Goal: Feedback & Contribution: Contribute content

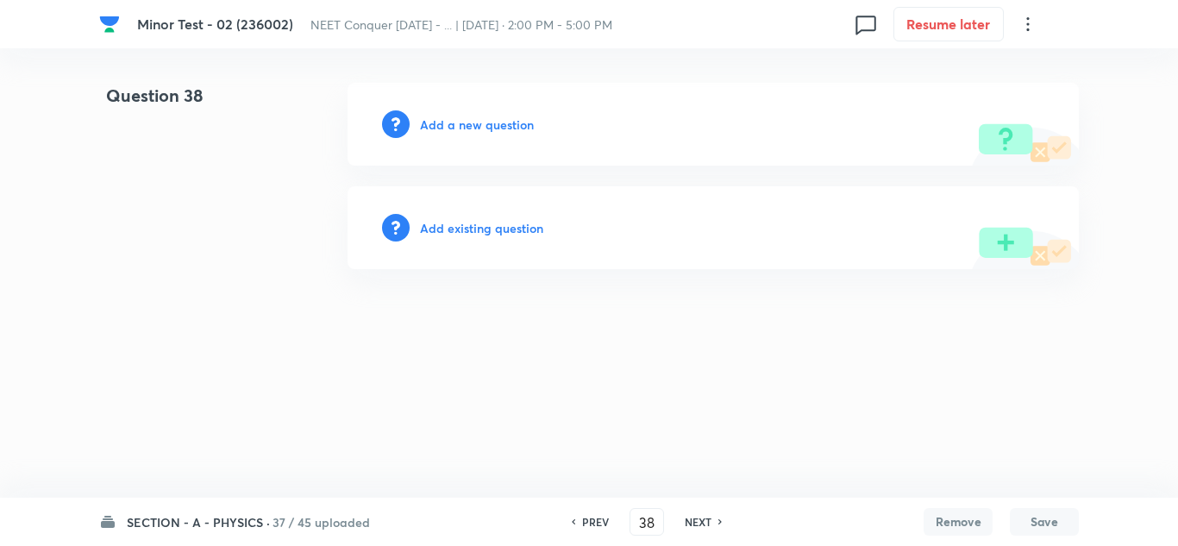
click at [492, 121] on h6 "Add a new question" at bounding box center [477, 125] width 114 height 18
click at [491, 121] on h6 "Choose a question type" at bounding box center [486, 125] width 133 height 18
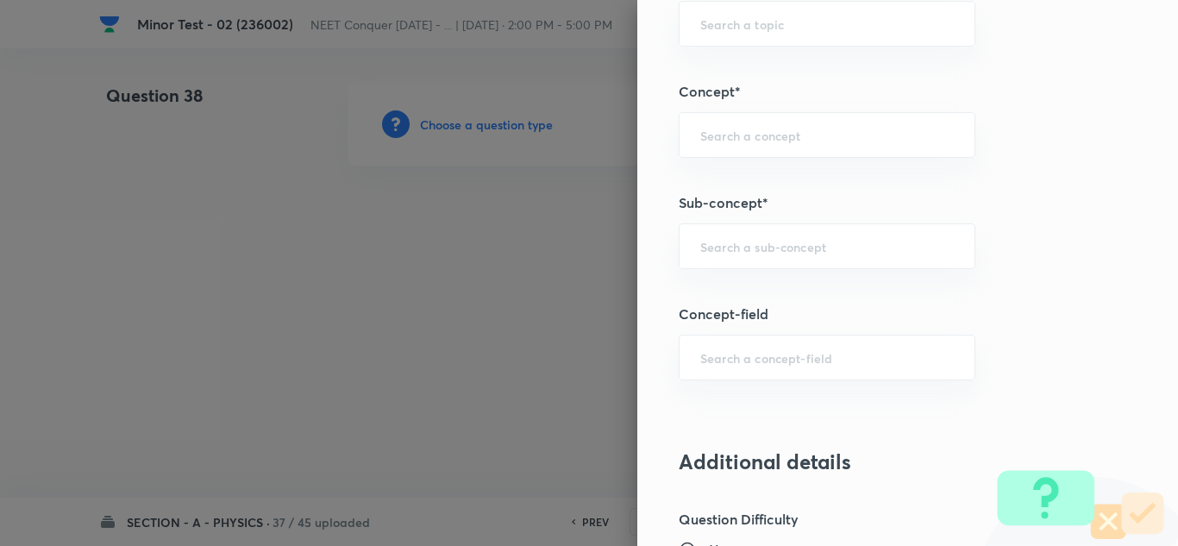
scroll to position [1035, 0]
click at [787, 261] on div "​" at bounding box center [827, 248] width 297 height 46
paste input "[PERSON_NAME] Laws of Motion"
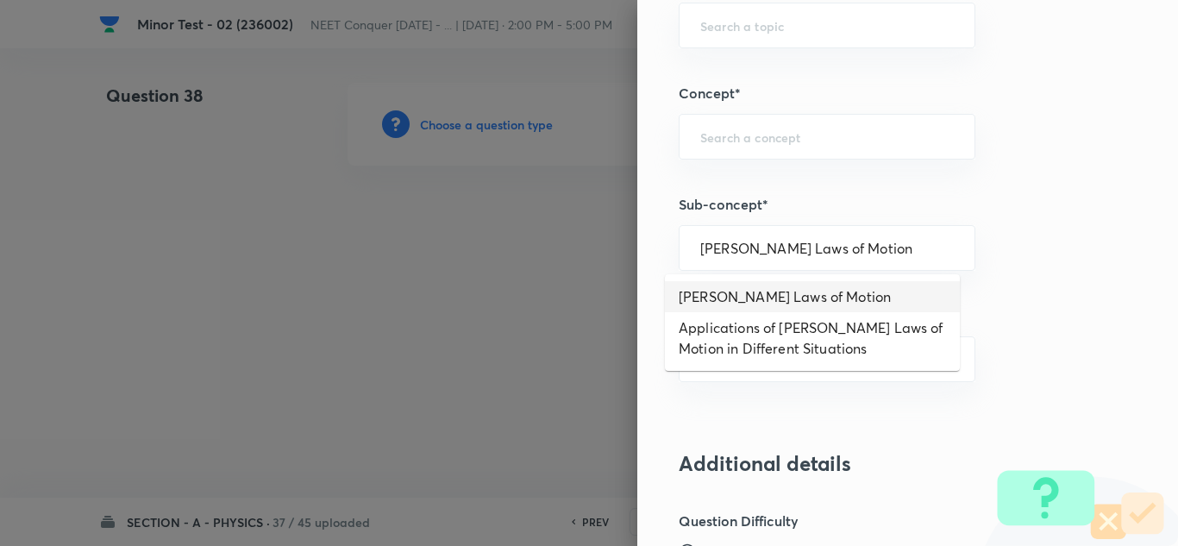
click at [791, 301] on li "[PERSON_NAME] Laws of Motion" at bounding box center [812, 296] width 295 height 31
type input "[PERSON_NAME] Laws of Motion"
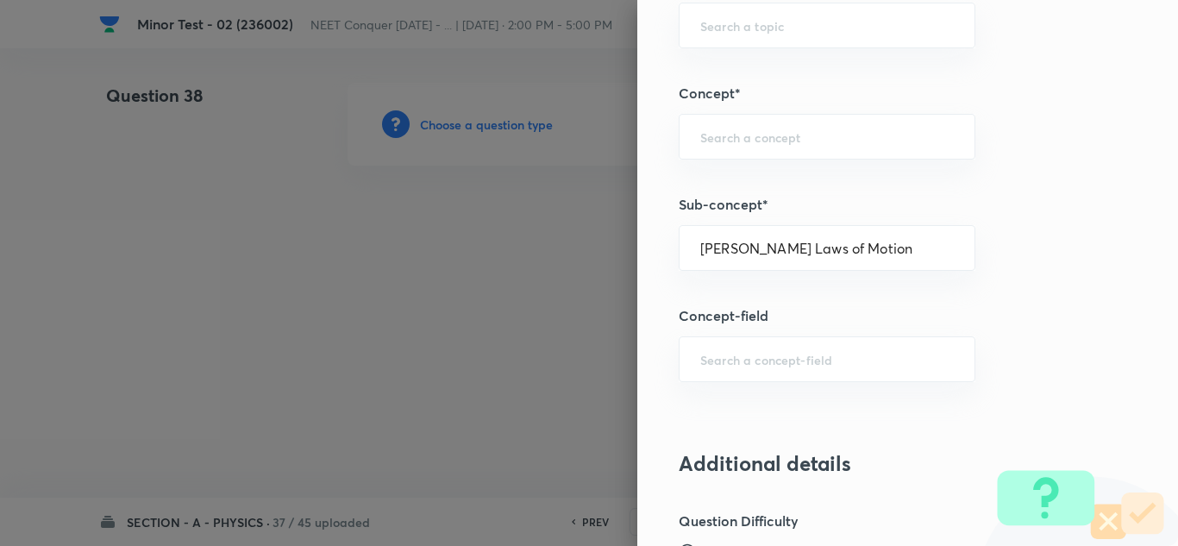
type input "Physics"
type input "Mechanics"
type input "Laws of Motion & Friction"
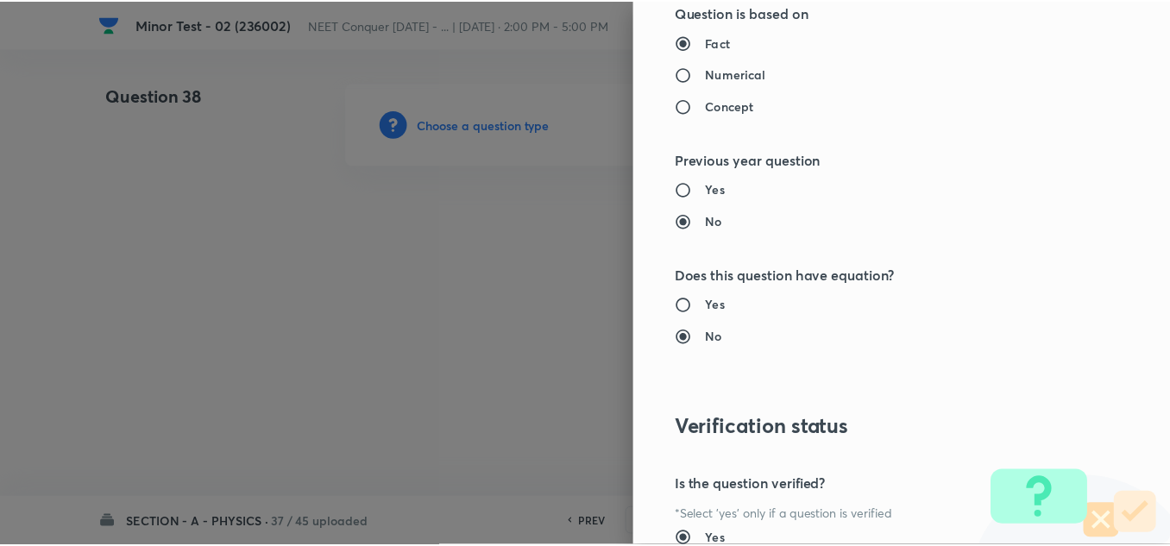
scroll to position [1921, 0]
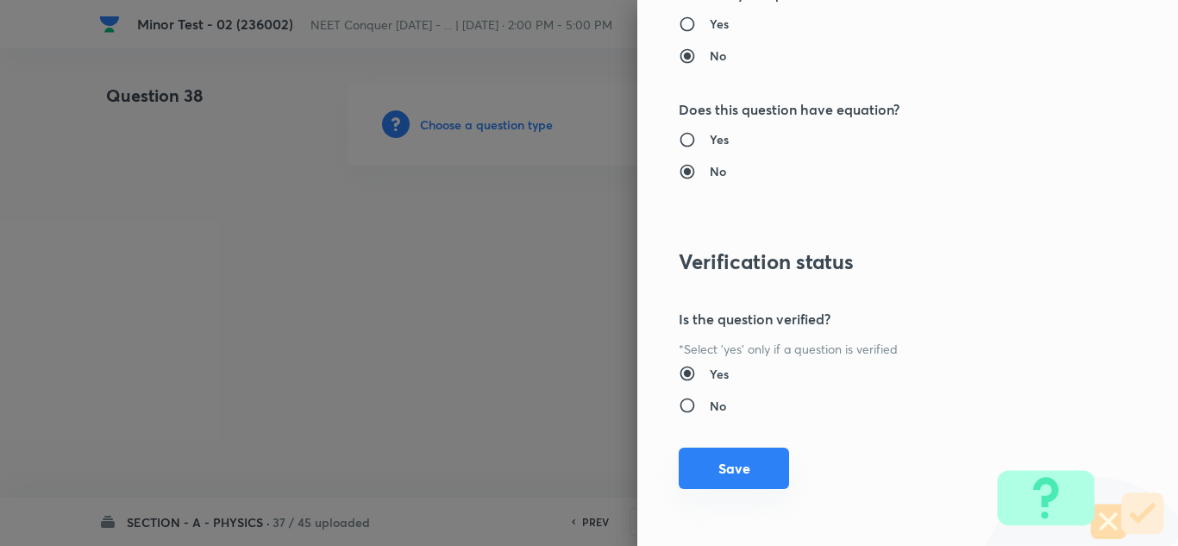
click at [717, 473] on button "Save" at bounding box center [734, 468] width 110 height 41
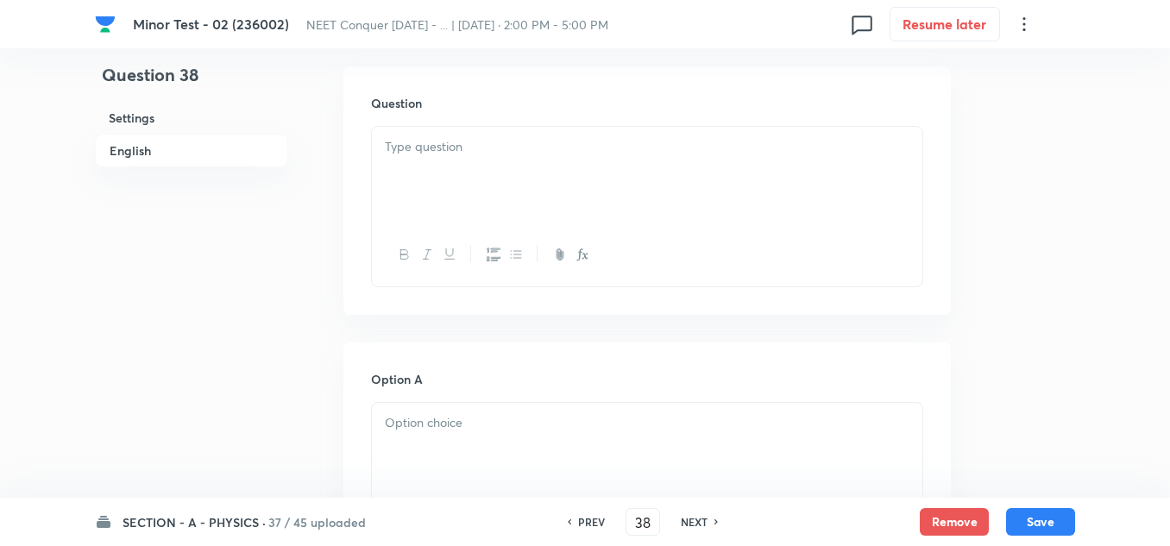
scroll to position [517, 0]
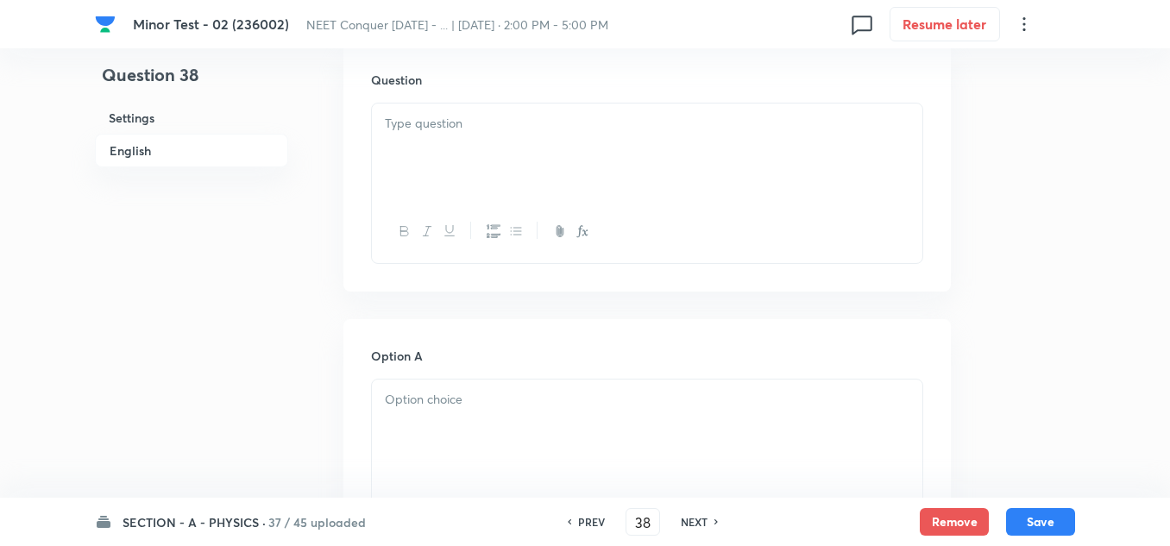
click at [442, 147] on div at bounding box center [647, 151] width 550 height 97
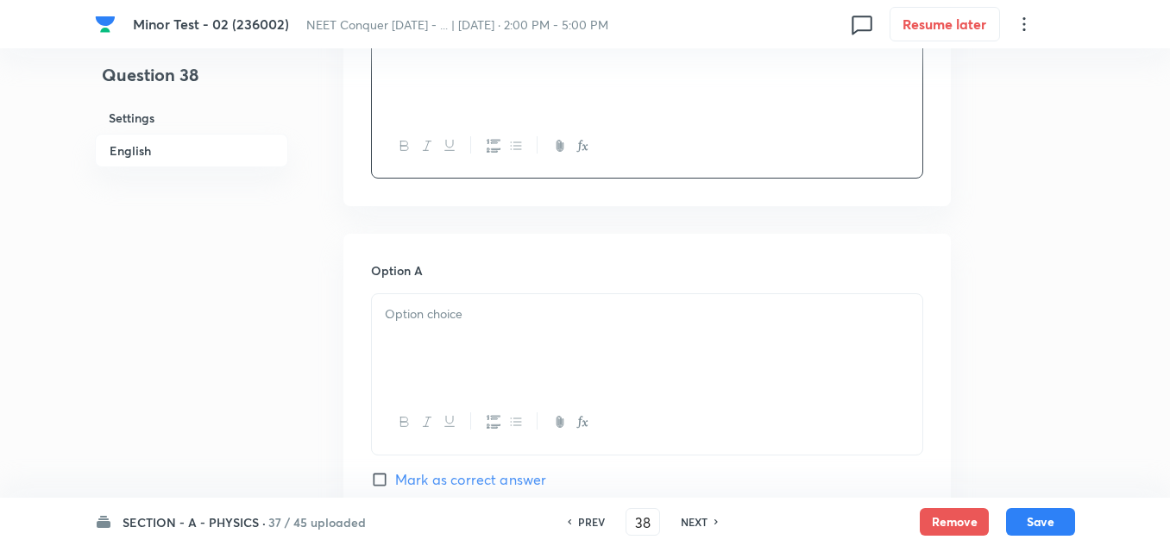
scroll to position [604, 0]
click at [486, 331] on div at bounding box center [647, 341] width 550 height 97
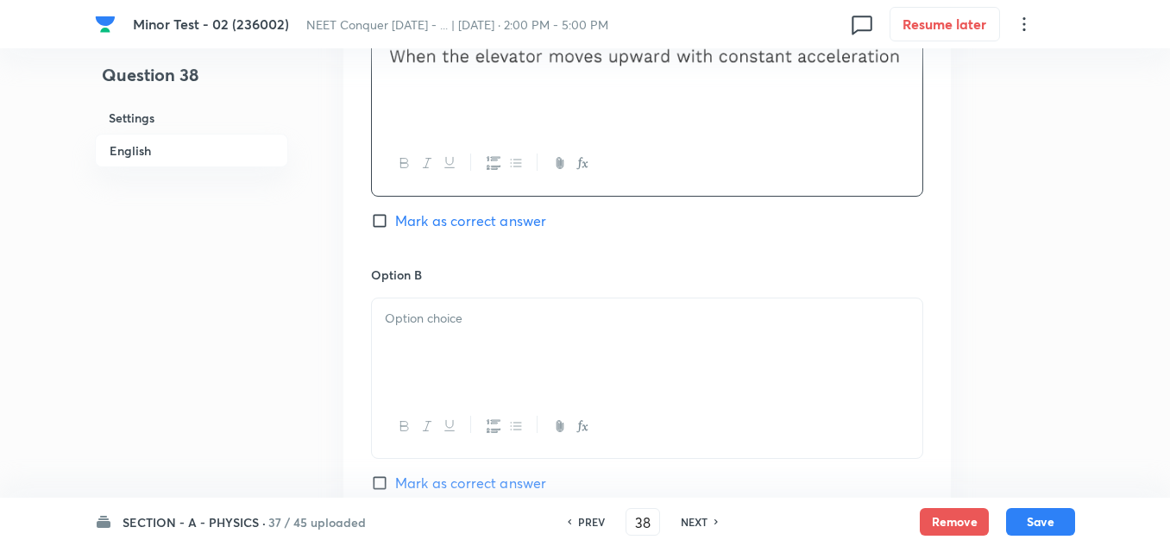
scroll to position [862, 0]
click at [403, 311] on p at bounding box center [647, 318] width 524 height 20
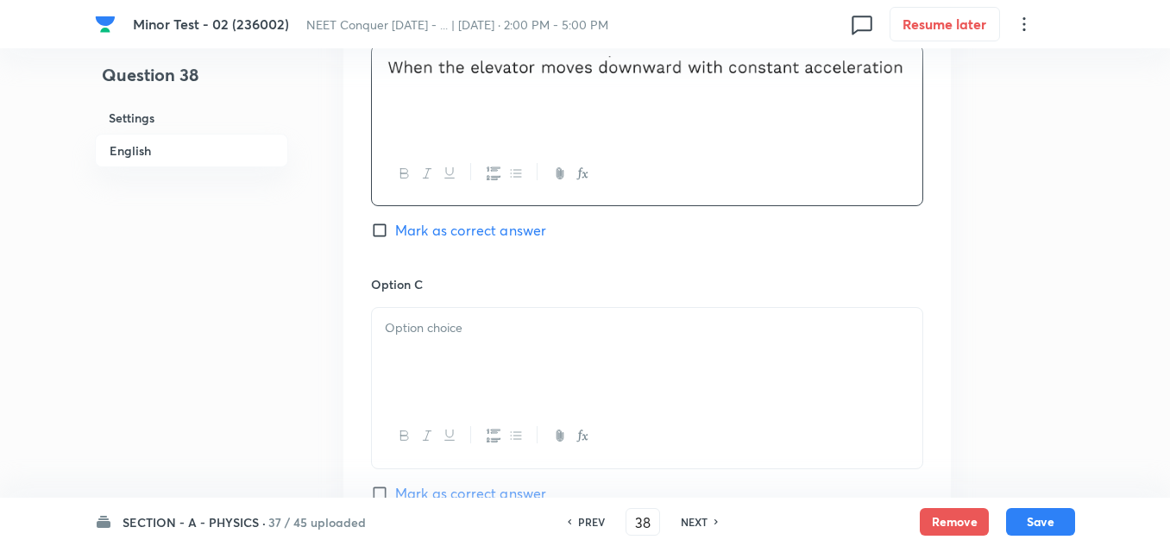
scroll to position [1121, 0]
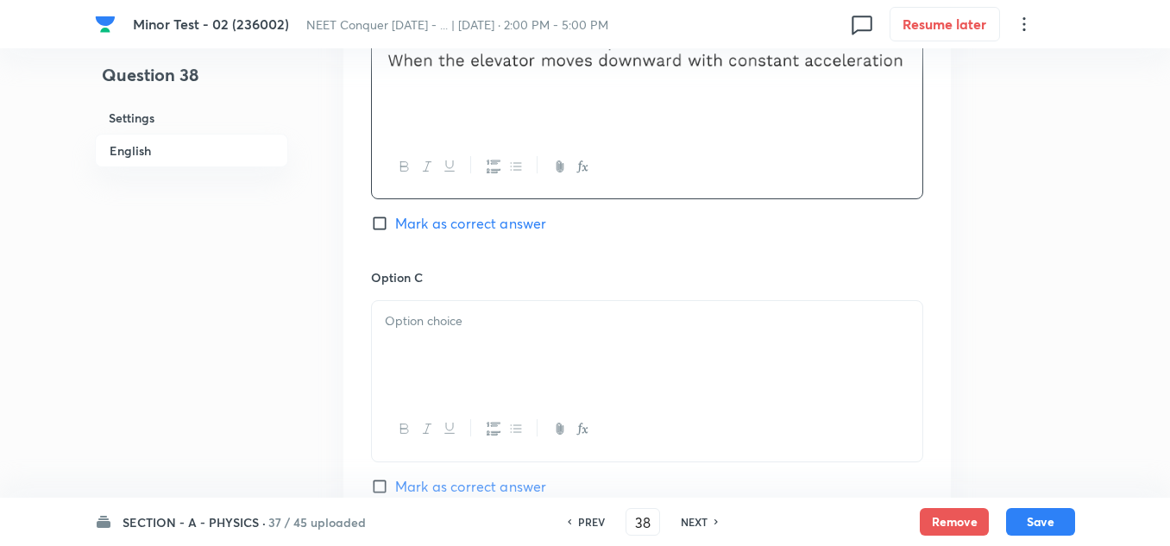
click at [519, 343] on div at bounding box center [647, 349] width 550 height 97
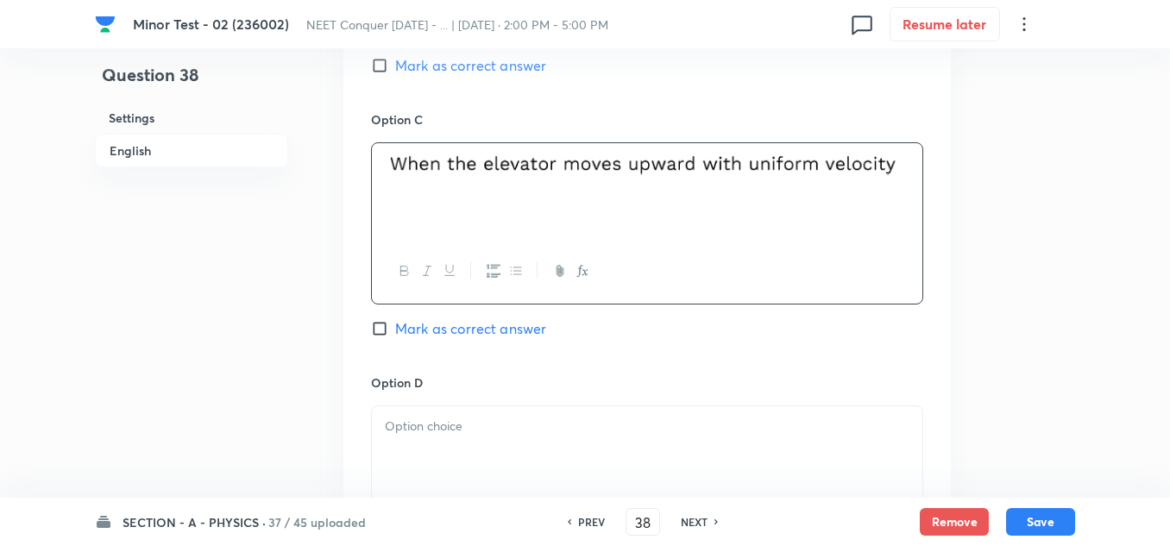
scroll to position [1294, 0]
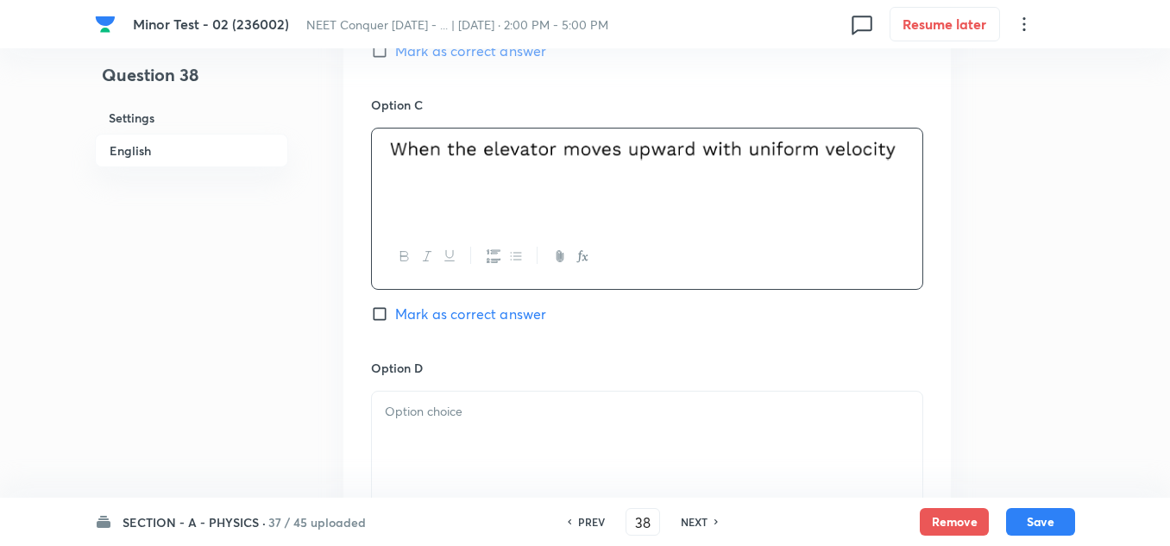
click at [480, 407] on p at bounding box center [647, 412] width 524 height 20
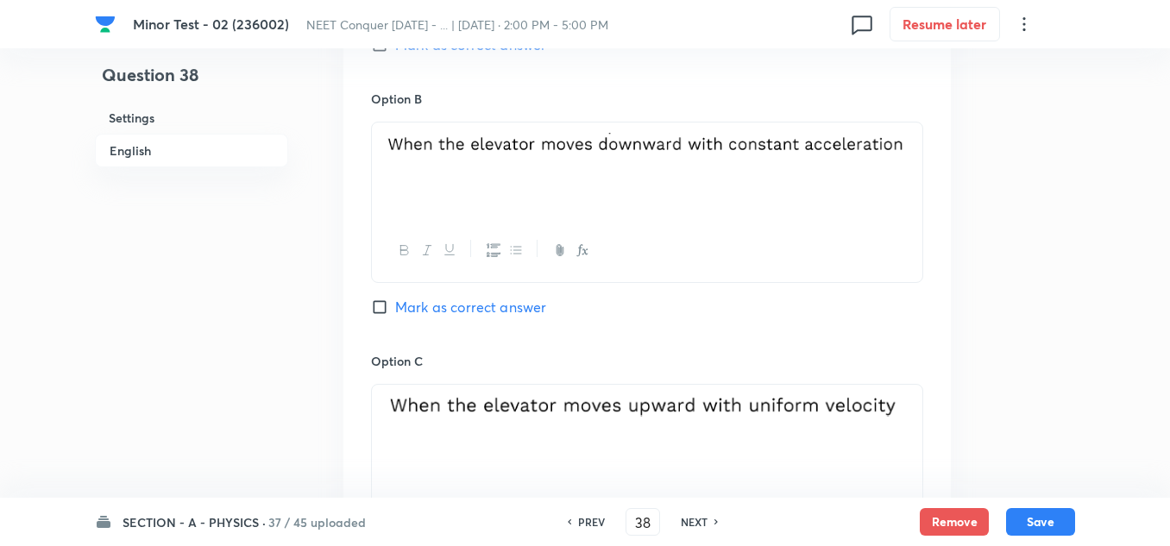
scroll to position [1035, 0]
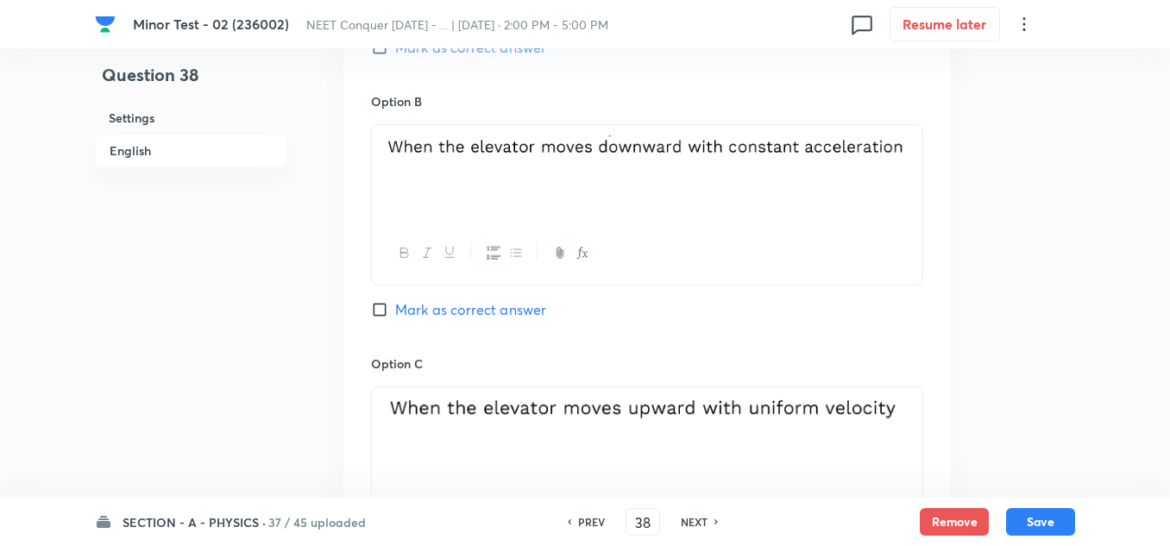
click at [382, 309] on input "Mark as correct answer" at bounding box center [383, 309] width 24 height 17
checkbox input "true"
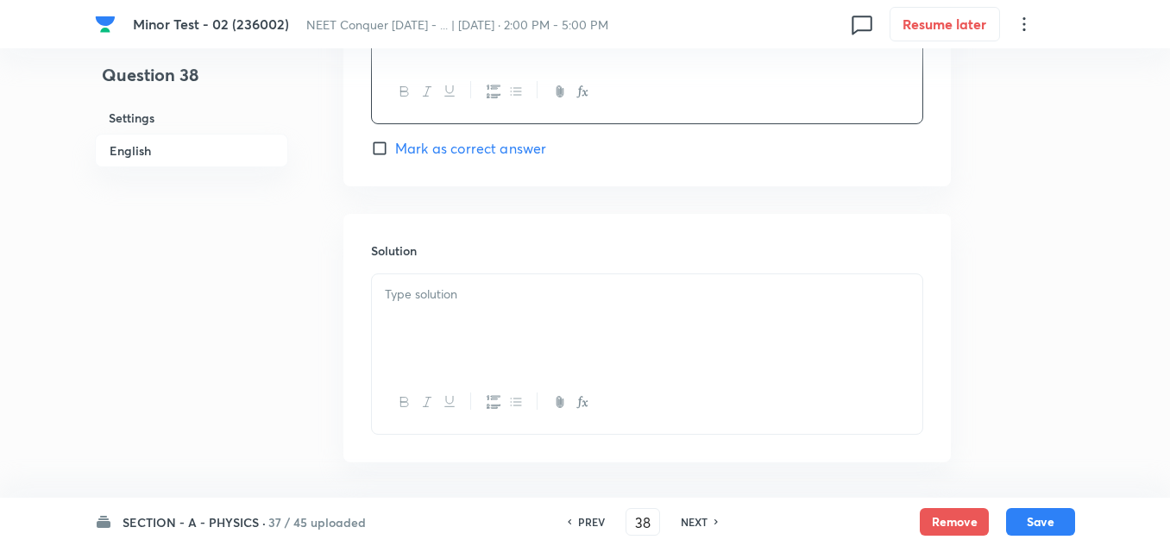
scroll to position [1725, 0]
click at [508, 301] on div at bounding box center [647, 319] width 550 height 97
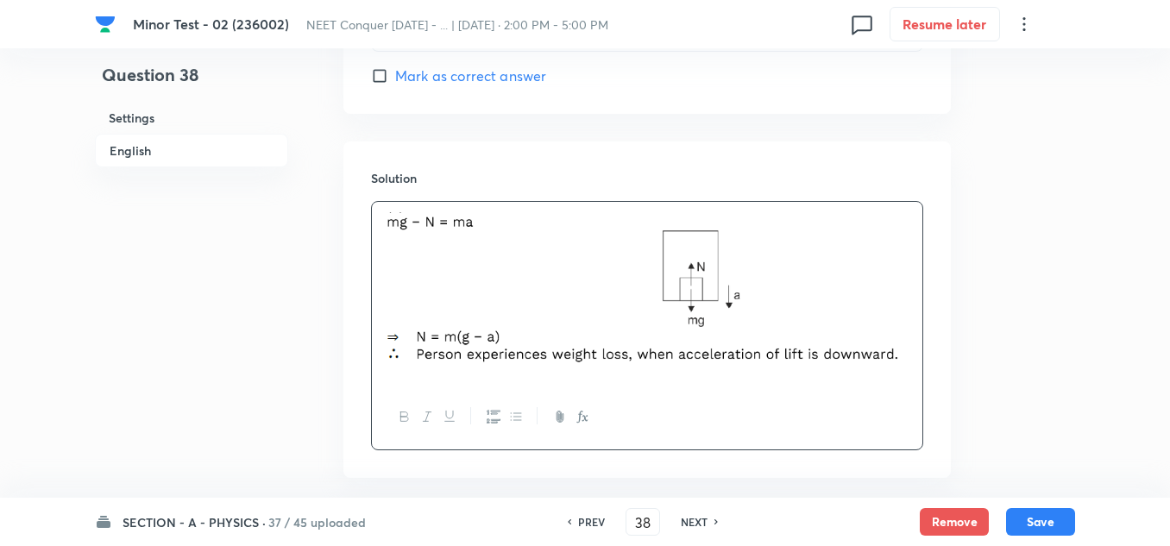
scroll to position [1878, 0]
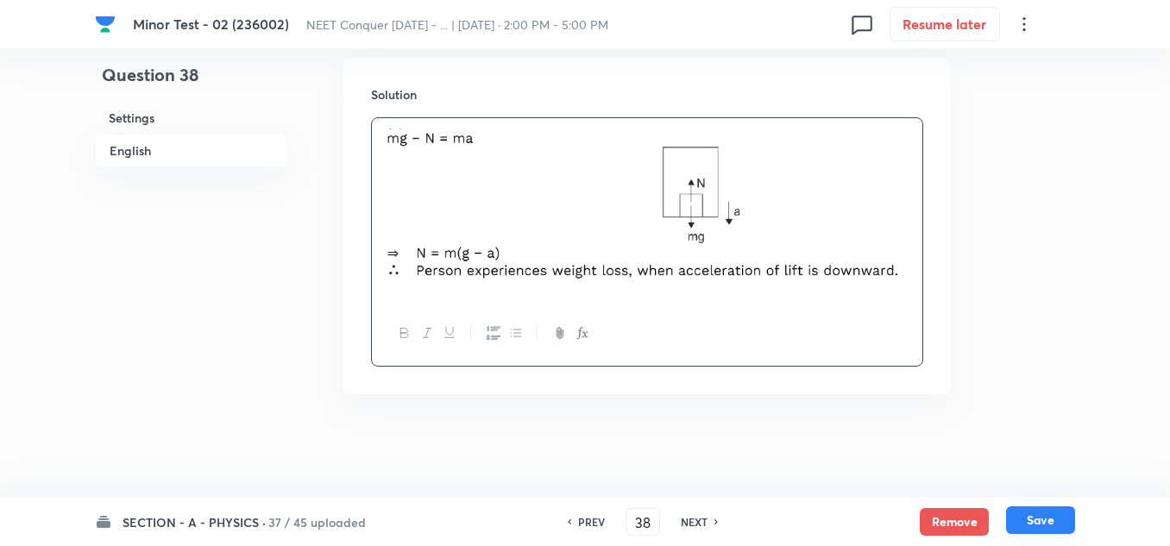
click at [1052, 530] on button "Save" at bounding box center [1040, 520] width 69 height 28
type input "39"
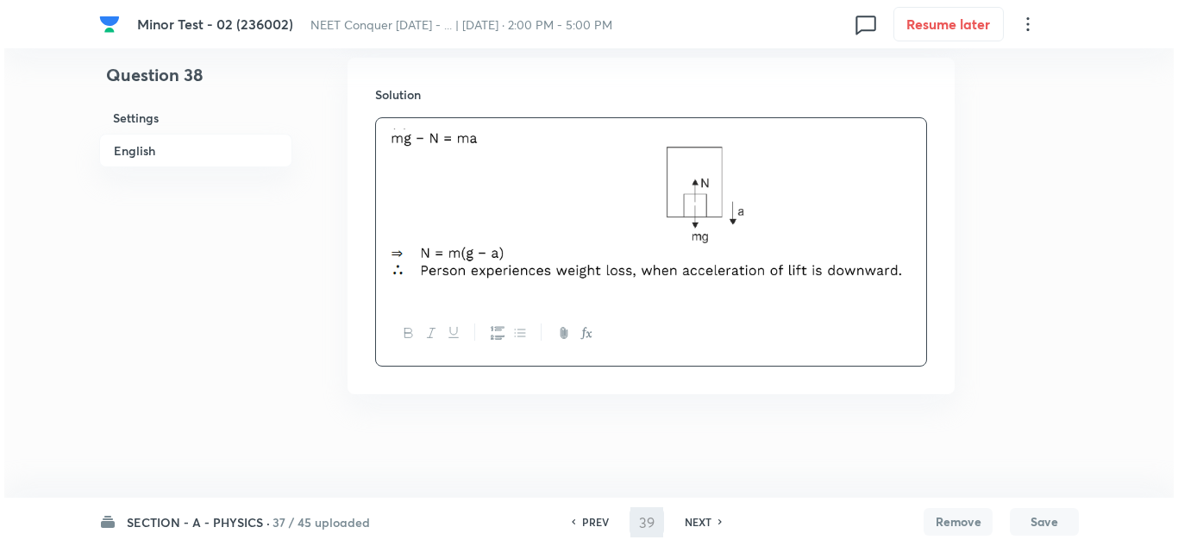
scroll to position [0, 0]
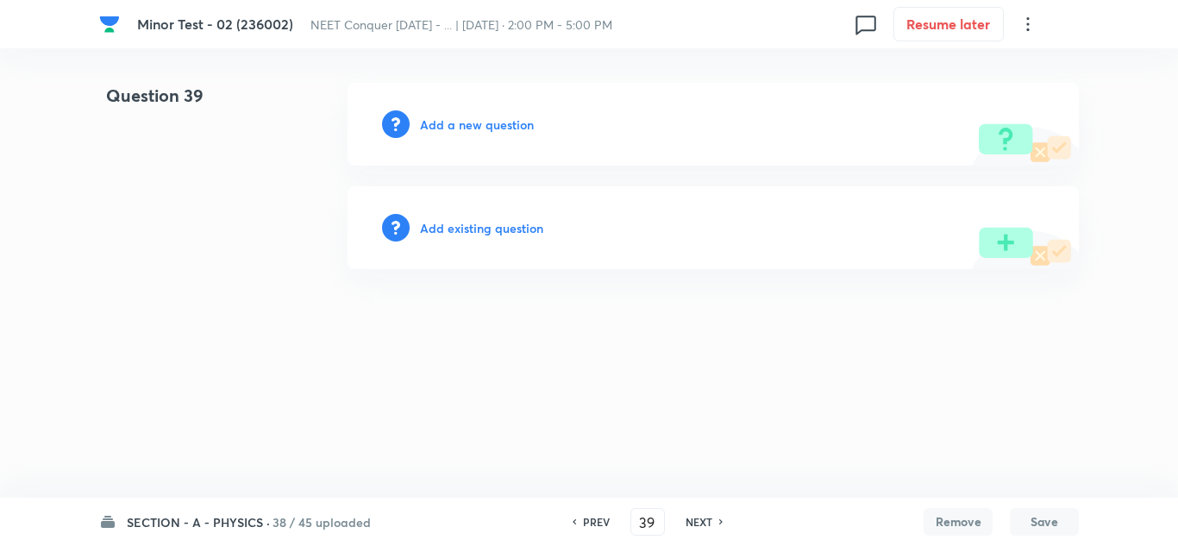
click at [499, 127] on h6 "Add a new question" at bounding box center [477, 125] width 114 height 18
click at [487, 114] on div "Choose a question type" at bounding box center [713, 124] width 731 height 83
click at [490, 126] on h6 "Choose a question type" at bounding box center [486, 125] width 133 height 18
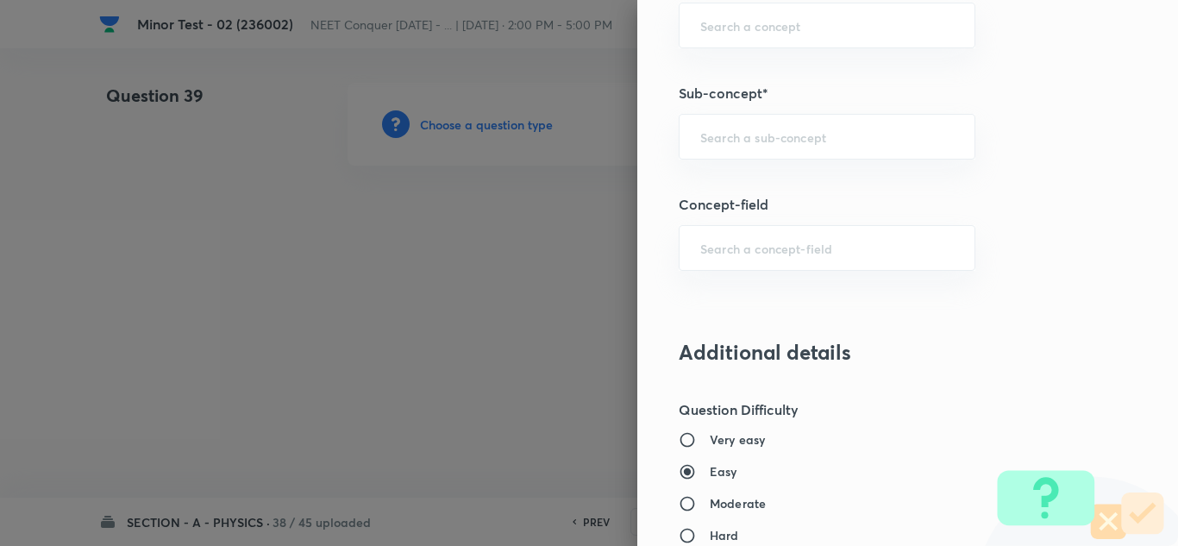
scroll to position [1121, 0]
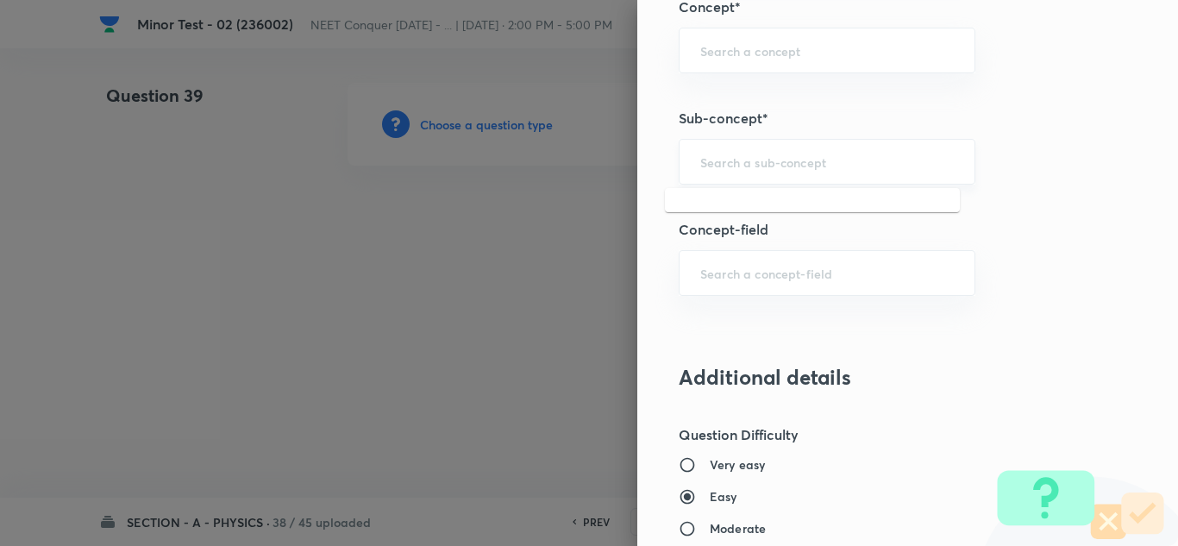
click at [785, 167] on input "text" at bounding box center [827, 162] width 254 height 16
paste input "[PERSON_NAME] Laws of Motion"
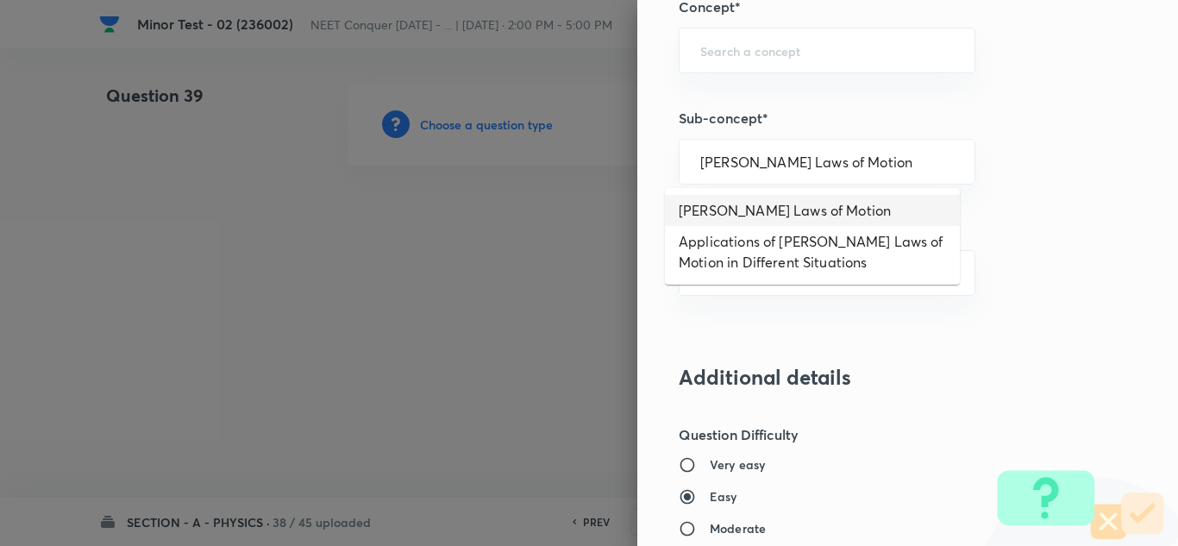
click at [784, 204] on li "[PERSON_NAME] Laws of Motion" at bounding box center [812, 210] width 295 height 31
type input "[PERSON_NAME] Laws of Motion"
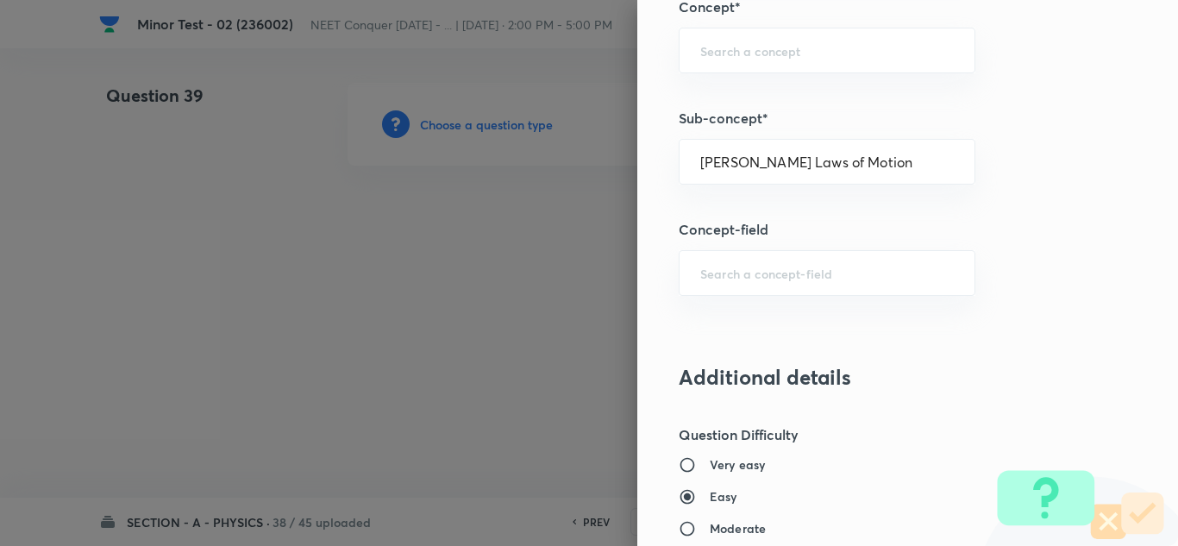
type input "Physics"
type input "Mechanics"
type input "Laws of Motion & Friction"
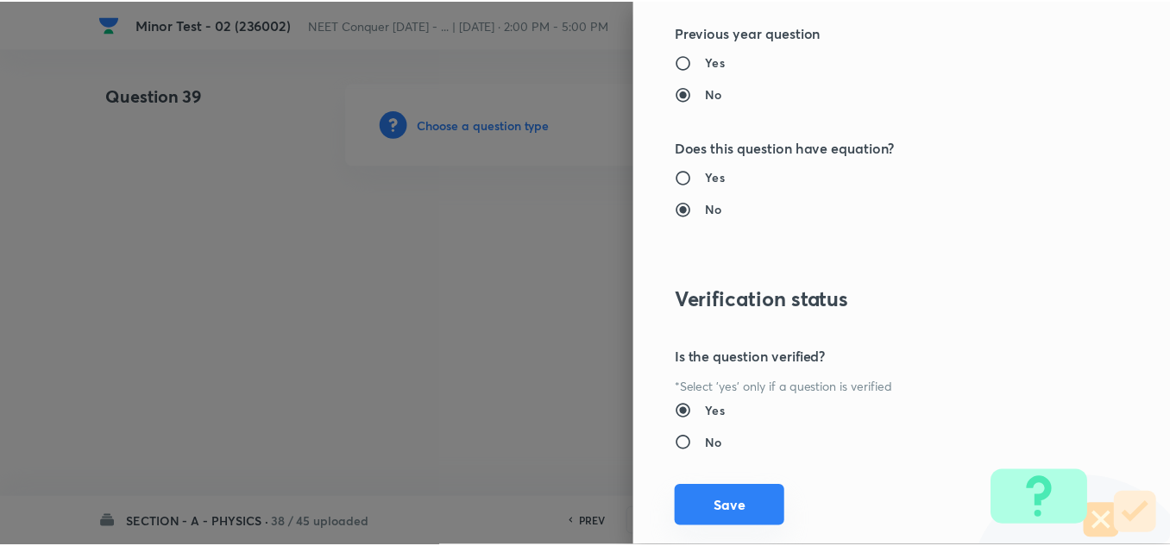
scroll to position [1921, 0]
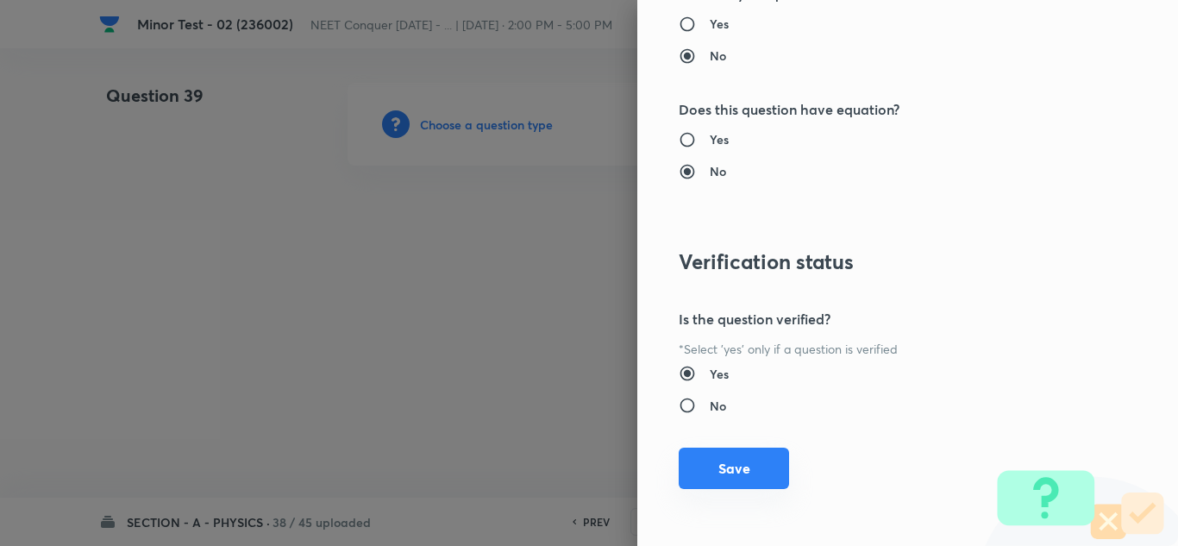
click at [761, 454] on button "Save" at bounding box center [734, 468] width 110 height 41
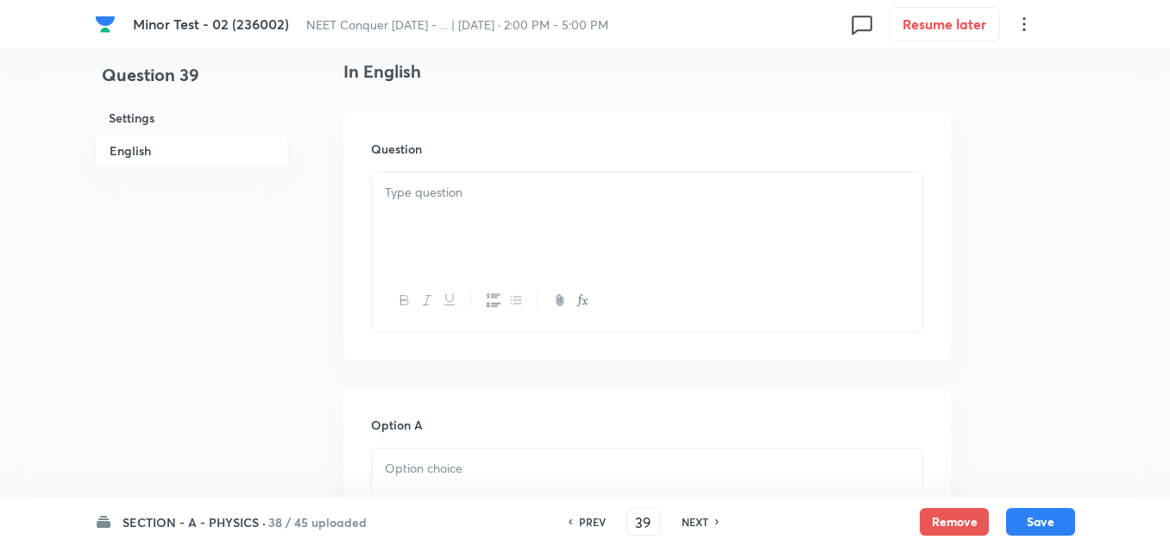
scroll to position [345, 0]
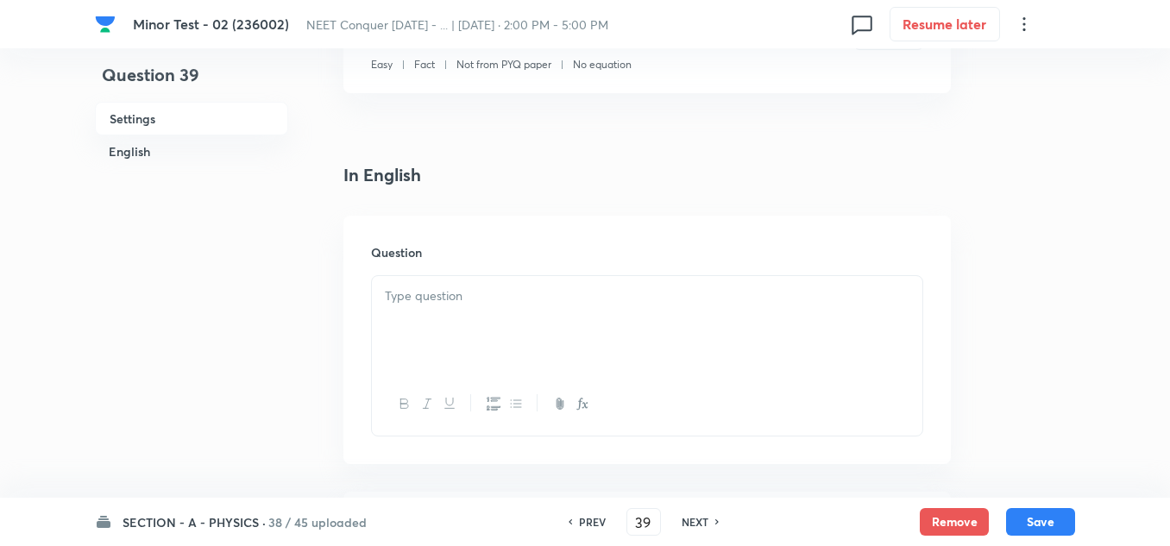
click at [461, 320] on div at bounding box center [647, 324] width 550 height 97
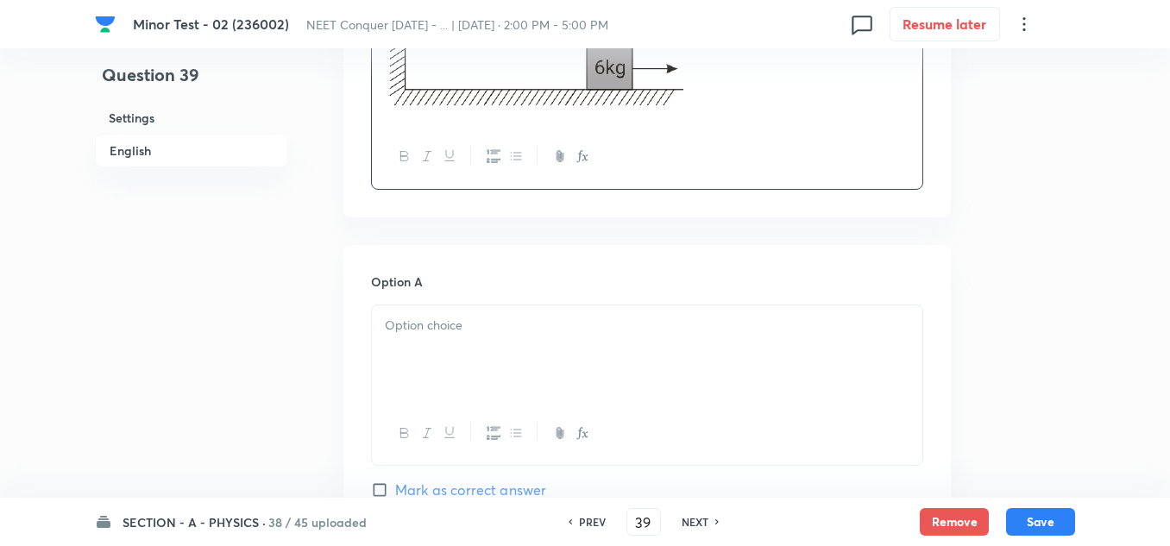
scroll to position [776, 0]
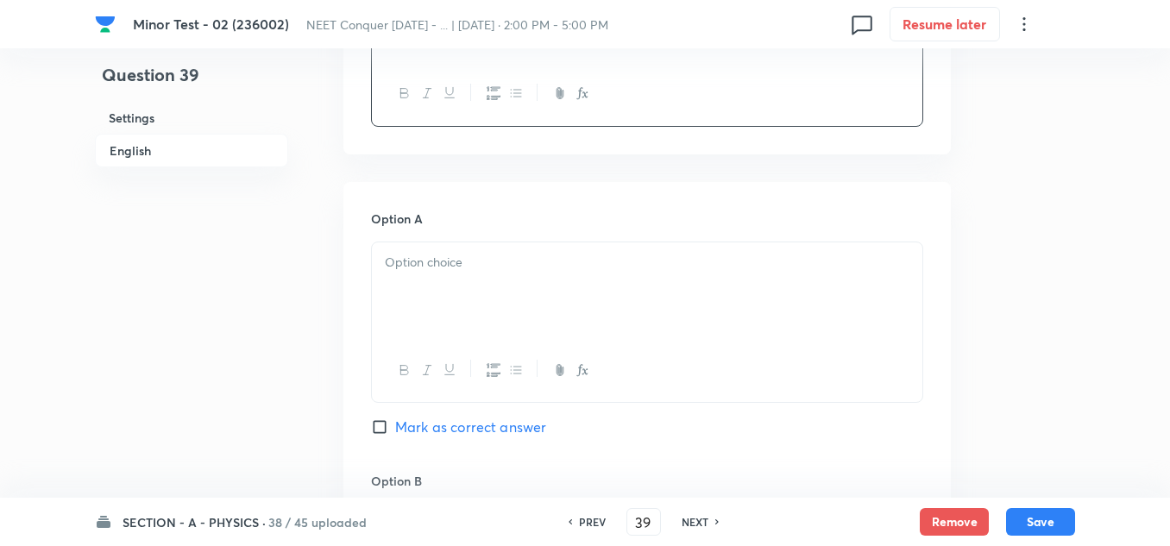
click at [525, 279] on div at bounding box center [647, 290] width 550 height 97
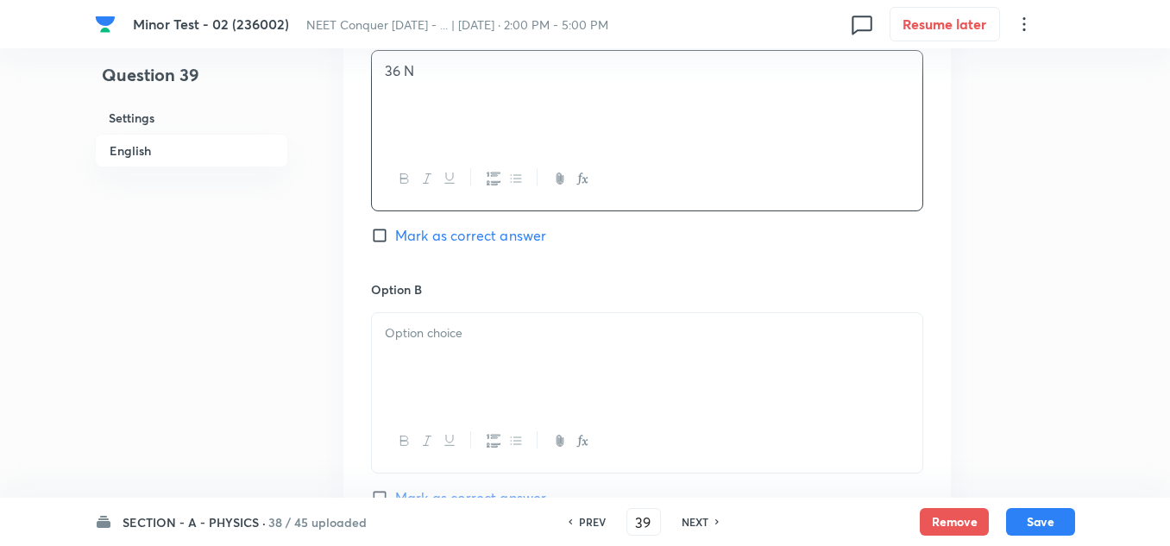
scroll to position [1035, 0]
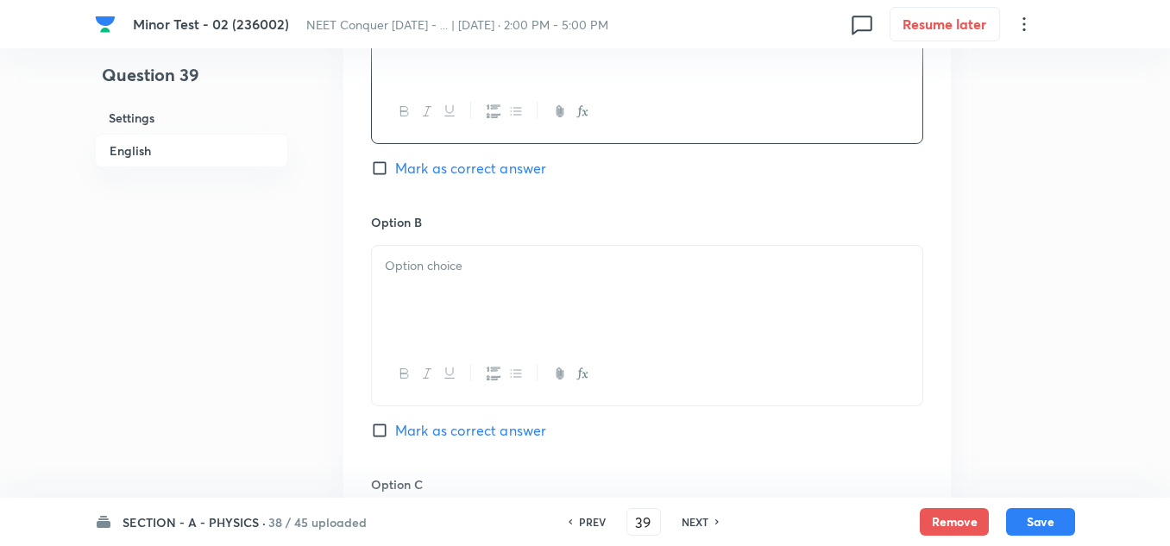
click at [505, 262] on p at bounding box center [647, 266] width 524 height 20
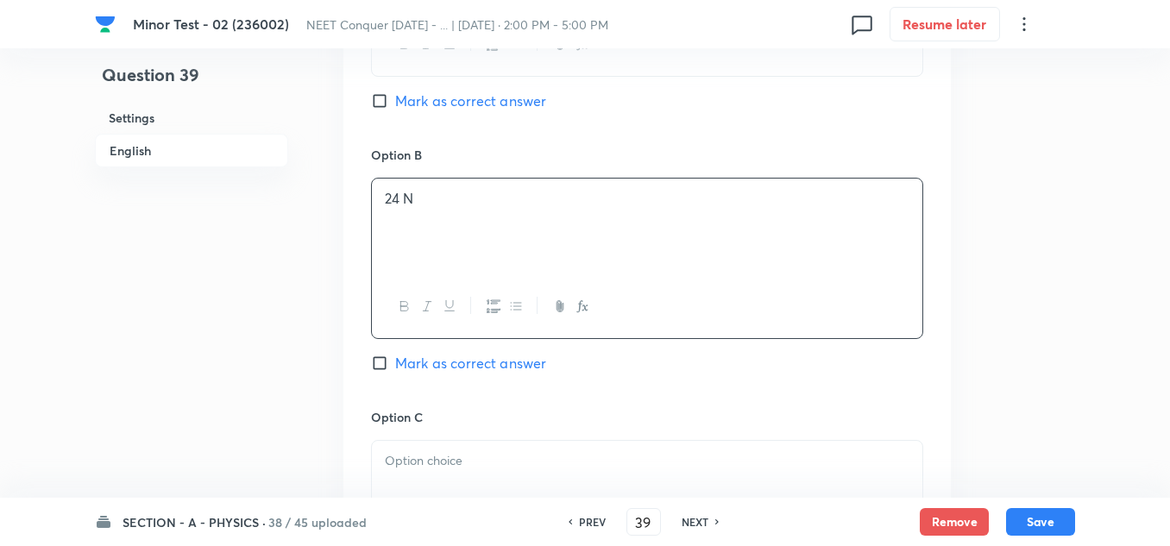
scroll to position [1294, 0]
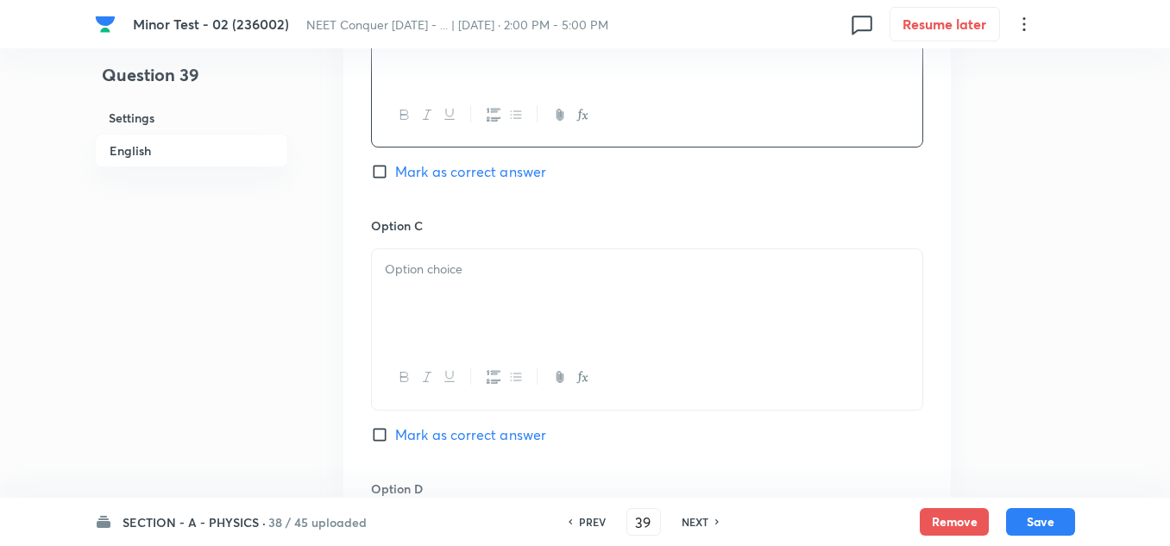
click at [460, 275] on p at bounding box center [647, 270] width 524 height 20
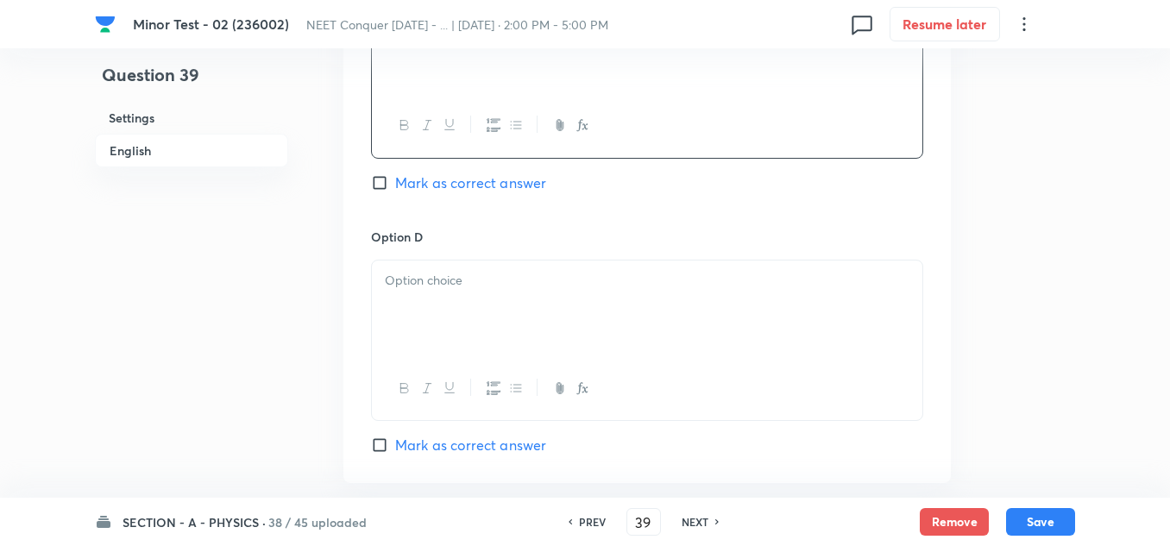
scroll to position [1552, 0]
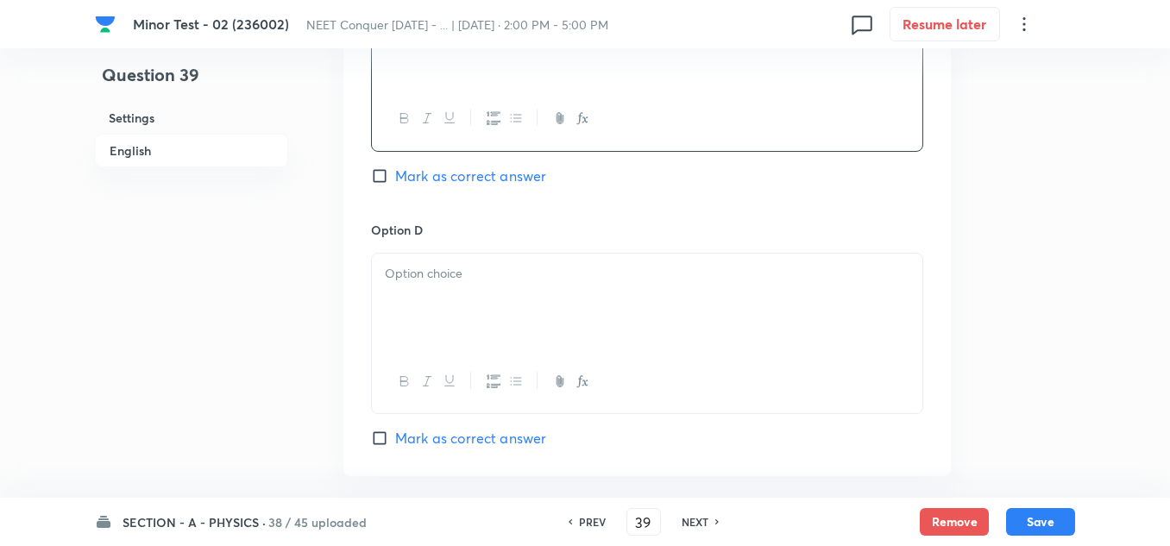
click at [460, 290] on div at bounding box center [647, 302] width 550 height 97
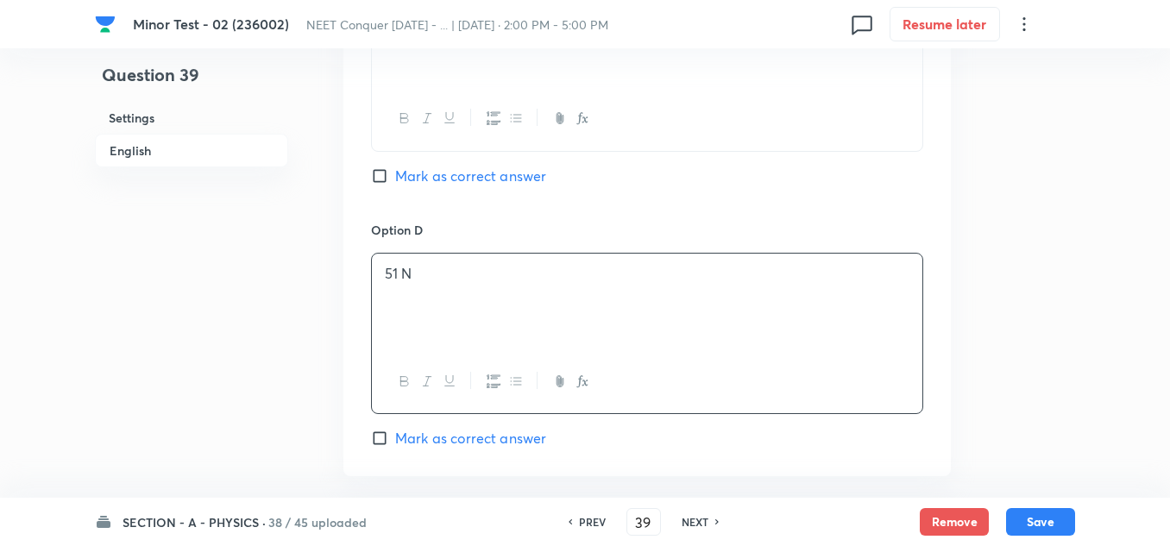
click at [384, 435] on input "Mark as correct answer" at bounding box center [383, 438] width 24 height 17
checkbox input "true"
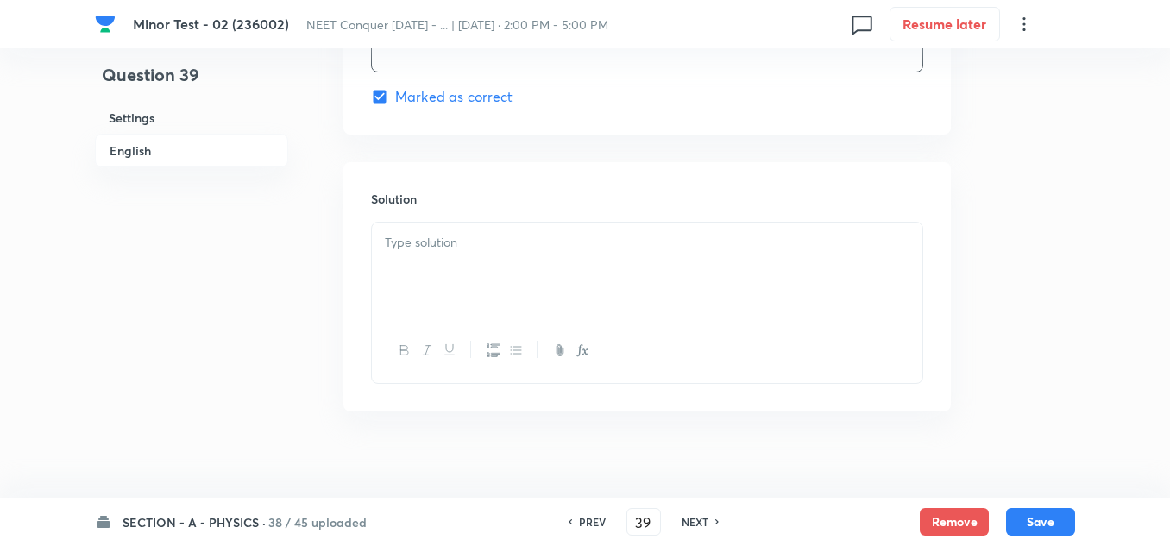
scroll to position [1897, 0]
click at [475, 260] on div at bounding box center [647, 267] width 550 height 97
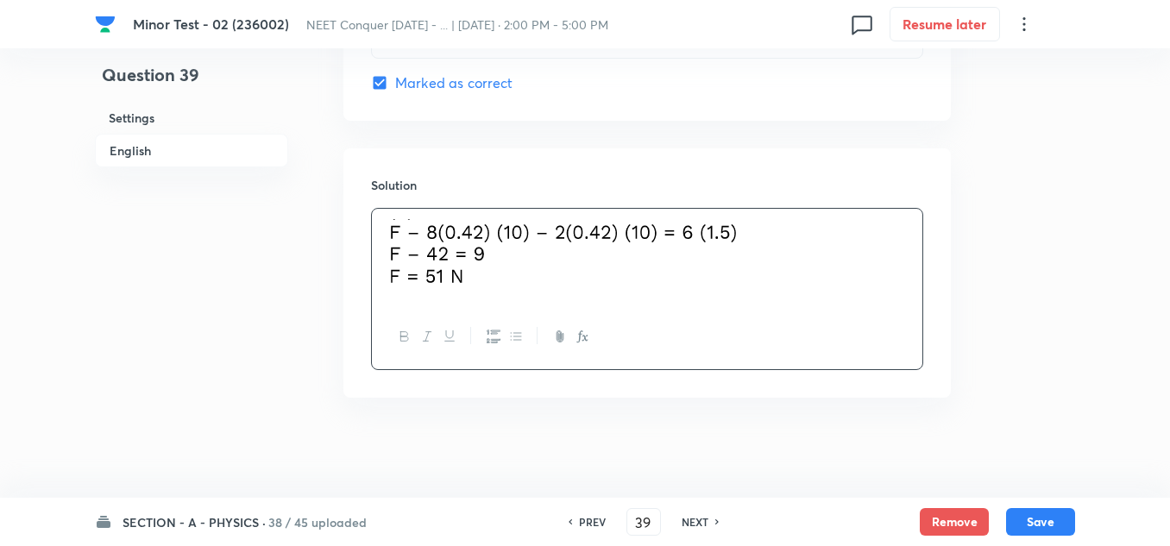
scroll to position [1911, 0]
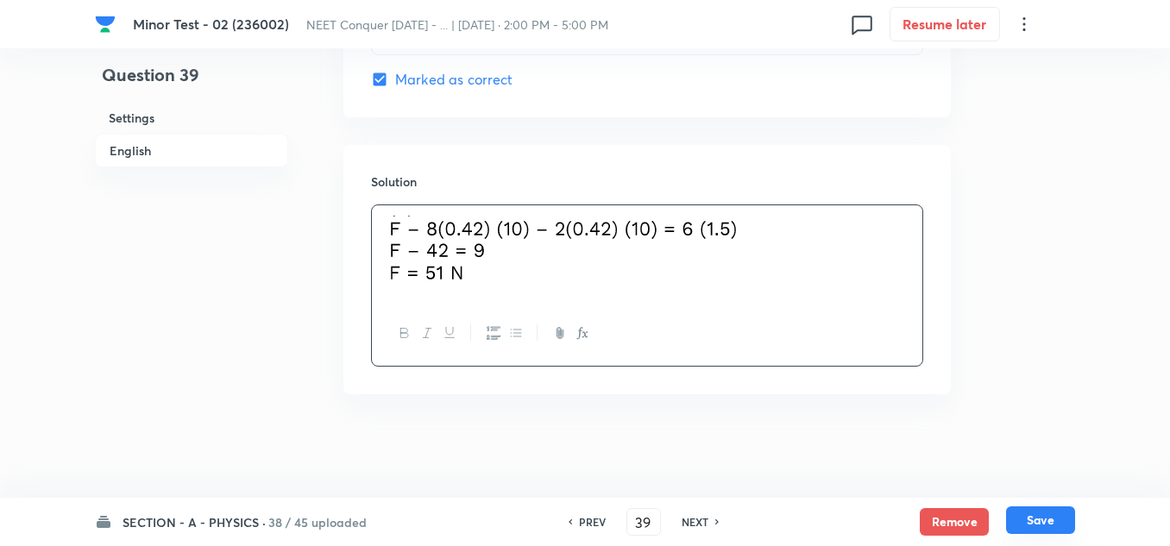
click at [1044, 528] on button "Save" at bounding box center [1040, 520] width 69 height 28
type input "40"
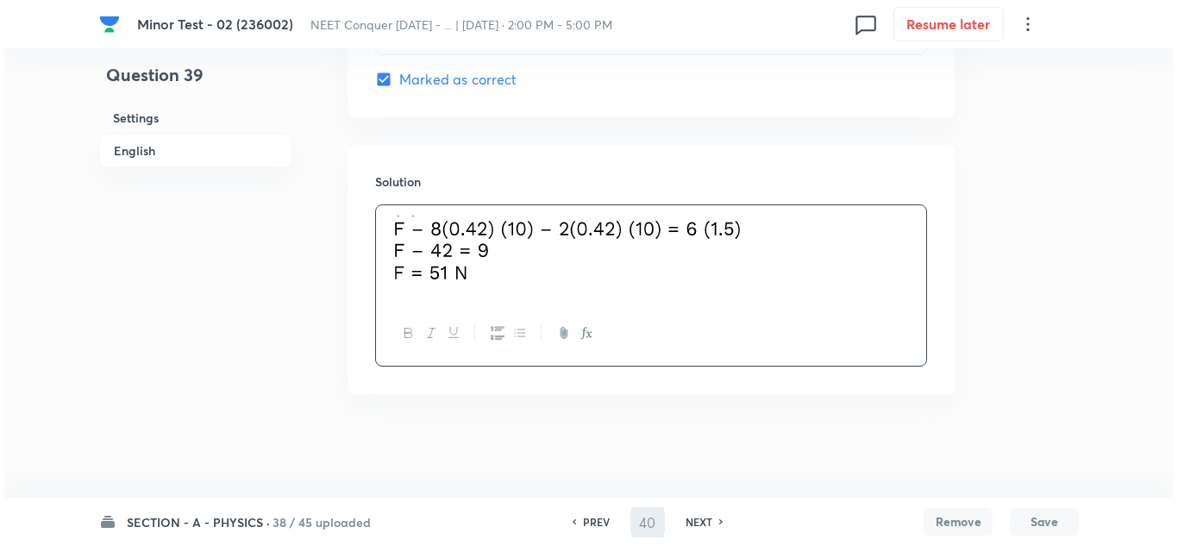
scroll to position [0, 0]
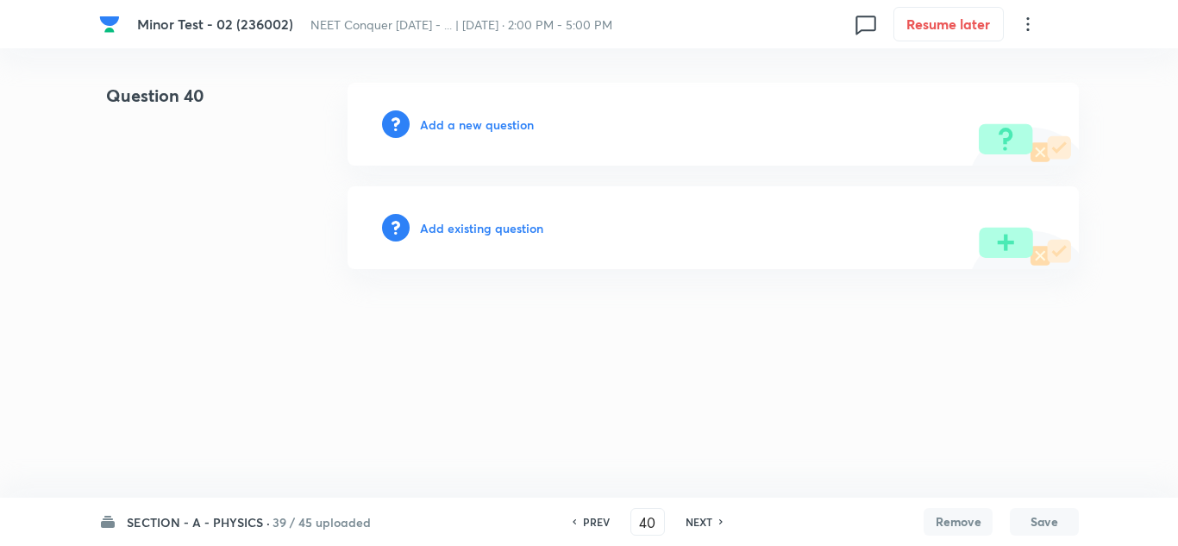
click at [478, 123] on h6 "Add a new question" at bounding box center [477, 125] width 114 height 18
click at [478, 123] on h6 "Choose a question type" at bounding box center [486, 125] width 133 height 18
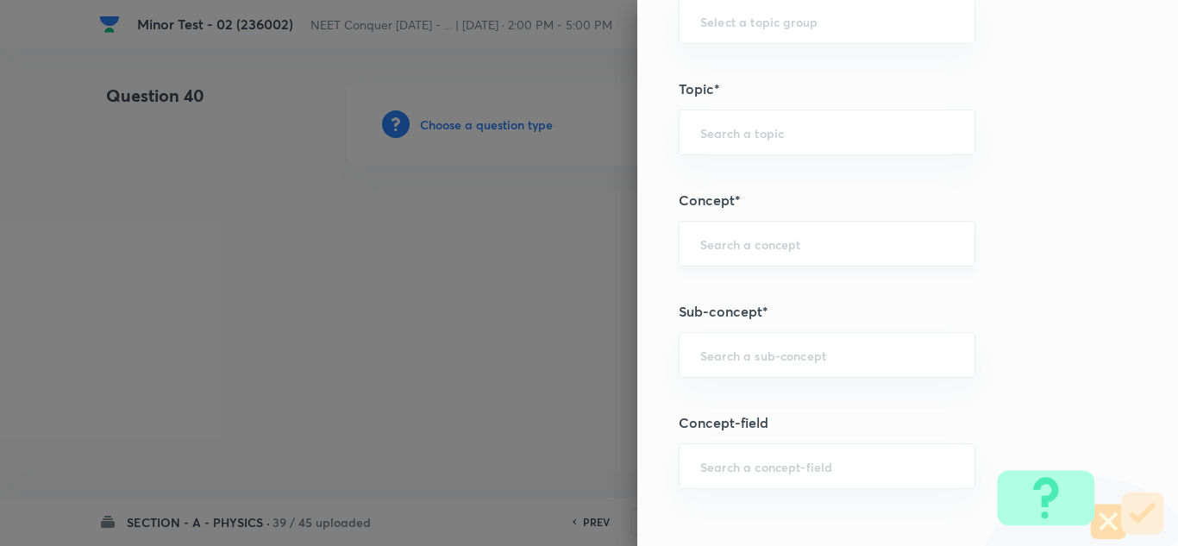
scroll to position [1121, 0]
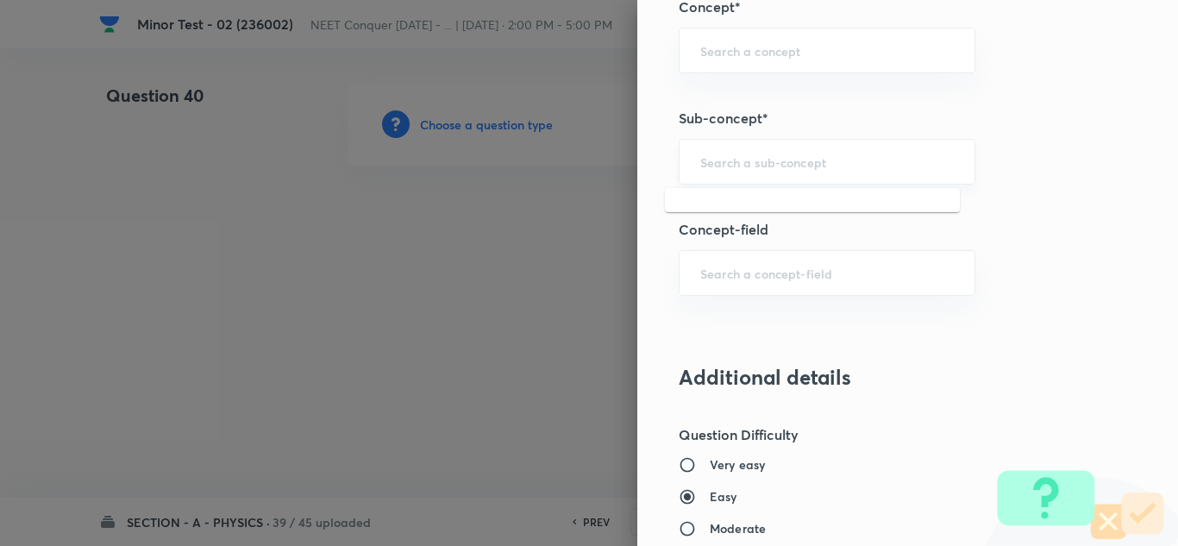
click at [745, 166] on input "text" at bounding box center [827, 162] width 254 height 16
paste input "[PERSON_NAME] Laws of Motion"
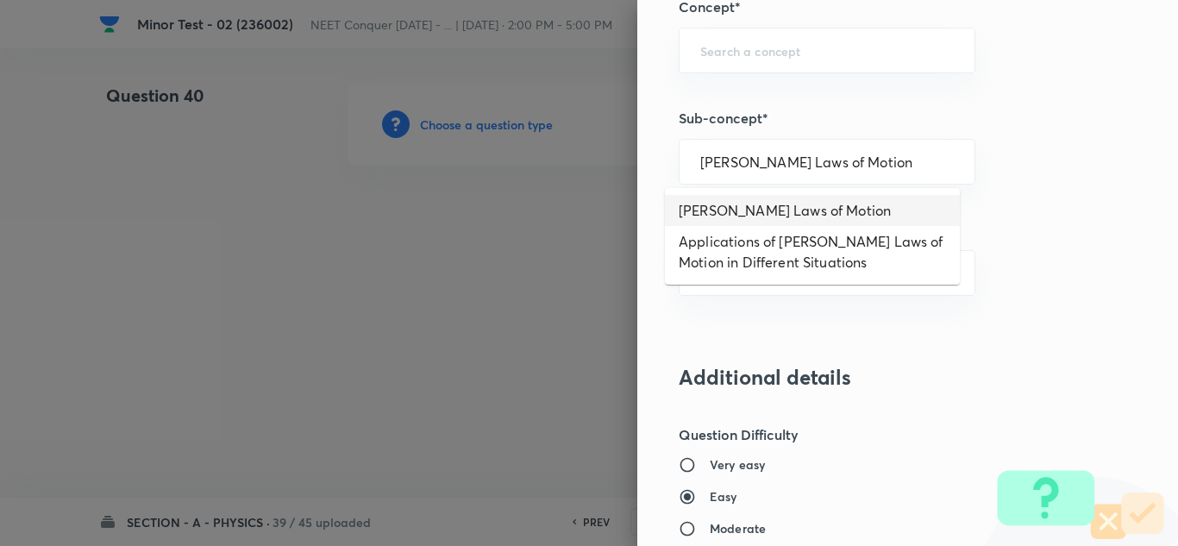
click at [733, 217] on li "[PERSON_NAME] Laws of Motion" at bounding box center [812, 210] width 295 height 31
type input "[PERSON_NAME] Laws of Motion"
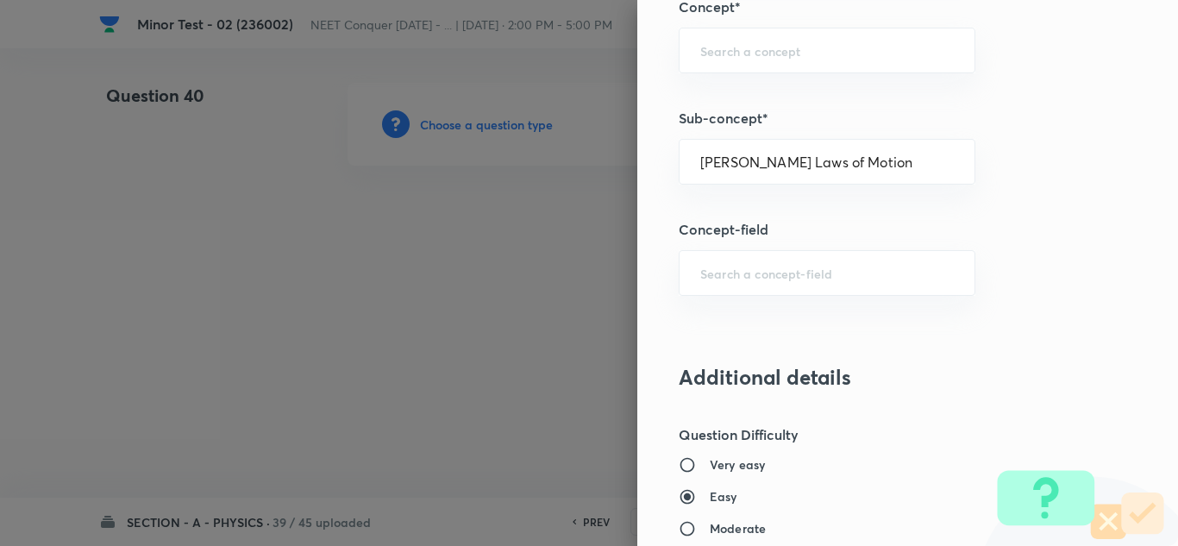
type input "Physics"
type input "Mechanics"
type input "Laws of Motion & Friction"
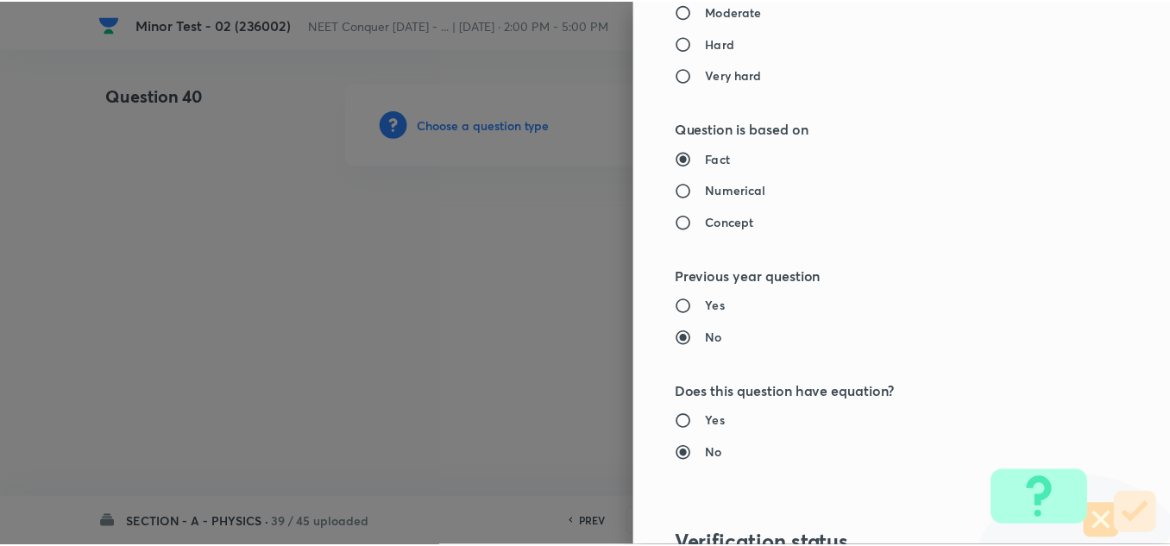
scroll to position [1921, 0]
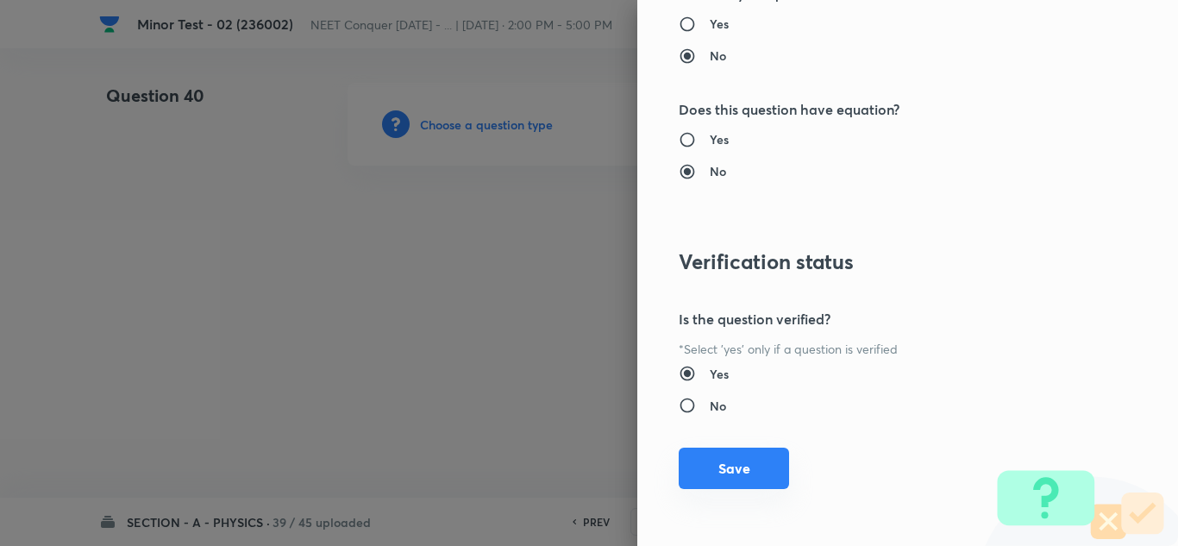
click at [737, 473] on button "Save" at bounding box center [734, 468] width 110 height 41
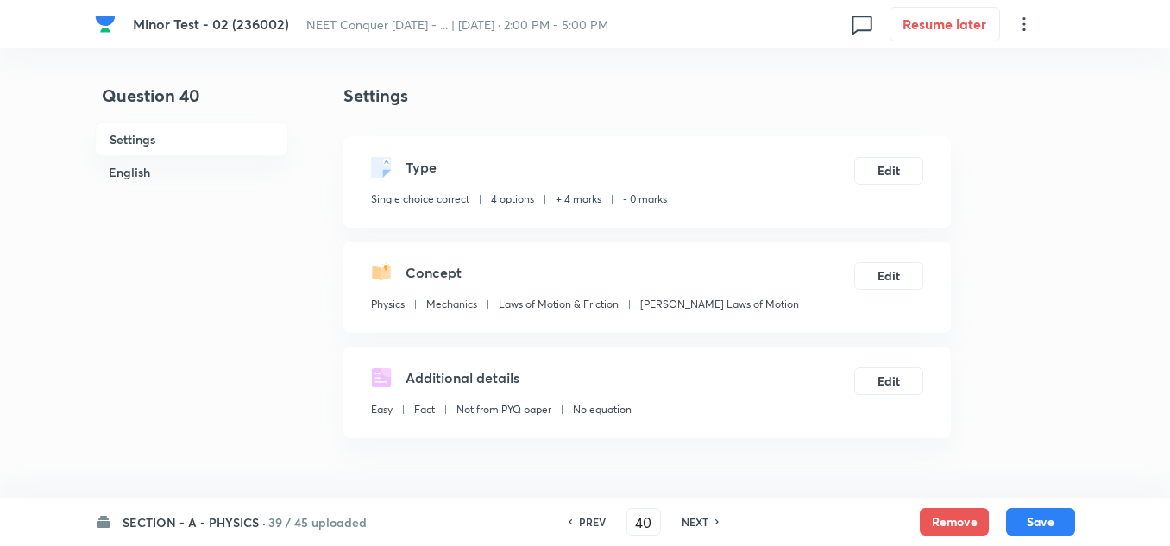
scroll to position [345, 0]
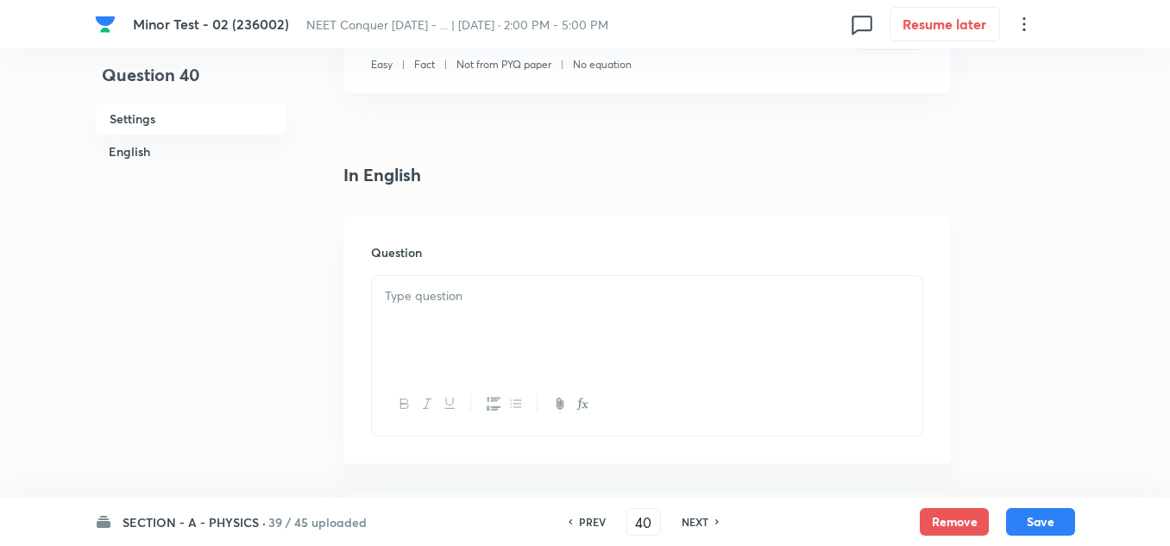
click at [448, 301] on p at bounding box center [647, 296] width 524 height 20
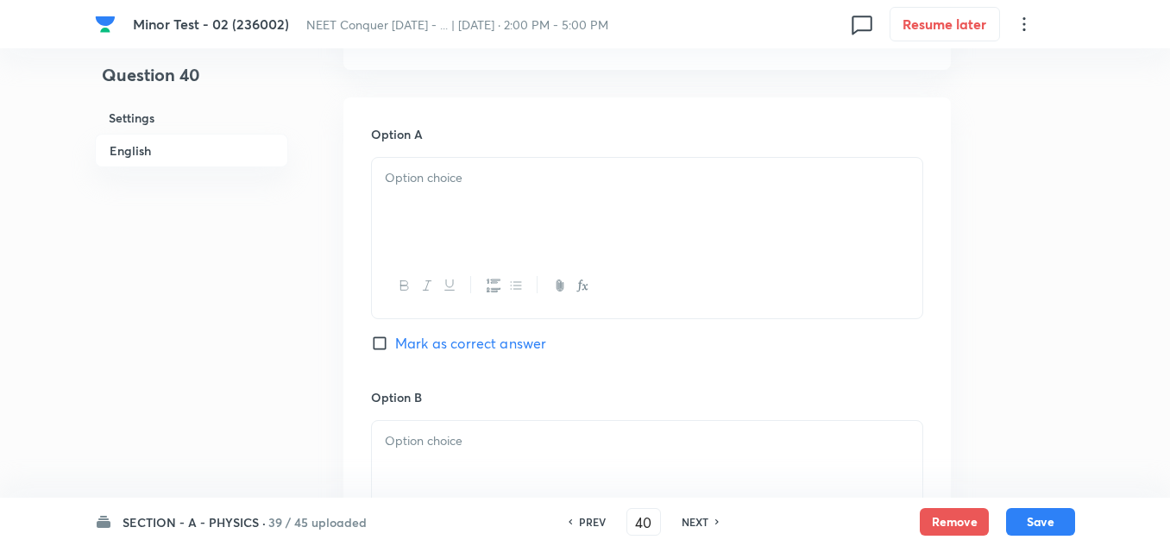
scroll to position [776, 0]
click at [473, 191] on div at bounding box center [647, 200] width 550 height 97
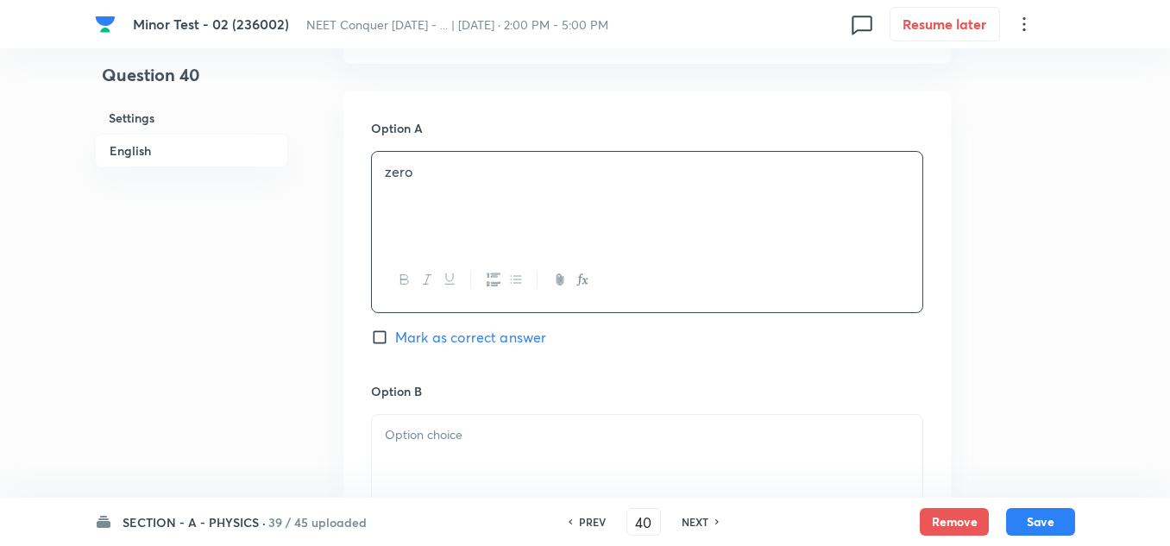
click at [455, 434] on p at bounding box center [647, 435] width 524 height 20
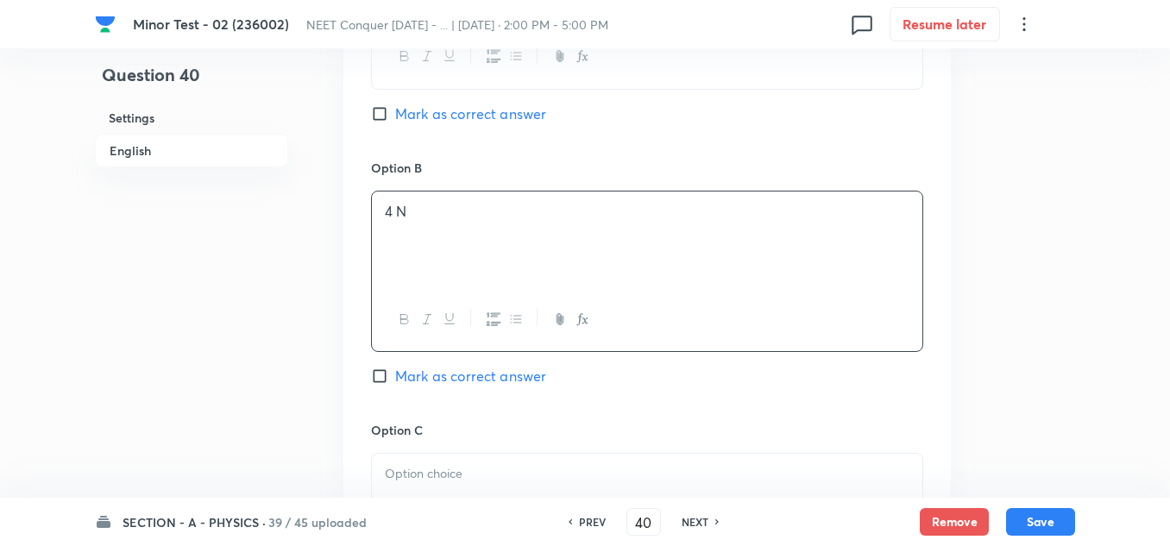
scroll to position [1035, 0]
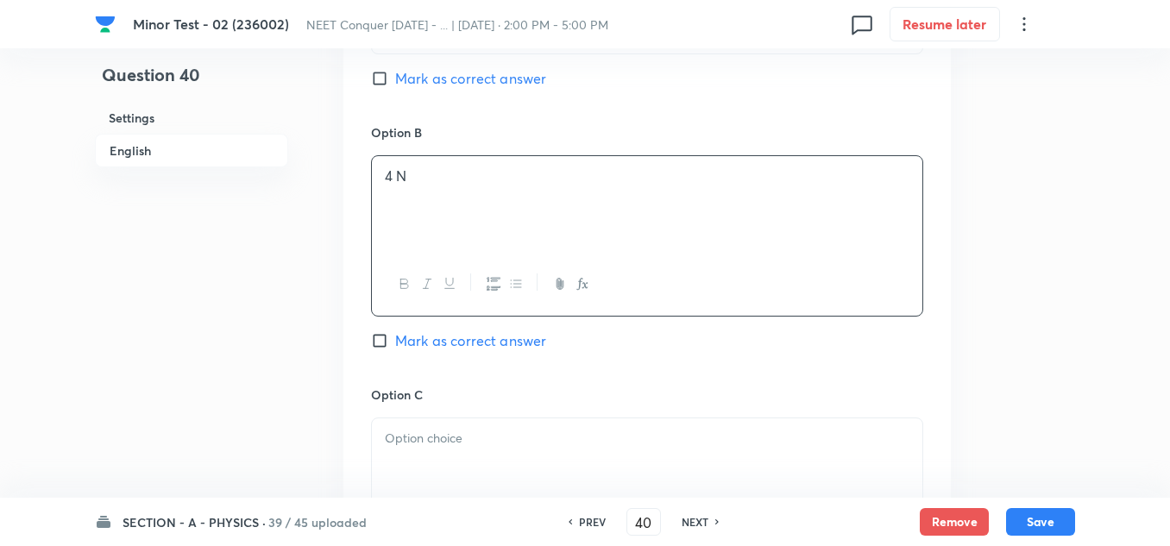
click at [452, 444] on p at bounding box center [647, 439] width 524 height 20
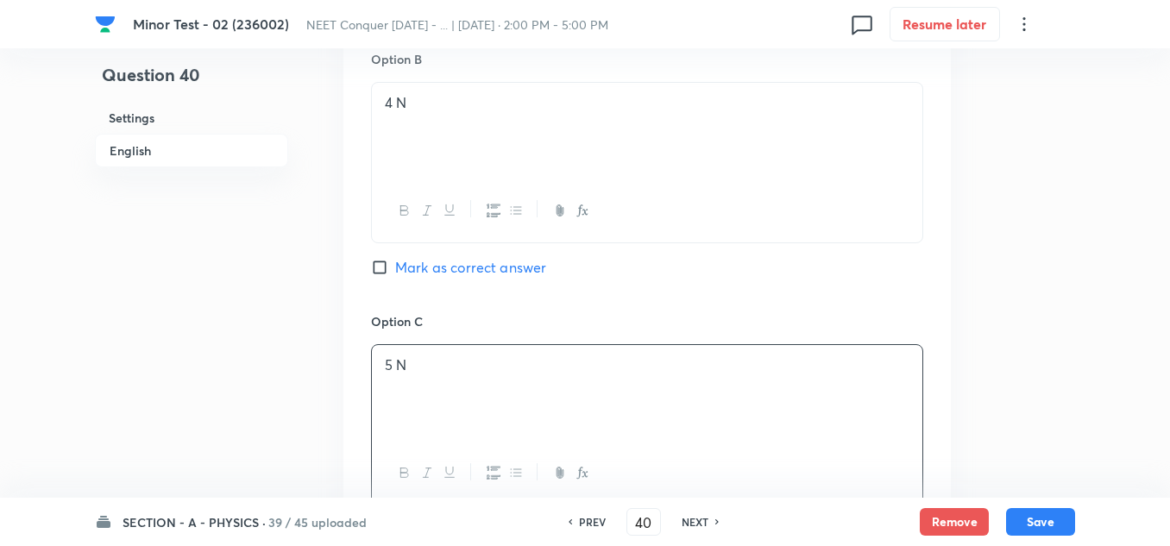
scroll to position [1294, 0]
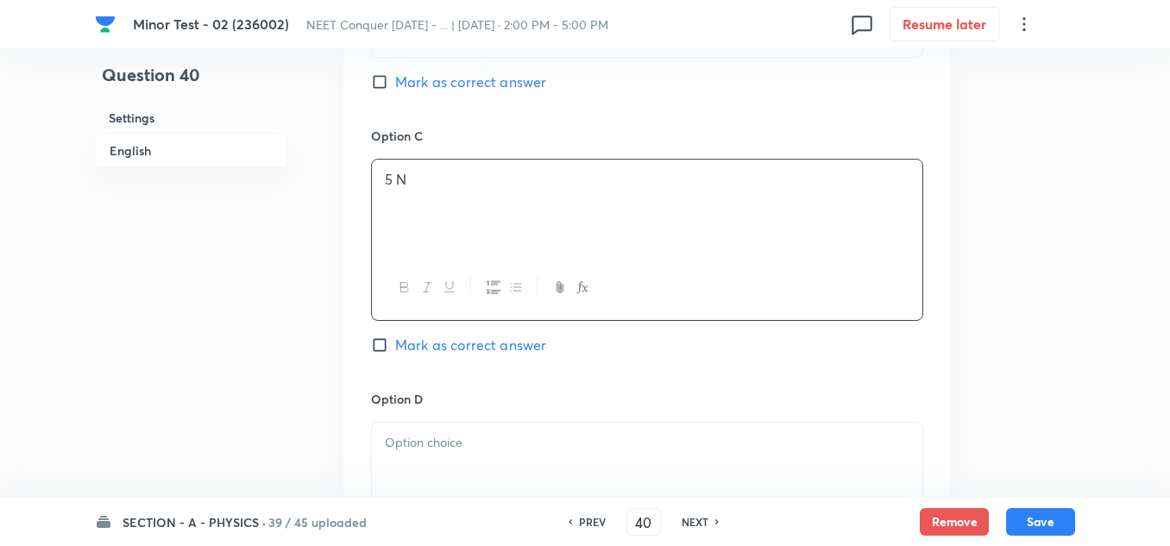
click at [447, 451] on p at bounding box center [647, 443] width 524 height 20
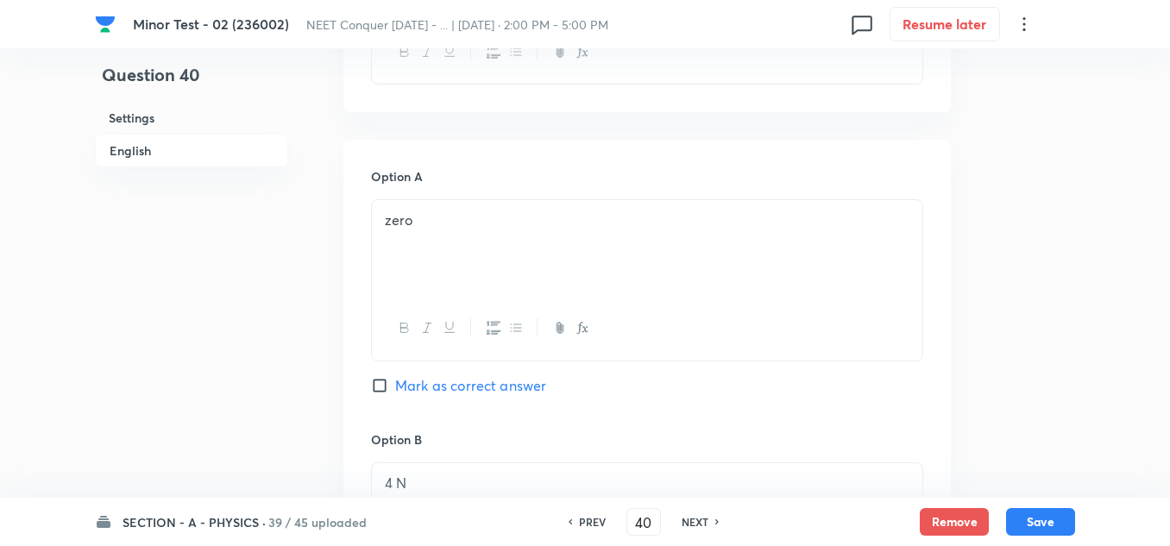
scroll to position [690, 0]
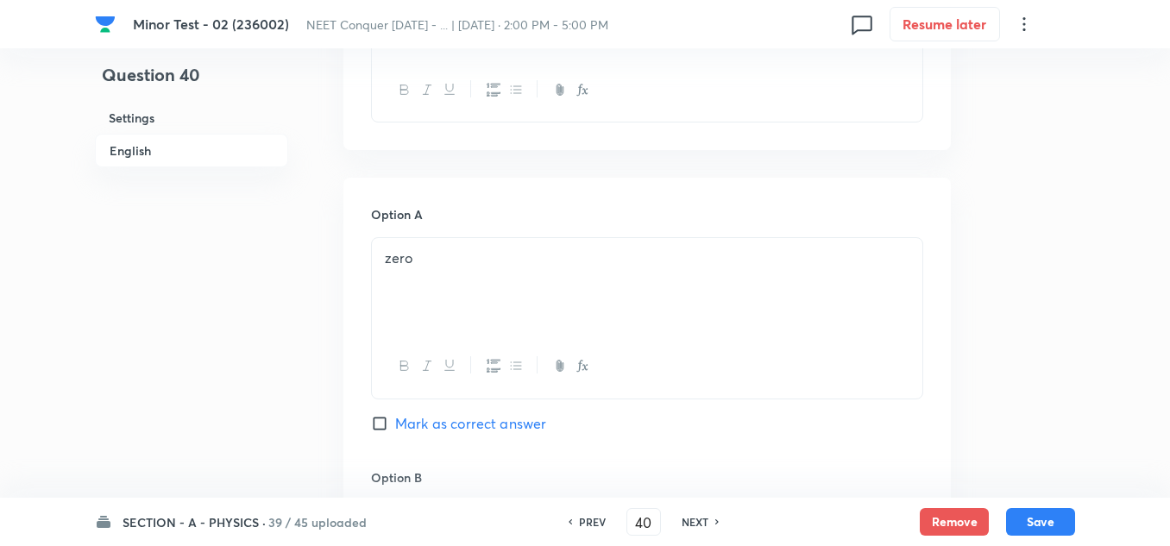
click at [380, 418] on input "Mark as correct answer" at bounding box center [383, 423] width 24 height 17
checkbox input "true"
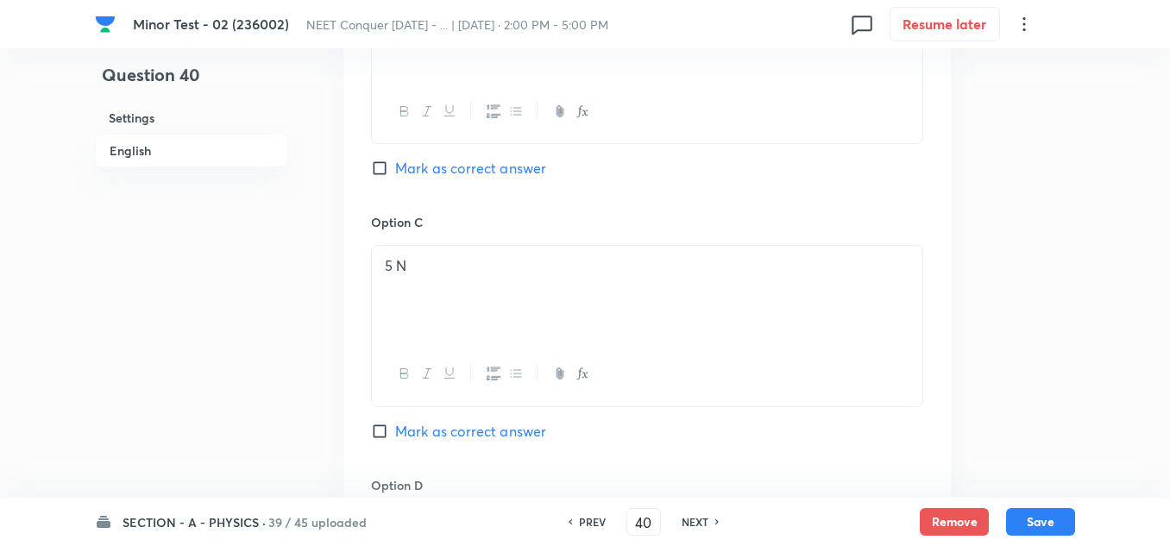
scroll to position [1639, 0]
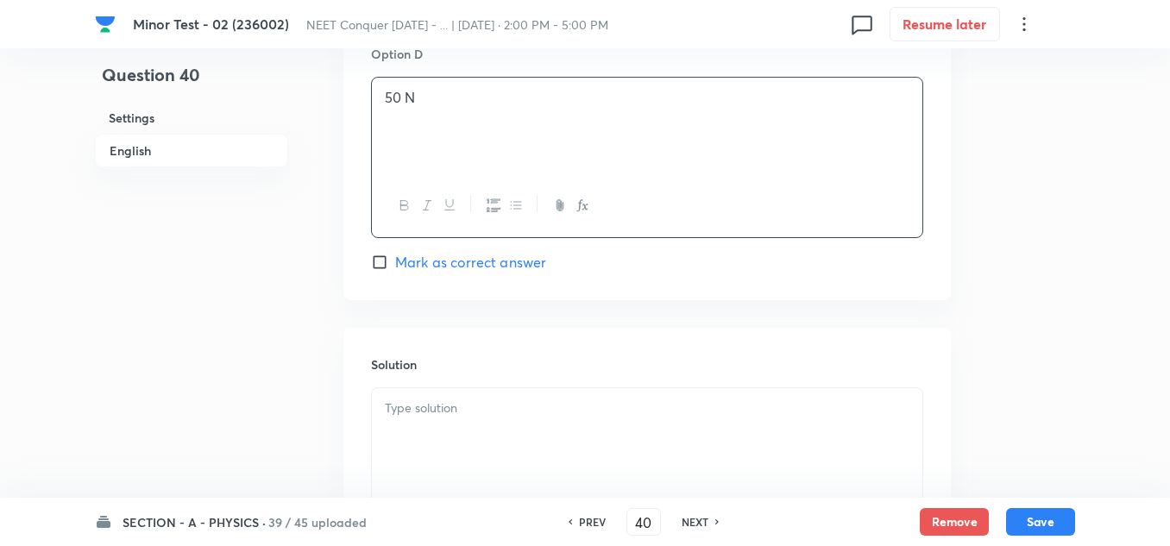
click at [439, 406] on p at bounding box center [647, 408] width 524 height 20
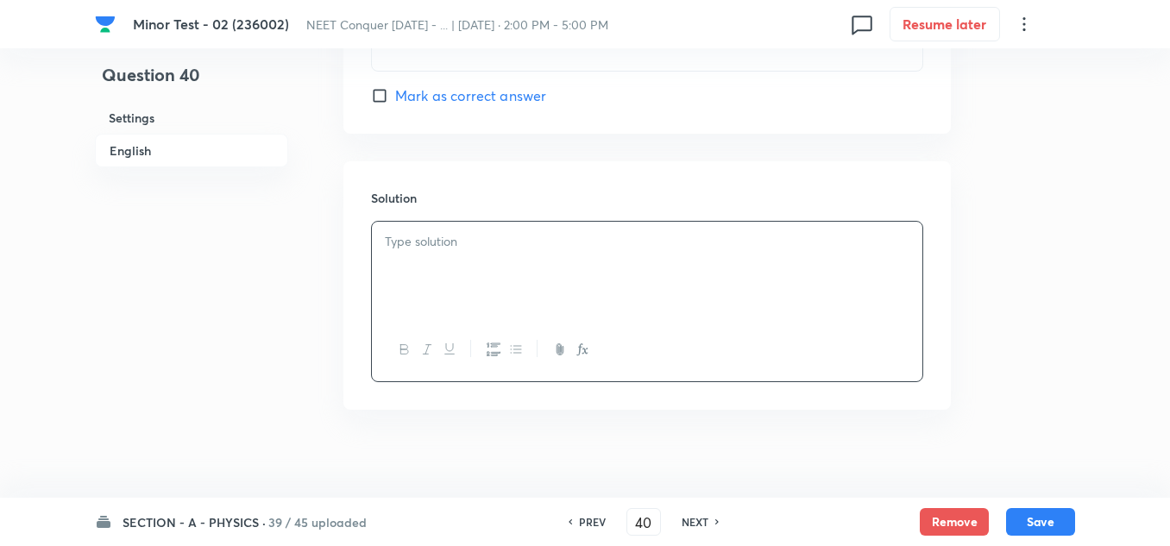
scroll to position [1811, 0]
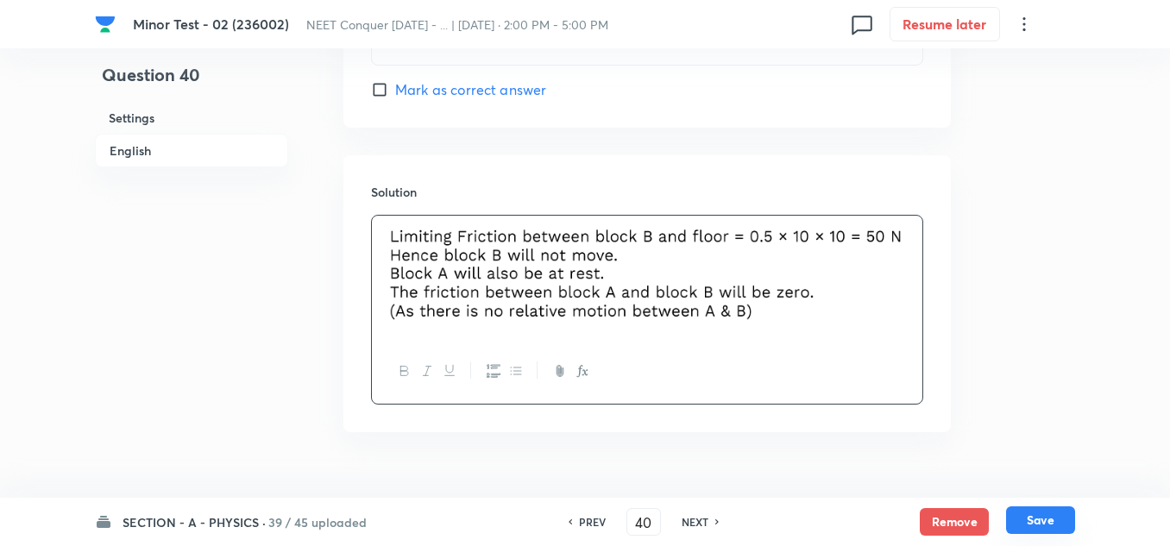
click at [1047, 527] on button "Save" at bounding box center [1040, 520] width 69 height 28
type input "41"
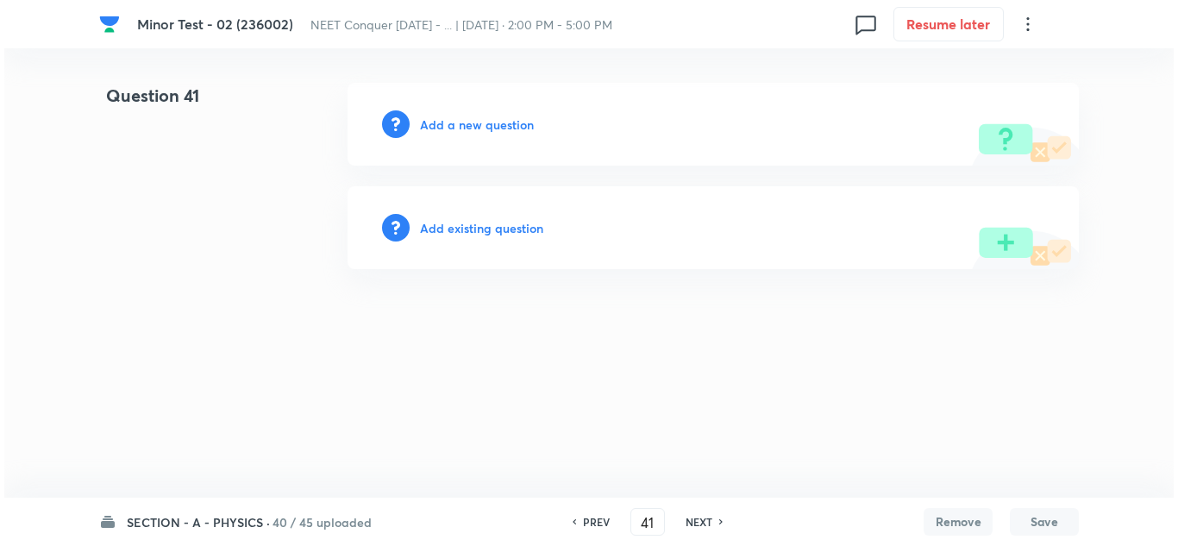
scroll to position [0, 0]
click at [470, 117] on h6 "Add a new question" at bounding box center [477, 125] width 114 height 18
click at [470, 117] on h6 "Choose a question type" at bounding box center [486, 125] width 133 height 18
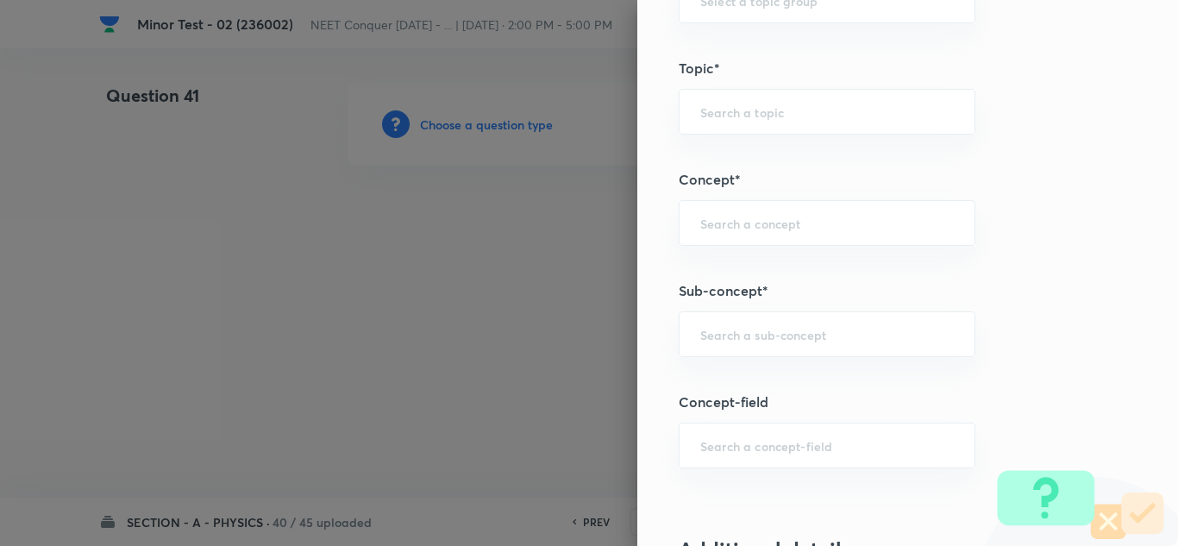
scroll to position [1121, 0]
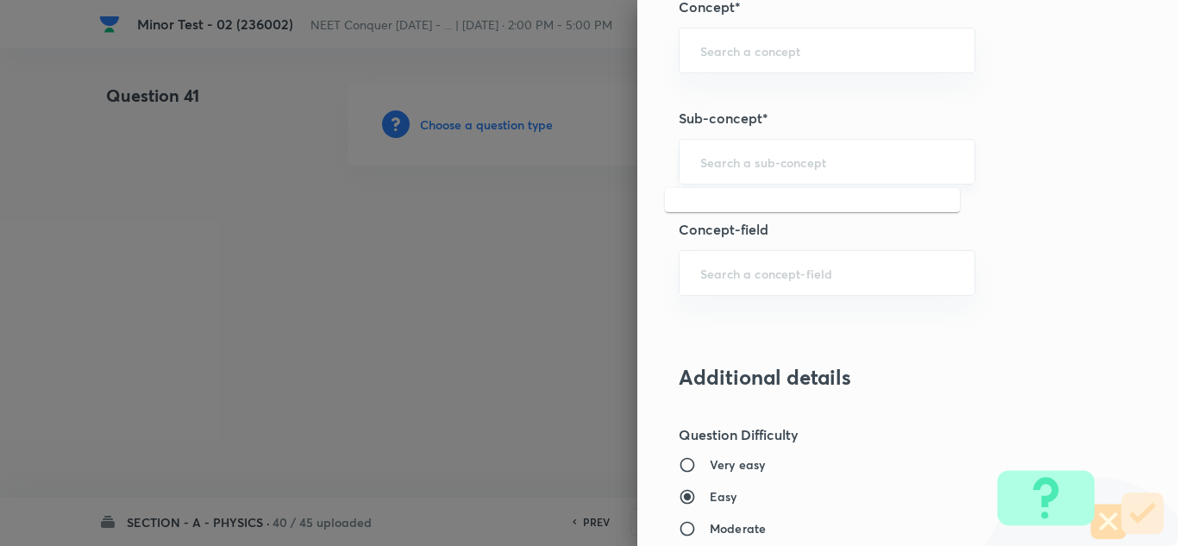
click at [719, 158] on input "text" at bounding box center [827, 162] width 254 height 16
paste input "[PERSON_NAME] Laws of Motion"
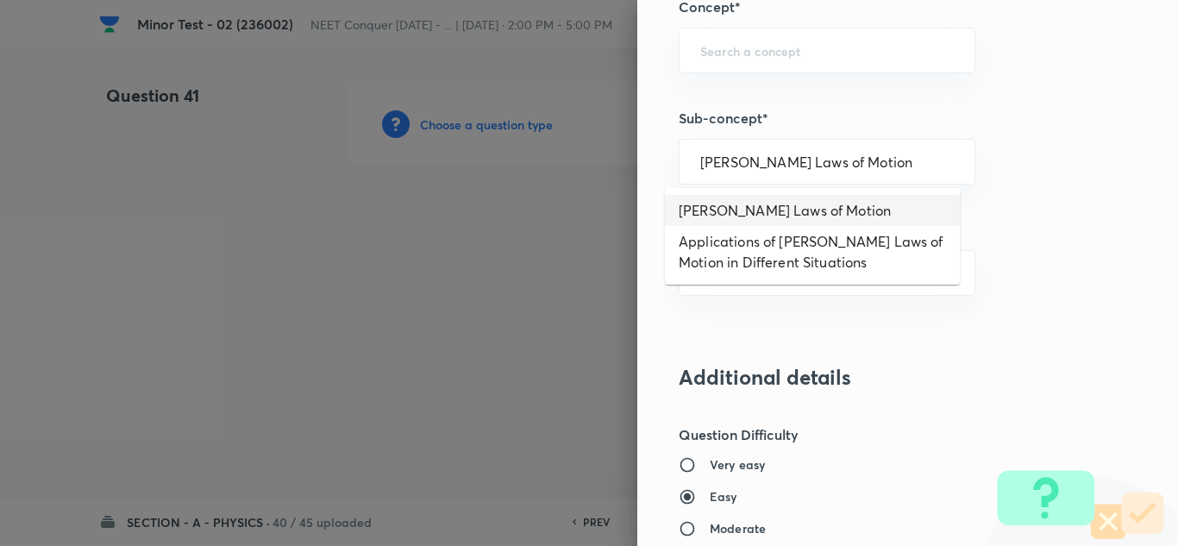
click at [724, 210] on li "[PERSON_NAME] Laws of Motion" at bounding box center [812, 210] width 295 height 31
type input "[PERSON_NAME] Laws of Motion"
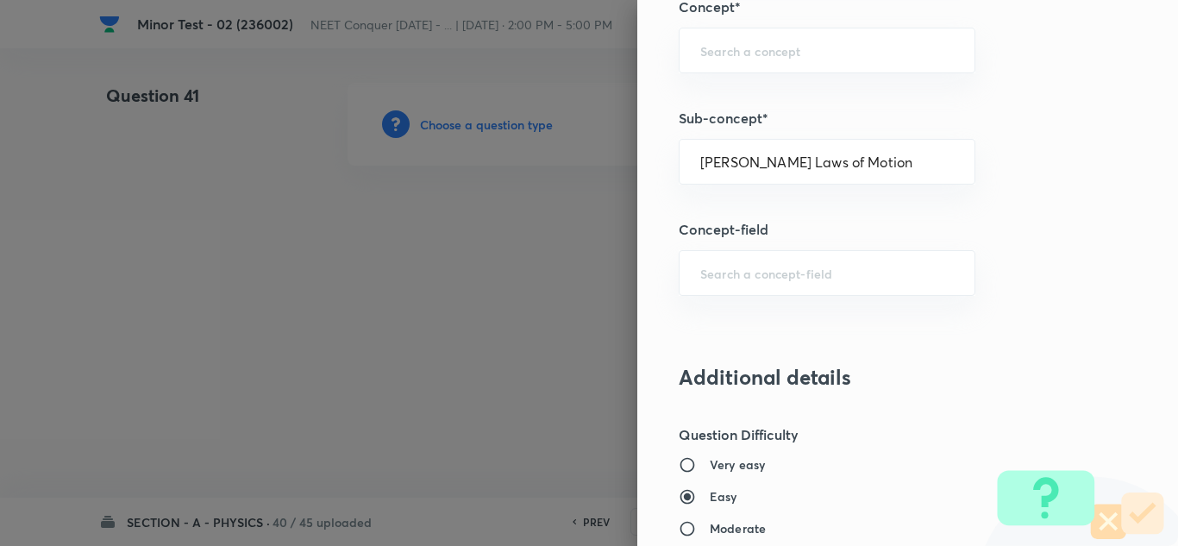
type input "Physics"
type input "Mechanics"
type input "Laws of Motion & Friction"
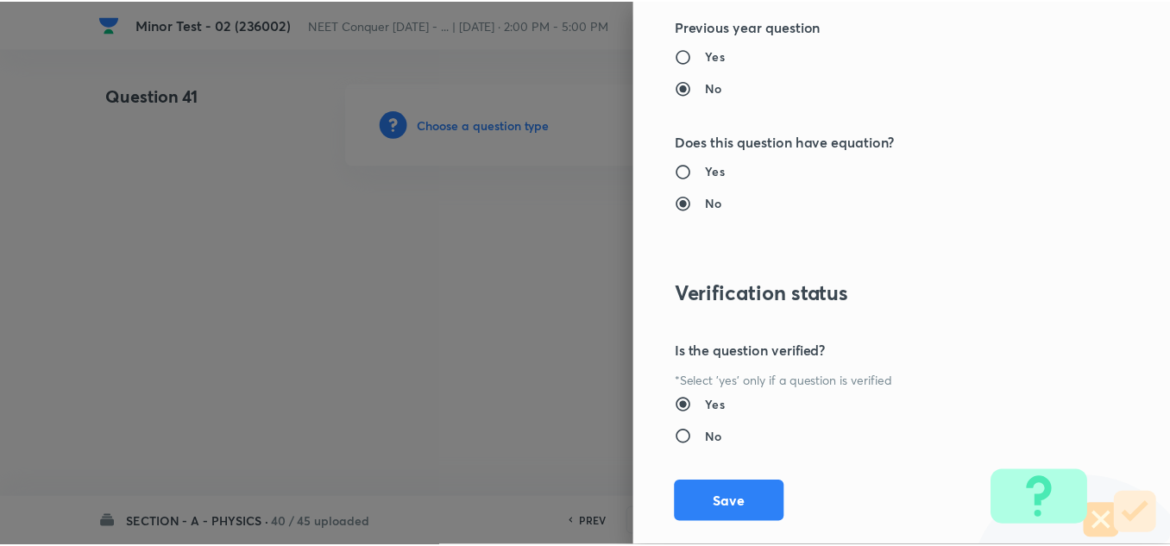
scroll to position [1921, 0]
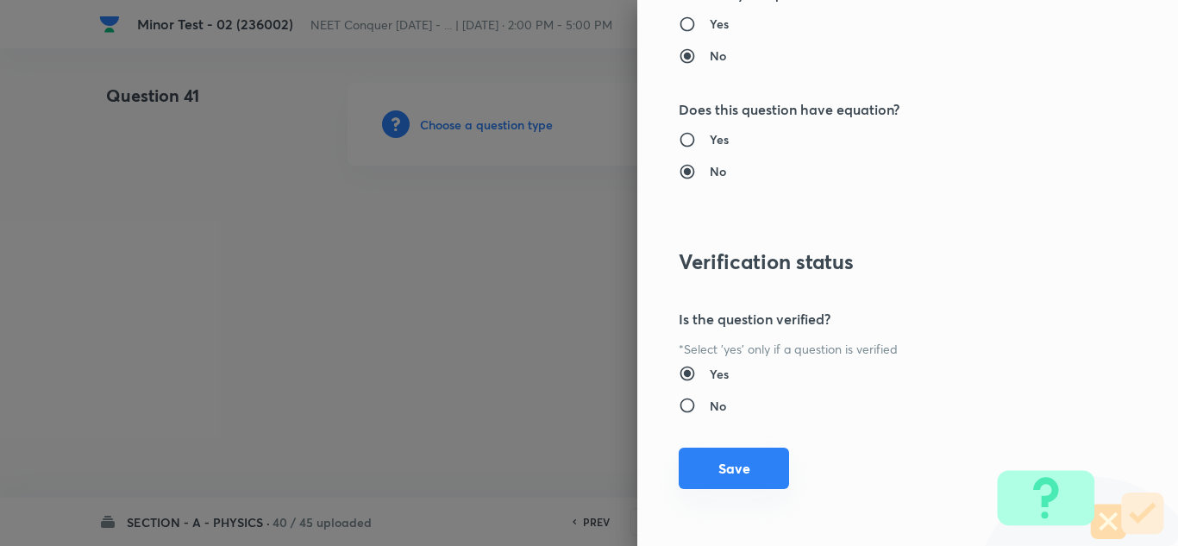
click at [732, 471] on button "Save" at bounding box center [734, 468] width 110 height 41
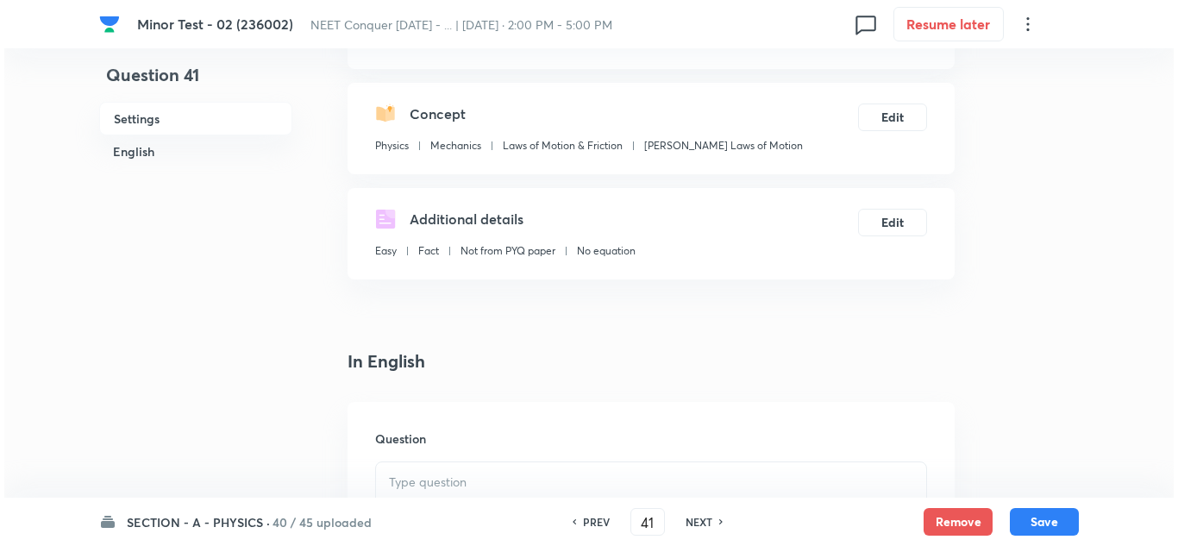
scroll to position [345, 0]
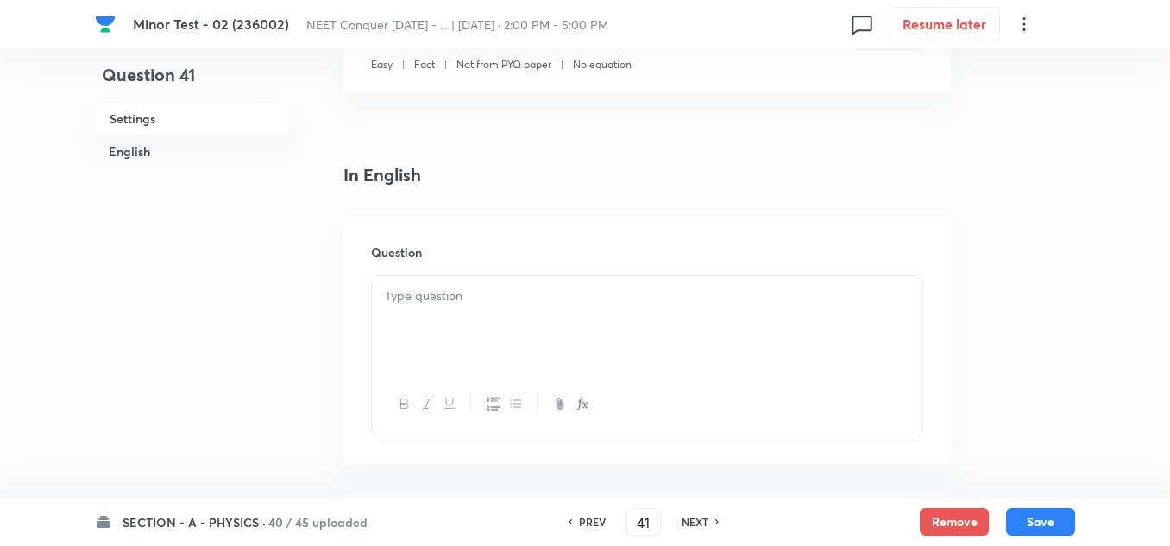
click at [426, 304] on p at bounding box center [647, 296] width 524 height 20
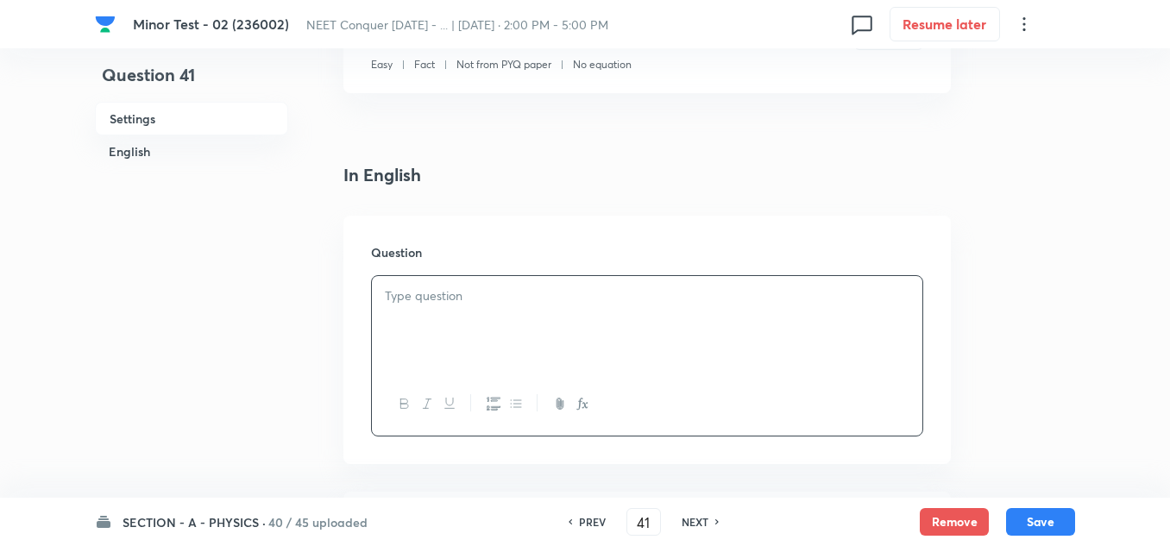
click at [536, 318] on div at bounding box center [647, 324] width 550 height 97
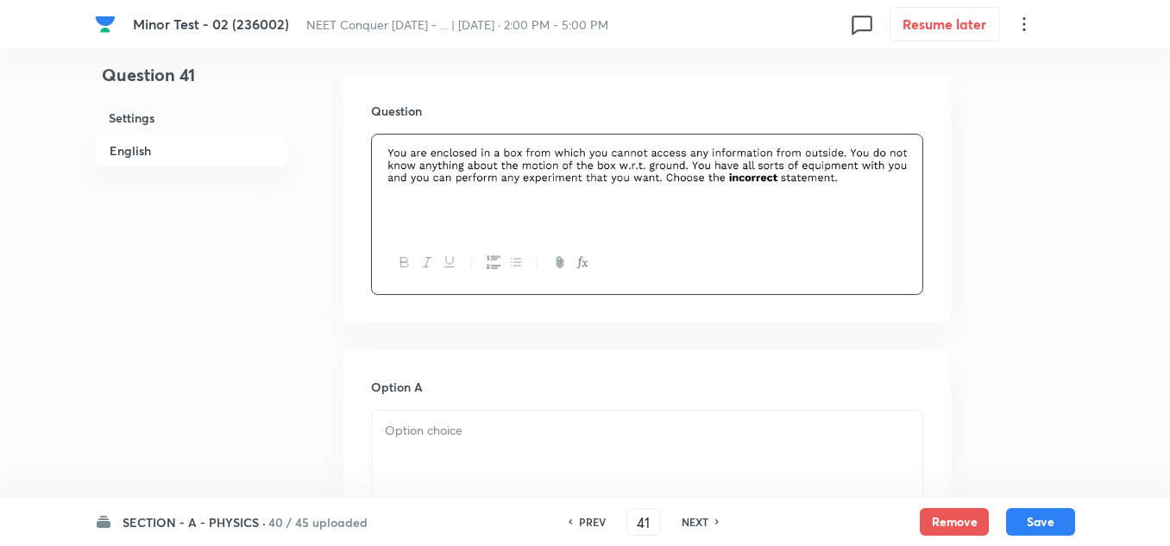
scroll to position [517, 0]
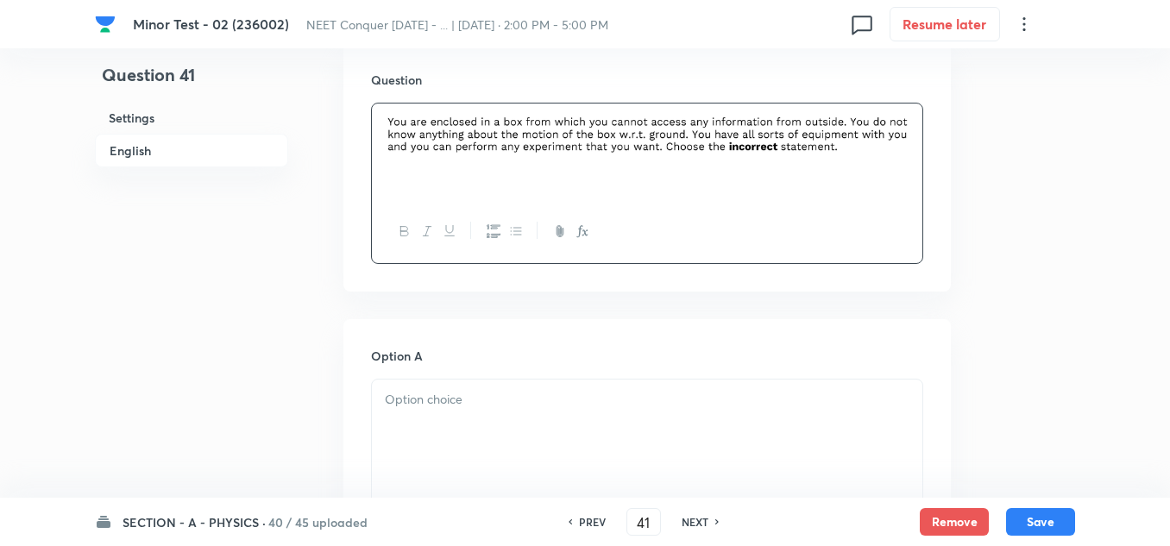
click at [435, 384] on div at bounding box center [647, 427] width 550 height 97
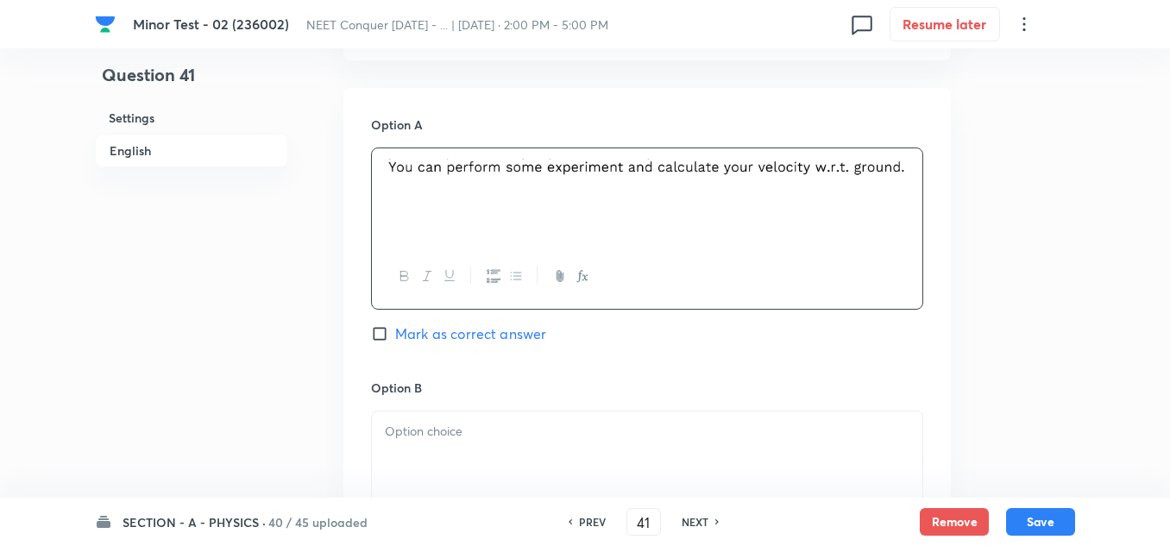
scroll to position [949, 0]
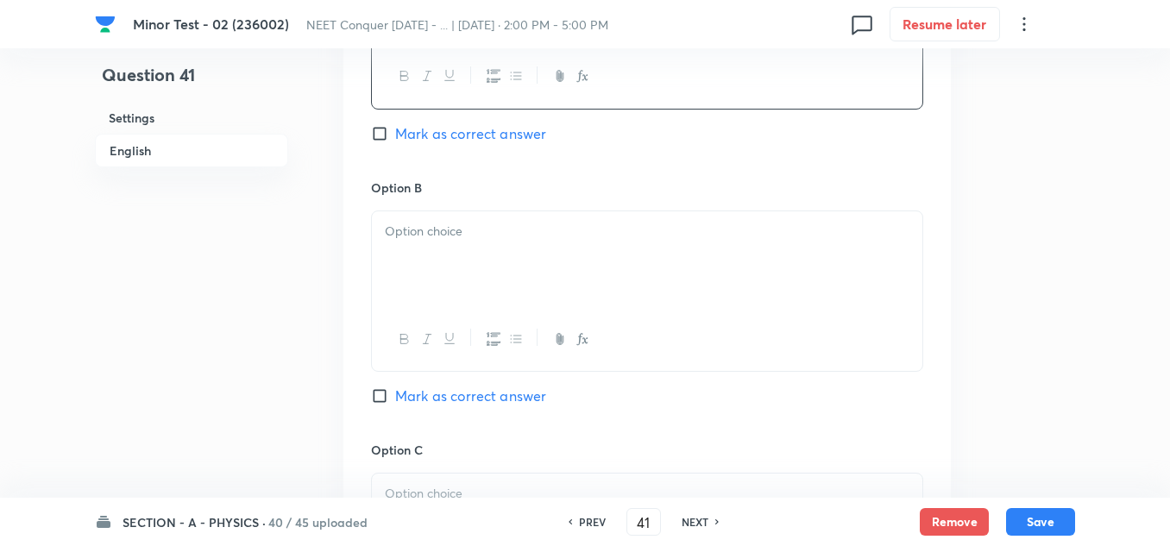
click at [452, 237] on p at bounding box center [647, 232] width 524 height 20
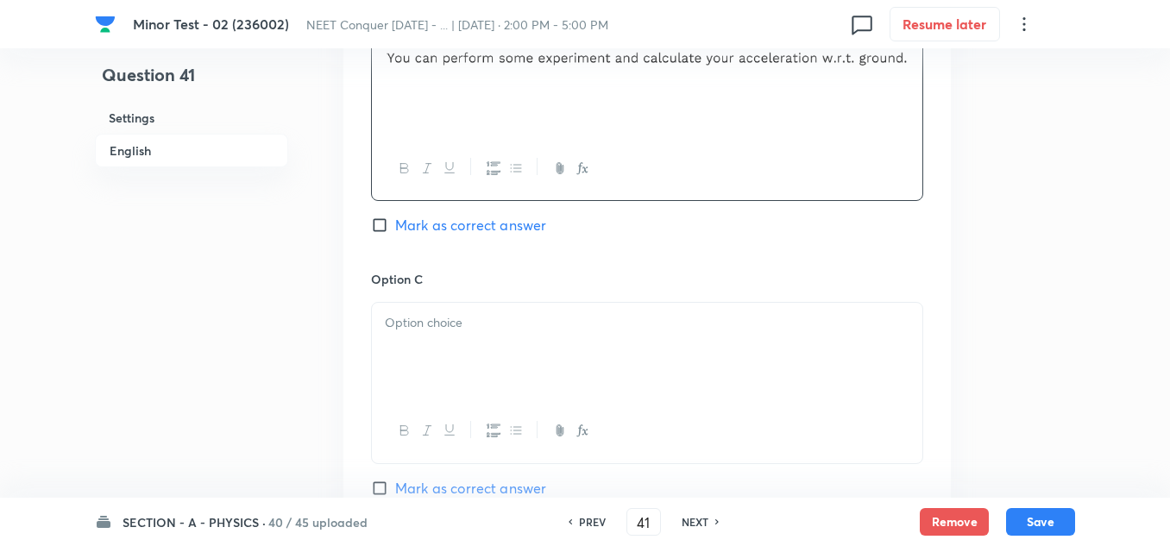
scroll to position [1121, 0]
click at [572, 329] on p at bounding box center [647, 321] width 524 height 20
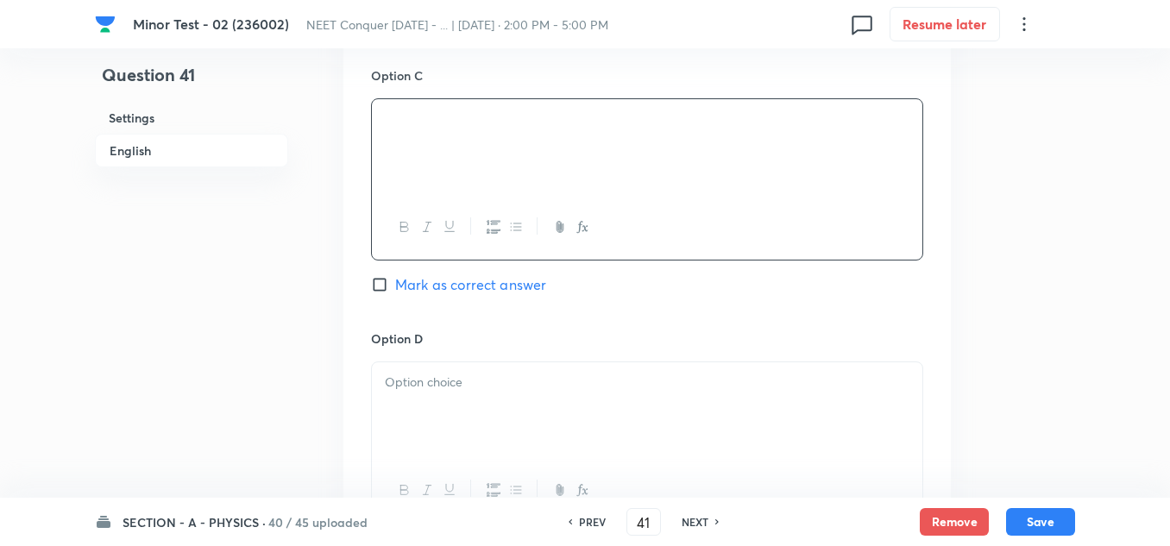
scroll to position [1380, 0]
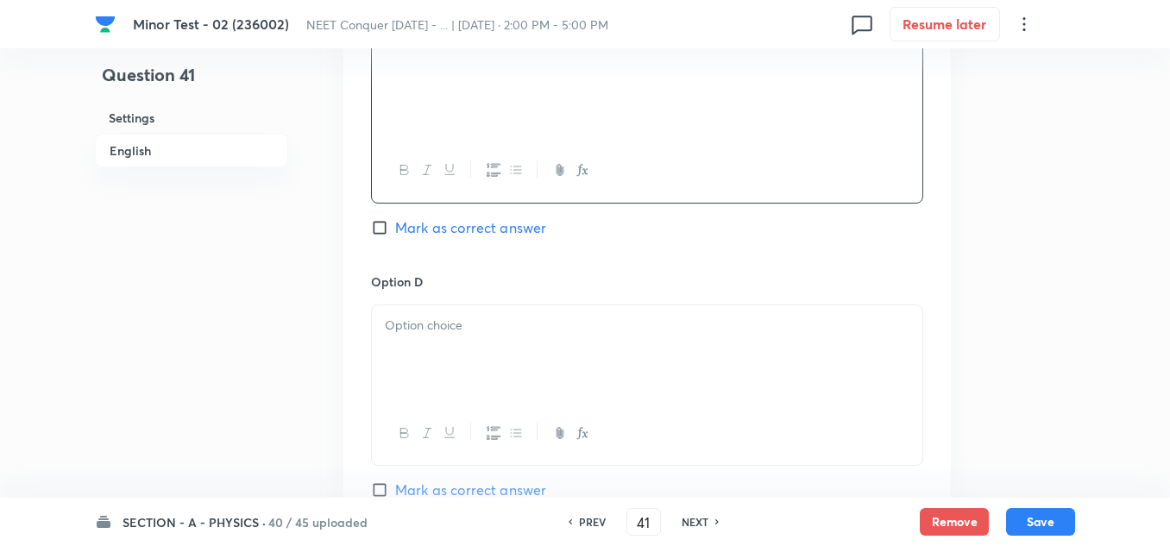
click at [481, 305] on div at bounding box center [647, 353] width 550 height 97
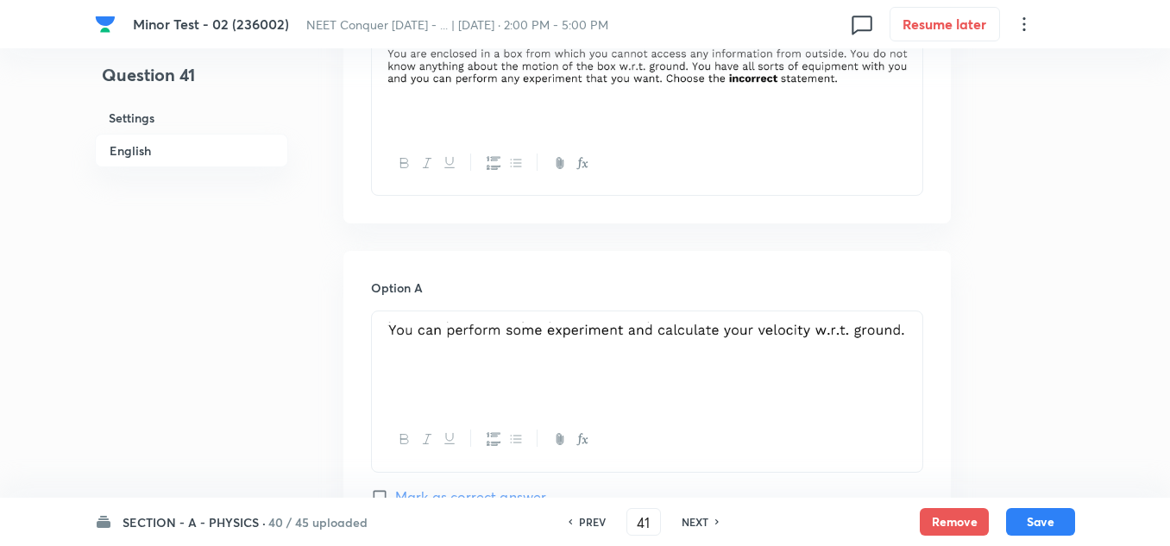
scroll to position [690, 0]
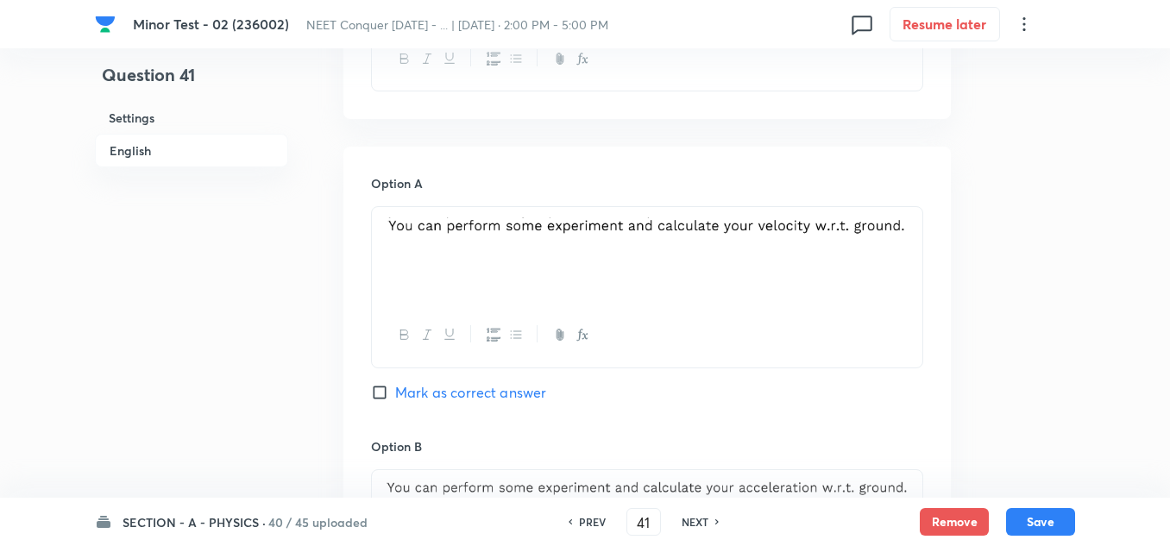
click at [381, 388] on input "Mark as correct answer" at bounding box center [383, 392] width 24 height 17
checkbox input "true"
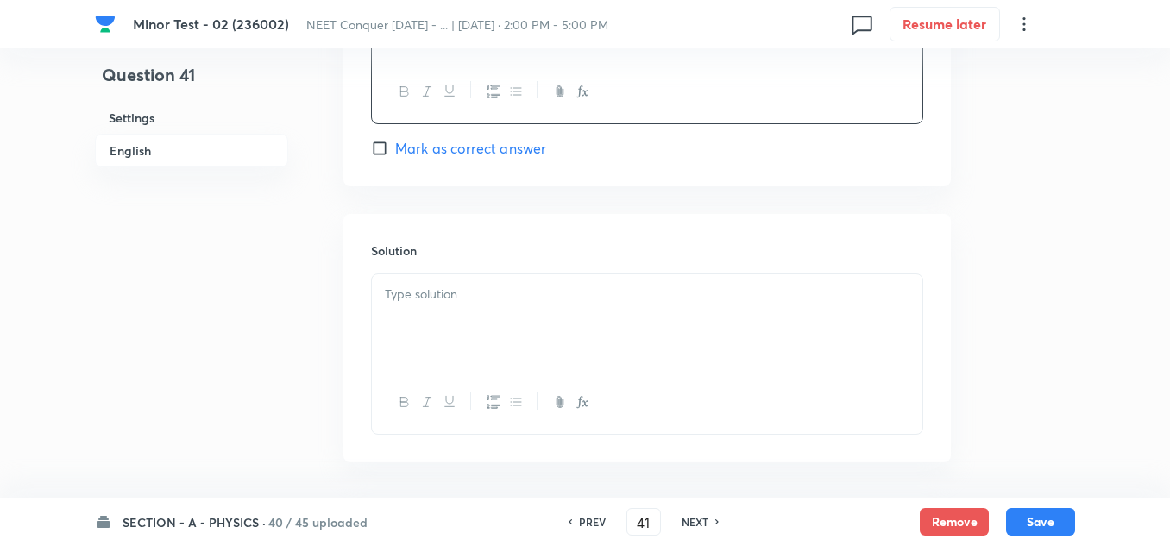
scroll to position [1725, 0]
click at [442, 321] on div at bounding box center [647, 319] width 550 height 97
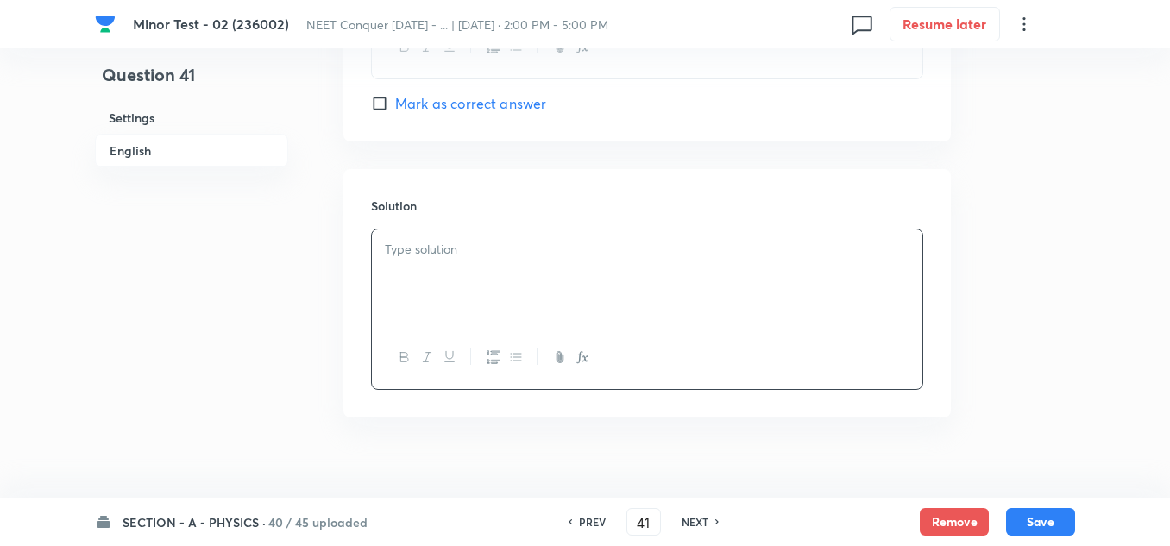
scroll to position [1790, 0]
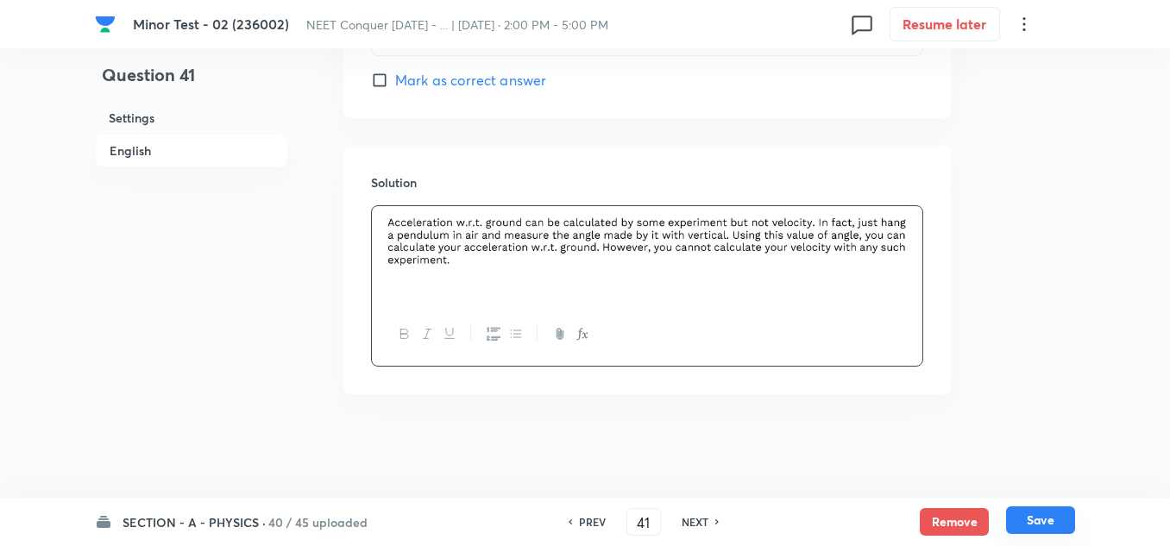
click at [1050, 524] on button "Save" at bounding box center [1040, 520] width 69 height 28
type input "42"
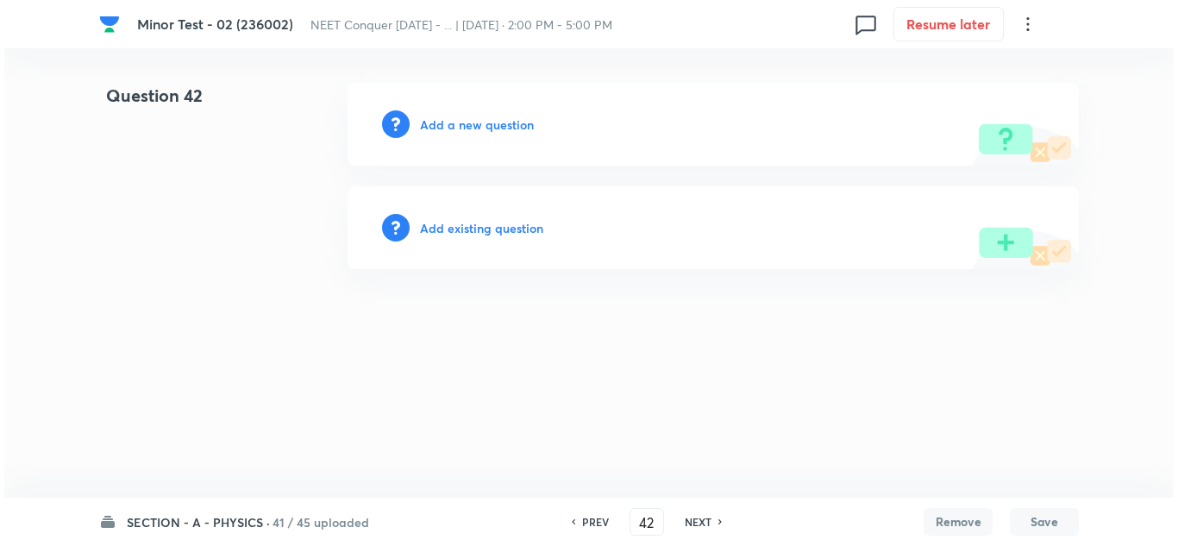
scroll to position [0, 0]
click at [443, 126] on h6 "Add a new question" at bounding box center [477, 125] width 114 height 18
click at [462, 129] on h6 "Choose a question type" at bounding box center [486, 125] width 133 height 18
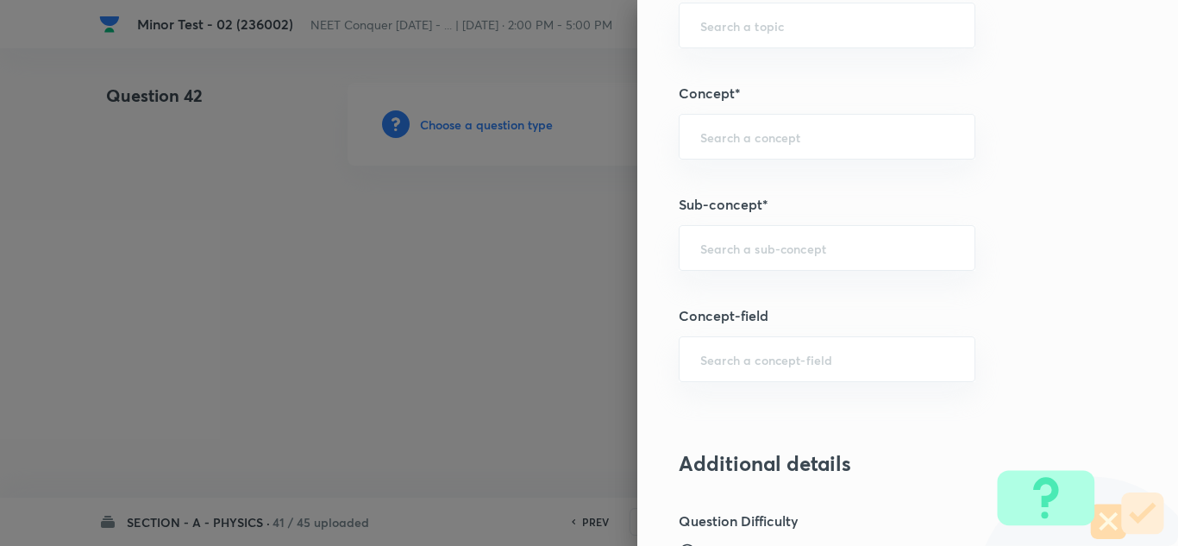
scroll to position [1121, 0]
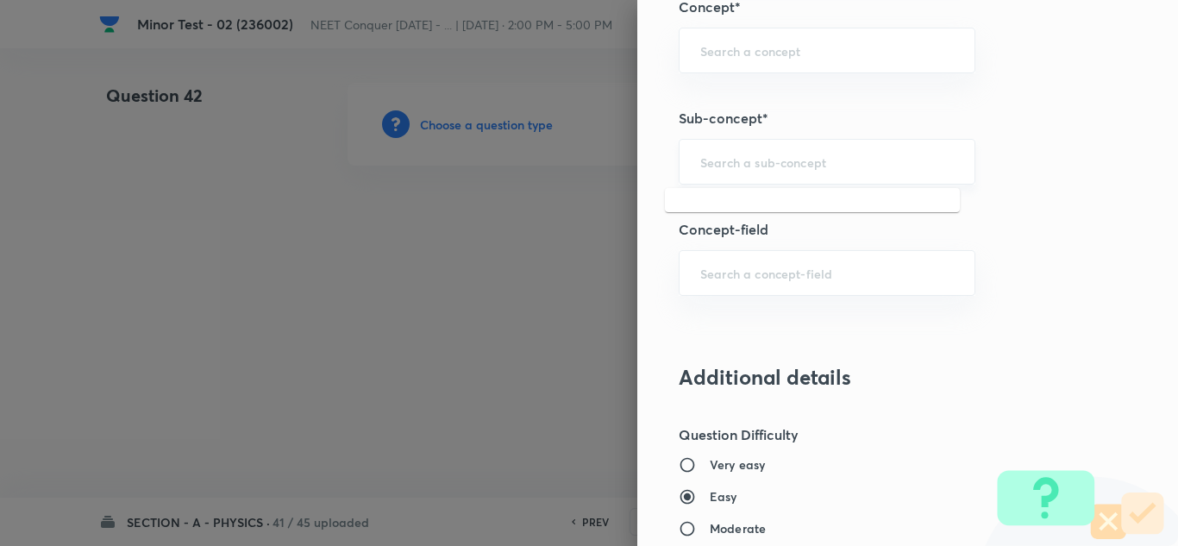
click at [761, 165] on input "text" at bounding box center [827, 162] width 254 height 16
paste input "[PERSON_NAME] Laws of Motion"
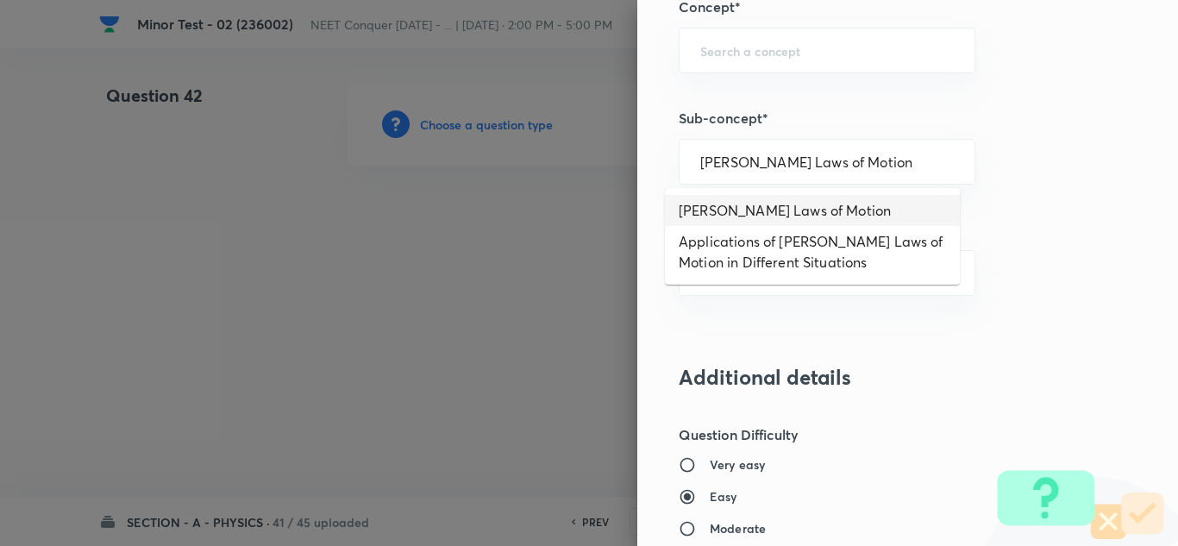
click at [769, 212] on li "[PERSON_NAME] Laws of Motion" at bounding box center [812, 210] width 295 height 31
type input "[PERSON_NAME] Laws of Motion"
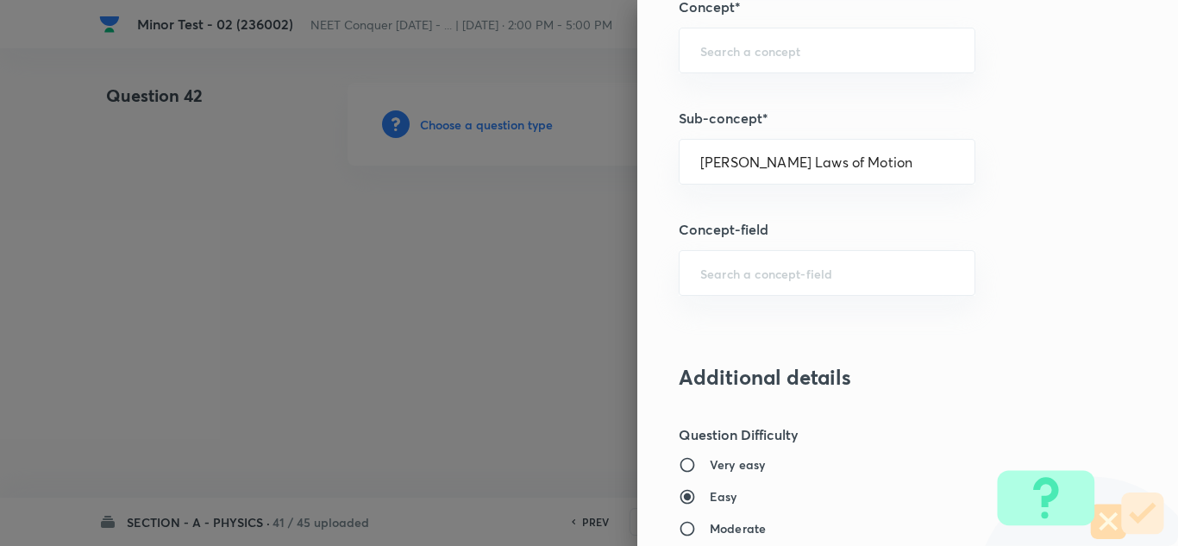
type input "Physics"
type input "Mechanics"
type input "Laws of Motion & Friction"
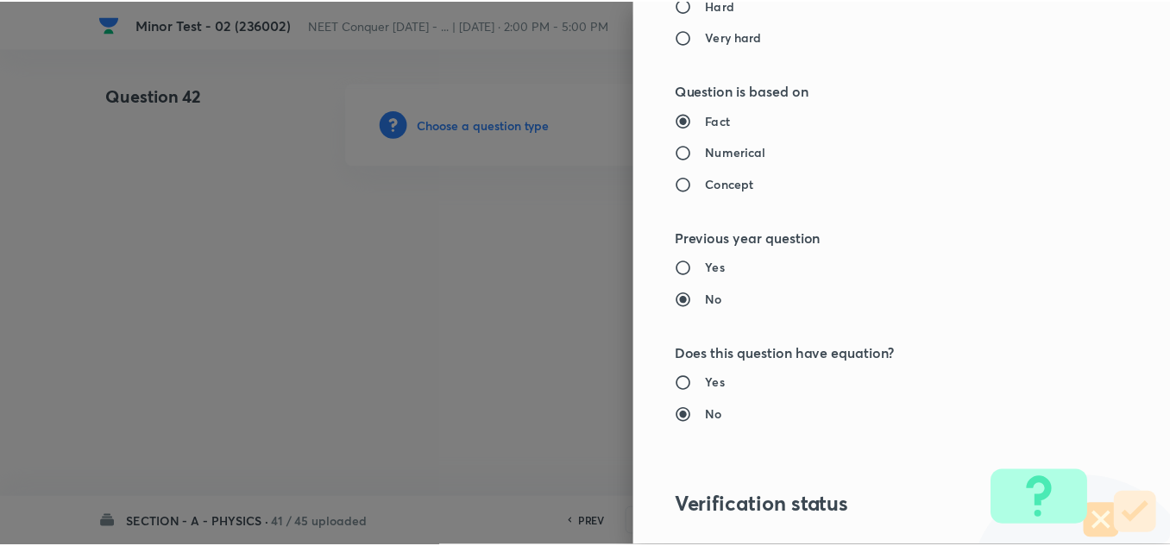
scroll to position [1921, 0]
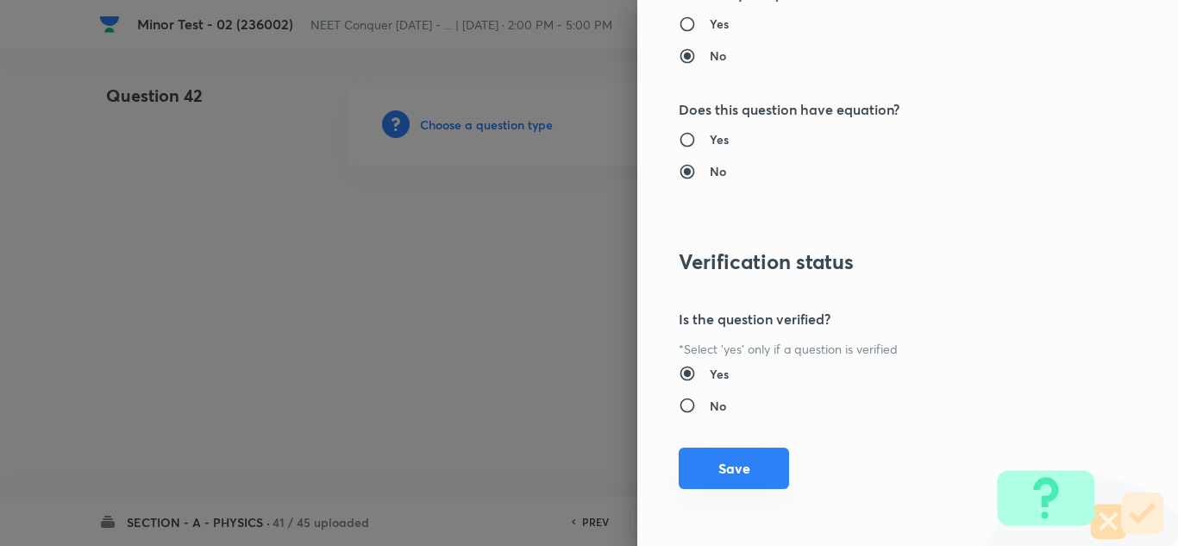
click at [725, 462] on button "Save" at bounding box center [734, 468] width 110 height 41
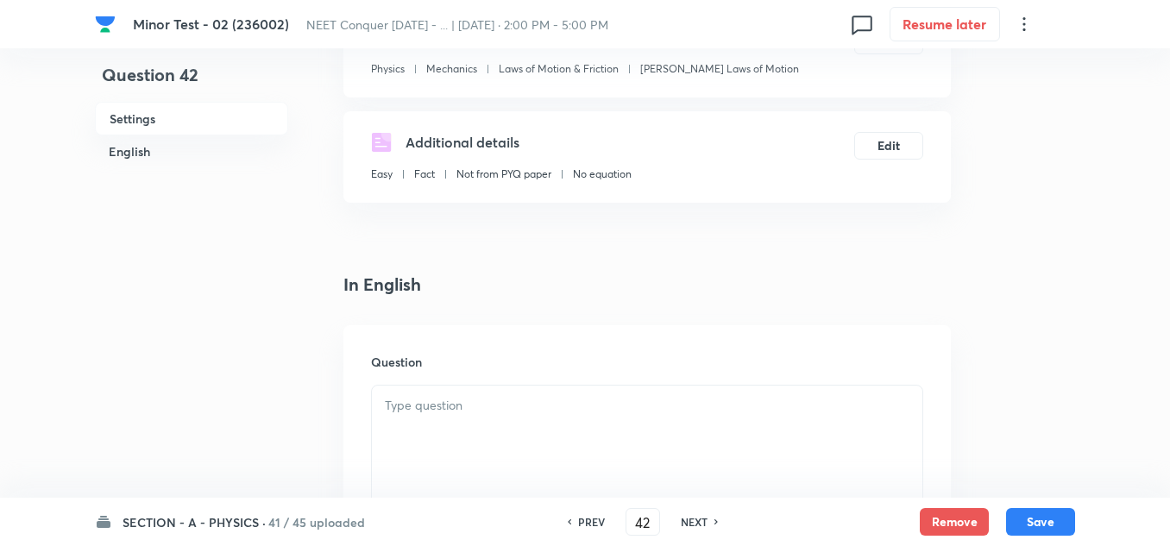
scroll to position [431, 0]
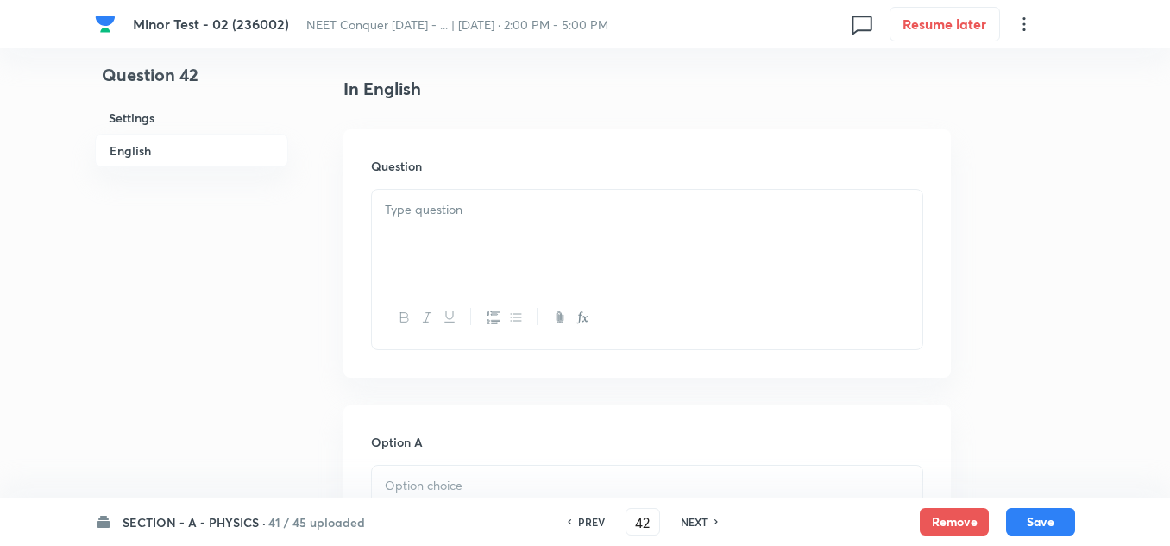
click at [528, 224] on div at bounding box center [647, 238] width 550 height 97
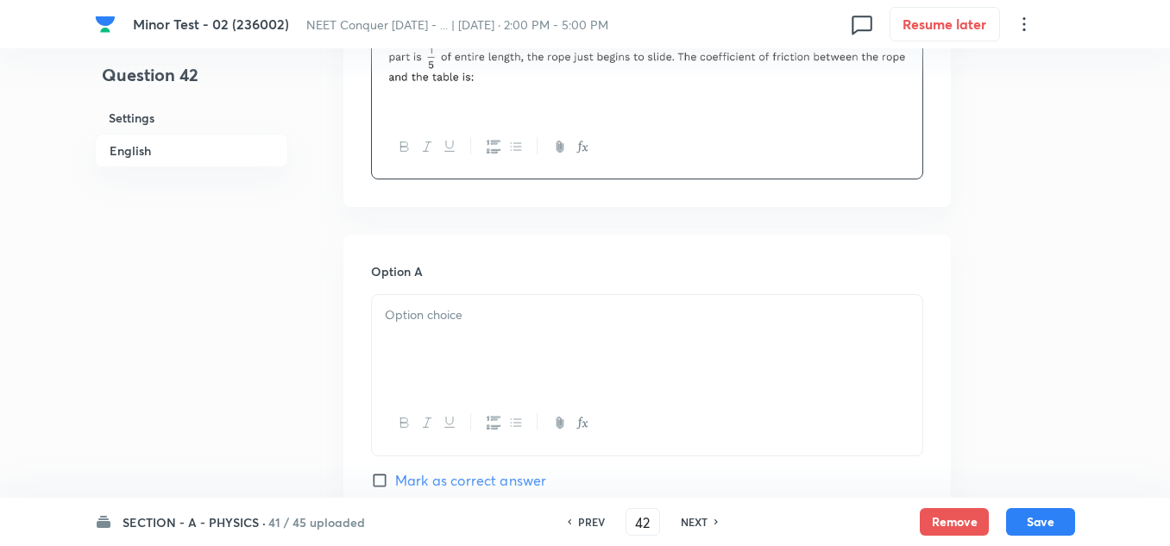
scroll to position [604, 0]
click at [430, 316] on p at bounding box center [647, 314] width 524 height 20
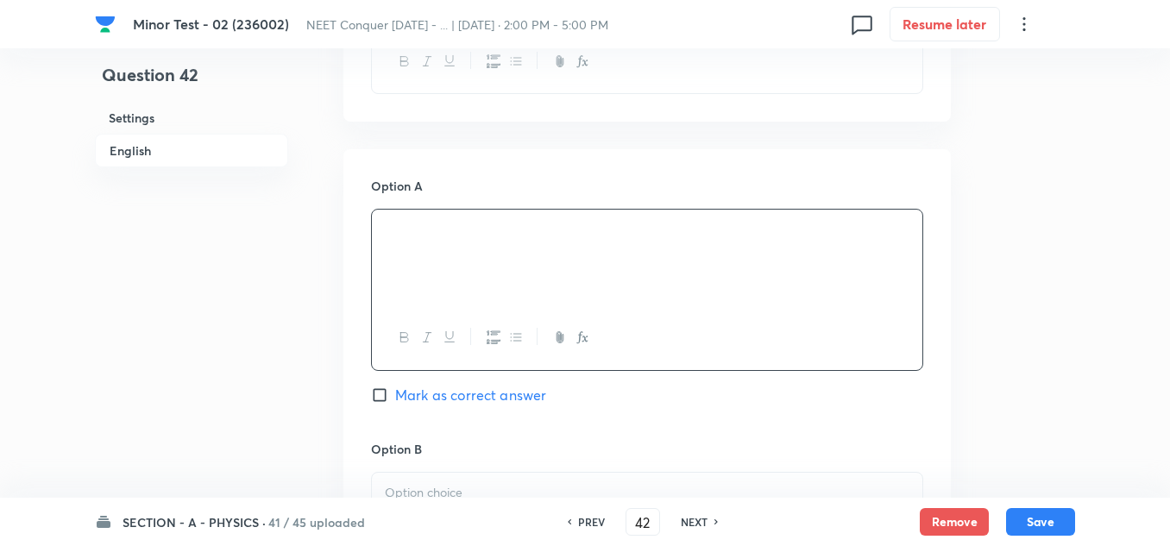
scroll to position [862, 0]
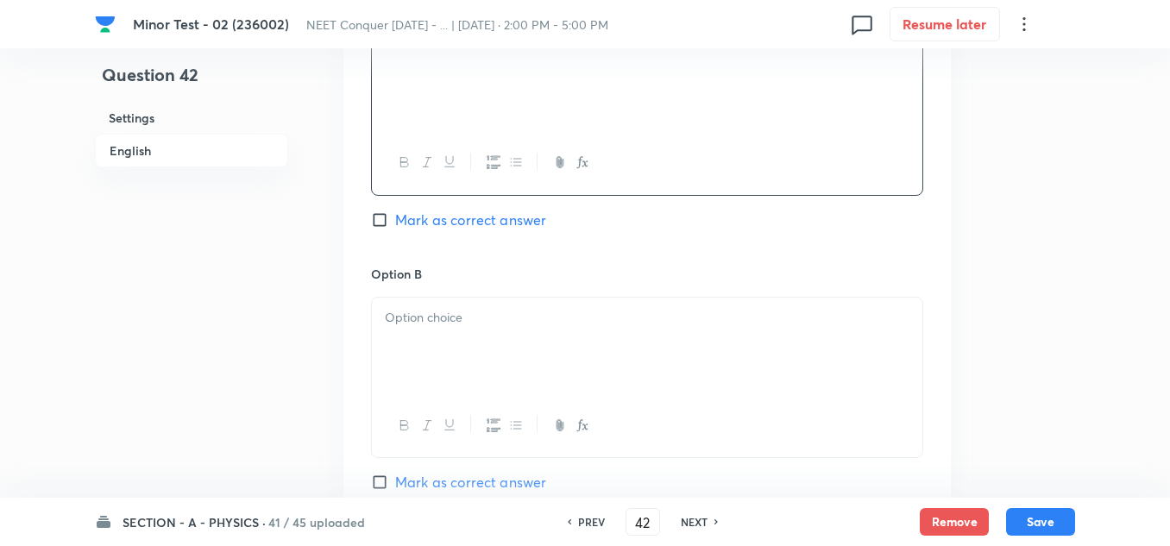
click at [428, 329] on div at bounding box center [647, 346] width 550 height 97
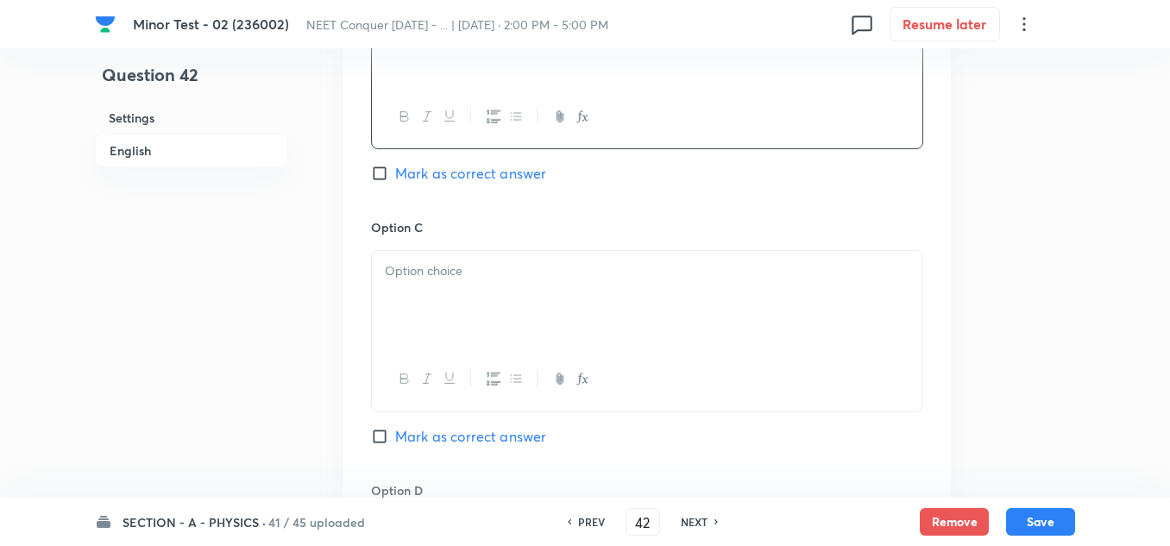
scroll to position [1207, 0]
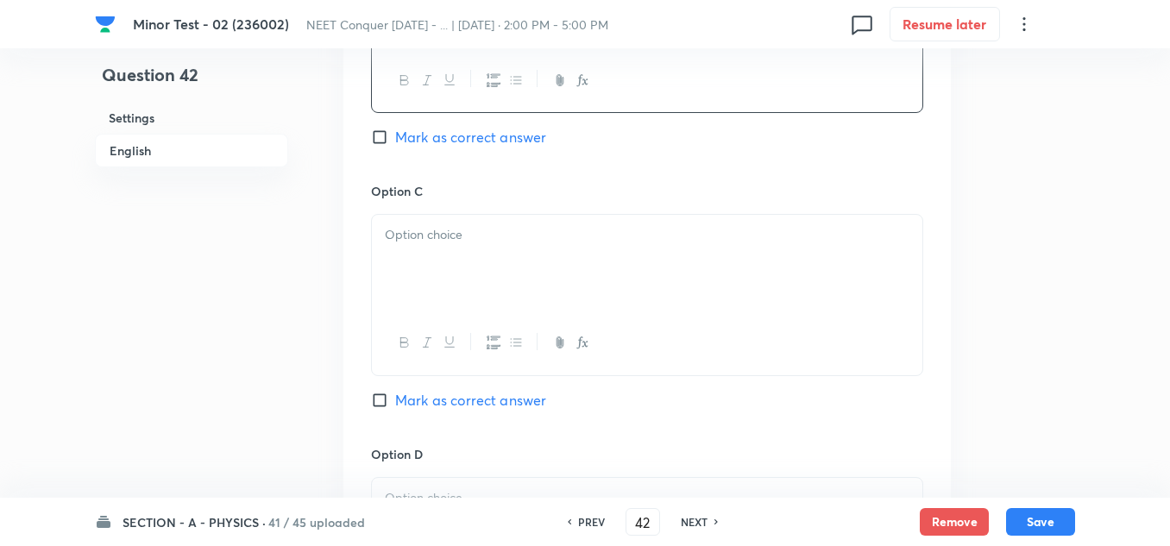
click at [433, 216] on div at bounding box center [647, 263] width 550 height 97
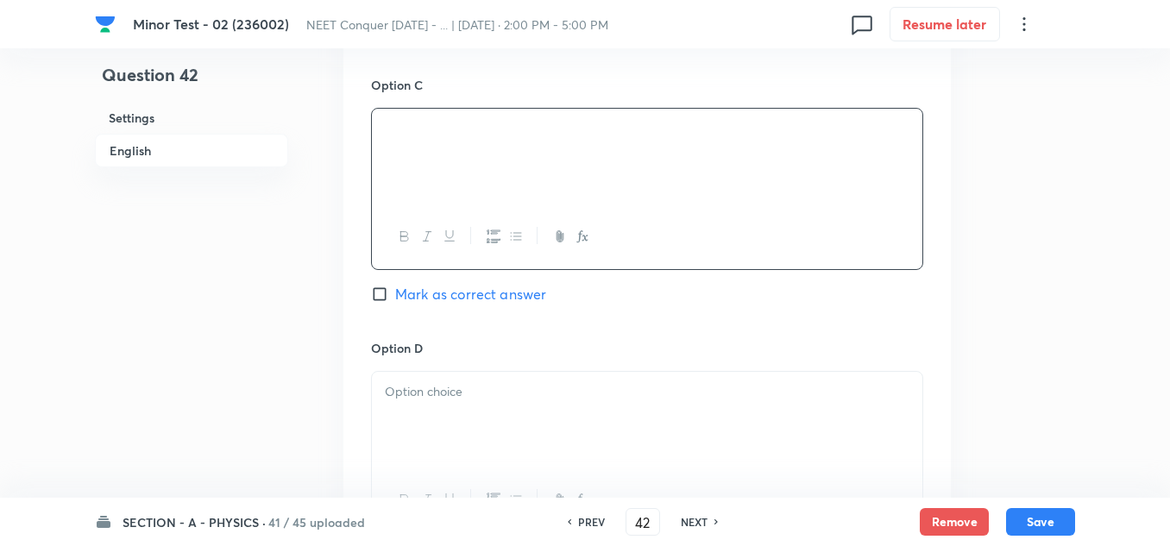
scroll to position [1380, 0]
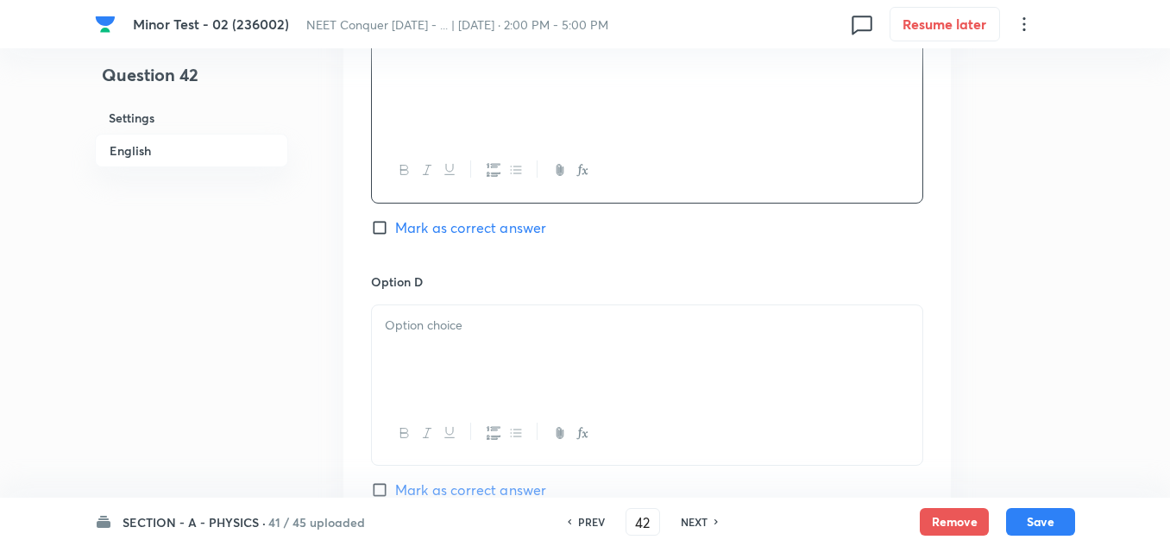
click at [416, 353] on div at bounding box center [647, 353] width 550 height 97
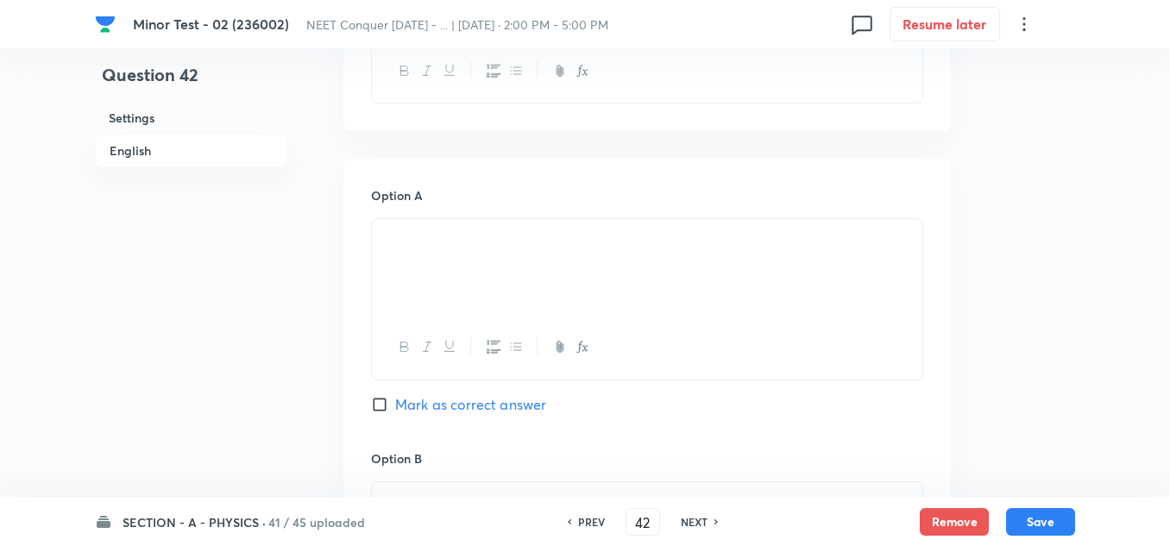
scroll to position [776, 0]
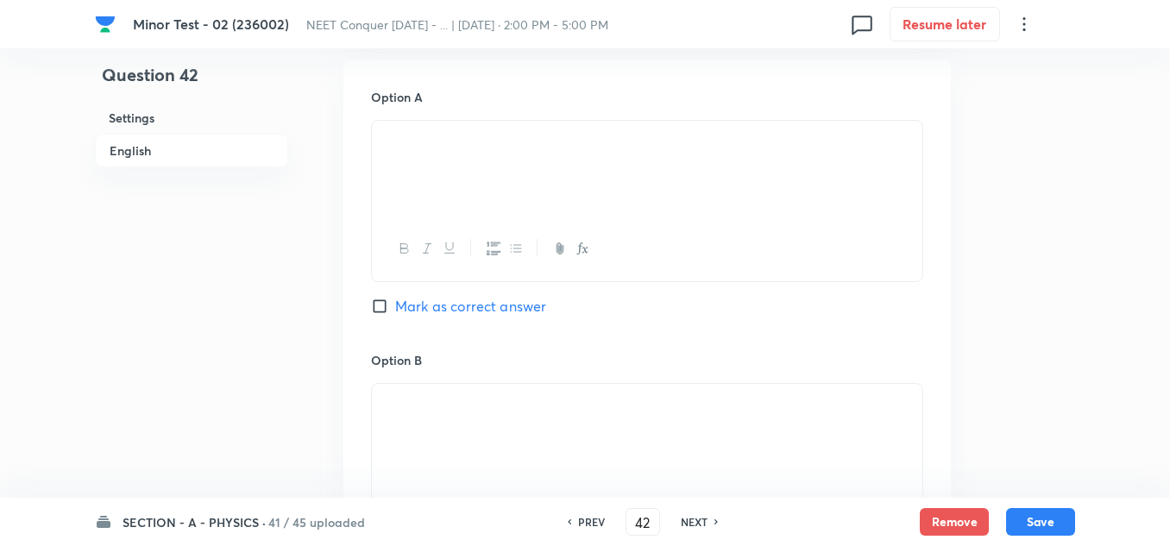
click at [389, 301] on input "Mark as correct answer" at bounding box center [383, 306] width 24 height 17
checkbox input "true"
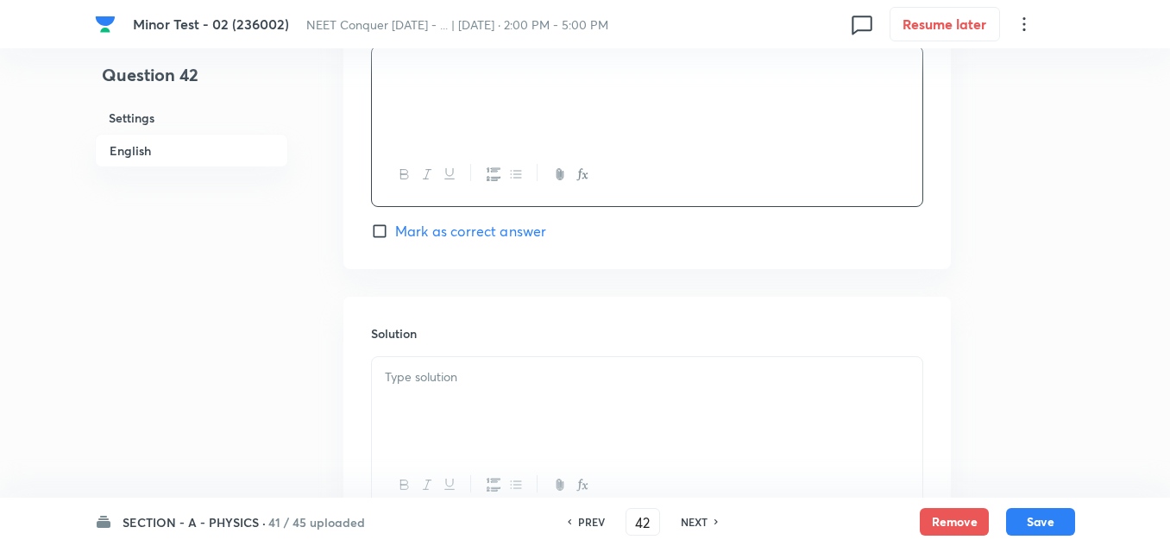
scroll to position [1725, 0]
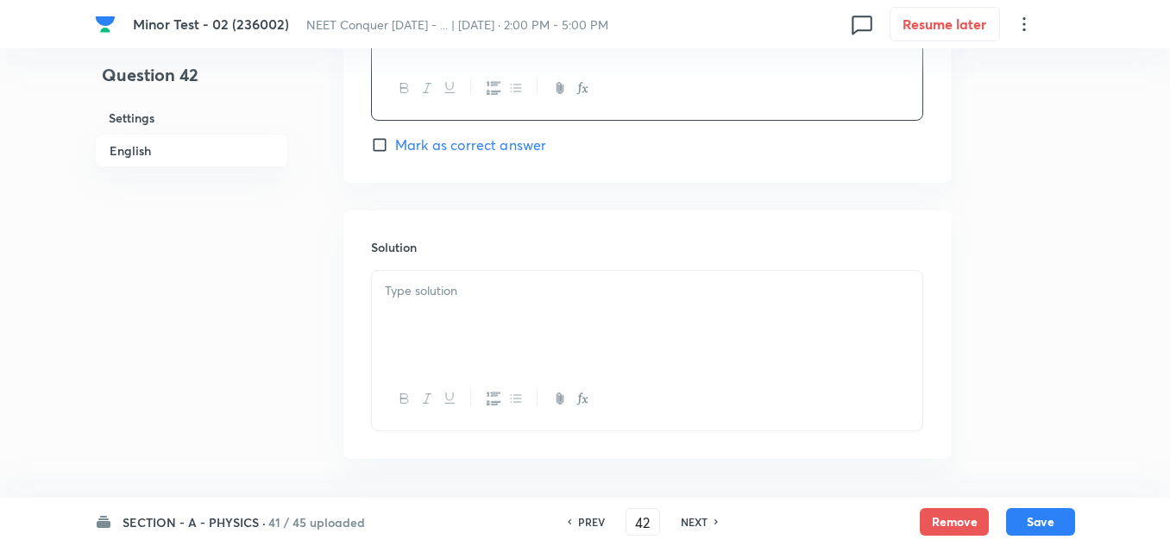
click at [447, 248] on h6 "Solution" at bounding box center [647, 247] width 552 height 18
click at [448, 284] on p at bounding box center [647, 291] width 524 height 20
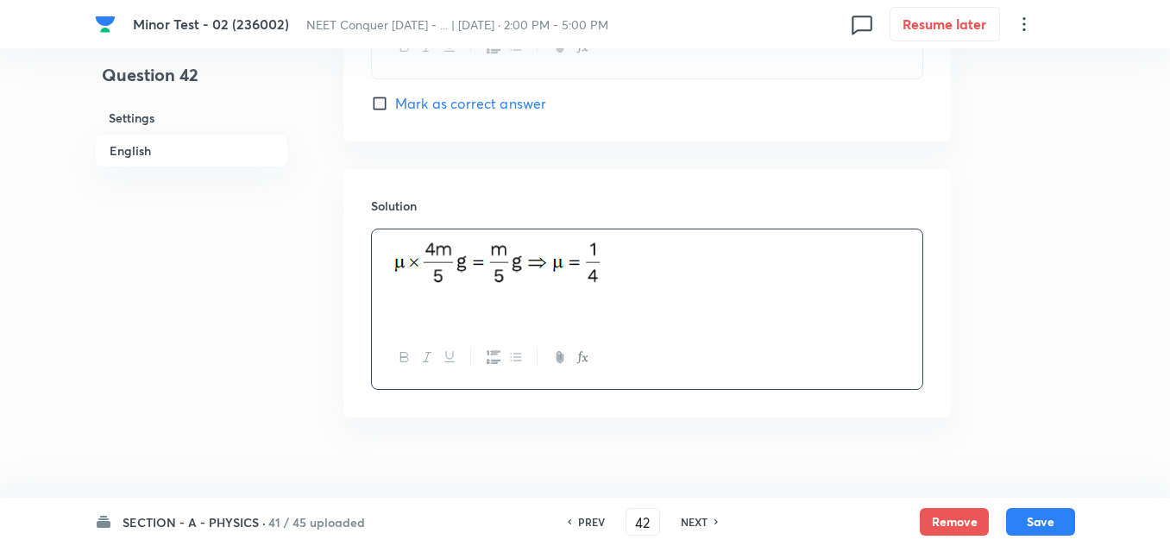
scroll to position [1790, 0]
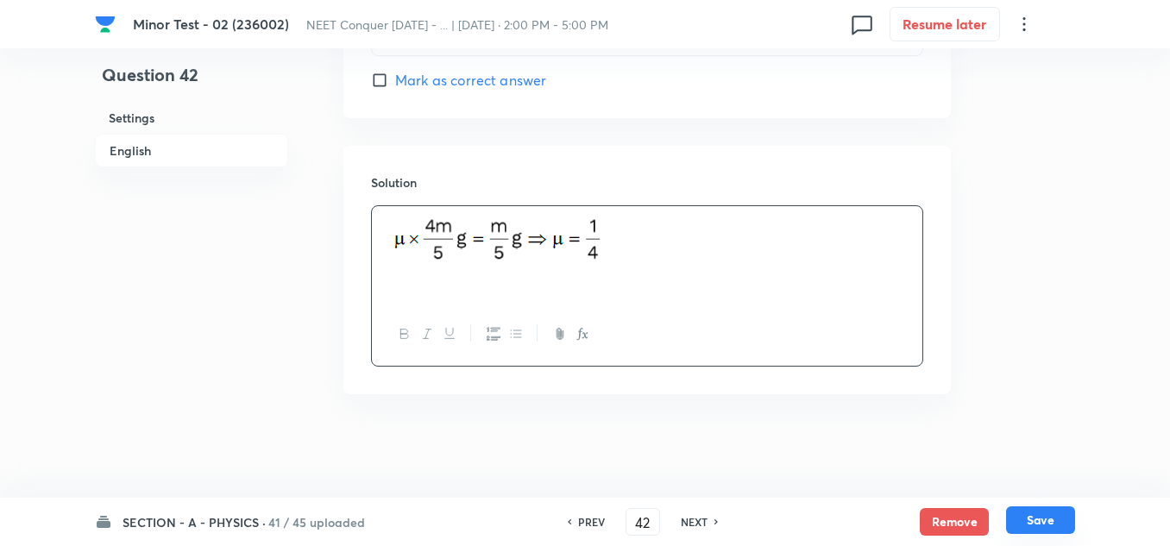
click at [1053, 519] on button "Save" at bounding box center [1040, 520] width 69 height 28
type input "43"
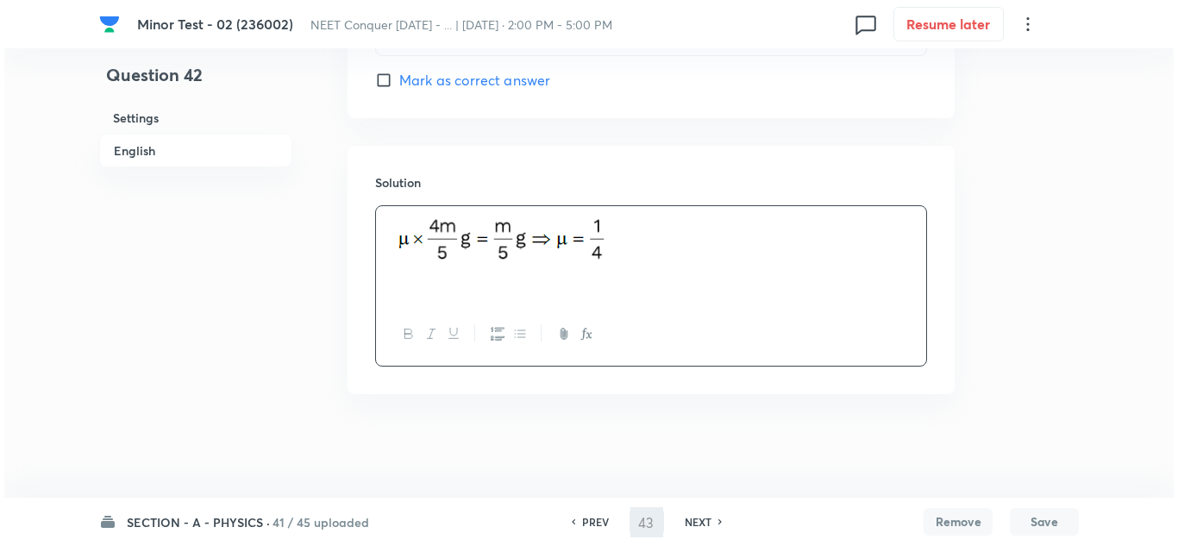
scroll to position [0, 0]
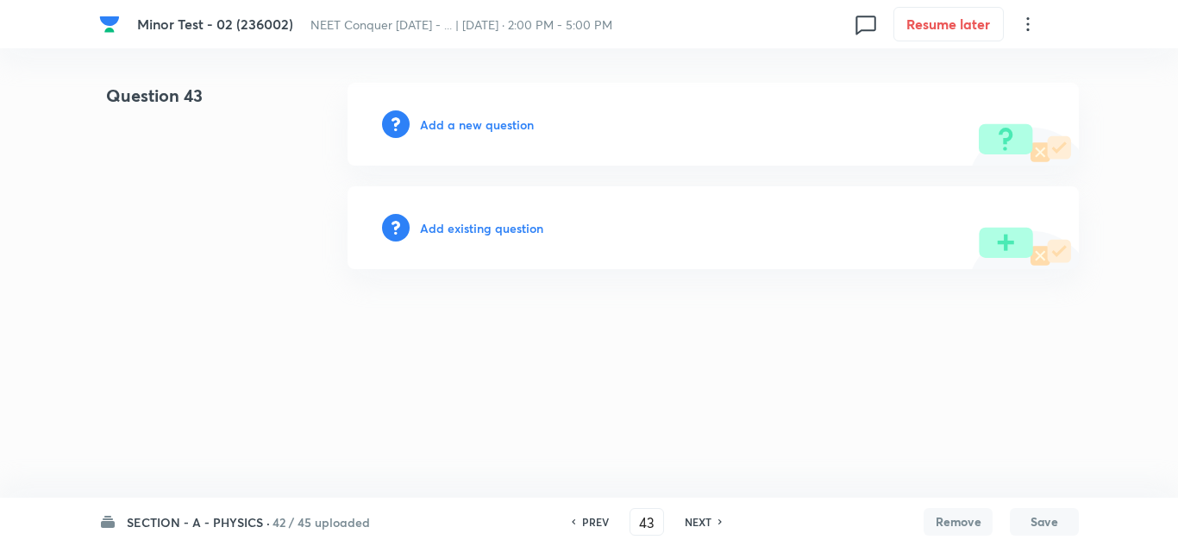
click at [445, 122] on h6 "Add a new question" at bounding box center [477, 125] width 114 height 18
click at [469, 125] on h6 "Choose a question type" at bounding box center [486, 125] width 133 height 18
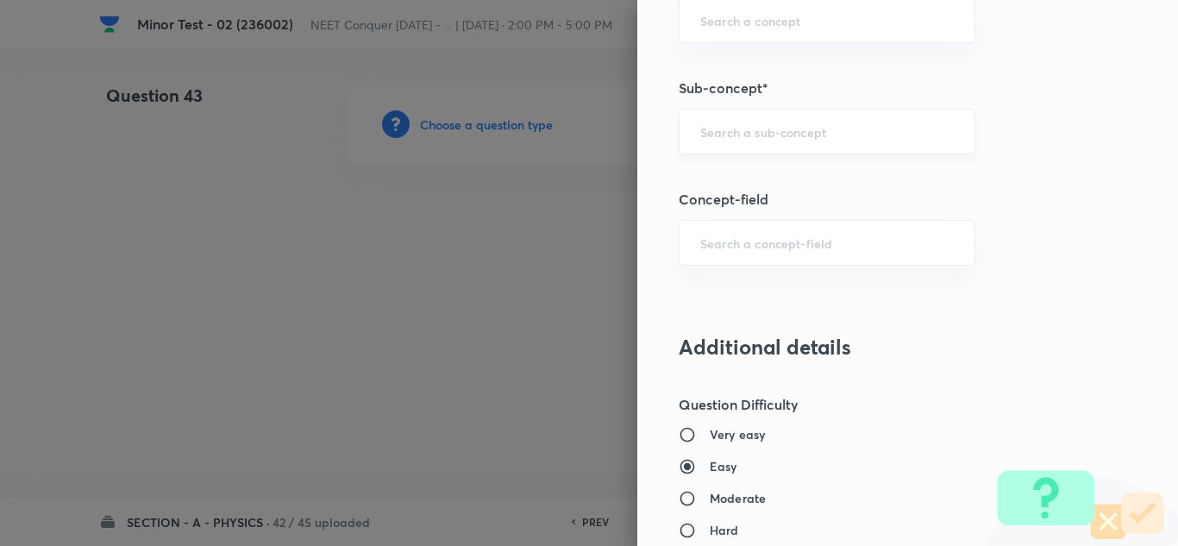
scroll to position [1121, 0]
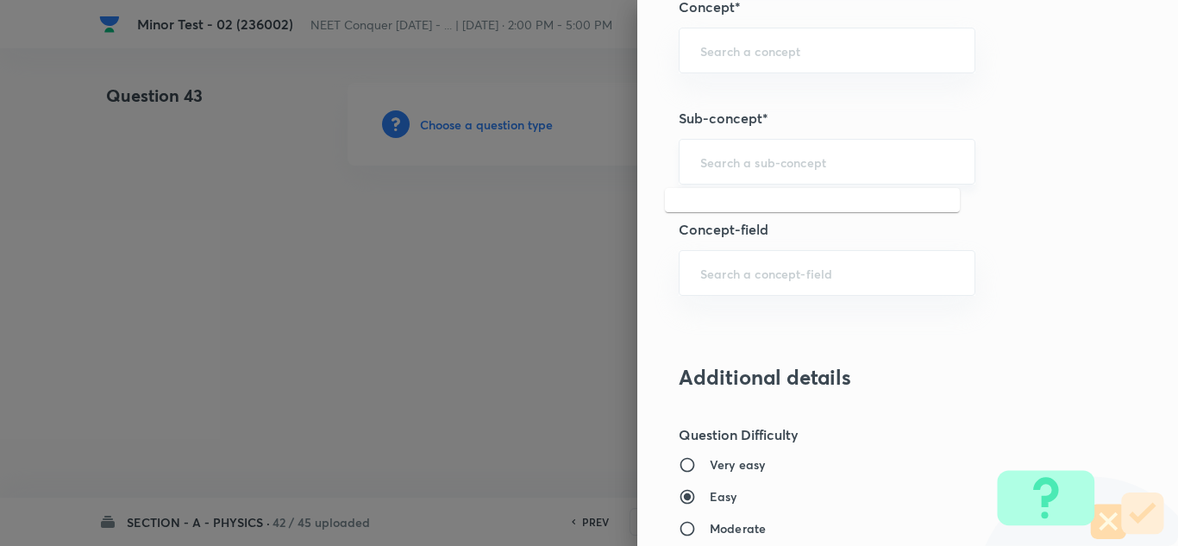
click at [752, 166] on input "text" at bounding box center [827, 162] width 254 height 16
paste input "[PERSON_NAME] Laws of Motion"
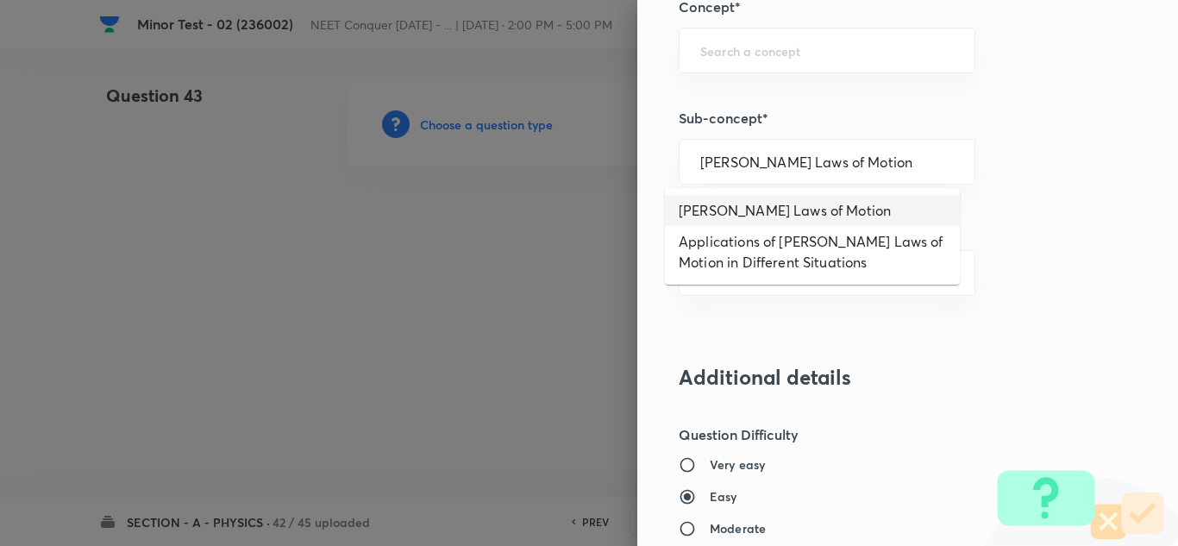
click at [736, 206] on li "[PERSON_NAME] Laws of Motion" at bounding box center [812, 210] width 295 height 31
type input "[PERSON_NAME] Laws of Motion"
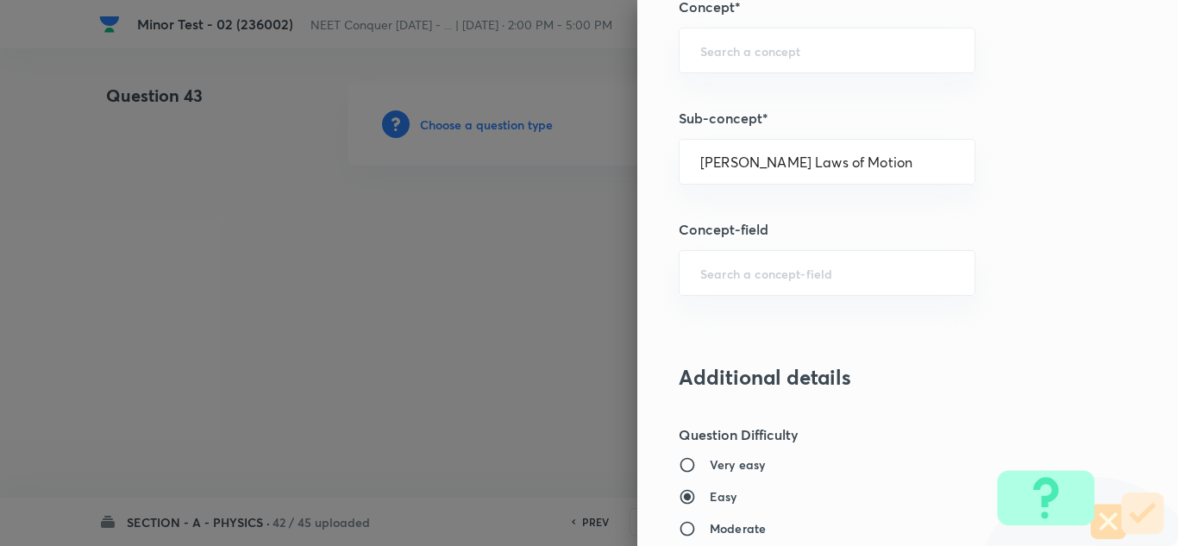
type input "Physics"
type input "Mechanics"
type input "Laws of Motion & Friction"
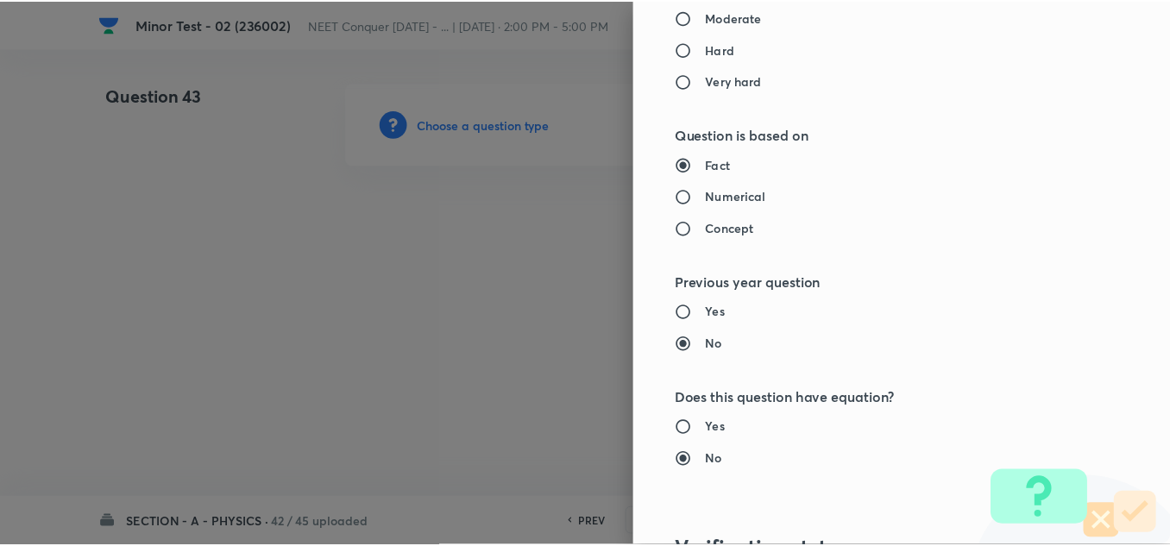
scroll to position [1921, 0]
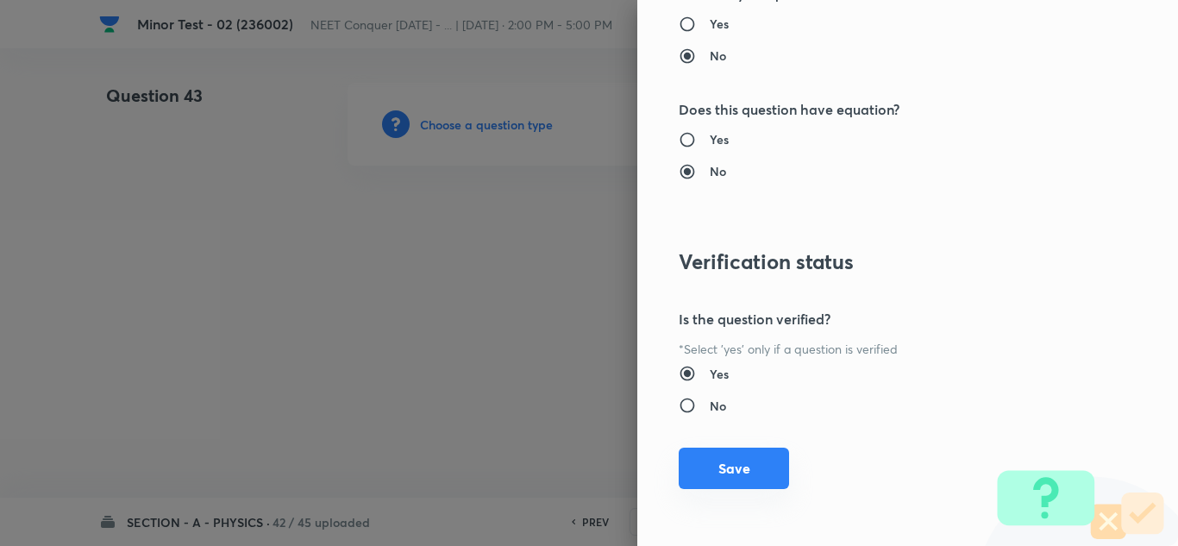
click at [712, 463] on button "Save" at bounding box center [734, 468] width 110 height 41
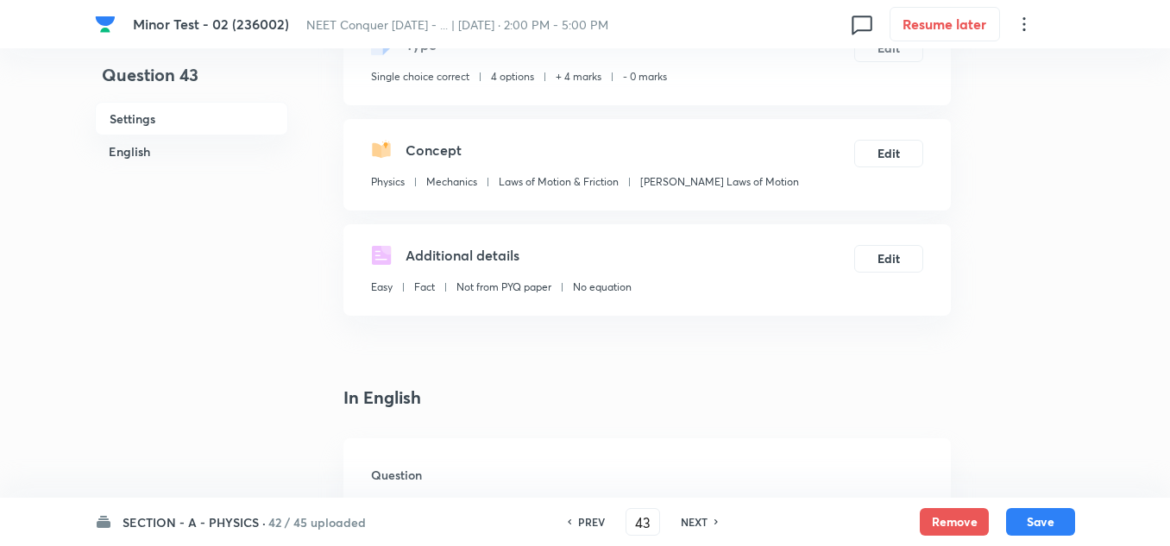
scroll to position [345, 0]
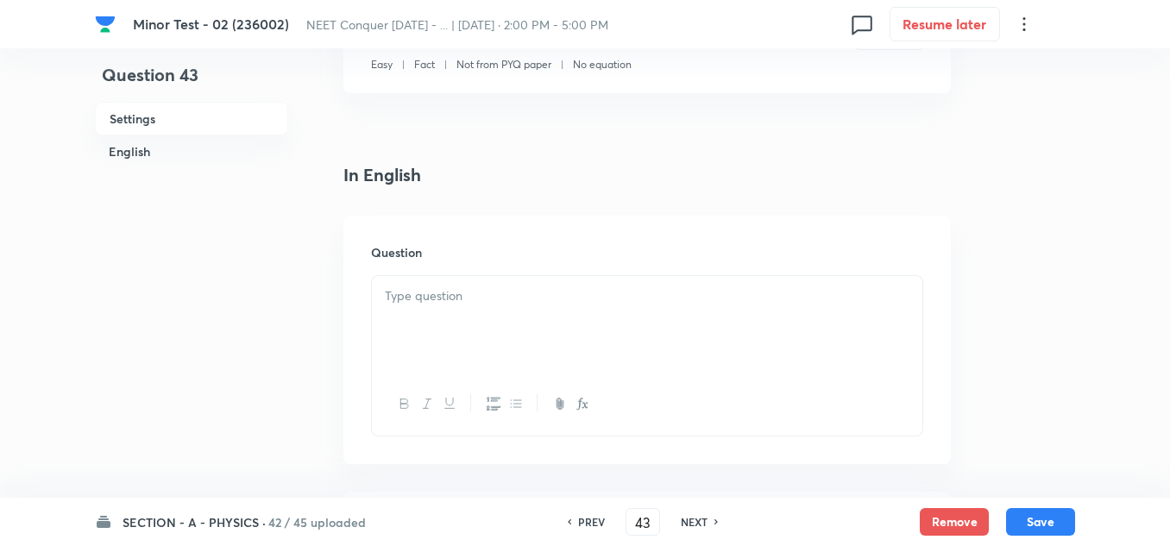
click at [495, 317] on div at bounding box center [647, 324] width 550 height 97
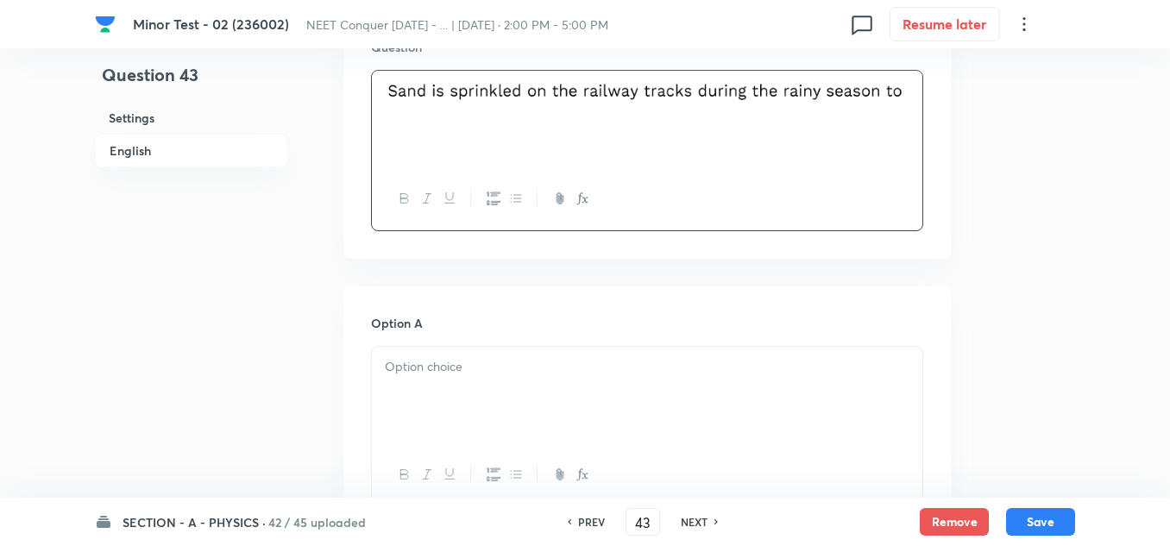
scroll to position [604, 0]
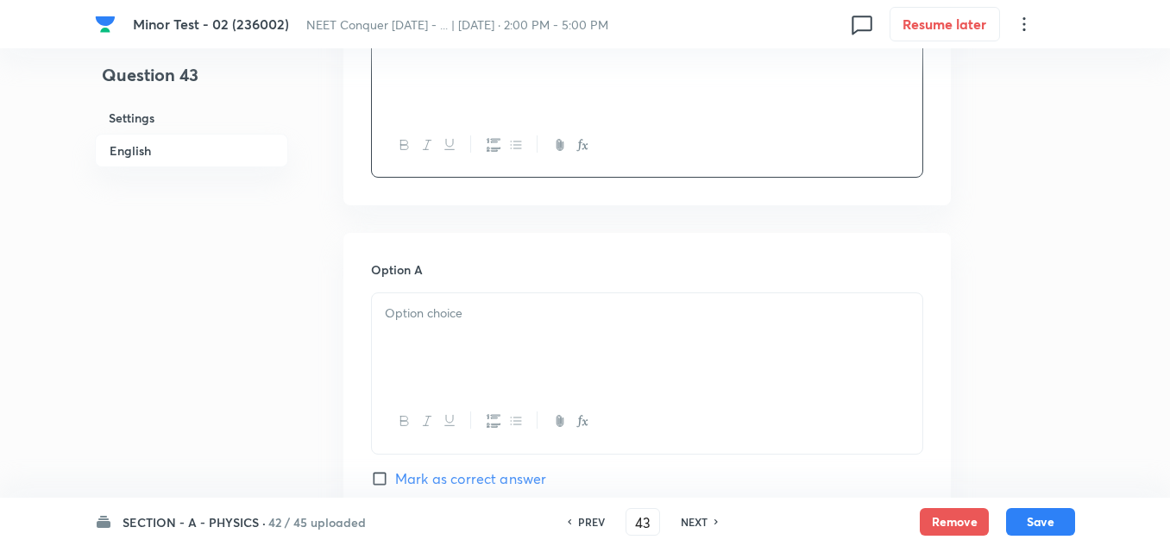
click at [486, 310] on p at bounding box center [647, 314] width 524 height 20
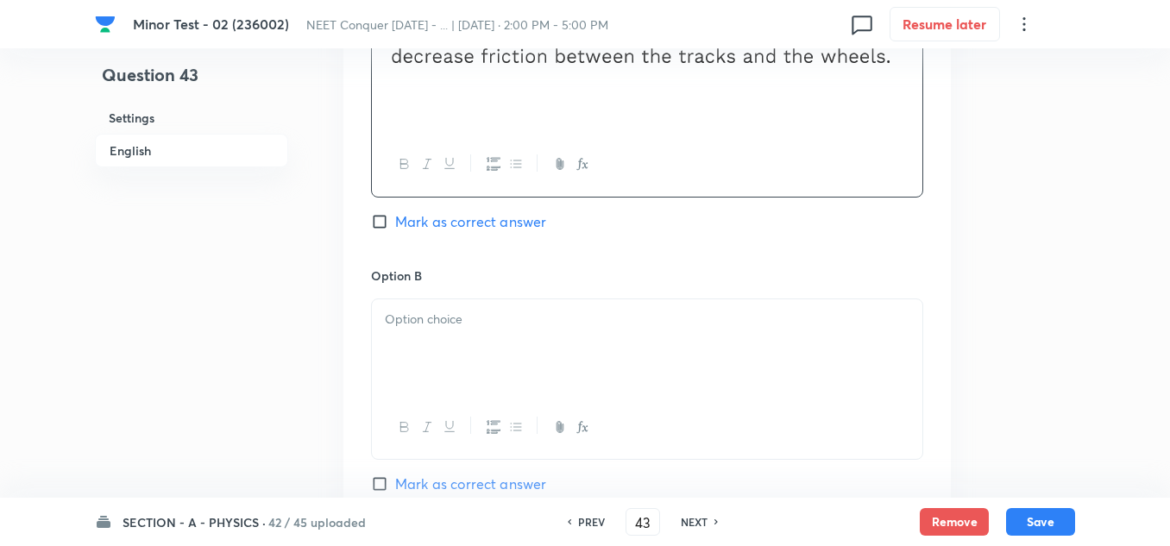
scroll to position [862, 0]
click at [462, 289] on div "Option B [PERSON_NAME] as correct answer" at bounding box center [647, 396] width 552 height 262
click at [456, 318] on p at bounding box center [647, 318] width 524 height 20
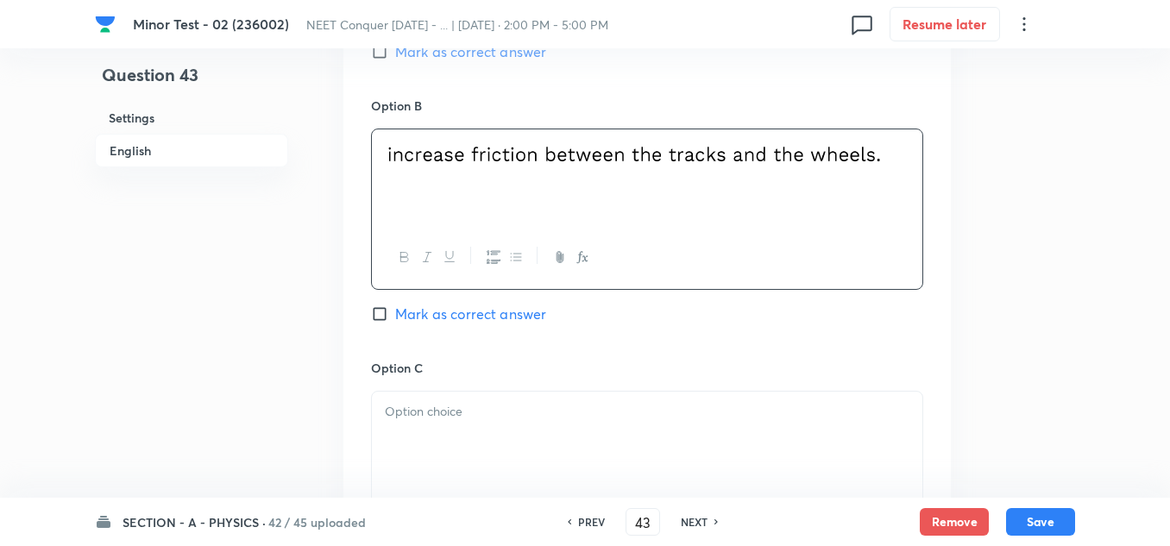
scroll to position [1121, 0]
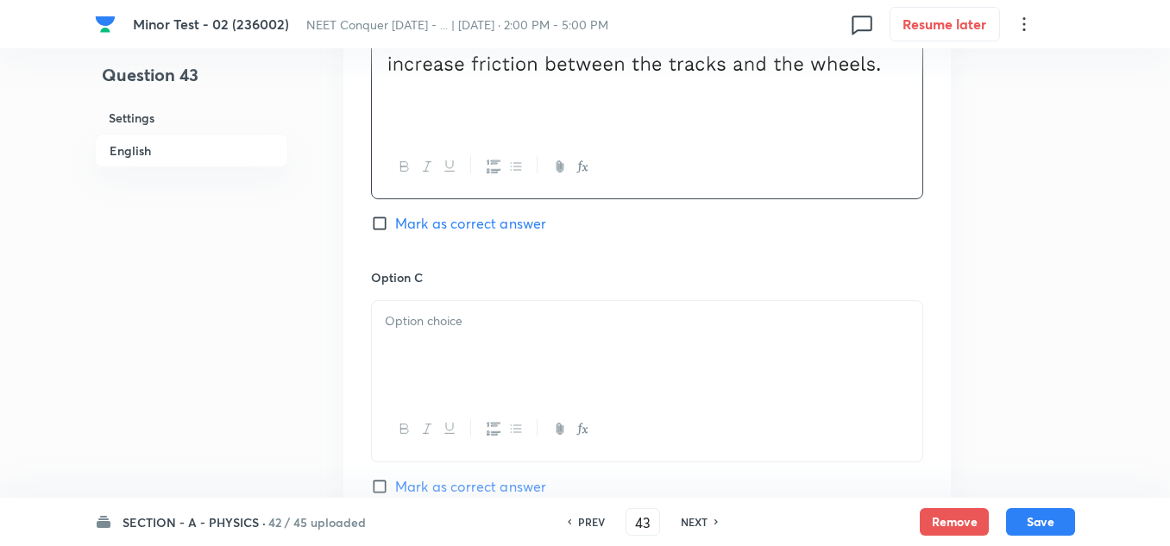
click at [450, 353] on div at bounding box center [647, 349] width 550 height 97
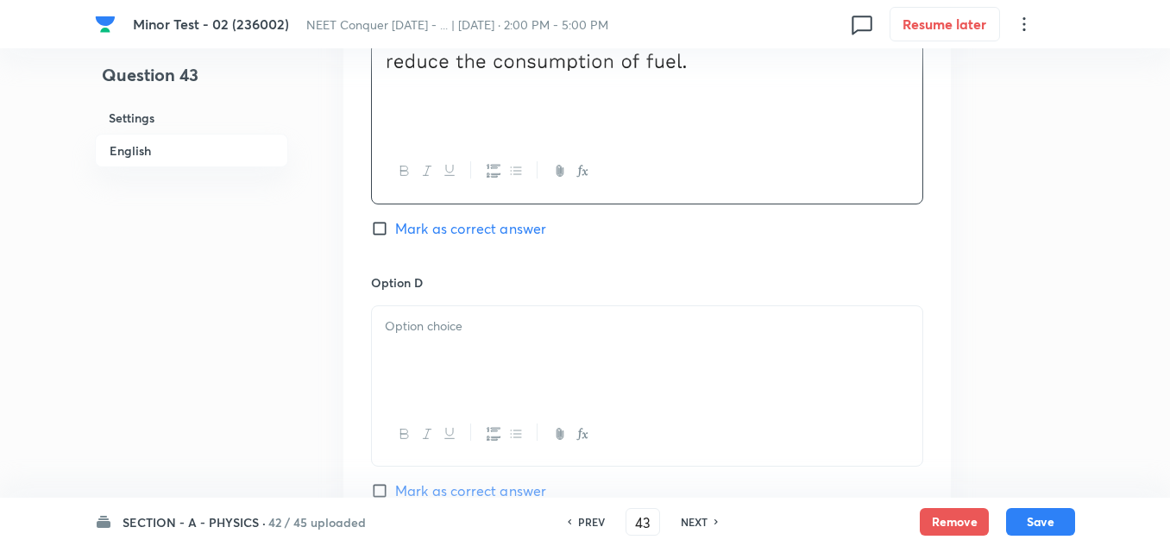
scroll to position [1380, 0]
click at [471, 362] on div at bounding box center [647, 353] width 550 height 97
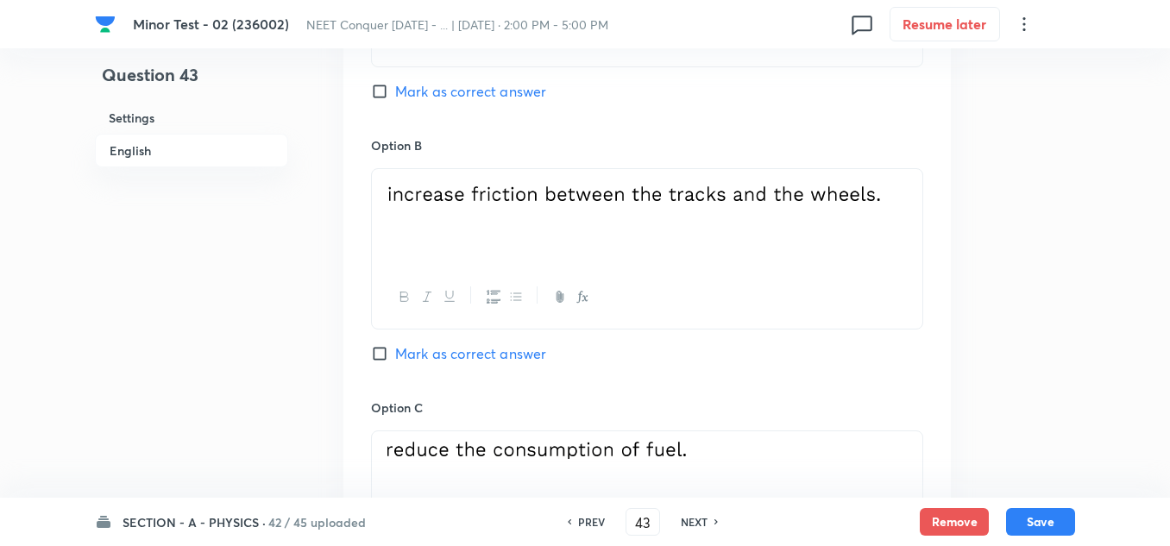
scroll to position [949, 0]
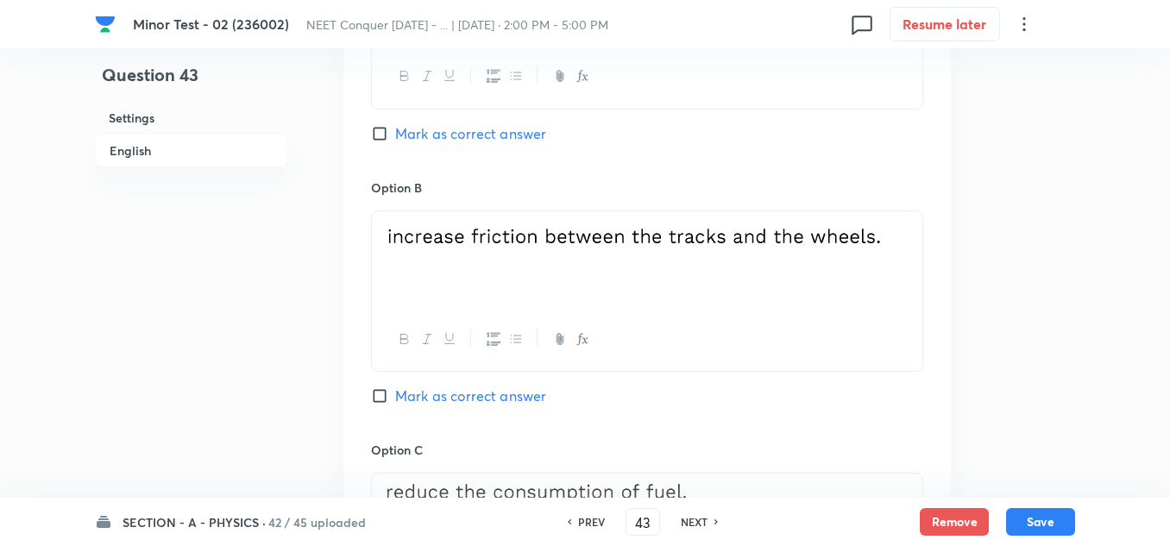
click at [386, 399] on input "Mark as correct answer" at bounding box center [383, 395] width 24 height 17
checkbox input "true"
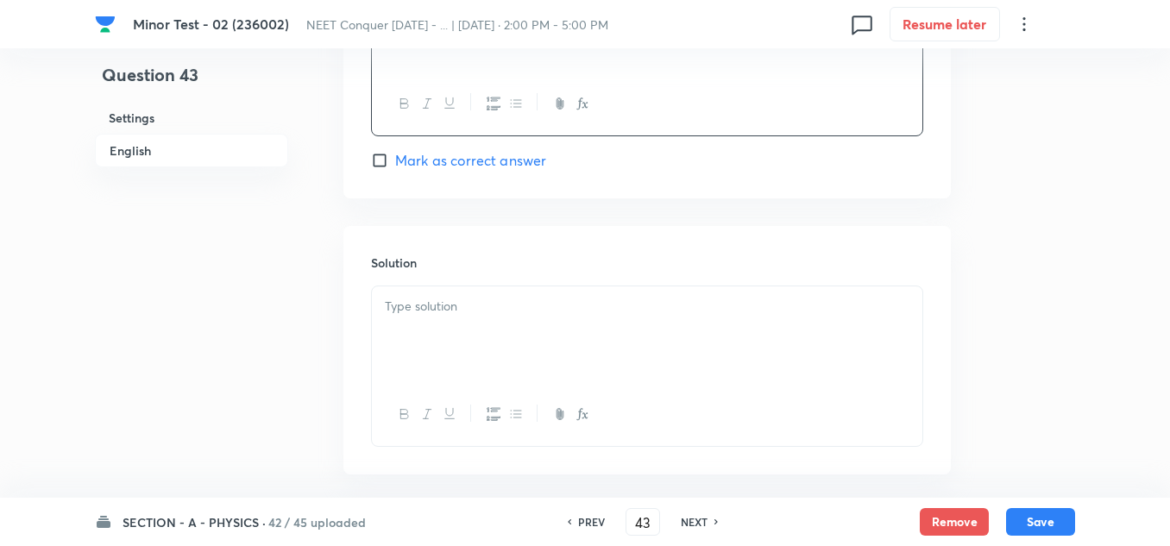
scroll to position [1725, 0]
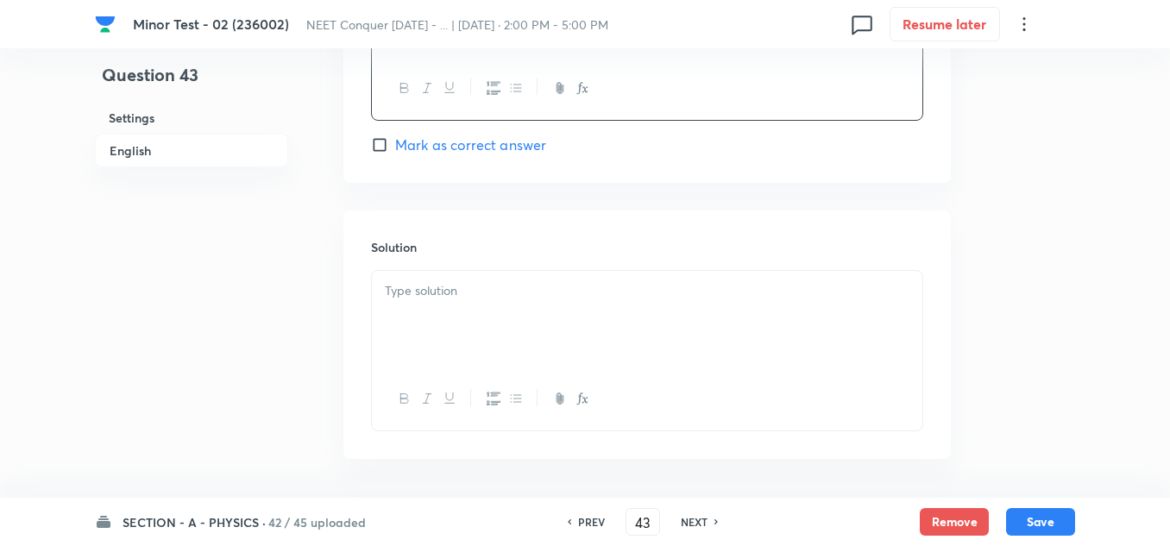
click at [455, 297] on p at bounding box center [647, 291] width 524 height 20
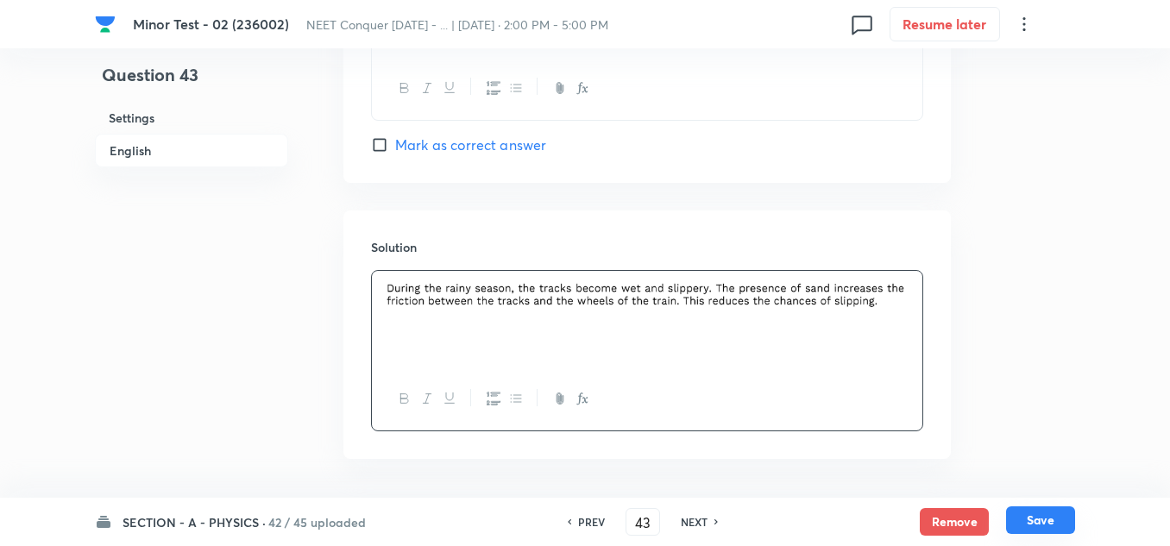
click at [1044, 528] on button "Save" at bounding box center [1040, 520] width 69 height 28
type input "44"
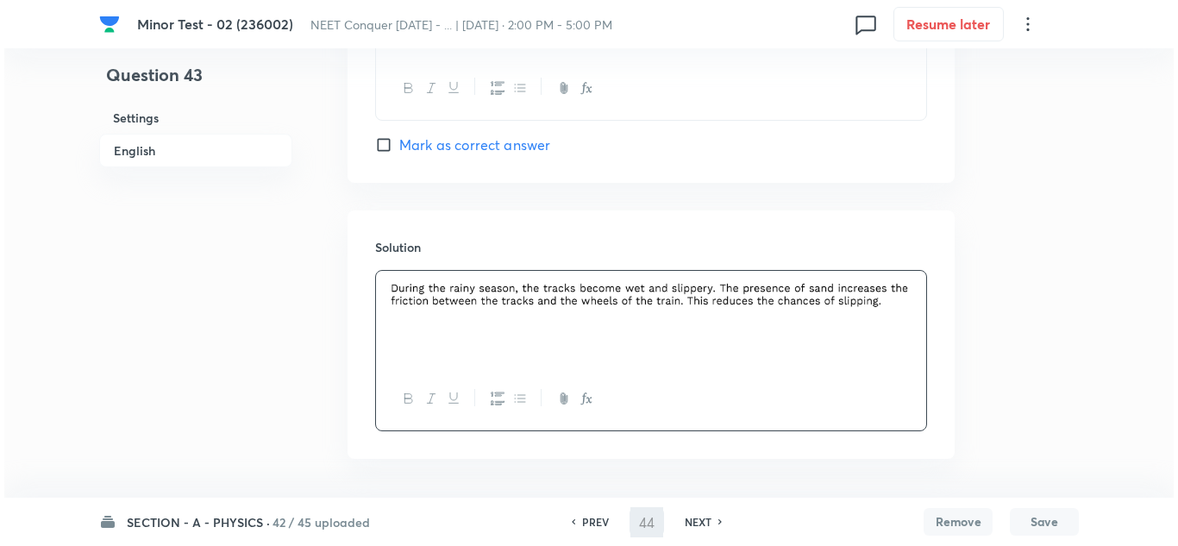
scroll to position [0, 0]
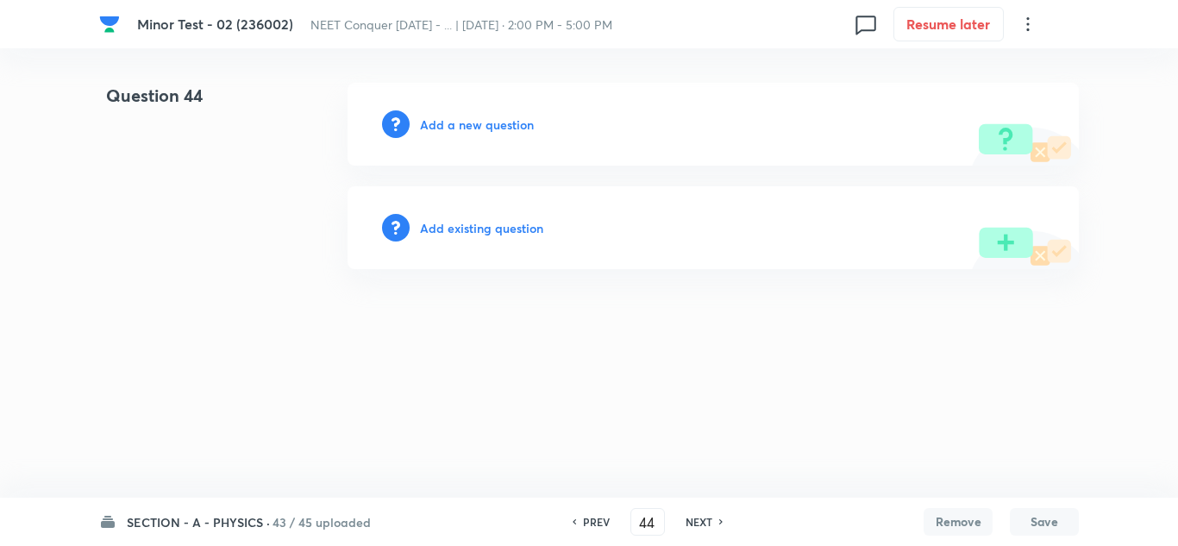
click at [471, 125] on h6 "Add a new question" at bounding box center [477, 125] width 114 height 18
click at [471, 125] on h6 "Choose a question type" at bounding box center [486, 125] width 133 height 18
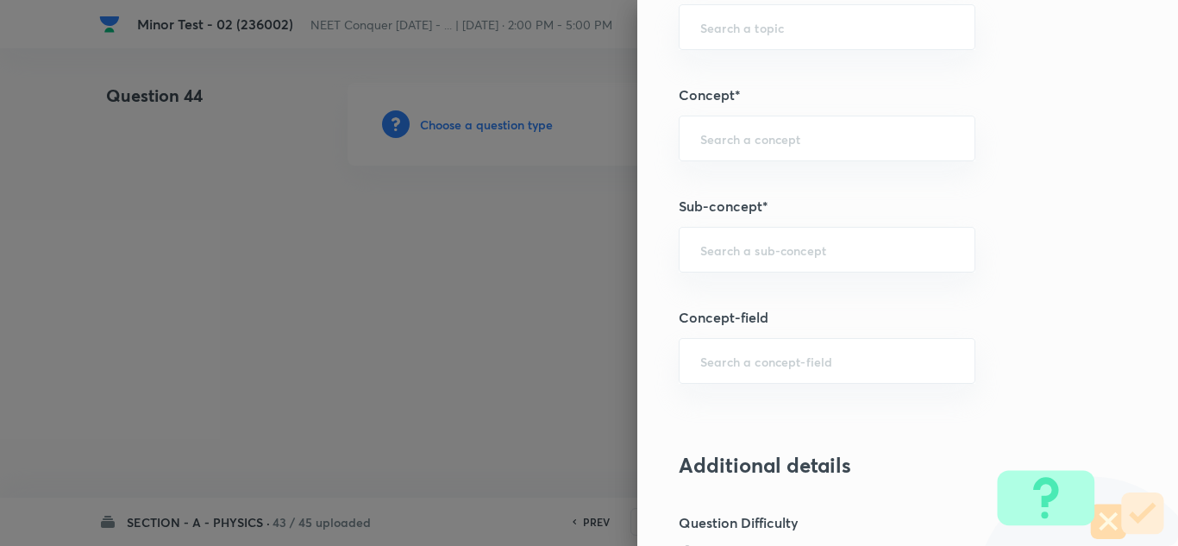
scroll to position [1035, 0]
click at [764, 256] on input "text" at bounding box center [827, 248] width 254 height 16
paste input "[PERSON_NAME] Laws of Motion"
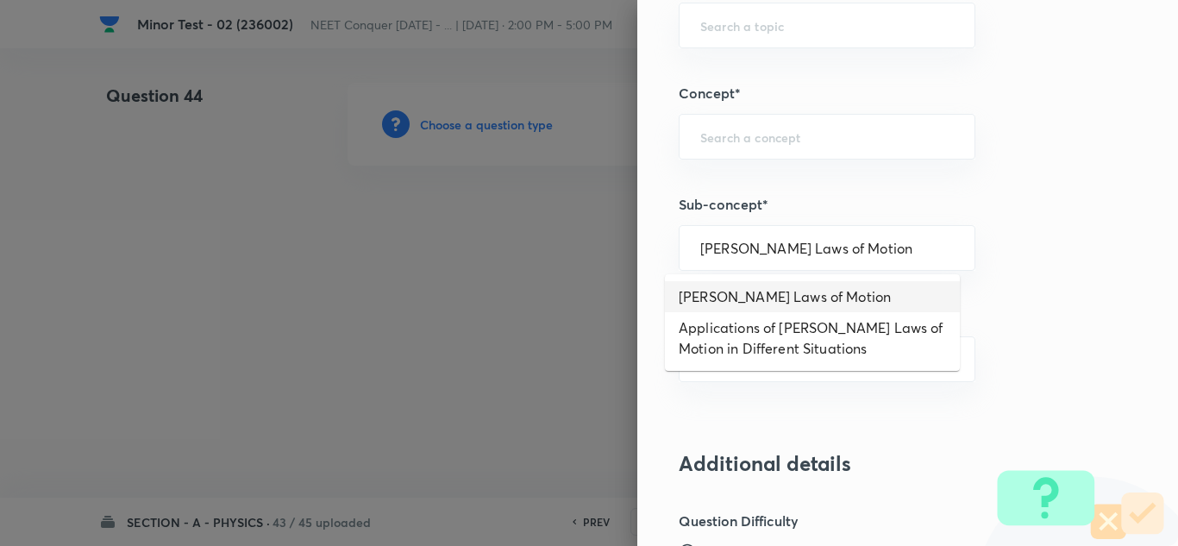
click at [757, 298] on li "[PERSON_NAME] Laws of Motion" at bounding box center [812, 296] width 295 height 31
type input "[PERSON_NAME] Laws of Motion"
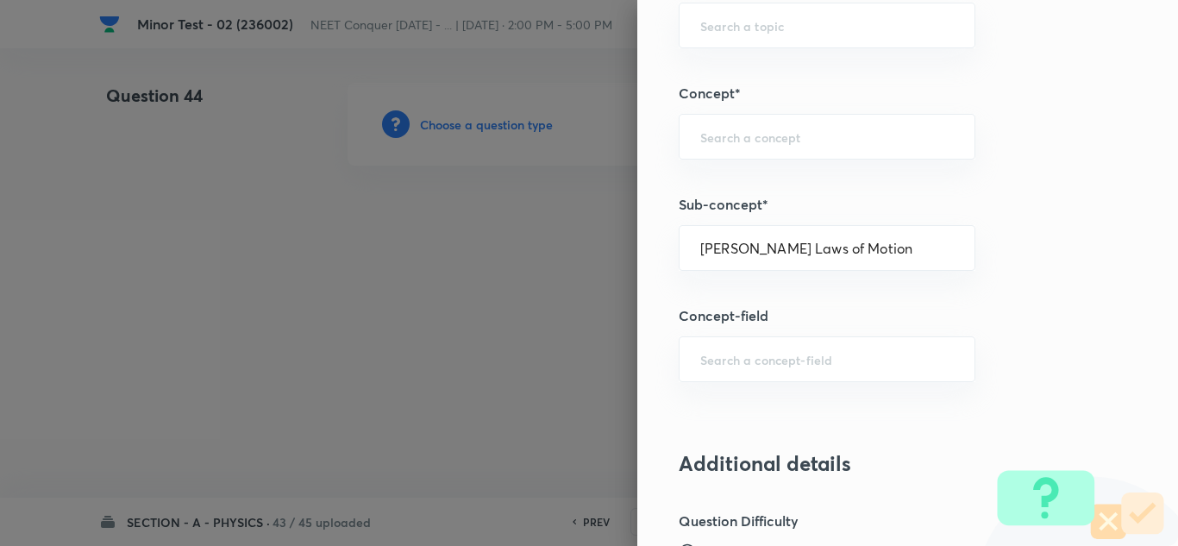
type input "Physics"
type input "Mechanics"
type input "Laws of Motion & Friction"
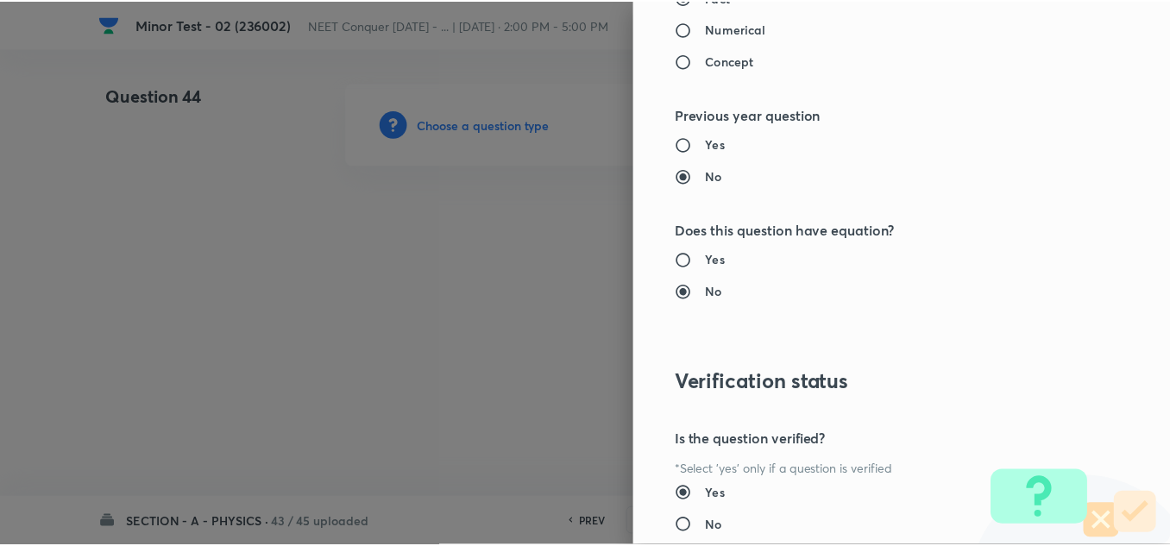
scroll to position [1921, 0]
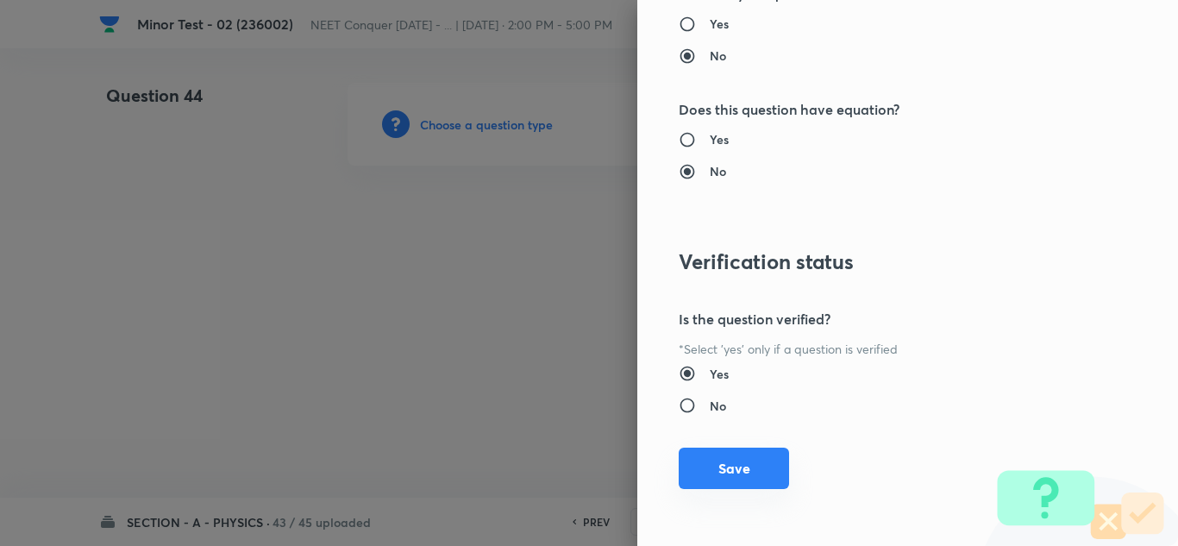
click at [750, 462] on button "Save" at bounding box center [734, 468] width 110 height 41
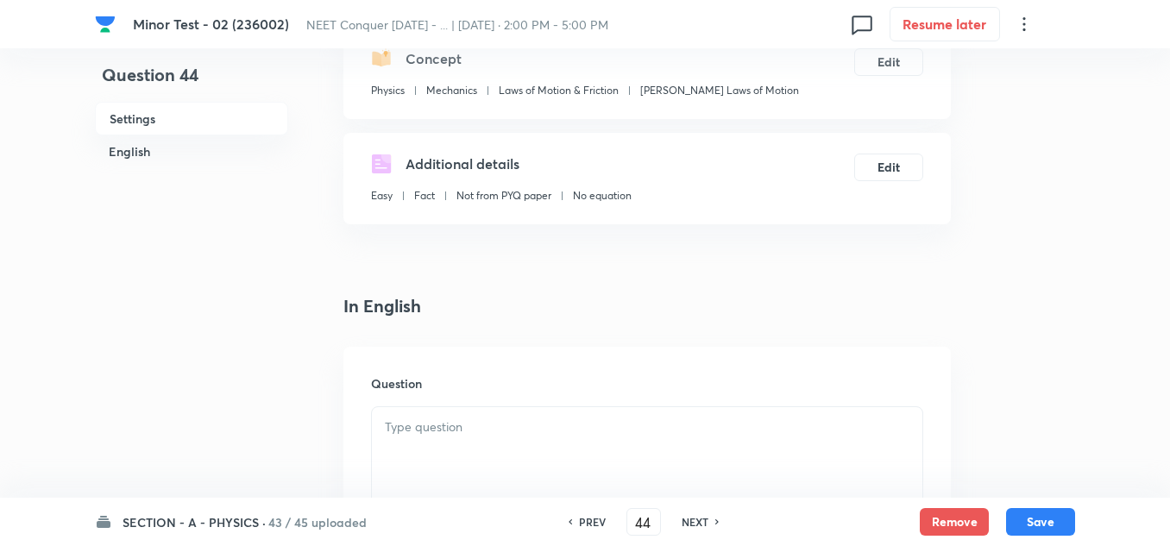
scroll to position [345, 0]
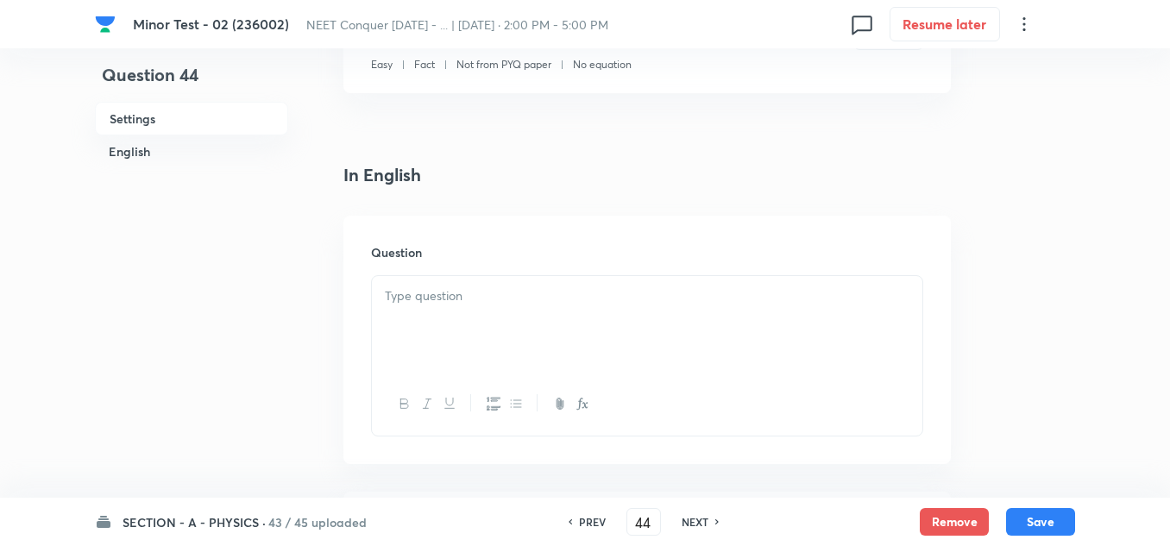
click at [499, 279] on div at bounding box center [647, 324] width 550 height 97
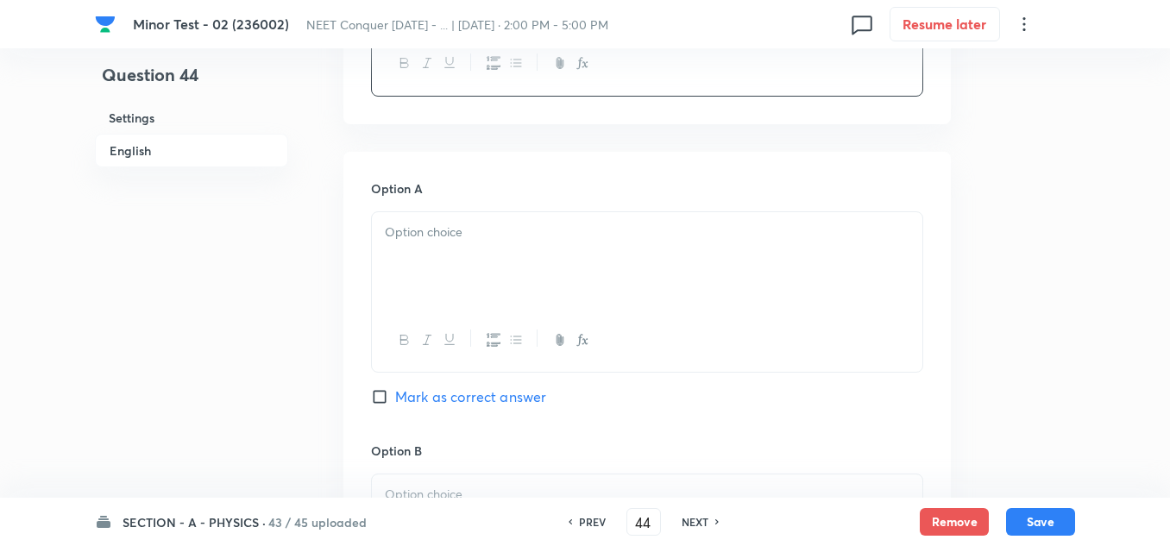
scroll to position [776, 0]
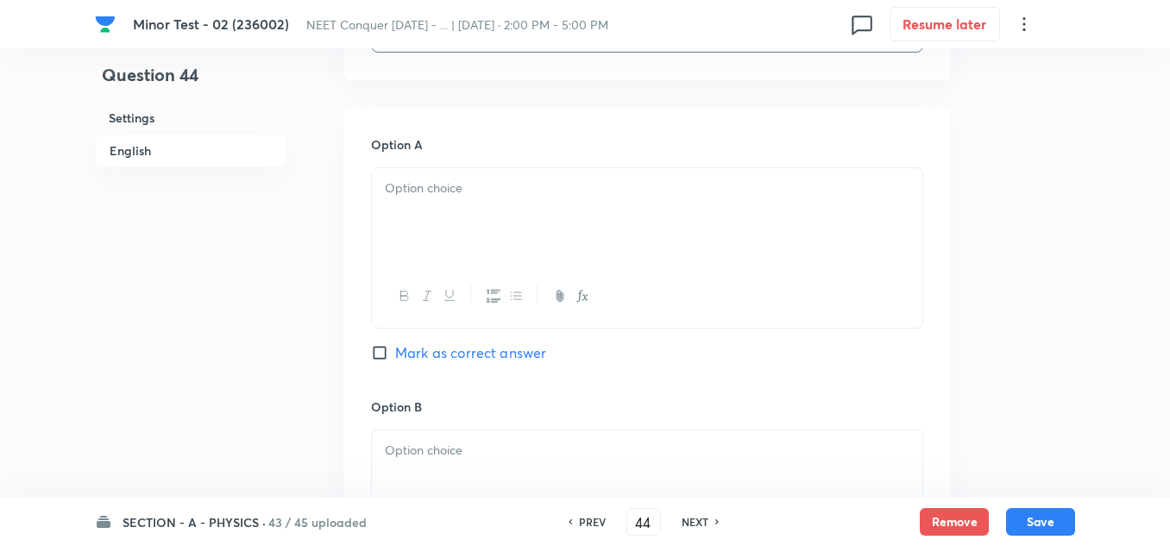
click at [435, 238] on div at bounding box center [647, 216] width 550 height 97
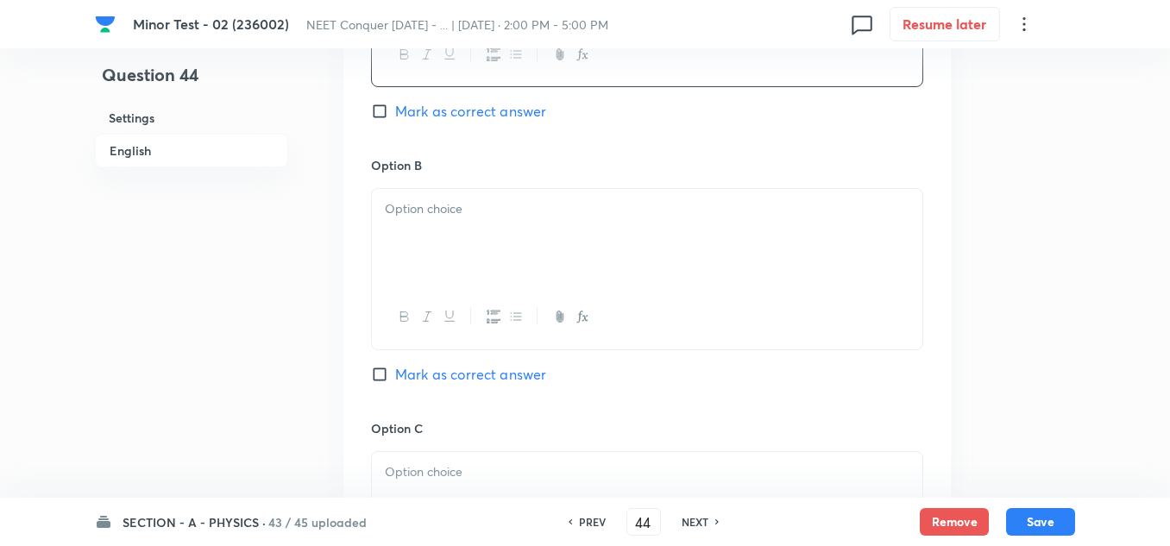
scroll to position [1035, 0]
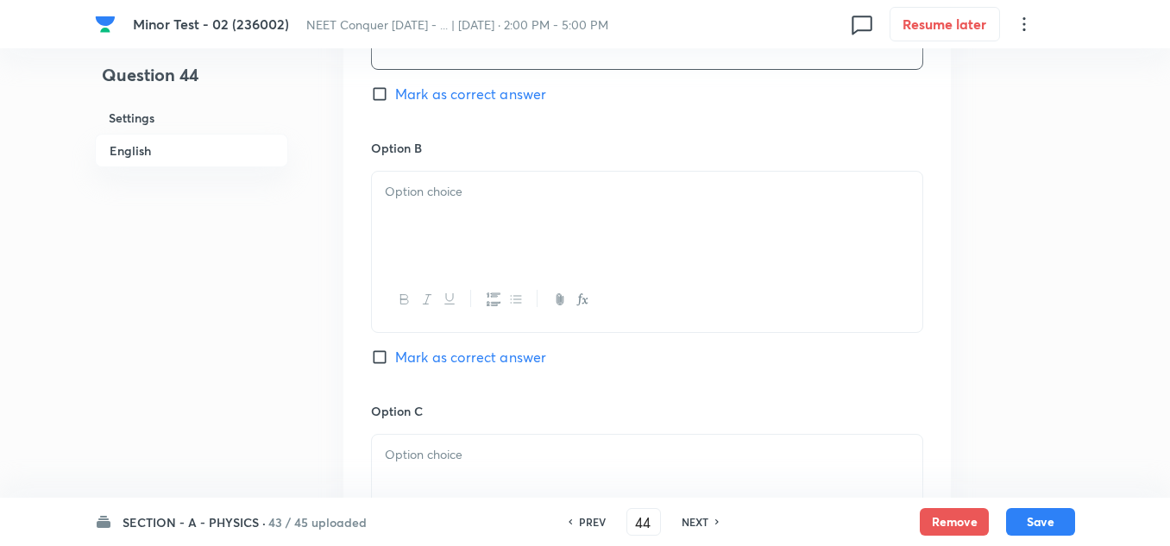
click at [485, 216] on div at bounding box center [647, 220] width 550 height 97
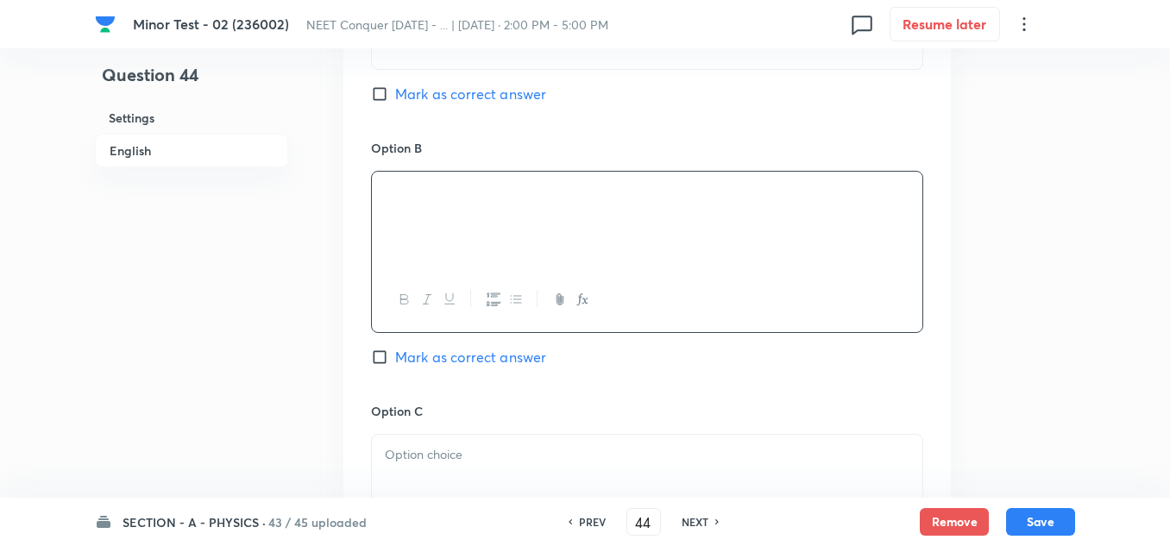
scroll to position [1121, 0]
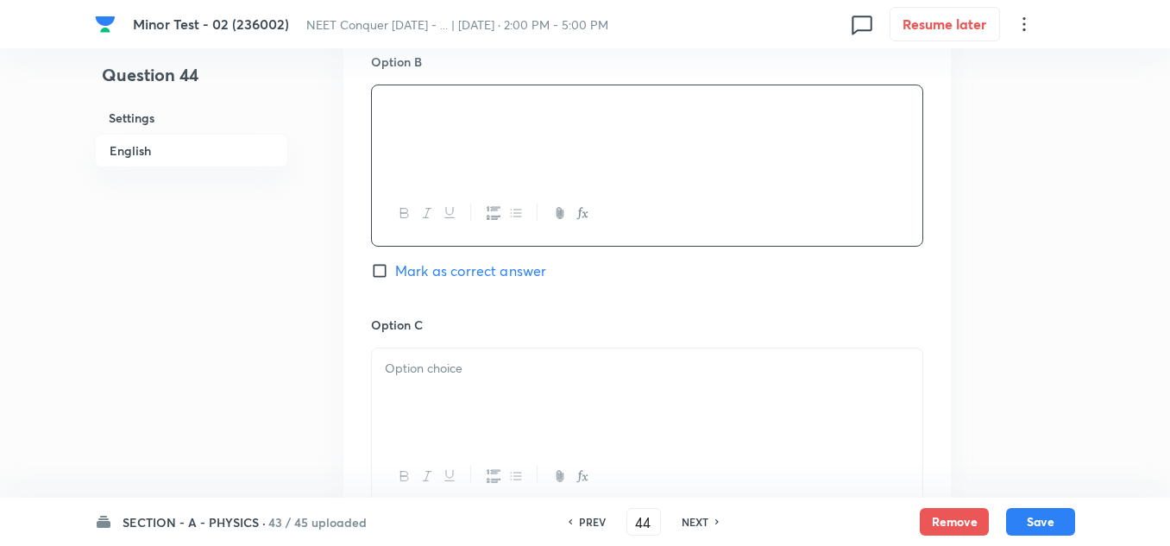
click at [461, 375] on p at bounding box center [647, 369] width 524 height 20
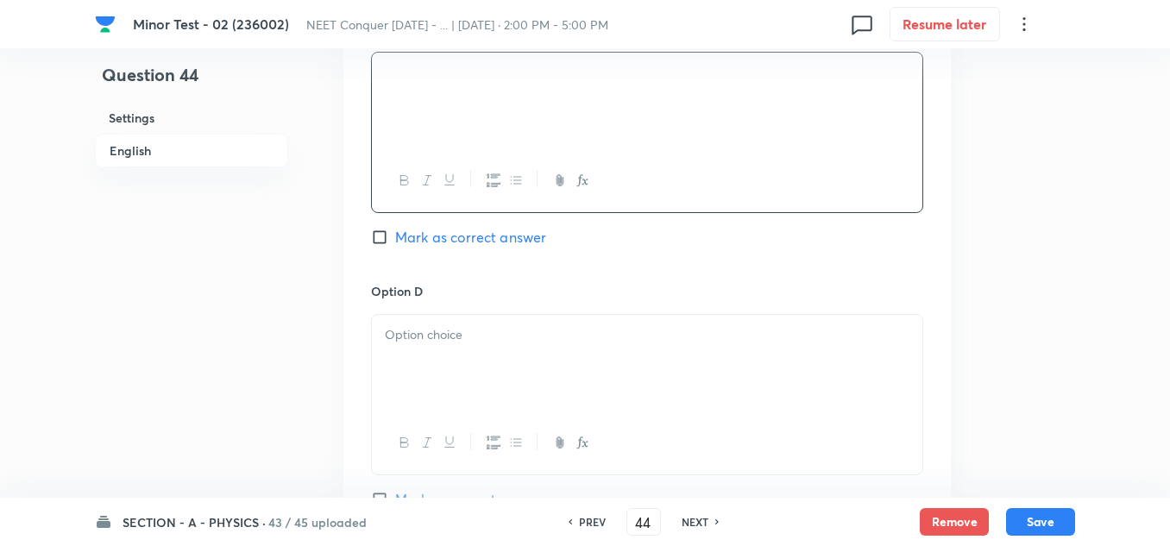
scroll to position [1466, 0]
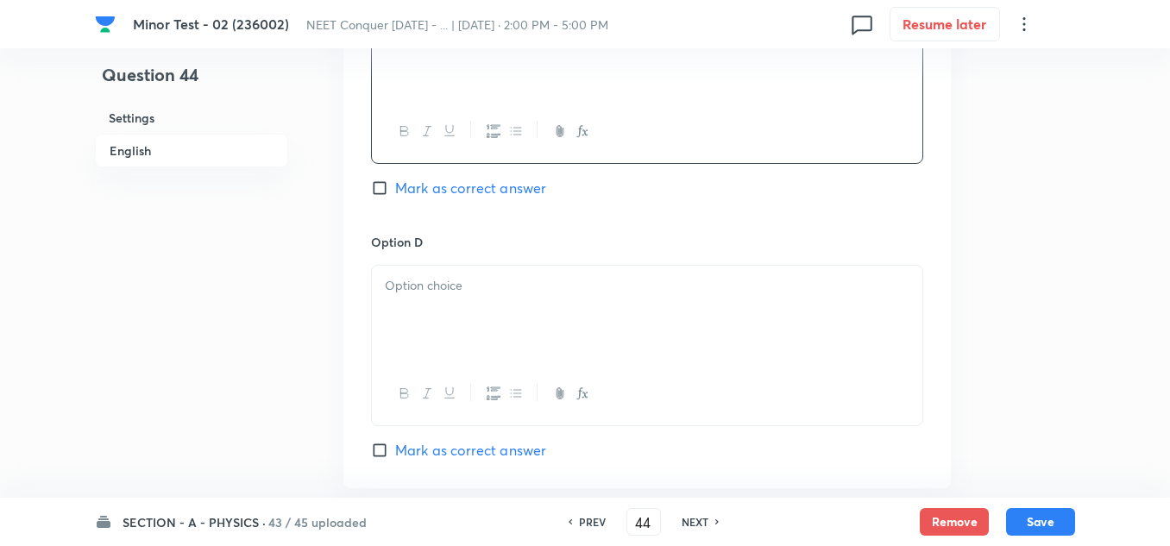
click at [456, 299] on div at bounding box center [647, 314] width 550 height 97
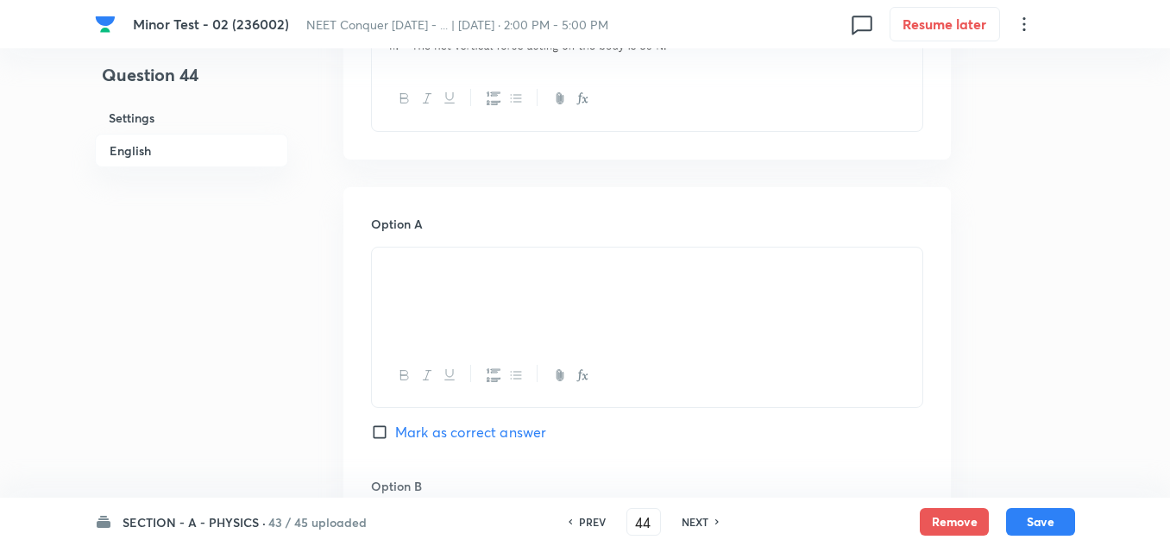
scroll to position [862, 0]
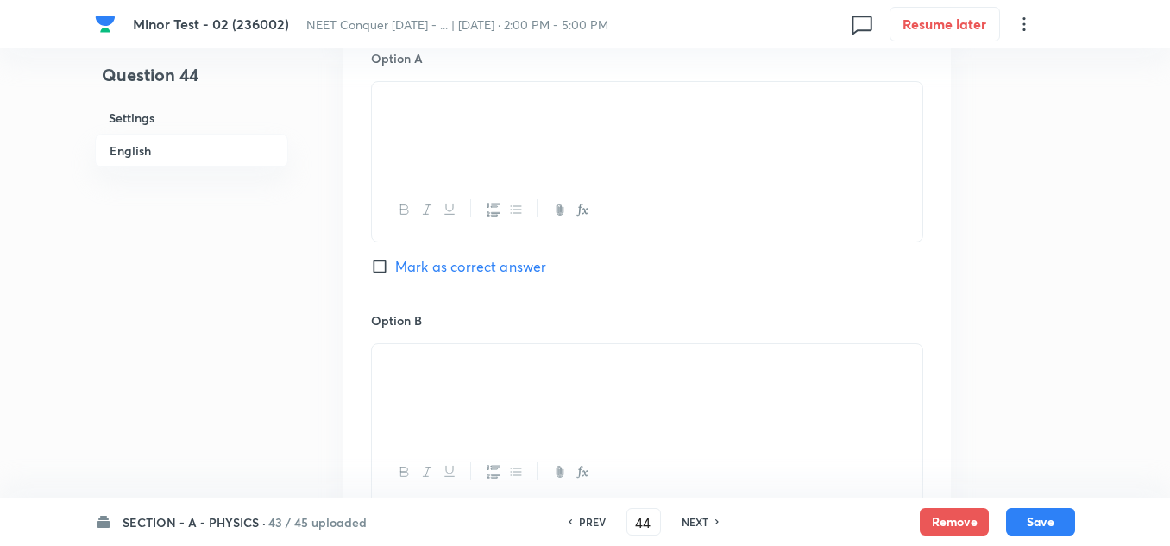
click at [374, 268] on input "Mark as correct answer" at bounding box center [383, 266] width 24 height 17
checkbox input "true"
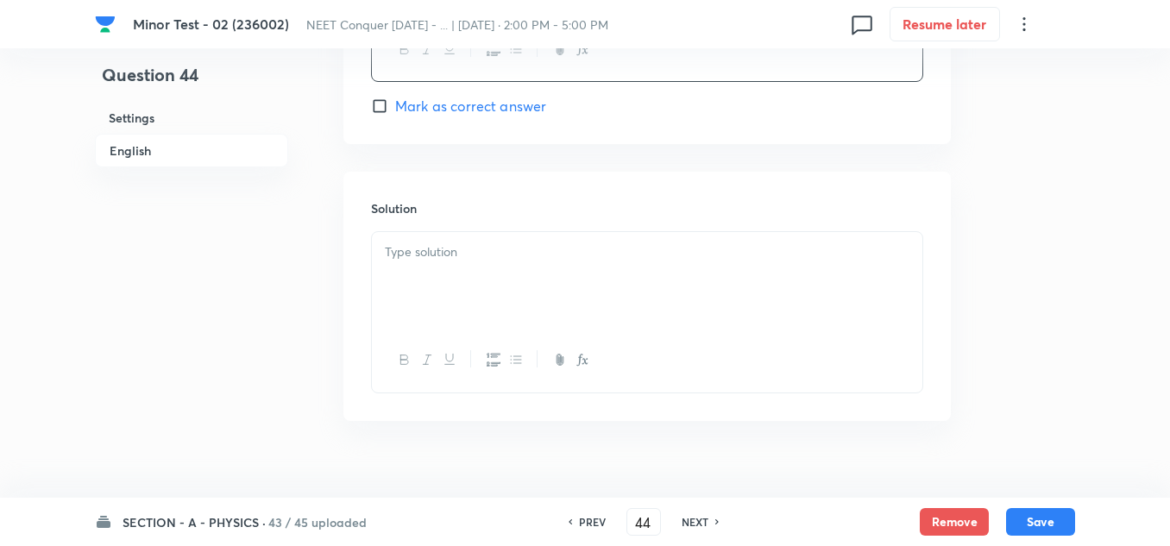
scroll to position [1811, 0]
click at [464, 272] on div at bounding box center [647, 279] width 550 height 97
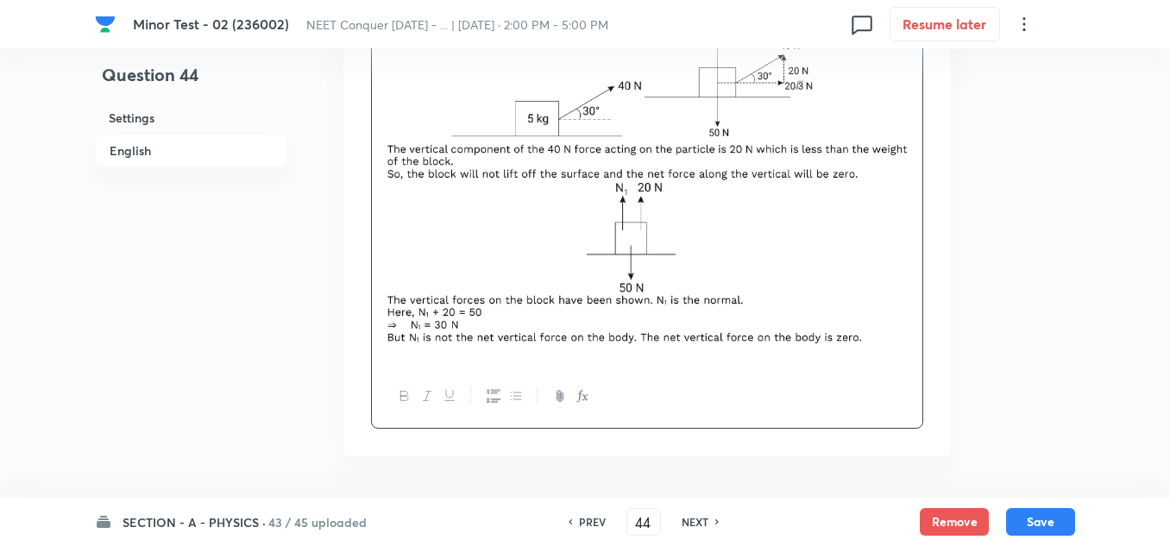
scroll to position [2125, 0]
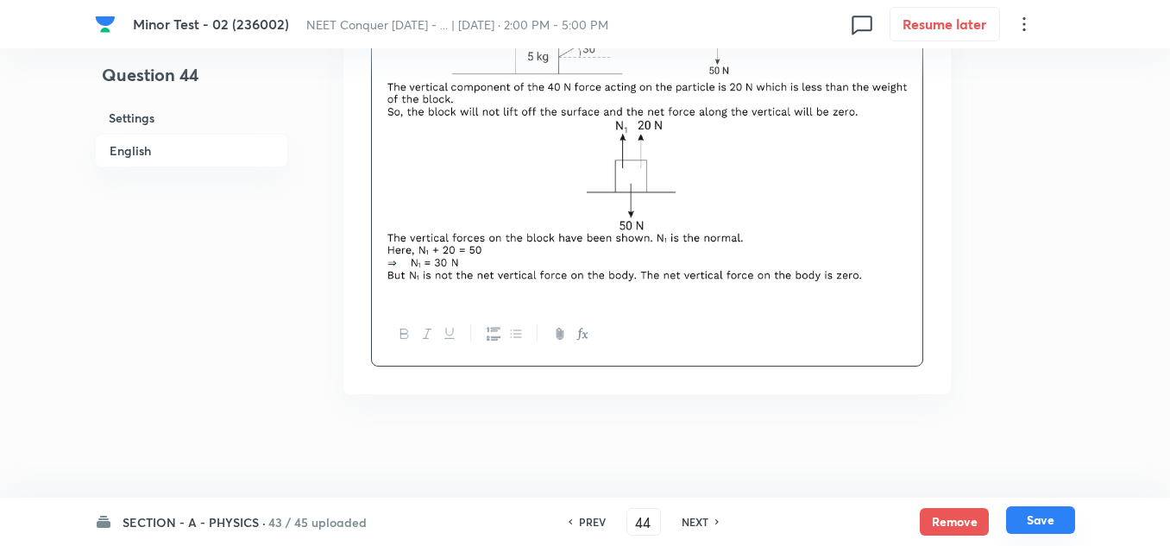
click at [1043, 524] on button "Save" at bounding box center [1040, 520] width 69 height 28
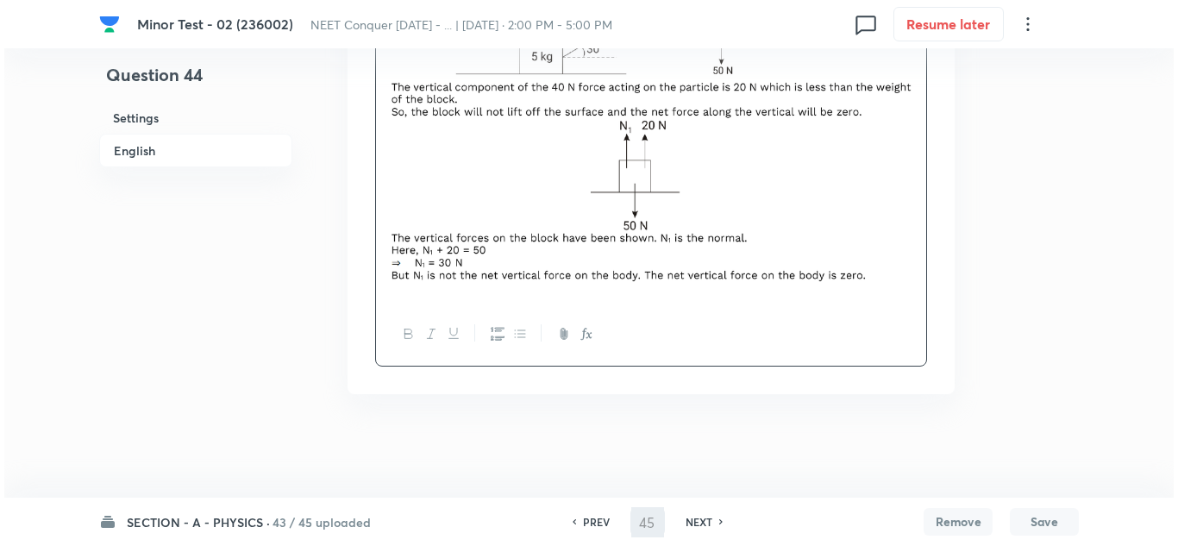
scroll to position [0, 0]
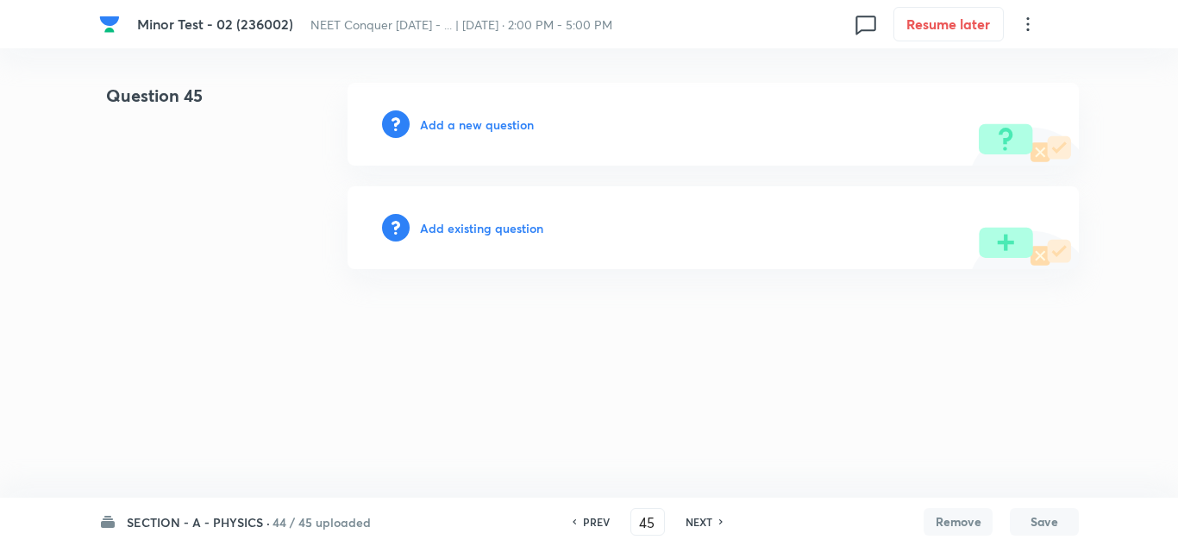
click at [709, 524] on h6 "NEXT" at bounding box center [699, 522] width 27 height 16
click at [709, 524] on h6 "NEXT" at bounding box center [704, 522] width 27 height 16
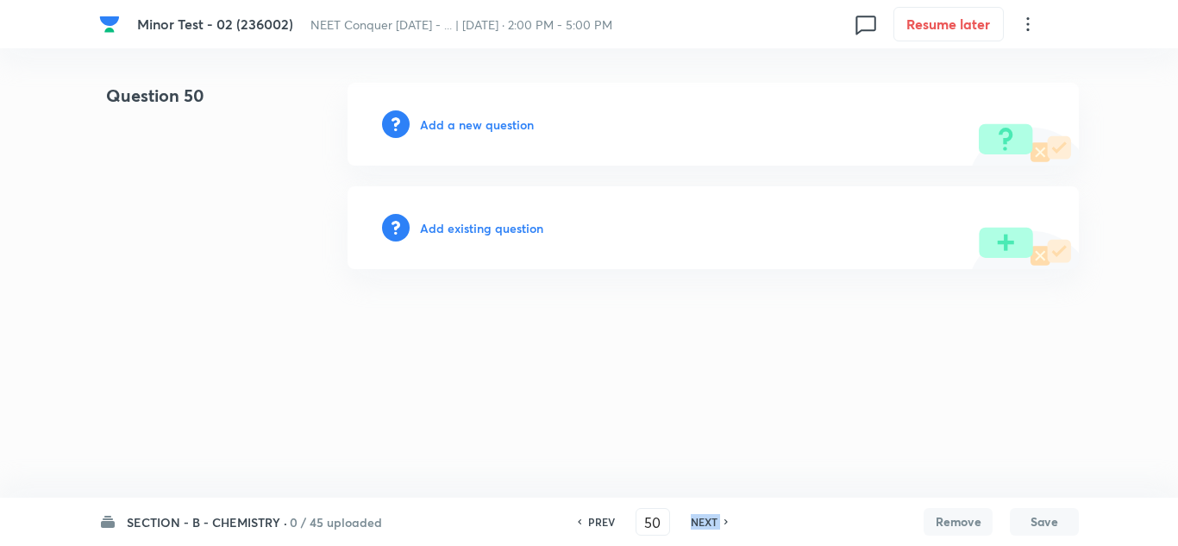
click at [709, 524] on h6 "NEXT" at bounding box center [704, 522] width 27 height 16
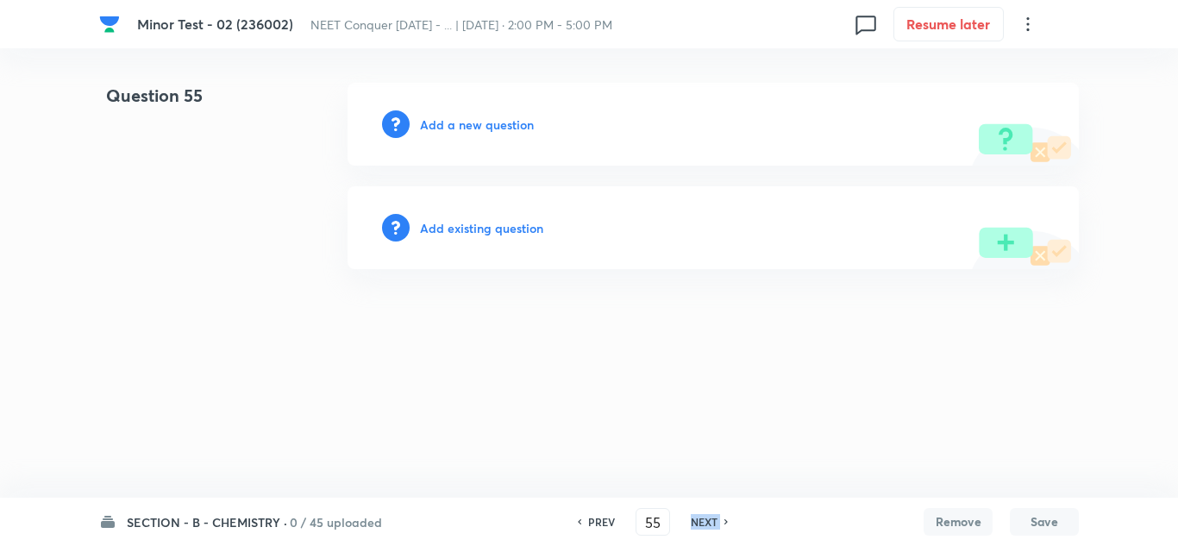
click at [709, 524] on h6 "NEXT" at bounding box center [704, 522] width 27 height 16
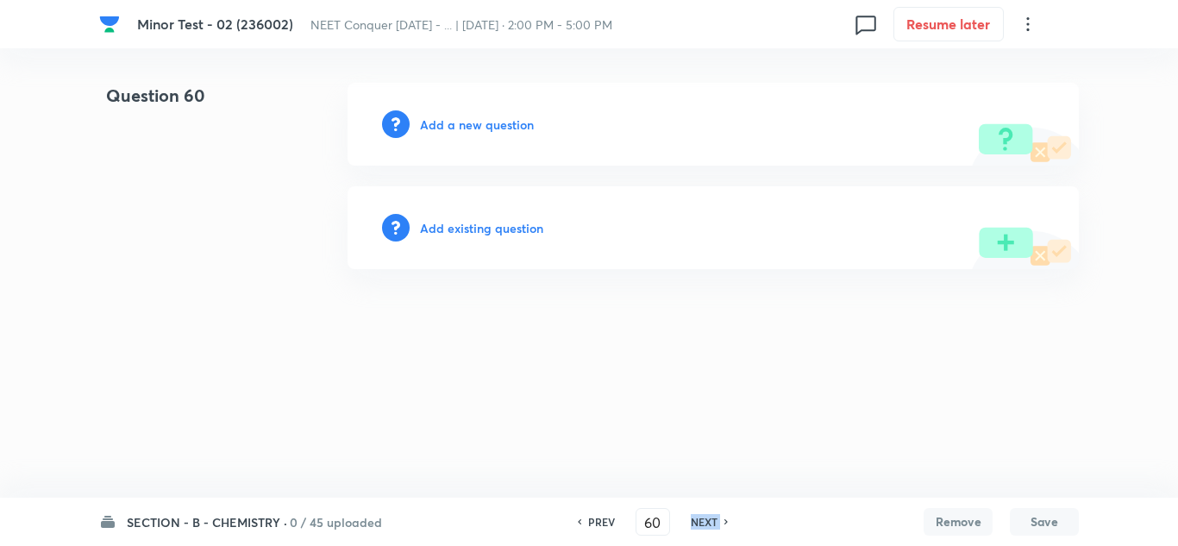
click at [709, 524] on h6 "NEXT" at bounding box center [704, 522] width 27 height 16
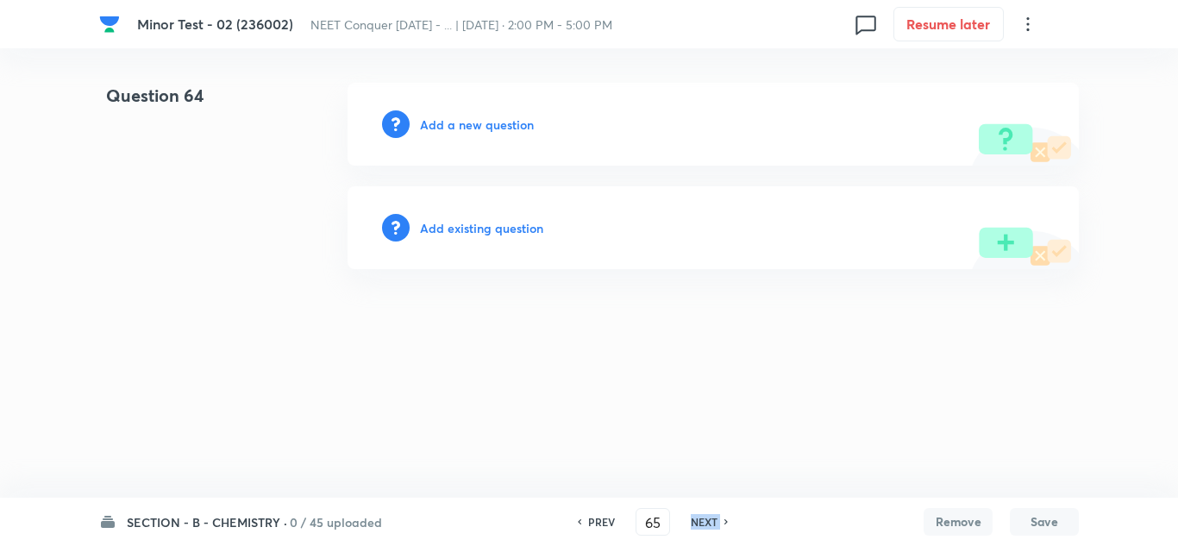
click at [709, 524] on h6 "NEXT" at bounding box center [704, 522] width 27 height 16
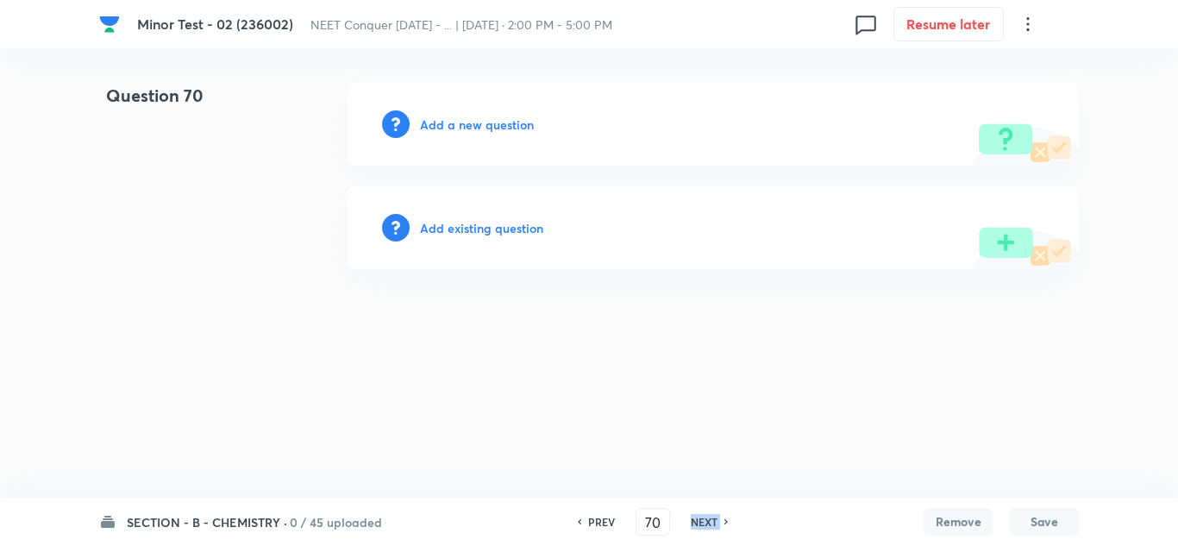
click at [709, 524] on h6 "NEXT" at bounding box center [704, 522] width 27 height 16
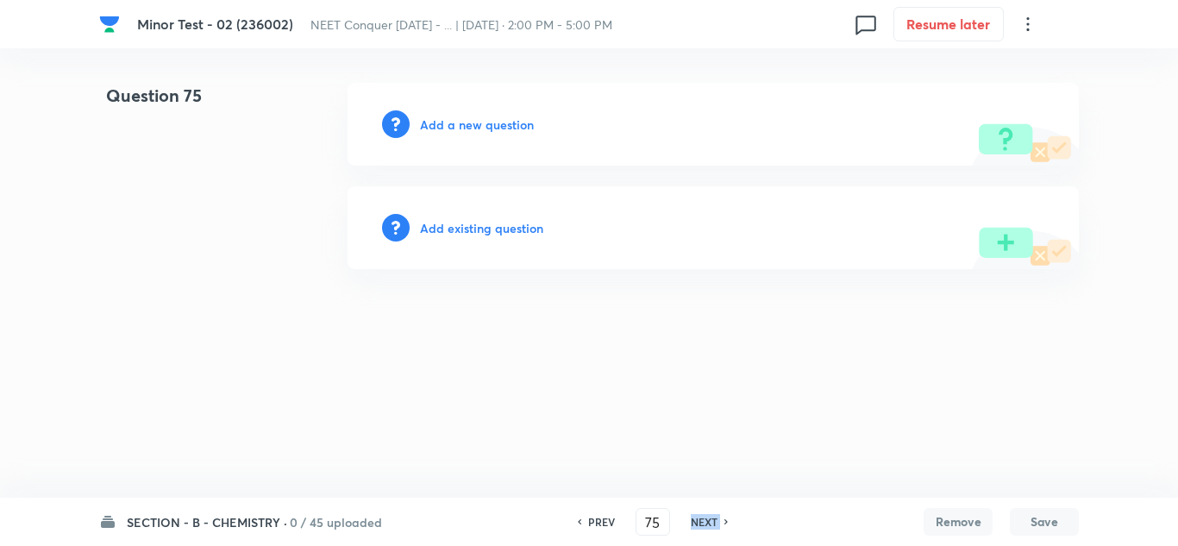
click at [709, 524] on h6 "NEXT" at bounding box center [704, 522] width 27 height 16
click at [699, 523] on h6 "NEXT" at bounding box center [704, 522] width 27 height 16
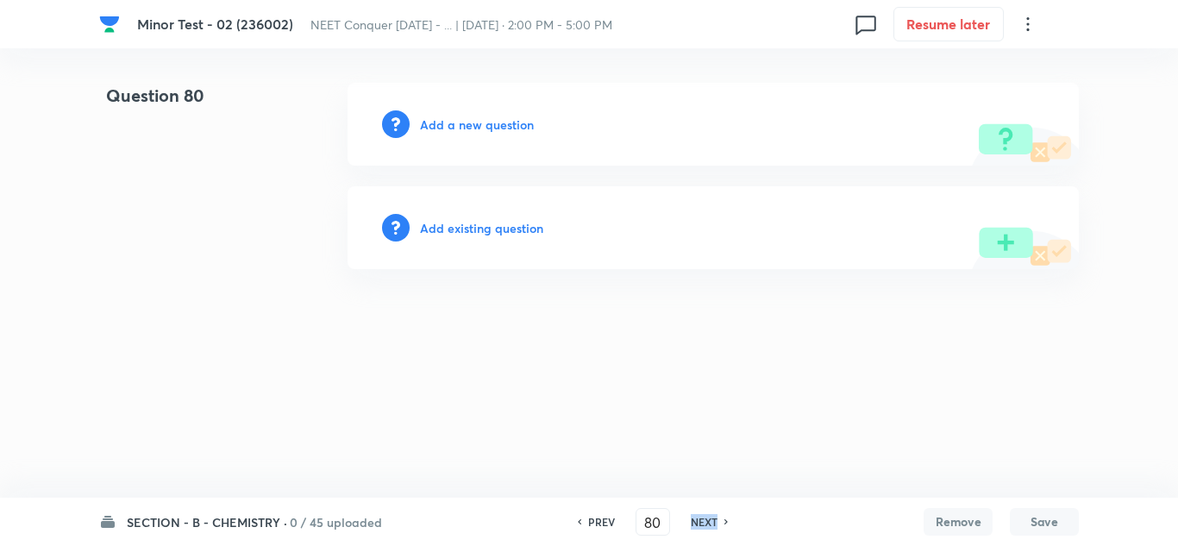
click at [699, 523] on h6 "NEXT" at bounding box center [704, 522] width 27 height 16
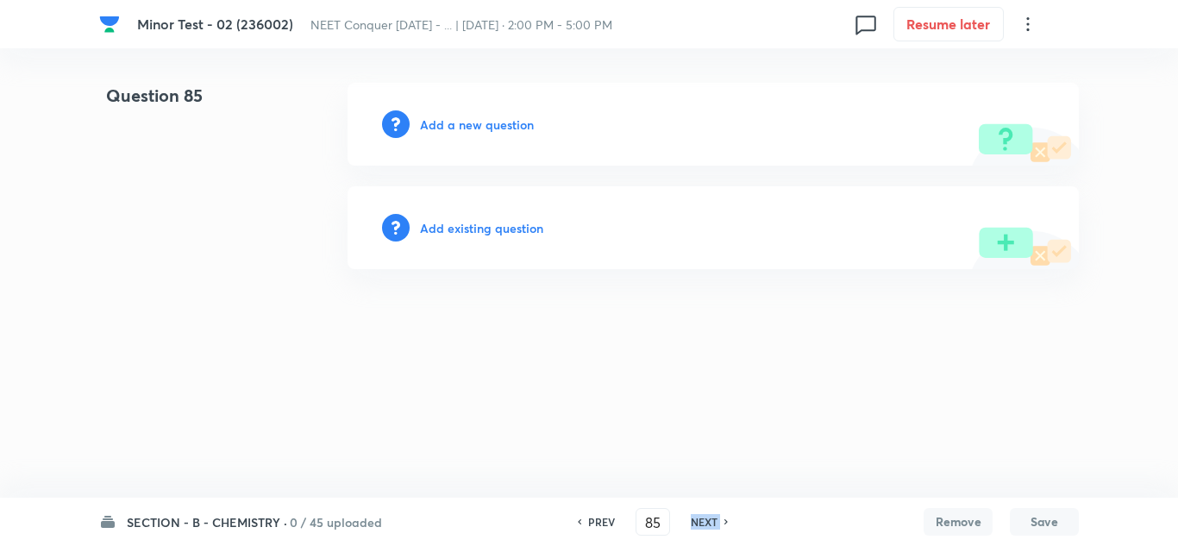
click at [699, 523] on h6 "NEXT" at bounding box center [704, 522] width 27 height 16
click at [700, 523] on h6 "NEXT" at bounding box center [704, 522] width 27 height 16
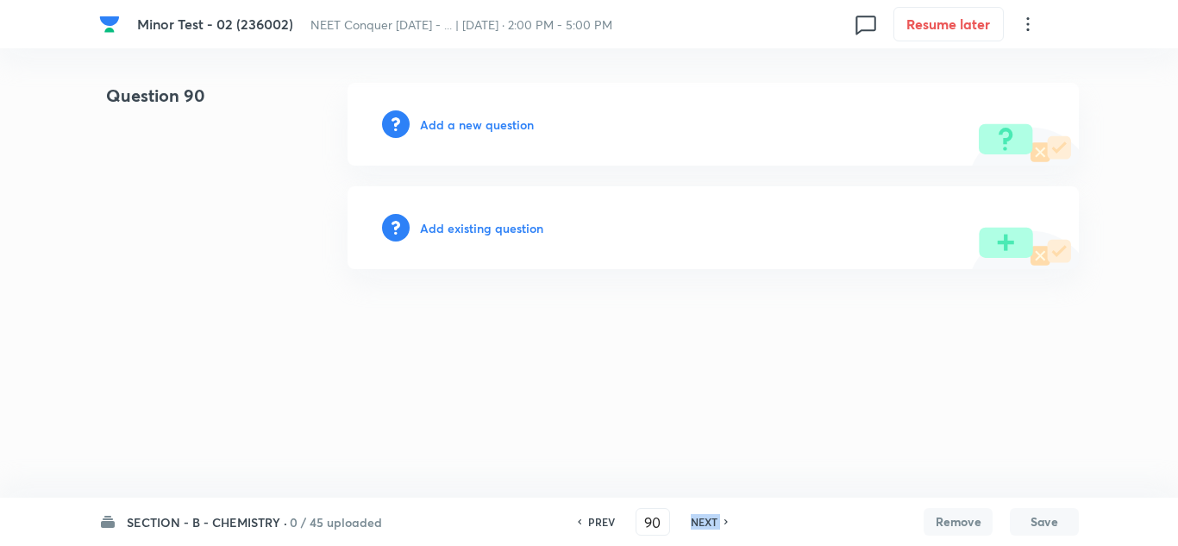
click at [700, 523] on h6 "NEXT" at bounding box center [704, 522] width 27 height 16
click at [700, 523] on h6 "NEXT" at bounding box center [695, 522] width 27 height 16
click at [583, 519] on h6 "PREV" at bounding box center [593, 522] width 27 height 16
type input "91"
click at [471, 131] on h6 "Add a new question" at bounding box center [477, 125] width 114 height 18
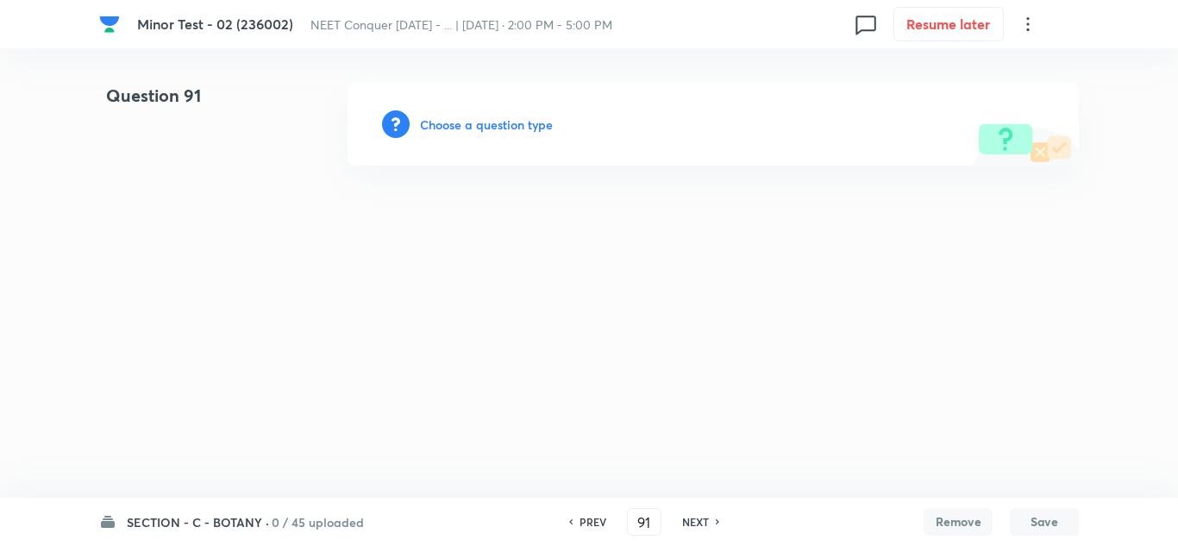
click at [499, 116] on h6 "Choose a question type" at bounding box center [486, 125] width 133 height 18
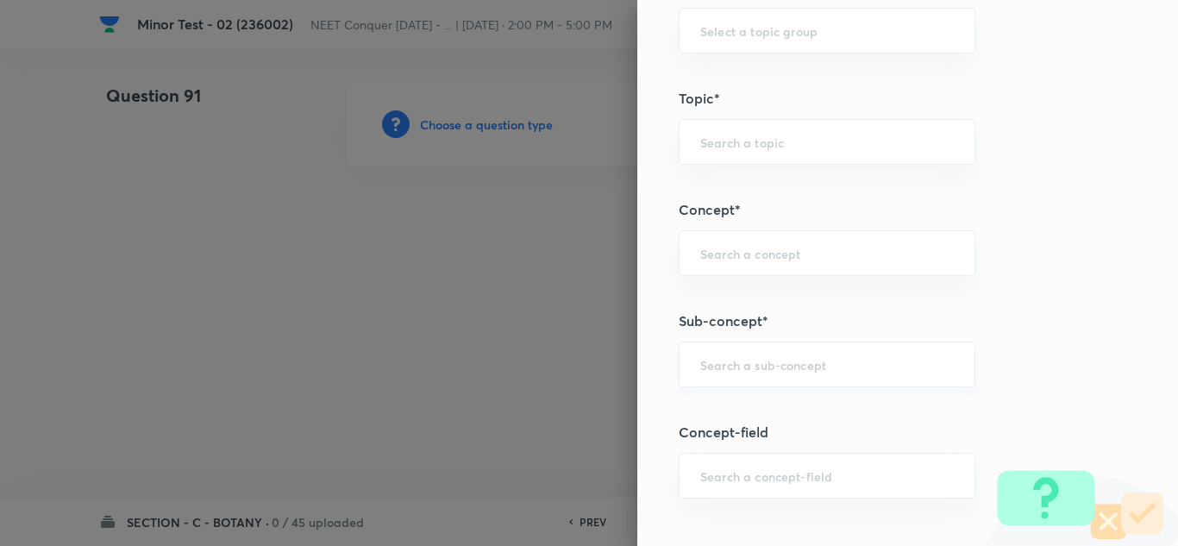
scroll to position [949, 0]
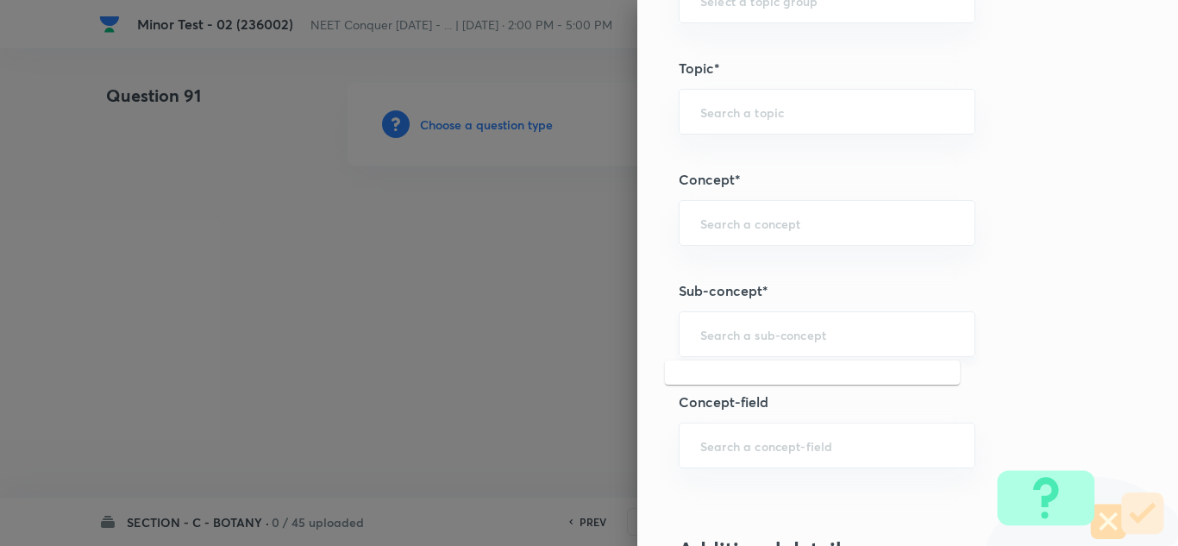
click at [757, 335] on input "text" at bounding box center [827, 334] width 254 height 16
paste input "Living World"
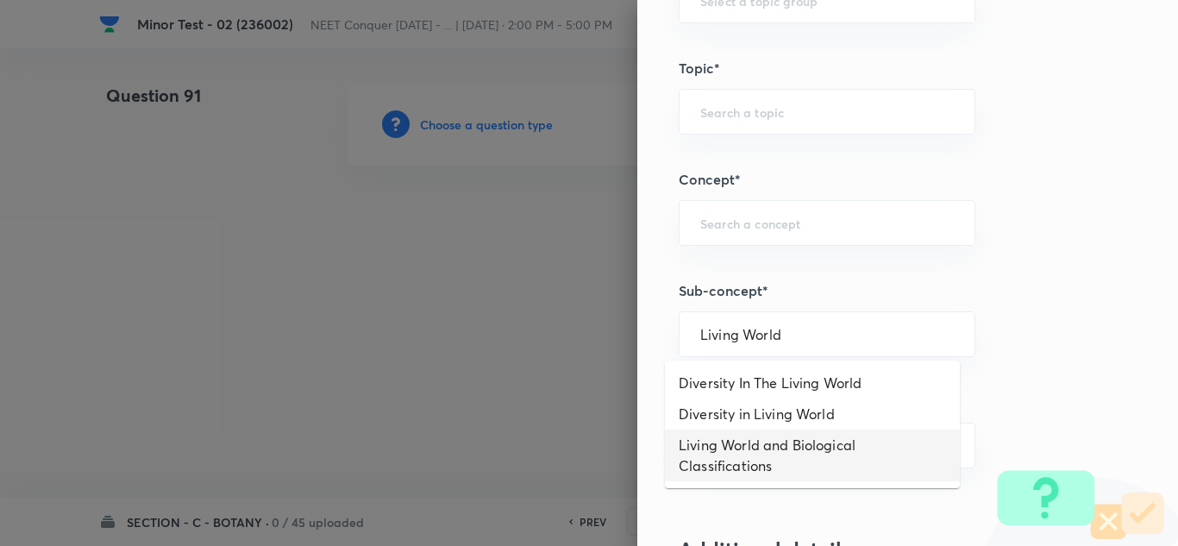
click at [806, 443] on li "Living World and Biological Classifications" at bounding box center [812, 456] width 295 height 52
type input "Living World and Biological Classifications"
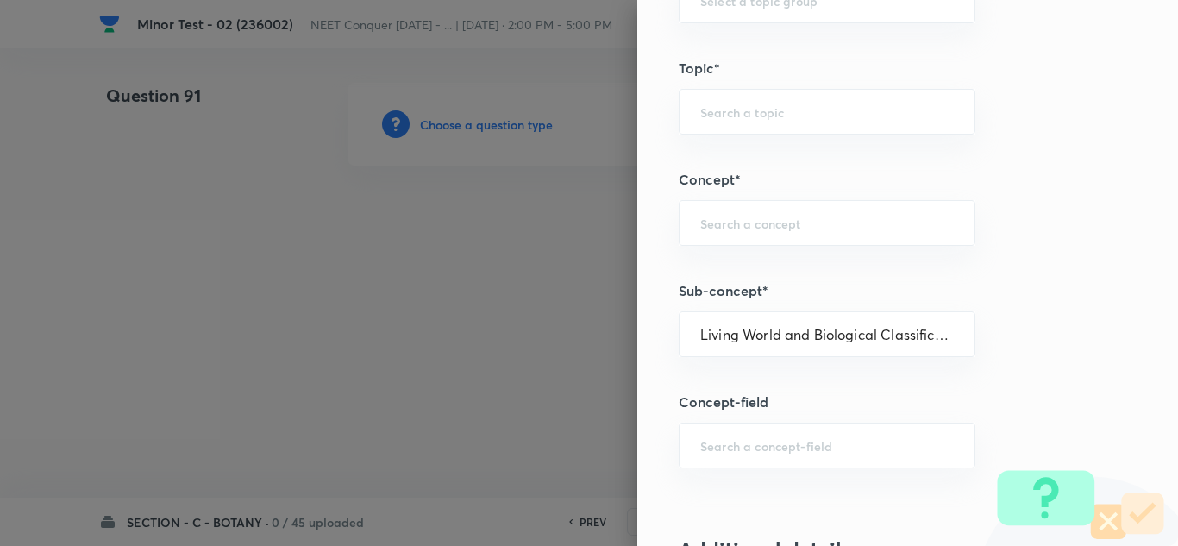
type input "Biology"
type input "Botany"
type input "Living World and Biological Classifications"
click at [845, 339] on input "Living World and Biological Classifications" at bounding box center [827, 334] width 254 height 16
paste input "text"
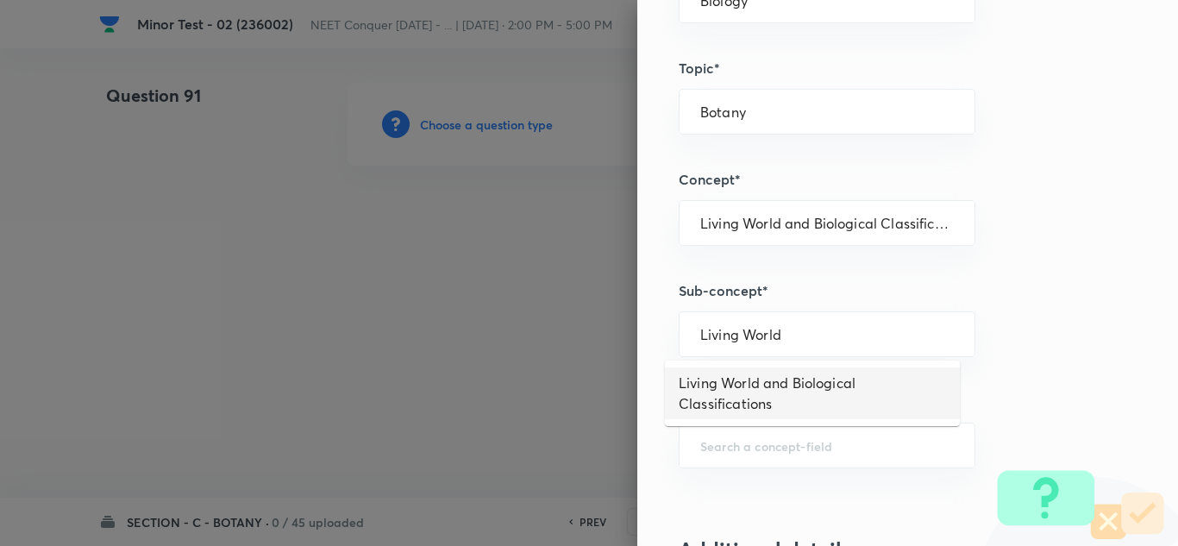
click at [826, 380] on li "Living World and Biological Classifications" at bounding box center [812, 393] width 295 height 52
type input "Living World and Biological Classifications"
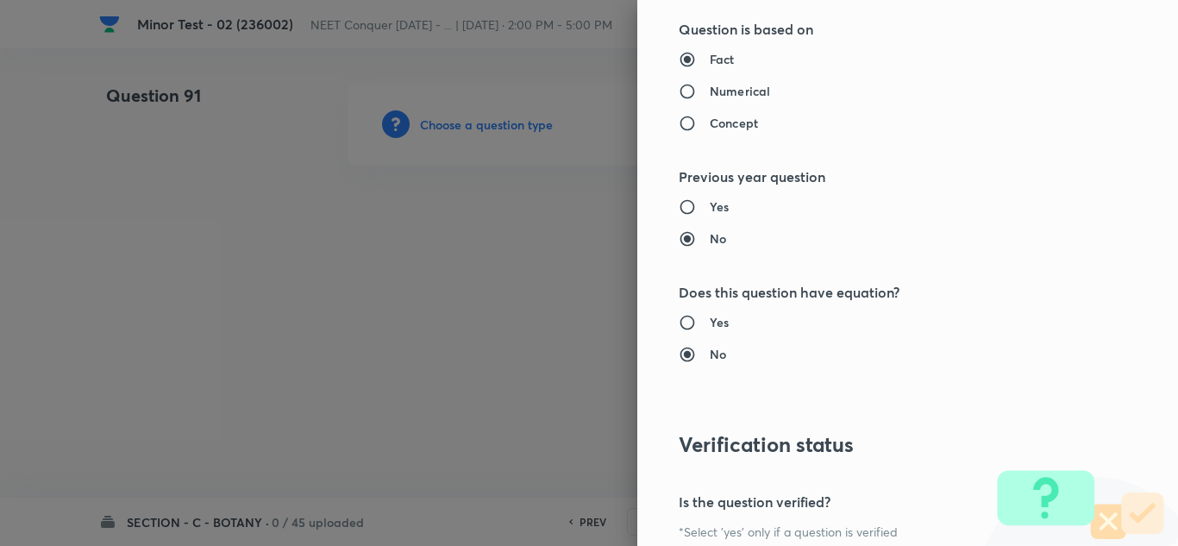
scroll to position [1921, 0]
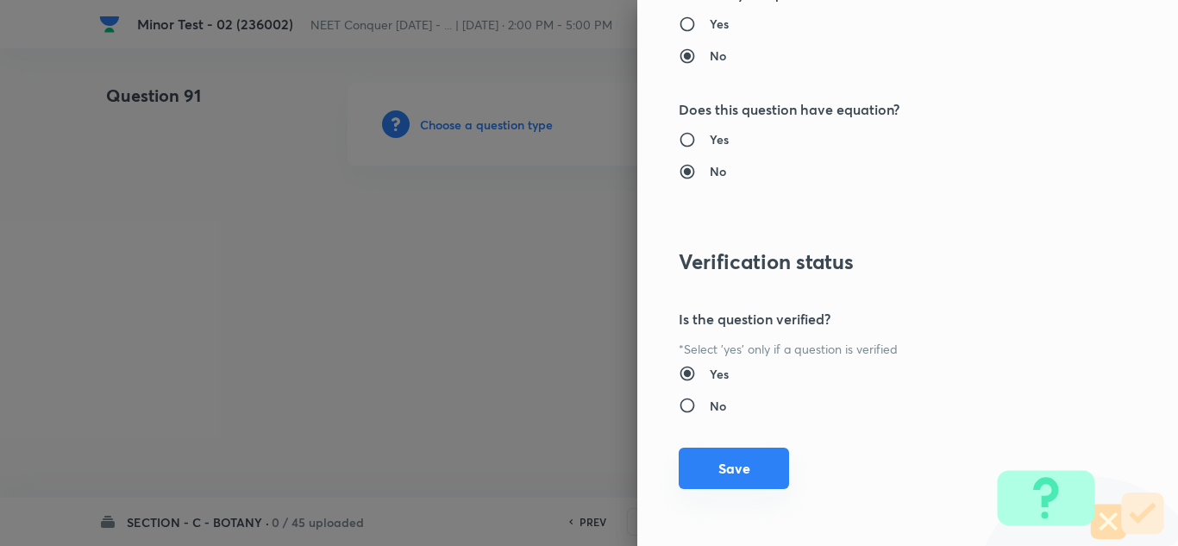
click at [744, 471] on button "Save" at bounding box center [734, 468] width 110 height 41
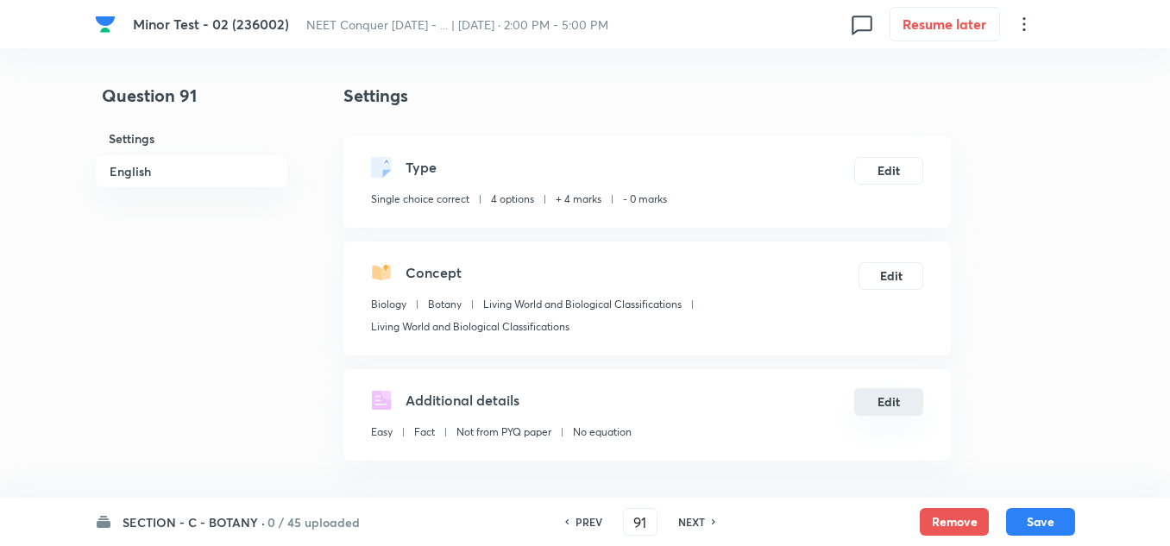
click at [899, 408] on button "Edit" at bounding box center [888, 402] width 69 height 28
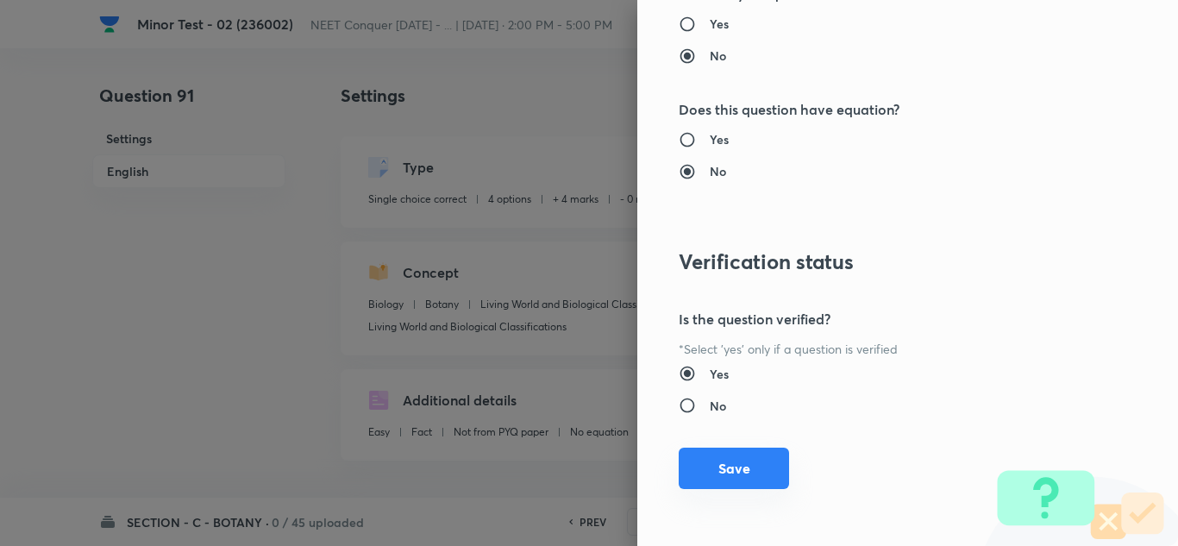
click at [710, 463] on button "Save" at bounding box center [734, 468] width 110 height 41
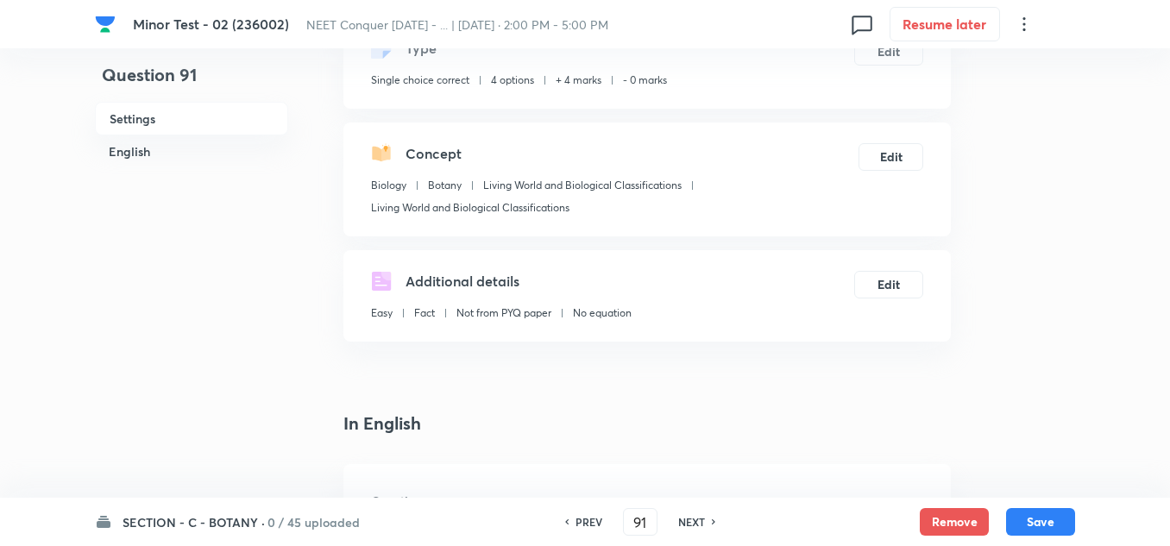
scroll to position [259, 0]
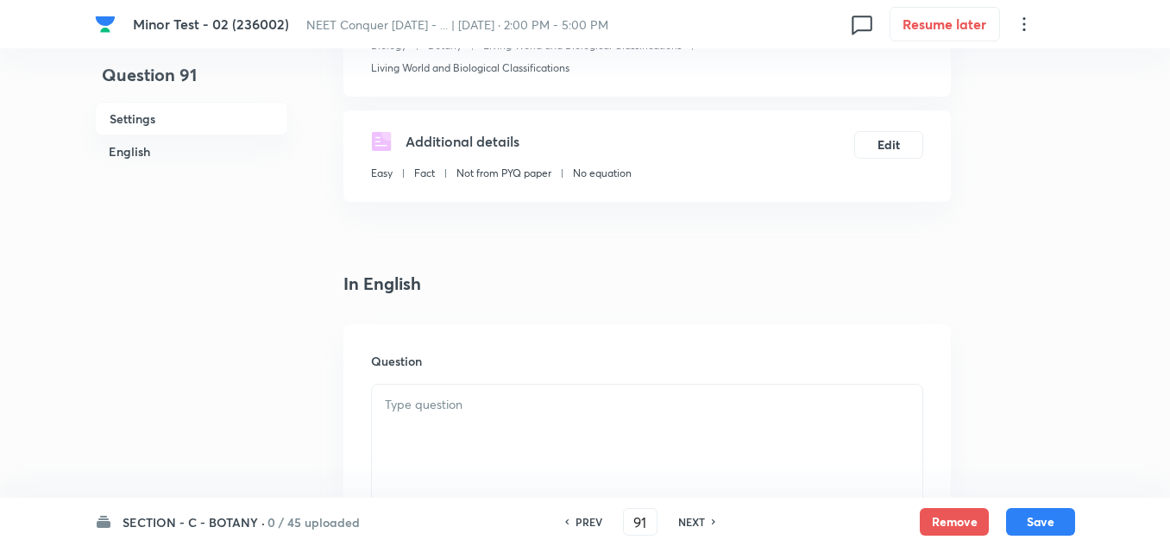
click at [469, 420] on div at bounding box center [647, 433] width 550 height 97
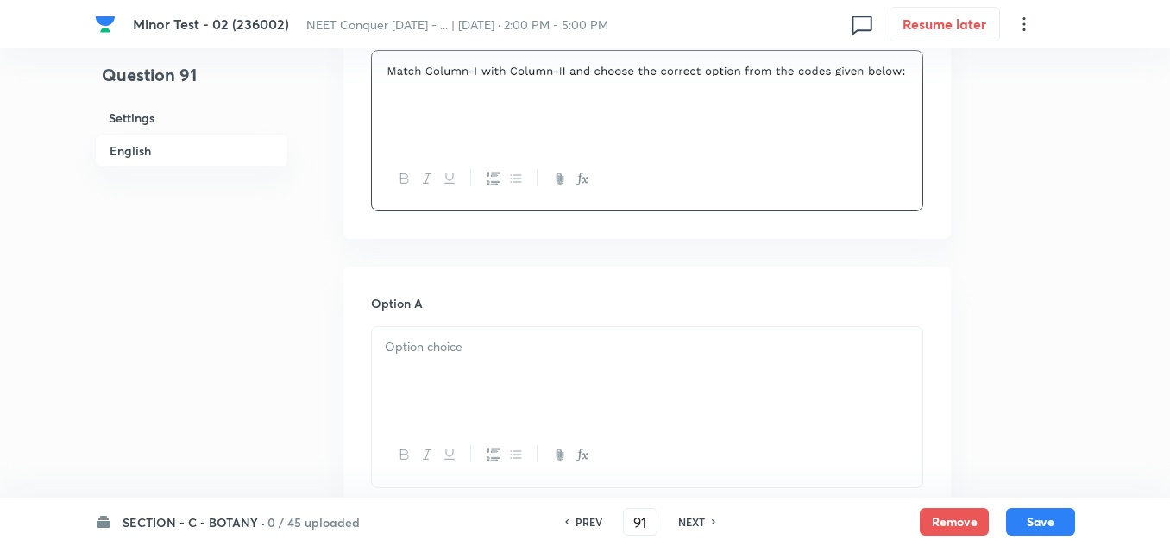
scroll to position [604, 0]
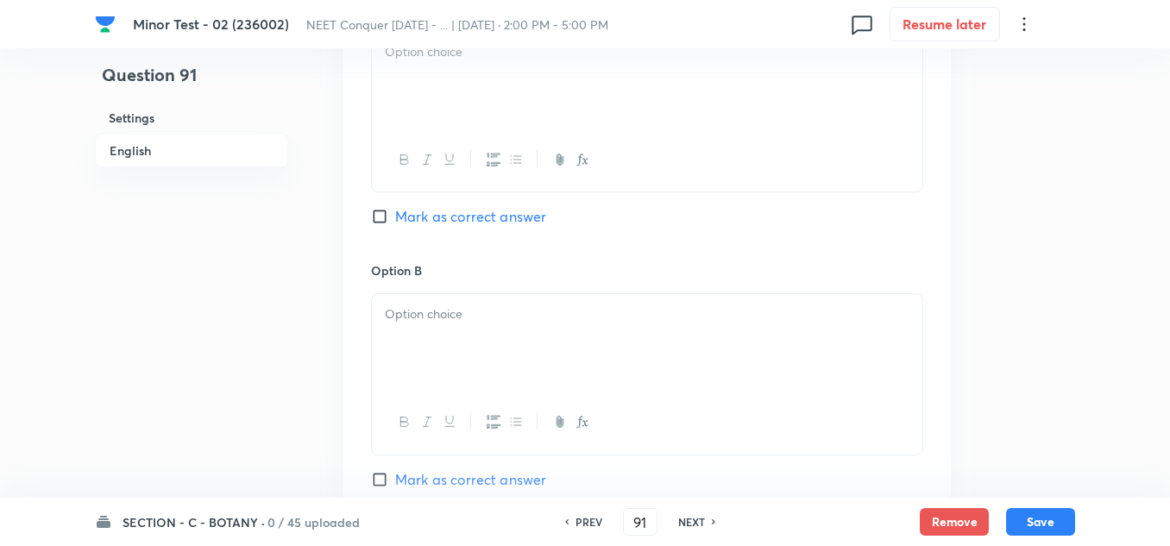
click at [436, 102] on div at bounding box center [647, 80] width 550 height 97
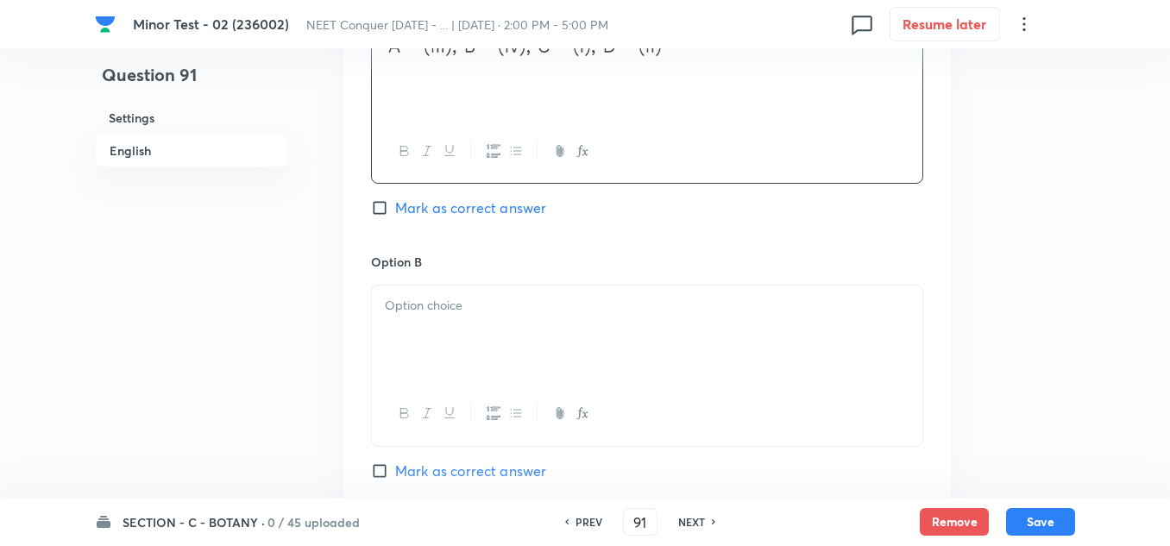
scroll to position [1035, 0]
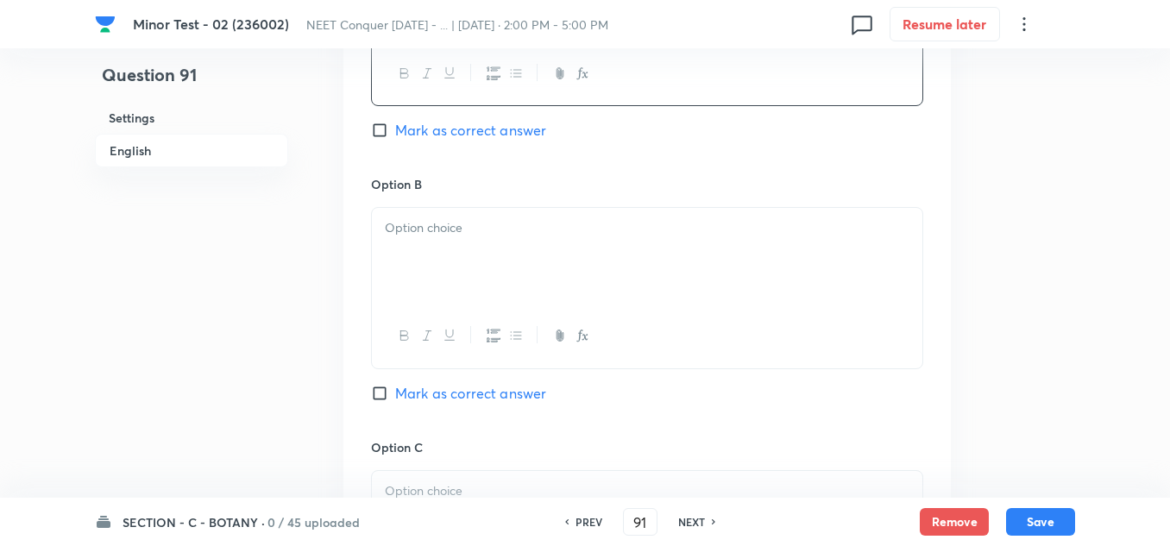
click at [451, 258] on div at bounding box center [647, 256] width 550 height 97
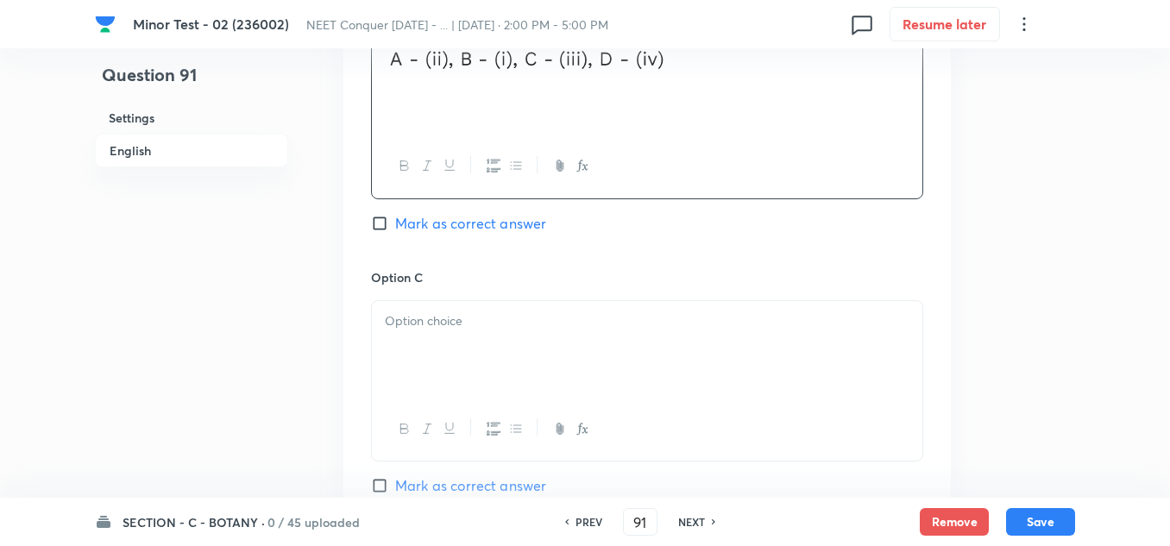
scroll to position [1207, 0]
click at [435, 300] on div at bounding box center [647, 346] width 550 height 97
drag, startPoint x: 481, startPoint y: 317, endPoint x: 480, endPoint y: 329, distance: 12.1
click at [480, 329] on p at bounding box center [647, 322] width 524 height 20
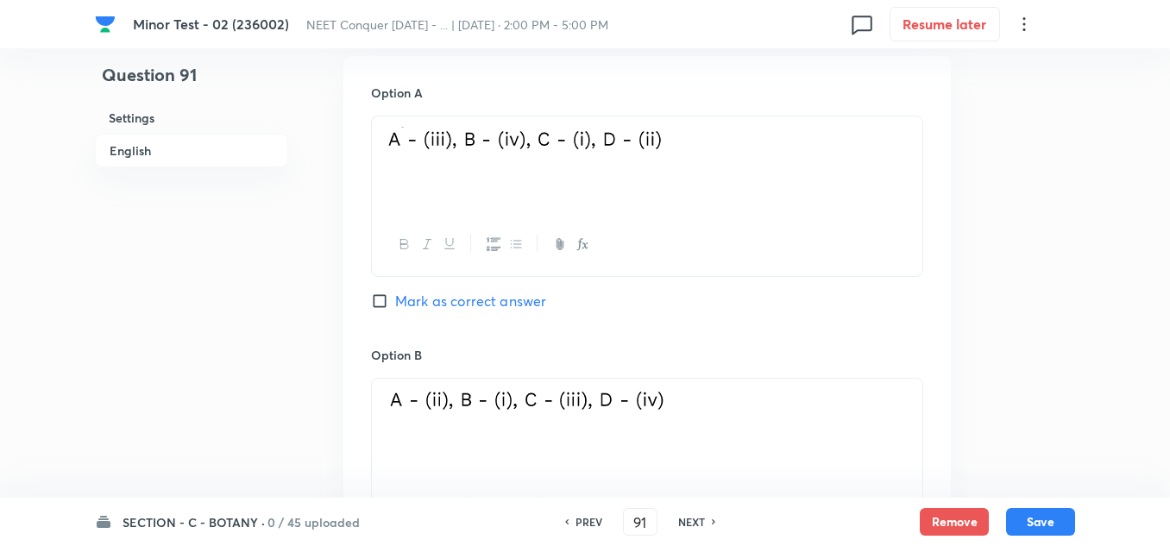
scroll to position [862, 0]
click at [379, 304] on input "Mark as correct answer" at bounding box center [383, 302] width 24 height 17
checkbox input "true"
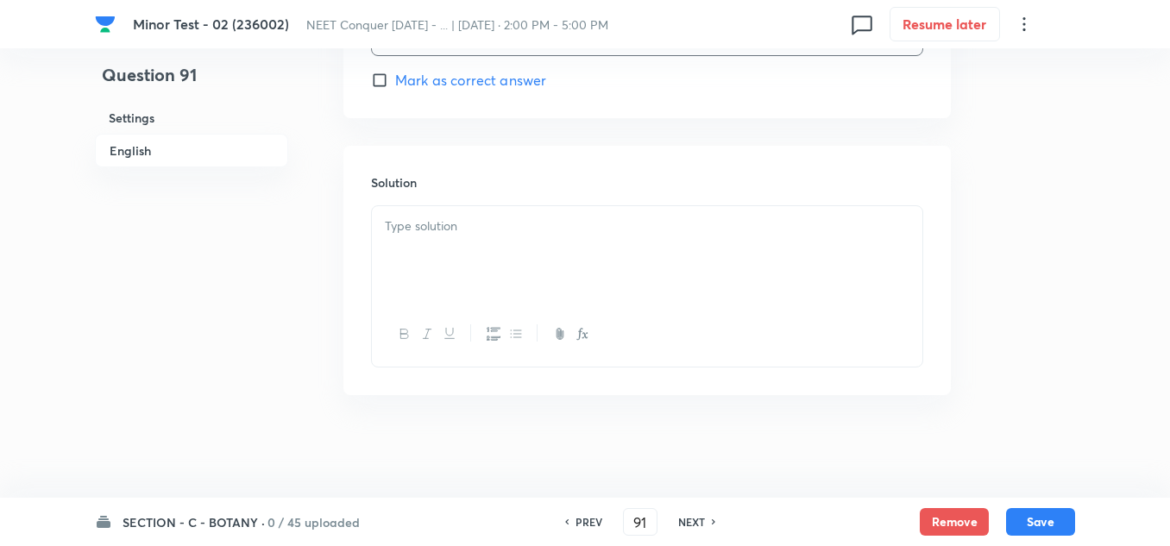
scroll to position [1873, 0]
click at [452, 256] on div at bounding box center [647, 253] width 550 height 97
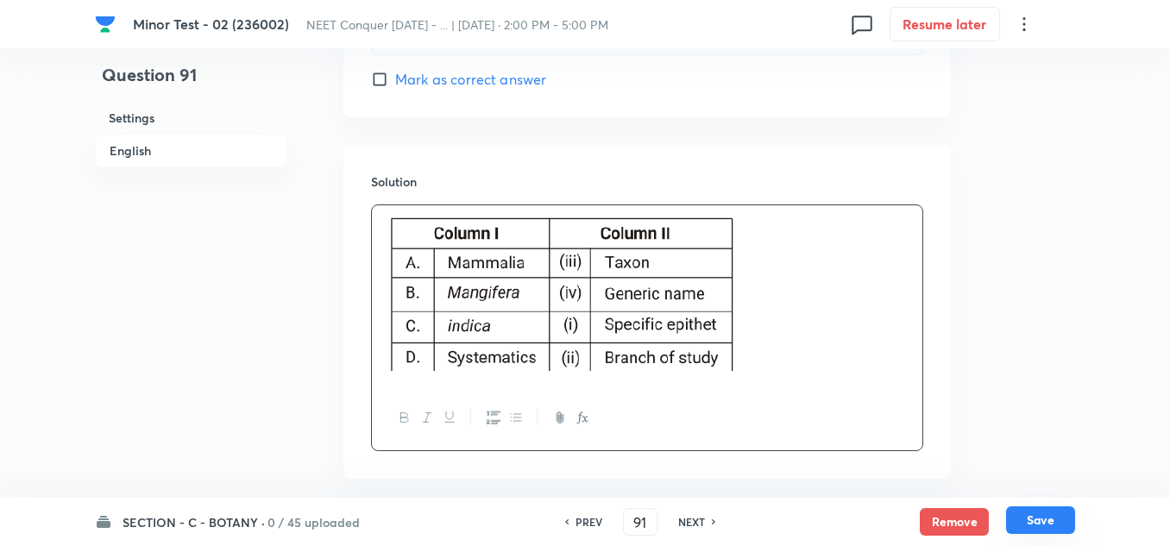
click at [1044, 532] on button "Save" at bounding box center [1040, 520] width 69 height 28
type input "92"
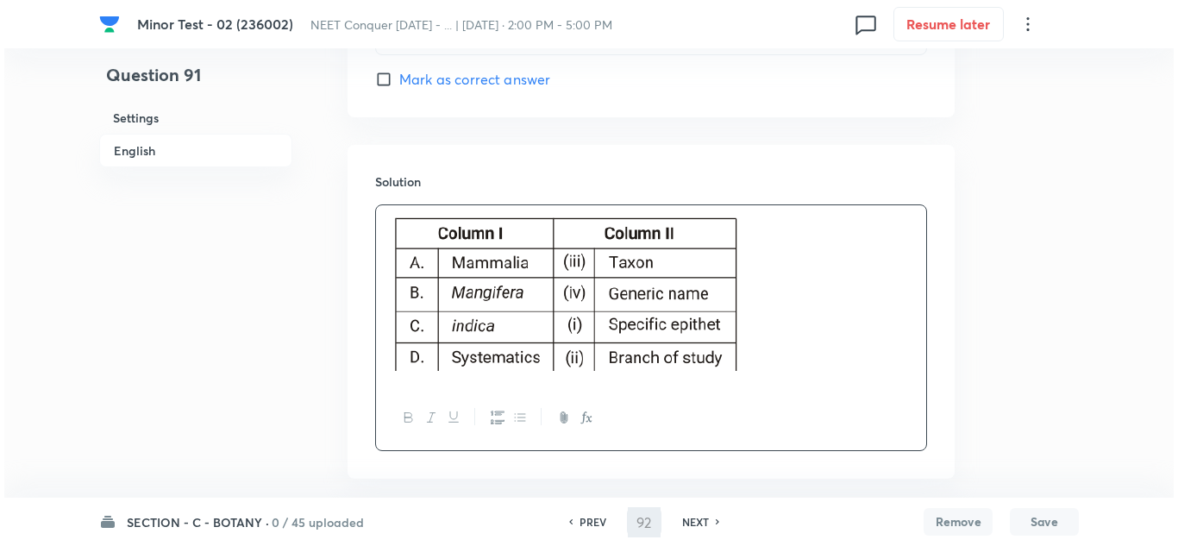
scroll to position [0, 0]
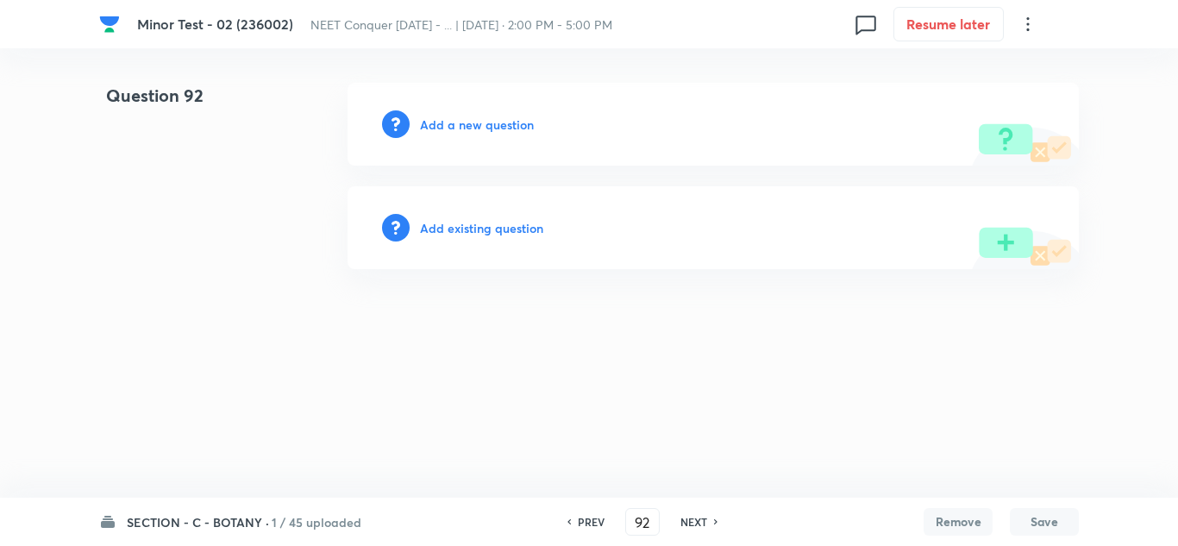
click at [505, 132] on h6 "Add a new question" at bounding box center [477, 125] width 114 height 18
click at [505, 123] on h6 "Choose a question type" at bounding box center [486, 125] width 133 height 18
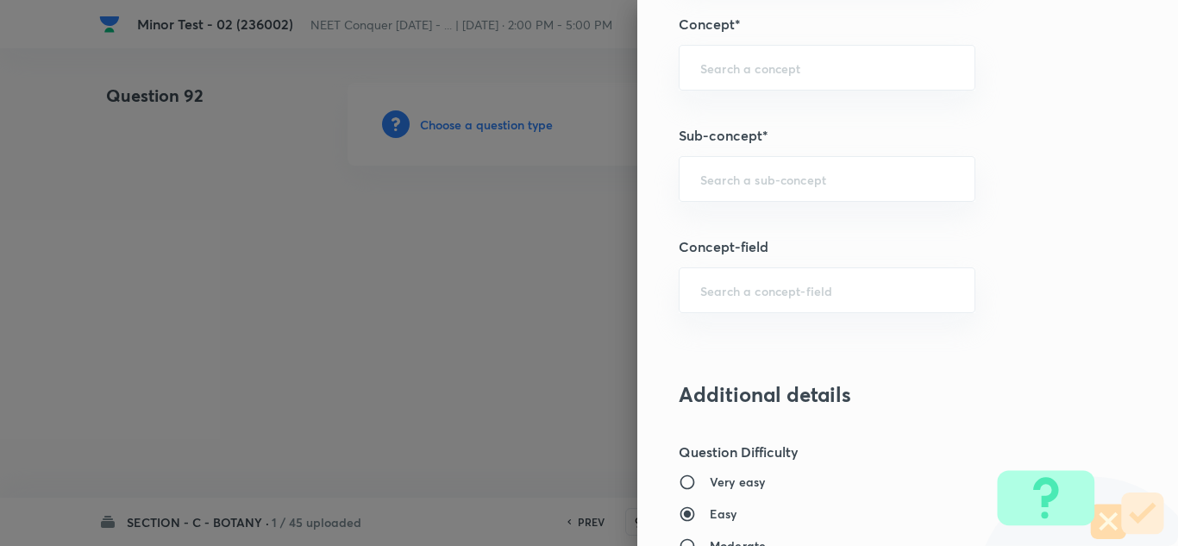
scroll to position [1121, 0]
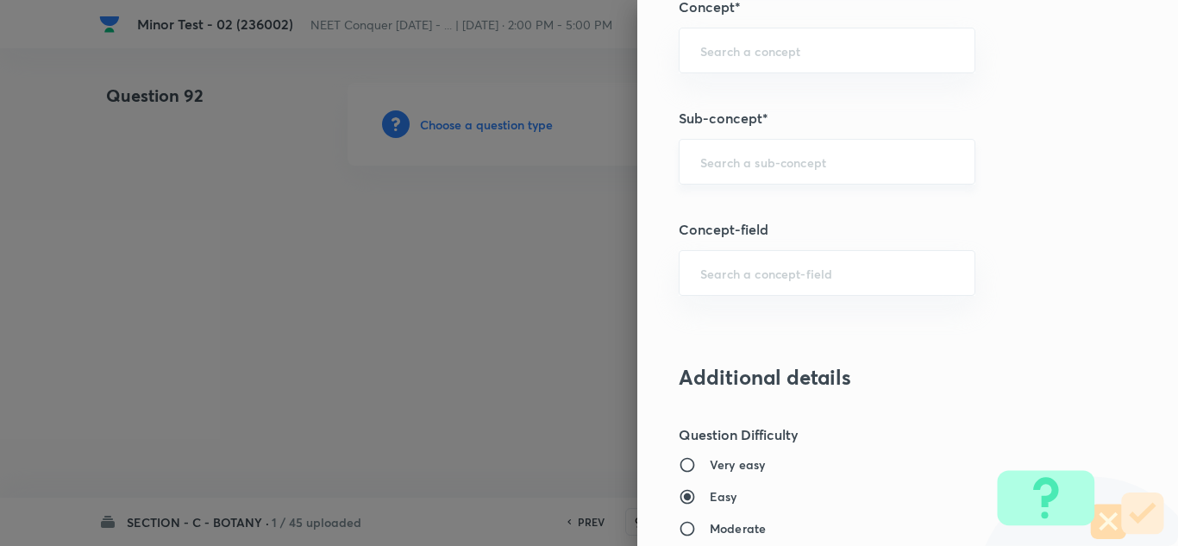
click at [742, 177] on div "​" at bounding box center [827, 162] width 297 height 46
paste input "Living World"
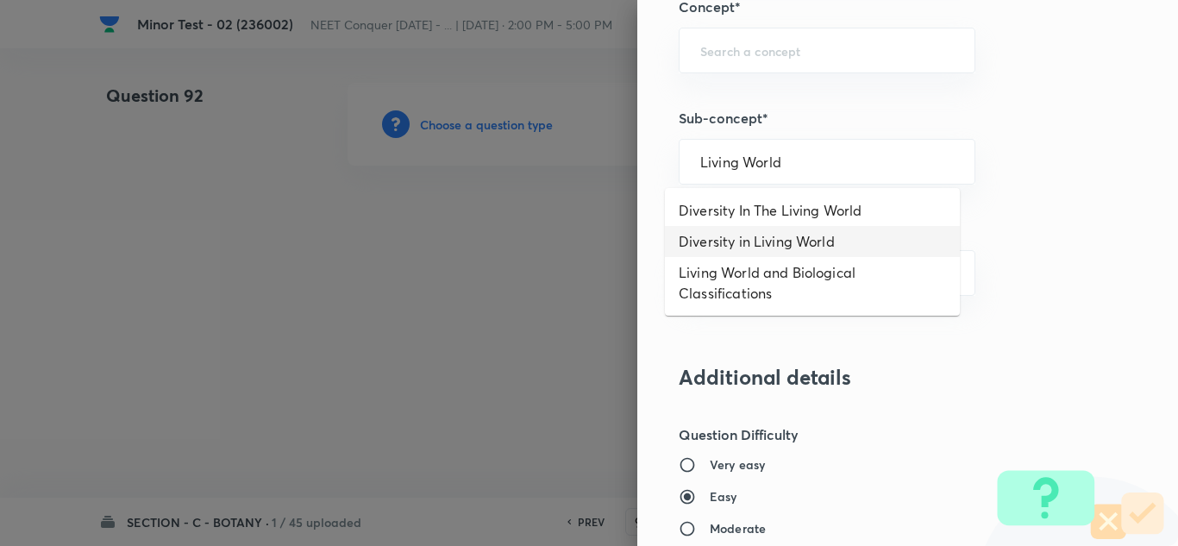
click at [744, 248] on li "Diversity in Living World" at bounding box center [812, 241] width 295 height 31
type input "Diversity in Living World"
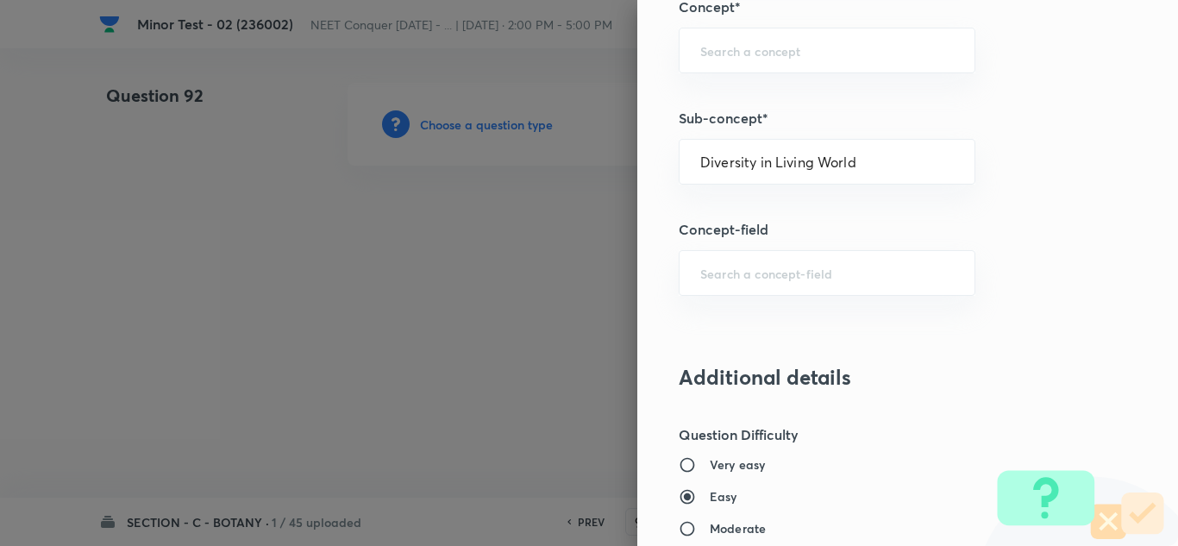
type input "Biology"
type input "The Living World"
type input "Diversity in Living World"
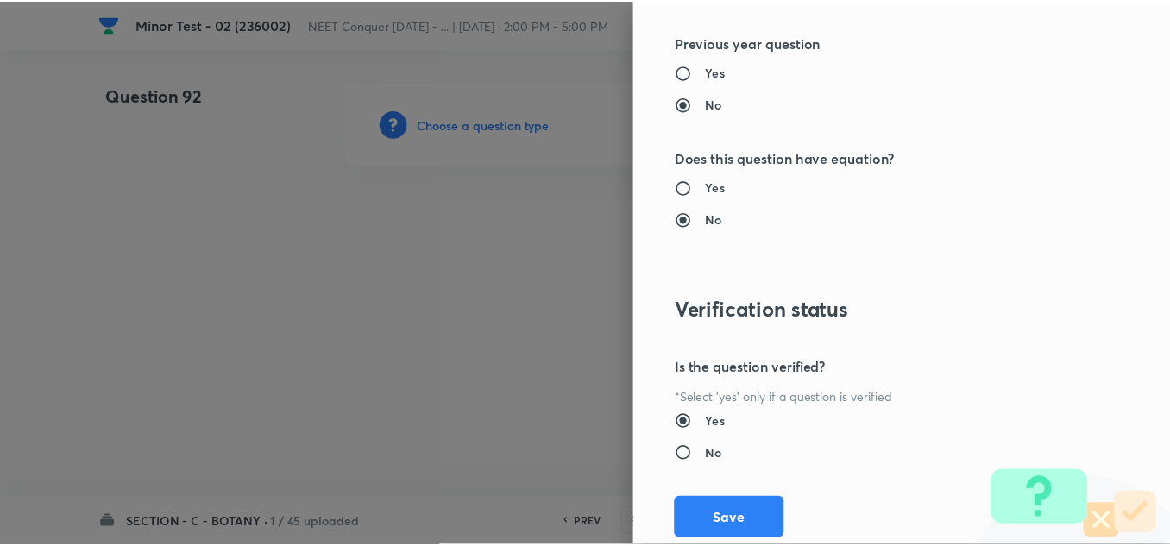
scroll to position [1921, 0]
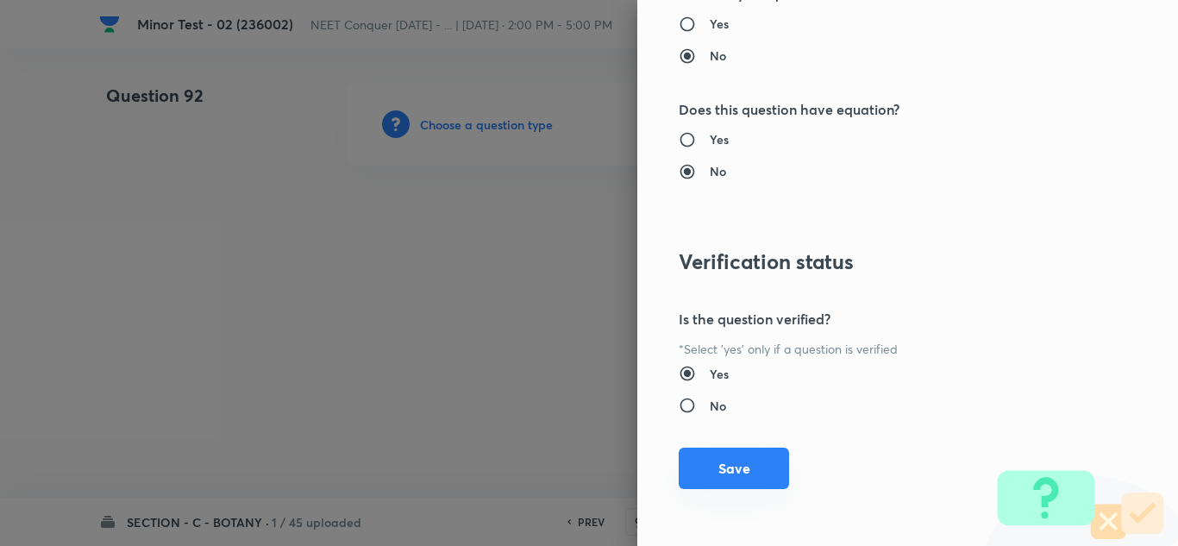
click at [718, 460] on button "Save" at bounding box center [734, 468] width 110 height 41
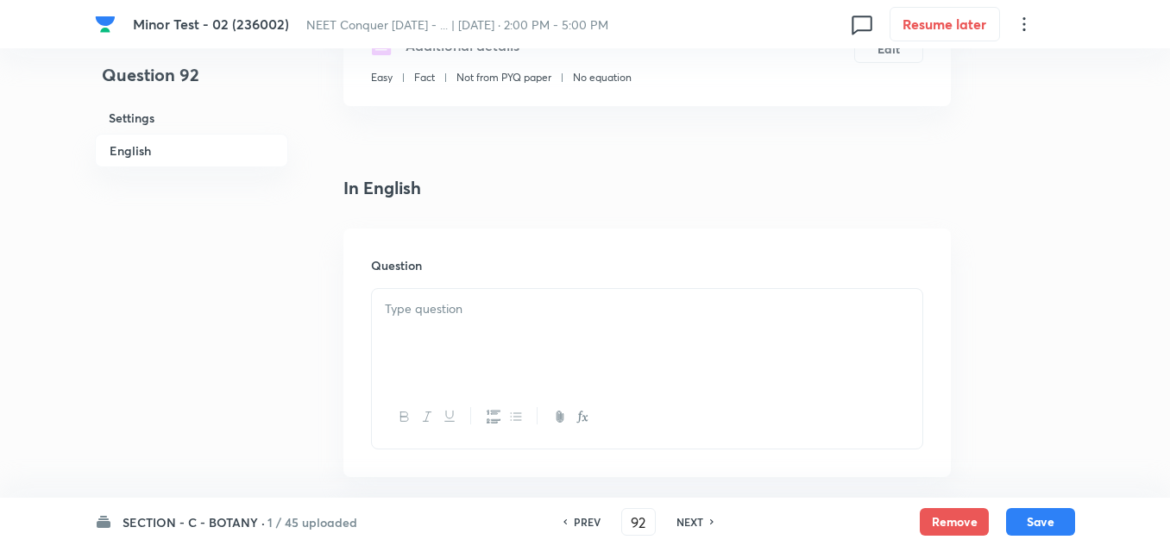
scroll to position [431, 0]
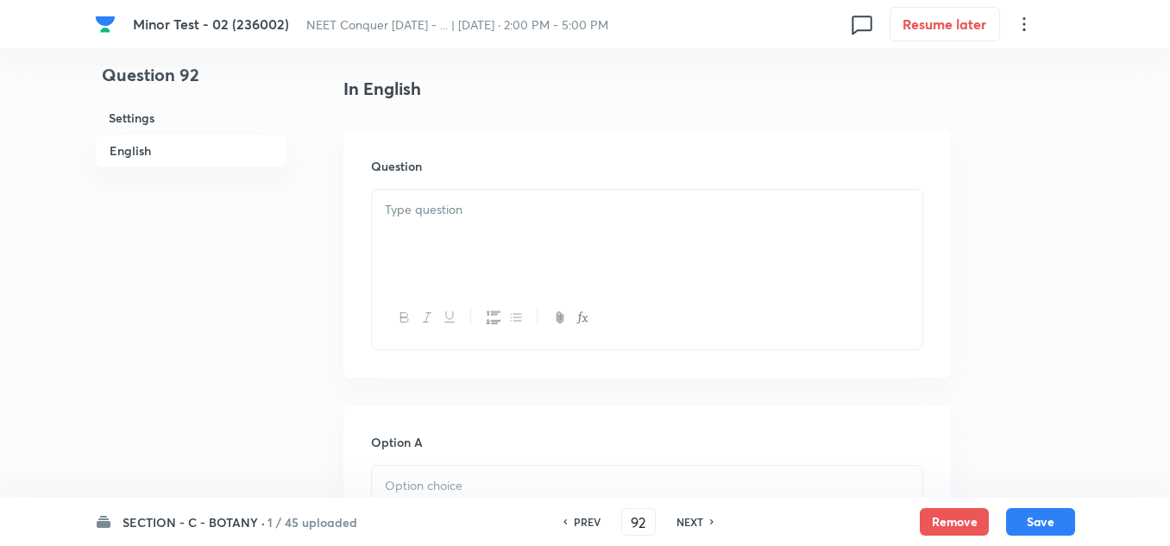
click at [442, 224] on div at bounding box center [647, 238] width 550 height 97
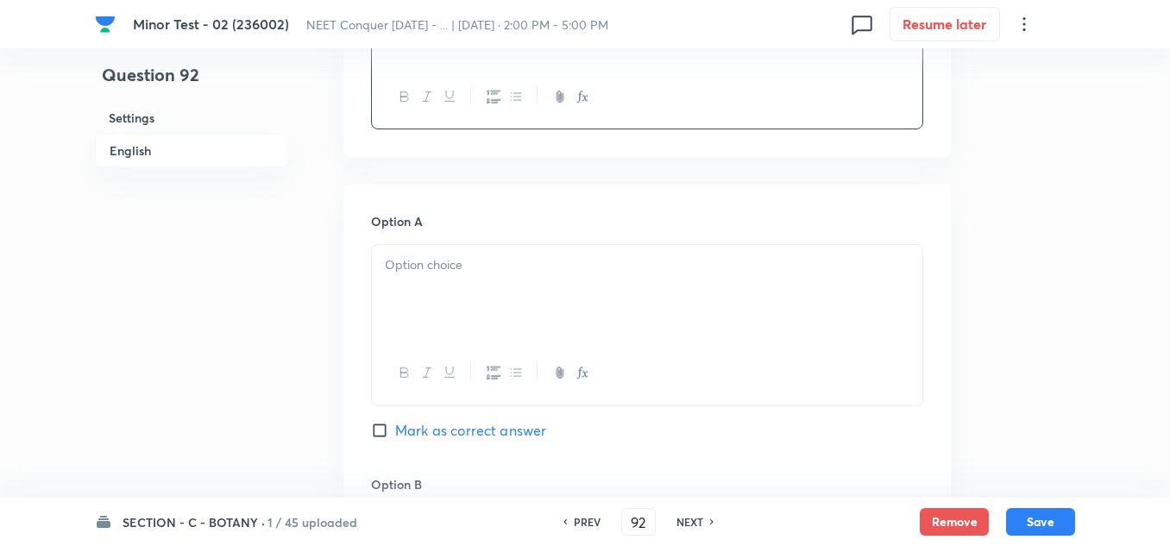
scroll to position [690, 0]
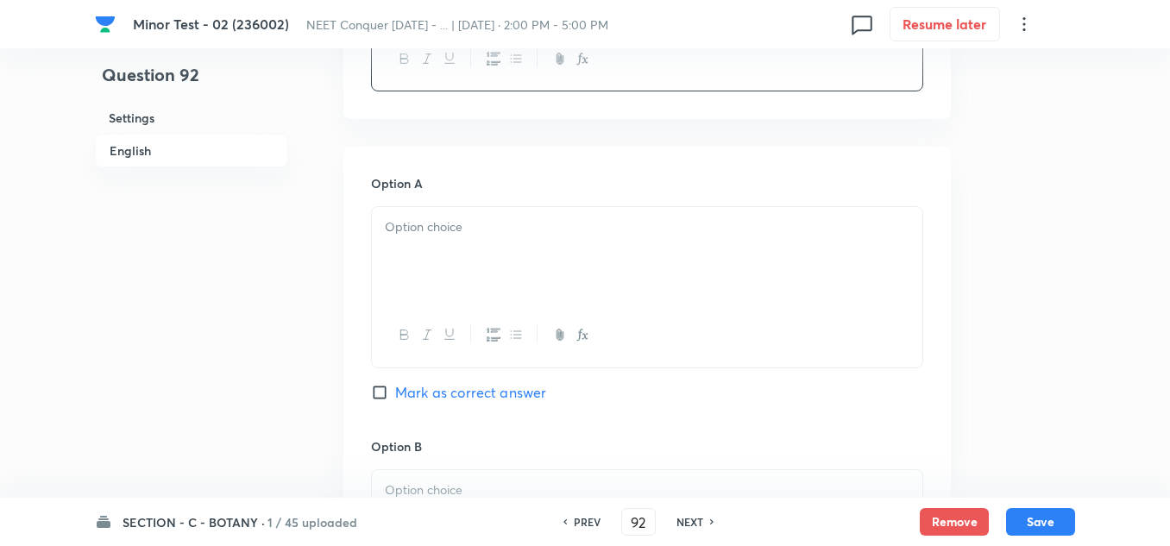
click at [442, 240] on div at bounding box center [647, 255] width 550 height 97
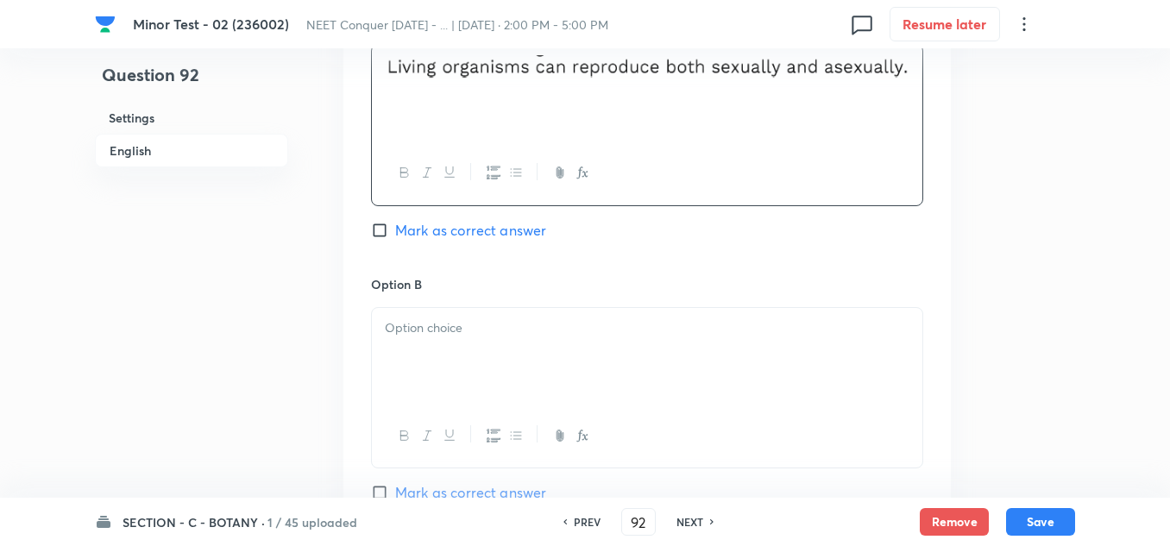
scroll to position [862, 0]
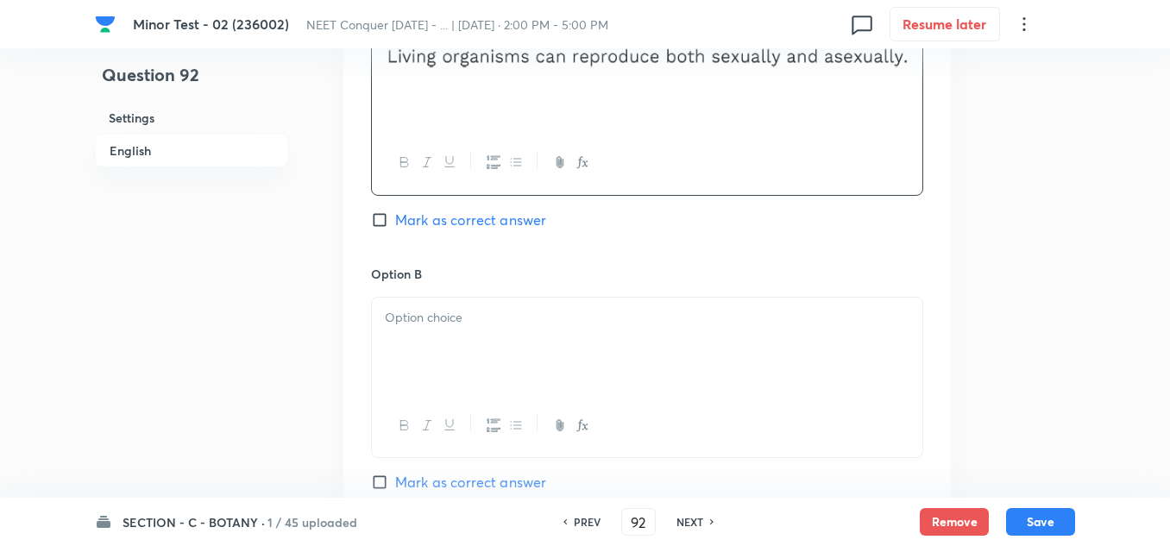
click at [500, 308] on p at bounding box center [647, 318] width 524 height 20
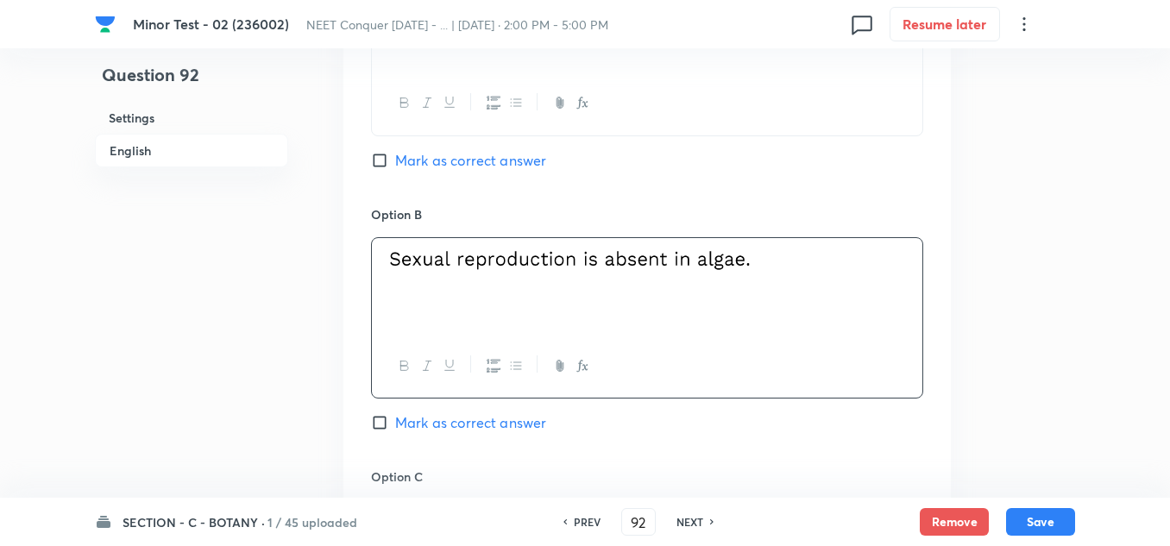
scroll to position [1035, 0]
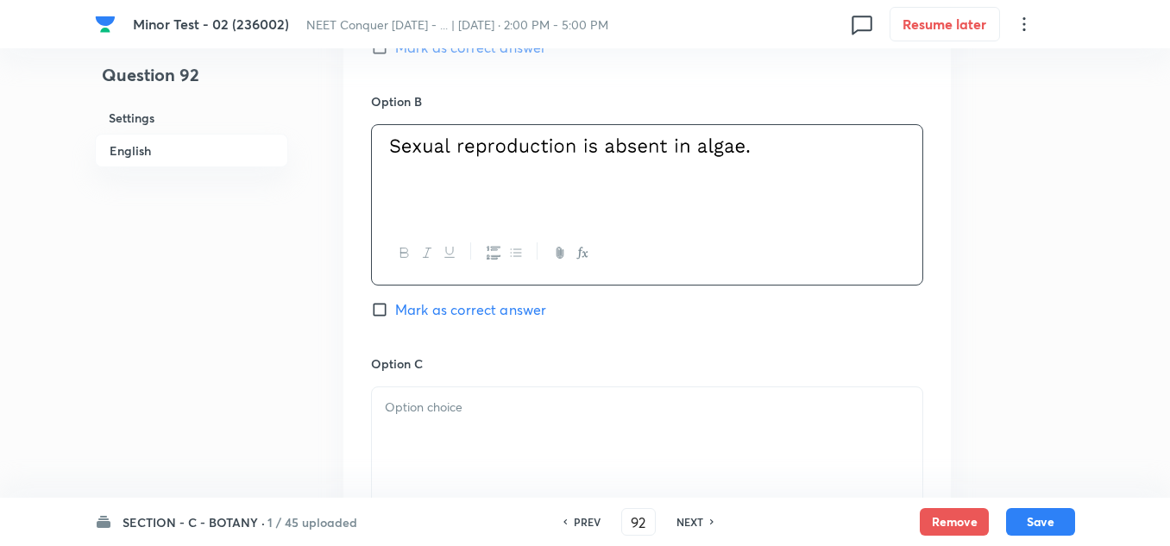
click at [457, 413] on p at bounding box center [647, 408] width 524 height 20
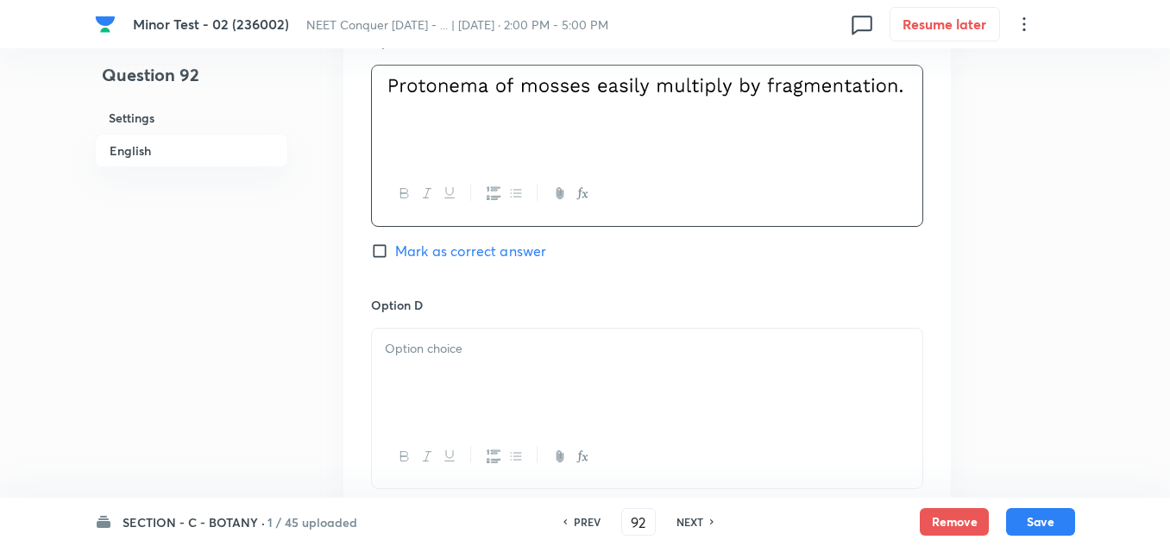
scroll to position [1380, 0]
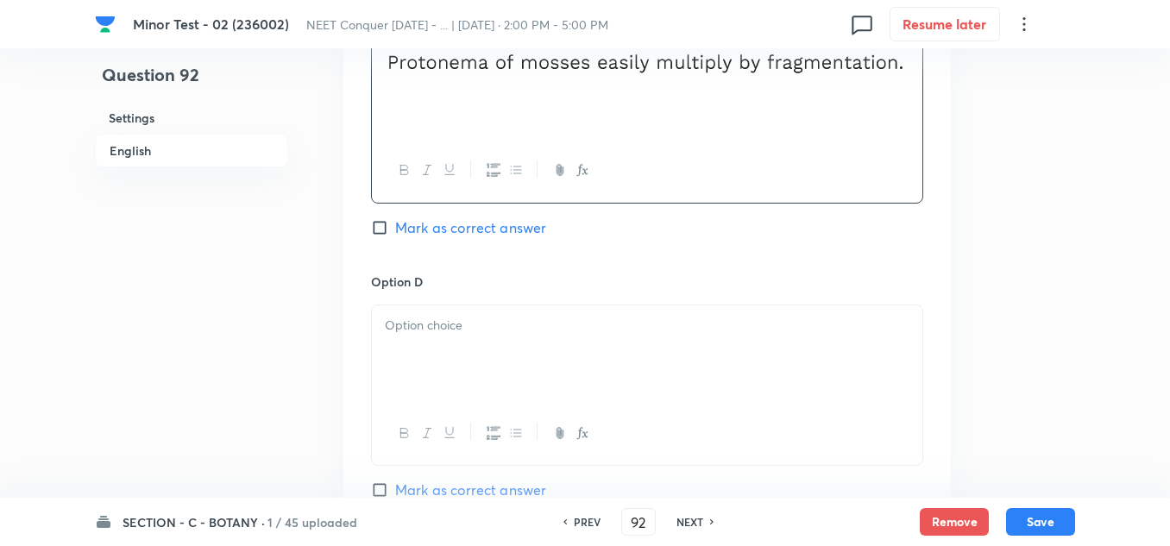
click at [427, 329] on p at bounding box center [647, 326] width 524 height 20
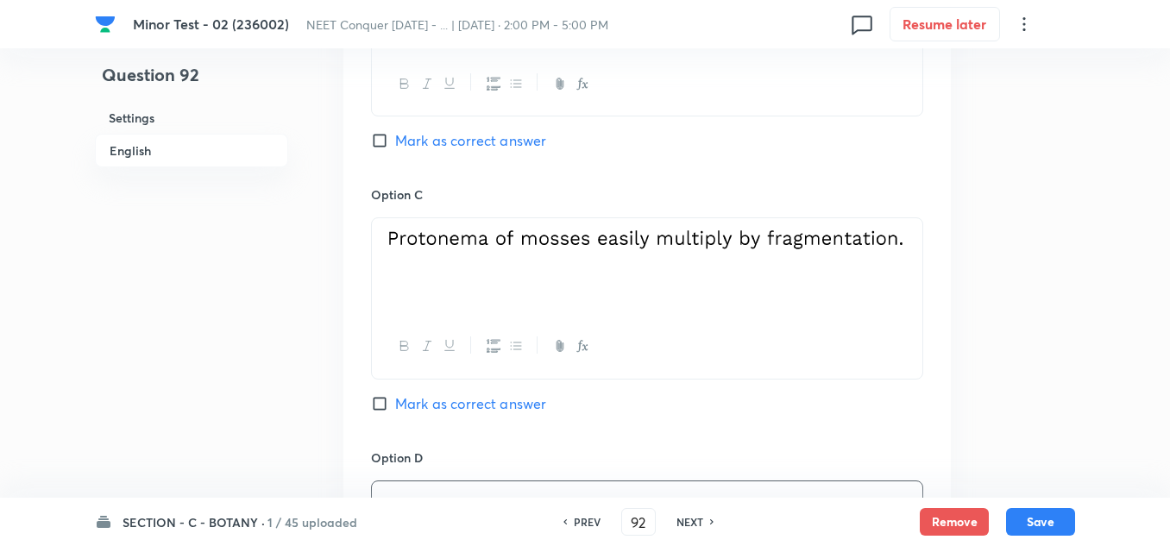
scroll to position [1035, 0]
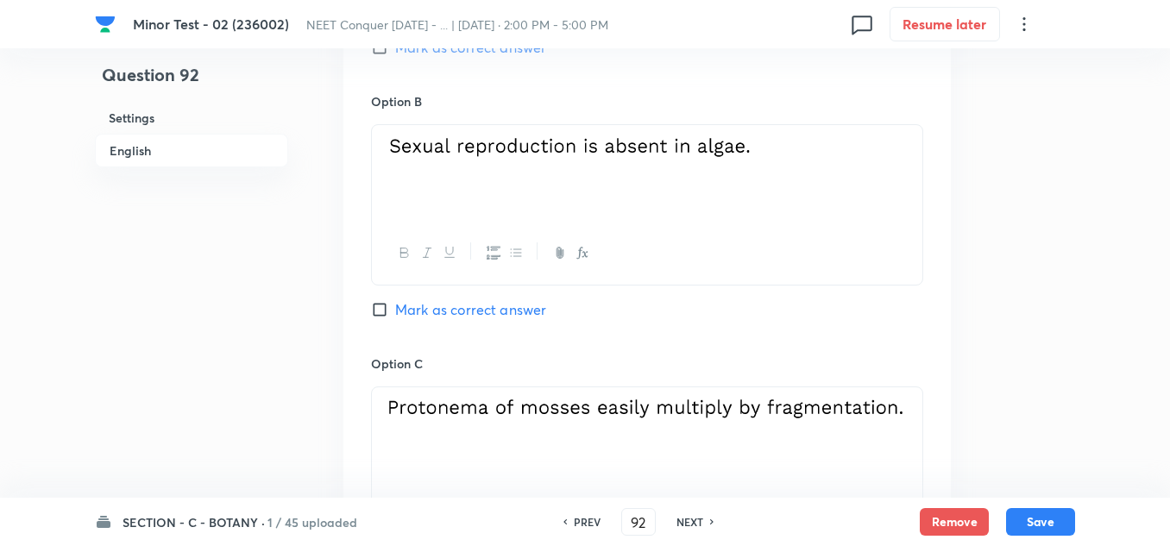
click at [380, 304] on input "Mark as correct answer" at bounding box center [383, 309] width 24 height 17
checkbox input "true"
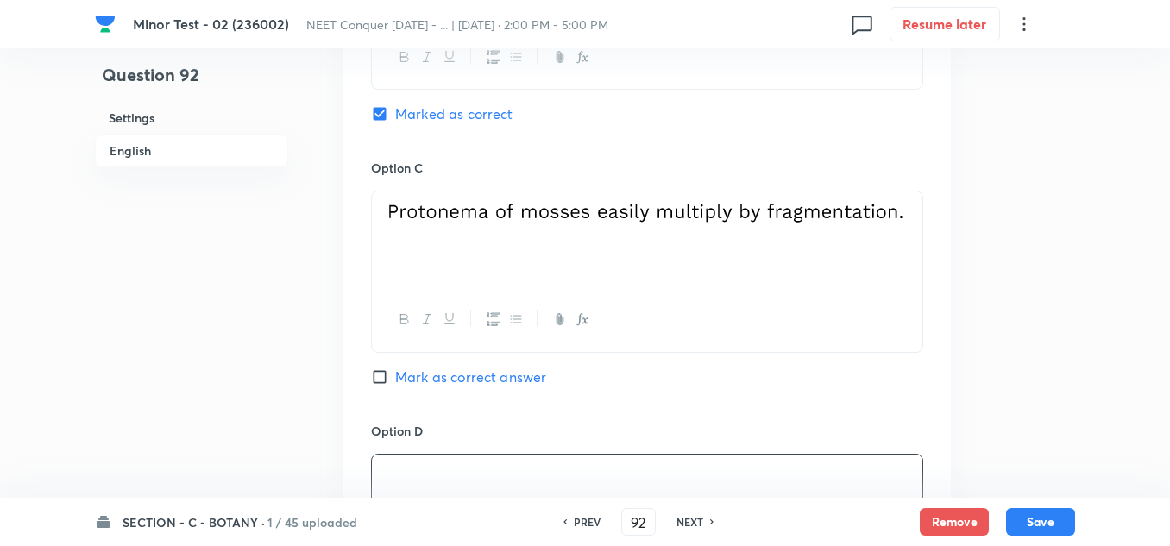
scroll to position [1639, 0]
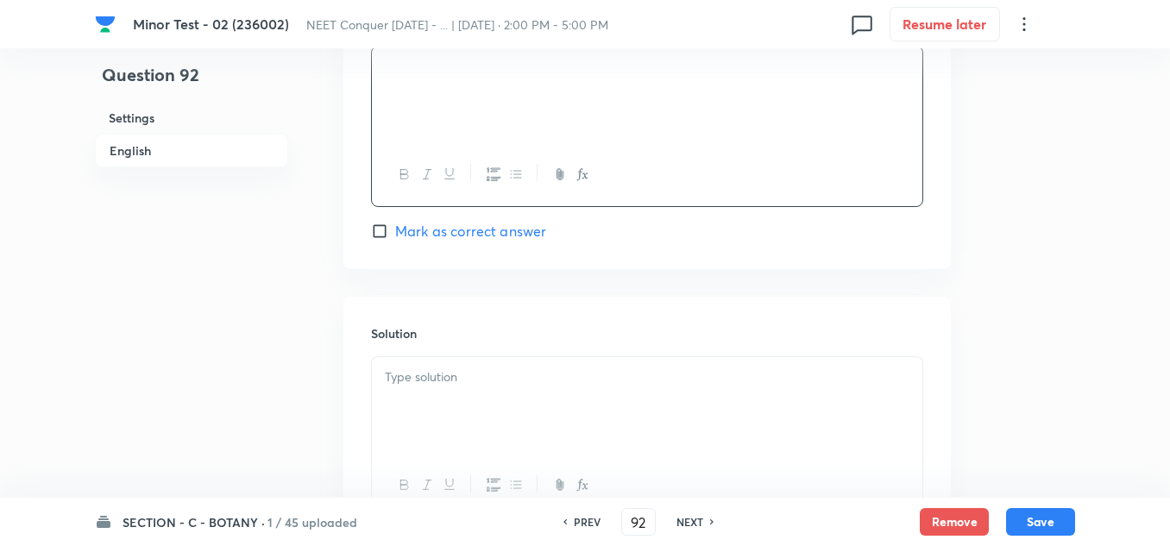
click at [411, 386] on p at bounding box center [647, 377] width 524 height 20
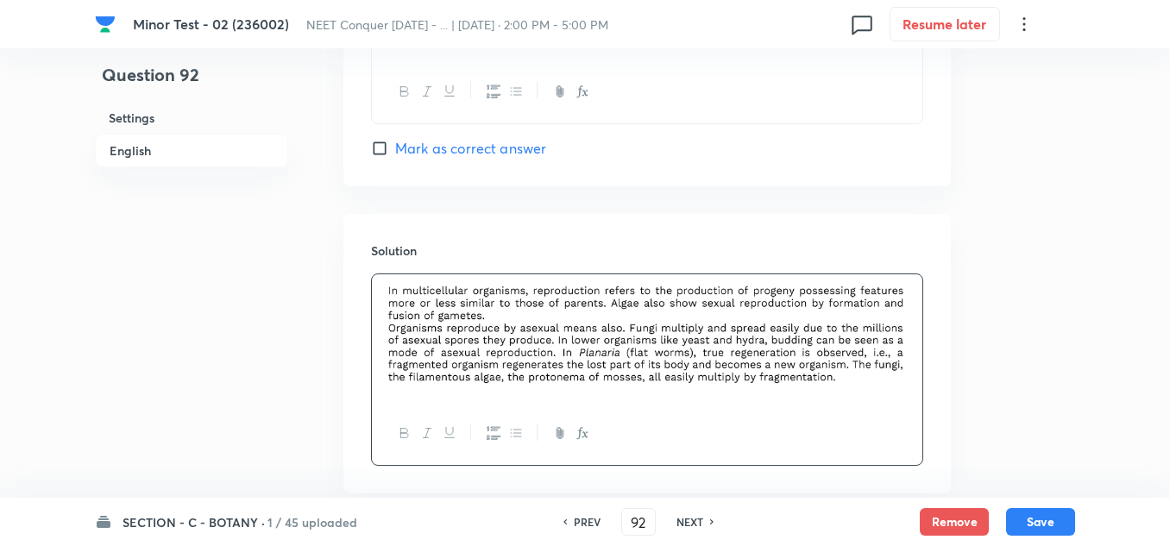
scroll to position [1821, 0]
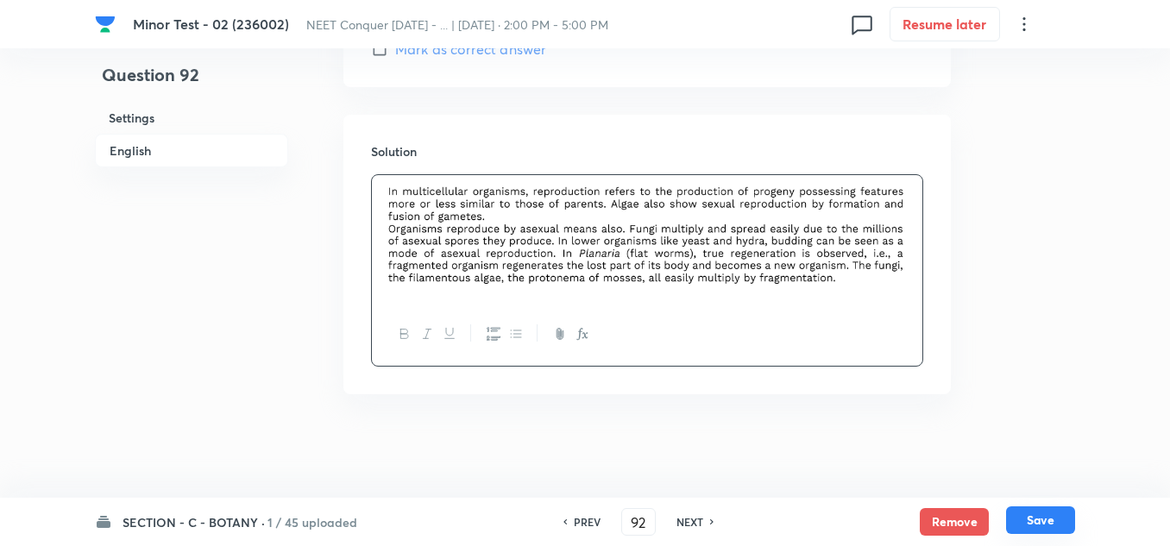
click at [1060, 517] on button "Save" at bounding box center [1040, 520] width 69 height 28
type input "93"
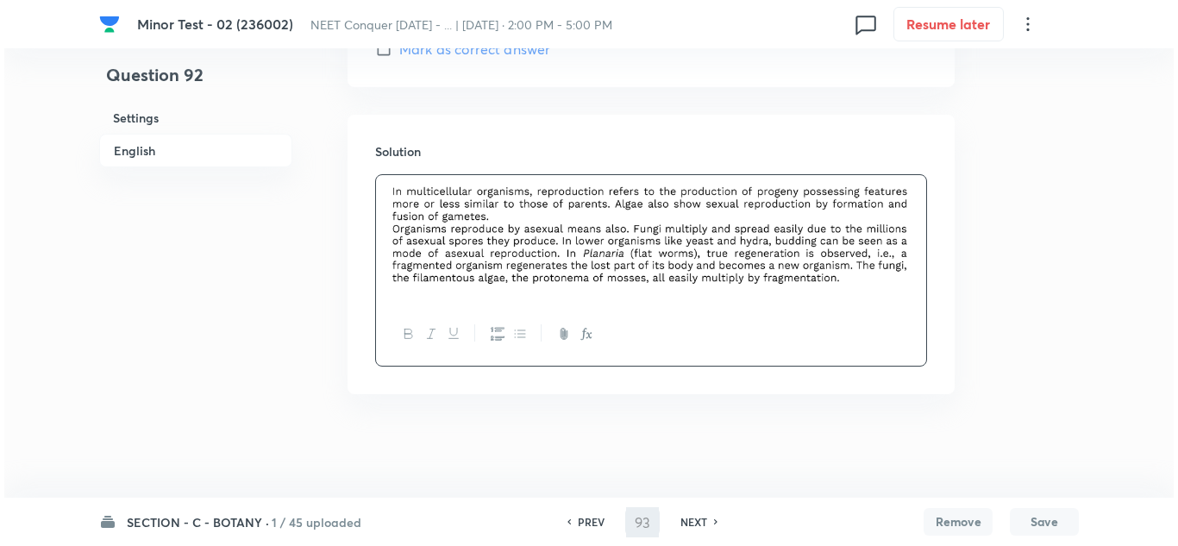
scroll to position [0, 0]
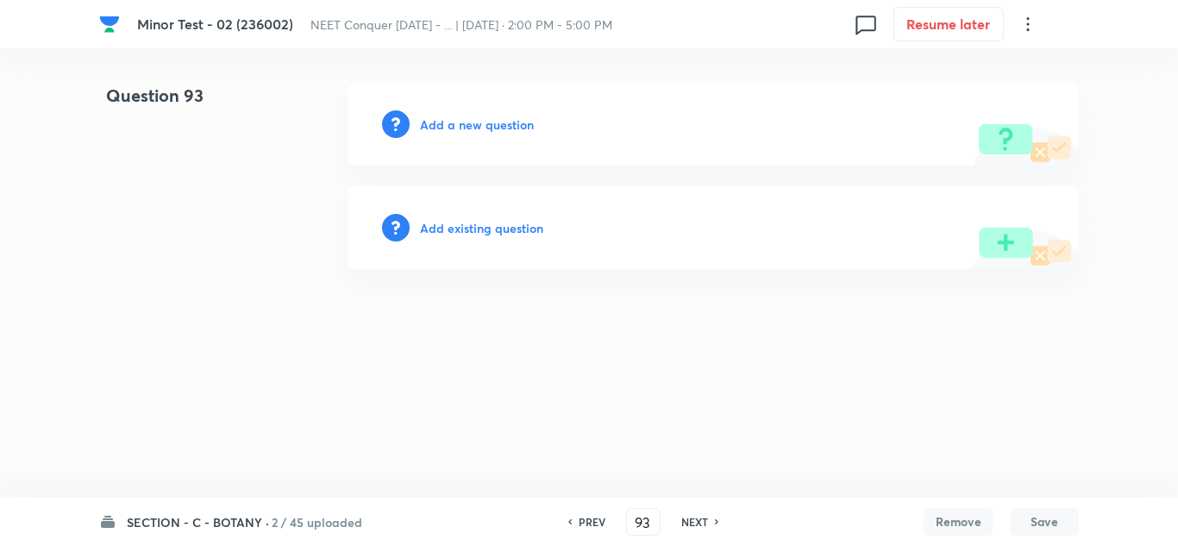
click at [451, 129] on h6 "Add a new question" at bounding box center [477, 125] width 114 height 18
click at [476, 132] on h6 "Choose a question type" at bounding box center [486, 125] width 133 height 18
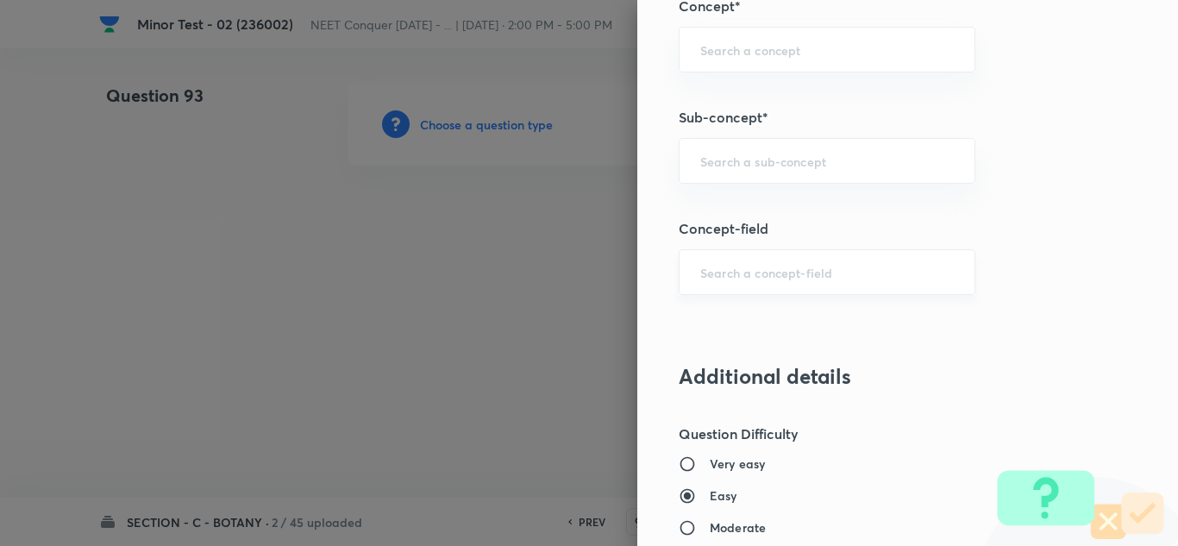
scroll to position [1121, 0]
click at [712, 150] on div "​" at bounding box center [827, 162] width 297 height 46
paste input "Cell Cycle & Cell Division"
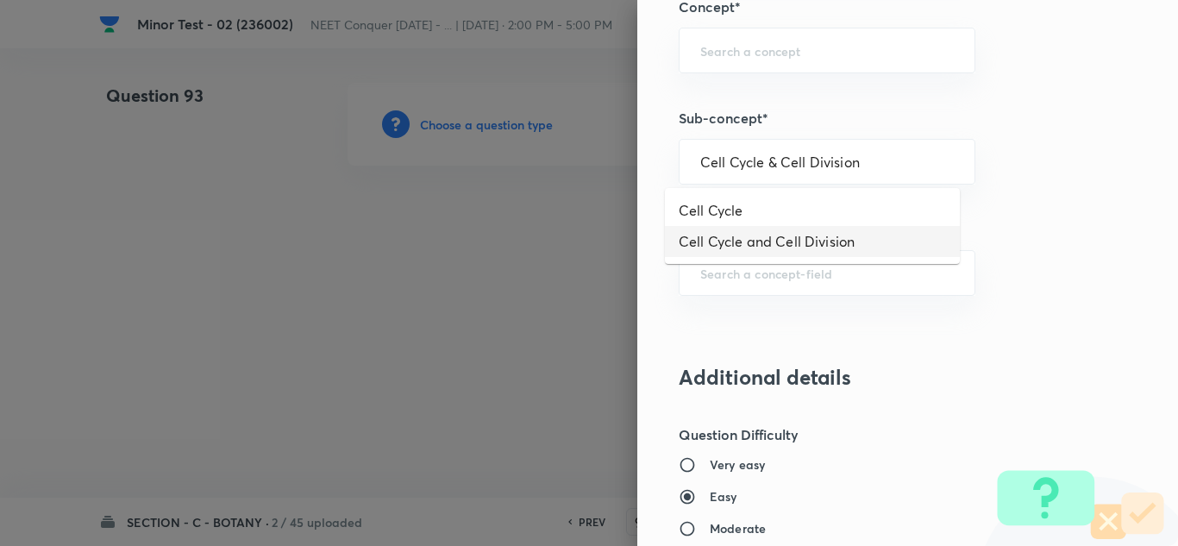
click at [768, 243] on li "Cell Cycle and Cell Division" at bounding box center [812, 241] width 295 height 31
type input "Cell Cycle and Cell Division"
type input "Biology"
type input "Cell Cycle and Cell Division"
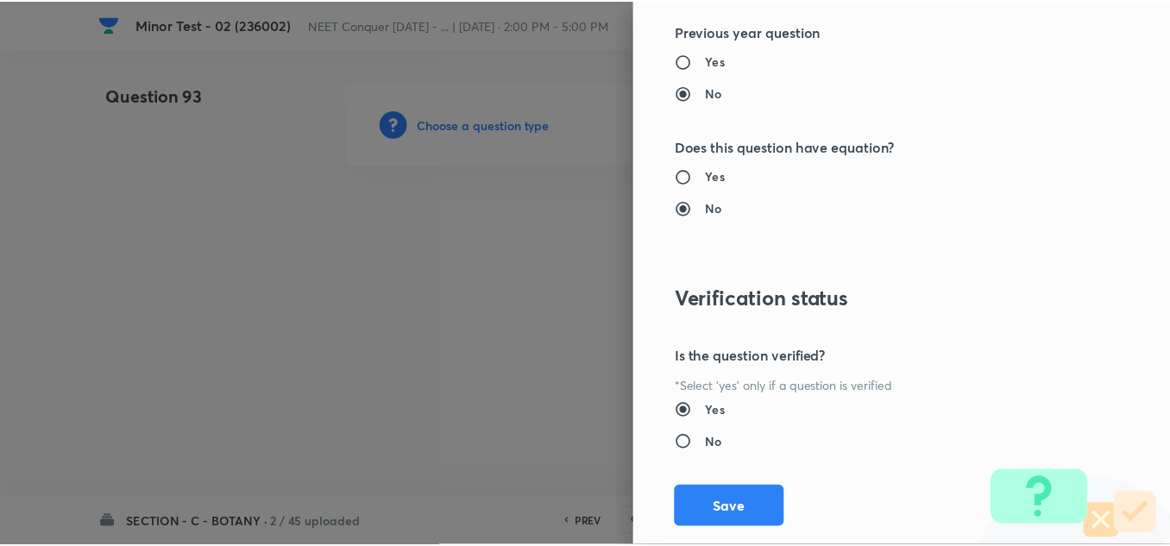
scroll to position [1897, 0]
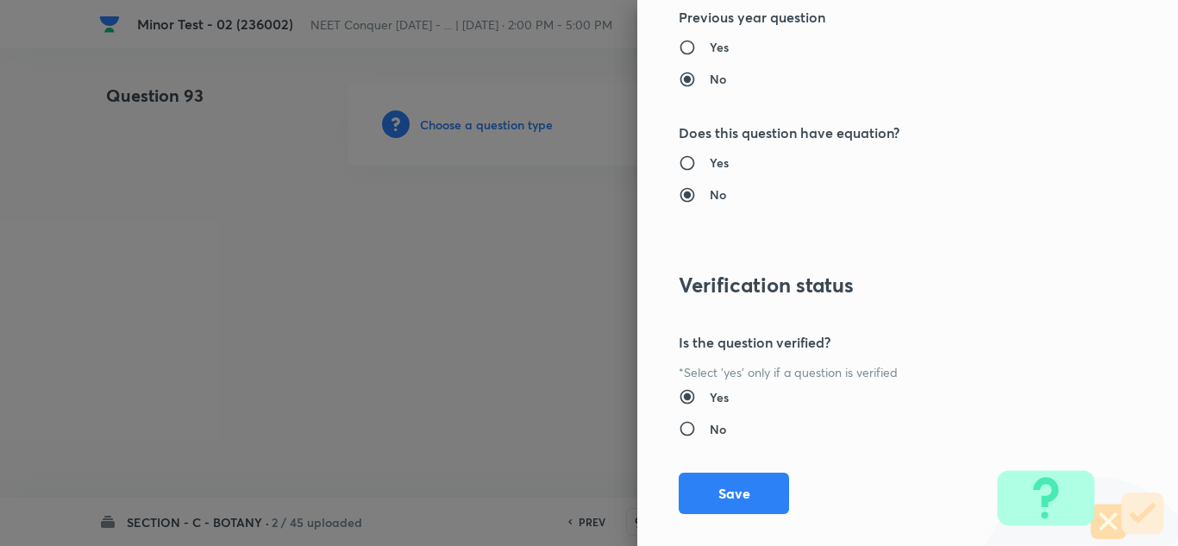
click at [699, 515] on div "Question settings Question type* Single choice correct Number of options* 2 3 4…" at bounding box center [907, 273] width 541 height 546
click at [707, 501] on button "Save" at bounding box center [734, 491] width 110 height 41
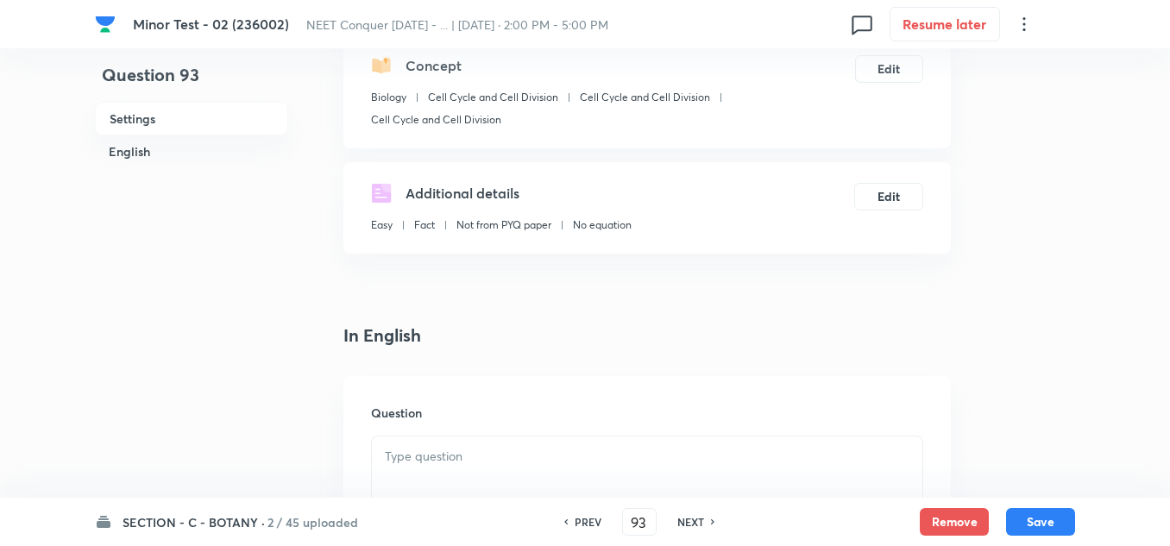
scroll to position [345, 0]
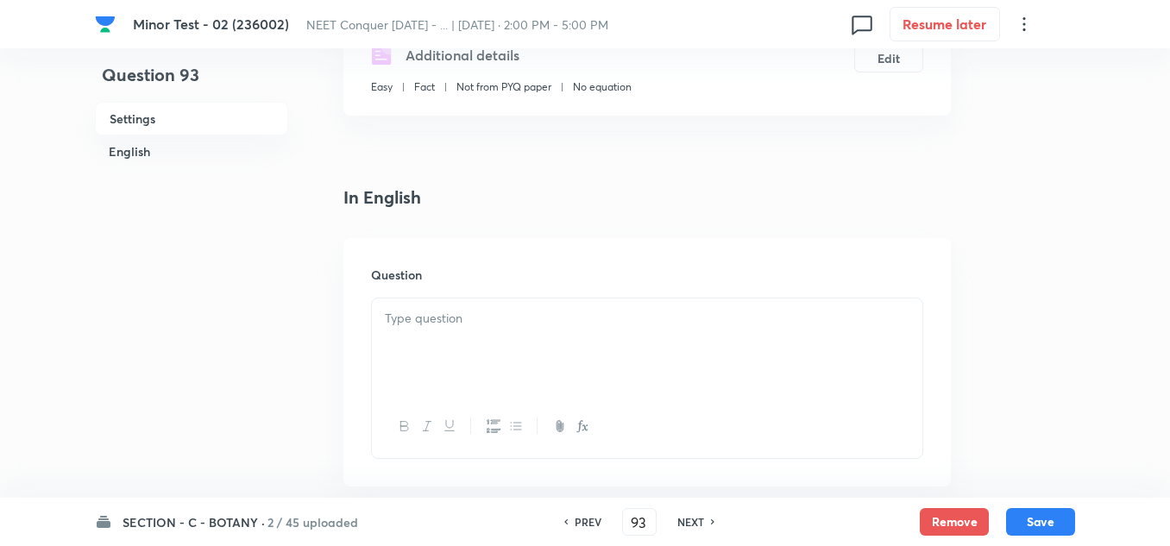
click at [433, 336] on div at bounding box center [647, 346] width 550 height 97
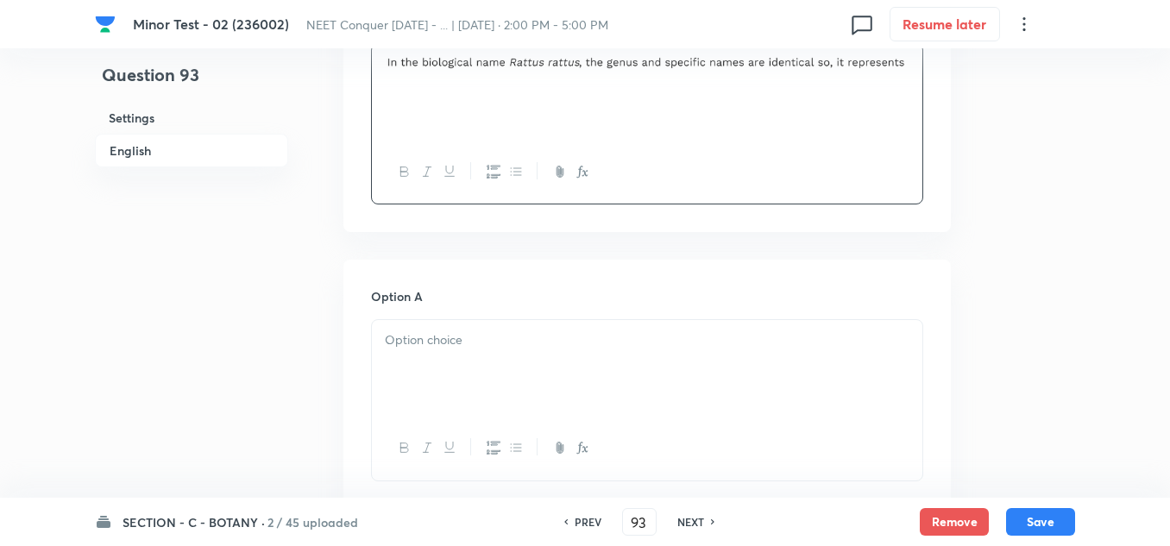
scroll to position [604, 0]
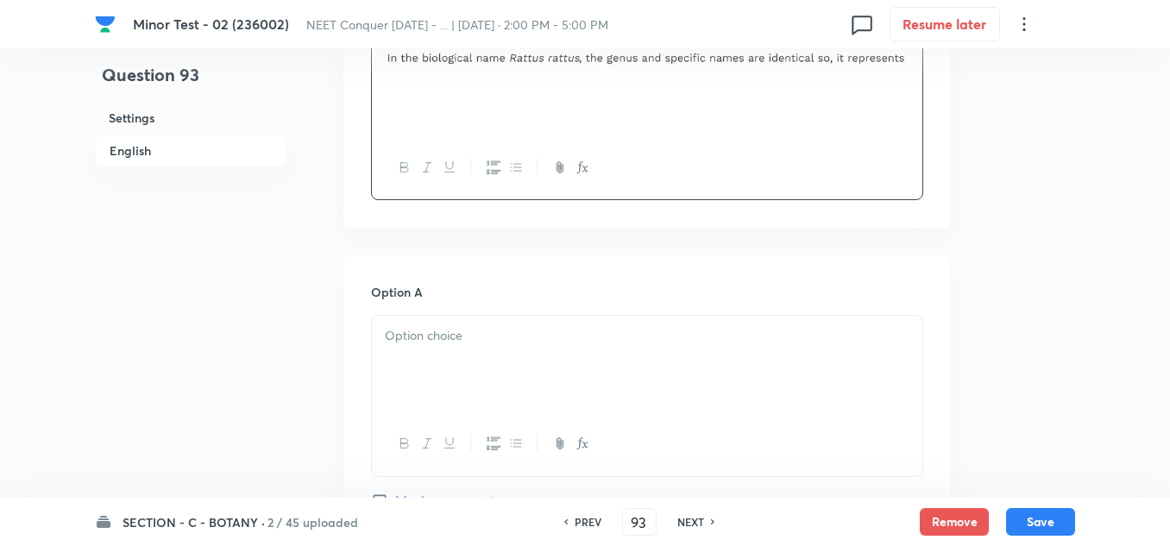
click at [449, 358] on div at bounding box center [647, 364] width 550 height 97
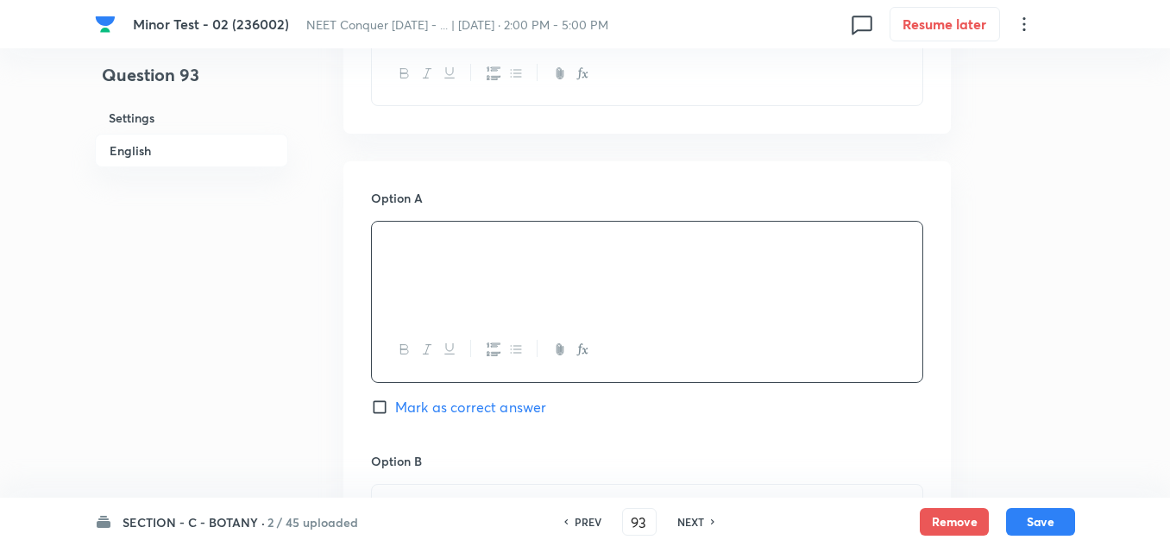
scroll to position [862, 0]
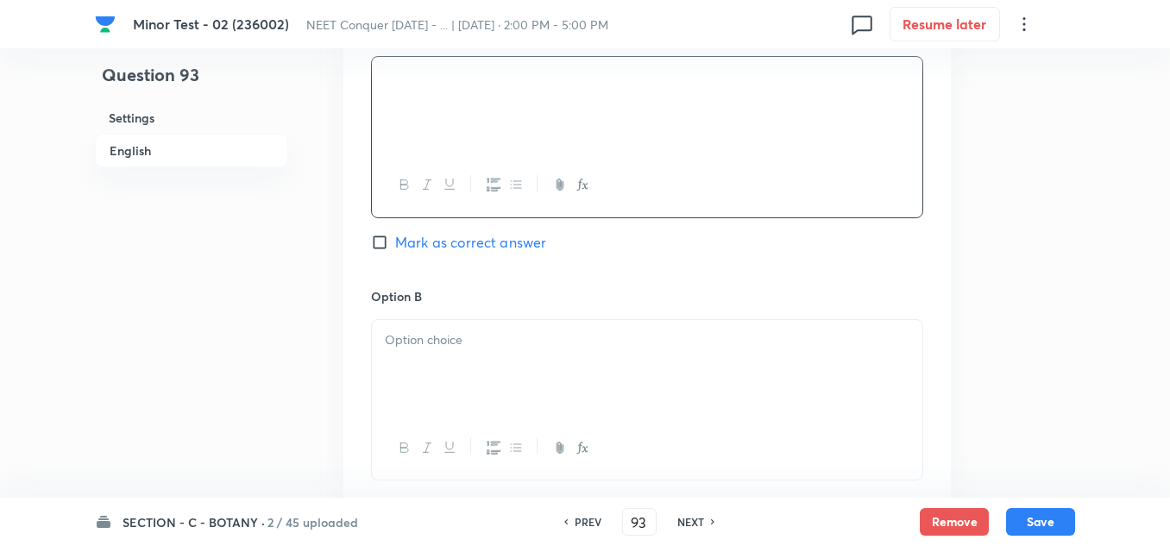
click at [450, 337] on p at bounding box center [647, 340] width 524 height 20
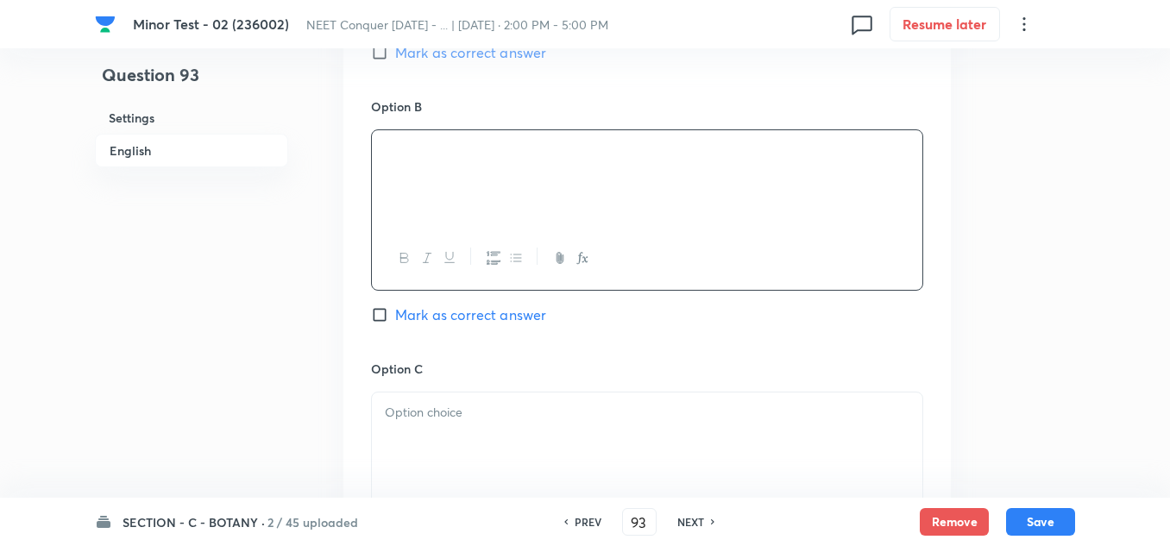
scroll to position [1121, 0]
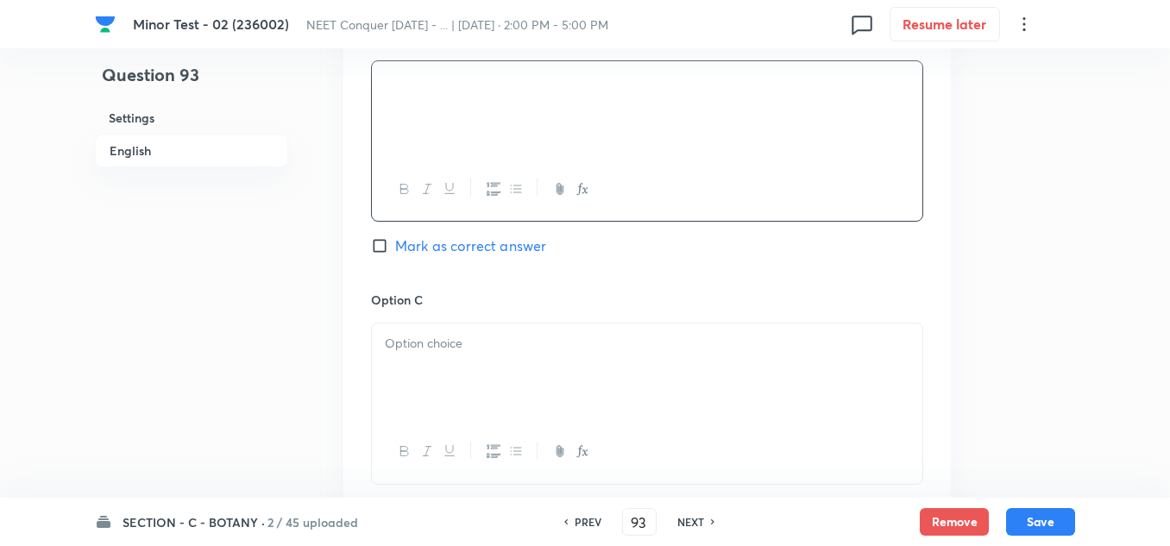
click at [435, 359] on div at bounding box center [647, 371] width 550 height 97
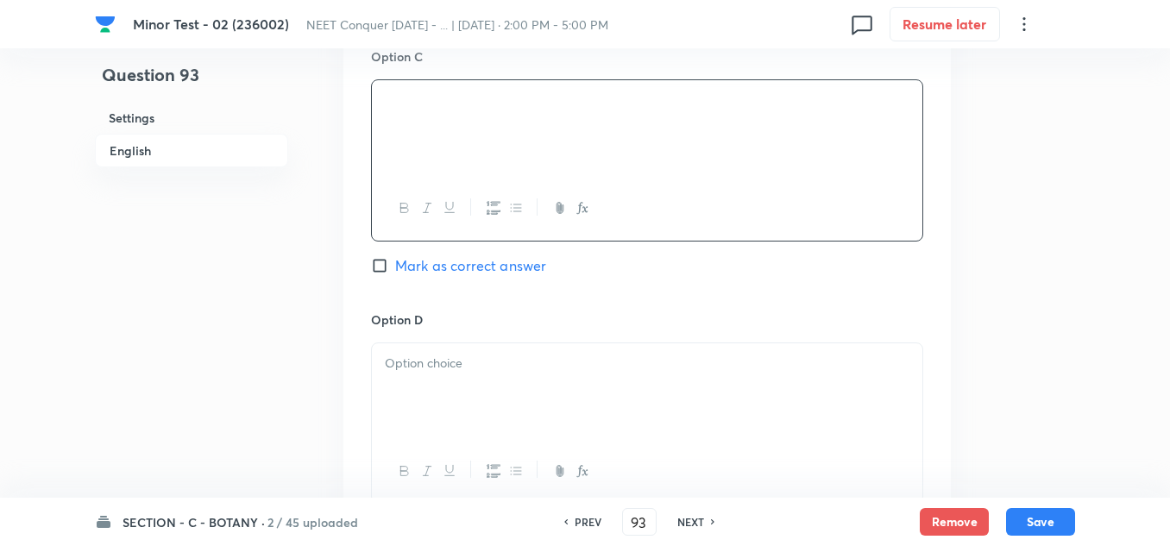
scroll to position [1466, 0]
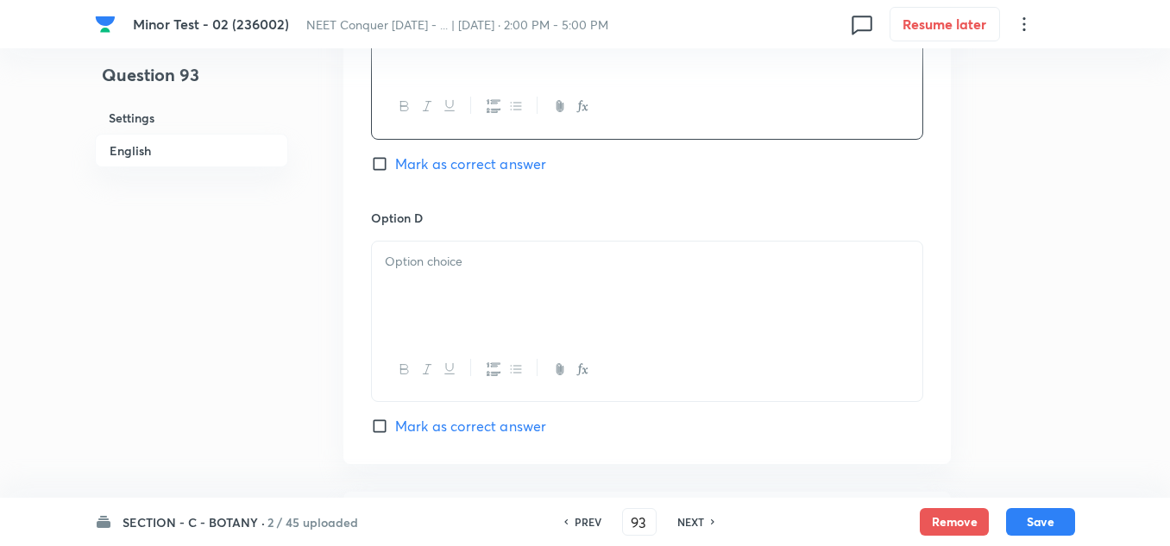
click at [449, 304] on div at bounding box center [647, 289] width 550 height 97
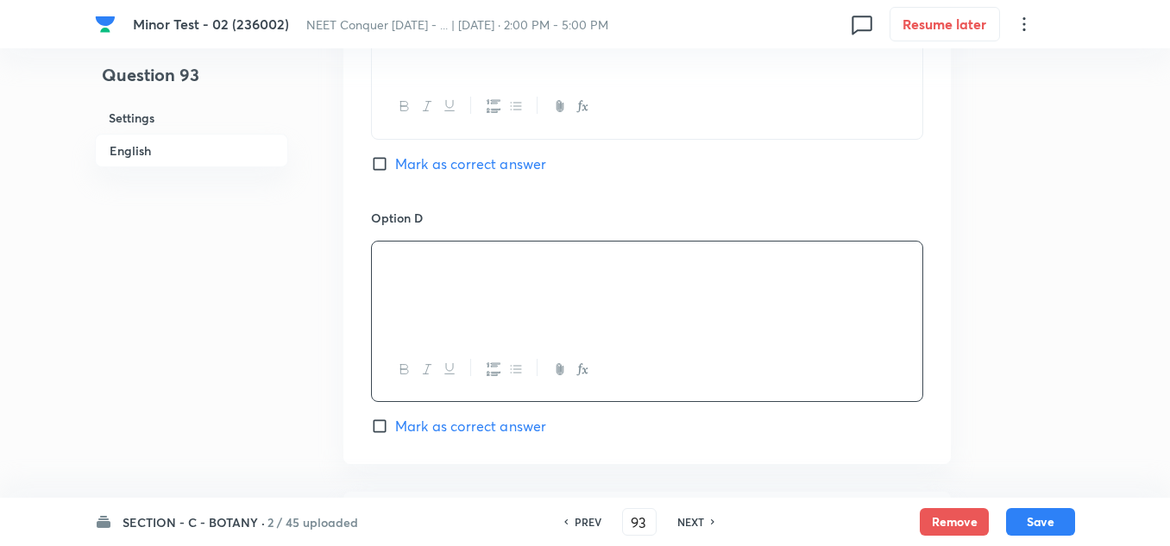
click at [383, 427] on input "Mark as correct answer" at bounding box center [383, 425] width 24 height 17
checkbox input "true"
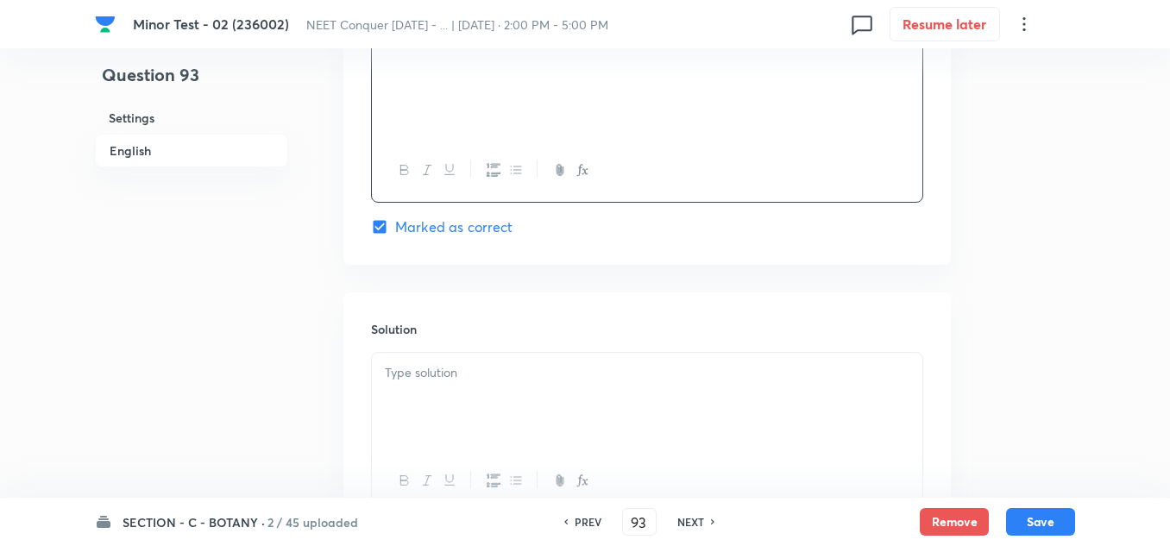
scroll to position [1725, 0]
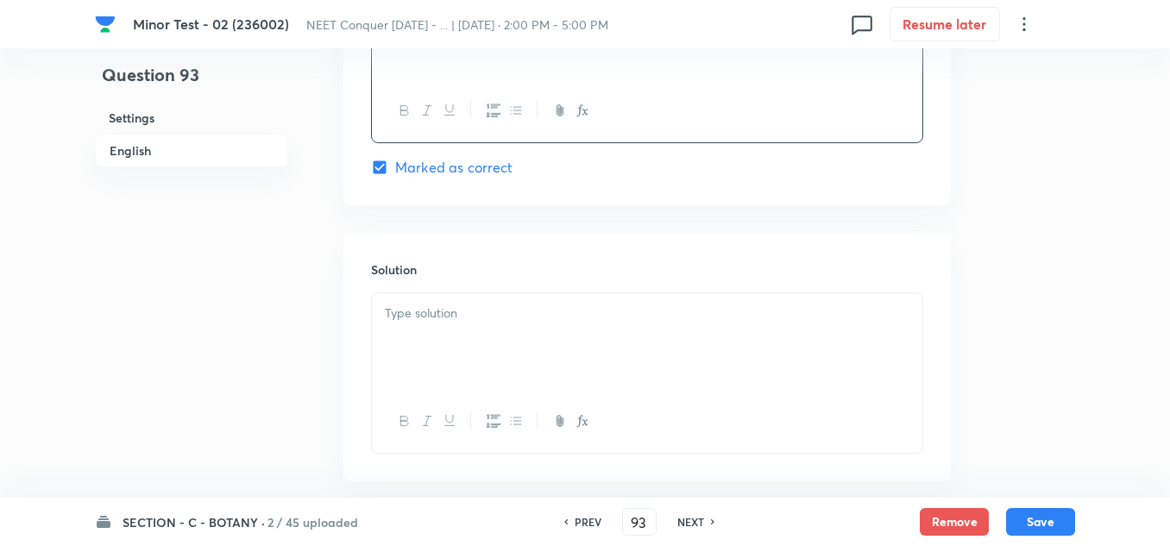
click at [461, 326] on div at bounding box center [647, 341] width 550 height 97
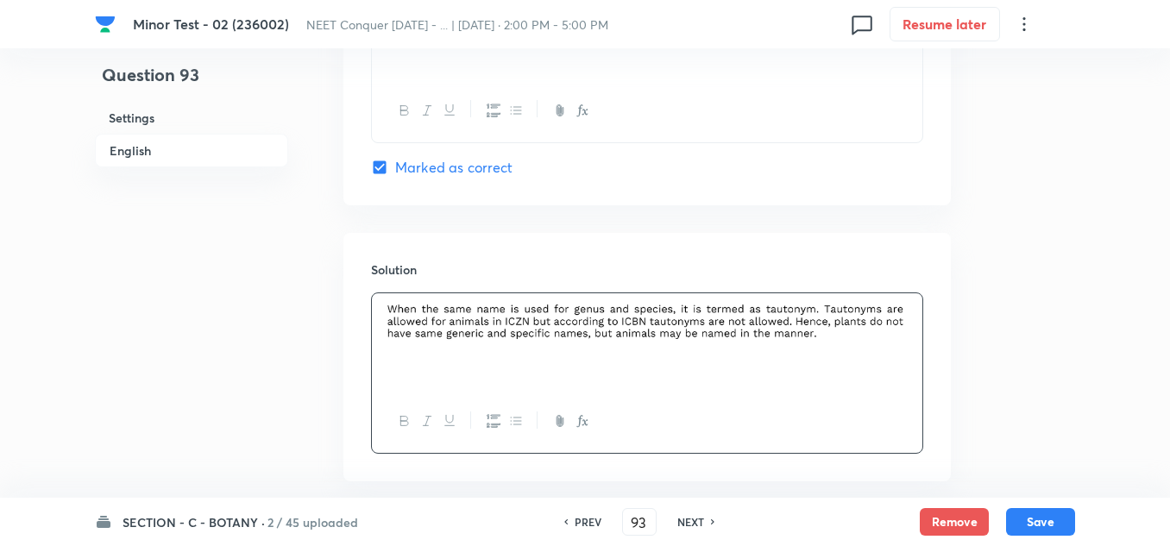
scroll to position [1812, 0]
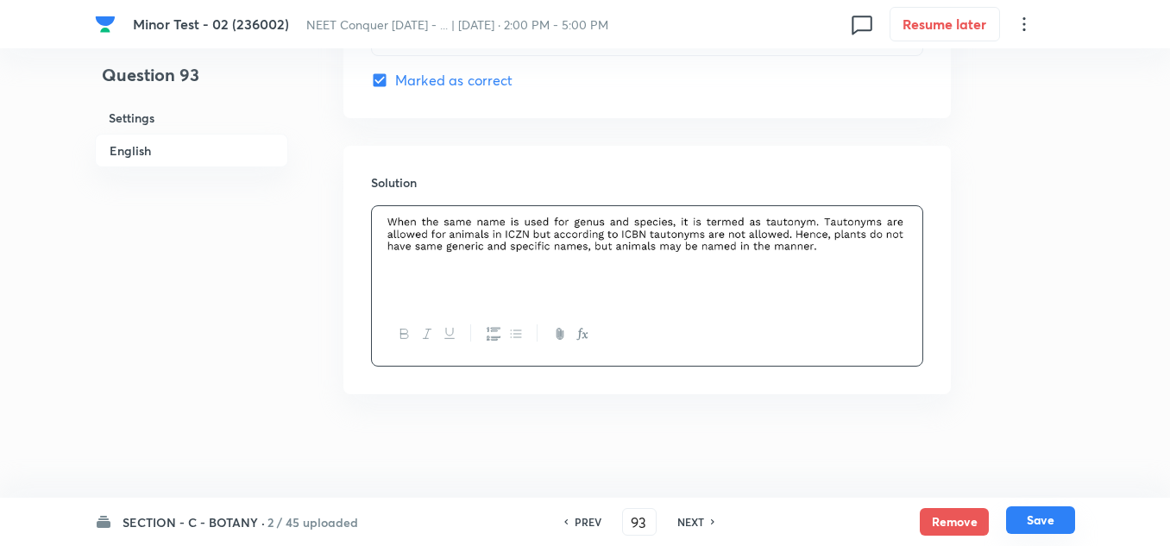
click at [1032, 522] on button "Save" at bounding box center [1040, 520] width 69 height 28
type input "94"
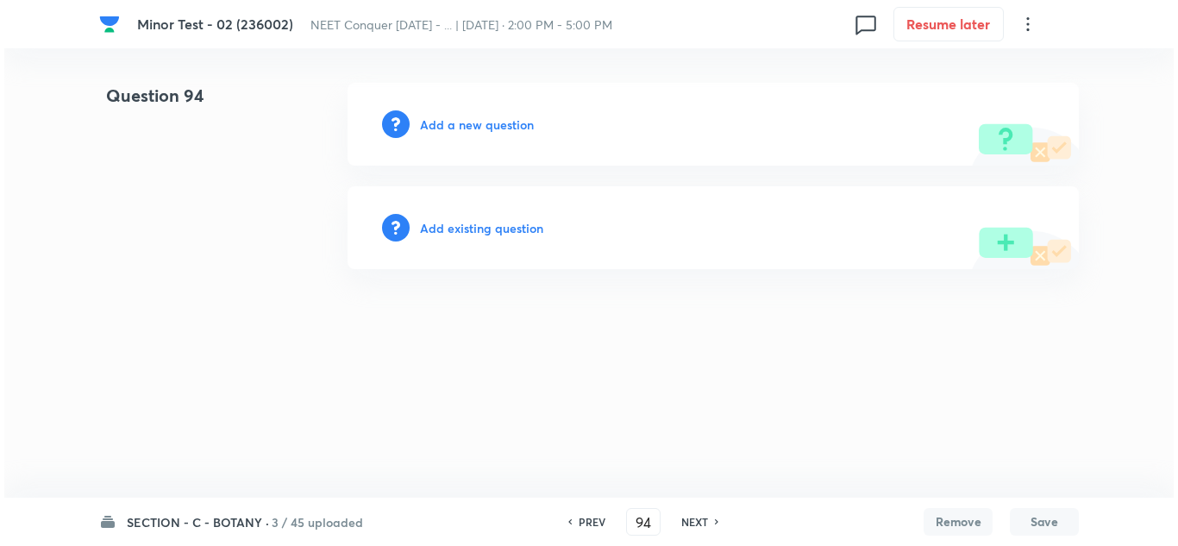
scroll to position [0, 0]
click at [499, 133] on div "Add a new question" at bounding box center [713, 124] width 731 height 83
click at [493, 121] on h6 "Add a new question" at bounding box center [477, 125] width 114 height 18
click at [504, 119] on h6 "Choose a question type" at bounding box center [486, 125] width 133 height 18
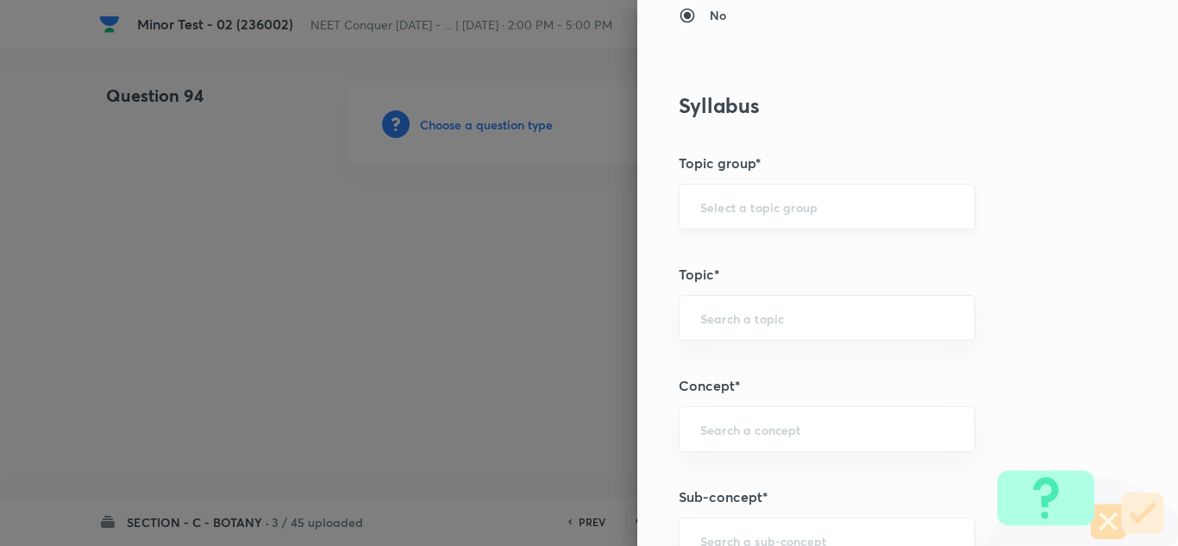
scroll to position [1035, 0]
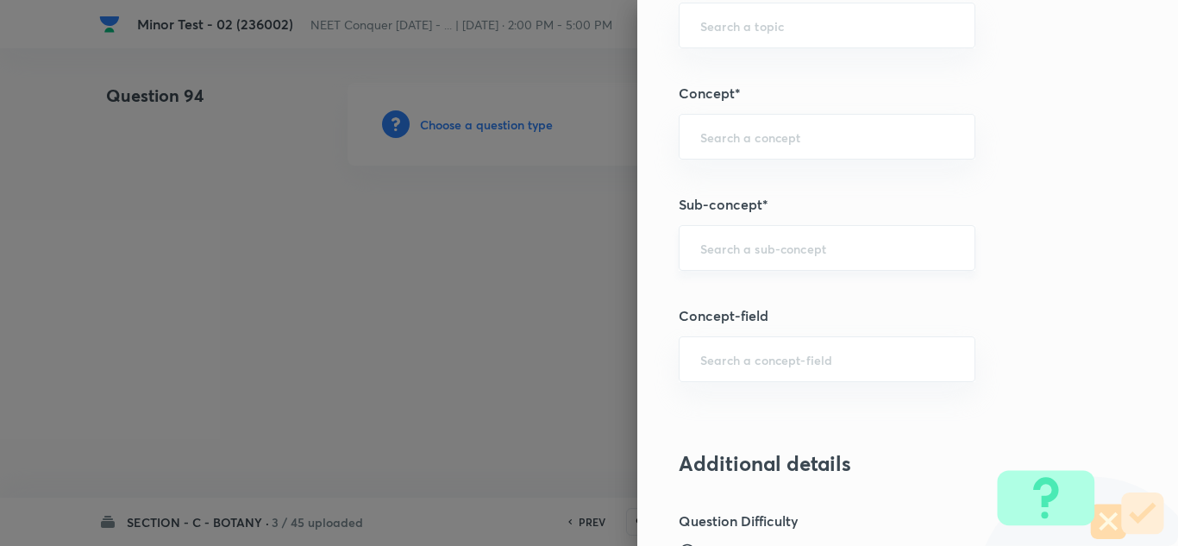
click at [741, 236] on div "​" at bounding box center [827, 248] width 297 height 46
paste input "Cell Cycle & Cell Division"
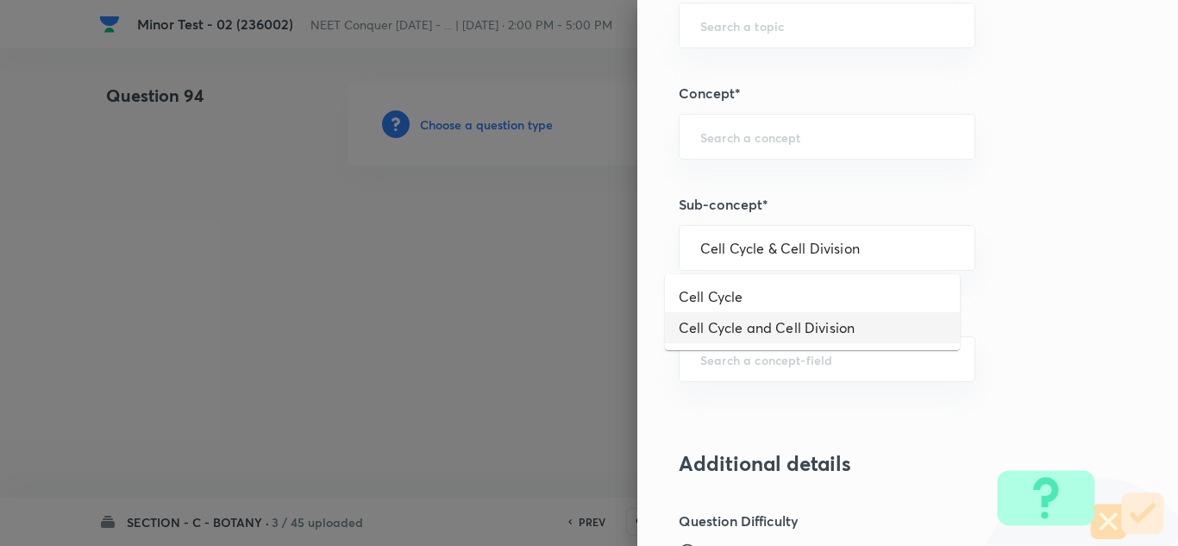
click at [774, 330] on li "Cell Cycle and Cell Division" at bounding box center [812, 327] width 295 height 31
type input "Cell Cycle and Cell Division"
type input "Biology"
type input "Cell Cycle and Cell Division"
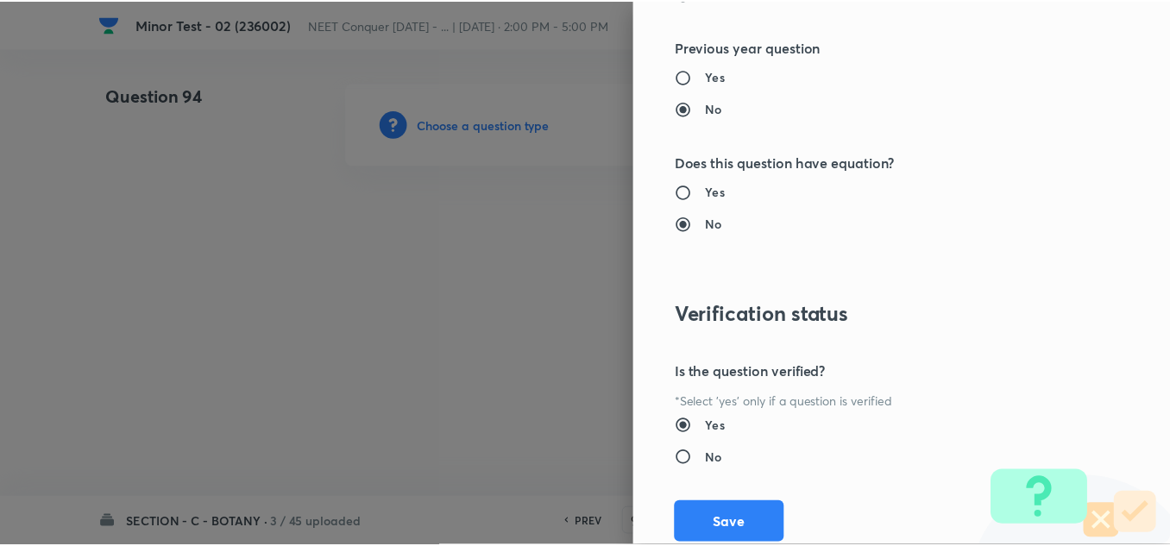
scroll to position [1921, 0]
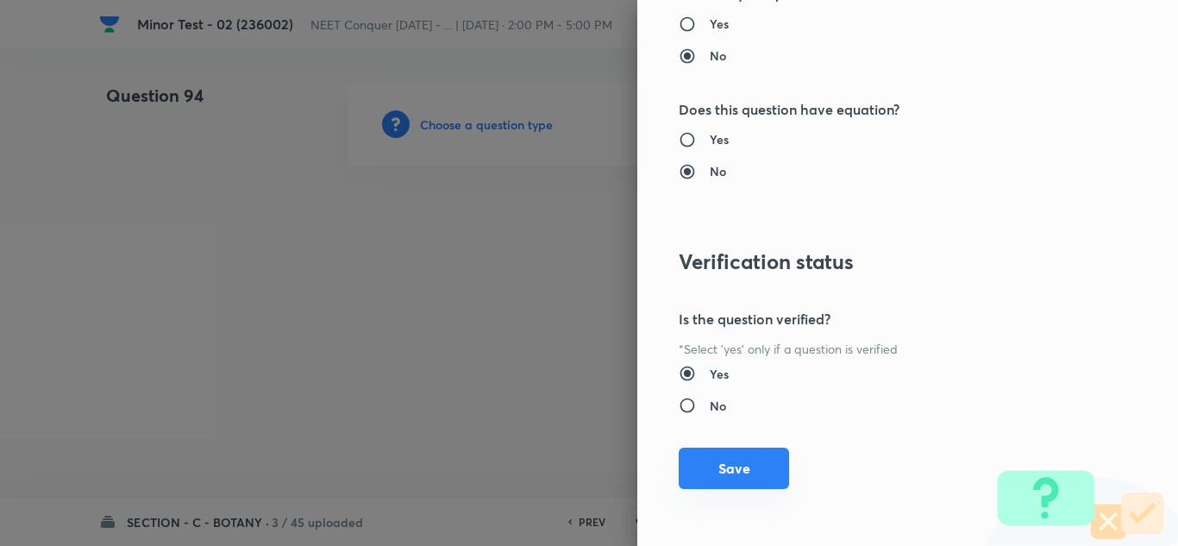
click at [741, 465] on button "Save" at bounding box center [734, 468] width 110 height 41
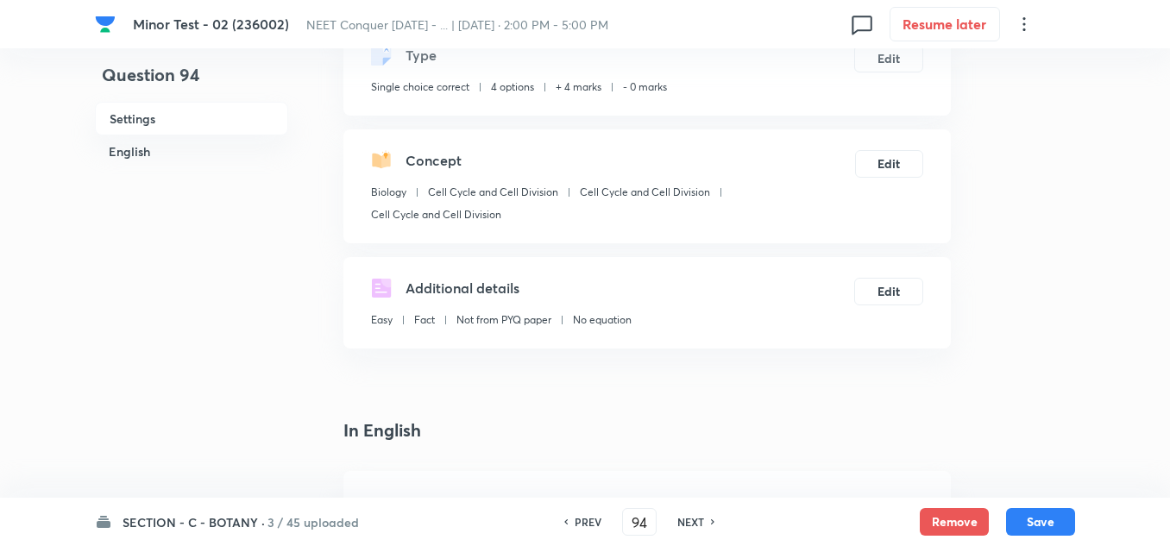
scroll to position [259, 0]
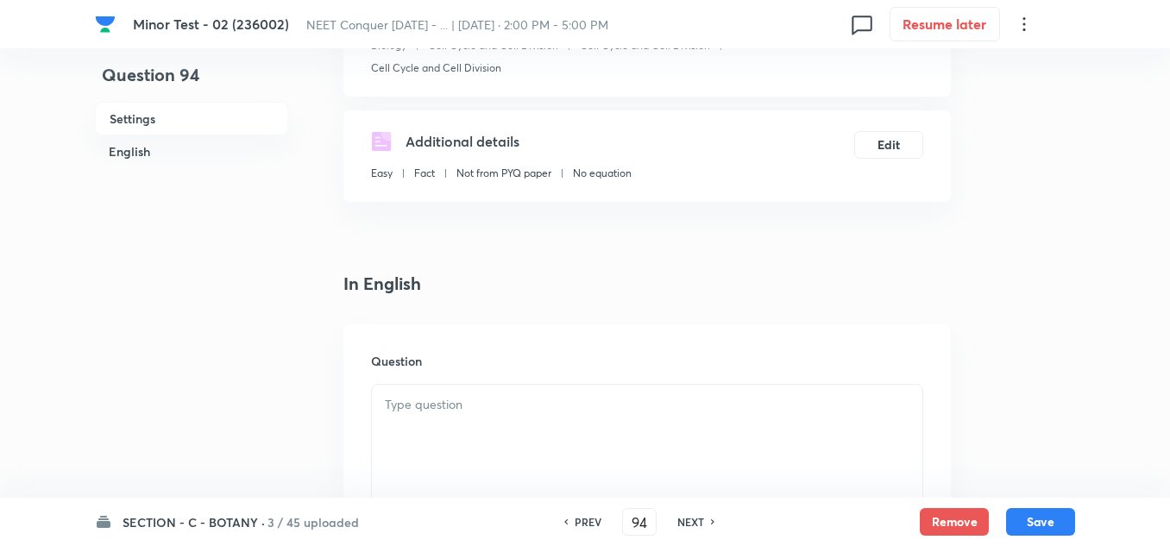
click at [455, 420] on div at bounding box center [647, 433] width 550 height 97
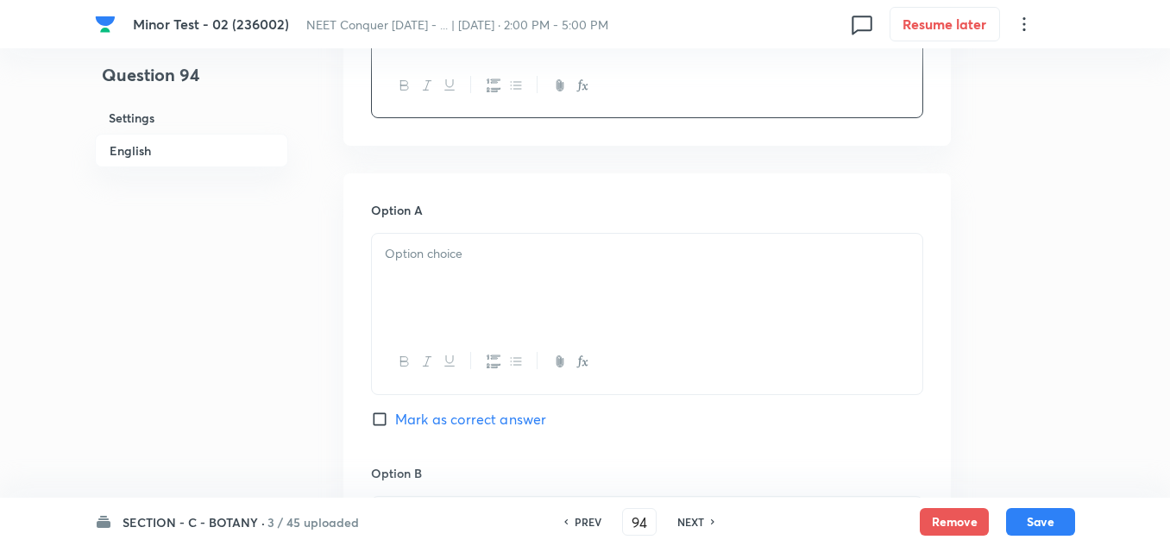
scroll to position [690, 0]
click at [511, 291] on div at bounding box center [647, 277] width 550 height 97
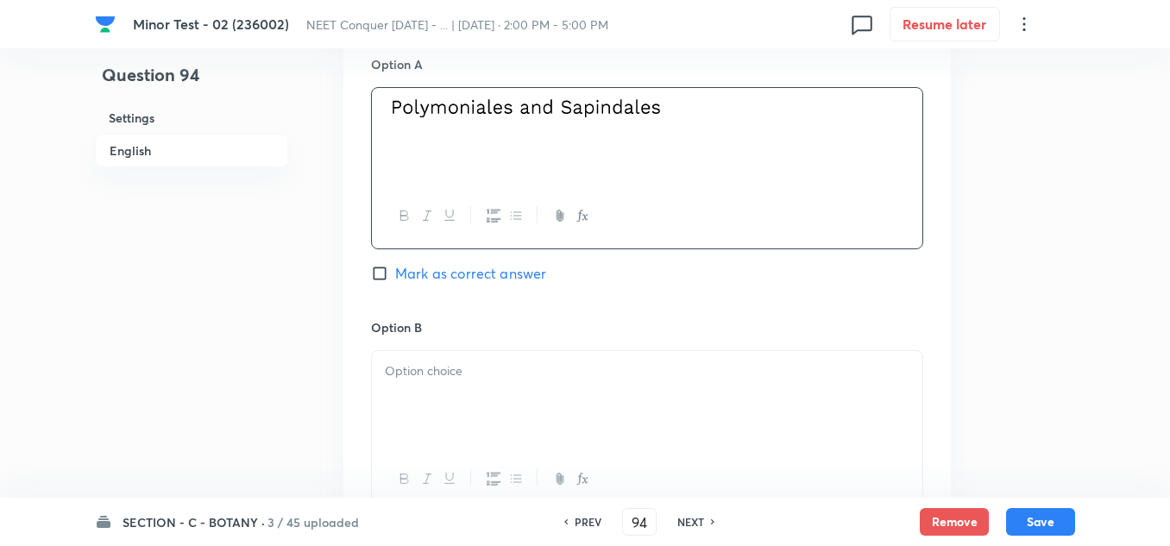
scroll to position [862, 0]
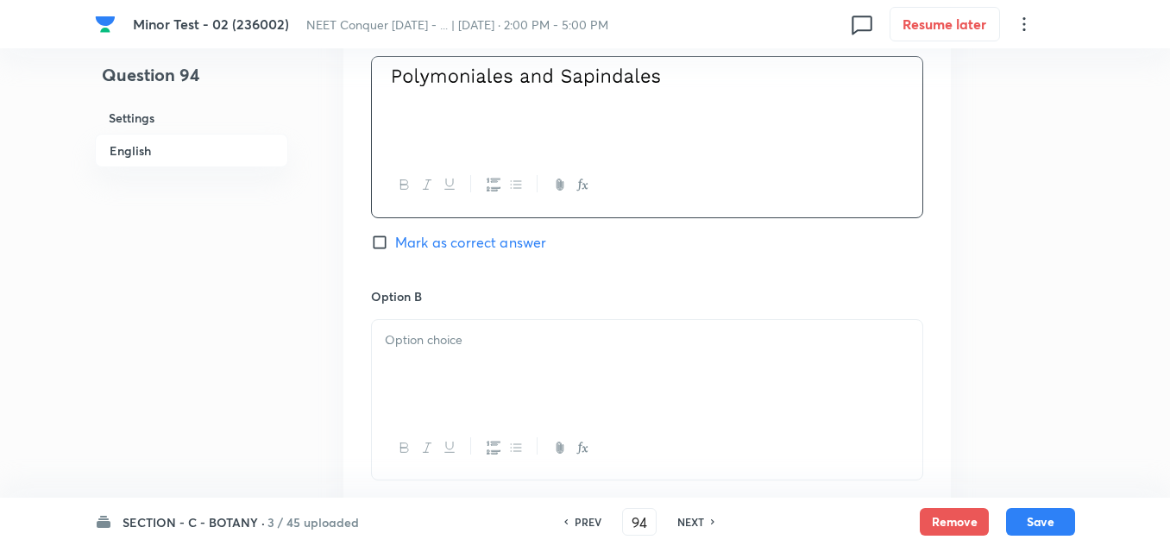
click at [439, 332] on p at bounding box center [647, 340] width 524 height 20
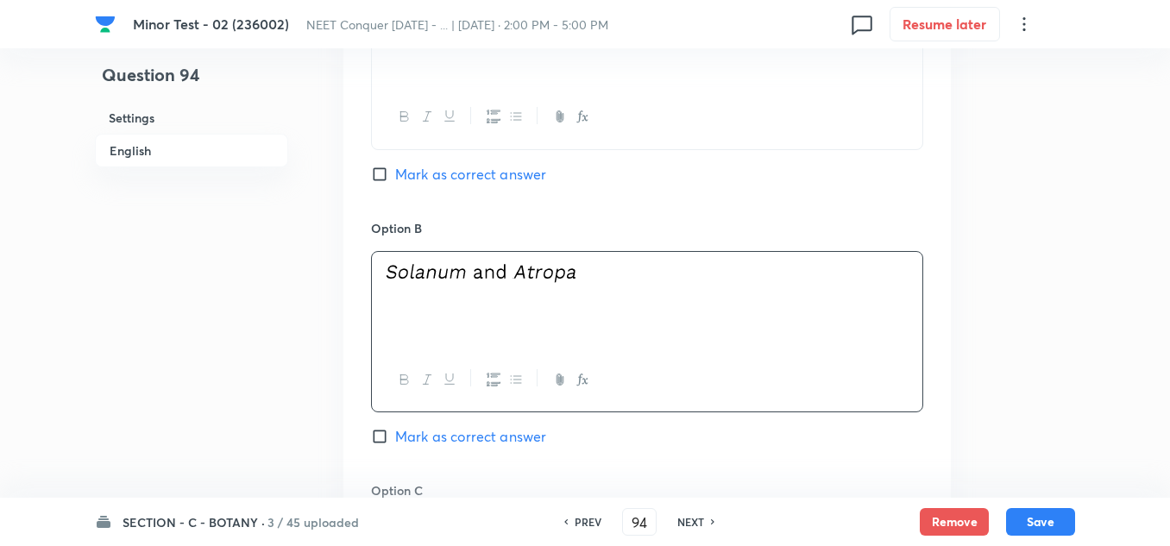
scroll to position [1035, 0]
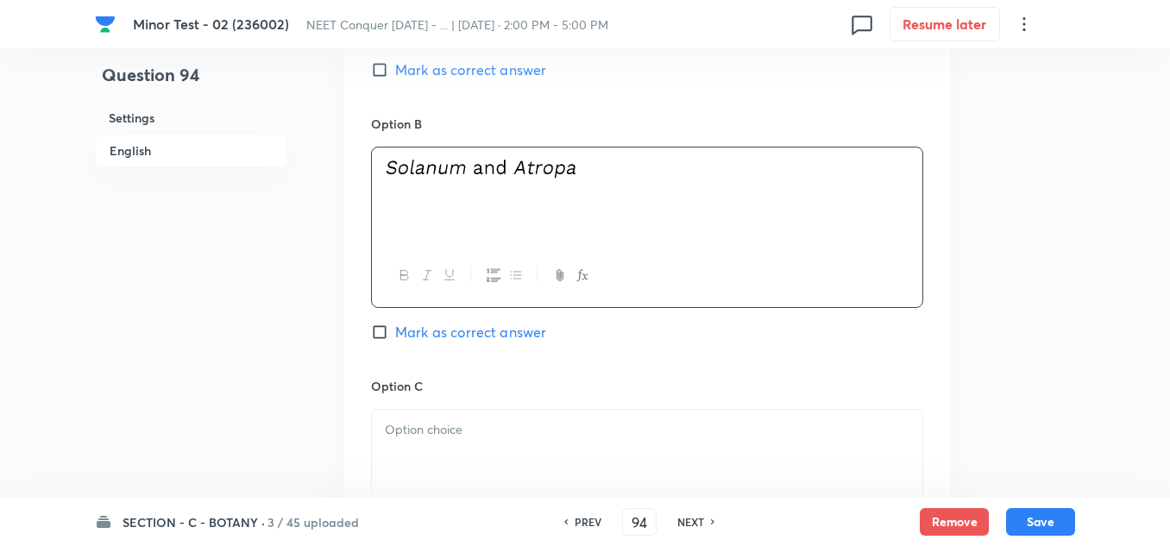
click at [484, 435] on p at bounding box center [647, 430] width 524 height 20
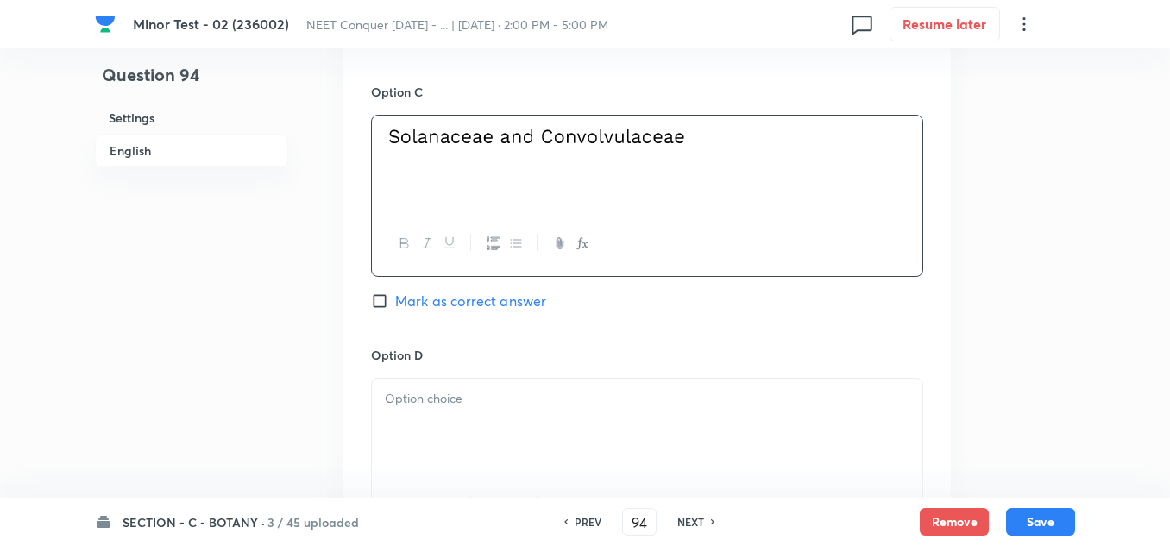
scroll to position [1380, 0]
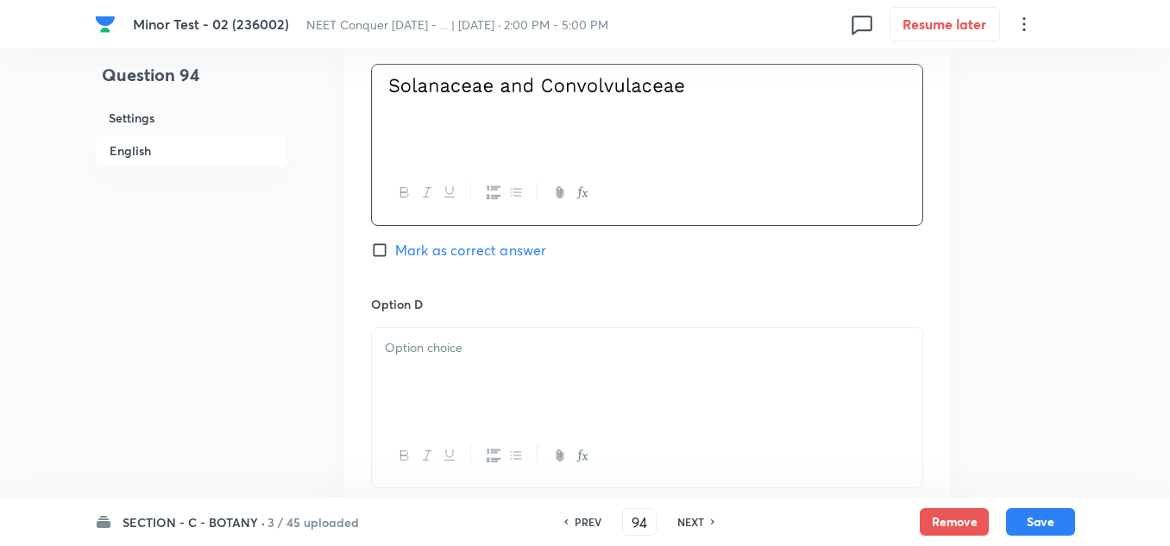
click at [491, 357] on div at bounding box center [647, 376] width 550 height 97
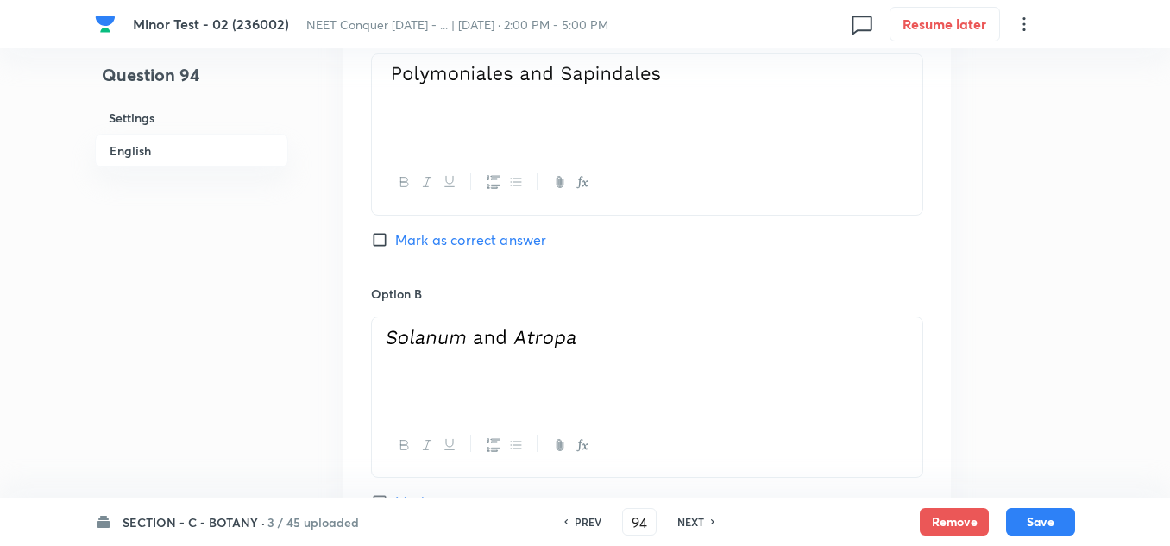
scroll to position [862, 0]
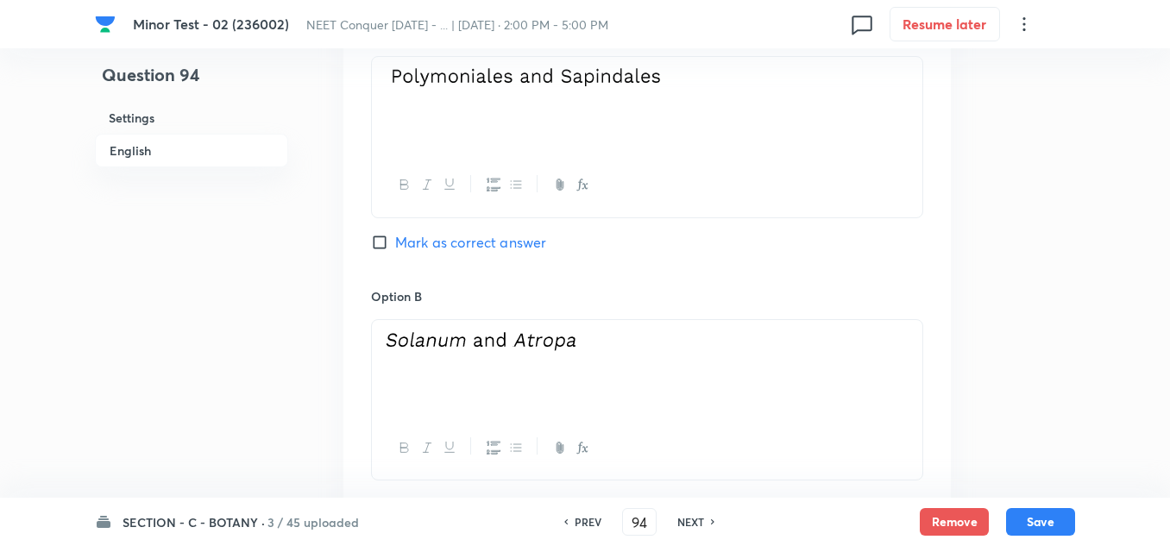
click at [379, 234] on input "Mark as correct answer" at bounding box center [383, 242] width 24 height 17
checkbox input "true"
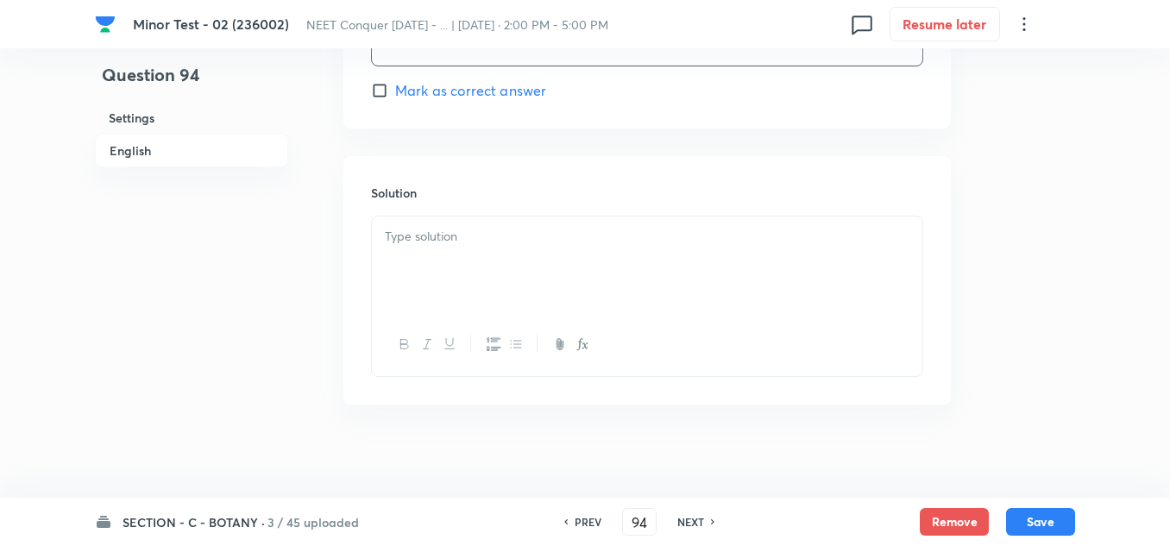
scroll to position [1811, 0]
click at [470, 250] on div at bounding box center [647, 255] width 550 height 97
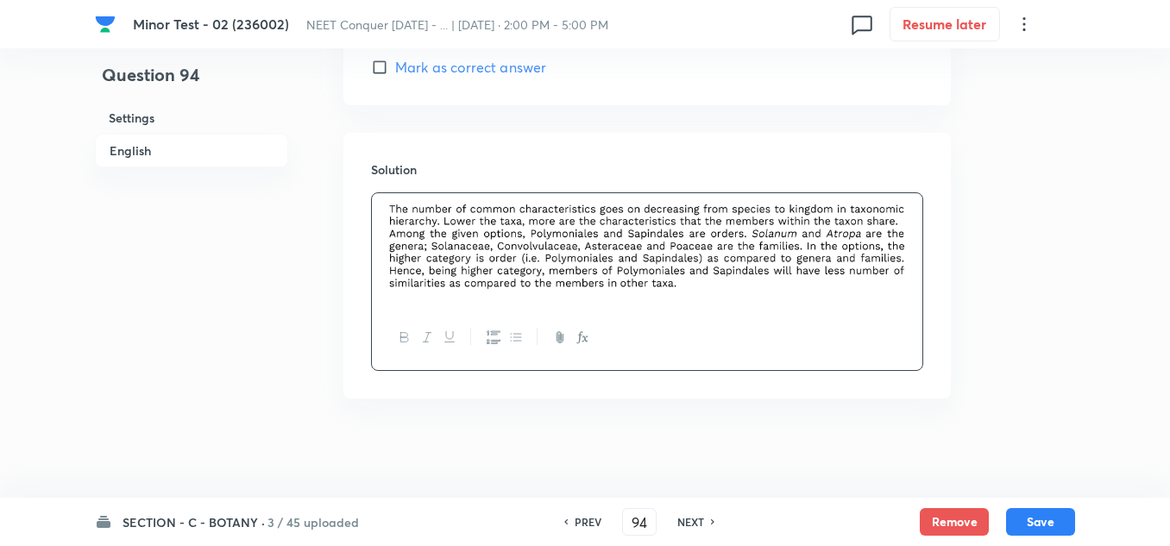
scroll to position [1829, 0]
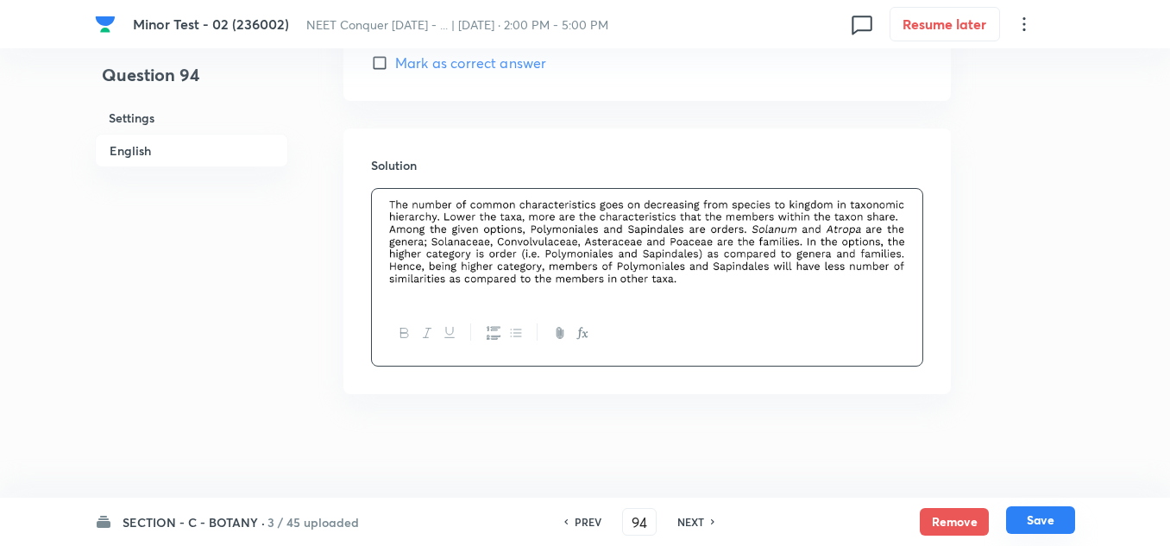
click at [1044, 518] on button "Save" at bounding box center [1040, 520] width 69 height 28
type input "95"
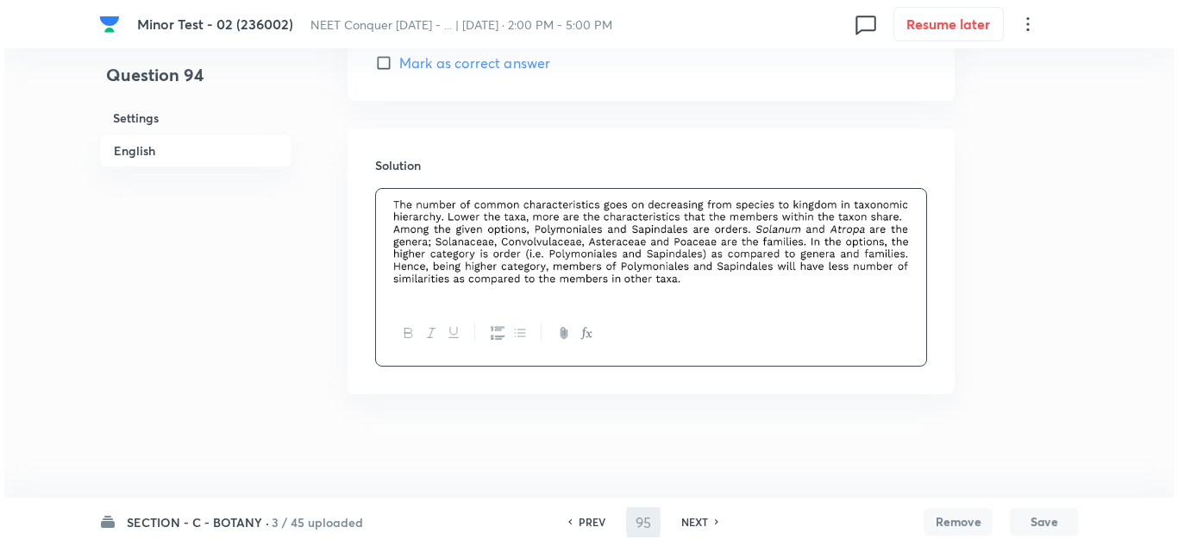
scroll to position [0, 0]
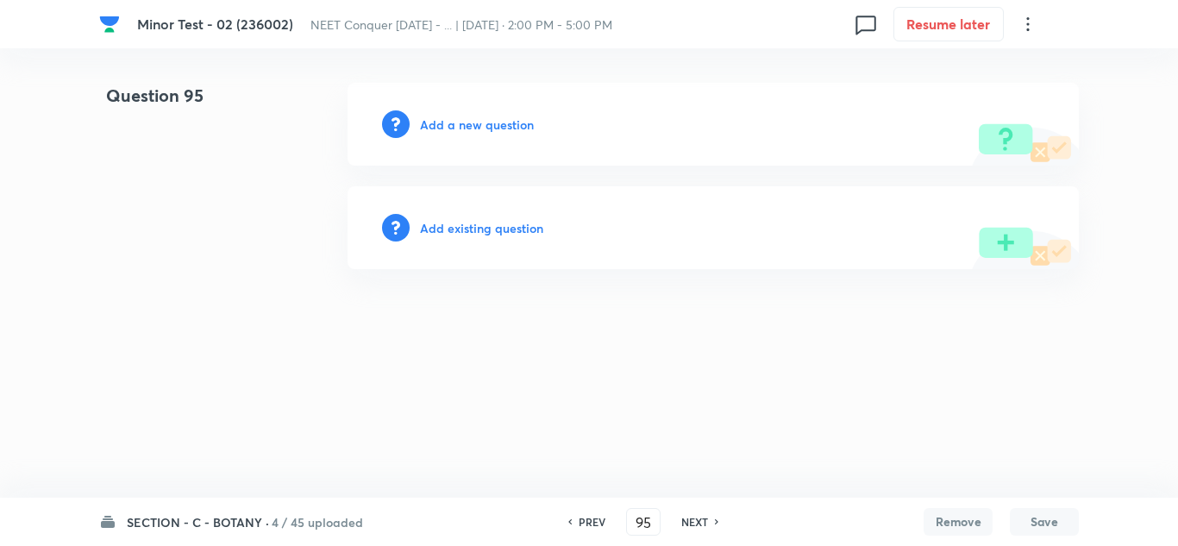
click at [465, 131] on h6 "Add a new question" at bounding box center [477, 125] width 114 height 18
click at [458, 132] on h6 "Choose a question type" at bounding box center [486, 125] width 133 height 18
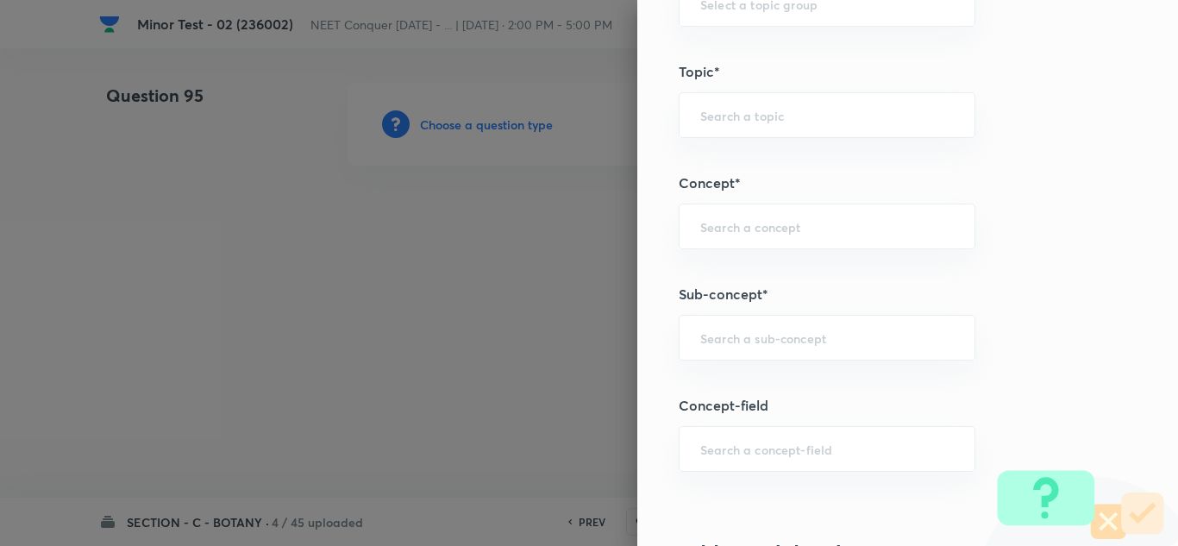
scroll to position [949, 0]
click at [763, 329] on input "text" at bounding box center [827, 334] width 254 height 16
paste input "Living World"
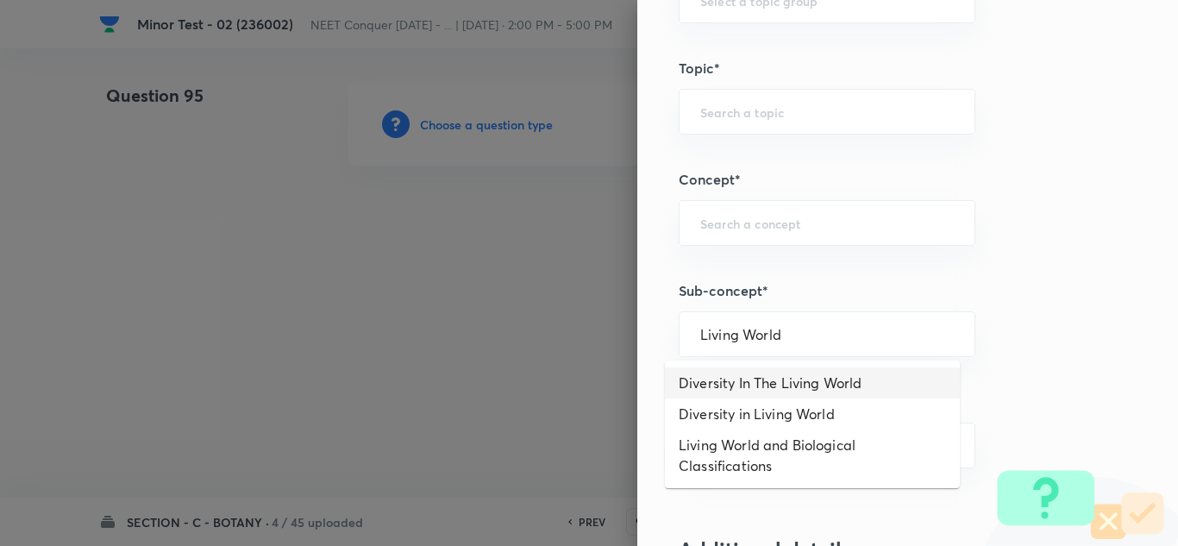
click at [768, 377] on li "Diversity In The Living World" at bounding box center [812, 382] width 295 height 31
type input "Diversity In The Living World"
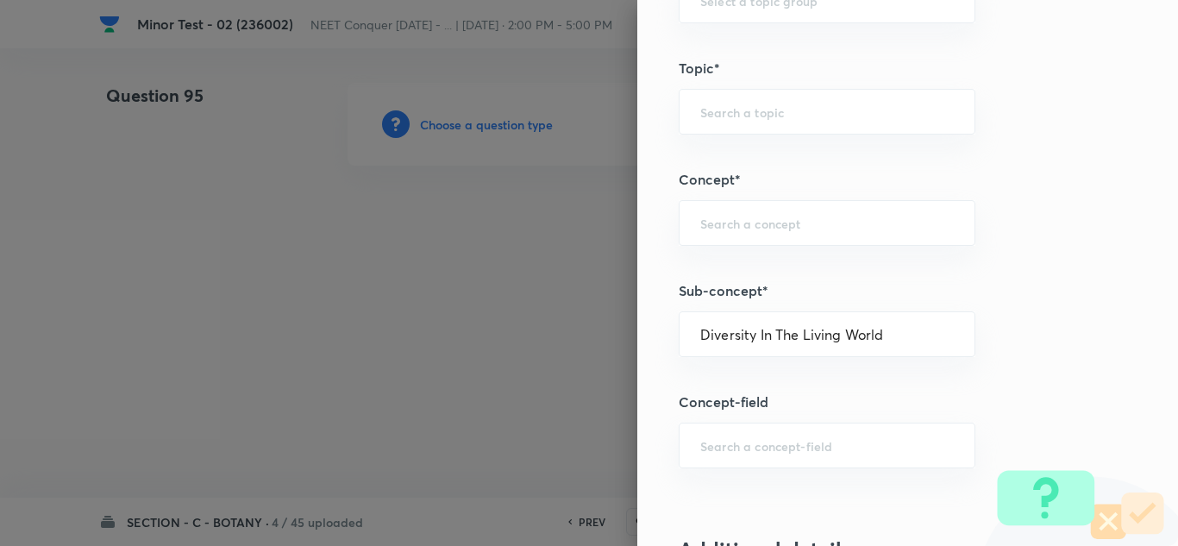
type input "Biology"
type input "Diversity of Living Organisms"
type input "Living World"
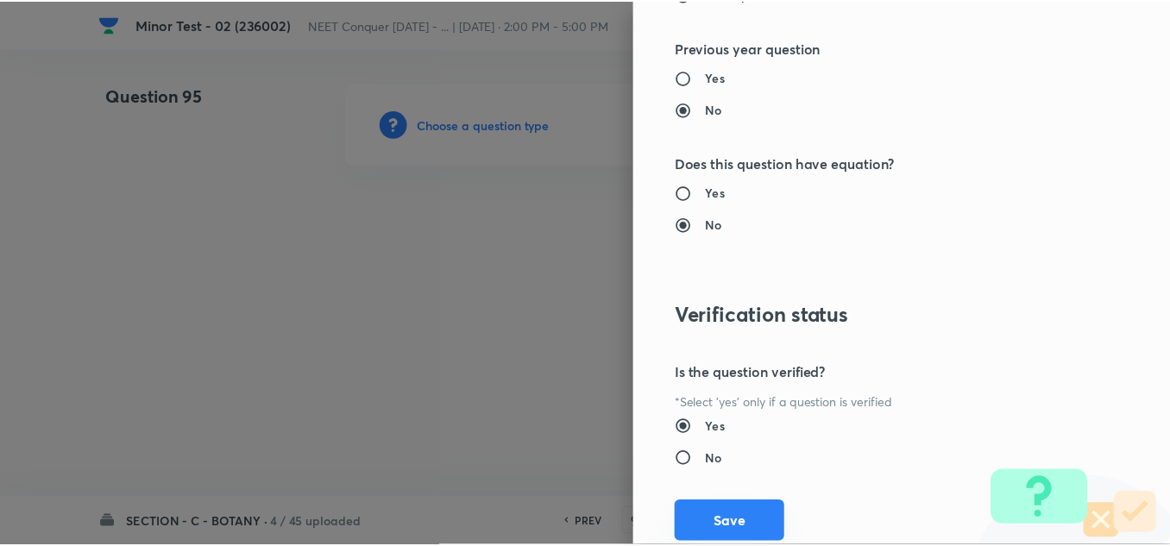
scroll to position [1921, 0]
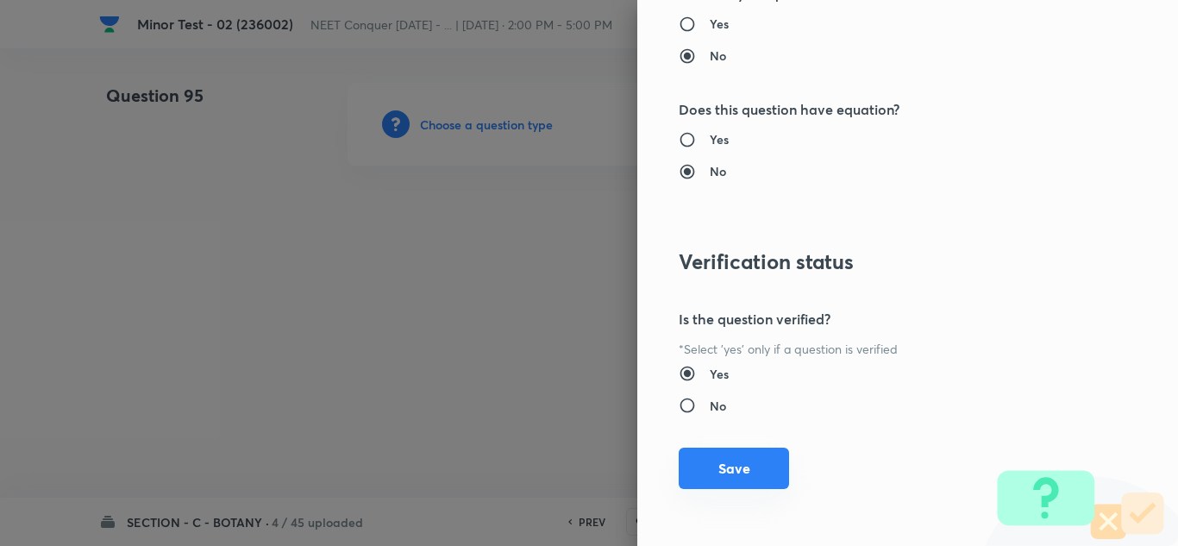
click at [736, 462] on button "Save" at bounding box center [734, 468] width 110 height 41
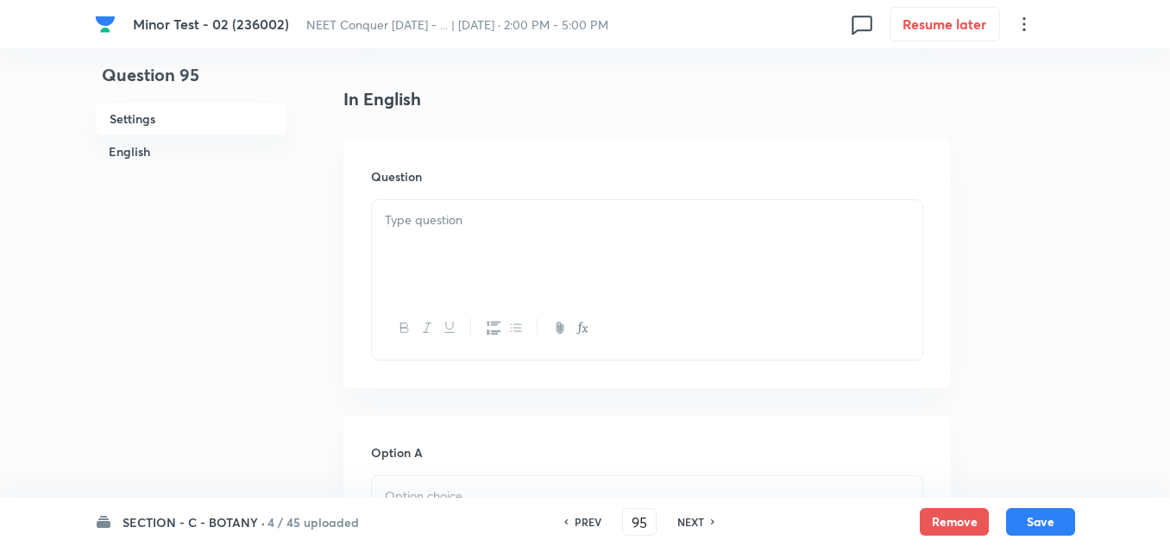
scroll to position [431, 0]
click at [447, 258] on div at bounding box center [647, 238] width 550 height 97
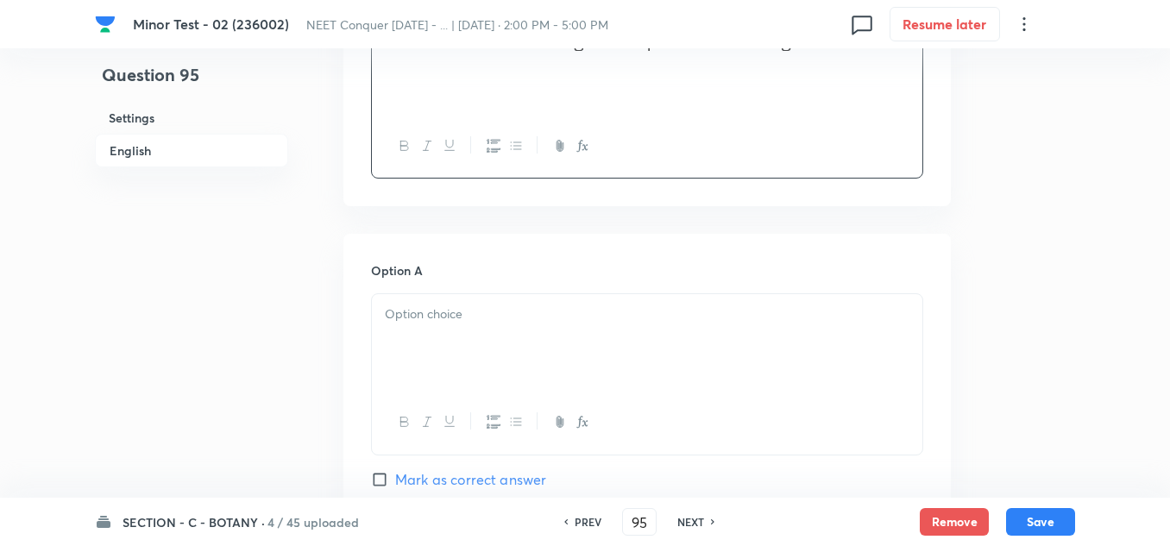
scroll to position [604, 0]
click at [466, 293] on div at bounding box center [647, 341] width 550 height 97
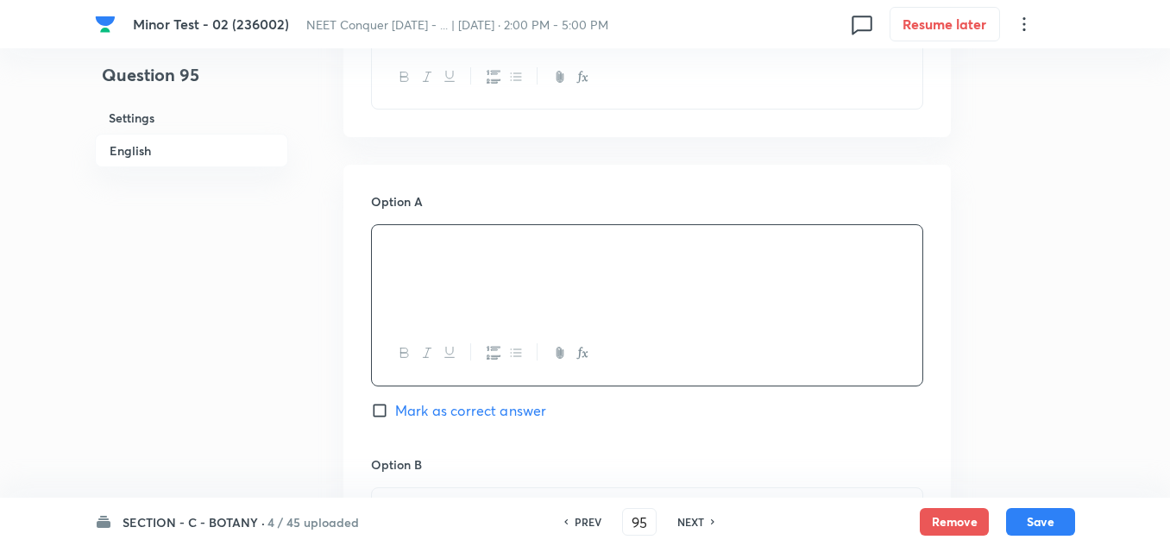
scroll to position [776, 0]
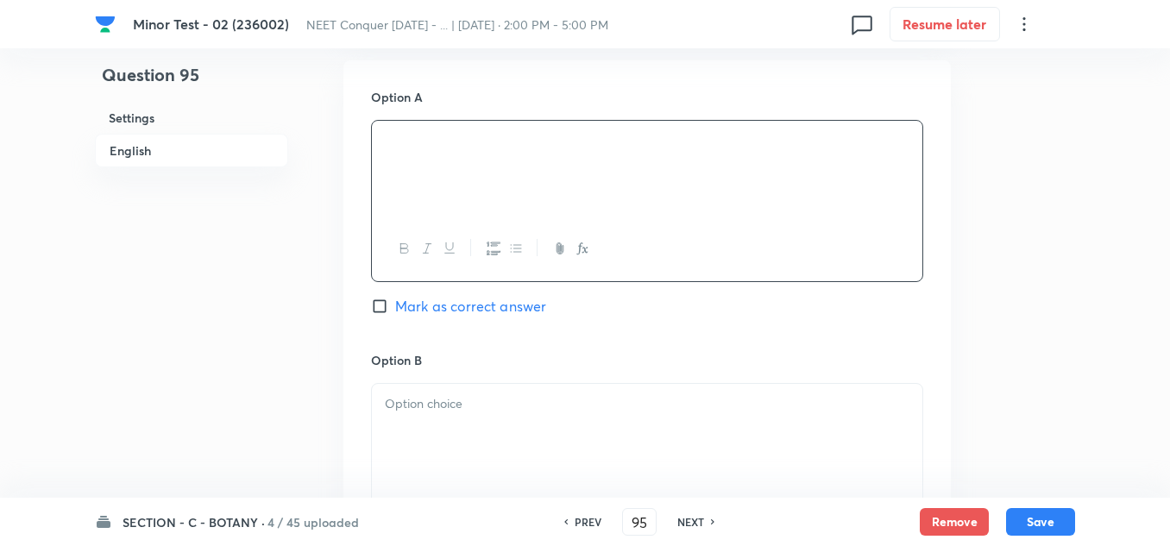
click at [524, 400] on p at bounding box center [647, 404] width 524 height 20
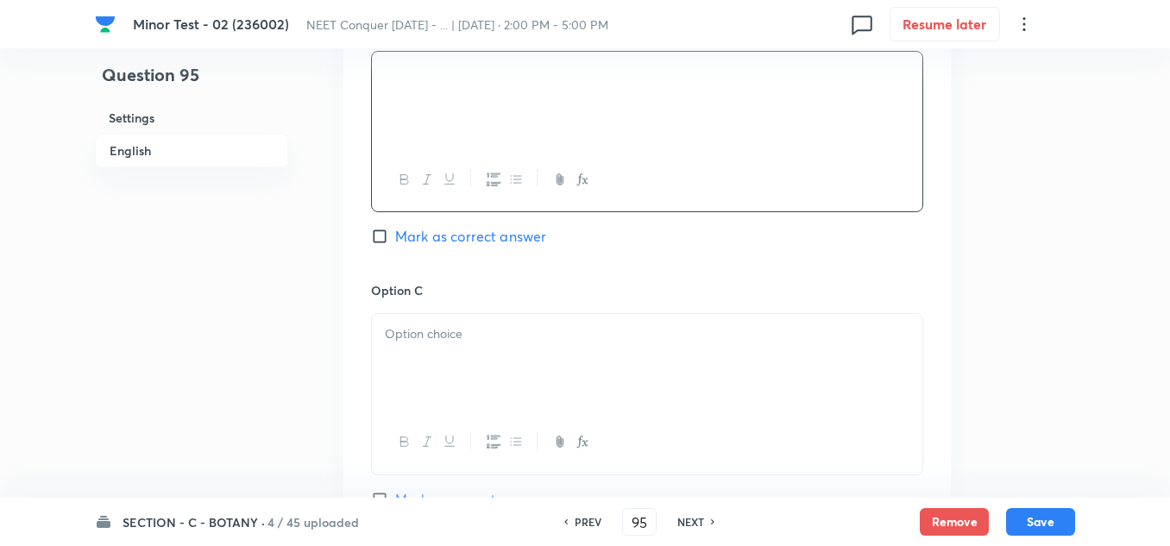
scroll to position [1121, 0]
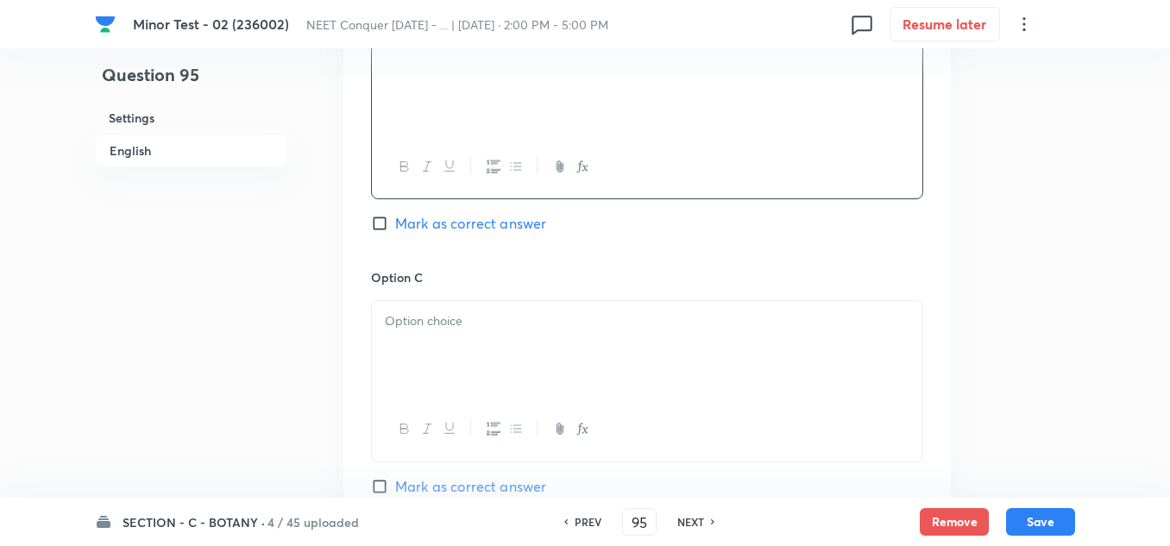
click at [455, 355] on div at bounding box center [647, 349] width 550 height 97
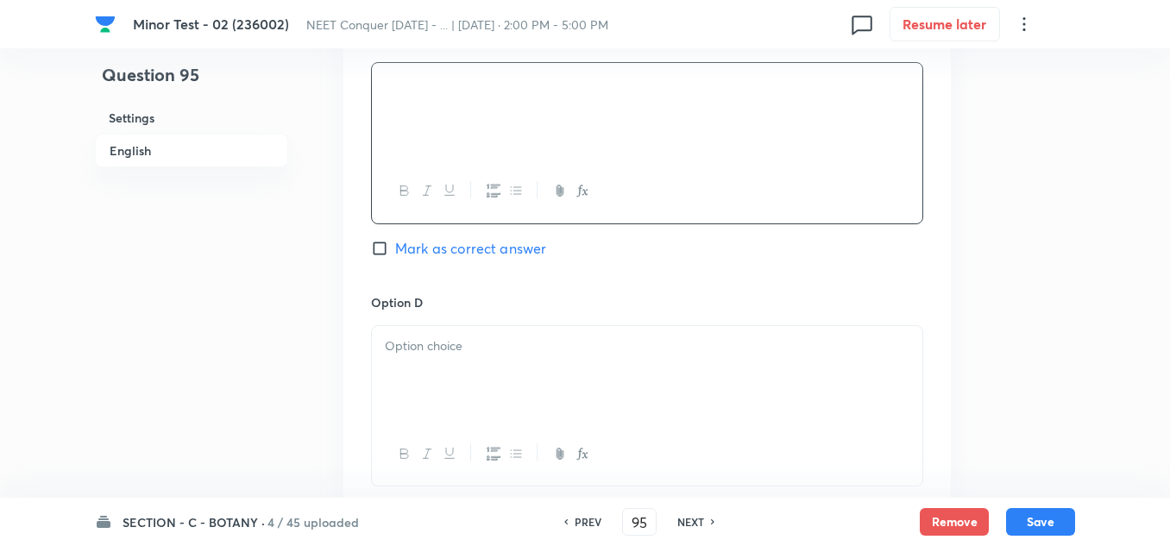
scroll to position [1380, 0]
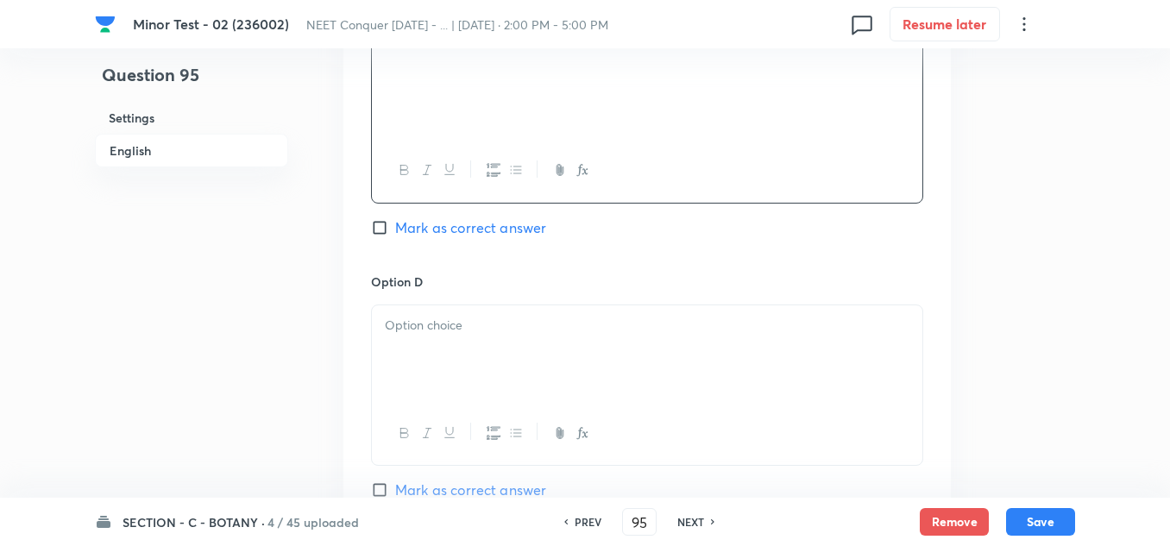
click at [380, 228] on input "Mark as correct answer" at bounding box center [383, 227] width 24 height 17
checkbox input "true"
click at [433, 367] on div at bounding box center [647, 353] width 550 height 97
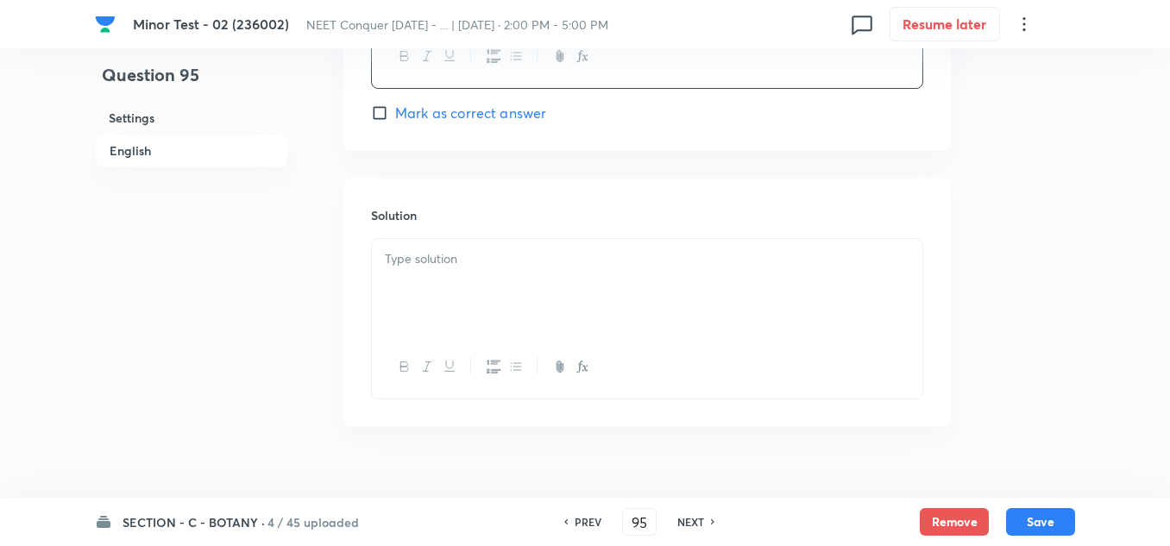
scroll to position [1790, 0]
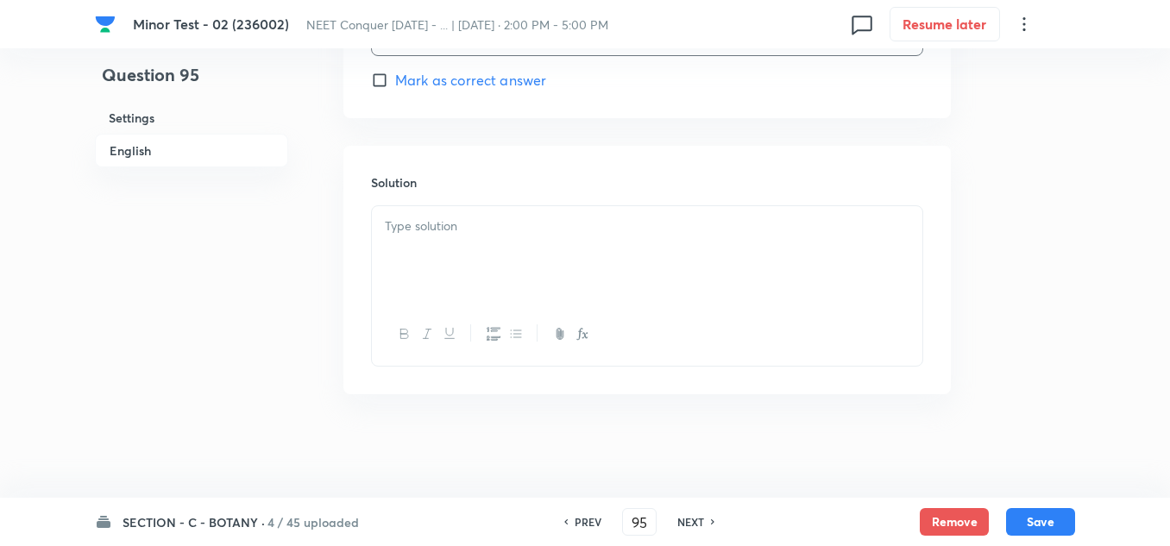
click at [430, 262] on div at bounding box center [647, 254] width 550 height 97
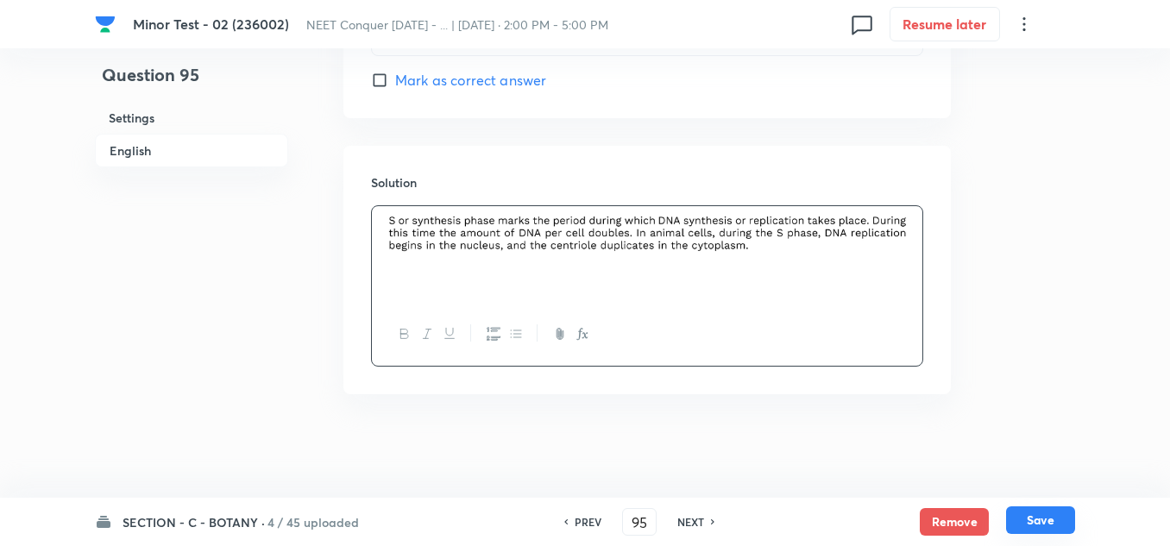
click at [1039, 520] on button "Save" at bounding box center [1040, 520] width 69 height 28
type input "96"
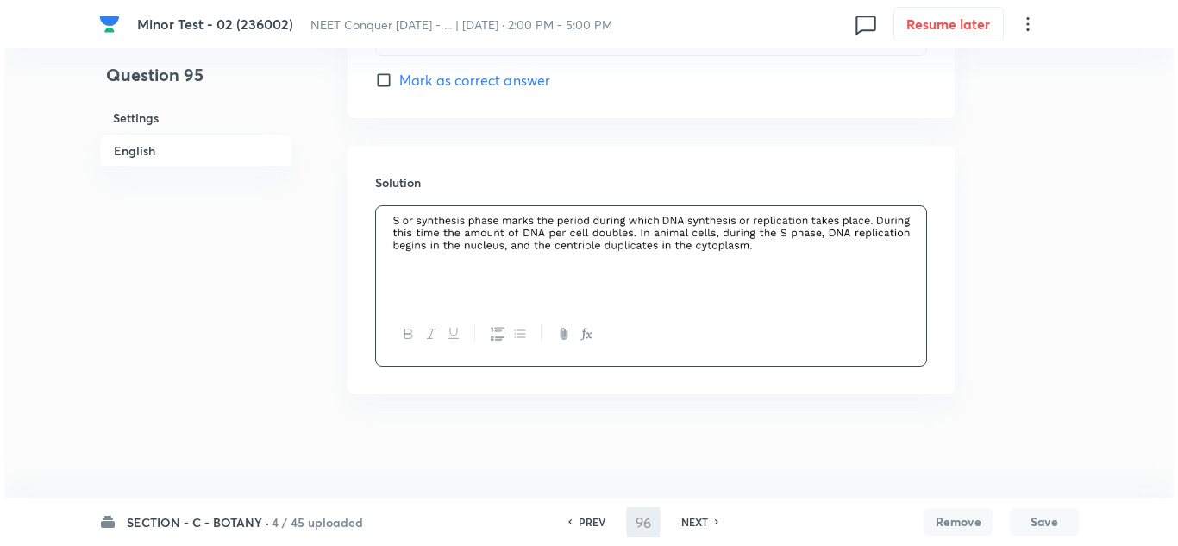
scroll to position [0, 0]
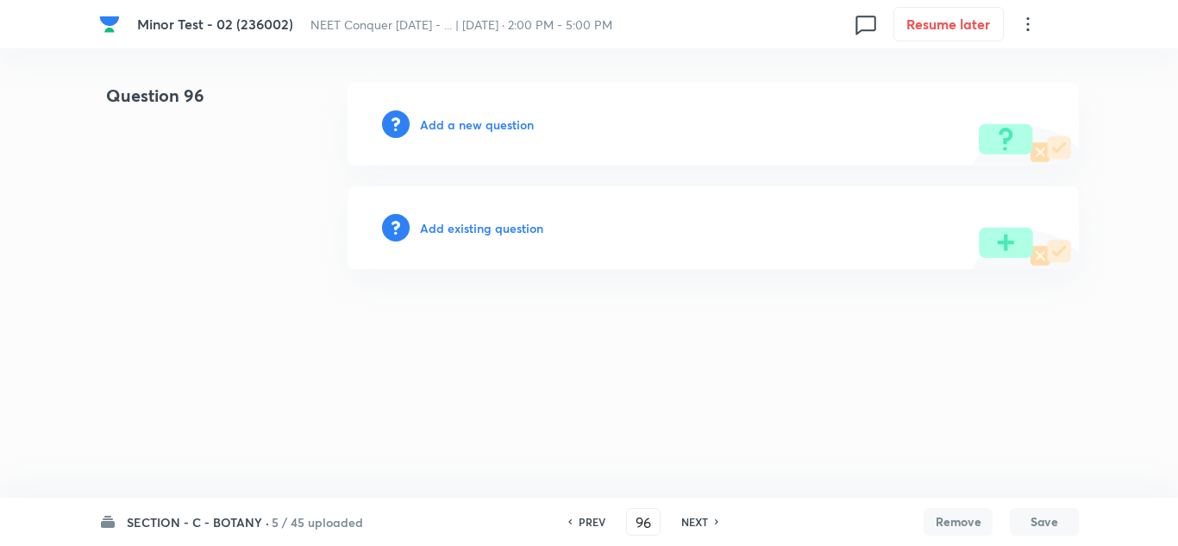
click at [436, 116] on h6 "Add a new question" at bounding box center [477, 125] width 114 height 18
click at [436, 116] on h6 "Choose a question type" at bounding box center [486, 125] width 133 height 18
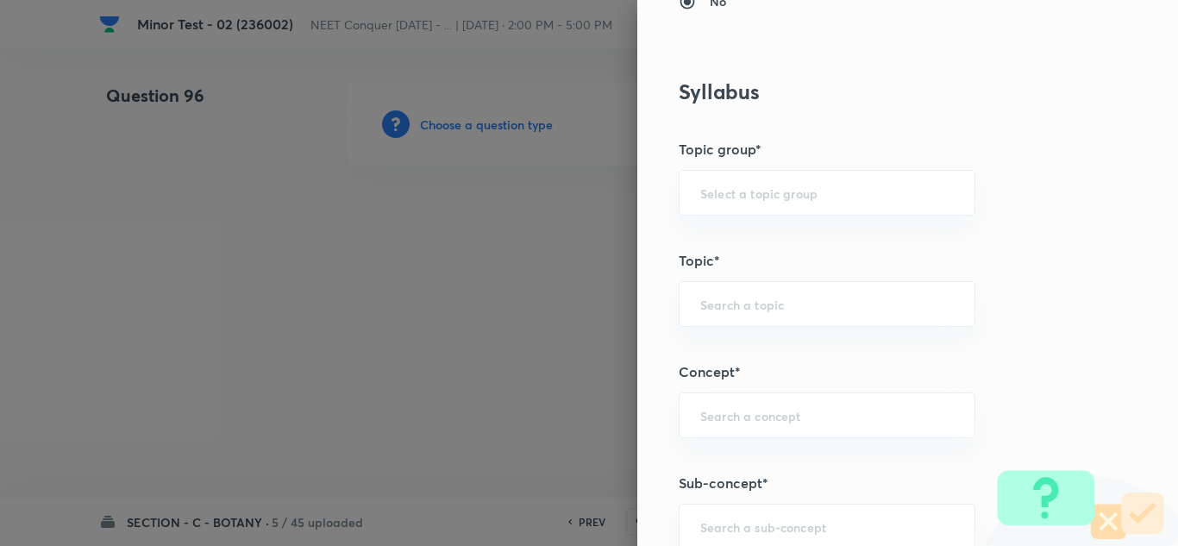
scroll to position [949, 0]
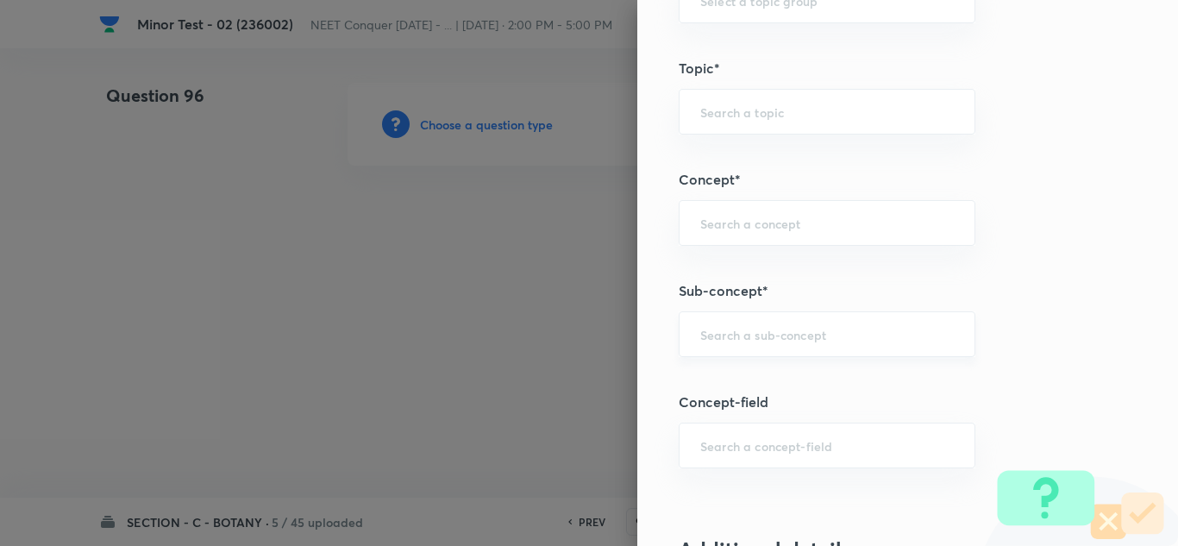
click at [774, 335] on input "text" at bounding box center [827, 334] width 254 height 16
paste input "Cell Cycle & Cell Division"
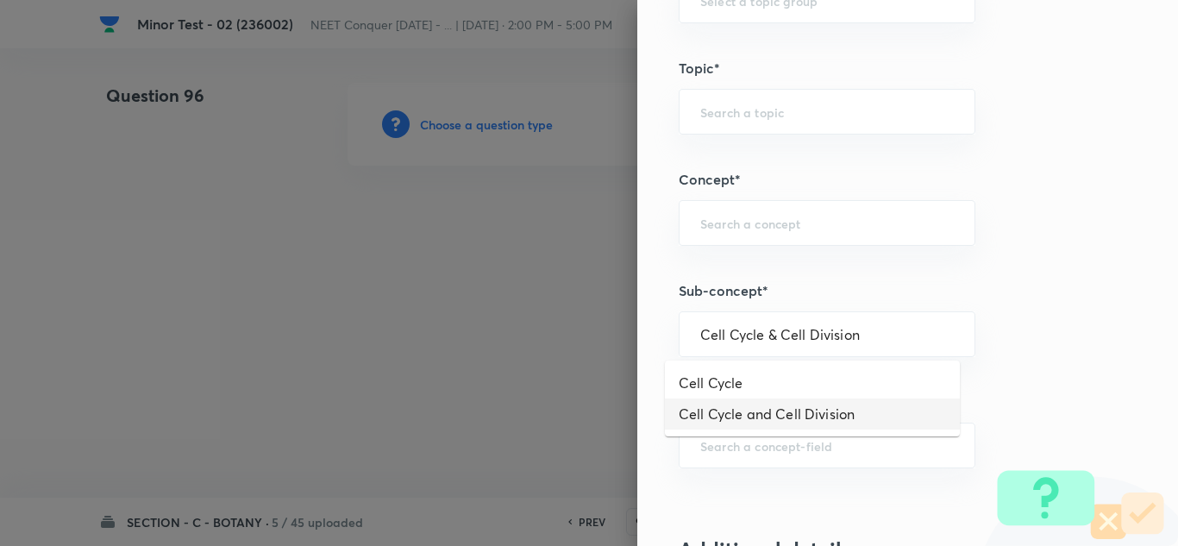
click at [773, 423] on li "Cell Cycle and Cell Division" at bounding box center [812, 413] width 295 height 31
type input "Cell Cycle and Cell Division"
type input "Biology"
type input "Cell Cycle and Cell Division"
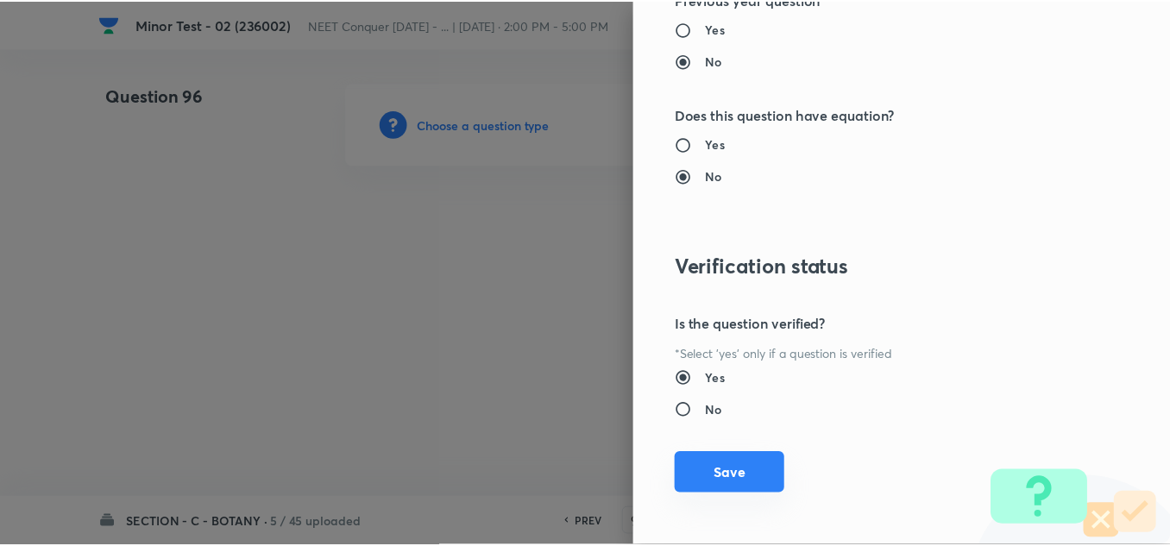
scroll to position [1921, 0]
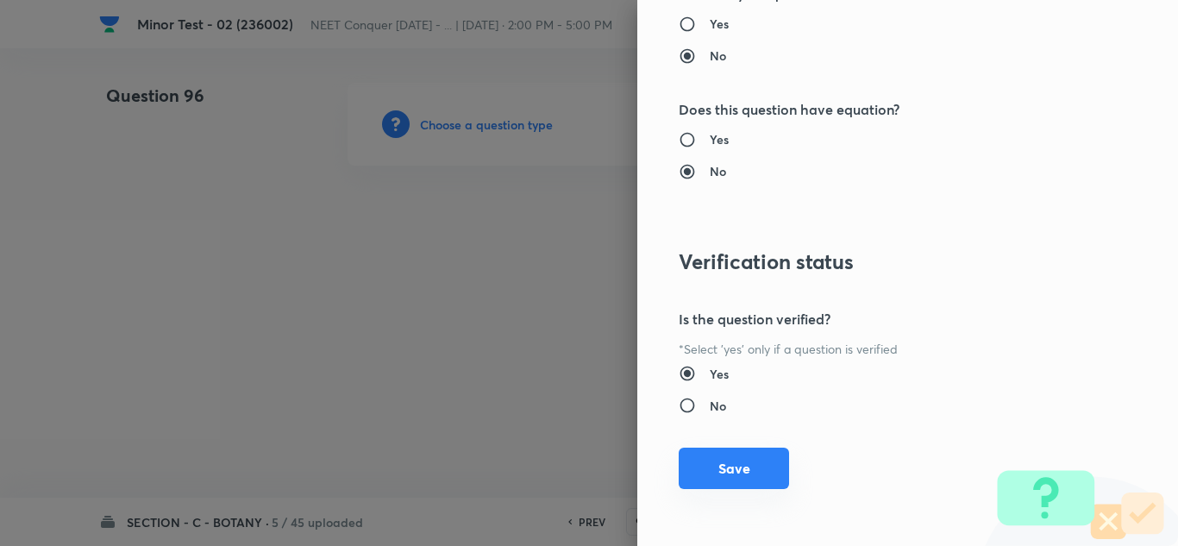
click at [735, 496] on div "Question settings Question type* Single choice correct Number of options* 2 3 4…" at bounding box center [907, 273] width 541 height 546
click at [726, 470] on button "Save" at bounding box center [734, 468] width 110 height 41
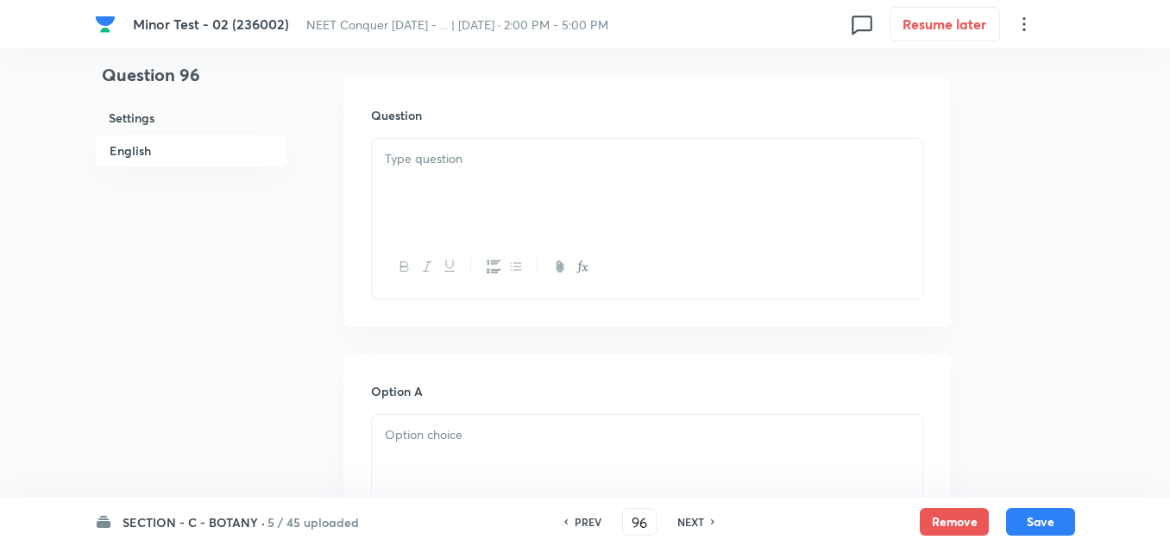
scroll to position [517, 0]
click at [442, 177] on div at bounding box center [647, 174] width 550 height 97
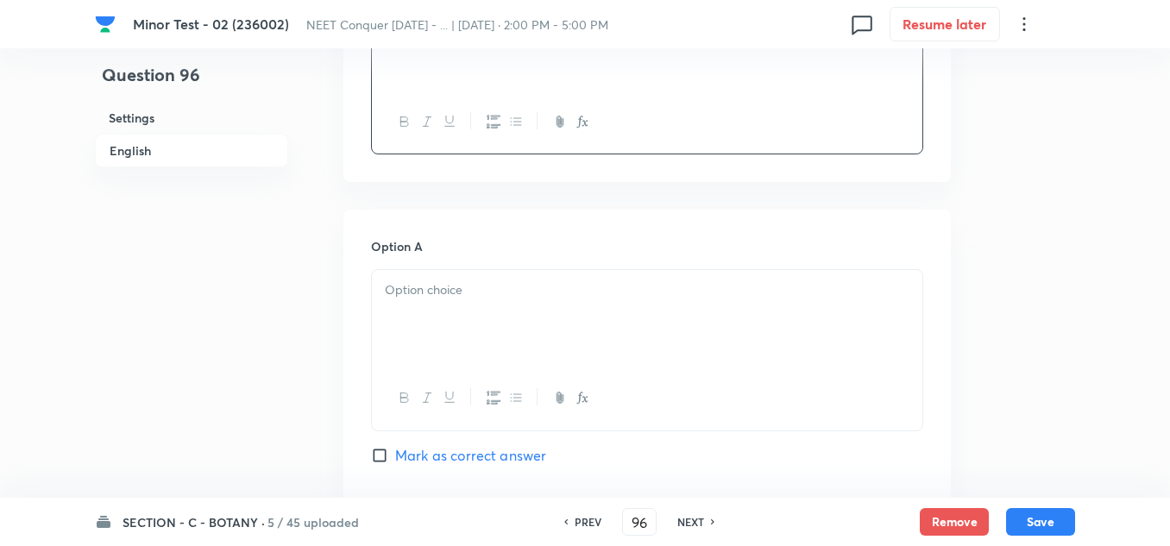
scroll to position [690, 0]
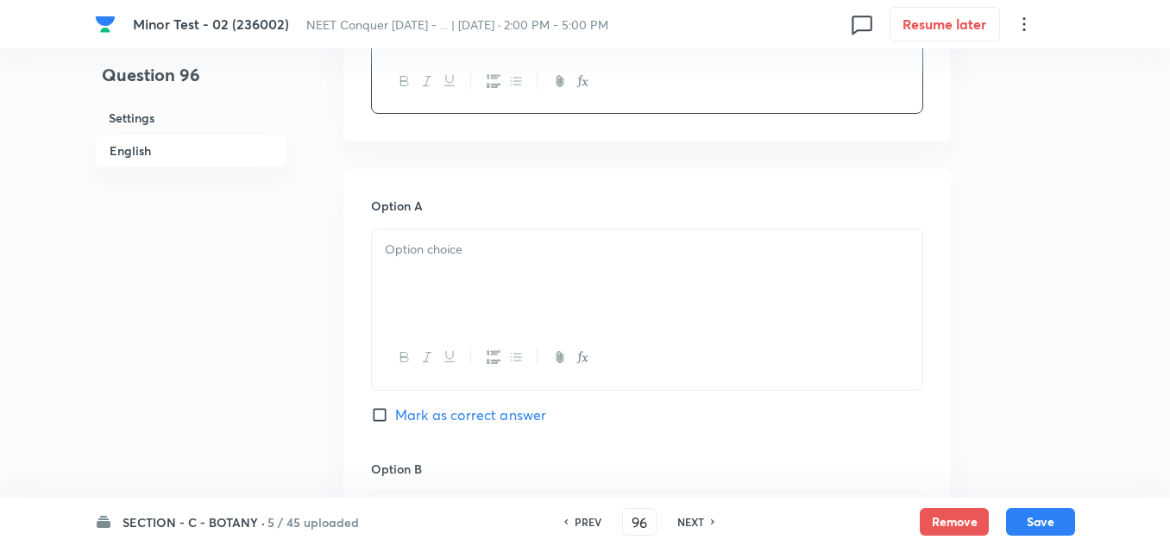
click at [470, 310] on div at bounding box center [647, 277] width 550 height 97
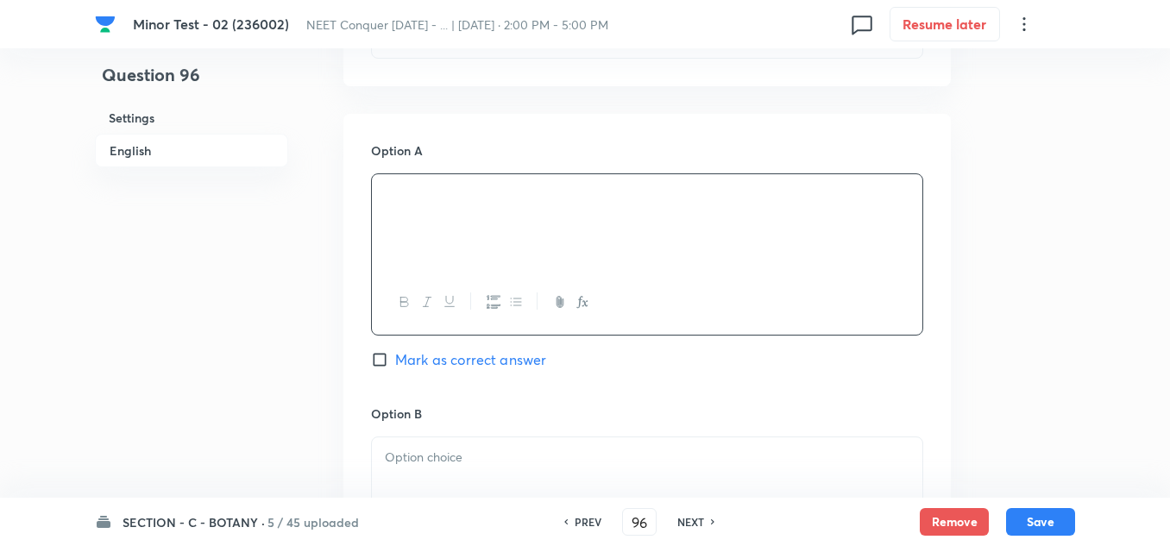
scroll to position [776, 0]
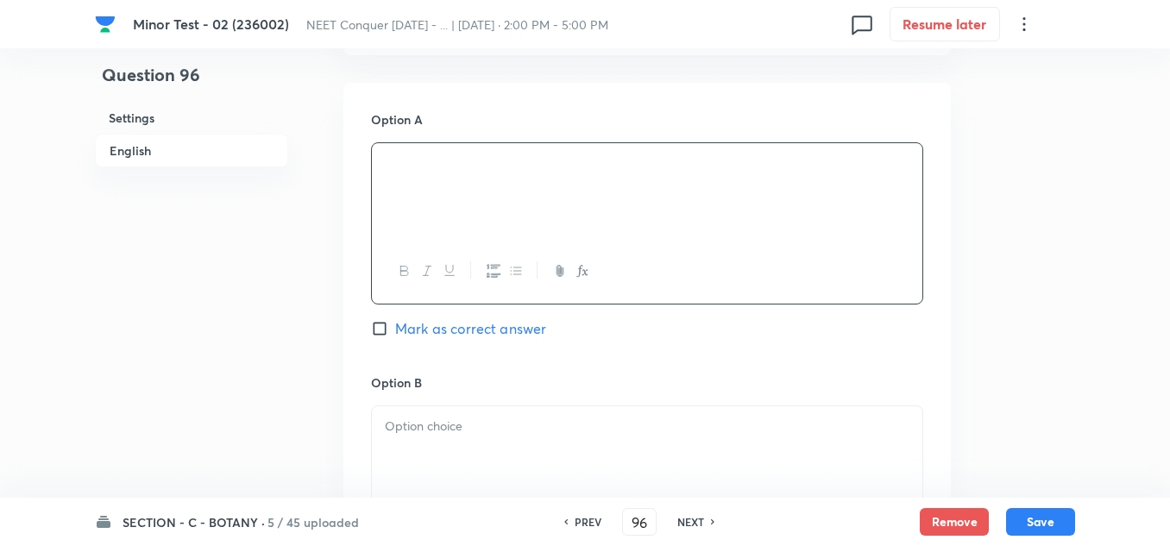
click at [429, 416] on div at bounding box center [647, 454] width 550 height 97
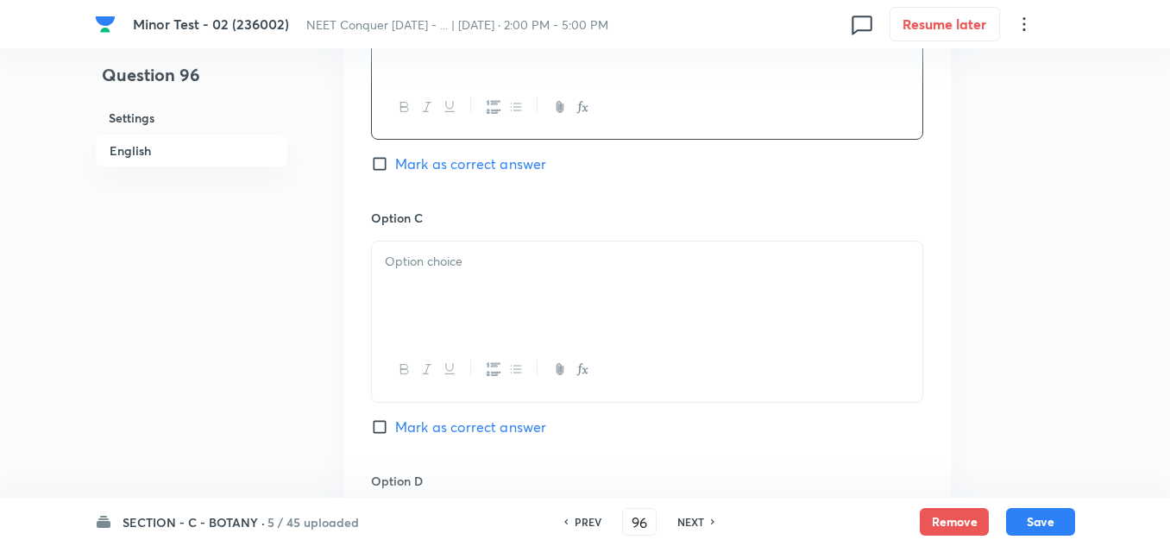
scroll to position [1207, 0]
click at [461, 286] on div at bounding box center [647, 285] width 550 height 97
click at [490, 303] on div at bounding box center [647, 289] width 550 height 97
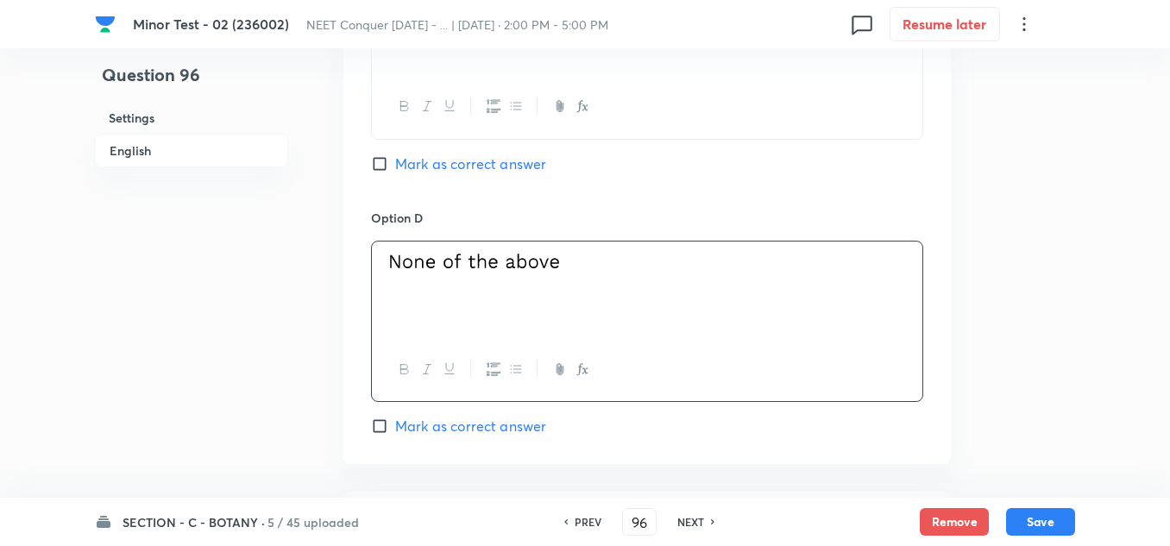
click at [373, 162] on input "Mark as correct answer" at bounding box center [383, 163] width 24 height 17
checkbox input "true"
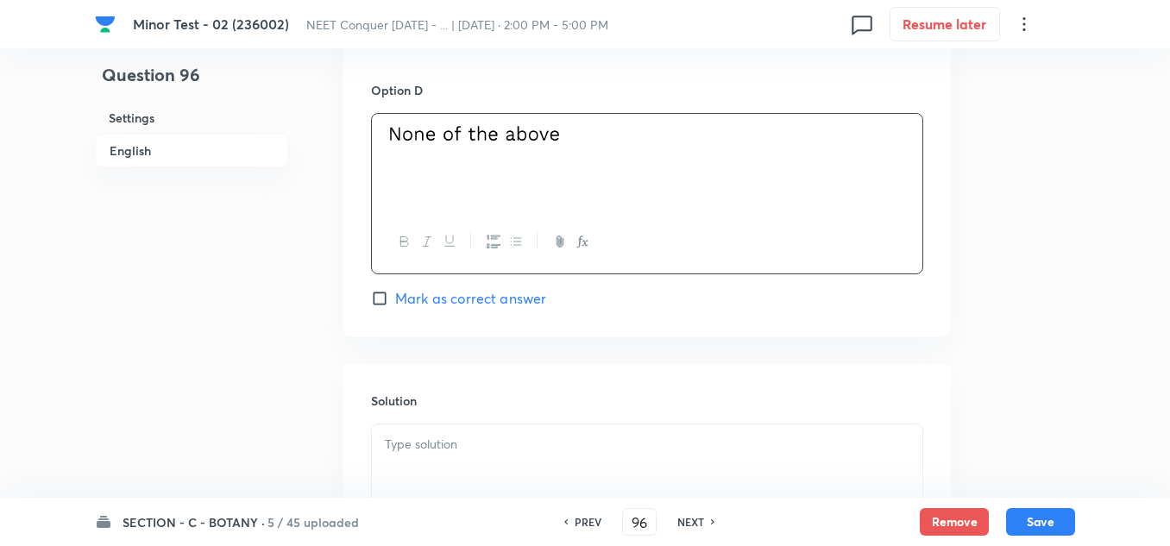
scroll to position [1725, 0]
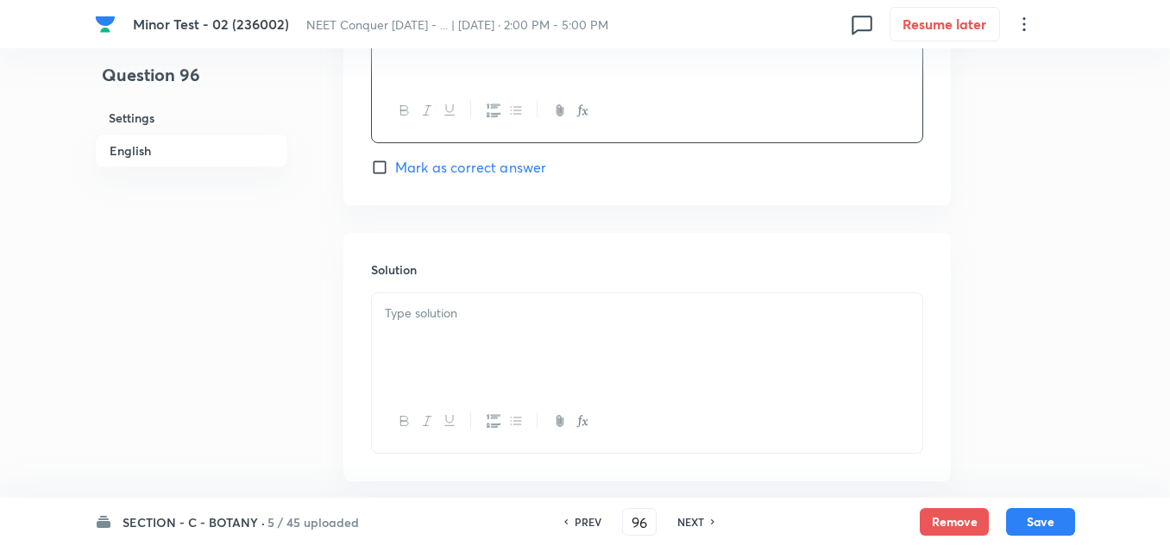
click at [480, 293] on div at bounding box center [647, 341] width 550 height 97
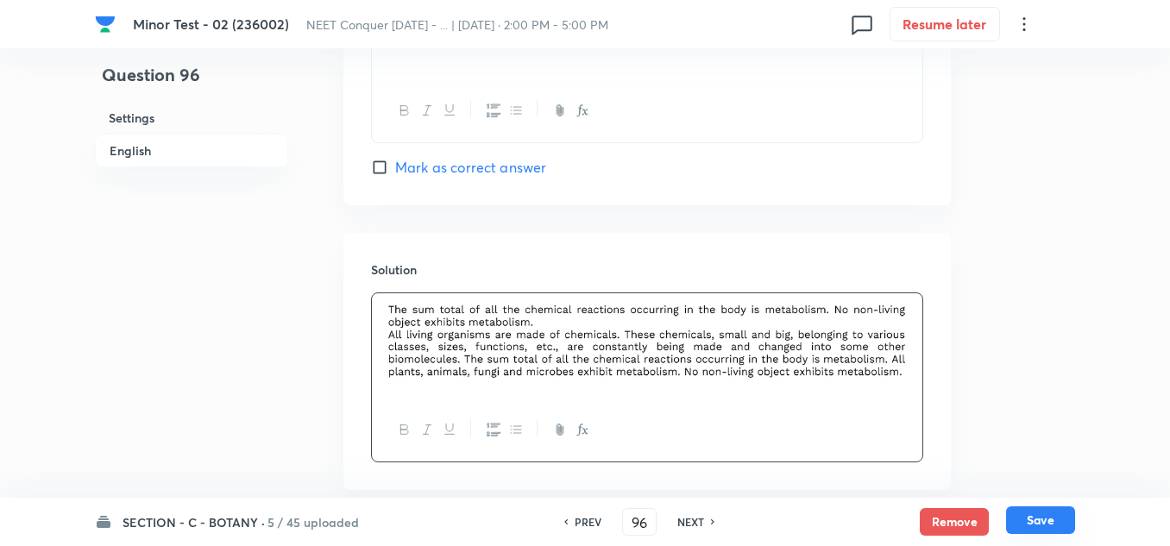
click at [1040, 520] on button "Save" at bounding box center [1040, 520] width 69 height 28
type input "97"
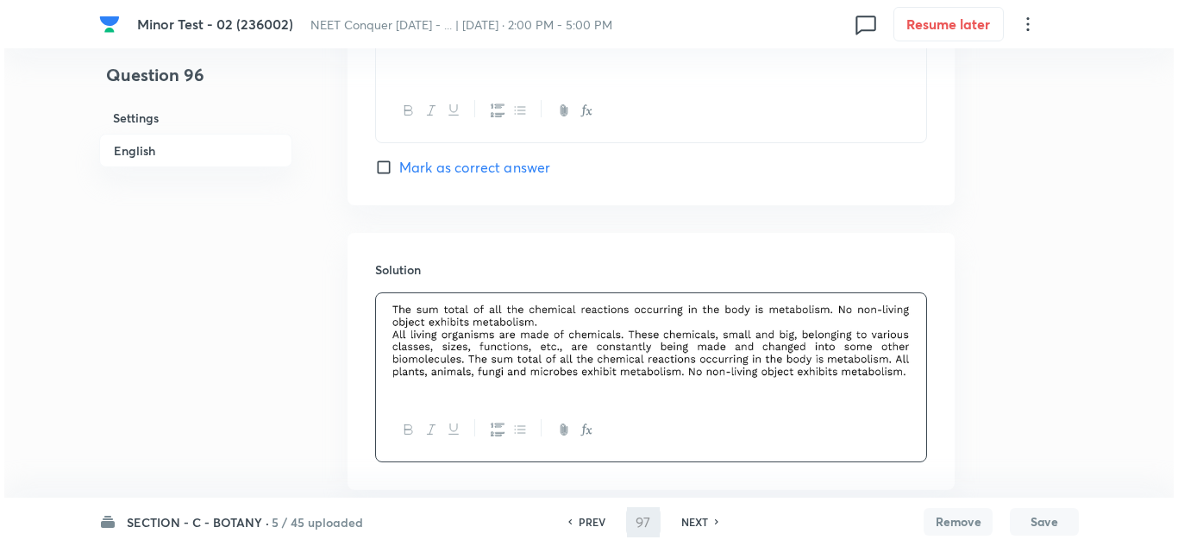
scroll to position [0, 0]
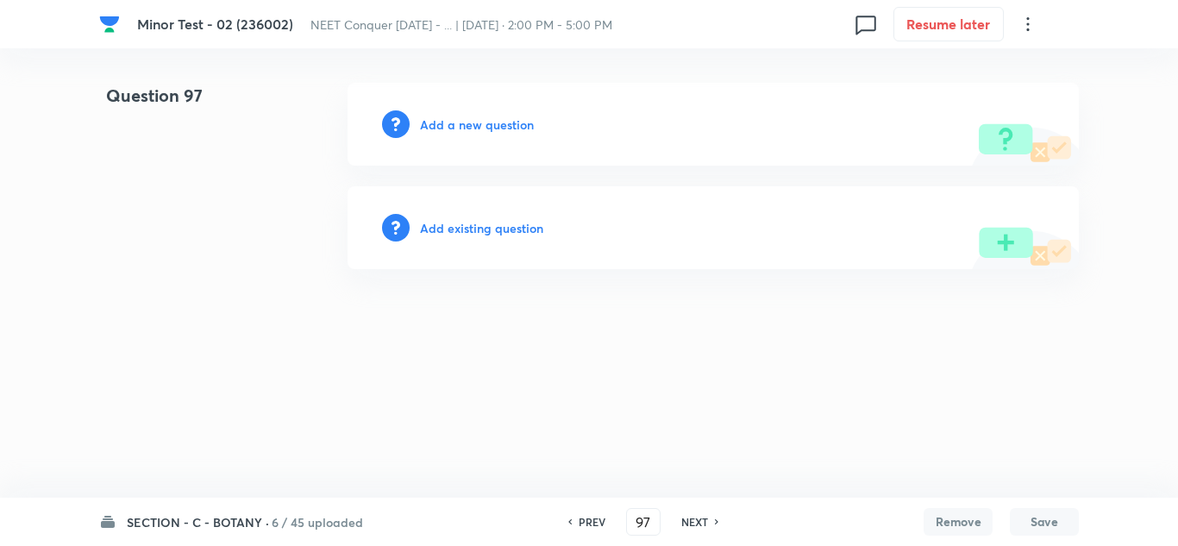
click at [486, 128] on h6 "Add a new question" at bounding box center [477, 125] width 114 height 18
click at [486, 128] on h6 "Choose a question type" at bounding box center [486, 125] width 133 height 18
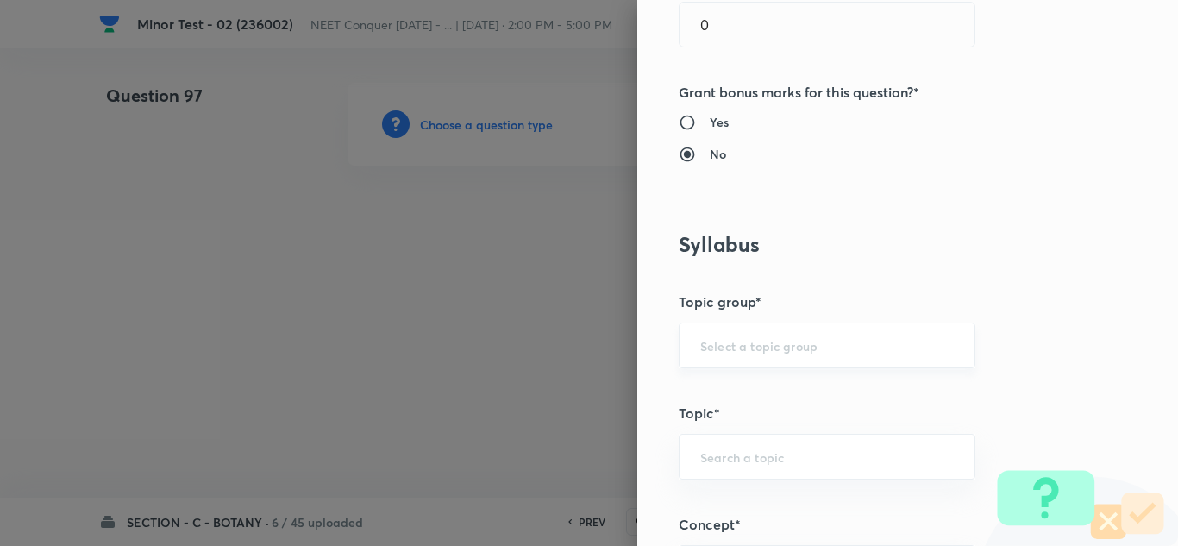
scroll to position [949, 0]
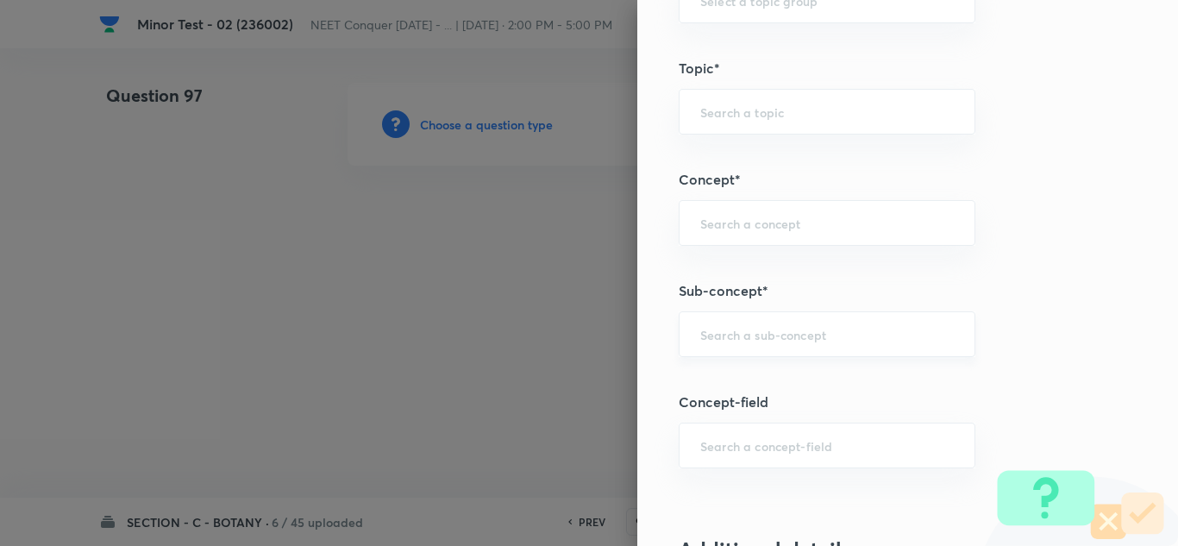
click at [794, 340] on input "text" at bounding box center [827, 334] width 254 height 16
paste input "Cell Cycle & Cell Division"
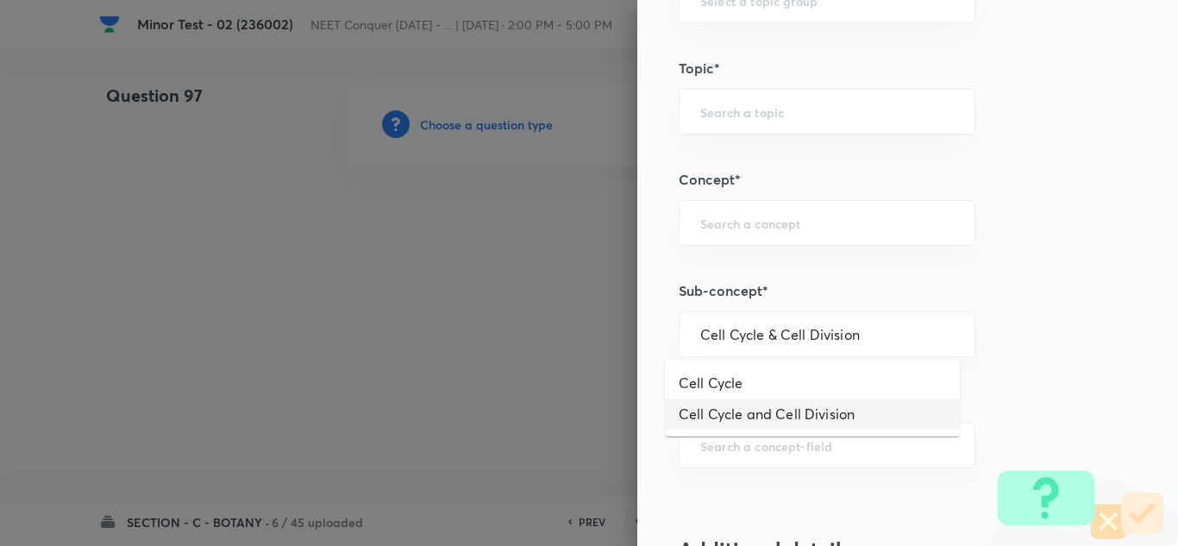
click at [785, 423] on li "Cell Cycle and Cell Division" at bounding box center [812, 413] width 295 height 31
type input "Cell Cycle and Cell Division"
type input "Biology"
type input "Cell Cycle and Cell Division"
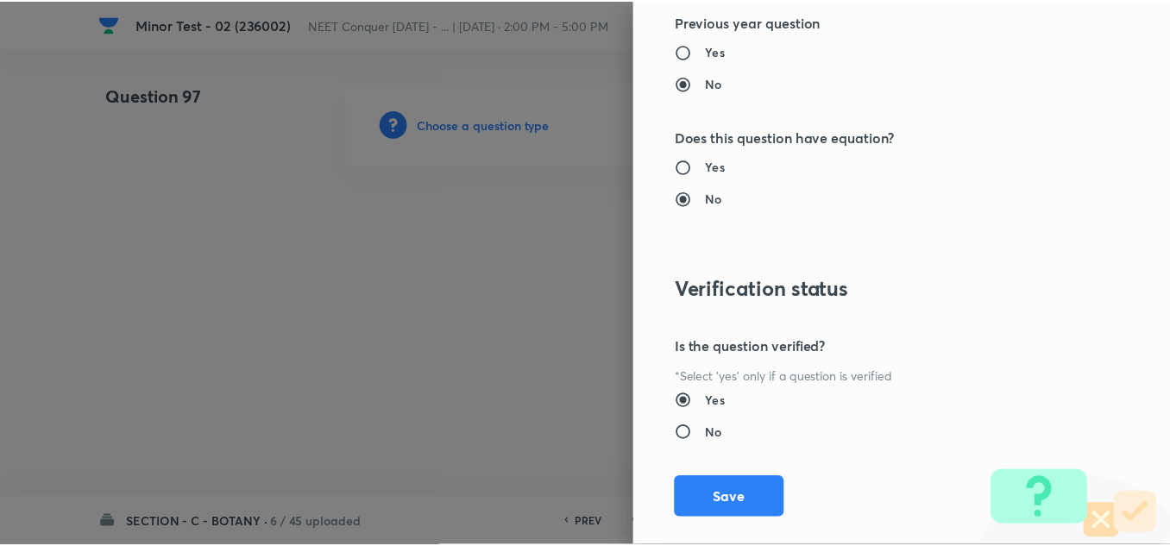
scroll to position [1921, 0]
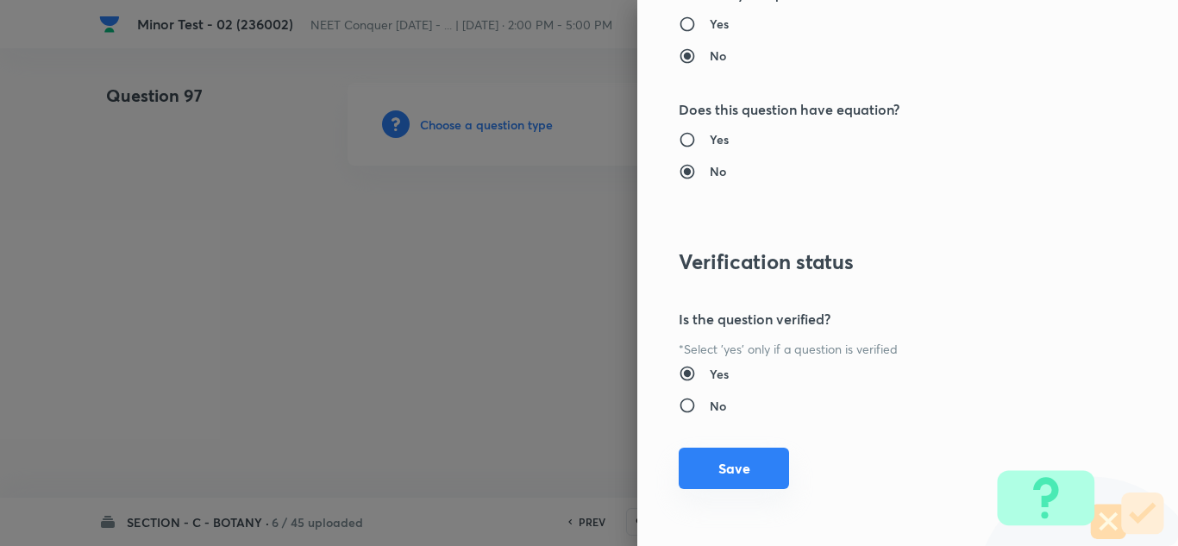
click at [731, 469] on button "Save" at bounding box center [734, 468] width 110 height 41
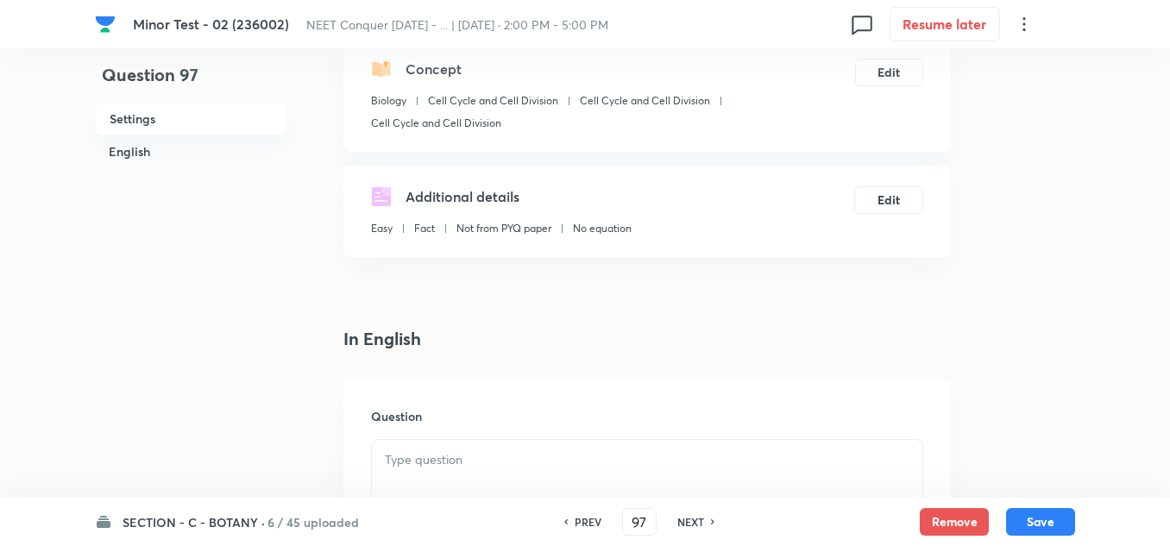
scroll to position [259, 0]
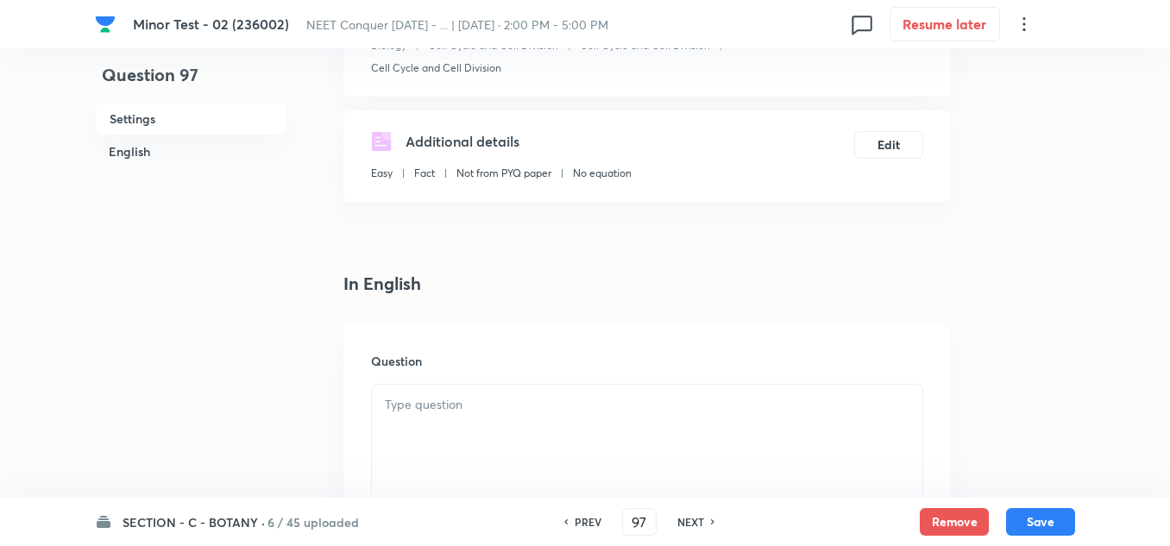
click at [452, 390] on div at bounding box center [647, 433] width 550 height 97
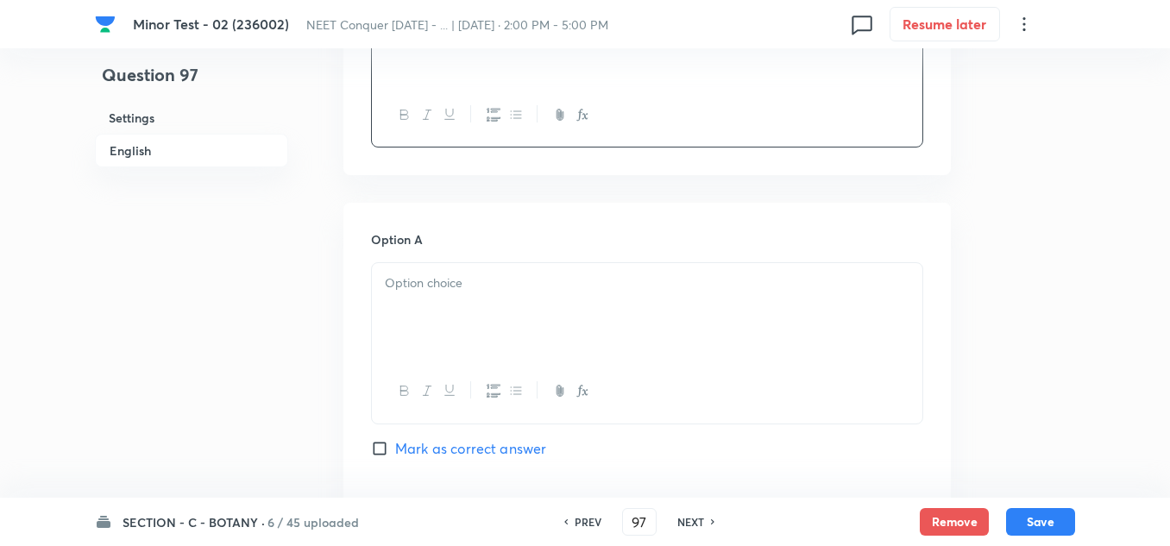
scroll to position [690, 0]
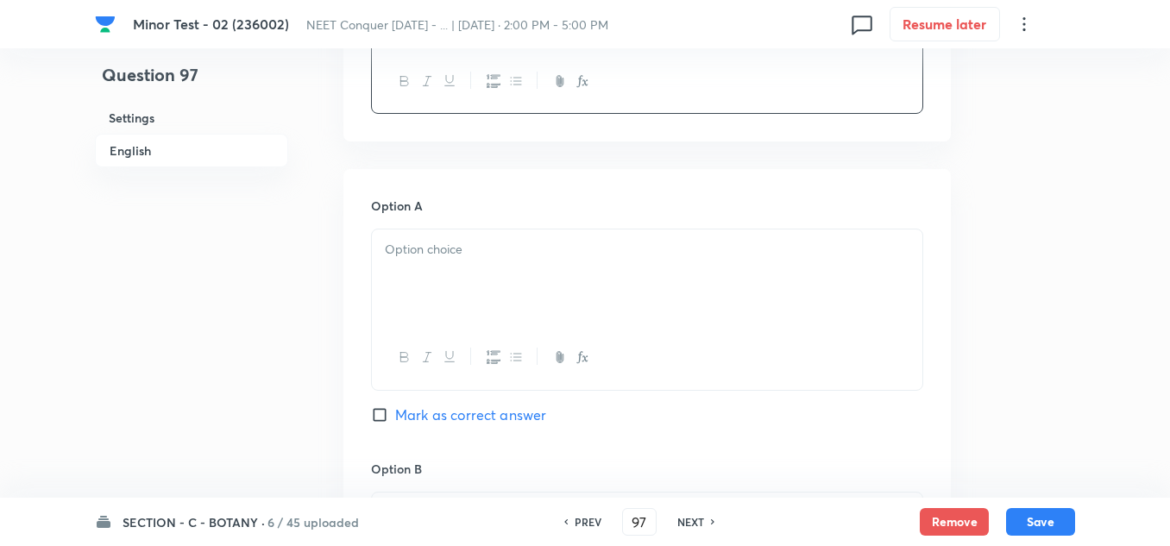
click at [462, 270] on div at bounding box center [647, 277] width 550 height 97
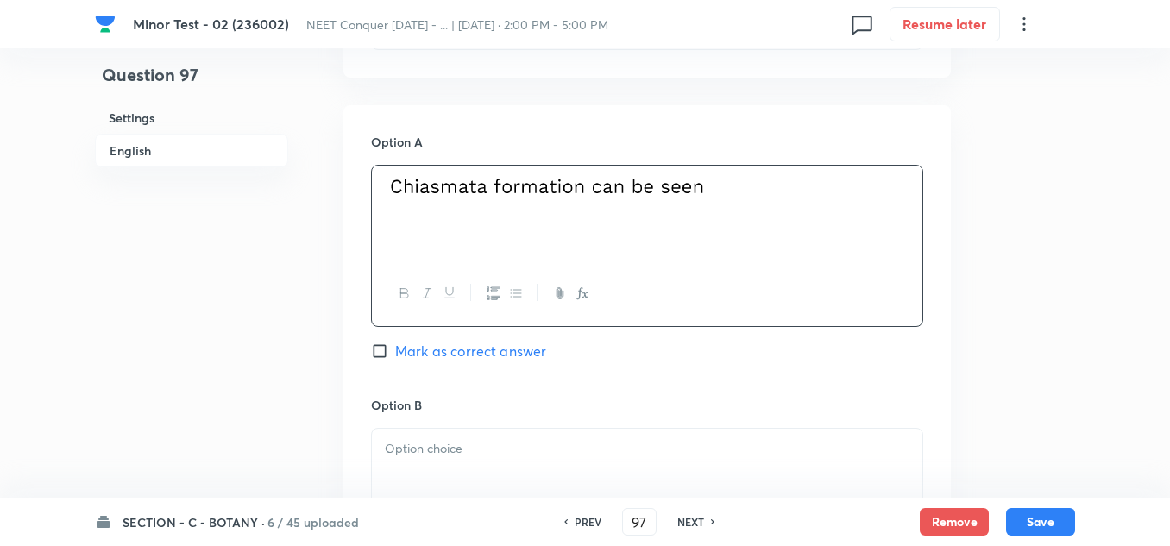
scroll to position [949, 0]
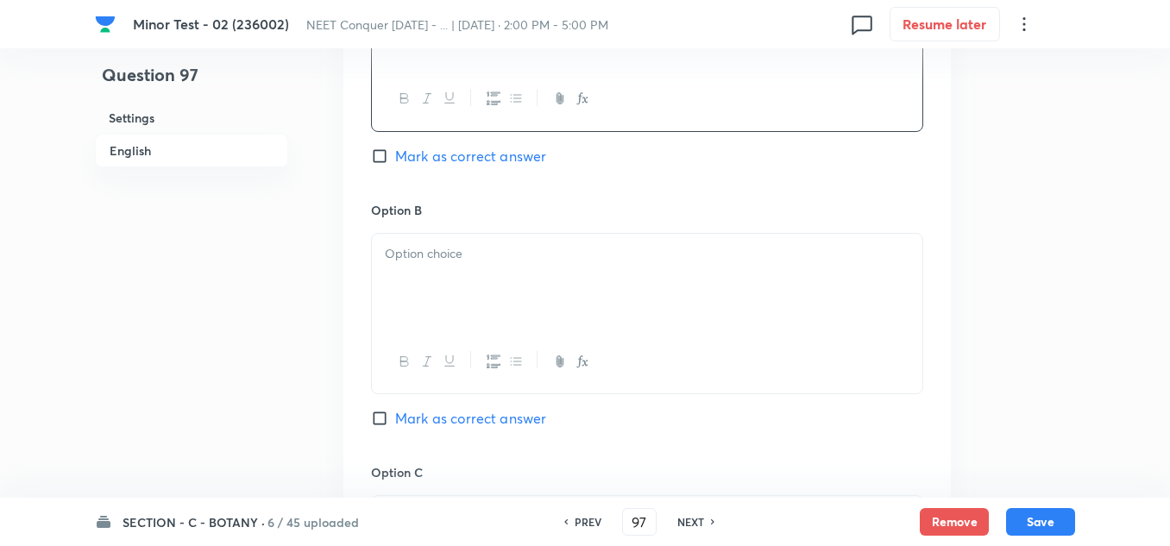
click at [455, 287] on div at bounding box center [647, 282] width 550 height 97
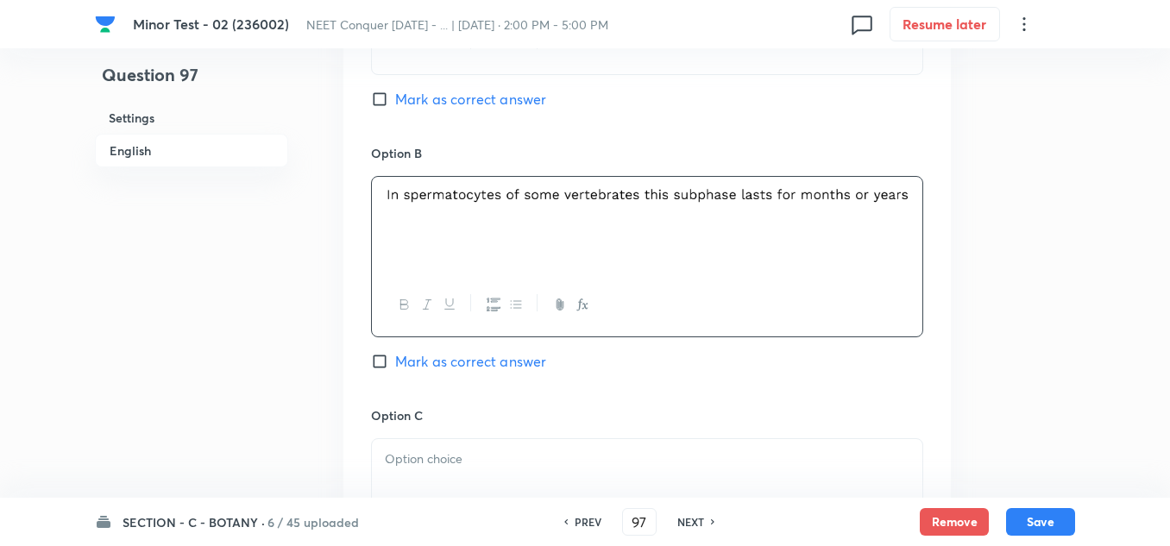
scroll to position [1121, 0]
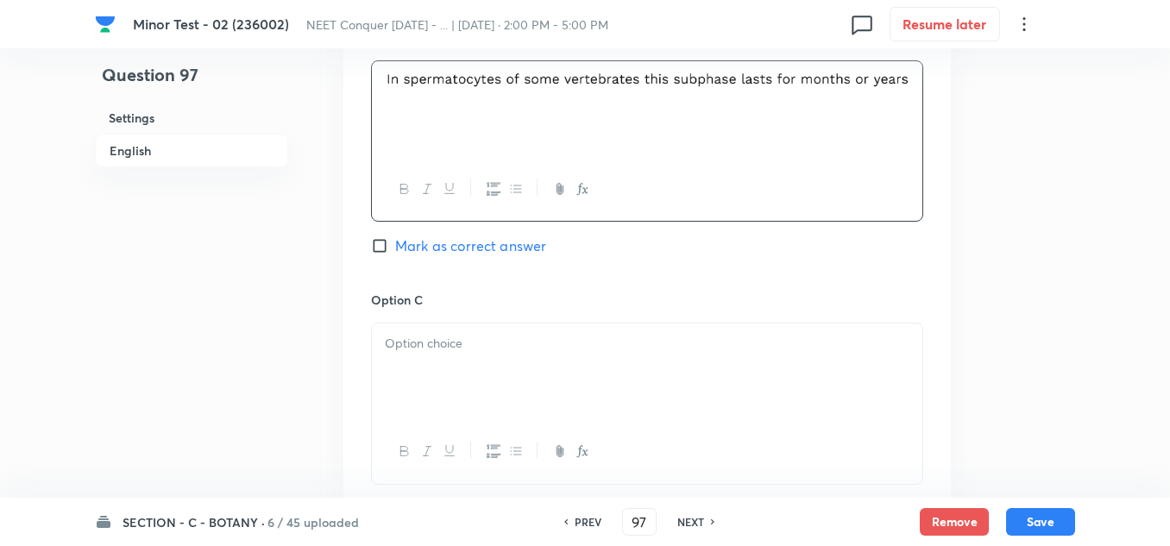
click at [420, 343] on p at bounding box center [647, 344] width 524 height 20
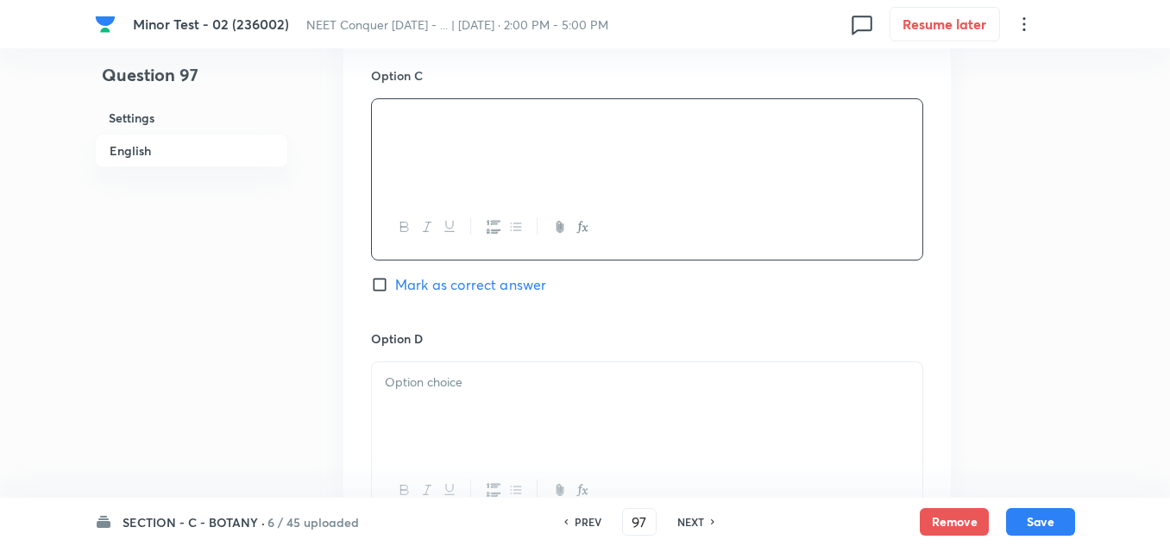
scroll to position [1380, 0]
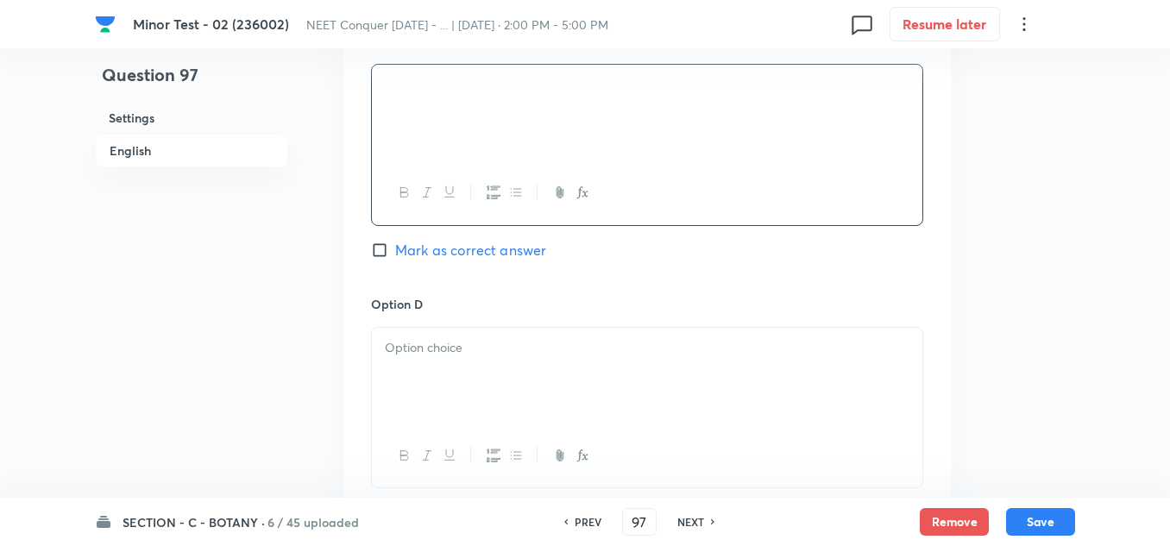
click at [510, 320] on div "Option D [PERSON_NAME] as correct answer" at bounding box center [647, 409] width 552 height 228
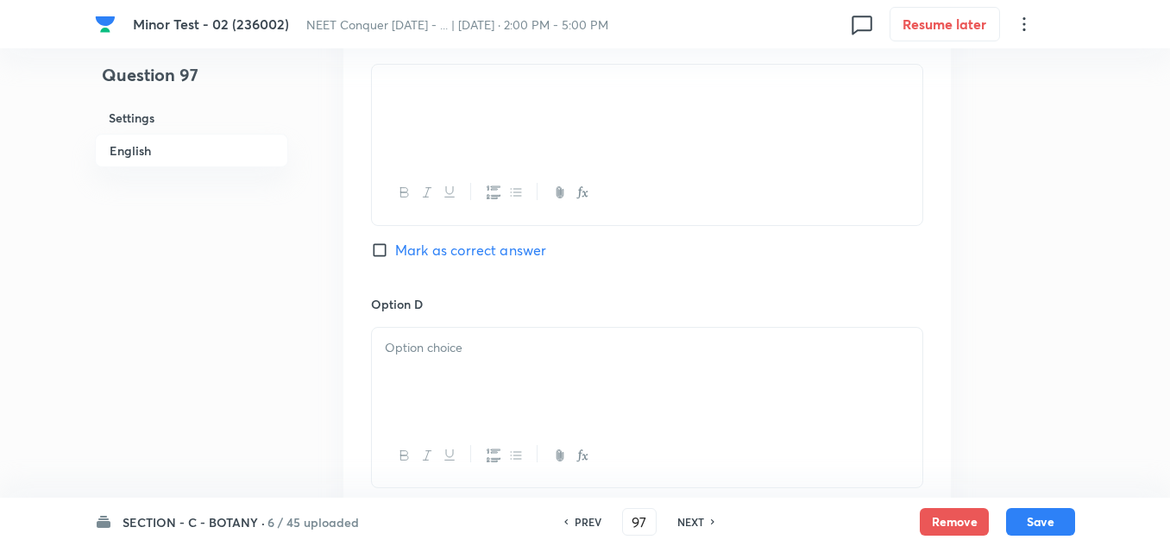
click at [481, 367] on div at bounding box center [647, 376] width 550 height 97
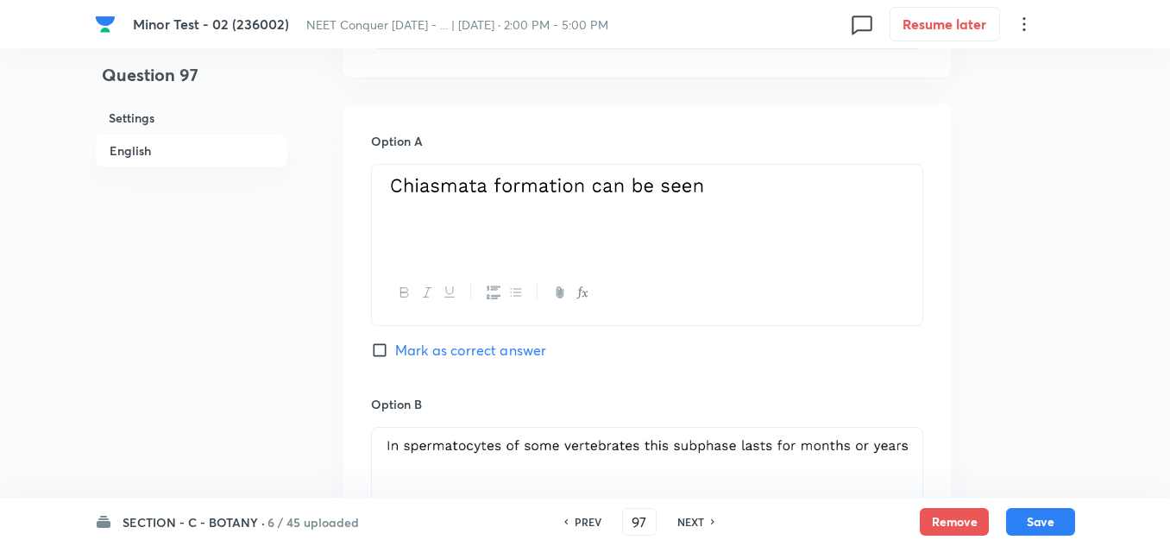
scroll to position [776, 0]
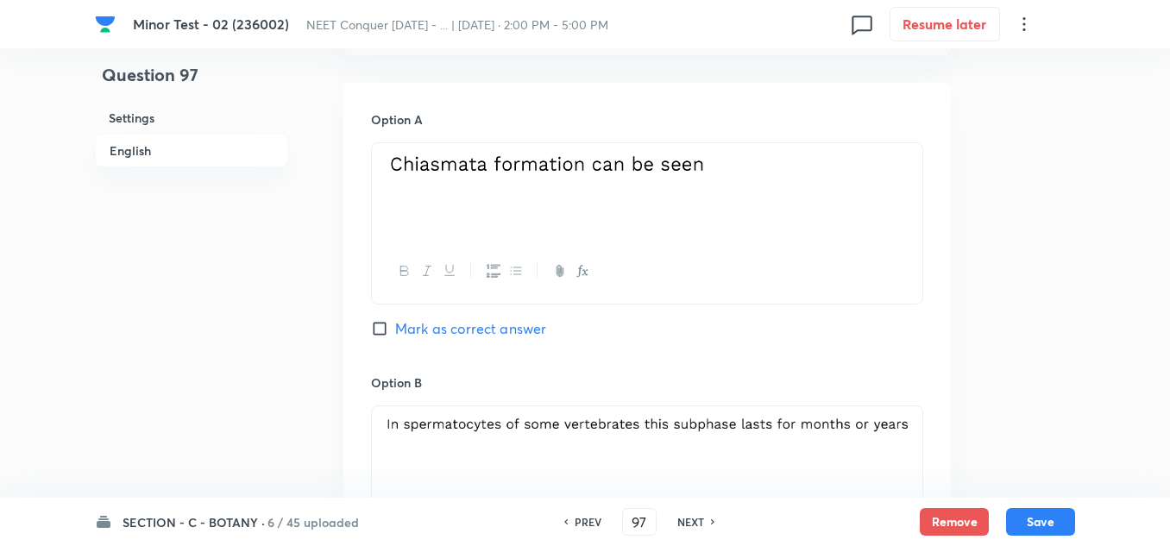
click at [377, 326] on input "Mark as correct answer" at bounding box center [383, 328] width 24 height 17
checkbox input "true"
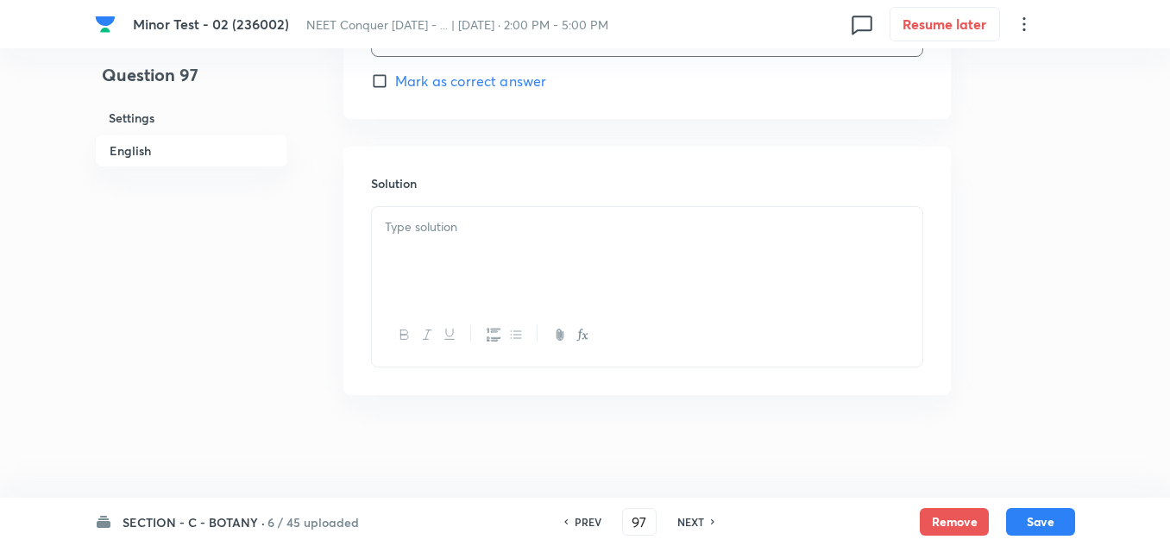
scroll to position [1812, 0]
click at [458, 239] on div at bounding box center [647, 254] width 550 height 97
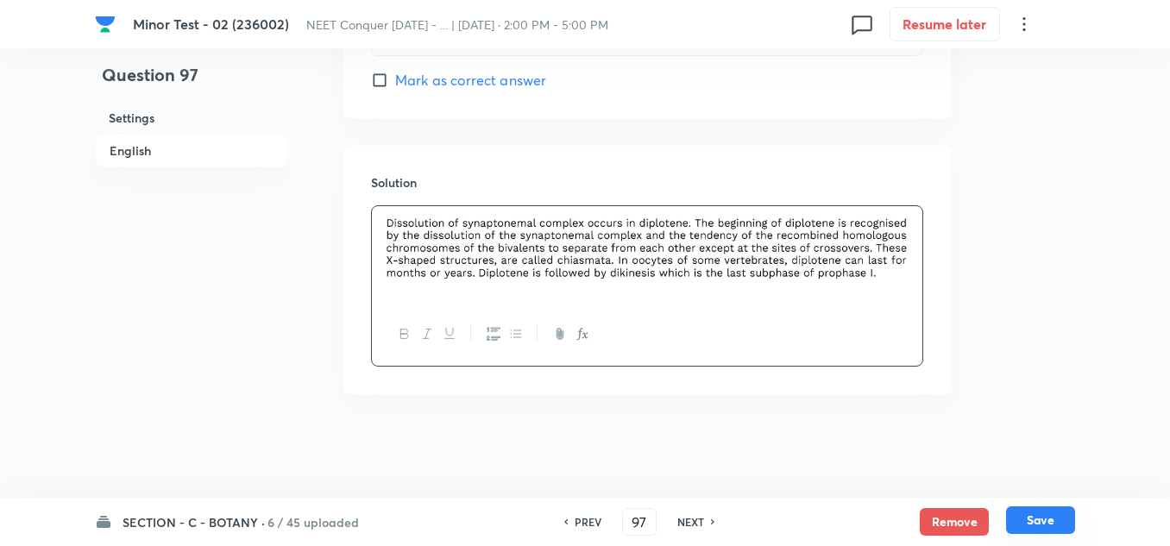
click at [1047, 519] on button "Save" at bounding box center [1040, 520] width 69 height 28
type input "98"
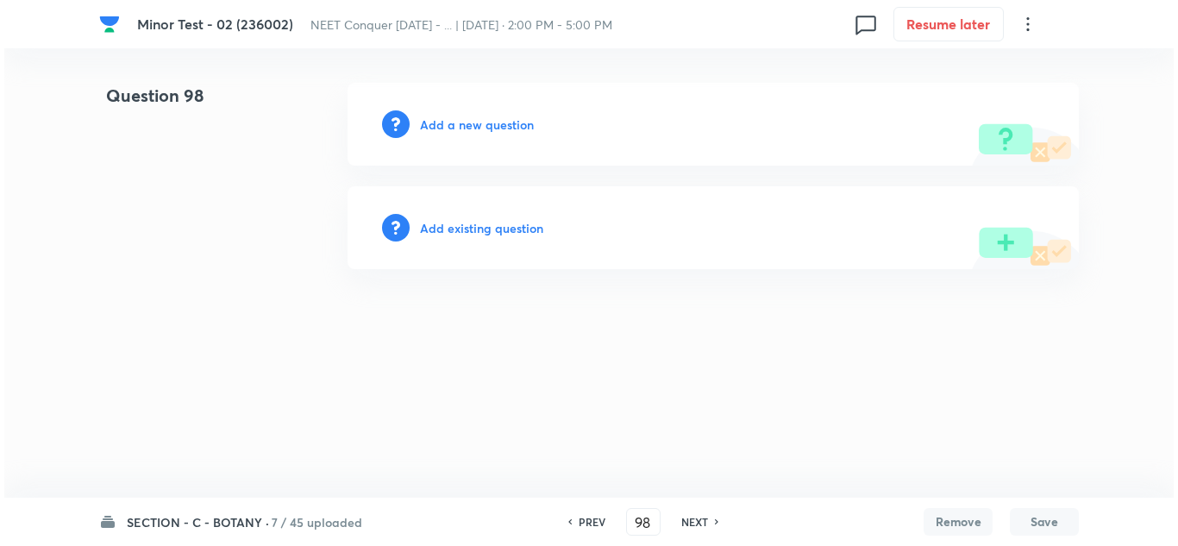
scroll to position [0, 0]
click at [470, 121] on h6 "Add a new question" at bounding box center [477, 125] width 114 height 18
click at [470, 121] on h6 "Choose a question type" at bounding box center [486, 125] width 133 height 18
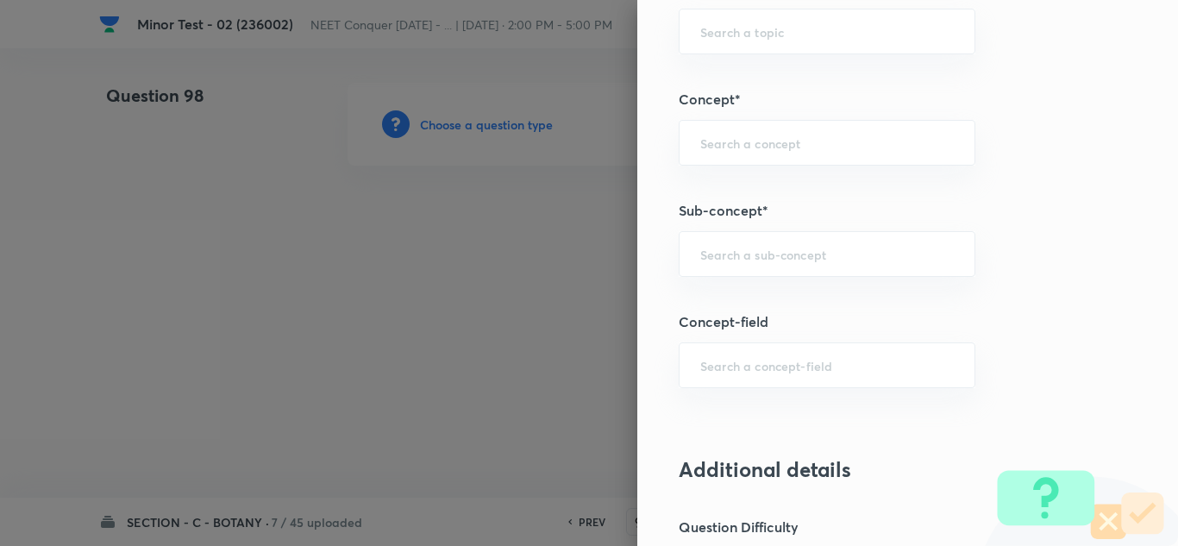
scroll to position [1121, 0]
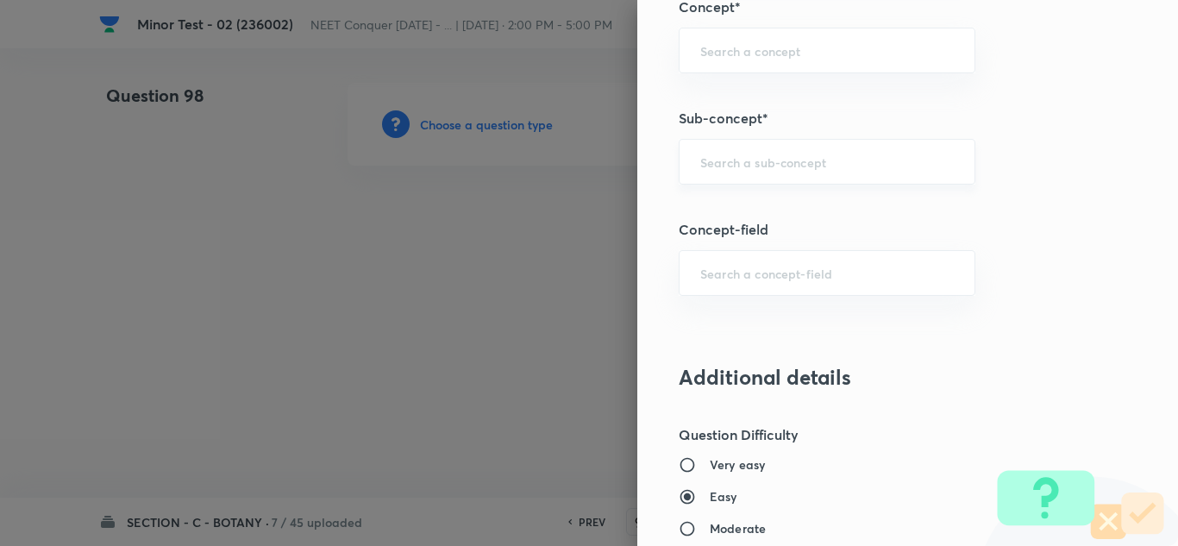
click at [752, 151] on div "​" at bounding box center [827, 162] width 297 height 46
paste input "Cell Cycle & Cell Division"
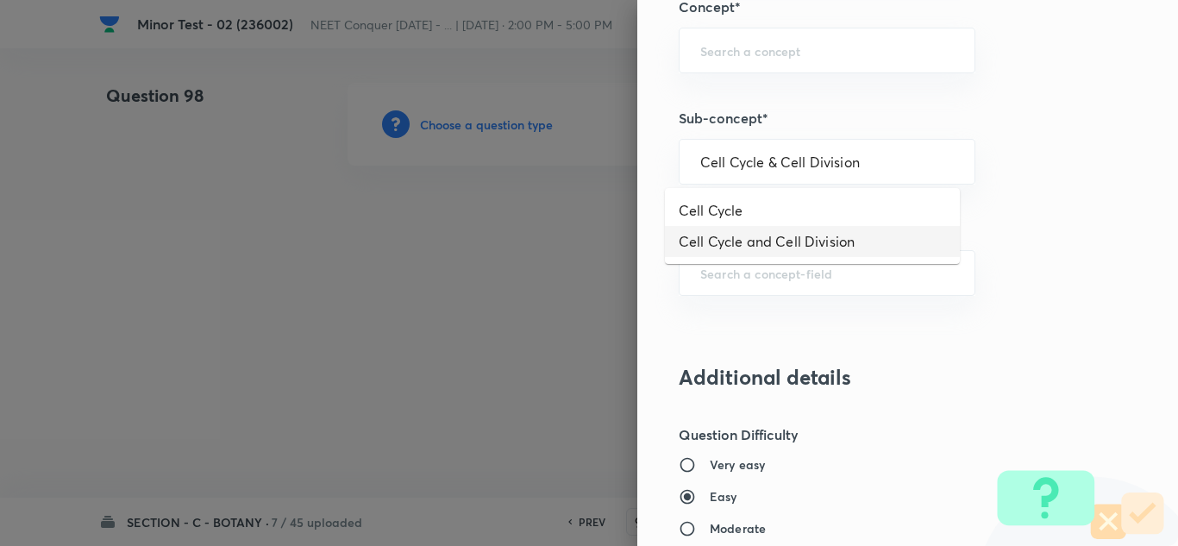
click at [764, 237] on li "Cell Cycle and Cell Division" at bounding box center [812, 241] width 295 height 31
type input "Cell Cycle and Cell Division"
type input "Biology"
type input "Cell Cycle and Cell Division"
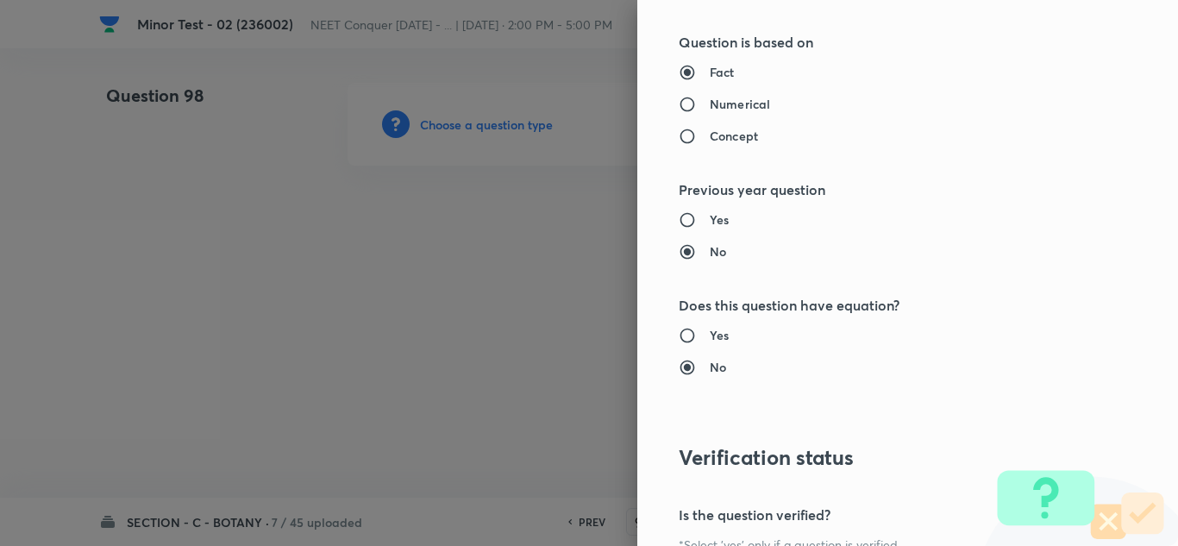
scroll to position [1639, 0]
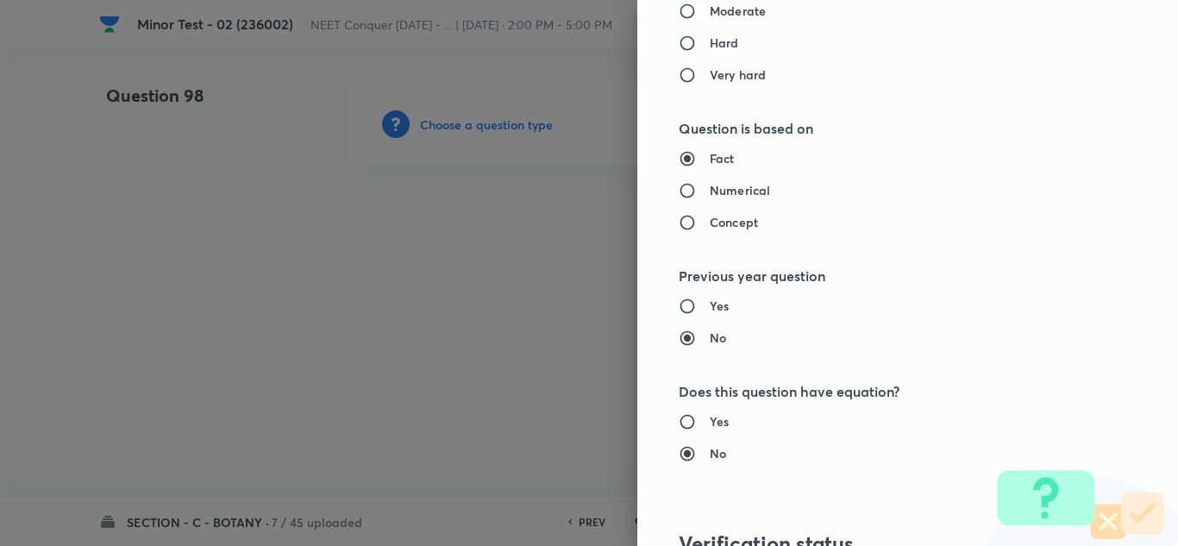
click at [679, 18] on input "Moderate" at bounding box center [694, 11] width 31 height 17
radio input "true"
radio input "false"
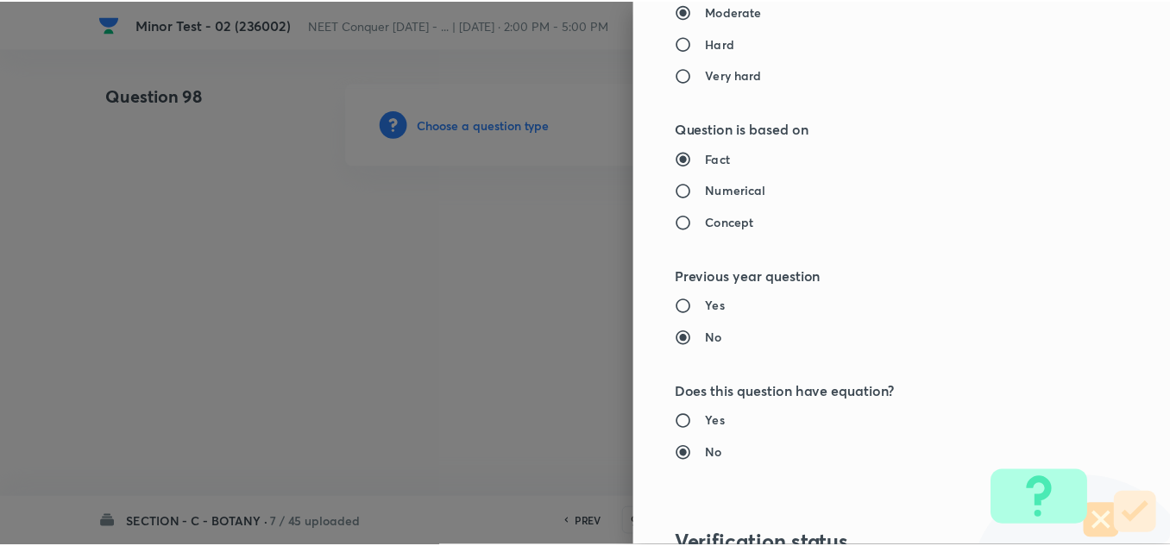
scroll to position [1921, 0]
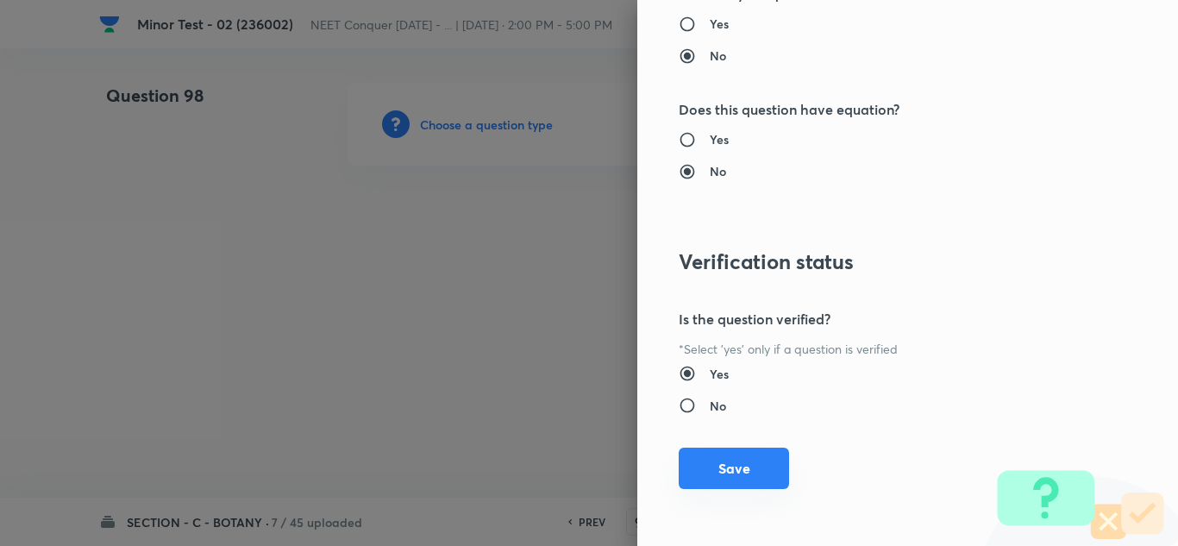
click at [732, 459] on button "Save" at bounding box center [734, 468] width 110 height 41
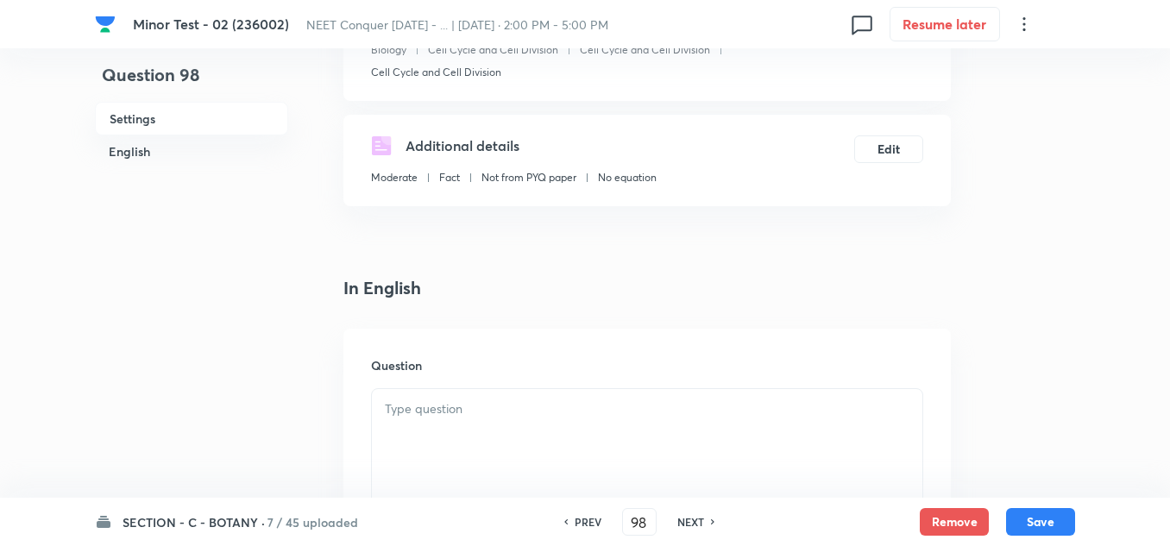
scroll to position [259, 0]
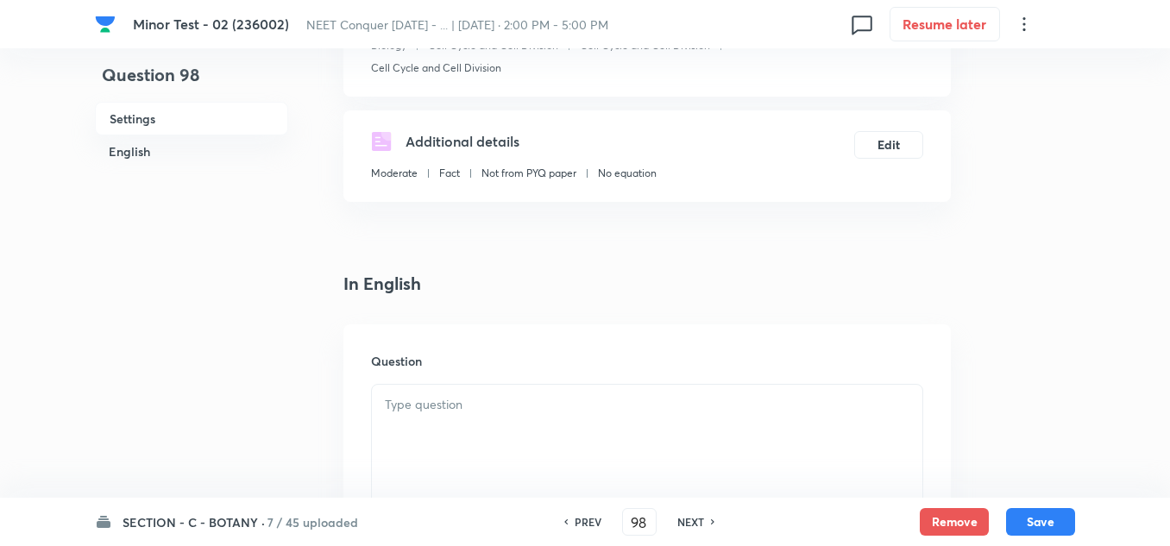
click at [464, 416] on div at bounding box center [647, 433] width 550 height 97
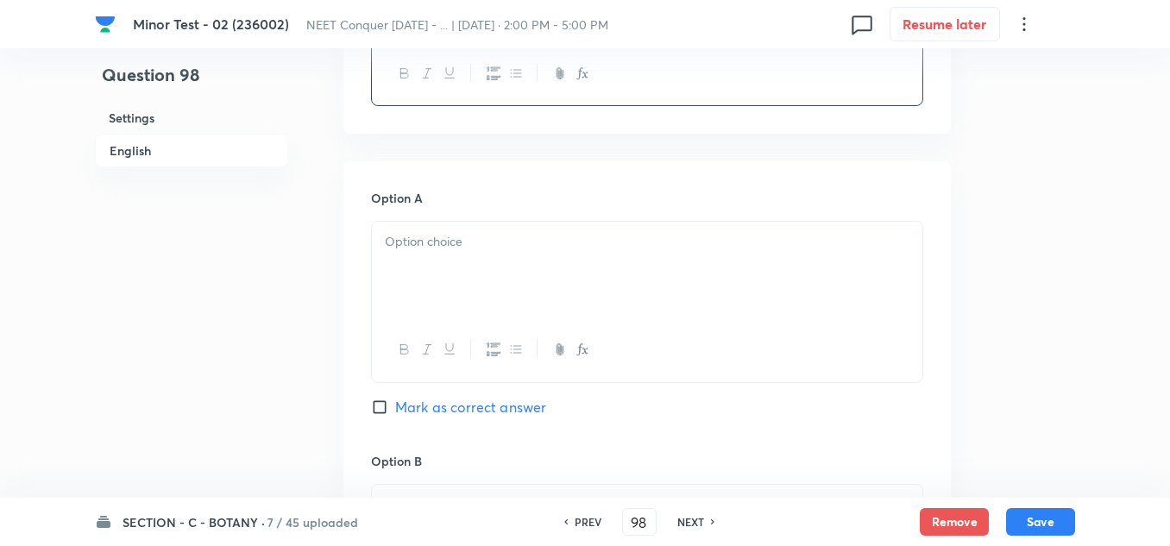
scroll to position [776, 0]
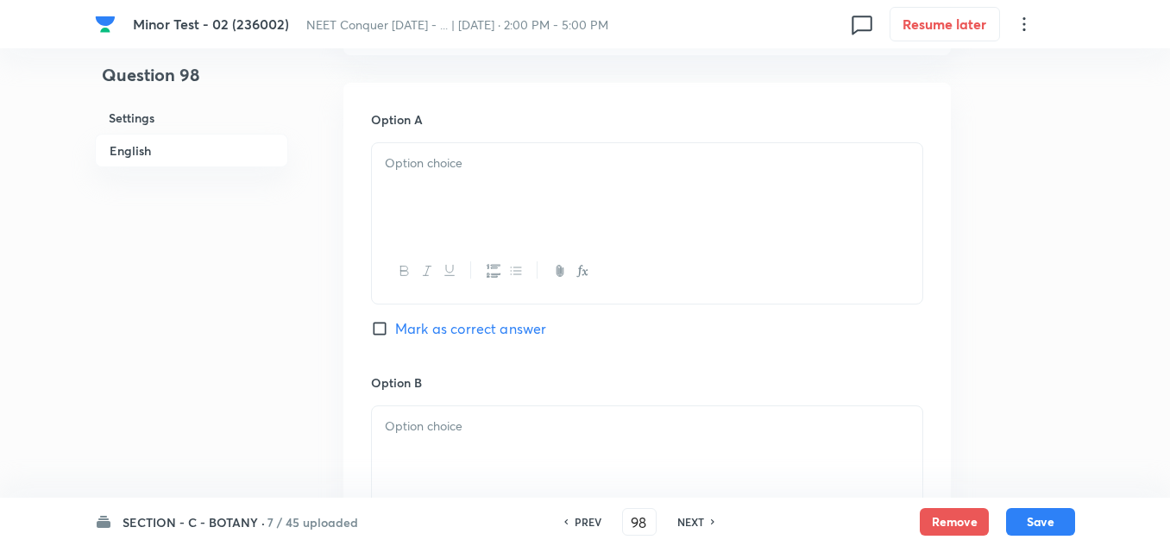
click at [435, 220] on div at bounding box center [647, 191] width 550 height 97
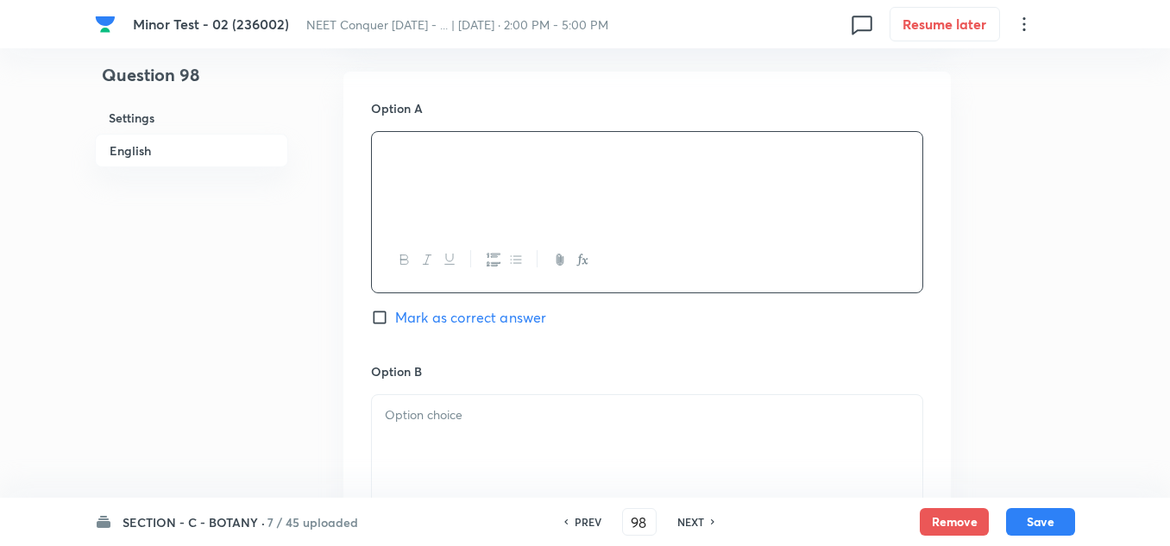
scroll to position [949, 0]
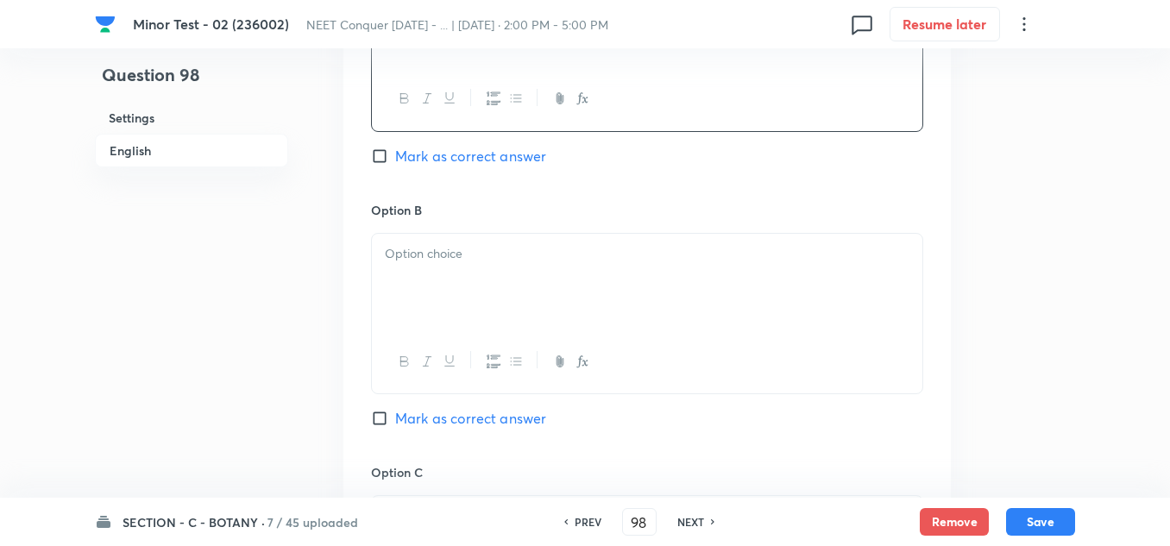
click at [460, 268] on div at bounding box center [647, 282] width 550 height 97
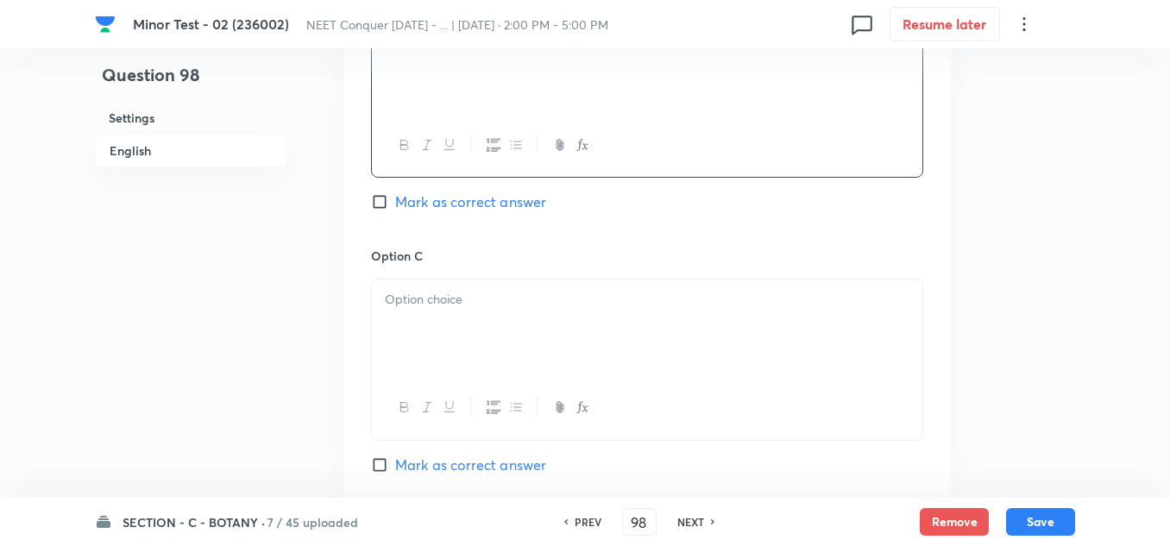
scroll to position [1207, 0]
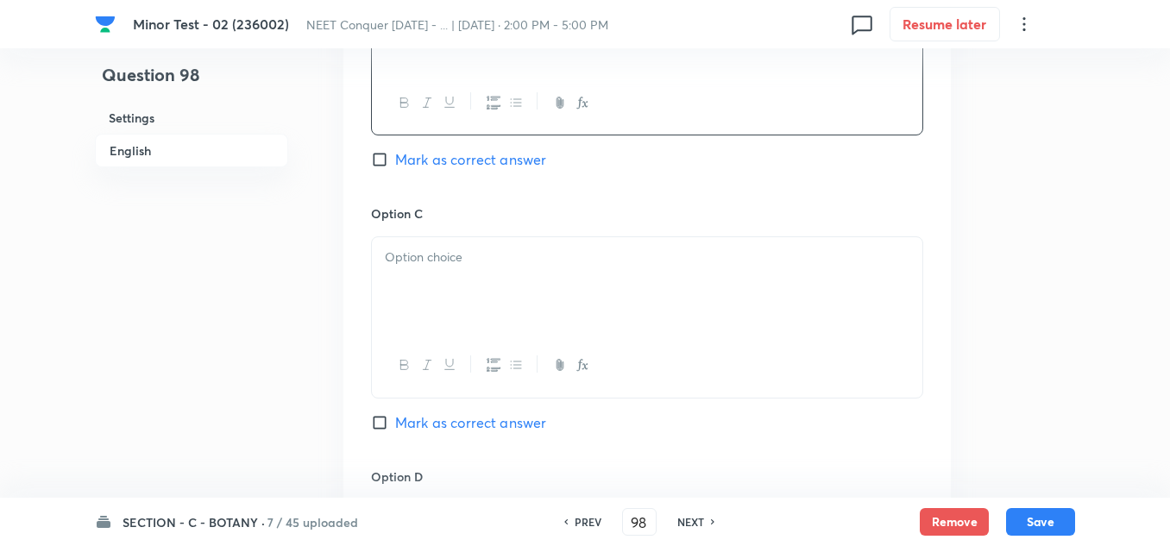
click at [429, 279] on div at bounding box center [647, 285] width 550 height 97
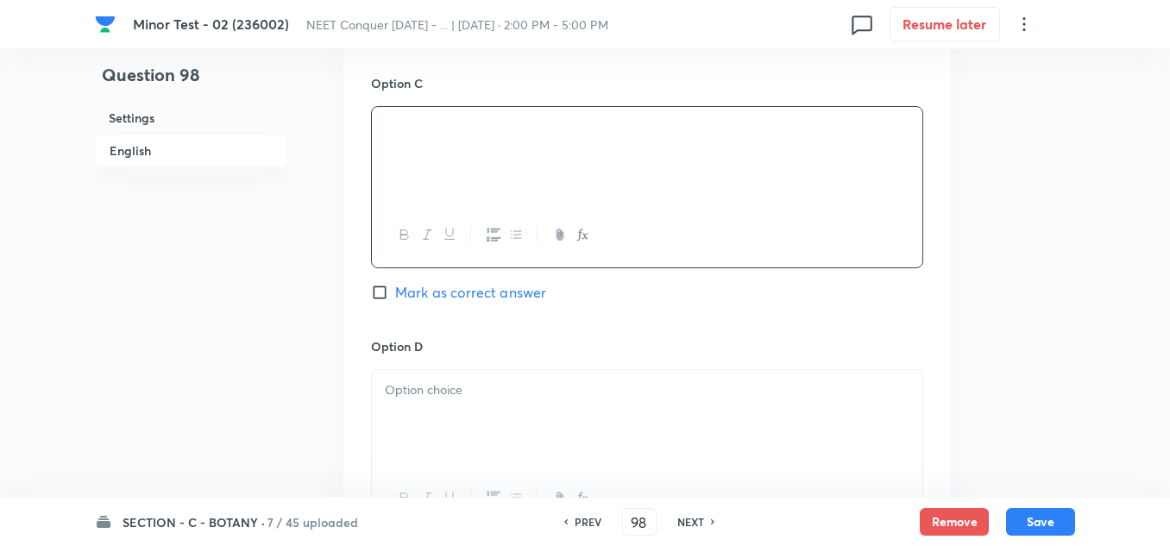
scroll to position [1380, 0]
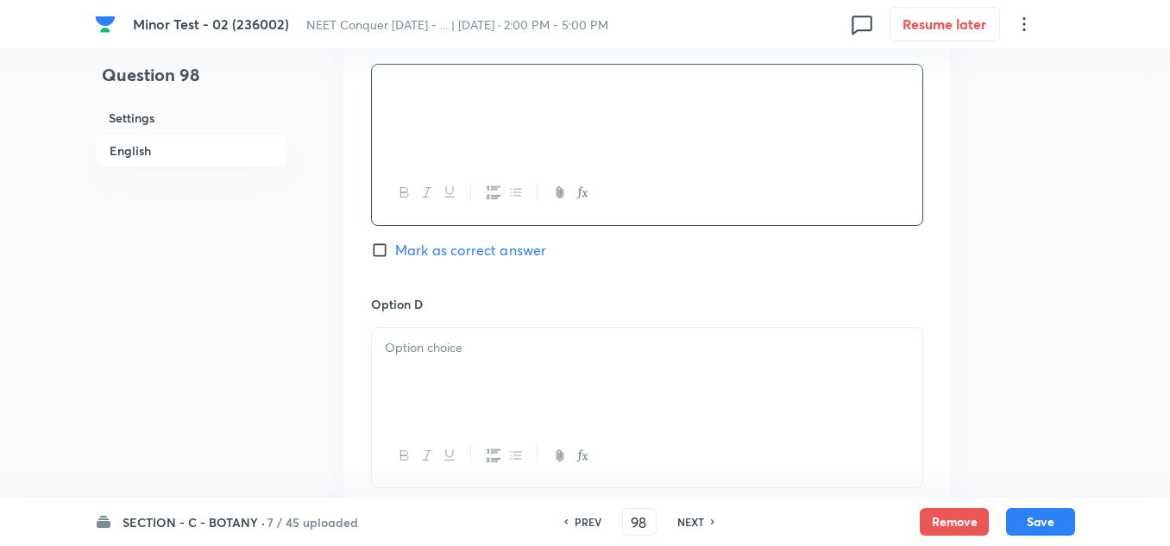
click at [455, 367] on div at bounding box center [647, 376] width 550 height 97
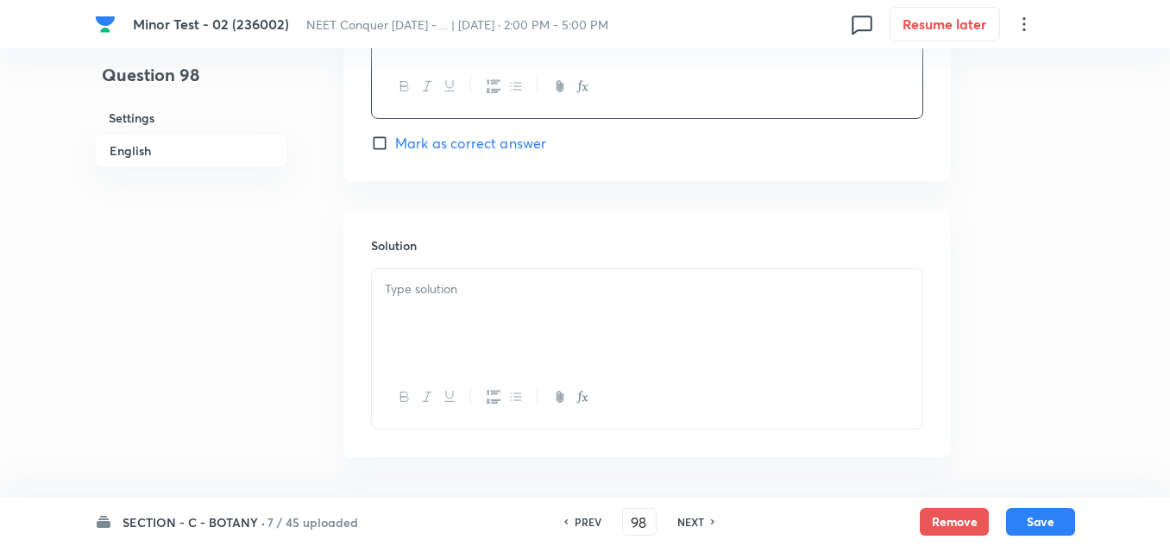
scroll to position [1811, 0]
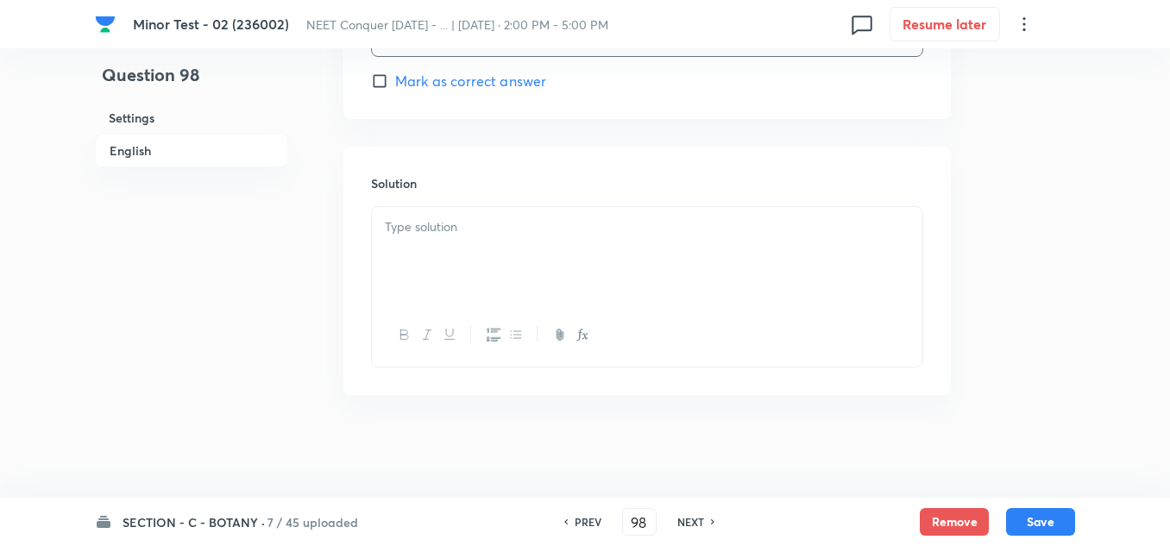
click at [379, 83] on input "Mark as correct answer" at bounding box center [383, 80] width 24 height 17
checkbox input "true"
click at [504, 223] on p at bounding box center [647, 227] width 524 height 20
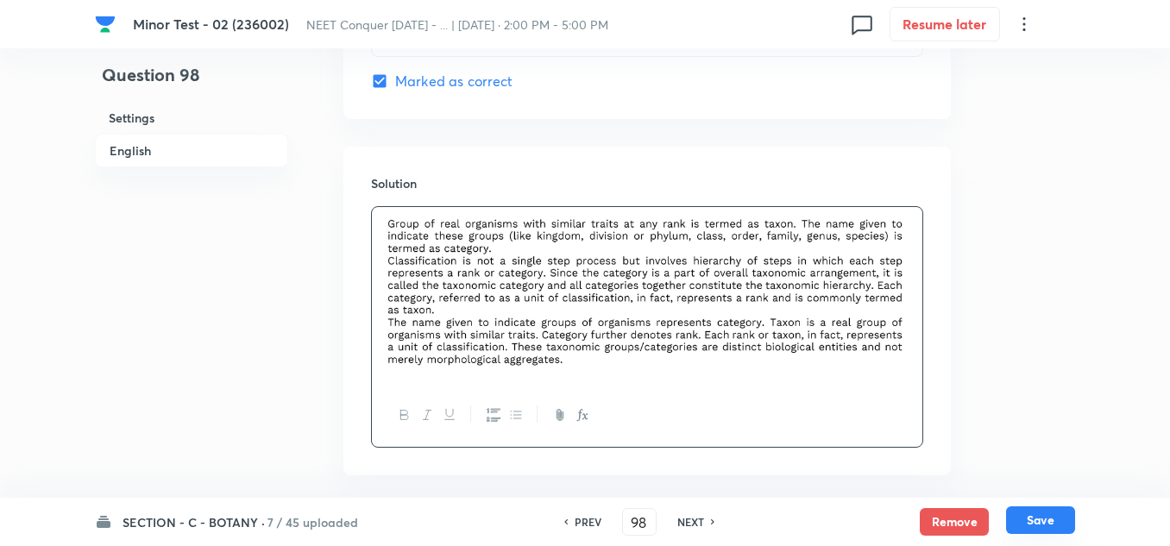
click at [1037, 522] on button "Save" at bounding box center [1040, 520] width 69 height 28
type input "99"
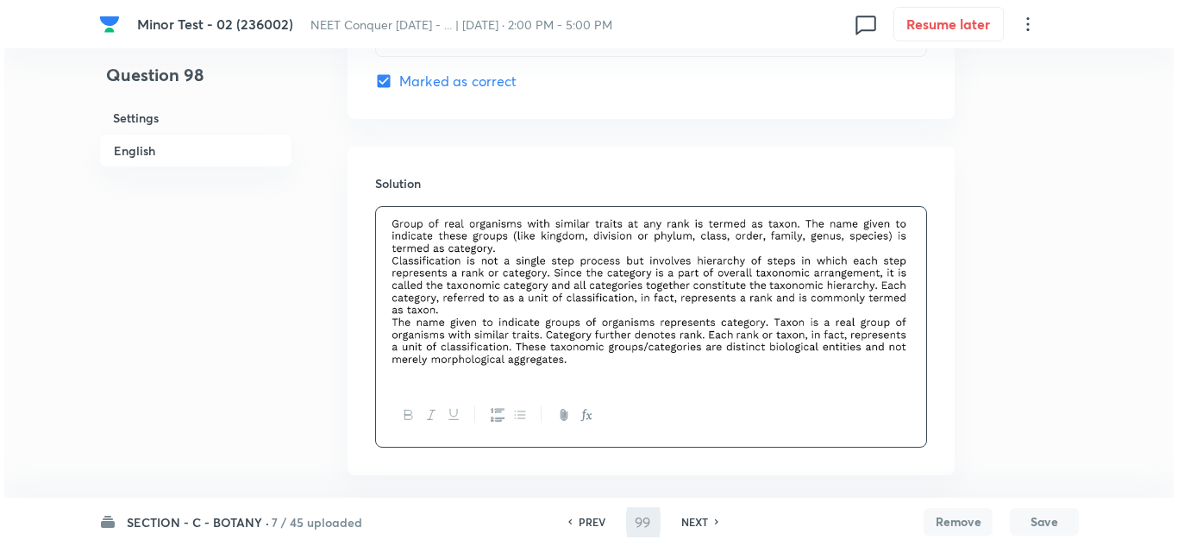
scroll to position [0, 0]
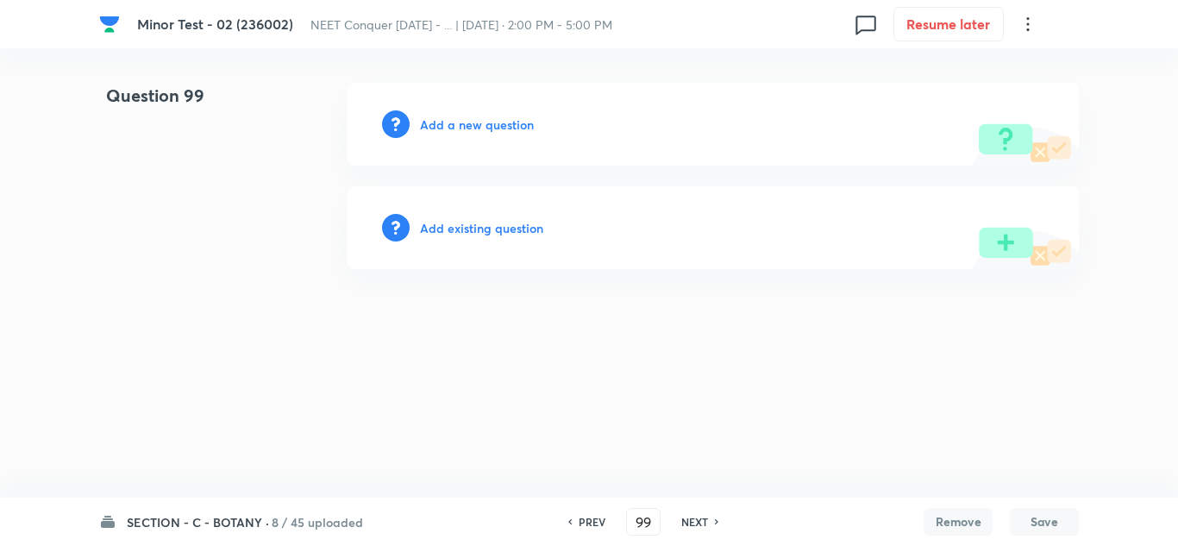
click at [499, 124] on h6 "Add a new question" at bounding box center [477, 125] width 114 height 18
click at [489, 135] on div "Choose a question type" at bounding box center [713, 124] width 731 height 83
click at [511, 128] on h6 "Choose a question type" at bounding box center [486, 125] width 133 height 18
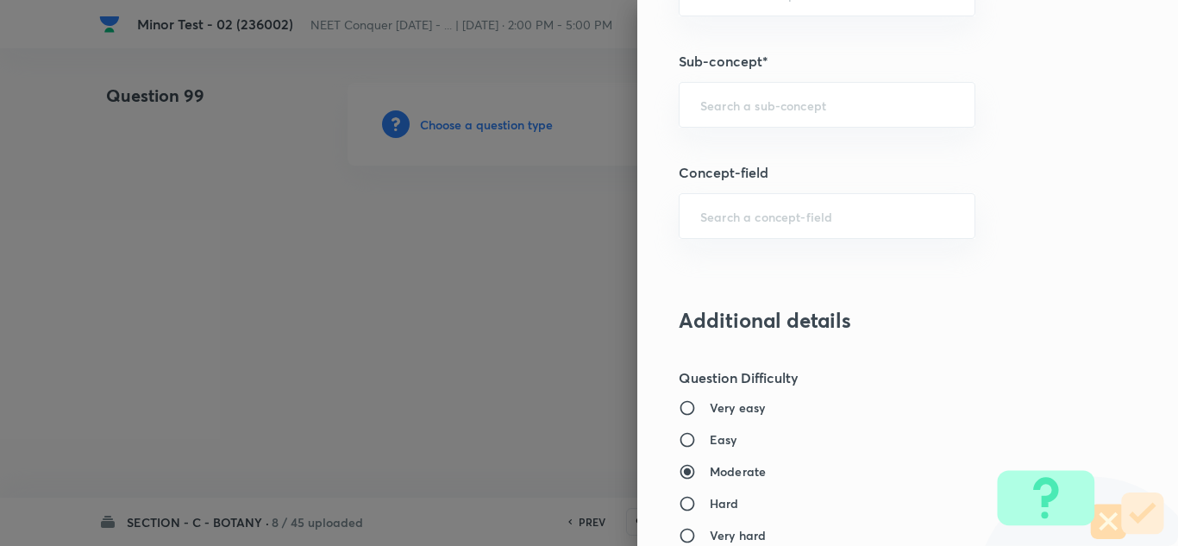
scroll to position [1121, 0]
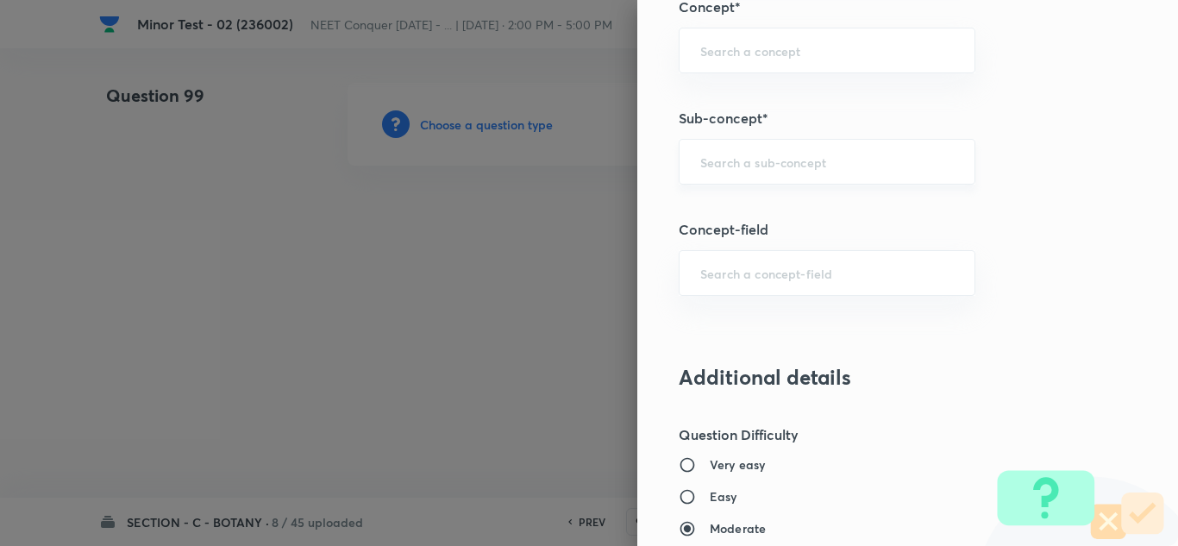
click at [730, 141] on div "​" at bounding box center [827, 162] width 297 height 46
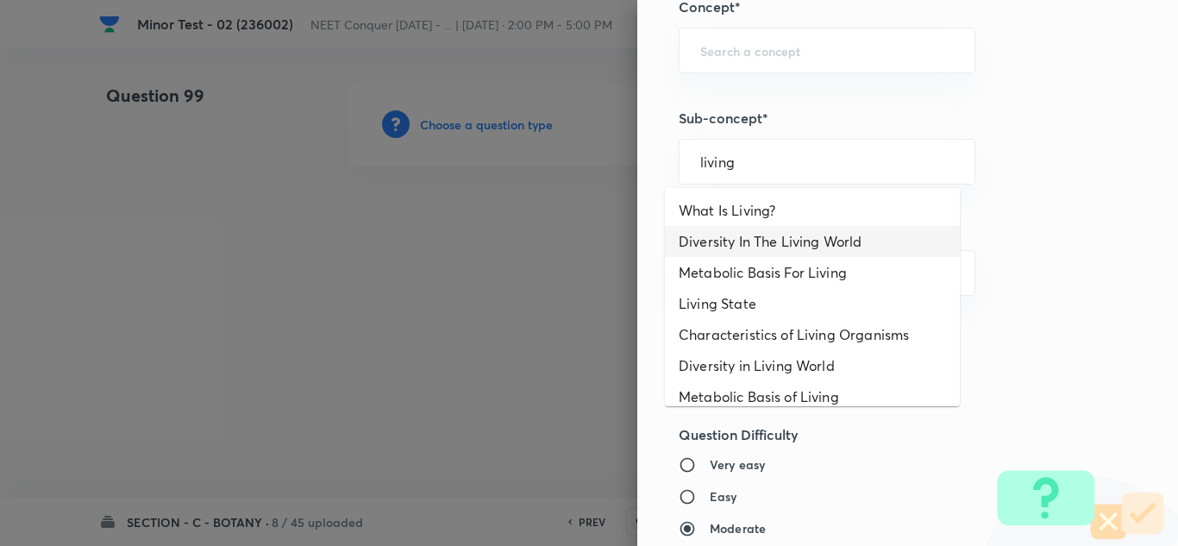
click at [822, 237] on li "Diversity In The Living World" at bounding box center [812, 241] width 295 height 31
type input "Diversity In The Living World"
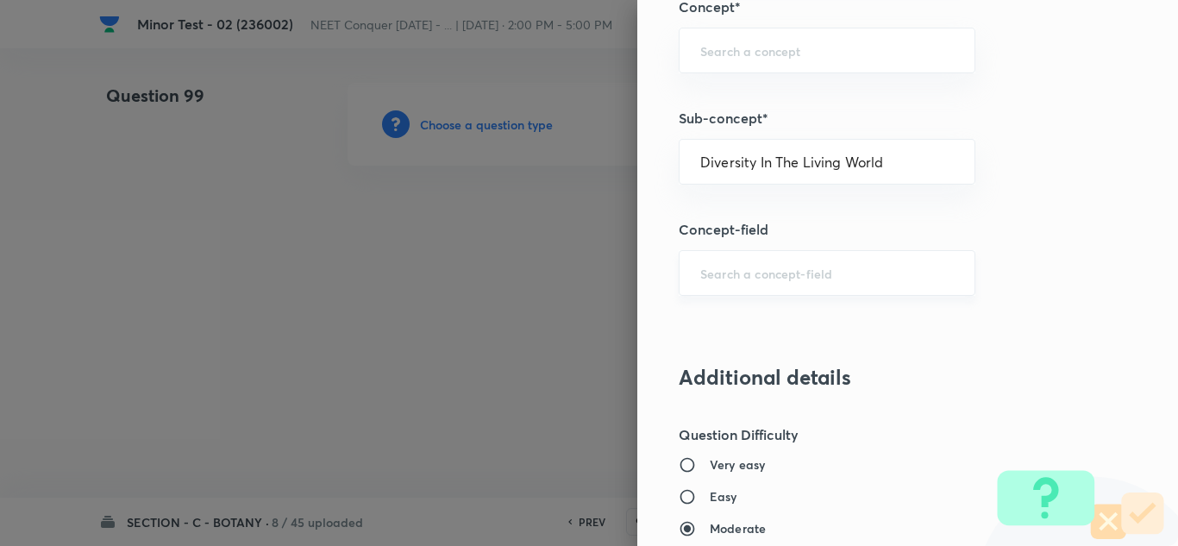
type input "Biology"
type input "Diversity of Living Organisms"
type input "Living World"
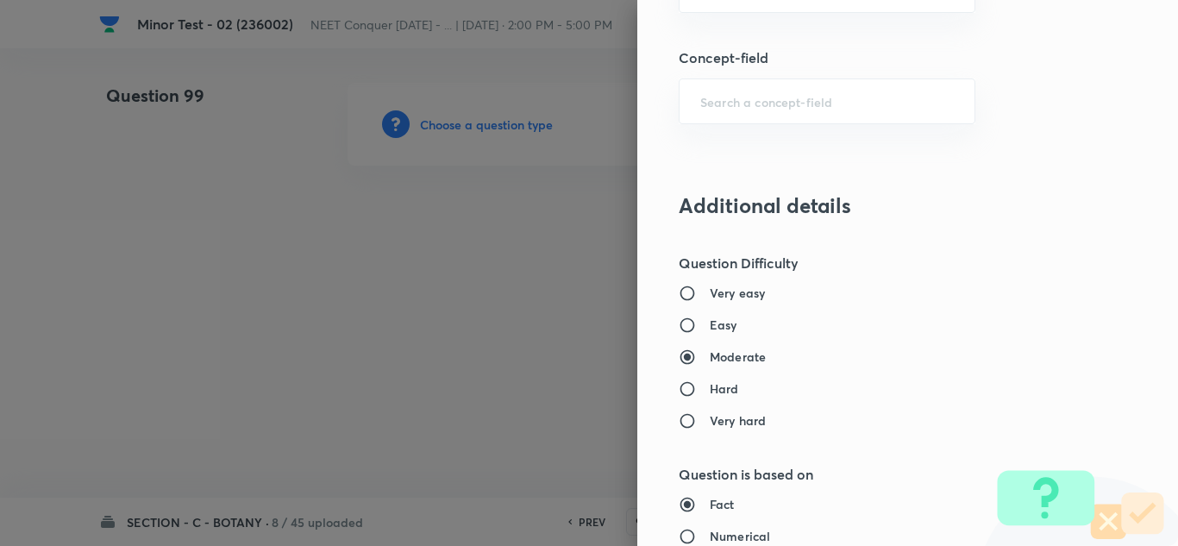
scroll to position [1294, 0]
click at [687, 335] on div "Very easy Easy Moderate Hard Very hard" at bounding box center [879, 356] width 400 height 146
click at [679, 317] on input "Easy" at bounding box center [694, 324] width 31 height 17
radio input "true"
radio input "false"
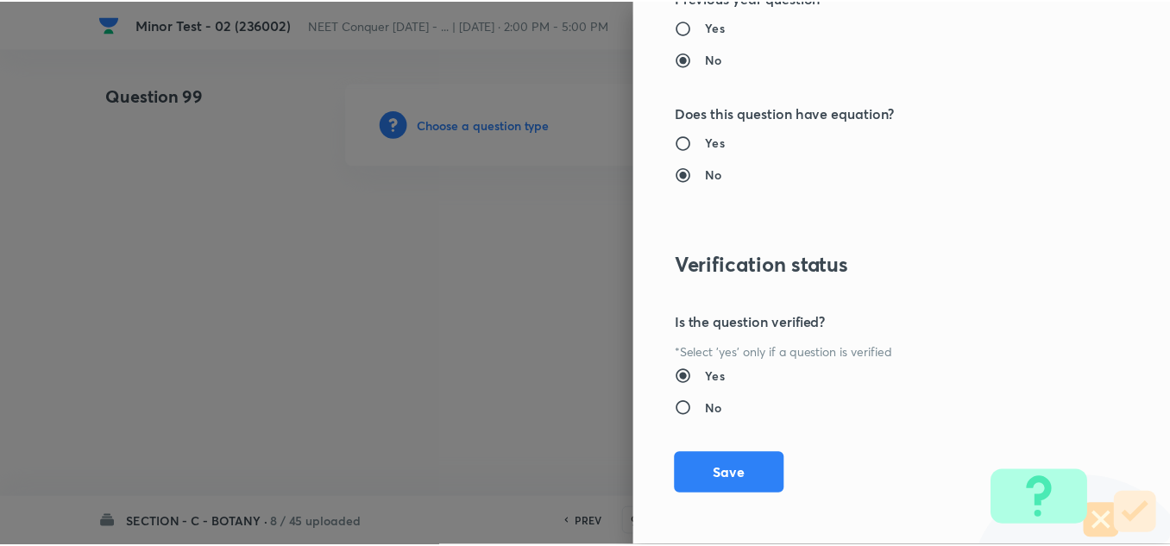
scroll to position [1921, 0]
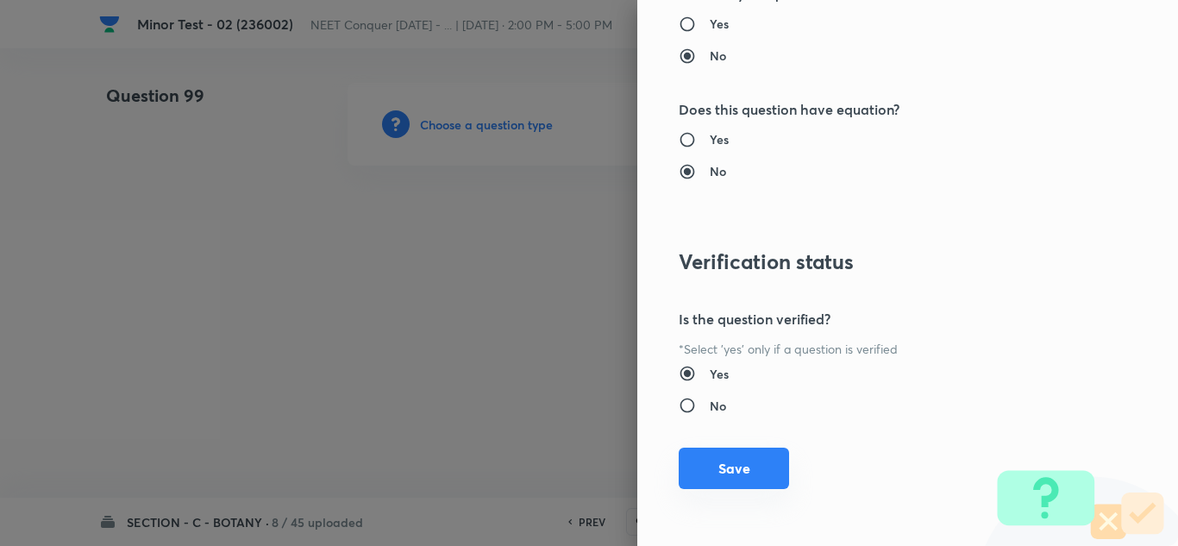
click at [705, 466] on button "Save" at bounding box center [734, 468] width 110 height 41
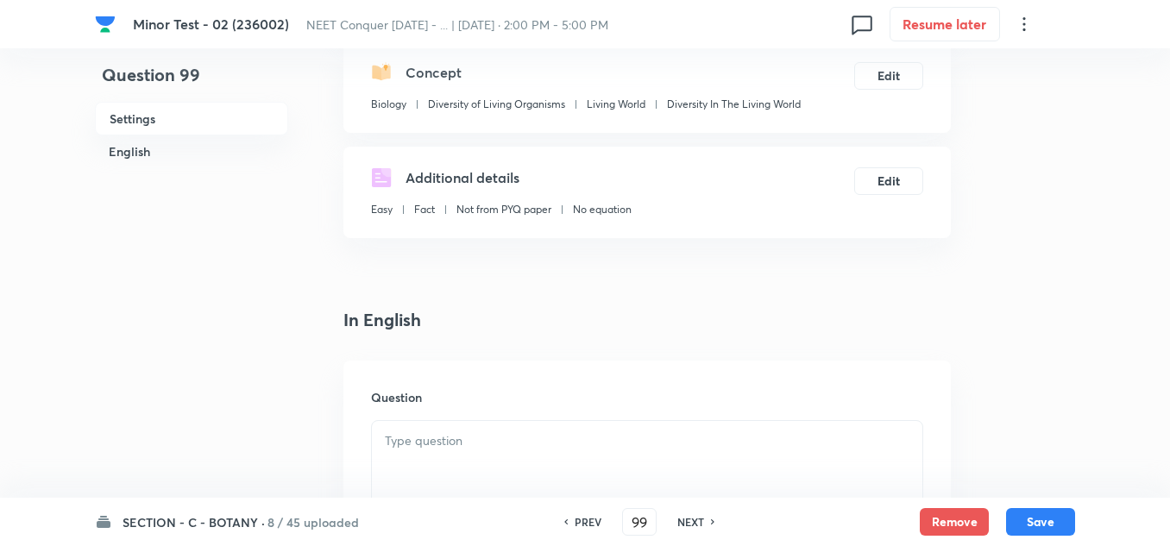
scroll to position [259, 0]
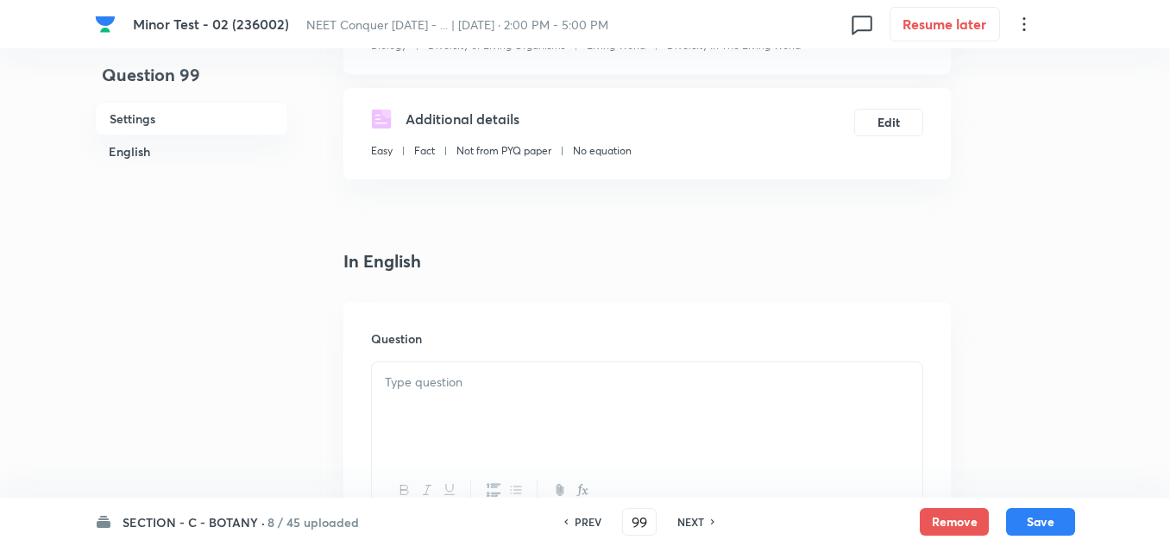
click at [439, 409] on div at bounding box center [647, 410] width 550 height 97
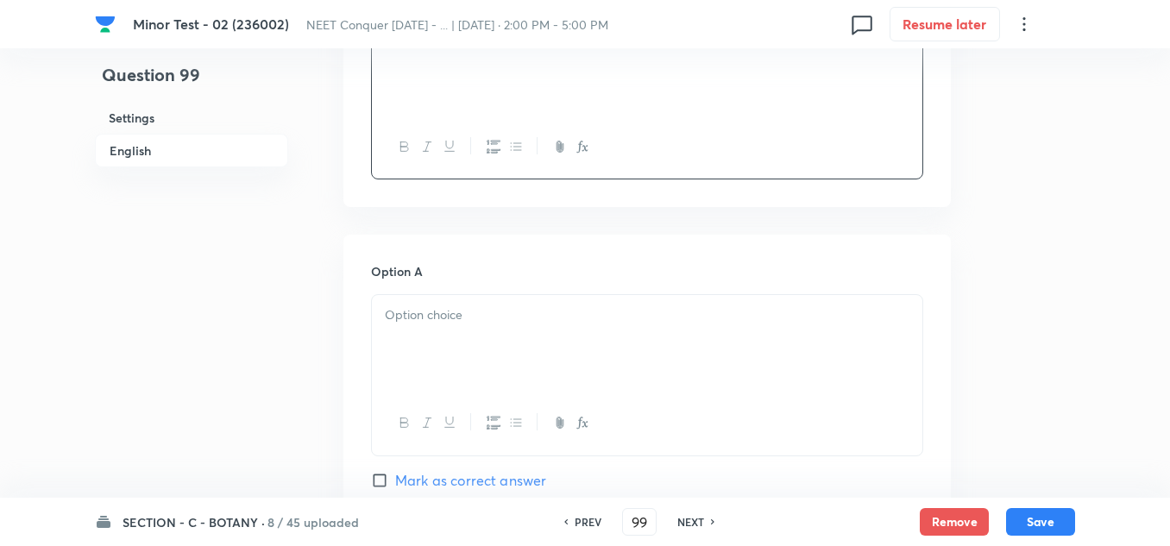
scroll to position [604, 0]
click at [436, 331] on div at bounding box center [647, 341] width 550 height 97
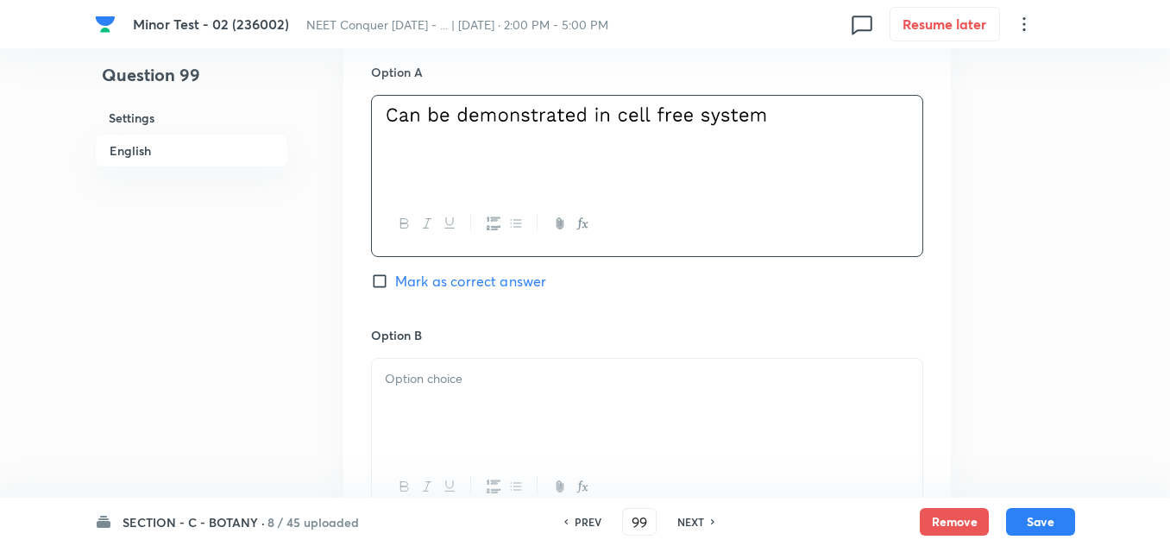
scroll to position [862, 0]
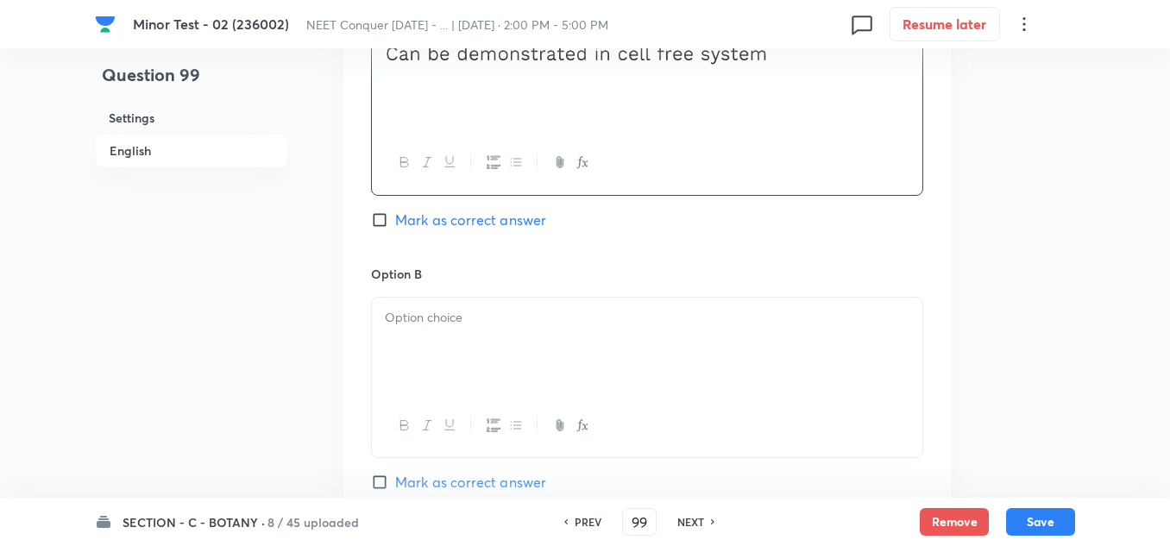
click at [430, 317] on p at bounding box center [647, 318] width 524 height 20
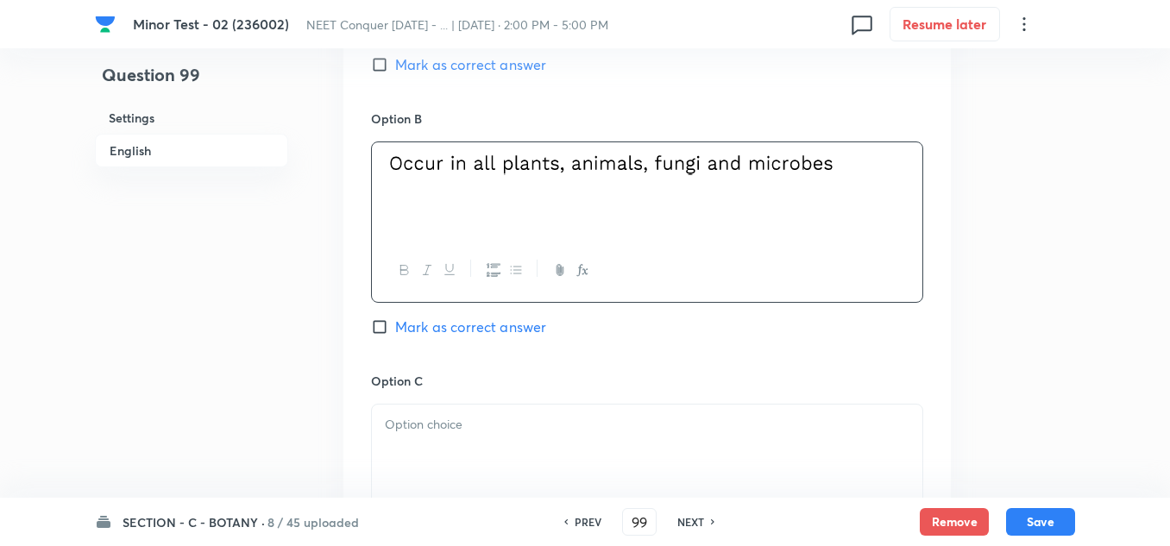
scroll to position [1035, 0]
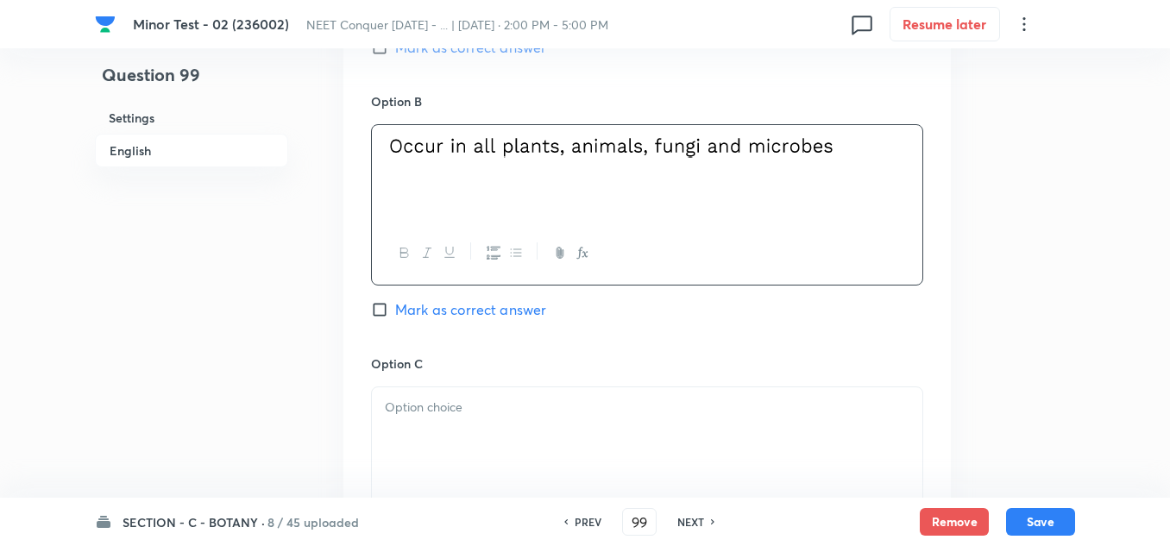
click at [437, 399] on p at bounding box center [647, 408] width 524 height 20
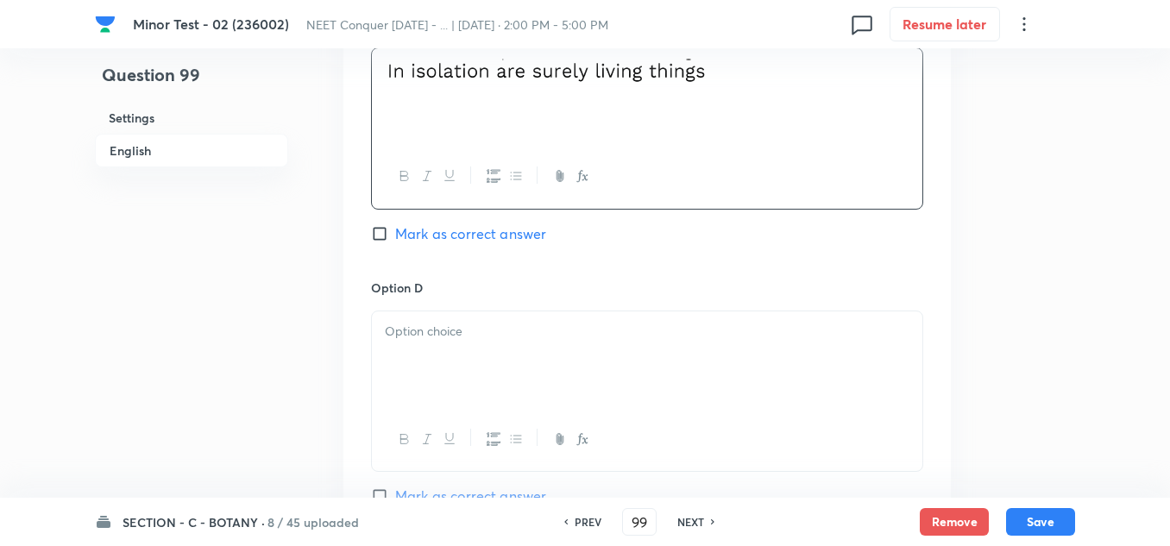
scroll to position [1380, 0]
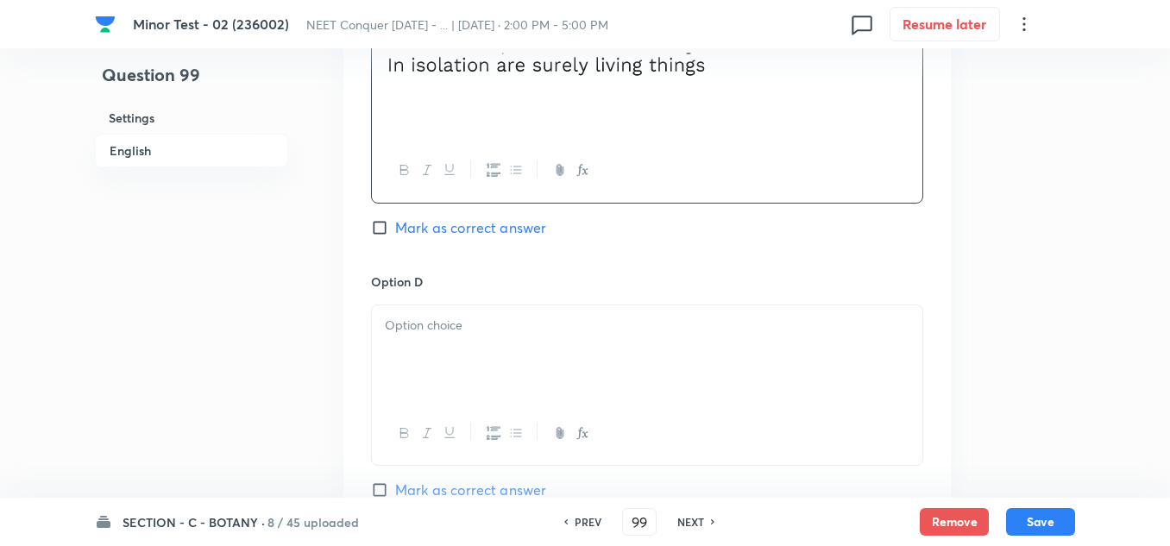
click at [447, 371] on div at bounding box center [647, 353] width 550 height 97
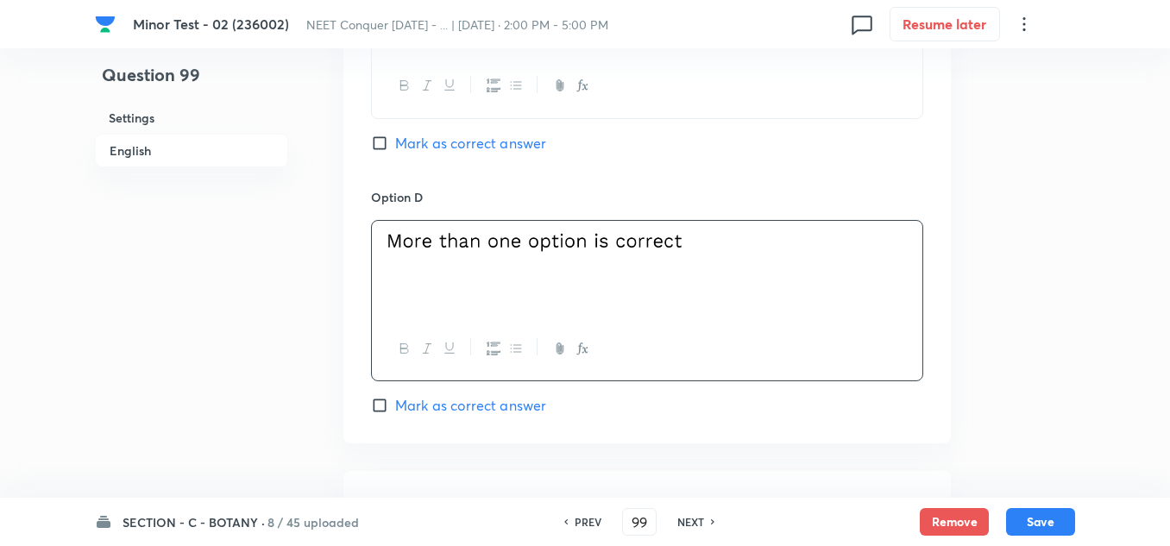
scroll to position [1552, 0]
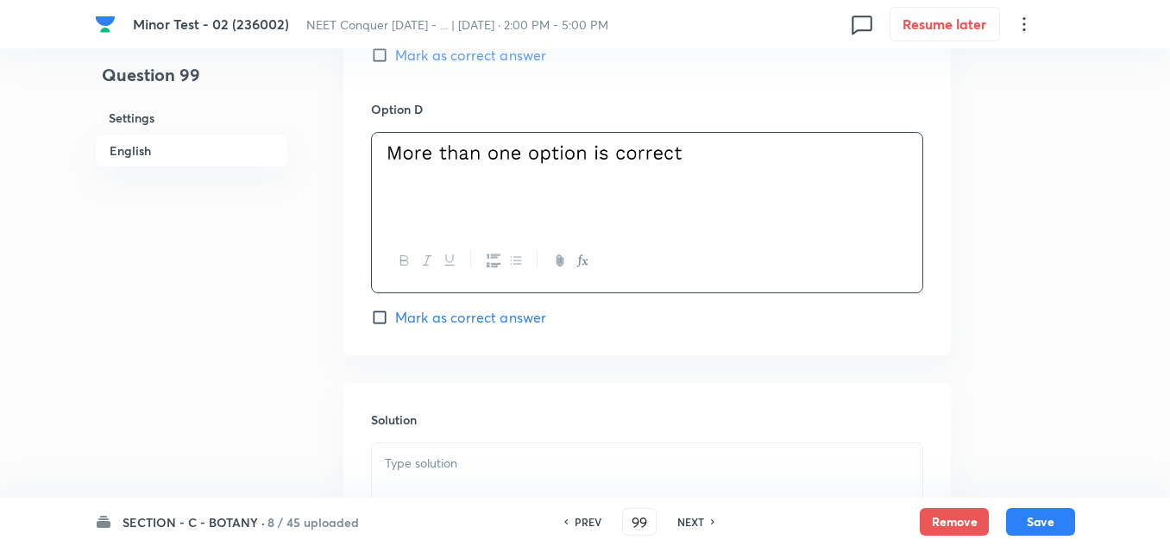
click at [379, 316] on input "Mark as correct answer" at bounding box center [383, 317] width 24 height 17
checkbox input "true"
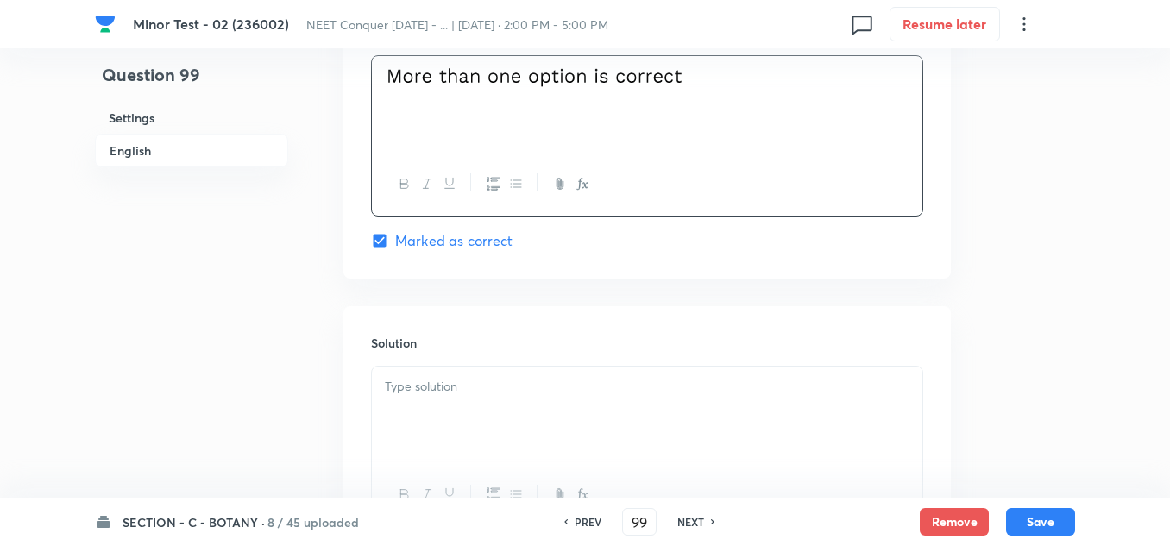
scroll to position [1725, 0]
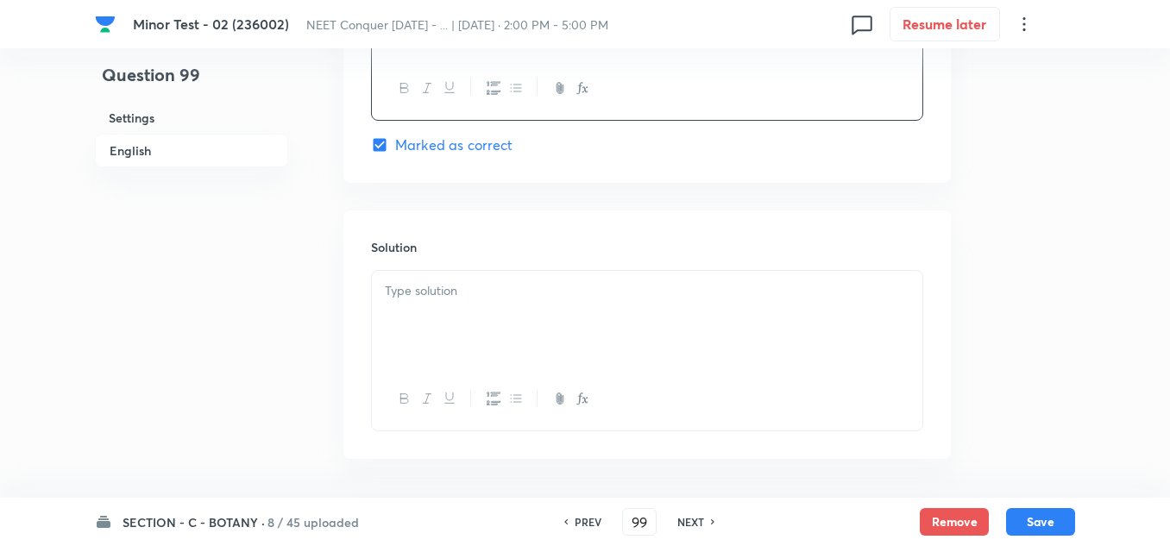
click at [530, 336] on div at bounding box center [647, 319] width 550 height 97
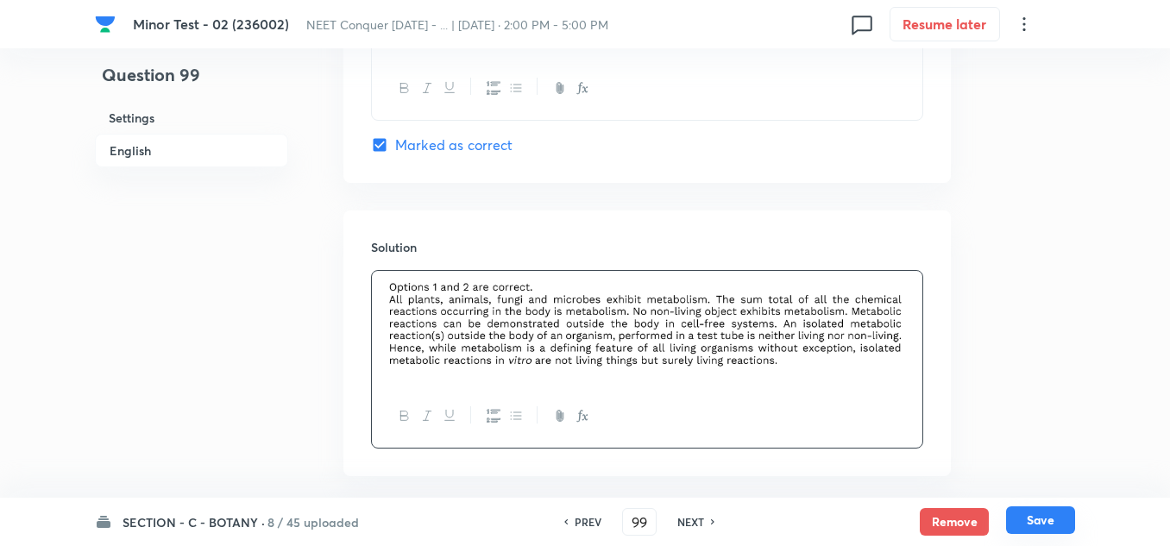
click at [1047, 522] on button "Save" at bounding box center [1040, 520] width 69 height 28
type input "100"
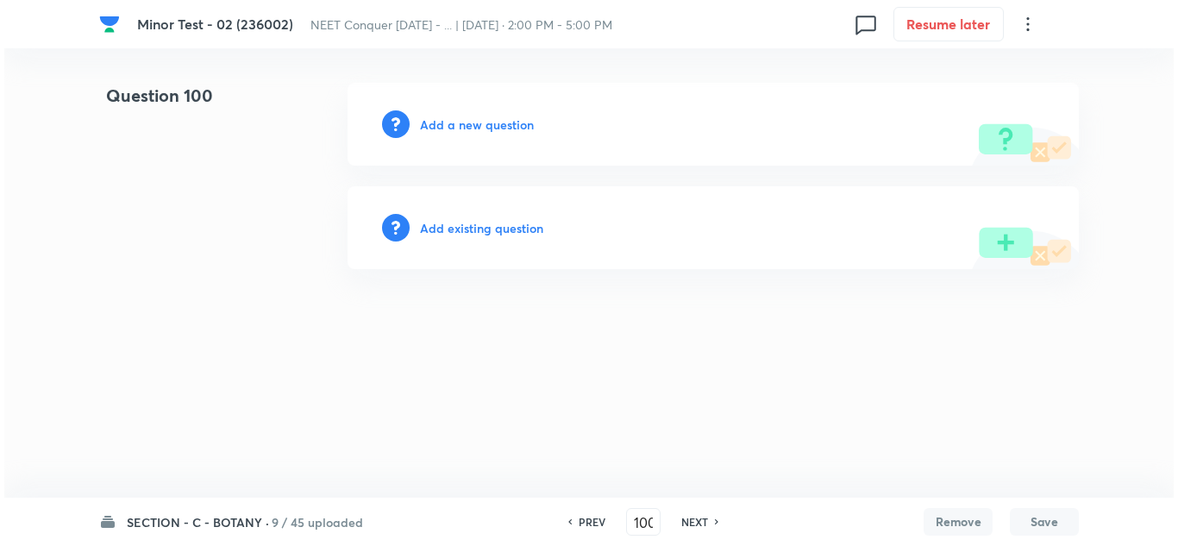
scroll to position [0, 0]
click at [492, 120] on h6 "Add a new question" at bounding box center [477, 125] width 114 height 18
click at [505, 123] on h6 "Choose a question type" at bounding box center [486, 125] width 133 height 18
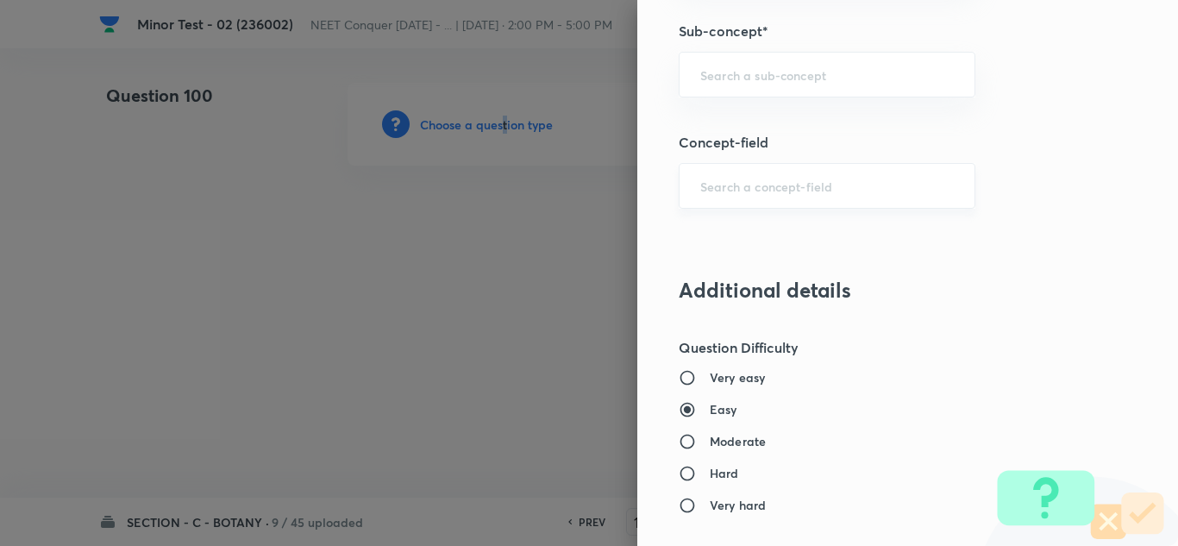
scroll to position [1207, 0]
click at [709, 90] on div "​" at bounding box center [827, 76] width 297 height 46
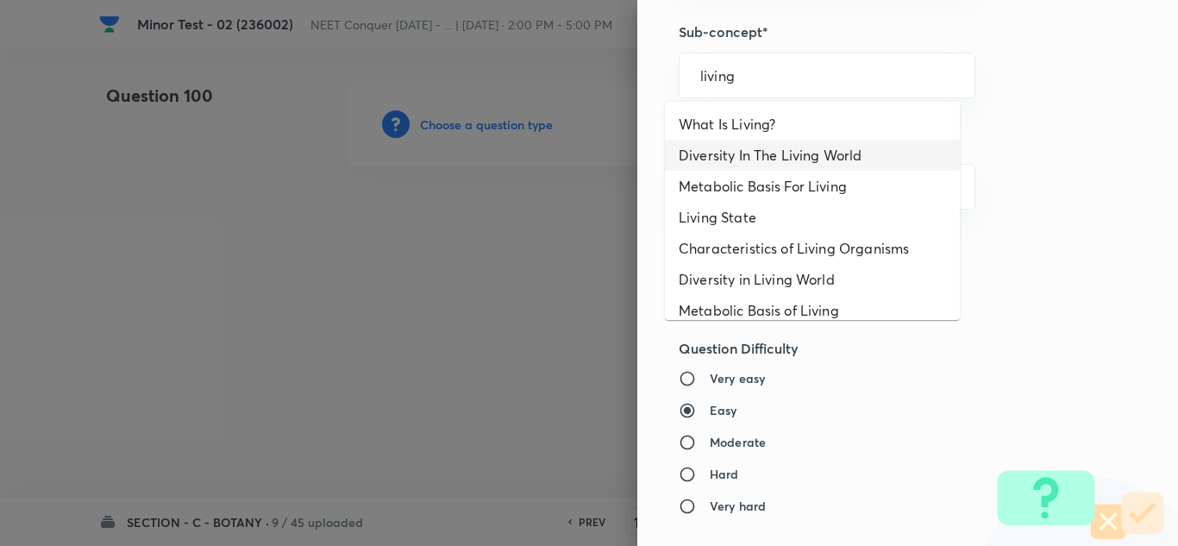
click at [762, 154] on li "Diversity In The Living World" at bounding box center [812, 155] width 295 height 31
type input "Diversity In The Living World"
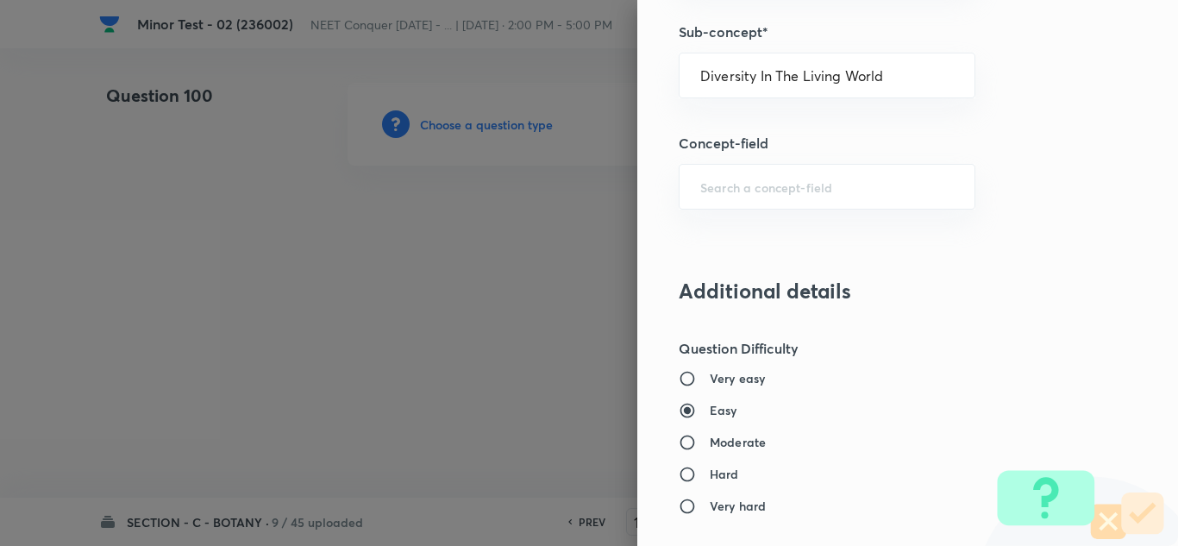
type input "Biology"
type input "Diversity of Living Organisms"
type input "Living World"
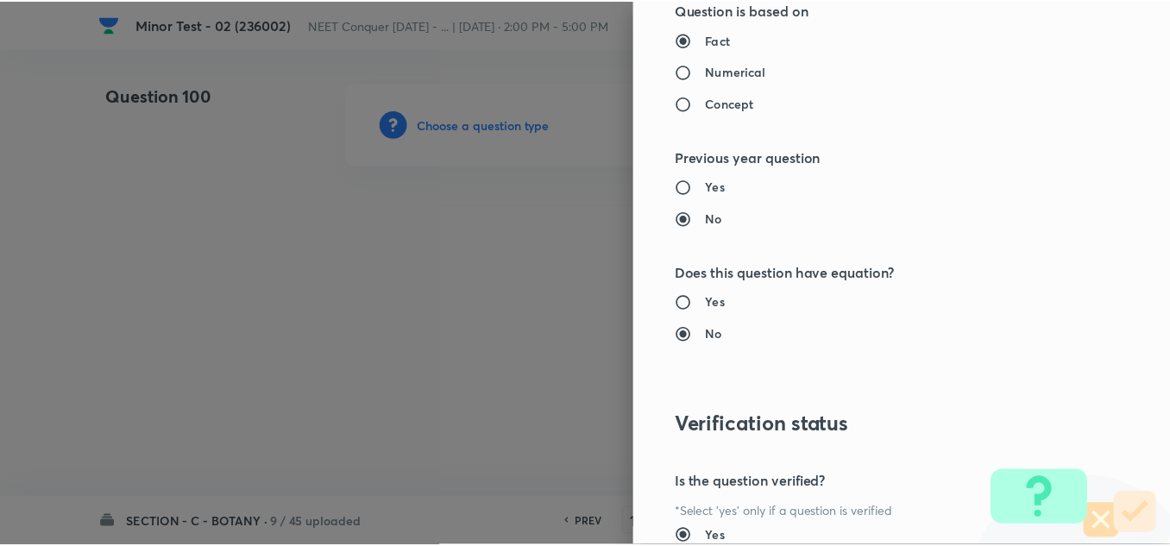
scroll to position [1921, 0]
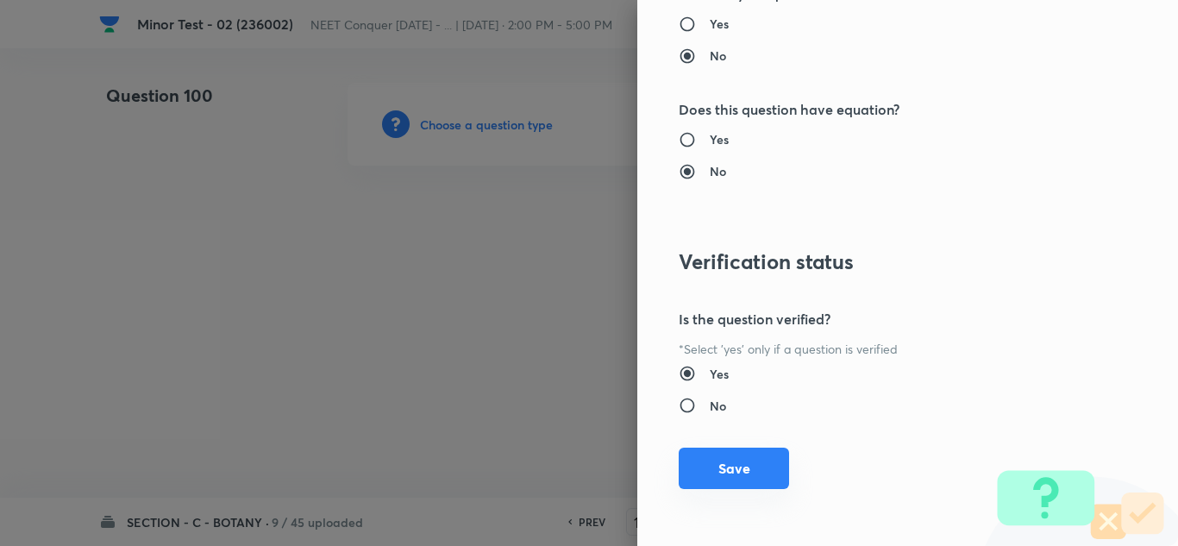
click at [709, 473] on button "Save" at bounding box center [734, 468] width 110 height 41
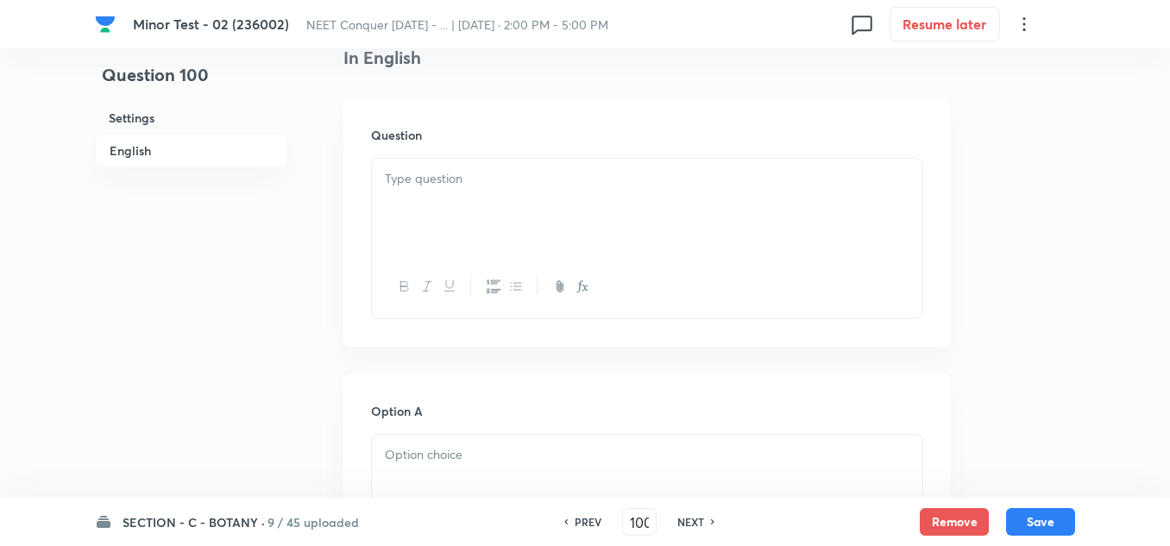
scroll to position [431, 0]
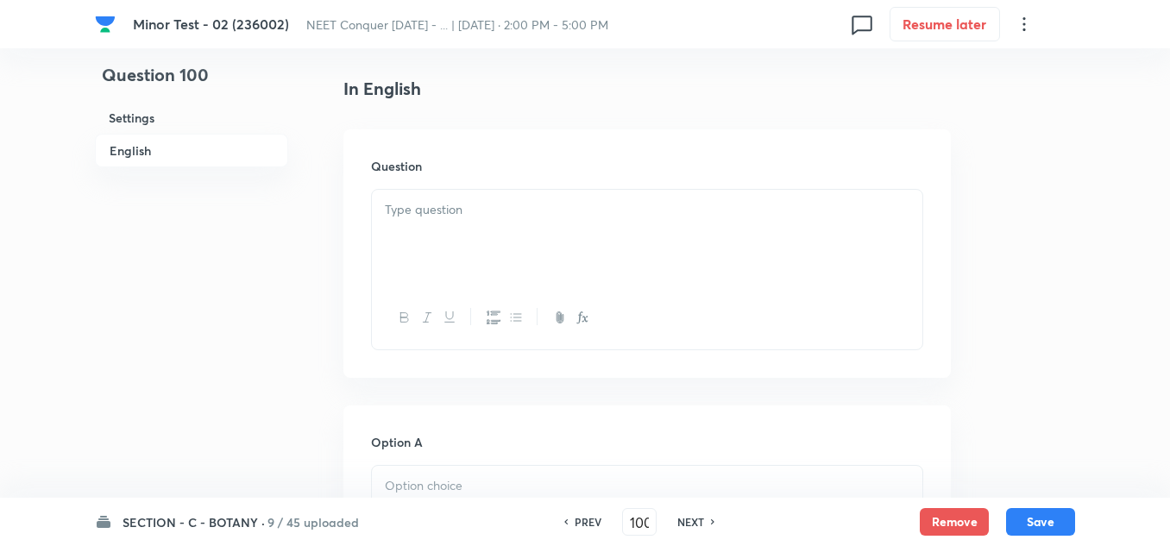
click at [465, 246] on div at bounding box center [647, 238] width 550 height 97
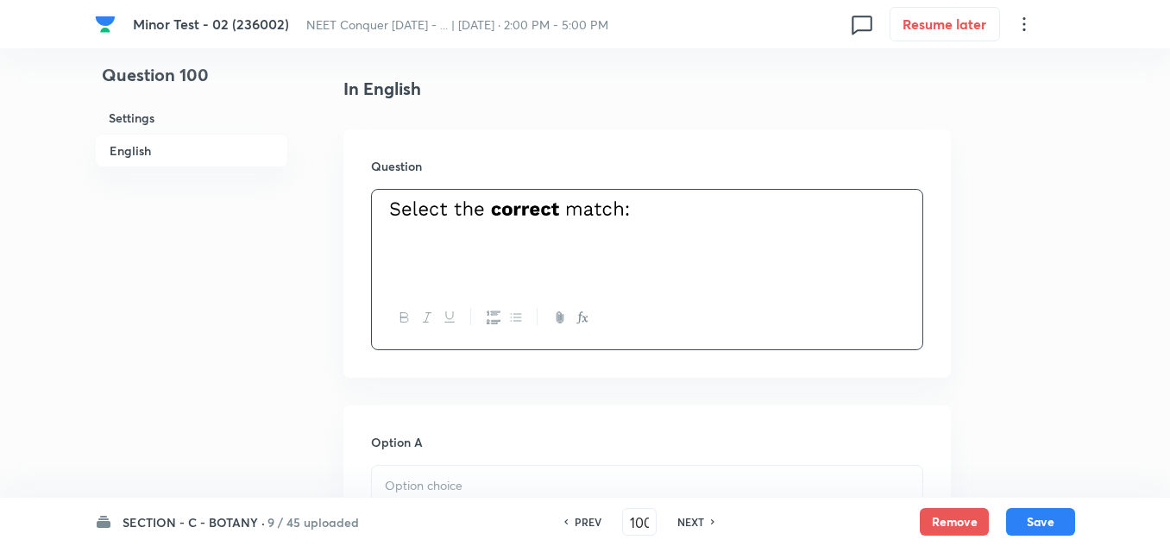
scroll to position [776, 0]
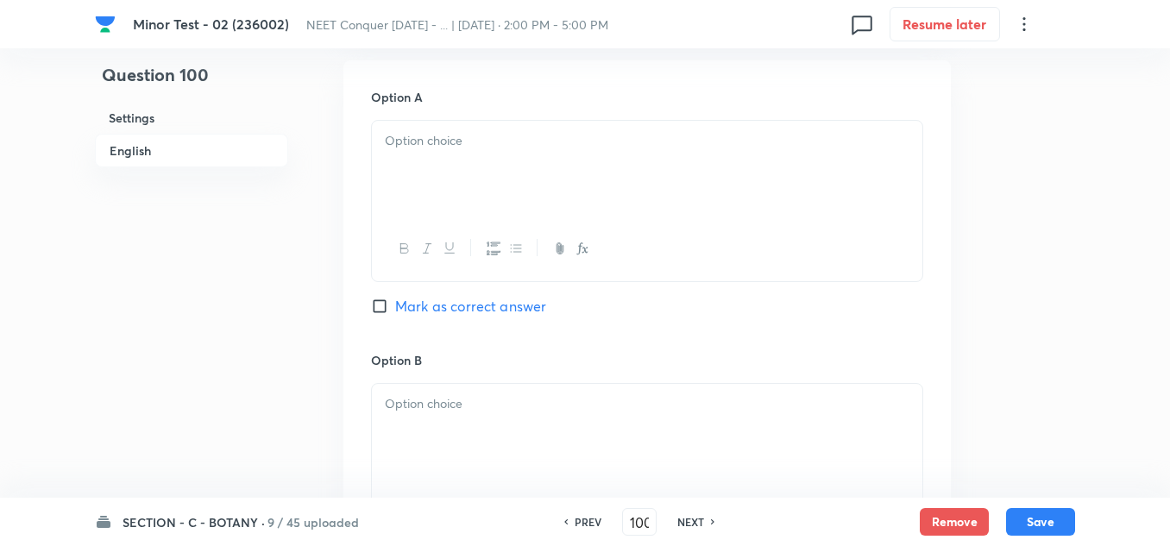
click at [462, 148] on p at bounding box center [647, 141] width 524 height 20
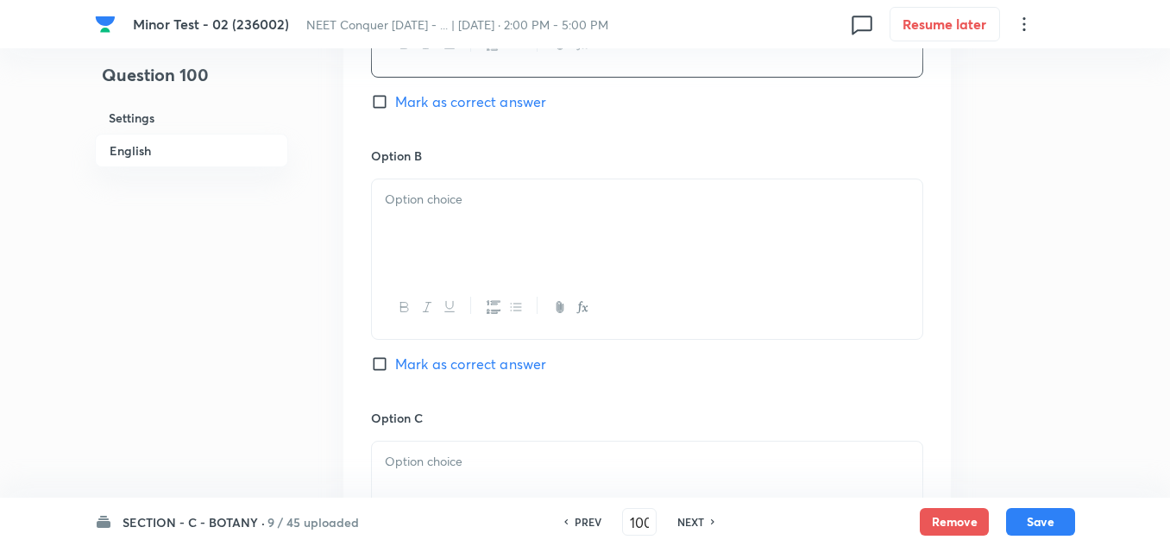
scroll to position [1035, 0]
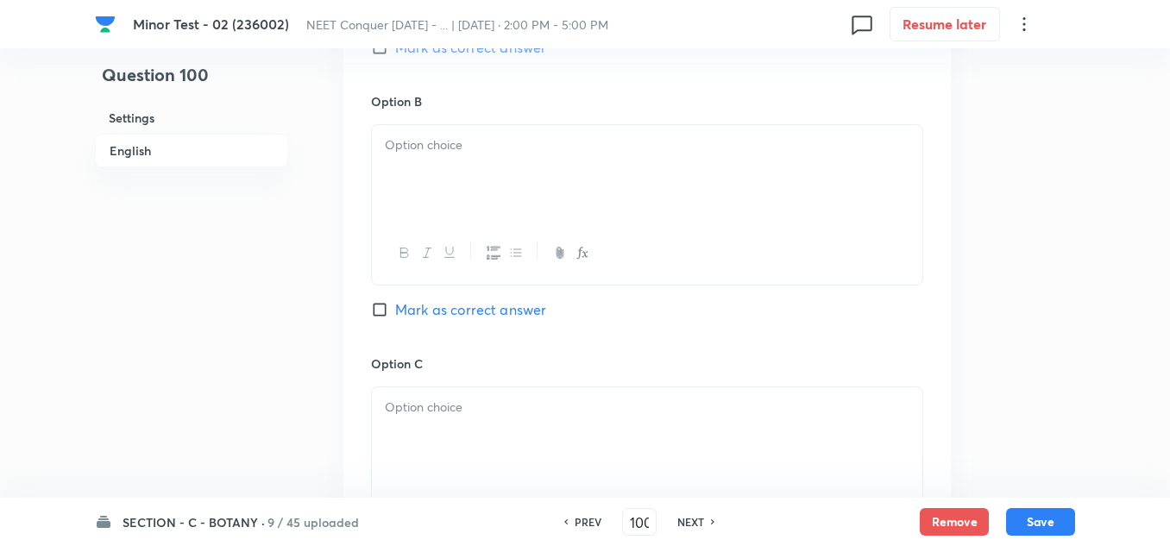
click at [453, 177] on div at bounding box center [647, 173] width 550 height 97
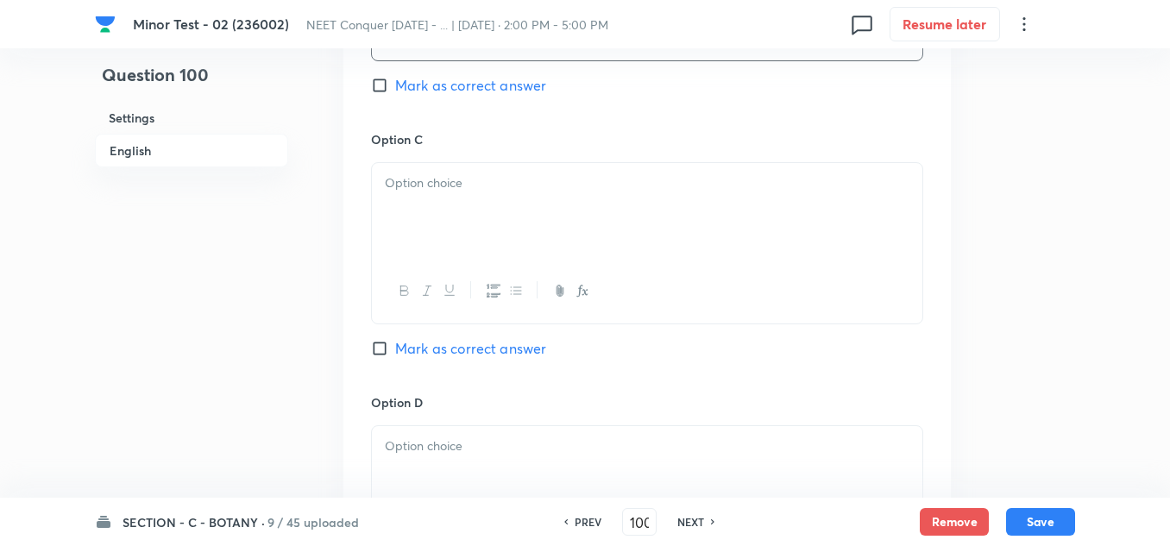
scroll to position [1294, 0]
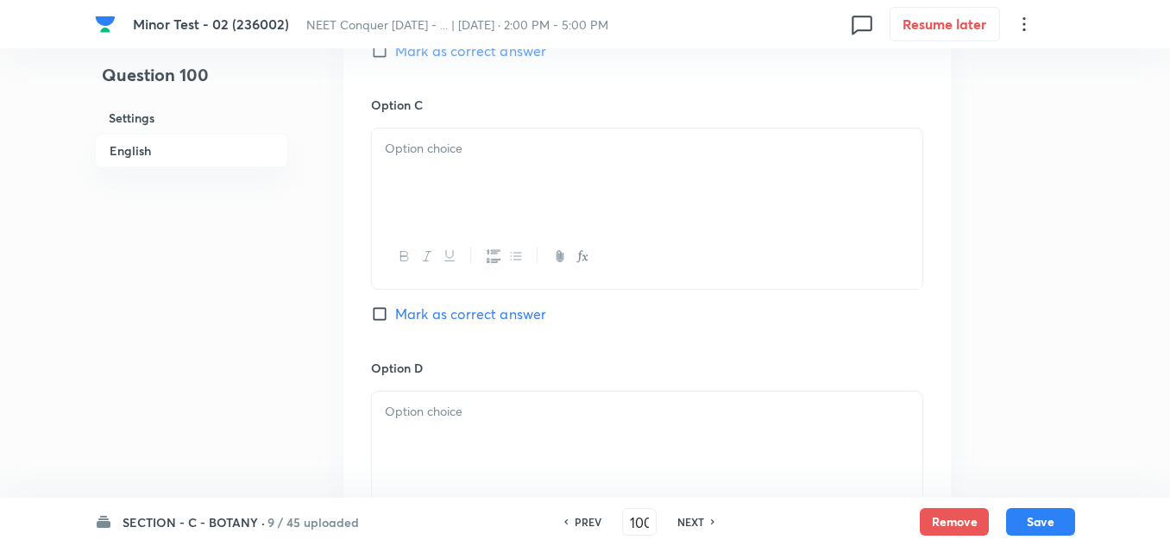
click at [438, 159] on div at bounding box center [647, 177] width 550 height 97
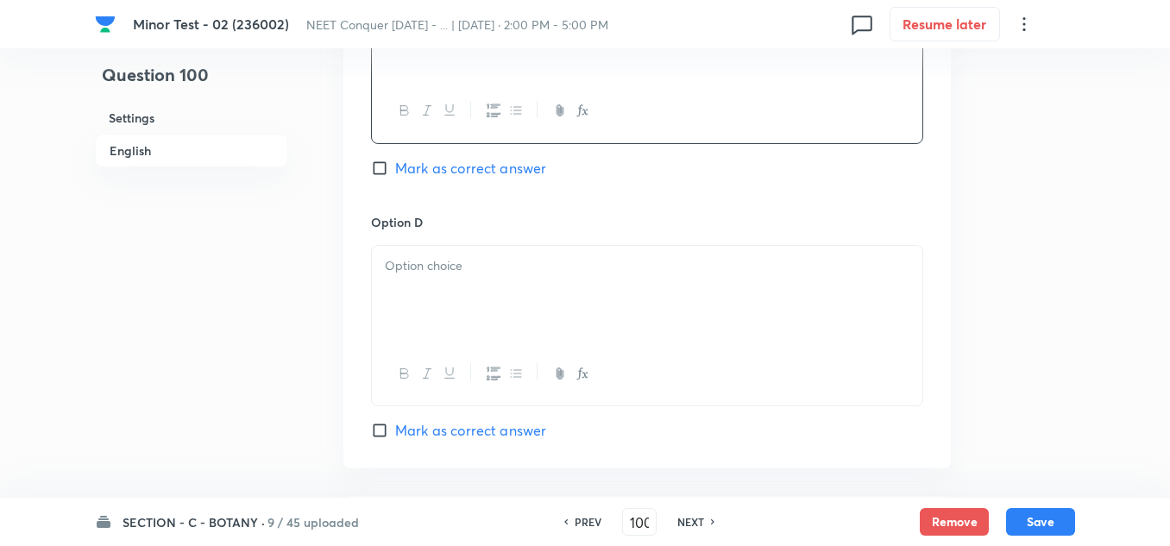
scroll to position [1466, 0]
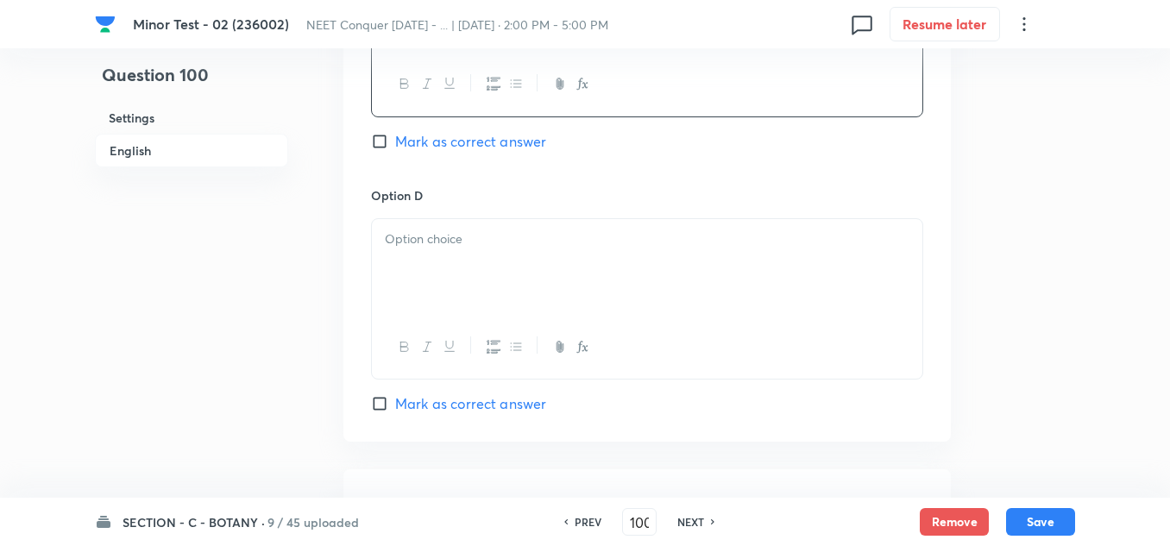
click at [432, 264] on div at bounding box center [647, 267] width 550 height 97
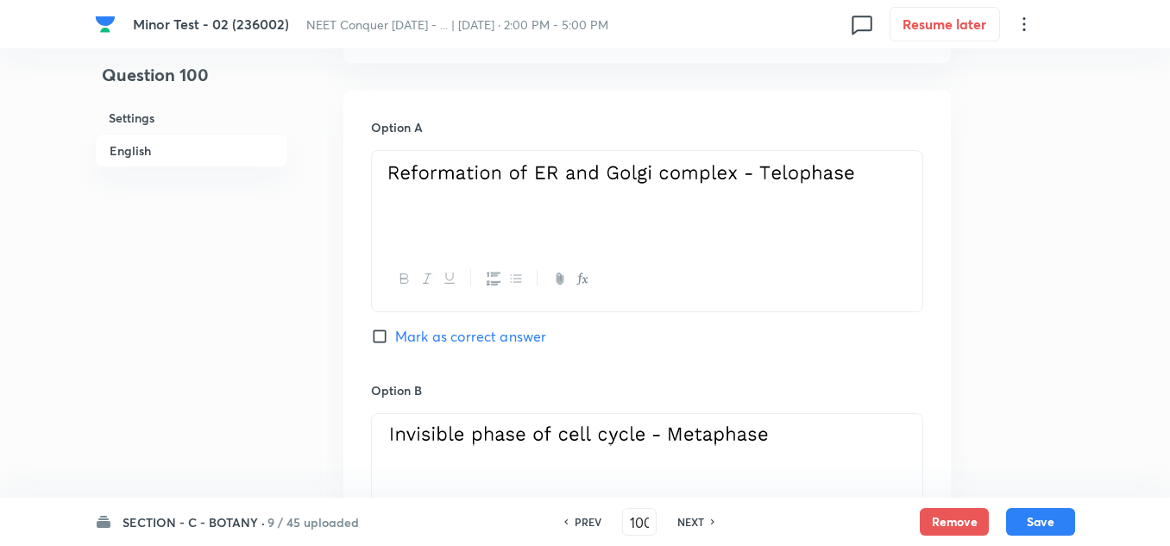
scroll to position [776, 0]
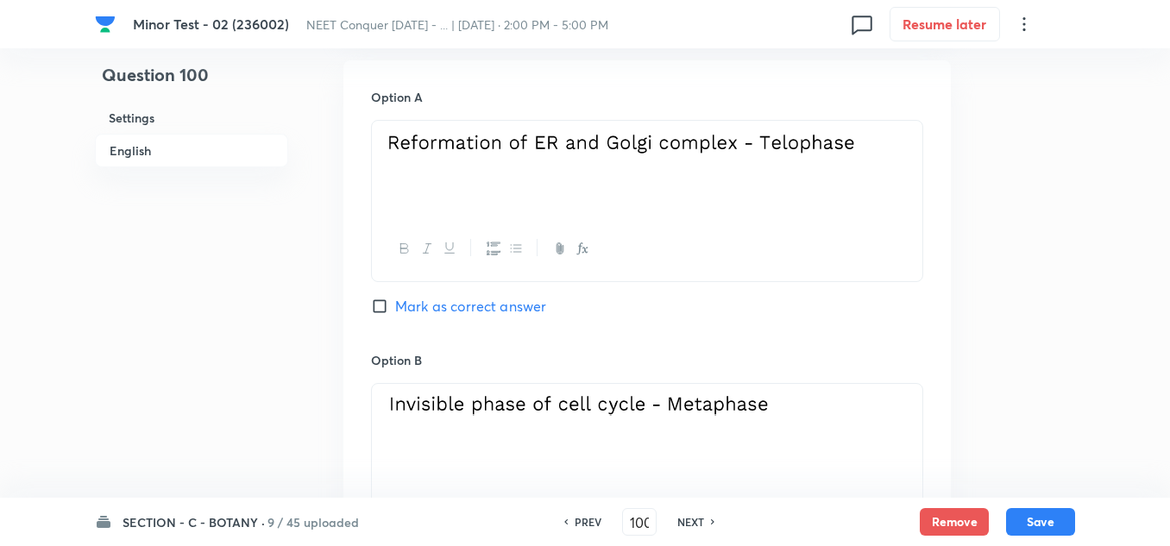
click at [379, 305] on input "Mark as correct answer" at bounding box center [383, 306] width 24 height 17
checkbox input "true"
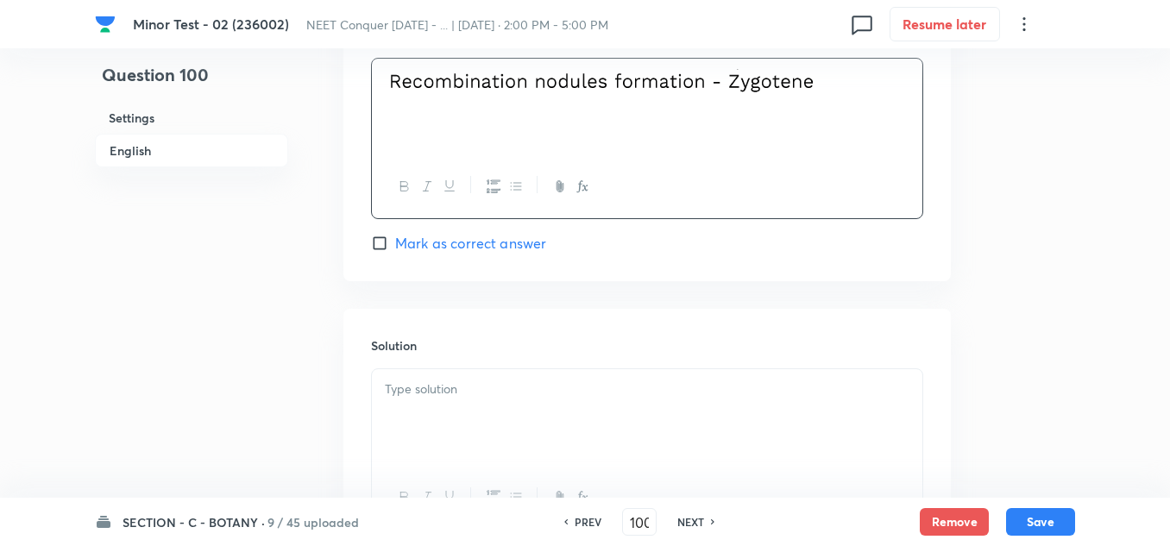
scroll to position [1725, 0]
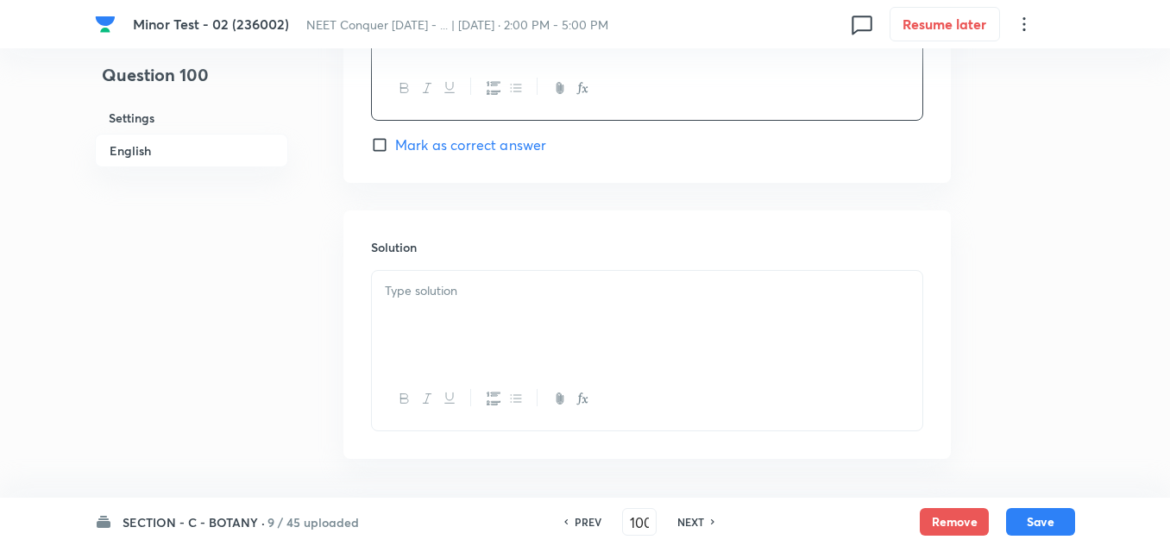
click at [505, 286] on p at bounding box center [647, 291] width 524 height 20
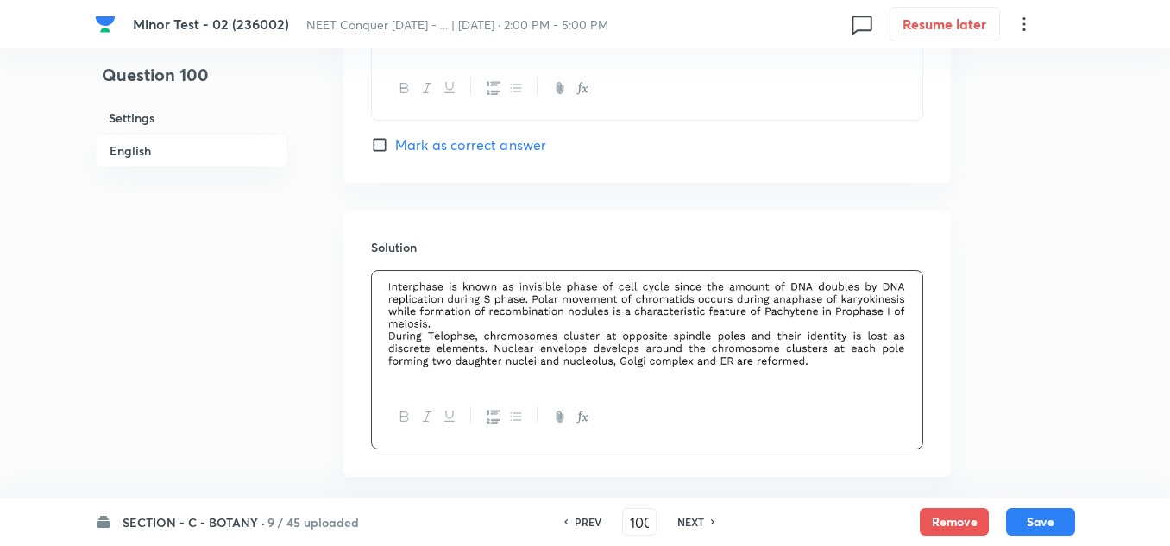
scroll to position [1808, 0]
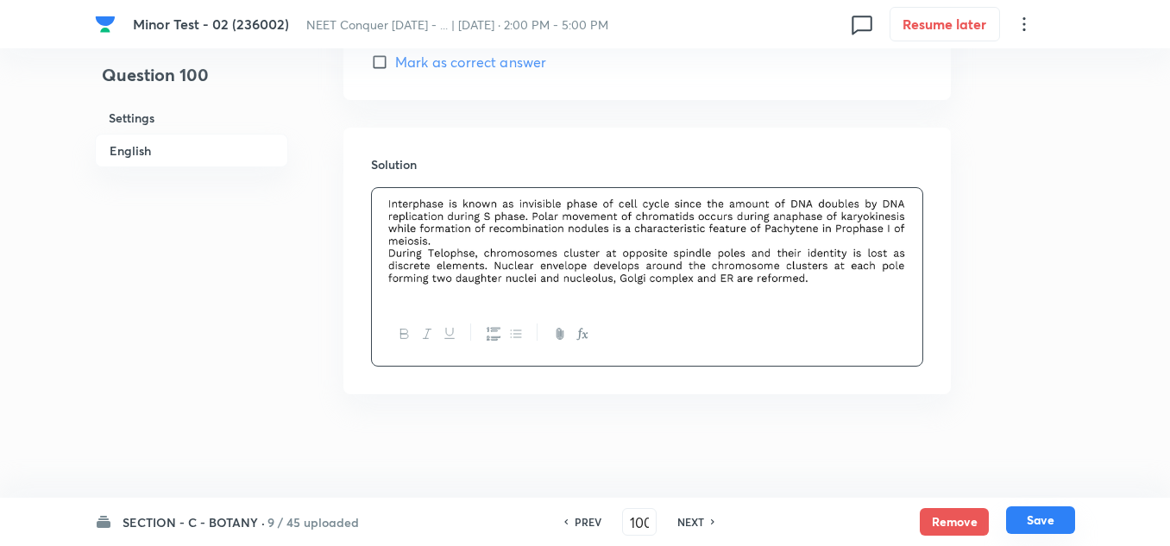
click at [1054, 516] on button "Save" at bounding box center [1040, 520] width 69 height 28
type input "101"
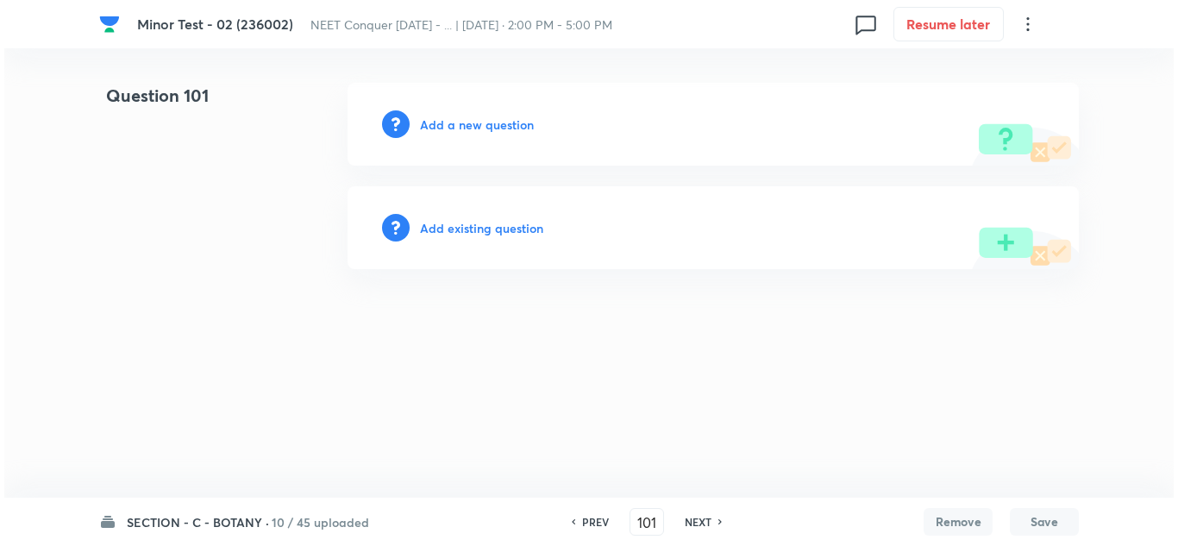
scroll to position [0, 0]
click at [456, 120] on h6 "Add a new question" at bounding box center [477, 125] width 114 height 18
click at [495, 122] on h6 "Choose a question type" at bounding box center [486, 125] width 133 height 18
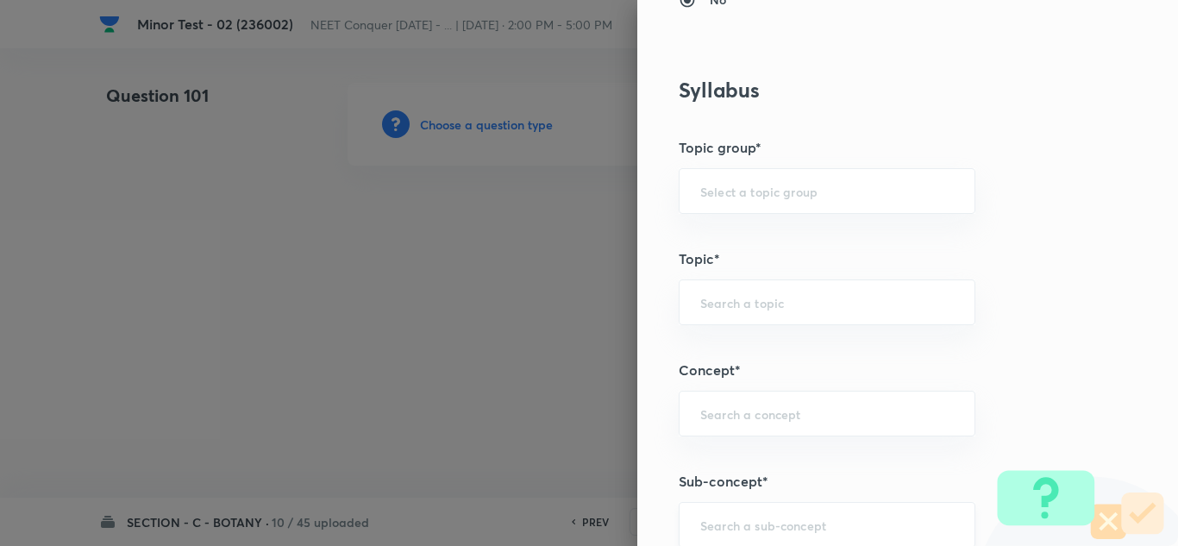
scroll to position [862, 0]
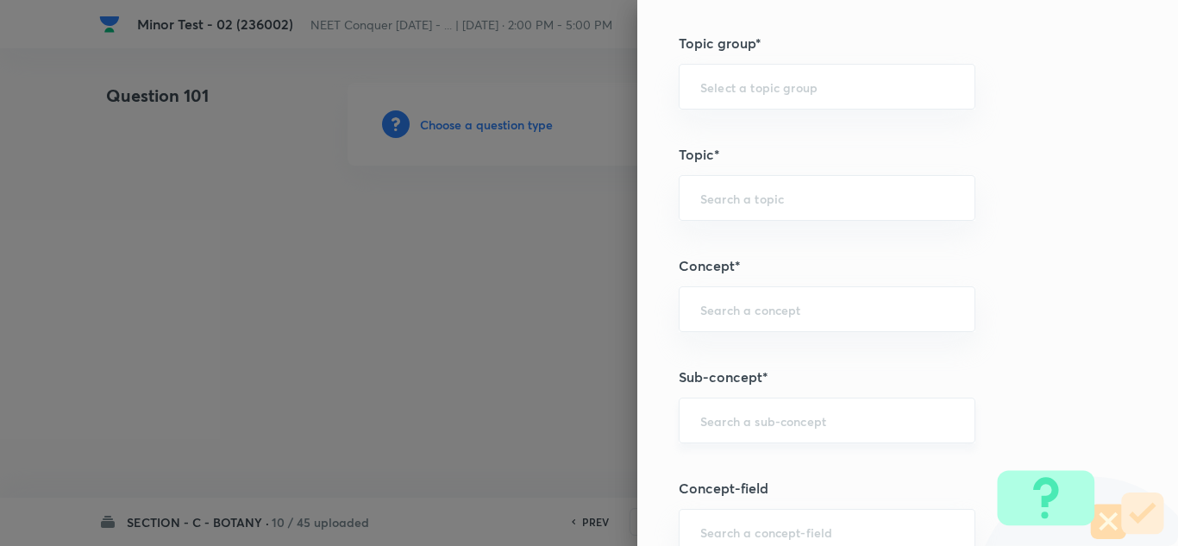
click at [769, 407] on div "​" at bounding box center [827, 421] width 297 height 46
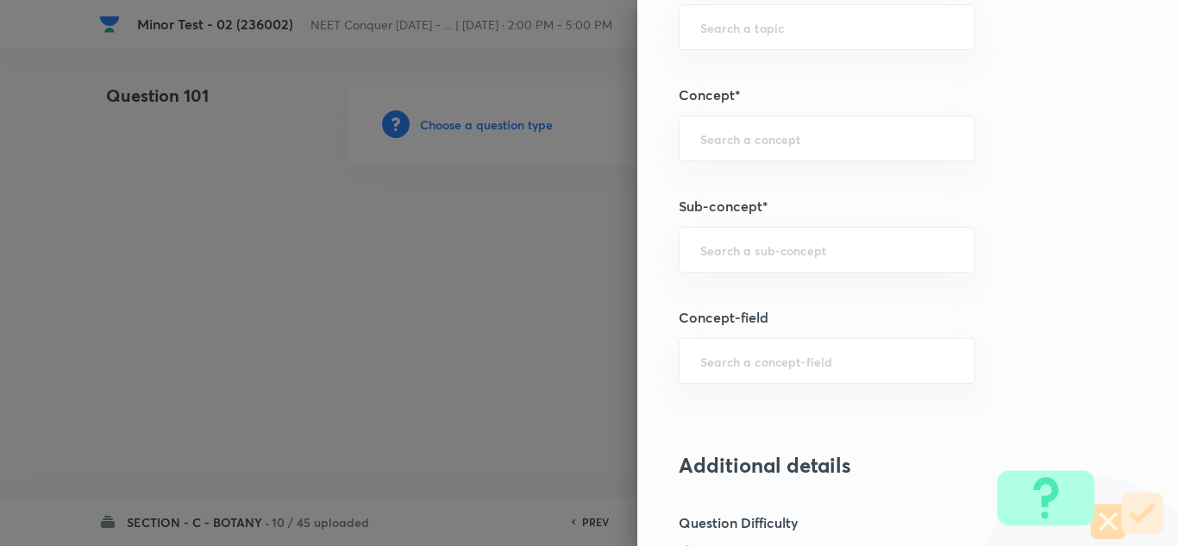
scroll to position [1035, 0]
paste input "Cell Cycle & Cell Division"
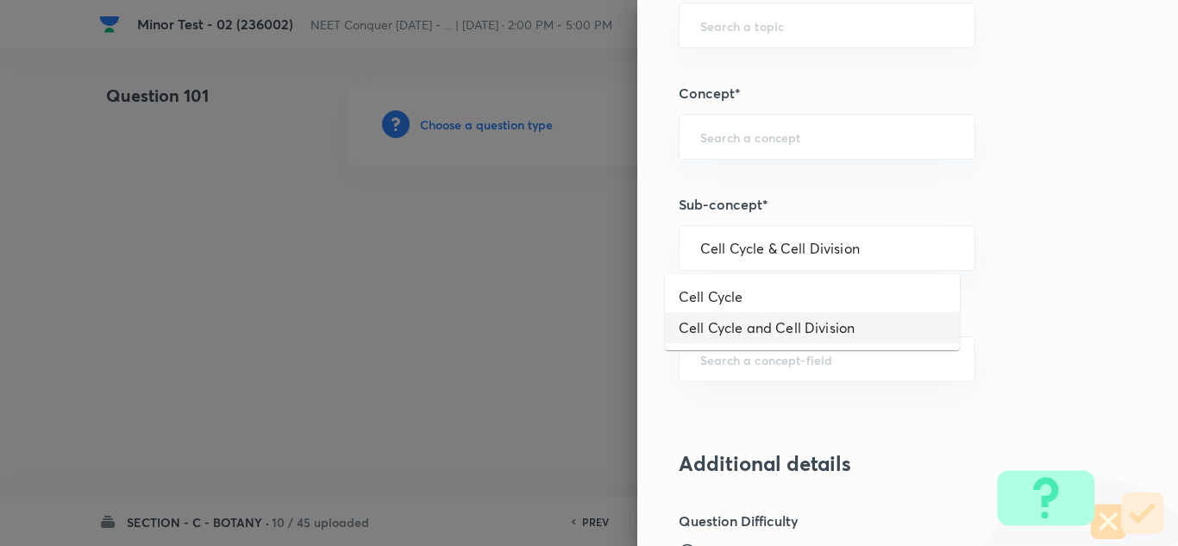
click at [758, 324] on li "Cell Cycle and Cell Division" at bounding box center [812, 327] width 295 height 31
type input "Cell Cycle and Cell Division"
type input "Biology"
type input "Cell Cycle and Cell Division"
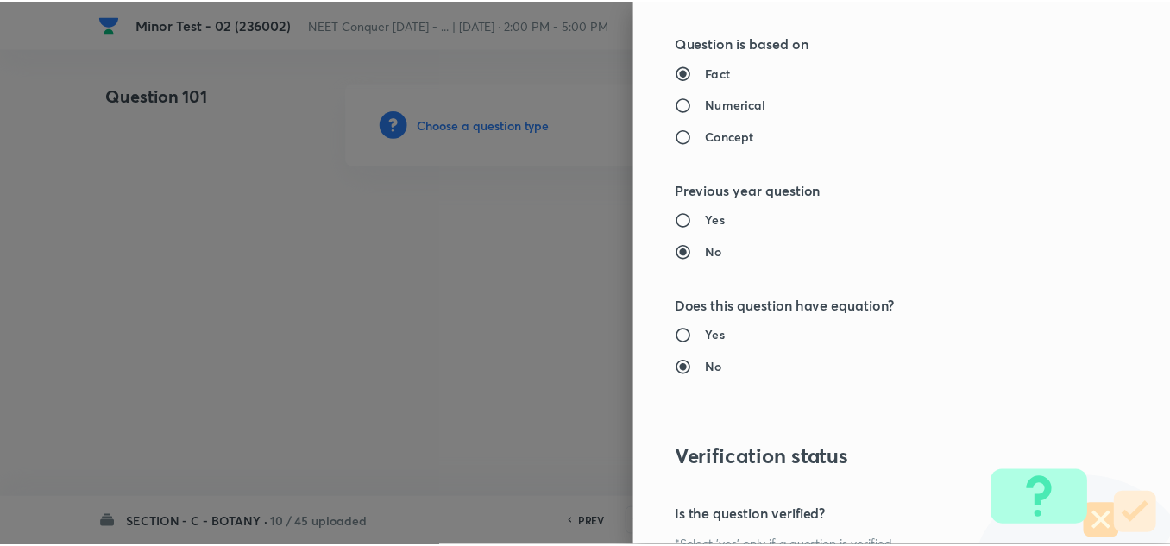
scroll to position [1921, 0]
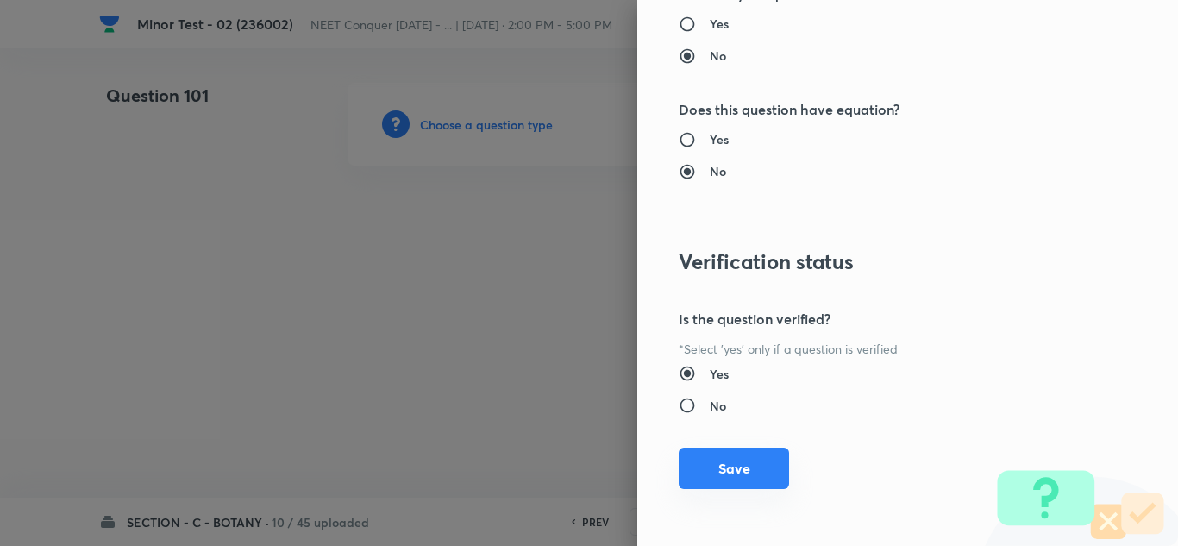
click at [735, 471] on button "Save" at bounding box center [734, 468] width 110 height 41
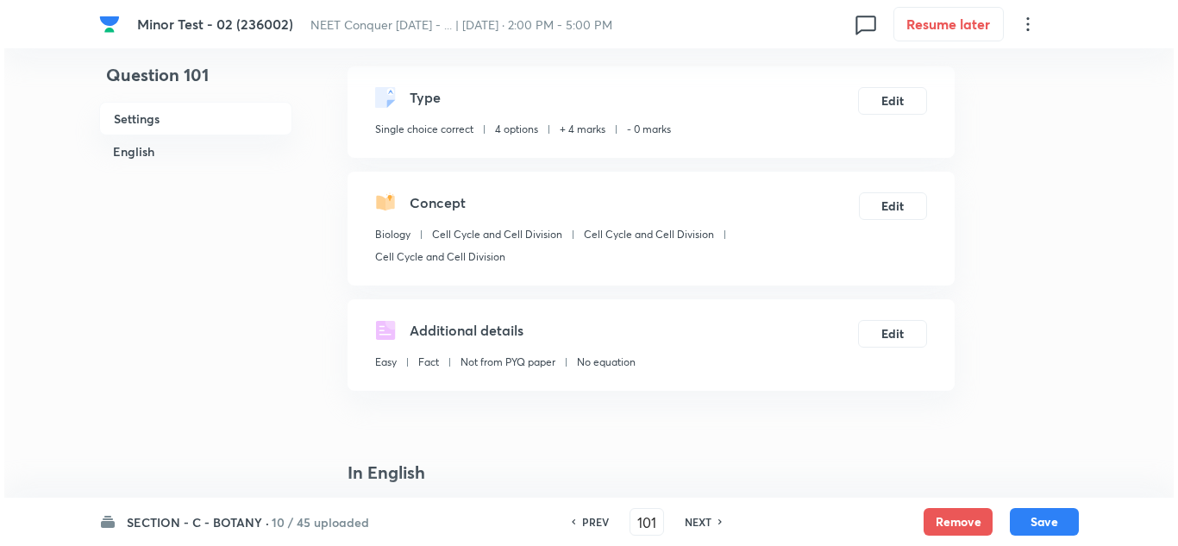
scroll to position [259, 0]
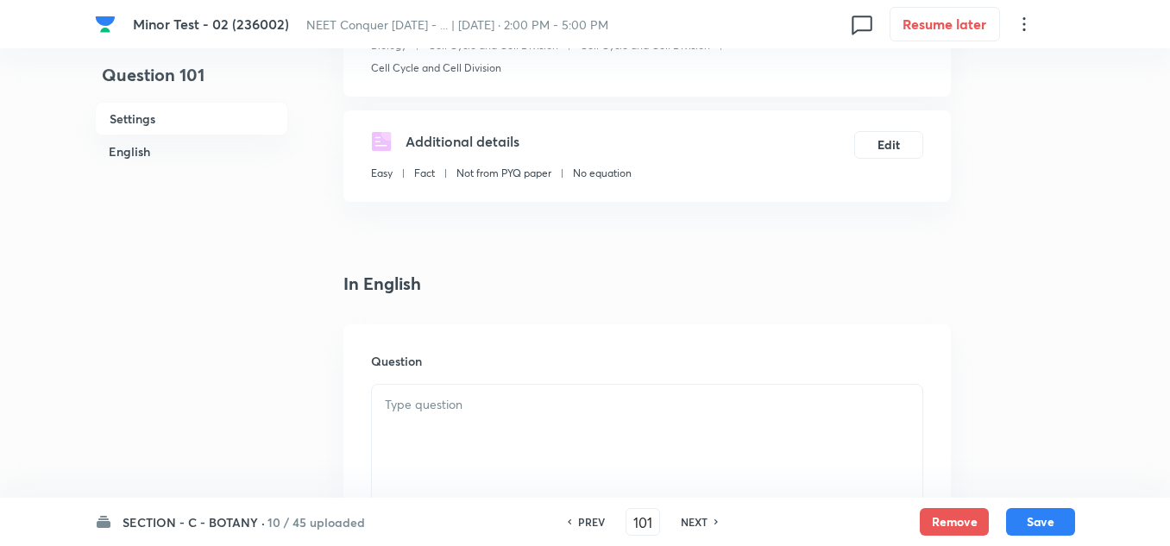
click at [900, 157] on div "Additional details Easy Fact Not from PYQ paper No equation Edit" at bounding box center [646, 155] width 607 height 91
click at [885, 142] on button "Edit" at bounding box center [888, 143] width 69 height 28
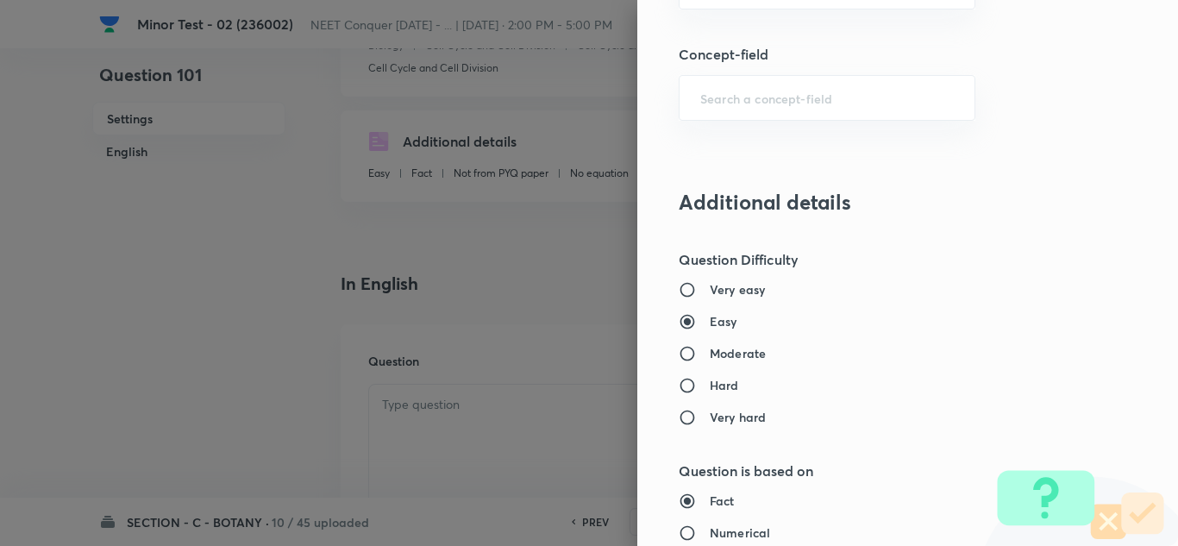
scroll to position [1380, 0]
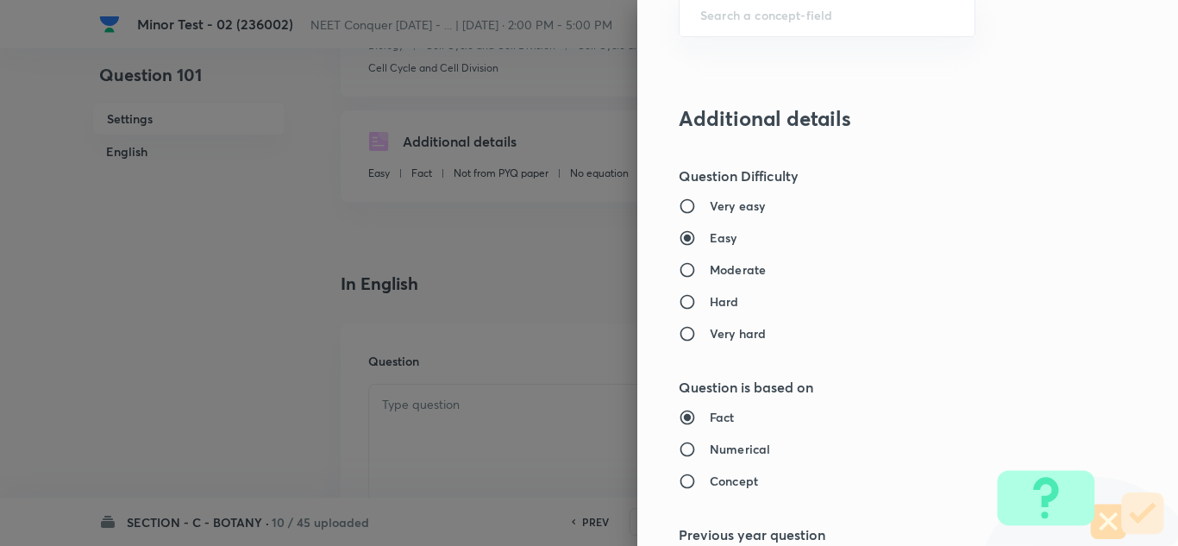
click at [710, 262] on h6 "Moderate" at bounding box center [738, 269] width 56 height 18
click at [699, 262] on input "Moderate" at bounding box center [694, 269] width 31 height 17
radio input "true"
radio input "false"
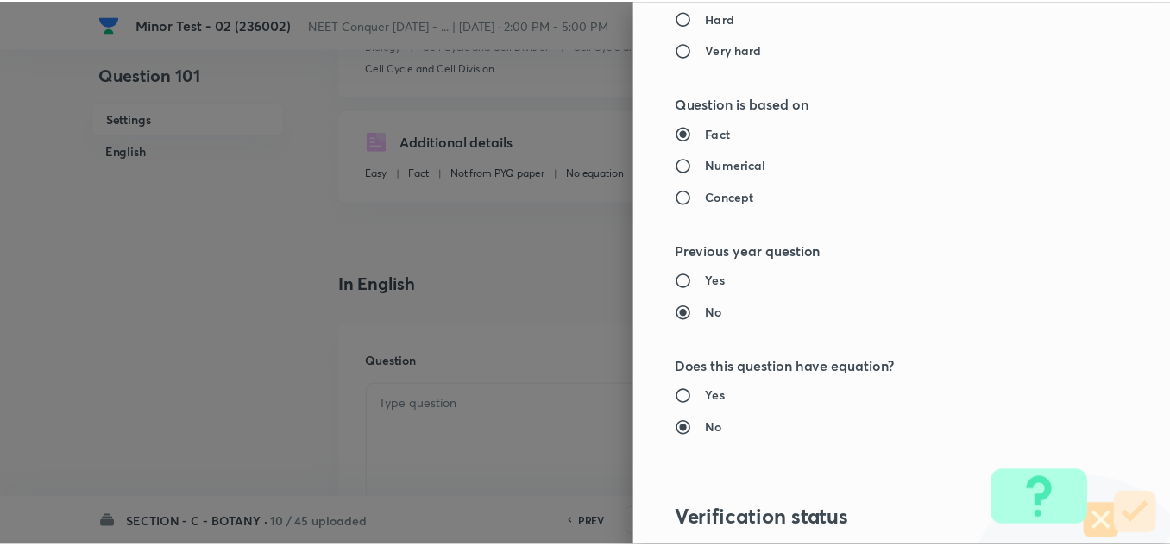
scroll to position [1921, 0]
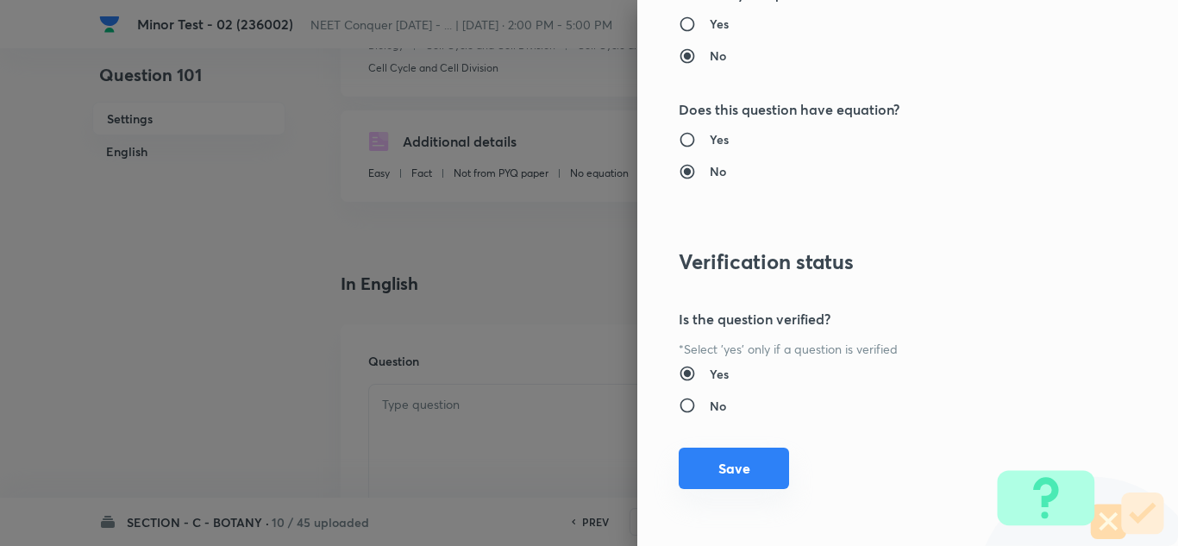
click at [717, 461] on button "Save" at bounding box center [734, 468] width 110 height 41
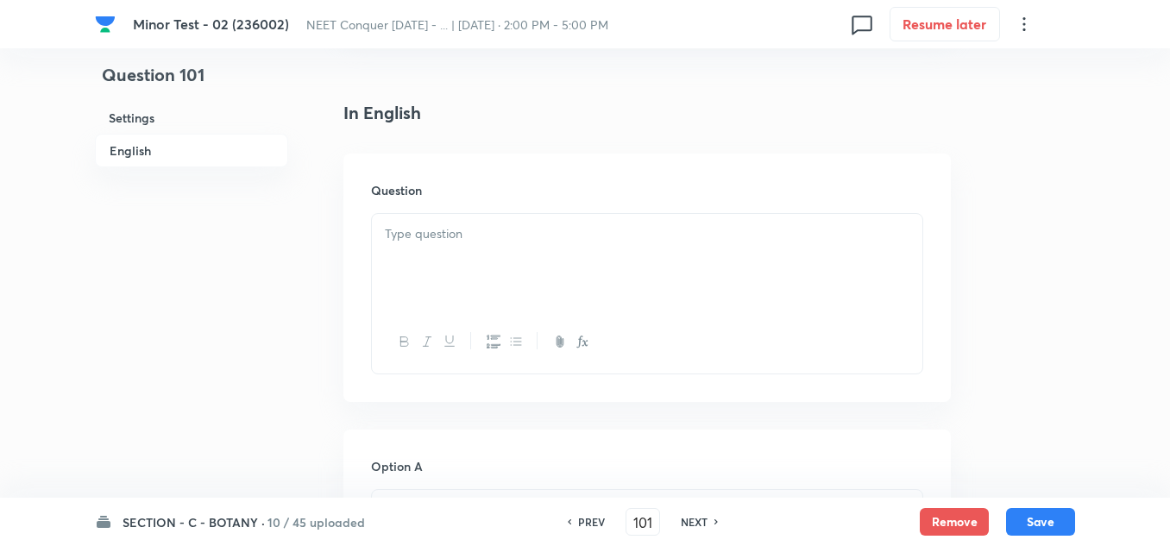
scroll to position [431, 0]
click at [517, 263] on div at bounding box center [647, 260] width 550 height 97
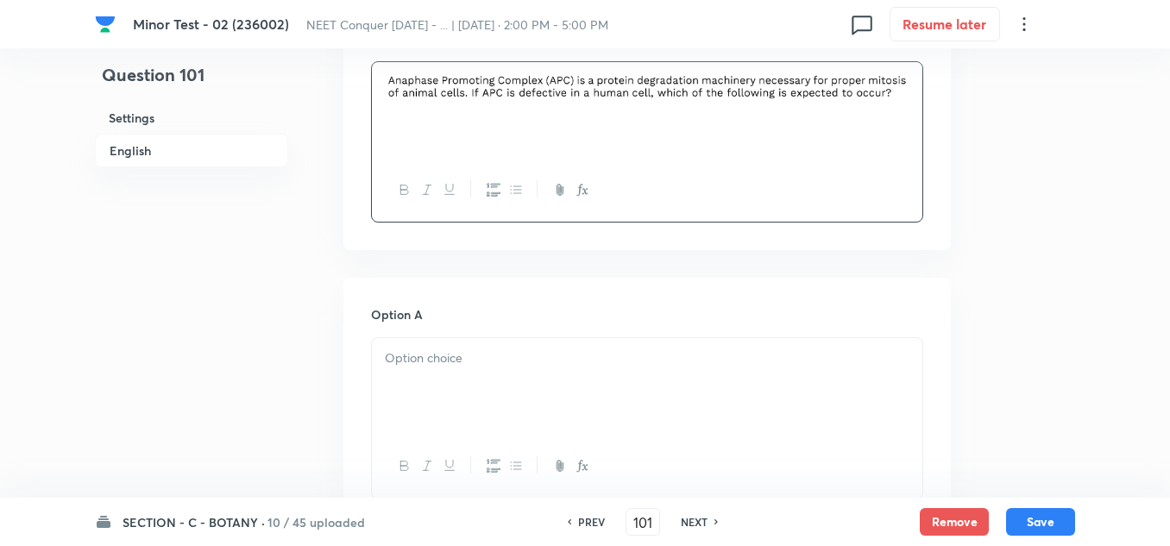
scroll to position [690, 0]
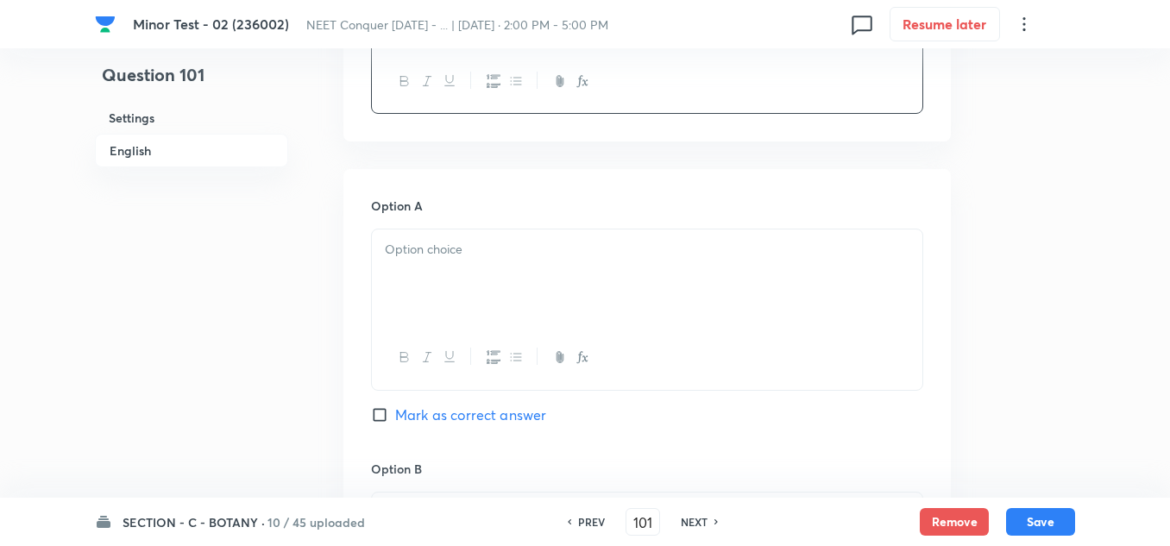
click at [442, 246] on p at bounding box center [647, 250] width 524 height 20
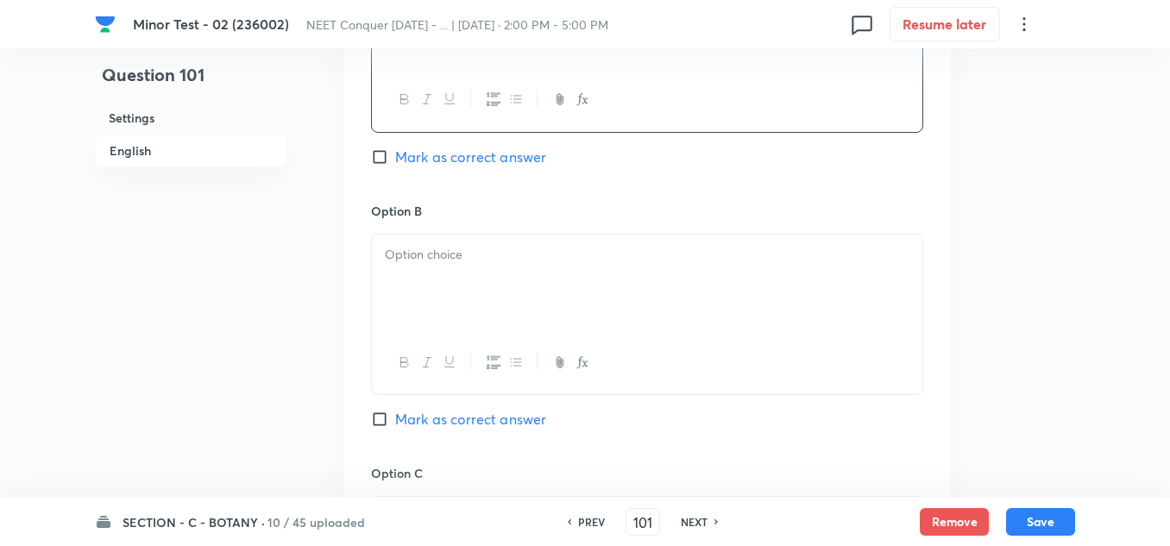
scroll to position [949, 0]
click at [456, 282] on div at bounding box center [647, 282] width 550 height 97
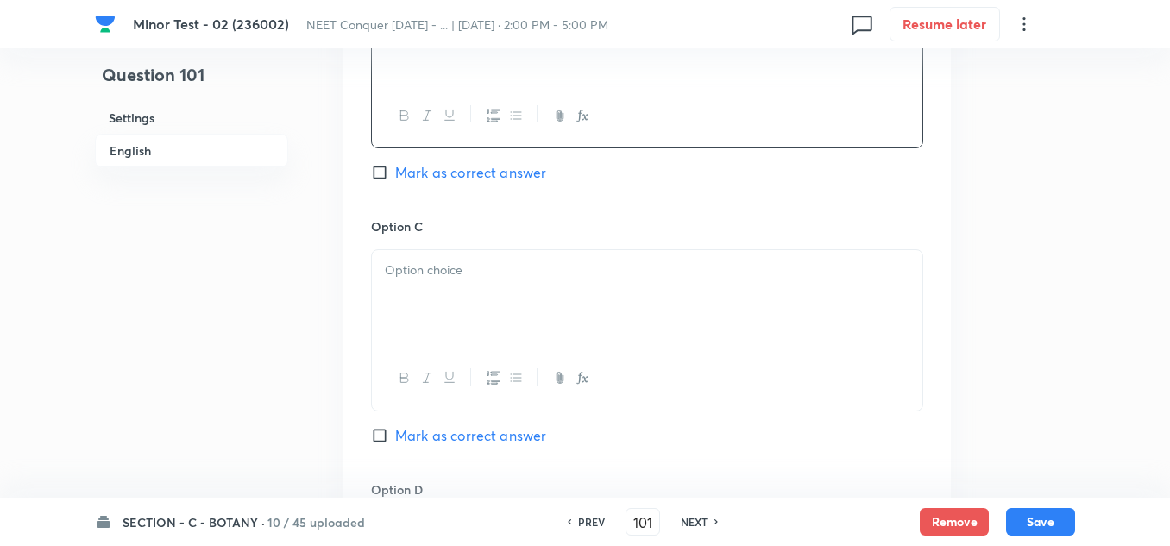
scroll to position [1207, 0]
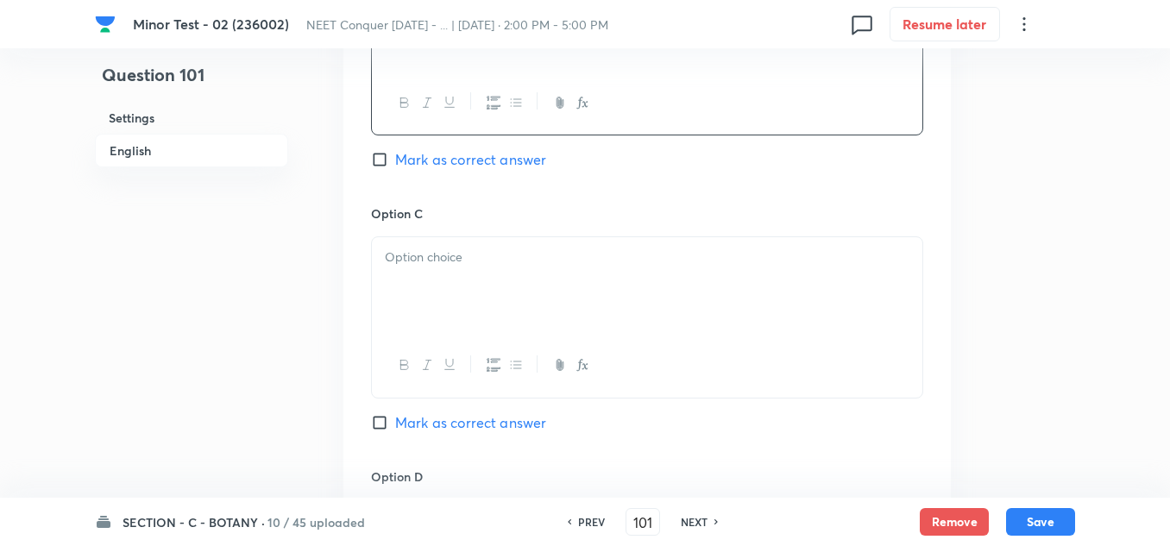
click at [475, 236] on div at bounding box center [647, 316] width 552 height 161
click at [458, 258] on p at bounding box center [647, 258] width 524 height 20
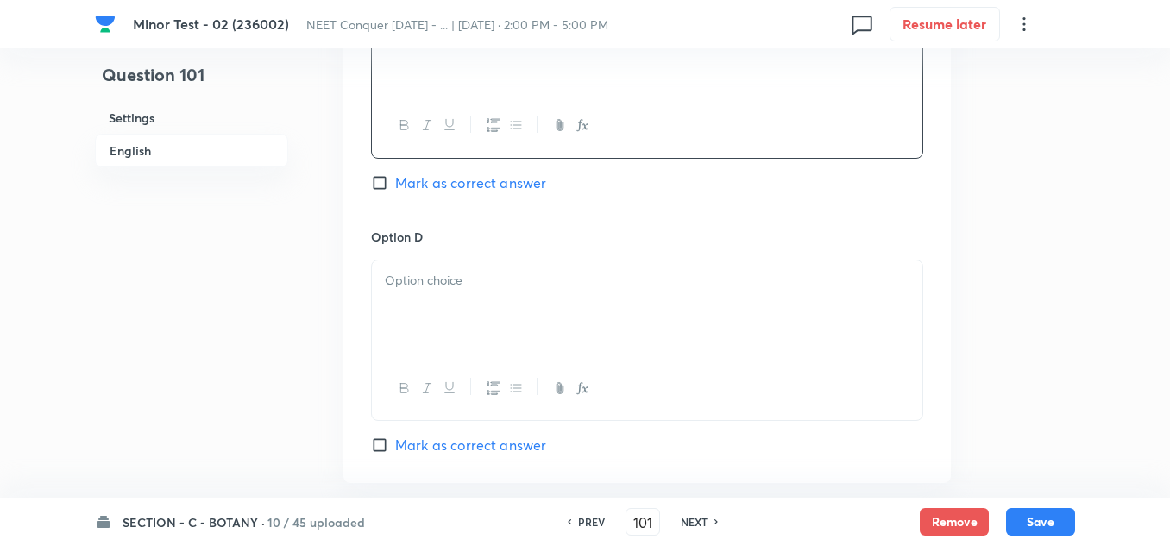
scroll to position [1466, 0]
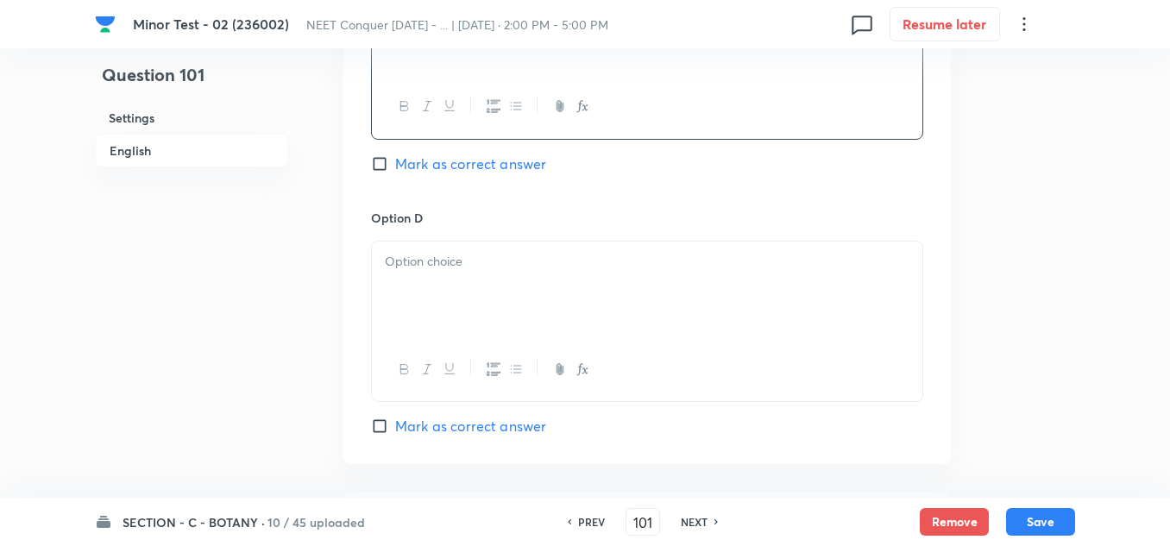
click at [530, 250] on div at bounding box center [647, 289] width 550 height 97
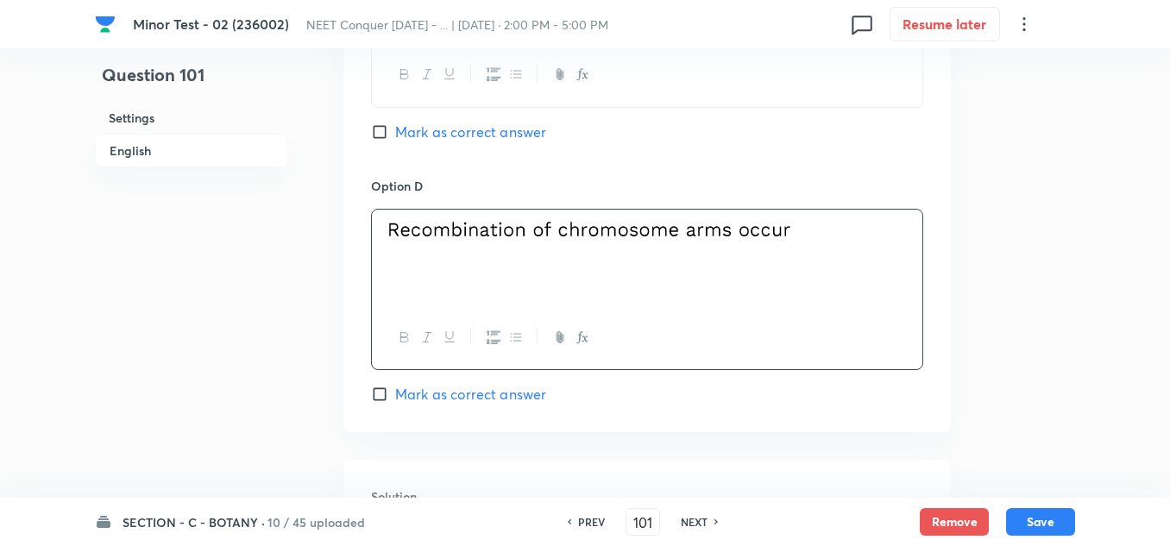
scroll to position [1552, 0]
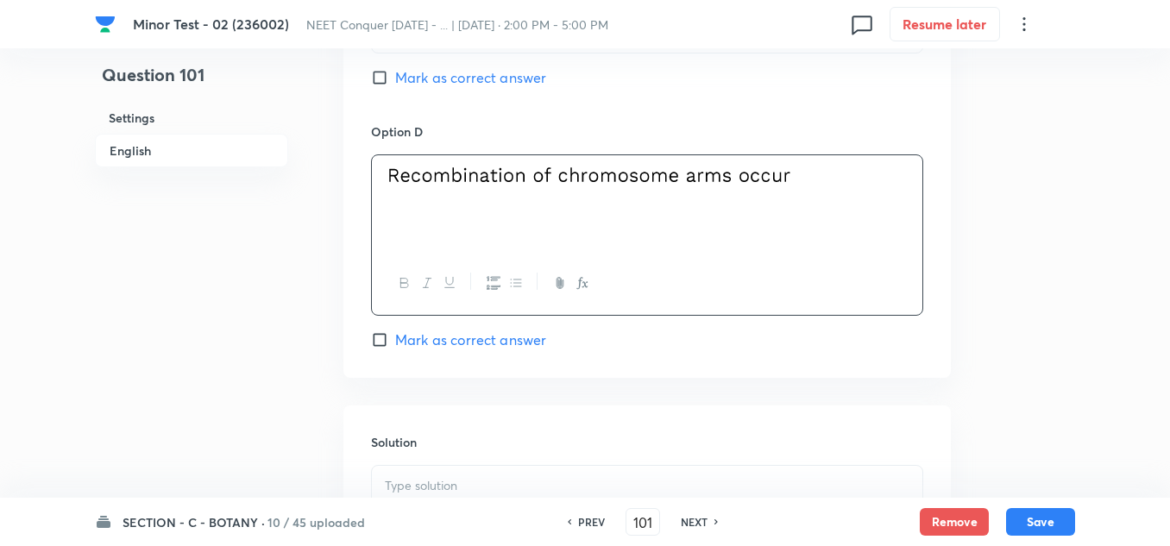
drag, startPoint x: 382, startPoint y: 83, endPoint x: 404, endPoint y: 116, distance: 39.2
click at [382, 82] on input "Mark as correct answer" at bounding box center [383, 77] width 24 height 17
checkbox input "true"
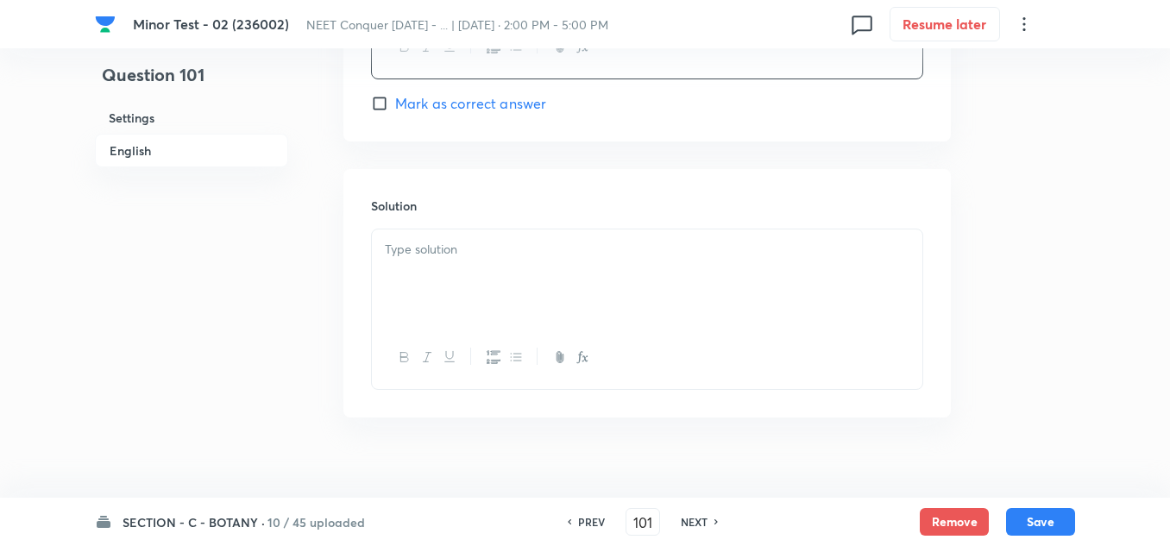
scroll to position [1812, 0]
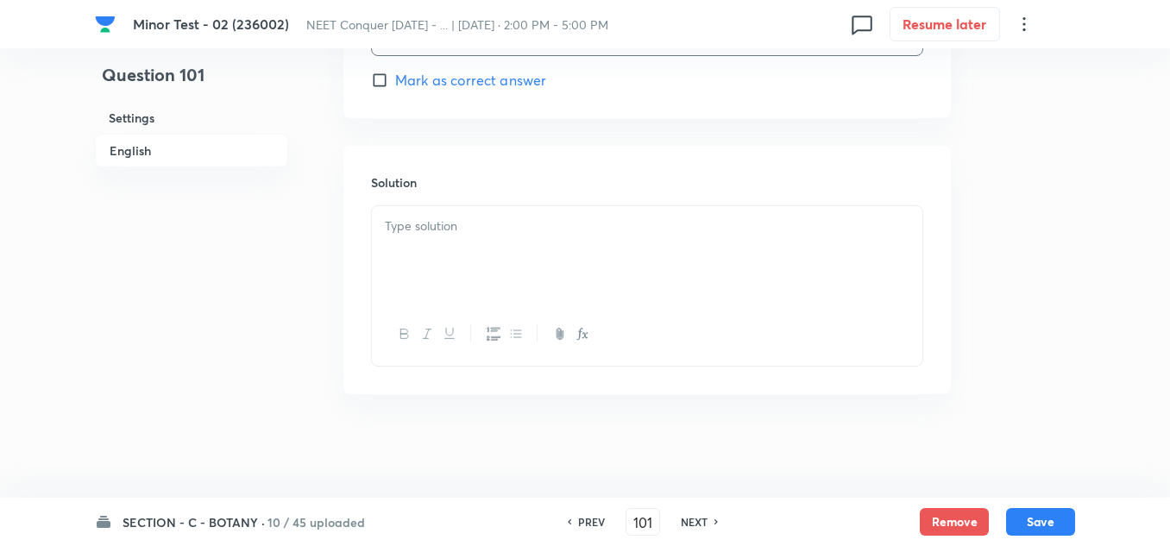
click at [470, 227] on p at bounding box center [647, 226] width 524 height 20
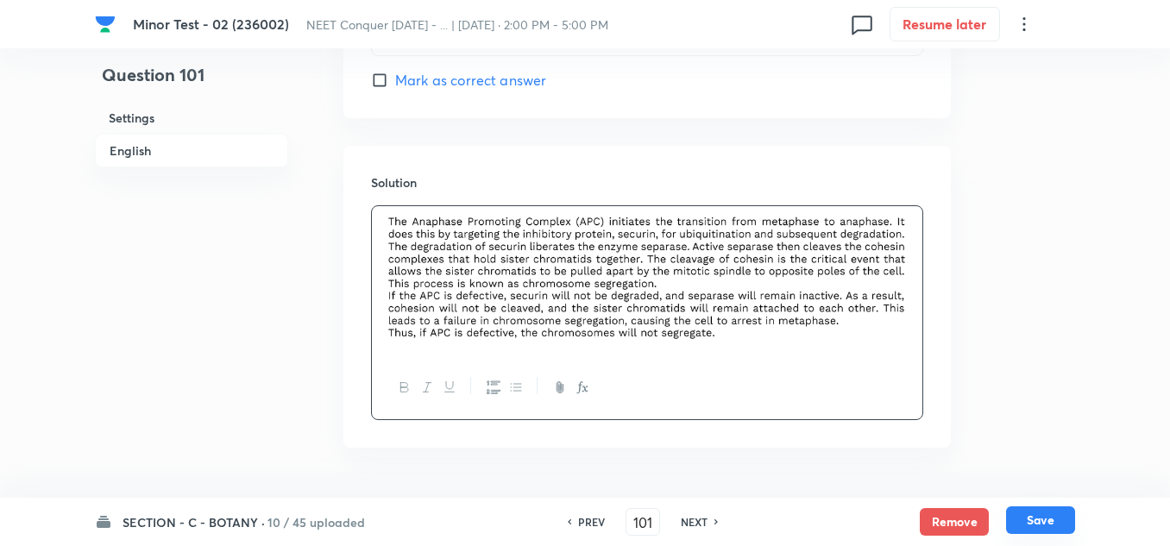
click at [1048, 524] on button "Save" at bounding box center [1040, 520] width 69 height 28
type input "102"
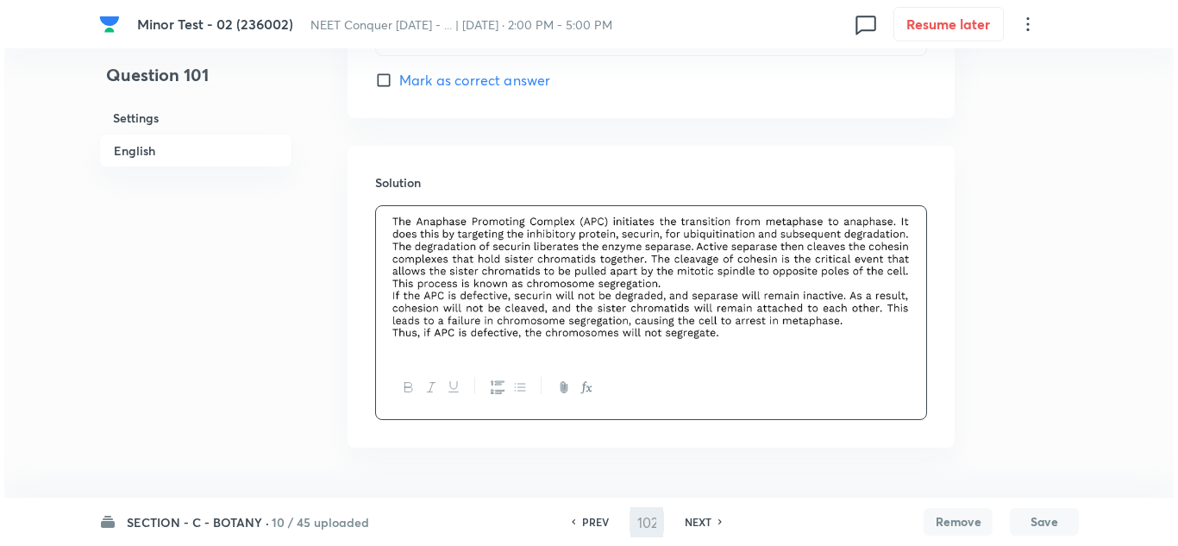
scroll to position [0, 0]
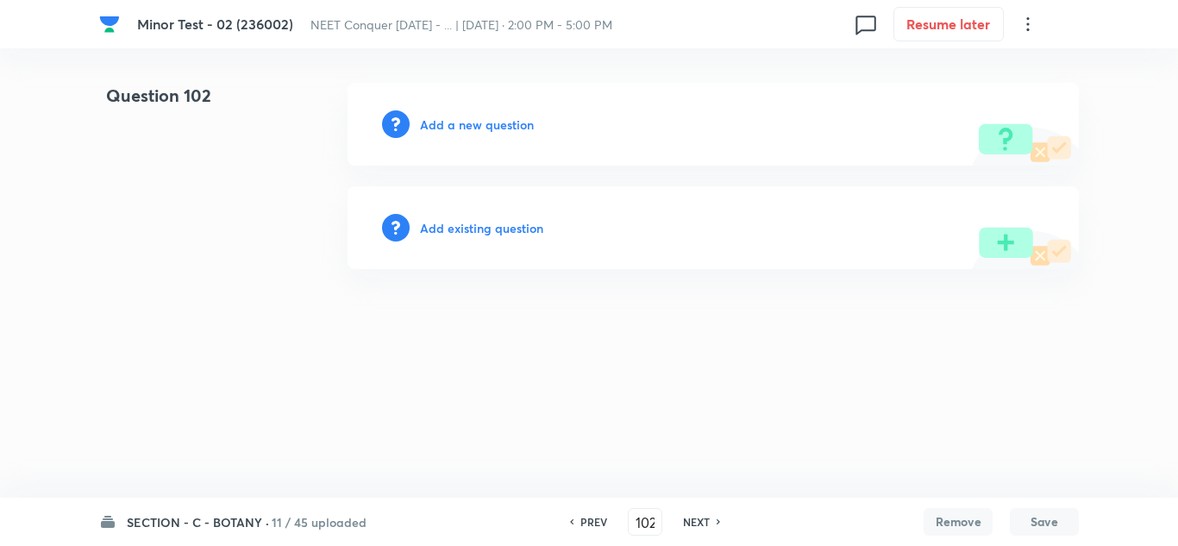
click at [470, 122] on h6 "Add a new question" at bounding box center [477, 125] width 114 height 18
click at [491, 113] on div "Choose a question type" at bounding box center [713, 124] width 731 height 83
click at [488, 121] on h6 "Choose a question type" at bounding box center [486, 125] width 133 height 18
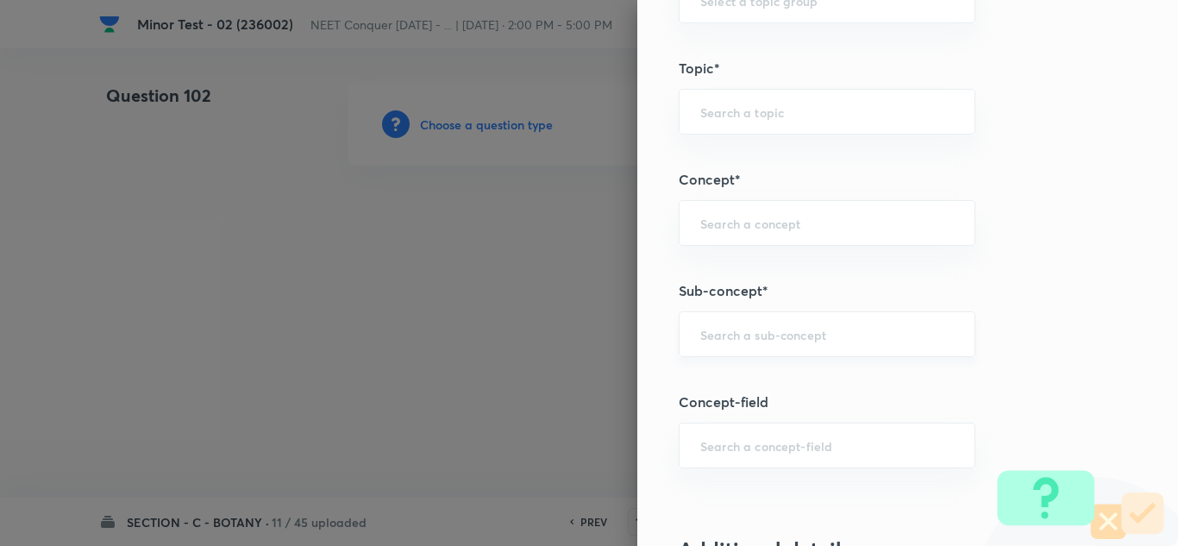
scroll to position [1035, 0]
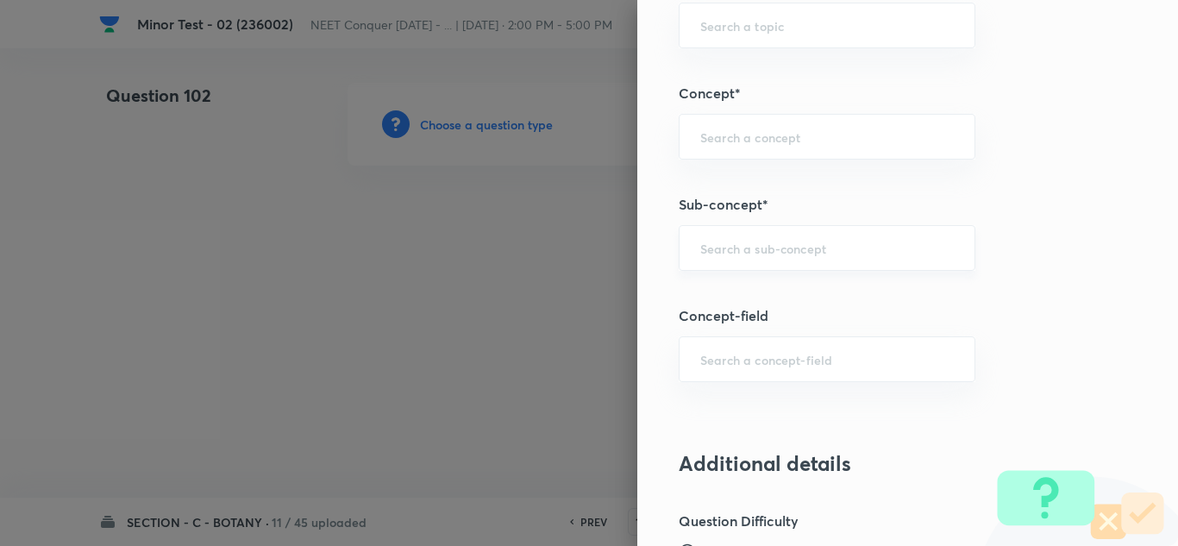
click at [740, 237] on div "​" at bounding box center [827, 248] width 297 height 46
paste input "Cell Cycle & Cell Division"
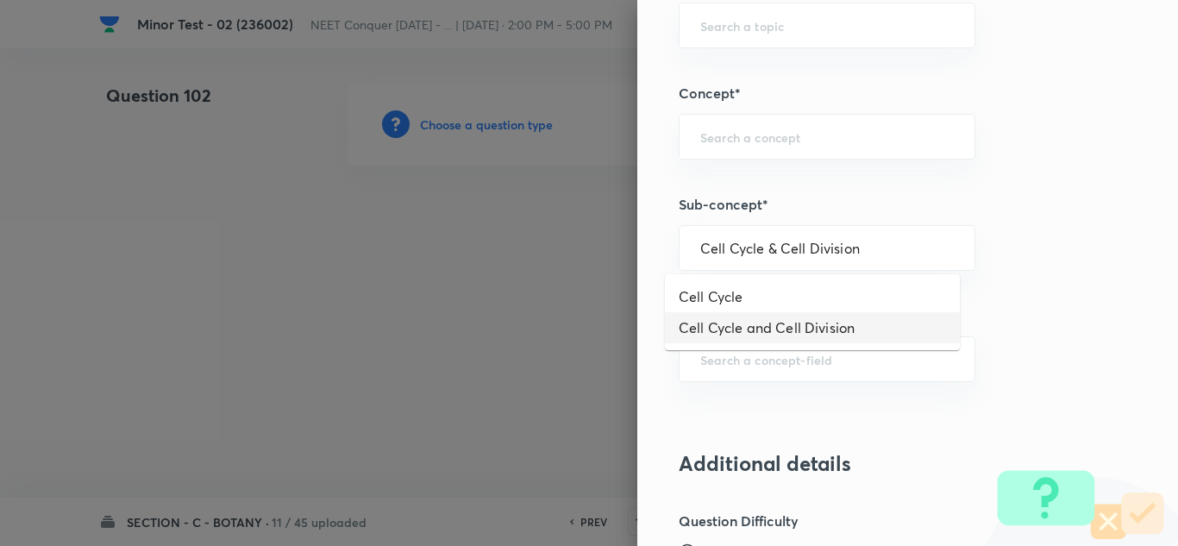
click at [762, 329] on li "Cell Cycle and Cell Division" at bounding box center [812, 327] width 295 height 31
type input "Cell Cycle and Cell Division"
type input "Biology"
type input "Cell Cycle and Cell Division"
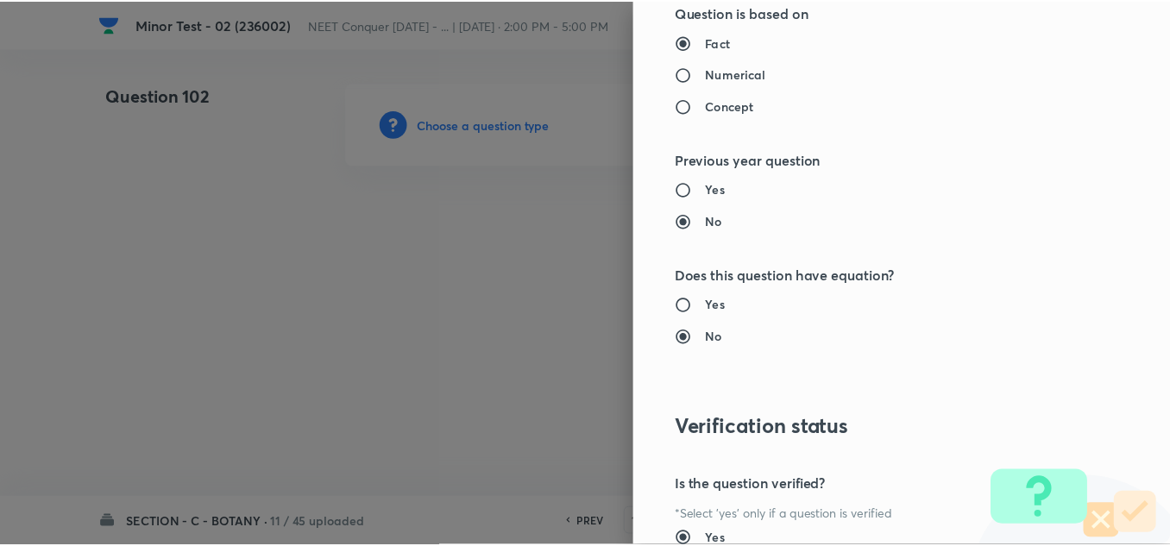
scroll to position [1921, 0]
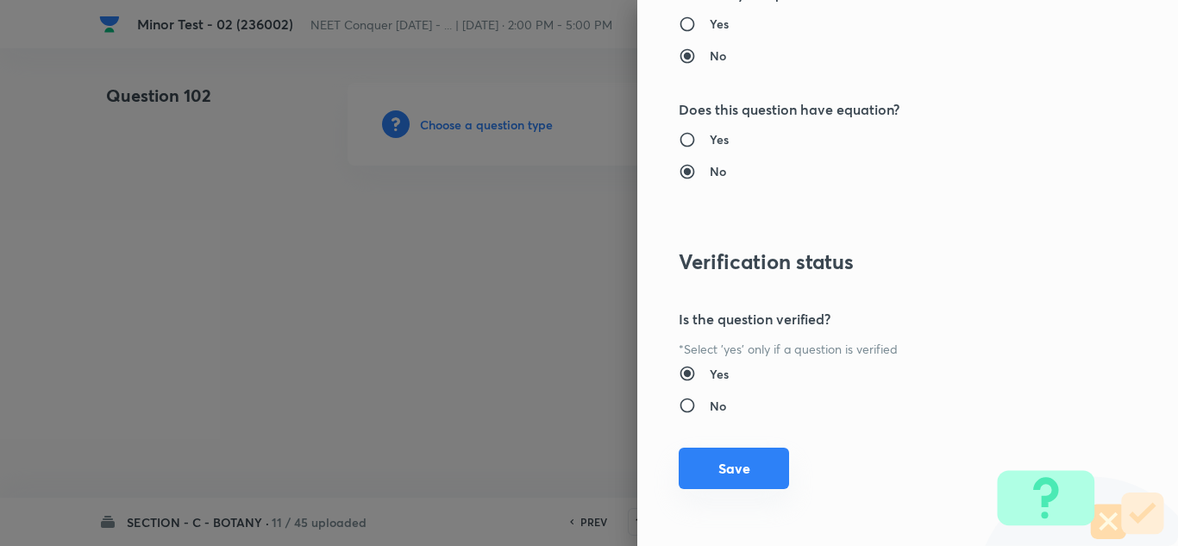
click at [737, 486] on button "Save" at bounding box center [734, 468] width 110 height 41
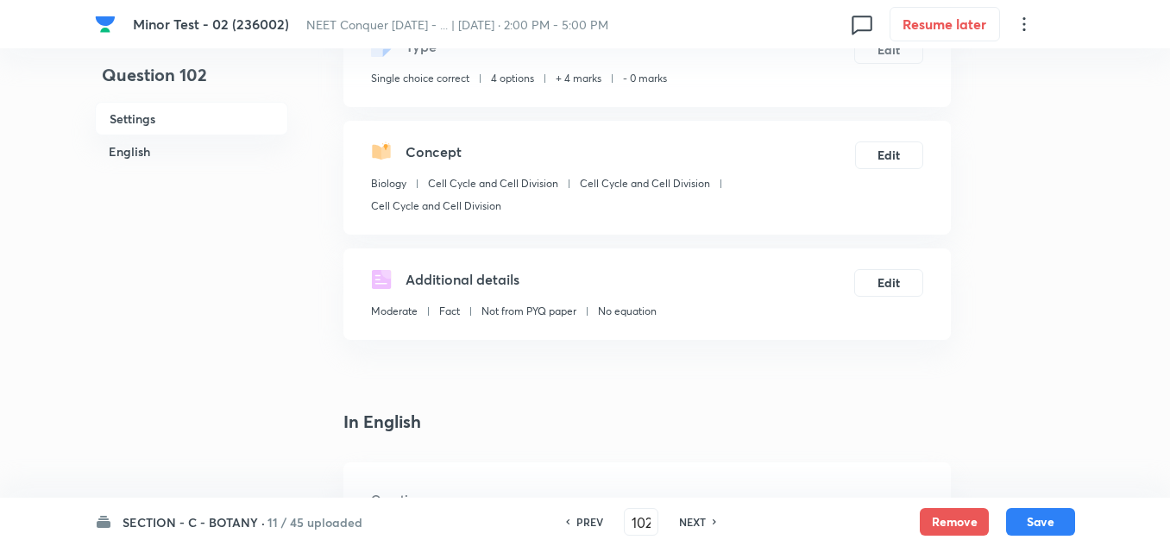
scroll to position [345, 0]
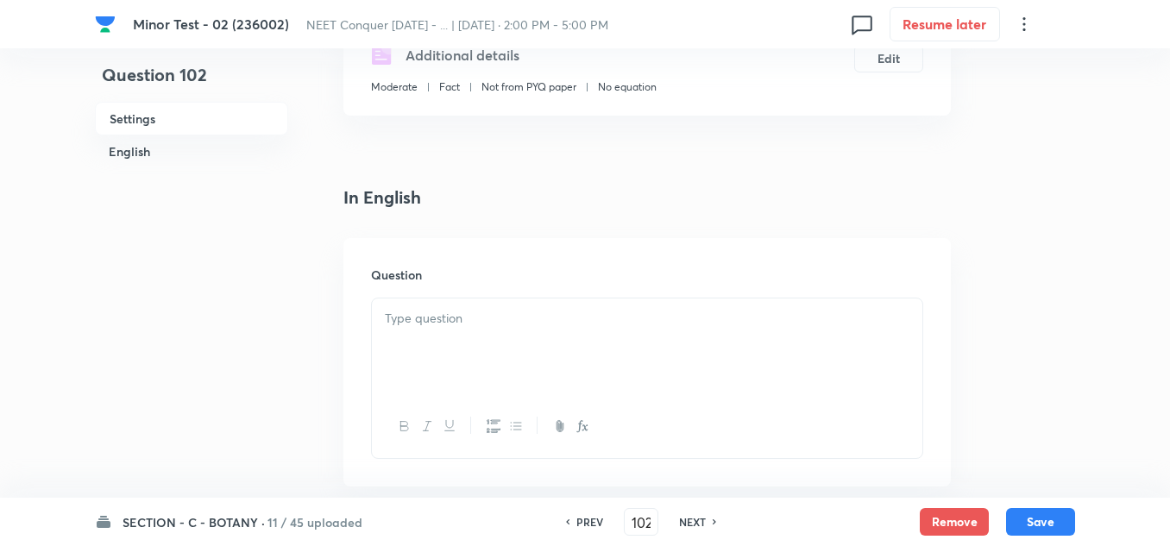
click at [463, 326] on p at bounding box center [647, 319] width 524 height 20
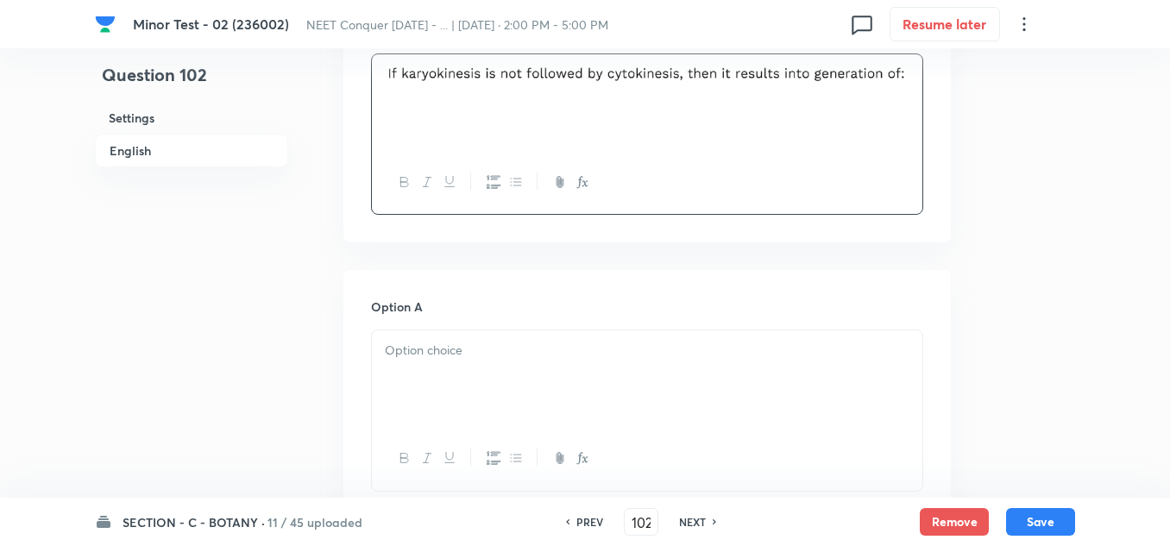
scroll to position [604, 0]
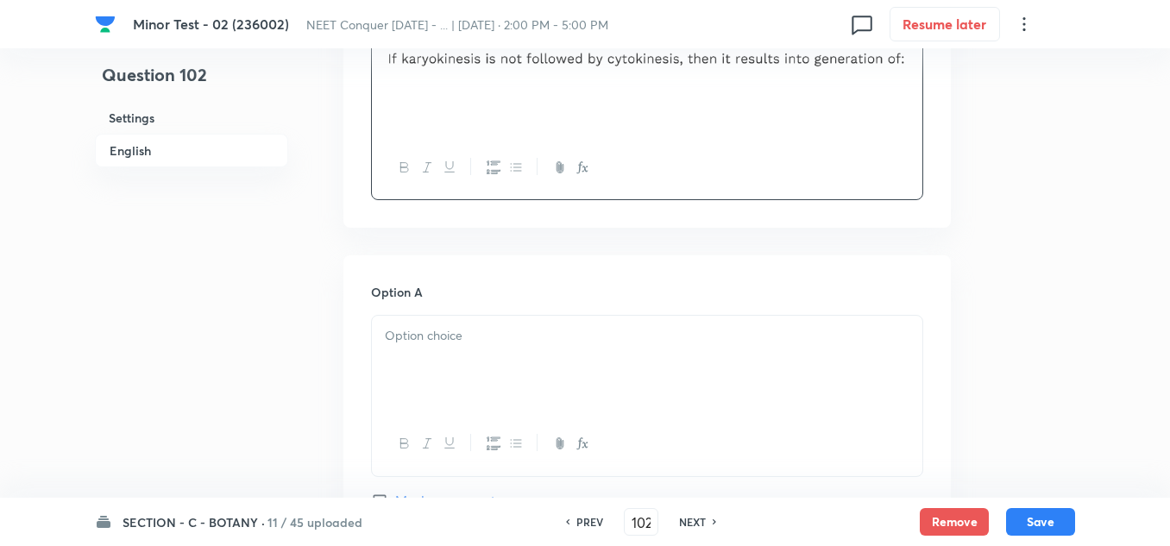
click at [419, 327] on div at bounding box center [647, 364] width 550 height 97
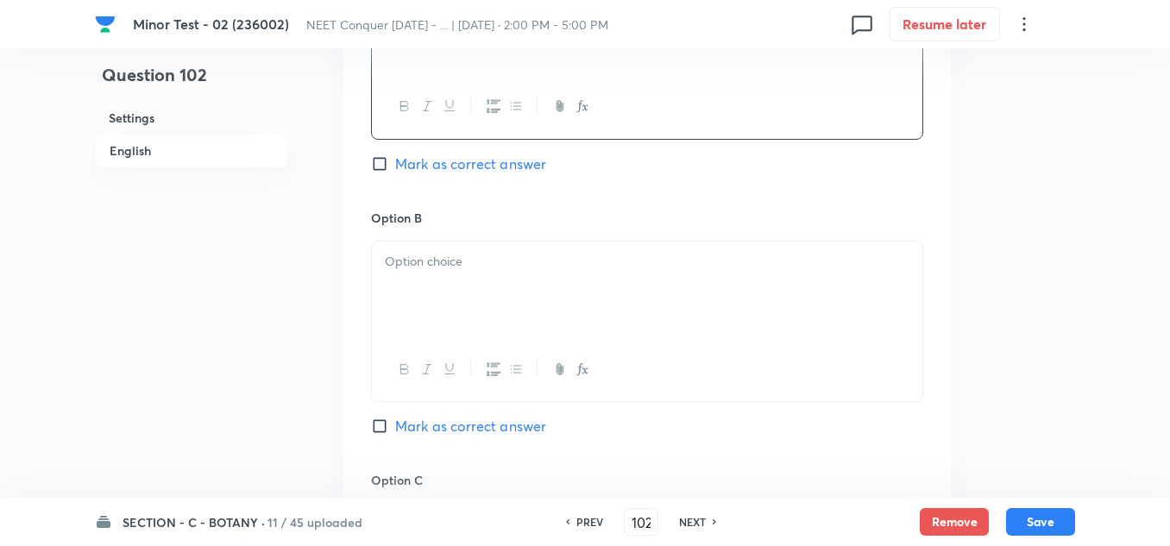
scroll to position [949, 0]
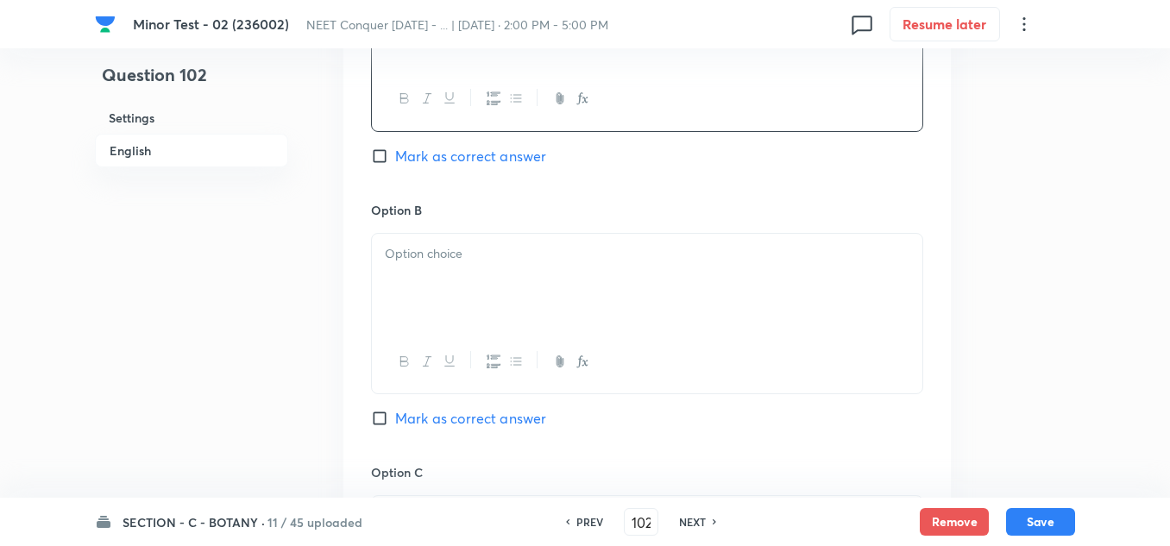
click at [423, 264] on div at bounding box center [647, 282] width 550 height 97
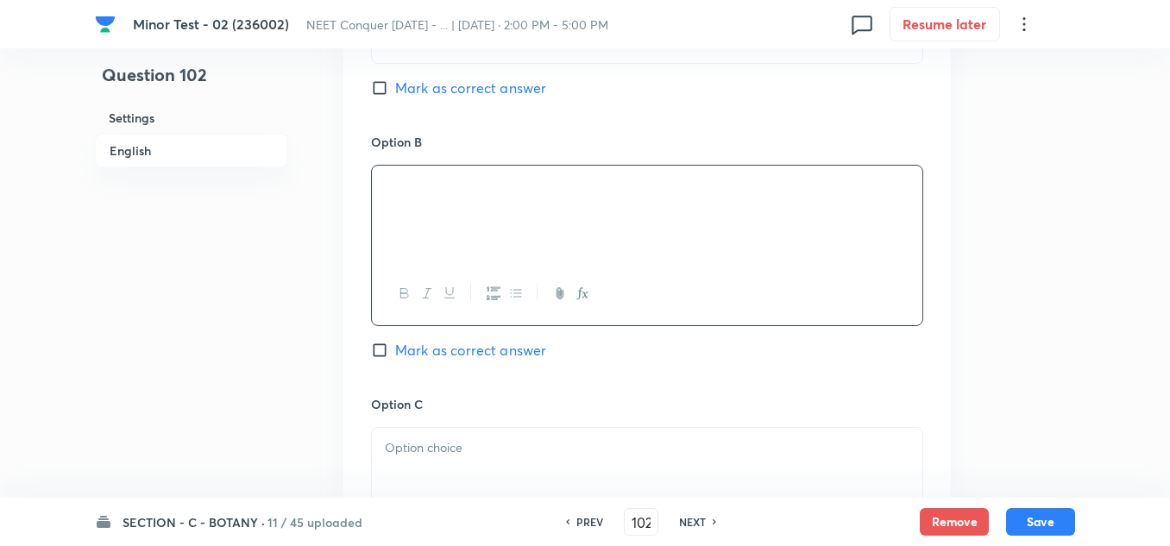
scroll to position [1121, 0]
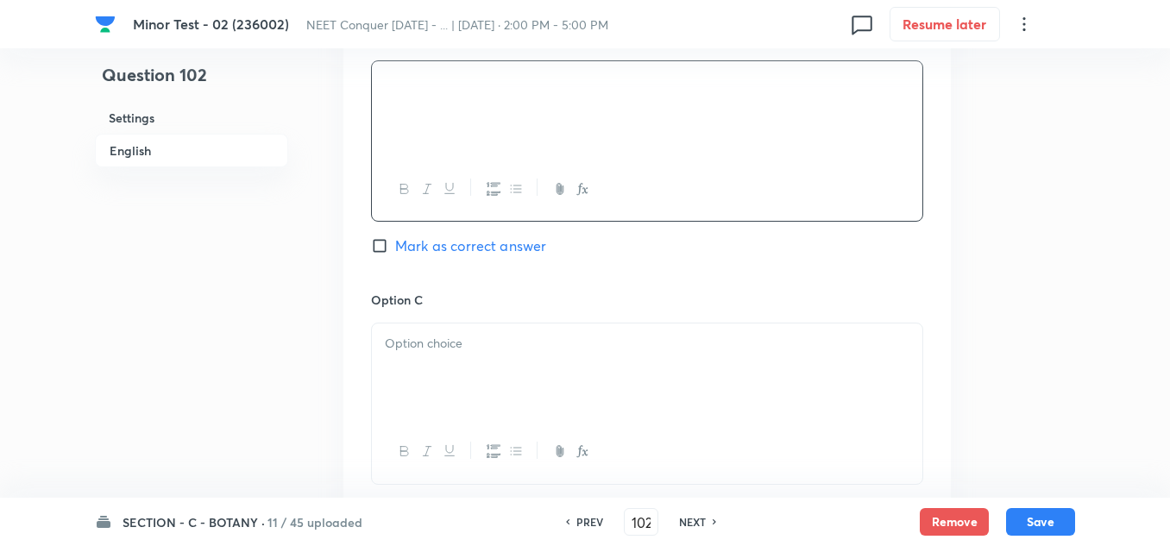
click at [442, 367] on div at bounding box center [647, 371] width 550 height 97
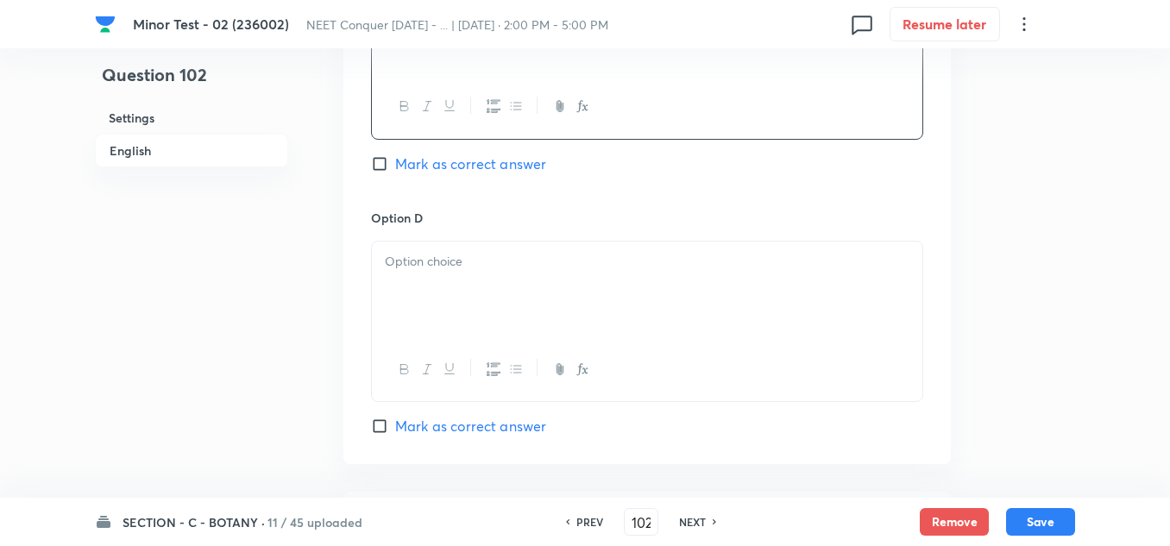
click at [425, 286] on div at bounding box center [647, 289] width 550 height 97
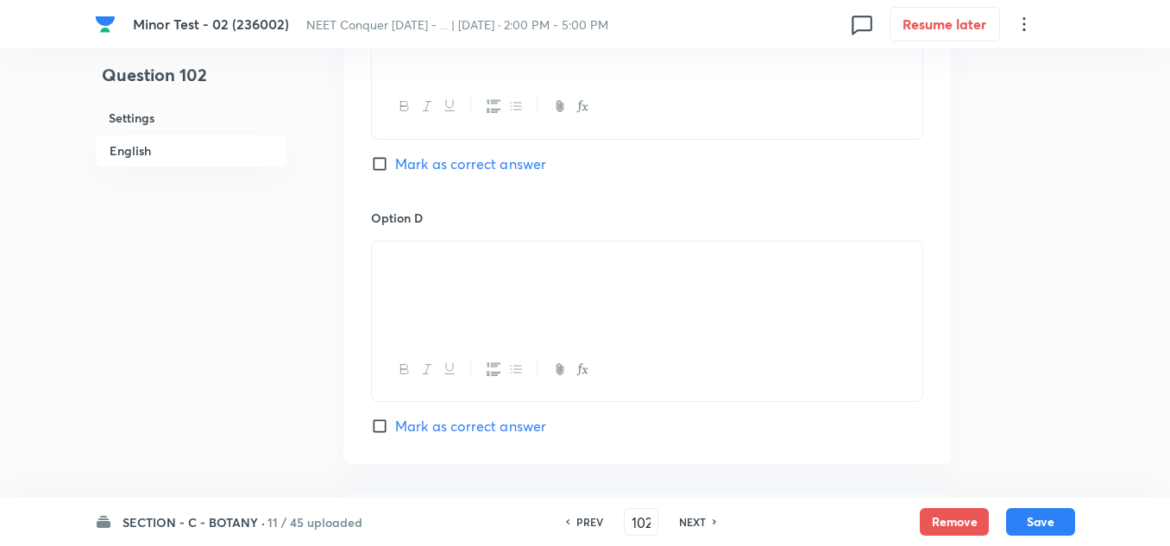
click at [383, 167] on input "Mark as correct answer" at bounding box center [383, 163] width 24 height 17
checkbox input "true"
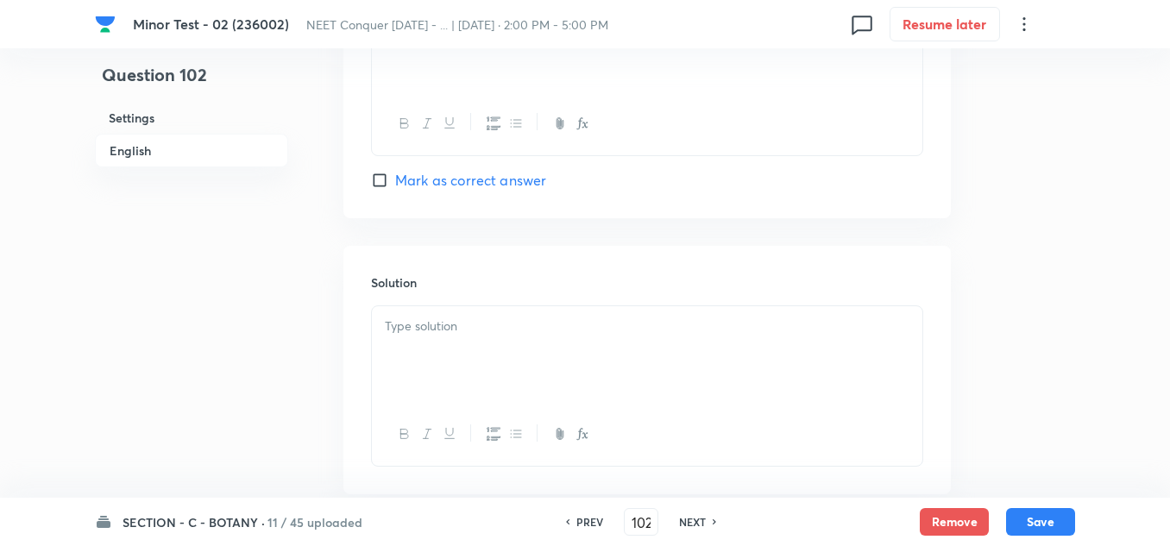
scroll to position [1725, 0]
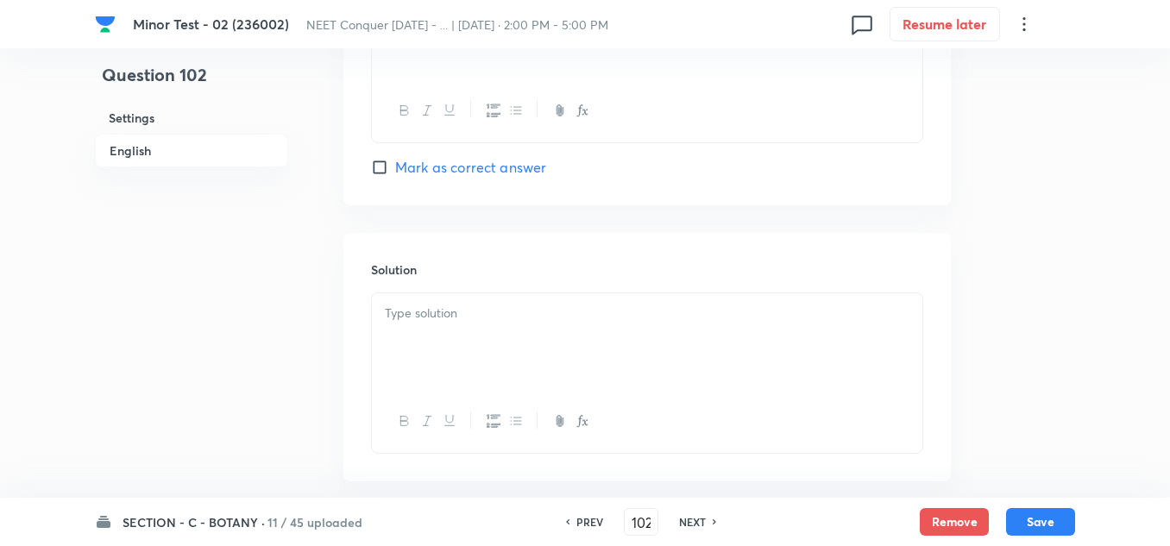
click at [474, 331] on div at bounding box center [647, 341] width 550 height 97
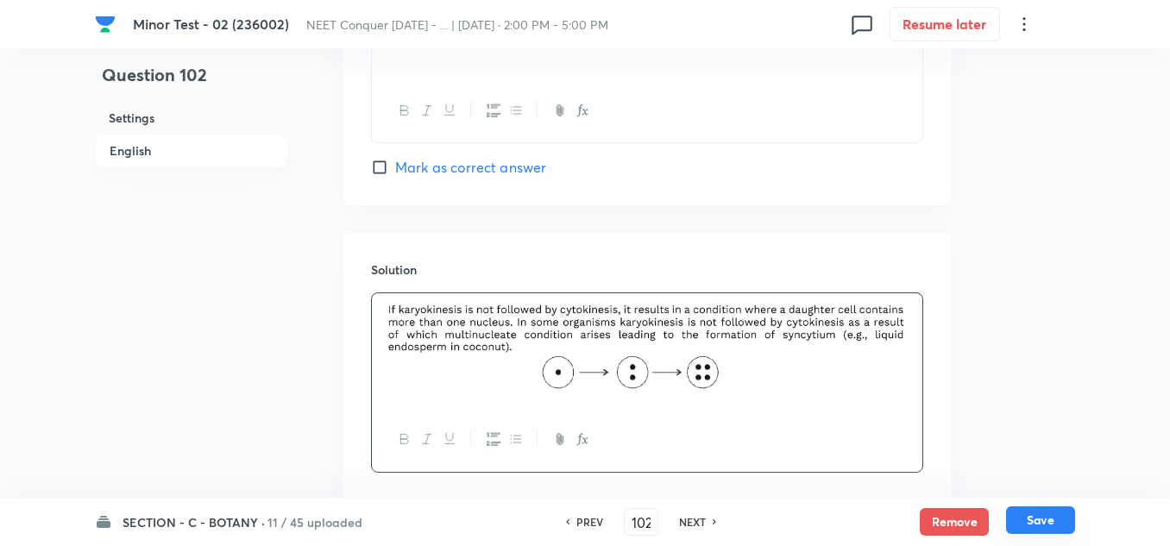
click at [1049, 513] on button "Save" at bounding box center [1040, 520] width 69 height 28
type input "103"
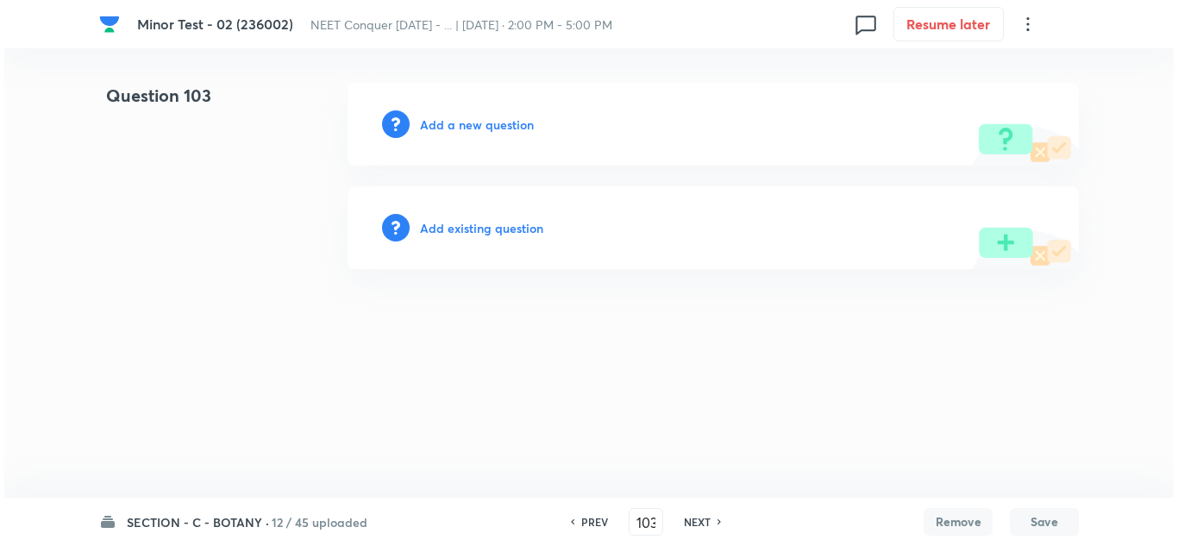
scroll to position [0, 0]
click at [489, 128] on h6 "Add a new question" at bounding box center [477, 125] width 114 height 18
click at [506, 127] on h6 "Choose a question type" at bounding box center [486, 125] width 133 height 18
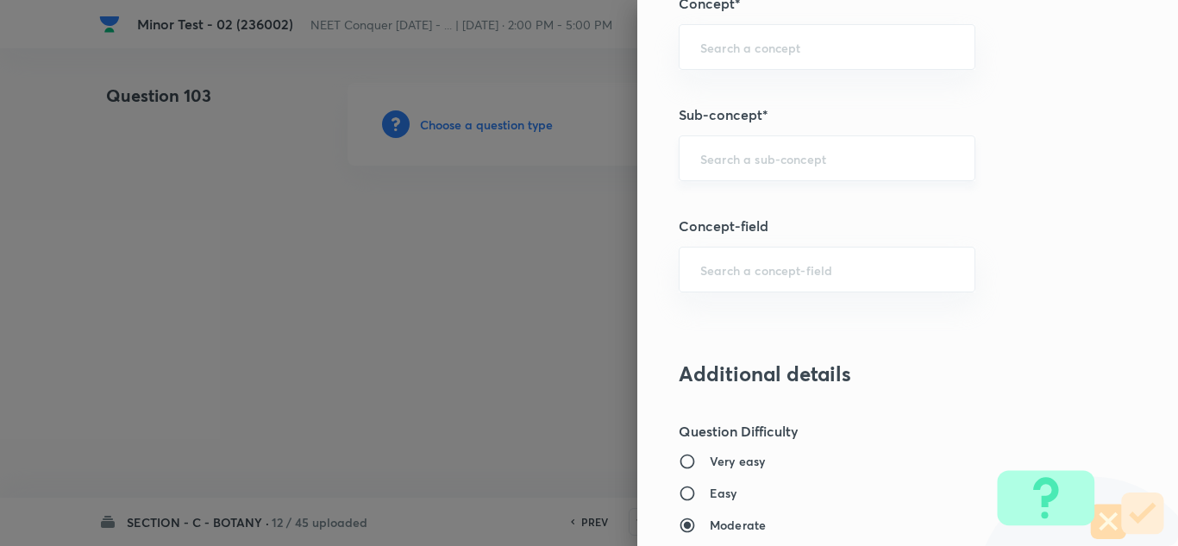
scroll to position [1121, 0]
click at [748, 156] on input "text" at bounding box center [827, 162] width 254 height 16
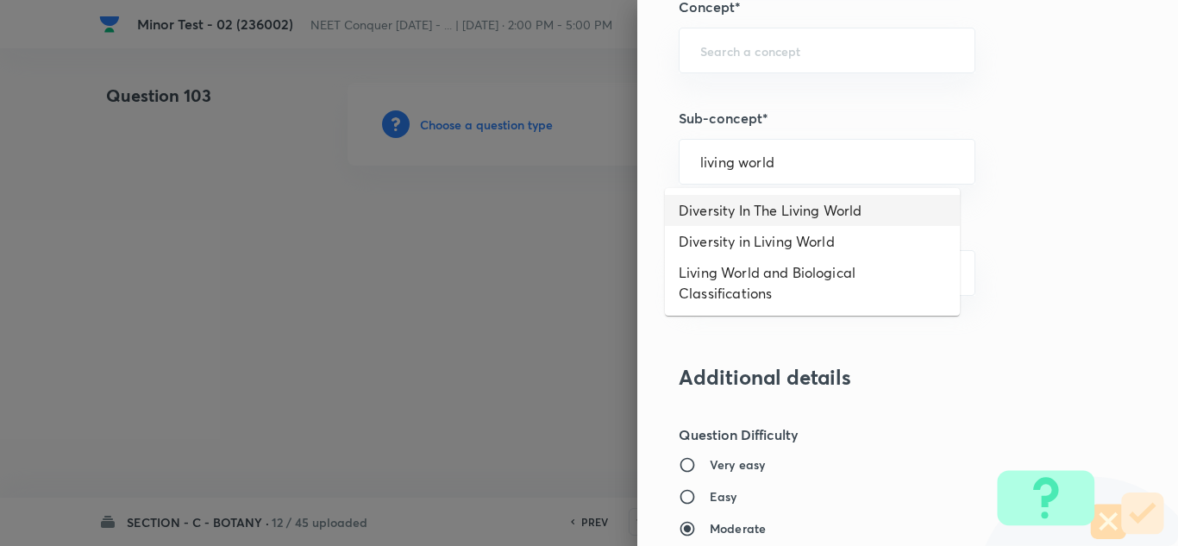
click at [756, 215] on li "Diversity In The Living World" at bounding box center [812, 210] width 295 height 31
type input "Diversity In The Living World"
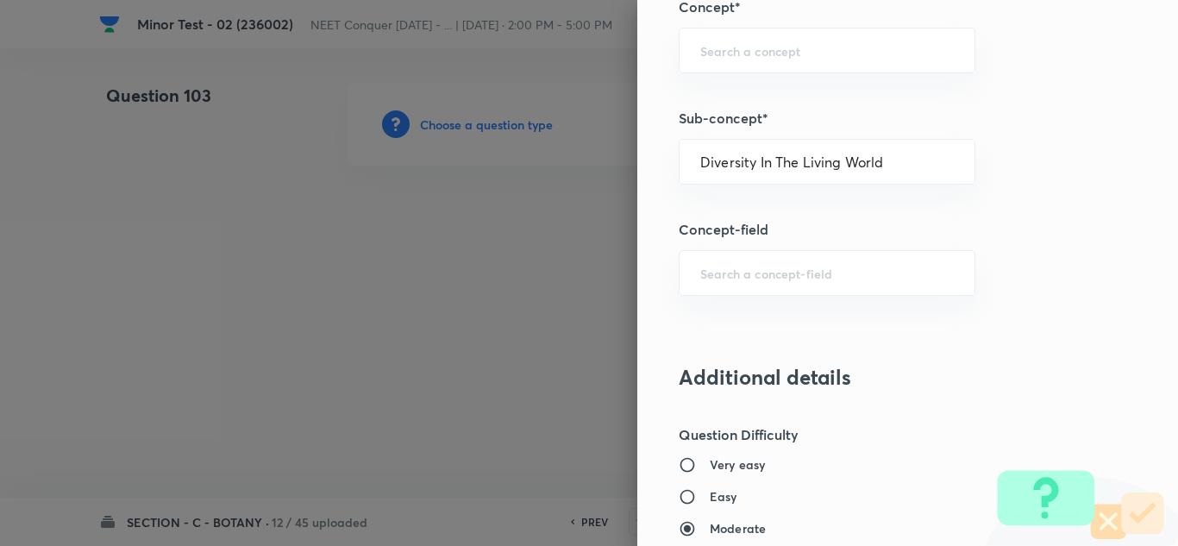
type input "Biology"
type input "Diversity of Living Organisms"
type input "Living World"
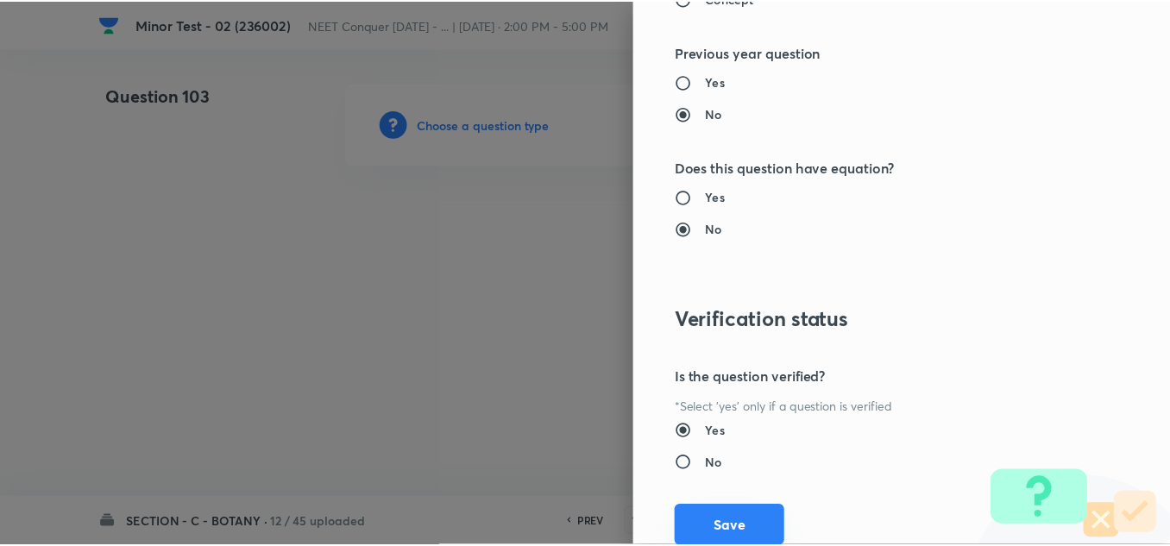
scroll to position [1921, 0]
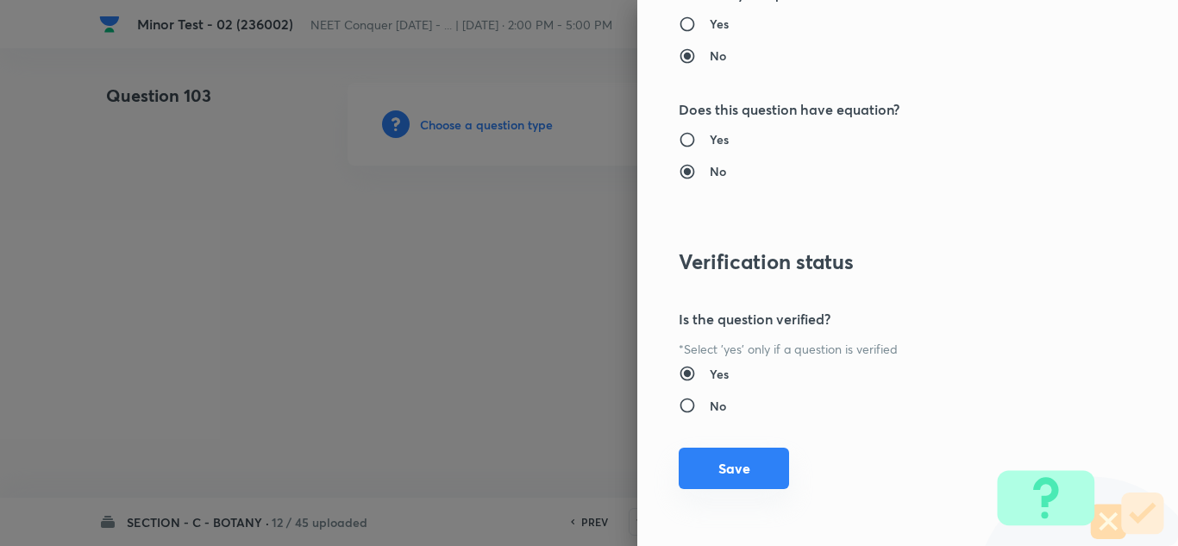
click at [731, 485] on button "Save" at bounding box center [734, 468] width 110 height 41
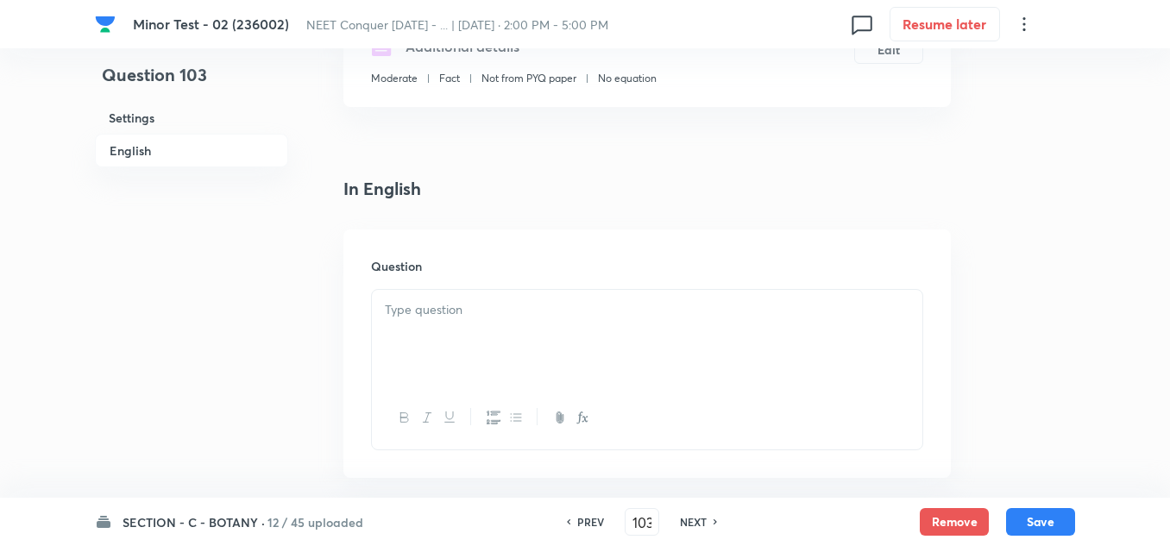
scroll to position [431, 0]
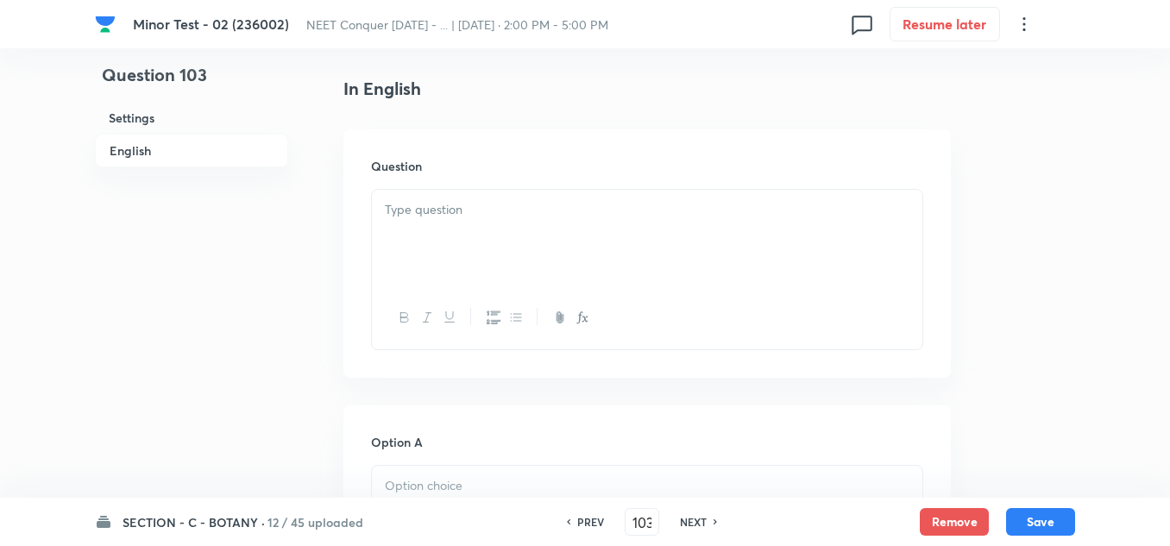
click at [443, 233] on div at bounding box center [647, 238] width 550 height 97
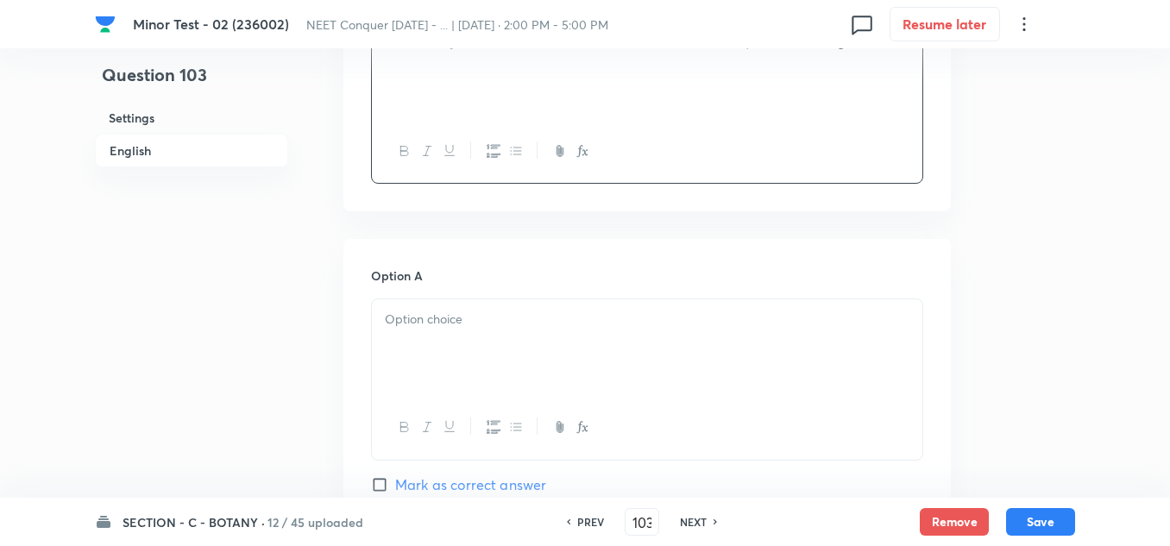
scroll to position [604, 0]
click at [438, 318] on p at bounding box center [647, 314] width 524 height 20
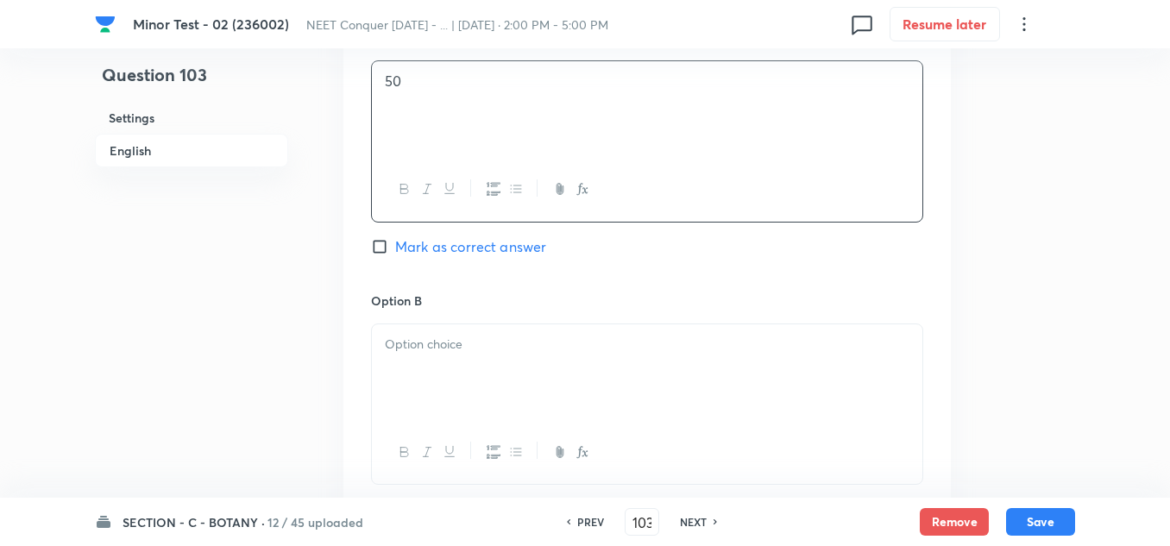
scroll to position [862, 0]
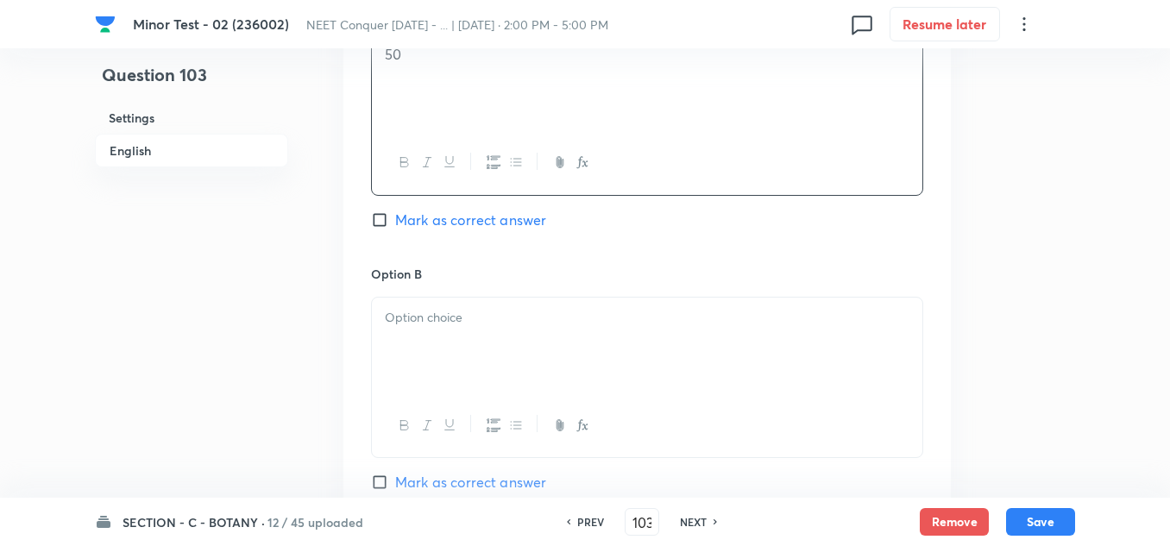
click at [497, 337] on div at bounding box center [647, 346] width 550 height 97
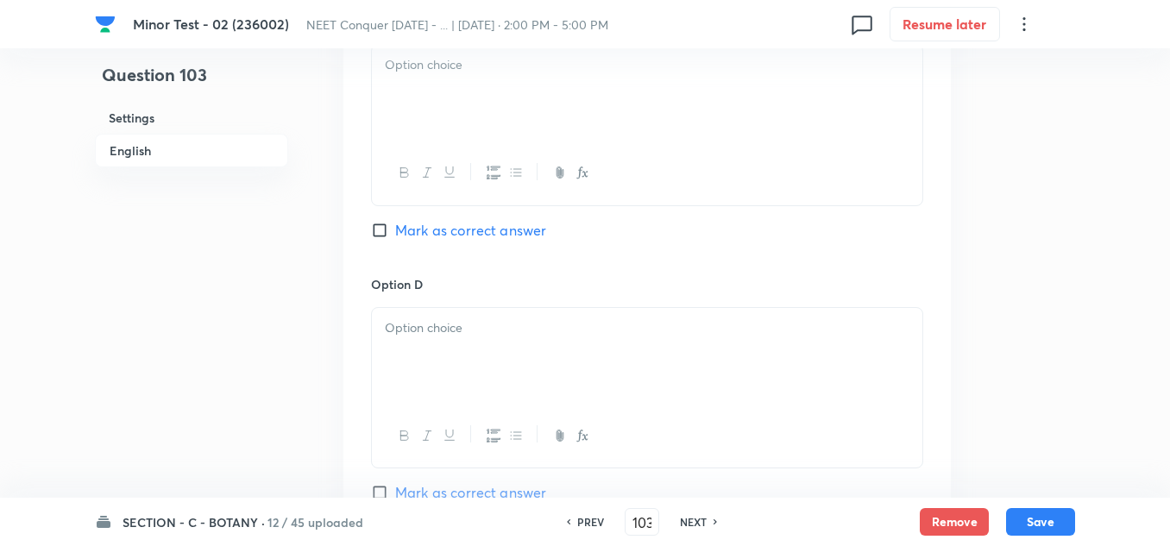
scroll to position [1380, 0]
click at [450, 101] on div at bounding box center [647, 90] width 550 height 97
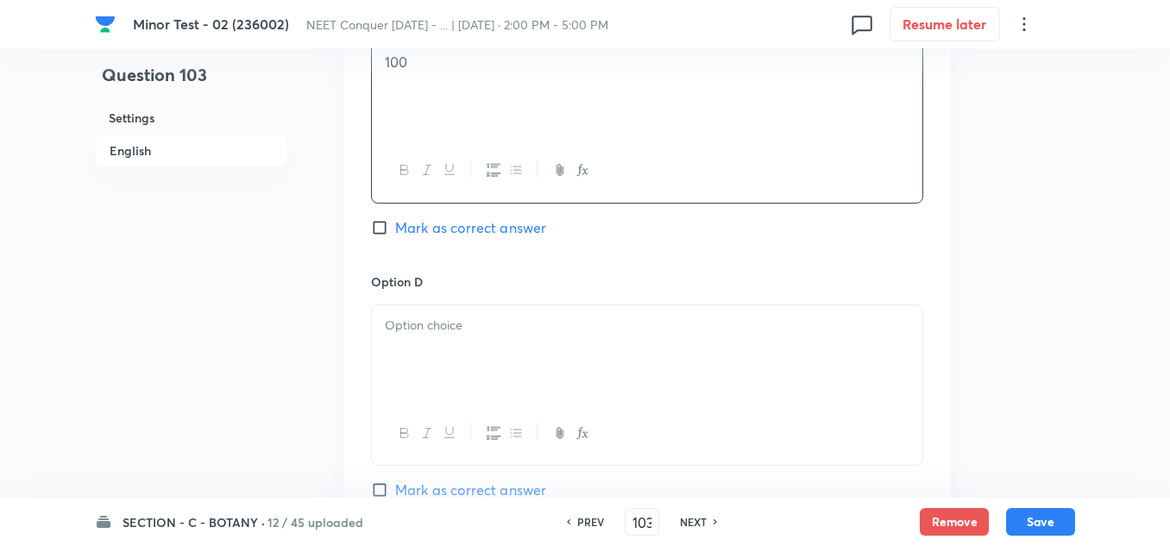
click at [486, 353] on div at bounding box center [647, 353] width 550 height 97
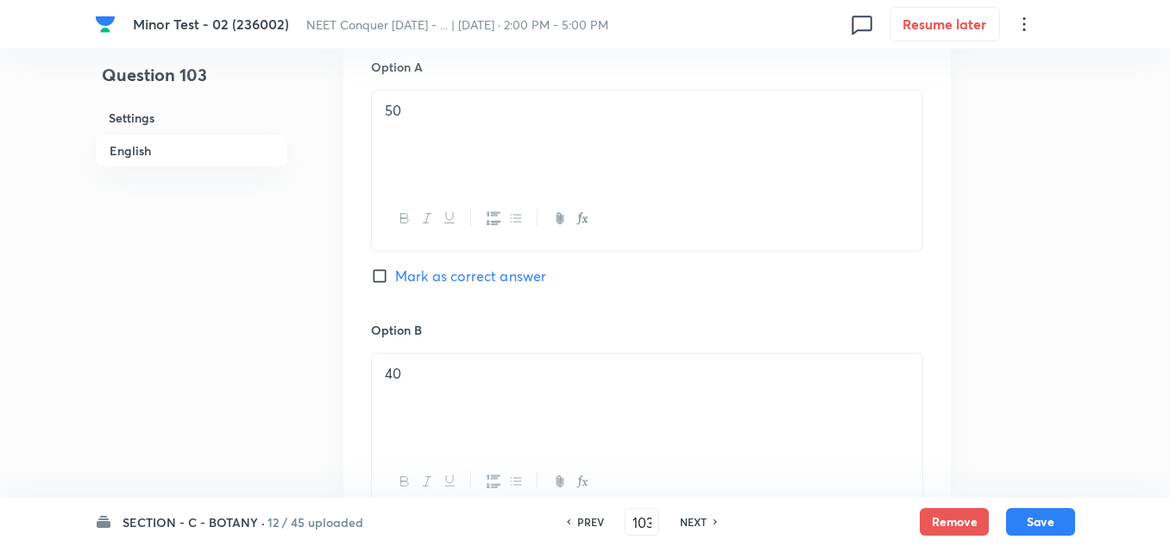
scroll to position [776, 0]
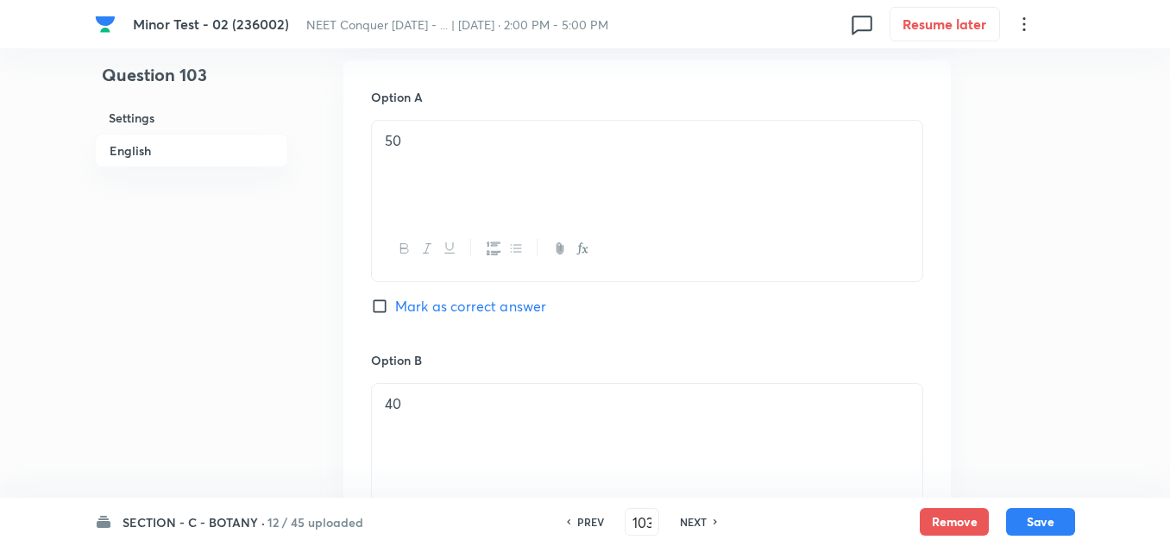
drag, startPoint x: 378, startPoint y: 310, endPoint x: 386, endPoint y: 322, distance: 14.8
click at [378, 309] on input "Mark as correct answer" at bounding box center [383, 306] width 24 height 17
checkbox input "true"
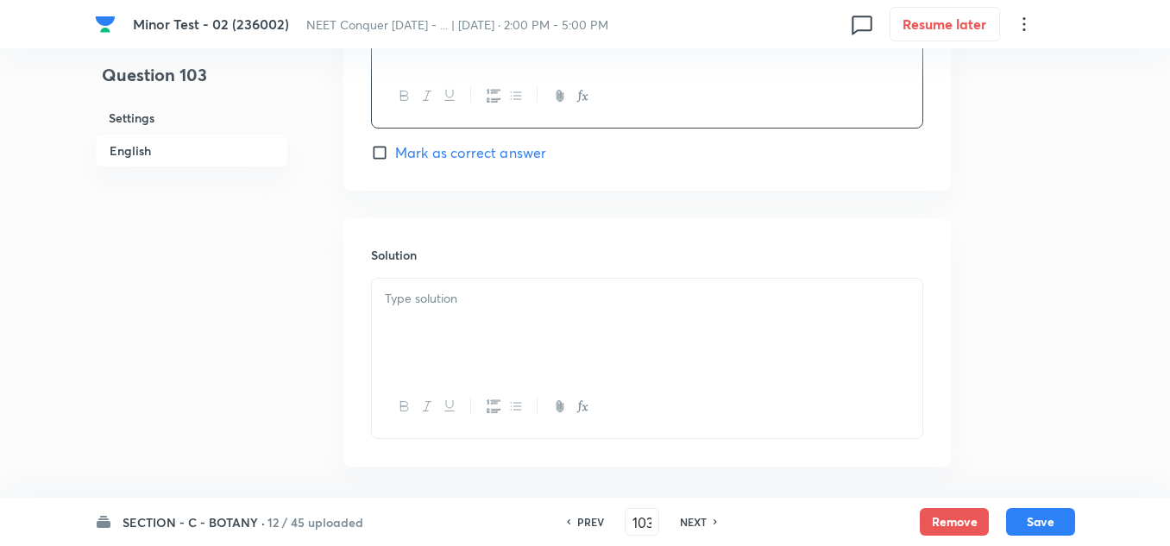
scroll to position [1790, 0]
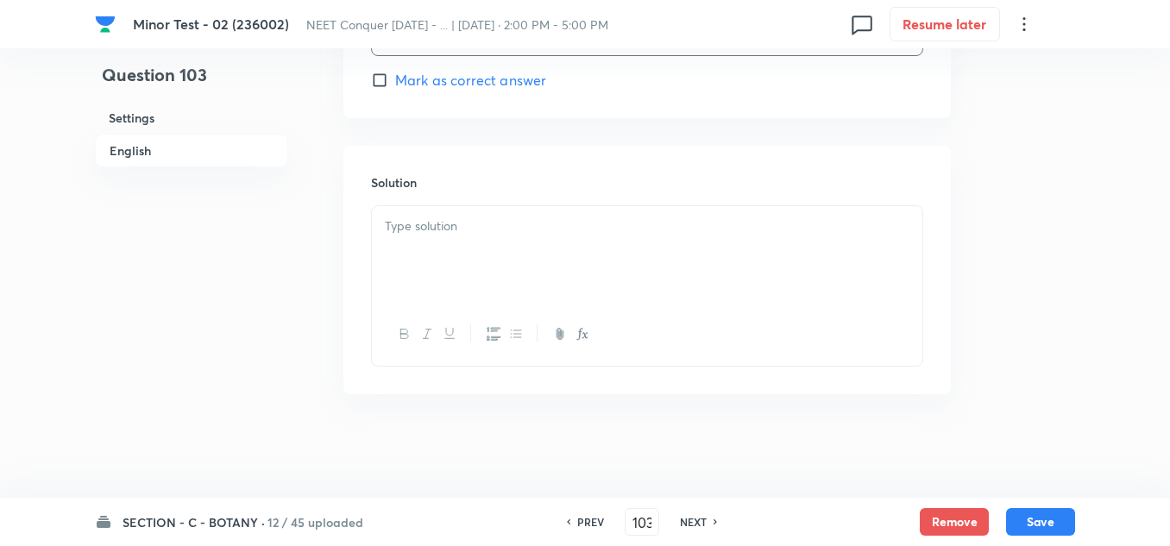
click at [446, 237] on div at bounding box center [647, 254] width 550 height 97
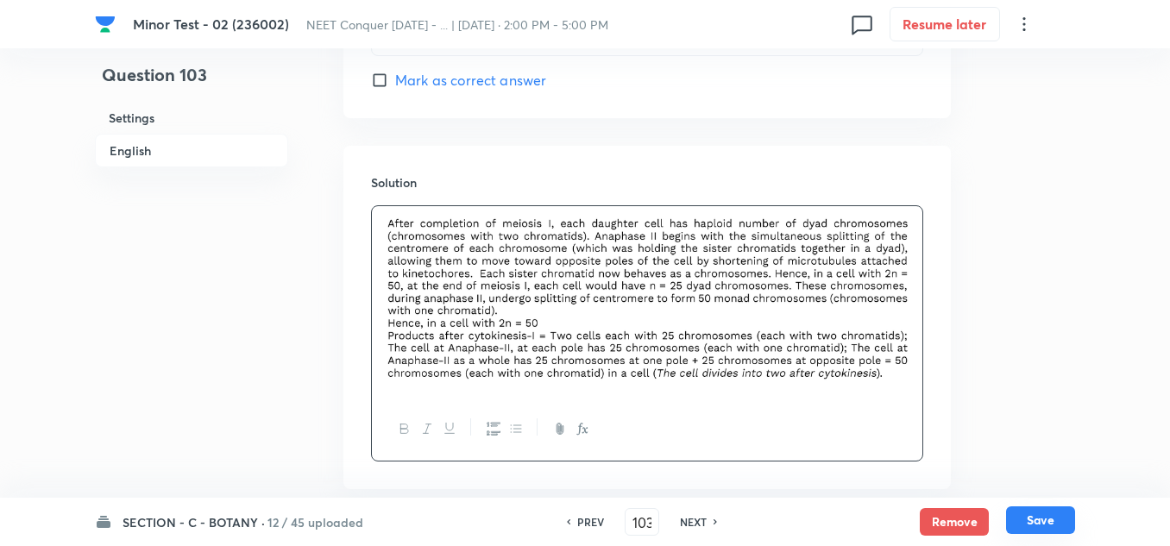
click at [1035, 530] on button "Save" at bounding box center [1040, 520] width 69 height 28
type input "104"
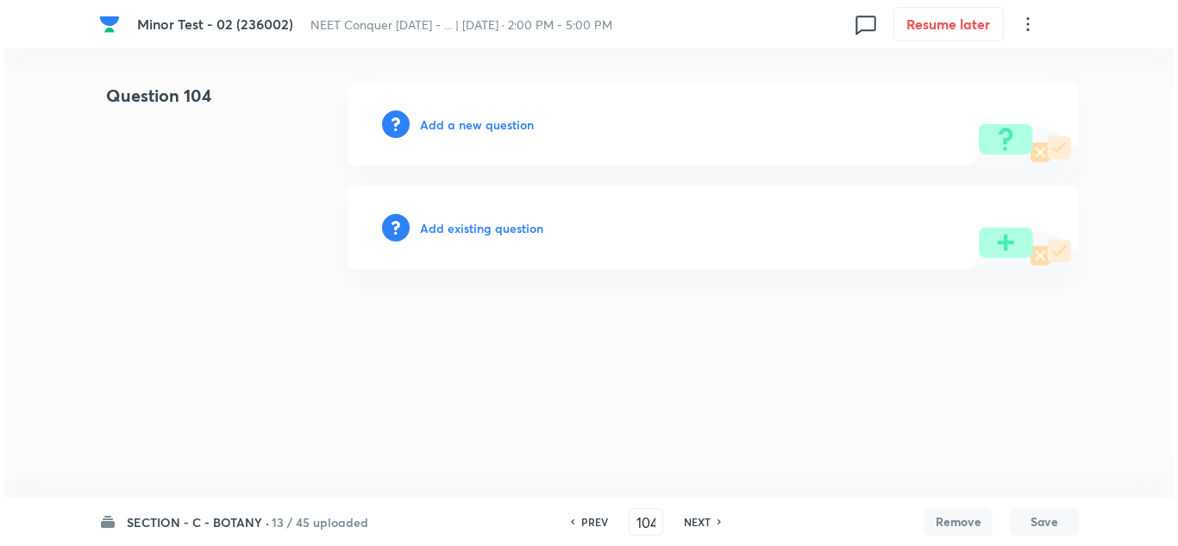
scroll to position [0, 0]
click at [479, 125] on h6 "Add a new question" at bounding box center [477, 125] width 114 height 18
click at [479, 125] on h6 "Choose a question type" at bounding box center [486, 125] width 133 height 18
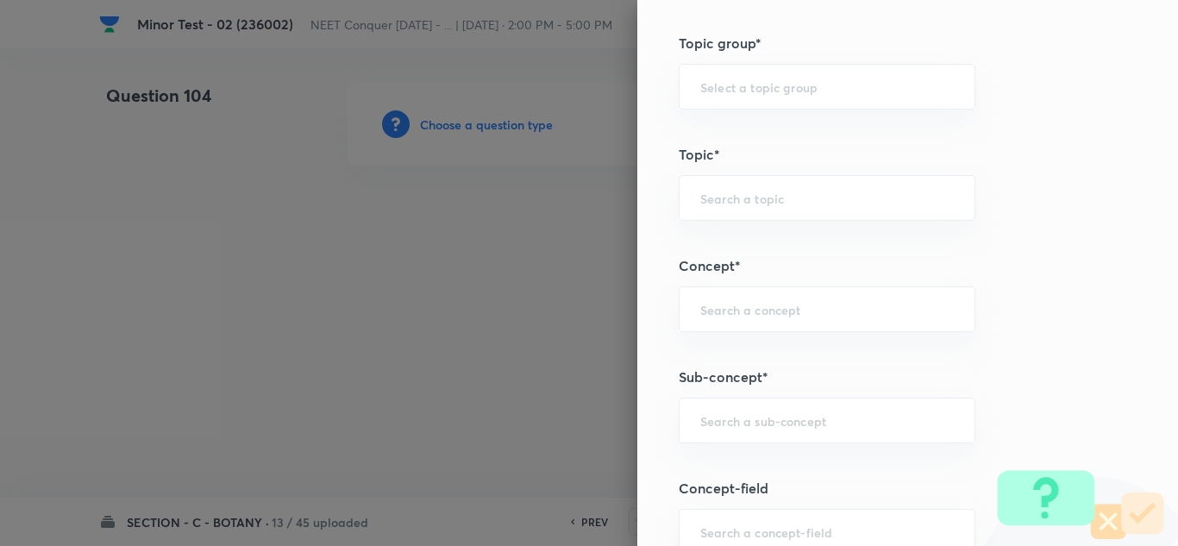
scroll to position [1035, 0]
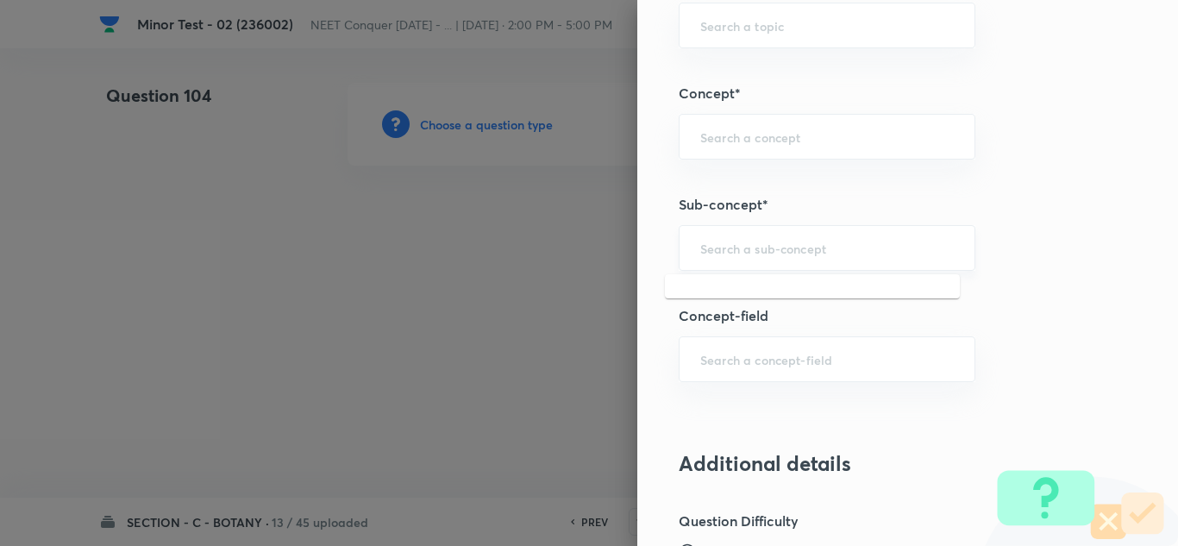
click at [766, 256] on input "text" at bounding box center [827, 248] width 254 height 16
paste input "Living World"
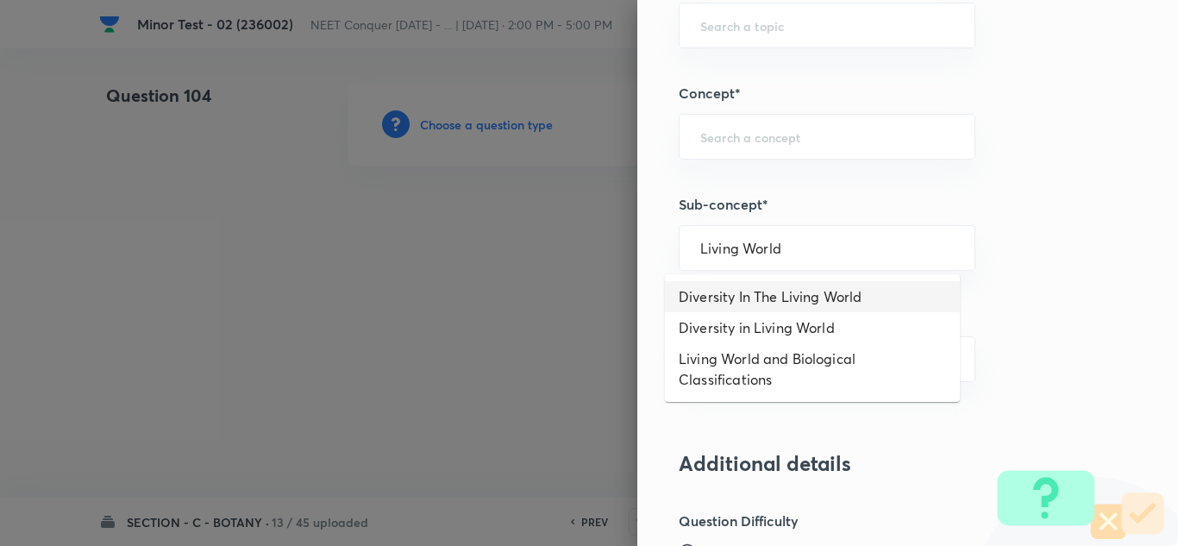
click at [749, 298] on li "Diversity In The Living World" at bounding box center [812, 296] width 295 height 31
type input "Diversity In The Living World"
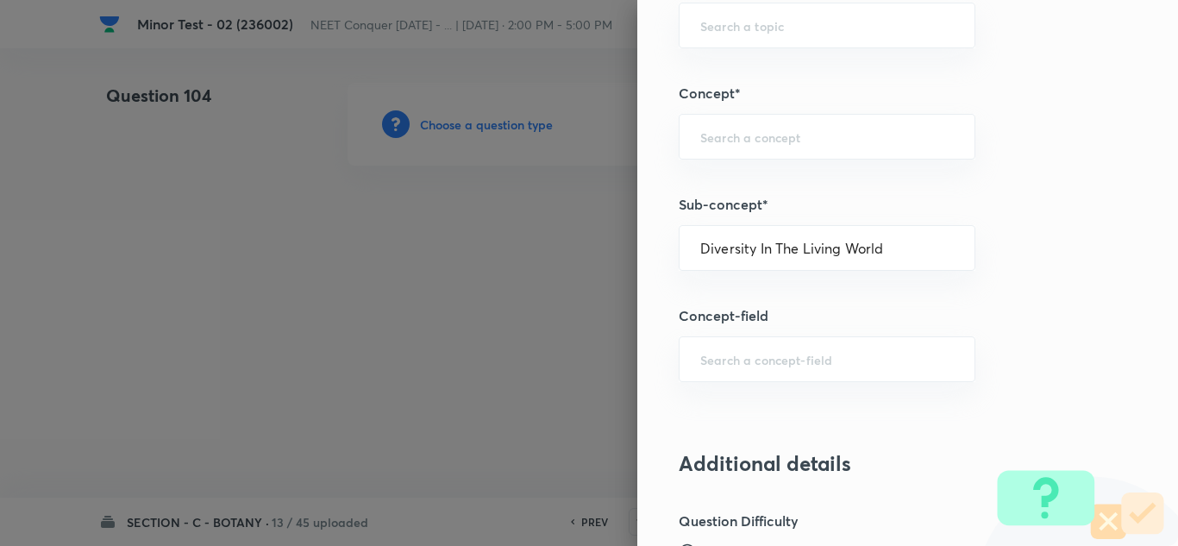
type input "Biology"
type input "Diversity of Living Organisms"
type input "Living World"
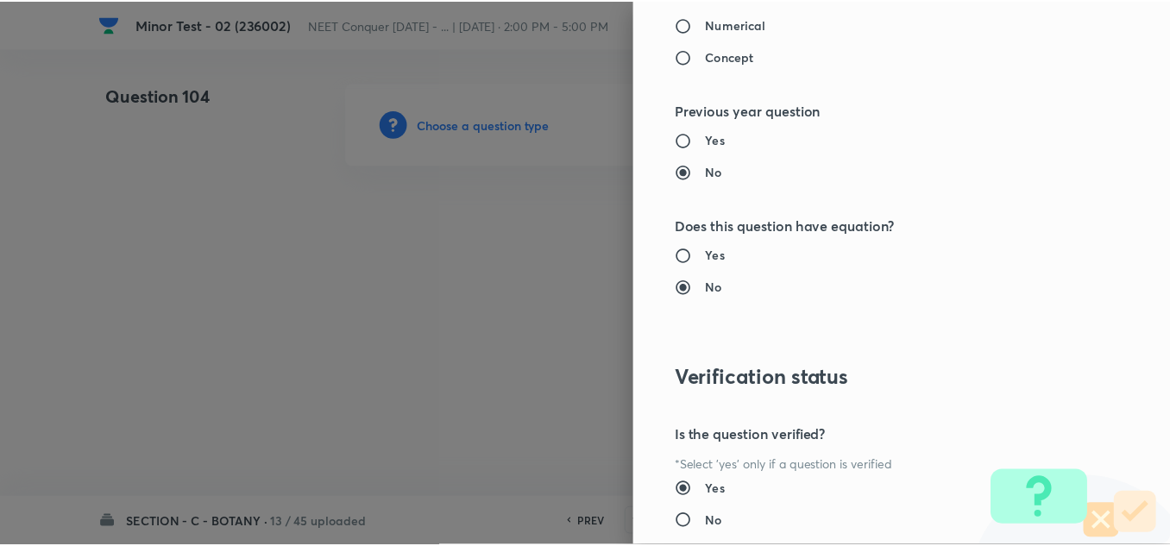
scroll to position [1921, 0]
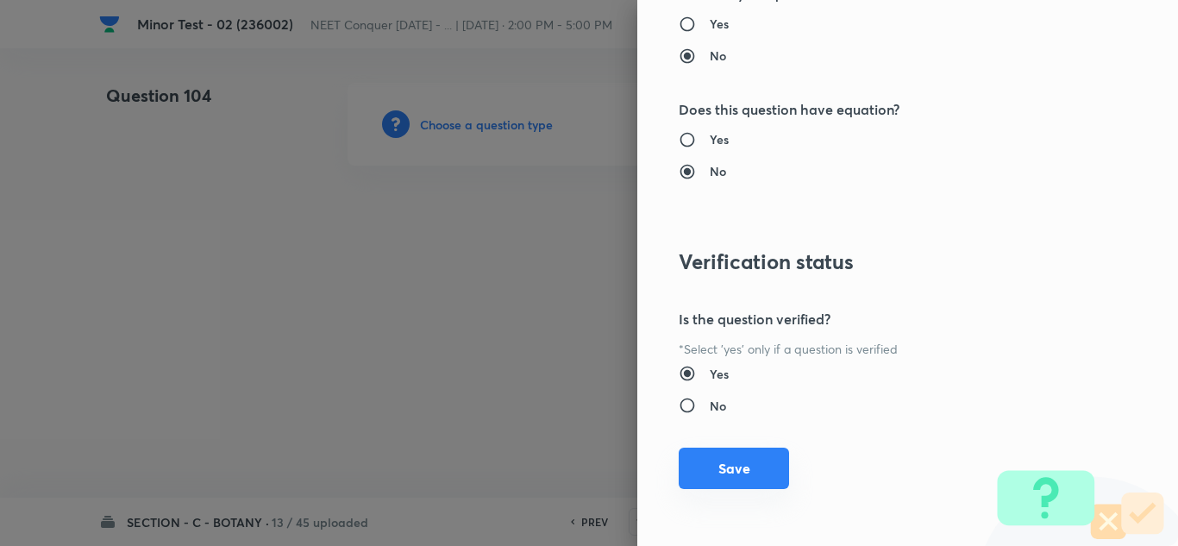
click at [724, 477] on button "Save" at bounding box center [734, 468] width 110 height 41
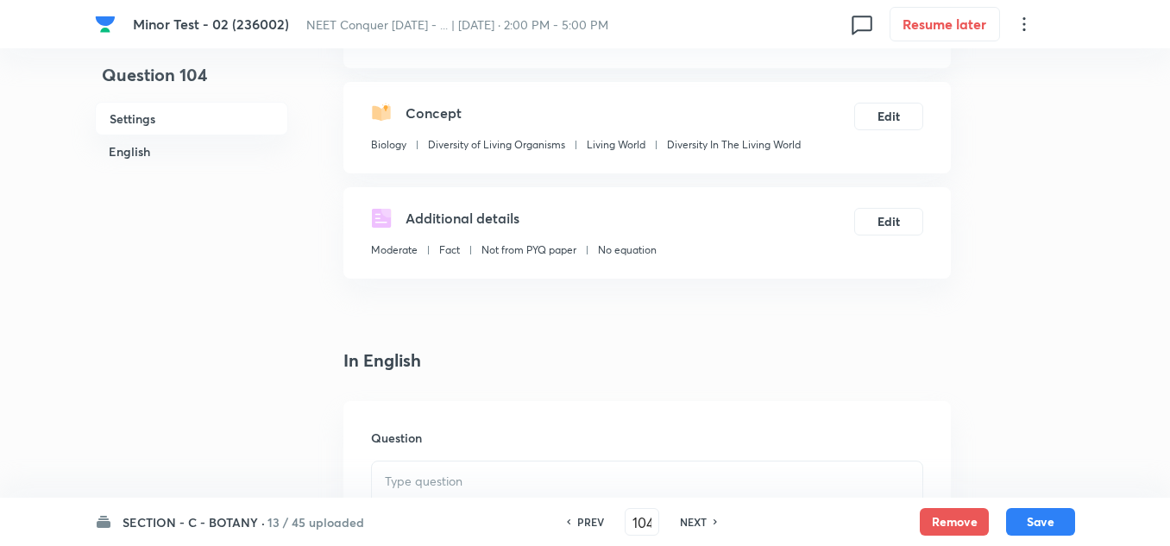
scroll to position [431, 0]
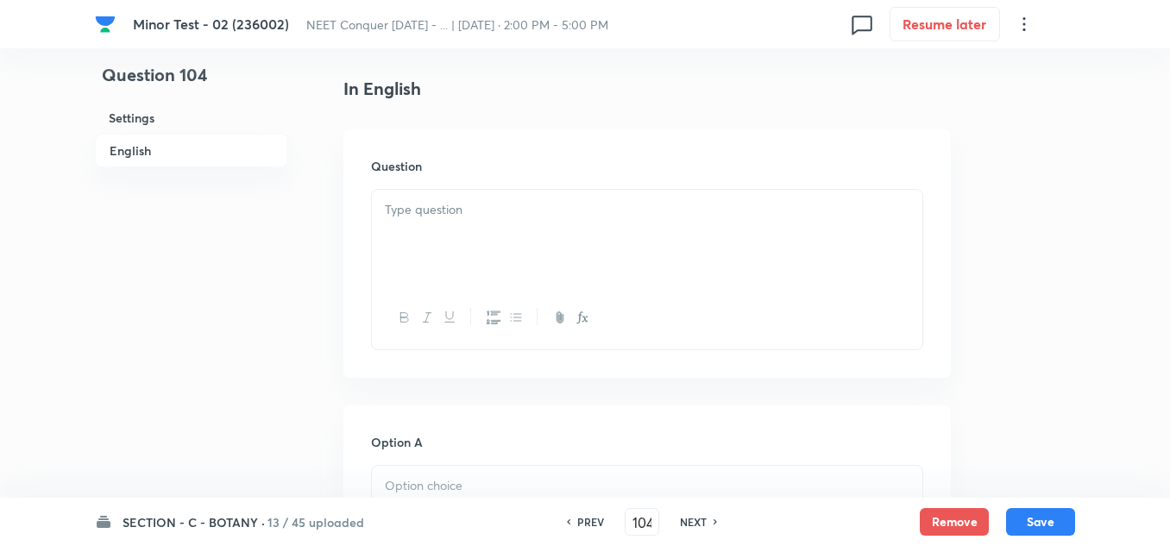
click at [480, 223] on div at bounding box center [647, 238] width 550 height 97
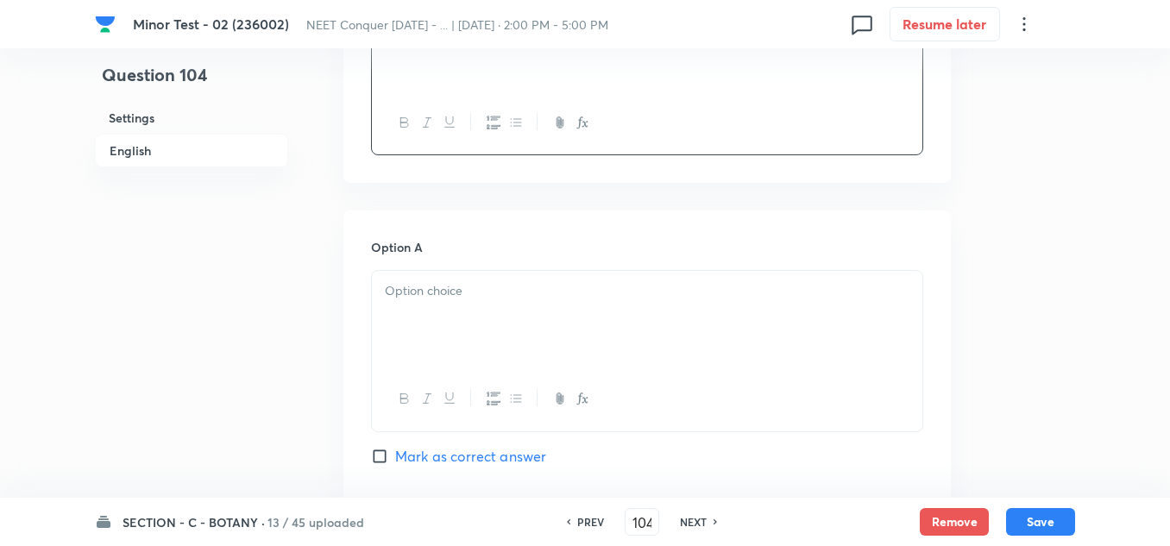
scroll to position [690, 0]
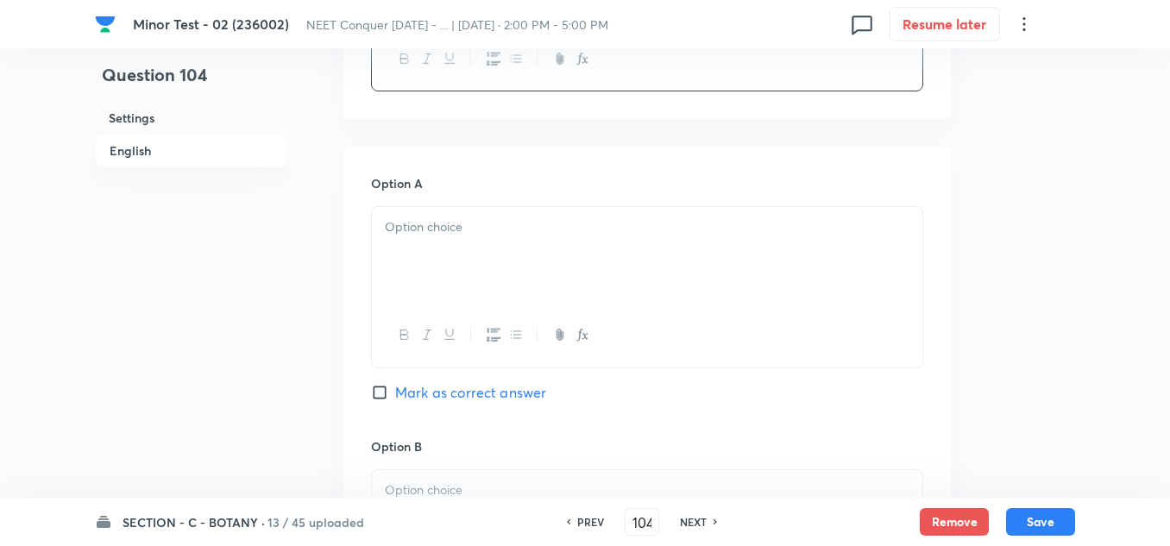
click at [420, 246] on div at bounding box center [647, 255] width 550 height 97
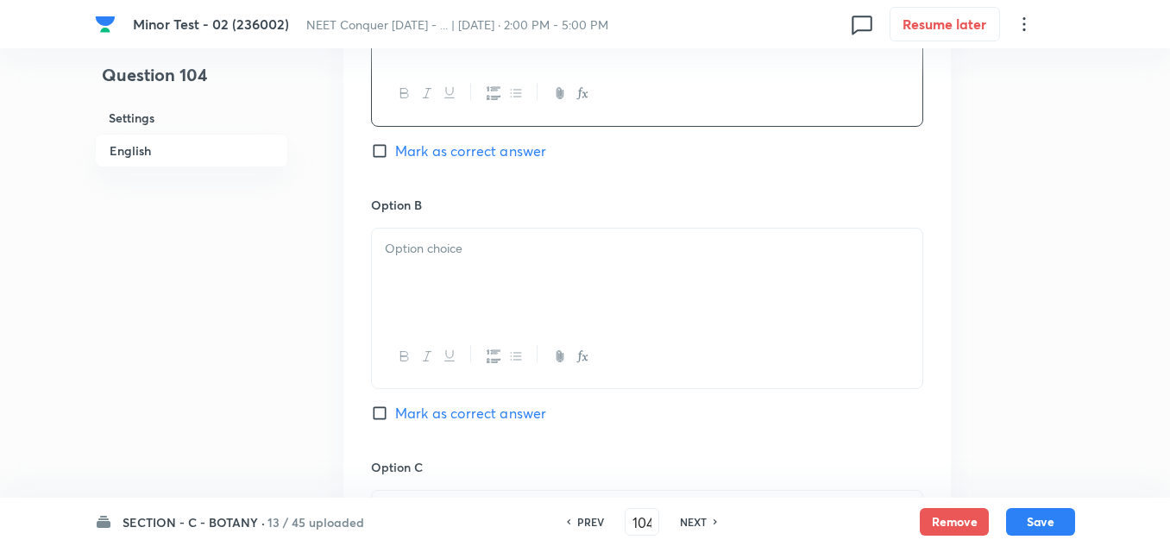
scroll to position [949, 0]
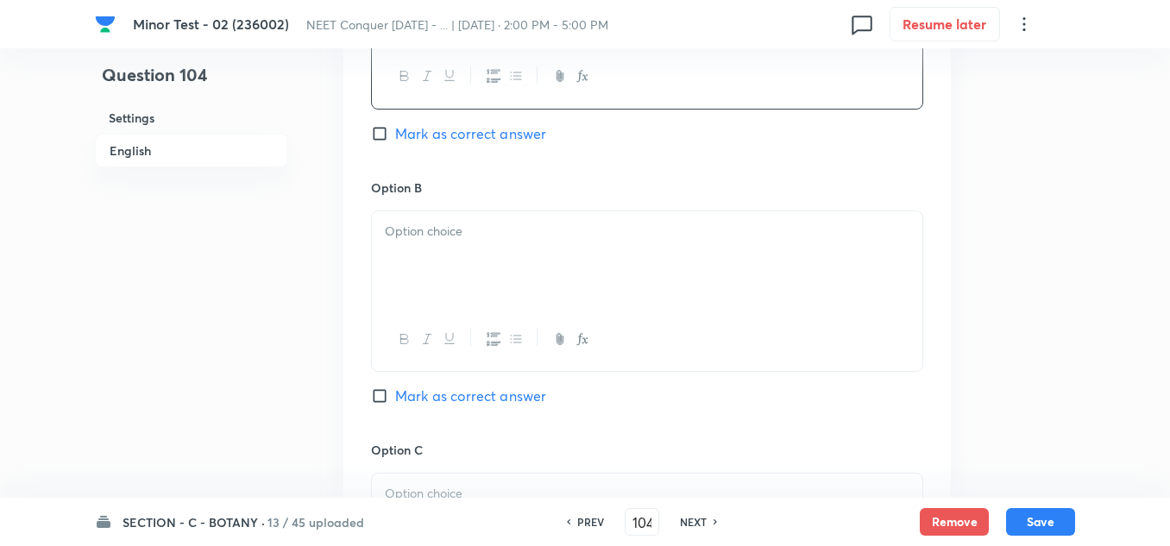
click at [442, 247] on div at bounding box center [647, 259] width 550 height 97
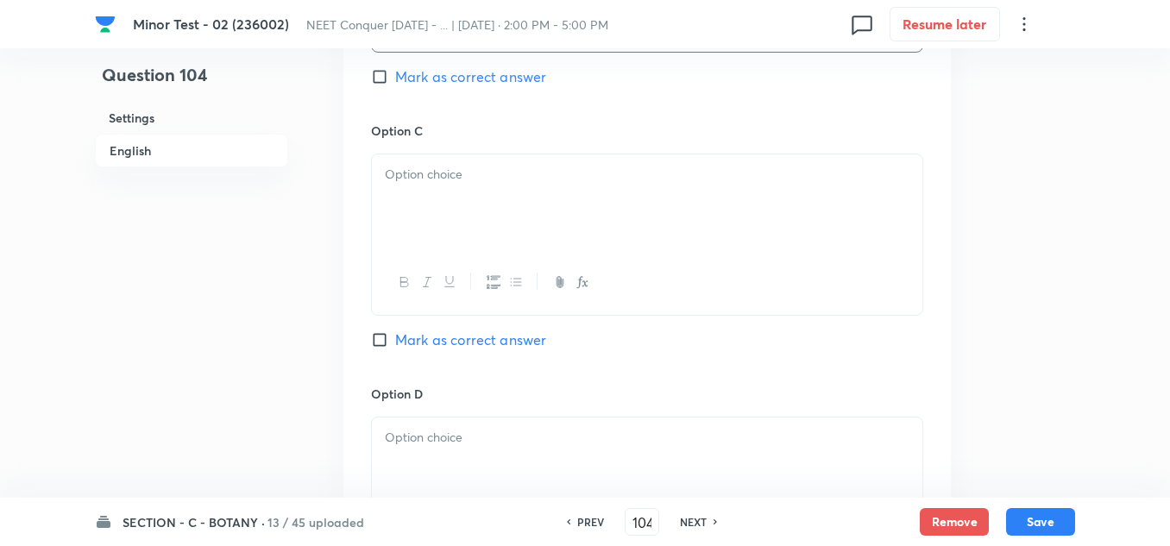
scroll to position [1294, 0]
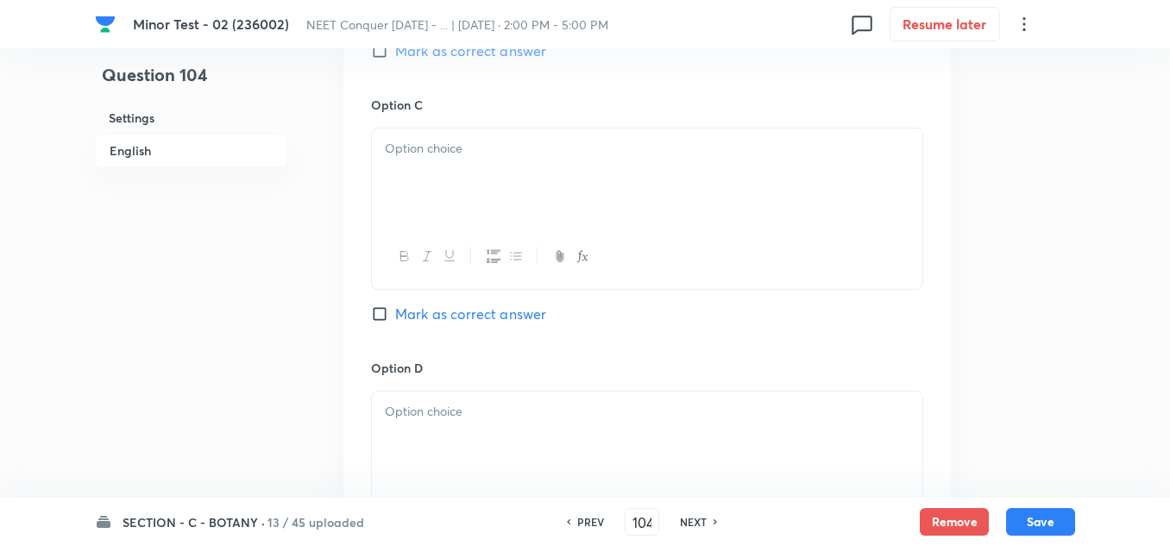
click at [442, 192] on div at bounding box center [647, 177] width 550 height 97
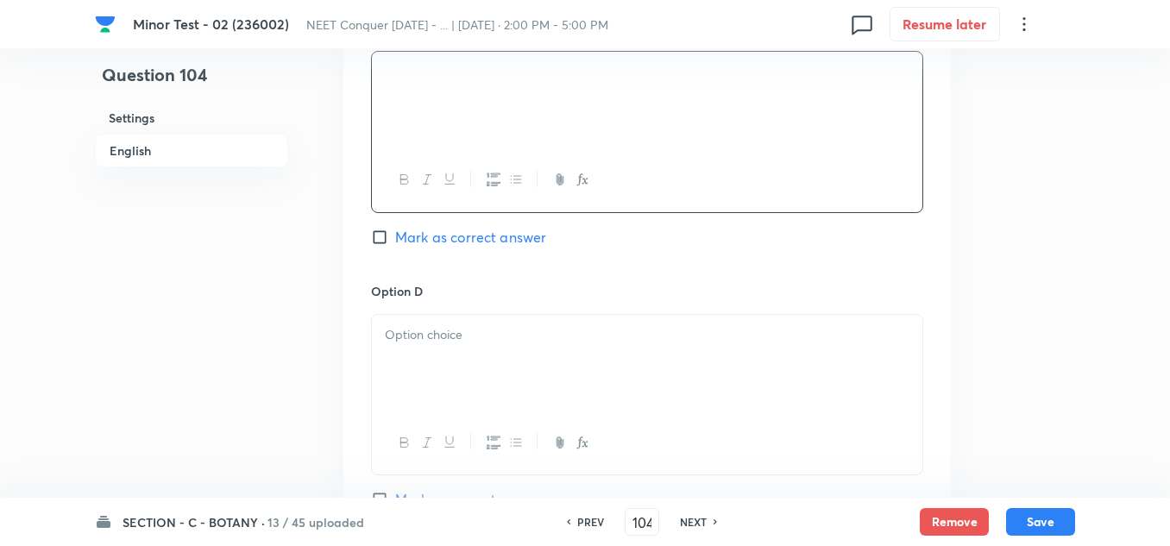
scroll to position [1552, 0]
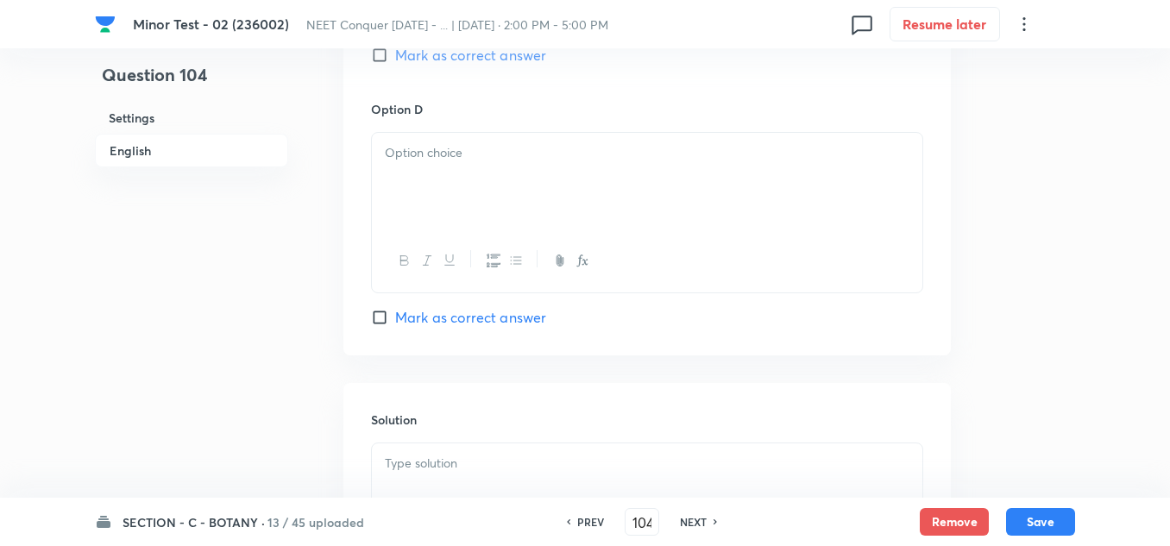
click at [437, 175] on div at bounding box center [647, 181] width 550 height 97
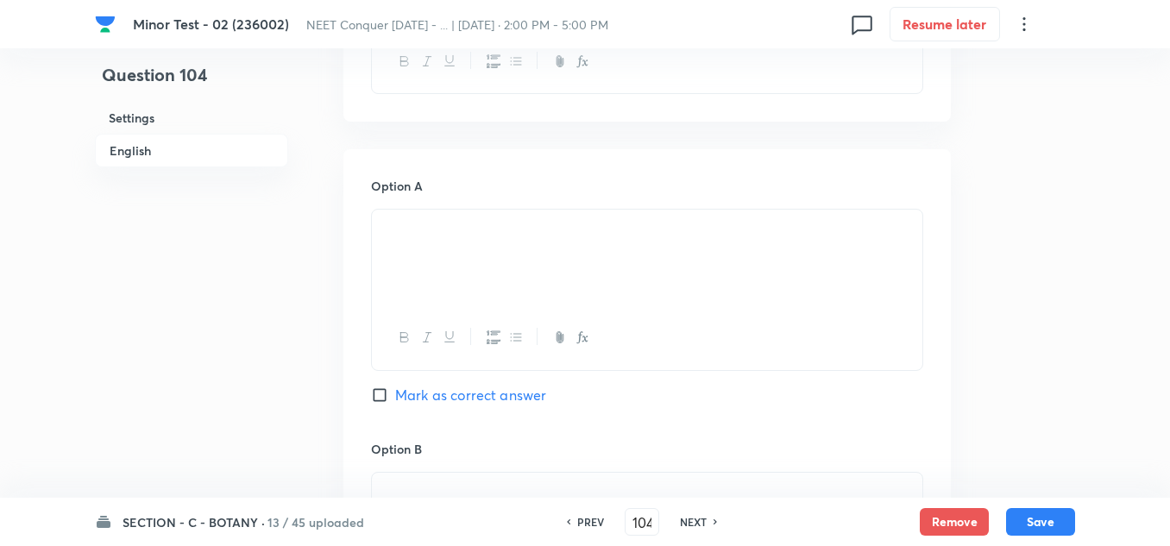
scroll to position [690, 0]
click at [382, 392] on input "Mark as correct answer" at bounding box center [383, 392] width 24 height 17
checkbox input "true"
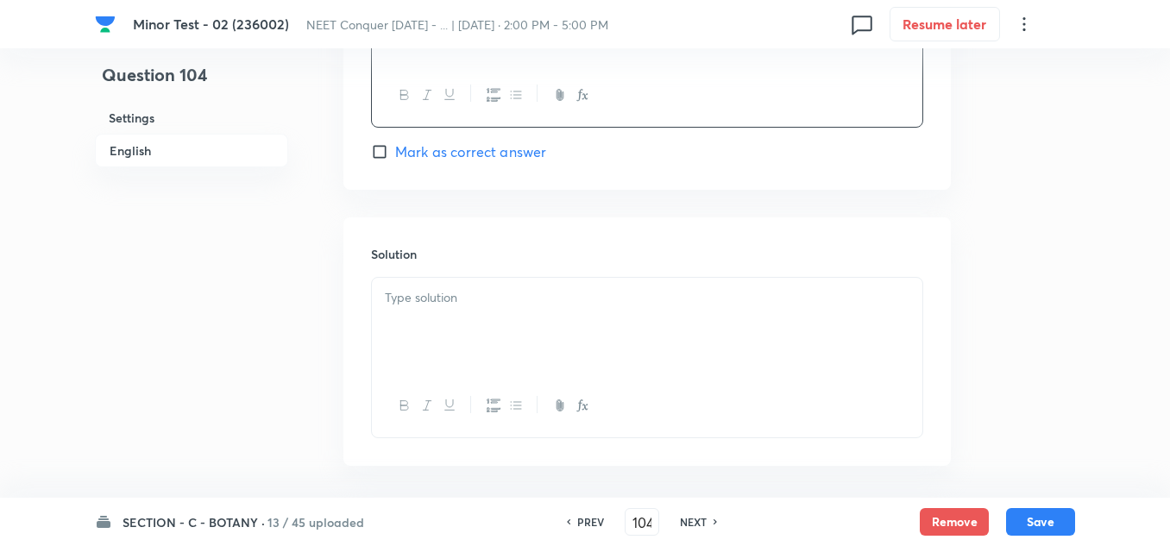
scroll to position [1725, 0]
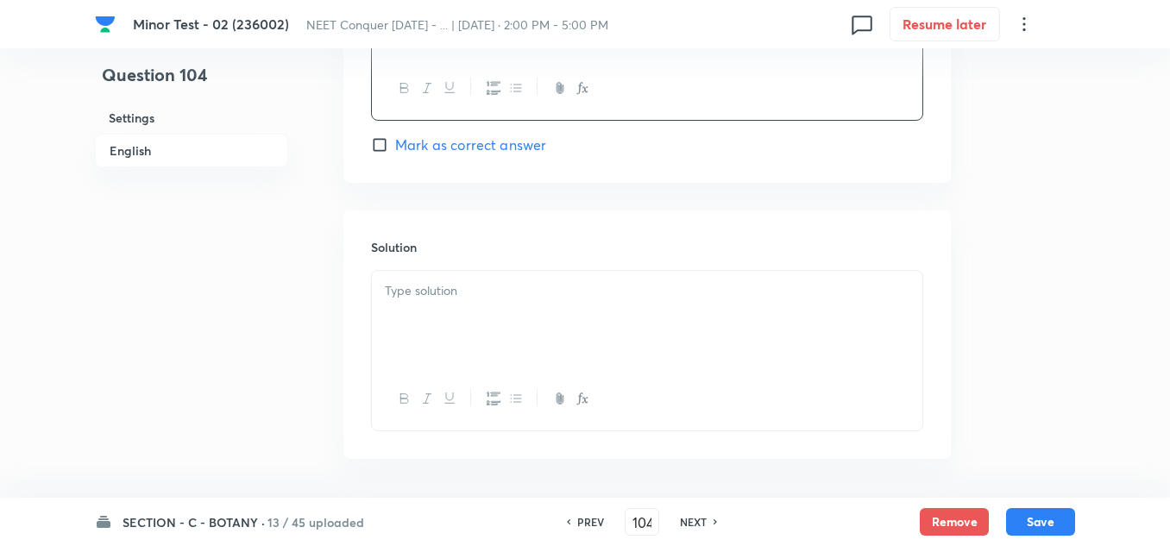
click at [431, 335] on div at bounding box center [647, 319] width 550 height 97
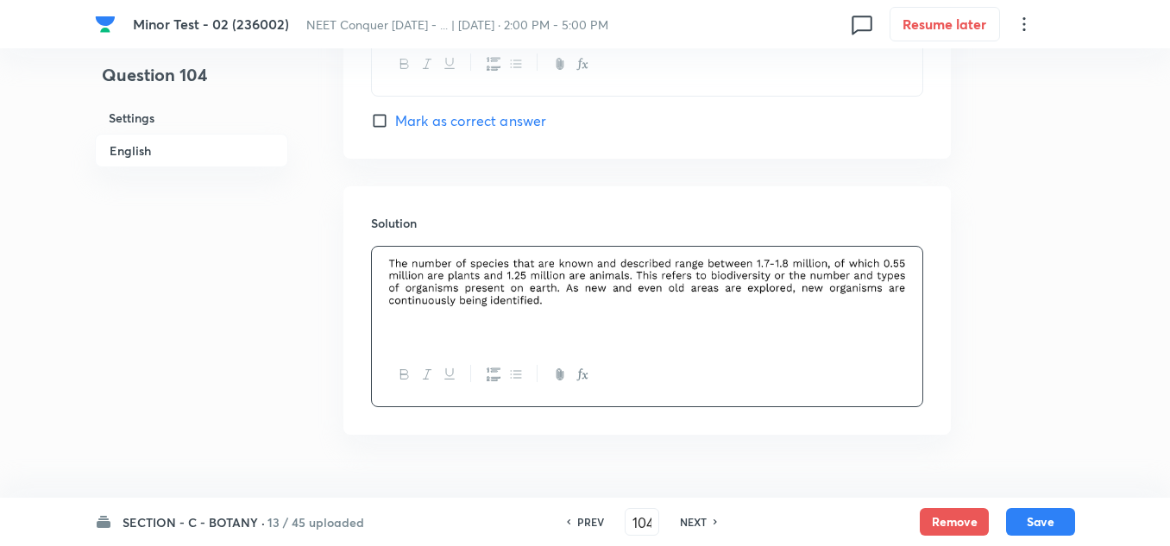
scroll to position [1790, 0]
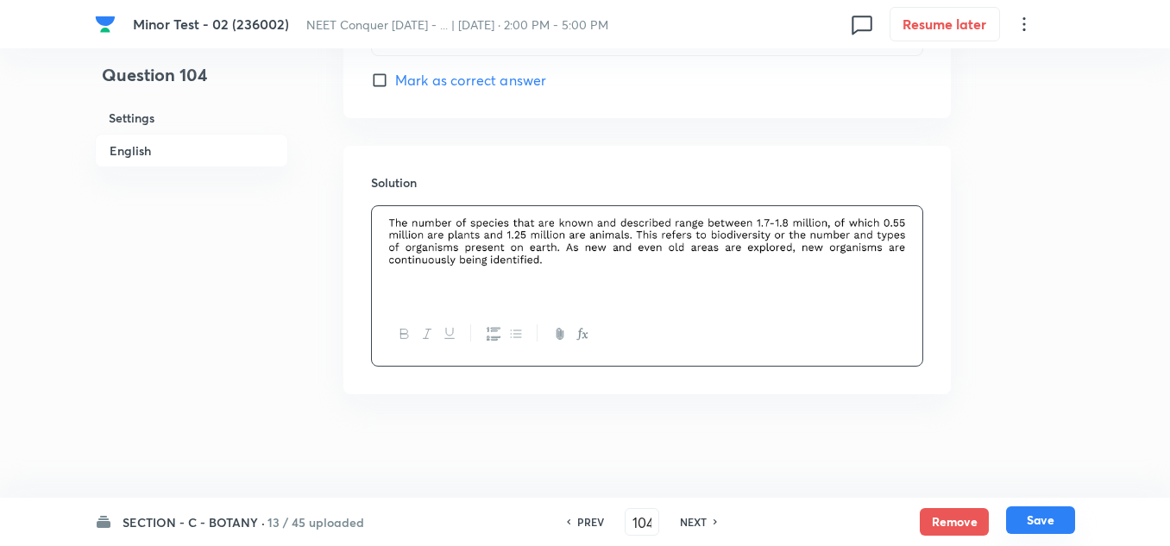
click at [1059, 520] on button "Save" at bounding box center [1040, 520] width 69 height 28
type input "105"
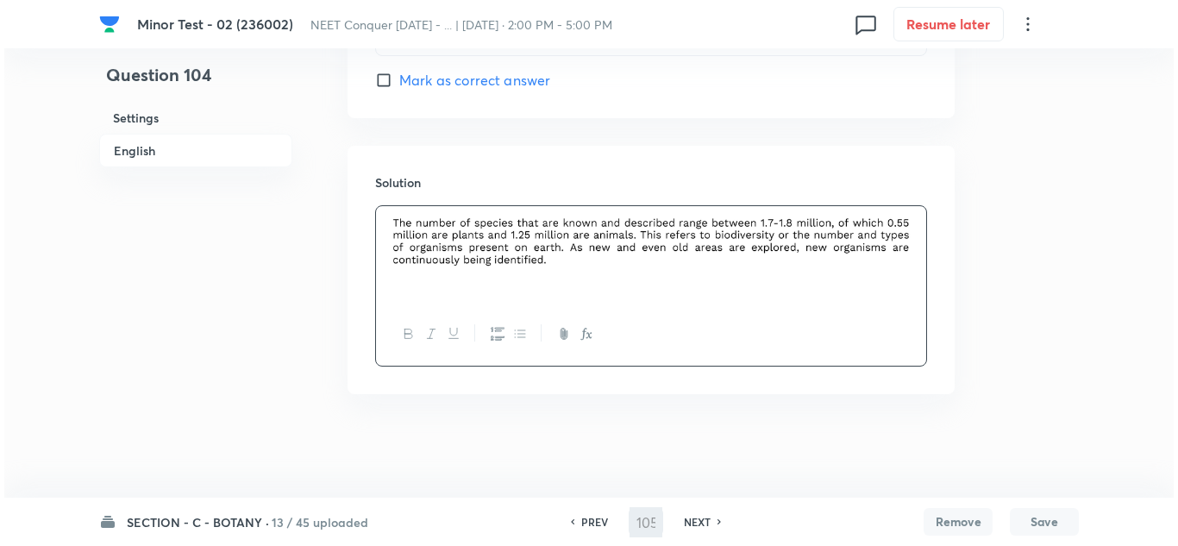
scroll to position [0, 0]
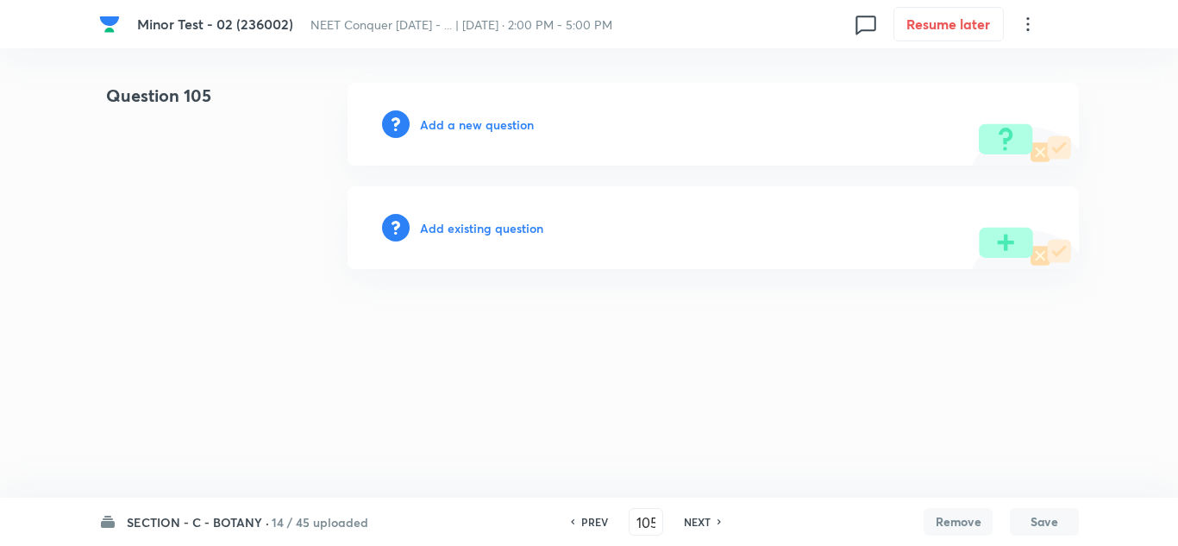
click at [505, 127] on h6 "Add a new question" at bounding box center [477, 125] width 114 height 18
click at [508, 130] on h6 "Choose a question type" at bounding box center [486, 125] width 133 height 18
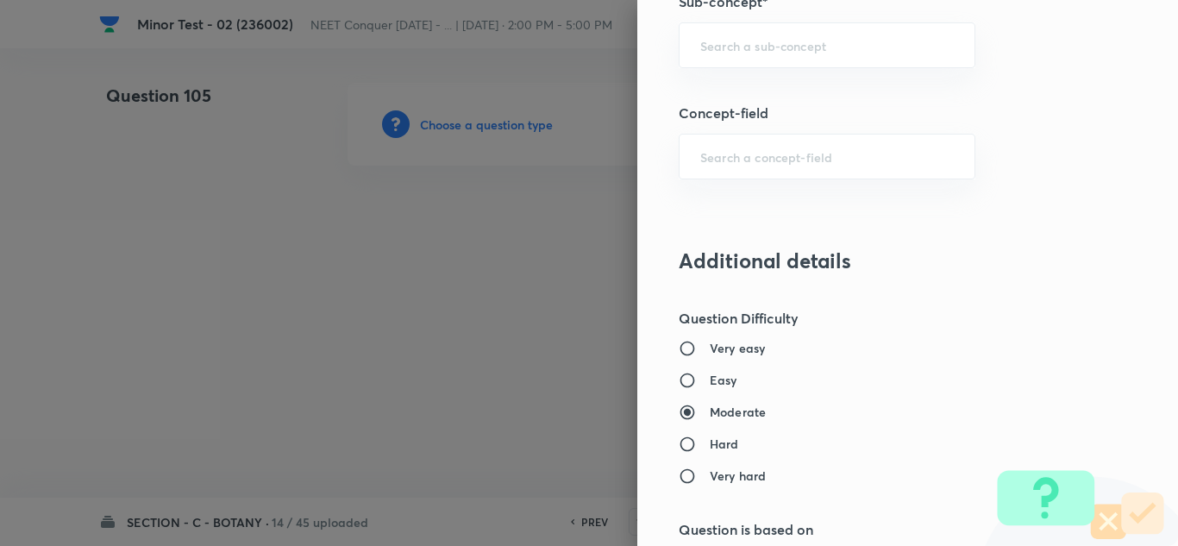
scroll to position [1207, 0]
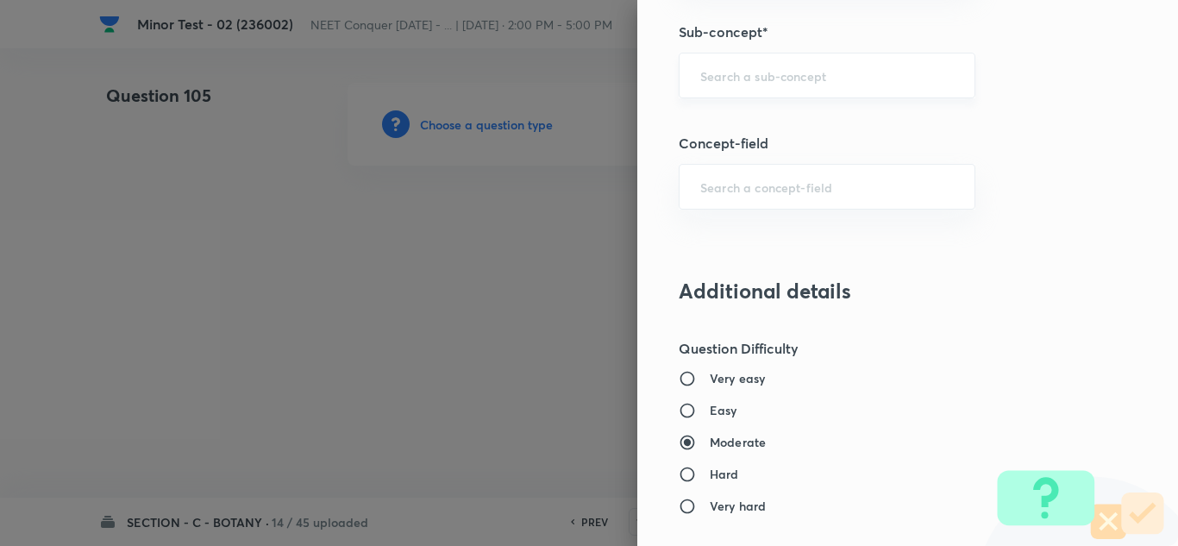
click at [733, 66] on div "​" at bounding box center [827, 76] width 297 height 46
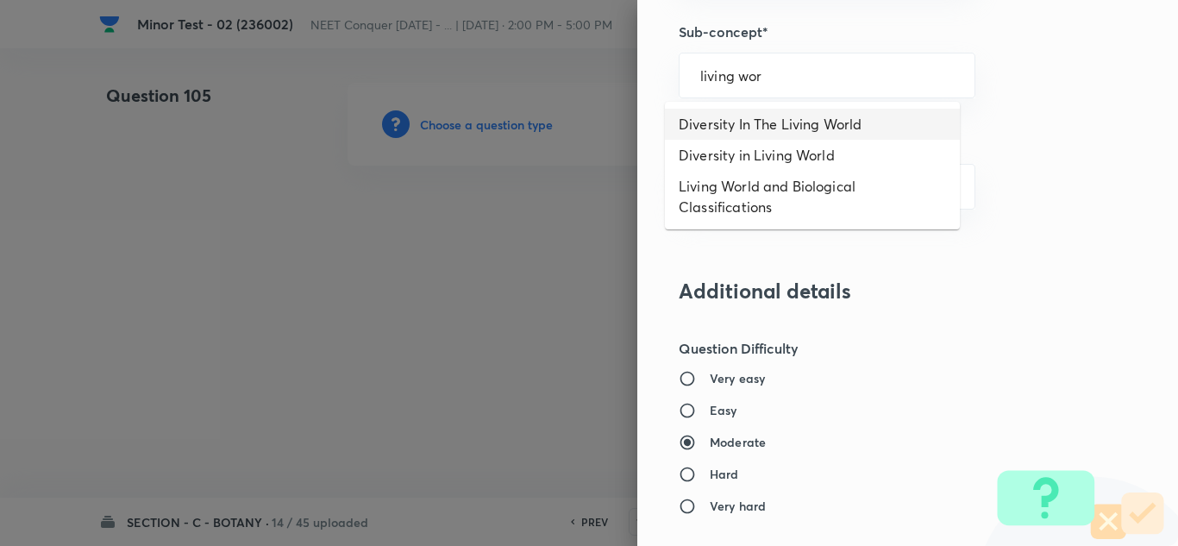
click at [787, 125] on li "Diversity In The Living World" at bounding box center [812, 124] width 295 height 31
type input "Diversity In The Living World"
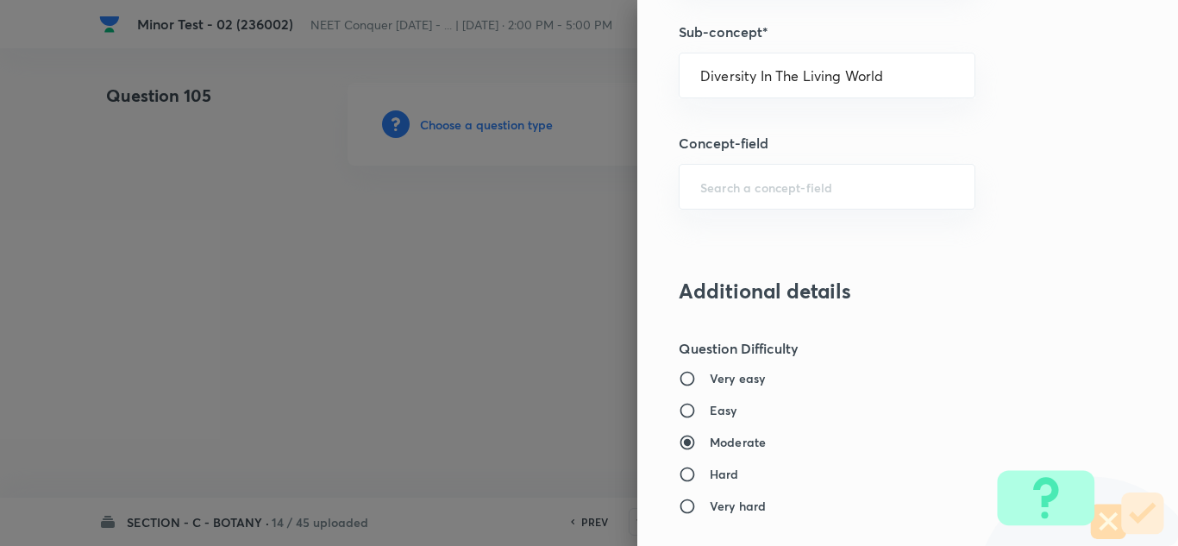
type input "Biology"
type input "Diversity of Living Organisms"
type input "Living World"
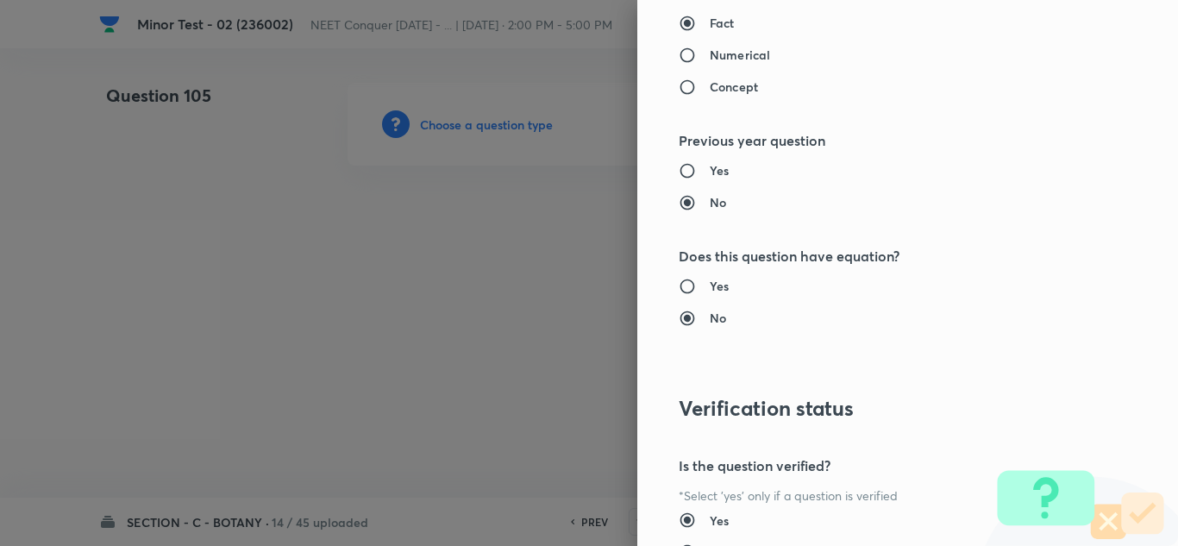
scroll to position [1576, 0]
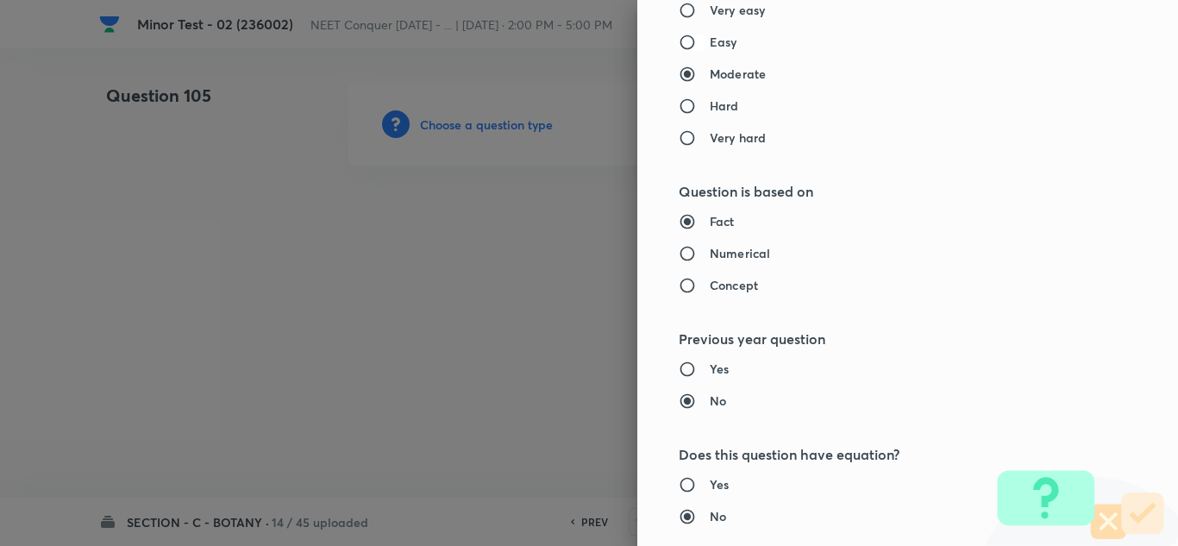
click at [680, 36] on input "Easy" at bounding box center [694, 42] width 31 height 17
radio input "true"
radio input "false"
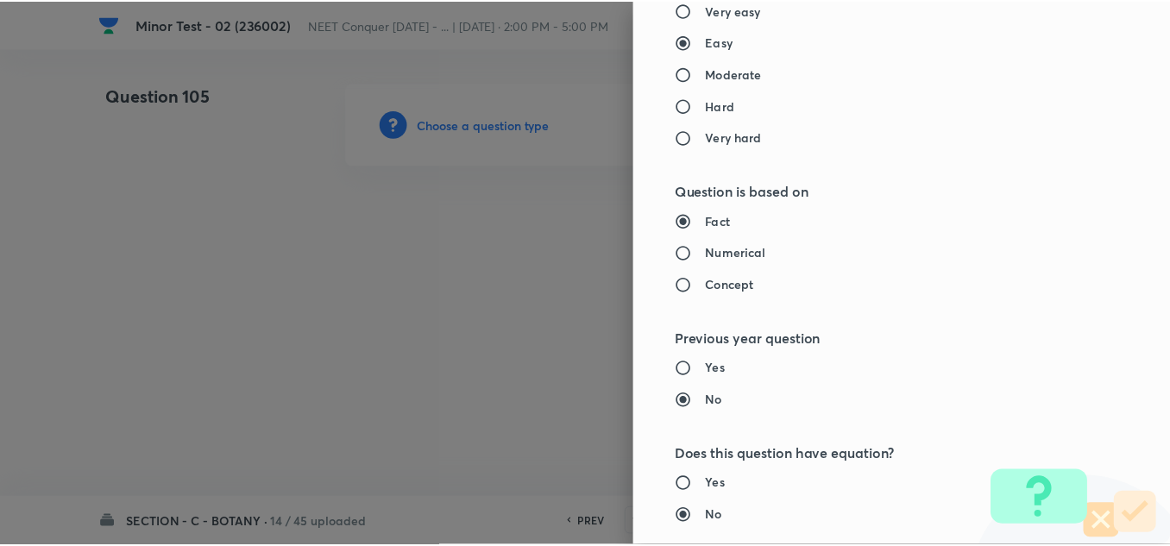
scroll to position [1921, 0]
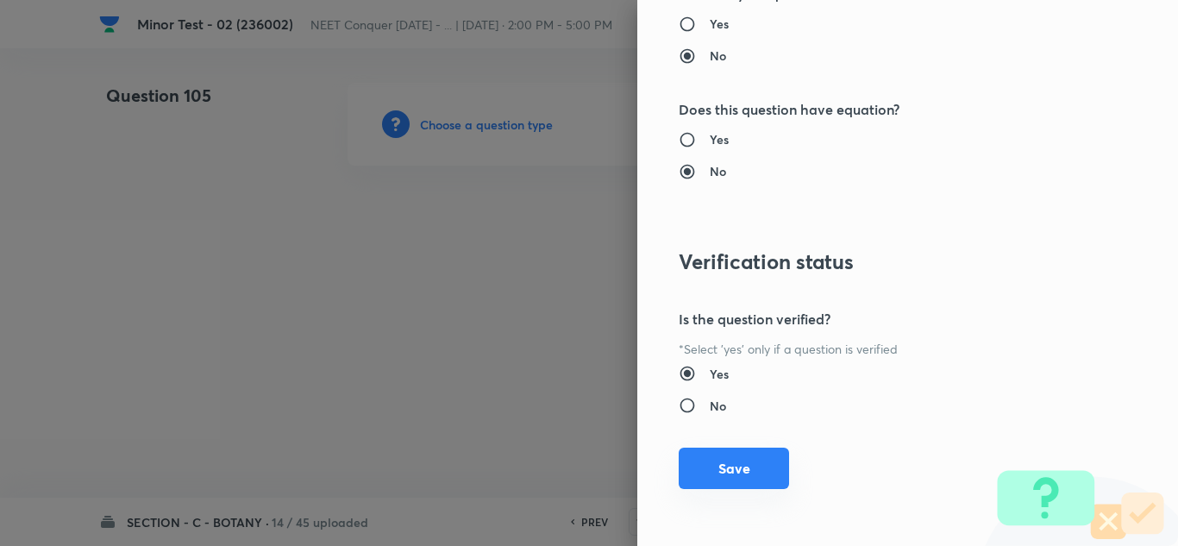
click at [738, 462] on button "Save" at bounding box center [734, 468] width 110 height 41
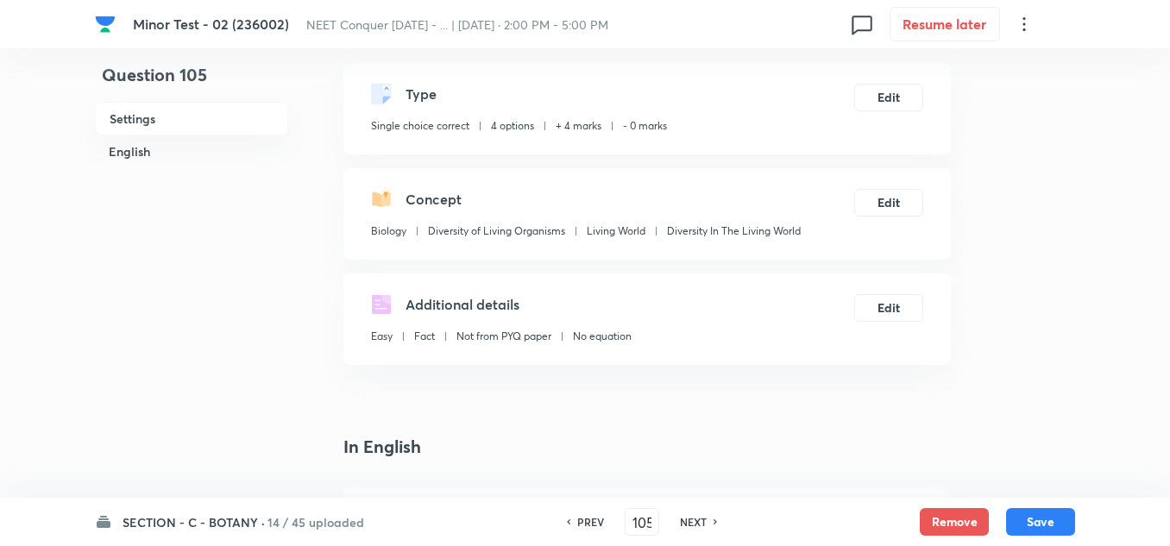
scroll to position [259, 0]
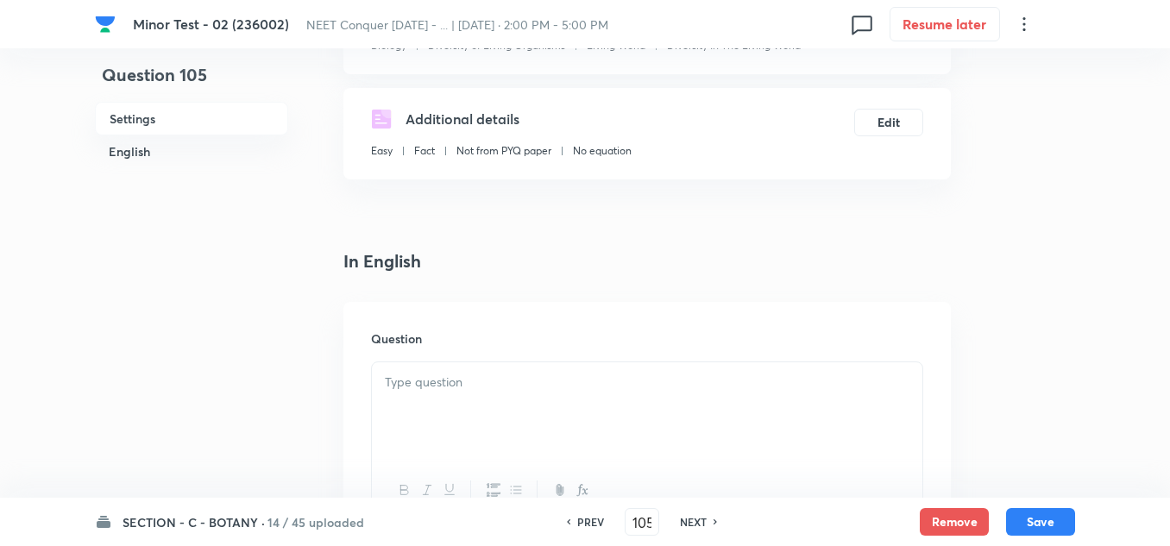
click at [458, 392] on div at bounding box center [647, 410] width 550 height 97
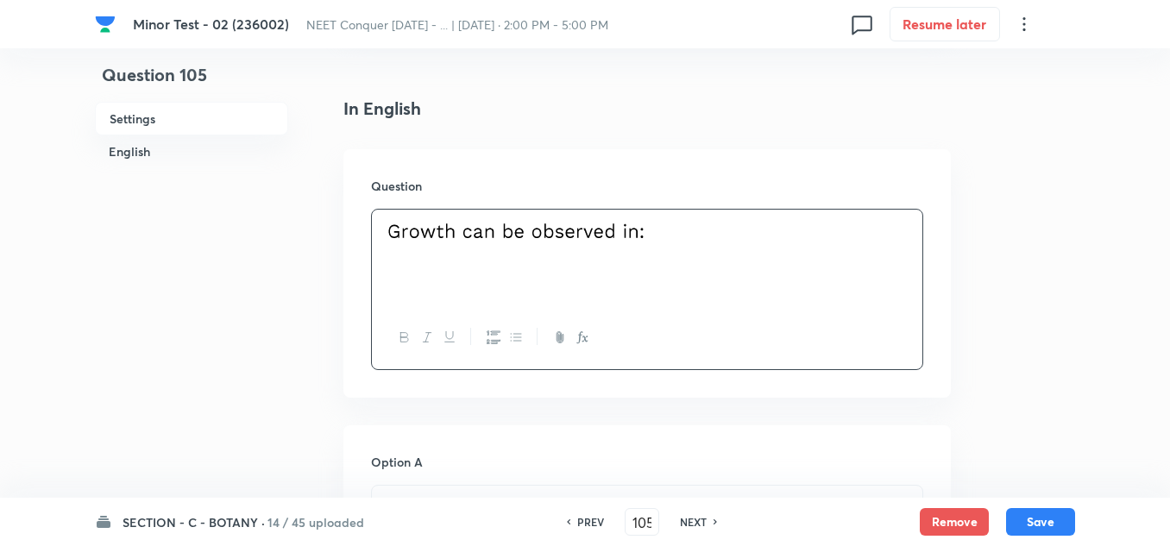
scroll to position [604, 0]
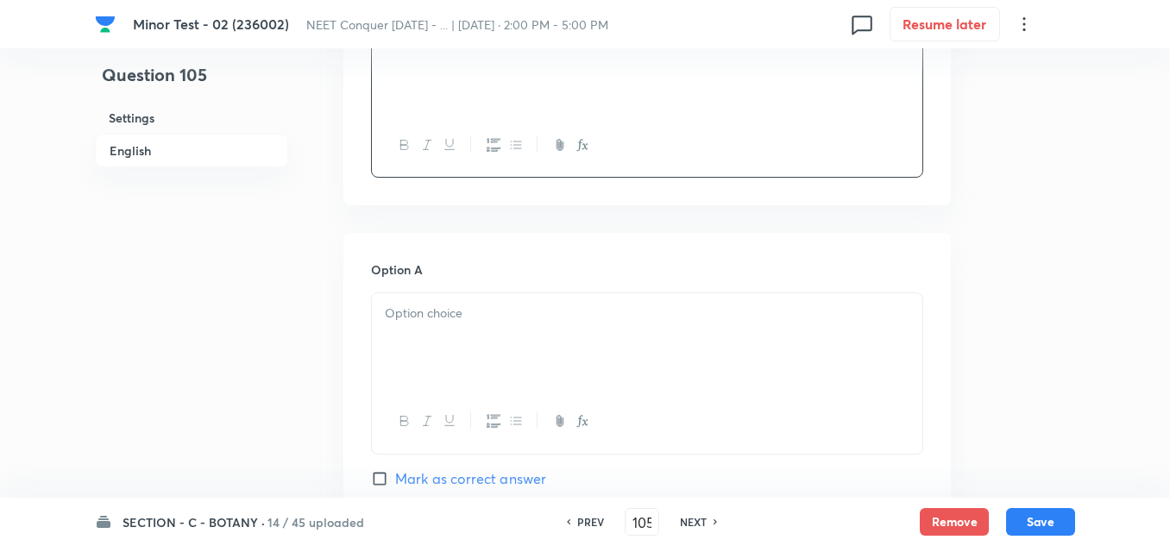
click at [501, 308] on p at bounding box center [647, 314] width 524 height 20
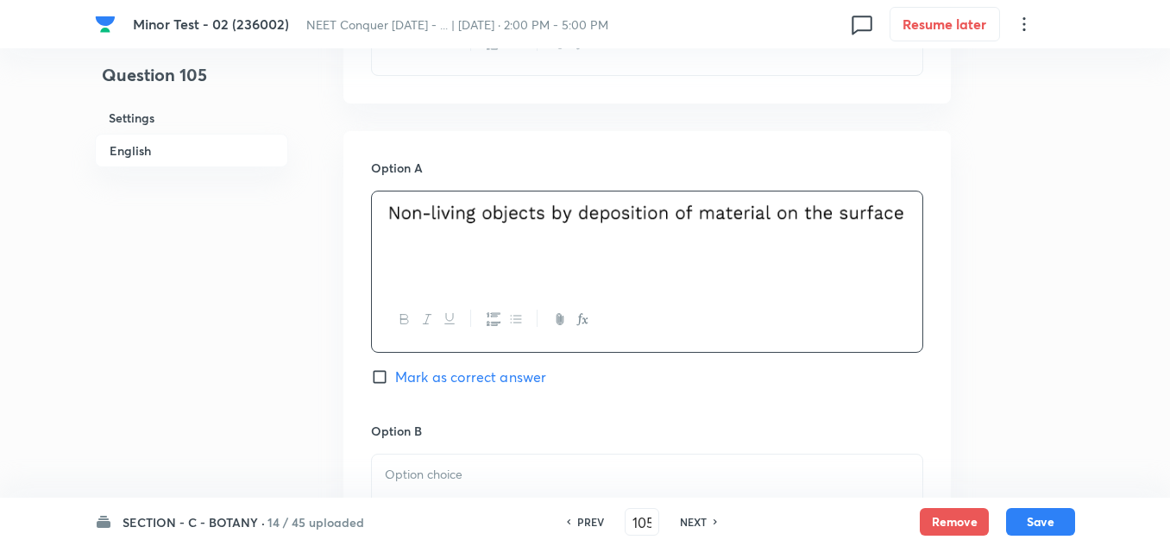
scroll to position [862, 0]
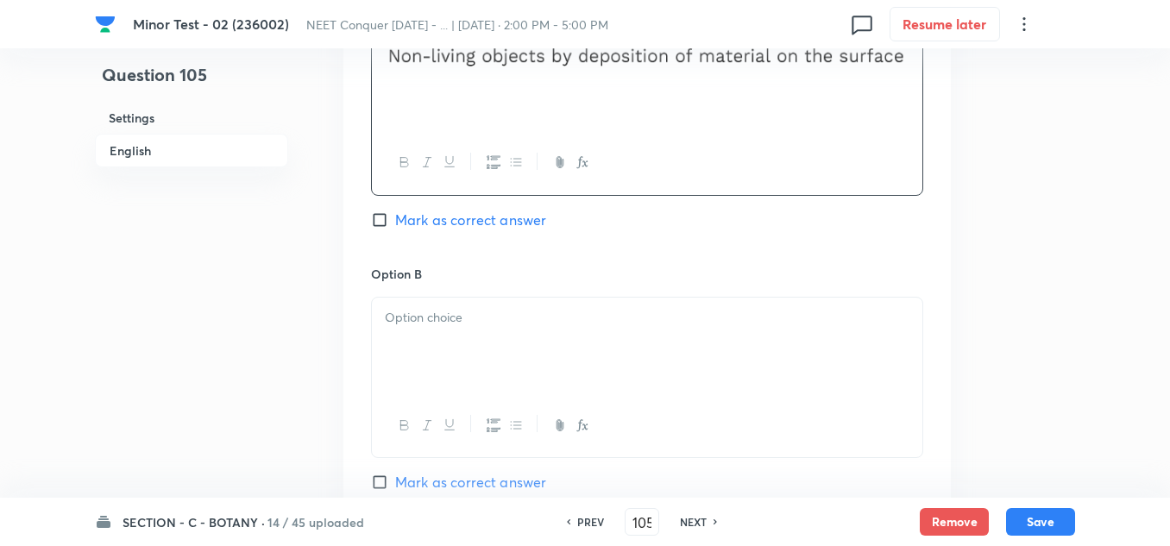
click at [430, 329] on div at bounding box center [647, 346] width 550 height 97
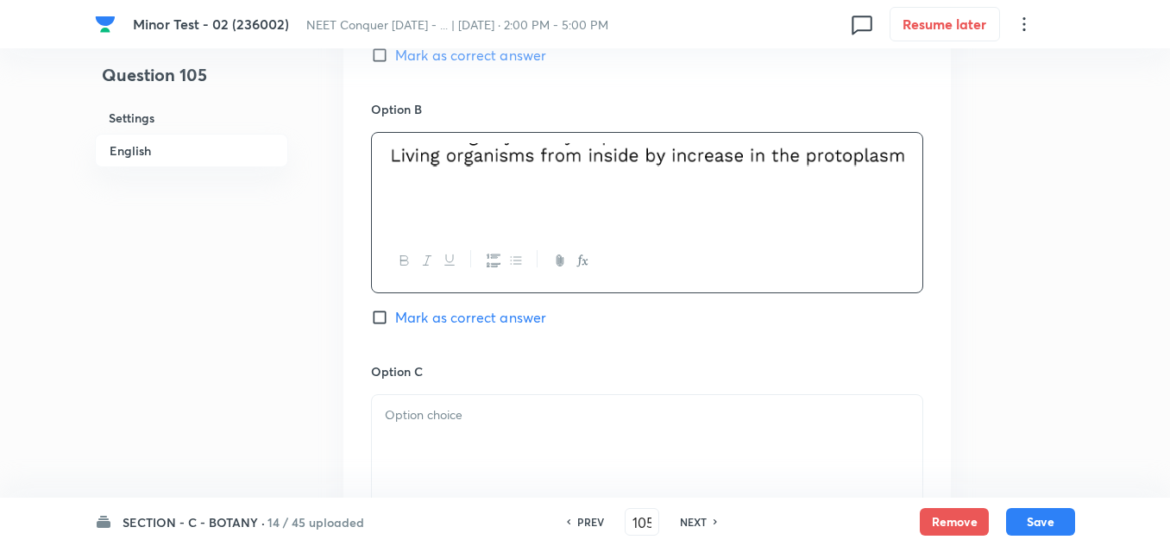
scroll to position [1035, 0]
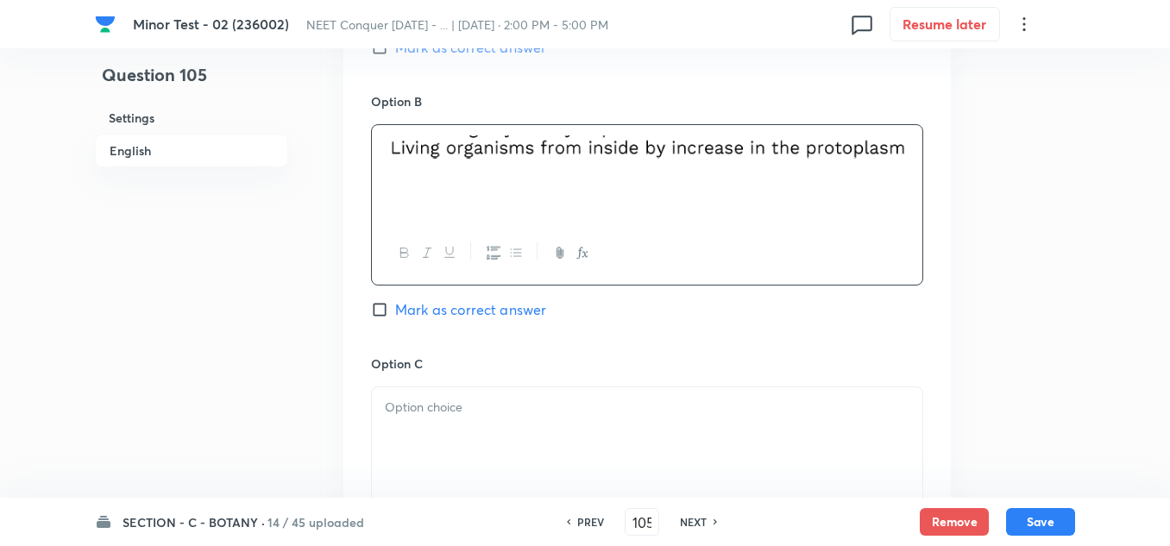
click at [454, 404] on p at bounding box center [647, 408] width 524 height 20
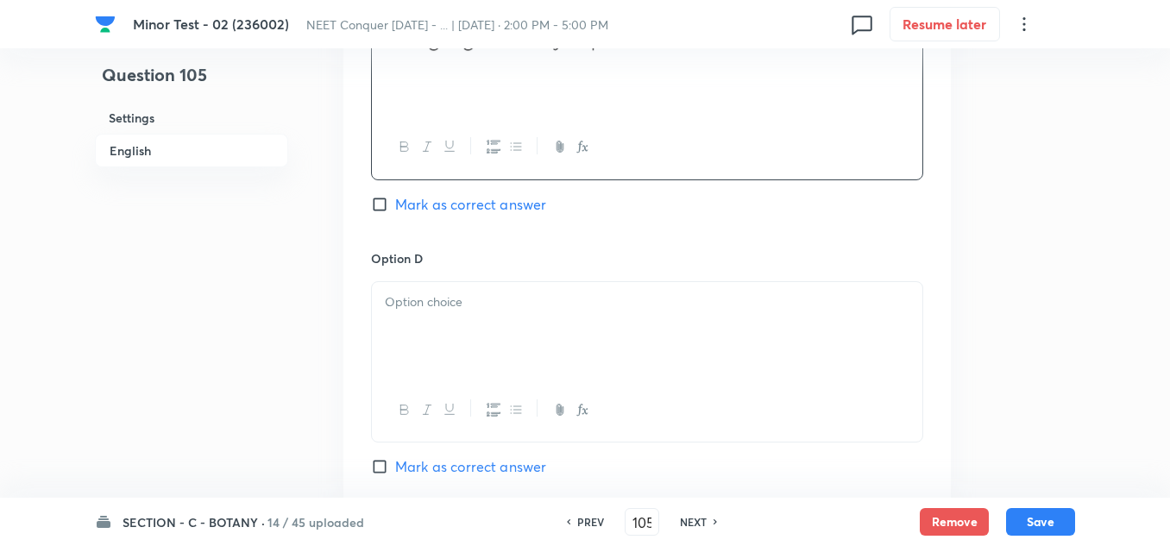
scroll to position [1466, 0]
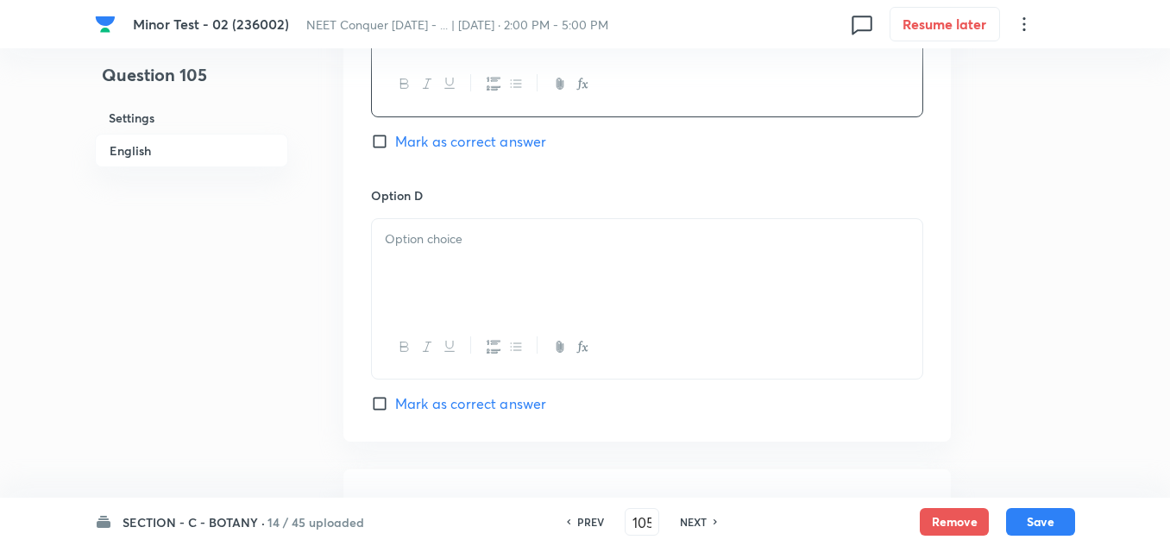
click at [454, 255] on div at bounding box center [647, 267] width 550 height 97
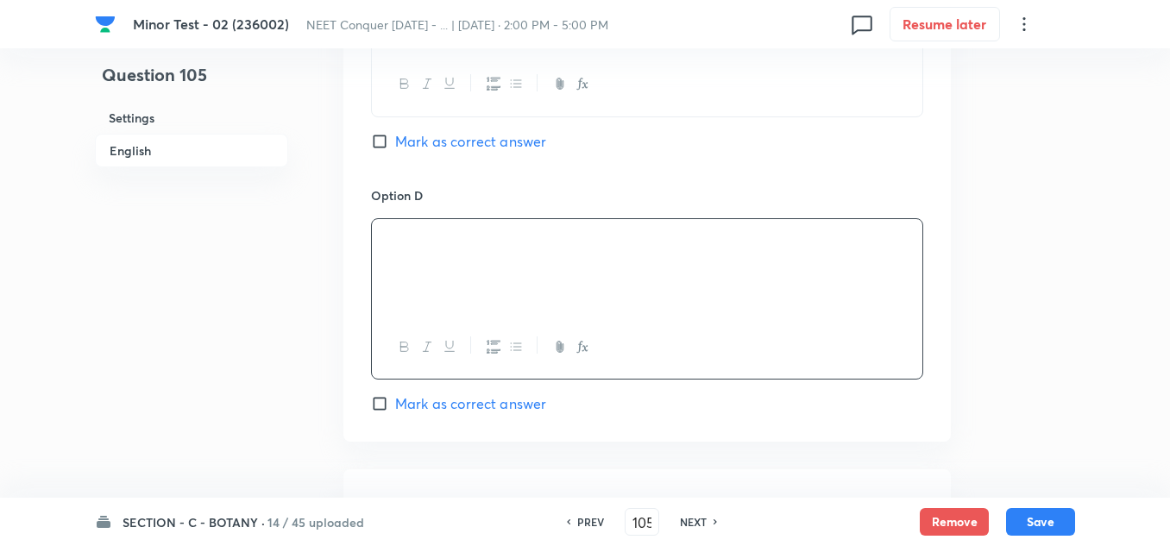
click at [378, 401] on input "Mark as correct answer" at bounding box center [383, 403] width 24 height 17
checkbox input "true"
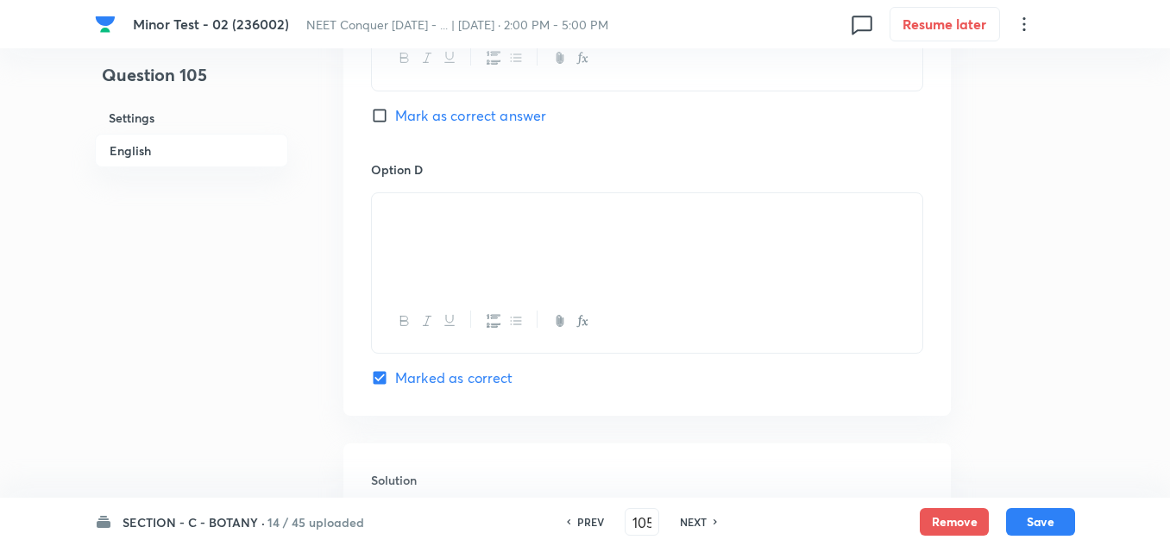
scroll to position [1725, 0]
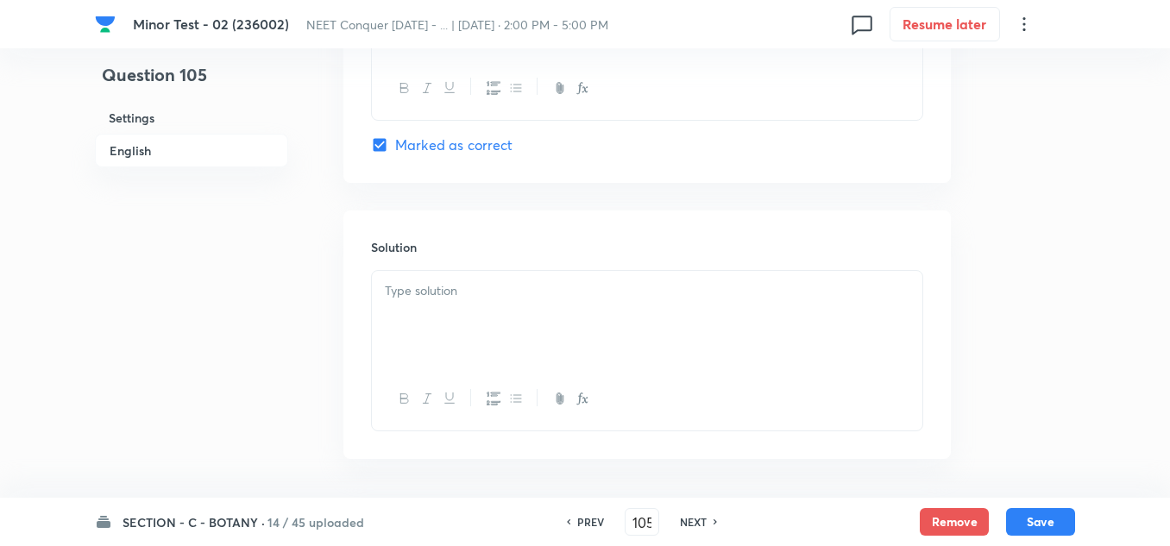
click at [466, 291] on p at bounding box center [647, 291] width 524 height 20
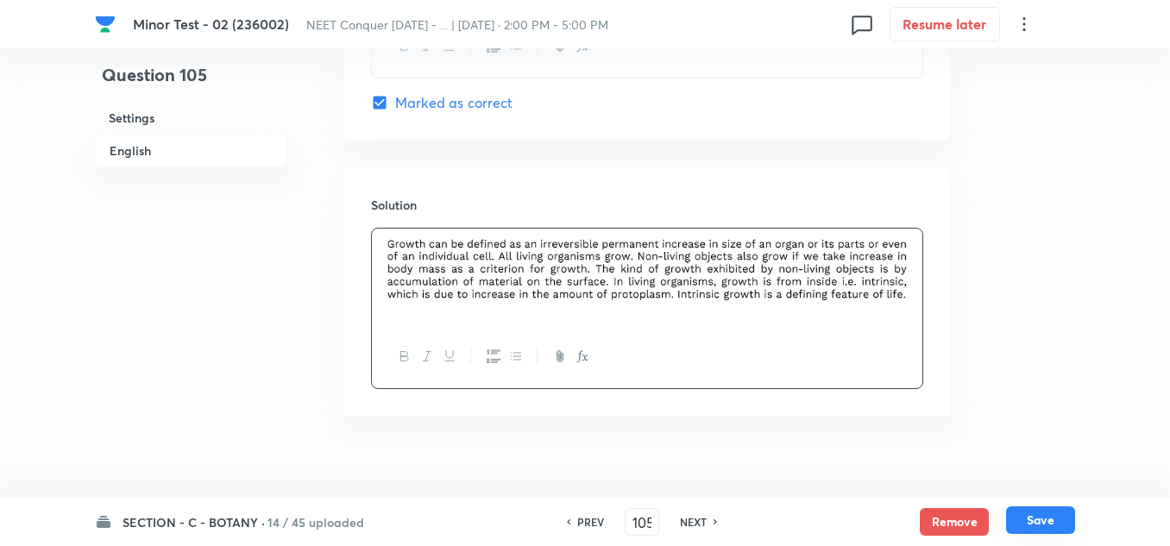
scroll to position [1790, 0]
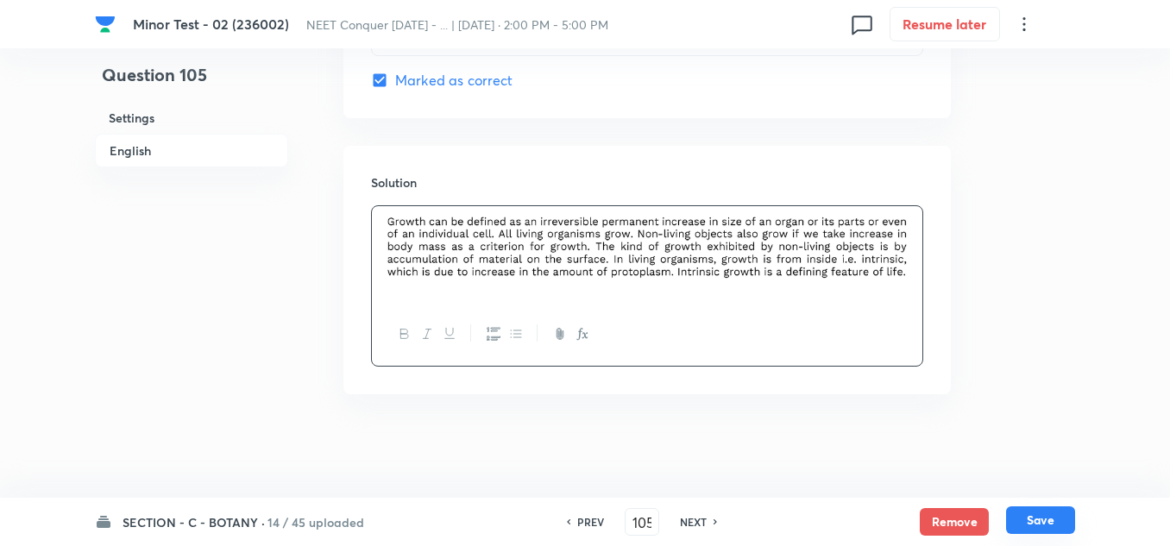
click at [1041, 512] on button "Save" at bounding box center [1040, 520] width 69 height 28
type input "106"
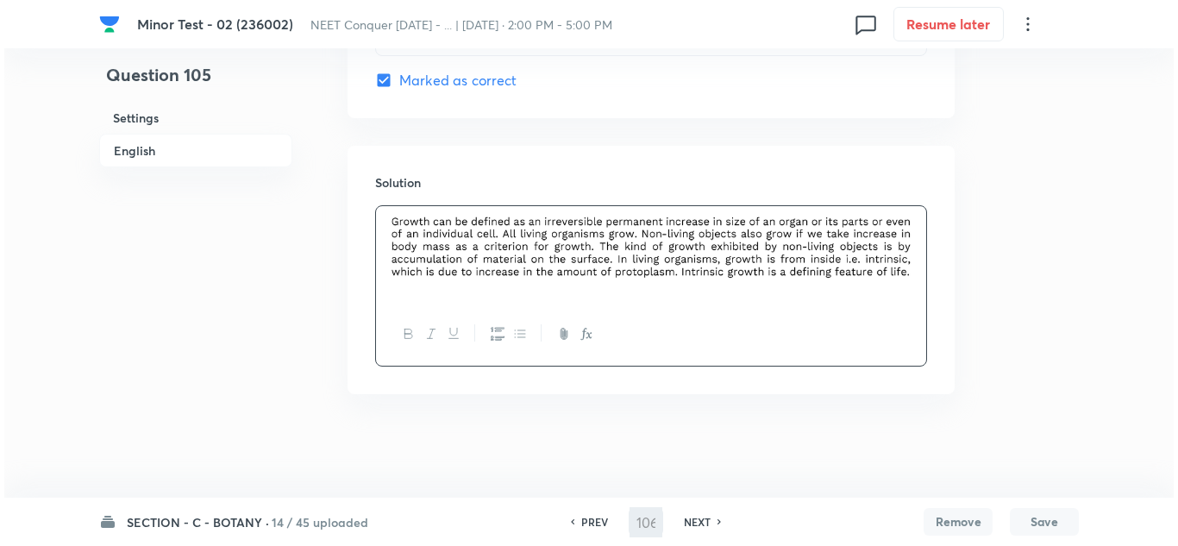
scroll to position [0, 0]
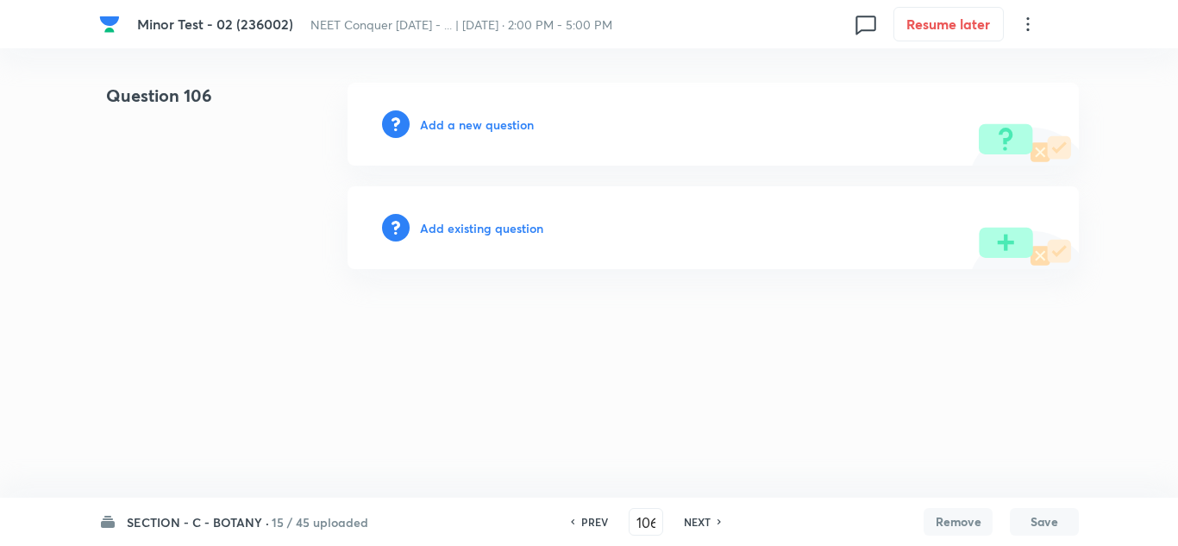
click at [475, 122] on h6 "Add a new question" at bounding box center [477, 125] width 114 height 18
click at [515, 134] on div "Choose a question type" at bounding box center [713, 124] width 731 height 83
click at [514, 129] on h6 "Choose a question type" at bounding box center [486, 125] width 133 height 18
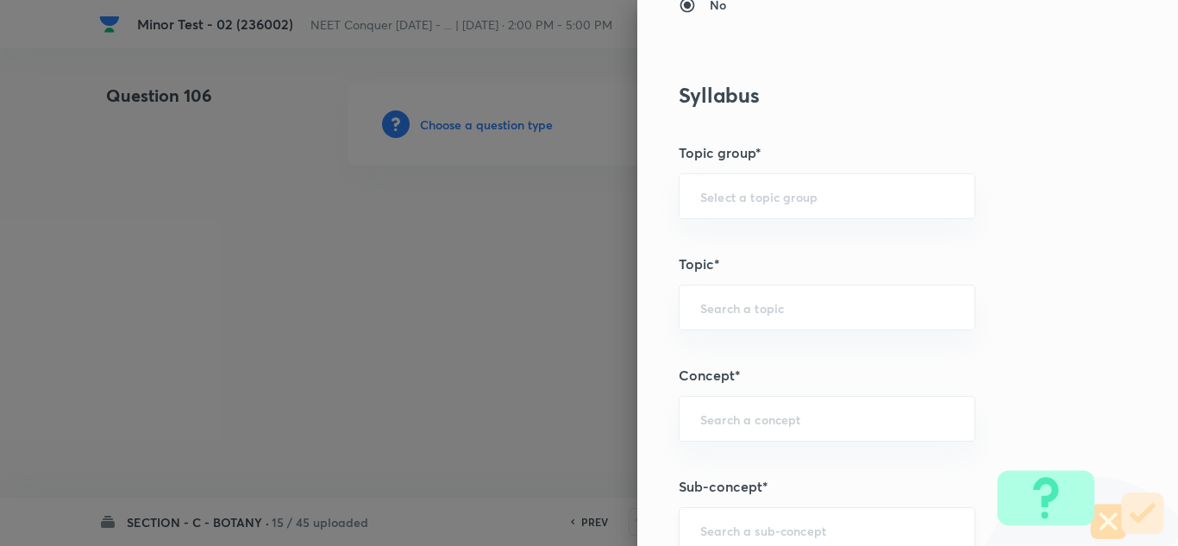
scroll to position [949, 0]
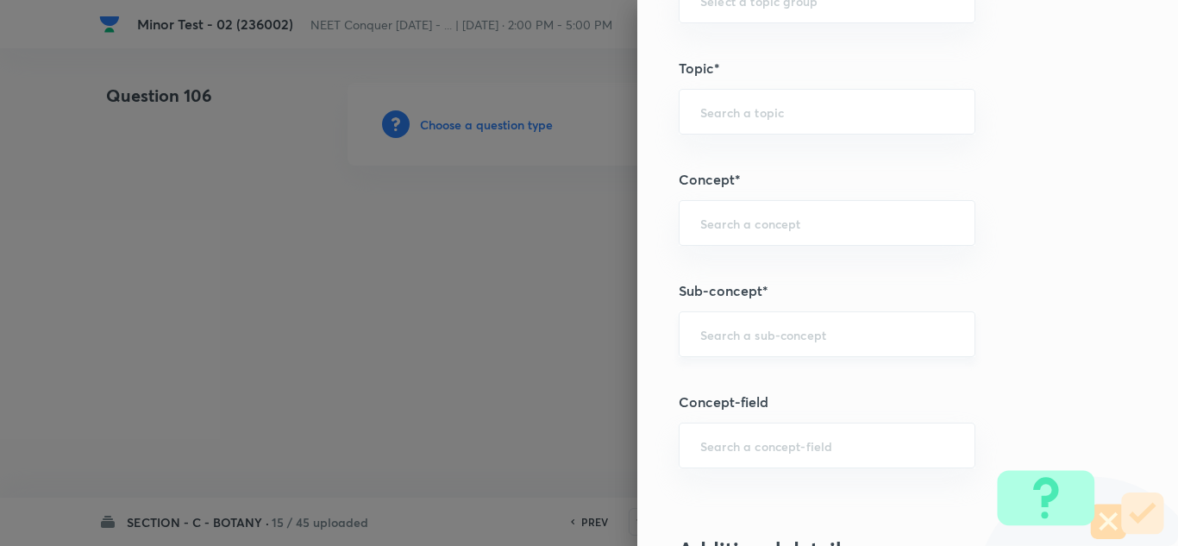
click at [780, 337] on input "text" at bounding box center [827, 334] width 254 height 16
paste input "Living World"
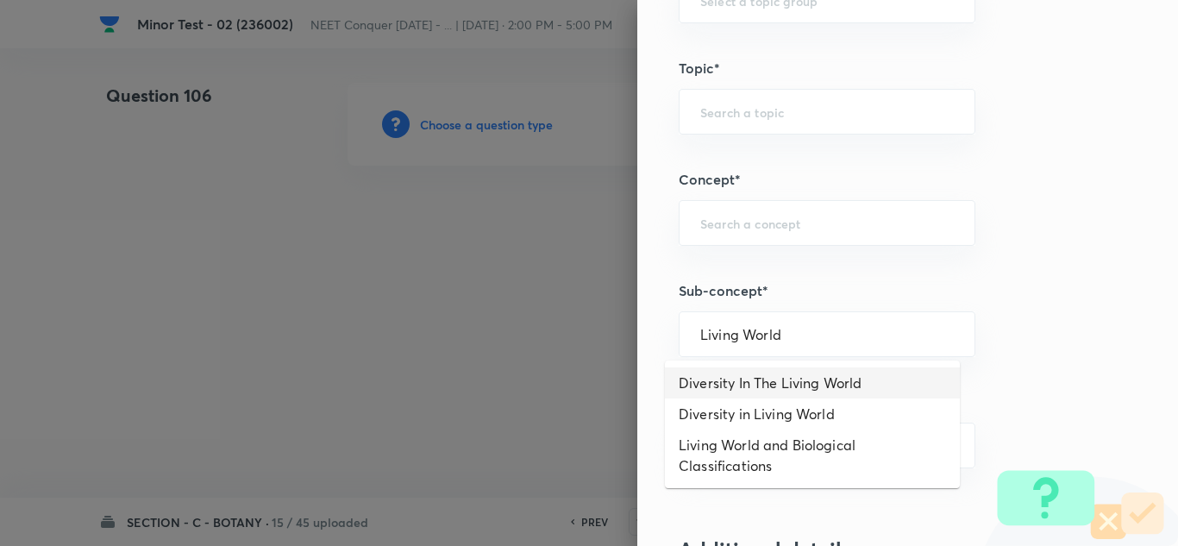
click at [702, 374] on li "Diversity In The Living World" at bounding box center [812, 382] width 295 height 31
type input "Diversity In The Living World"
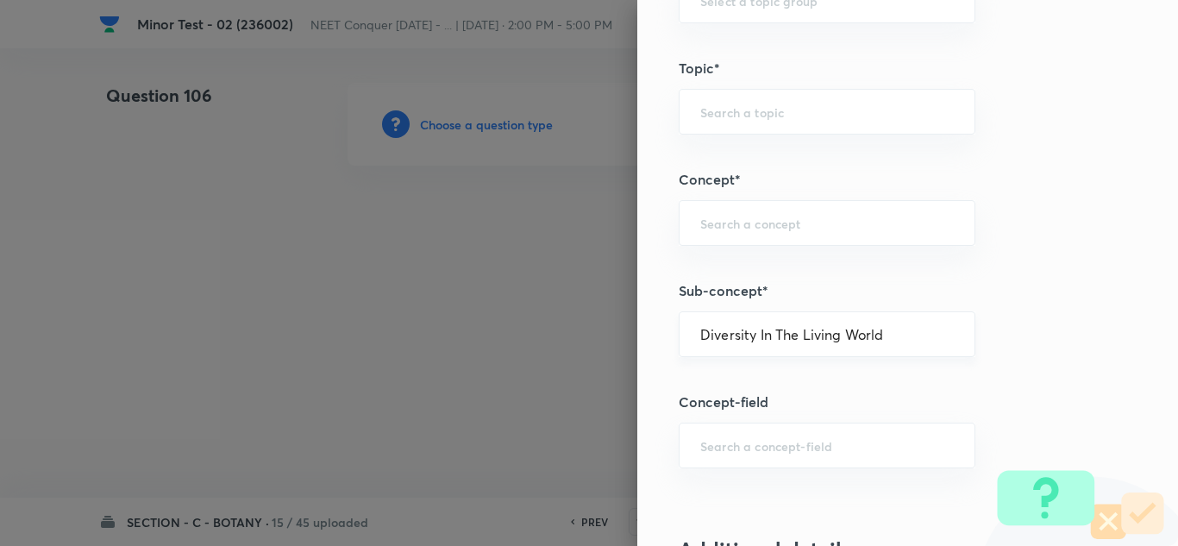
type input "Biology"
type input "Diversity of Living Organisms"
type input "Living World"
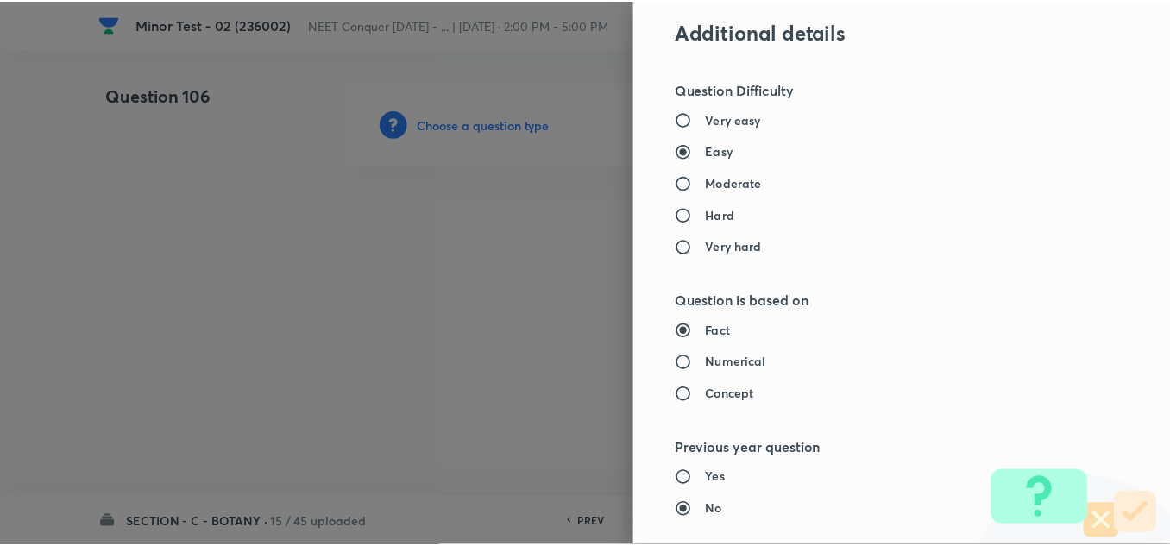
scroll to position [1921, 0]
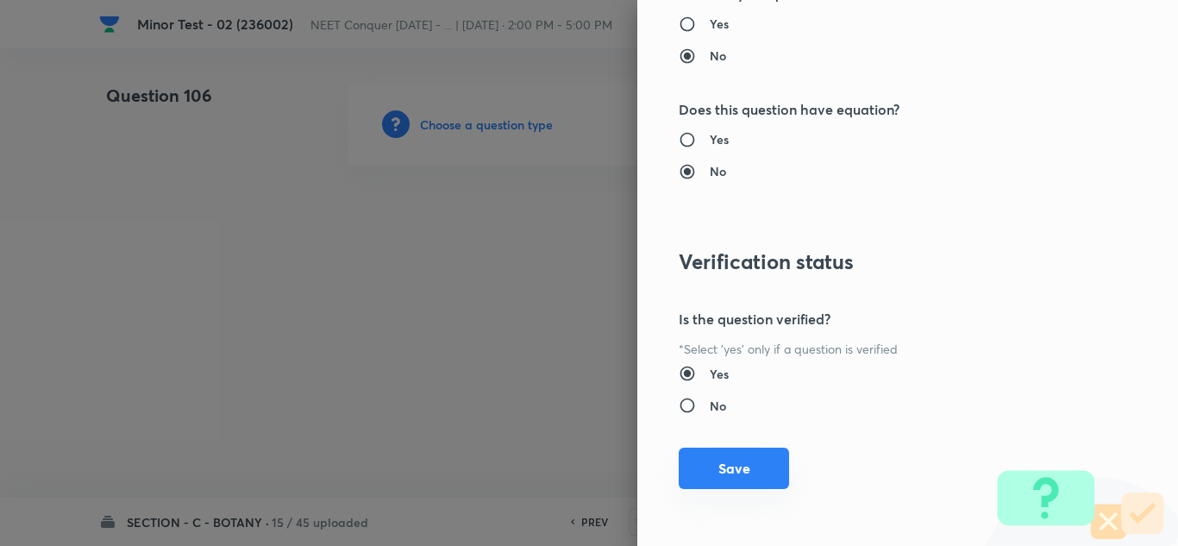
click at [717, 471] on button "Save" at bounding box center [734, 468] width 110 height 41
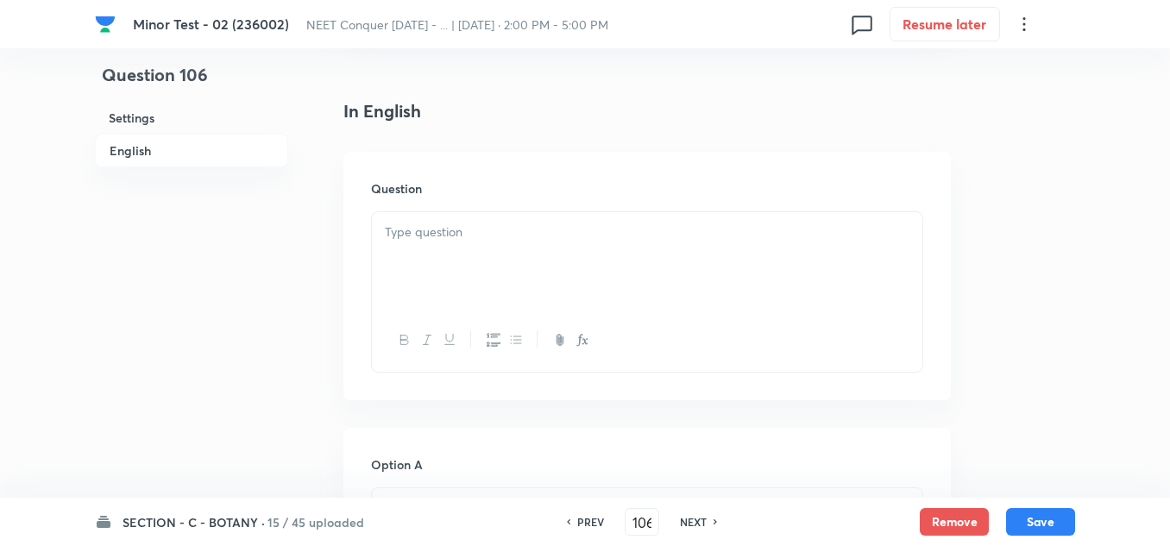
scroll to position [431, 0]
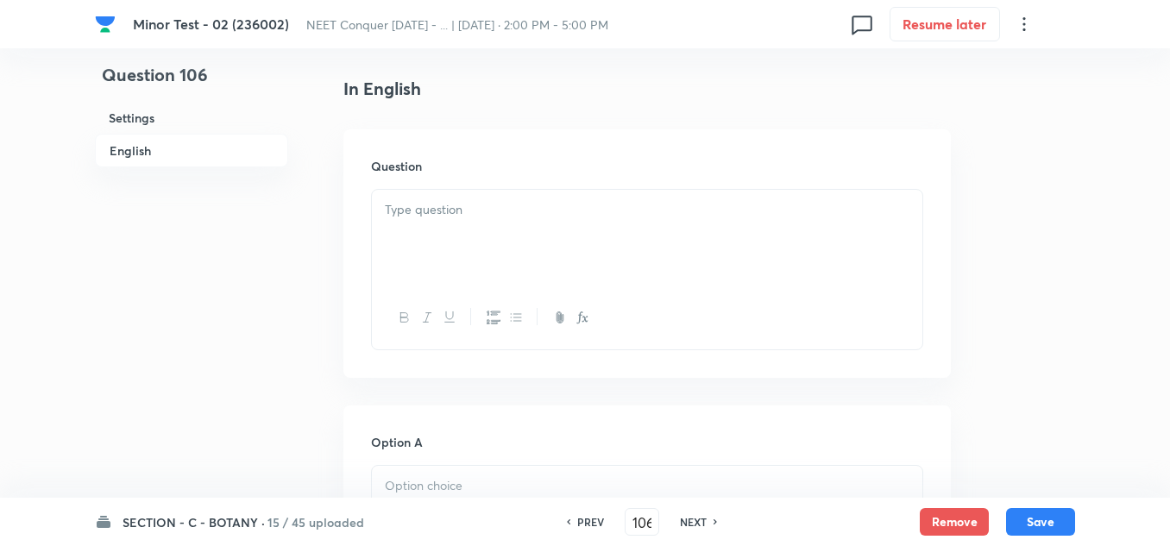
click at [430, 223] on div at bounding box center [647, 238] width 550 height 97
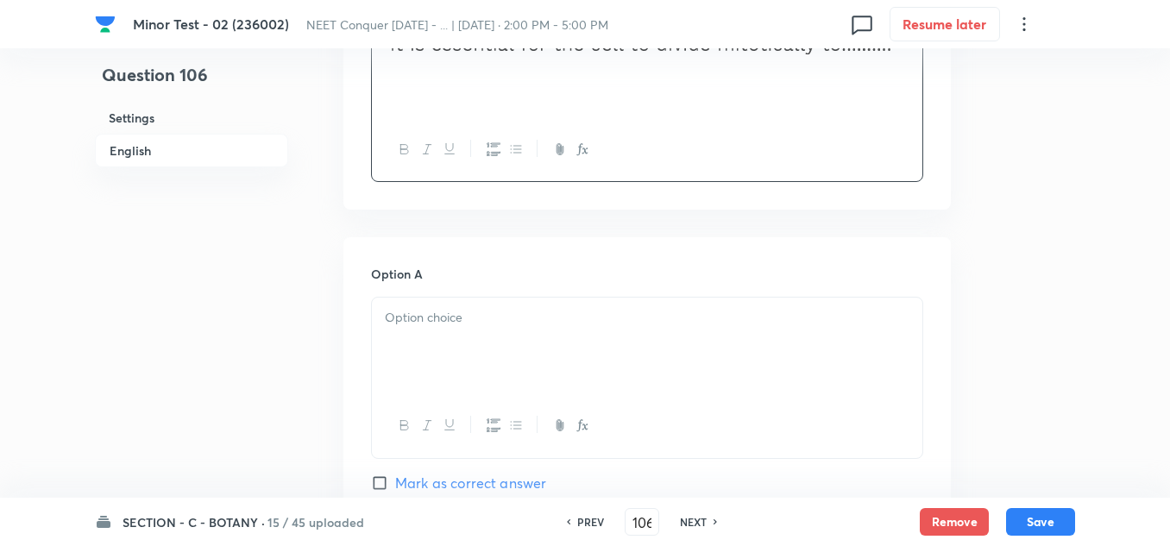
scroll to position [604, 0]
click at [435, 335] on div at bounding box center [647, 341] width 550 height 97
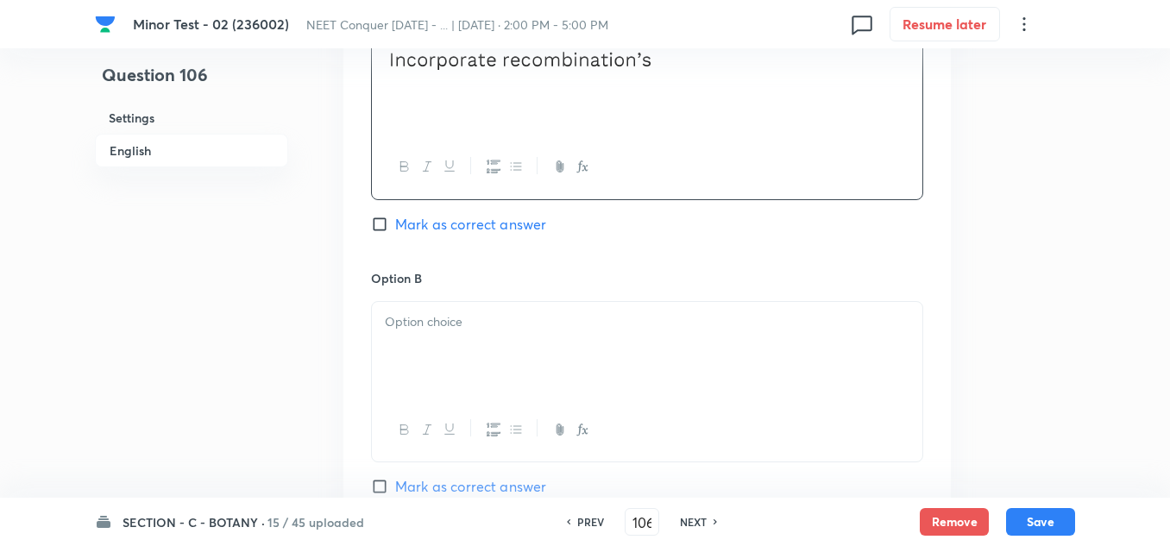
scroll to position [862, 0]
click at [458, 372] on div at bounding box center [647, 346] width 550 height 97
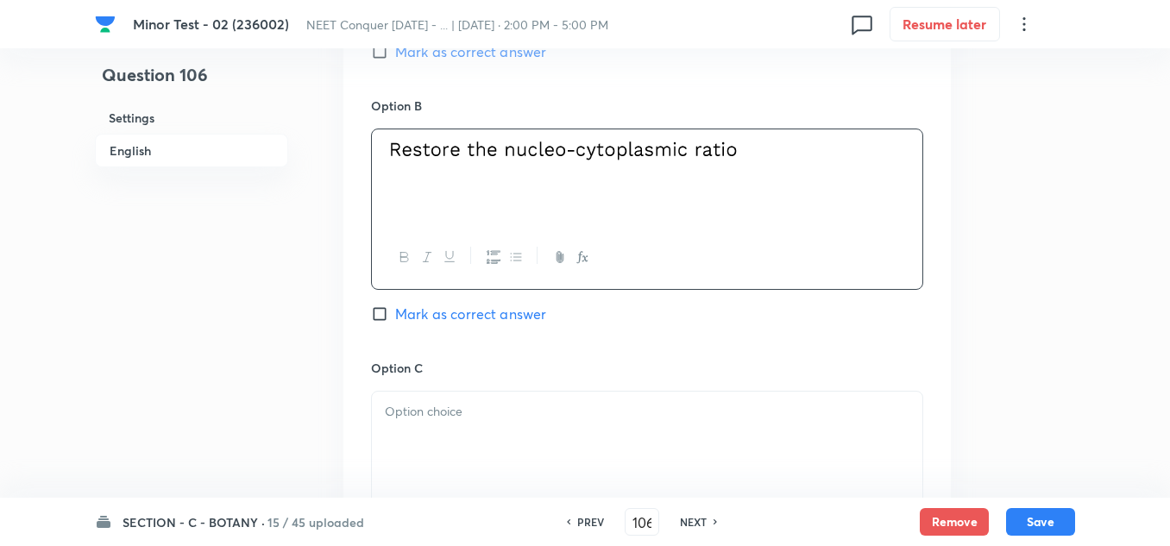
scroll to position [1035, 0]
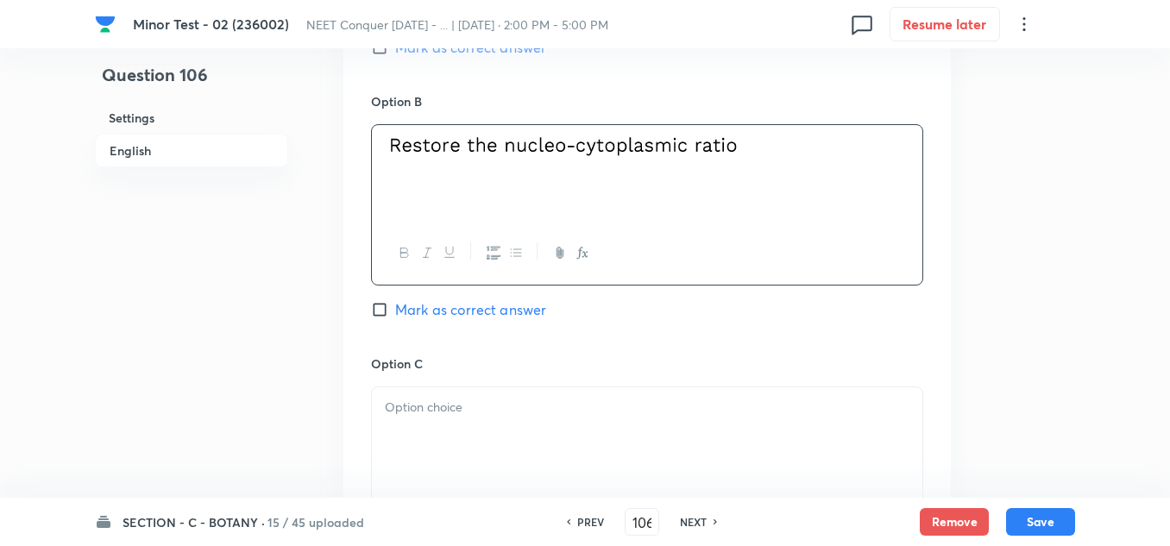
click at [468, 406] on p at bounding box center [647, 408] width 524 height 20
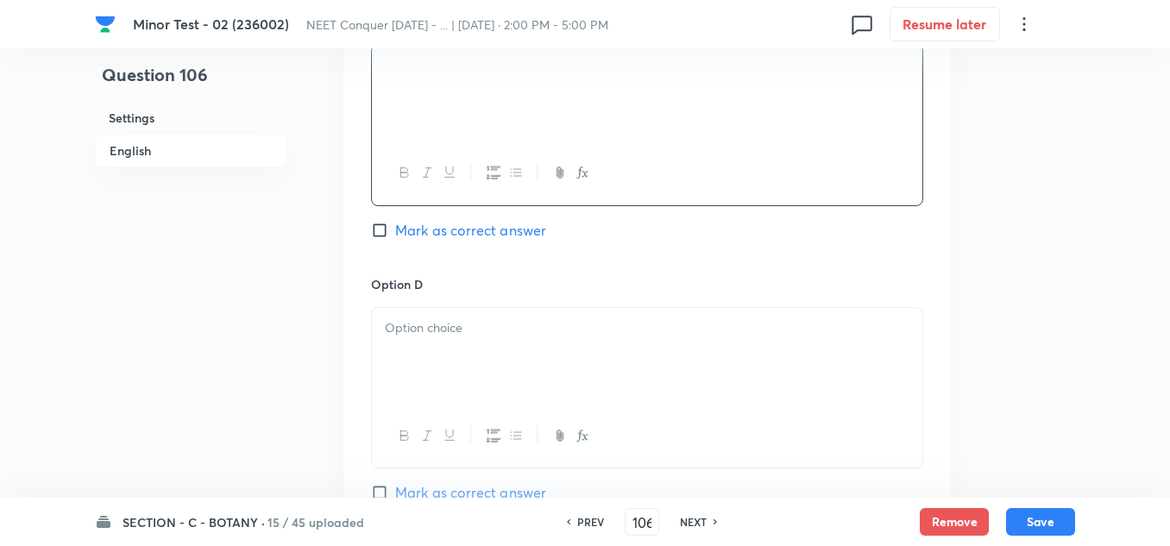
scroll to position [1380, 0]
click at [441, 347] on div at bounding box center [647, 353] width 550 height 97
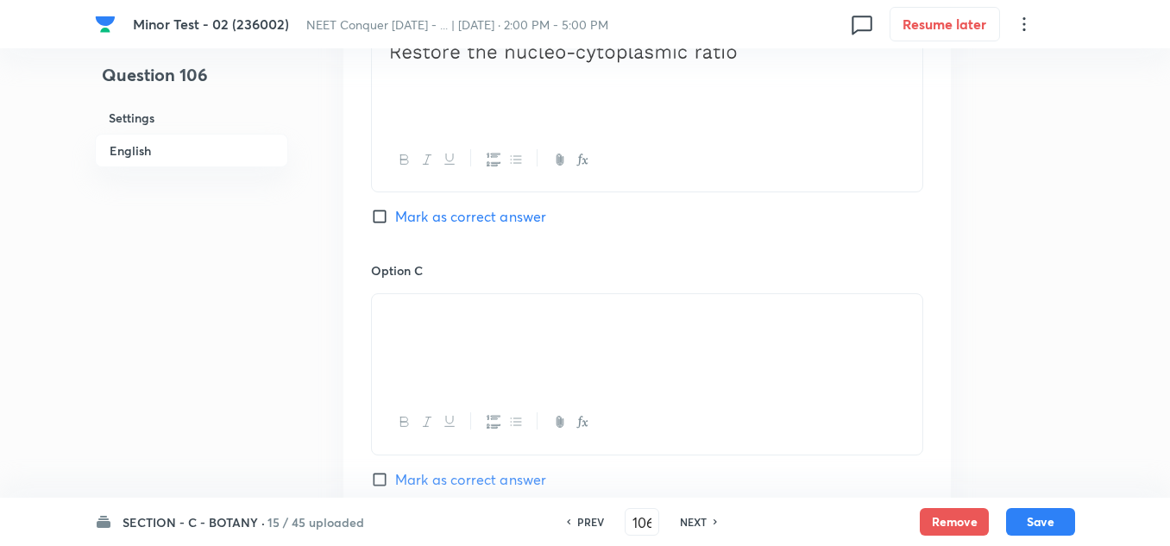
scroll to position [1121, 0]
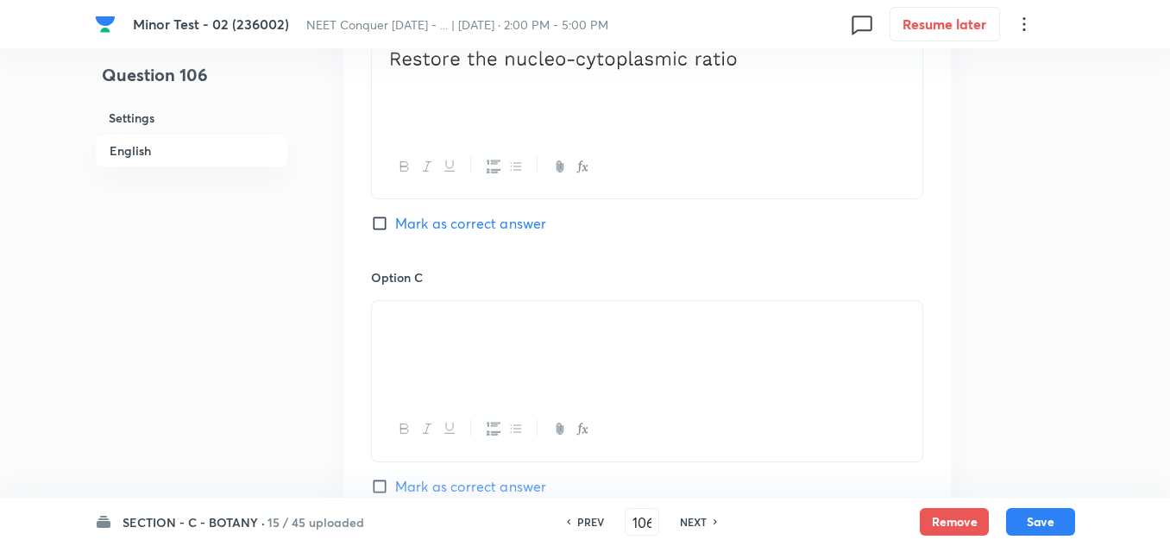
click at [379, 226] on input "Mark as correct answer" at bounding box center [383, 223] width 24 height 17
checkbox input "true"
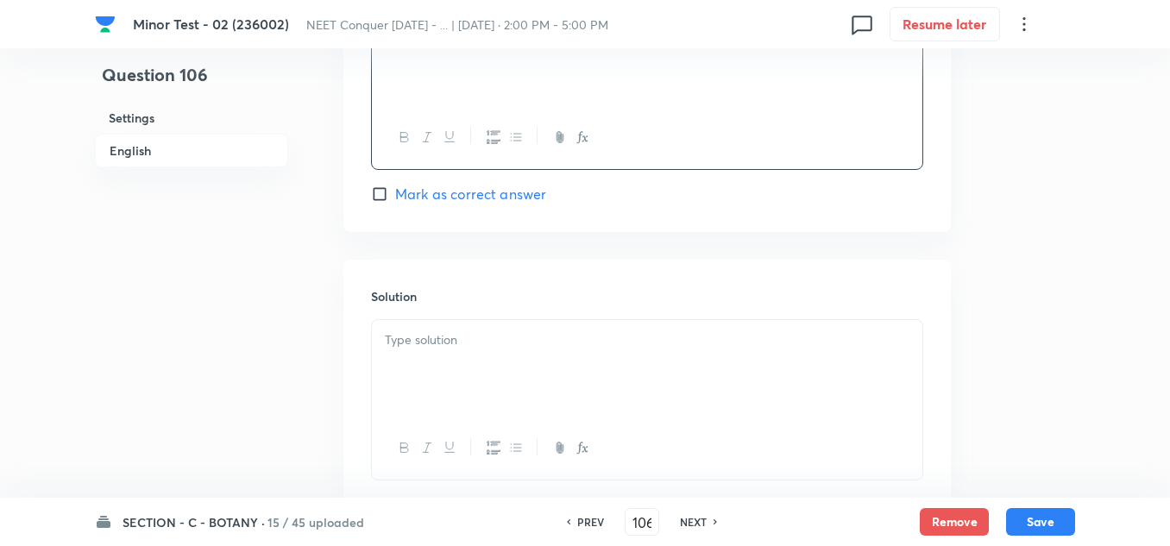
scroll to position [1790, 0]
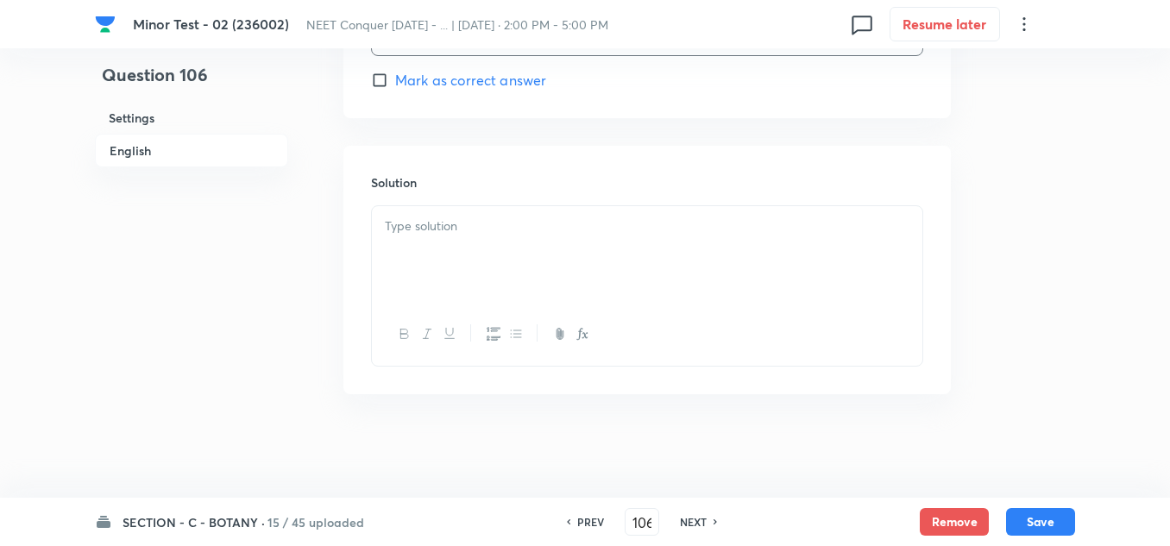
click at [442, 237] on div at bounding box center [647, 254] width 550 height 97
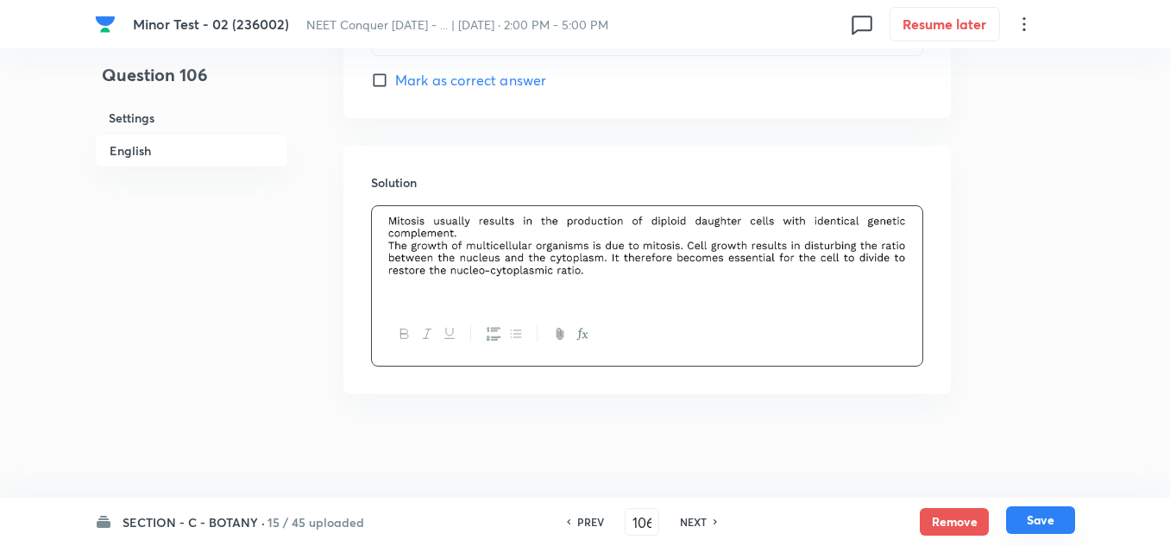
click at [1047, 514] on button "Save" at bounding box center [1040, 520] width 69 height 28
type input "107"
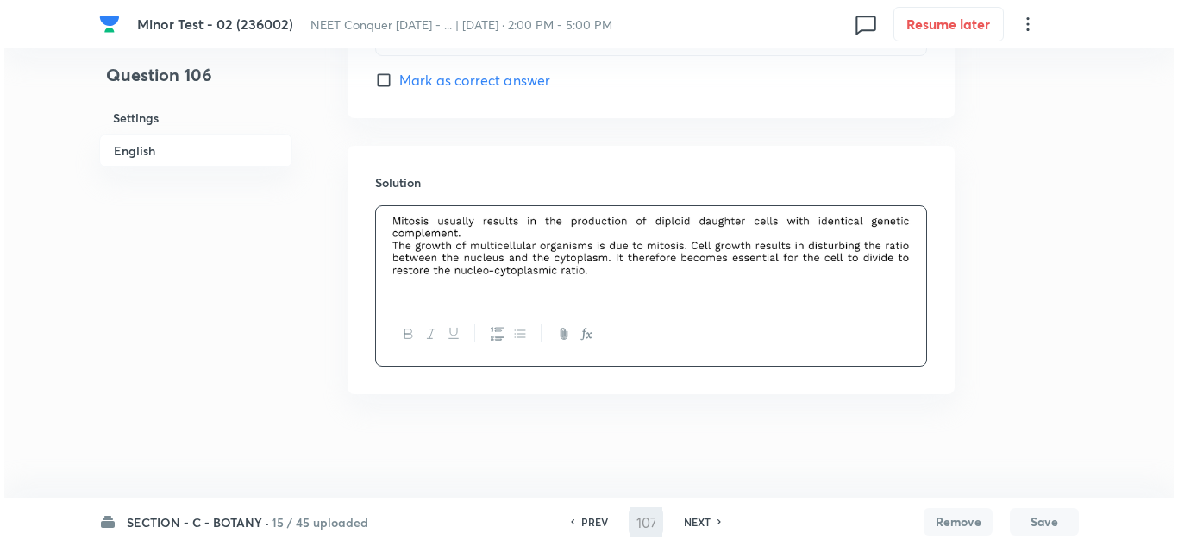
scroll to position [0, 0]
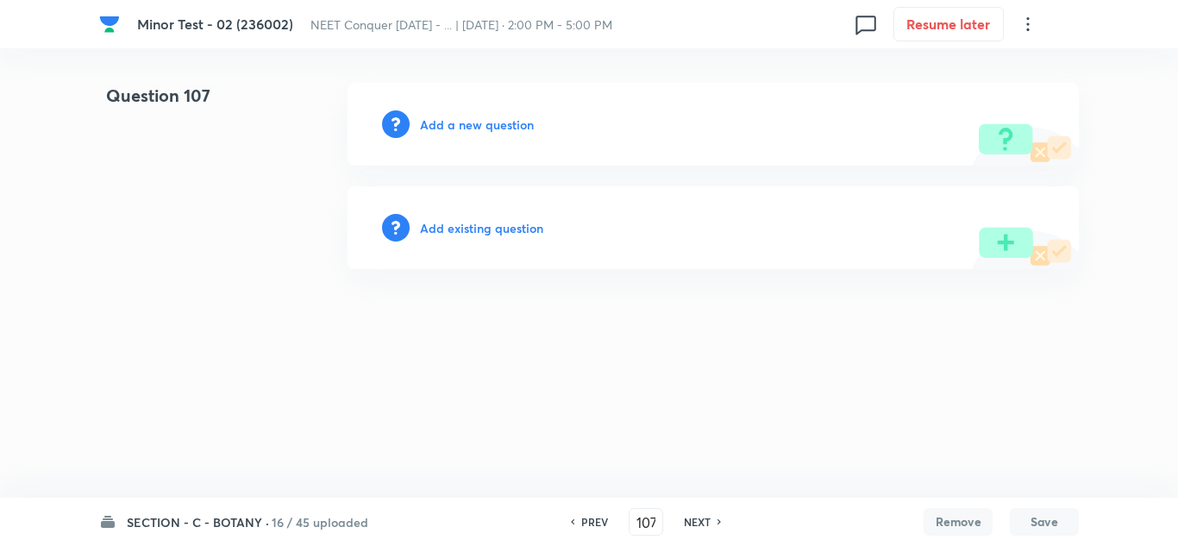
click at [499, 134] on div "Add a new question" at bounding box center [713, 124] width 731 height 83
click at [469, 112] on div "Add a new question" at bounding box center [713, 124] width 731 height 83
click at [465, 124] on h6 "Add a new question" at bounding box center [477, 125] width 114 height 18
click at [465, 124] on h6 "Choose a question type" at bounding box center [486, 125] width 133 height 18
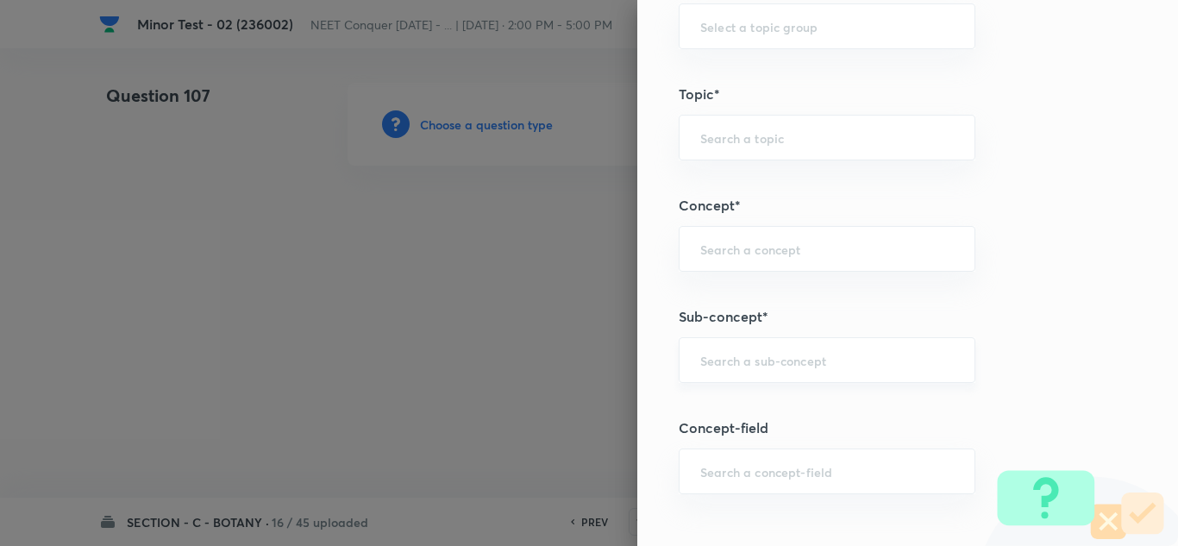
scroll to position [949, 0]
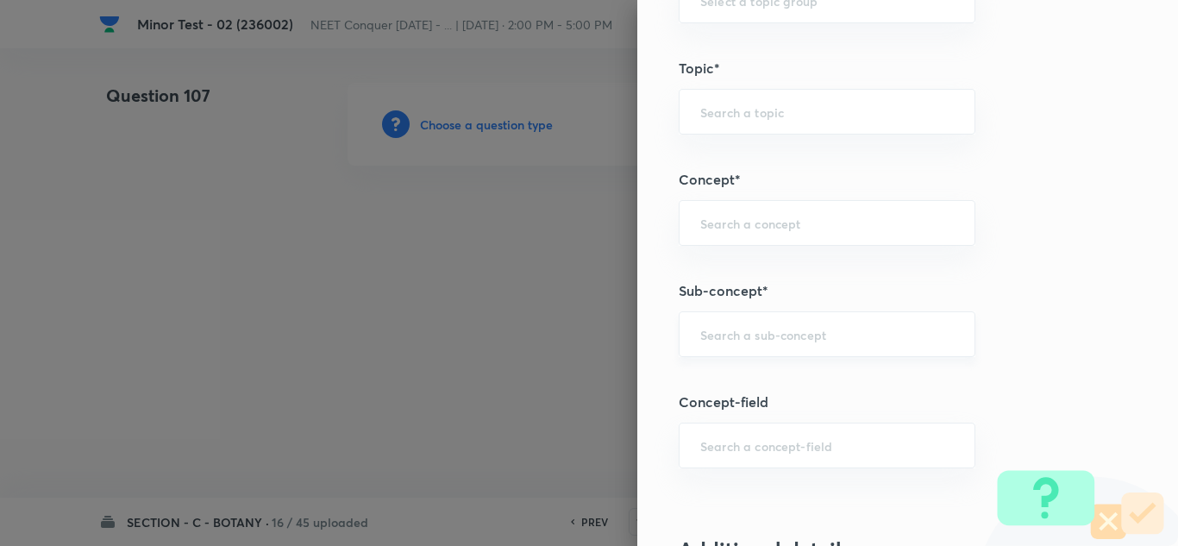
click at [778, 343] on div "​" at bounding box center [827, 334] width 297 height 46
paste input "Cell Cycle & Cell Division"
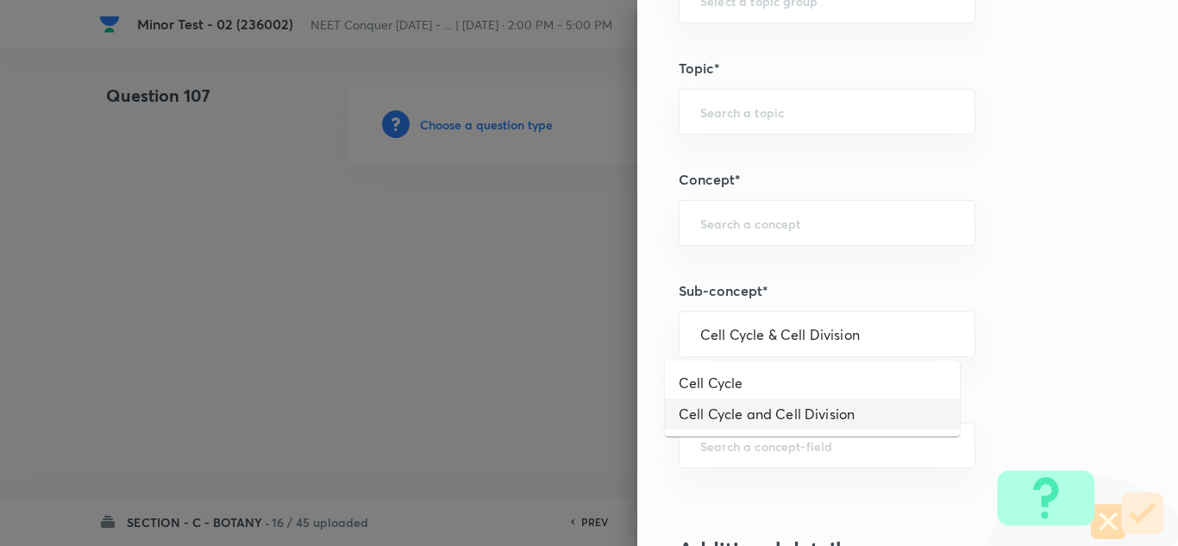
click at [804, 411] on li "Cell Cycle and Cell Division" at bounding box center [812, 413] width 295 height 31
type input "Cell Cycle and Cell Division"
type input "Biology"
type input "Cell Cycle and Cell Division"
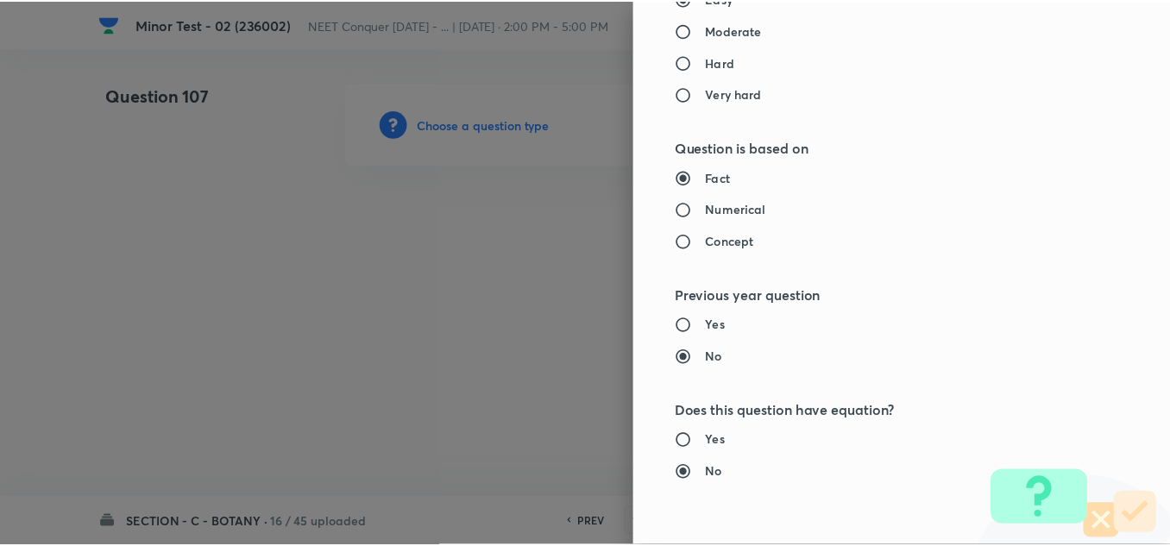
scroll to position [1921, 0]
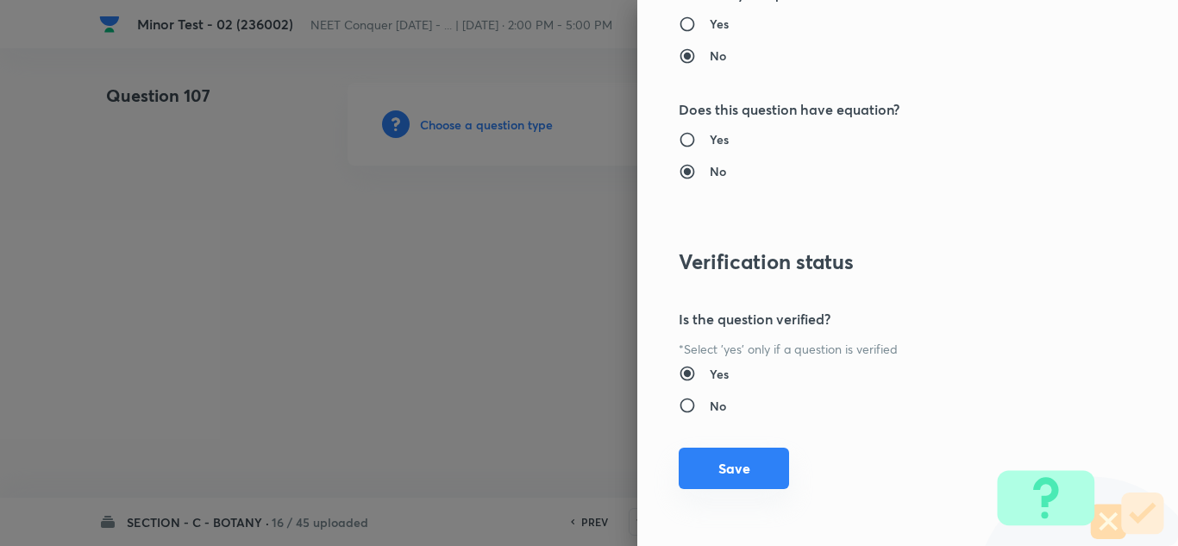
click at [734, 463] on button "Save" at bounding box center [734, 468] width 110 height 41
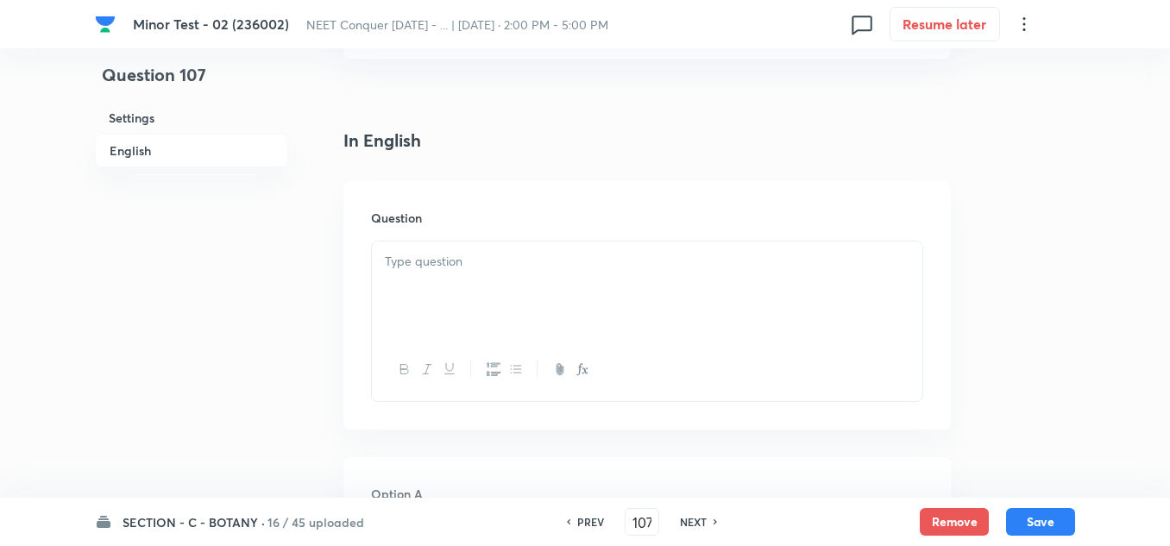
scroll to position [431, 0]
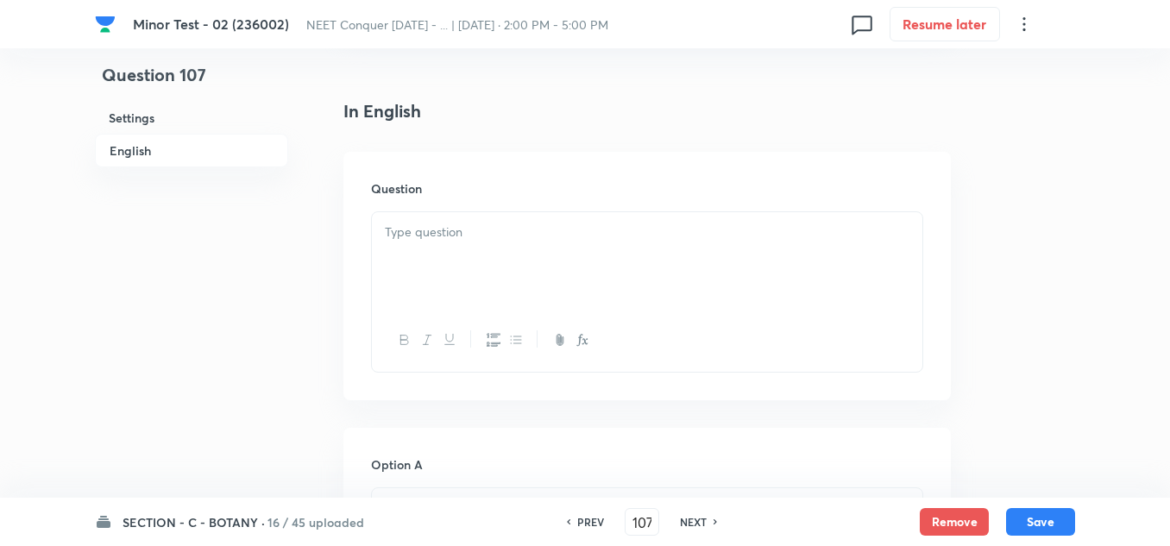
click at [454, 231] on p at bounding box center [647, 233] width 524 height 20
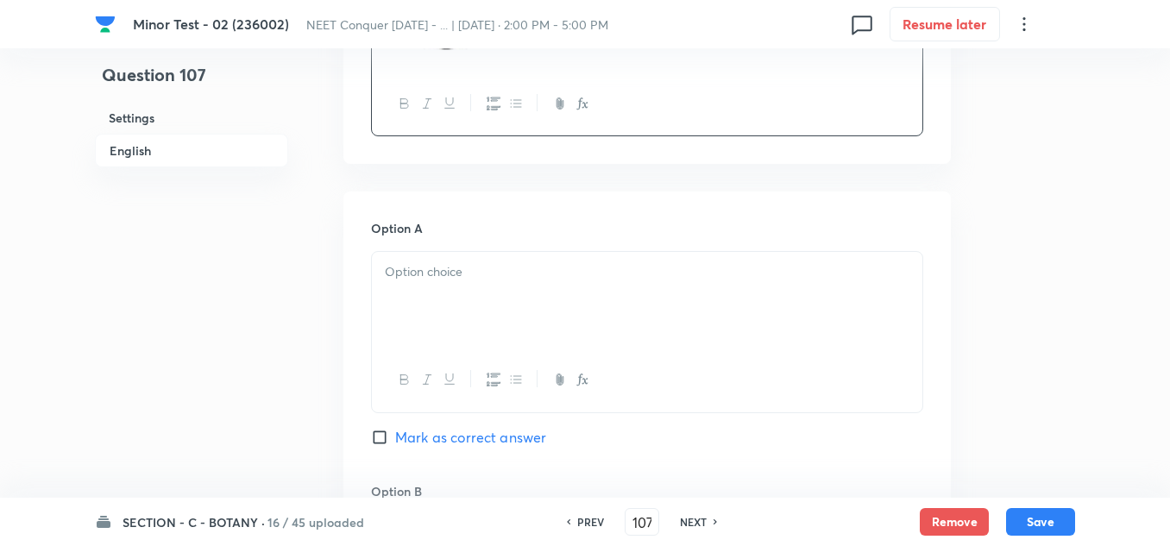
scroll to position [862, 0]
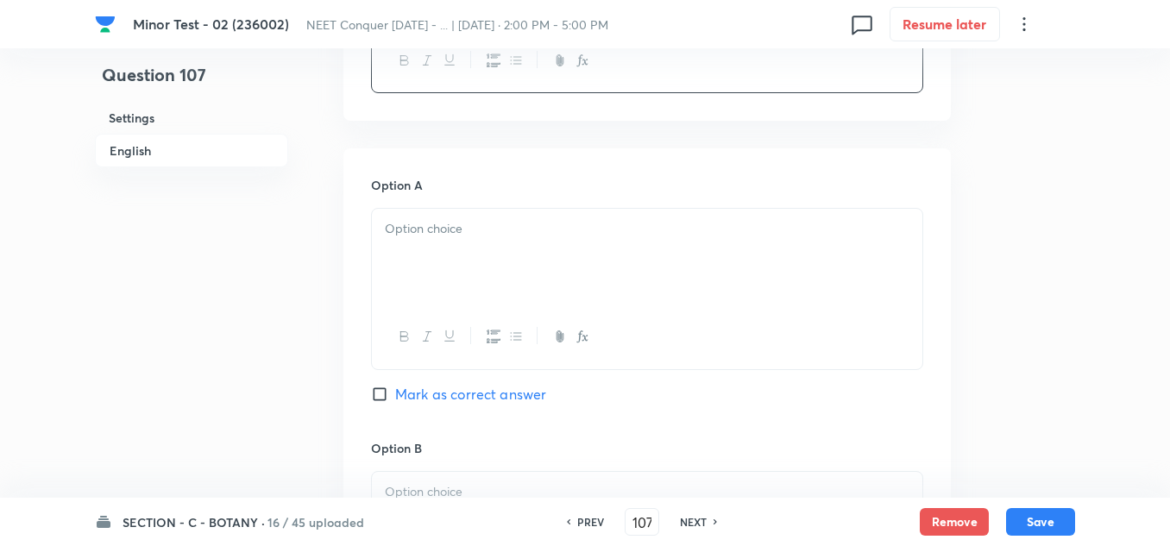
click at [448, 238] on p at bounding box center [647, 229] width 524 height 20
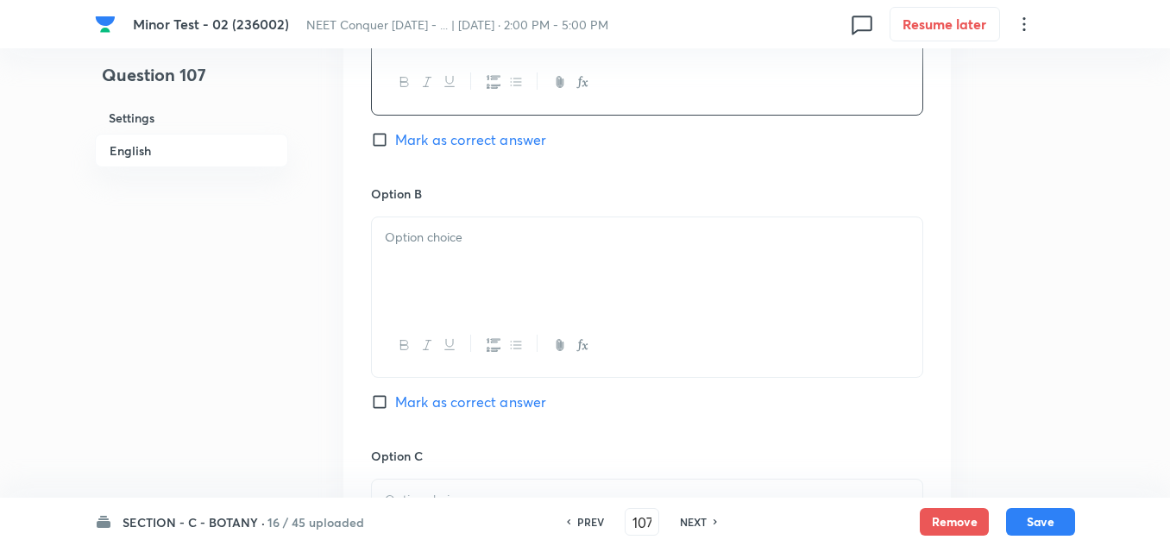
scroll to position [1121, 0]
click at [434, 254] on div at bounding box center [647, 261] width 550 height 97
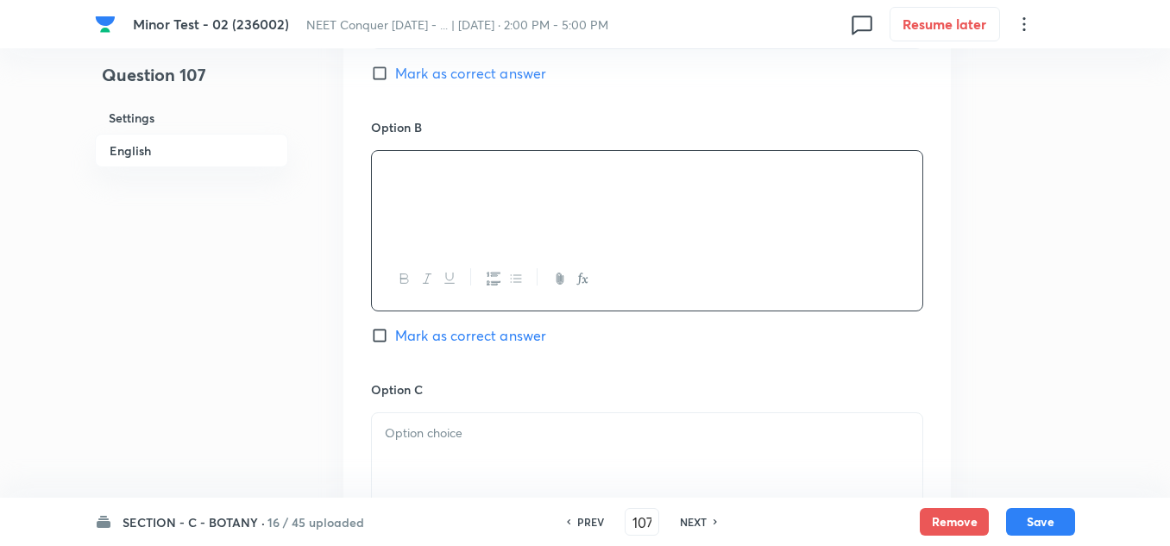
scroll to position [1380, 0]
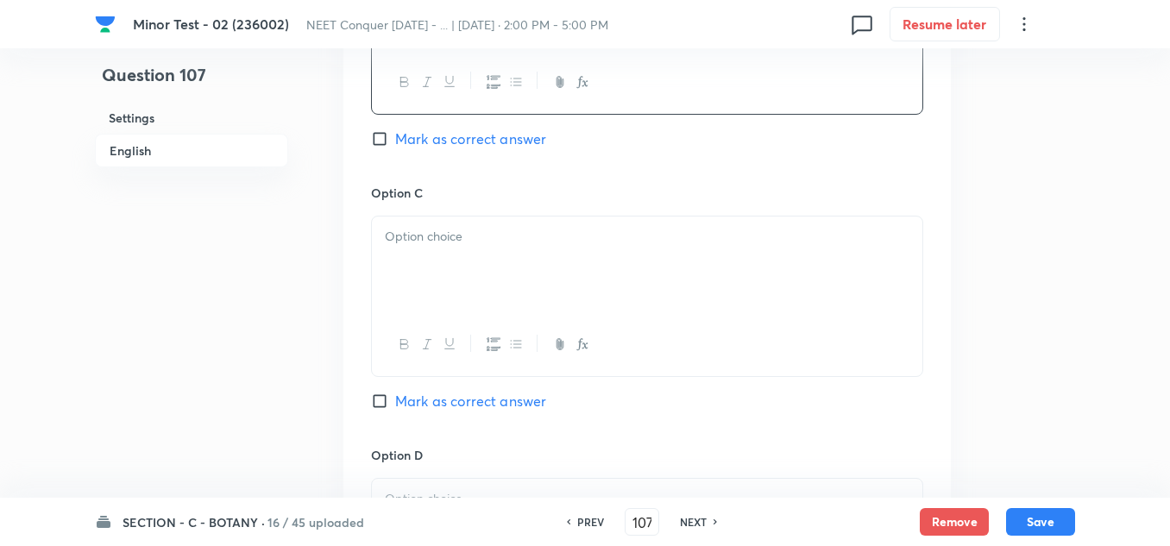
click at [435, 260] on div at bounding box center [647, 264] width 550 height 97
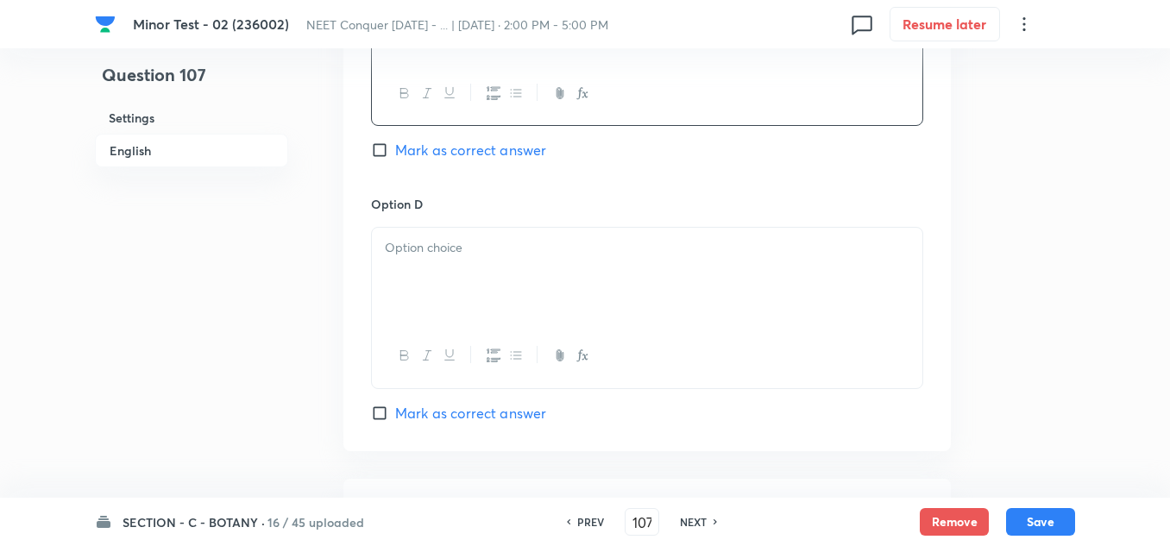
scroll to position [1639, 0]
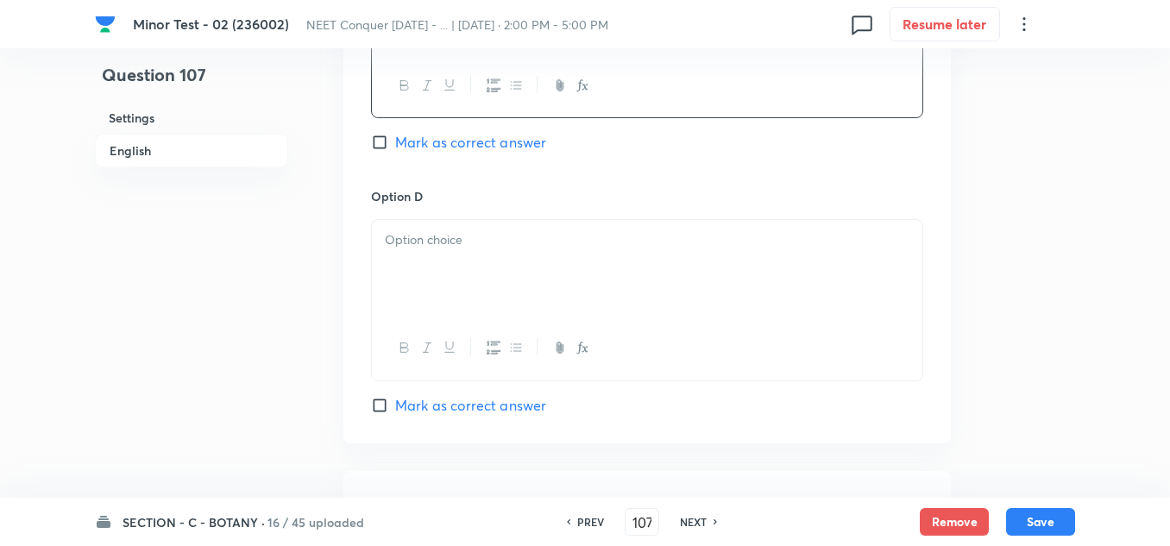
click at [441, 228] on div at bounding box center [647, 268] width 550 height 97
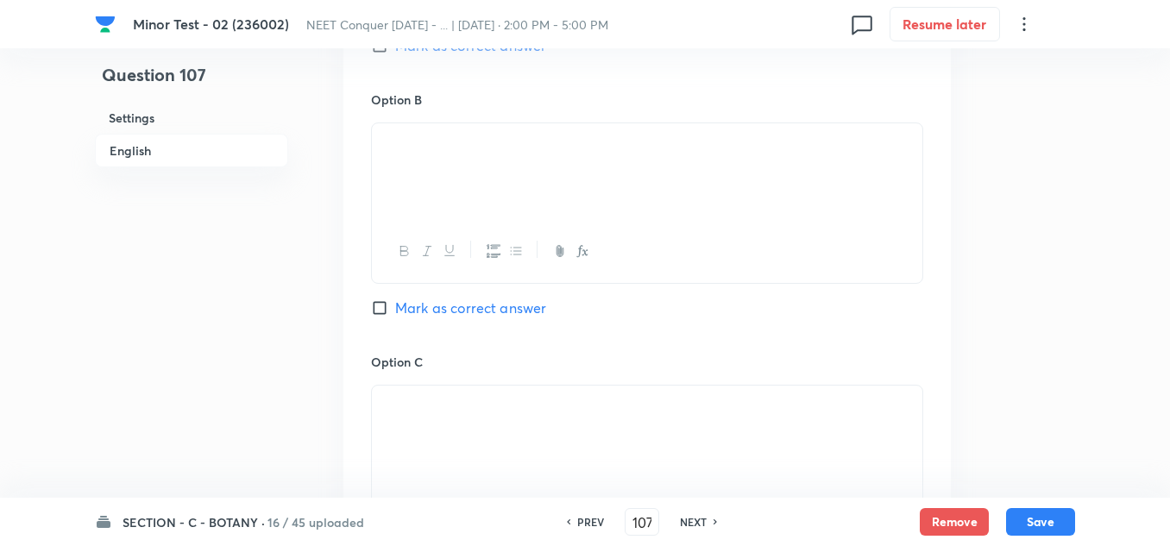
scroll to position [1121, 0]
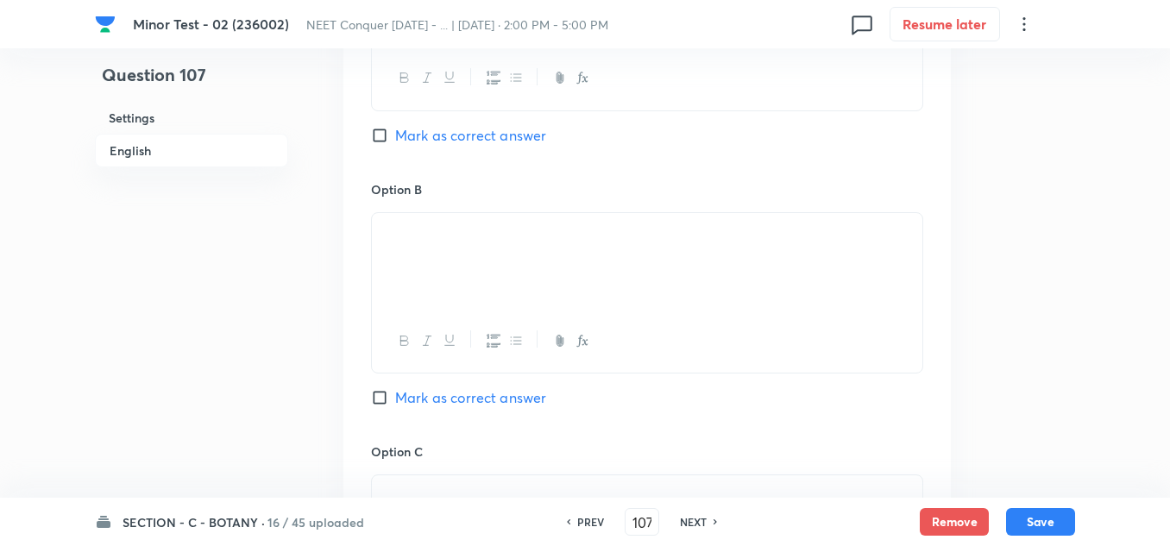
click at [377, 120] on div "Option A Mark as correct answer" at bounding box center [647, 48] width 552 height 262
click at [378, 129] on input "Mark as correct answer" at bounding box center [383, 135] width 24 height 17
checkbox input "true"
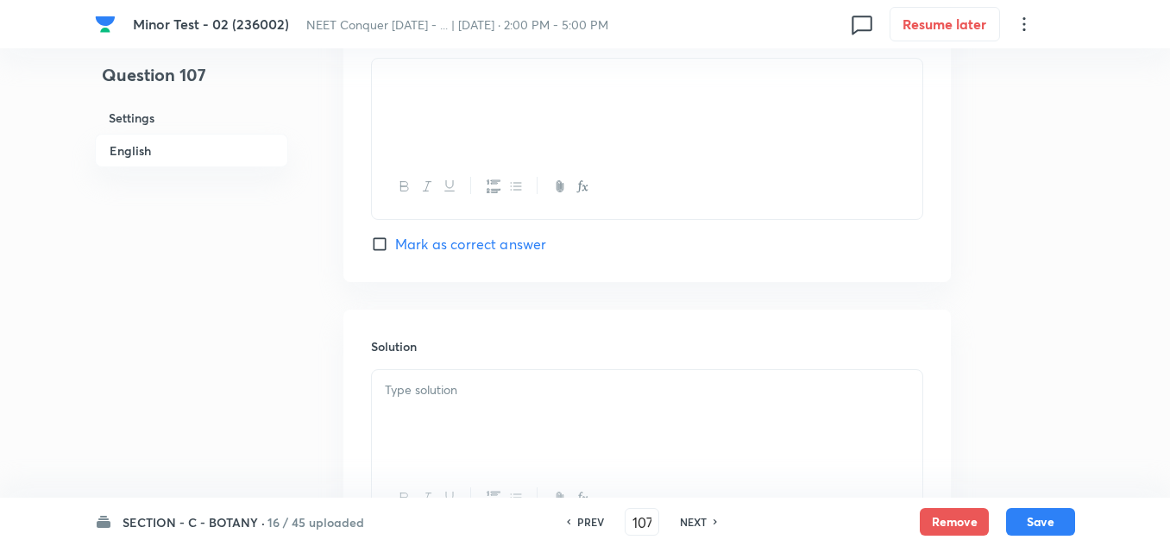
scroll to position [1811, 0]
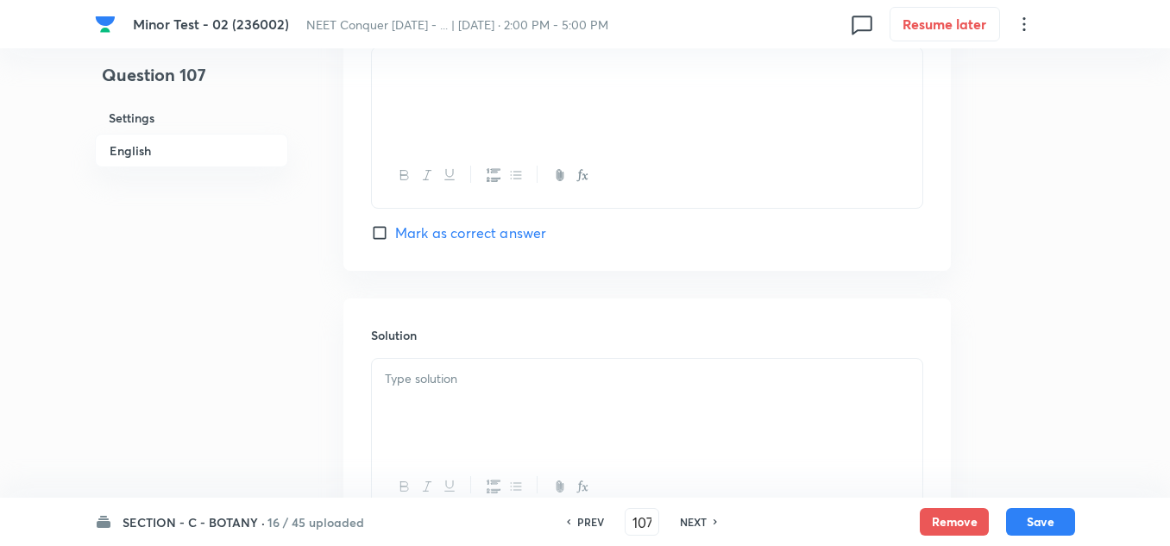
click at [449, 387] on p at bounding box center [647, 379] width 524 height 20
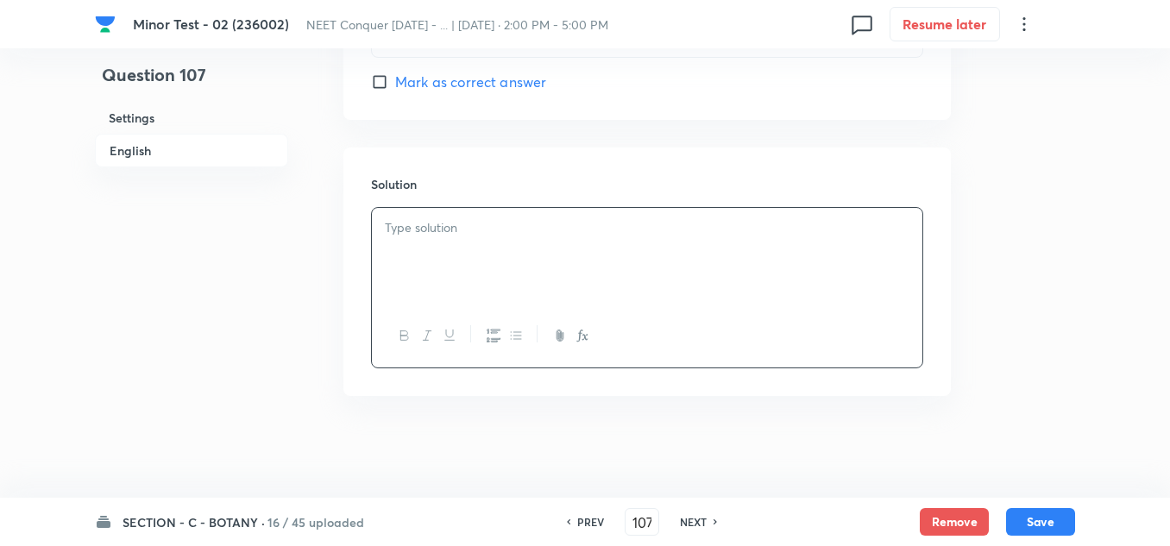
scroll to position [1964, 0]
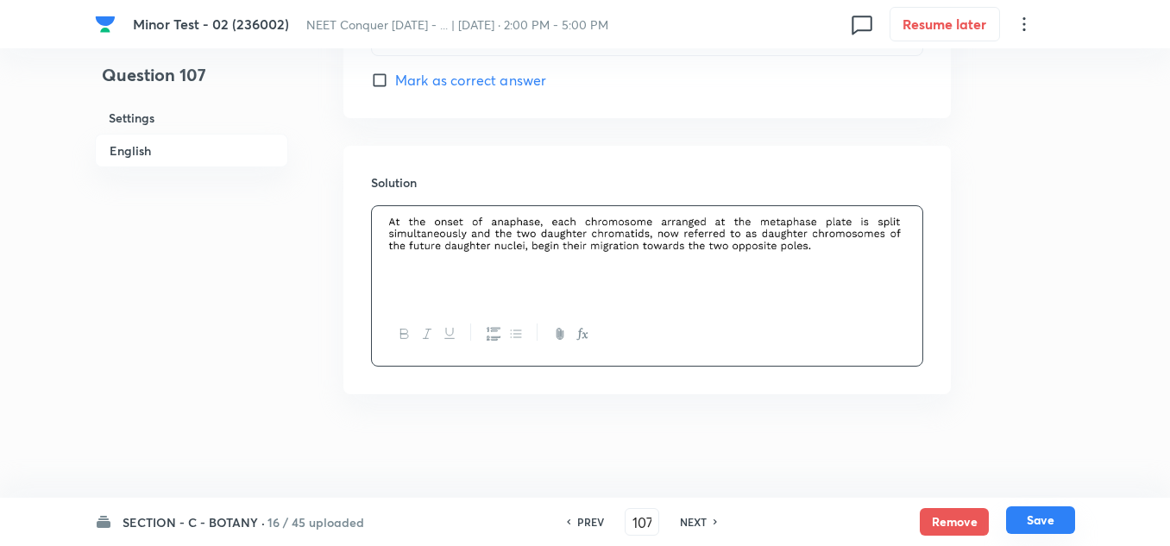
click at [1043, 522] on button "Save" at bounding box center [1040, 520] width 69 height 28
type input "108"
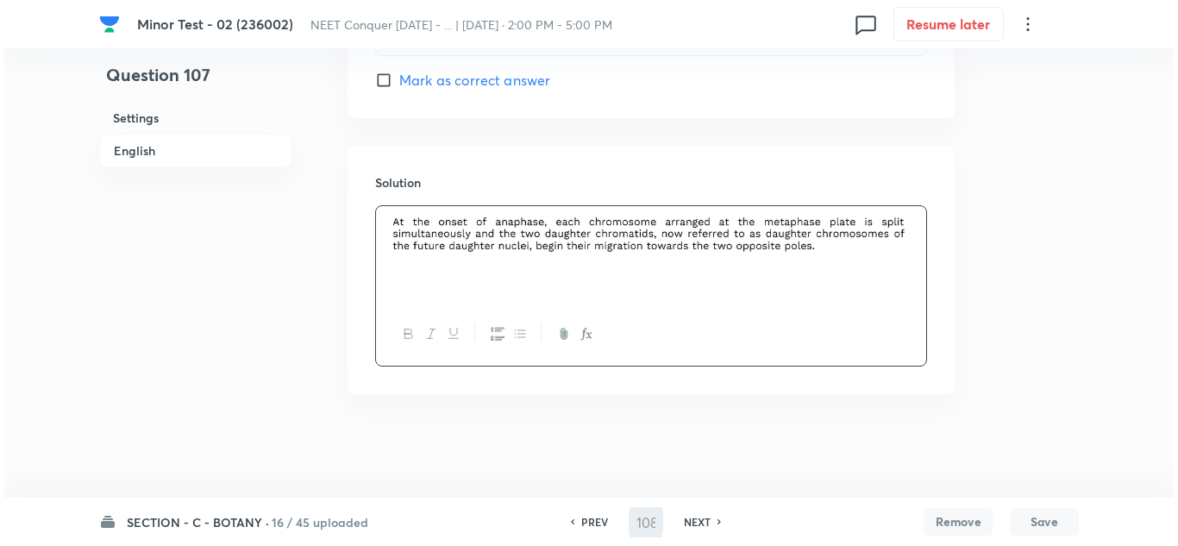
scroll to position [0, 0]
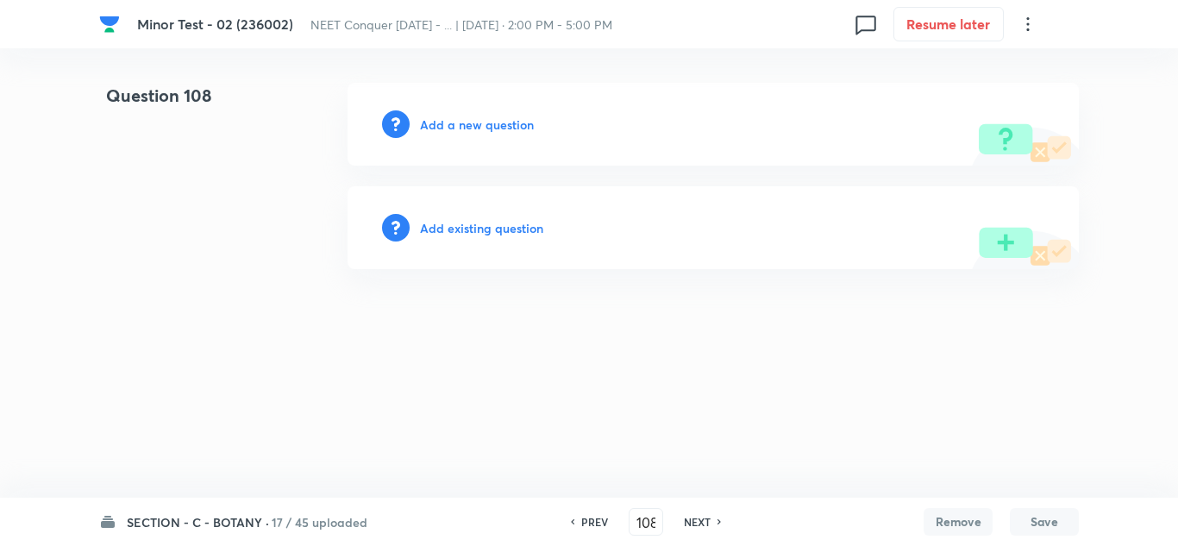
click at [454, 121] on h6 "Add a new question" at bounding box center [477, 125] width 114 height 18
click at [485, 132] on h6 "Choose a question type" at bounding box center [486, 125] width 133 height 18
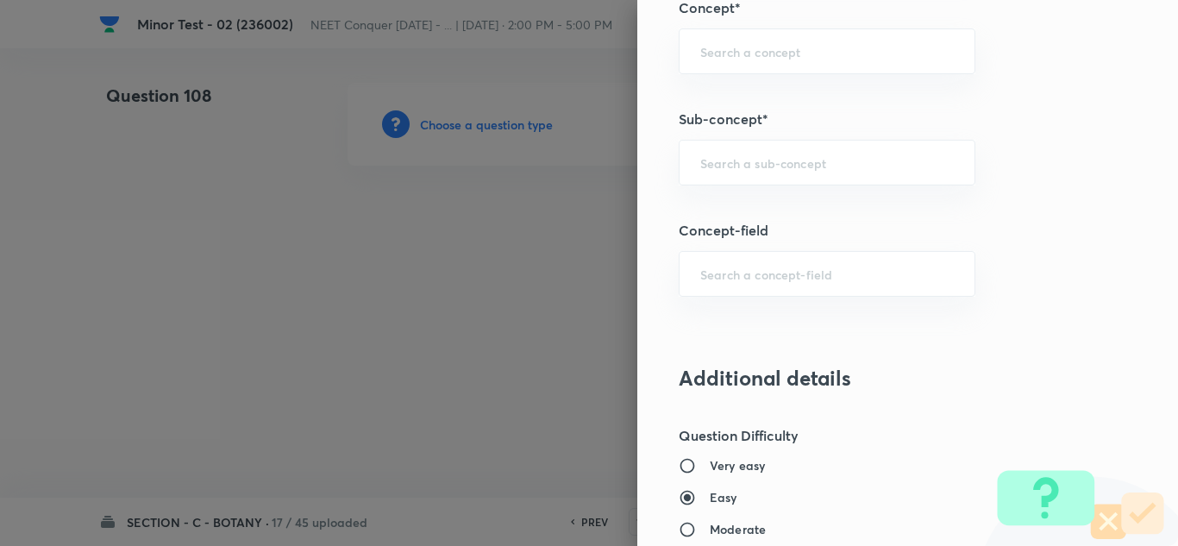
scroll to position [1121, 0]
click at [734, 154] on input "text" at bounding box center [827, 162] width 254 height 16
paste input "Cell Cycle & Cell Division"
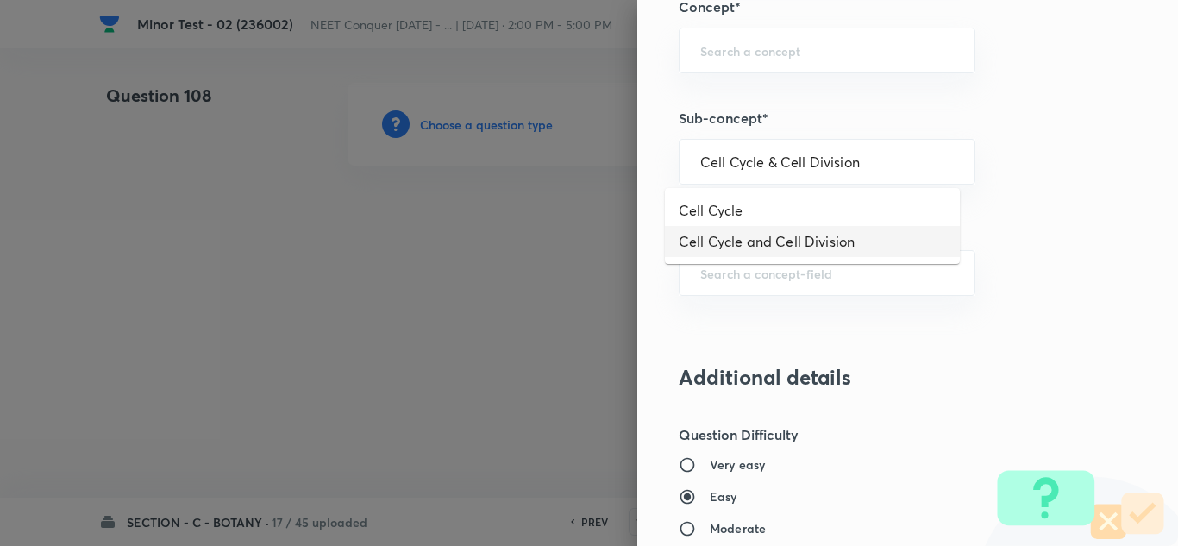
click at [784, 237] on li "Cell Cycle and Cell Division" at bounding box center [812, 241] width 295 height 31
type input "Cell Cycle and Cell Division"
type input "Biology"
type input "Cell Cycle and Cell Division"
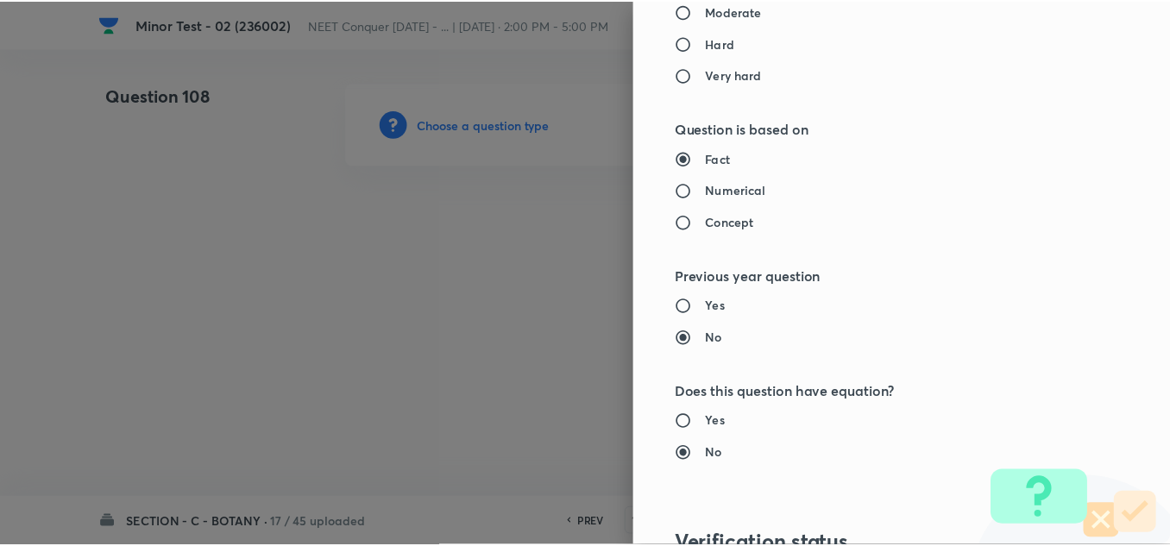
scroll to position [1921, 0]
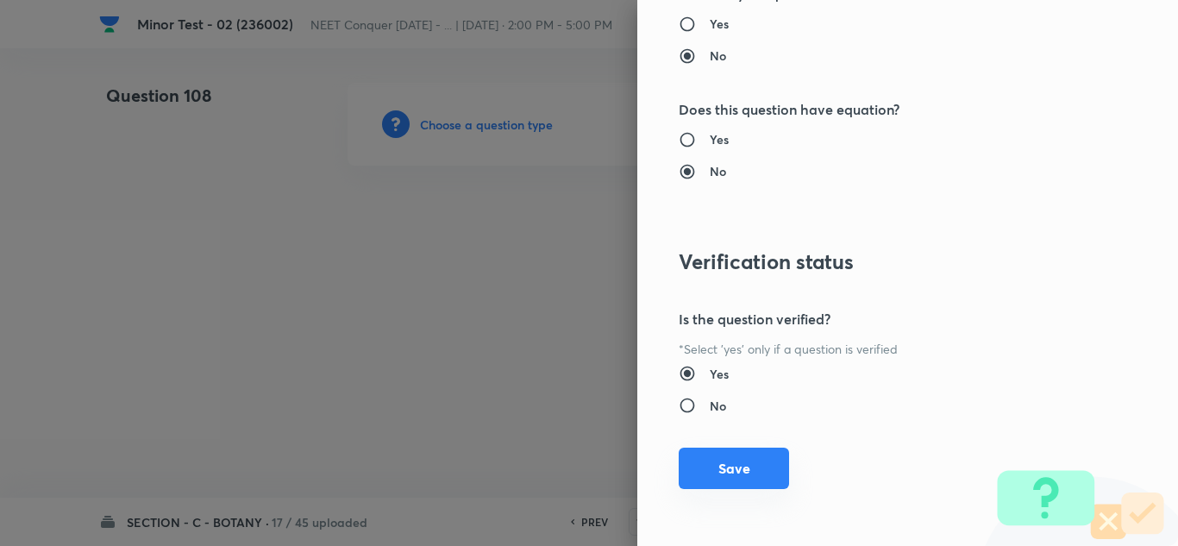
click at [740, 461] on button "Save" at bounding box center [734, 468] width 110 height 41
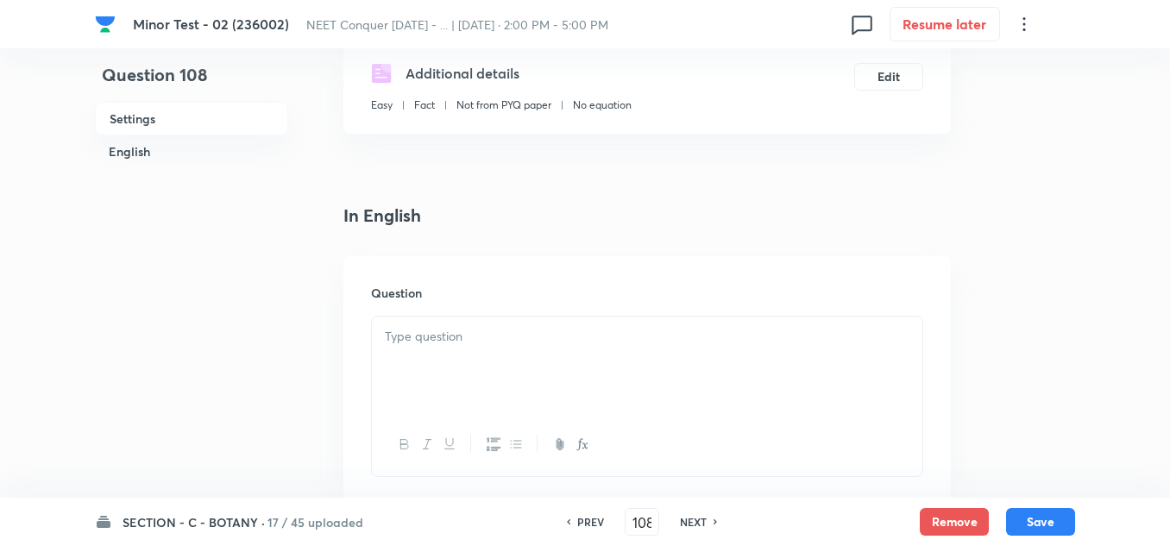
scroll to position [345, 0]
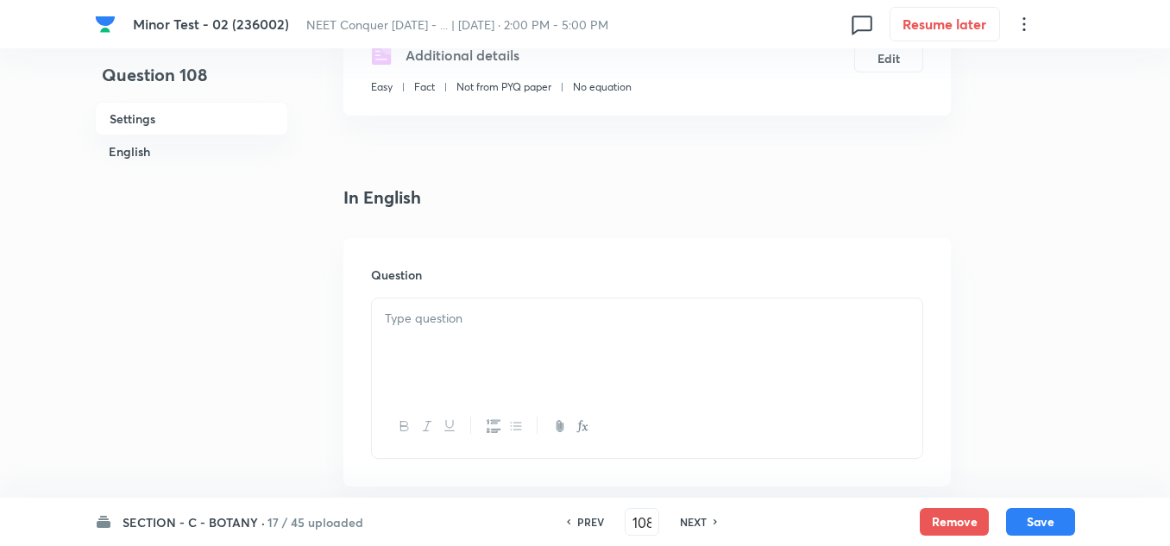
click at [473, 326] on p at bounding box center [647, 319] width 524 height 20
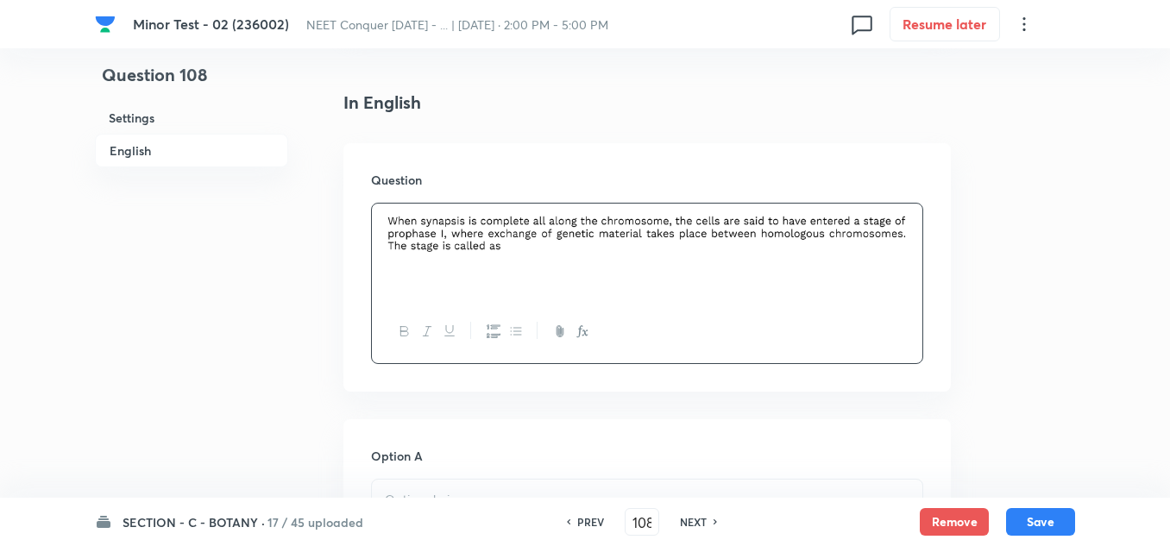
scroll to position [604, 0]
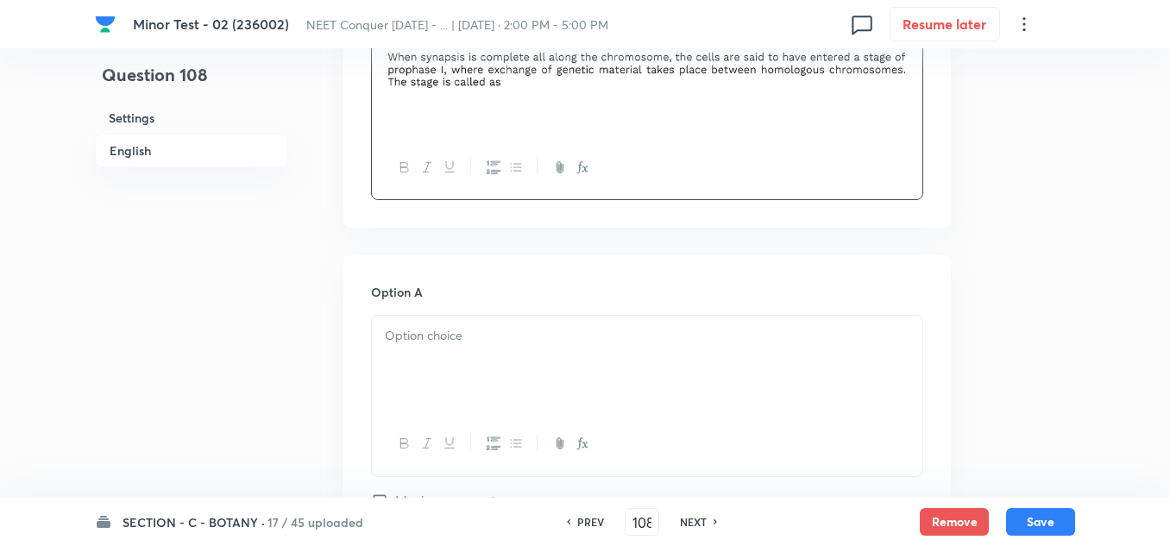
click at [479, 344] on p at bounding box center [647, 336] width 524 height 20
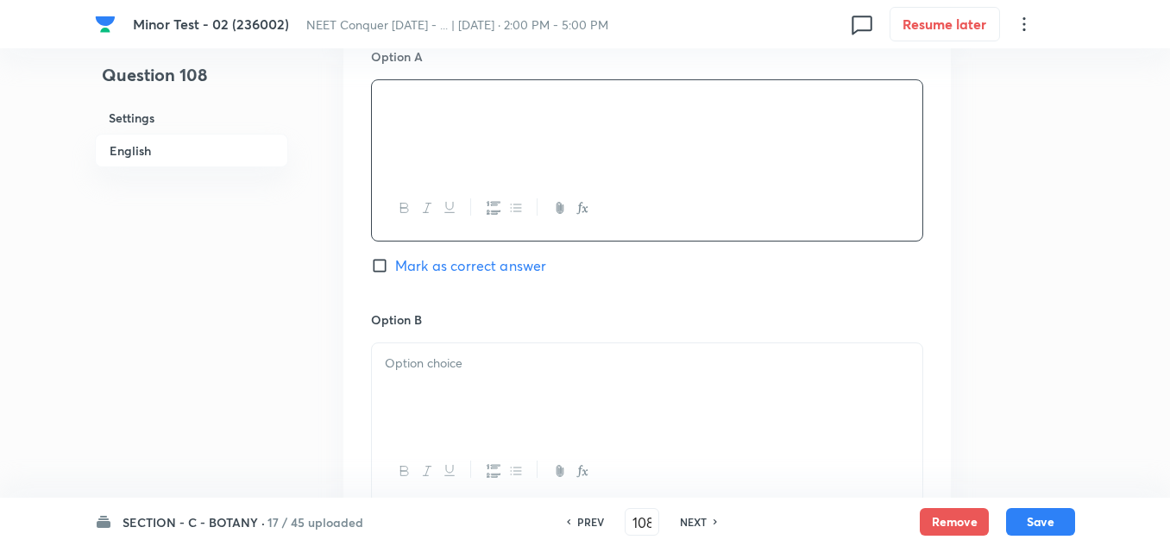
scroll to position [862, 0]
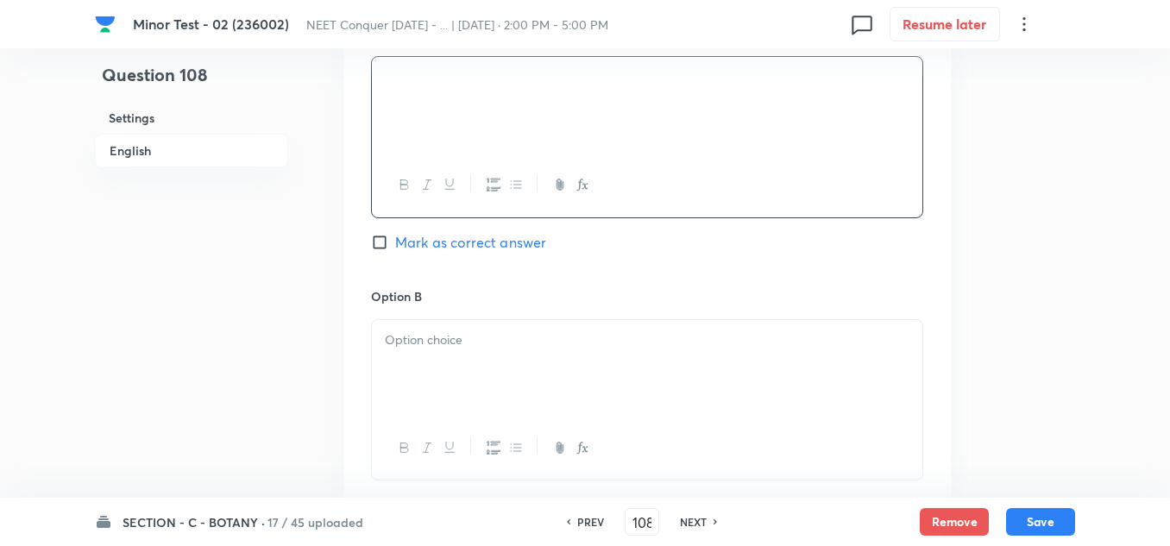
click at [459, 365] on div at bounding box center [647, 368] width 550 height 97
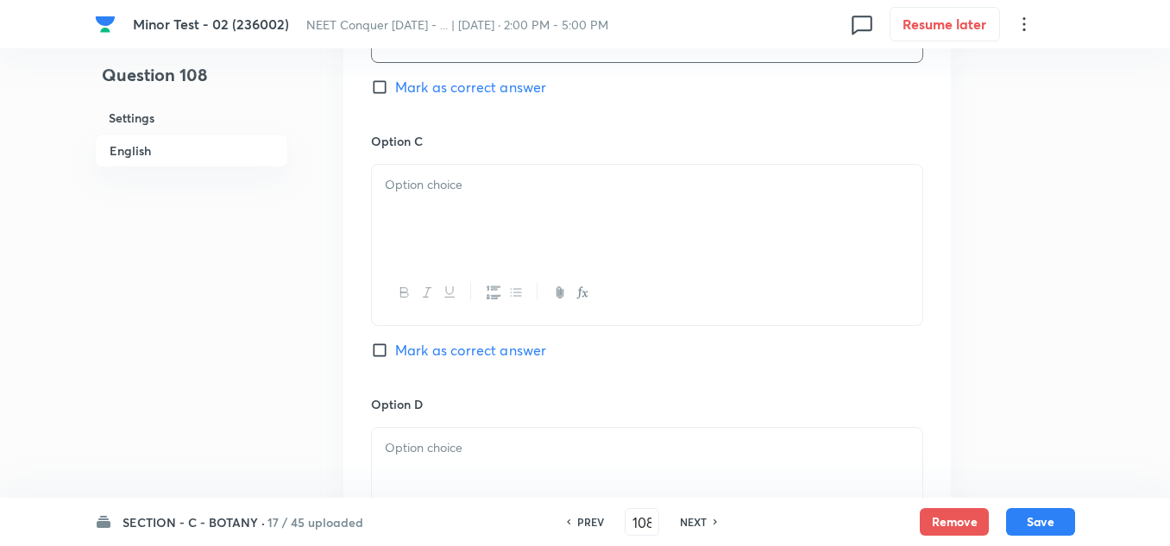
scroll to position [1294, 0]
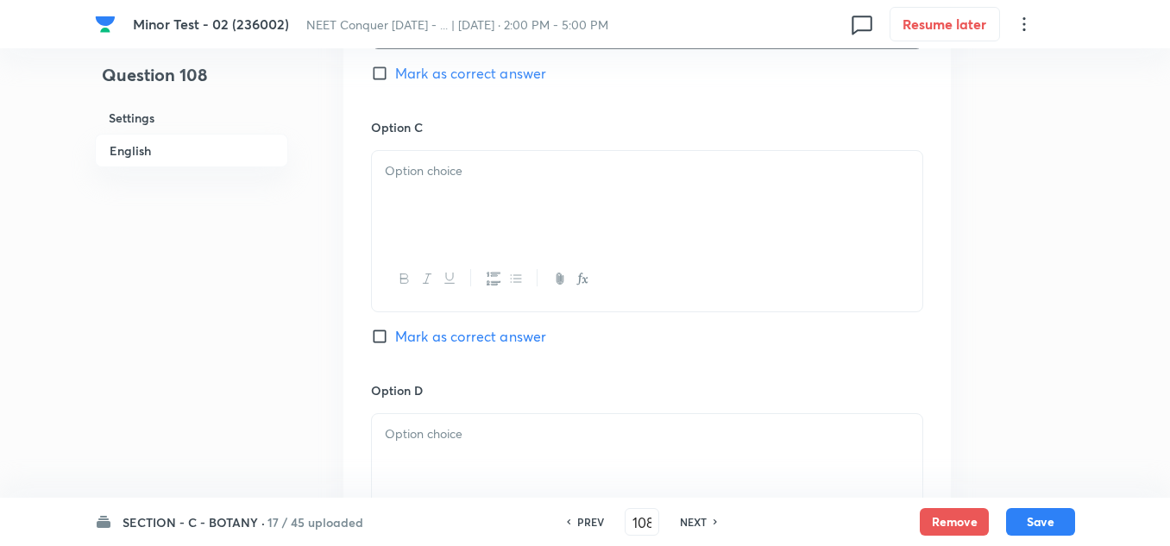
click at [425, 182] on div at bounding box center [647, 199] width 550 height 97
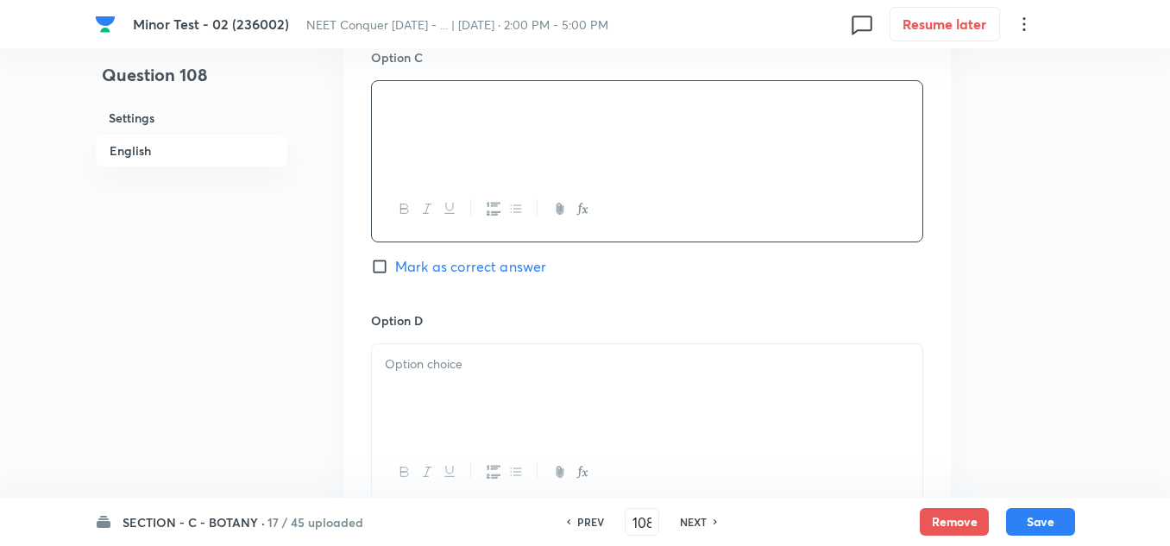
scroll to position [1466, 0]
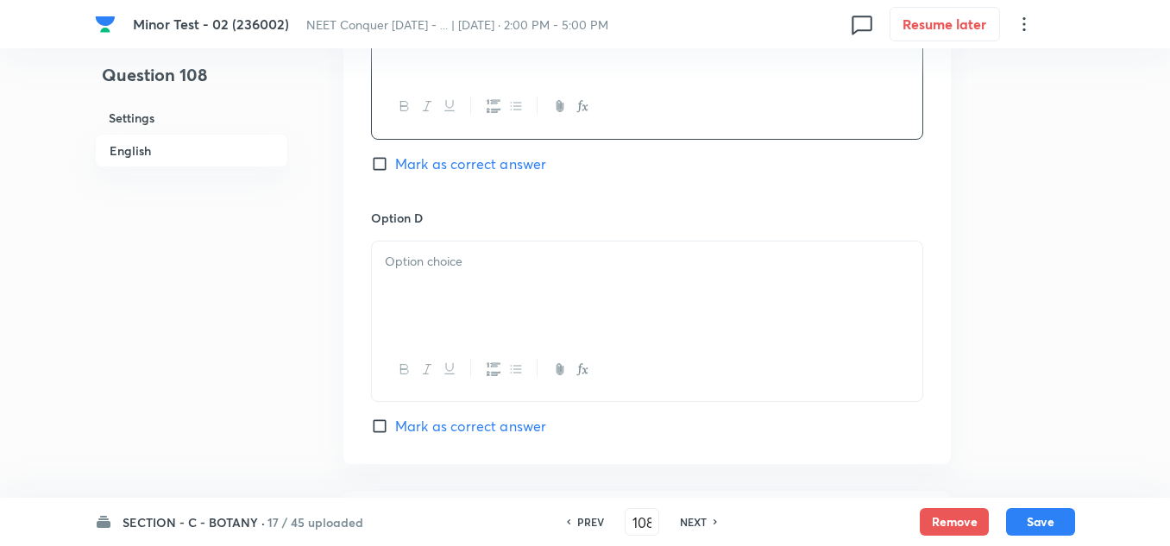
click at [415, 276] on div at bounding box center [647, 289] width 550 height 97
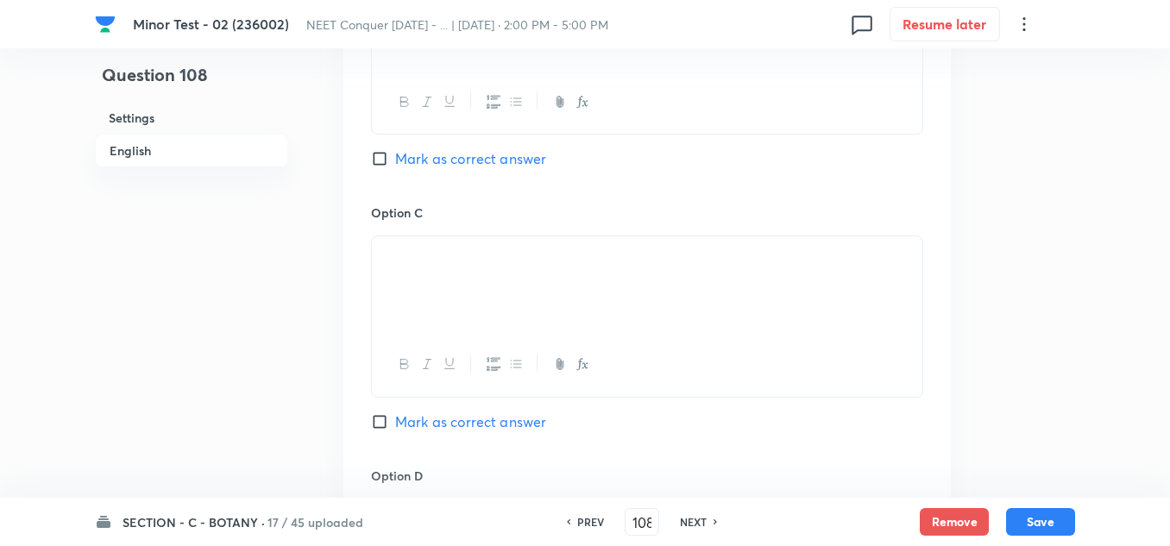
scroll to position [1207, 0]
click at [373, 154] on input "Mark as correct answer" at bounding box center [383, 159] width 24 height 17
checkbox input "true"
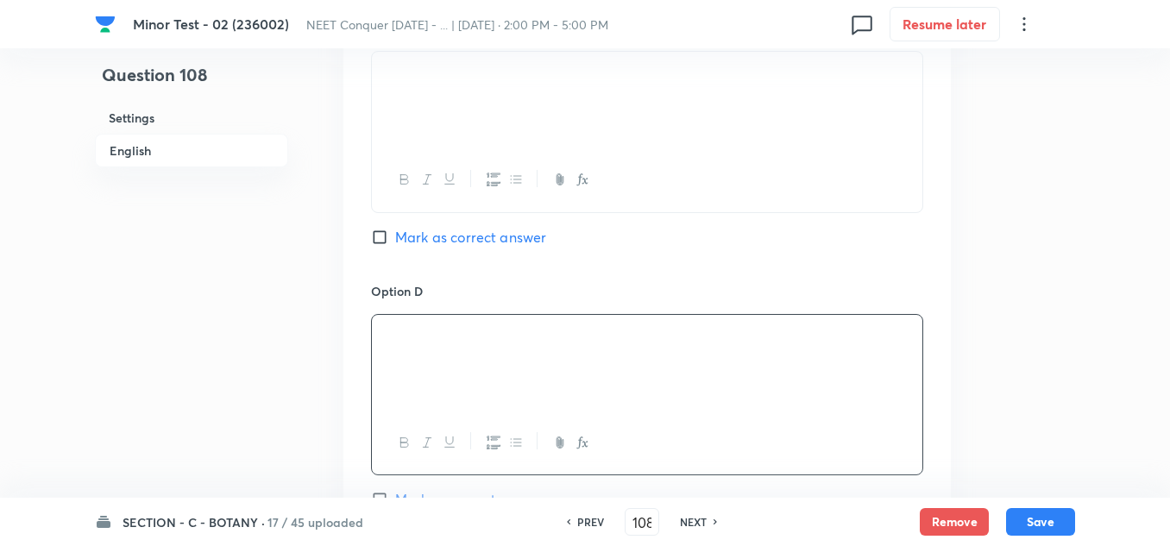
scroll to position [1725, 0]
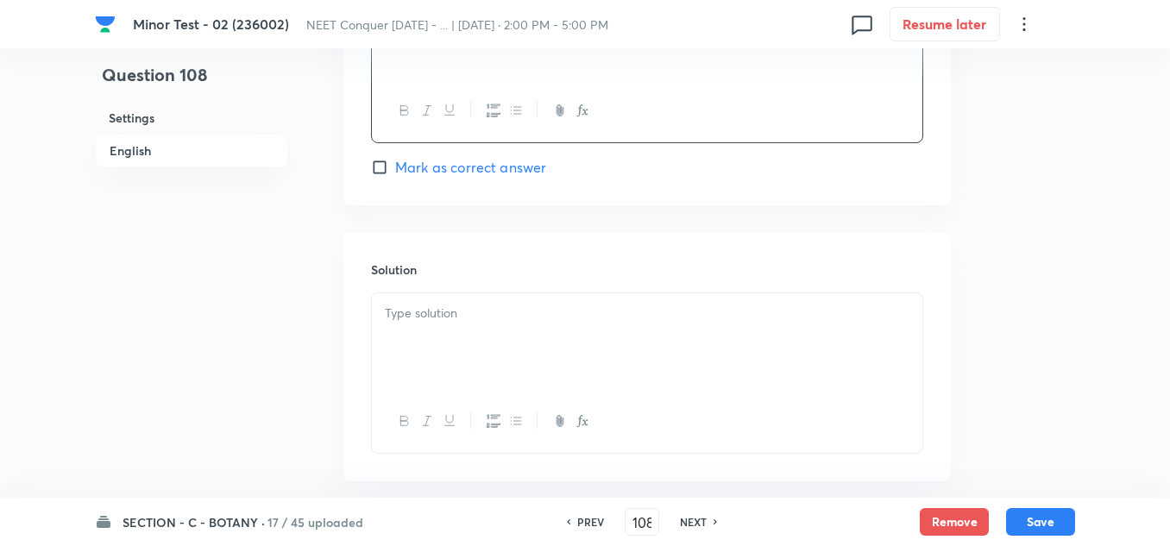
click at [419, 317] on p at bounding box center [647, 314] width 524 height 20
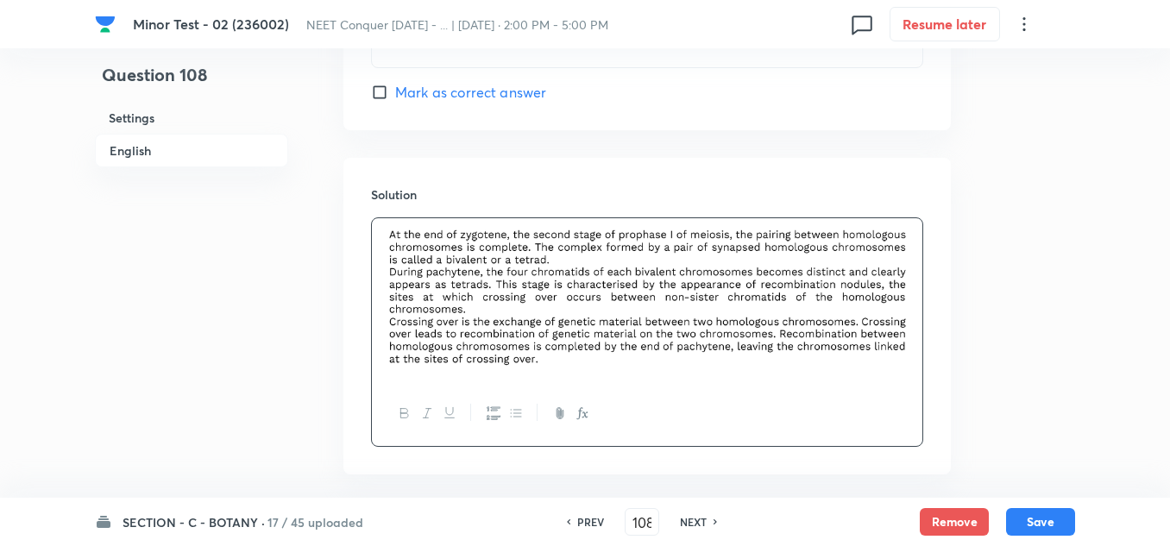
scroll to position [1880, 0]
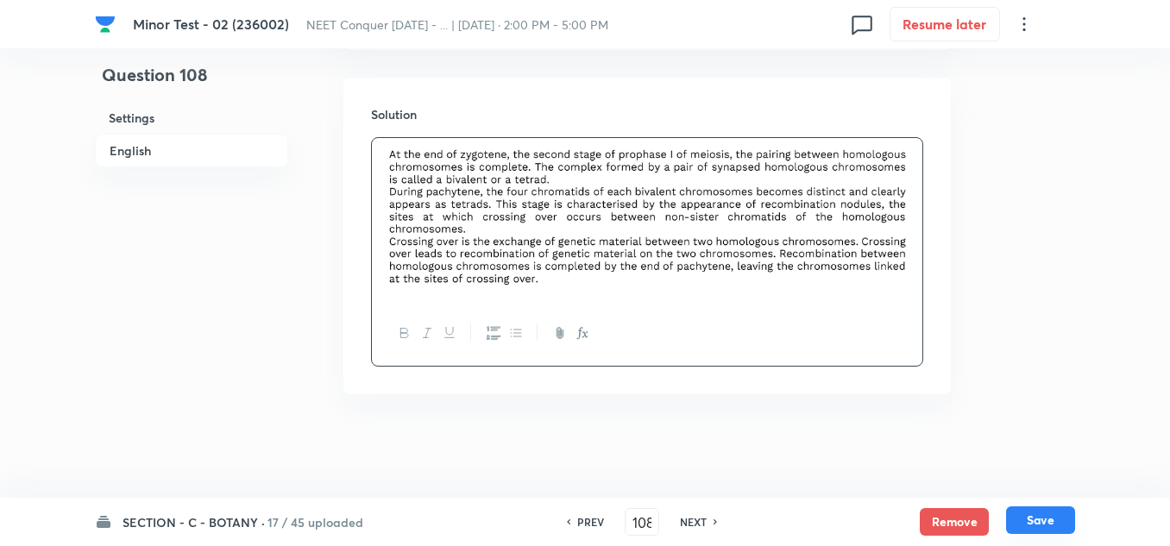
click at [1051, 524] on button "Save" at bounding box center [1040, 520] width 69 height 28
type input "109"
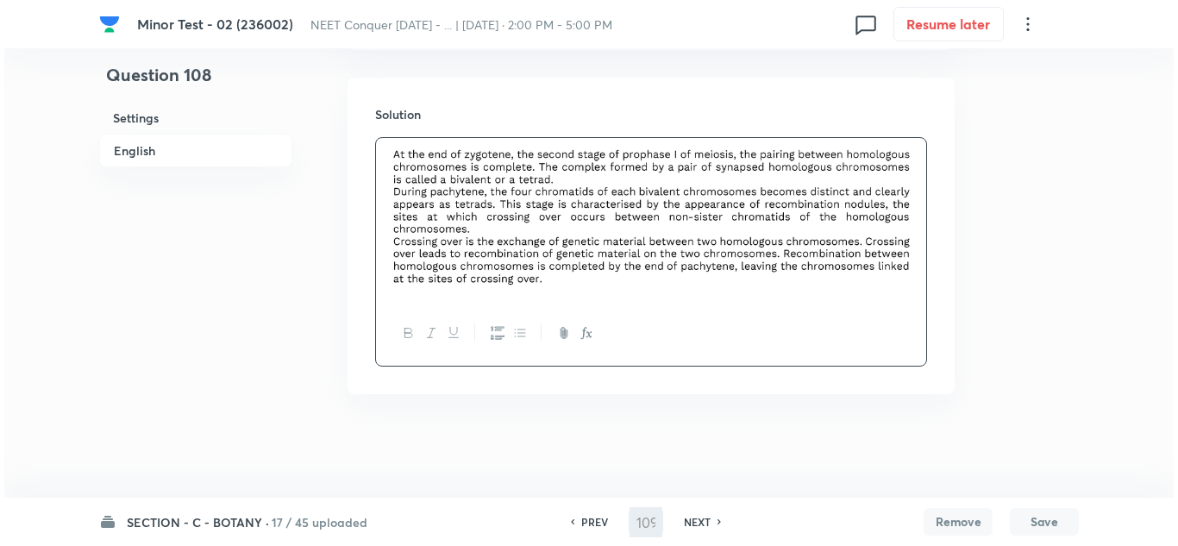
scroll to position [0, 0]
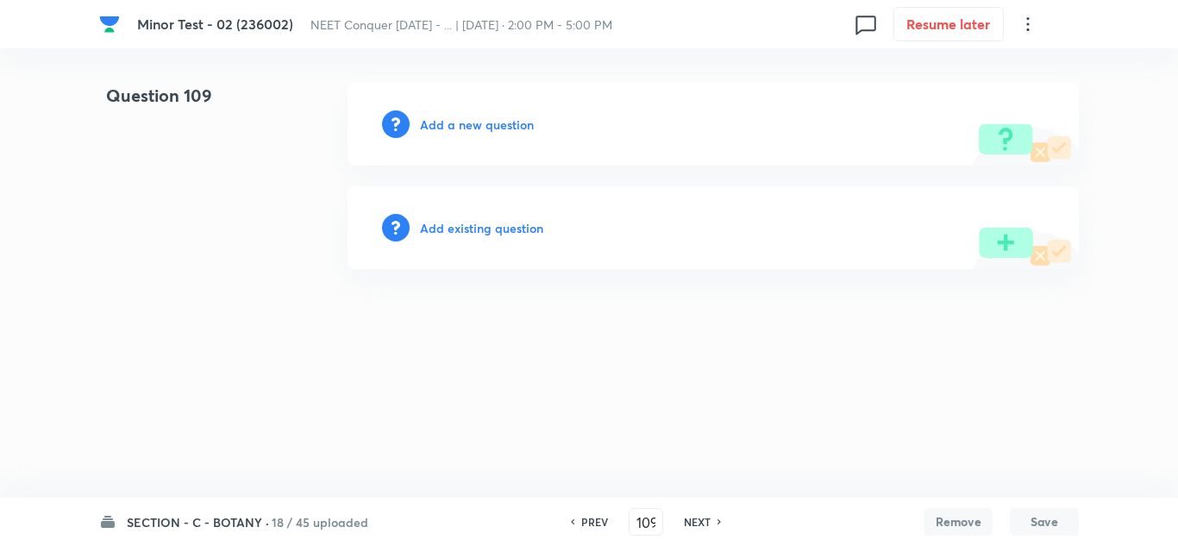
click at [450, 123] on h6 "Add a new question" at bounding box center [477, 125] width 114 height 18
click at [450, 124] on h6 "Choose a question type" at bounding box center [486, 125] width 133 height 18
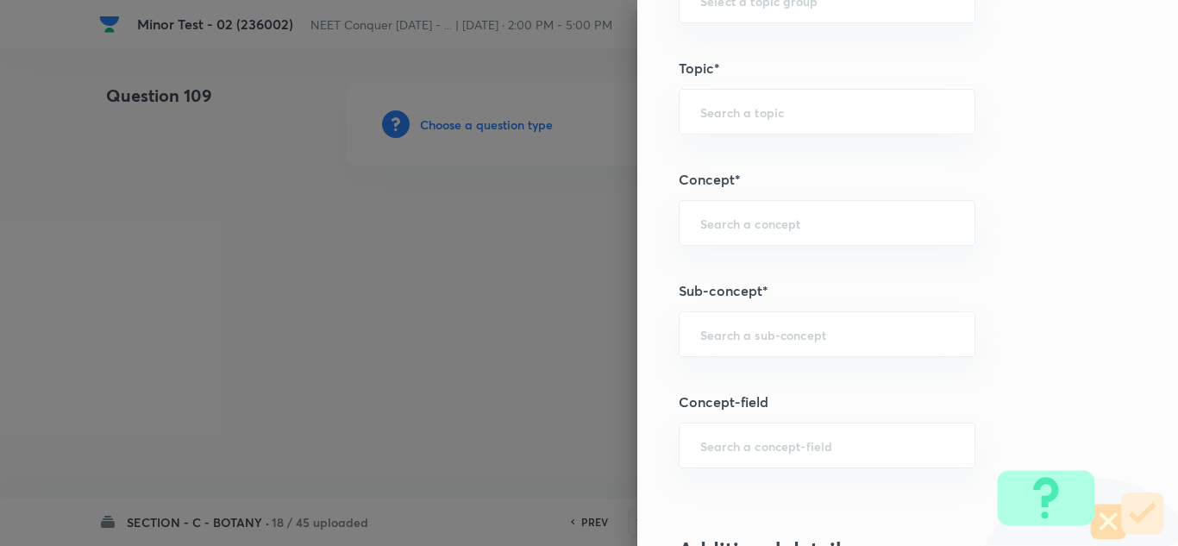
scroll to position [1035, 0]
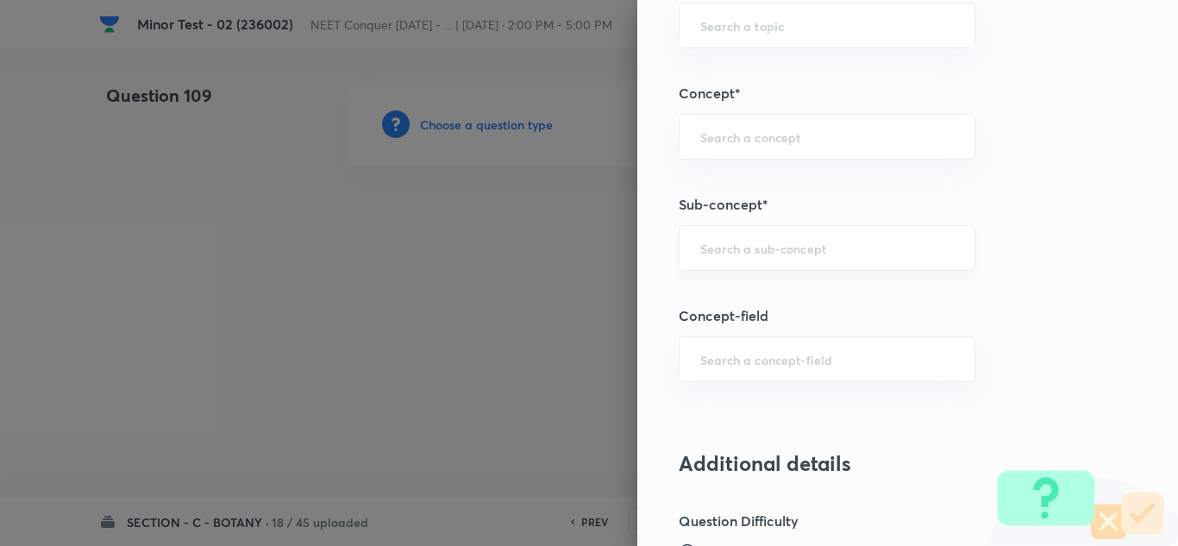
click at [756, 250] on input "text" at bounding box center [827, 248] width 254 height 16
paste input "Cell Cycle & Cell Division"
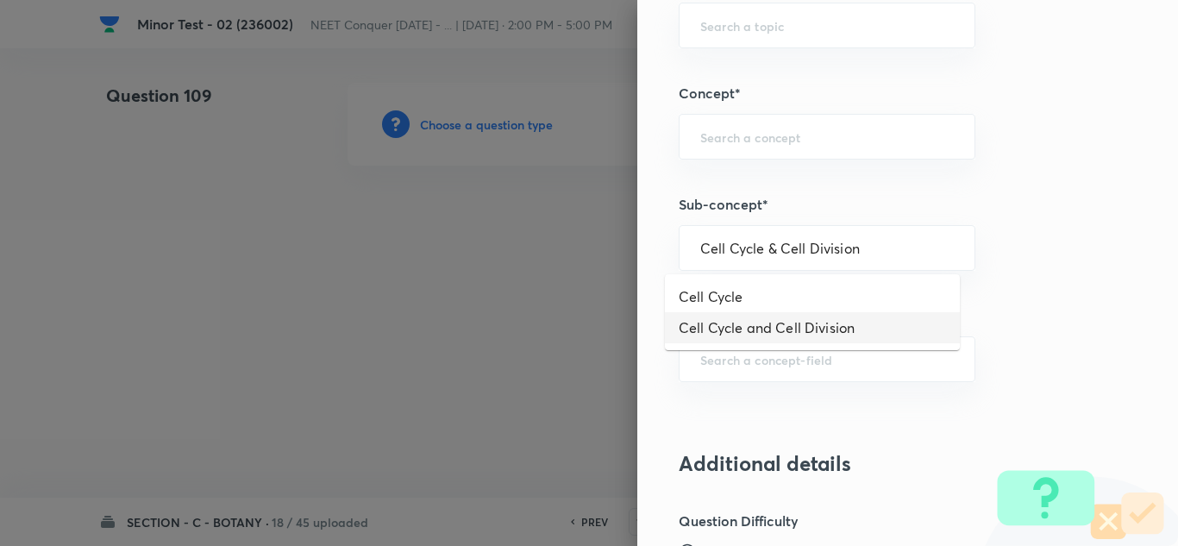
click at [739, 319] on li "Cell Cycle and Cell Division" at bounding box center [812, 327] width 295 height 31
type input "Cell Cycle and Cell Division"
type input "Biology"
type input "Cell Cycle and Cell Division"
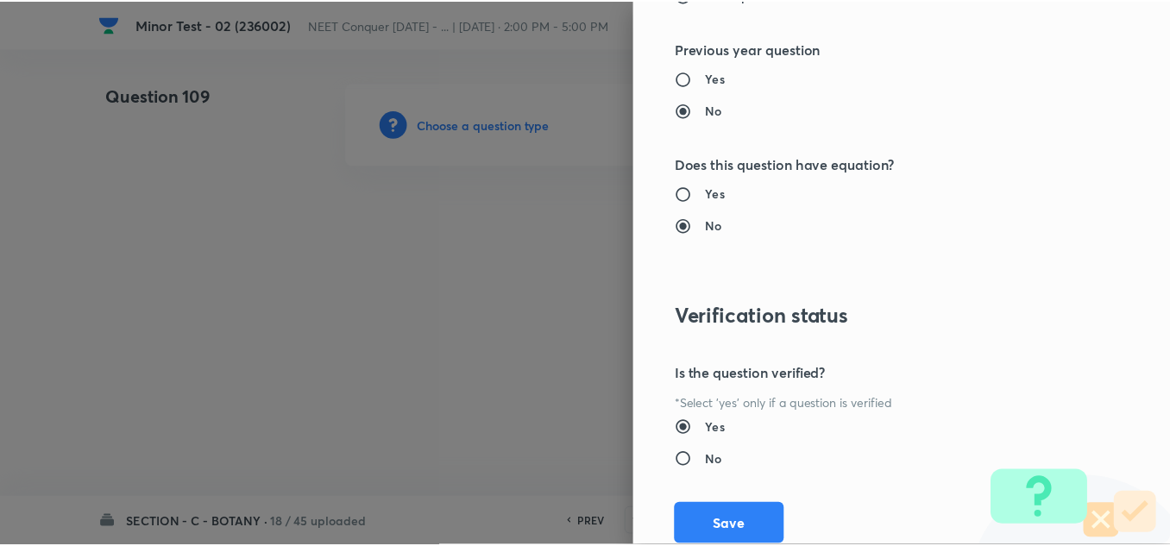
scroll to position [1921, 0]
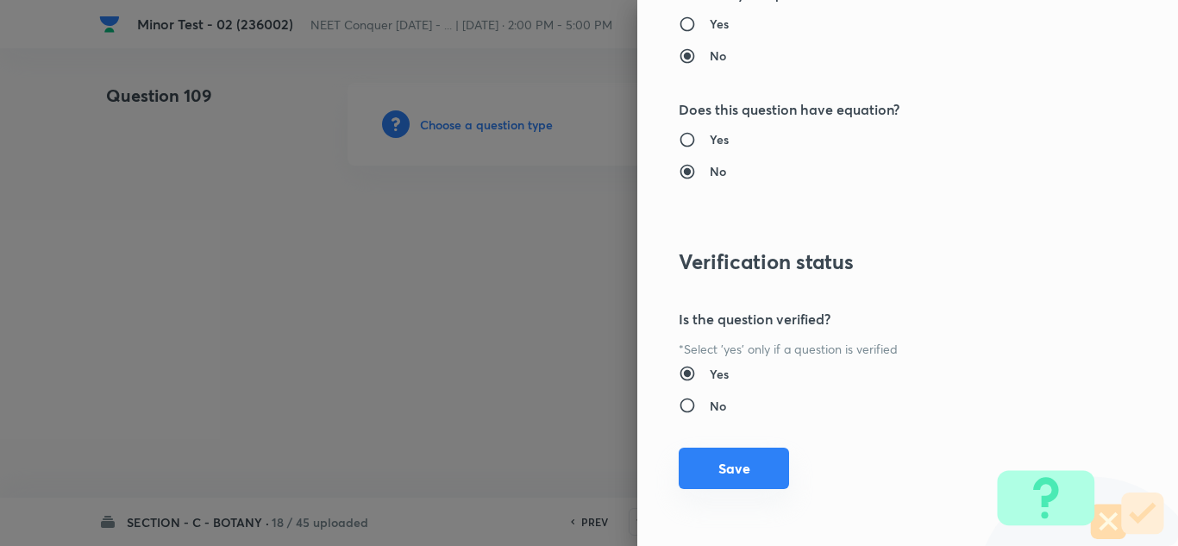
click at [692, 484] on button "Save" at bounding box center [734, 468] width 110 height 41
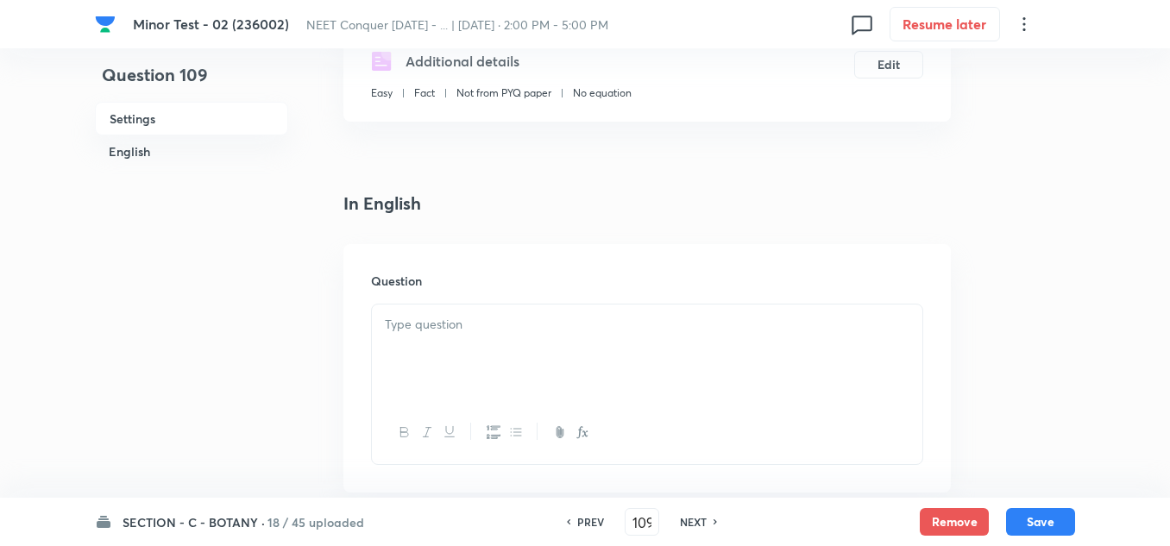
scroll to position [345, 0]
click at [482, 317] on p at bounding box center [647, 319] width 524 height 20
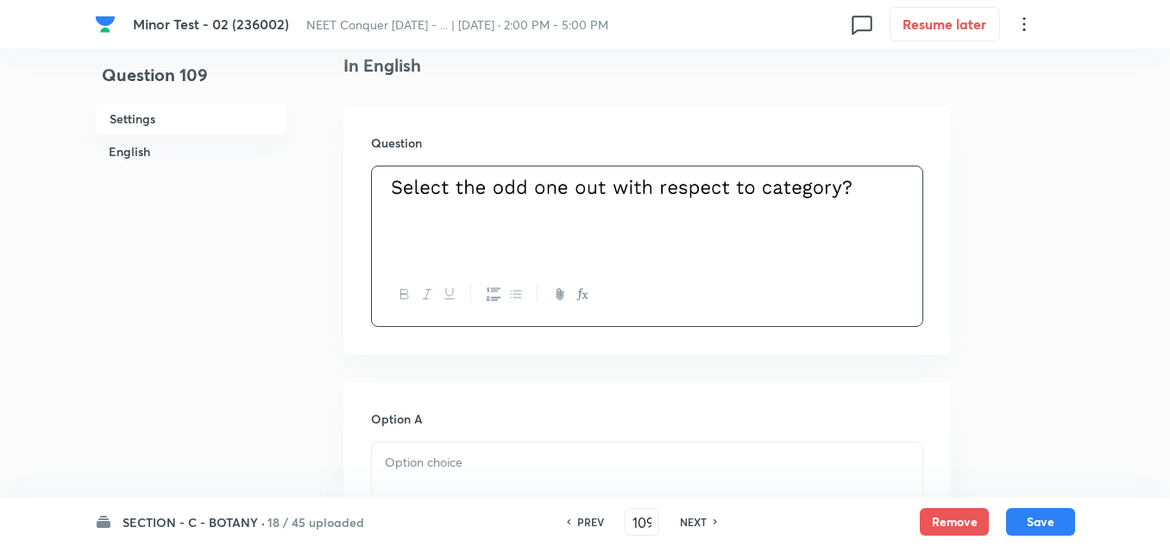
scroll to position [690, 0]
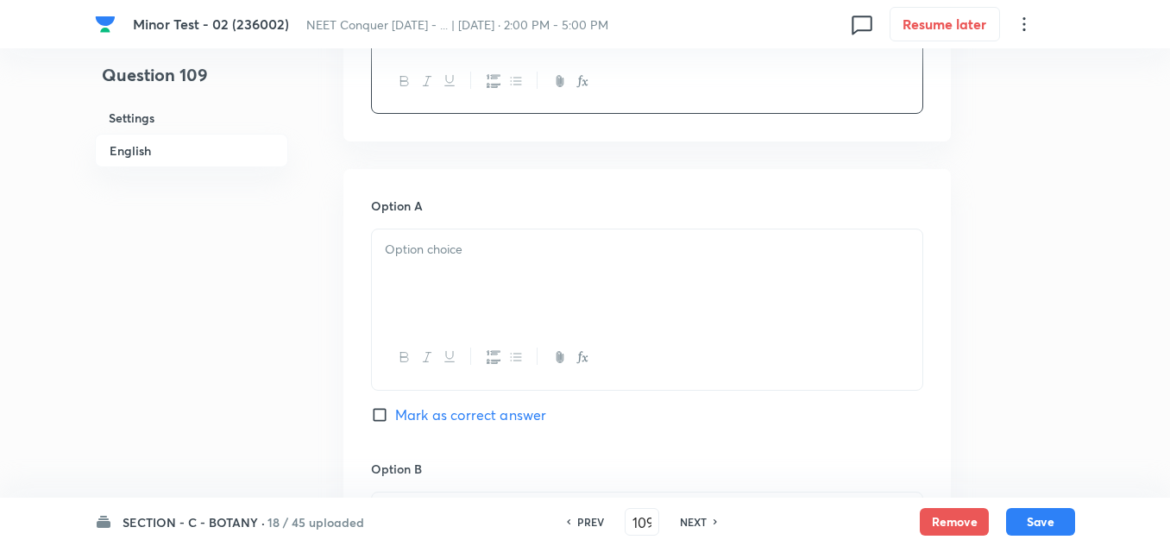
click at [439, 277] on div at bounding box center [647, 277] width 550 height 97
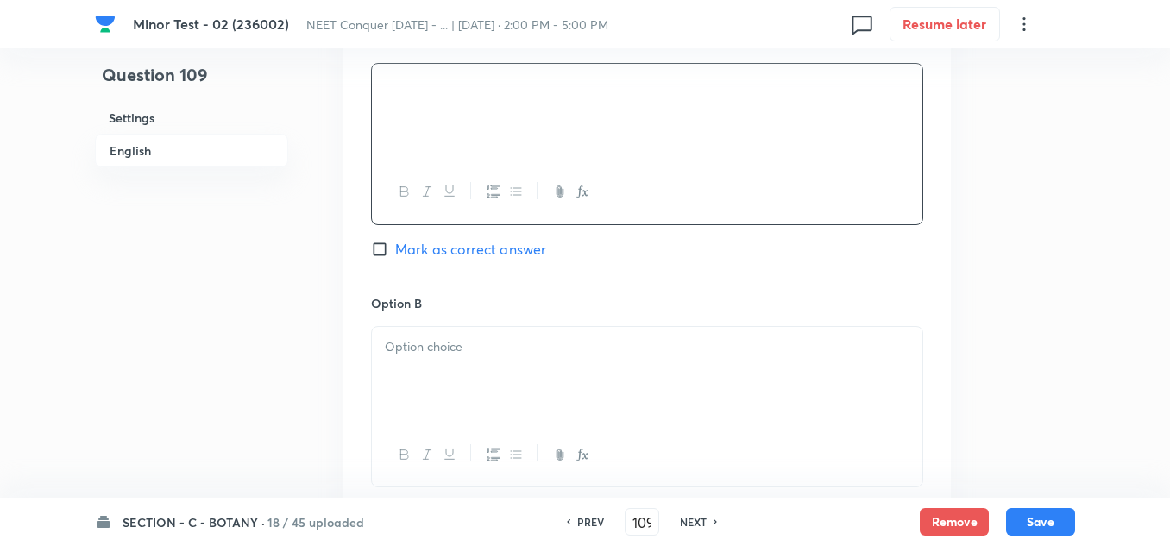
scroll to position [862, 0]
click at [439, 357] on div at bounding box center [647, 368] width 550 height 97
click at [453, 360] on div at bounding box center [647, 371] width 550 height 97
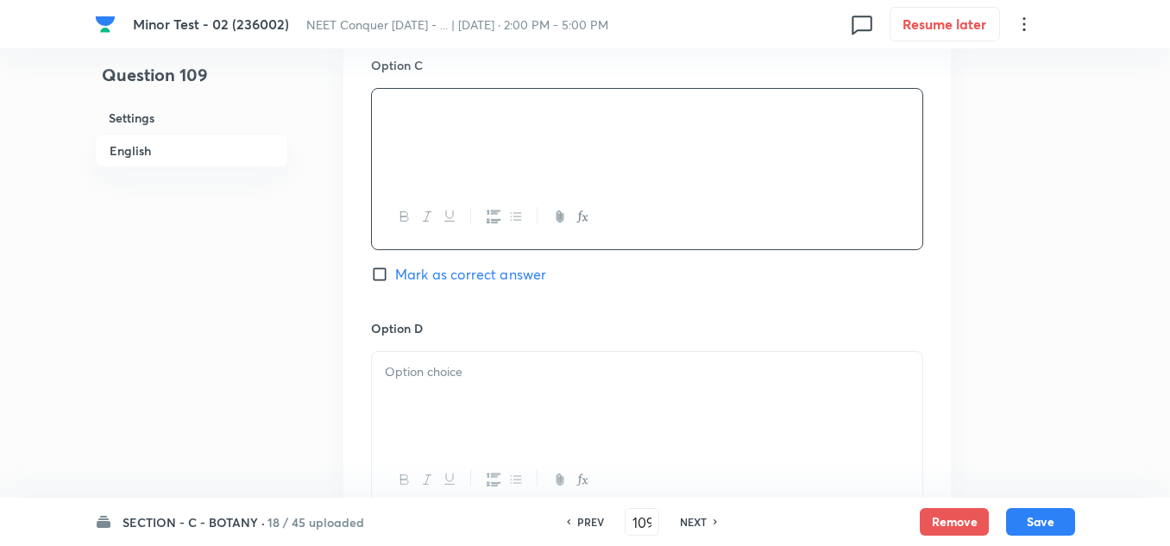
scroll to position [1380, 0]
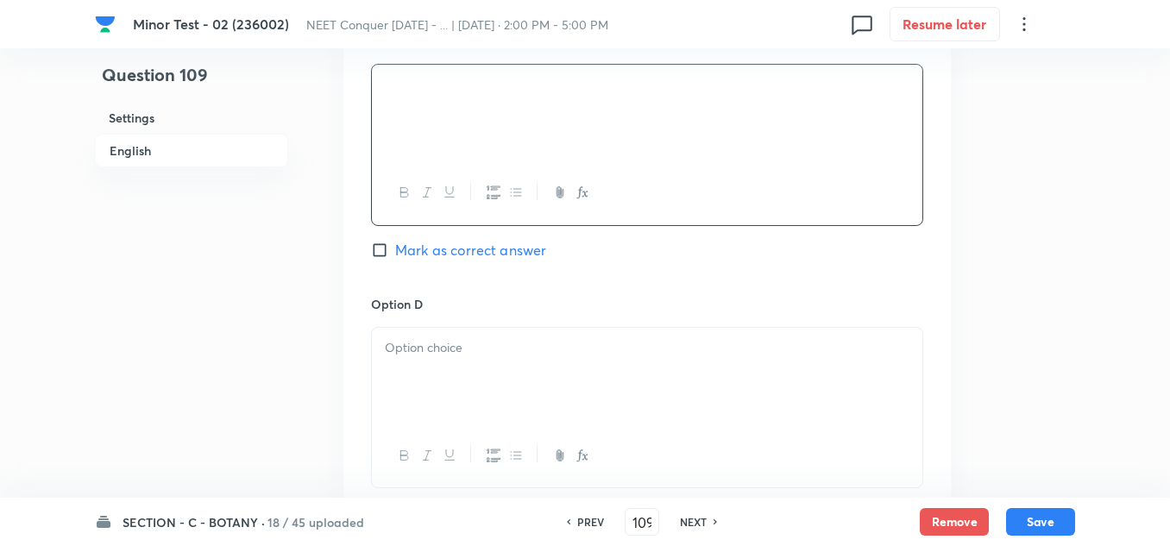
click at [433, 379] on div at bounding box center [647, 376] width 550 height 97
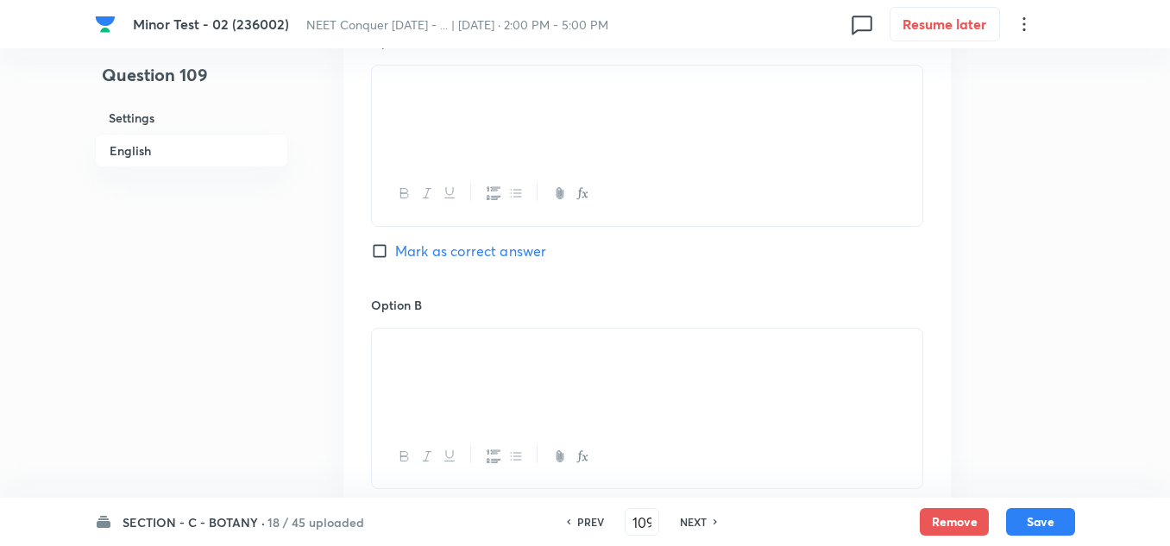
scroll to position [690, 0]
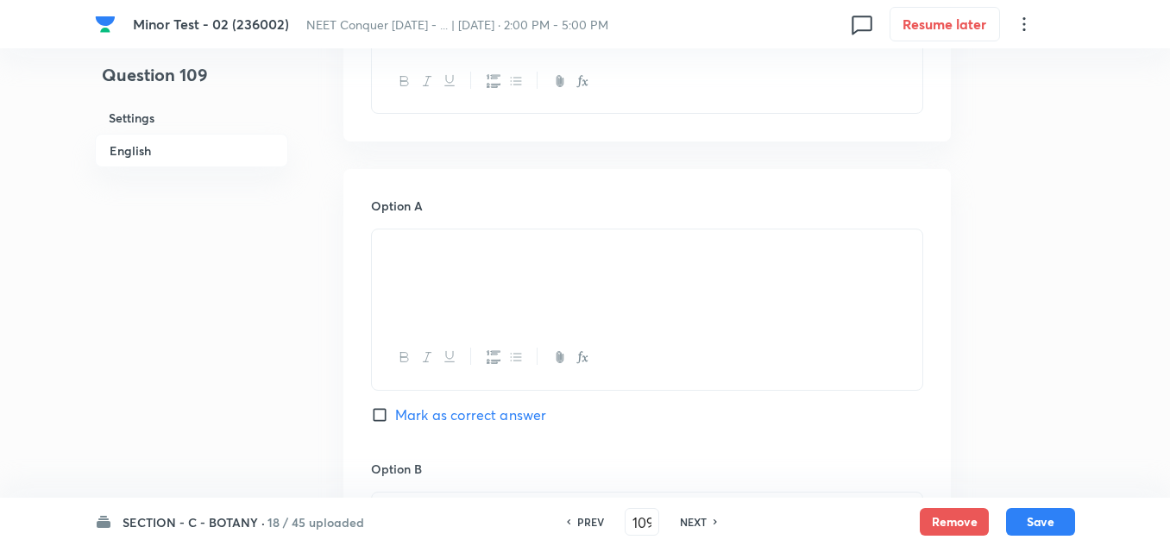
click at [380, 418] on input "Mark as correct answer" at bounding box center [383, 414] width 24 height 17
checkbox input "true"
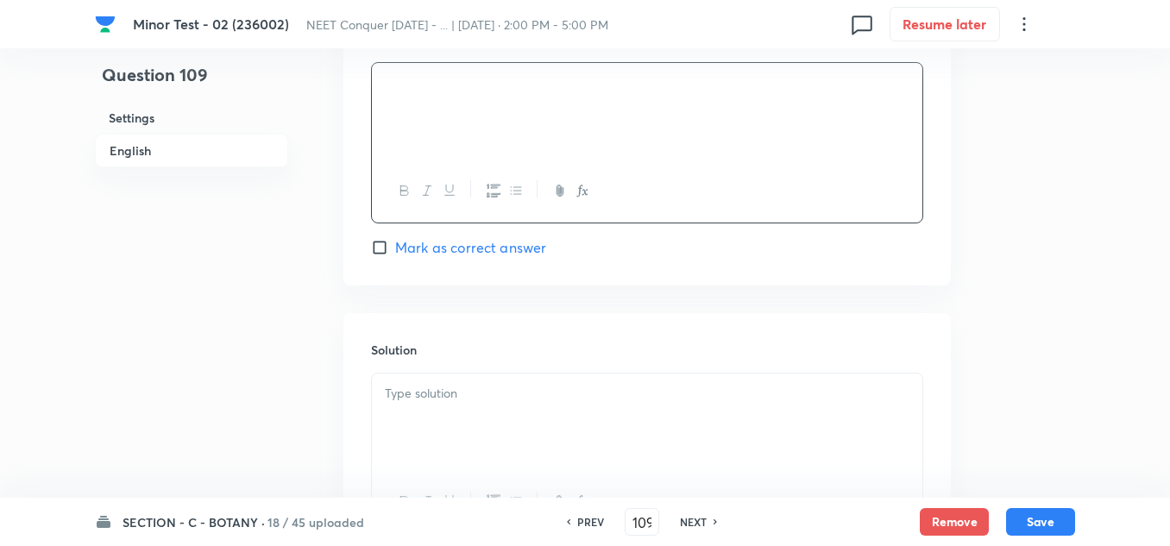
scroll to position [1725, 0]
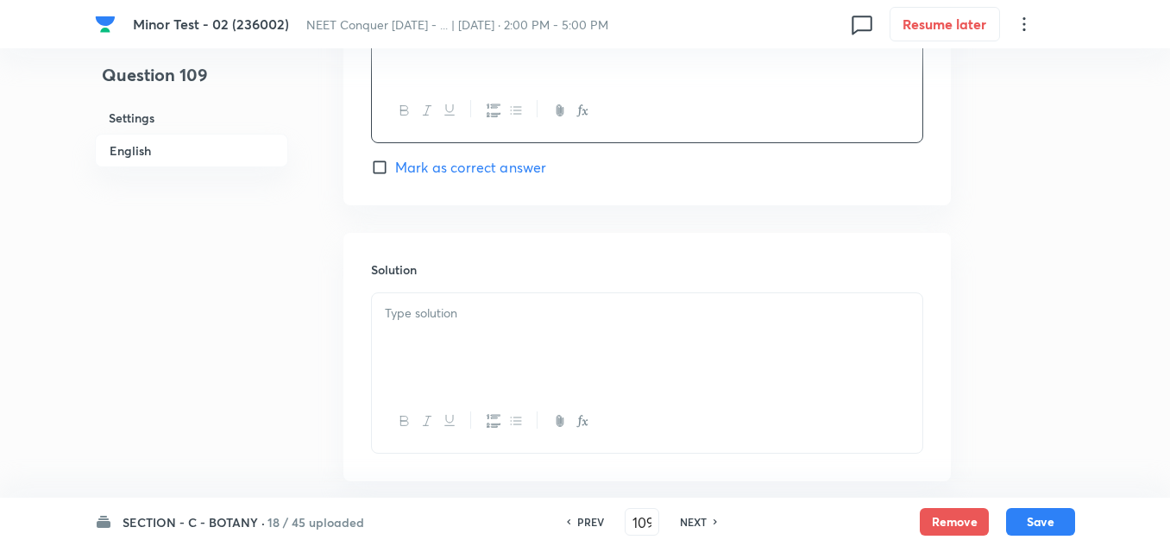
click at [448, 345] on div at bounding box center [647, 341] width 550 height 97
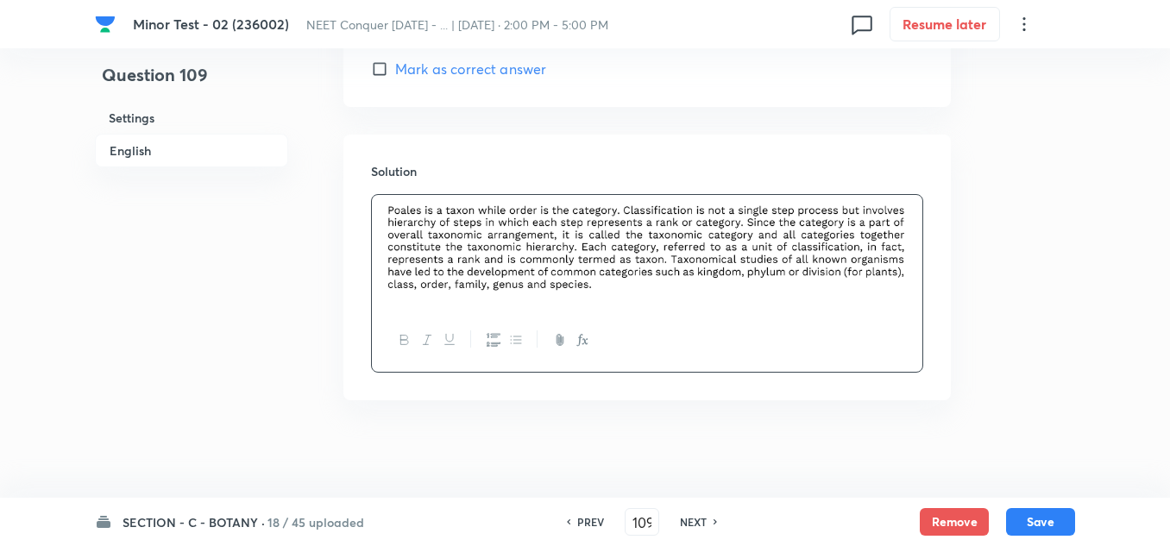
scroll to position [1829, 0]
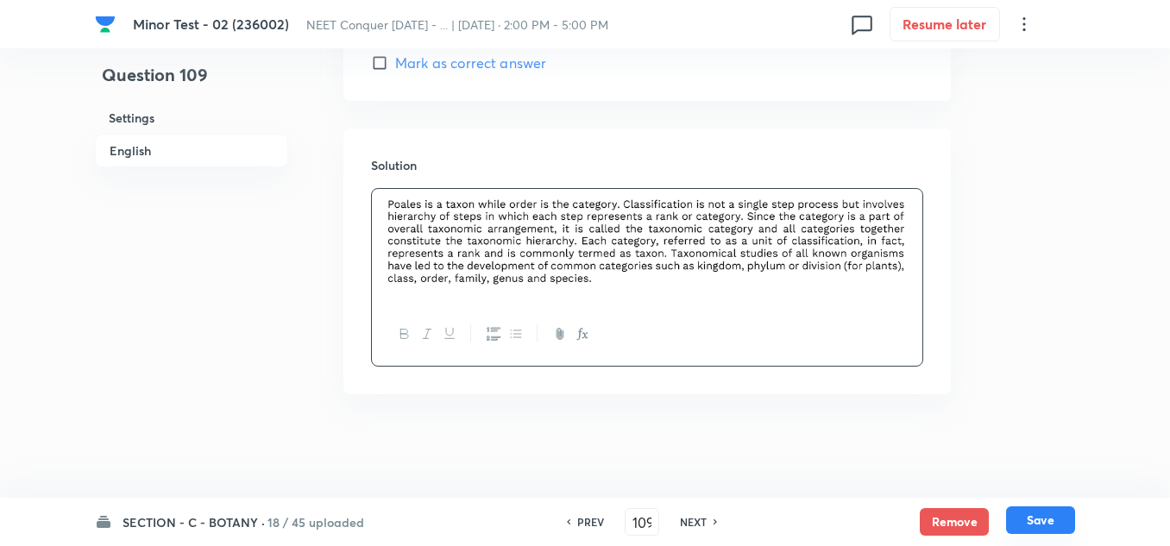
click at [1061, 521] on button "Save" at bounding box center [1040, 520] width 69 height 28
type input "110"
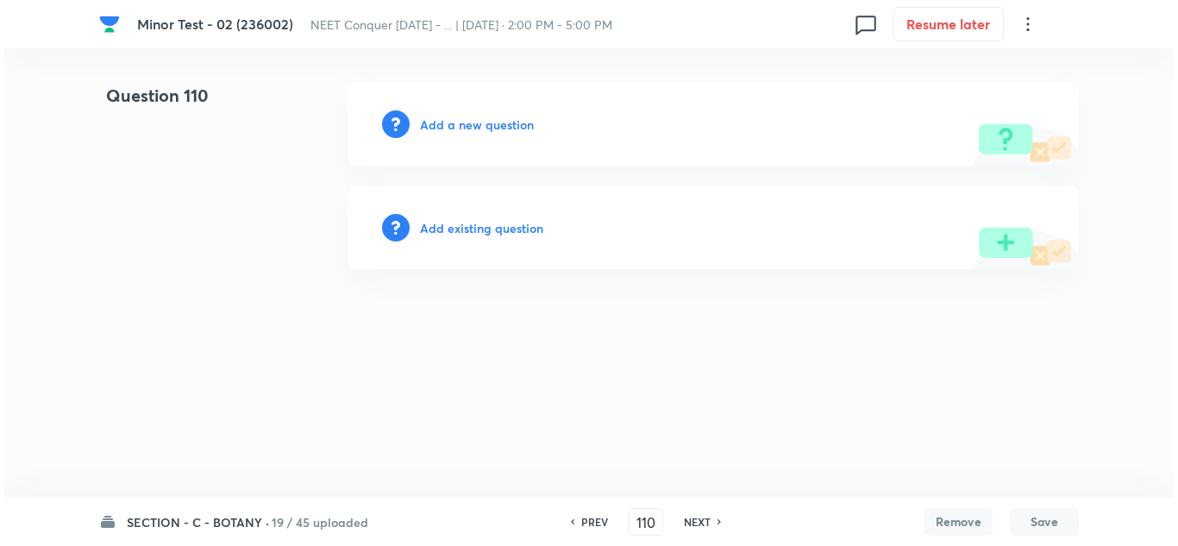
scroll to position [0, 0]
click at [487, 130] on h6 "Add a new question" at bounding box center [477, 125] width 114 height 18
click at [486, 130] on h6 "Choose a question type" at bounding box center [486, 125] width 133 height 18
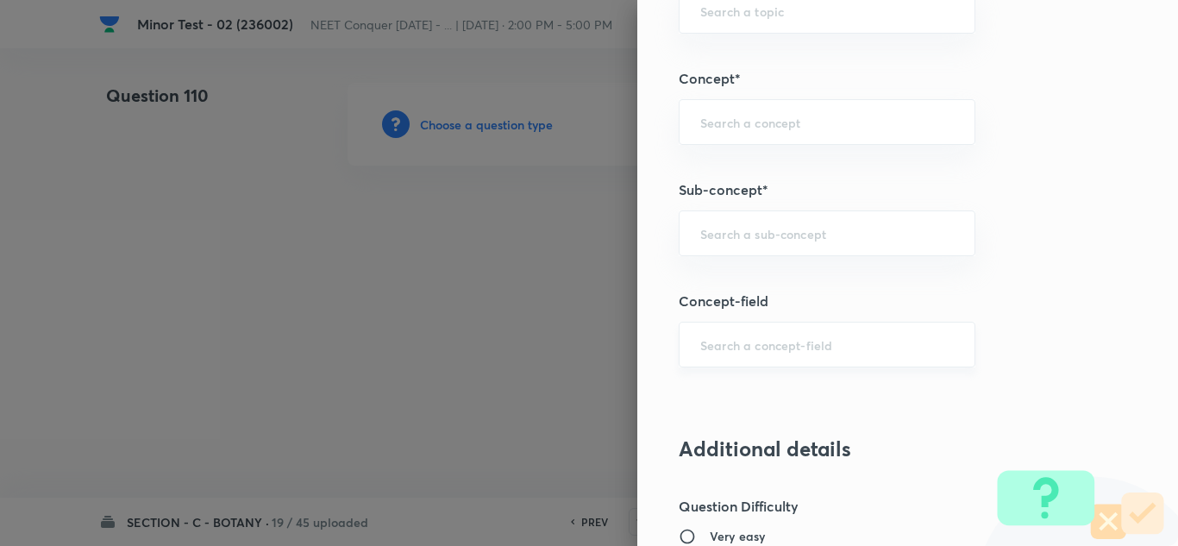
scroll to position [1058, 0]
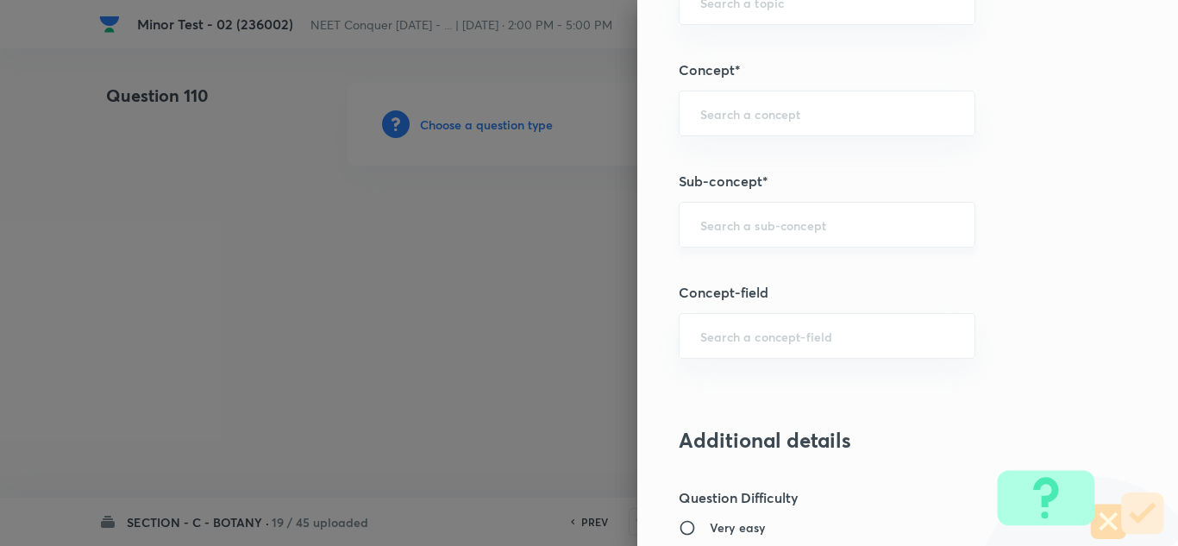
click at [727, 210] on div "​" at bounding box center [827, 225] width 297 height 46
paste input "Cell Cycle & Cell Division"
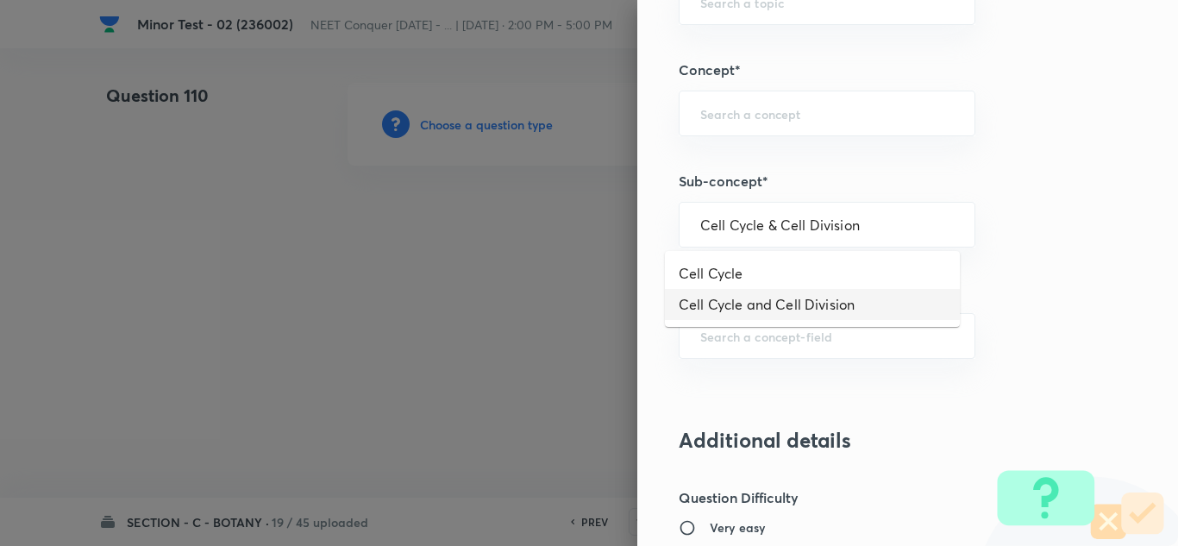
click at [766, 316] on li "Cell Cycle and Cell Division" at bounding box center [812, 304] width 295 height 31
type input "Cell Cycle and Cell Division"
type input "Biology"
type input "Cell Cycle and Cell Division"
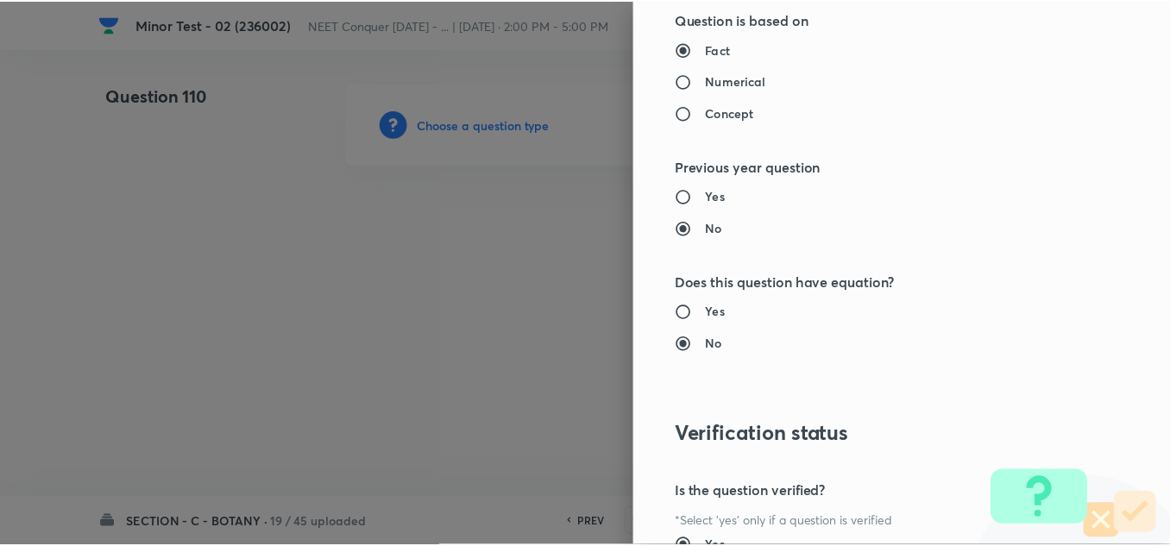
scroll to position [1921, 0]
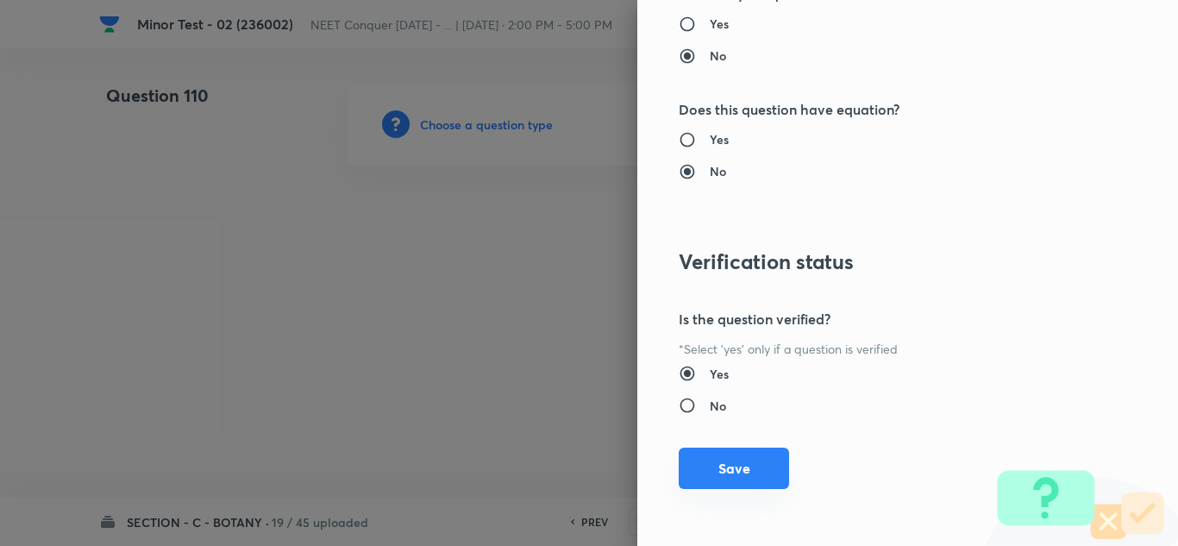
click at [719, 476] on button "Save" at bounding box center [734, 468] width 110 height 41
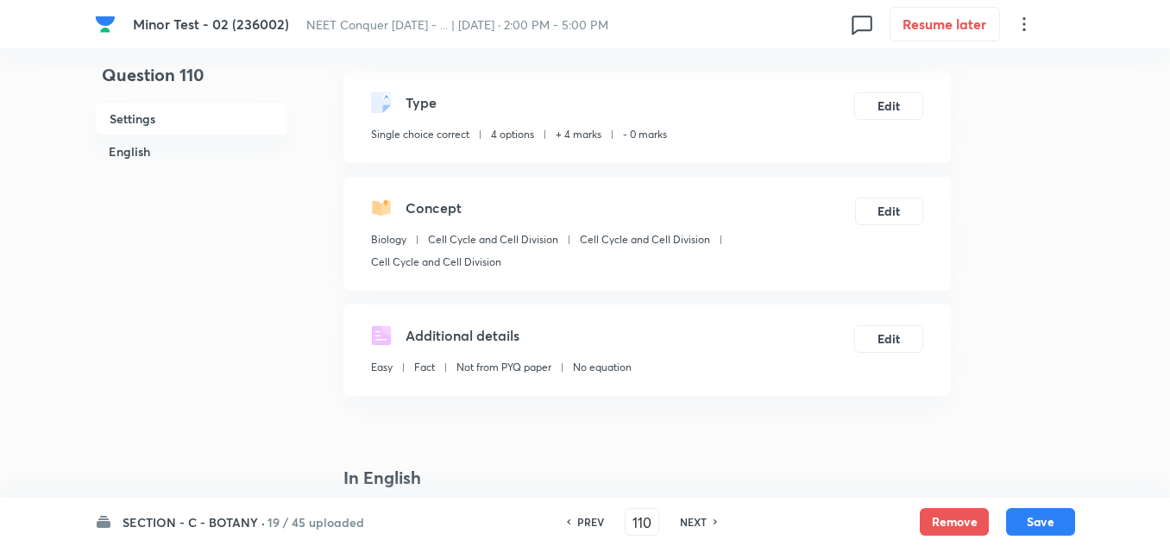
scroll to position [431, 0]
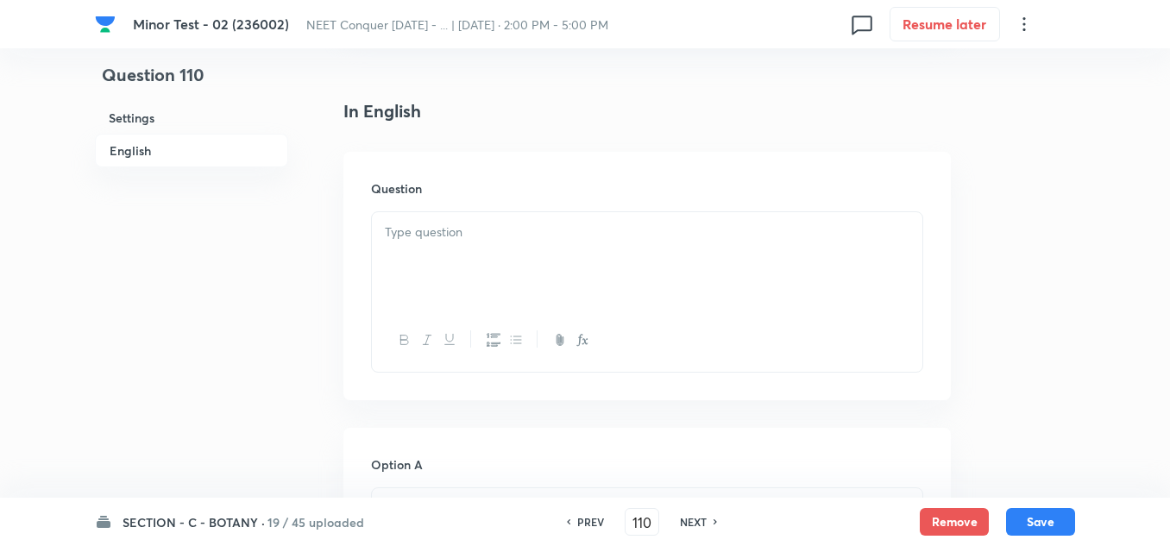
click at [436, 260] on div at bounding box center [647, 260] width 550 height 97
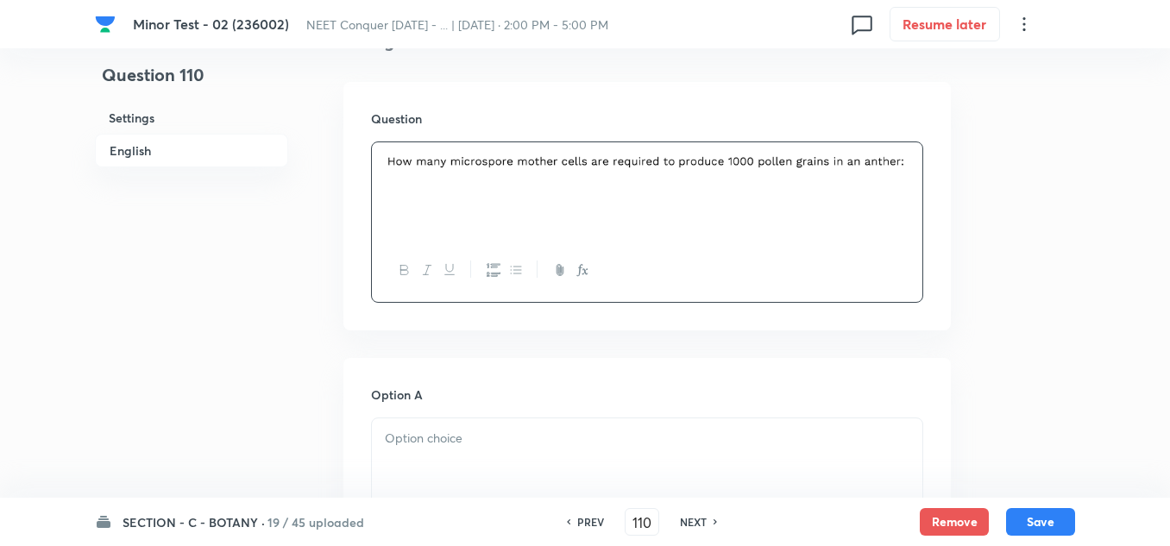
scroll to position [690, 0]
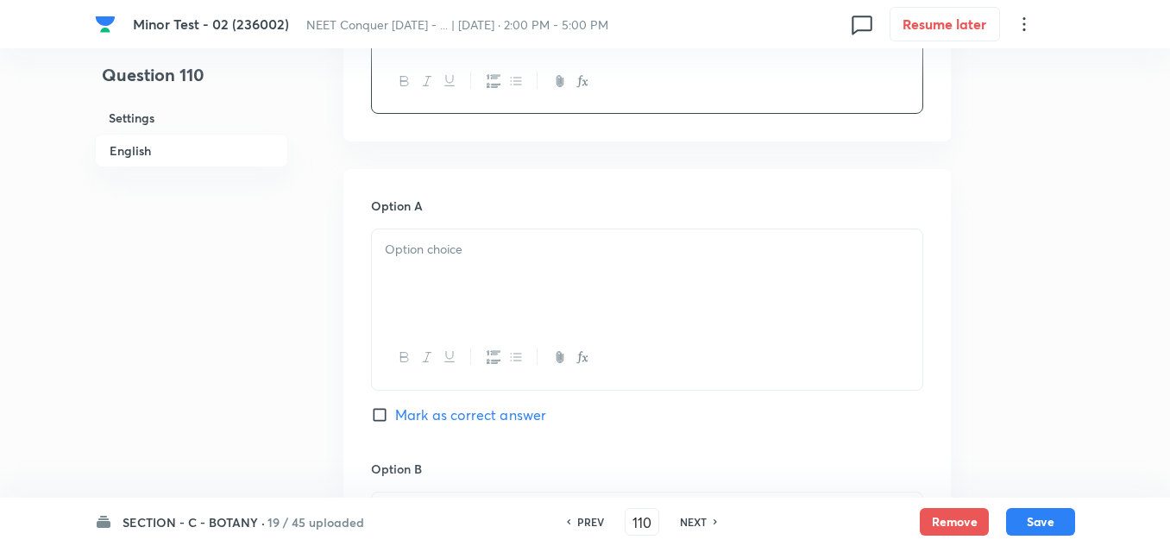
click at [451, 284] on div at bounding box center [647, 277] width 550 height 97
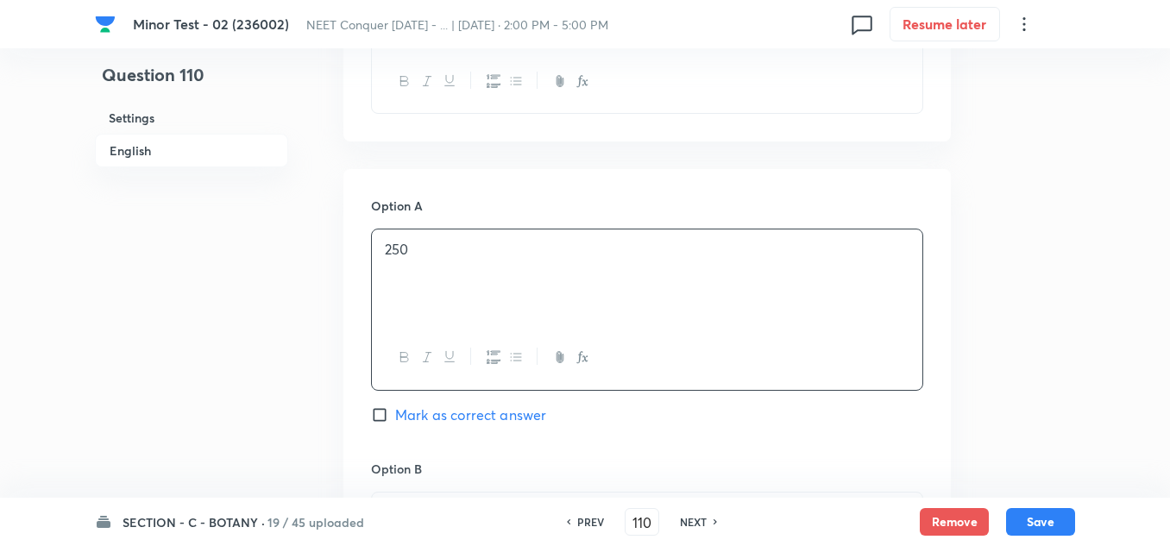
click at [373, 411] on input "Mark as correct answer" at bounding box center [383, 414] width 24 height 17
checkbox input "true"
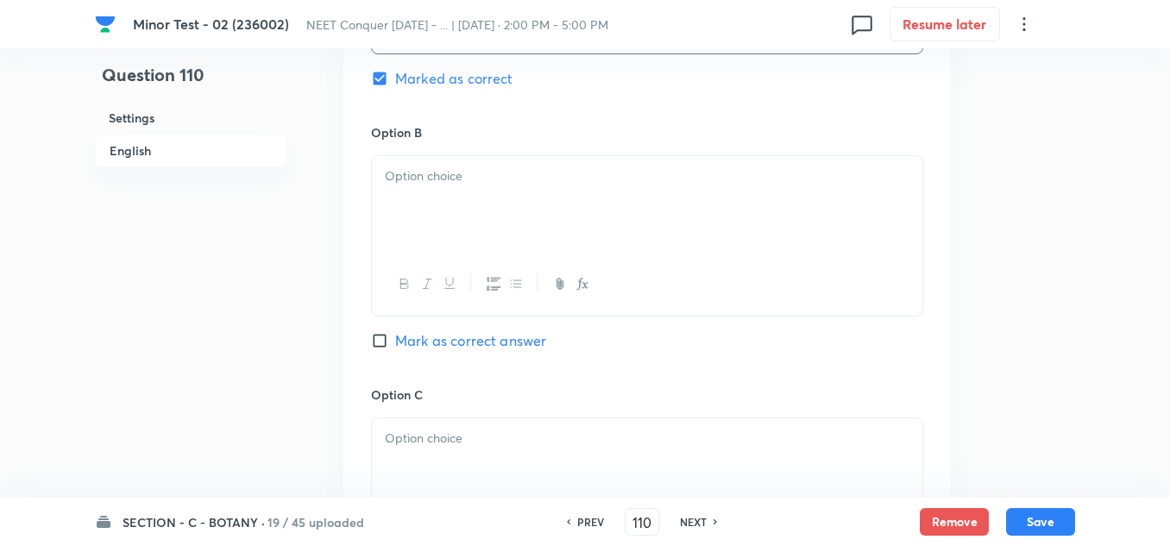
scroll to position [1035, 0]
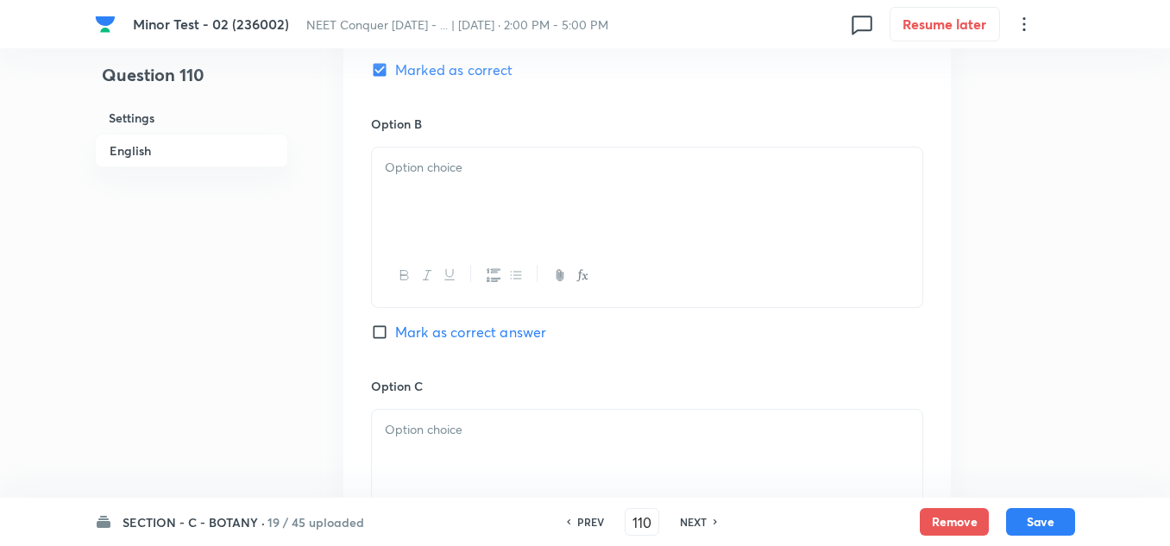
click at [480, 195] on div at bounding box center [647, 195] width 550 height 97
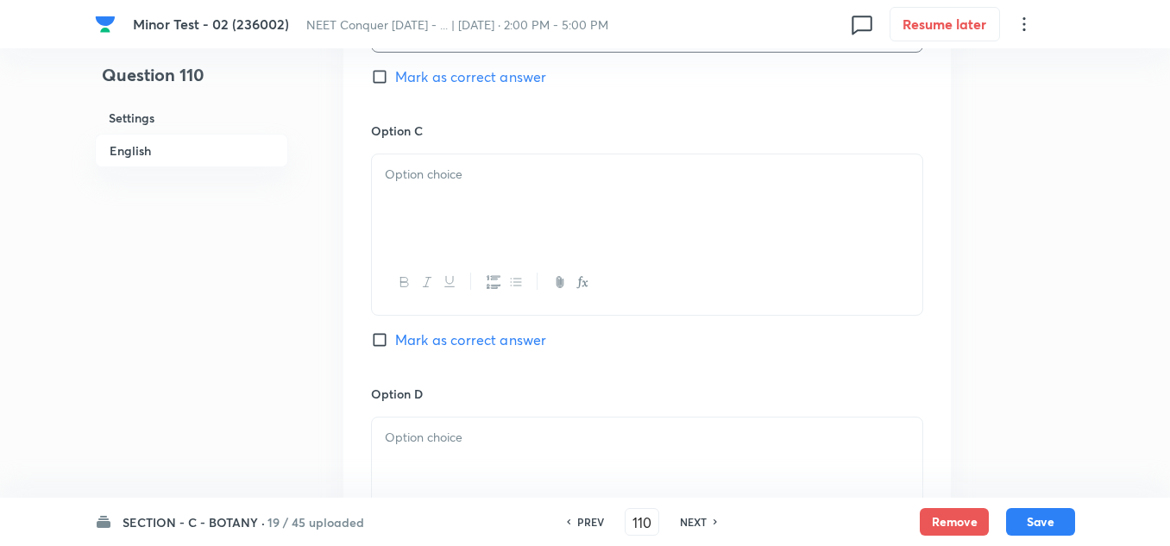
scroll to position [1294, 0]
click at [499, 177] on p at bounding box center [647, 171] width 524 height 20
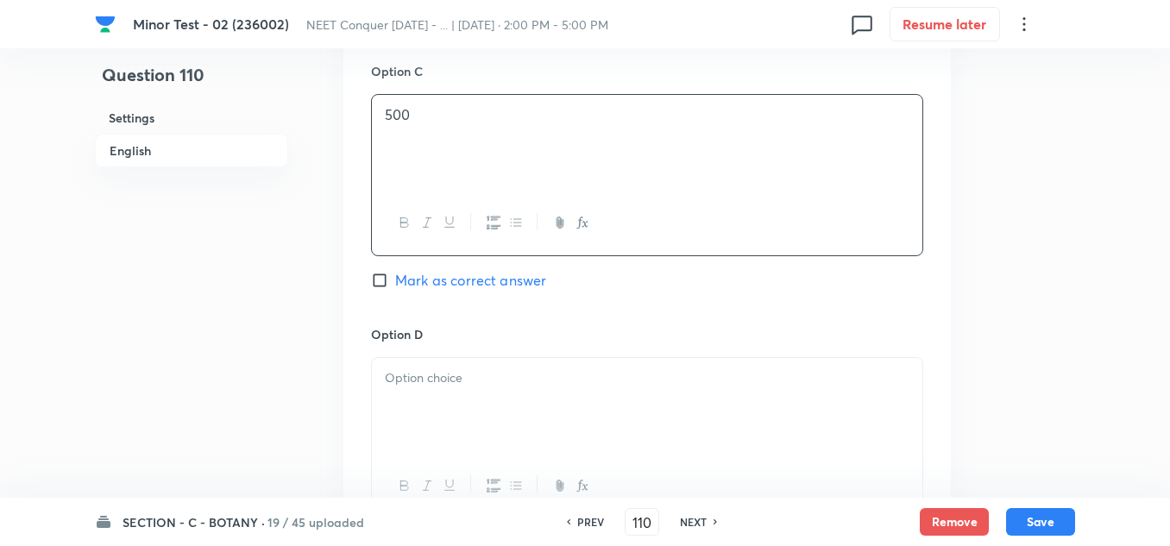
scroll to position [1380, 0]
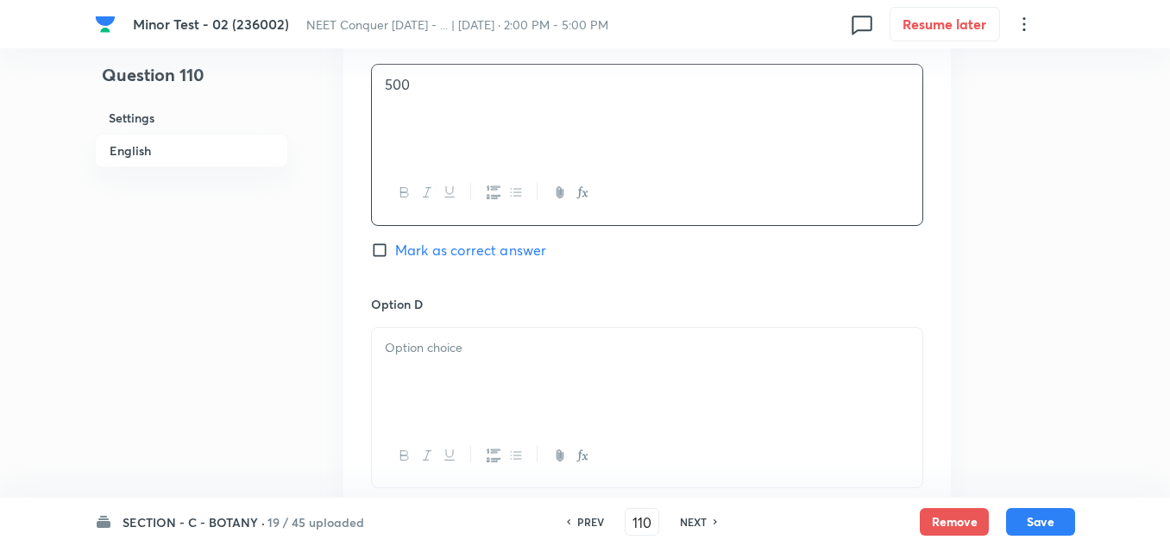
click at [494, 387] on div at bounding box center [647, 376] width 550 height 97
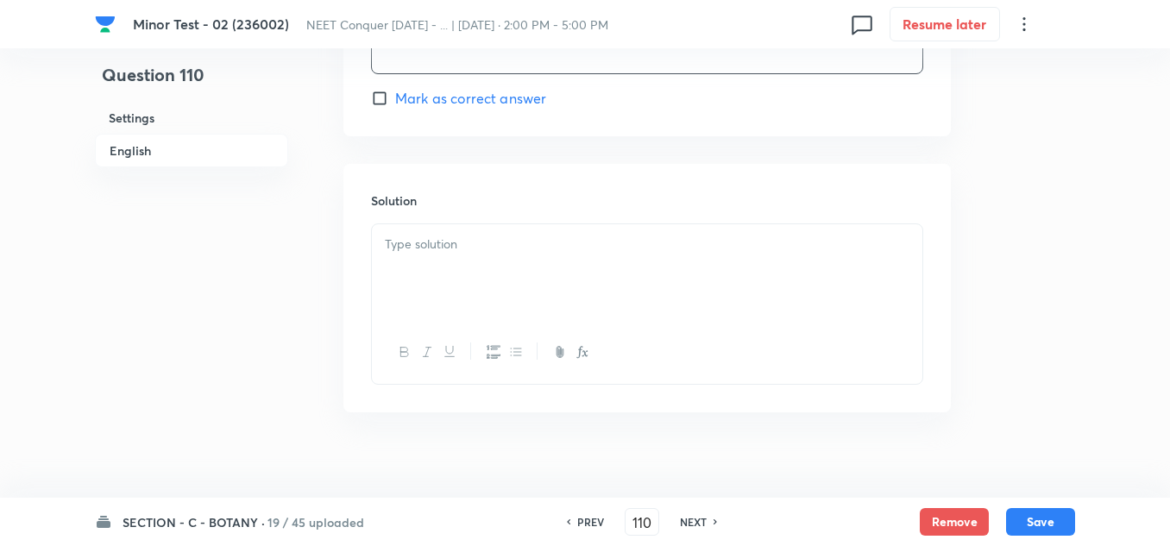
scroll to position [1811, 0]
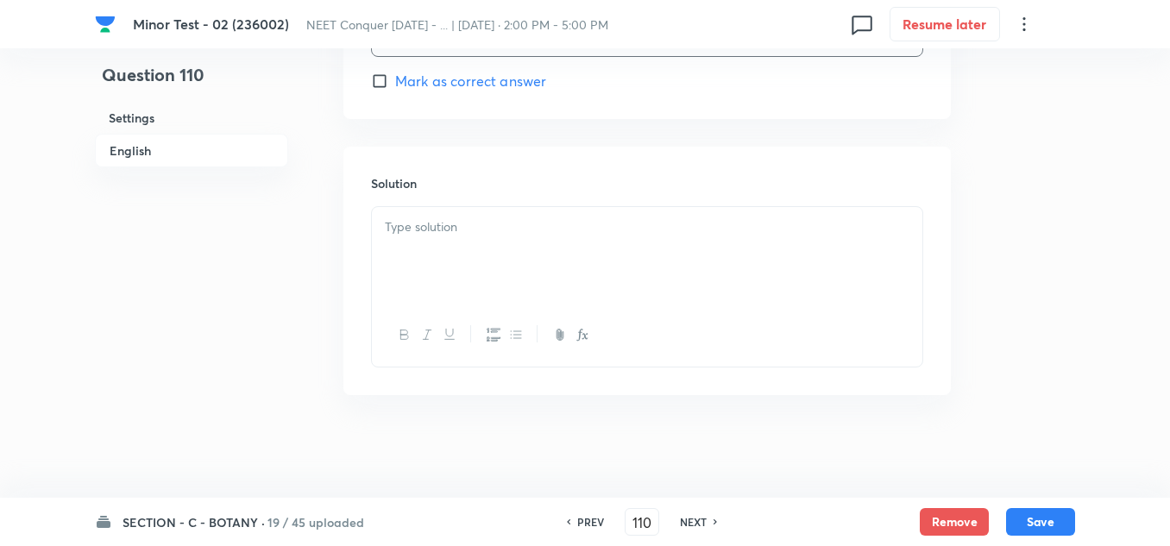
click at [490, 254] on div at bounding box center [647, 255] width 550 height 97
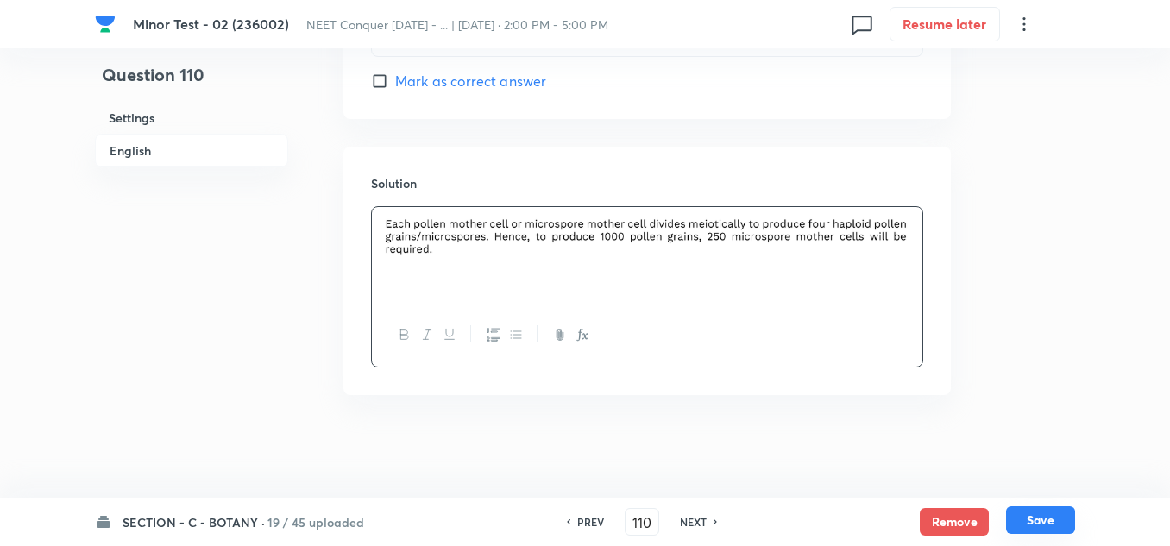
click at [1052, 523] on button "Save" at bounding box center [1040, 520] width 69 height 28
type input "111"
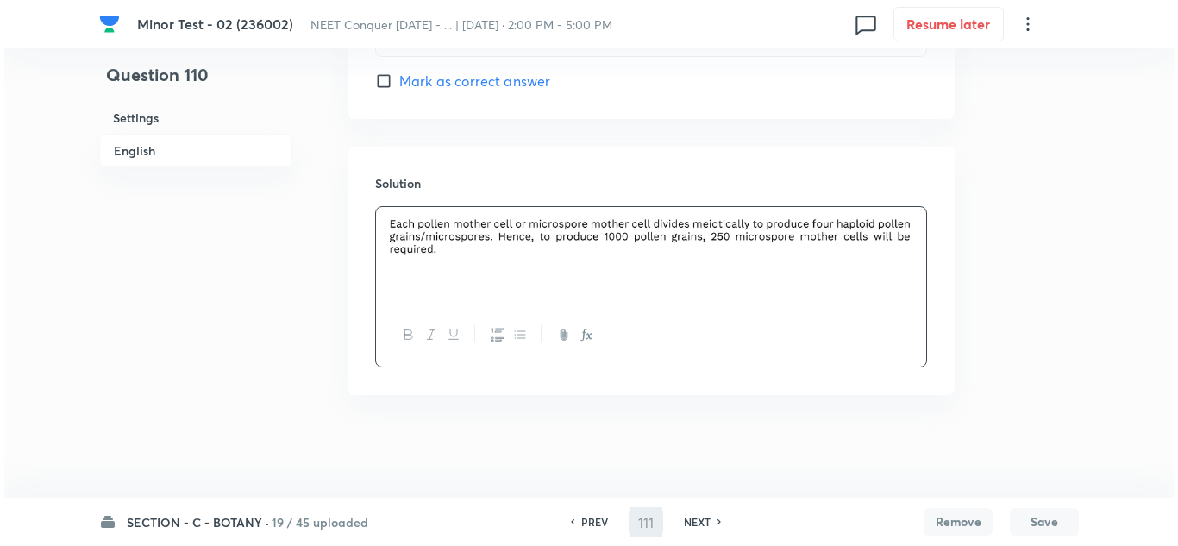
scroll to position [0, 0]
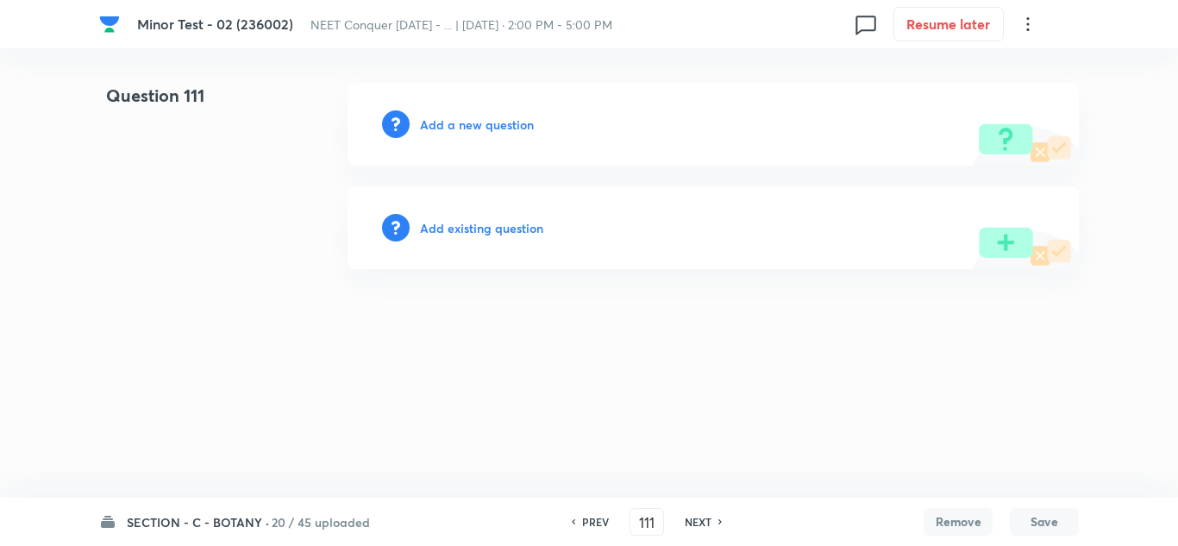
click at [479, 140] on div "Add a new question" at bounding box center [713, 124] width 731 height 83
click at [477, 127] on h6 "Add a new question" at bounding box center [477, 125] width 114 height 18
click at [511, 135] on div "Choose a question type" at bounding box center [713, 124] width 731 height 83
click at [511, 128] on h6 "Choose a question type" at bounding box center [486, 125] width 133 height 18
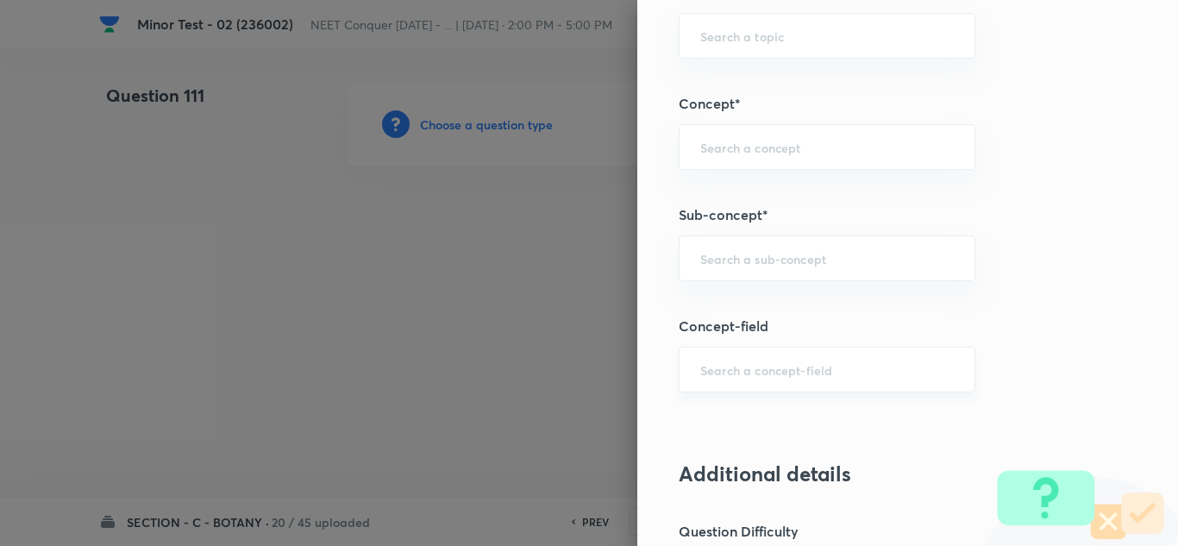
scroll to position [1121, 0]
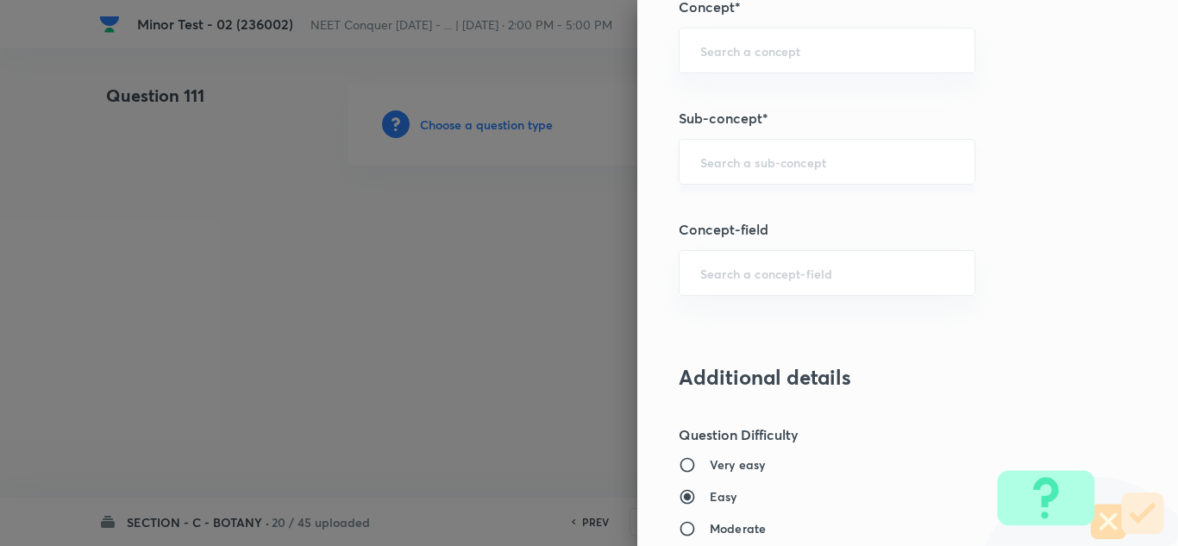
click at [760, 175] on div "​" at bounding box center [827, 162] width 297 height 46
paste input "Cell Cycle & Cell Division"
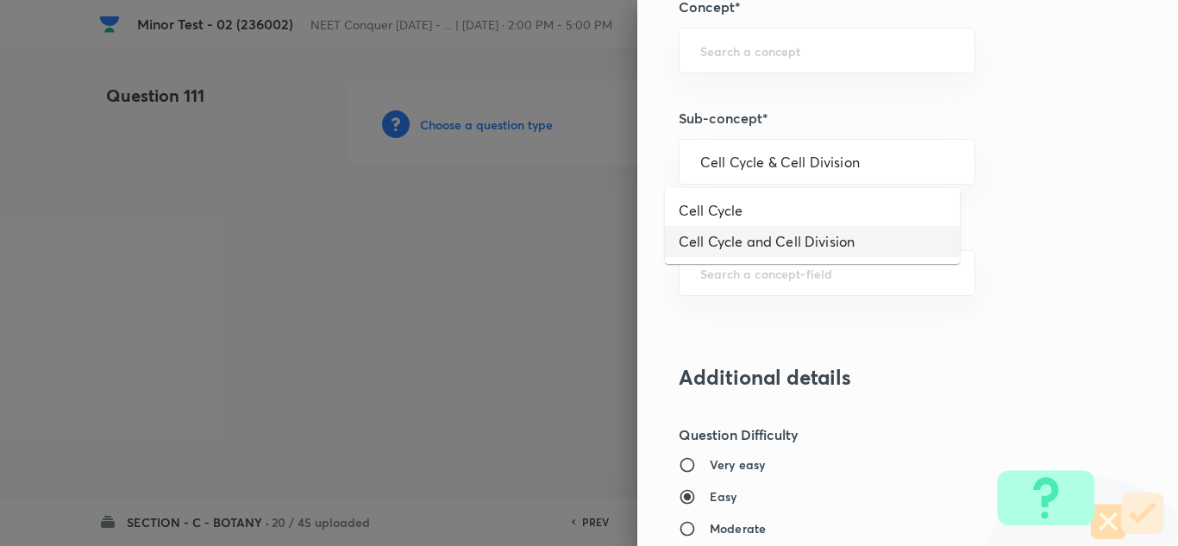
click at [761, 231] on li "Cell Cycle and Cell Division" at bounding box center [812, 241] width 295 height 31
type input "Cell Cycle and Cell Division"
type input "Biology"
type input "Cell Cycle and Cell Division"
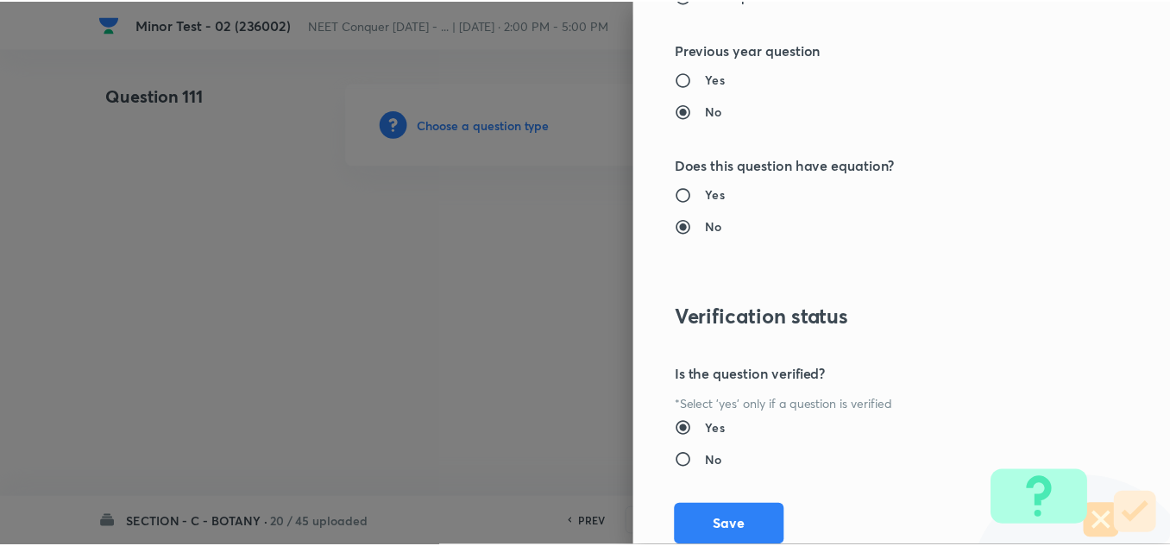
scroll to position [1921, 0]
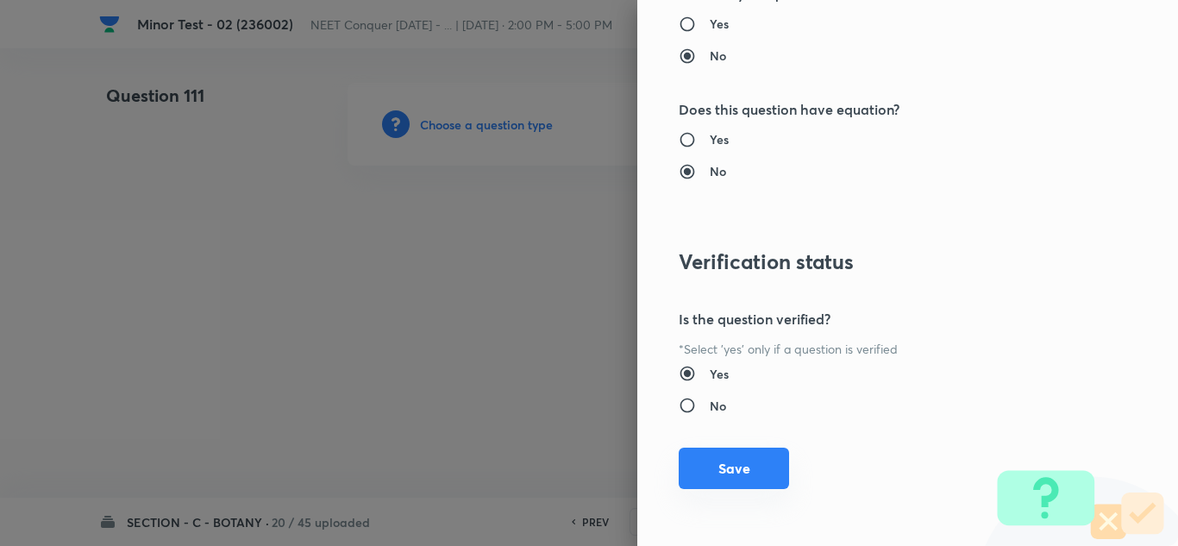
click at [731, 466] on button "Save" at bounding box center [734, 468] width 110 height 41
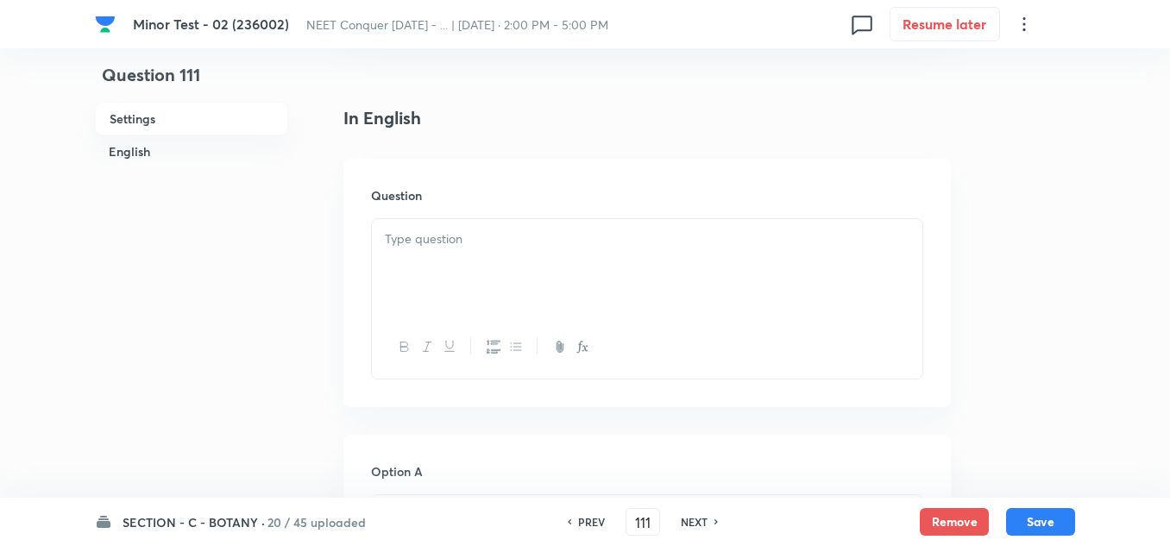
scroll to position [431, 0]
click at [479, 262] on div at bounding box center [647, 260] width 550 height 97
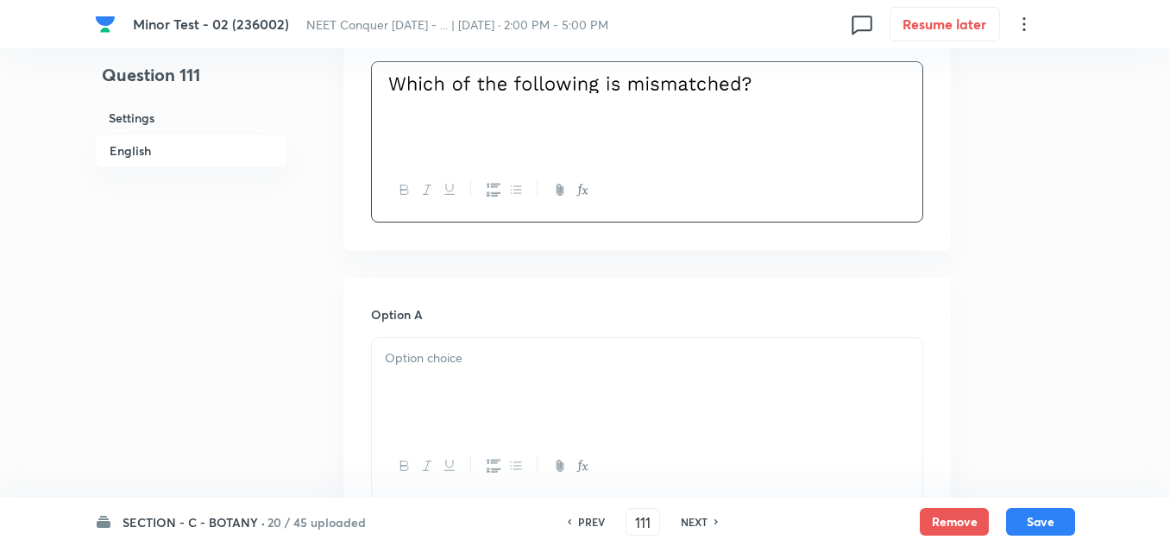
scroll to position [604, 0]
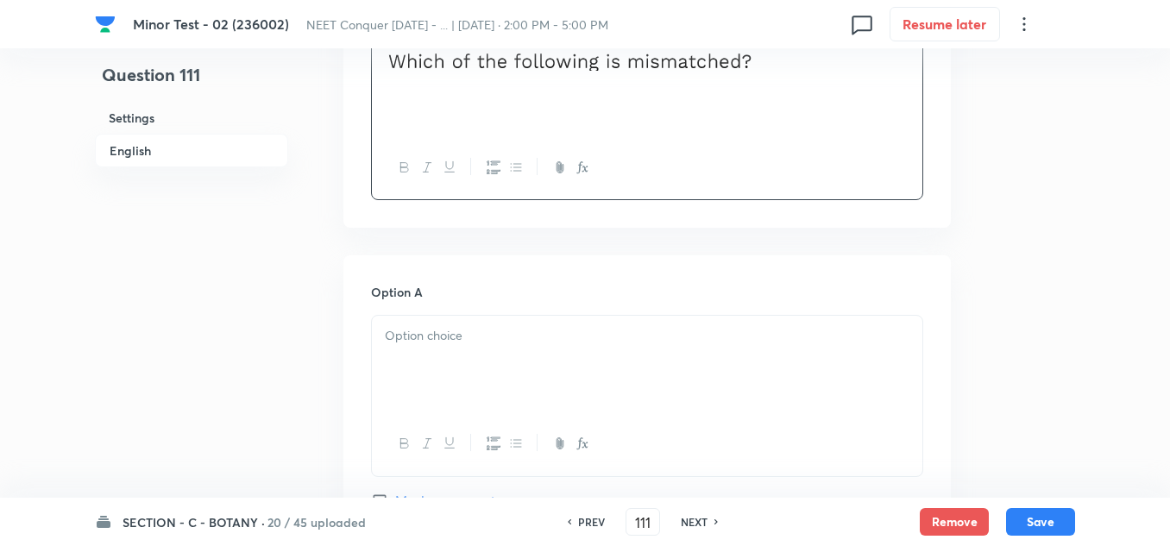
click at [464, 332] on p at bounding box center [647, 336] width 524 height 20
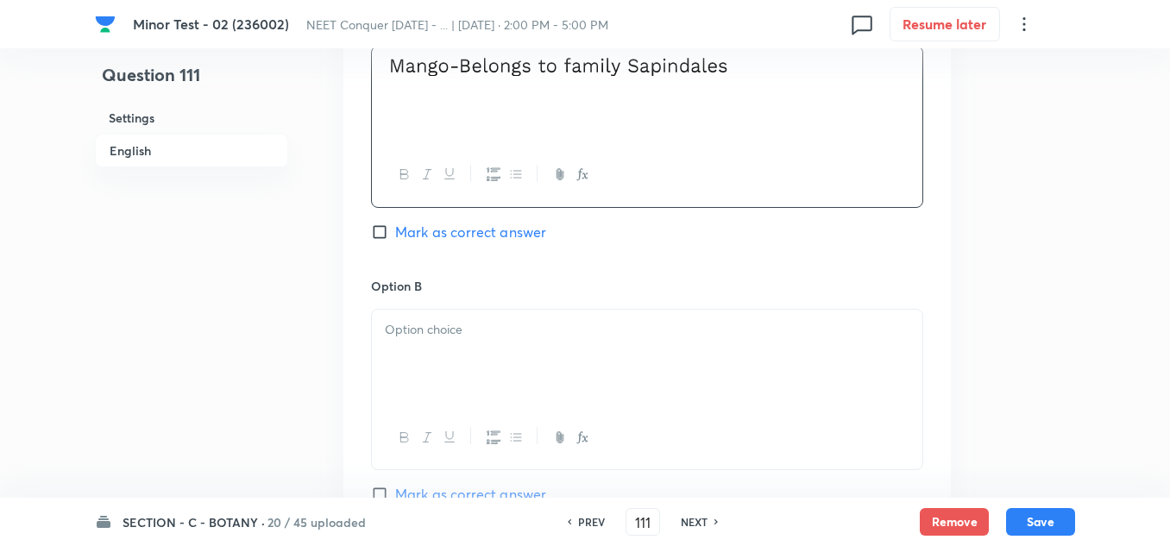
scroll to position [949, 0]
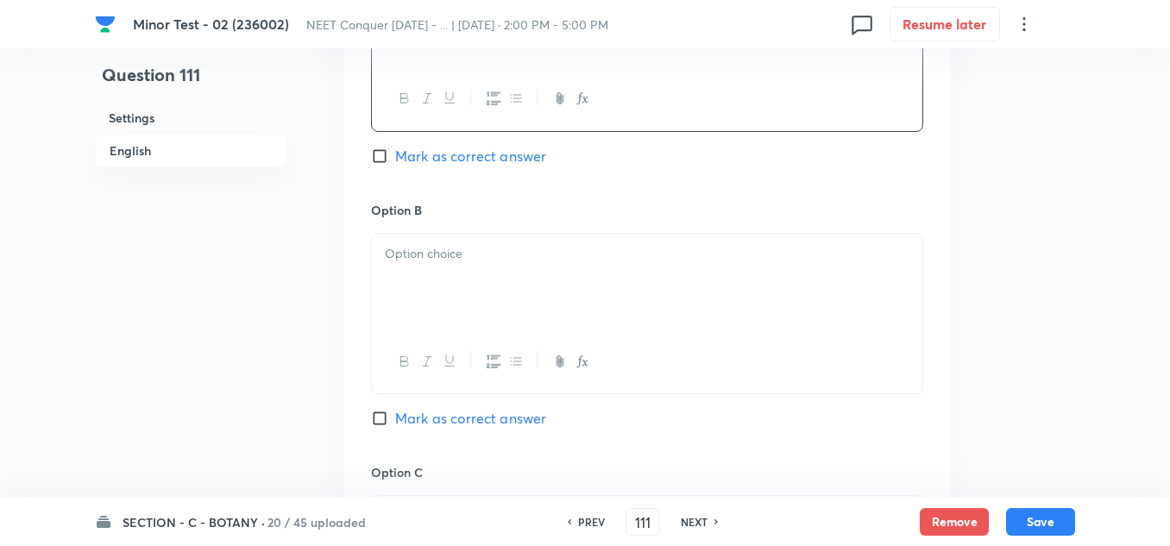
click at [466, 273] on div at bounding box center [647, 282] width 550 height 97
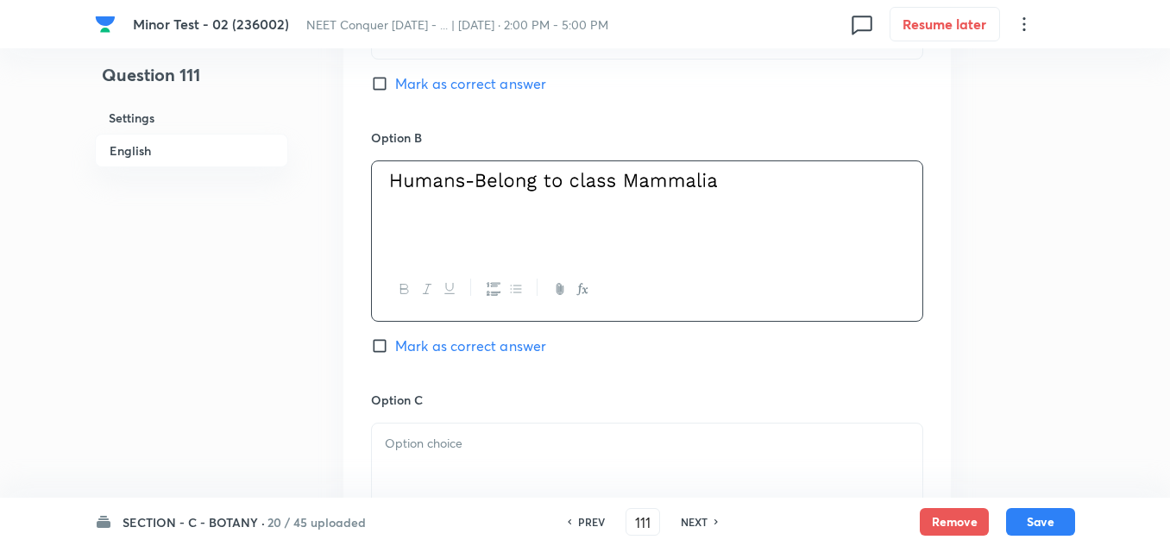
scroll to position [1121, 0]
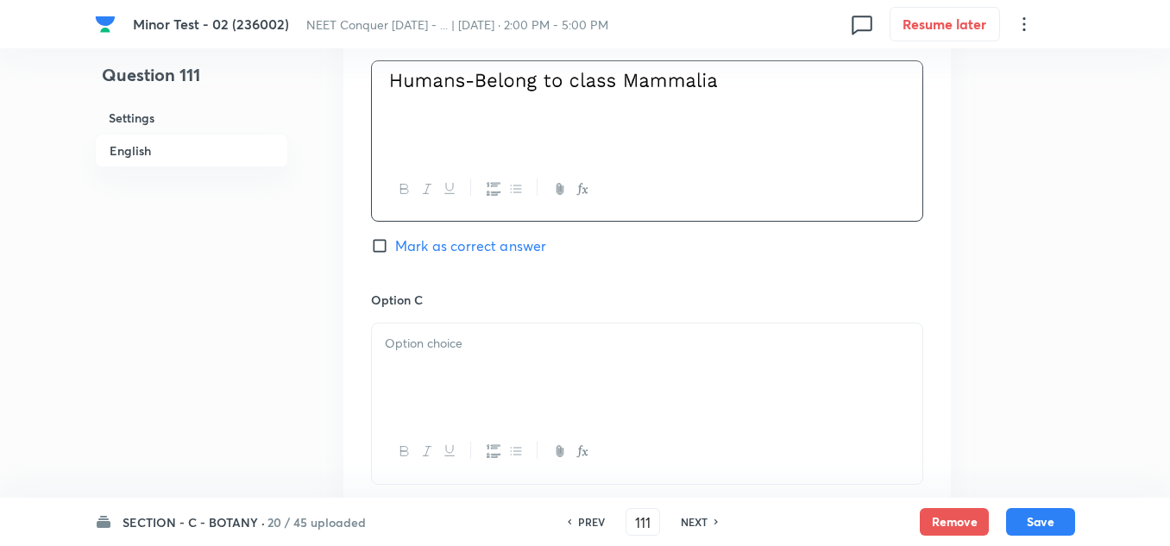
click at [490, 348] on p at bounding box center [647, 344] width 524 height 20
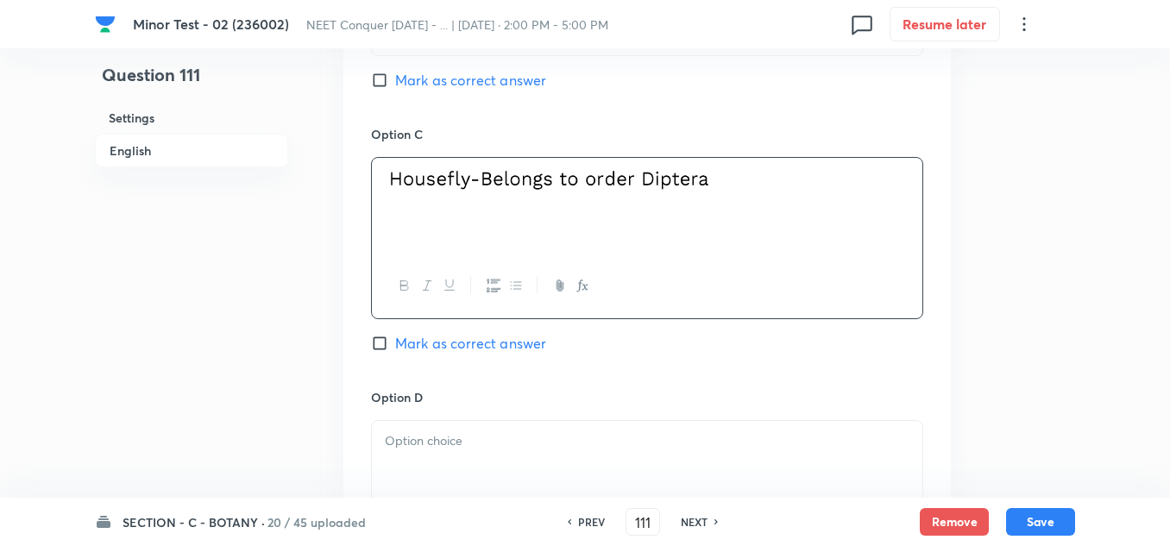
scroll to position [1294, 0]
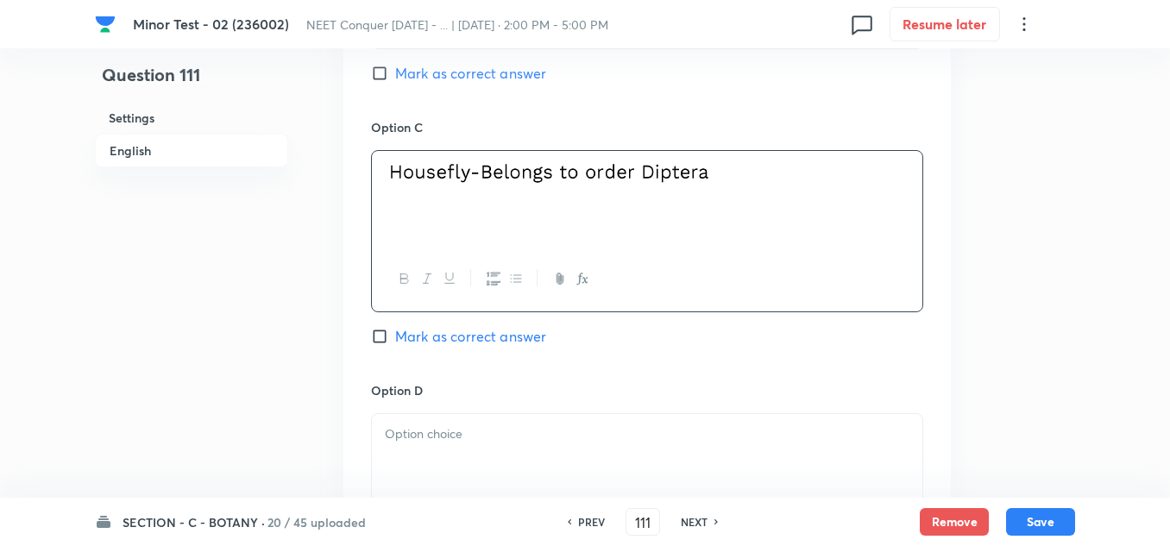
click at [480, 413] on div at bounding box center [647, 493] width 552 height 161
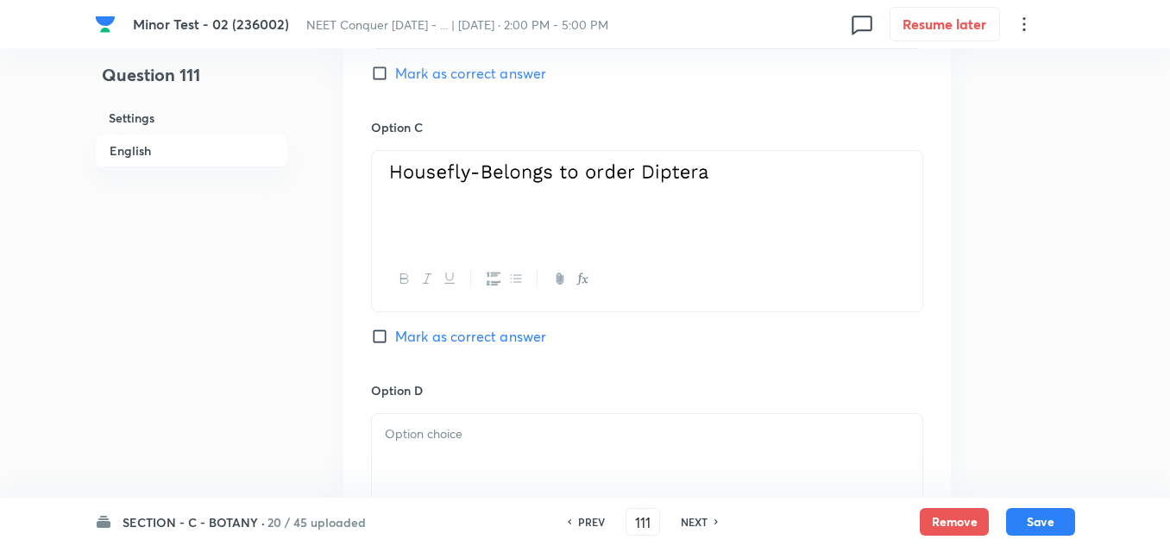
click at [482, 442] on p at bounding box center [647, 434] width 524 height 20
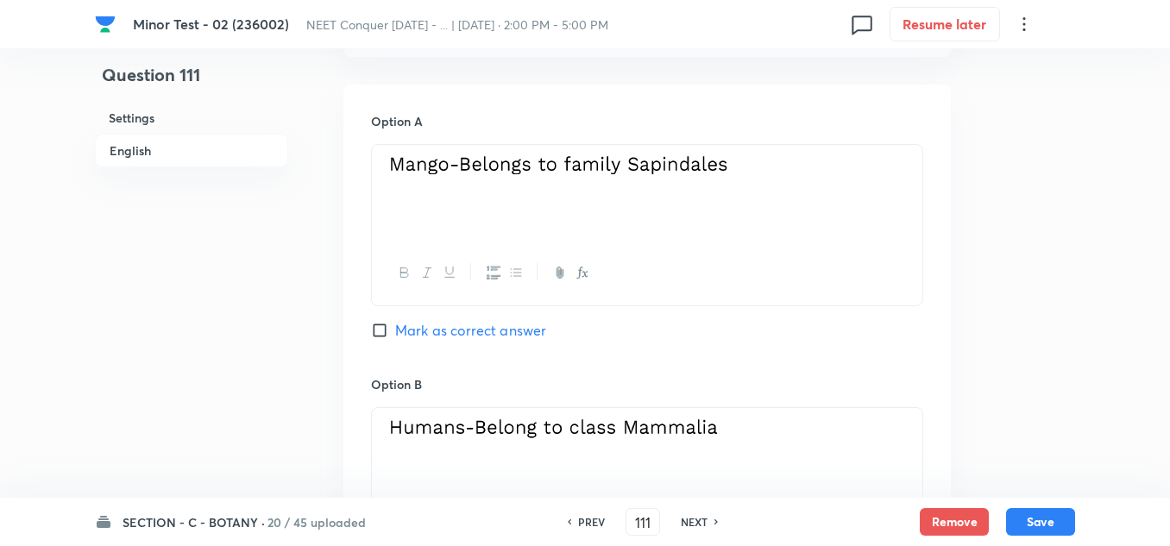
scroll to position [776, 0]
click at [375, 320] on input "Mark as correct answer" at bounding box center [383, 328] width 24 height 17
checkbox input "true"
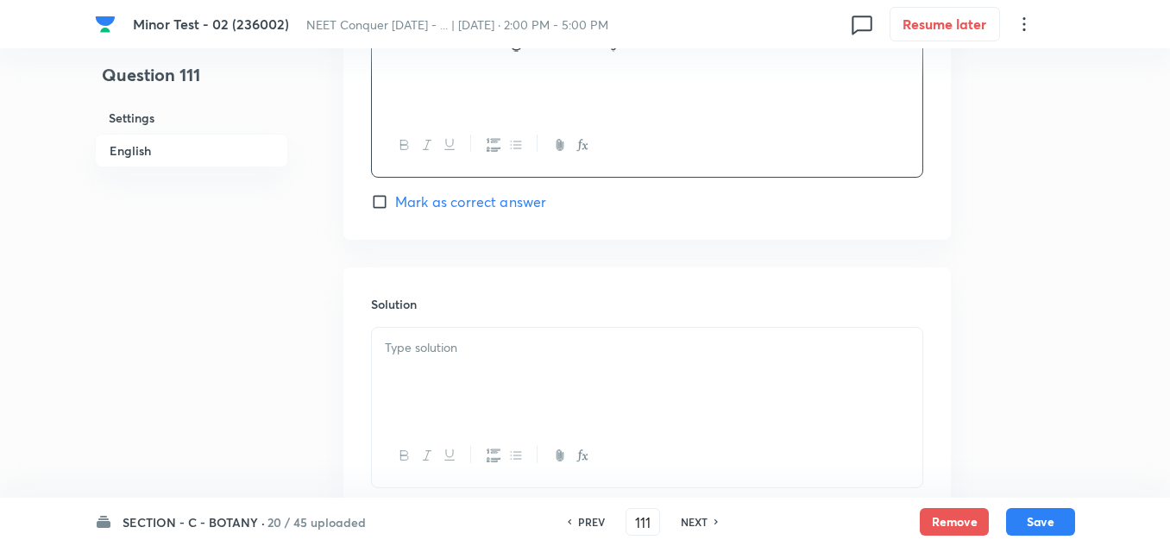
scroll to position [1725, 0]
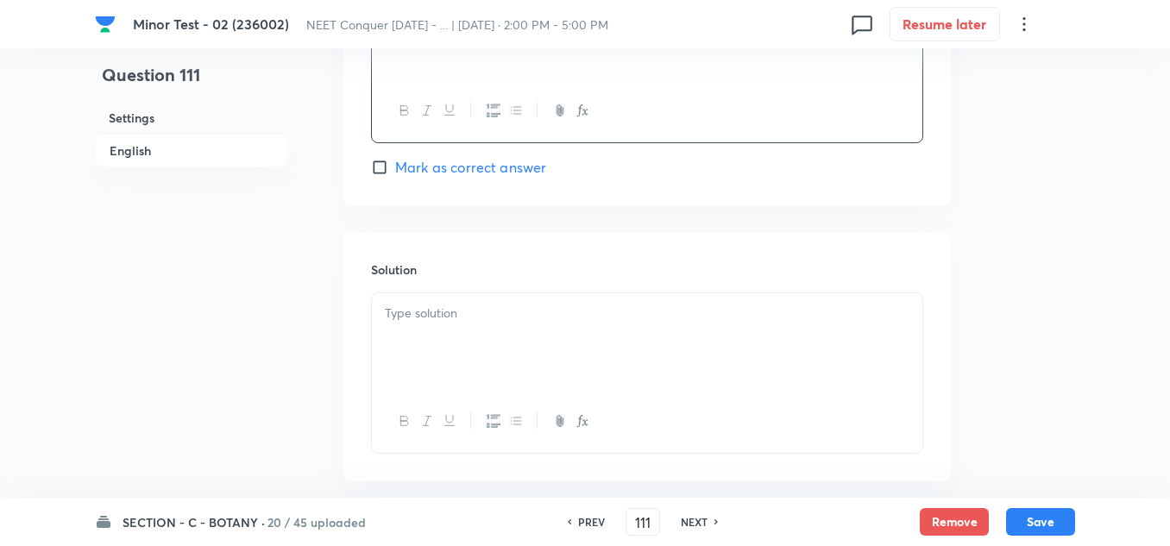
click at [488, 339] on div at bounding box center [647, 341] width 550 height 97
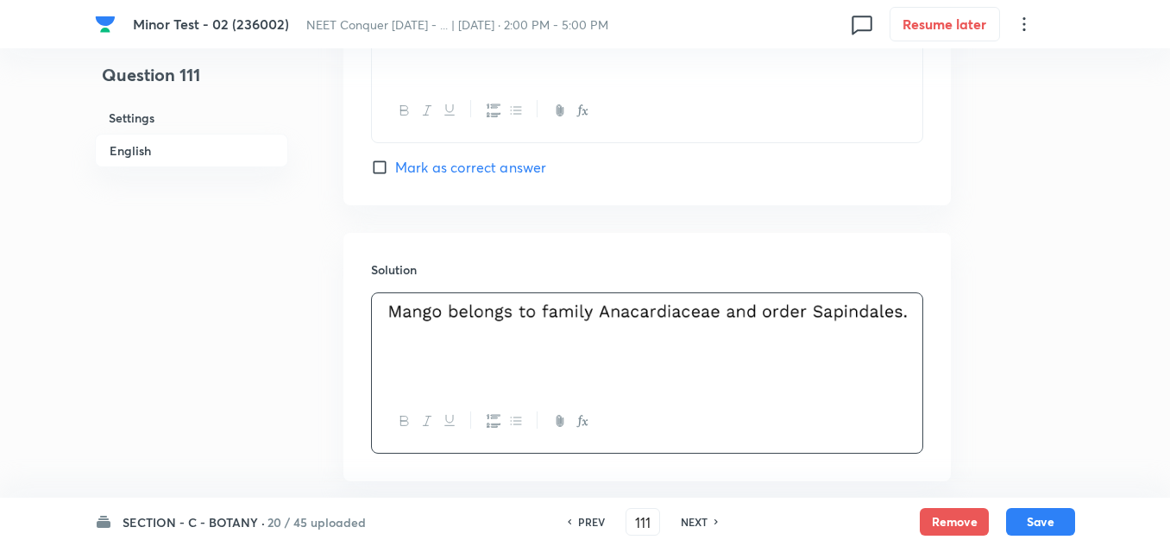
scroll to position [1812, 0]
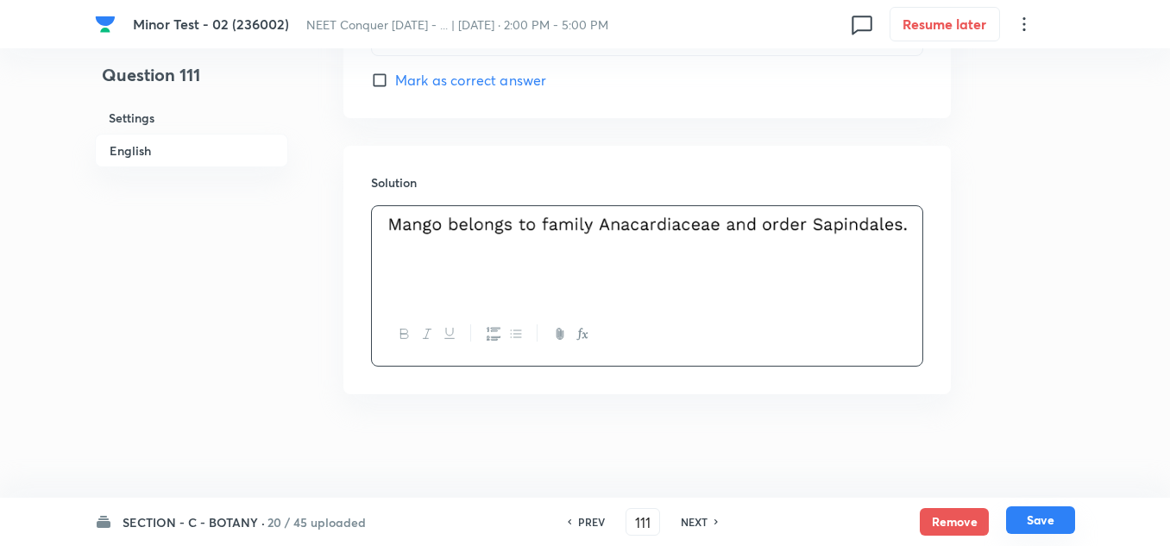
click at [1030, 523] on button "Save" at bounding box center [1040, 520] width 69 height 28
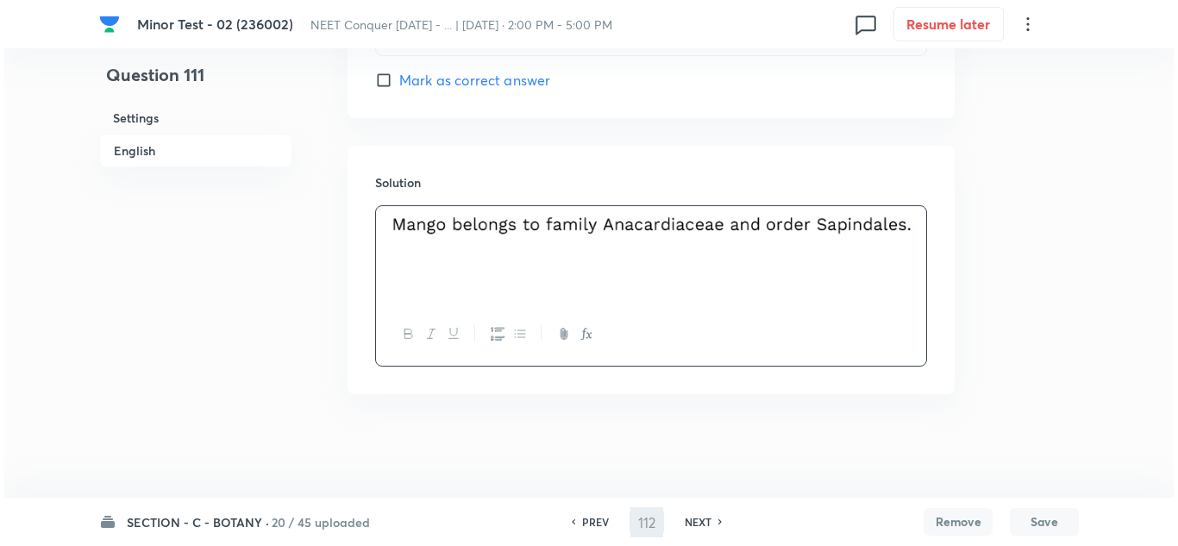
scroll to position [0, 0]
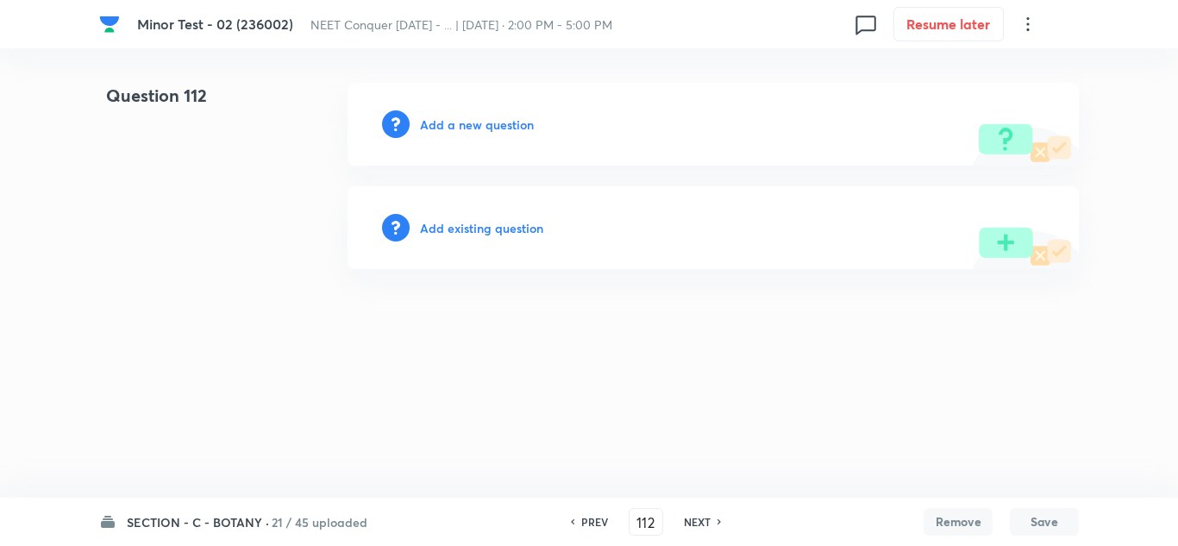
click at [466, 123] on h6 "Add a new question" at bounding box center [477, 125] width 114 height 18
click at [468, 132] on h6 "Choose a question type" at bounding box center [486, 125] width 133 height 18
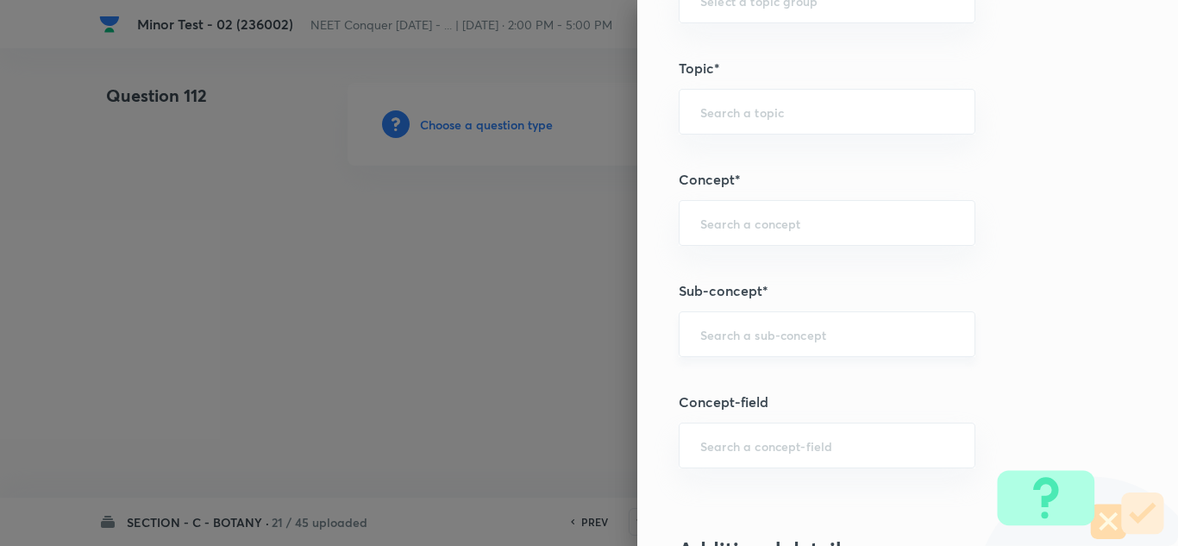
scroll to position [1207, 0]
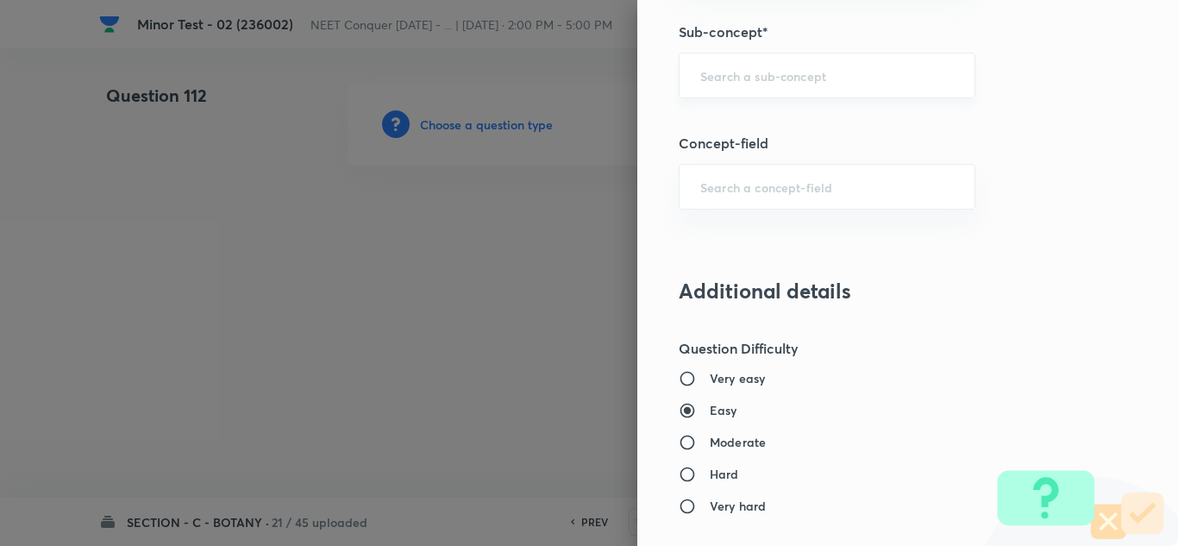
click at [721, 70] on input "text" at bounding box center [827, 75] width 254 height 16
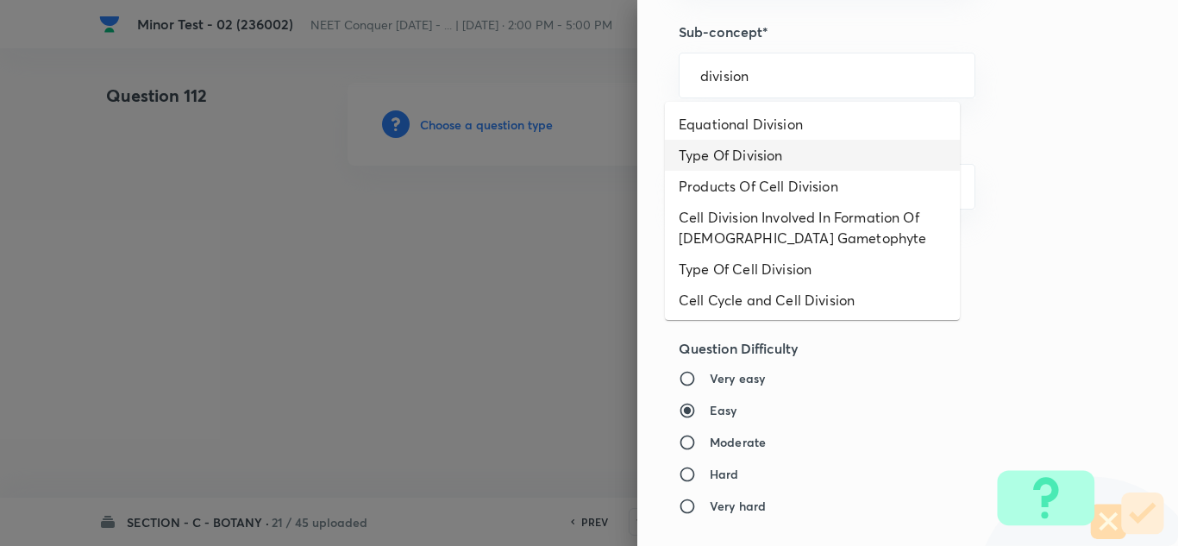
scroll to position [96, 0]
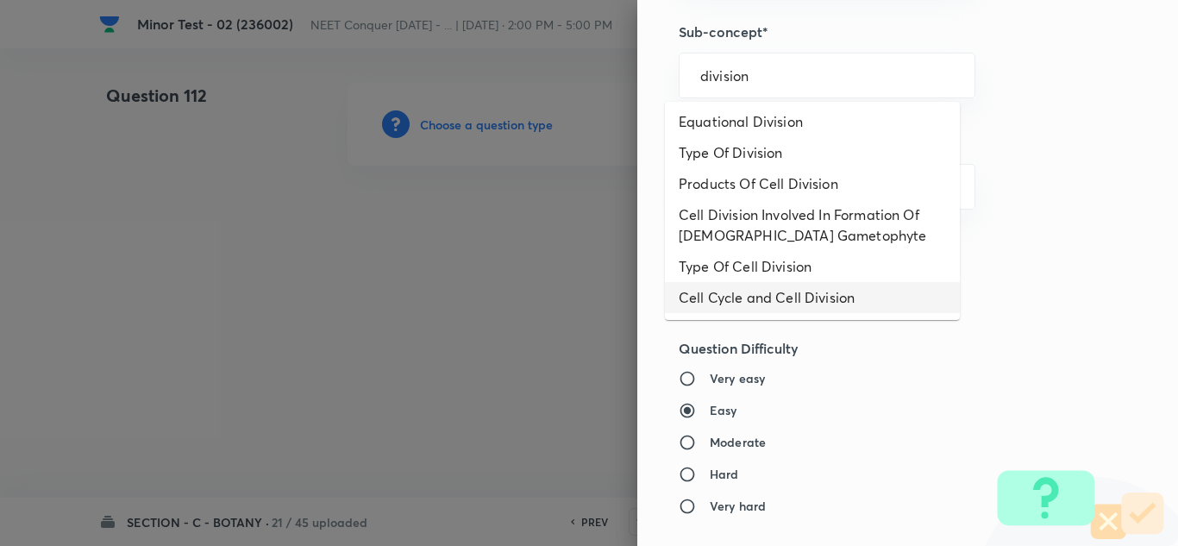
click at [796, 293] on li "Cell Cycle and Cell Division" at bounding box center [812, 297] width 295 height 31
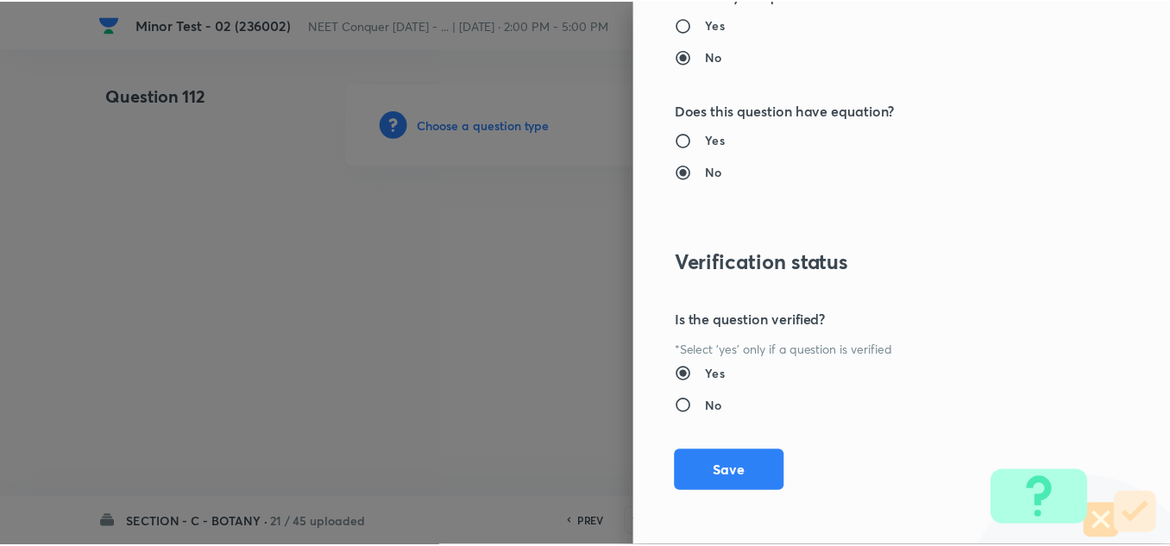
scroll to position [1921, 0]
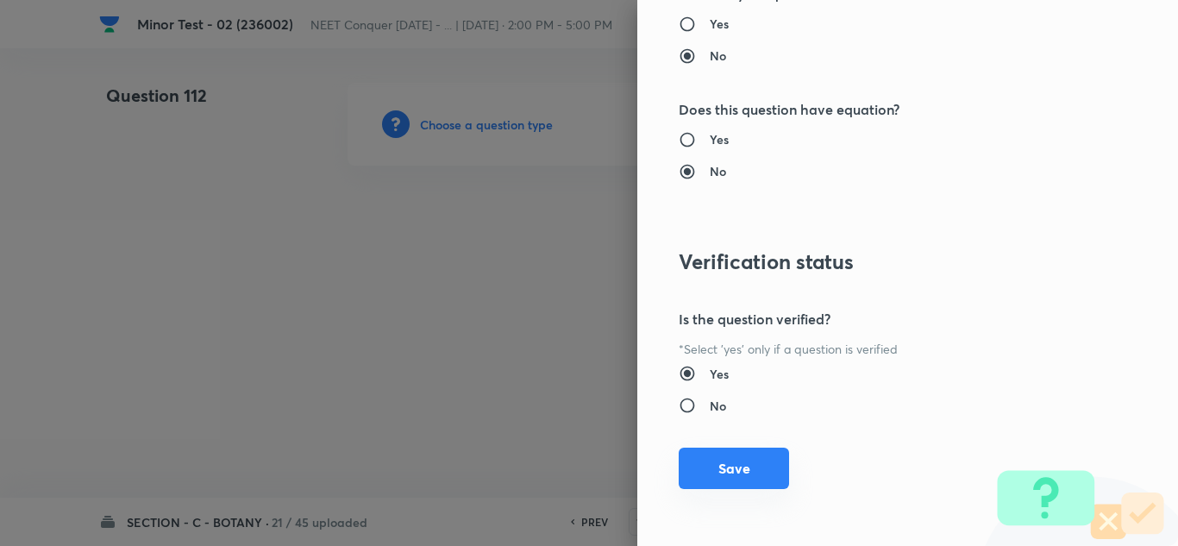
click at [710, 473] on button "Save" at bounding box center [734, 468] width 110 height 41
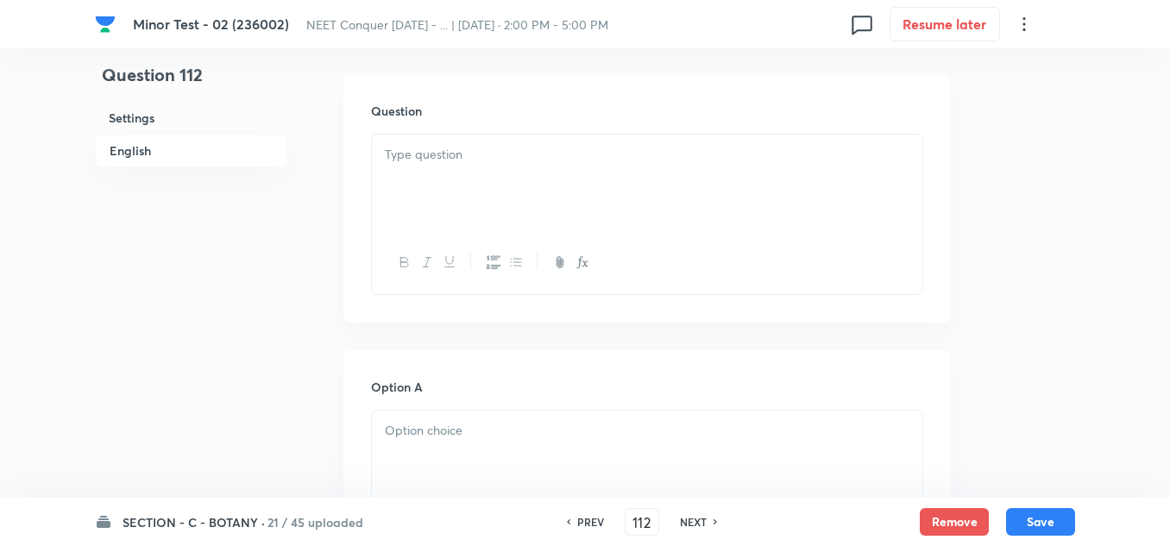
scroll to position [517, 0]
click at [436, 126] on div at bounding box center [647, 174] width 550 height 97
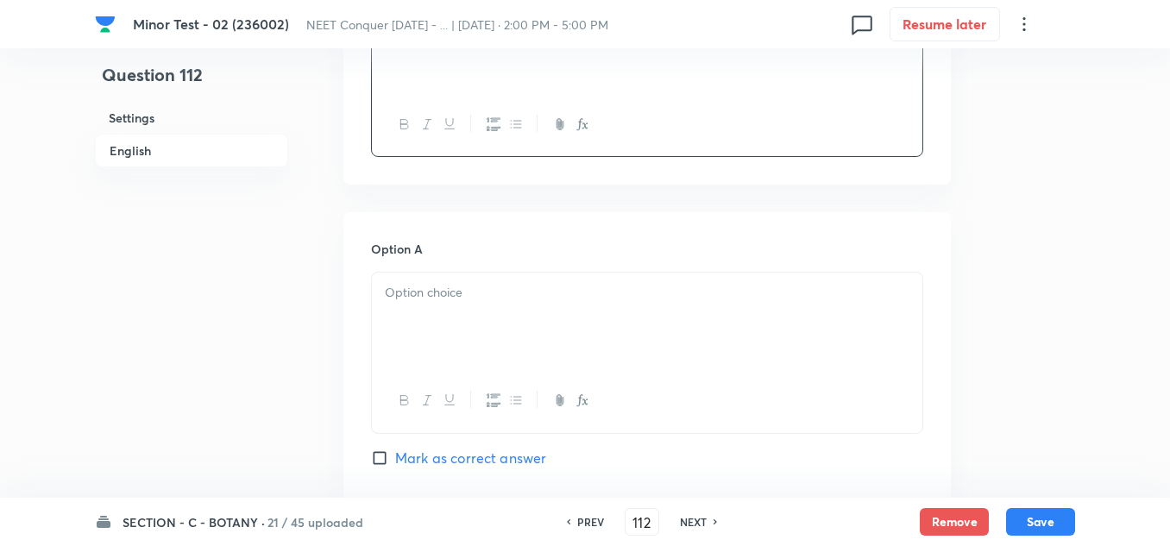
scroll to position [776, 0]
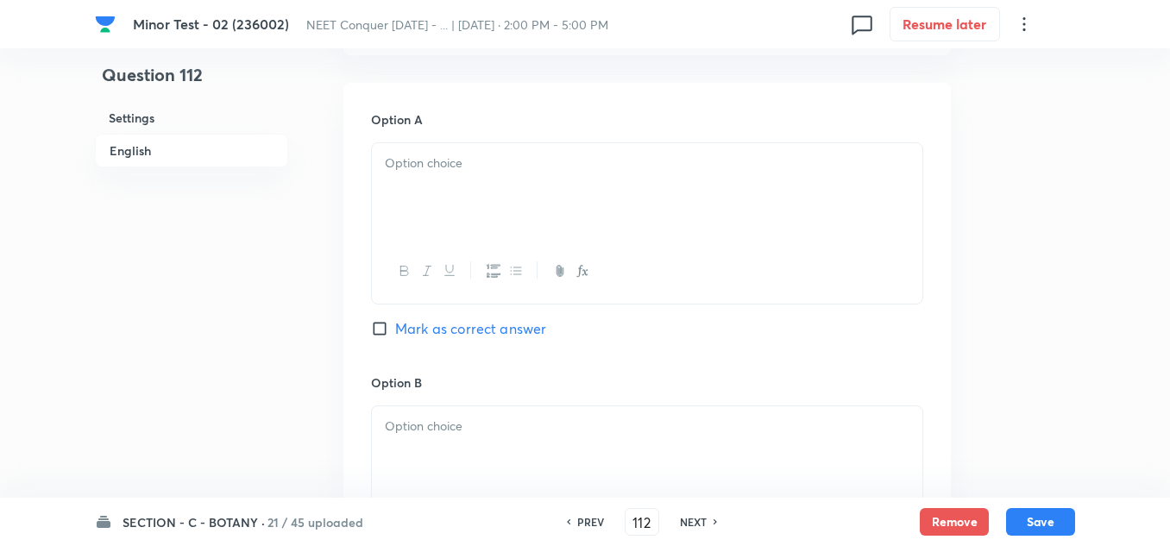
click at [422, 202] on div at bounding box center [647, 191] width 550 height 97
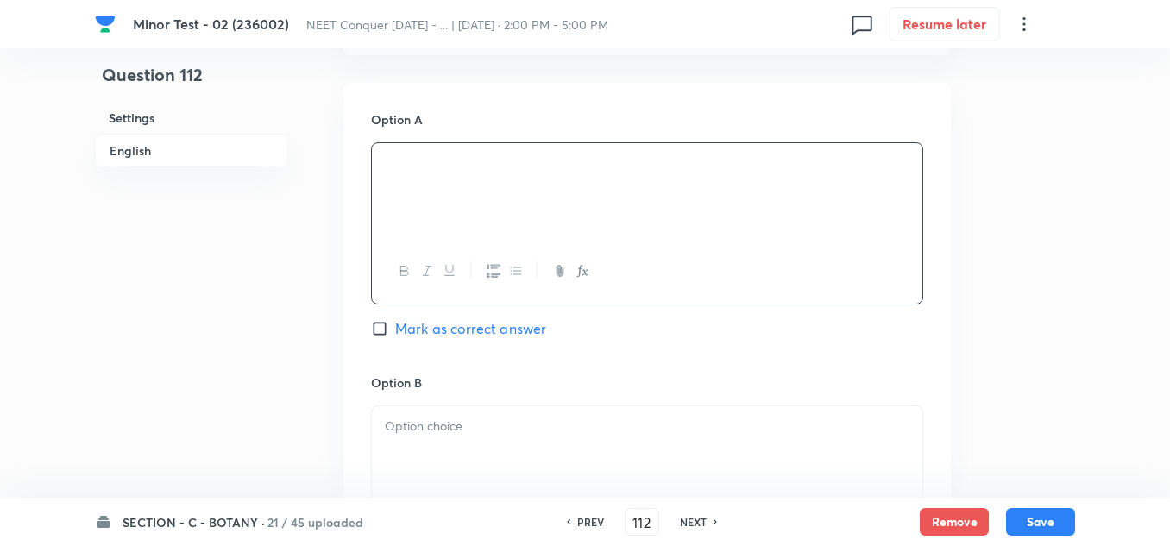
scroll to position [949, 0]
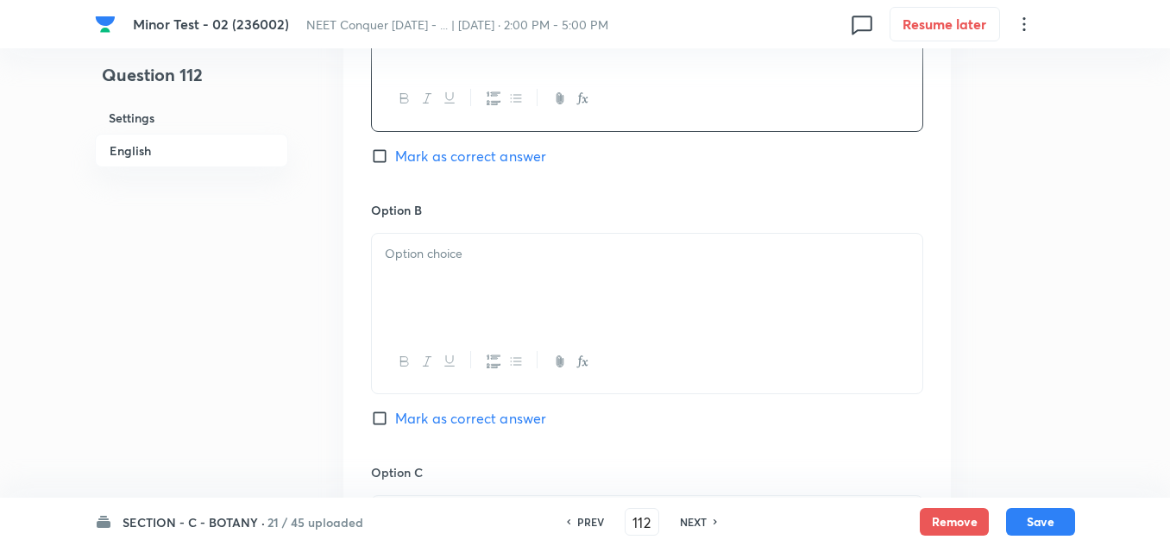
click at [450, 283] on div at bounding box center [647, 282] width 550 height 97
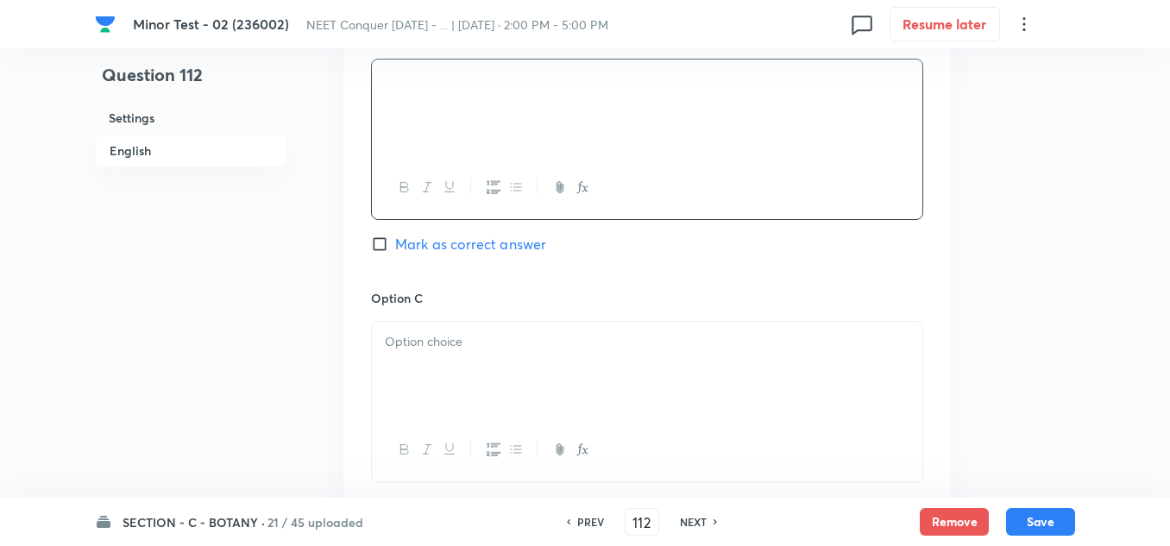
scroll to position [1207, 0]
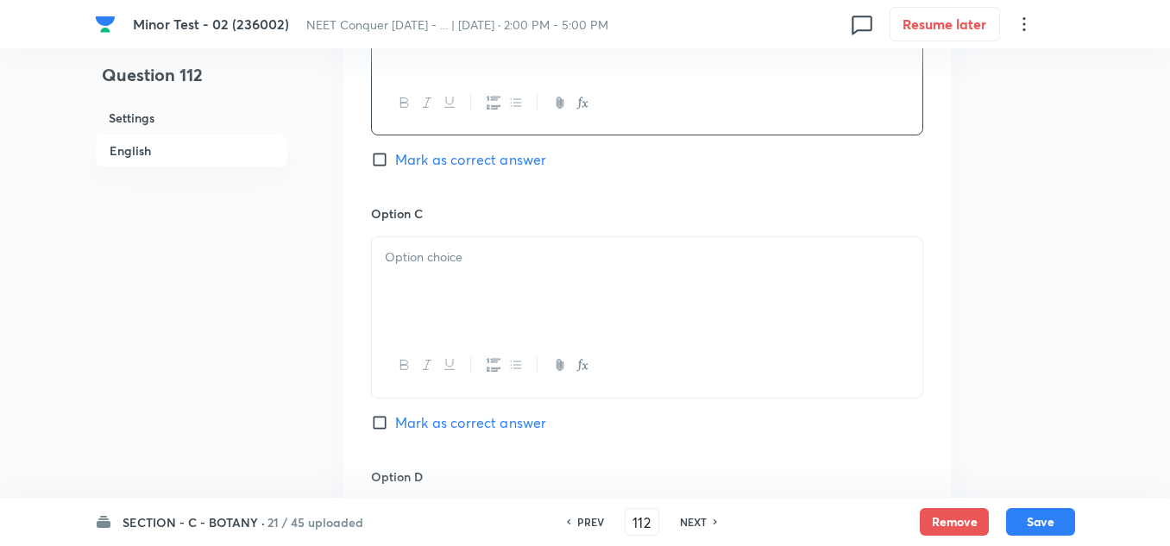
click at [457, 254] on p at bounding box center [647, 258] width 524 height 20
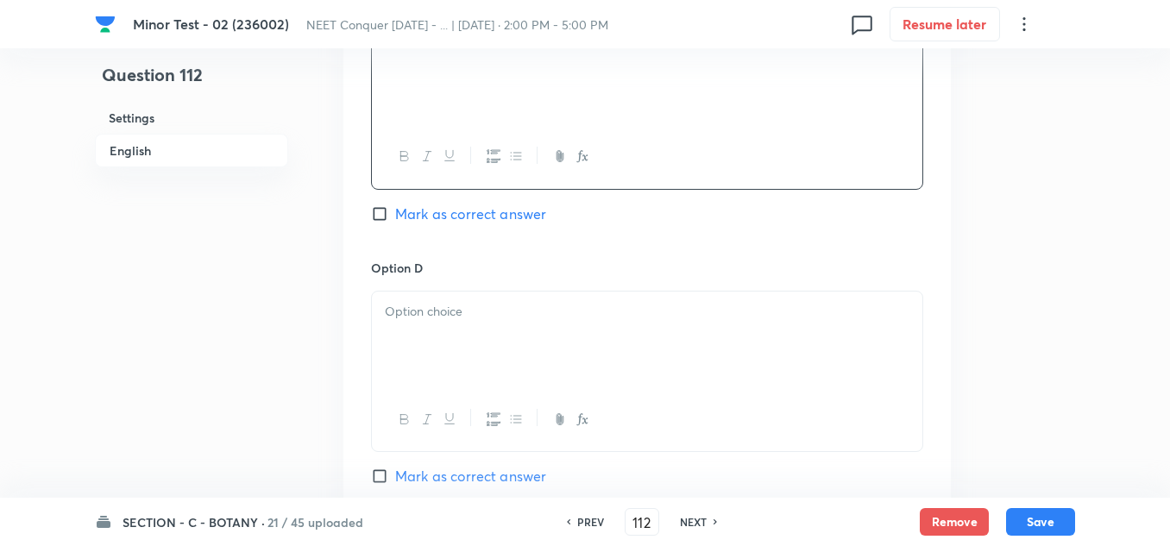
scroll to position [1466, 0]
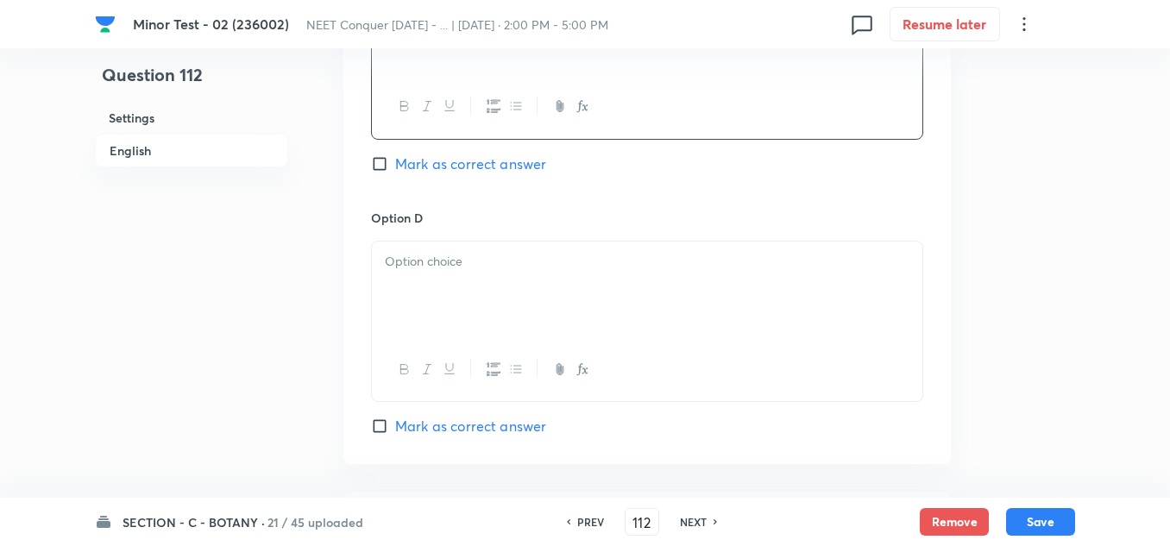
click at [448, 256] on p at bounding box center [647, 262] width 524 height 20
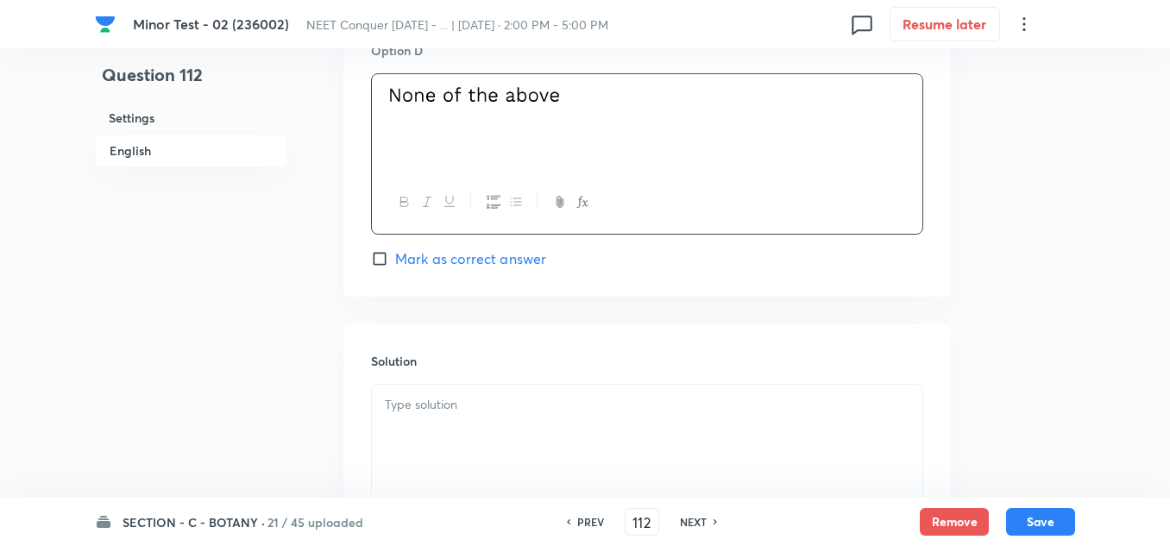
scroll to position [1639, 0]
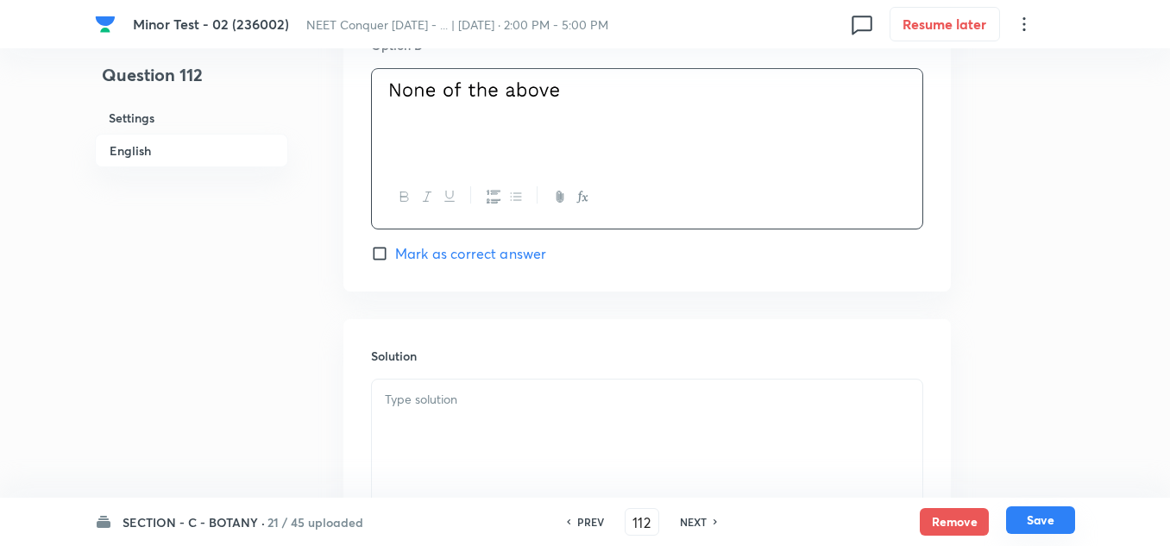
click at [1039, 517] on button "Save" at bounding box center [1040, 520] width 69 height 28
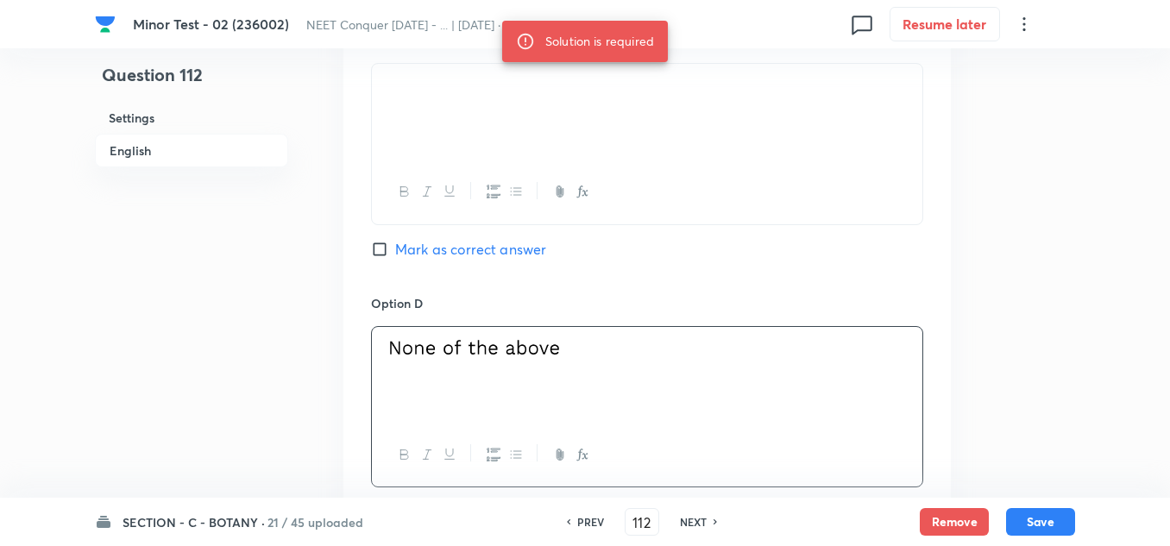
scroll to position [1380, 0]
click at [386, 253] on input "Mark as correct answer" at bounding box center [383, 249] width 24 height 17
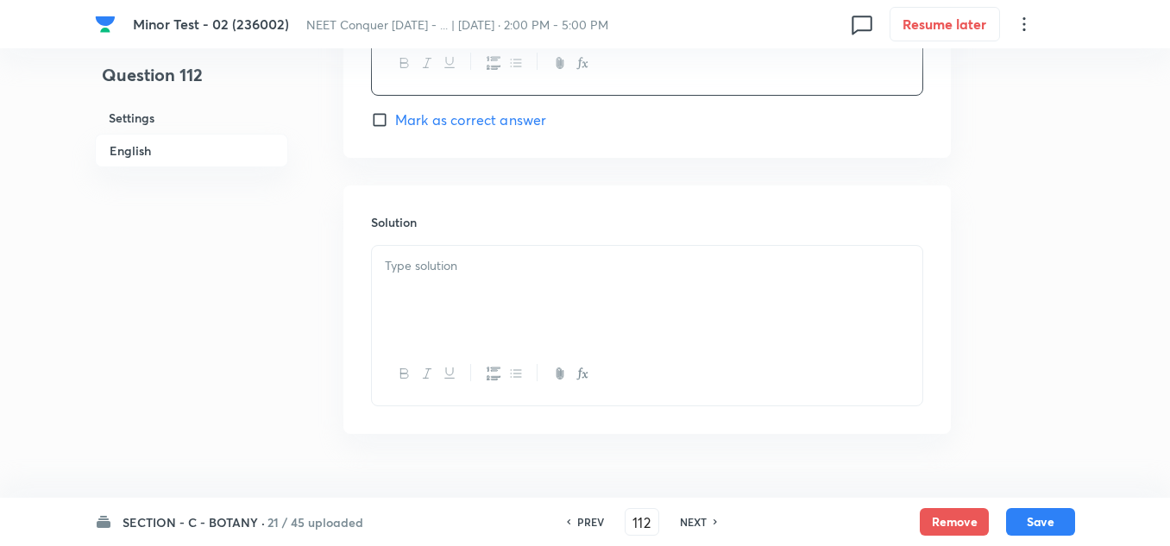
scroll to position [1811, 0]
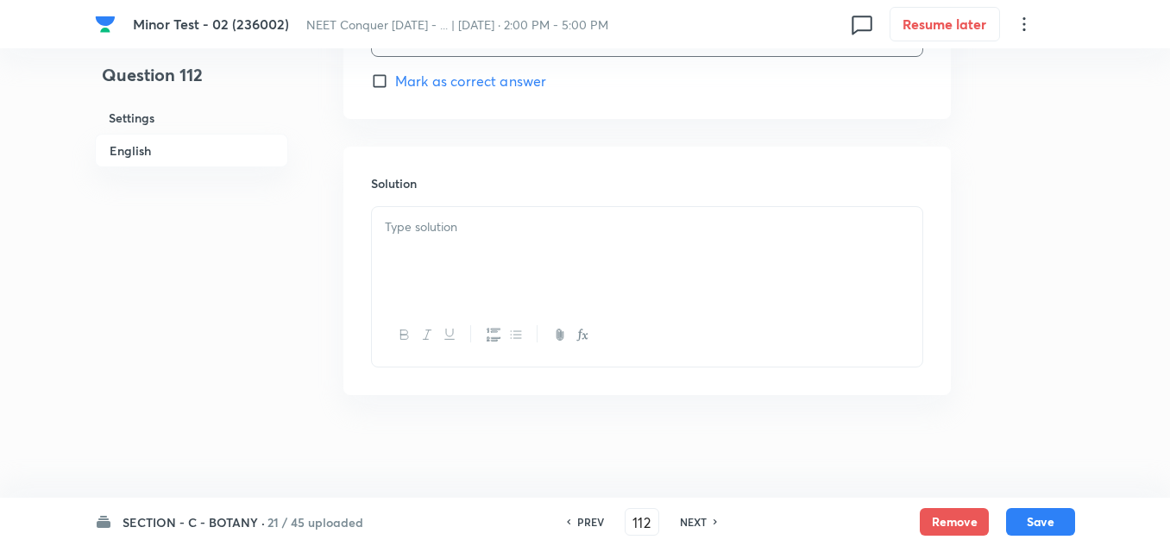
click at [447, 242] on div at bounding box center [647, 255] width 550 height 97
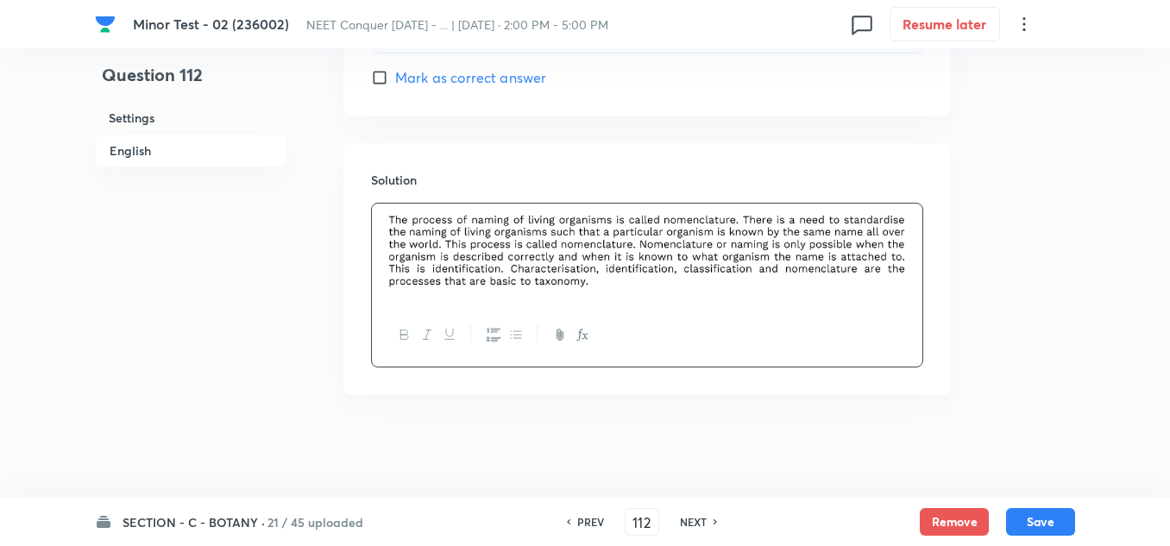
scroll to position [1815, 0]
click at [1040, 525] on button "Save" at bounding box center [1040, 520] width 69 height 28
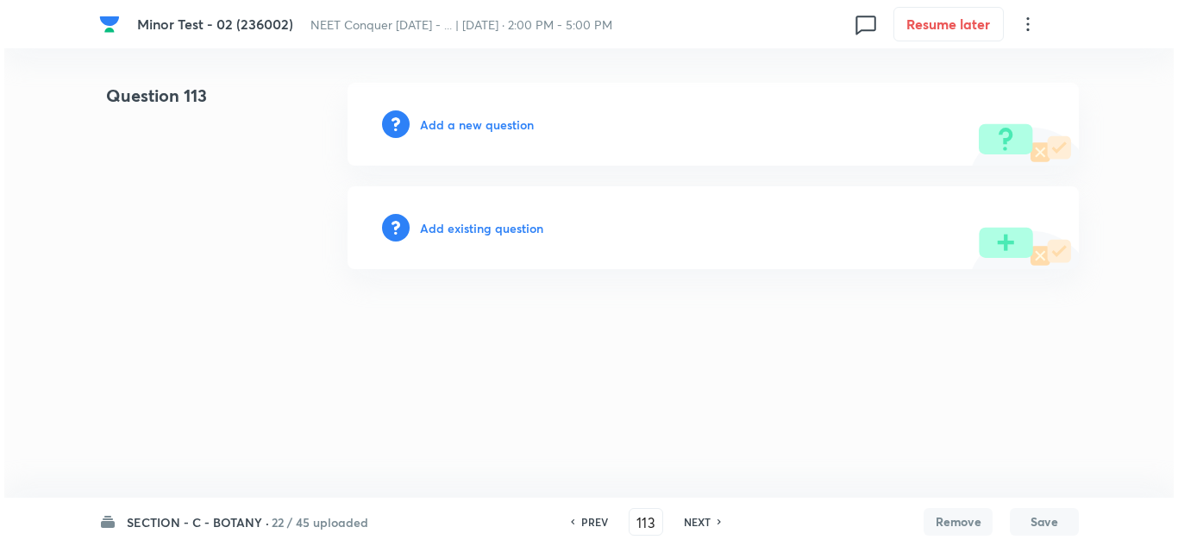
scroll to position [0, 0]
click at [461, 124] on h6 "Add a new question" at bounding box center [477, 125] width 114 height 18
click at [511, 123] on h6 "Choose a question type" at bounding box center [486, 125] width 133 height 18
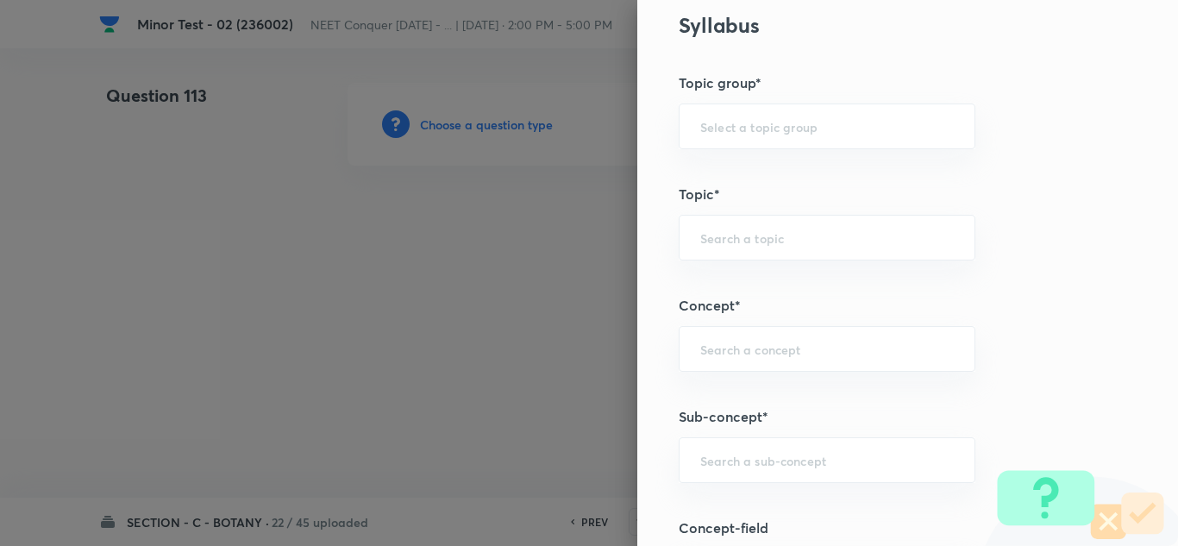
scroll to position [949, 0]
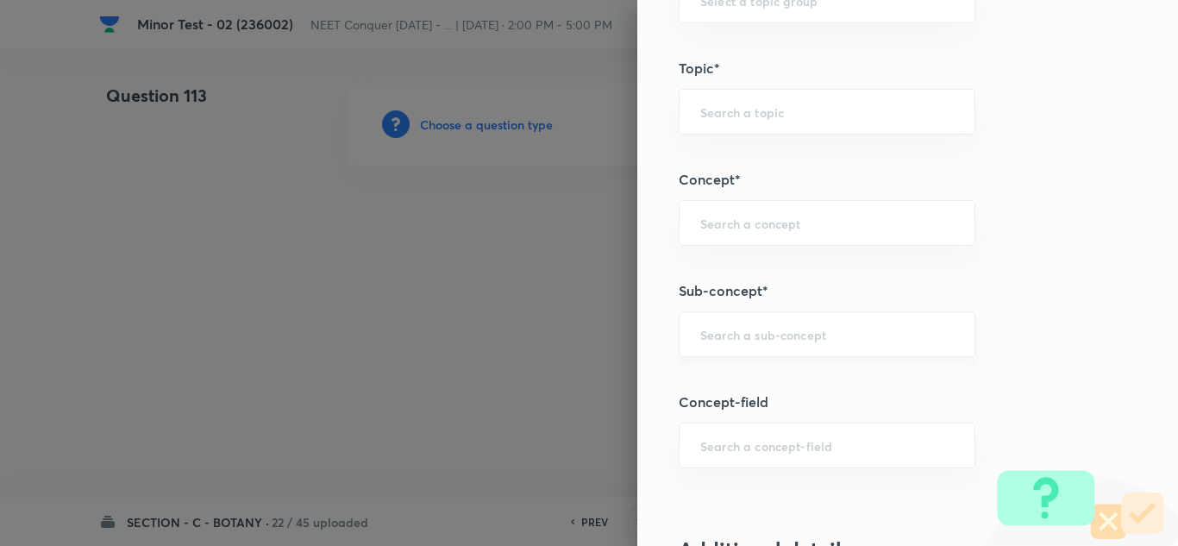
click at [780, 334] on input "text" at bounding box center [827, 334] width 254 height 16
paste input "Cell Cycle & Cell Division"
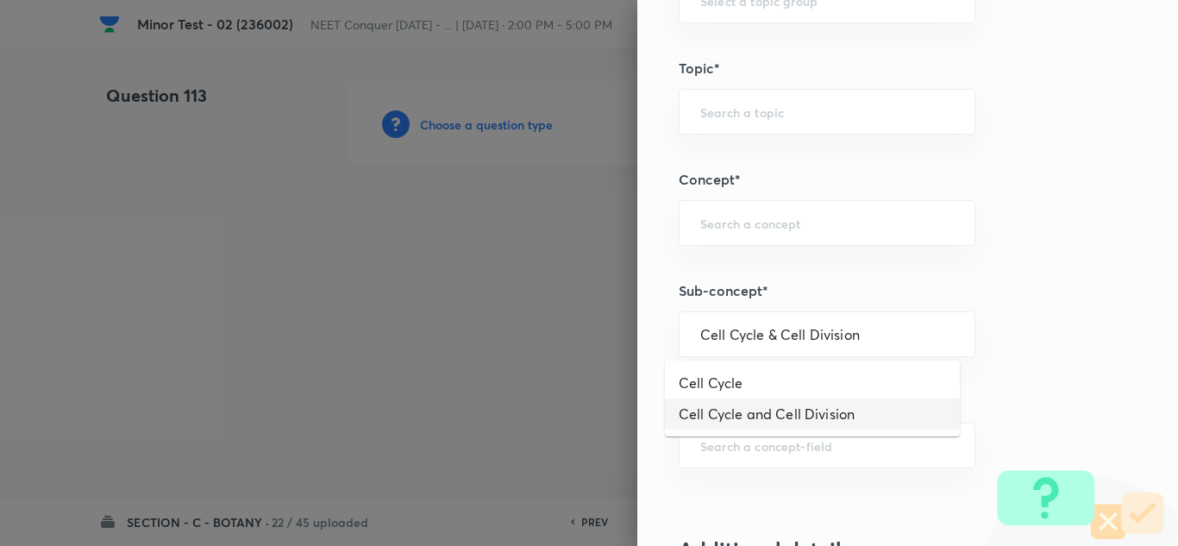
click at [753, 405] on li "Cell Cycle and Cell Division" at bounding box center [812, 413] width 295 height 31
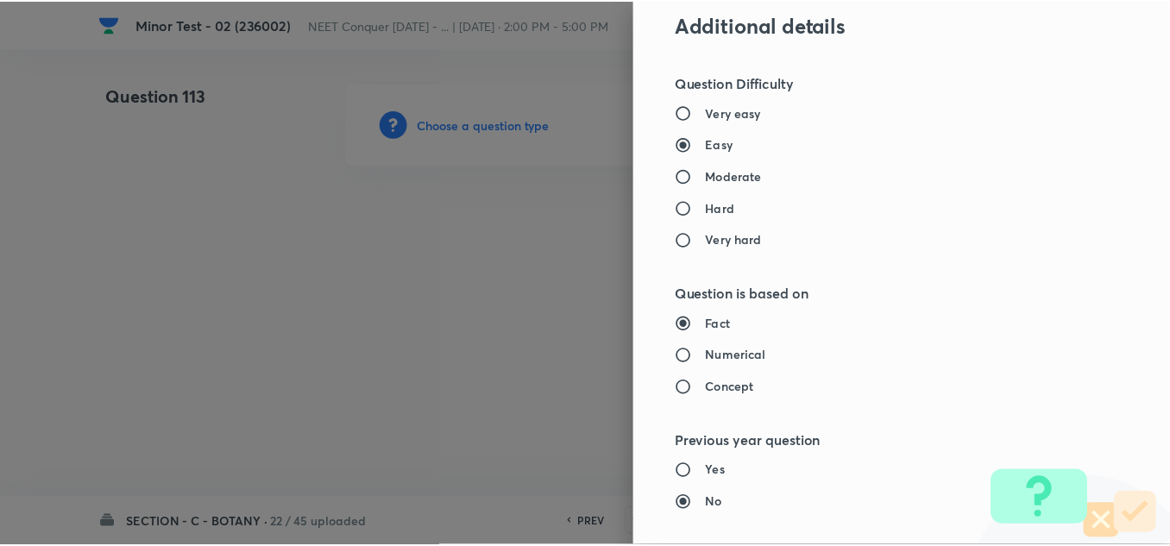
scroll to position [1897, 0]
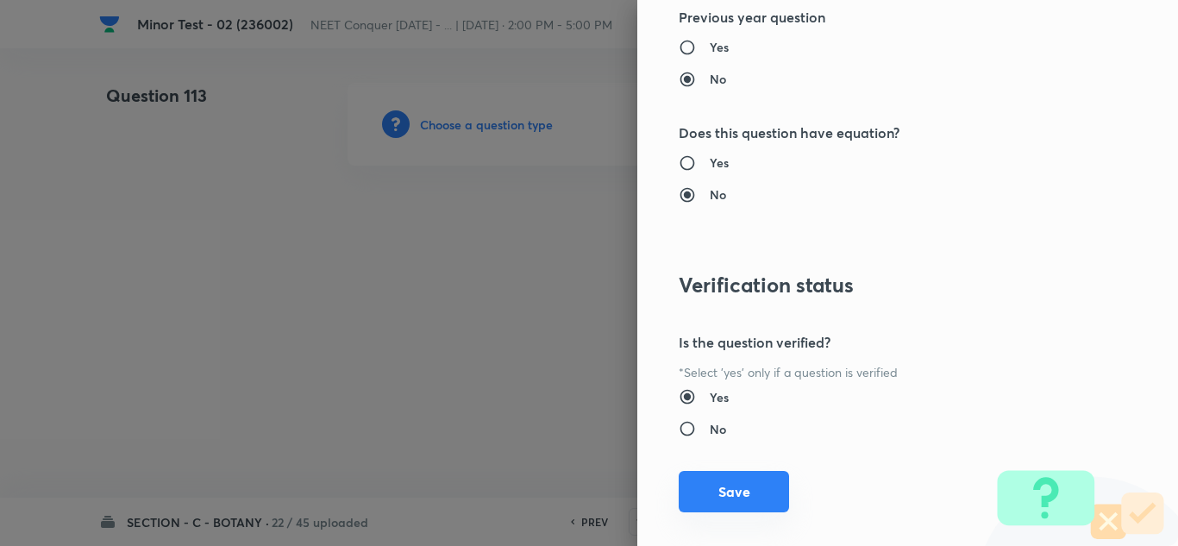
click at [756, 490] on button "Save" at bounding box center [734, 491] width 110 height 41
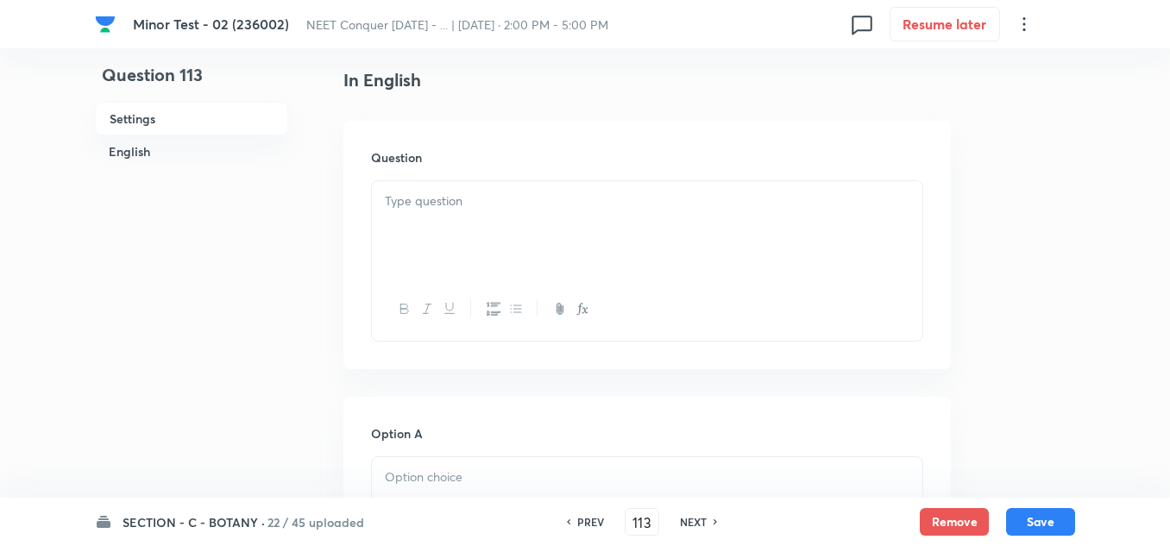
scroll to position [517, 0]
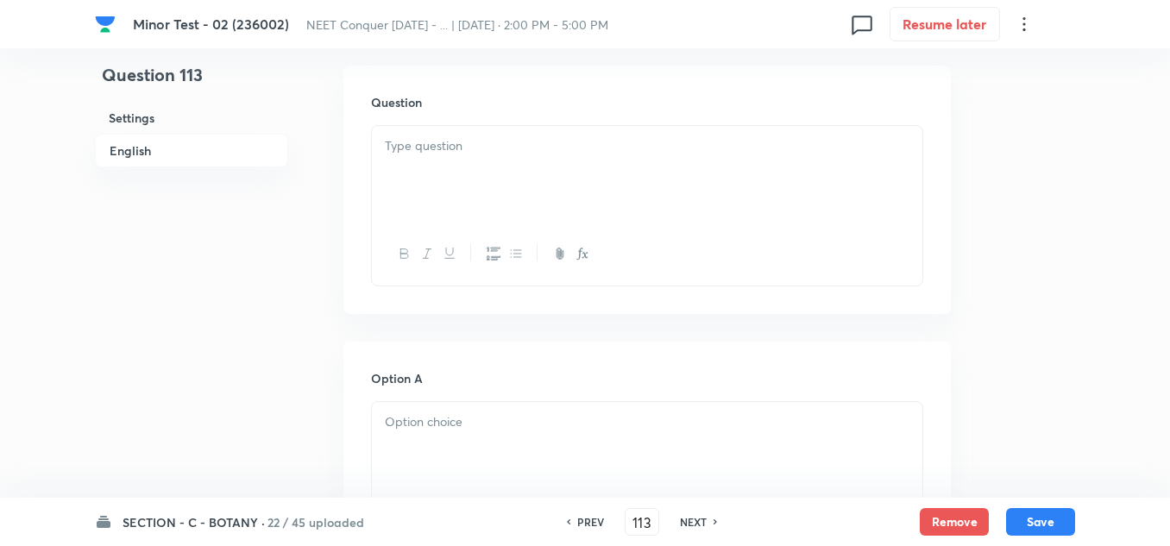
click at [460, 166] on div at bounding box center [647, 174] width 550 height 97
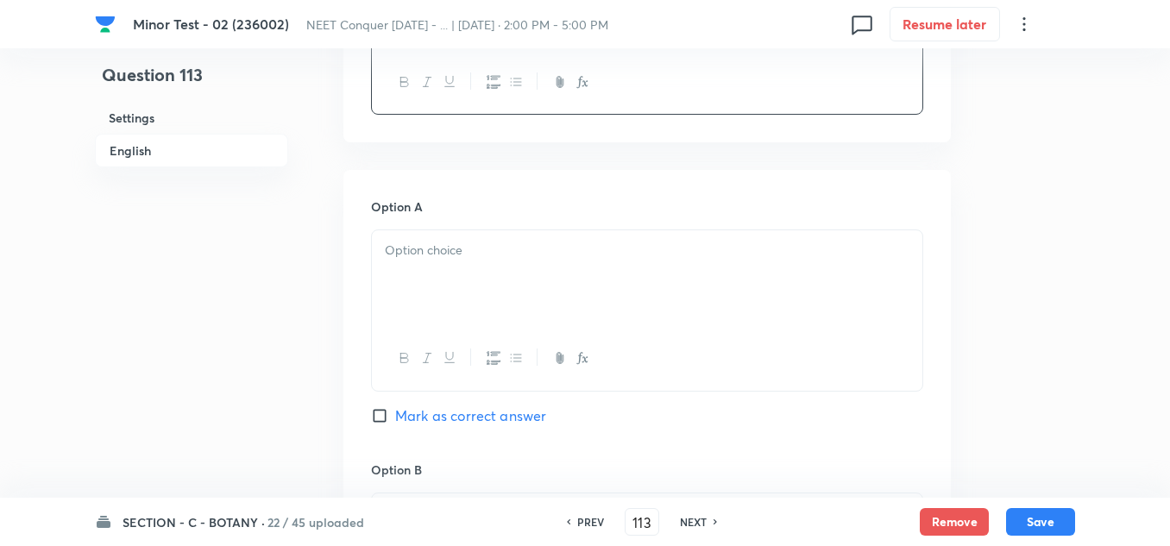
scroll to position [690, 0]
click at [472, 266] on div at bounding box center [647, 277] width 550 height 97
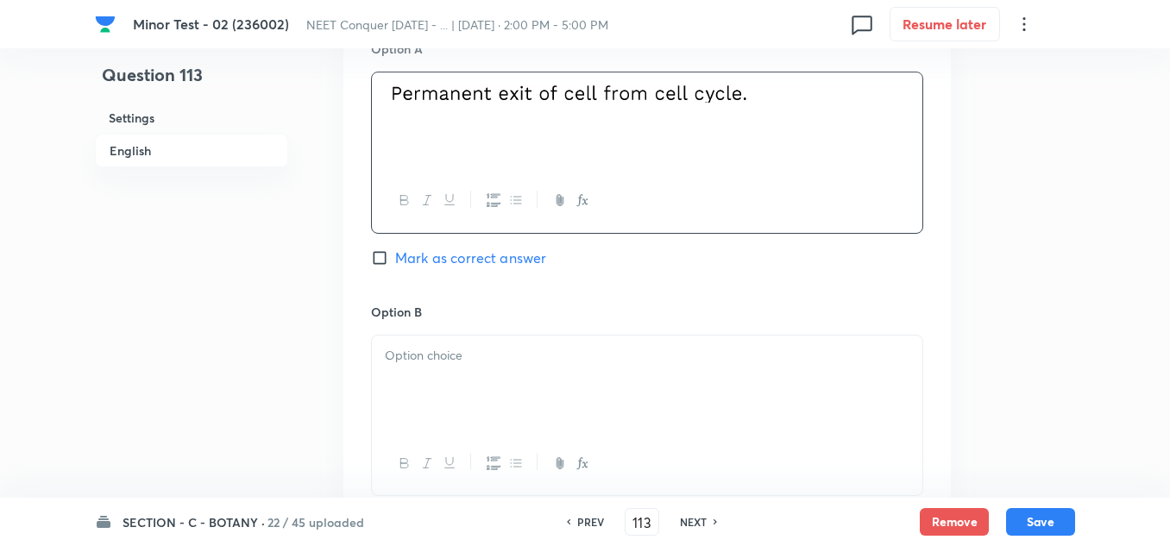
scroll to position [862, 0]
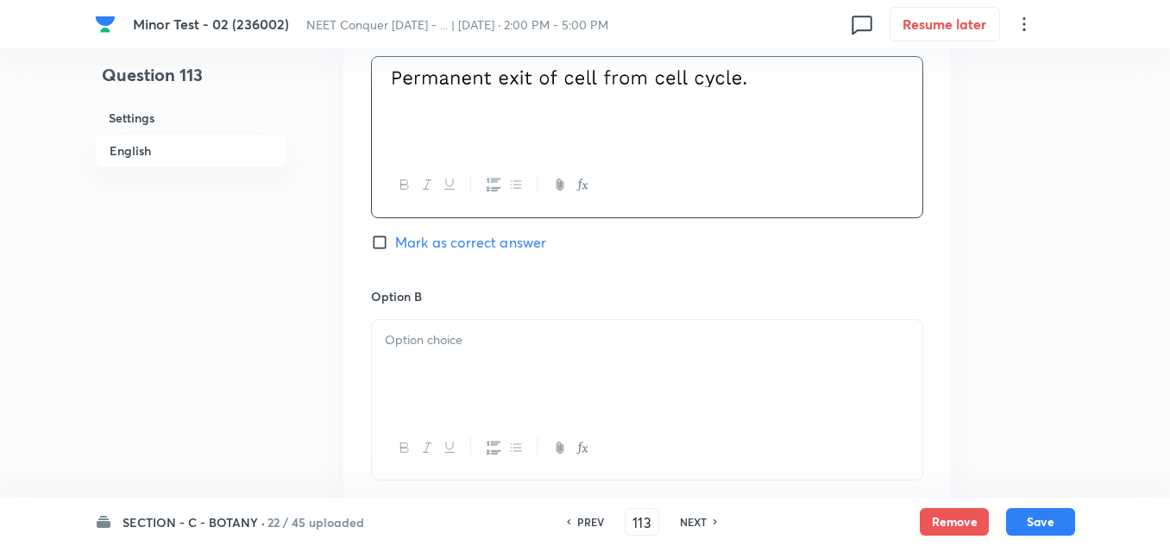
click at [461, 355] on div at bounding box center [647, 368] width 550 height 97
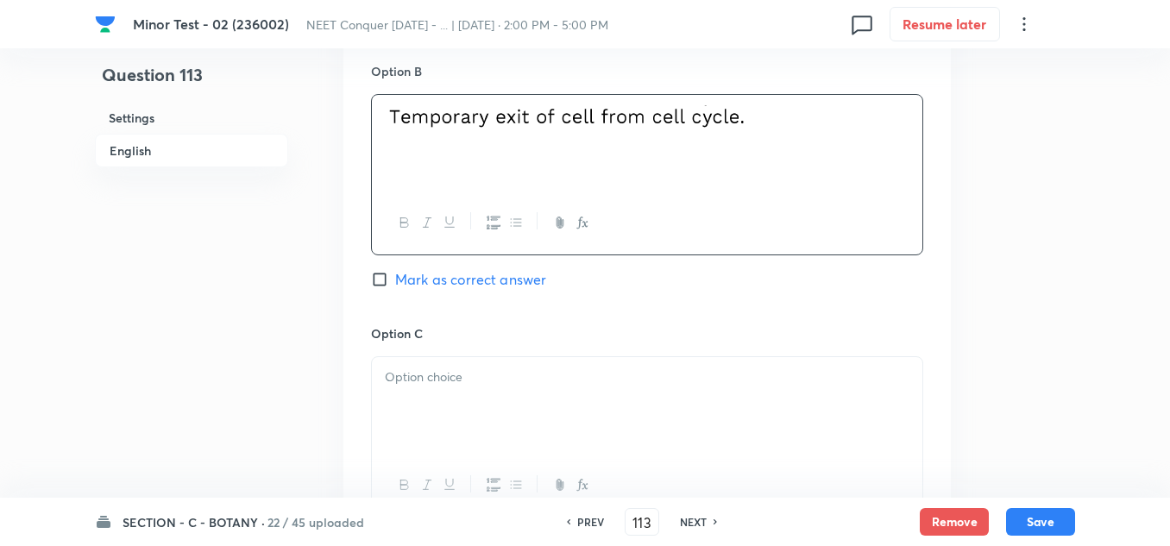
scroll to position [1121, 0]
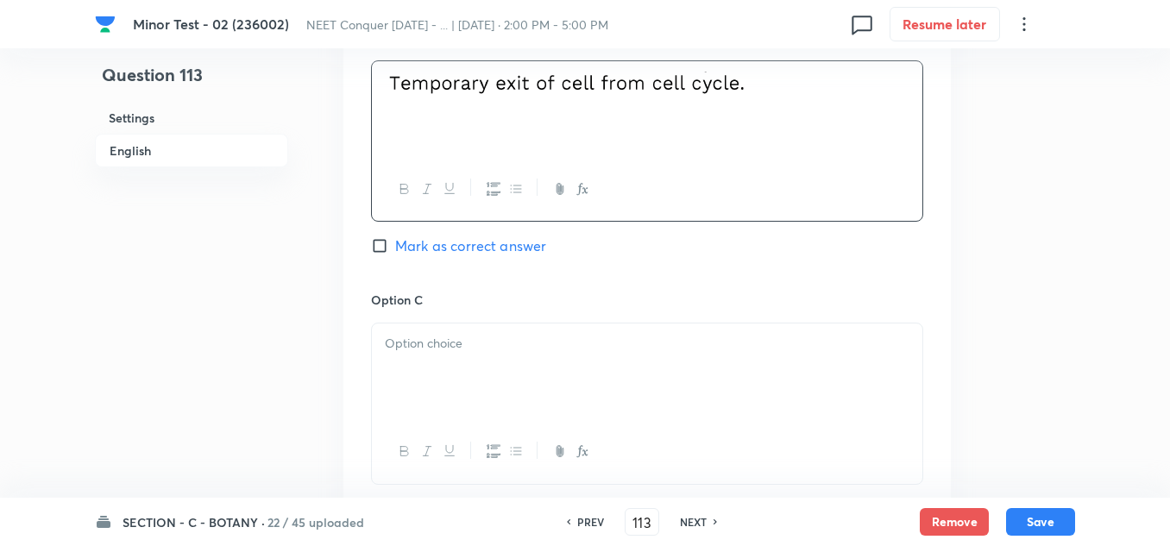
click at [456, 340] on p at bounding box center [647, 344] width 524 height 20
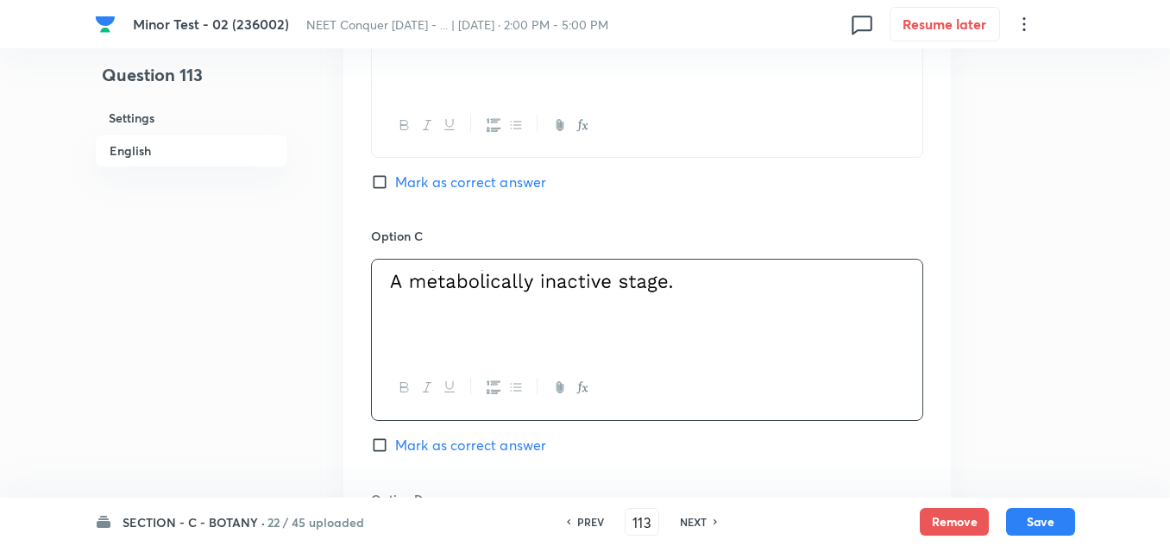
scroll to position [1294, 0]
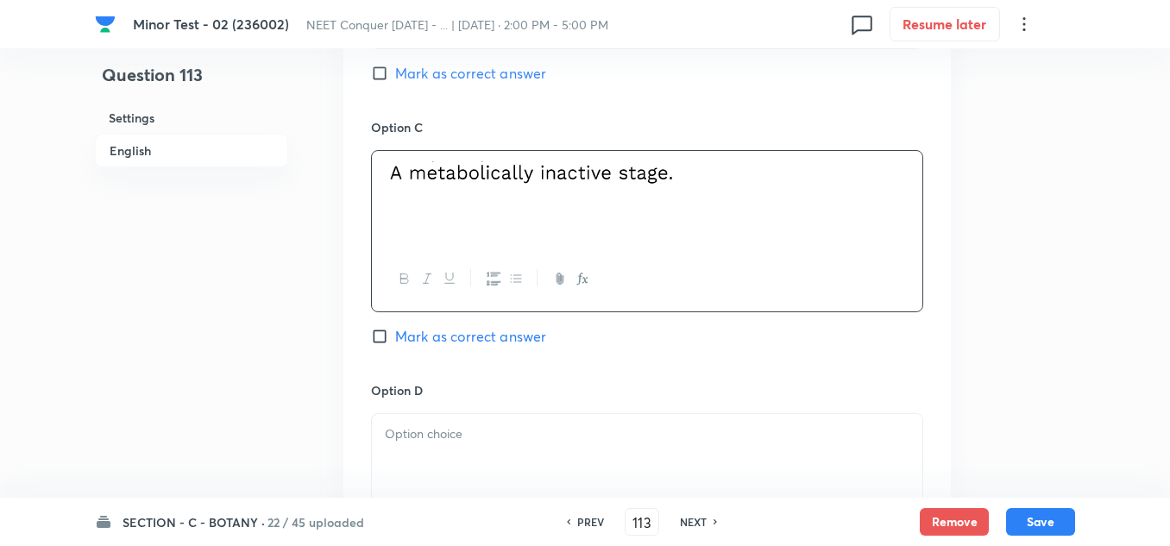
click at [475, 443] on p at bounding box center [647, 434] width 524 height 20
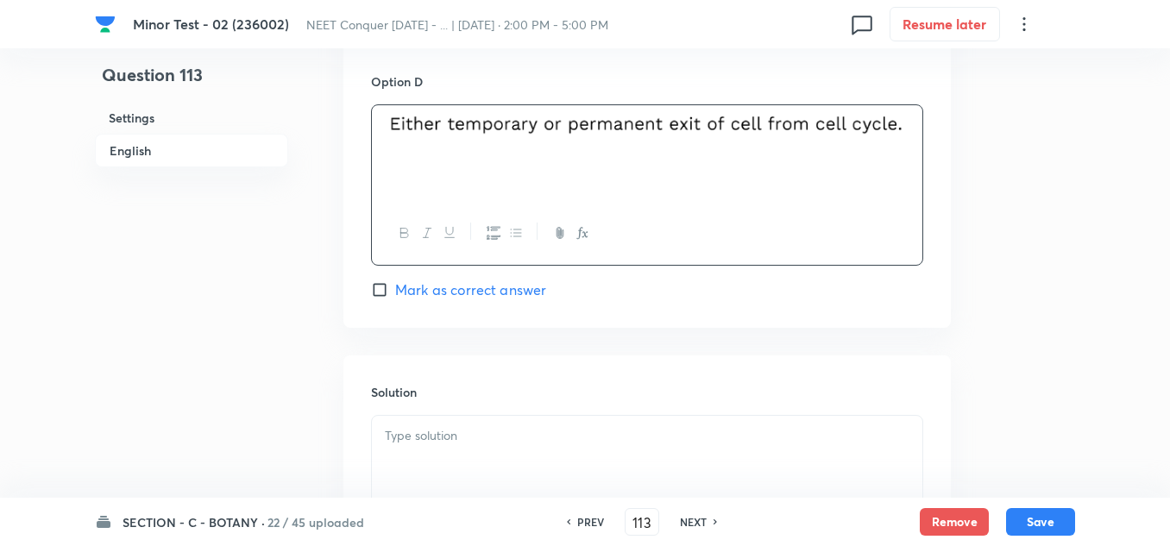
scroll to position [1639, 0]
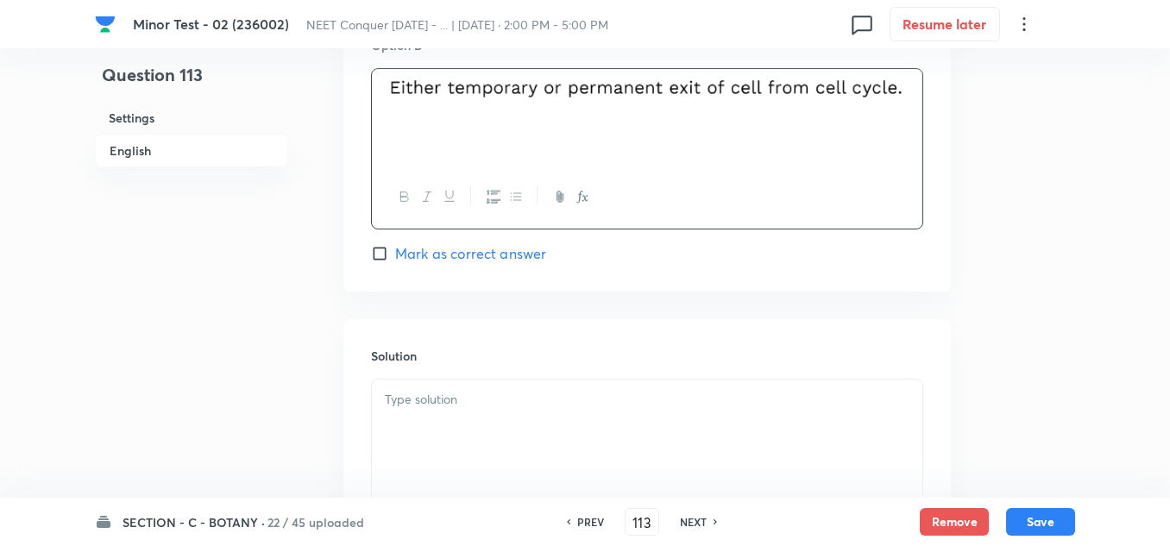
click at [522, 404] on p at bounding box center [647, 400] width 524 height 20
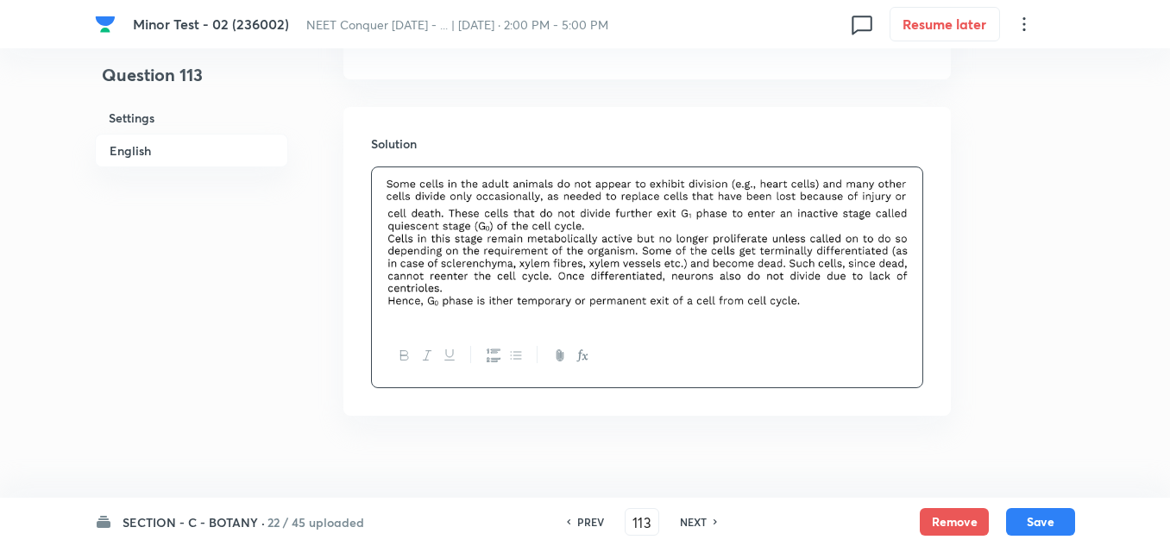
scroll to position [1872, 0]
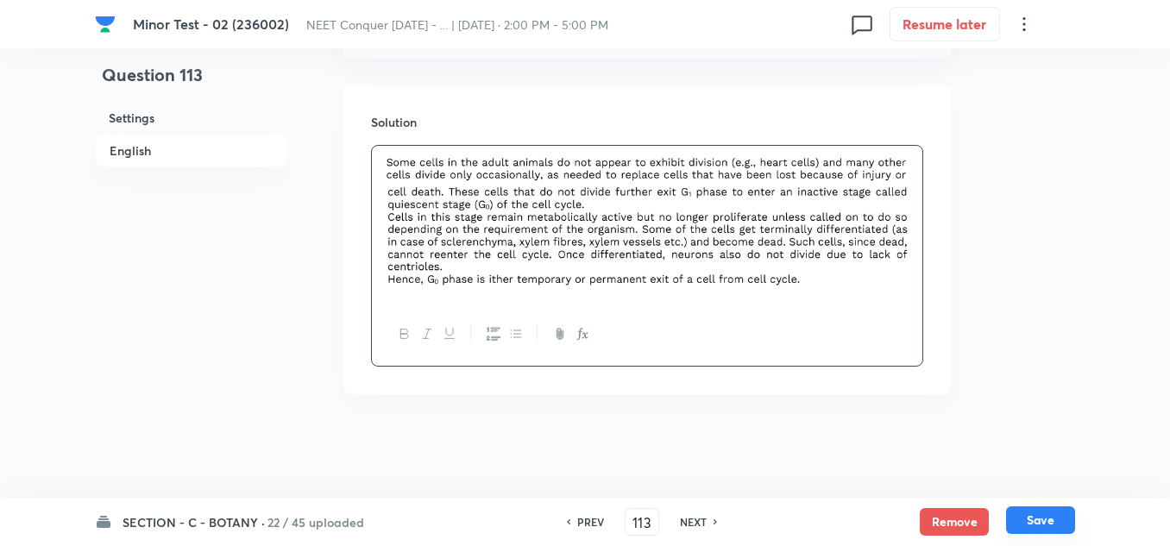
click at [1050, 526] on button "Save" at bounding box center [1040, 520] width 69 height 28
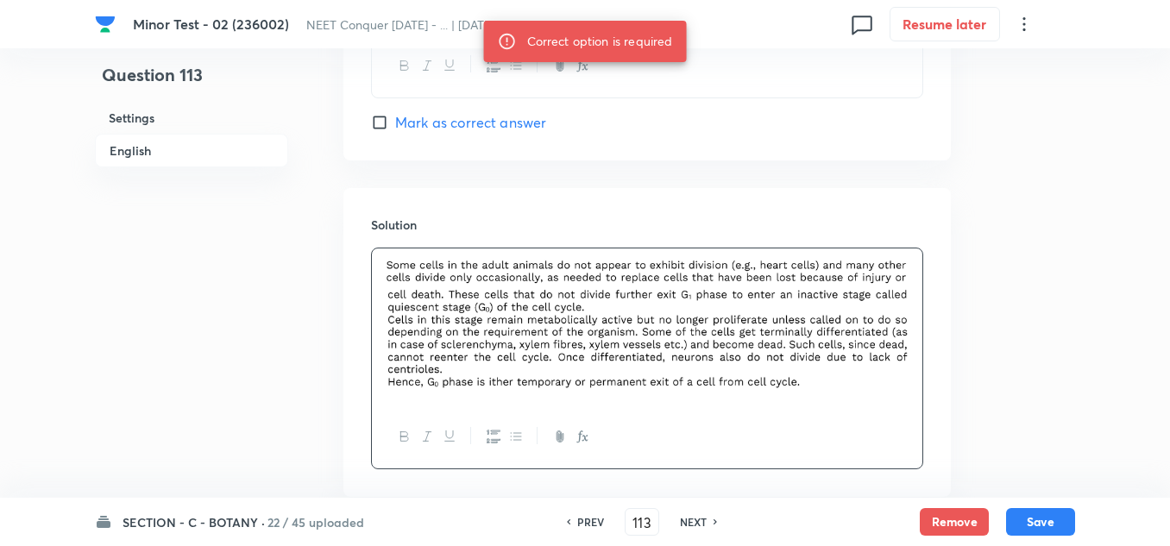
scroll to position [1527, 0]
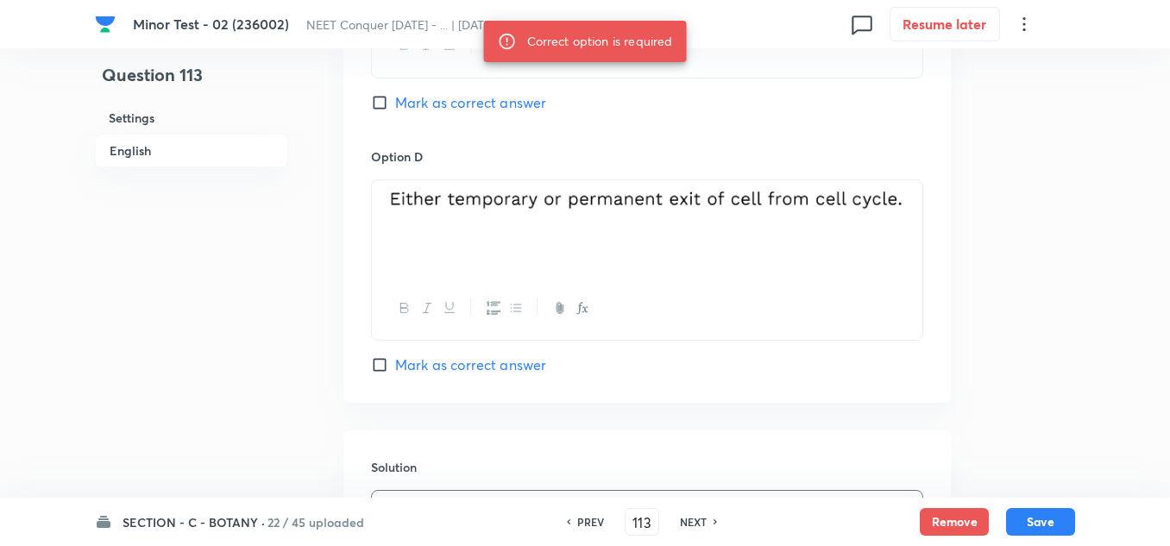
click at [381, 362] on input "Mark as correct answer" at bounding box center [383, 364] width 24 height 17
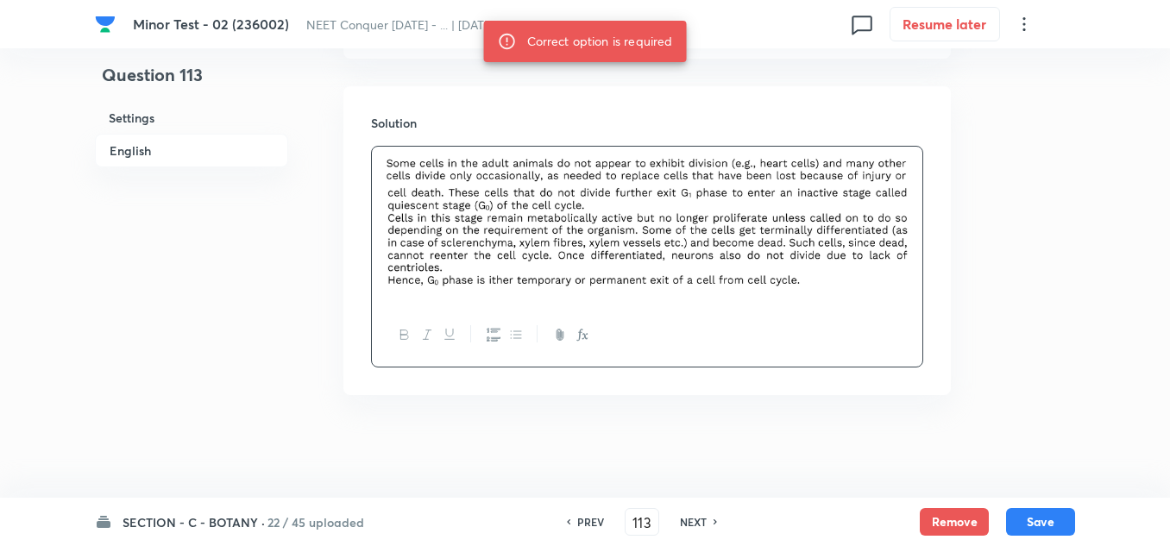
scroll to position [1872, 0]
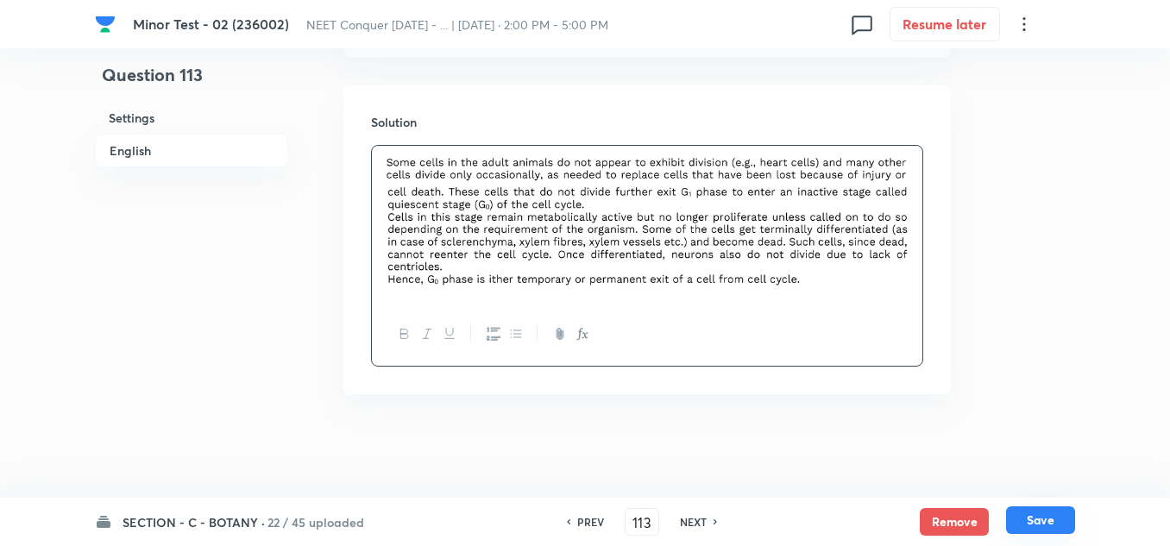
click at [1050, 514] on button "Save" at bounding box center [1040, 520] width 69 height 28
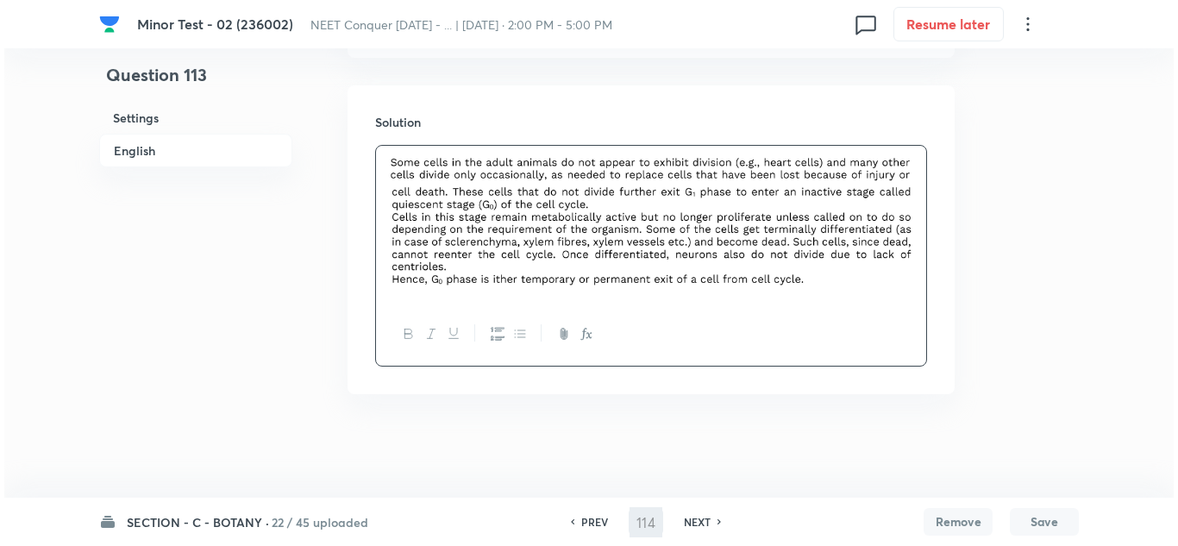
scroll to position [0, 0]
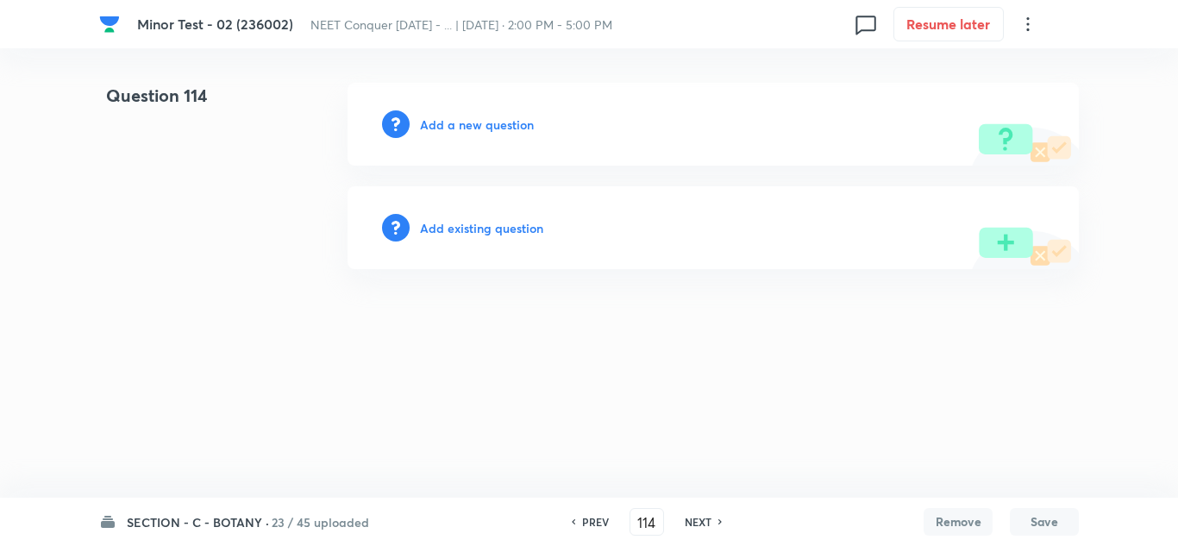
click at [443, 119] on h6 "Add a new question" at bounding box center [477, 125] width 114 height 18
click at [461, 127] on h6 "Choose a question type" at bounding box center [486, 125] width 133 height 18
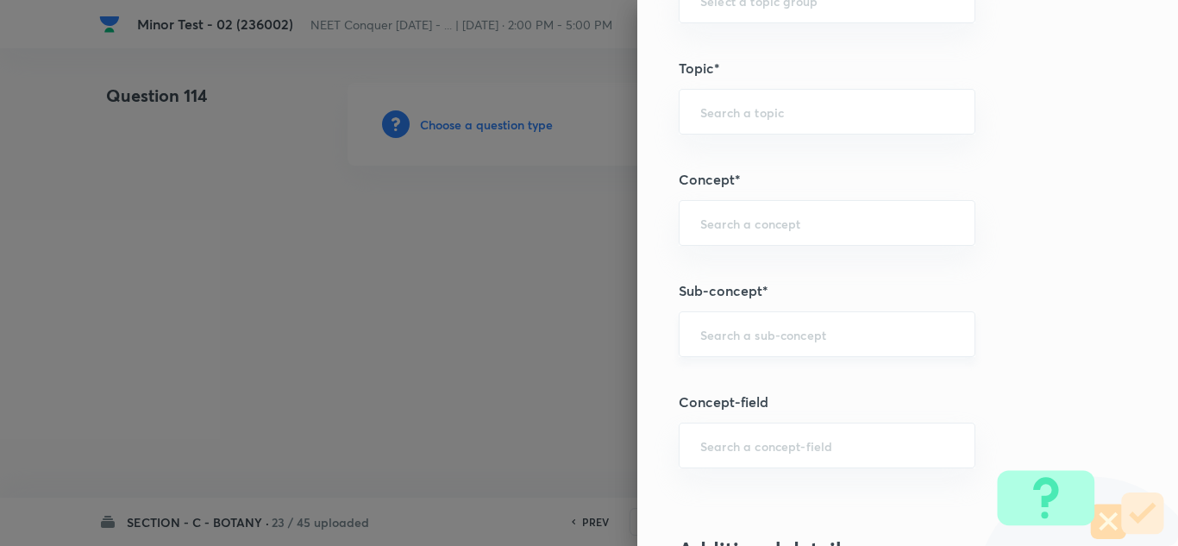
scroll to position [1294, 0]
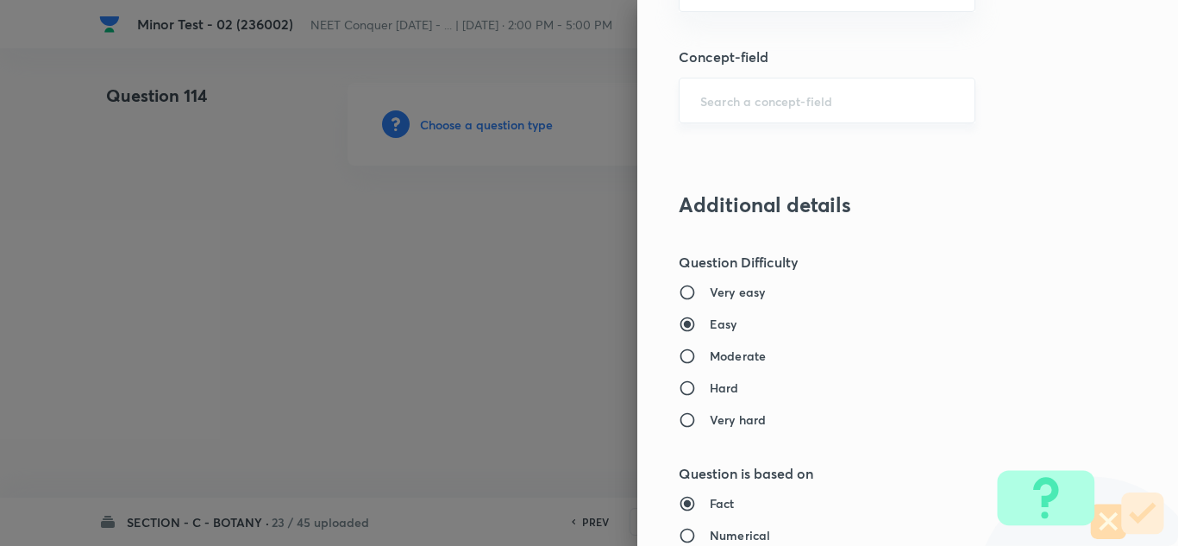
click at [737, 85] on div "​" at bounding box center [827, 101] width 297 height 46
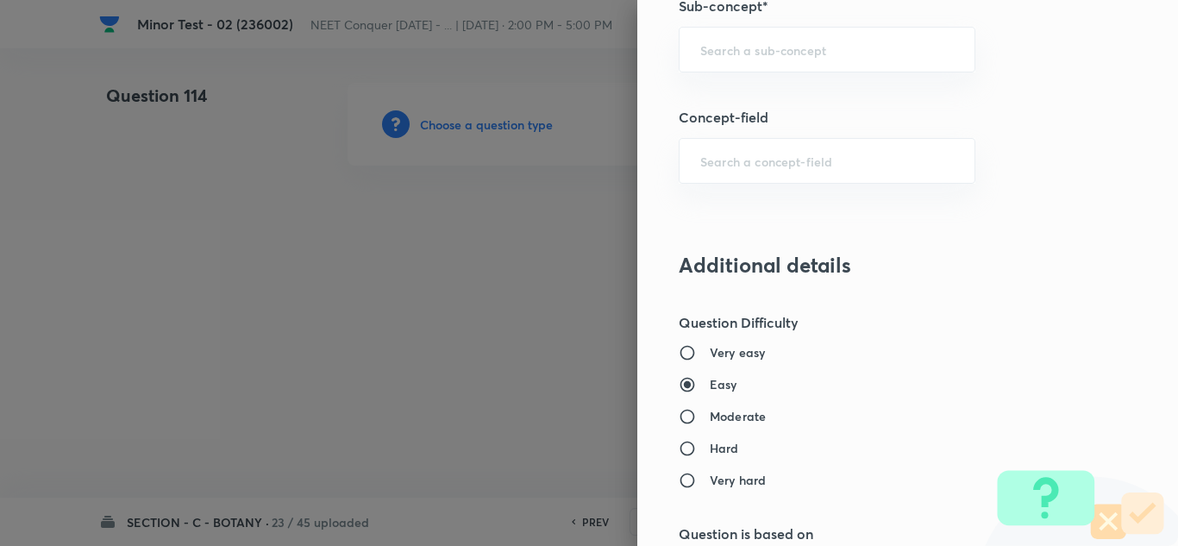
scroll to position [1121, 0]
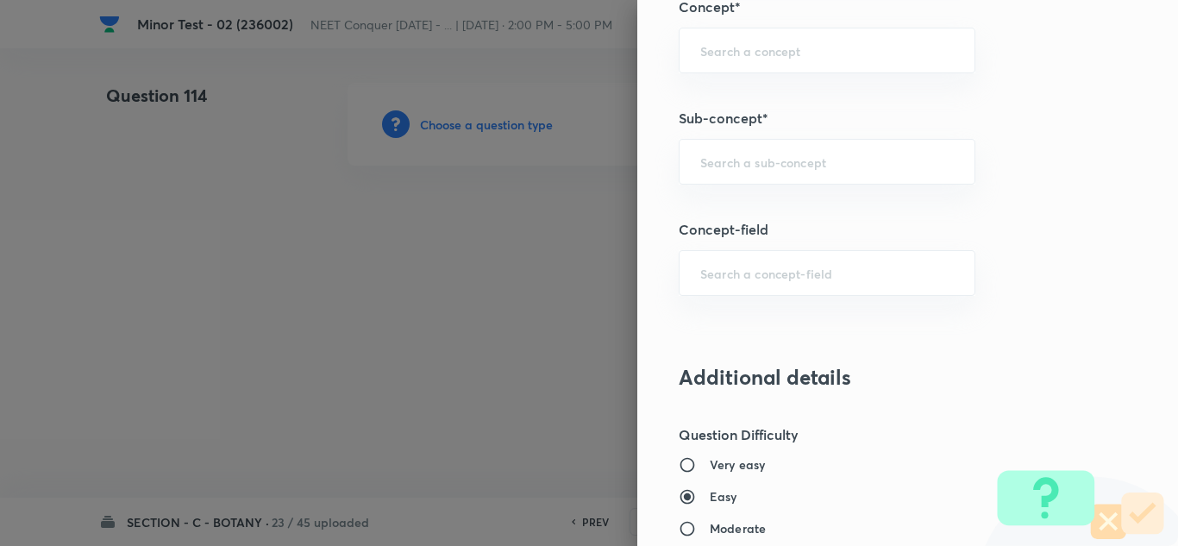
drag, startPoint x: 739, startPoint y: 122, endPoint x: 749, endPoint y: 134, distance: 15.4
click at [743, 124] on h5 "Sub-concept*" at bounding box center [879, 118] width 400 height 21
click at [746, 152] on div "​" at bounding box center [827, 162] width 297 height 46
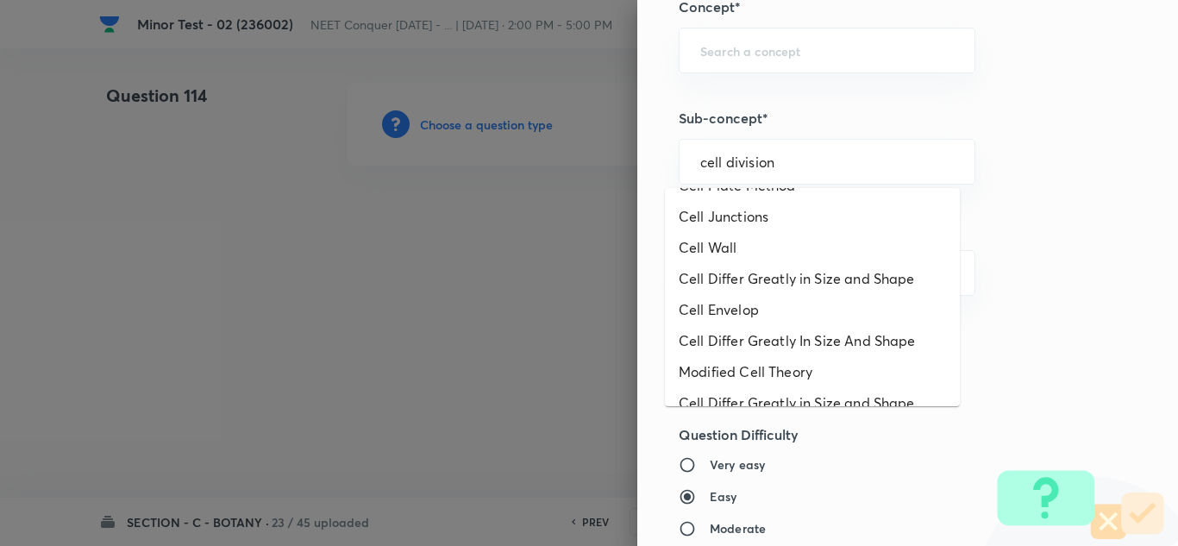
scroll to position [903, 0]
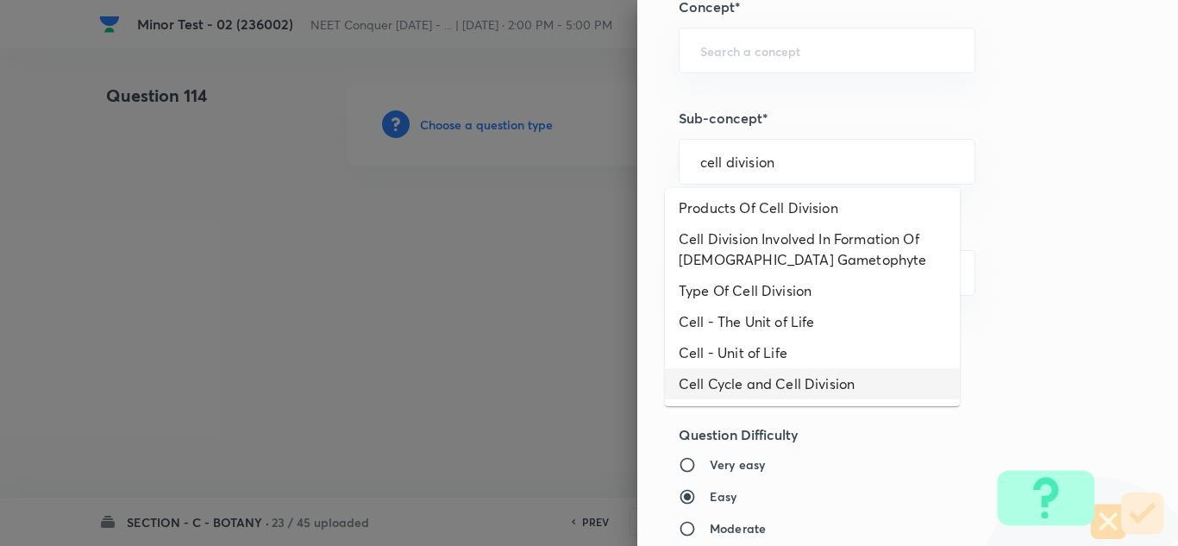
click at [806, 383] on li "Cell Cycle and Cell Division" at bounding box center [812, 383] width 295 height 31
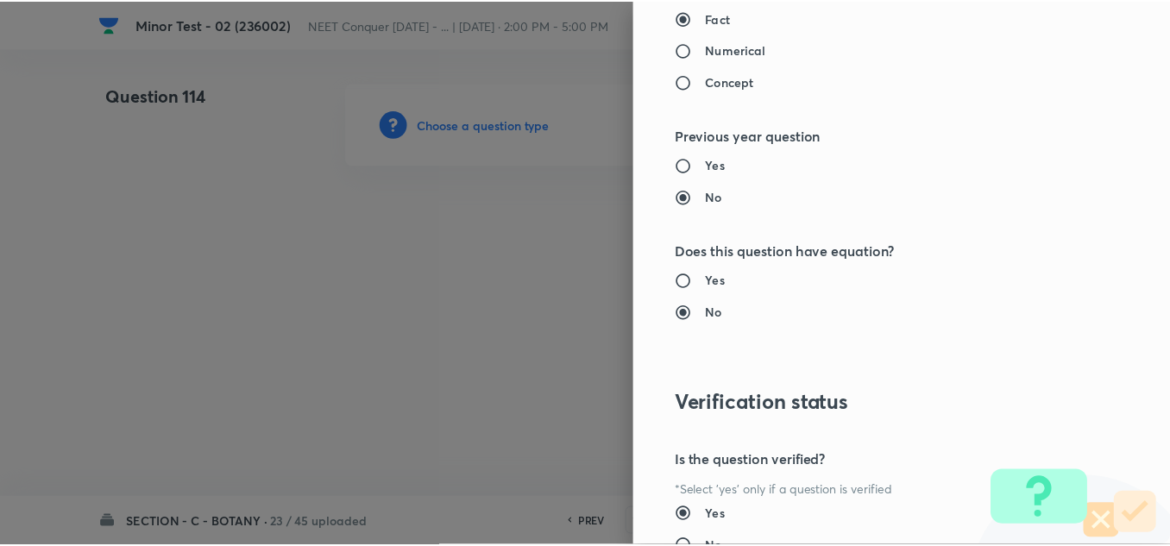
scroll to position [1921, 0]
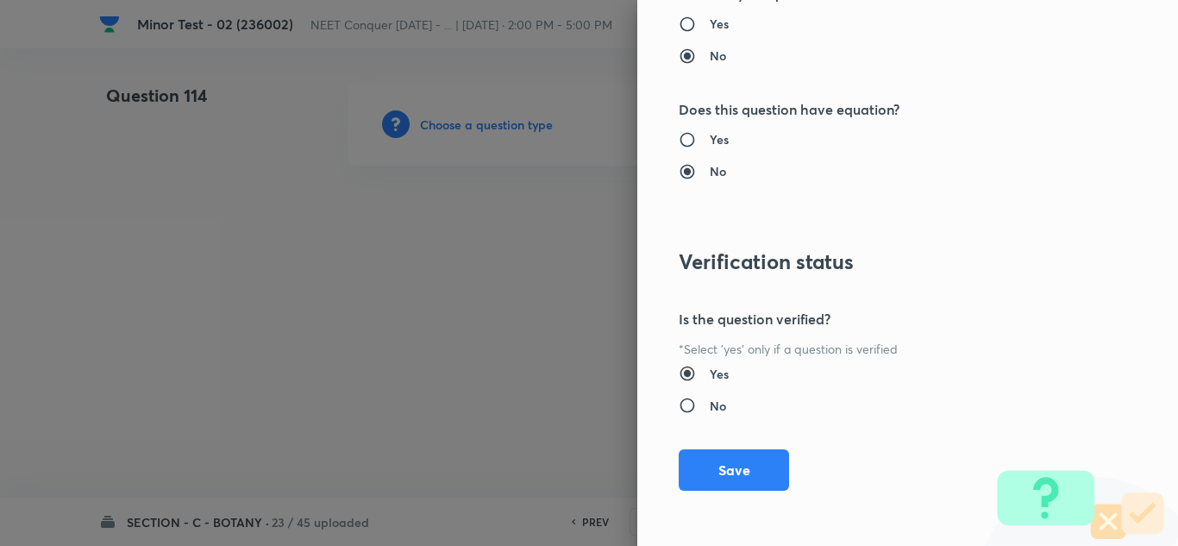
click at [714, 447] on div "Question settings Question type* Single choice correct Number of options* 2 3 4…" at bounding box center [907, 273] width 541 height 546
click at [714, 457] on button "Save" at bounding box center [734, 468] width 110 height 41
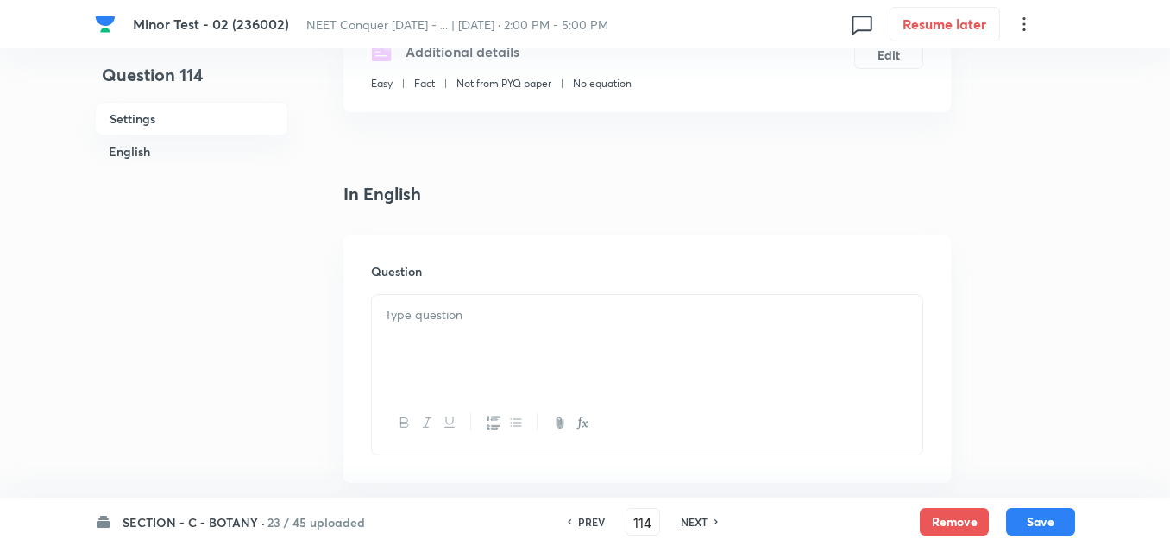
scroll to position [345, 0]
click at [472, 315] on p at bounding box center [647, 319] width 524 height 20
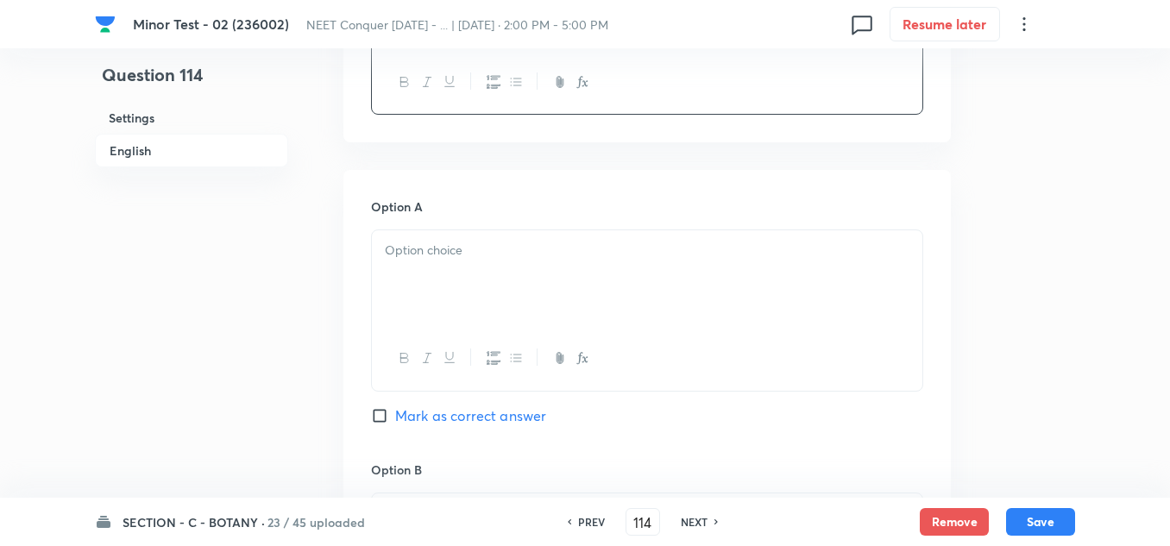
scroll to position [690, 0]
click at [502, 309] on div at bounding box center [647, 277] width 550 height 97
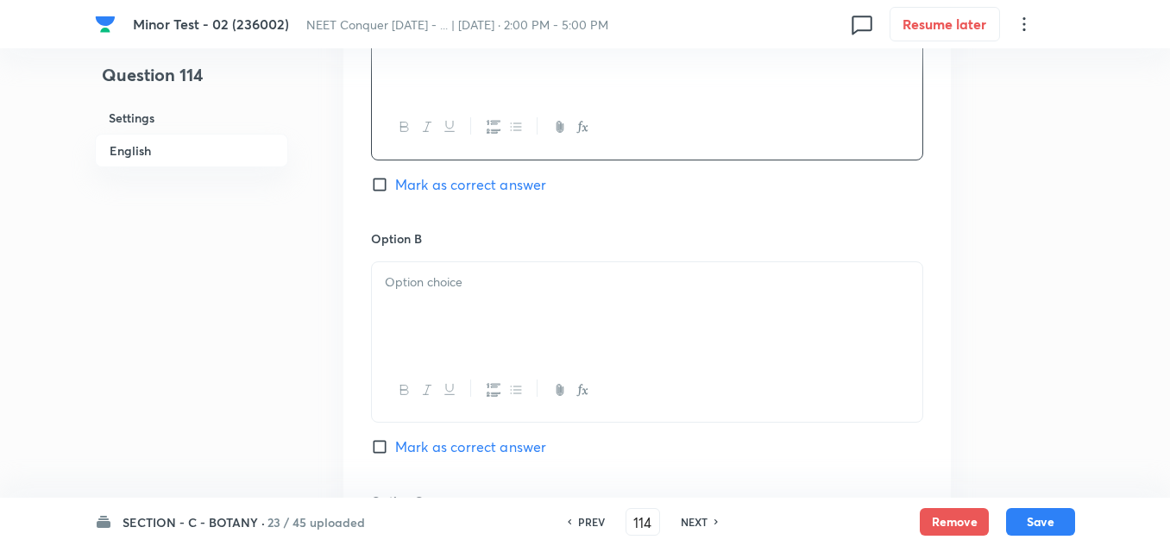
scroll to position [949, 0]
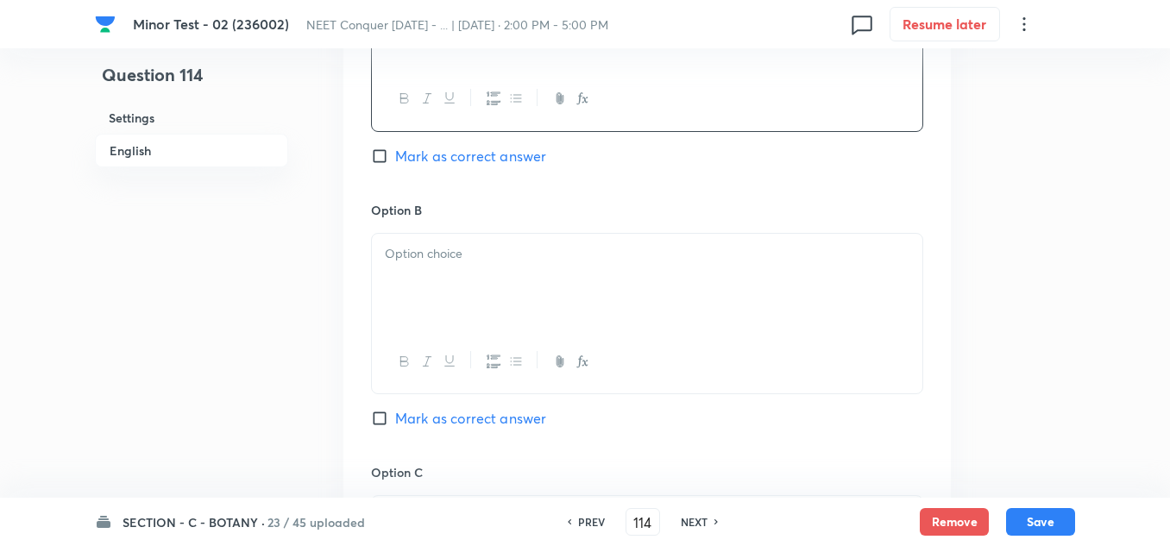
click at [470, 280] on div at bounding box center [647, 282] width 550 height 97
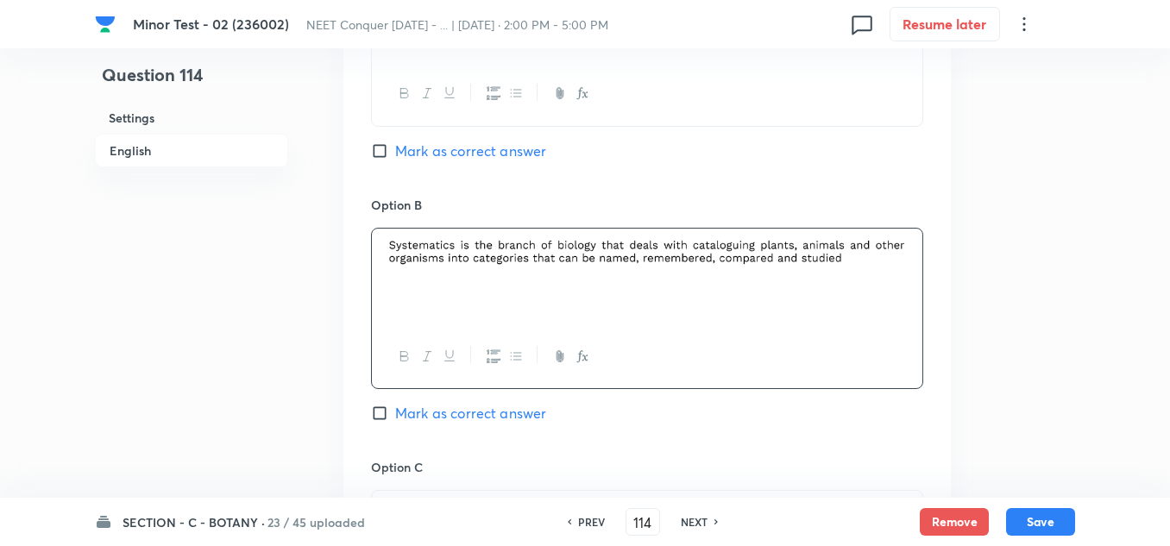
scroll to position [1121, 0]
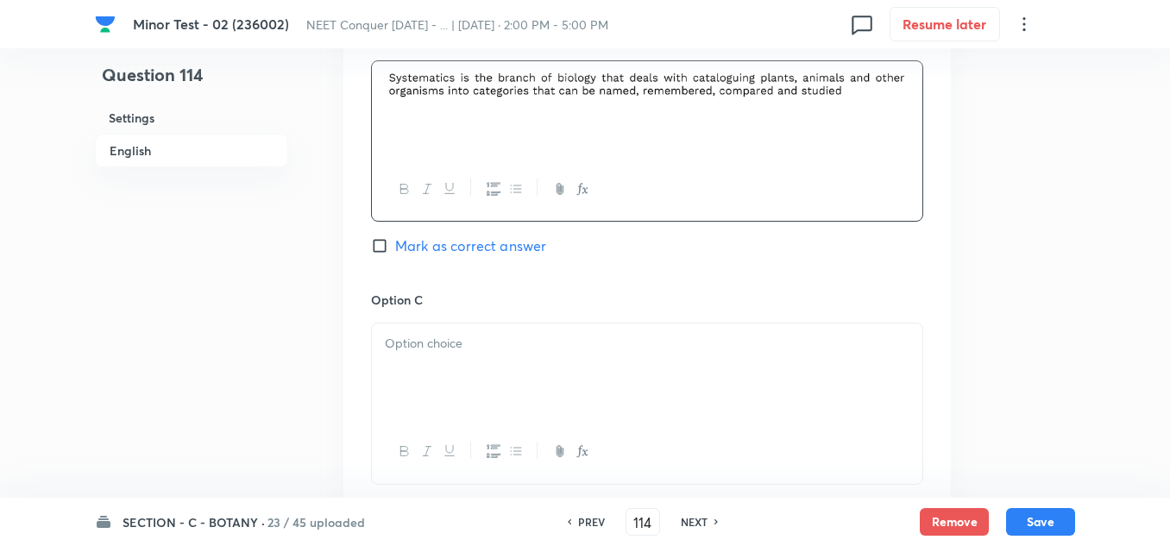
click at [430, 354] on div at bounding box center [647, 371] width 550 height 97
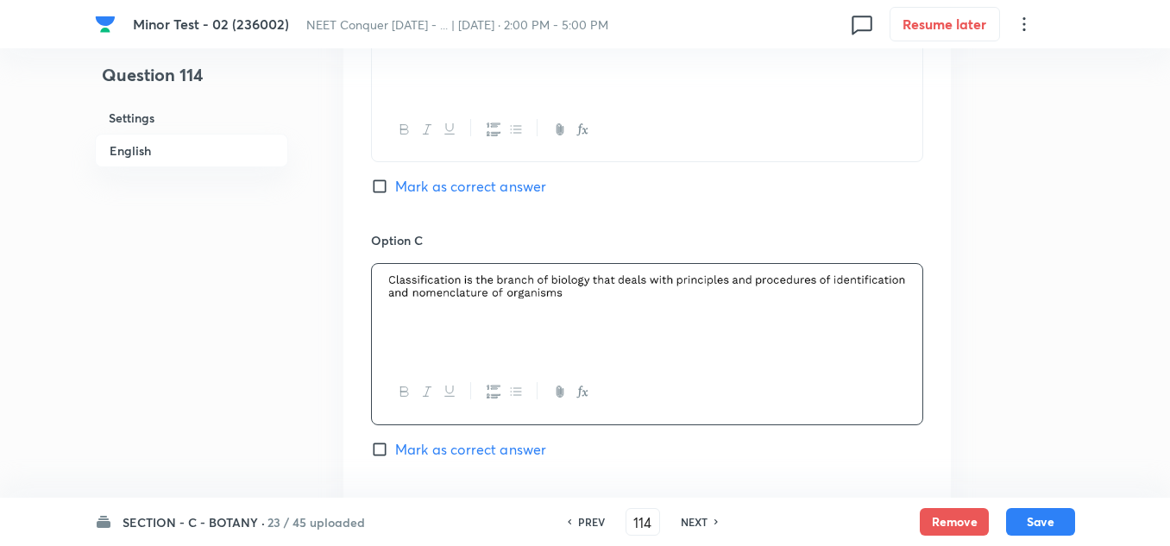
scroll to position [1294, 0]
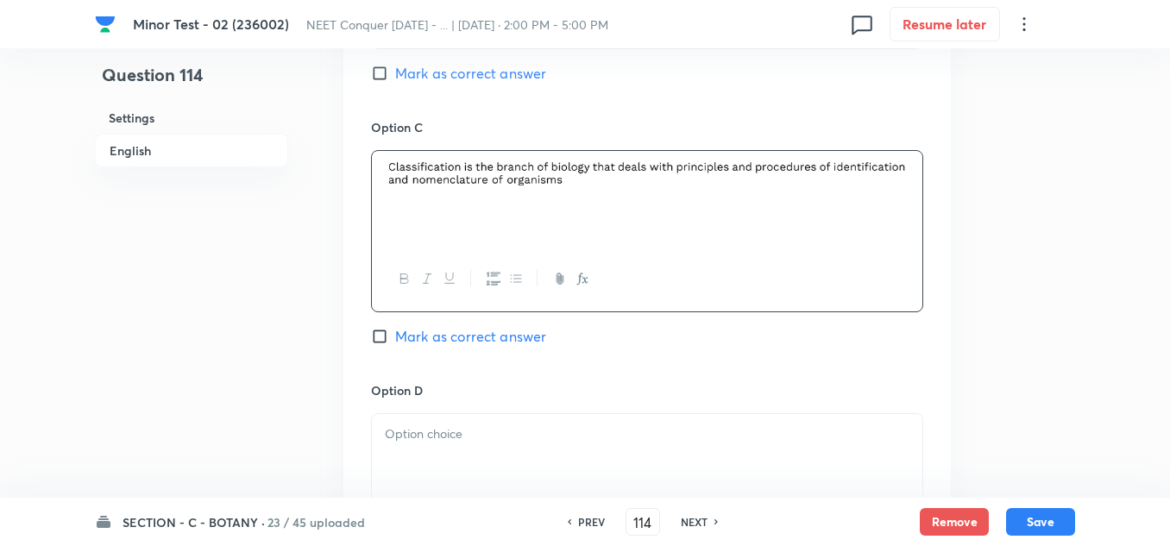
click at [427, 439] on p at bounding box center [647, 434] width 524 height 20
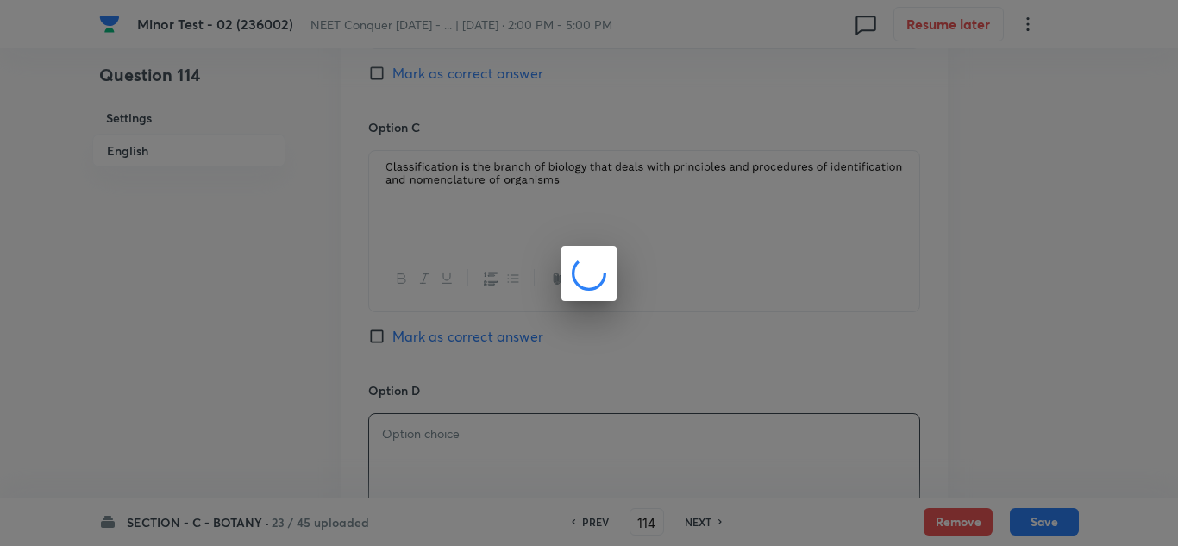
click at [373, 331] on div at bounding box center [589, 273] width 1178 height 546
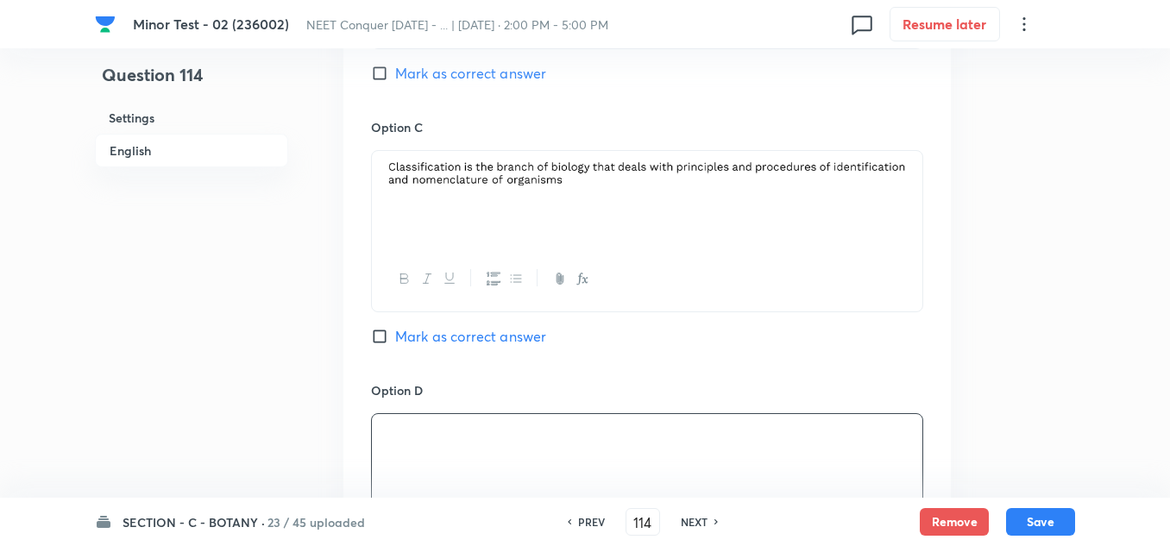
click at [379, 336] on input "Mark as correct answer" at bounding box center [383, 336] width 24 height 17
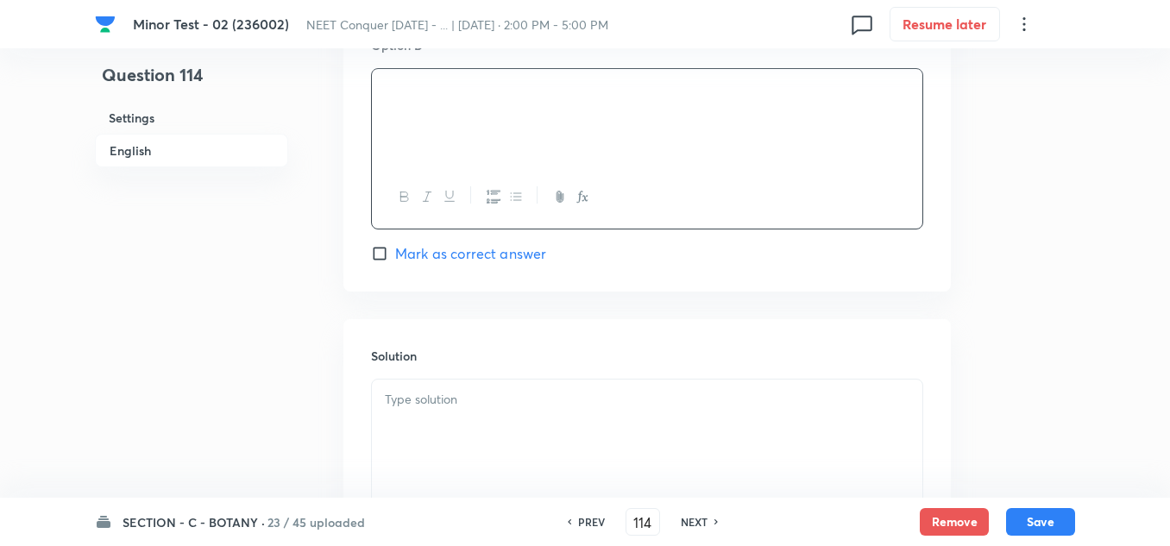
scroll to position [1725, 0]
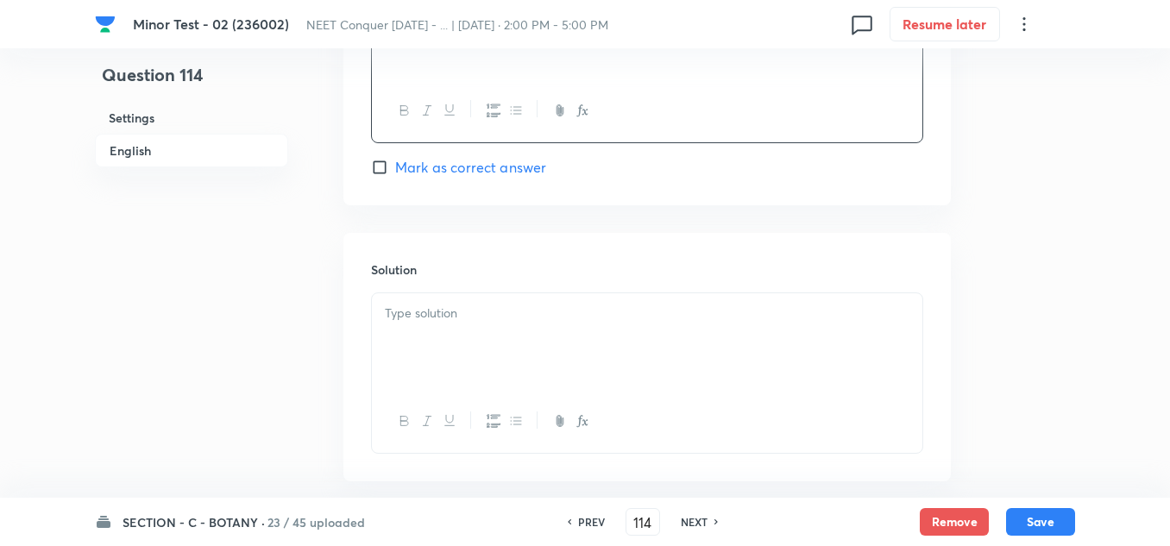
click at [475, 384] on div at bounding box center [647, 341] width 550 height 97
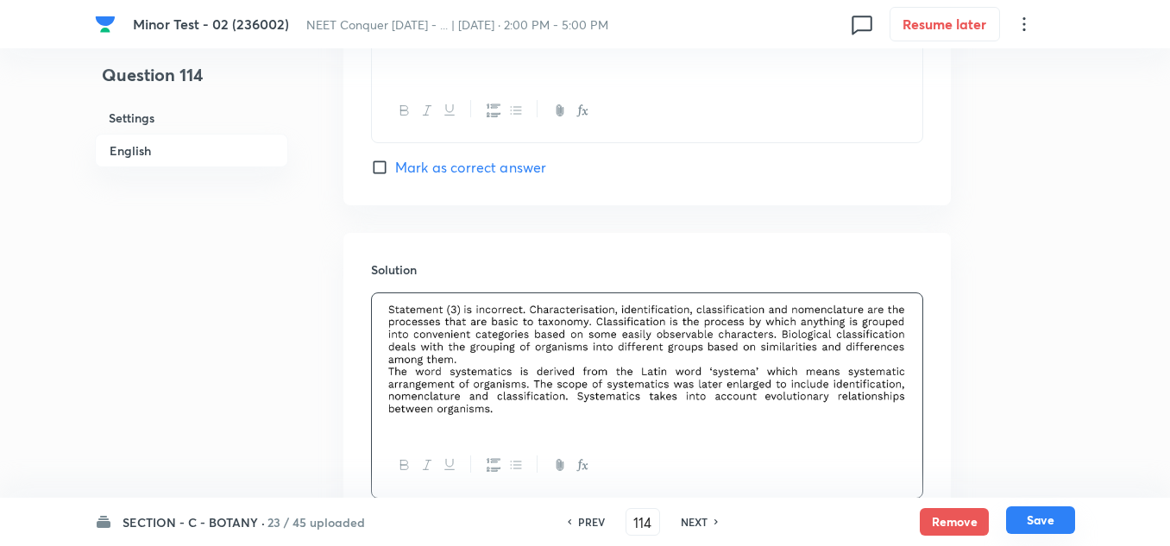
click at [1044, 517] on button "Save" at bounding box center [1040, 520] width 69 height 28
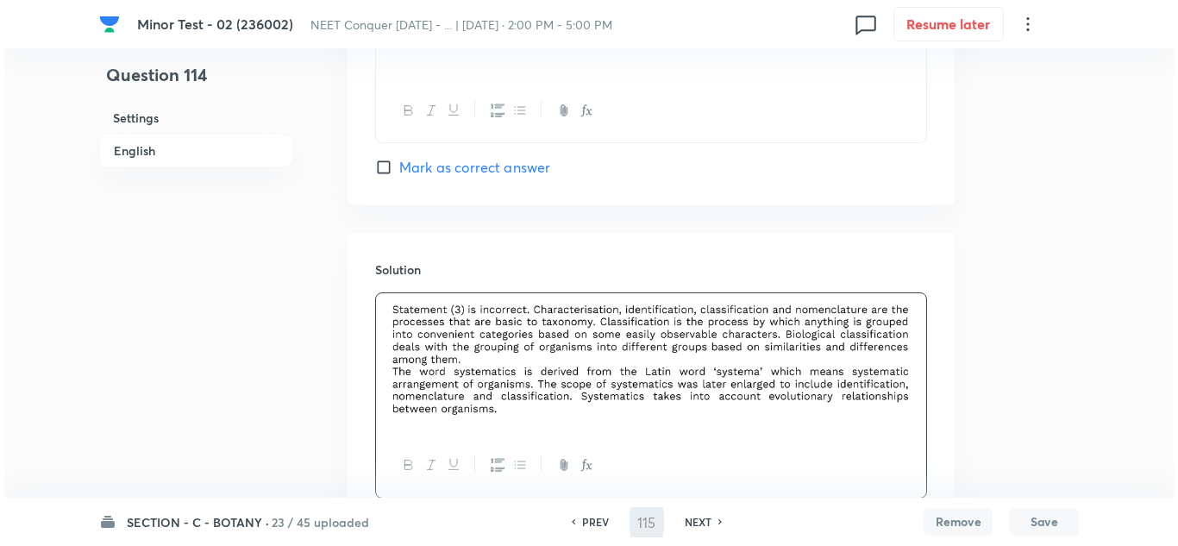
scroll to position [0, 0]
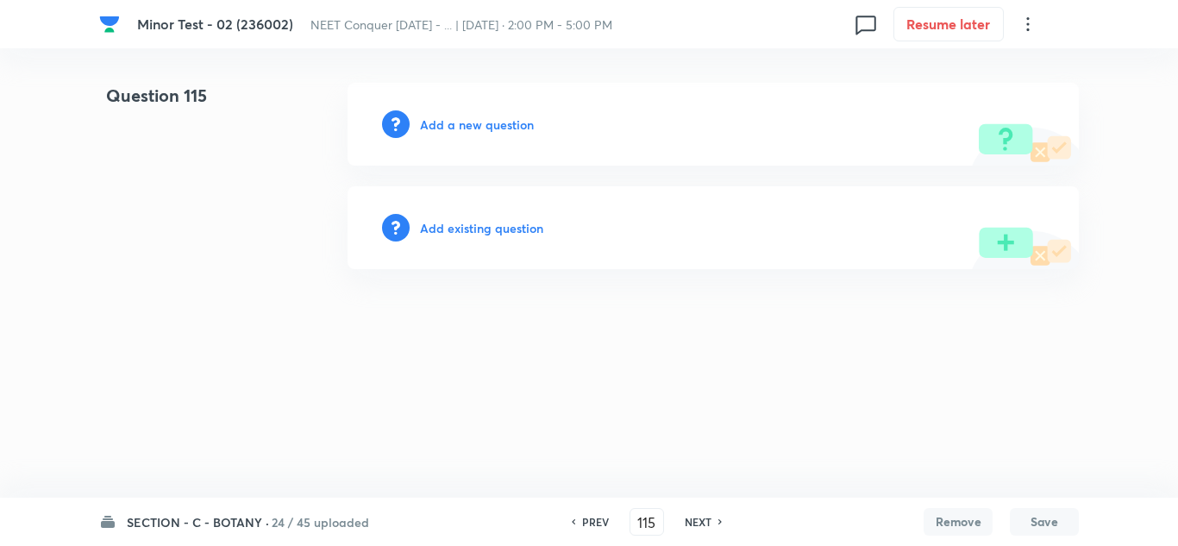
click at [448, 112] on div "Add a new question" at bounding box center [713, 124] width 731 height 83
click at [456, 124] on h6 "Add a new question" at bounding box center [477, 125] width 114 height 18
click at [495, 134] on div "Choose a question type" at bounding box center [713, 124] width 731 height 83
click at [493, 129] on h6 "Choose a question type" at bounding box center [486, 125] width 133 height 18
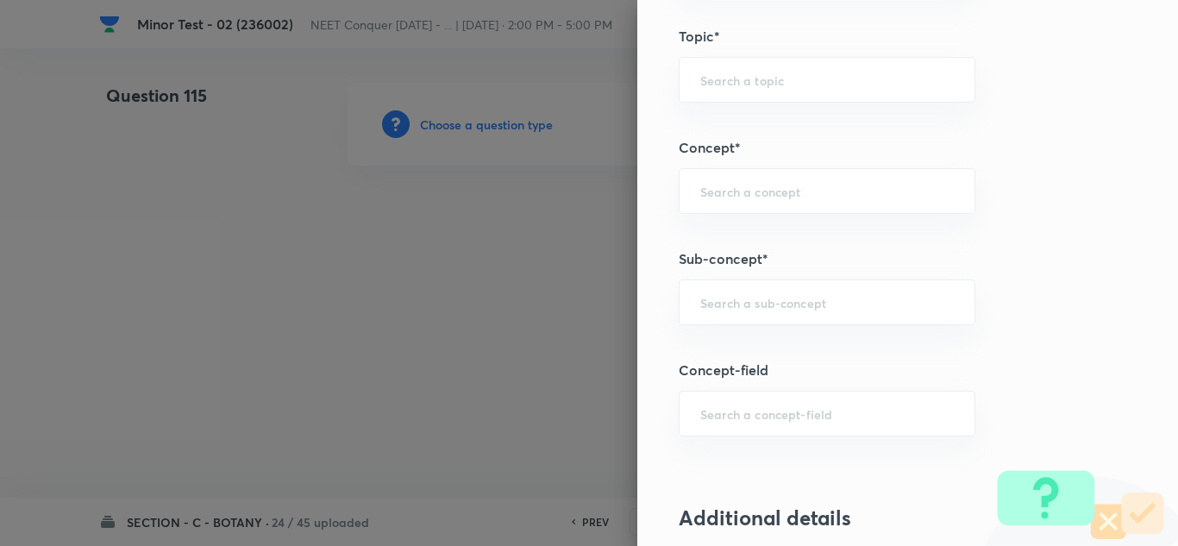
scroll to position [1121, 0]
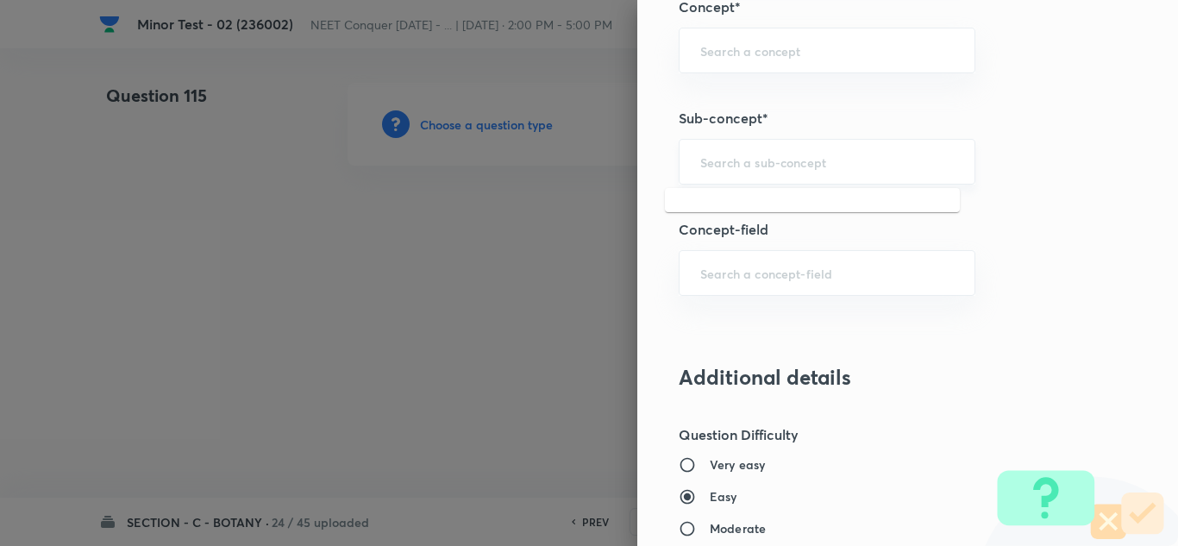
click at [760, 169] on input "text" at bounding box center [827, 162] width 254 height 16
paste input "Cell Cycle & Cell Division"
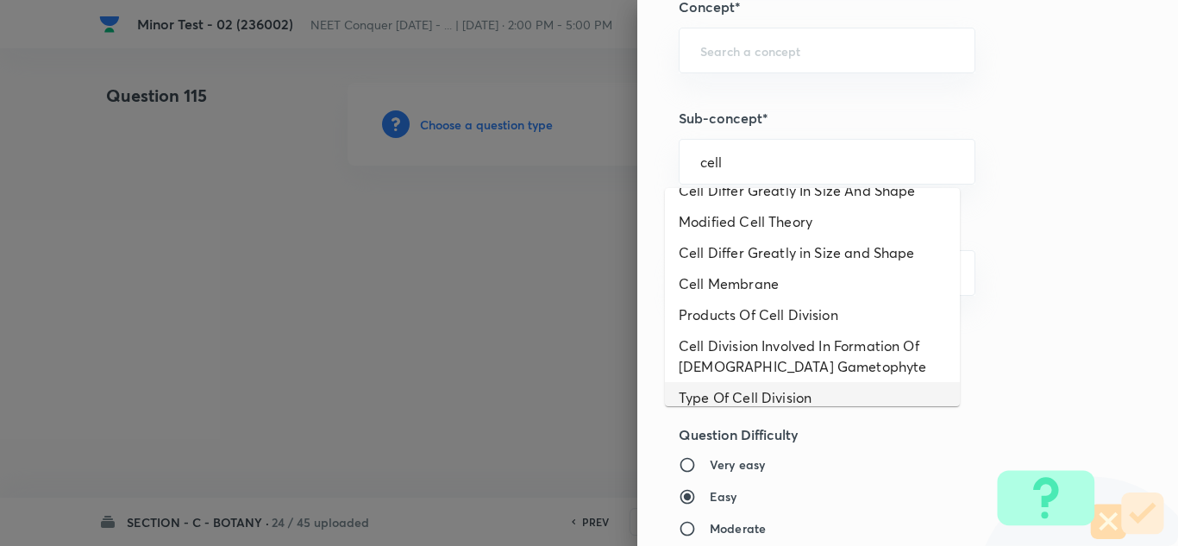
scroll to position [903, 0]
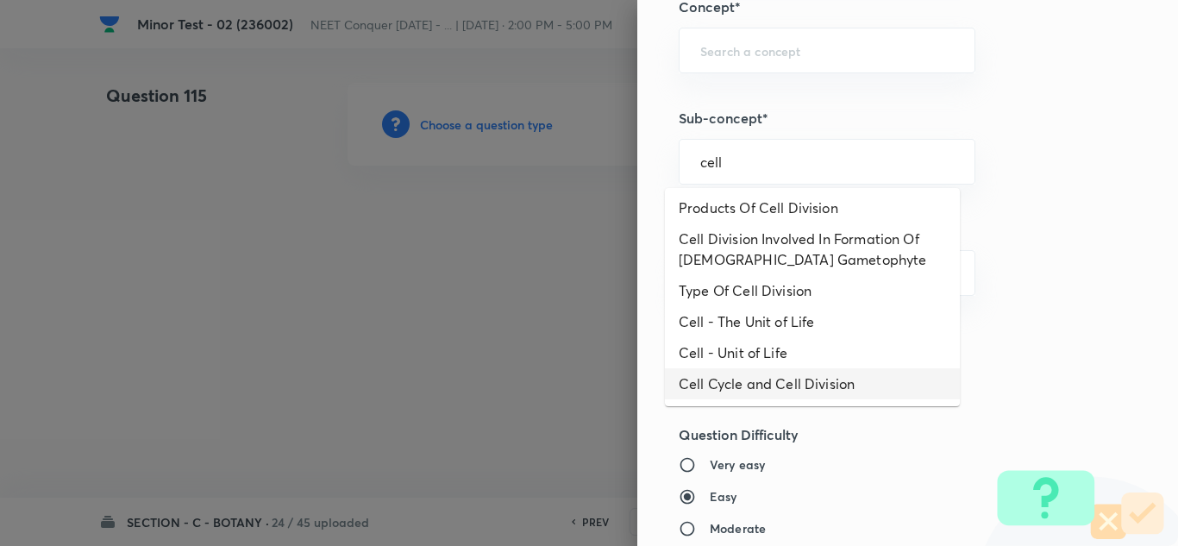
click at [735, 380] on li "Cell Cycle and Cell Division" at bounding box center [812, 383] width 295 height 31
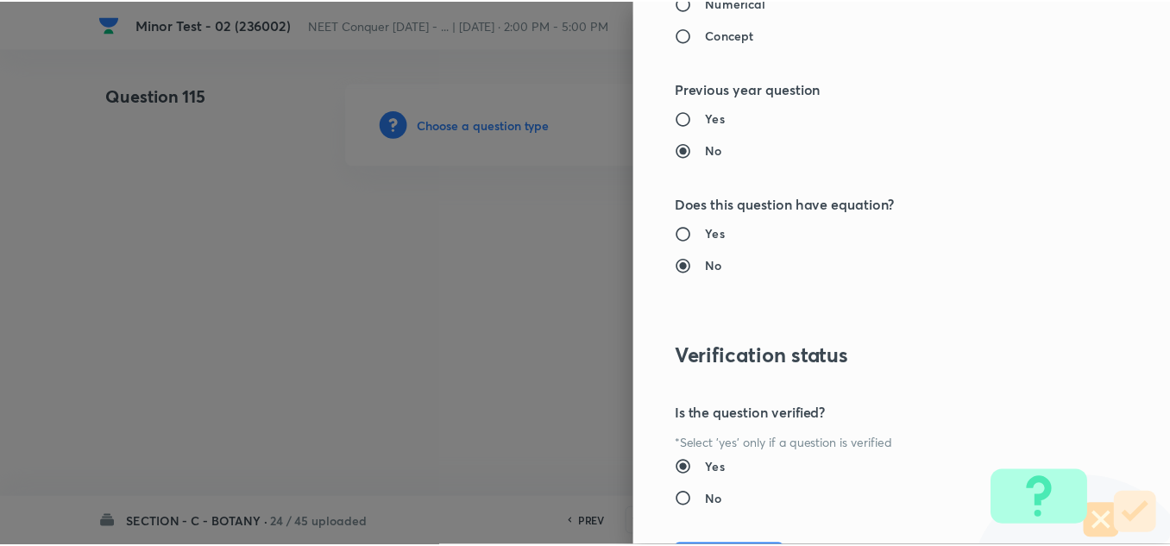
scroll to position [1921, 0]
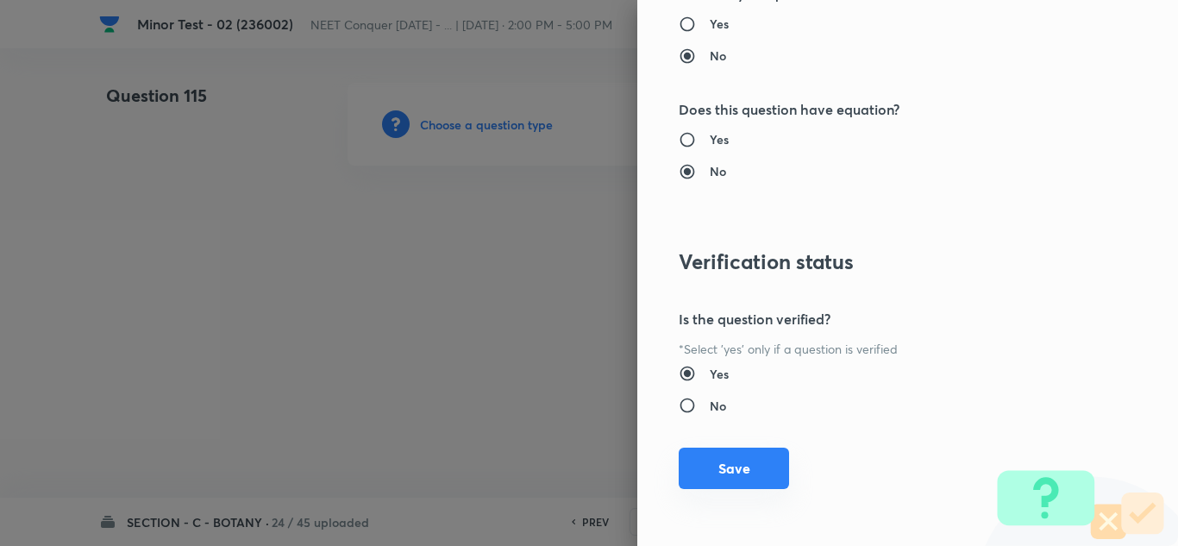
click at [727, 459] on button "Save" at bounding box center [734, 468] width 110 height 41
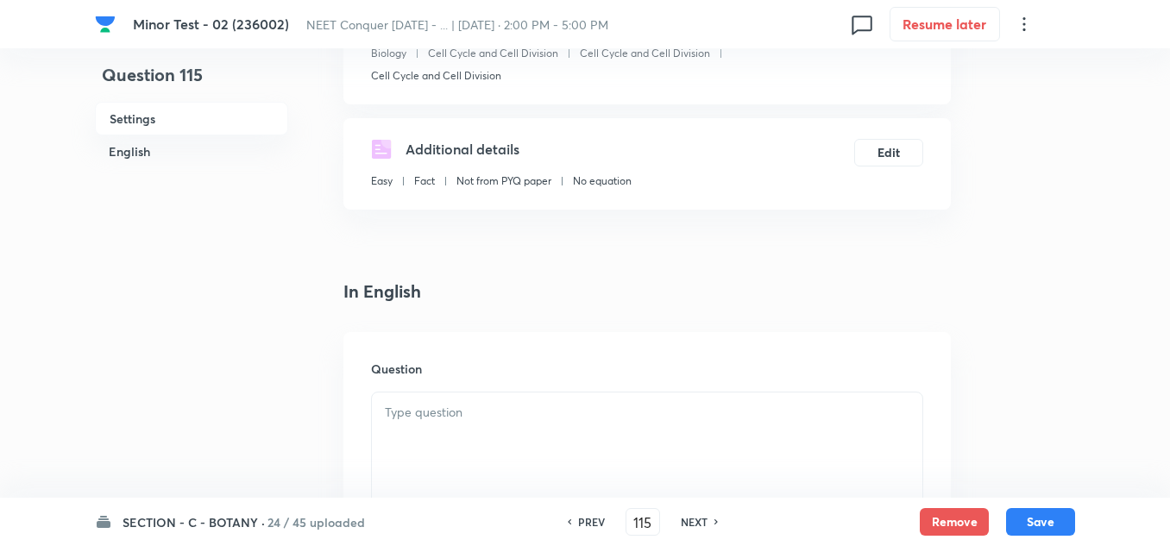
scroll to position [259, 0]
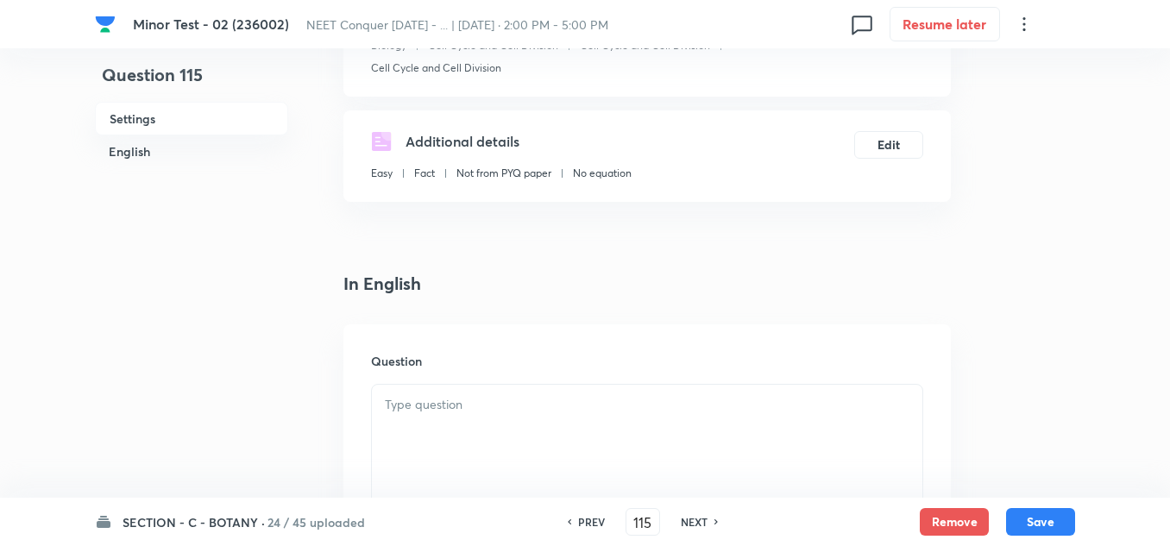
click at [442, 392] on div at bounding box center [647, 433] width 550 height 97
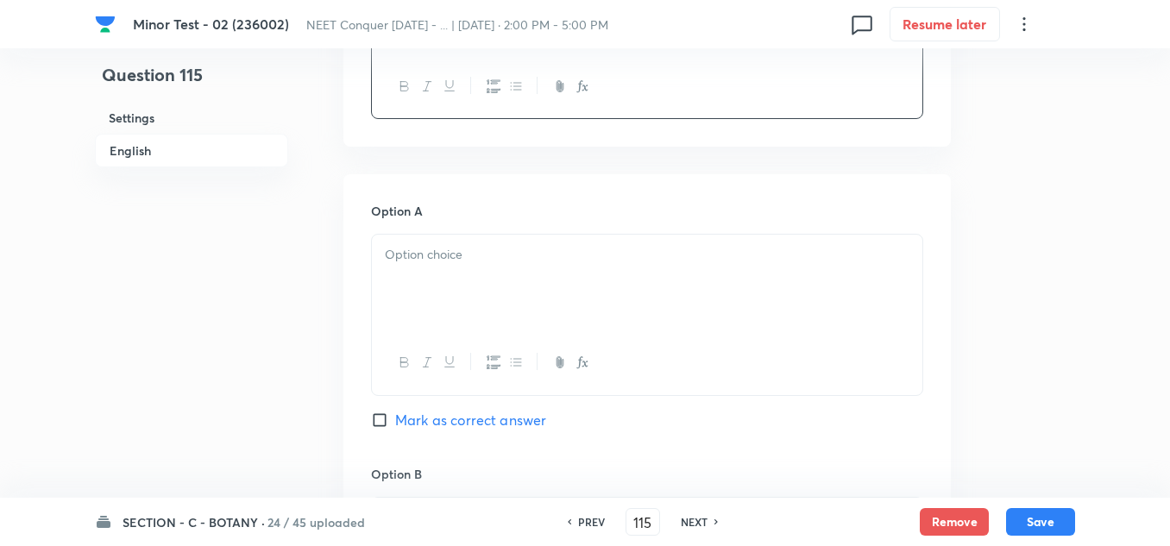
scroll to position [690, 0]
click at [430, 279] on div at bounding box center [647, 277] width 550 height 97
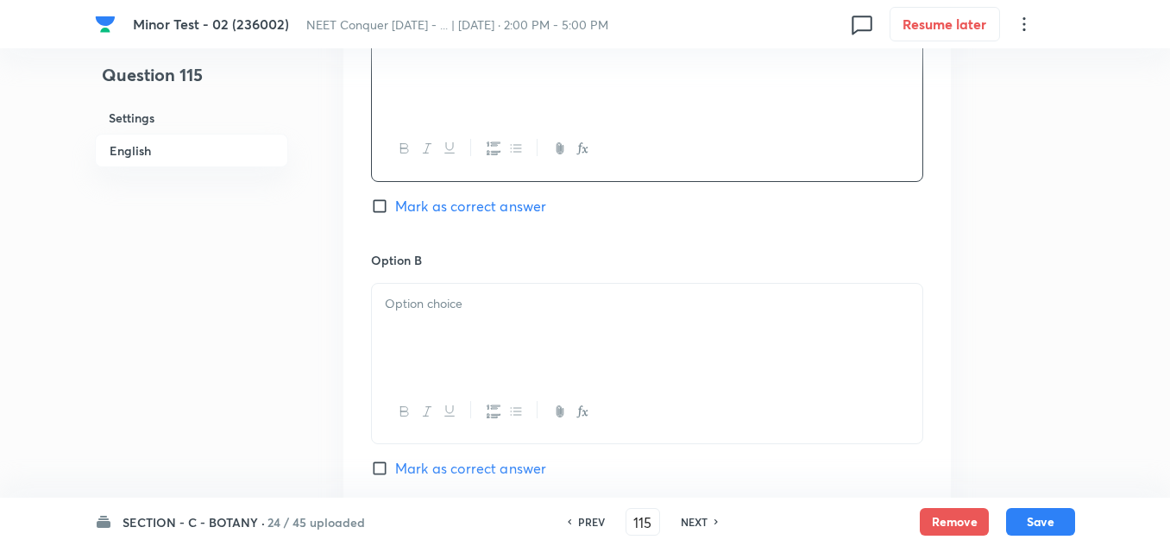
scroll to position [949, 0]
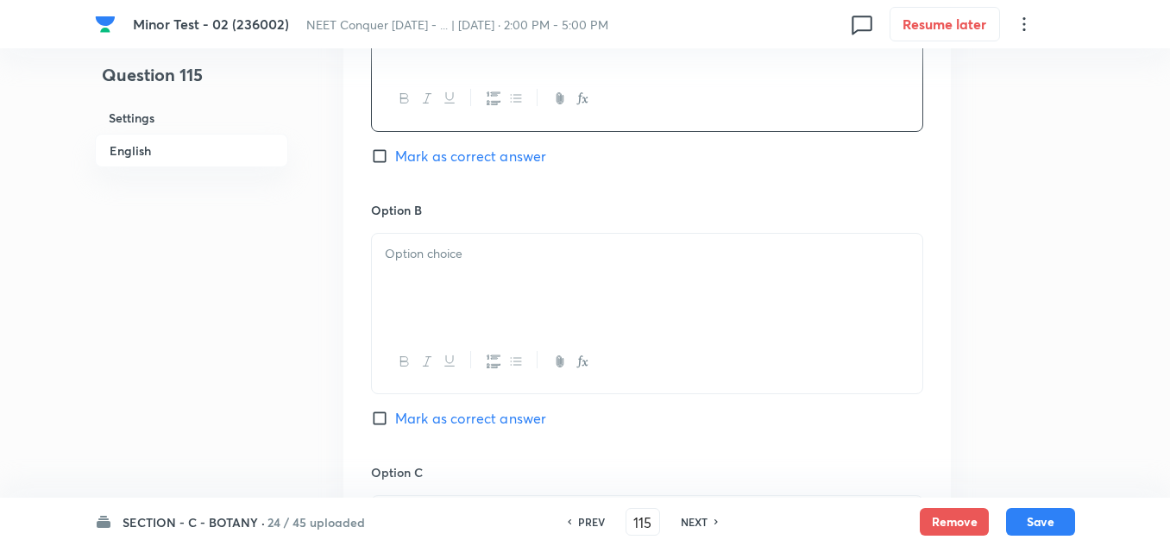
click at [425, 294] on div at bounding box center [647, 282] width 550 height 97
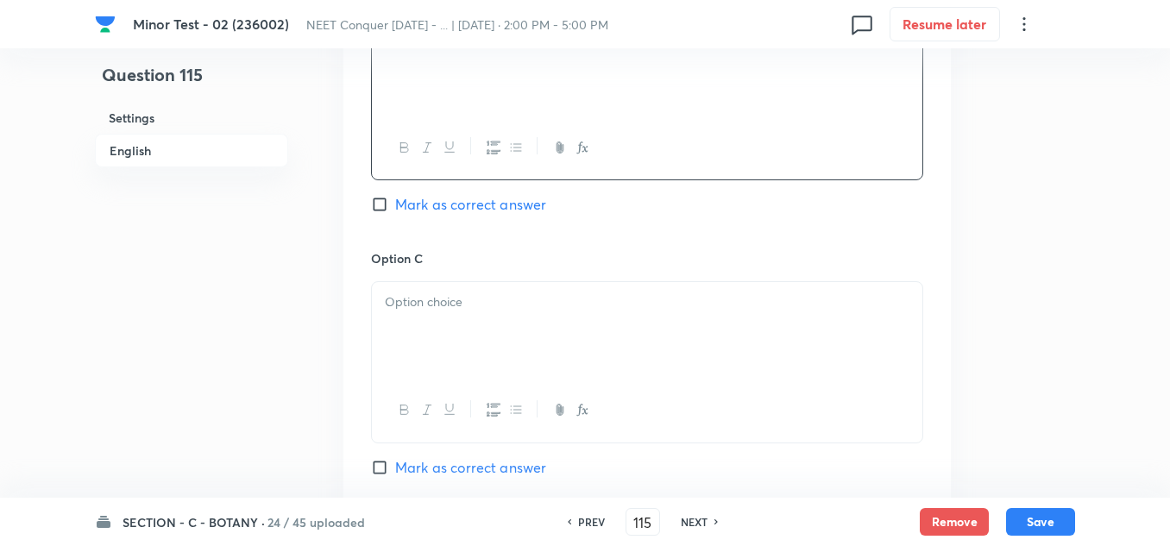
scroll to position [1207, 0]
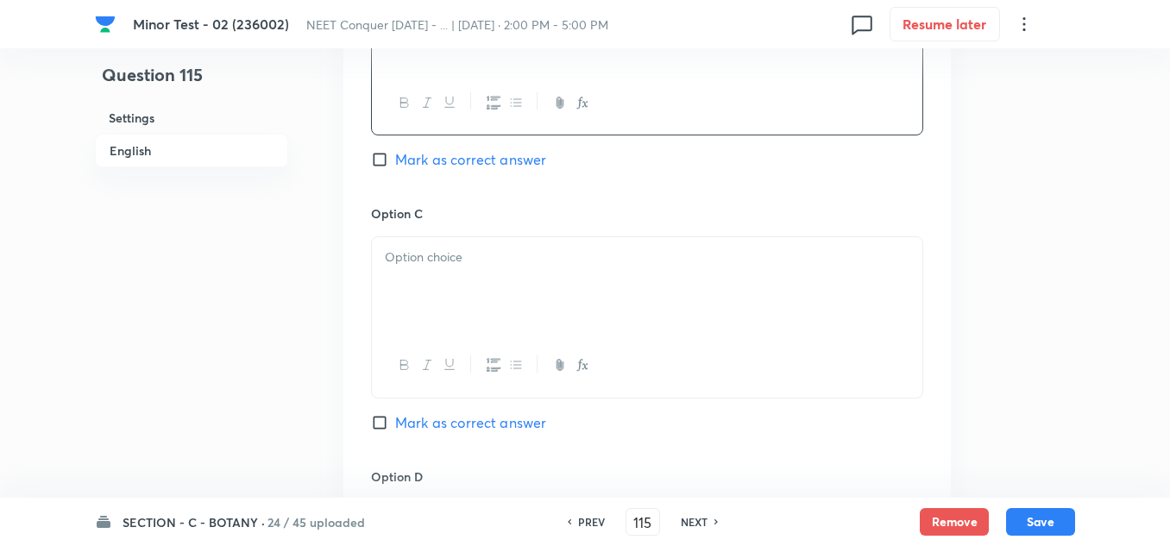
click at [435, 272] on div at bounding box center [647, 285] width 550 height 97
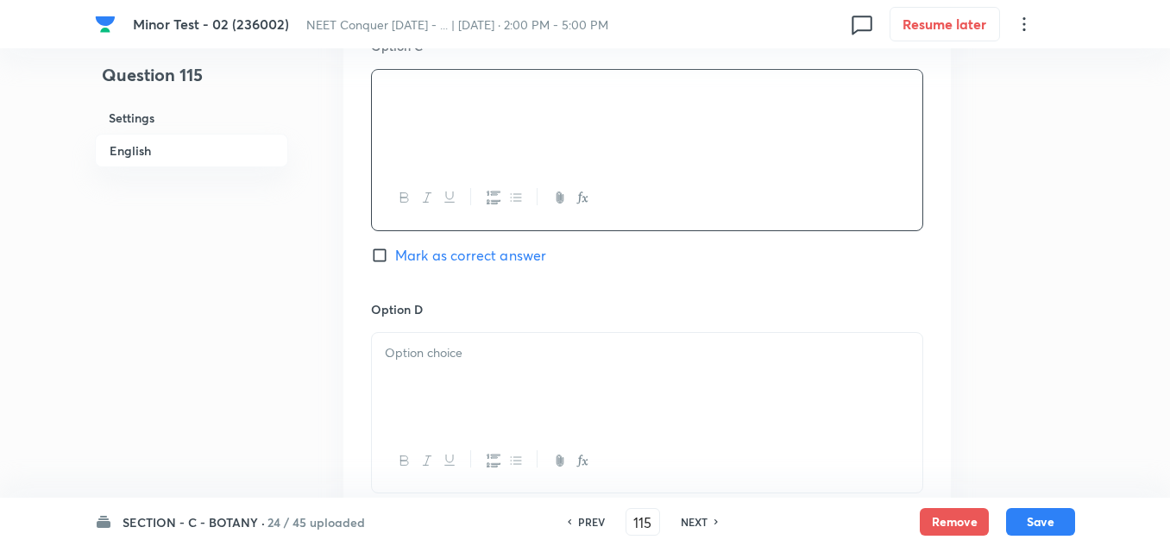
scroll to position [1380, 0]
click at [443, 374] on div at bounding box center [647, 376] width 550 height 97
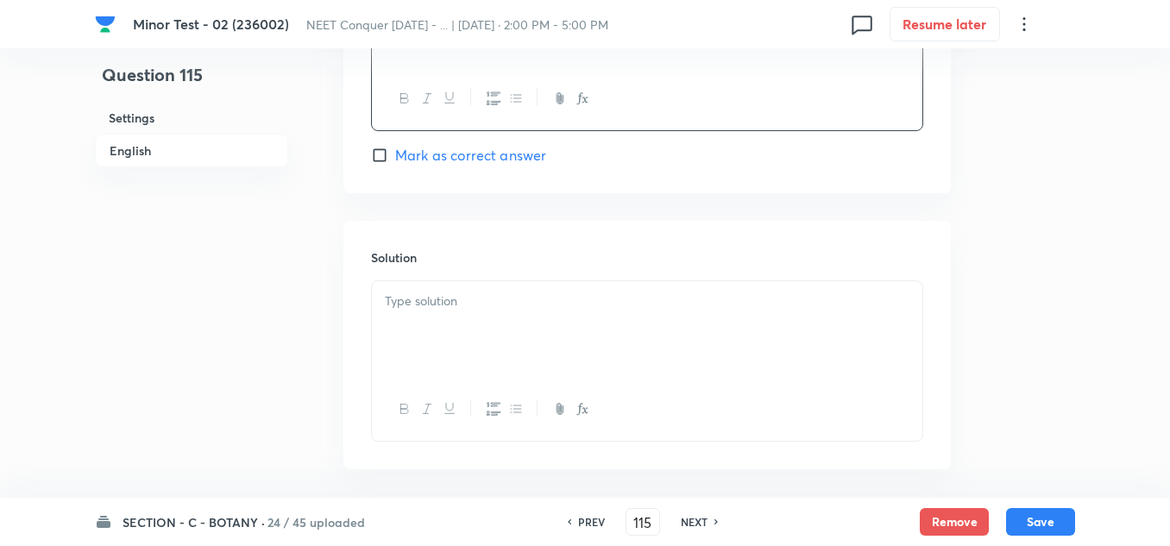
scroll to position [1553, 0]
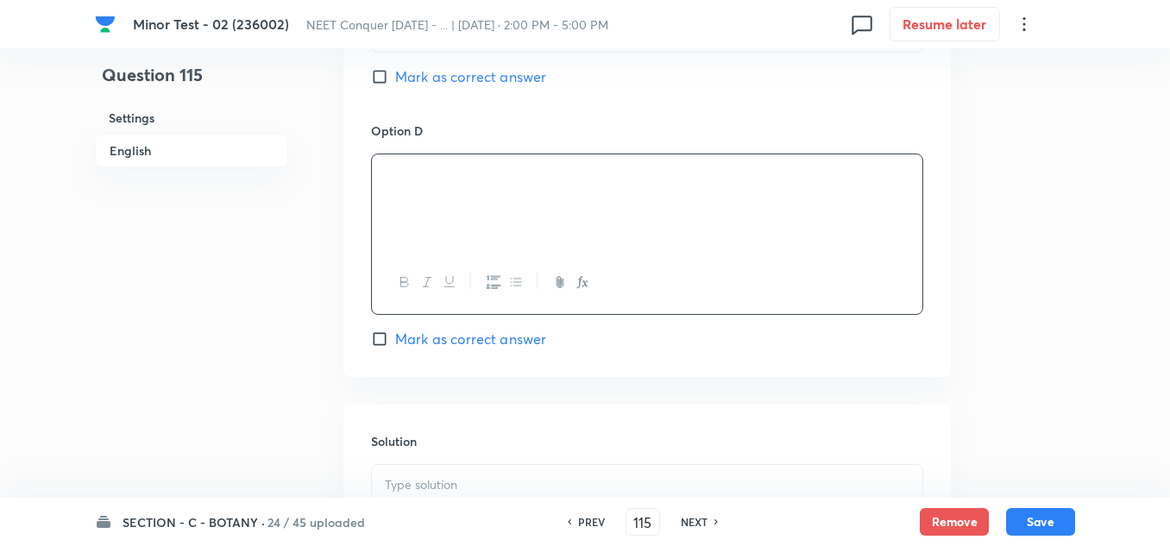
click at [384, 345] on input "Mark as correct answer" at bounding box center [383, 338] width 24 height 17
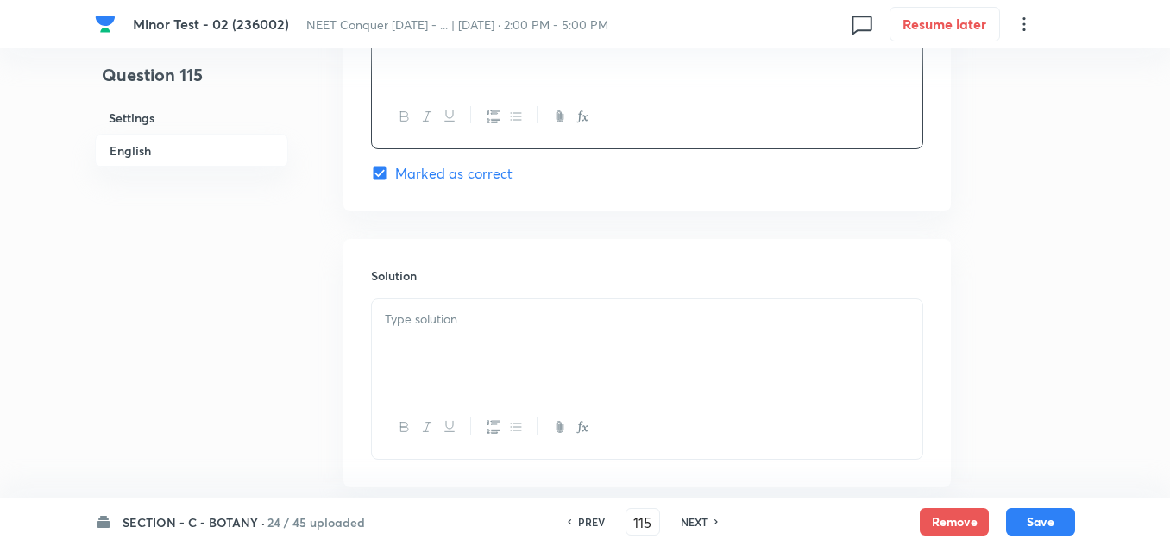
scroll to position [1726, 0]
click at [508, 322] on div at bounding box center [647, 340] width 550 height 97
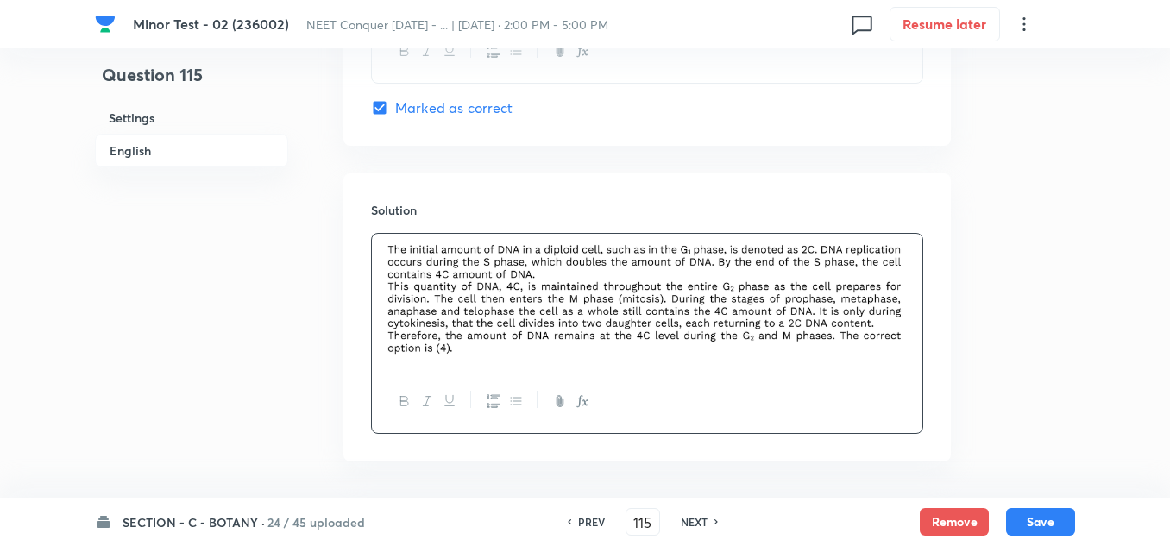
scroll to position [1852, 0]
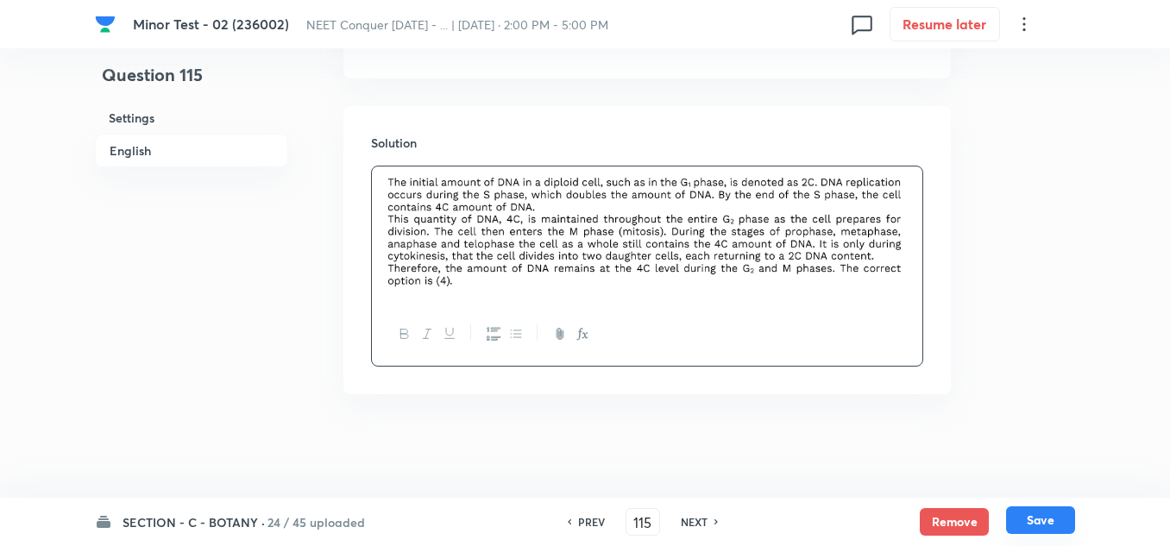
click at [1063, 529] on button "Save" at bounding box center [1040, 520] width 69 height 28
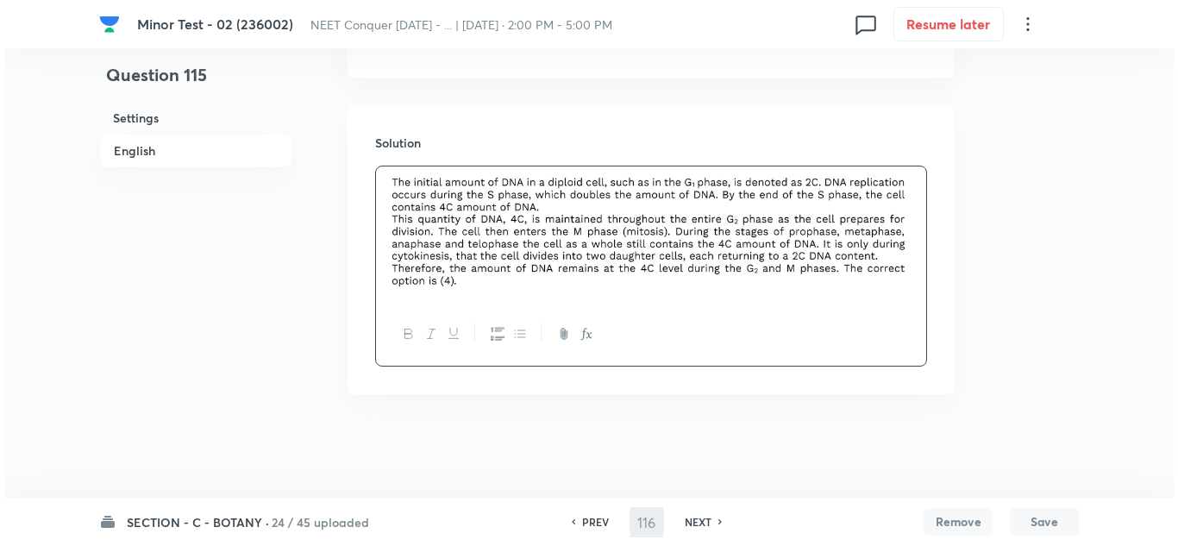
scroll to position [0, 0]
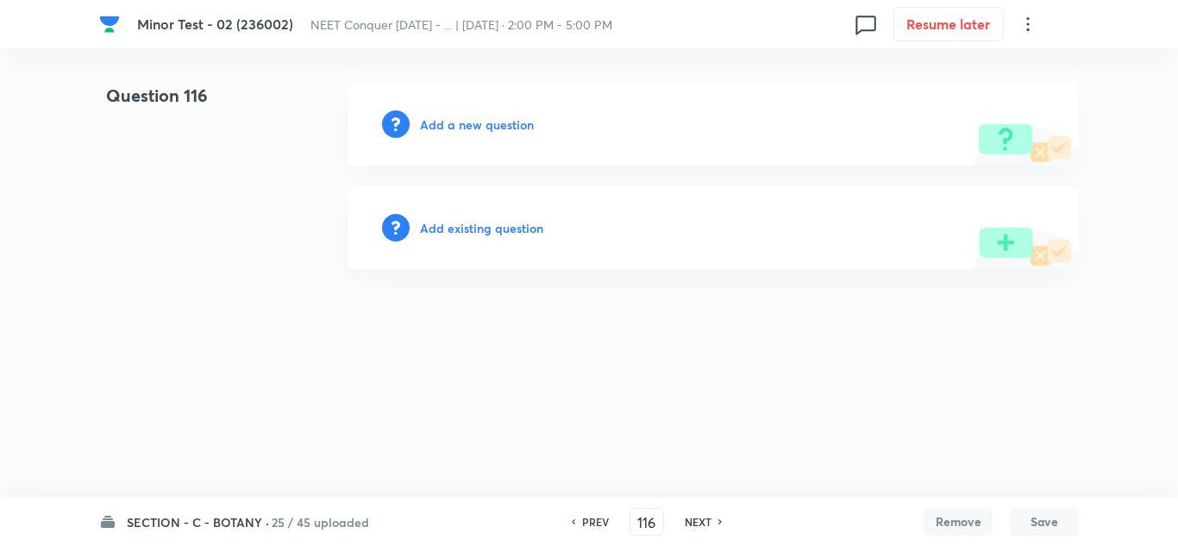
click at [479, 130] on h6 "Add a new question" at bounding box center [477, 125] width 114 height 18
click at [466, 129] on h6 "Choose a question type" at bounding box center [486, 125] width 133 height 18
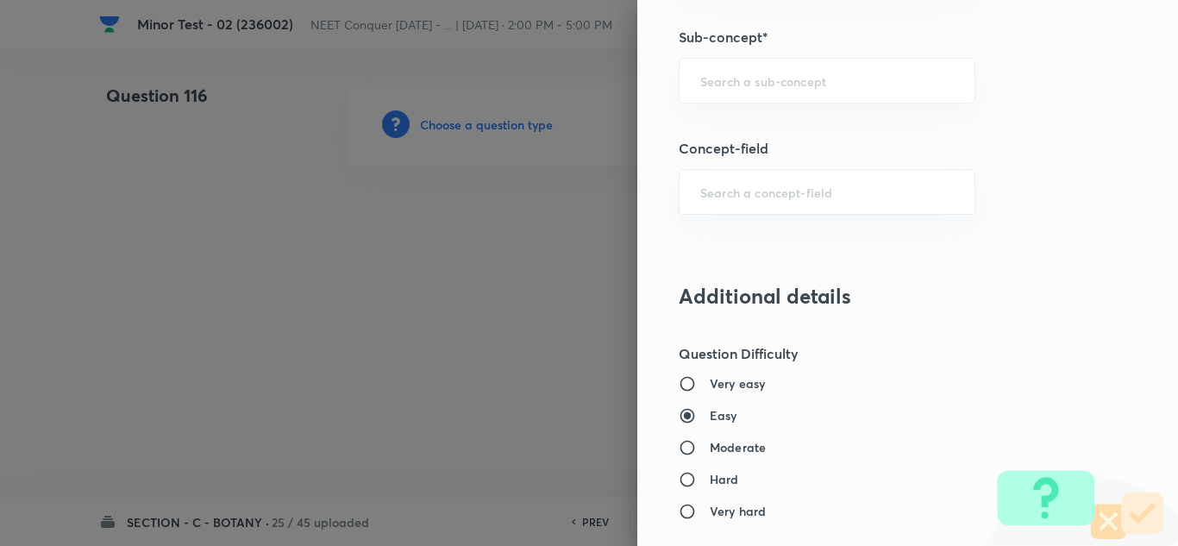
scroll to position [1207, 0]
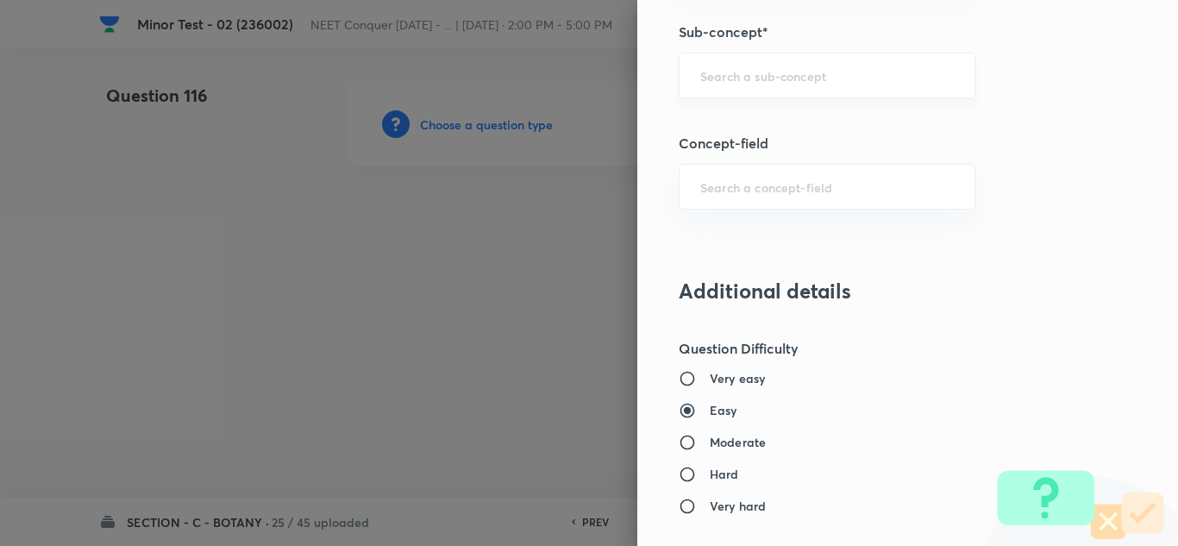
click at [721, 95] on div "​" at bounding box center [827, 76] width 297 height 46
paste input "Living World"
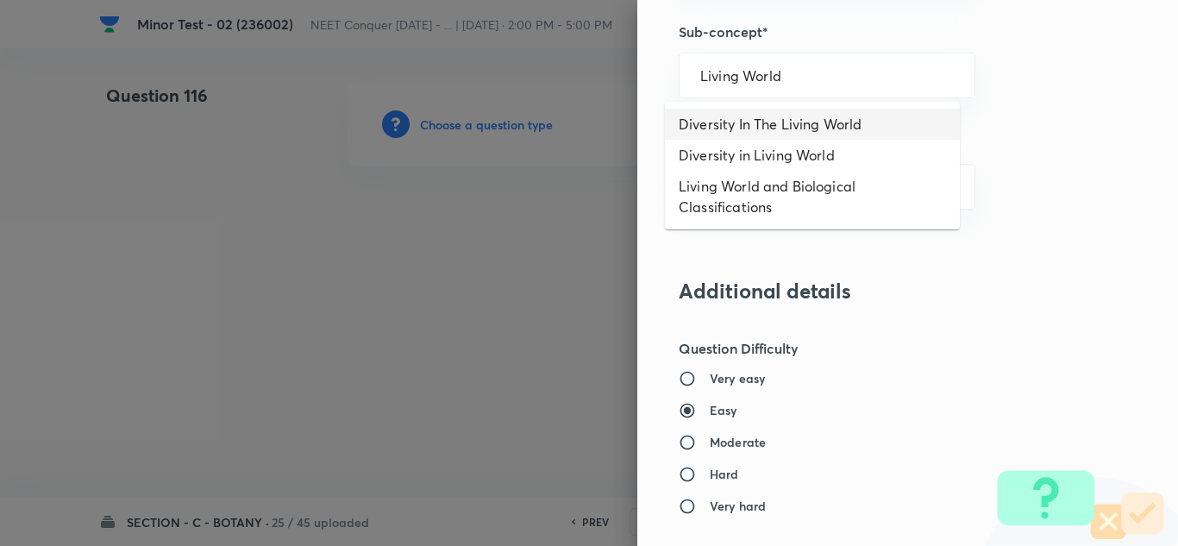
click at [784, 122] on li "Diversity In The Living World" at bounding box center [812, 124] width 295 height 31
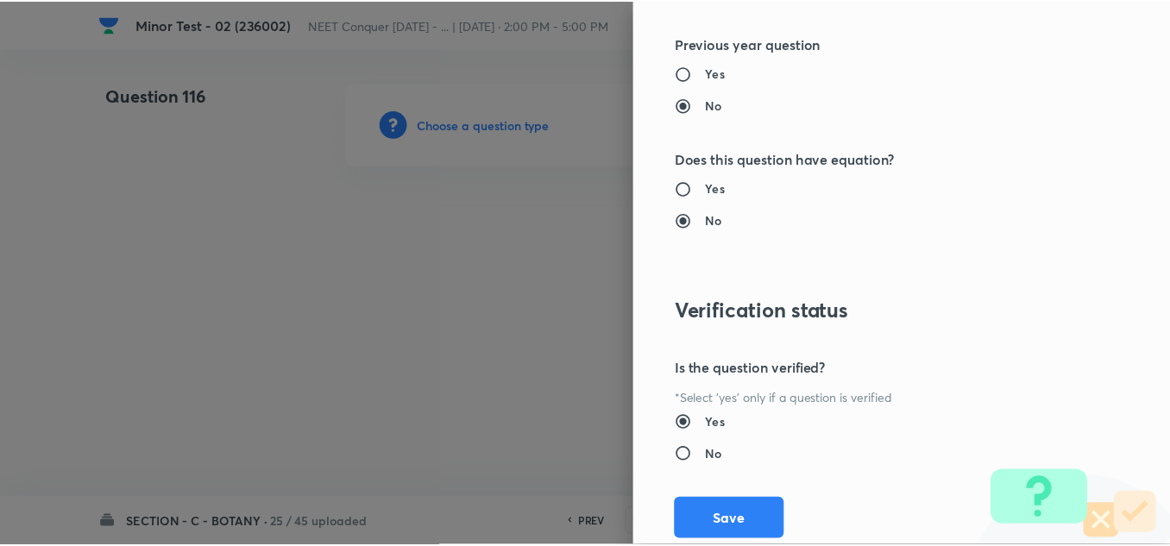
scroll to position [1921, 0]
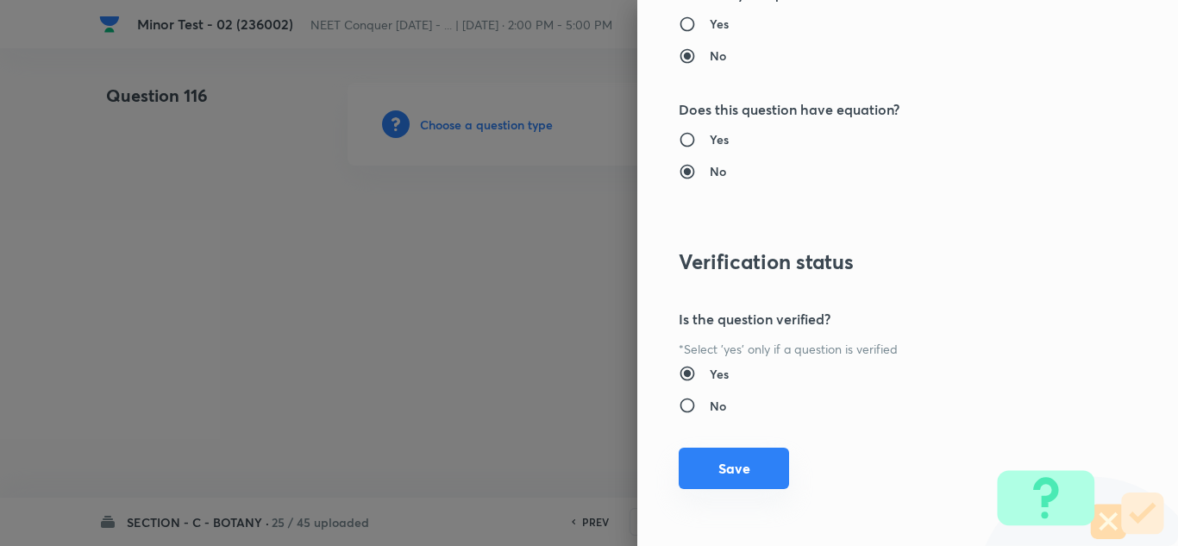
click at [726, 464] on button "Save" at bounding box center [734, 468] width 110 height 41
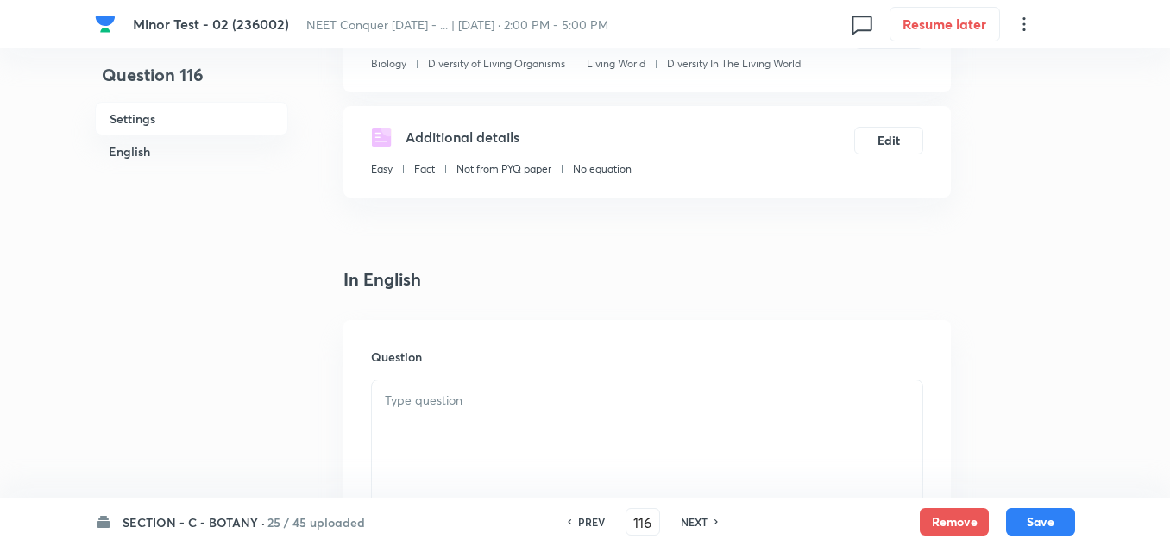
scroll to position [431, 0]
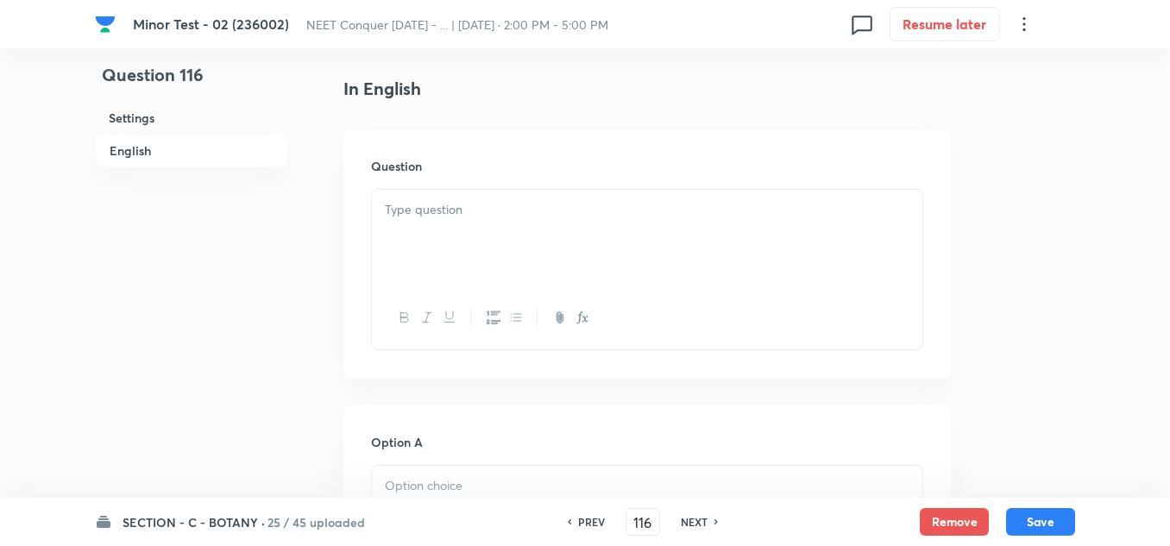
click at [449, 207] on p at bounding box center [647, 210] width 524 height 20
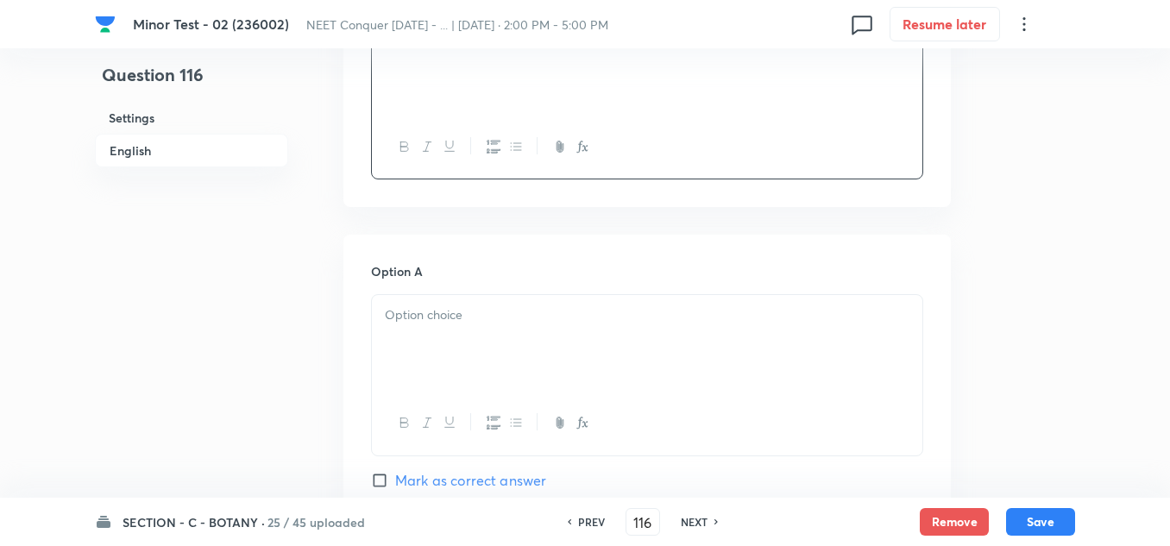
scroll to position [604, 0]
click at [397, 331] on div at bounding box center [647, 341] width 550 height 97
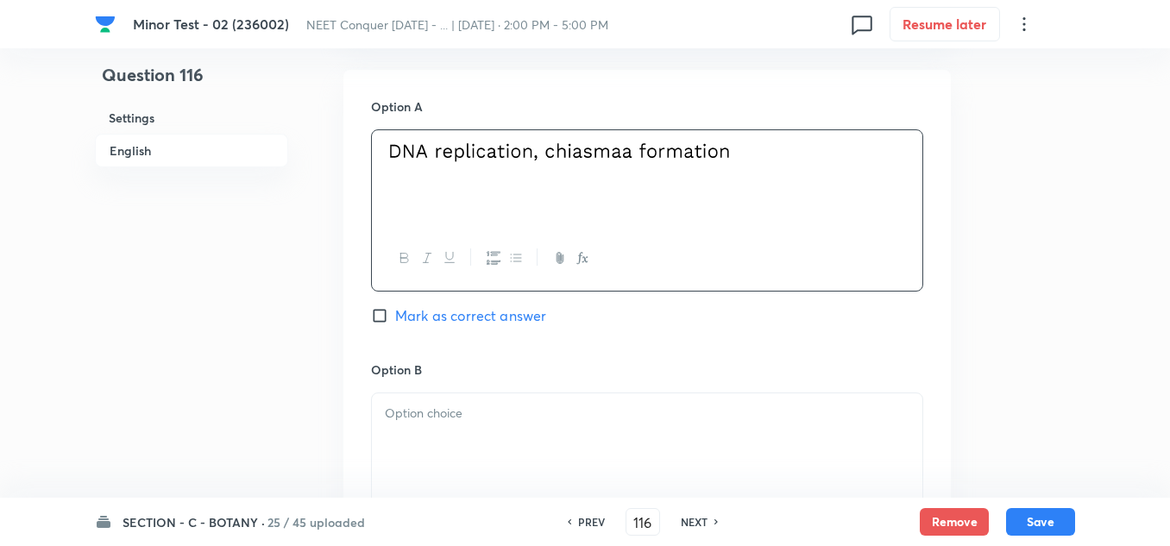
scroll to position [776, 0]
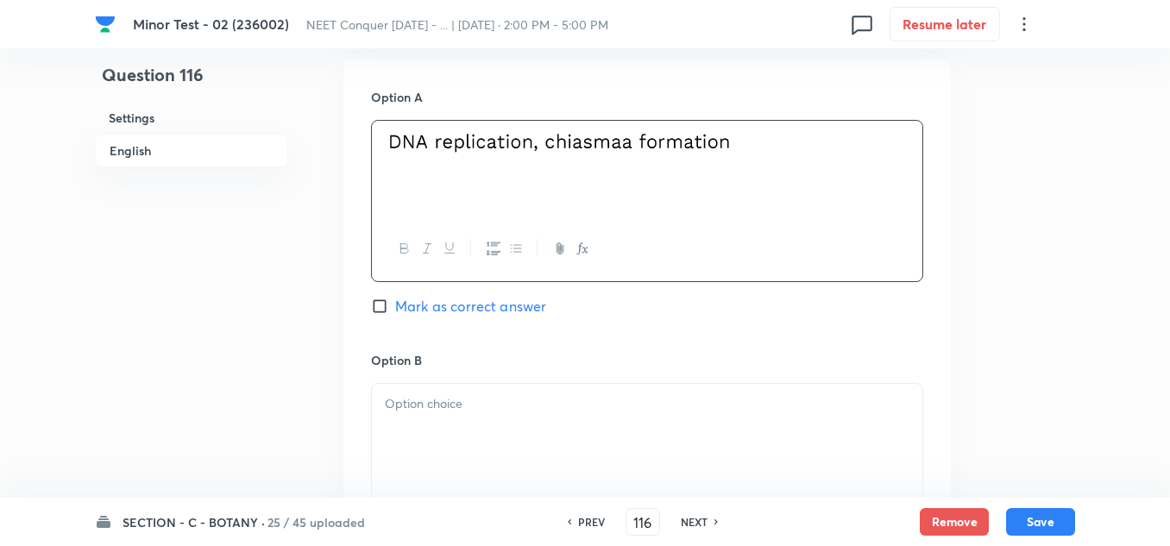
click at [423, 409] on p at bounding box center [647, 404] width 524 height 20
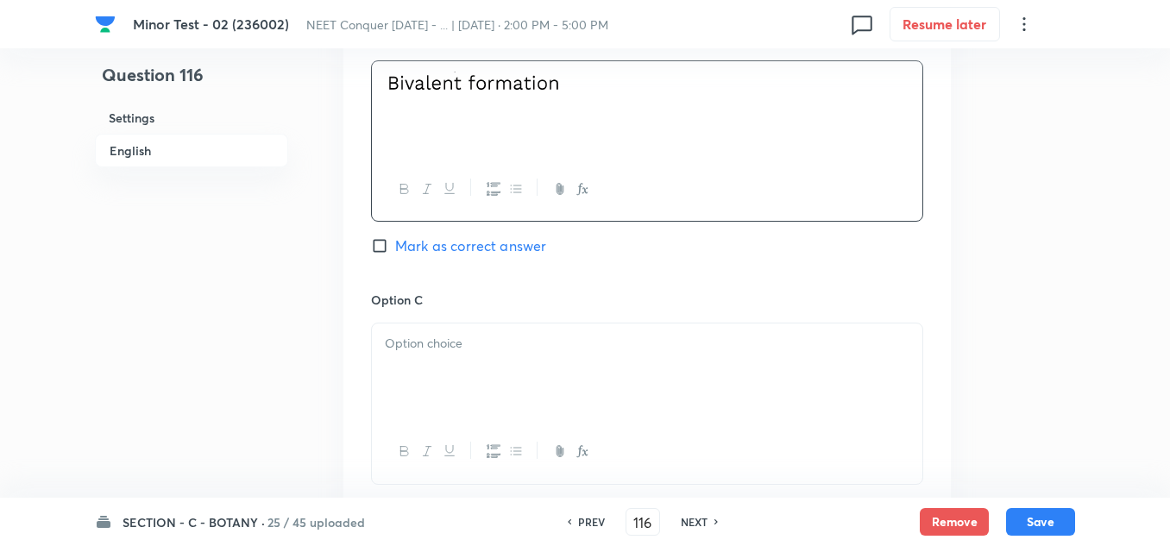
scroll to position [1121, 0]
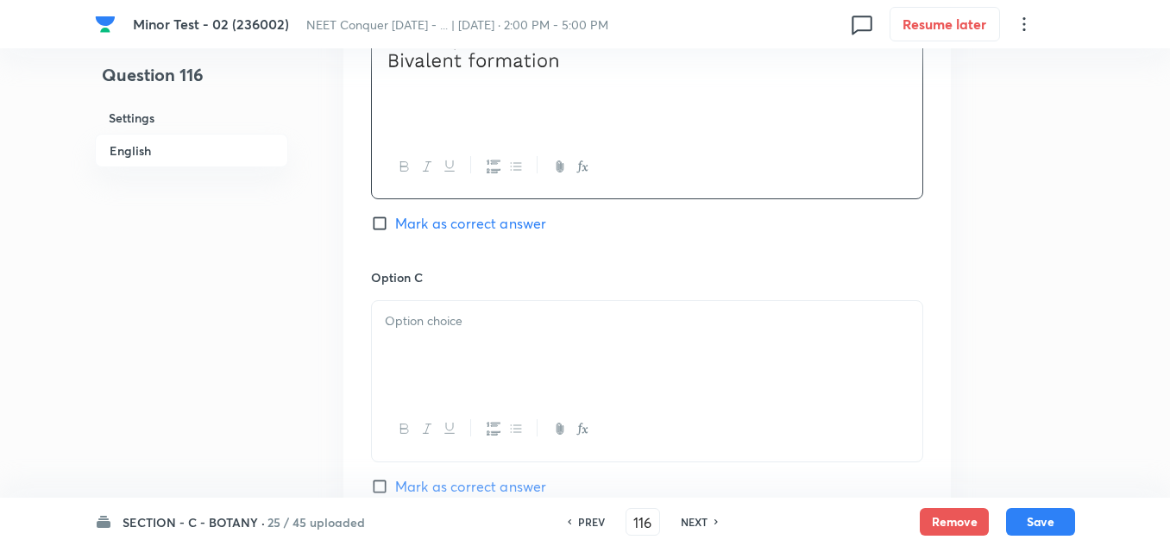
click at [480, 317] on p at bounding box center [647, 321] width 524 height 20
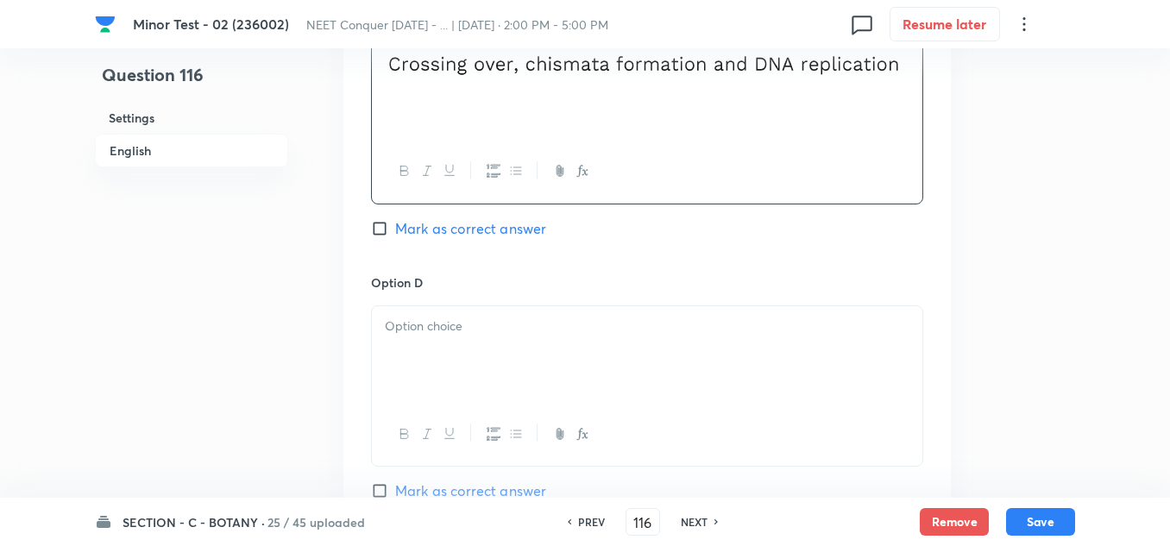
scroll to position [1380, 0]
click at [442, 322] on p at bounding box center [647, 326] width 524 height 20
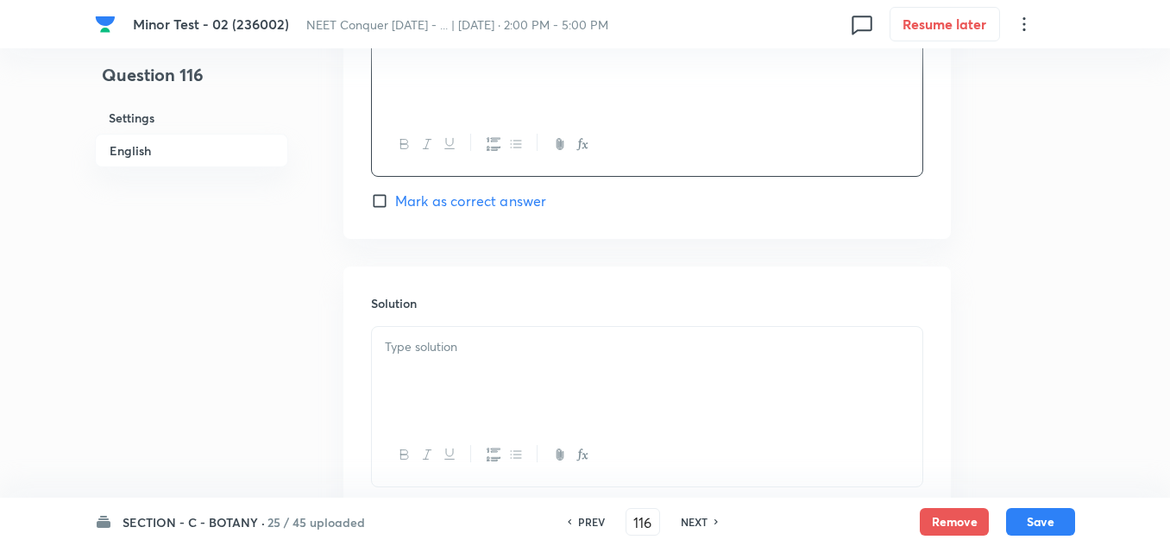
scroll to position [1639, 0]
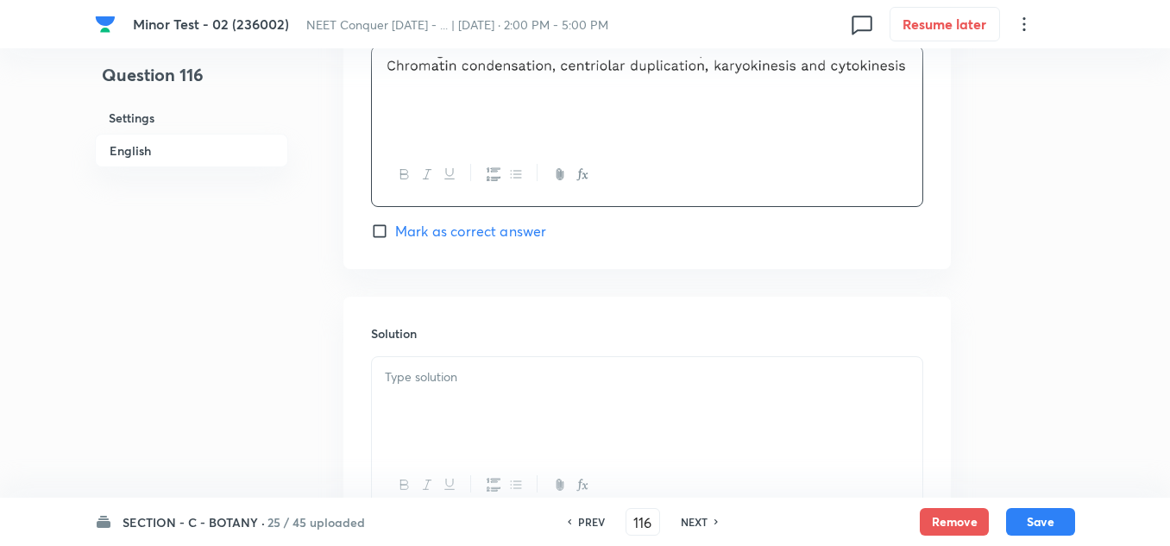
click at [386, 232] on input "Mark as correct answer" at bounding box center [383, 231] width 24 height 17
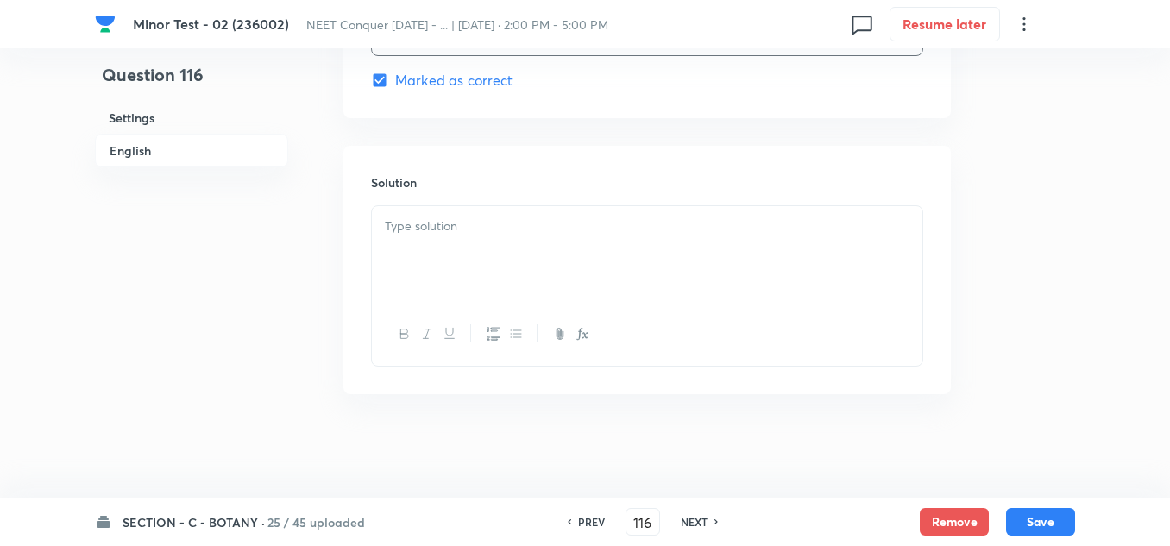
click at [570, 254] on div at bounding box center [647, 254] width 550 height 97
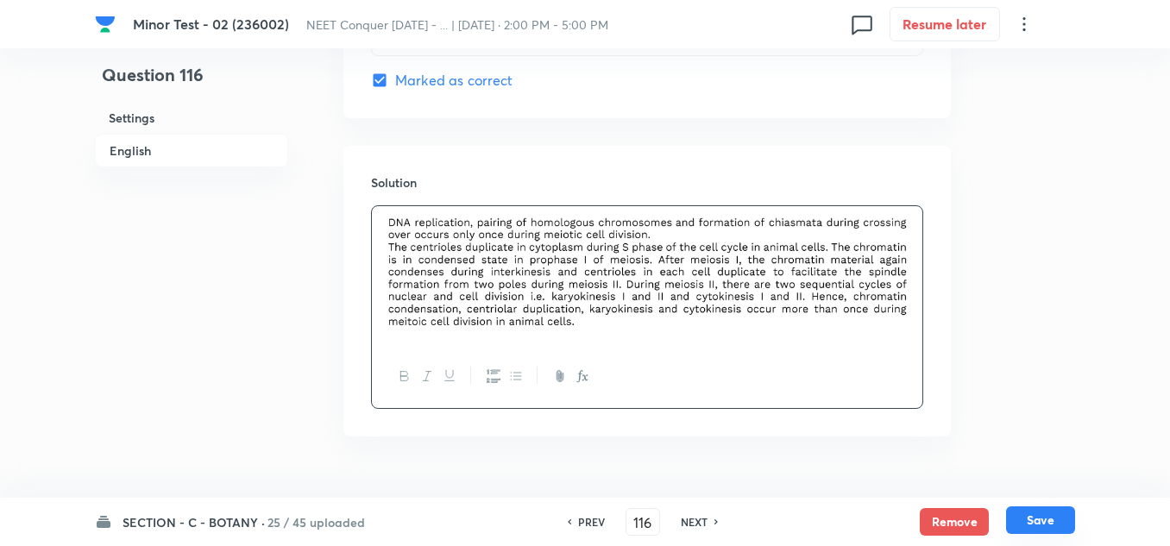
click at [1057, 521] on button "Save" at bounding box center [1040, 520] width 69 height 28
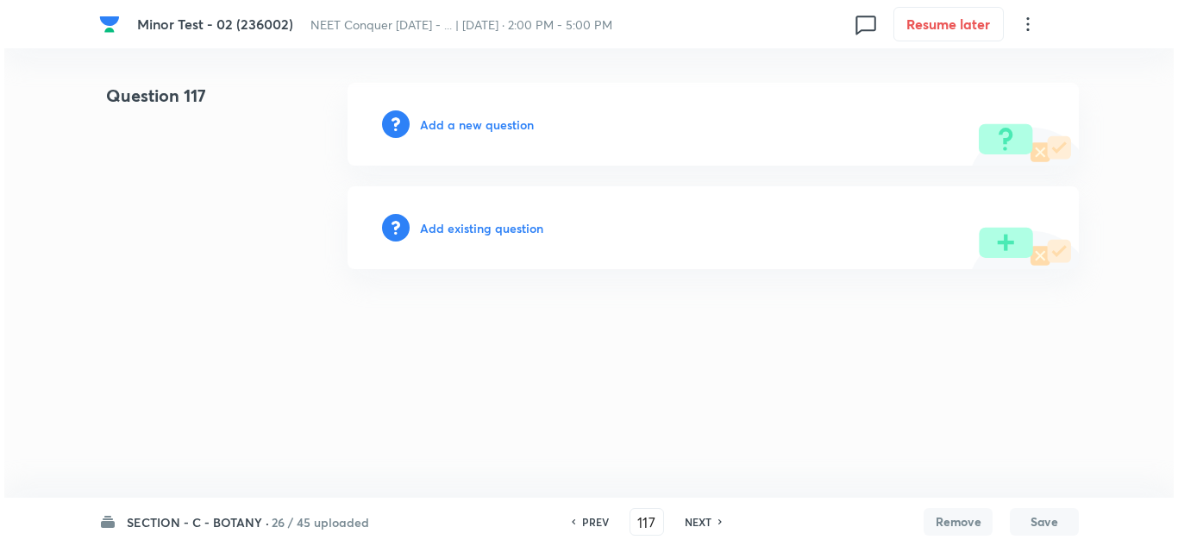
scroll to position [0, 0]
click at [436, 131] on h6 "Add a new question" at bounding box center [477, 125] width 114 height 18
click at [448, 125] on h6 "Choose a question type" at bounding box center [486, 125] width 133 height 18
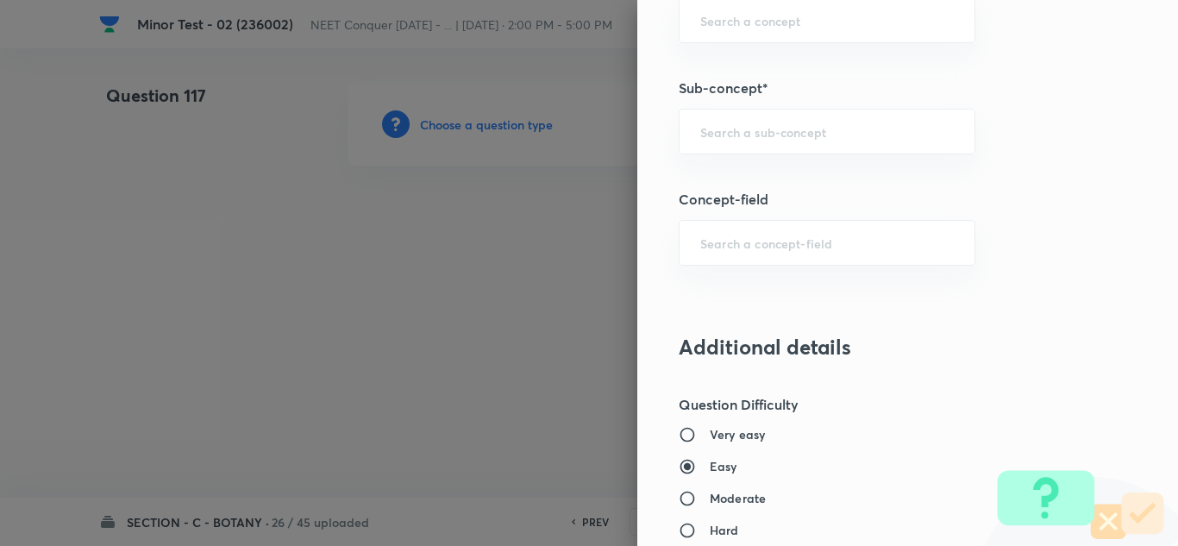
scroll to position [1121, 0]
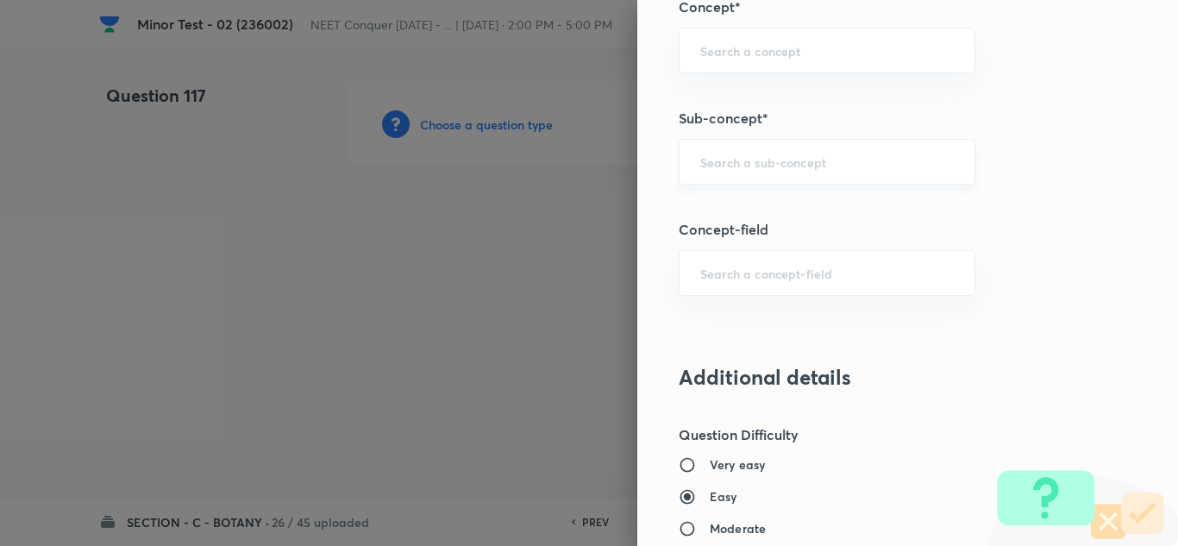
click at [747, 170] on div "​" at bounding box center [827, 162] width 297 height 46
paste input "Living World"
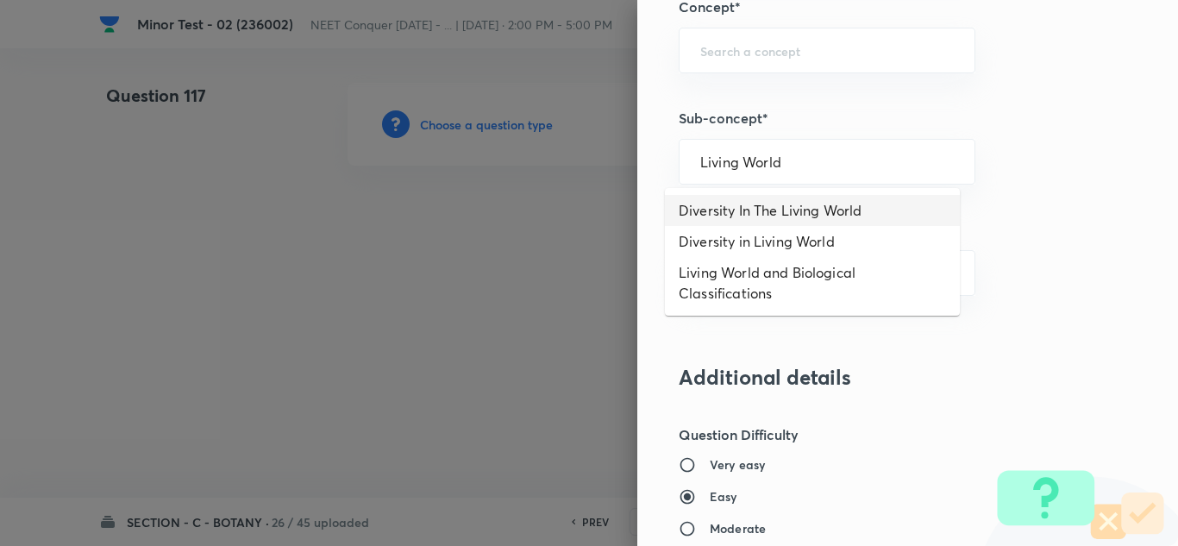
click at [819, 215] on li "Diversity In The Living World" at bounding box center [812, 210] width 295 height 31
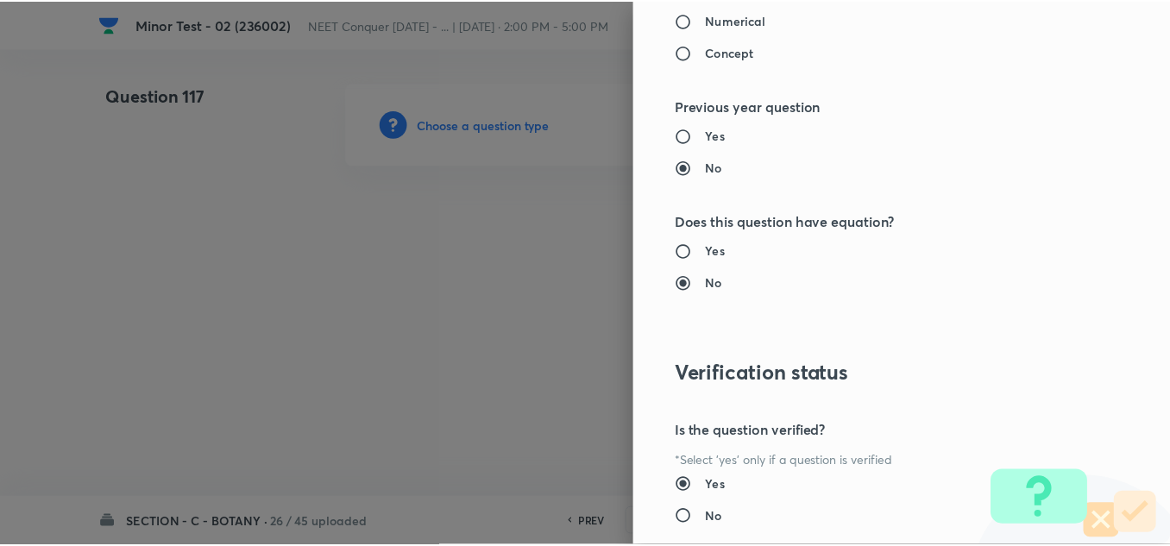
scroll to position [1921, 0]
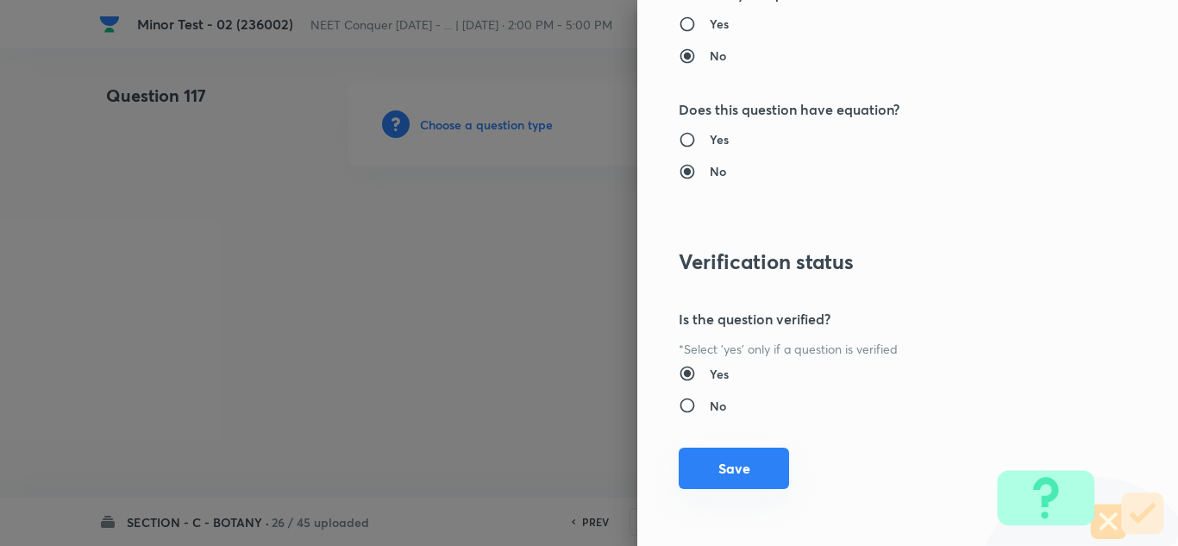
click at [711, 473] on button "Save" at bounding box center [734, 468] width 110 height 41
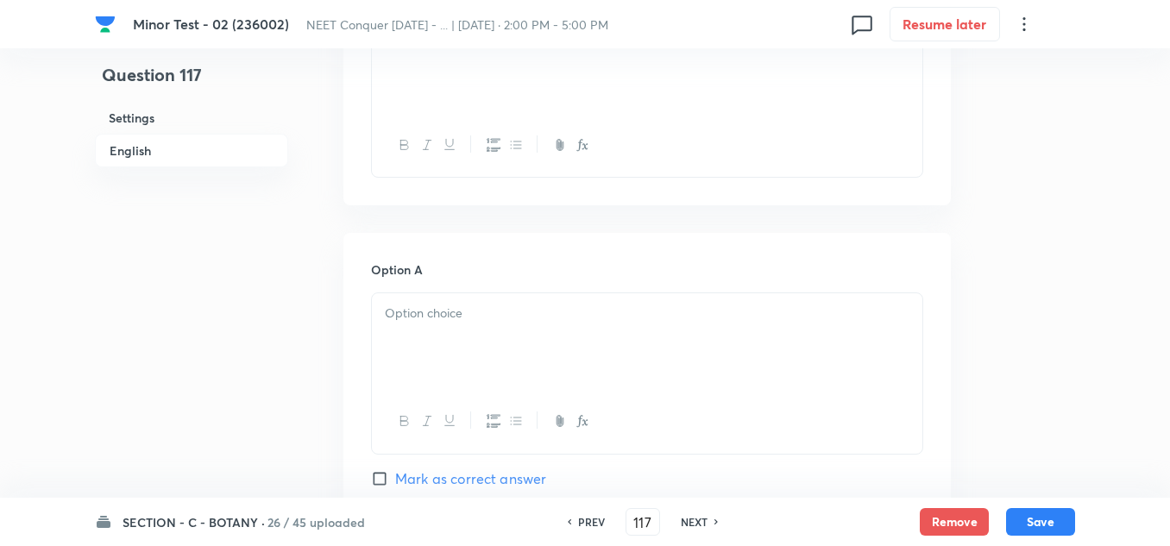
scroll to position [431, 0]
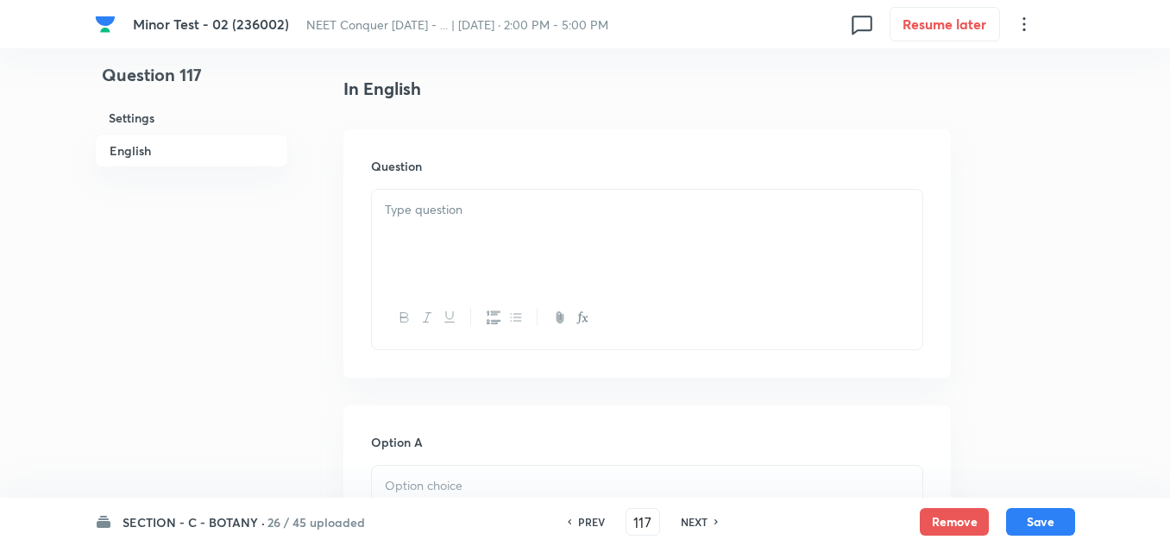
click at [475, 229] on div at bounding box center [647, 238] width 550 height 97
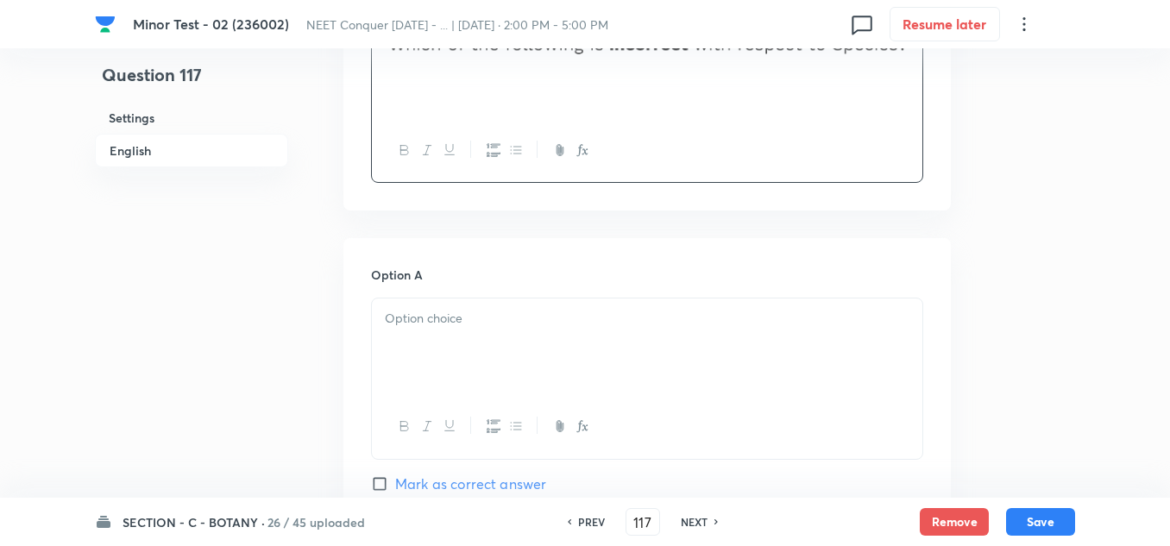
scroll to position [604, 0]
click at [478, 329] on div at bounding box center [647, 341] width 550 height 97
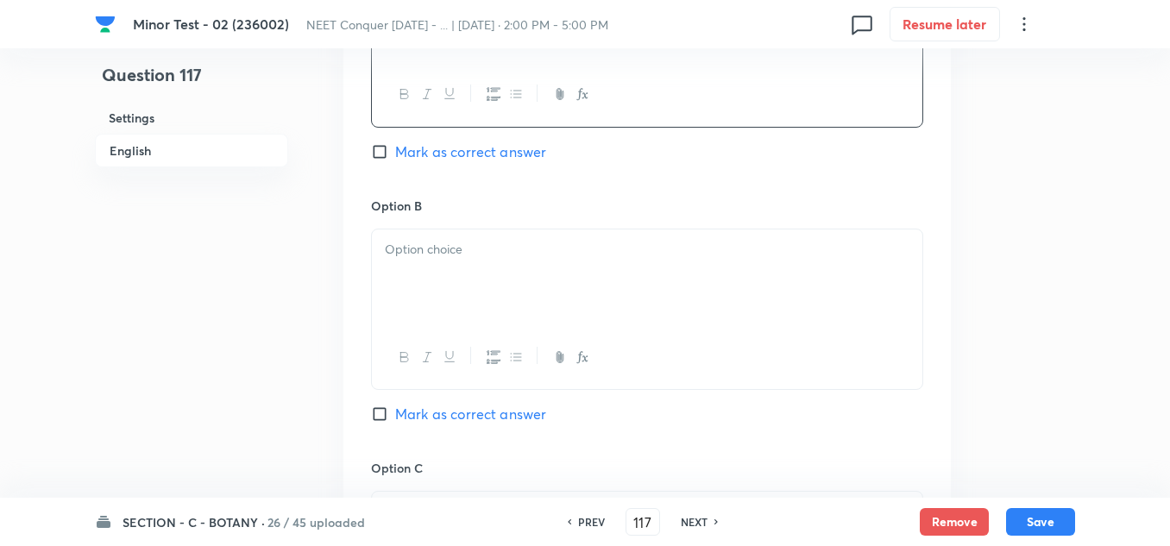
scroll to position [949, 0]
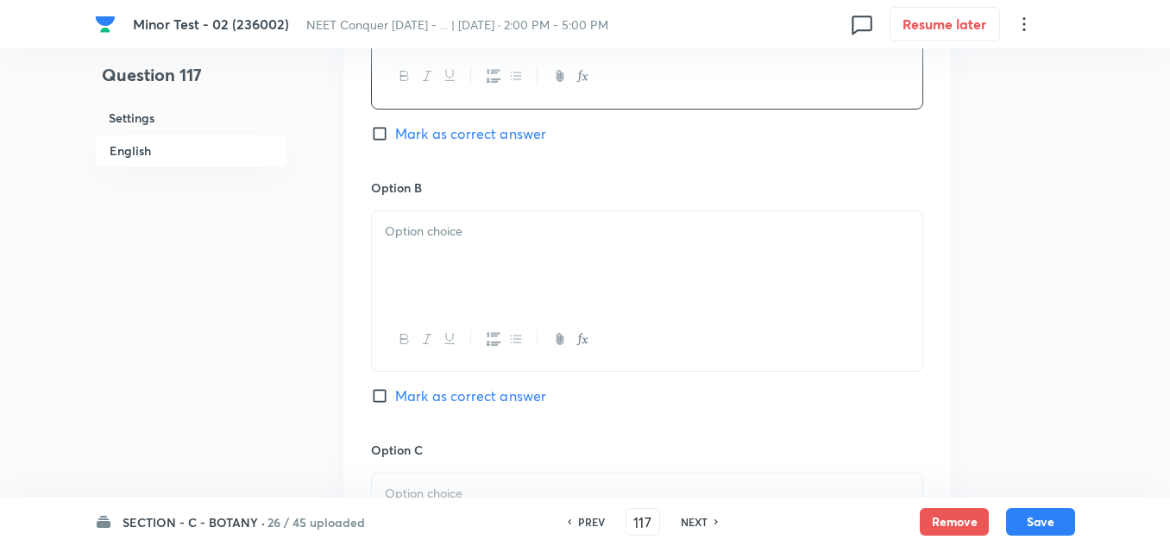
click at [442, 208] on div "Option B [PERSON_NAME] as correct answer" at bounding box center [647, 310] width 552 height 262
click at [440, 227] on p at bounding box center [647, 232] width 524 height 20
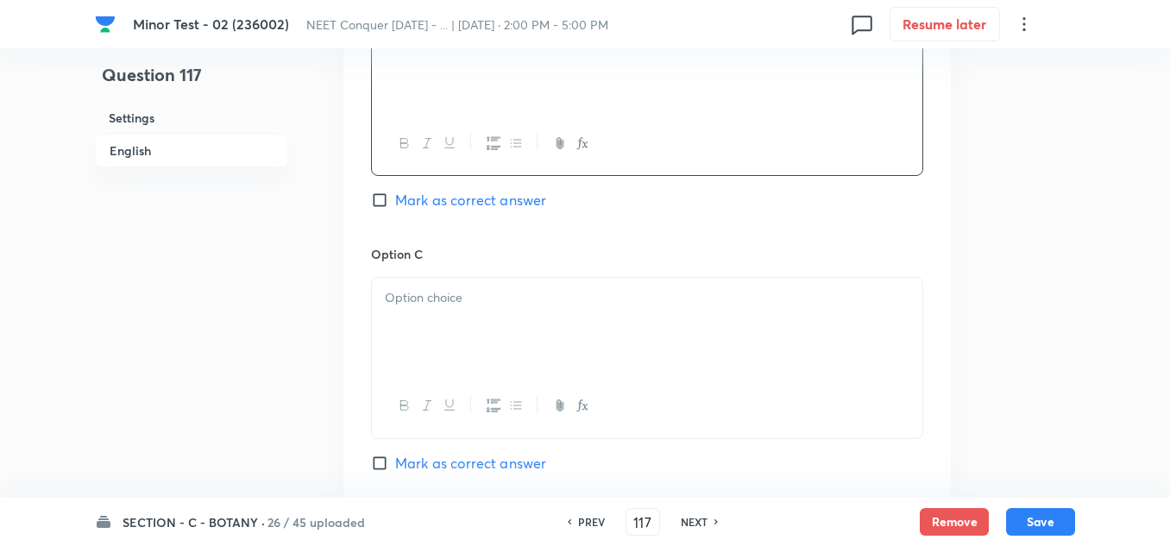
scroll to position [1207, 0]
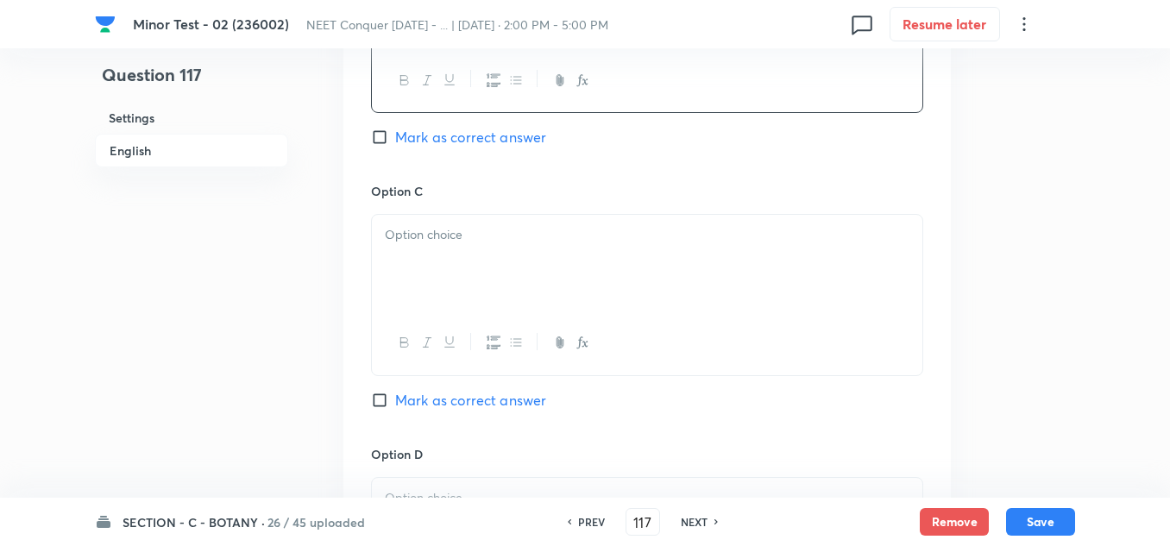
click at [417, 267] on div at bounding box center [647, 263] width 550 height 97
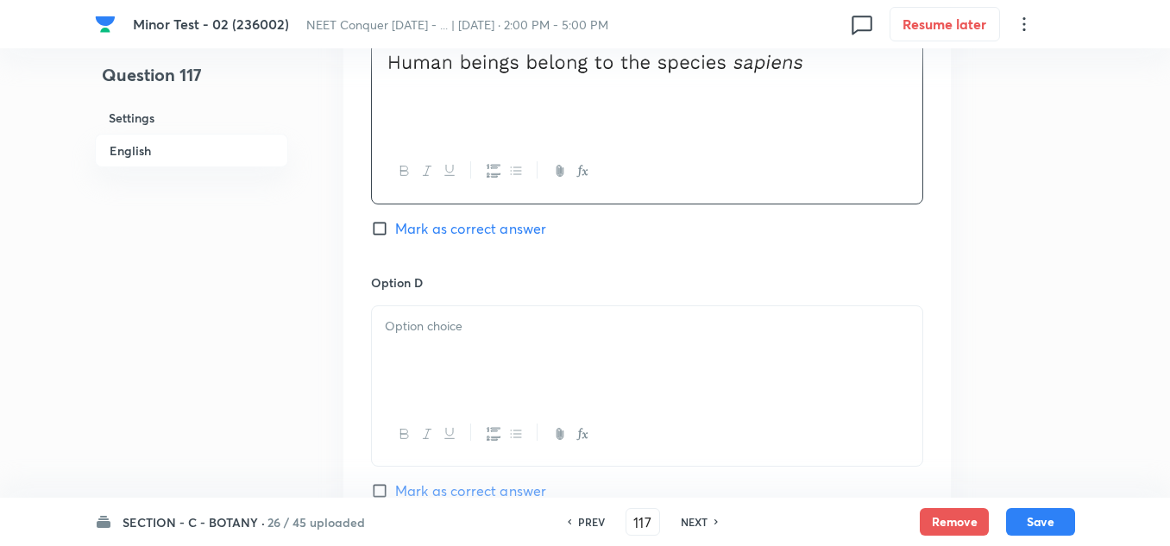
scroll to position [1380, 0]
click at [492, 341] on div at bounding box center [647, 353] width 550 height 97
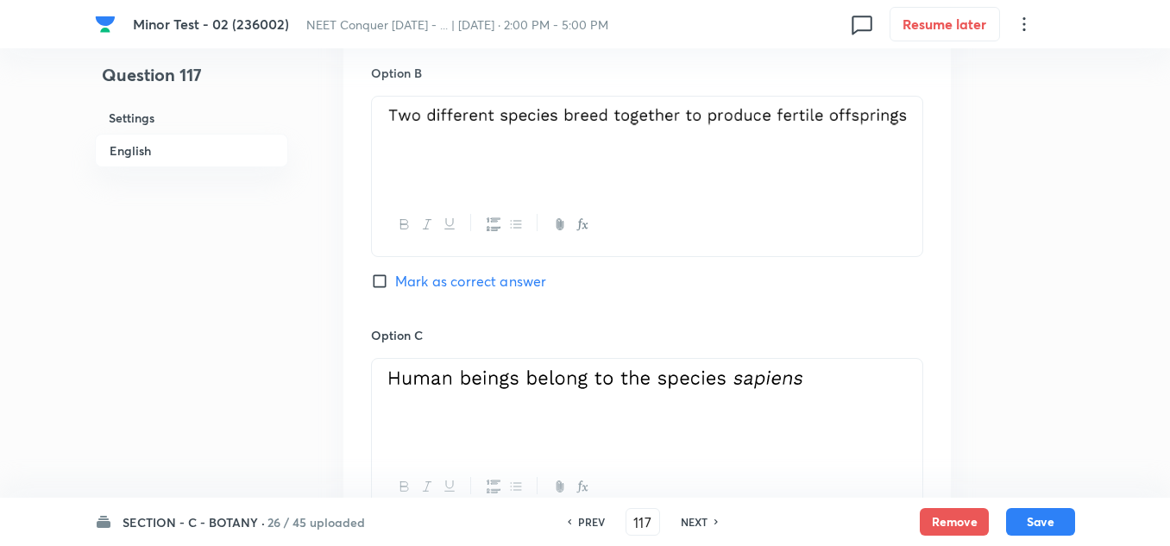
scroll to position [1035, 0]
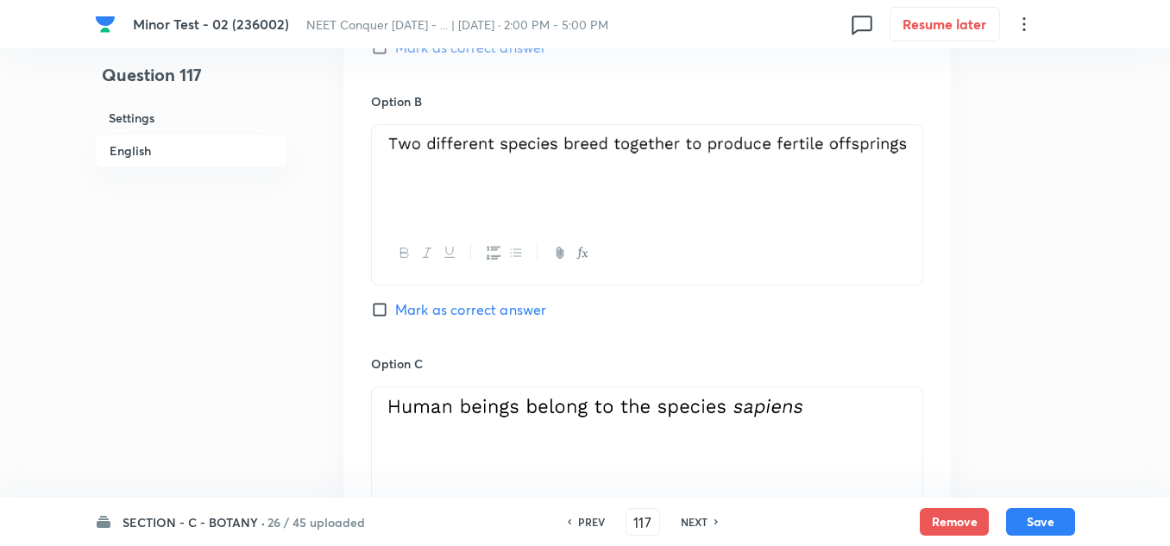
click at [381, 311] on input "Mark as correct answer" at bounding box center [383, 309] width 24 height 17
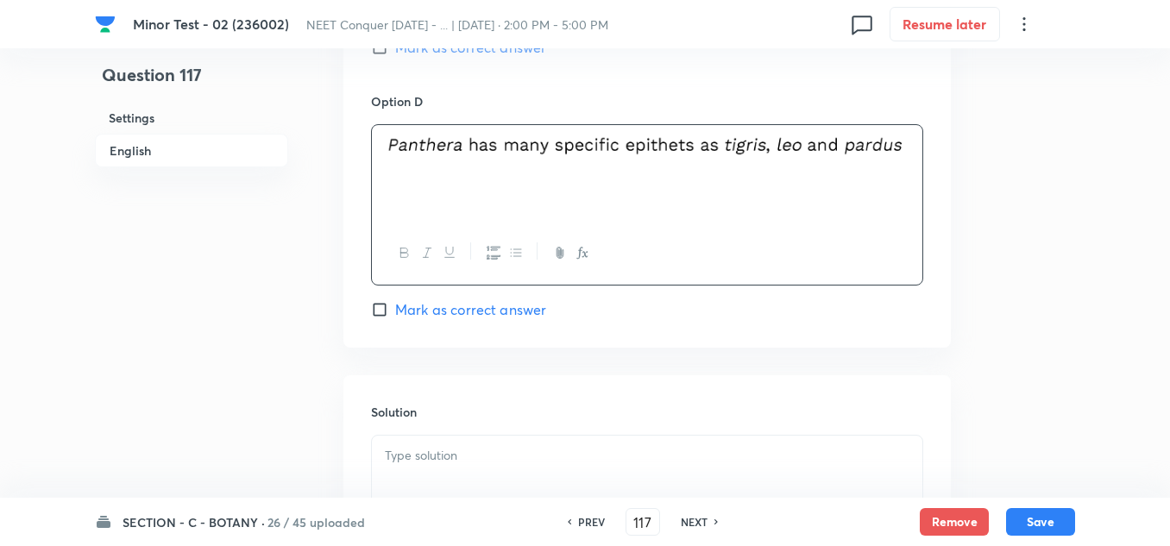
scroll to position [1790, 0]
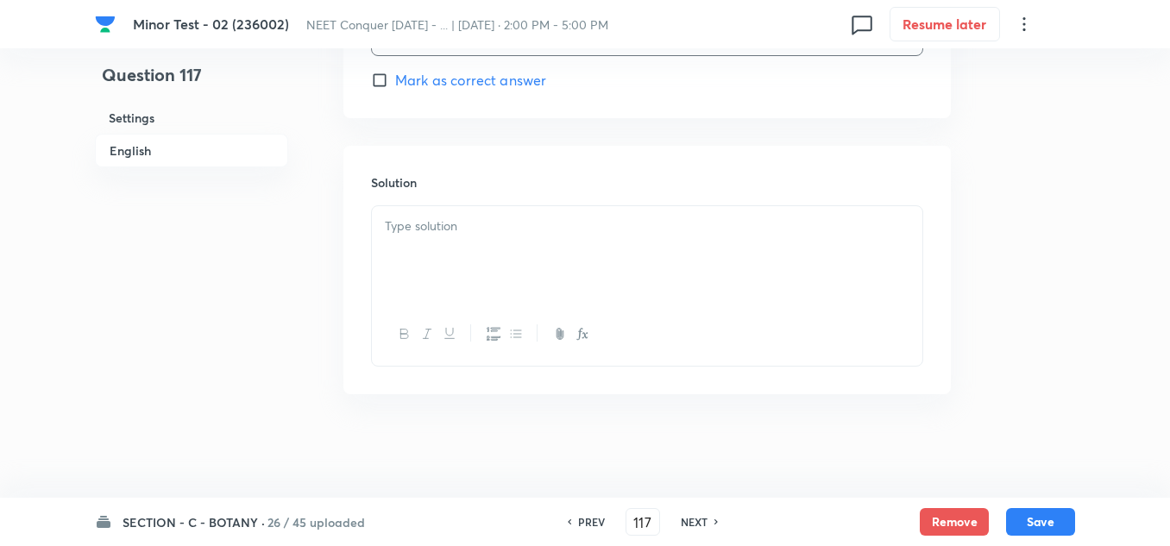
click at [536, 233] on p at bounding box center [647, 226] width 524 height 20
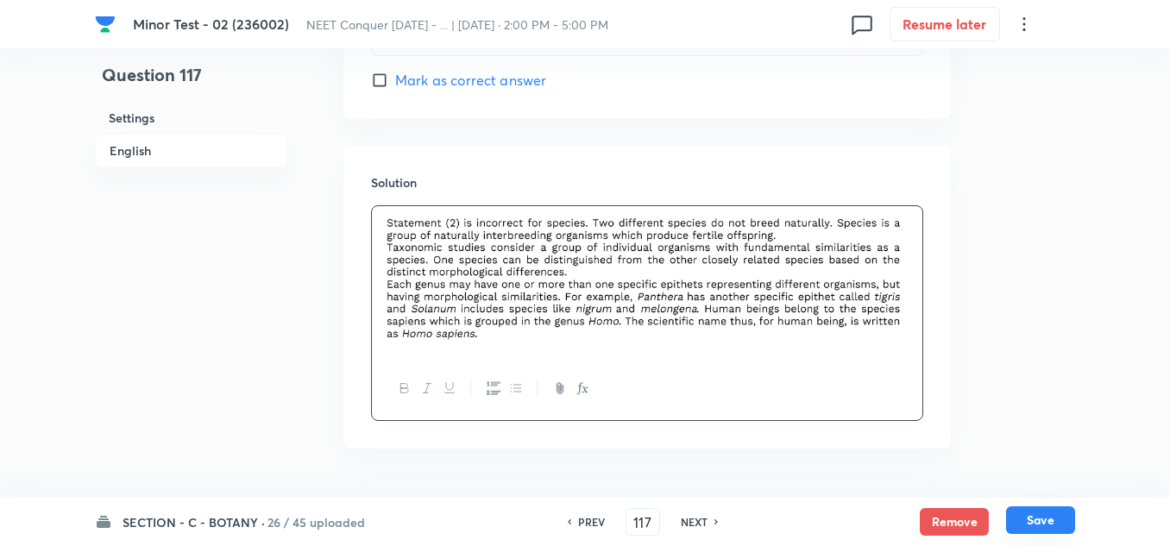
click at [1066, 517] on button "Save" at bounding box center [1040, 520] width 69 height 28
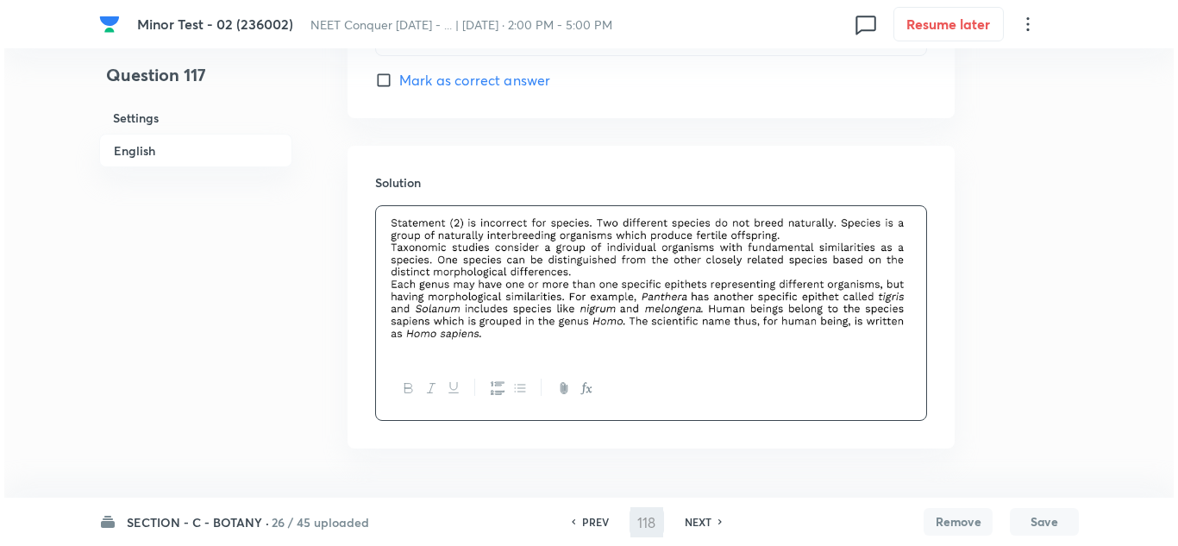
scroll to position [0, 0]
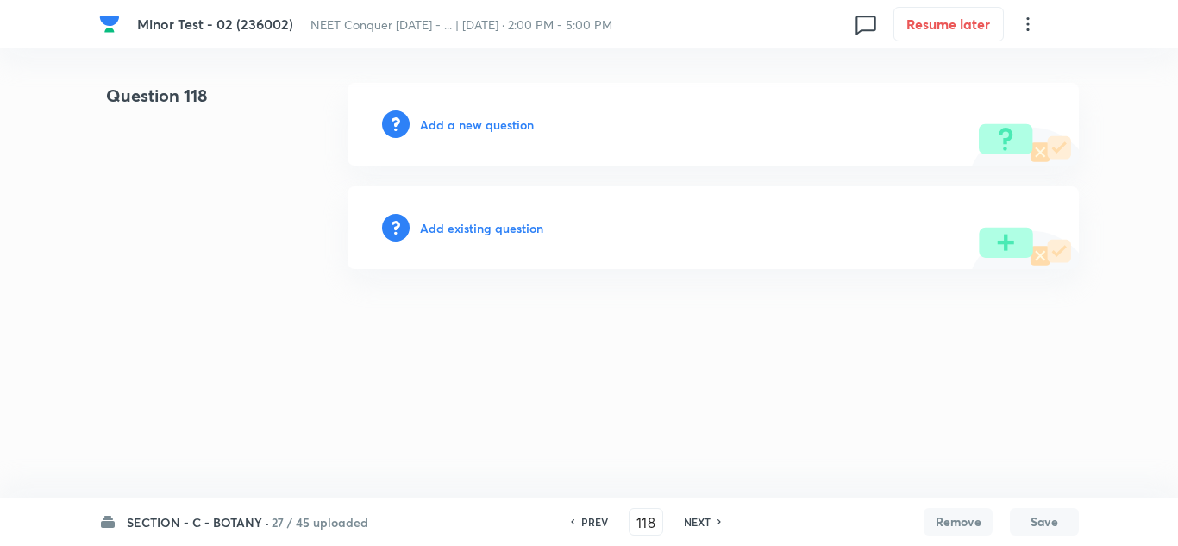
click at [477, 124] on h6 "Add a new question" at bounding box center [477, 125] width 114 height 18
click at [490, 134] on div "Choose a question type" at bounding box center [713, 124] width 731 height 83
click at [484, 128] on h6 "Choose a question type" at bounding box center [486, 125] width 133 height 18
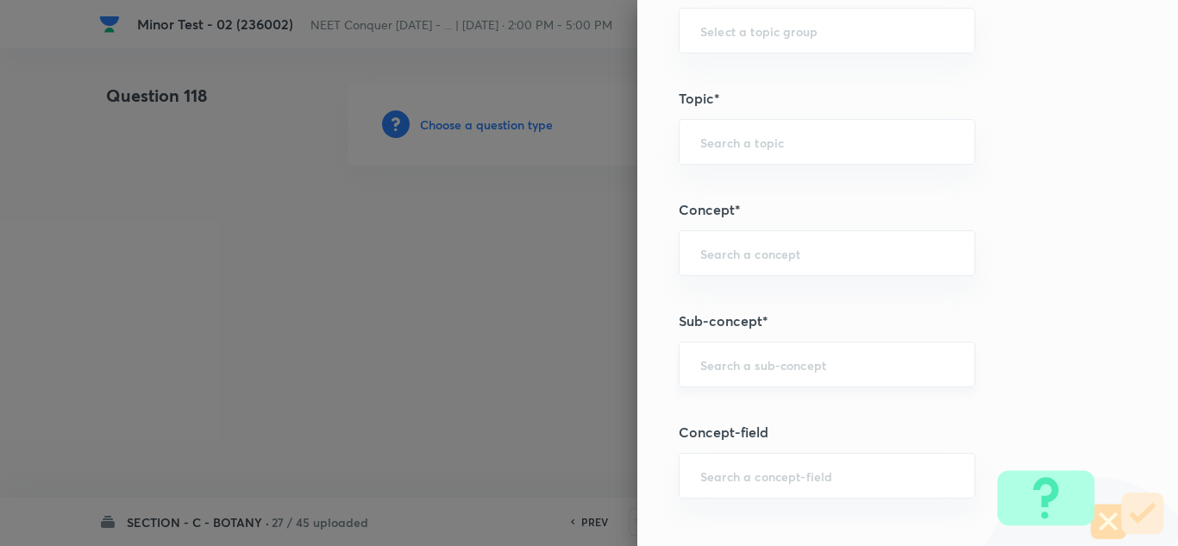
scroll to position [949, 0]
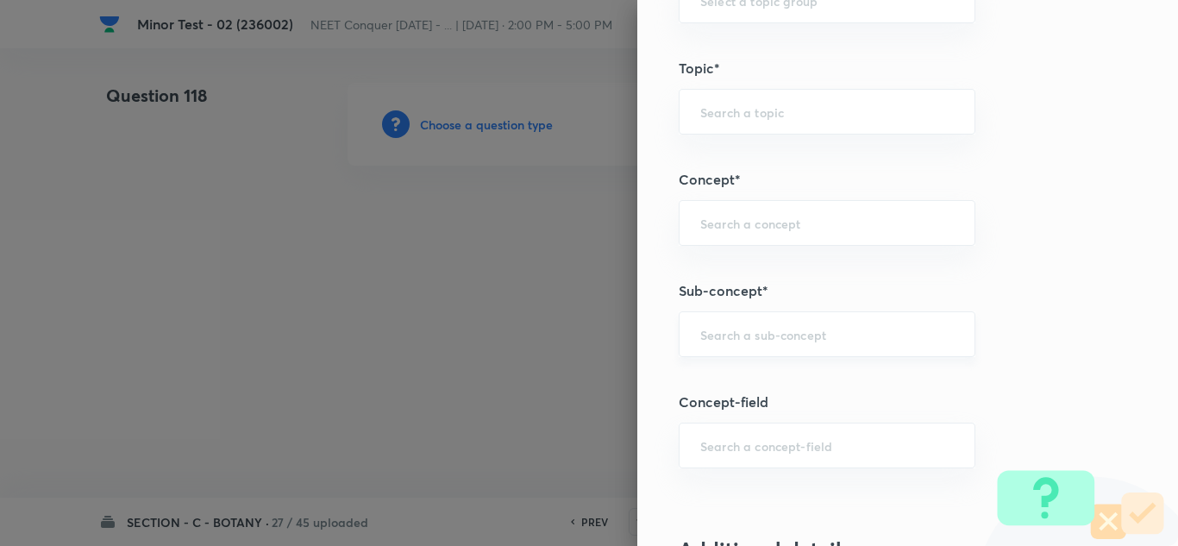
click at [752, 343] on div "​" at bounding box center [827, 334] width 297 height 46
paste input "Living World"
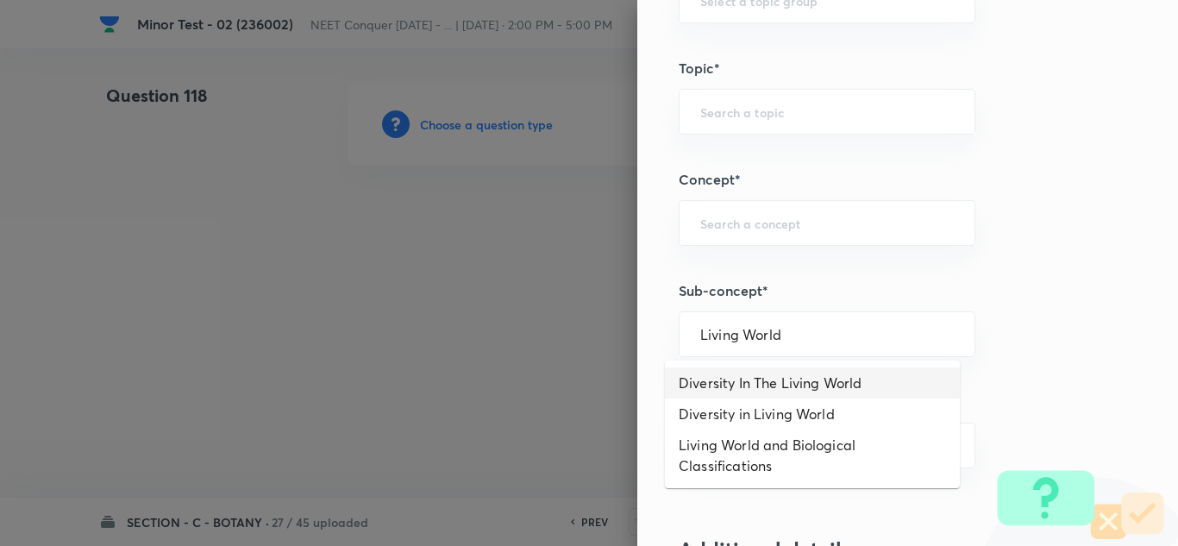
click at [757, 383] on li "Diversity In The Living World" at bounding box center [812, 382] width 295 height 31
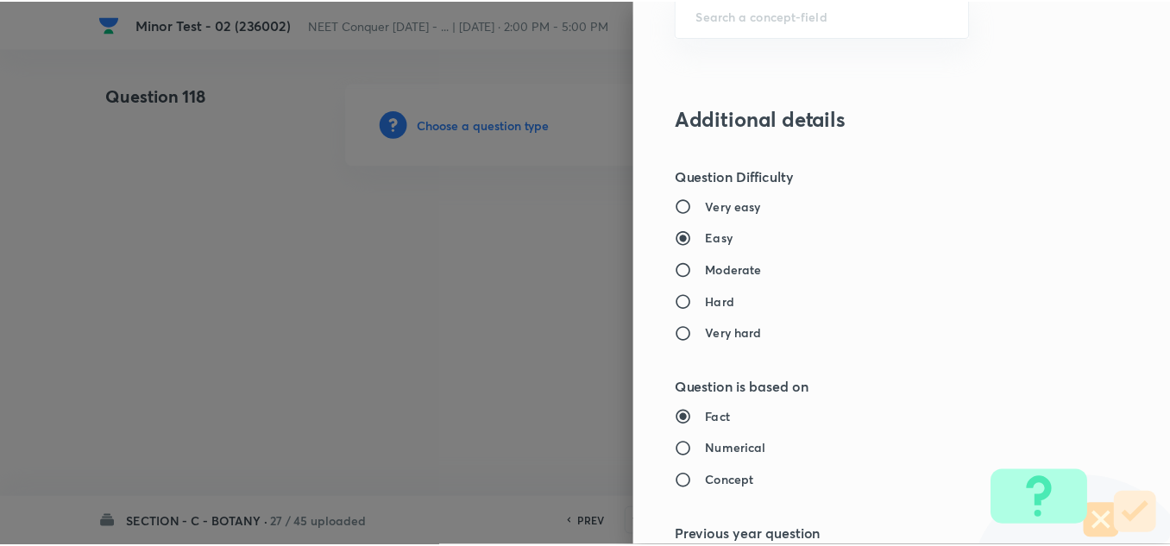
scroll to position [1897, 0]
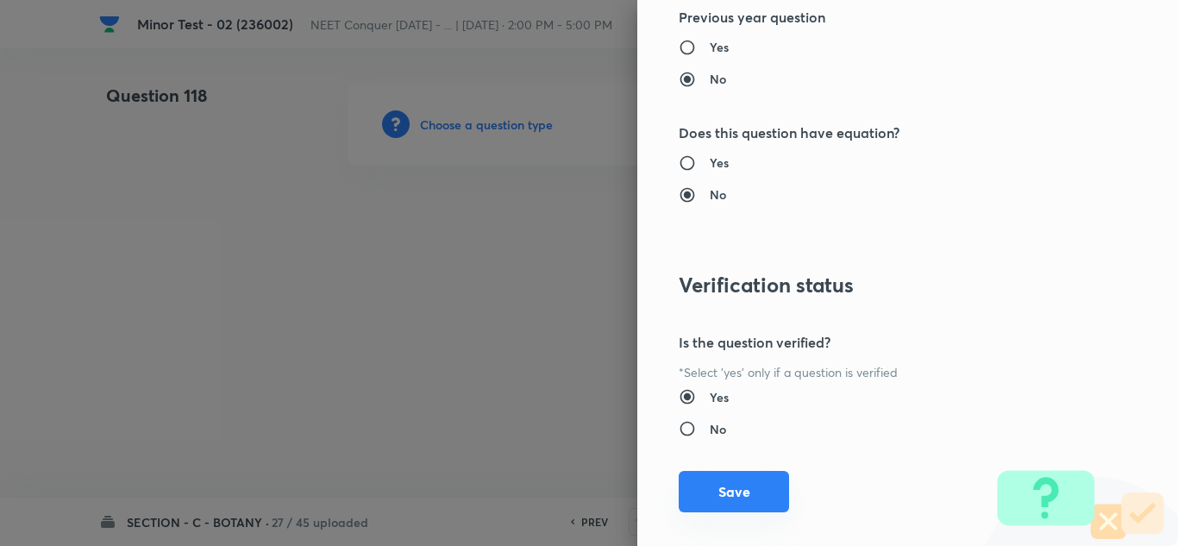
click at [720, 499] on button "Save" at bounding box center [734, 491] width 110 height 41
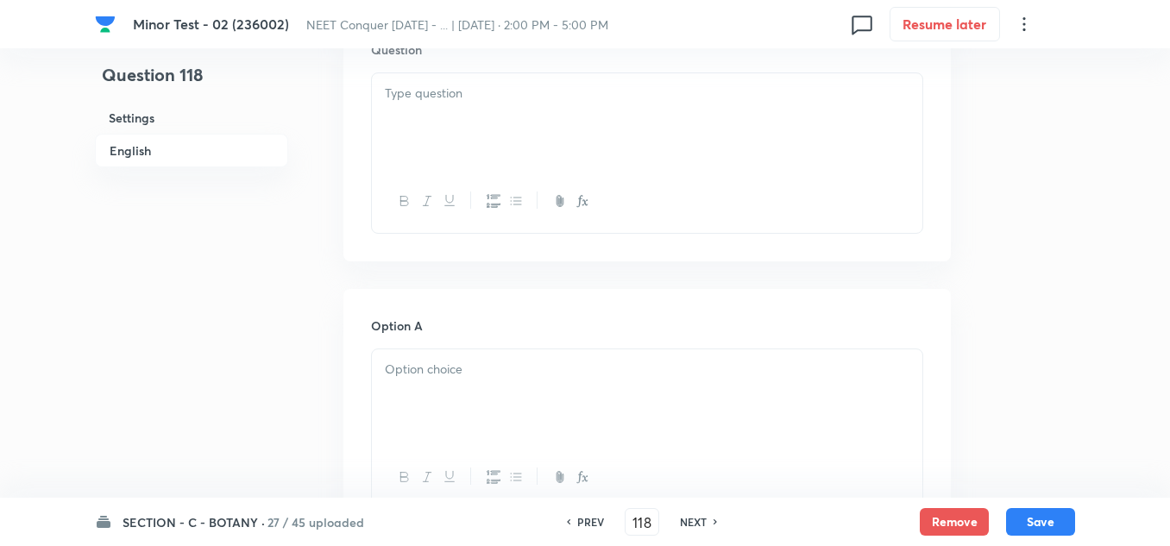
scroll to position [517, 0]
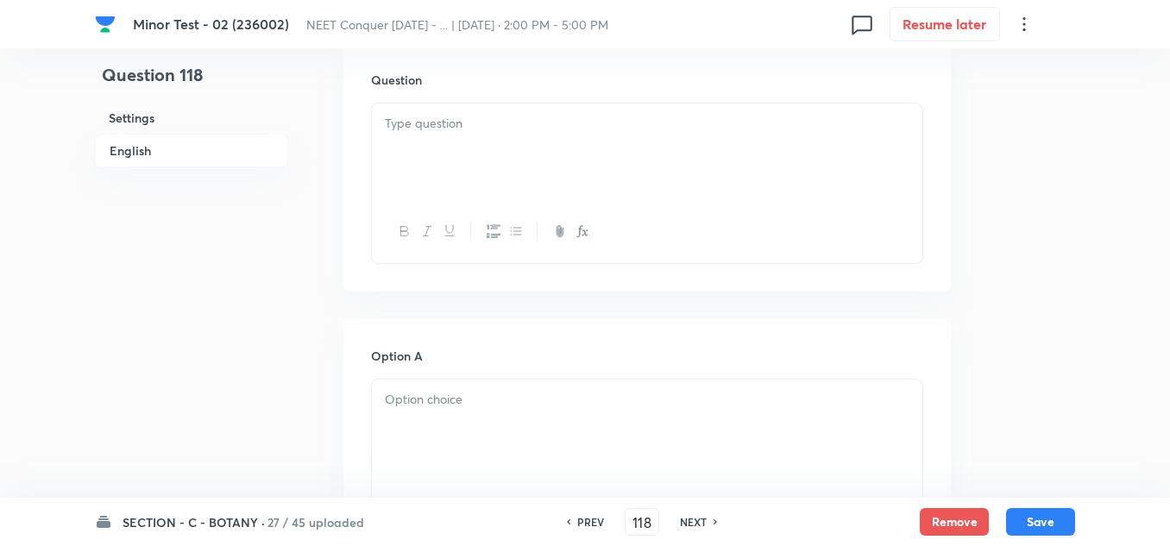
click at [497, 151] on div at bounding box center [647, 151] width 550 height 97
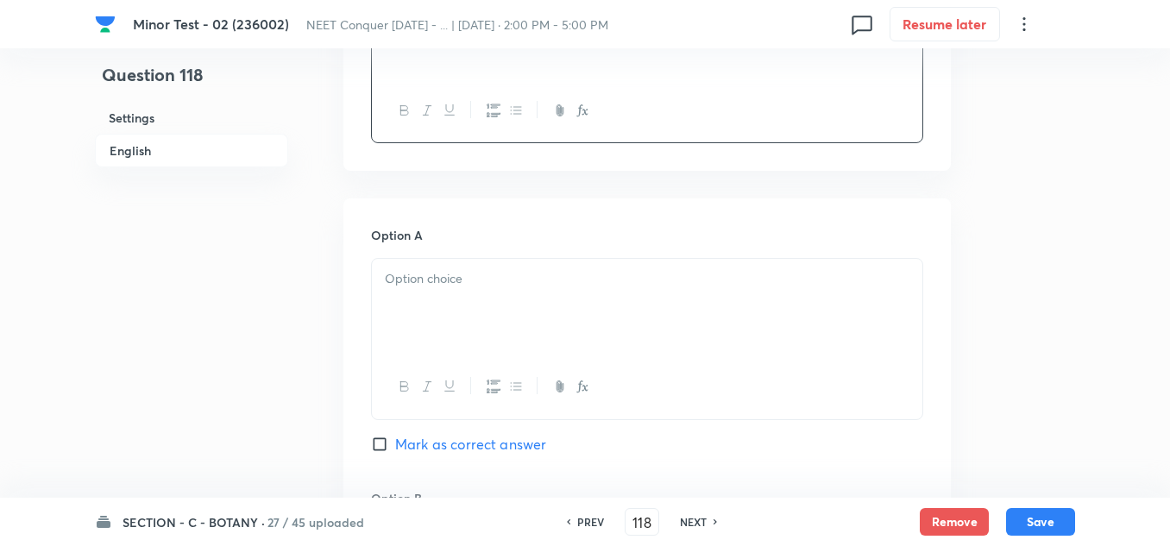
scroll to position [690, 0]
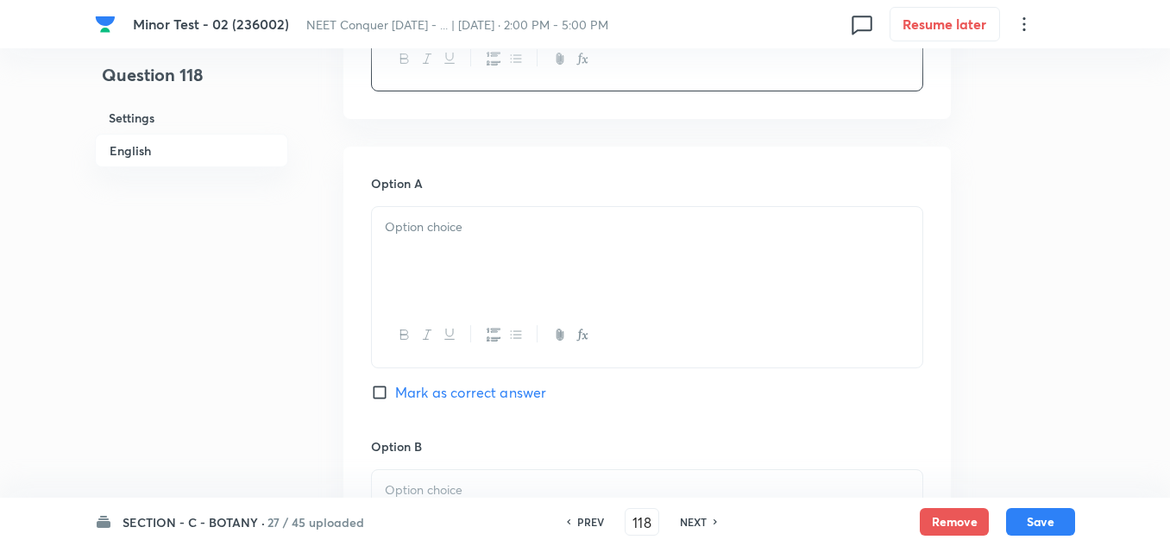
click at [442, 194] on div "Option A Mark as correct answer" at bounding box center [647, 305] width 552 height 262
click at [416, 242] on div at bounding box center [647, 255] width 550 height 97
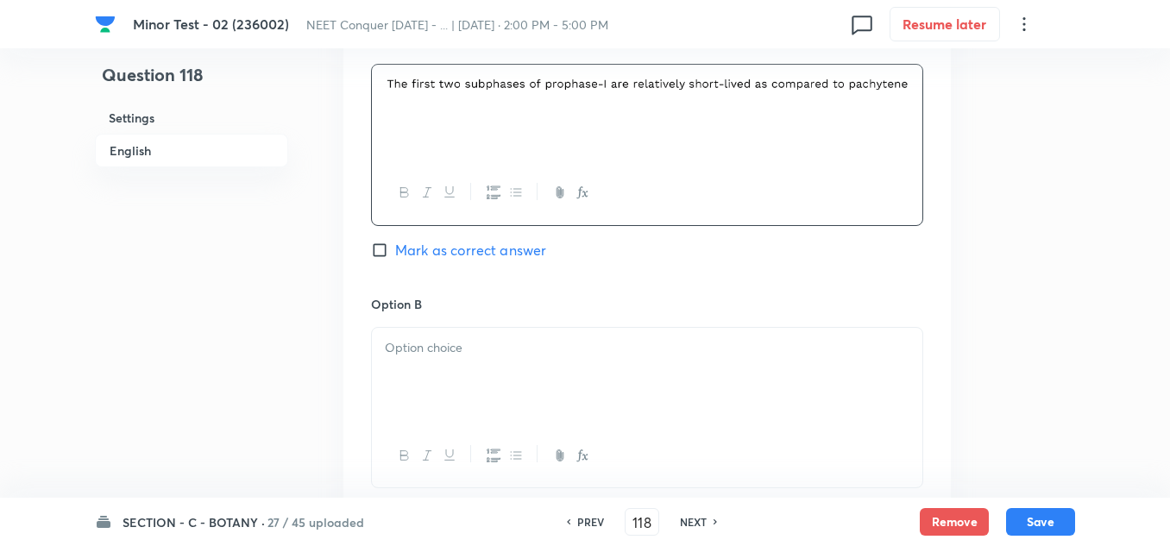
scroll to position [862, 0]
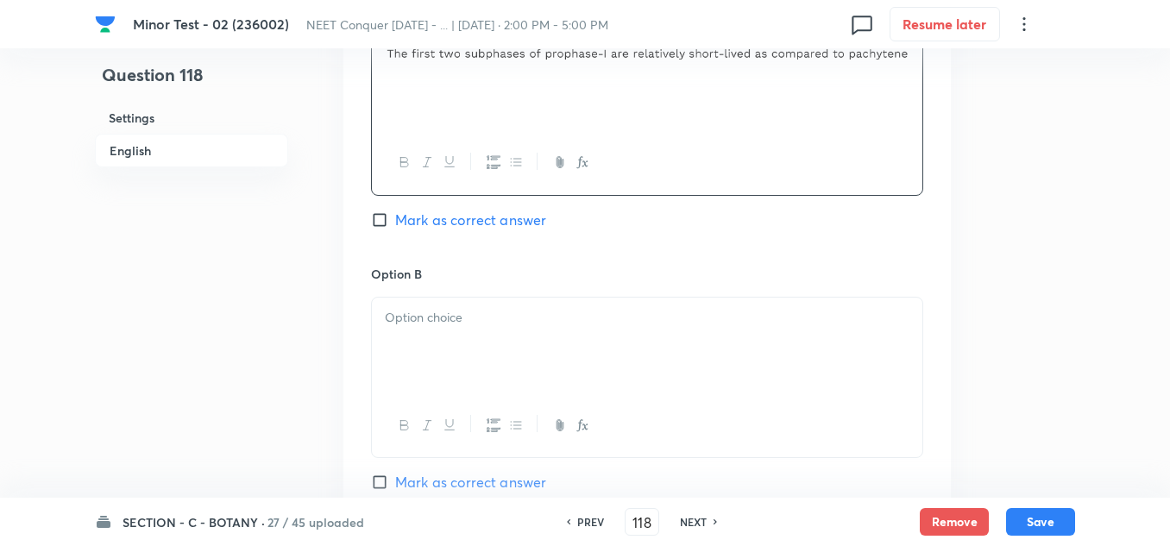
click at [451, 346] on div at bounding box center [647, 346] width 550 height 97
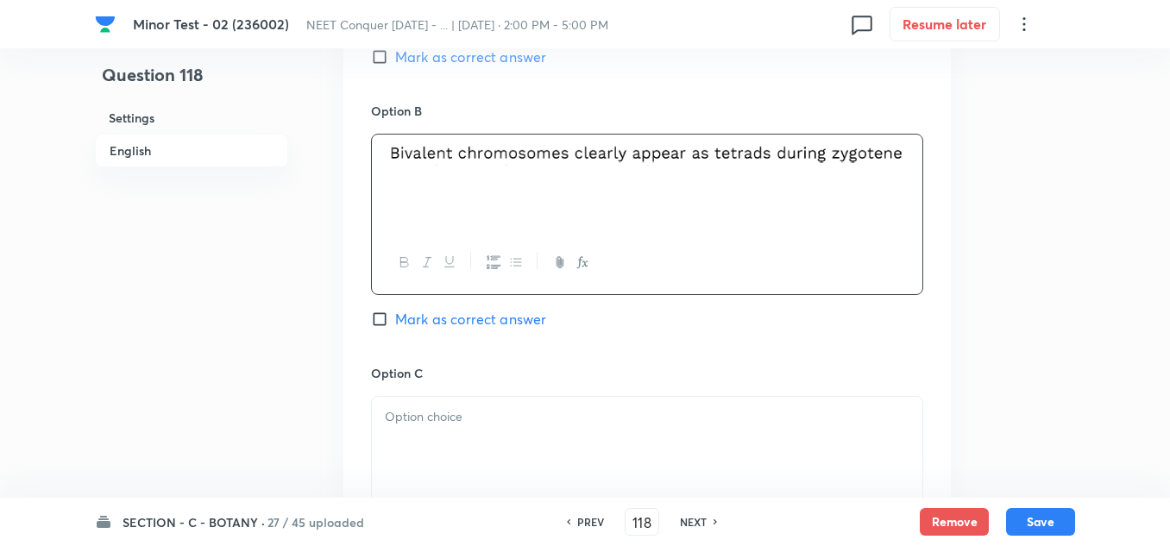
scroll to position [1035, 0]
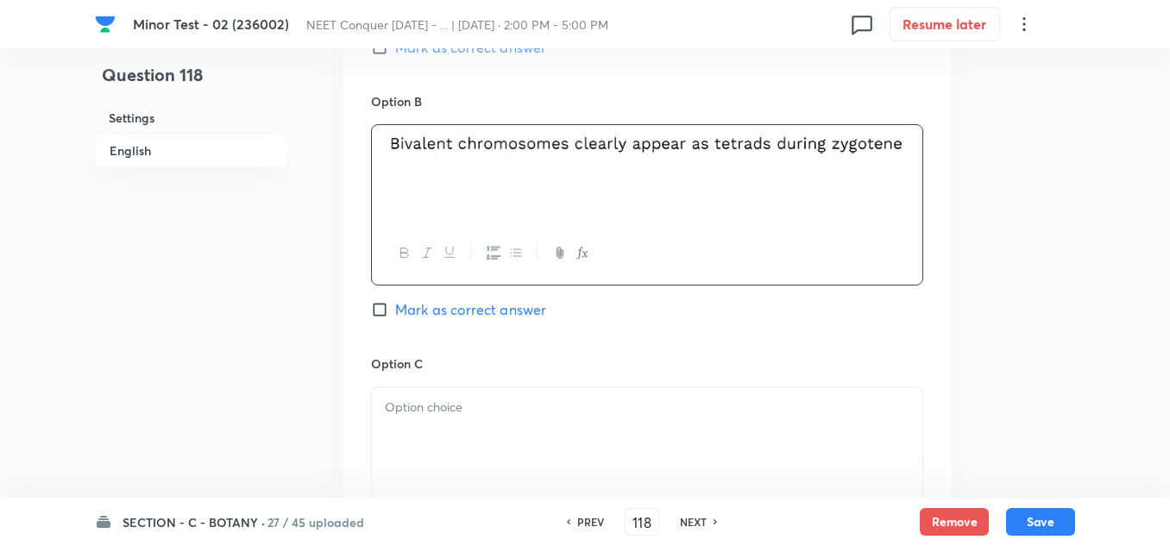
click at [470, 413] on p at bounding box center [647, 408] width 524 height 20
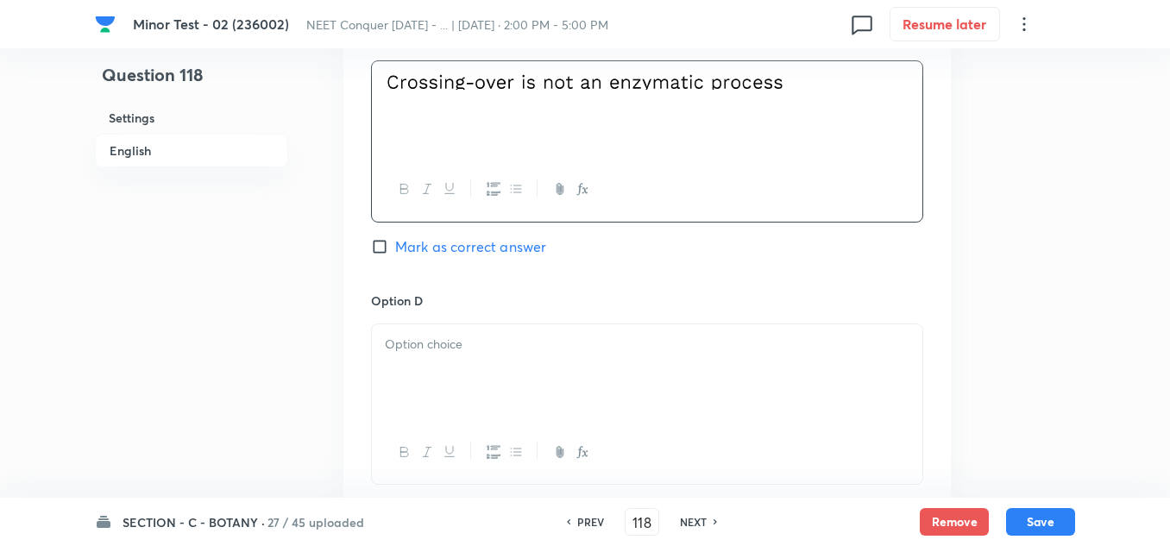
scroll to position [1466, 0]
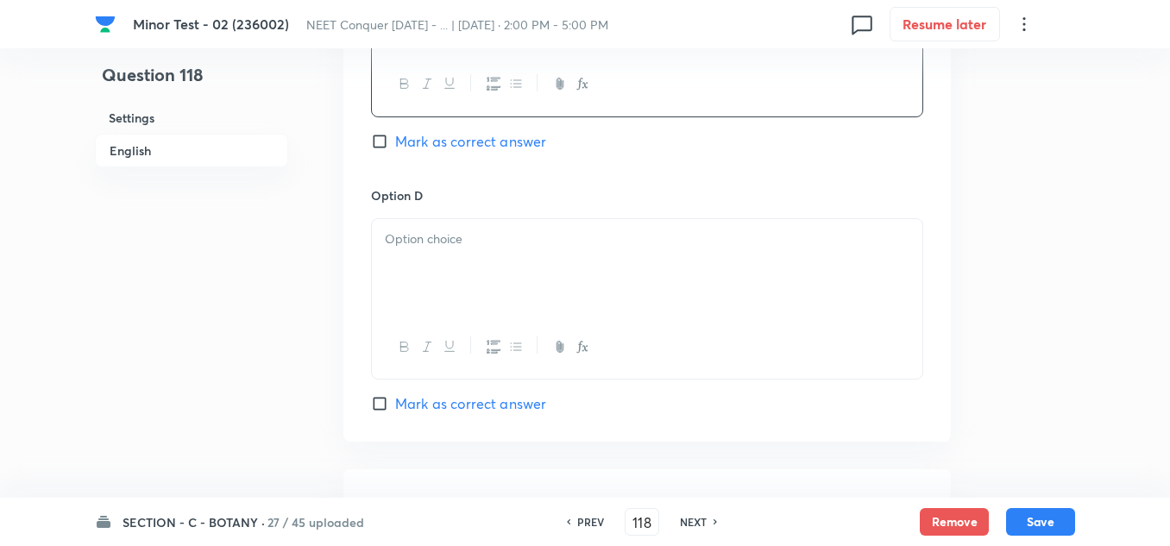
click at [473, 253] on div at bounding box center [647, 267] width 550 height 97
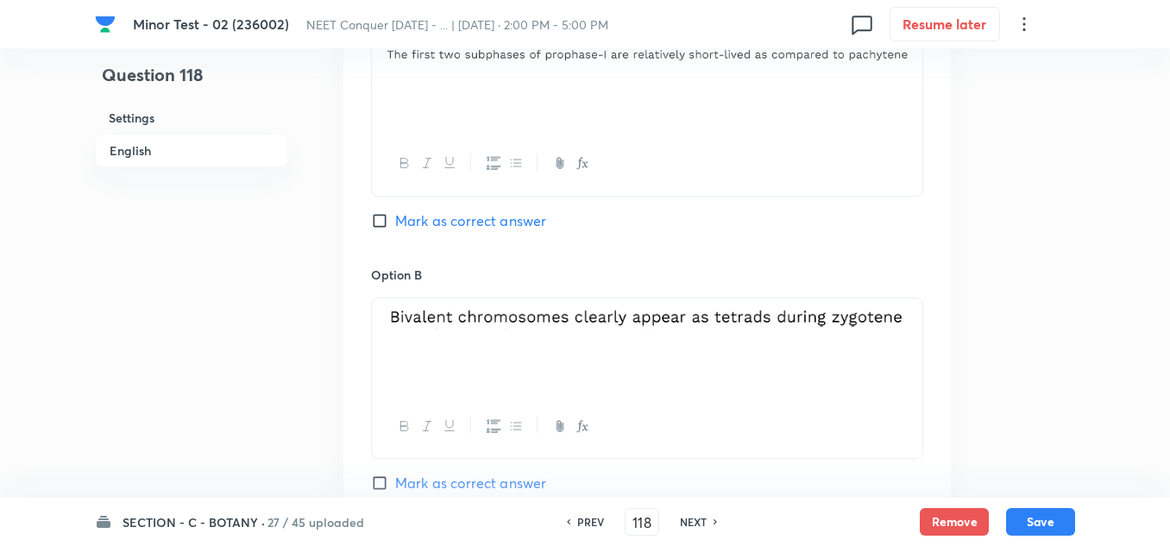
scroll to position [862, 0]
click at [377, 223] on input "Mark as correct answer" at bounding box center [383, 219] width 24 height 17
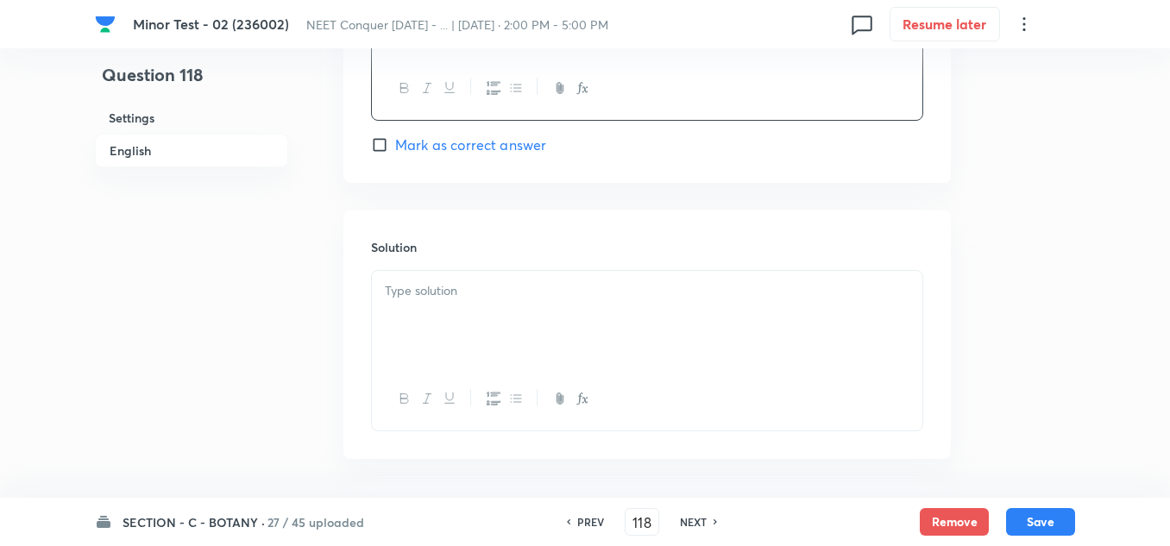
scroll to position [1790, 0]
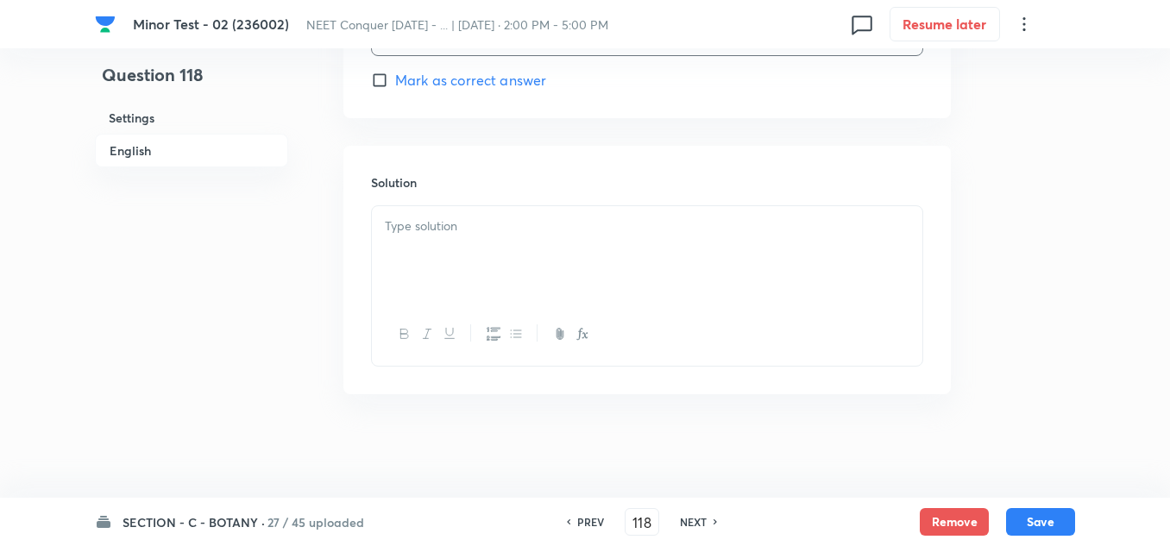
click at [512, 243] on div at bounding box center [647, 254] width 550 height 97
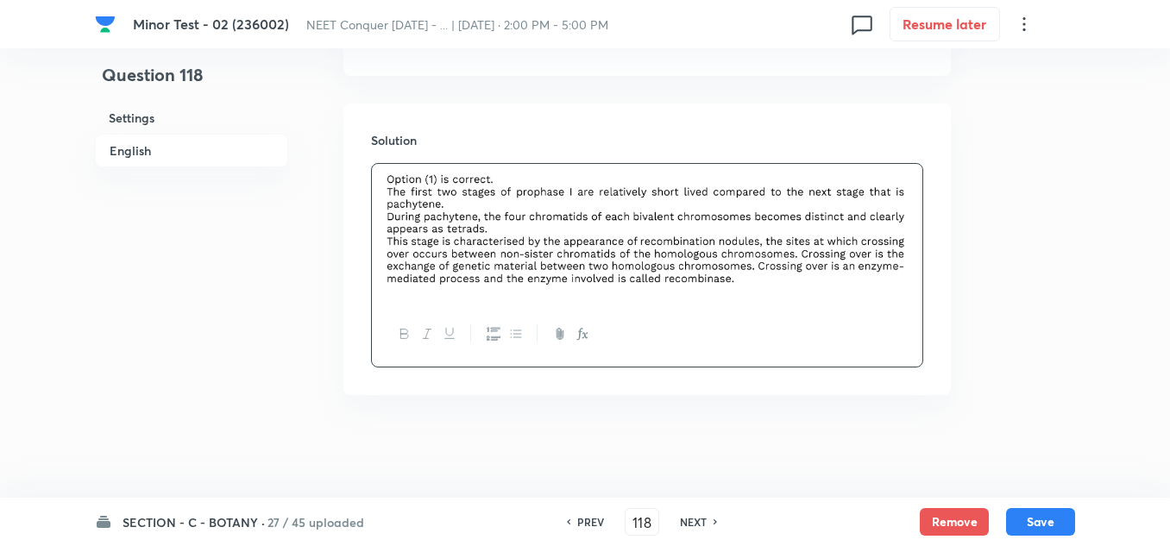
scroll to position [1833, 0]
click at [1035, 525] on button "Save" at bounding box center [1040, 520] width 69 height 28
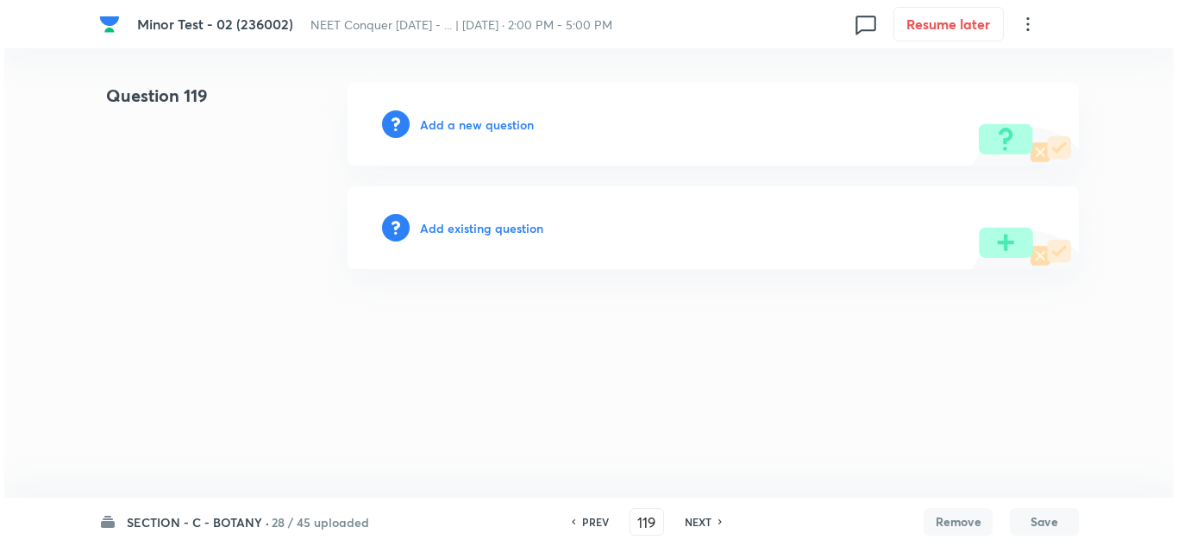
scroll to position [0, 0]
click at [476, 130] on h6 "Add a new question" at bounding box center [477, 125] width 114 height 18
click at [487, 128] on h6 "Choose a question type" at bounding box center [486, 125] width 133 height 18
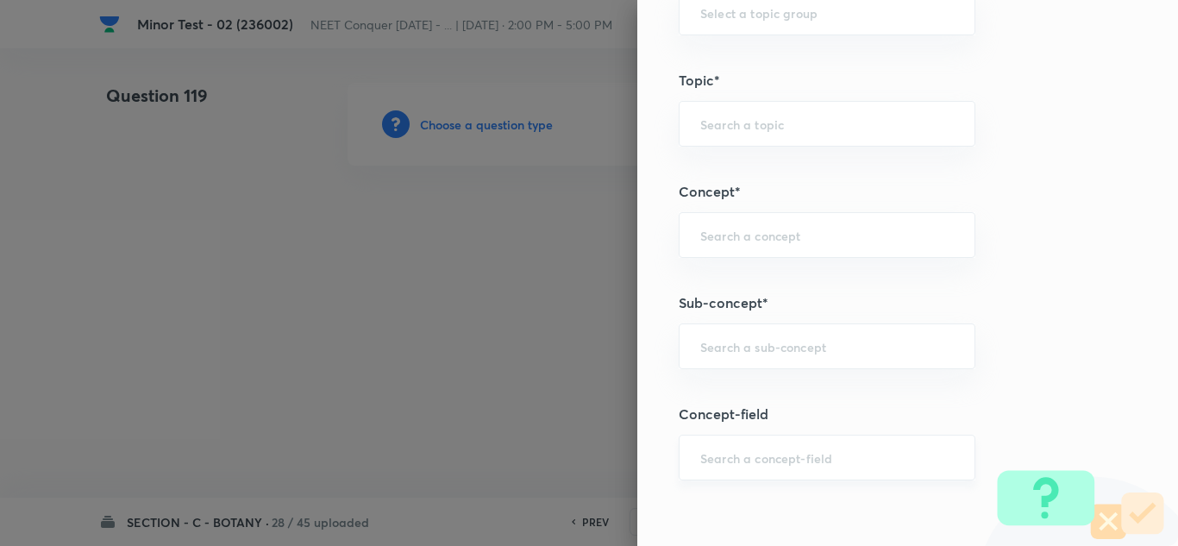
scroll to position [1035, 0]
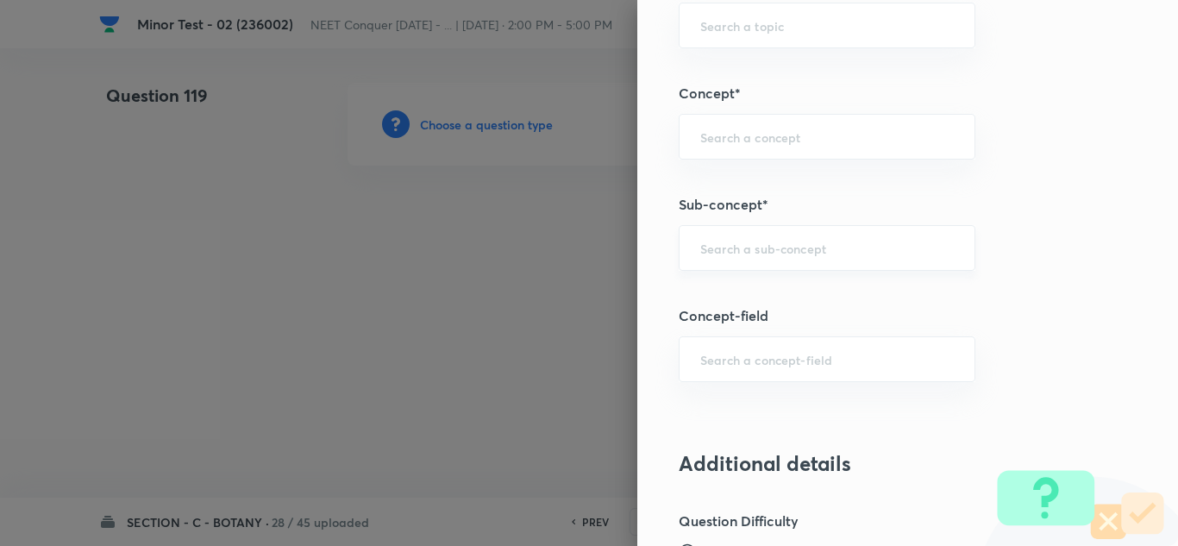
click at [749, 257] on div "​" at bounding box center [827, 248] width 297 height 46
paste input "Living World"
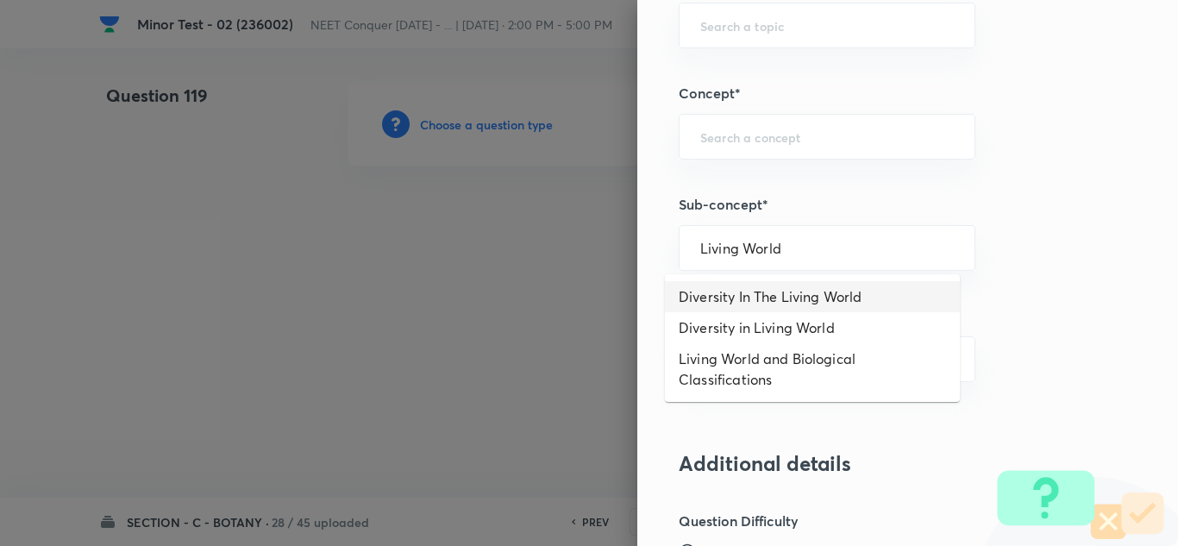
click at [776, 299] on li "Diversity In The Living World" at bounding box center [812, 296] width 295 height 31
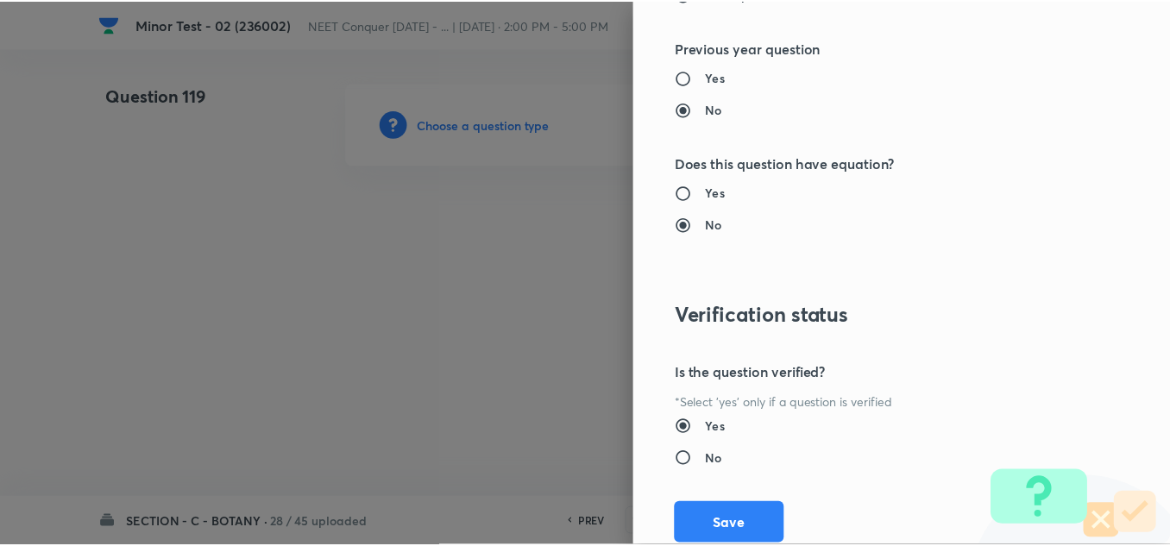
scroll to position [1921, 0]
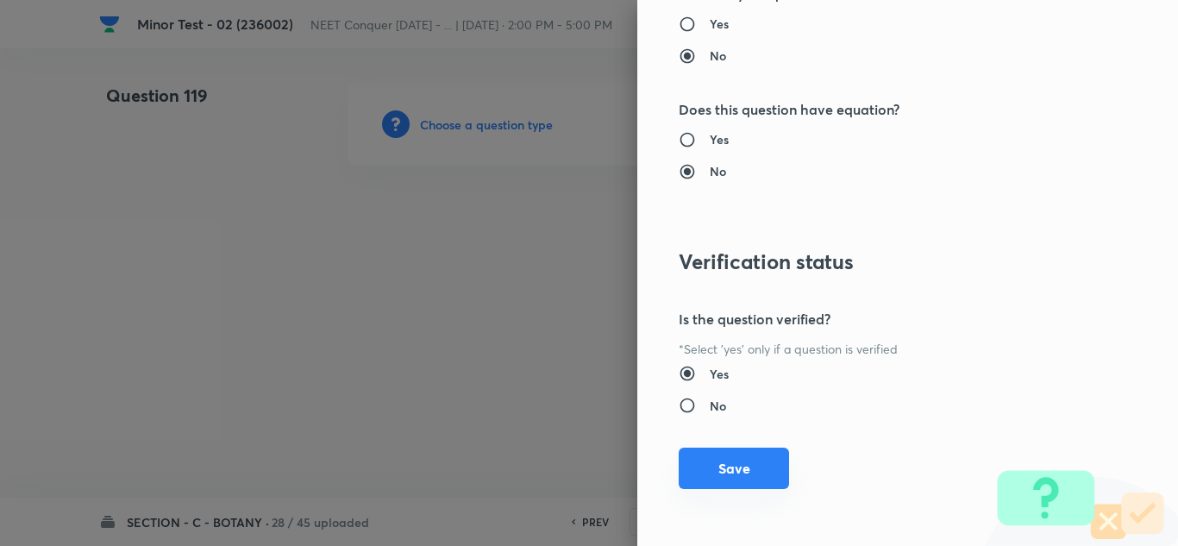
click at [716, 477] on button "Save" at bounding box center [734, 468] width 110 height 41
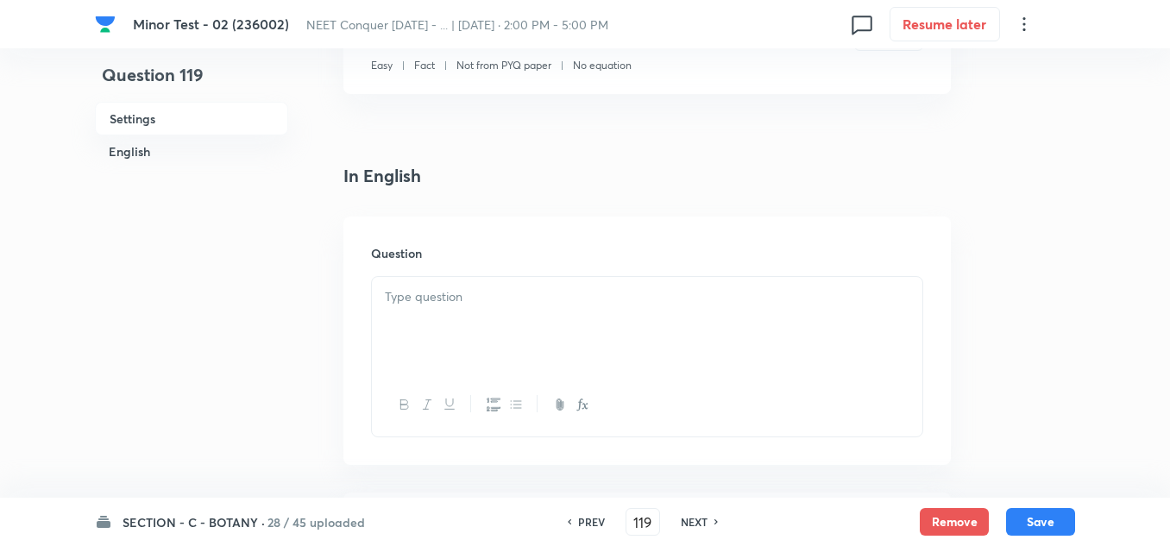
scroll to position [345, 0]
click at [408, 304] on p at bounding box center [647, 296] width 524 height 20
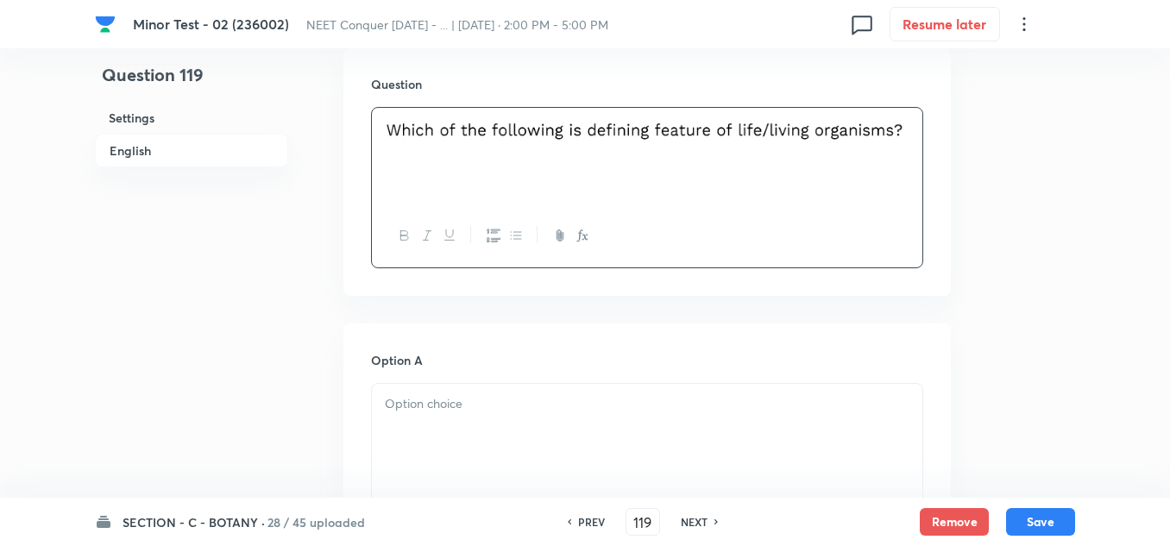
scroll to position [517, 0]
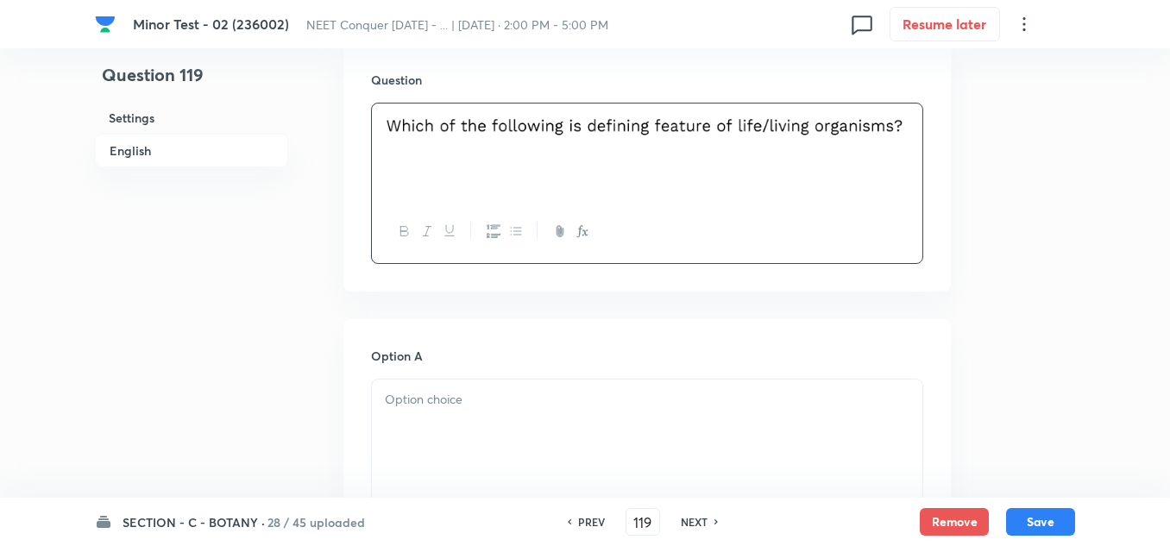
click at [443, 404] on p at bounding box center [647, 400] width 524 height 20
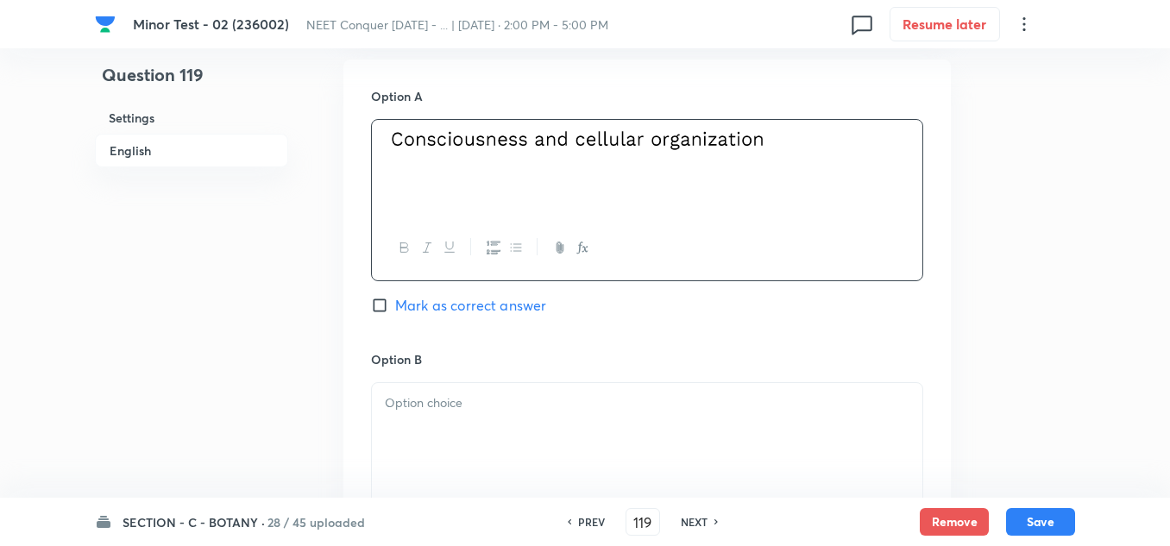
scroll to position [862, 0]
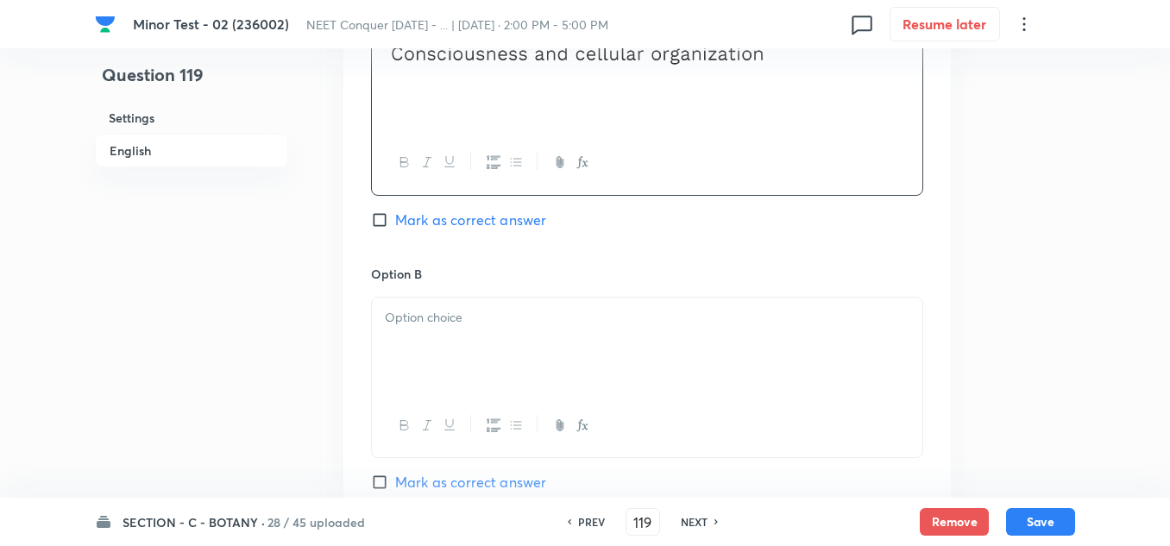
click at [408, 328] on div at bounding box center [647, 346] width 550 height 97
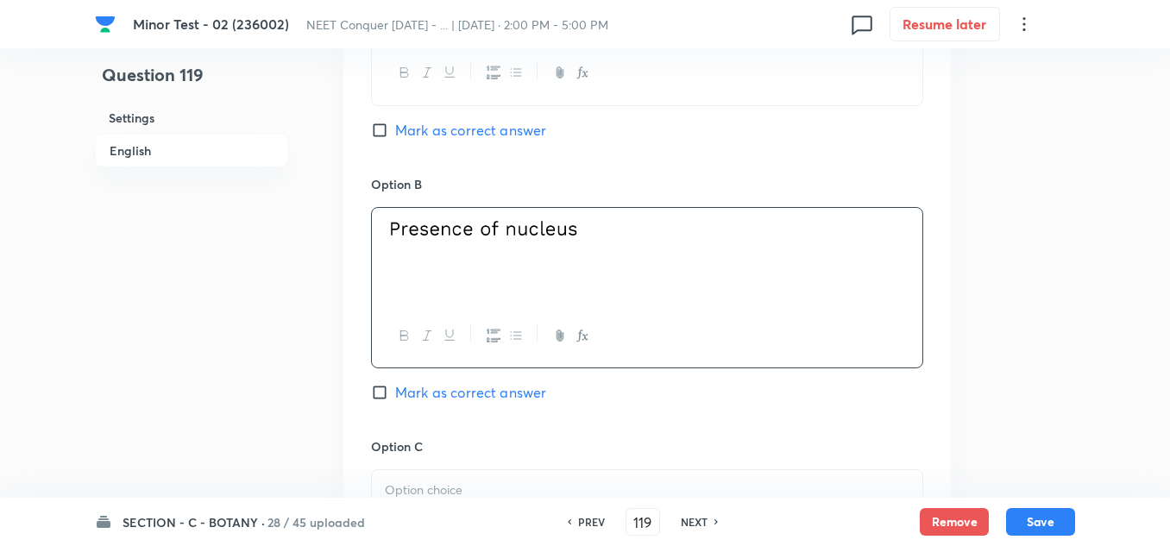
scroll to position [1121, 0]
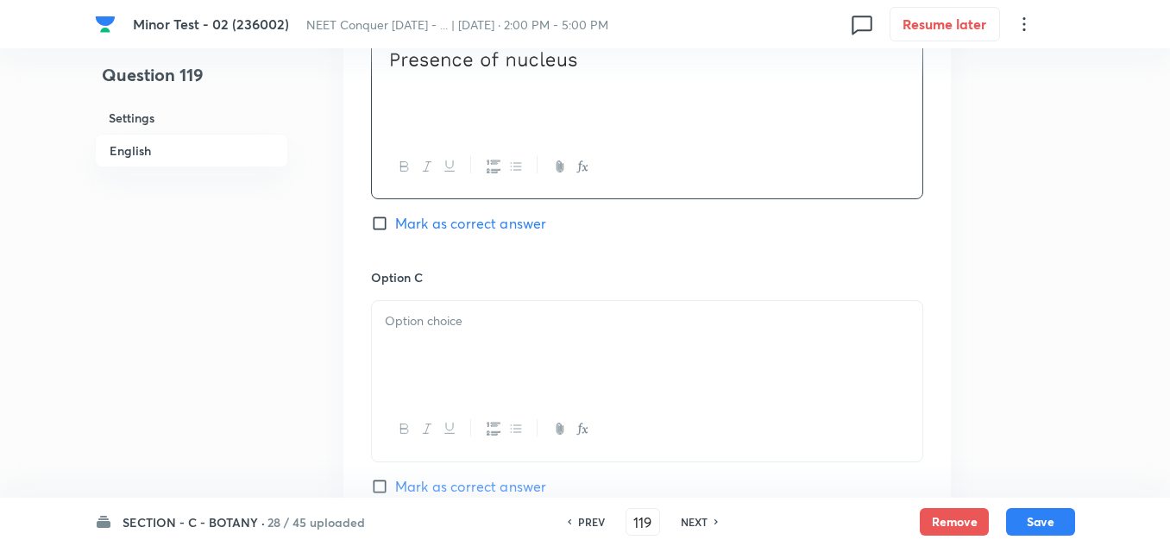
click at [435, 350] on div at bounding box center [647, 349] width 550 height 97
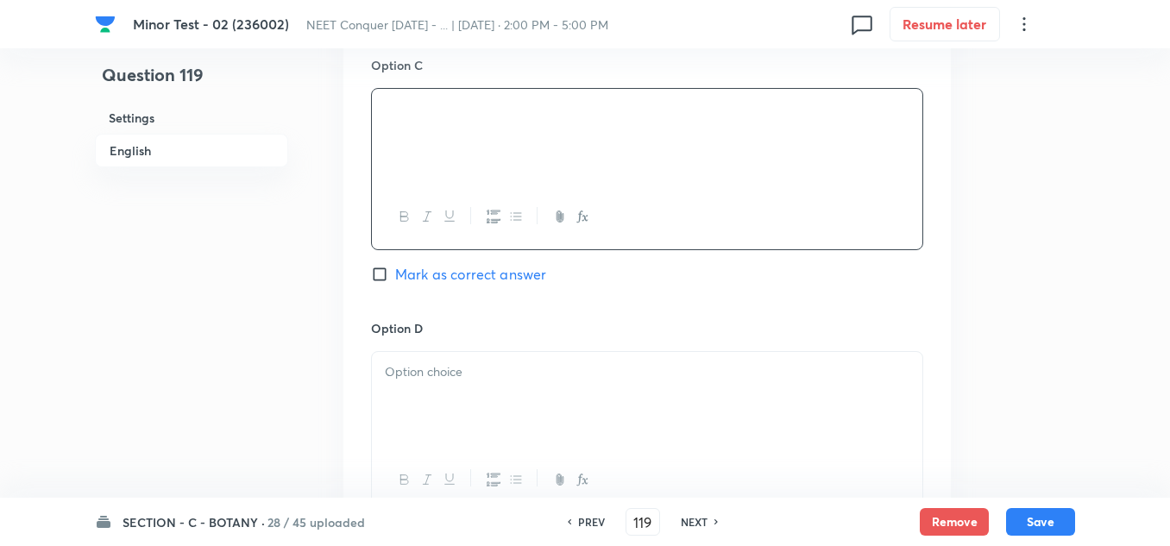
scroll to position [1380, 0]
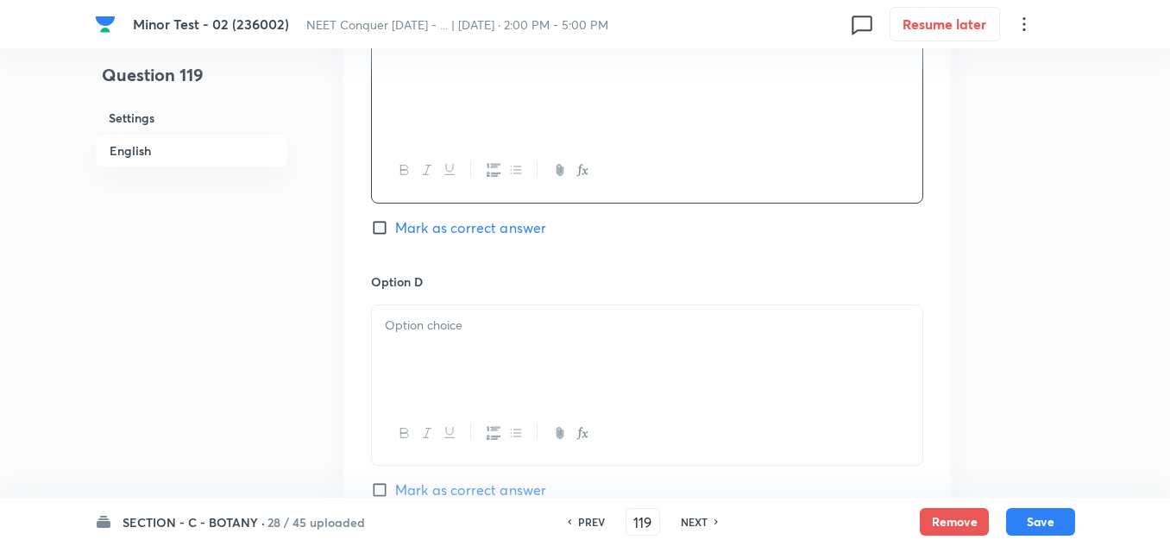
click at [454, 332] on p at bounding box center [647, 326] width 524 height 20
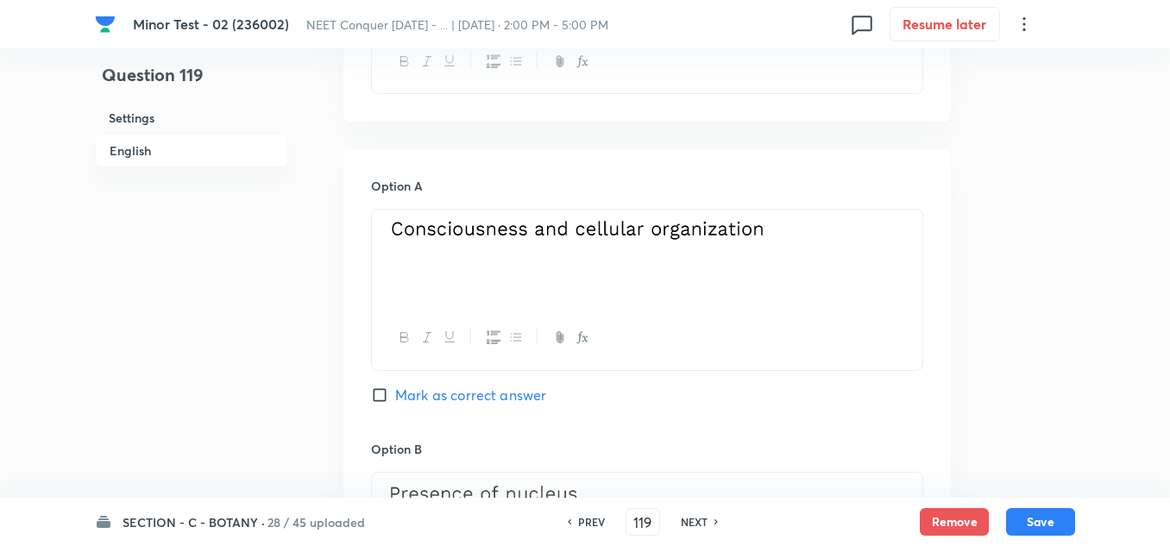
scroll to position [690, 0]
click at [375, 389] on input "Mark as correct answer" at bounding box center [383, 392] width 24 height 17
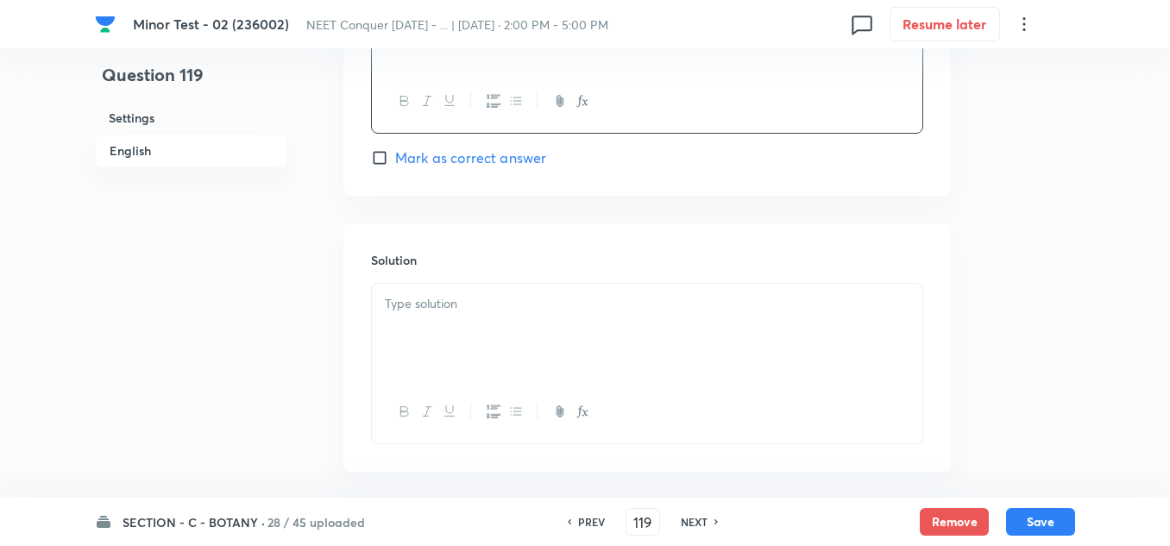
scroll to position [1790, 0]
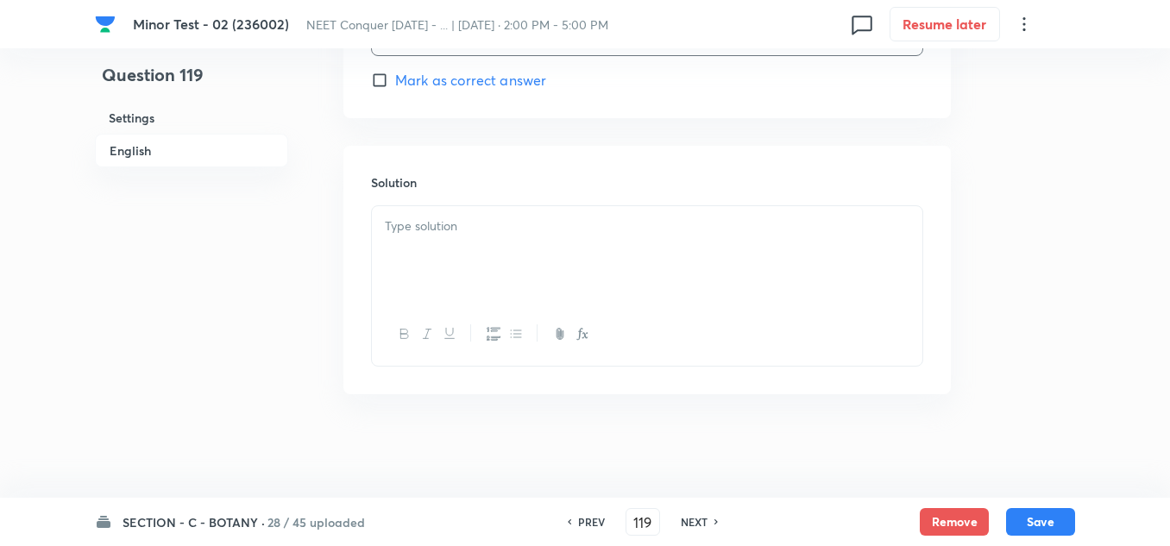
click at [476, 239] on div at bounding box center [647, 254] width 550 height 97
click at [516, 292] on div at bounding box center [647, 254] width 550 height 97
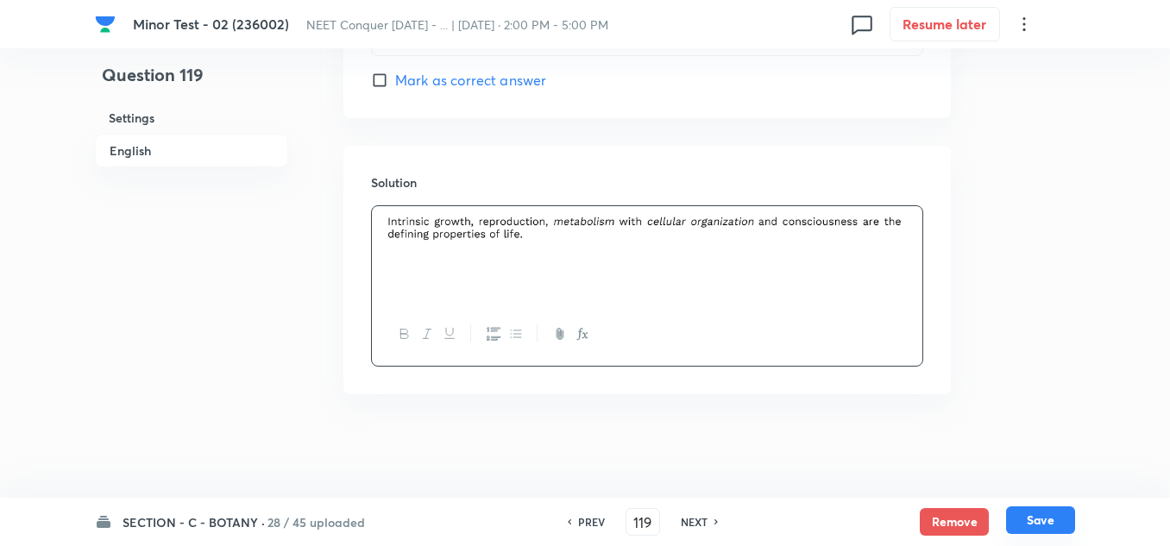
click at [1042, 517] on button "Save" at bounding box center [1040, 520] width 69 height 28
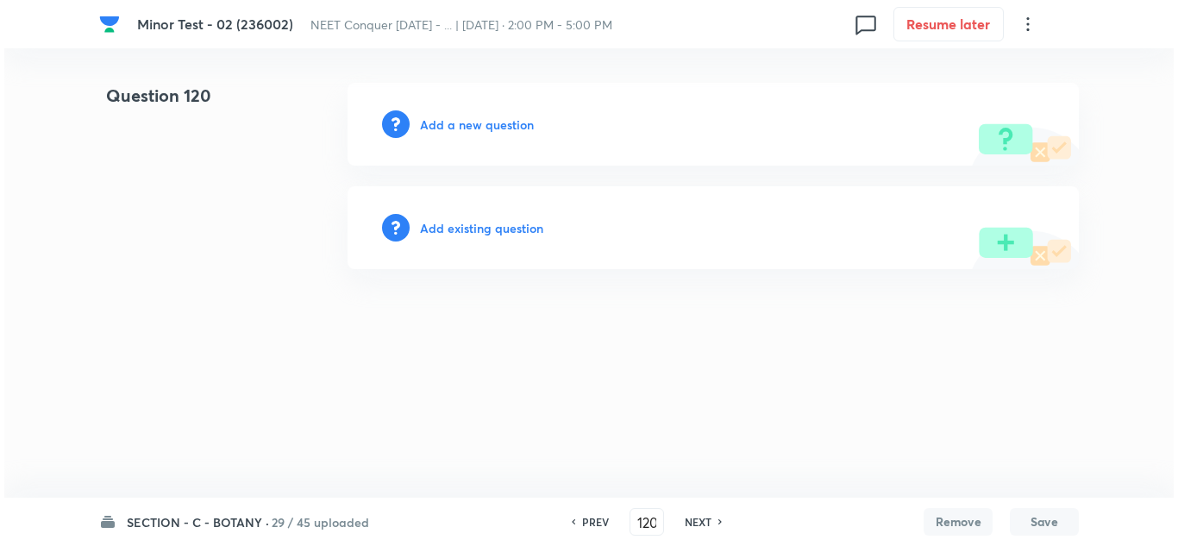
scroll to position [0, 0]
click at [430, 122] on h6 "Add a new question" at bounding box center [477, 125] width 114 height 18
click at [449, 128] on h6 "Choose a question type" at bounding box center [486, 125] width 133 height 18
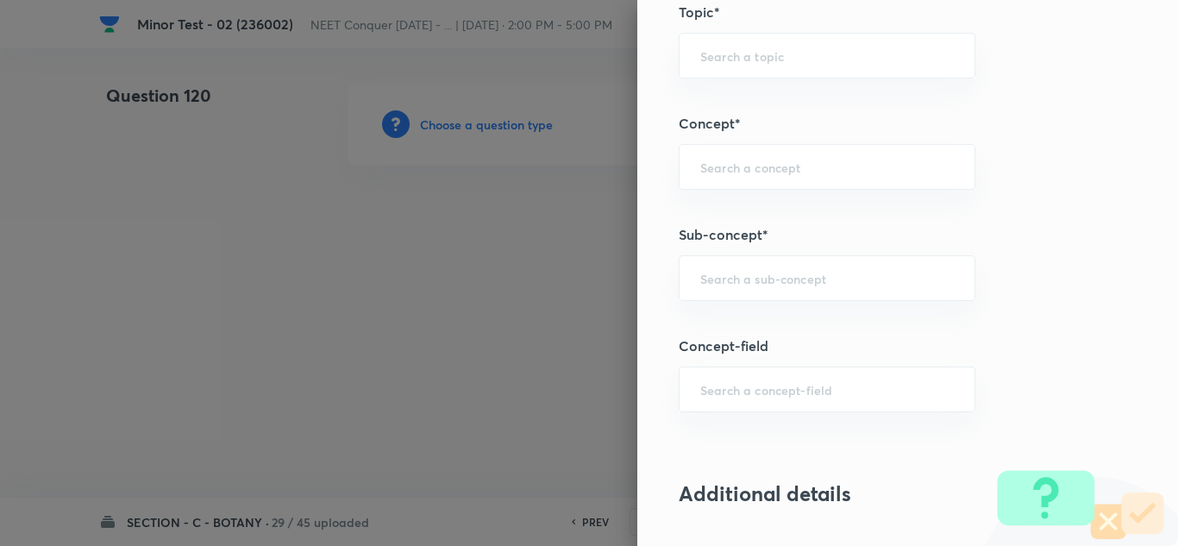
scroll to position [1035, 0]
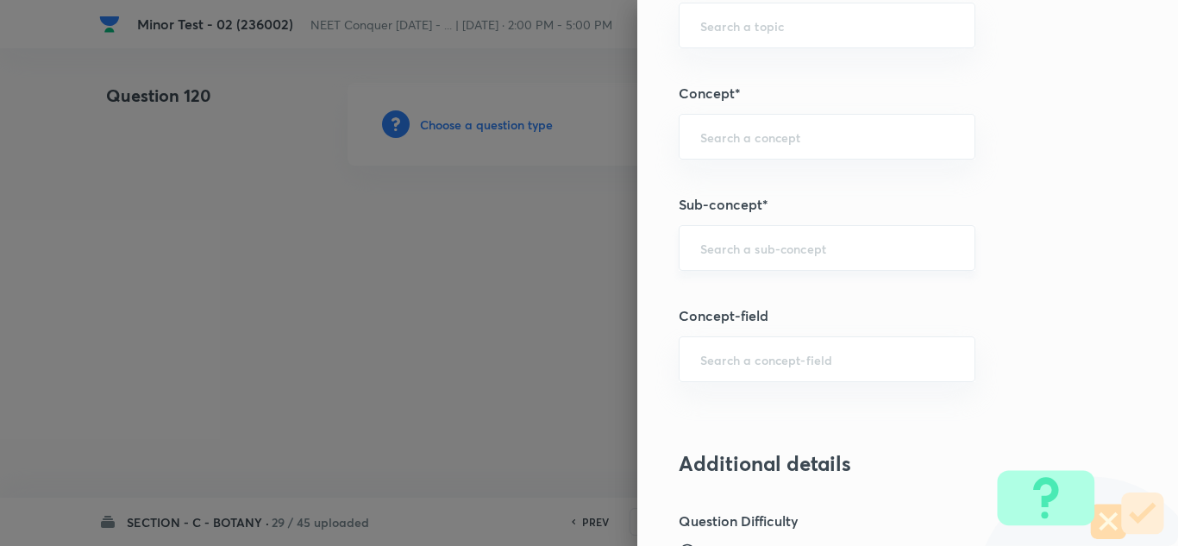
click at [742, 259] on div "​" at bounding box center [827, 248] width 297 height 46
paste input "Cell Cycle & Cell Division"
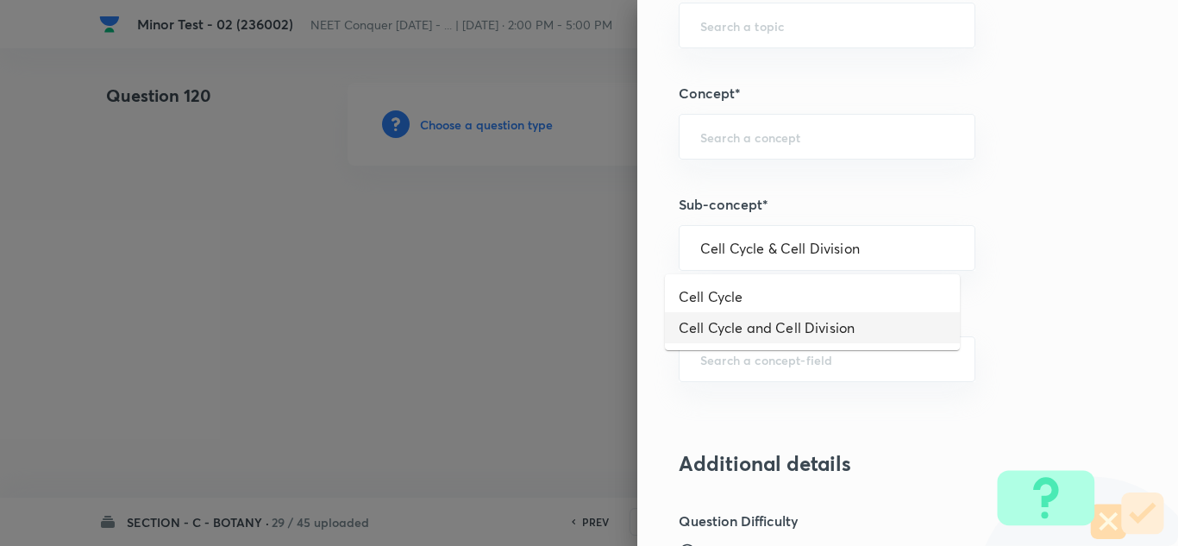
click at [774, 332] on li "Cell Cycle and Cell Division" at bounding box center [812, 327] width 295 height 31
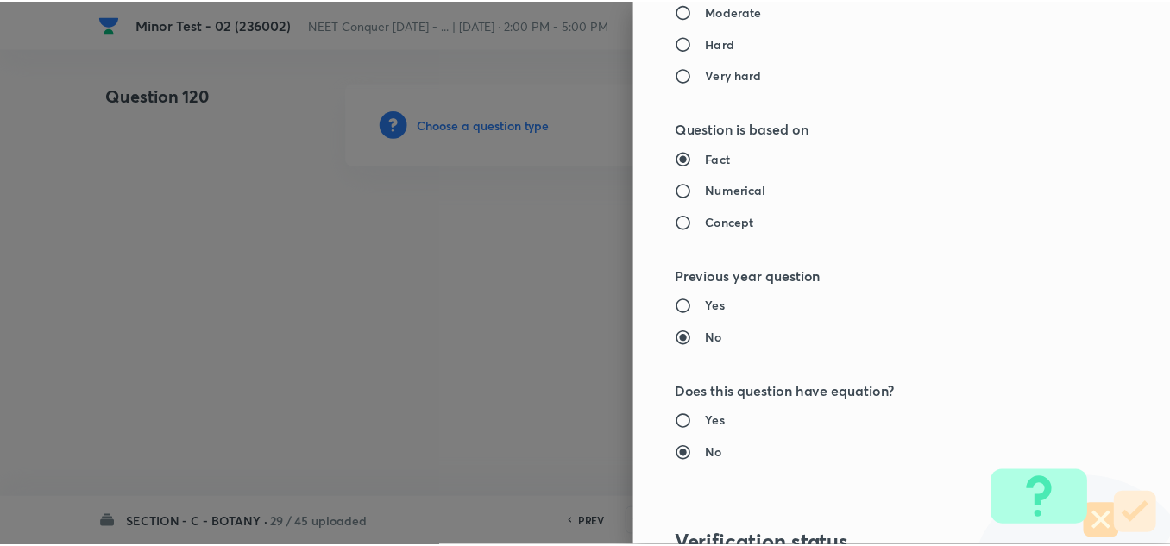
scroll to position [1921, 0]
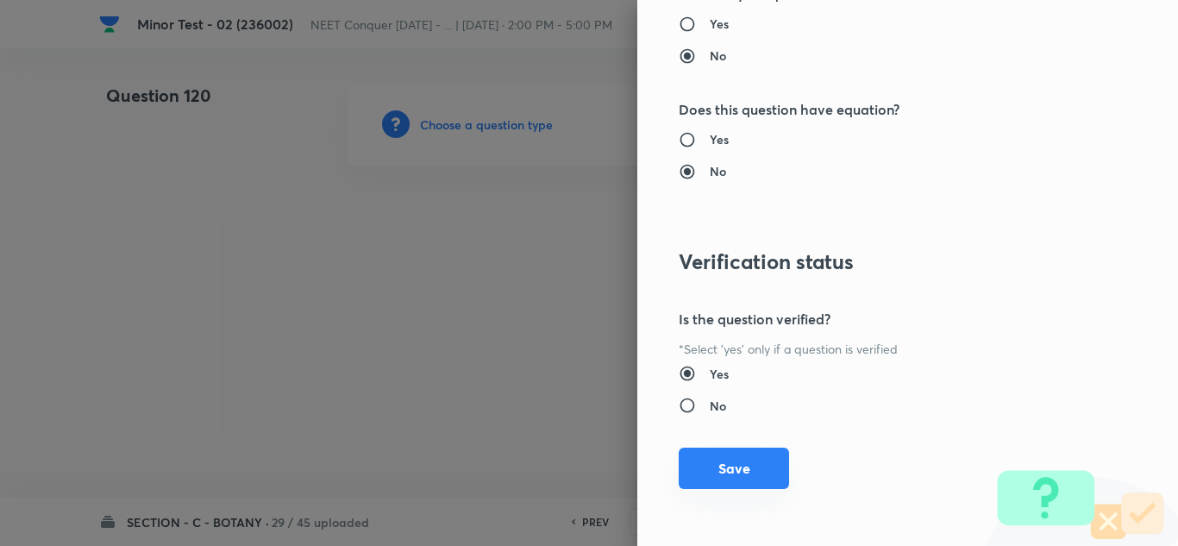
click at [718, 473] on button "Save" at bounding box center [734, 468] width 110 height 41
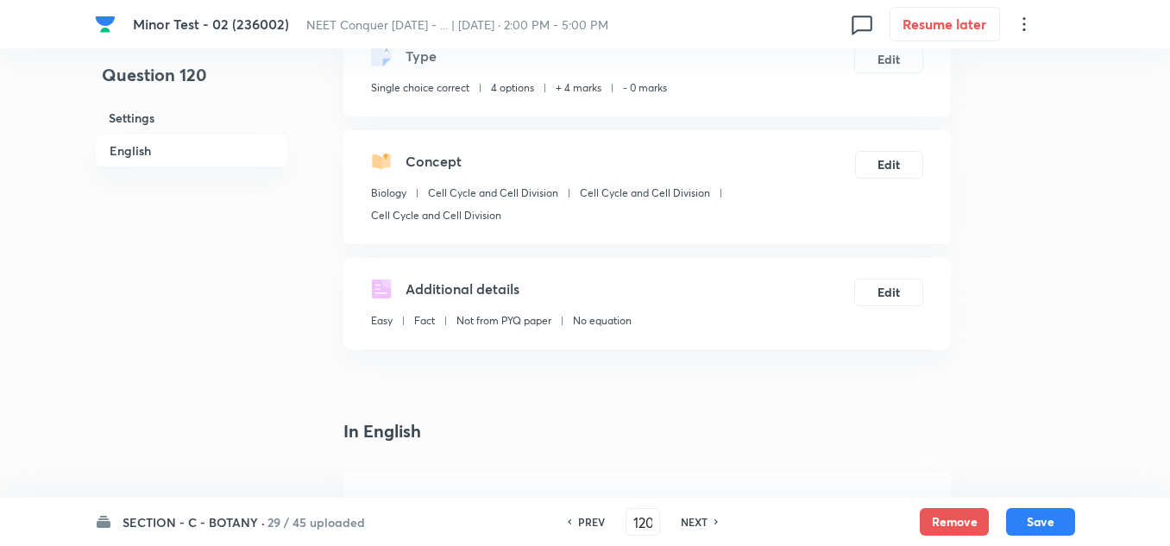
scroll to position [259, 0]
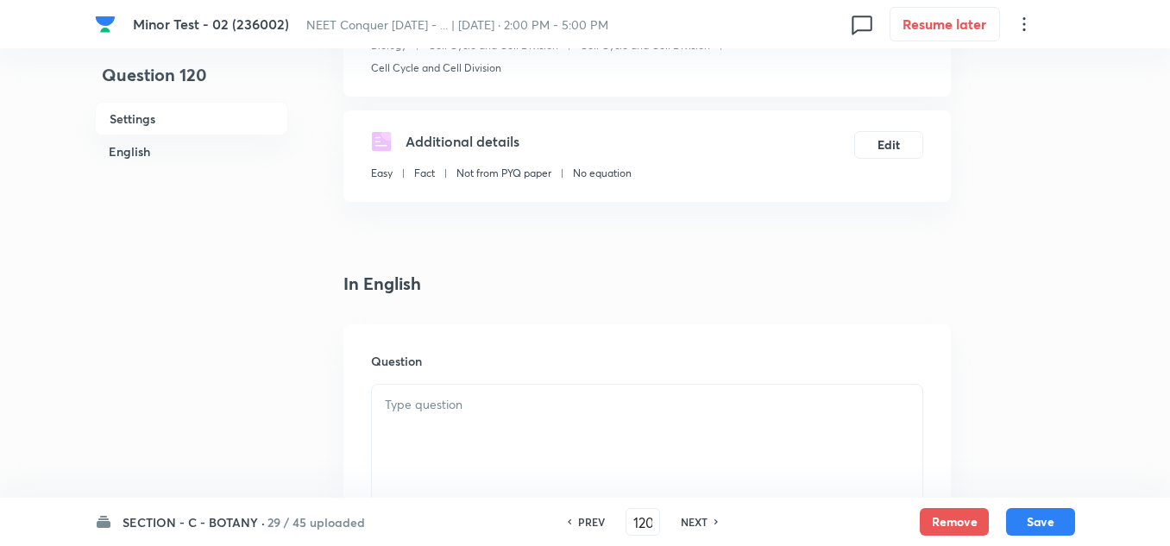
click at [428, 416] on div at bounding box center [647, 433] width 550 height 97
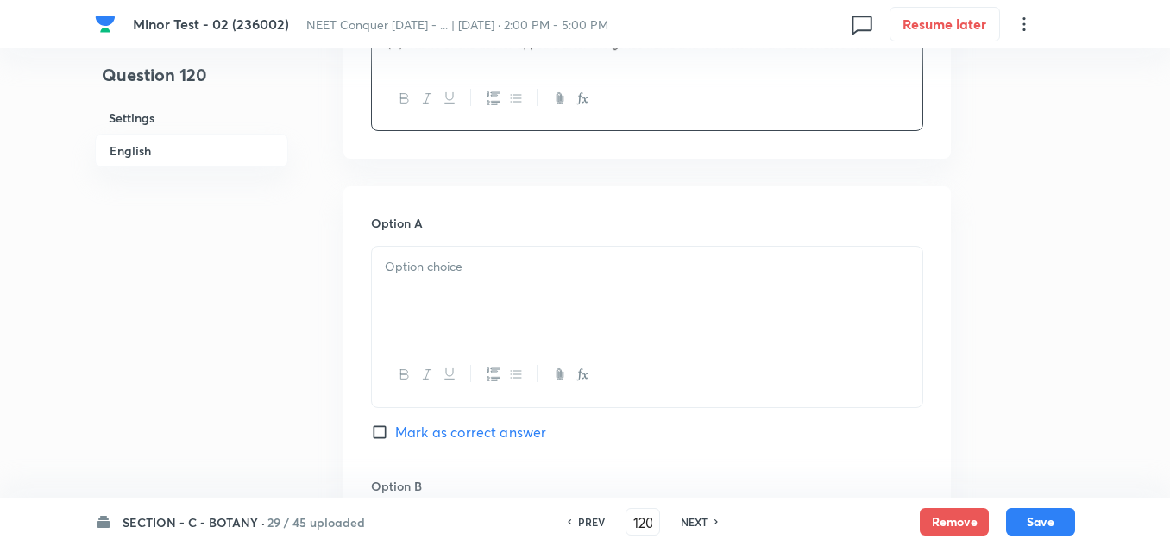
scroll to position [776, 0]
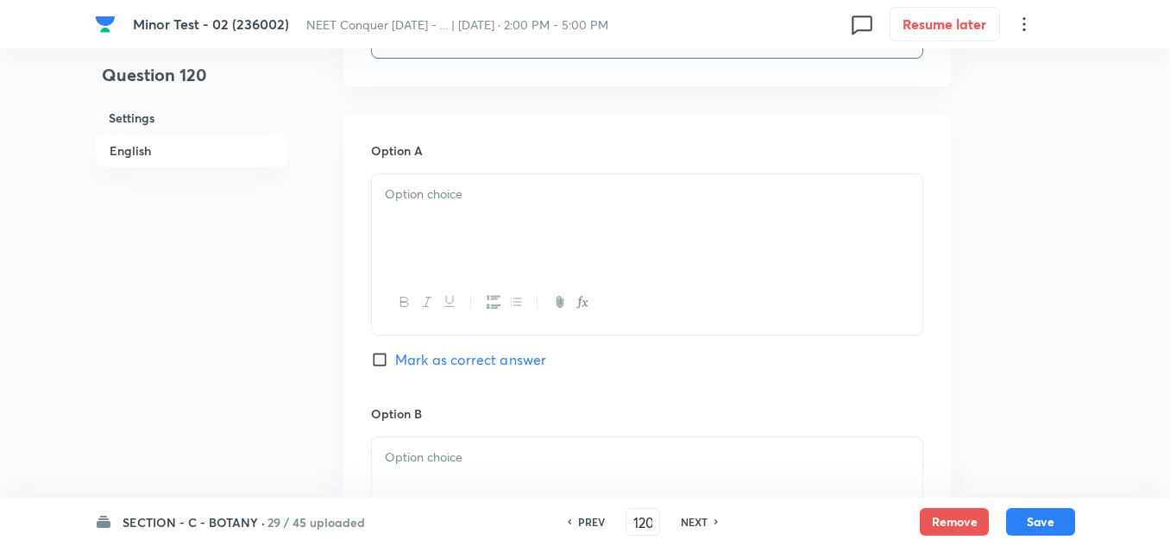
click at [477, 228] on div at bounding box center [647, 222] width 550 height 97
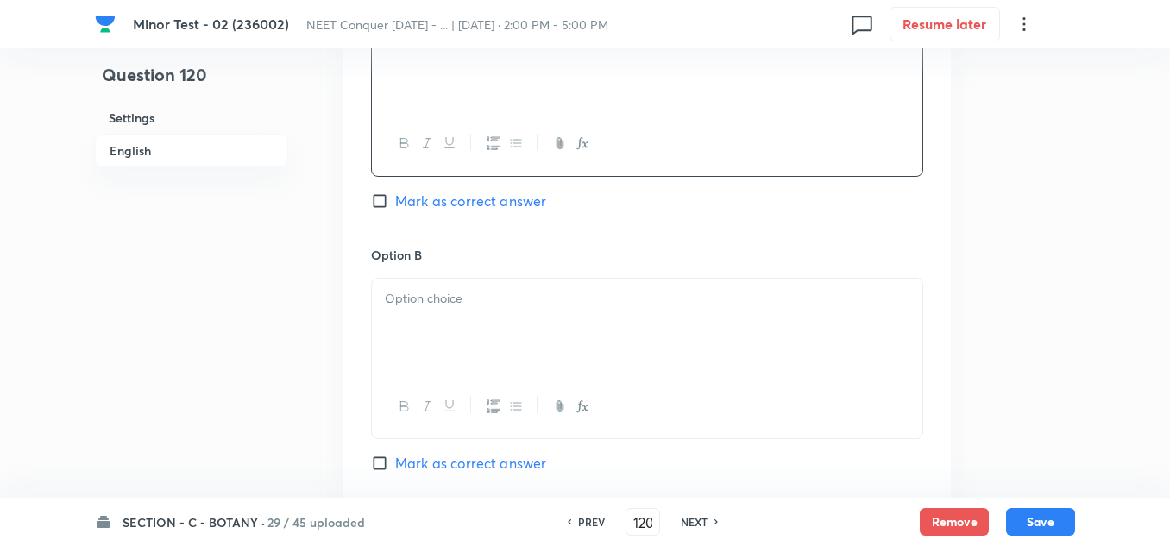
scroll to position [949, 0]
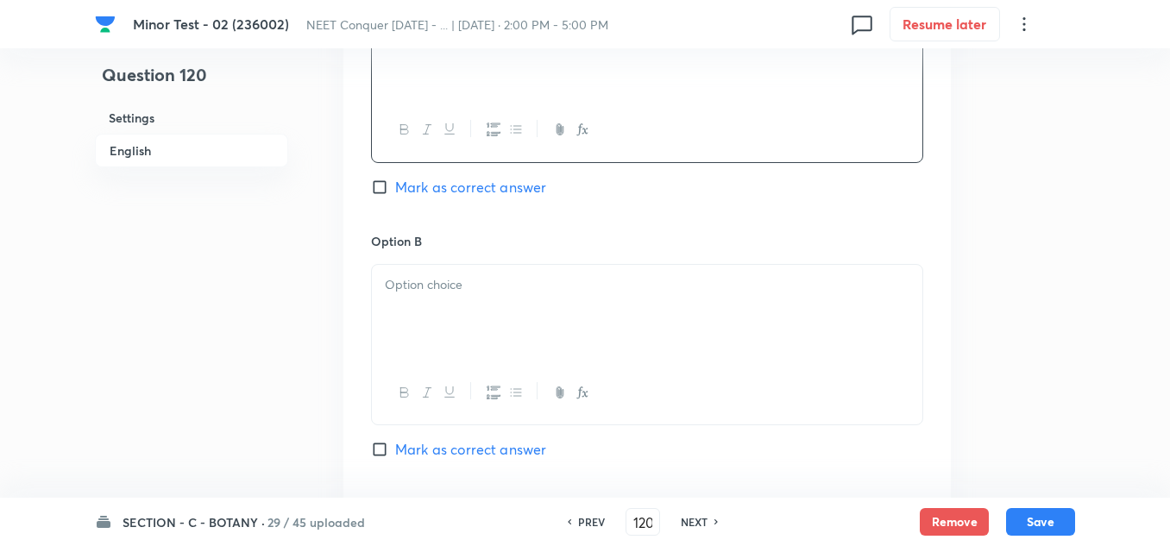
click at [440, 310] on div at bounding box center [647, 313] width 550 height 97
click at [444, 293] on p at bounding box center [647, 289] width 524 height 20
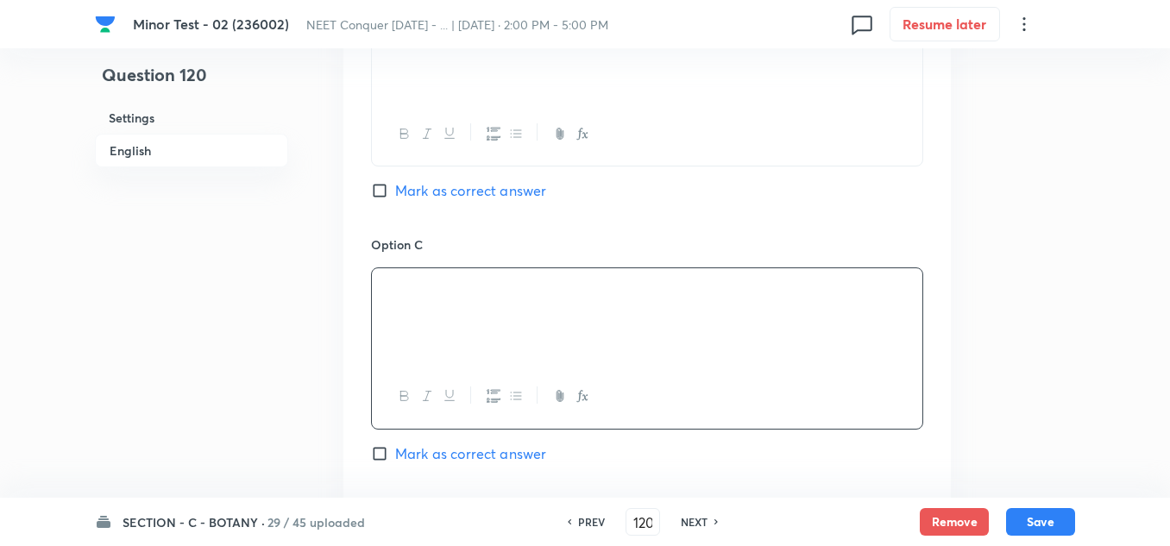
scroll to position [1380, 0]
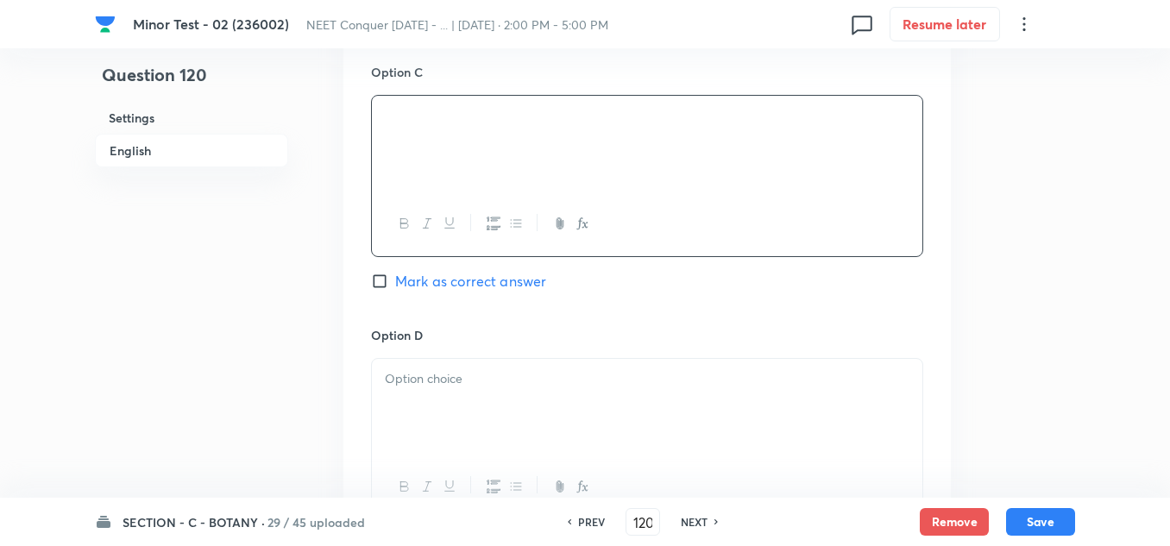
click at [465, 386] on p at bounding box center [647, 379] width 524 height 20
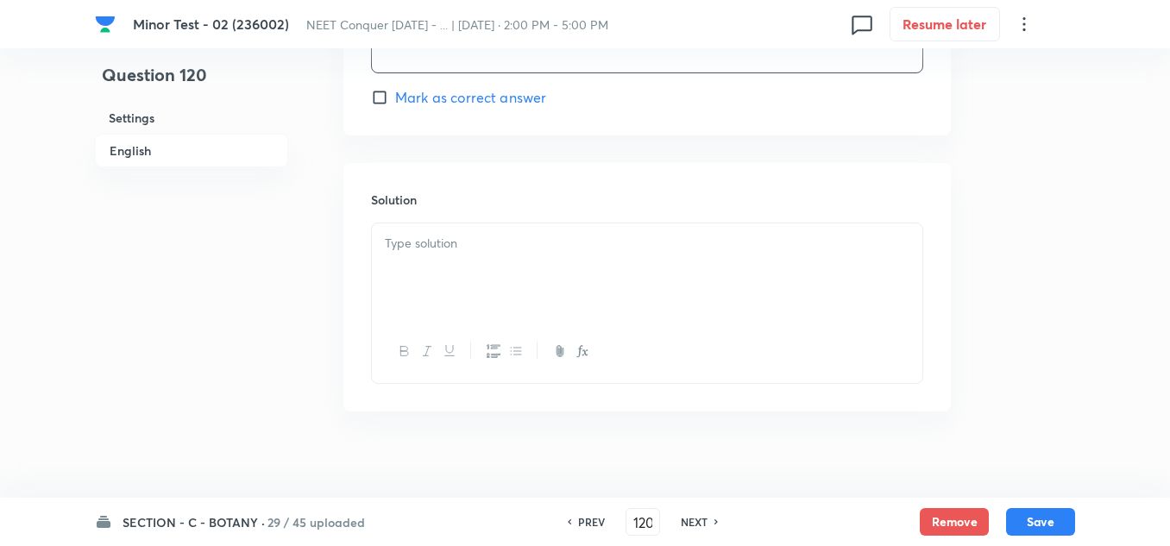
scroll to position [1843, 0]
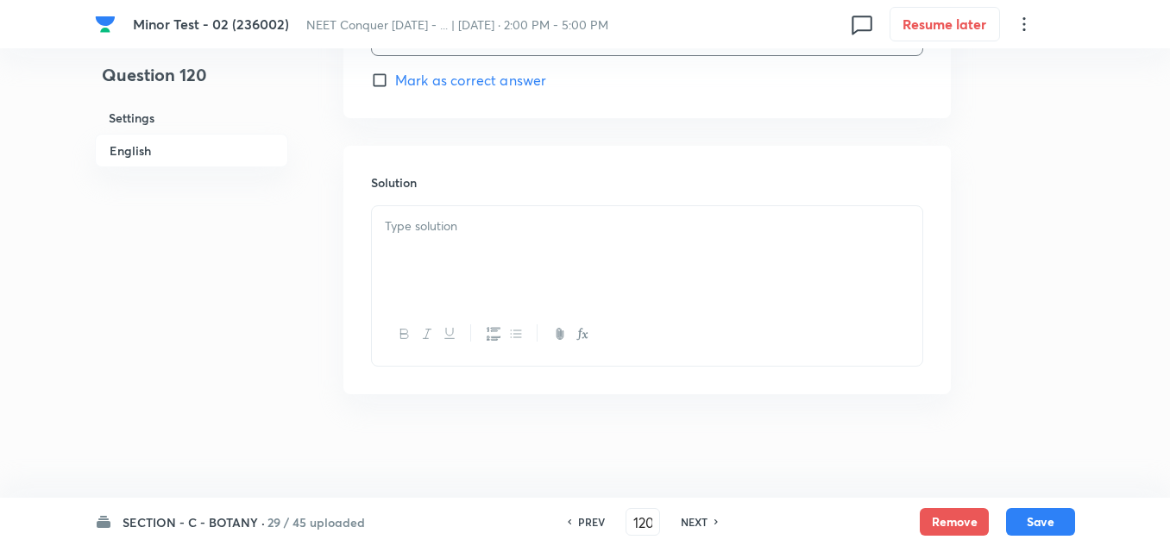
click at [468, 249] on div at bounding box center [647, 254] width 550 height 97
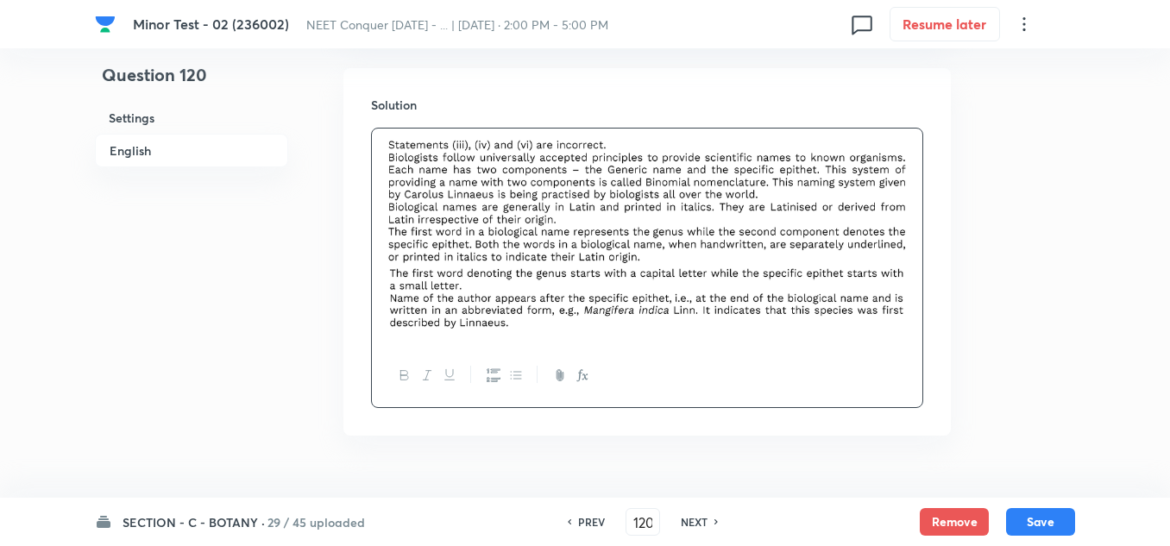
scroll to position [1962, 0]
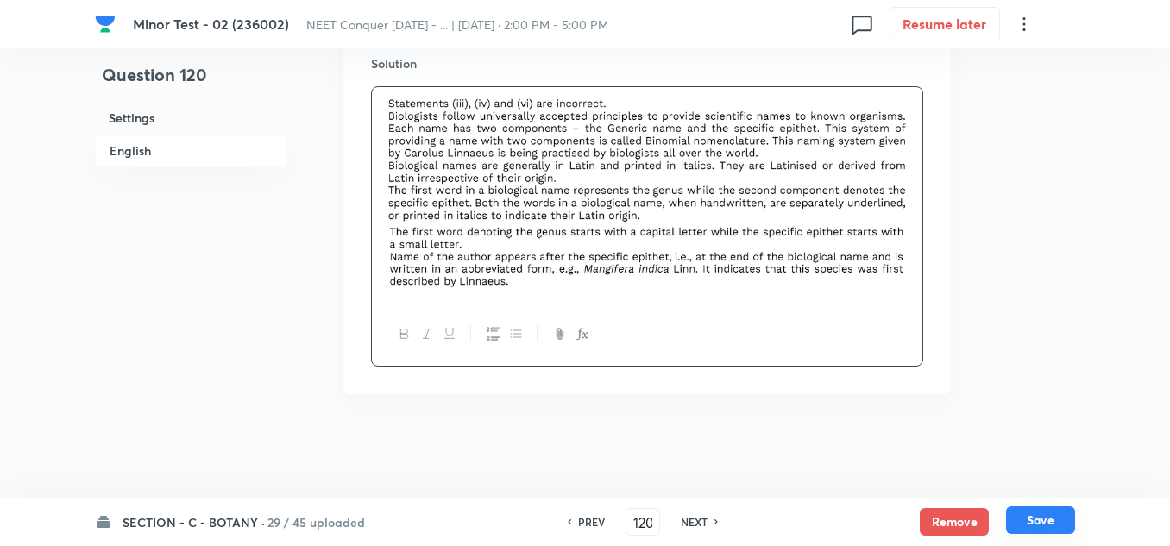
click at [1042, 524] on button "Save" at bounding box center [1040, 520] width 69 height 28
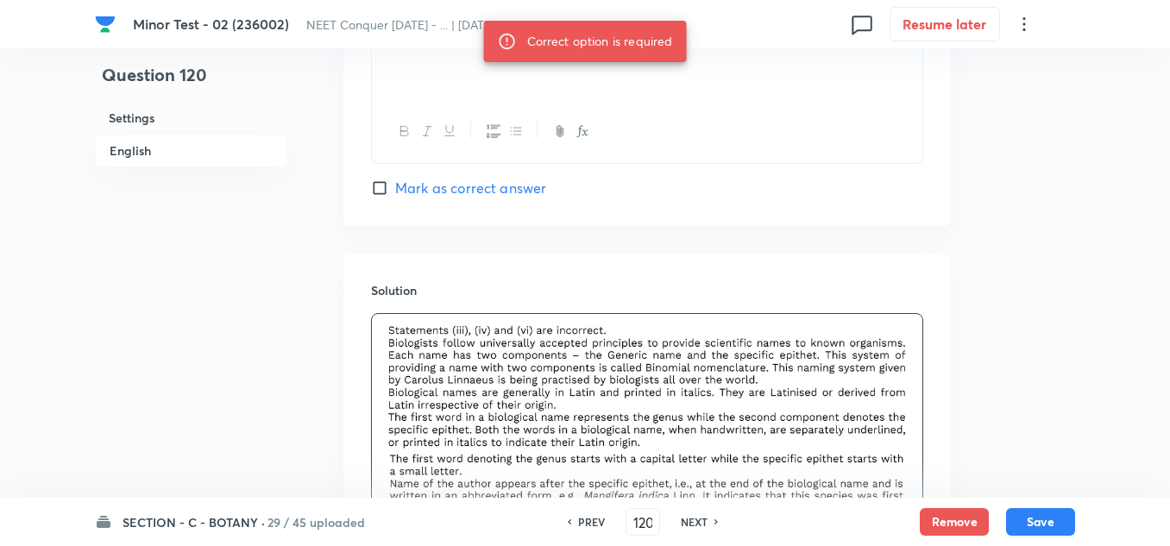
scroll to position [1703, 0]
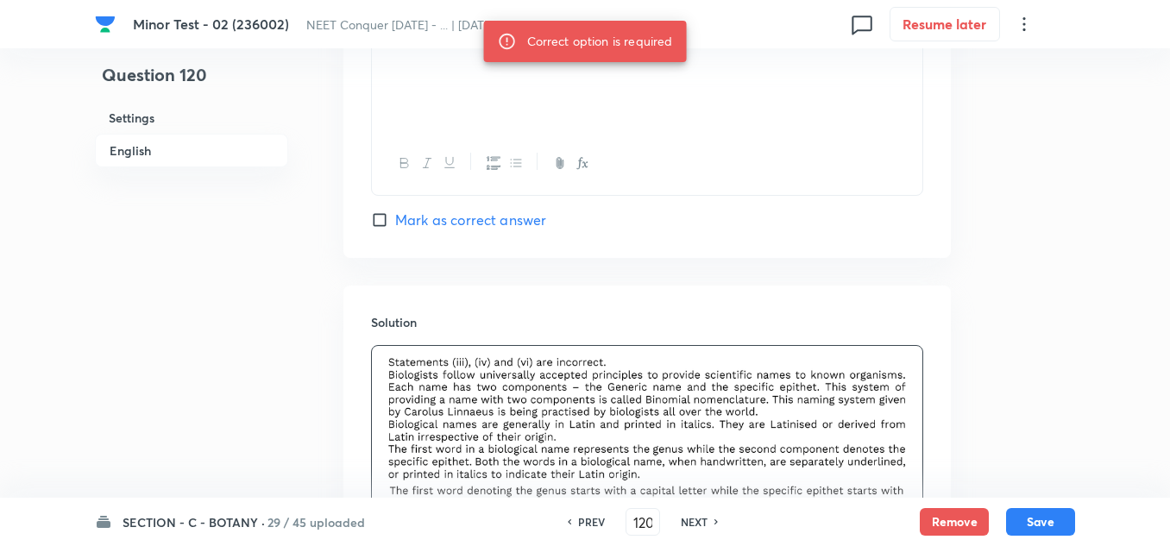
click at [403, 226] on span "Mark as correct answer" at bounding box center [470, 220] width 151 height 21
click at [395, 226] on input "Mark as correct answer" at bounding box center [383, 219] width 24 height 17
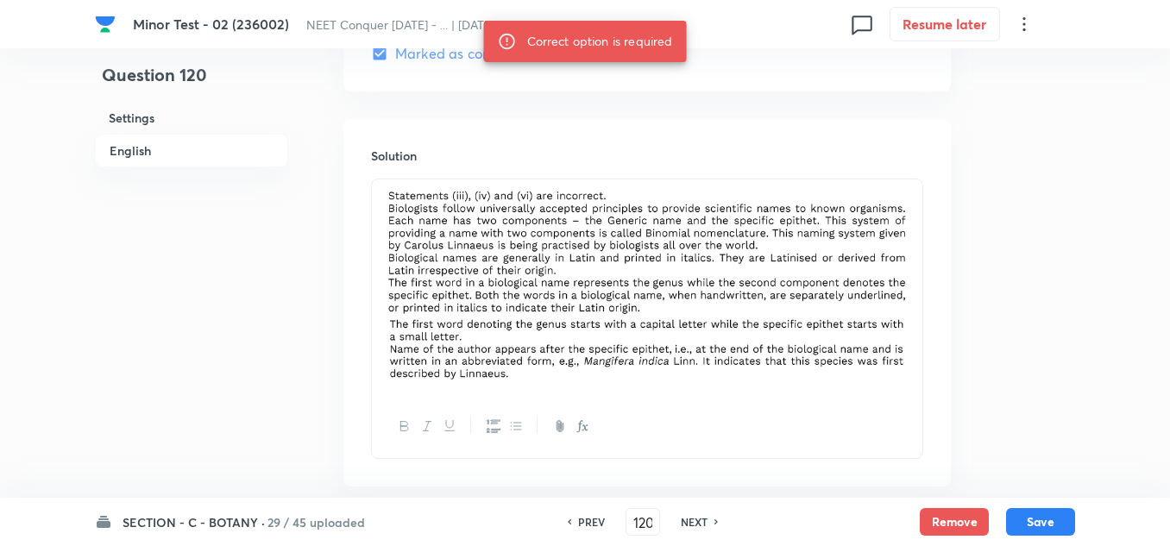
scroll to position [1962, 0]
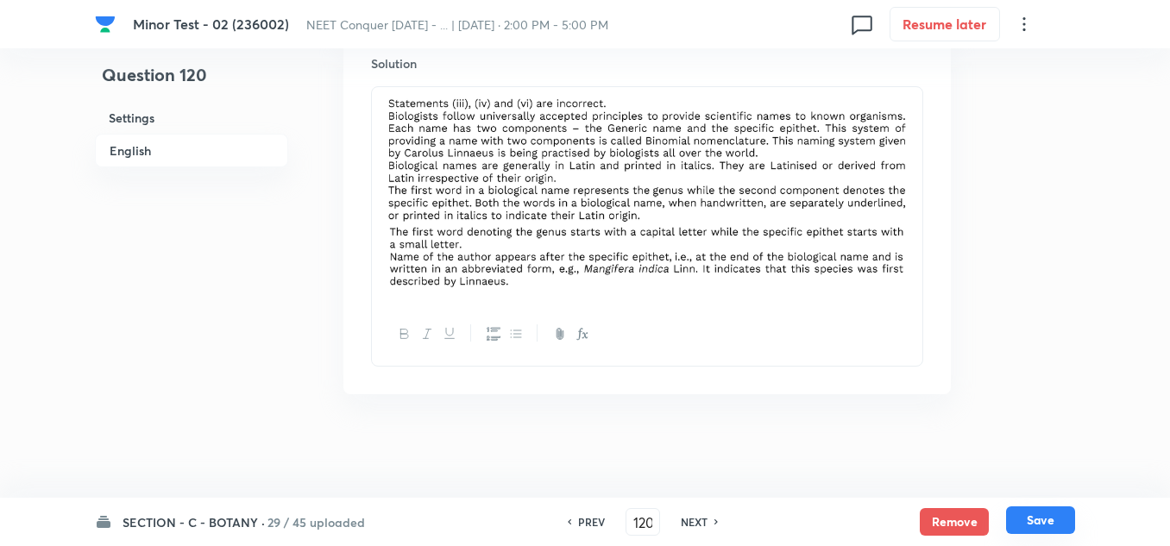
click at [1043, 517] on button "Save" at bounding box center [1040, 520] width 69 height 28
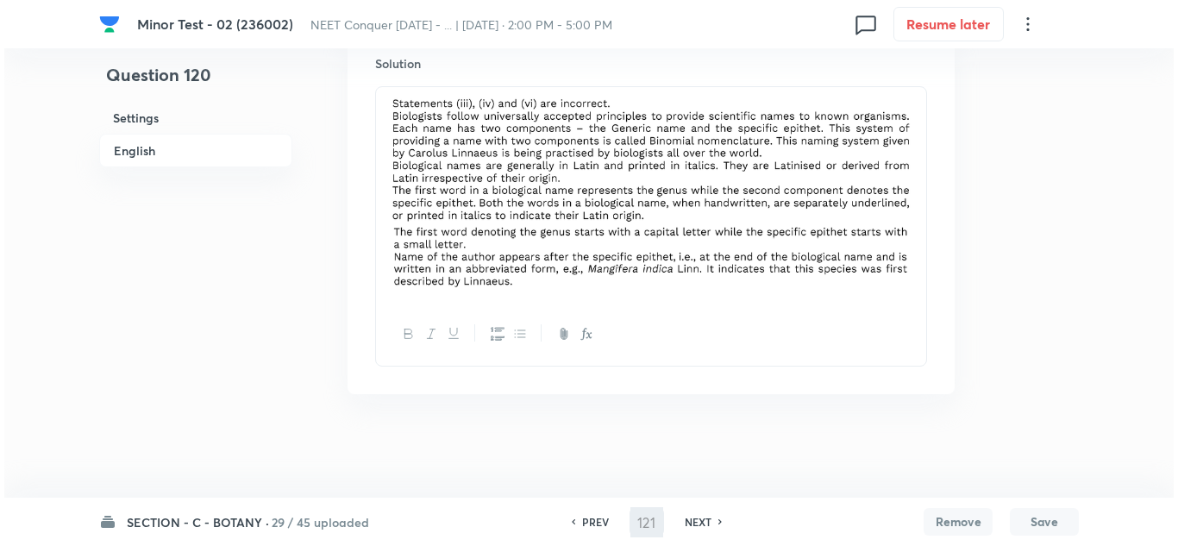
scroll to position [0, 0]
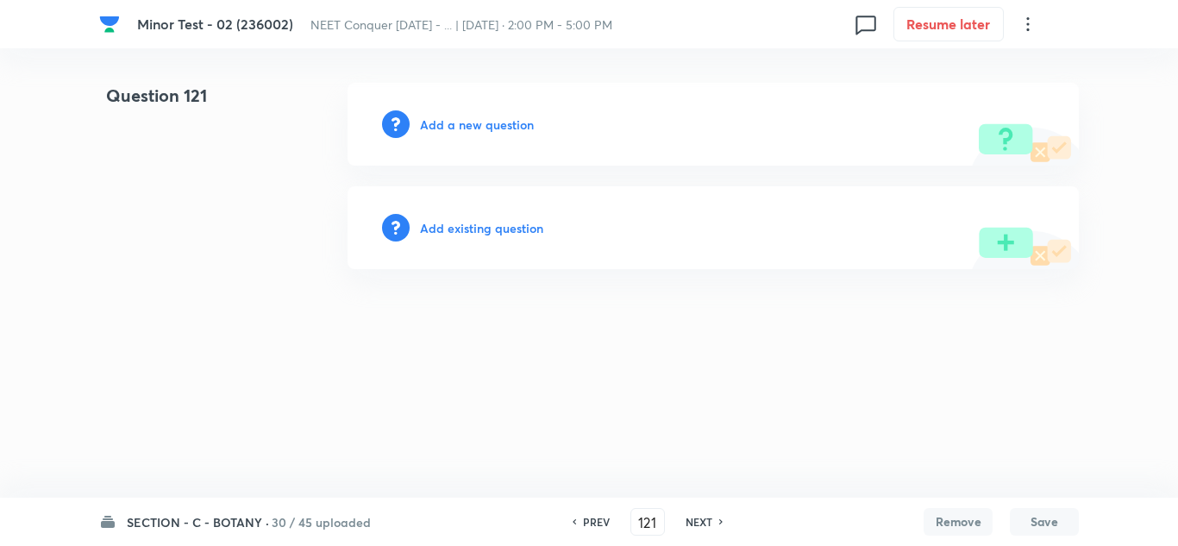
click at [453, 125] on h6 "Add a new question" at bounding box center [477, 125] width 114 height 18
click at [461, 127] on h6 "Choose a question type" at bounding box center [486, 125] width 133 height 18
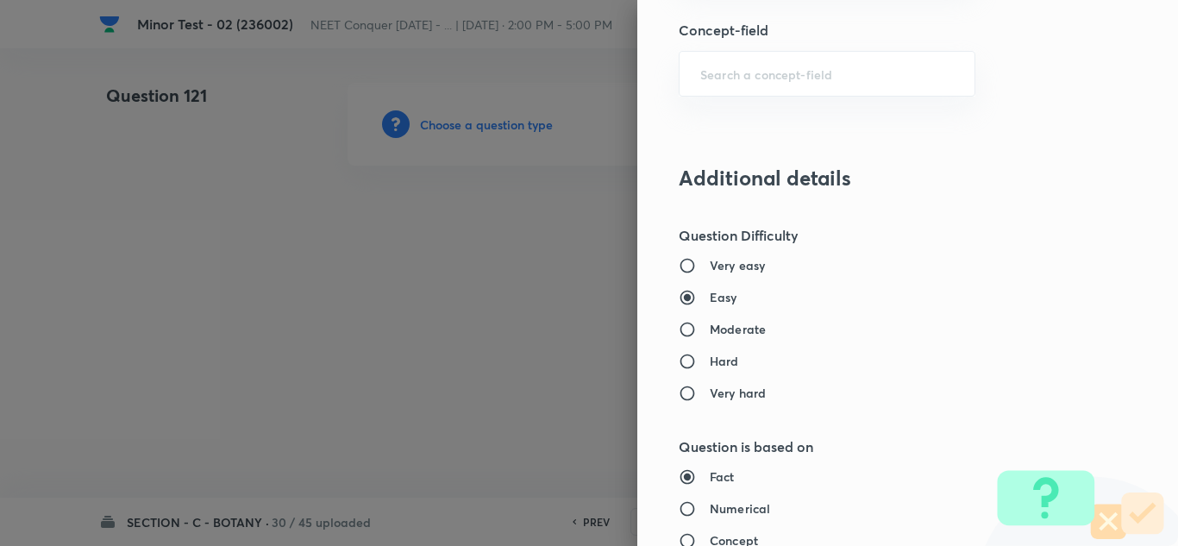
scroll to position [1207, 0]
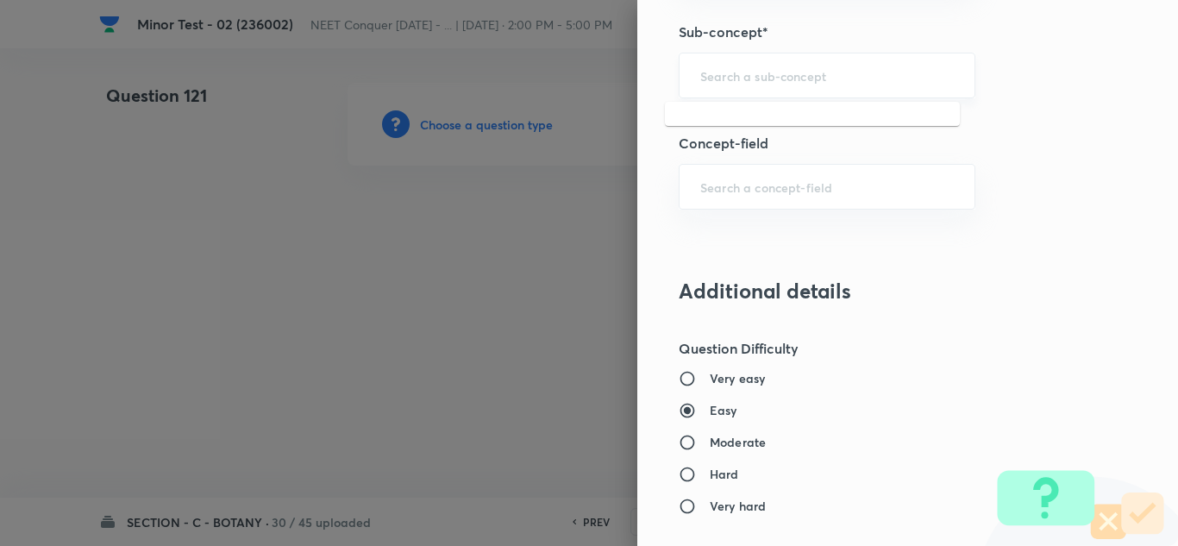
click at [761, 81] on input "text" at bounding box center [827, 75] width 254 height 16
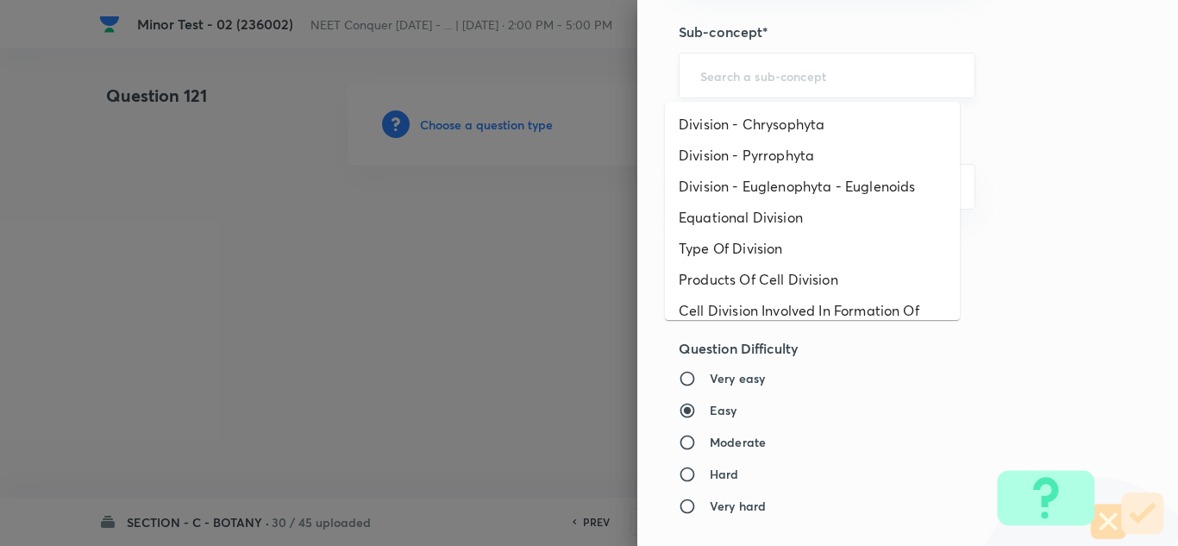
click at [773, 76] on input "text" at bounding box center [827, 75] width 254 height 16
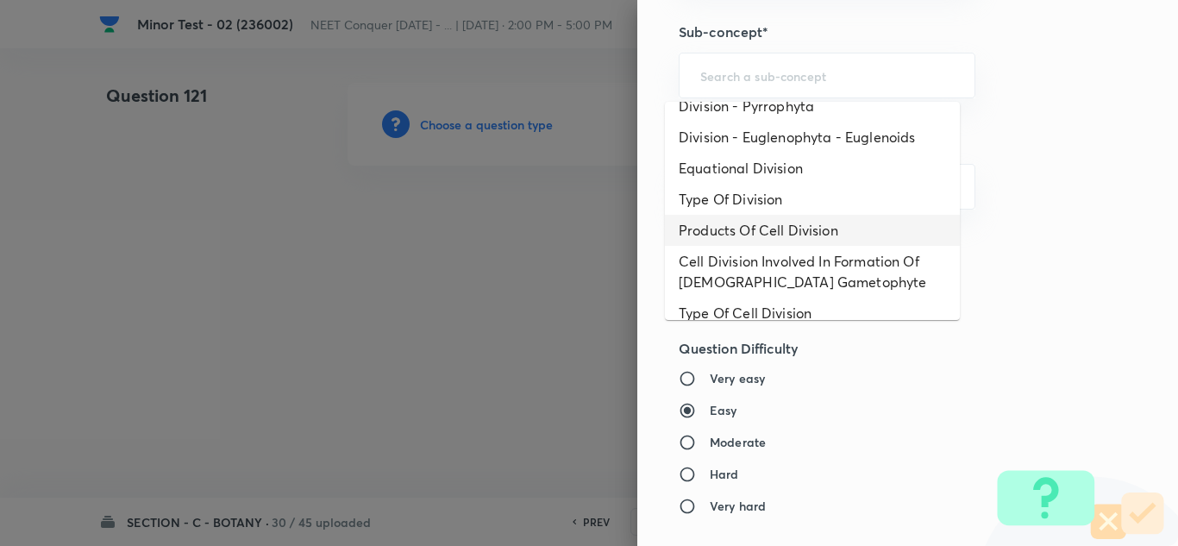
scroll to position [96, 0]
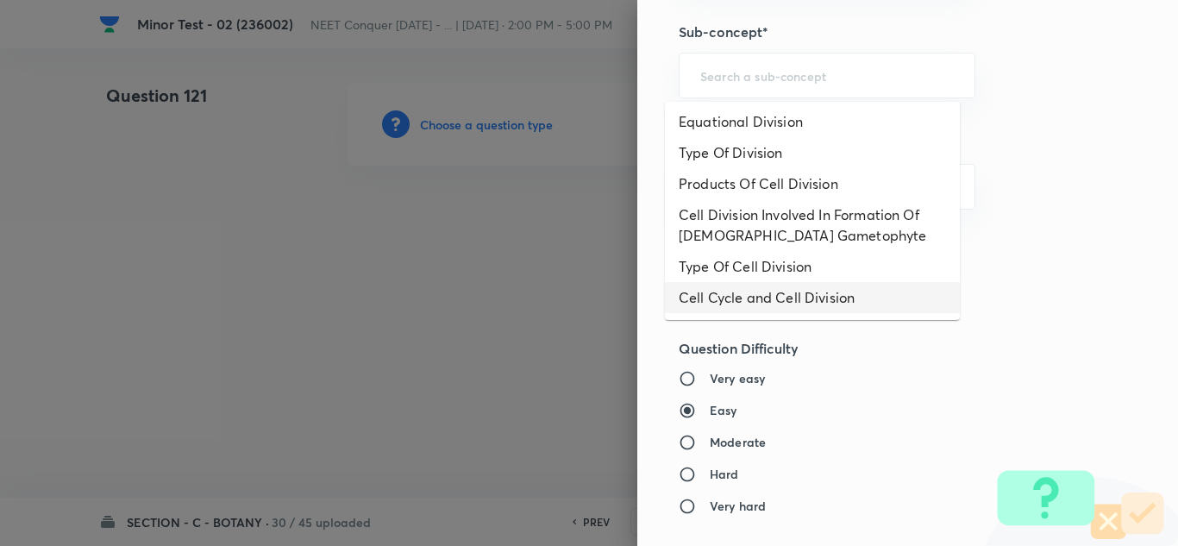
click at [800, 298] on li "Cell Cycle and Cell Division" at bounding box center [812, 297] width 295 height 31
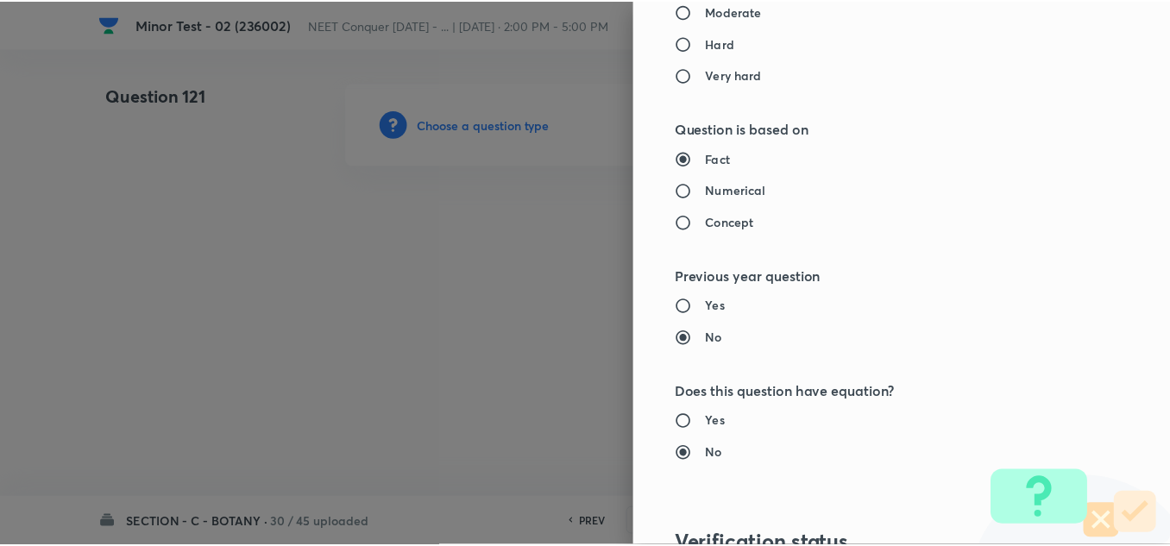
scroll to position [1921, 0]
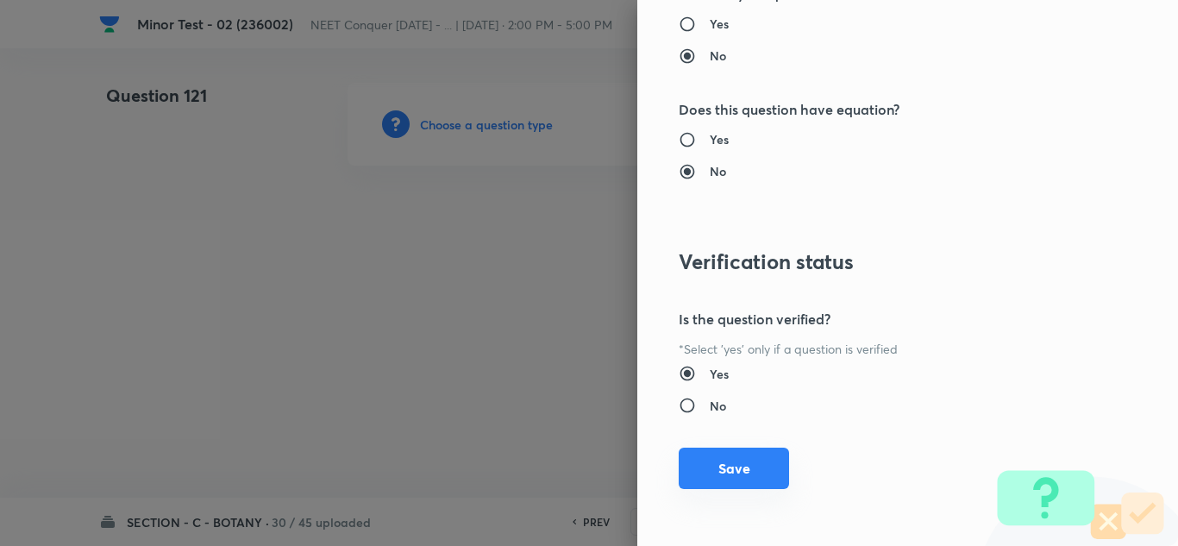
click at [710, 454] on button "Save" at bounding box center [734, 468] width 110 height 41
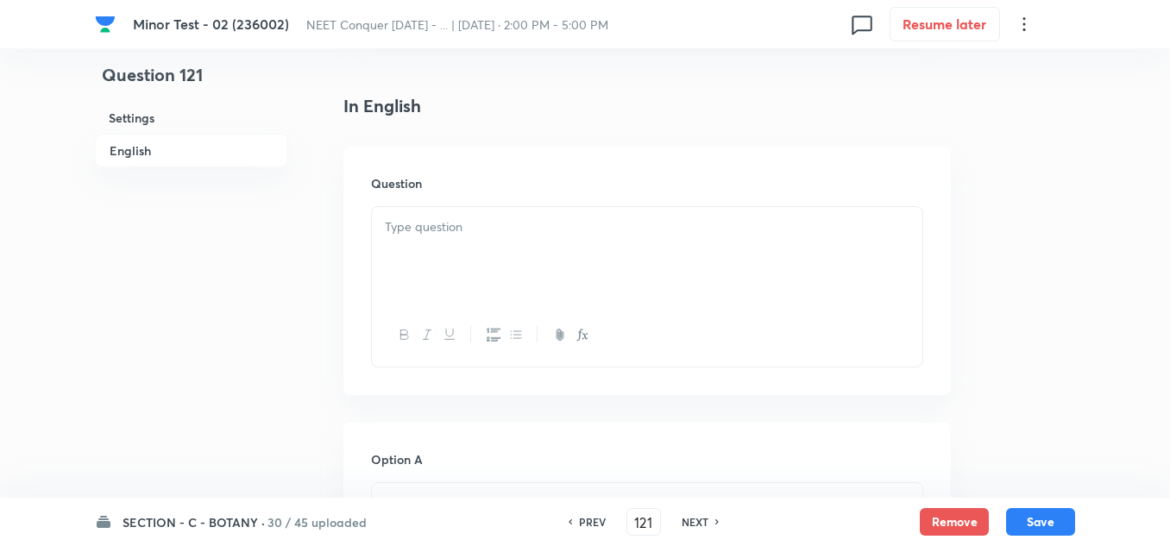
scroll to position [431, 0]
click at [435, 260] on div at bounding box center [647, 260] width 550 height 97
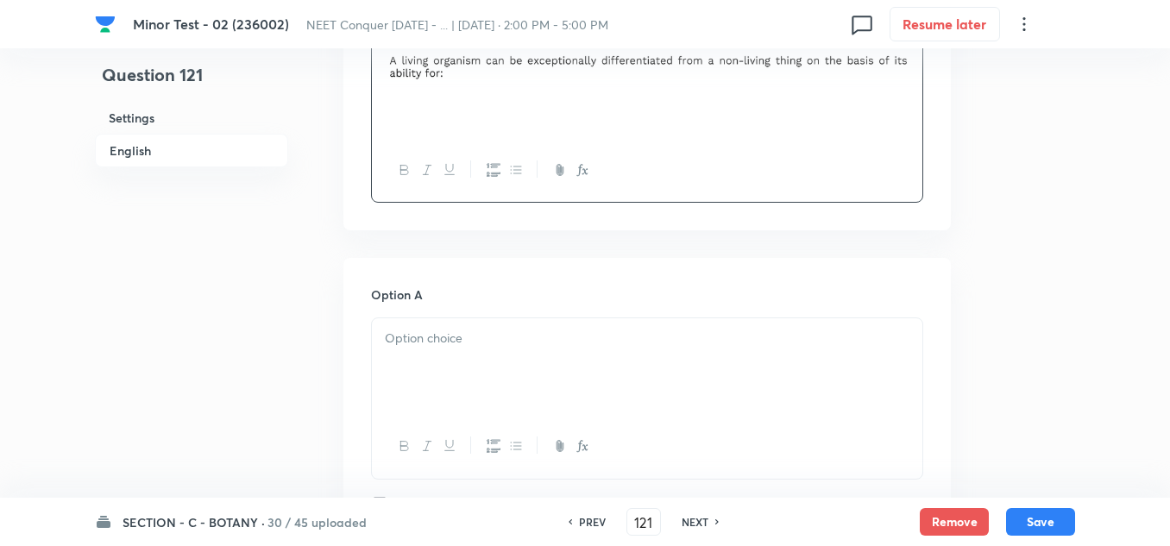
scroll to position [604, 0]
click at [445, 342] on p at bounding box center [647, 336] width 524 height 20
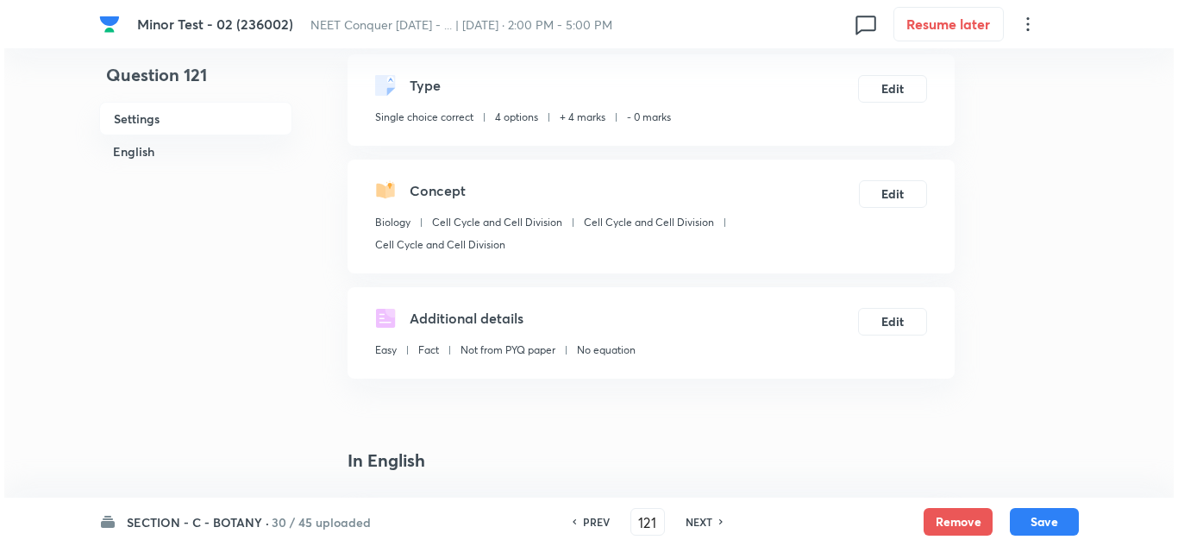
scroll to position [86, 0]
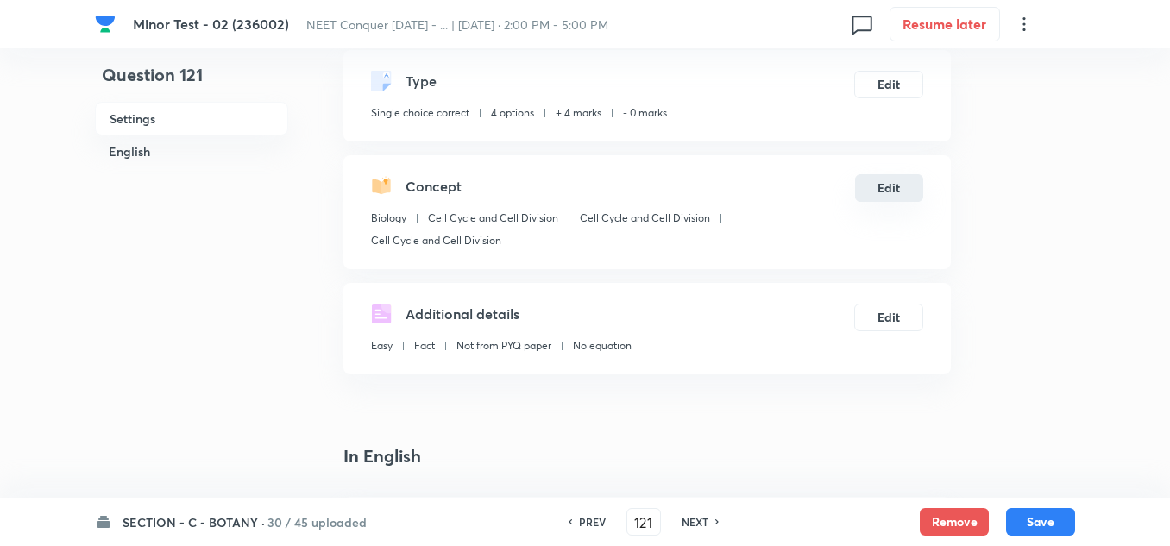
click at [890, 183] on button "Edit" at bounding box center [889, 188] width 68 height 28
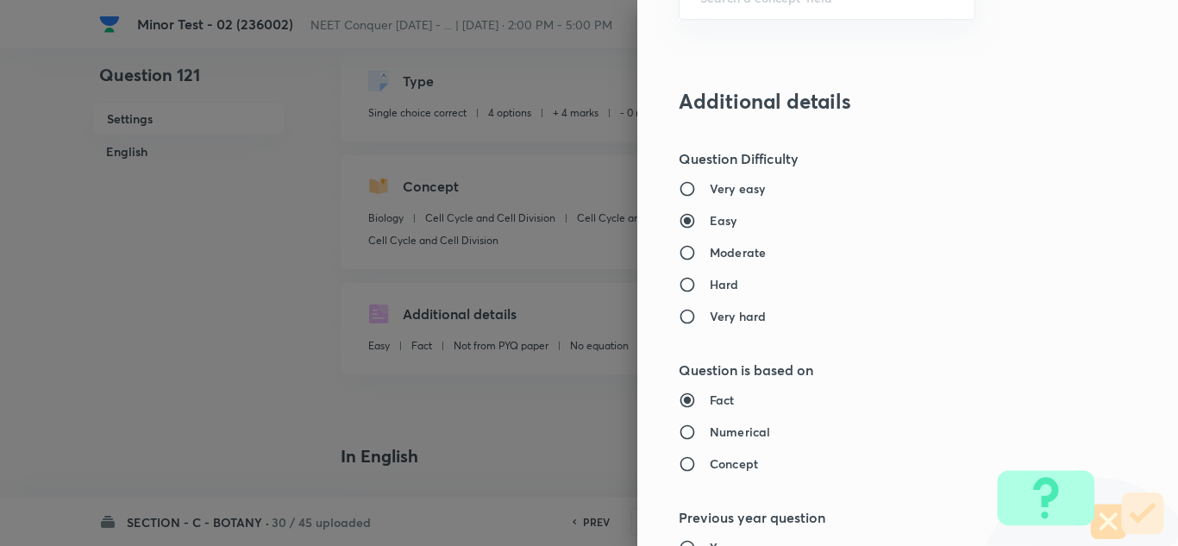
scroll to position [972, 0]
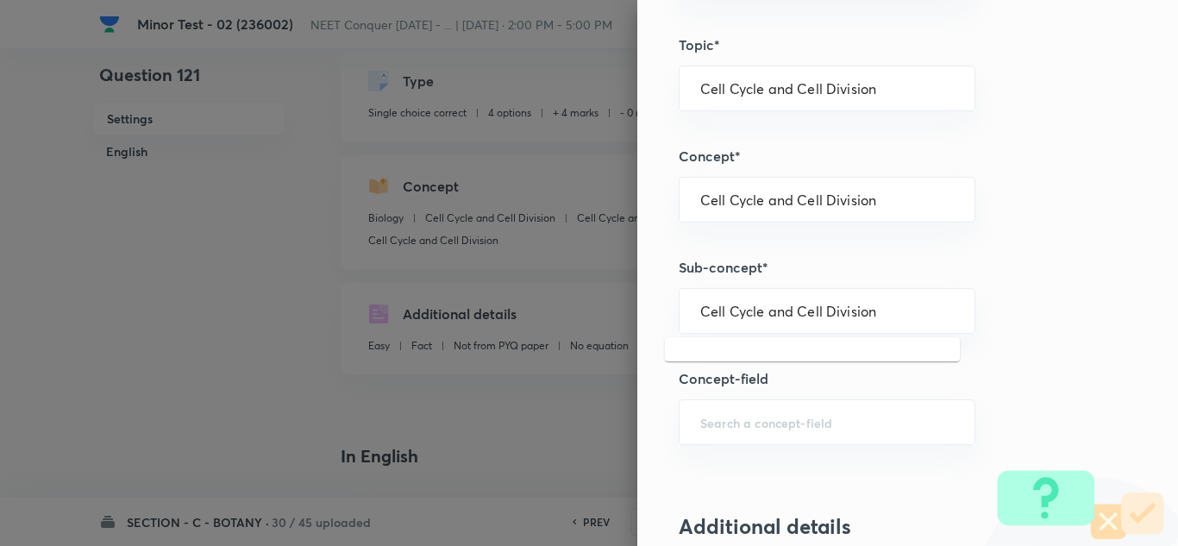
drag, startPoint x: 877, startPoint y: 312, endPoint x: 220, endPoint y: 325, distance: 657.3
click at [220, 325] on div "Question settings Question type* Single choice correct Number of options* 2 3 4…" at bounding box center [589, 273] width 1178 height 546
drag, startPoint x: 858, startPoint y: 206, endPoint x: 387, endPoint y: 226, distance: 471.3
click at [388, 226] on div "Question settings Question type* Single choice correct Number of options* 2 3 4…" at bounding box center [589, 273] width 1178 height 546
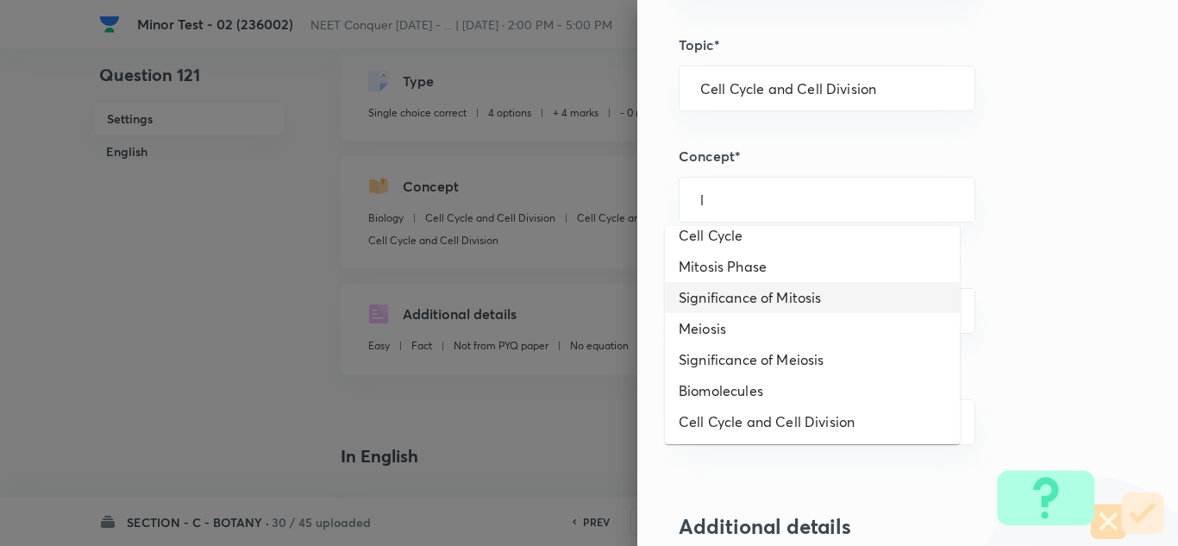
scroll to position [0, 0]
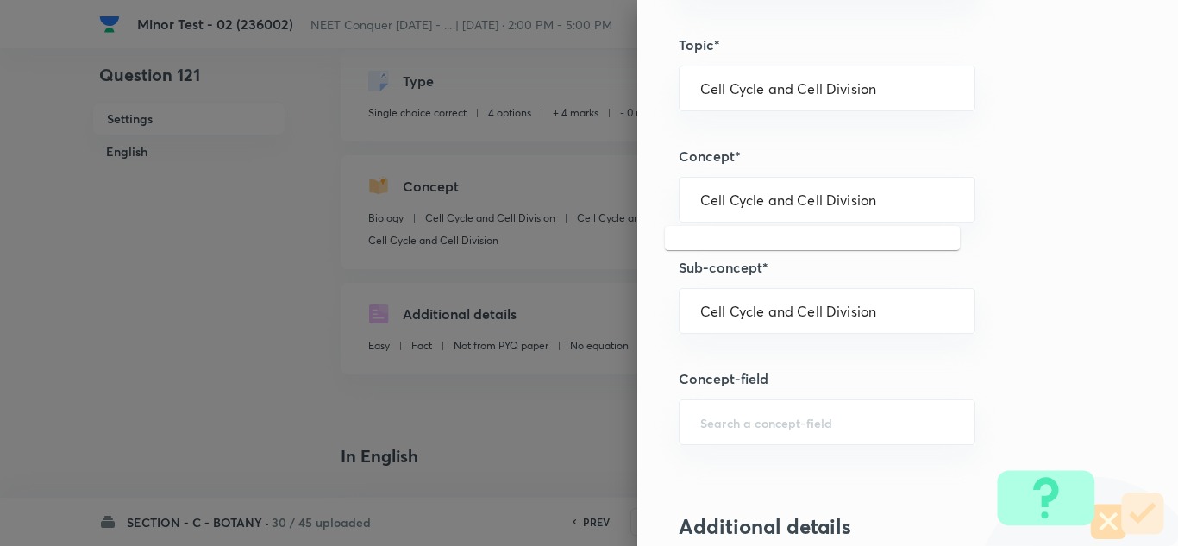
click at [1041, 347] on div "Question settings Question type* Single choice correct Number of options* 2 3 4…" at bounding box center [907, 273] width 541 height 546
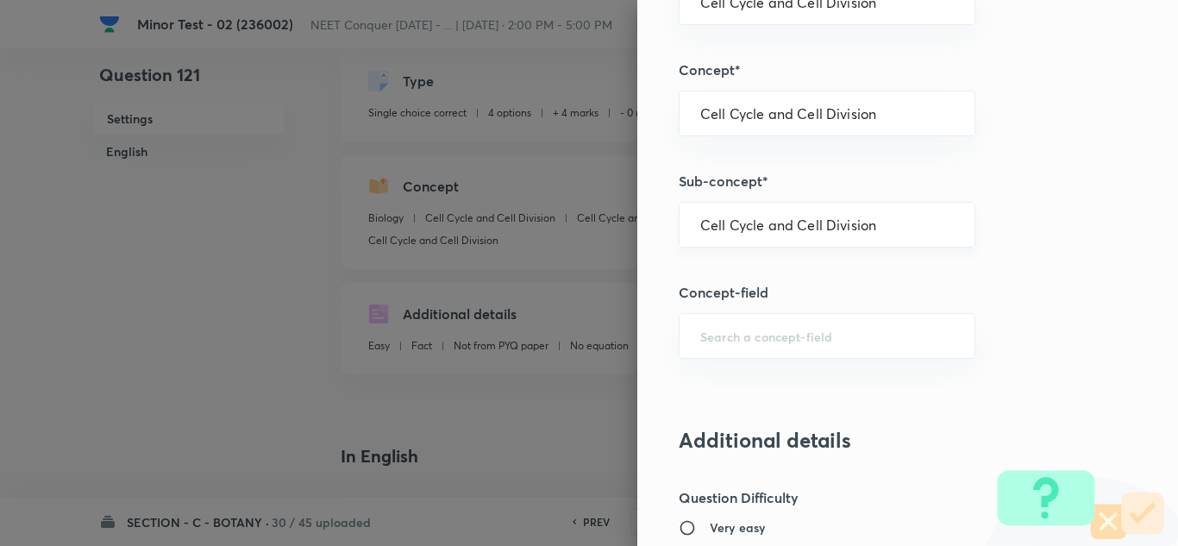
scroll to position [713, 0]
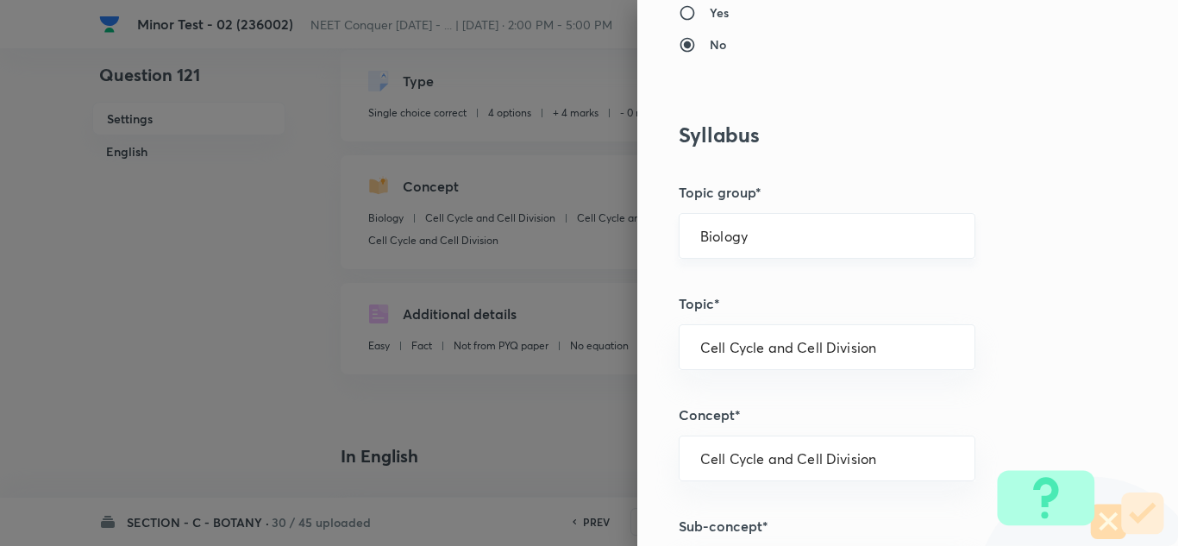
click at [787, 236] on input "Biology" at bounding box center [827, 236] width 254 height 16
click at [743, 283] on li "Biology" at bounding box center [812, 284] width 295 height 31
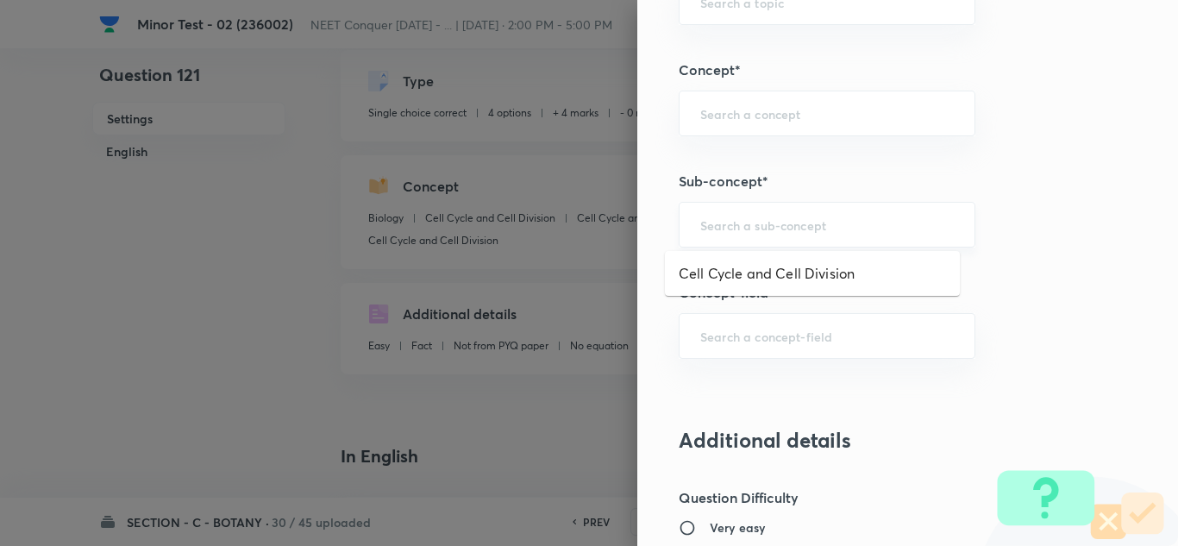
click at [733, 221] on input "text" at bounding box center [827, 224] width 254 height 16
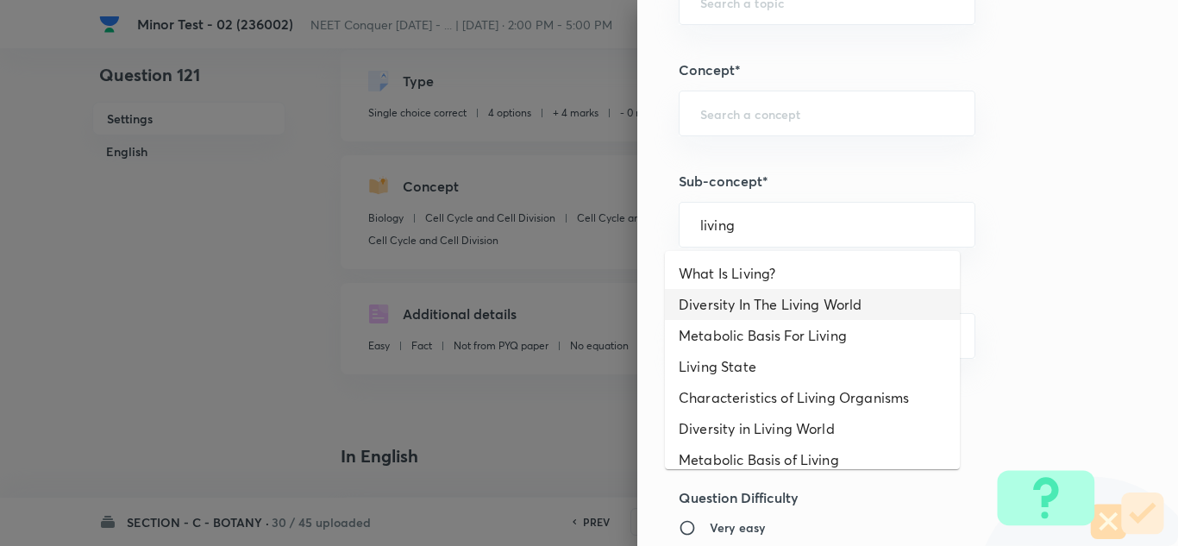
click at [783, 302] on li "Diversity In The Living World" at bounding box center [812, 304] width 295 height 31
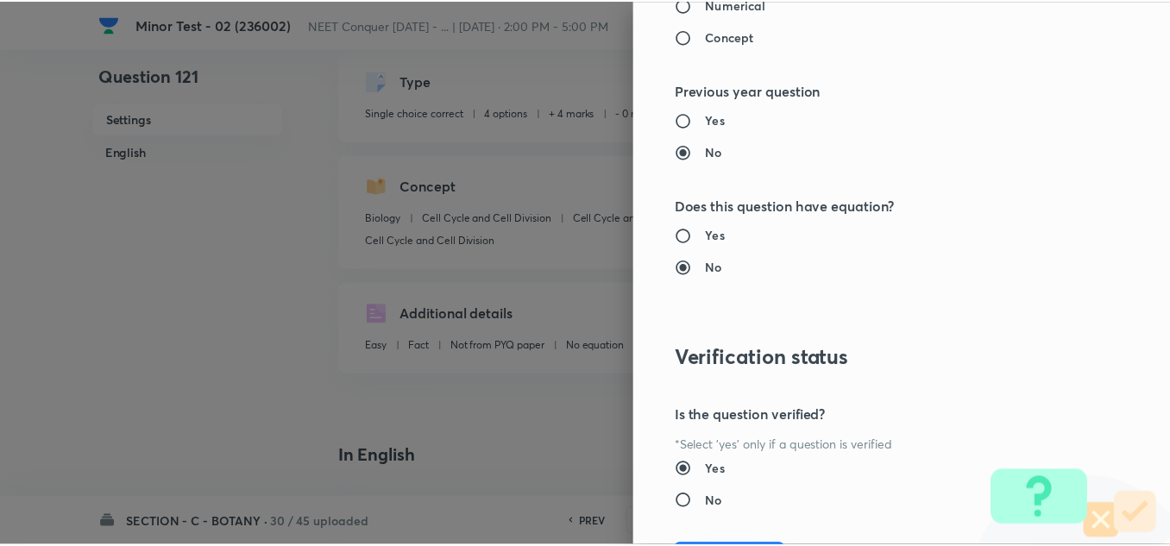
scroll to position [1921, 0]
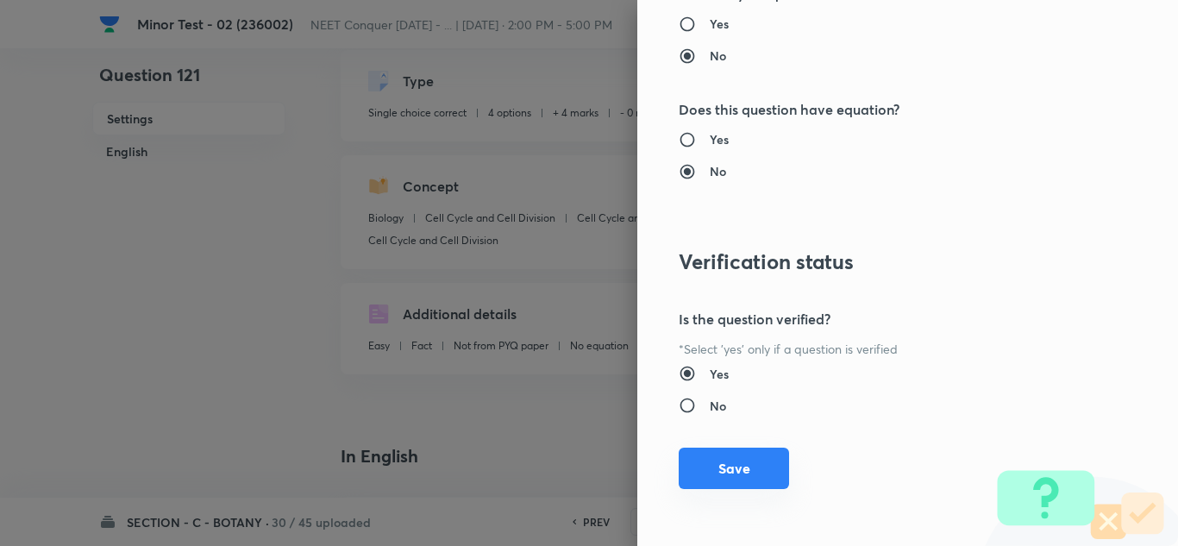
click at [727, 464] on button "Save" at bounding box center [734, 468] width 110 height 41
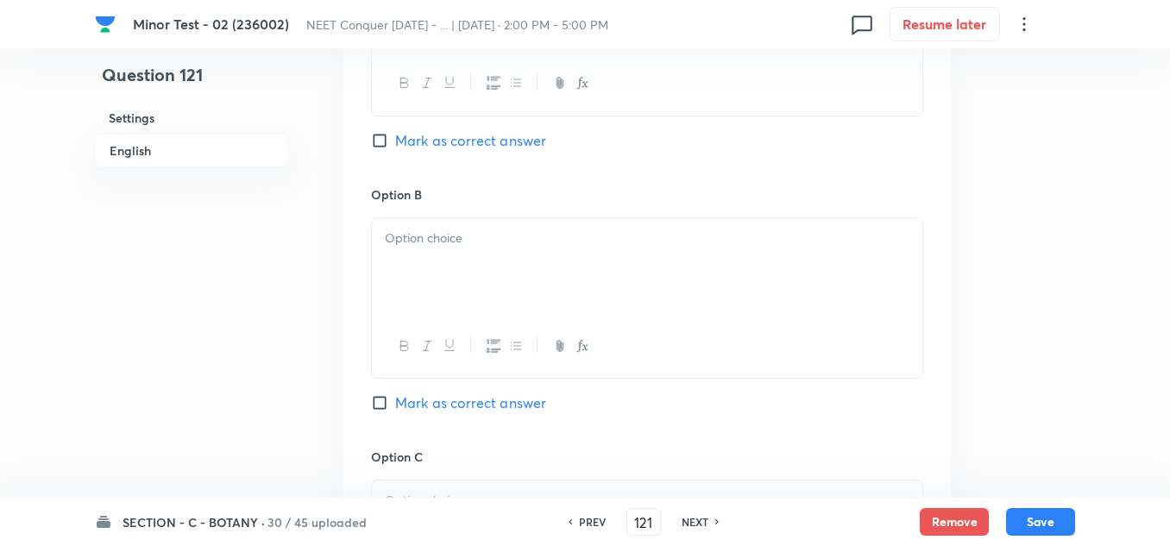
scroll to position [949, 0]
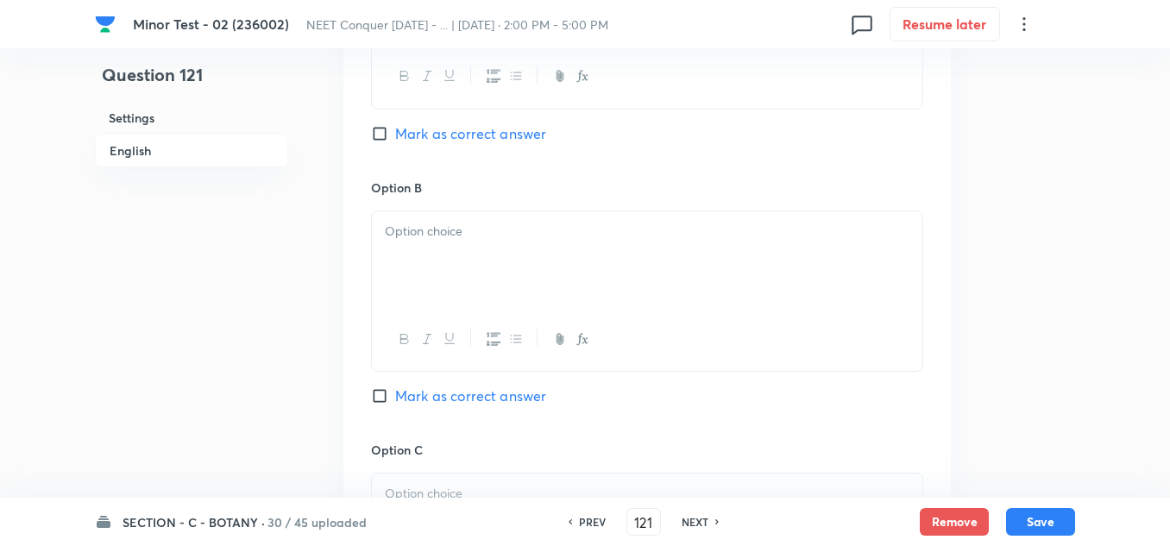
click at [445, 232] on p at bounding box center [647, 232] width 524 height 20
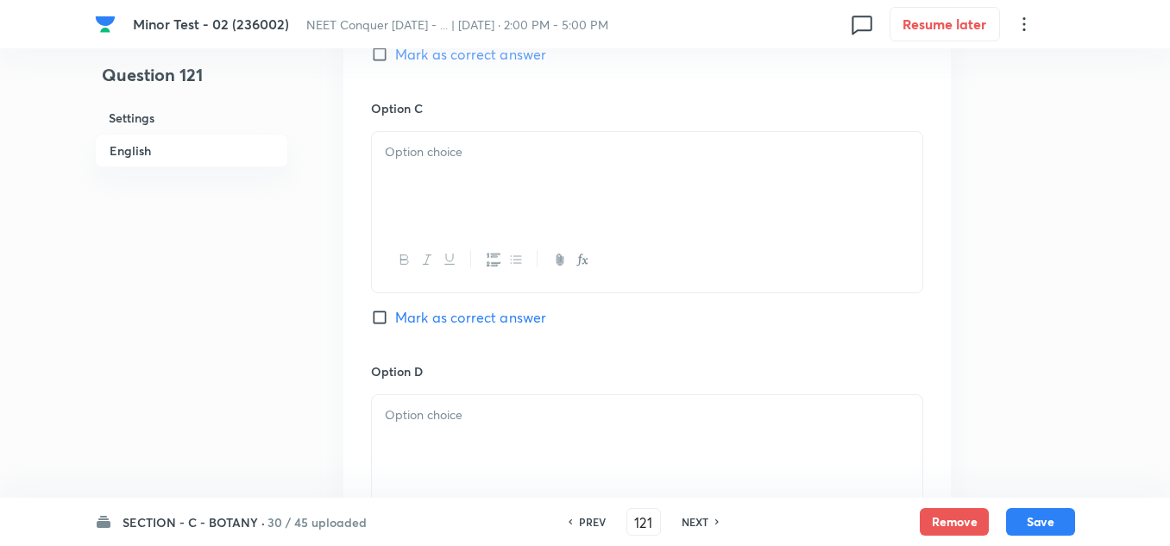
scroll to position [1294, 0]
click at [472, 180] on div at bounding box center [647, 177] width 550 height 97
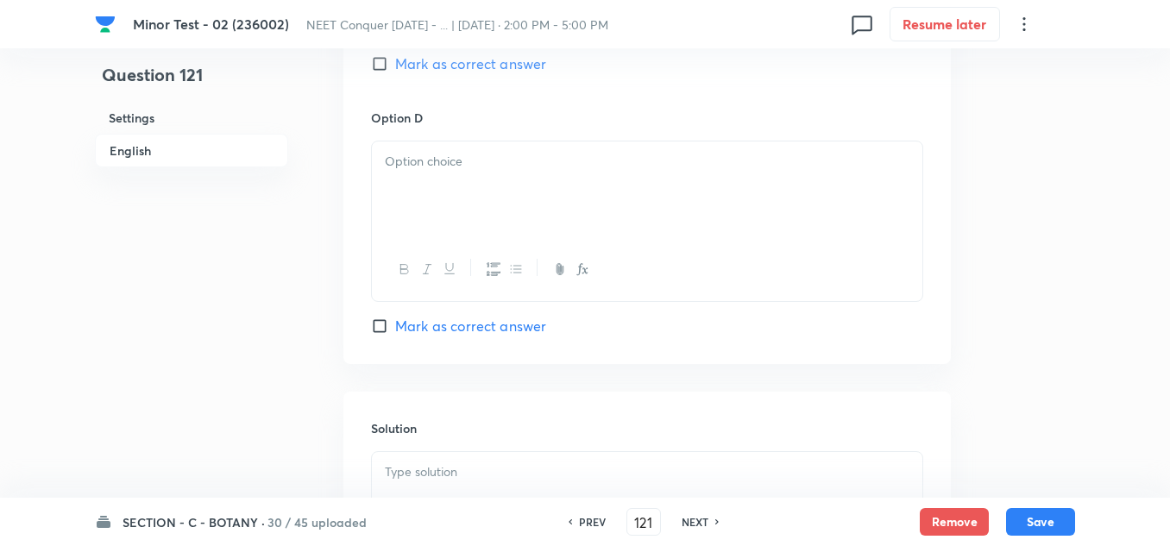
scroll to position [1552, 0]
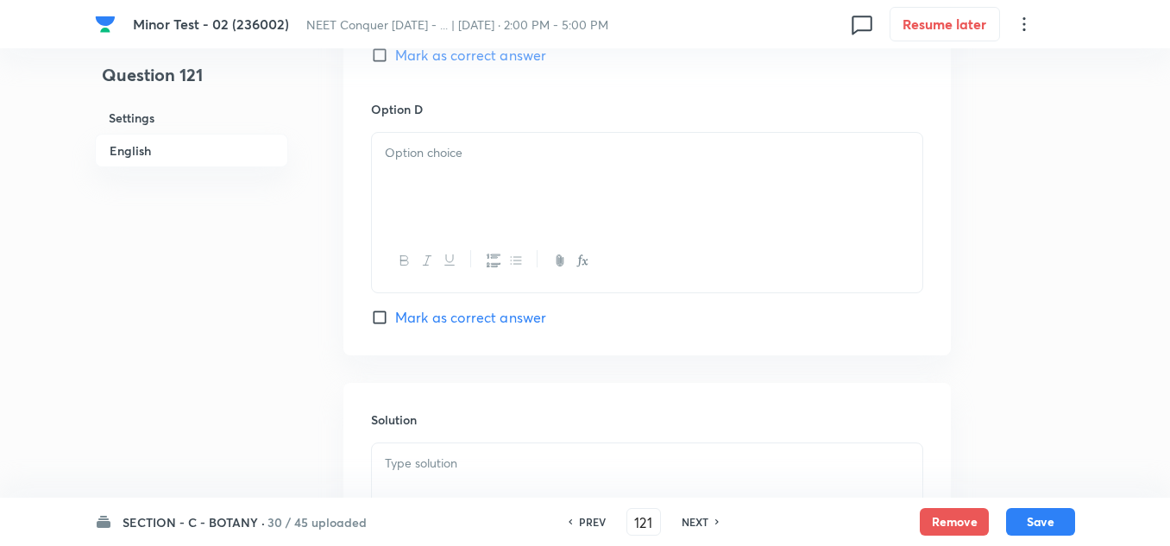
click at [453, 179] on div at bounding box center [647, 181] width 550 height 97
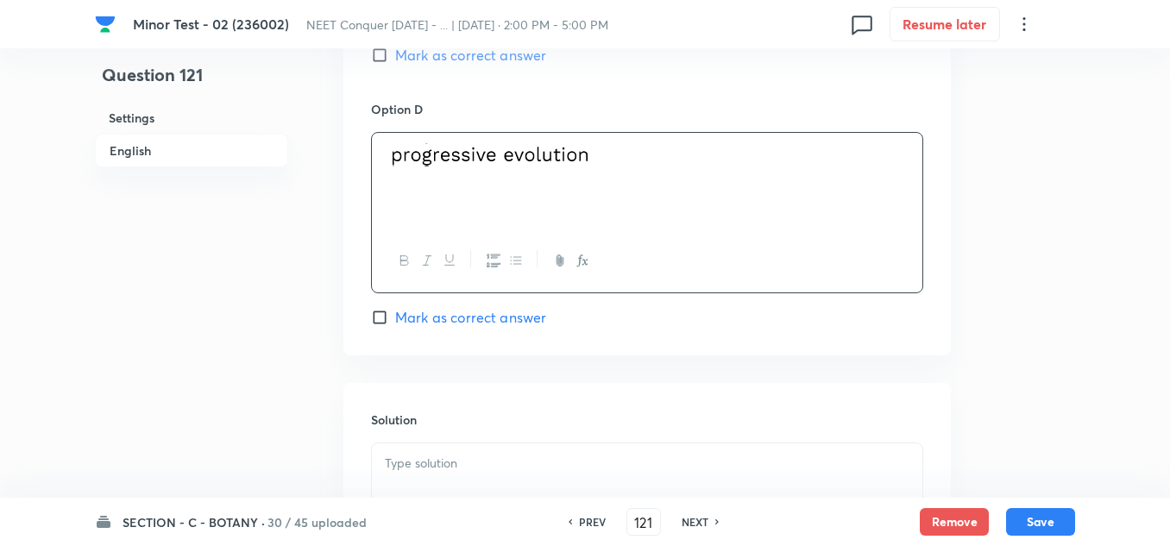
click at [386, 316] on input "Mark as correct answer" at bounding box center [383, 317] width 24 height 17
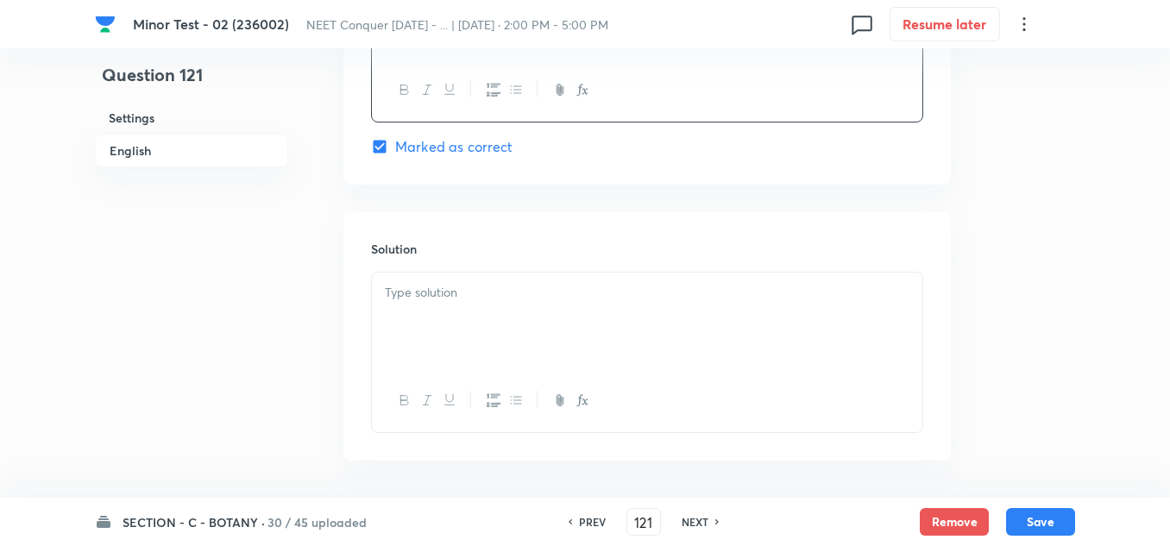
scroll to position [1725, 0]
click at [523, 301] on div at bounding box center [647, 319] width 550 height 97
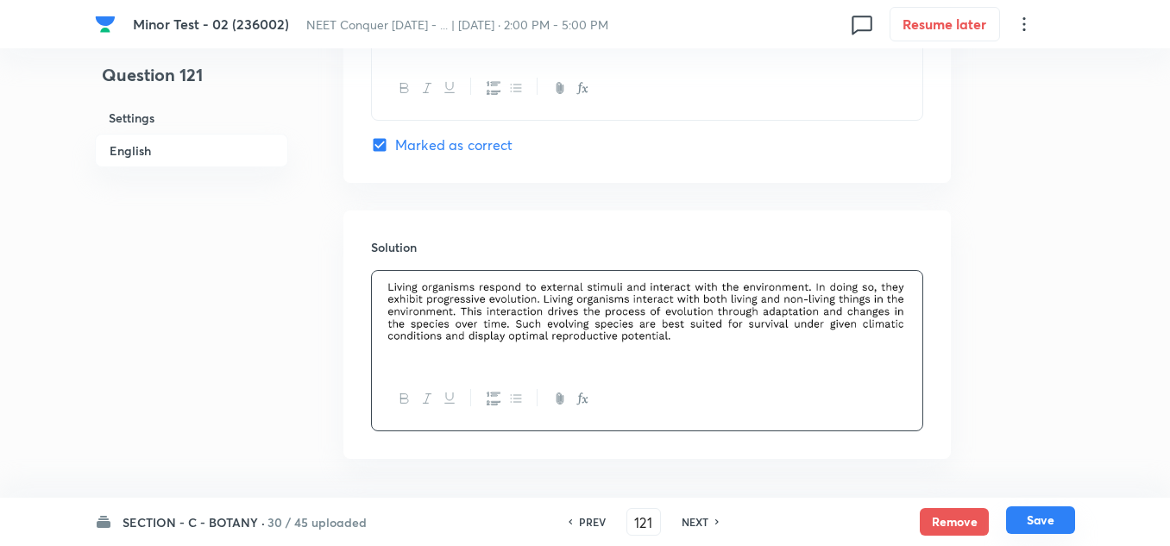
click at [1036, 517] on button "Save" at bounding box center [1040, 520] width 69 height 28
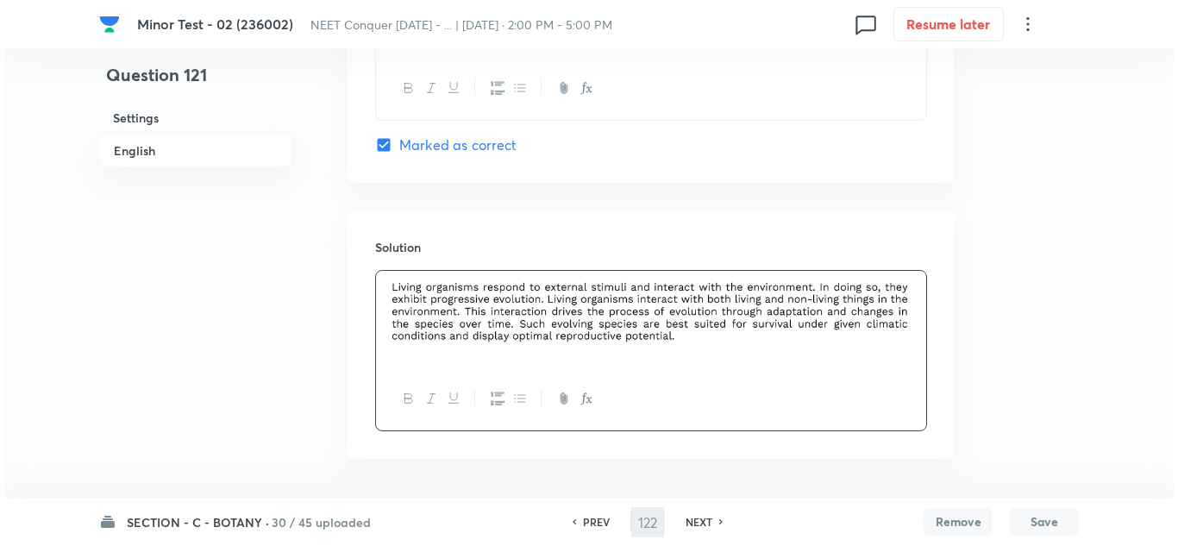
scroll to position [0, 0]
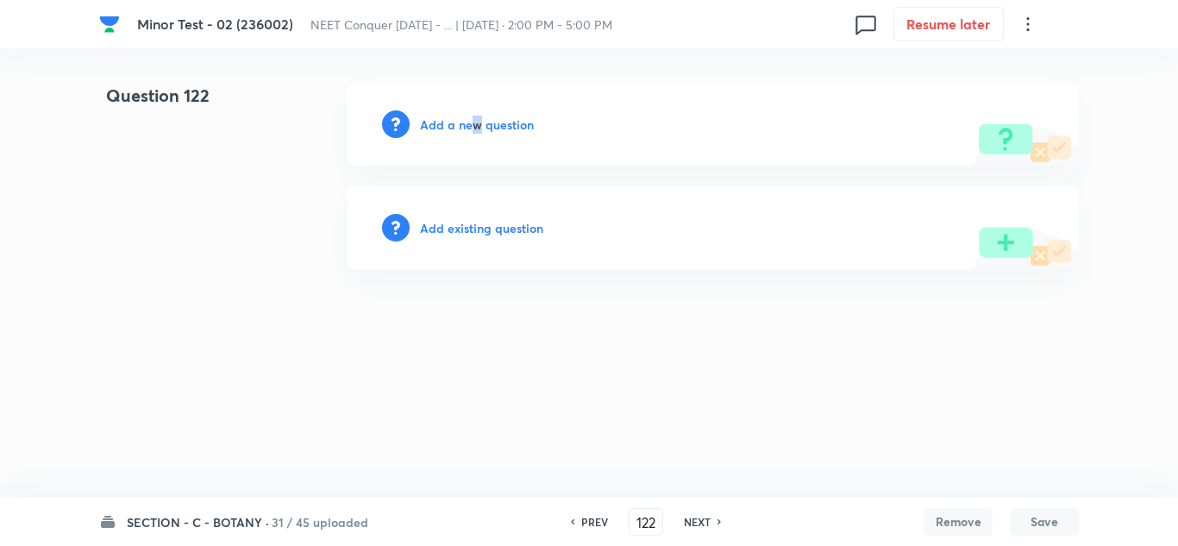
click at [477, 131] on h6 "Add a new question" at bounding box center [477, 125] width 114 height 18
click at [509, 123] on h6 "Choose a question type" at bounding box center [486, 125] width 133 height 18
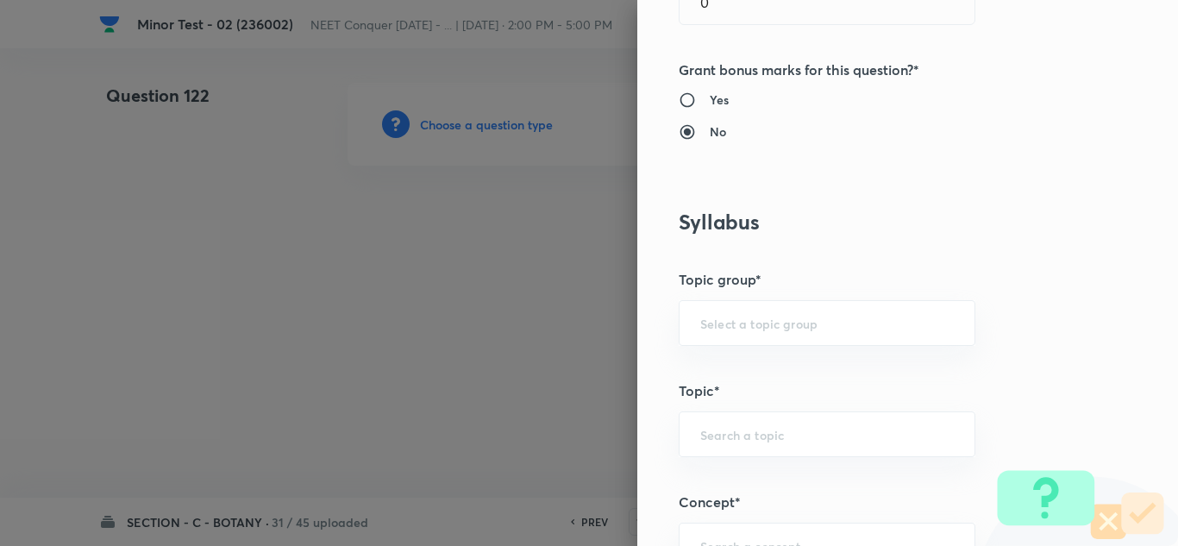
scroll to position [862, 0]
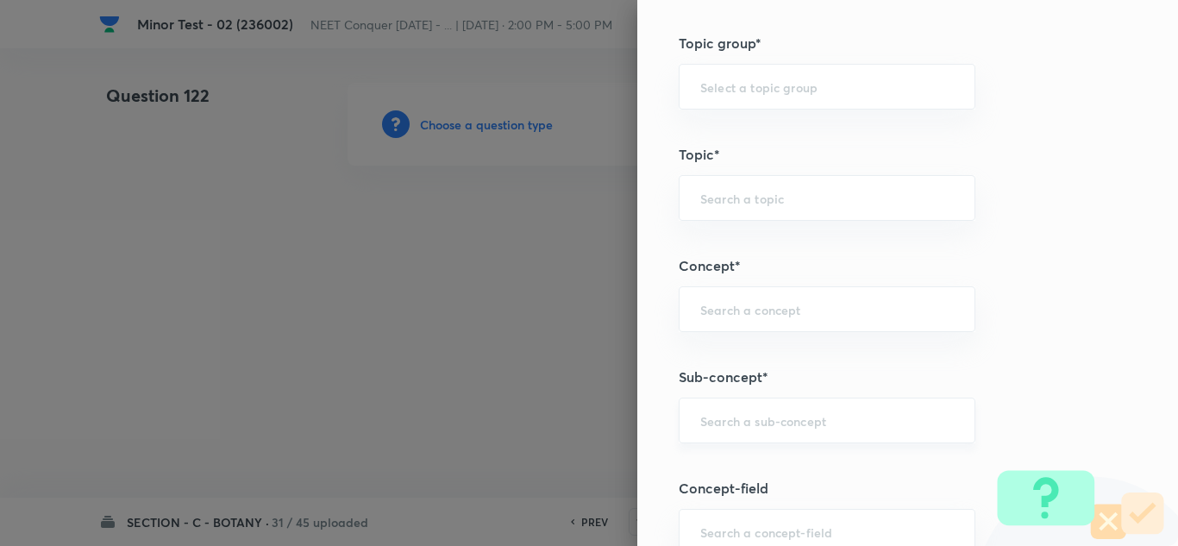
click at [753, 426] on input "text" at bounding box center [827, 420] width 254 height 16
paste input "Living World"
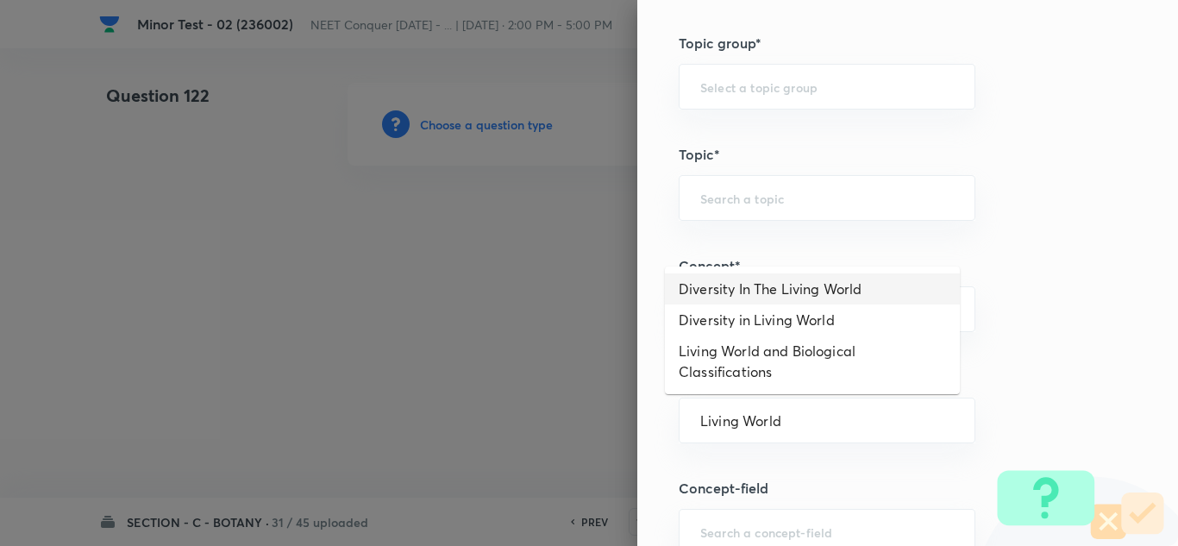
click at [779, 281] on li "Diversity In The Living World" at bounding box center [812, 288] width 295 height 31
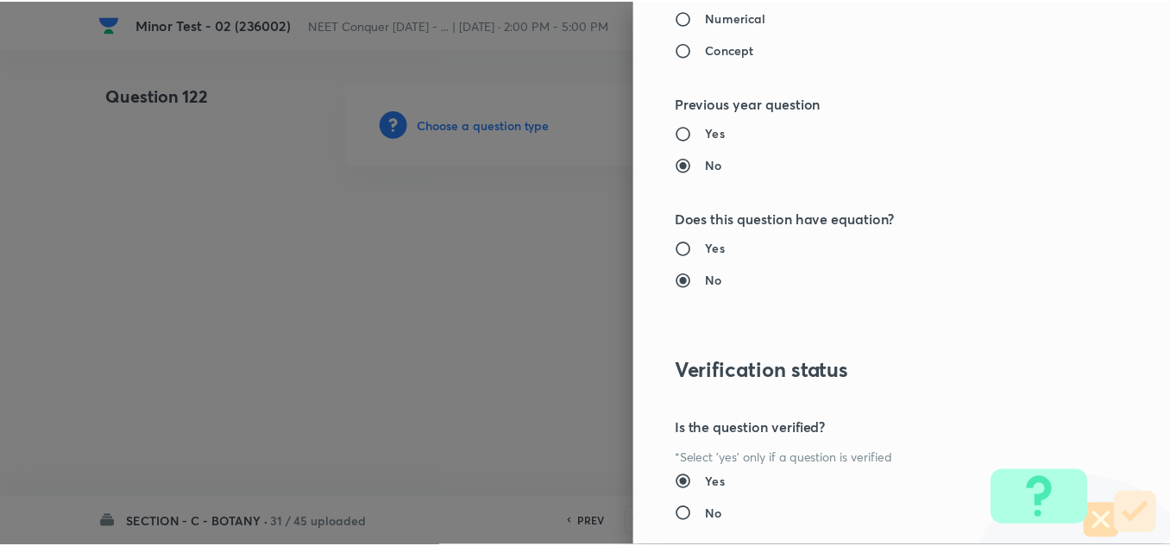
scroll to position [1921, 0]
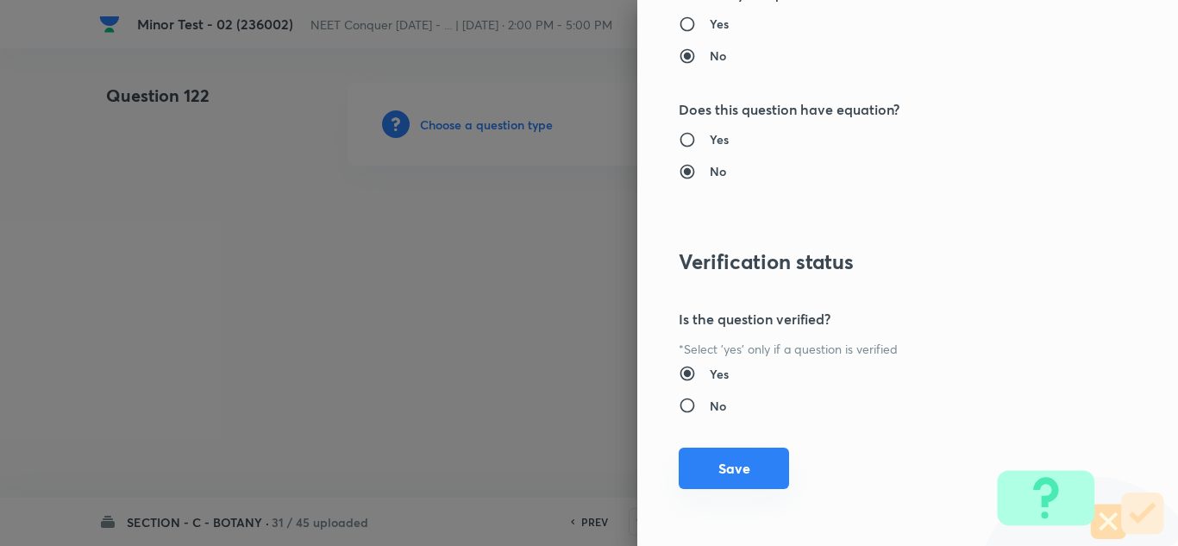
click at [703, 455] on button "Save" at bounding box center [734, 468] width 110 height 41
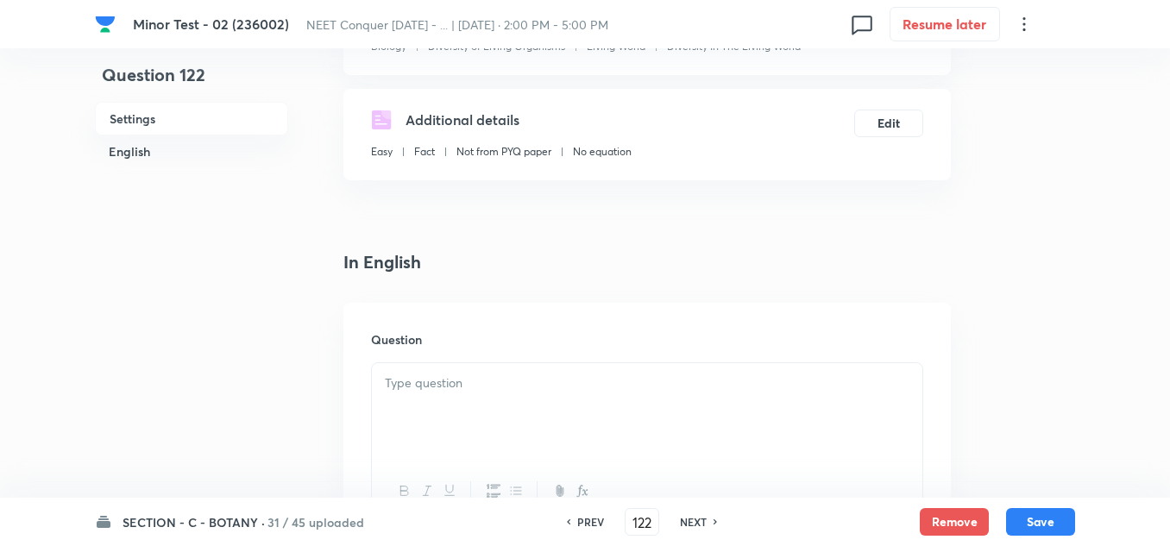
scroll to position [259, 0]
click at [463, 393] on div at bounding box center [647, 410] width 550 height 97
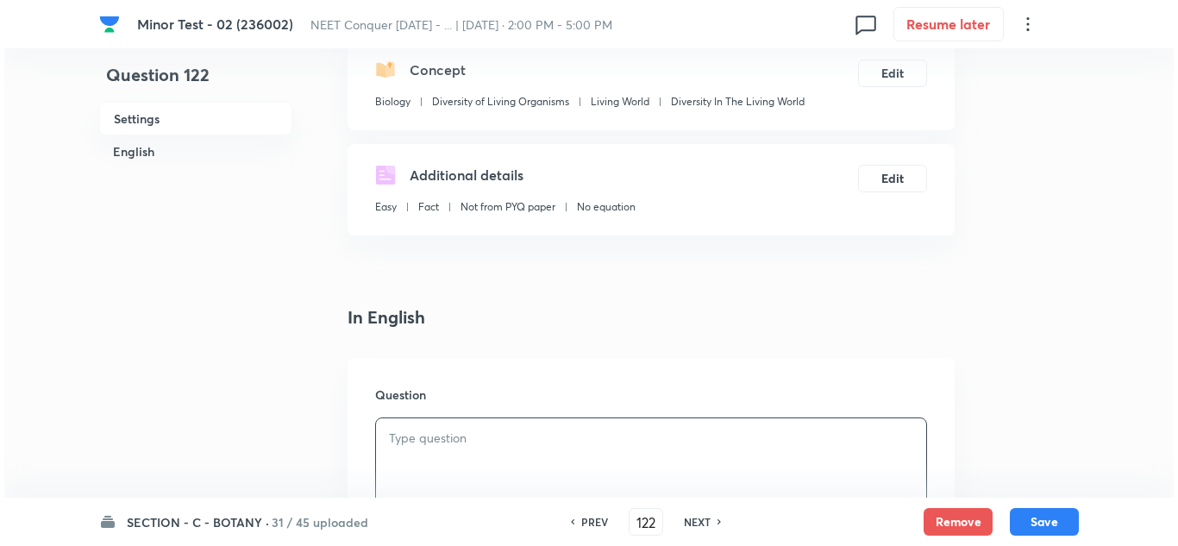
scroll to position [172, 0]
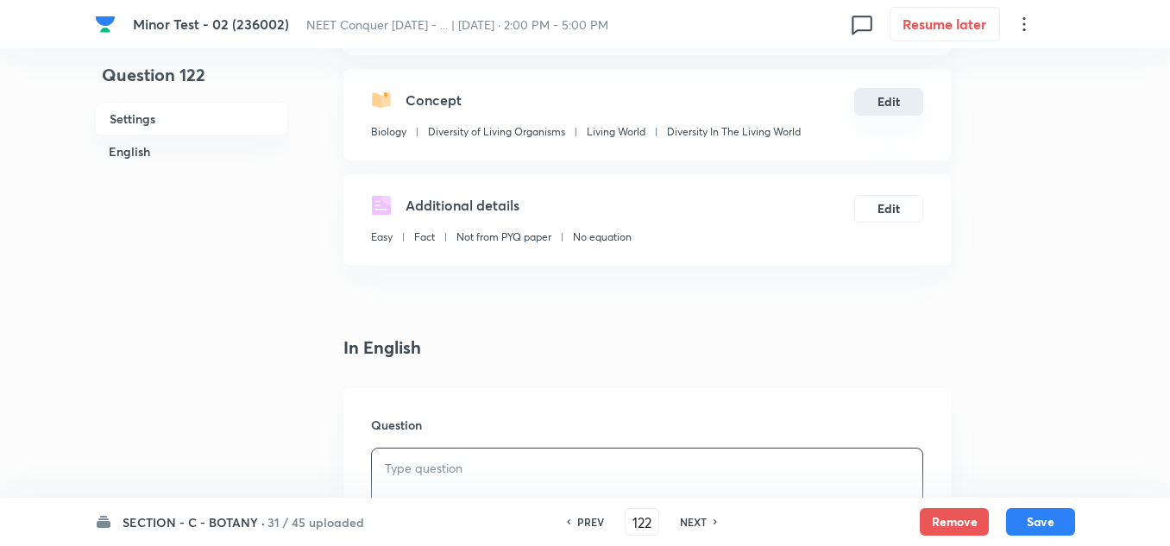
click at [887, 106] on button "Edit" at bounding box center [888, 102] width 69 height 28
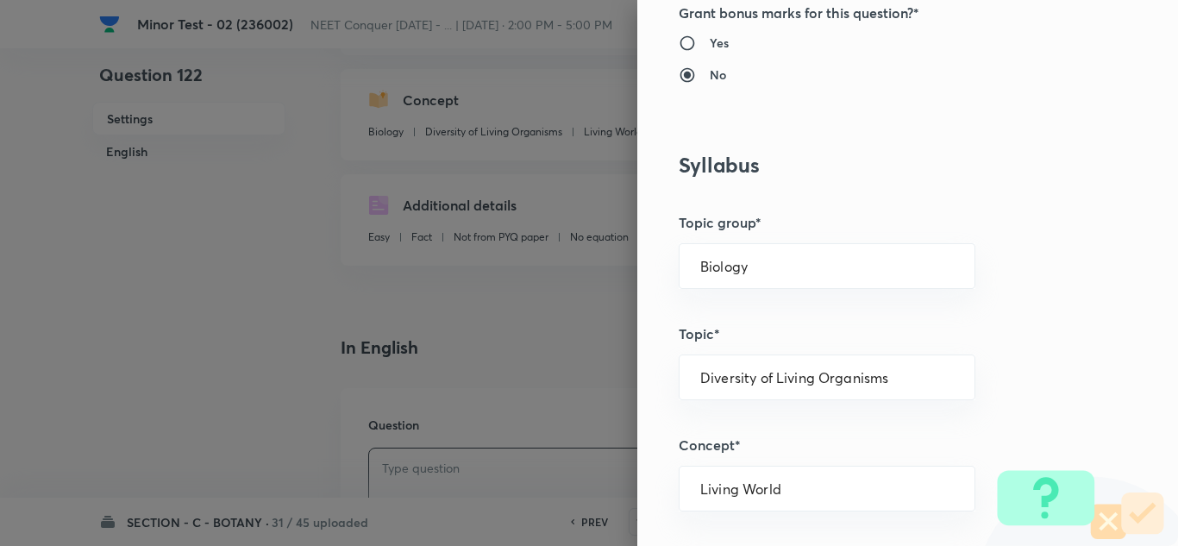
scroll to position [862, 0]
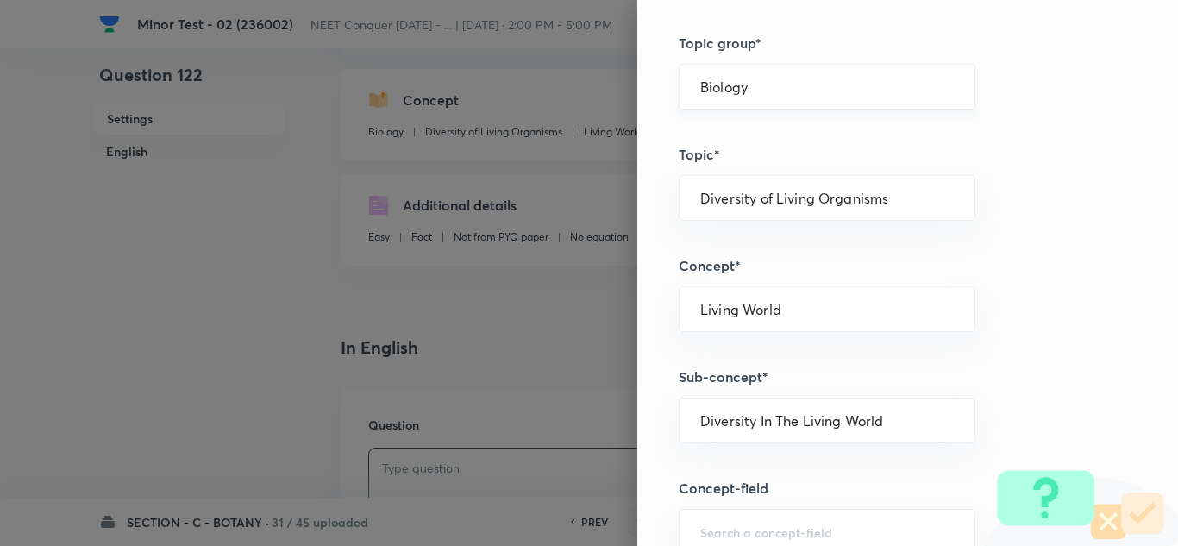
click at [761, 94] on input "Biology" at bounding box center [827, 86] width 254 height 16
click at [720, 138] on li "Biology" at bounding box center [812, 135] width 295 height 31
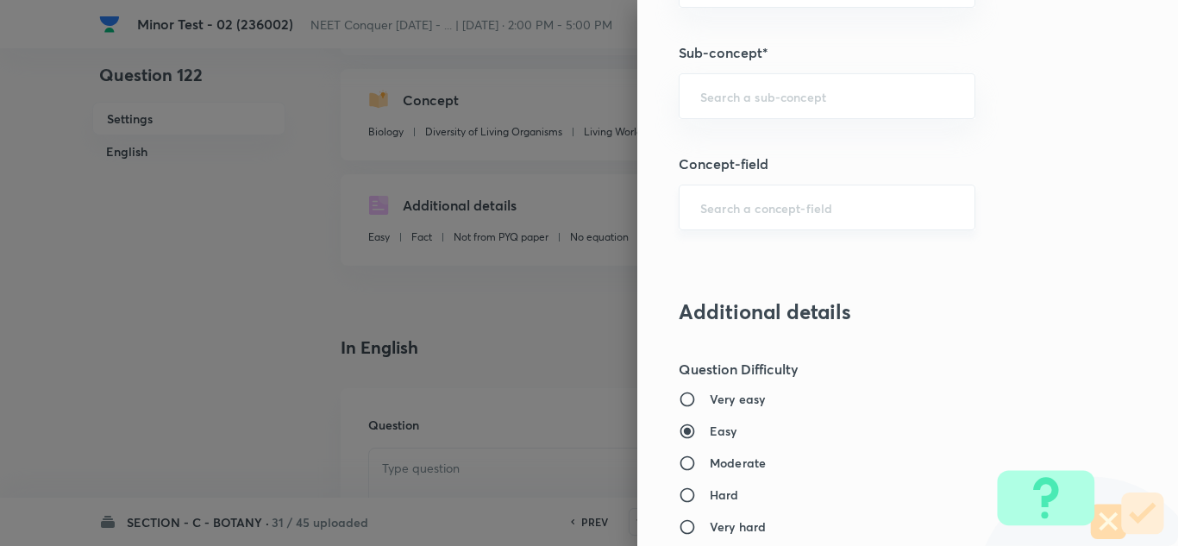
scroll to position [1207, 0]
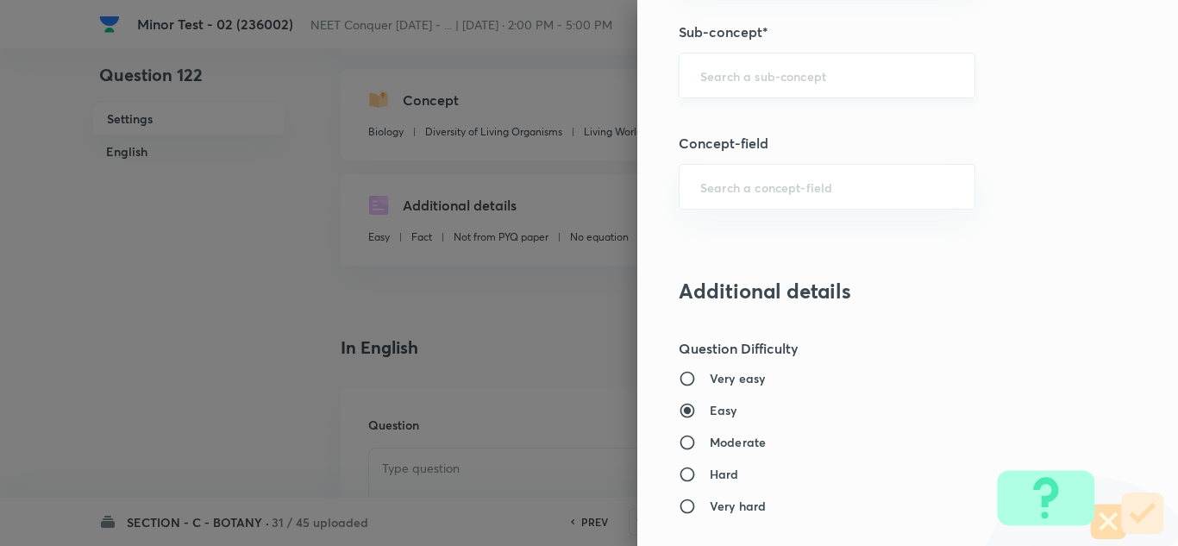
drag, startPoint x: 742, startPoint y: 85, endPoint x: 755, endPoint y: 85, distance: 13.0
click at [744, 83] on div "​" at bounding box center [827, 76] width 297 height 46
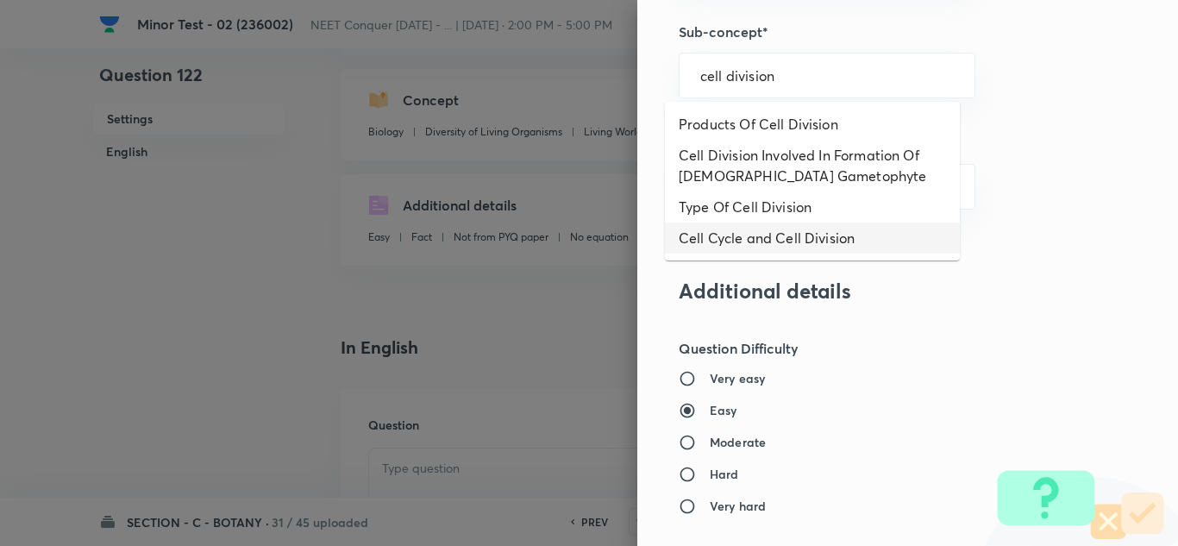
click at [796, 235] on li "Cell Cycle and Cell Division" at bounding box center [812, 238] width 295 height 31
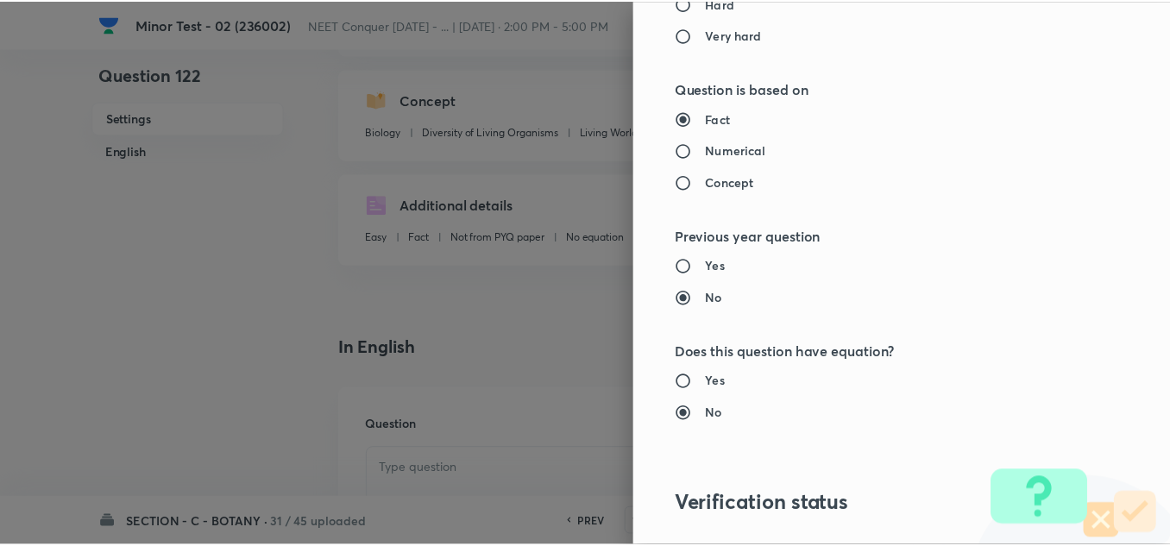
scroll to position [1921, 0]
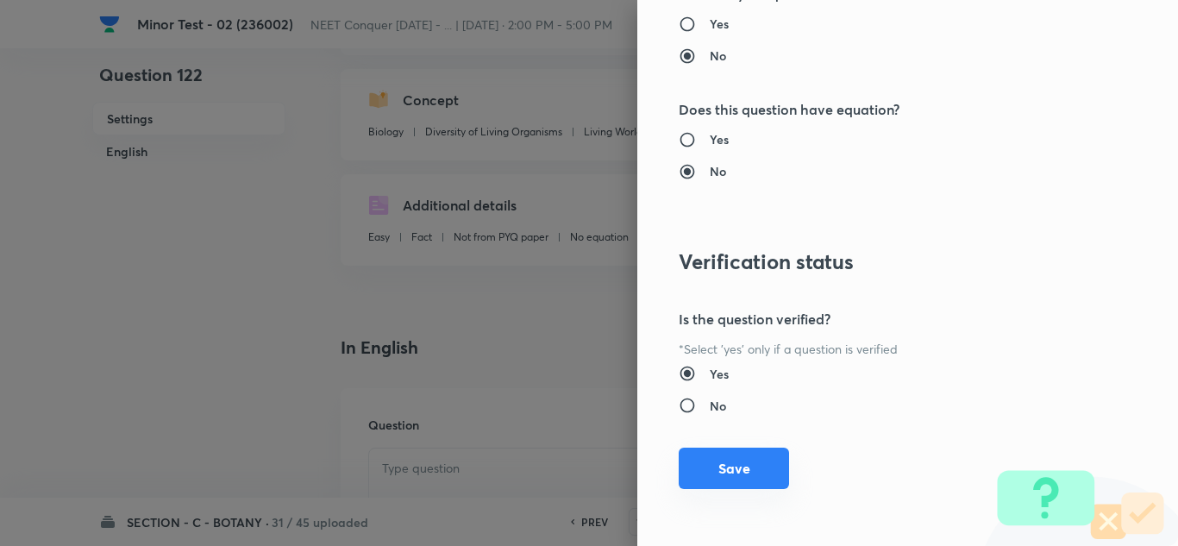
click at [737, 465] on button "Save" at bounding box center [734, 468] width 110 height 41
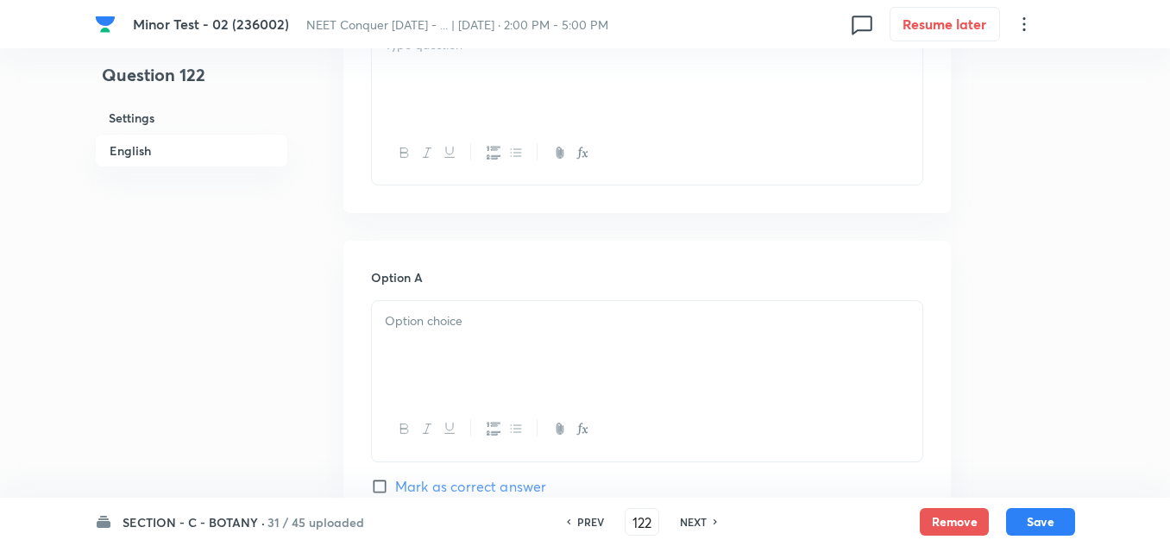
scroll to position [517, 0]
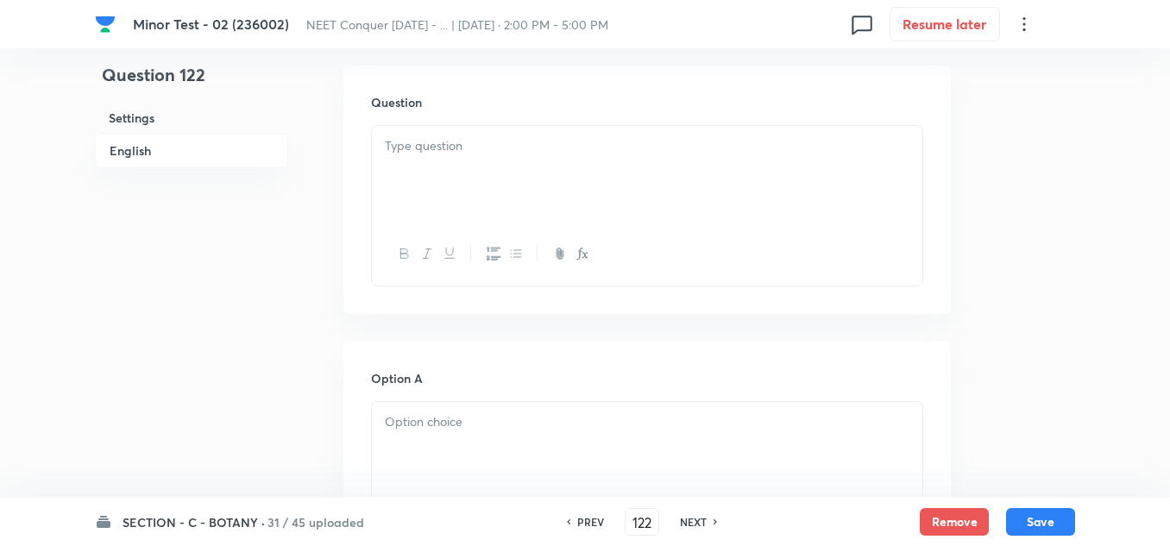
click at [486, 163] on div at bounding box center [647, 174] width 550 height 97
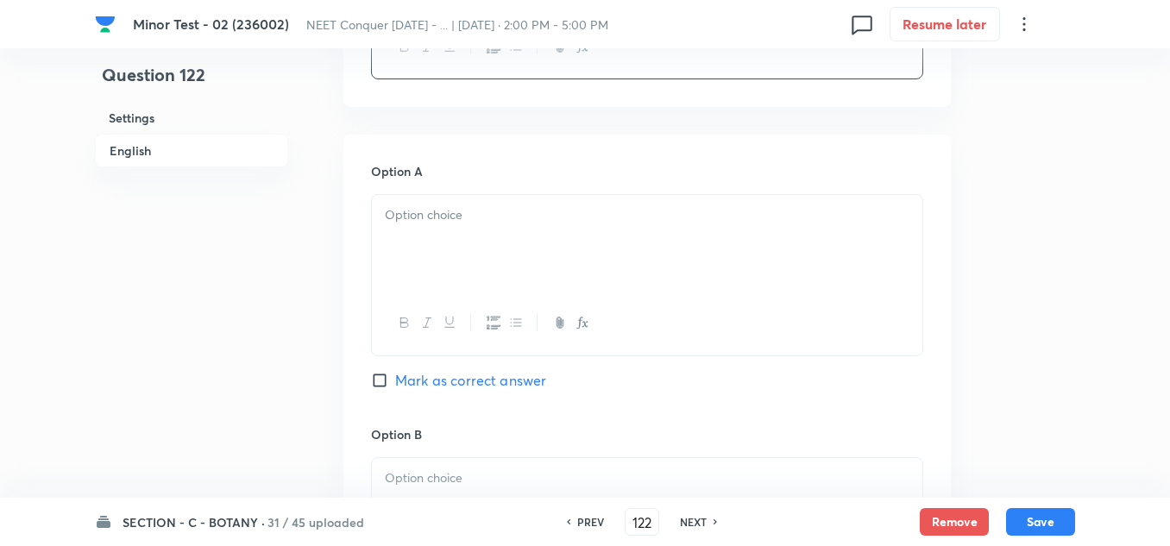
scroll to position [776, 0]
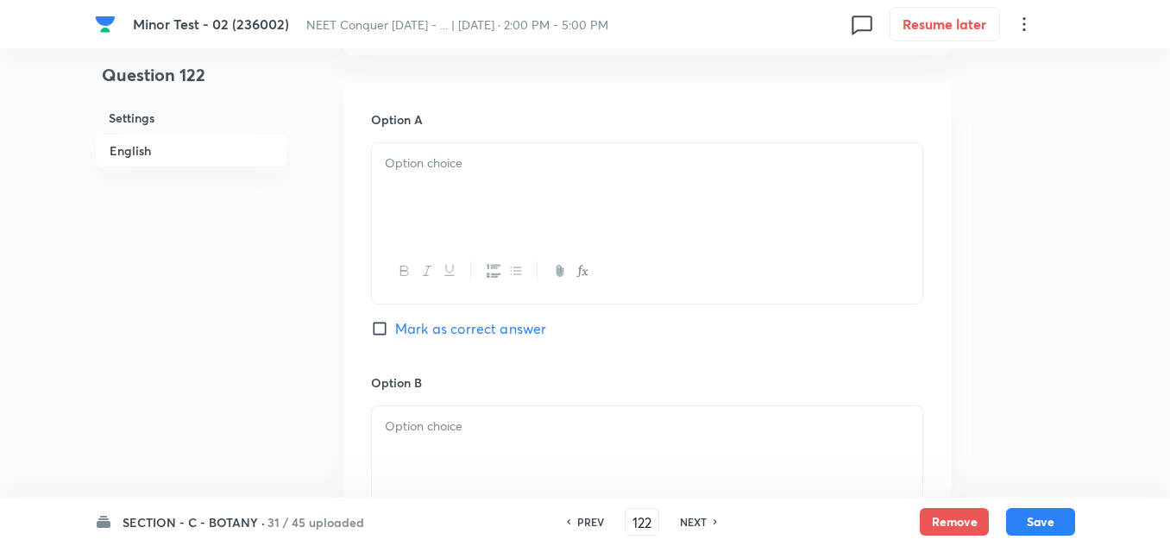
click at [470, 191] on div at bounding box center [647, 191] width 550 height 97
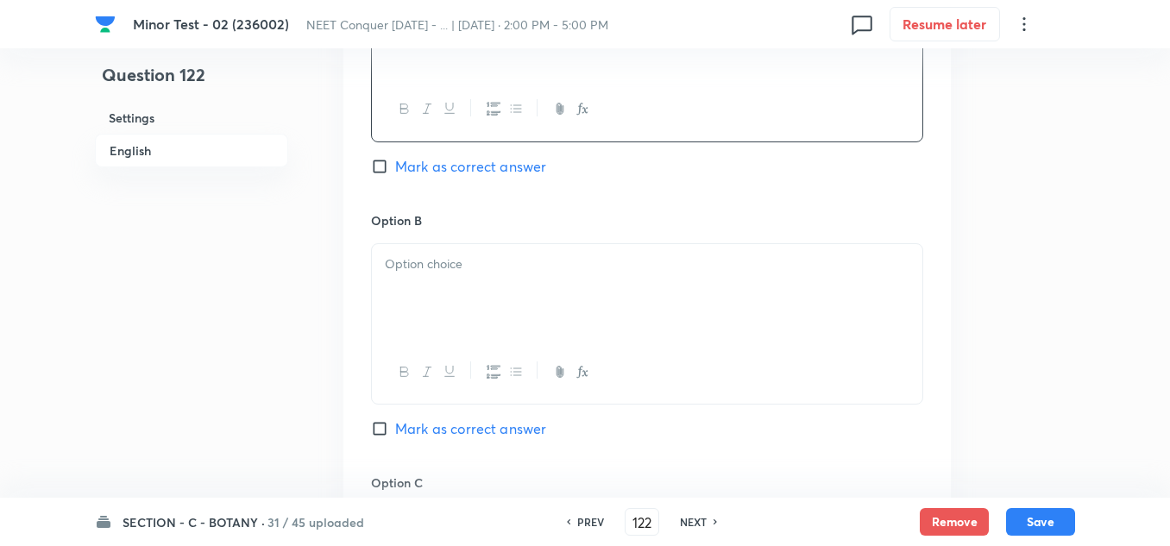
scroll to position [949, 0]
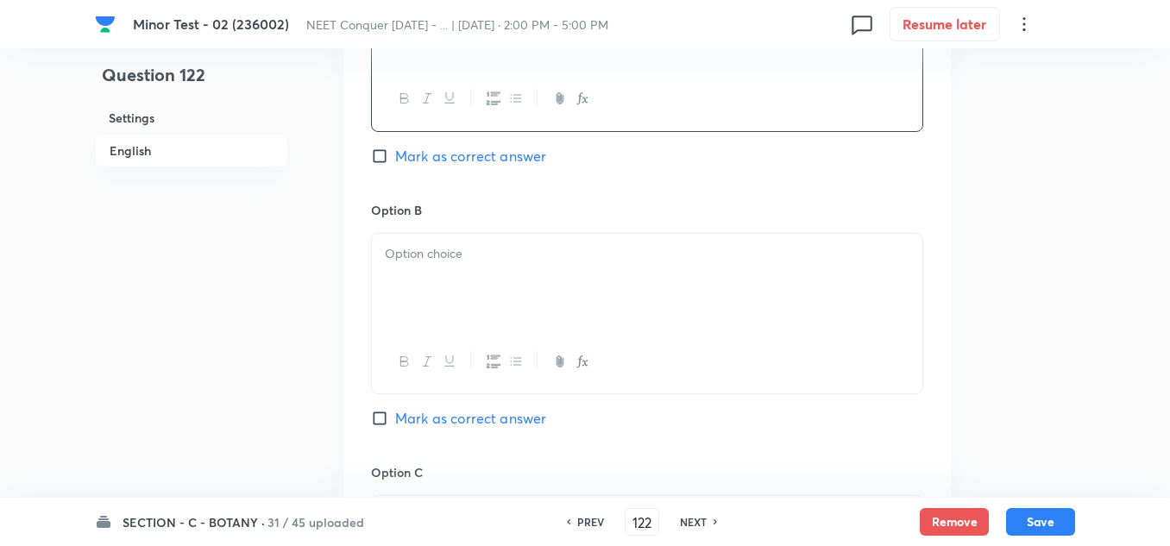
click at [454, 278] on div at bounding box center [647, 282] width 550 height 97
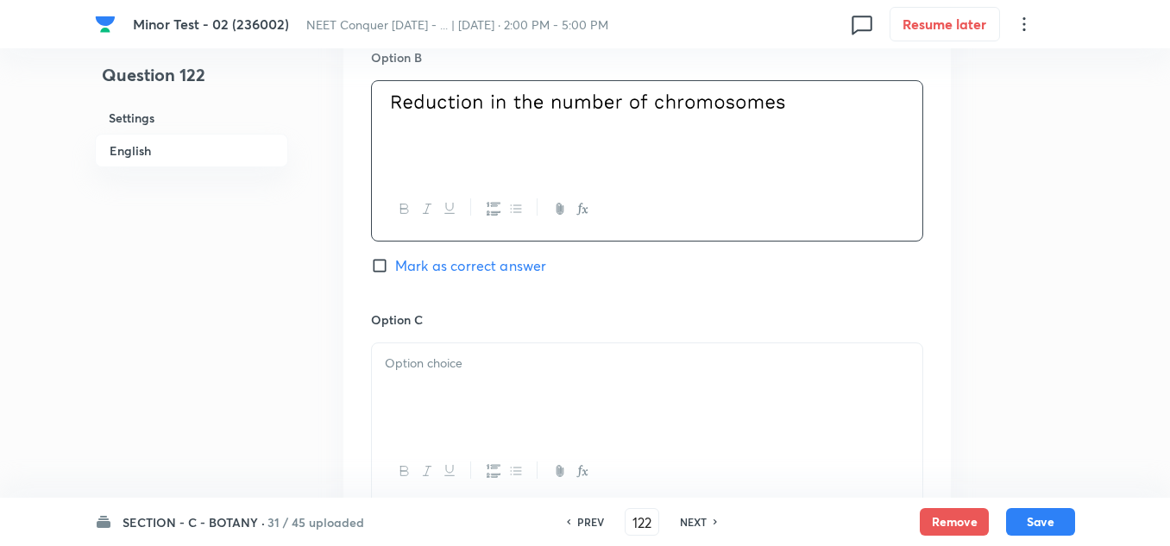
scroll to position [1121, 0]
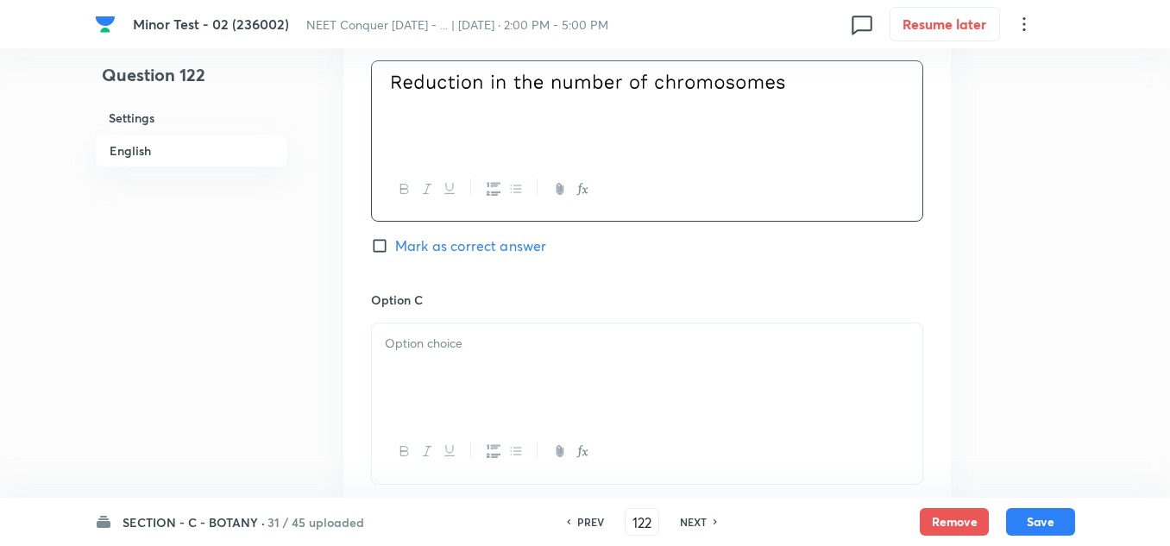
click at [455, 352] on p at bounding box center [647, 344] width 524 height 20
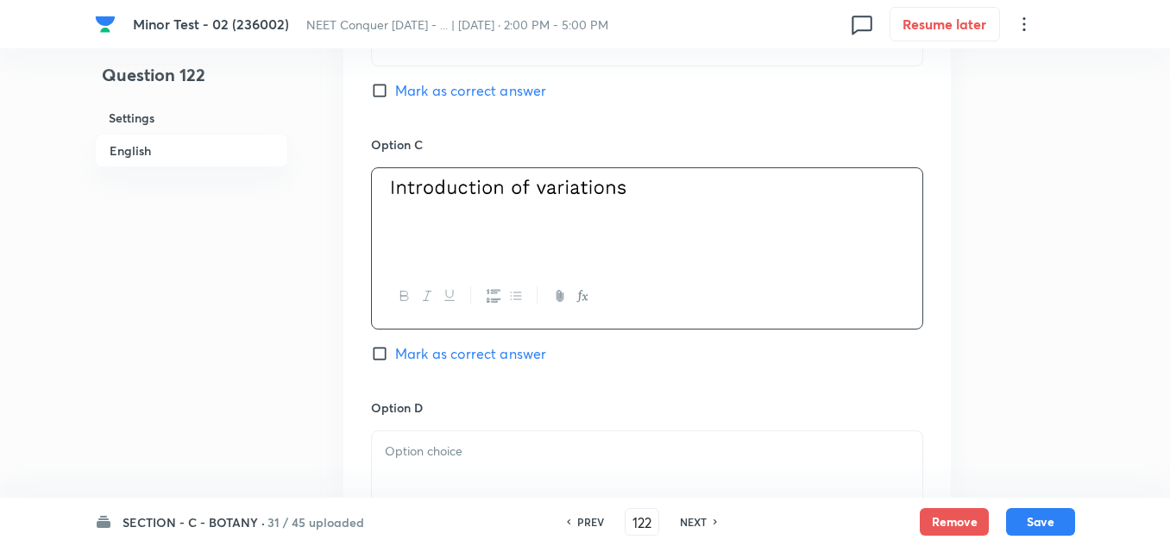
scroll to position [1294, 0]
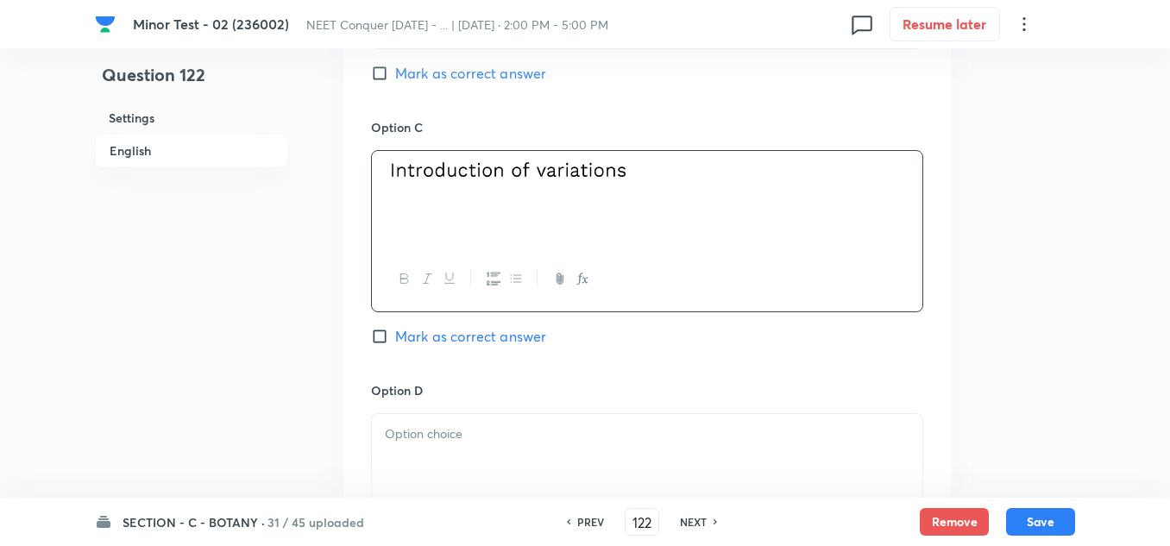
click at [411, 443] on div at bounding box center [647, 462] width 550 height 97
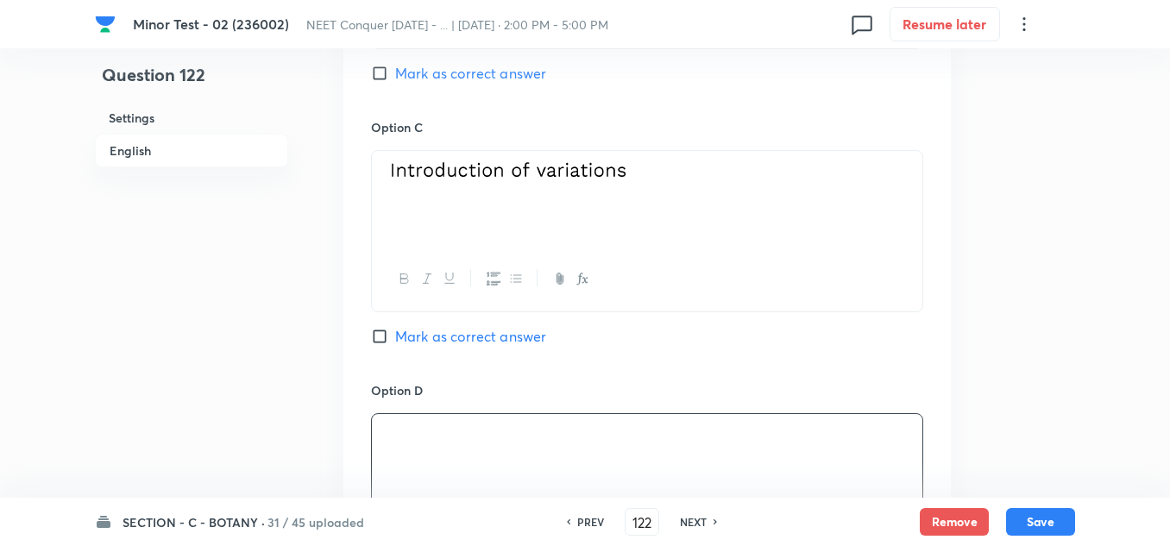
click at [379, 336] on input "Mark as correct answer" at bounding box center [383, 336] width 24 height 17
click at [379, 336] on input "Marked as correct" at bounding box center [383, 336] width 24 height 17
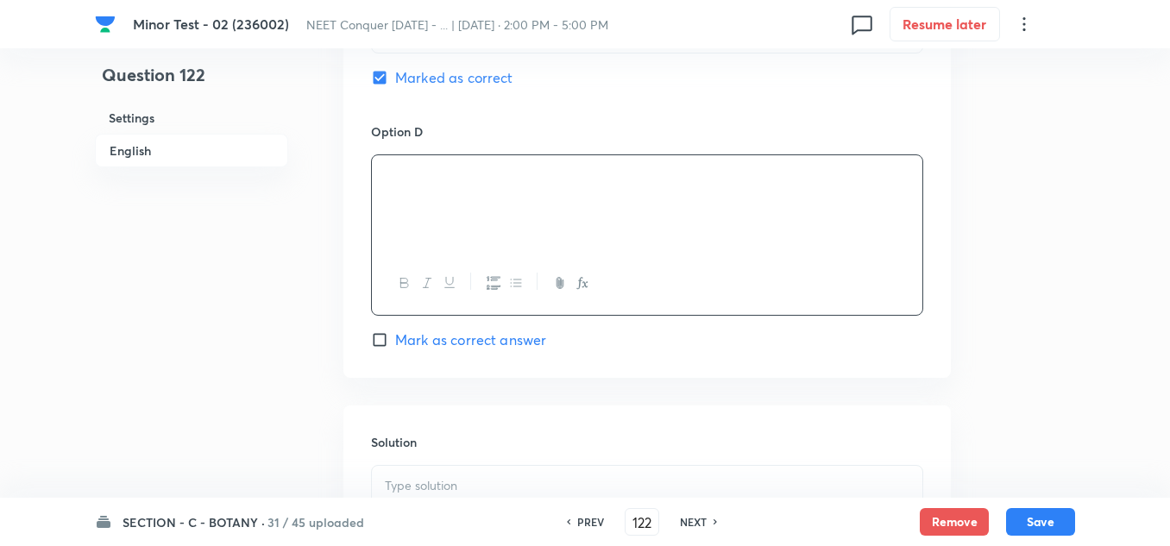
scroll to position [1466, 0]
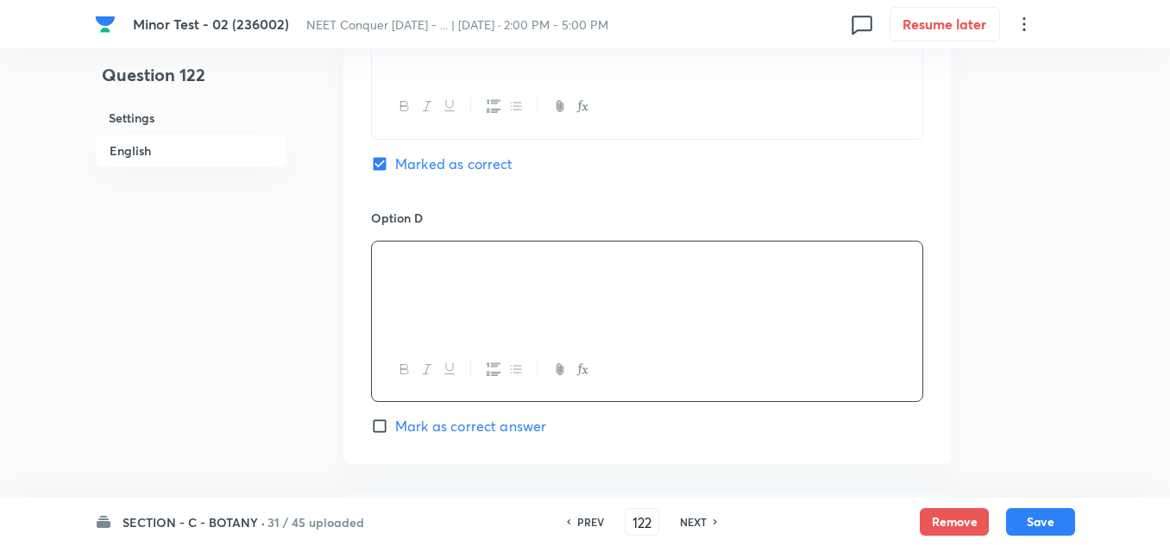
click at [376, 419] on input "Mark as correct answer" at bounding box center [383, 425] width 24 height 17
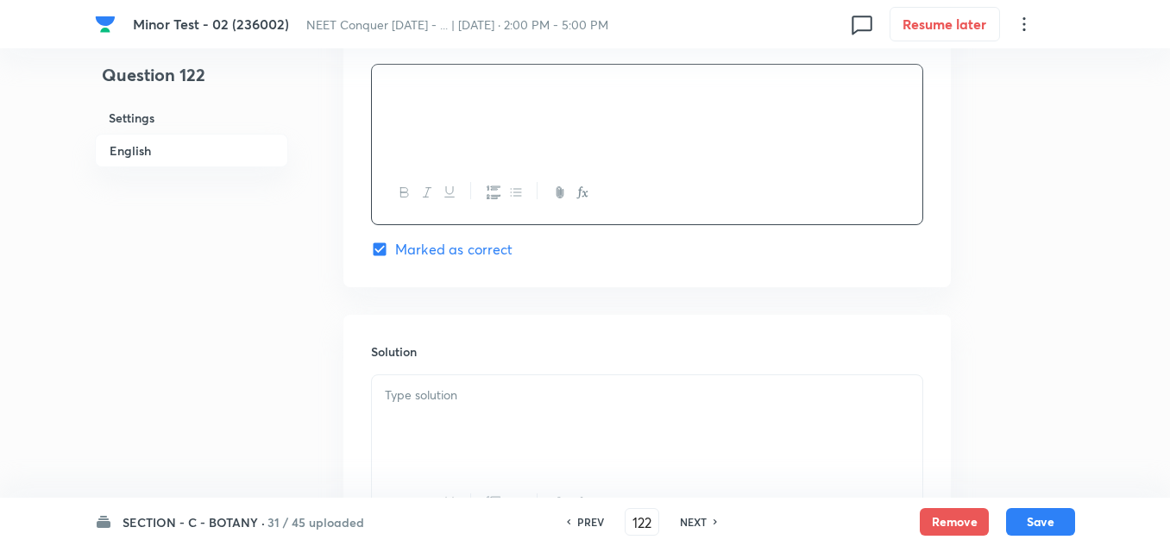
scroll to position [1811, 0]
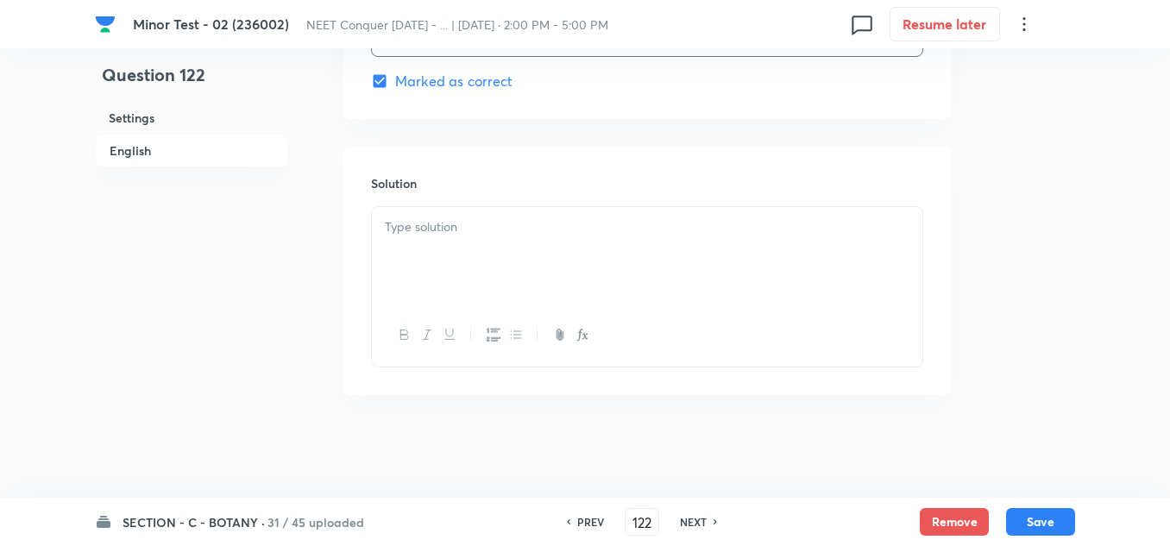
click at [574, 249] on div at bounding box center [647, 255] width 550 height 97
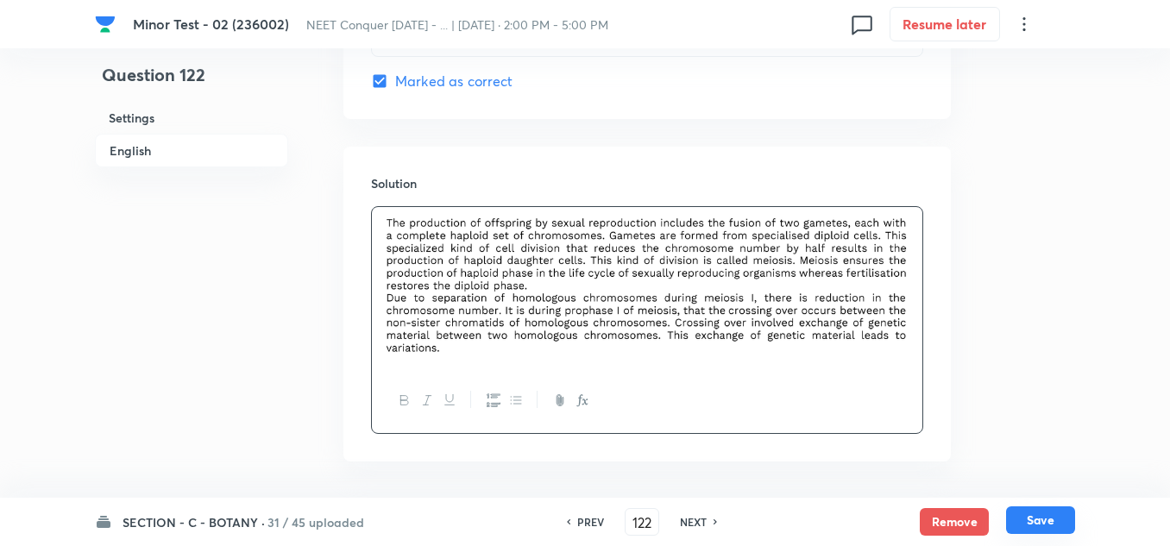
click at [1054, 524] on button "Save" at bounding box center [1040, 520] width 69 height 28
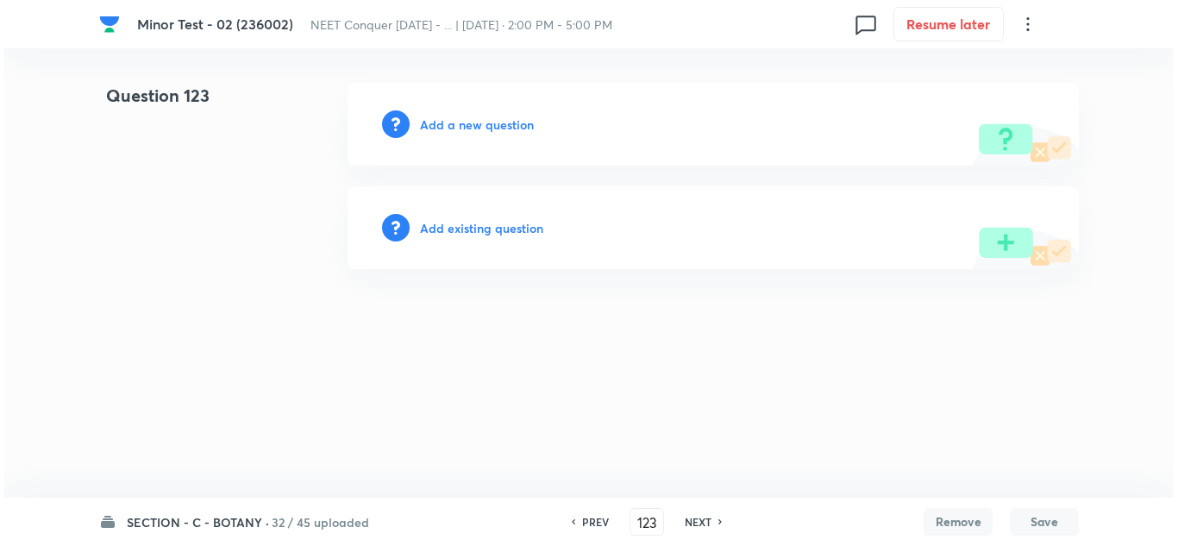
scroll to position [0, 0]
click at [504, 124] on h6 "Add a new question" at bounding box center [477, 125] width 114 height 18
click at [518, 124] on h6 "Choose a question type" at bounding box center [486, 125] width 133 height 18
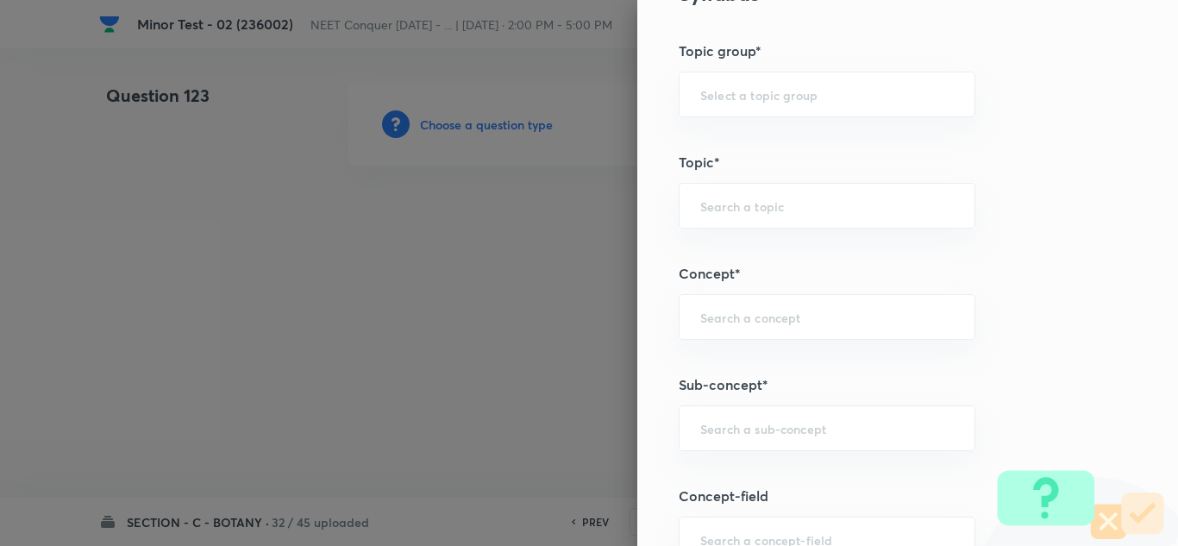
scroll to position [949, 0]
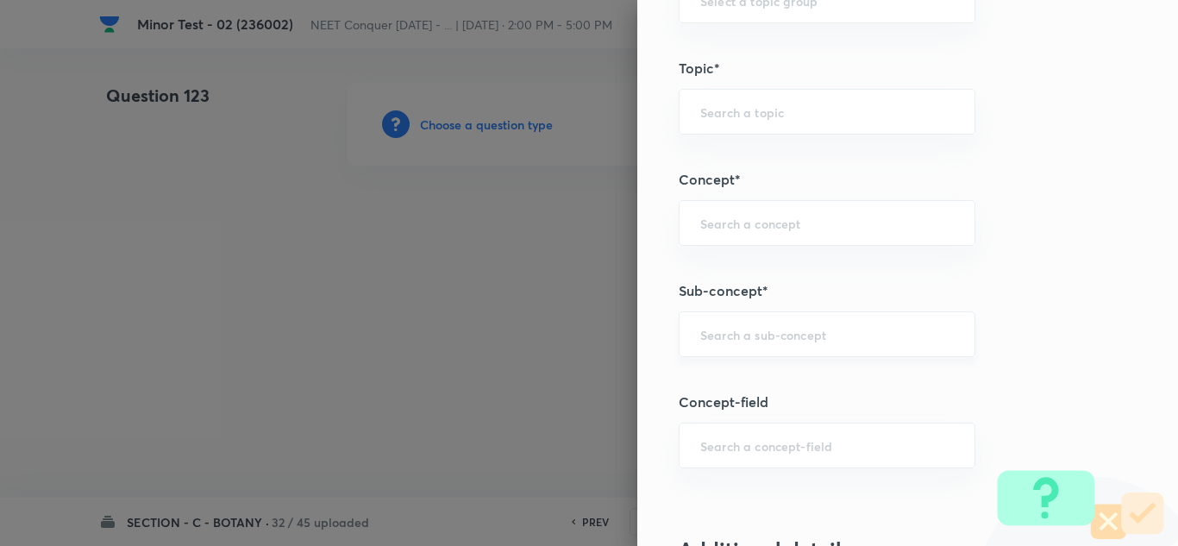
click at [784, 326] on input "text" at bounding box center [827, 334] width 254 height 16
paste input "Cell Cycle & Cell Division"
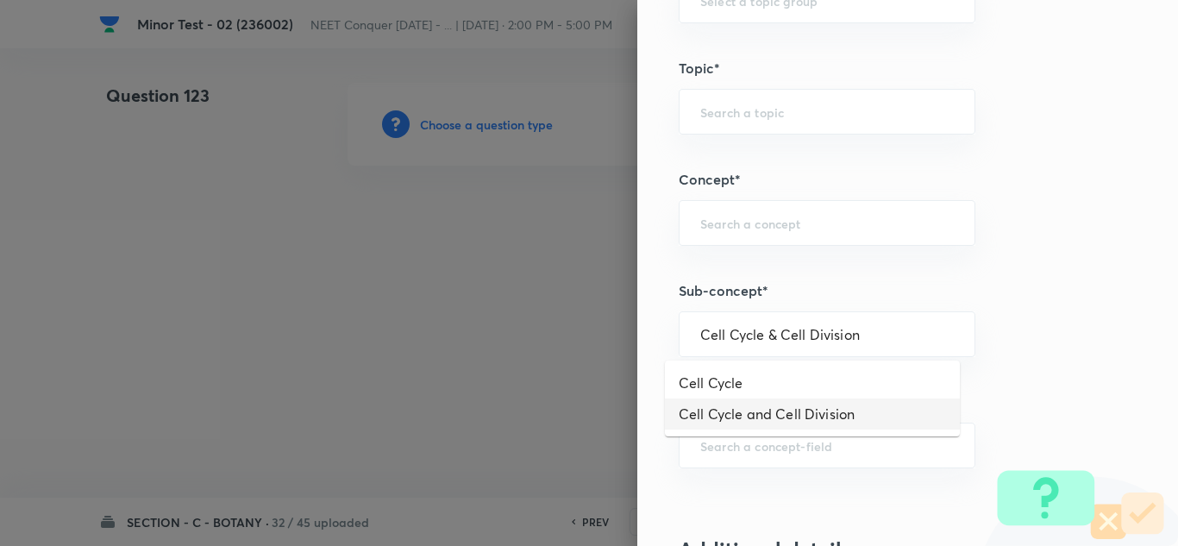
click at [763, 404] on li "Cell Cycle and Cell Division" at bounding box center [812, 413] width 295 height 31
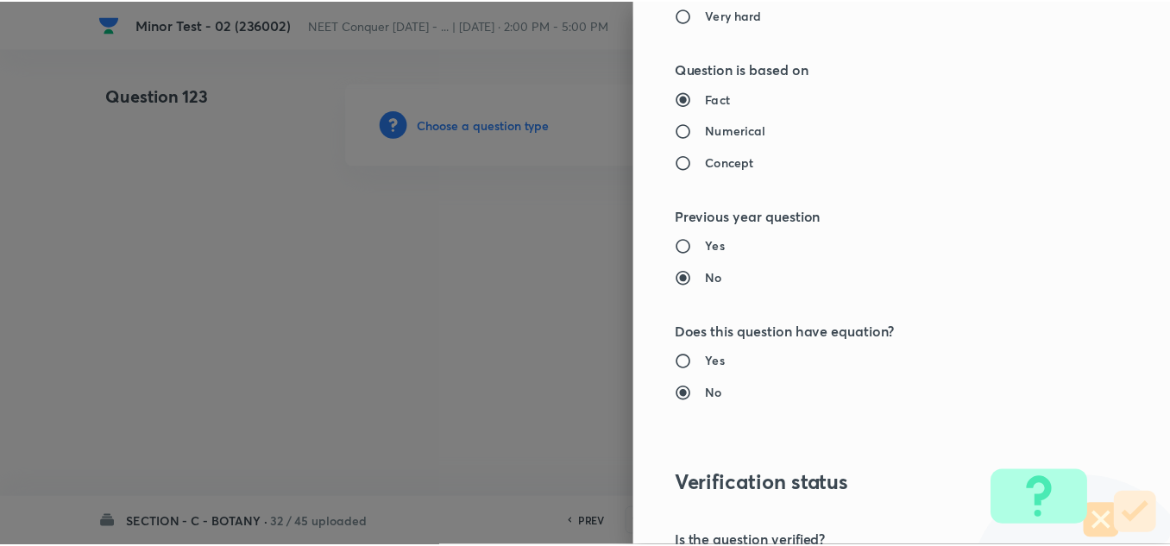
scroll to position [1921, 0]
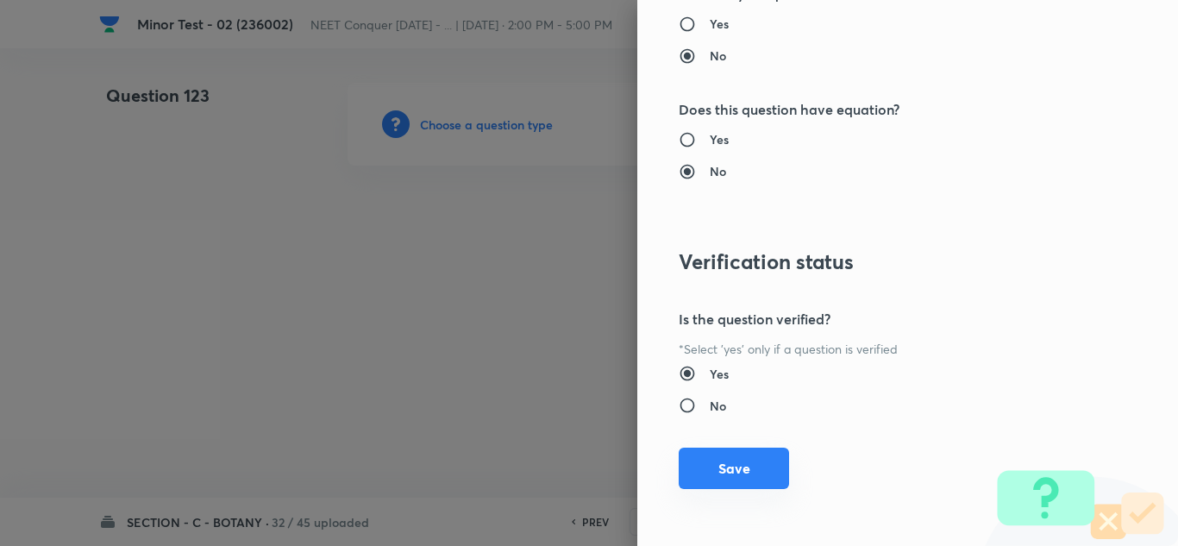
click at [727, 478] on button "Save" at bounding box center [734, 468] width 110 height 41
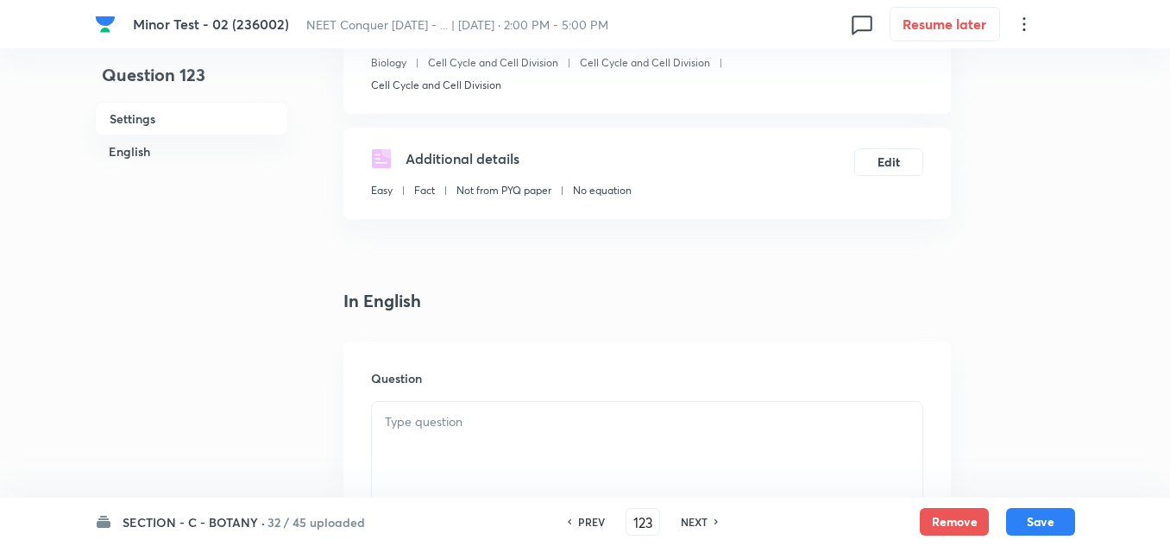
scroll to position [431, 0]
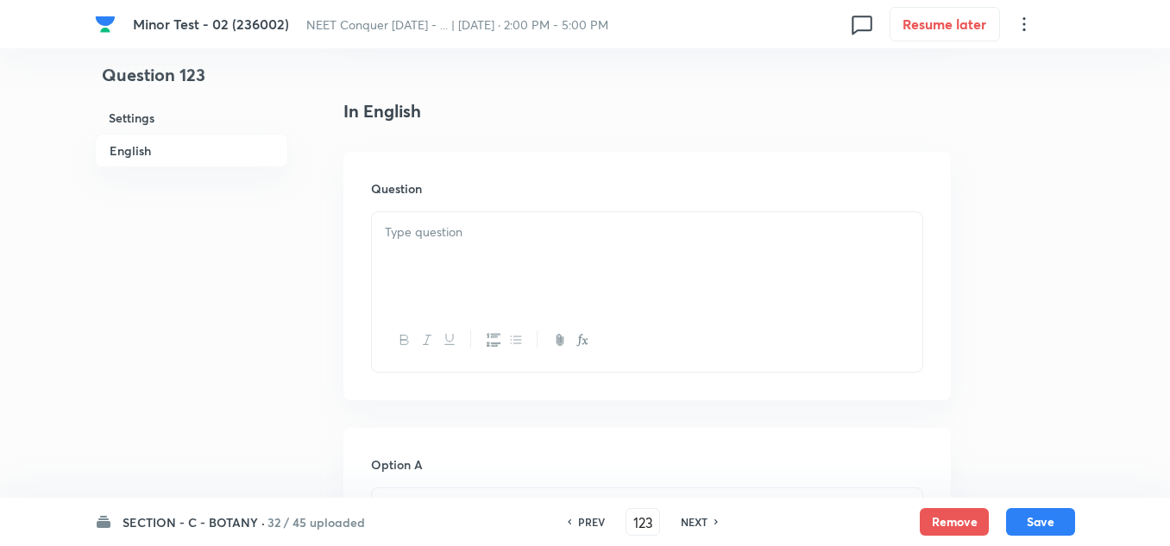
click at [443, 233] on p at bounding box center [647, 233] width 524 height 20
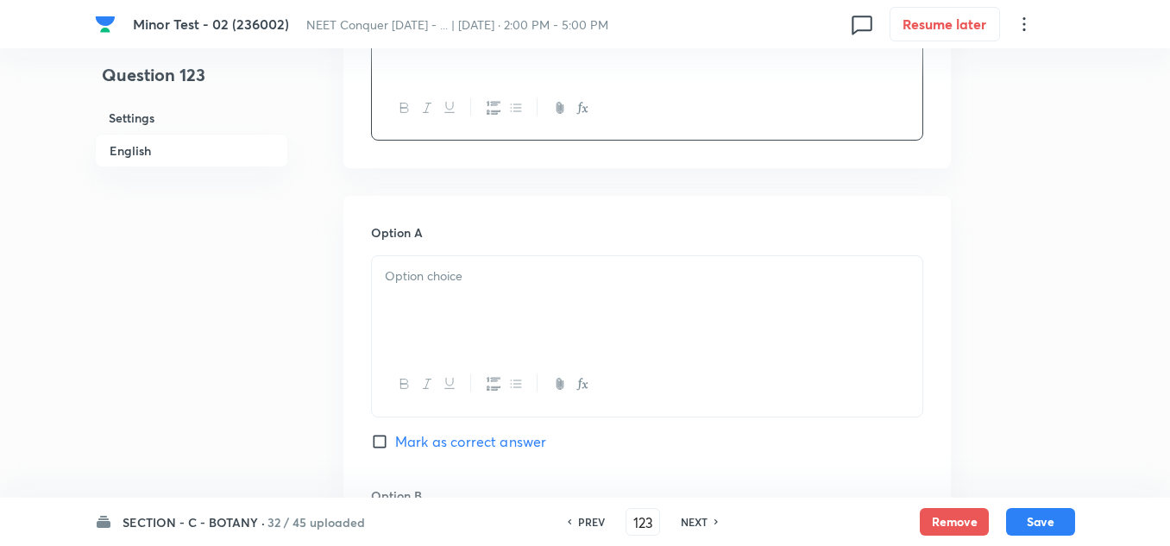
scroll to position [690, 0]
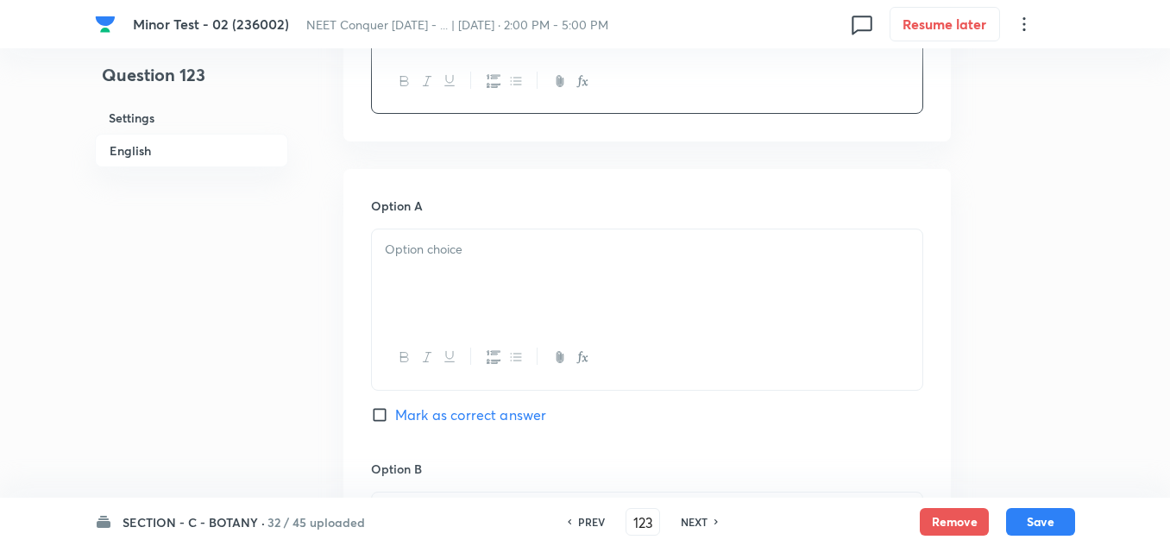
click at [480, 254] on p at bounding box center [647, 250] width 524 height 20
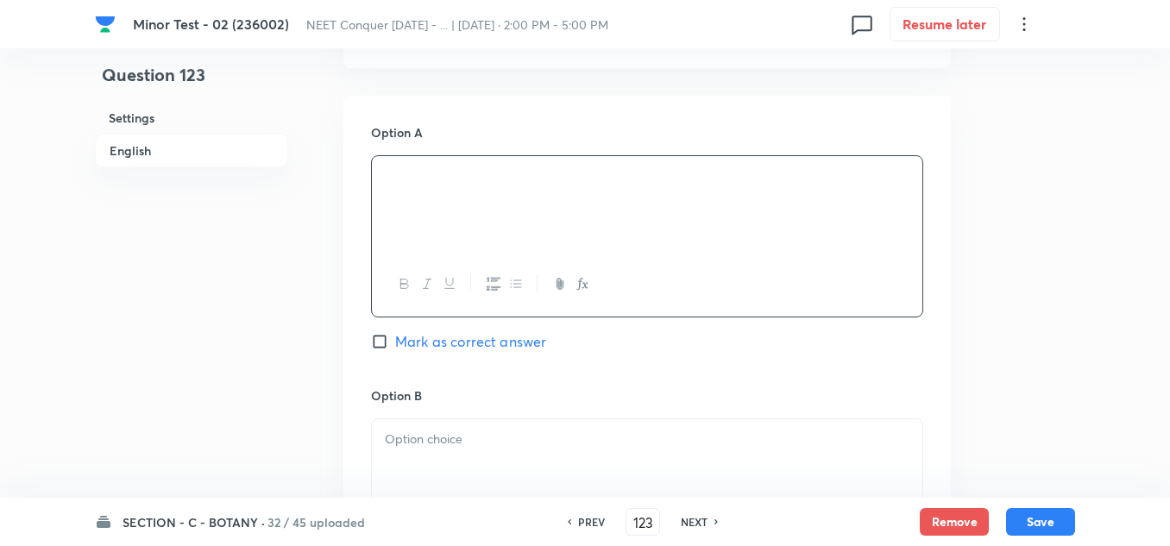
scroll to position [949, 0]
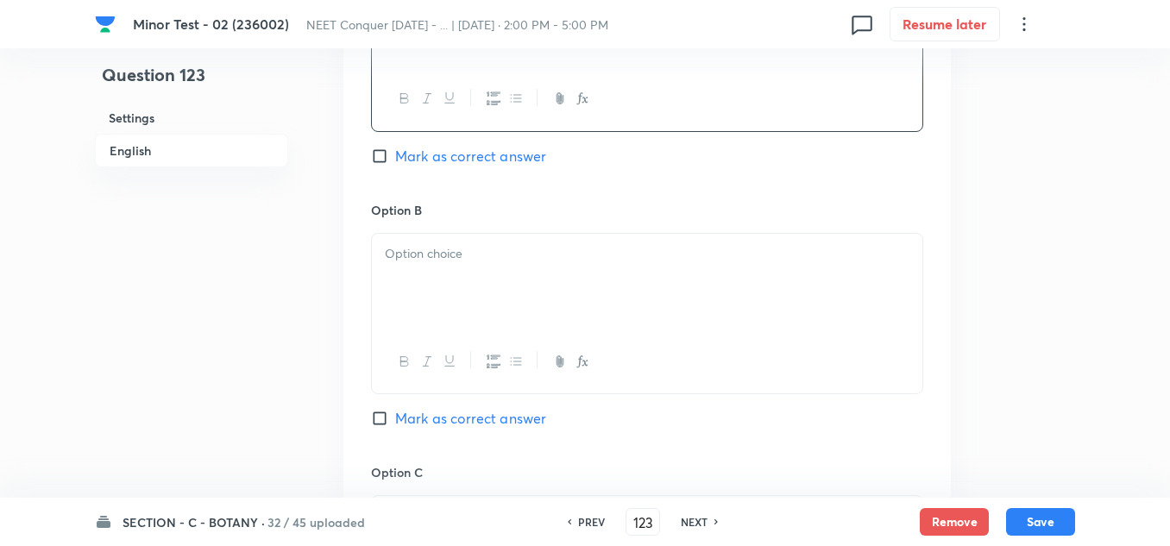
click at [463, 291] on div at bounding box center [647, 282] width 550 height 97
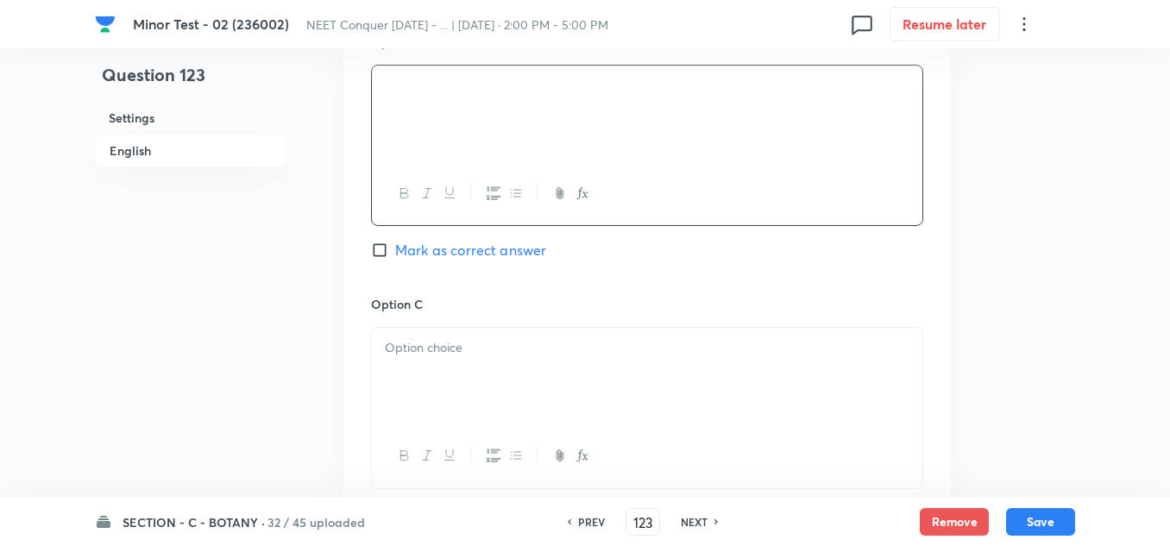
scroll to position [1121, 0]
click at [425, 345] on p at bounding box center [647, 344] width 524 height 20
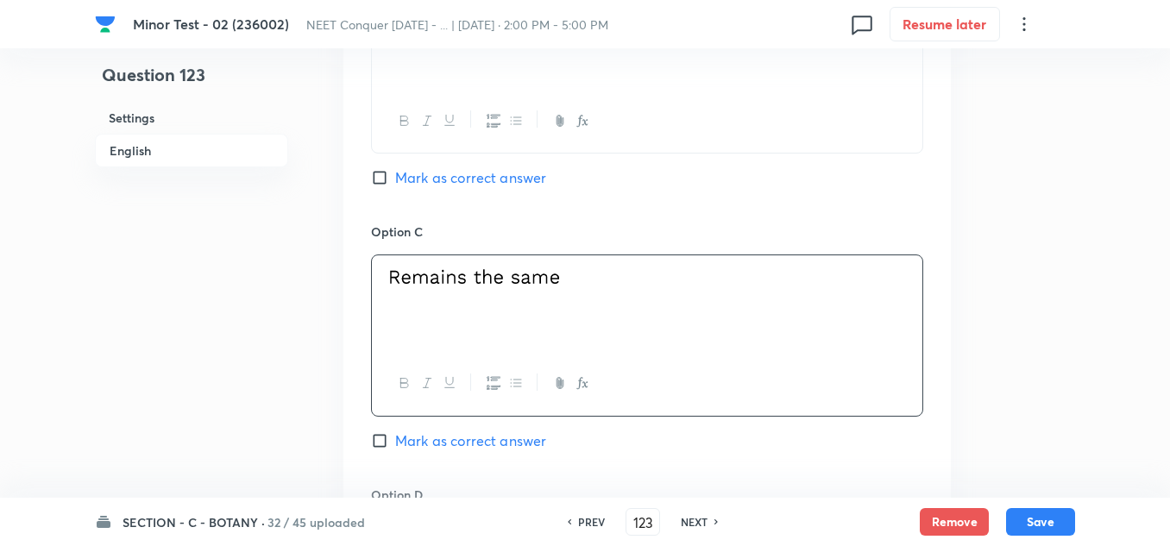
scroll to position [1380, 0]
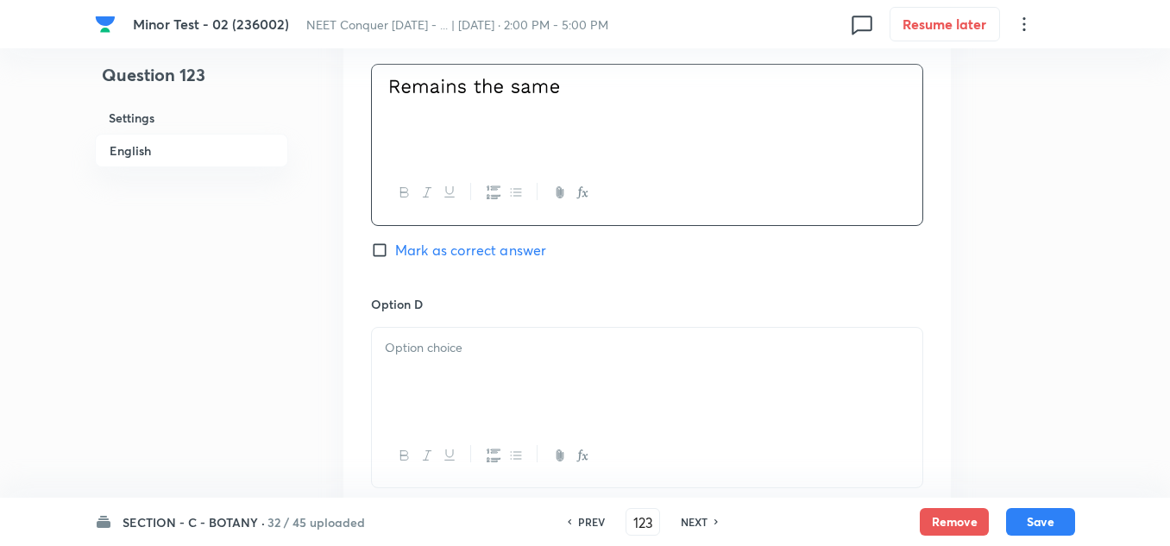
click at [542, 367] on div at bounding box center [647, 376] width 550 height 97
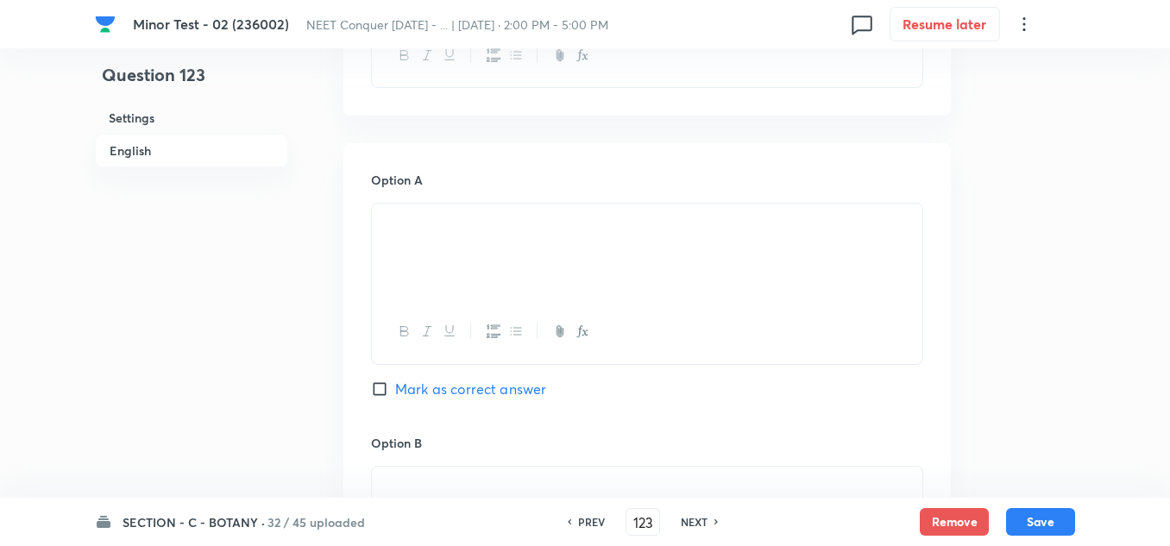
scroll to position [604, 0]
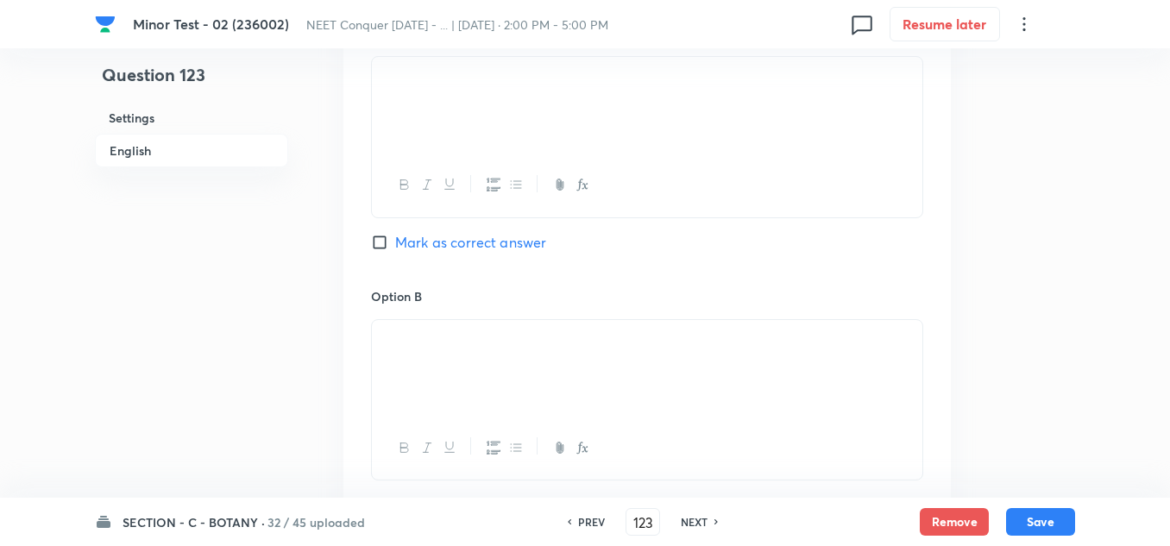
click at [377, 250] on input "Mark as correct answer" at bounding box center [383, 242] width 24 height 17
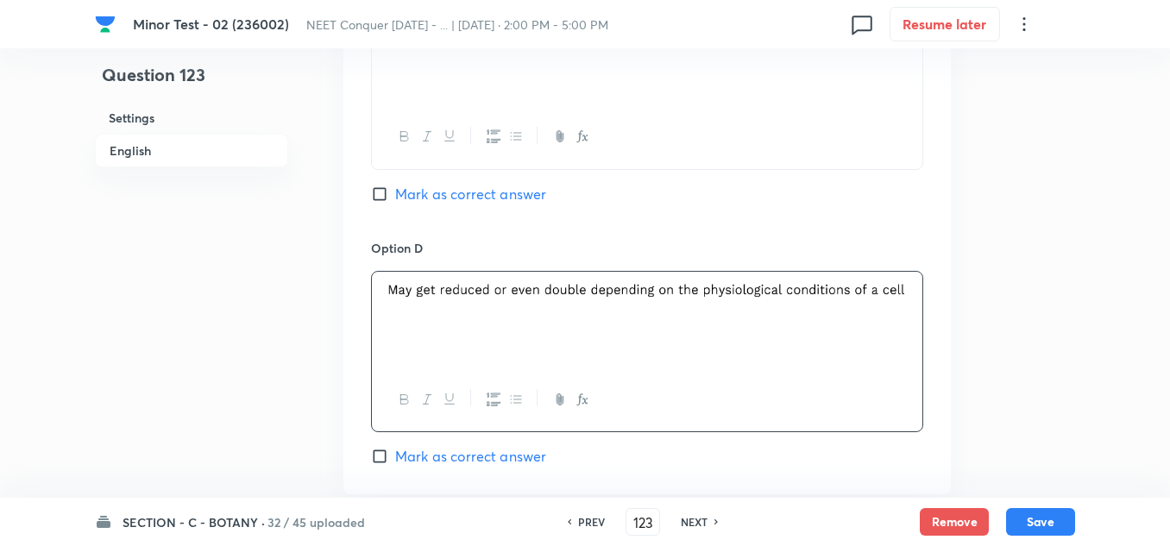
scroll to position [1725, 0]
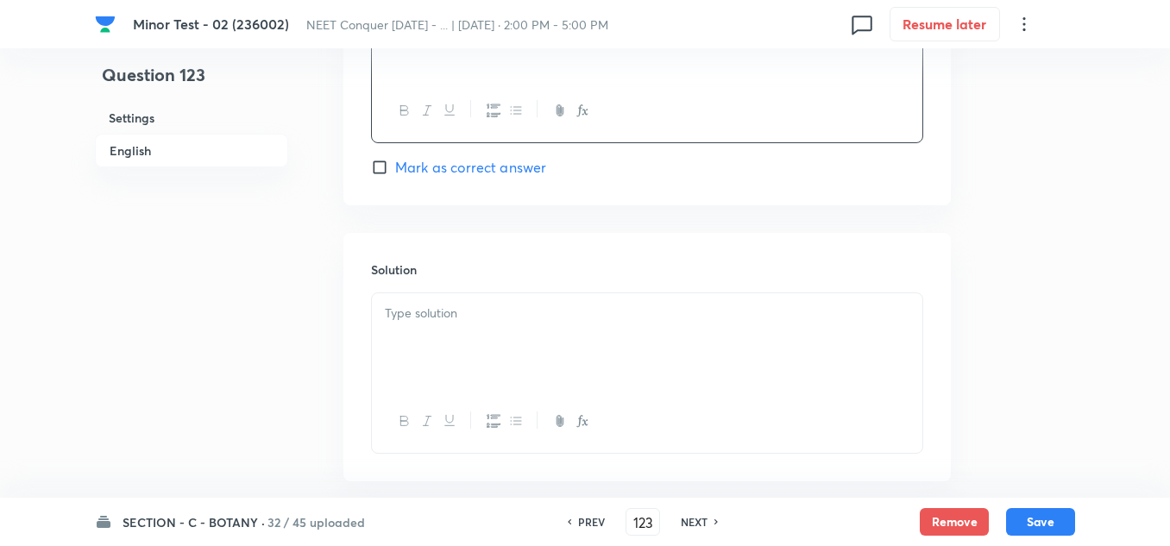
click at [448, 326] on div at bounding box center [647, 341] width 550 height 97
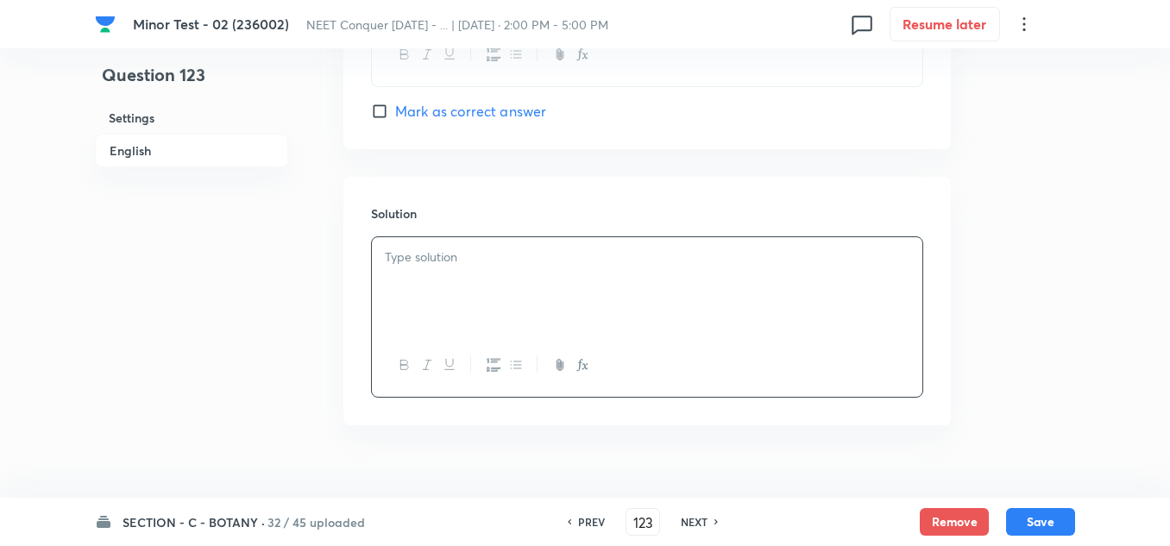
scroll to position [1811, 0]
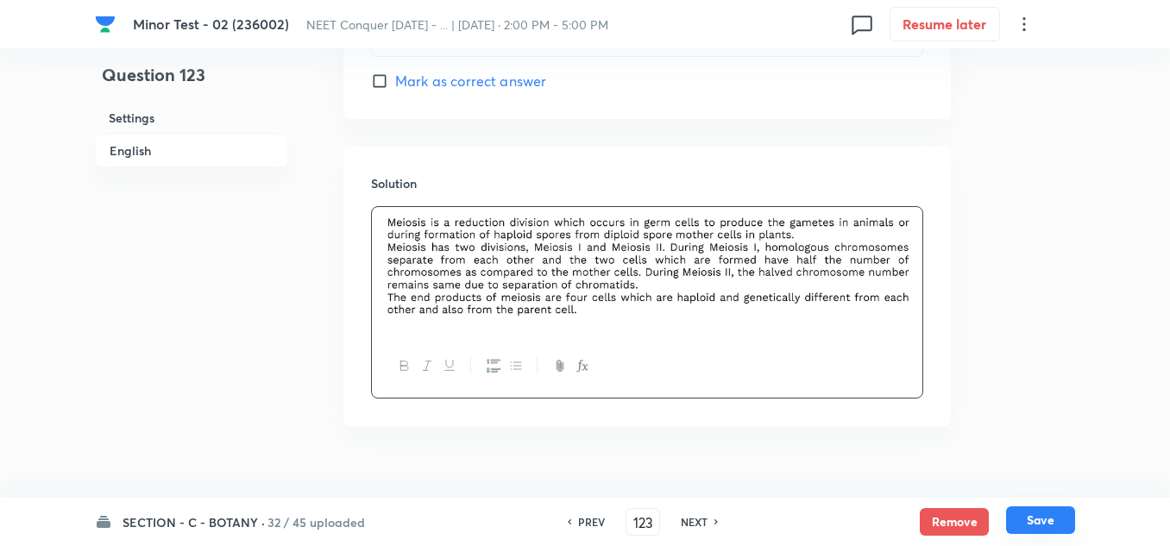
click at [1033, 529] on button "Save" at bounding box center [1040, 520] width 69 height 28
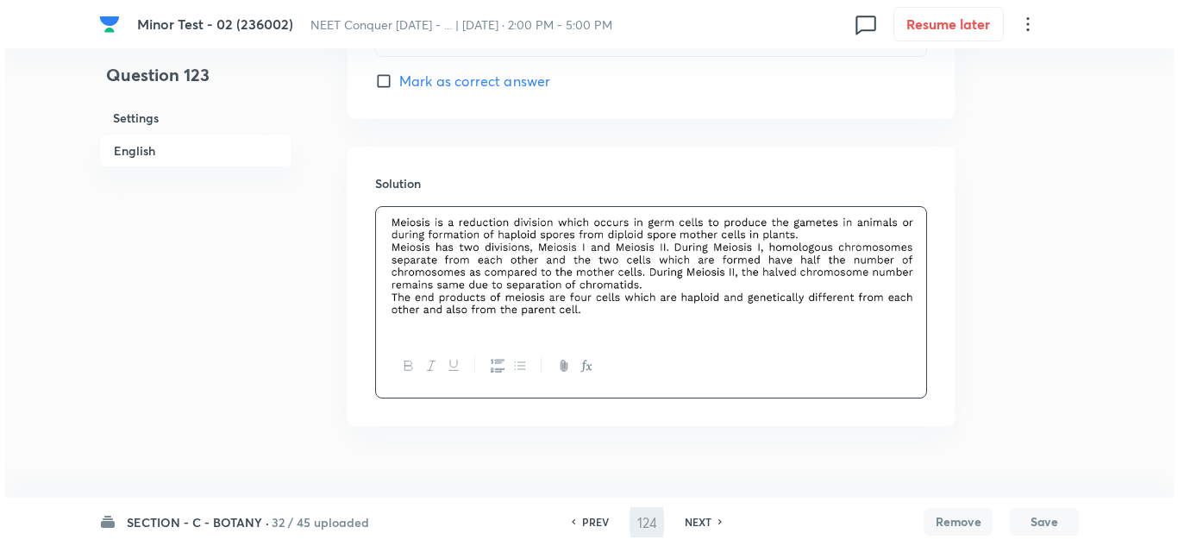
scroll to position [0, 0]
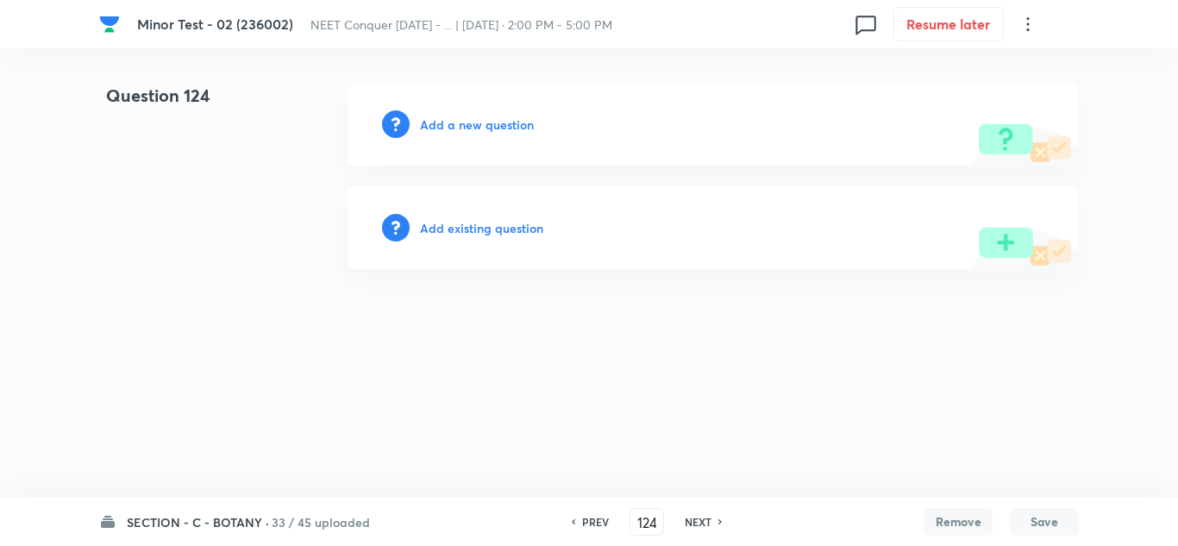
click at [445, 117] on h6 "Add a new question" at bounding box center [477, 125] width 114 height 18
click at [470, 122] on h6 "Choose a question type" at bounding box center [486, 125] width 133 height 18
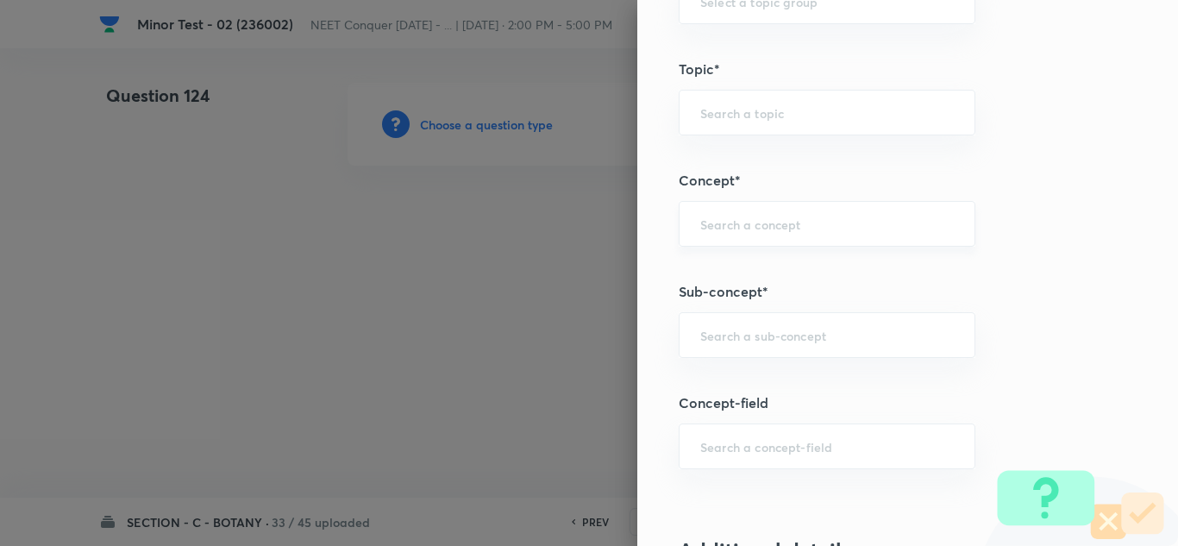
scroll to position [949, 0]
click at [769, 348] on div "​" at bounding box center [827, 334] width 297 height 46
paste input "Cell Cycle & Cell Division"
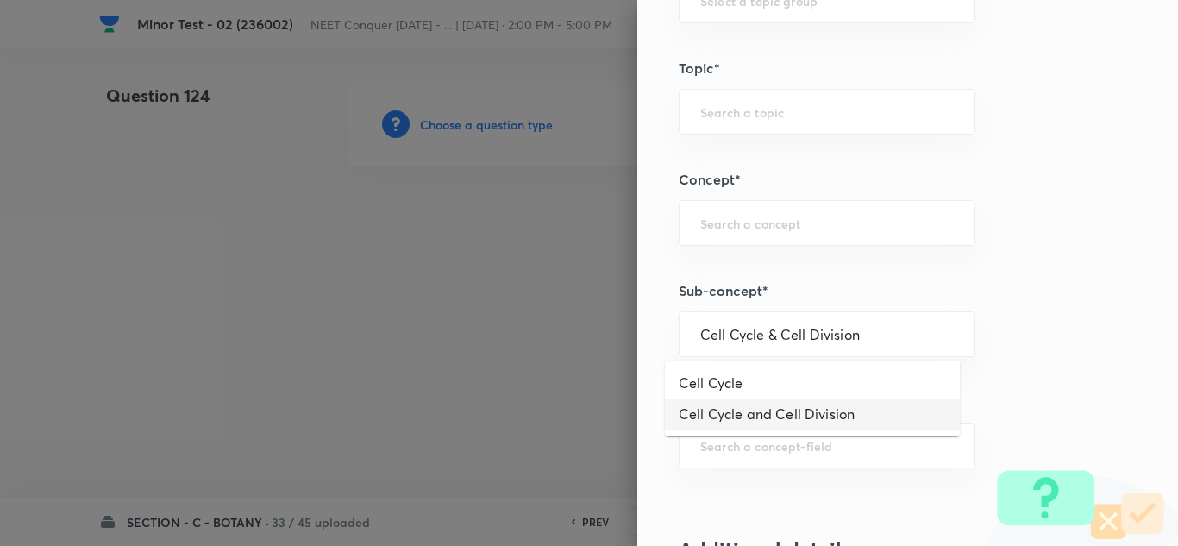
click at [750, 418] on li "Cell Cycle and Cell Division" at bounding box center [812, 413] width 295 height 31
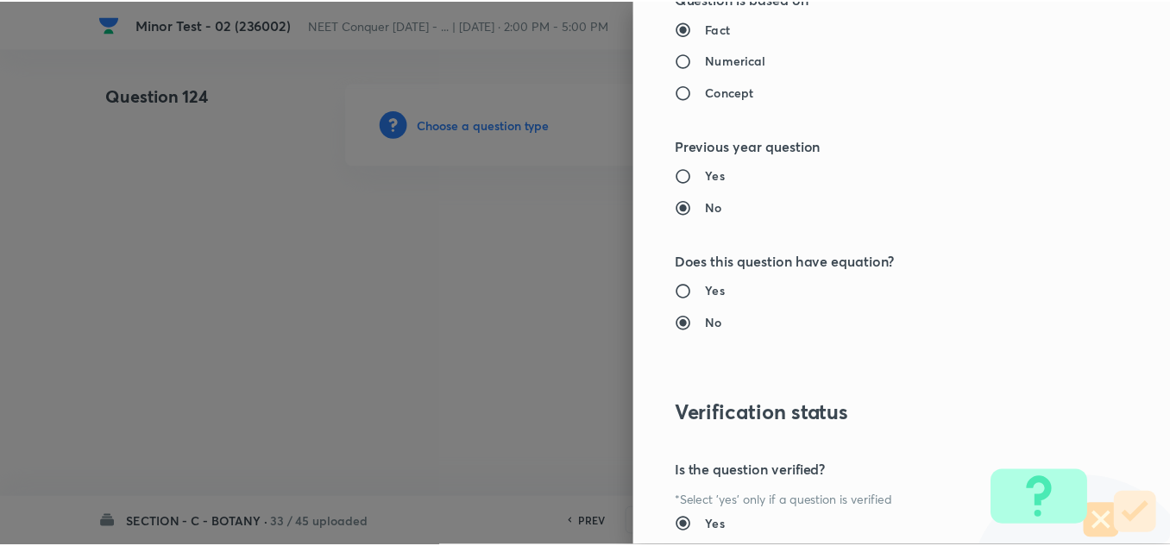
scroll to position [1921, 0]
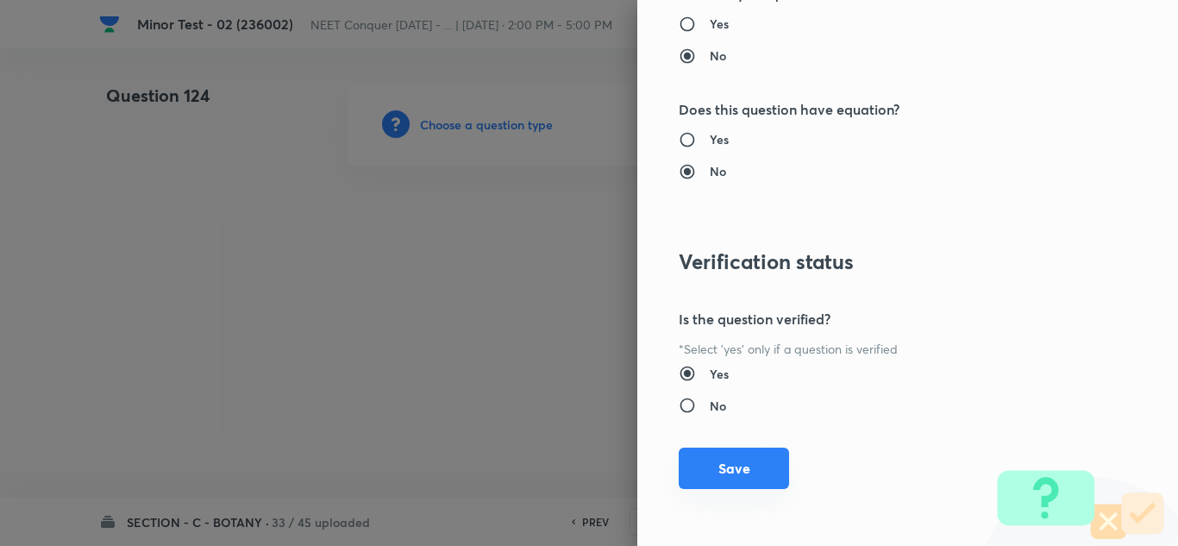
click at [720, 473] on button "Save" at bounding box center [734, 468] width 110 height 41
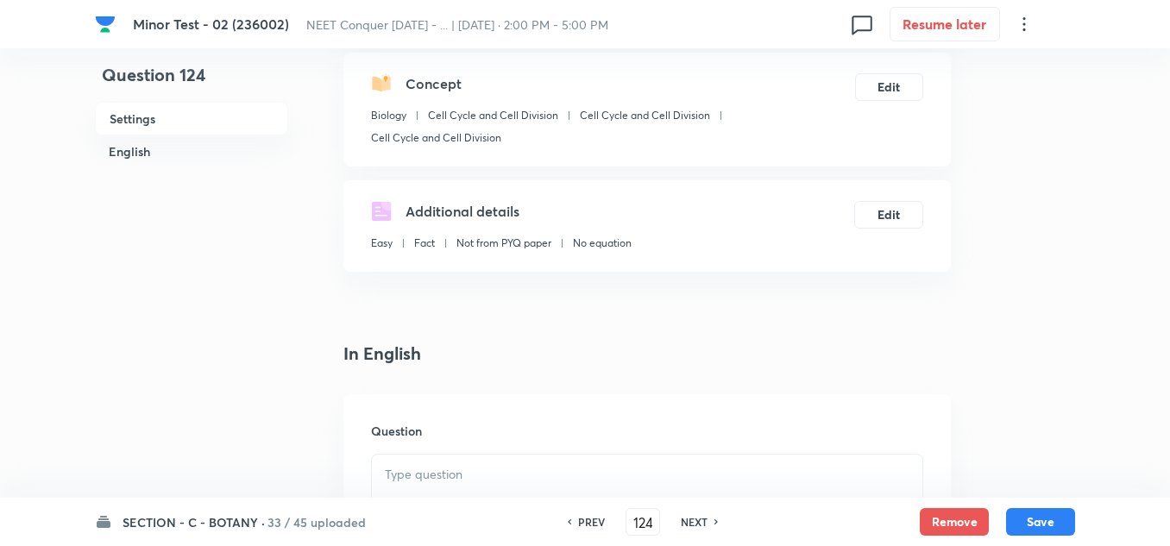
scroll to position [345, 0]
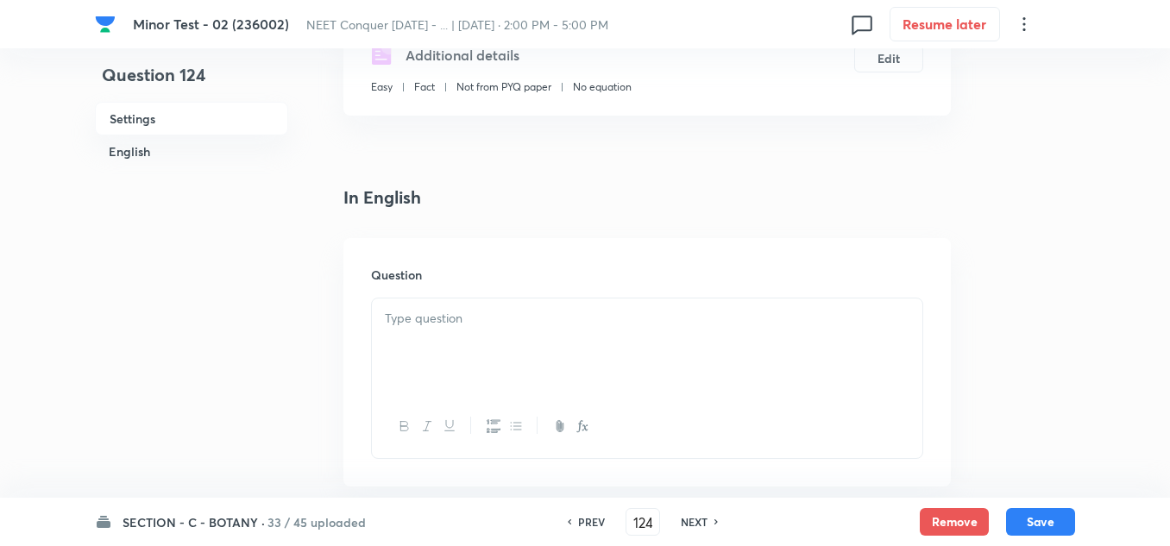
click at [448, 359] on div at bounding box center [647, 346] width 550 height 97
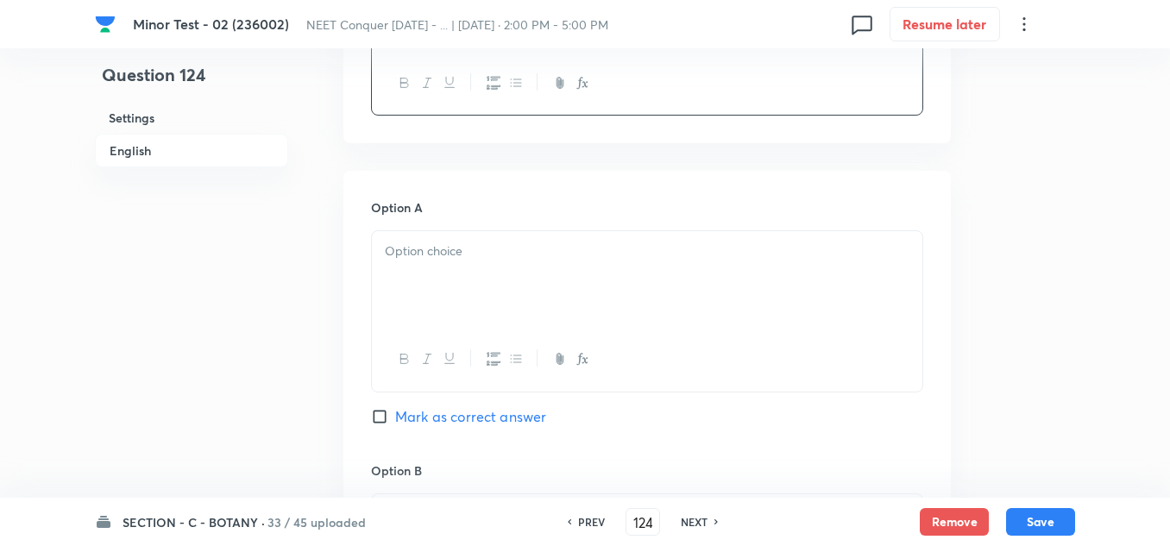
scroll to position [690, 0]
click at [467, 272] on div at bounding box center [647, 277] width 550 height 97
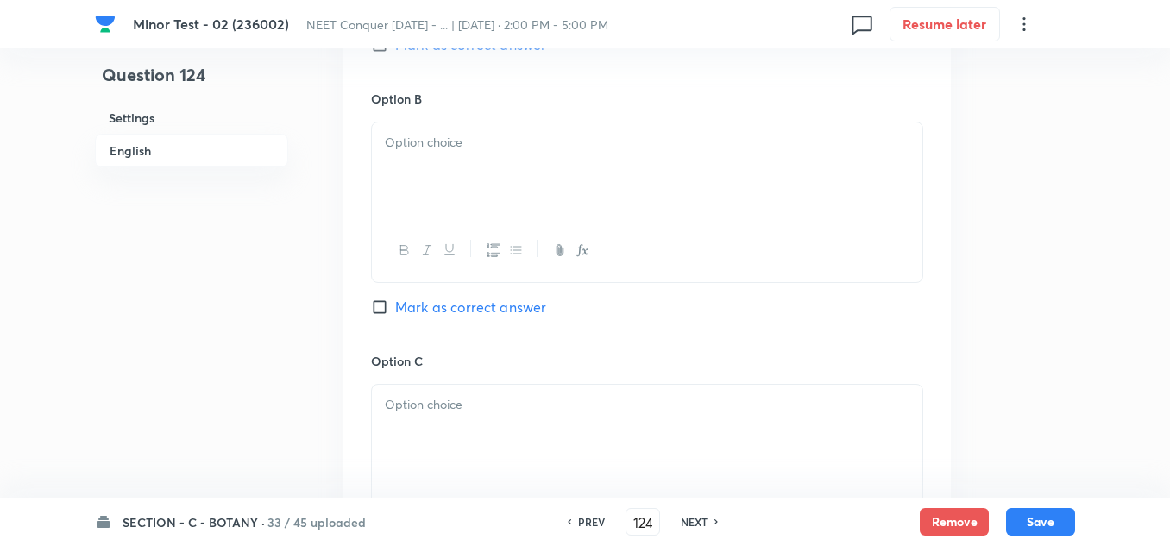
scroll to position [1121, 0]
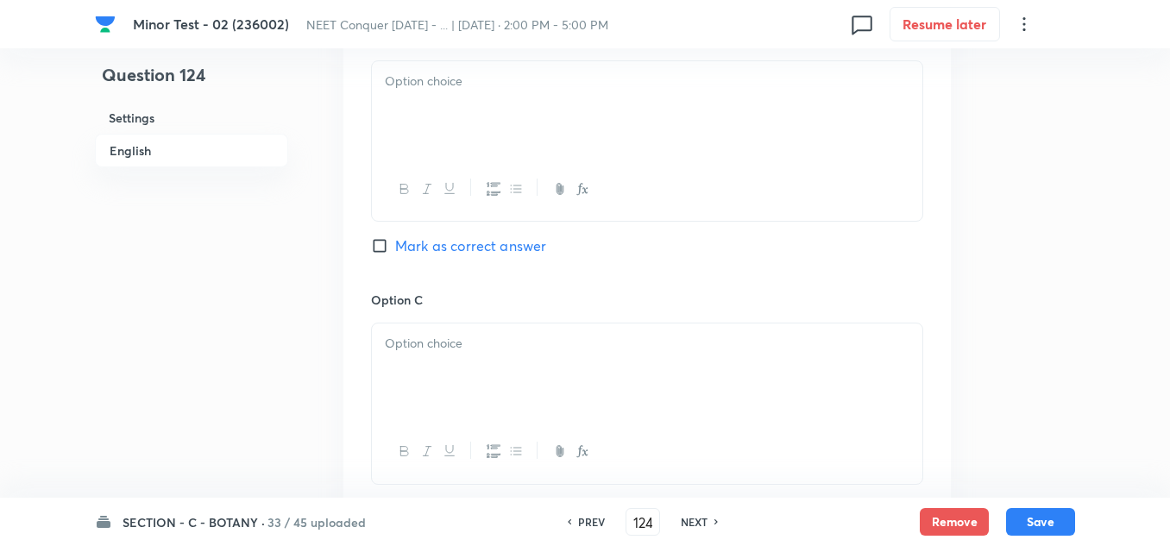
click at [490, 116] on div at bounding box center [647, 109] width 550 height 97
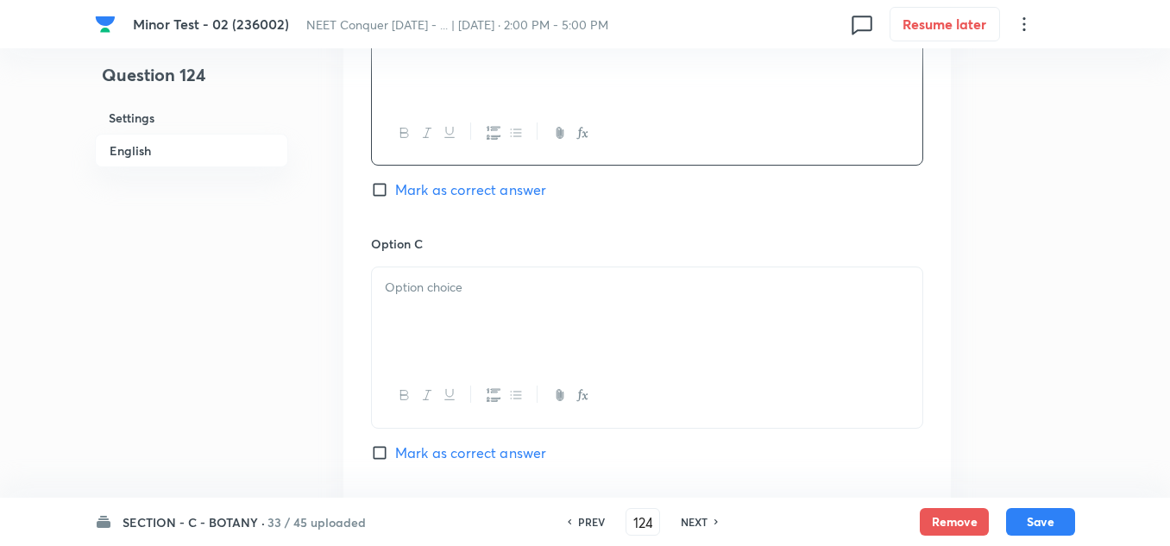
scroll to position [1207, 0]
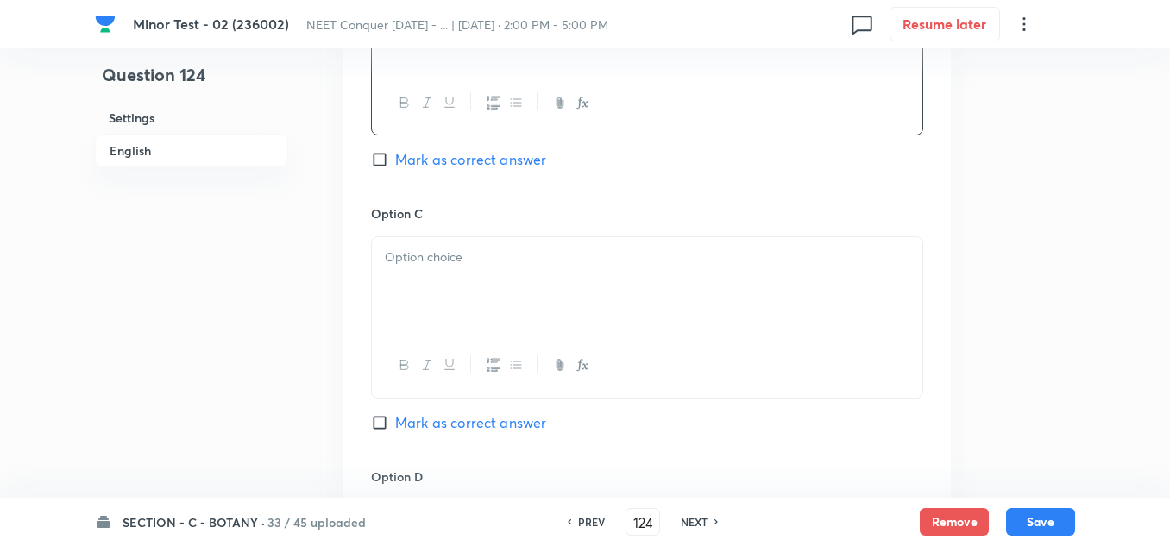
click at [475, 278] on div at bounding box center [647, 285] width 550 height 97
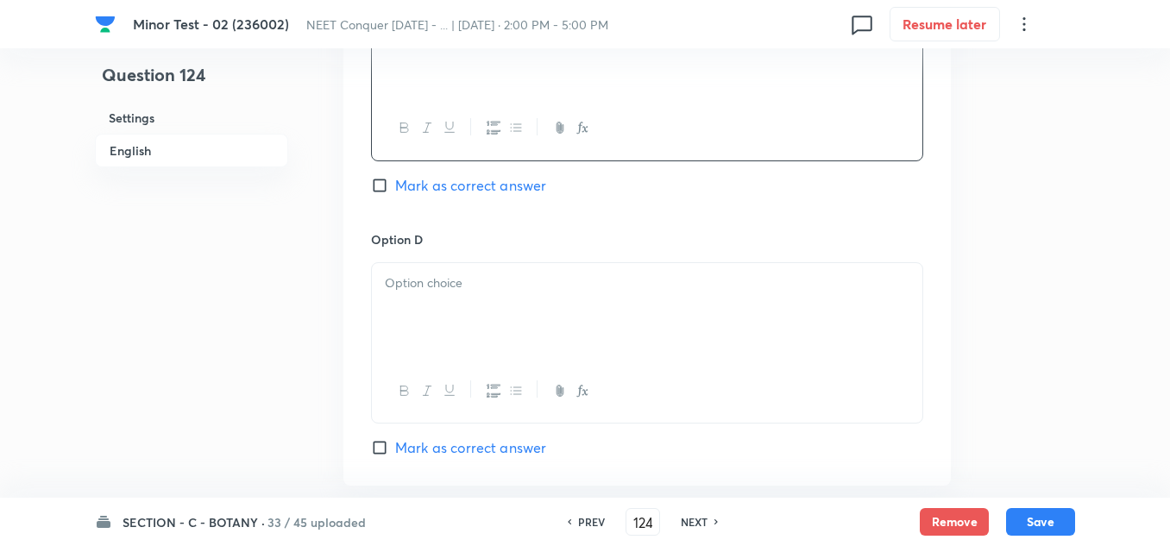
scroll to position [1466, 0]
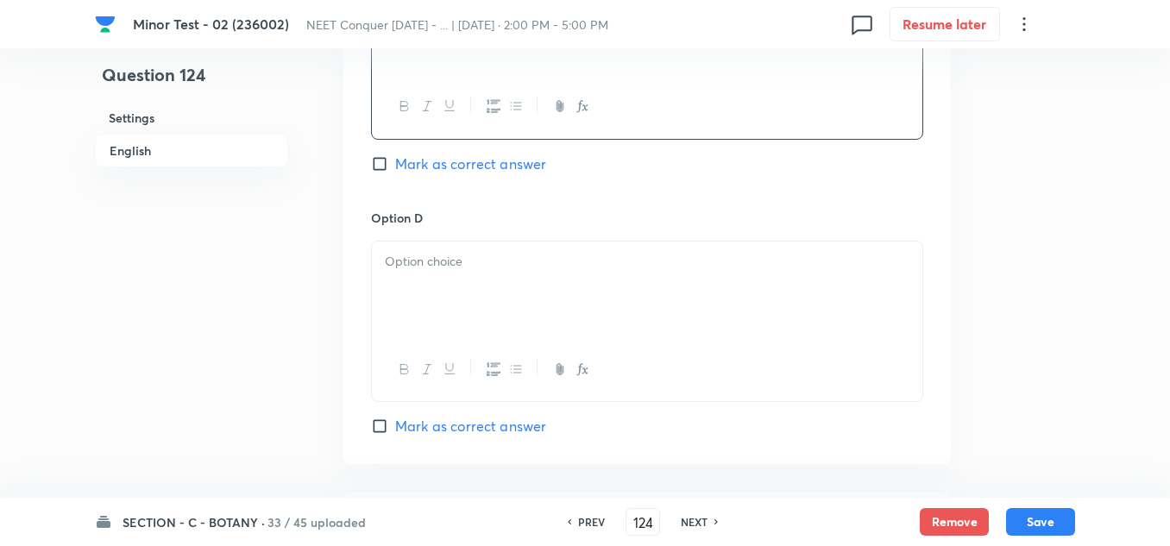
click at [554, 226] on h6 "Option D" at bounding box center [647, 218] width 552 height 18
click at [531, 254] on p at bounding box center [647, 262] width 524 height 20
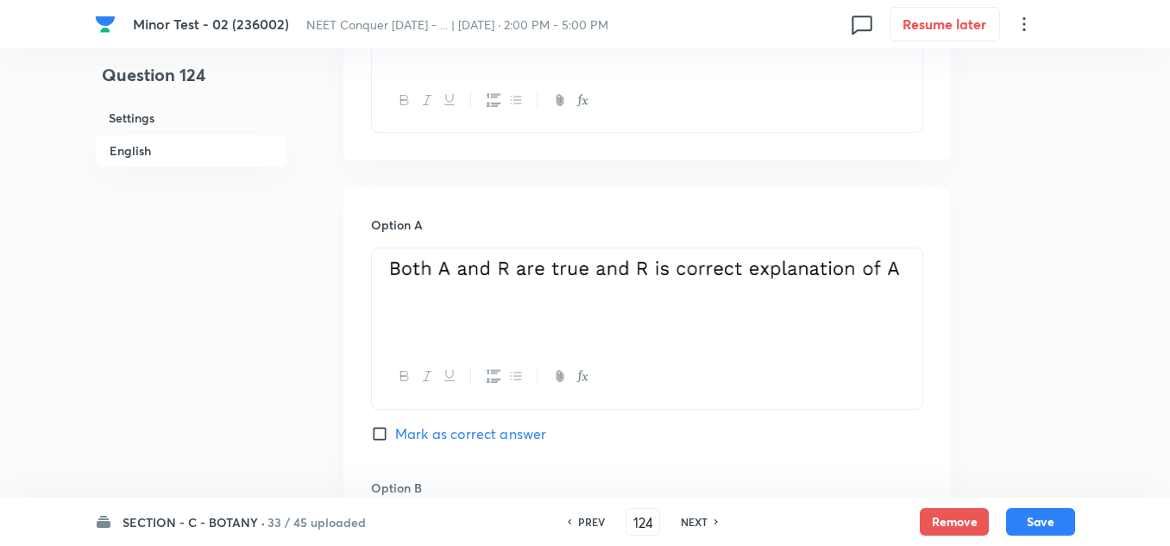
scroll to position [776, 0]
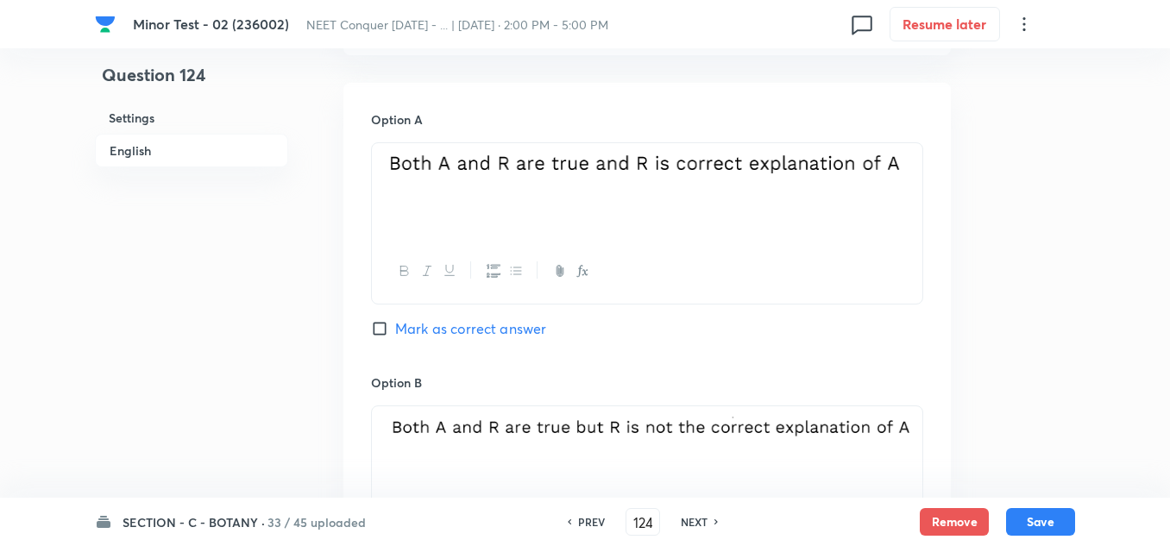
click at [378, 327] on input "Mark as correct answer" at bounding box center [383, 328] width 24 height 17
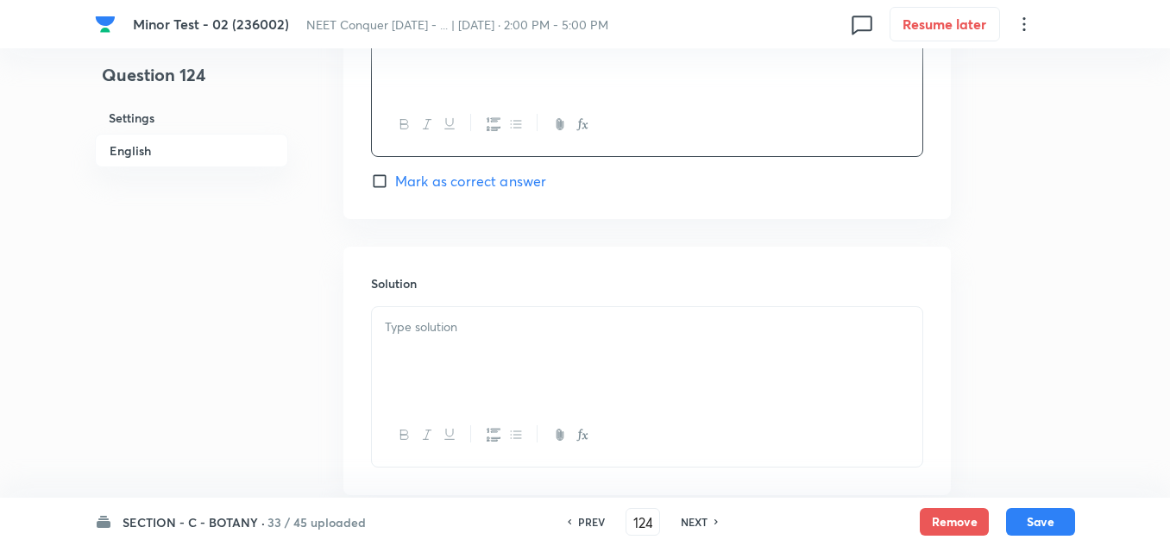
scroll to position [1725, 0]
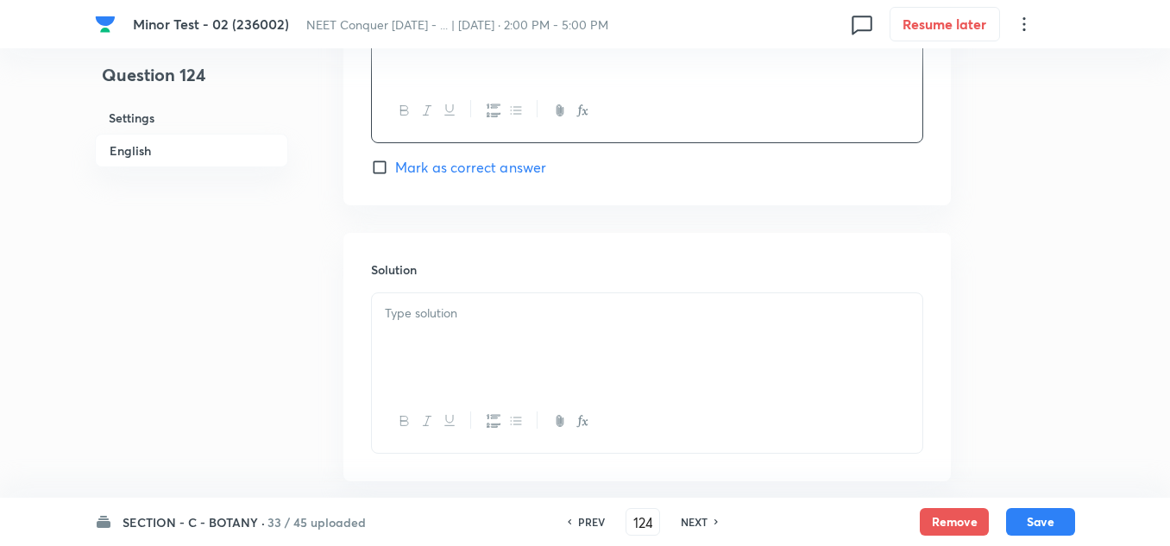
click at [495, 327] on div at bounding box center [647, 341] width 550 height 97
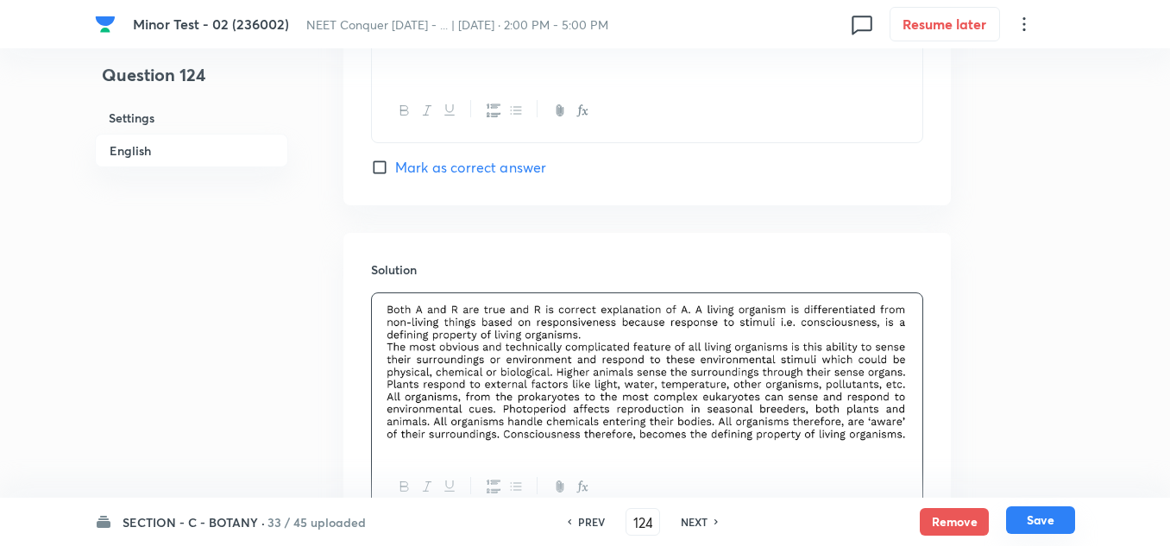
click at [1033, 519] on button "Save" at bounding box center [1040, 520] width 69 height 28
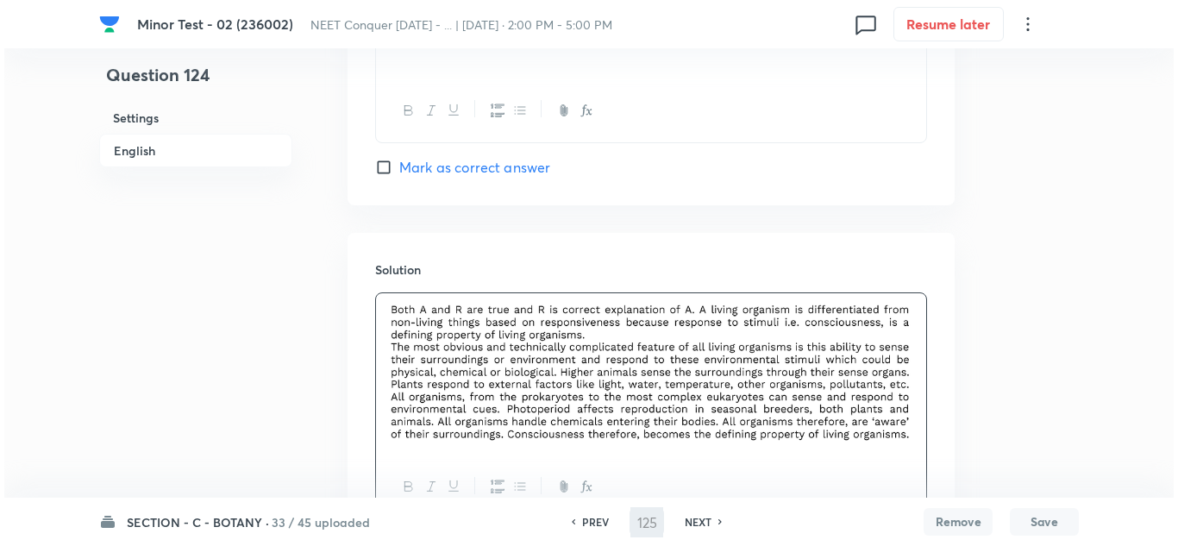
scroll to position [0, 0]
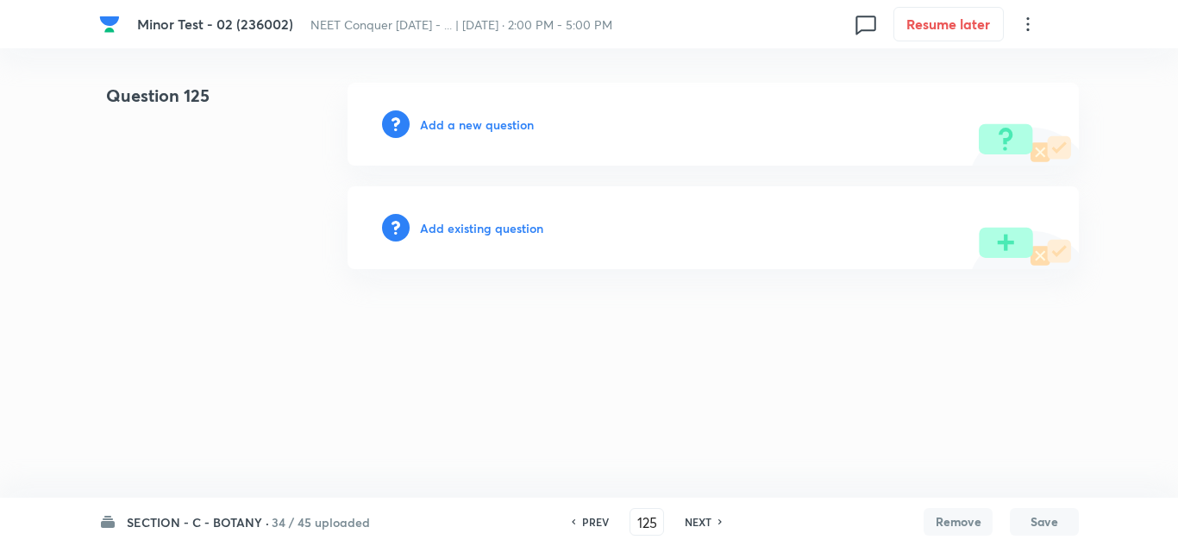
click at [490, 129] on h6 "Add a new question" at bounding box center [477, 125] width 114 height 18
click at [513, 122] on h6 "Choose a question type" at bounding box center [486, 125] width 133 height 18
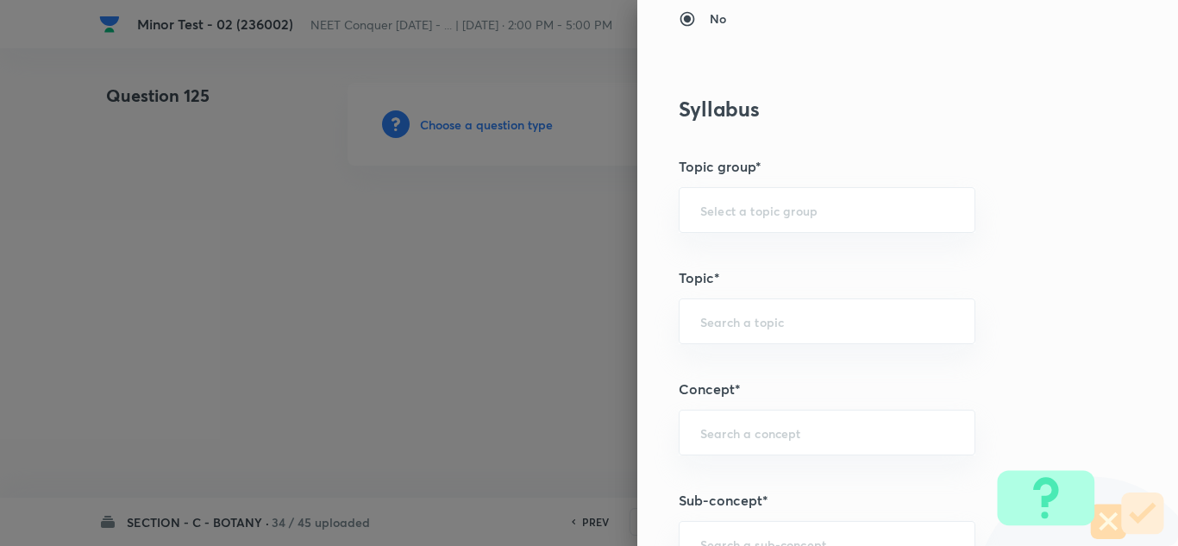
scroll to position [1035, 0]
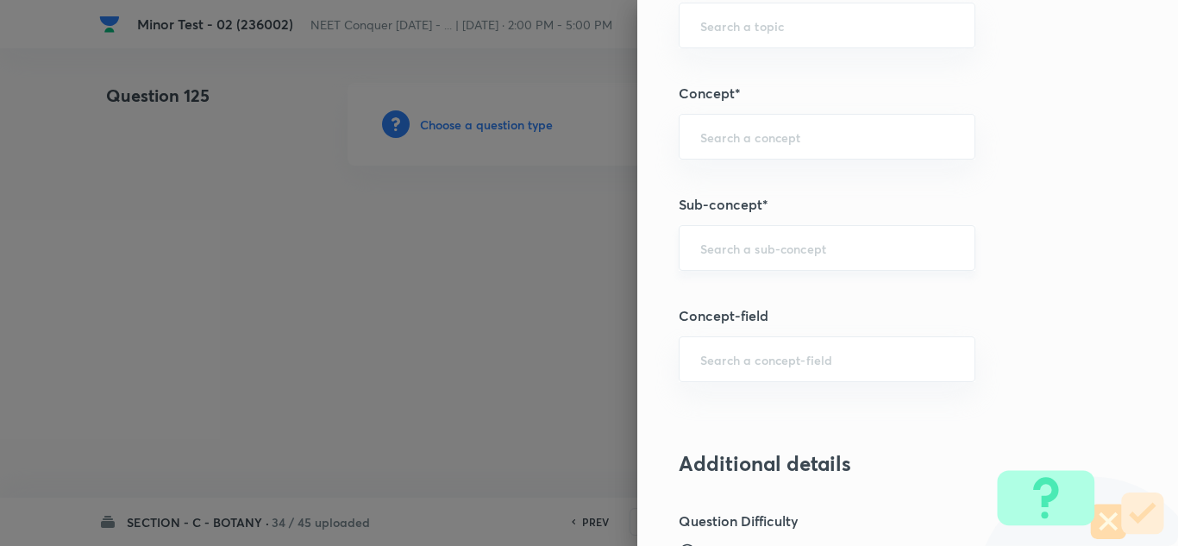
click at [731, 241] on input "text" at bounding box center [827, 248] width 254 height 16
paste input "Cell Cycle & Cell Division"
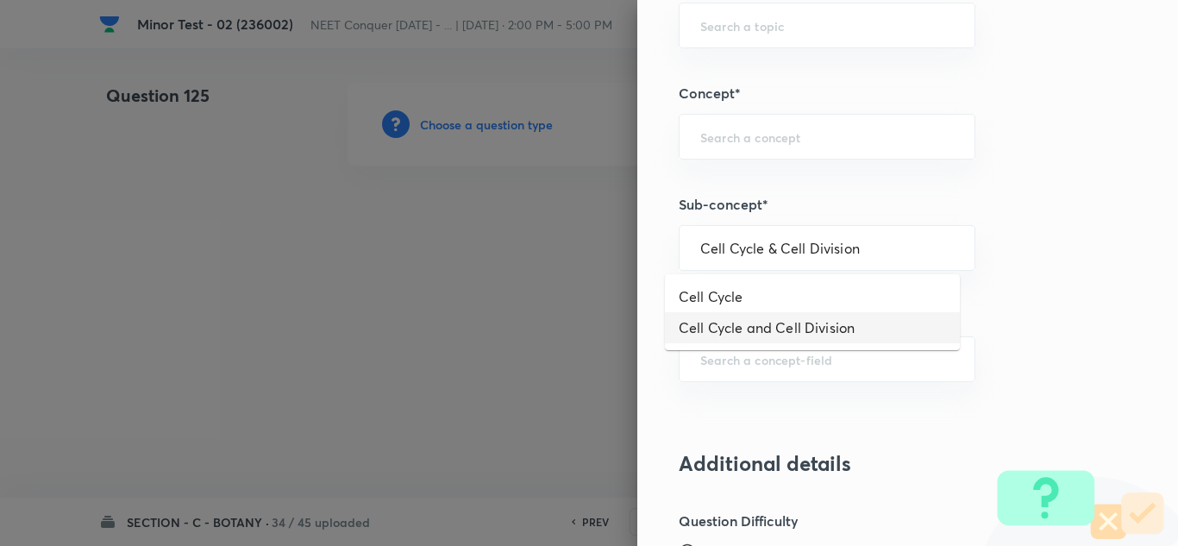
click at [749, 326] on li "Cell Cycle and Cell Division" at bounding box center [812, 327] width 295 height 31
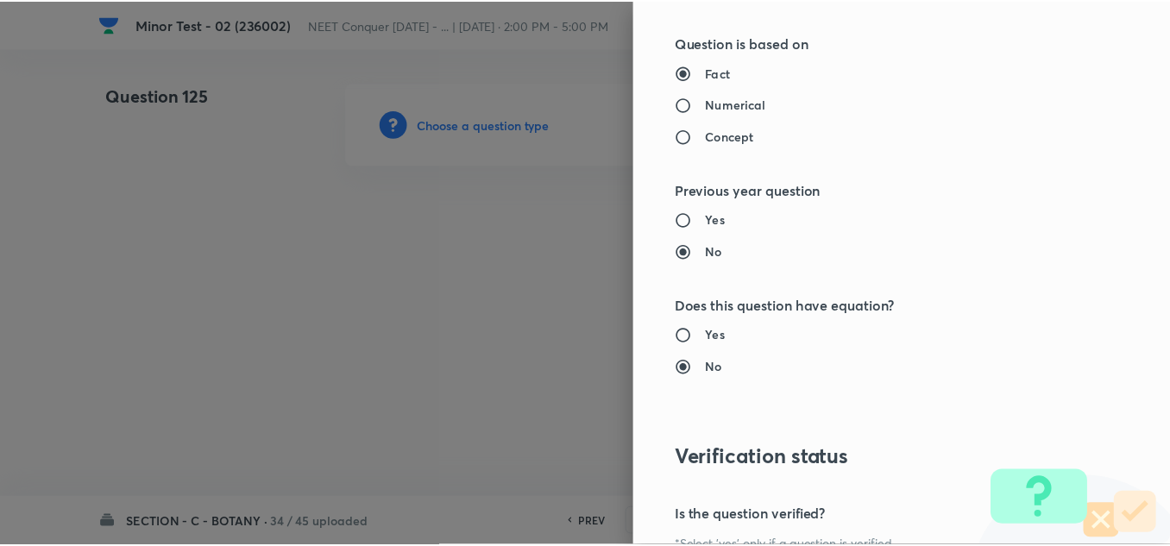
scroll to position [1921, 0]
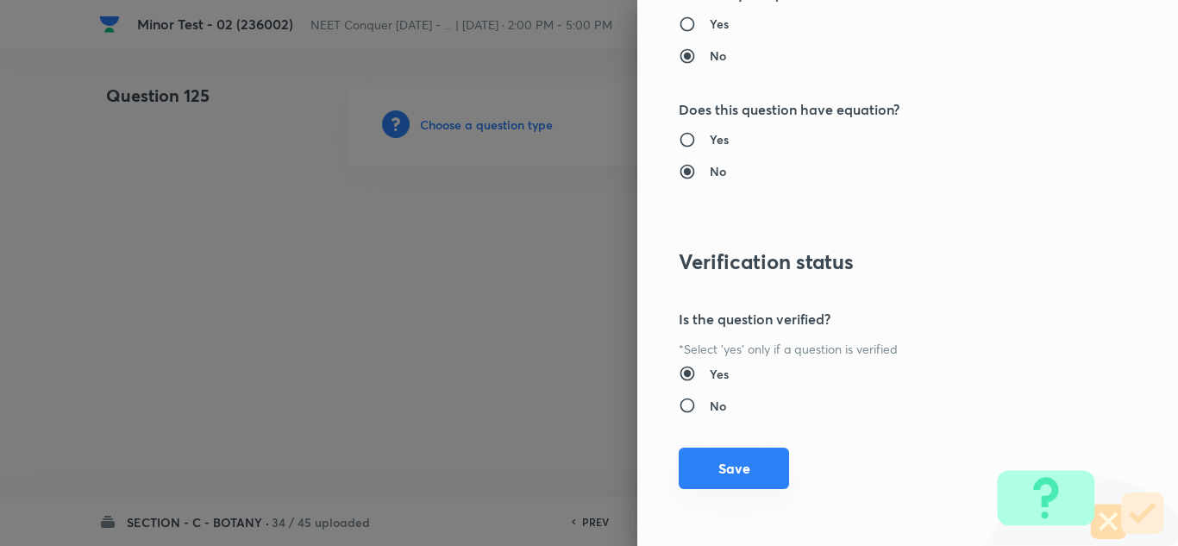
click at [713, 470] on button "Save" at bounding box center [734, 468] width 110 height 41
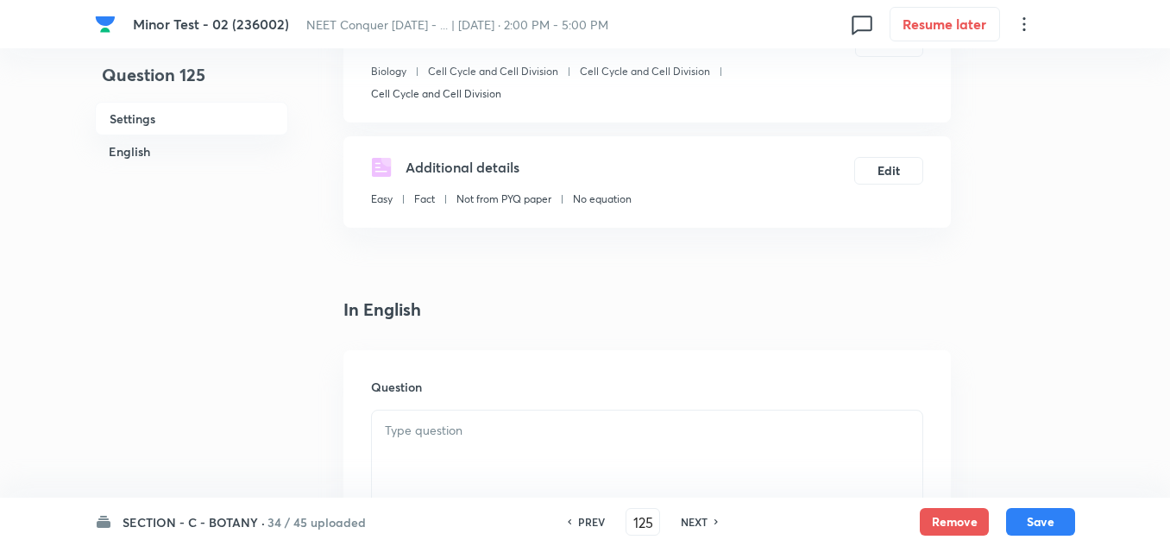
scroll to position [517, 0]
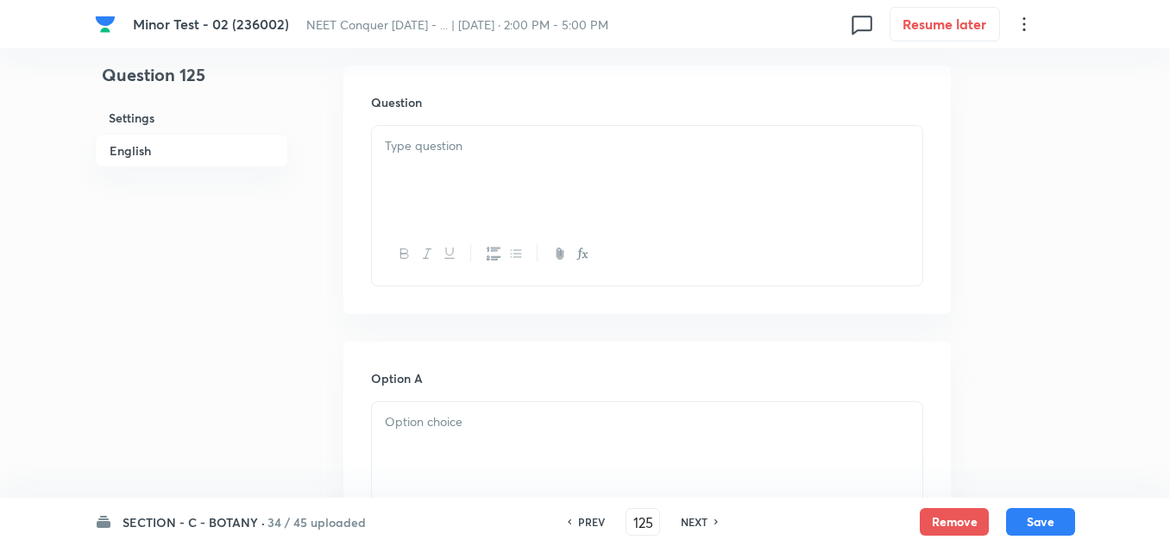
click at [580, 180] on div at bounding box center [647, 174] width 550 height 97
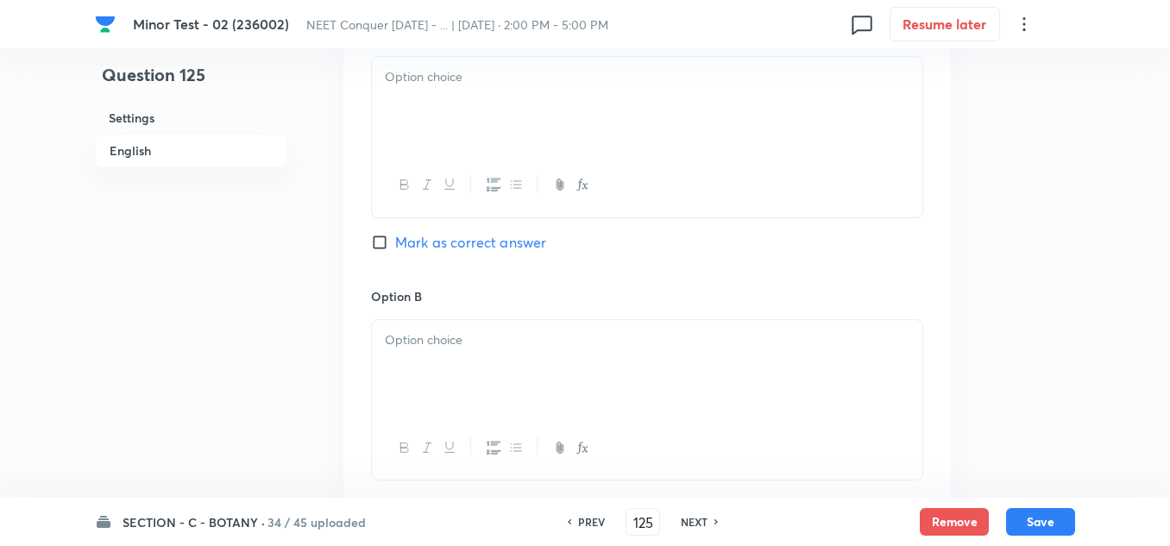
click at [461, 129] on div at bounding box center [647, 105] width 550 height 97
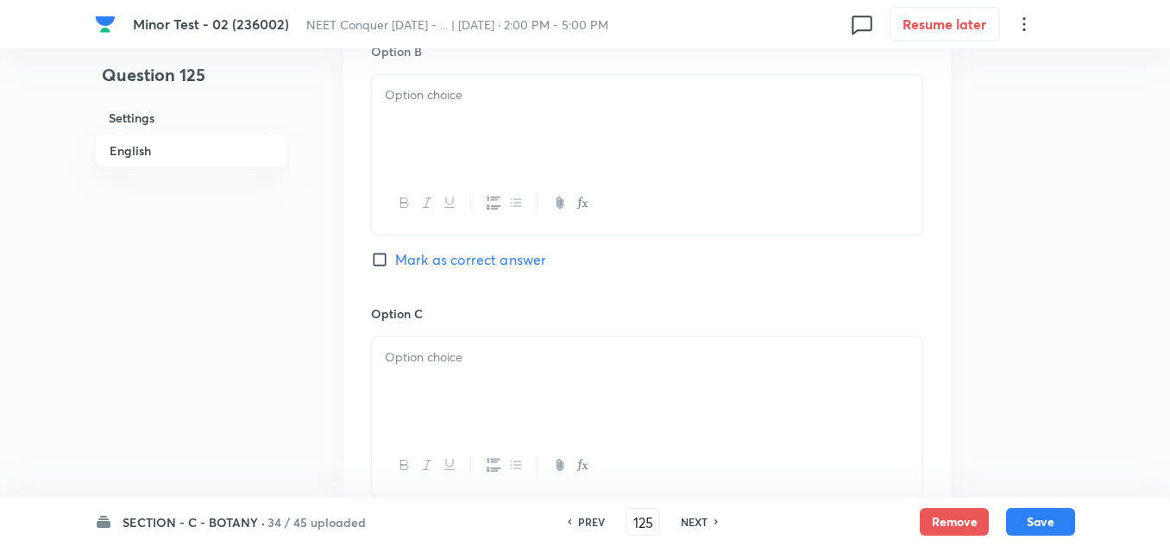
scroll to position [1121, 0]
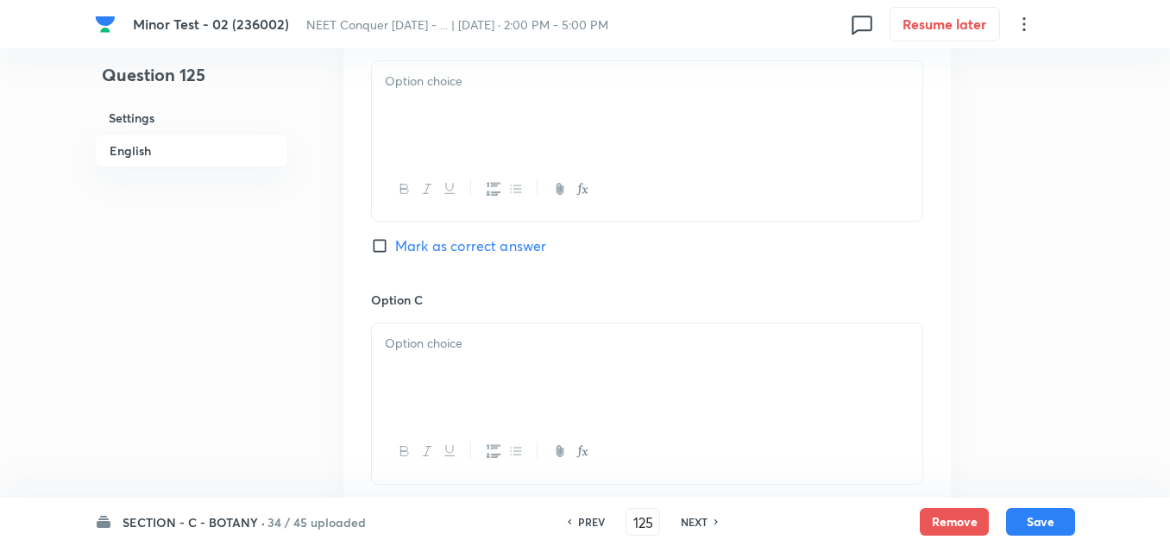
click at [451, 122] on div at bounding box center [647, 109] width 550 height 97
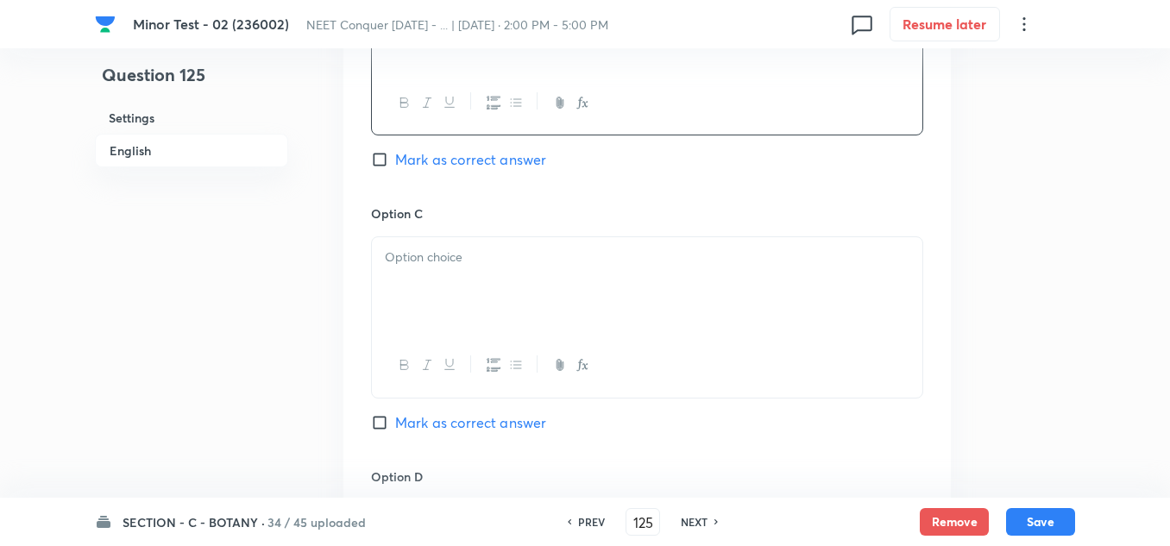
click at [432, 278] on div at bounding box center [647, 285] width 550 height 97
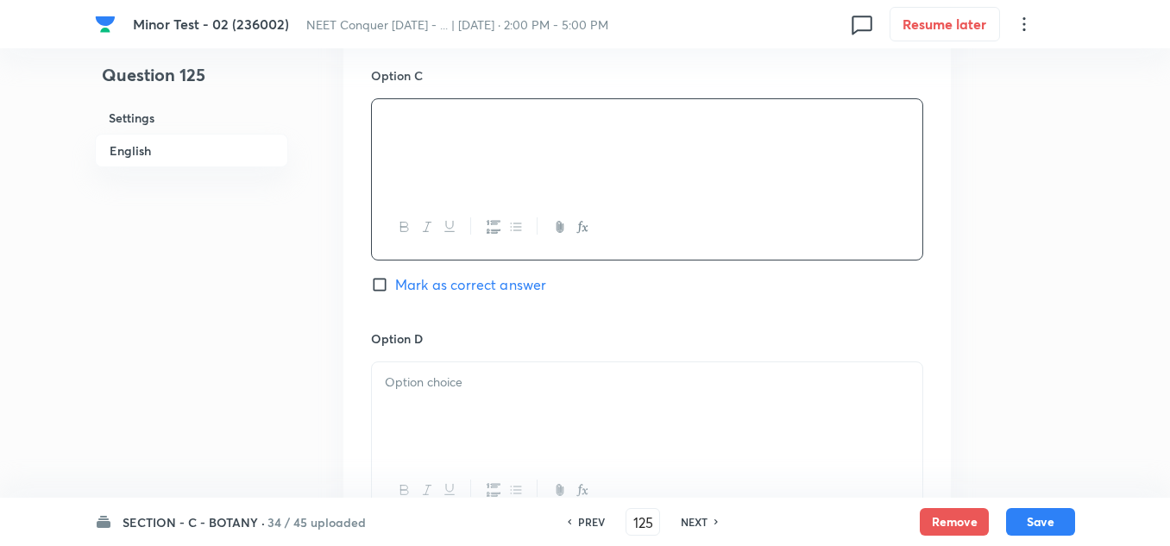
scroll to position [1380, 0]
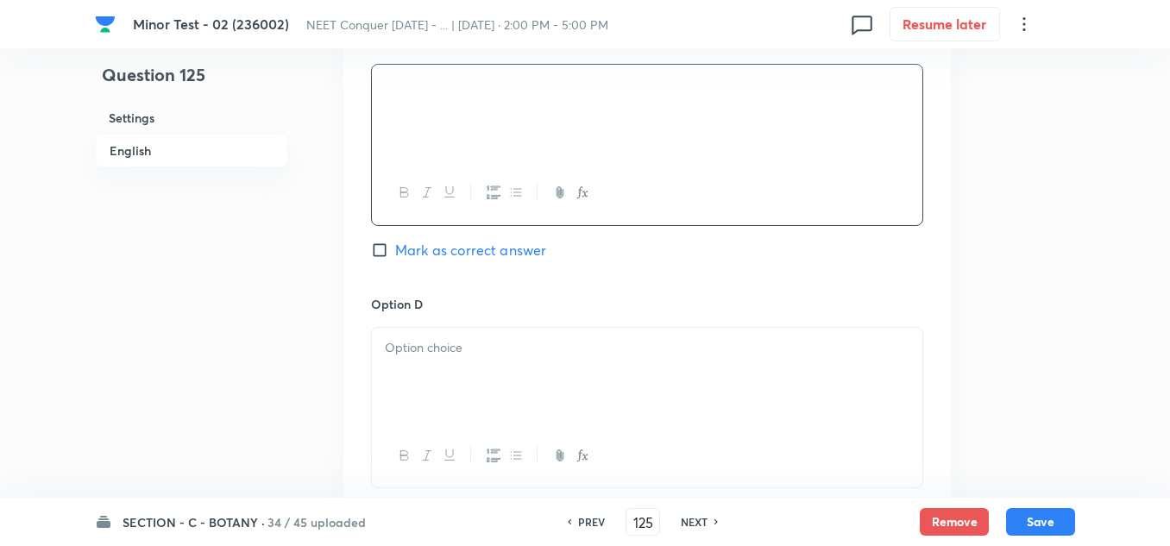
click at [438, 354] on p at bounding box center [647, 348] width 524 height 20
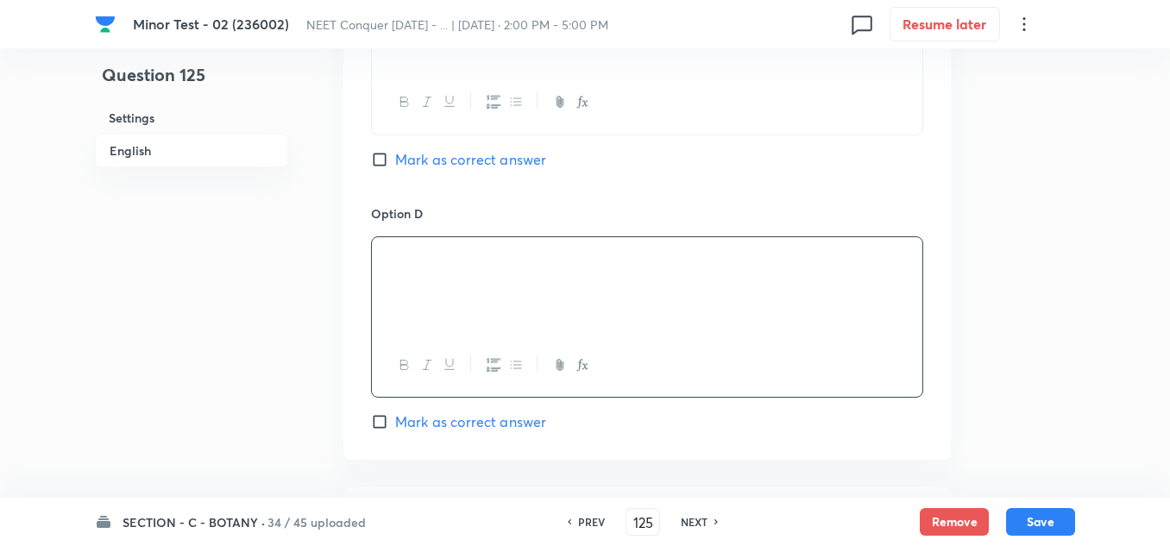
scroll to position [1639, 0]
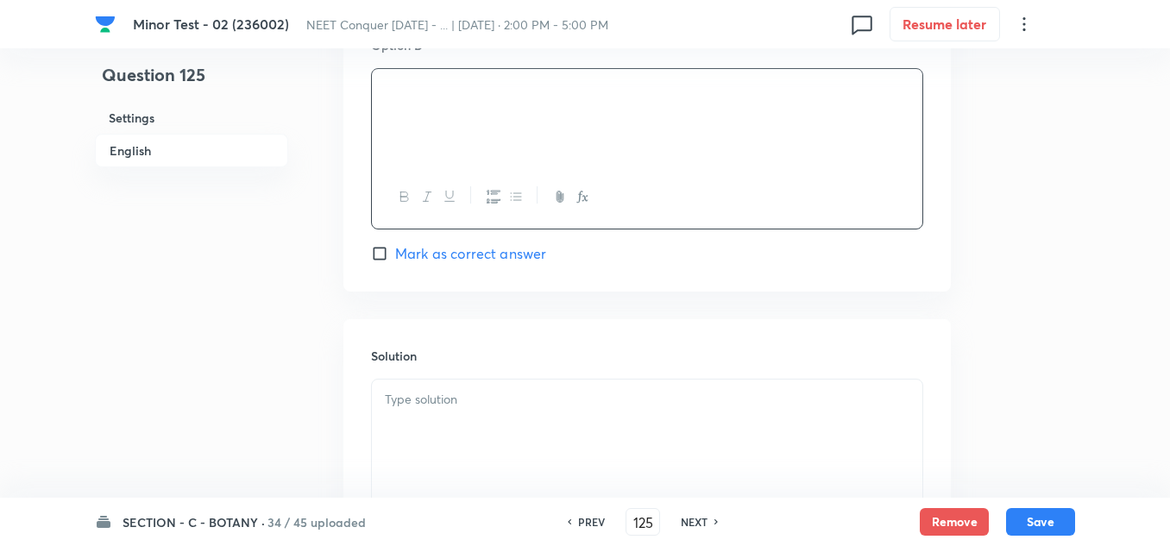
click at [371, 253] on input "Mark as correct answer" at bounding box center [383, 253] width 24 height 17
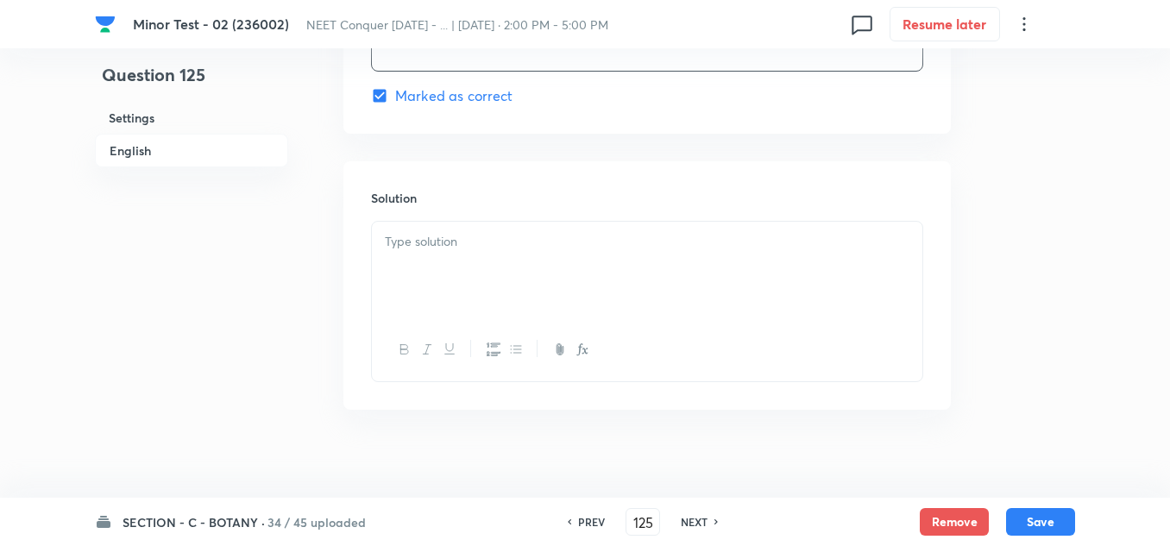
scroll to position [1812, 0]
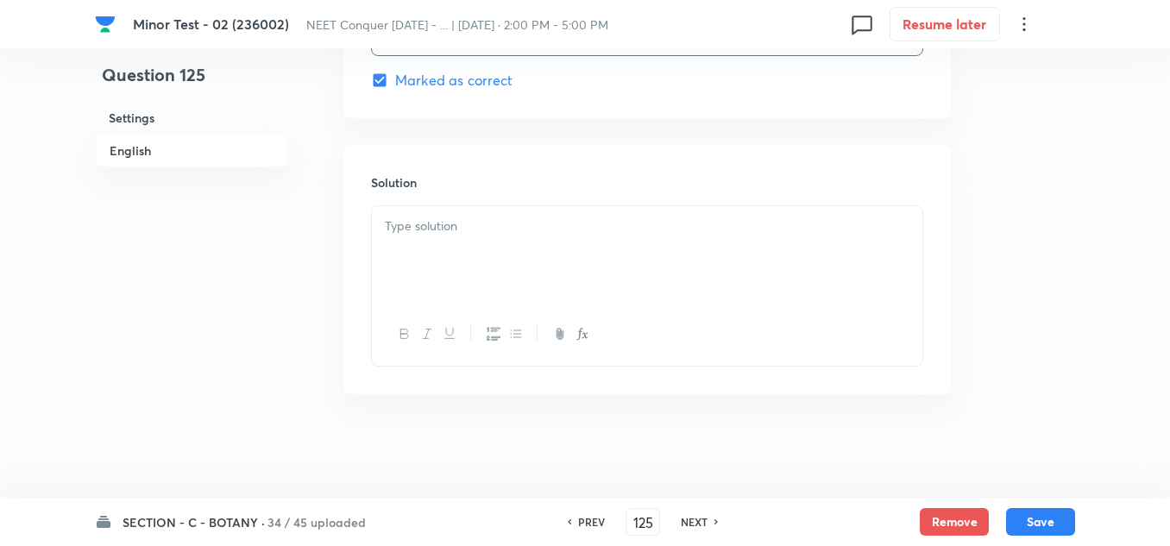
click at [543, 266] on div at bounding box center [647, 254] width 550 height 97
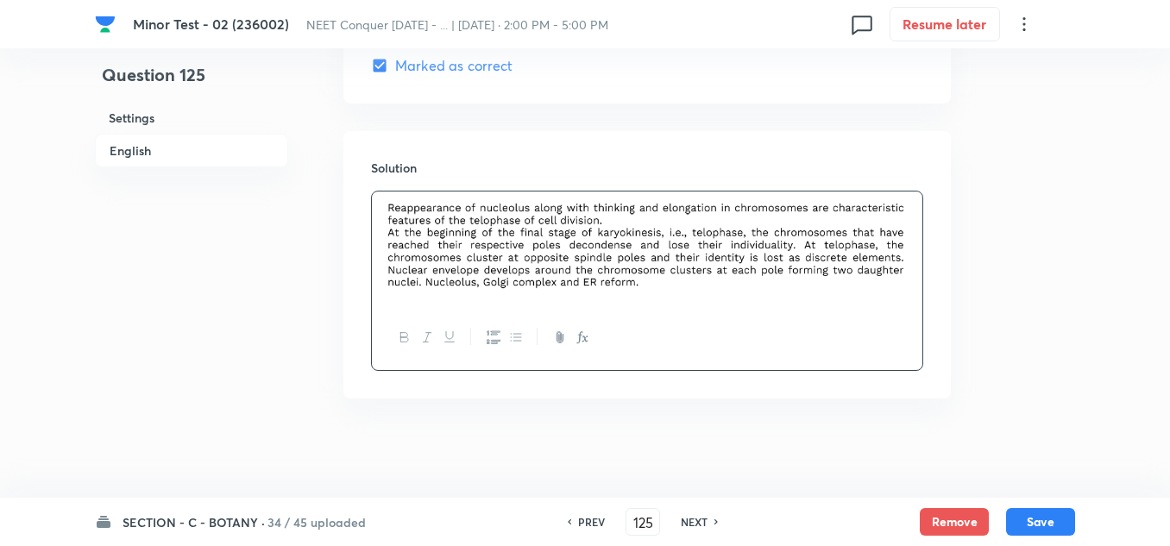
scroll to position [1831, 0]
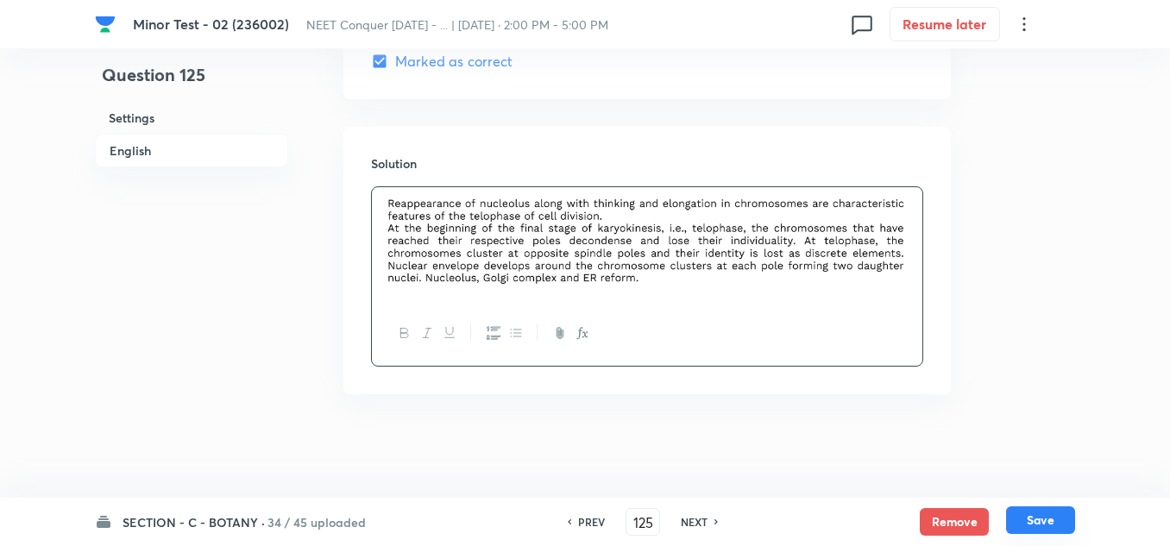
click at [1035, 526] on button "Save" at bounding box center [1040, 520] width 69 height 28
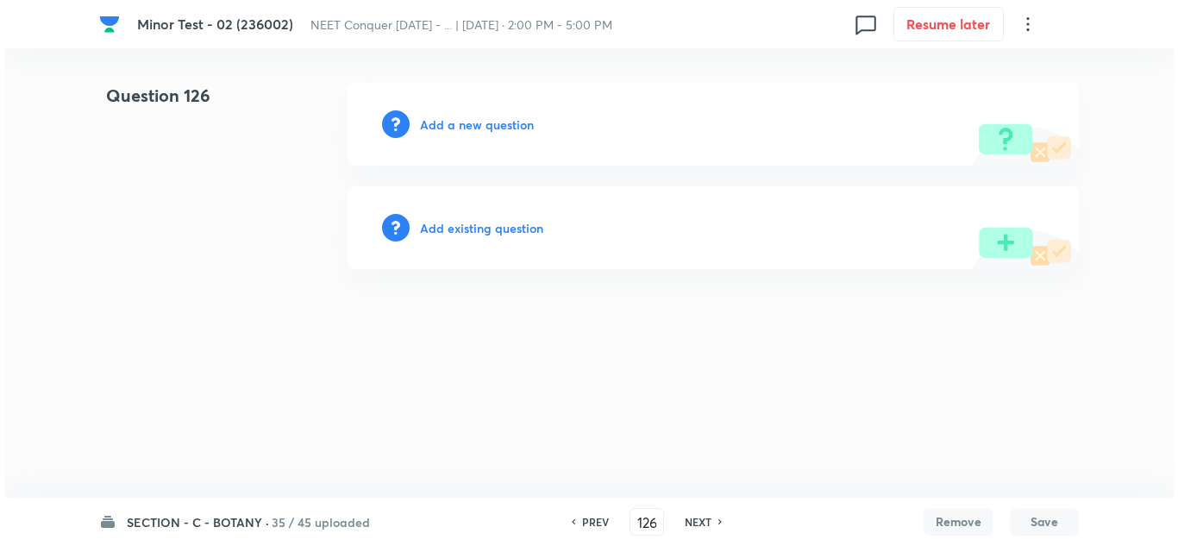
scroll to position [0, 0]
click at [485, 123] on h6 "Add a new question" at bounding box center [477, 125] width 114 height 18
click at [514, 116] on h6 "Choose a question type" at bounding box center [486, 125] width 133 height 18
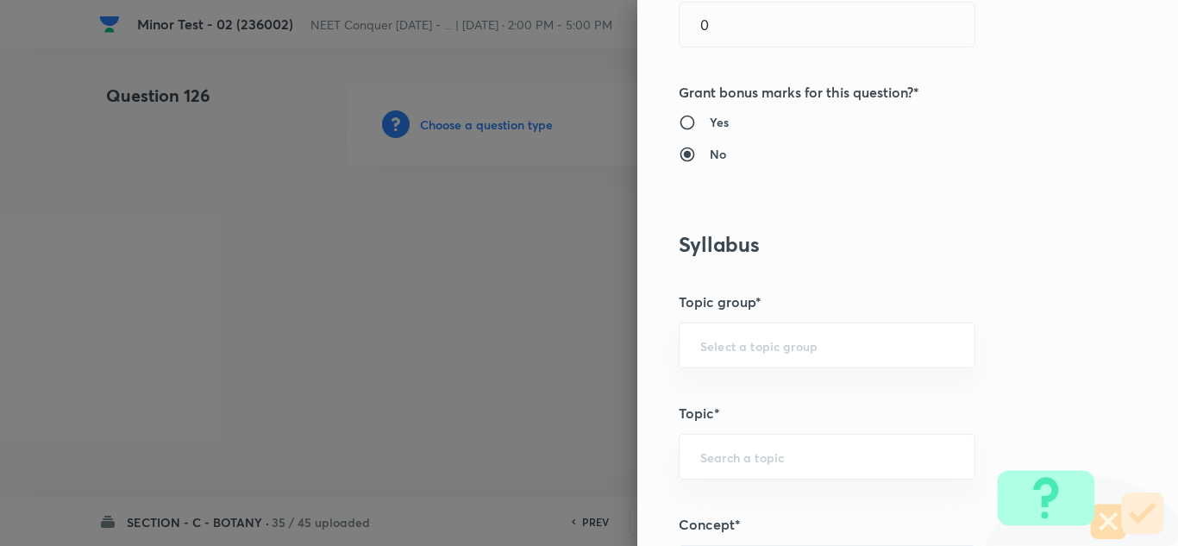
scroll to position [1035, 0]
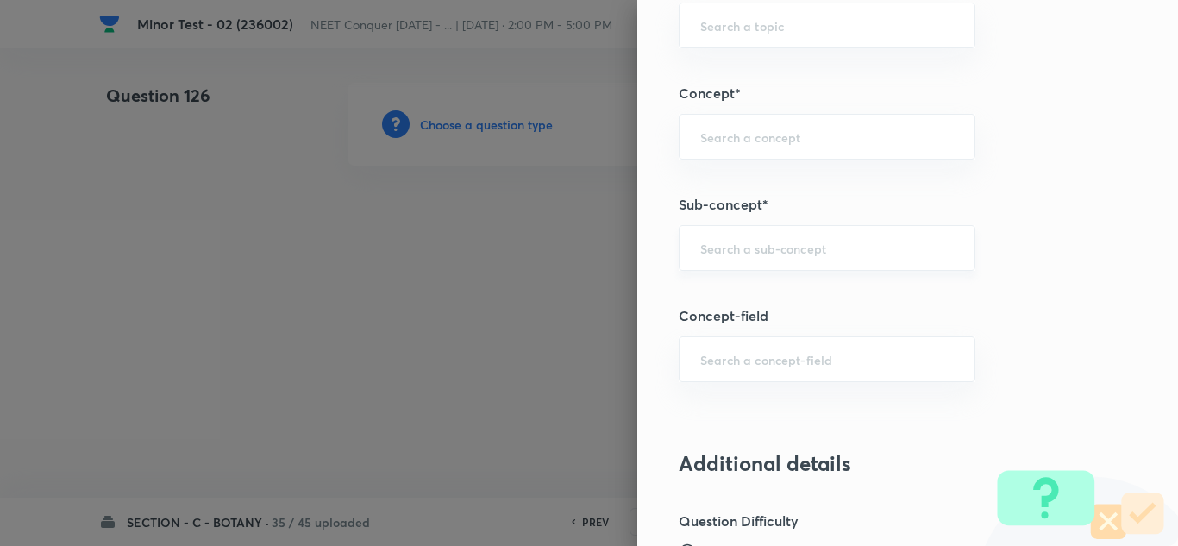
click at [800, 232] on div "​" at bounding box center [827, 248] width 297 height 46
paste input "Living World"
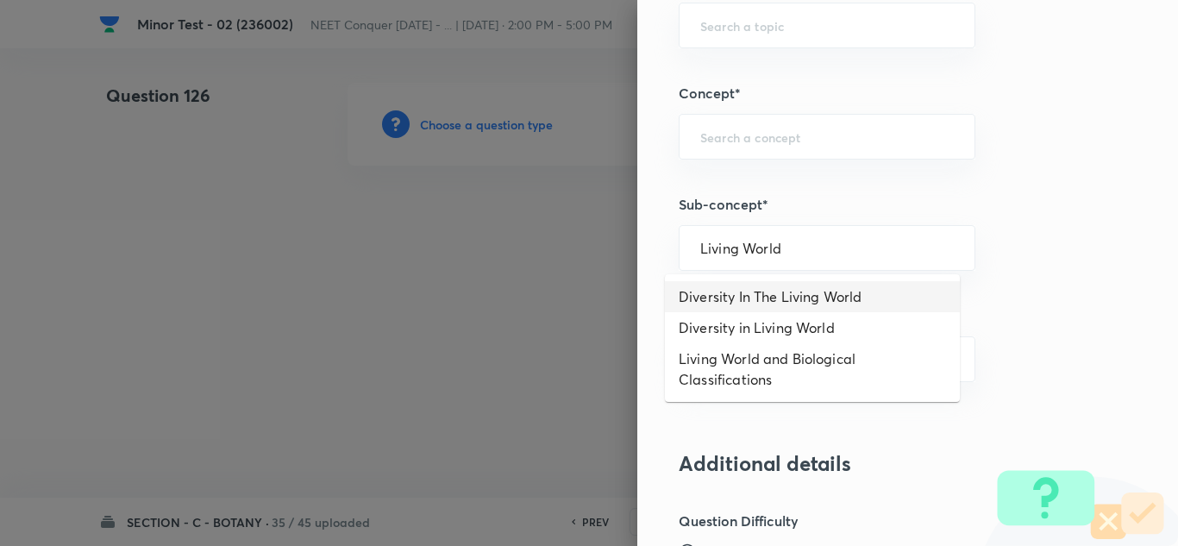
click at [777, 298] on li "Diversity In The Living World" at bounding box center [812, 296] width 295 height 31
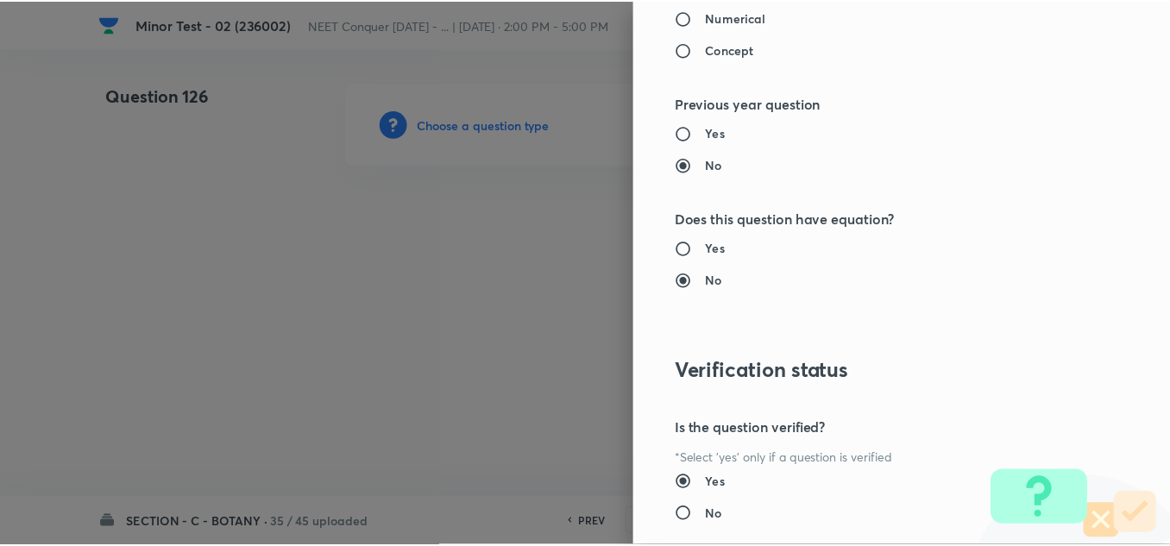
scroll to position [1897, 0]
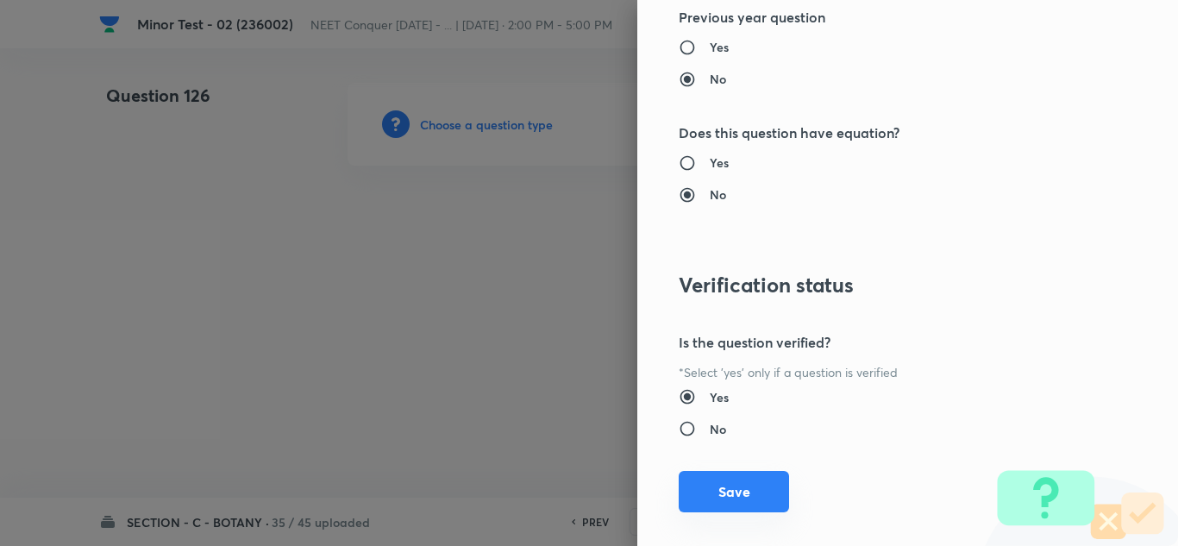
click at [703, 488] on button "Save" at bounding box center [734, 491] width 110 height 41
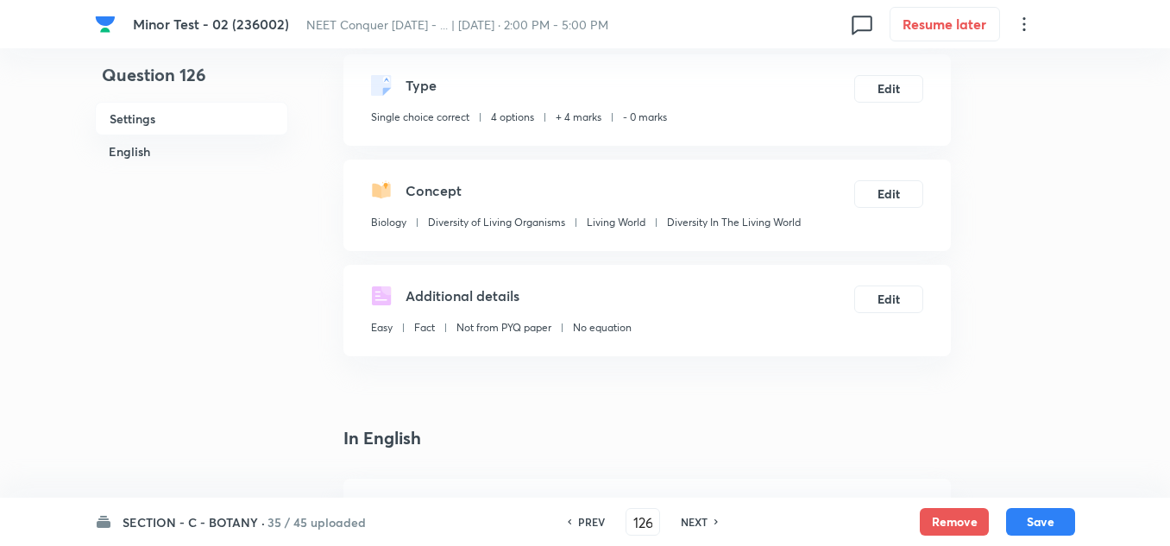
scroll to position [345, 0]
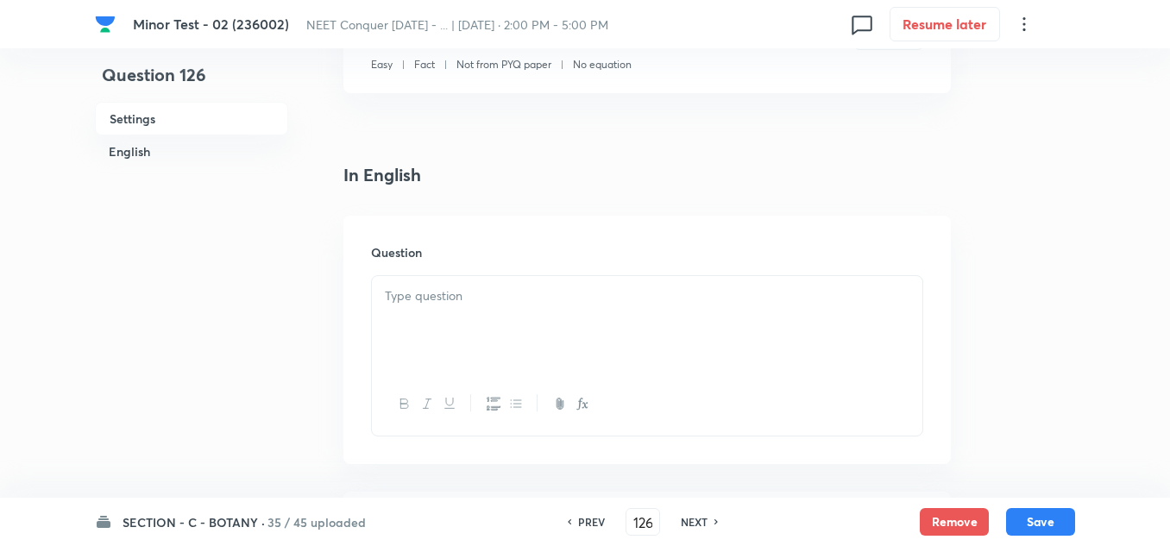
click at [469, 351] on div at bounding box center [647, 324] width 550 height 97
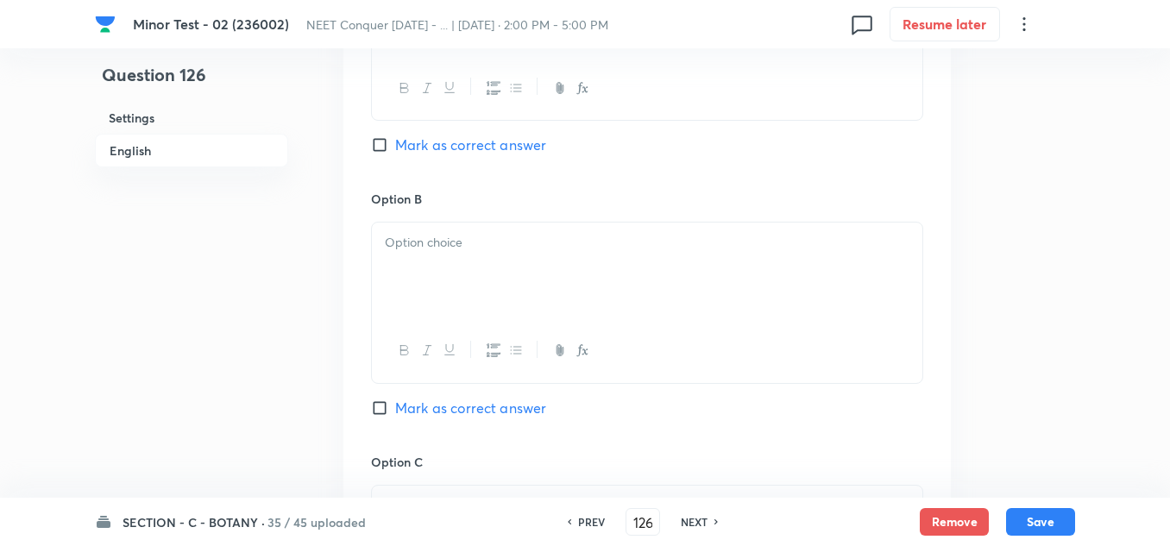
scroll to position [776, 0]
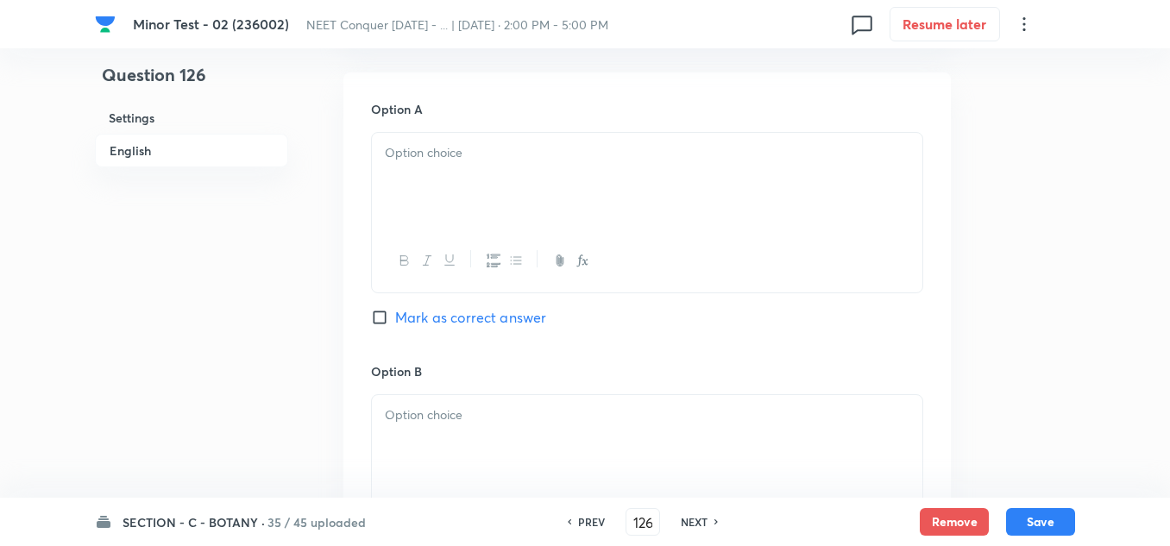
click at [454, 166] on div at bounding box center [647, 181] width 550 height 97
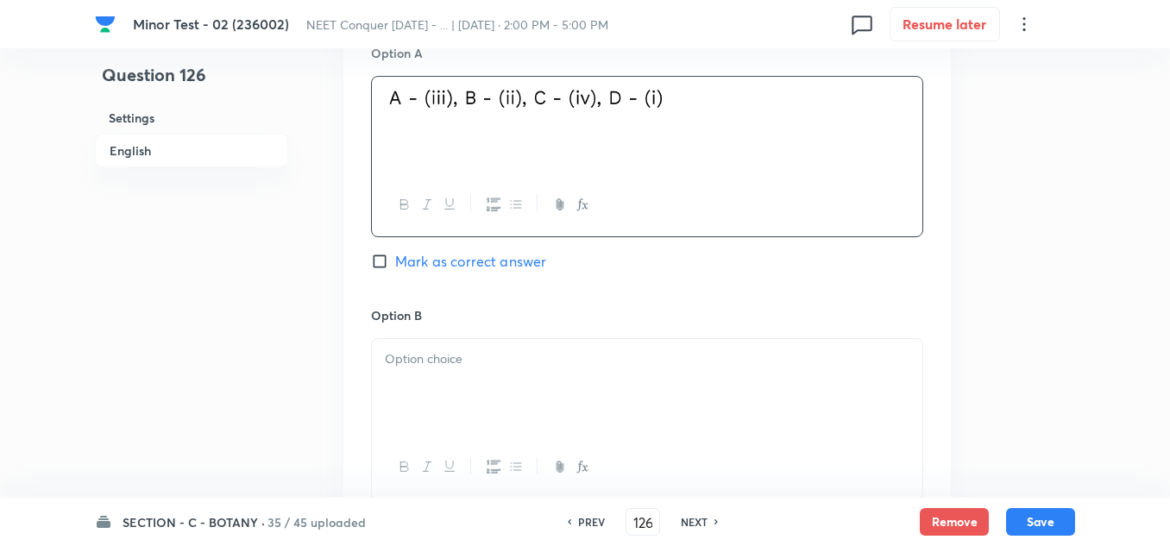
scroll to position [862, 0]
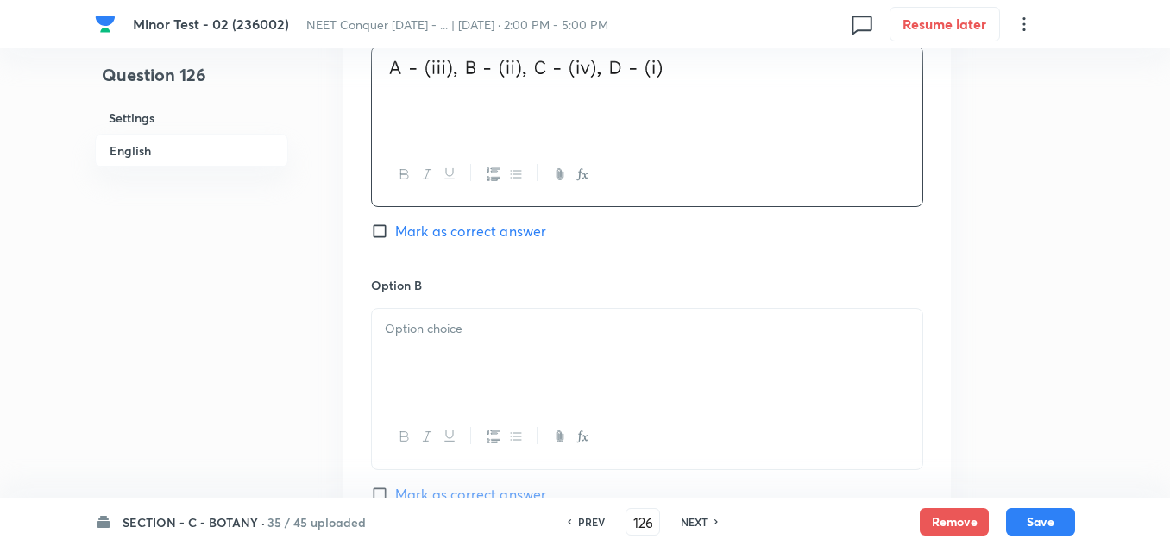
click at [451, 324] on p at bounding box center [647, 329] width 524 height 20
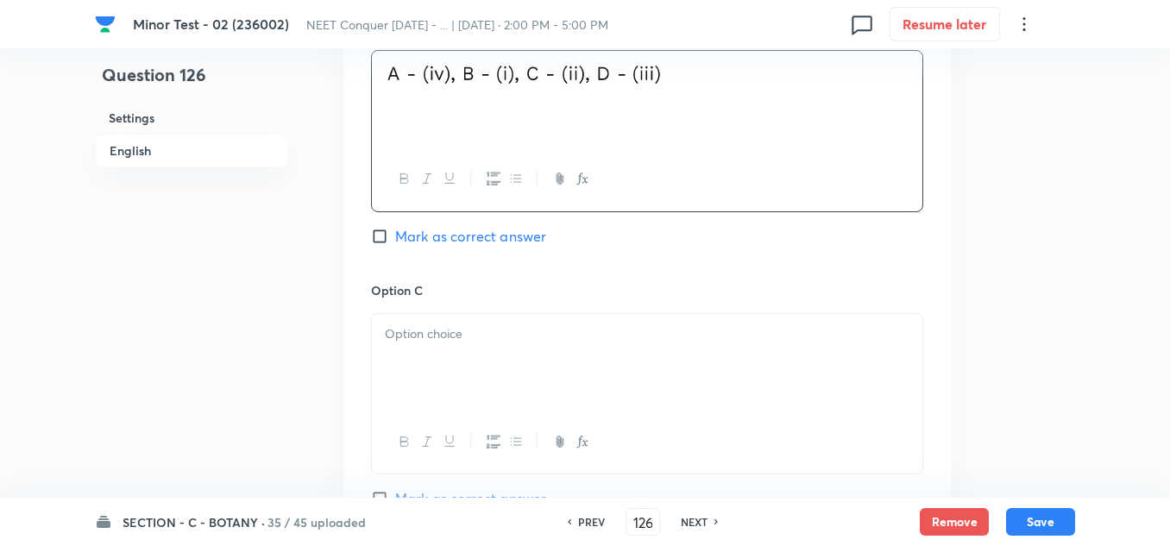
scroll to position [1121, 0]
click at [467, 340] on p at bounding box center [647, 333] width 524 height 20
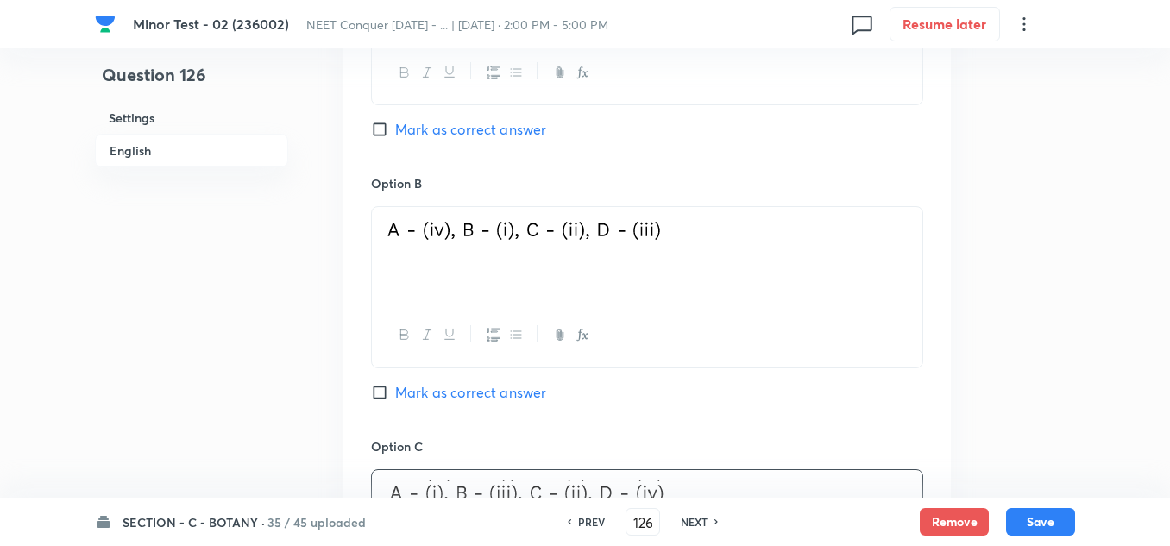
scroll to position [949, 0]
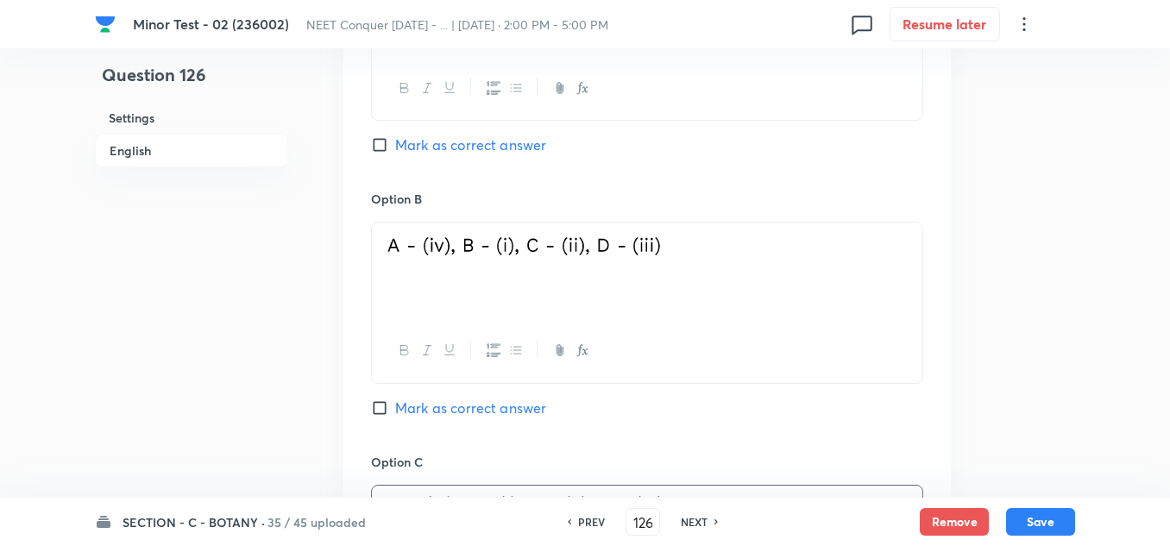
click at [385, 406] on input "Mark as correct answer" at bounding box center [383, 407] width 24 height 17
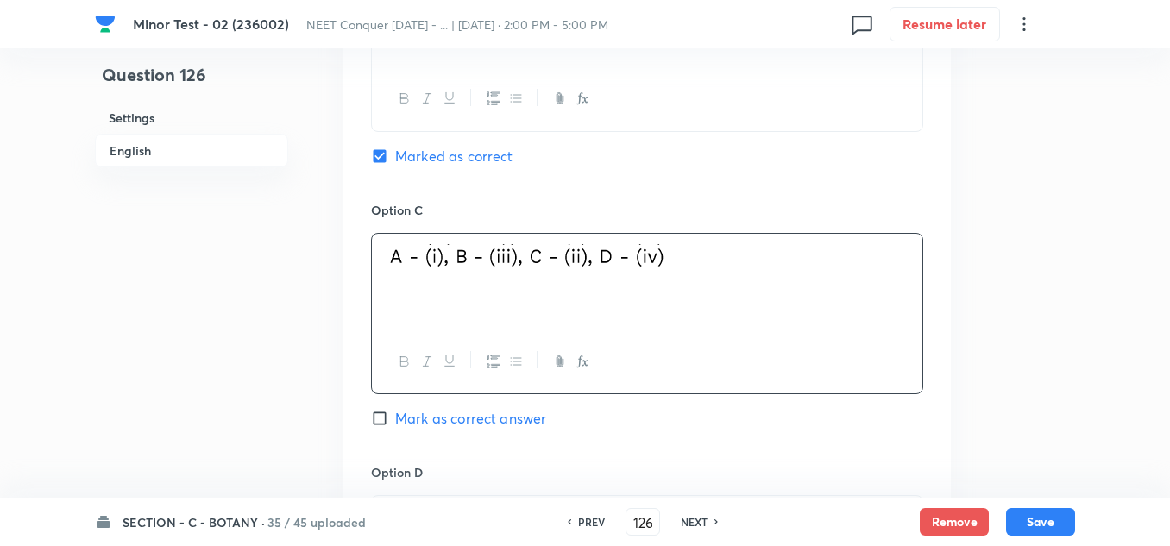
scroll to position [1466, 0]
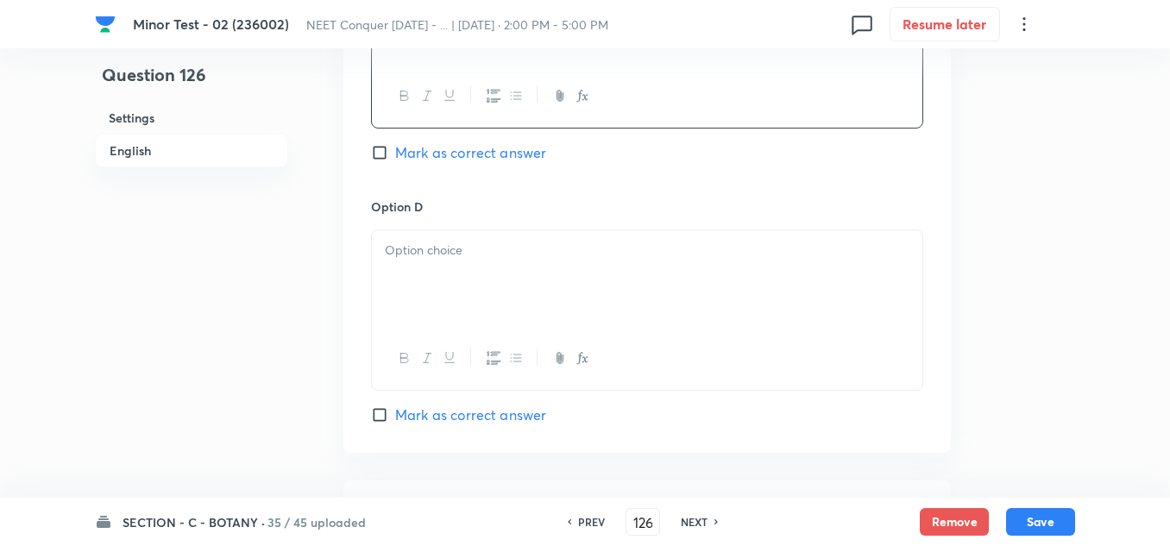
click at [460, 294] on div at bounding box center [647, 278] width 550 height 97
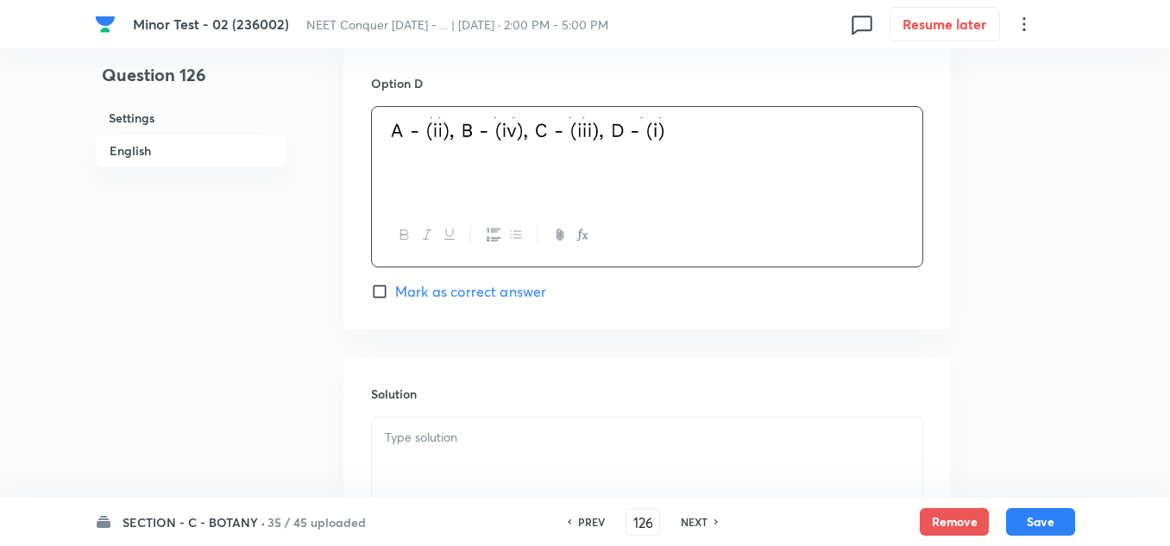
scroll to position [1802, 0]
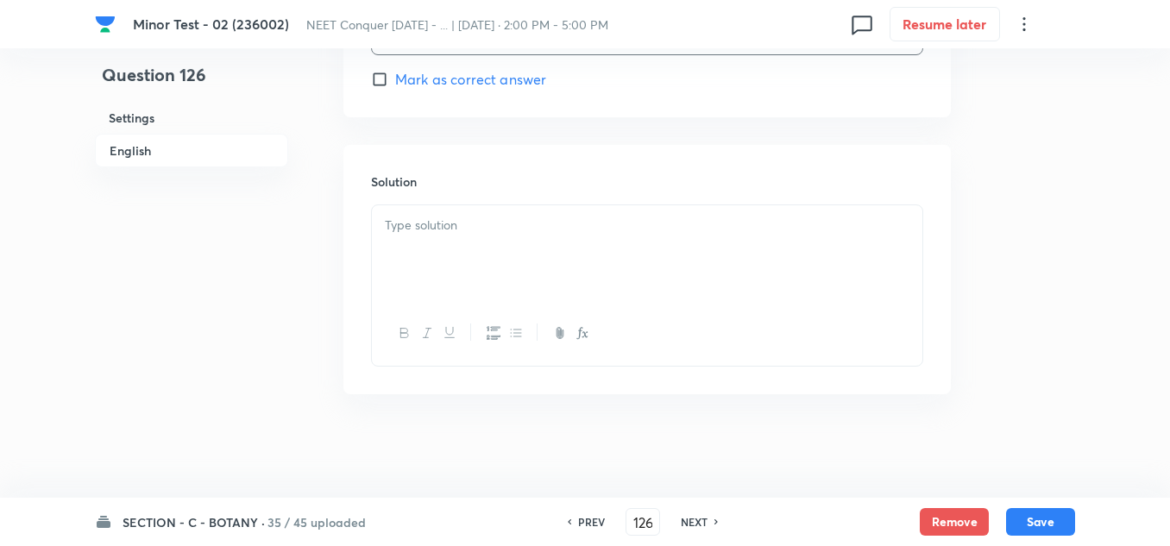
click at [527, 230] on p at bounding box center [647, 226] width 524 height 20
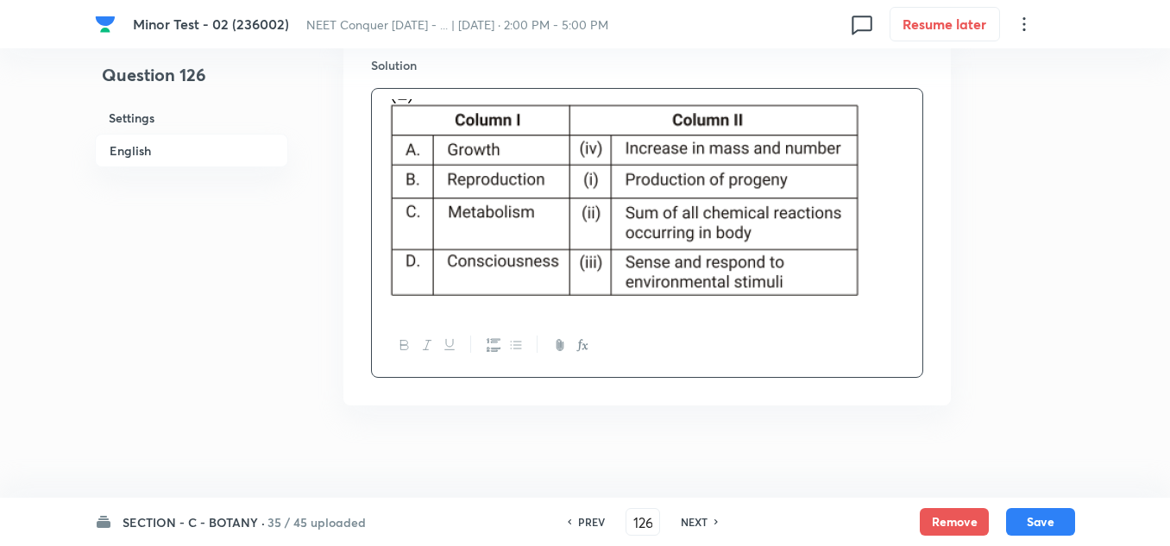
scroll to position [1929, 0]
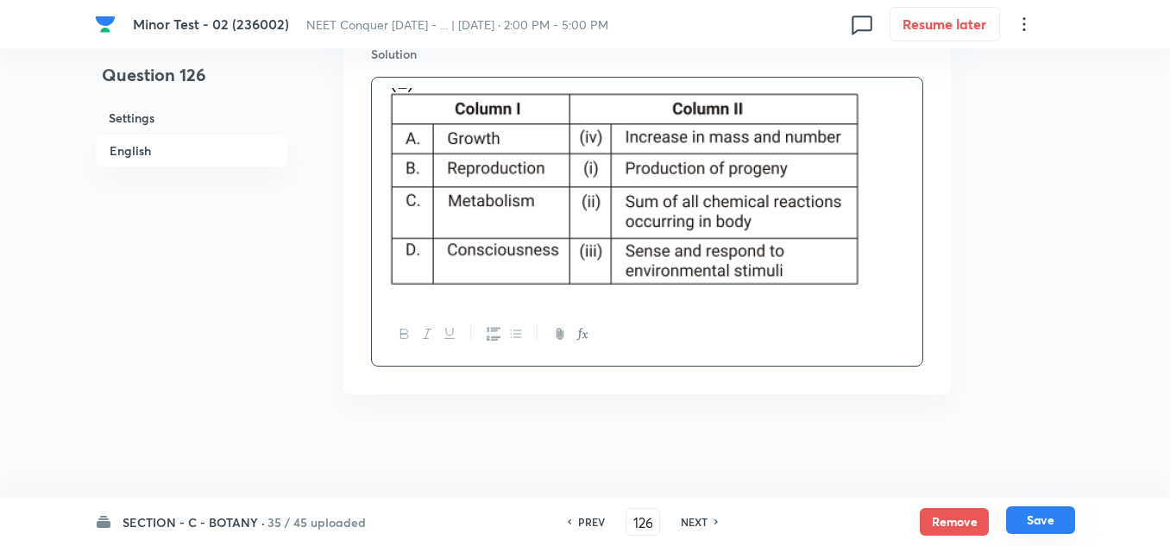
click at [1044, 530] on button "Save" at bounding box center [1040, 520] width 69 height 28
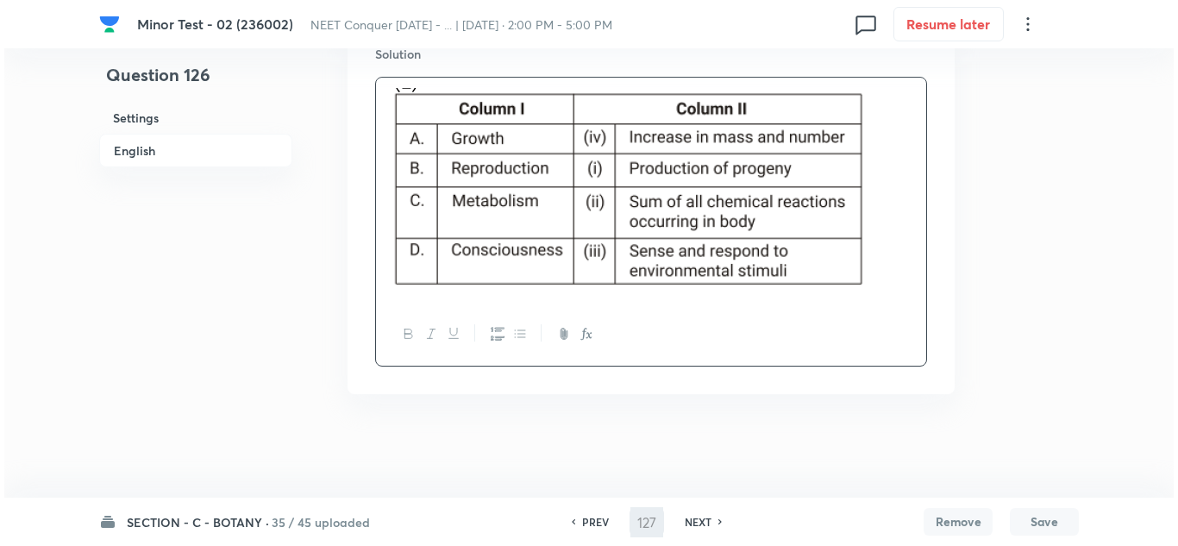
scroll to position [0, 0]
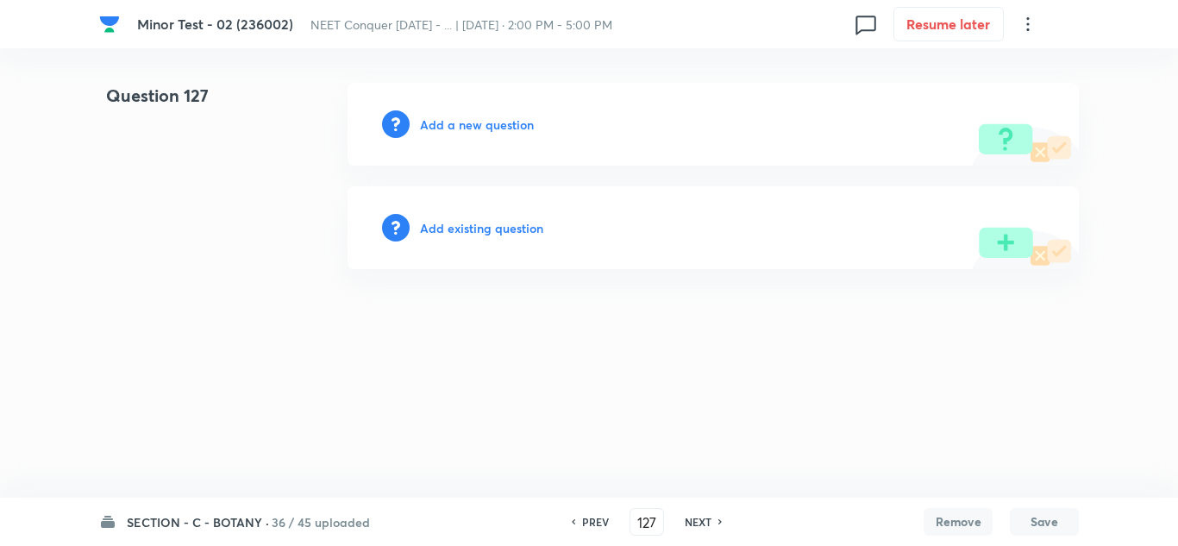
click at [448, 123] on h6 "Add a new question" at bounding box center [477, 125] width 114 height 18
click at [473, 122] on h6 "Choose a question type" at bounding box center [486, 125] width 133 height 18
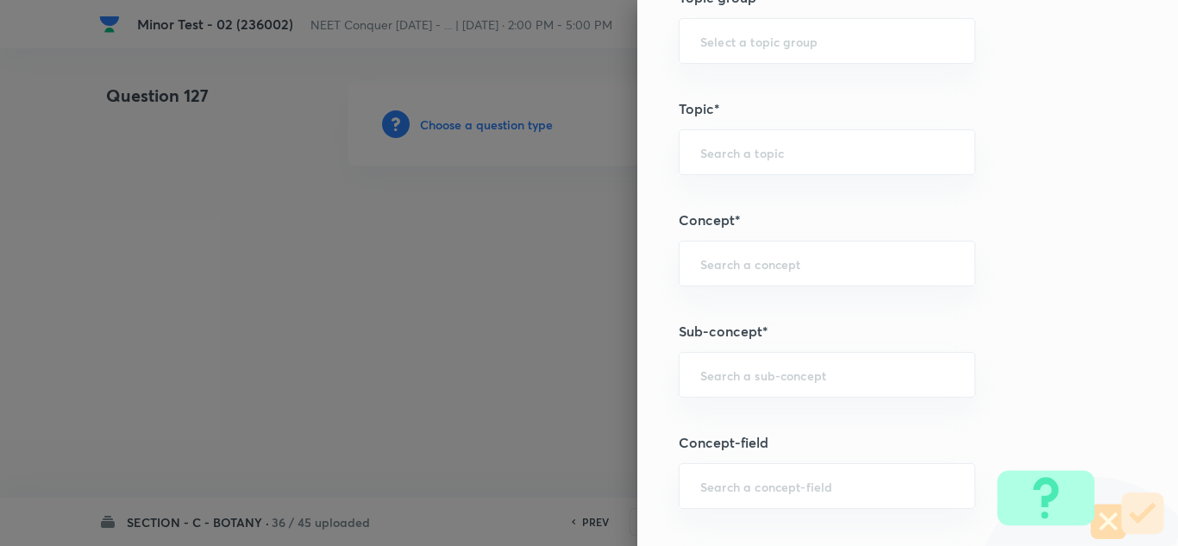
scroll to position [1121, 0]
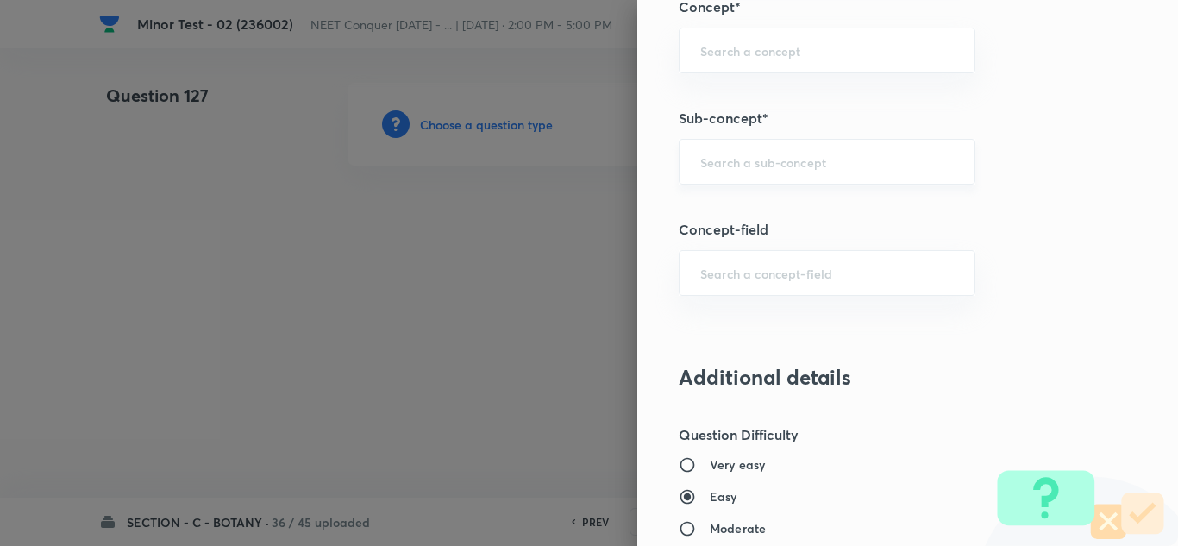
click at [716, 158] on input "text" at bounding box center [827, 162] width 254 height 16
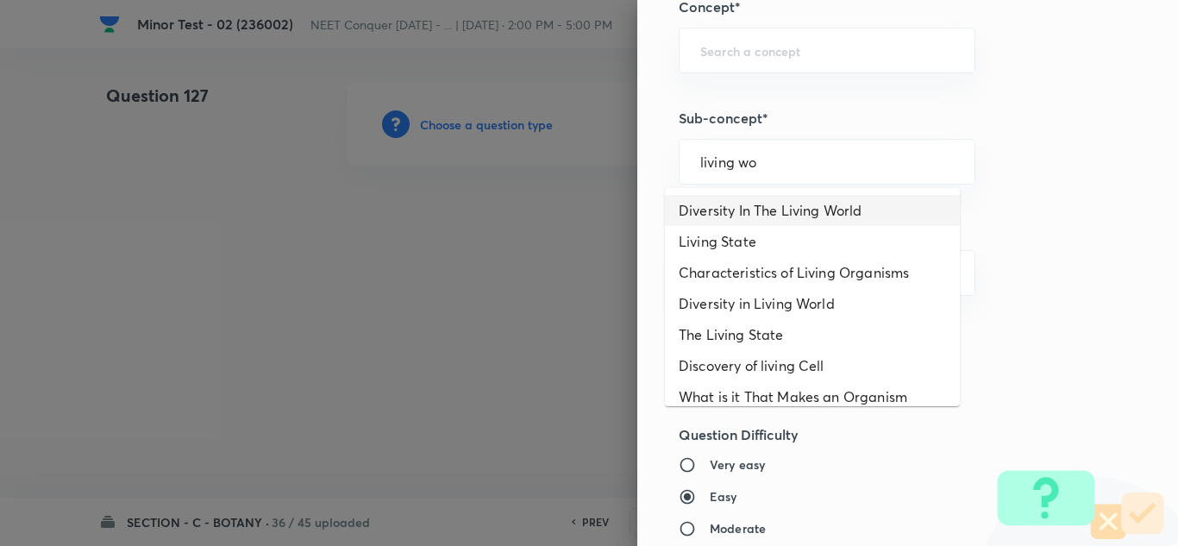
click at [731, 213] on li "Diversity In The Living World" at bounding box center [812, 210] width 295 height 31
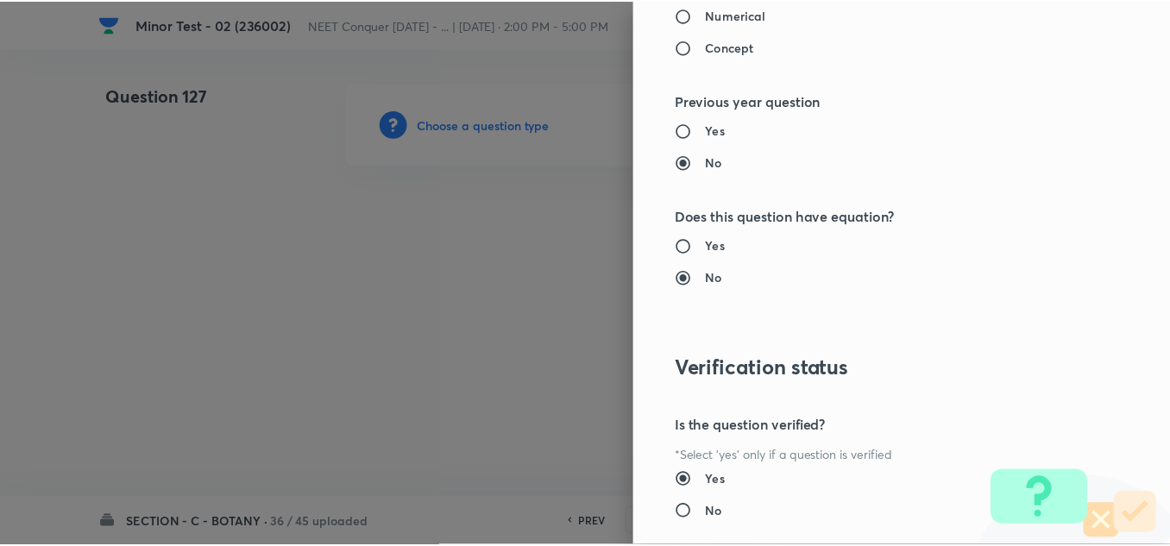
scroll to position [1921, 0]
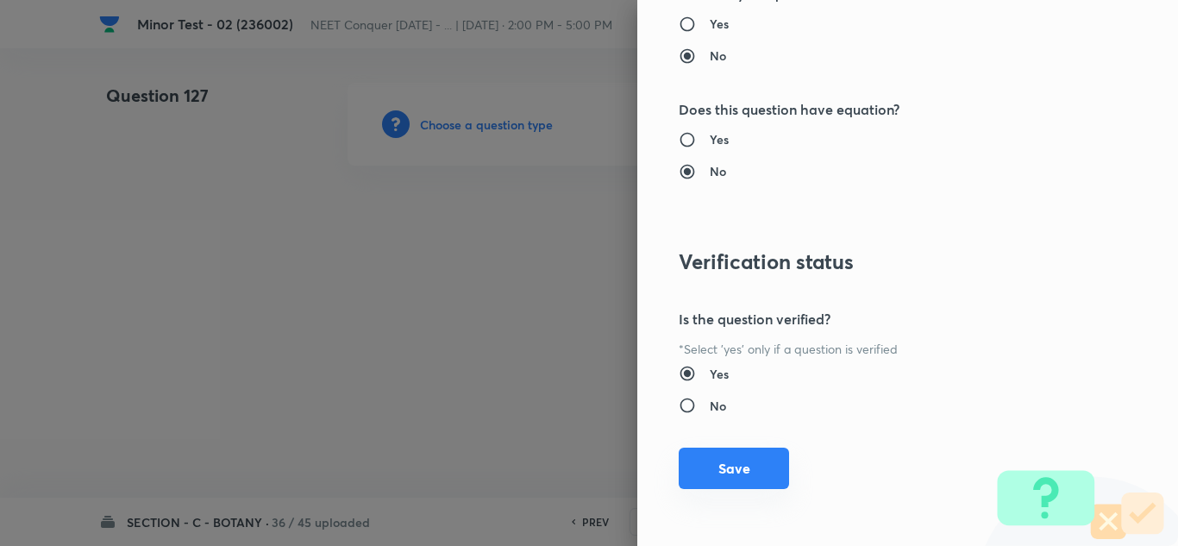
click at [728, 459] on button "Save" at bounding box center [734, 468] width 110 height 41
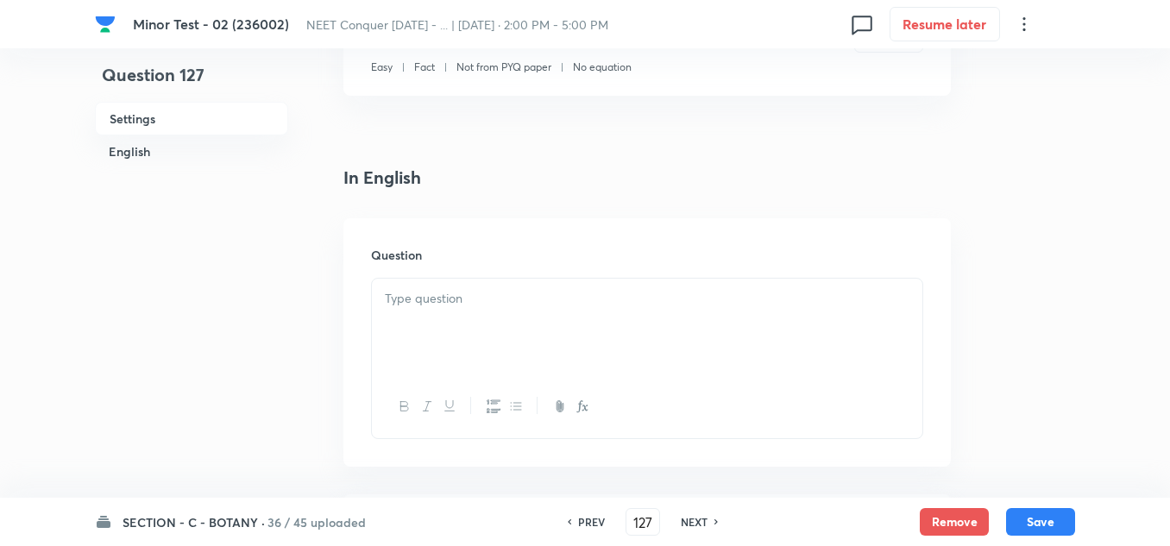
scroll to position [345, 0]
click at [436, 308] on div at bounding box center [647, 324] width 550 height 97
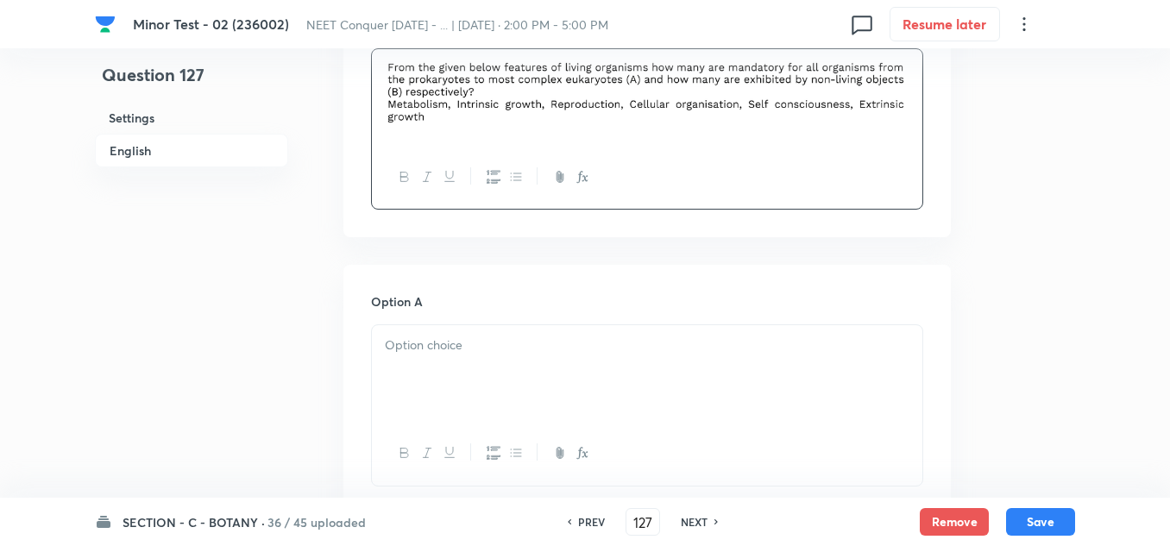
scroll to position [604, 0]
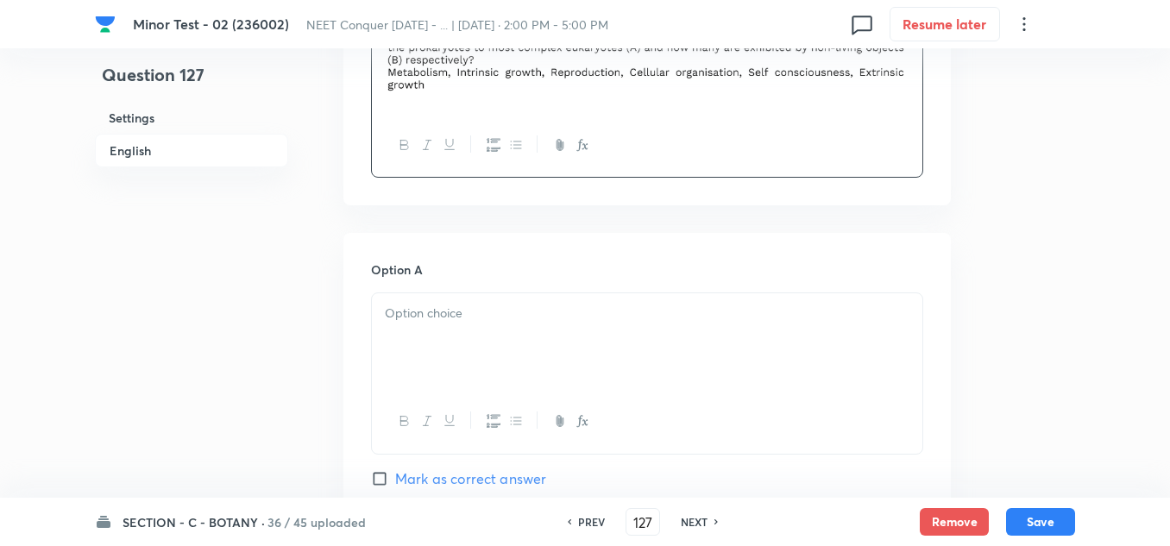
click at [452, 335] on div at bounding box center [647, 341] width 550 height 97
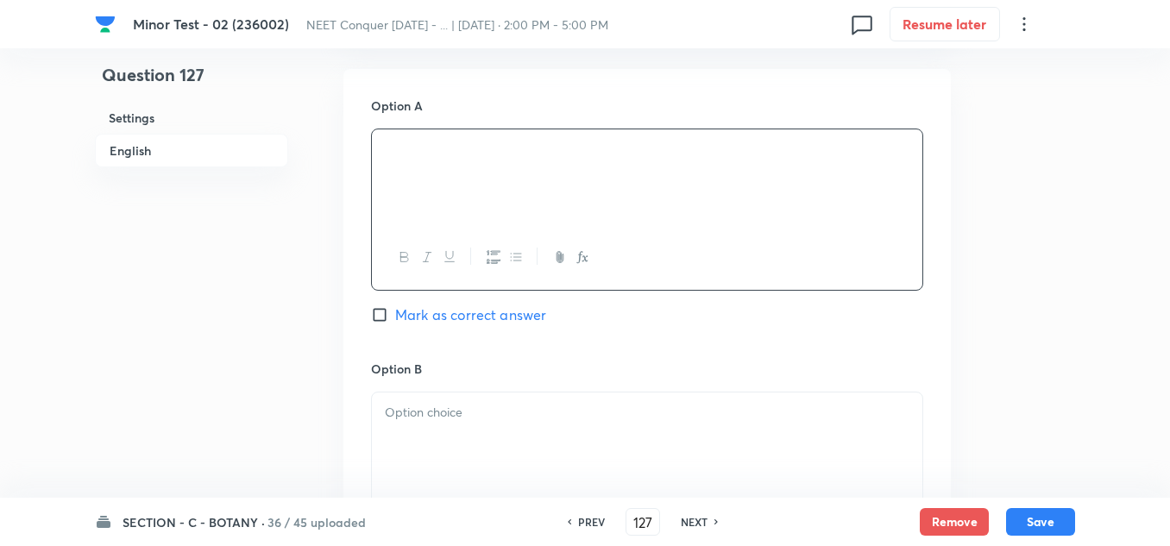
scroll to position [776, 0]
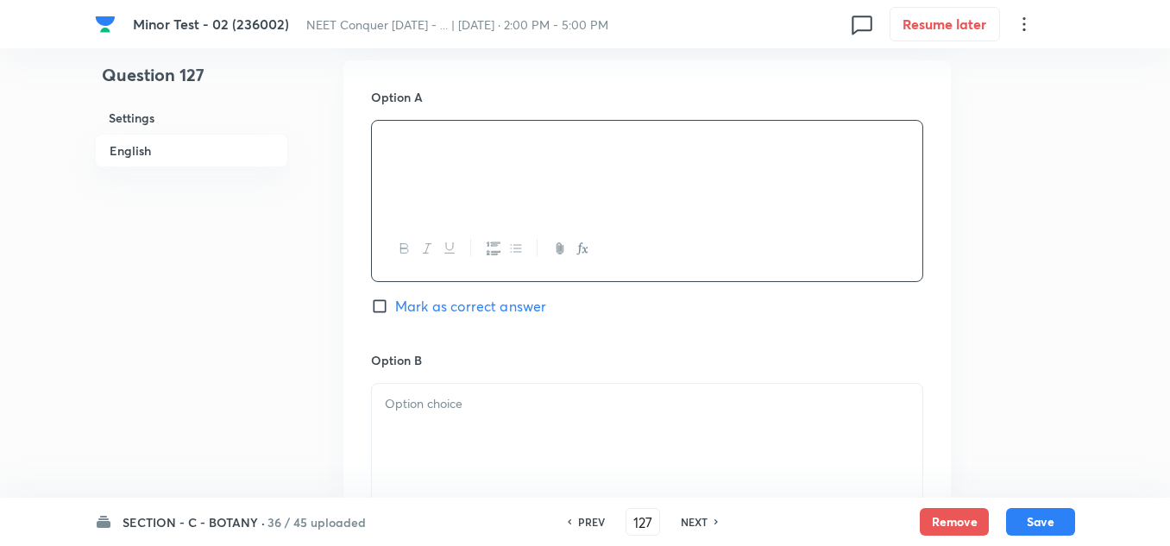
click at [427, 433] on div at bounding box center [647, 432] width 550 height 97
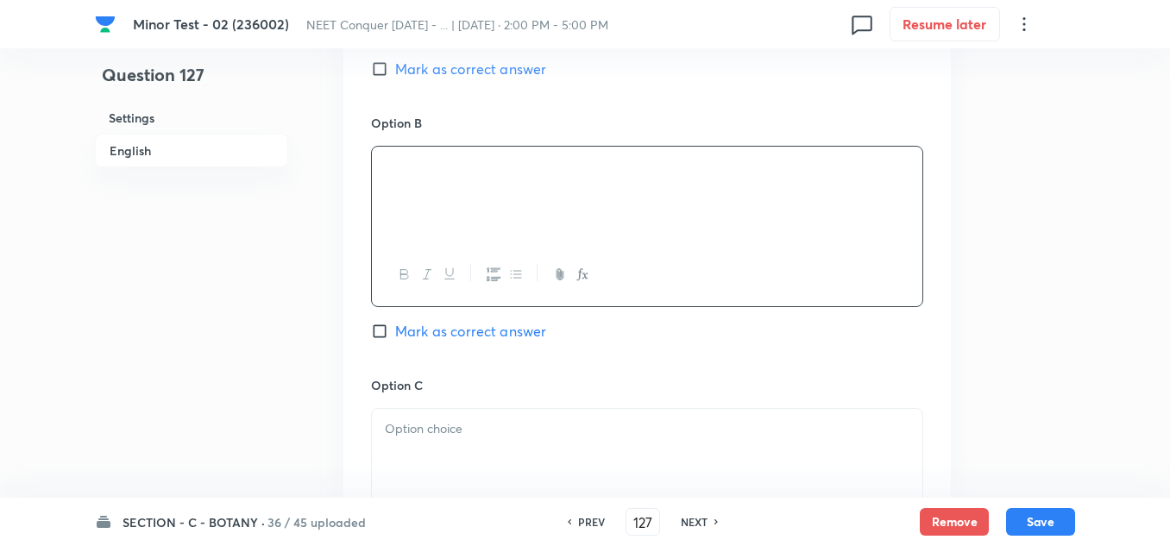
scroll to position [1121, 0]
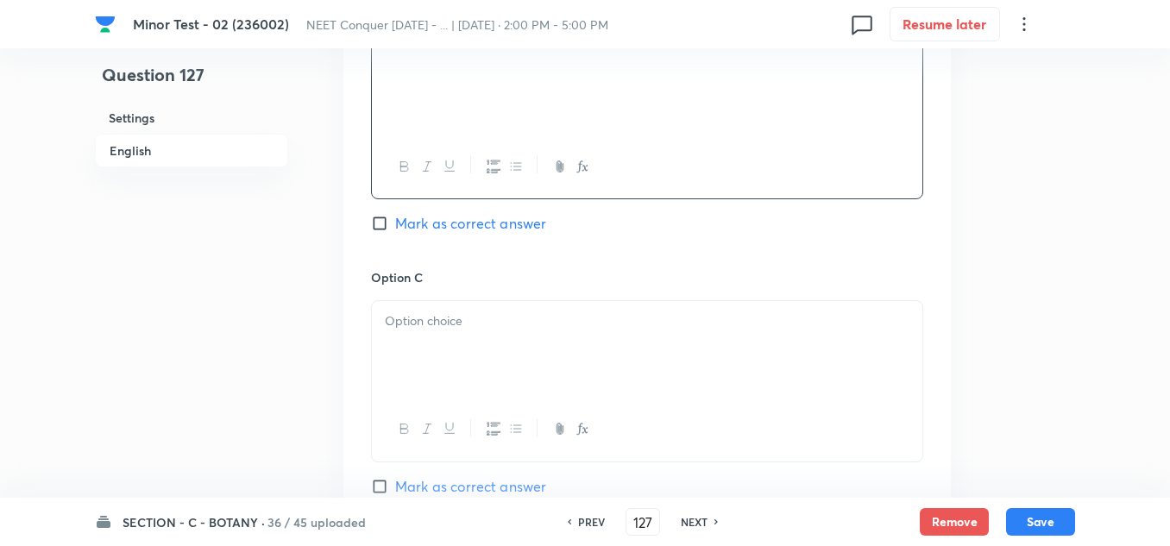
click at [432, 363] on div at bounding box center [647, 349] width 550 height 97
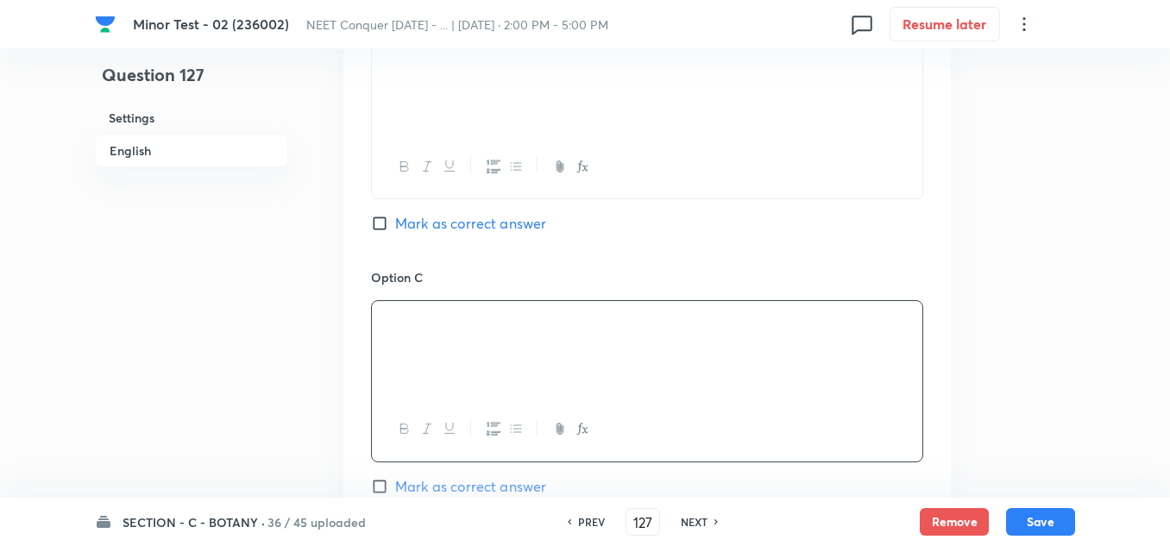
click at [383, 222] on input "Mark as correct answer" at bounding box center [383, 223] width 24 height 17
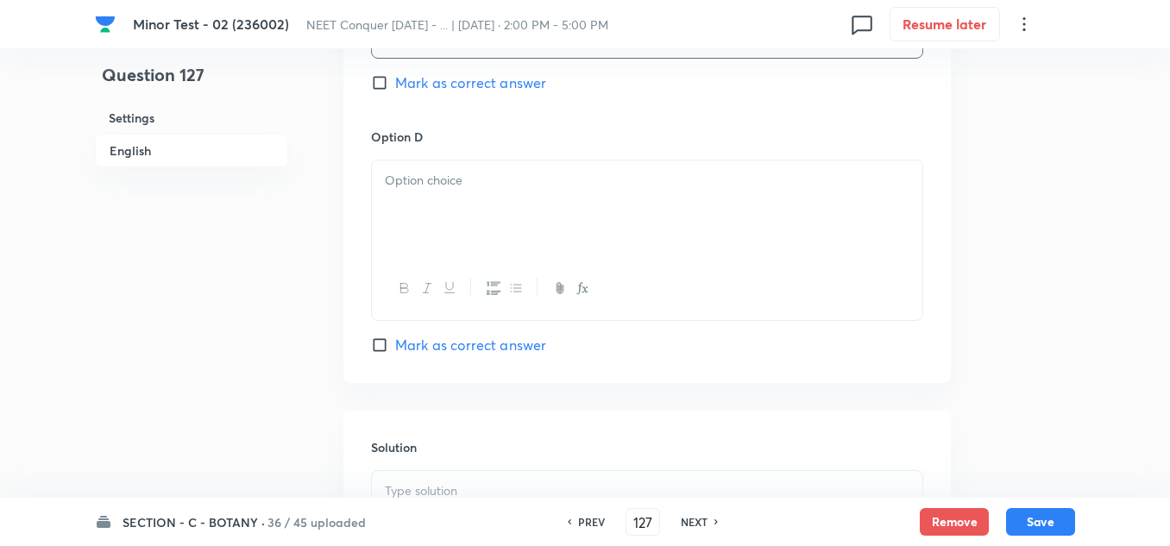
scroll to position [1552, 0]
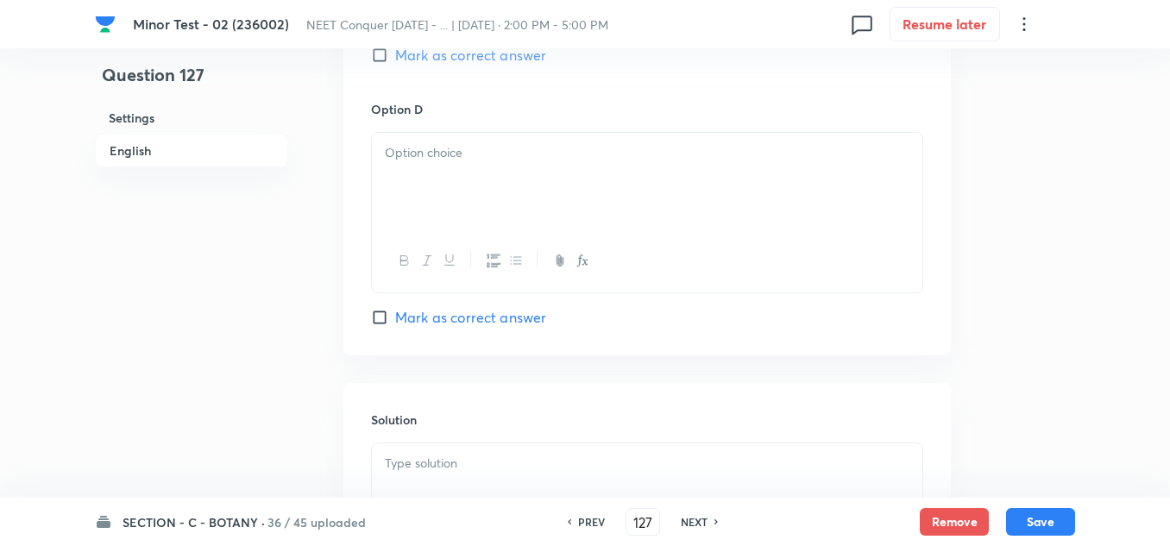
click at [473, 152] on p at bounding box center [647, 153] width 524 height 20
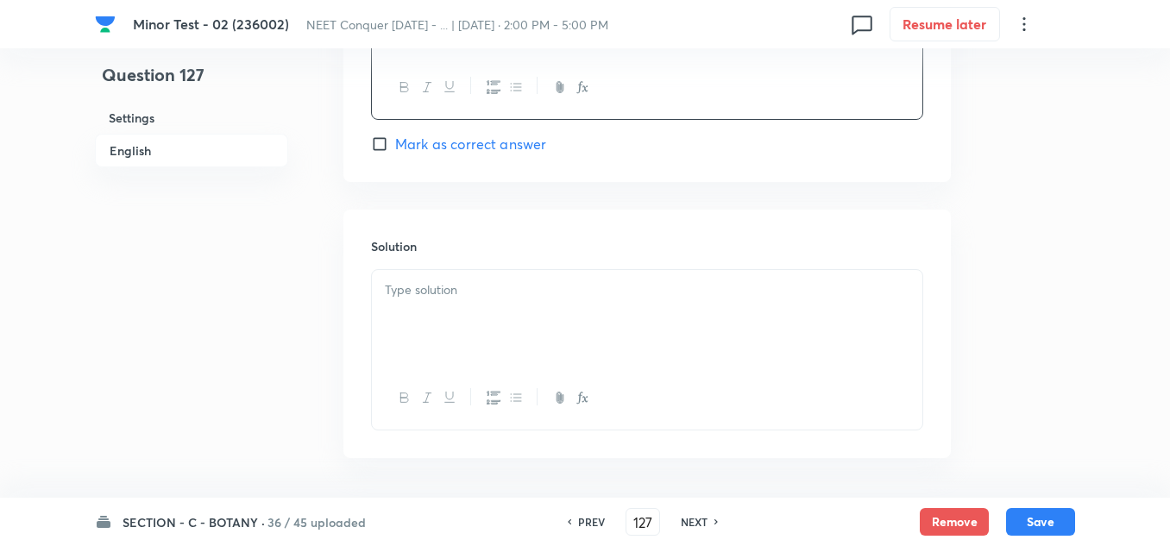
scroll to position [1790, 0]
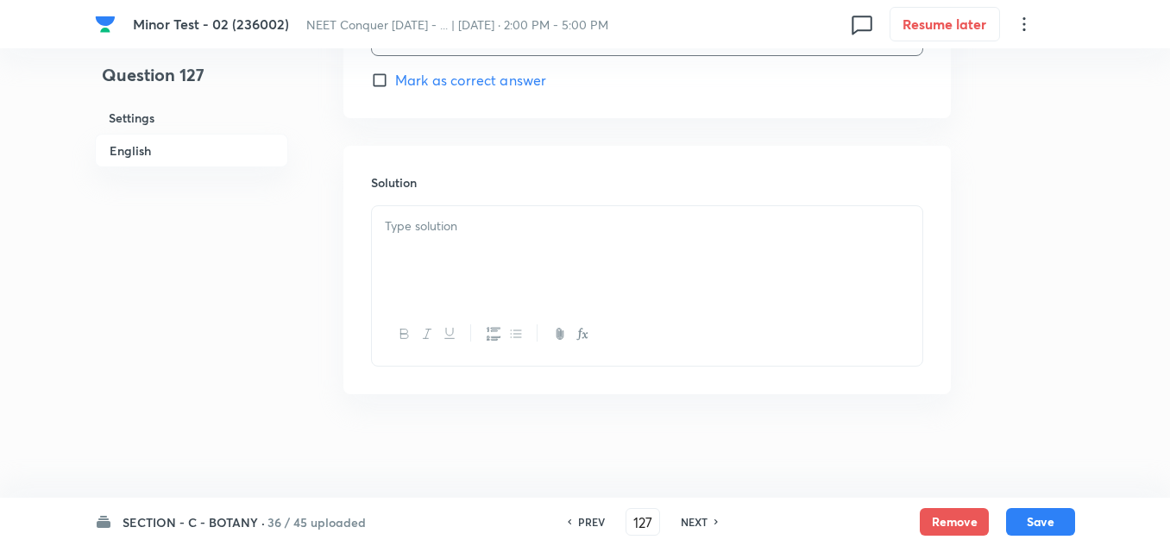
click at [480, 235] on p at bounding box center [647, 226] width 524 height 20
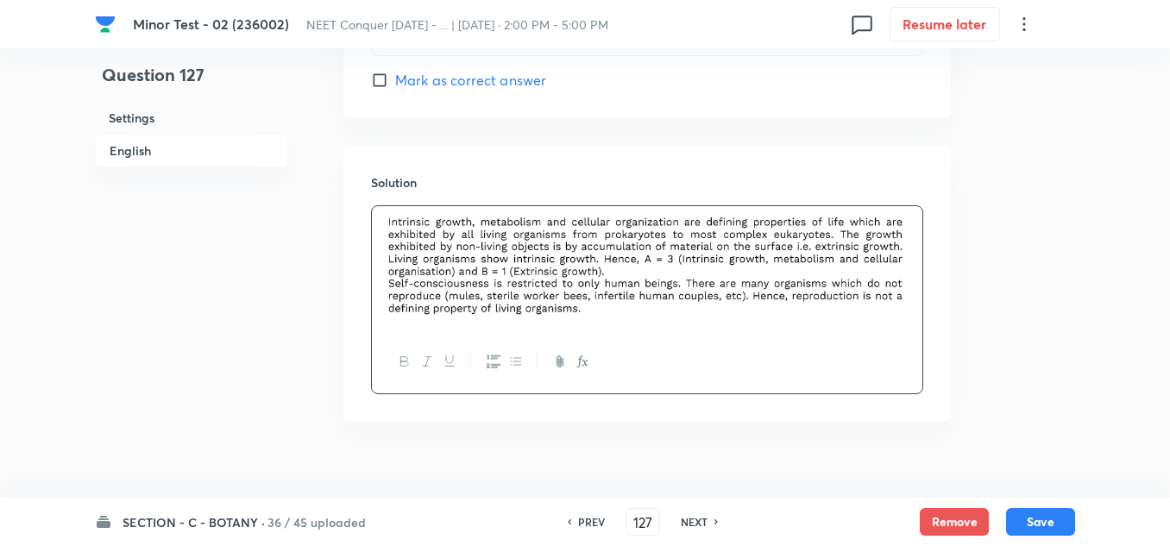
scroll to position [1817, 0]
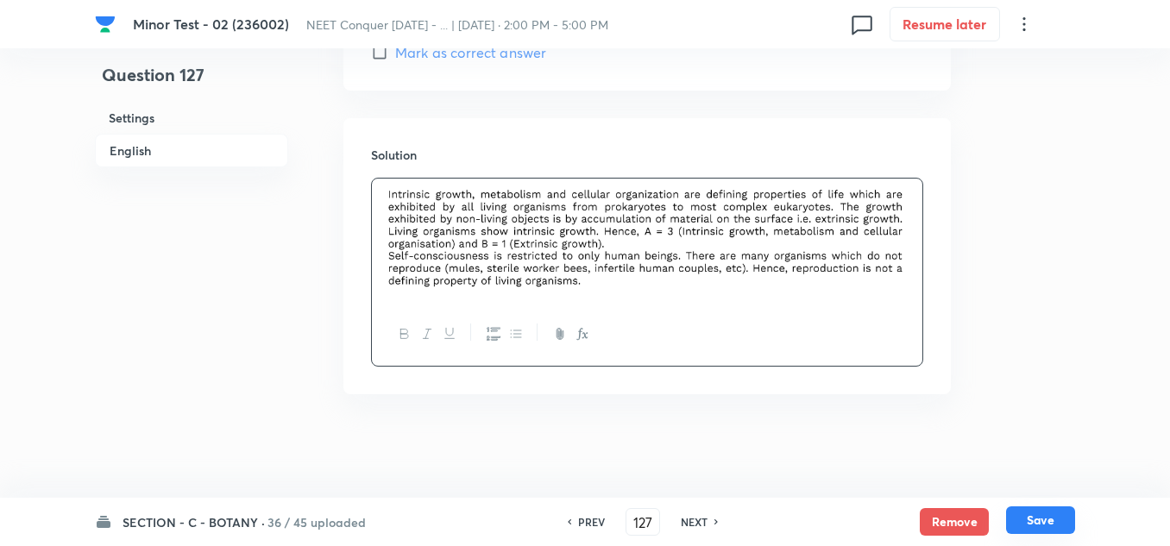
click at [1063, 526] on button "Save" at bounding box center [1040, 520] width 69 height 28
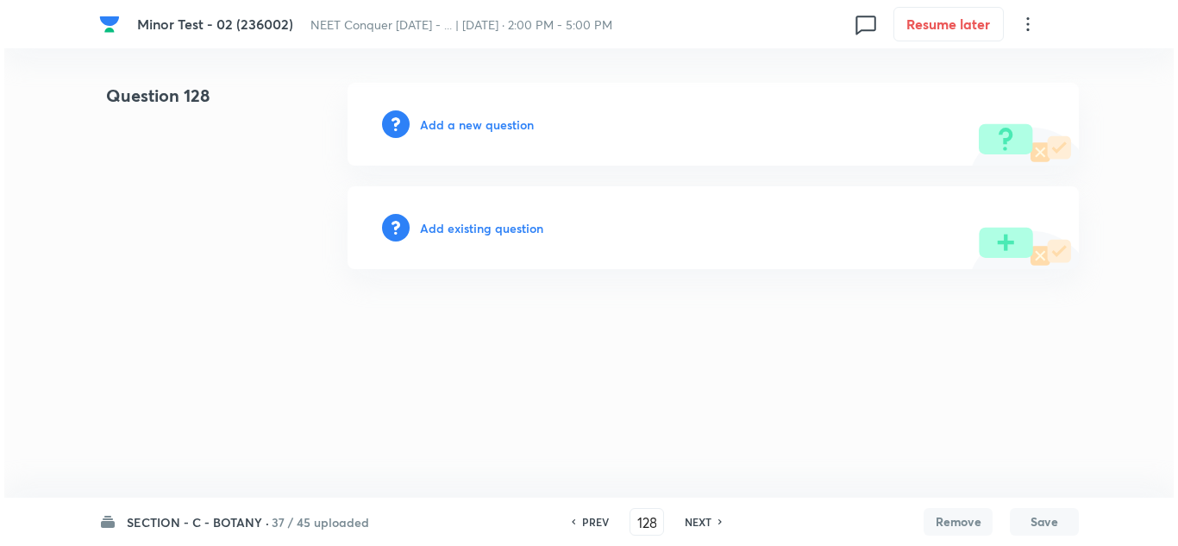
scroll to position [0, 0]
click at [486, 117] on h6 "Add a new question" at bounding box center [477, 125] width 114 height 18
click at [483, 127] on h6 "Choose a question type" at bounding box center [486, 125] width 133 height 18
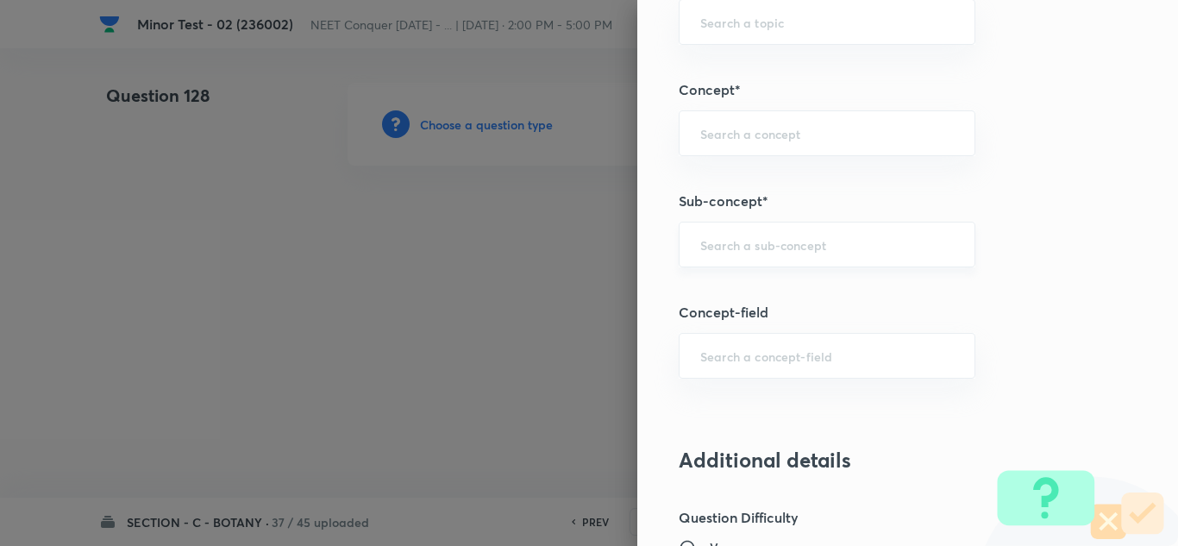
scroll to position [1035, 0]
click at [762, 240] on input "text" at bounding box center [827, 248] width 254 height 16
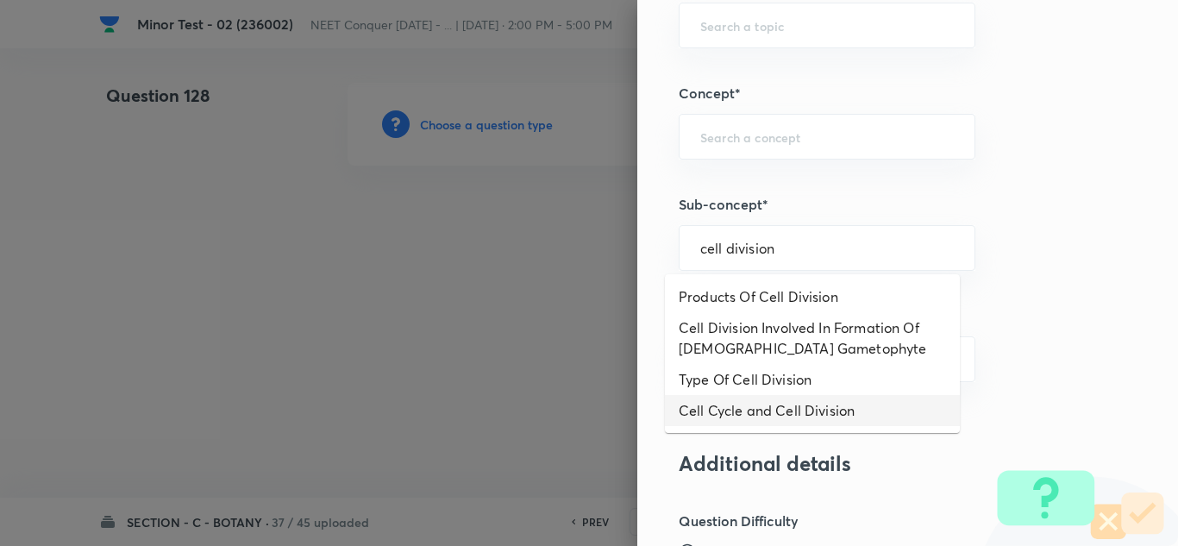
click at [815, 417] on li "Cell Cycle and Cell Division" at bounding box center [812, 410] width 295 height 31
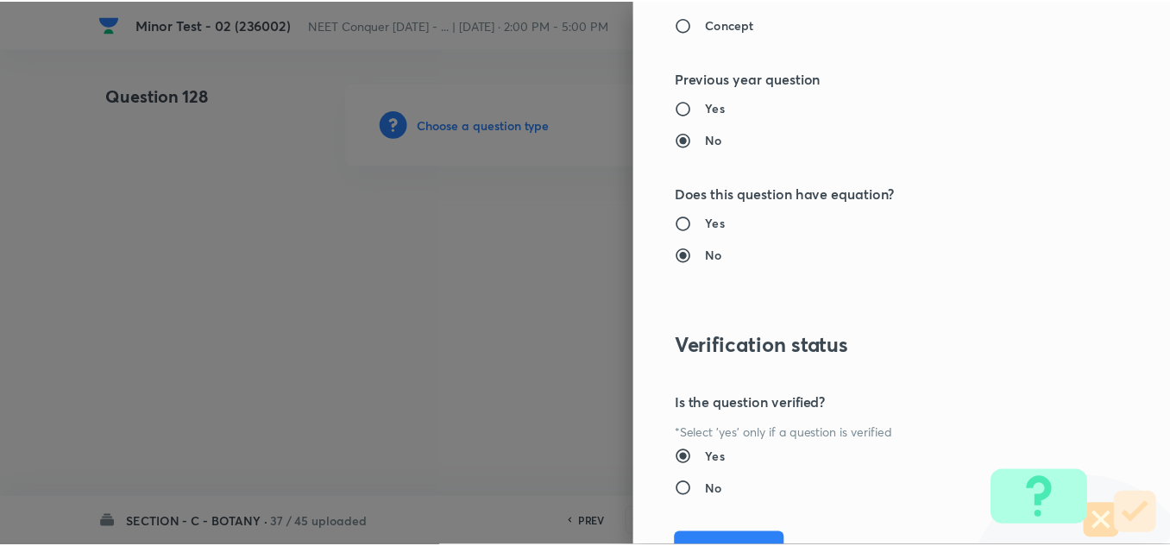
scroll to position [1921, 0]
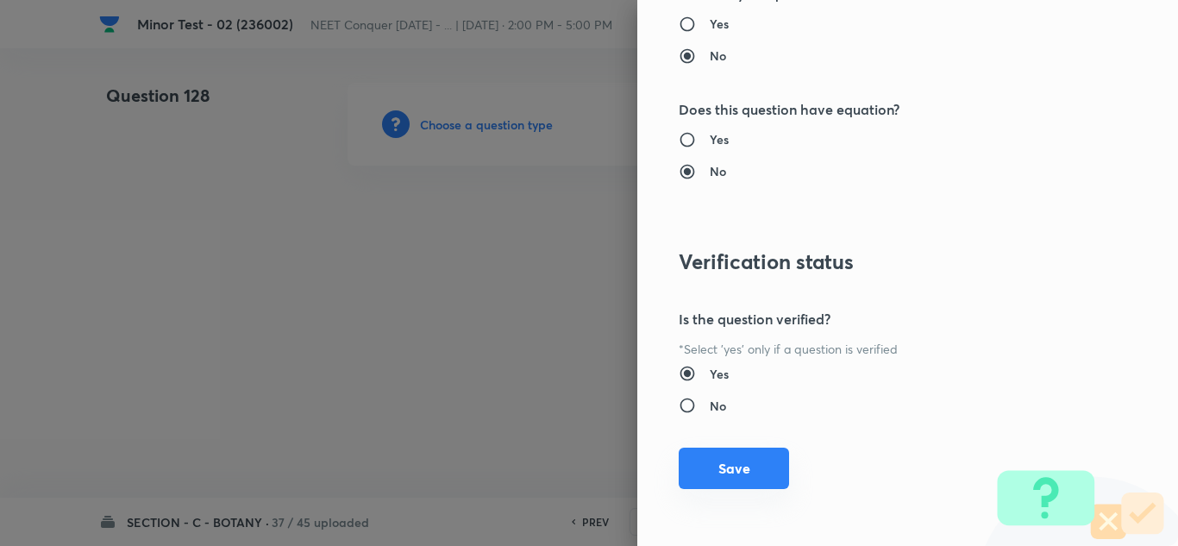
click at [722, 463] on button "Save" at bounding box center [734, 468] width 110 height 41
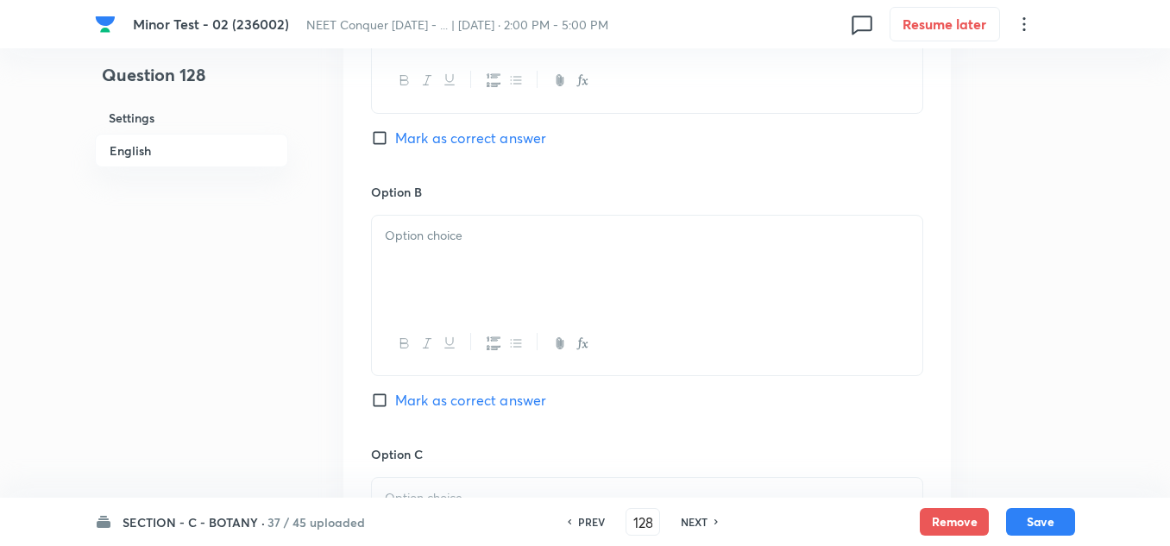
scroll to position [776, 0]
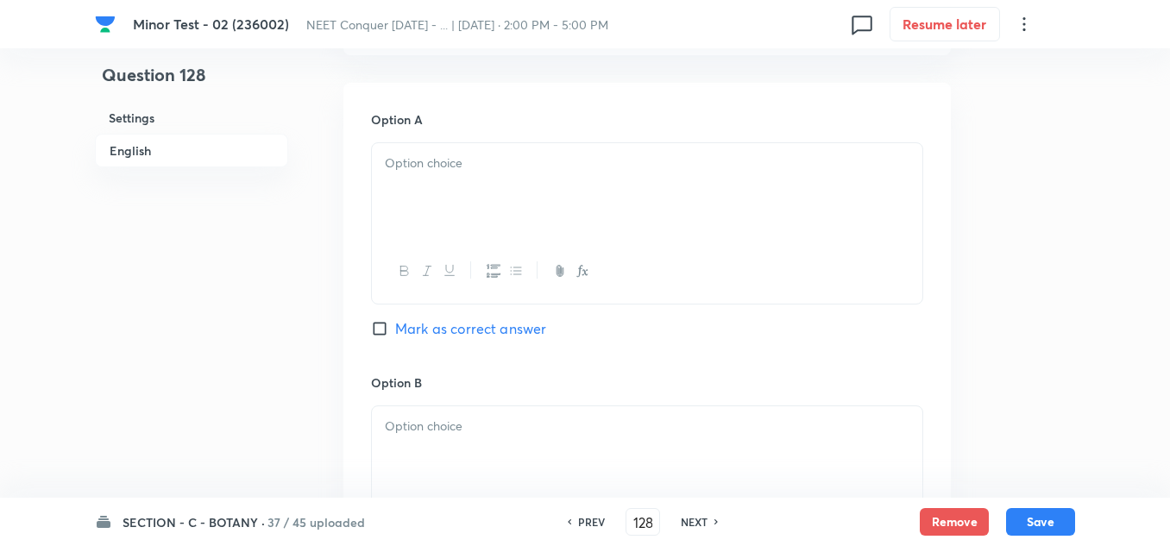
click at [455, 184] on div at bounding box center [647, 191] width 550 height 97
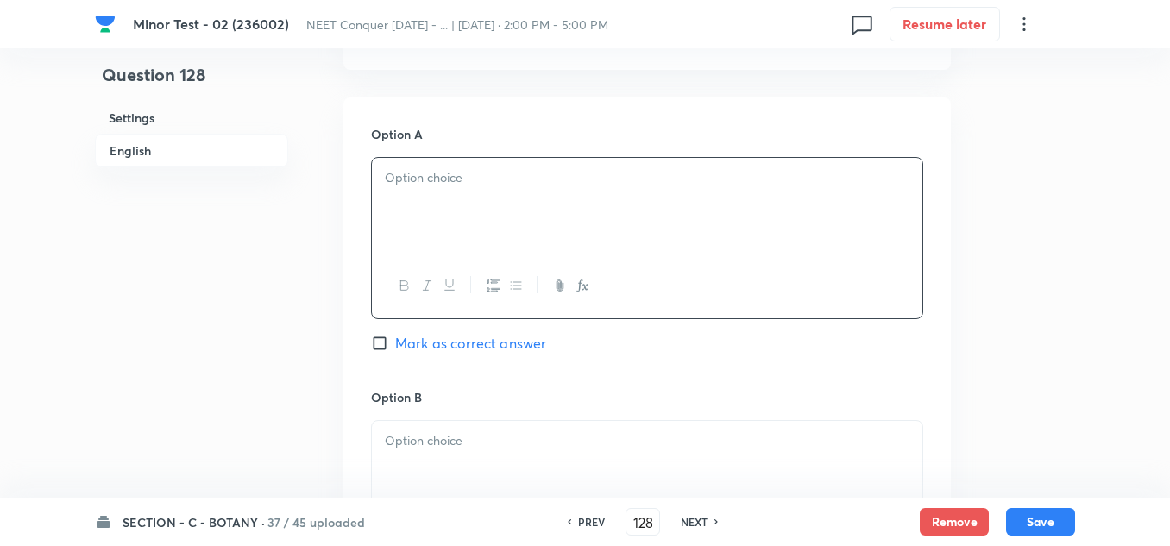
scroll to position [517, 0]
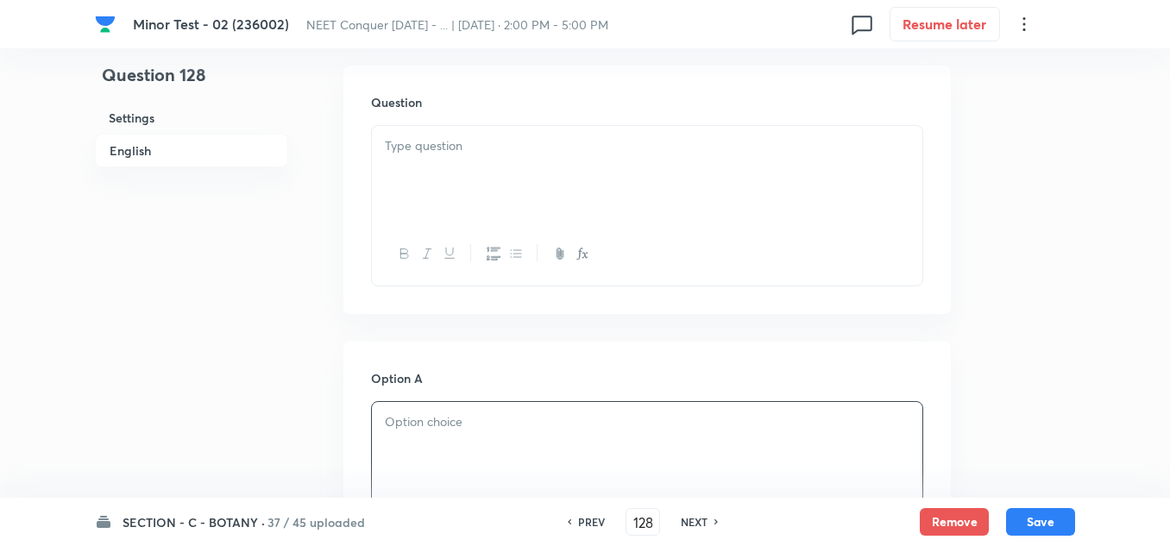
click at [461, 201] on div at bounding box center [647, 174] width 550 height 97
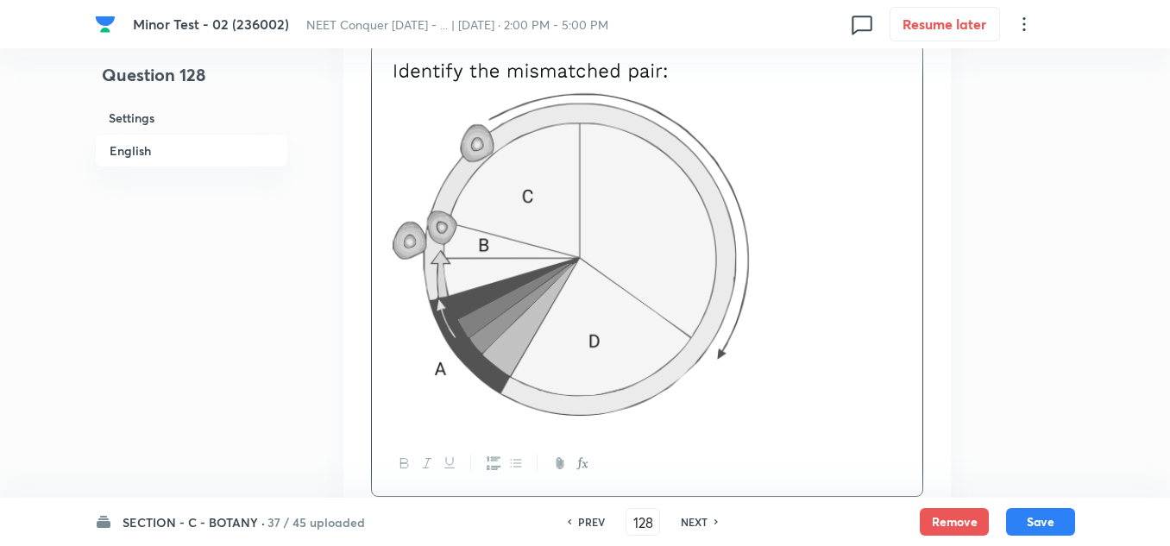
scroll to position [862, 0]
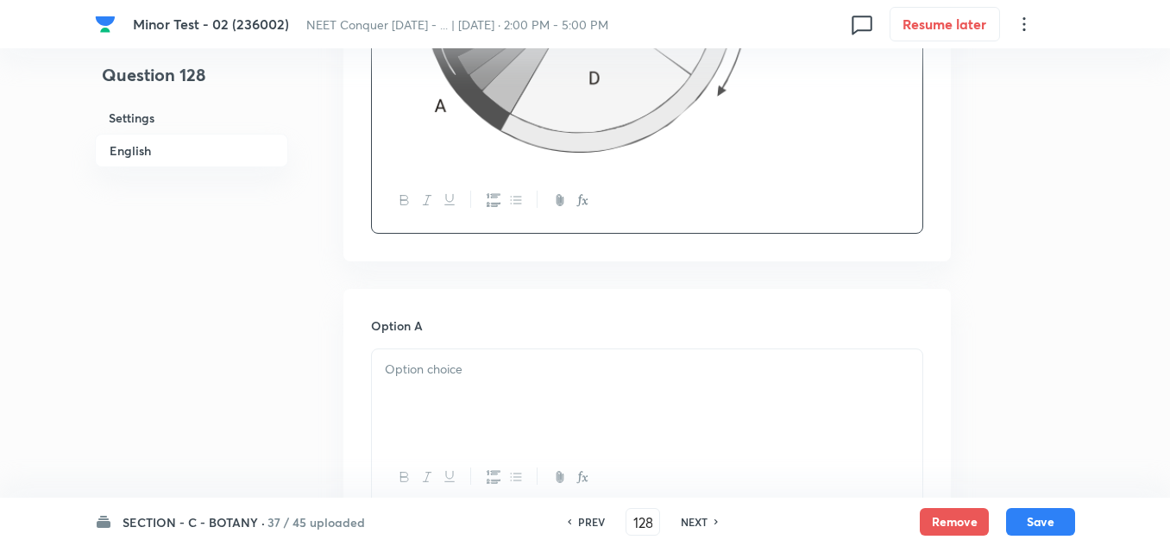
click at [450, 386] on div at bounding box center [647, 397] width 550 height 97
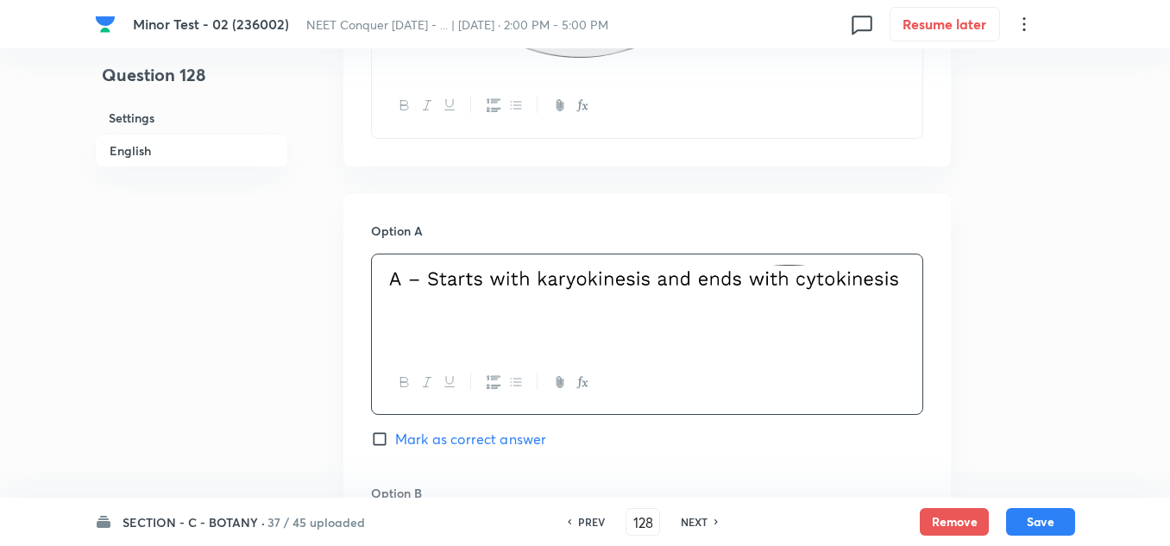
scroll to position [1121, 0]
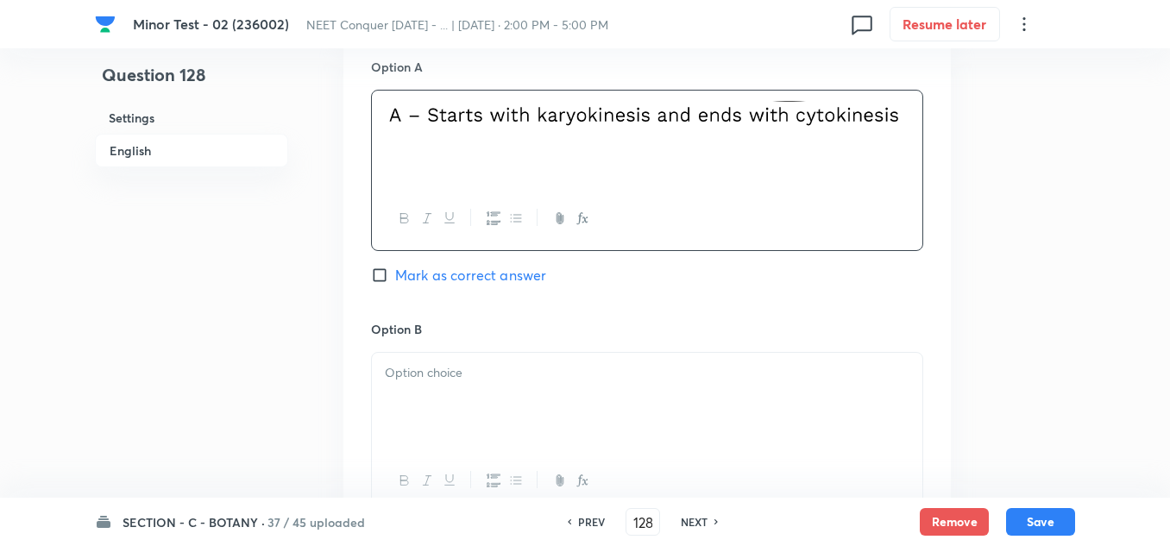
click at [429, 386] on div at bounding box center [647, 401] width 550 height 97
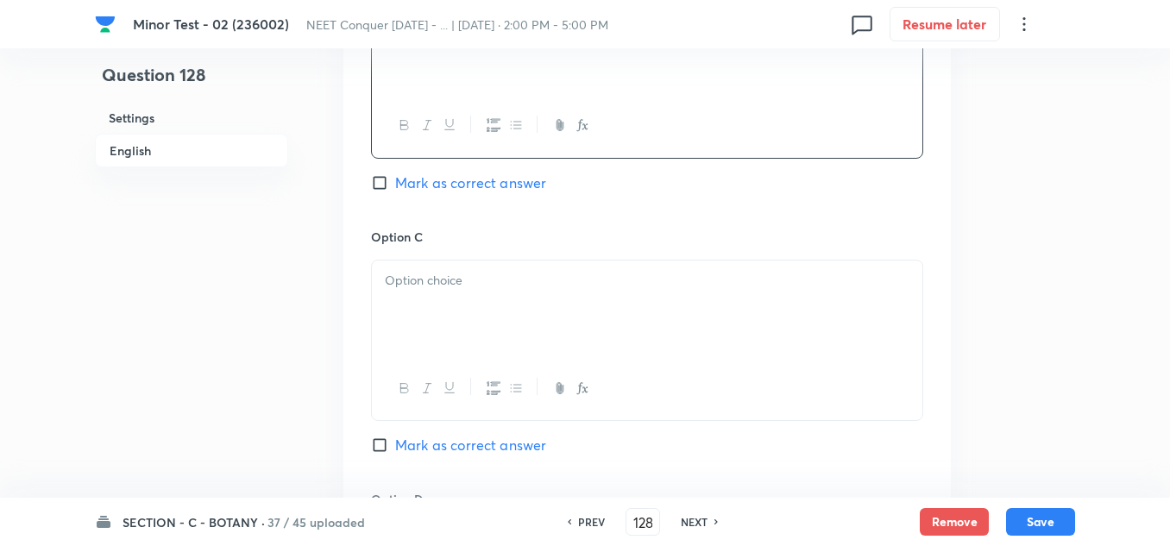
scroll to position [1639, 0]
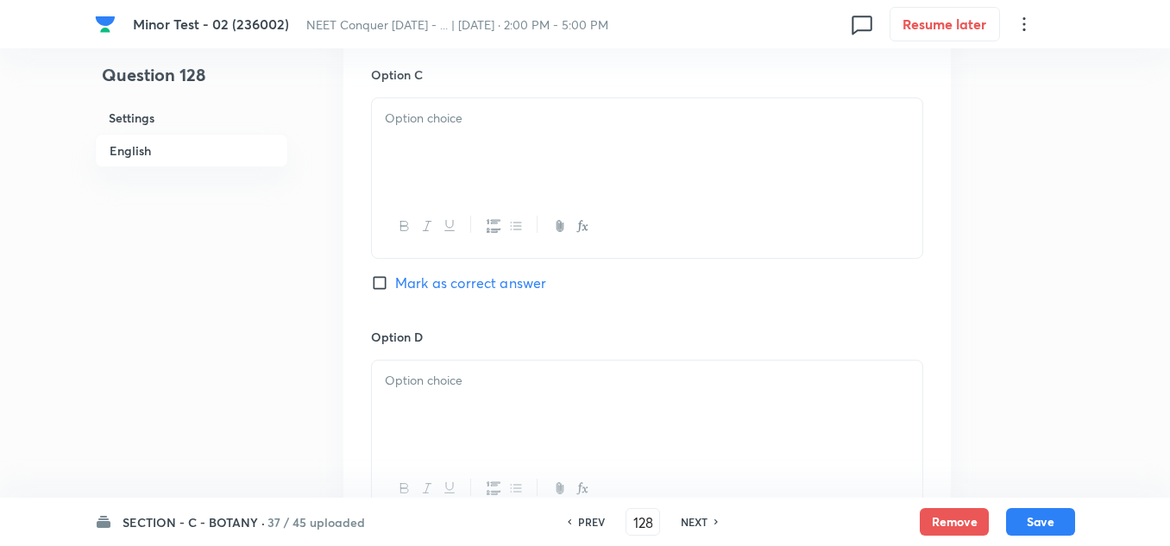
click at [471, 175] on div at bounding box center [647, 146] width 550 height 97
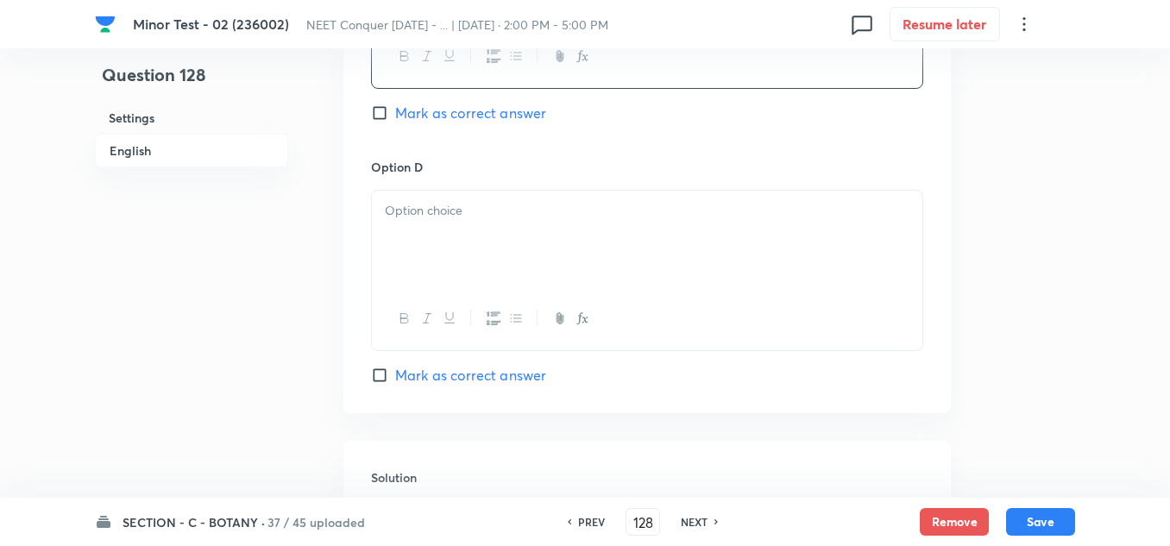
scroll to position [1811, 0]
click at [517, 268] on div at bounding box center [647, 236] width 550 height 97
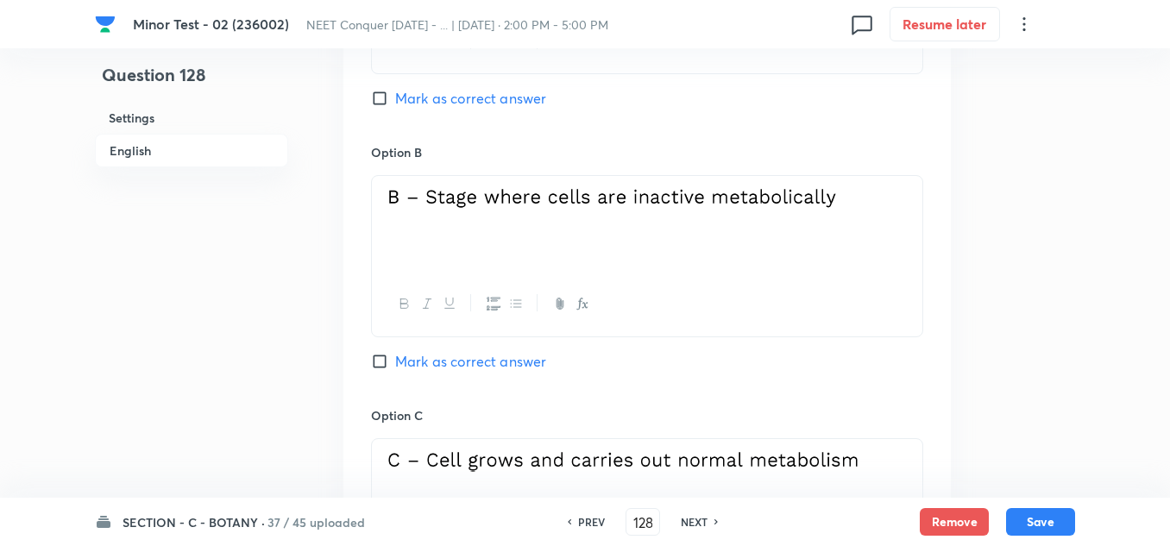
scroll to position [1294, 0]
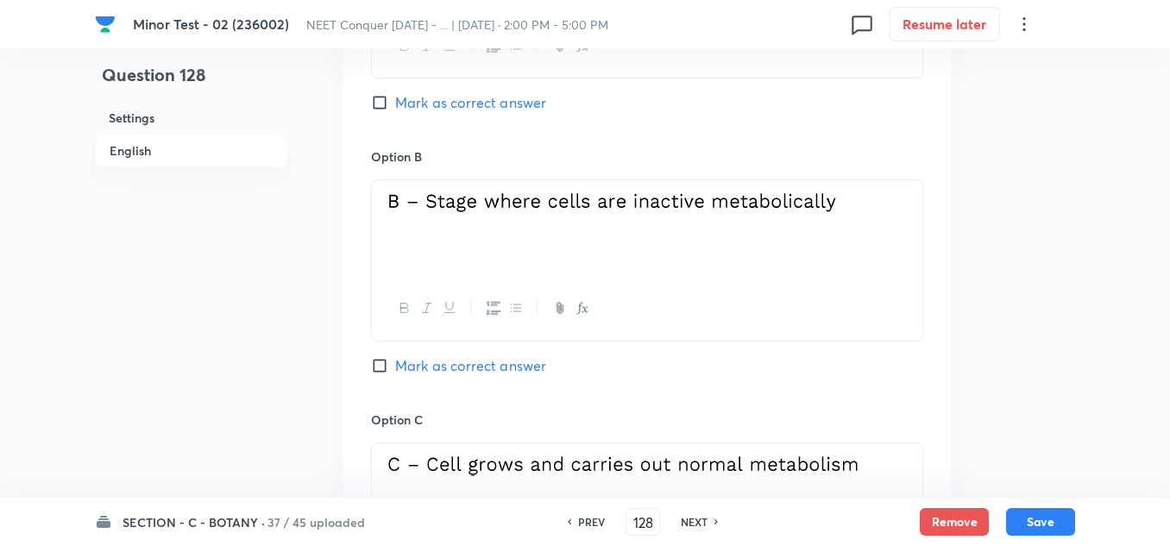
click at [378, 372] on input "Mark as correct answer" at bounding box center [383, 365] width 24 height 17
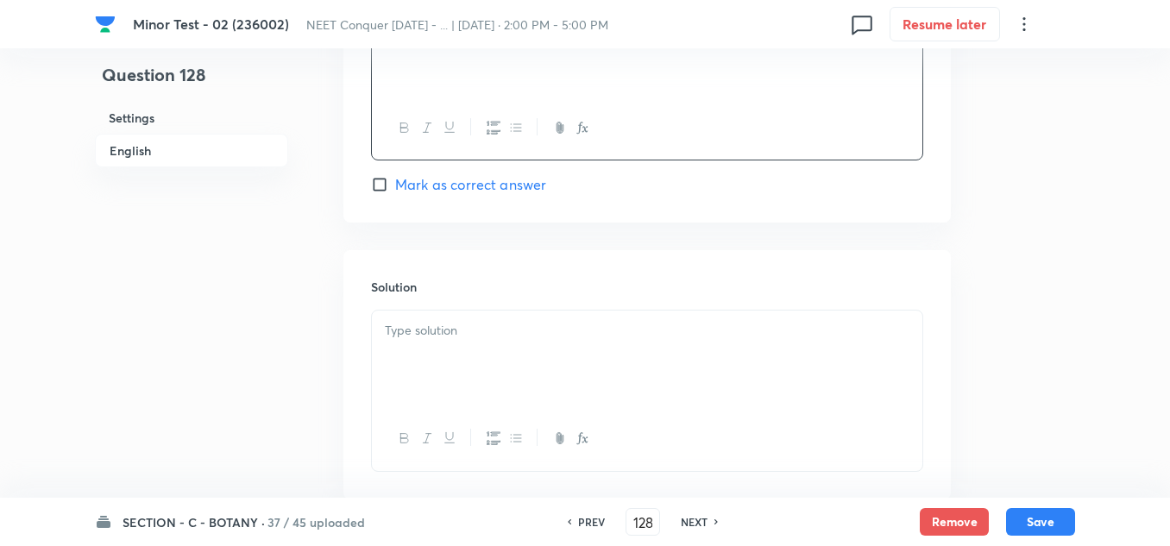
scroll to position [2104, 0]
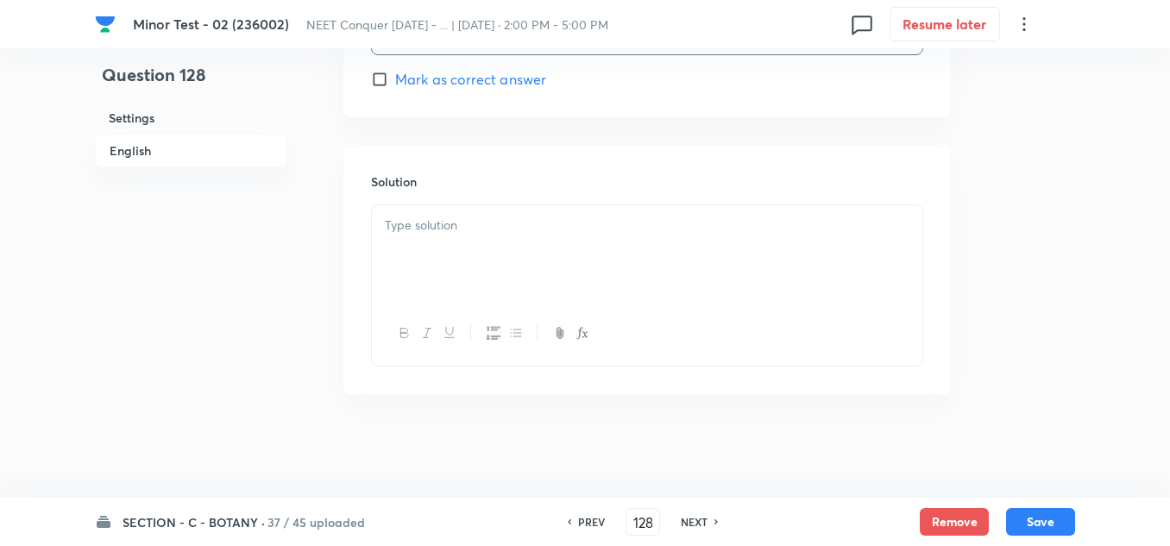
click at [499, 209] on div at bounding box center [647, 253] width 550 height 97
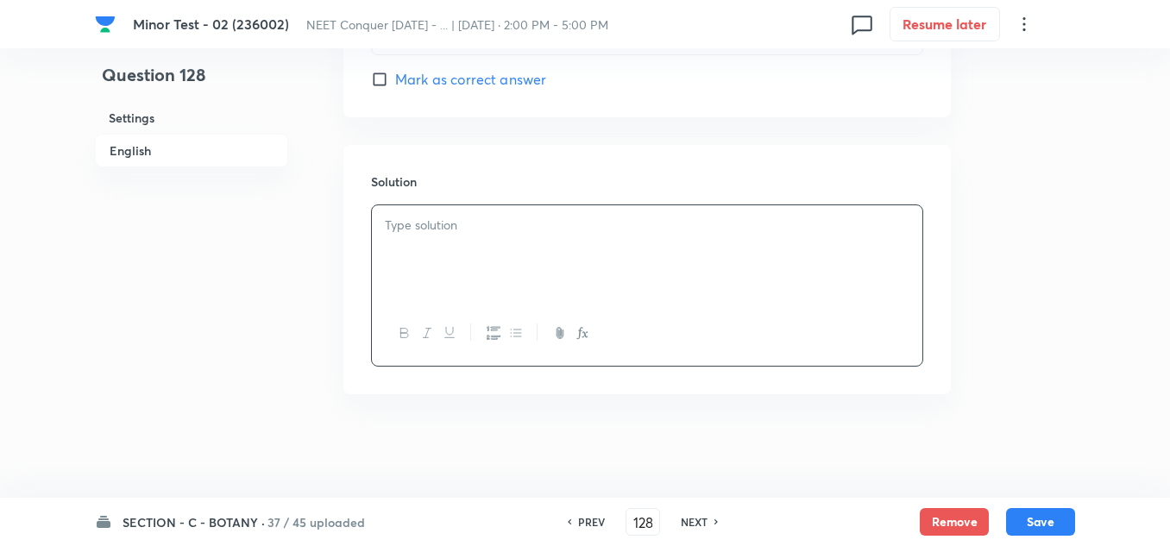
click at [453, 247] on div at bounding box center [647, 253] width 550 height 97
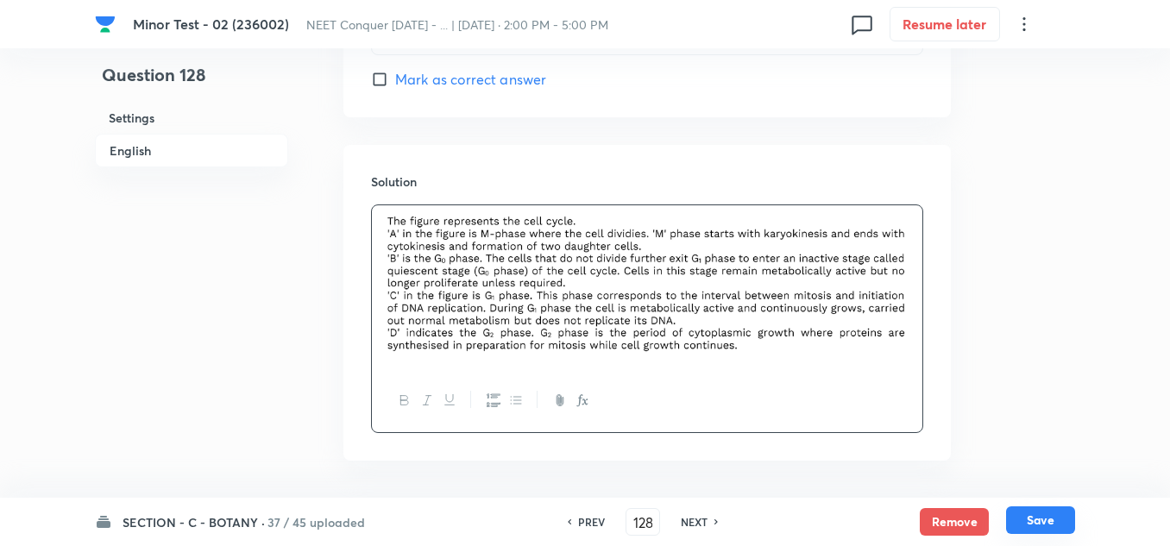
click at [1051, 519] on button "Save" at bounding box center [1040, 520] width 69 height 28
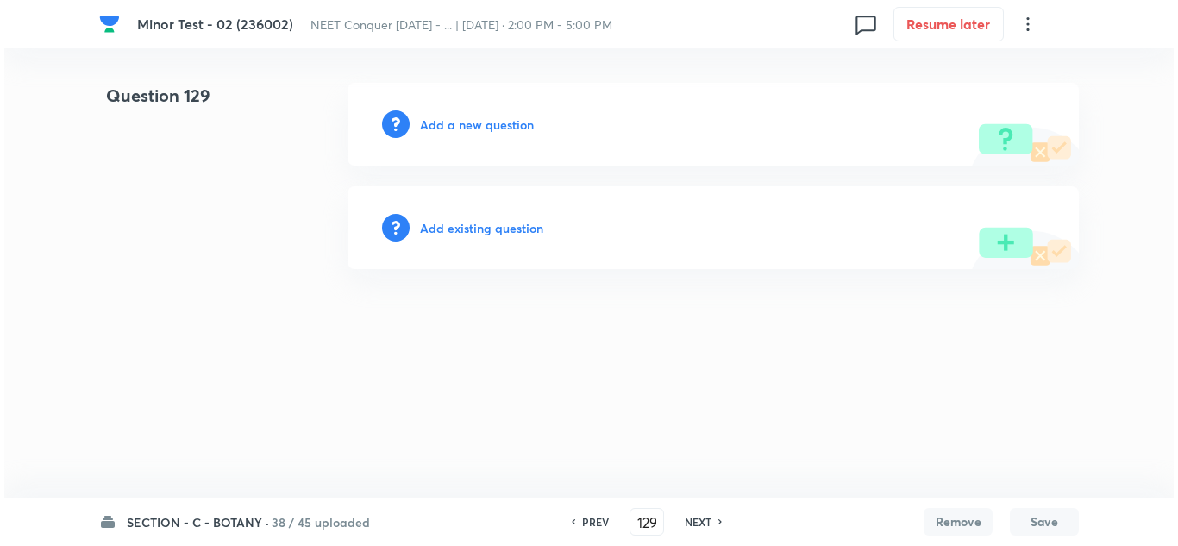
scroll to position [0, 0]
click at [496, 125] on h6 "Add a new question" at bounding box center [477, 125] width 114 height 18
click at [489, 130] on h6 "Choose a question type" at bounding box center [486, 125] width 133 height 18
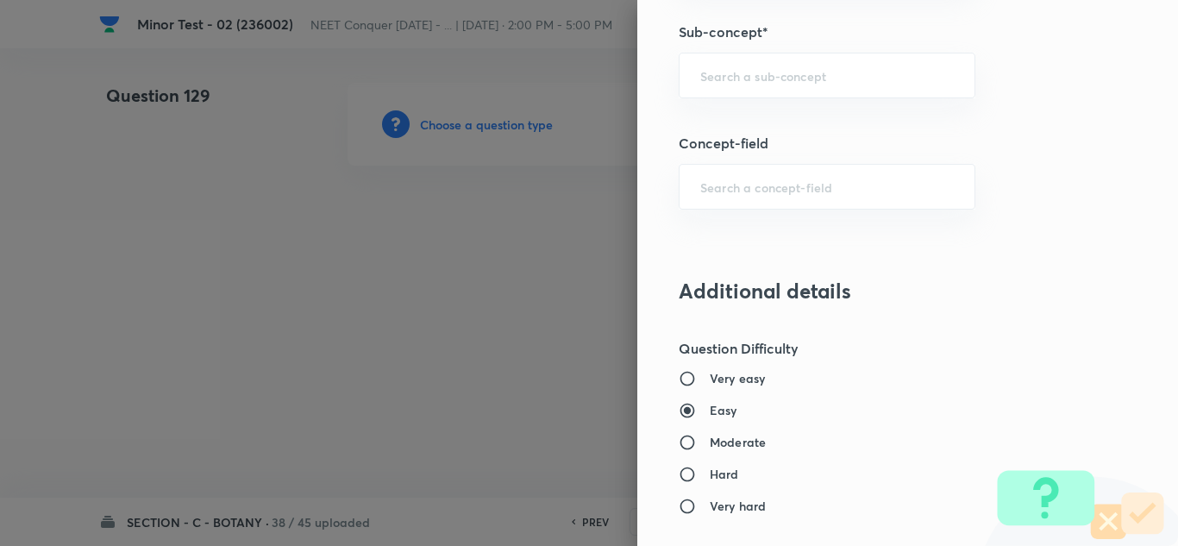
scroll to position [1121, 0]
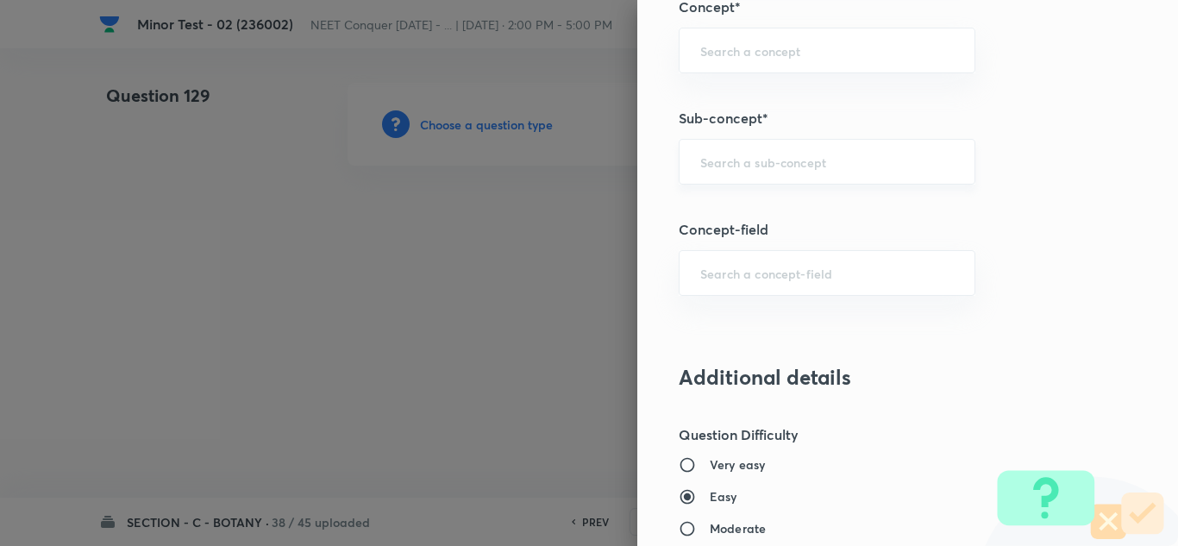
click at [742, 171] on div "​" at bounding box center [827, 162] width 297 height 46
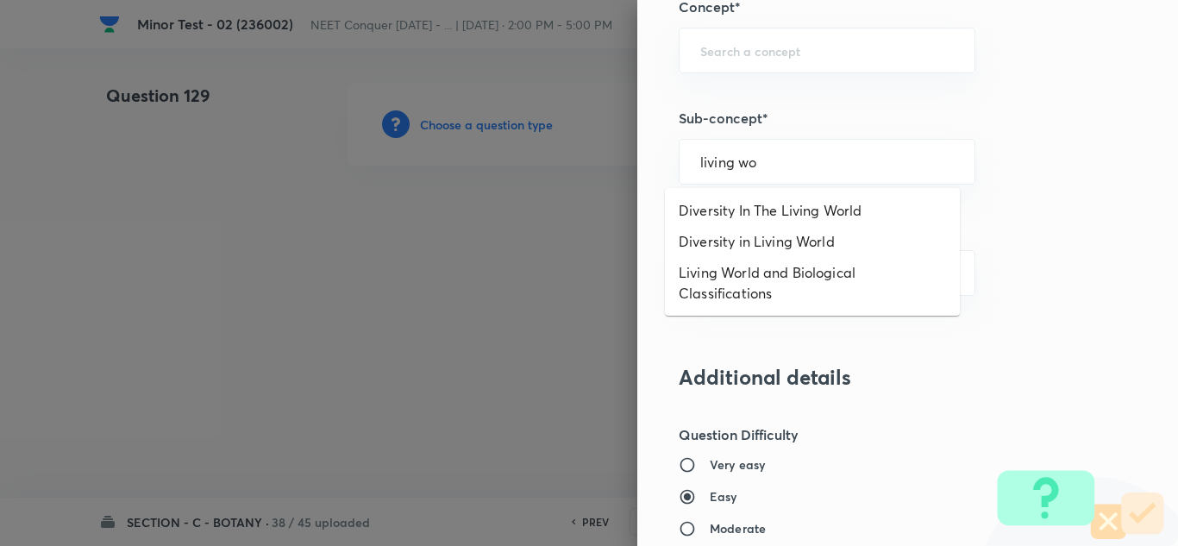
scroll to position [0, 0]
click at [752, 191] on ul "Diversity In The Living World Diversity in Living World Living World and Biolog…" at bounding box center [812, 252] width 295 height 128
click at [749, 208] on li "Diversity In The Living World" at bounding box center [812, 210] width 295 height 31
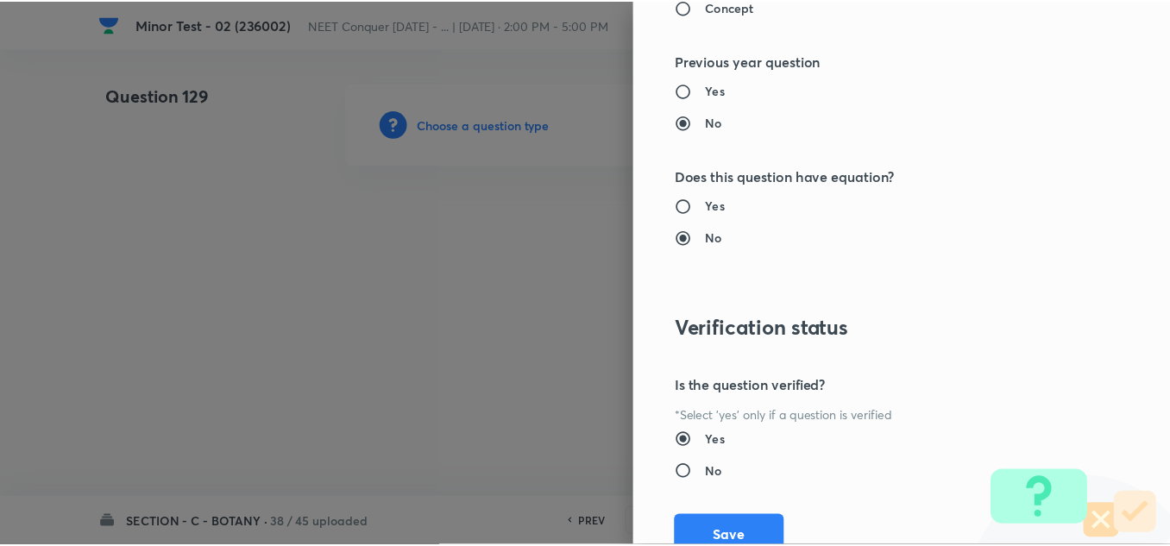
scroll to position [1921, 0]
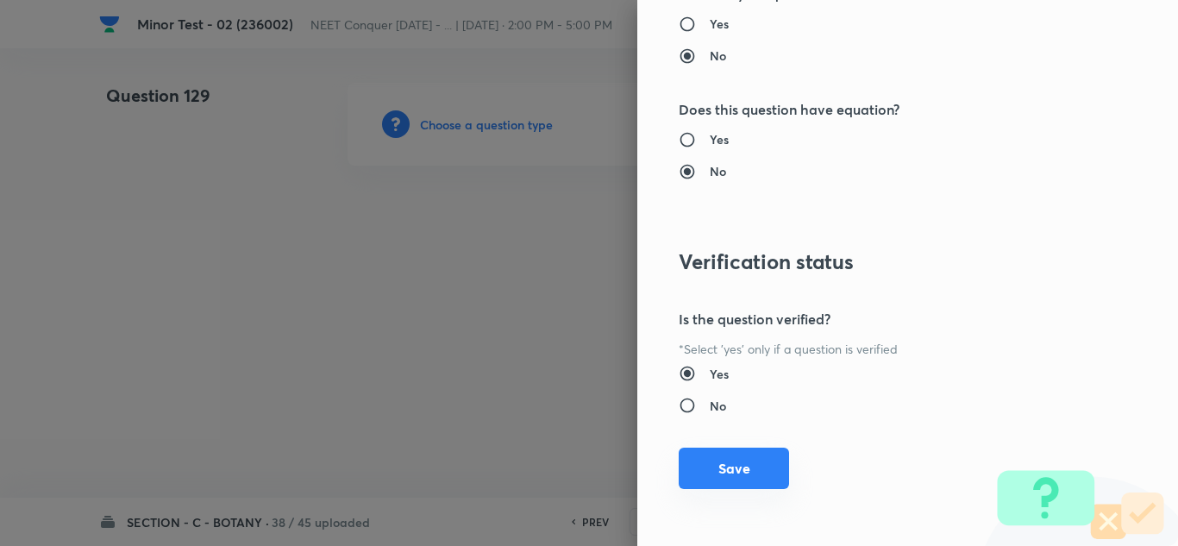
click at [724, 480] on button "Save" at bounding box center [734, 468] width 110 height 41
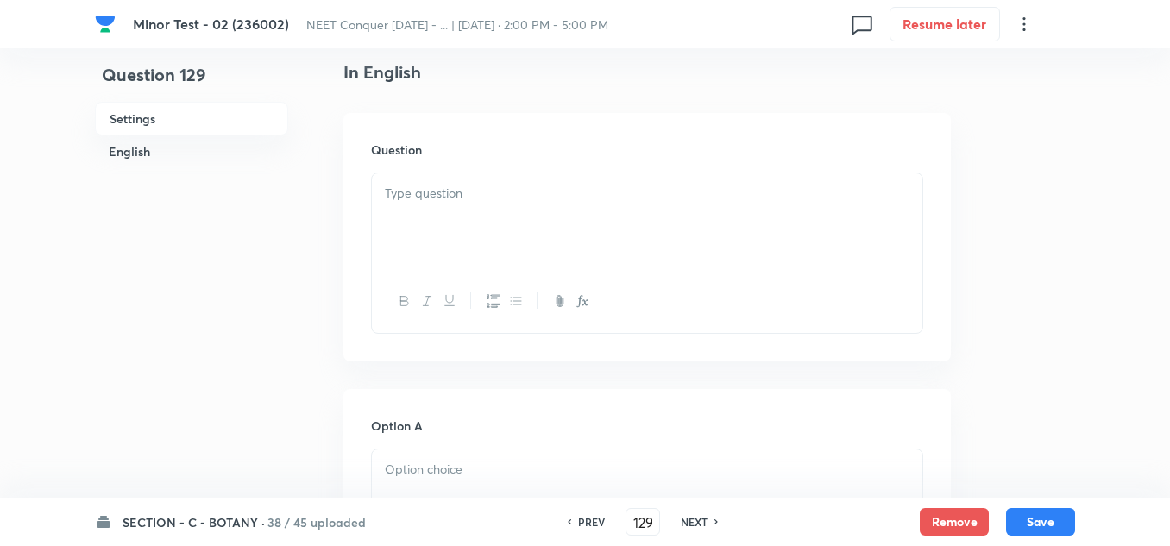
scroll to position [517, 0]
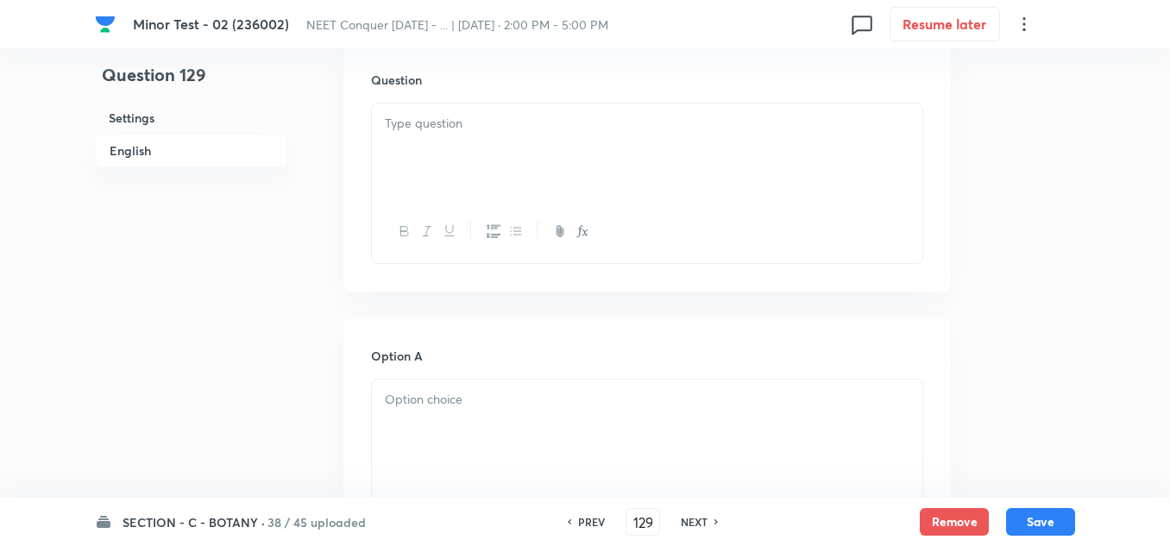
click at [459, 152] on div at bounding box center [647, 151] width 550 height 97
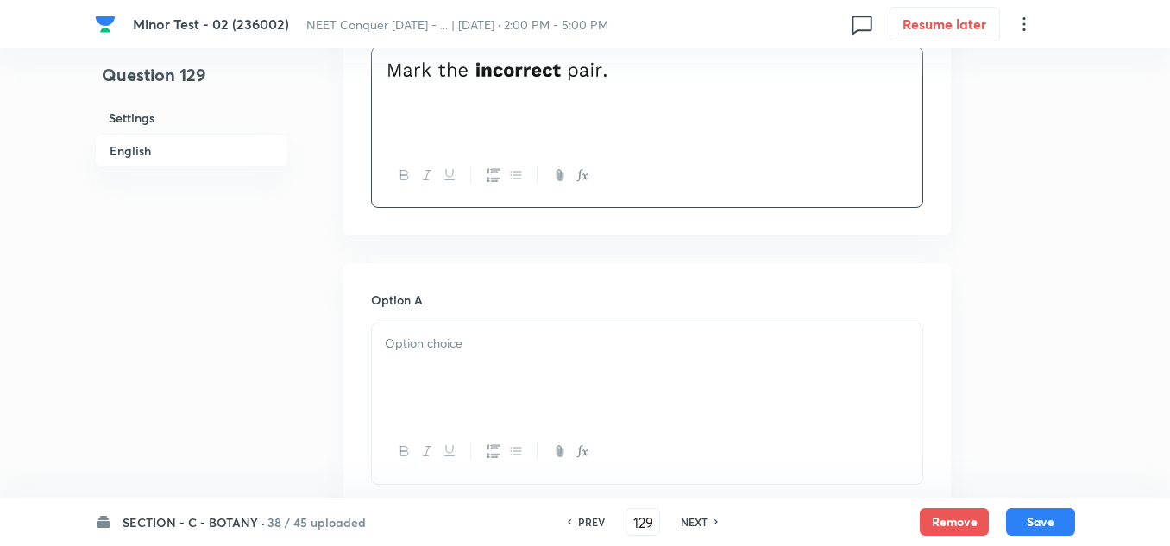
scroll to position [604, 0]
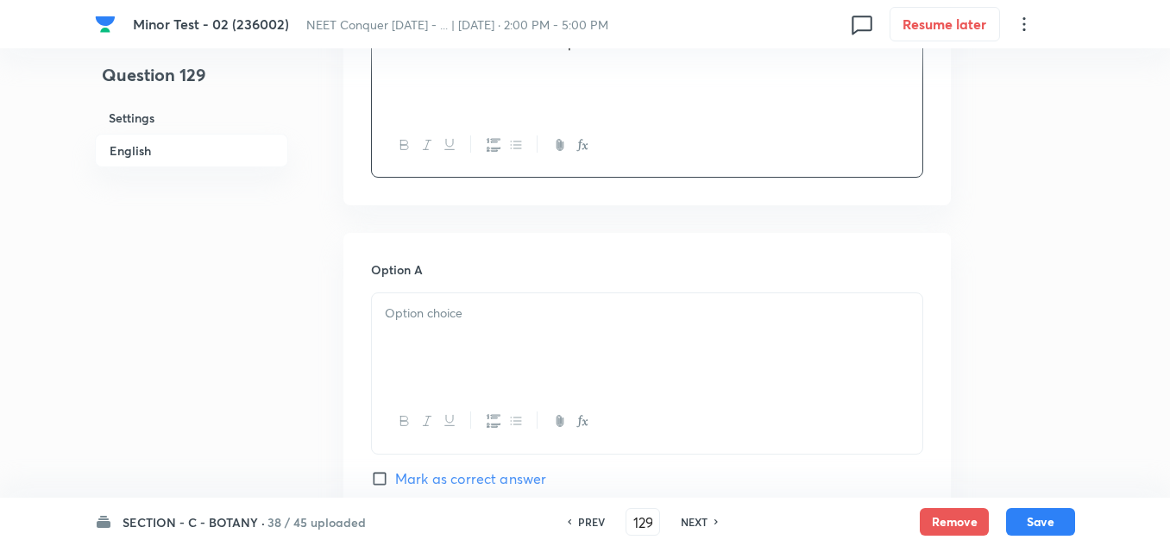
click at [536, 355] on div at bounding box center [647, 341] width 550 height 97
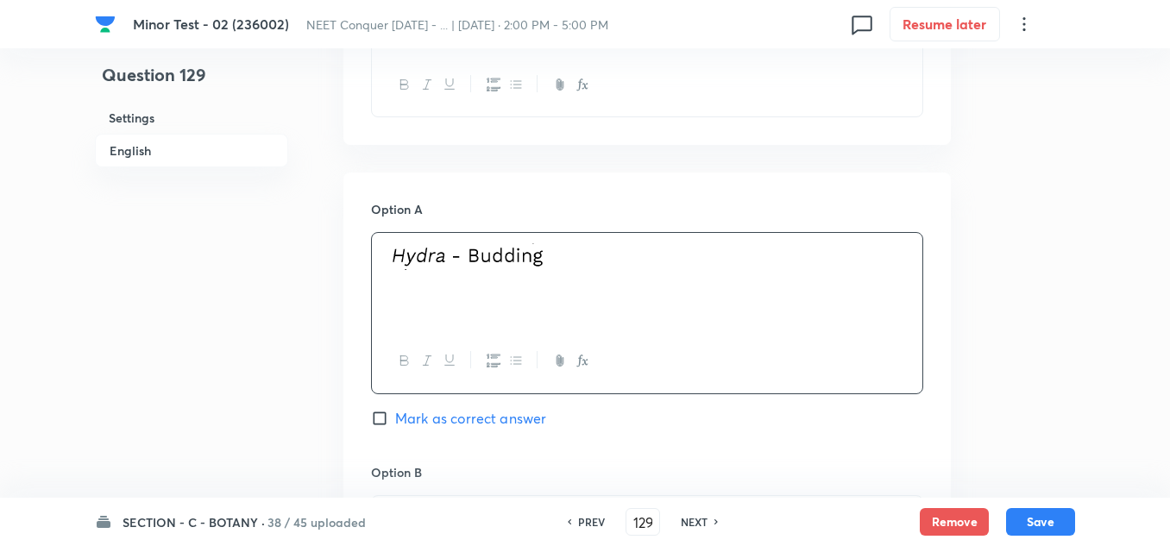
scroll to position [776, 0]
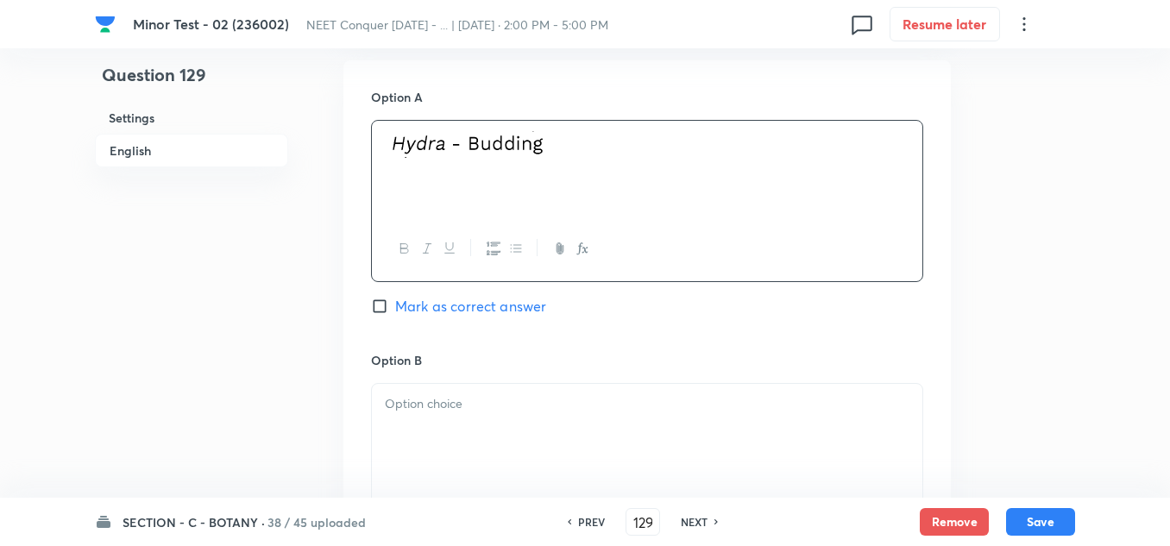
click at [468, 419] on div at bounding box center [647, 432] width 550 height 97
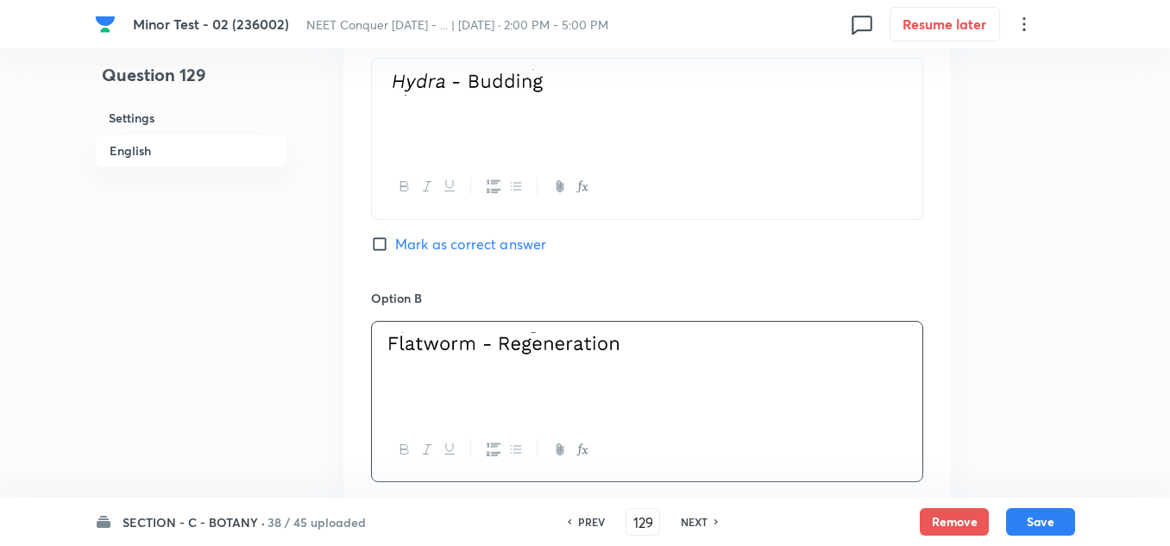
scroll to position [1035, 0]
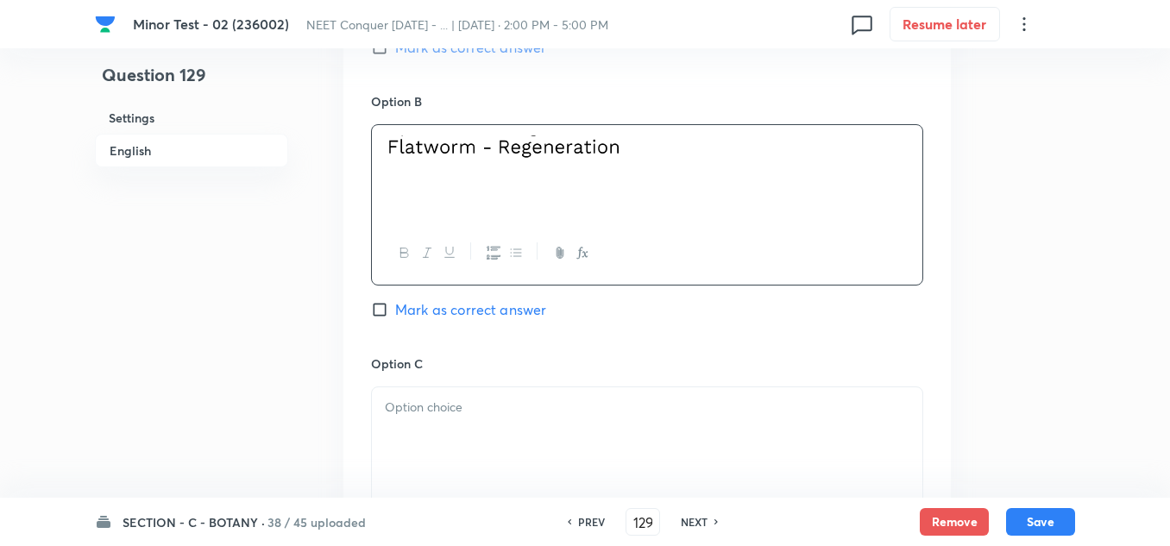
click at [473, 404] on p at bounding box center [647, 408] width 524 height 20
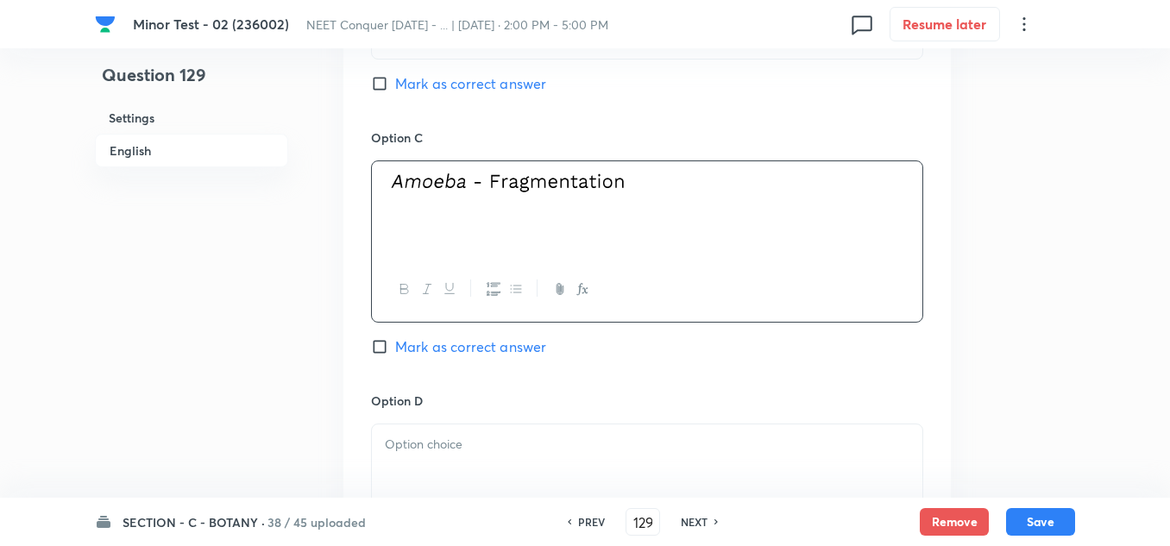
scroll to position [1294, 0]
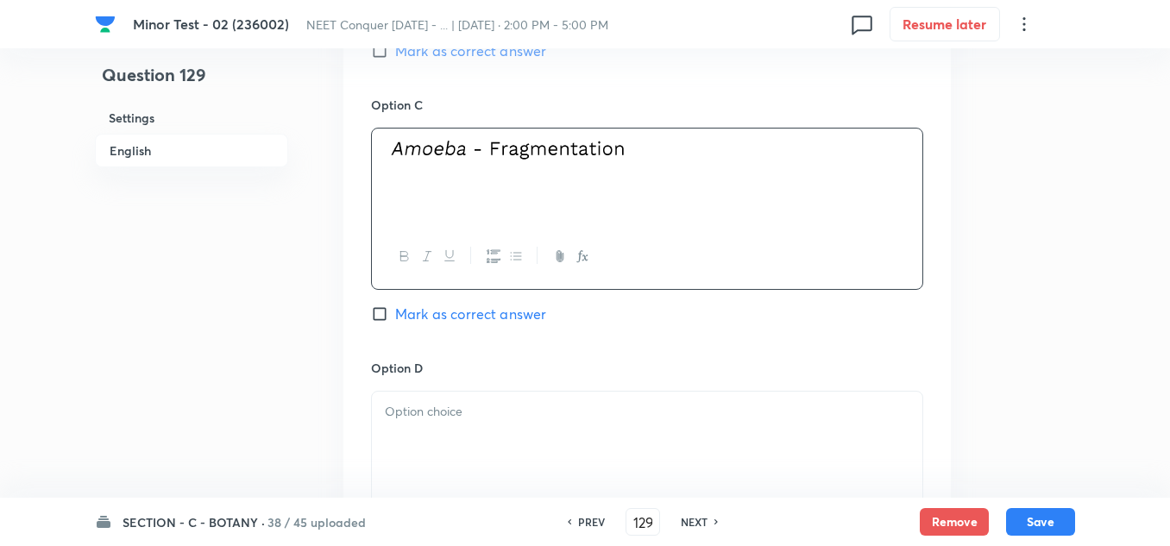
click at [378, 314] on input "Mark as correct answer" at bounding box center [383, 313] width 24 height 17
click at [467, 439] on div at bounding box center [647, 440] width 550 height 97
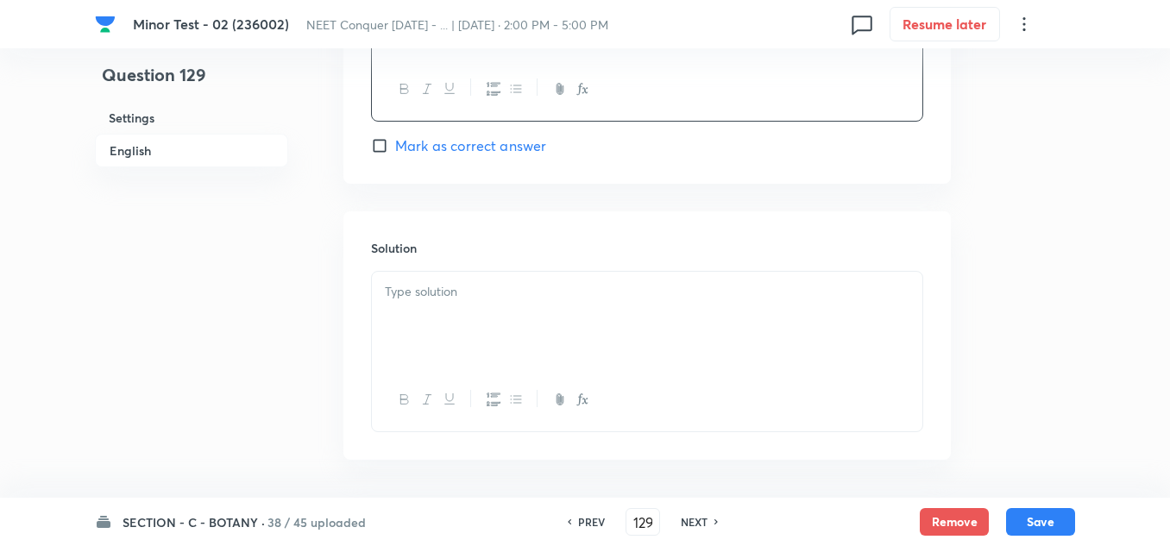
scroll to position [1725, 0]
click at [477, 292] on p at bounding box center [647, 291] width 524 height 20
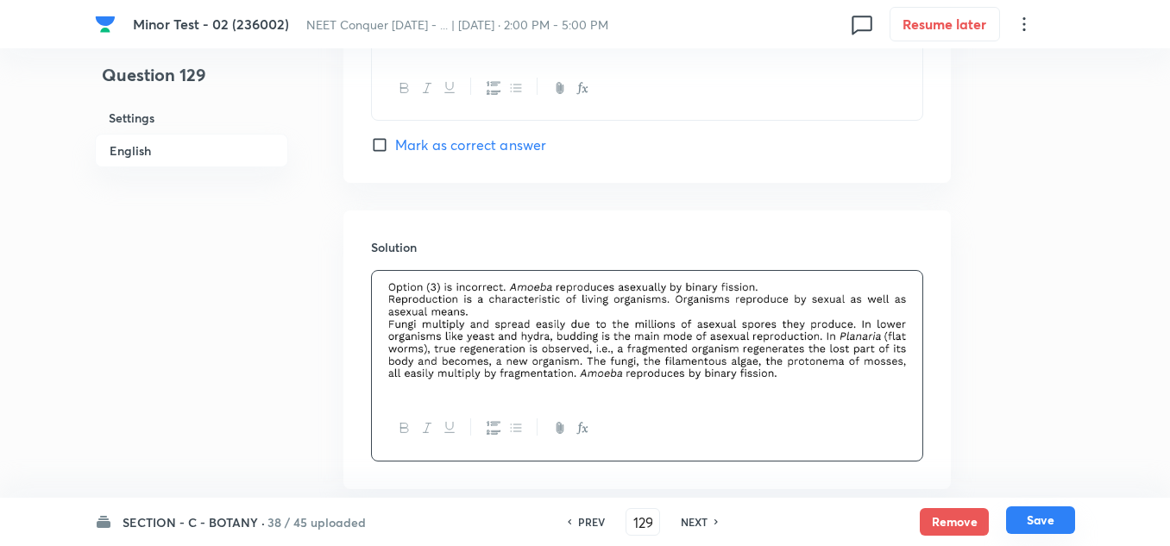
click at [1050, 524] on button "Save" at bounding box center [1040, 520] width 69 height 28
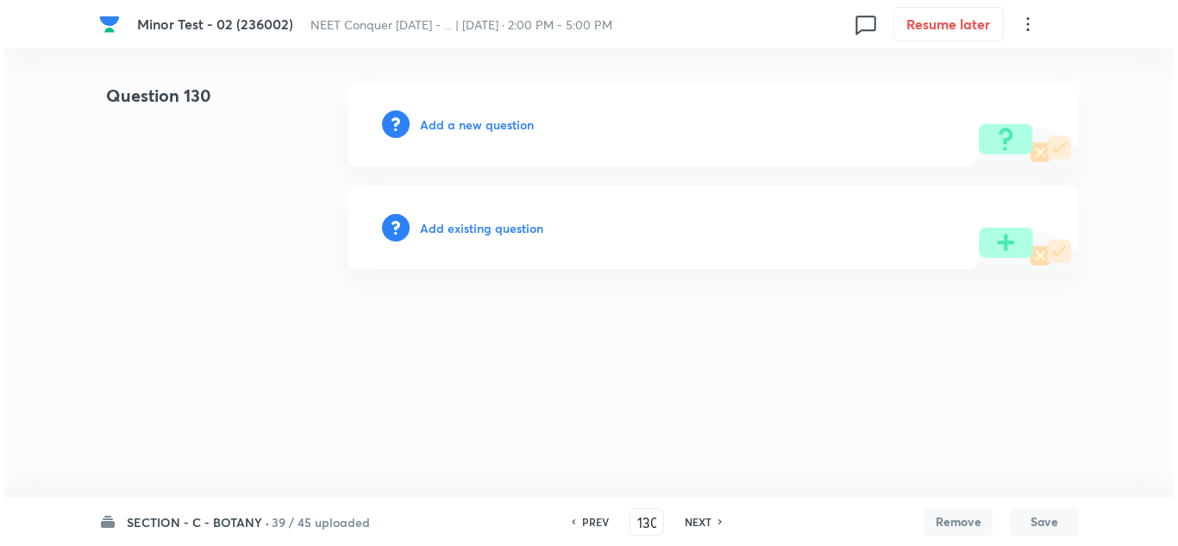
scroll to position [0, 0]
click at [440, 122] on h6 "Add a new question" at bounding box center [477, 125] width 114 height 18
click at [455, 127] on h6 "Choose a question type" at bounding box center [486, 125] width 133 height 18
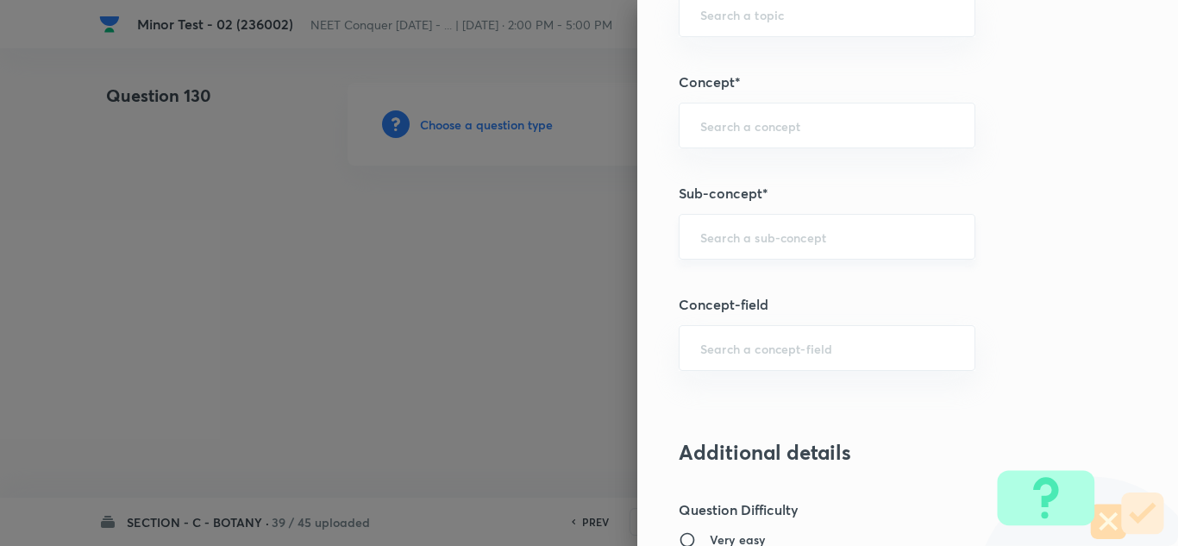
scroll to position [1035, 0]
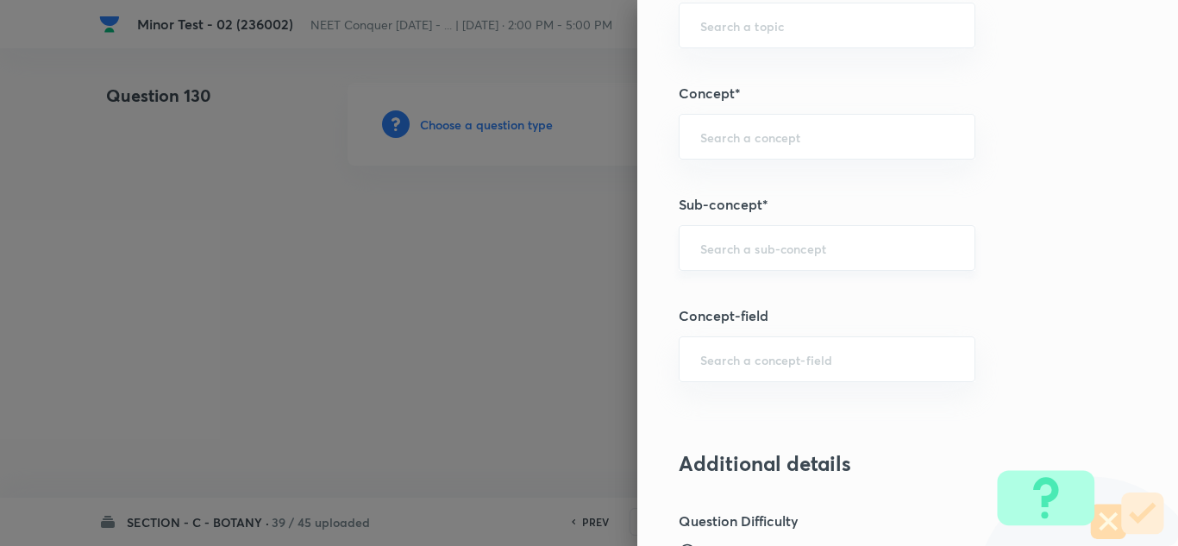
click at [753, 258] on div "​" at bounding box center [827, 248] width 297 height 46
click at [757, 302] on div "Question settings Question type* Single choice correct Number of options* 2 3 4…" at bounding box center [907, 273] width 541 height 546
click at [767, 258] on div "​" at bounding box center [827, 248] width 297 height 46
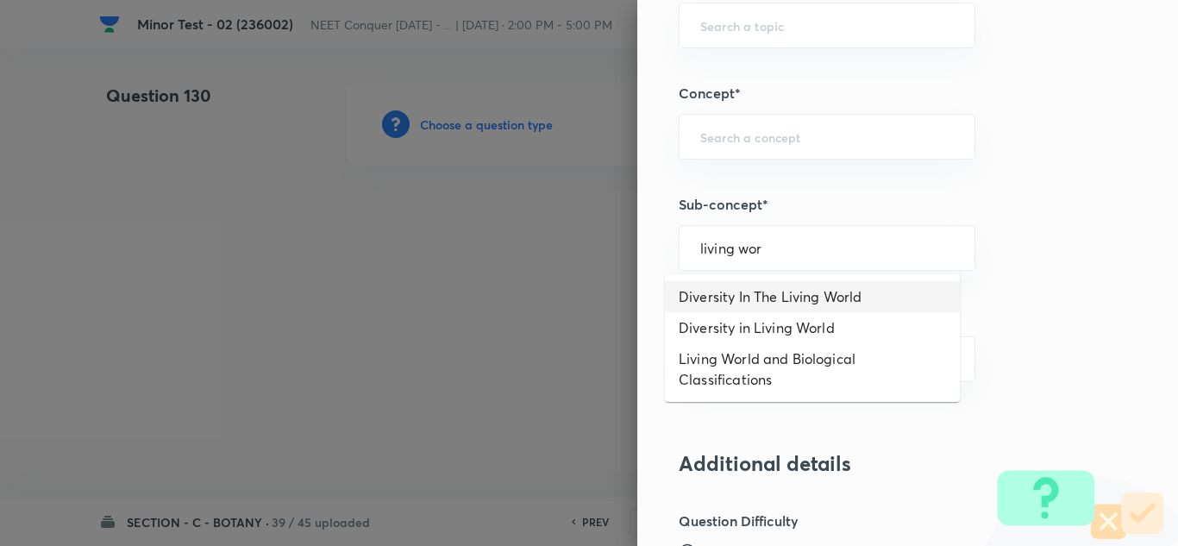
click at [774, 293] on li "Diversity In The Living World" at bounding box center [812, 296] width 295 height 31
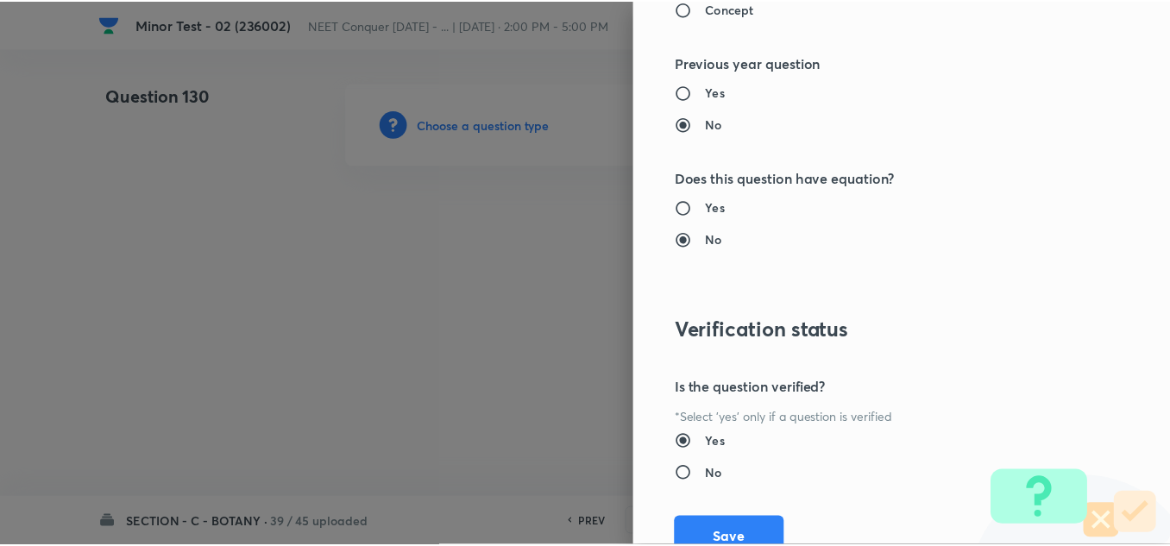
scroll to position [1921, 0]
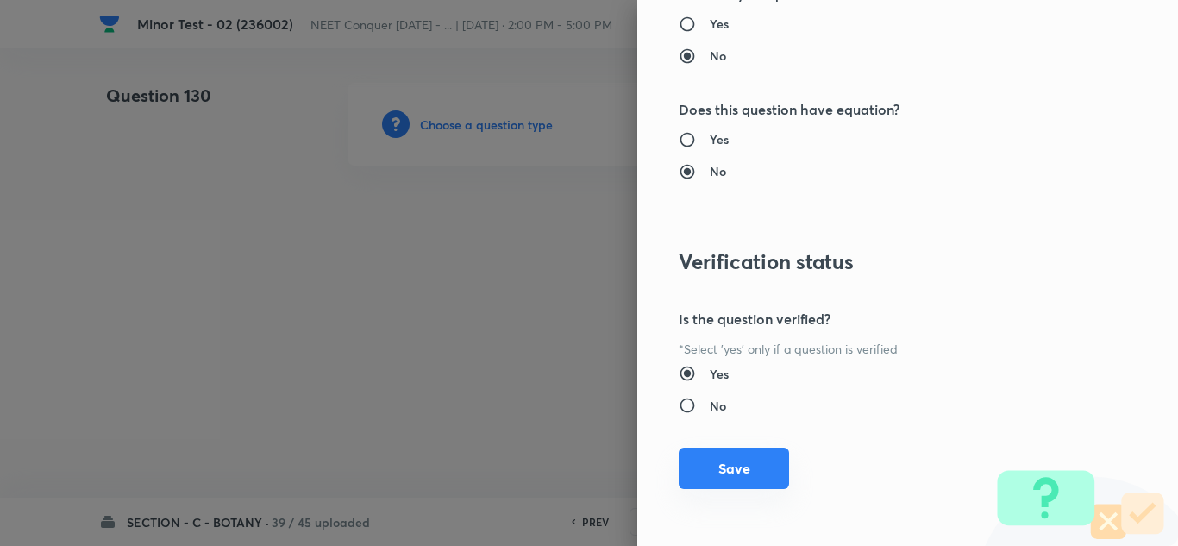
click at [730, 461] on button "Save" at bounding box center [734, 468] width 110 height 41
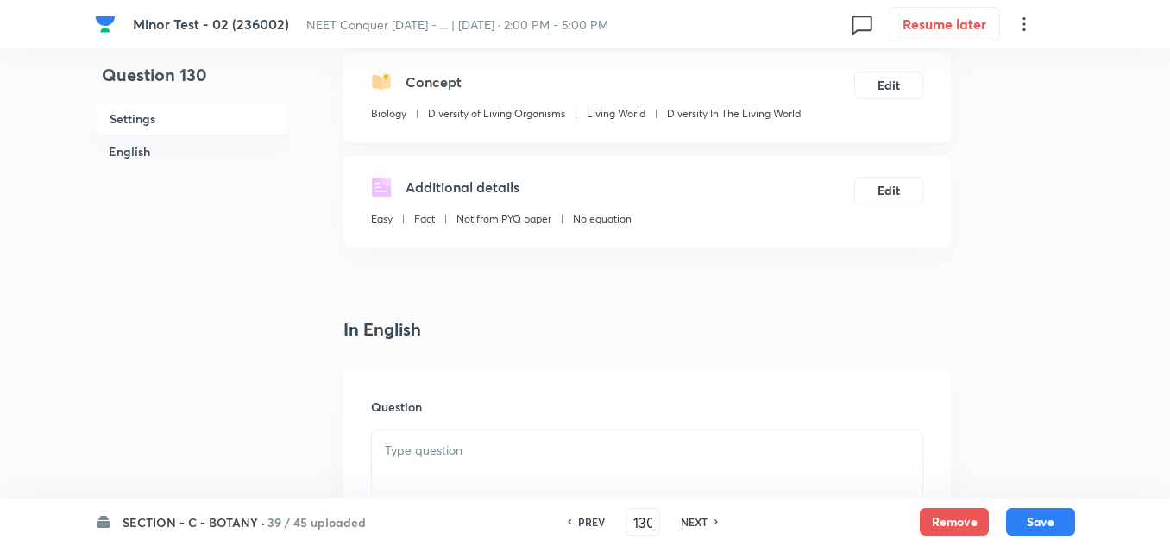
scroll to position [259, 0]
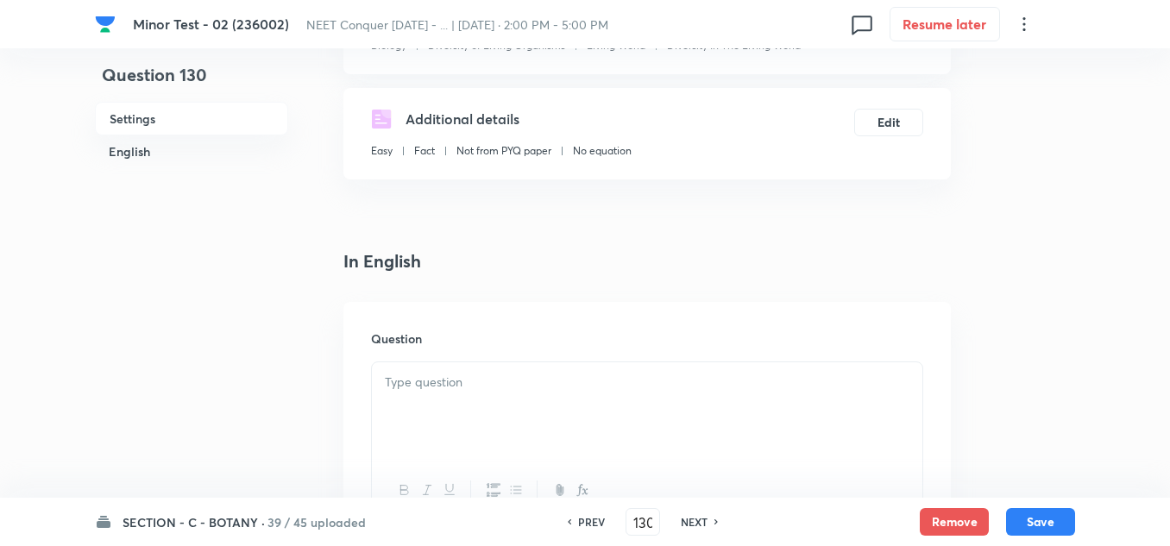
click at [441, 379] on p at bounding box center [647, 383] width 524 height 20
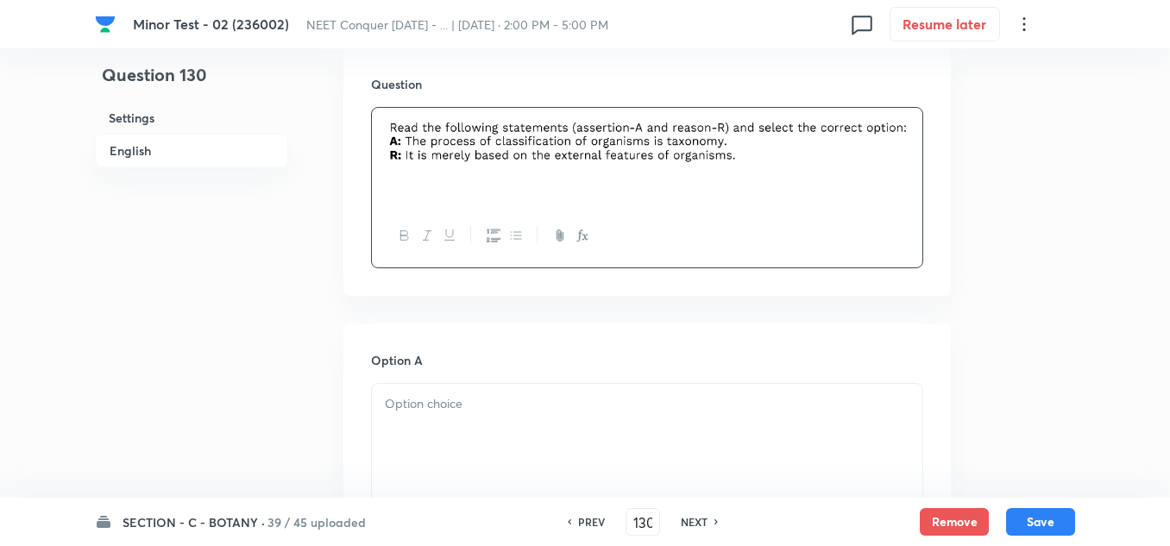
scroll to position [517, 0]
click at [465, 427] on div at bounding box center [647, 427] width 550 height 97
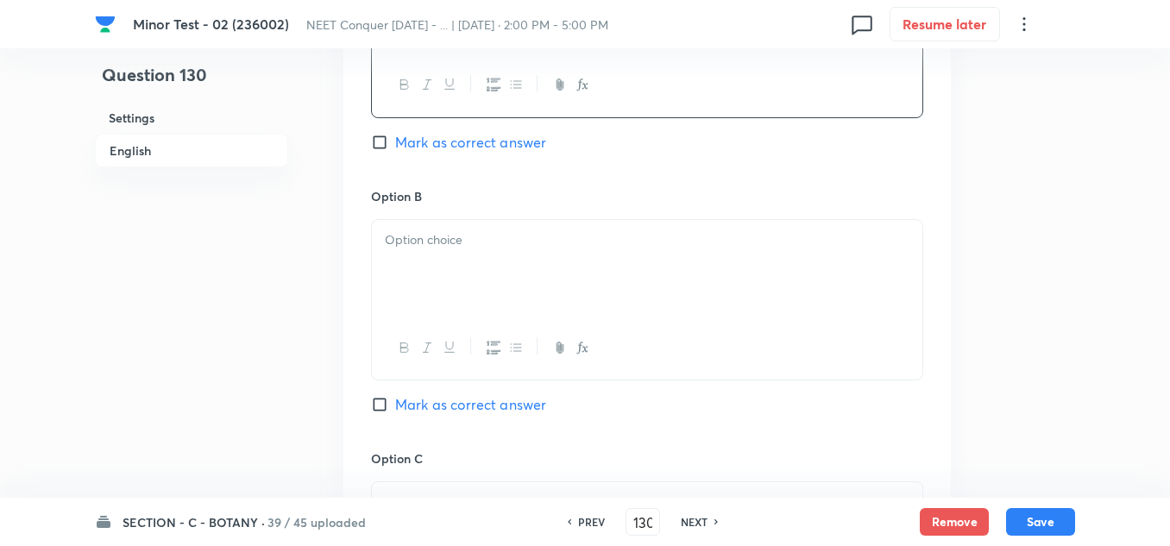
scroll to position [949, 0]
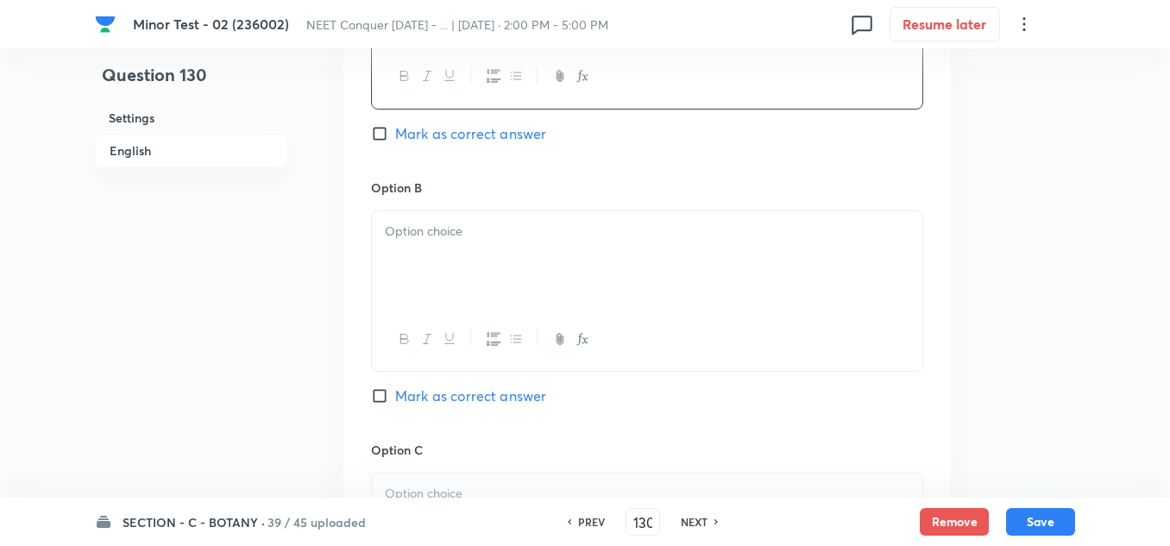
click at [444, 259] on div at bounding box center [647, 259] width 550 height 97
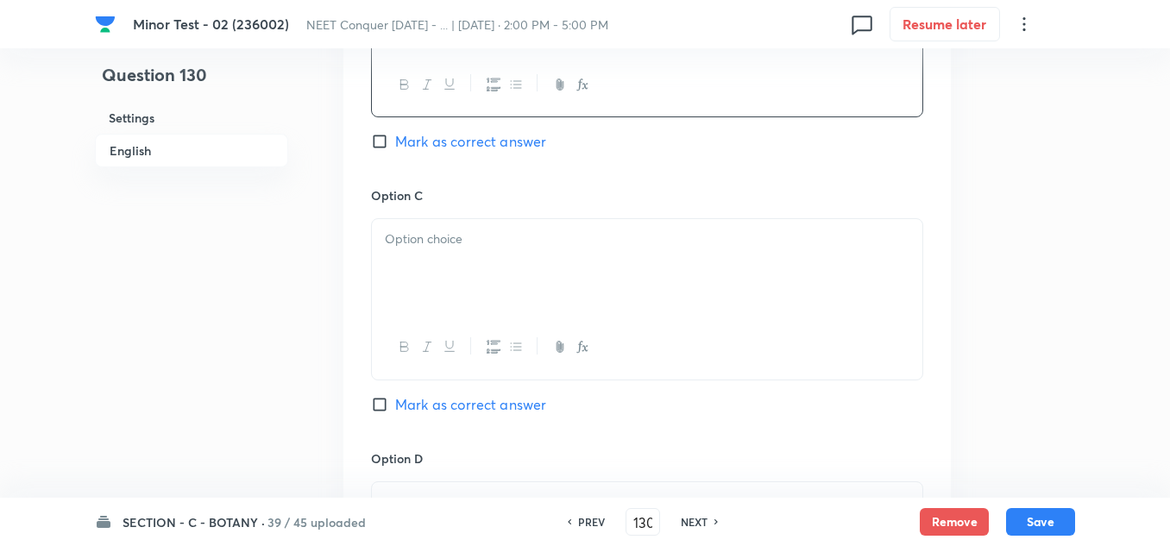
scroll to position [1207, 0]
click at [450, 262] on div at bounding box center [647, 263] width 550 height 97
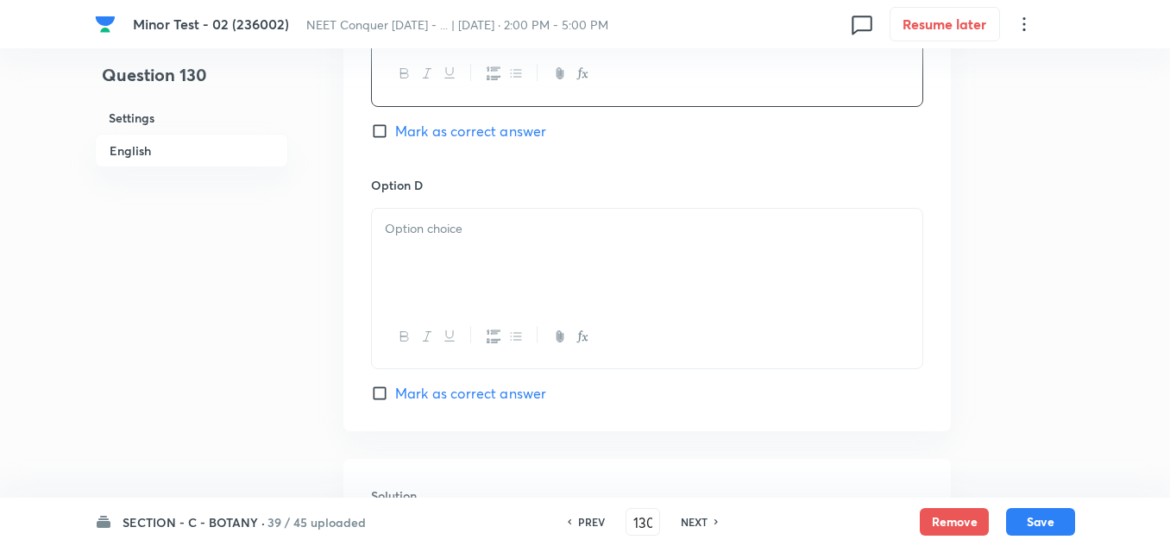
scroll to position [1552, 0]
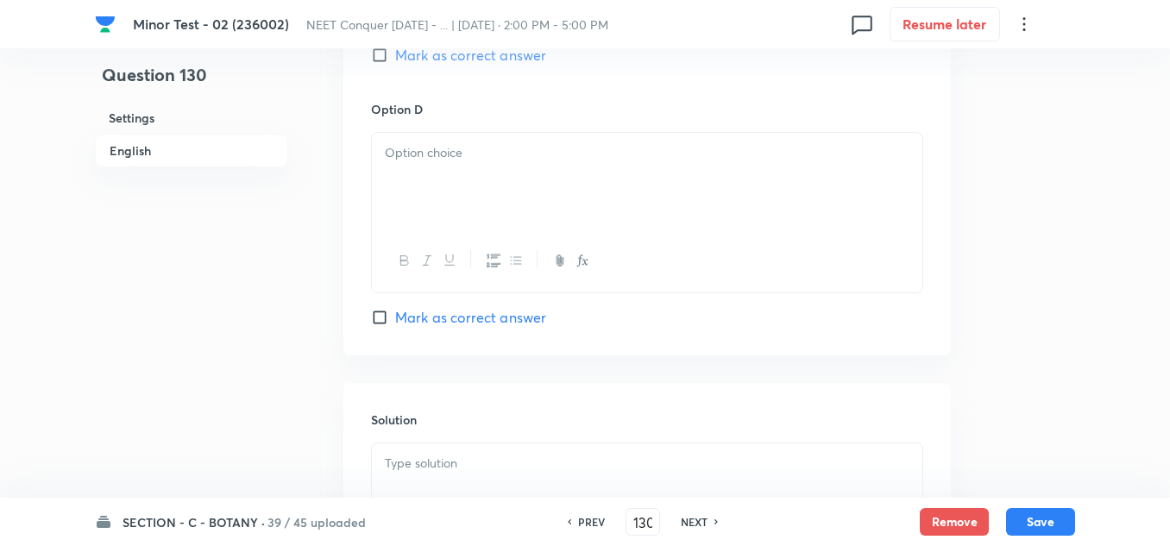
click at [441, 156] on p at bounding box center [647, 153] width 524 height 20
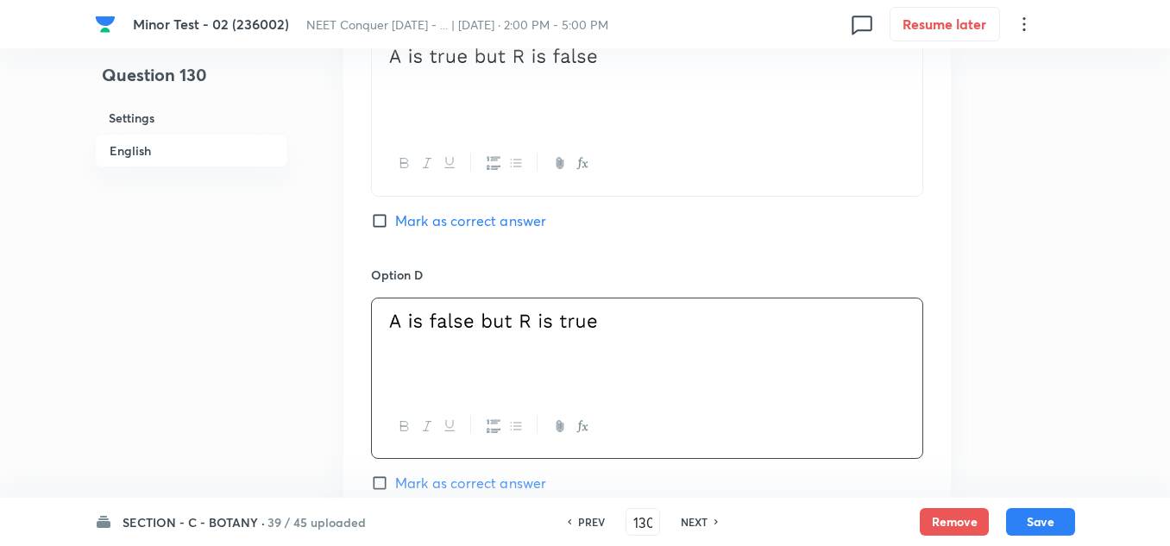
scroll to position [1380, 0]
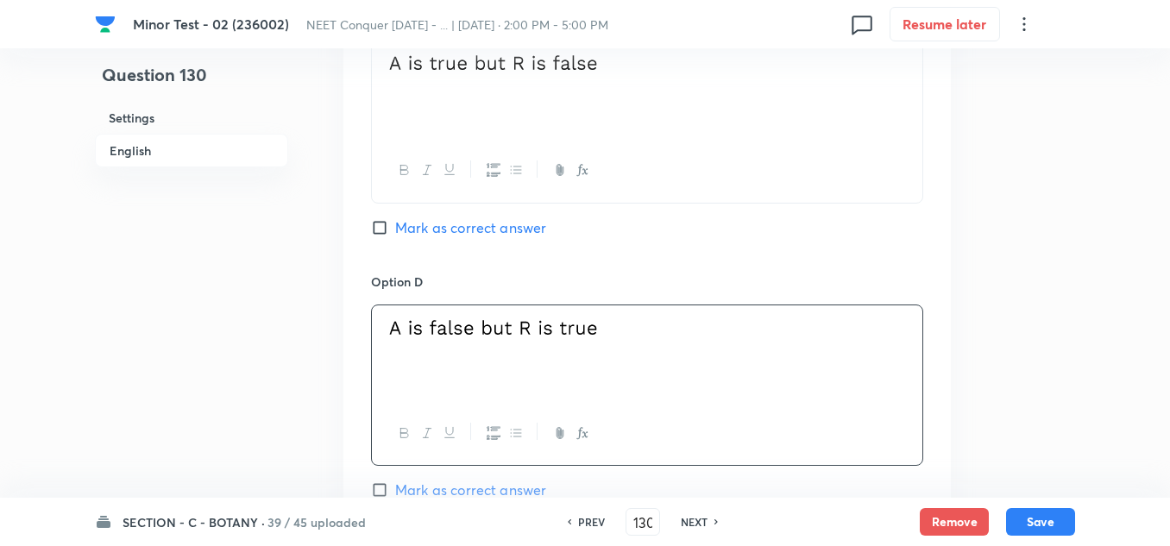
click at [373, 229] on input "Mark as correct answer" at bounding box center [383, 227] width 24 height 17
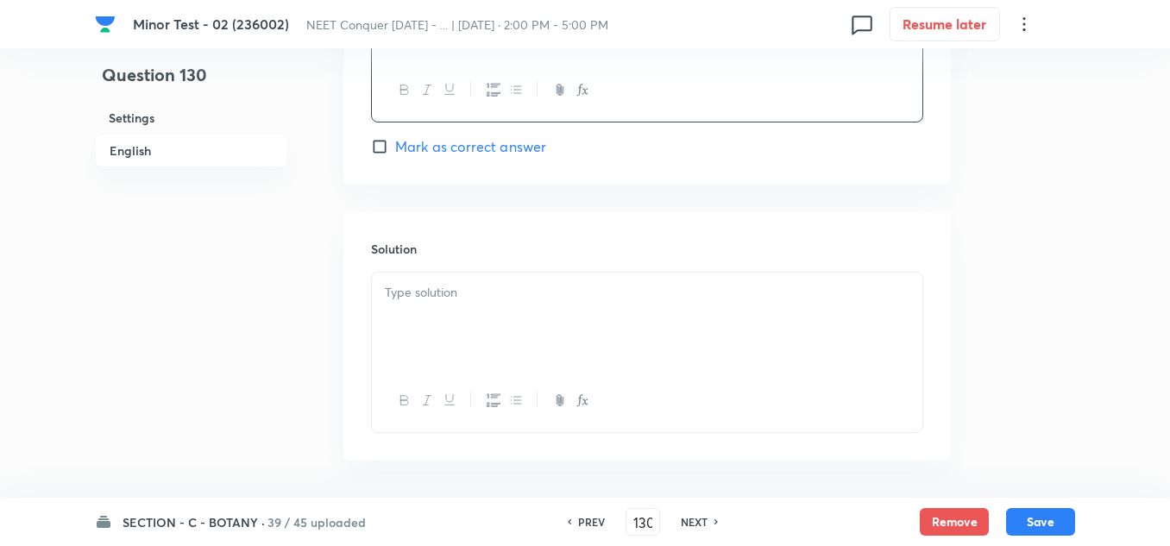
scroll to position [1790, 0]
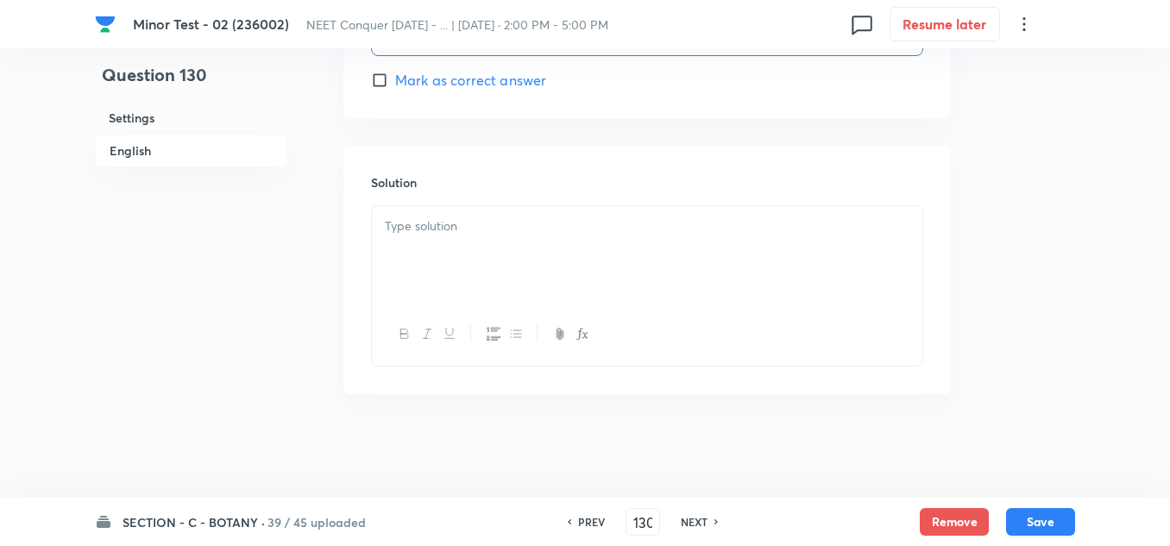
click at [468, 250] on div at bounding box center [647, 254] width 550 height 97
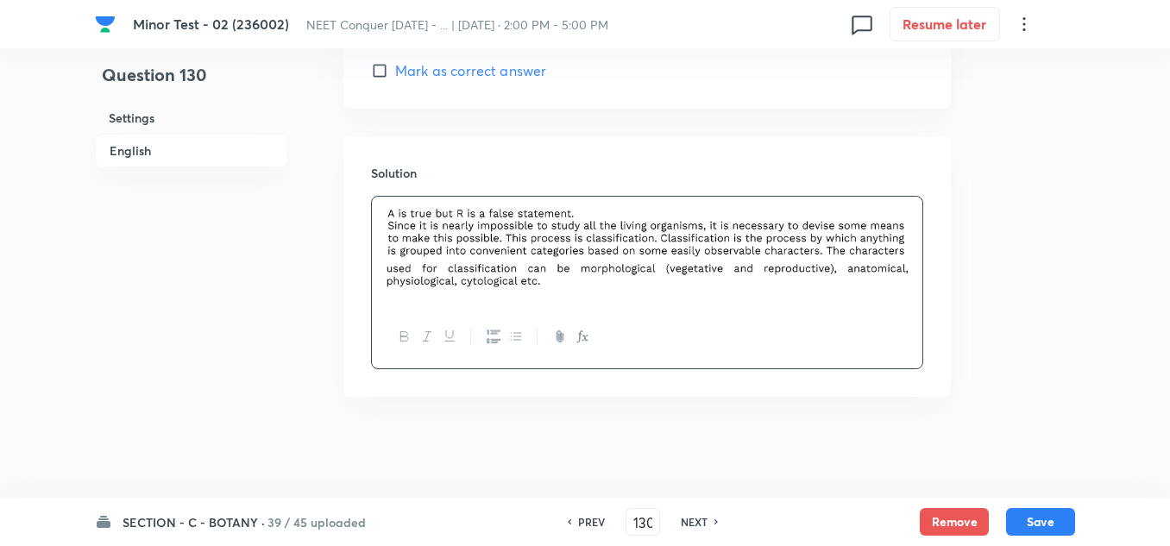
scroll to position [1802, 0]
click at [1067, 517] on button "Save" at bounding box center [1040, 520] width 69 height 28
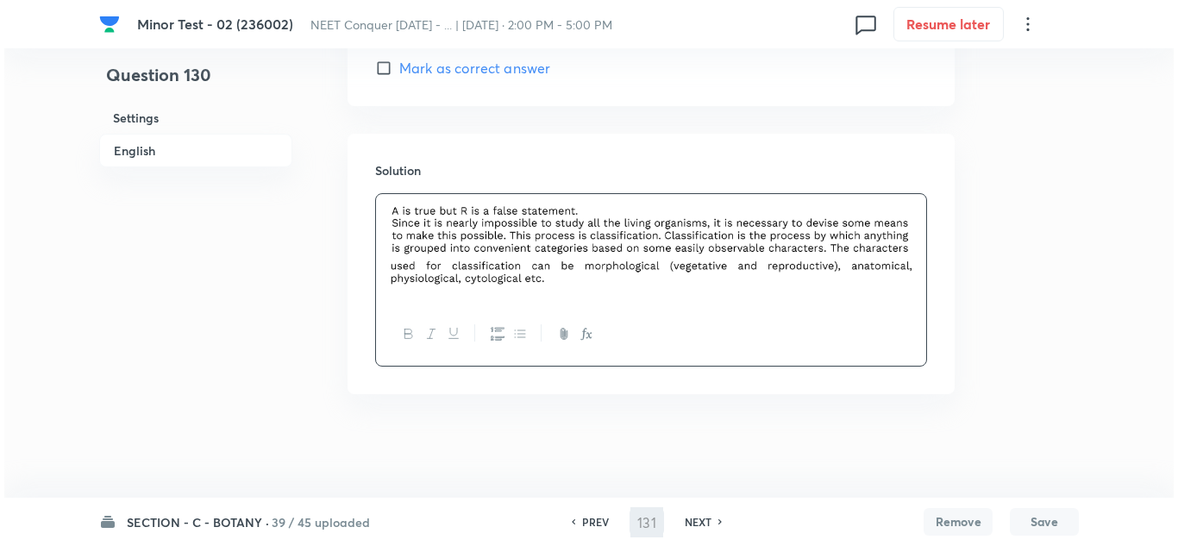
scroll to position [0, 0]
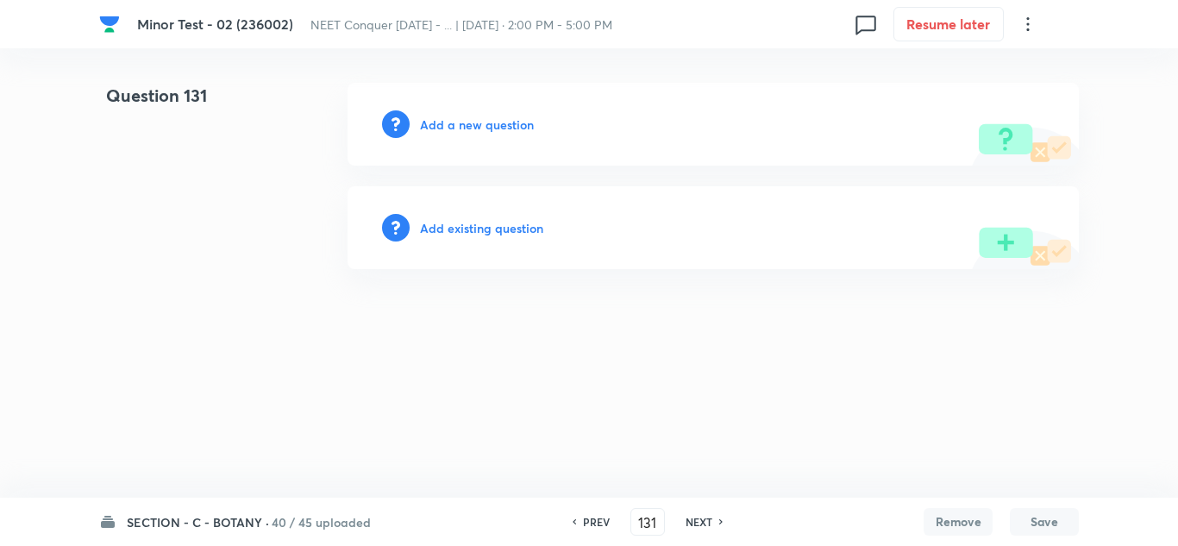
click at [433, 122] on h6 "Add a new question" at bounding box center [477, 125] width 114 height 18
click at [444, 127] on h6 "Choose a question type" at bounding box center [486, 125] width 133 height 18
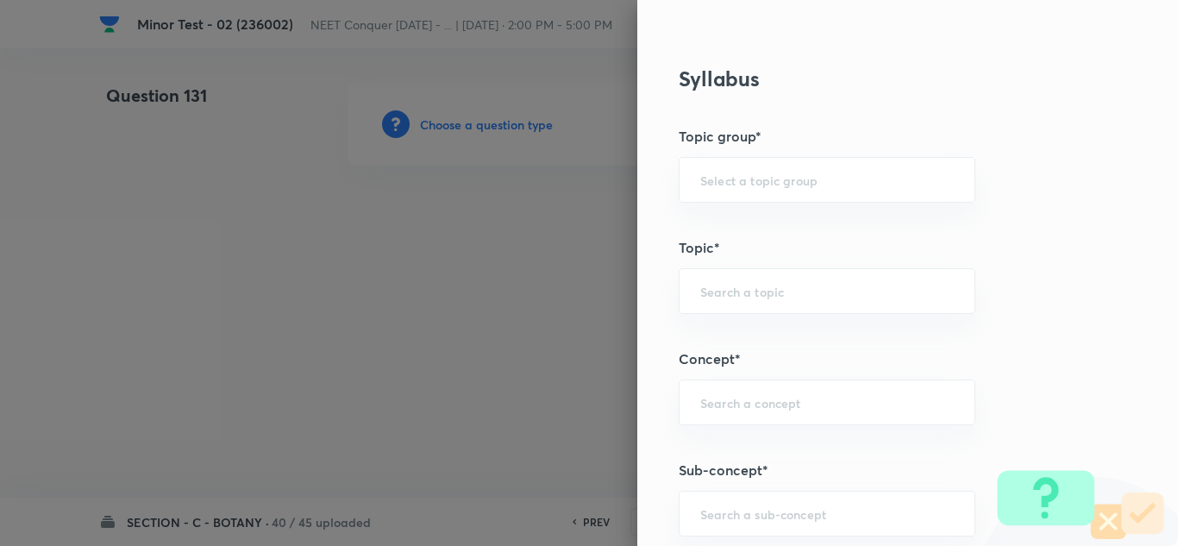
scroll to position [1121, 0]
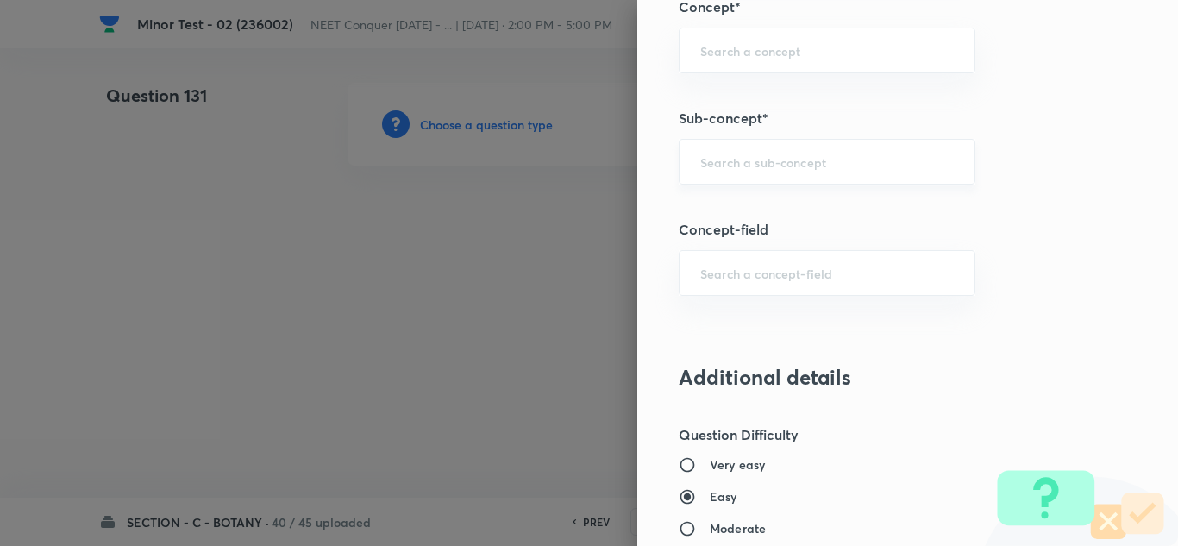
click at [743, 152] on div "​" at bounding box center [827, 162] width 297 height 46
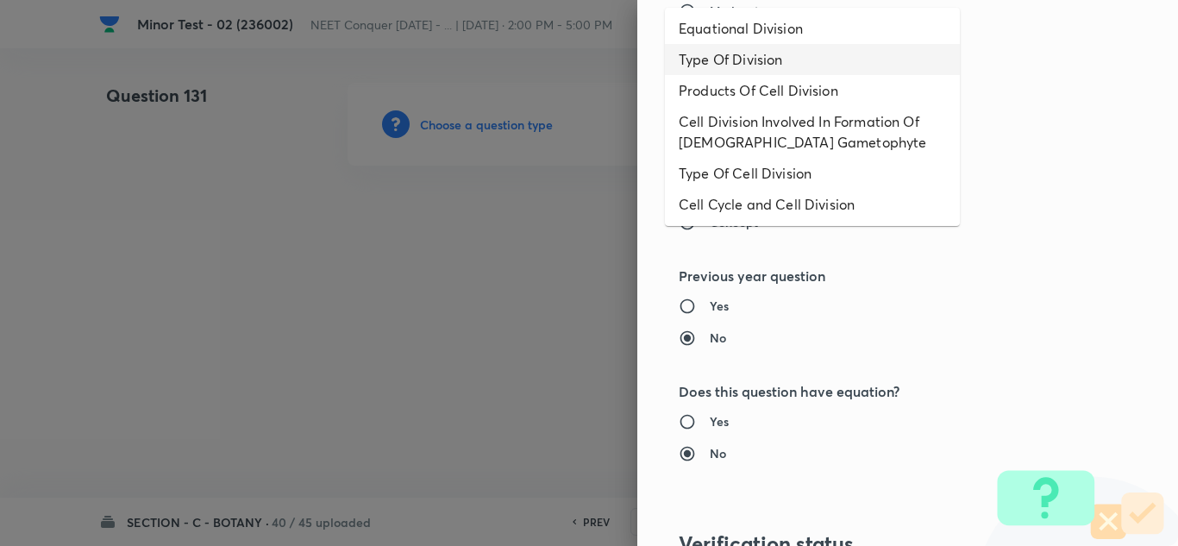
scroll to position [96, 0]
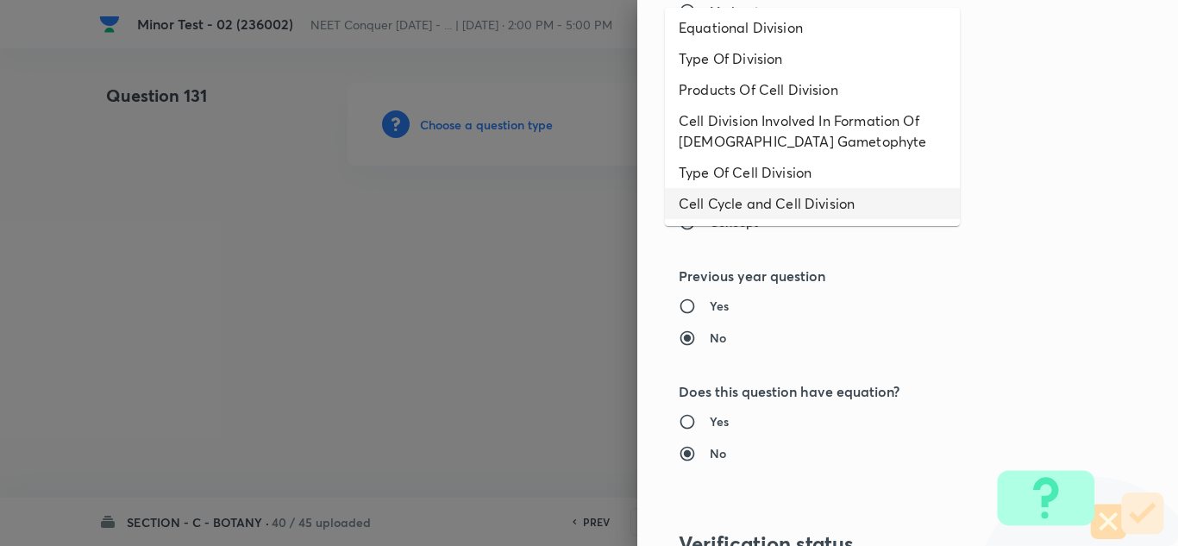
click at [758, 204] on li "Cell Cycle and Cell Division" at bounding box center [812, 203] width 295 height 31
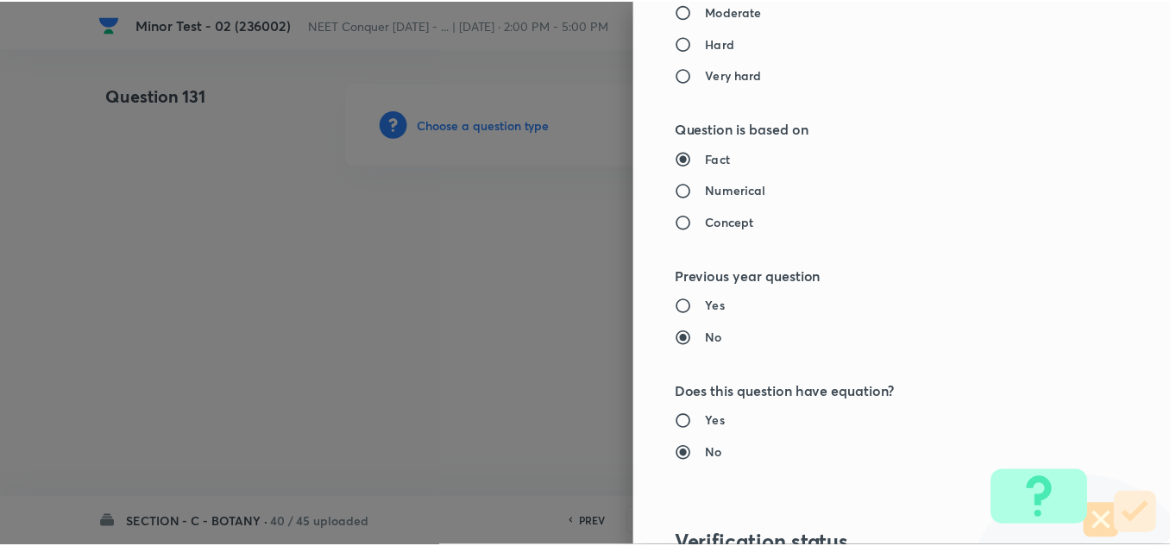
scroll to position [1921, 0]
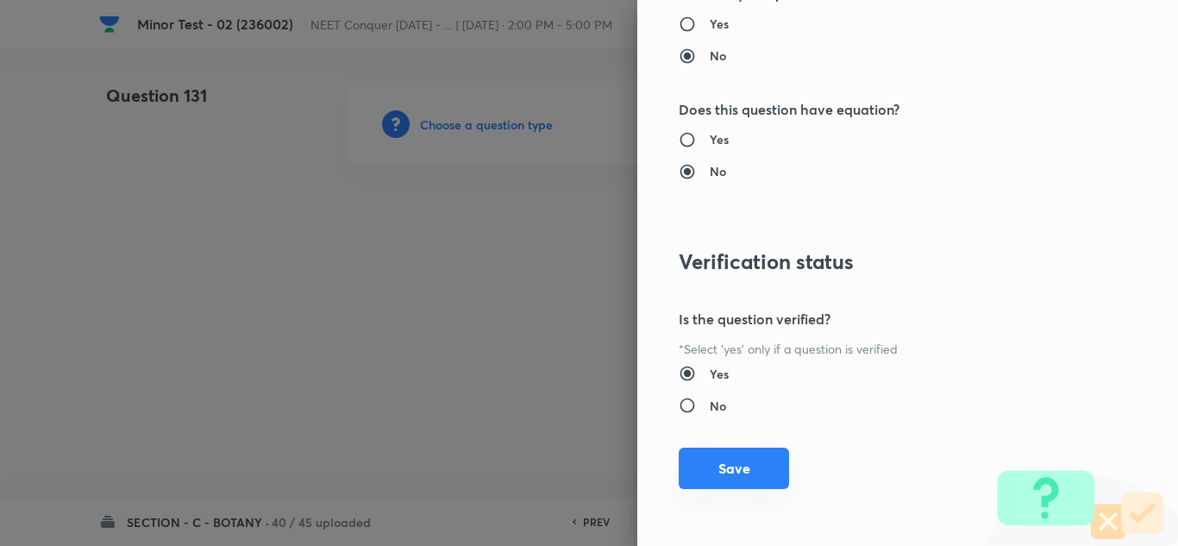
click at [726, 456] on button "Save" at bounding box center [734, 468] width 110 height 41
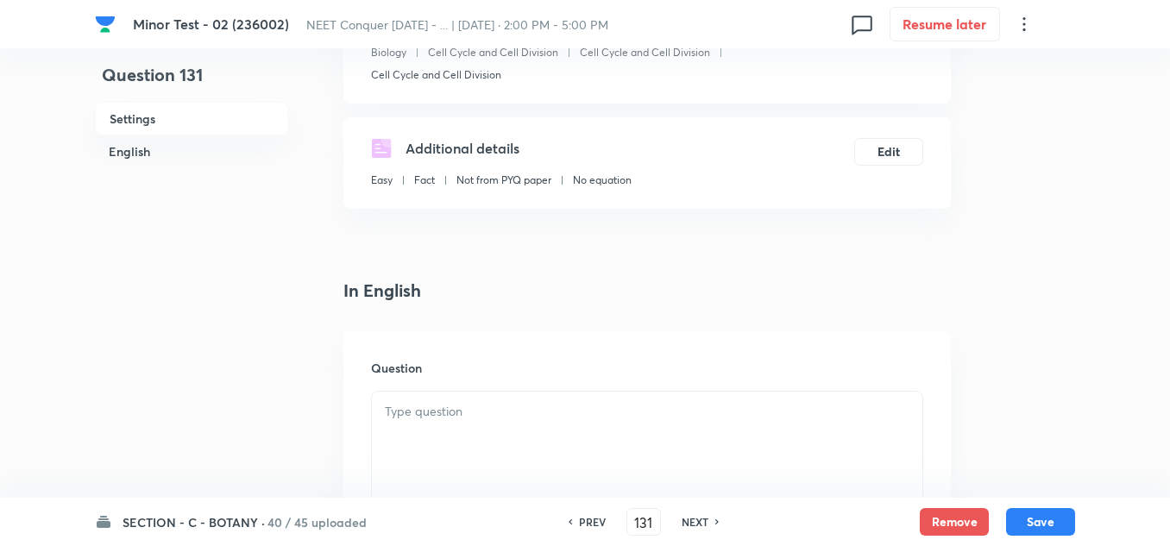
scroll to position [345, 0]
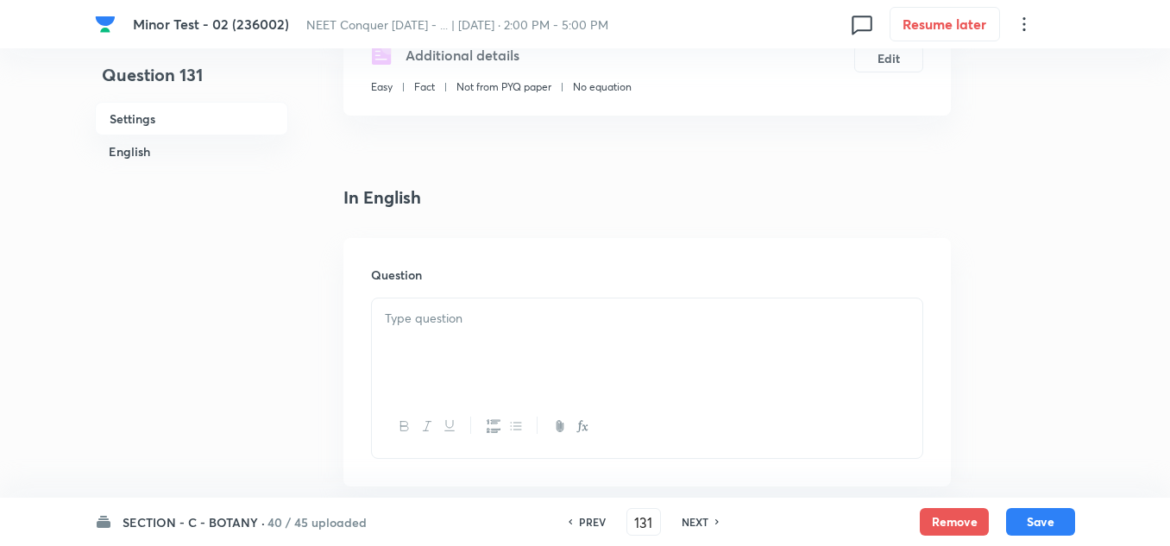
click at [492, 353] on div at bounding box center [647, 346] width 550 height 97
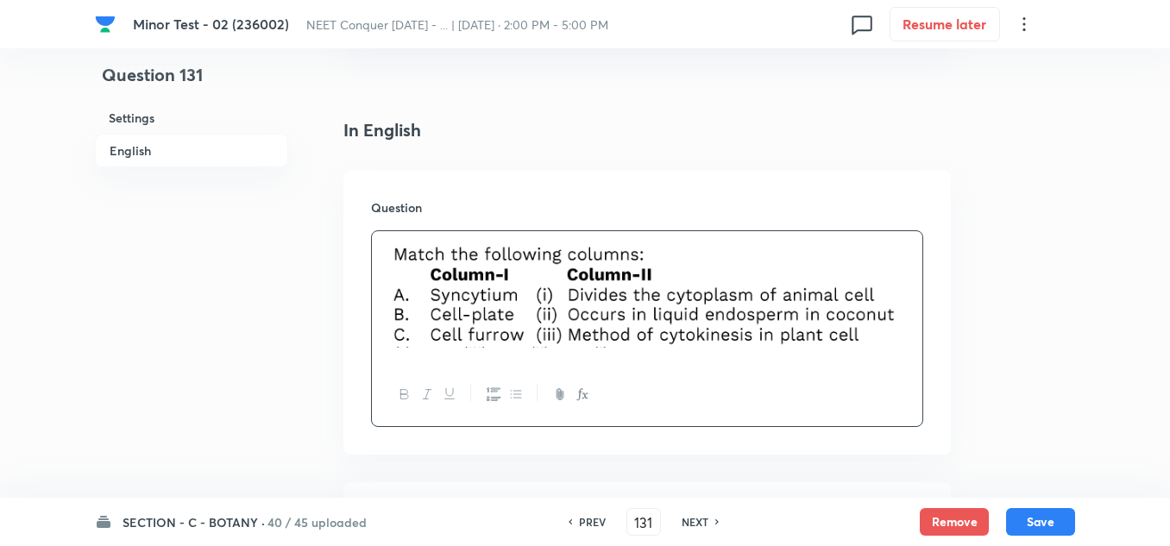
scroll to position [517, 0]
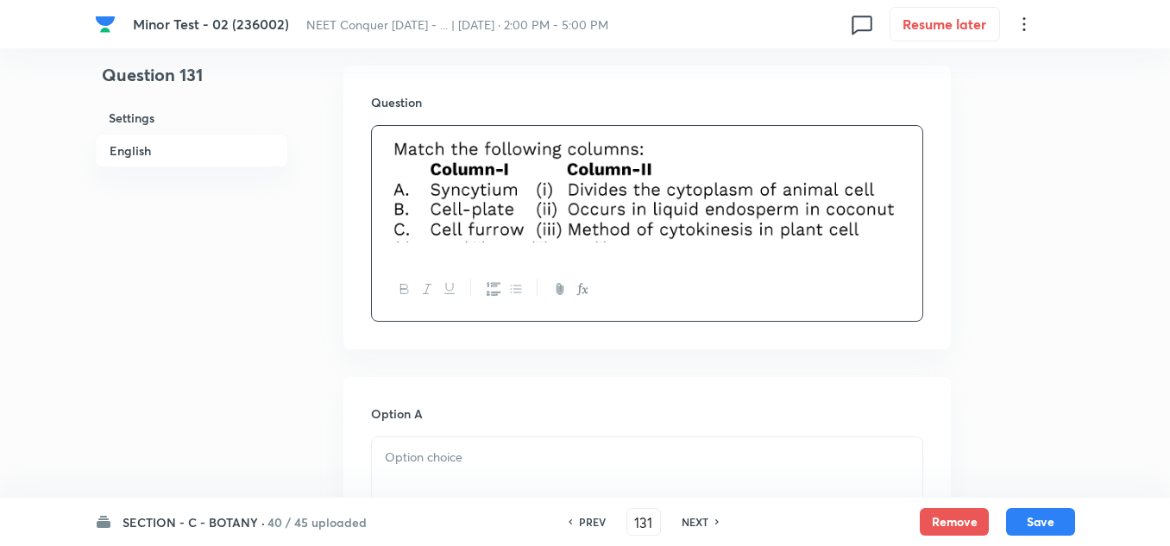
click at [434, 475] on div at bounding box center [647, 485] width 550 height 97
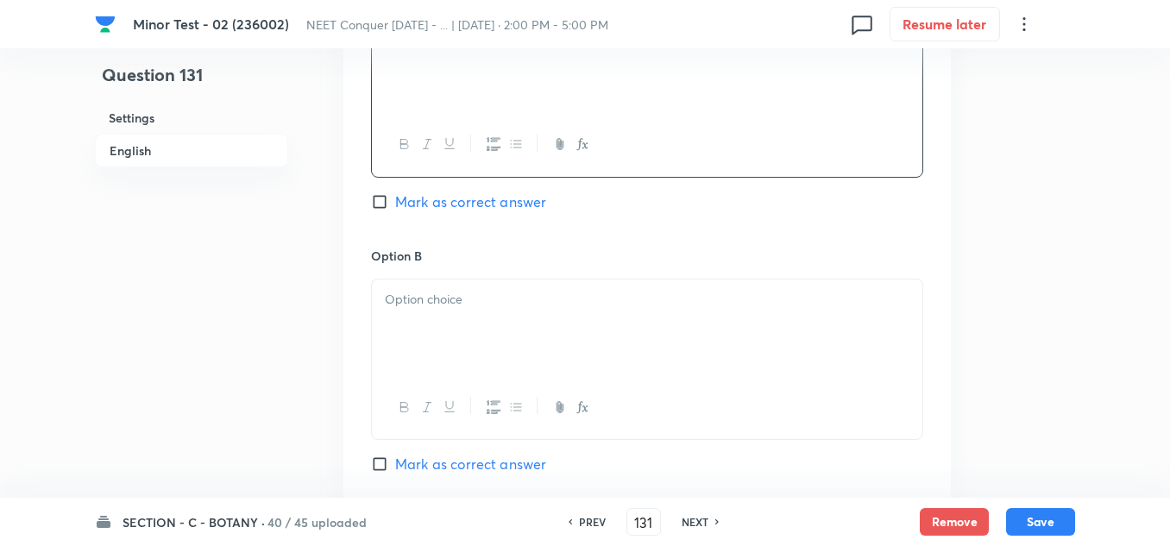
scroll to position [949, 0]
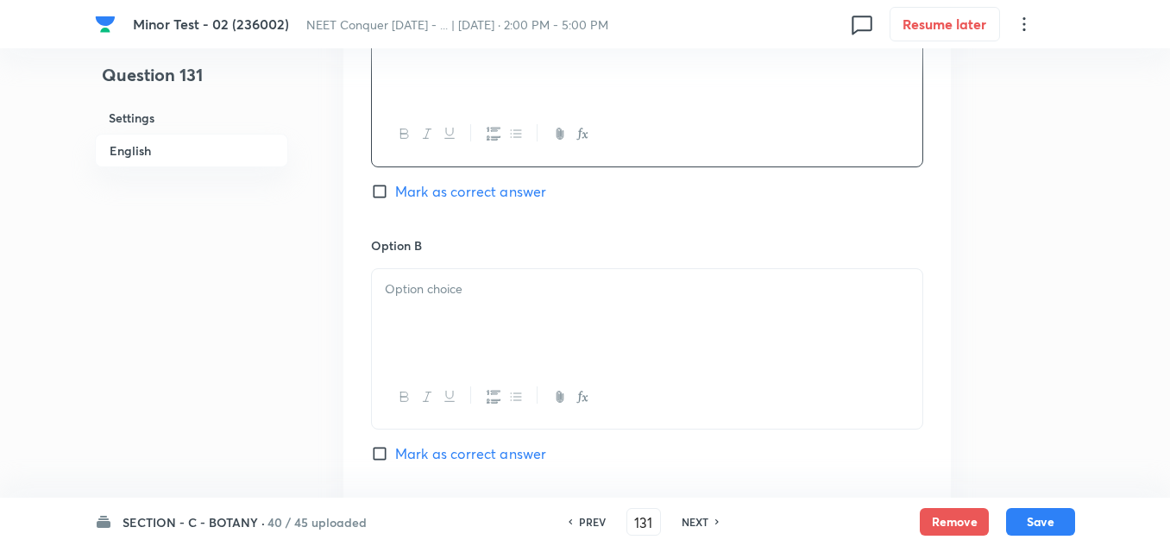
click at [449, 310] on div at bounding box center [647, 317] width 550 height 97
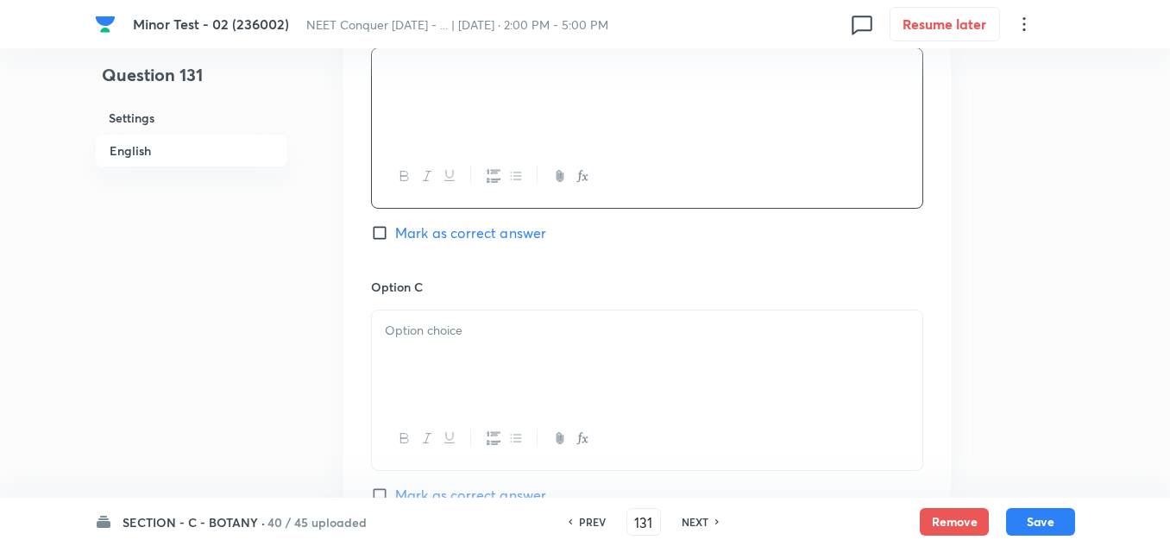
scroll to position [1207, 0]
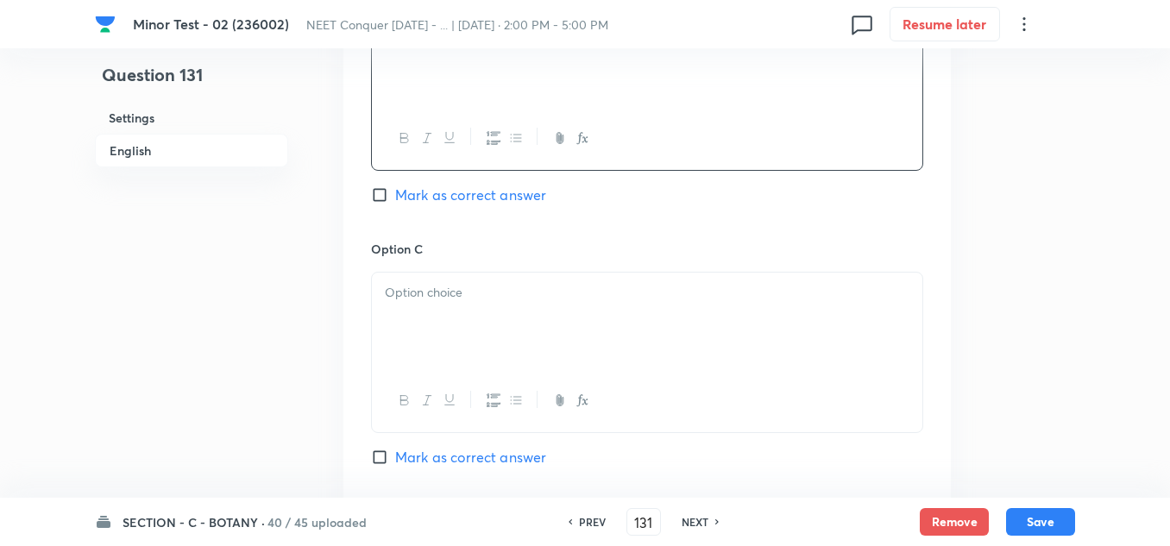
click at [442, 309] on div at bounding box center [647, 321] width 550 height 97
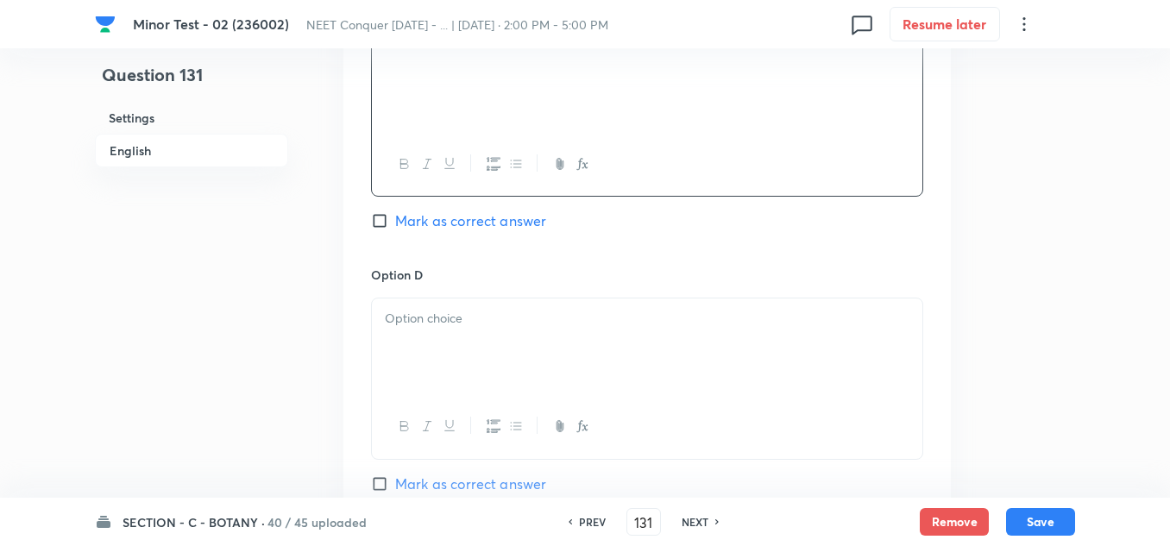
scroll to position [1466, 0]
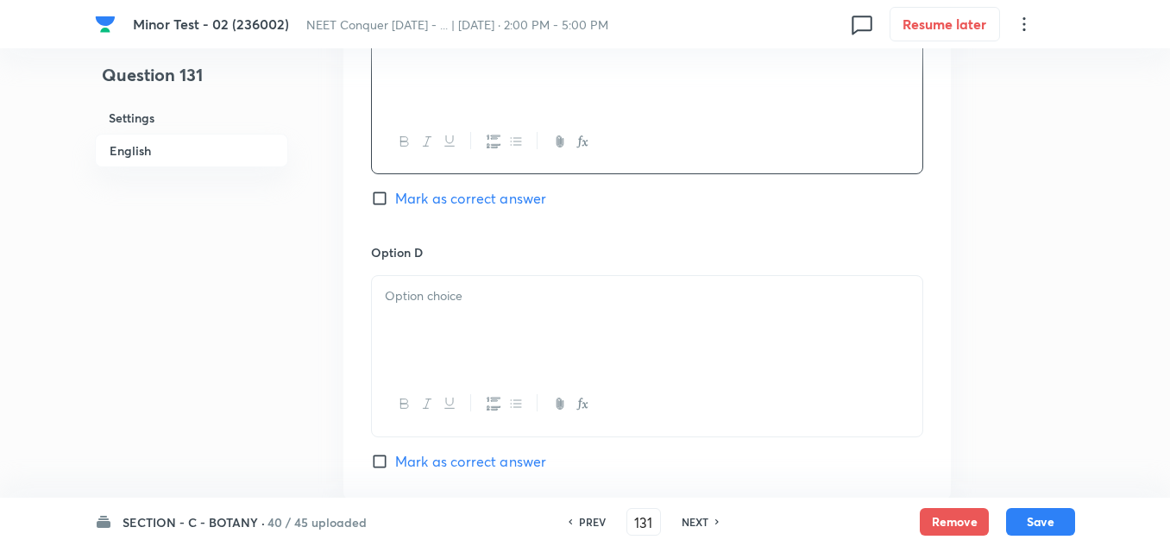
click at [436, 290] on p at bounding box center [647, 296] width 524 height 20
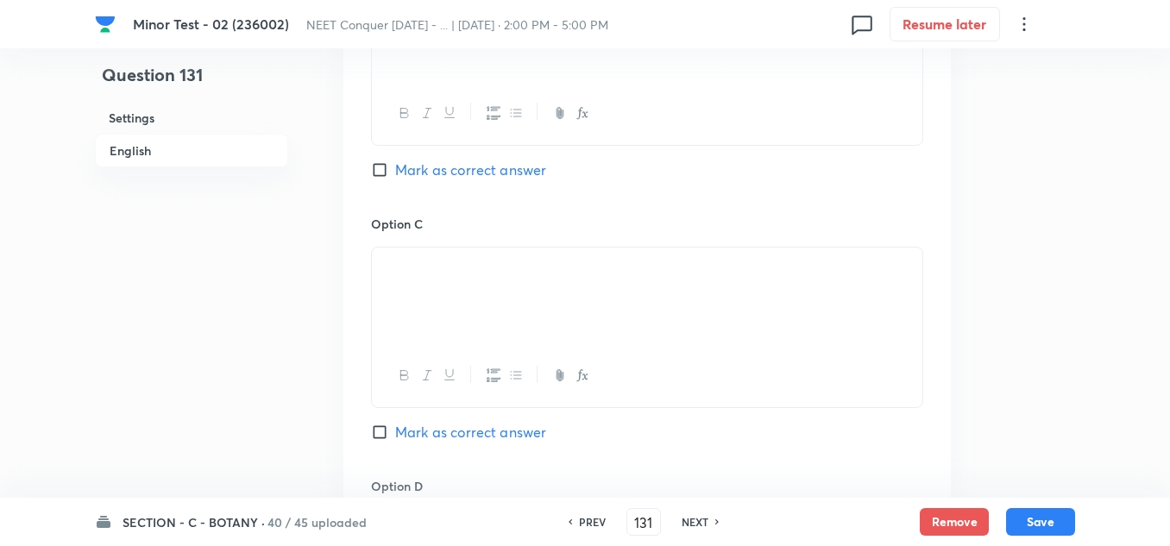
scroll to position [1207, 0]
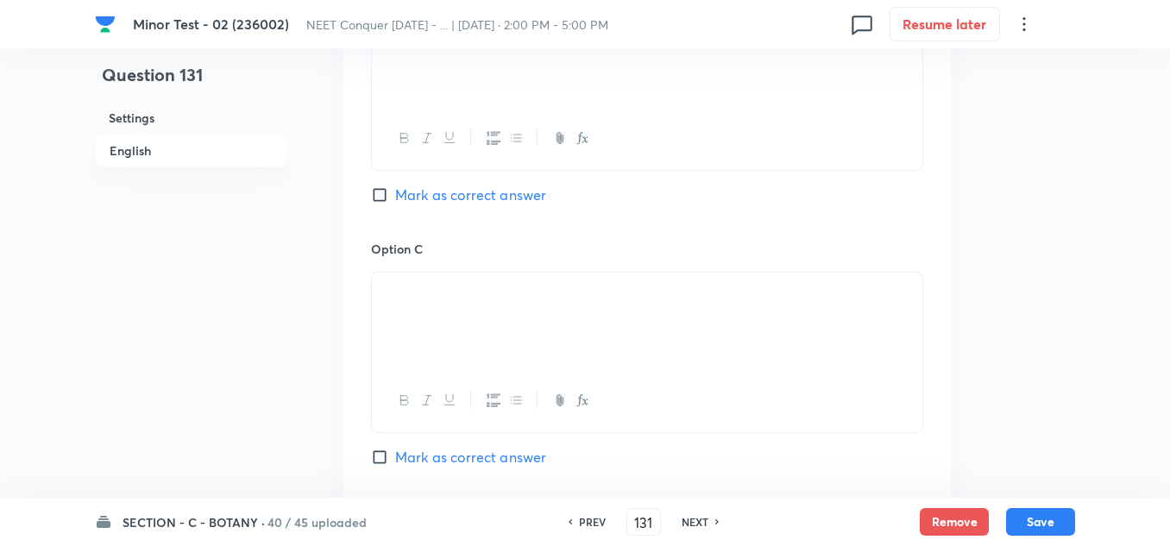
click at [375, 198] on input "Mark as correct answer" at bounding box center [383, 194] width 24 height 17
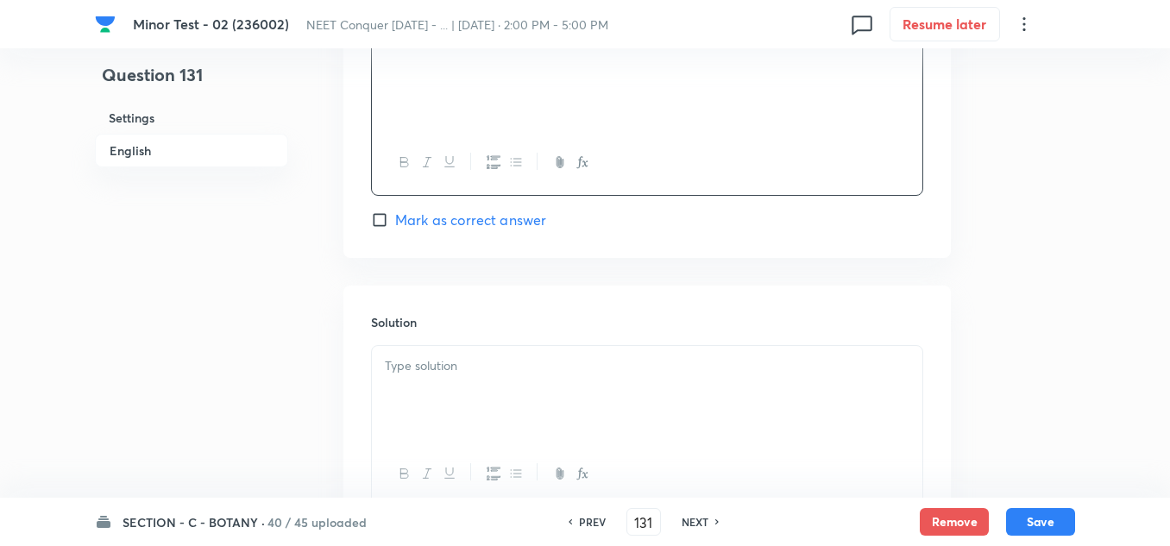
scroll to position [1847, 0]
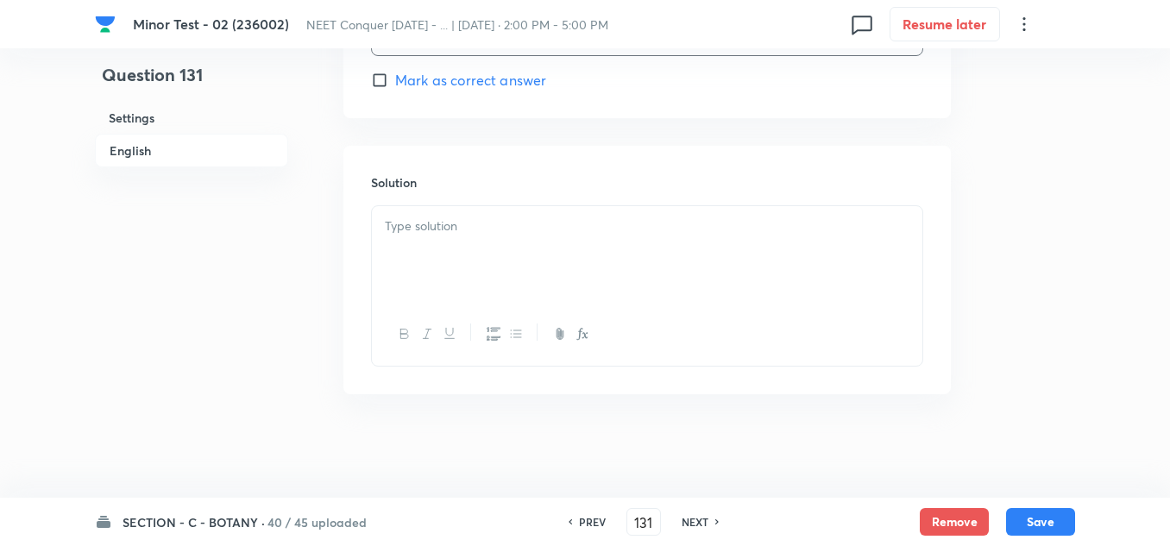
click at [510, 262] on div at bounding box center [647, 254] width 550 height 97
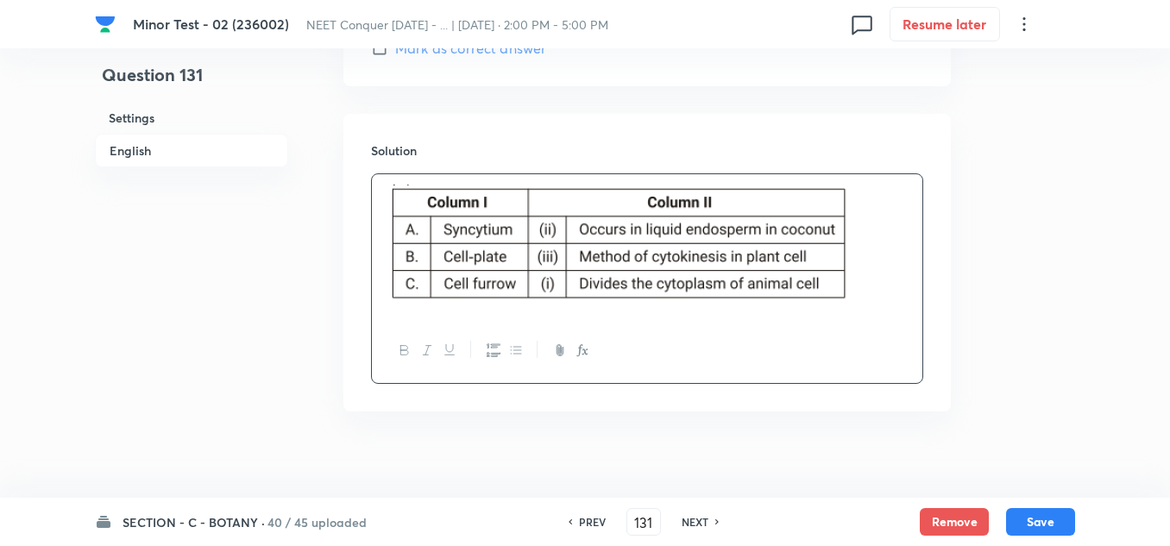
scroll to position [1897, 0]
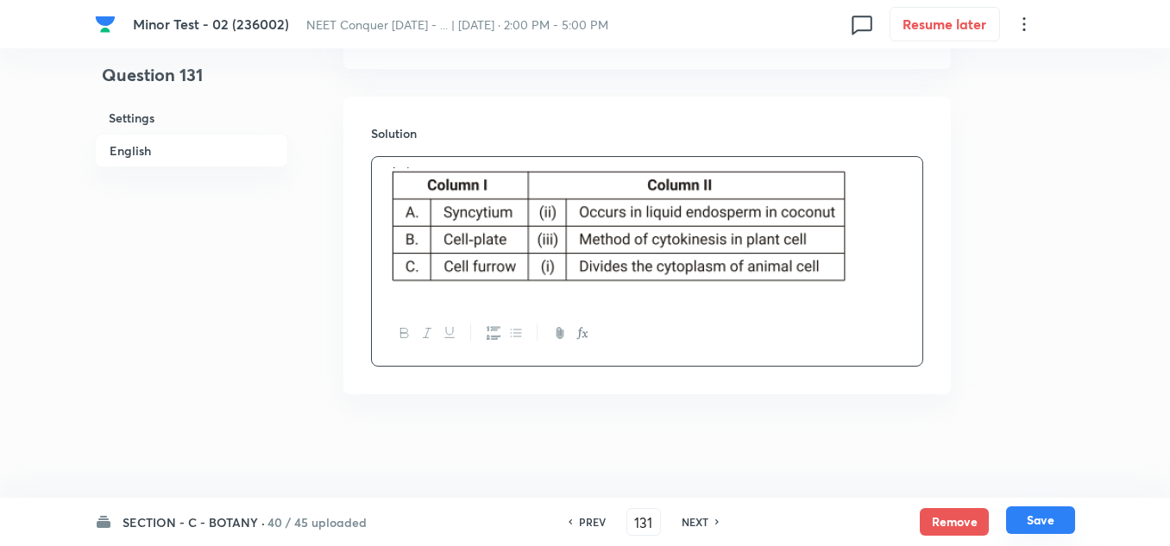
click at [1056, 518] on button "Save" at bounding box center [1040, 520] width 69 height 28
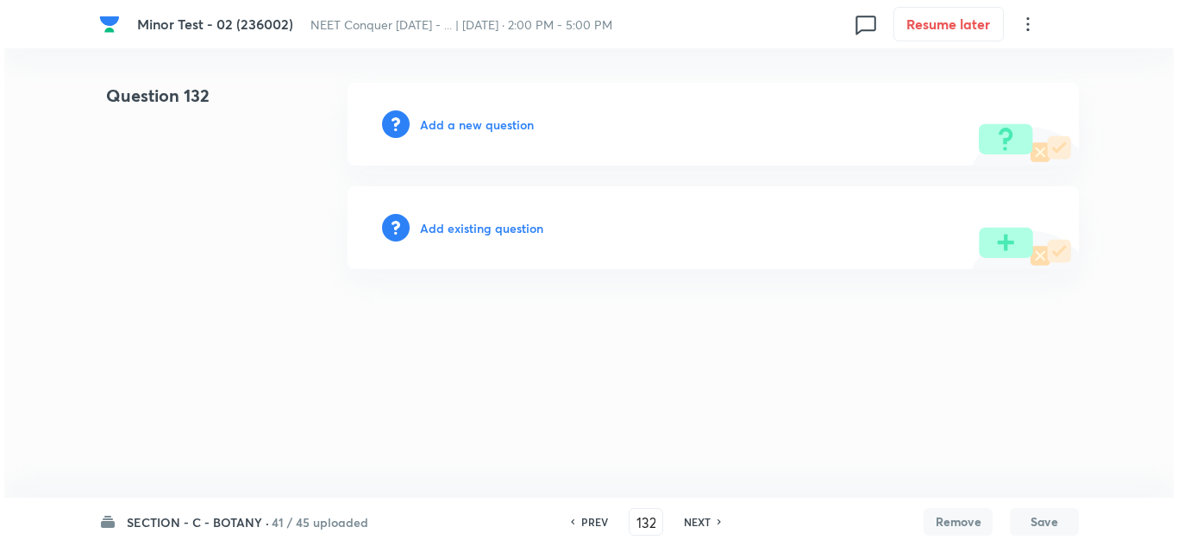
scroll to position [0, 0]
click at [508, 124] on h6 "Add a new question" at bounding box center [477, 125] width 114 height 18
click at [508, 124] on h6 "Choose a question type" at bounding box center [486, 125] width 133 height 18
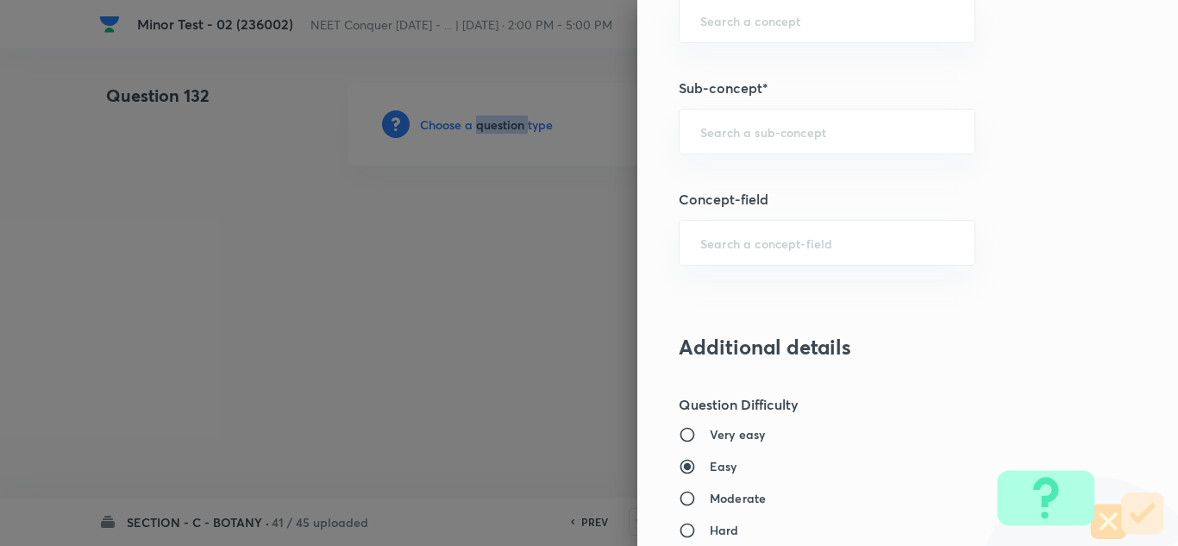
scroll to position [1121, 0]
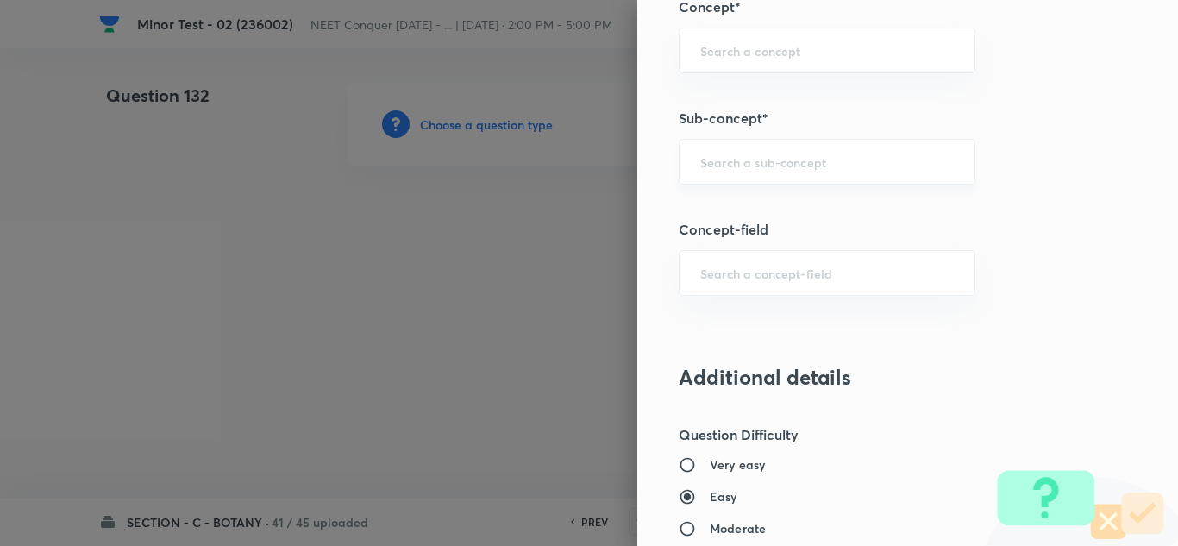
click at [739, 161] on input "text" at bounding box center [827, 162] width 254 height 16
paste input "Cell Cycle & Cell Division"
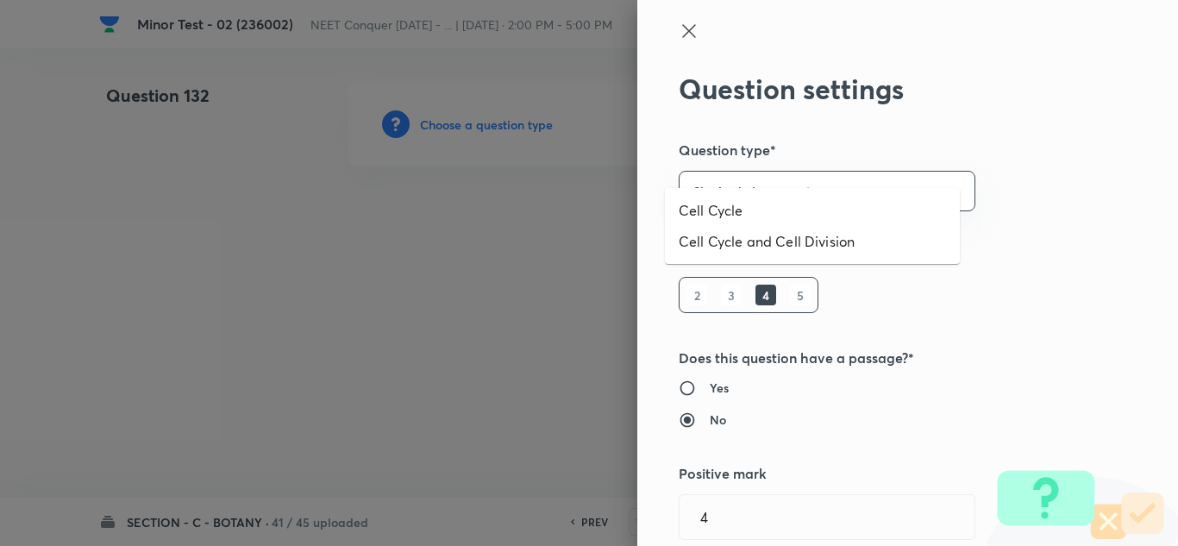
scroll to position [1121, 0]
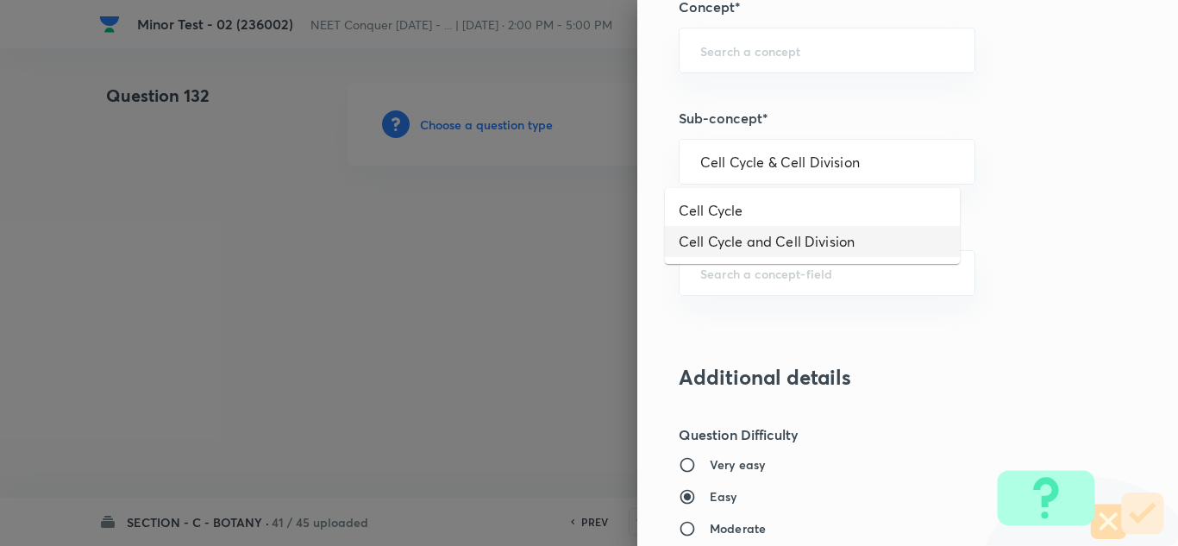
click at [806, 243] on li "Cell Cycle and Cell Division" at bounding box center [812, 241] width 295 height 31
type input "Cell Cycle and Cell Division"
type input "Biology"
type input "Cell Cycle and Cell Division"
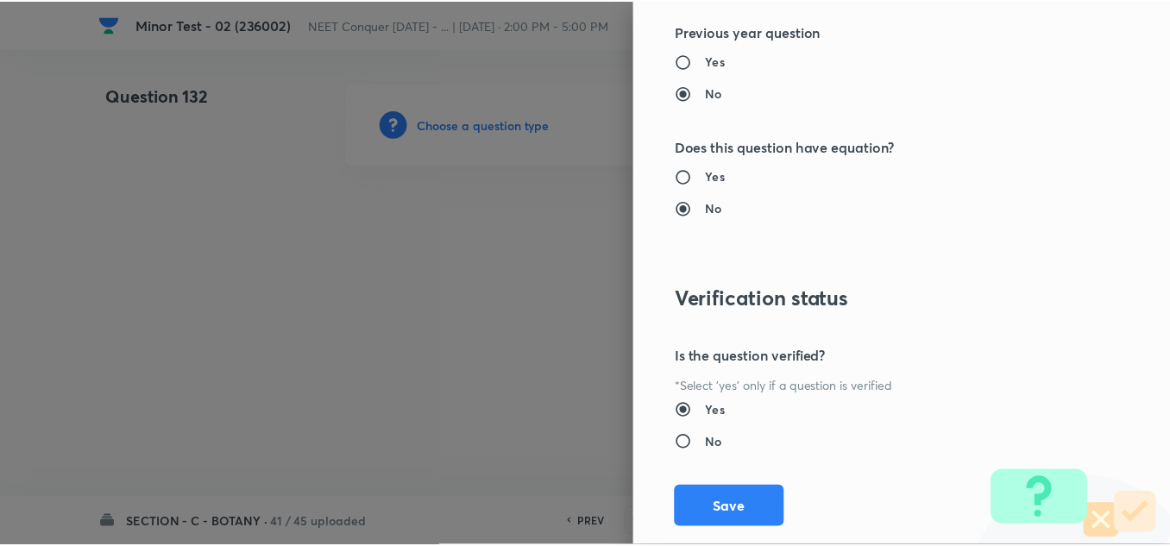
scroll to position [1921, 0]
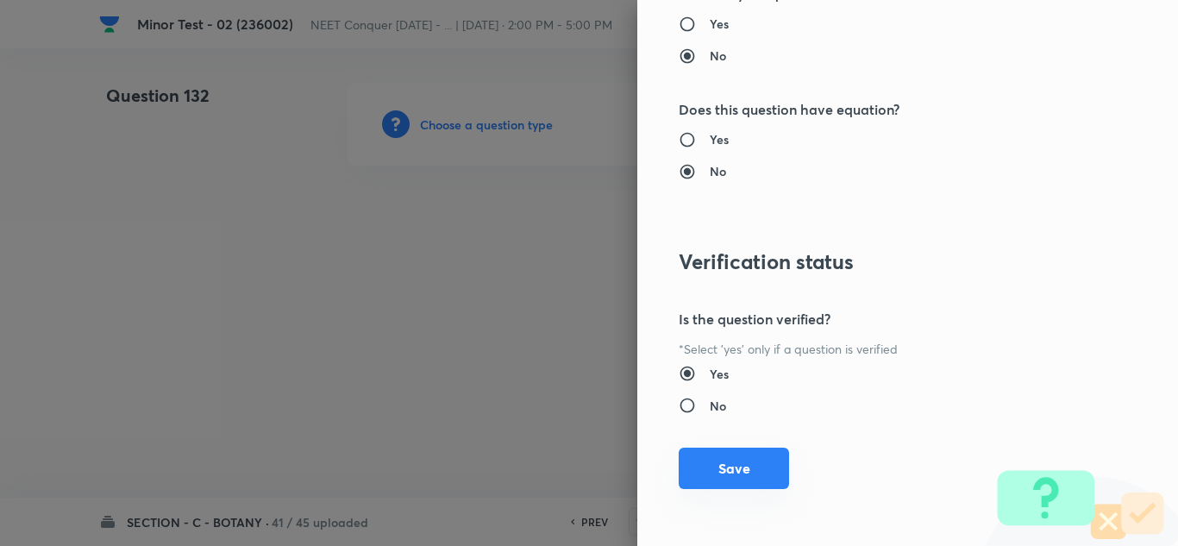
click at [722, 455] on button "Save" at bounding box center [734, 468] width 110 height 41
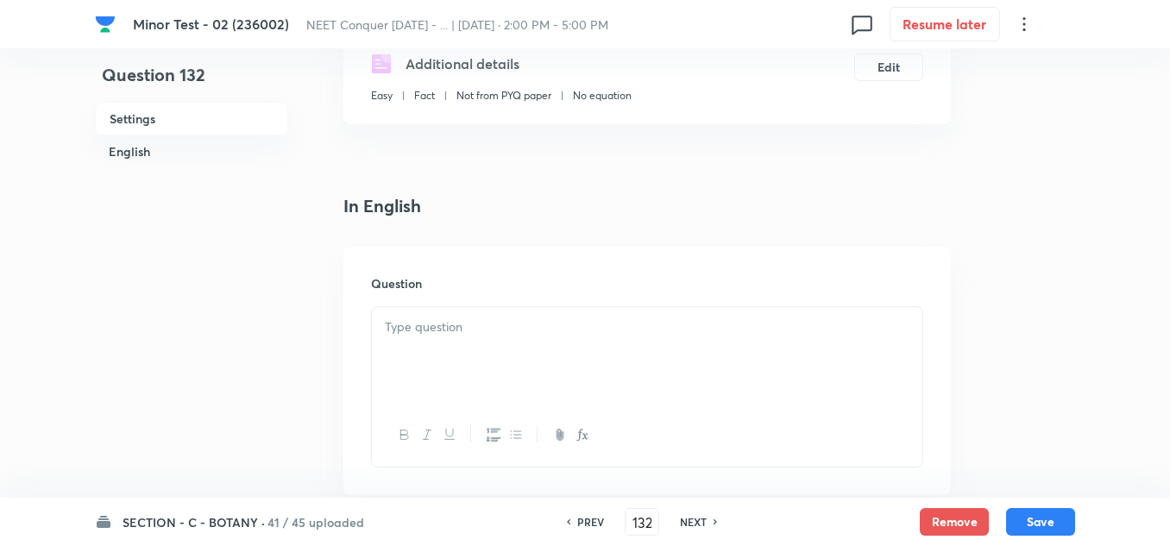
scroll to position [345, 0]
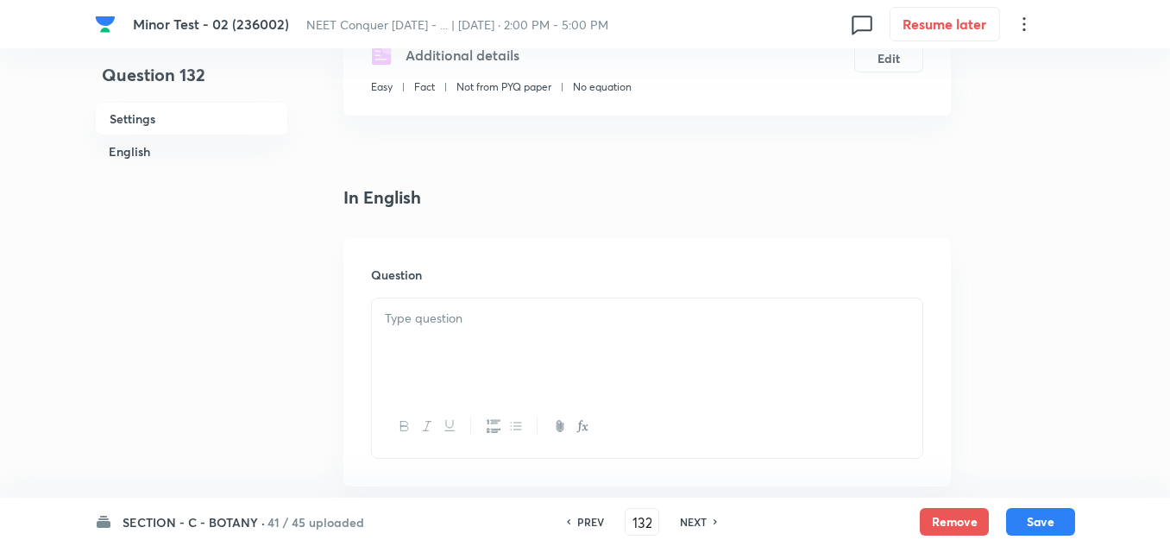
click at [492, 313] on p at bounding box center [647, 319] width 524 height 20
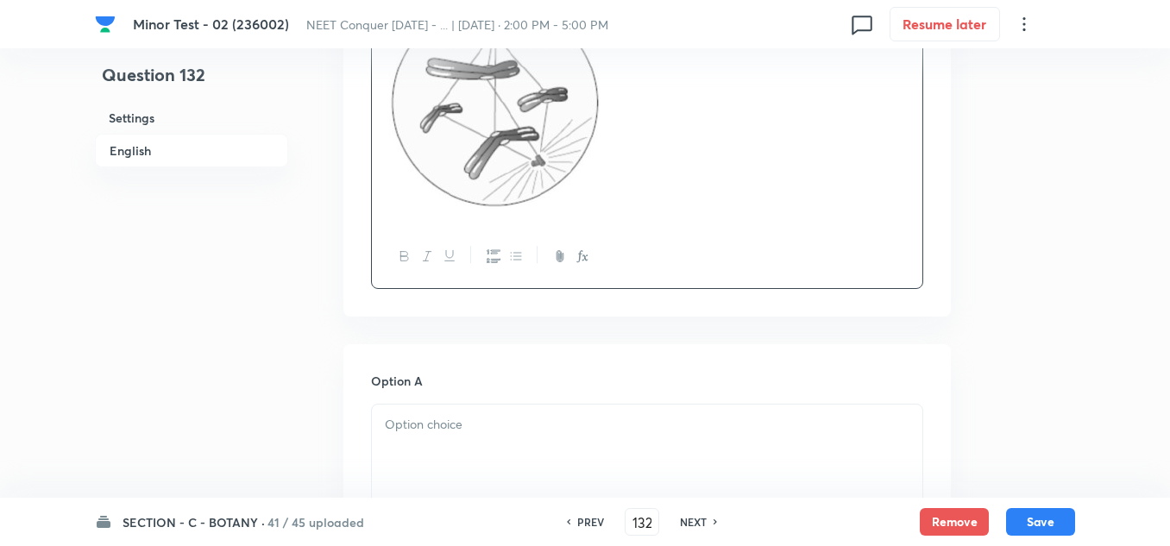
scroll to position [690, 0]
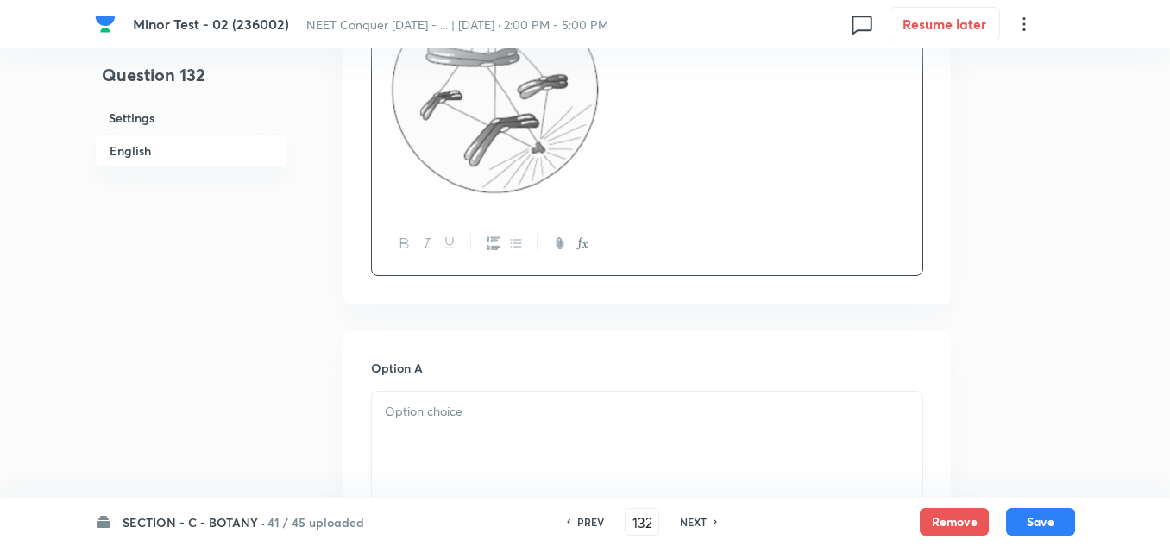
click at [436, 421] on p at bounding box center [647, 412] width 524 height 20
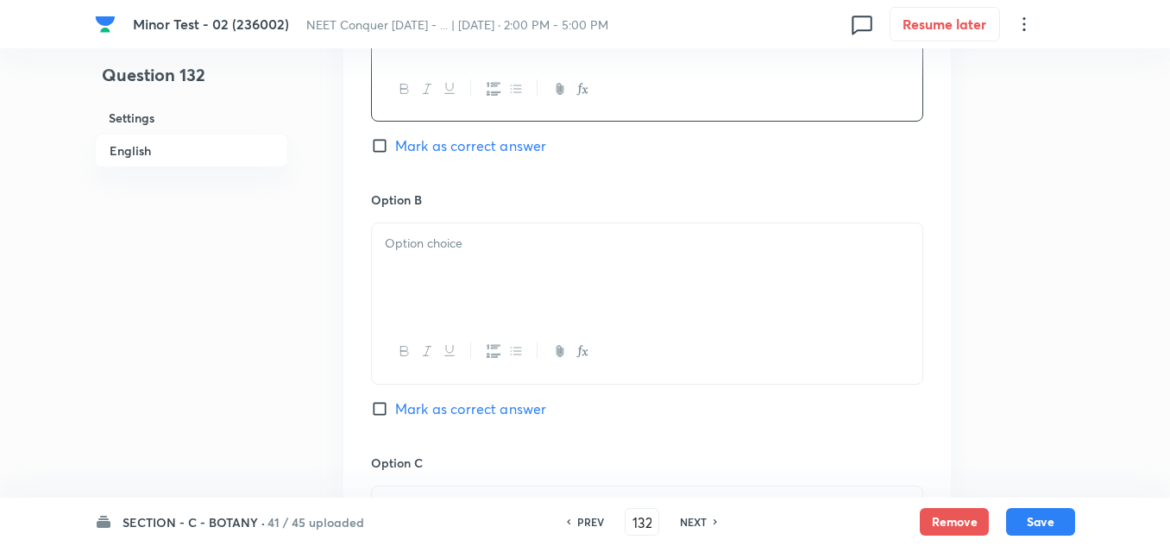
scroll to position [1121, 0]
click at [442, 271] on div at bounding box center [647, 271] width 550 height 97
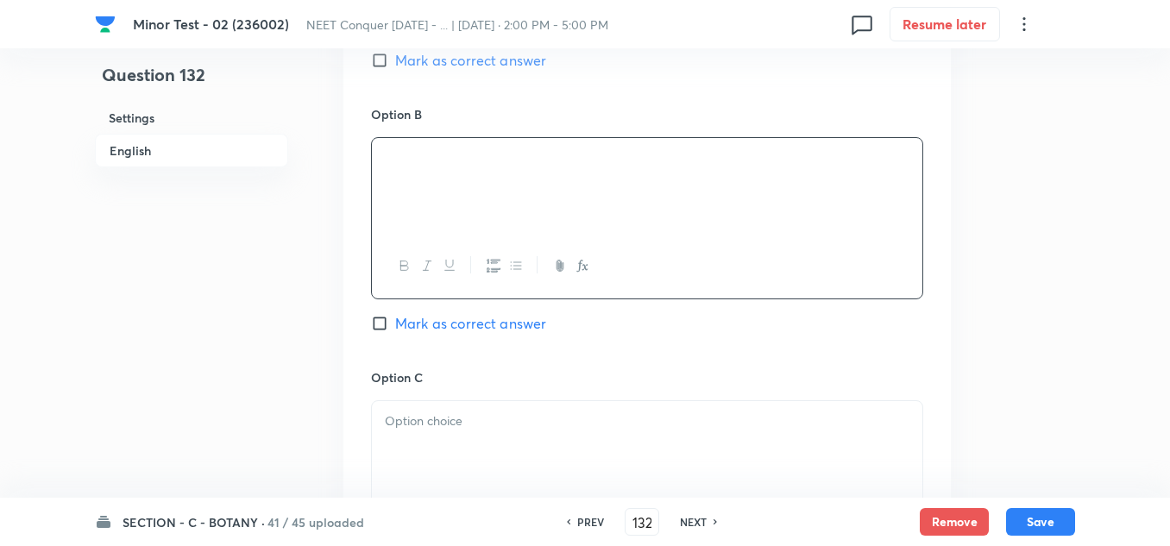
scroll to position [1380, 0]
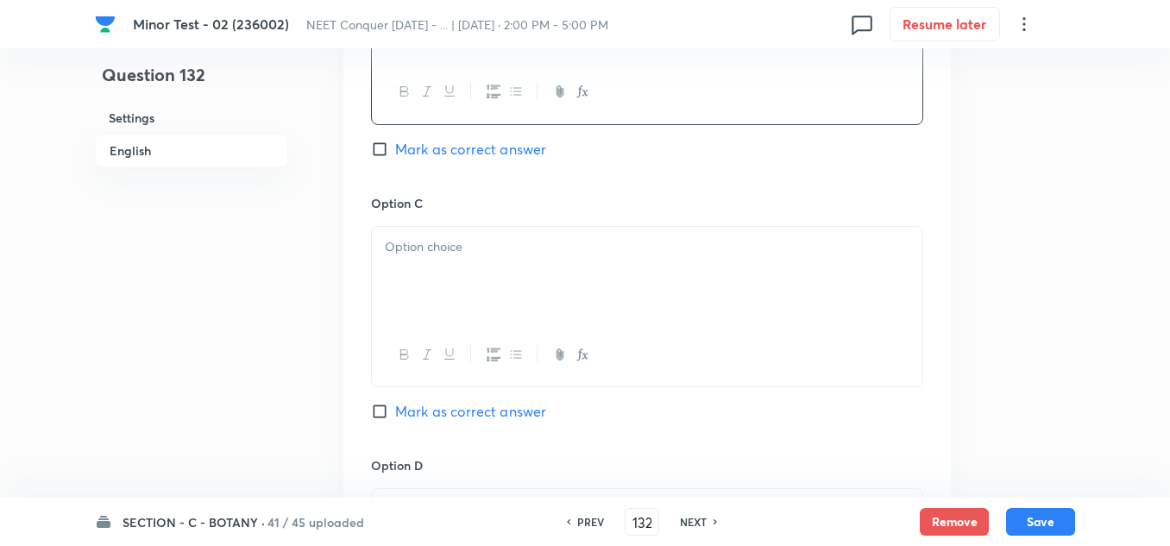
click at [479, 272] on div at bounding box center [647, 275] width 550 height 97
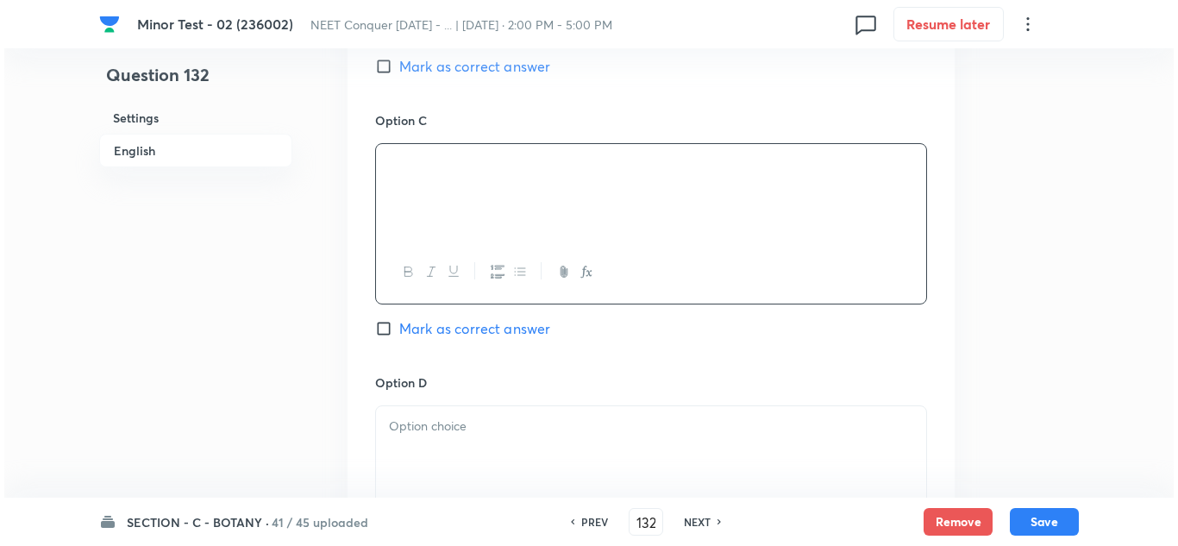
scroll to position [1639, 0]
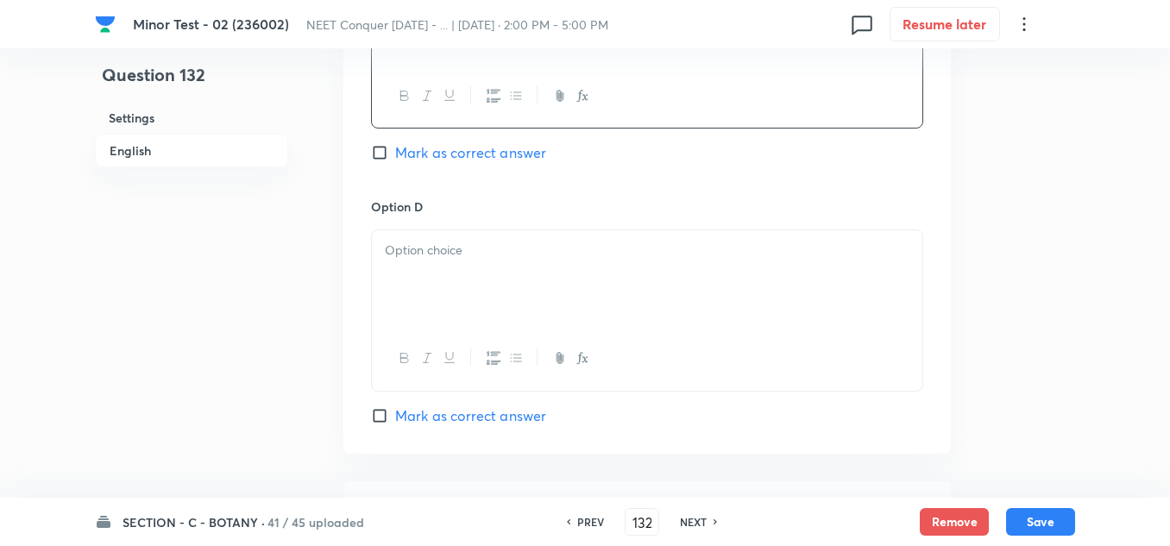
click at [450, 287] on div at bounding box center [647, 278] width 550 height 97
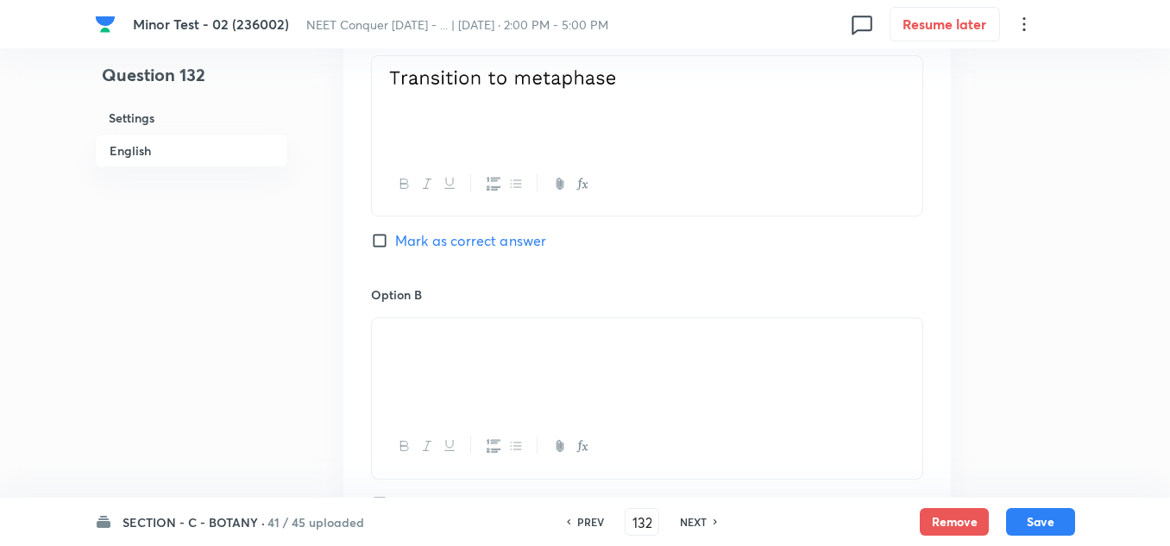
scroll to position [862, 0]
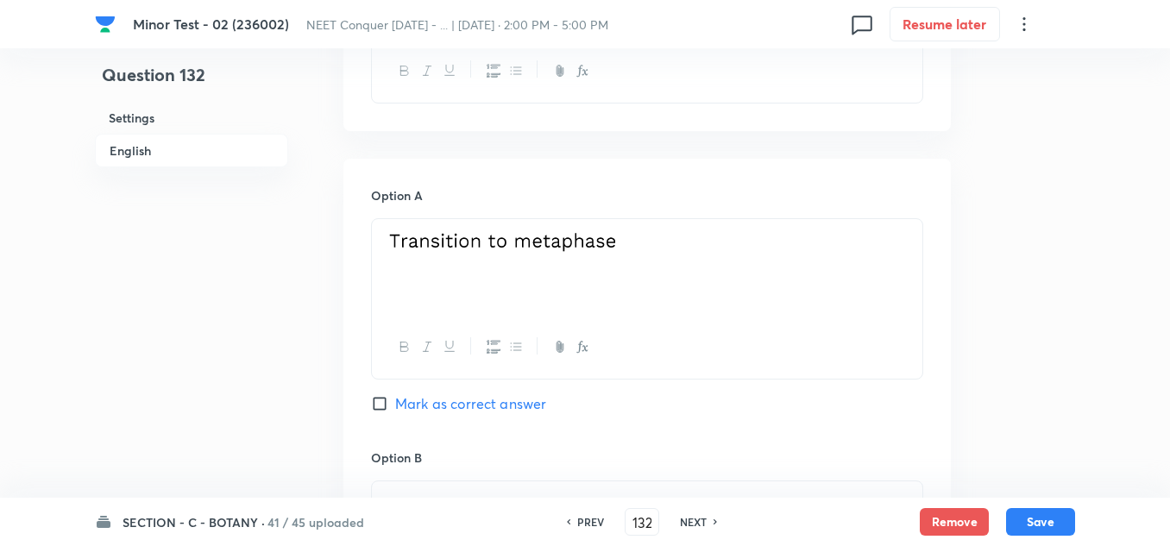
click at [376, 403] on input "Mark as correct answer" at bounding box center [383, 403] width 24 height 17
checkbox input "true"
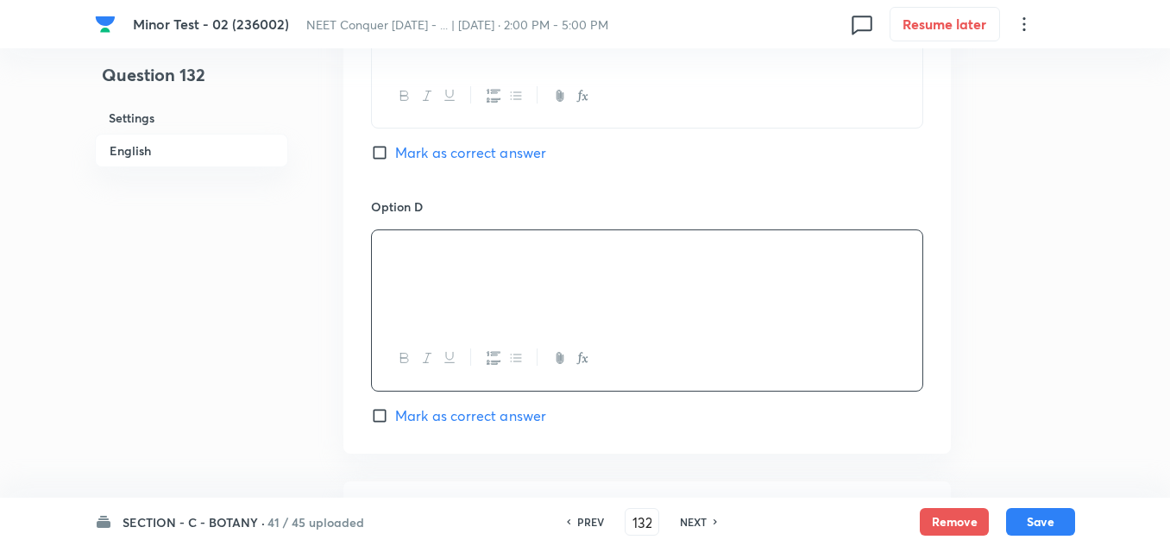
scroll to position [1974, 0]
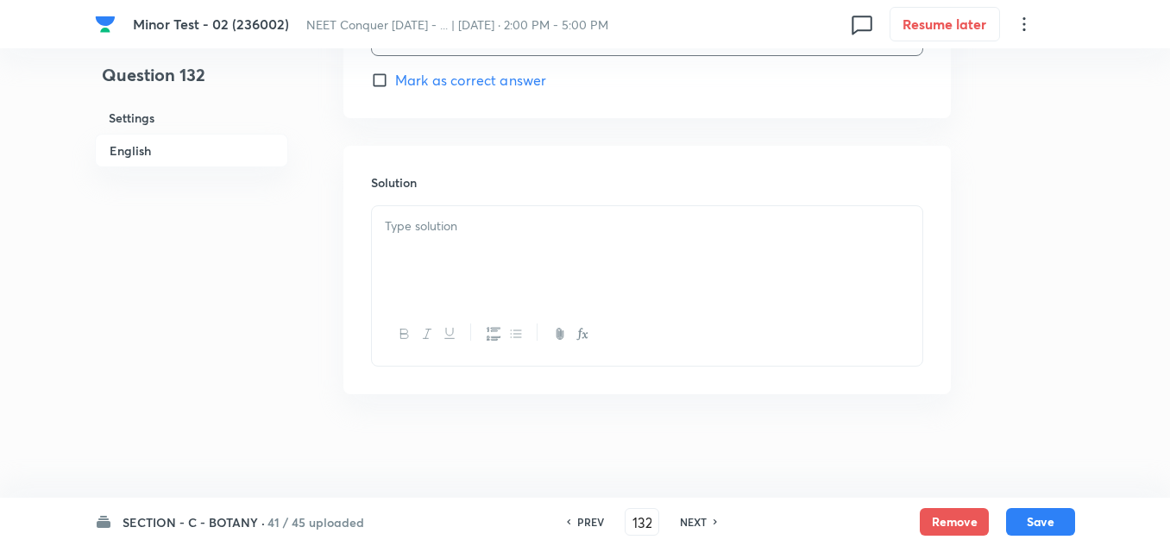
click at [461, 259] on div at bounding box center [647, 254] width 550 height 97
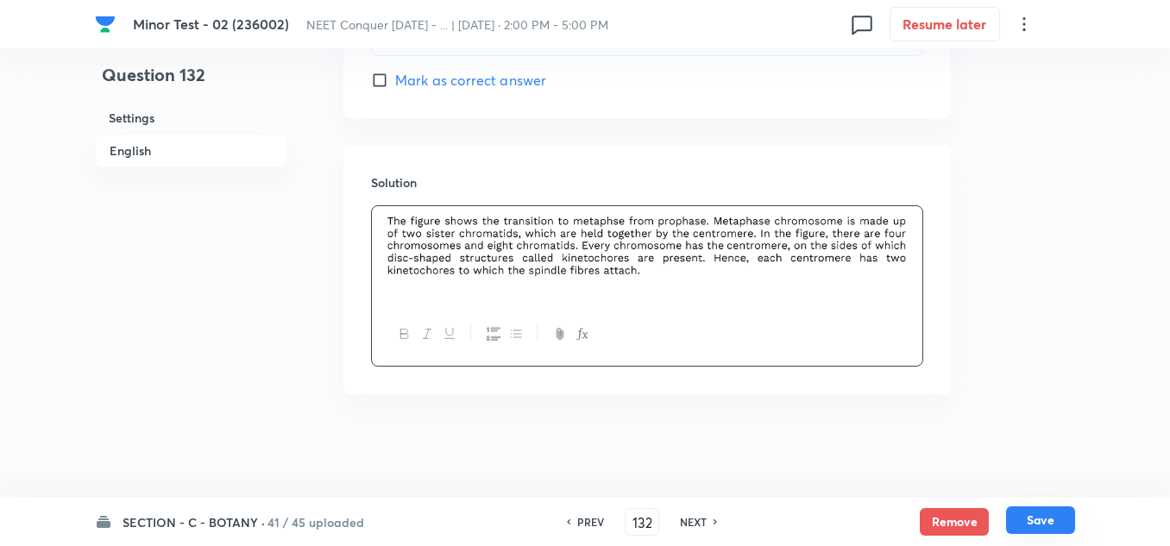
click at [1038, 529] on button "Save" at bounding box center [1040, 520] width 69 height 28
type input "133"
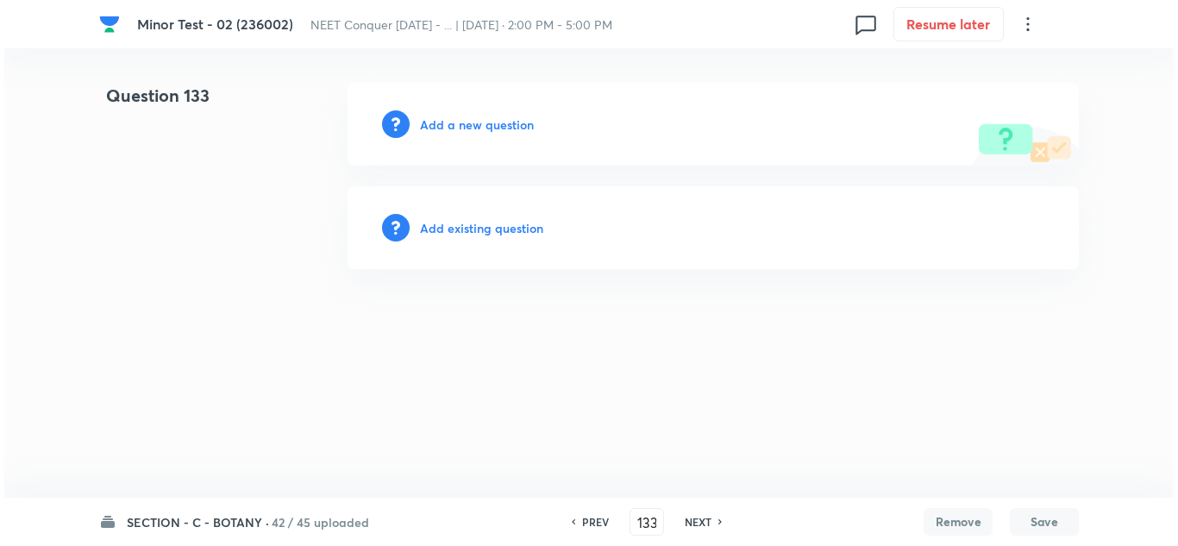
scroll to position [0, 0]
click at [479, 122] on h6 "Add a new question" at bounding box center [477, 125] width 114 height 18
click at [478, 126] on h6 "Choose a question type" at bounding box center [486, 125] width 133 height 18
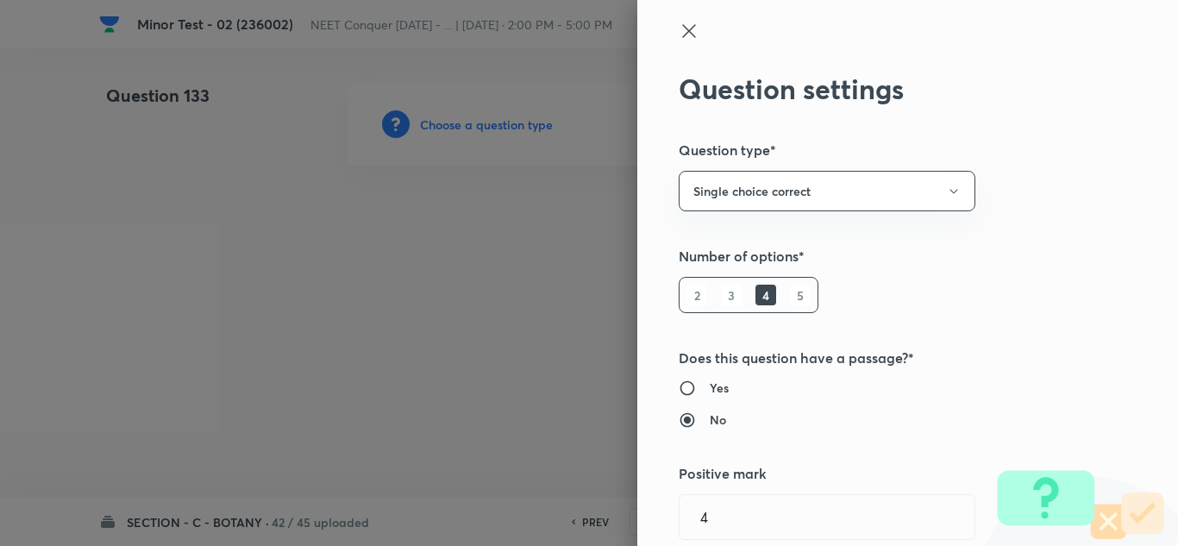
type input "Biology"
type input "Cell Cycle and Cell Division"
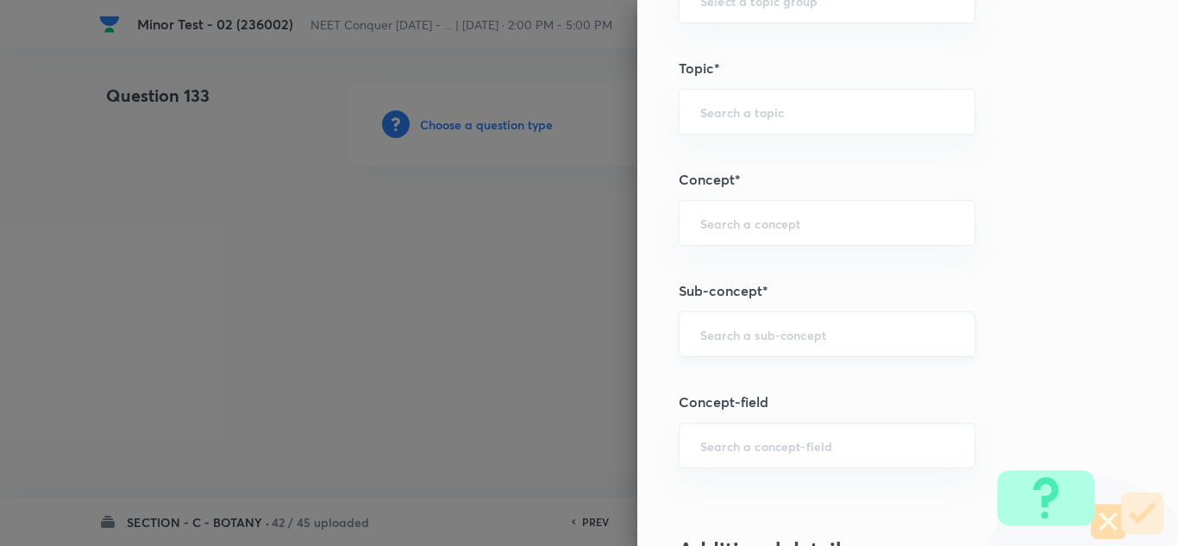
scroll to position [1121, 0]
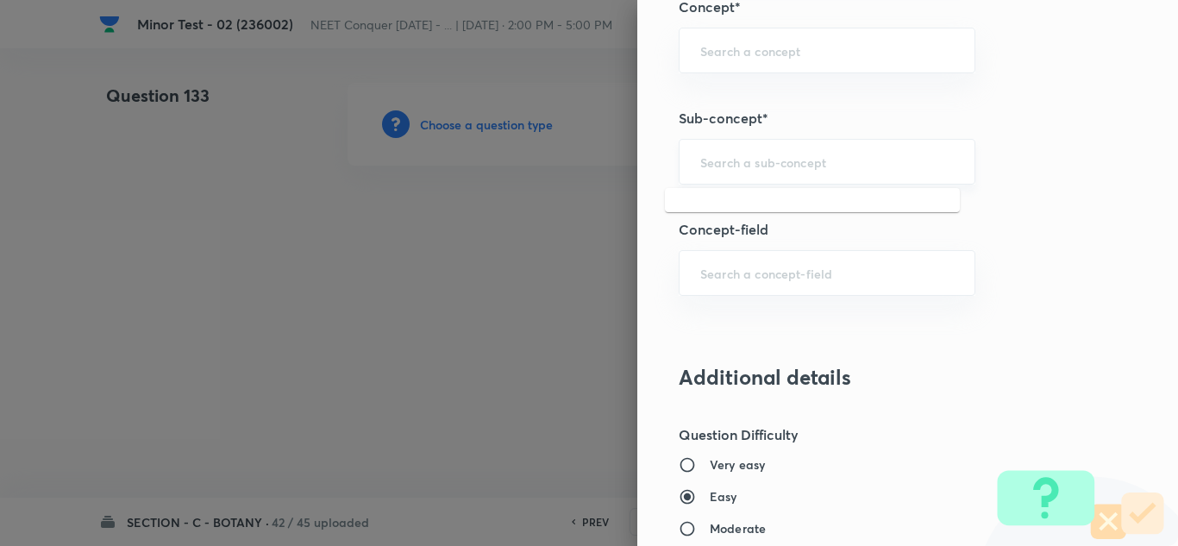
click at [781, 154] on input "text" at bounding box center [827, 162] width 254 height 16
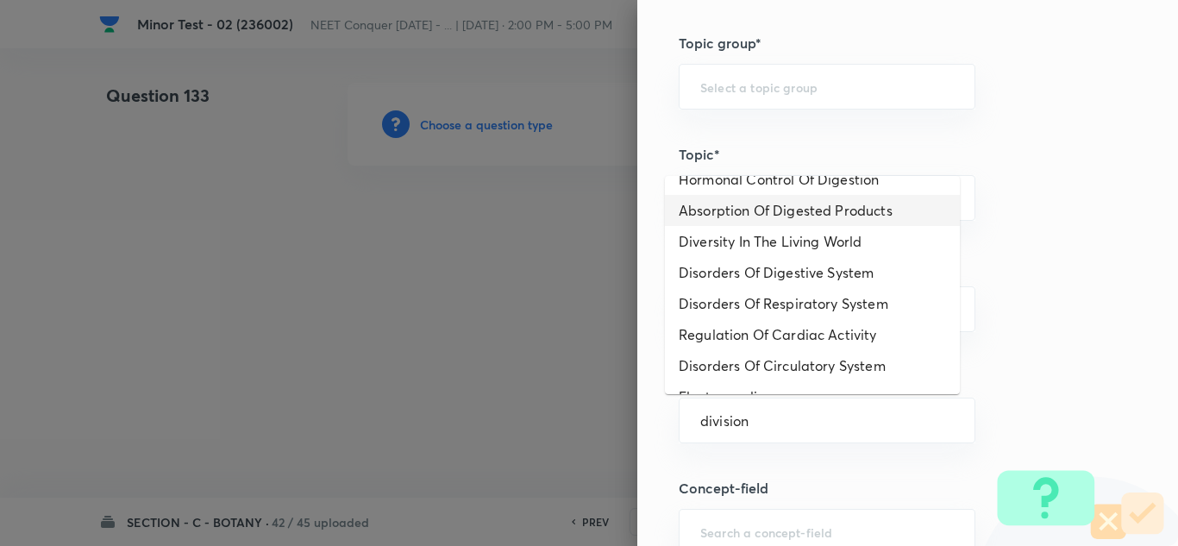
scroll to position [0, 0]
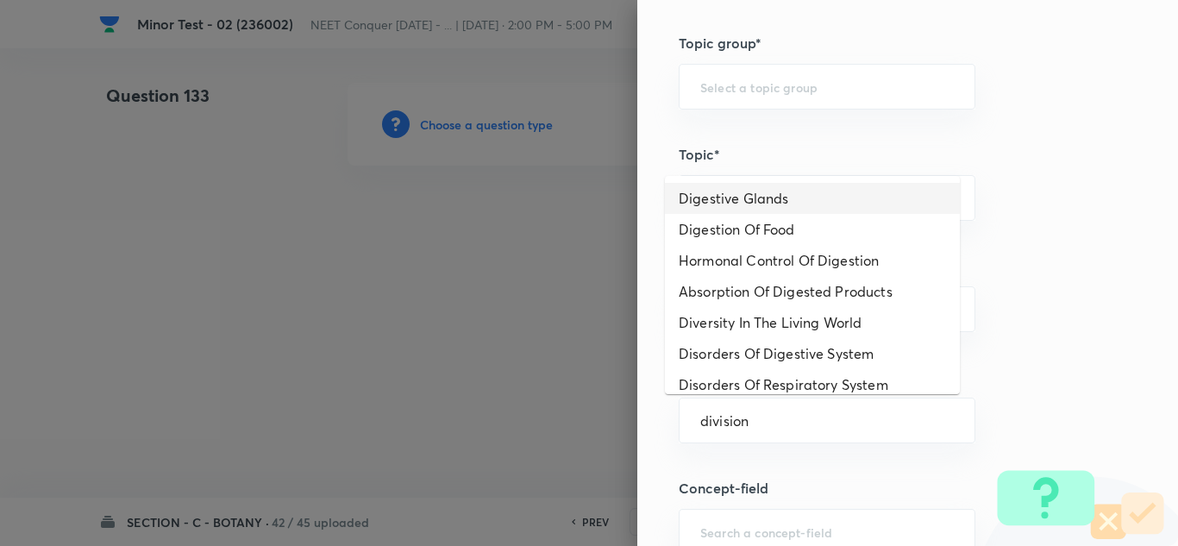
click at [816, 198] on li "Digestive Glands" at bounding box center [812, 198] width 295 height 31
type input "Digestive Glands"
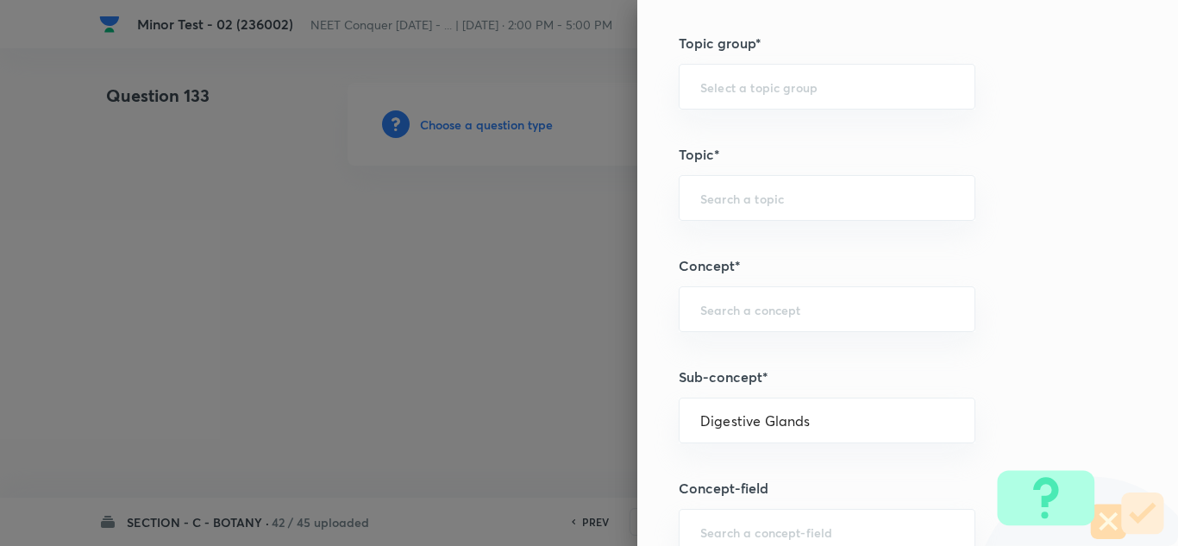
type input "Biology"
type input "Human Physiology"
type input "Digestion & Absorption"
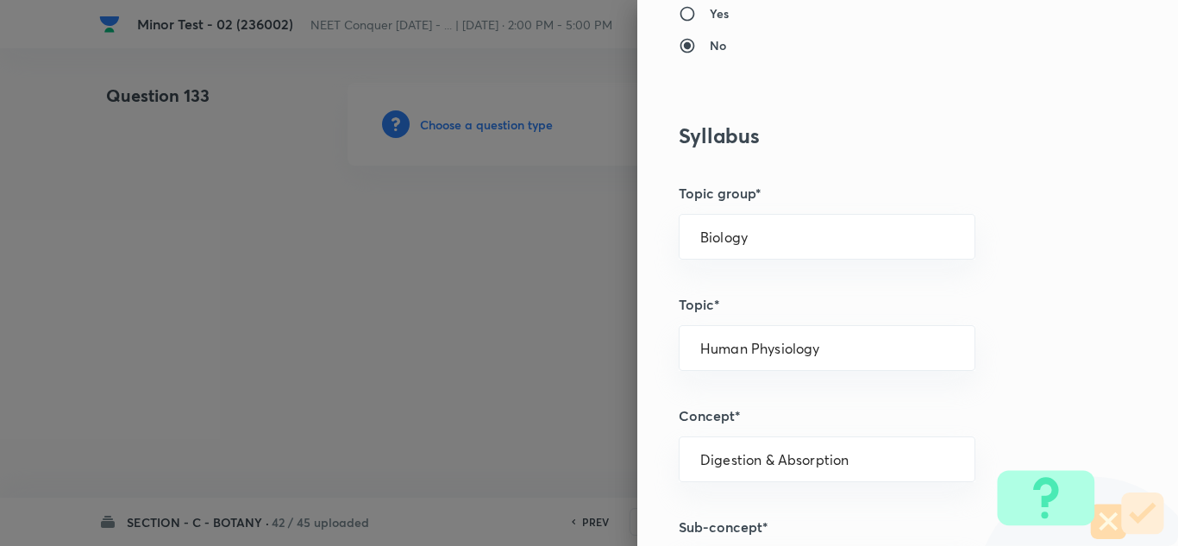
scroll to position [517, 0]
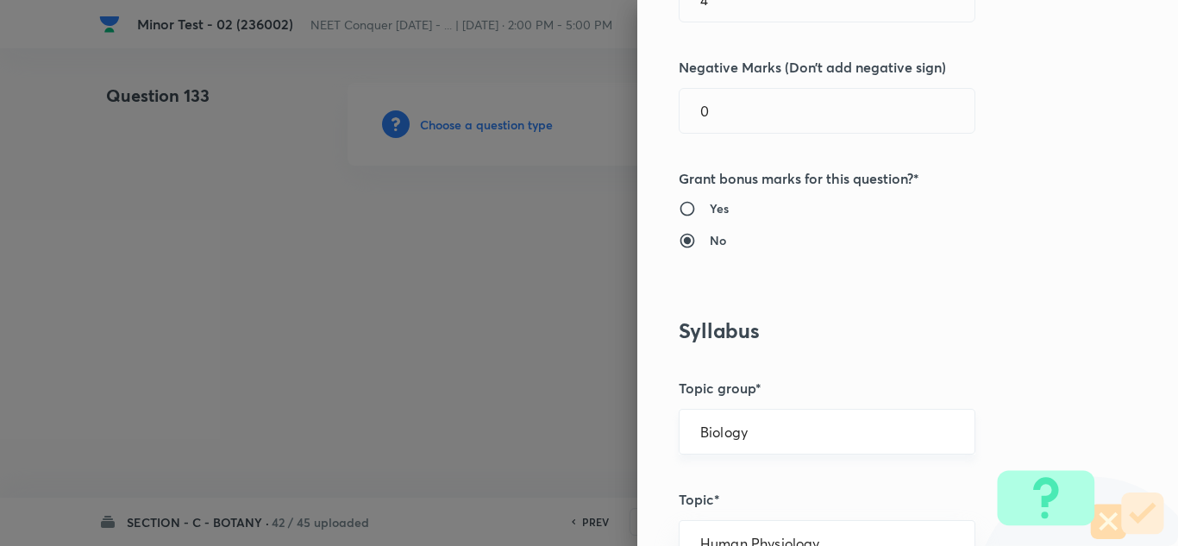
click at [763, 424] on input "Biology" at bounding box center [827, 431] width 254 height 16
click at [735, 478] on li "Biology" at bounding box center [812, 480] width 295 height 31
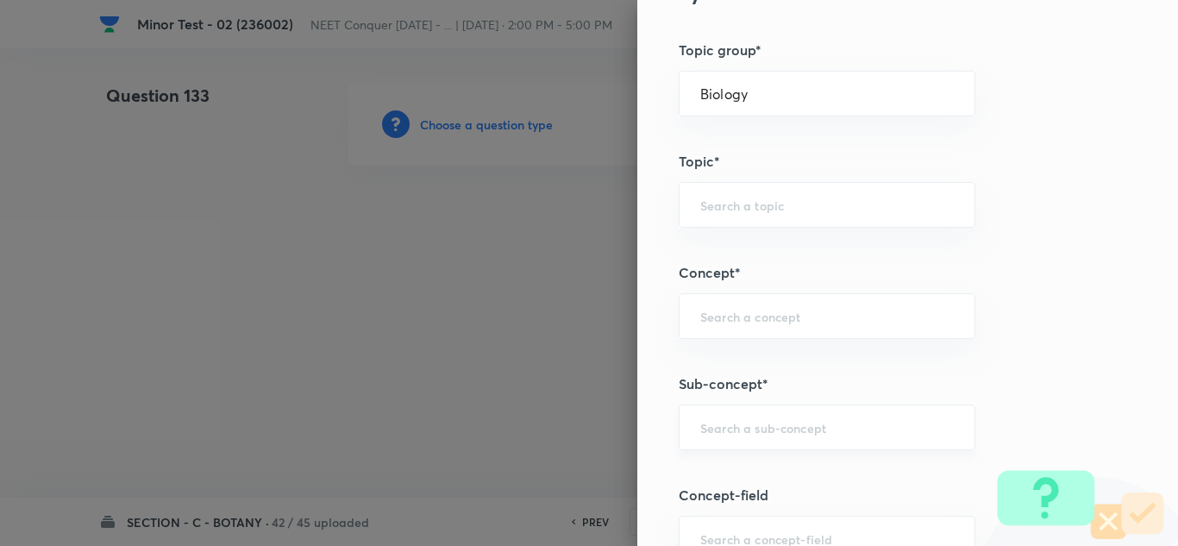
scroll to position [1121, 0]
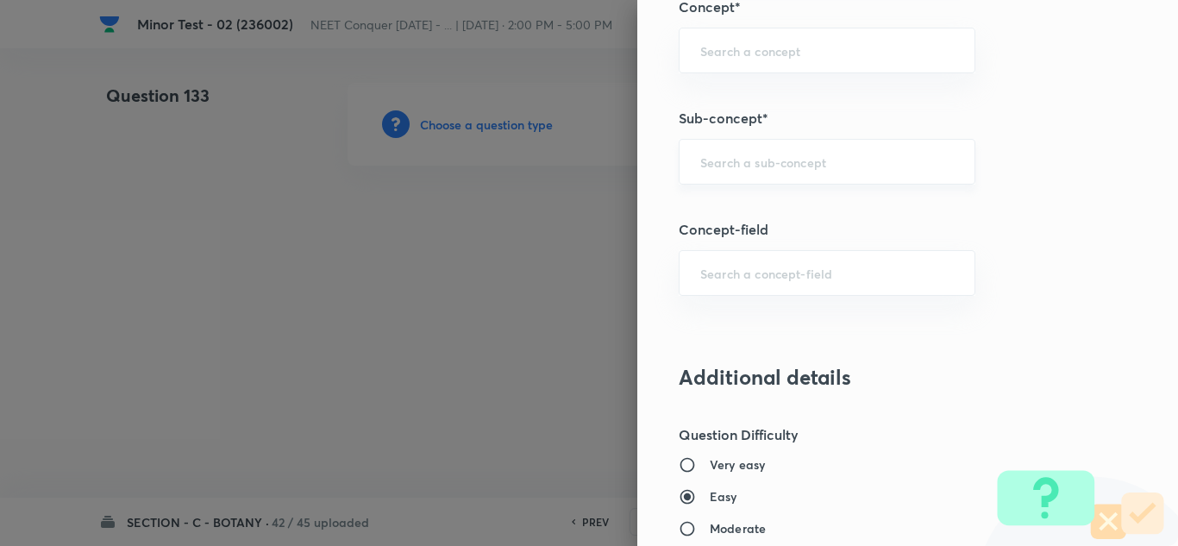
click at [746, 151] on div "​" at bounding box center [827, 162] width 297 height 46
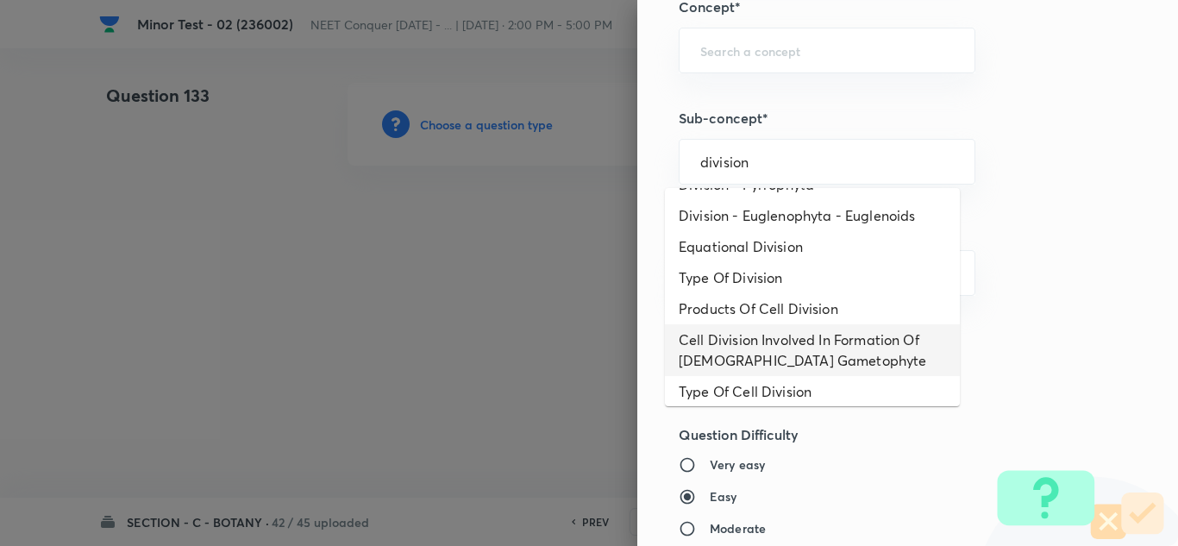
scroll to position [86, 0]
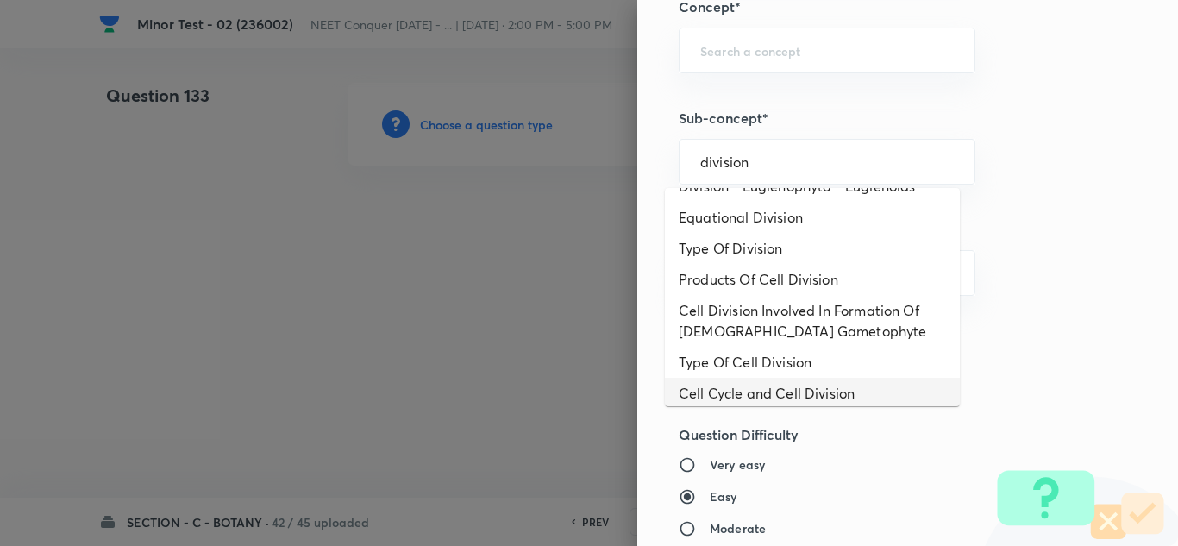
click at [765, 390] on li "Cell Cycle and Cell Division" at bounding box center [812, 393] width 295 height 31
type input "Cell Cycle and Cell Division"
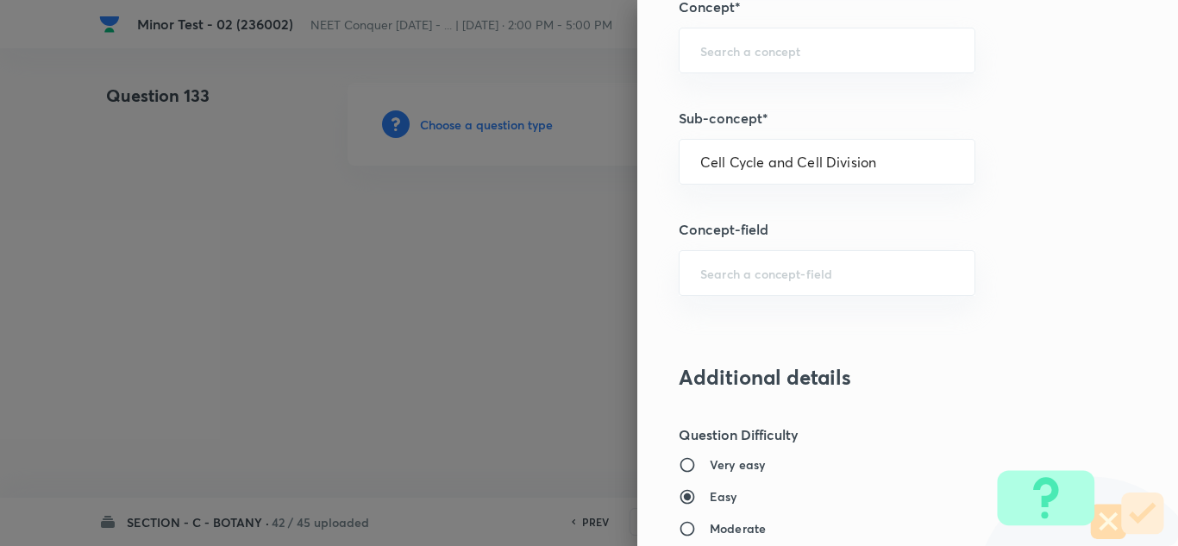
type input "Cell Cycle and Cell Division"
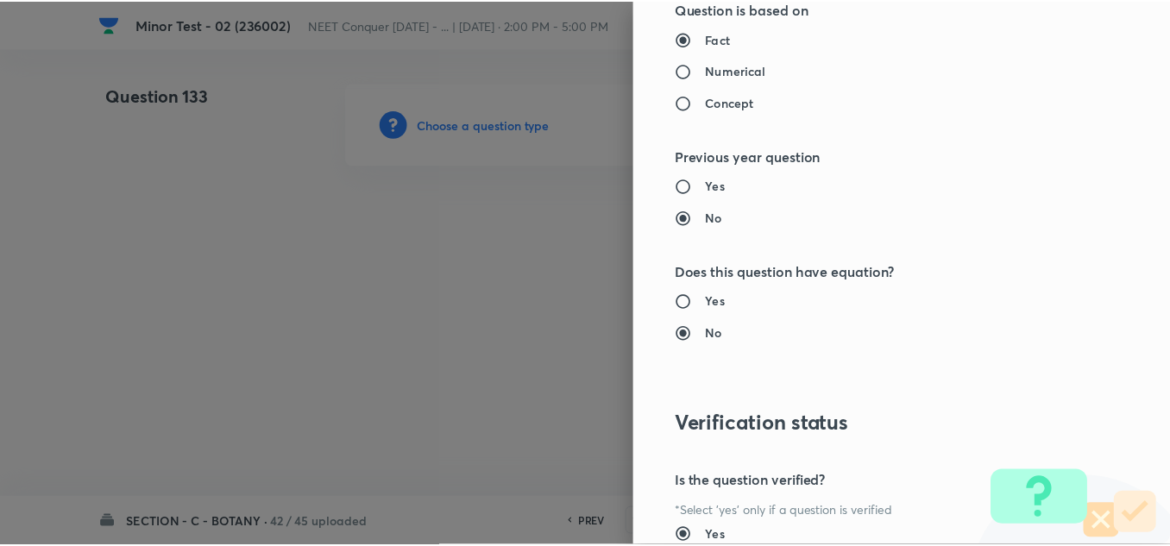
scroll to position [1921, 0]
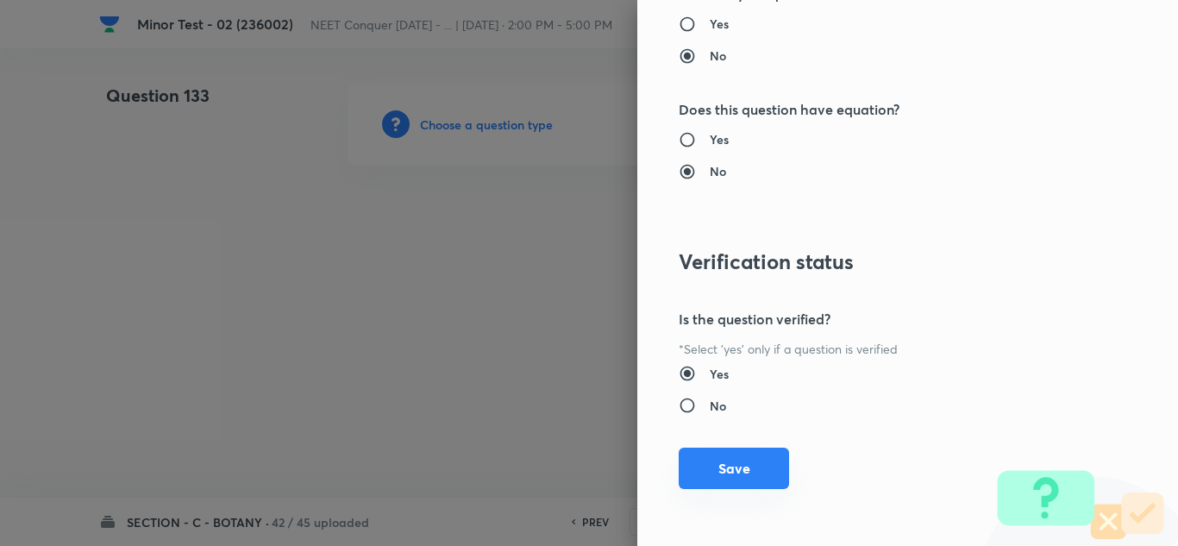
click at [721, 464] on button "Save" at bounding box center [734, 468] width 110 height 41
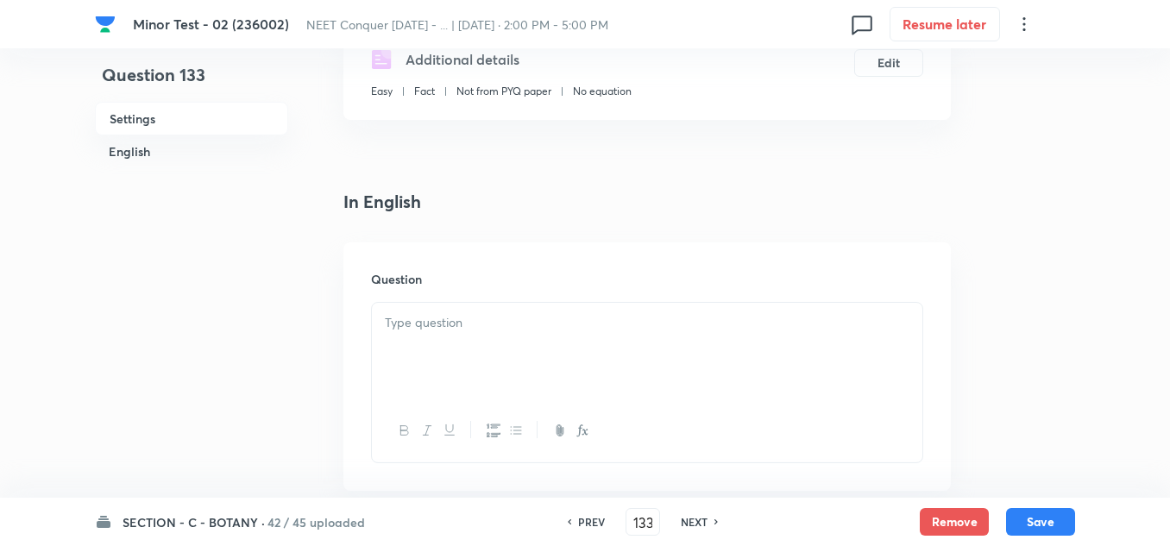
scroll to position [259, 0]
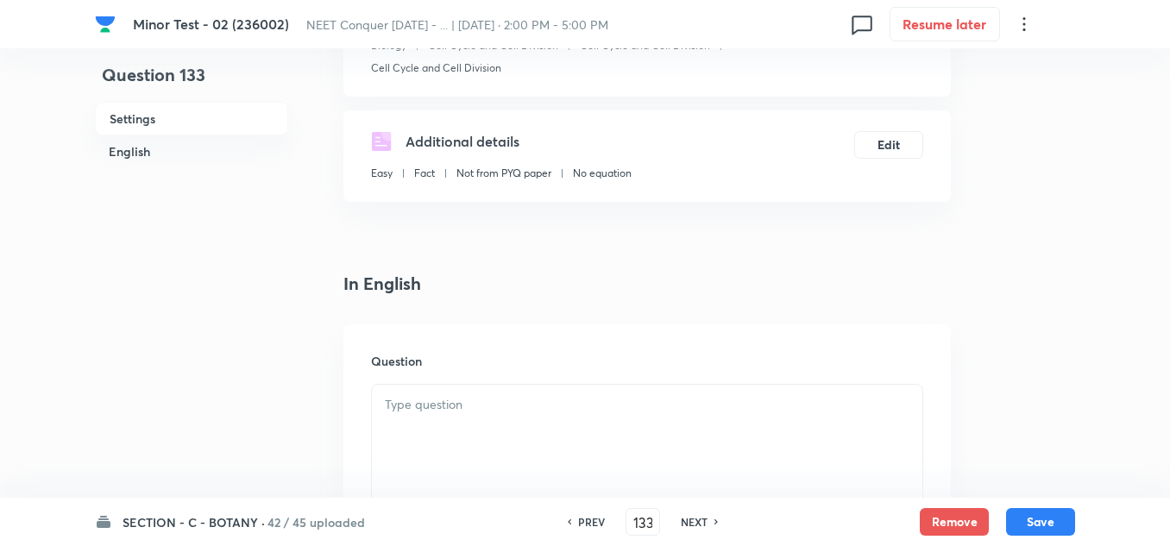
click at [643, 392] on div at bounding box center [647, 433] width 550 height 97
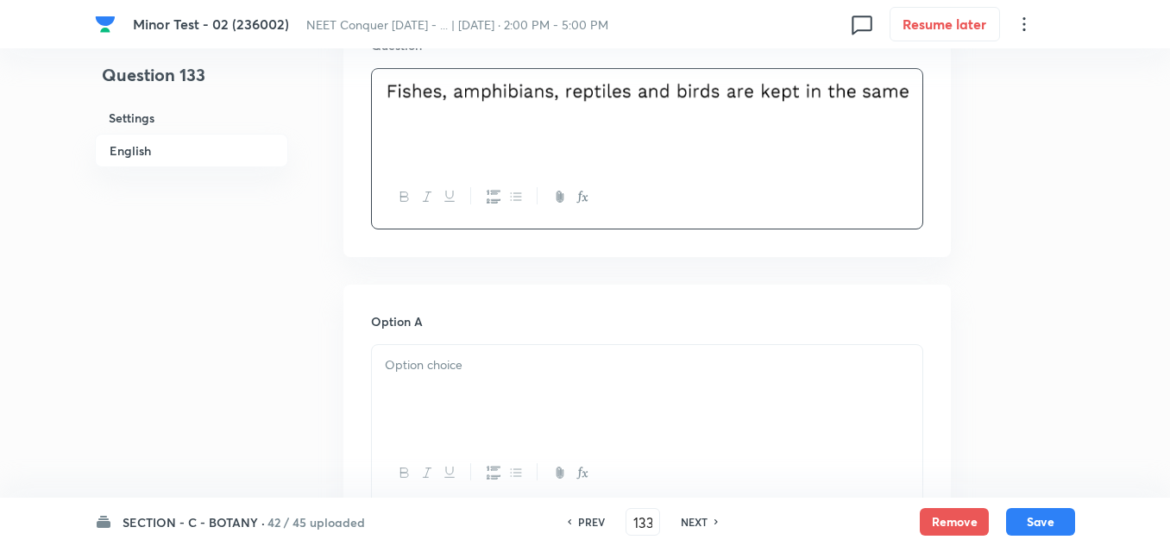
scroll to position [604, 0]
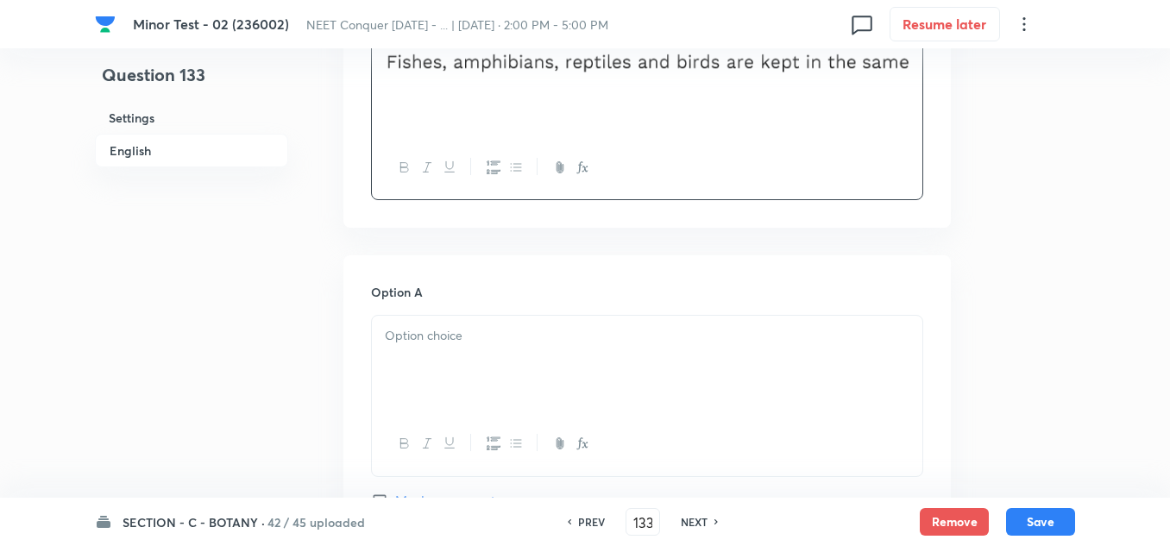
click at [525, 348] on div at bounding box center [647, 364] width 550 height 97
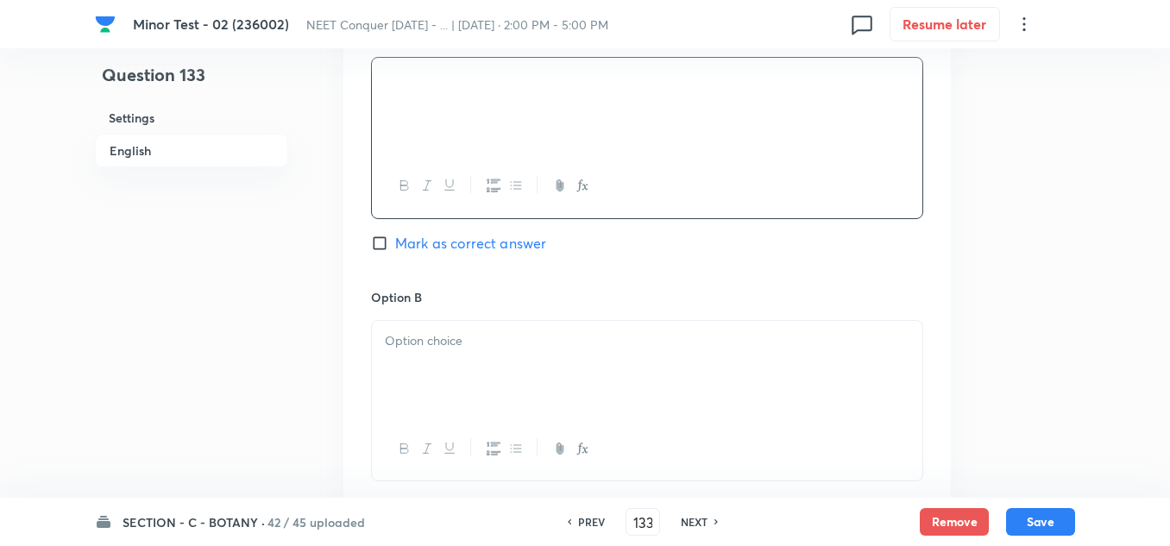
scroll to position [862, 0]
click at [422, 323] on div at bounding box center [647, 368] width 550 height 97
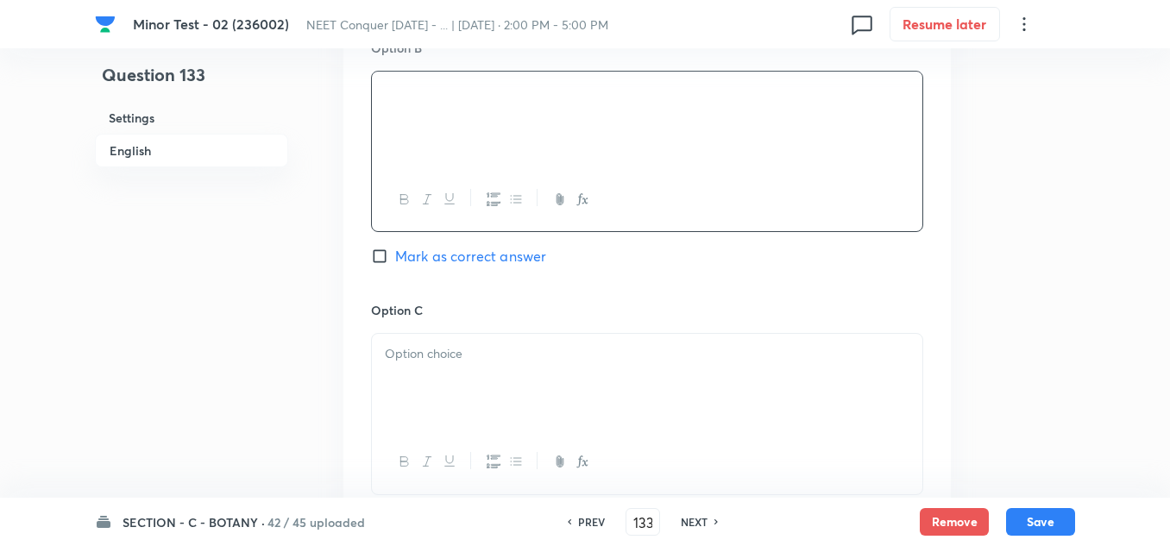
scroll to position [1121, 0]
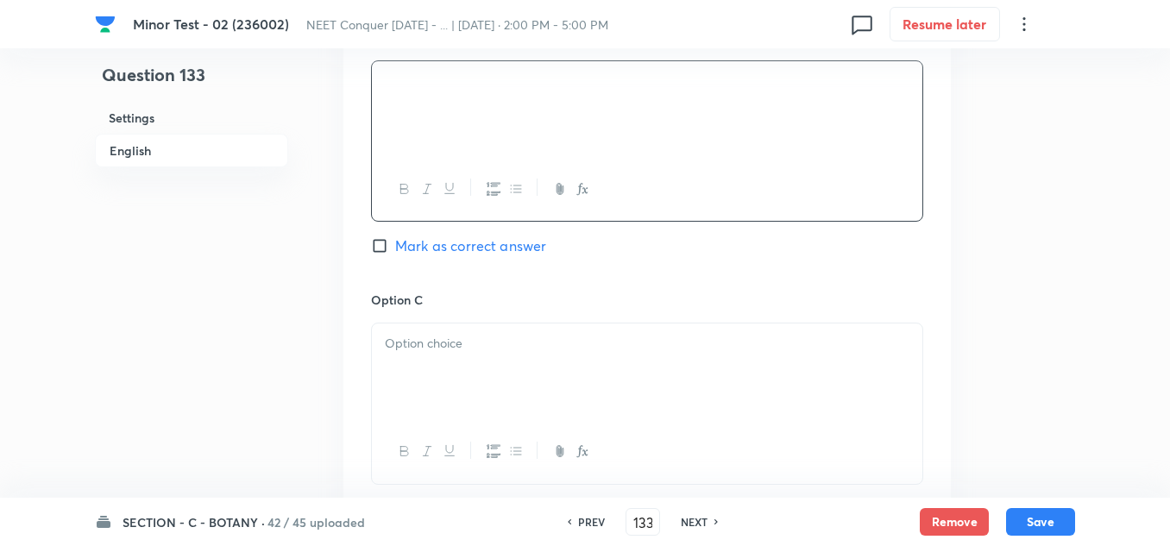
click at [427, 341] on p at bounding box center [647, 344] width 524 height 20
click at [430, 361] on div at bounding box center [647, 376] width 550 height 97
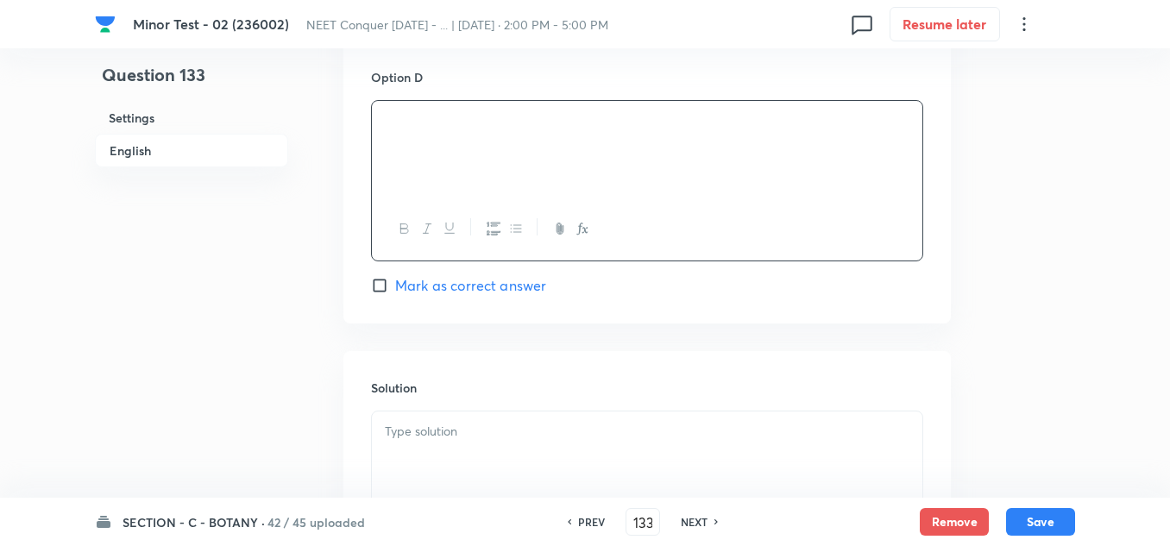
scroll to position [1639, 0]
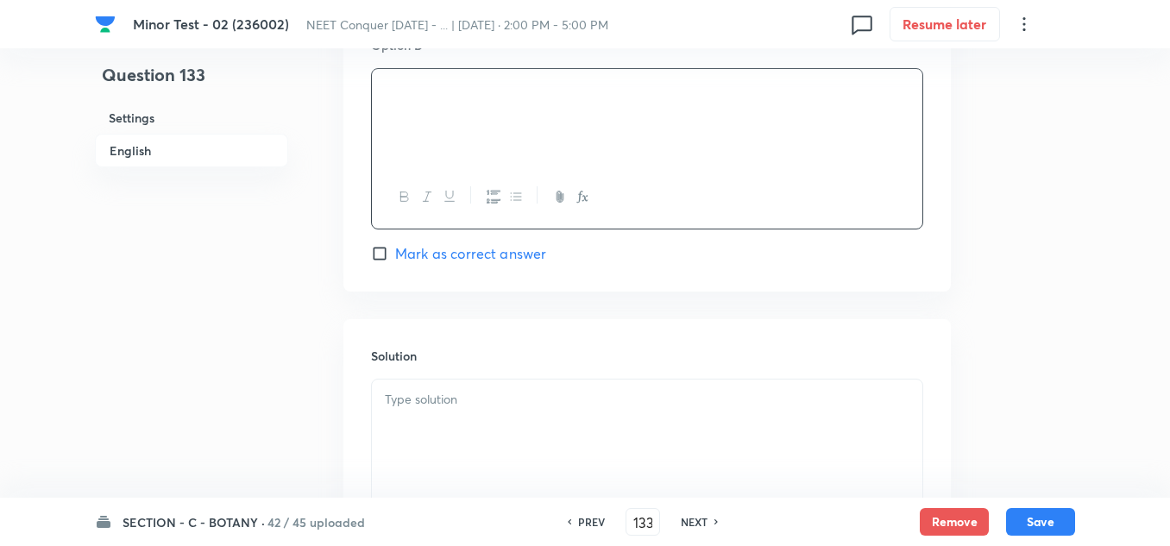
click at [473, 401] on p at bounding box center [647, 400] width 524 height 20
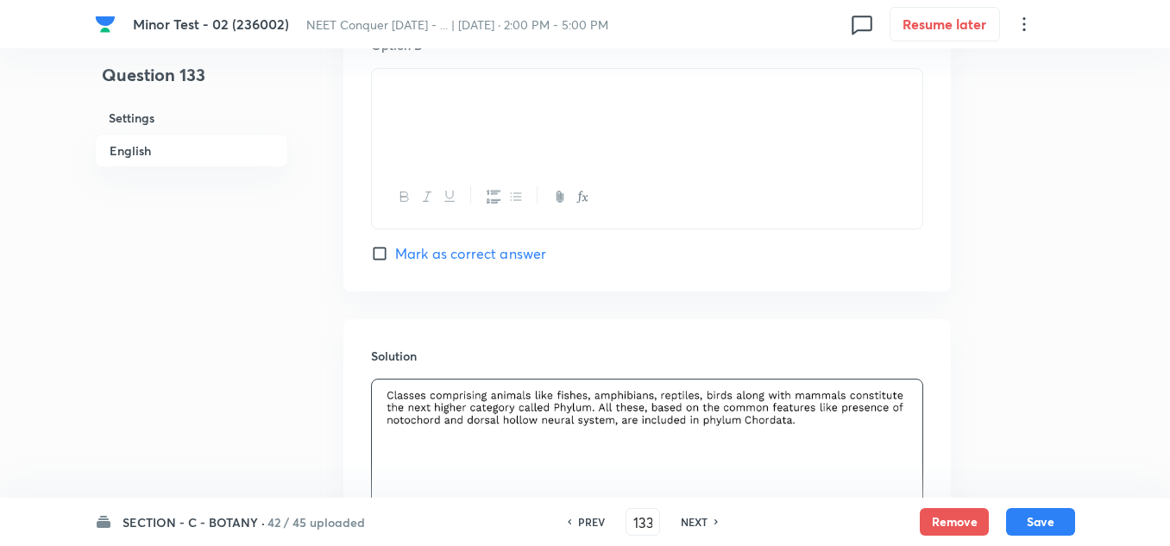
click at [384, 251] on input "Mark as correct answer" at bounding box center [383, 253] width 24 height 17
checkbox input "true"
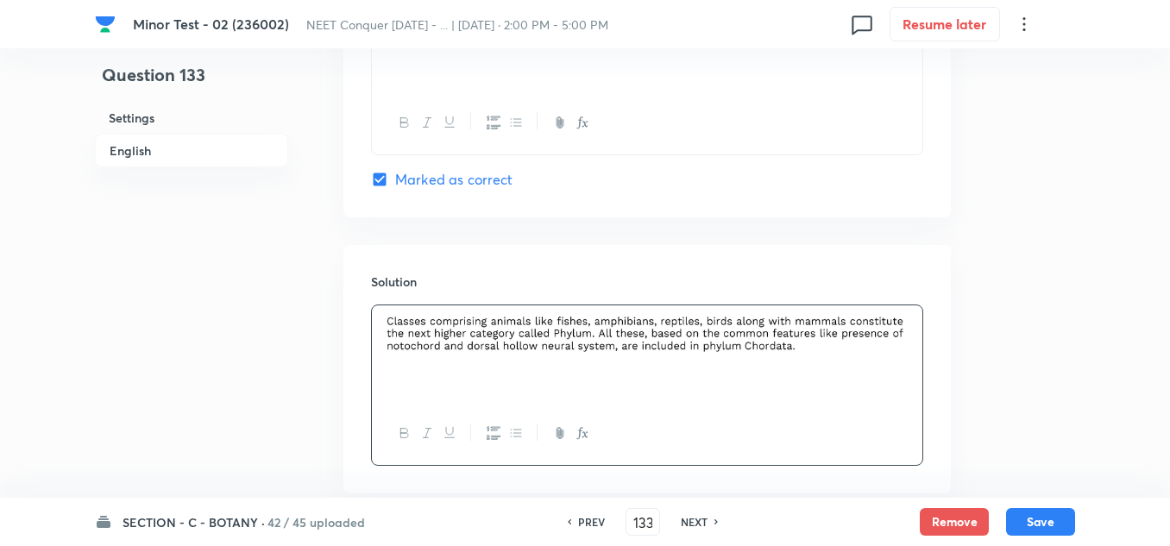
scroll to position [1811, 0]
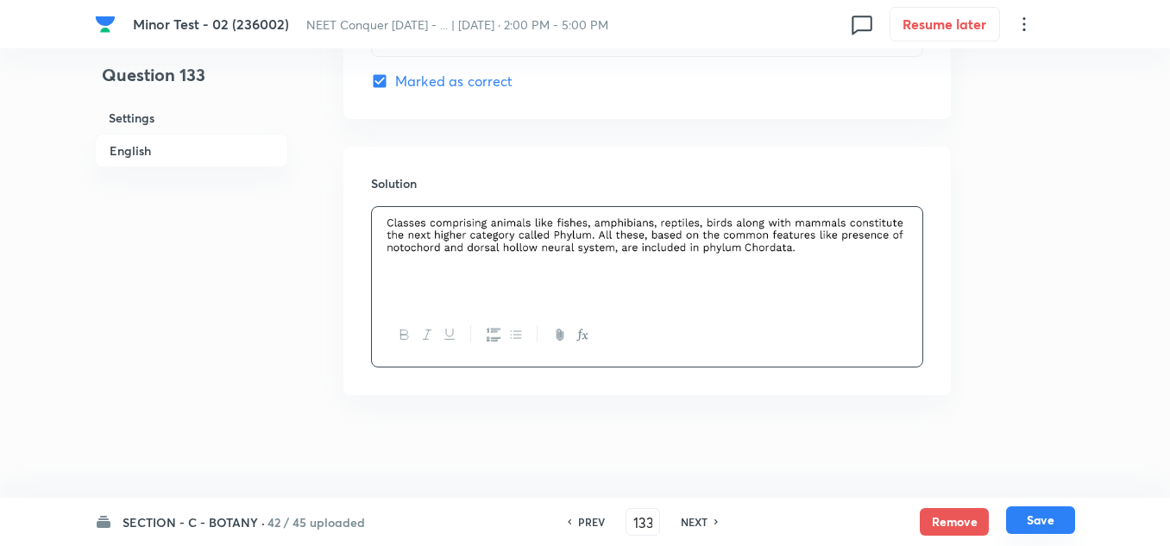
click at [1048, 526] on button "Save" at bounding box center [1040, 520] width 69 height 28
type input "134"
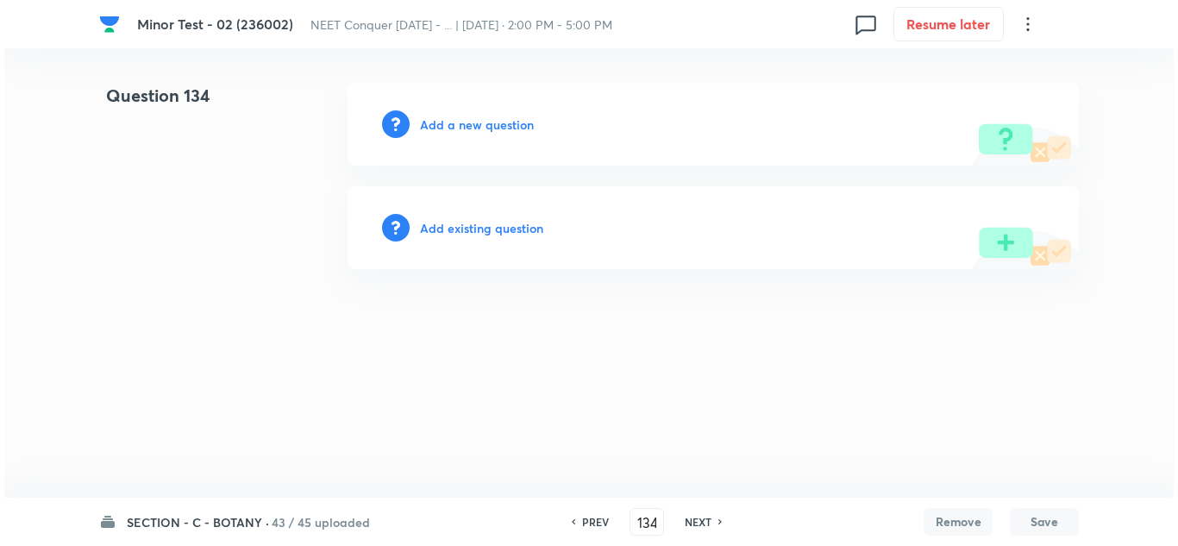
scroll to position [0, 0]
click at [455, 132] on h6 "Add a new question" at bounding box center [477, 125] width 114 height 18
click at [505, 127] on h6 "Choose a question type" at bounding box center [486, 125] width 133 height 18
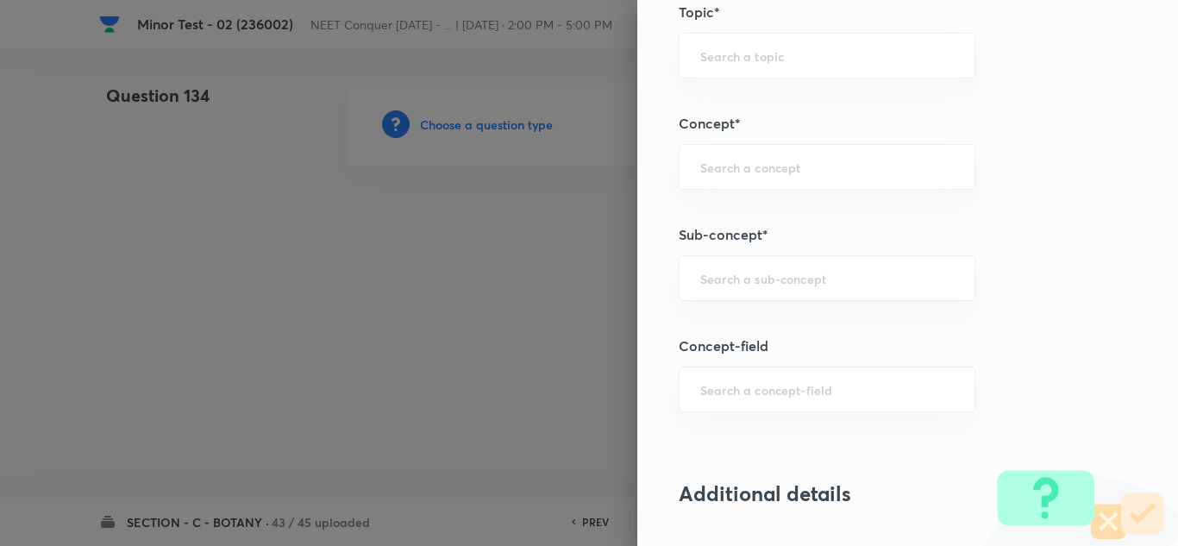
scroll to position [1035, 0]
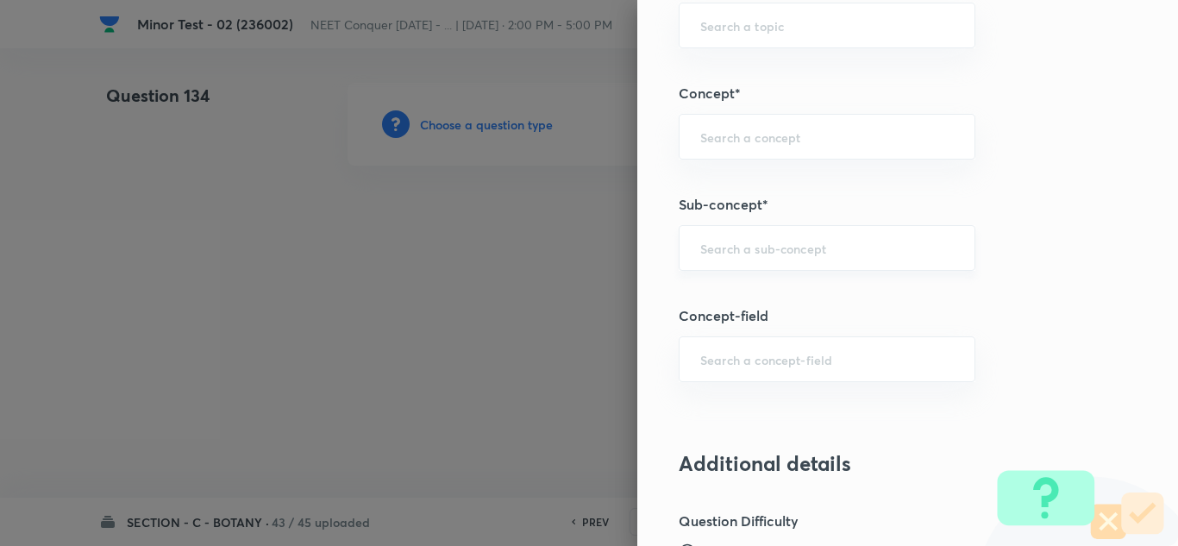
click at [772, 261] on div "​" at bounding box center [827, 248] width 297 height 46
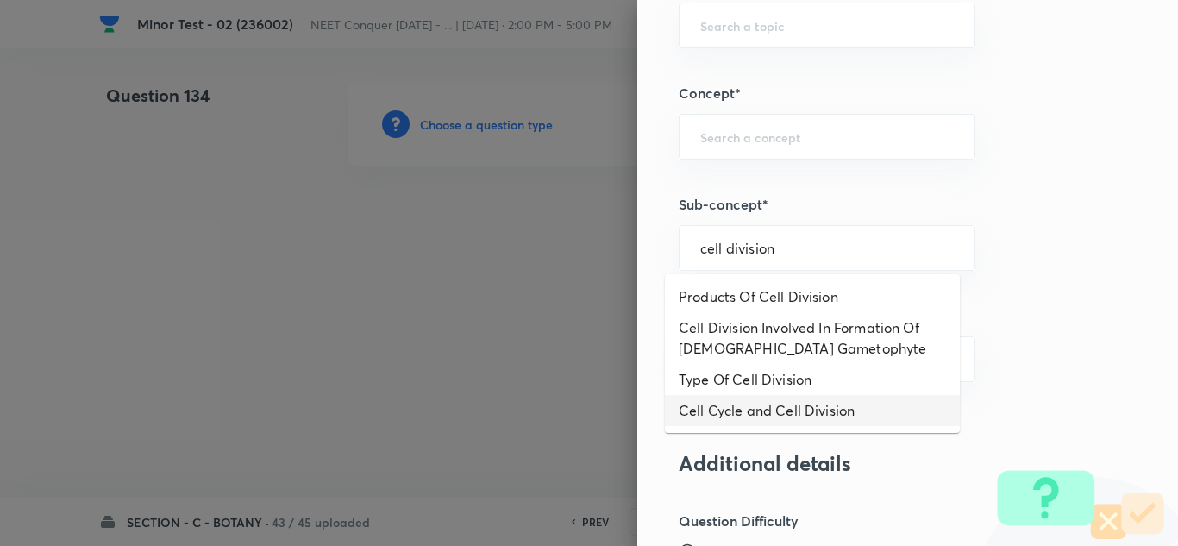
click at [781, 412] on li "Cell Cycle and Cell Division" at bounding box center [812, 410] width 295 height 31
type input "Cell Cycle and Cell Division"
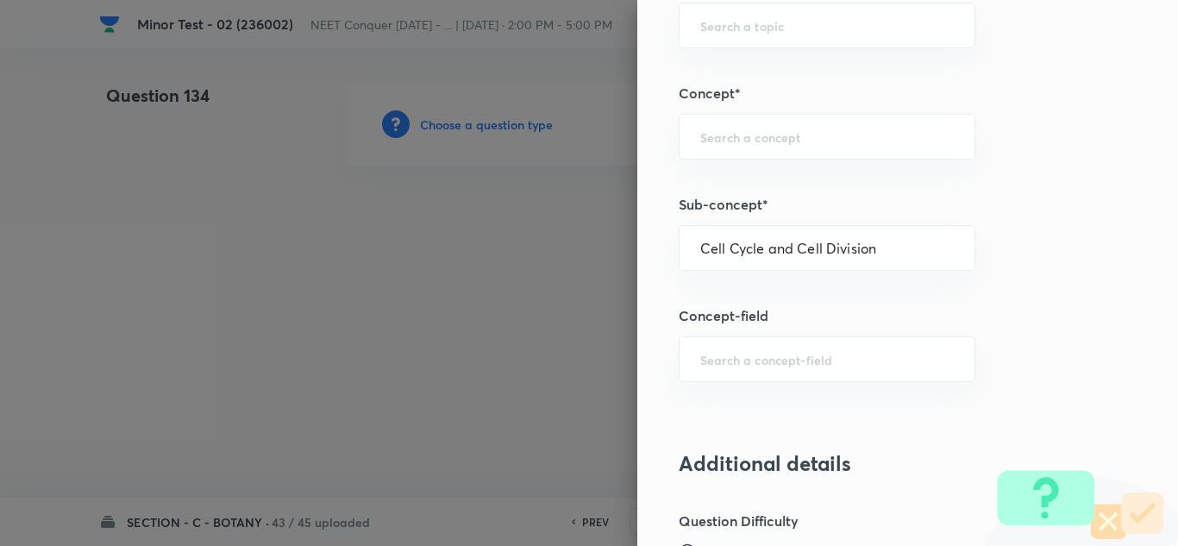
type input "Biology"
type input "Cell Cycle and Cell Division"
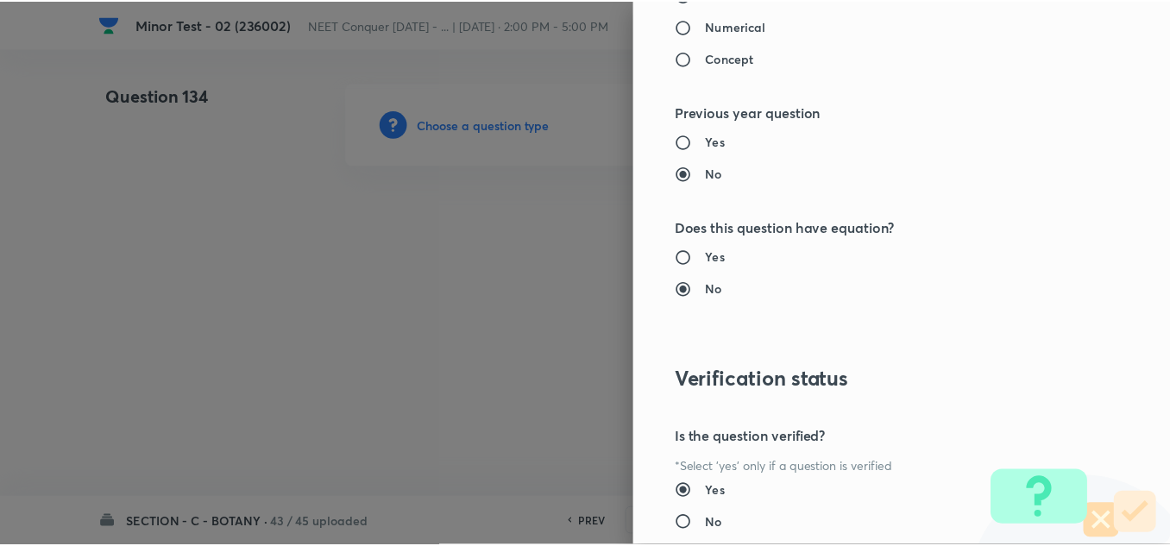
scroll to position [1921, 0]
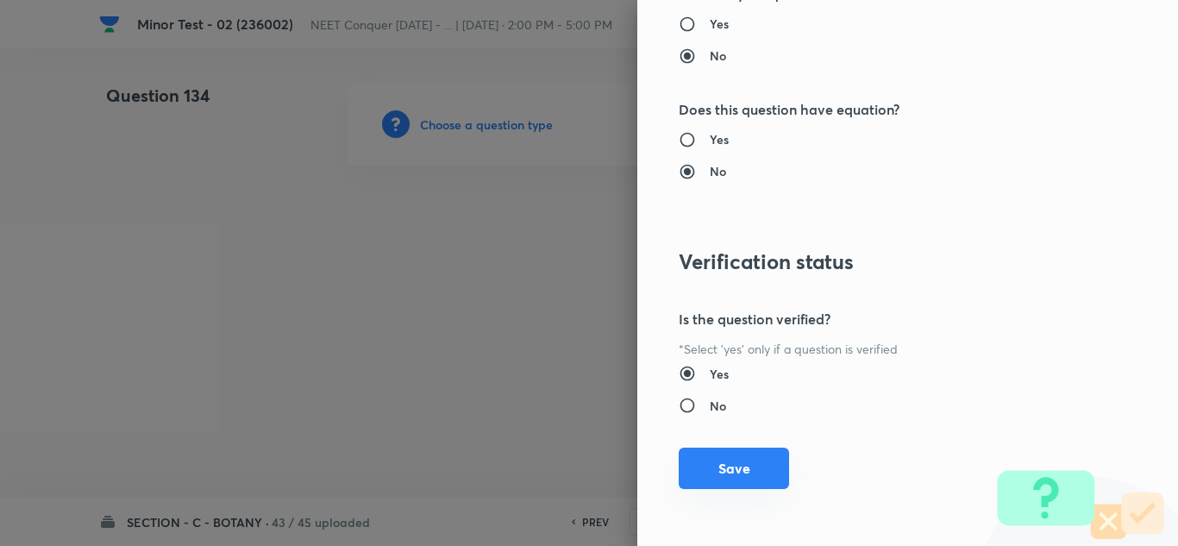
click at [709, 469] on button "Save" at bounding box center [734, 468] width 110 height 41
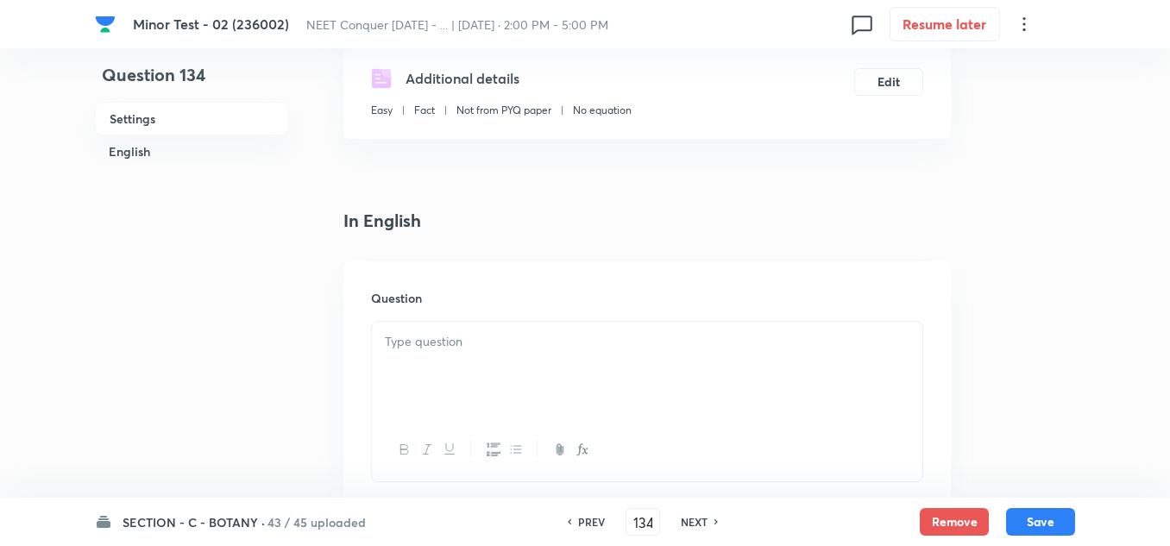
scroll to position [345, 0]
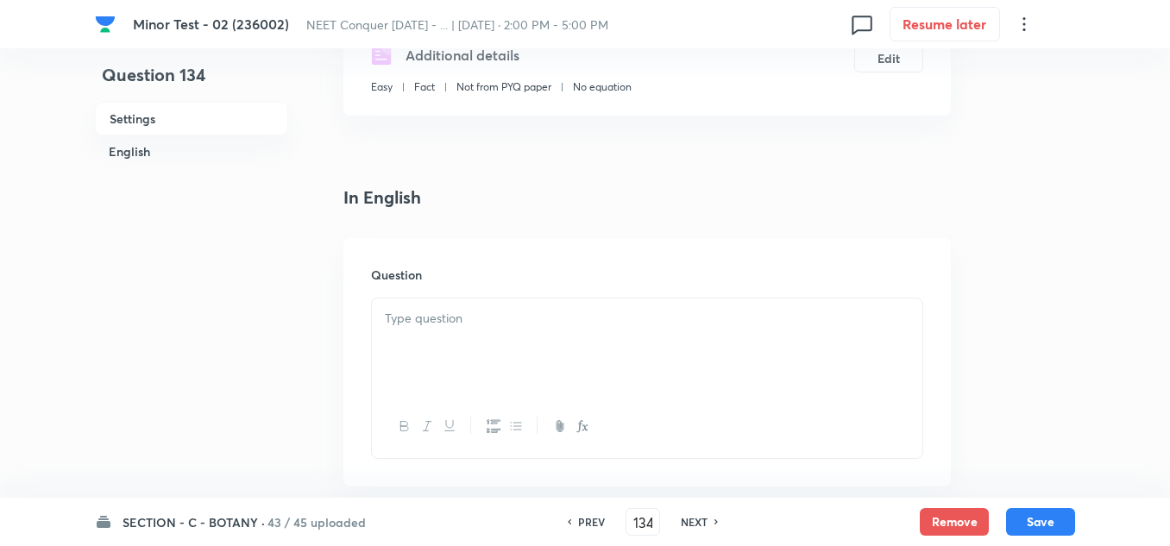
click at [420, 342] on div at bounding box center [647, 346] width 550 height 97
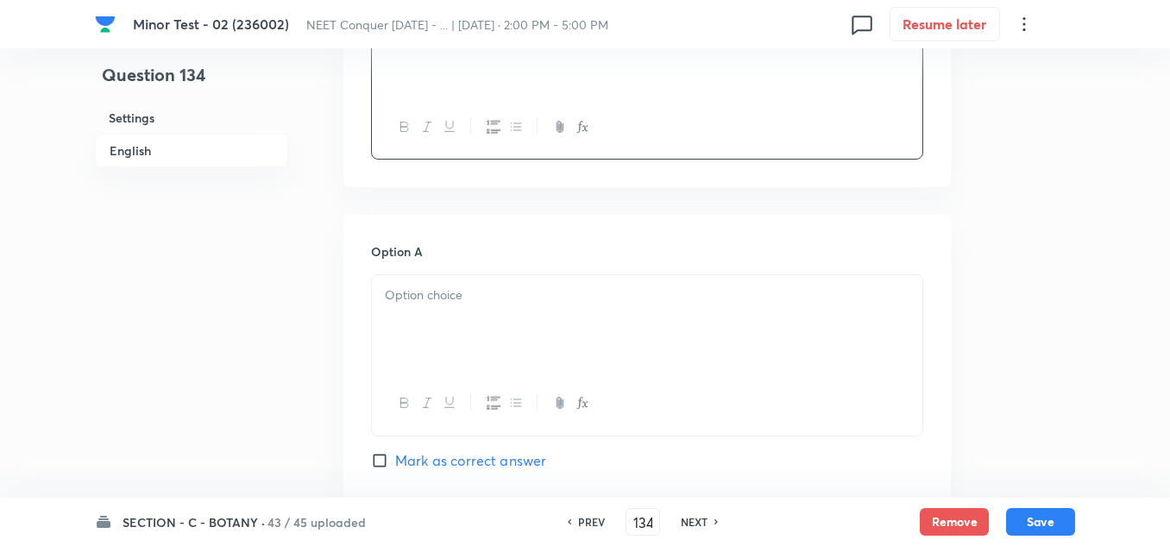
scroll to position [690, 0]
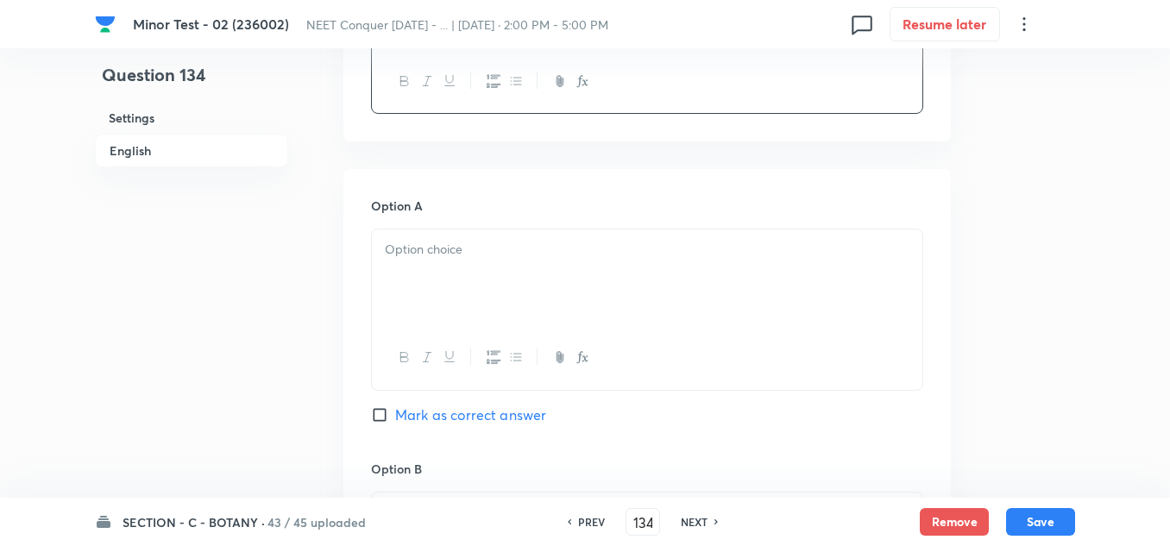
click at [498, 282] on div at bounding box center [647, 277] width 550 height 97
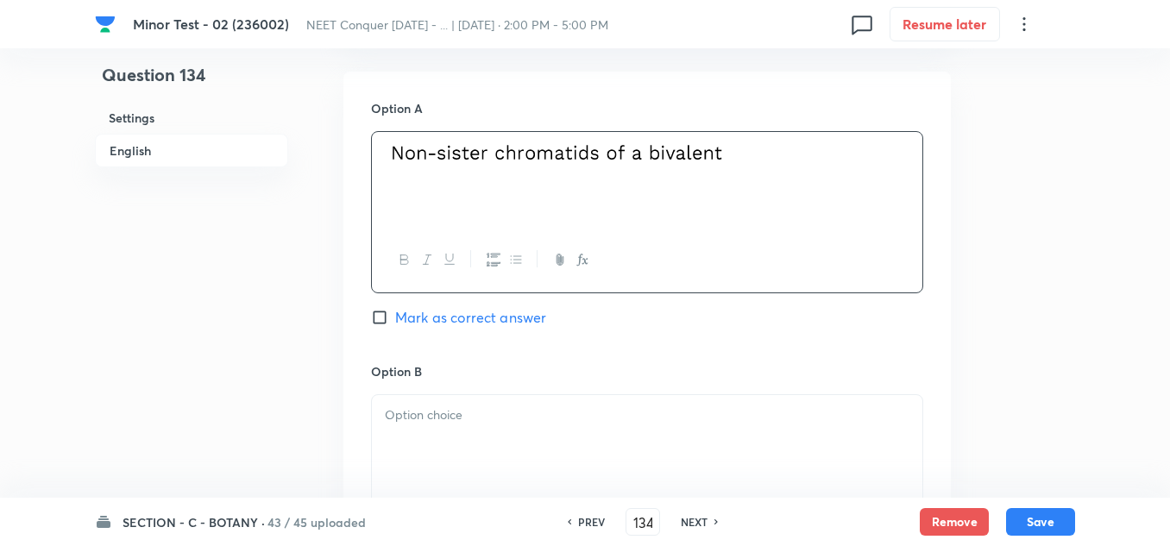
scroll to position [862, 0]
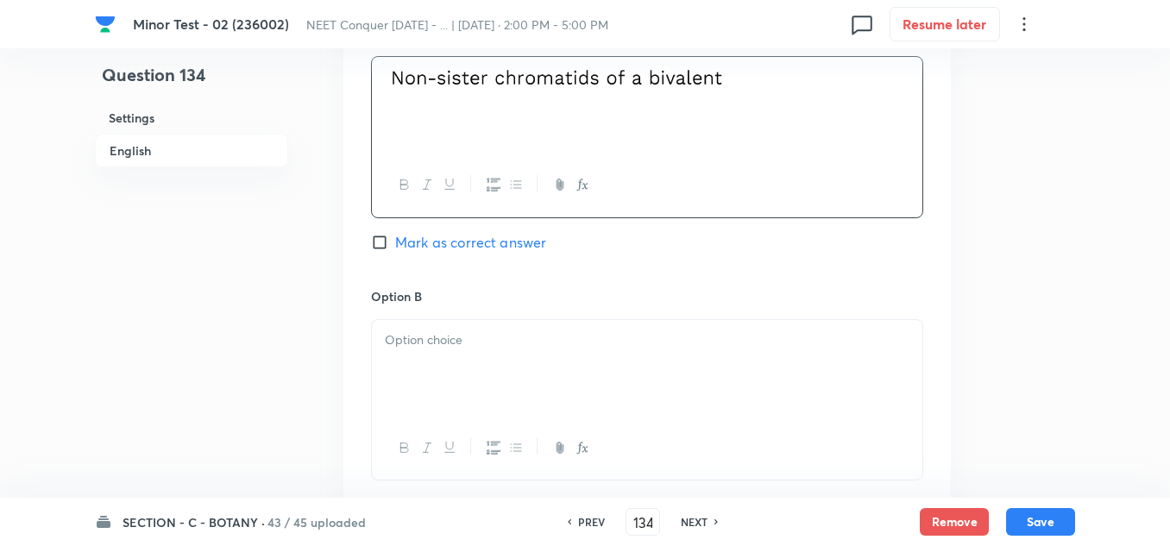
click at [433, 337] on p at bounding box center [647, 340] width 524 height 20
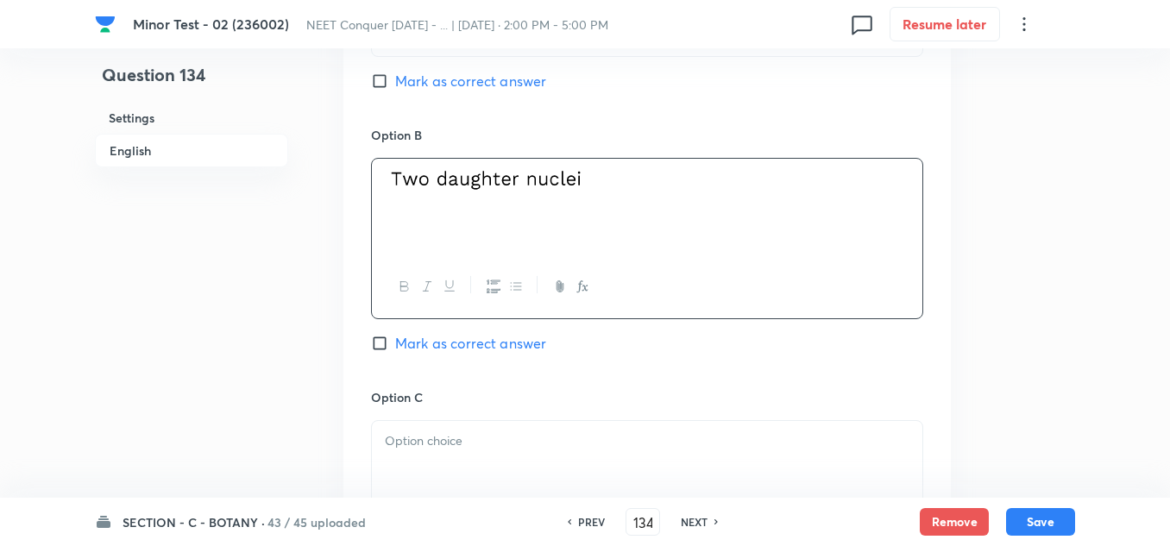
scroll to position [1035, 0]
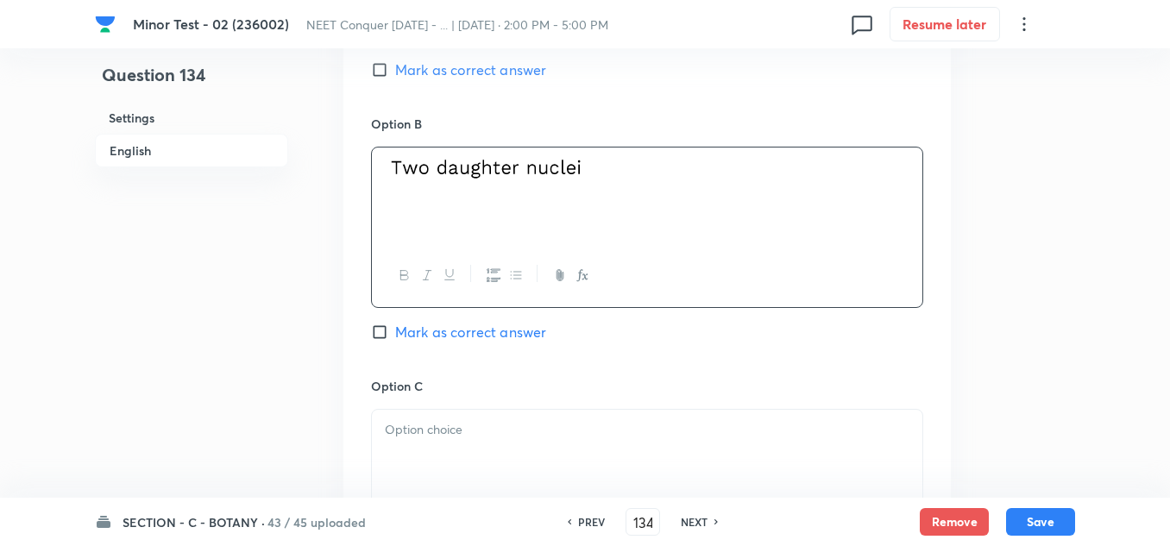
click at [449, 442] on div at bounding box center [647, 458] width 550 height 97
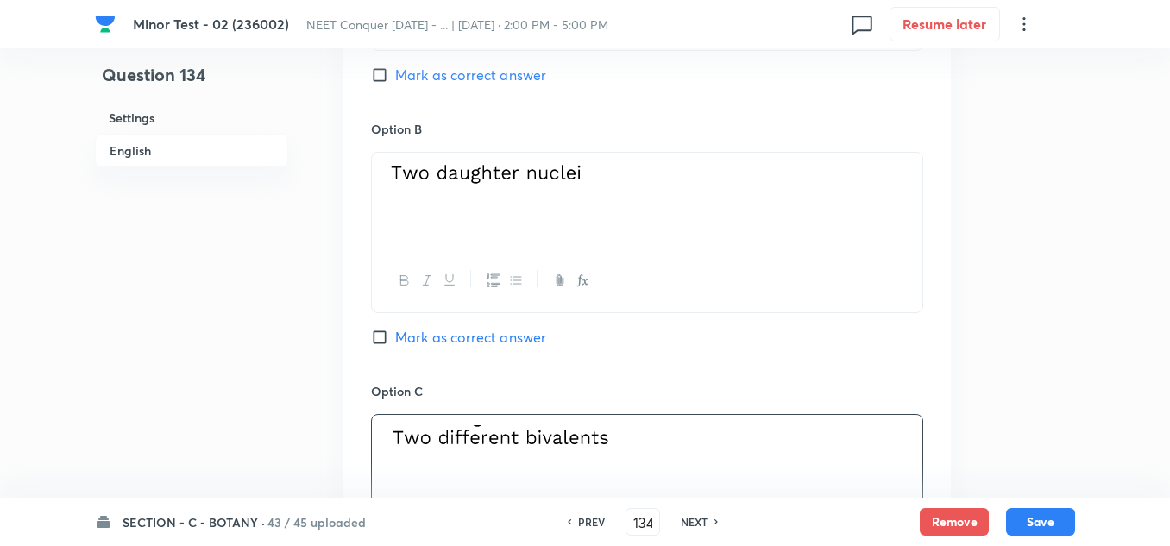
scroll to position [776, 0]
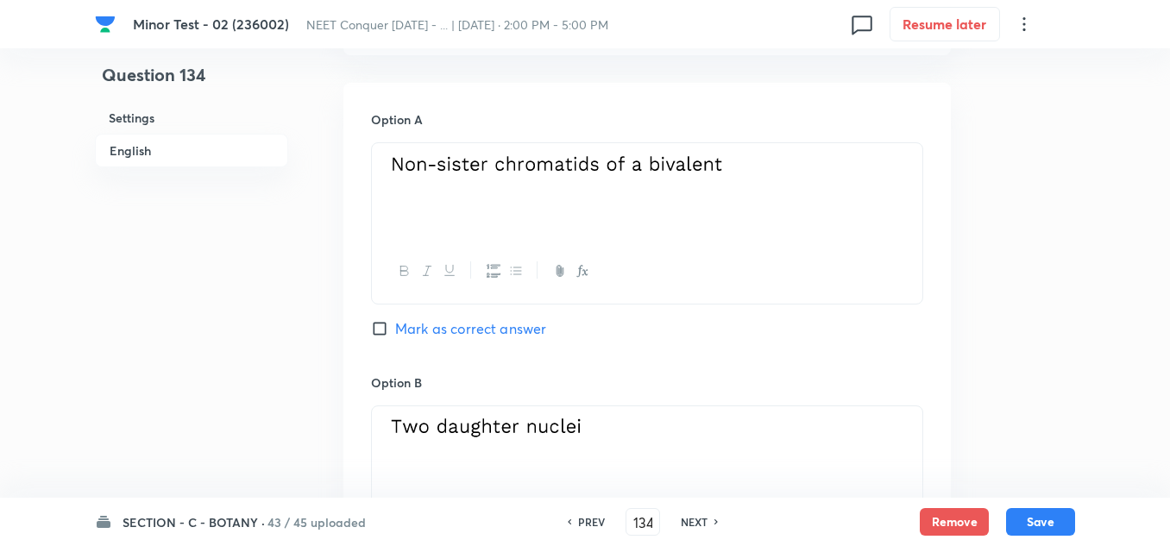
click at [386, 322] on input "Mark as correct answer" at bounding box center [383, 328] width 24 height 17
checkbox input "true"
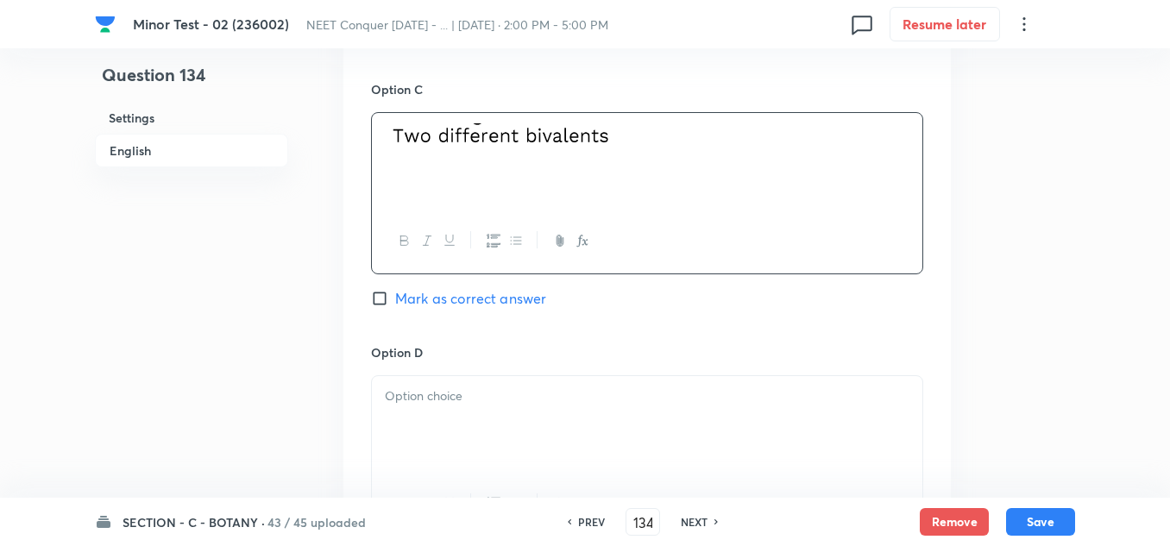
scroll to position [1466, 0]
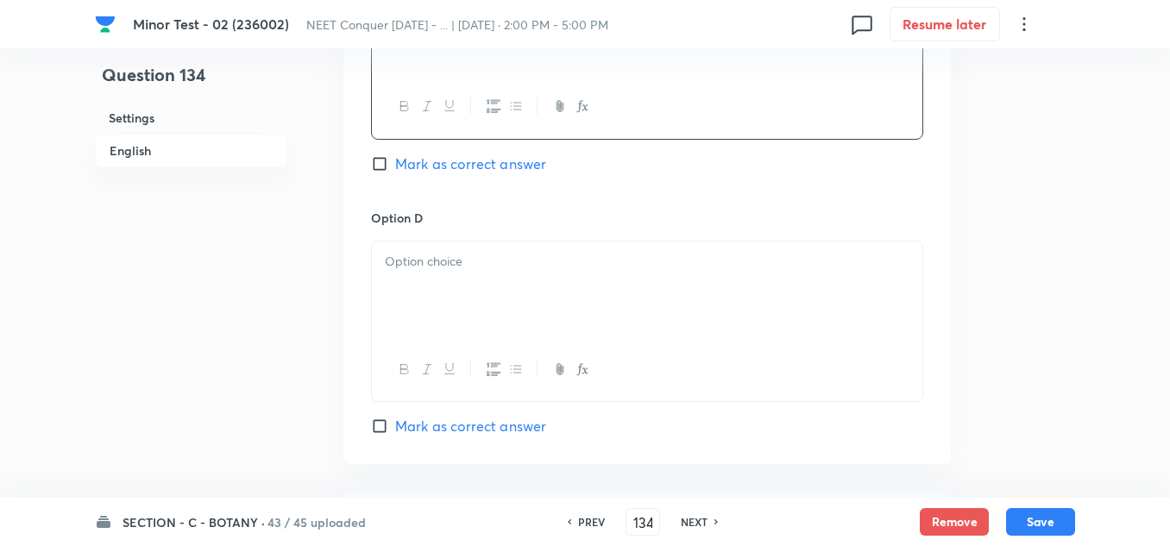
click at [488, 260] on p at bounding box center [647, 262] width 524 height 20
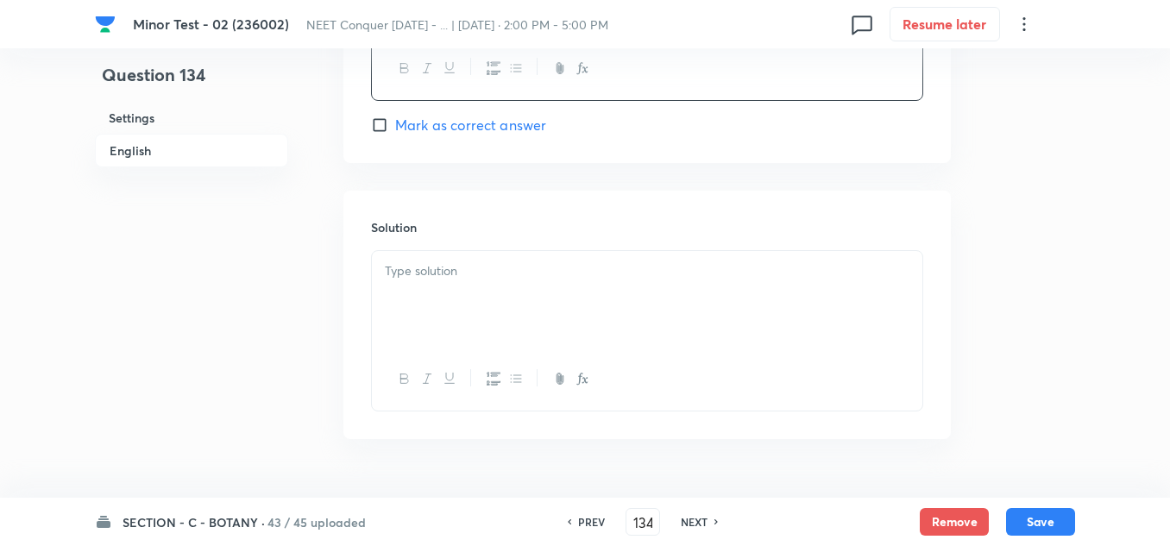
scroll to position [1812, 0]
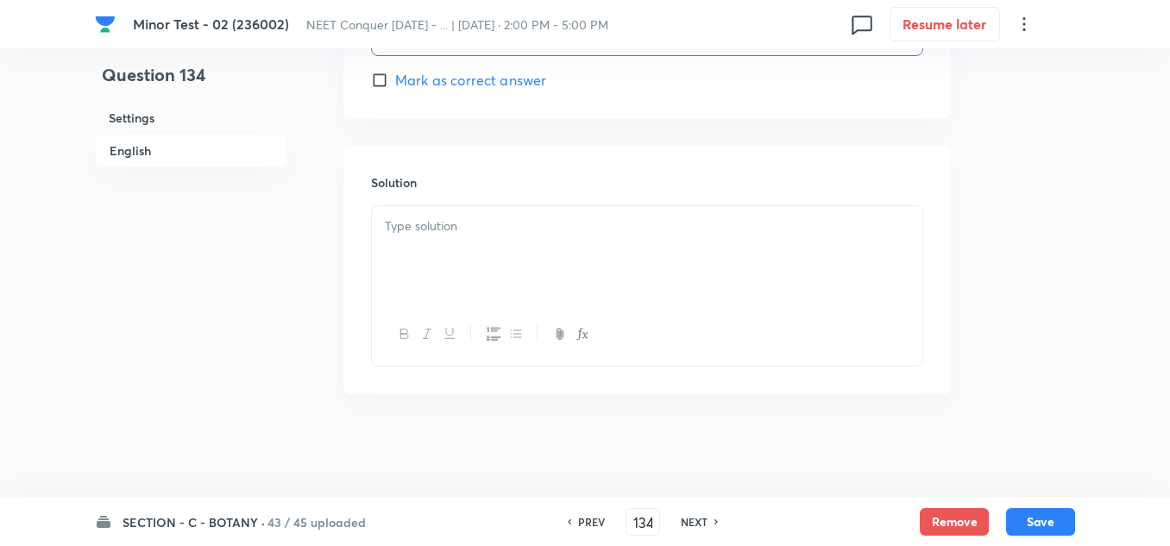
click at [487, 247] on div at bounding box center [647, 254] width 550 height 97
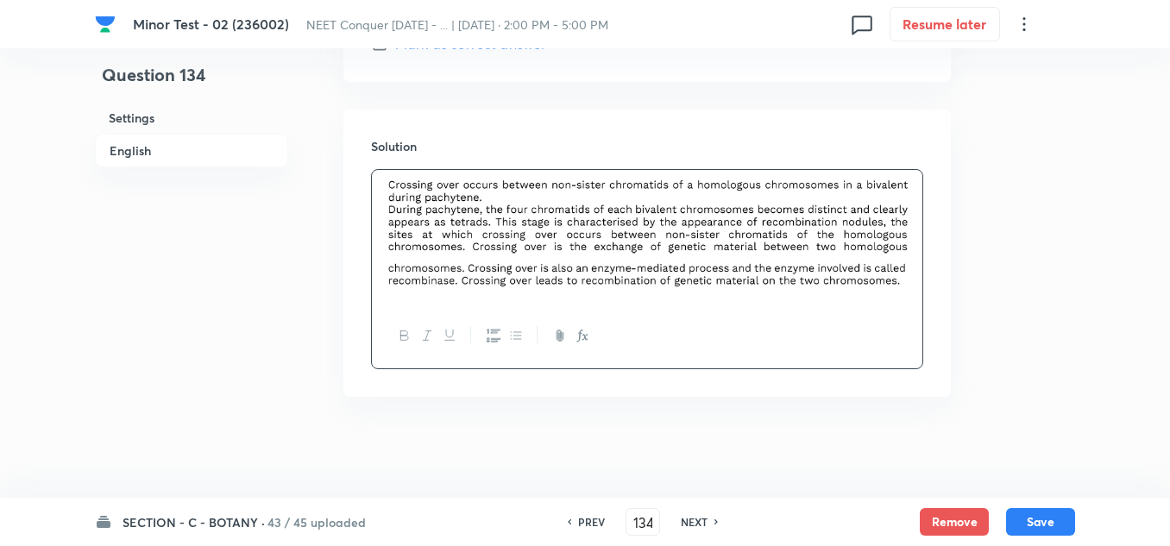
scroll to position [1851, 0]
click at [1047, 521] on button "Save" at bounding box center [1040, 520] width 69 height 28
type input "135"
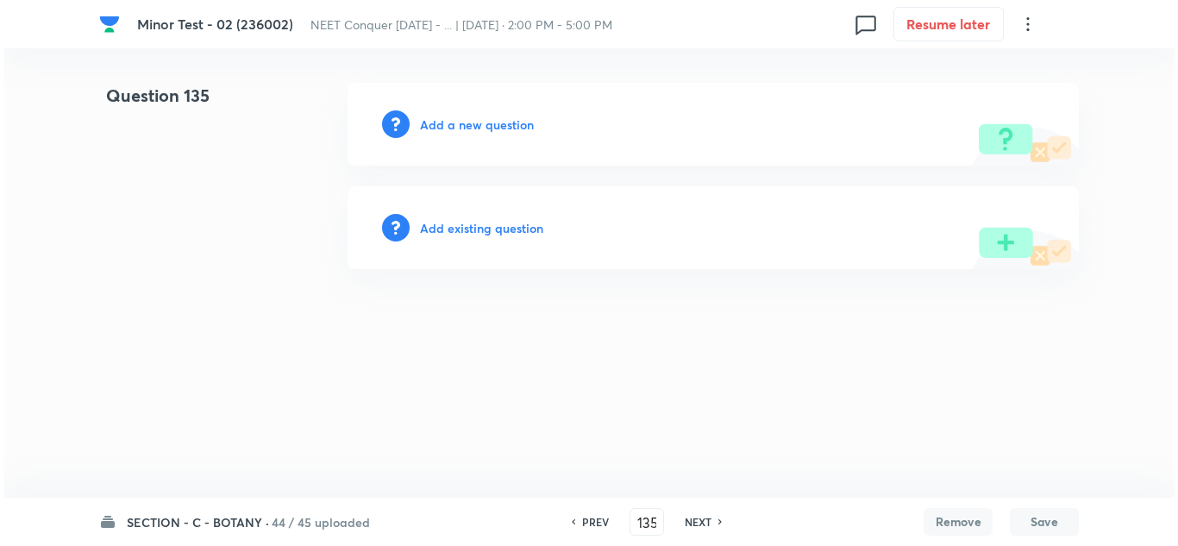
scroll to position [0, 0]
click at [461, 124] on h6 "Add a new question" at bounding box center [477, 125] width 114 height 18
click at [495, 124] on h6 "Choose a question type" at bounding box center [486, 125] width 133 height 18
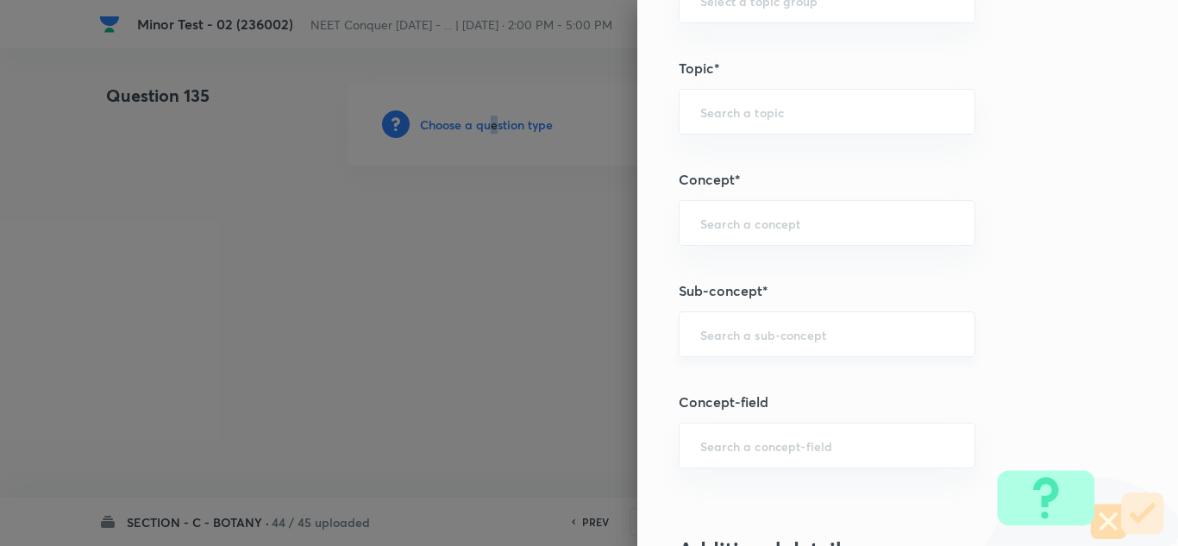
scroll to position [1035, 0]
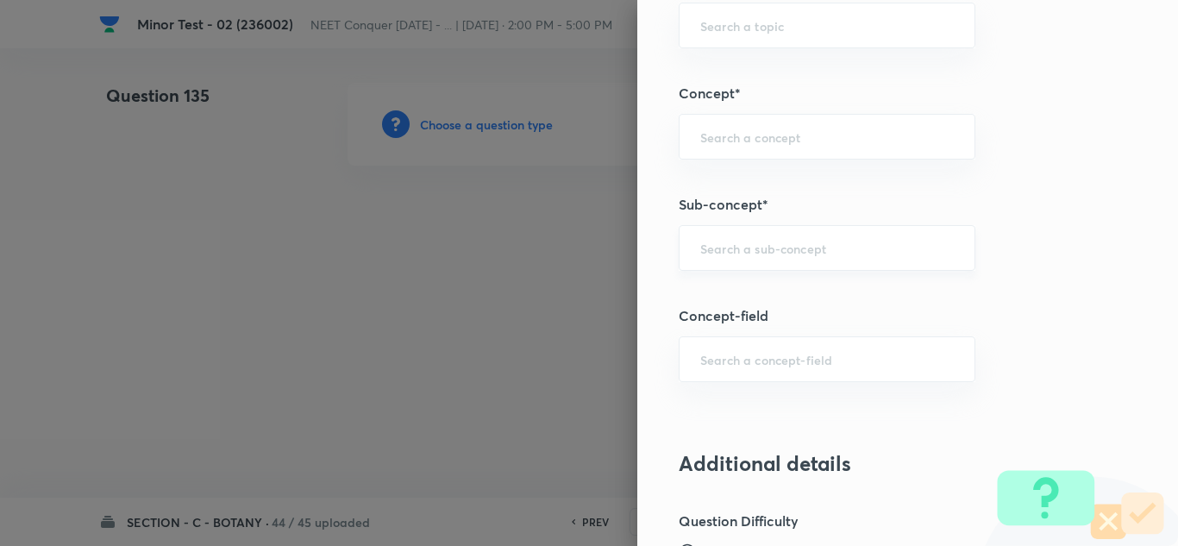
click at [737, 248] on input "text" at bounding box center [827, 248] width 254 height 16
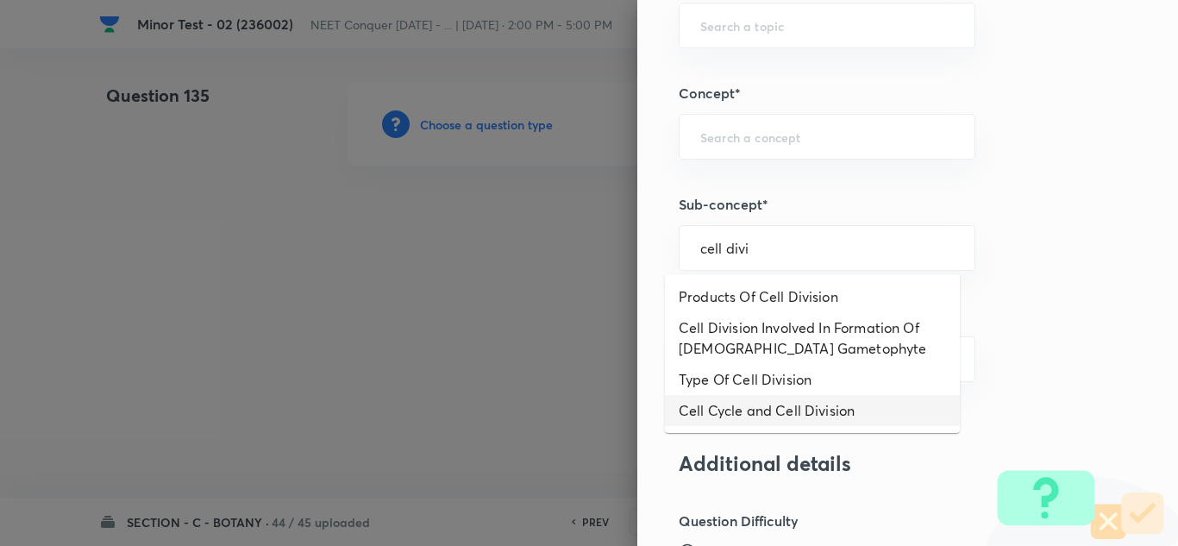
click at [793, 411] on li "Cell Cycle and Cell Division" at bounding box center [812, 410] width 295 height 31
type input "Cell Cycle and Cell Division"
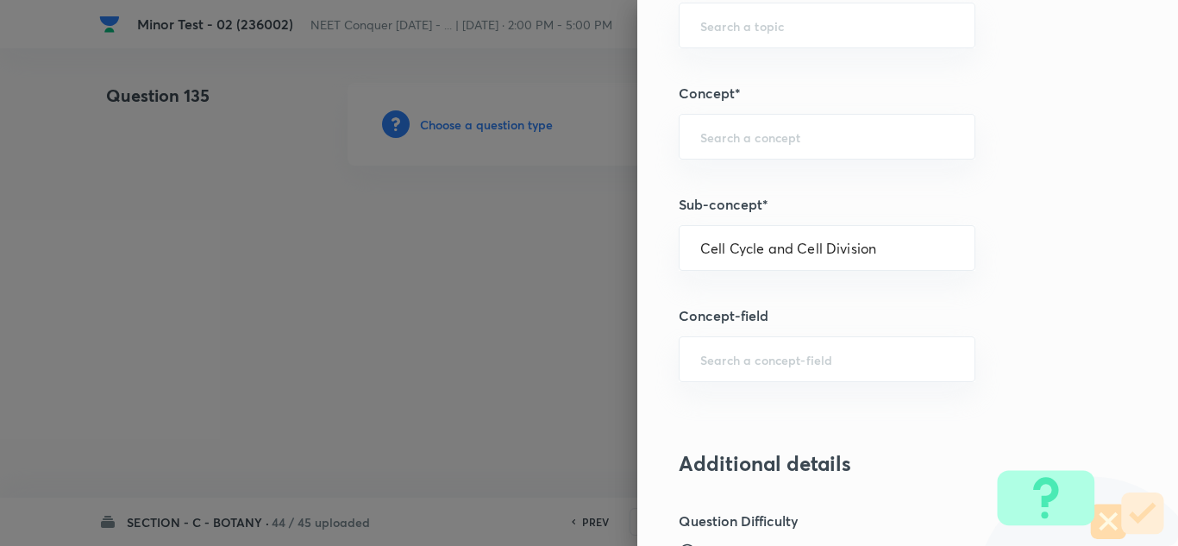
type input "Biology"
type input "Cell Cycle and Cell Division"
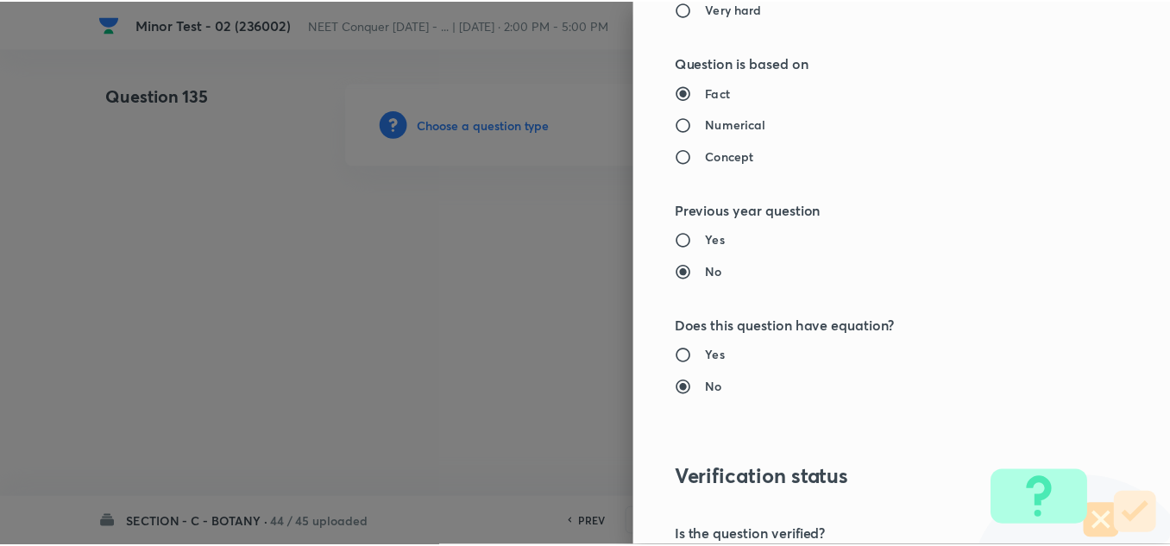
scroll to position [1921, 0]
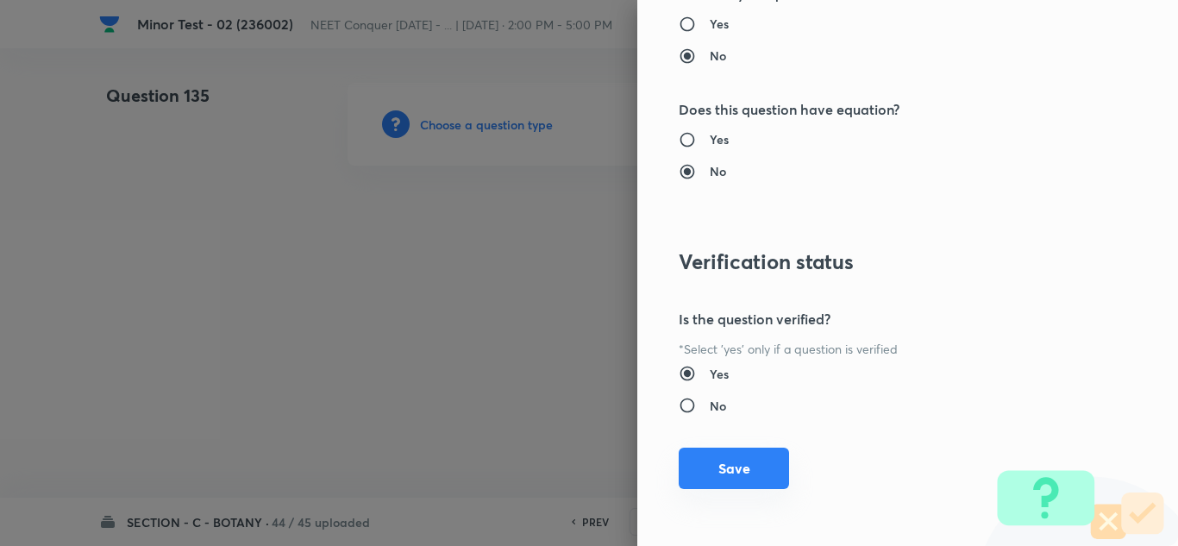
click at [732, 476] on button "Save" at bounding box center [734, 468] width 110 height 41
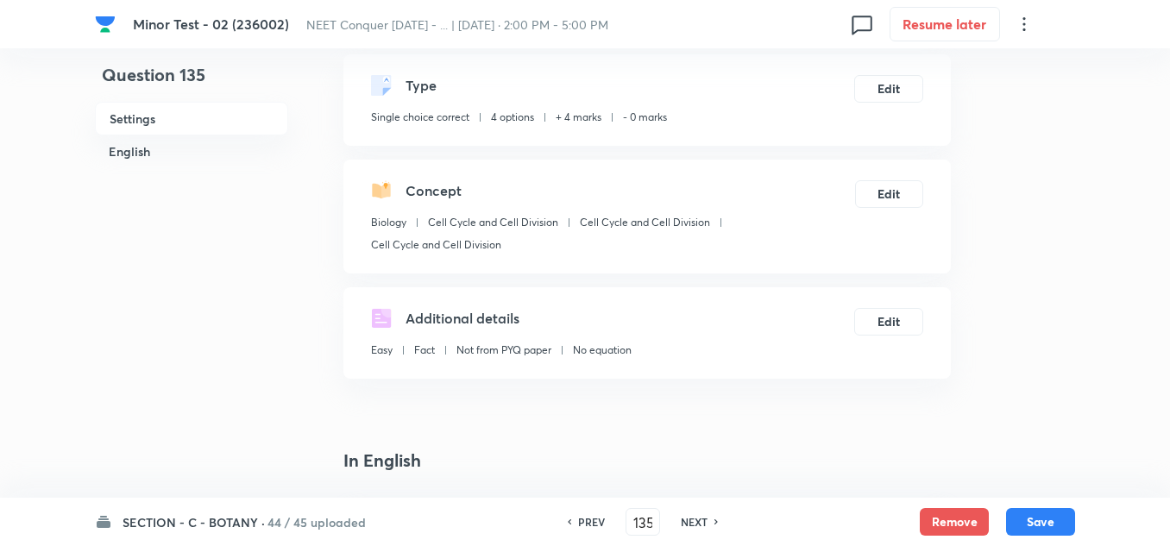
scroll to position [259, 0]
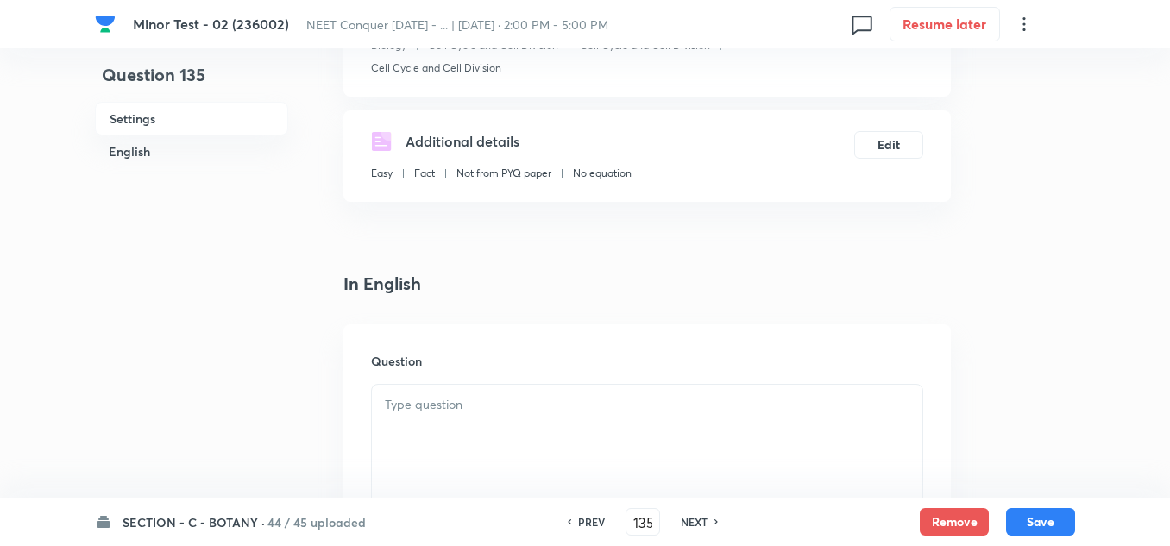
click at [412, 410] on p at bounding box center [647, 405] width 524 height 20
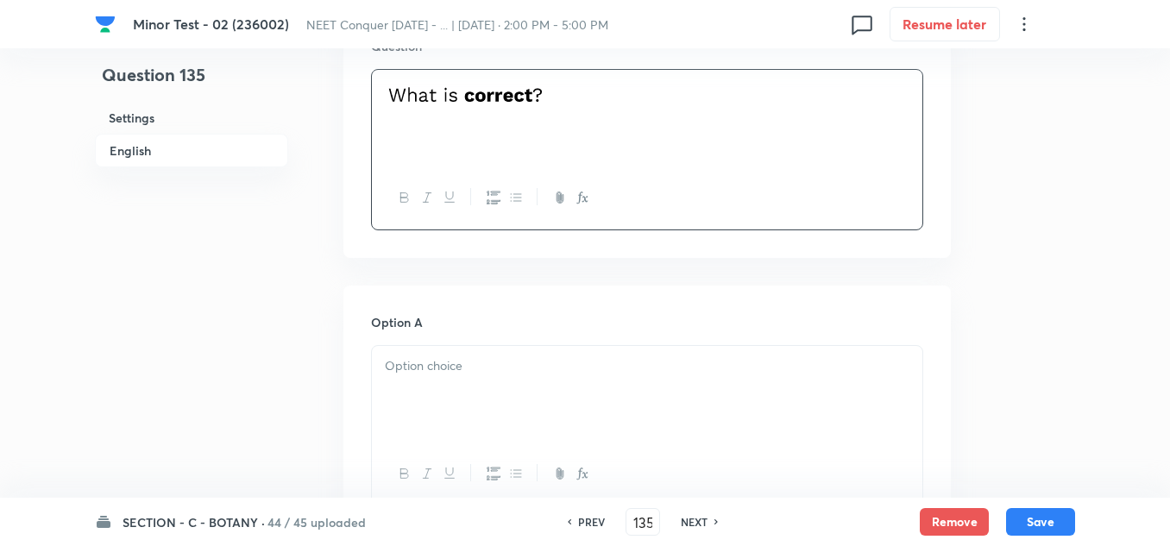
scroll to position [604, 0]
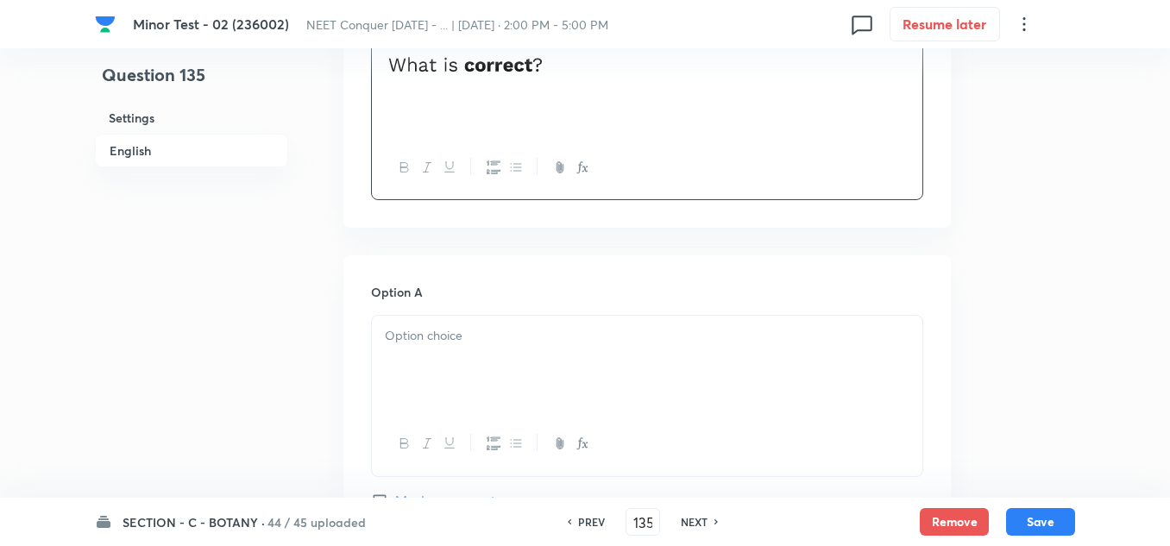
click at [460, 341] on p at bounding box center [647, 336] width 524 height 20
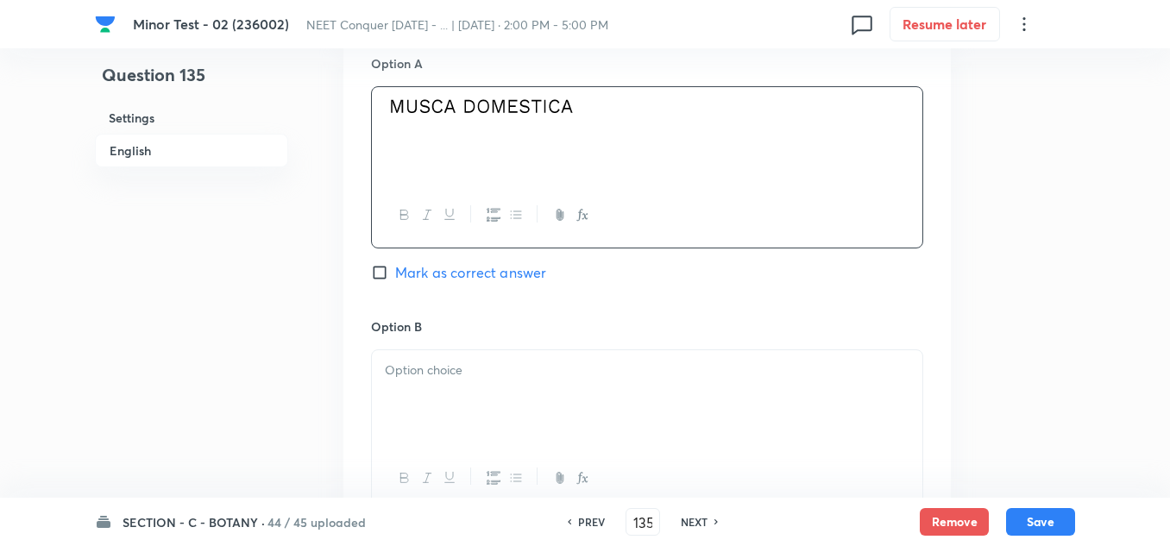
scroll to position [862, 0]
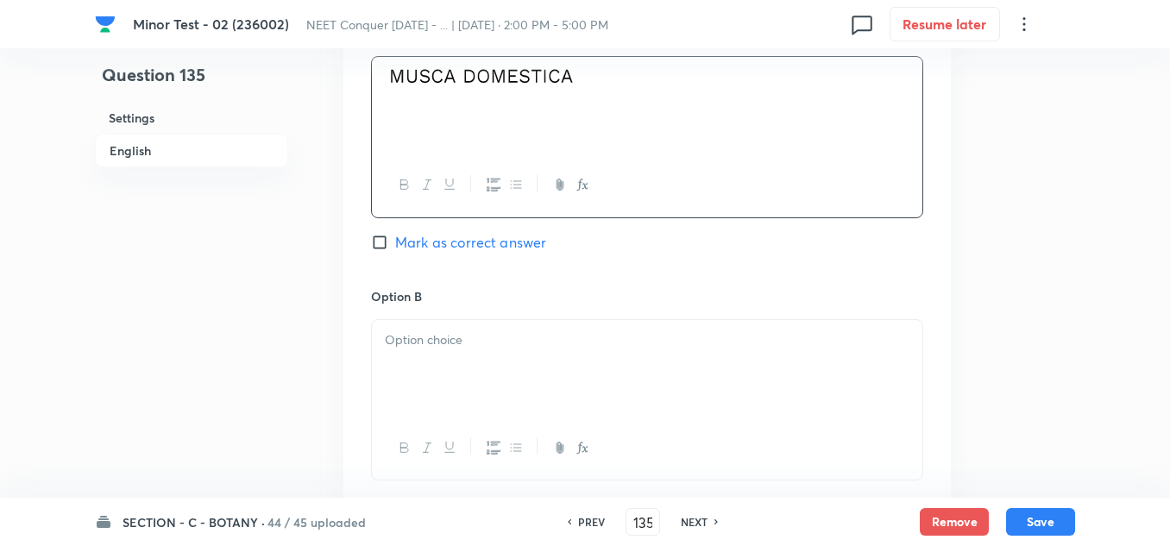
click at [469, 348] on p at bounding box center [647, 340] width 524 height 20
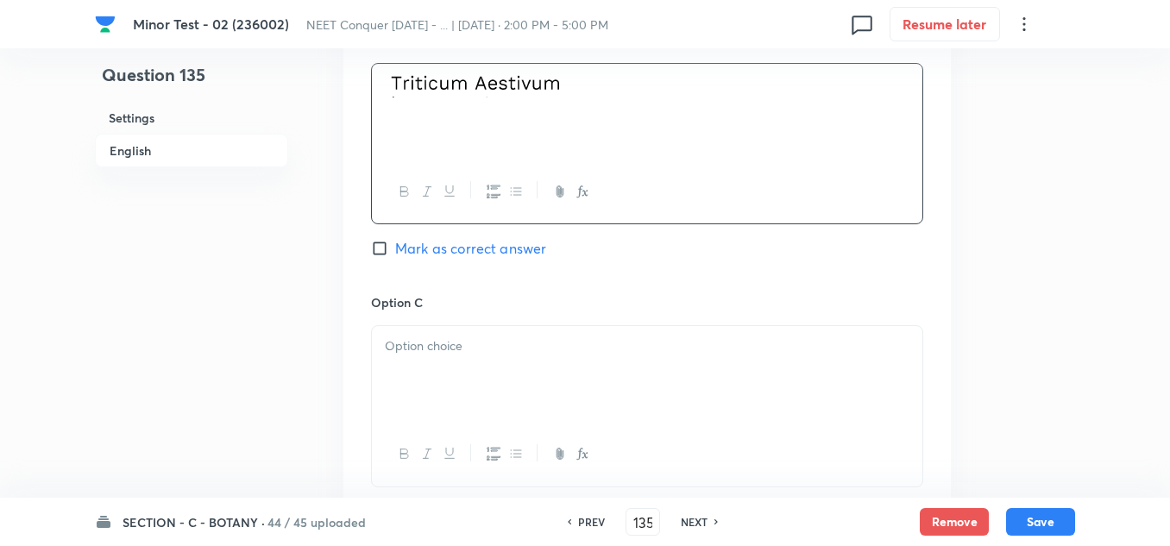
scroll to position [1121, 0]
click at [453, 355] on div at bounding box center [647, 371] width 550 height 97
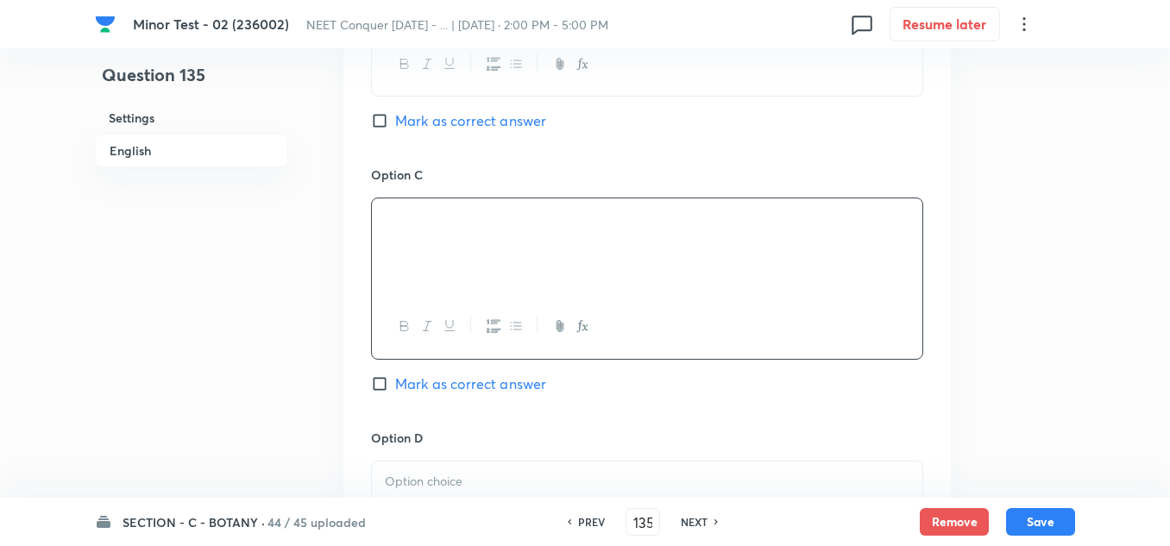
scroll to position [1294, 0]
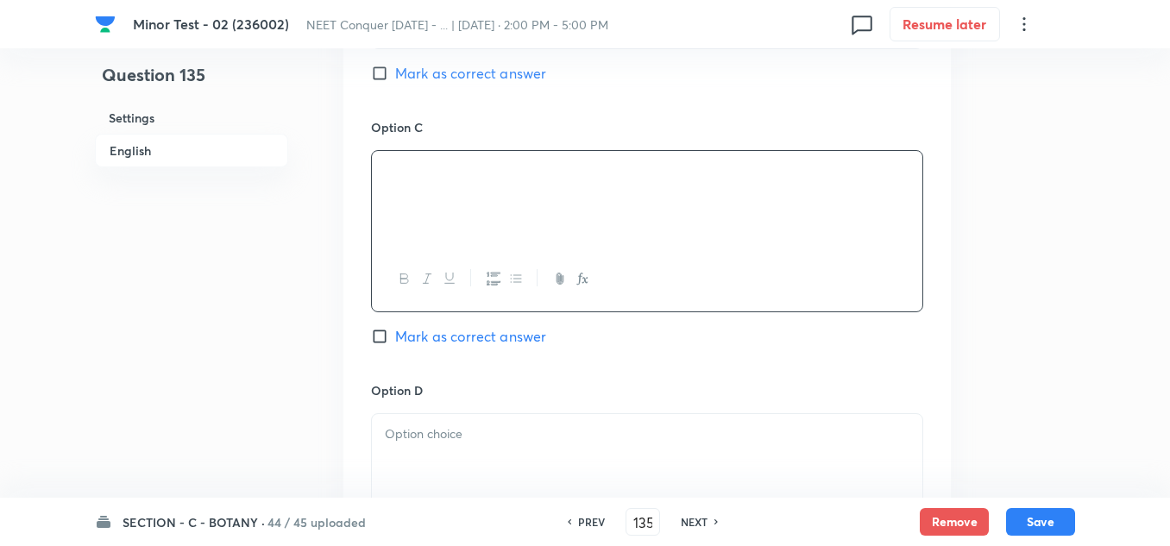
click at [481, 406] on div "Option D [PERSON_NAME] as correct answer" at bounding box center [647, 495] width 552 height 228
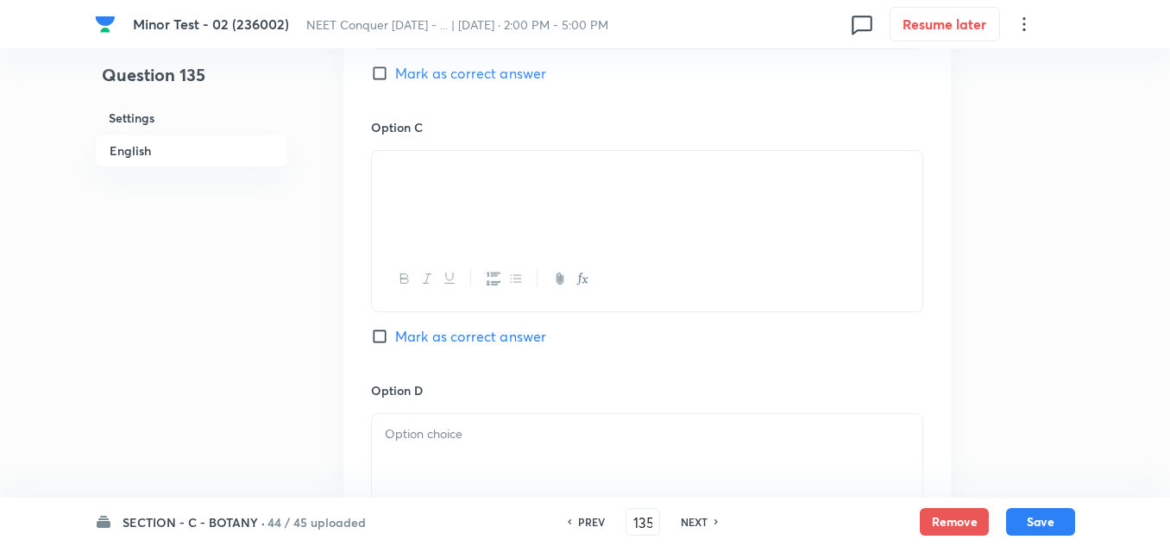
click at [477, 430] on p at bounding box center [647, 434] width 524 height 20
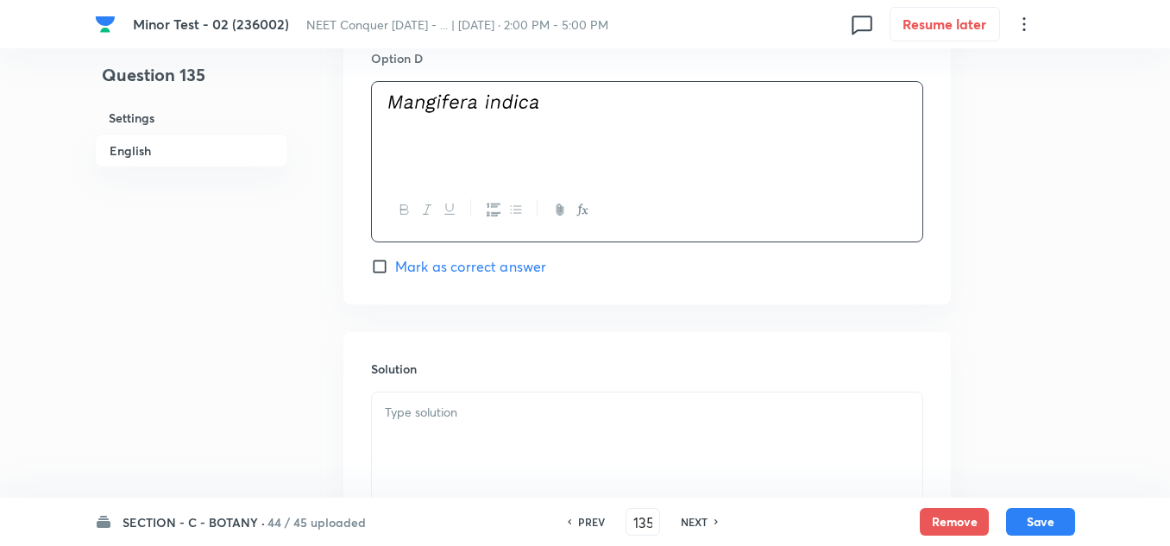
scroll to position [1639, 0]
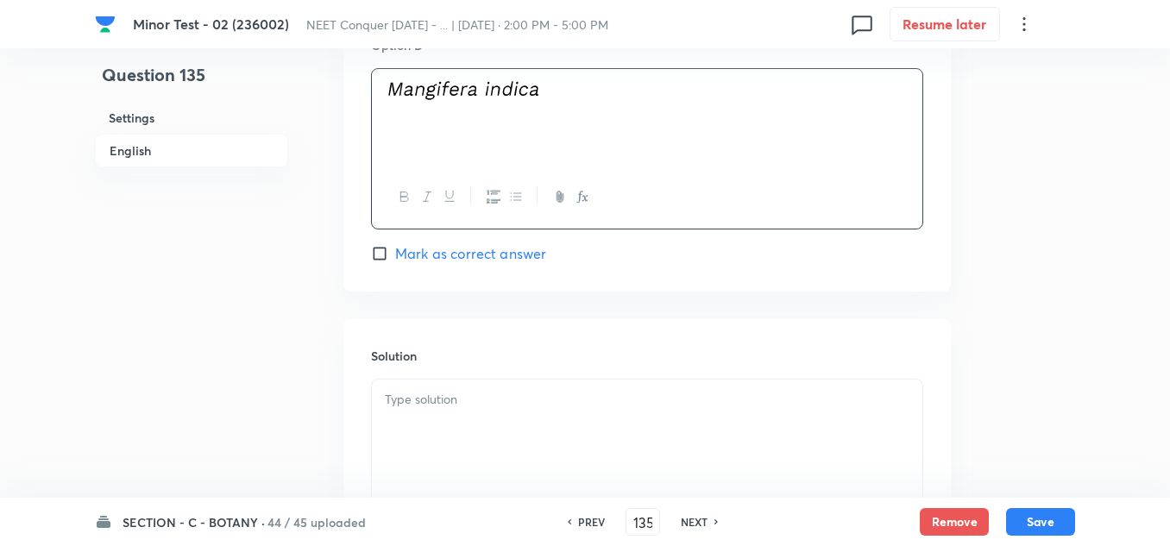
click at [386, 257] on input "Mark as correct answer" at bounding box center [383, 253] width 24 height 17
checkbox input "true"
click at [470, 436] on div at bounding box center [647, 427] width 550 height 97
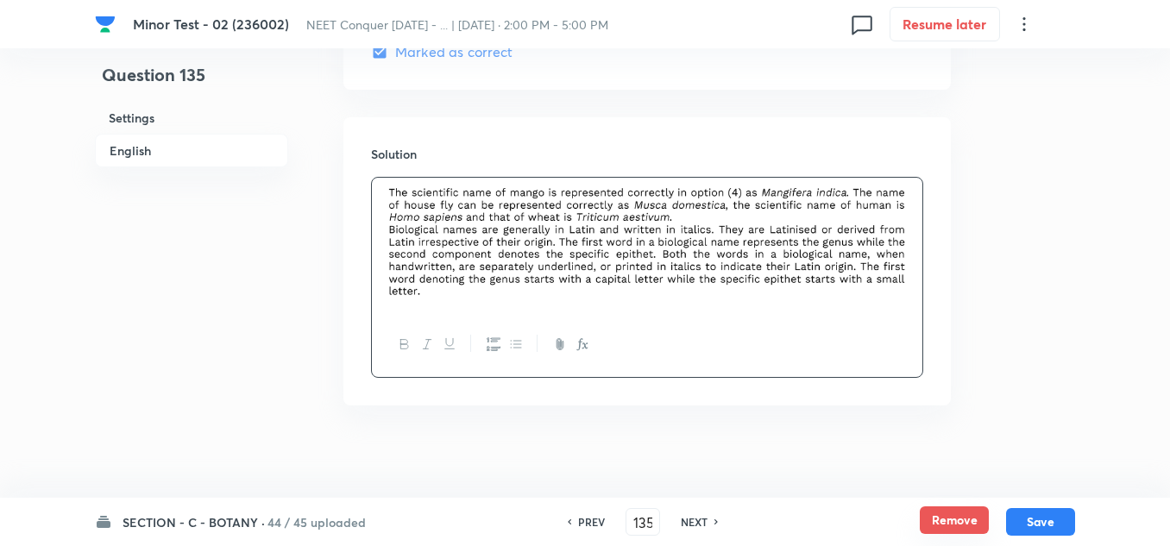
scroll to position [1852, 0]
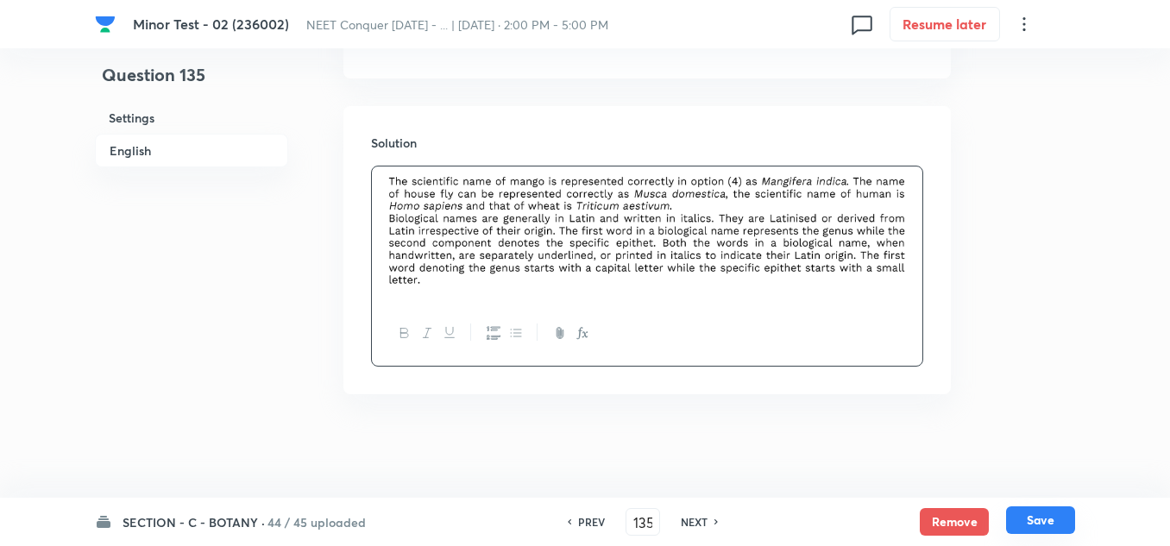
click at [1047, 508] on button "Save" at bounding box center [1040, 520] width 69 height 28
type input "136"
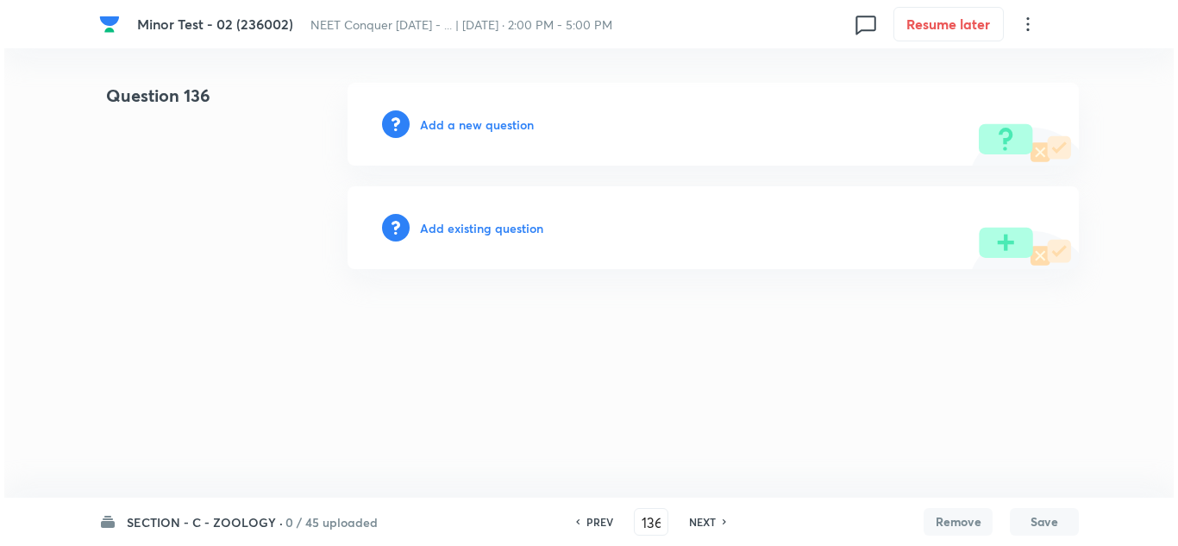
scroll to position [0, 0]
click at [478, 129] on h6 "Add a new question" at bounding box center [477, 125] width 114 height 18
click at [500, 129] on h6 "Choose a question type" at bounding box center [486, 125] width 133 height 18
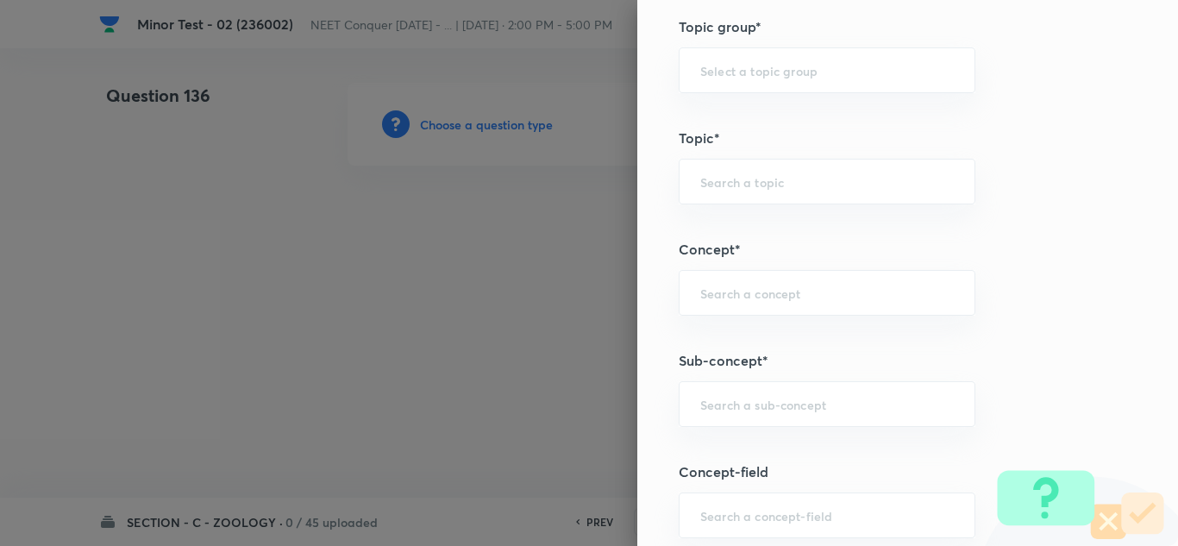
scroll to position [1035, 0]
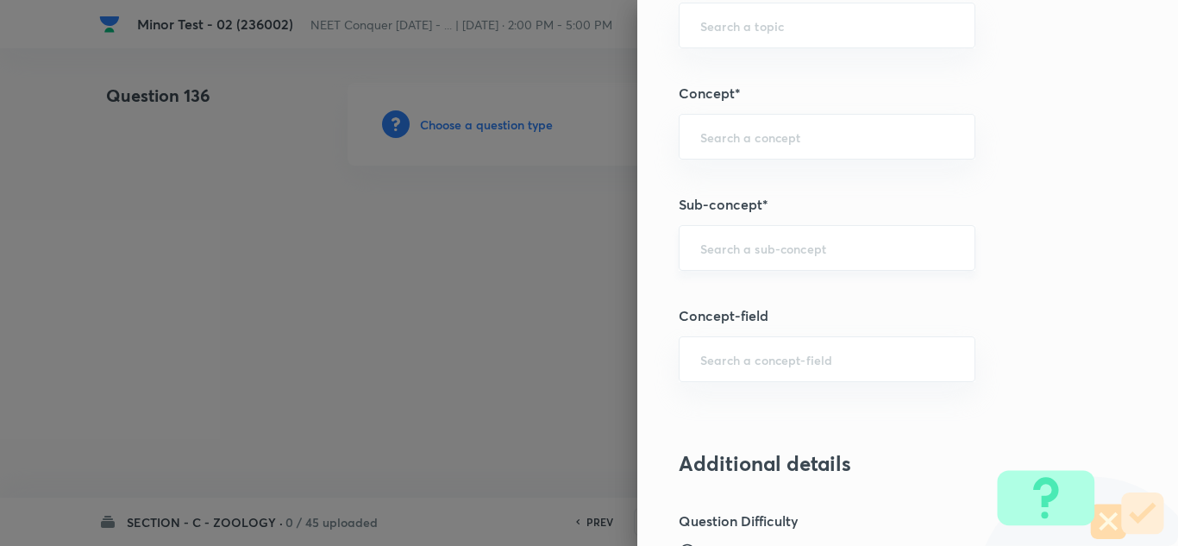
click at [749, 252] on input "text" at bounding box center [827, 248] width 254 height 16
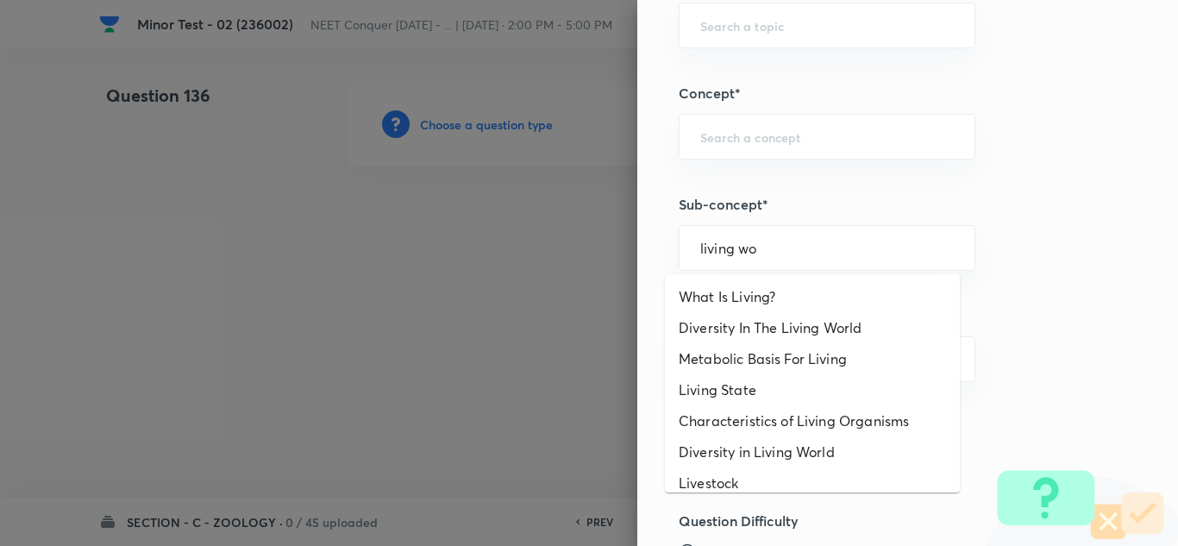
click at [820, 331] on li "Diversity In The Living World" at bounding box center [812, 327] width 295 height 31
type input "Diversity In The Living World"
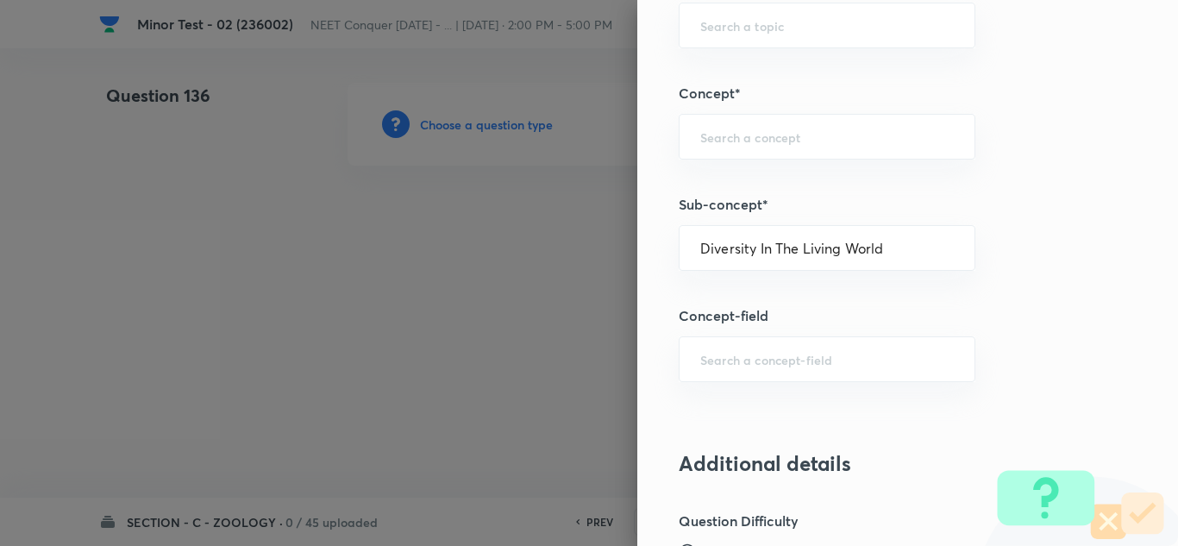
type input "Biology"
type input "Diversity of Living Organisms"
type input "Living World"
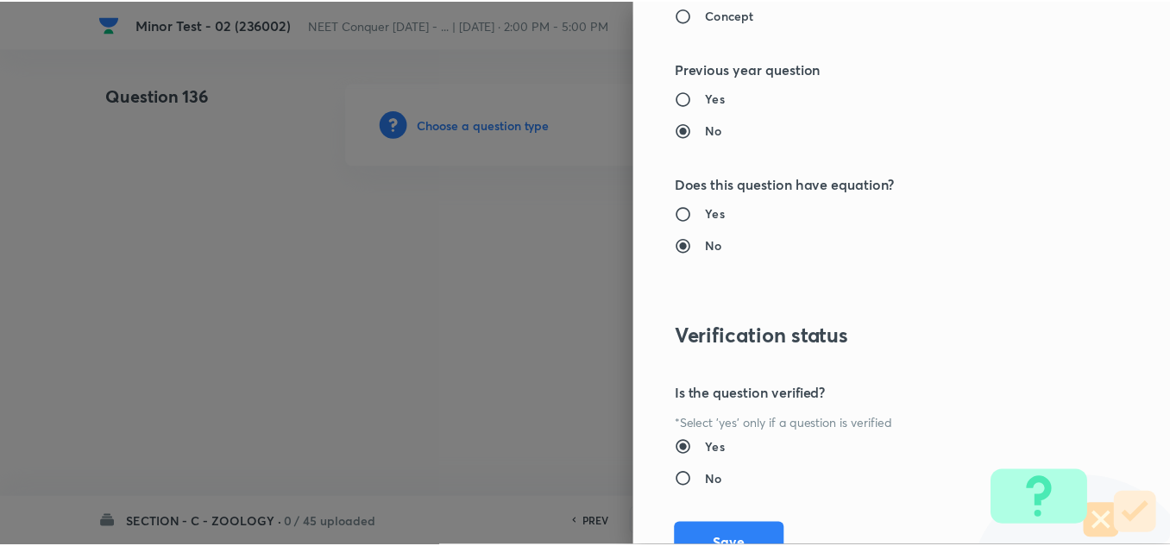
scroll to position [1921, 0]
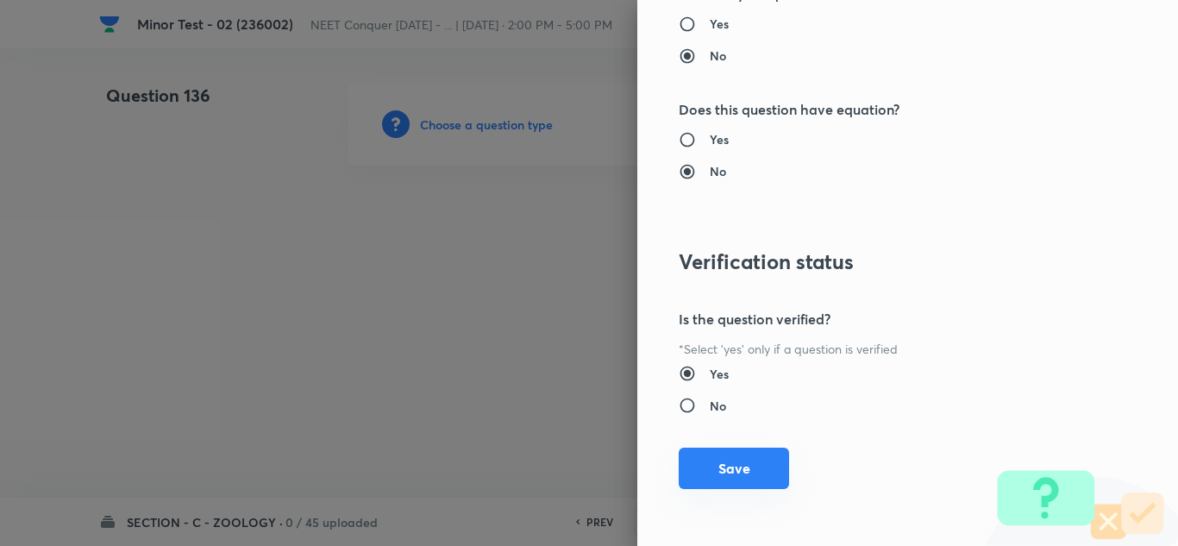
click at [730, 469] on button "Save" at bounding box center [734, 468] width 110 height 41
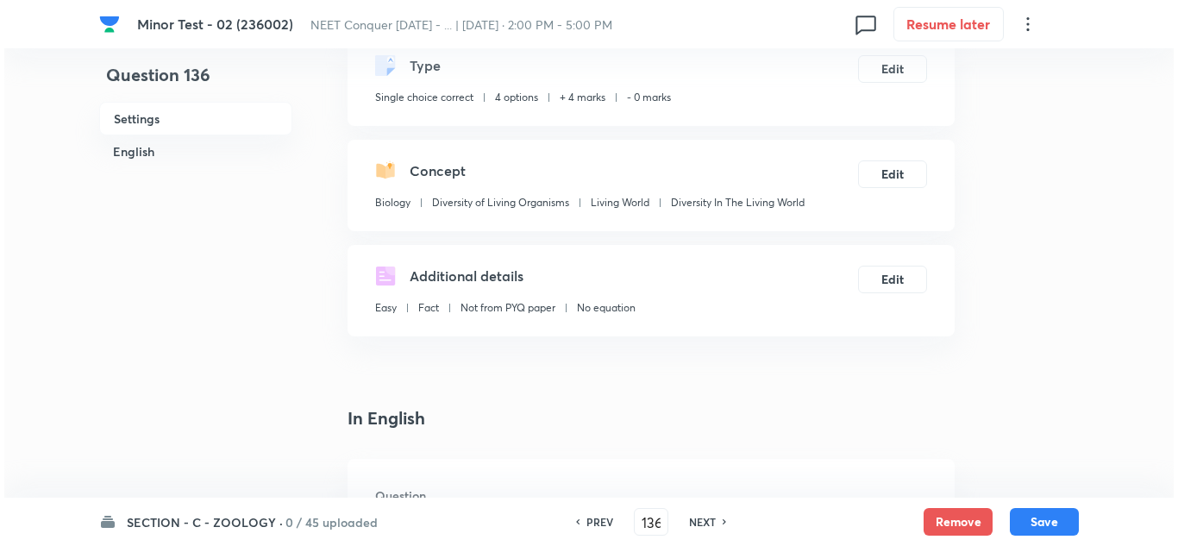
scroll to position [86, 0]
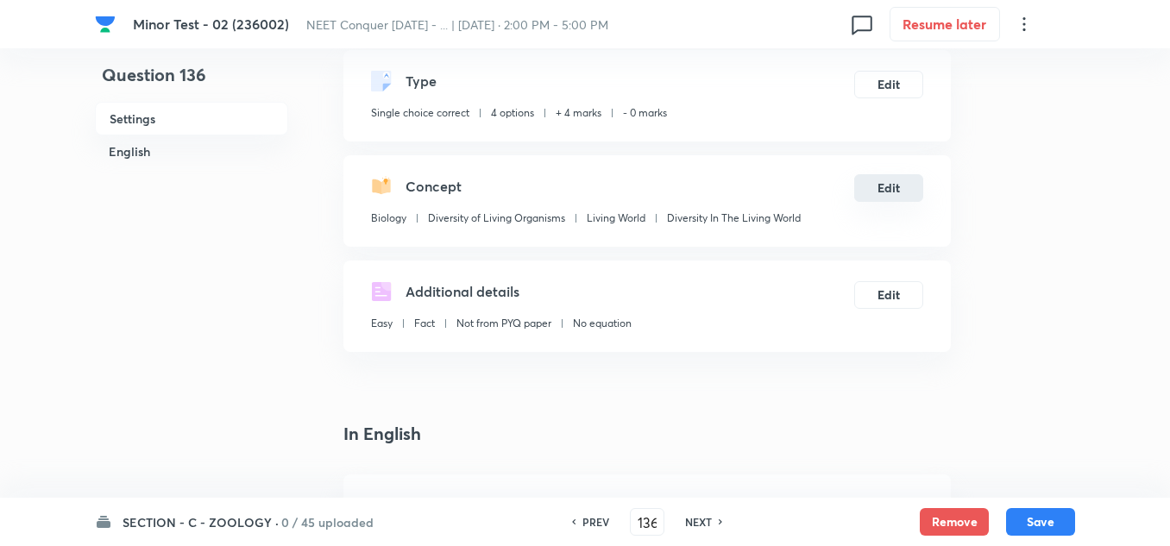
click at [894, 193] on button "Edit" at bounding box center [888, 188] width 69 height 28
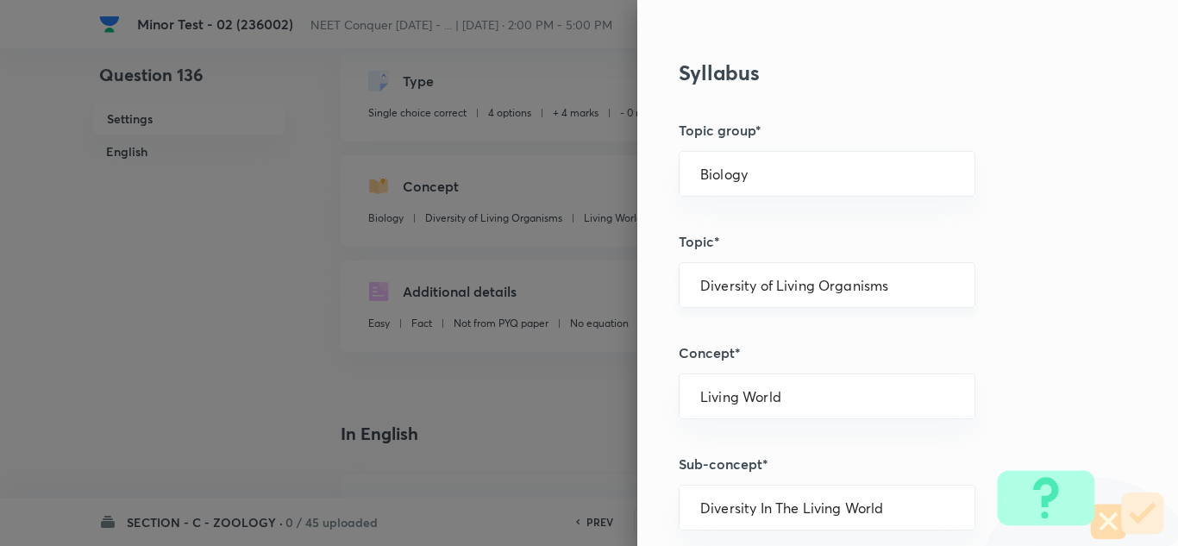
scroll to position [776, 0]
click at [768, 183] on div "Biology ​" at bounding box center [827, 173] width 297 height 46
click at [762, 166] on input "Biology" at bounding box center [827, 173] width 254 height 16
click at [712, 217] on li "Biology" at bounding box center [812, 221] width 295 height 31
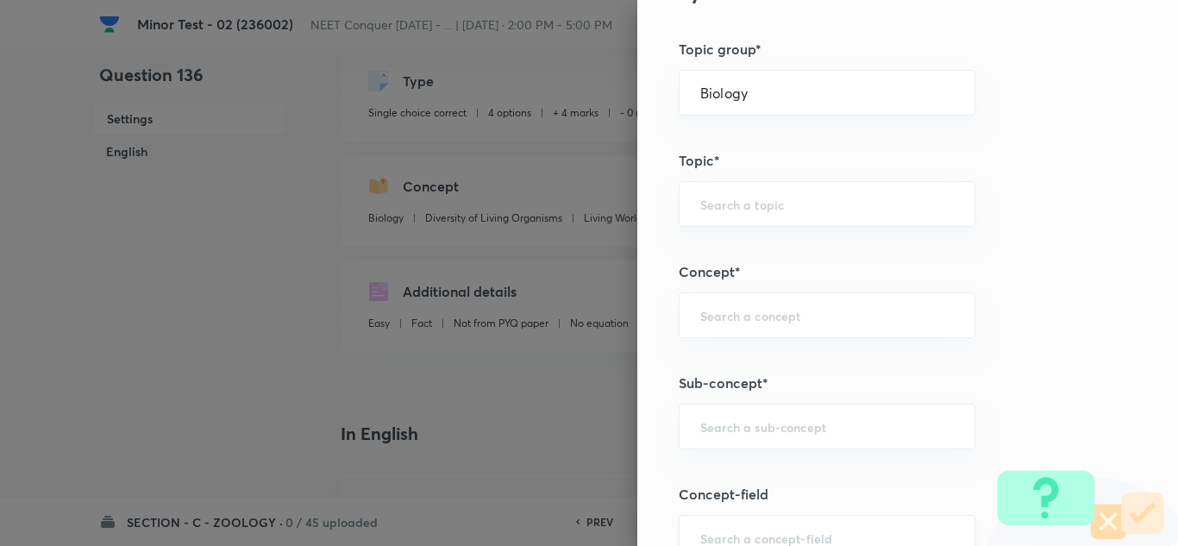
scroll to position [1121, 0]
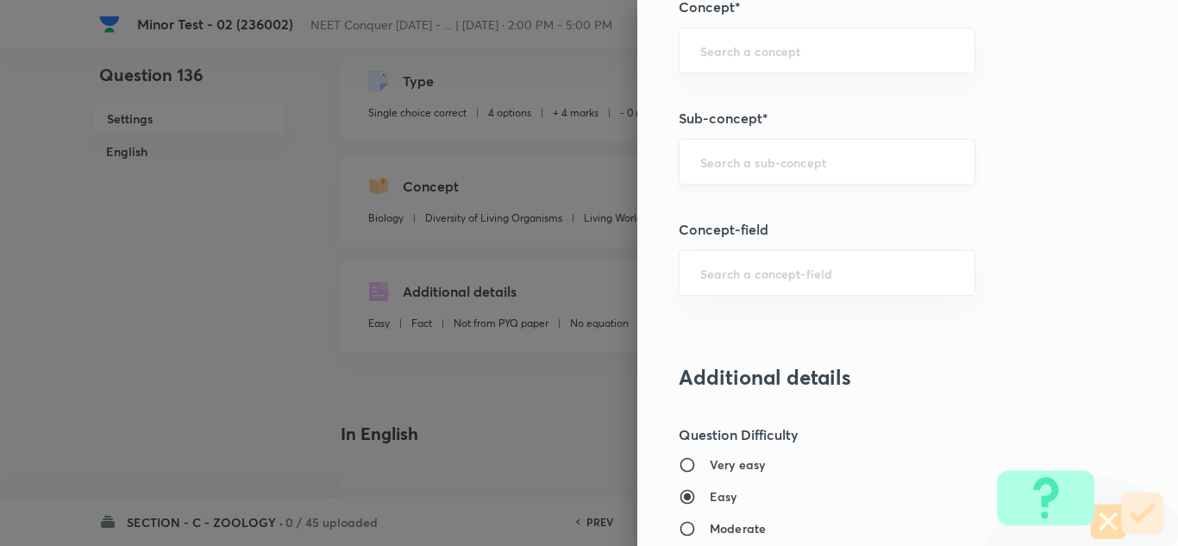
click at [752, 154] on input "text" at bounding box center [827, 162] width 254 height 16
paste input "Structural Organisation in Animal"
type input "Structural Organisation in Animal"
click at [825, 274] on input "text" at bounding box center [827, 273] width 254 height 16
paste input "Structural Organisation in Animal"
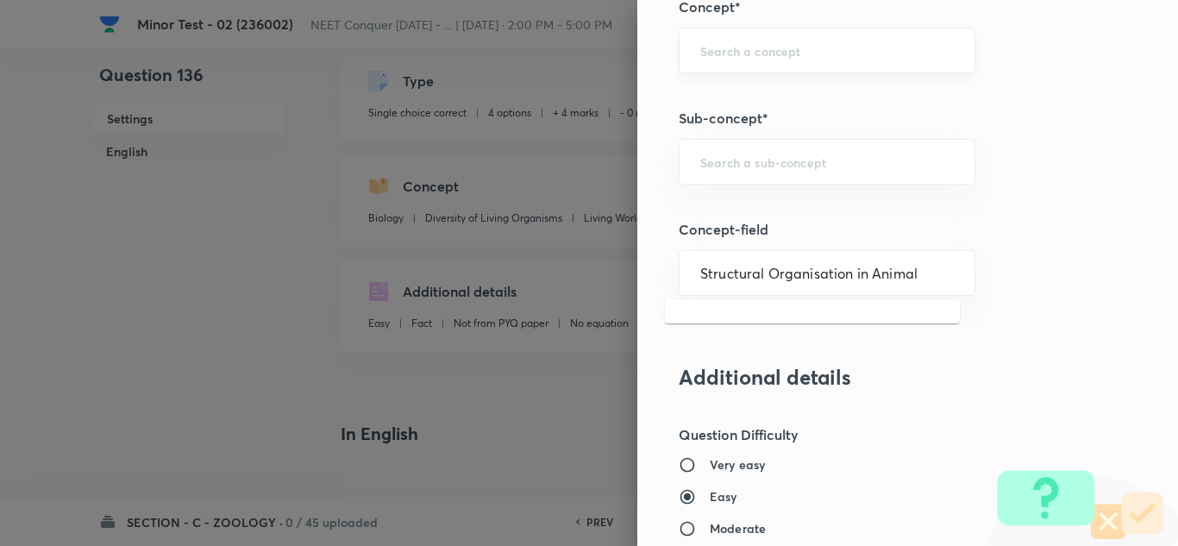
type input "Structural Organisation in Animal"
click at [753, 53] on input "text" at bounding box center [827, 50] width 254 height 16
paste input "Structural Organisation in Animal"
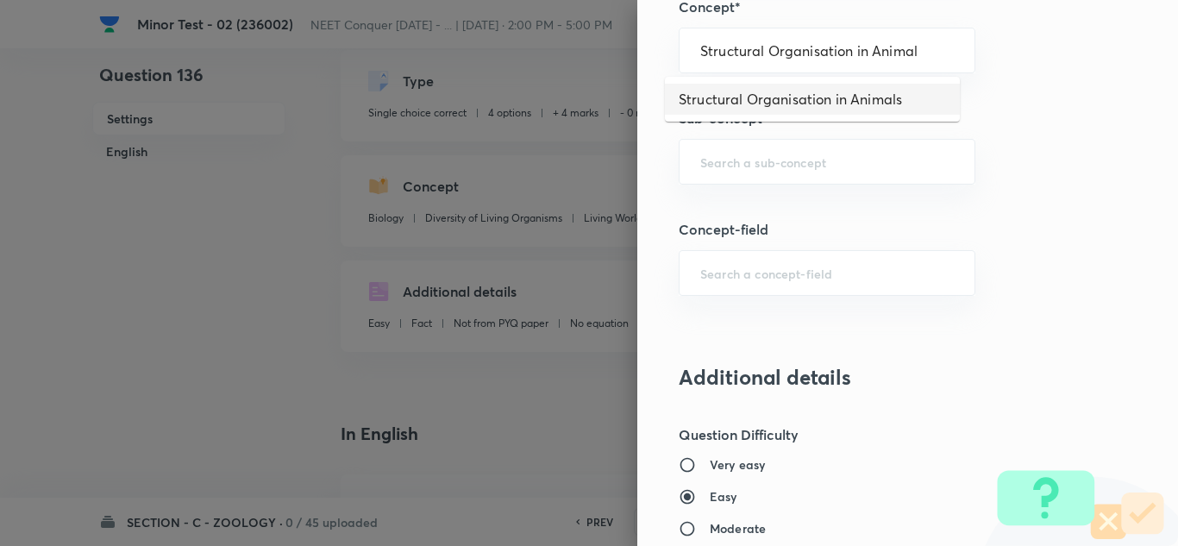
click at [764, 101] on li "Structural Organisation in Animals" at bounding box center [812, 99] width 295 height 31
type input "Structural Organisation in Animals"
type input "Structural Organisation"
click at [756, 154] on input "text" at bounding box center [827, 162] width 254 height 16
click at [1132, 311] on div "Question settings Question type* Single choice correct Number of options* 2 3 4…" at bounding box center [907, 273] width 541 height 546
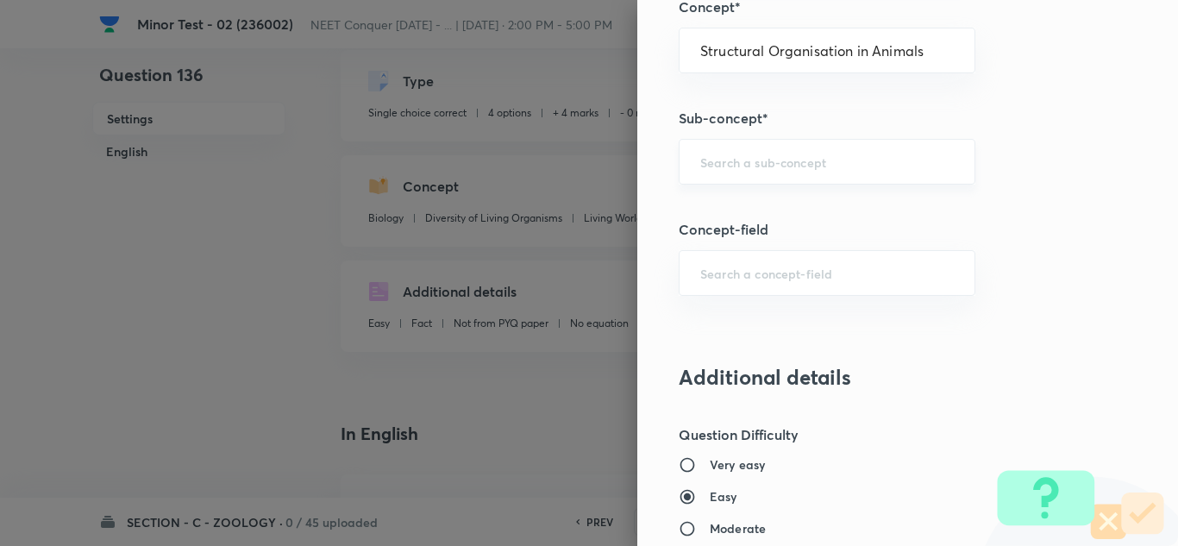
click at [809, 154] on input "text" at bounding box center [827, 162] width 254 height 16
click at [950, 289] on div "​" at bounding box center [827, 273] width 297 height 46
click at [767, 156] on input "text" at bounding box center [827, 162] width 254 height 16
paste input "Structural Organisation in Animal"
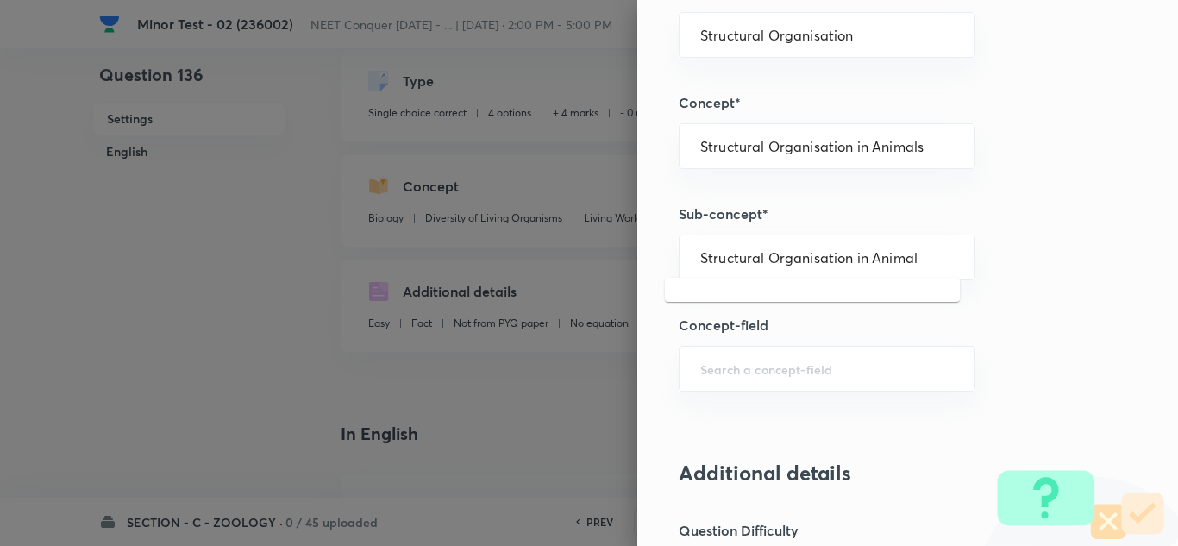
scroll to position [1035, 0]
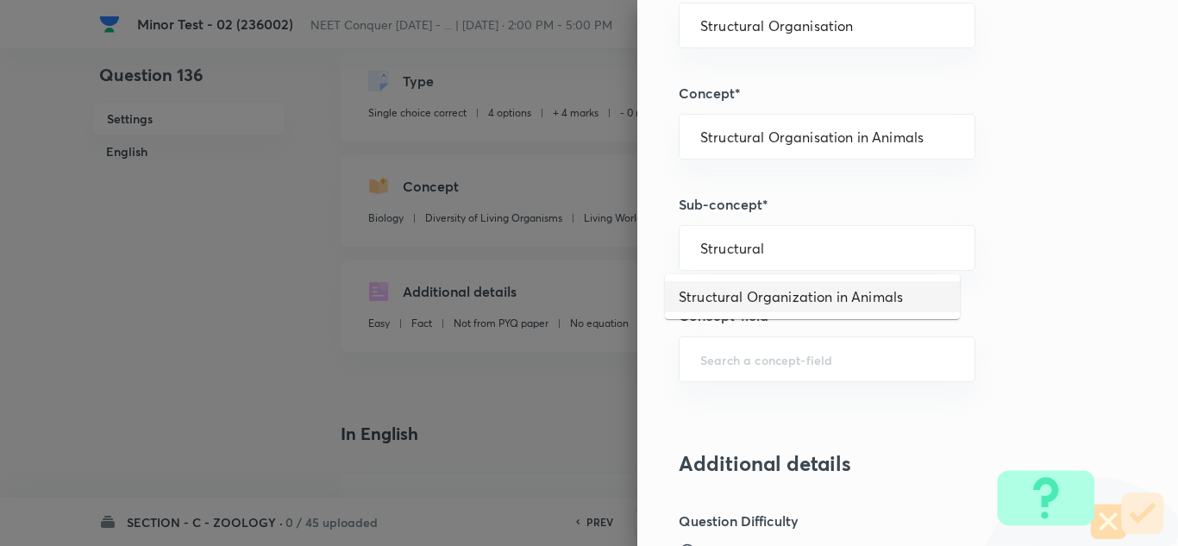
click at [905, 292] on li "Structural Organization in Animals" at bounding box center [812, 296] width 295 height 31
type input "Structural Organization in Animals"
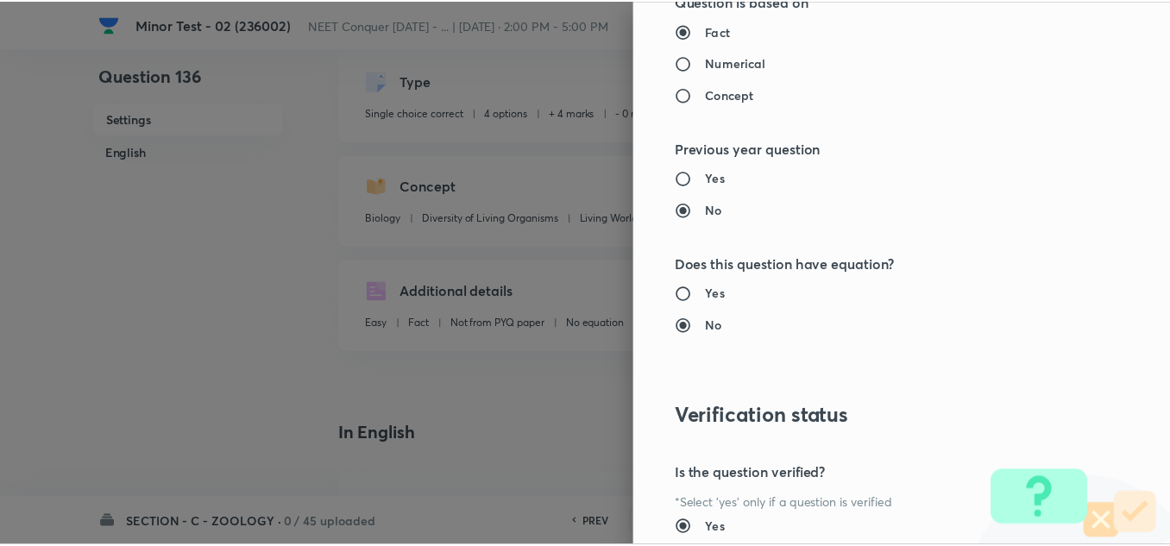
scroll to position [1921, 0]
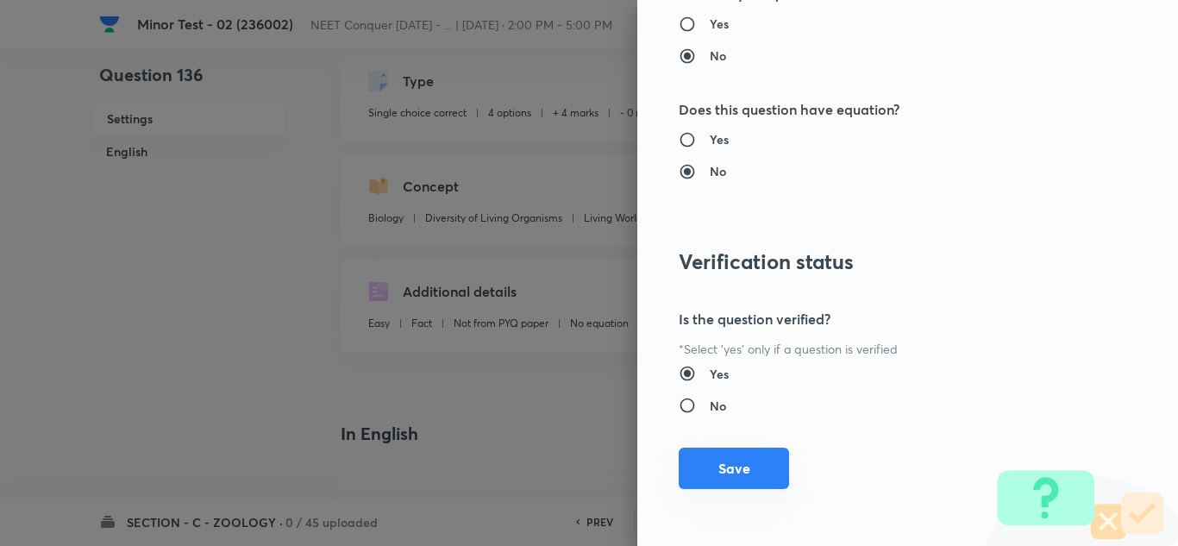
click at [696, 483] on button "Save" at bounding box center [734, 468] width 110 height 41
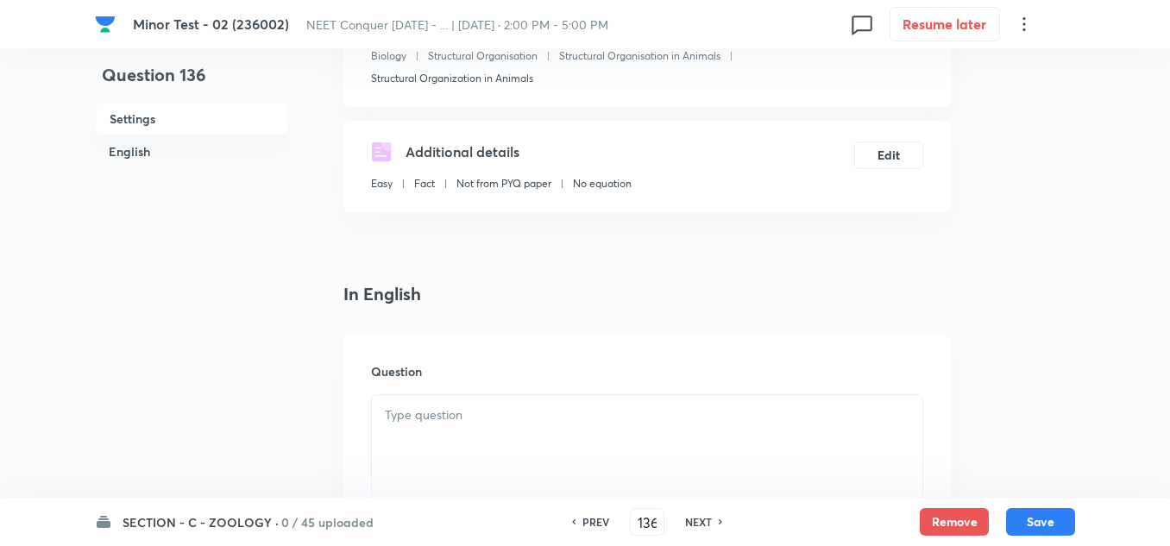
scroll to position [345, 0]
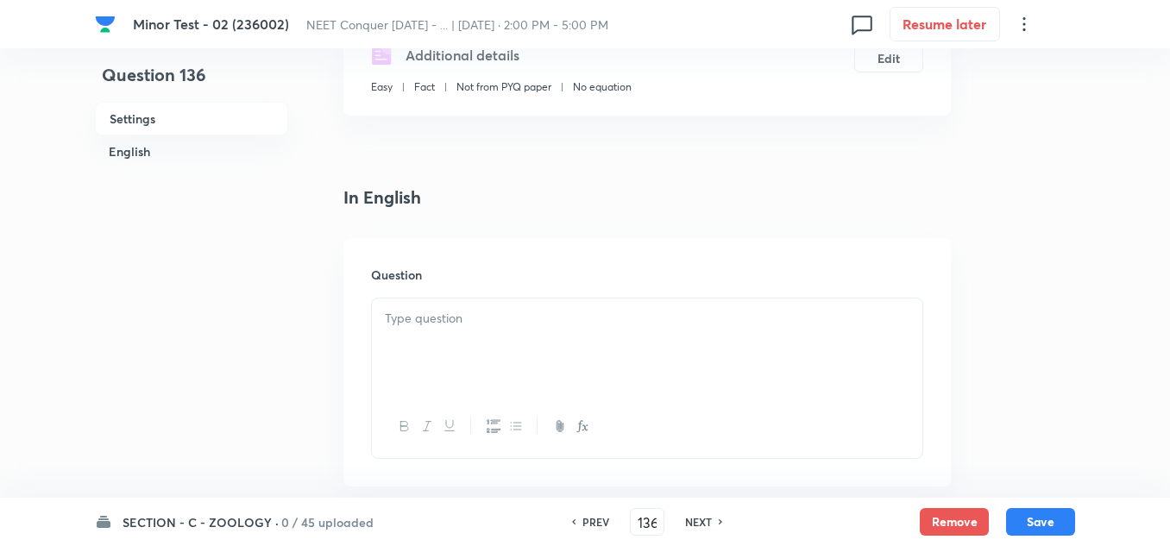
click at [453, 394] on div at bounding box center [647, 346] width 550 height 97
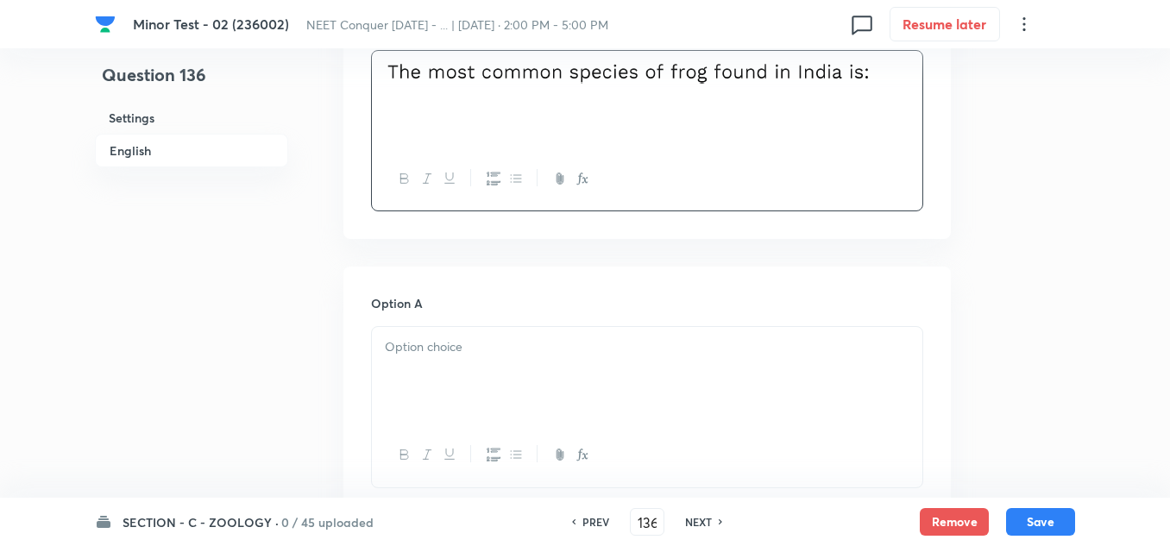
scroll to position [604, 0]
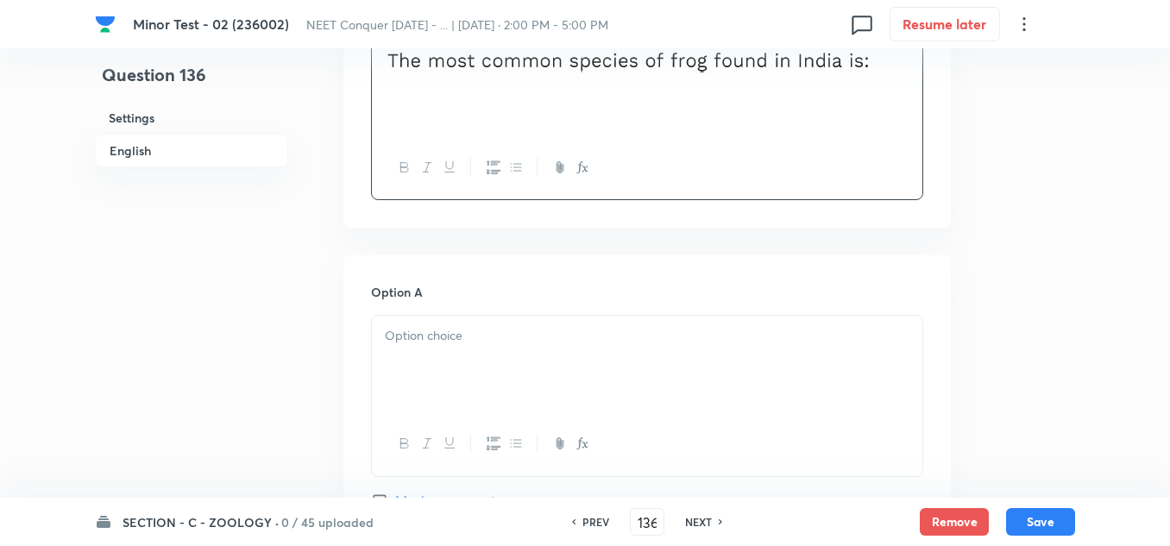
click at [480, 315] on div "Option A Mark as correct answer" at bounding box center [647, 414] width 552 height 262
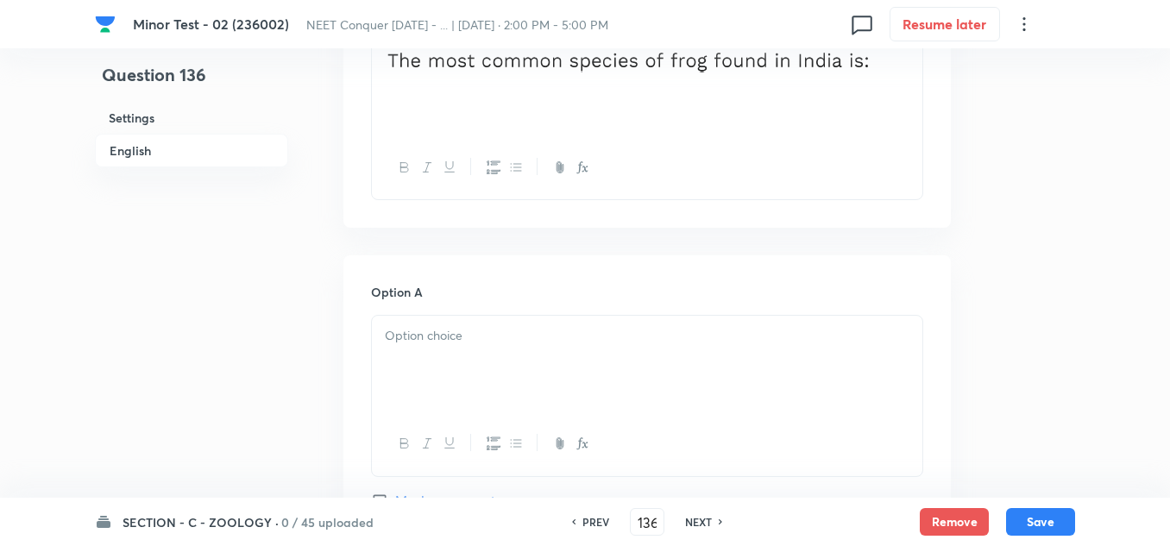
click at [422, 373] on div at bounding box center [647, 364] width 550 height 97
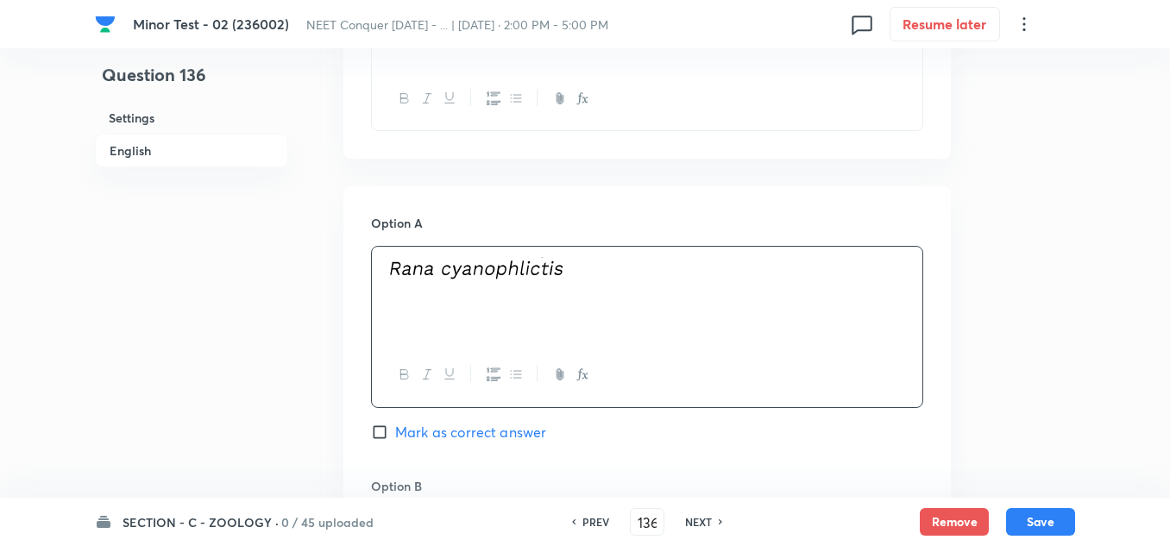
scroll to position [776, 0]
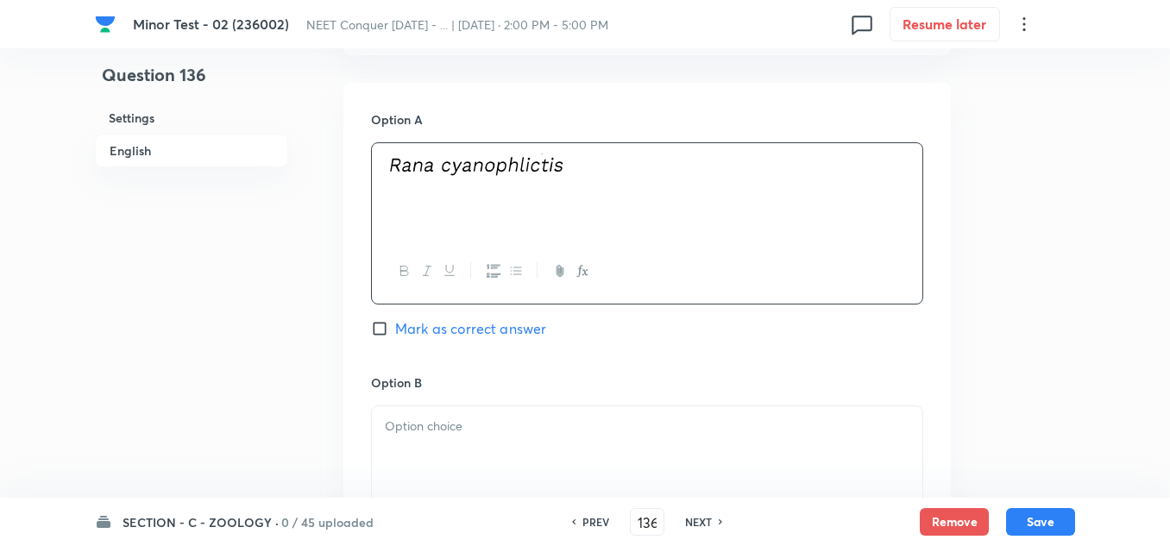
drag, startPoint x: 480, startPoint y: 401, endPoint x: 479, endPoint y: 410, distance: 8.7
click at [479, 405] on div "Option B [PERSON_NAME] as correct answer" at bounding box center [647, 504] width 552 height 262
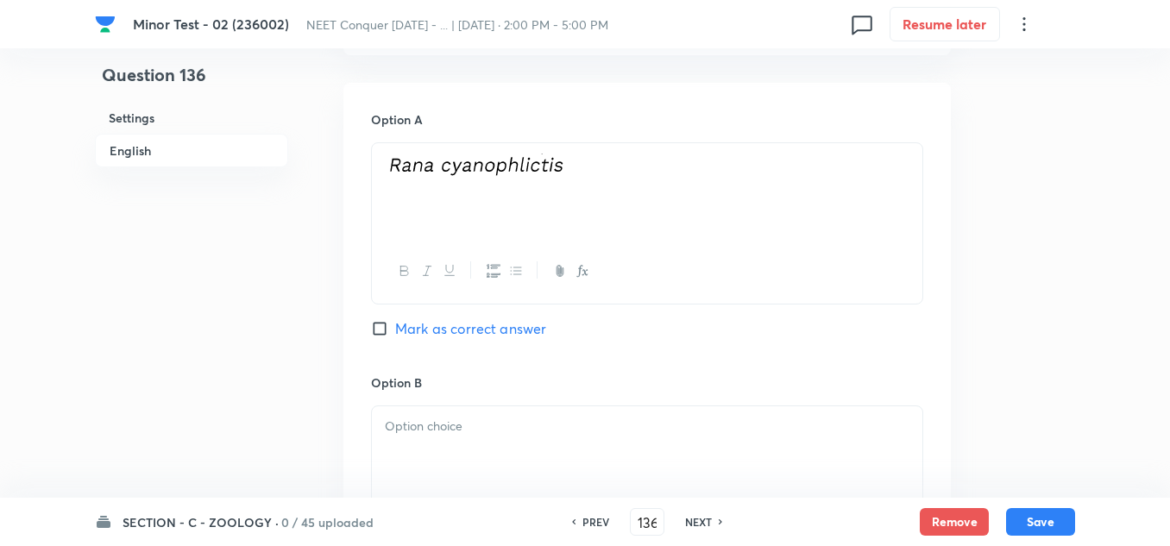
click at [477, 414] on div at bounding box center [647, 454] width 550 height 97
click at [474, 422] on p at bounding box center [647, 427] width 524 height 20
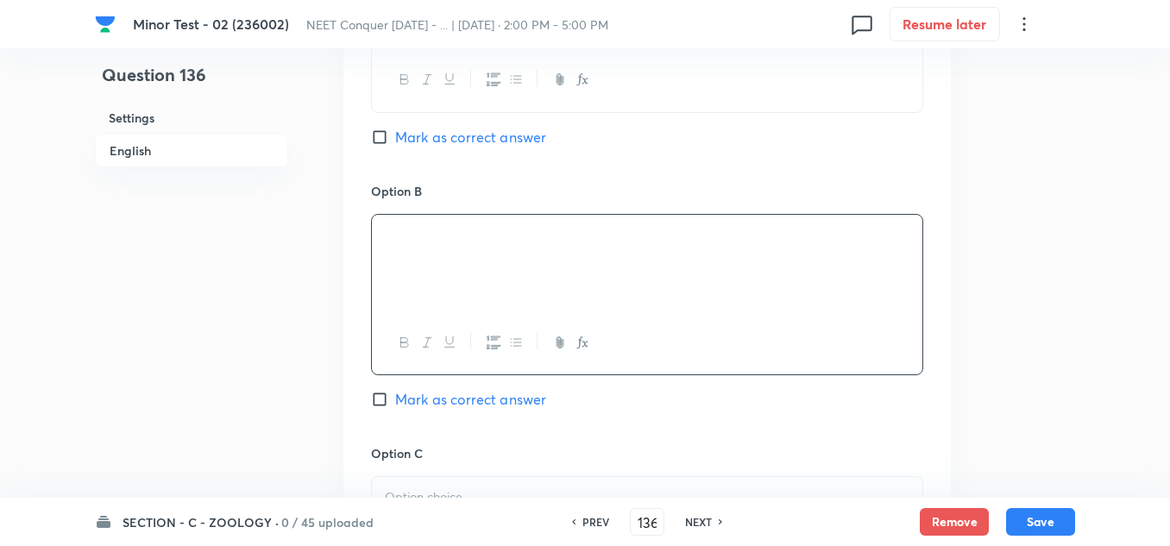
scroll to position [1121, 0]
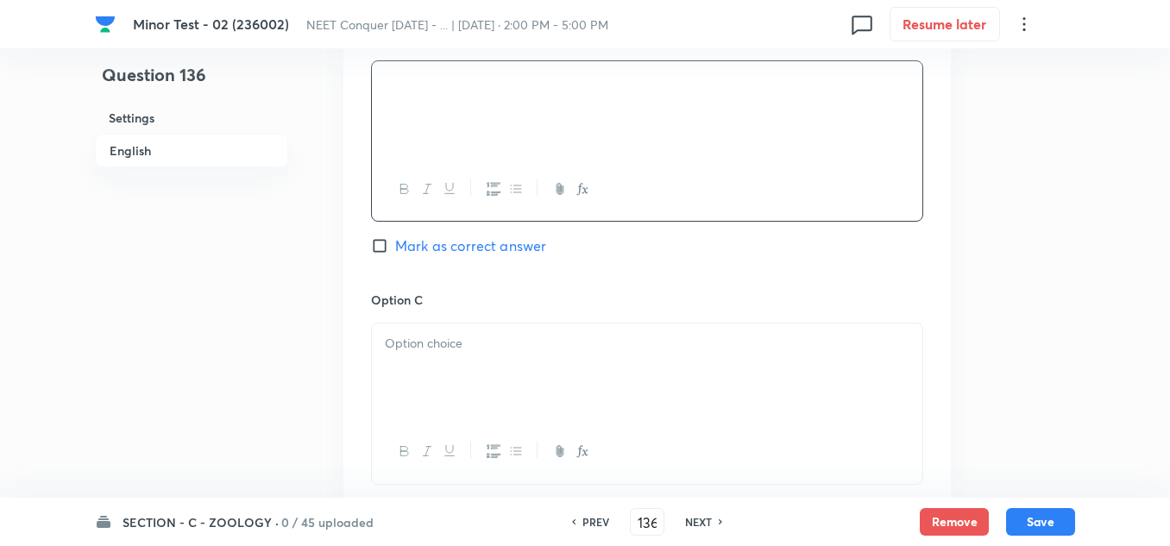
click at [460, 371] on div at bounding box center [647, 371] width 550 height 97
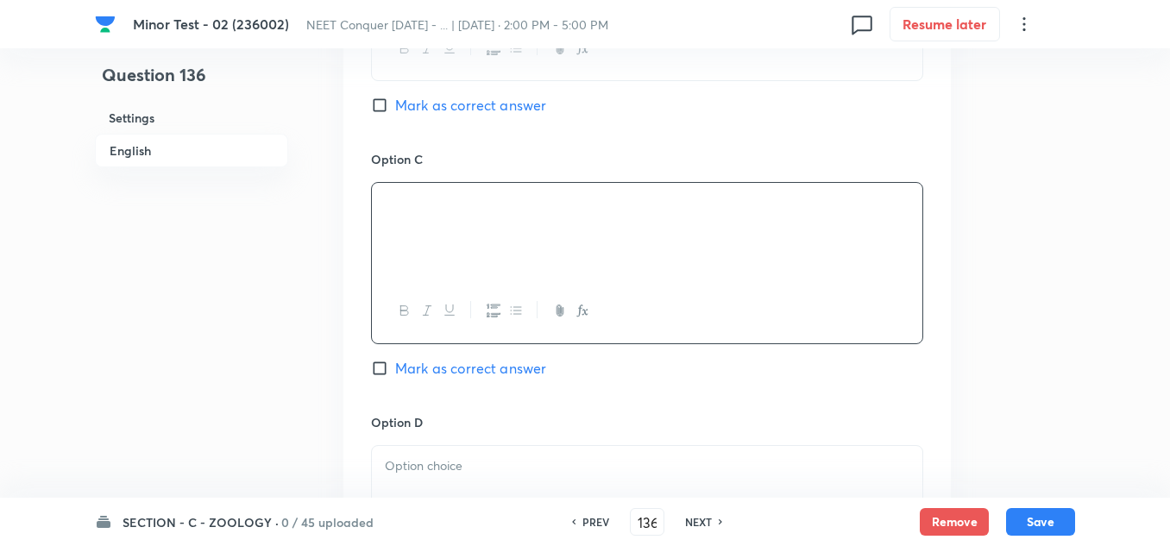
scroll to position [1294, 0]
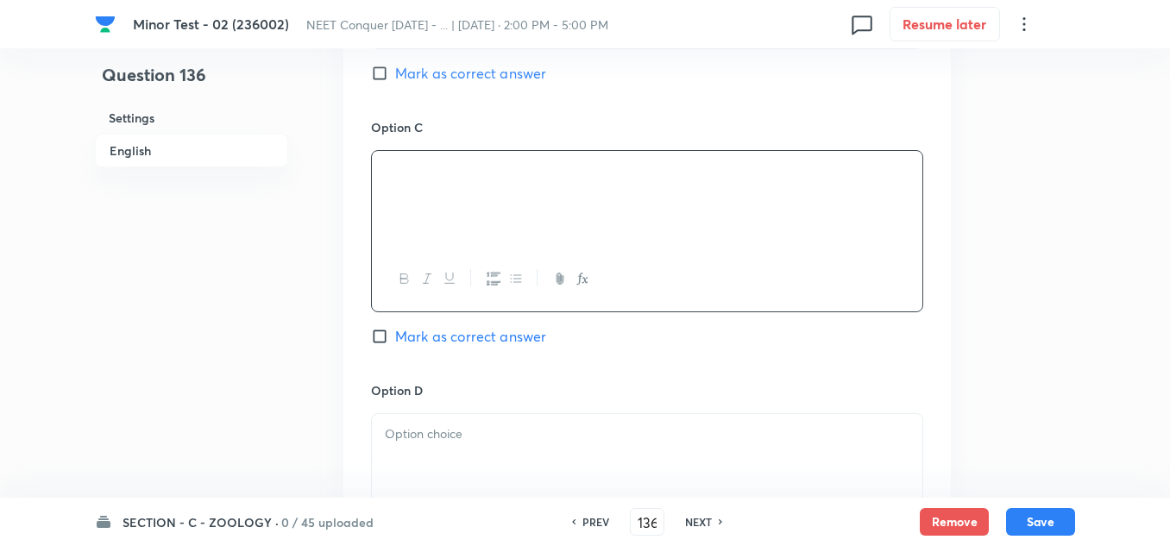
click at [427, 438] on p at bounding box center [647, 434] width 524 height 20
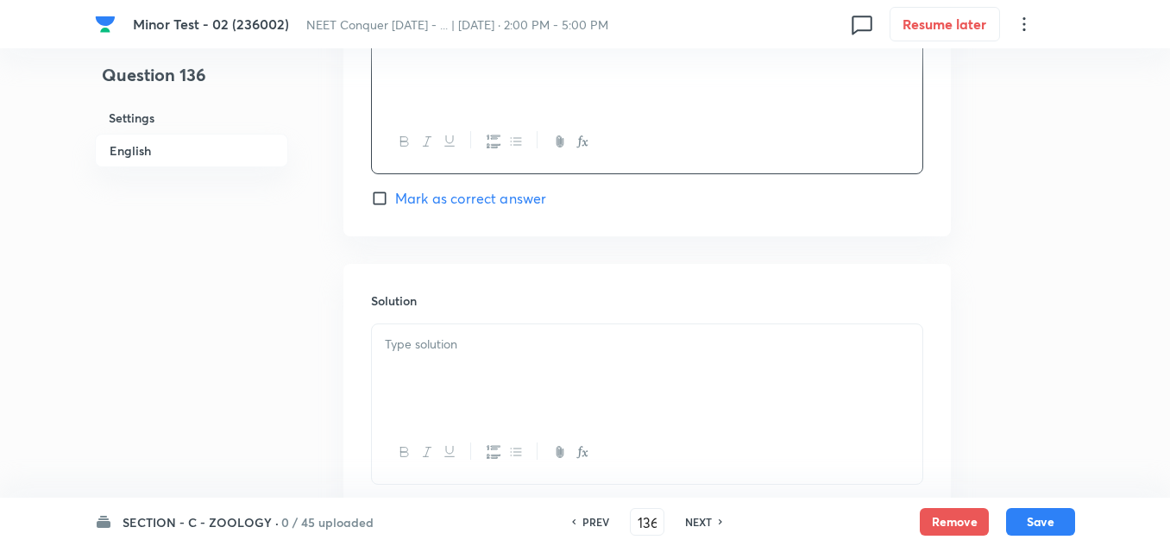
scroll to position [1725, 0]
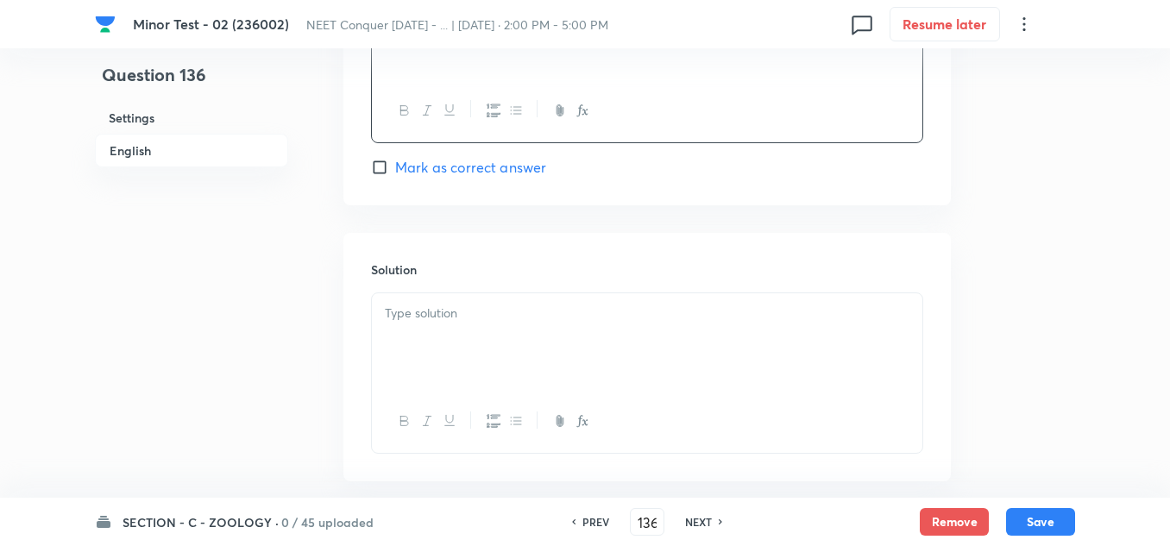
click at [482, 290] on div "Solution" at bounding box center [646, 357] width 607 height 248
click at [476, 310] on p at bounding box center [647, 314] width 524 height 20
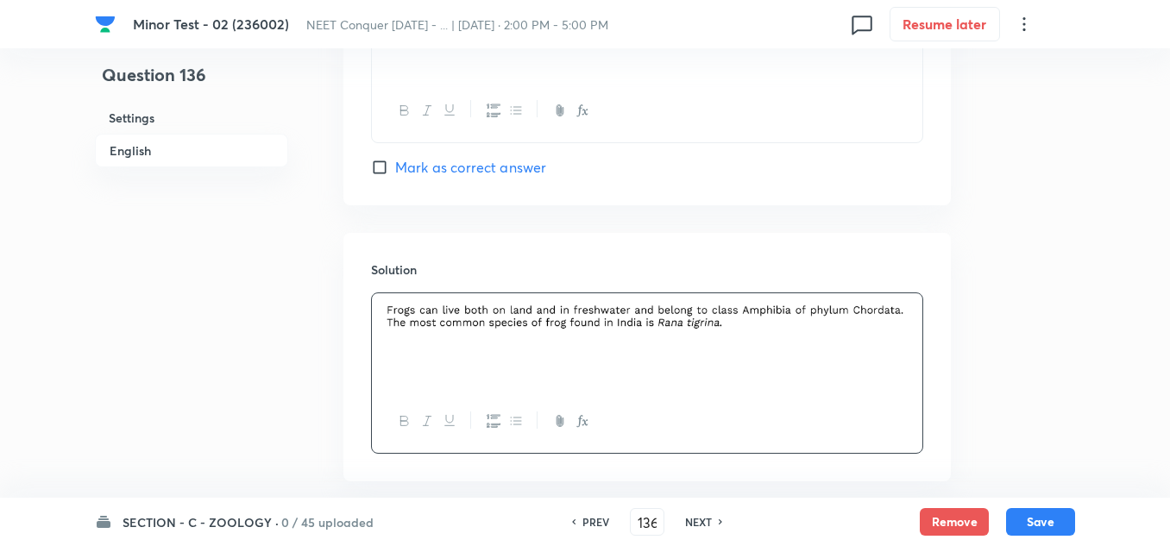
click at [373, 169] on input "Mark as correct answer" at bounding box center [383, 167] width 24 height 17
checkbox input "true"
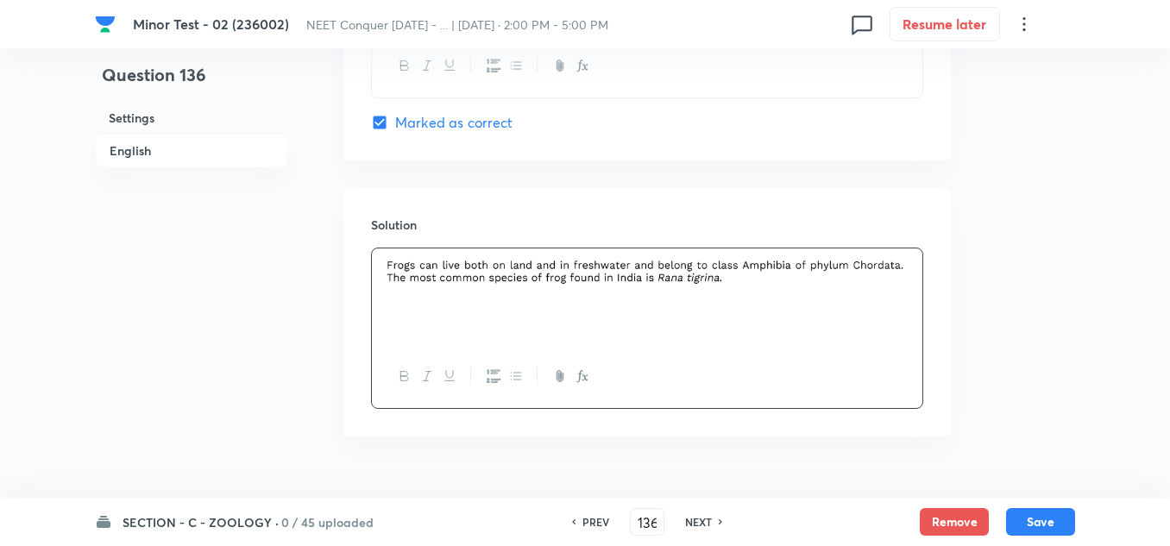
scroll to position [1812, 0]
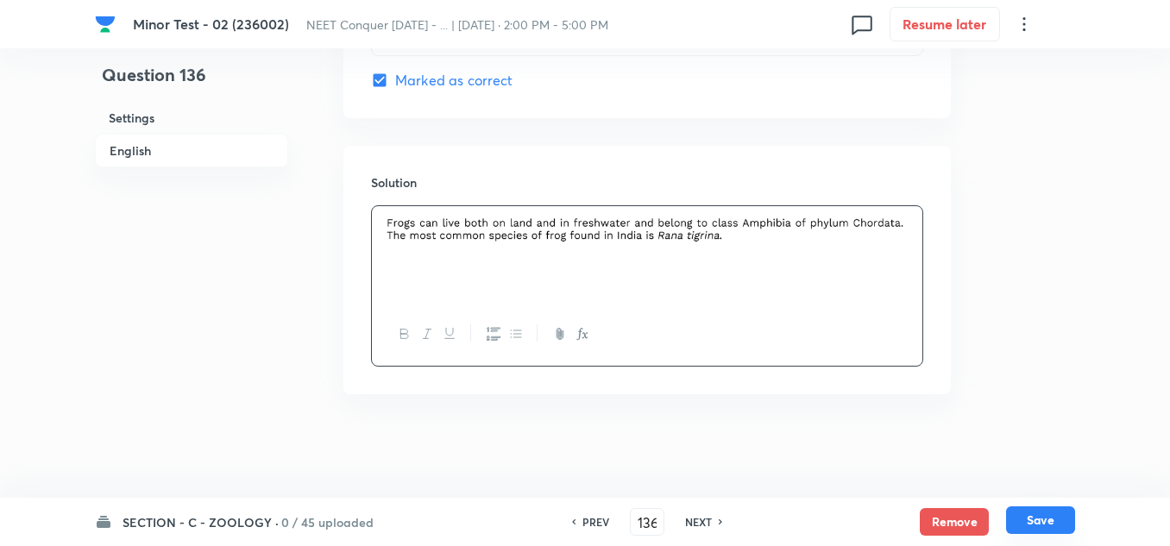
click at [1039, 530] on button "Save" at bounding box center [1040, 520] width 69 height 28
type input "137"
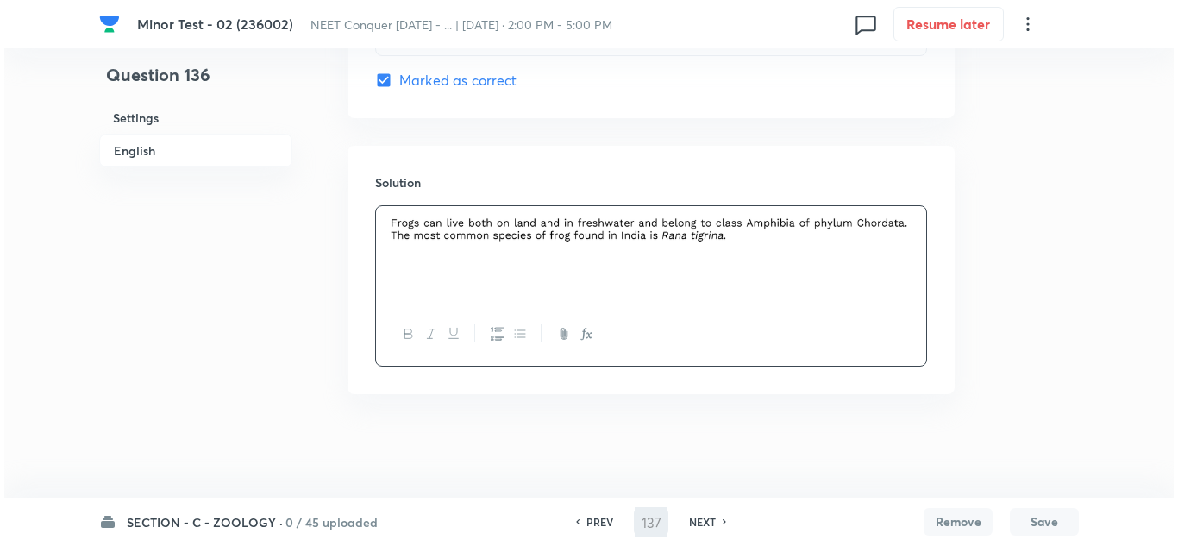
scroll to position [0, 0]
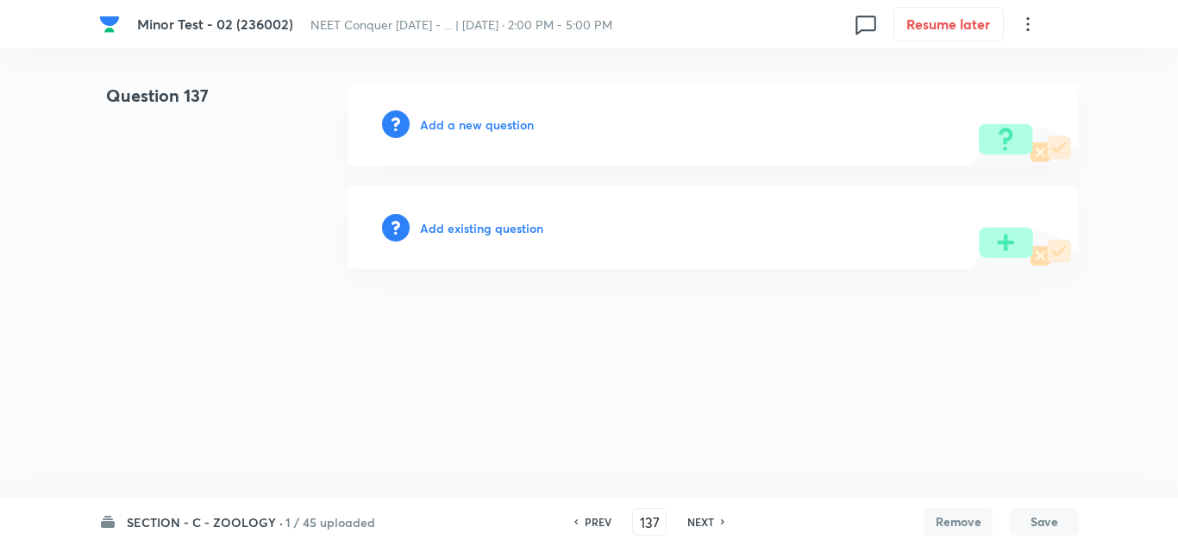
click at [494, 131] on h6 "Add a new question" at bounding box center [477, 125] width 114 height 18
click at [536, 110] on div "Choose a question type" at bounding box center [713, 124] width 731 height 83
click at [532, 118] on h6 "Choose a question type" at bounding box center [486, 125] width 133 height 18
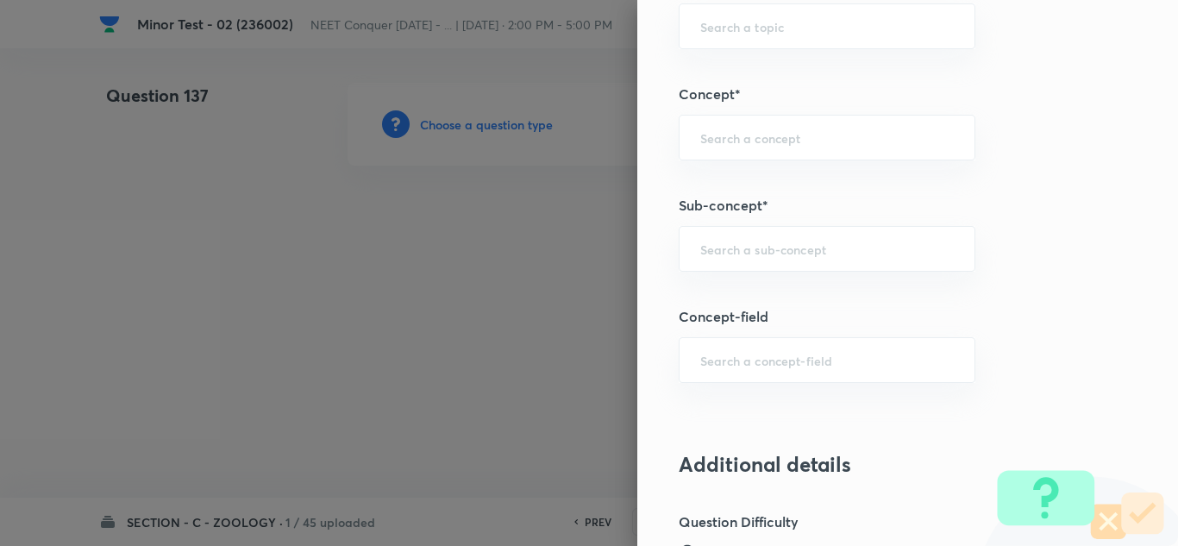
scroll to position [1035, 0]
click at [713, 252] on input "text" at bounding box center [827, 248] width 254 height 16
paste input "Structural Organisation in Animal"
type input "Structural Organisation in Animal"
click at [827, 135] on input "text" at bounding box center [827, 137] width 254 height 16
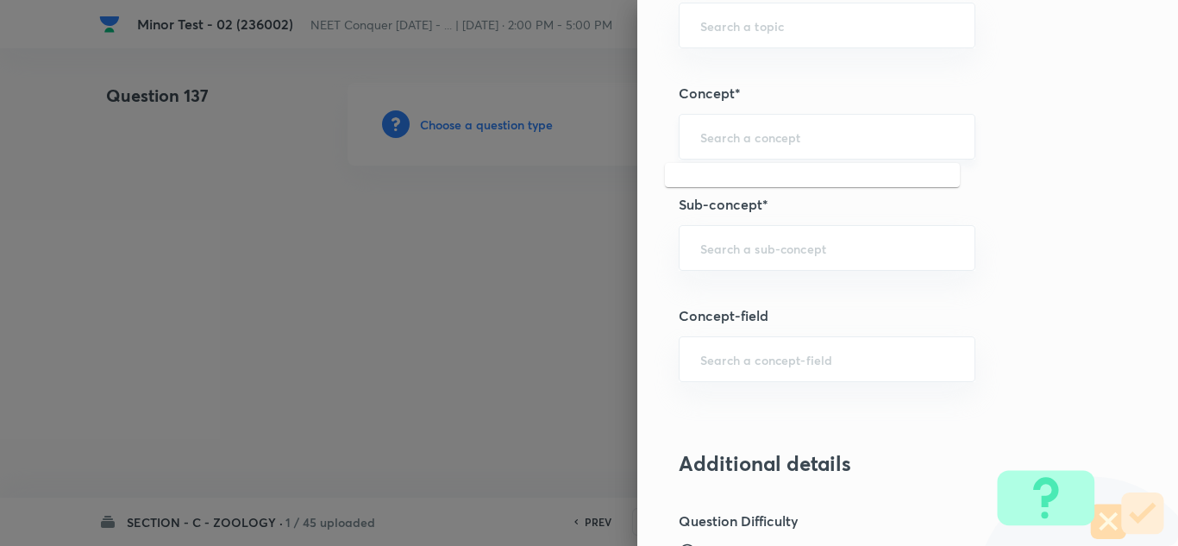
paste input "Structural Organisation in Animal"
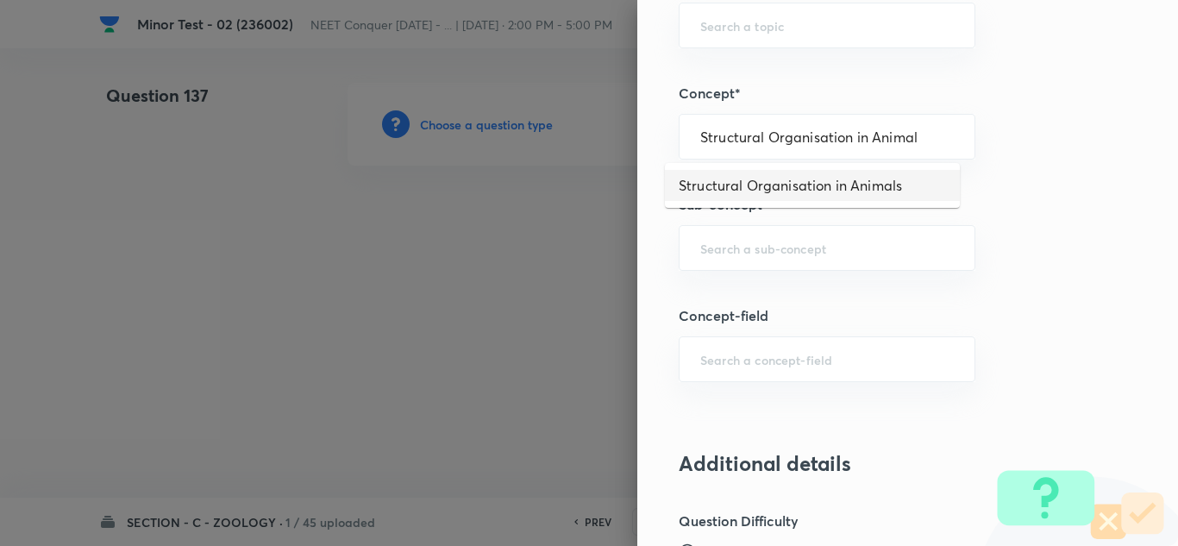
click at [812, 173] on li "Structural Organisation in Animals" at bounding box center [812, 185] width 295 height 31
type input "Structural Organisation in Animals"
type input "Biology"
type input "Structural Organisation"
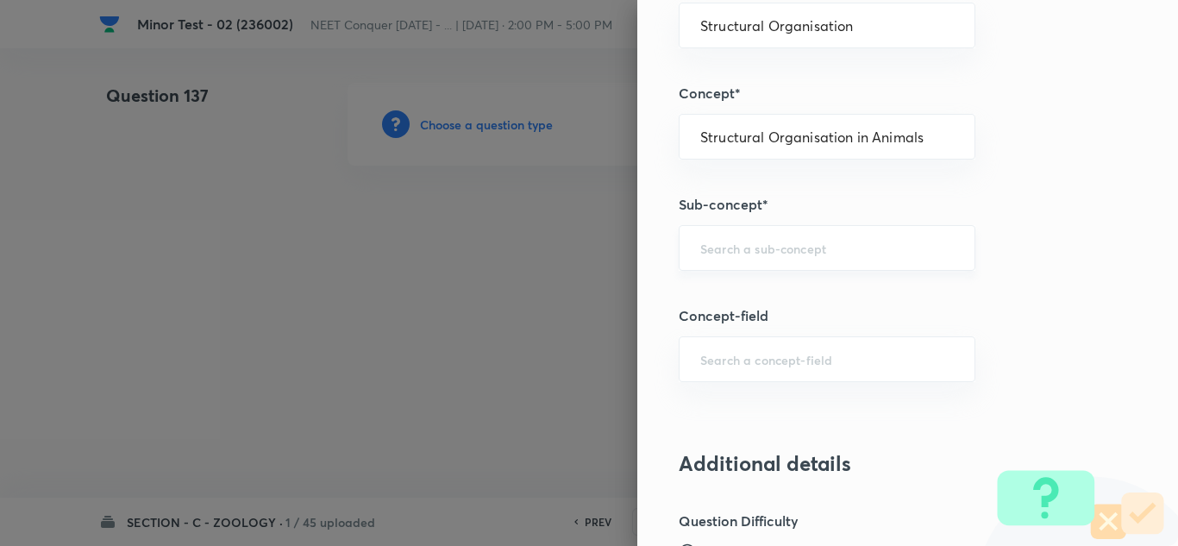
click at [774, 248] on input "text" at bounding box center [827, 248] width 254 height 16
paste input "Structural Organisation in Animal"
click at [837, 294] on li "Structural Organization in Animals" at bounding box center [812, 296] width 295 height 31
type input "Structural Organization in Animals"
drag, startPoint x: 928, startPoint y: 251, endPoint x: 536, endPoint y: 204, distance: 395.3
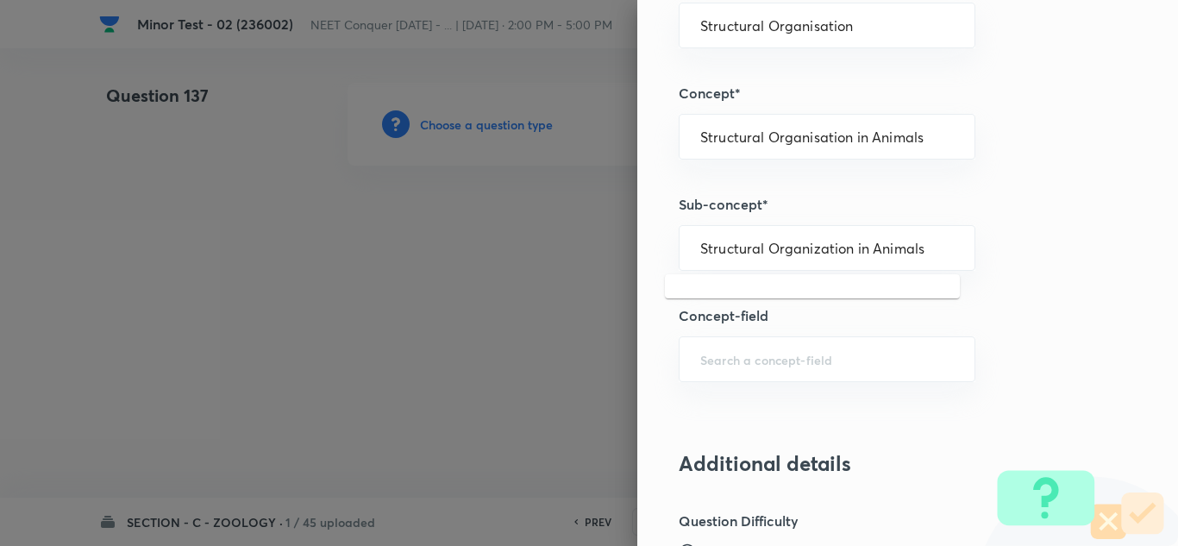
click at [536, 204] on div "Question settings Question type* Single choice correct Number of options* 2 3 4…" at bounding box center [589, 273] width 1178 height 546
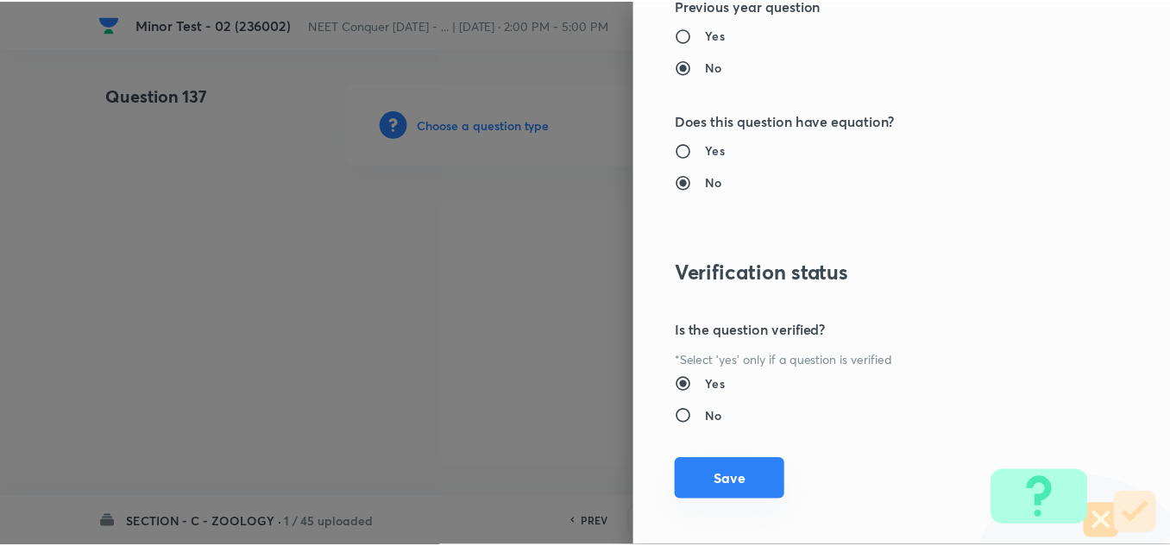
scroll to position [1921, 0]
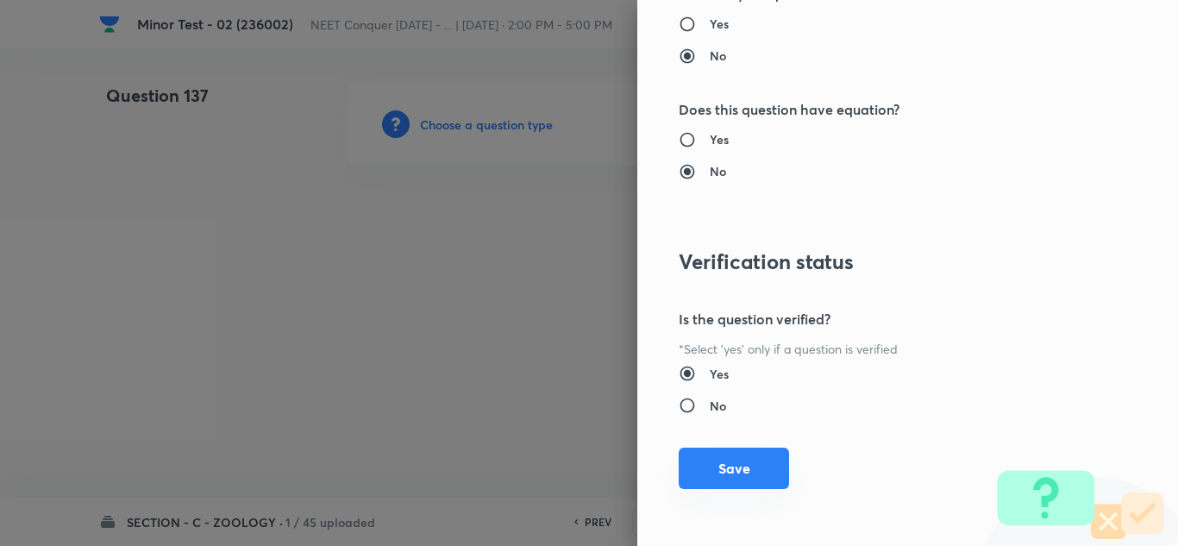
click at [734, 473] on button "Save" at bounding box center [734, 468] width 110 height 41
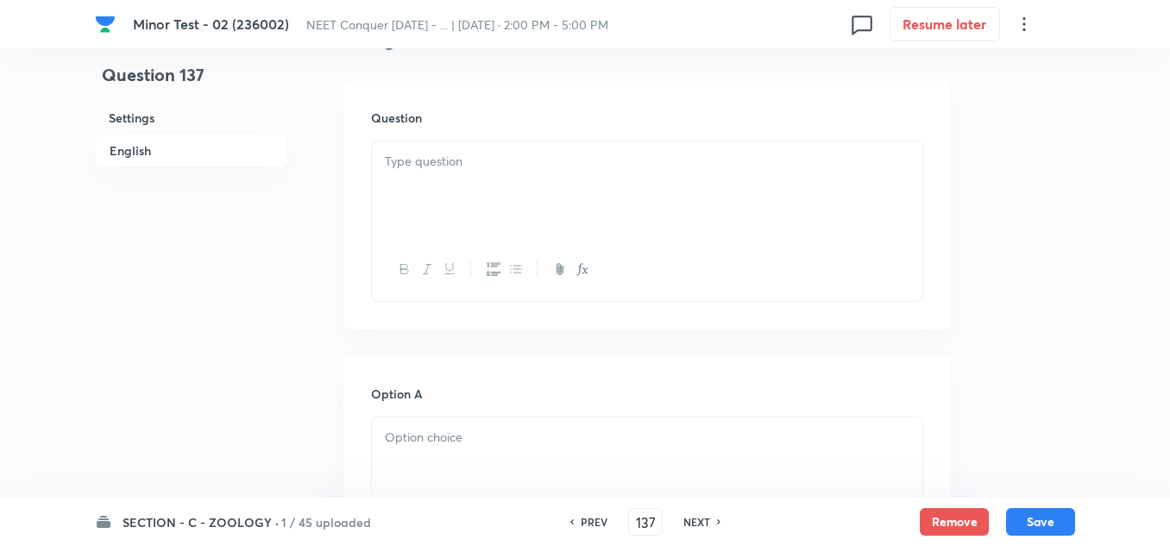
scroll to position [517, 0]
click at [478, 176] on div at bounding box center [647, 174] width 550 height 97
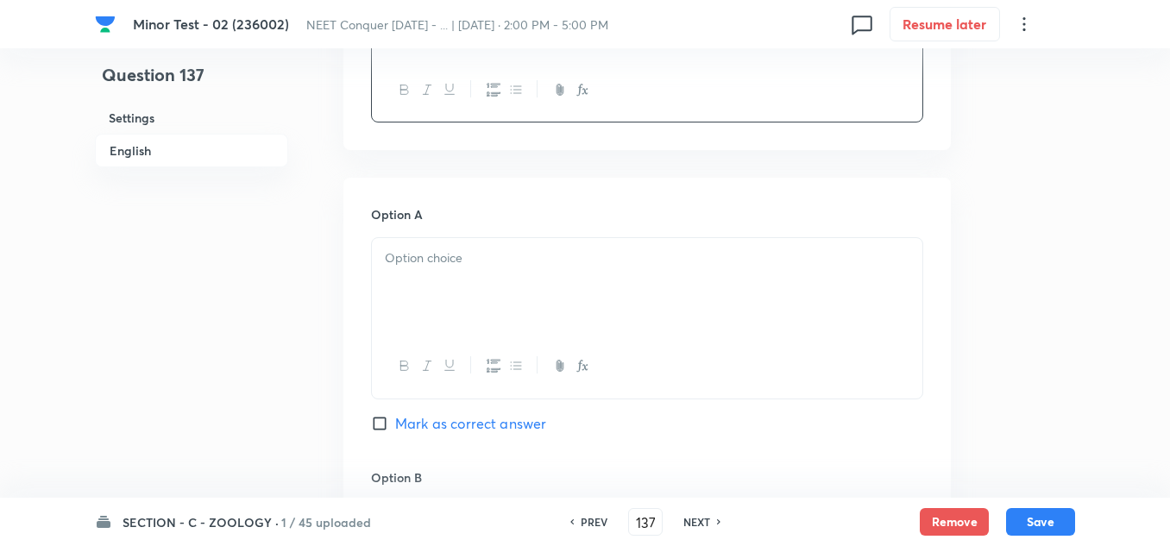
scroll to position [690, 0]
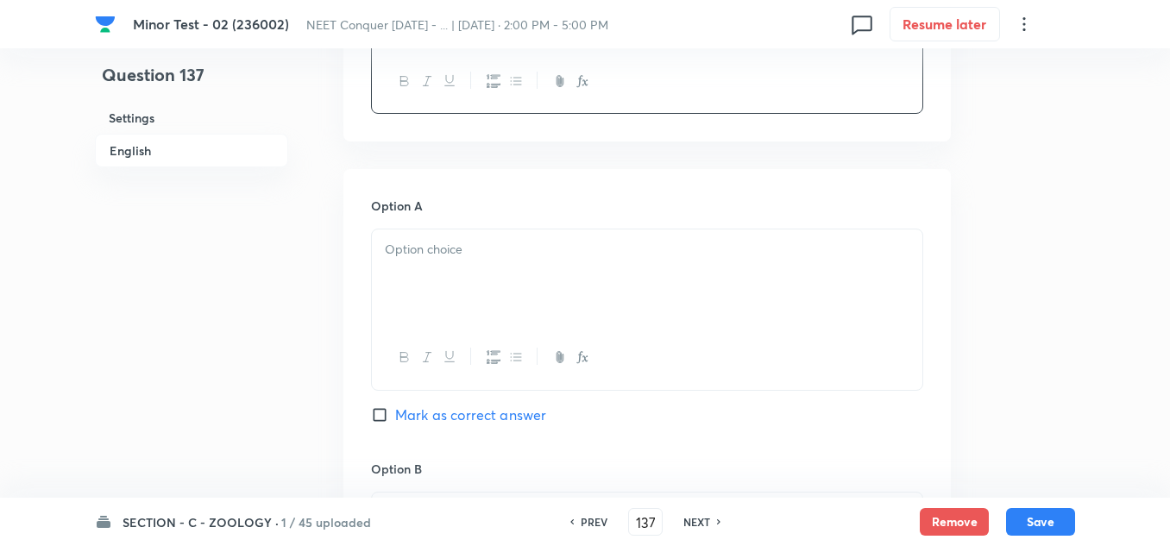
click at [453, 260] on div at bounding box center [647, 277] width 550 height 97
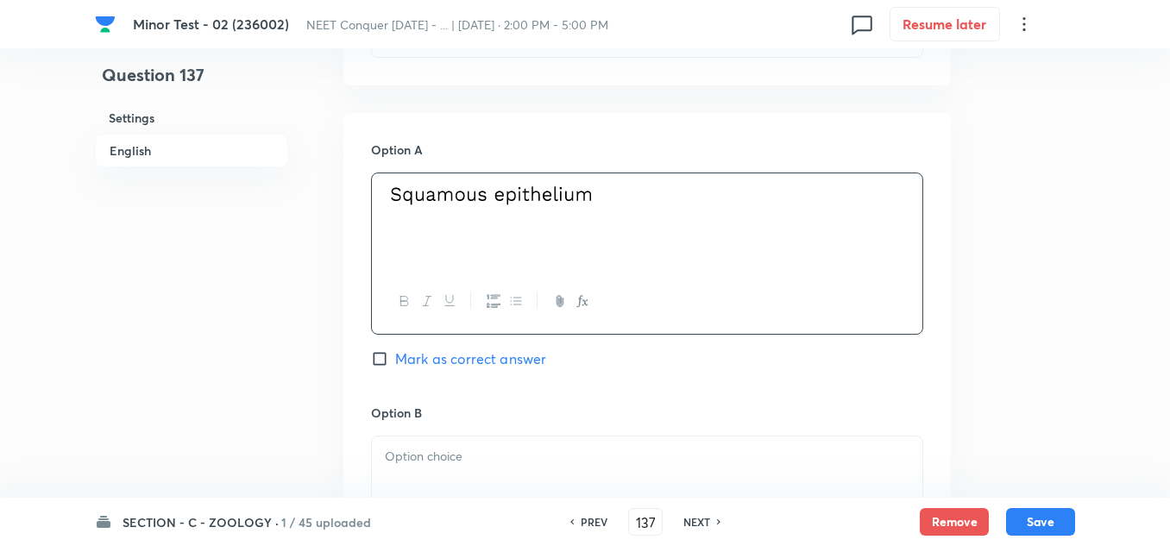
scroll to position [776, 0]
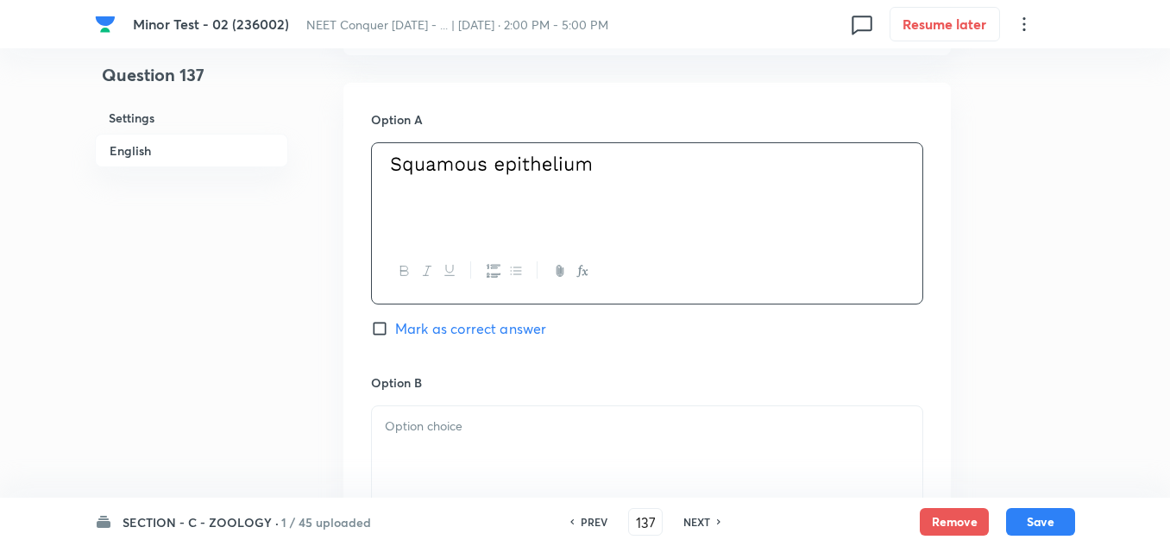
click at [444, 436] on p at bounding box center [647, 427] width 524 height 20
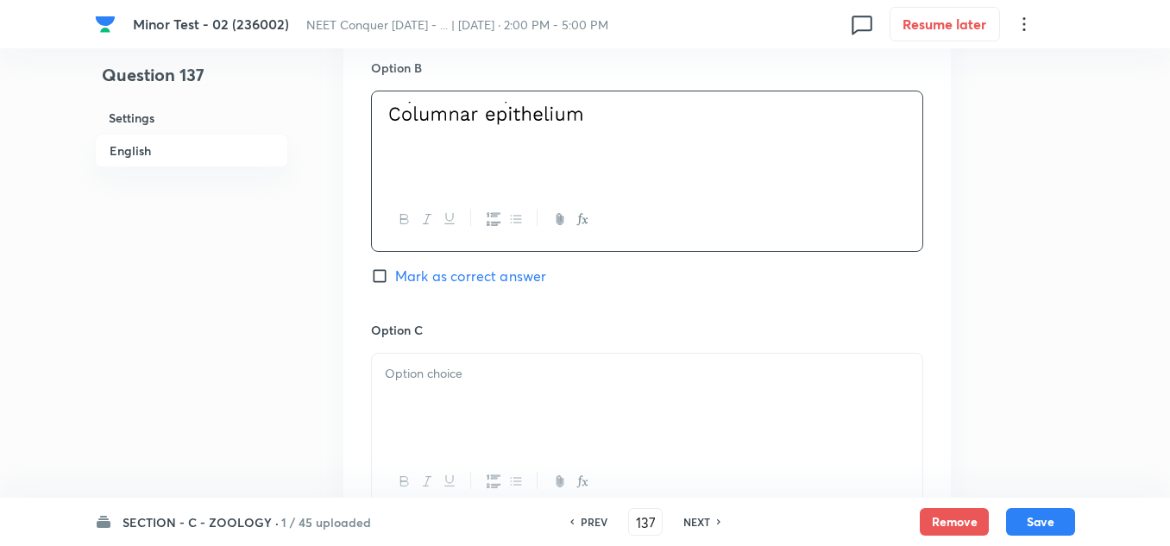
scroll to position [1121, 0]
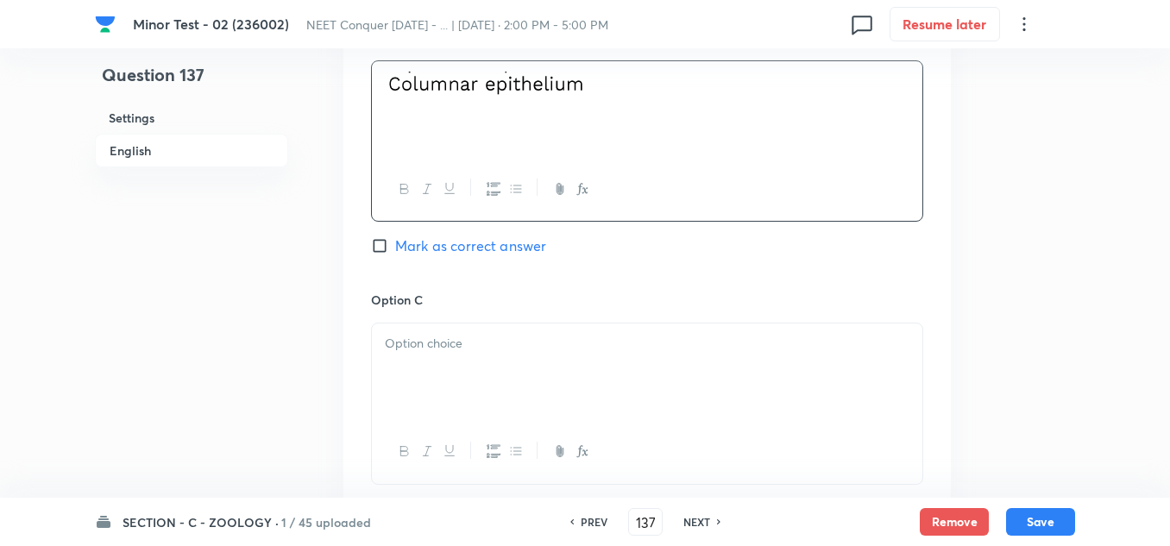
click at [457, 374] on div at bounding box center [647, 371] width 550 height 97
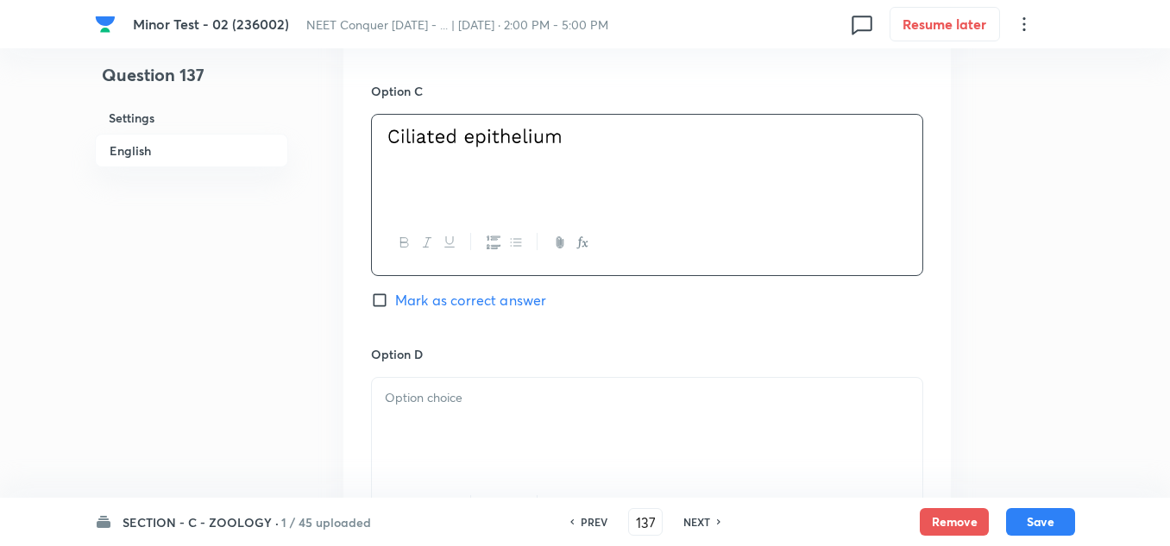
scroll to position [1380, 0]
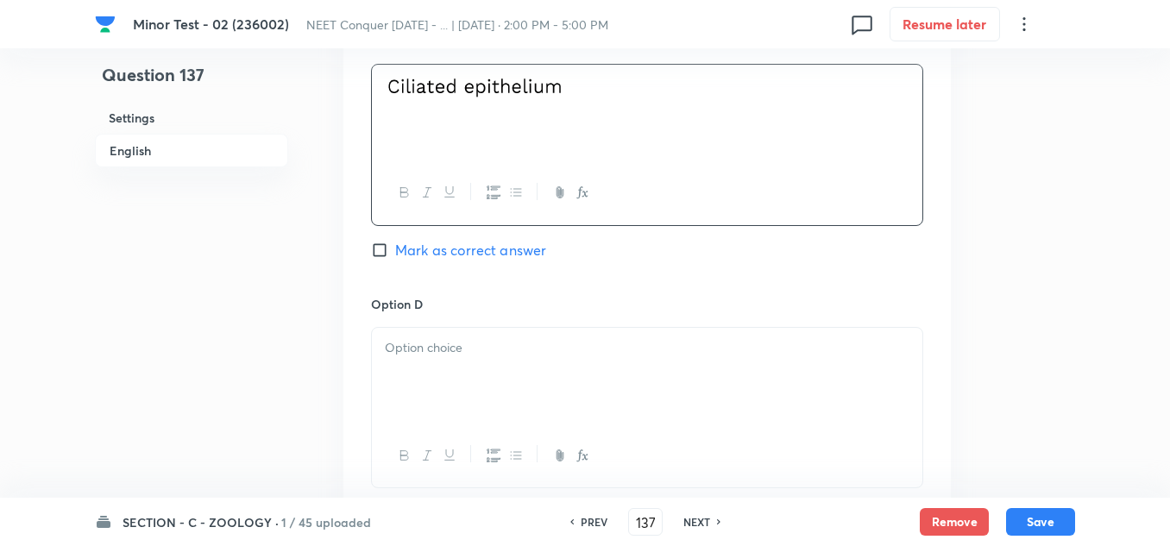
click at [434, 351] on p at bounding box center [647, 348] width 524 height 20
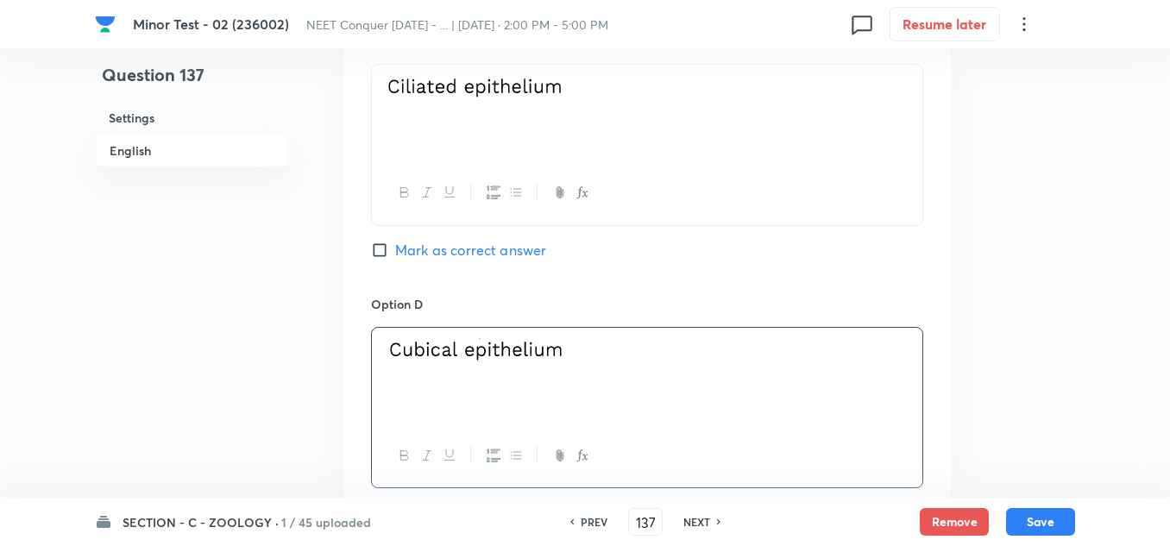
click at [386, 257] on input "Mark as correct answer" at bounding box center [383, 249] width 24 height 17
checkbox input "true"
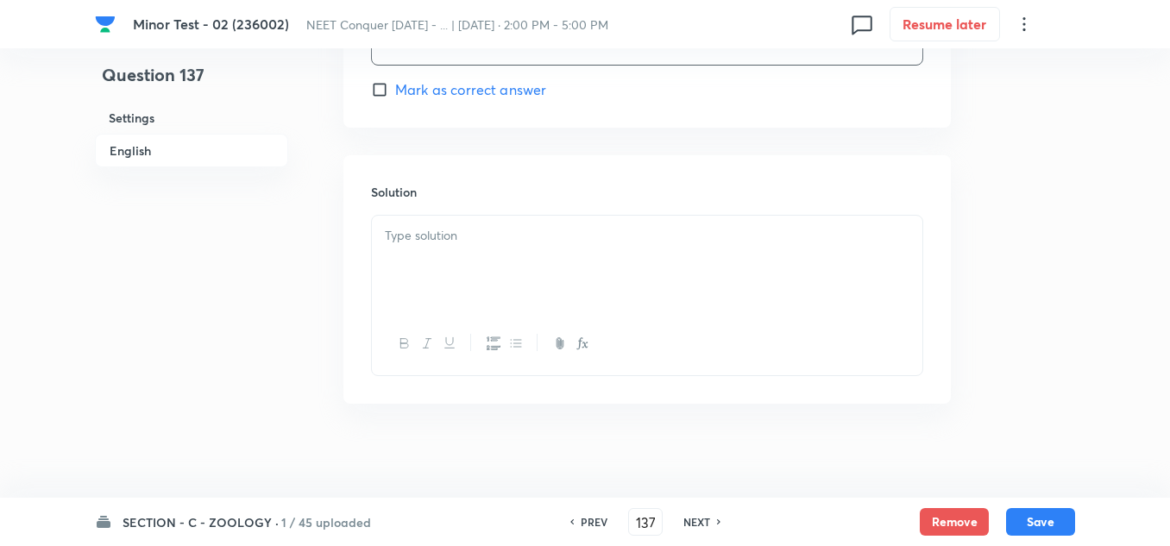
scroll to position [1812, 0]
click at [457, 268] on div at bounding box center [647, 254] width 550 height 97
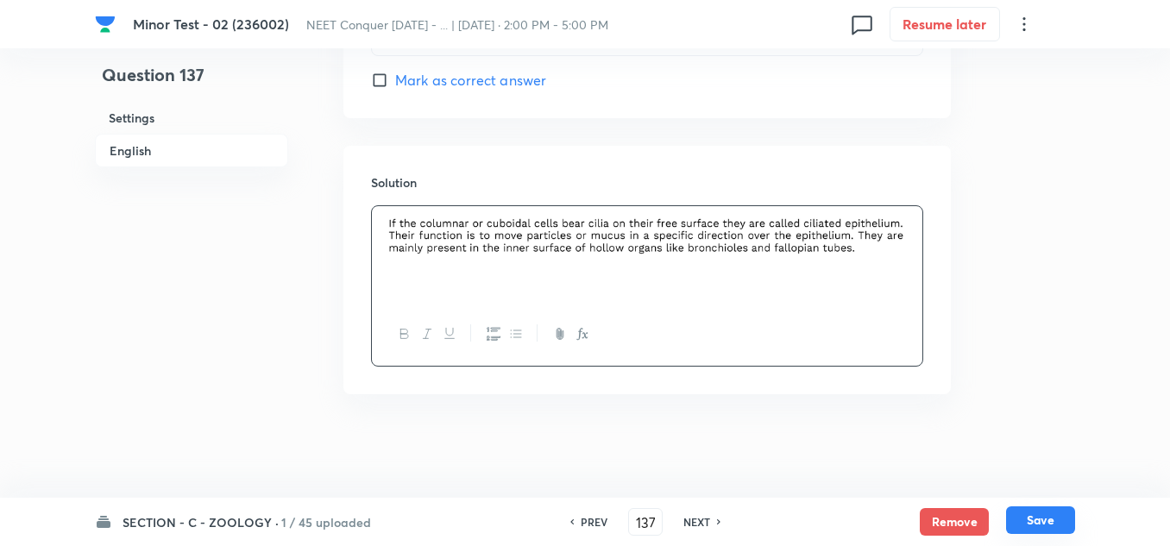
click at [1035, 530] on button "Save" at bounding box center [1040, 520] width 69 height 28
type input "138"
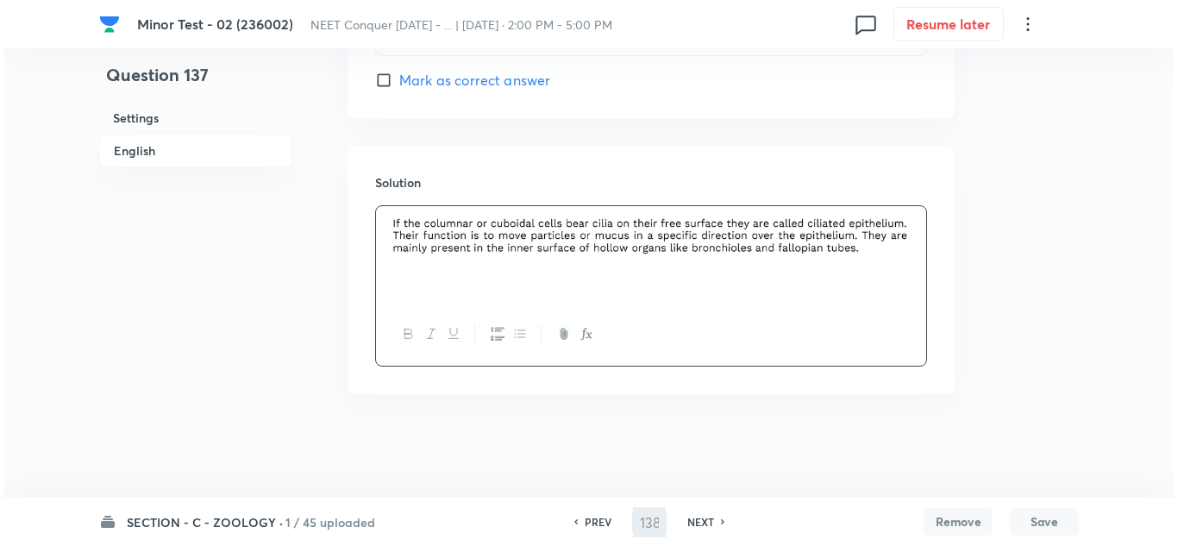
scroll to position [0, 0]
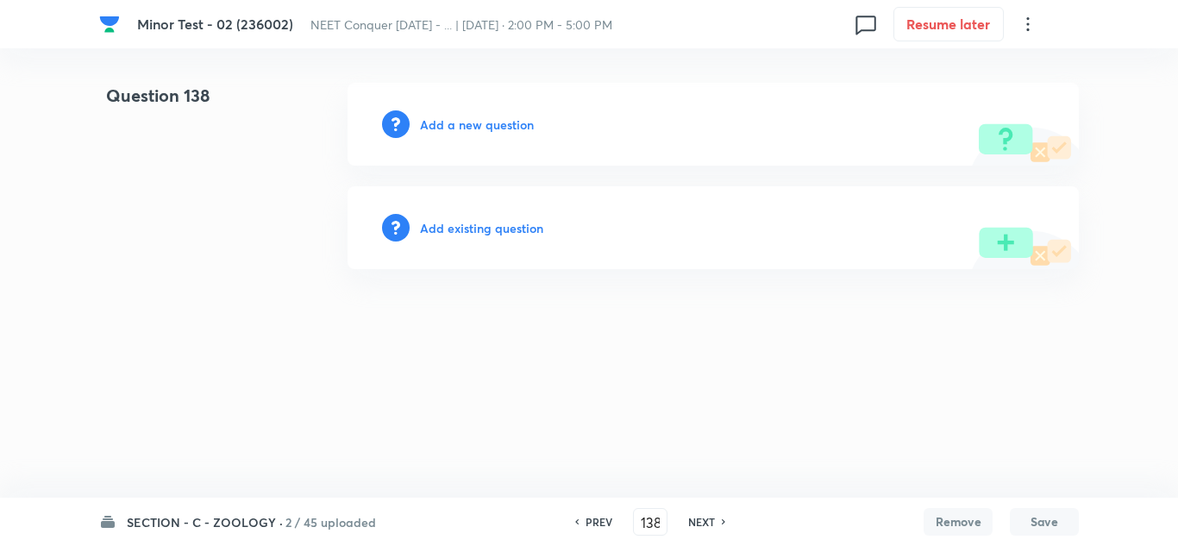
click at [494, 120] on h6 "Add a new question" at bounding box center [477, 125] width 114 height 18
click at [491, 124] on h6 "Choose a question type" at bounding box center [486, 125] width 133 height 18
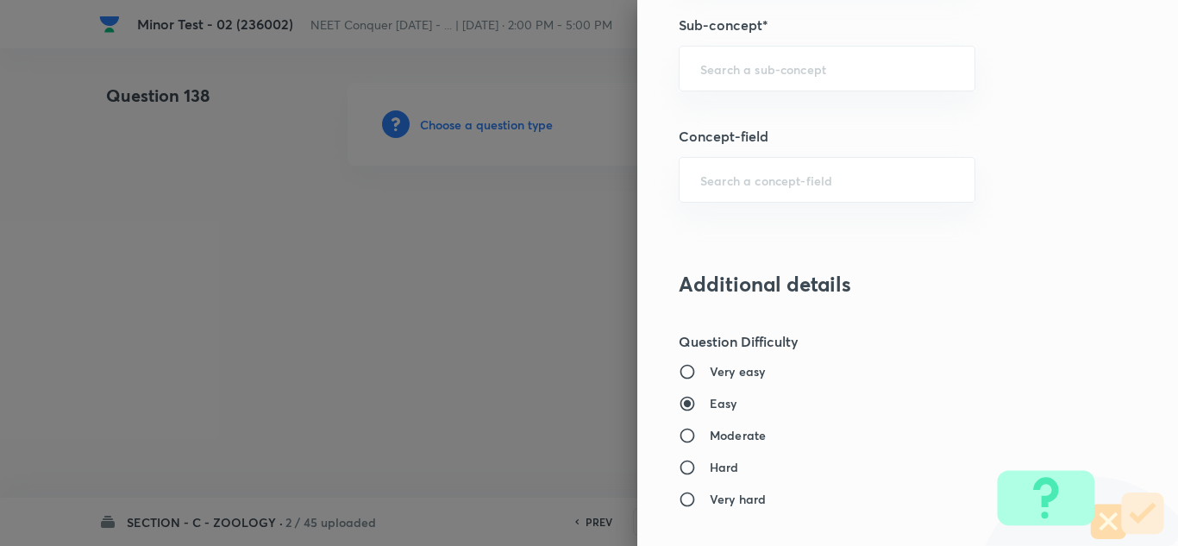
scroll to position [1207, 0]
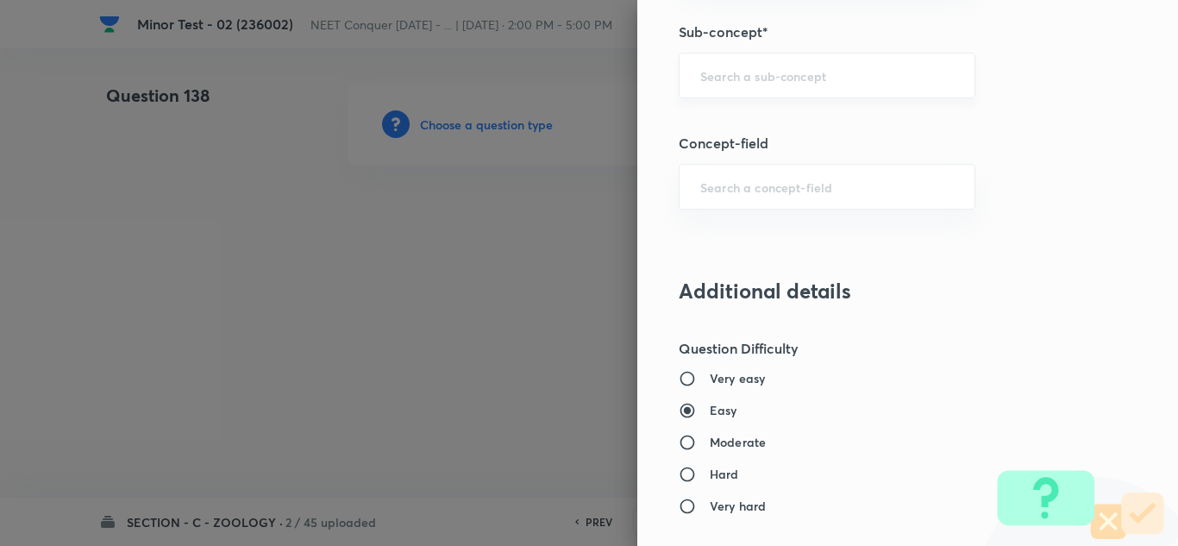
click at [754, 95] on div "​" at bounding box center [827, 76] width 297 height 46
paste input "Structural Organization in Animals"
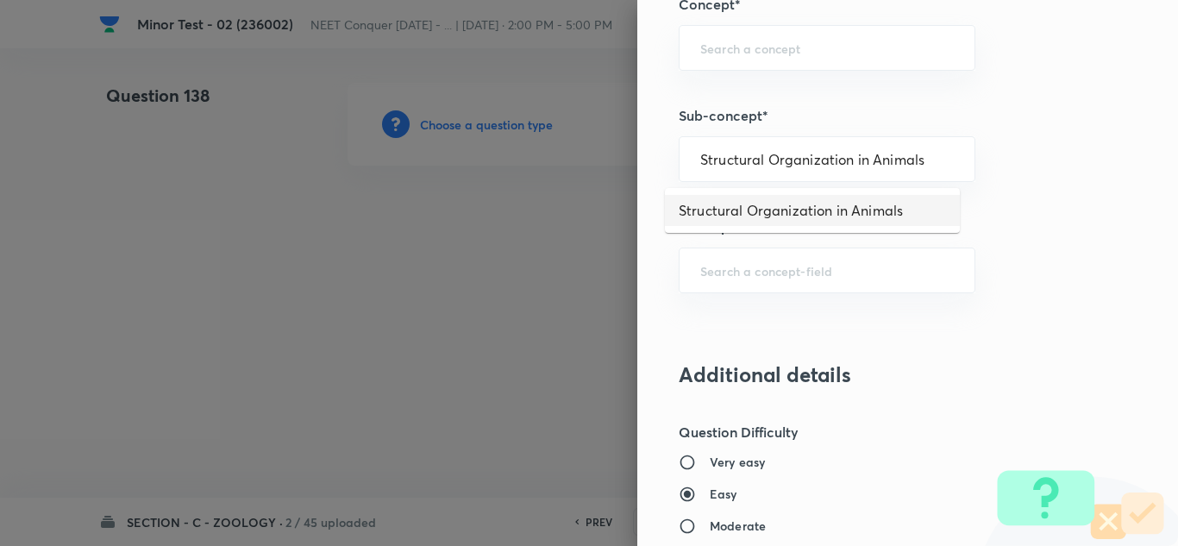
scroll to position [1121, 0]
click at [794, 218] on li "Structural Organization in Animals" at bounding box center [812, 210] width 295 height 31
type input "Structural Organization in Animals"
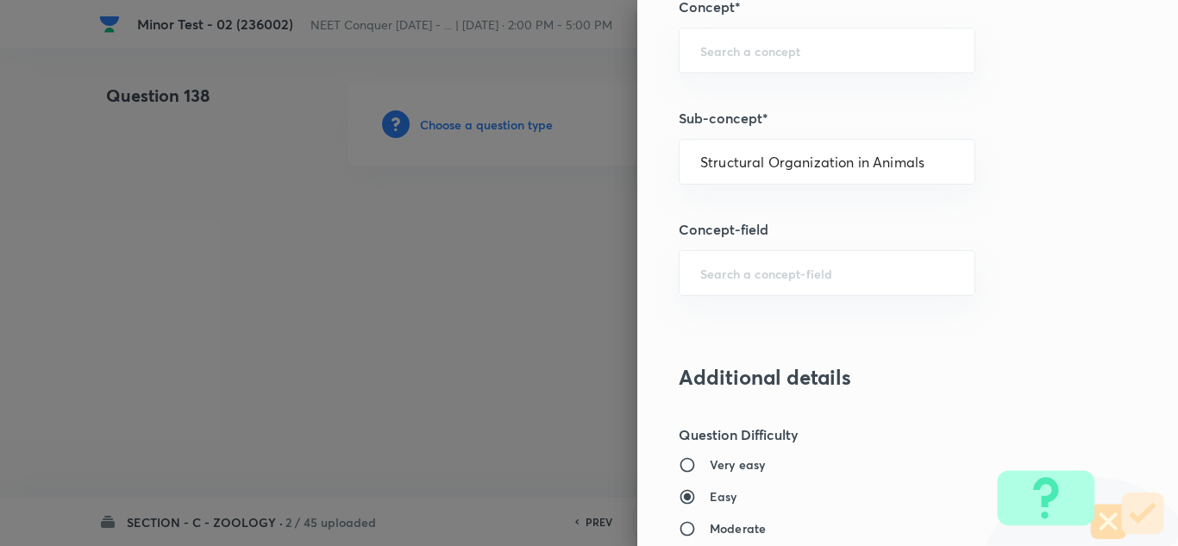
type input "Biology"
type input "Structural Organisation"
type input "Structural Organisation in Animals"
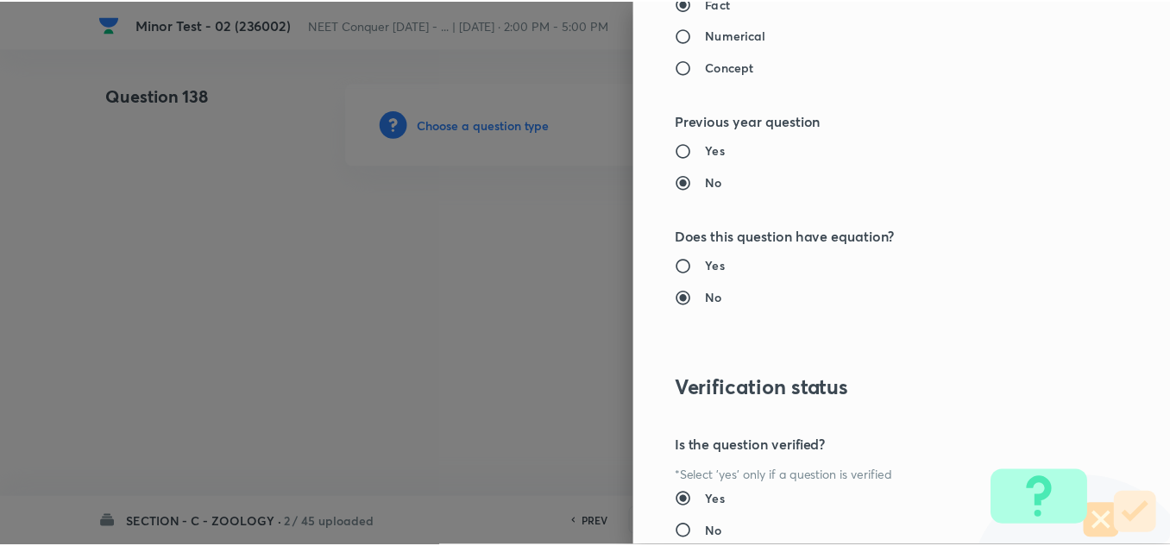
scroll to position [1921, 0]
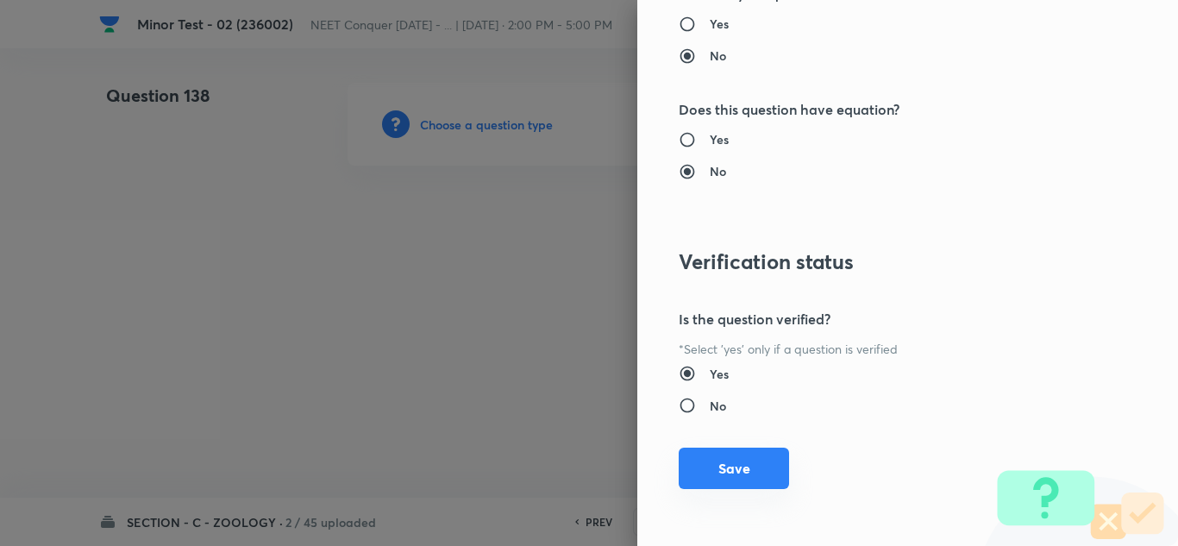
click at [704, 471] on button "Save" at bounding box center [734, 468] width 110 height 41
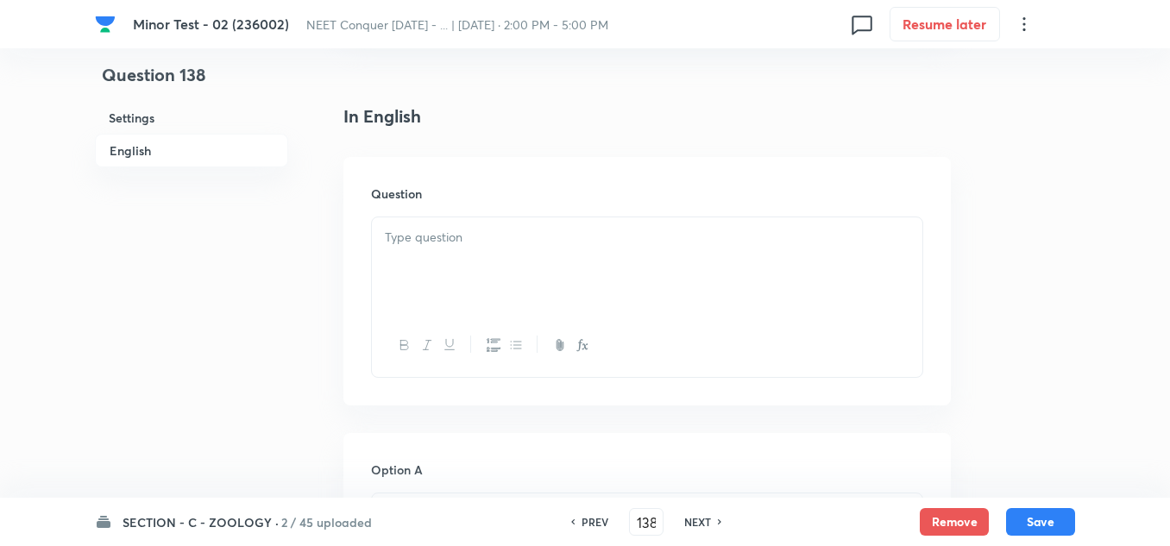
scroll to position [431, 0]
click at [473, 238] on p at bounding box center [647, 233] width 524 height 20
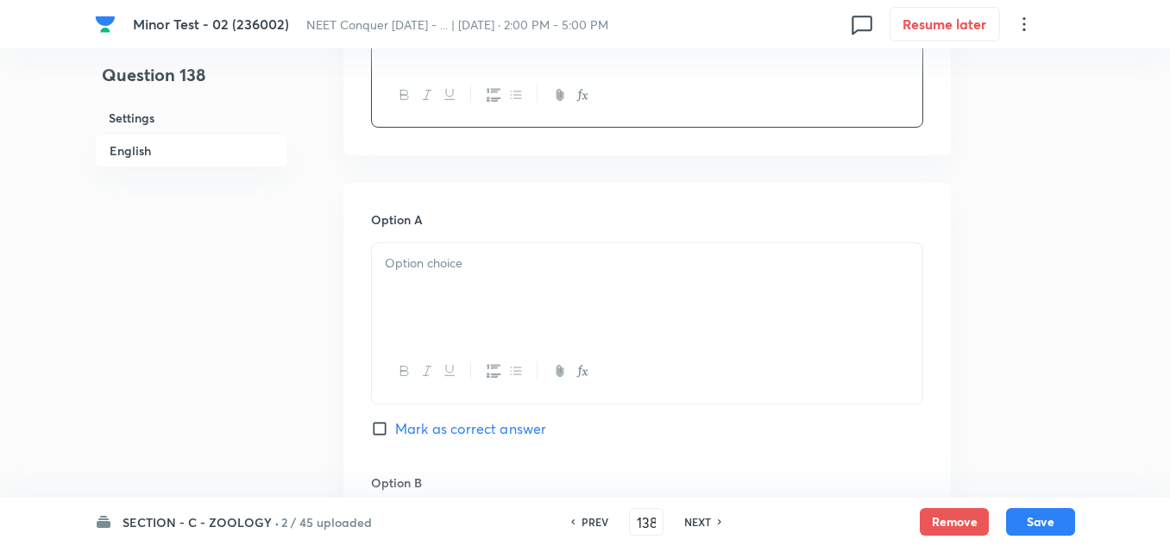
scroll to position [690, 0]
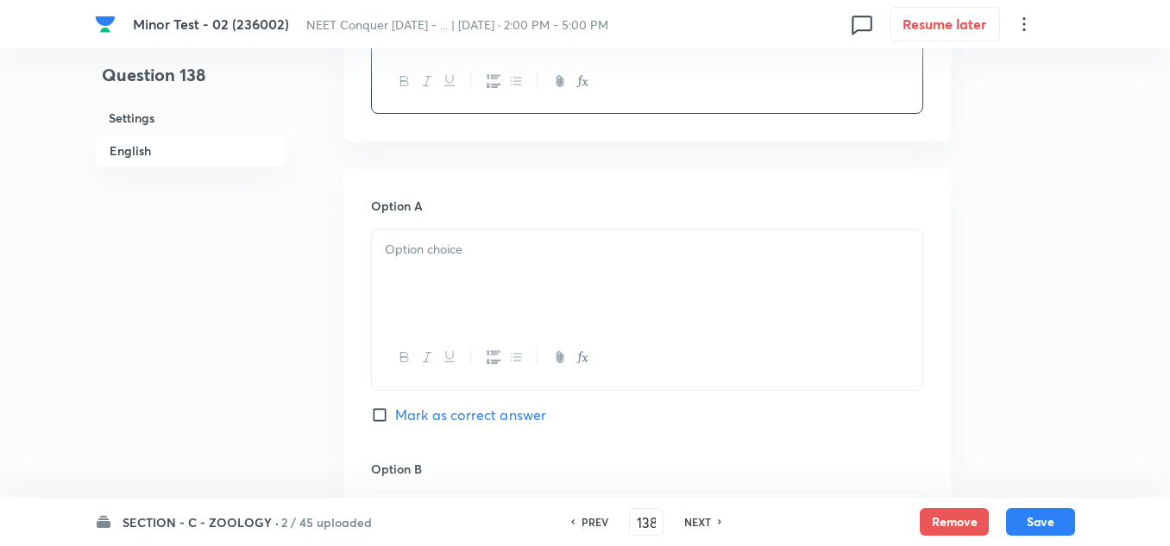
click at [480, 266] on div at bounding box center [647, 277] width 550 height 97
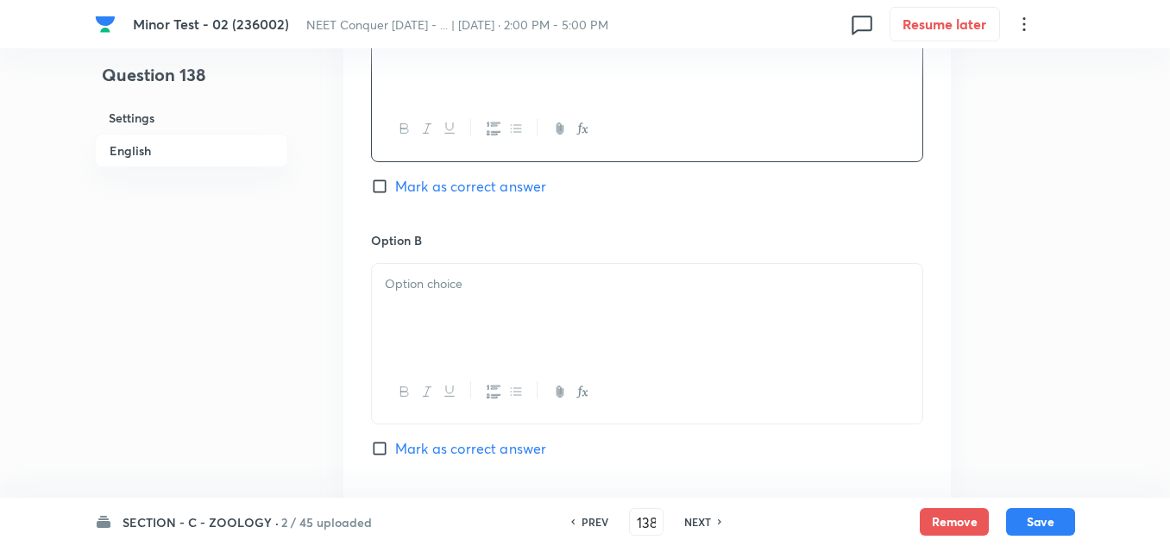
scroll to position [949, 0]
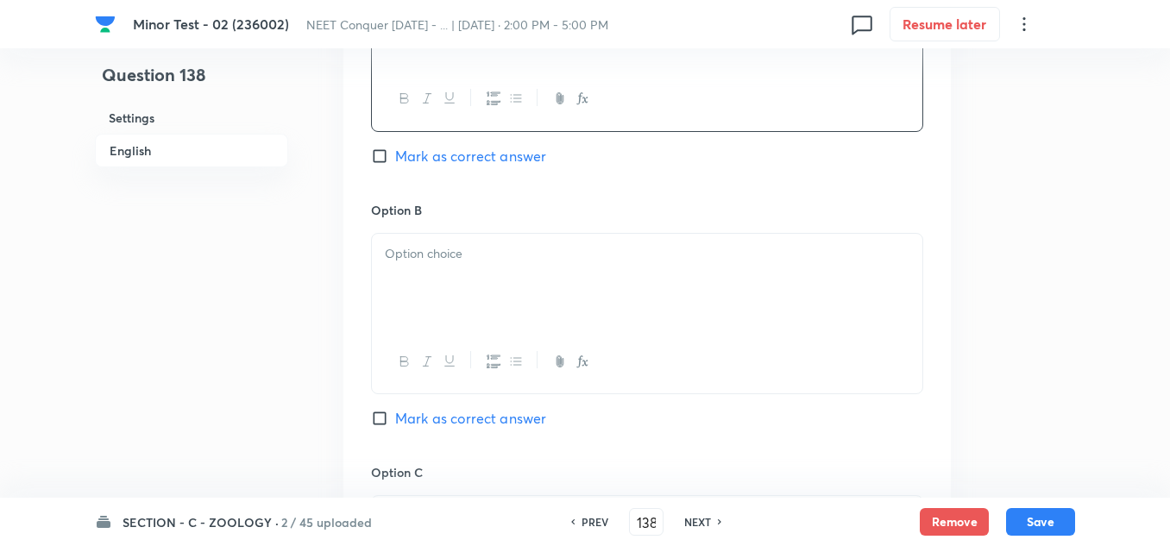
click at [459, 272] on div at bounding box center [647, 282] width 550 height 97
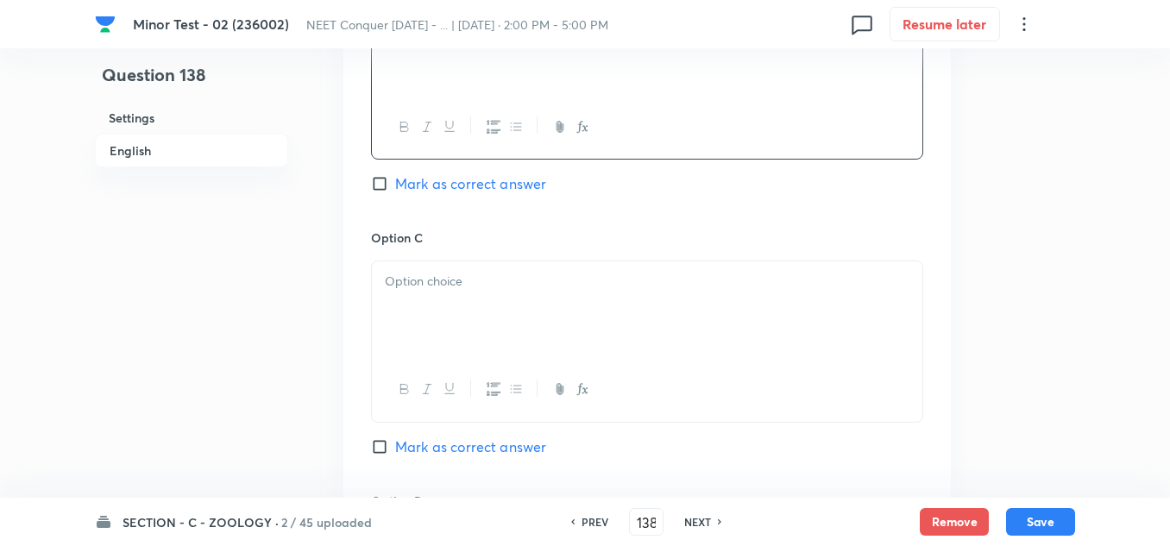
scroll to position [1207, 0]
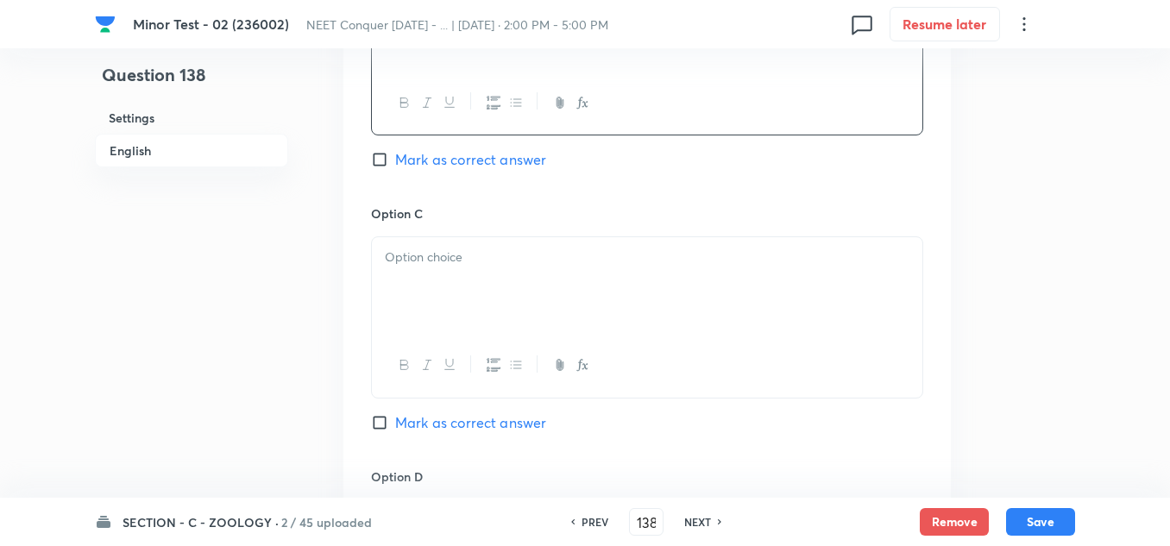
click at [458, 271] on div at bounding box center [647, 285] width 550 height 97
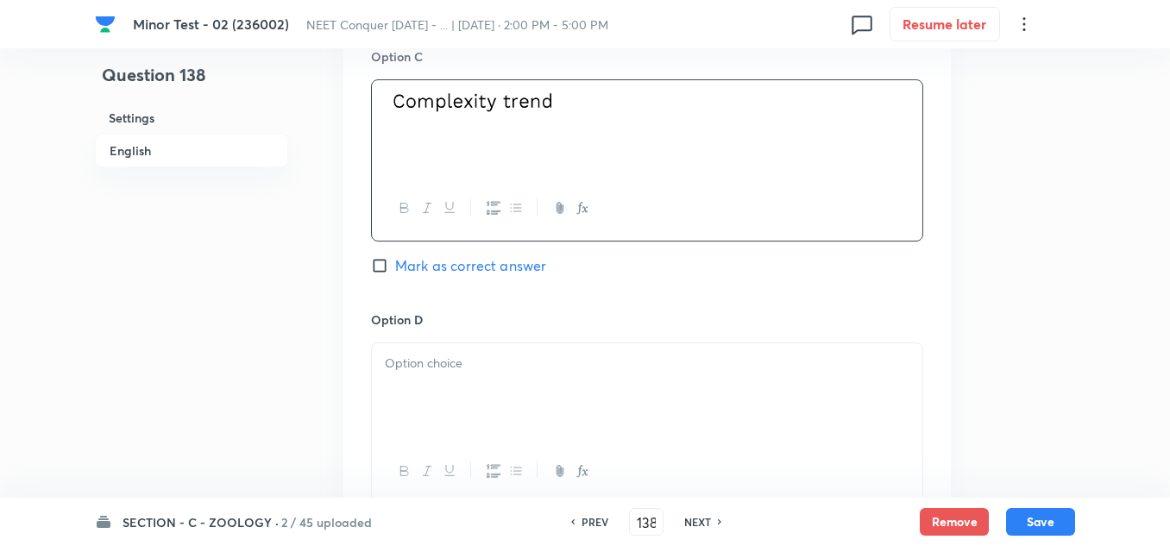
scroll to position [1380, 0]
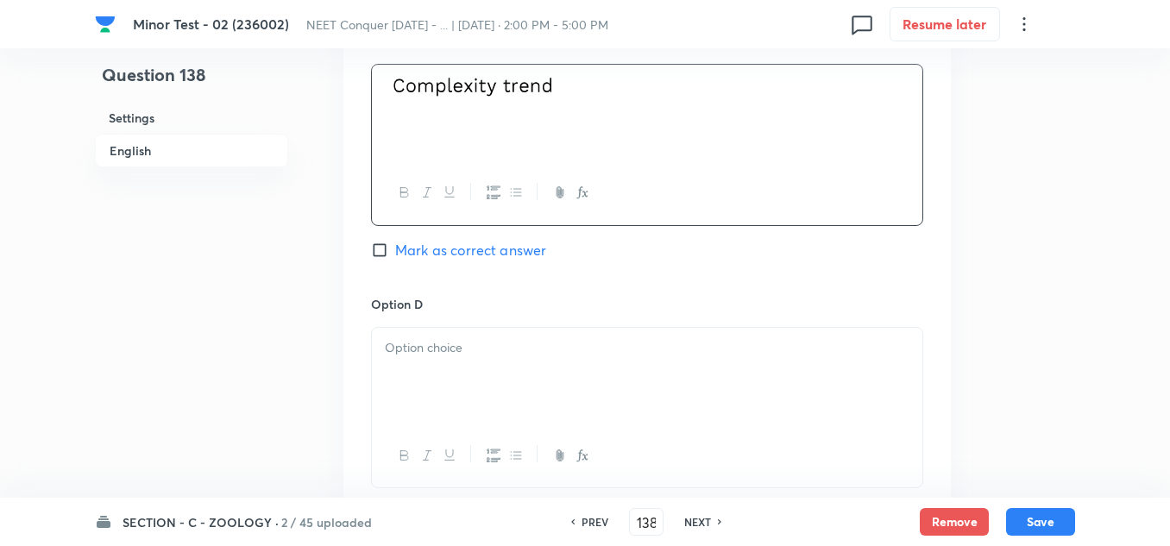
click at [430, 383] on div at bounding box center [647, 376] width 550 height 97
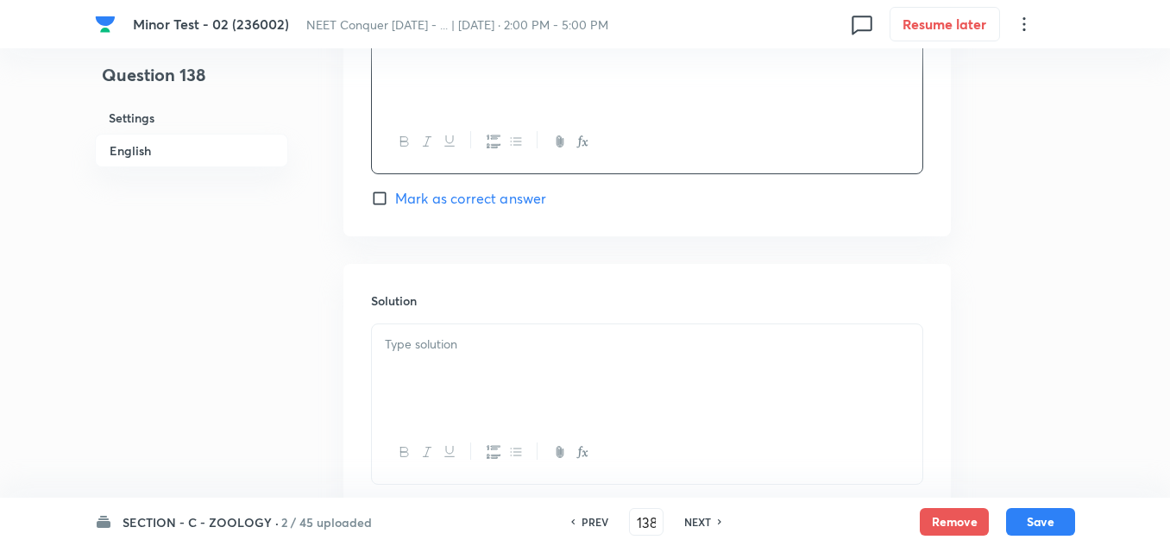
scroll to position [1725, 0]
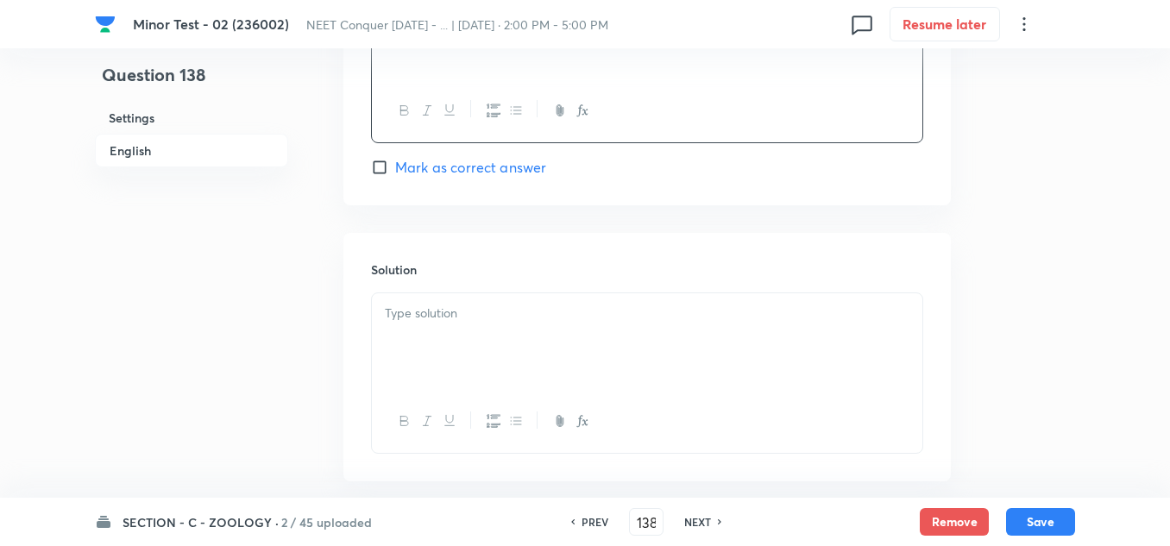
click at [473, 329] on div at bounding box center [647, 341] width 550 height 97
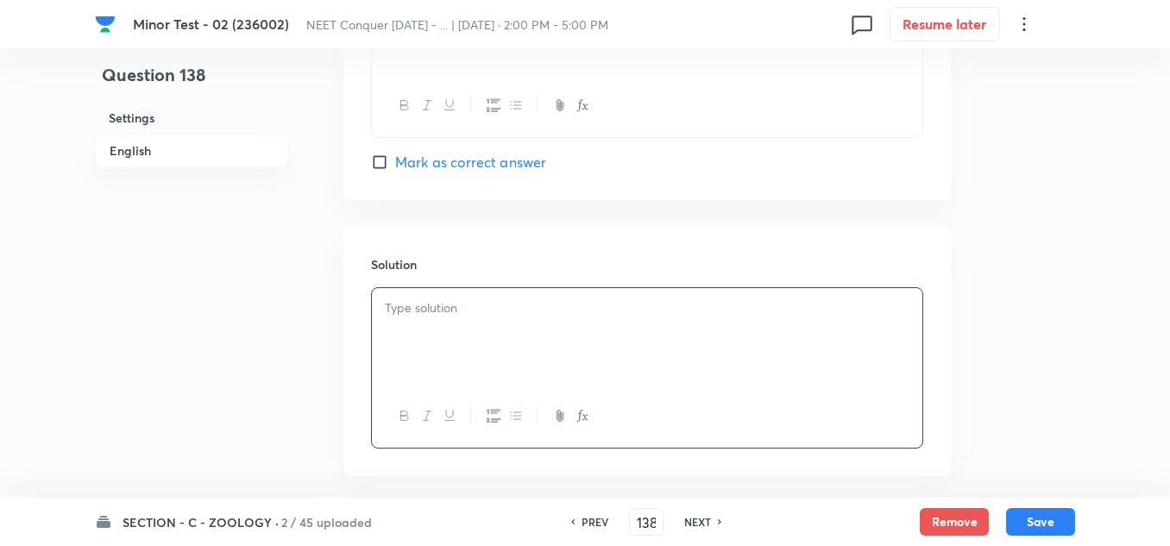
scroll to position [1811, 0]
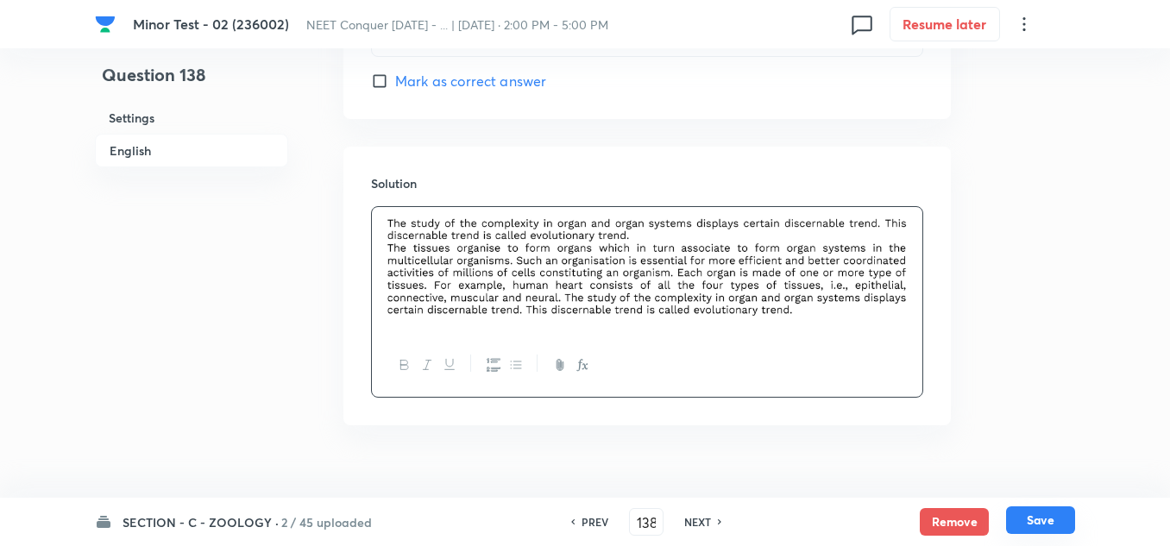
click at [1052, 519] on button "Save" at bounding box center [1040, 520] width 69 height 28
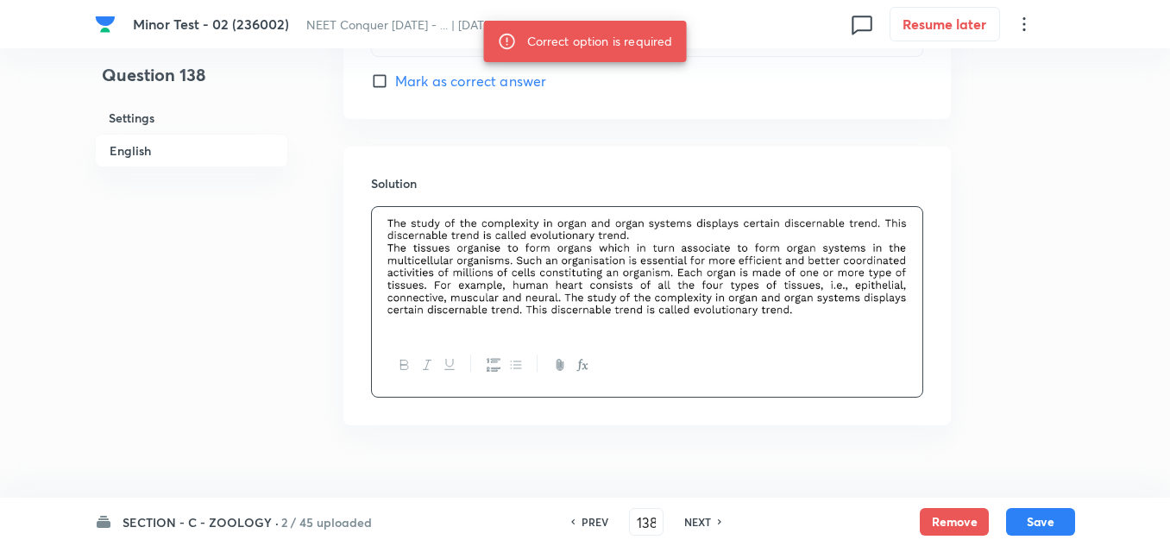
click at [379, 81] on input "Mark as correct answer" at bounding box center [383, 80] width 24 height 17
checkbox input "true"
click at [1045, 510] on button "Save" at bounding box center [1040, 520] width 69 height 28
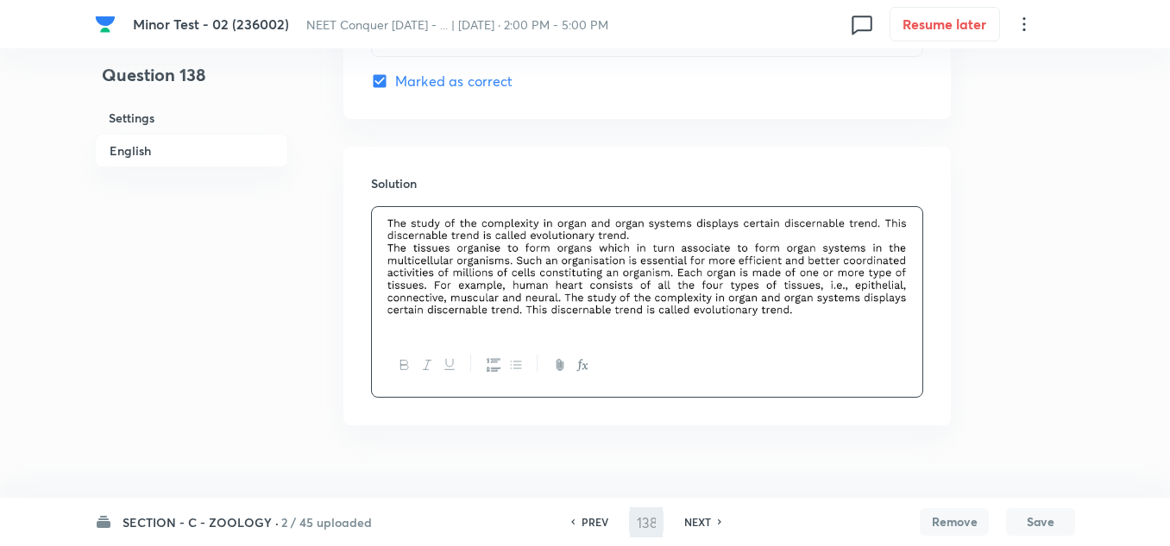
type input "139"
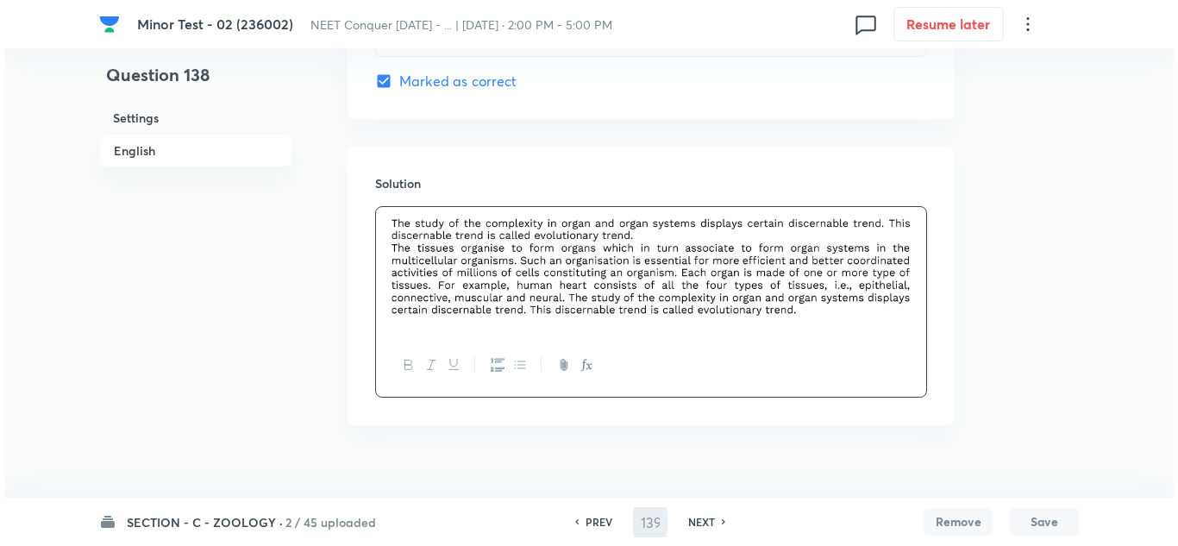
scroll to position [0, 0]
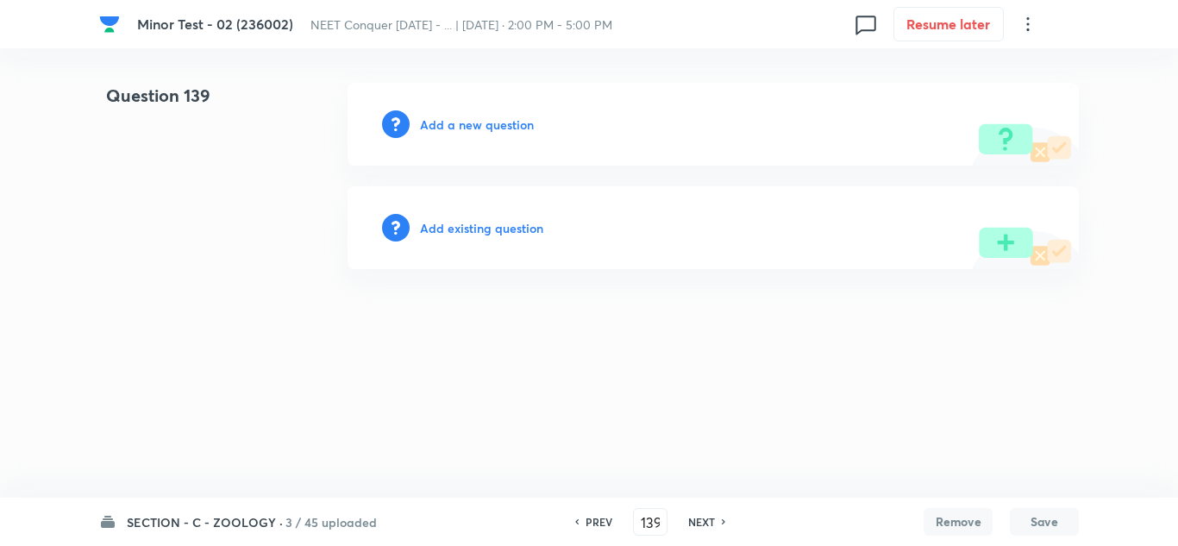
click at [489, 121] on h6 "Add a new question" at bounding box center [477, 125] width 114 height 18
click at [493, 111] on div "Choose a question type" at bounding box center [713, 124] width 731 height 83
click at [494, 116] on h6 "Choose a question type" at bounding box center [486, 125] width 133 height 18
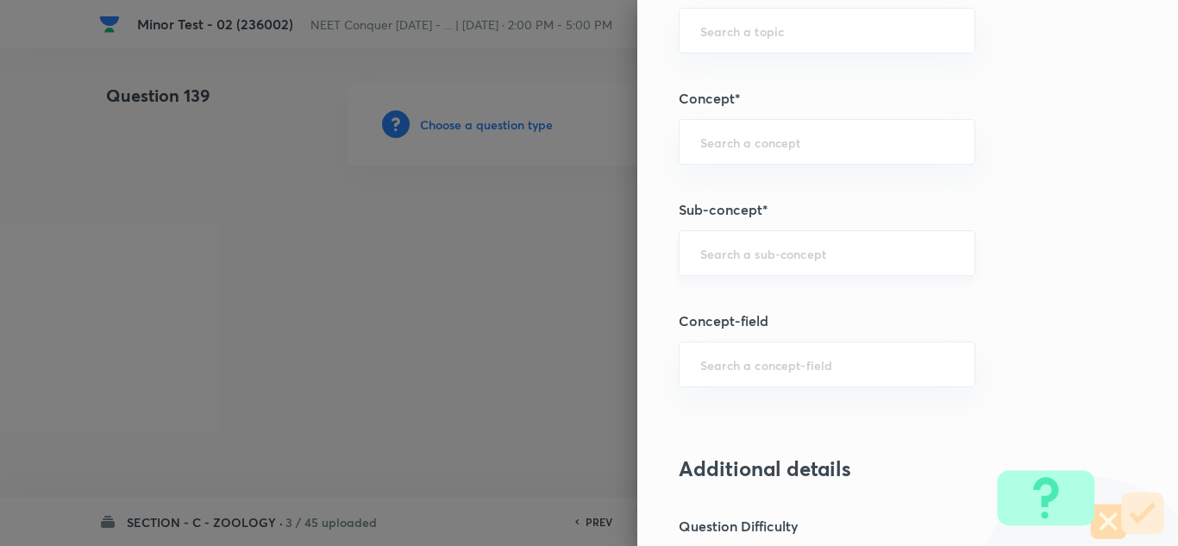
scroll to position [1035, 0]
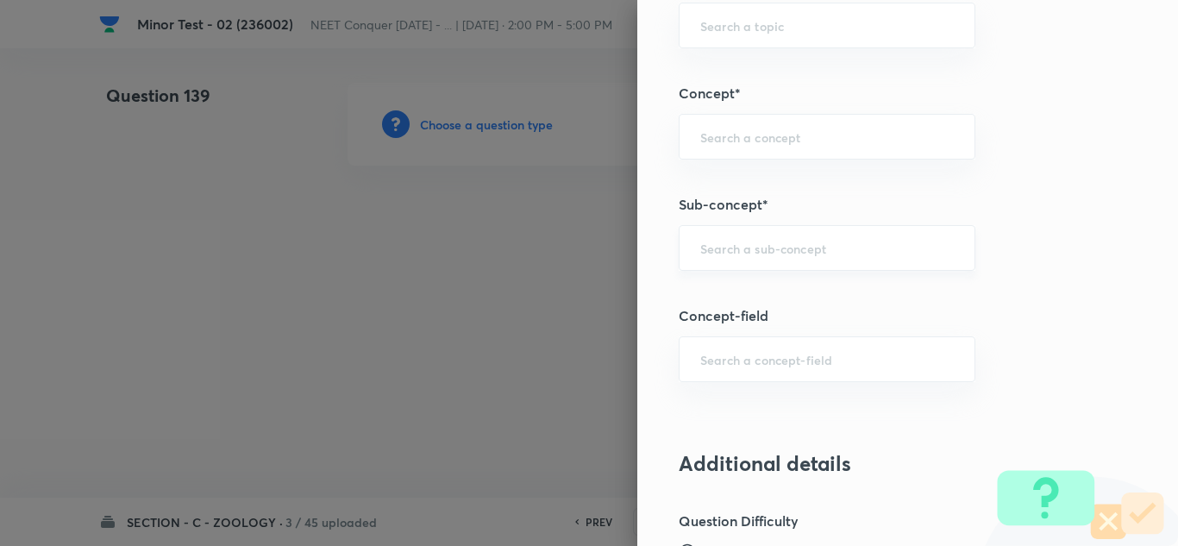
click at [771, 253] on input "text" at bounding box center [827, 248] width 254 height 16
paste input "Structural Organization in Animals"
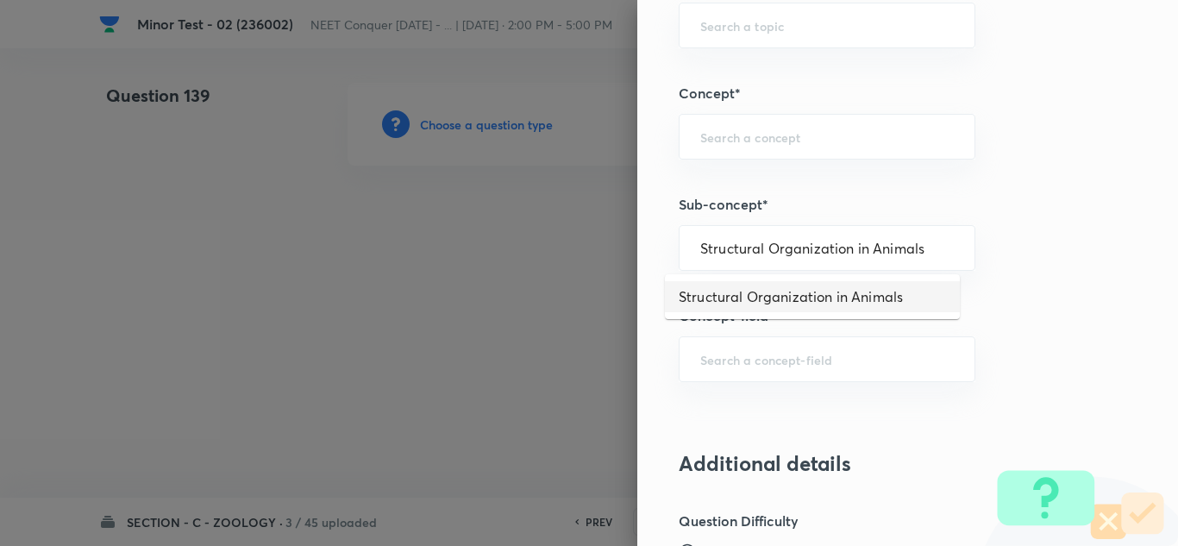
click at [762, 304] on li "Structural Organization in Animals" at bounding box center [812, 296] width 295 height 31
type input "Structural Organization in Animals"
type input "Biology"
type input "Structural Organisation"
type input "Structural Organisation in Animals"
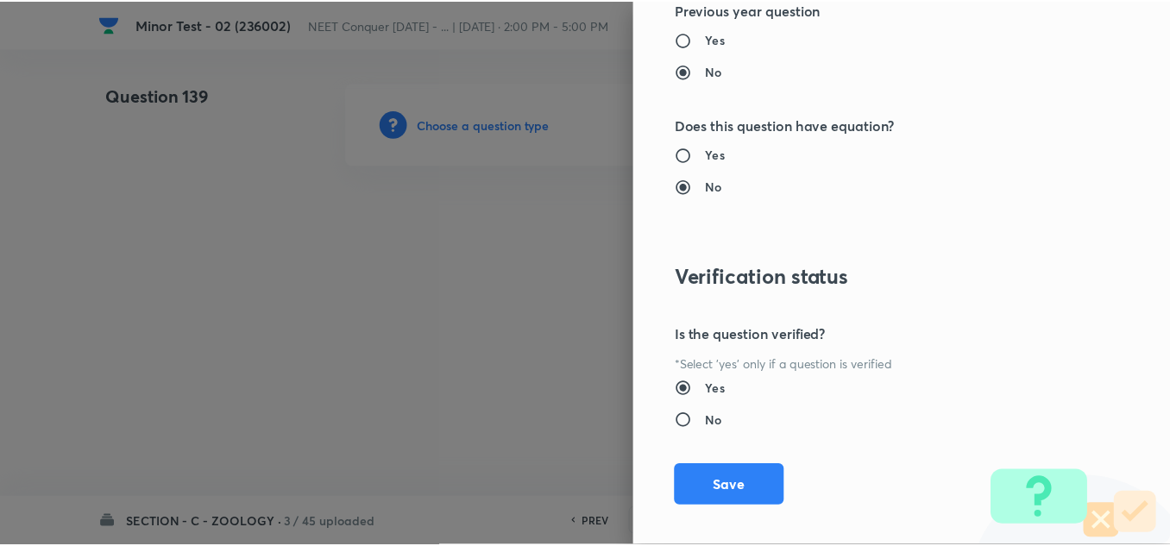
scroll to position [1921, 0]
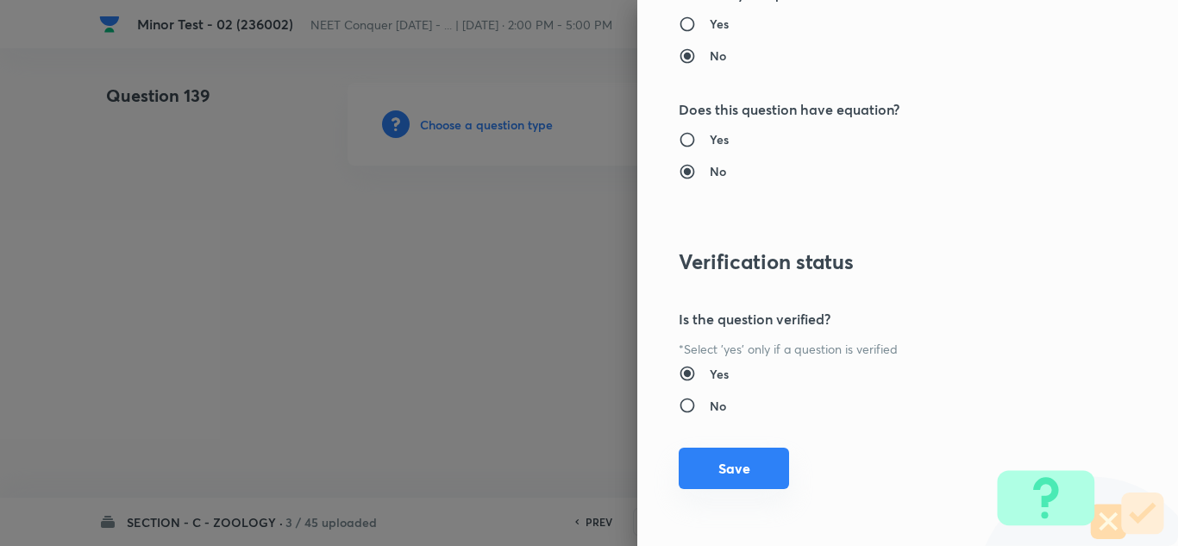
click at [688, 454] on button "Save" at bounding box center [734, 468] width 110 height 41
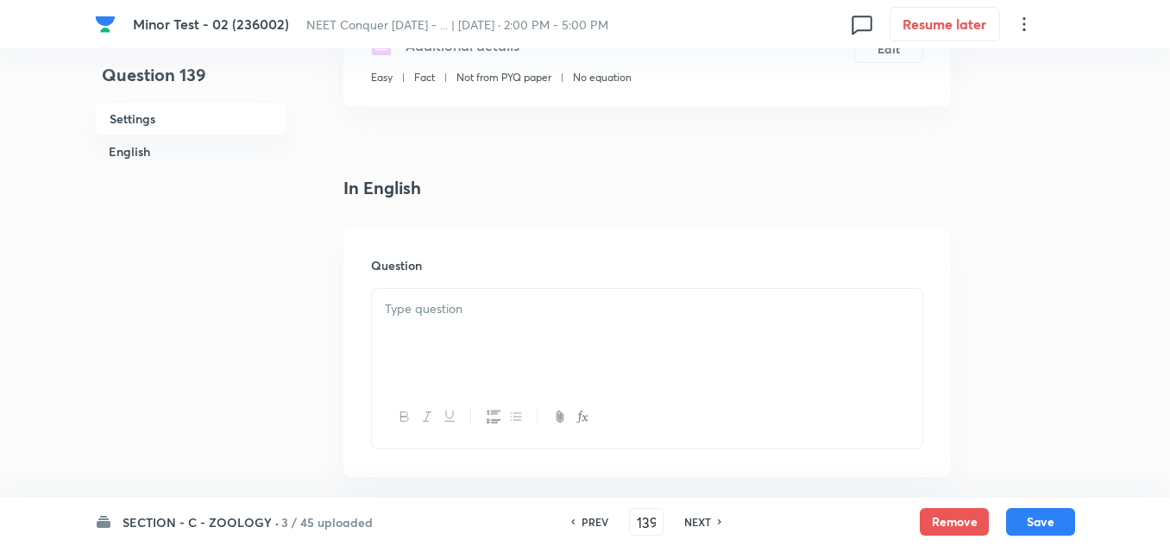
scroll to position [345, 0]
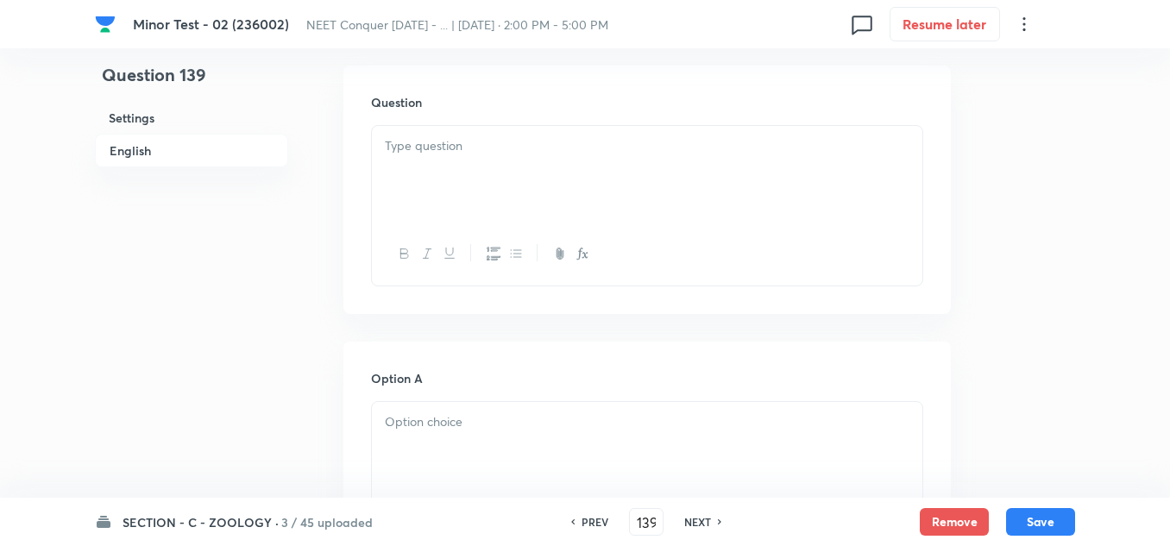
click at [464, 160] on div at bounding box center [647, 174] width 550 height 97
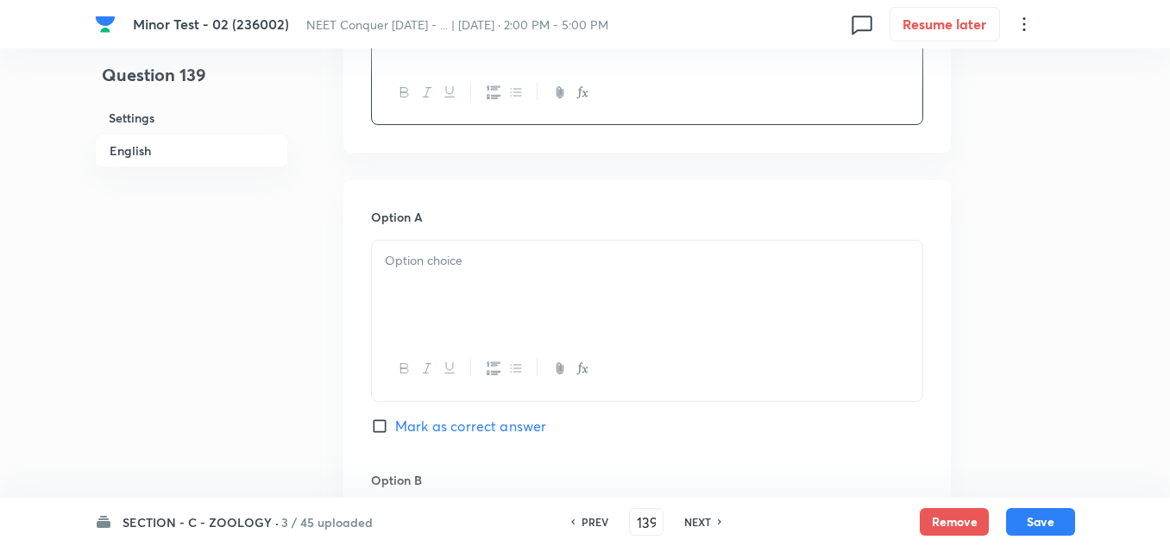
scroll to position [776, 0]
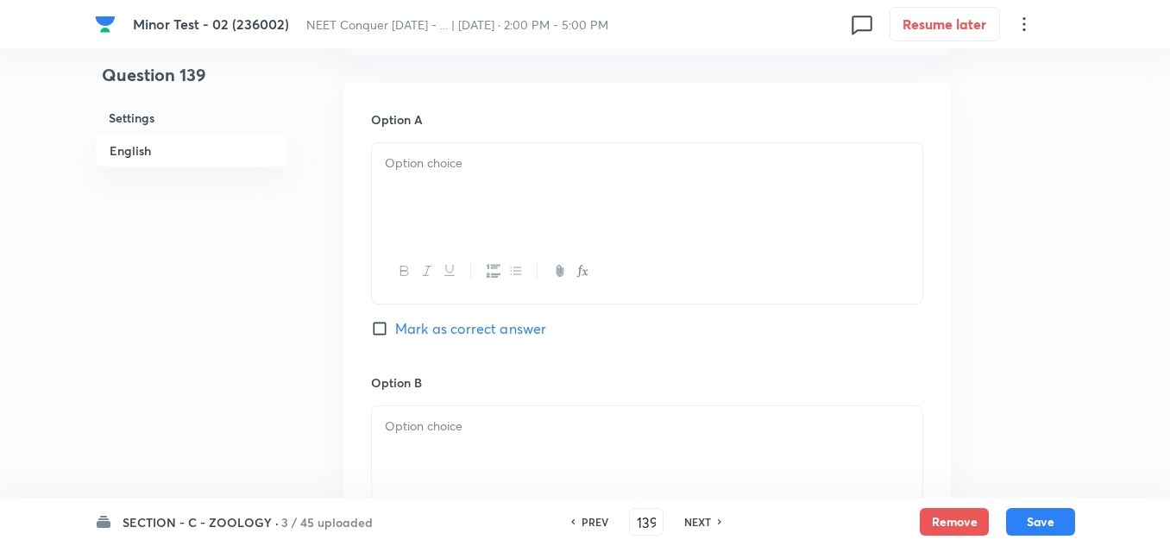
click at [453, 156] on p at bounding box center [647, 164] width 524 height 20
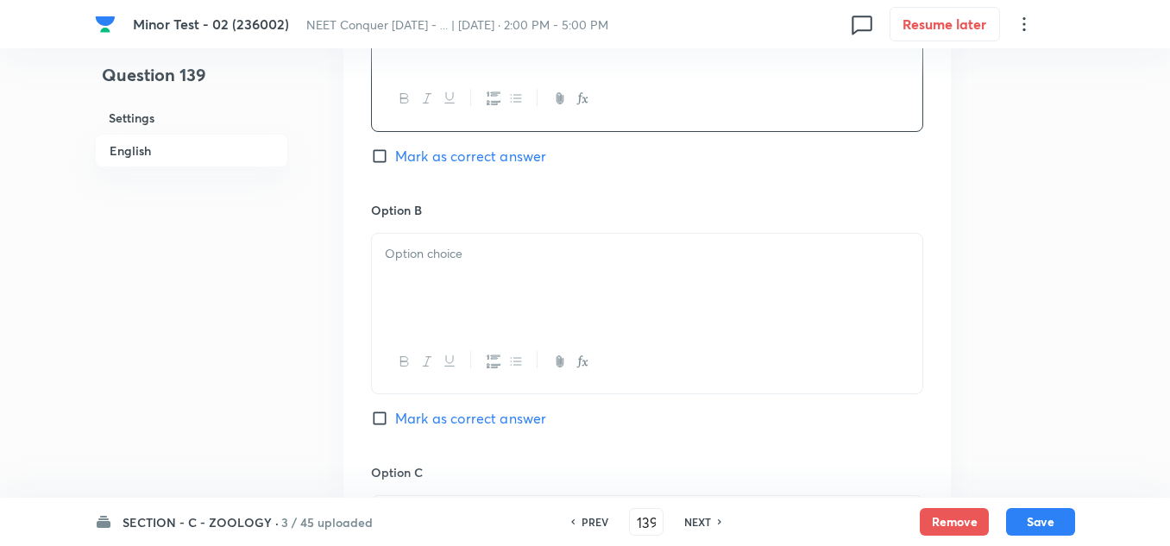
scroll to position [1035, 0]
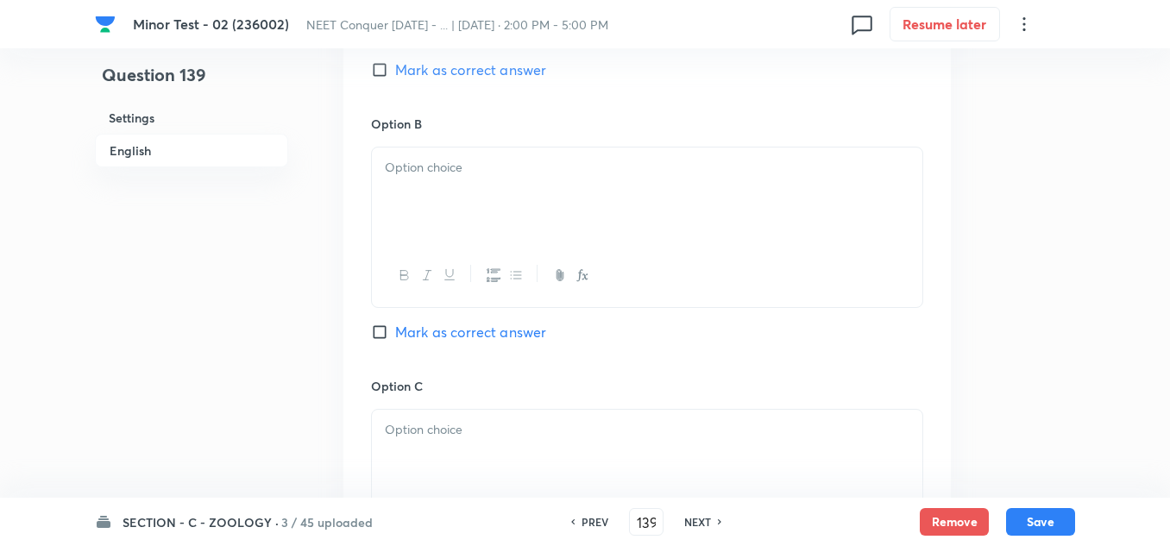
click at [451, 195] on div at bounding box center [647, 195] width 550 height 97
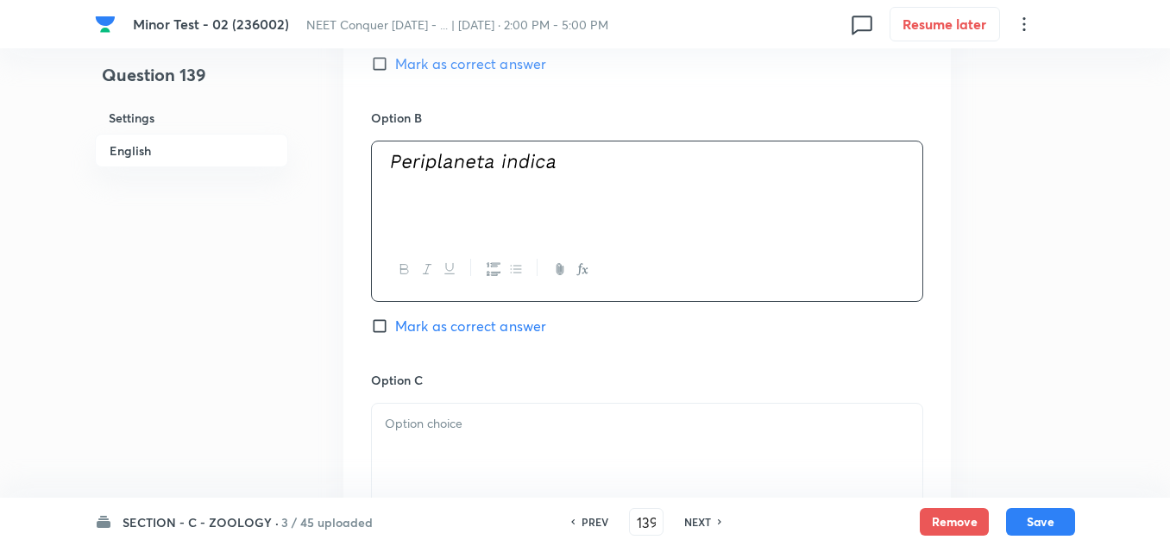
scroll to position [1121, 0]
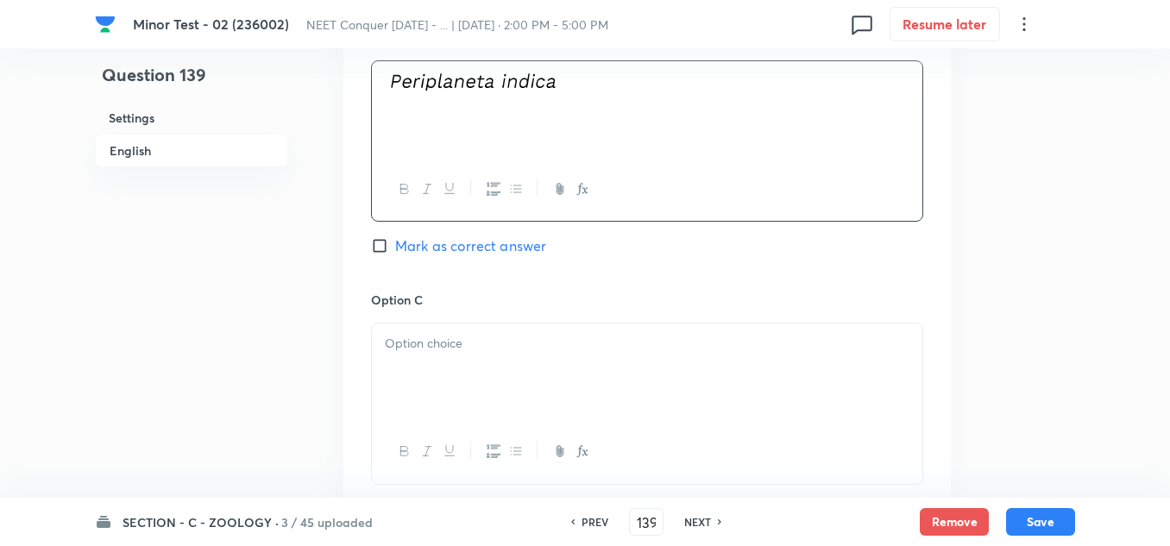
click at [423, 357] on div at bounding box center [647, 371] width 550 height 97
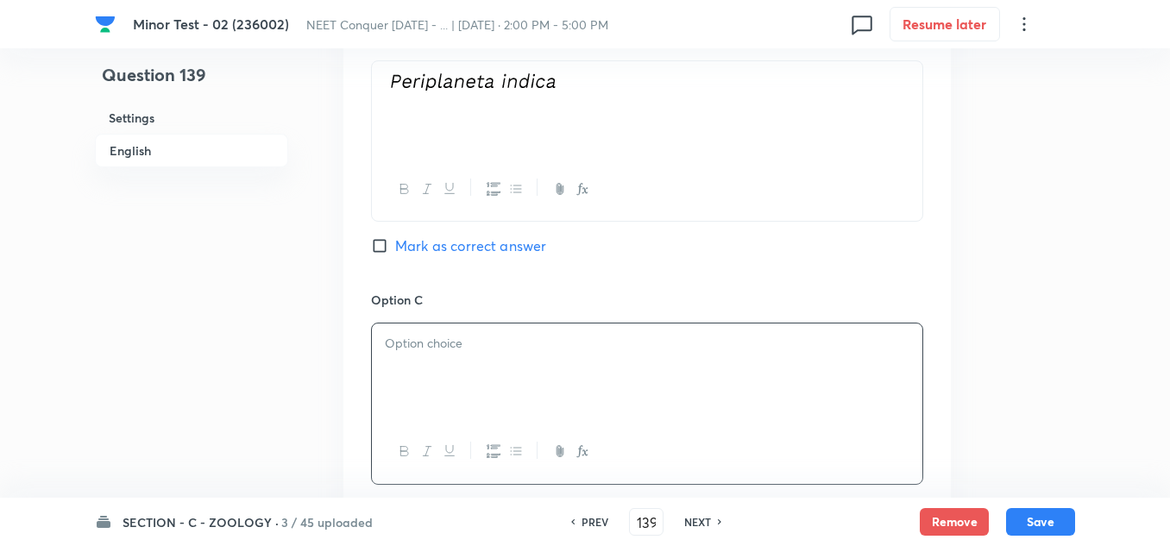
click at [481, 381] on div at bounding box center [647, 371] width 550 height 97
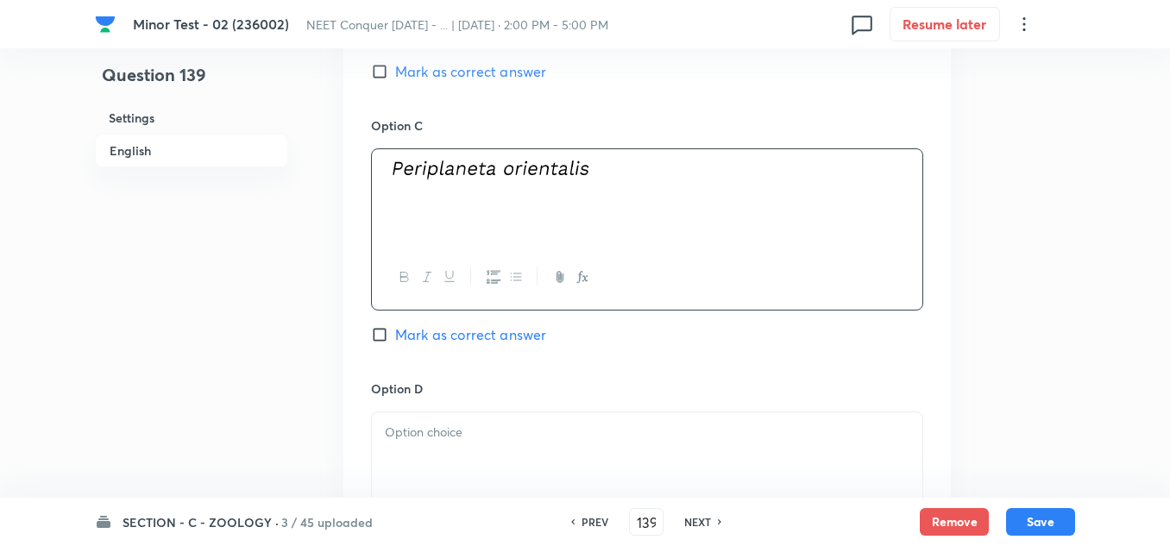
scroll to position [1466, 0]
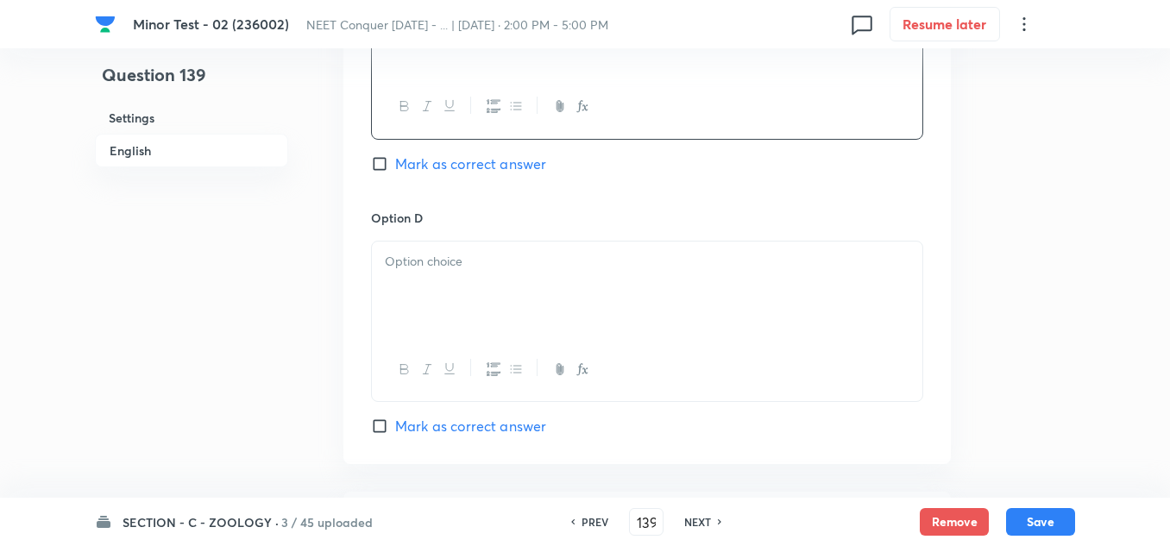
click at [511, 258] on p at bounding box center [647, 262] width 524 height 20
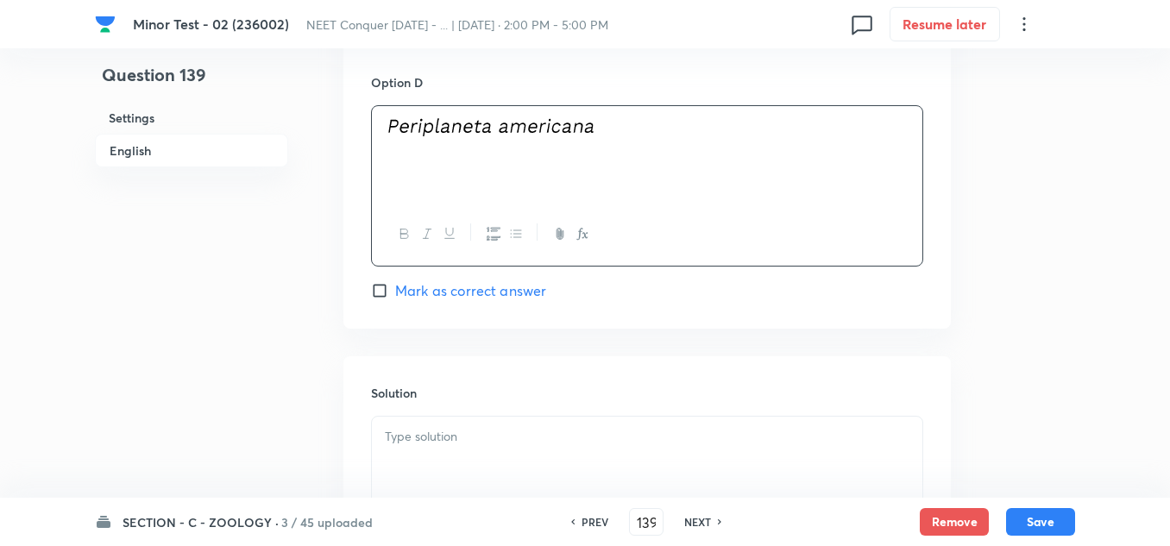
scroll to position [1639, 0]
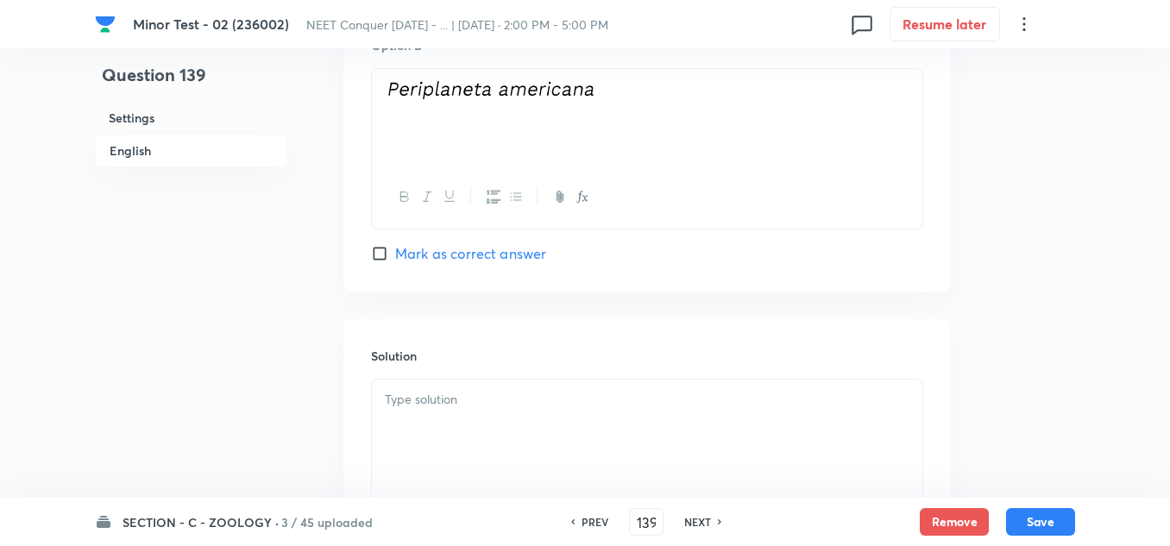
click at [385, 254] on input "Mark as correct answer" at bounding box center [383, 253] width 24 height 17
checkbox input "true"
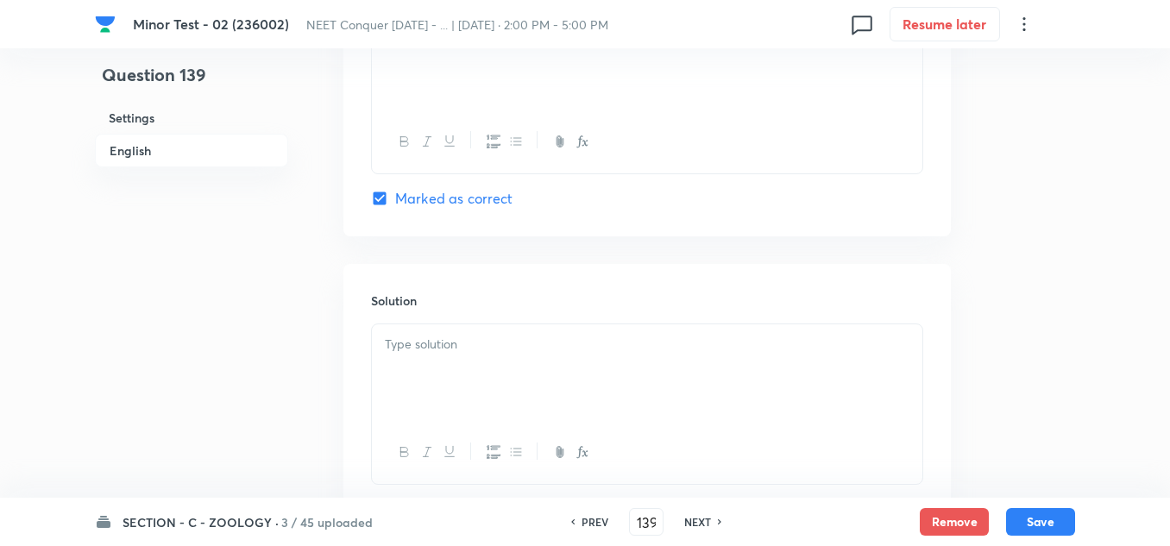
scroll to position [1725, 0]
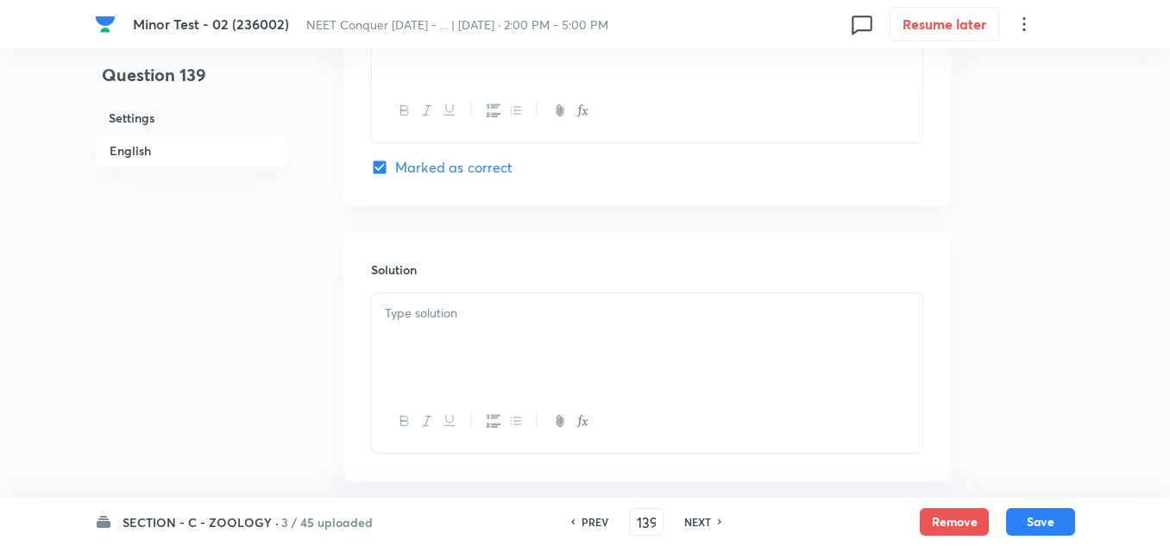
click at [472, 347] on div at bounding box center [647, 341] width 550 height 97
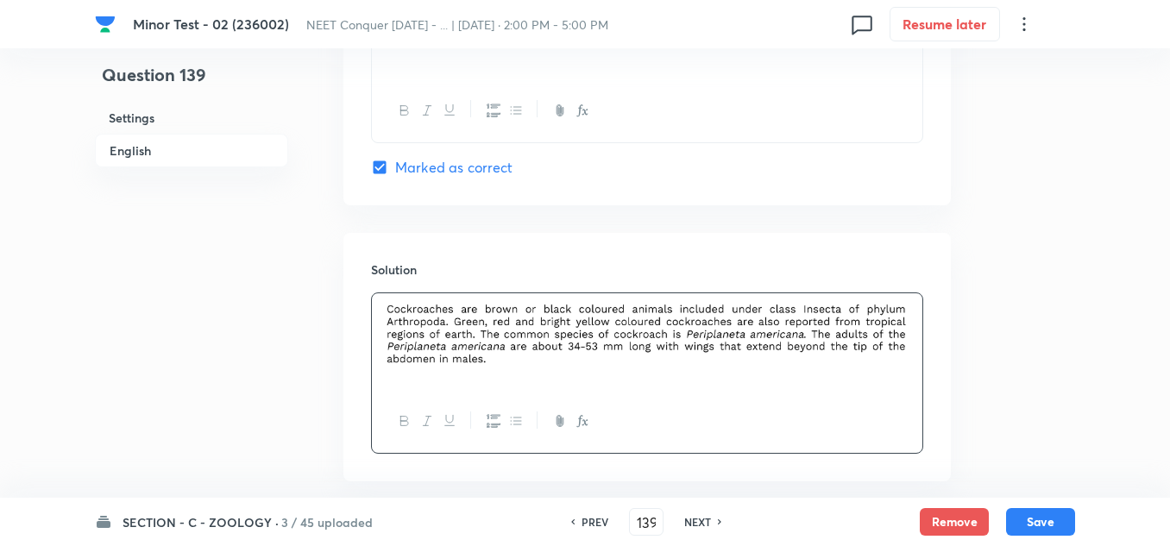
click at [1075, 531] on div "SECTION - C - ZOOLOGY · 3 / 45 uploaded PREV 139 ​ NEXT Remove Save" at bounding box center [585, 522] width 1170 height 48
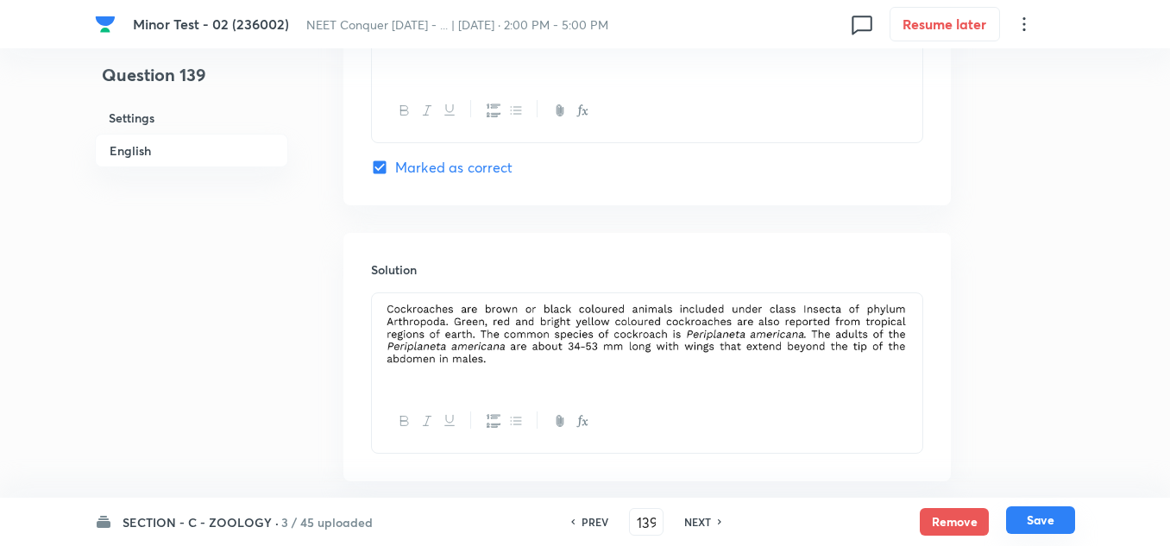
click at [1040, 533] on button "Save" at bounding box center [1040, 520] width 69 height 28
type input "140"
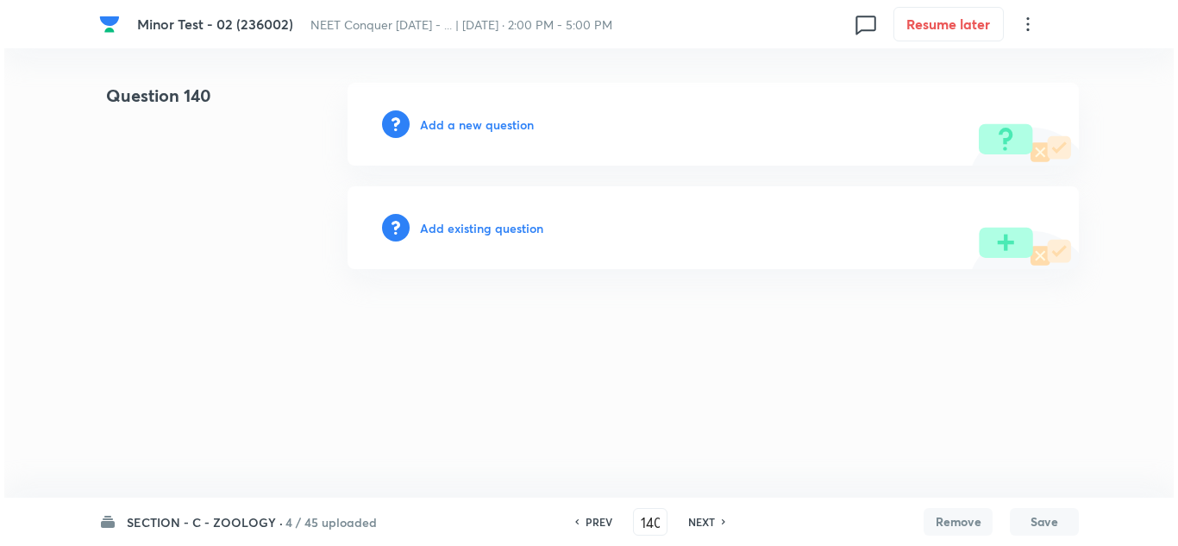
scroll to position [0, 0]
click at [474, 131] on h6 "Add a new question" at bounding box center [477, 125] width 114 height 18
click at [521, 137] on div "Choose a question type" at bounding box center [713, 124] width 731 height 83
click at [519, 129] on h6 "Choose a question type" at bounding box center [486, 125] width 133 height 18
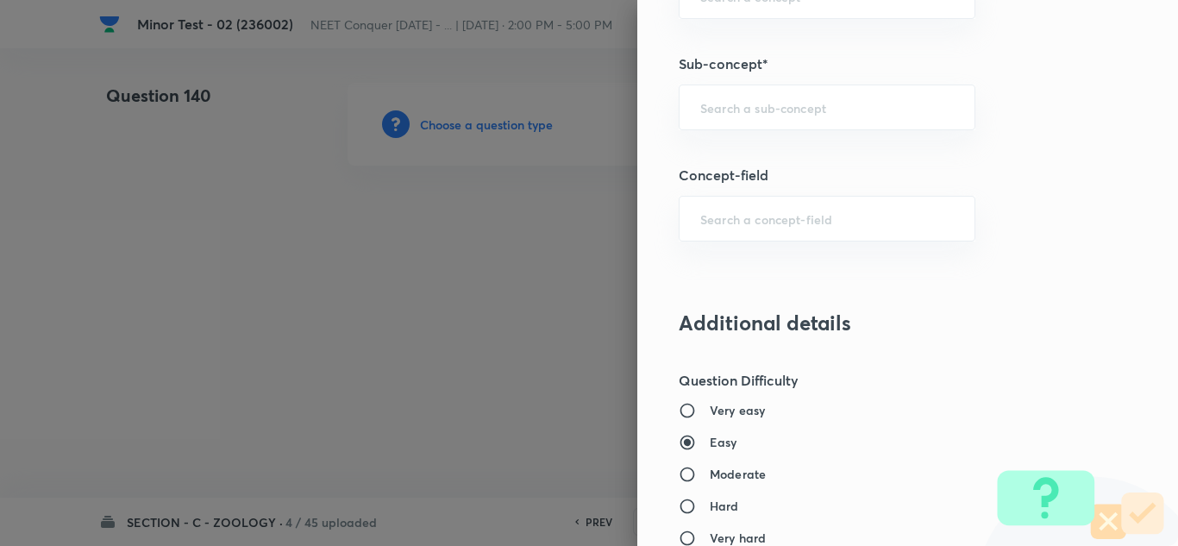
scroll to position [1121, 0]
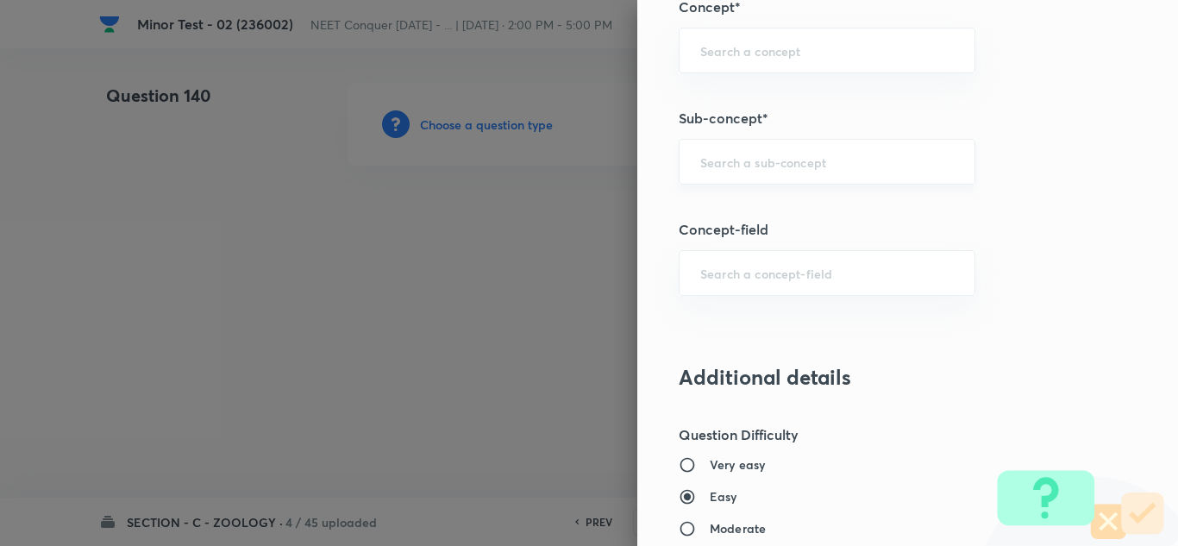
click at [761, 177] on div "​" at bounding box center [827, 162] width 297 height 46
paste input "Structural Organization in Animals"
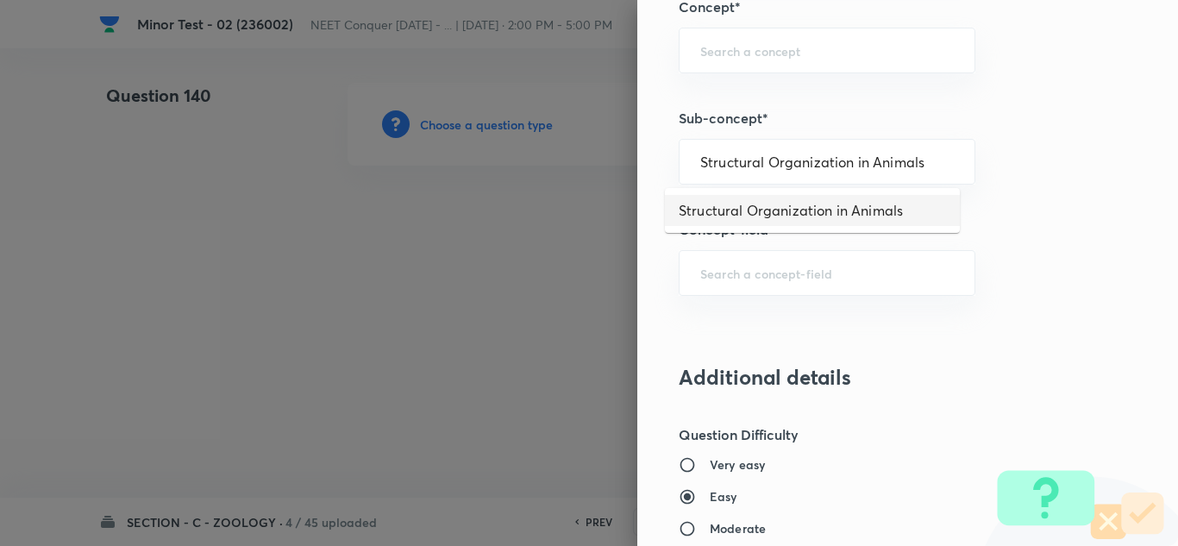
click at [759, 201] on li "Structural Organization in Animals" at bounding box center [812, 210] width 295 height 31
type input "Structural Organization in Animals"
type input "Biology"
type input "Structural Organisation"
type input "Structural Organisation in Animals"
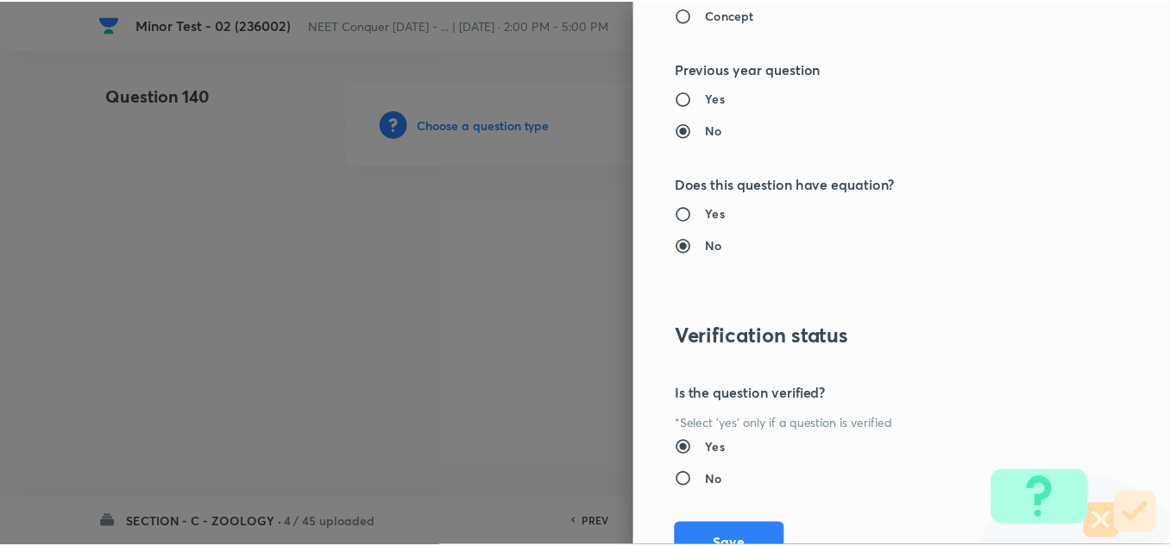
scroll to position [1921, 0]
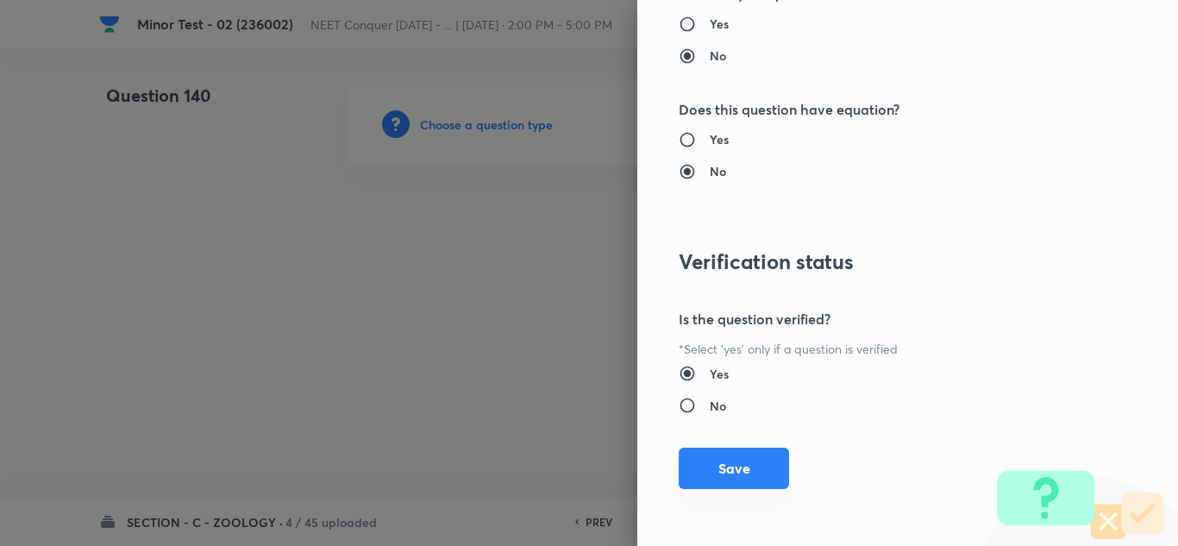
click at [712, 458] on button "Save" at bounding box center [734, 468] width 110 height 41
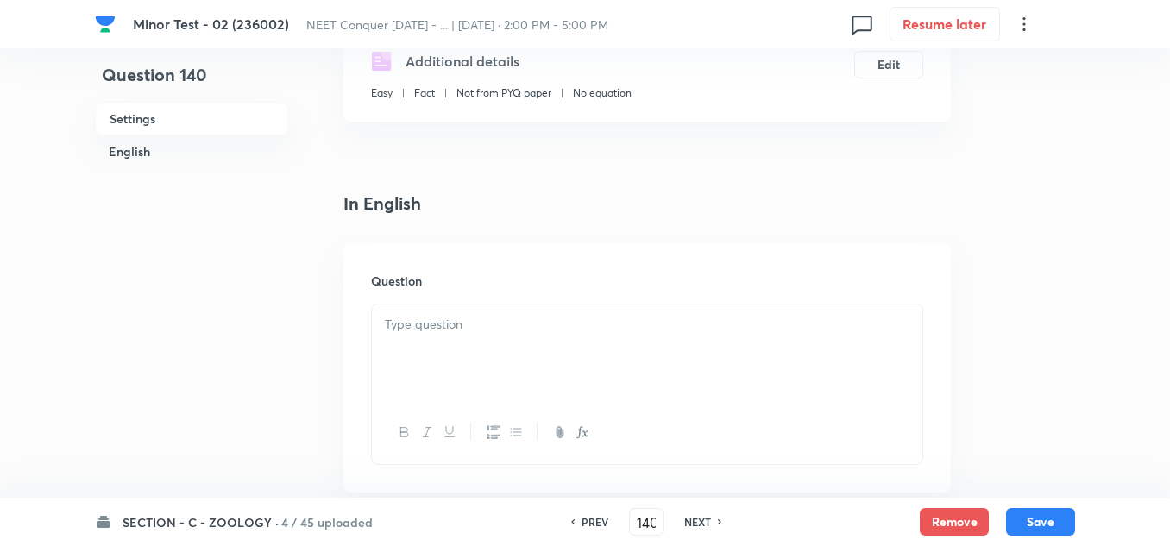
scroll to position [345, 0]
click at [459, 332] on div at bounding box center [647, 346] width 550 height 97
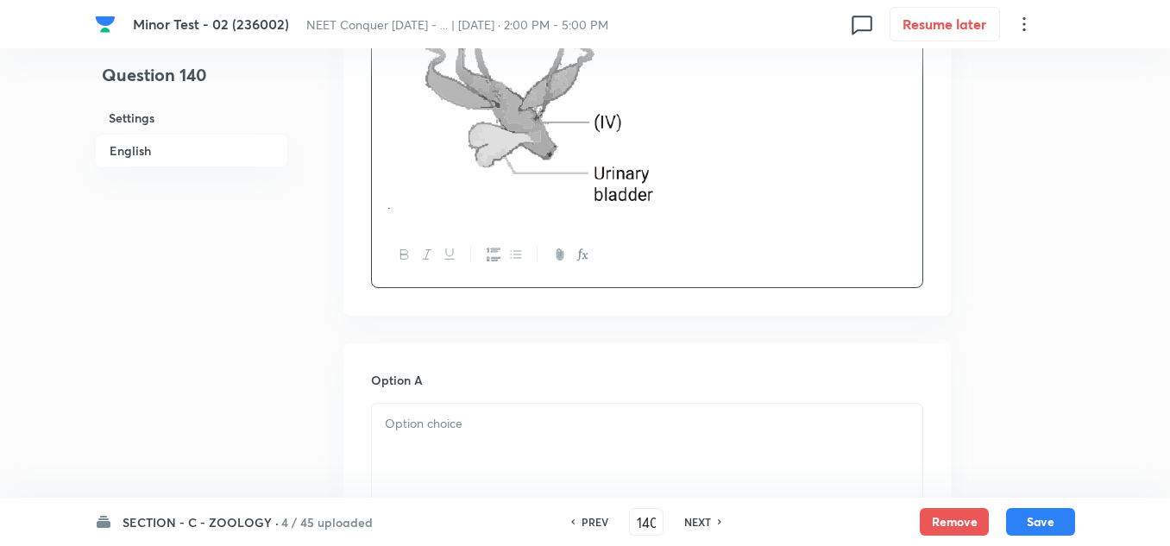
scroll to position [862, 0]
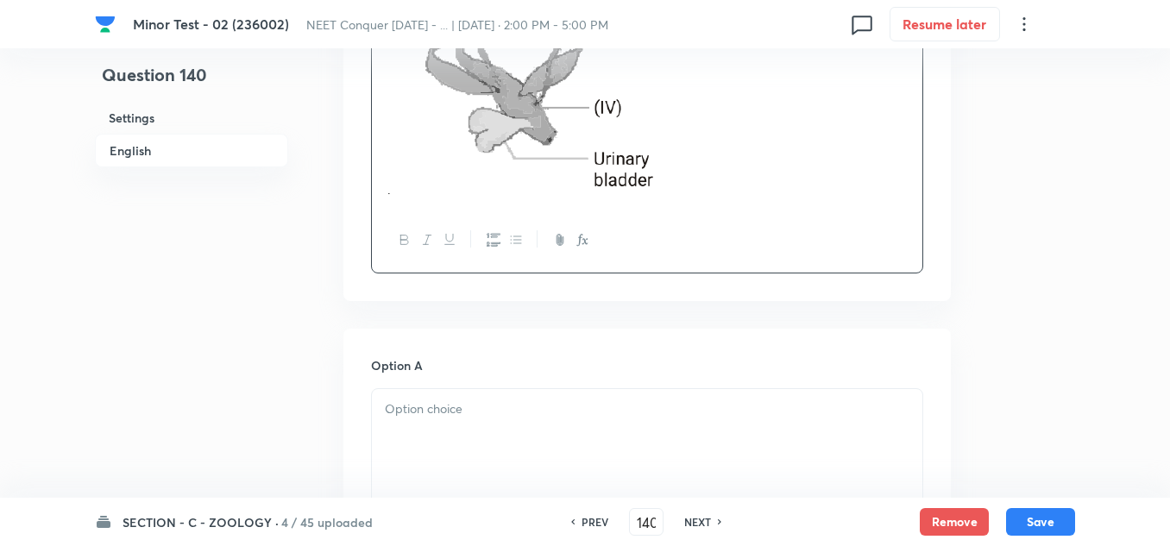
click at [457, 400] on p at bounding box center [647, 409] width 524 height 20
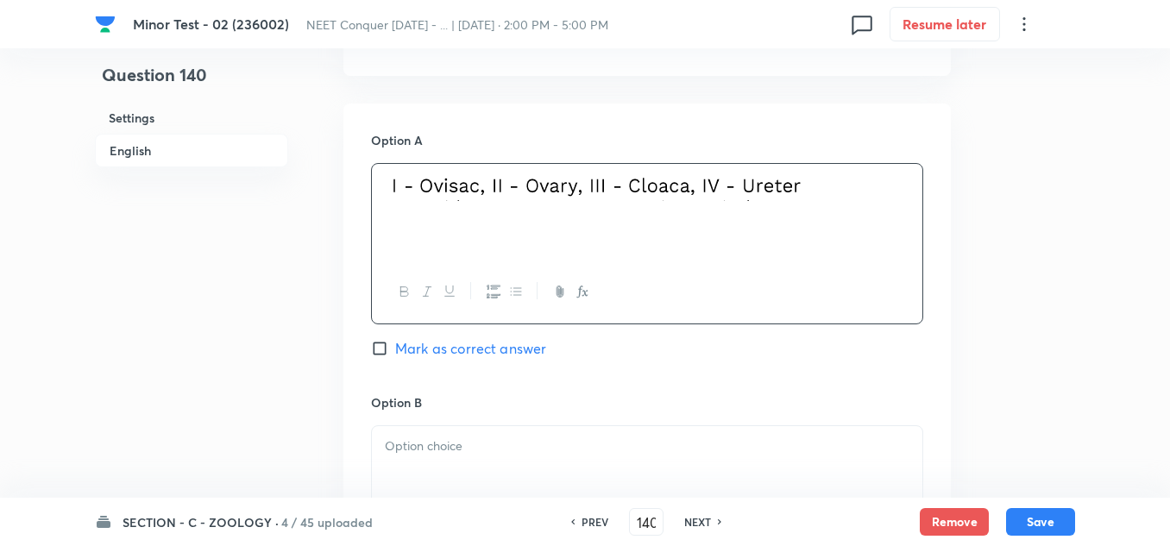
scroll to position [1121, 0]
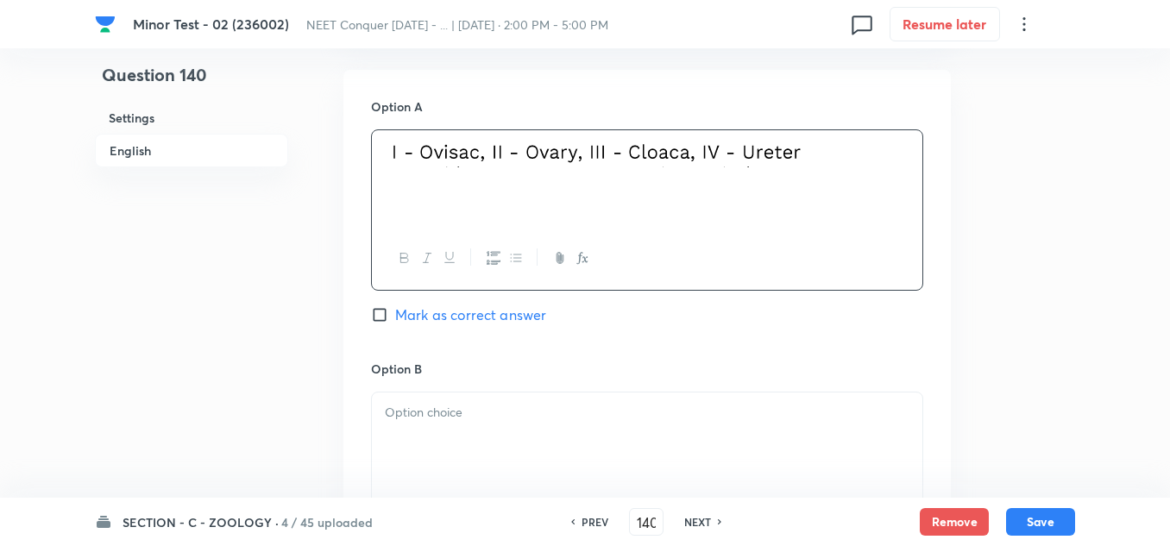
click at [480, 423] on div at bounding box center [647, 440] width 550 height 97
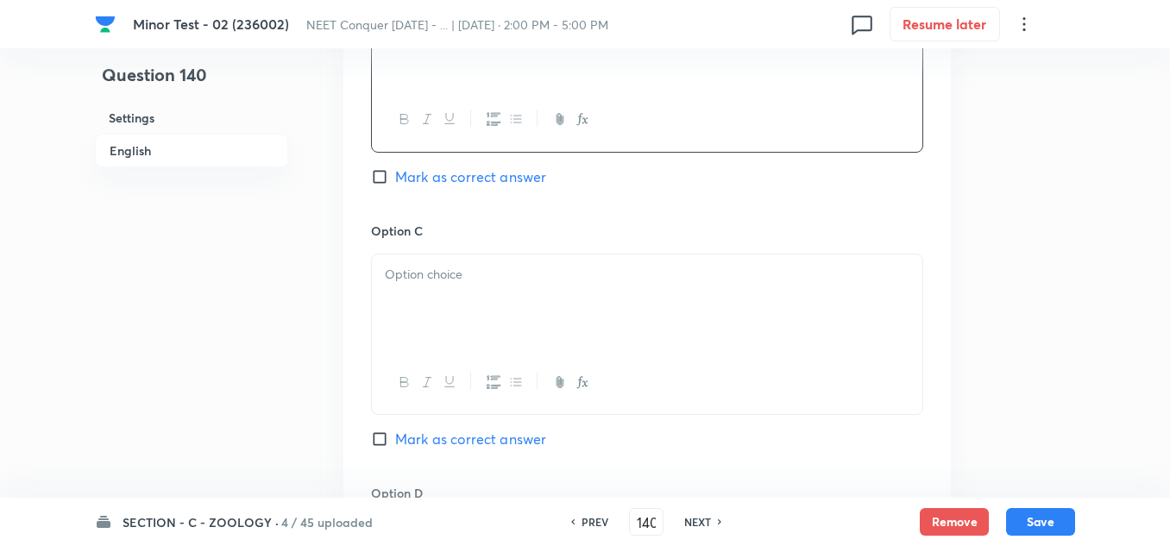
scroll to position [1552, 0]
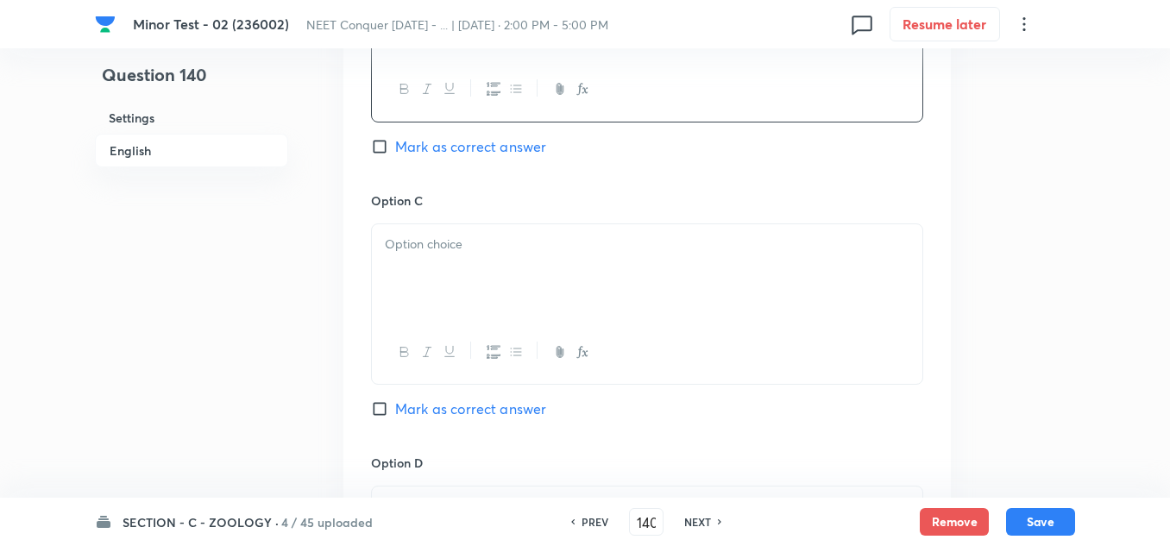
click at [447, 257] on div at bounding box center [647, 272] width 550 height 97
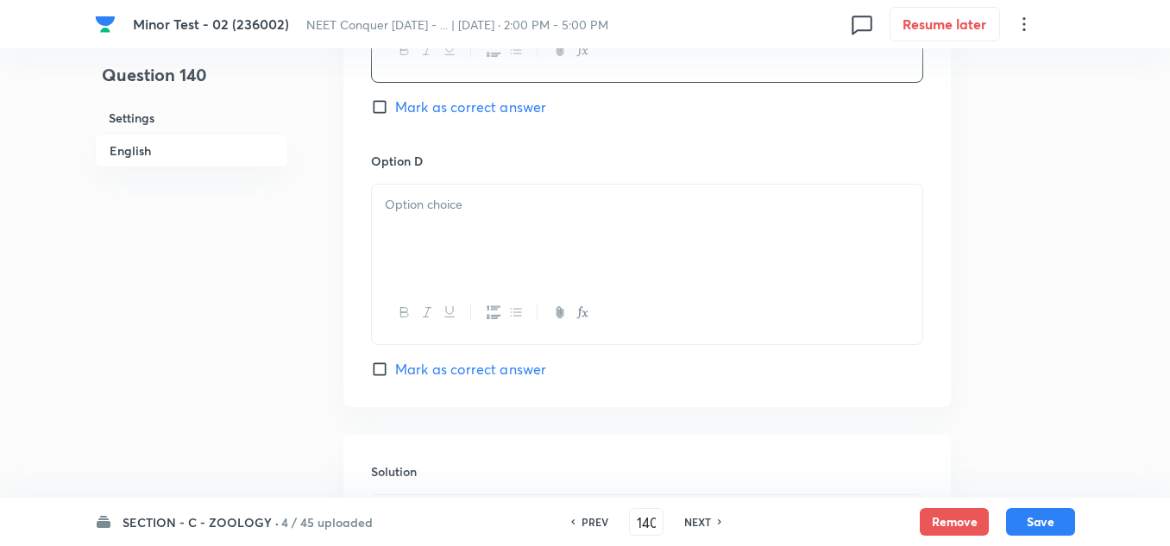
scroll to position [1897, 0]
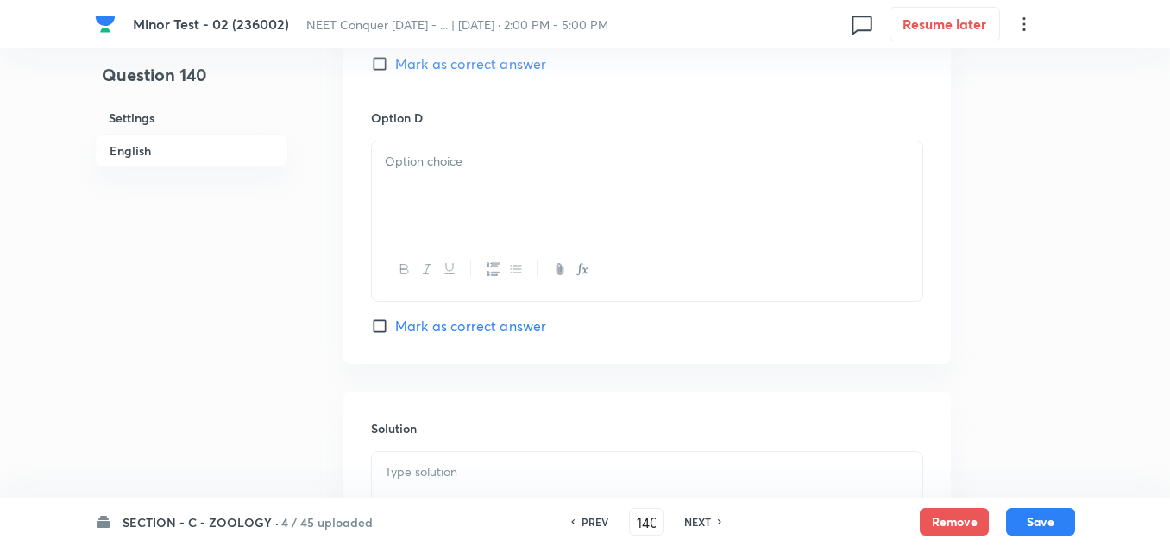
click at [525, 180] on div at bounding box center [647, 189] width 550 height 97
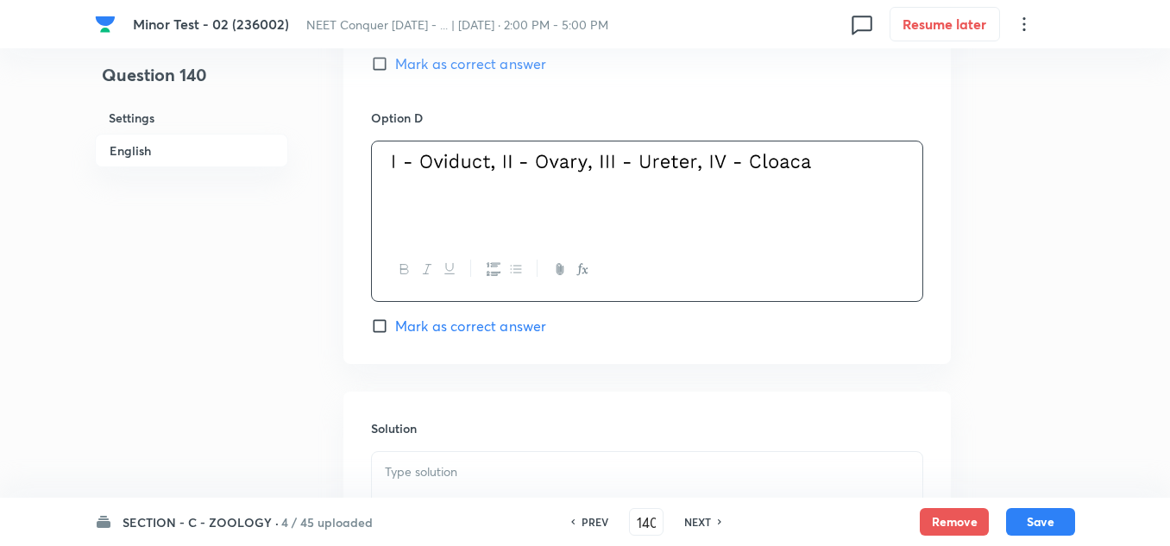
click at [406, 329] on span "Mark as correct answer" at bounding box center [470, 326] width 151 height 21
click at [395, 329] on input "Mark as correct answer" at bounding box center [383, 325] width 24 height 17
checkbox input "true"
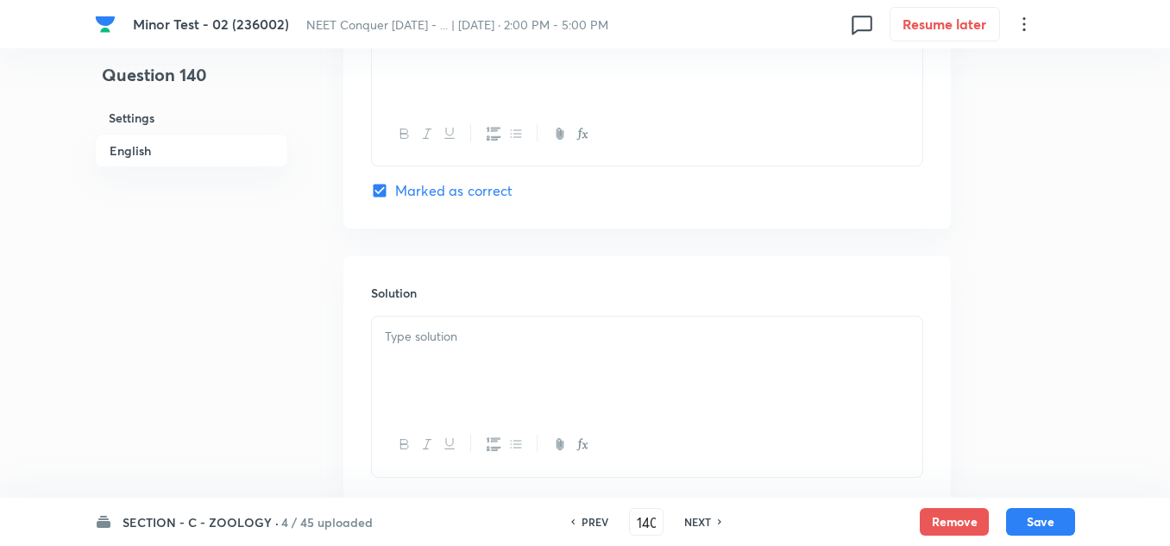
scroll to position [2070, 0]
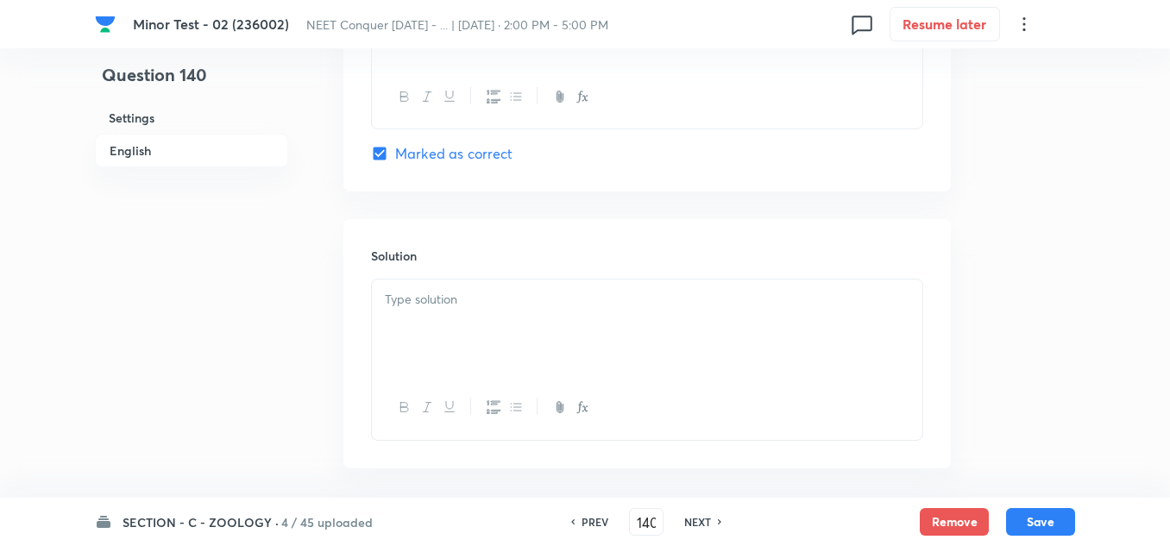
click at [462, 311] on div at bounding box center [647, 327] width 550 height 97
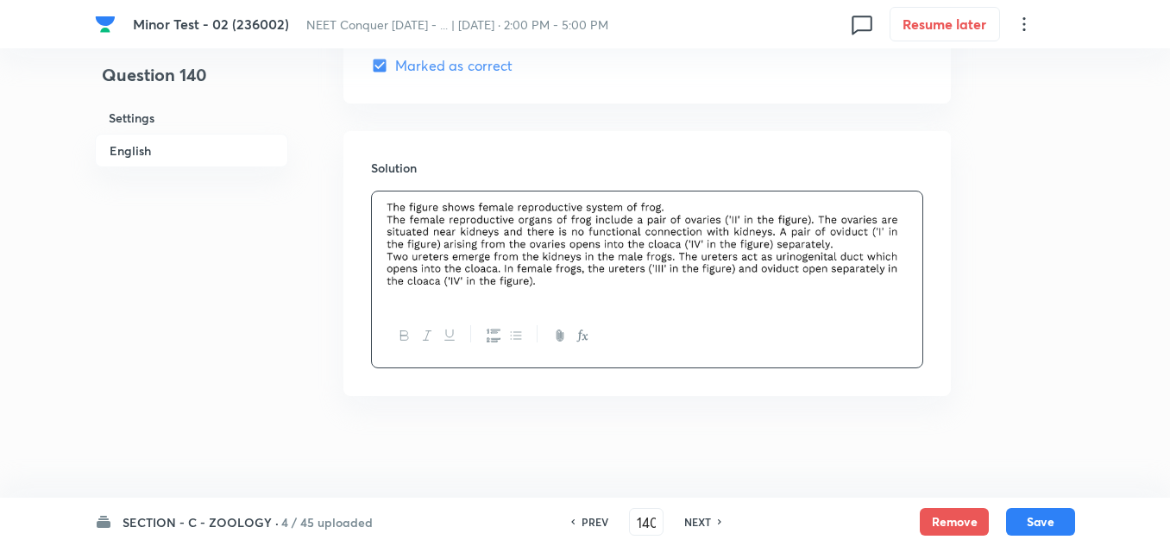
scroll to position [2160, 0]
click at [1032, 511] on button "Save" at bounding box center [1040, 520] width 69 height 28
type input "141"
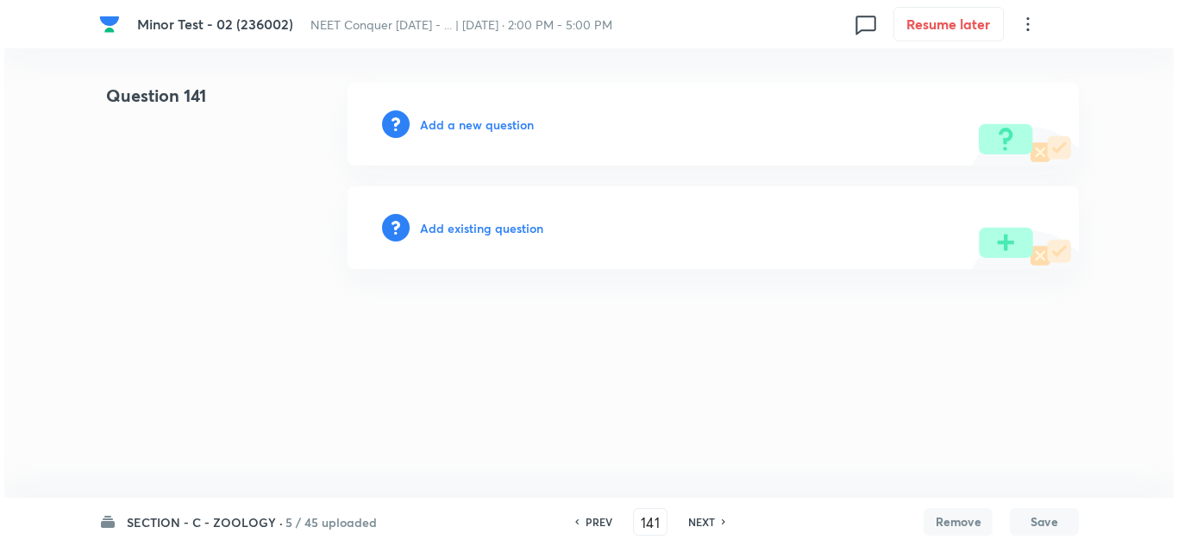
scroll to position [0, 0]
click at [504, 118] on h6 "Add a new question" at bounding box center [477, 125] width 114 height 18
click at [504, 122] on h6 "Choose a question type" at bounding box center [486, 125] width 133 height 18
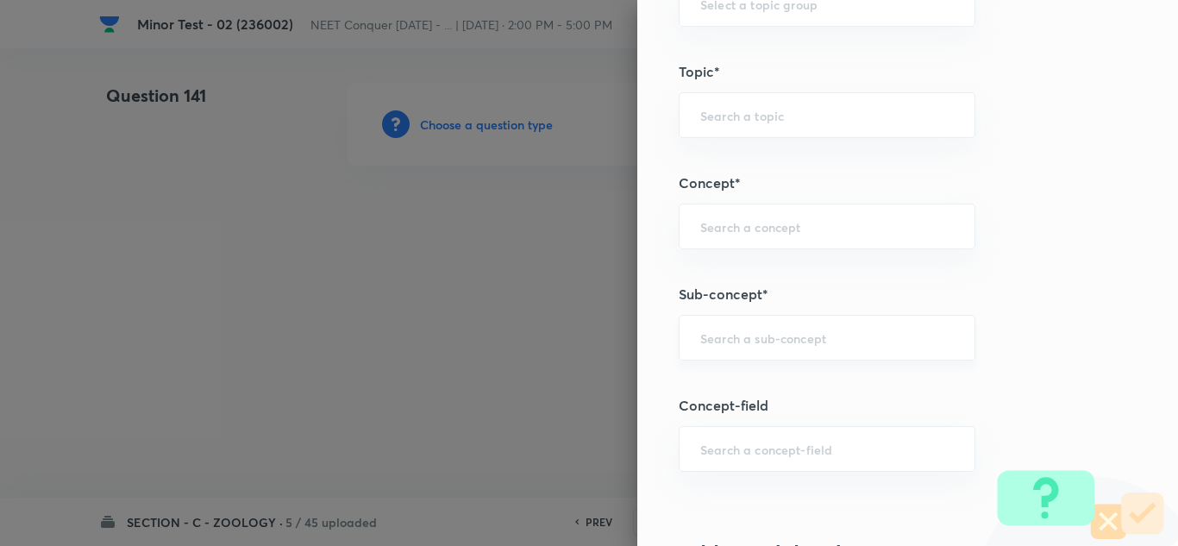
scroll to position [949, 0]
click at [757, 345] on div "​" at bounding box center [827, 334] width 297 height 46
paste input "Structural Organization in Animals"
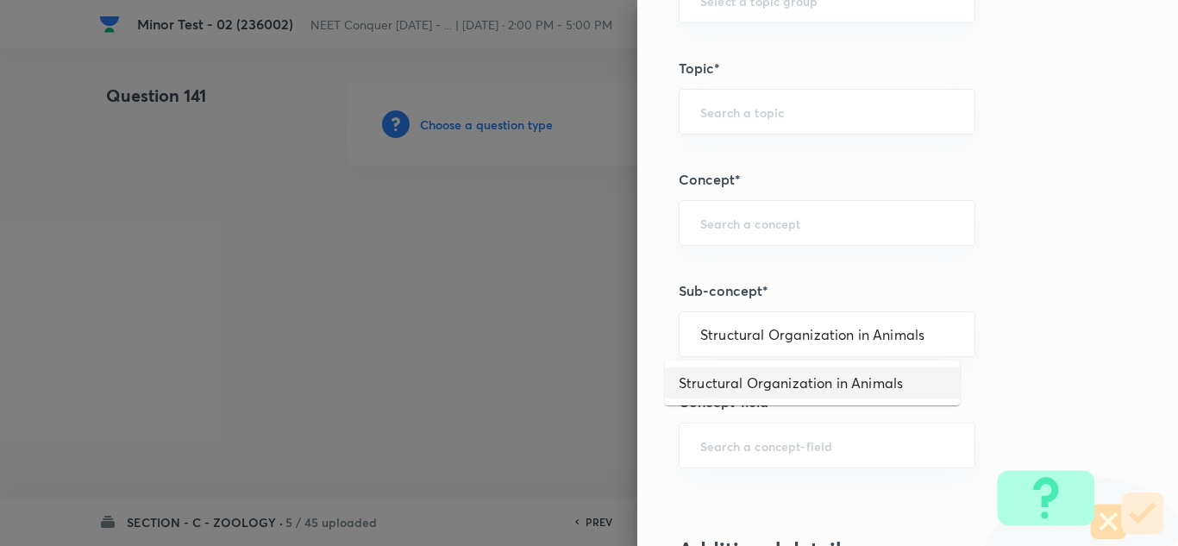
click at [781, 379] on li "Structural Organization in Animals" at bounding box center [812, 382] width 295 height 31
type input "Structural Organization in Animals"
type input "Biology"
type input "Structural Organisation"
type input "Structural Organisation in Animals"
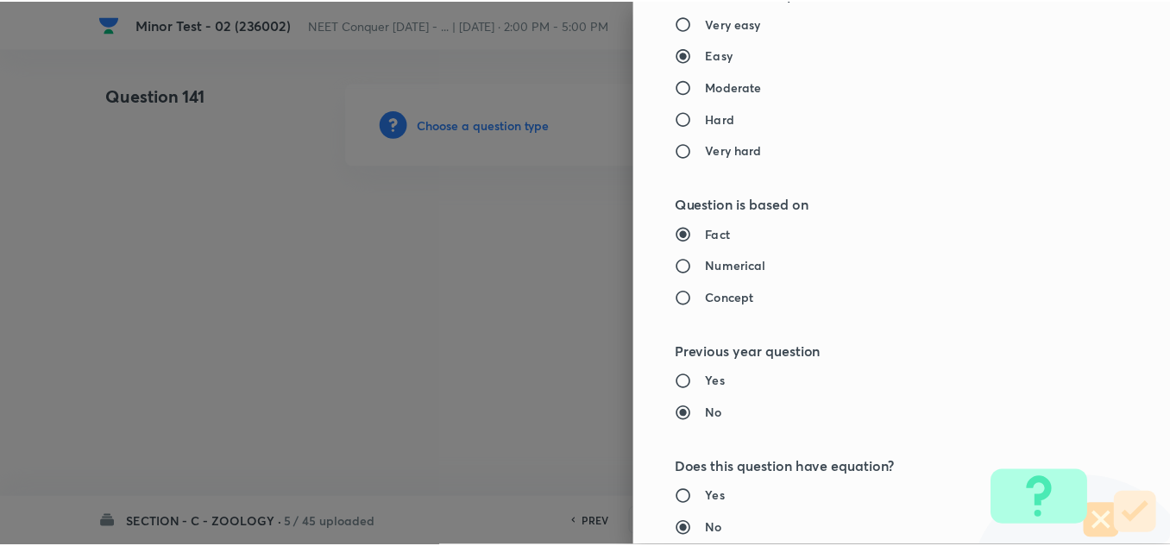
scroll to position [1897, 0]
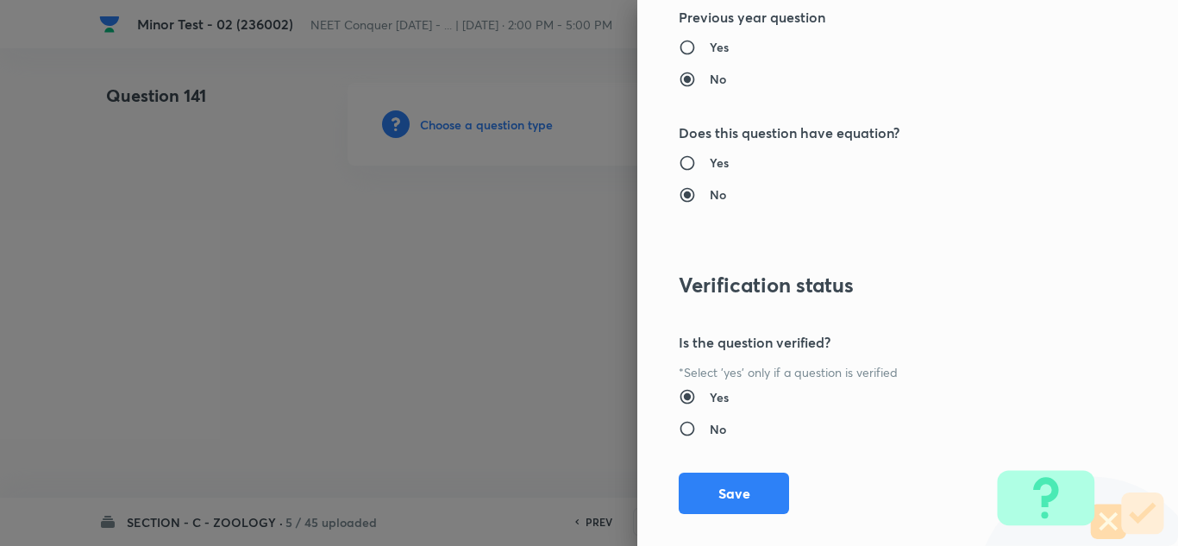
click at [714, 512] on div "Question settings Question type* Single choice correct Number of options* 2 3 4…" at bounding box center [907, 273] width 541 height 546
click at [712, 502] on button "Save" at bounding box center [734, 491] width 110 height 41
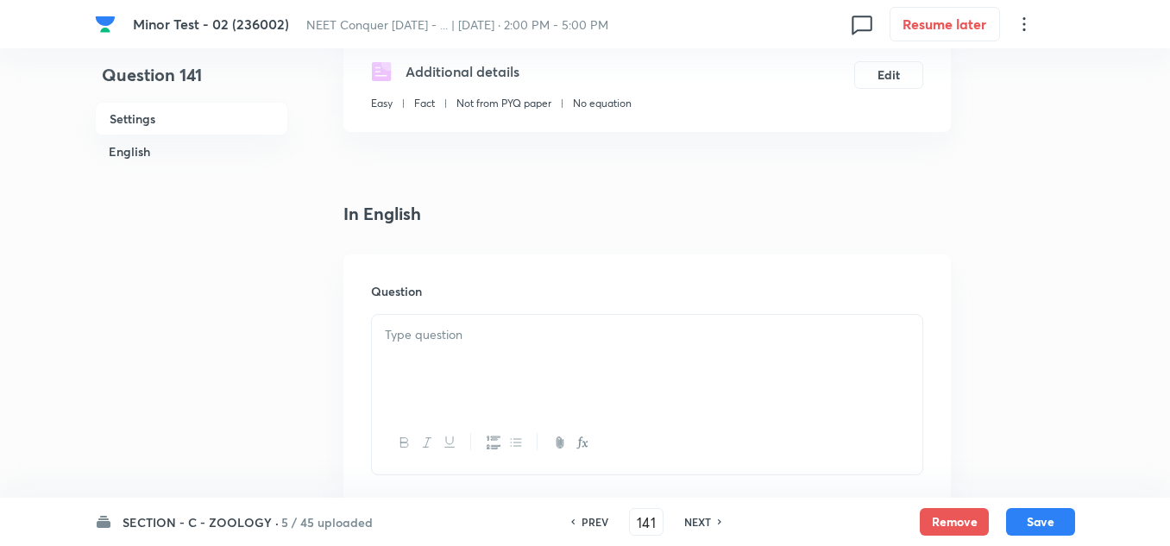
scroll to position [345, 0]
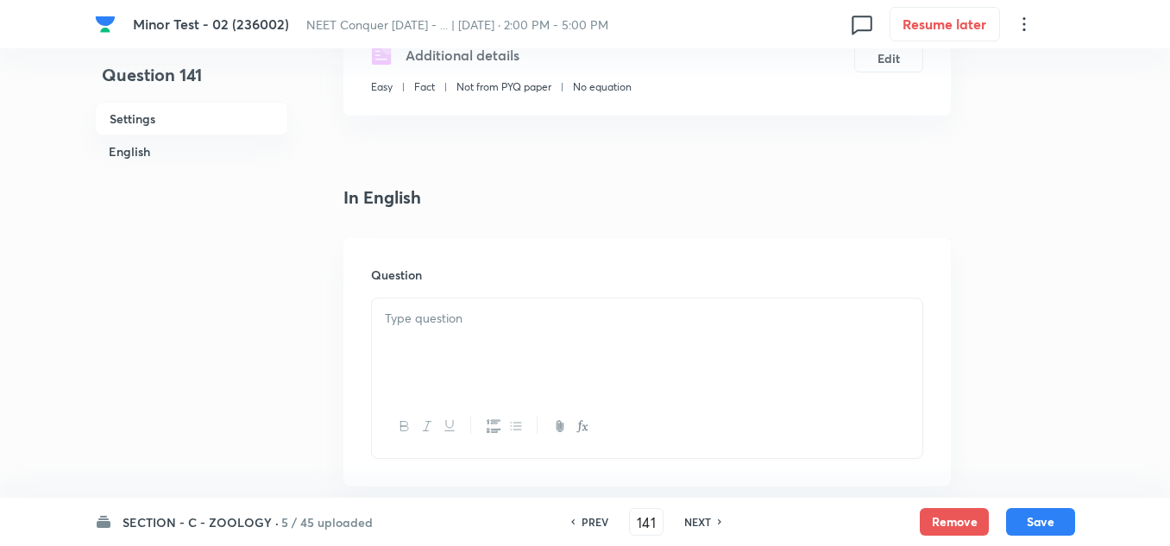
click at [438, 330] on div at bounding box center [647, 346] width 550 height 97
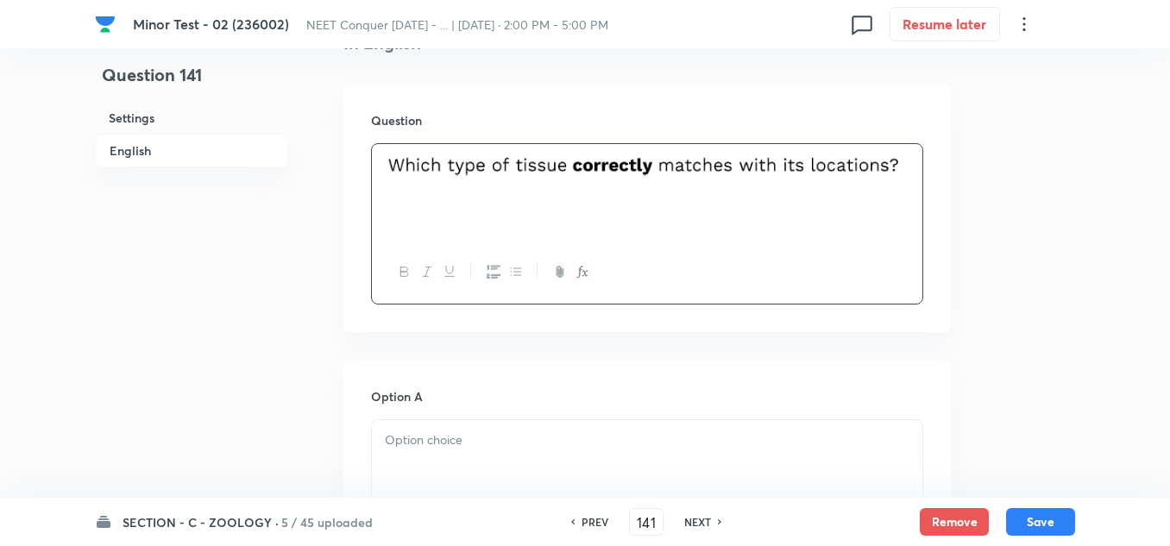
scroll to position [604, 0]
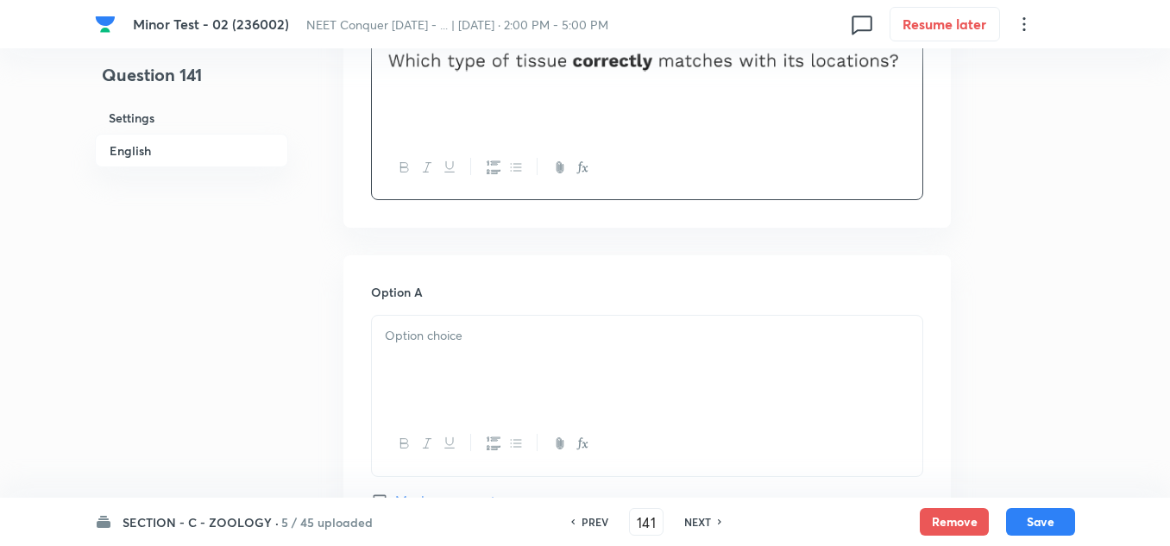
click at [458, 354] on div at bounding box center [647, 364] width 550 height 97
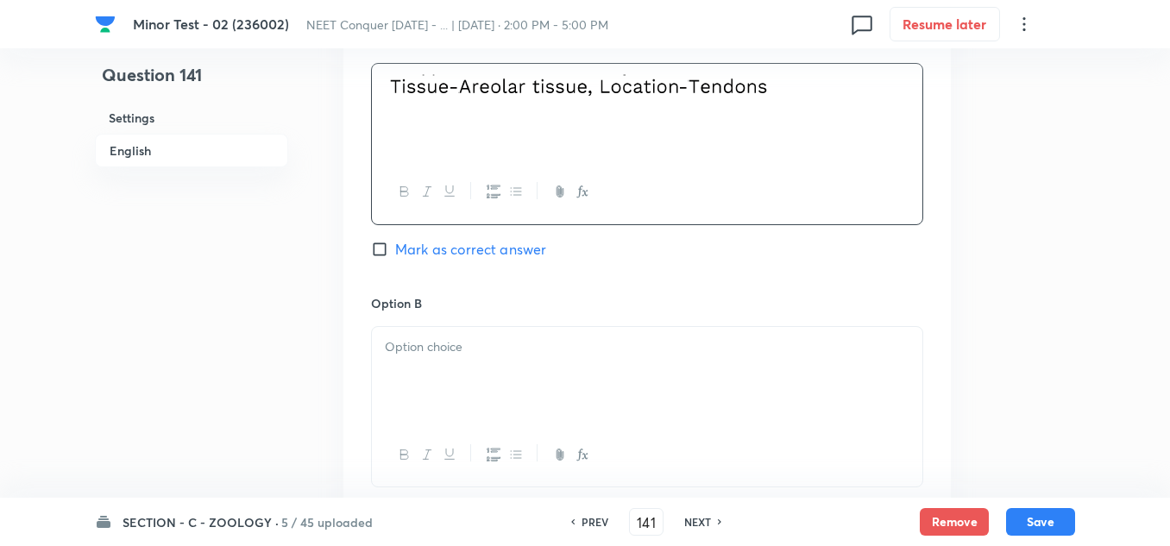
scroll to position [862, 0]
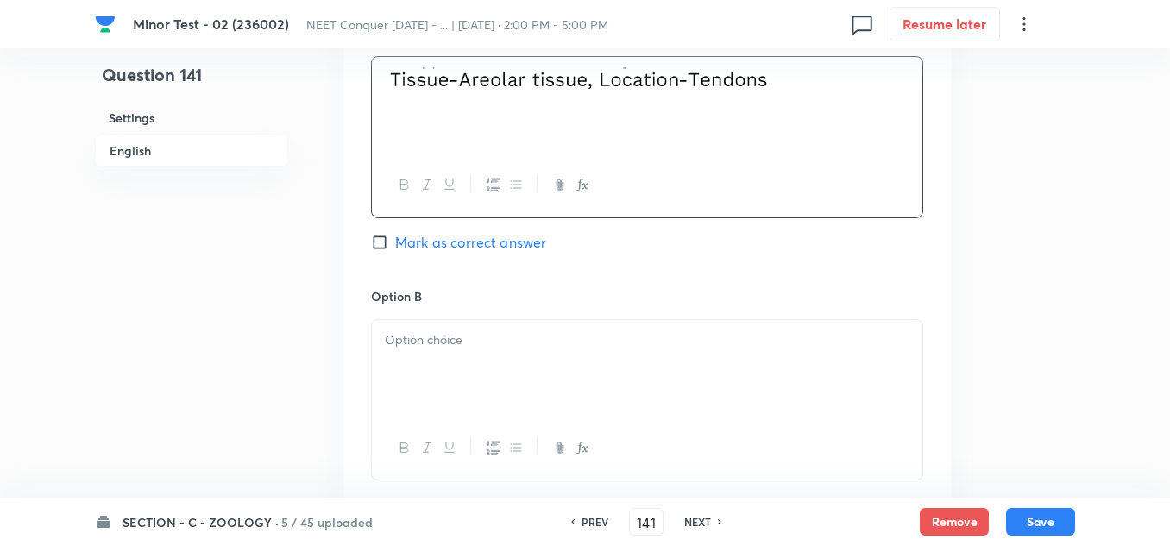
click at [496, 341] on p at bounding box center [647, 340] width 524 height 20
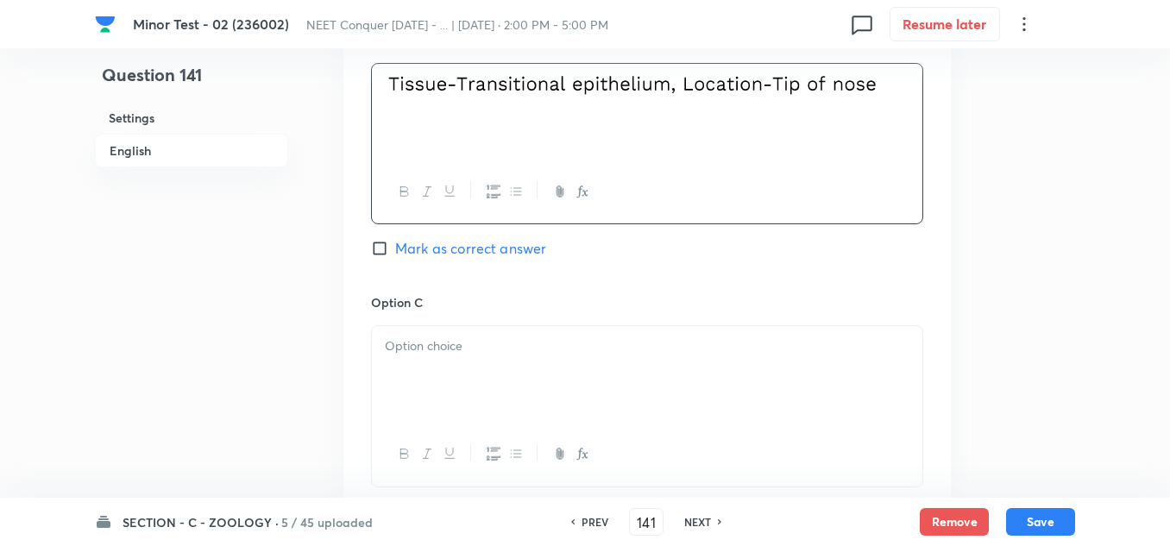
scroll to position [1121, 0]
click at [504, 366] on div at bounding box center [647, 371] width 550 height 97
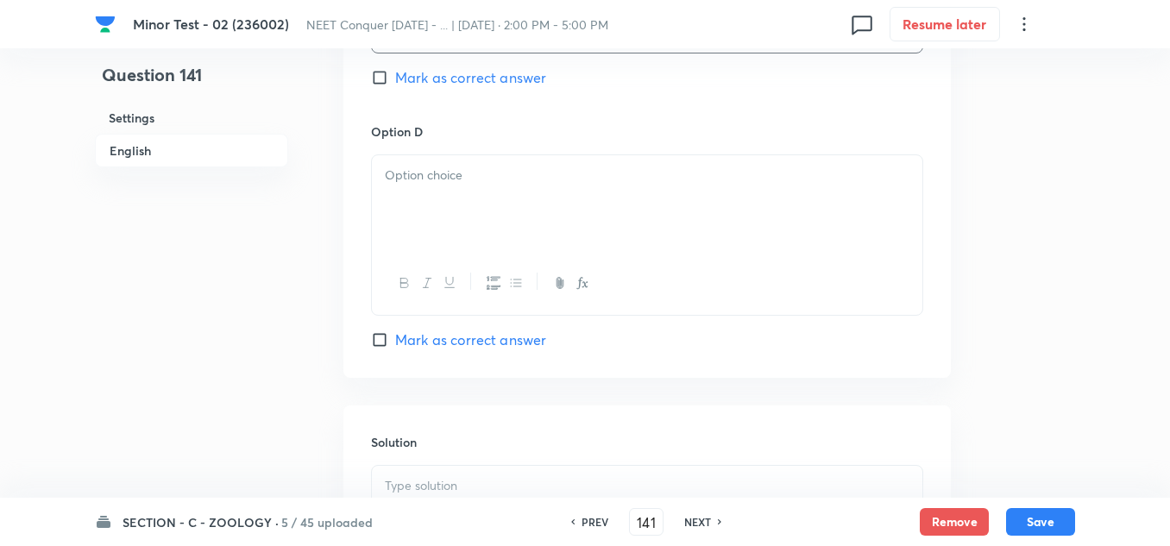
click at [518, 219] on div at bounding box center [647, 203] width 550 height 97
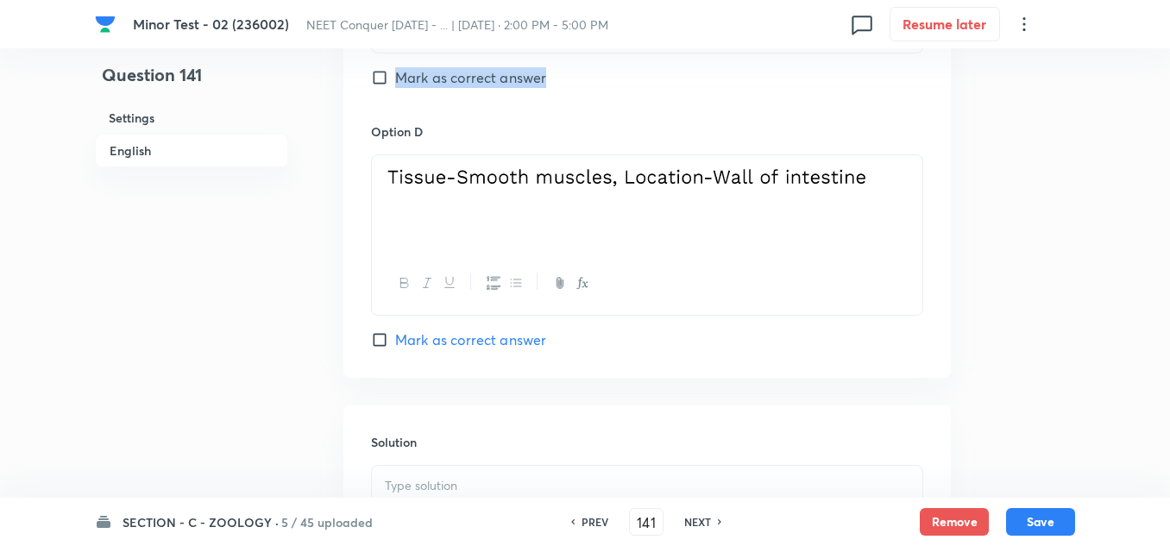
click at [384, 339] on input "Mark as correct answer" at bounding box center [383, 339] width 24 height 17
checkbox input "true"
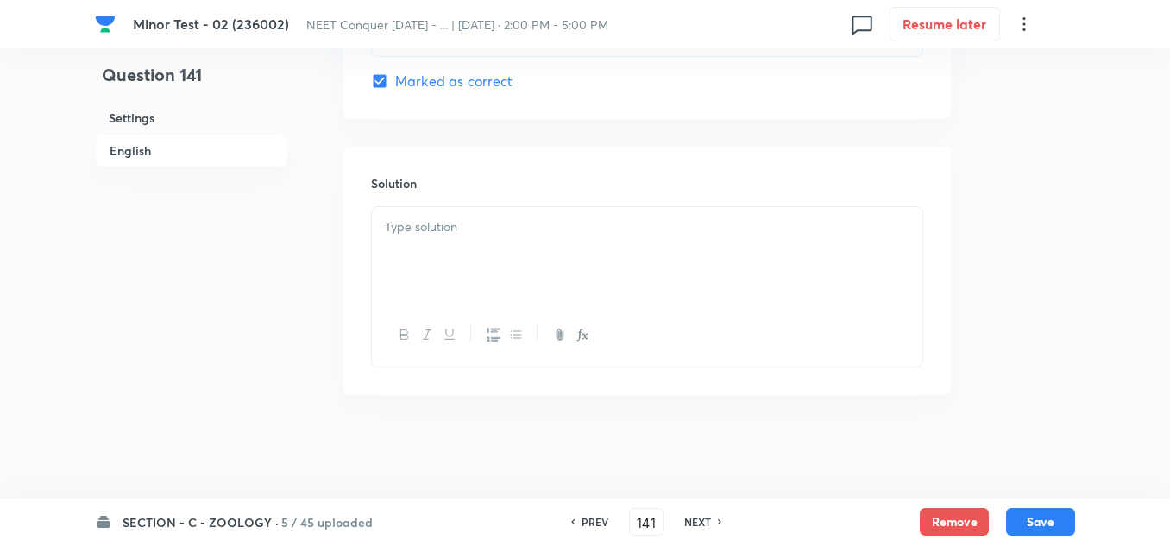
click at [478, 218] on p at bounding box center [647, 227] width 524 height 20
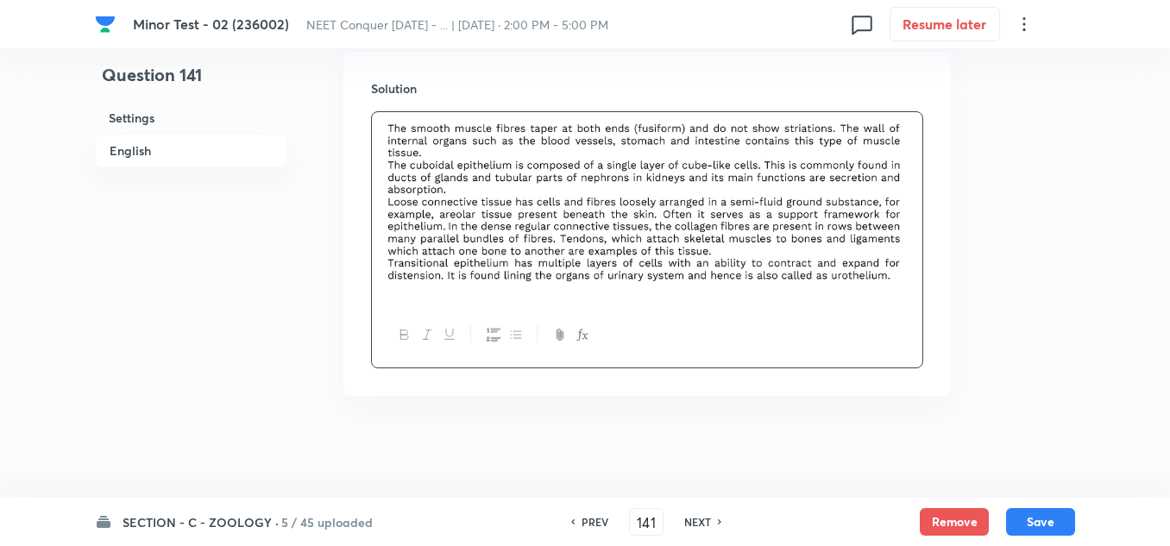
scroll to position [1908, 0]
click at [1031, 506] on div "SECTION - C - ZOOLOGY · 5 / 45 uploaded PREV 141 ​ NEXT Remove Save" at bounding box center [585, 522] width 980 height 48
click at [1032, 514] on button "Save" at bounding box center [1040, 520] width 69 height 28
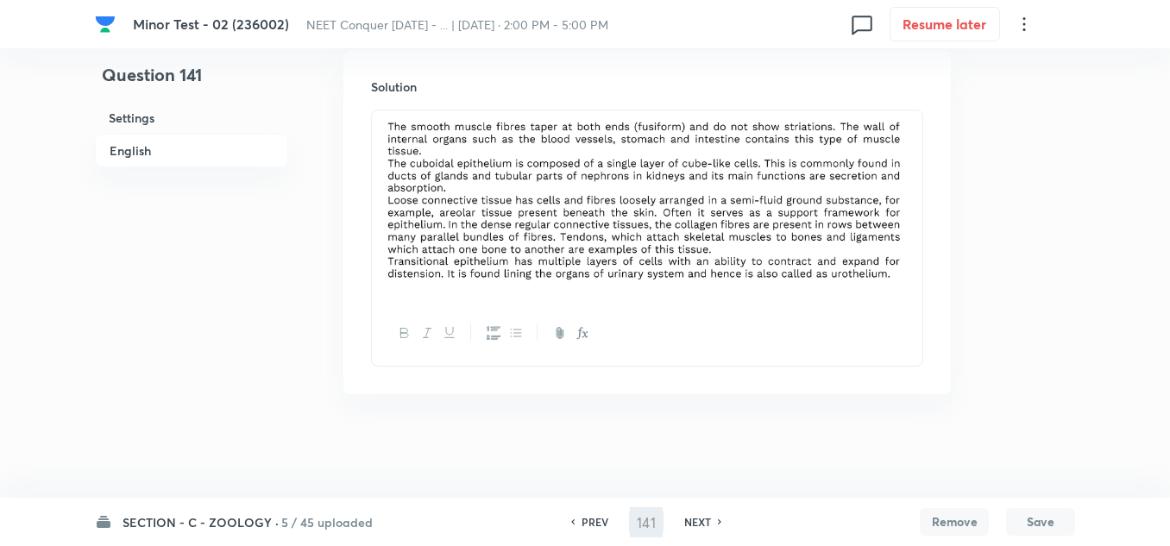
type input "142"
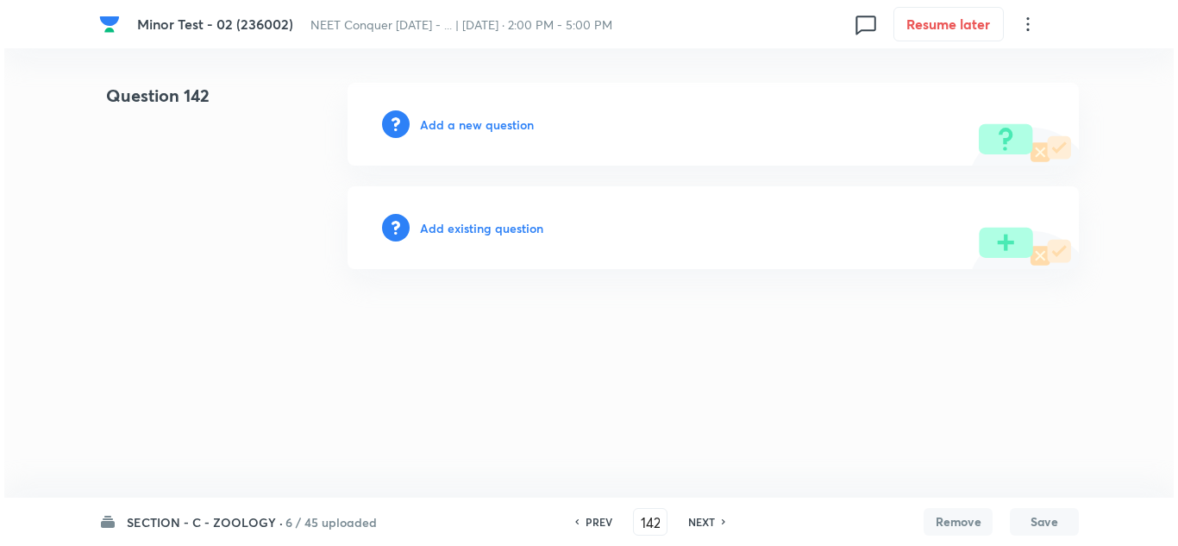
scroll to position [0, 0]
click at [464, 122] on h6 "Add a new question" at bounding box center [477, 125] width 114 height 18
click at [461, 126] on h6 "Choose a question type" at bounding box center [486, 125] width 133 height 18
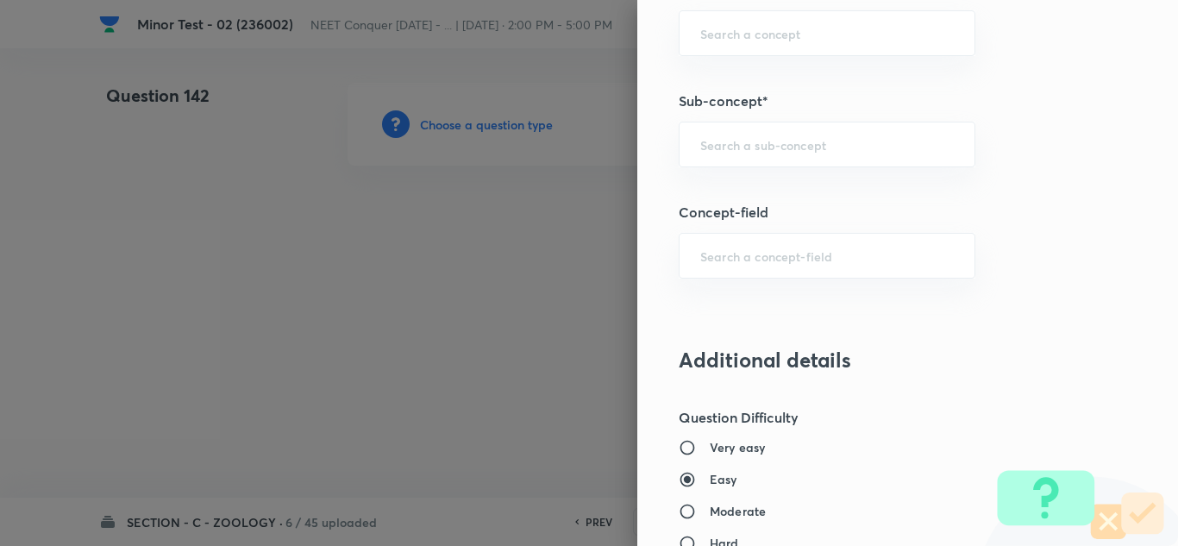
scroll to position [1121, 0]
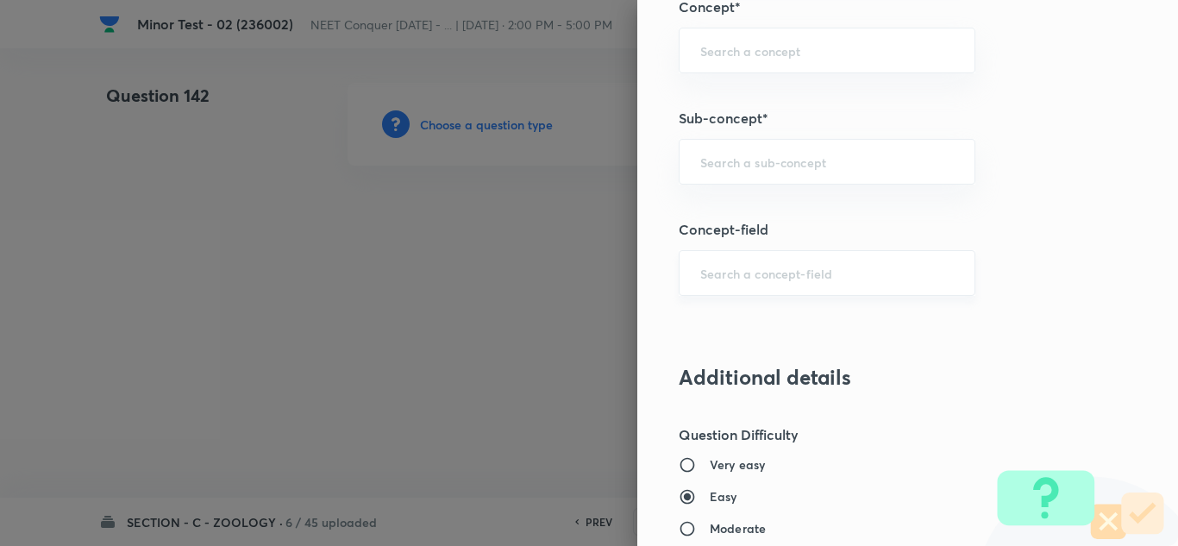
click at [752, 283] on div "​" at bounding box center [827, 273] width 297 height 46
paste input "Structural Organization in Animals"
type input "Structural Organization in Animals"
click at [781, 166] on input "text" at bounding box center [827, 162] width 254 height 16
paste input "Structural Organization in Animals"
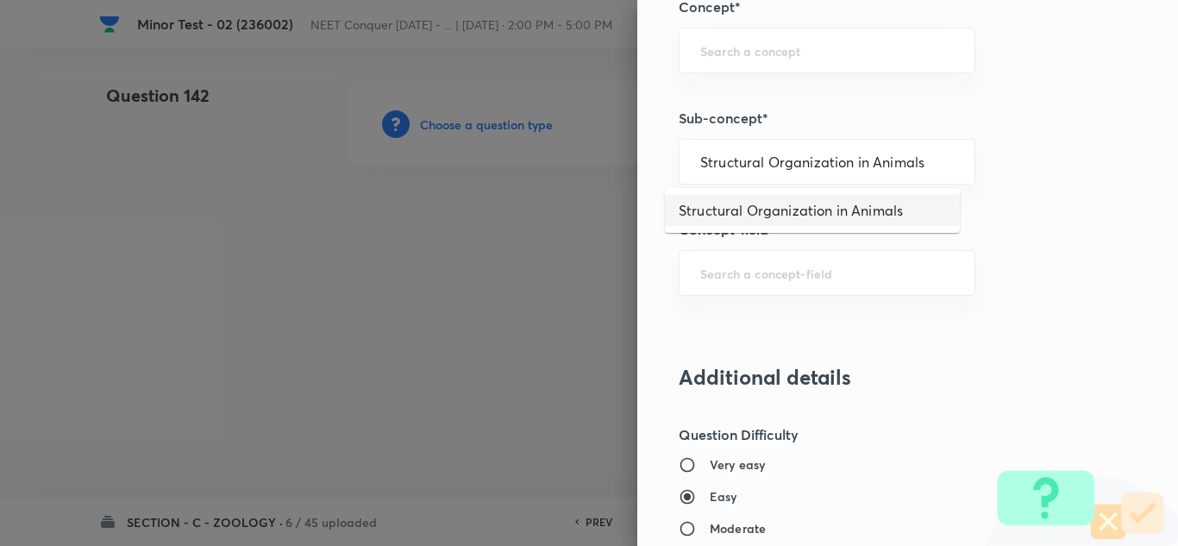
click at [813, 208] on li "Structural Organization in Animals" at bounding box center [812, 210] width 295 height 31
type input "Structural Organization in Animals"
type input "Biology"
type input "Structural Organisation"
type input "Structural Organisation in Animals"
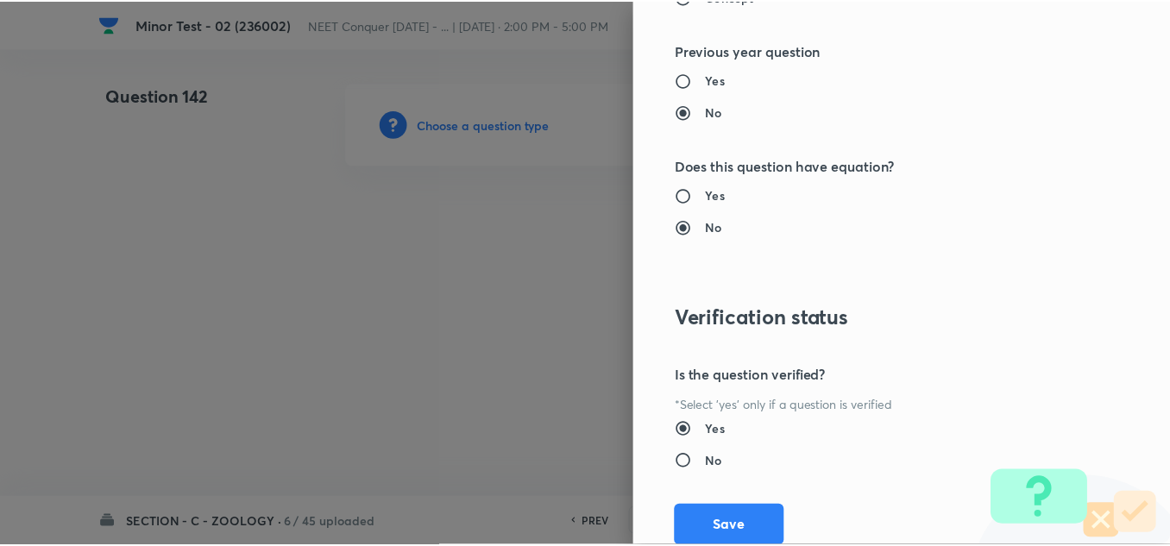
scroll to position [1921, 0]
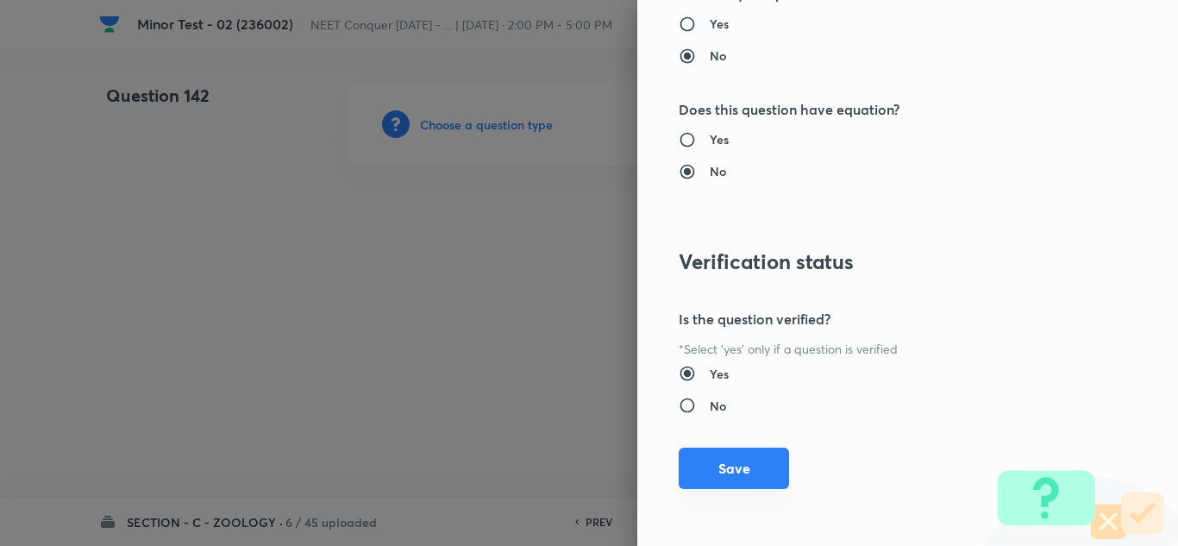
click at [742, 478] on button "Save" at bounding box center [734, 468] width 110 height 41
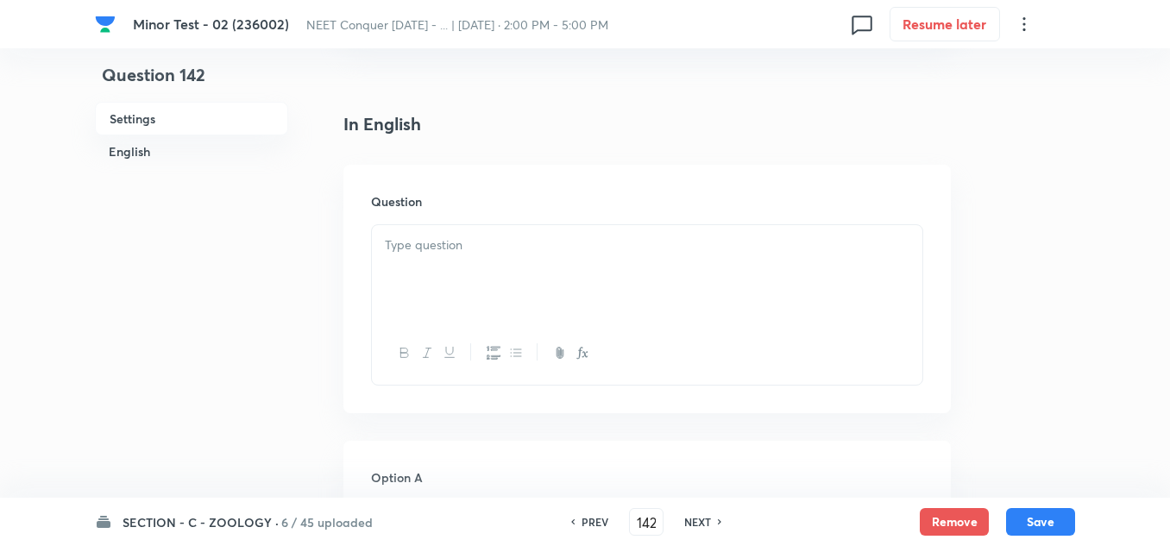
scroll to position [431, 0]
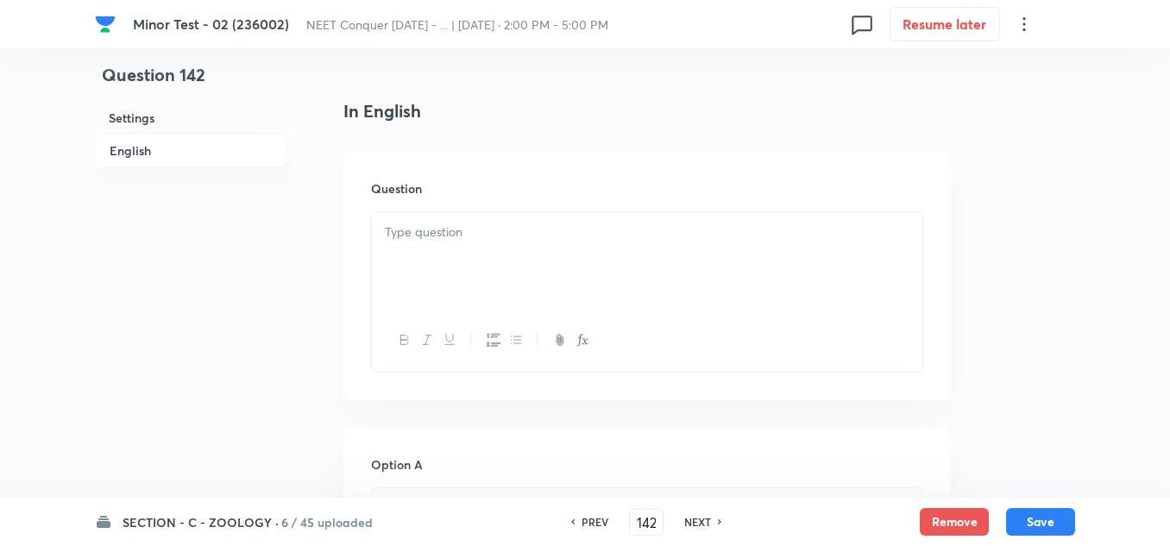
click at [448, 253] on div at bounding box center [647, 260] width 550 height 97
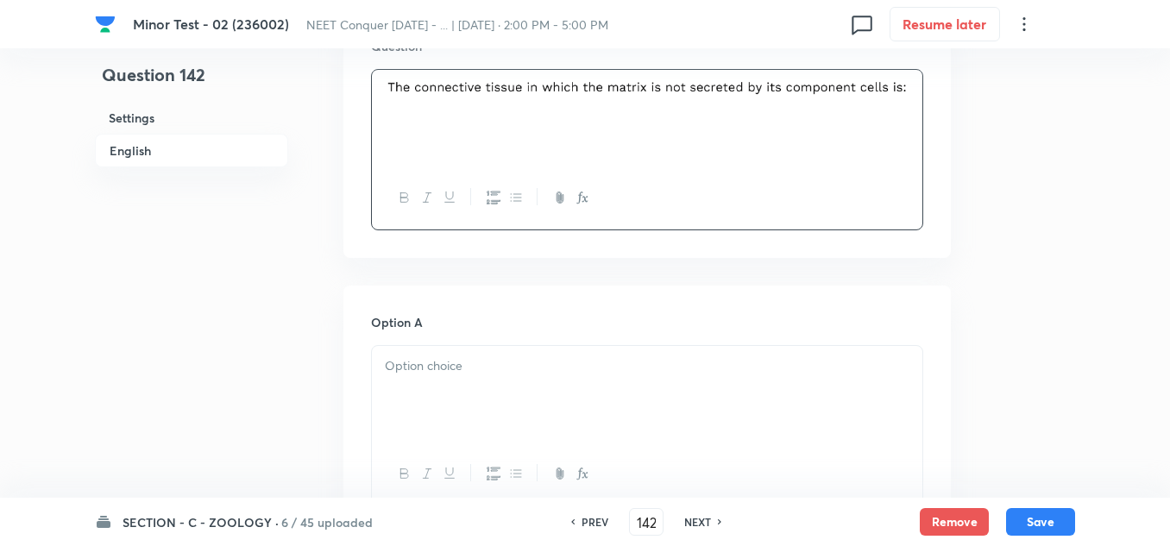
scroll to position [690, 0]
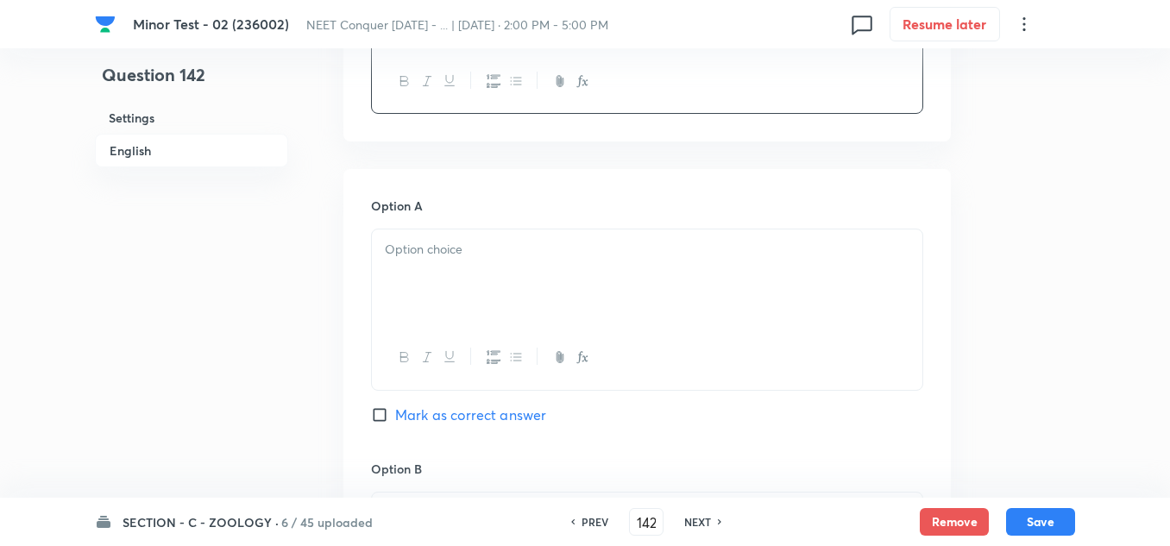
click at [411, 269] on div at bounding box center [647, 277] width 550 height 97
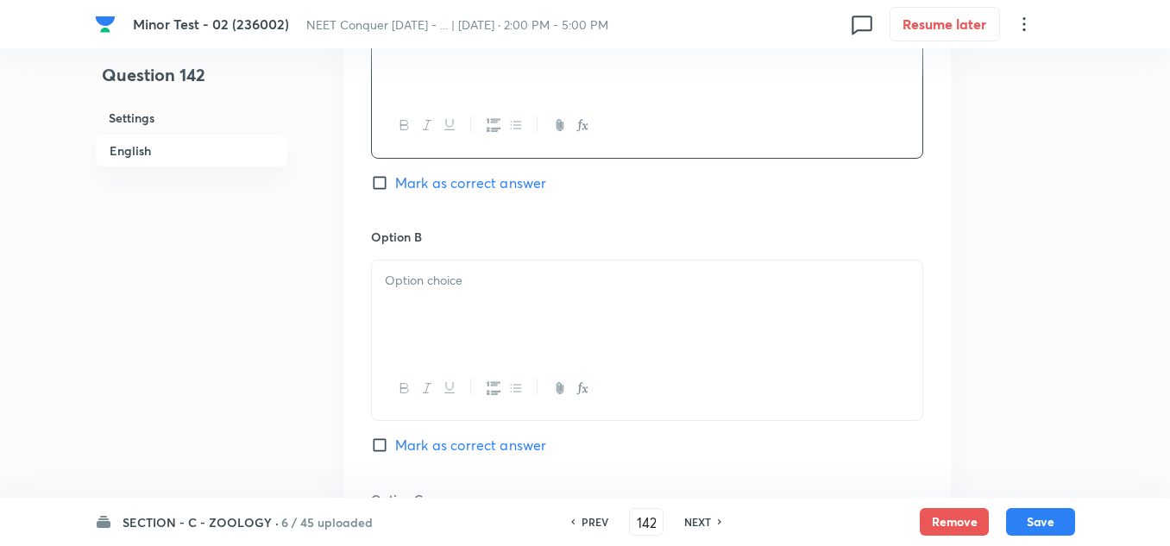
scroll to position [949, 0]
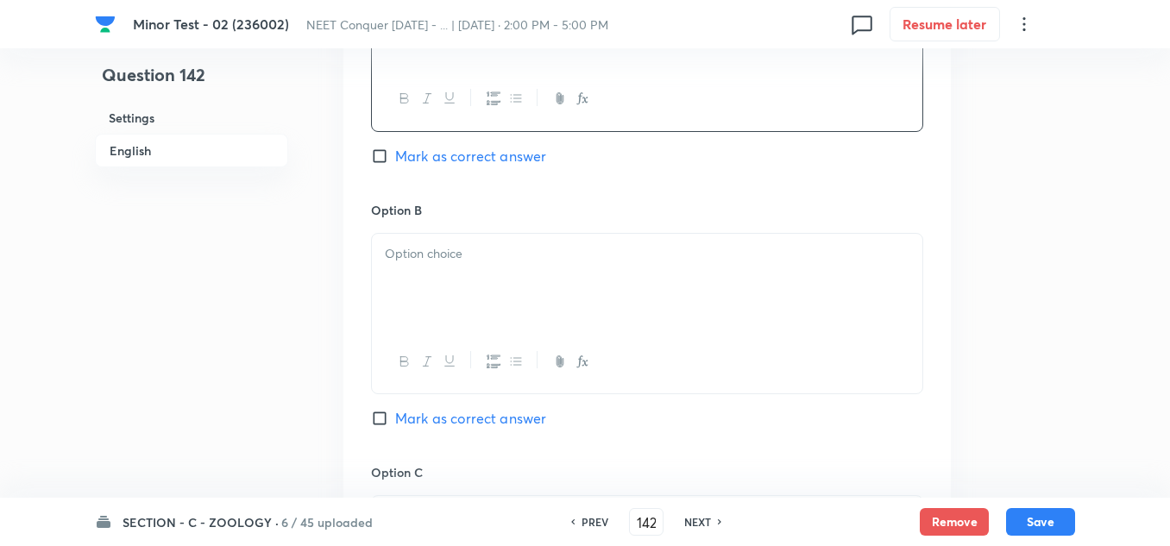
click at [427, 267] on div at bounding box center [647, 282] width 550 height 97
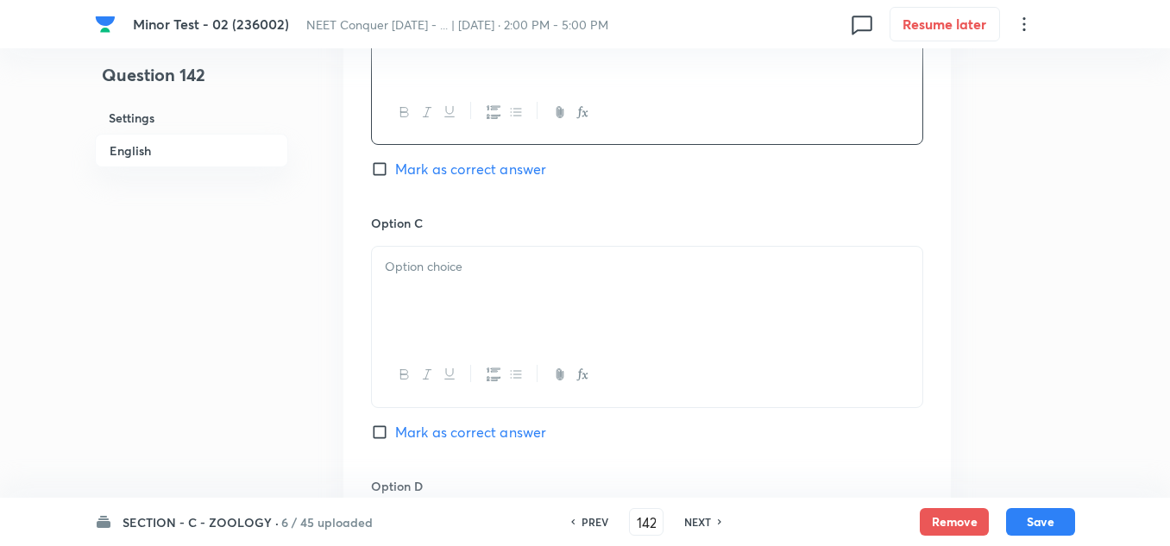
scroll to position [1207, 0]
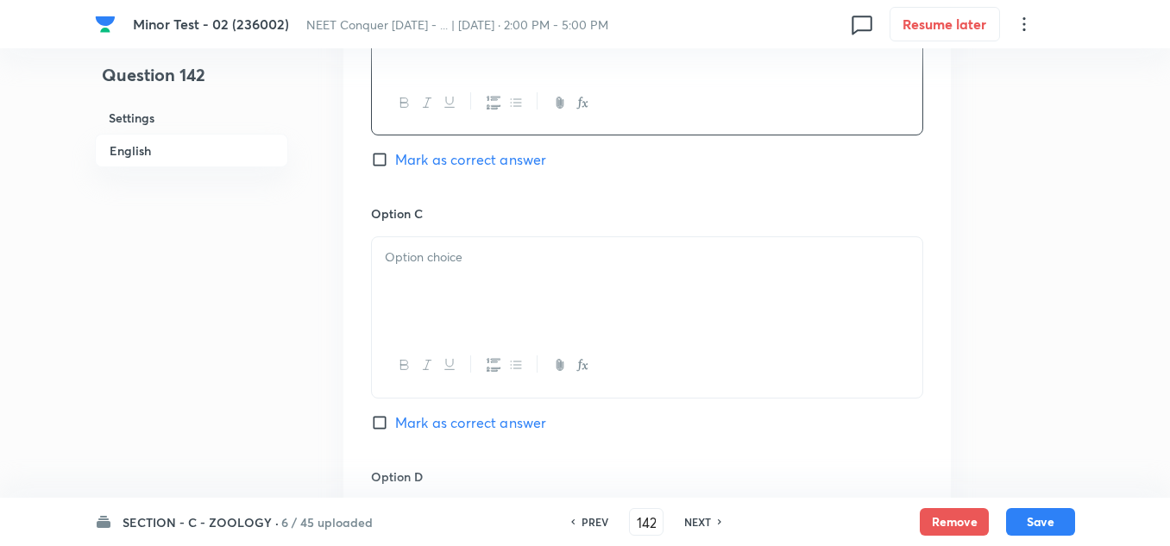
click at [437, 263] on p at bounding box center [647, 258] width 524 height 20
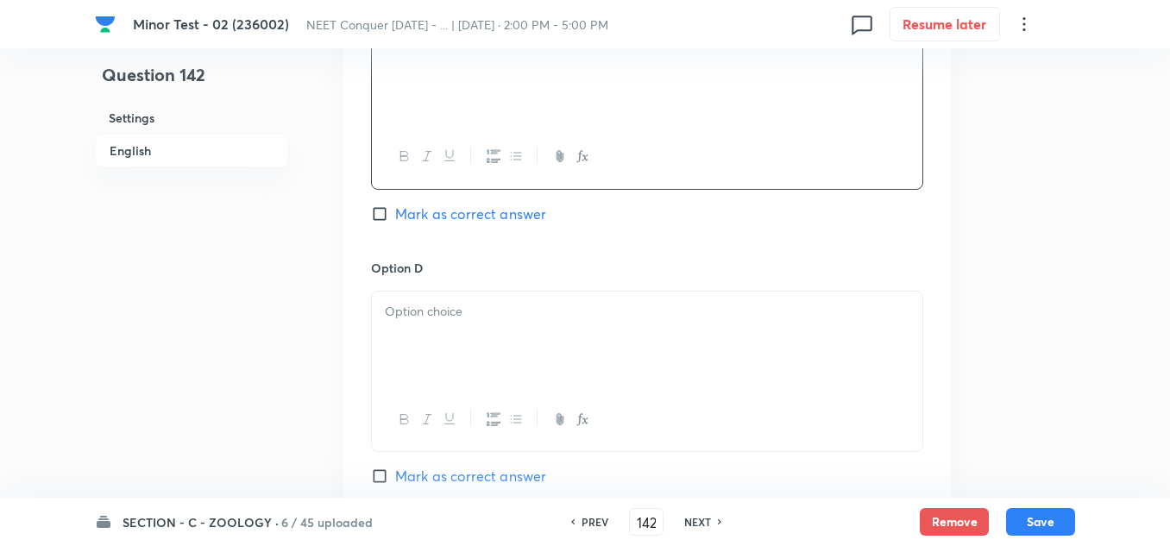
scroll to position [1466, 0]
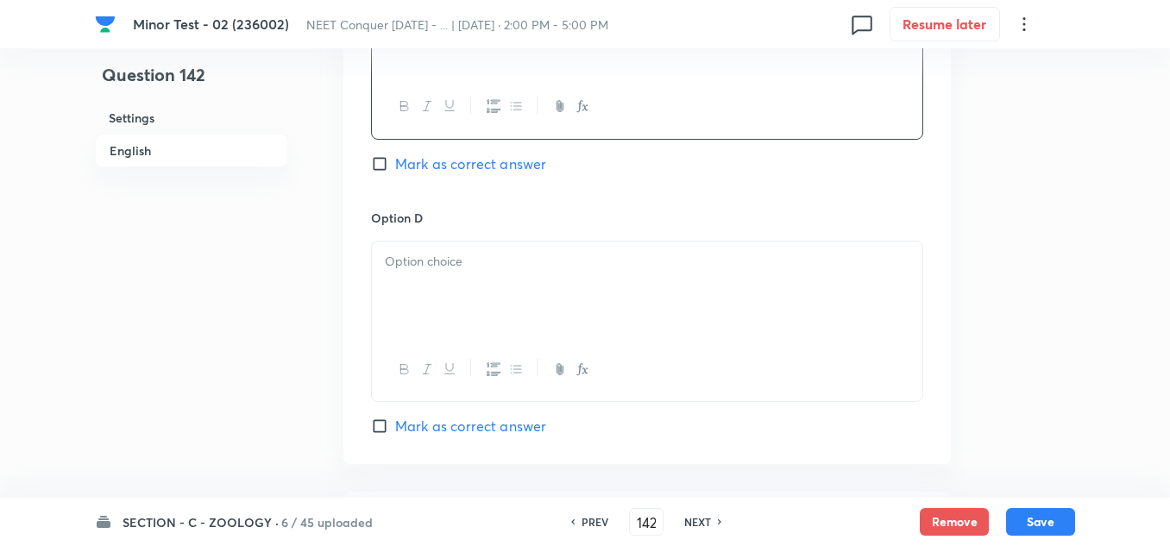
click at [459, 277] on div at bounding box center [647, 289] width 550 height 97
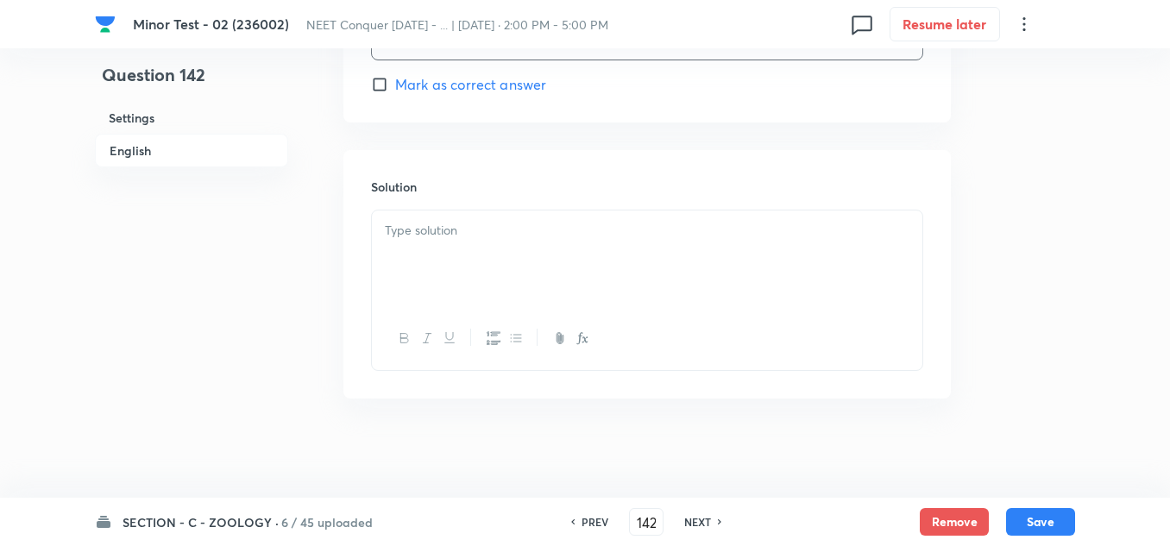
scroll to position [1811, 0]
click at [487, 259] on div at bounding box center [647, 255] width 550 height 97
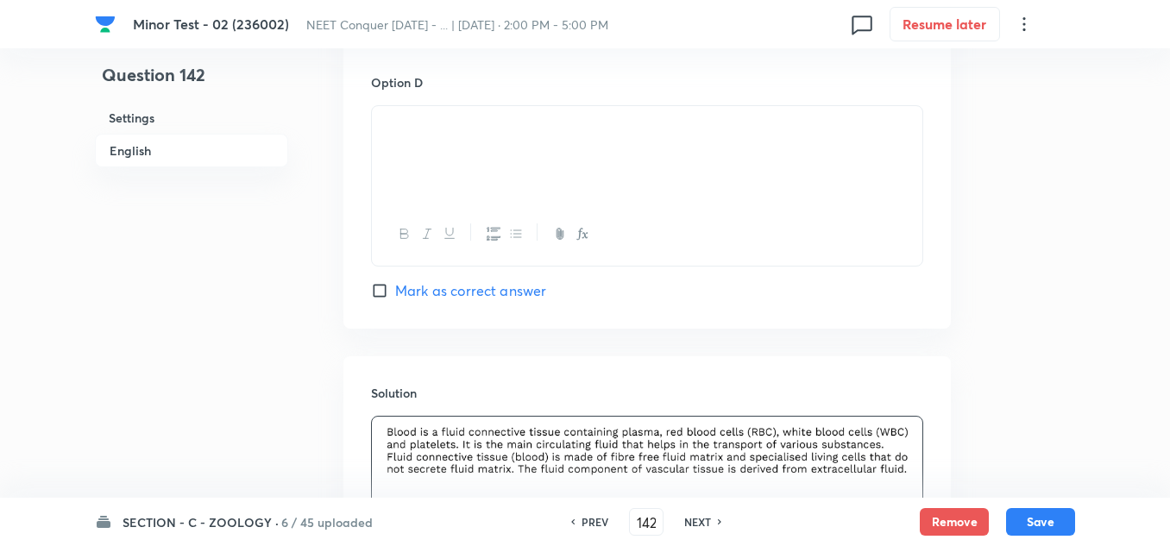
scroll to position [1466, 0]
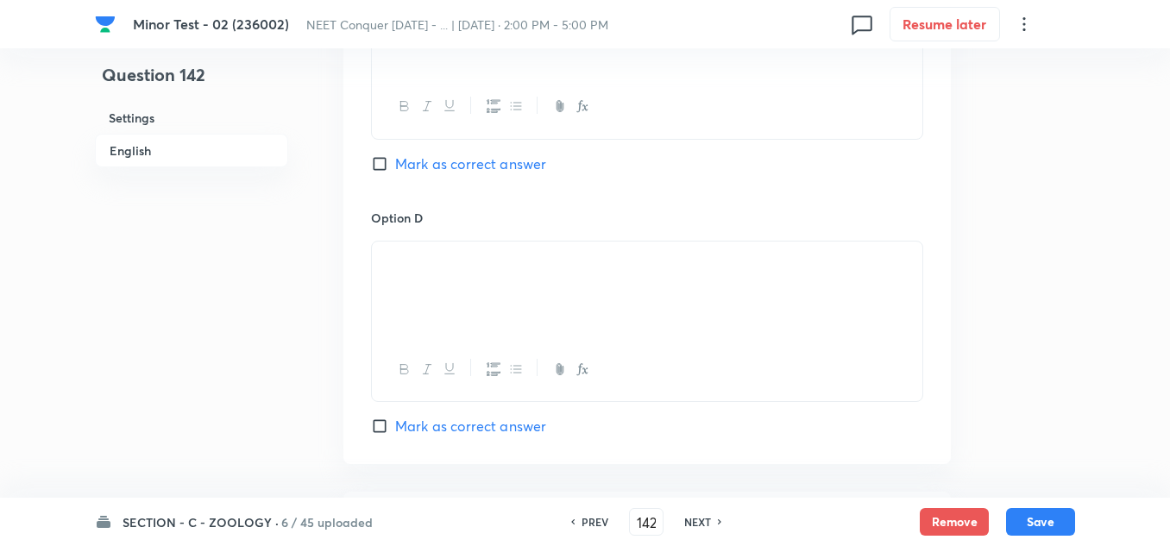
click at [380, 162] on input "Mark as correct answer" at bounding box center [383, 163] width 24 height 17
click at [379, 162] on input "Marked as correct" at bounding box center [383, 163] width 24 height 17
checkbox input "true"
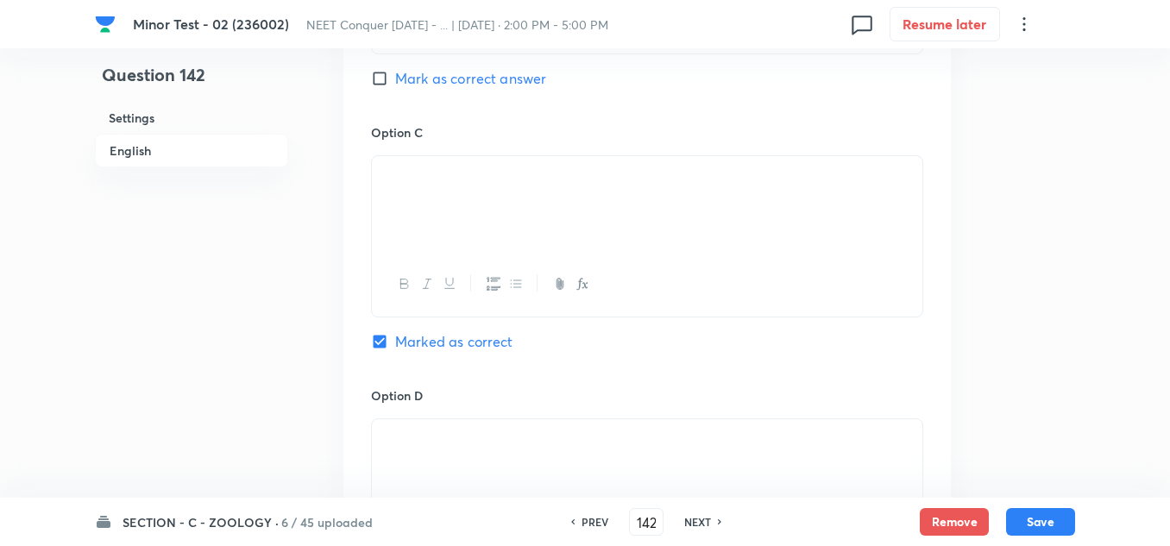
scroll to position [1294, 0]
click at [382, 74] on input "Mark as correct answer" at bounding box center [383, 73] width 24 height 17
checkbox input "true"
checkbox input "false"
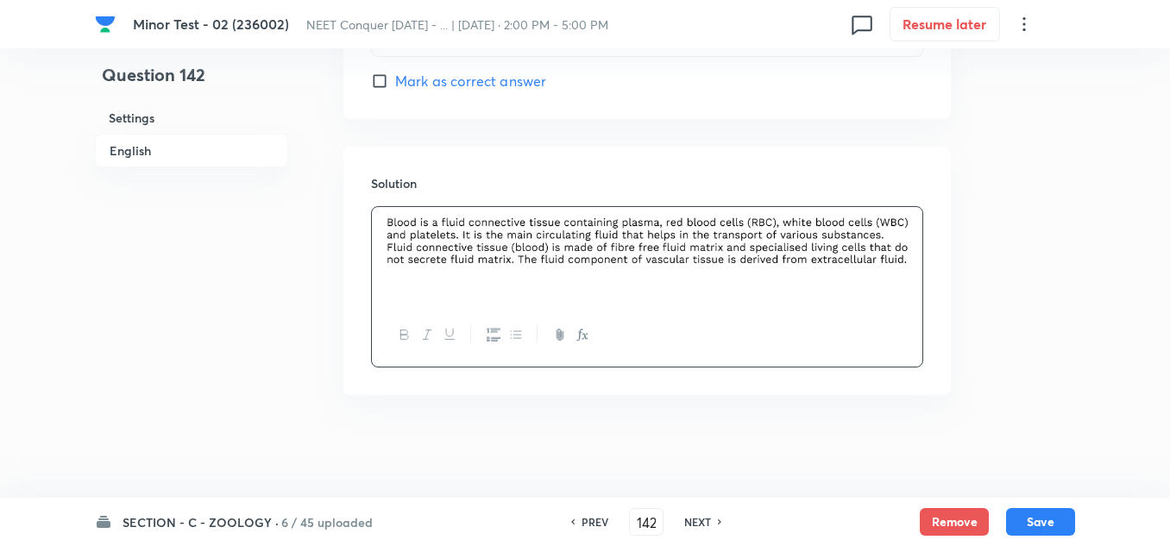
scroll to position [1812, 0]
click at [1088, 532] on div "SECTION - C - ZOOLOGY · 6 / 45 uploaded PREV 142 ​ NEXT Remove Save" at bounding box center [585, 522] width 1170 height 48
click at [1066, 521] on button "Save" at bounding box center [1040, 520] width 69 height 28
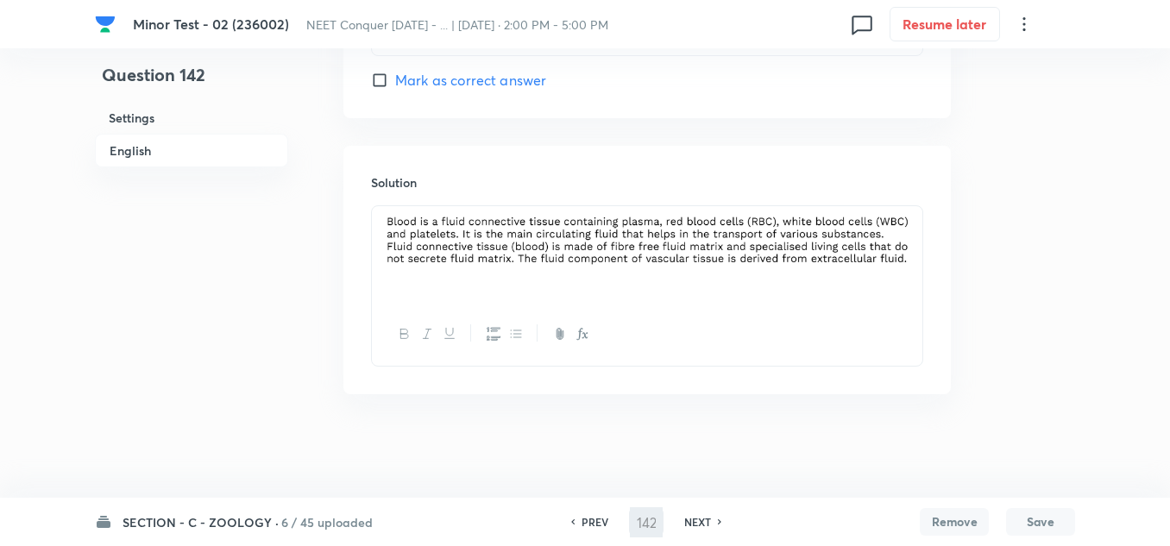
type input "143"
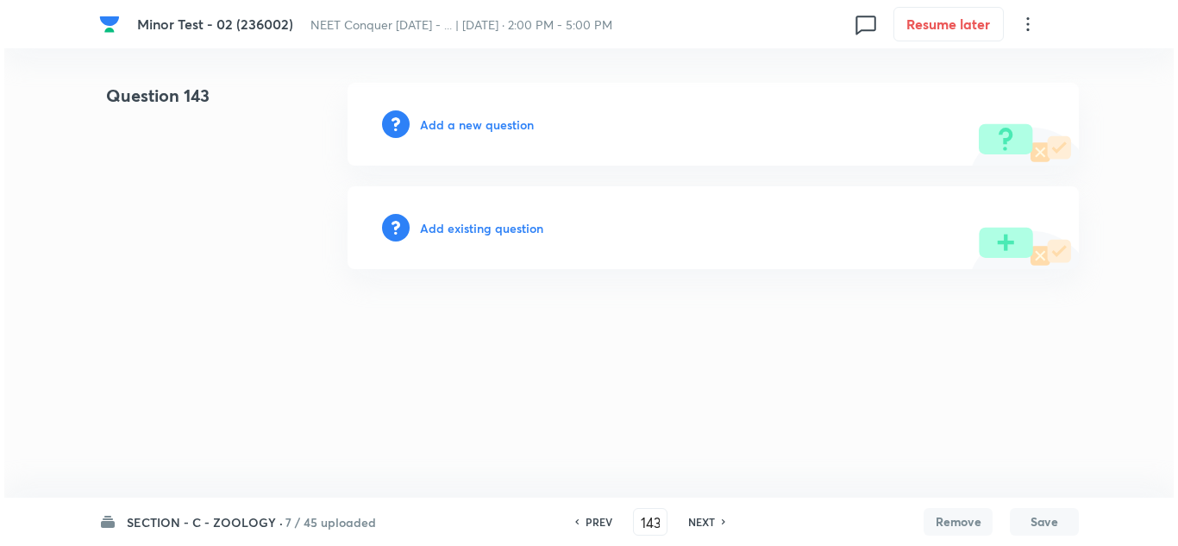
scroll to position [0, 0]
click at [484, 116] on h6 "Add a new question" at bounding box center [477, 125] width 114 height 18
click at [486, 121] on h6 "Choose a question type" at bounding box center [486, 125] width 133 height 18
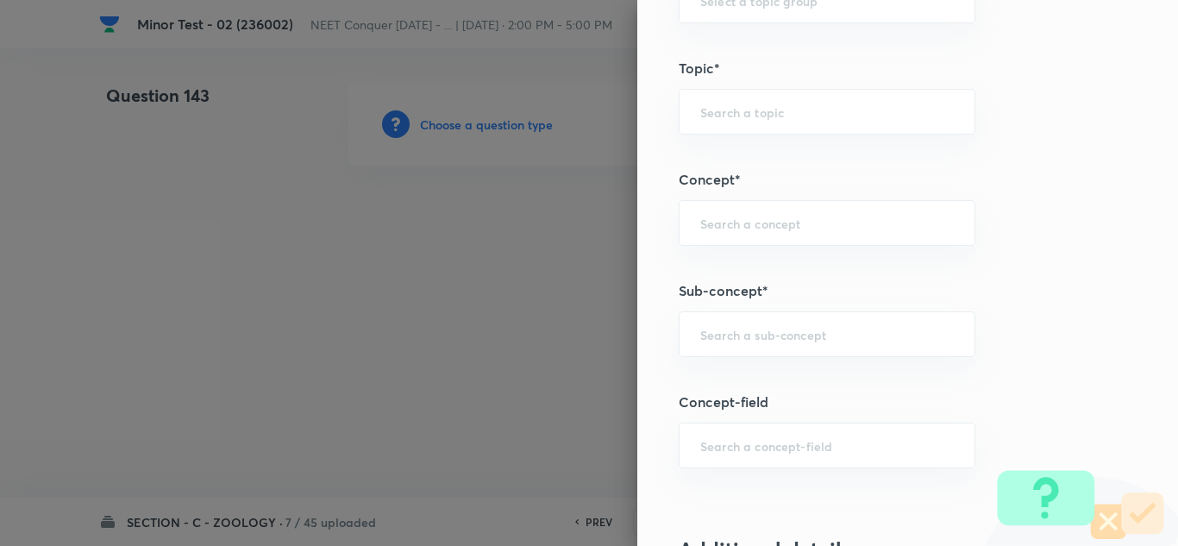
scroll to position [1035, 0]
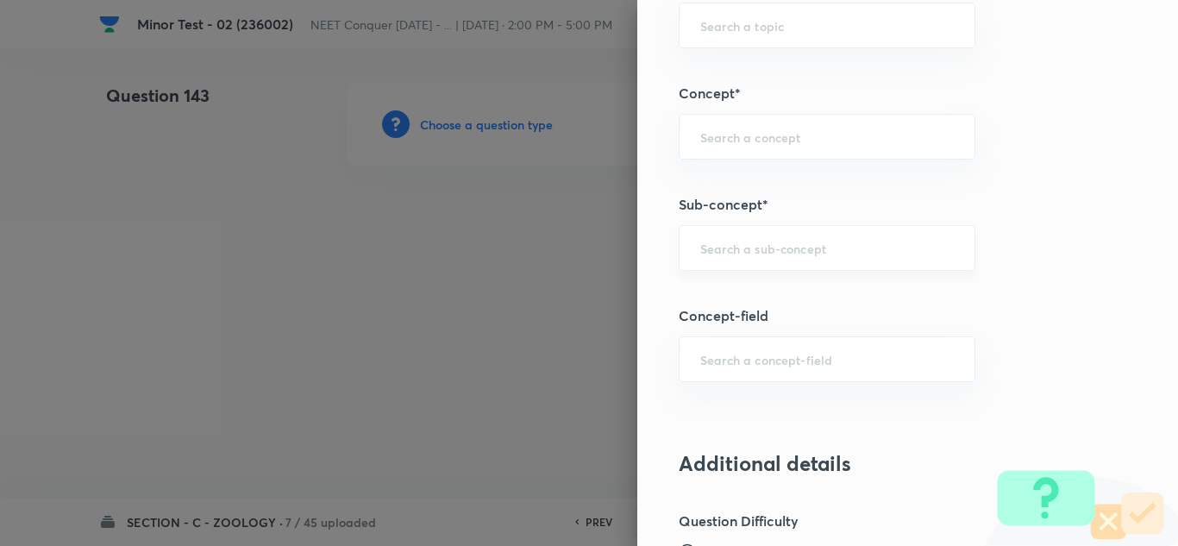
click at [725, 233] on div "​" at bounding box center [827, 248] width 297 height 46
click at [712, 254] on input "text" at bounding box center [827, 248] width 254 height 16
paste input "Structural Organization in Animals"
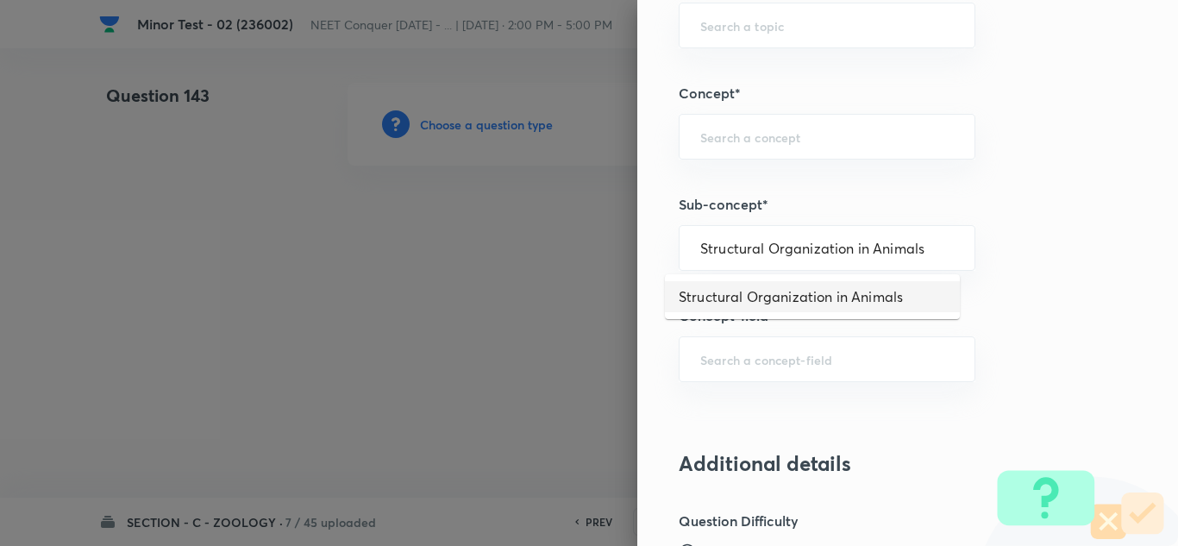
click at [726, 297] on li "Structural Organization in Animals" at bounding box center [812, 296] width 295 height 31
type input "Structural Organization in Animals"
type input "Biology"
type input "Structural Organisation"
type input "Structural Organisation in Animals"
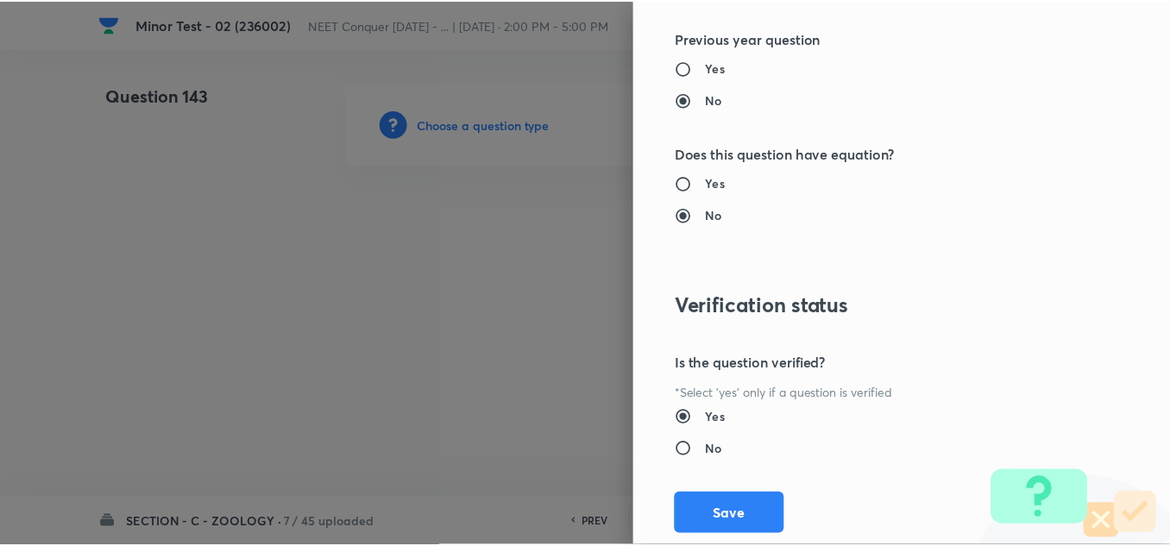
scroll to position [1921, 0]
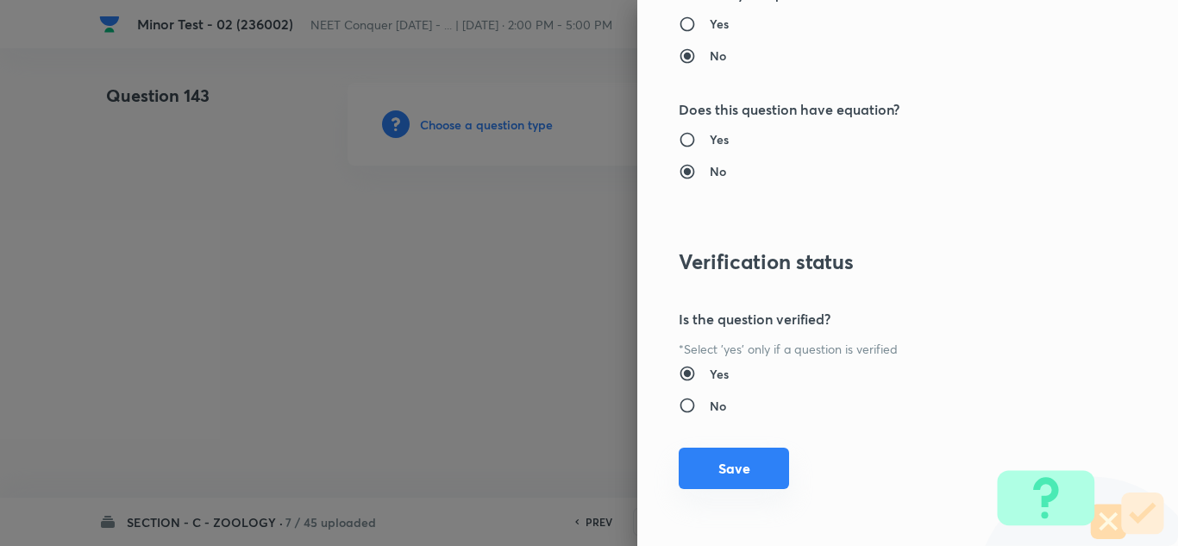
click at [728, 471] on button "Save" at bounding box center [734, 468] width 110 height 41
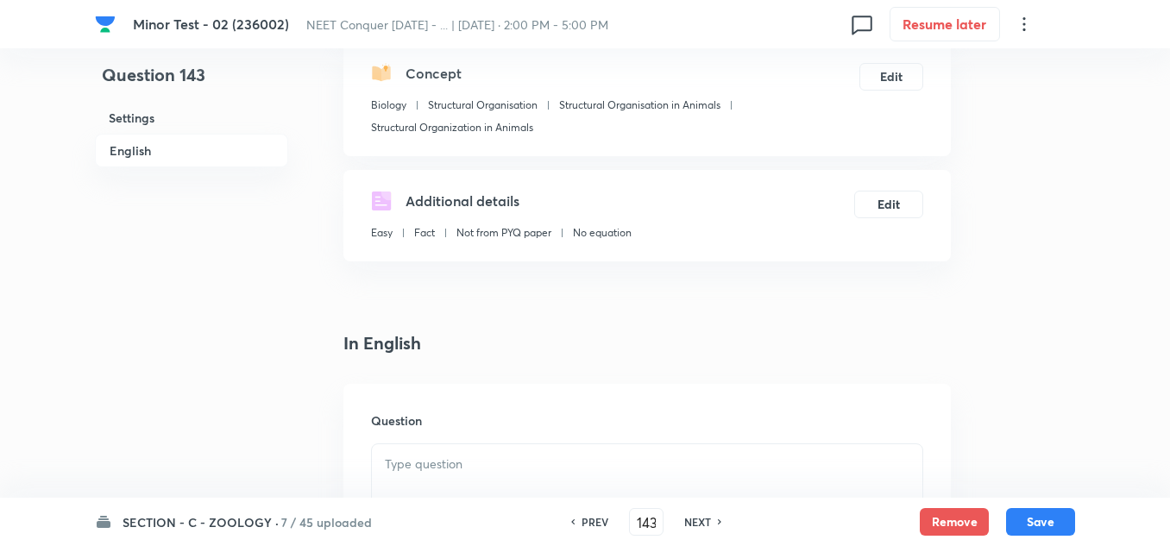
scroll to position [431, 0]
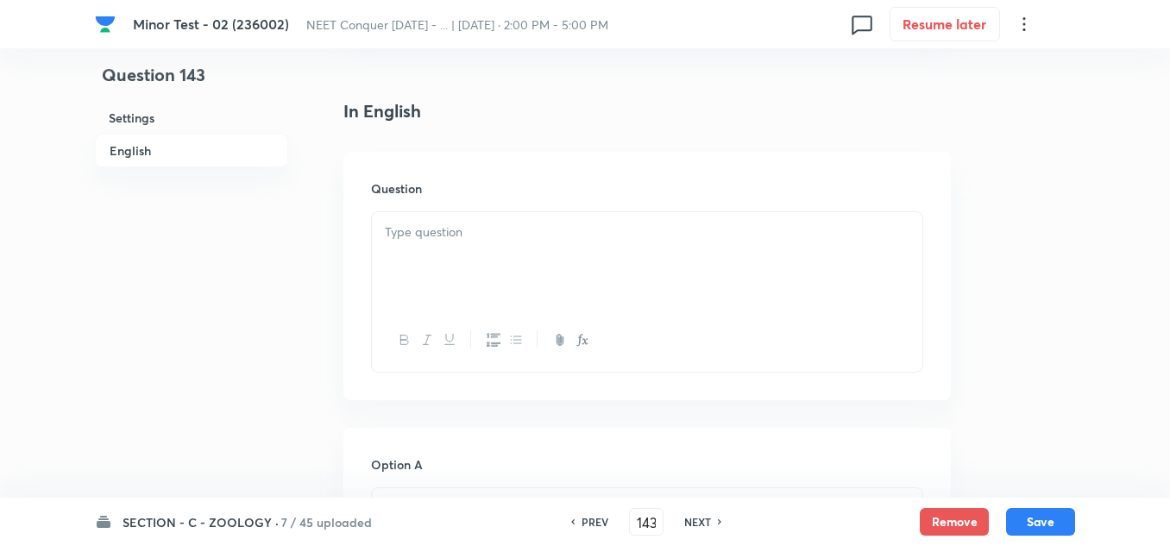
click at [434, 280] on div at bounding box center [647, 260] width 550 height 97
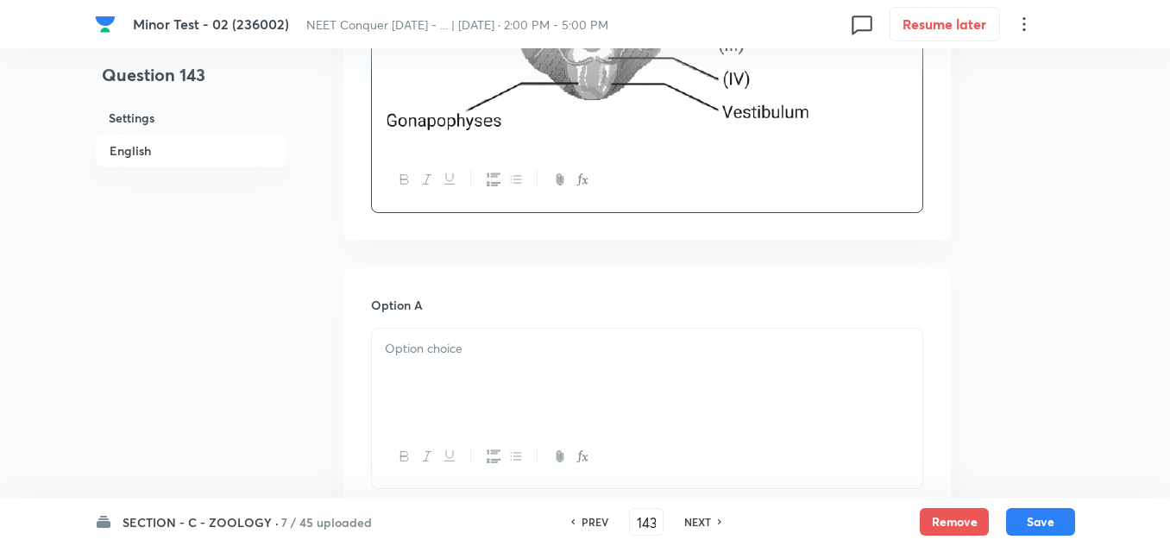
scroll to position [949, 0]
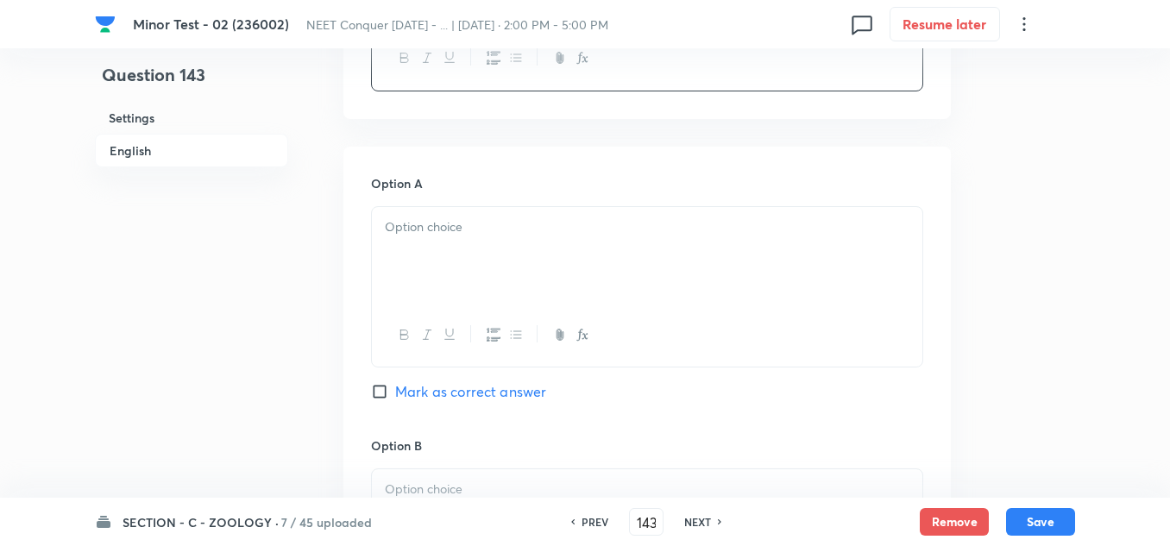
click at [492, 255] on div at bounding box center [647, 255] width 550 height 97
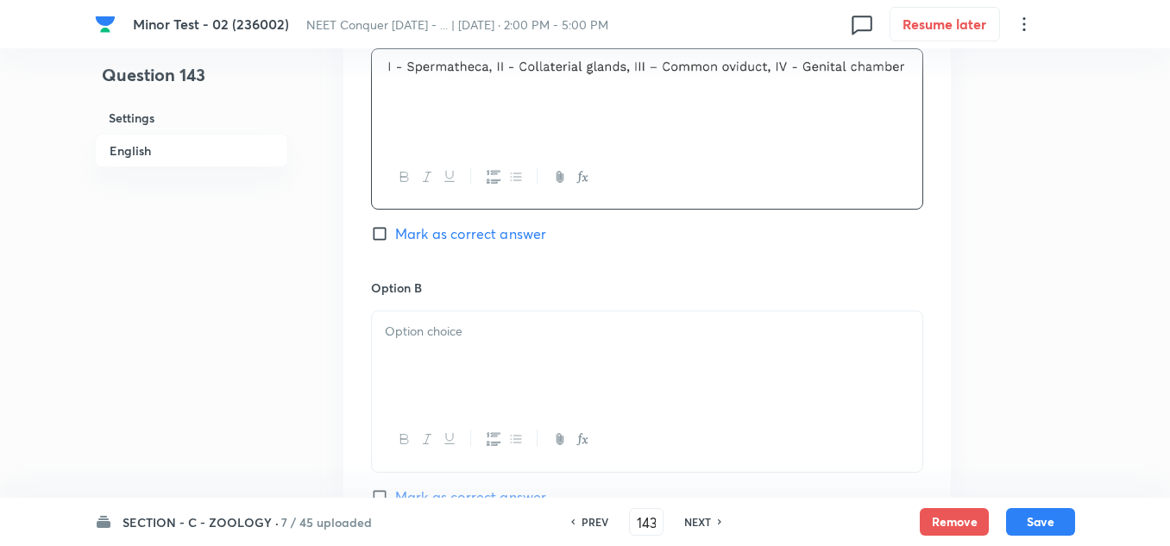
scroll to position [1121, 0]
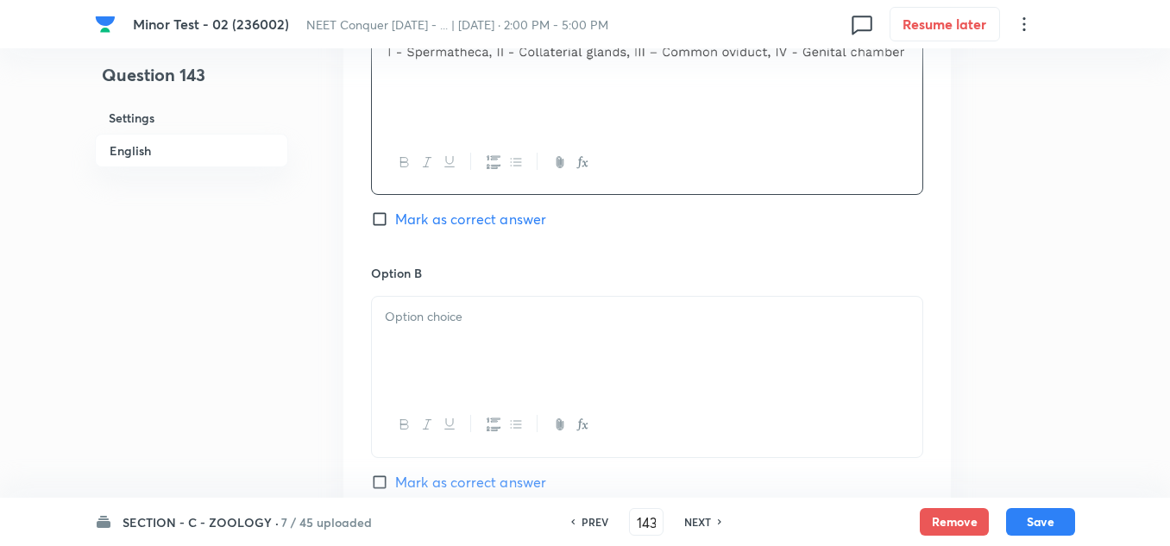
click at [467, 329] on div at bounding box center [647, 345] width 550 height 97
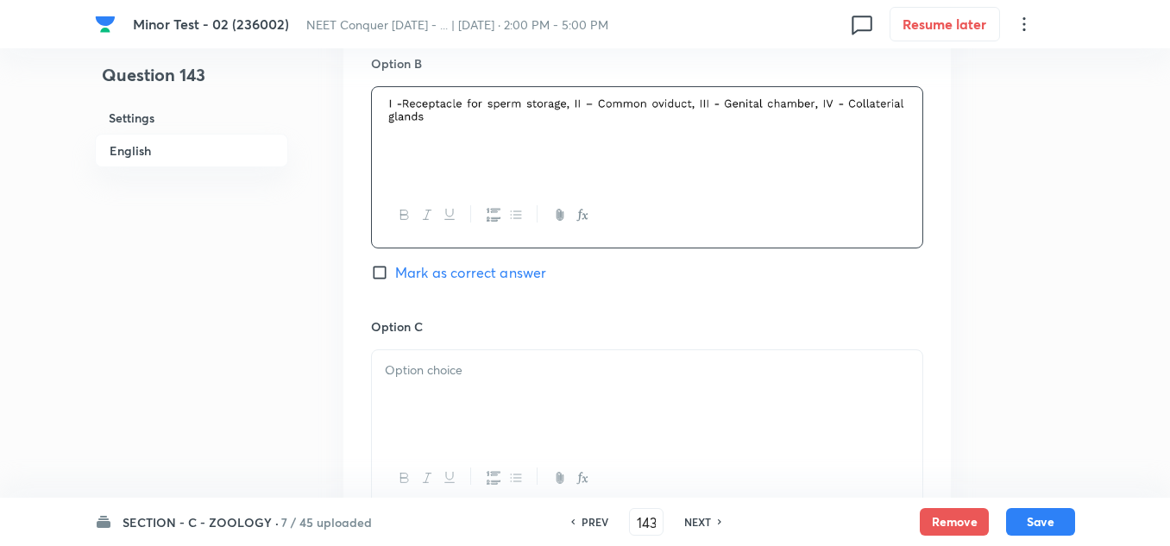
scroll to position [1380, 0]
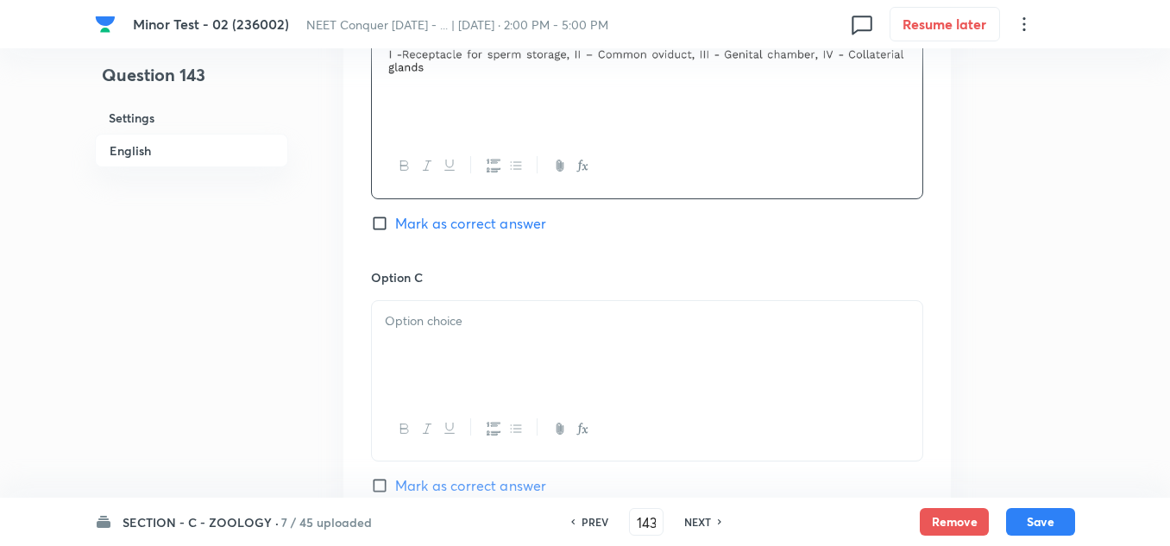
click at [429, 320] on p at bounding box center [647, 321] width 524 height 20
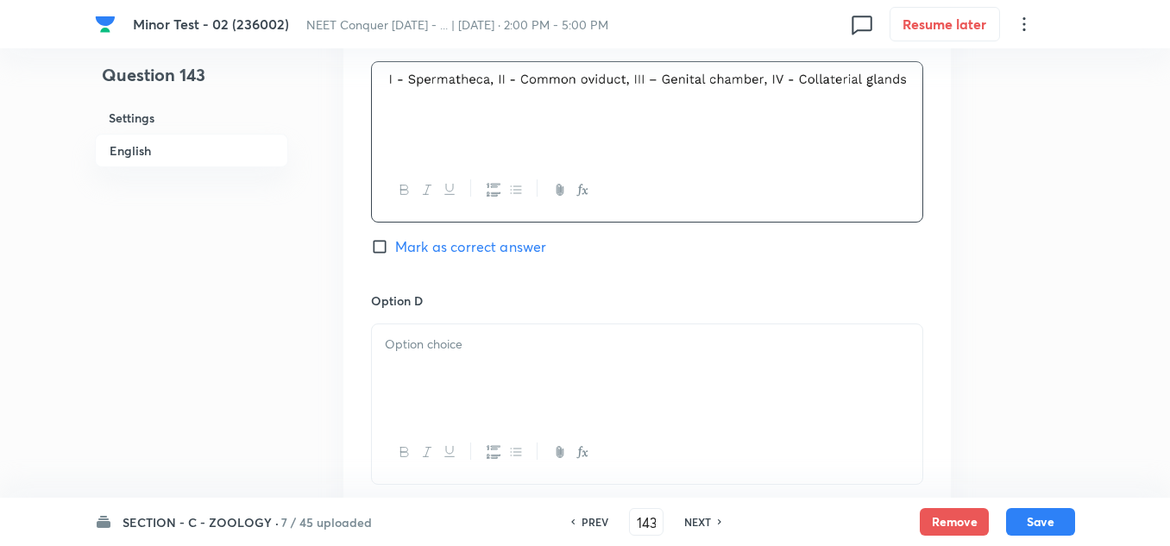
scroll to position [1639, 0]
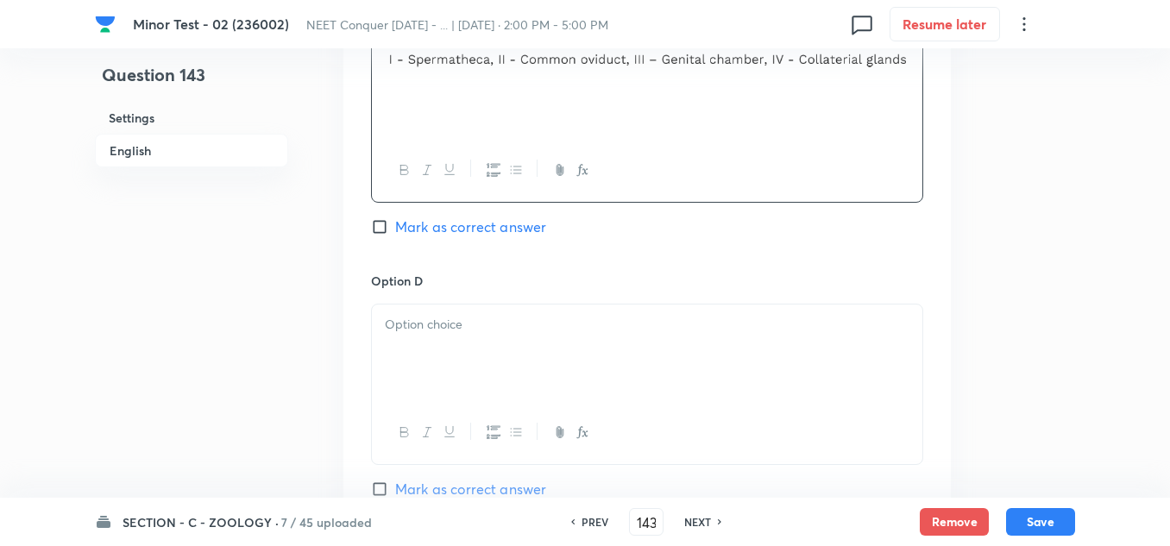
click at [439, 323] on p at bounding box center [647, 325] width 524 height 20
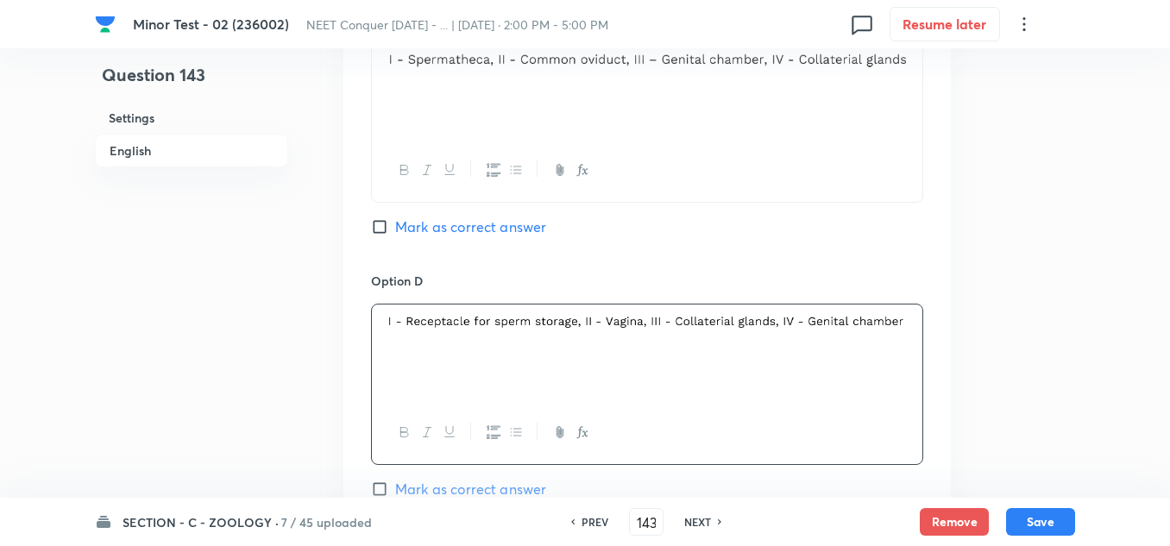
scroll to position [1725, 0]
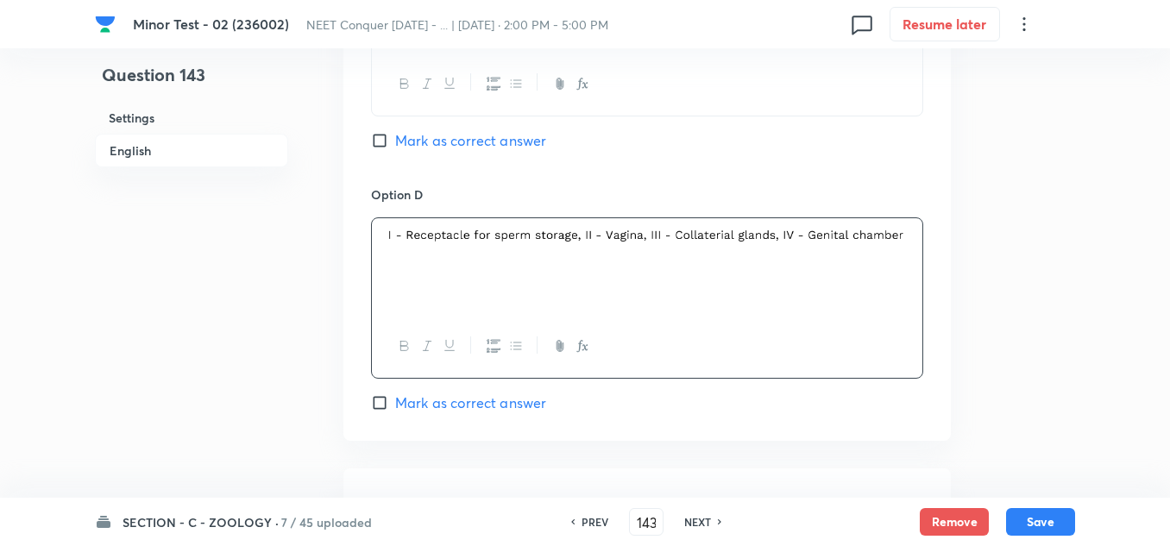
click at [377, 411] on label "Mark as correct answer" at bounding box center [458, 402] width 175 height 21
click at [377, 411] on input "Mark as correct answer" at bounding box center [383, 402] width 24 height 17
checkbox input "true"
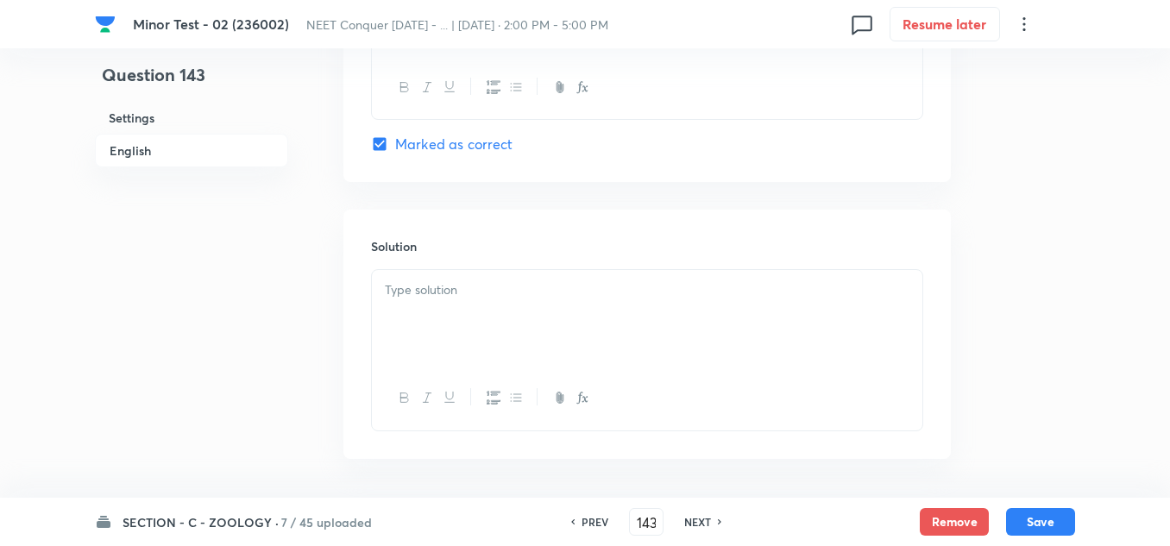
click at [491, 312] on div at bounding box center [647, 318] width 550 height 97
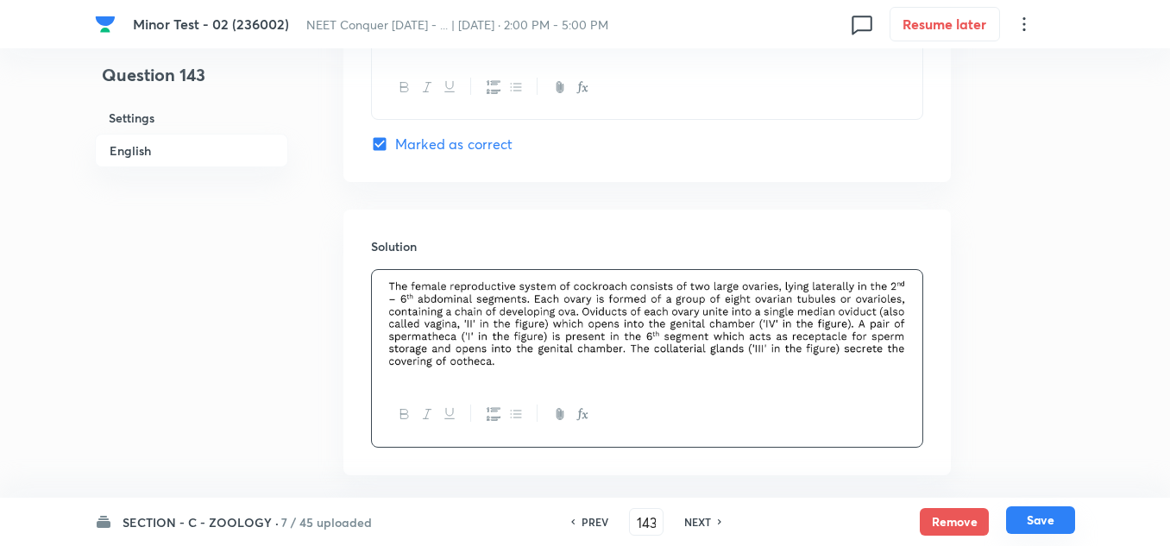
click at [1041, 523] on button "Save" at bounding box center [1040, 520] width 69 height 28
type input "144"
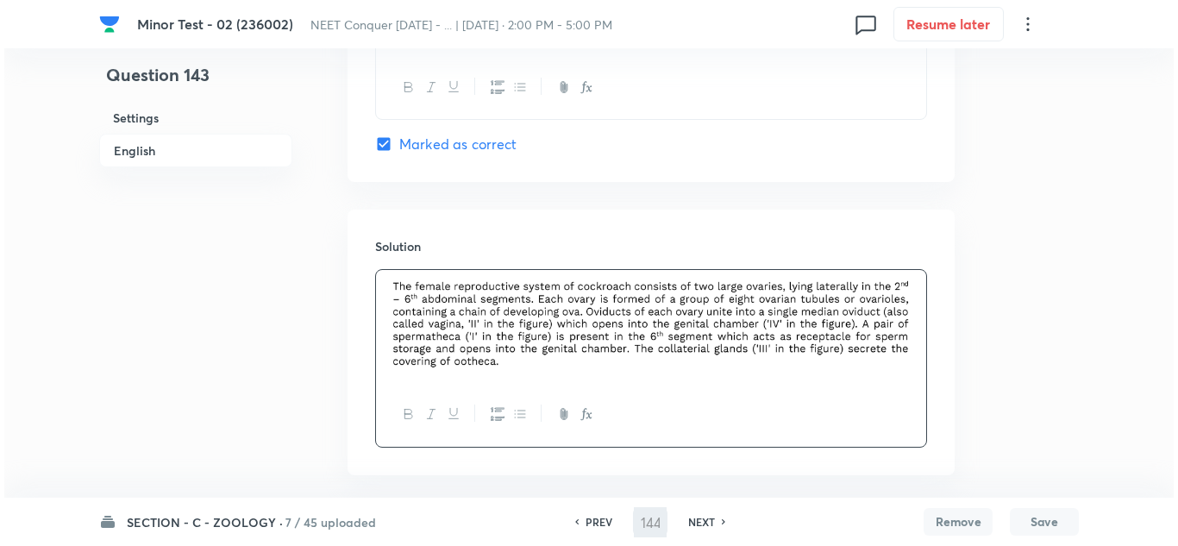
scroll to position [0, 0]
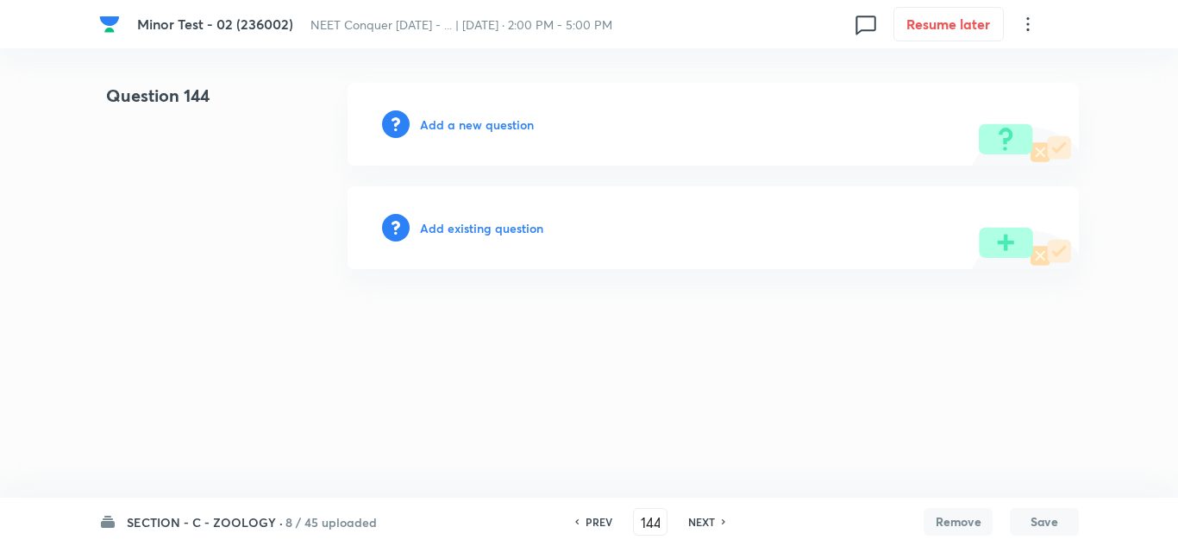
click at [466, 106] on div "Add a new question" at bounding box center [713, 124] width 731 height 83
click at [475, 116] on h6 "Add a new question" at bounding box center [477, 125] width 114 height 18
click at [475, 118] on h6 "Choose a question type" at bounding box center [486, 125] width 133 height 18
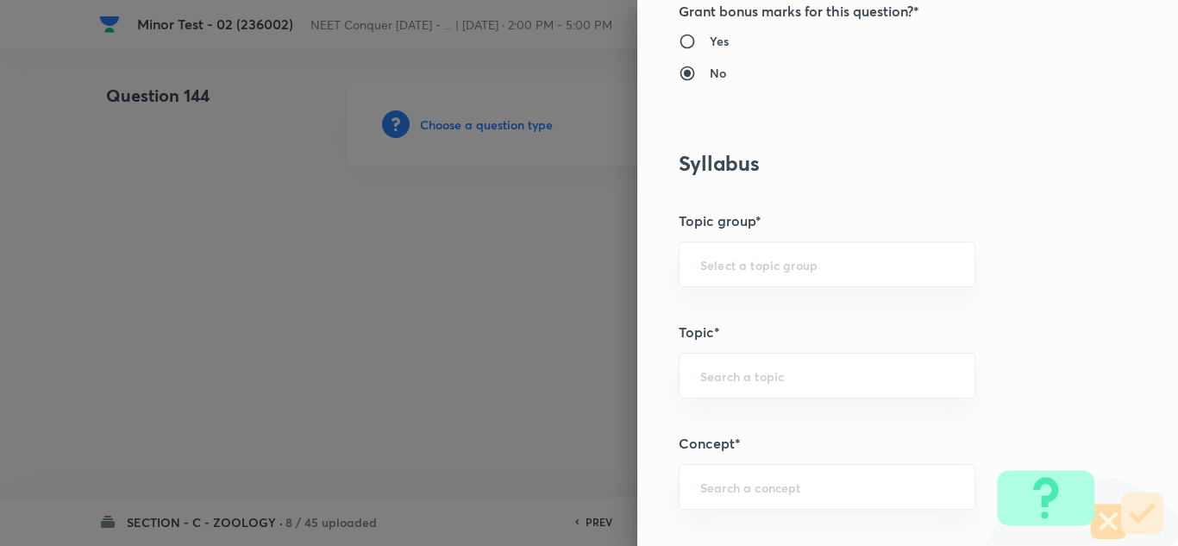
scroll to position [949, 0]
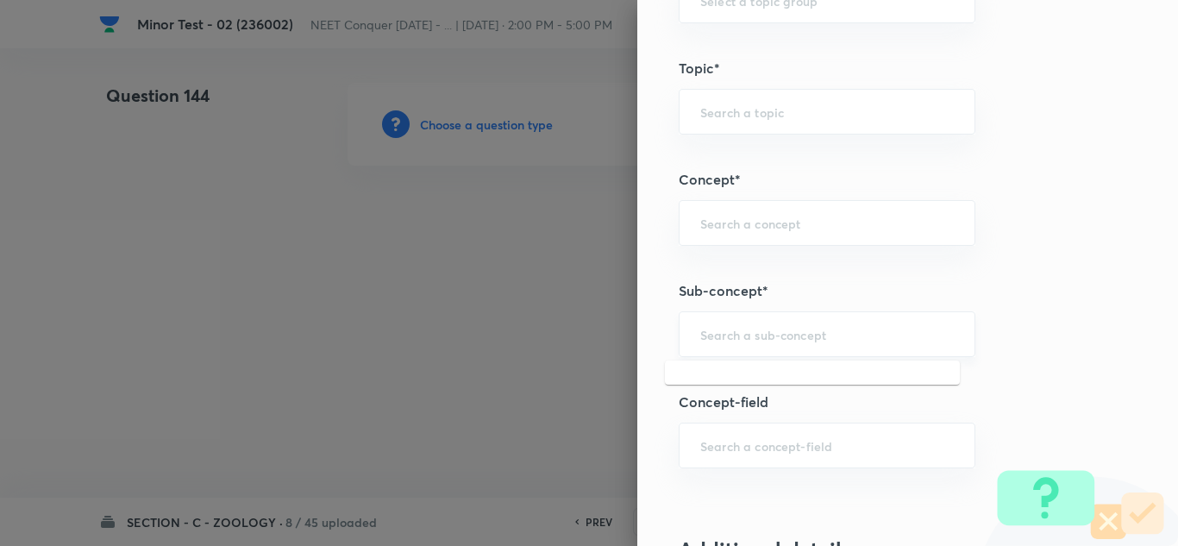
click at [733, 342] on input "text" at bounding box center [827, 334] width 254 height 16
paste input "Structural Organization in Animals"
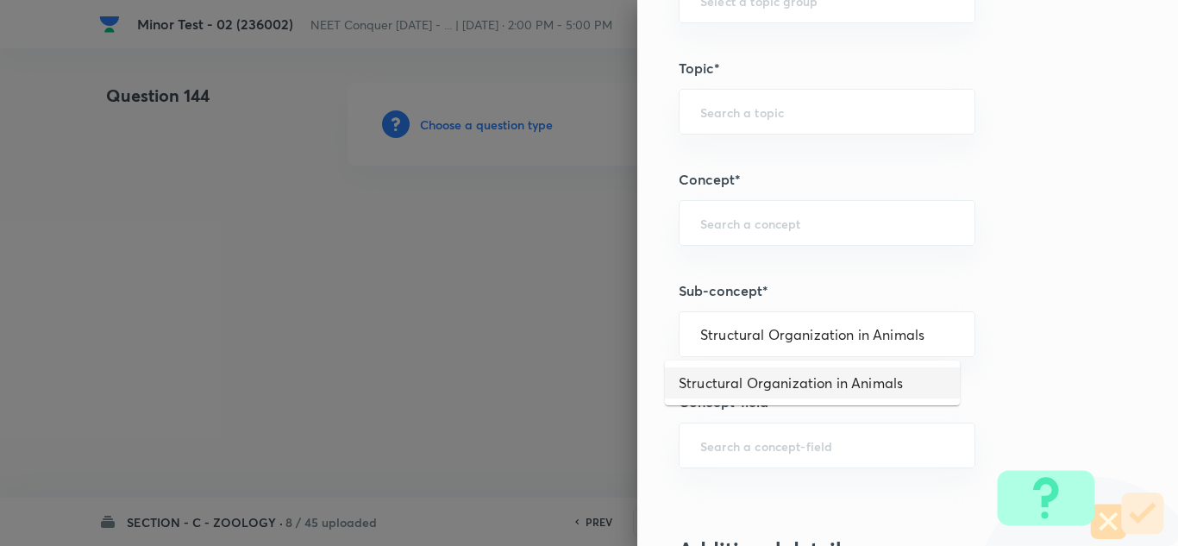
click at [743, 384] on li "Structural Organization in Animals" at bounding box center [812, 382] width 295 height 31
type input "Structural Organization in Animals"
type input "Biology"
type input "Structural Organisation"
type input "Structural Organisation in Animals"
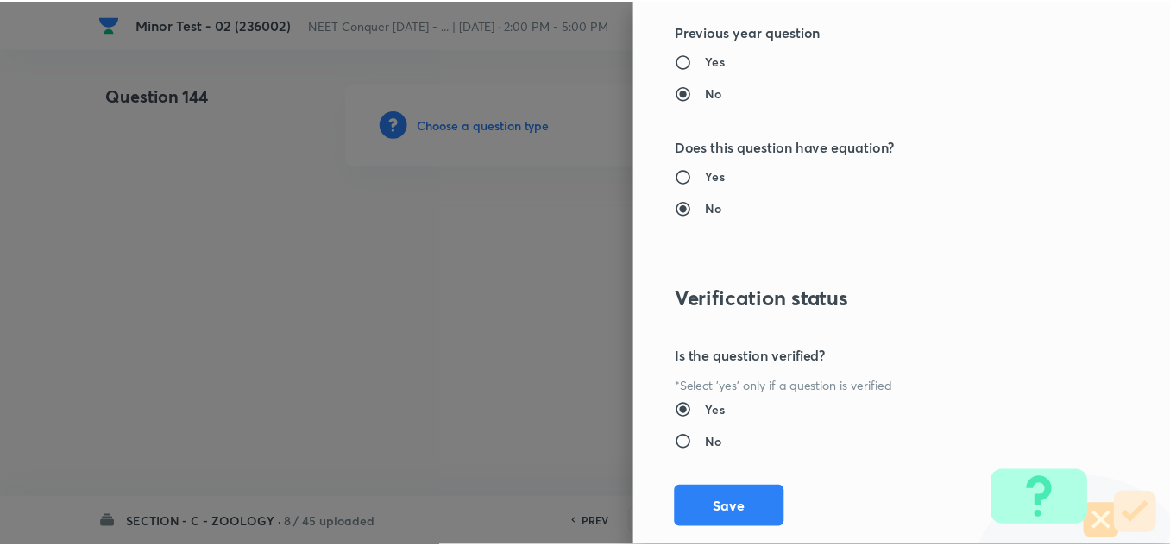
scroll to position [1921, 0]
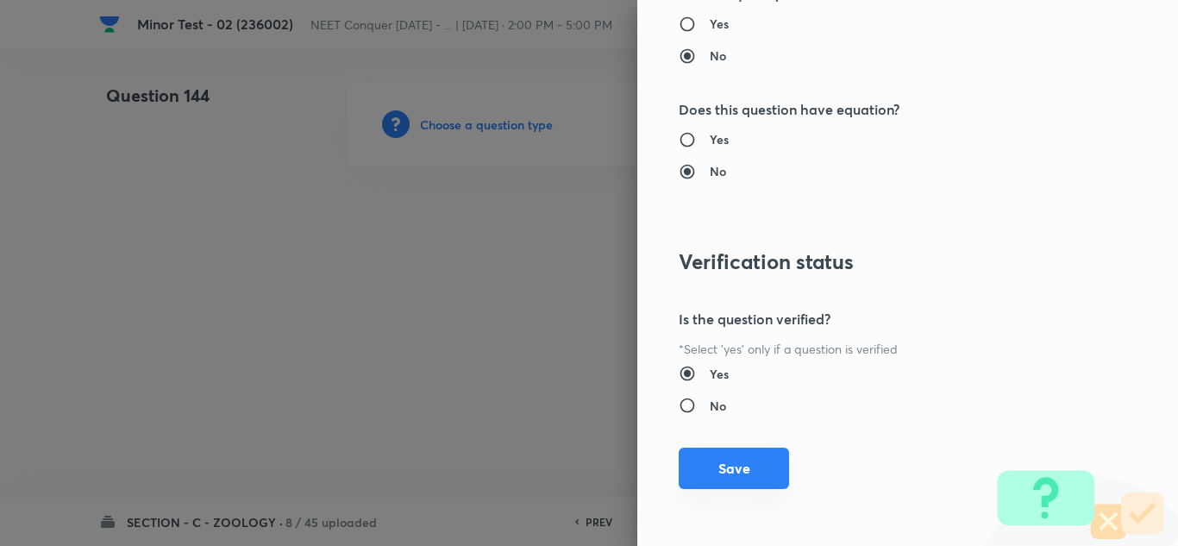
click at [715, 479] on button "Save" at bounding box center [734, 468] width 110 height 41
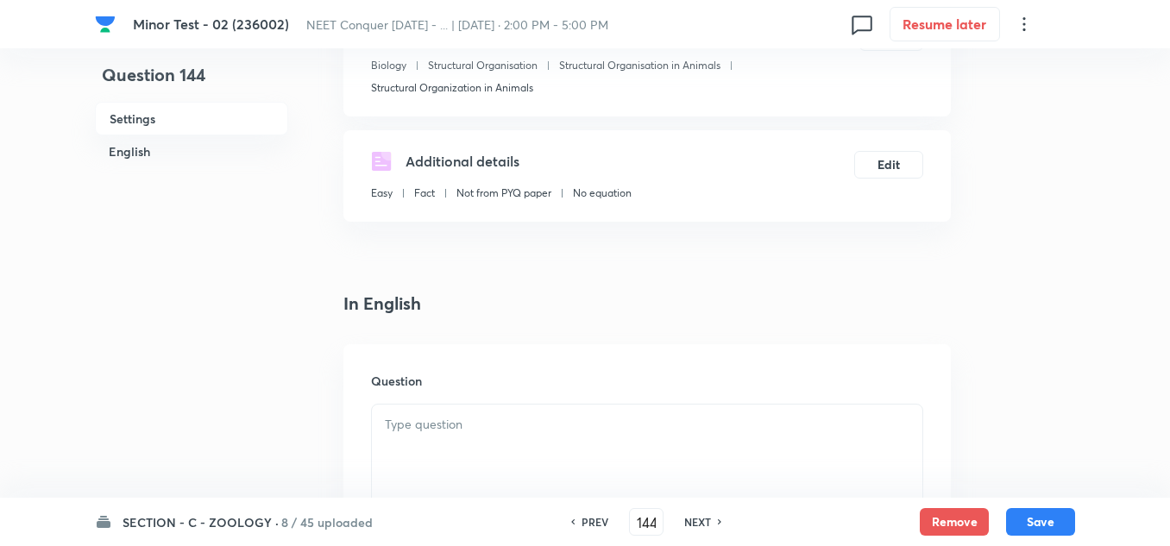
scroll to position [345, 0]
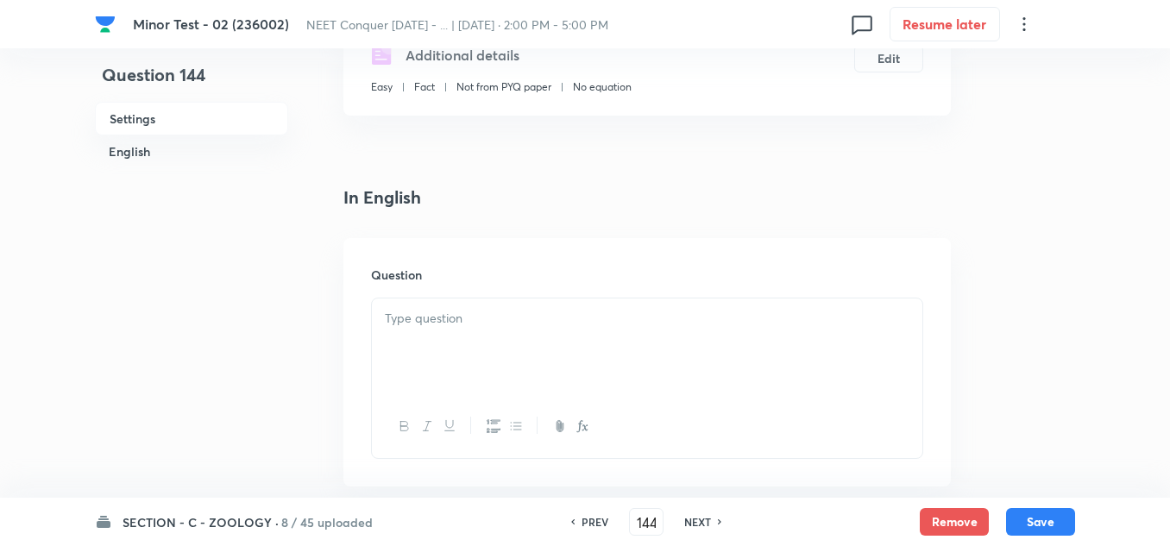
click at [475, 319] on p at bounding box center [647, 319] width 524 height 20
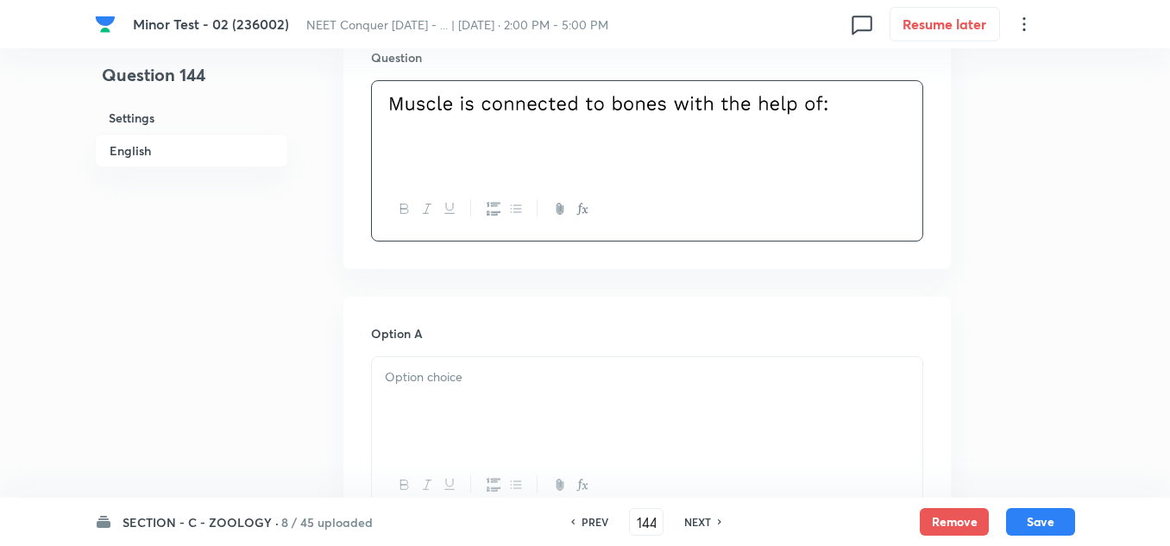
scroll to position [690, 0]
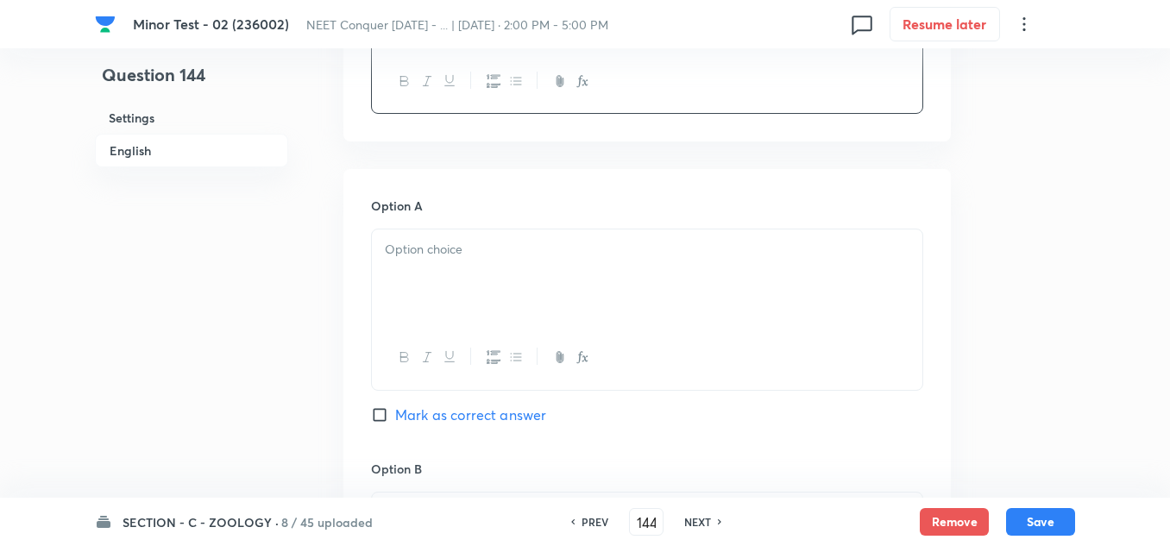
click at [427, 278] on div at bounding box center [647, 277] width 550 height 97
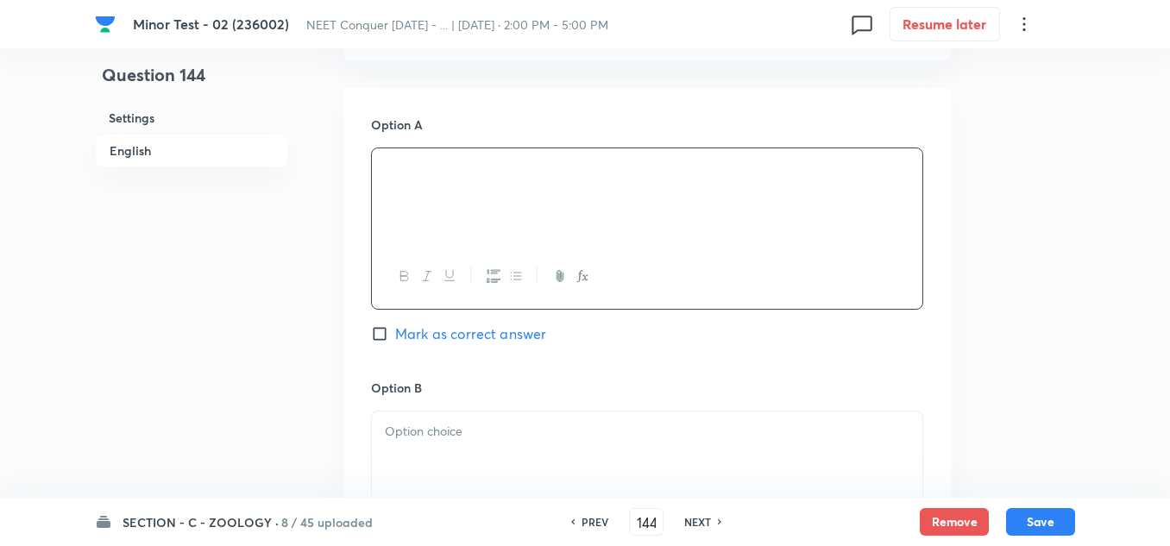
scroll to position [949, 0]
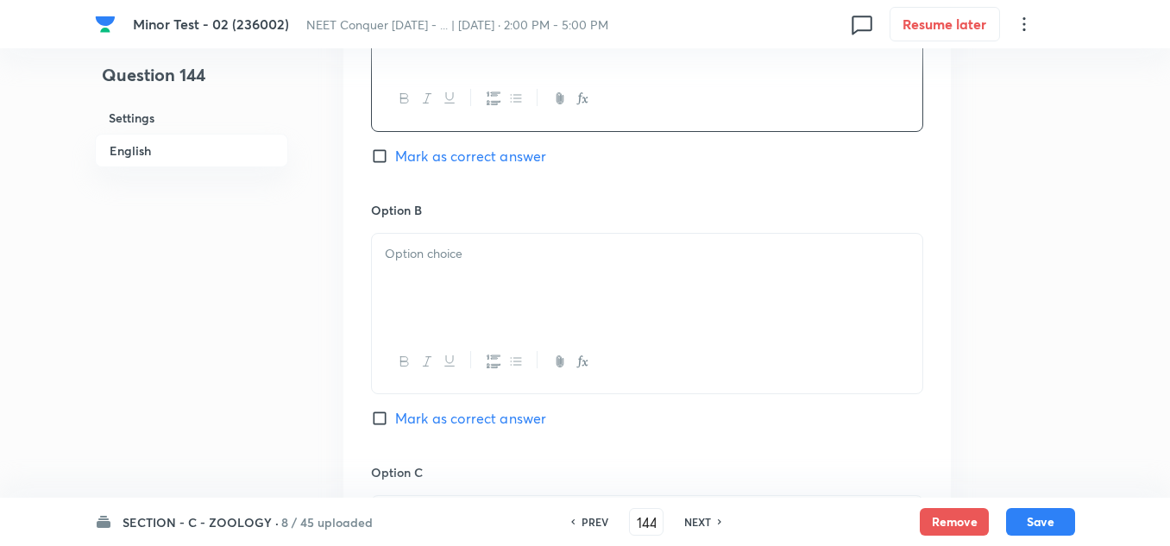
click at [452, 290] on div at bounding box center [647, 282] width 550 height 97
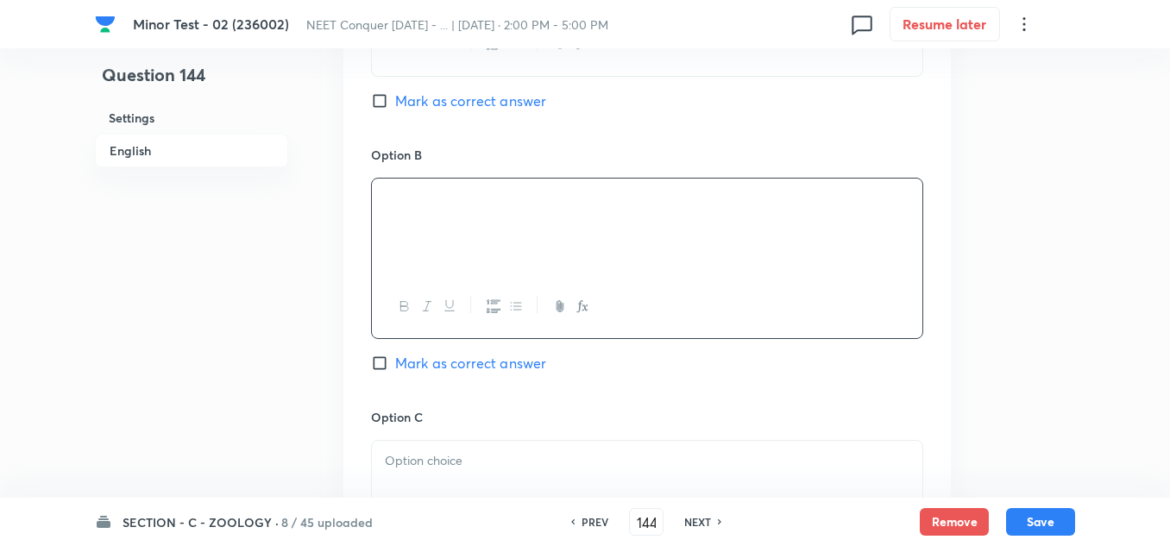
scroll to position [1035, 0]
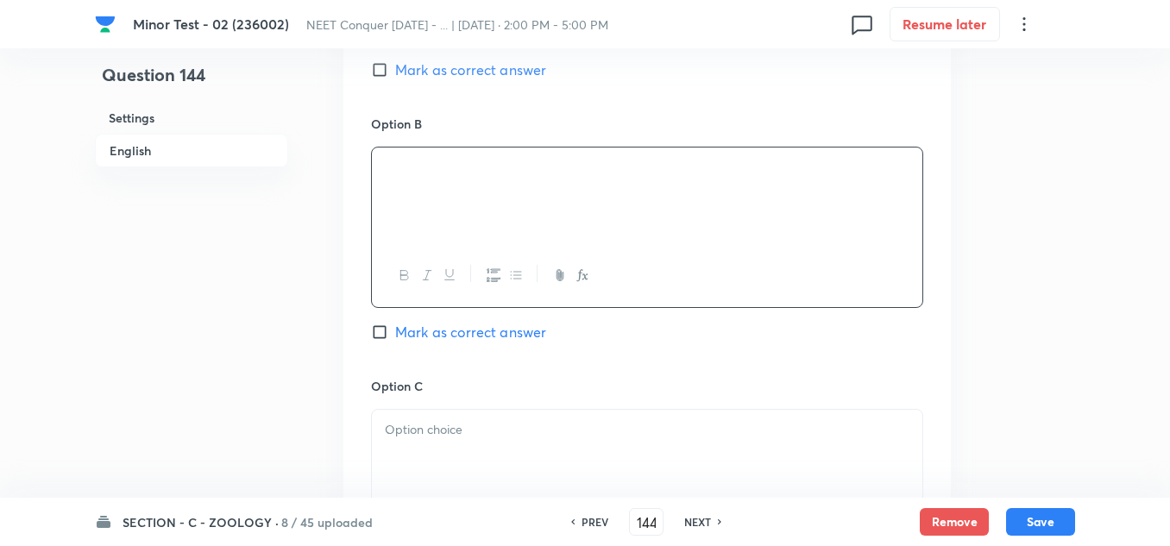
click at [426, 423] on p at bounding box center [647, 430] width 524 height 20
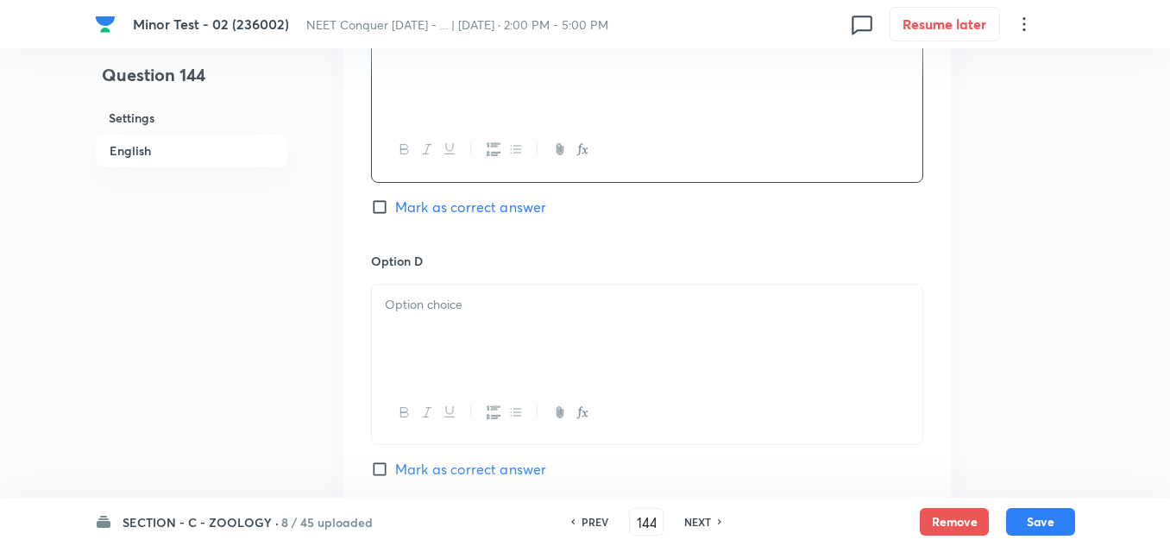
scroll to position [1552, 0]
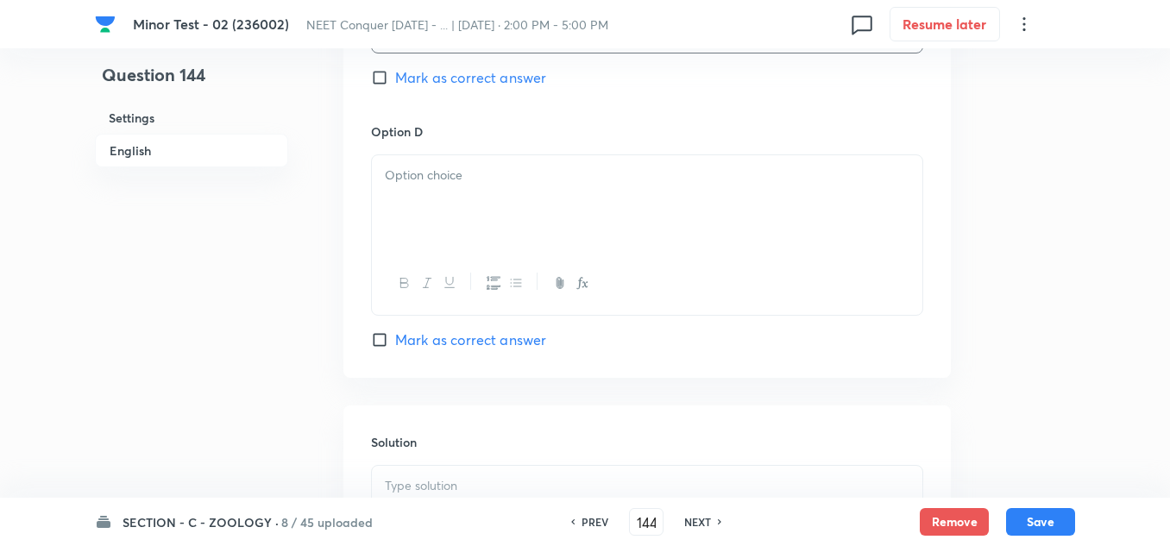
click at [433, 222] on div at bounding box center [647, 203] width 550 height 97
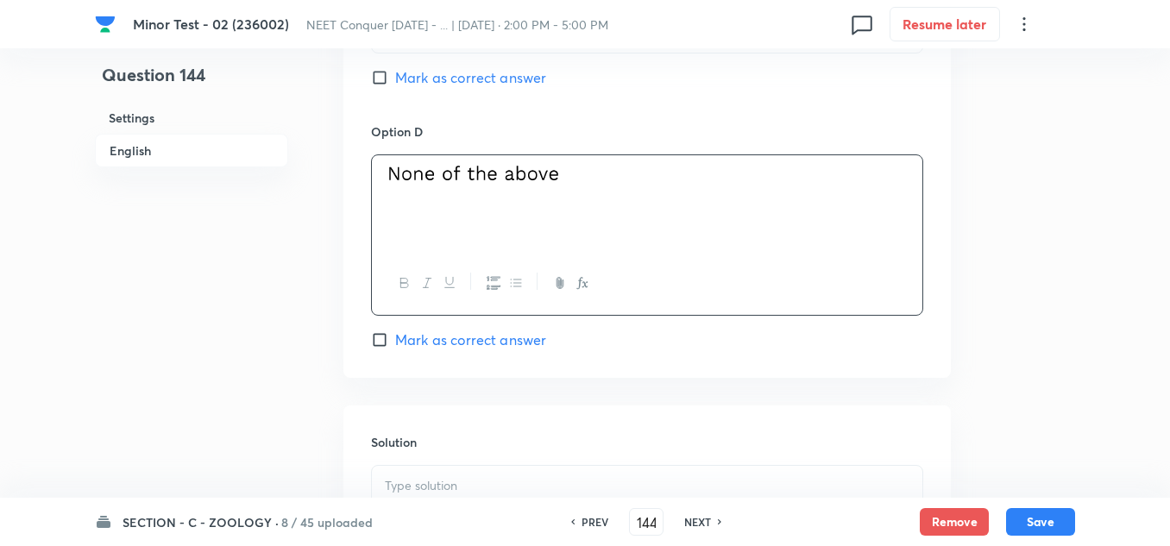
click at [377, 78] on input "Mark as correct answer" at bounding box center [383, 77] width 24 height 17
checkbox input "true"
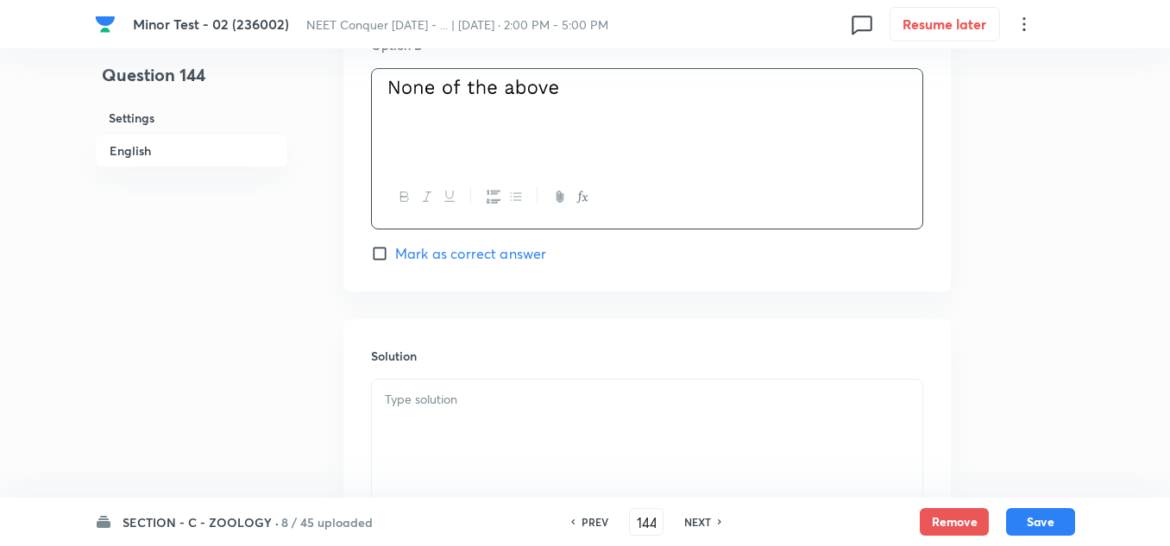
click at [444, 410] on div at bounding box center [647, 427] width 550 height 97
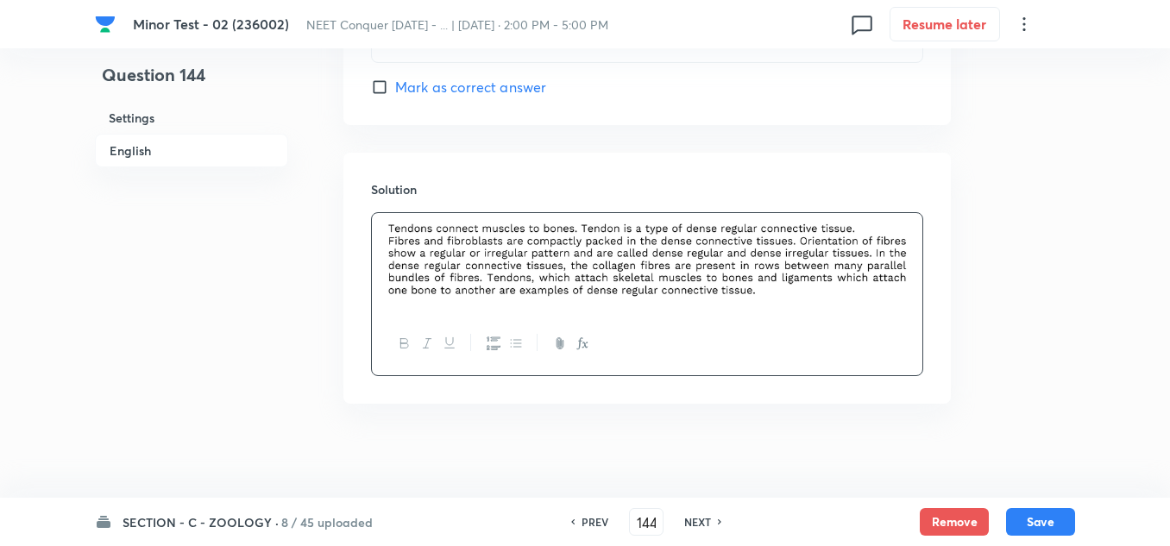
scroll to position [1815, 0]
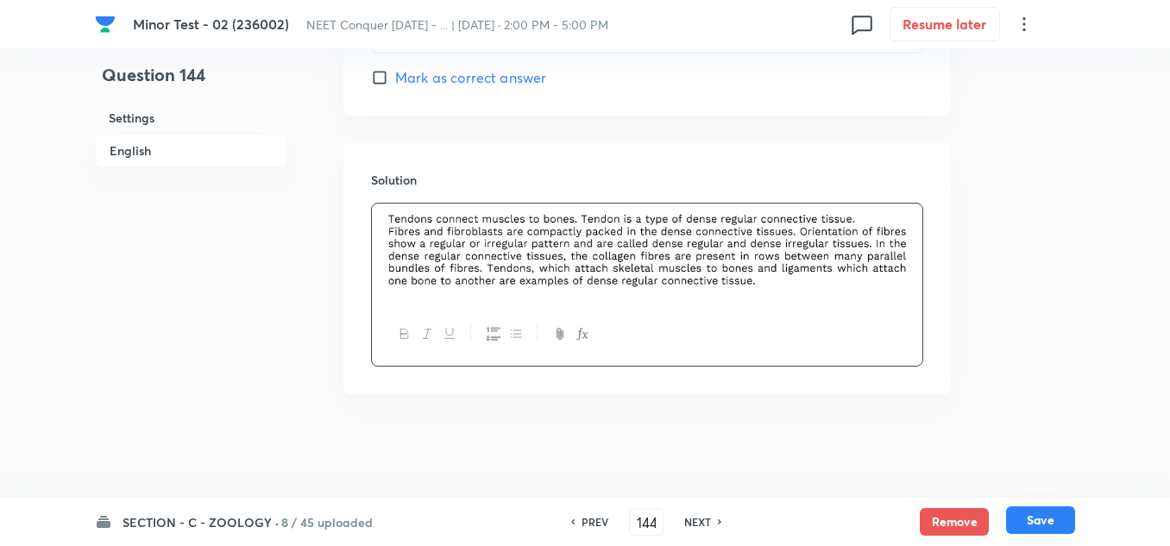
click at [1029, 524] on button "Save" at bounding box center [1040, 520] width 69 height 28
type input "145"
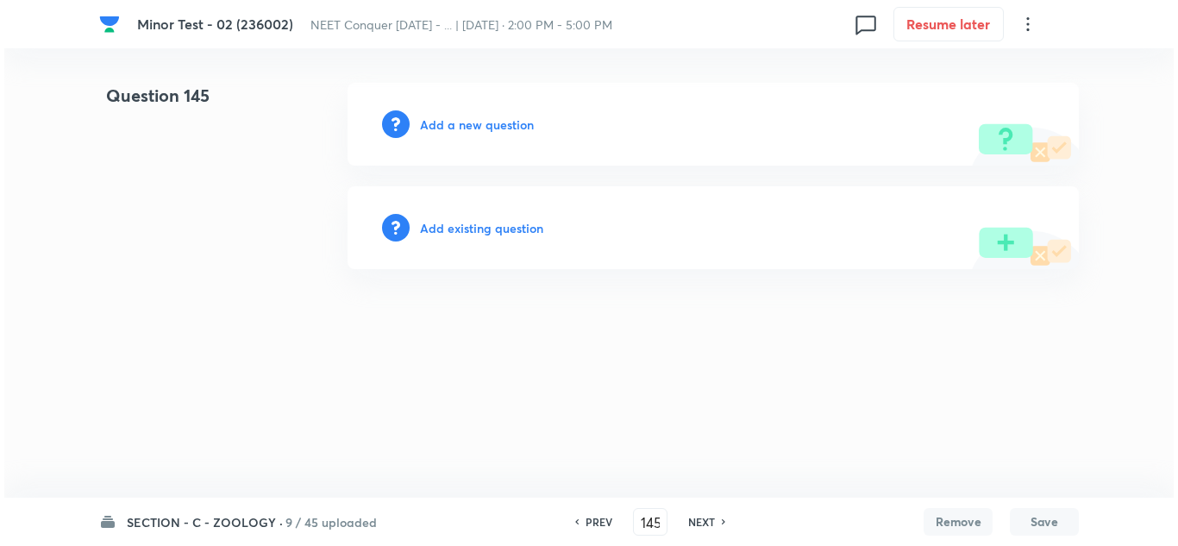
scroll to position [0, 0]
click at [486, 120] on h6 "Add a new question" at bounding box center [477, 125] width 114 height 18
click at [489, 134] on div "Choose a question type" at bounding box center [713, 124] width 731 height 83
click at [489, 133] on h6 "Choose a question type" at bounding box center [486, 125] width 133 height 18
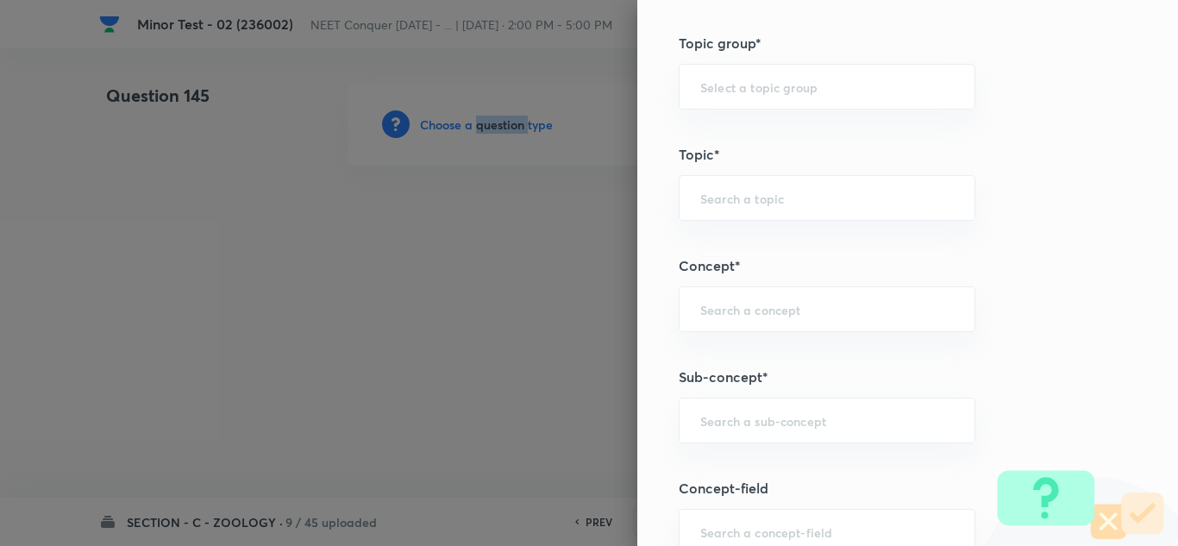
scroll to position [1207, 0]
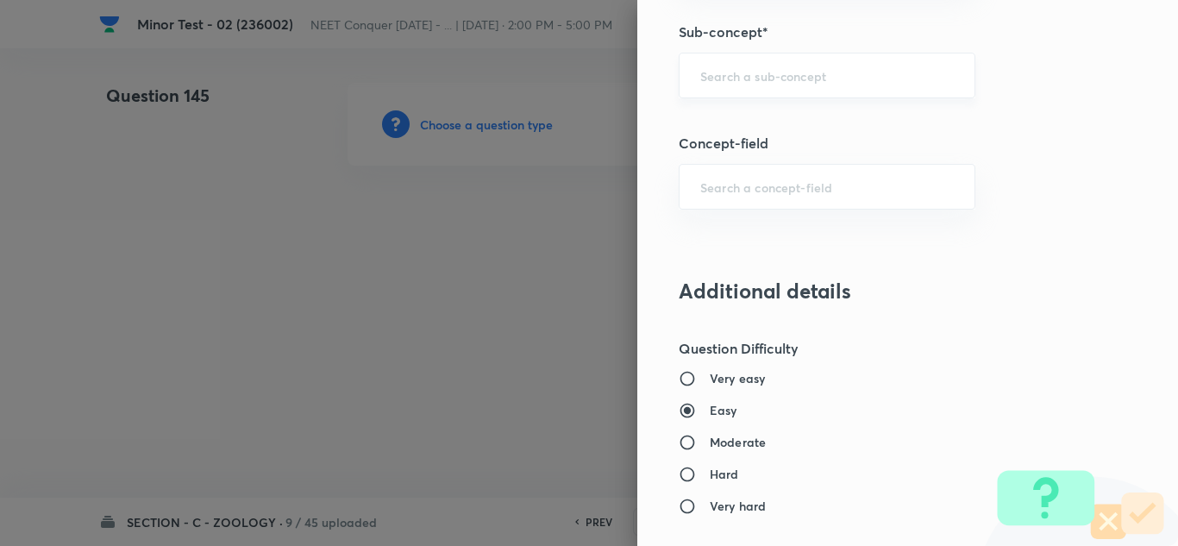
click at [764, 77] on input "text" at bounding box center [827, 75] width 254 height 16
paste input "Structural Organization in Animals"
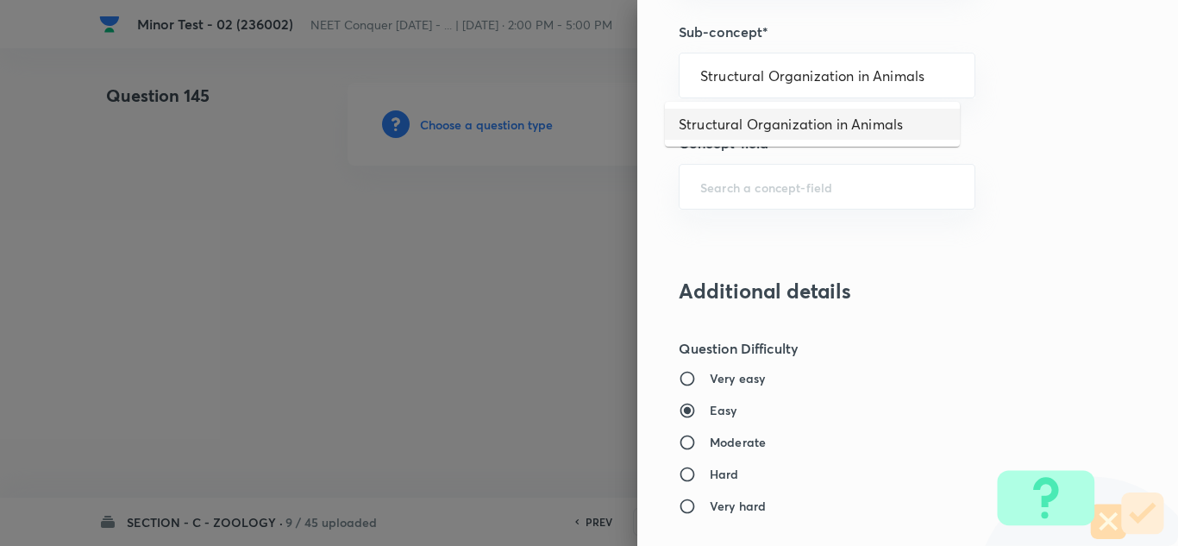
click at [791, 119] on li "Structural Organization in Animals" at bounding box center [812, 124] width 295 height 31
type input "Structural Organization in Animals"
type input "Biology"
type input "Structural Organisation"
type input "Structural Organisation in Animals"
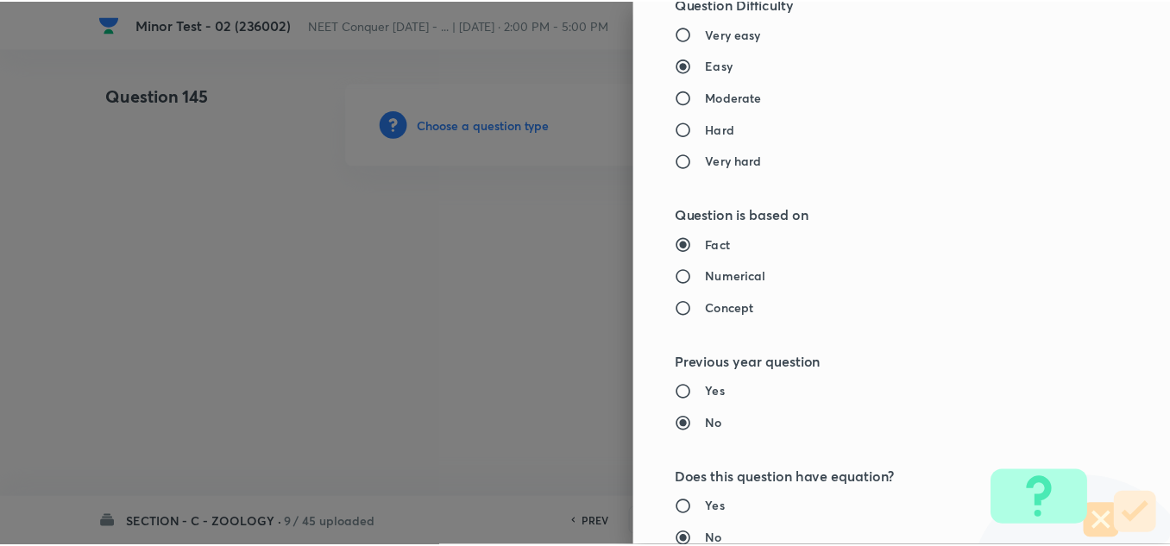
scroll to position [1921, 0]
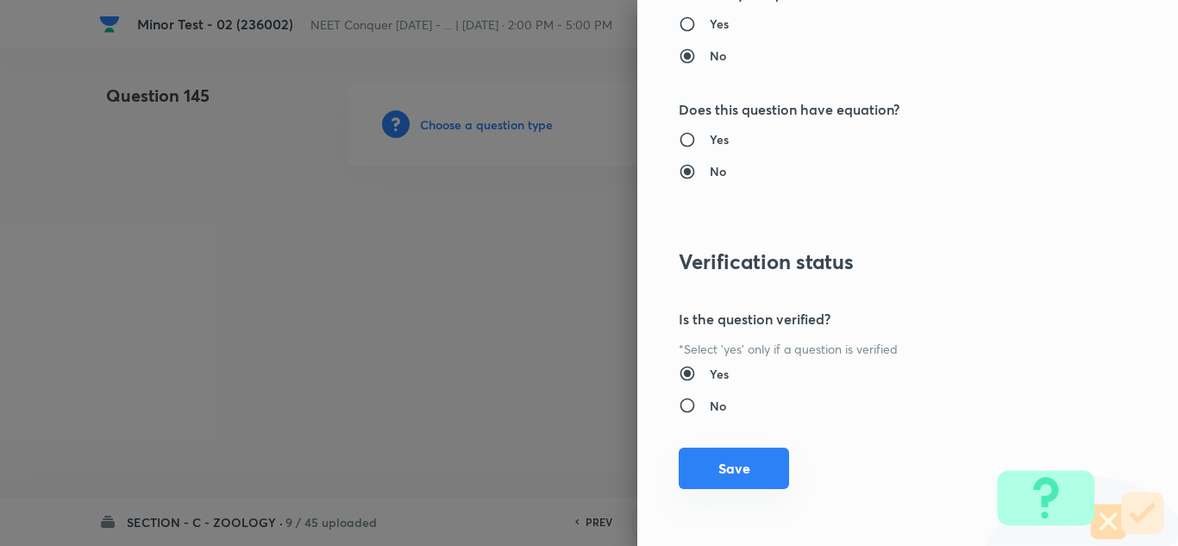
click at [712, 471] on button "Save" at bounding box center [734, 468] width 110 height 41
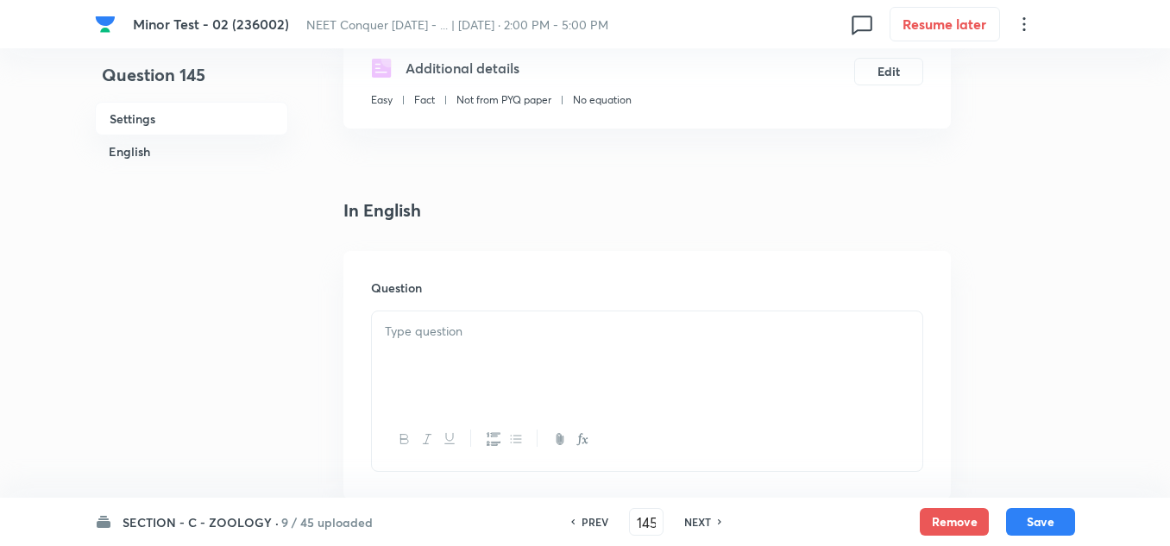
scroll to position [345, 0]
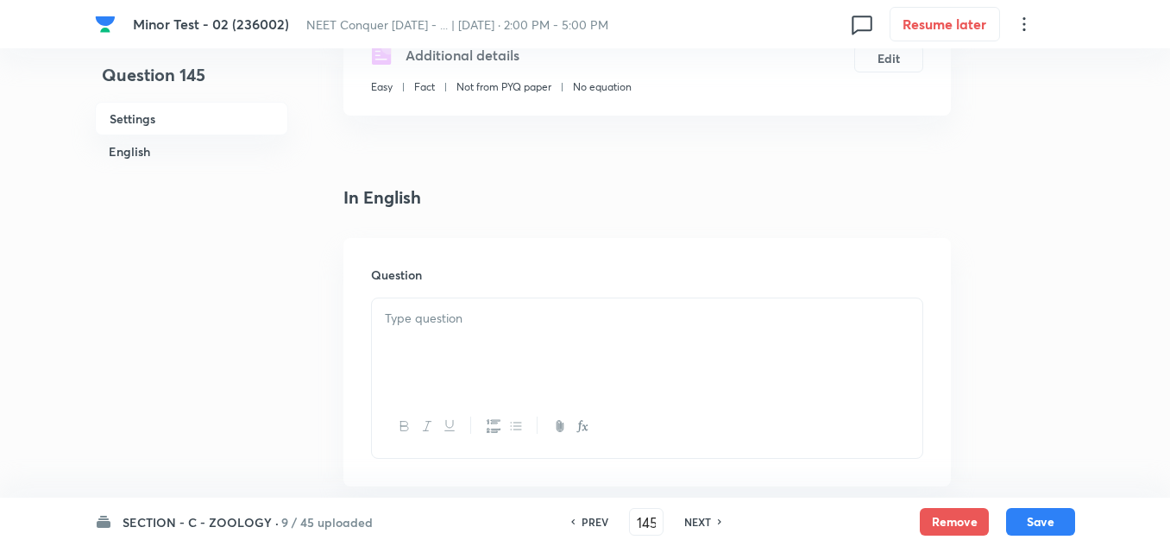
click at [448, 338] on div at bounding box center [647, 346] width 550 height 97
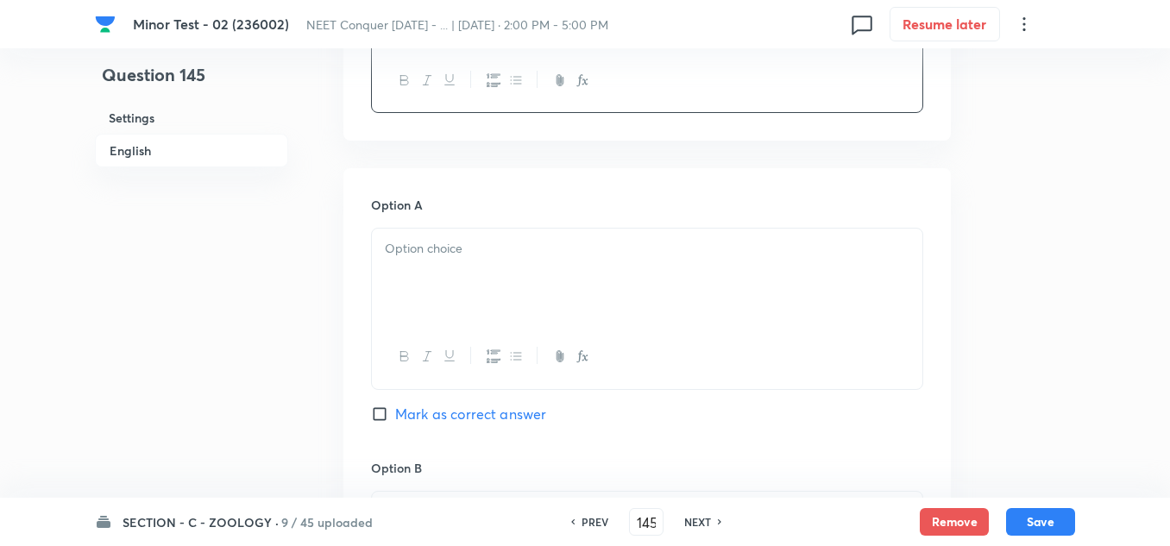
scroll to position [690, 0]
click at [442, 256] on p at bounding box center [647, 250] width 524 height 20
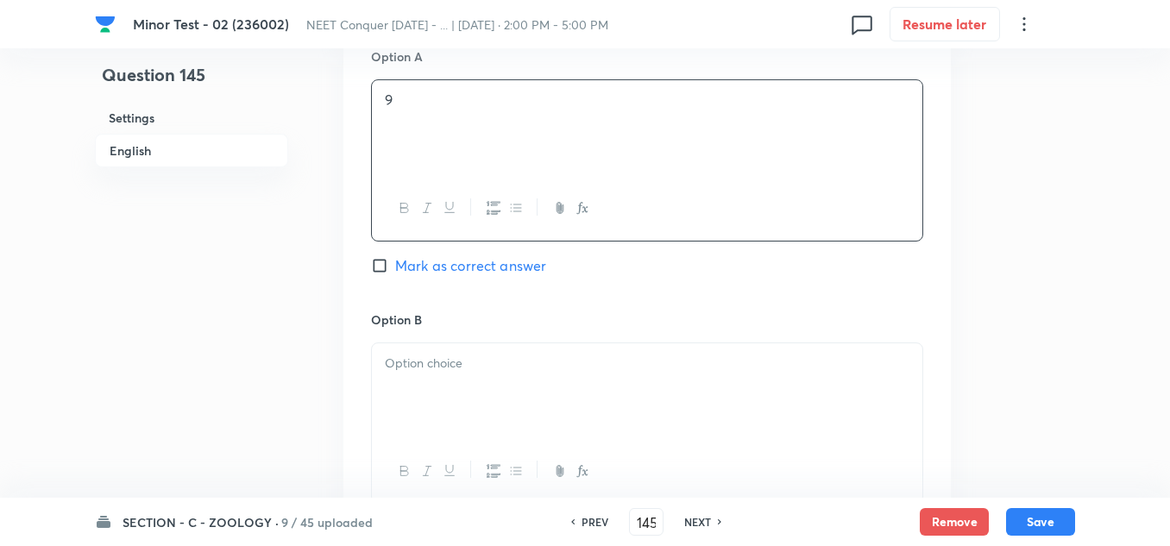
scroll to position [862, 0]
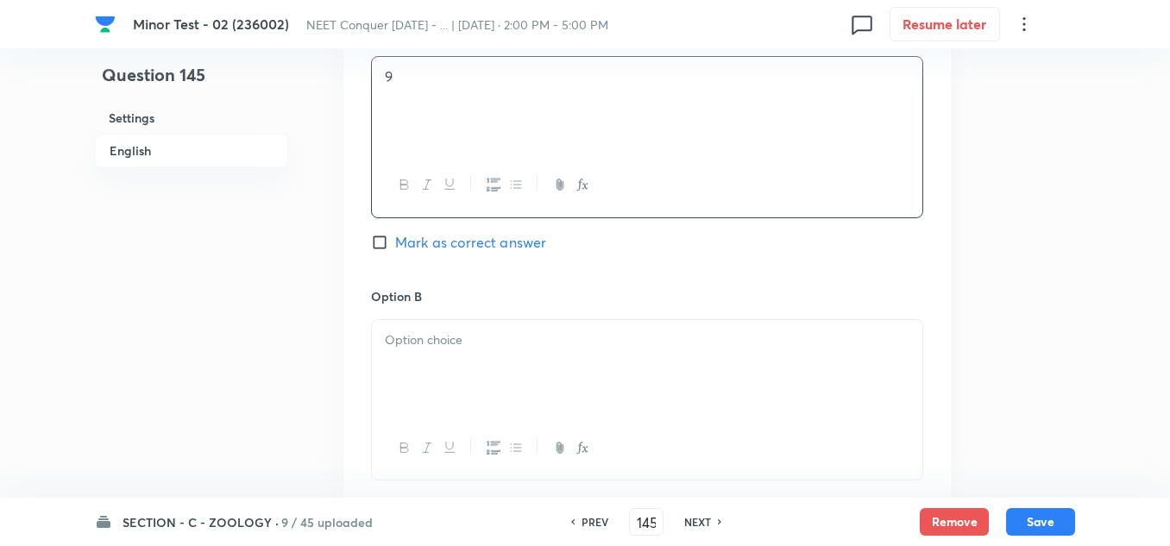
click at [456, 348] on p at bounding box center [647, 340] width 524 height 20
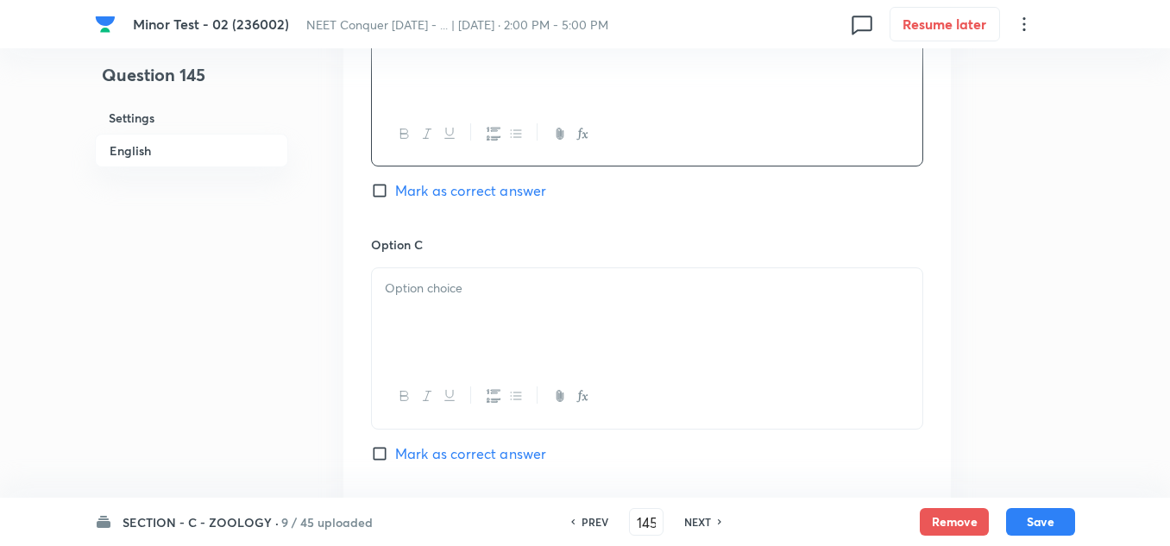
scroll to position [1207, 0]
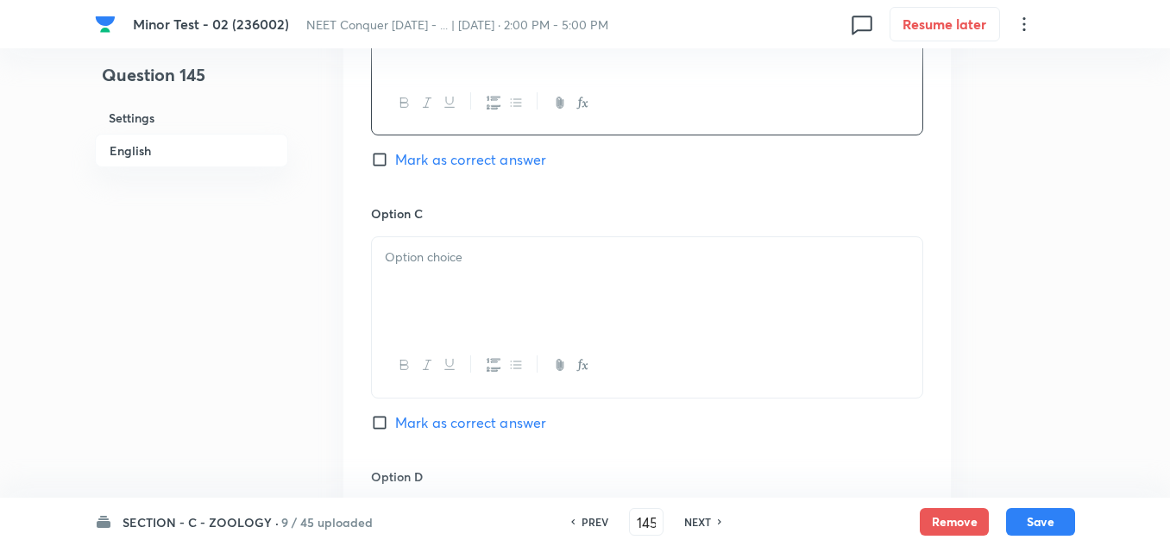
click at [486, 260] on p at bounding box center [647, 258] width 524 height 20
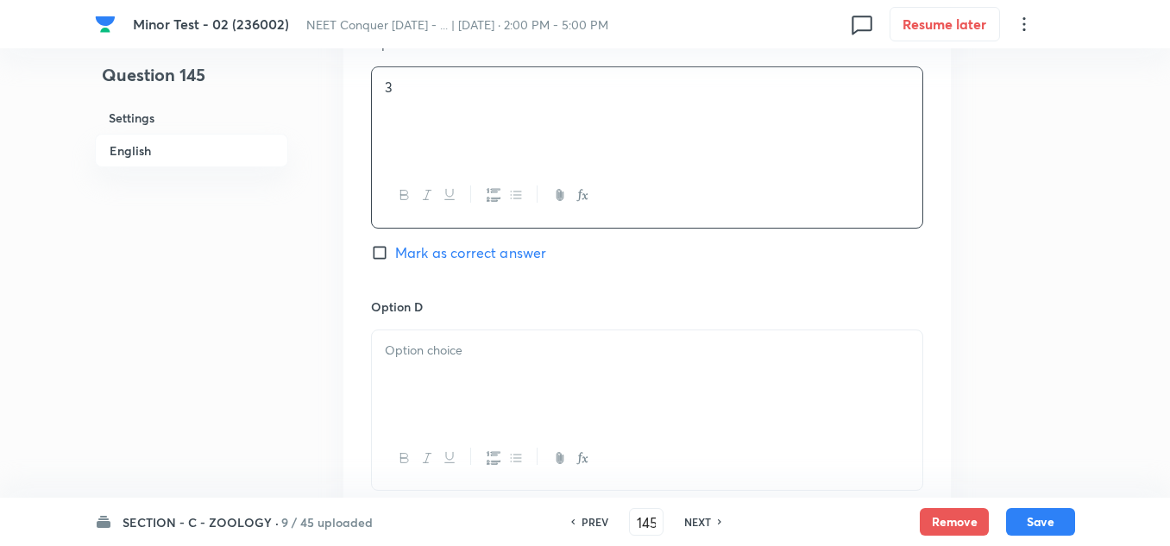
scroll to position [1380, 0]
click at [464, 361] on div at bounding box center [647, 376] width 550 height 97
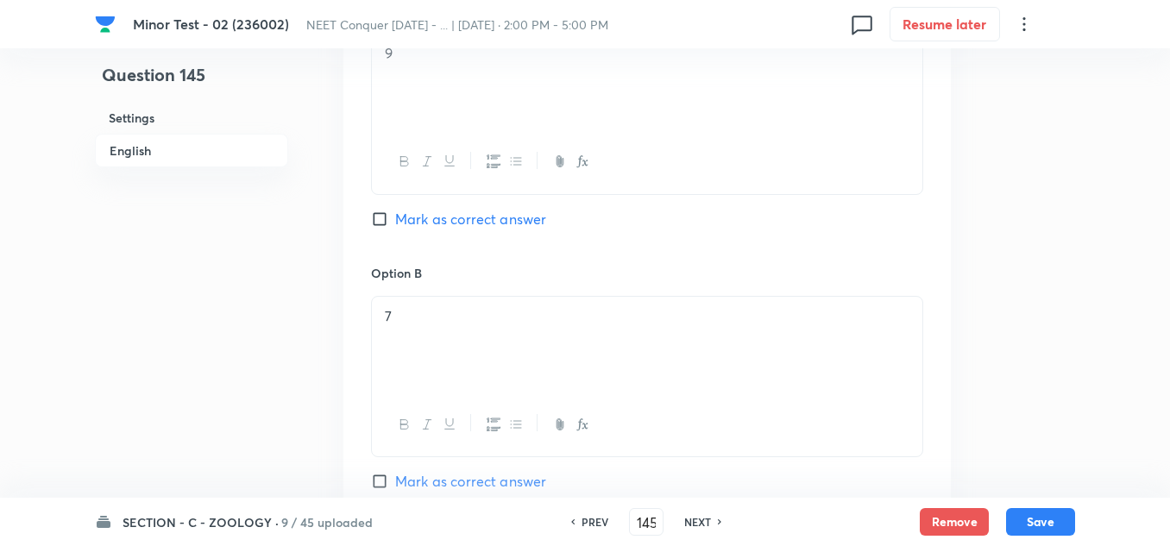
scroll to position [862, 0]
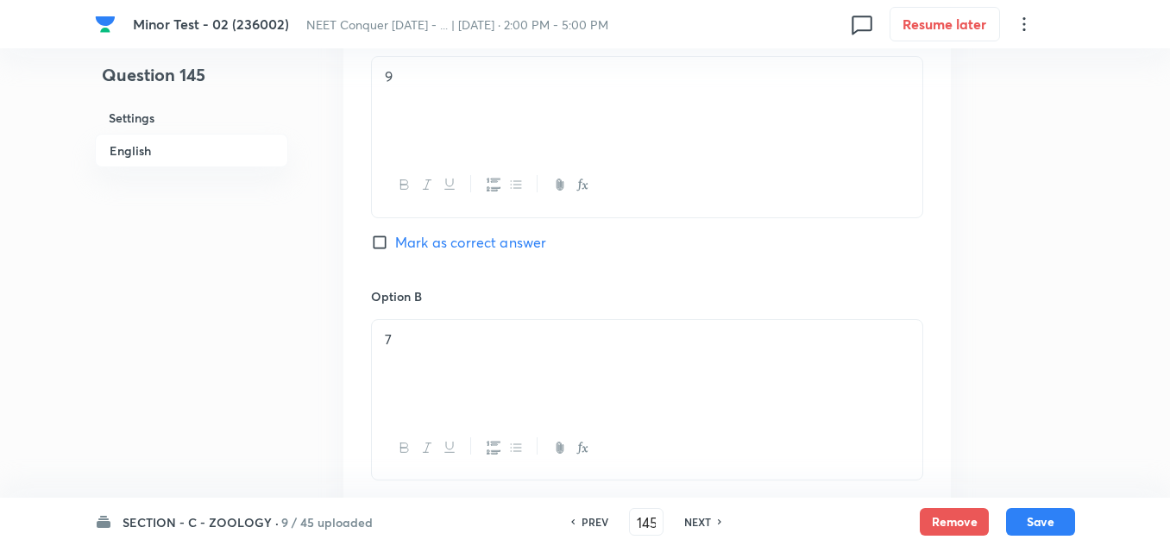
click at [379, 239] on input "Mark as correct answer" at bounding box center [383, 242] width 24 height 17
checkbox input "true"
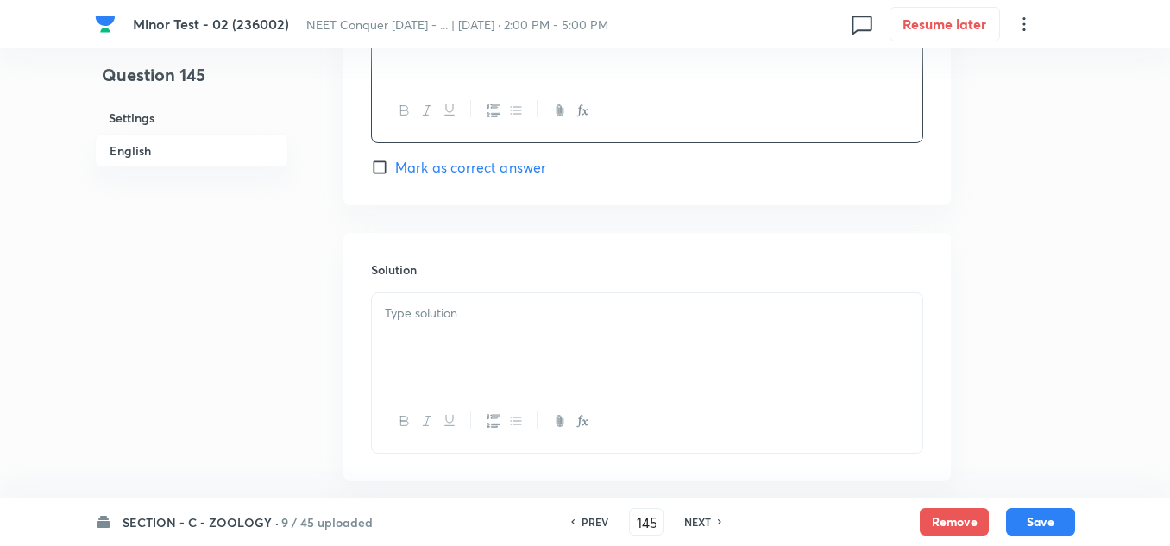
scroll to position [1812, 0]
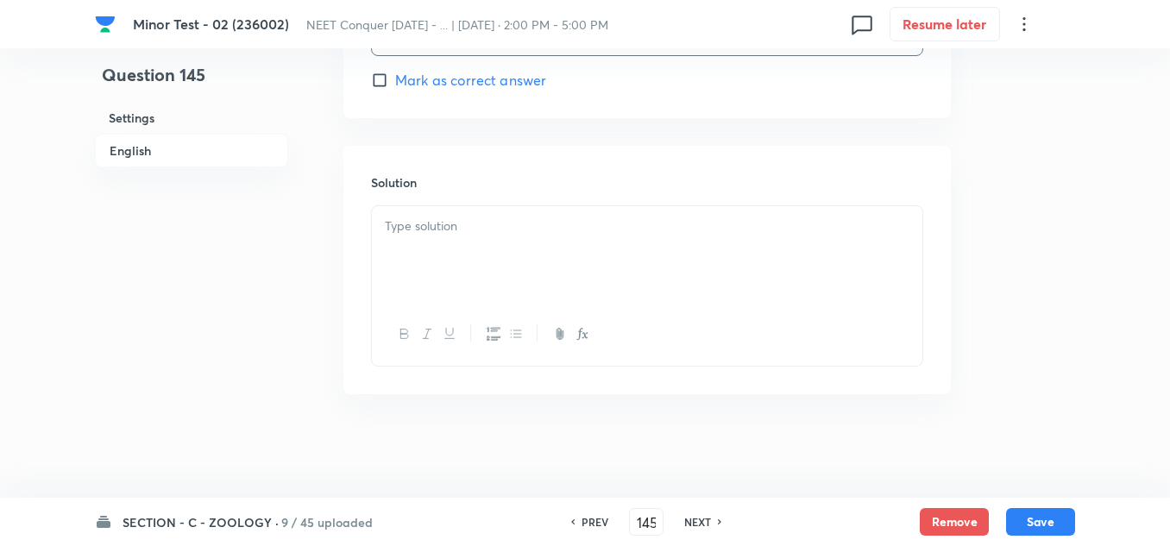
click at [461, 267] on div at bounding box center [647, 254] width 550 height 97
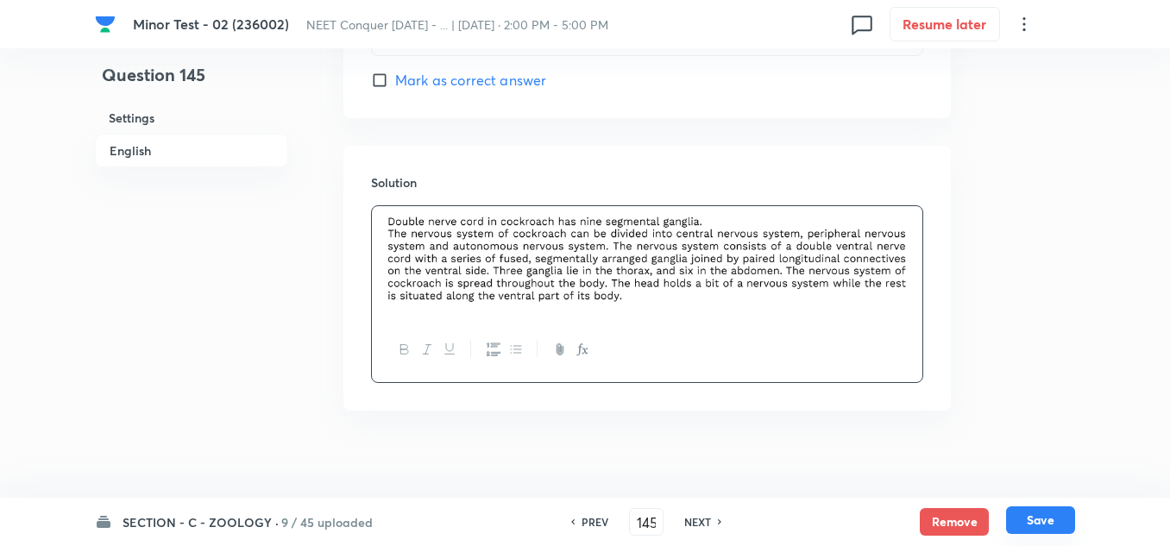
click at [1047, 518] on button "Save" at bounding box center [1040, 520] width 69 height 28
type input "146"
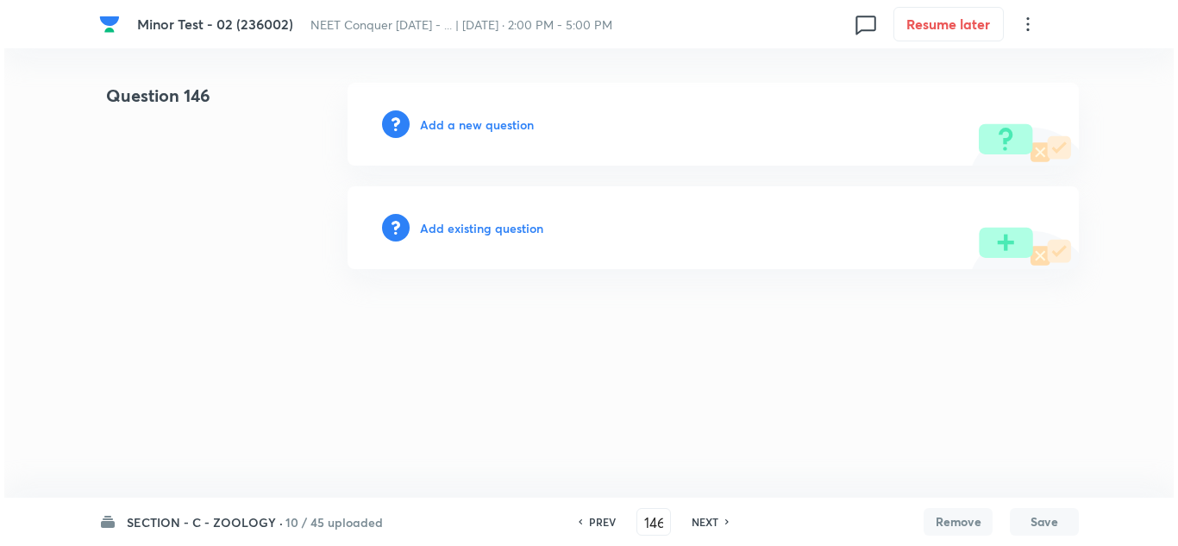
scroll to position [0, 0]
click at [478, 114] on div "Add a new question" at bounding box center [713, 124] width 731 height 83
click at [478, 116] on h6 "Add a new question" at bounding box center [477, 125] width 114 height 18
click at [478, 116] on h6 "Choose a question type" at bounding box center [486, 125] width 133 height 18
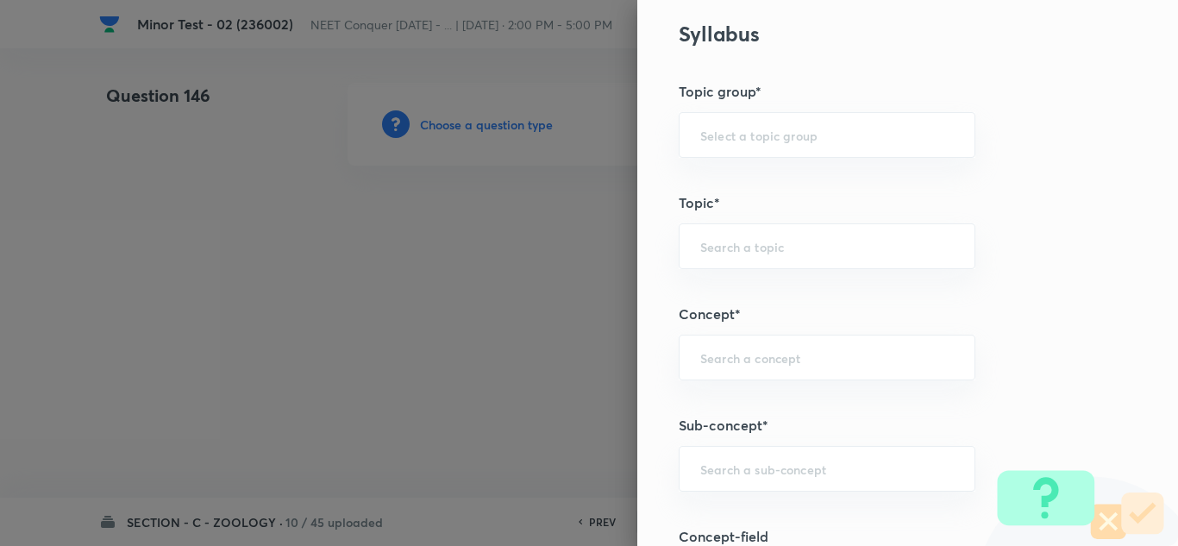
scroll to position [1035, 0]
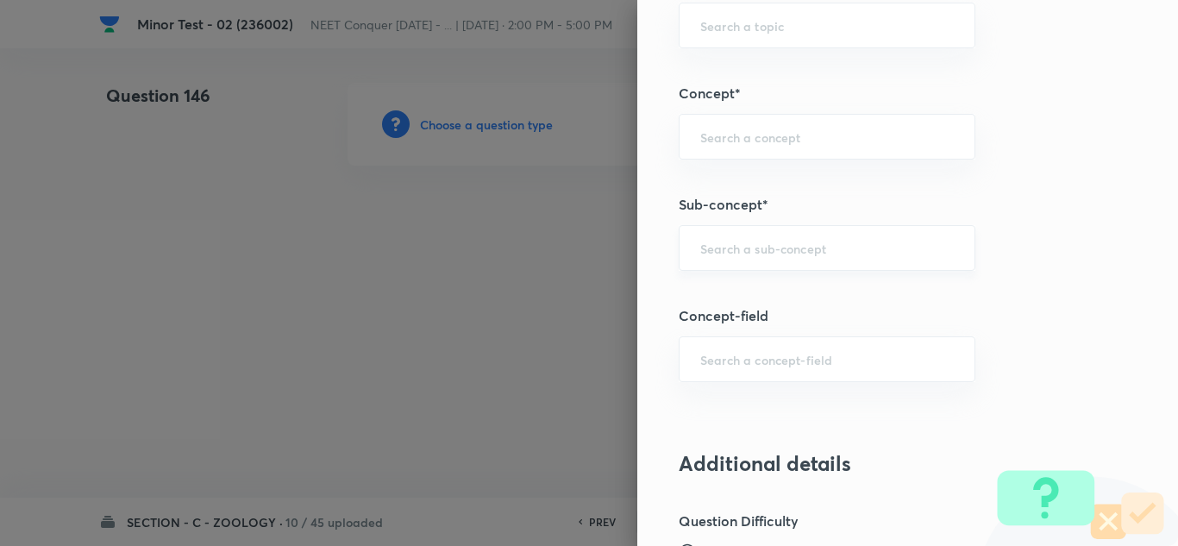
click at [767, 241] on input "text" at bounding box center [827, 248] width 254 height 16
paste input "Structural Organization in Animals"
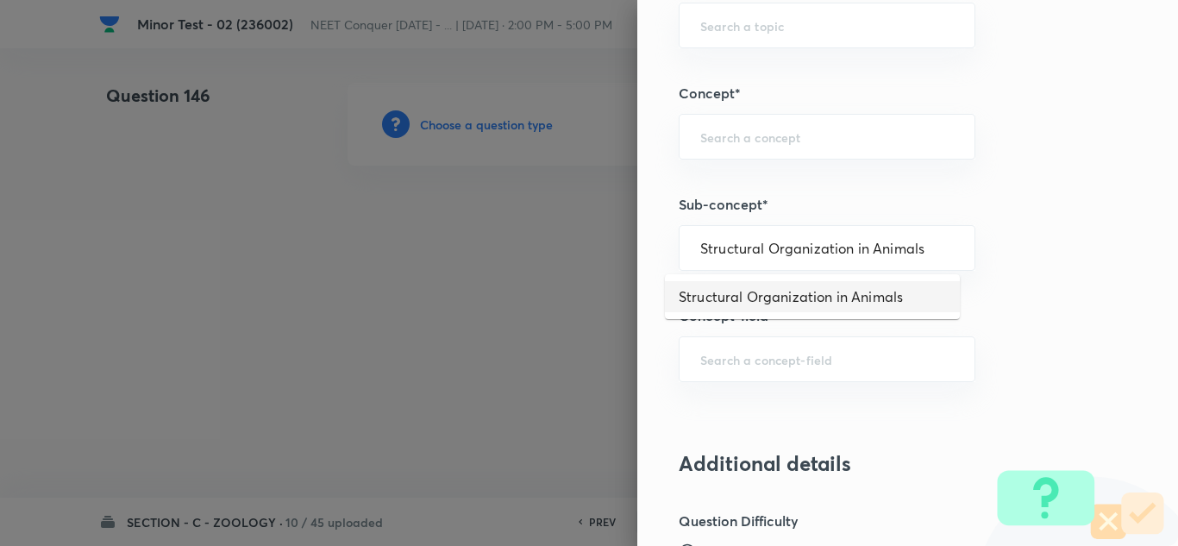
click at [768, 290] on li "Structural Organization in Animals" at bounding box center [812, 296] width 295 height 31
type input "Structural Organization in Animals"
type input "Biology"
type input "Structural Organisation"
type input "Structural Organisation in Animals"
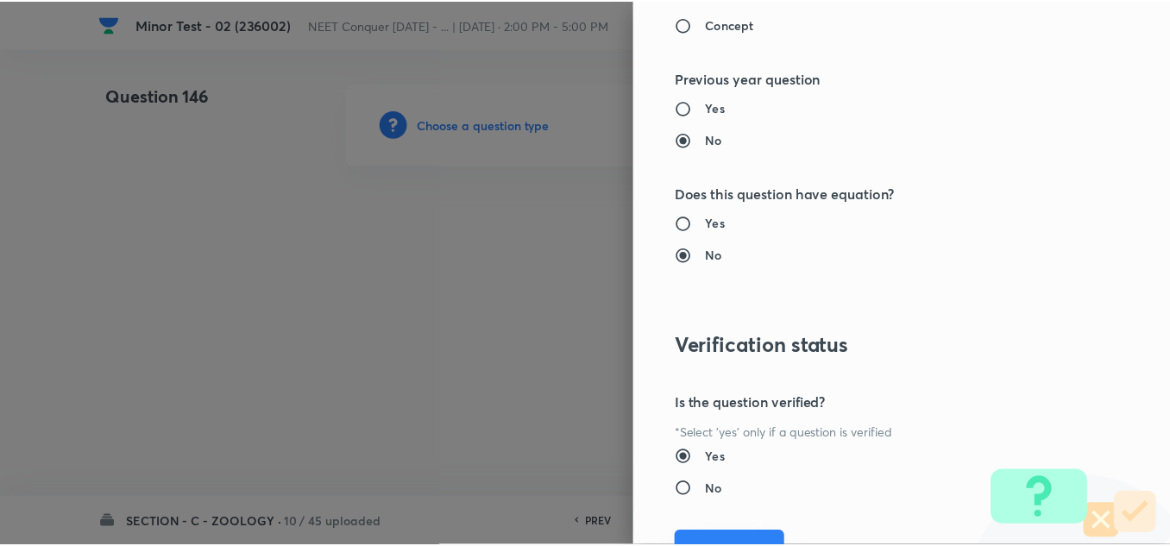
scroll to position [1921, 0]
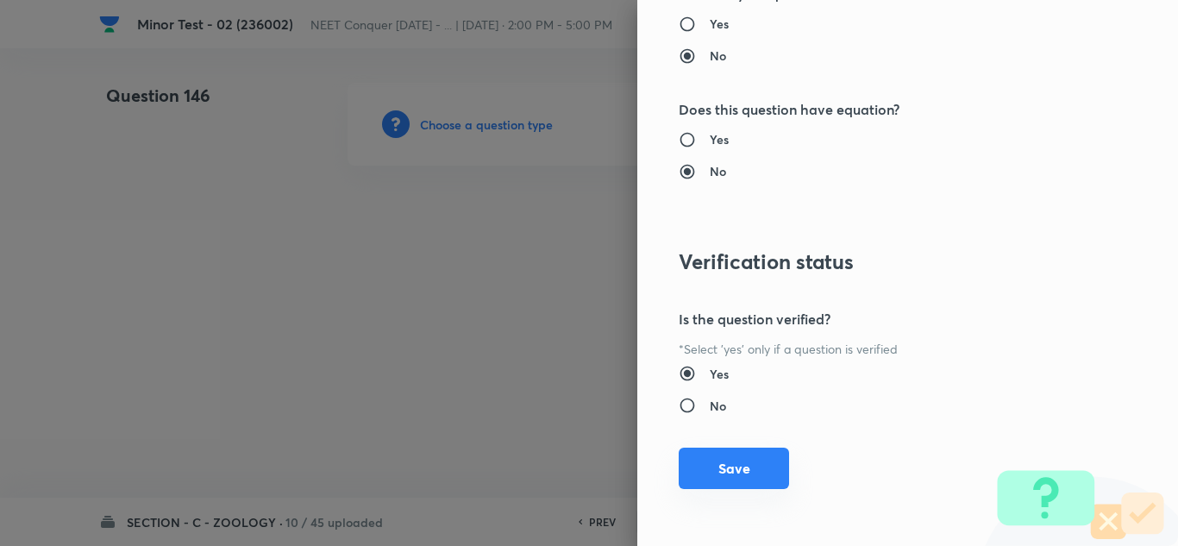
click at [730, 474] on button "Save" at bounding box center [734, 468] width 110 height 41
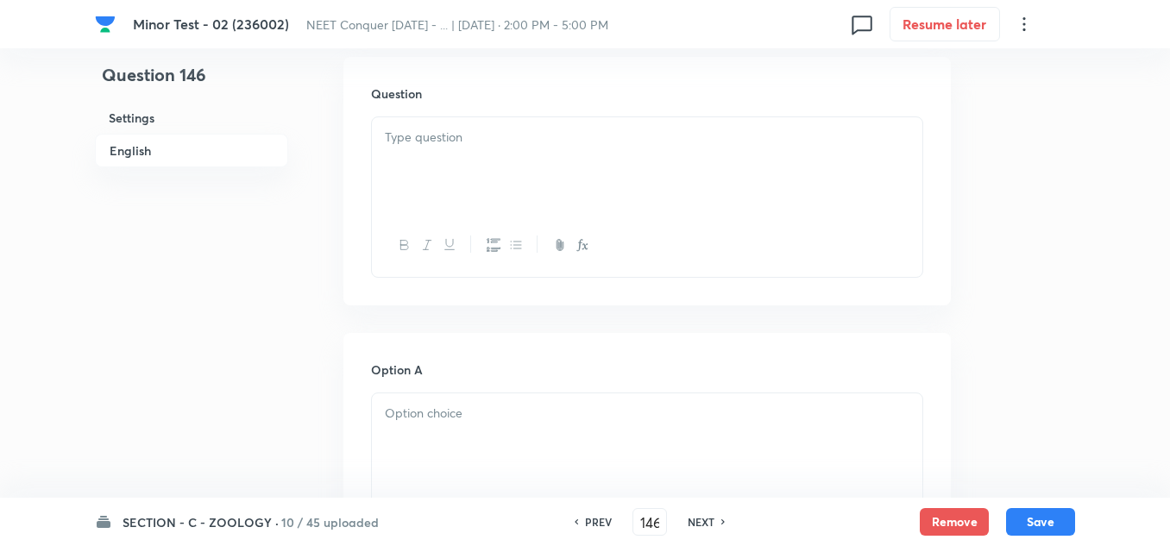
scroll to position [431, 0]
click at [464, 242] on div at bounding box center [647, 260] width 550 height 97
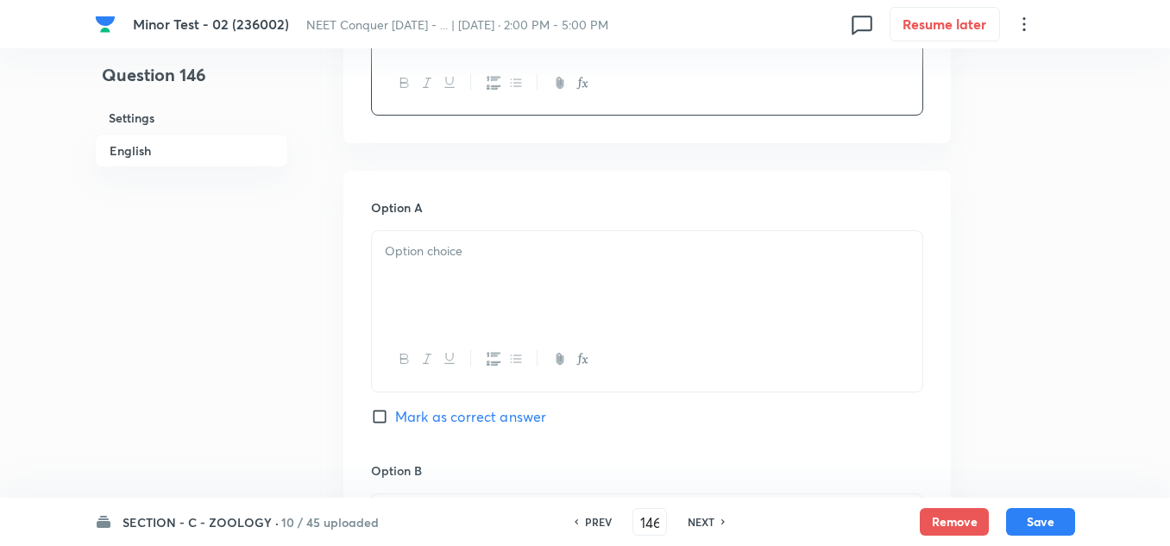
scroll to position [690, 0]
click at [411, 271] on div at bounding box center [647, 277] width 550 height 97
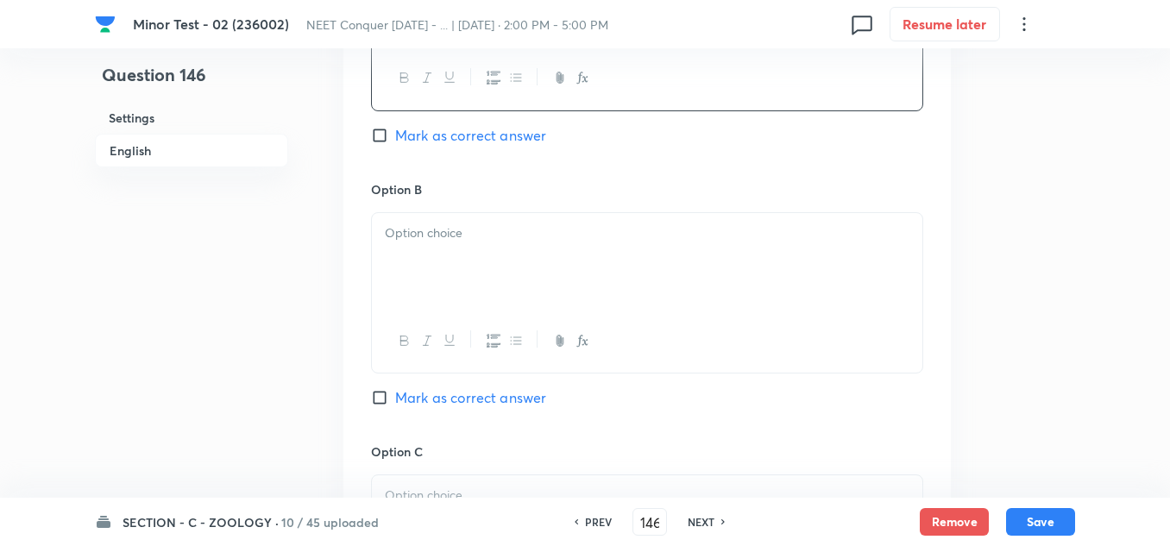
scroll to position [1035, 0]
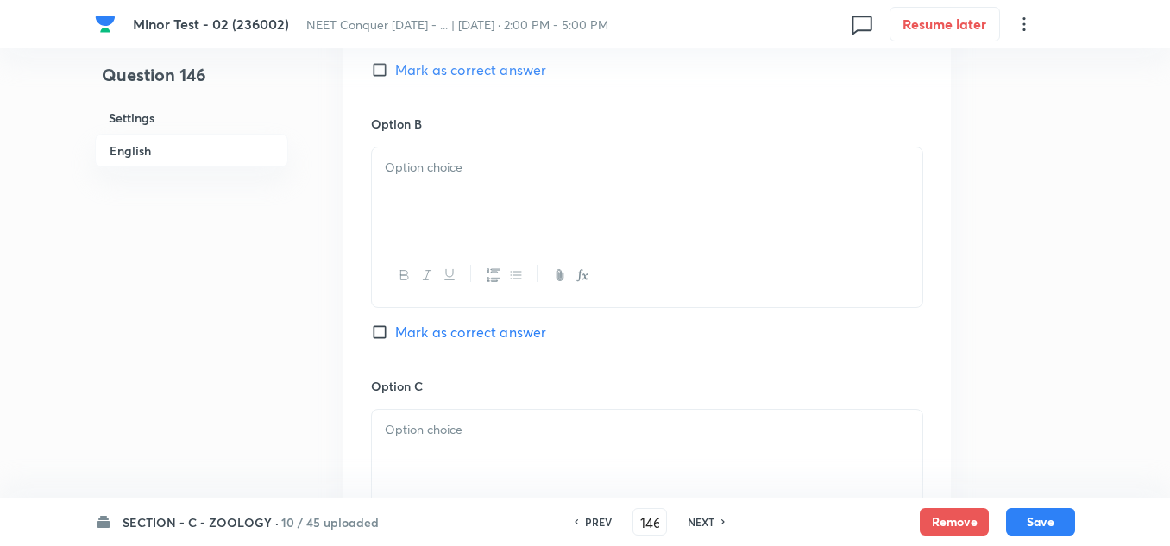
click at [439, 182] on div at bounding box center [647, 195] width 550 height 97
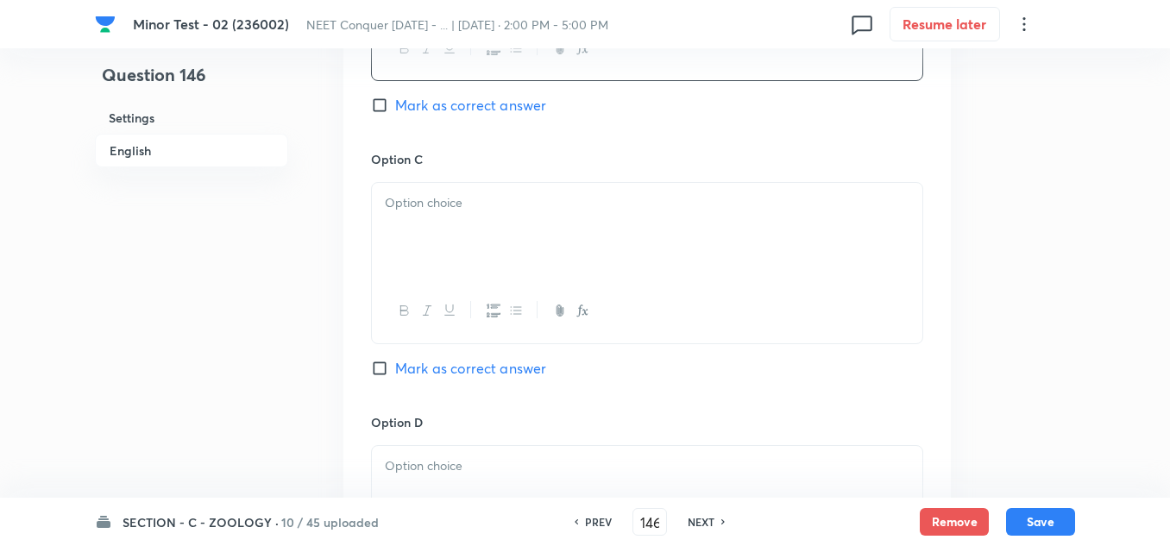
scroll to position [1294, 0]
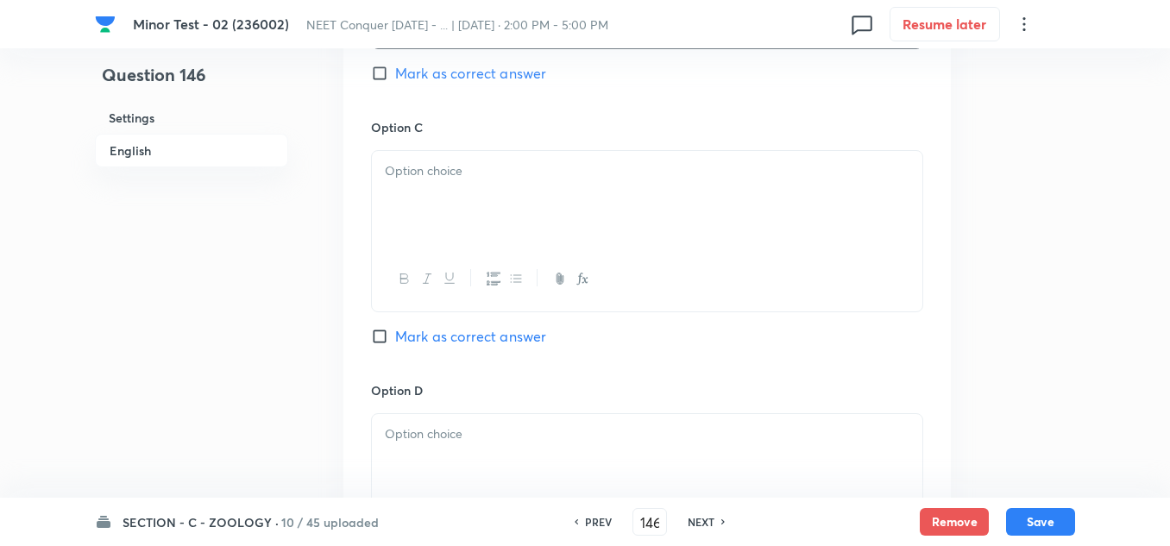
click at [473, 184] on div at bounding box center [647, 199] width 550 height 97
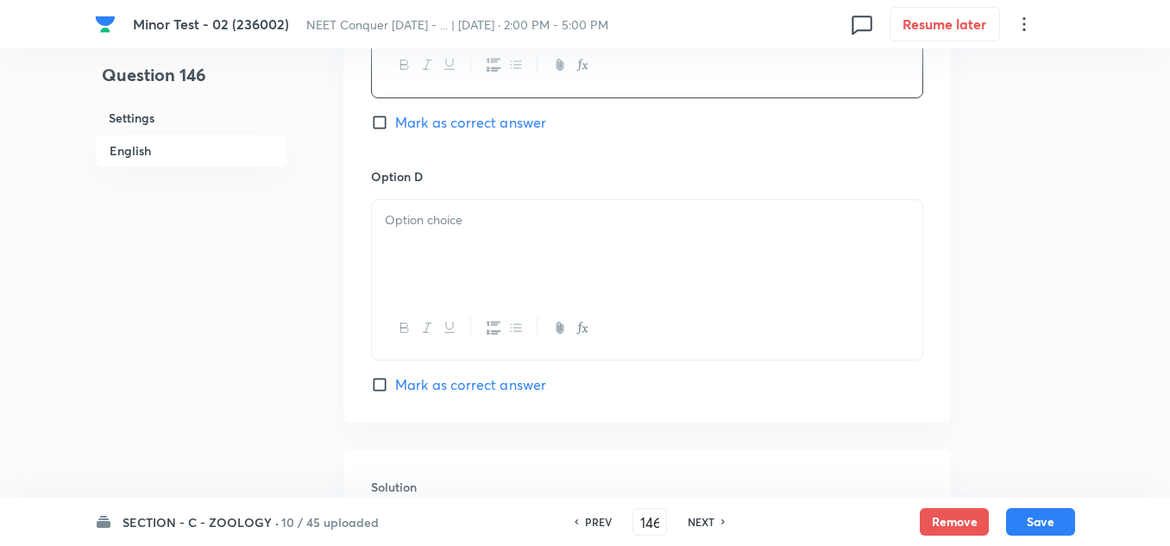
scroll to position [1552, 0]
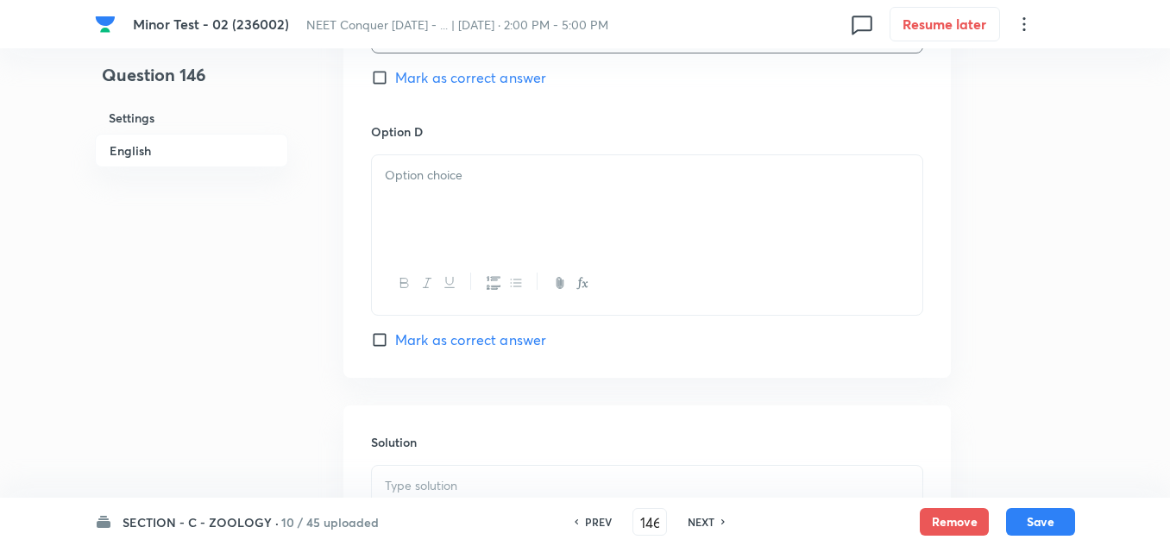
click at [459, 204] on div at bounding box center [647, 203] width 550 height 97
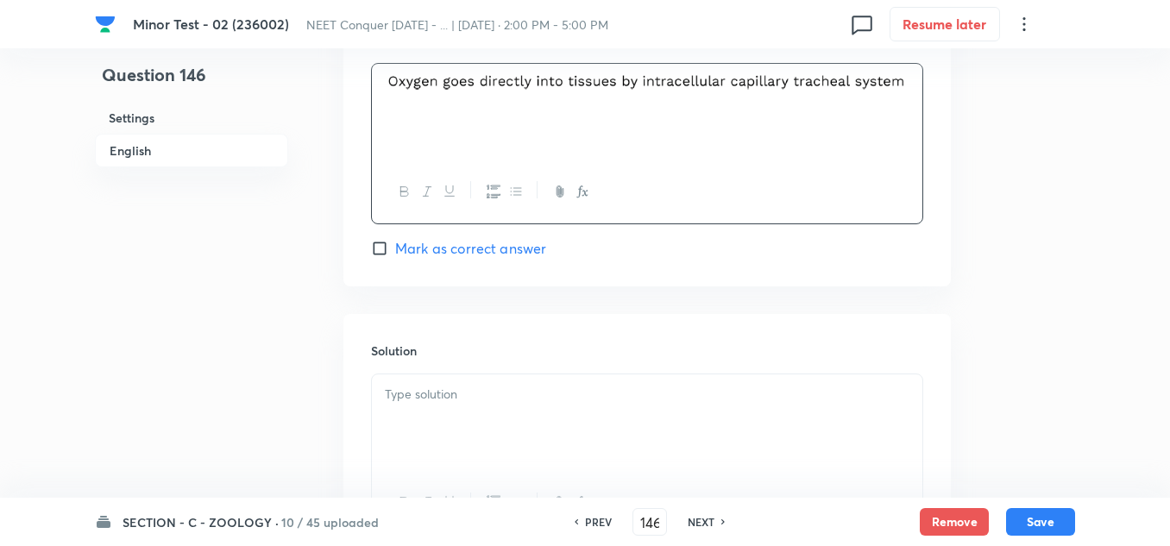
scroll to position [1725, 0]
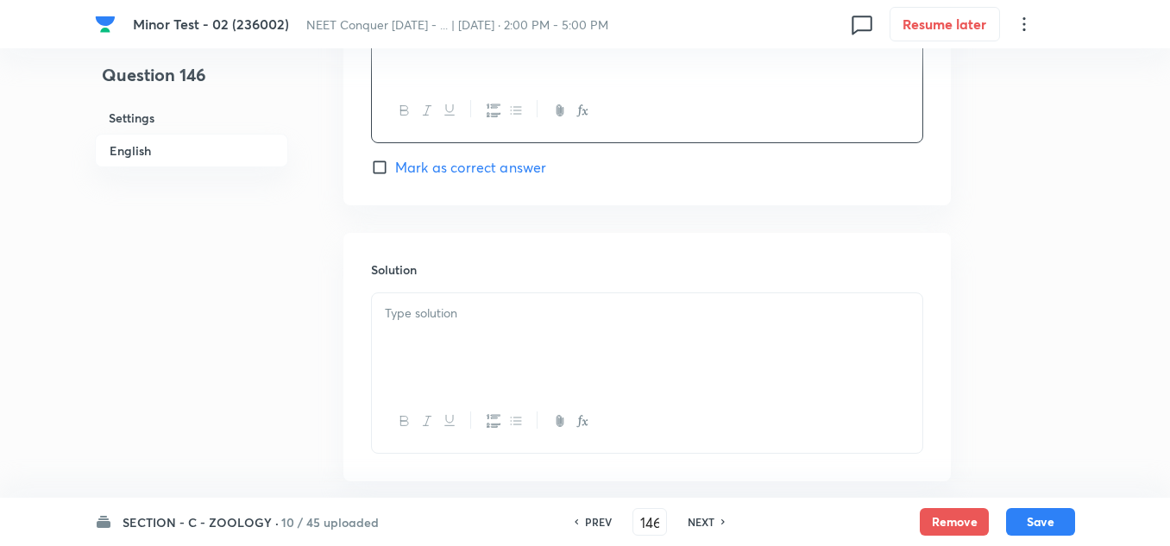
click at [505, 347] on div at bounding box center [647, 341] width 550 height 97
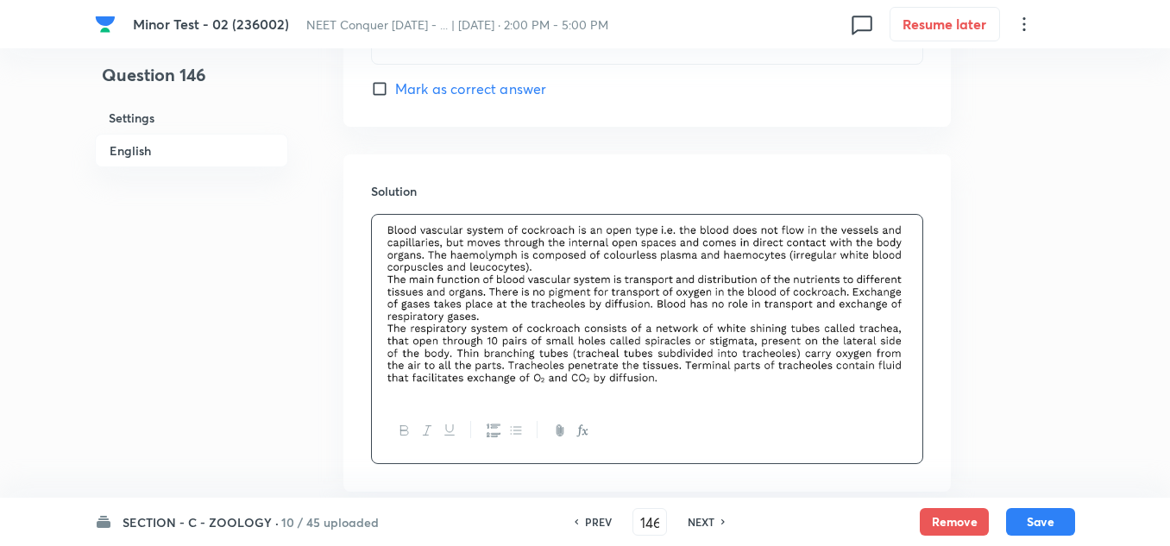
scroll to position [1901, 0]
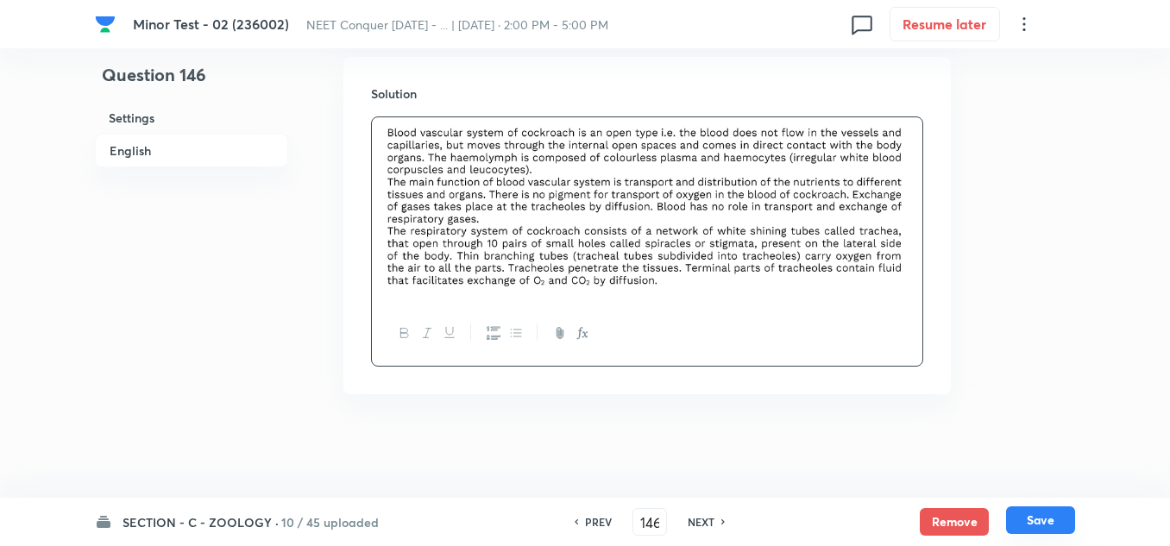
click at [1056, 520] on button "Save" at bounding box center [1040, 520] width 69 height 28
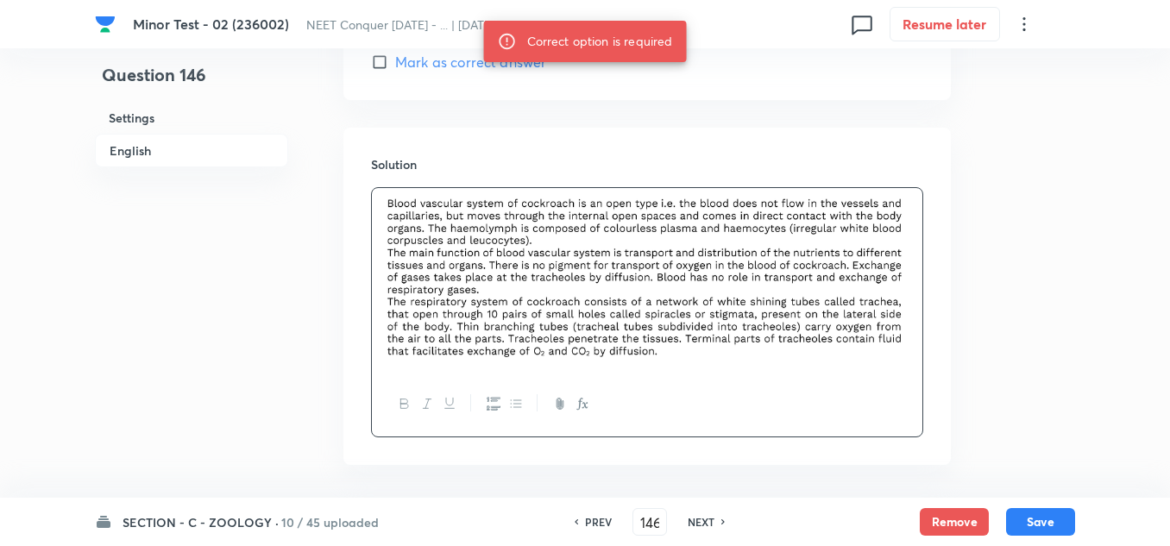
scroll to position [1728, 0]
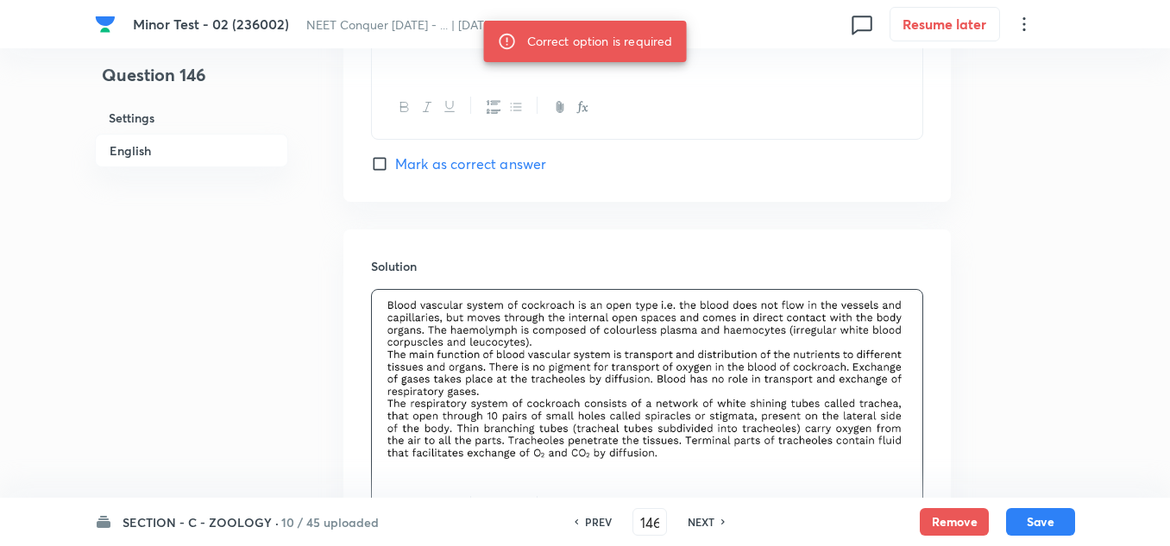
click at [380, 172] on label "Mark as correct answer" at bounding box center [458, 164] width 175 height 21
click at [380, 172] on input "Mark as correct answer" at bounding box center [383, 163] width 24 height 17
checkbox input "true"
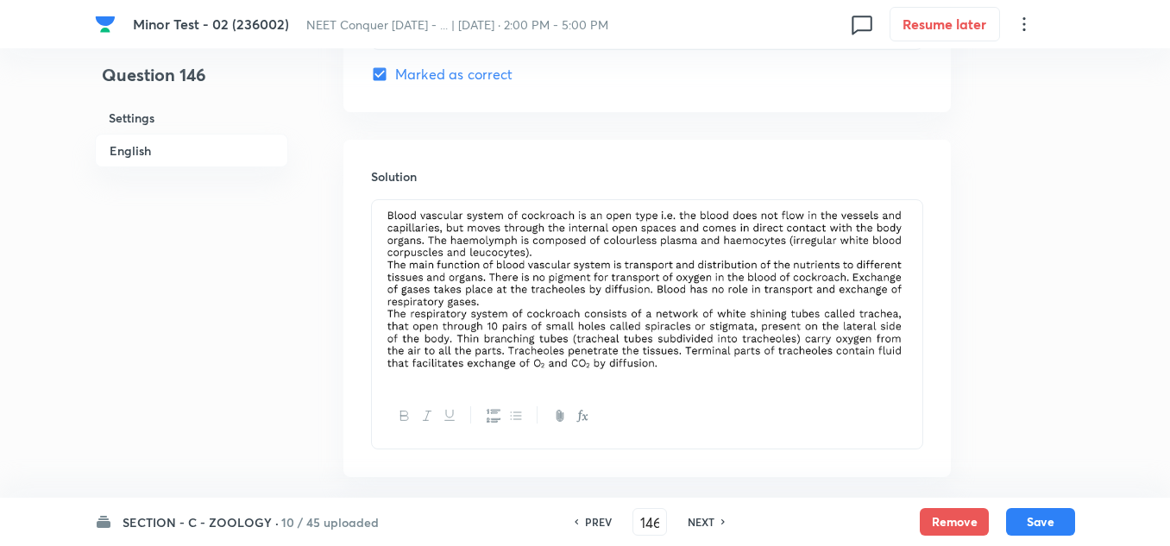
scroll to position [1901, 0]
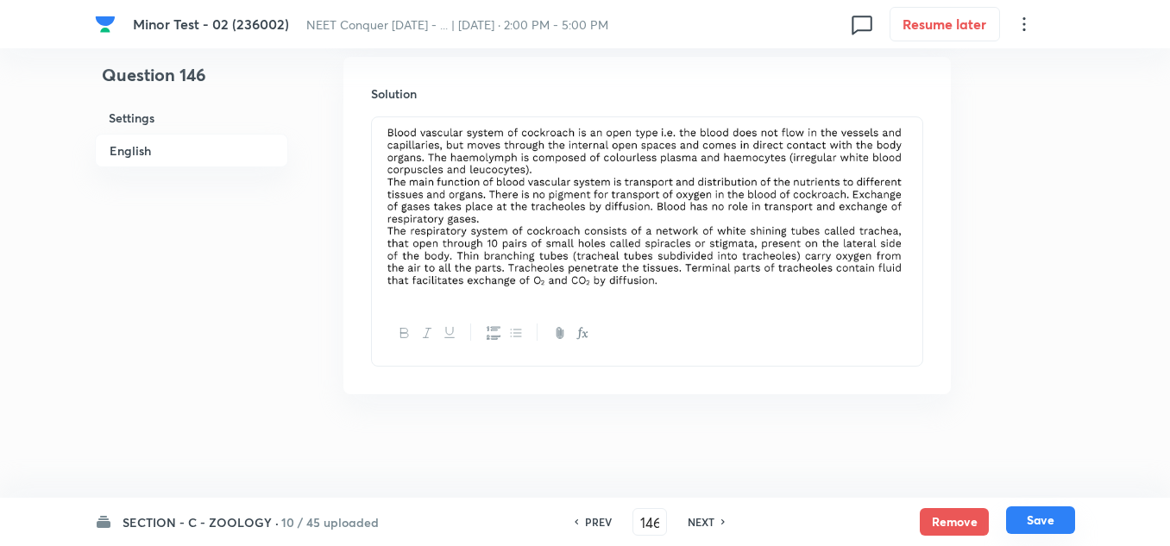
click at [1039, 524] on button "Save" at bounding box center [1040, 520] width 69 height 28
type input "147"
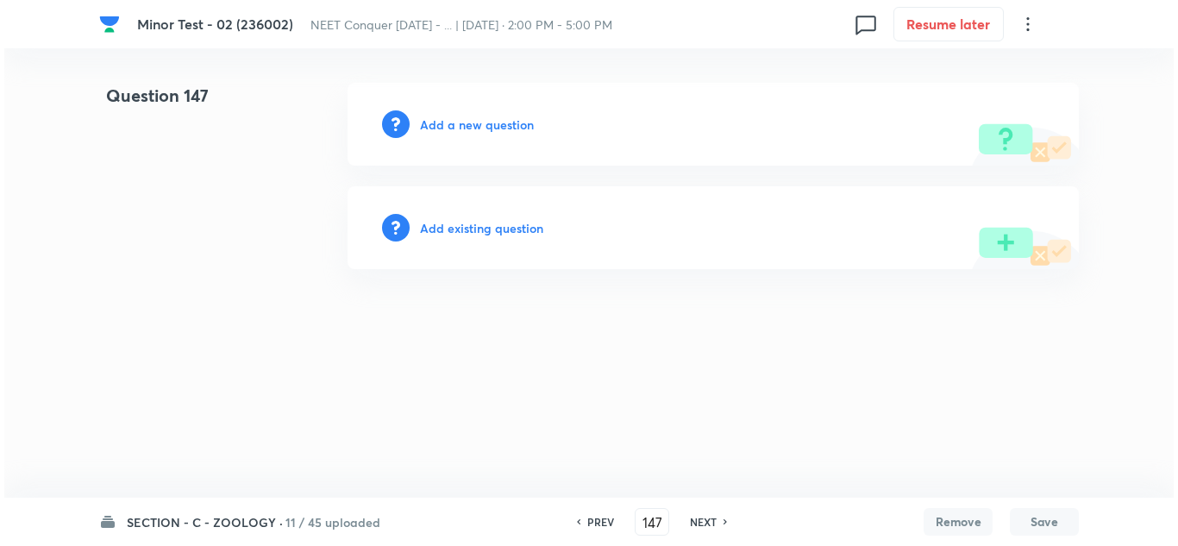
scroll to position [0, 0]
click at [480, 119] on h6 "Add a new question" at bounding box center [477, 125] width 114 height 18
click at [473, 131] on h6 "Choose a question type" at bounding box center [486, 125] width 133 height 18
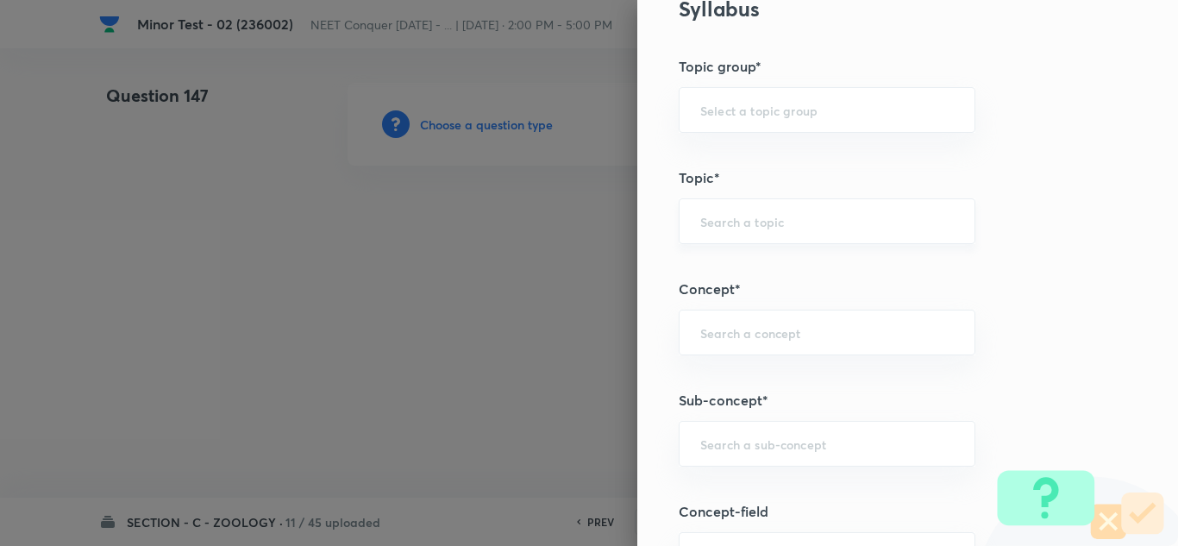
scroll to position [1121, 0]
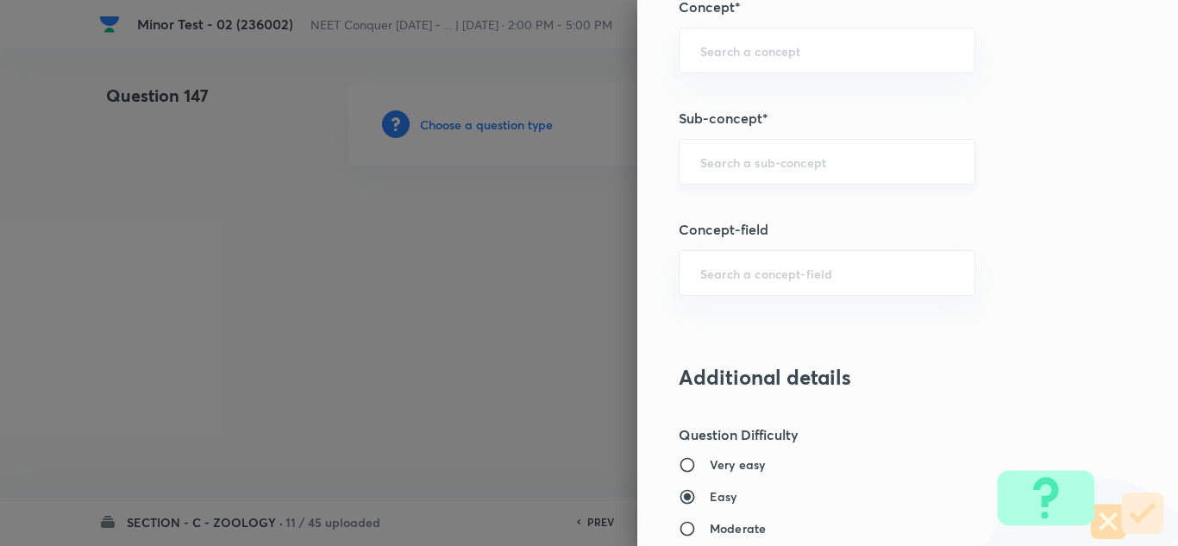
click at [775, 151] on div "​" at bounding box center [827, 162] width 297 height 46
paste input "Structural Organization in Animals"
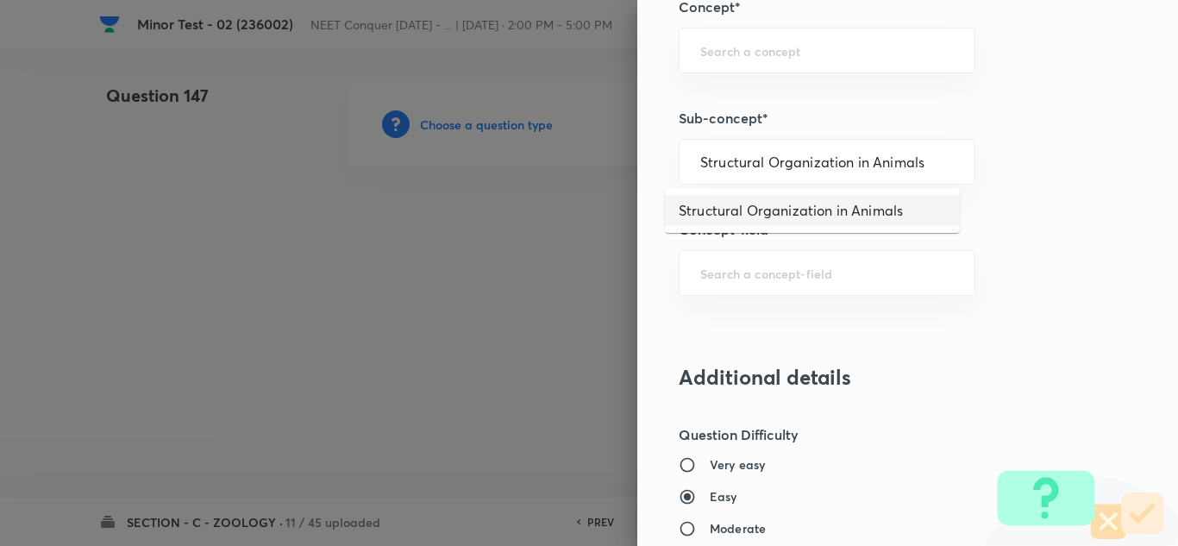
click at [792, 216] on li "Structural Organization in Animals" at bounding box center [812, 210] width 295 height 31
type input "Structural Organization in Animals"
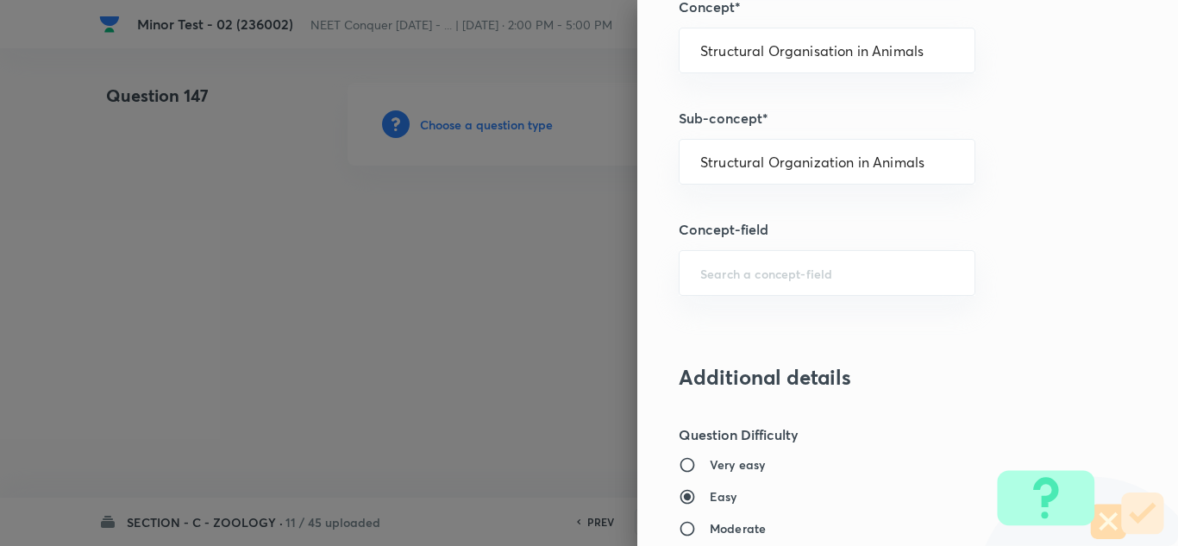
type input "Biology"
type input "Structural Organisation"
type input "Structural Organisation in Animals"
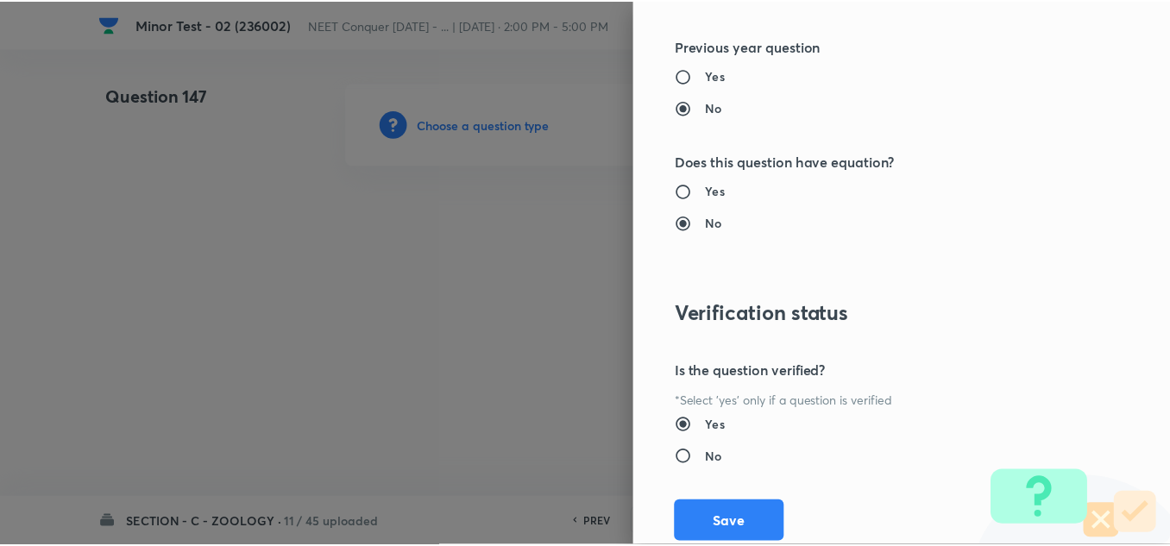
scroll to position [1921, 0]
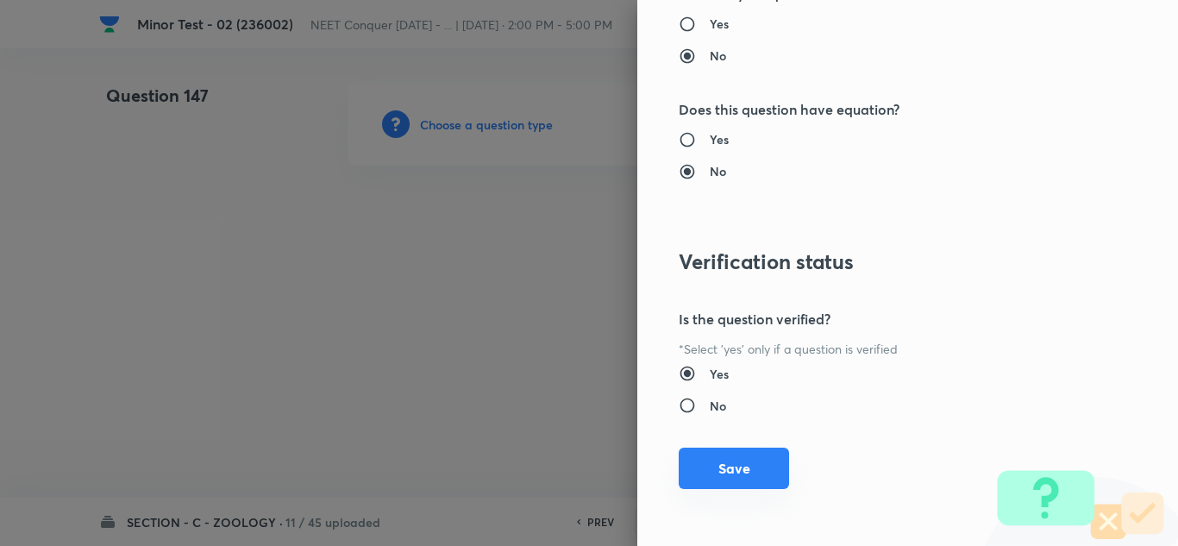
click at [745, 467] on button "Save" at bounding box center [734, 468] width 110 height 41
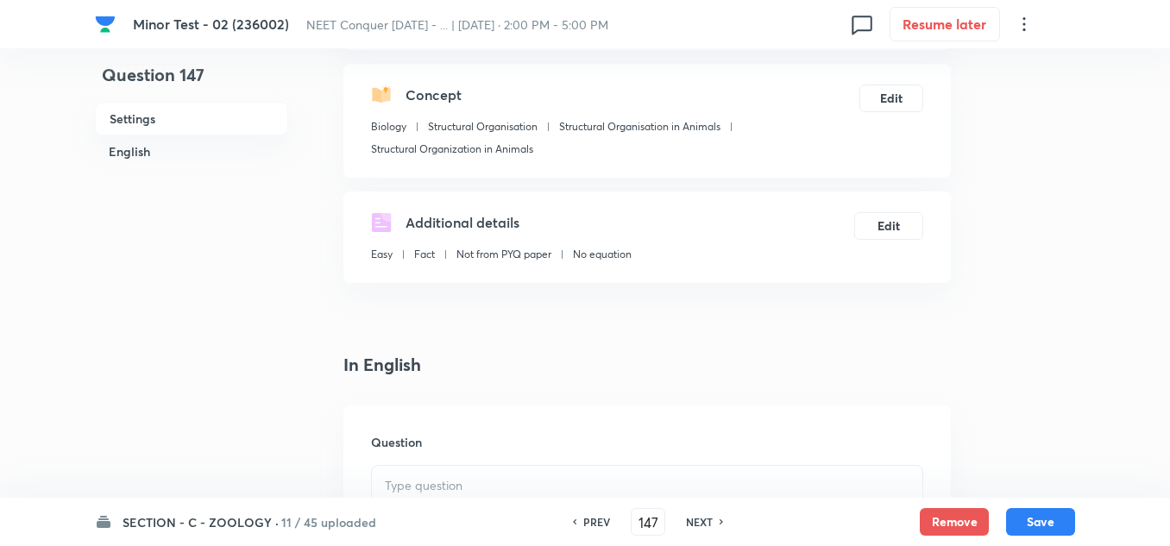
scroll to position [604, 0]
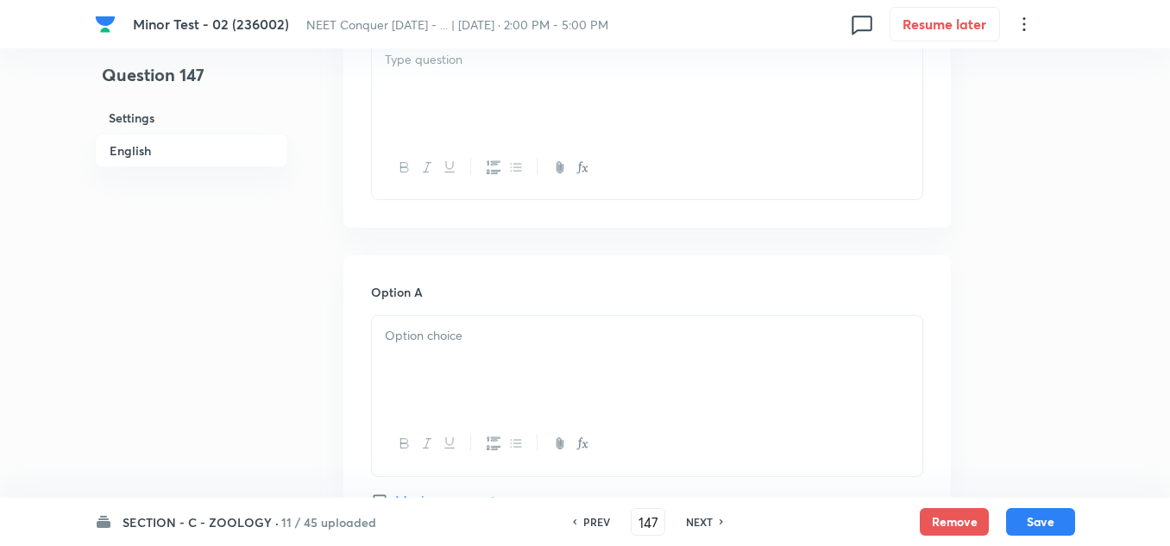
click at [465, 360] on div at bounding box center [647, 364] width 550 height 97
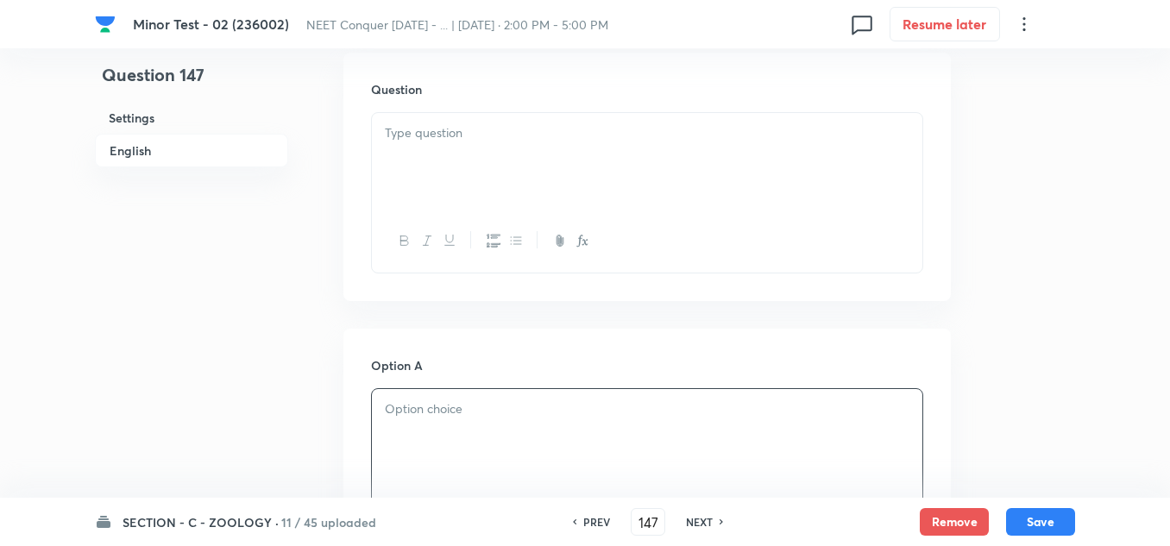
scroll to position [431, 0]
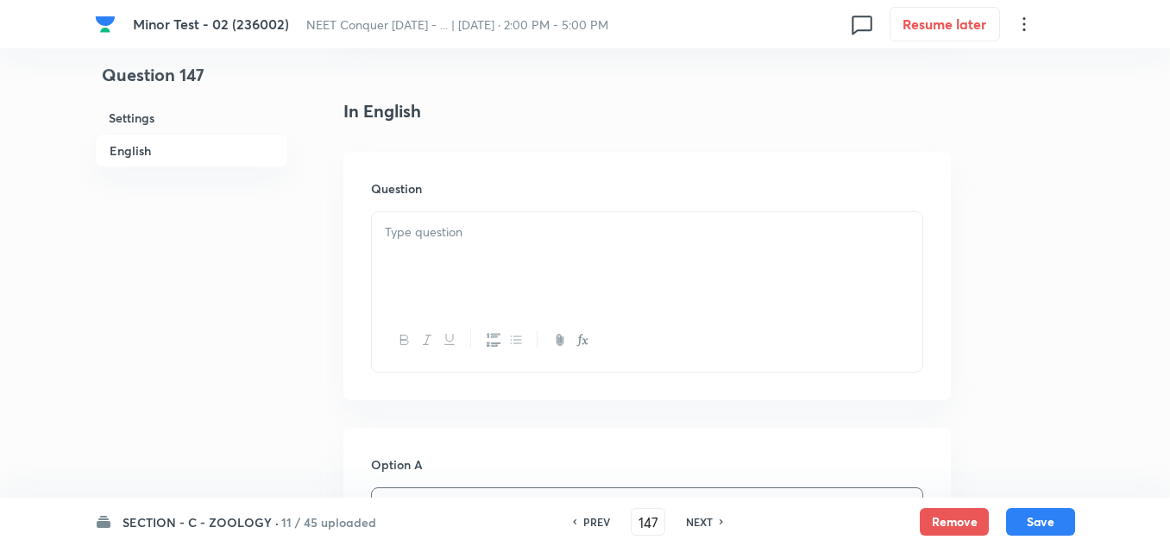
click at [456, 241] on p at bounding box center [647, 233] width 524 height 20
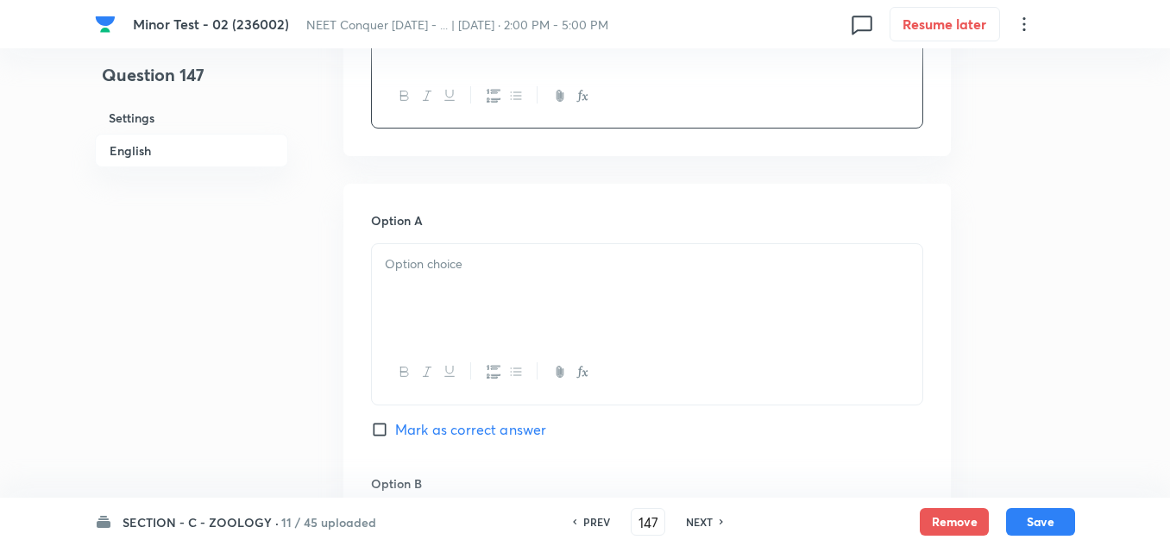
scroll to position [690, 0]
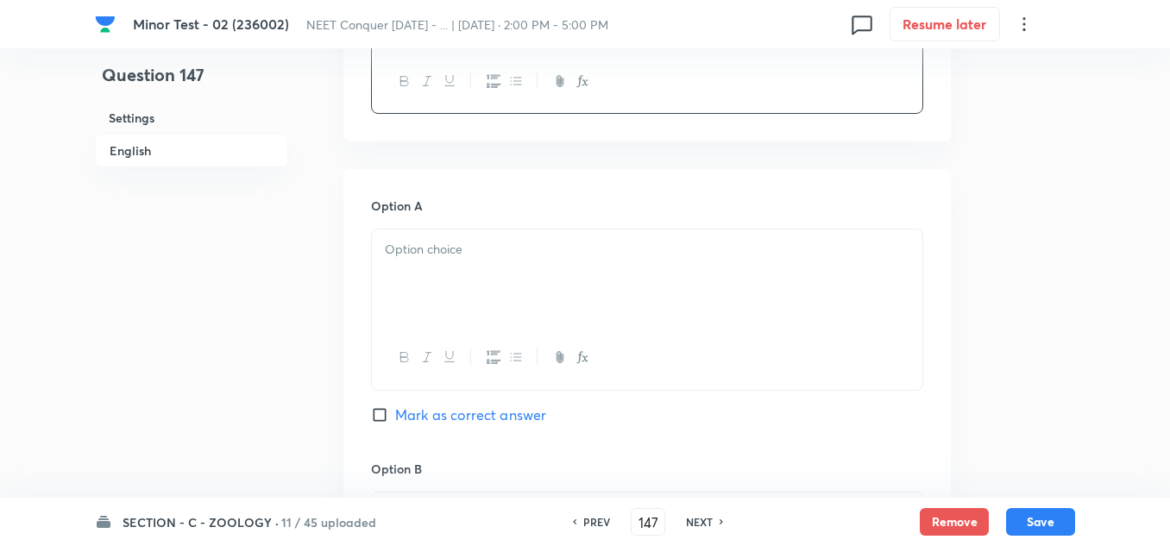
click at [432, 285] on div at bounding box center [647, 277] width 550 height 97
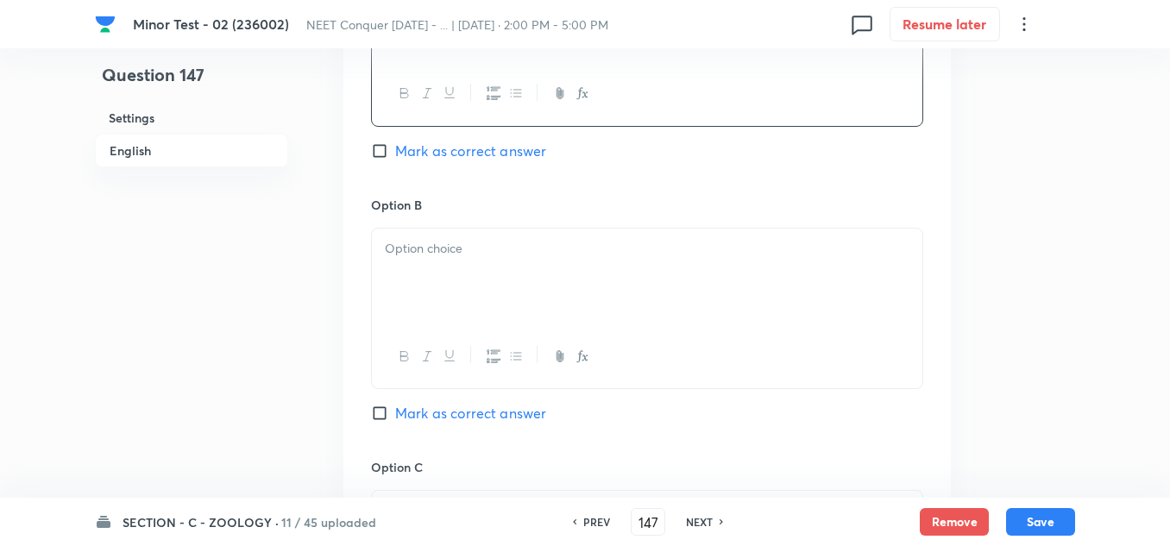
scroll to position [1035, 0]
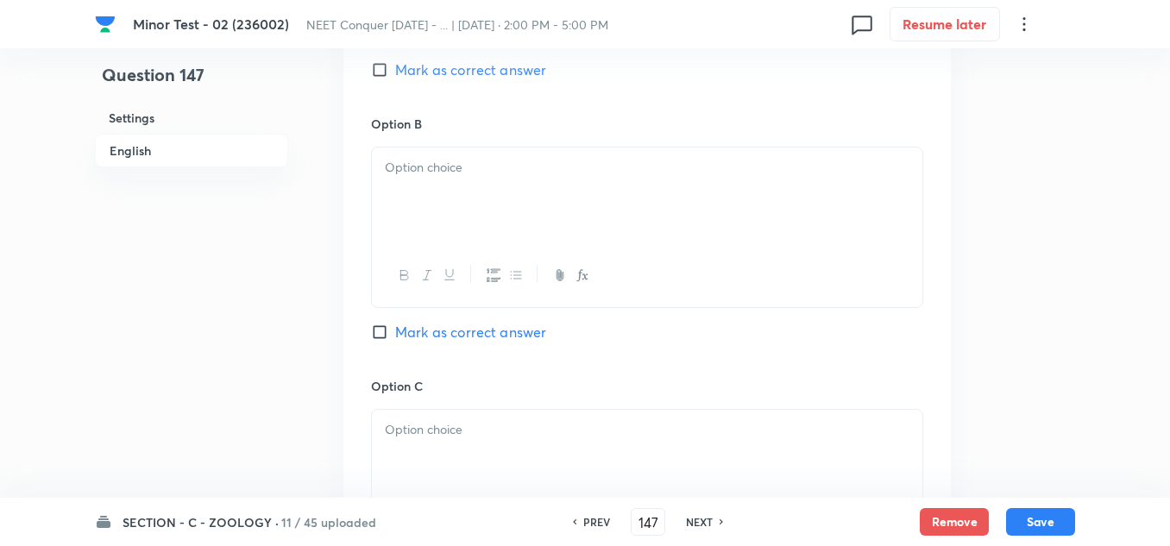
click at [433, 178] on div at bounding box center [647, 195] width 550 height 97
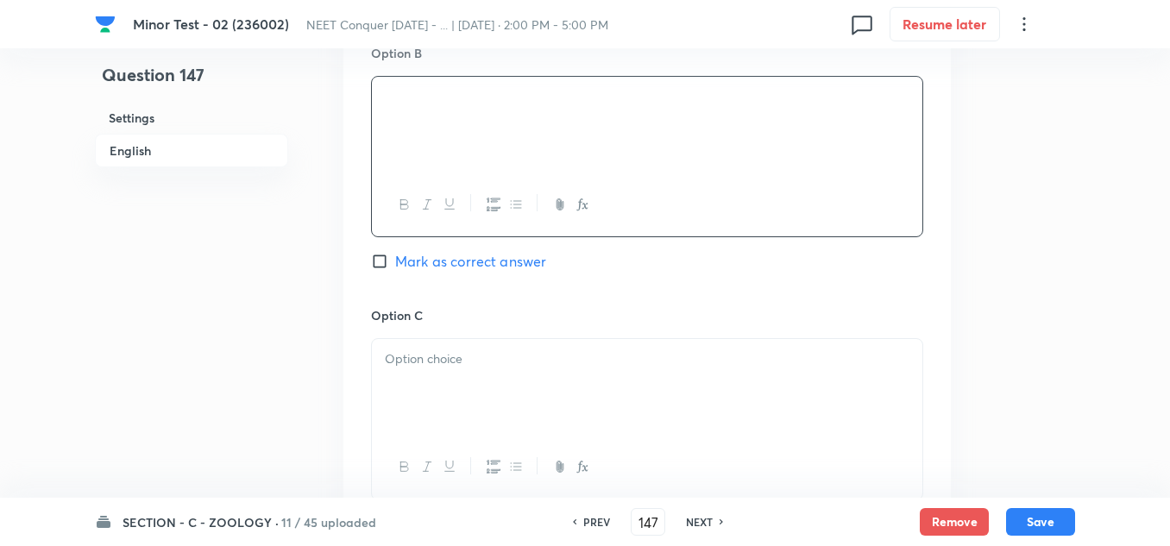
scroll to position [1207, 0]
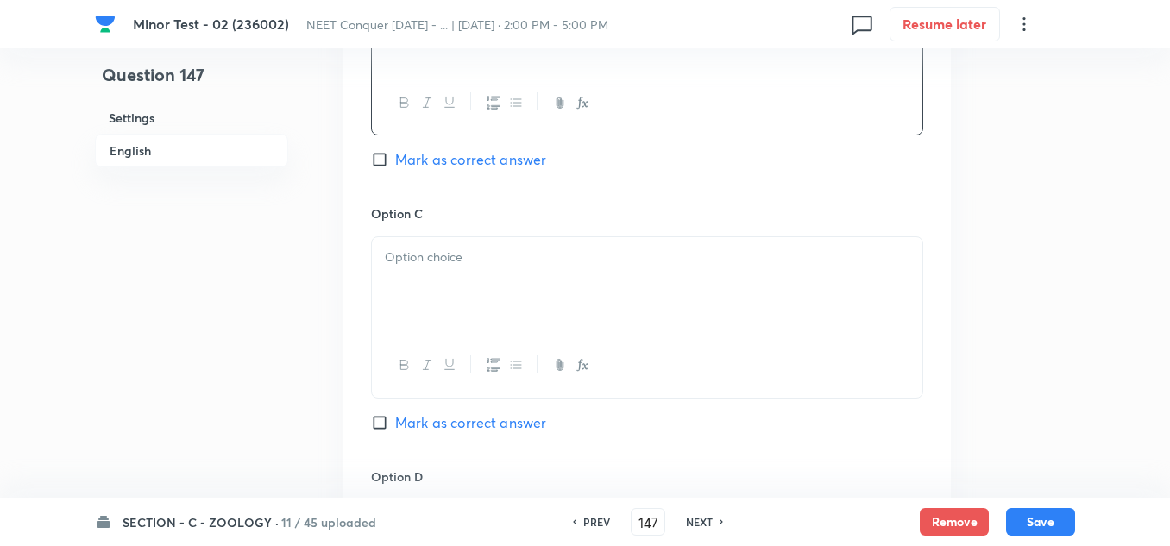
click at [422, 284] on div at bounding box center [647, 285] width 550 height 97
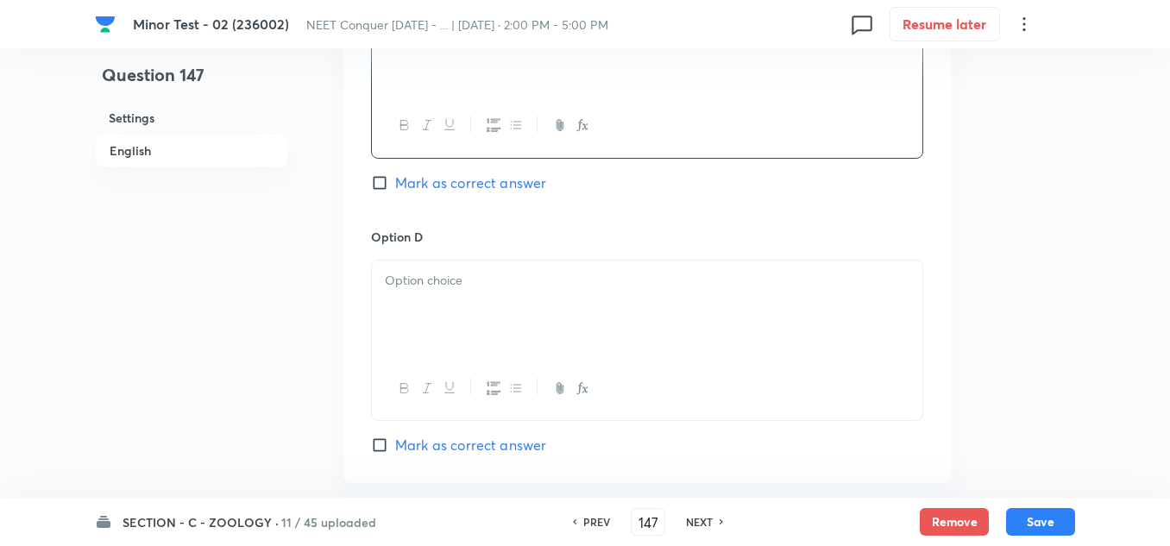
scroll to position [1466, 0]
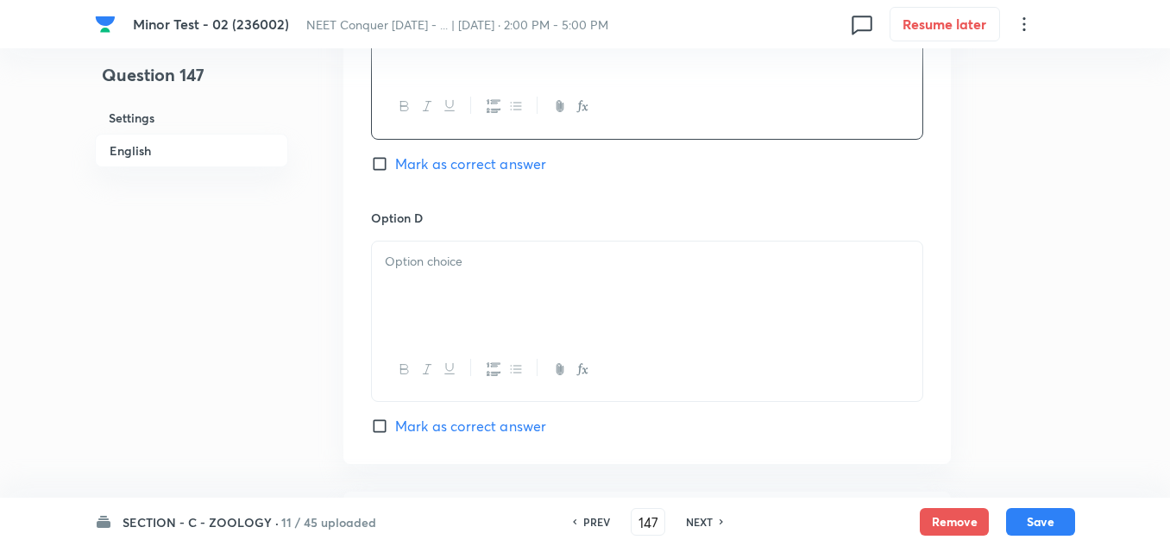
click at [454, 280] on div at bounding box center [647, 289] width 550 height 97
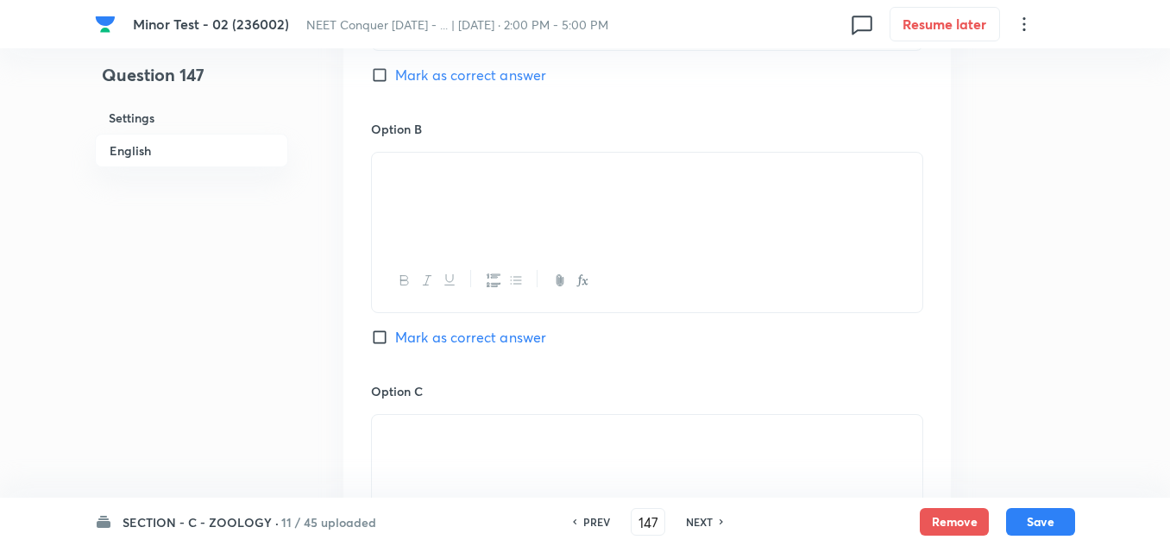
scroll to position [1035, 0]
click at [378, 323] on input "Mark as correct answer" at bounding box center [383, 331] width 24 height 17
checkbox input "true"
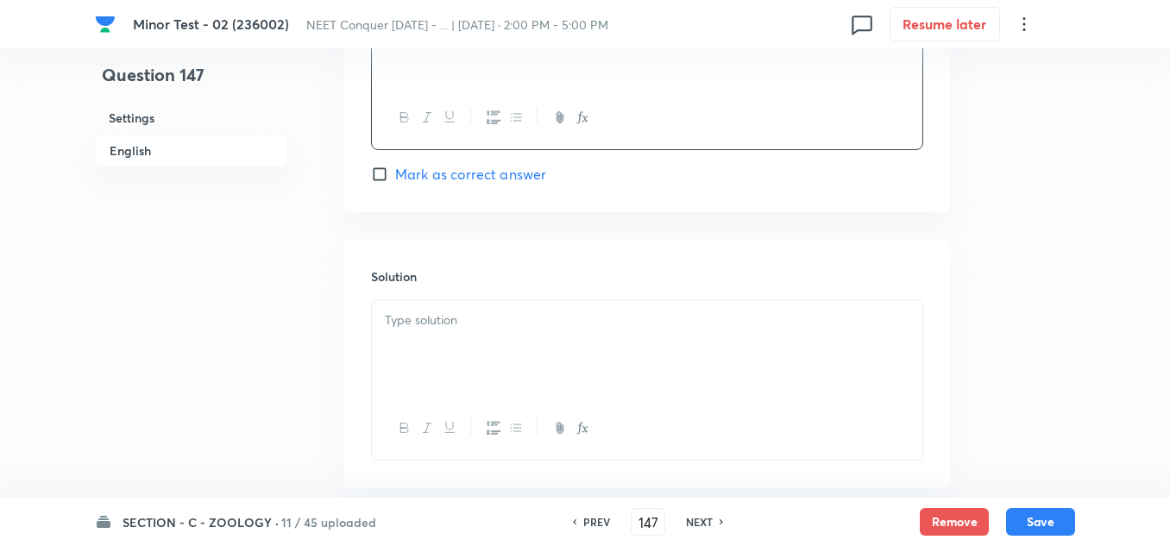
scroll to position [1725, 0]
click at [449, 318] on p at bounding box center [647, 314] width 524 height 20
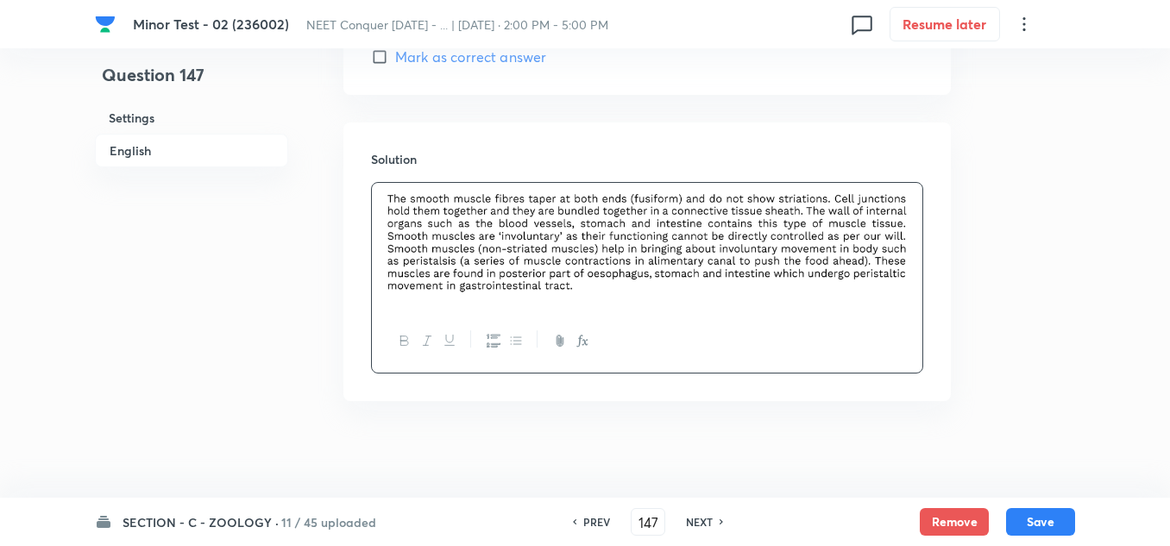
scroll to position [1842, 0]
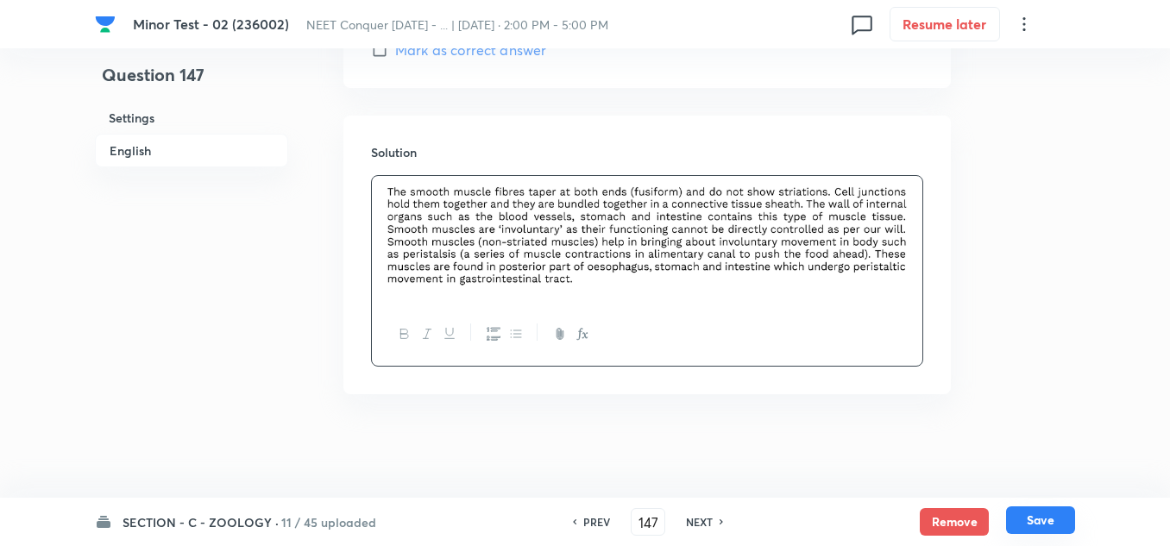
click at [1044, 526] on button "Save" at bounding box center [1040, 520] width 69 height 28
type input "148"
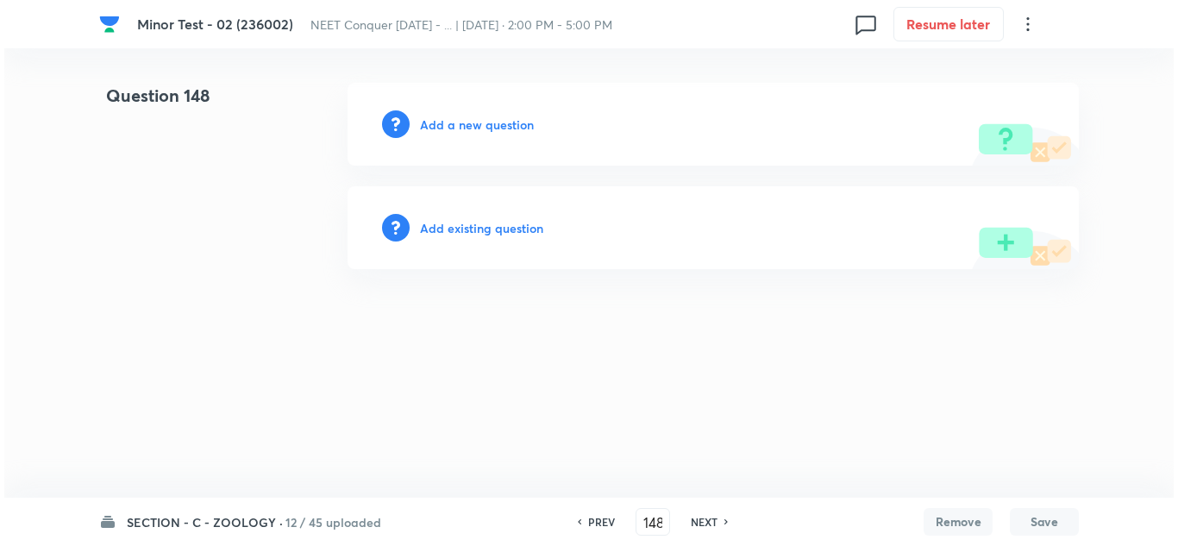
scroll to position [0, 0]
click at [480, 128] on h6 "Add a new question" at bounding box center [477, 125] width 114 height 18
click at [476, 128] on h6 "Choose a question type" at bounding box center [486, 125] width 133 height 18
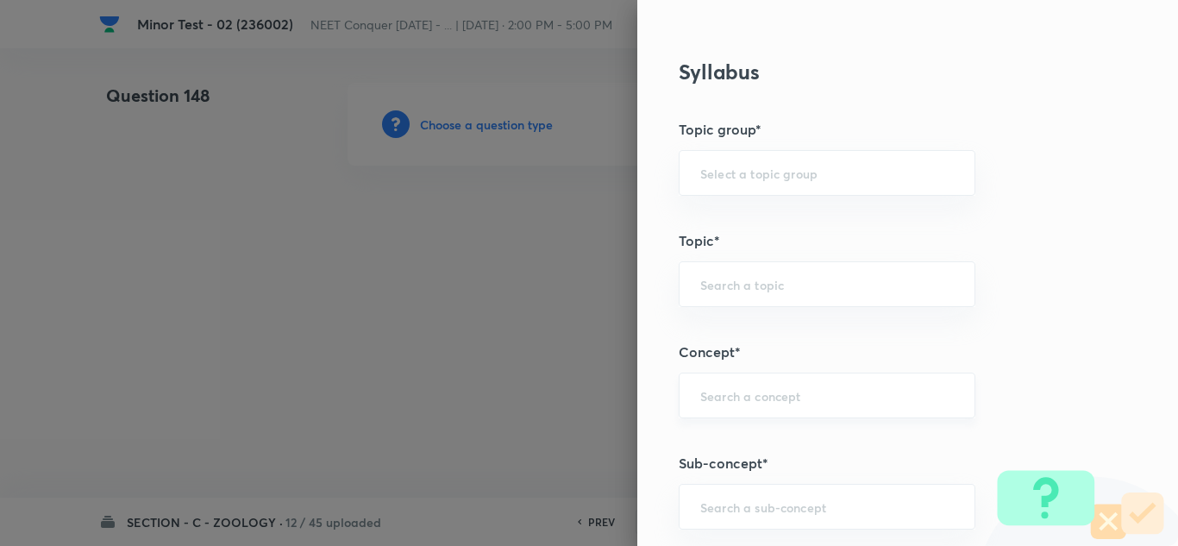
scroll to position [1035, 0]
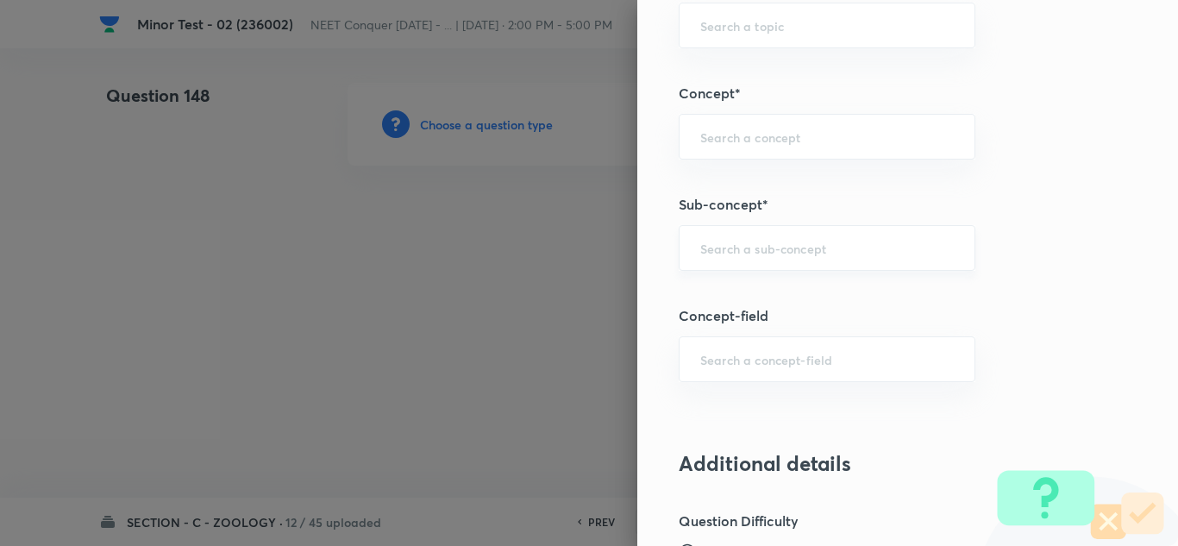
click at [700, 251] on input "text" at bounding box center [827, 248] width 254 height 16
paste input "Structural Organization in Animals"
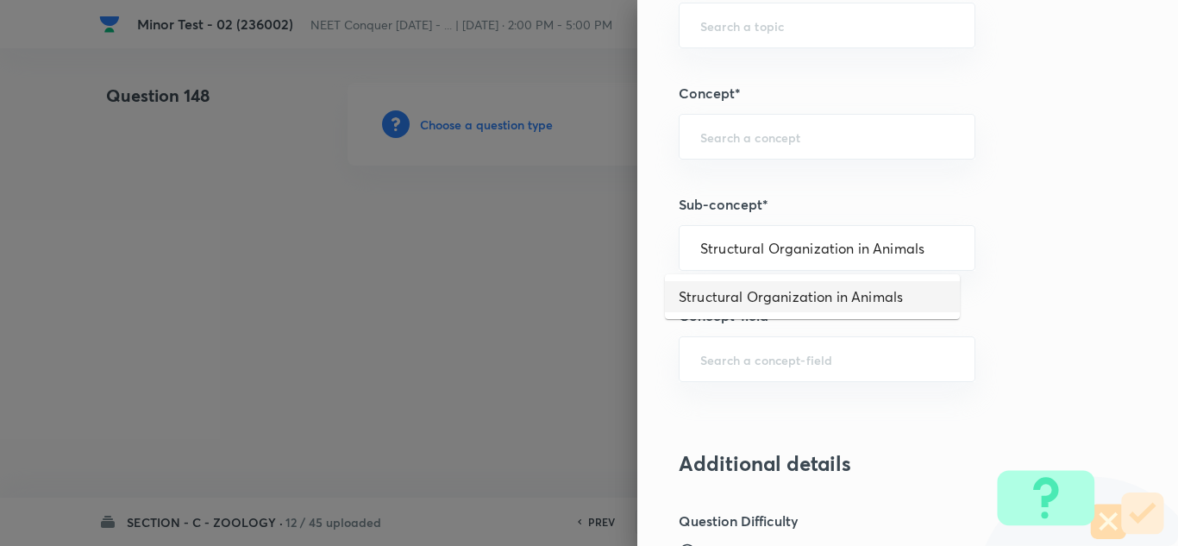
click at [733, 296] on li "Structural Organization in Animals" at bounding box center [812, 296] width 295 height 31
type input "Structural Organization in Animals"
type input "Biology"
type input "Structural Organisation"
type input "Structural Organisation in Animals"
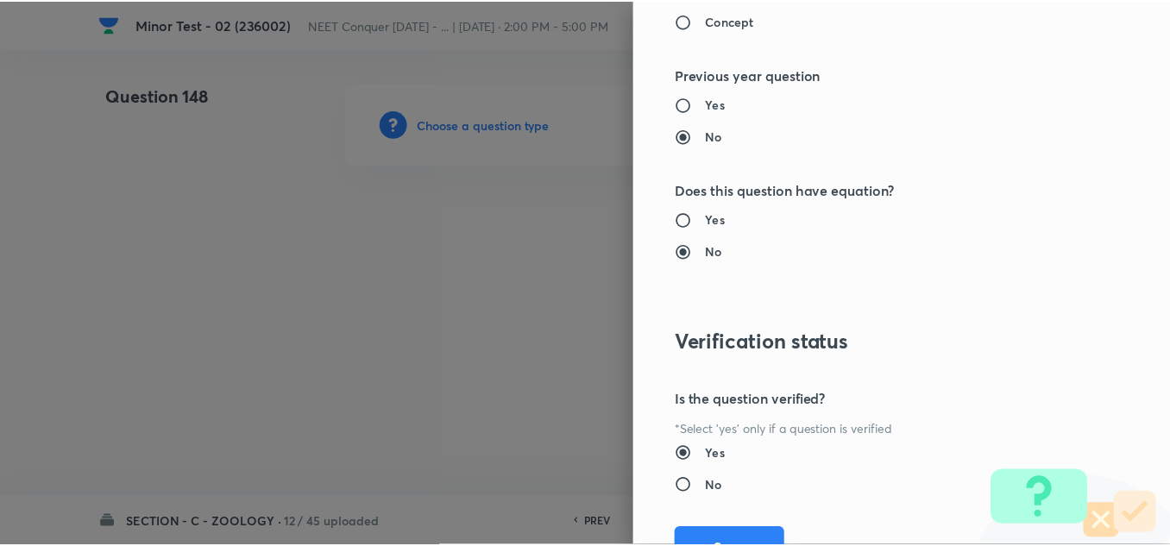
scroll to position [1921, 0]
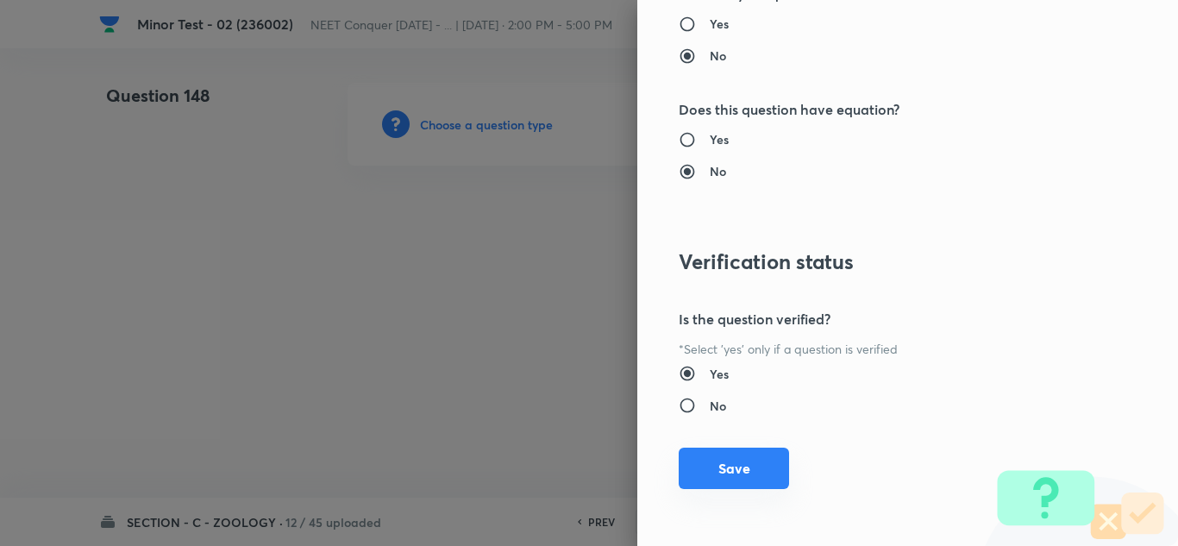
click at [723, 474] on button "Save" at bounding box center [734, 468] width 110 height 41
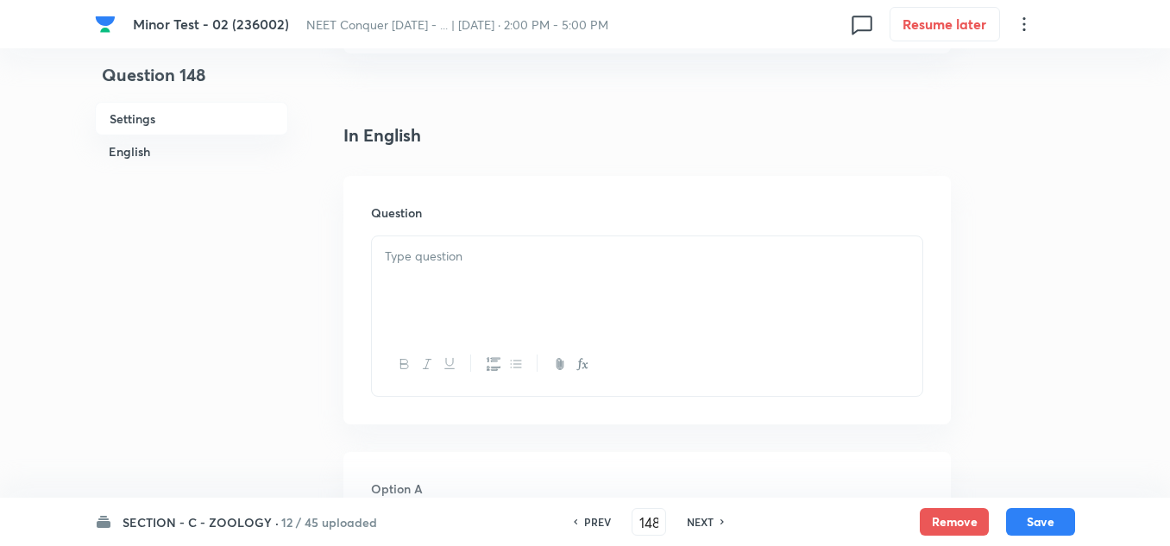
scroll to position [431, 0]
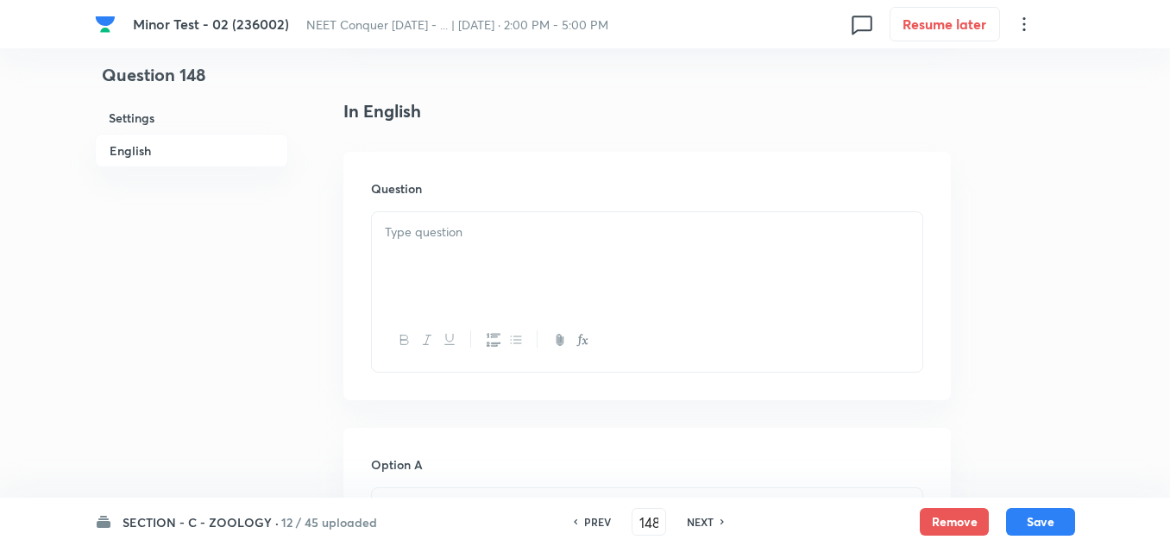
click at [486, 237] on p at bounding box center [647, 233] width 524 height 20
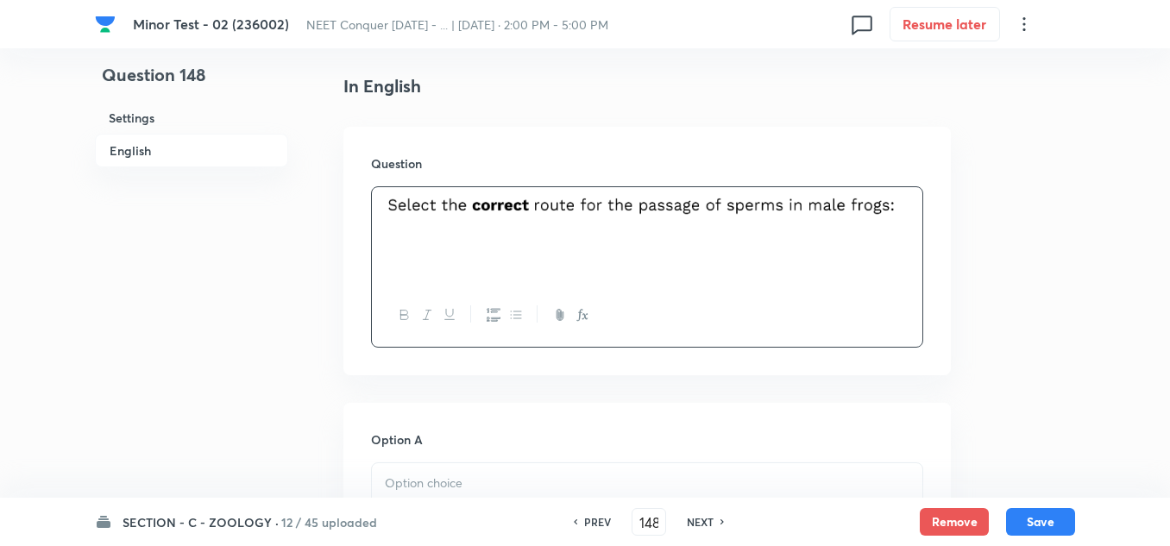
scroll to position [690, 0]
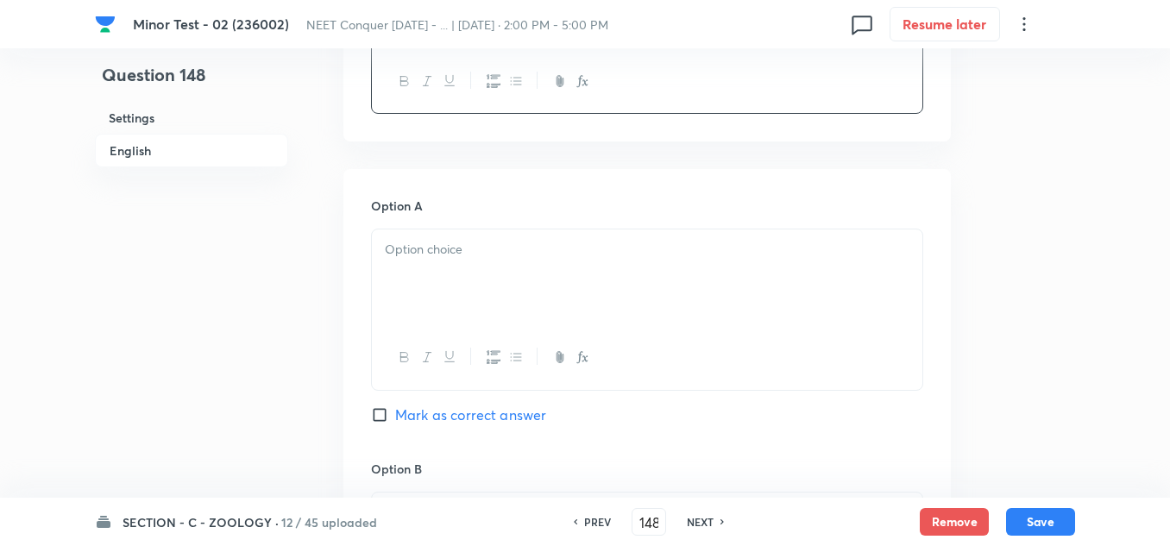
click at [468, 257] on p at bounding box center [647, 250] width 524 height 20
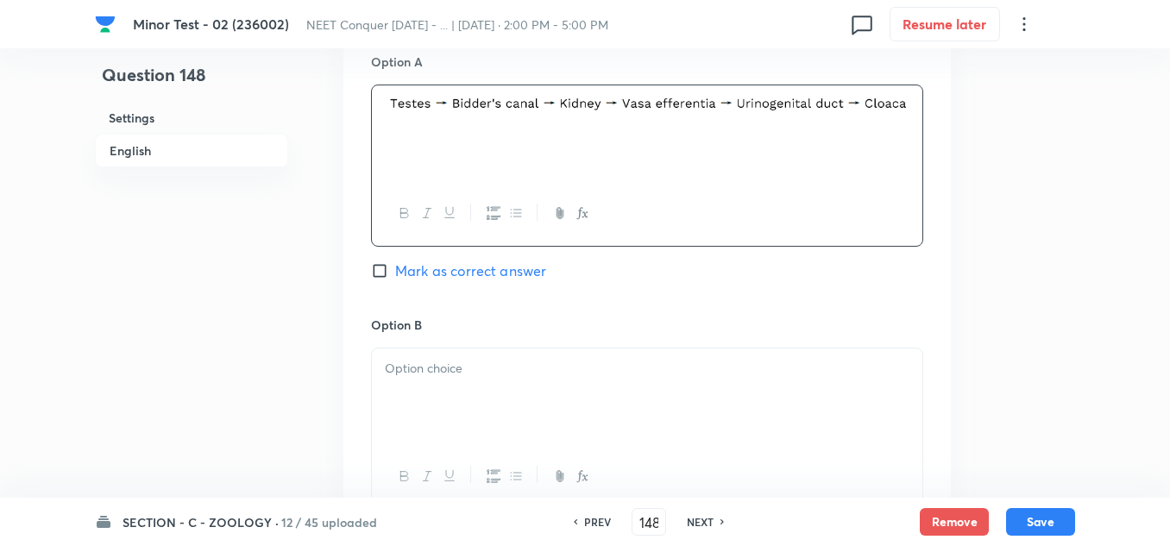
scroll to position [862, 0]
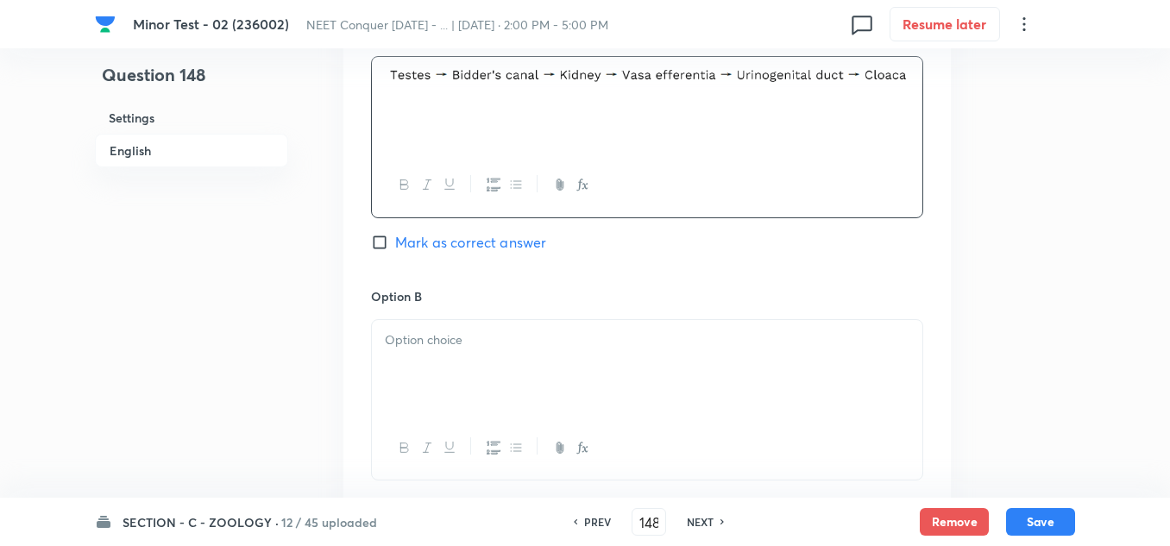
click at [466, 360] on div at bounding box center [647, 368] width 550 height 97
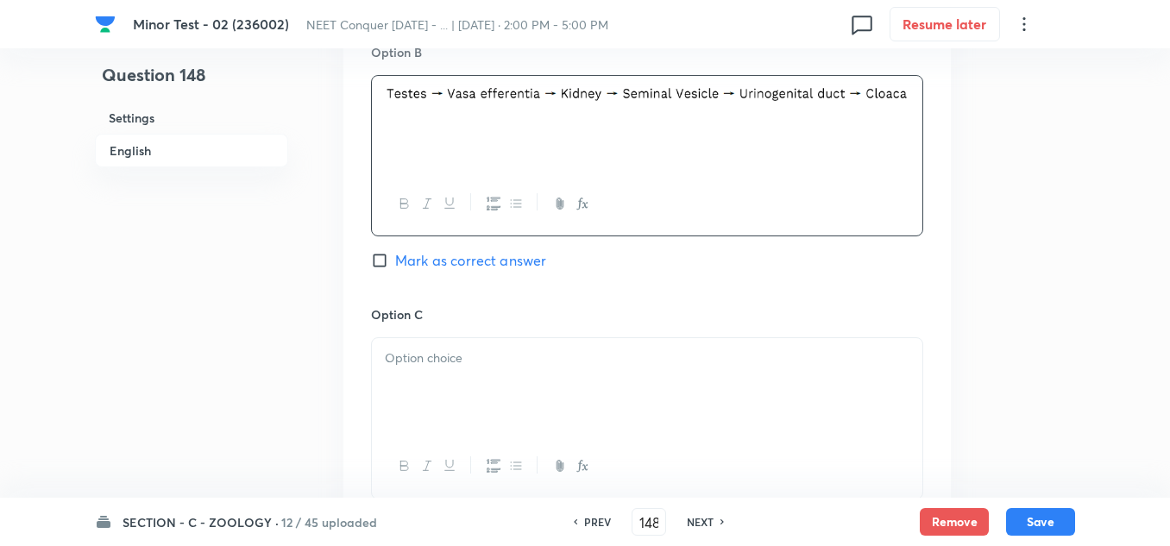
scroll to position [1121, 0]
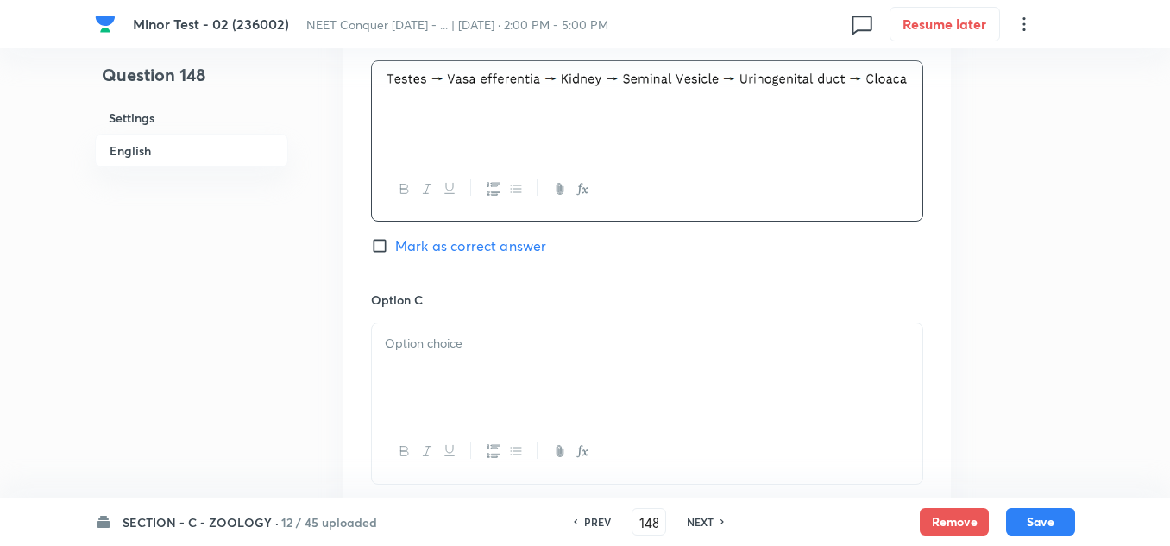
click at [441, 354] on div at bounding box center [647, 371] width 550 height 97
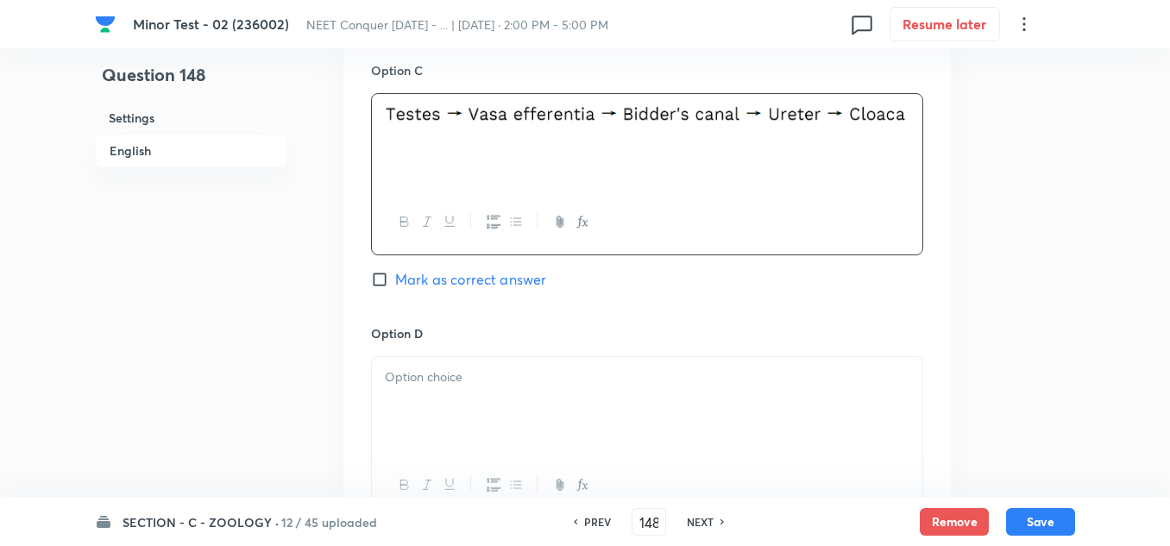
scroll to position [1380, 0]
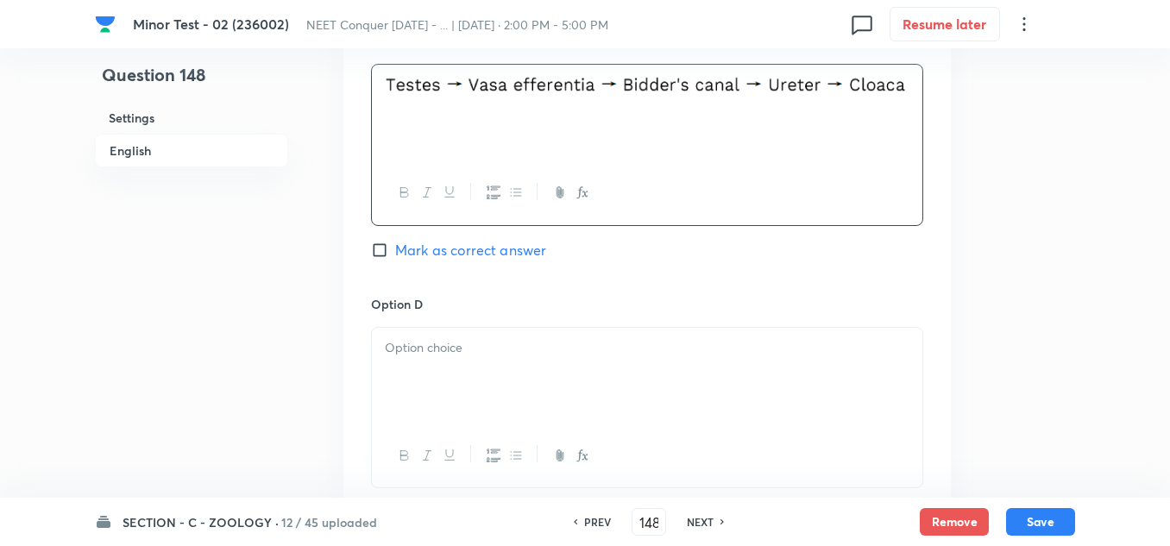
click at [476, 367] on div at bounding box center [647, 376] width 550 height 97
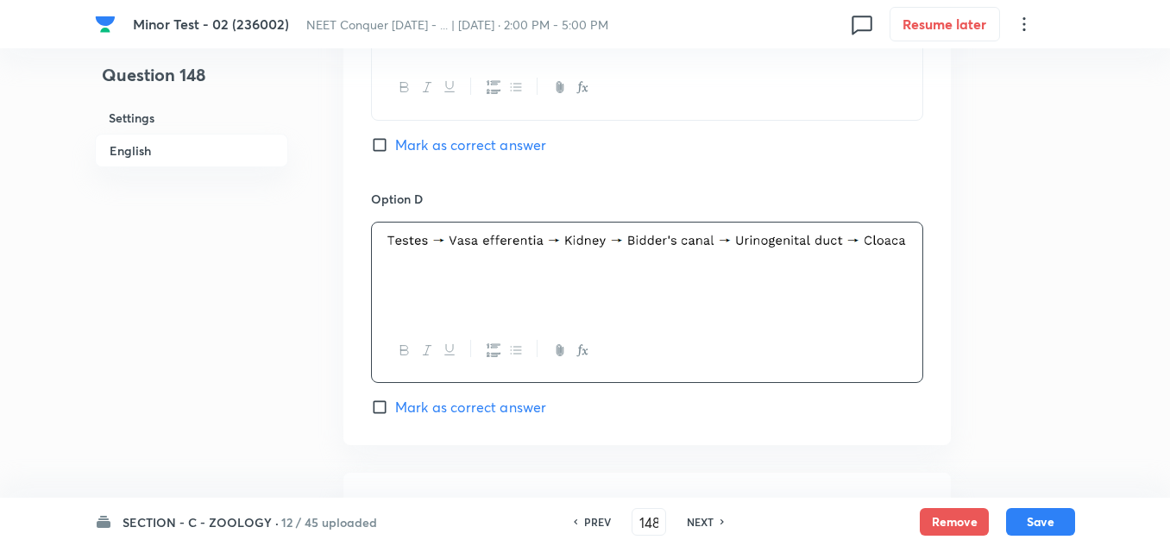
scroll to position [1639, 0]
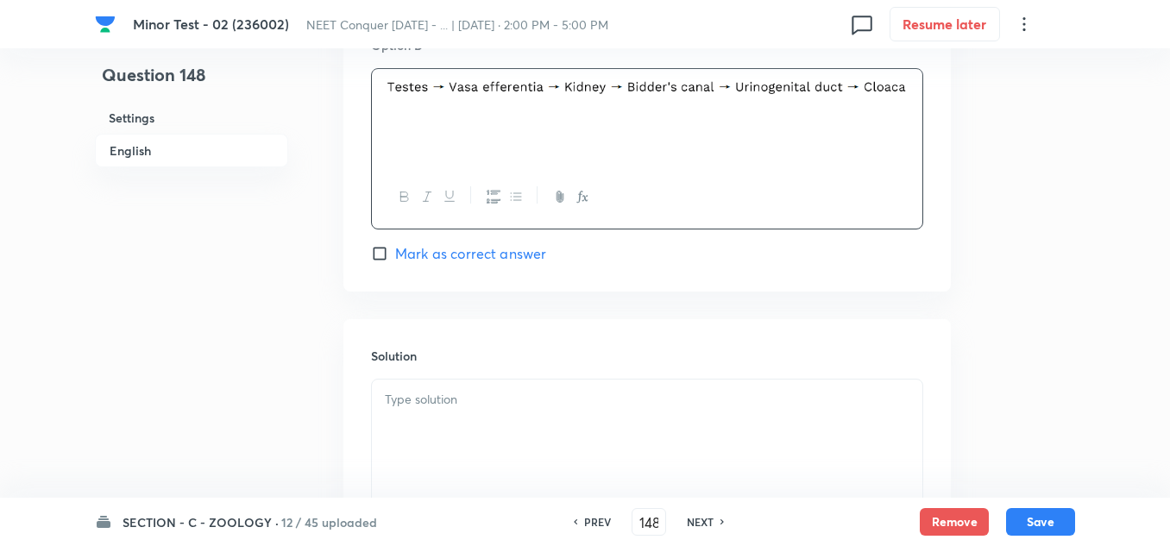
click at [376, 254] on input "Mark as correct answer" at bounding box center [383, 253] width 24 height 17
checkbox input "true"
click at [473, 406] on p at bounding box center [647, 400] width 524 height 20
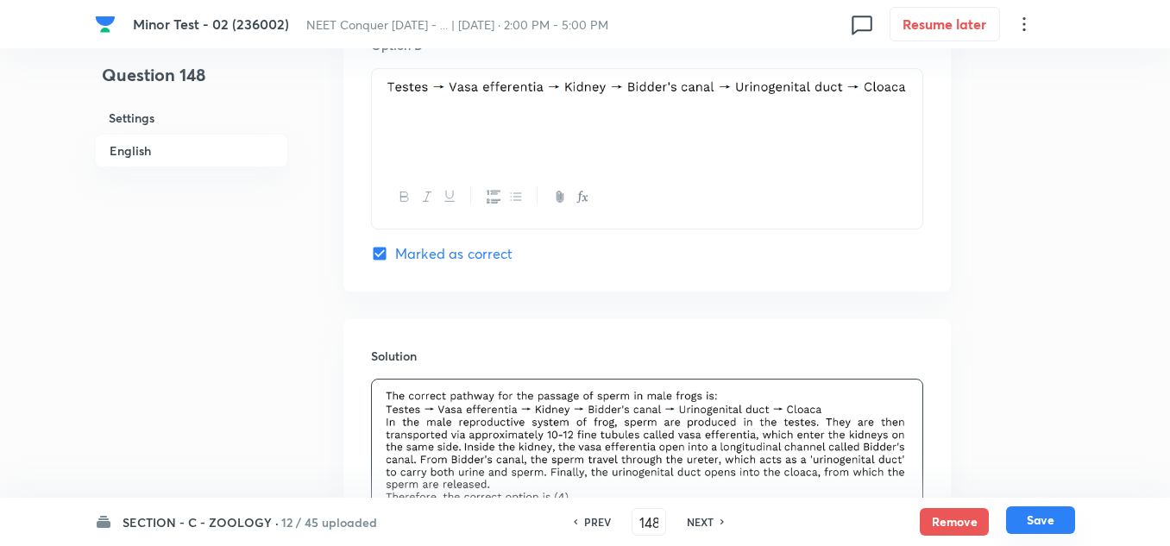
click at [1054, 520] on button "Save" at bounding box center [1040, 520] width 69 height 28
type input "149"
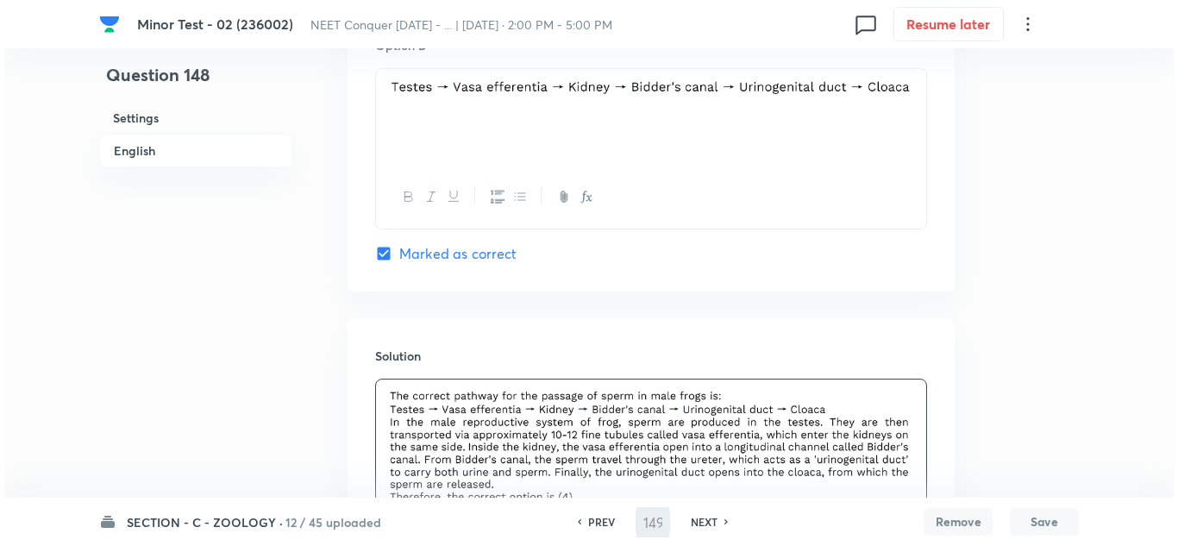
scroll to position [0, 0]
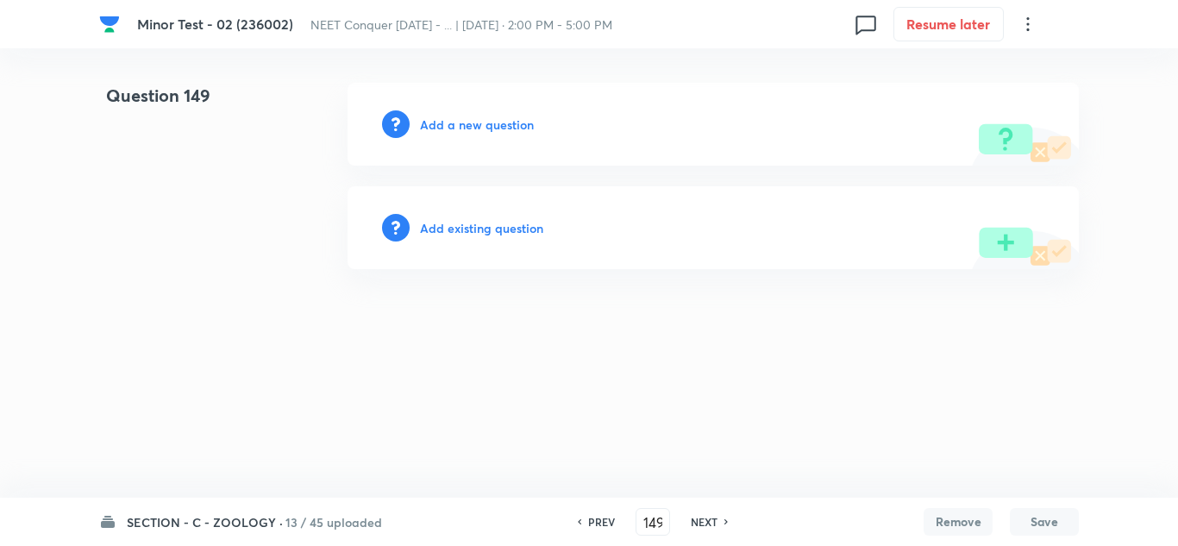
click at [459, 118] on h6 "Add a new question" at bounding box center [477, 125] width 114 height 18
click at [459, 118] on h6 "Choose a question type" at bounding box center [486, 125] width 133 height 18
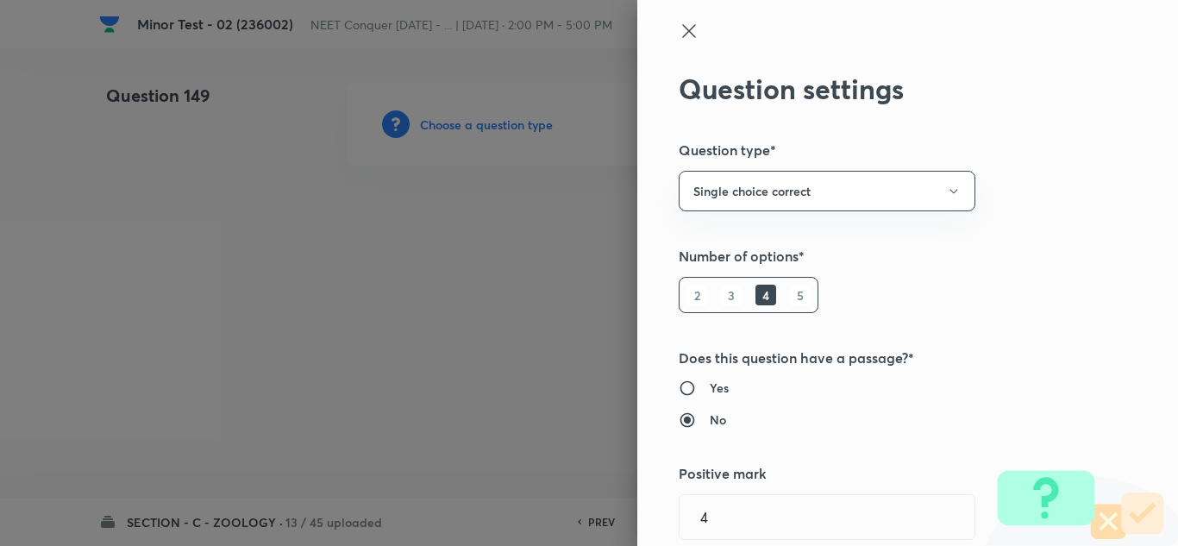
type input "Biology"
type input "Structural Organisation"
type input "Structural Organisation in Animals"
type input "Structural Organization in Animals"
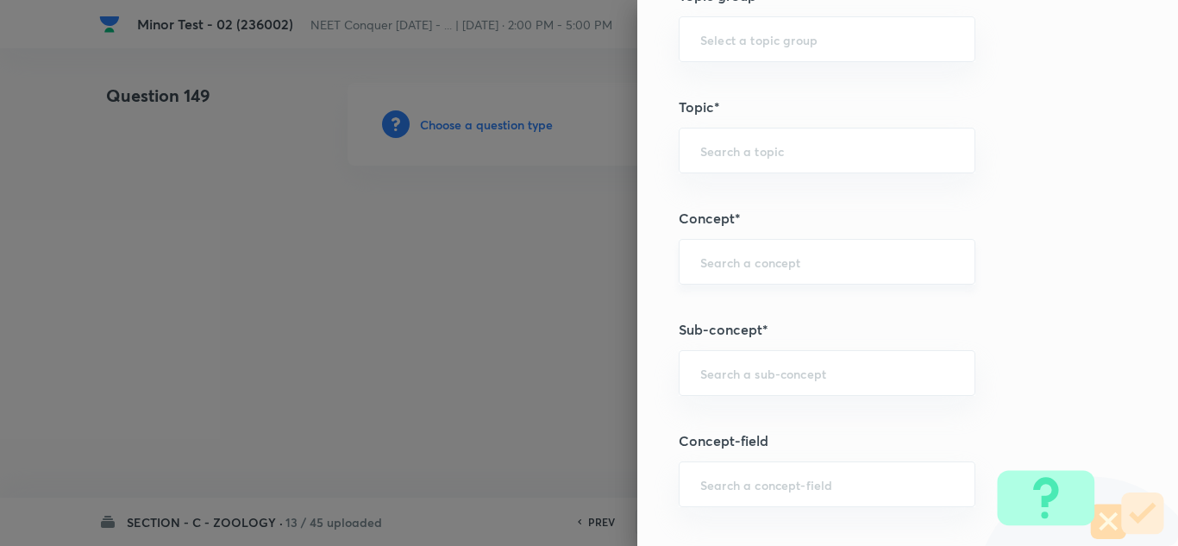
scroll to position [1121, 0]
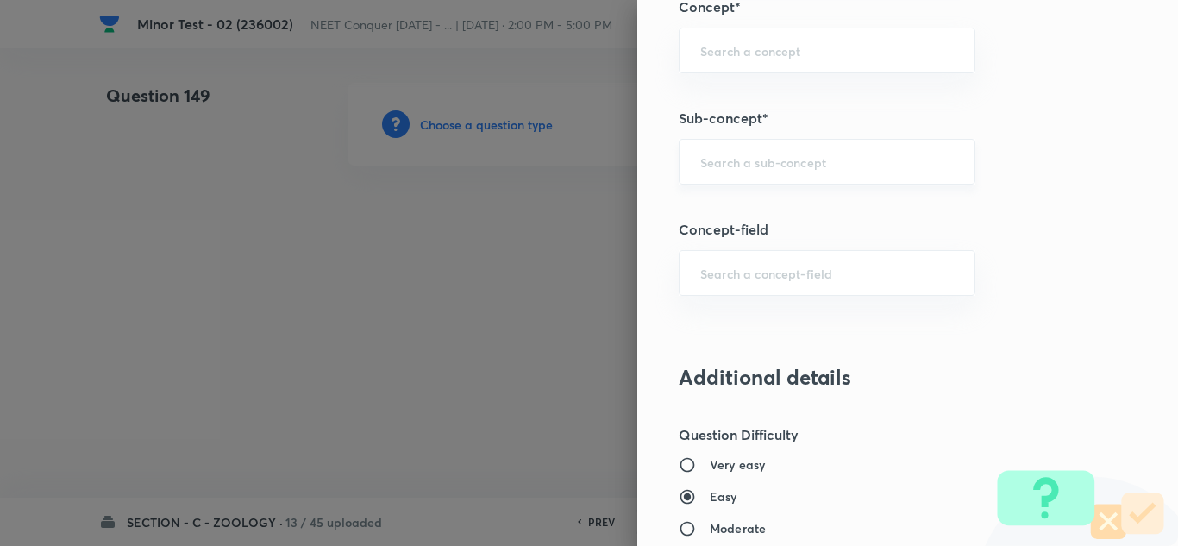
click at [756, 162] on input "text" at bounding box center [827, 162] width 254 height 16
paste input "Structural Organization in Animals"
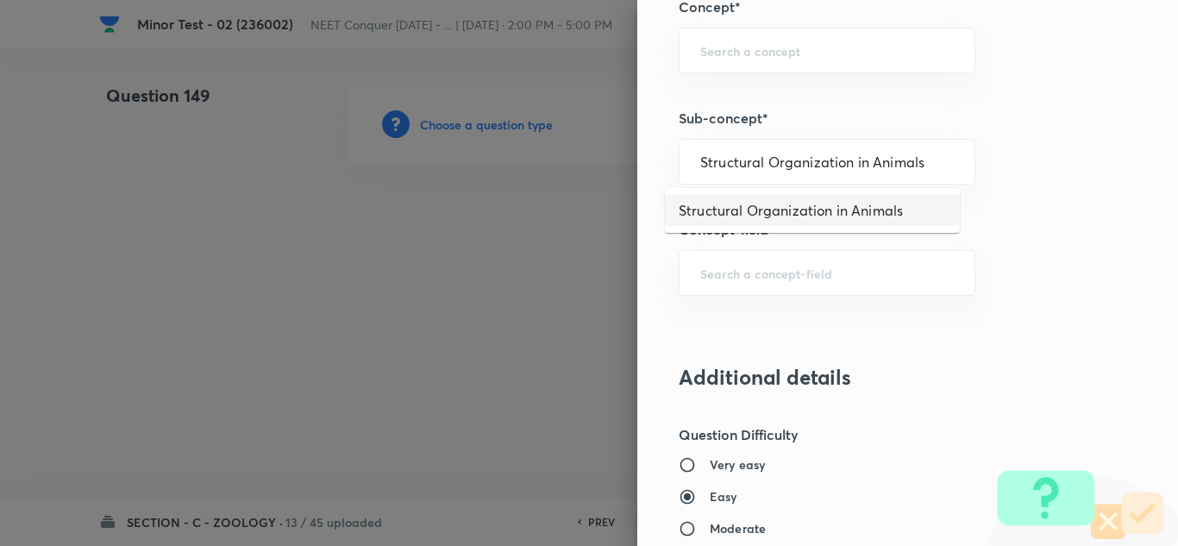
click at [778, 211] on li "Structural Organization in Animals" at bounding box center [812, 210] width 295 height 31
type input "Structural Organization in Animals"
type input "Biology"
type input "Structural Organisation"
type input "Structural Organisation in Animals"
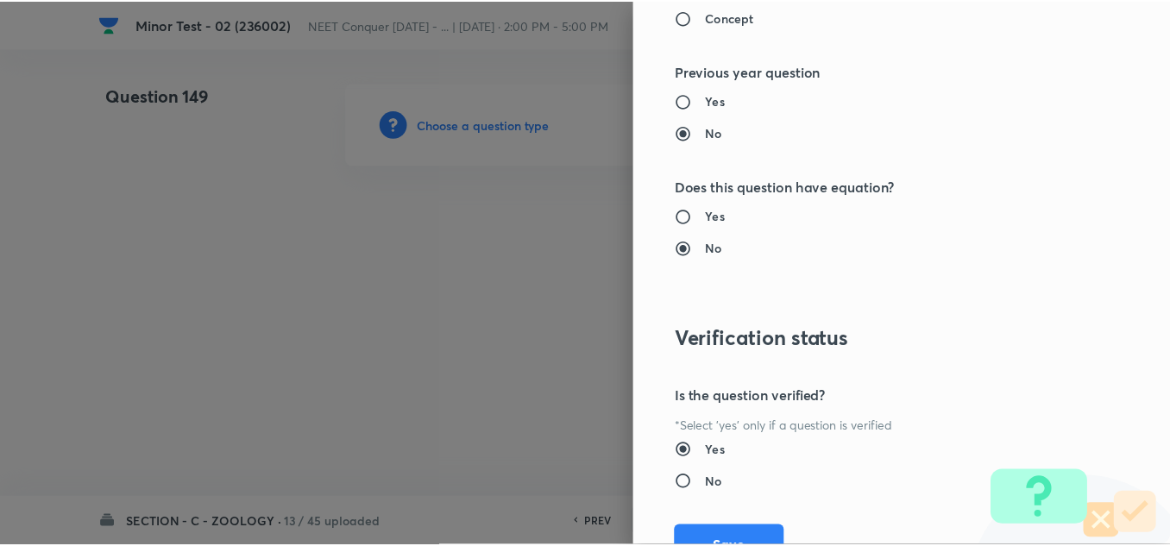
scroll to position [1921, 0]
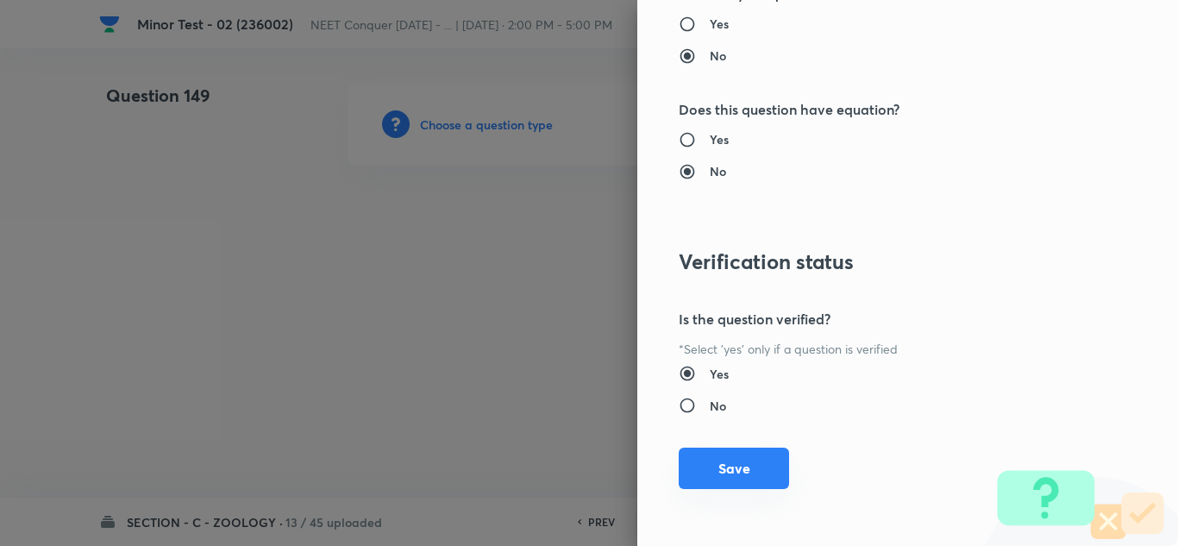
click at [725, 475] on button "Save" at bounding box center [734, 468] width 110 height 41
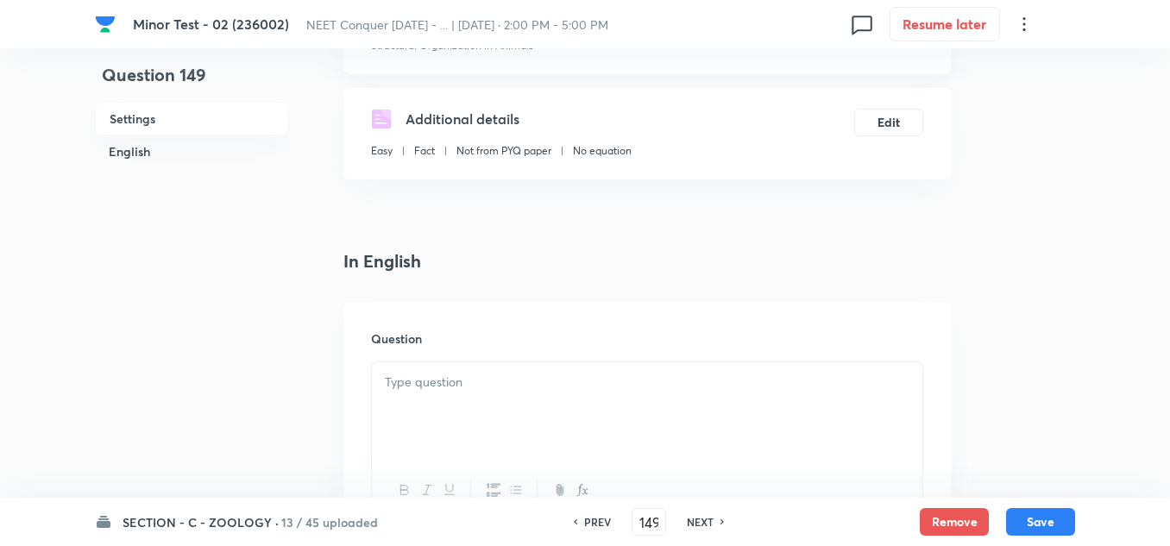
scroll to position [345, 0]
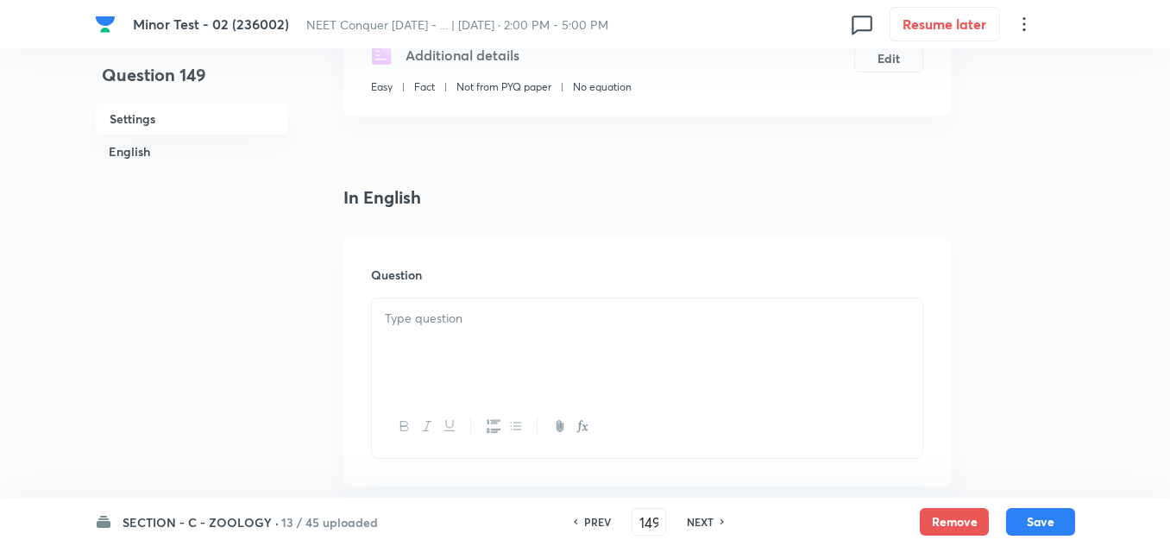
click at [481, 345] on div at bounding box center [647, 346] width 550 height 97
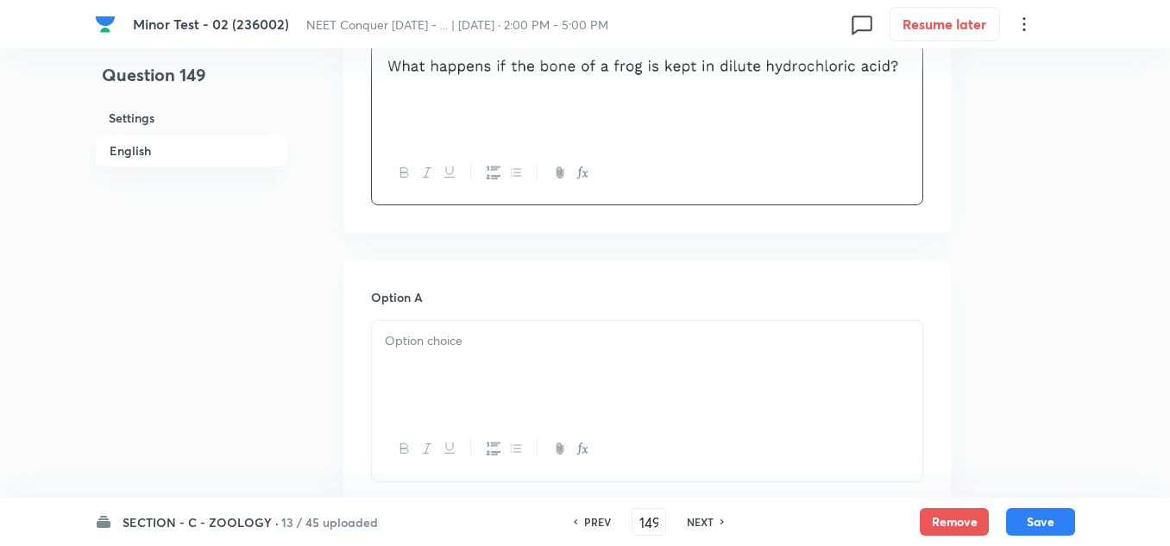
scroll to position [604, 0]
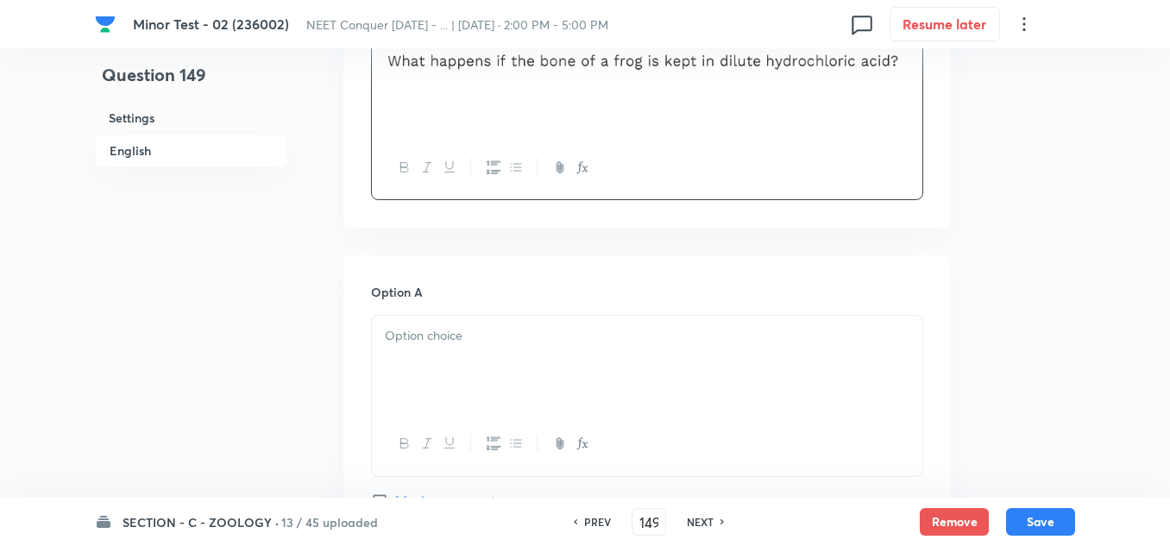
click at [442, 317] on div "Option A Mark as correct answer" at bounding box center [647, 414] width 552 height 262
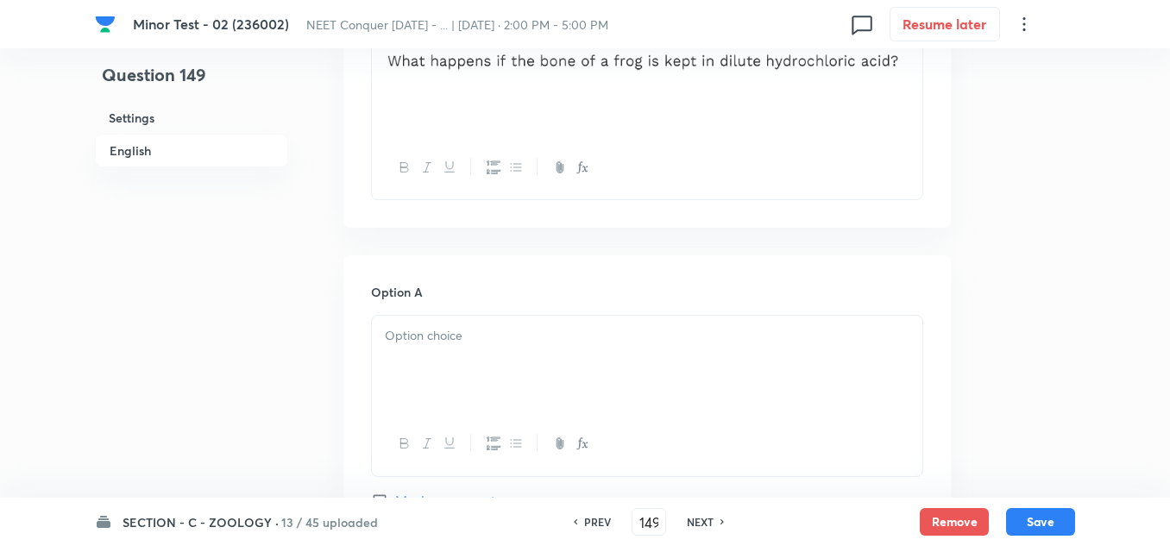
click at [433, 339] on p at bounding box center [647, 336] width 524 height 20
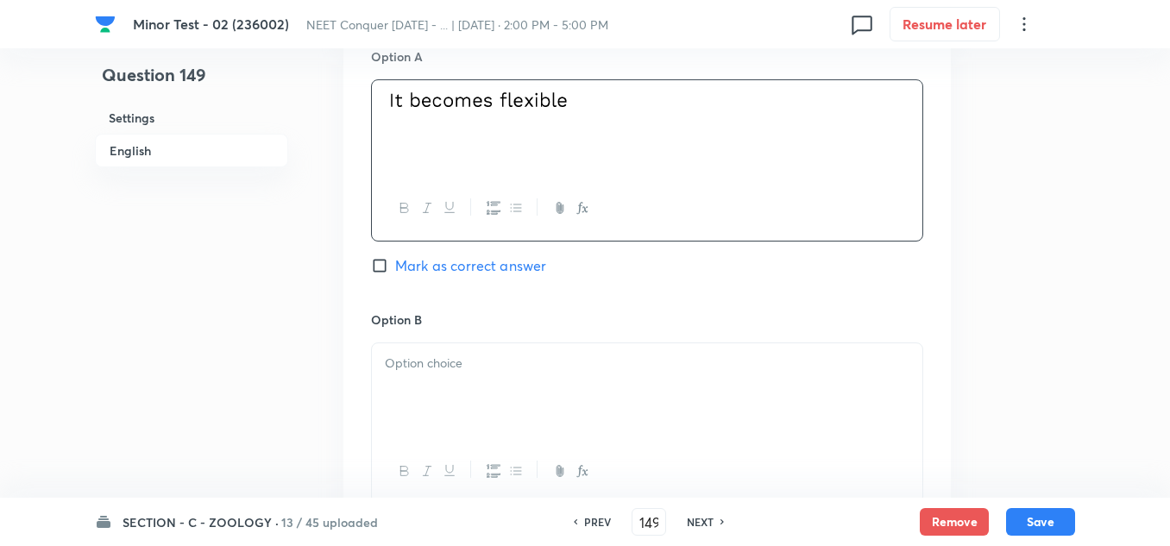
scroll to position [949, 0]
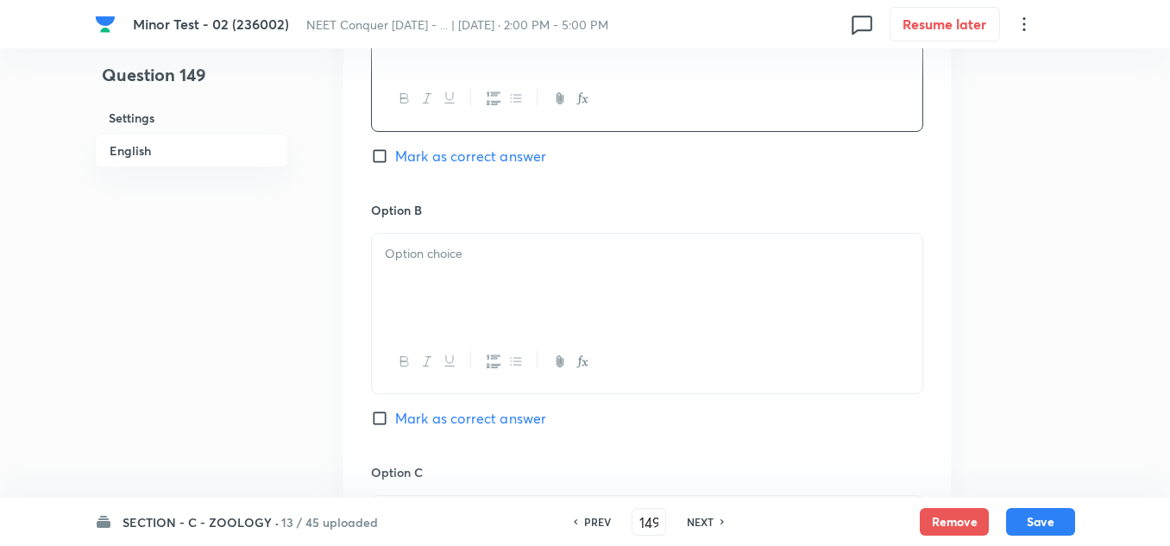
click at [436, 275] on div at bounding box center [647, 282] width 550 height 97
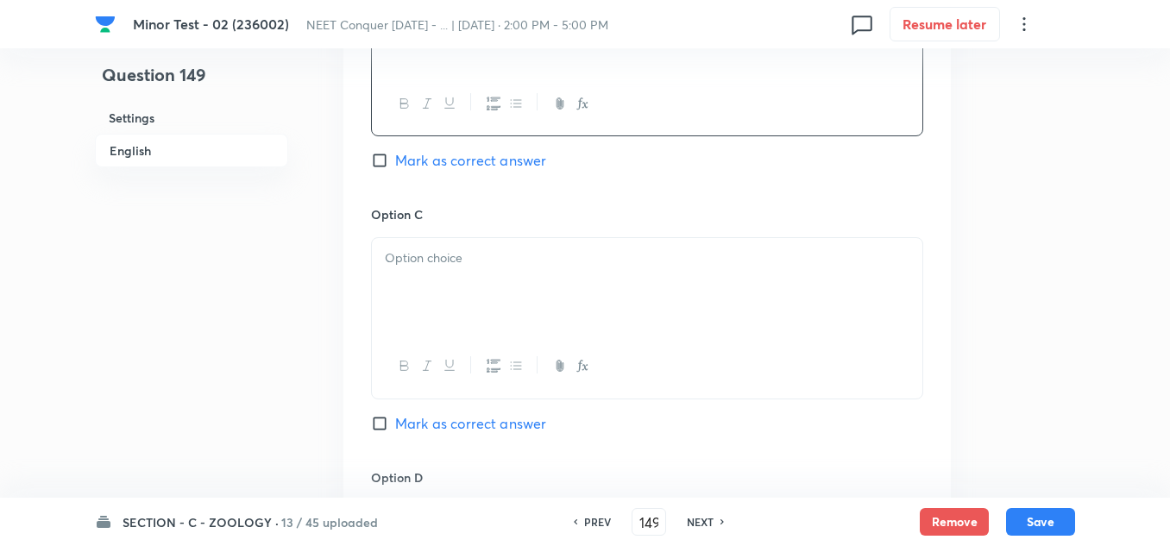
scroll to position [1207, 0]
click at [446, 258] on p at bounding box center [647, 258] width 524 height 20
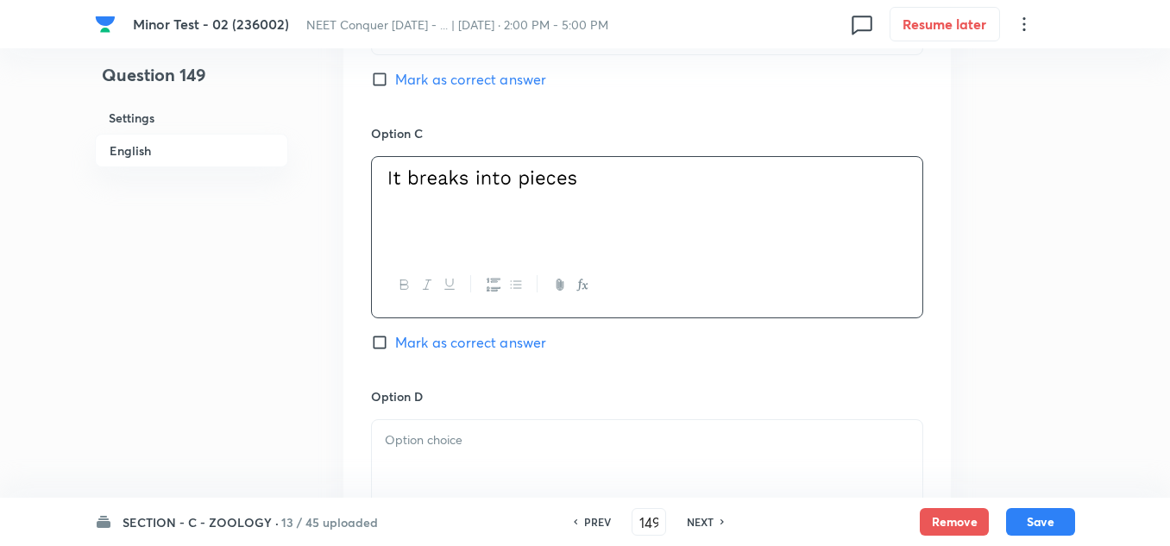
scroll to position [1466, 0]
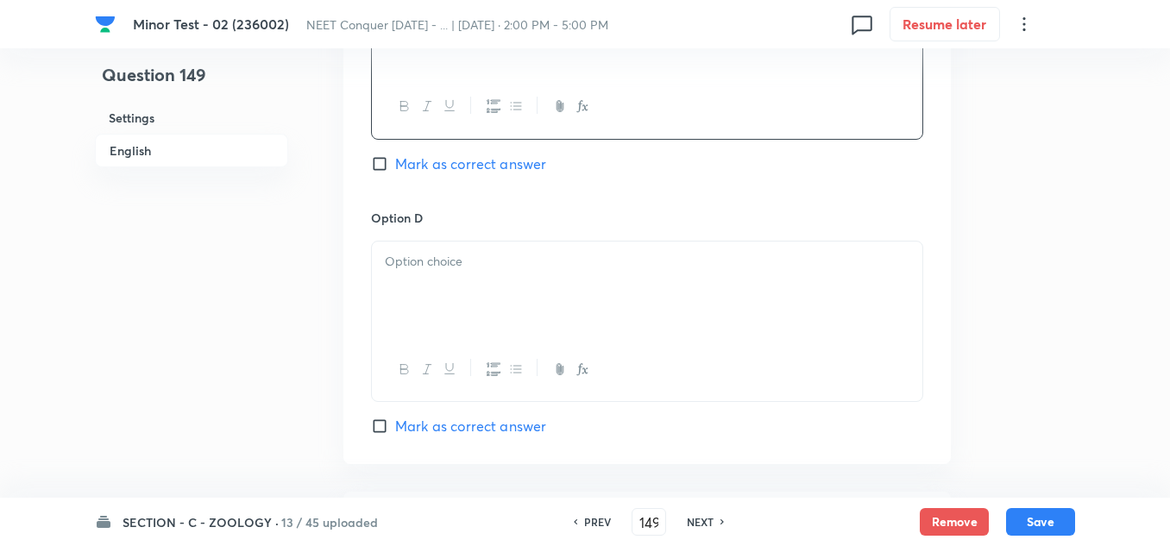
click at [436, 260] on p at bounding box center [647, 262] width 524 height 20
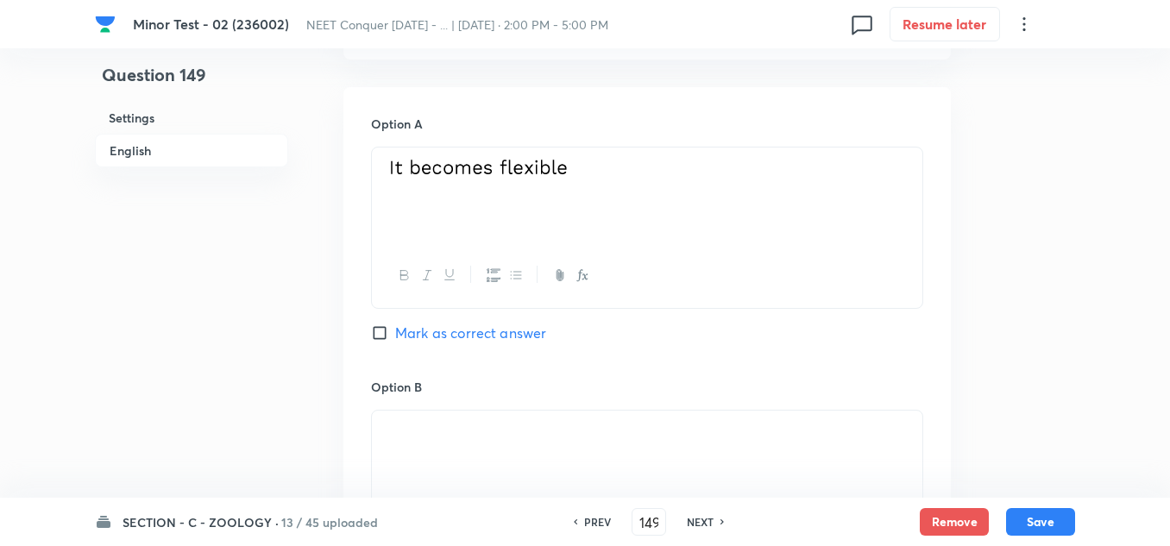
scroll to position [776, 0]
click at [381, 327] on input "Mark as correct answer" at bounding box center [383, 328] width 24 height 17
checkbox input "true"
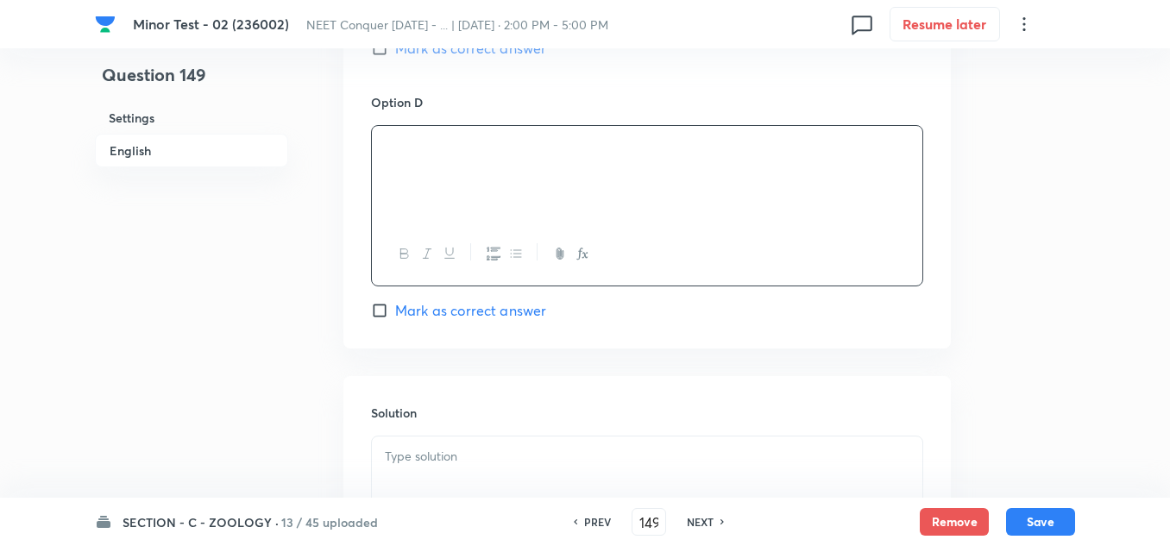
scroll to position [1811, 0]
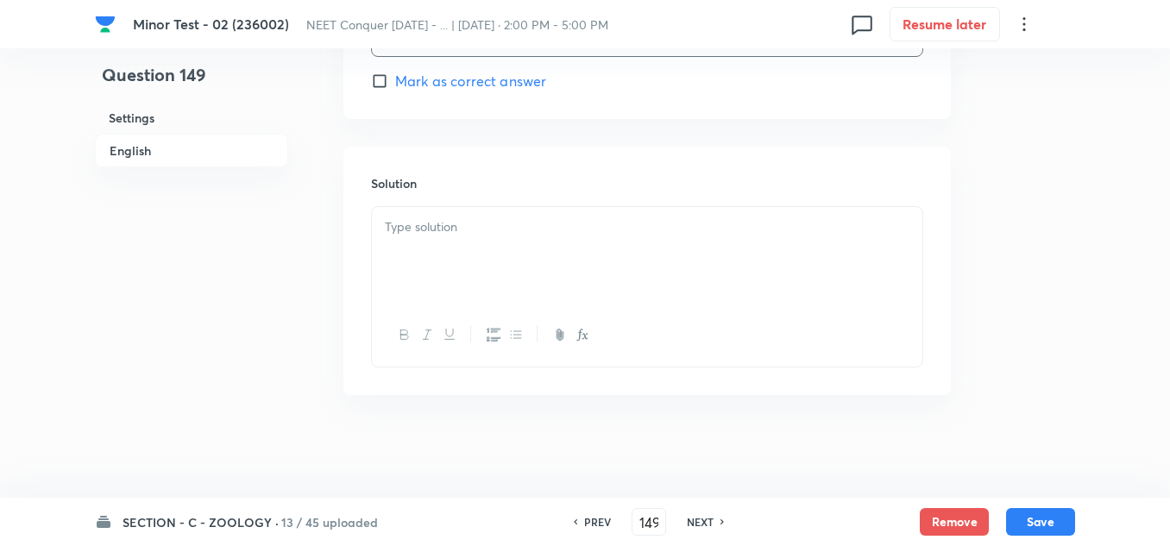
click at [421, 273] on div at bounding box center [647, 255] width 550 height 97
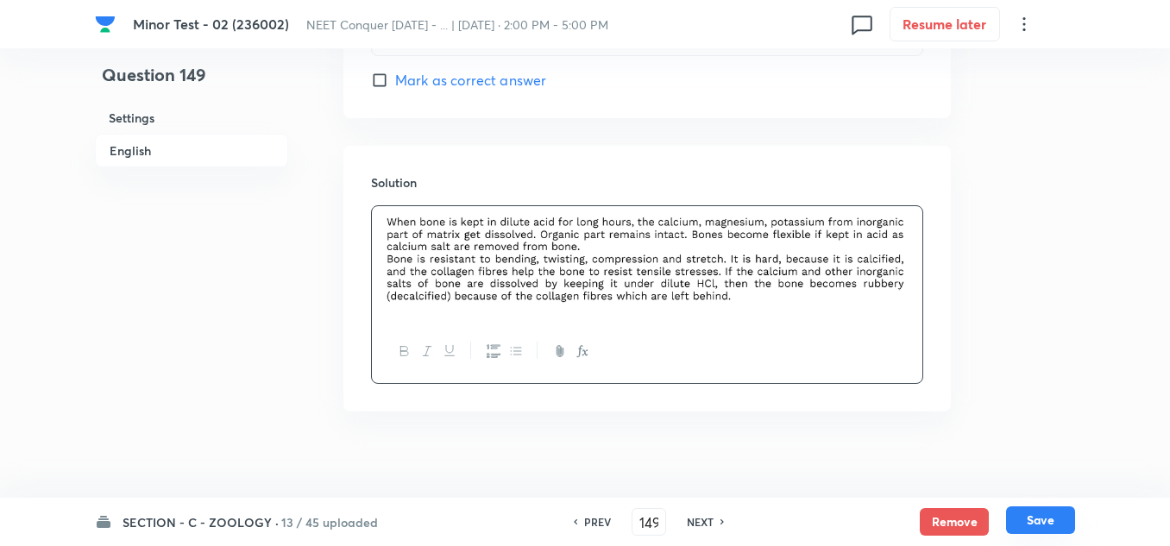
click at [1046, 530] on button "Save" at bounding box center [1040, 520] width 69 height 28
type input "150"
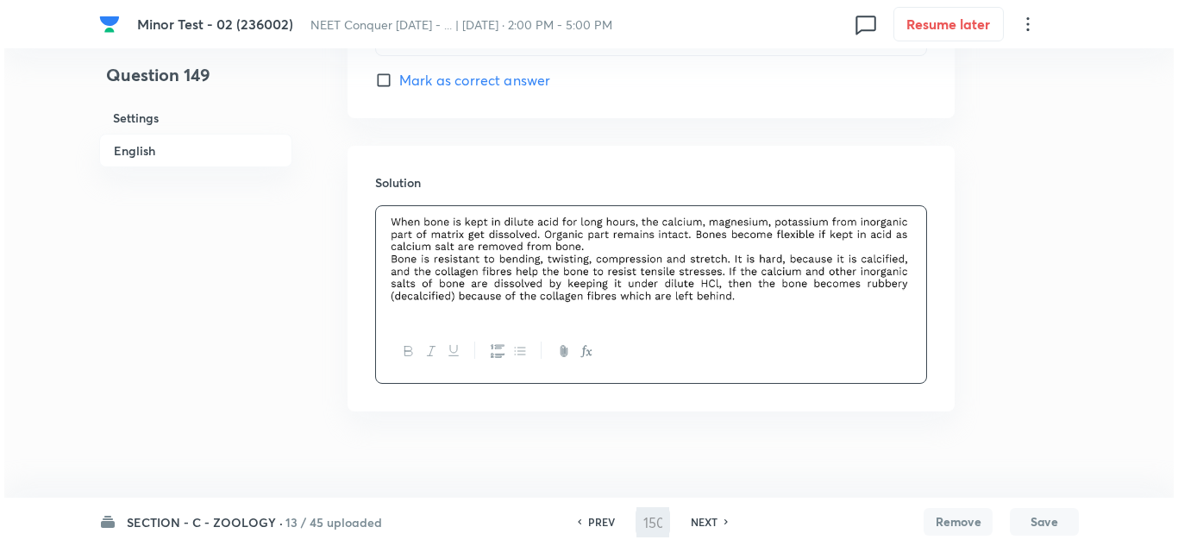
scroll to position [0, 0]
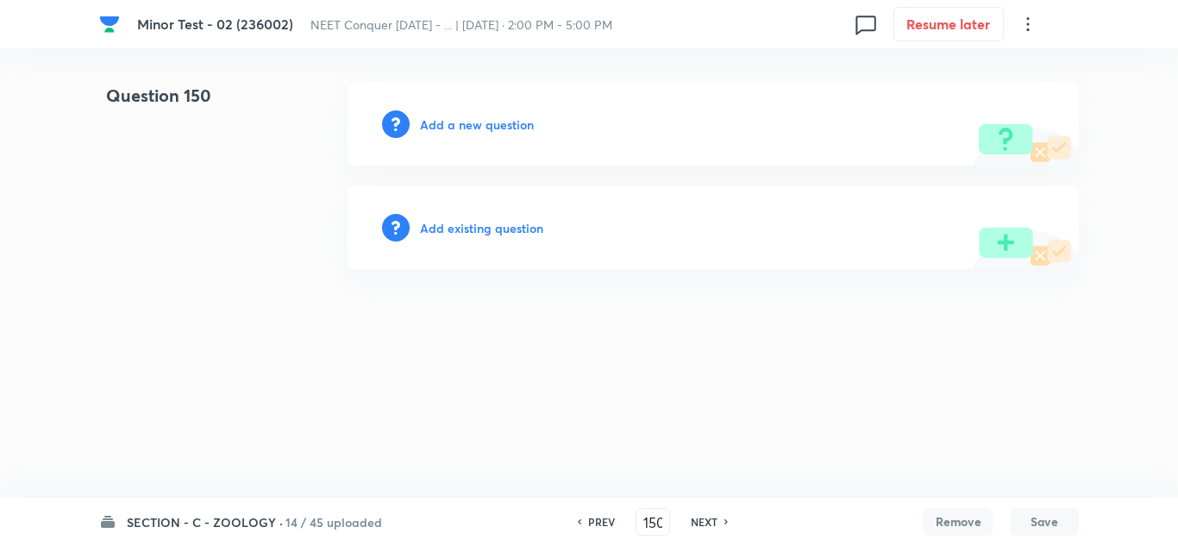
click at [488, 123] on h6 "Add a new question" at bounding box center [477, 125] width 114 height 18
click at [464, 119] on h6 "Choose a question type" at bounding box center [486, 125] width 133 height 18
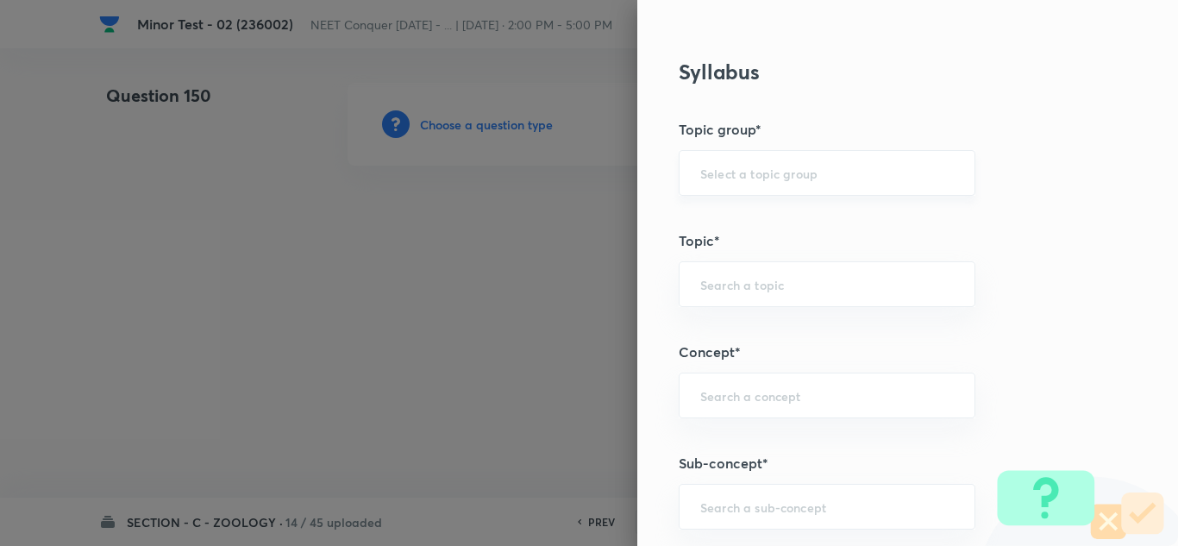
scroll to position [862, 0]
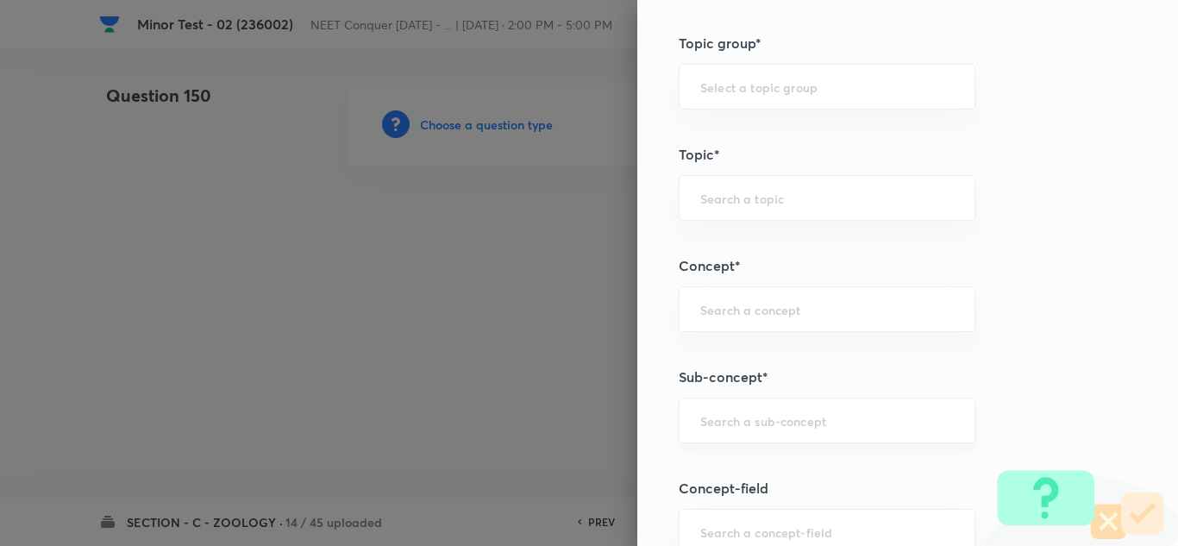
click at [738, 425] on input "text" at bounding box center [827, 420] width 254 height 16
paste input "Structural Organization in Animals"
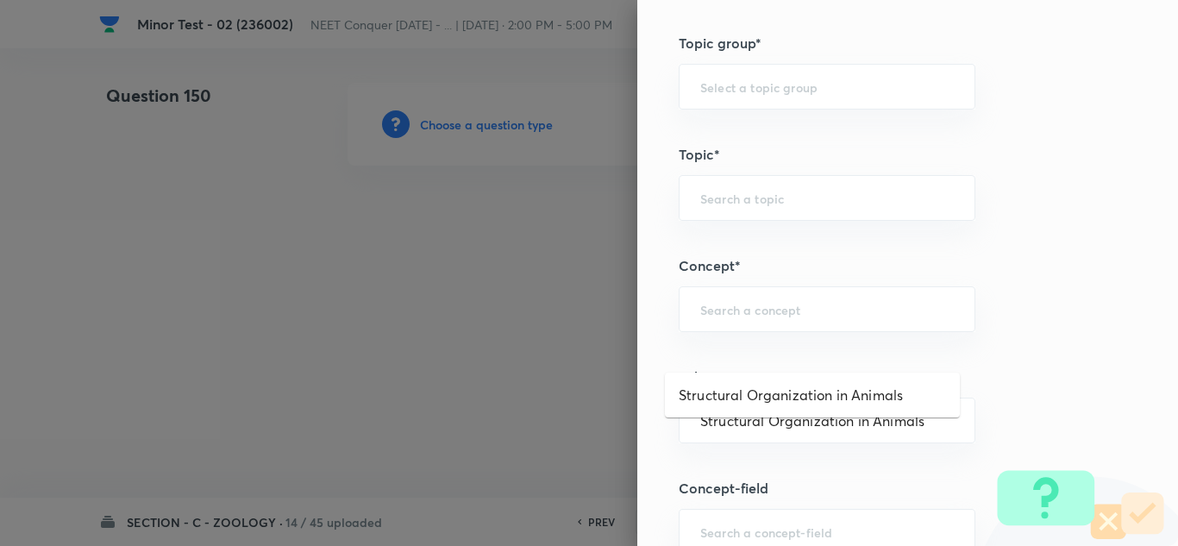
scroll to position [1207, 0]
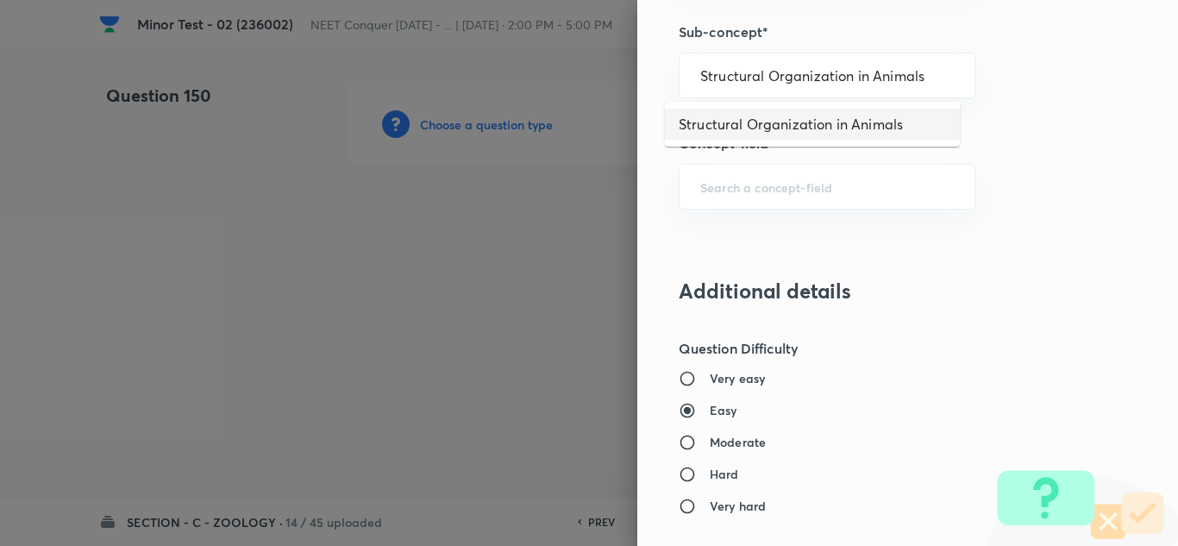
click at [760, 129] on li "Structural Organization in Animals" at bounding box center [812, 124] width 295 height 31
type input "Structural Organization in Animals"
type input "Biology"
type input "Structural Organisation"
type input "Structural Organisation in Animals"
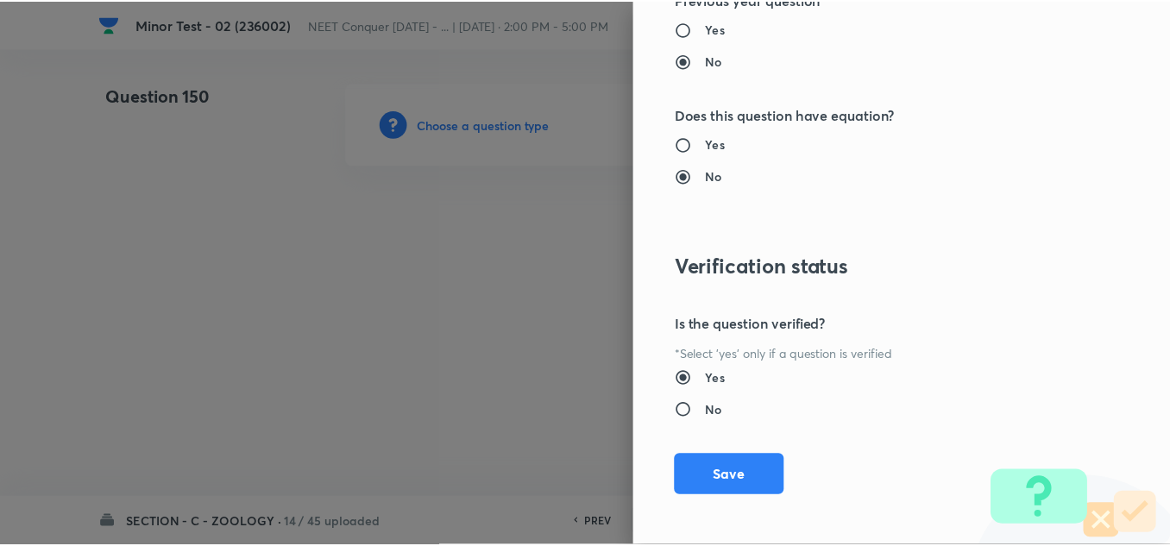
scroll to position [1921, 0]
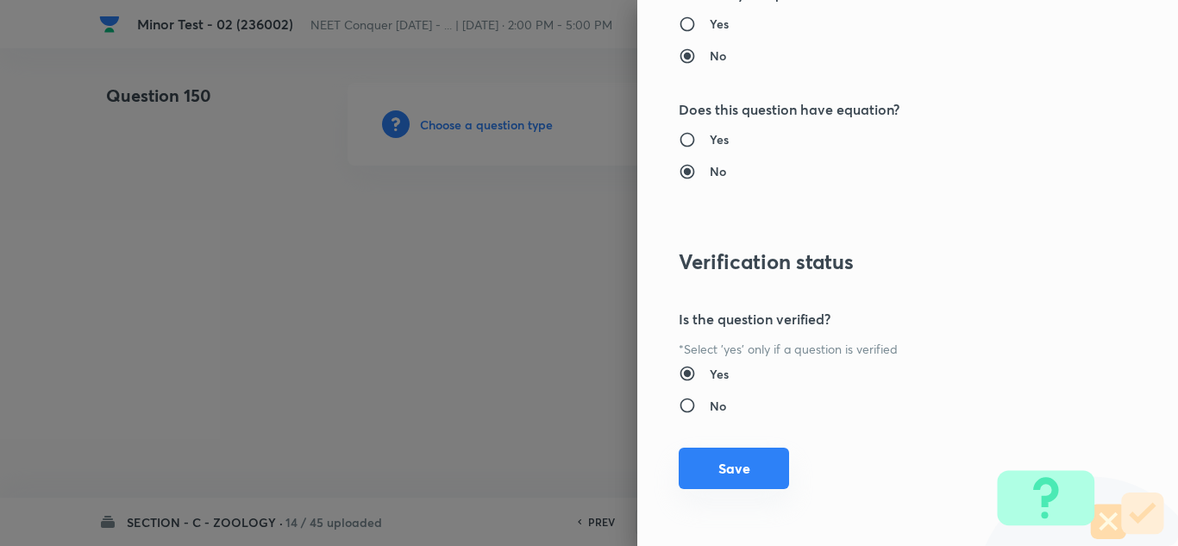
click at [705, 467] on button "Save" at bounding box center [734, 468] width 110 height 41
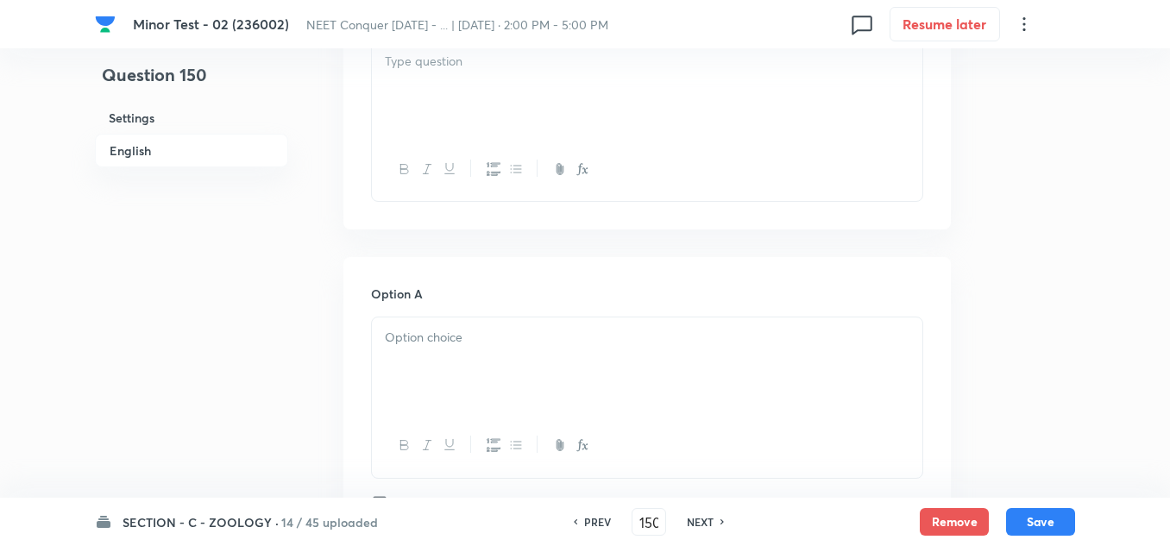
scroll to position [604, 0]
click at [439, 116] on div at bounding box center [647, 88] width 550 height 97
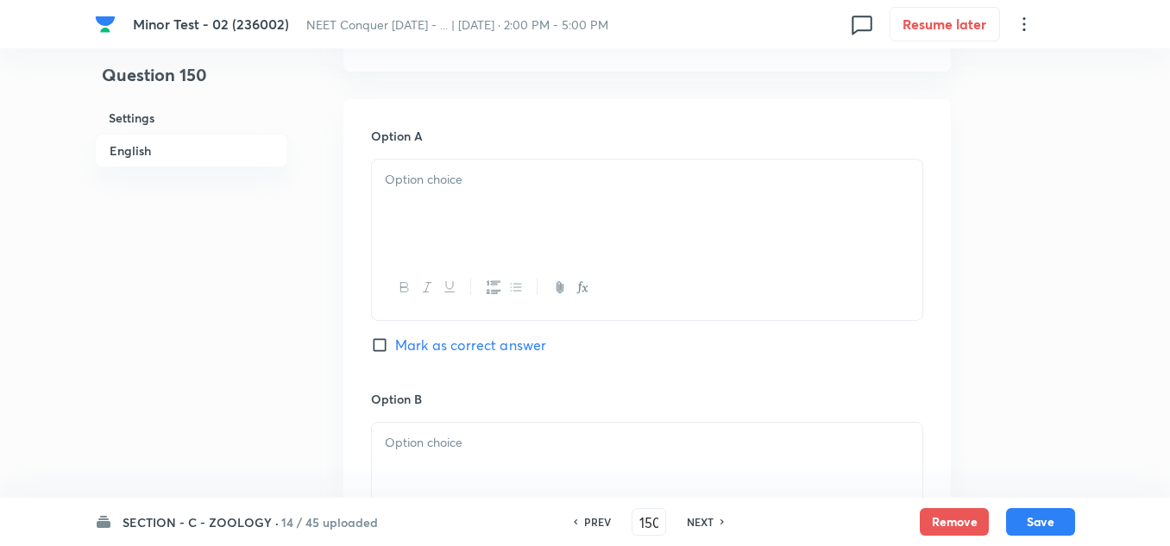
scroll to position [776, 0]
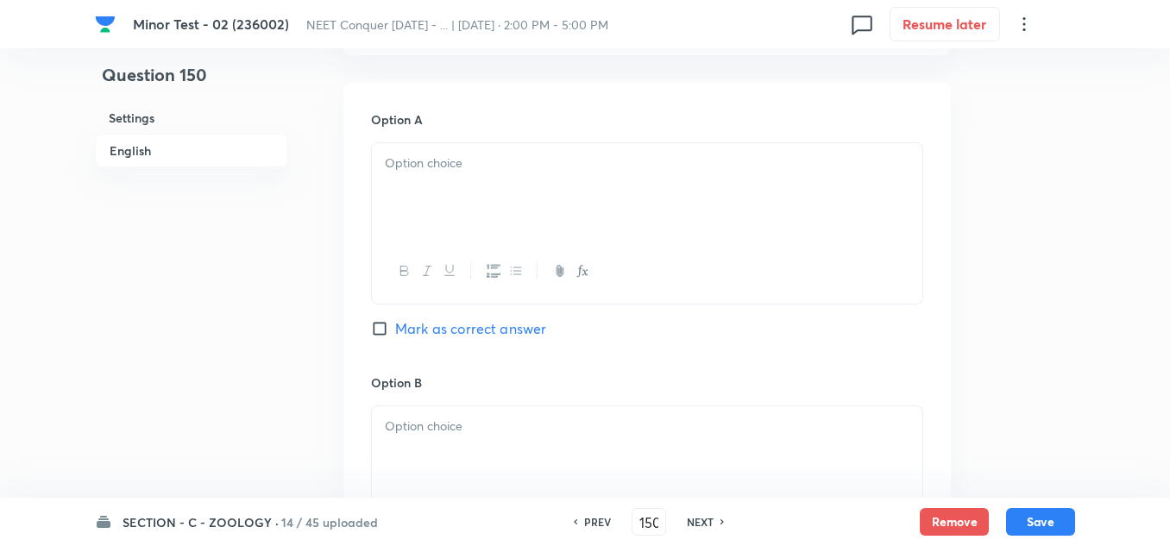
click at [465, 185] on div at bounding box center [647, 191] width 550 height 97
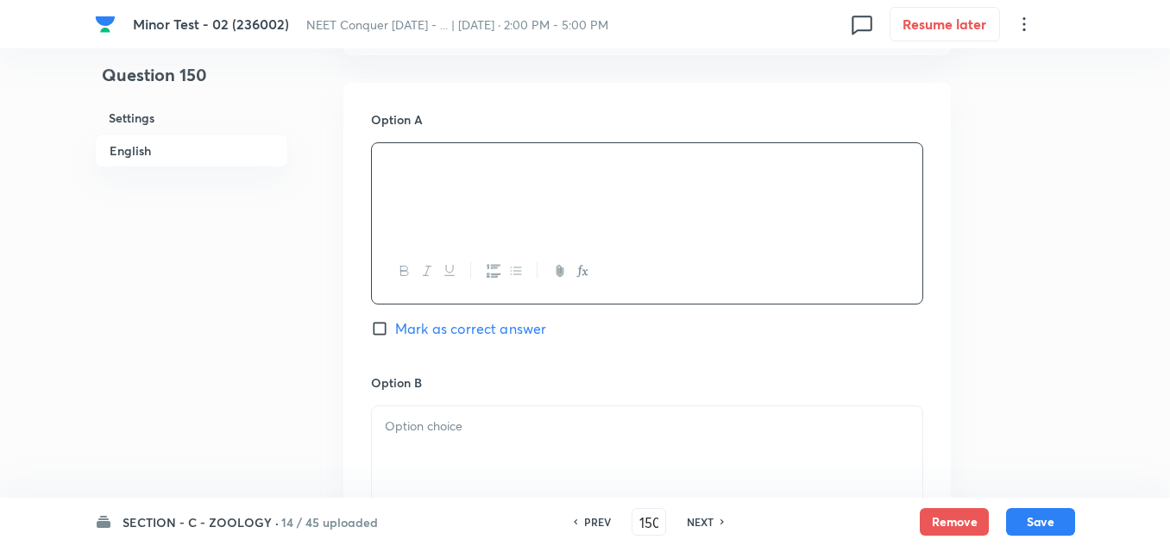
scroll to position [862, 0]
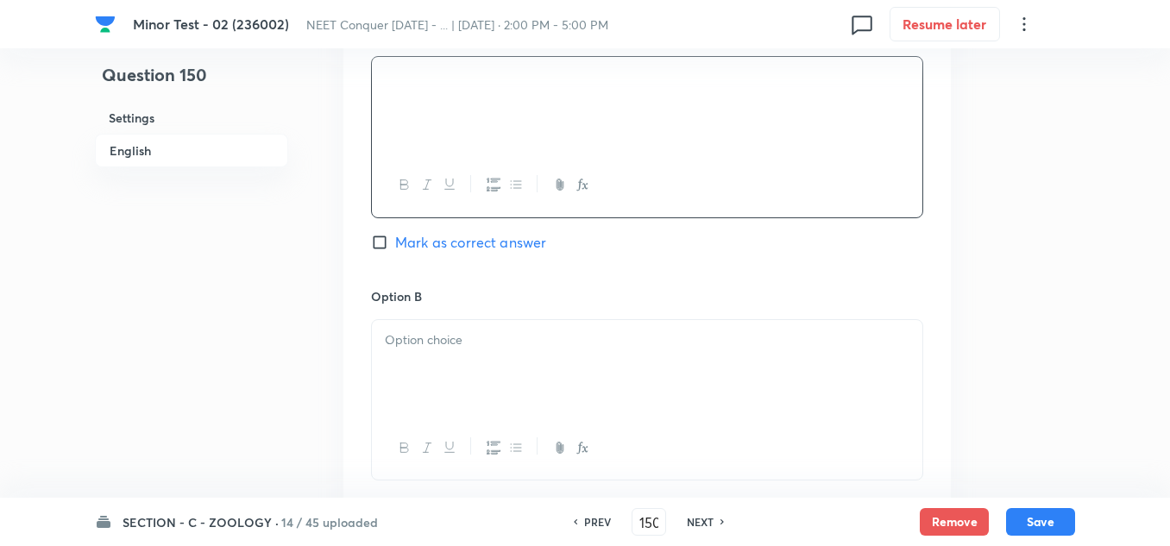
click at [423, 342] on p at bounding box center [647, 340] width 524 height 20
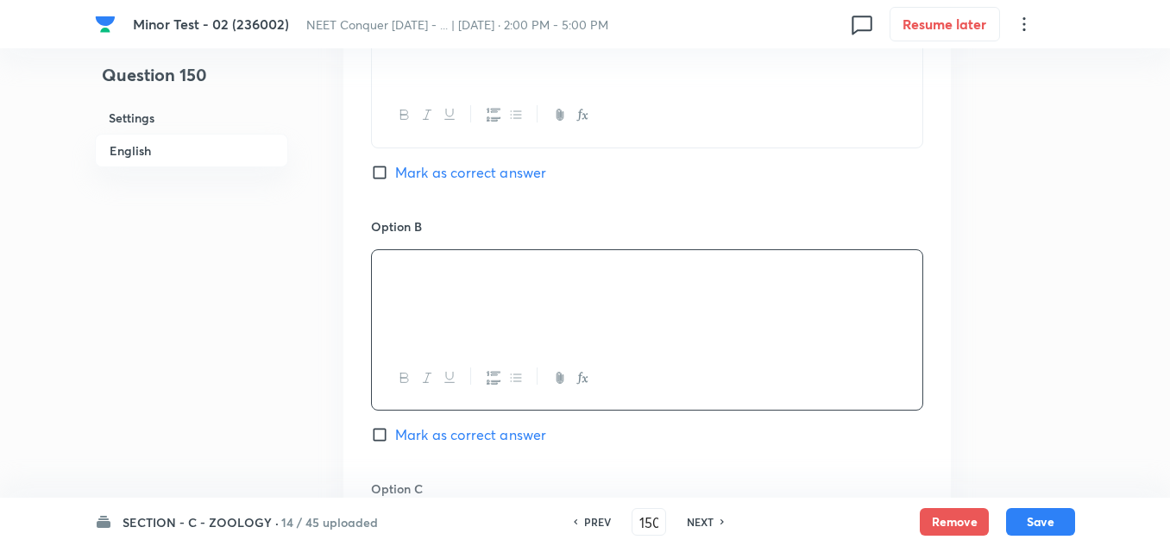
scroll to position [1035, 0]
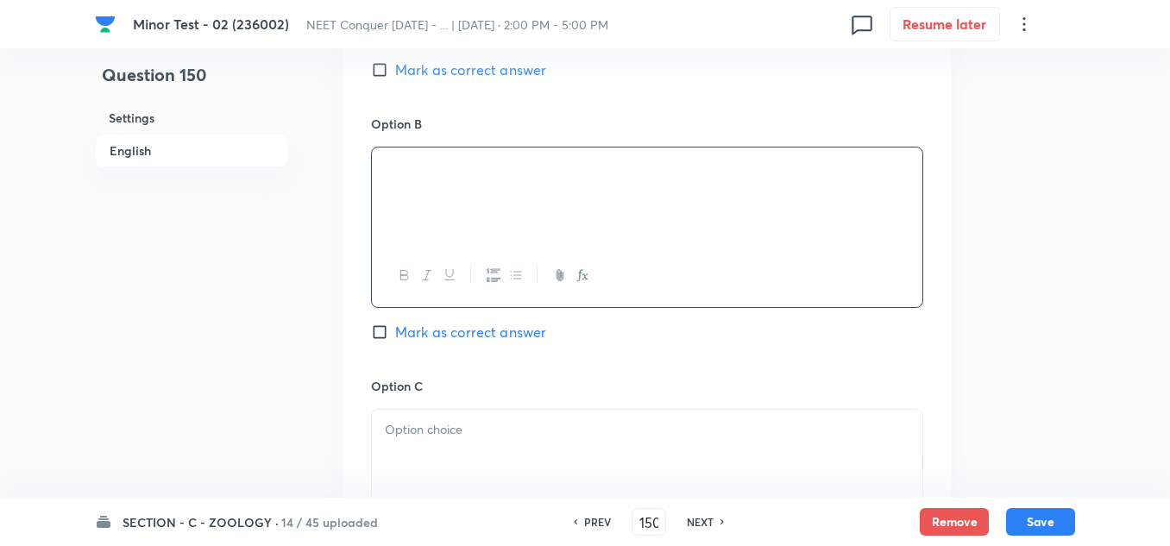
click at [429, 427] on p at bounding box center [647, 430] width 524 height 20
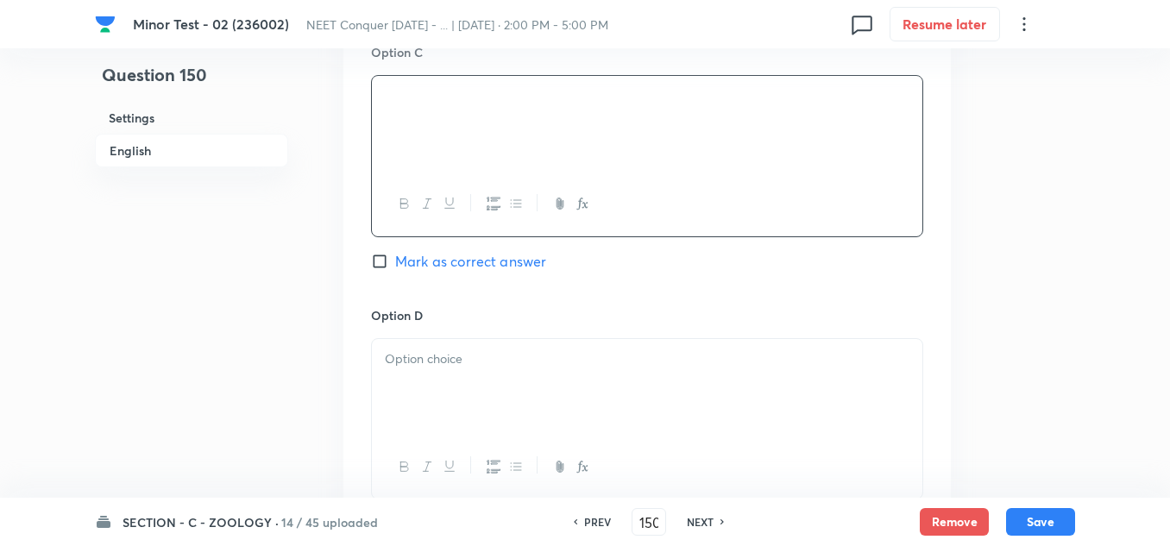
scroll to position [1380, 0]
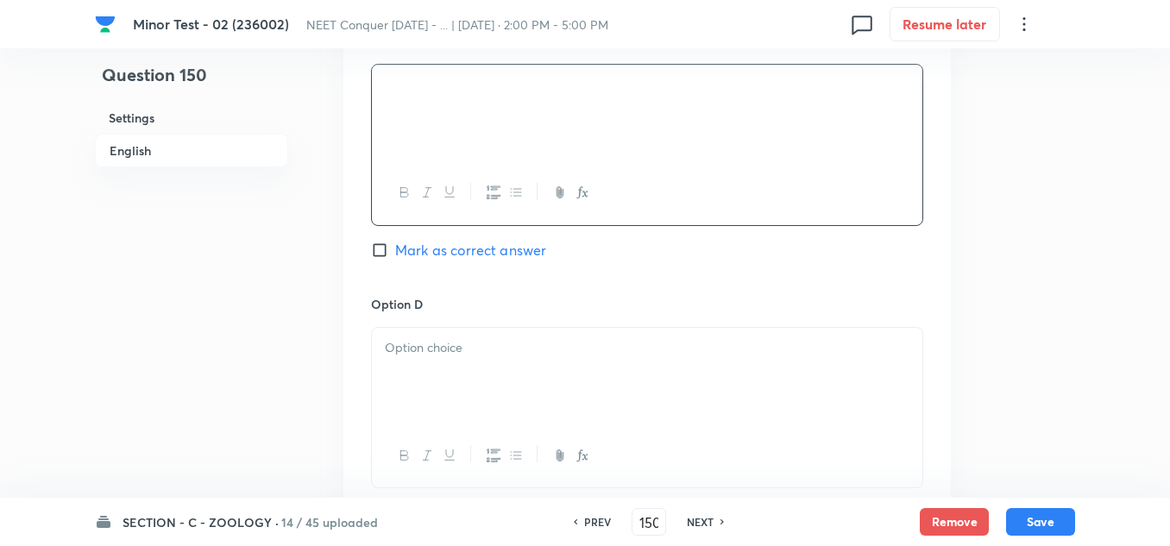
click at [421, 390] on div at bounding box center [647, 376] width 550 height 97
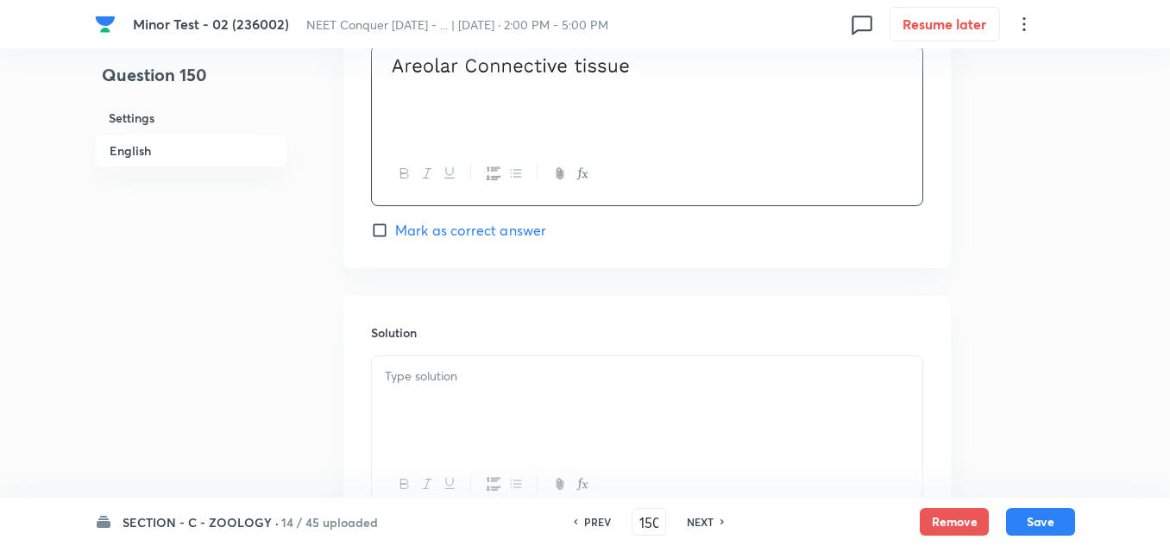
scroll to position [1811, 0]
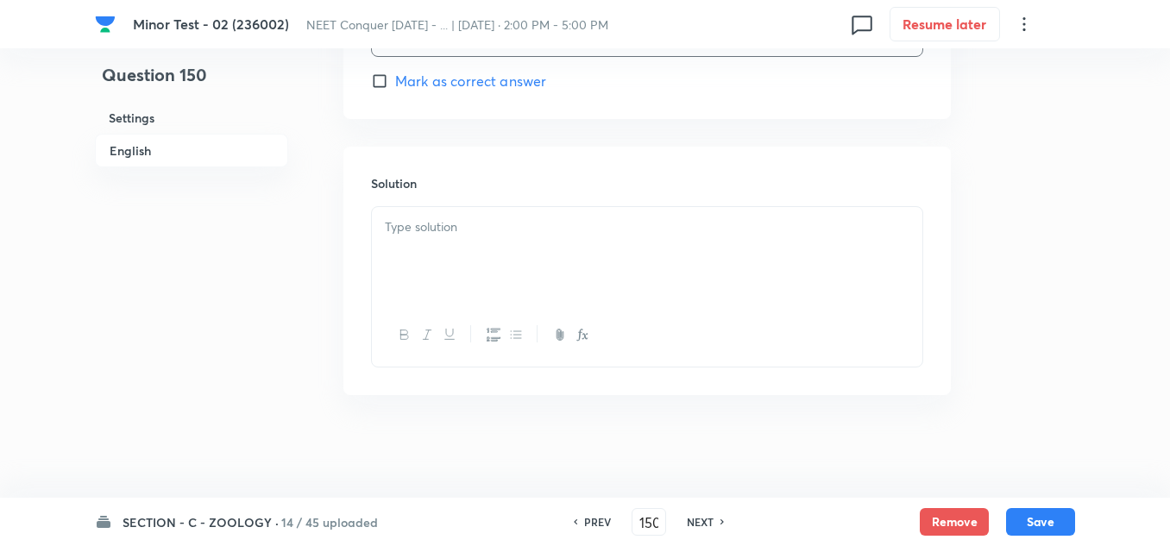
click at [386, 81] on input "Mark as correct answer" at bounding box center [383, 80] width 24 height 17
checkbox input "true"
drag, startPoint x: 455, startPoint y: 272, endPoint x: 457, endPoint y: 282, distance: 10.7
click at [457, 281] on div at bounding box center [647, 255] width 550 height 97
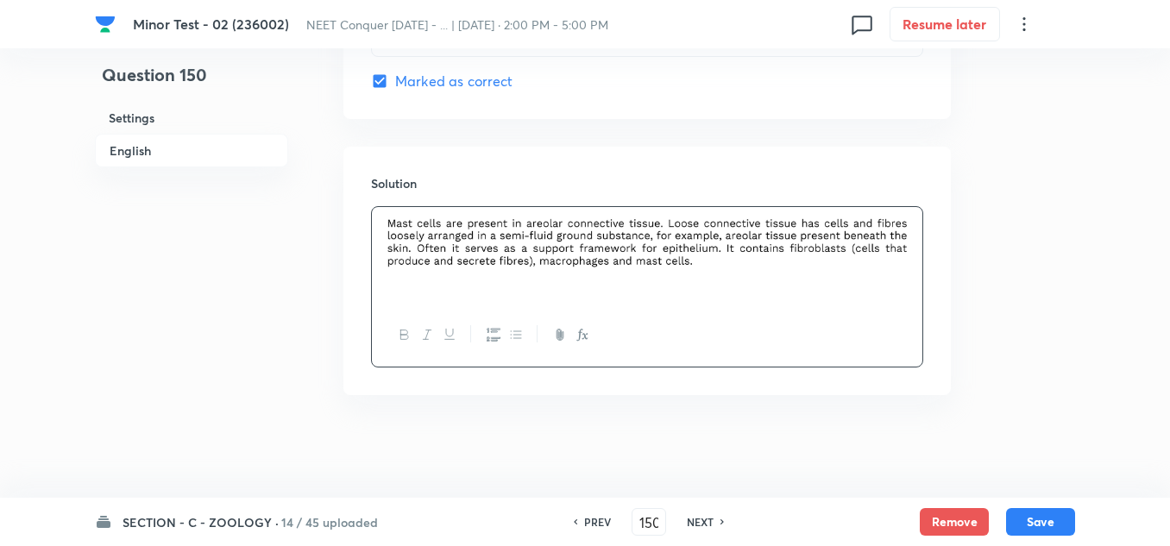
scroll to position [1812, 0]
click at [1043, 517] on button "Save" at bounding box center [1040, 520] width 69 height 28
type input "151"
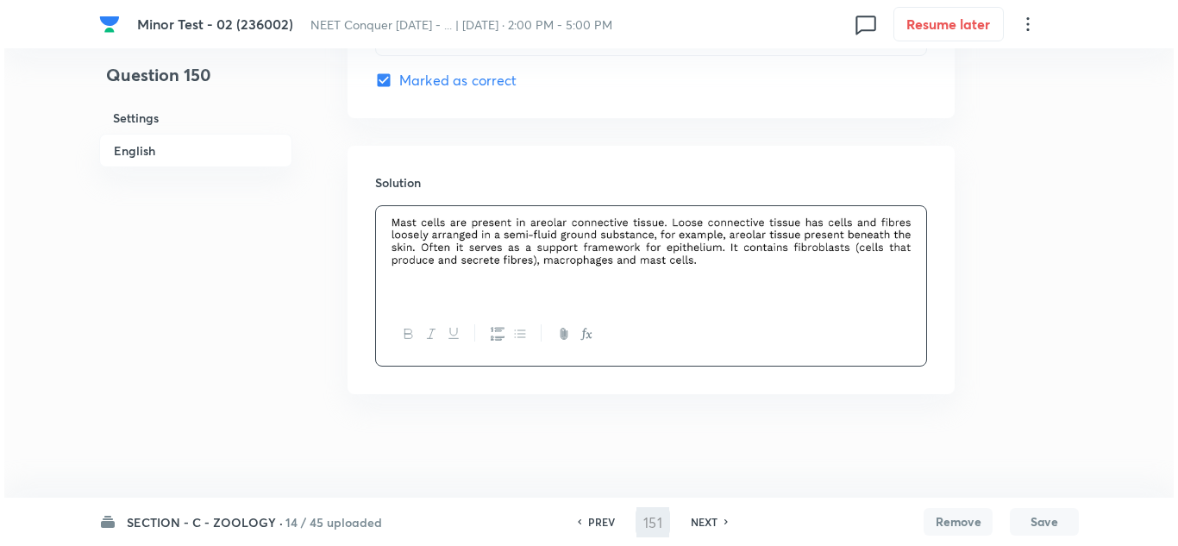
scroll to position [0, 0]
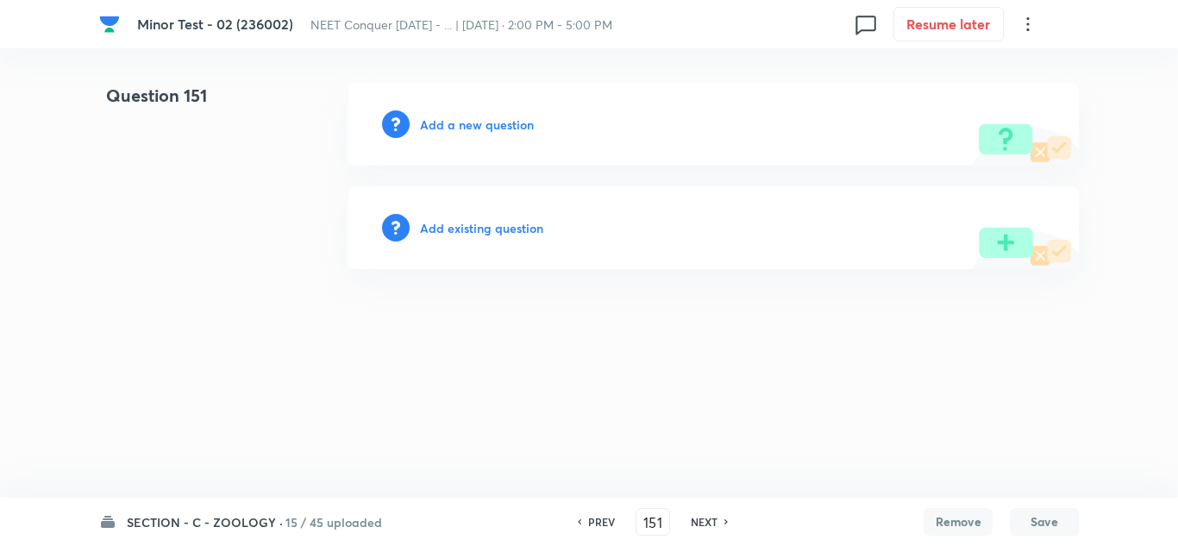
click at [499, 127] on h6 "Add a new question" at bounding box center [477, 125] width 114 height 18
click at [501, 126] on h6 "Choose a question type" at bounding box center [486, 125] width 133 height 18
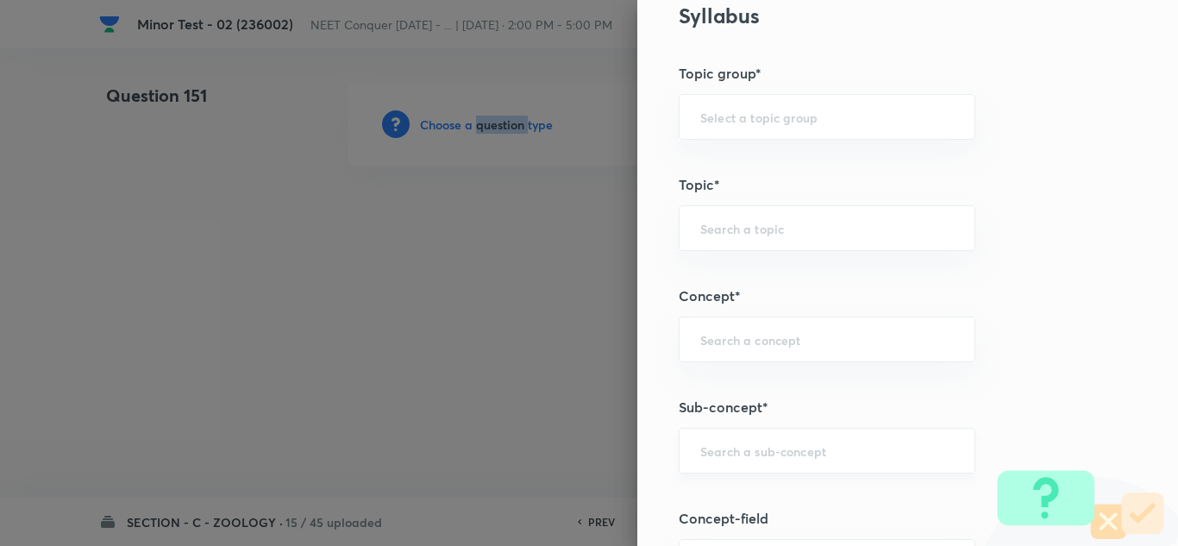
scroll to position [862, 0]
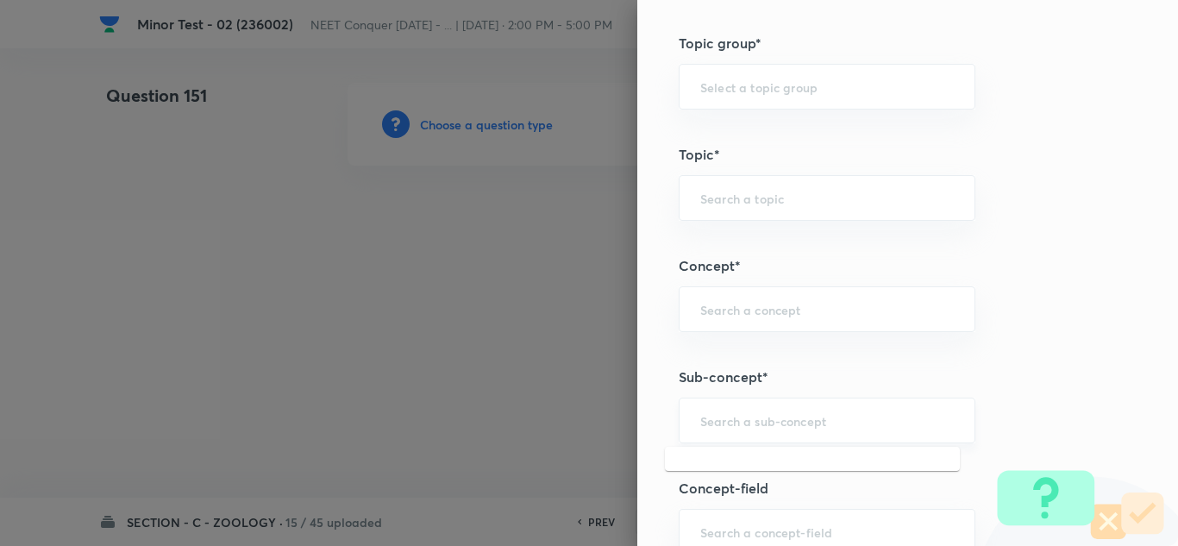
click at [748, 417] on input "text" at bounding box center [827, 420] width 254 height 16
paste input "Structural Organization in Animals"
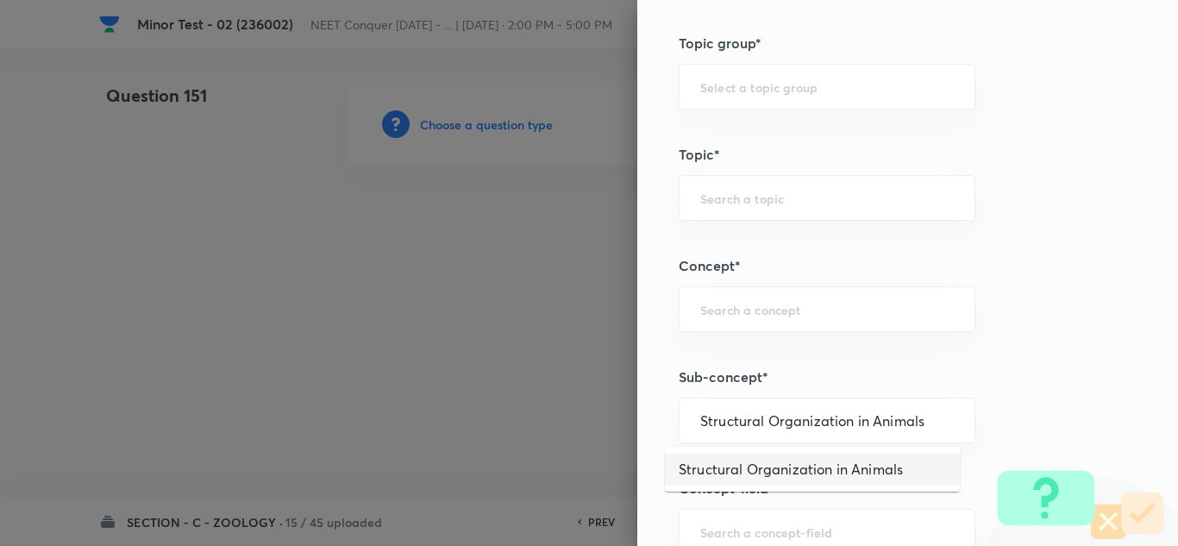
click at [786, 462] on li "Structural Organization in Animals" at bounding box center [812, 469] width 295 height 31
type input "Structural Organization in Animals"
type input "Biology"
type input "Structural Organisation"
type input "Structural Organisation in Animals"
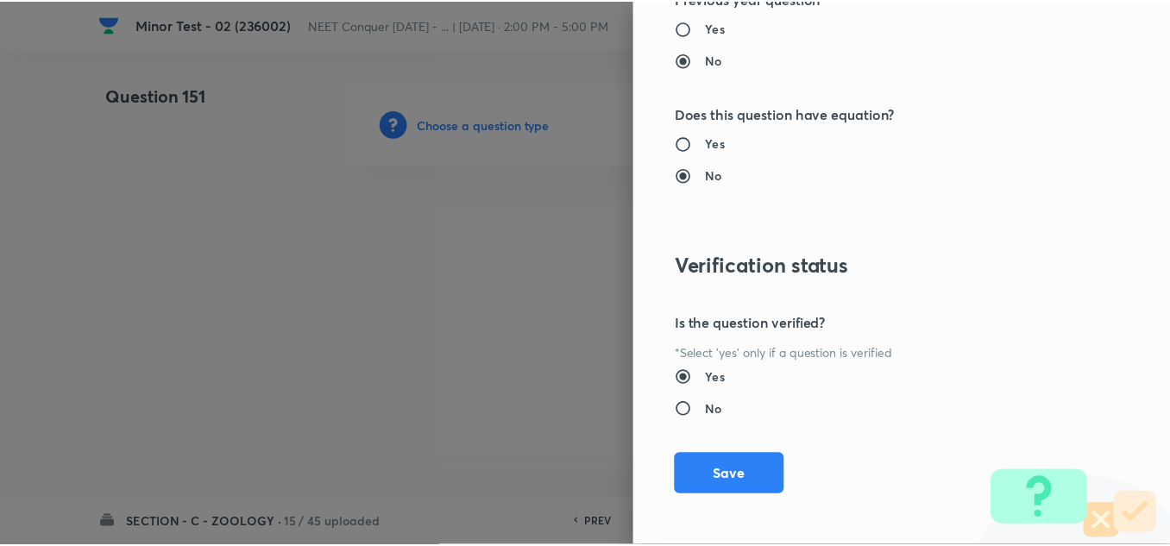
scroll to position [1921, 0]
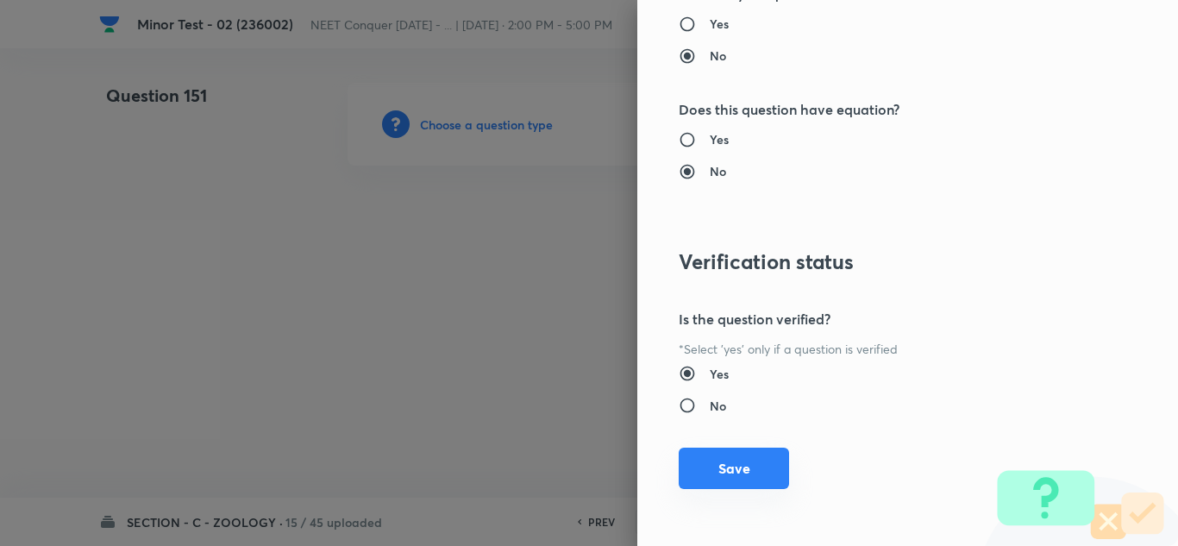
click at [760, 463] on button "Save" at bounding box center [734, 468] width 110 height 41
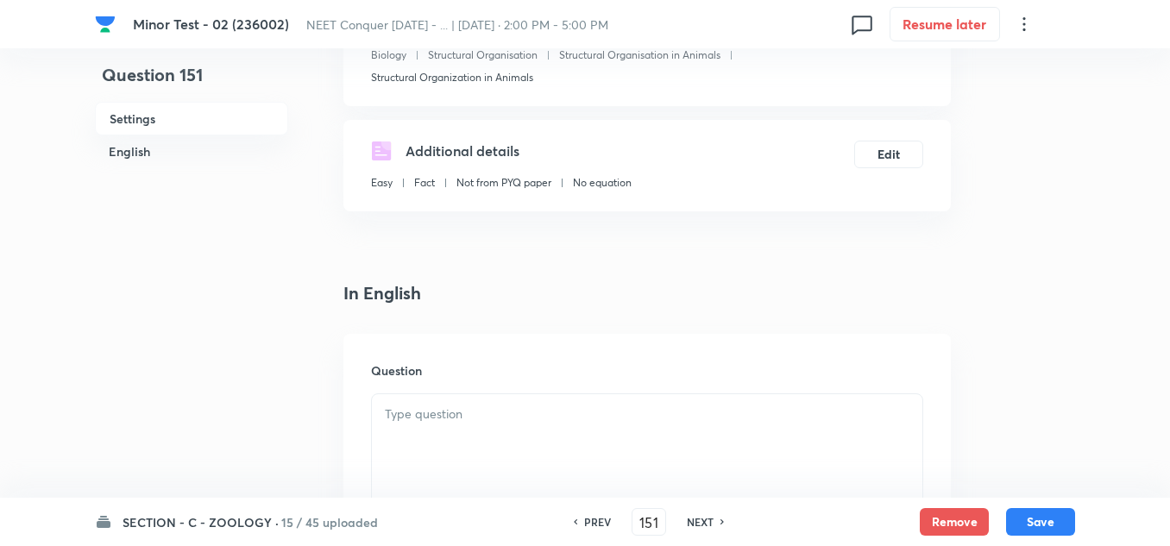
scroll to position [259, 0]
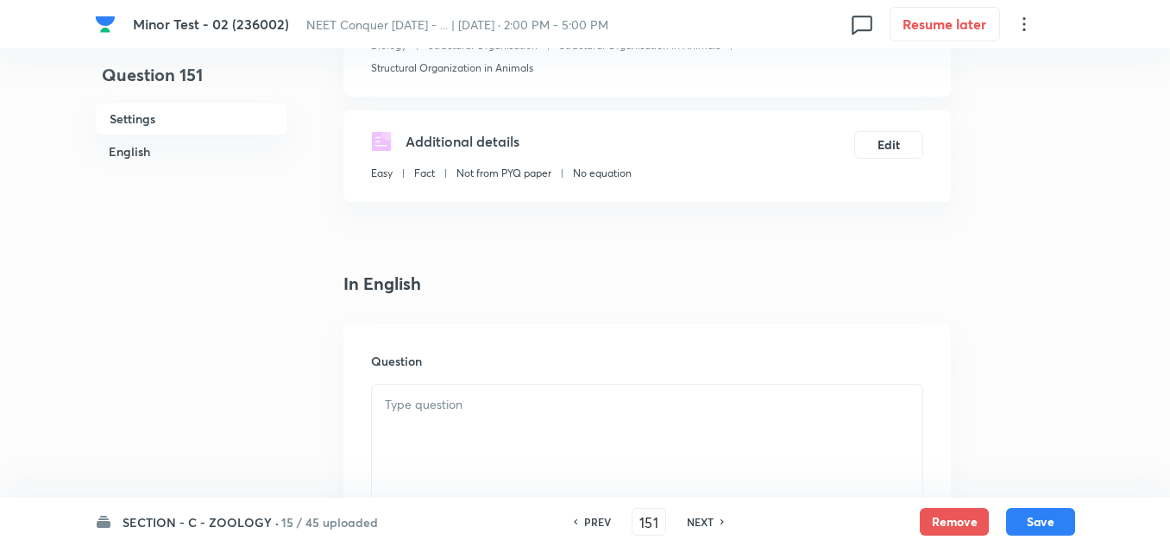
click at [415, 413] on p at bounding box center [647, 405] width 524 height 20
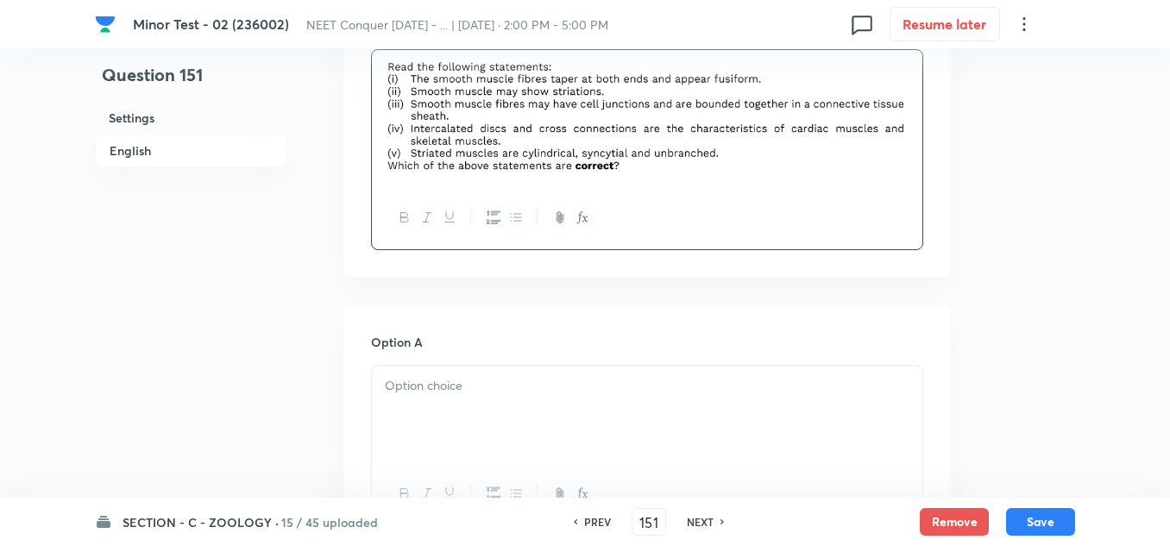
scroll to position [604, 0]
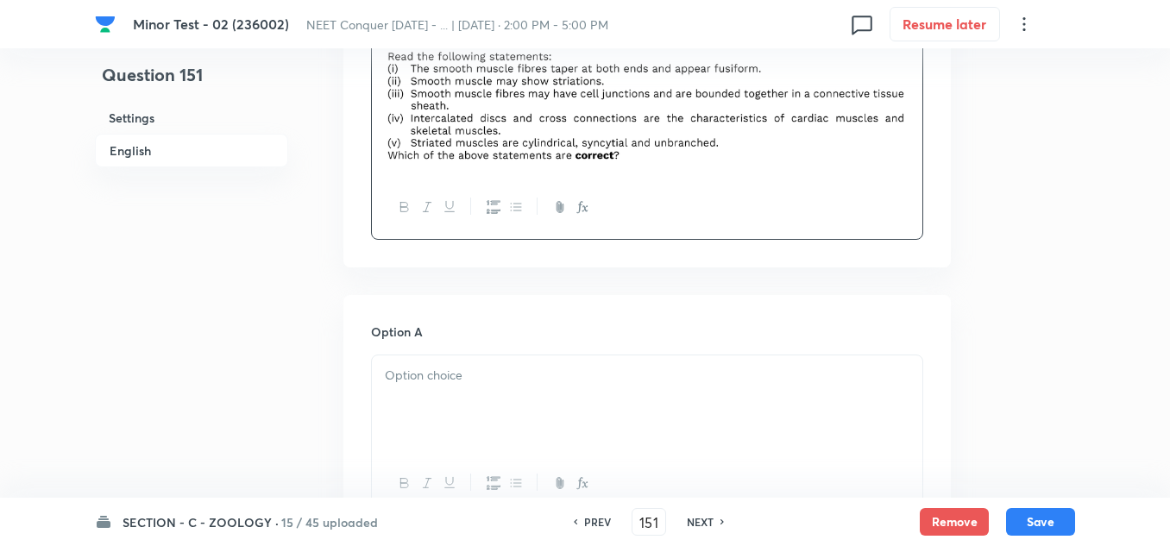
click at [412, 384] on p at bounding box center [647, 376] width 524 height 20
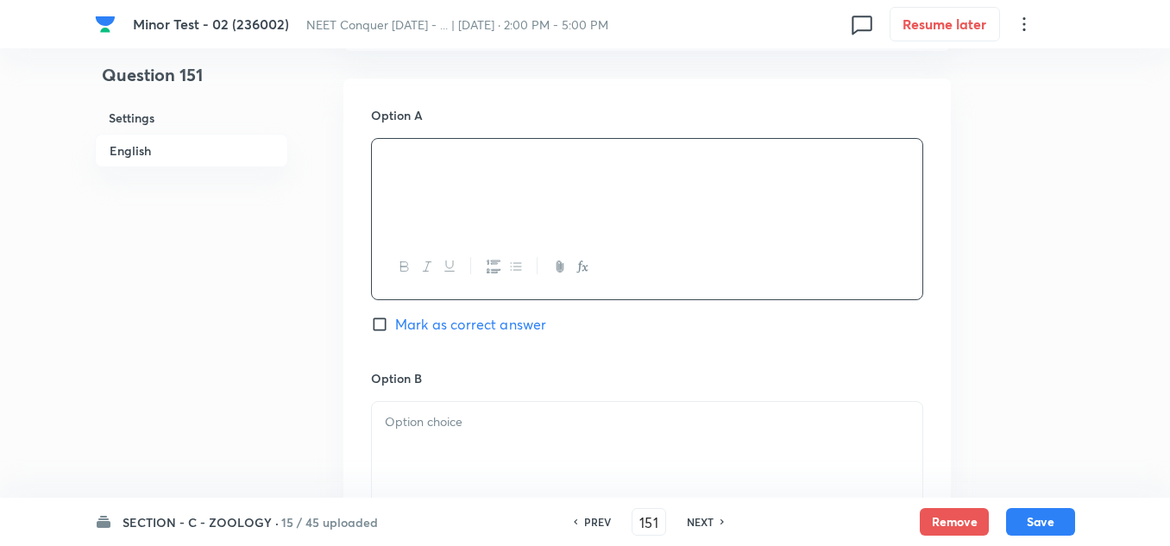
scroll to position [862, 0]
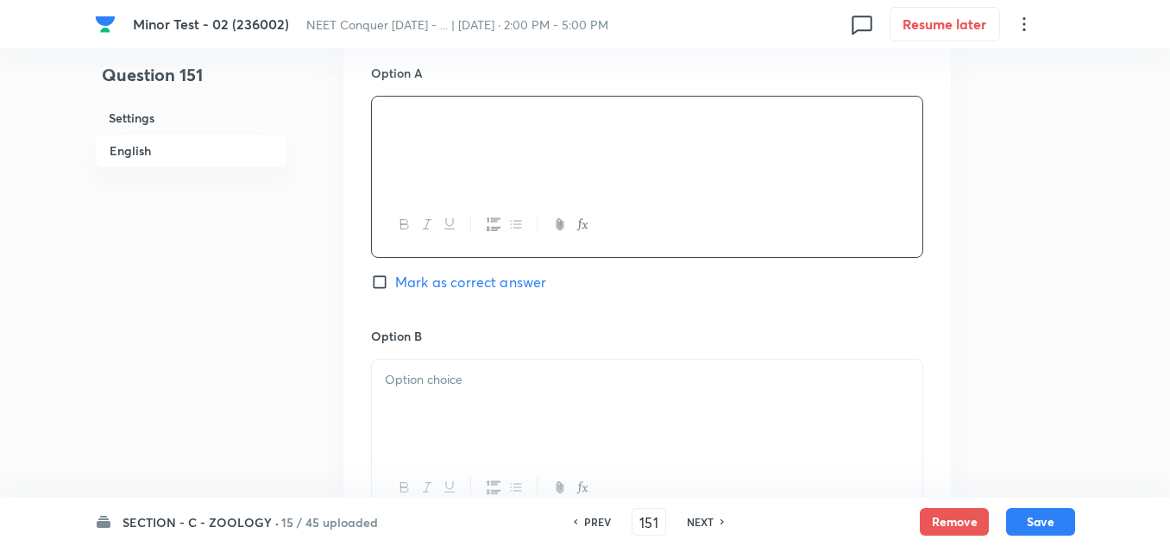
click at [427, 403] on div at bounding box center [647, 408] width 550 height 97
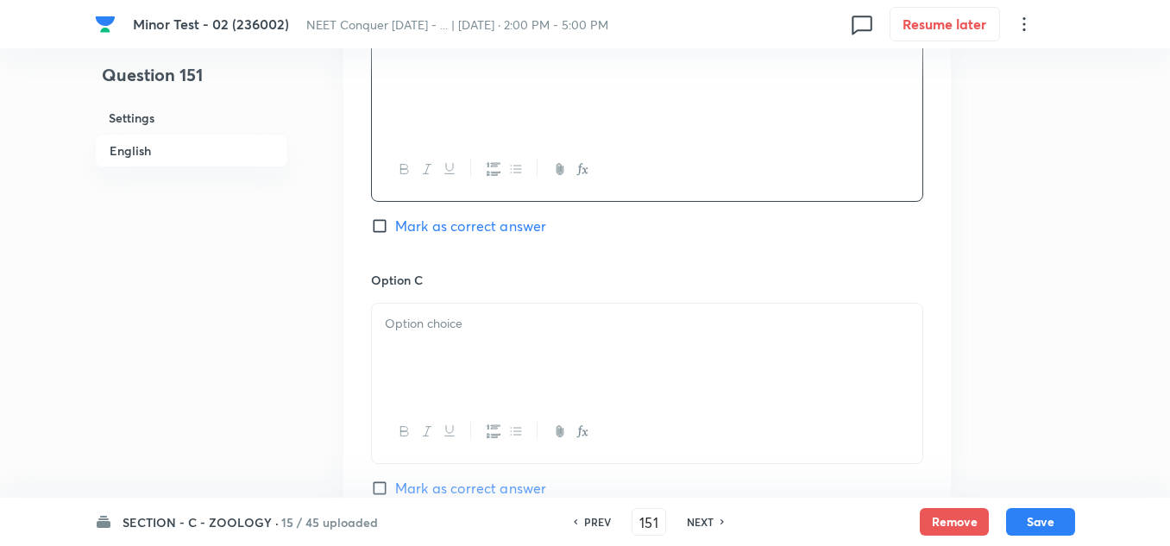
scroll to position [1207, 0]
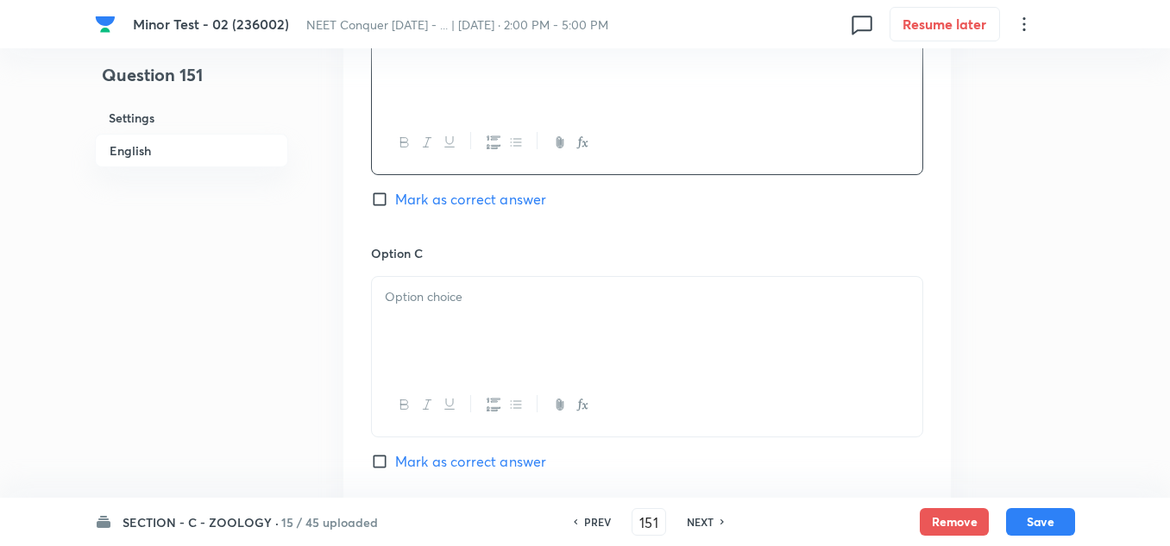
click at [432, 320] on div at bounding box center [647, 325] width 550 height 97
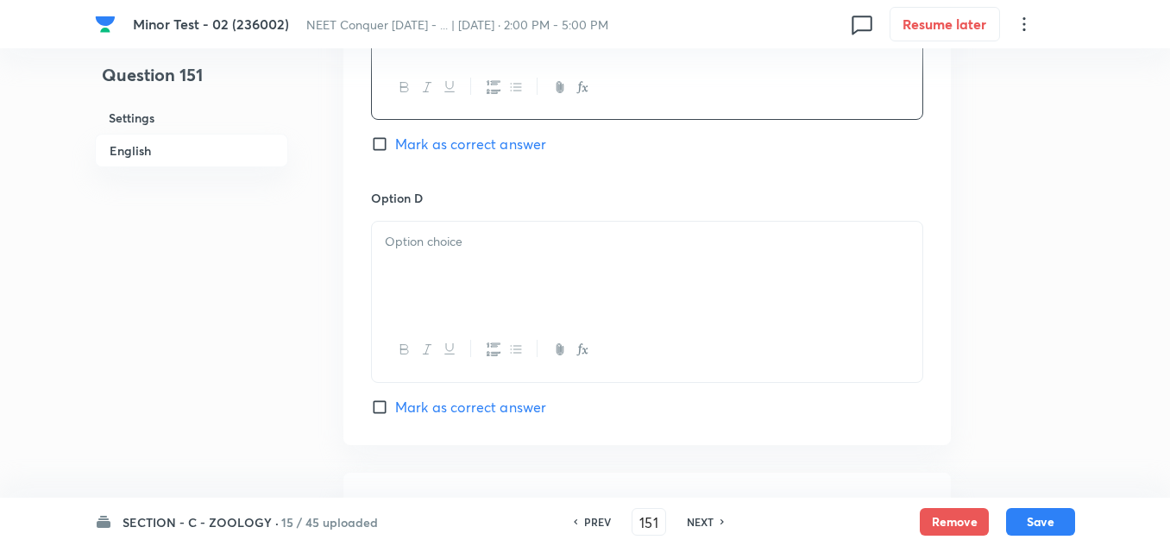
scroll to position [1552, 0]
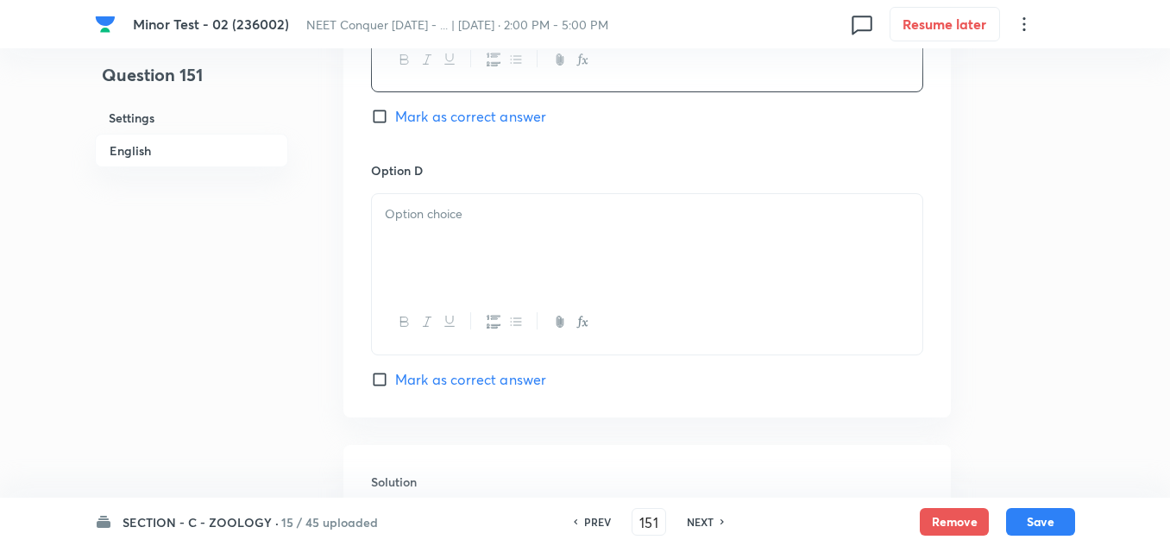
click at [446, 242] on div at bounding box center [647, 242] width 550 height 97
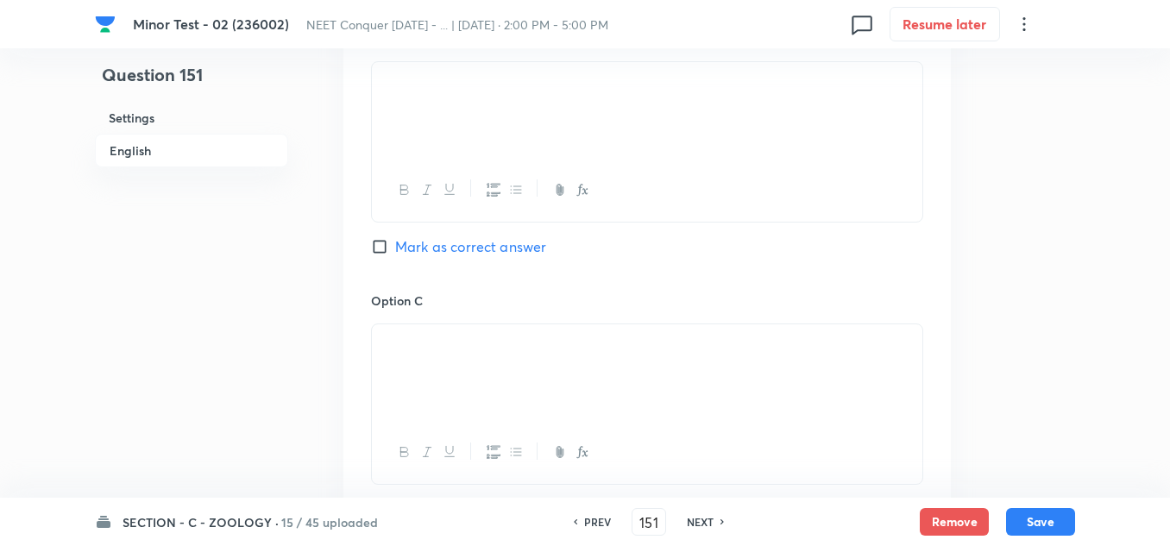
scroll to position [1121, 0]
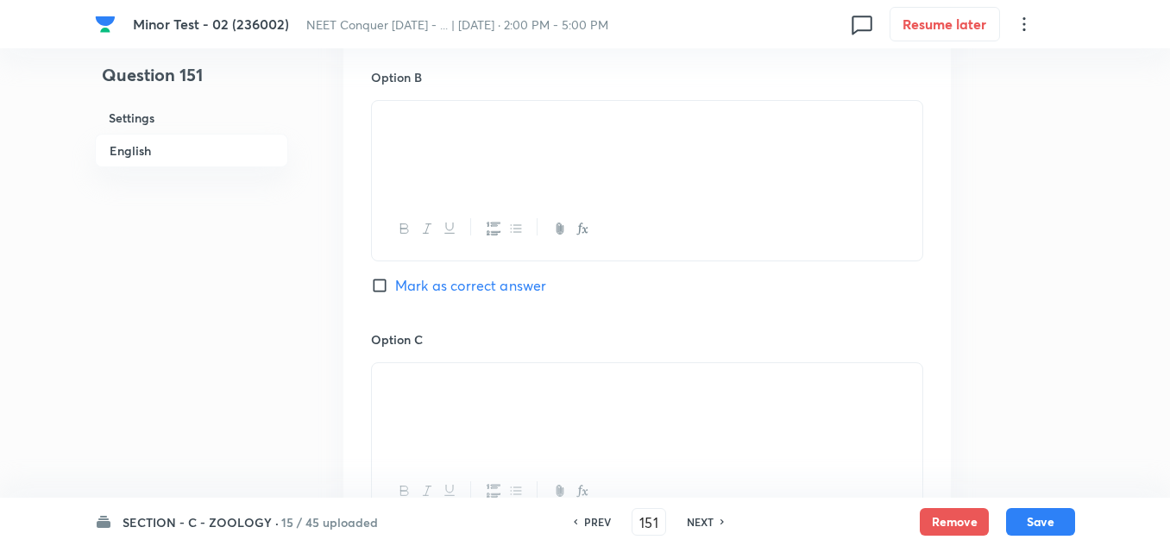
click at [374, 282] on input "Mark as correct answer" at bounding box center [383, 285] width 24 height 17
checkbox input "true"
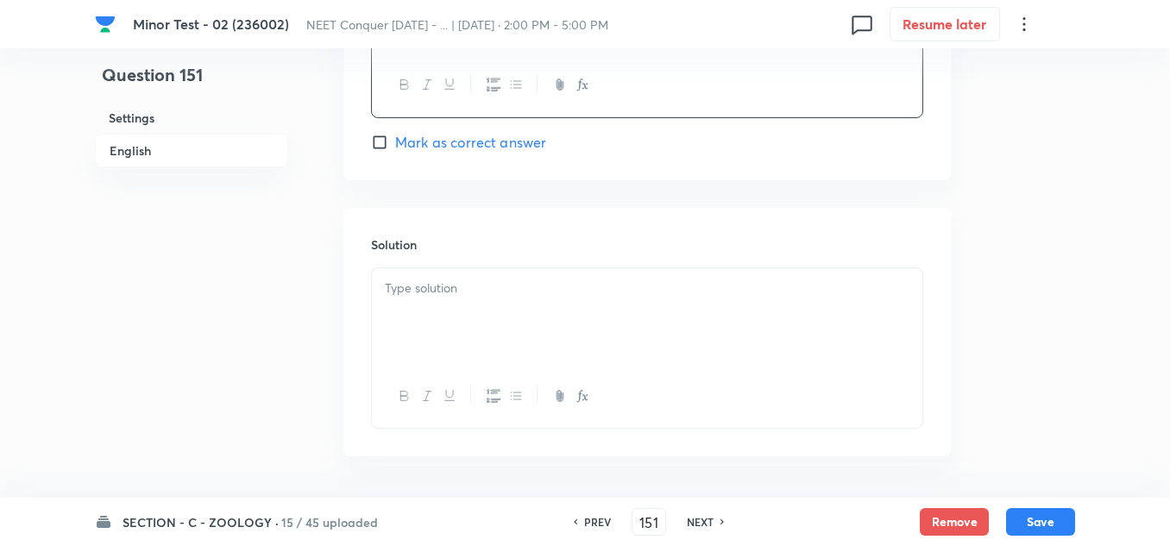
scroll to position [1852, 0]
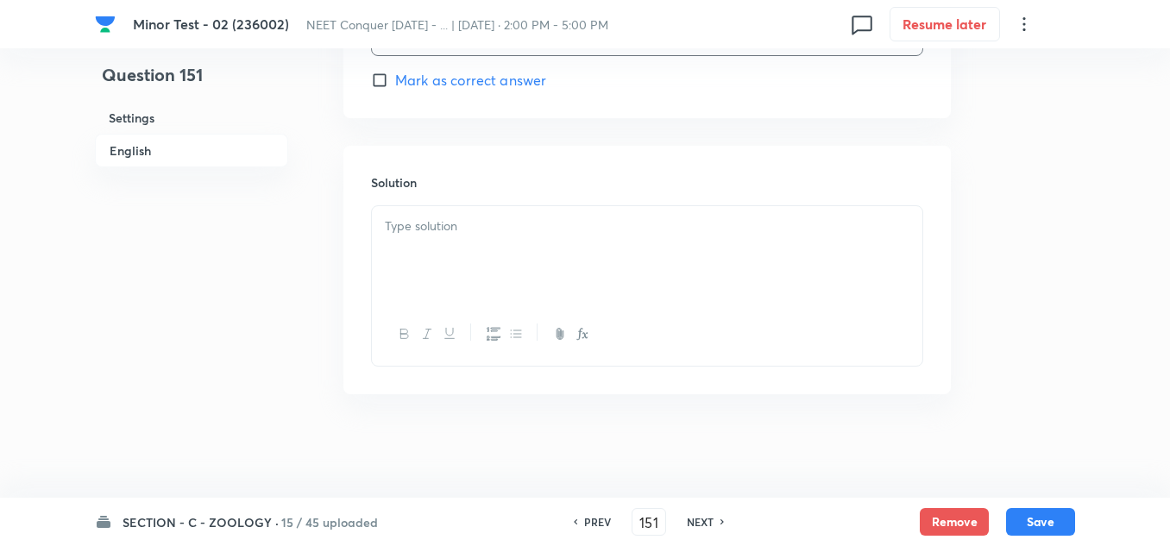
click at [445, 317] on div at bounding box center [647, 334] width 550 height 63
click at [432, 279] on div at bounding box center [647, 254] width 550 height 97
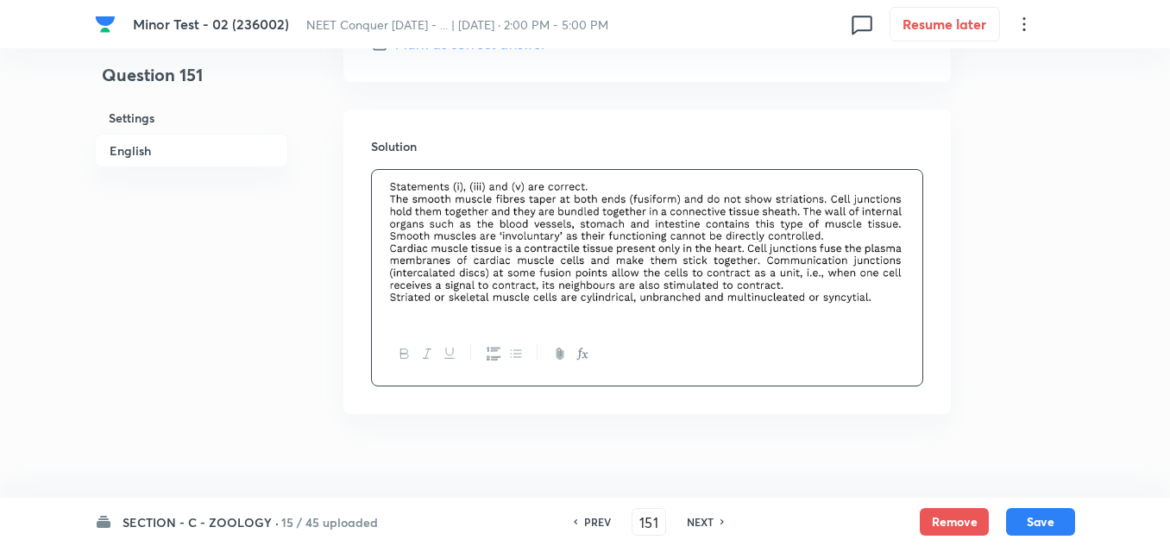
scroll to position [1908, 0]
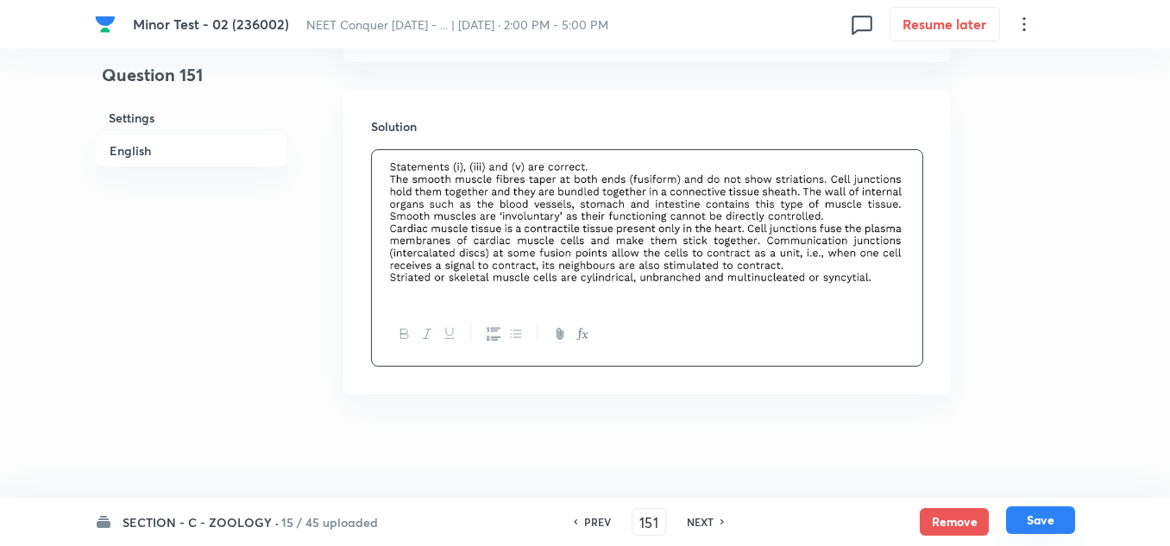
click at [1063, 515] on button "Save" at bounding box center [1040, 520] width 69 height 28
type input "152"
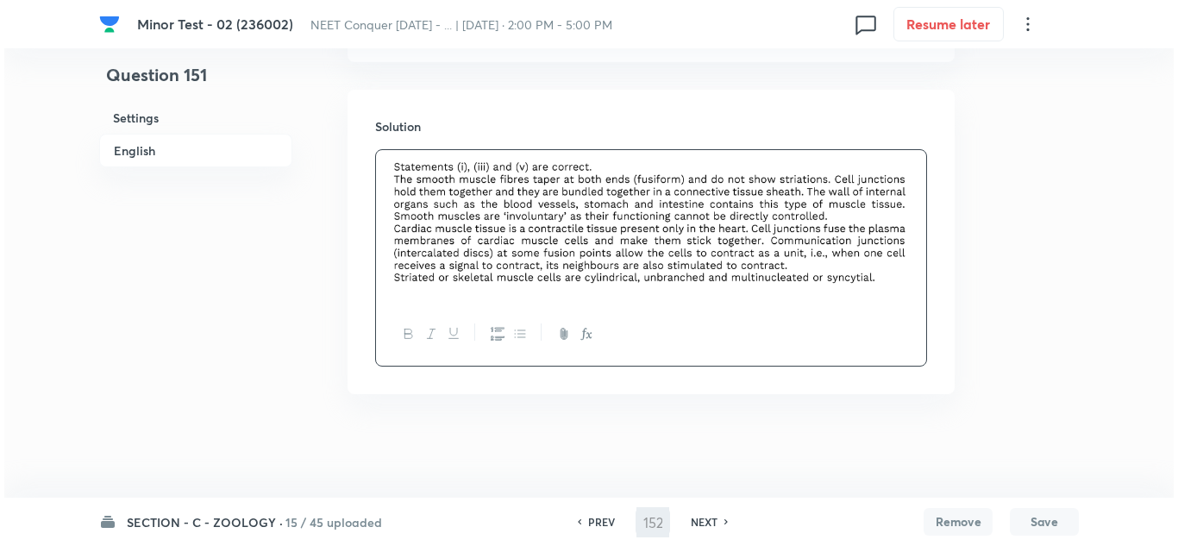
scroll to position [0, 0]
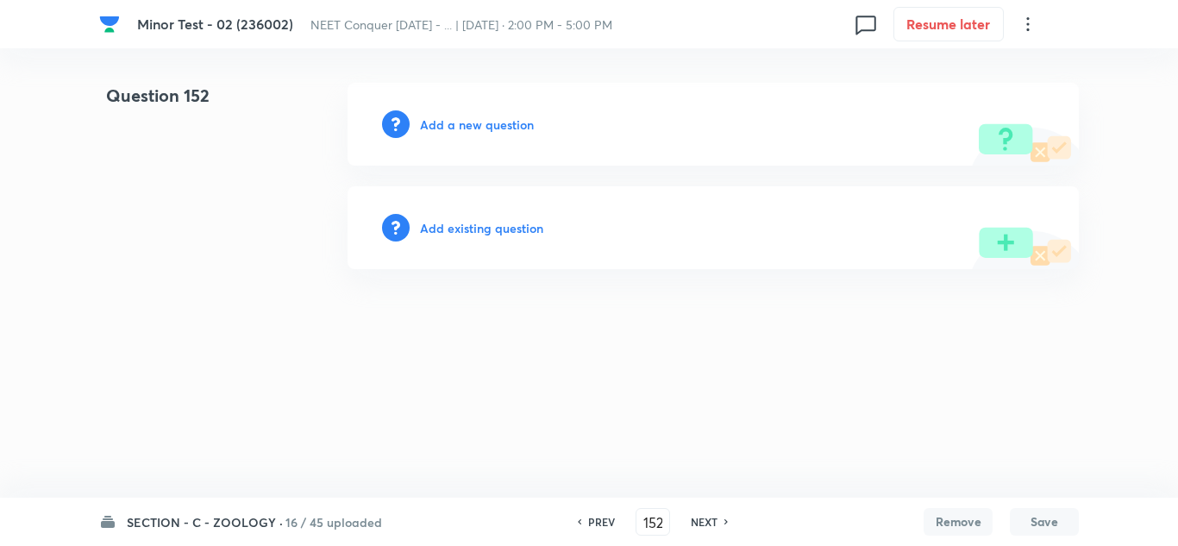
click at [453, 118] on h6 "Add a new question" at bounding box center [477, 125] width 114 height 18
click at [461, 124] on h6 "Choose a question type" at bounding box center [486, 125] width 133 height 18
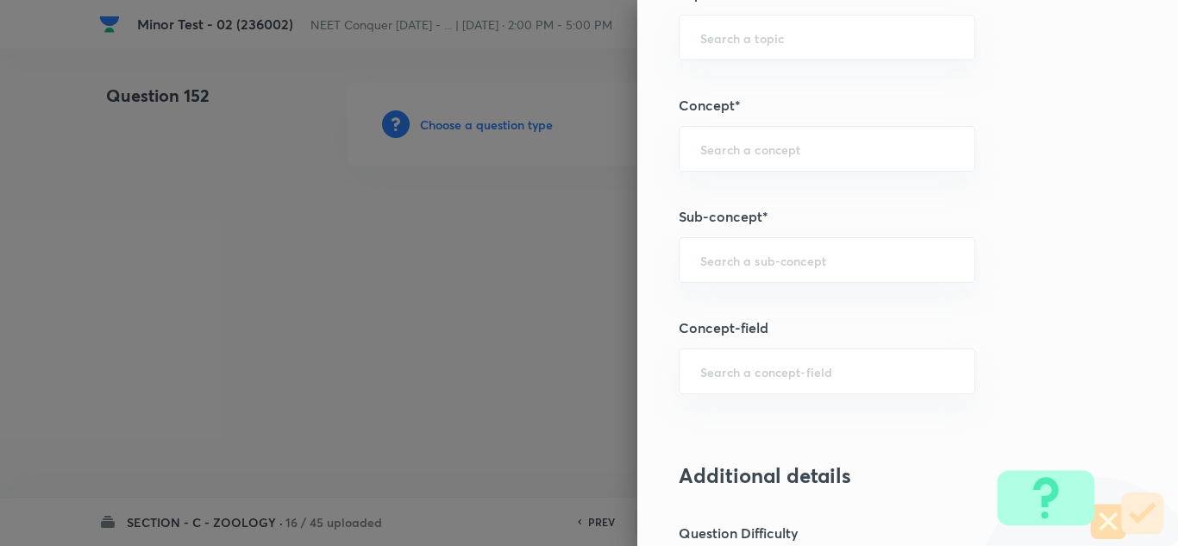
scroll to position [1035, 0]
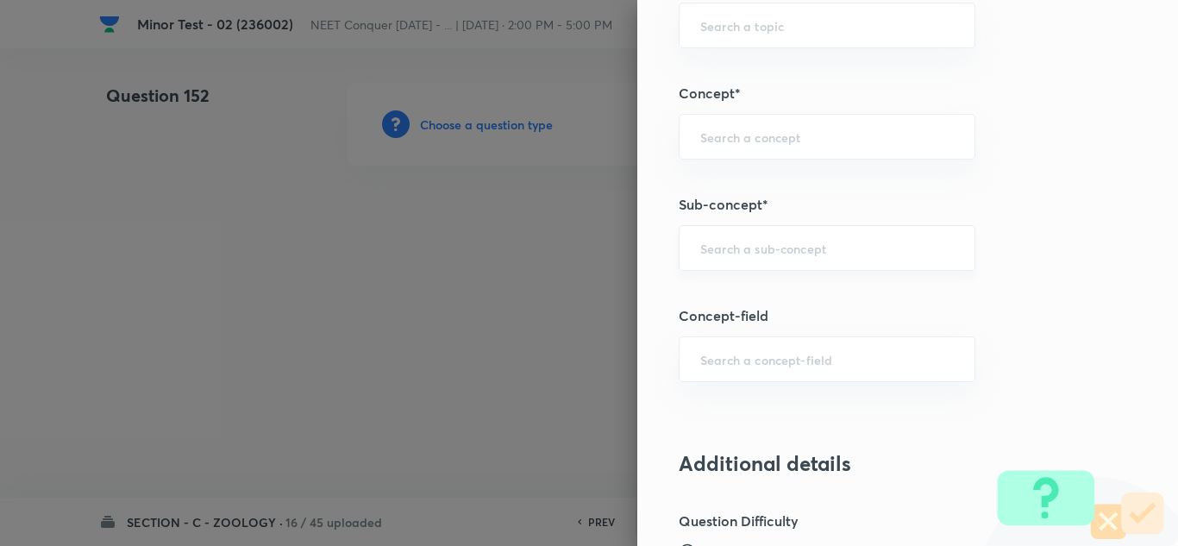
click at [749, 254] on input "text" at bounding box center [827, 248] width 254 height 16
paste input "Structural Organization in Animals"
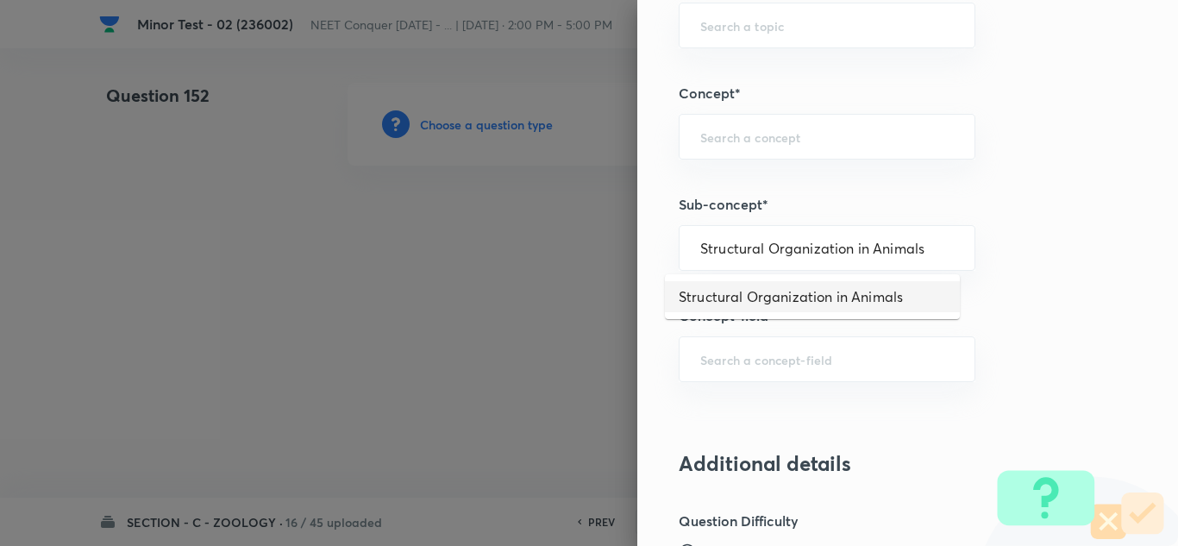
click at [747, 300] on li "Structural Organization in Animals" at bounding box center [812, 296] width 295 height 31
type input "Structural Organization in Animals"
type input "Biology"
type input "Structural Organisation"
type input "Structural Organisation in Animals"
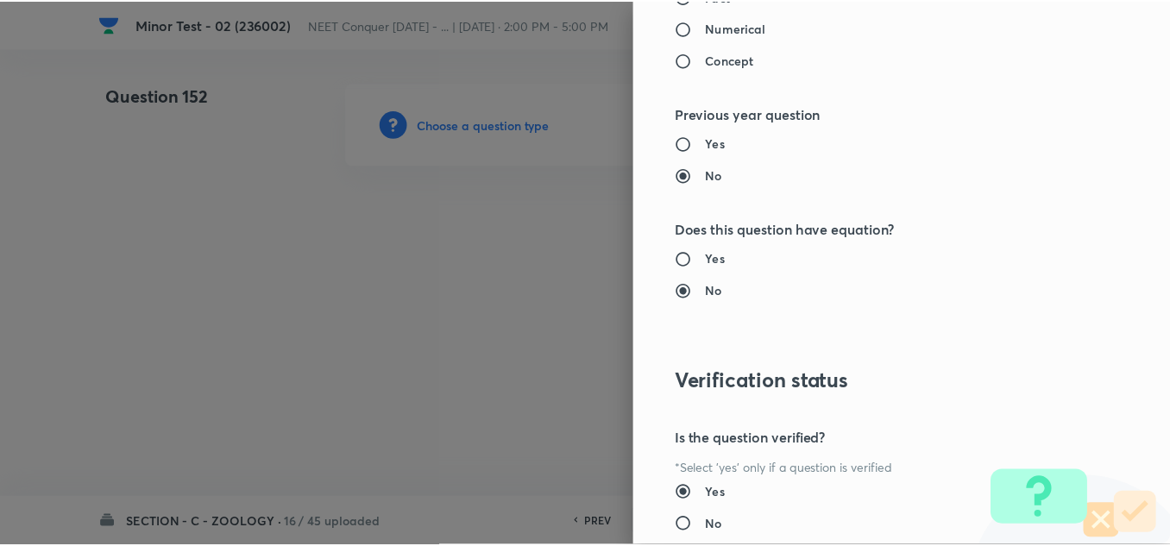
scroll to position [1921, 0]
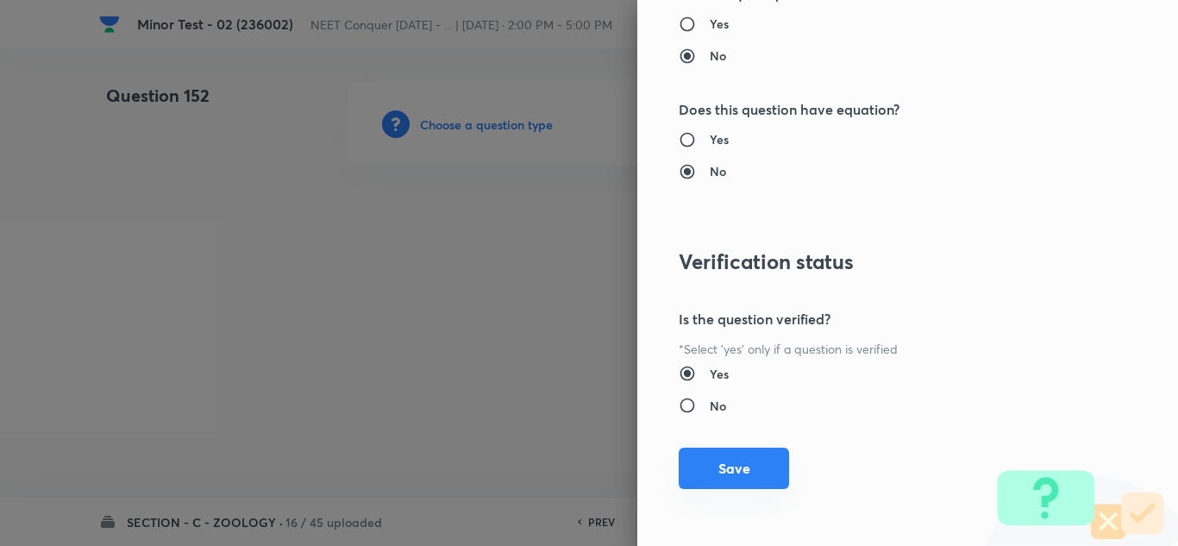
click at [719, 482] on button "Save" at bounding box center [734, 468] width 110 height 41
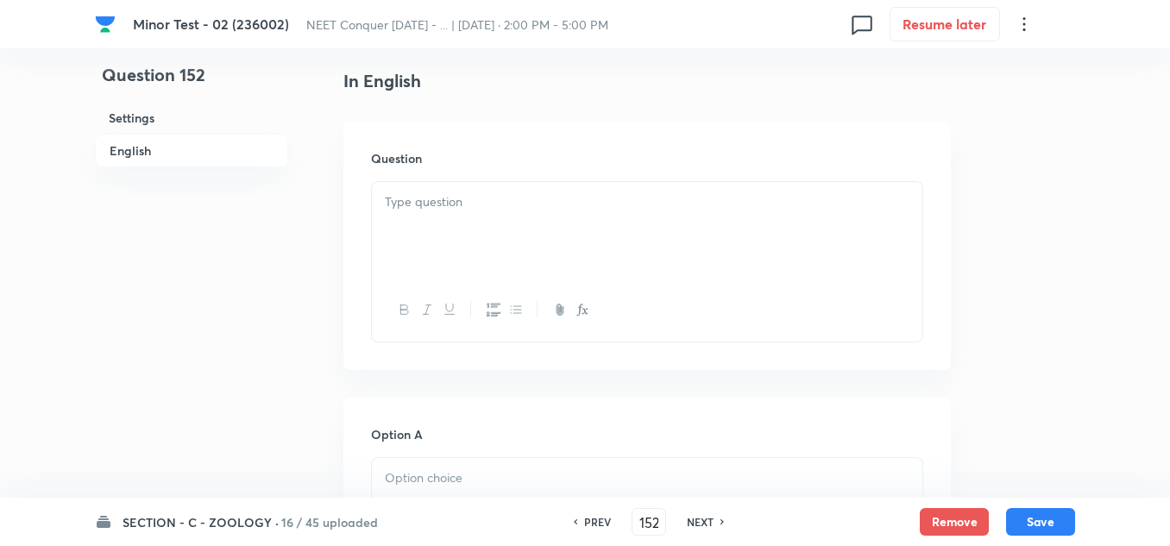
scroll to position [431, 0]
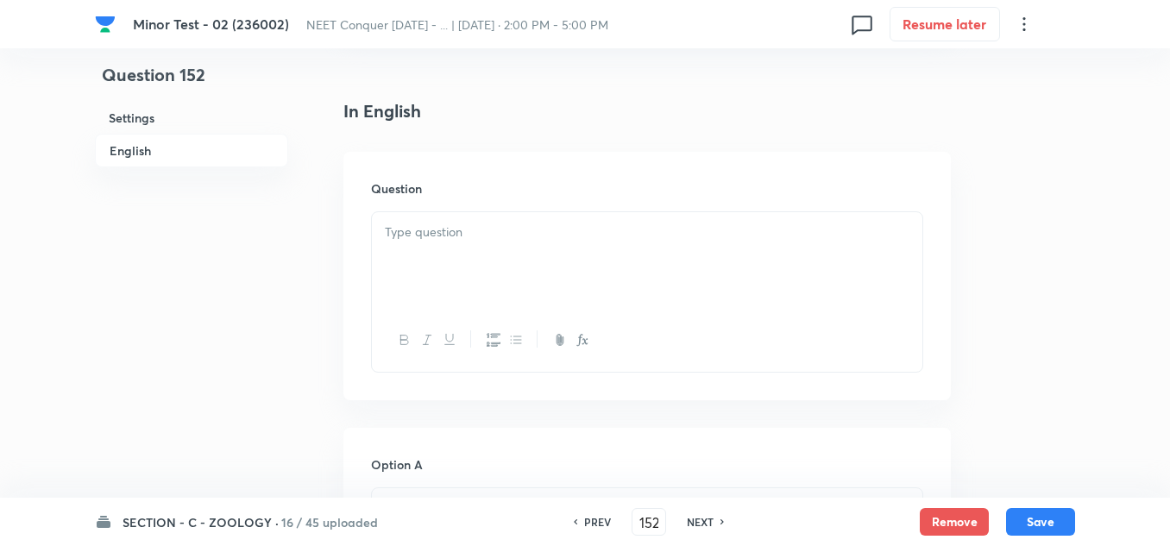
click at [463, 279] on div at bounding box center [647, 260] width 550 height 97
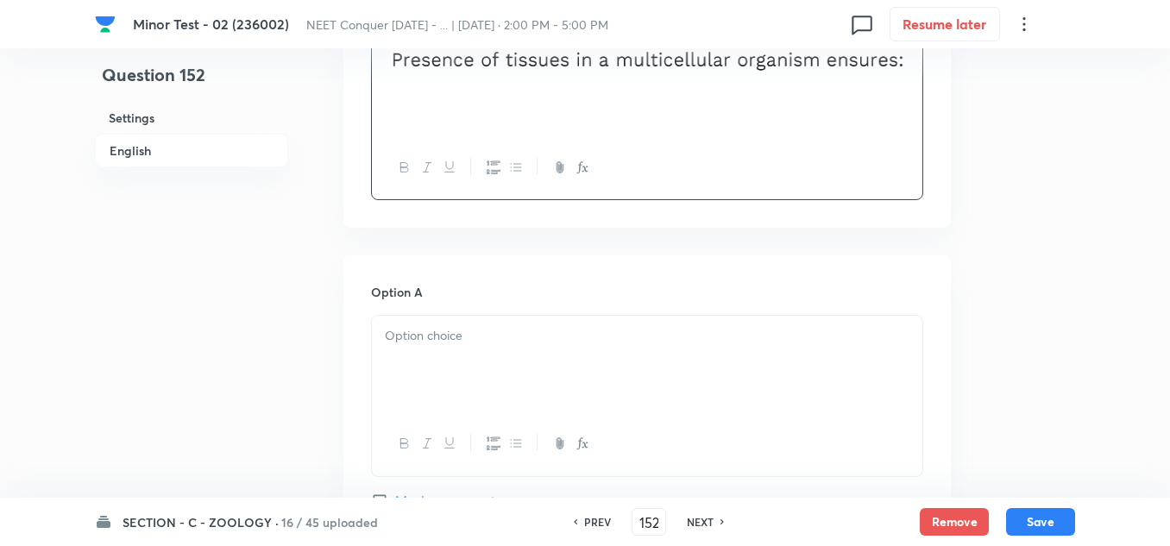
scroll to position [776, 0]
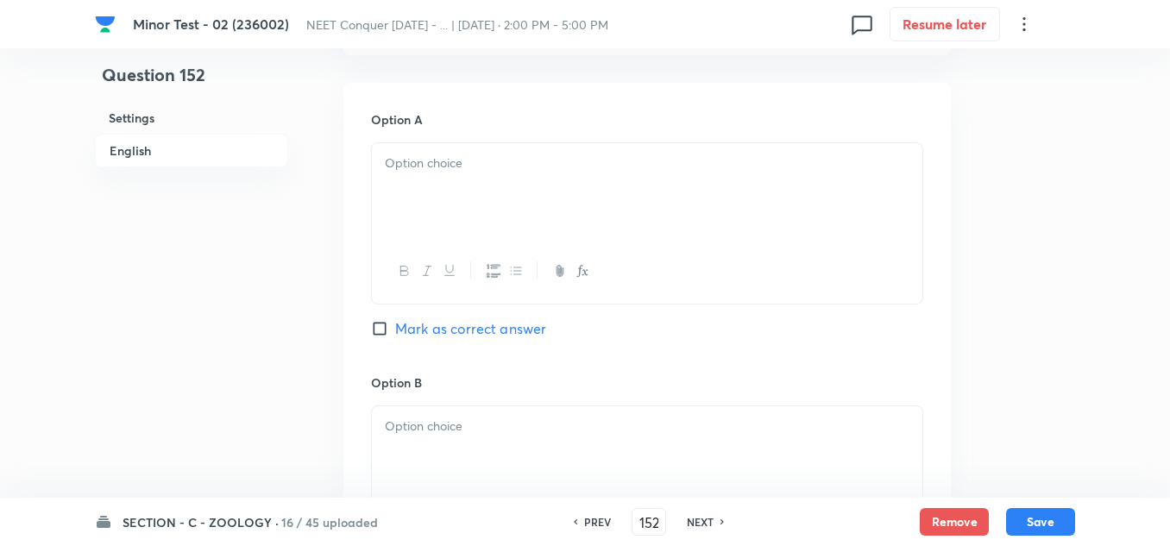
click at [444, 176] on div at bounding box center [647, 191] width 550 height 97
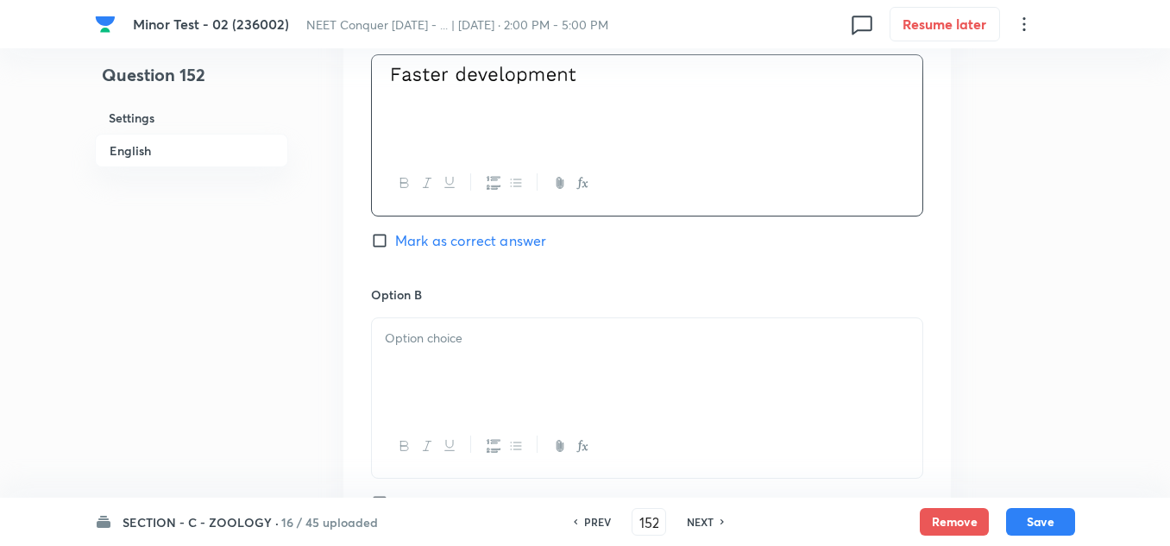
scroll to position [949, 0]
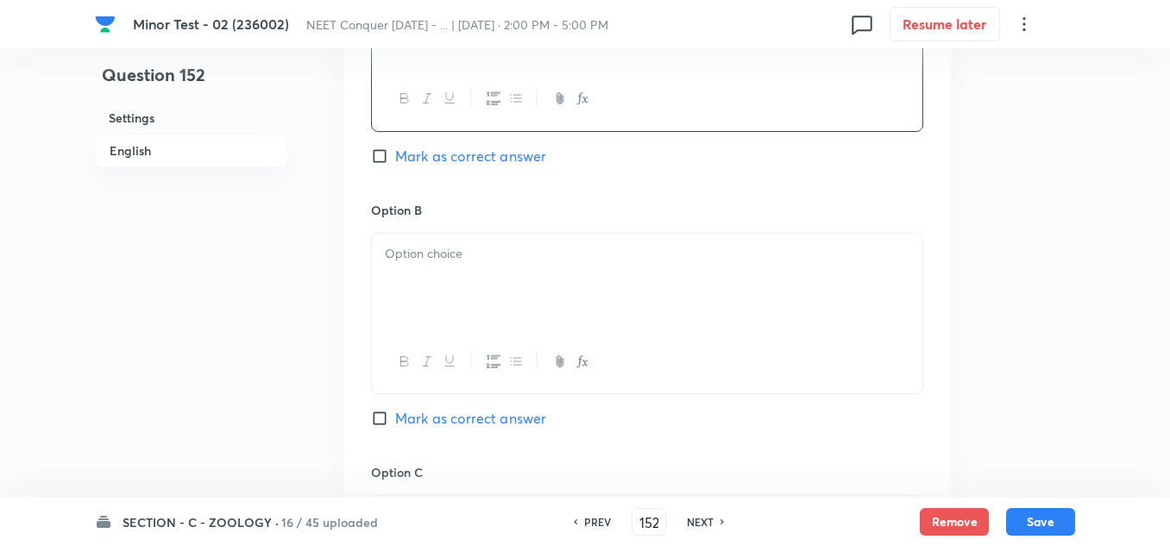
click at [429, 260] on p at bounding box center [647, 254] width 524 height 20
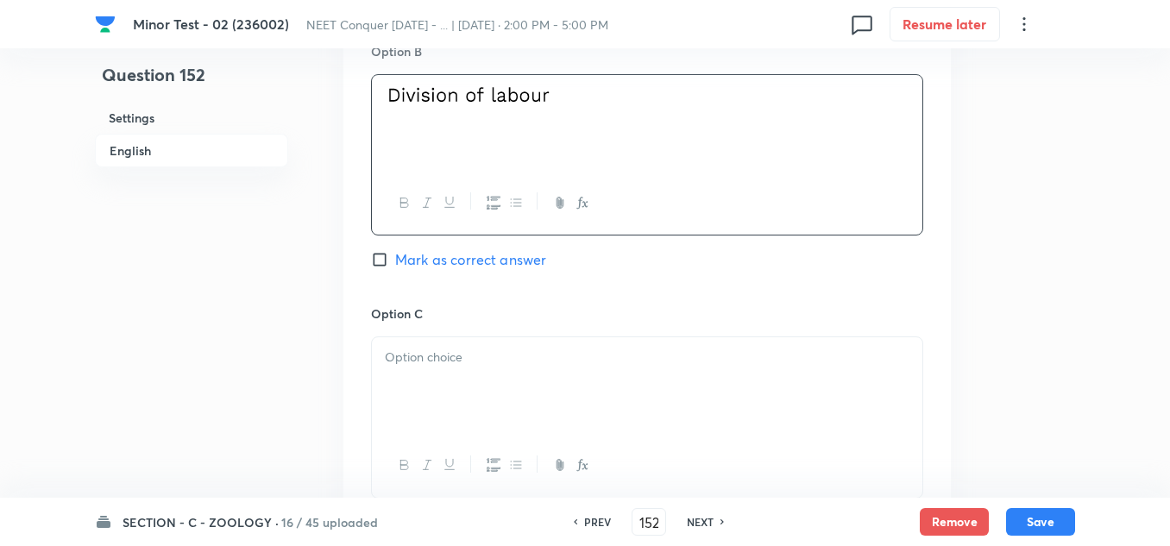
scroll to position [1121, 0]
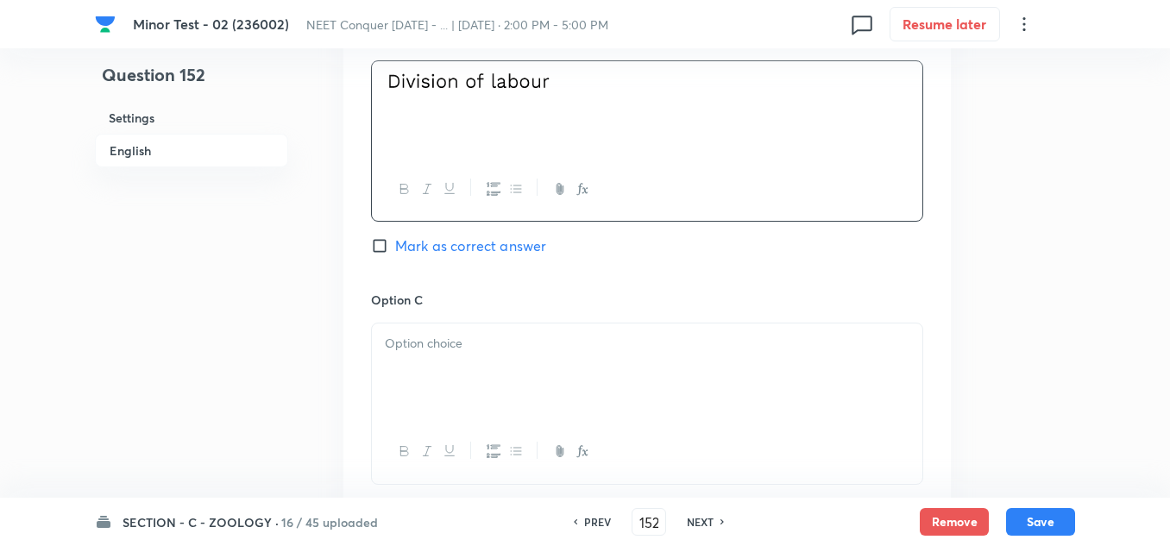
click at [449, 354] on div at bounding box center [647, 371] width 550 height 97
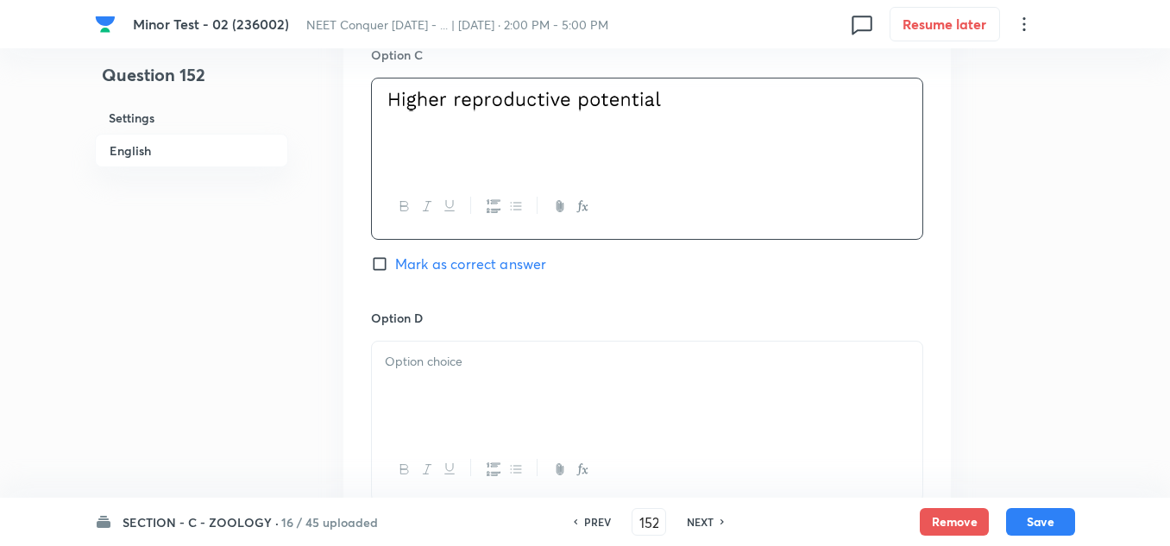
scroll to position [1380, 0]
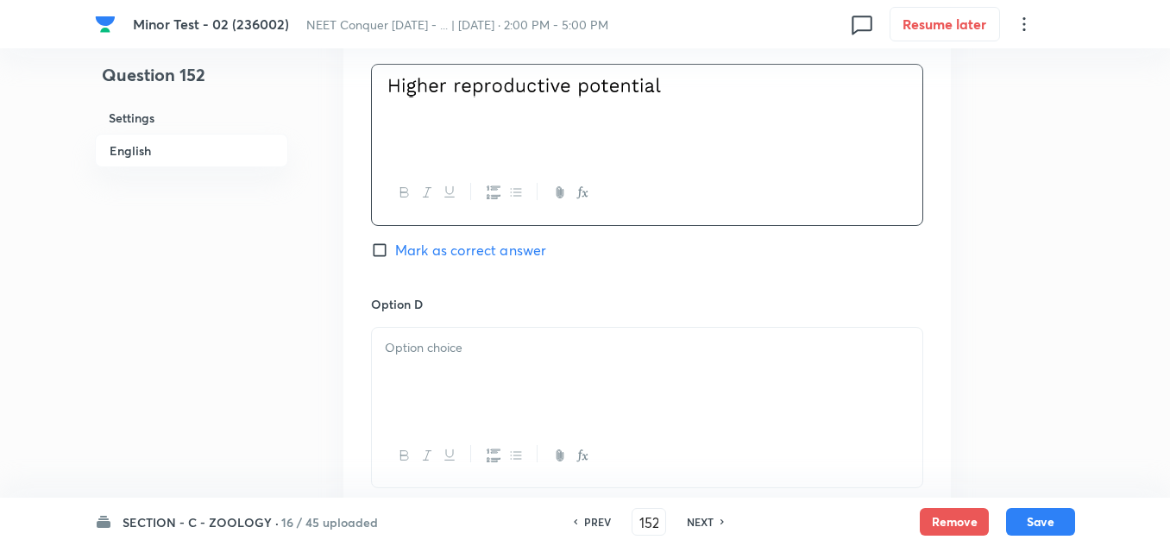
click at [430, 354] on p at bounding box center [647, 348] width 524 height 20
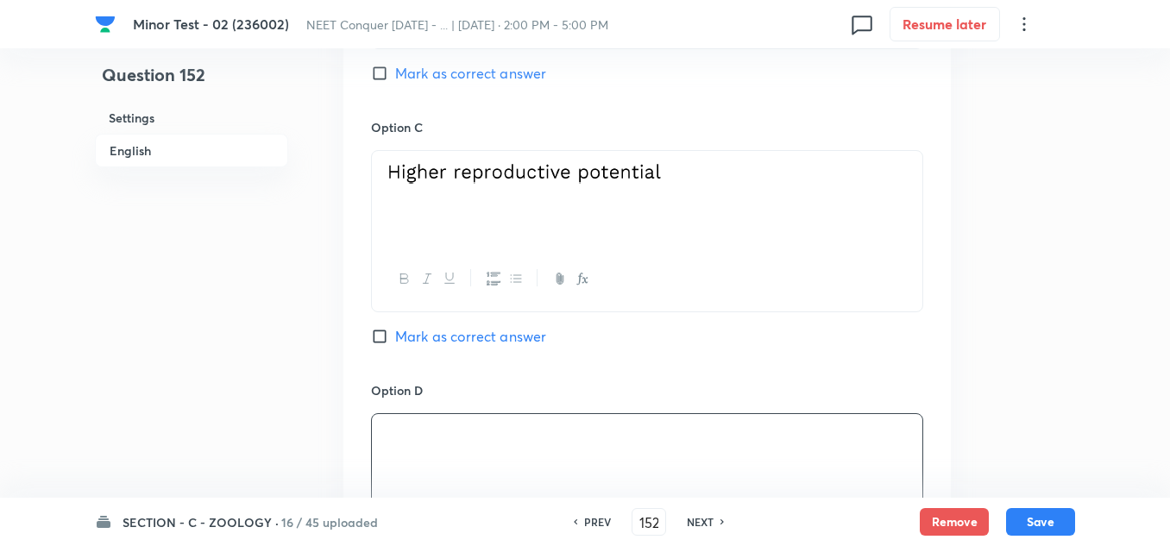
scroll to position [1208, 0]
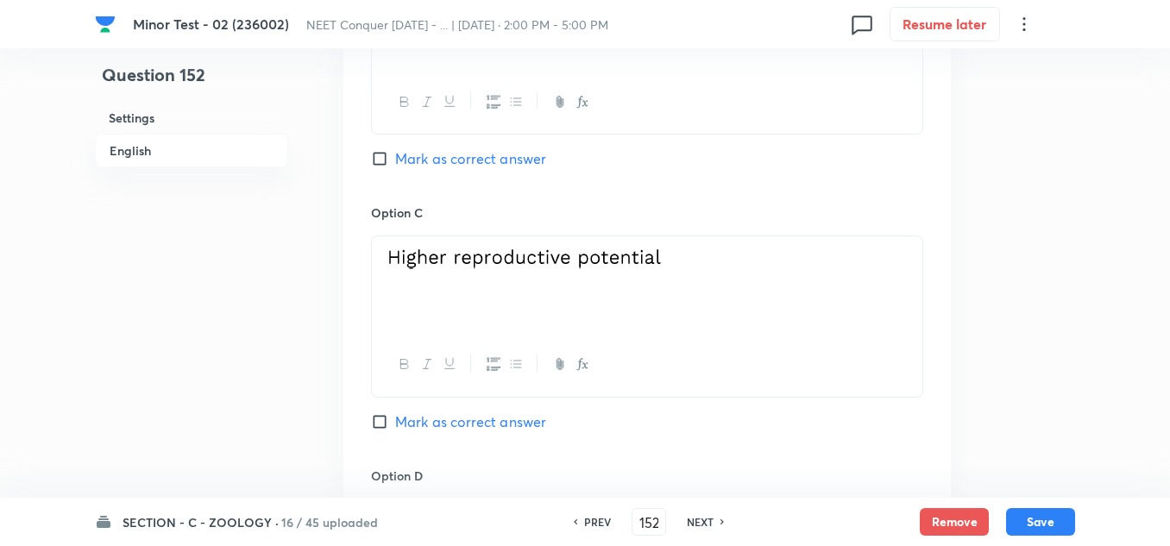
click at [374, 163] on input "Mark as correct answer" at bounding box center [383, 158] width 24 height 17
checkbox input "true"
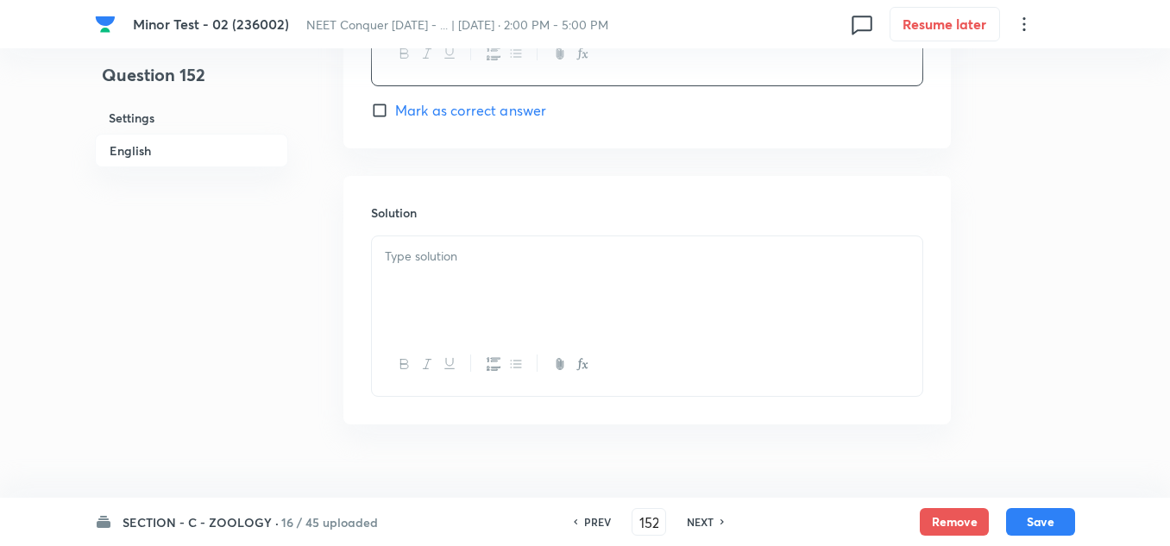
scroll to position [1812, 0]
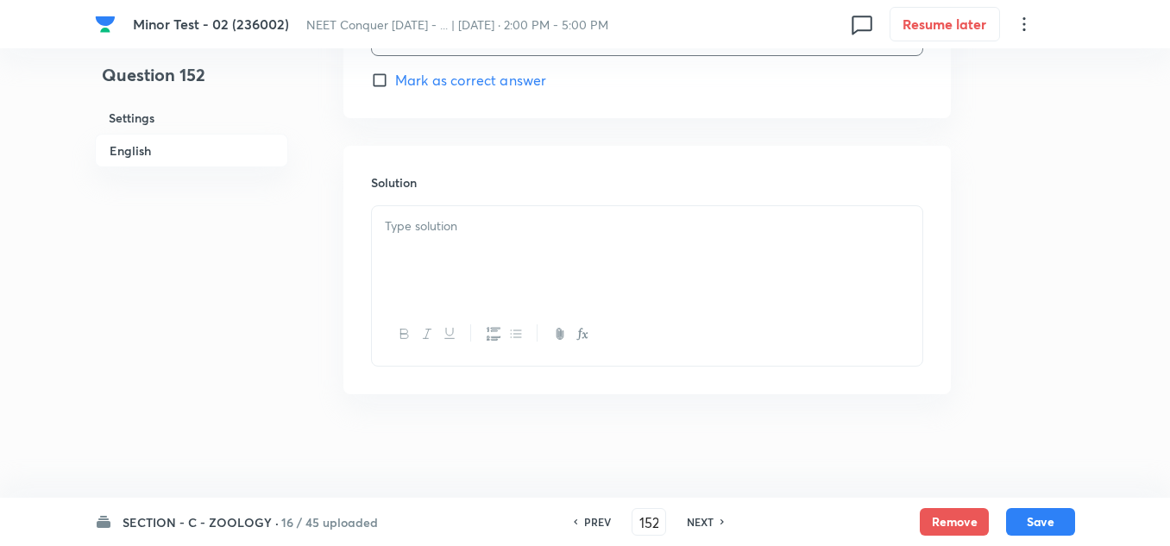
click at [451, 234] on p at bounding box center [647, 226] width 524 height 20
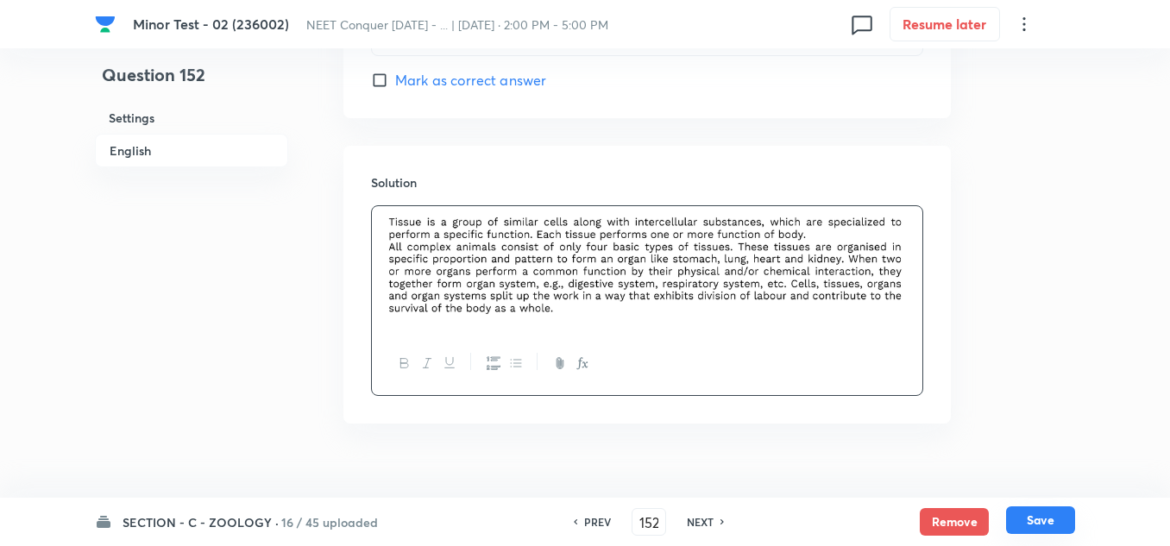
click at [1049, 525] on button "Save" at bounding box center [1040, 520] width 69 height 28
type input "153"
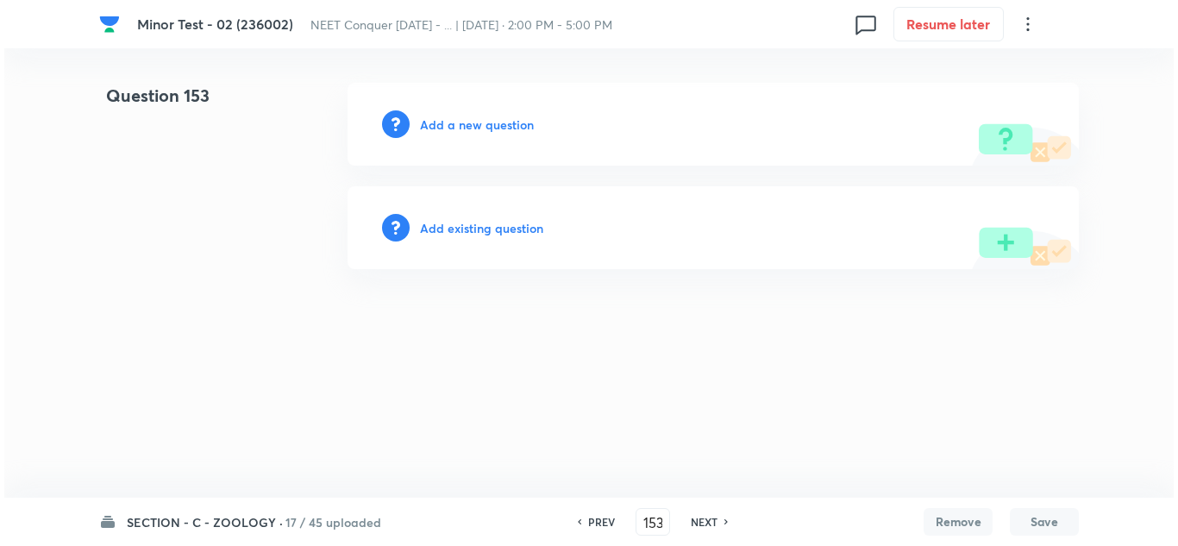
scroll to position [0, 0]
click at [481, 117] on h6 "Add a new question" at bounding box center [477, 125] width 114 height 18
click at [480, 125] on h6 "Choose a question type" at bounding box center [486, 125] width 133 height 18
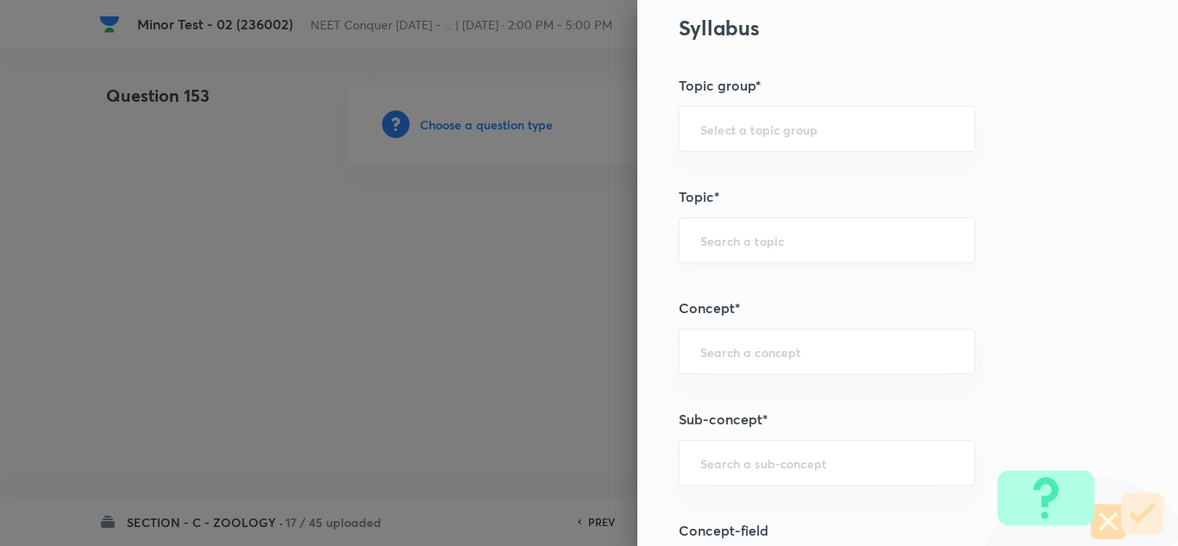
scroll to position [1035, 0]
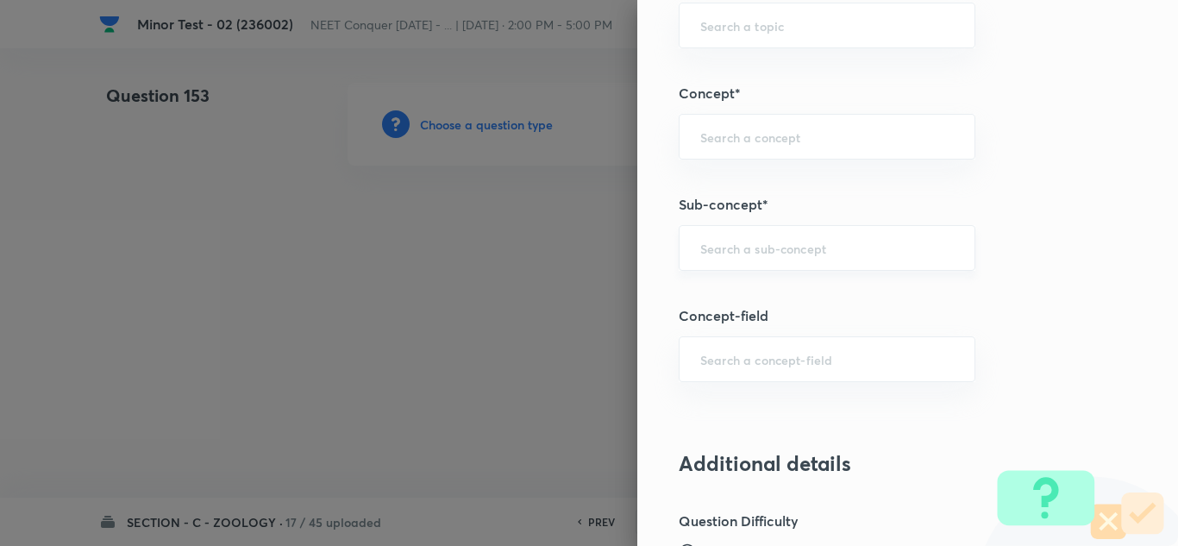
click at [761, 230] on div "​" at bounding box center [827, 248] width 297 height 46
paste input "Structural Organization in Animals"
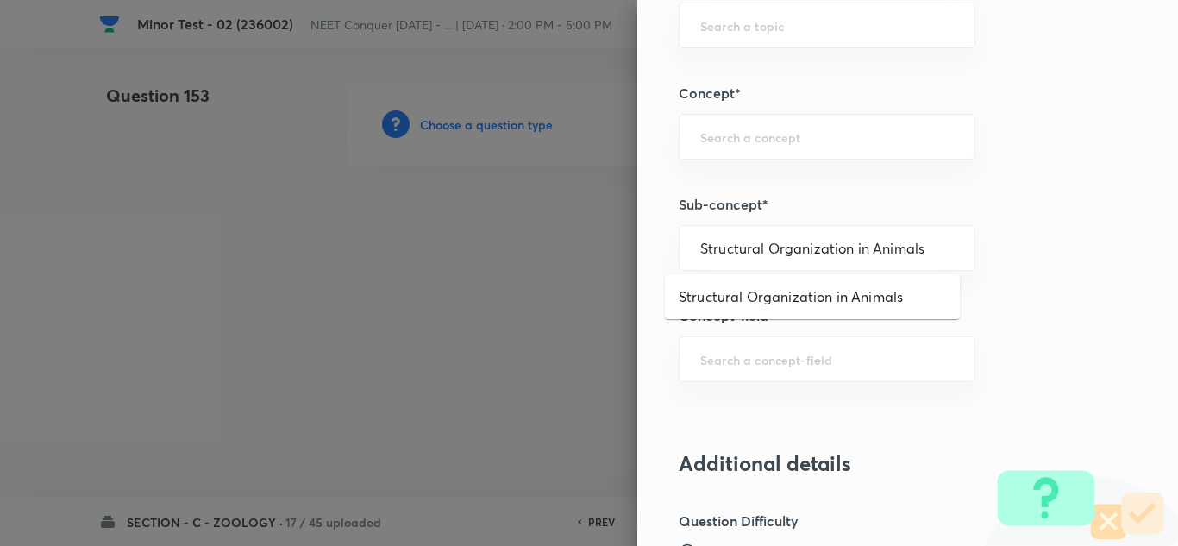
click at [762, 279] on ul "Structural Organization in Animals" at bounding box center [812, 296] width 295 height 45
click at [759, 295] on li "Structural Organization in Animals" at bounding box center [812, 296] width 295 height 31
type input "Structural Organization in Animals"
type input "Biology"
type input "Structural Organisation"
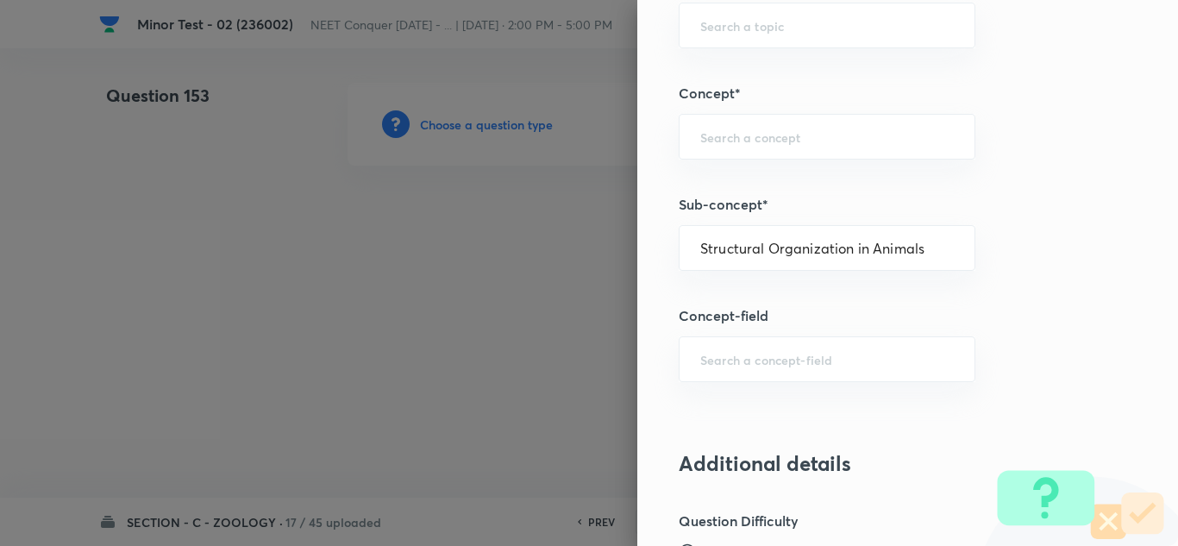
type input "Structural Organisation in Animals"
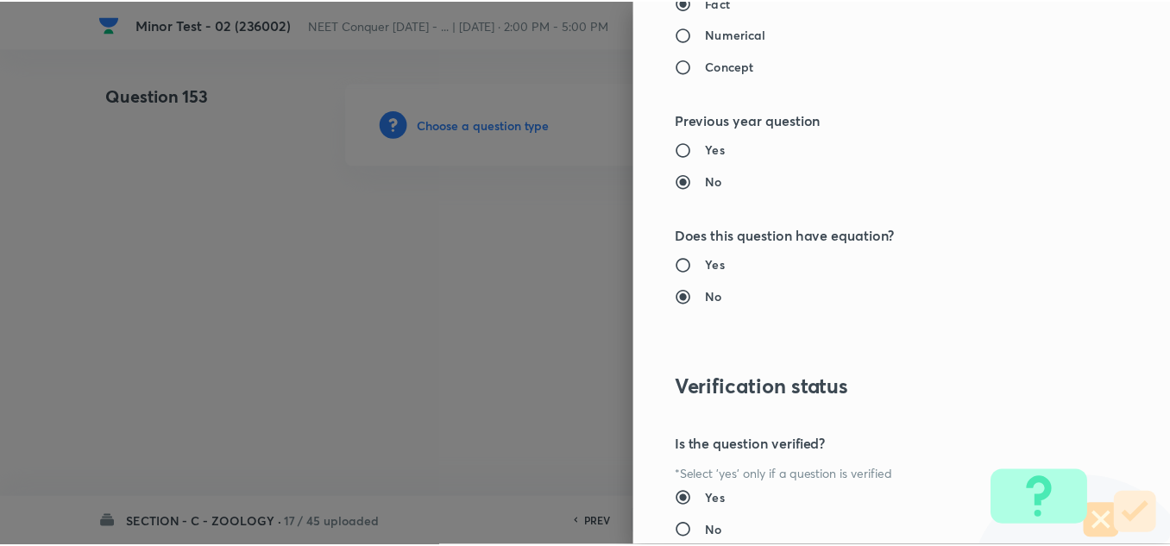
scroll to position [1921, 0]
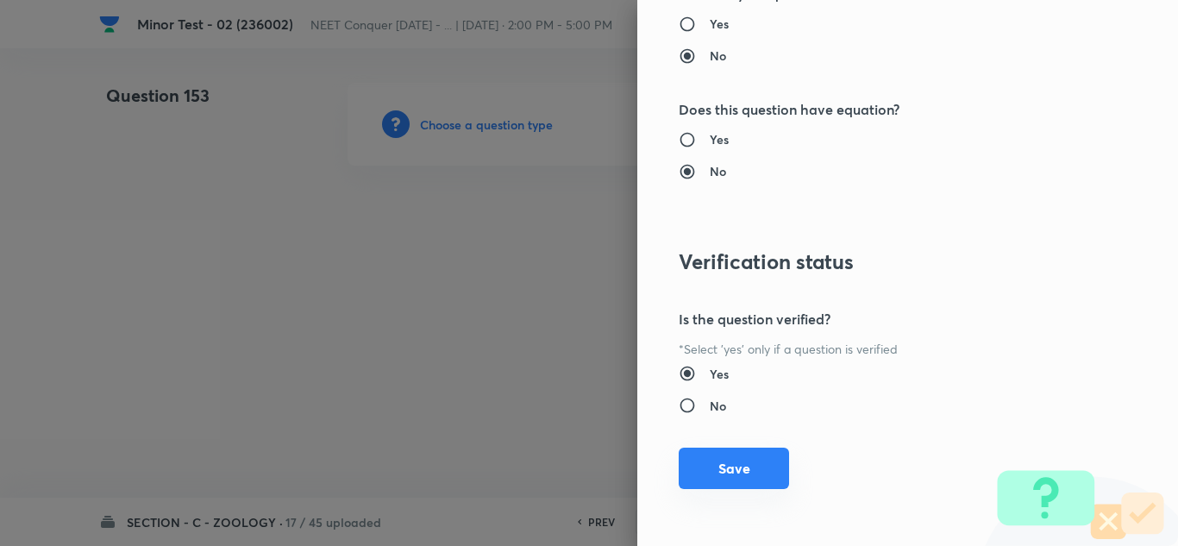
click at [721, 478] on button "Save" at bounding box center [734, 468] width 110 height 41
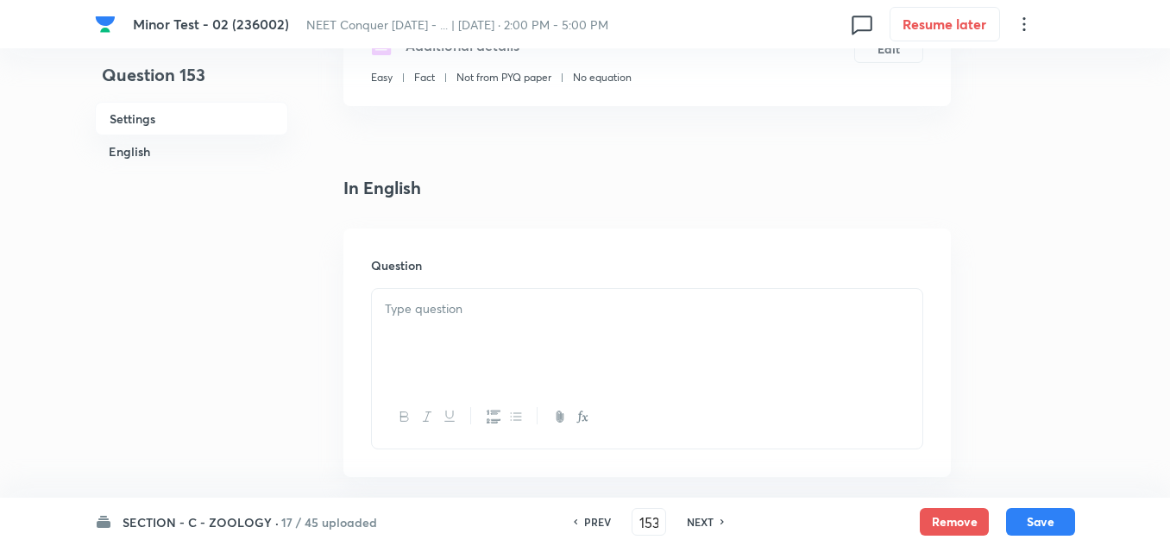
scroll to position [345, 0]
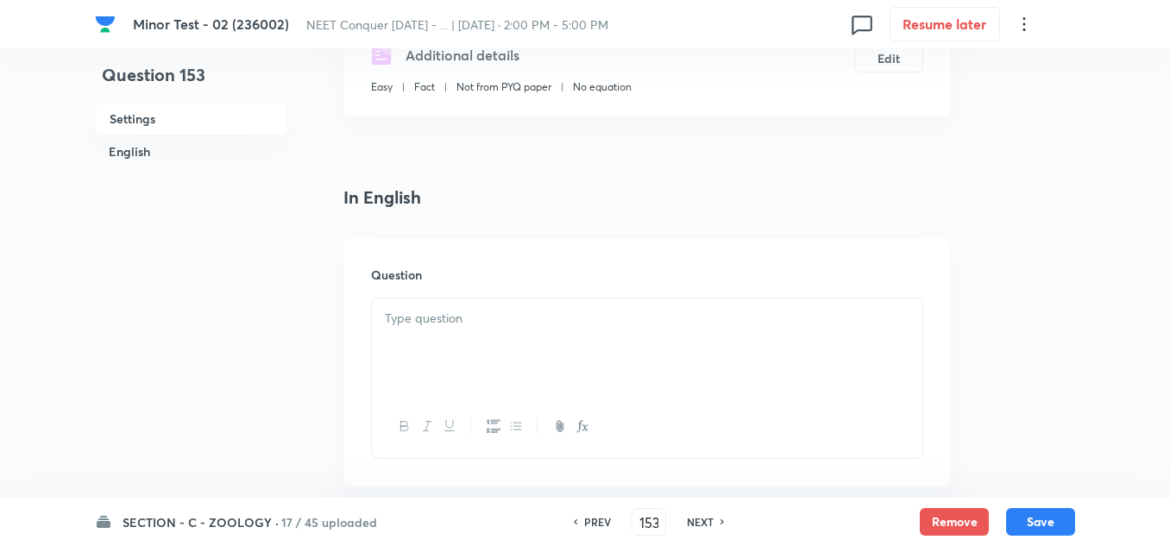
click at [411, 341] on div at bounding box center [647, 346] width 550 height 97
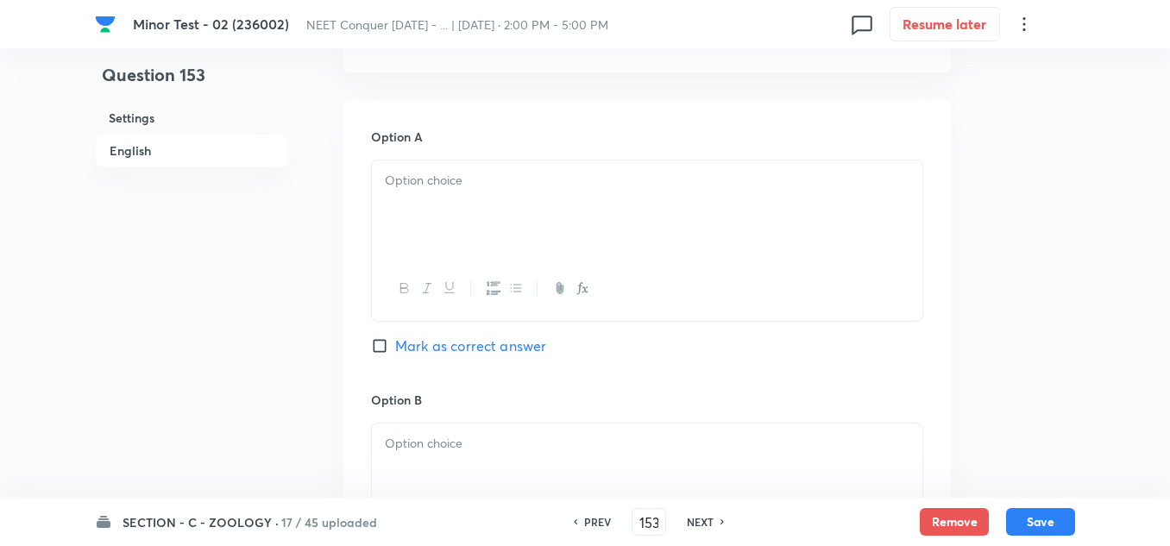
scroll to position [776, 0]
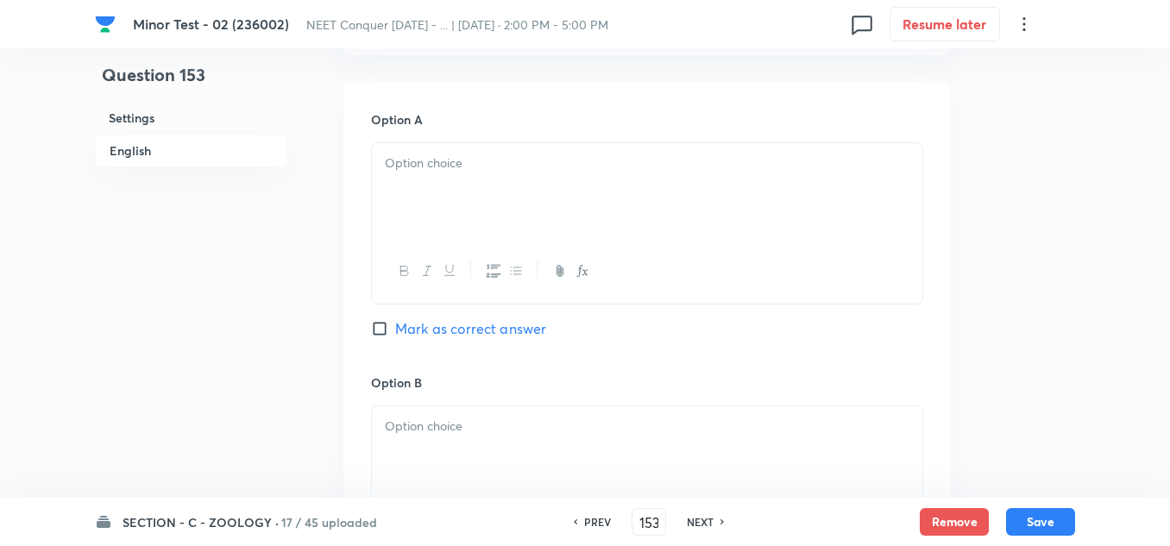
click at [466, 186] on div at bounding box center [647, 191] width 550 height 97
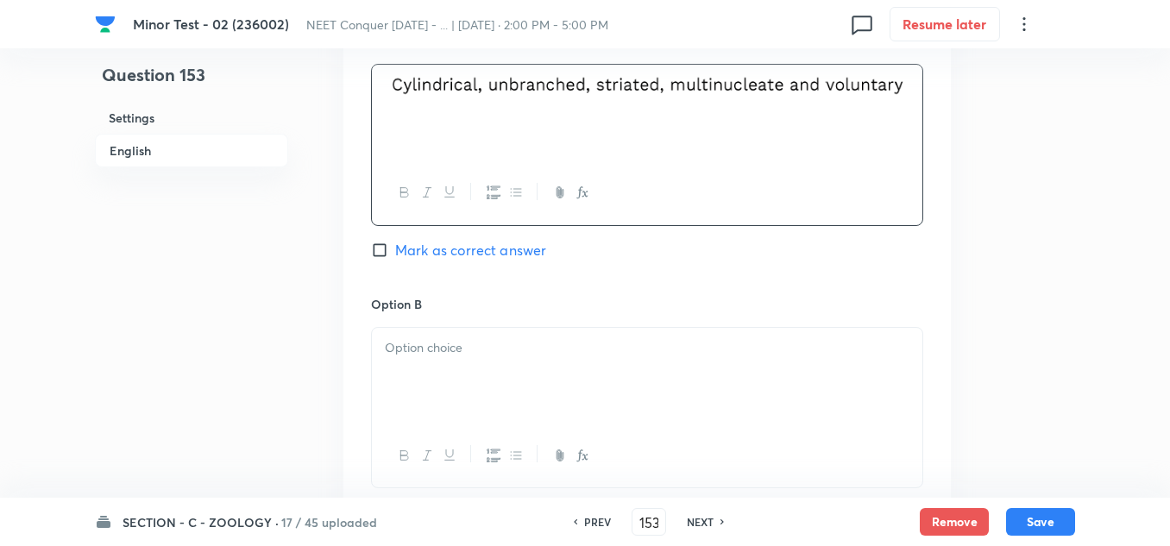
scroll to position [949, 0]
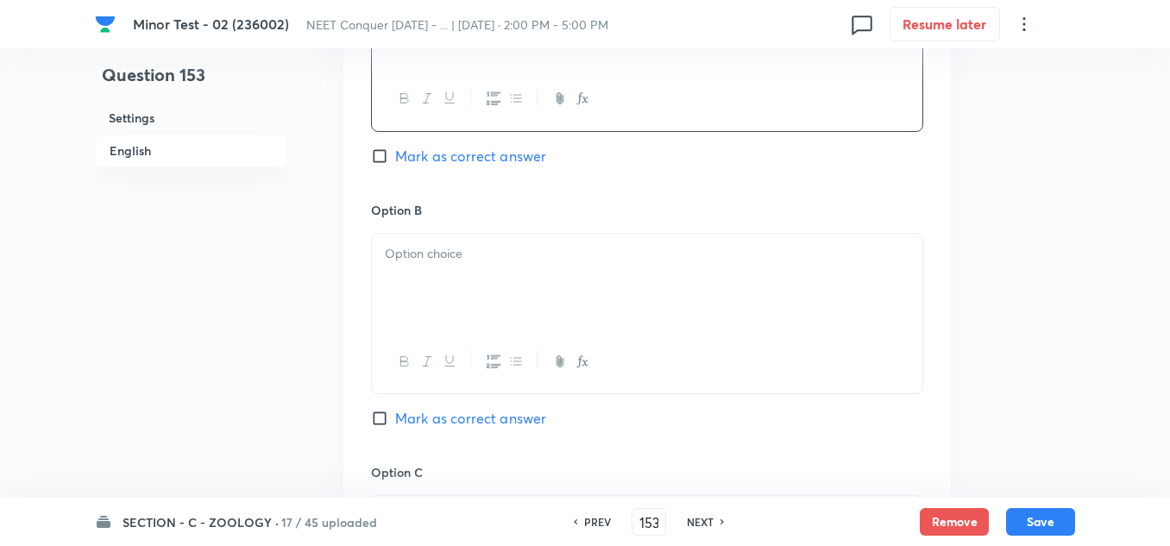
click at [468, 279] on div at bounding box center [647, 282] width 550 height 97
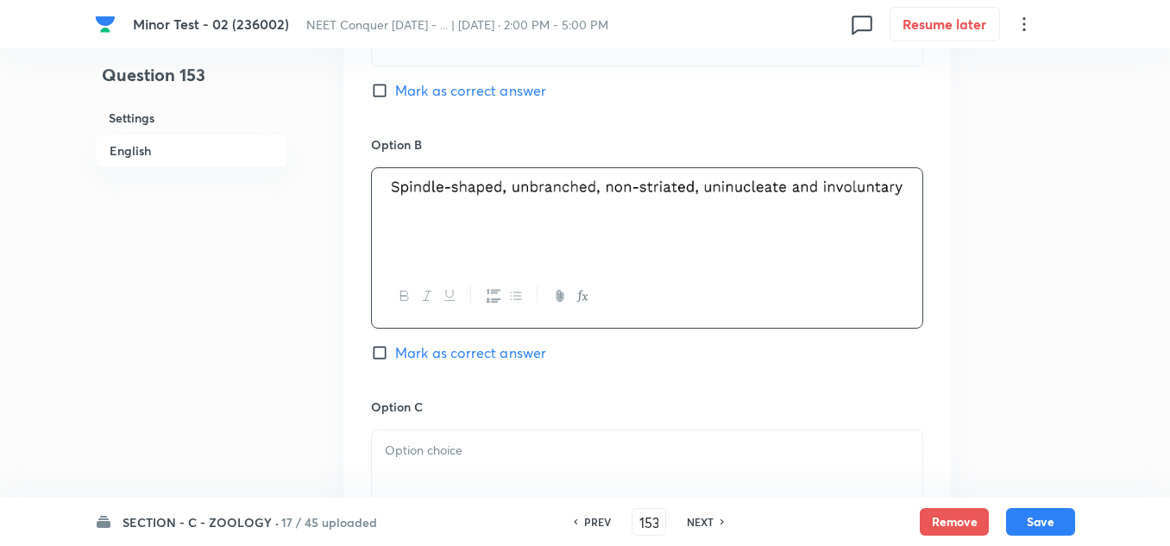
scroll to position [1121, 0]
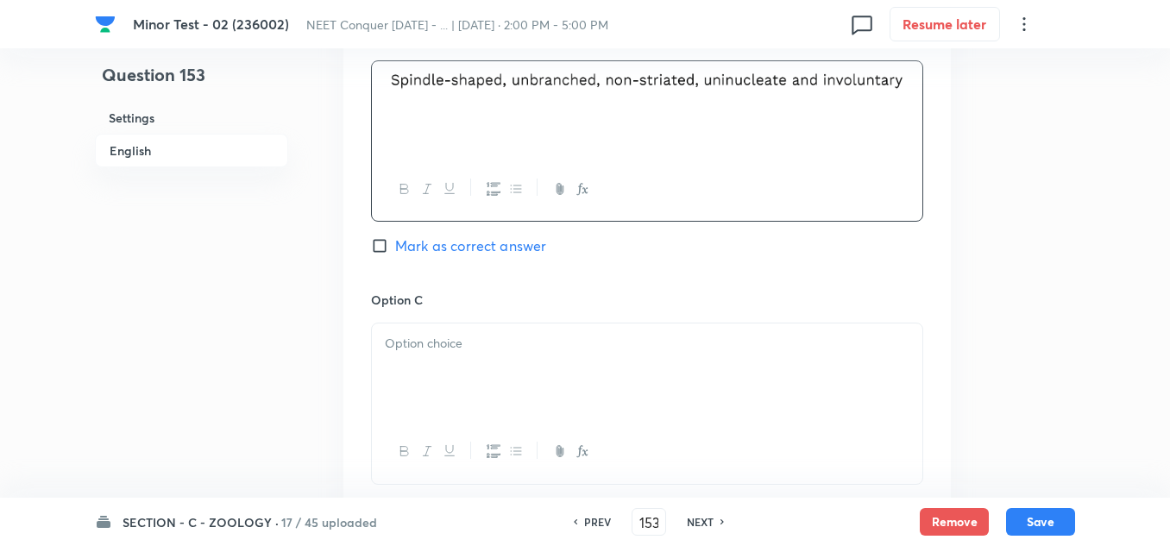
click at [463, 345] on p at bounding box center [647, 344] width 524 height 20
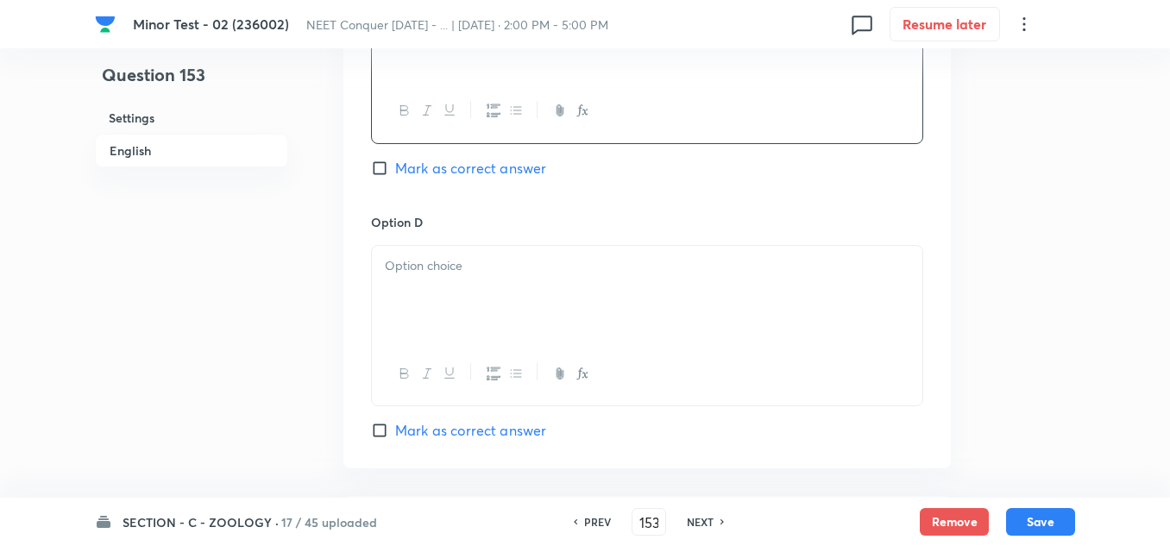
scroll to position [1466, 0]
click at [456, 283] on div at bounding box center [647, 289] width 550 height 97
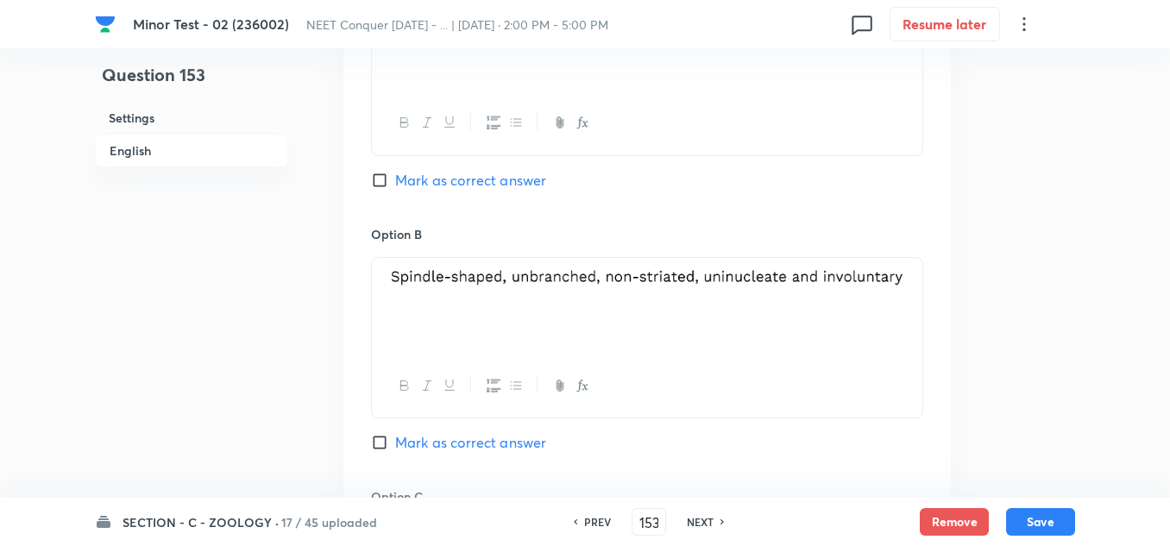
scroll to position [1035, 0]
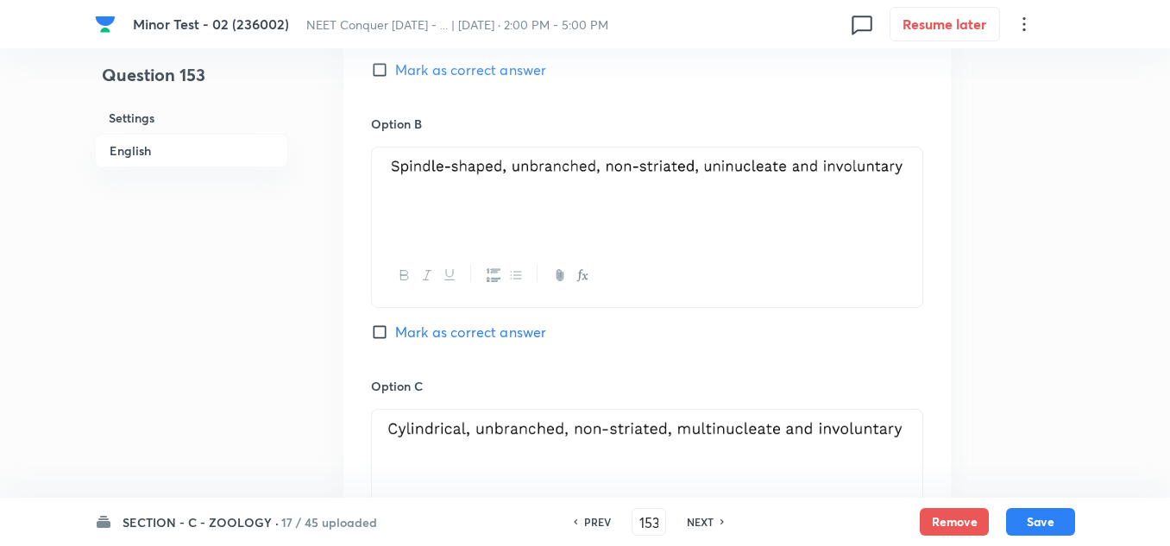
click at [379, 334] on input "Mark as correct answer" at bounding box center [383, 331] width 24 height 17
checkbox input "true"
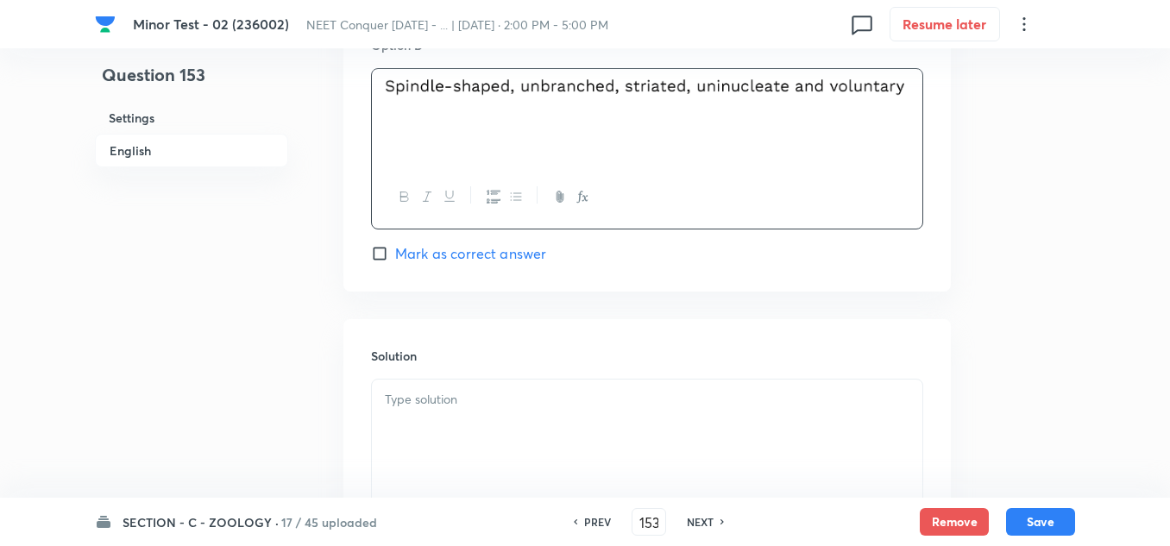
scroll to position [1812, 0]
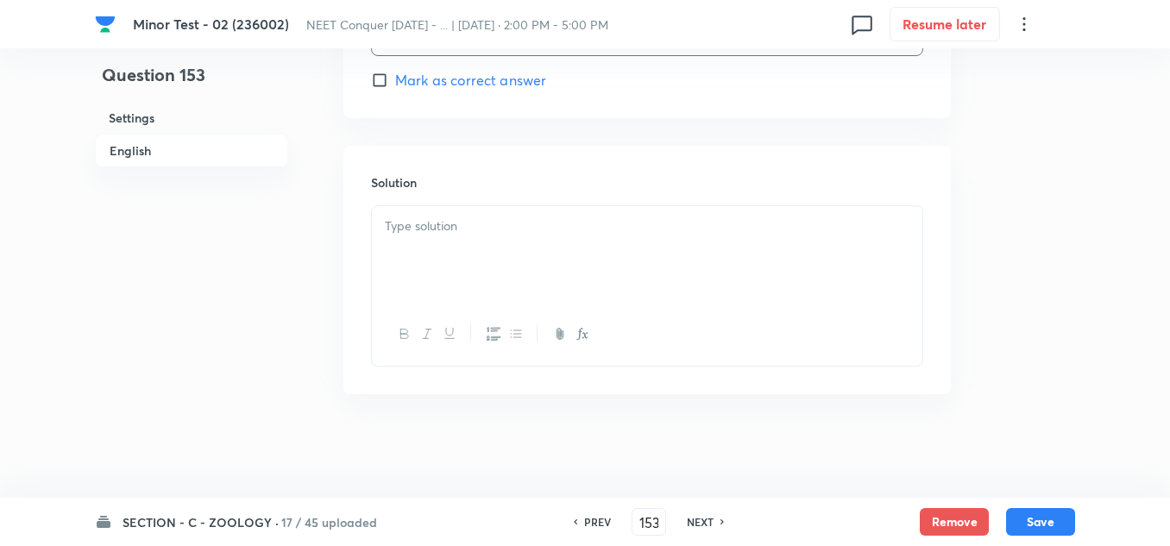
click at [424, 232] on p at bounding box center [647, 226] width 524 height 20
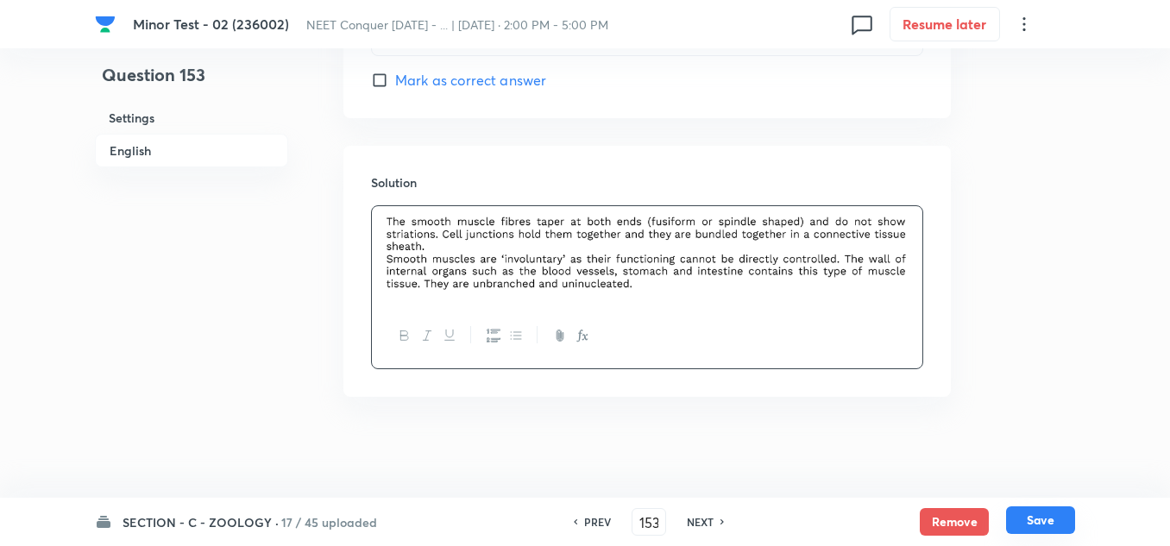
click at [1039, 530] on button "Save" at bounding box center [1040, 520] width 69 height 28
type input "154"
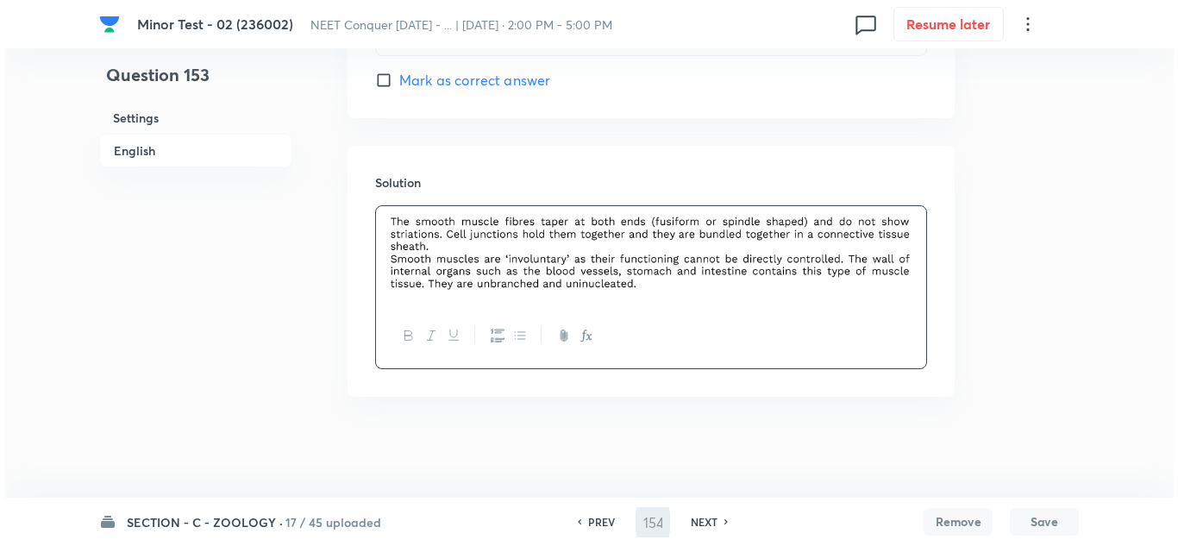
scroll to position [0, 0]
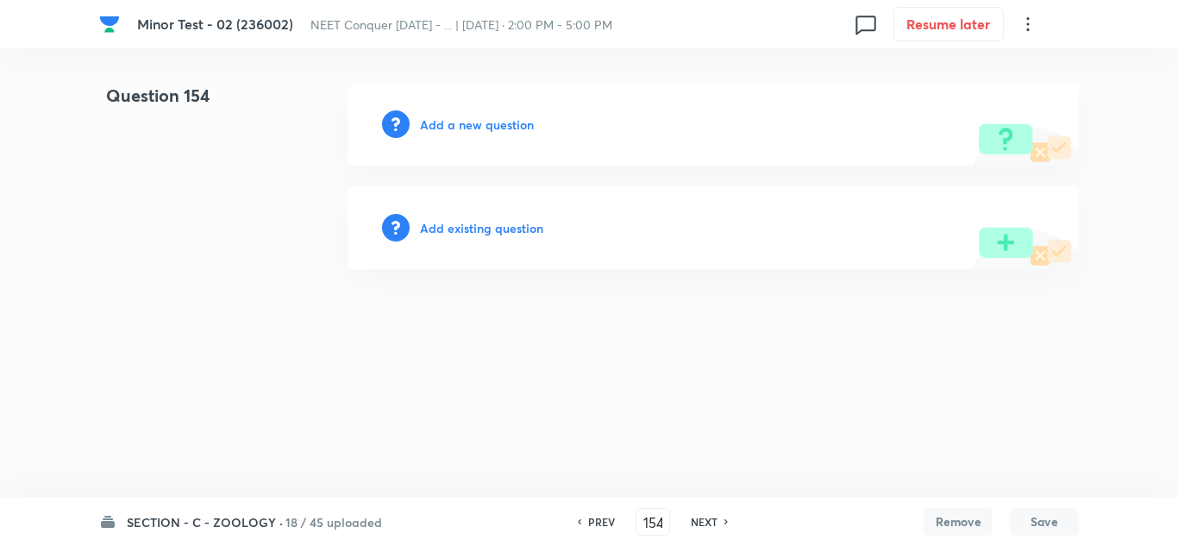
click at [494, 122] on h6 "Add a new question" at bounding box center [477, 125] width 114 height 18
click at [494, 122] on h6 "Choose a question type" at bounding box center [486, 125] width 133 height 18
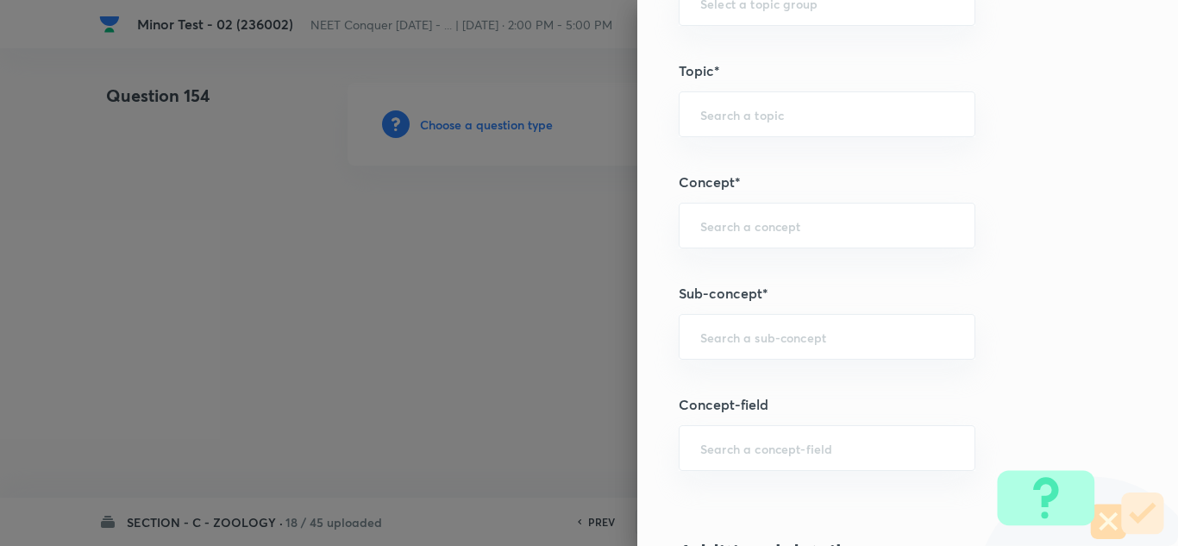
scroll to position [949, 0]
click at [767, 338] on input "text" at bounding box center [827, 334] width 254 height 16
paste input "Structural Organization in Animals"
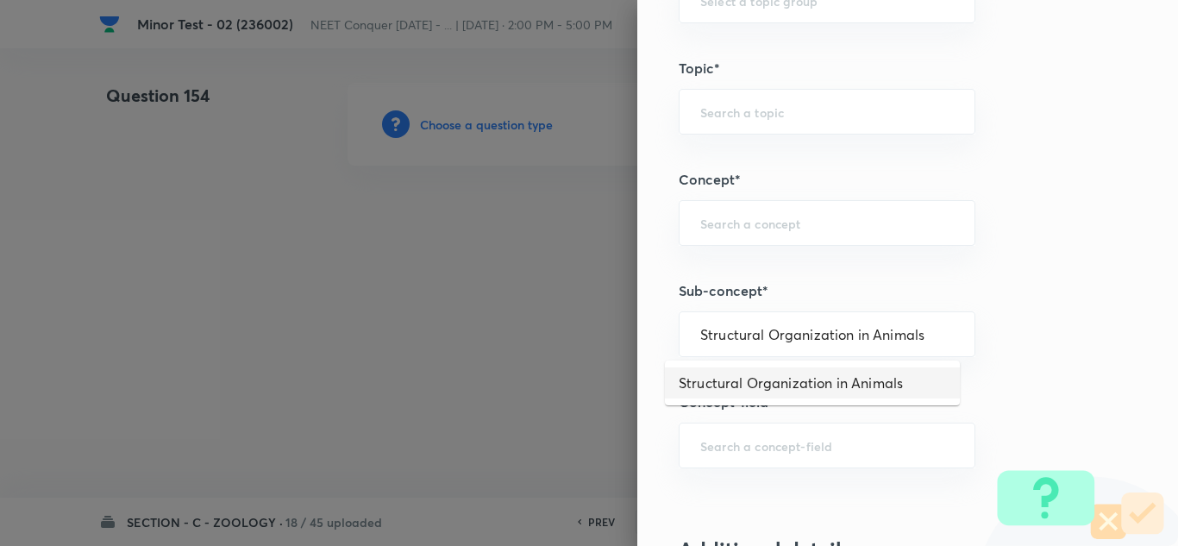
click at [795, 384] on li "Structural Organization in Animals" at bounding box center [812, 382] width 295 height 31
type input "Structural Organization in Animals"
type input "Biology"
type input "Structural Organisation"
type input "Structural Organisation in Animals"
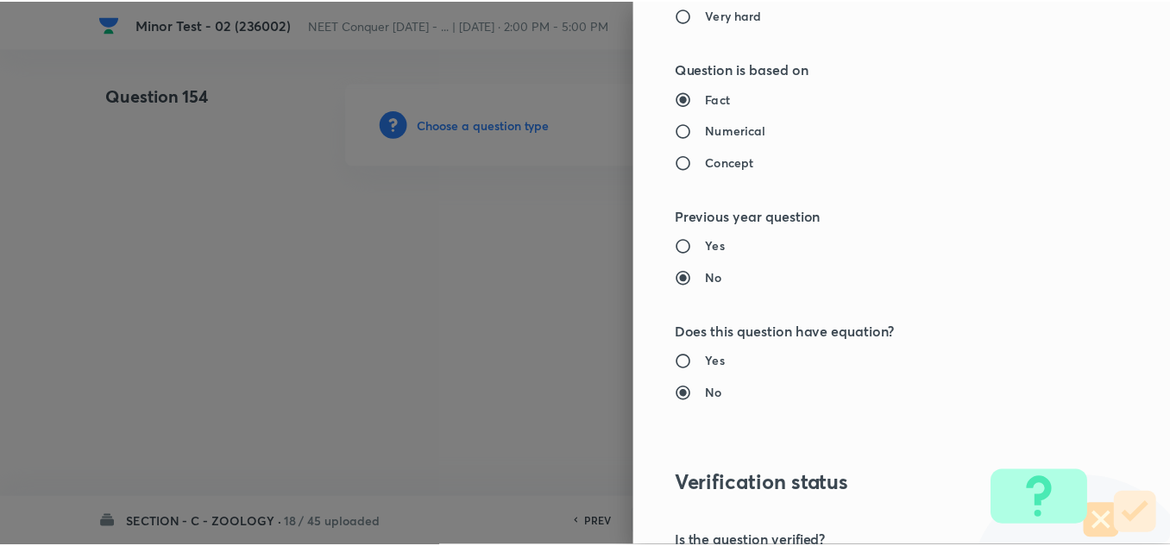
scroll to position [1921, 0]
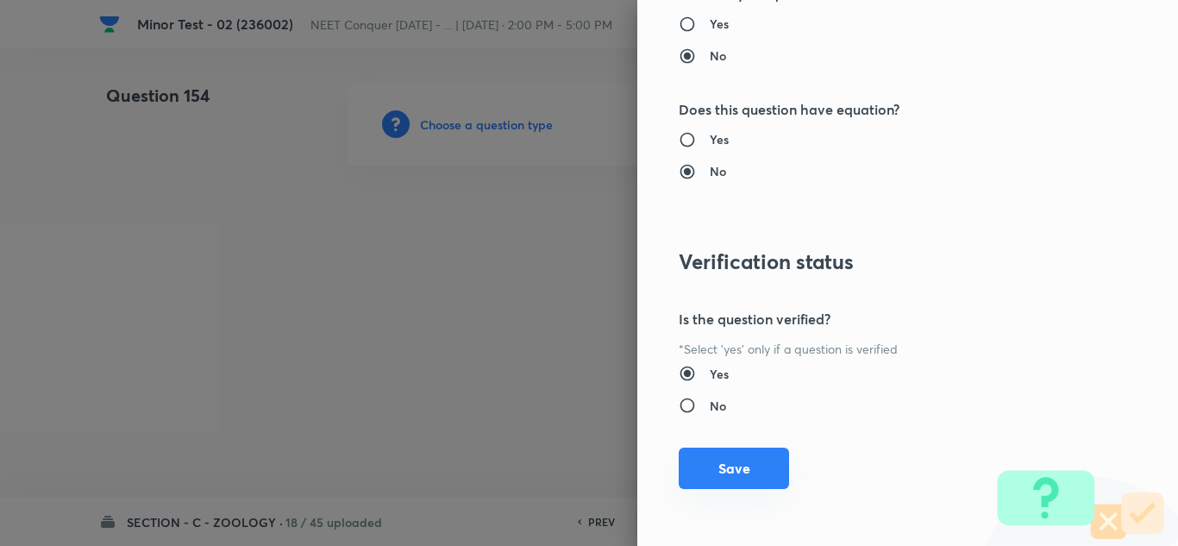
click at [720, 470] on button "Save" at bounding box center [734, 468] width 110 height 41
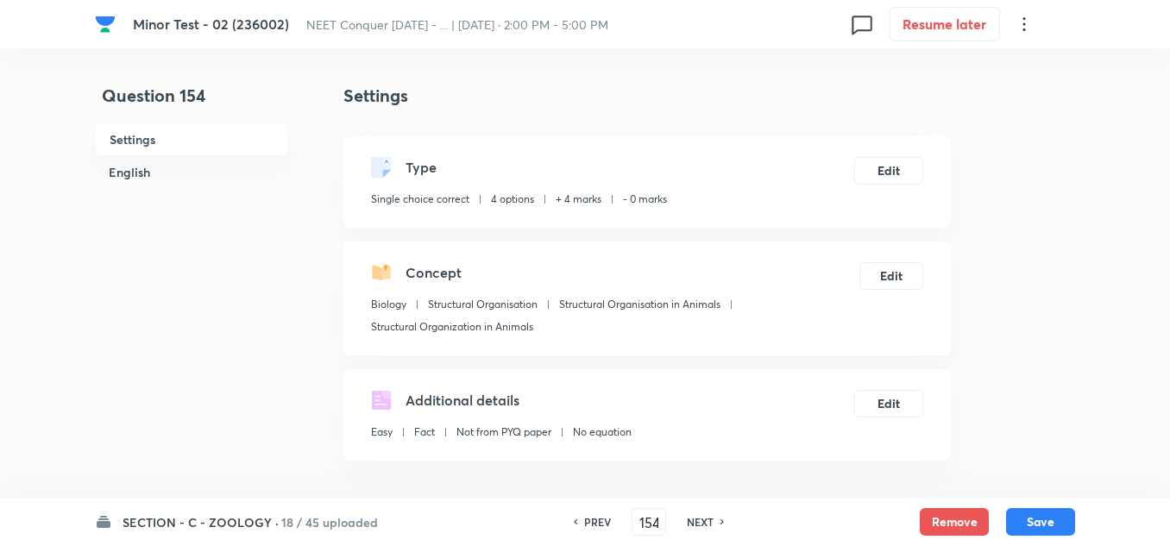
scroll to position [345, 0]
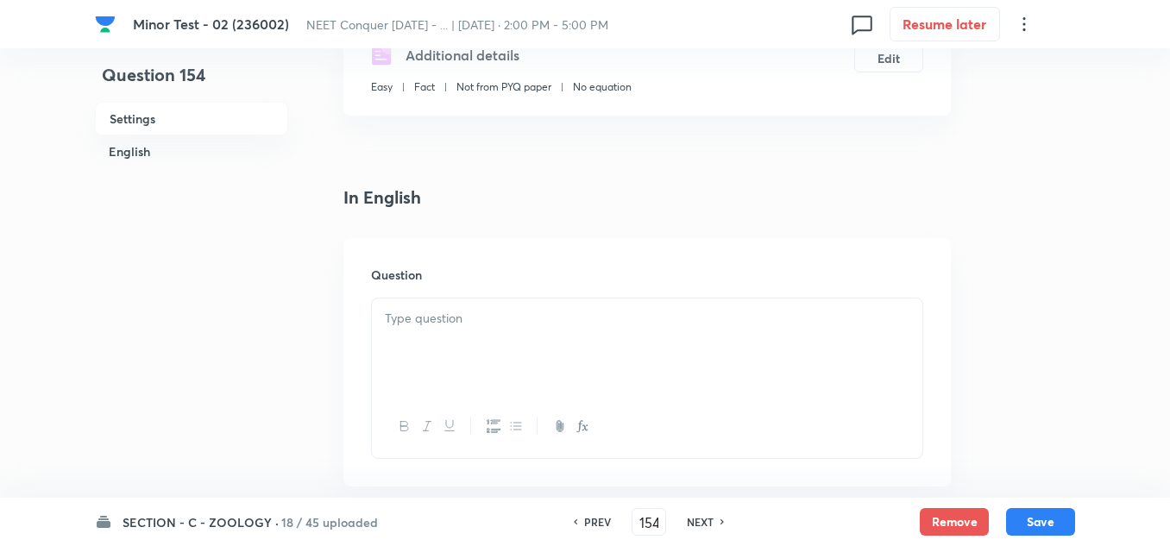
click at [417, 331] on div at bounding box center [647, 346] width 550 height 97
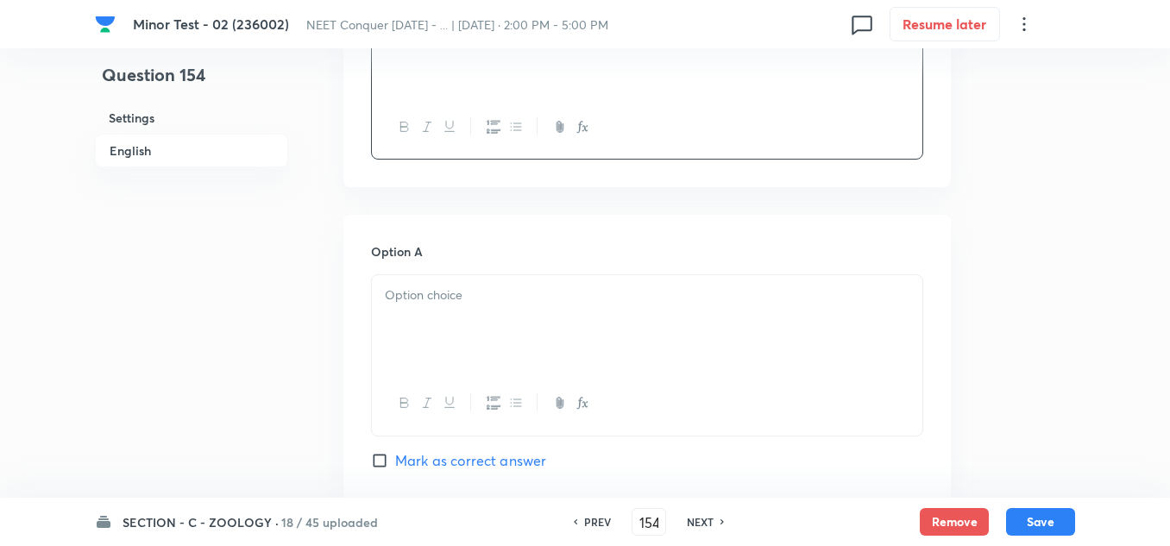
scroll to position [690, 0]
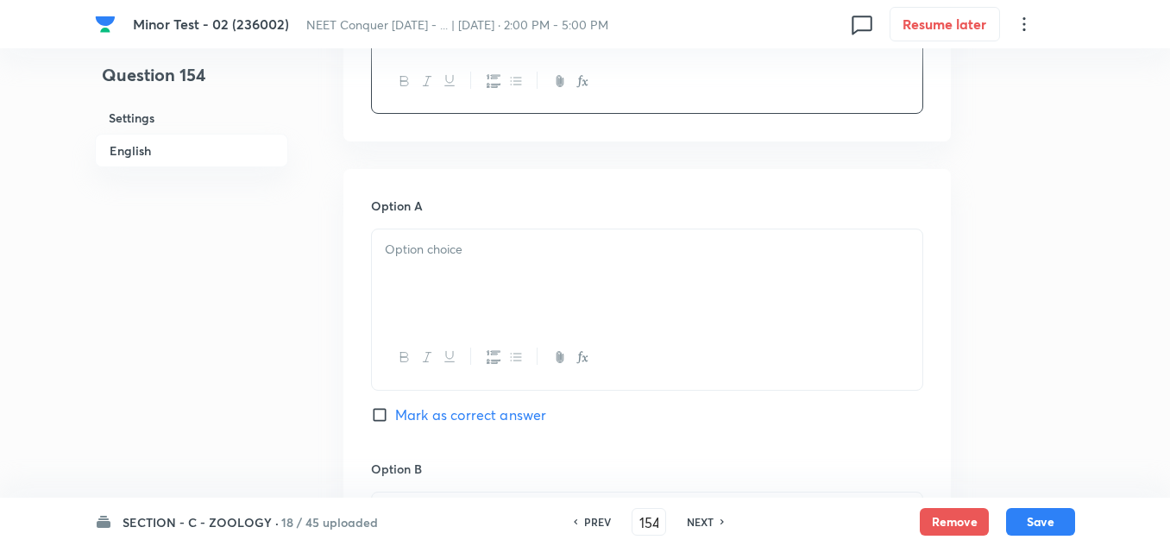
click at [426, 273] on div at bounding box center [647, 277] width 550 height 97
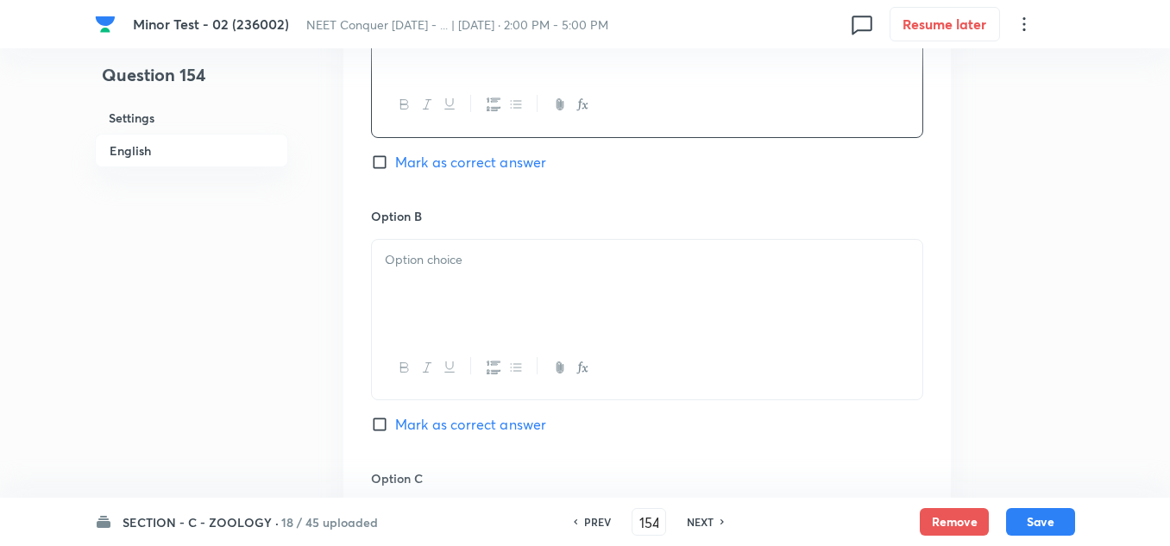
scroll to position [949, 0]
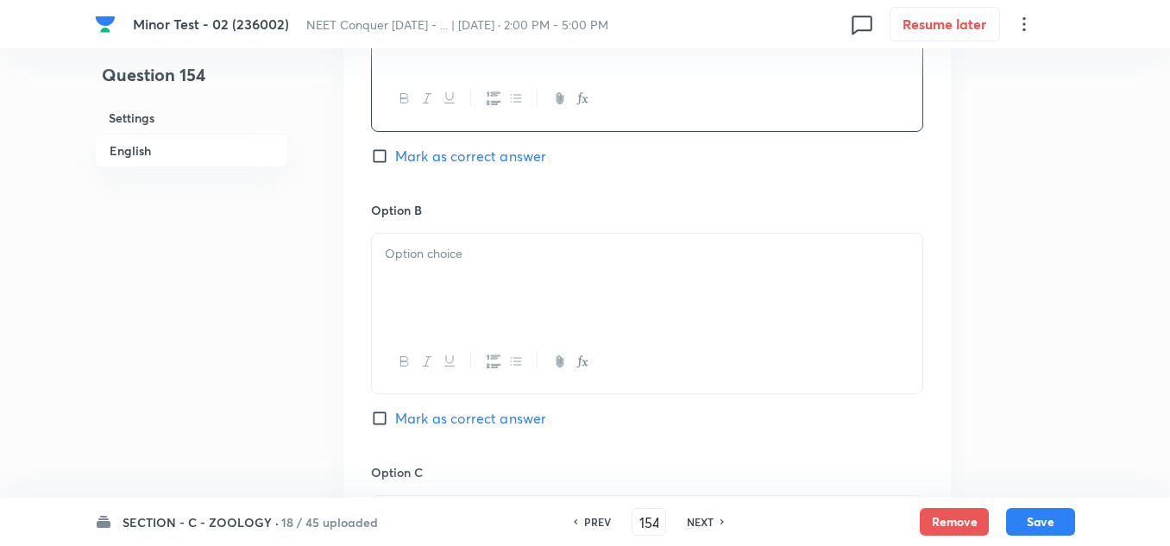
click at [461, 270] on div at bounding box center [647, 282] width 550 height 97
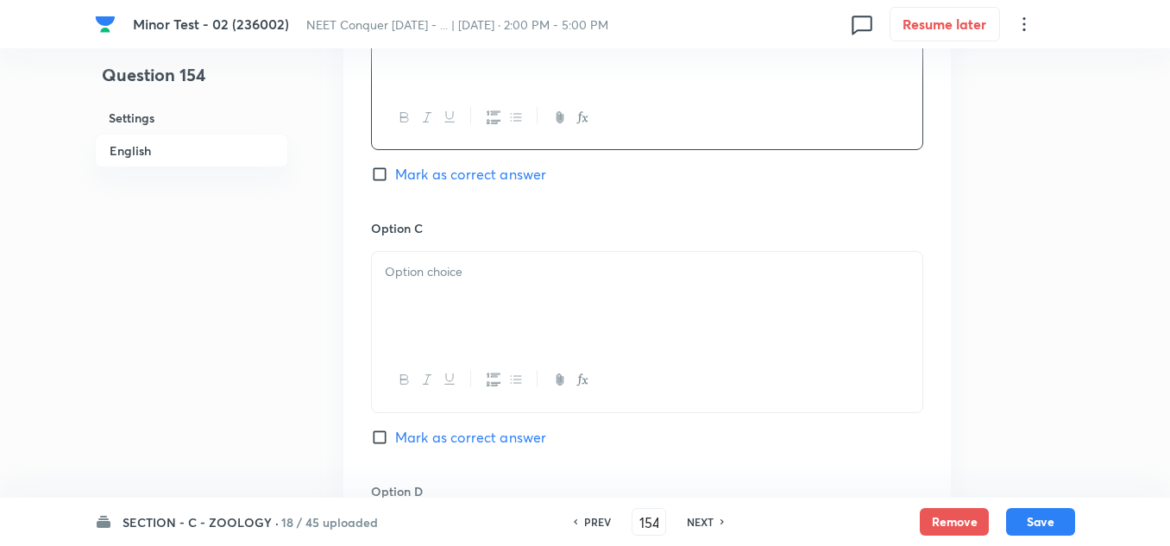
scroll to position [1207, 0]
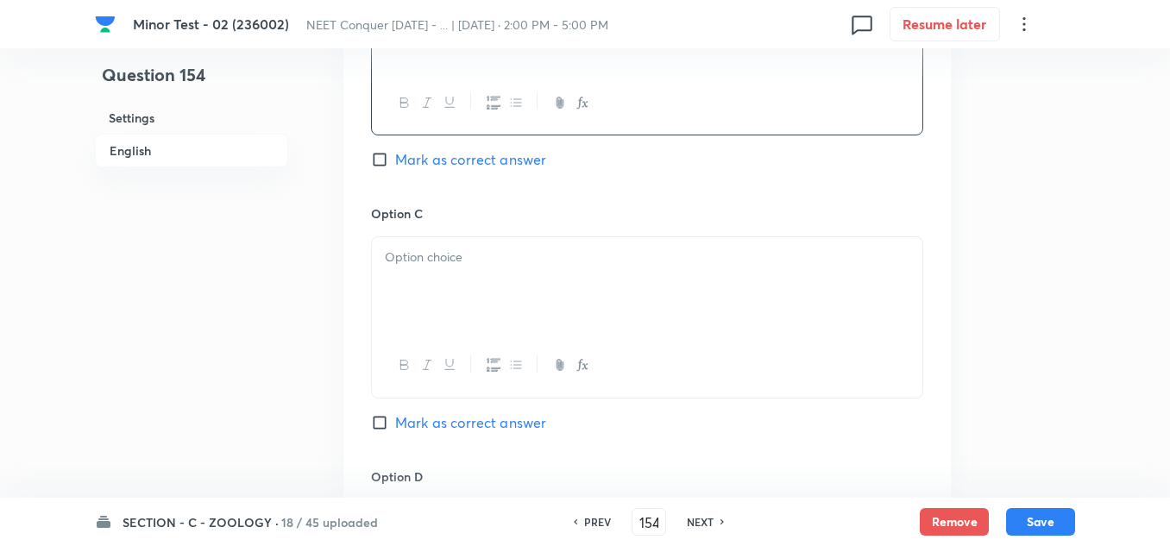
click at [436, 293] on div at bounding box center [647, 285] width 550 height 97
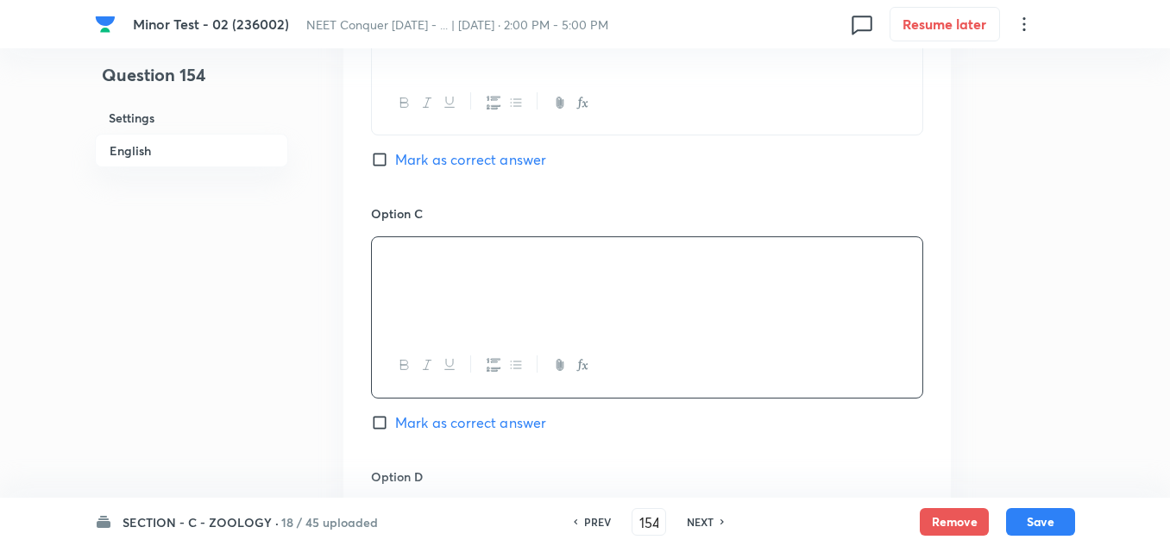
scroll to position [1380, 0]
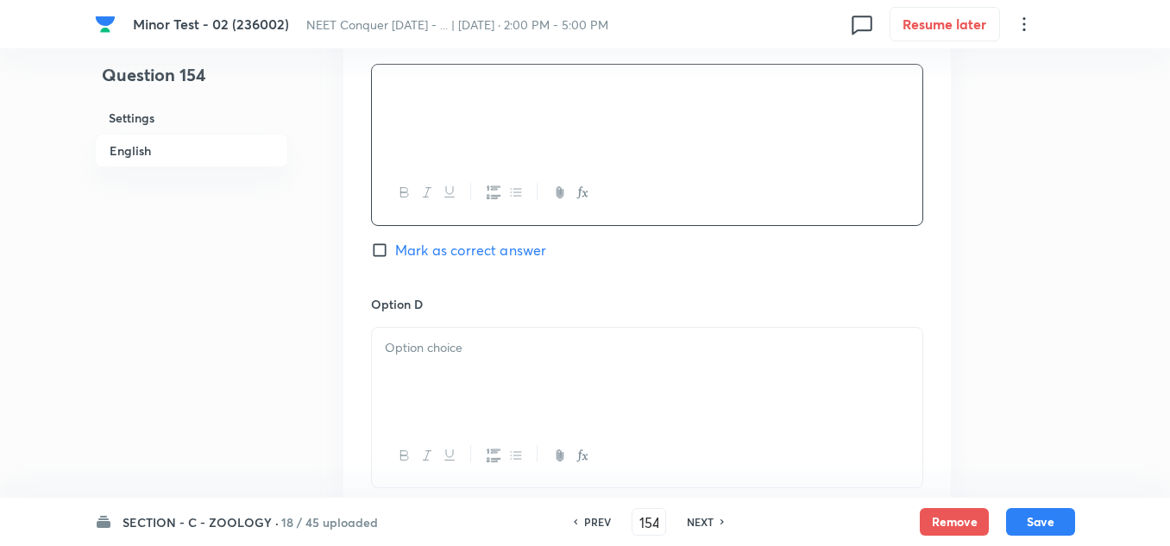
click at [442, 342] on p at bounding box center [647, 348] width 524 height 20
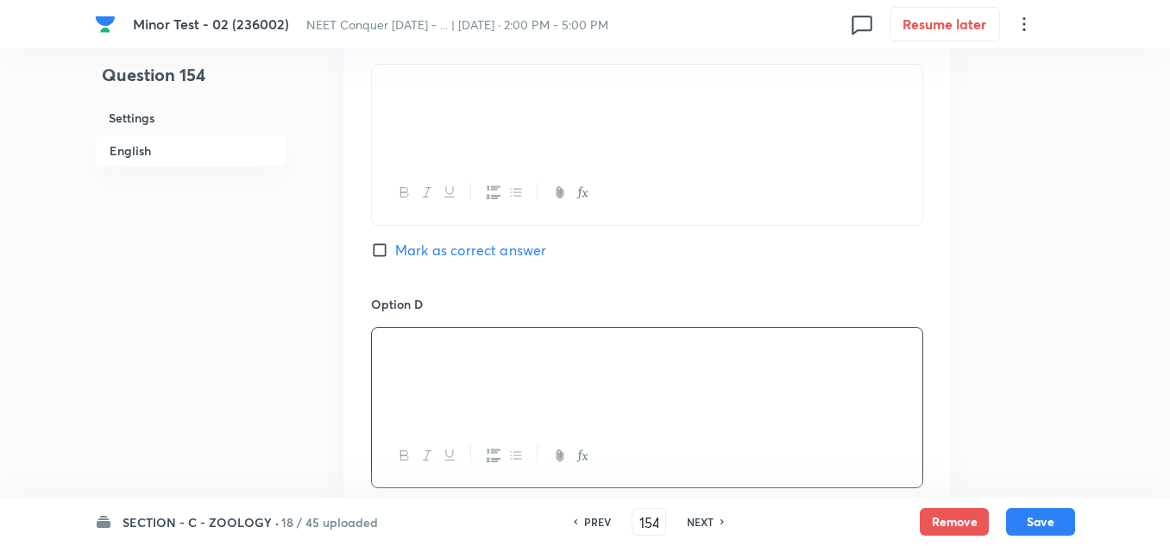
click at [391, 240] on label "Mark as correct answer" at bounding box center [458, 250] width 175 height 21
click at [391, 241] on input "Mark as correct answer" at bounding box center [383, 249] width 24 height 17
checkbox input "true"
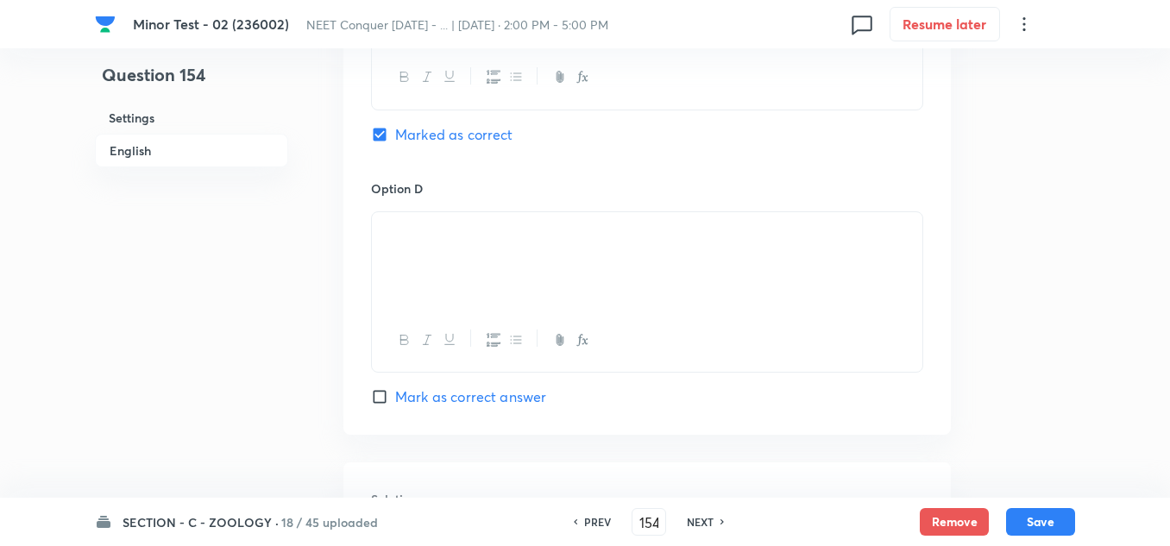
scroll to position [1811, 0]
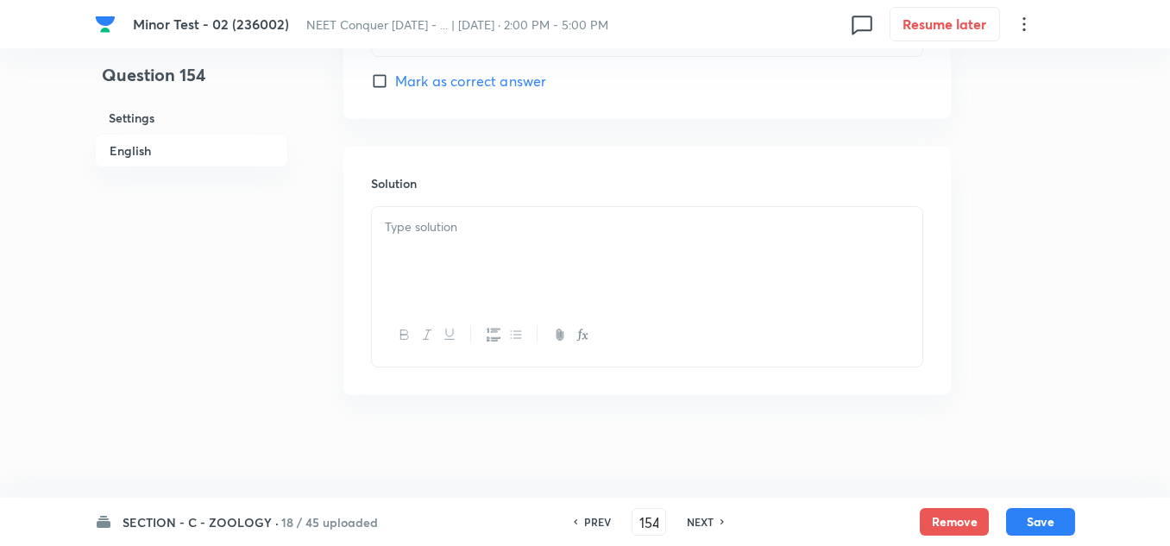
click at [452, 266] on div at bounding box center [647, 255] width 550 height 97
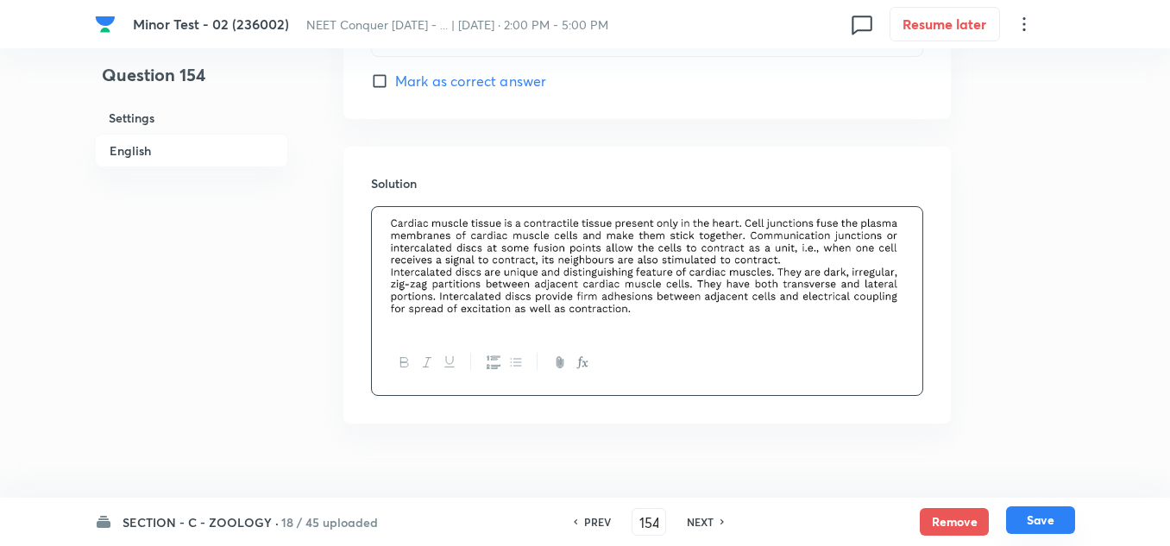
click at [1052, 527] on button "Save" at bounding box center [1040, 520] width 69 height 28
type input "155"
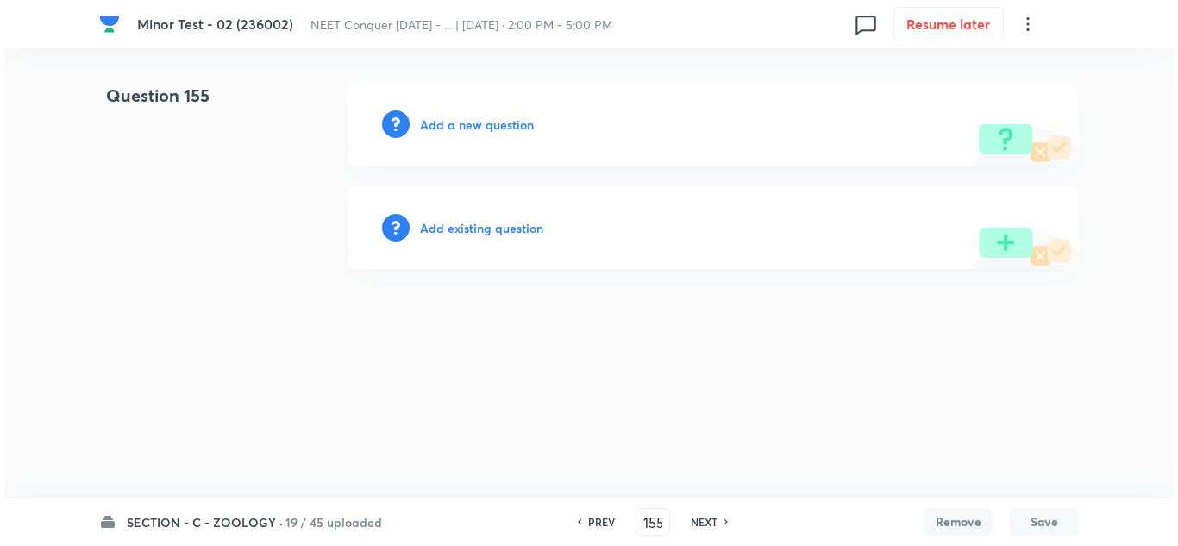
scroll to position [0, 0]
click at [466, 123] on h6 "Add a new question" at bounding box center [477, 125] width 114 height 18
click at [484, 134] on div "Choose a question type" at bounding box center [713, 124] width 731 height 83
click at [481, 126] on h6 "Choose a question type" at bounding box center [486, 125] width 133 height 18
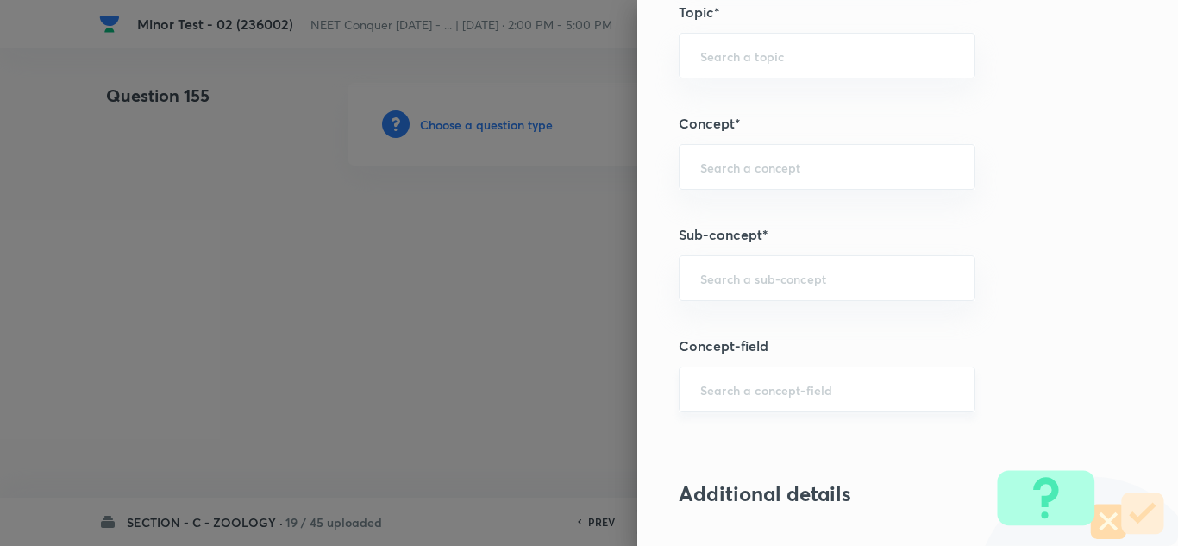
scroll to position [1035, 0]
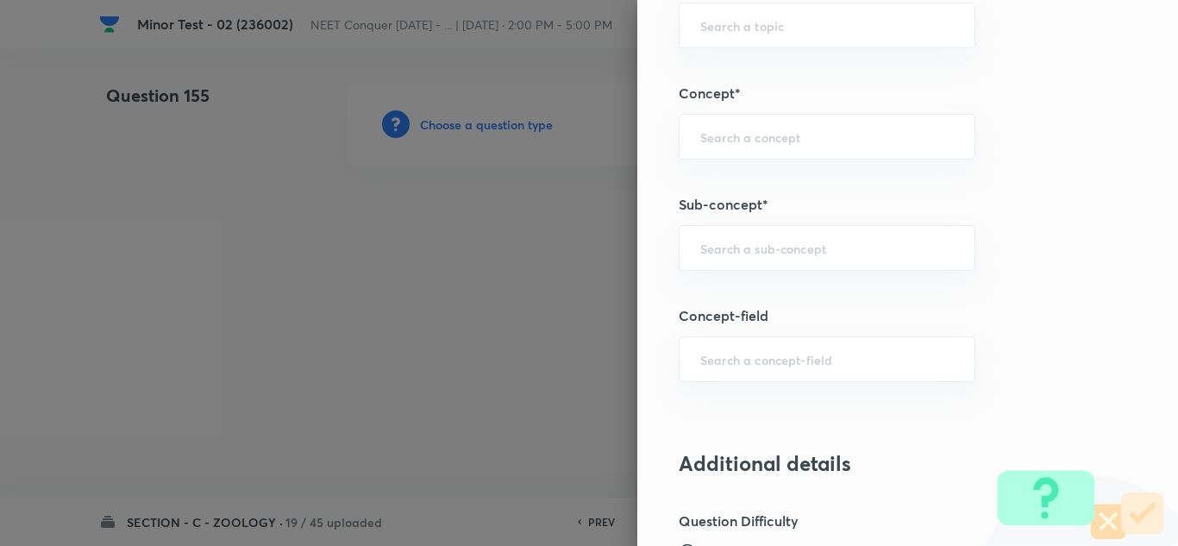
click at [756, 274] on div "Question settings Question type* Single choice correct Number of options* 2 3 4…" at bounding box center [907, 273] width 541 height 546
click at [742, 260] on div "​" at bounding box center [827, 248] width 297 height 46
paste input "Structural Organization in Animals"
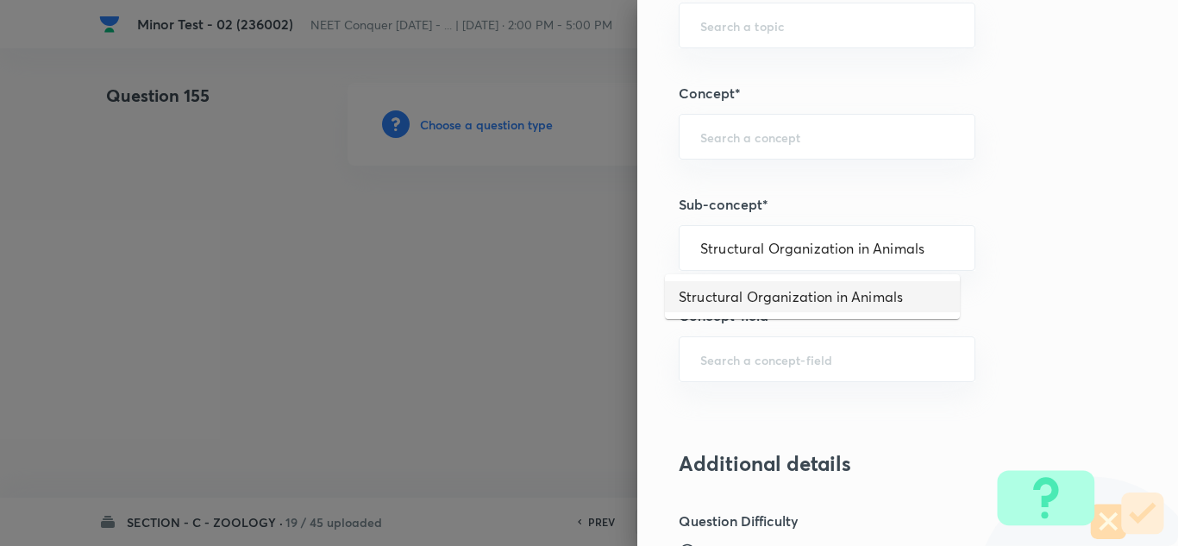
click at [746, 295] on li "Structural Organization in Animals" at bounding box center [812, 296] width 295 height 31
type input "Structural Organization in Animals"
type input "Biology"
type input "Structural Organisation"
type input "Structural Organisation in Animals"
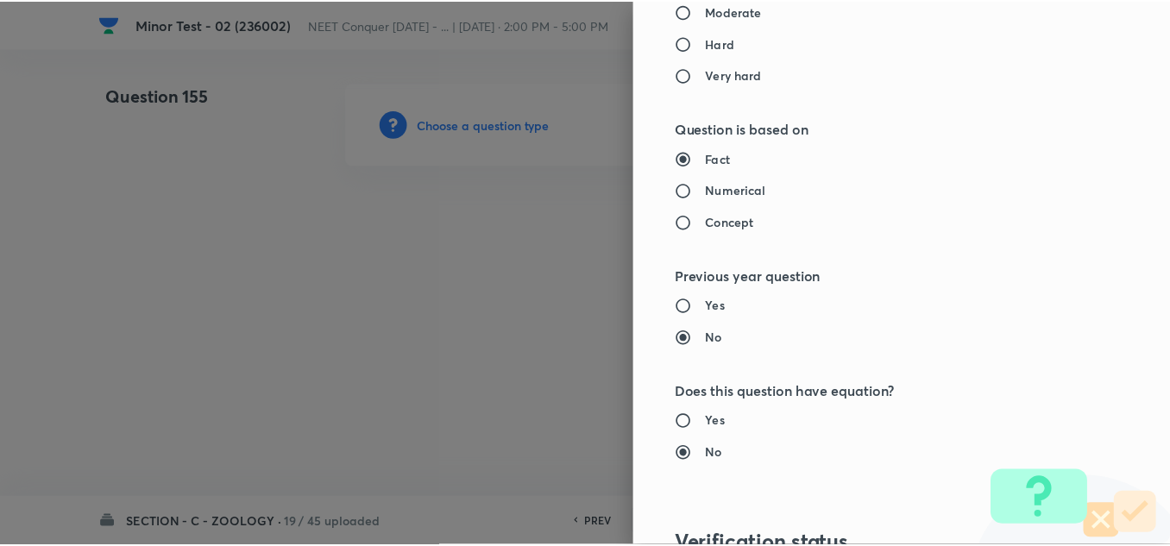
scroll to position [1921, 0]
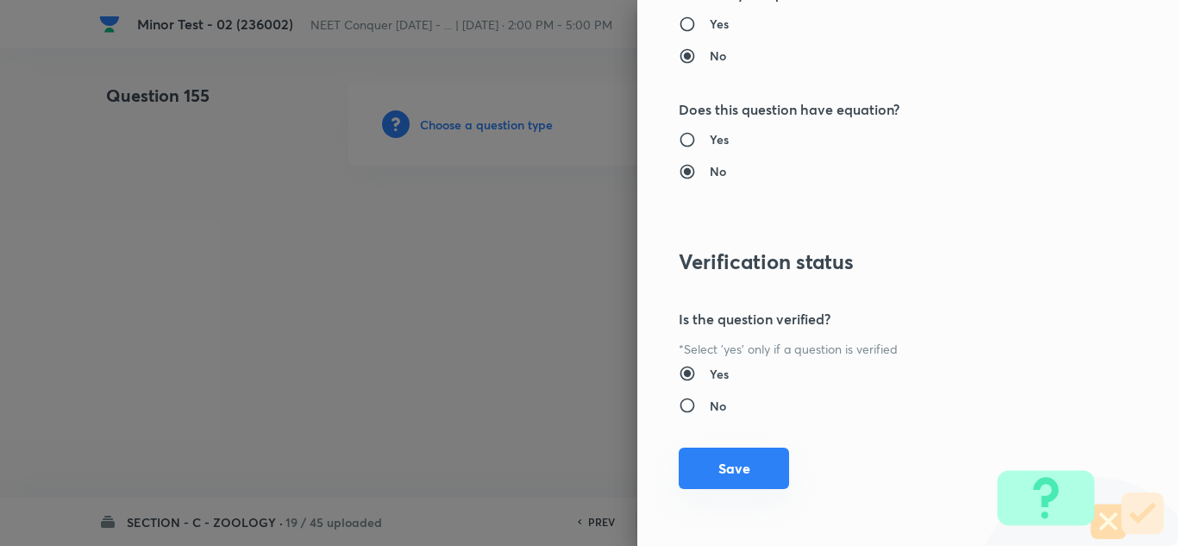
click at [745, 470] on button "Save" at bounding box center [734, 468] width 110 height 41
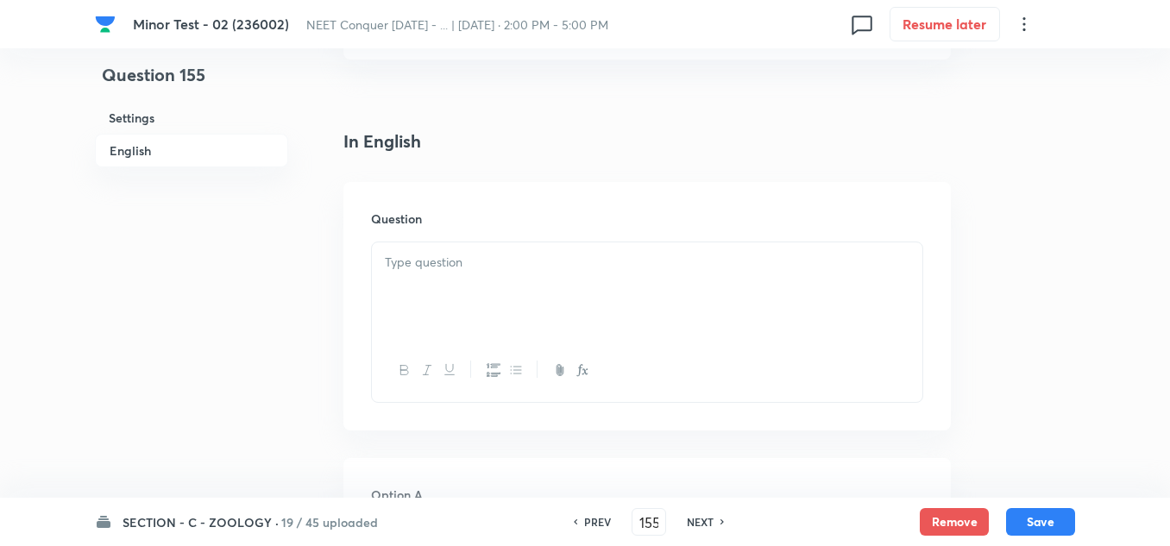
scroll to position [431, 0]
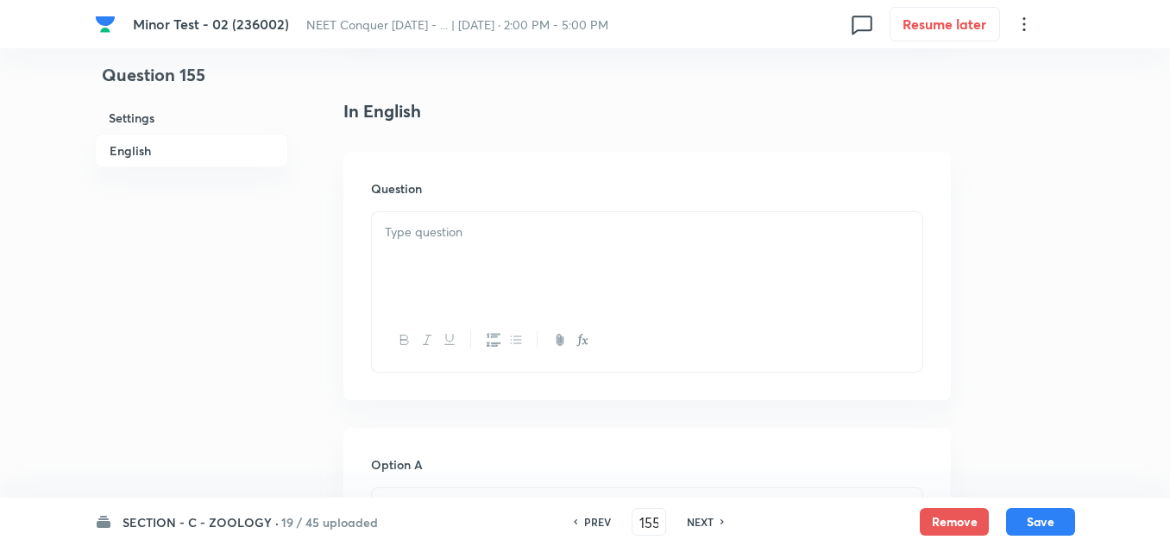
click at [535, 237] on p at bounding box center [647, 233] width 524 height 20
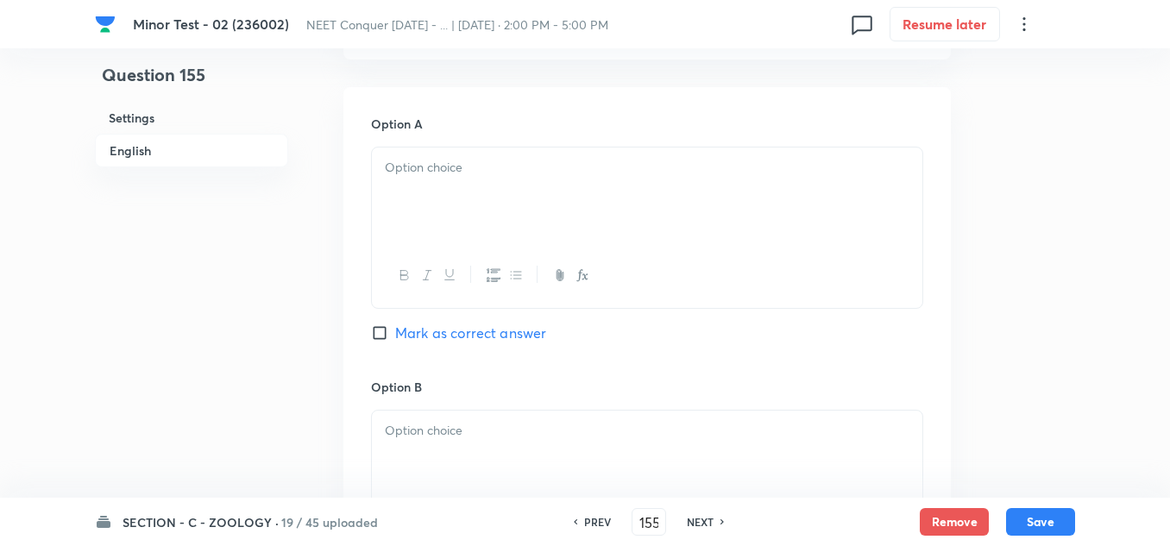
scroll to position [776, 0]
click at [465, 184] on div at bounding box center [647, 191] width 550 height 97
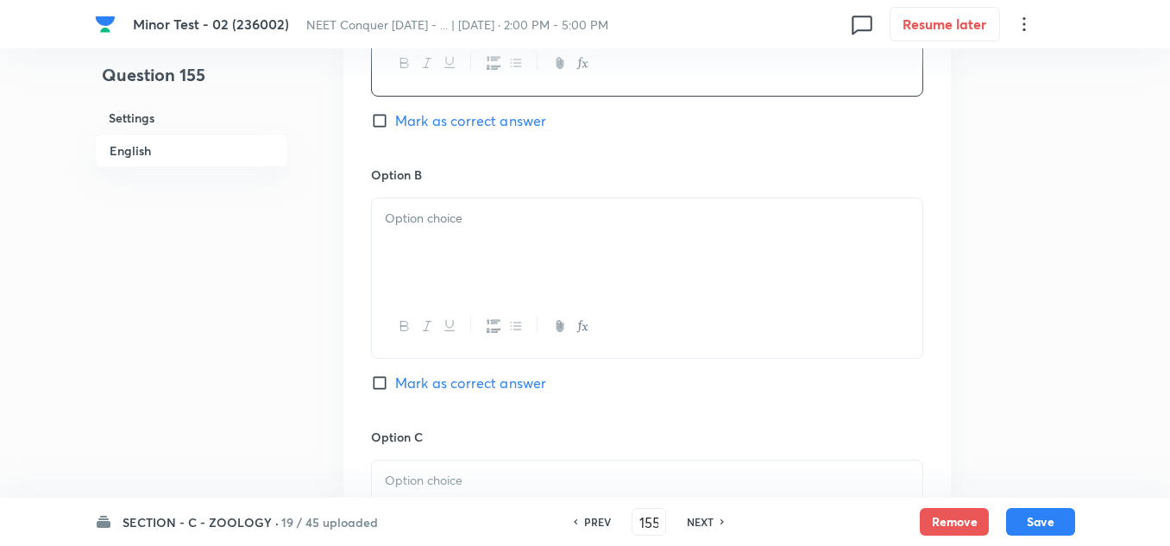
scroll to position [1035, 0]
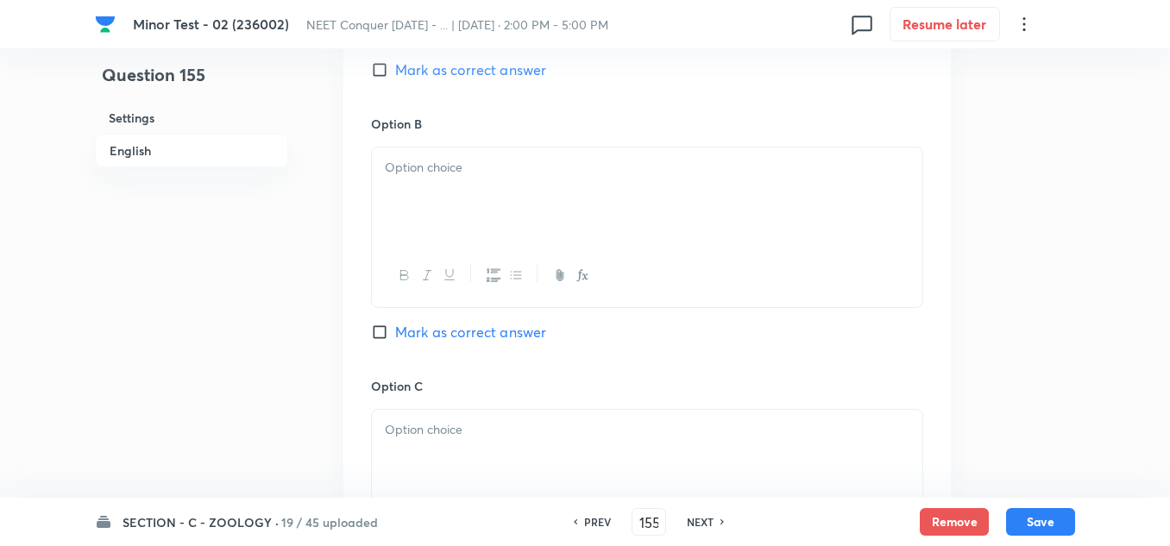
click at [454, 181] on div at bounding box center [647, 195] width 550 height 97
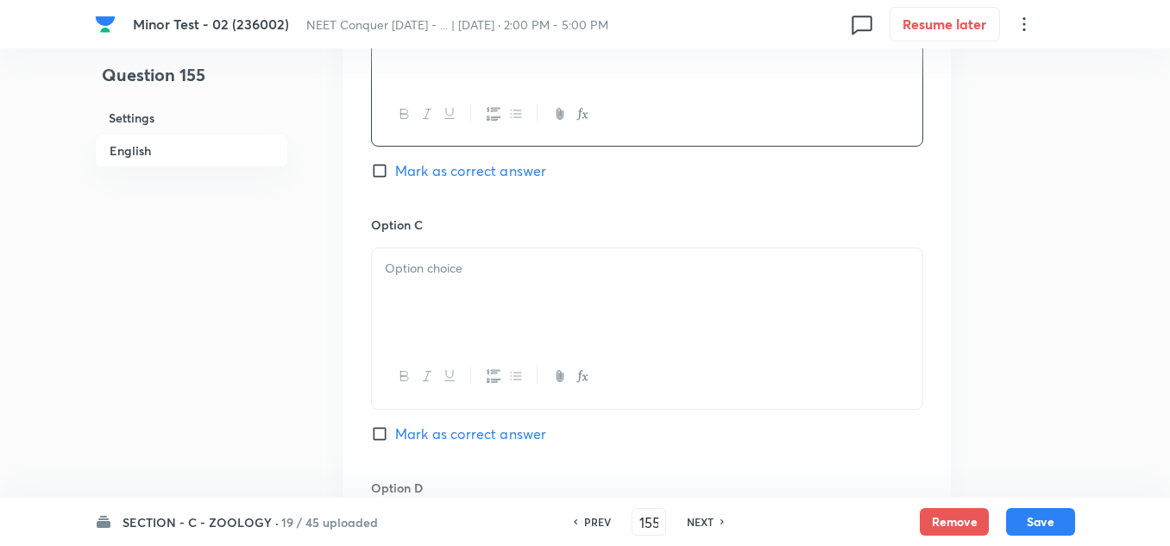
scroll to position [1207, 0]
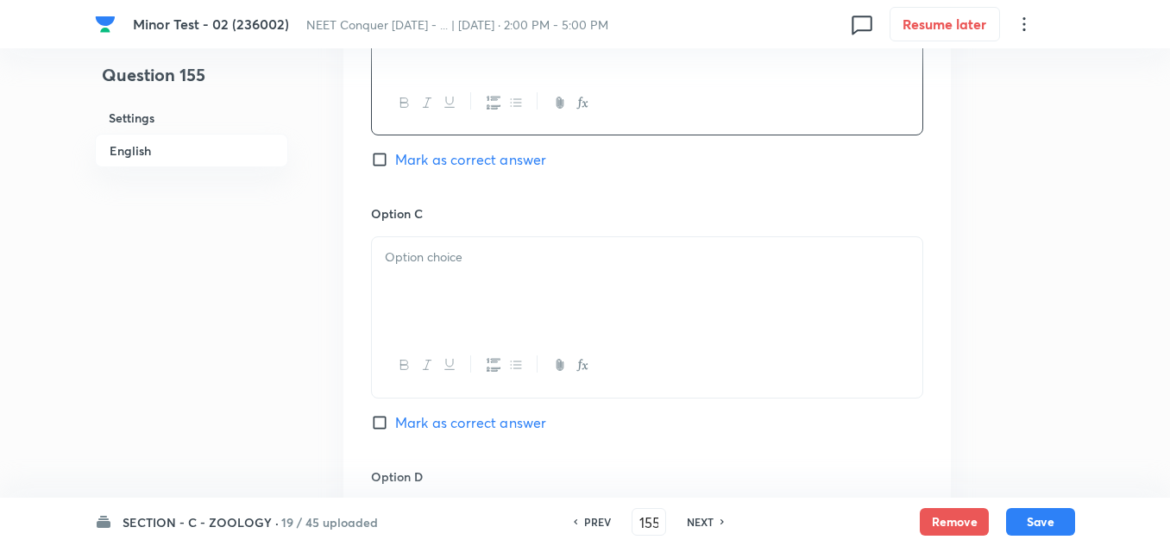
click at [439, 277] on div at bounding box center [647, 285] width 550 height 97
click at [444, 278] on div at bounding box center [647, 289] width 550 height 97
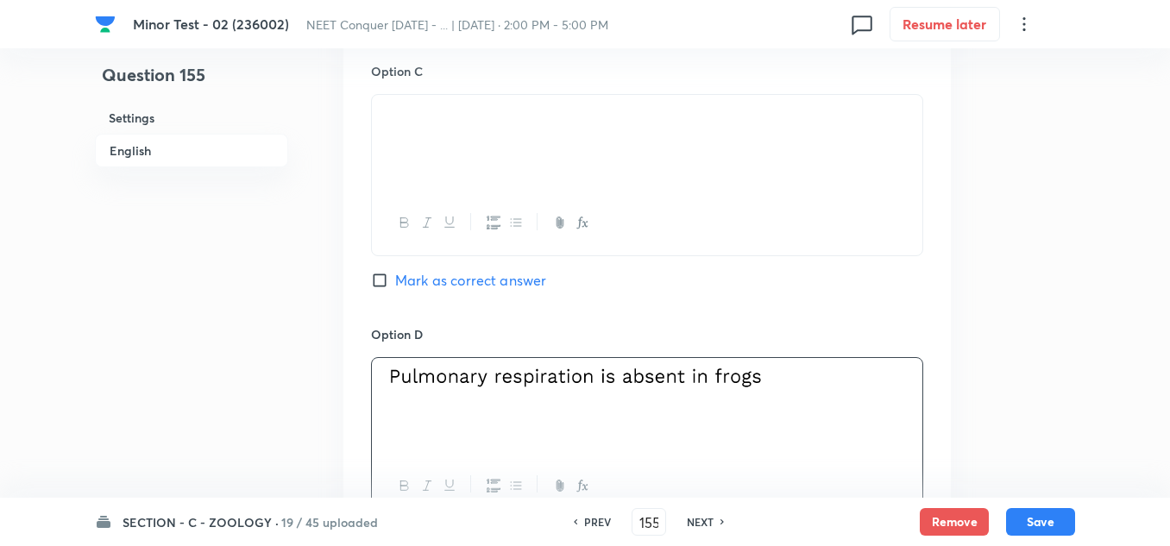
scroll to position [1380, 0]
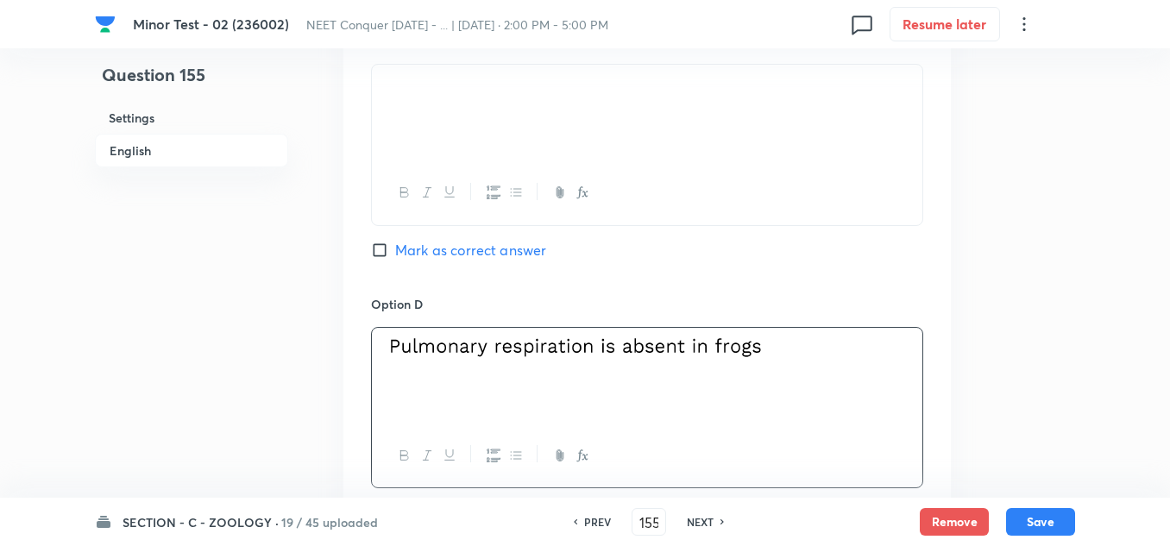
click at [372, 256] on input "Mark as correct answer" at bounding box center [383, 249] width 24 height 17
checkbox input "true"
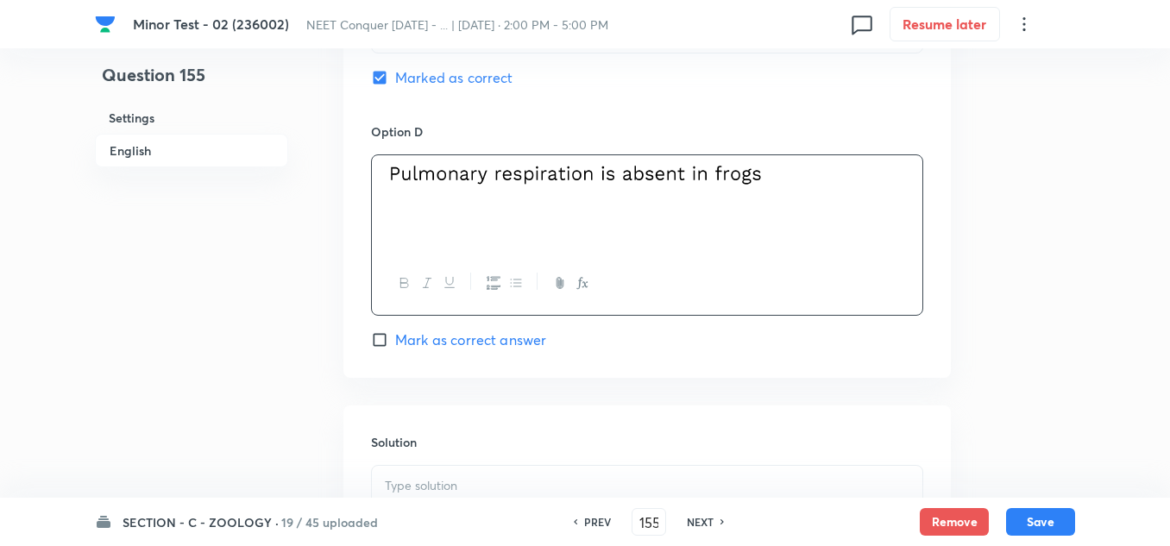
scroll to position [1639, 0]
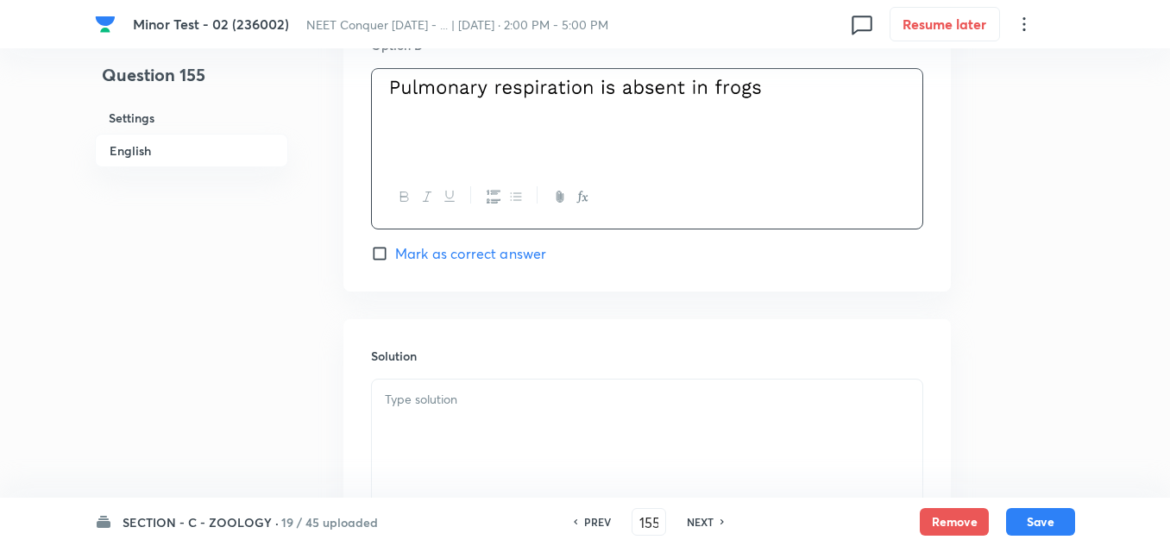
click at [430, 410] on div at bounding box center [647, 427] width 550 height 97
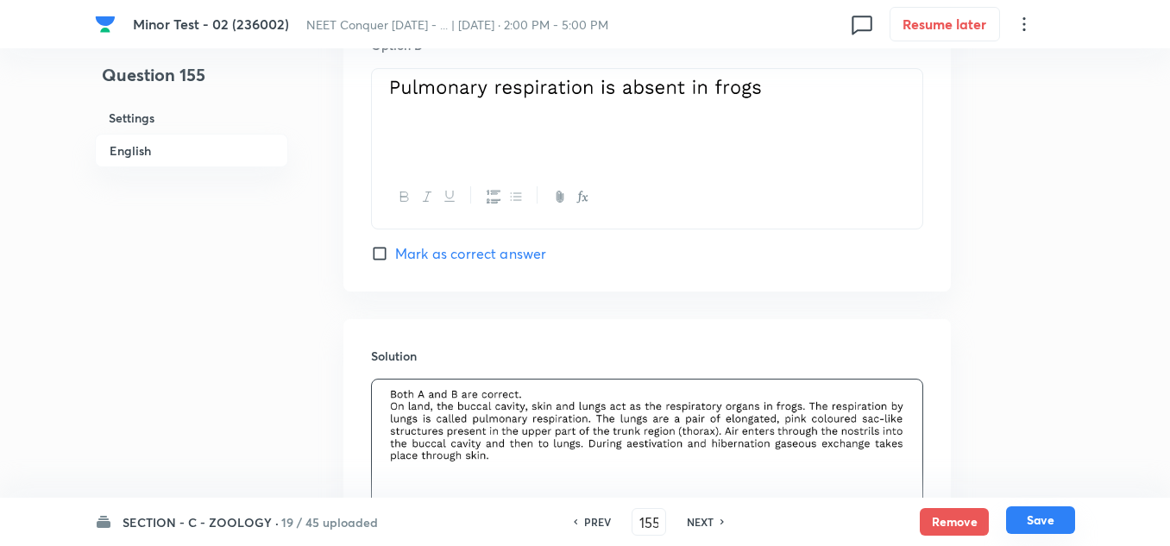
click at [1026, 526] on button "Save" at bounding box center [1040, 520] width 69 height 28
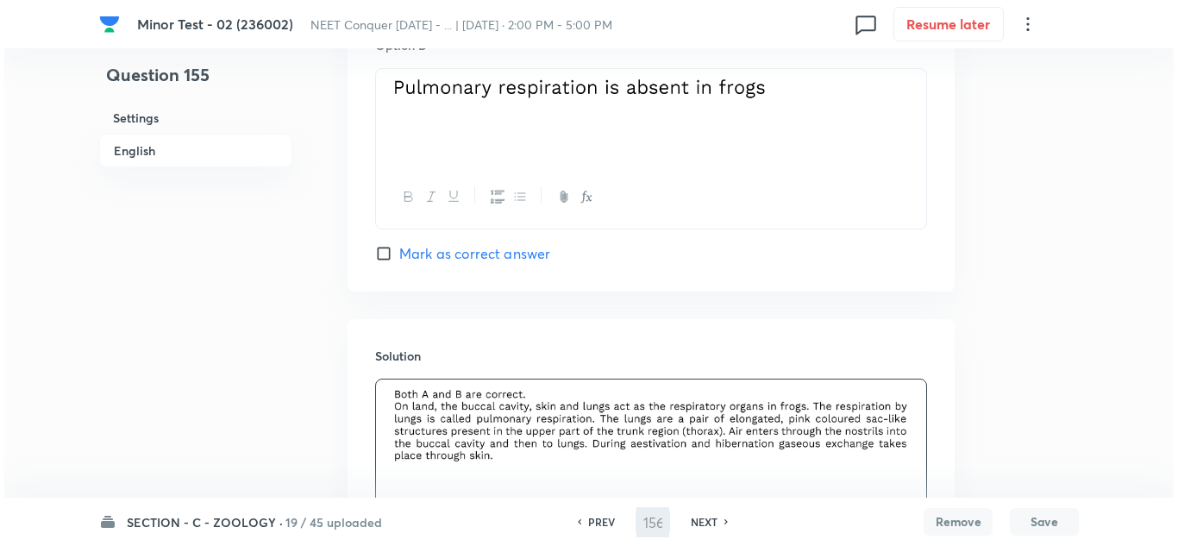
scroll to position [0, 0]
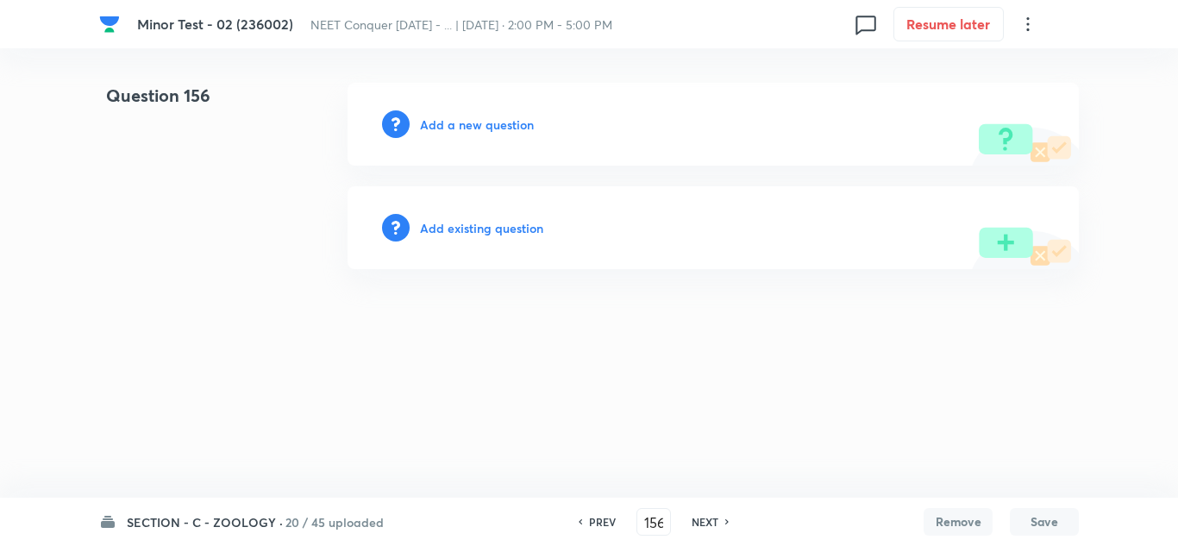
click at [486, 140] on div "Add a new question" at bounding box center [713, 124] width 731 height 83
click at [486, 131] on h6 "Add a new question" at bounding box center [477, 125] width 114 height 18
click at [484, 131] on h6 "Choose a question type" at bounding box center [486, 125] width 133 height 18
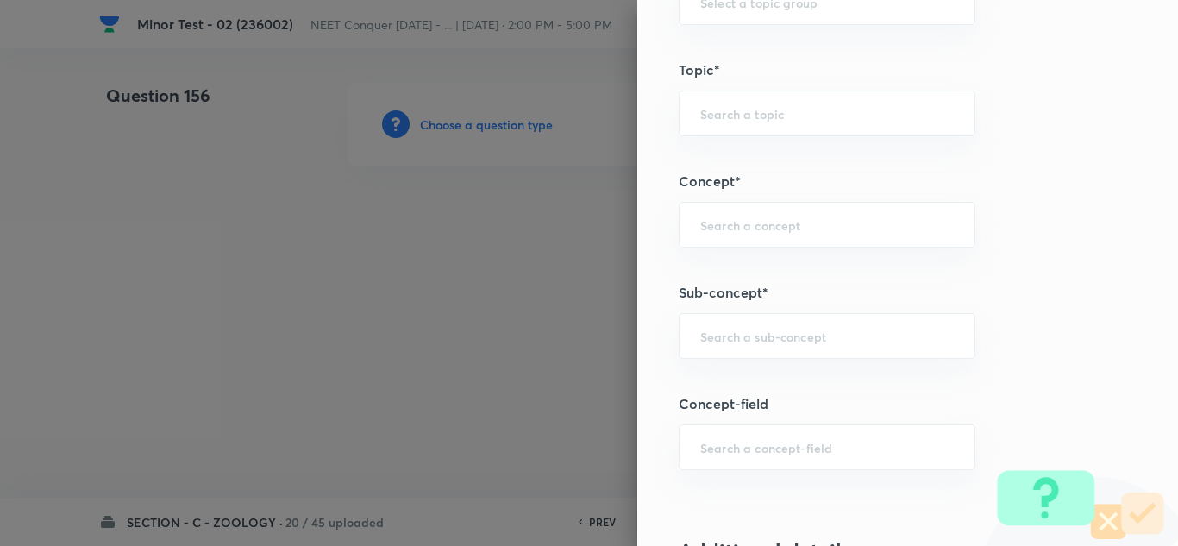
scroll to position [949, 0]
click at [732, 343] on div "​" at bounding box center [827, 334] width 297 height 46
paste input "Structural Organization in Animals"
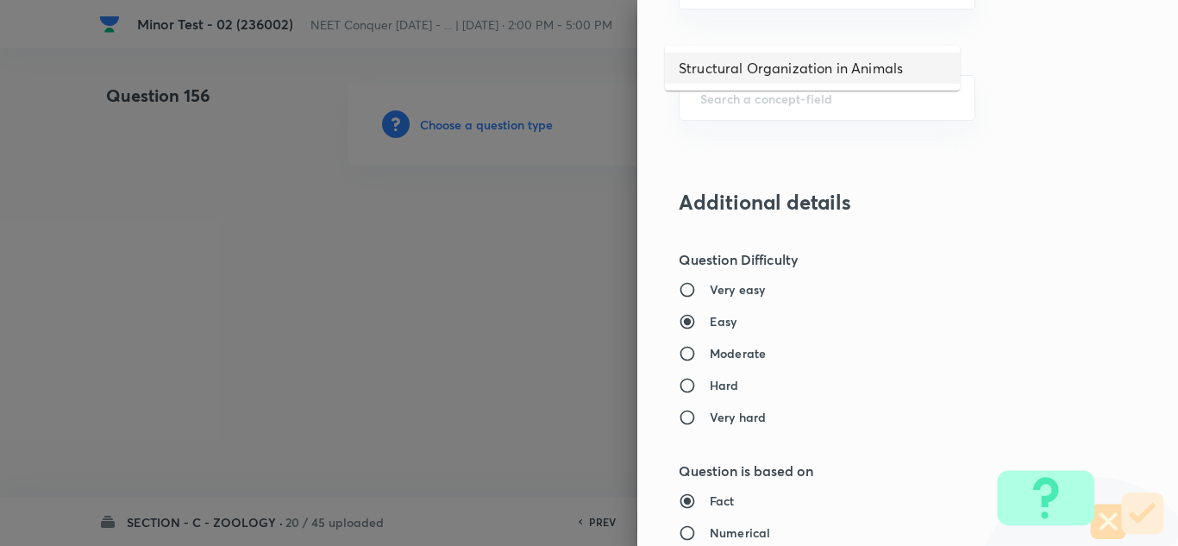
scroll to position [1121, 0]
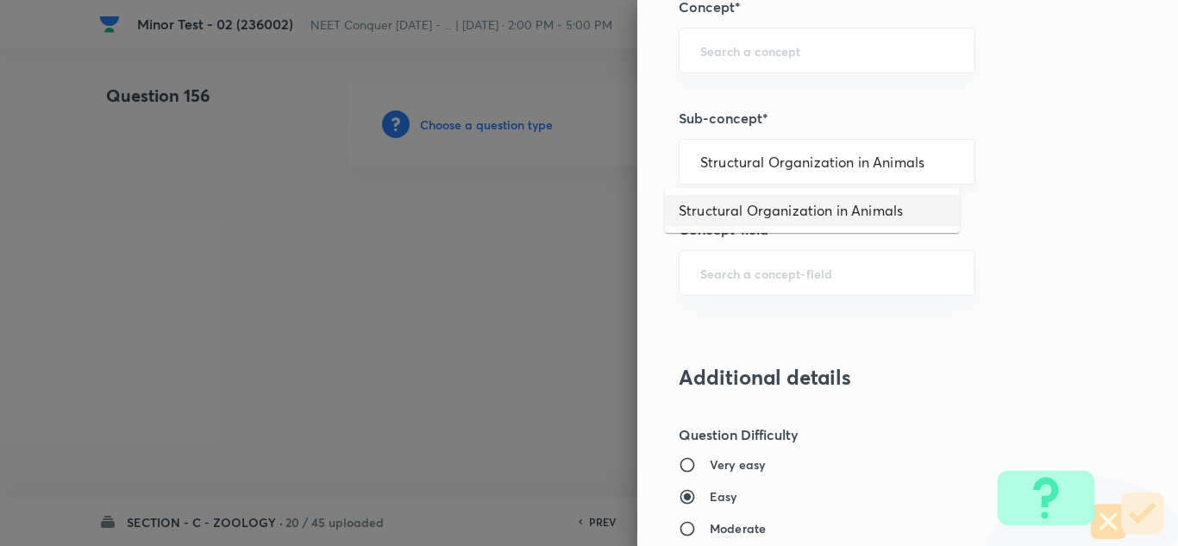
click at [750, 184] on div "Structural Organization in Animals ​" at bounding box center [827, 162] width 297 height 46
click at [746, 210] on li "Structural Organization in Animals" at bounding box center [812, 210] width 295 height 31
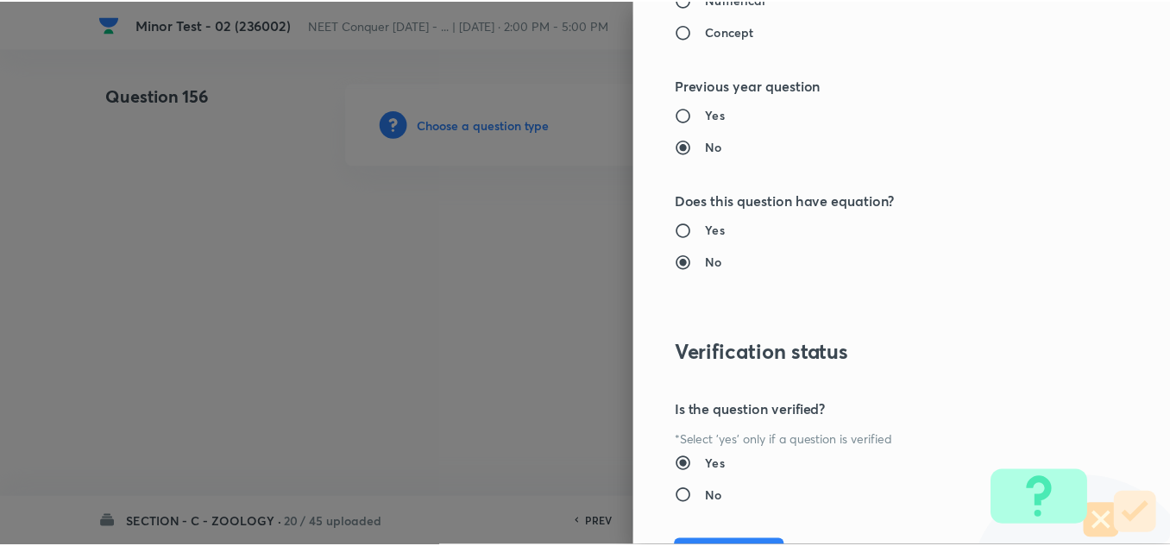
scroll to position [1921, 0]
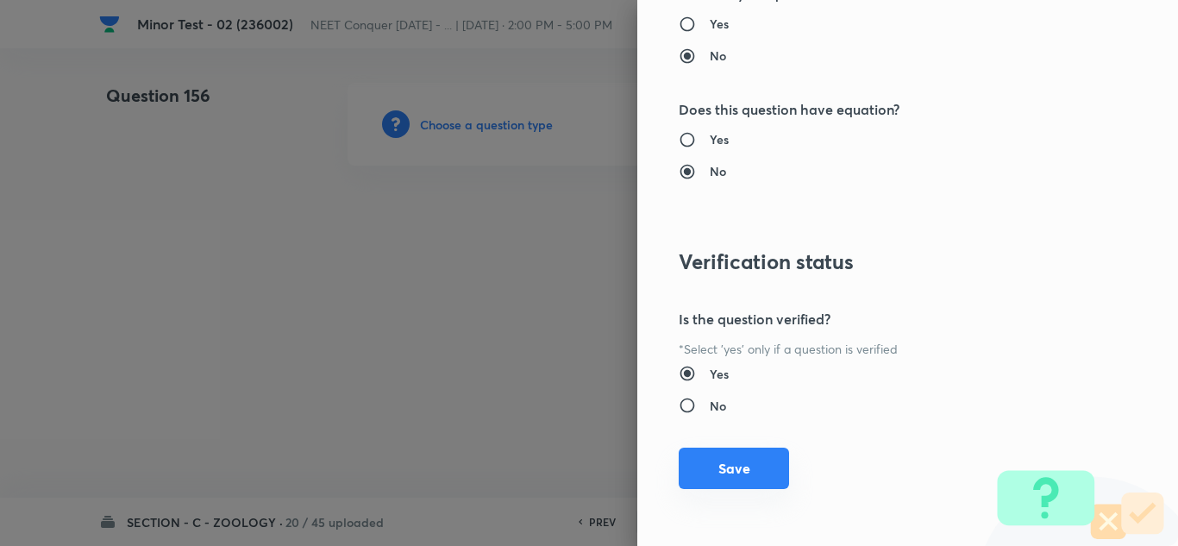
click at [733, 465] on button "Save" at bounding box center [734, 468] width 110 height 41
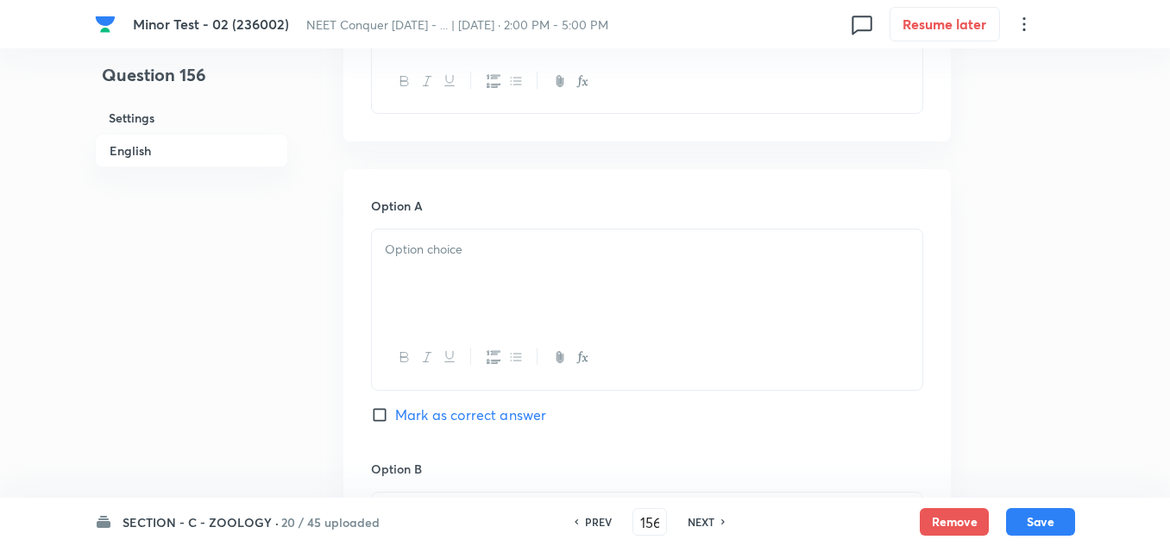
scroll to position [604, 0]
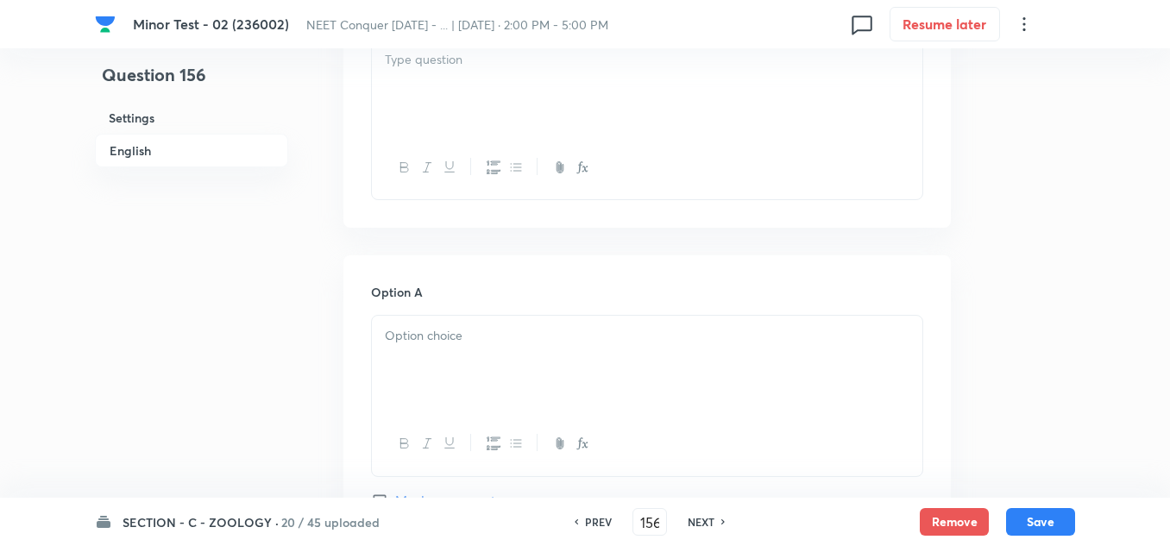
click at [448, 89] on div at bounding box center [647, 88] width 550 height 97
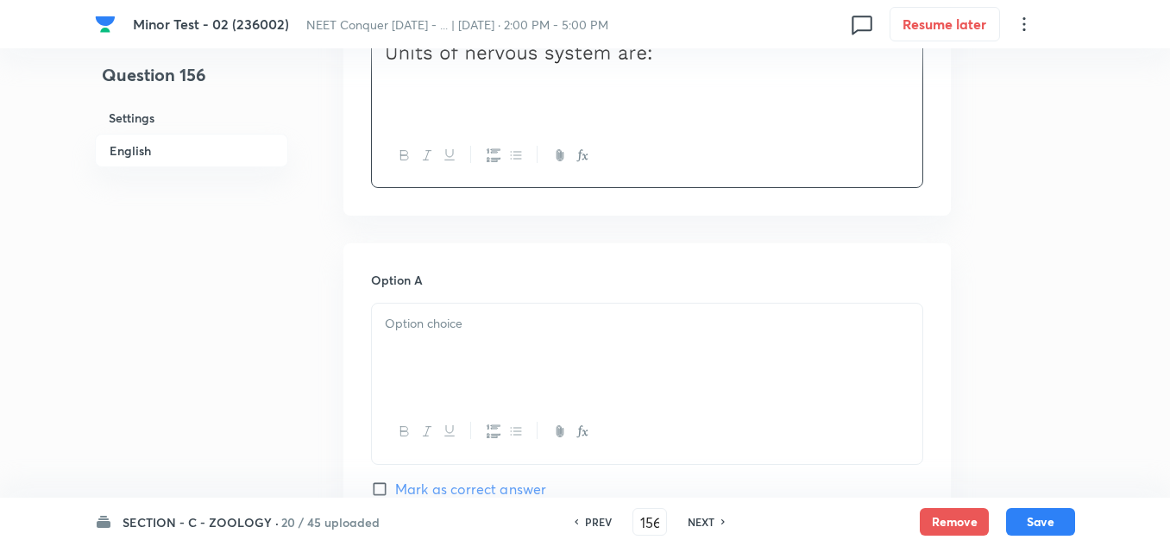
scroll to position [776, 0]
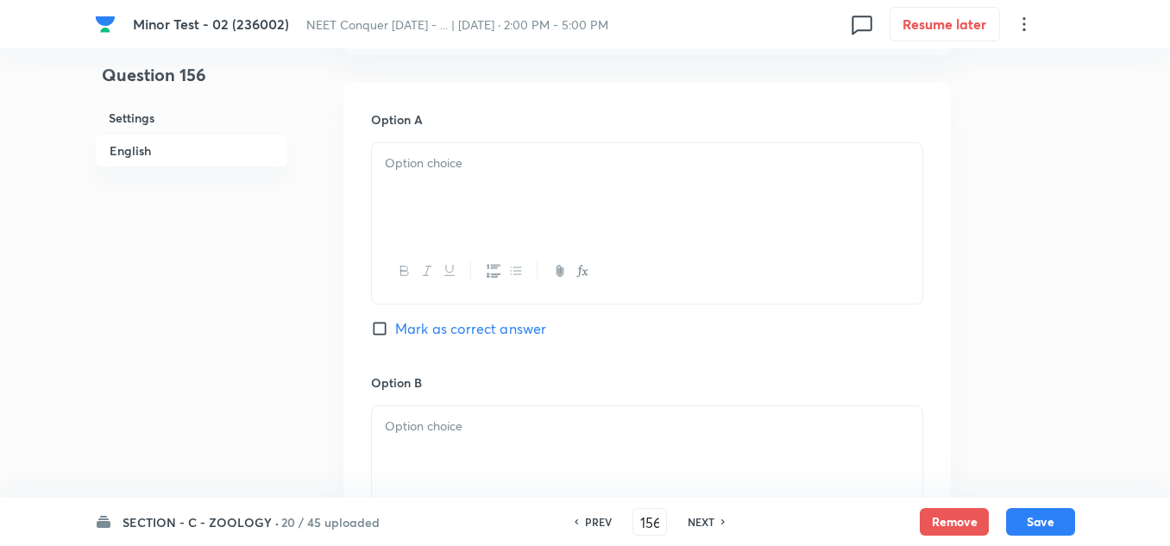
click at [481, 168] on p at bounding box center [647, 164] width 524 height 20
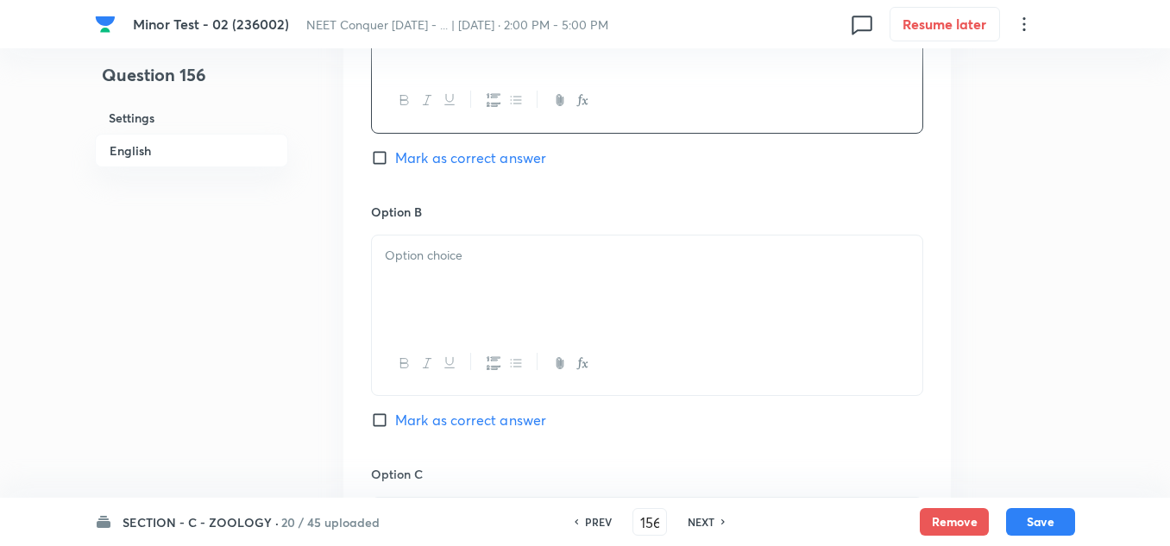
scroll to position [949, 0]
click at [417, 258] on p at bounding box center [647, 254] width 524 height 20
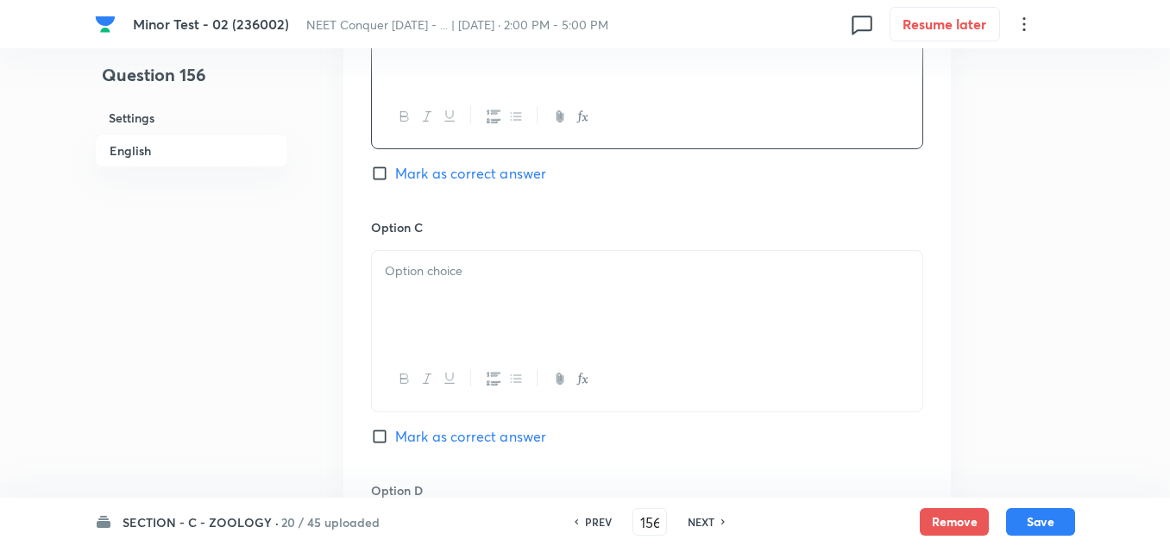
scroll to position [1207, 0]
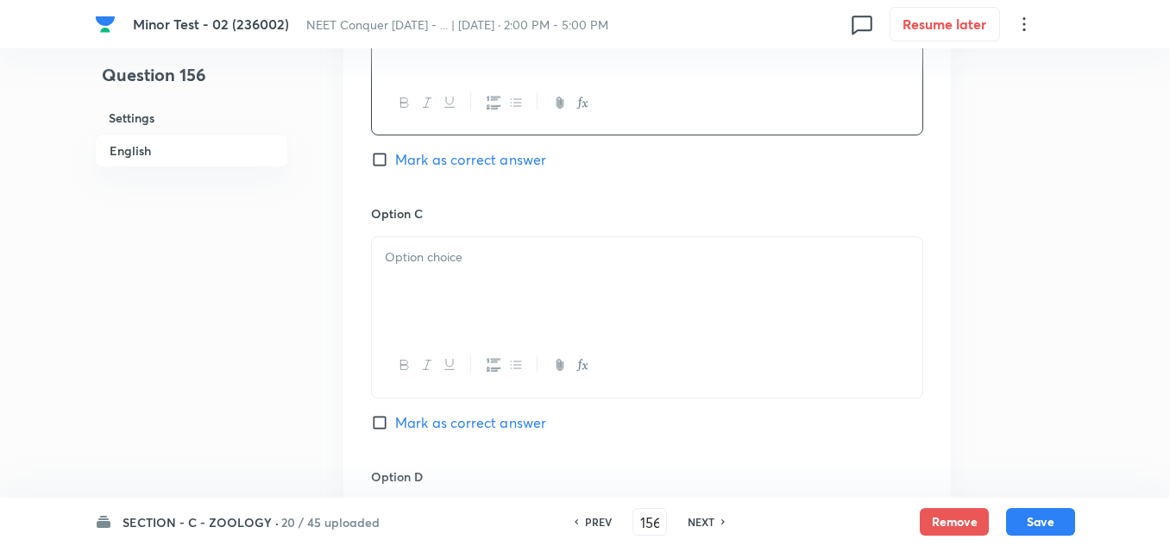
click at [417, 259] on p at bounding box center [647, 258] width 524 height 20
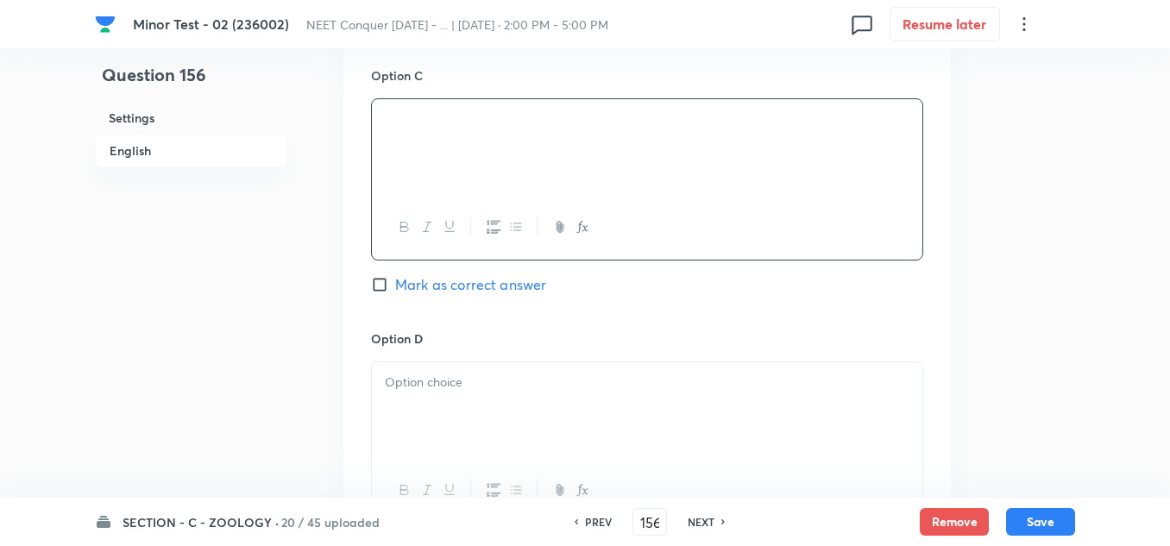
scroll to position [1380, 0]
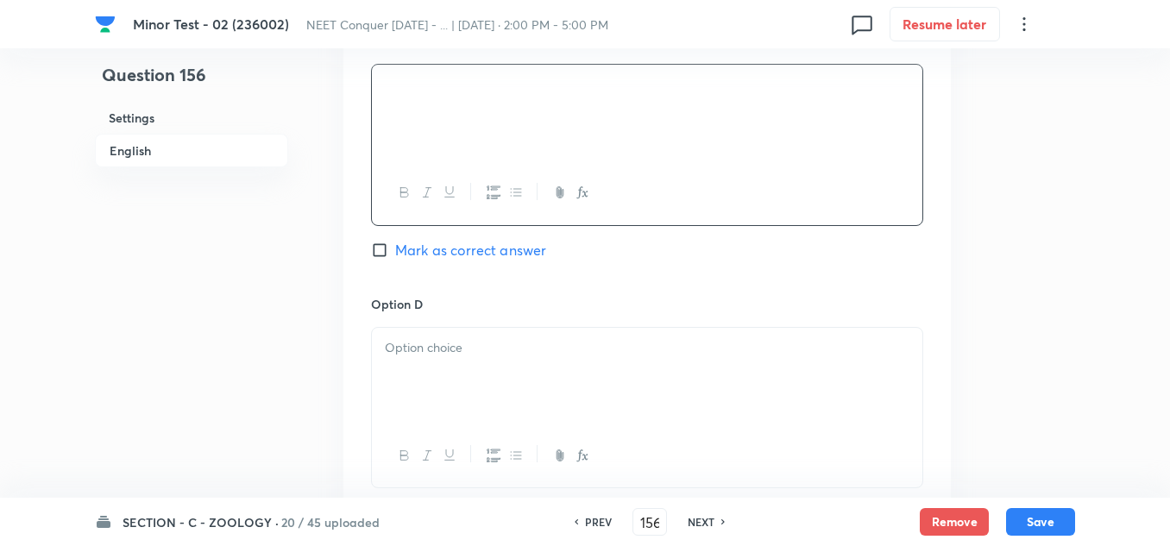
click at [448, 367] on div at bounding box center [647, 376] width 550 height 97
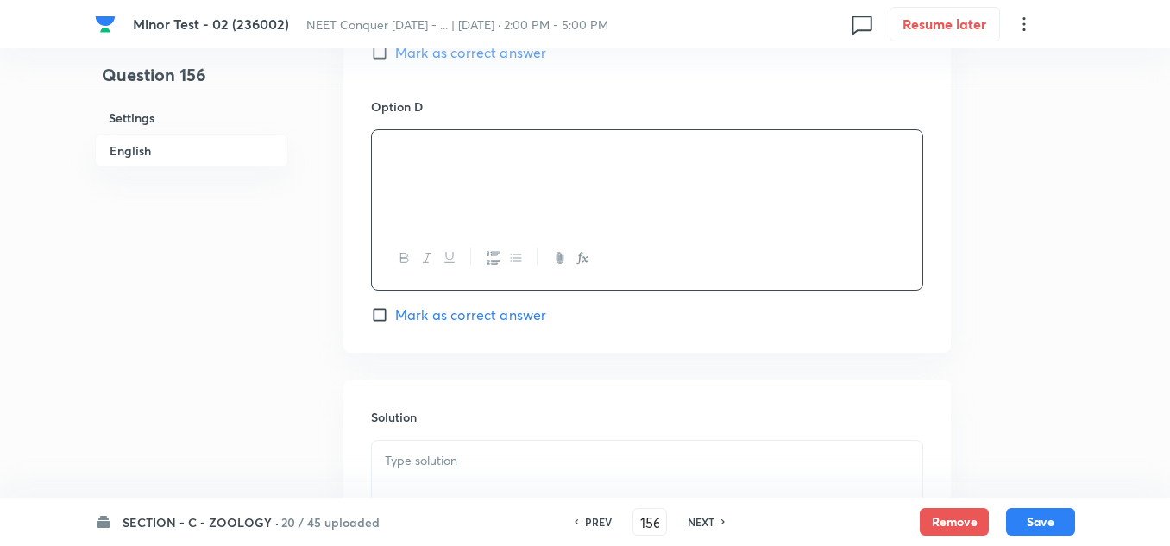
scroll to position [1466, 0]
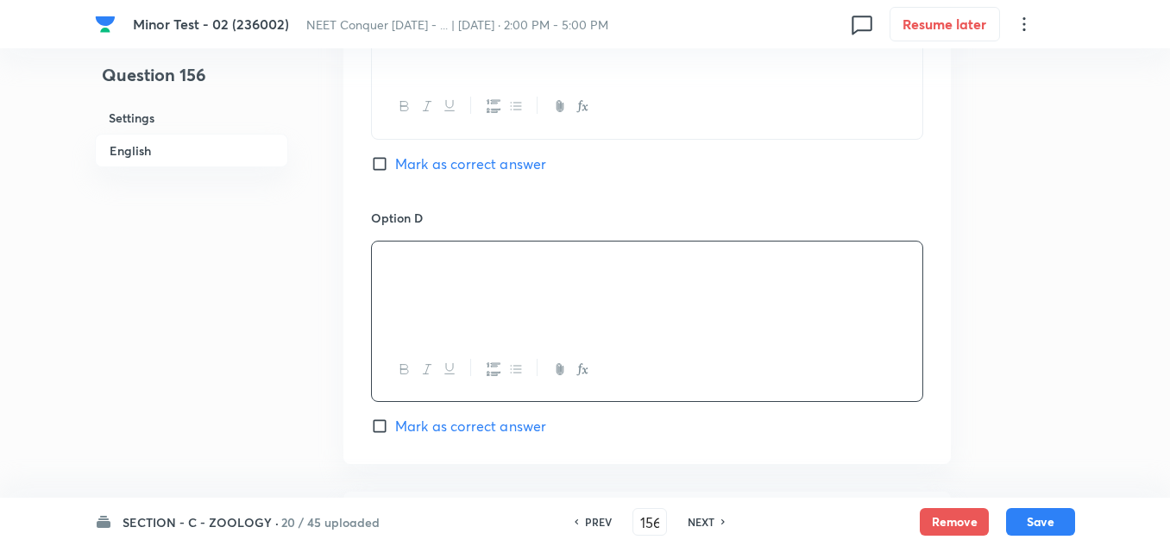
click at [380, 160] on input "Mark as correct answer" at bounding box center [383, 163] width 24 height 17
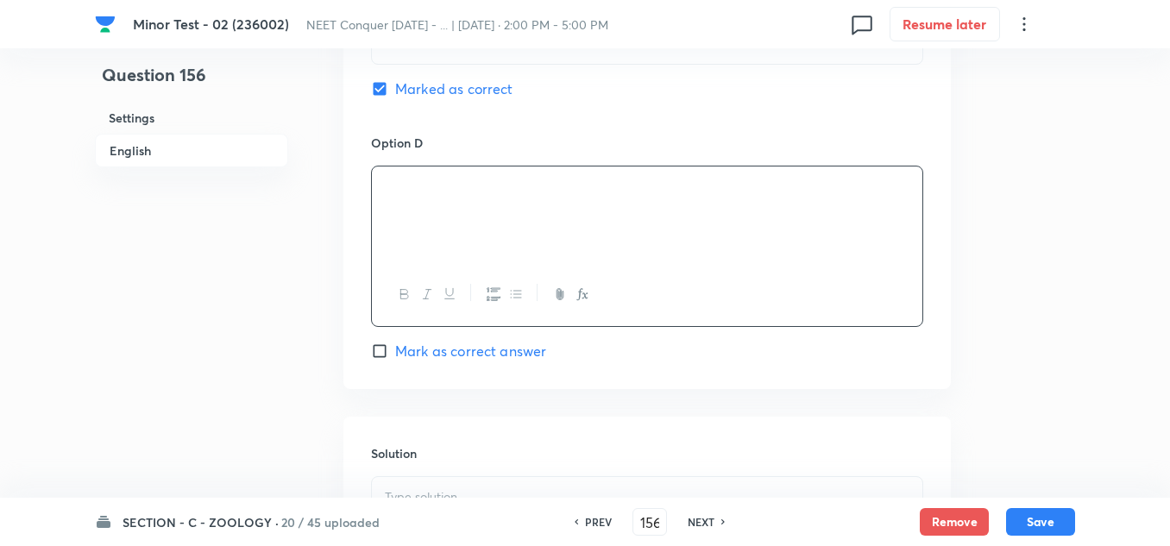
scroll to position [1725, 0]
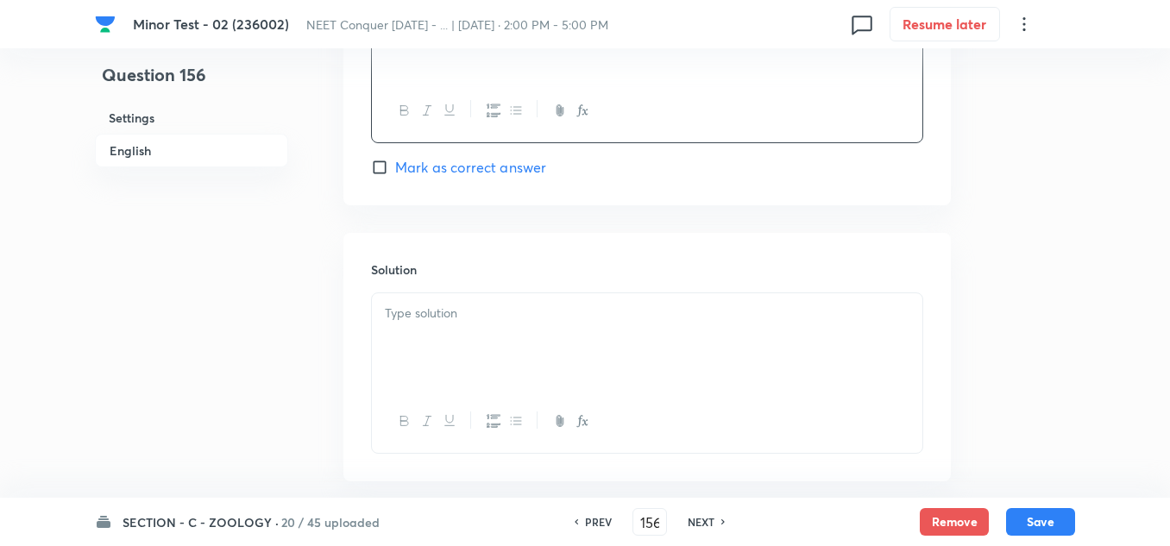
click at [480, 307] on p at bounding box center [647, 314] width 524 height 20
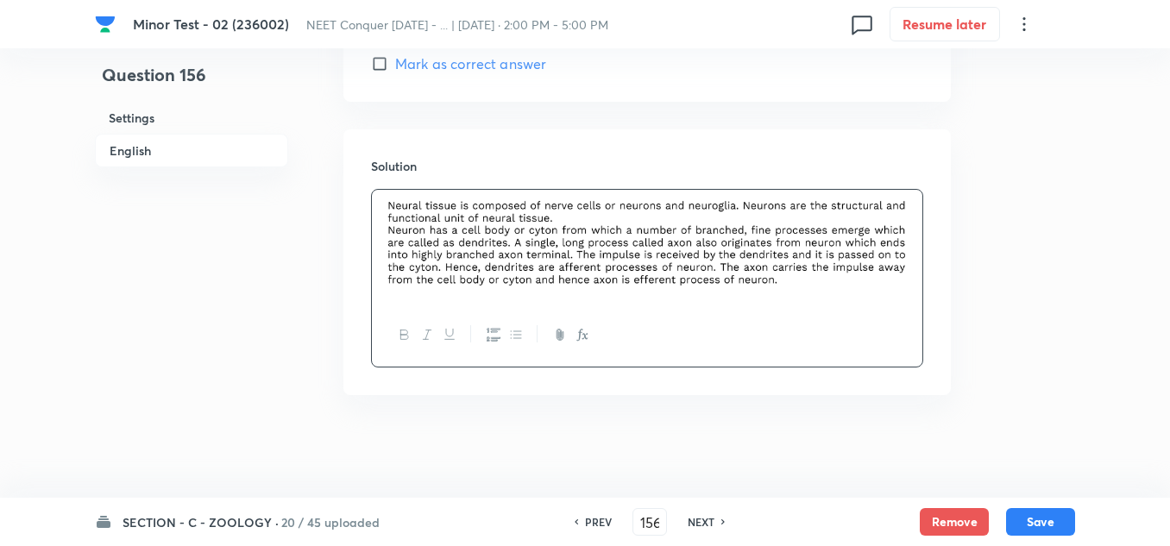
scroll to position [1829, 0]
click at [1050, 524] on button "Save" at bounding box center [1040, 520] width 69 height 28
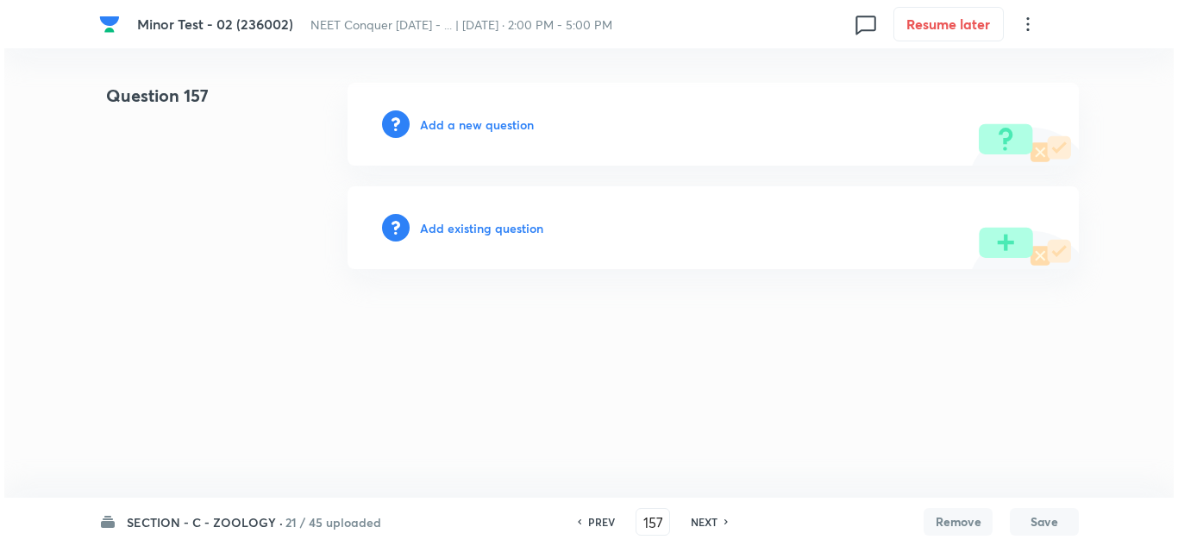
scroll to position [0, 0]
click at [472, 125] on h6 "Add a new question" at bounding box center [477, 125] width 114 height 18
click at [473, 125] on h6 "Choose a question type" at bounding box center [486, 125] width 133 height 18
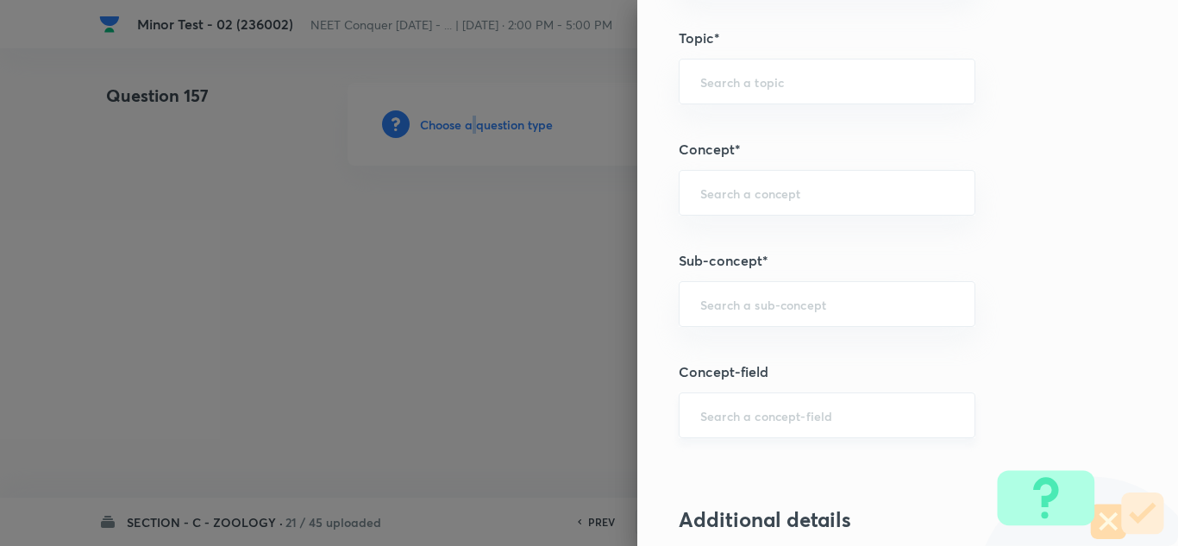
scroll to position [1035, 0]
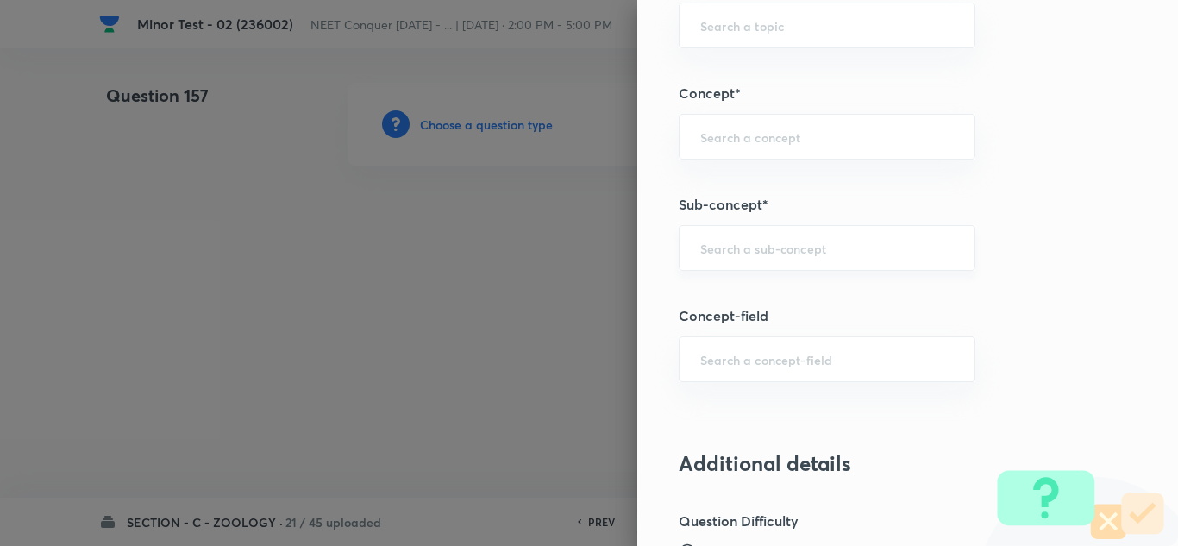
click at [756, 256] on input "text" at bounding box center [827, 248] width 254 height 16
paste input "Structural Organization in Animals"
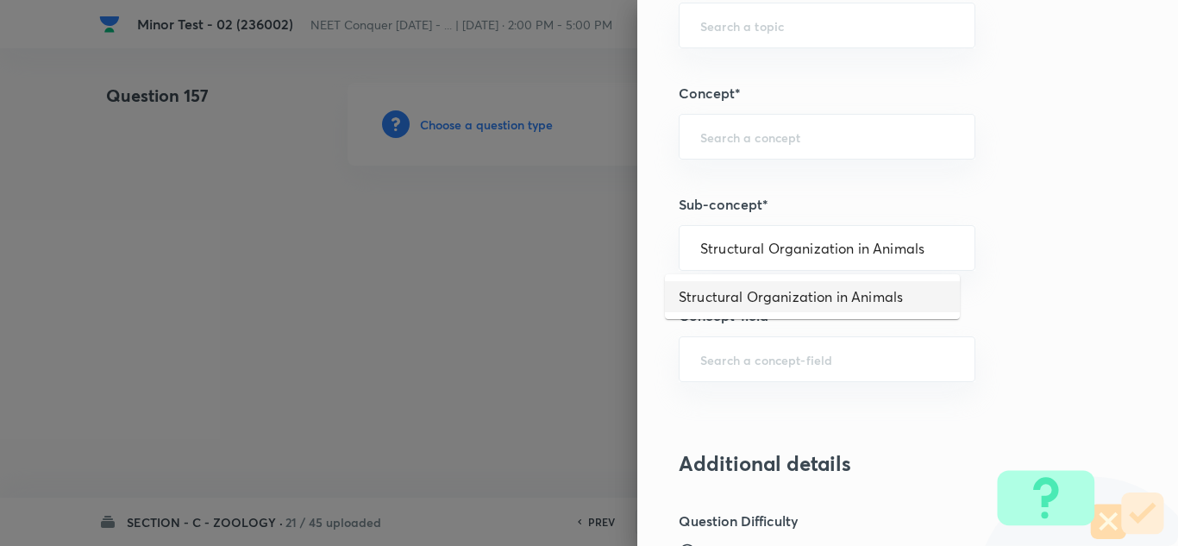
click at [758, 299] on li "Structural Organization in Animals" at bounding box center [812, 296] width 295 height 31
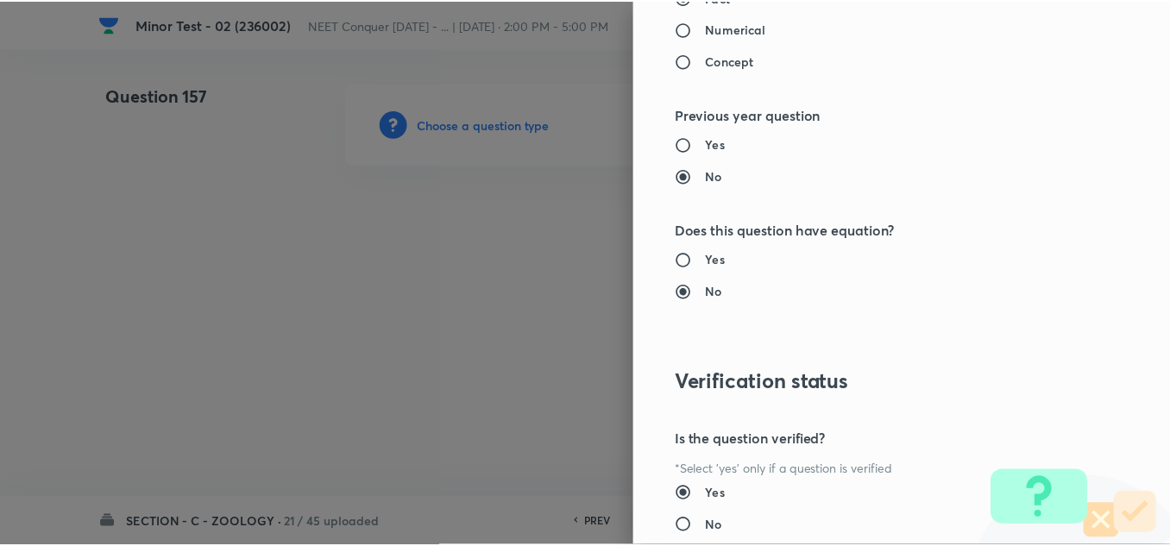
scroll to position [1921, 0]
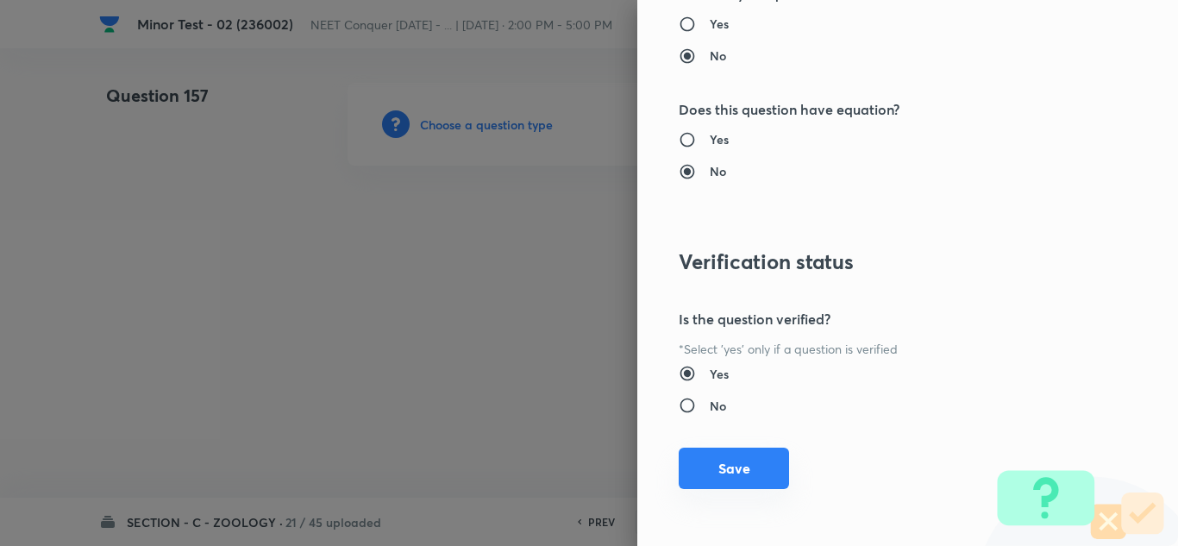
click at [723, 468] on button "Save" at bounding box center [734, 468] width 110 height 41
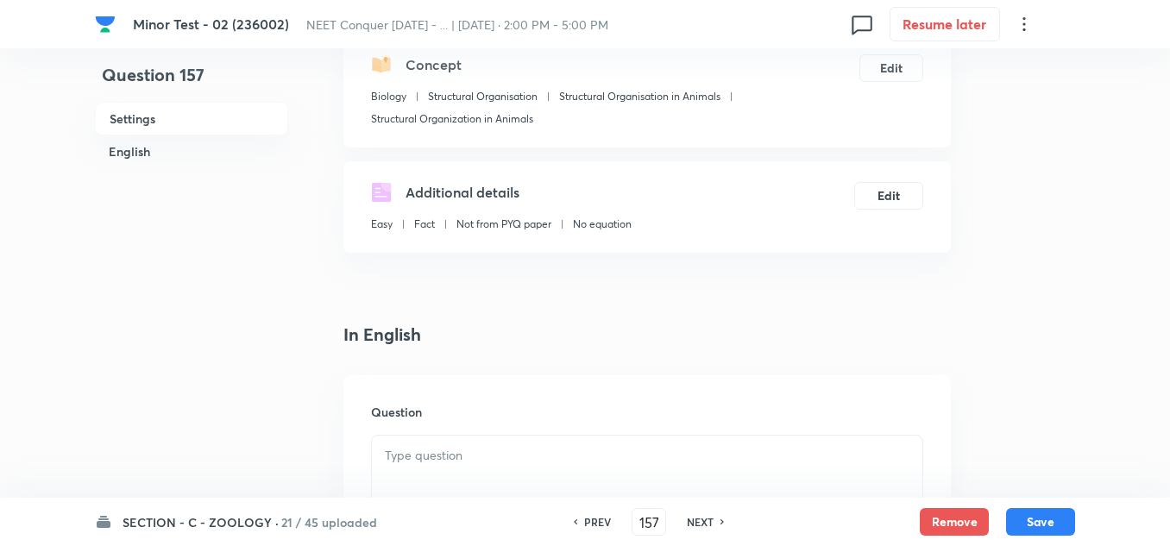
scroll to position [431, 0]
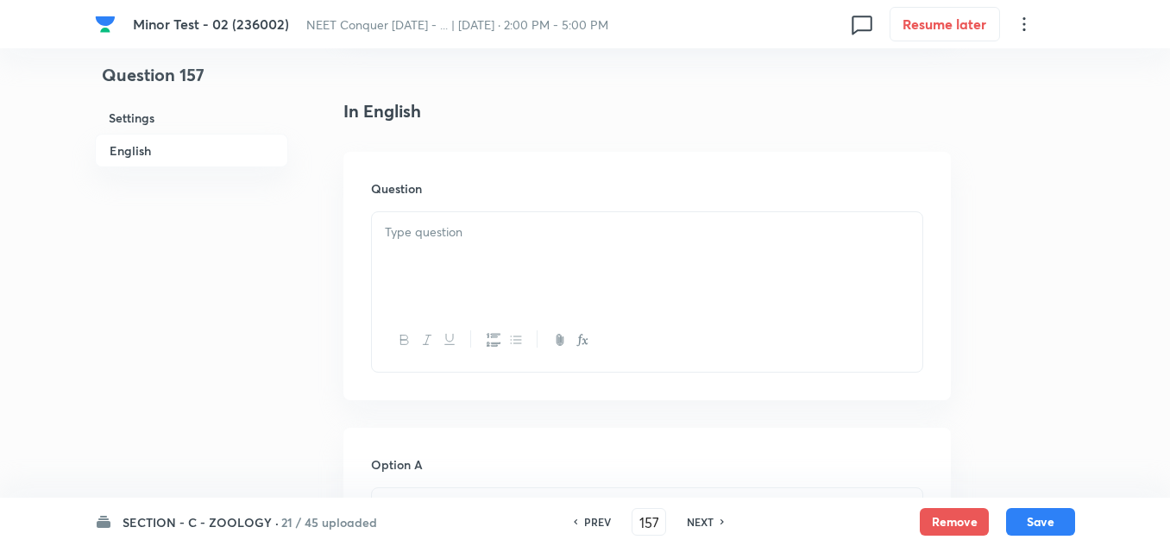
click at [480, 219] on div at bounding box center [647, 260] width 550 height 97
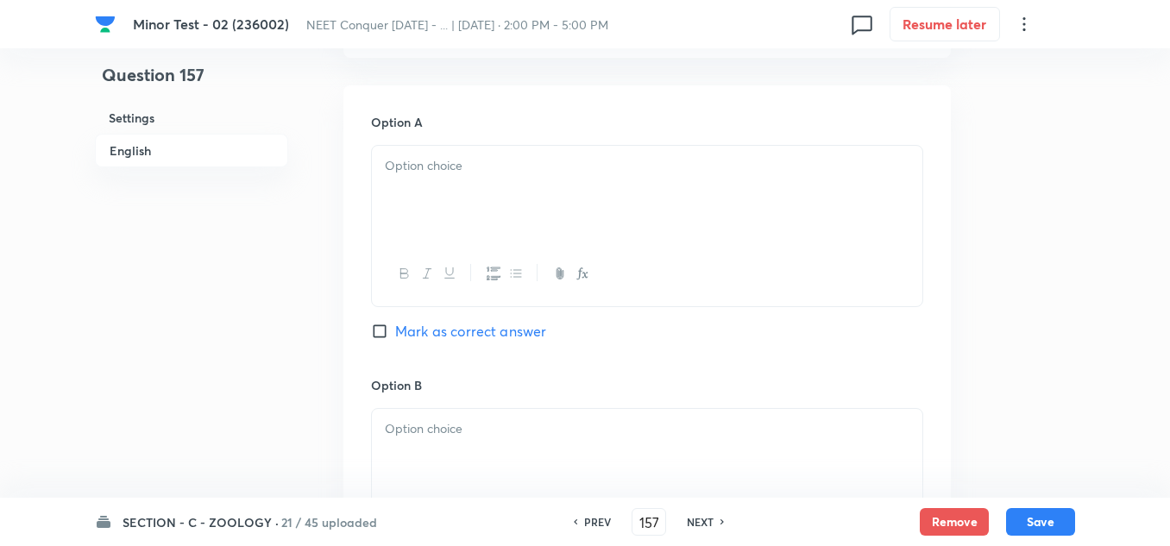
scroll to position [776, 0]
click at [470, 190] on div at bounding box center [647, 191] width 550 height 97
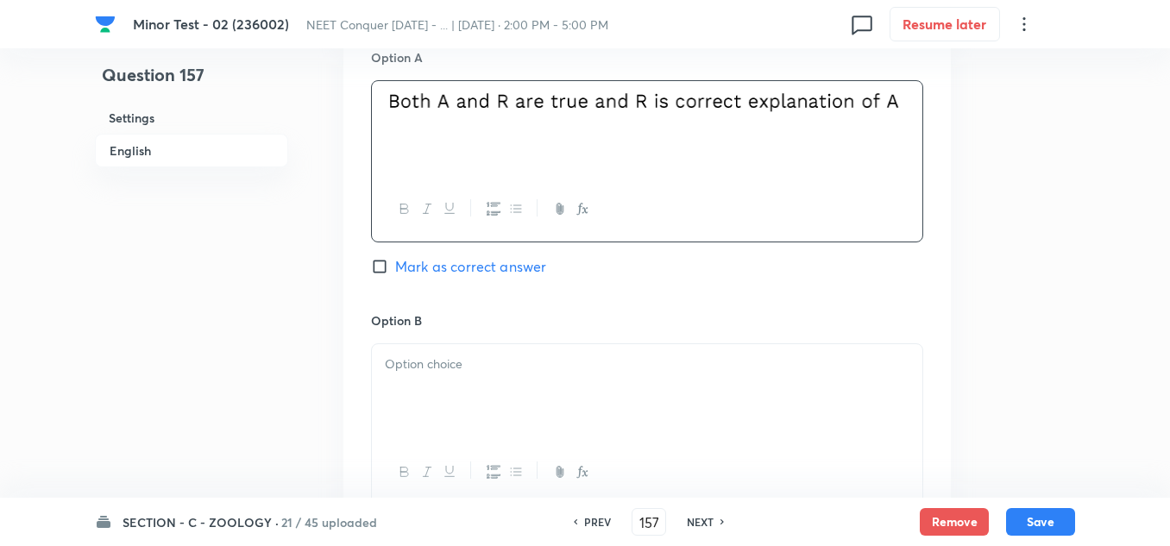
scroll to position [949, 0]
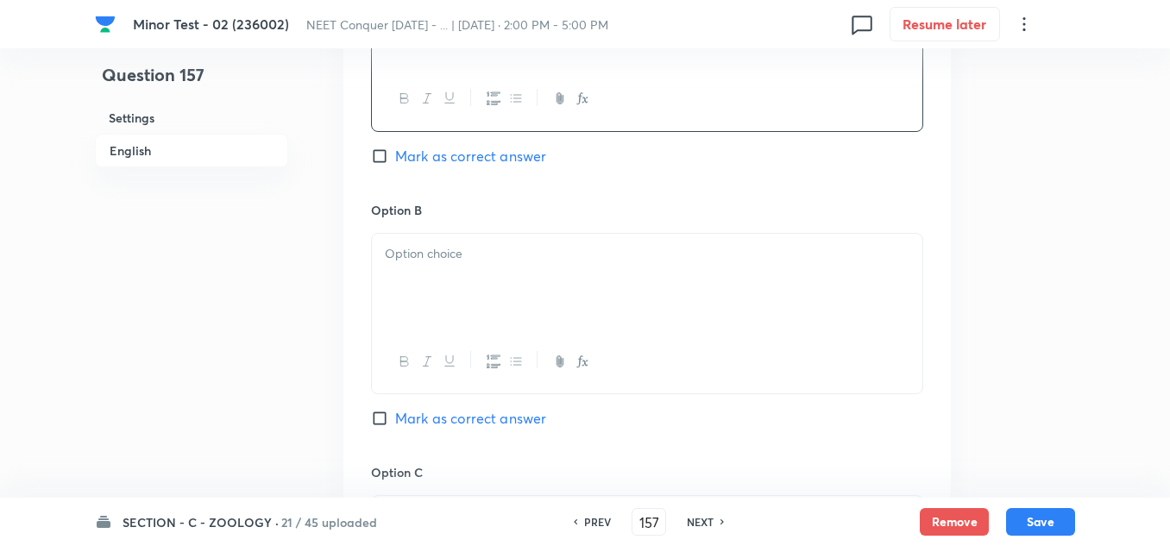
click at [434, 269] on div at bounding box center [647, 282] width 550 height 97
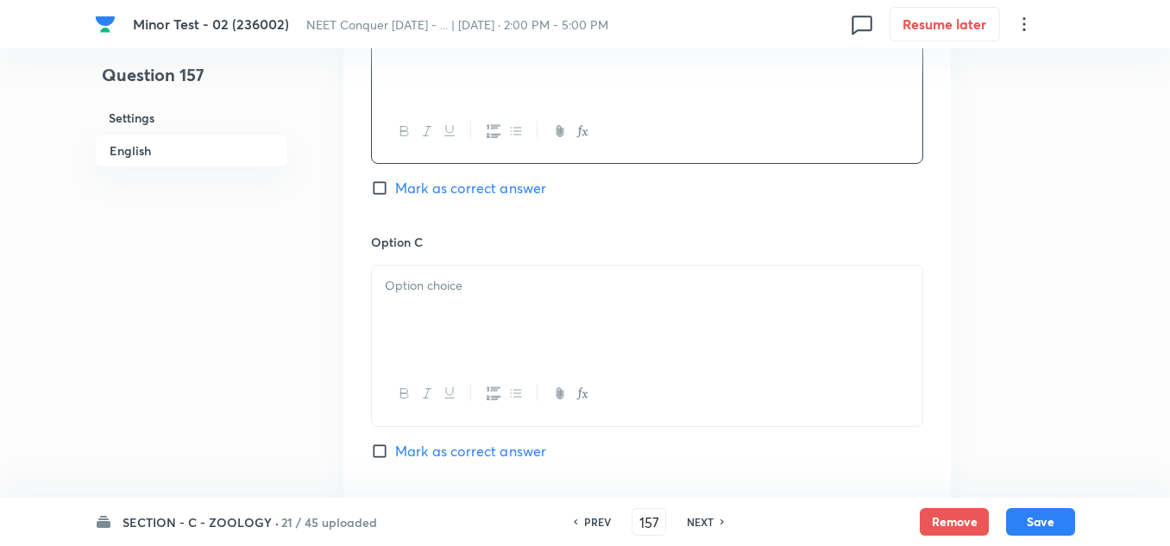
scroll to position [1207, 0]
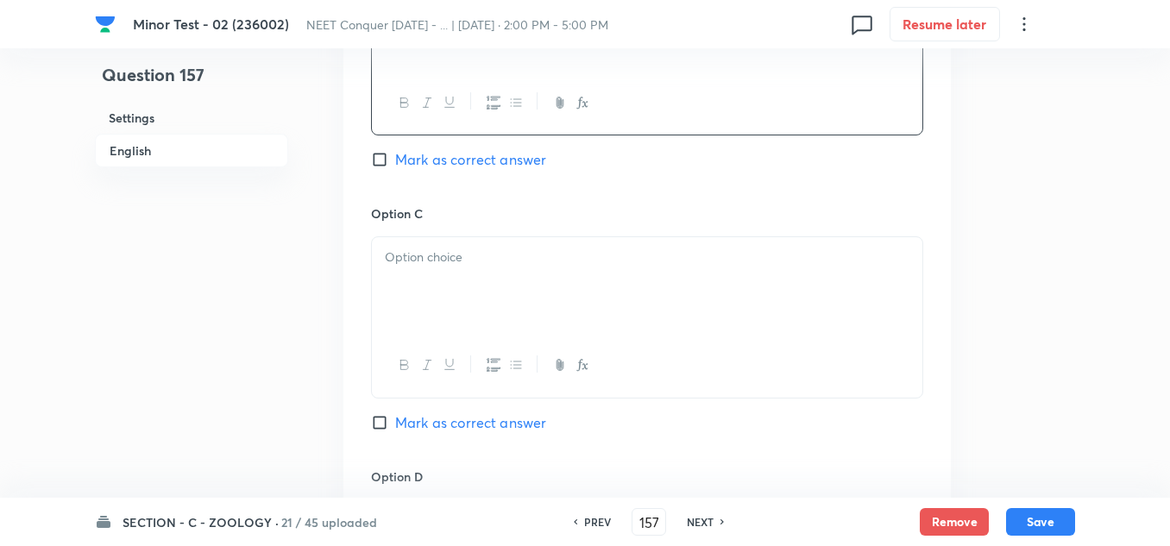
click at [430, 273] on div at bounding box center [647, 285] width 550 height 97
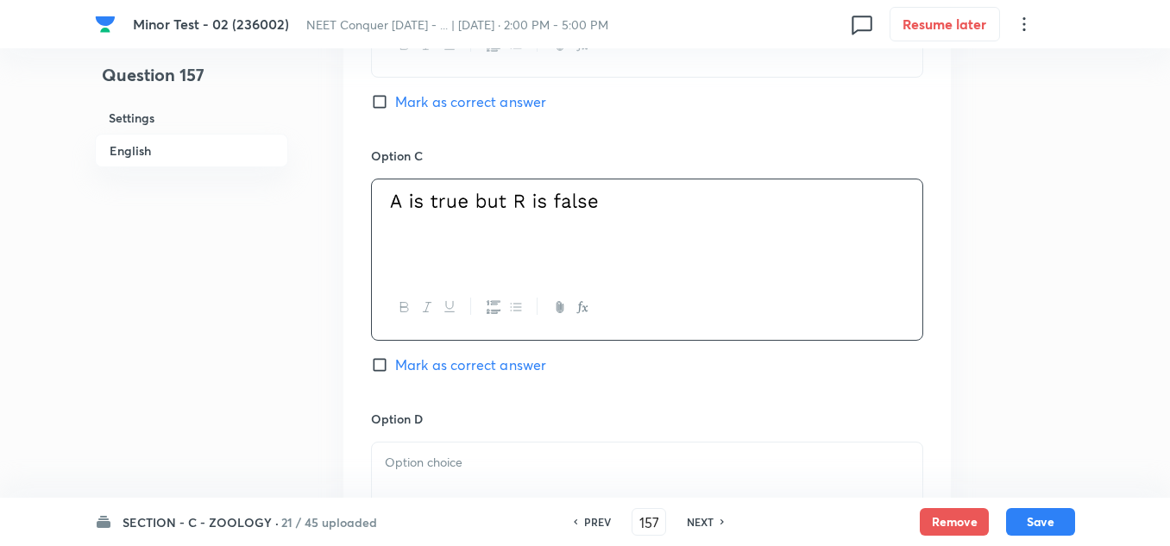
scroll to position [1380, 0]
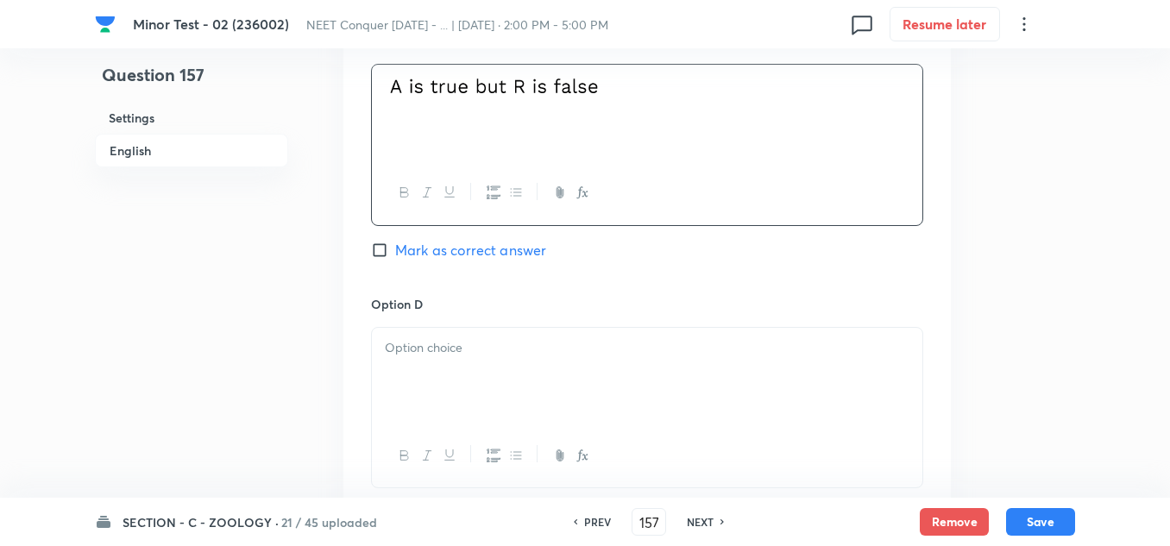
click at [450, 351] on p at bounding box center [647, 348] width 524 height 20
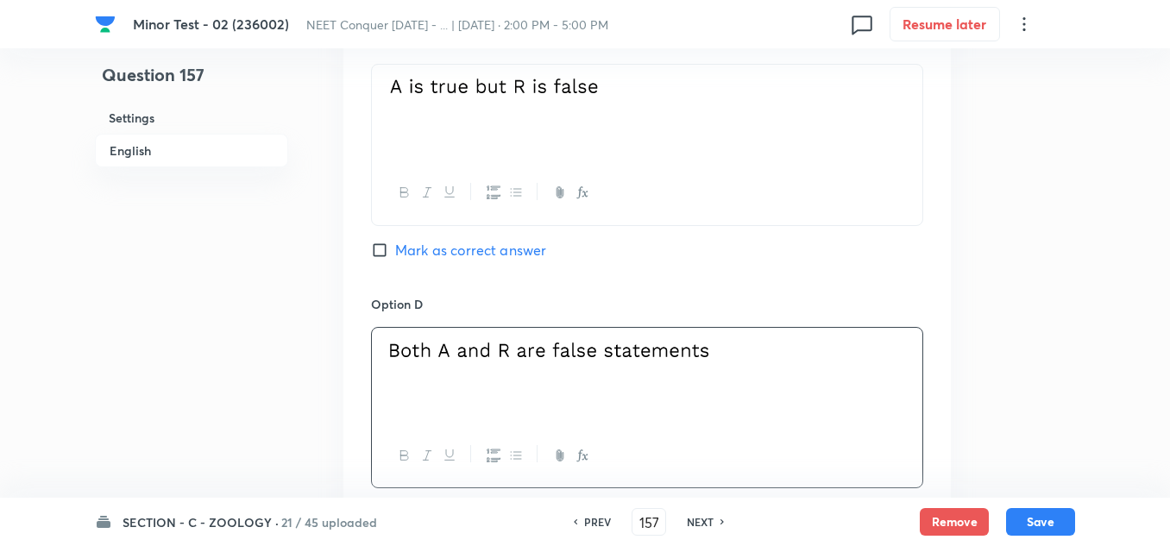
click at [379, 250] on input "Mark as correct answer" at bounding box center [383, 249] width 24 height 17
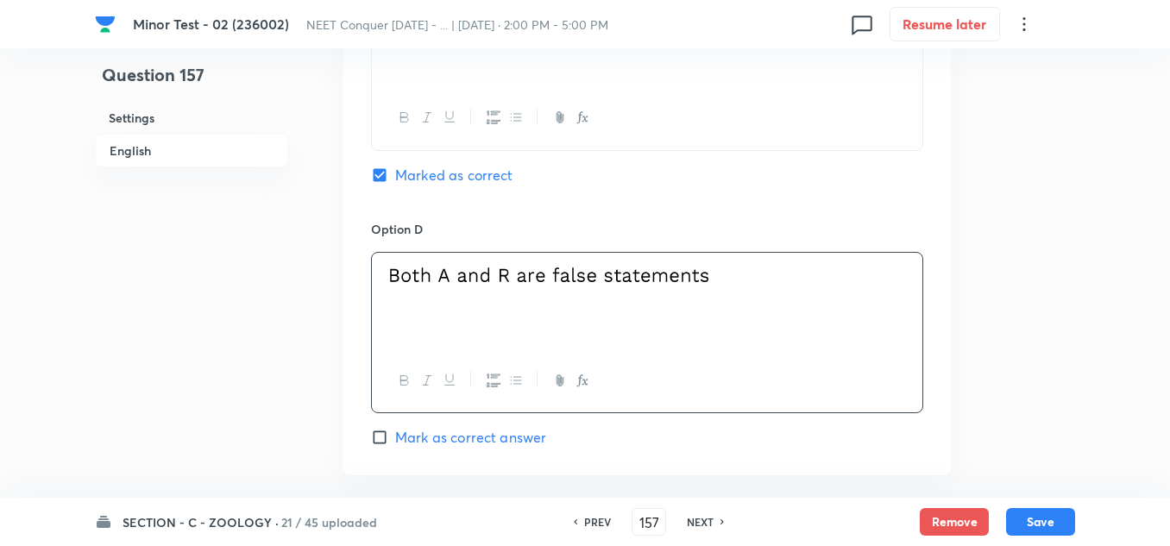
scroll to position [1725, 0]
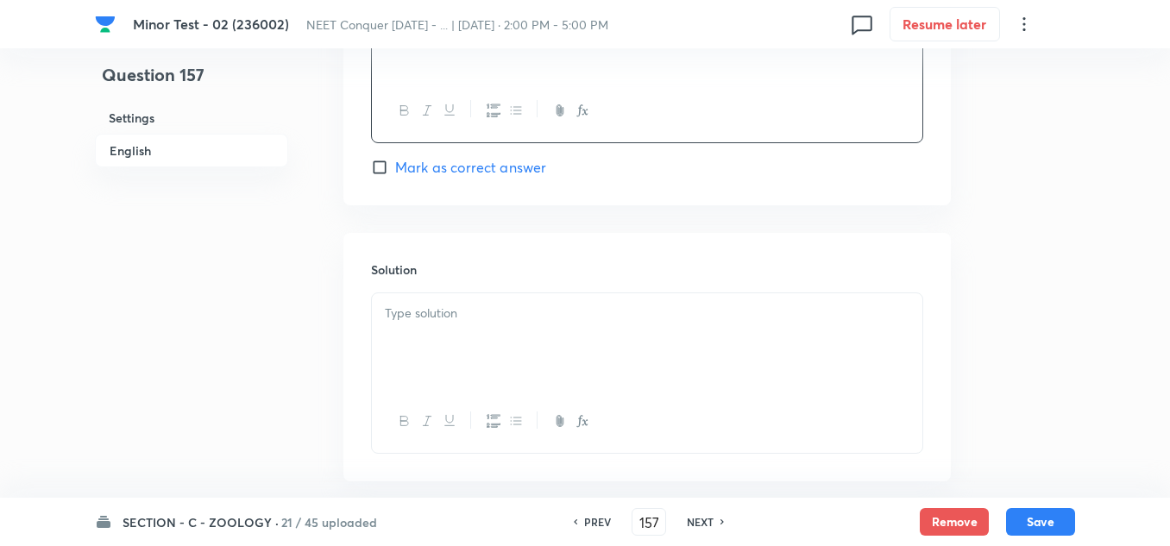
click at [465, 329] on div at bounding box center [647, 341] width 550 height 97
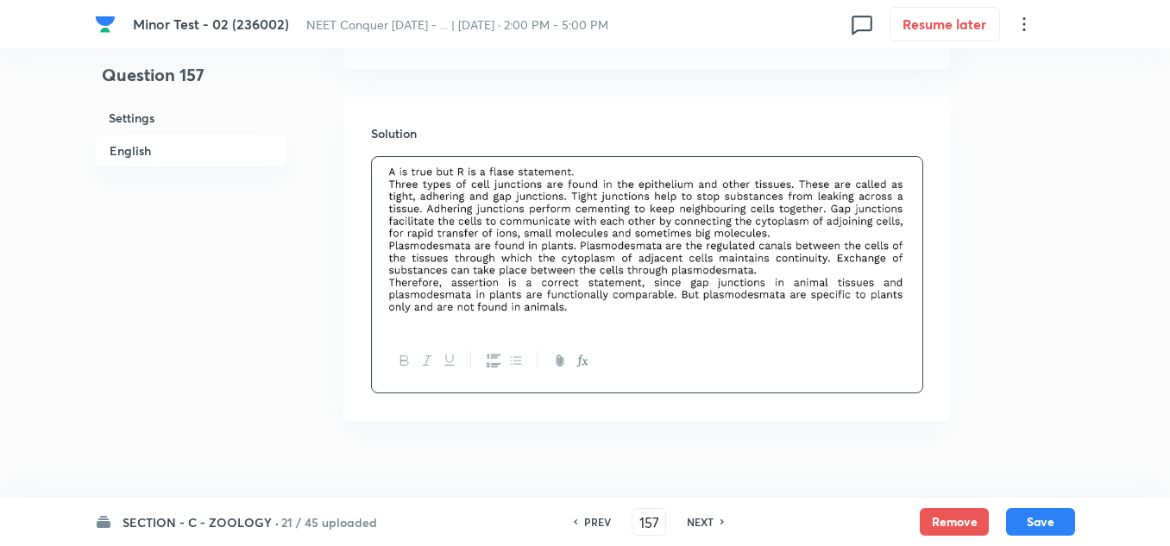
scroll to position [1888, 0]
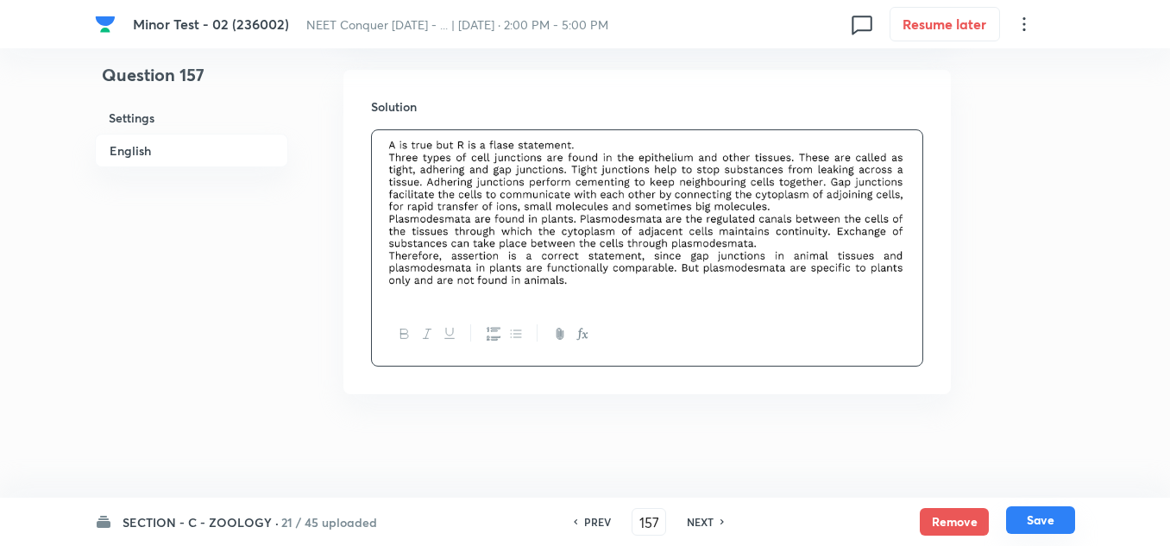
click at [1038, 525] on button "Save" at bounding box center [1040, 520] width 69 height 28
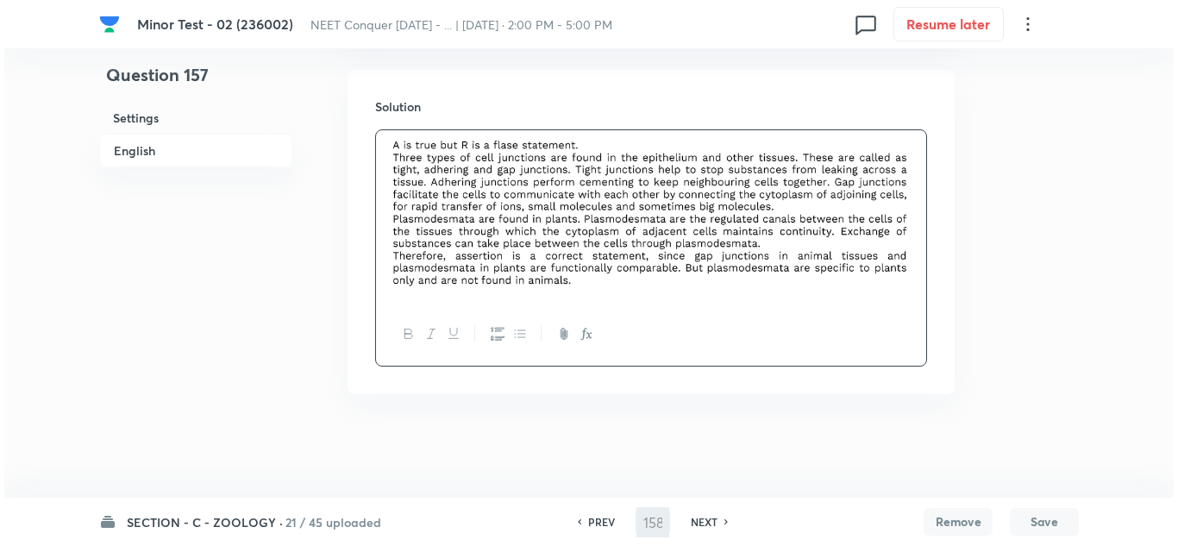
scroll to position [0, 0]
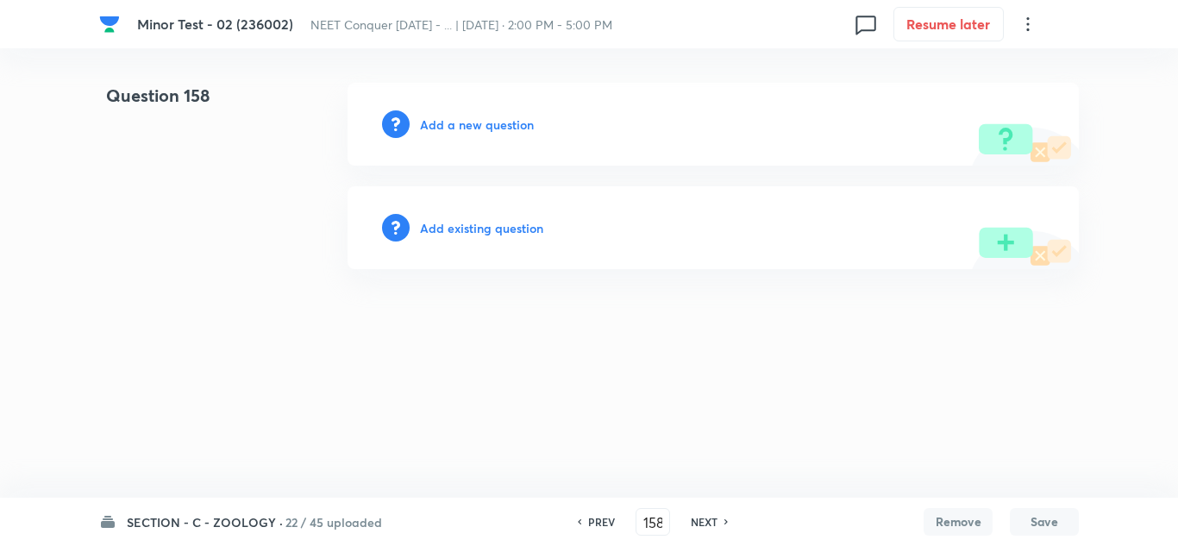
click at [480, 121] on h6 "Add a new question" at bounding box center [477, 125] width 114 height 18
click at [536, 127] on h6 "Choose a question type" at bounding box center [486, 125] width 133 height 18
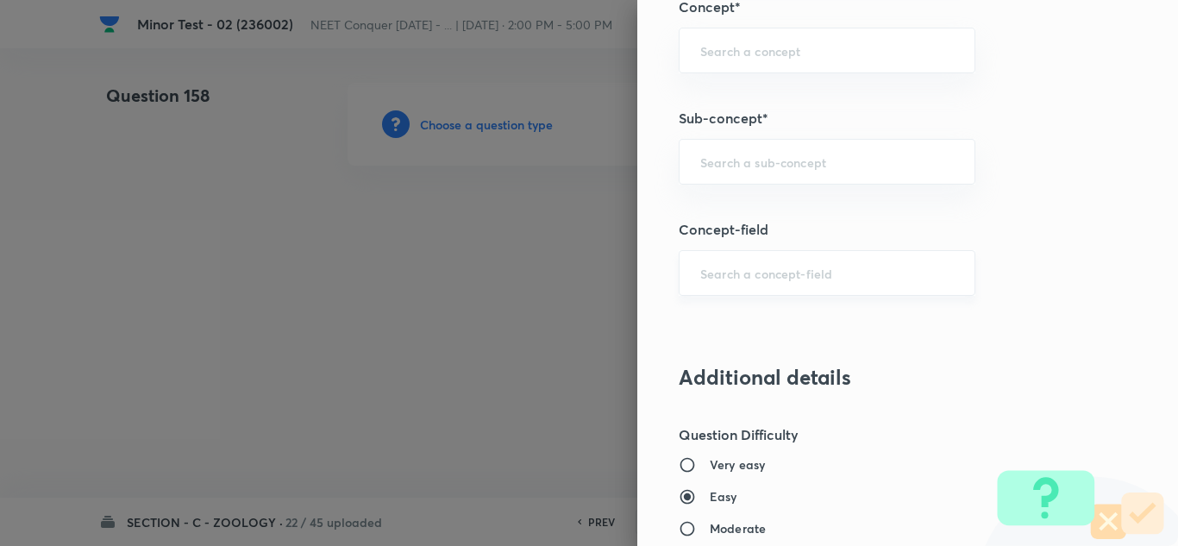
scroll to position [1207, 0]
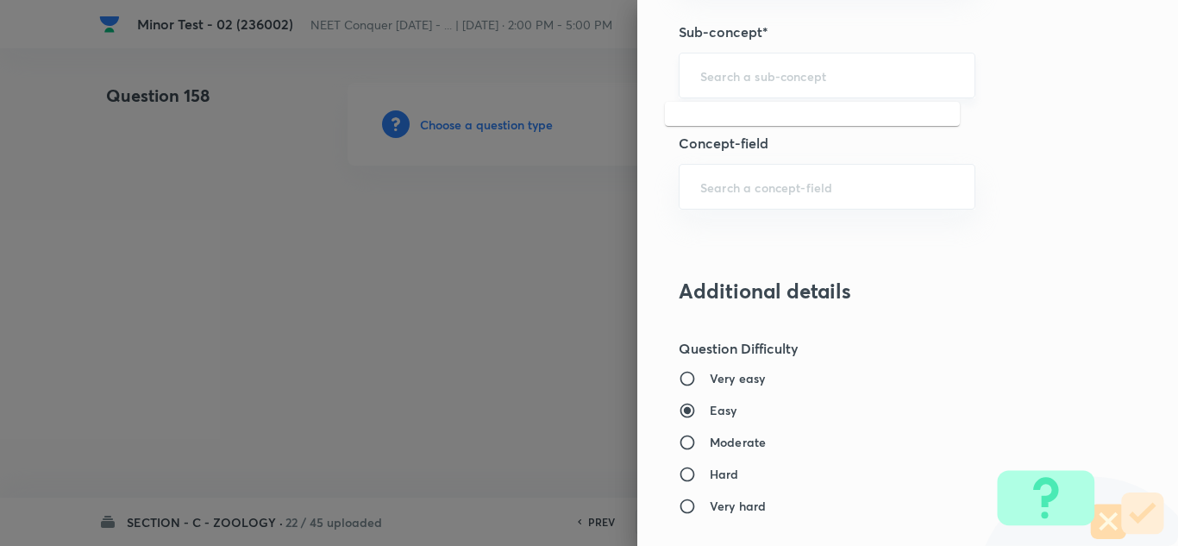
click at [751, 78] on input "text" at bounding box center [827, 75] width 254 height 16
paste input "Structural Organization in Animals"
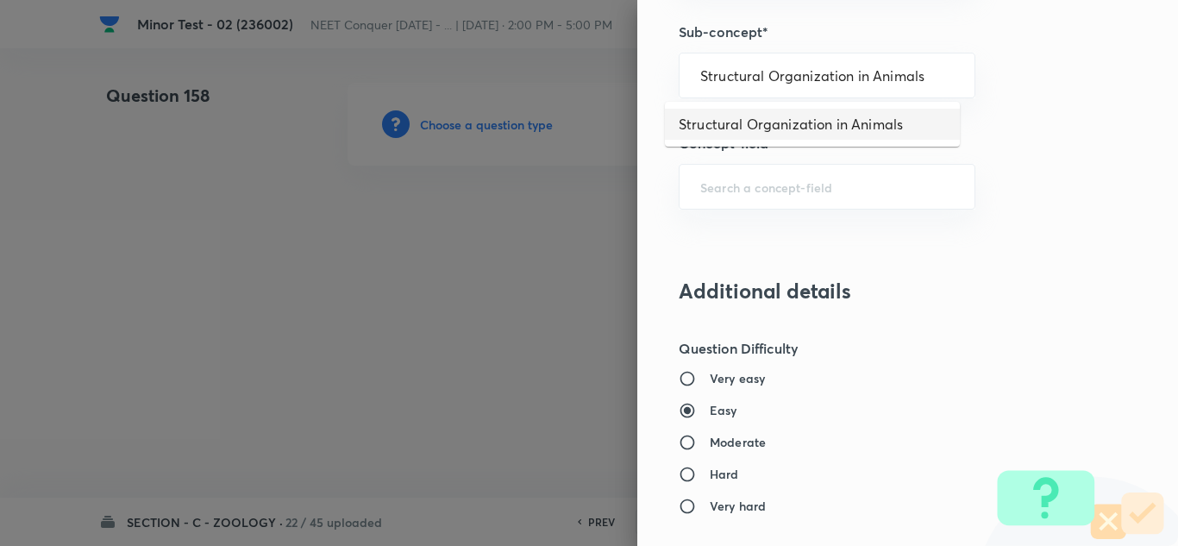
click at [745, 115] on li "Structural Organization in Animals" at bounding box center [812, 124] width 295 height 31
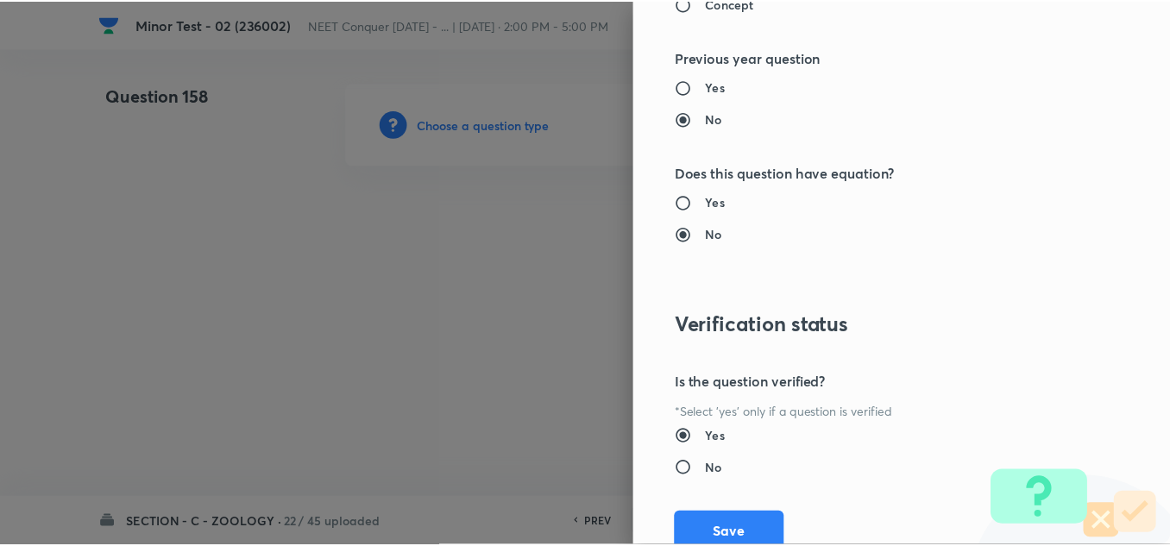
scroll to position [1921, 0]
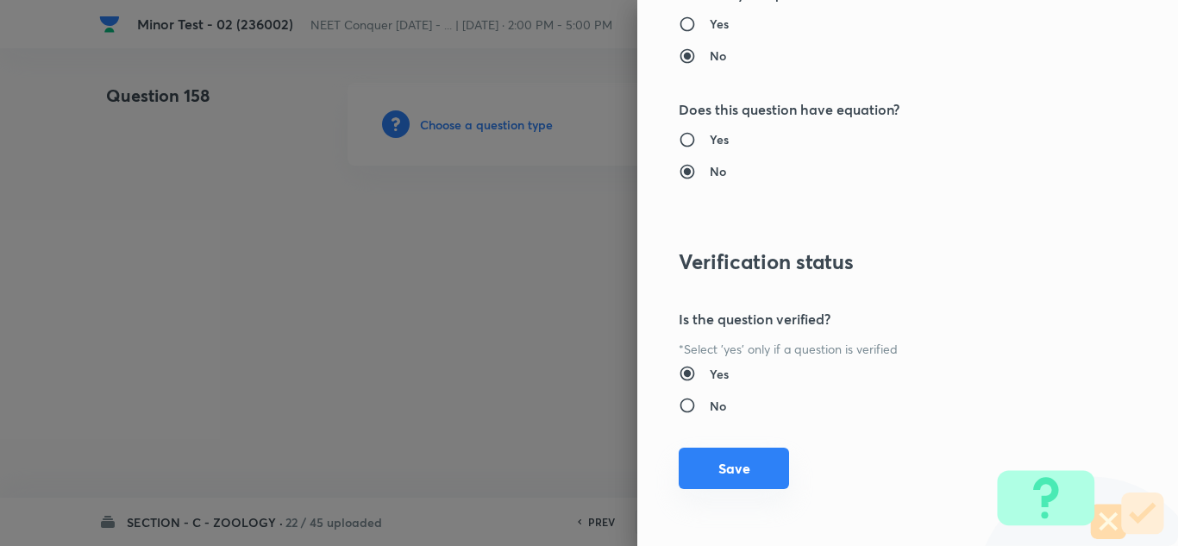
click at [722, 463] on button "Save" at bounding box center [734, 468] width 110 height 41
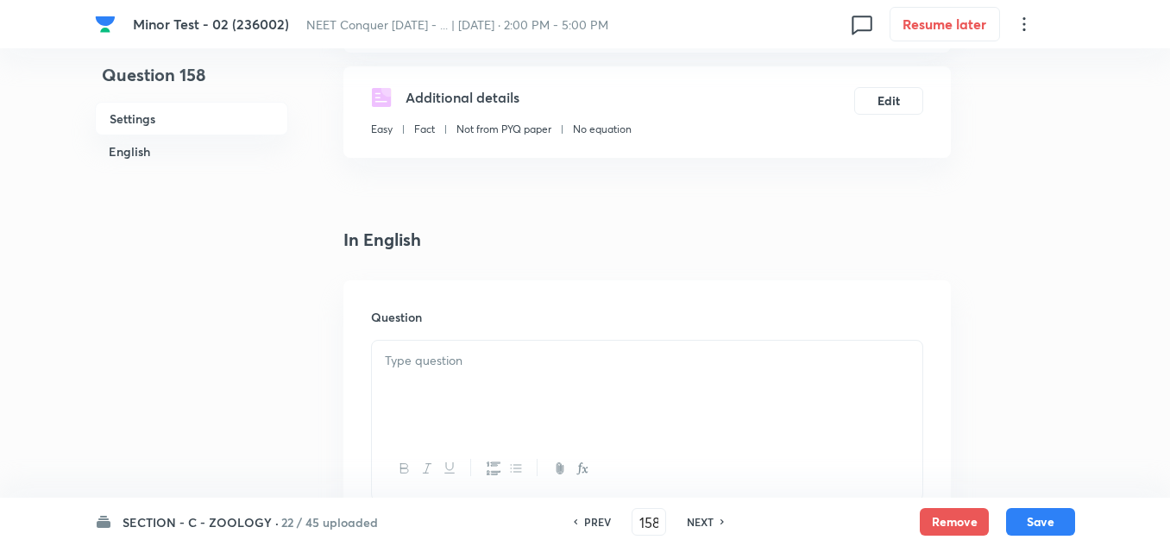
scroll to position [345, 0]
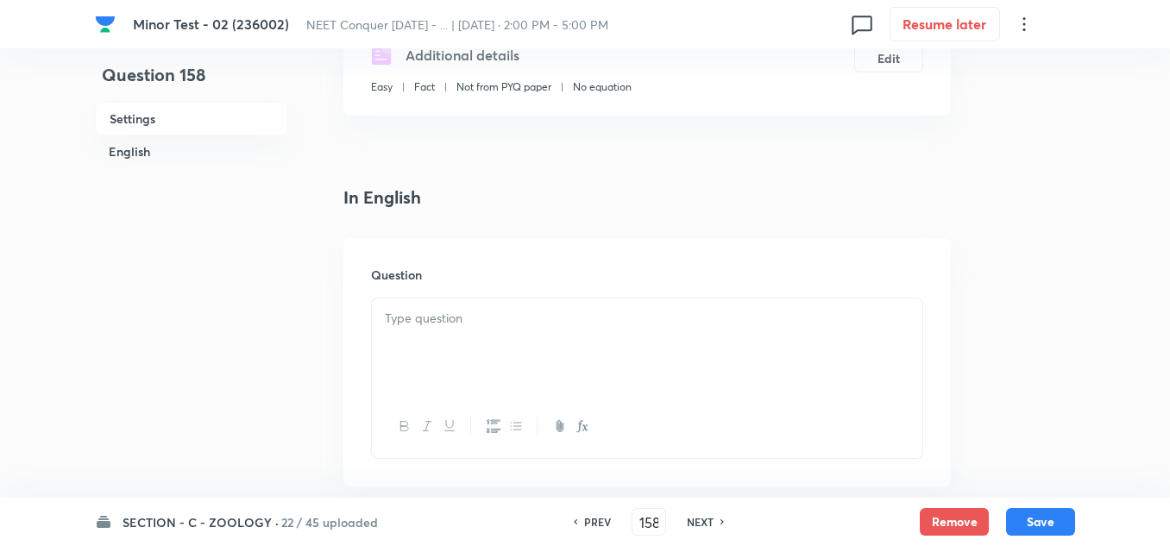
click at [413, 341] on div at bounding box center [647, 346] width 550 height 97
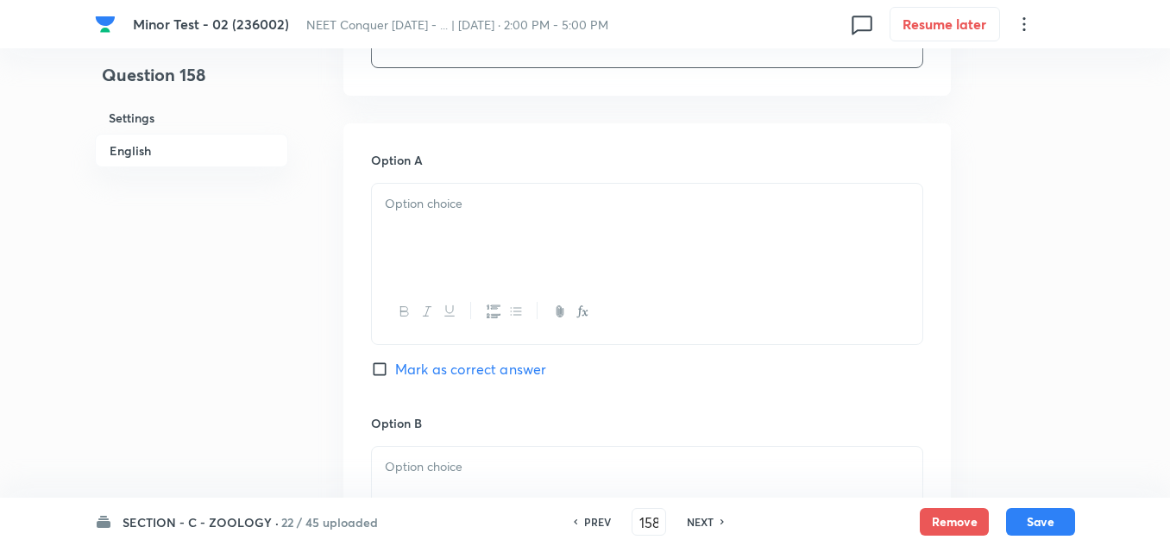
scroll to position [776, 0]
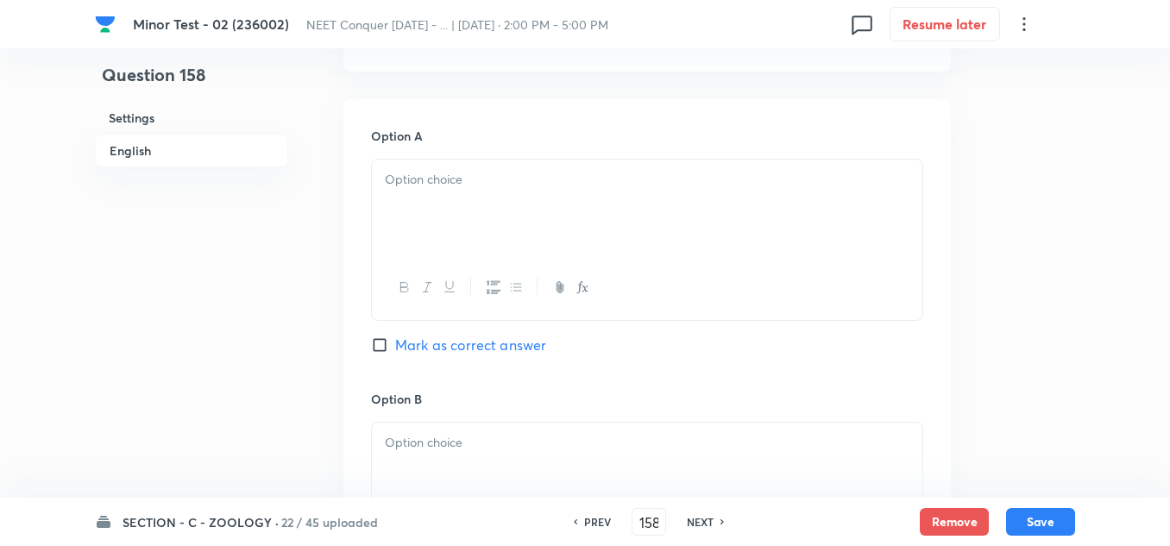
click at [441, 186] on p at bounding box center [647, 180] width 524 height 20
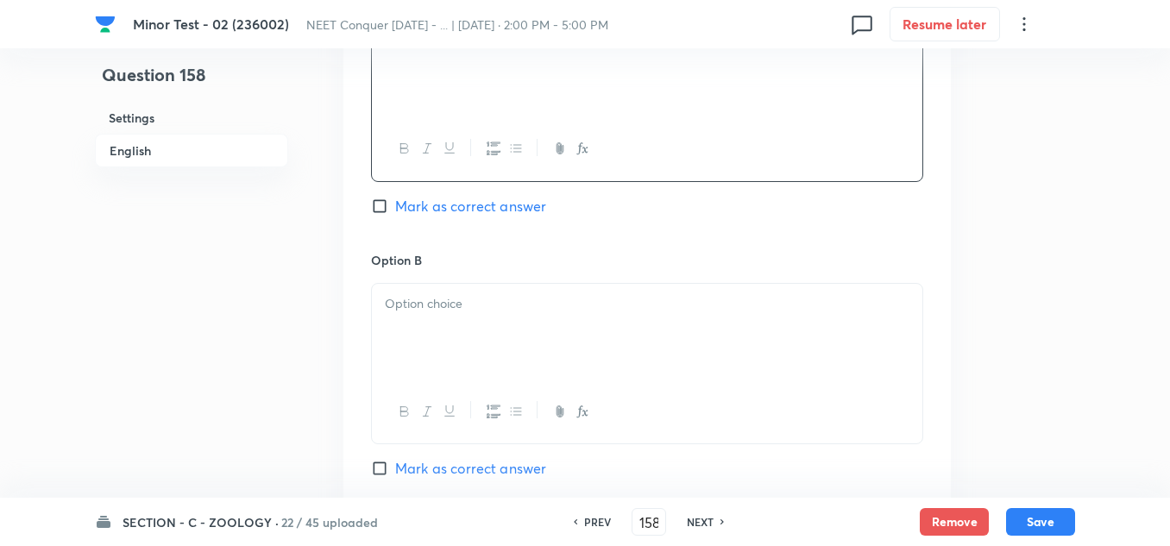
scroll to position [949, 0]
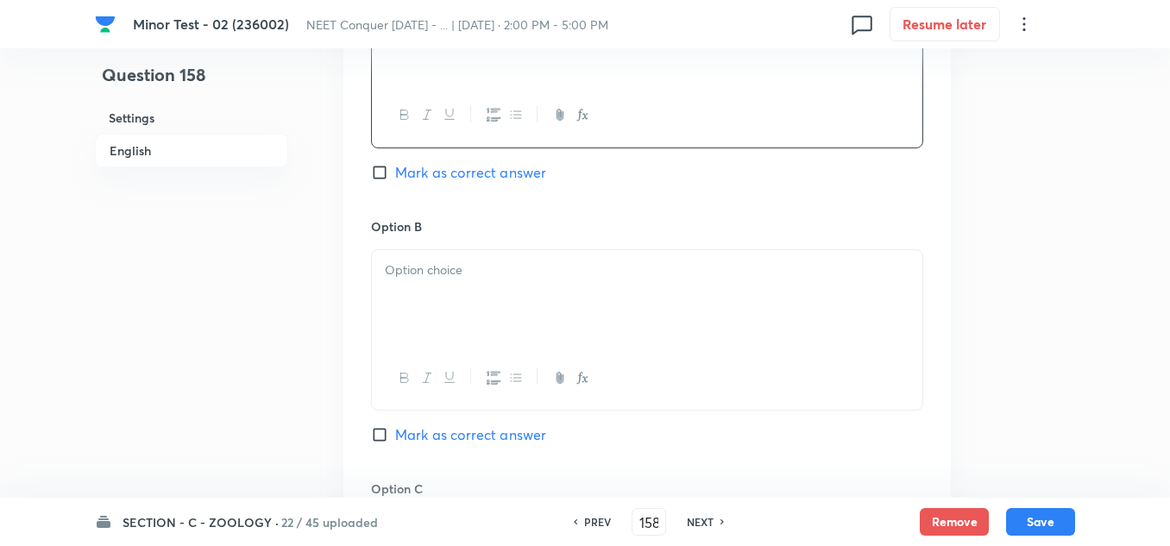
click at [421, 272] on p at bounding box center [647, 270] width 524 height 20
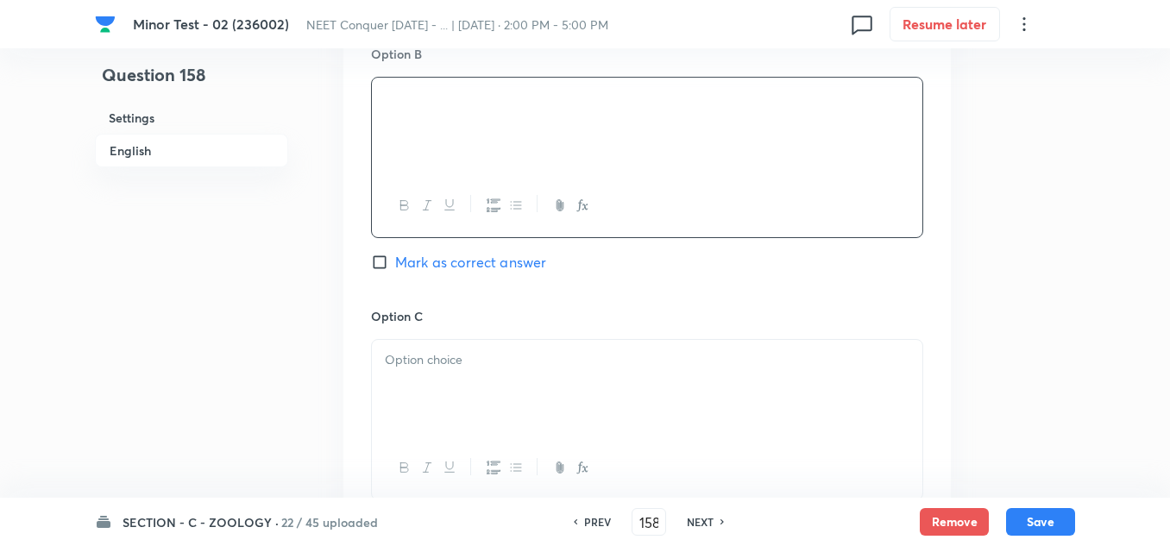
scroll to position [1207, 0]
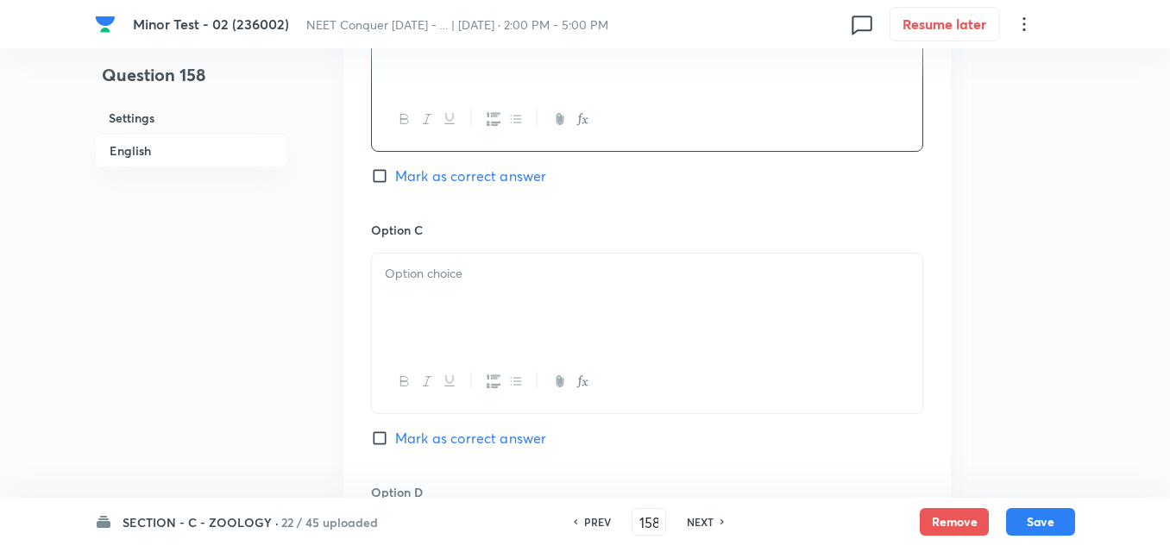
click at [468, 267] on p at bounding box center [647, 274] width 524 height 20
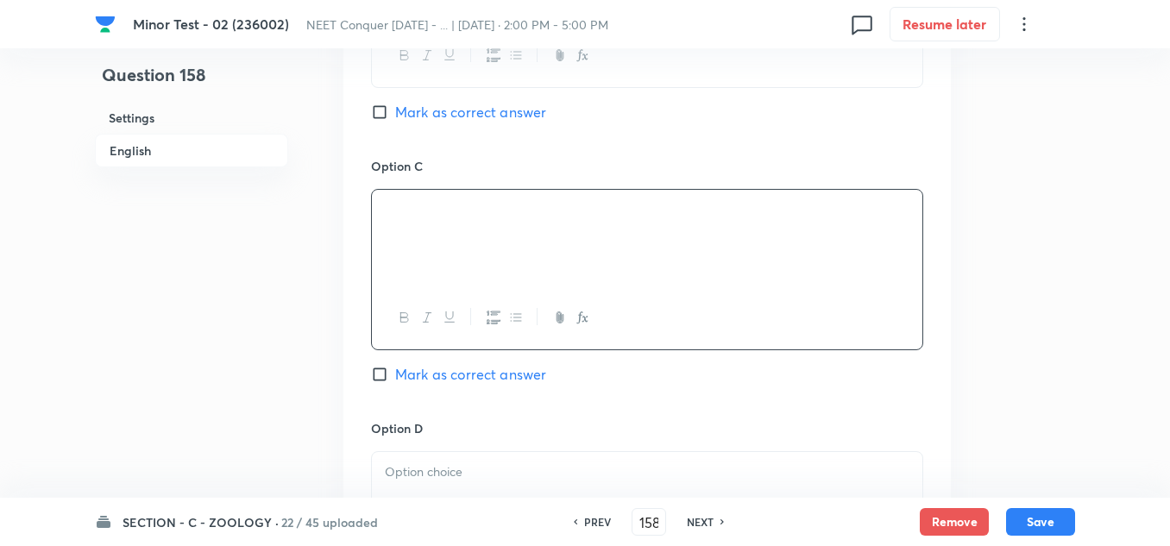
scroll to position [1466, 0]
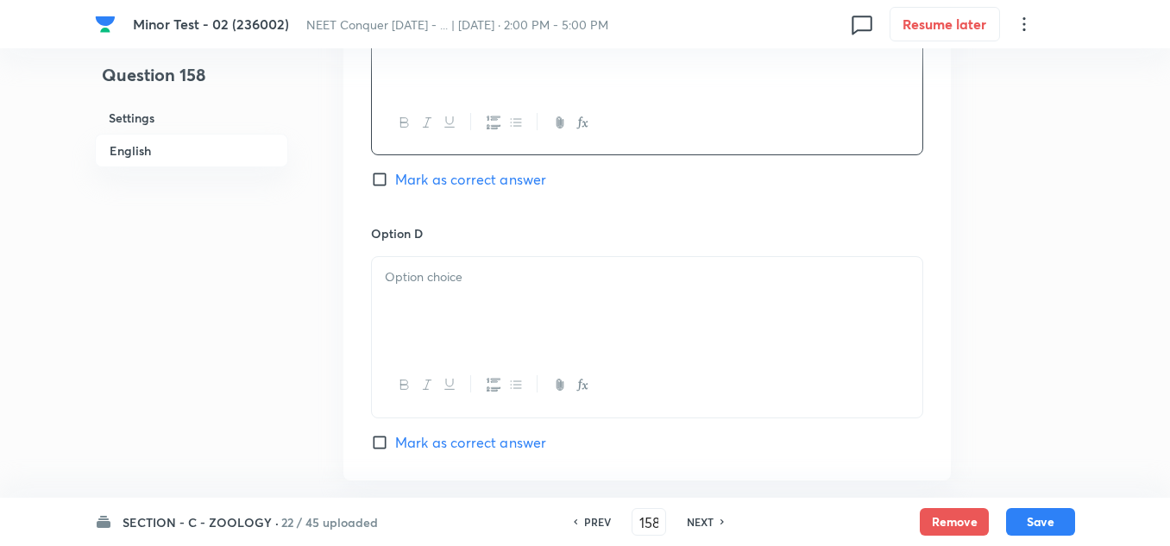
click at [435, 290] on div at bounding box center [647, 305] width 550 height 97
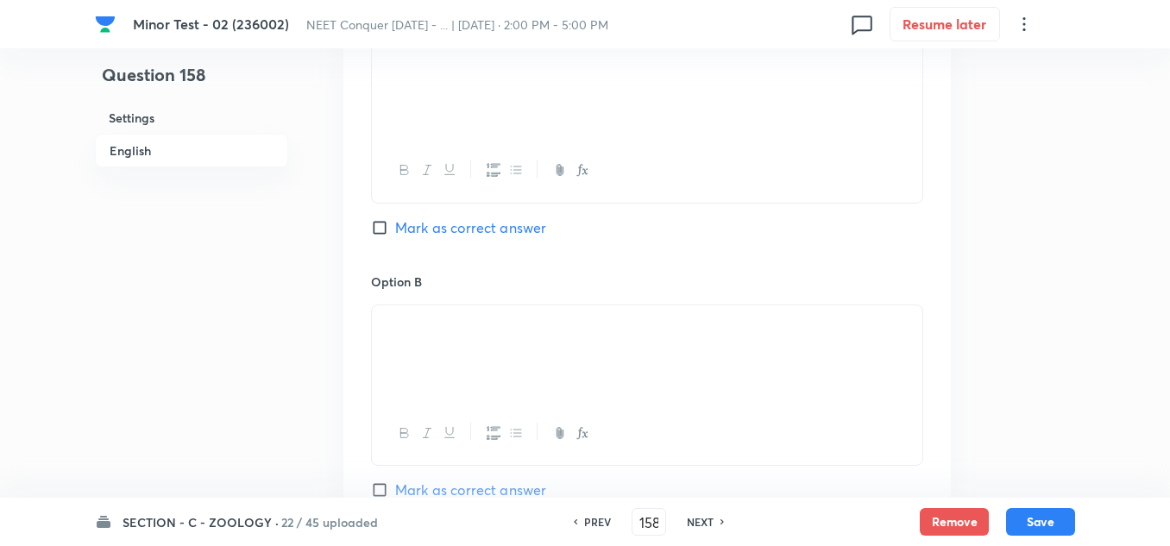
scroll to position [880, 0]
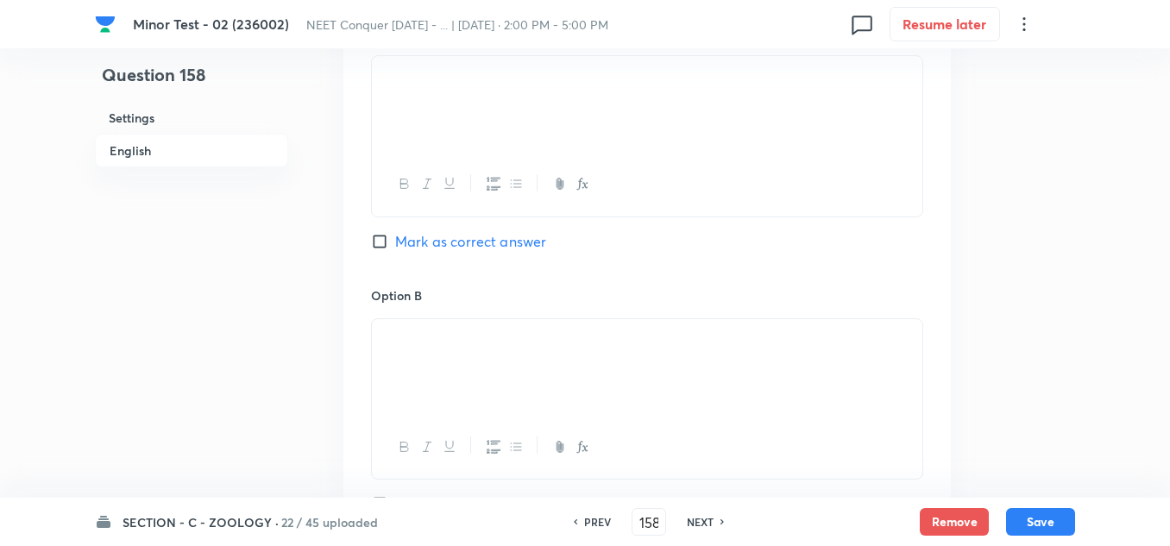
click at [379, 241] on input "Mark as correct answer" at bounding box center [383, 241] width 24 height 17
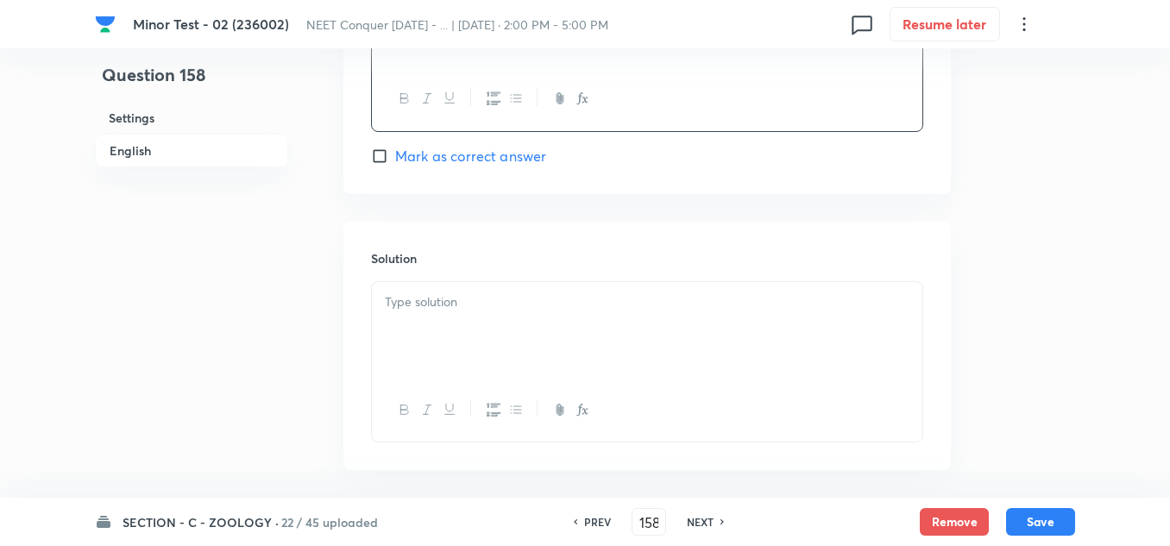
scroll to position [1828, 0]
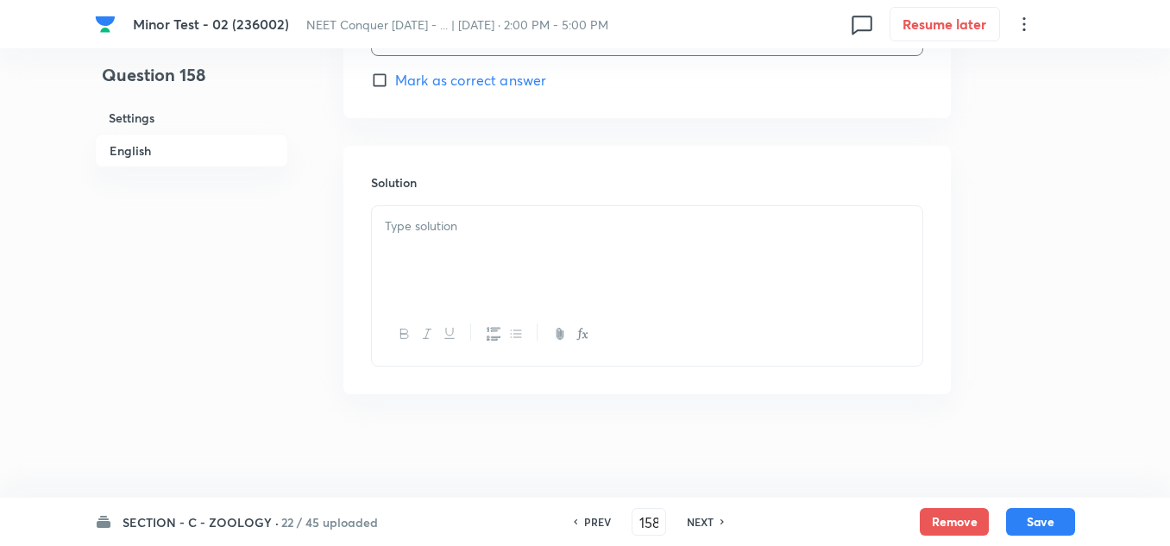
click at [481, 246] on div at bounding box center [647, 254] width 550 height 97
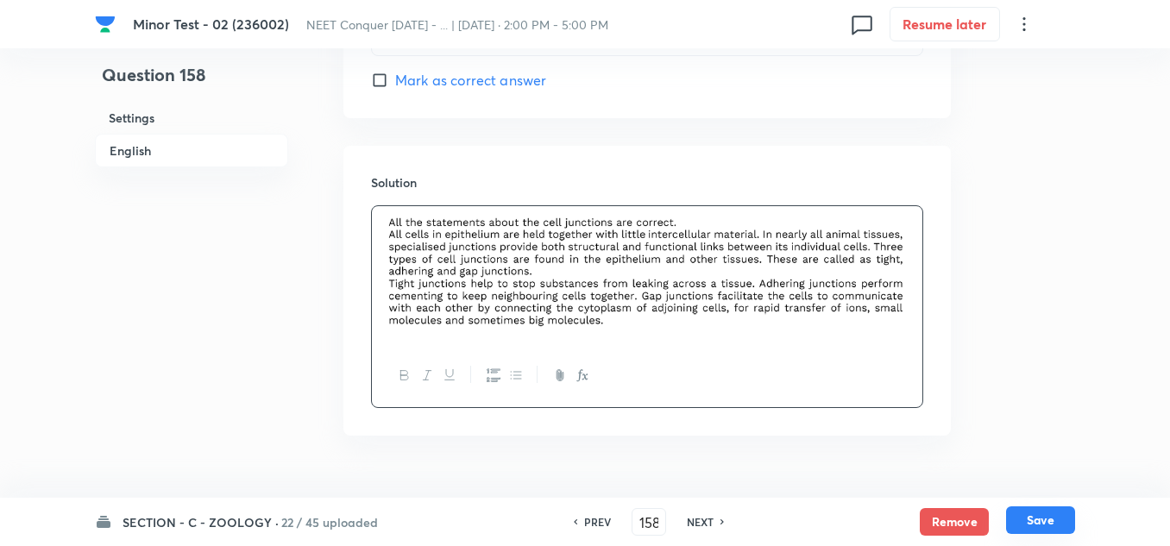
click at [1069, 529] on button "Save" at bounding box center [1040, 520] width 69 height 28
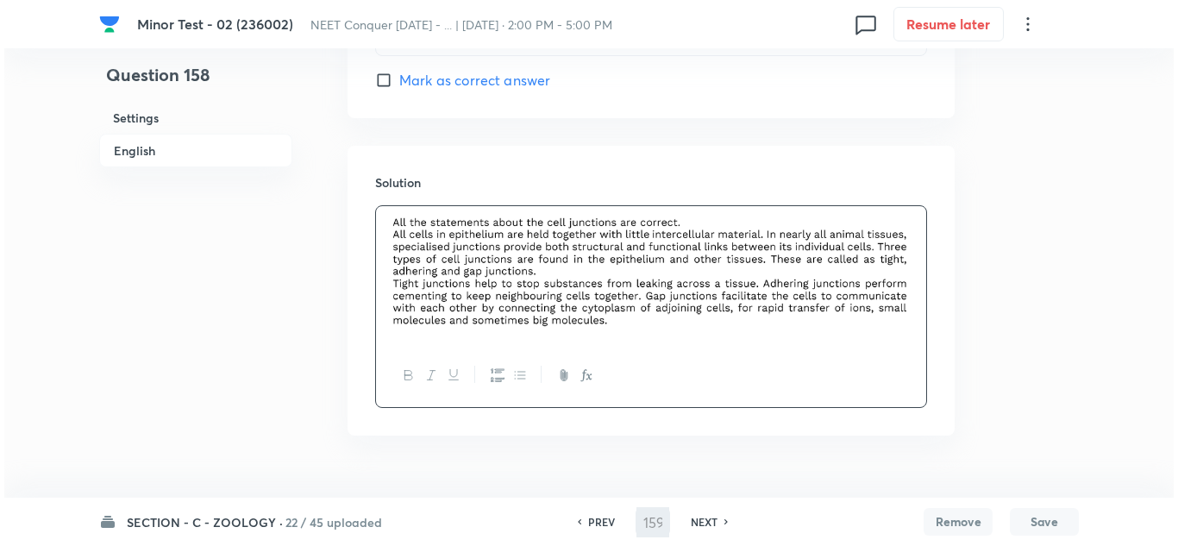
scroll to position [0, 0]
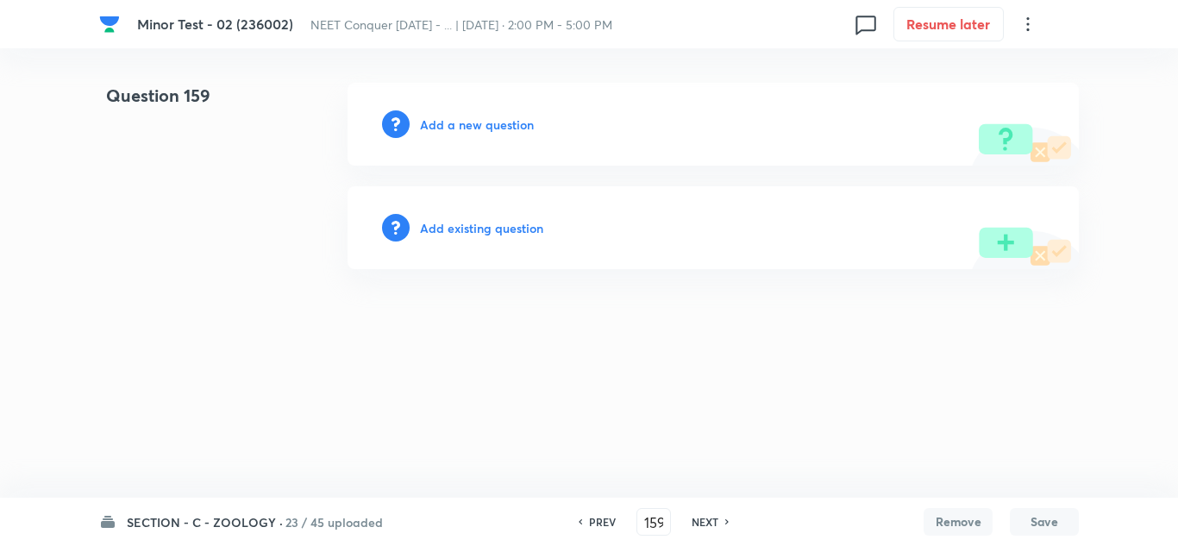
click at [504, 114] on div "Add a new question" at bounding box center [713, 124] width 731 height 83
click at [511, 124] on h6 "Add a new question" at bounding box center [477, 125] width 114 height 18
click at [494, 135] on div "Choose a question type" at bounding box center [713, 124] width 731 height 83
click at [499, 140] on div "Choose a question type" at bounding box center [713, 124] width 731 height 83
click at [514, 122] on h6 "Choose a question type" at bounding box center [486, 125] width 133 height 18
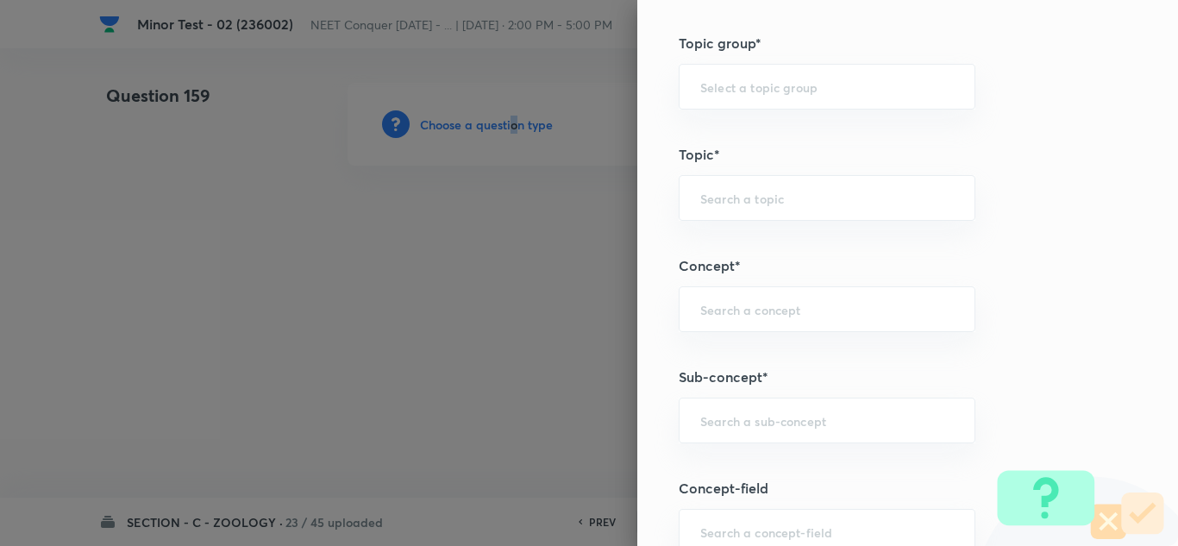
scroll to position [1035, 0]
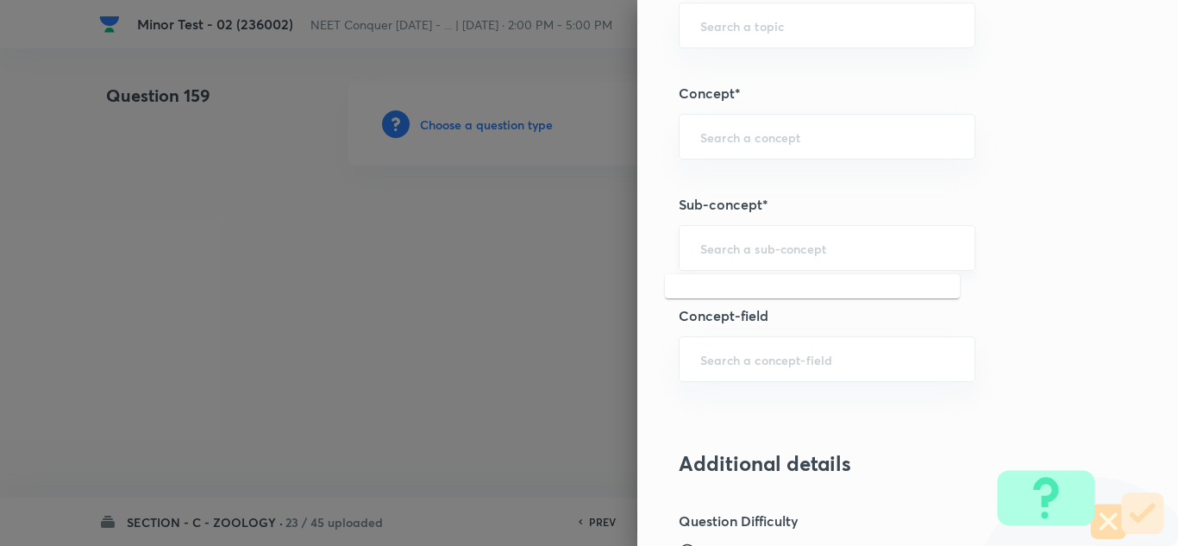
click at [768, 256] on input "text" at bounding box center [827, 248] width 254 height 16
paste input "Structural Organization in Animals"
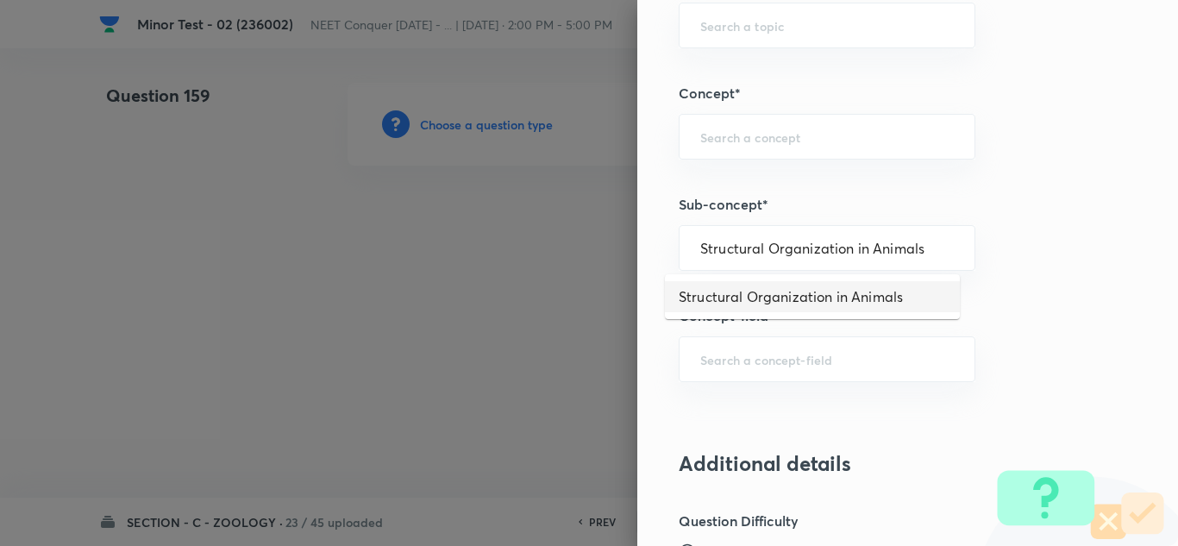
click at [832, 294] on li "Structural Organization in Animals" at bounding box center [812, 296] width 295 height 31
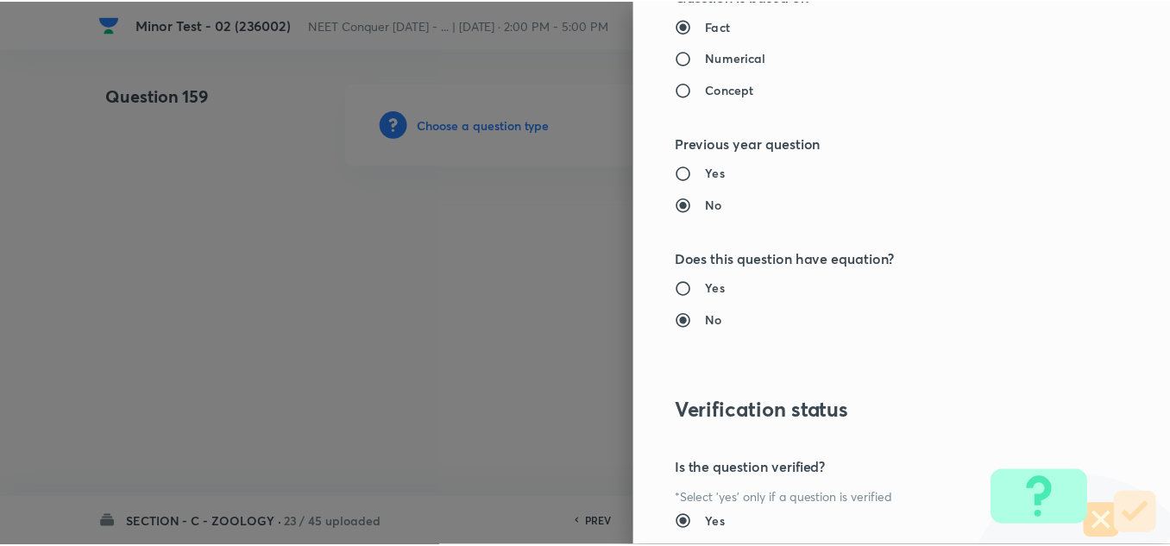
scroll to position [1921, 0]
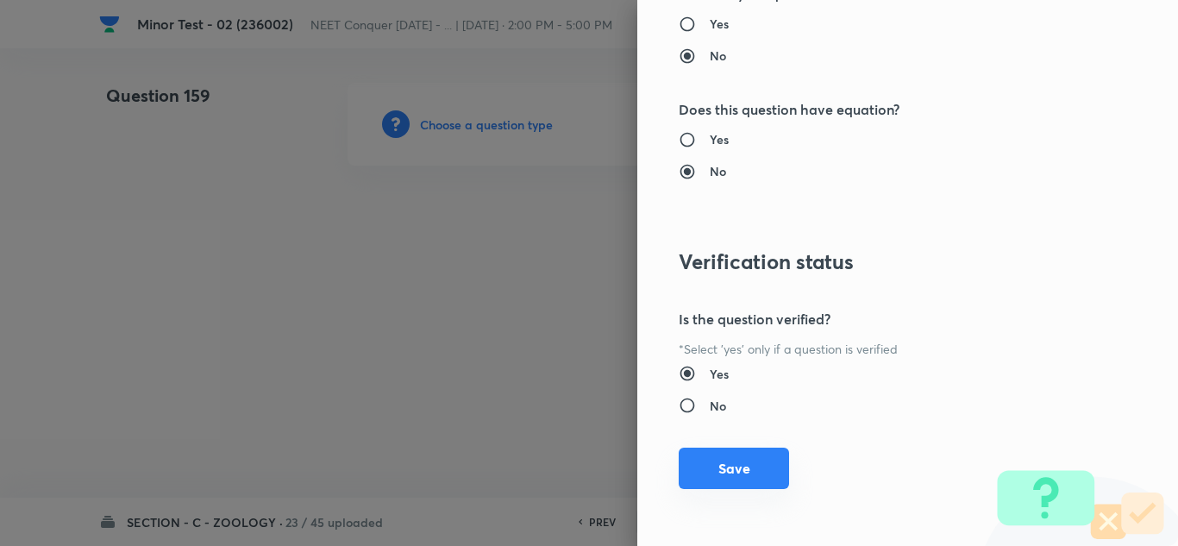
click at [723, 486] on button "Save" at bounding box center [734, 468] width 110 height 41
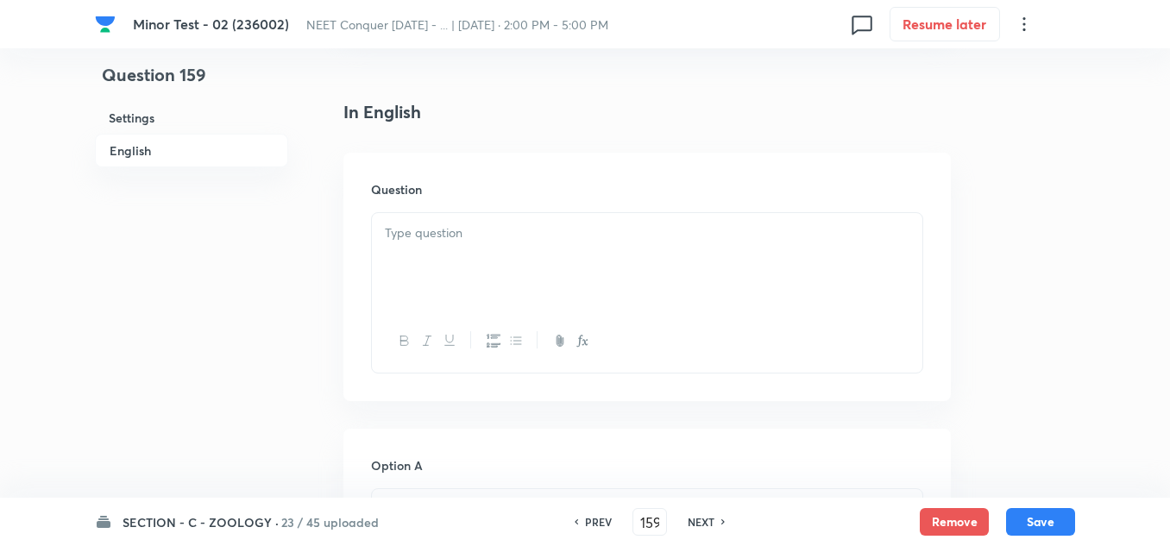
scroll to position [431, 0]
click at [418, 252] on div at bounding box center [647, 260] width 550 height 97
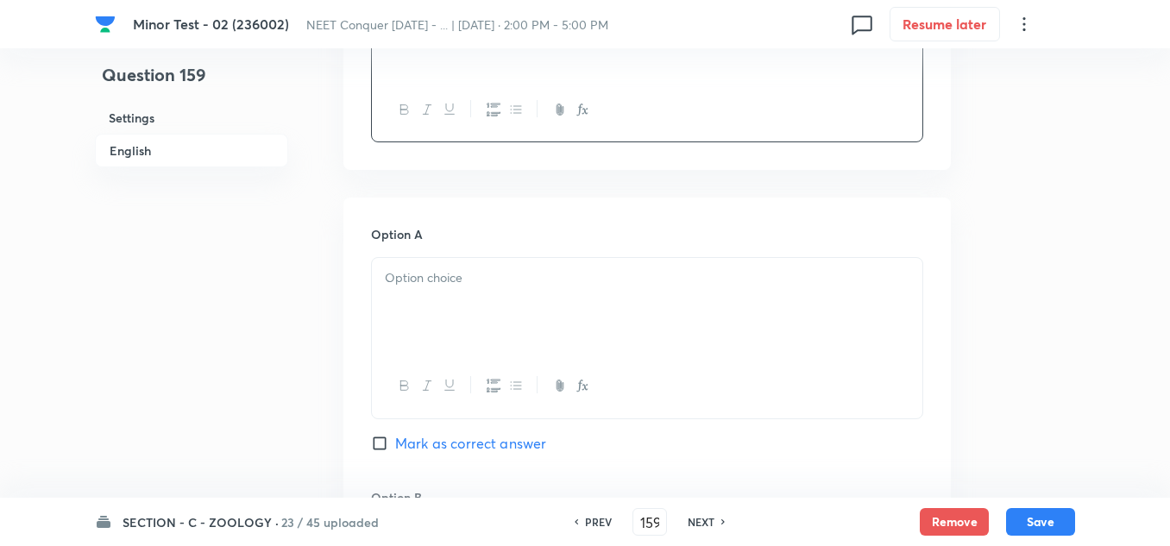
scroll to position [690, 0]
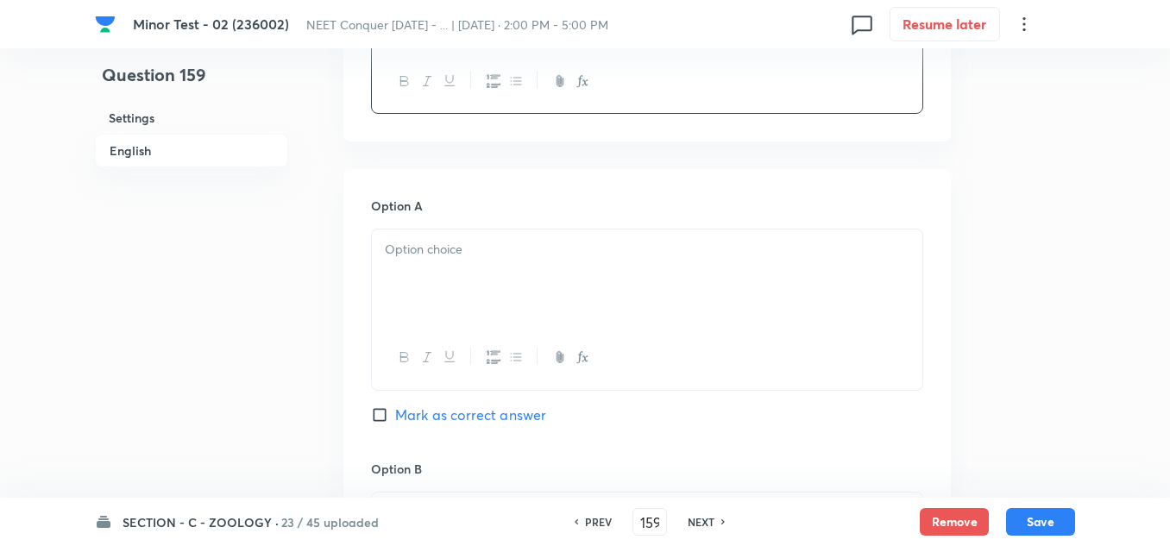
click at [441, 266] on div at bounding box center [647, 277] width 550 height 97
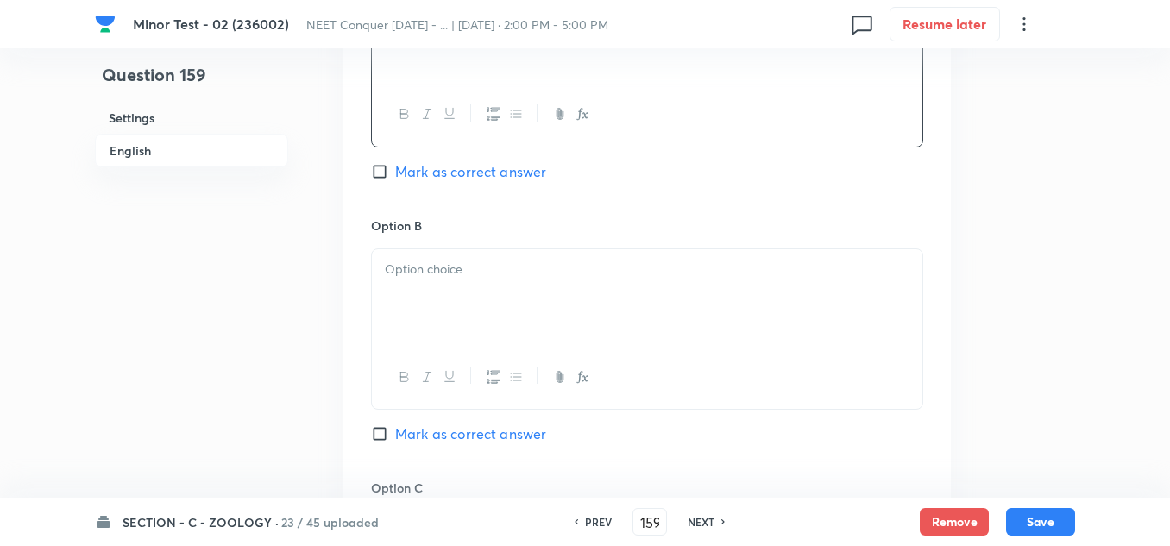
scroll to position [949, 0]
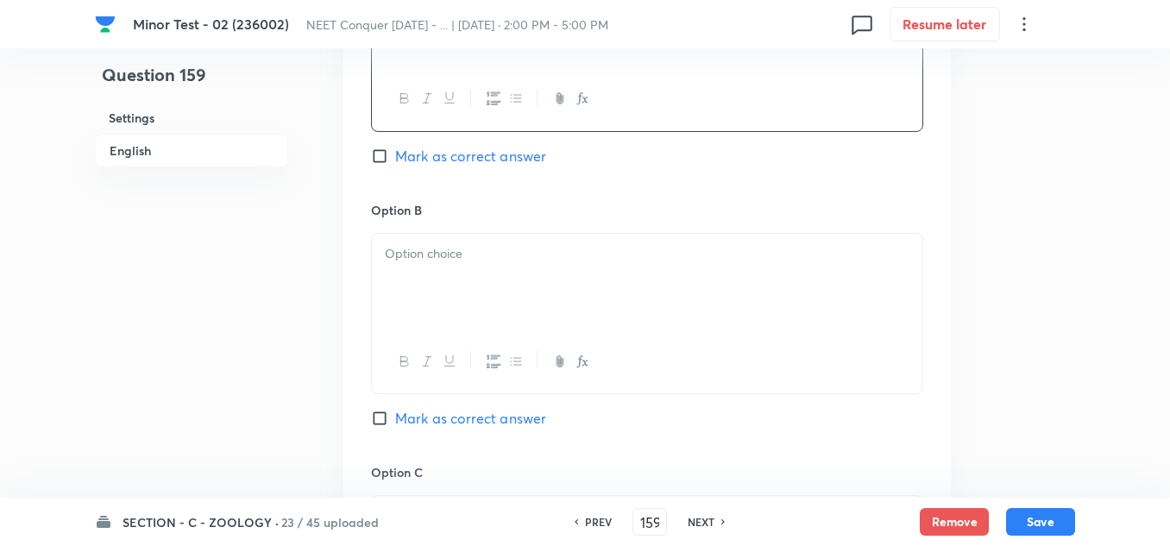
click at [422, 251] on p at bounding box center [647, 254] width 524 height 20
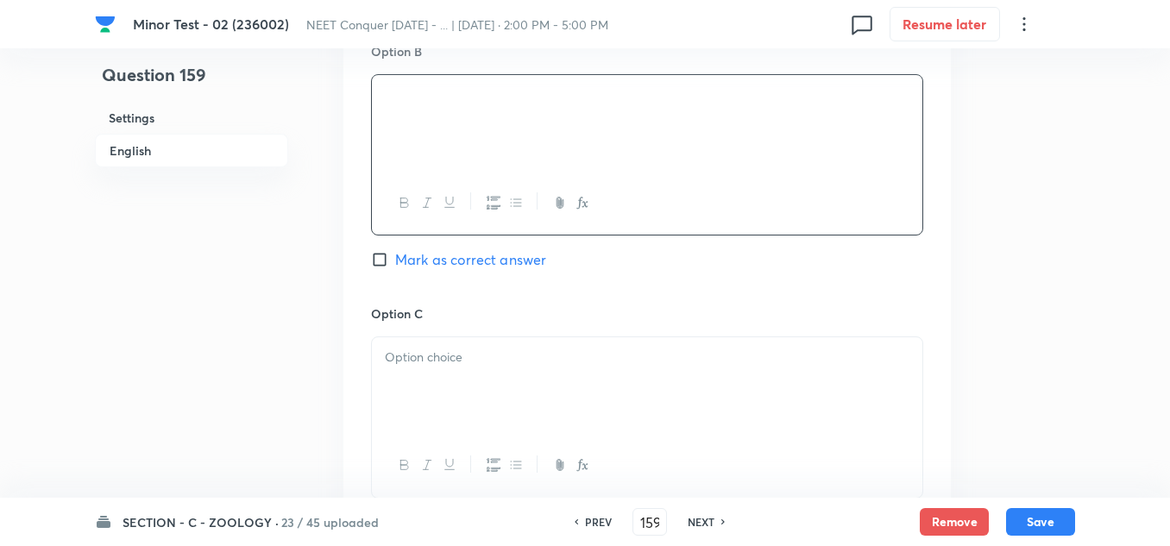
scroll to position [1121, 0]
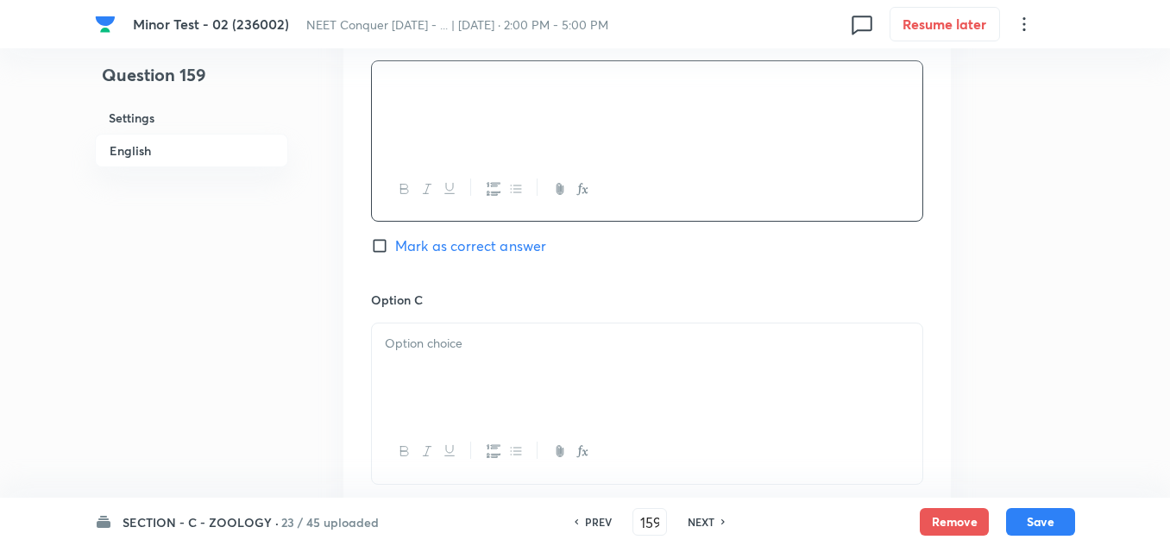
click at [436, 346] on p at bounding box center [647, 344] width 524 height 20
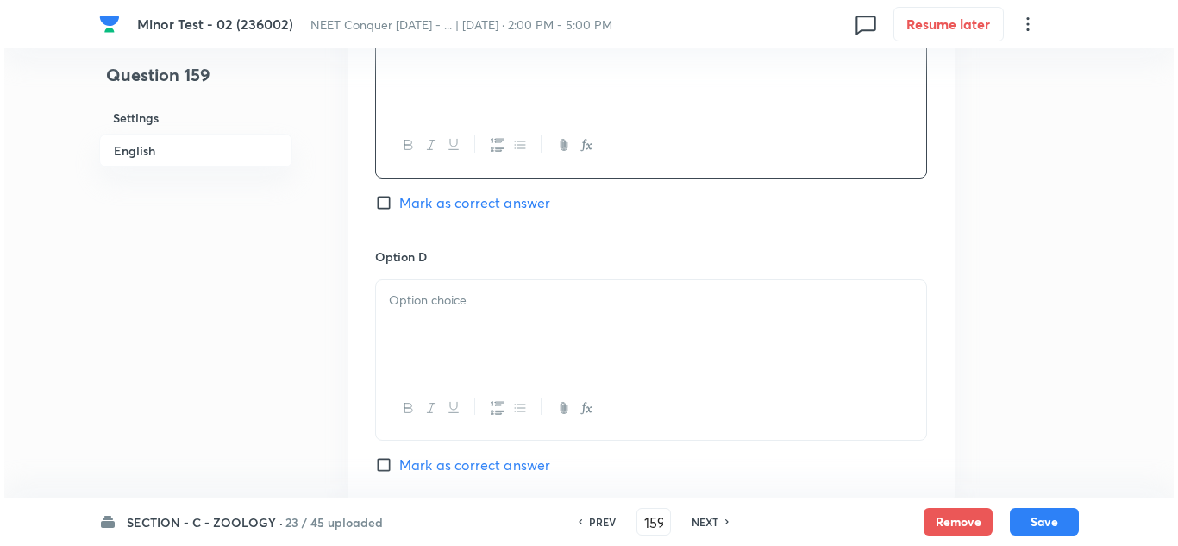
scroll to position [1466, 0]
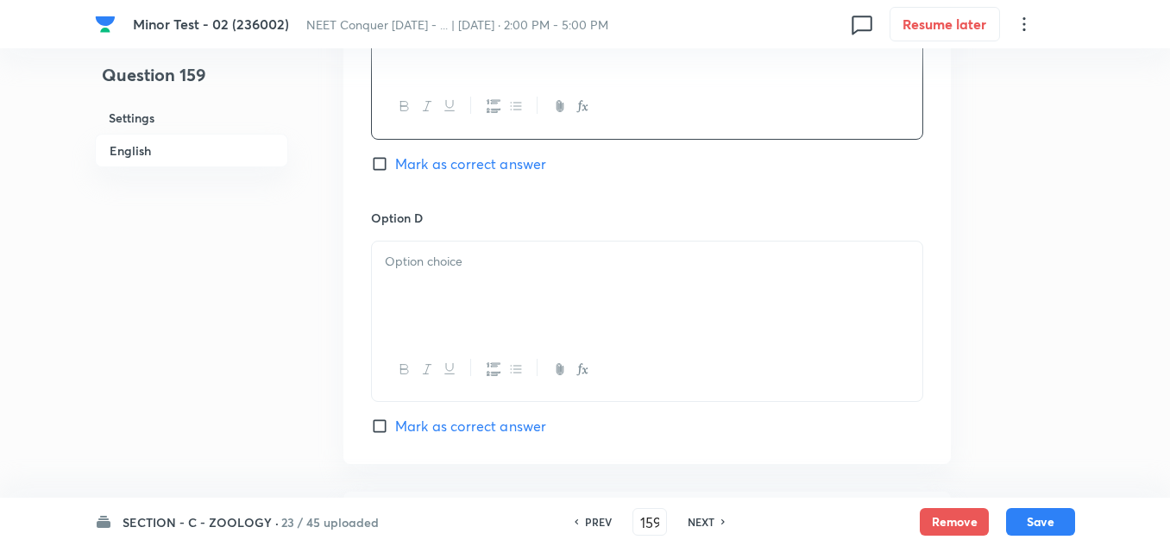
click at [443, 276] on div at bounding box center [647, 289] width 550 height 97
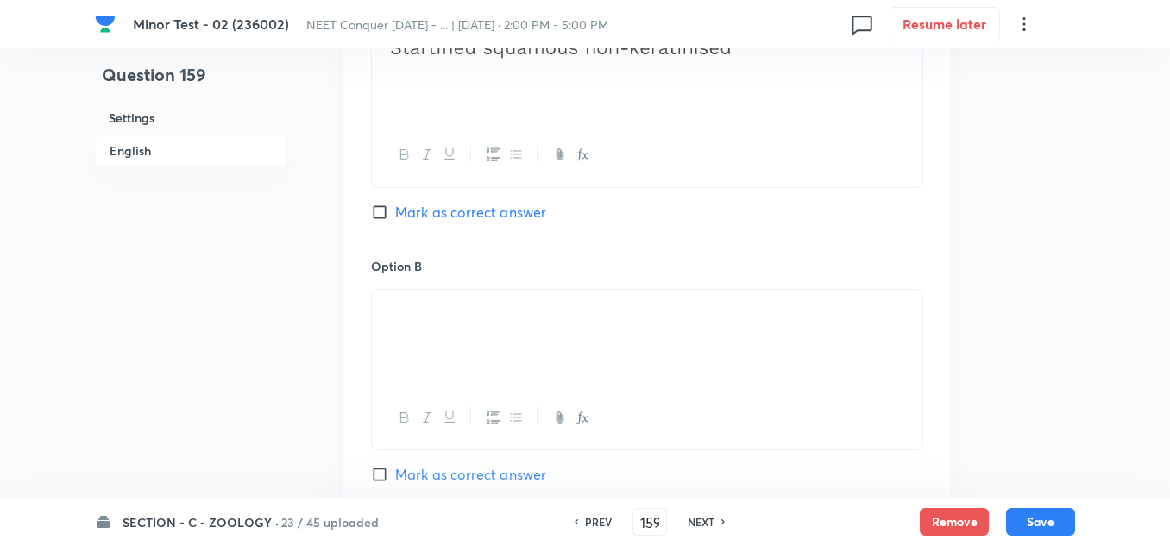
scroll to position [862, 0]
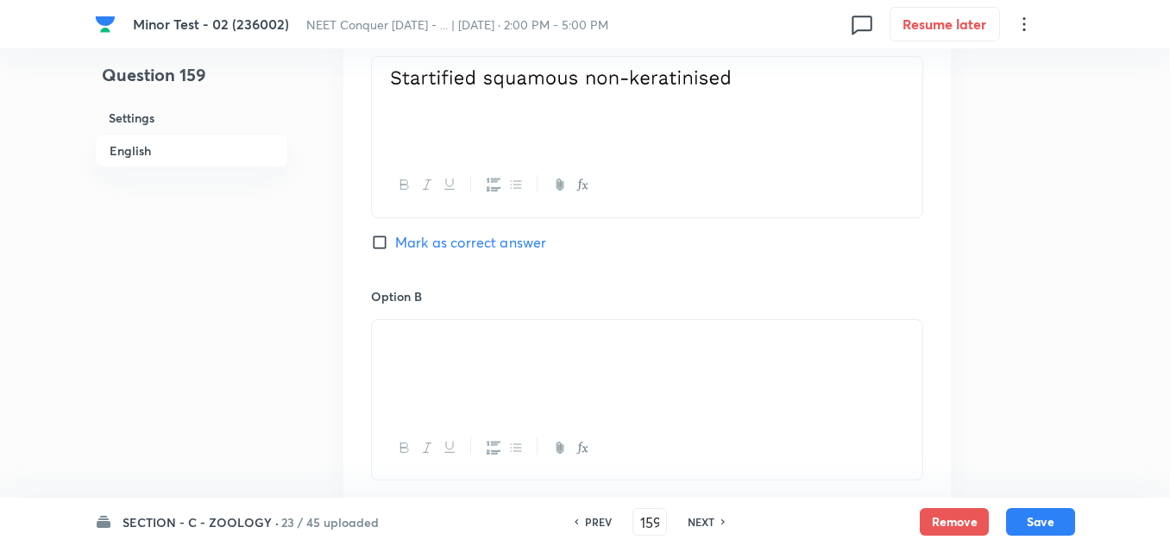
click at [382, 239] on input "Mark as correct answer" at bounding box center [383, 242] width 24 height 17
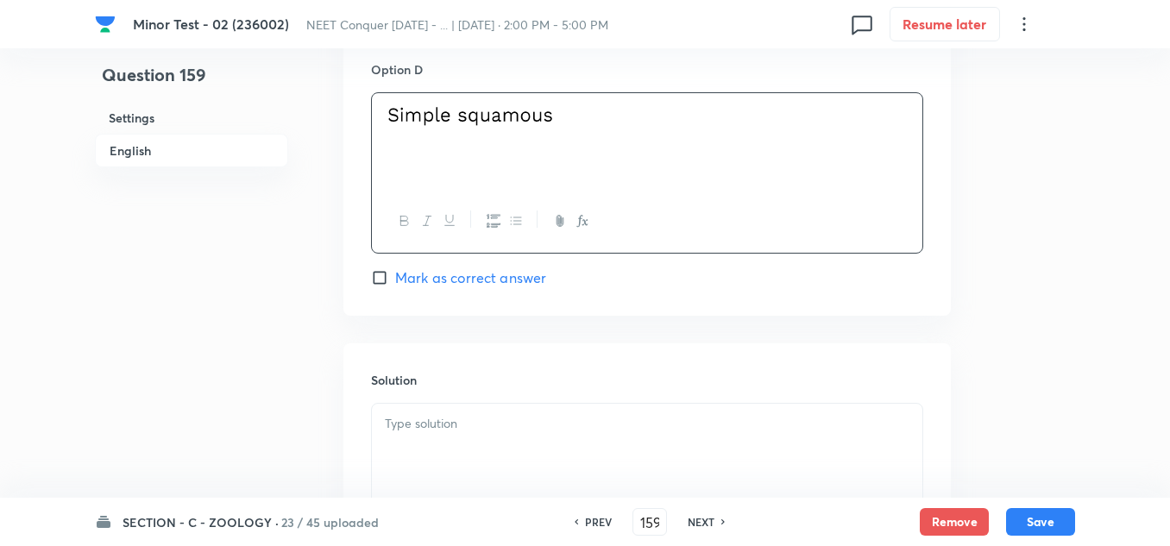
scroll to position [1725, 0]
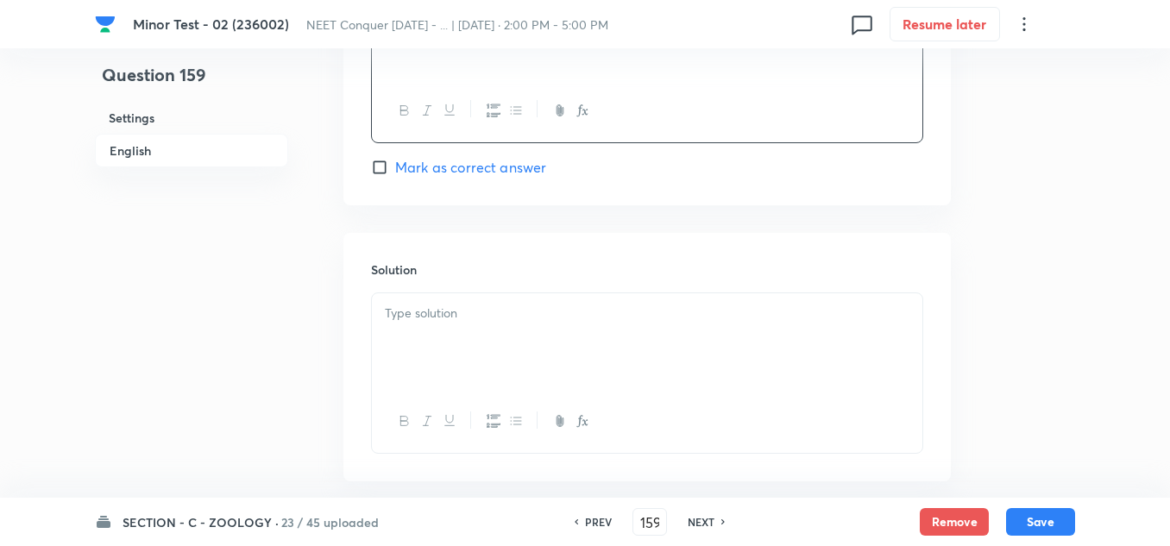
click at [454, 292] on div "Solution" at bounding box center [646, 357] width 607 height 248
click at [454, 301] on div at bounding box center [647, 341] width 550 height 97
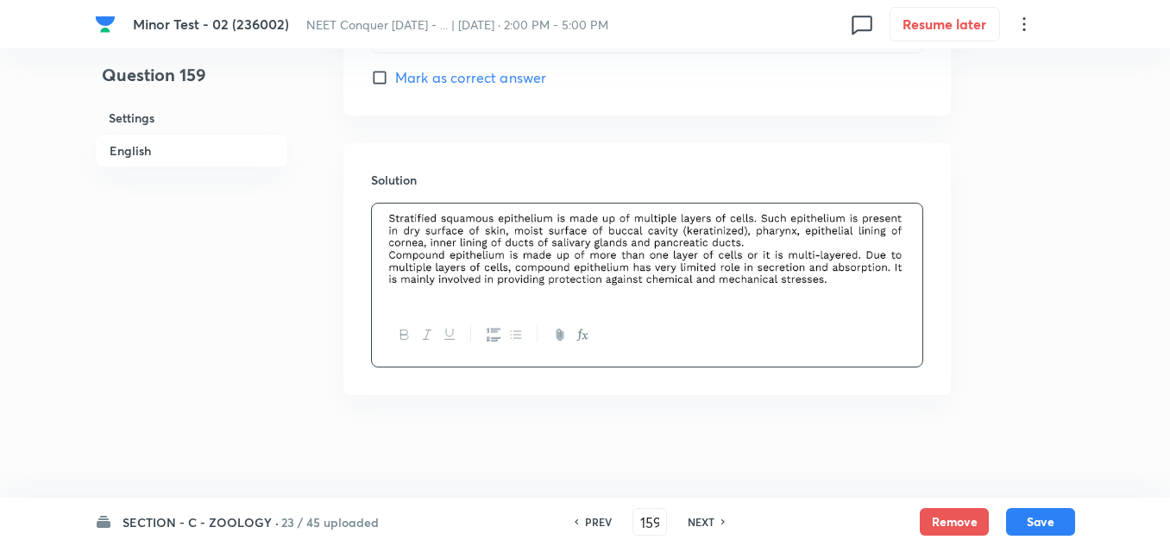
scroll to position [1815, 0]
click at [1044, 521] on button "Save" at bounding box center [1040, 520] width 69 height 28
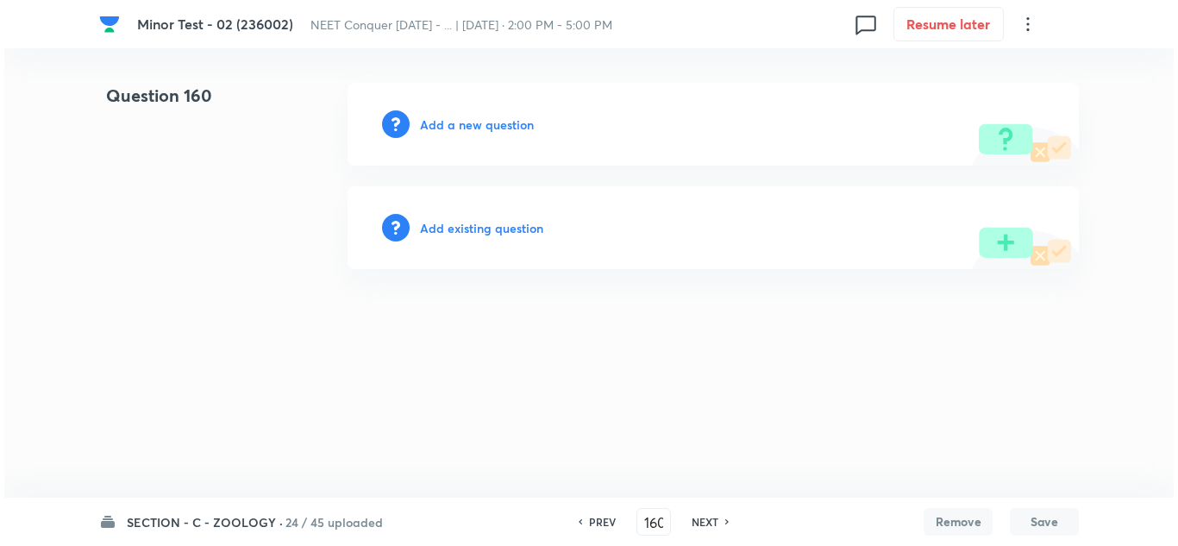
scroll to position [0, 0]
click at [463, 120] on h6 "Add a new question" at bounding box center [477, 125] width 114 height 18
click at [520, 125] on h6 "Choose a question type" at bounding box center [486, 125] width 133 height 18
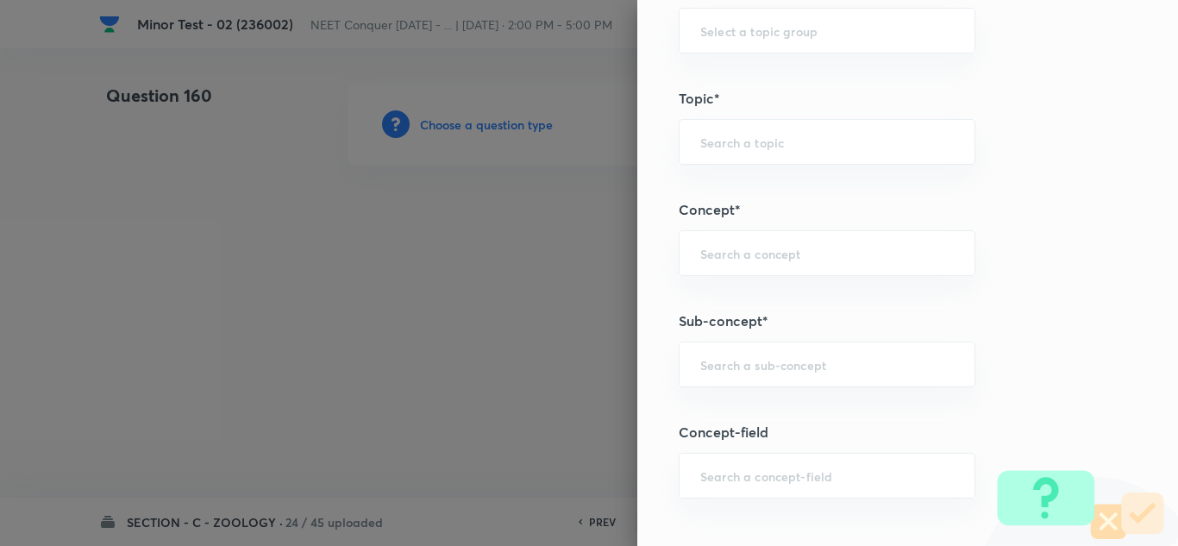
scroll to position [949, 0]
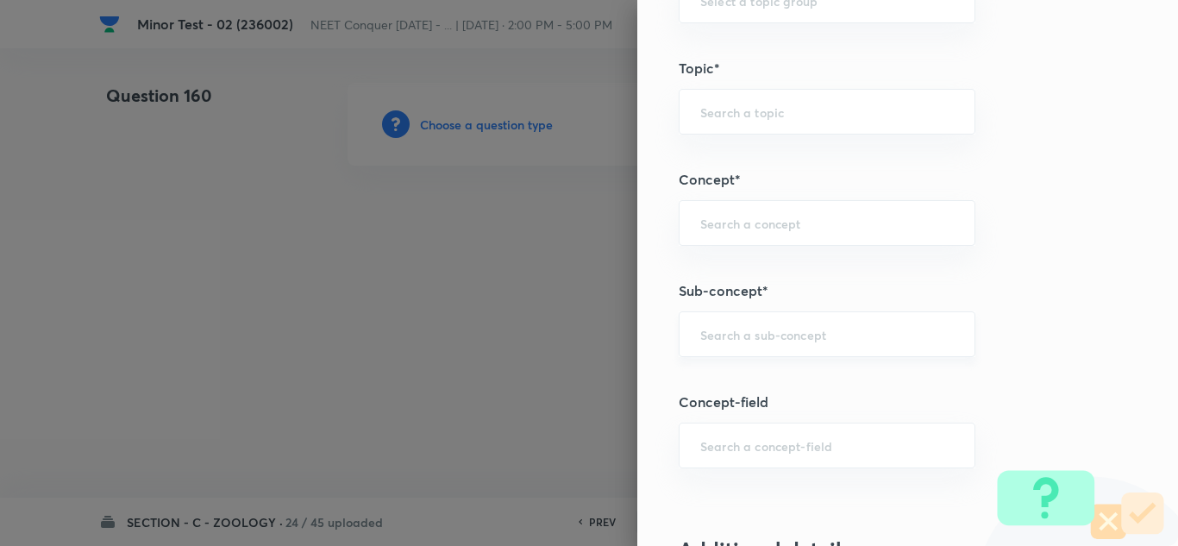
click at [785, 339] on input "text" at bounding box center [827, 334] width 254 height 16
paste input "Structural Organization in Animals"
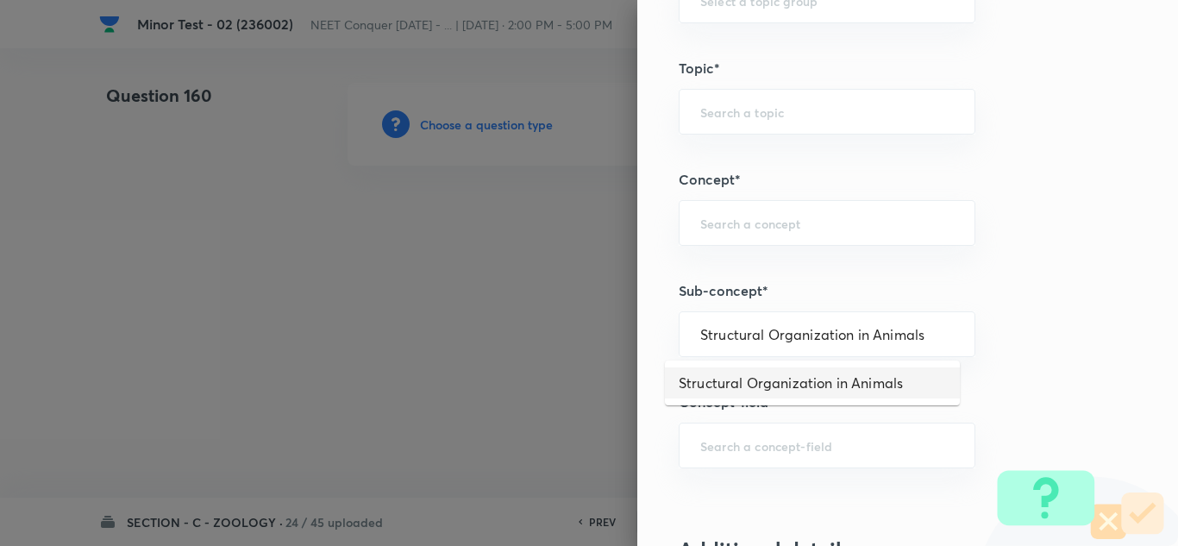
click at [878, 389] on li "Structural Organization in Animals" at bounding box center [812, 382] width 295 height 31
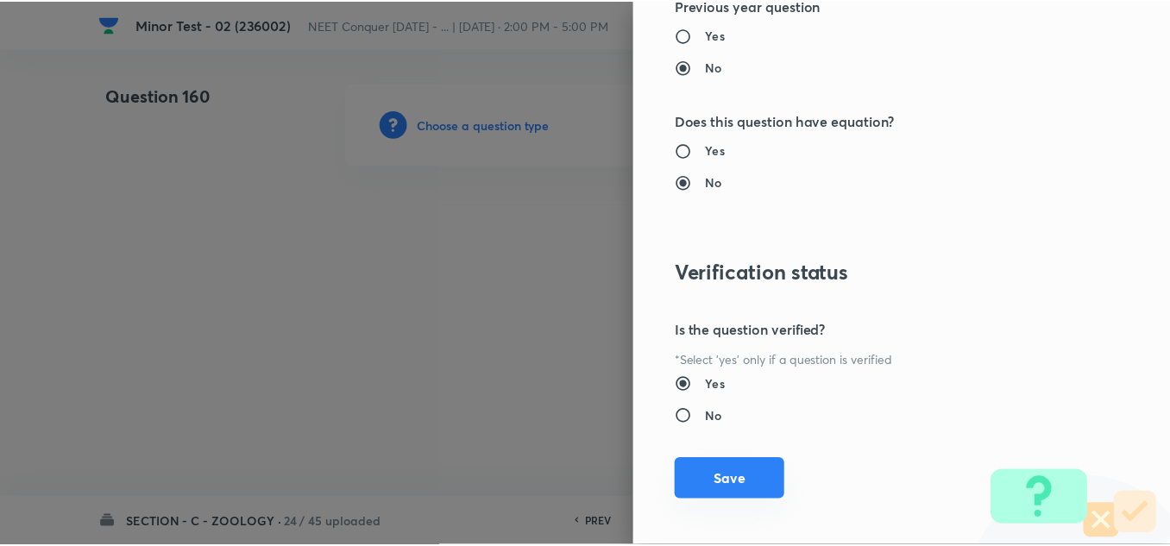
scroll to position [1921, 0]
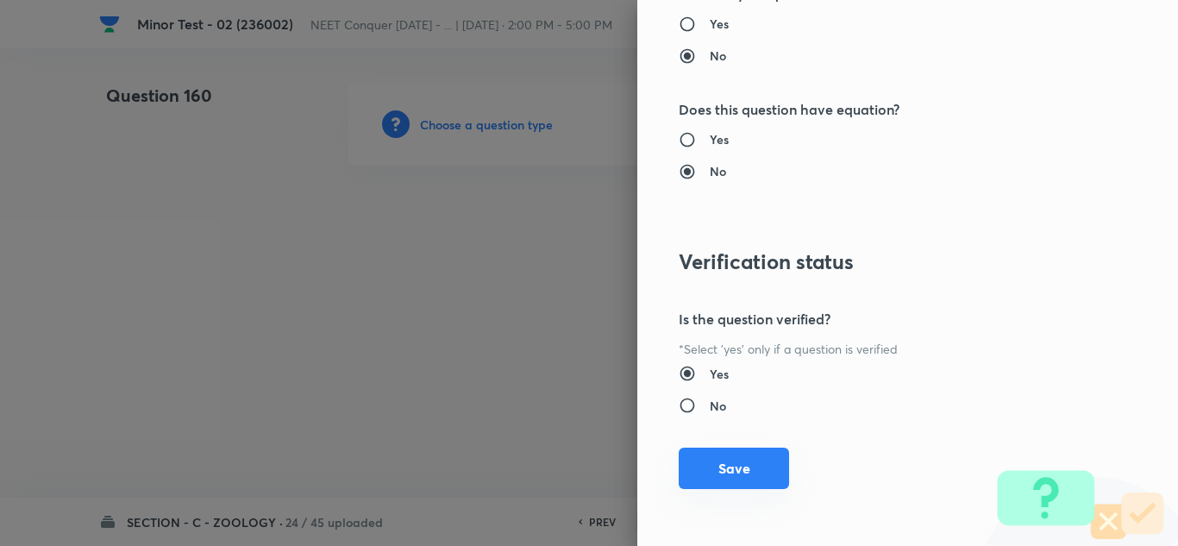
click at [723, 465] on button "Save" at bounding box center [734, 468] width 110 height 41
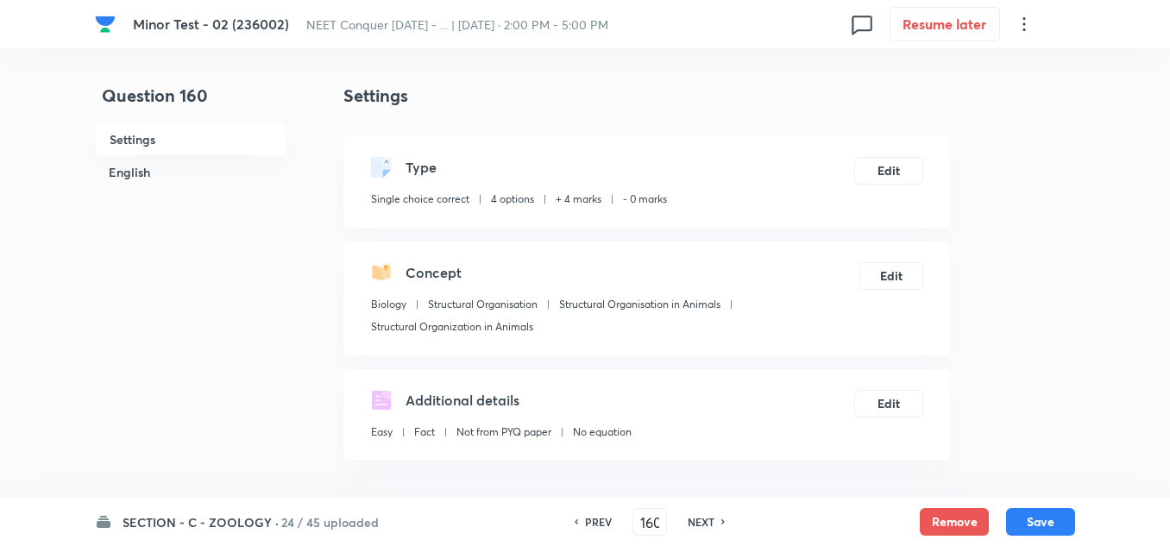
scroll to position [259, 0]
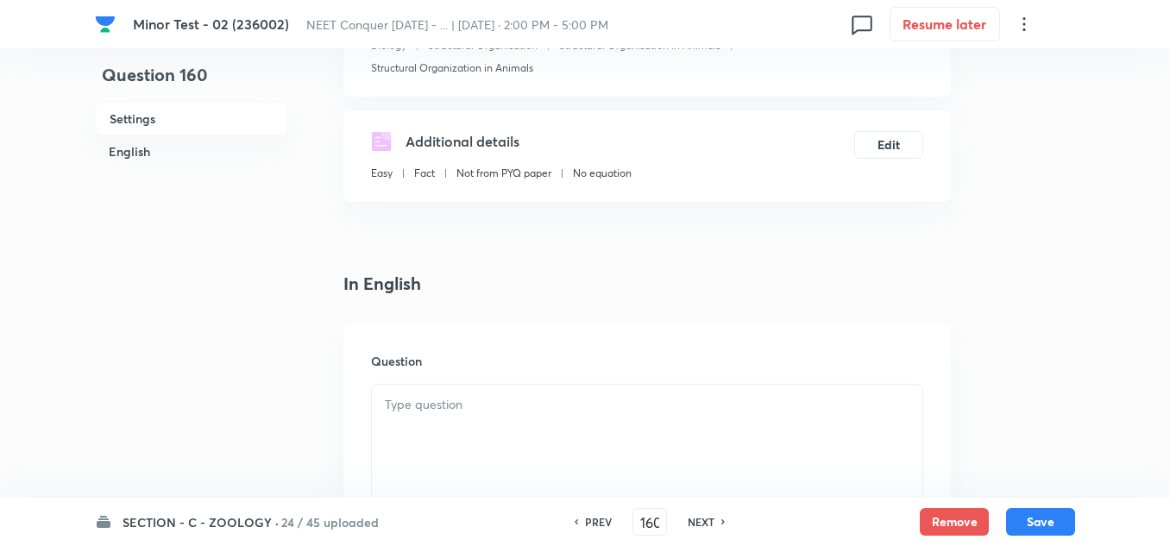
click at [471, 411] on p at bounding box center [647, 405] width 524 height 20
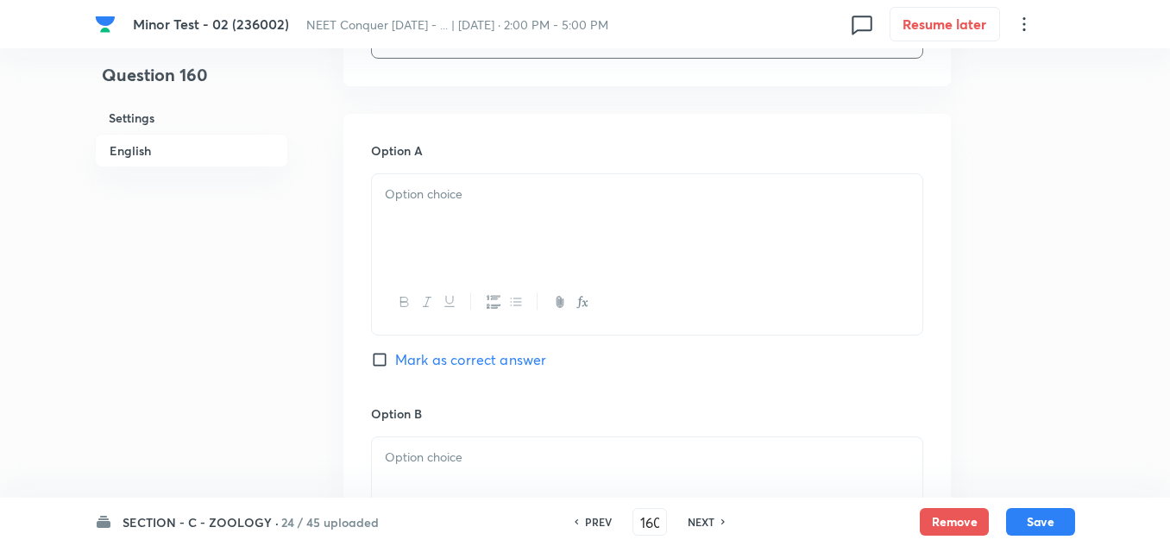
scroll to position [776, 0]
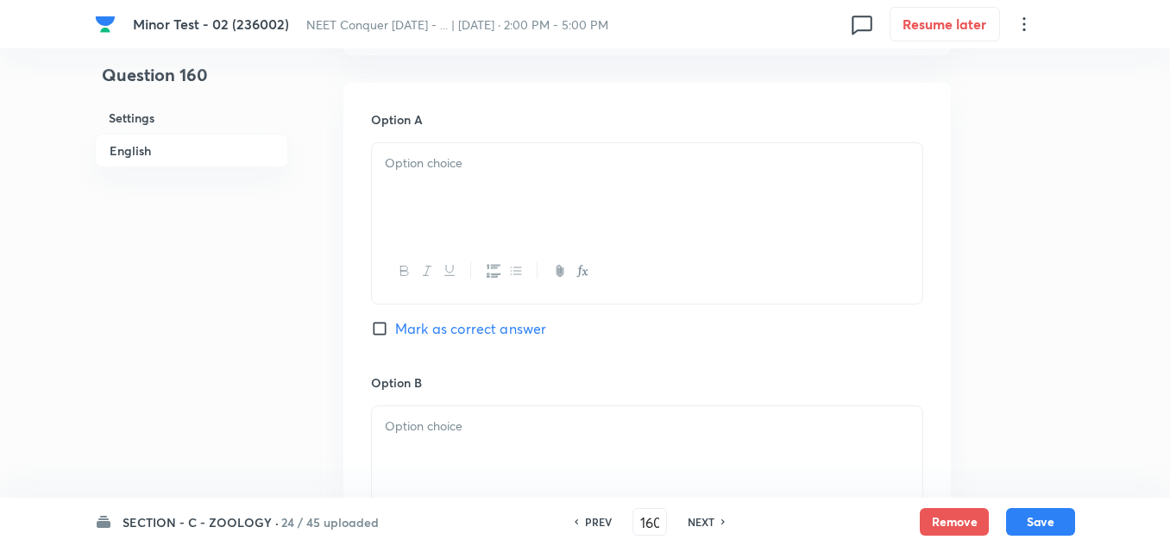
click at [473, 166] on p at bounding box center [647, 164] width 524 height 20
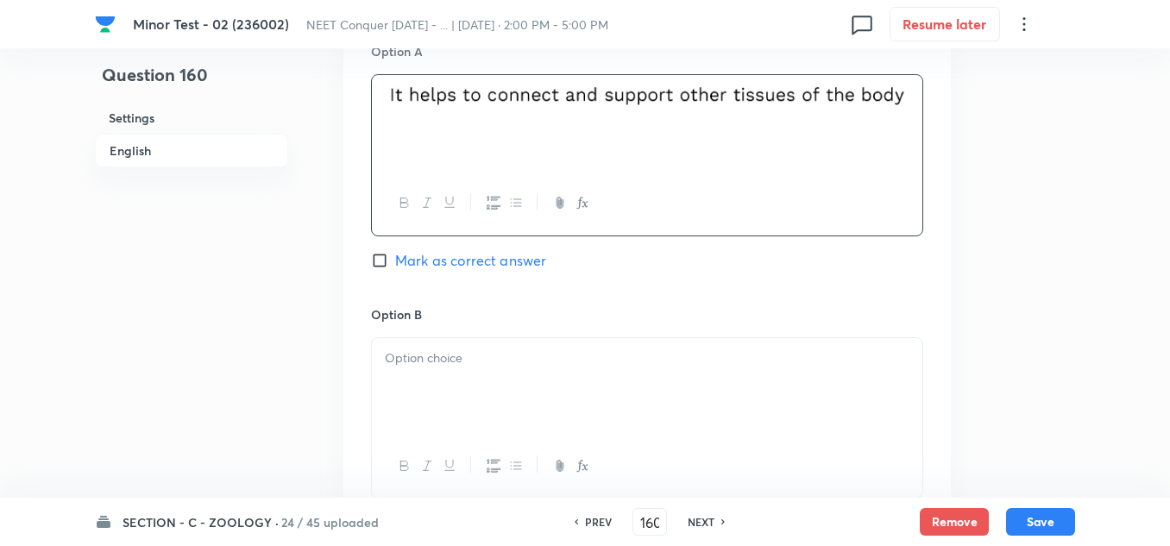
scroll to position [949, 0]
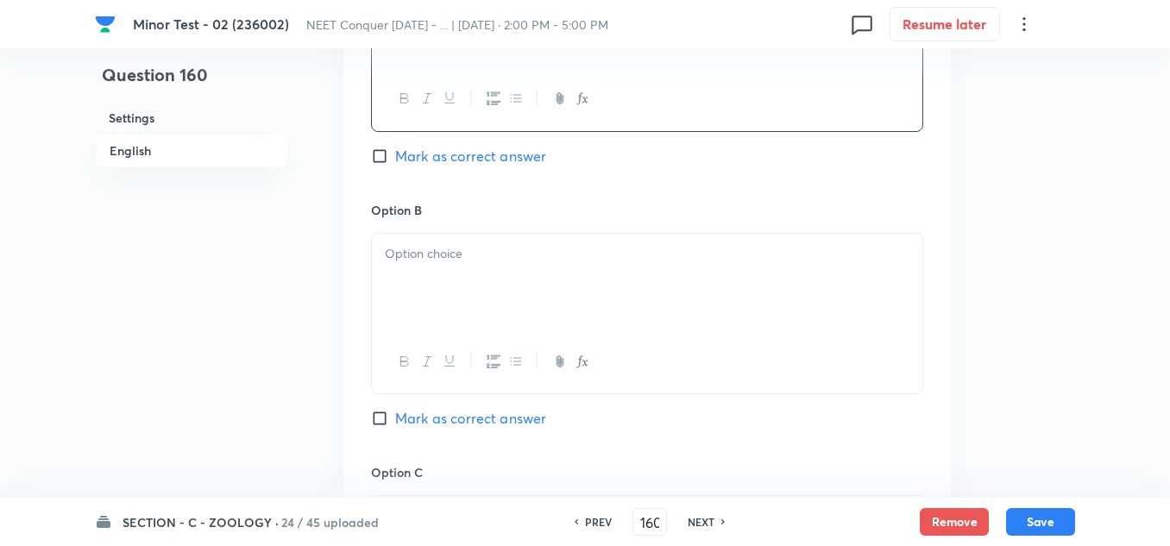
click at [471, 270] on div at bounding box center [647, 282] width 550 height 97
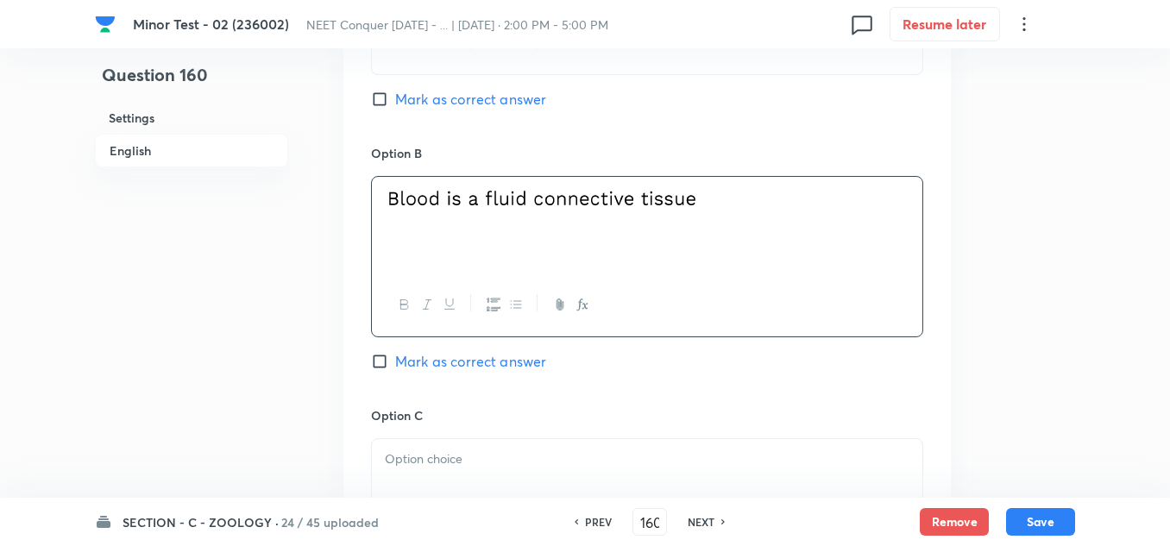
scroll to position [1121, 0]
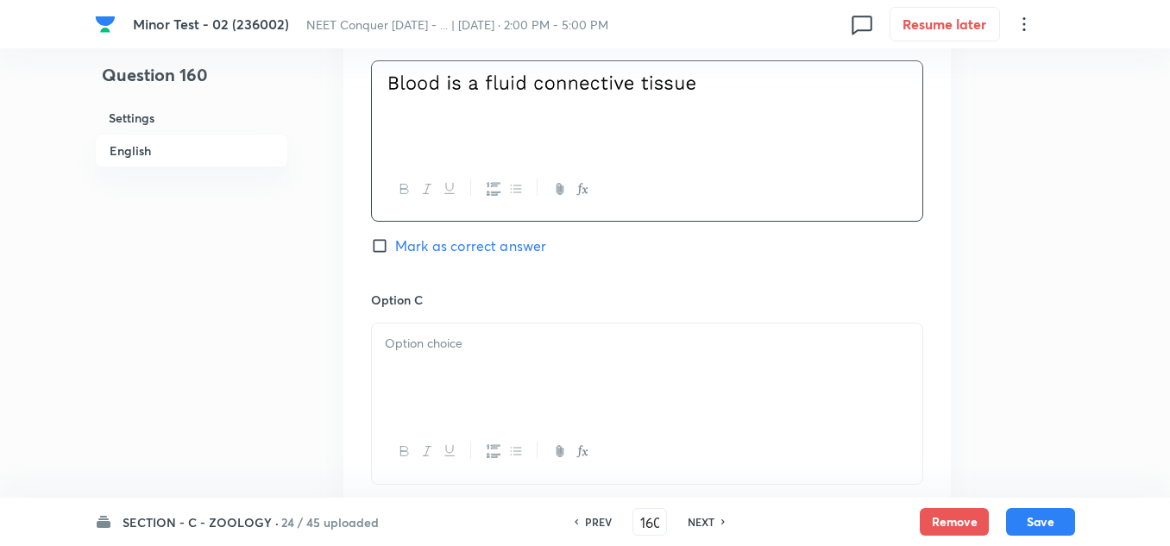
click at [476, 356] on div at bounding box center [647, 371] width 550 height 97
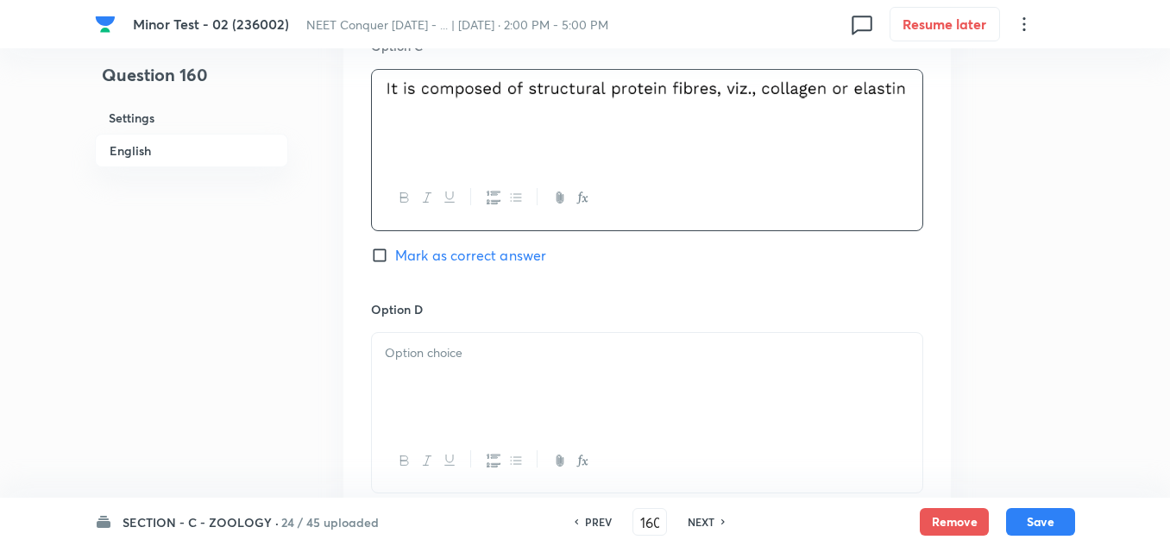
scroll to position [1380, 0]
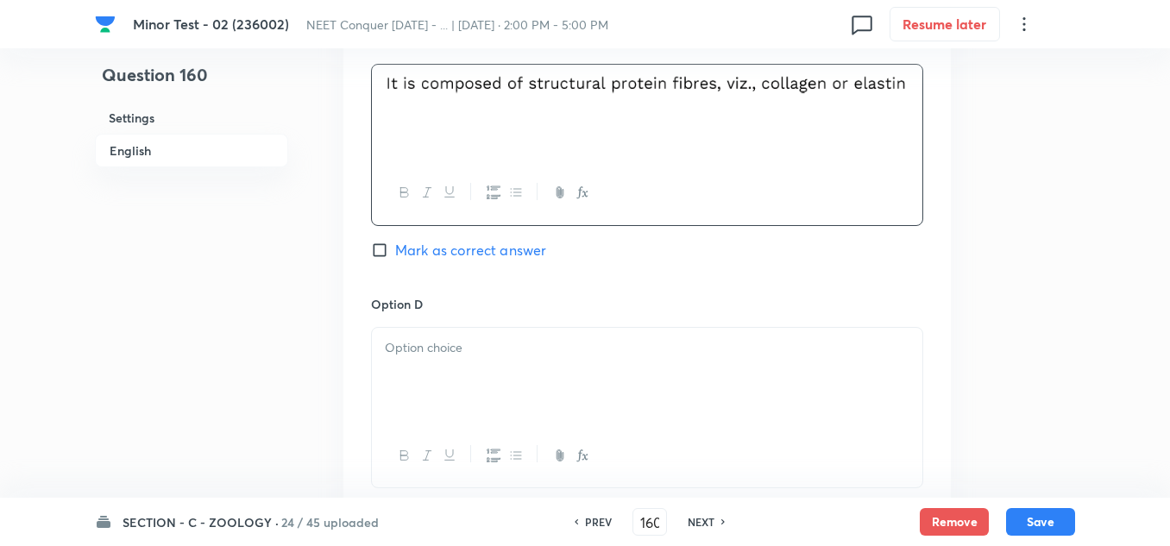
click at [467, 353] on p at bounding box center [647, 348] width 524 height 20
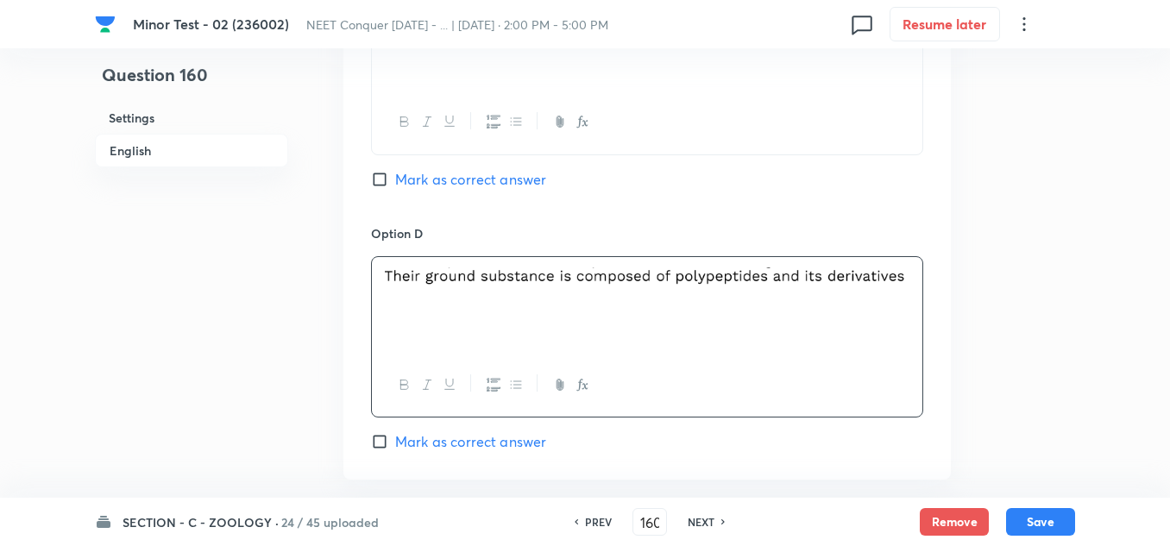
scroll to position [1552, 0]
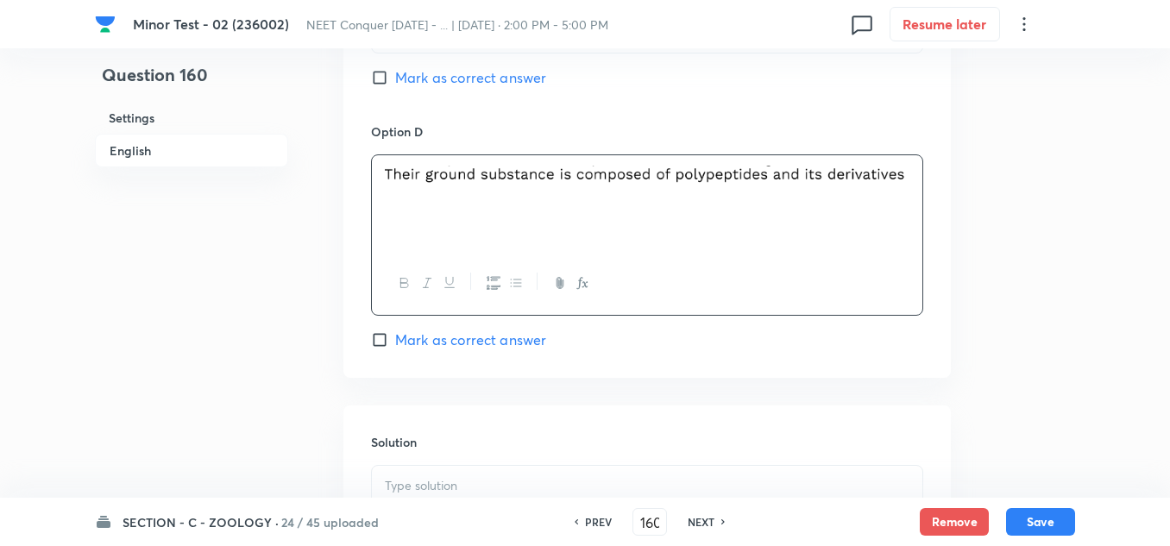
click at [388, 331] on input "Mark as correct answer" at bounding box center [383, 339] width 24 height 17
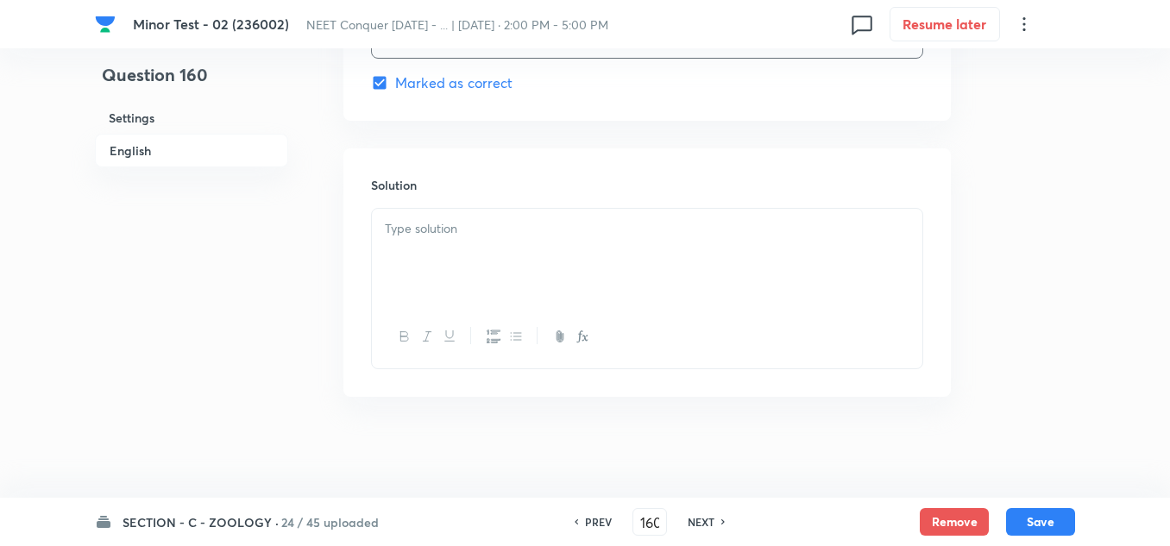
scroll to position [1812, 0]
click at [434, 241] on div at bounding box center [647, 254] width 550 height 97
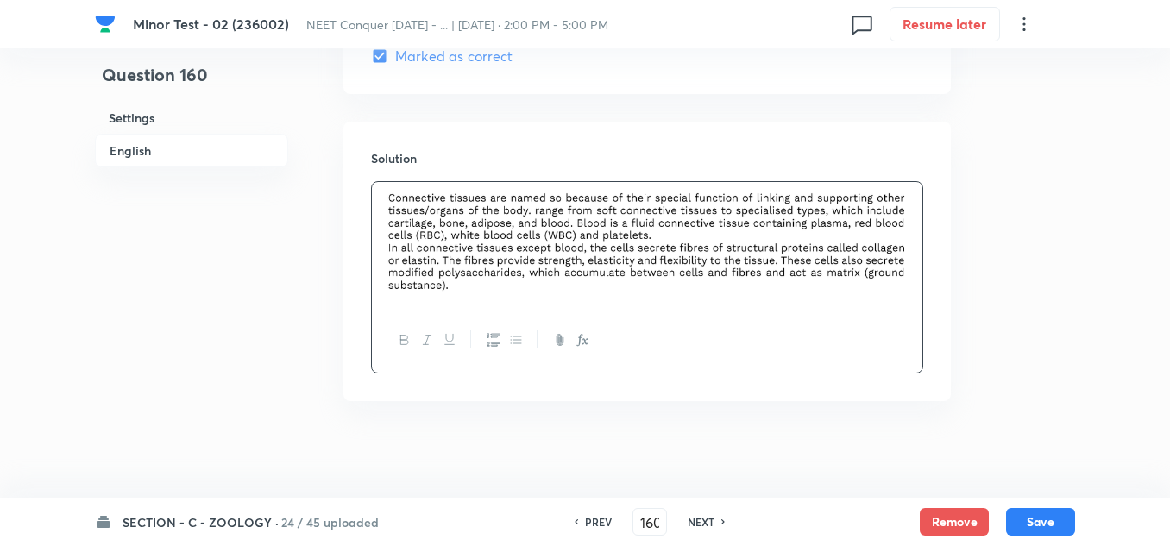
scroll to position [1843, 0]
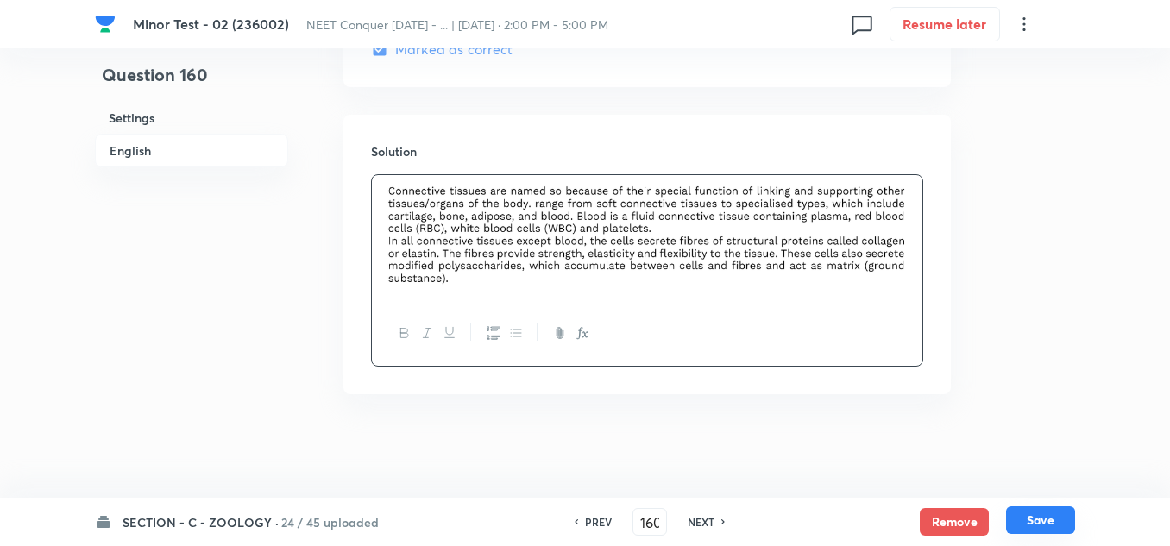
click at [1064, 514] on button "Save" at bounding box center [1040, 520] width 69 height 28
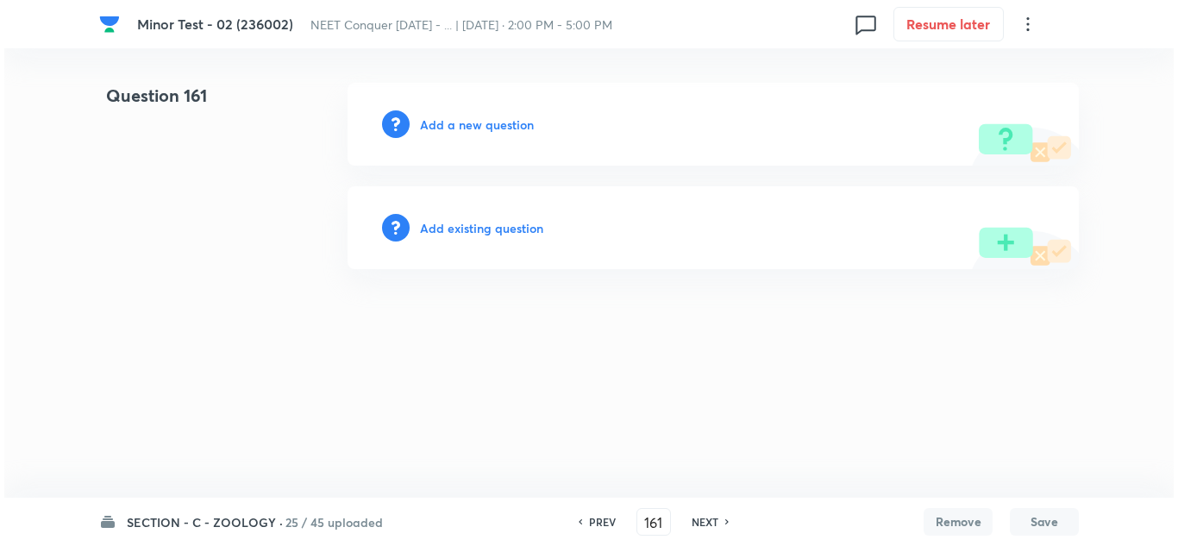
scroll to position [0, 0]
click at [467, 121] on h6 "Add a new question" at bounding box center [477, 125] width 114 height 18
click at [472, 132] on h6 "Choose a question type" at bounding box center [486, 125] width 133 height 18
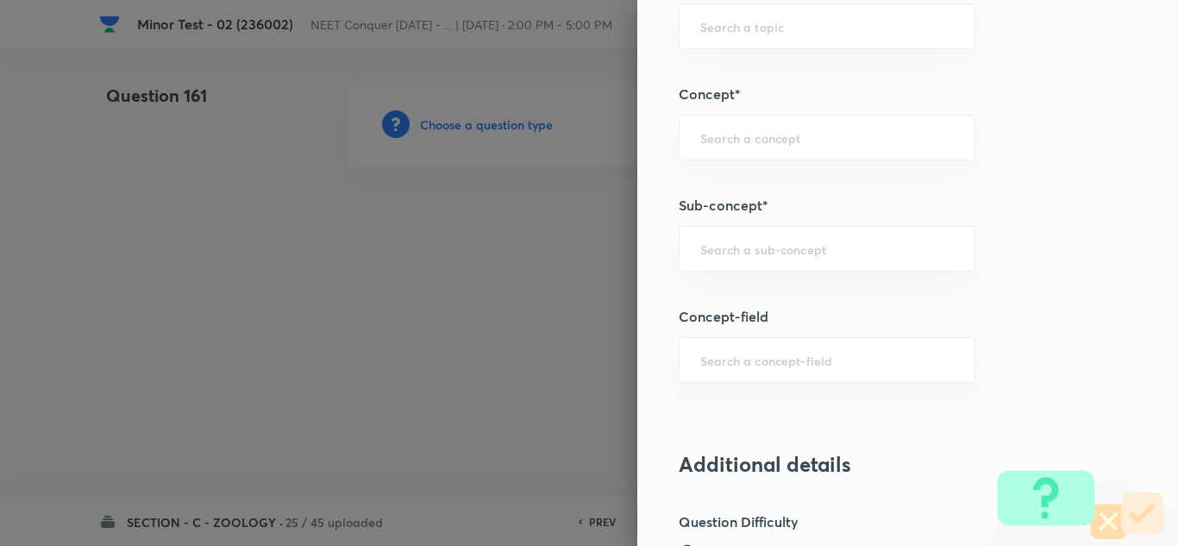
scroll to position [1035, 0]
click at [742, 255] on input "text" at bounding box center [827, 248] width 254 height 16
paste input "Structural Organization in Animals"
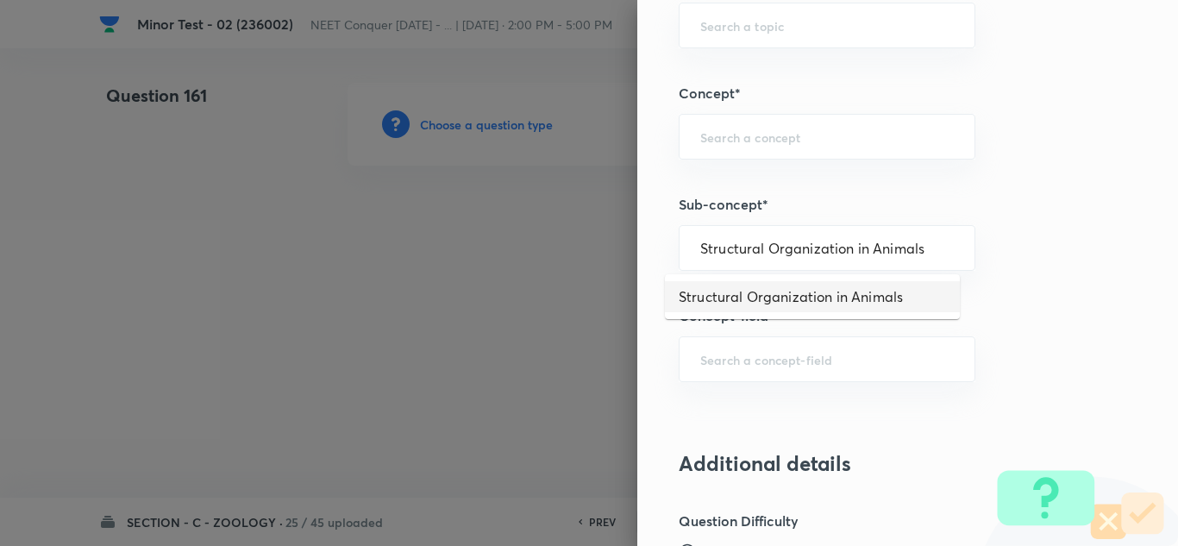
click at [763, 294] on li "Structural Organization in Animals" at bounding box center [812, 296] width 295 height 31
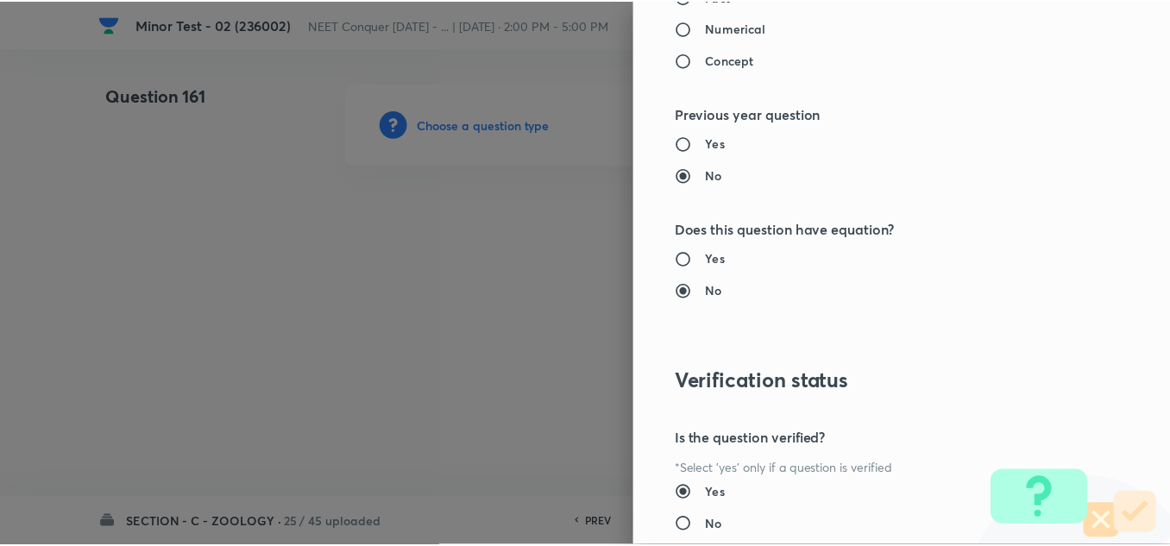
scroll to position [1921, 0]
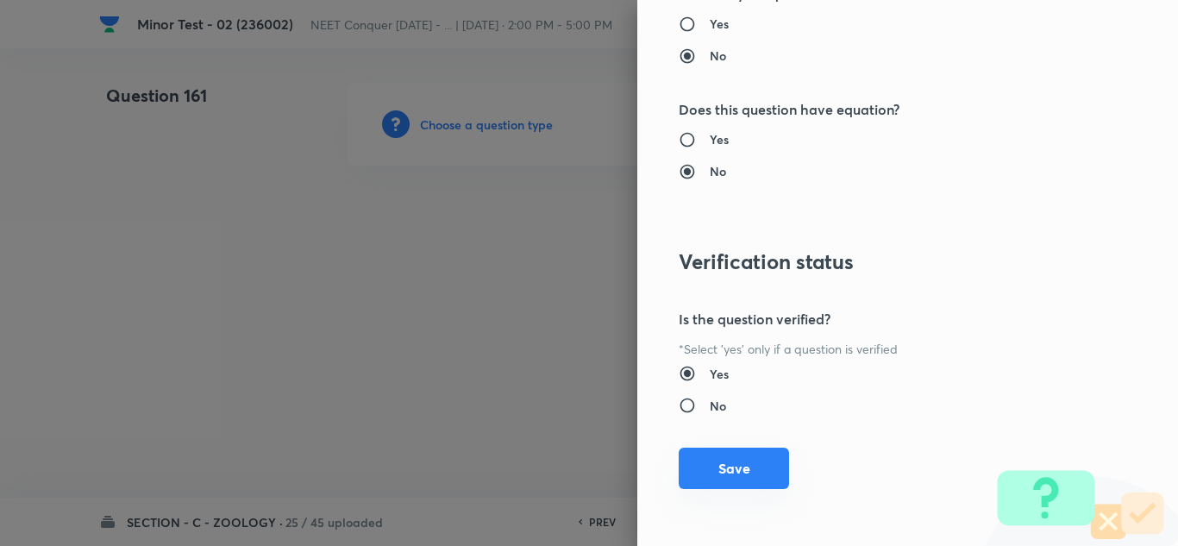
click at [724, 463] on button "Save" at bounding box center [734, 468] width 110 height 41
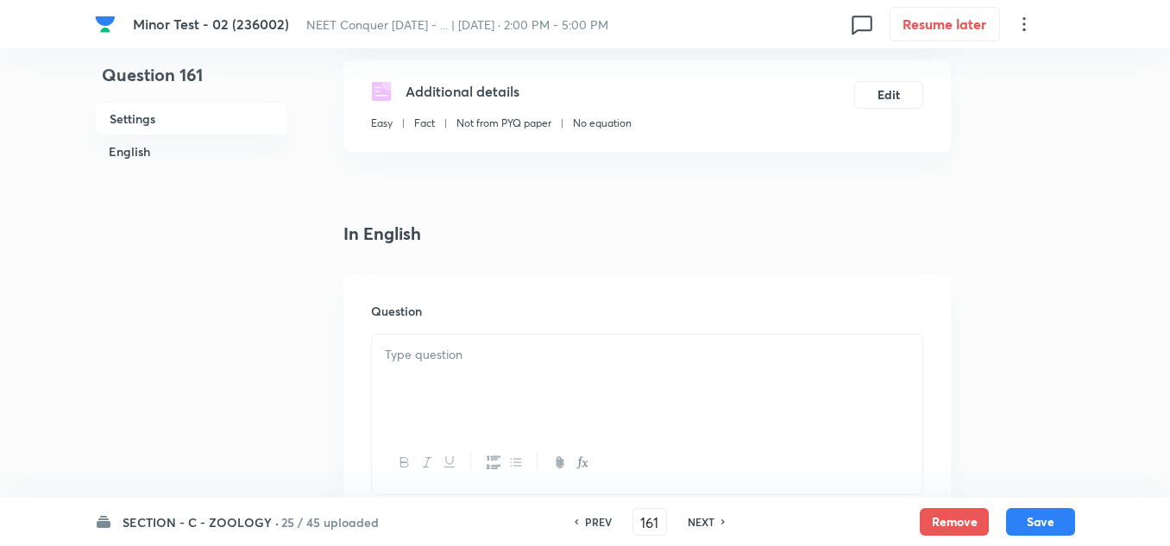
scroll to position [345, 0]
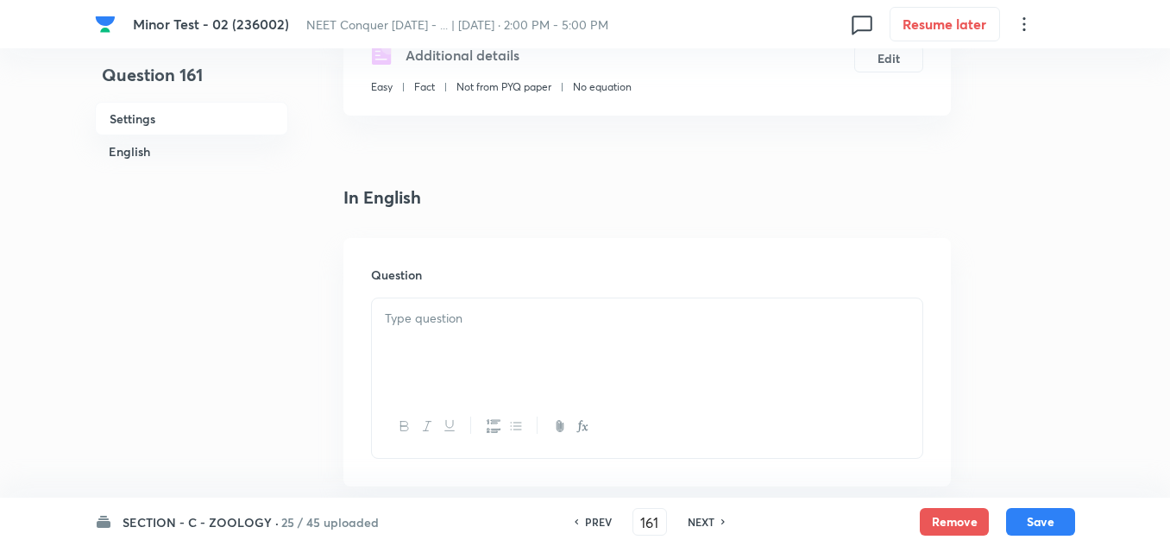
click at [487, 341] on div at bounding box center [647, 346] width 550 height 97
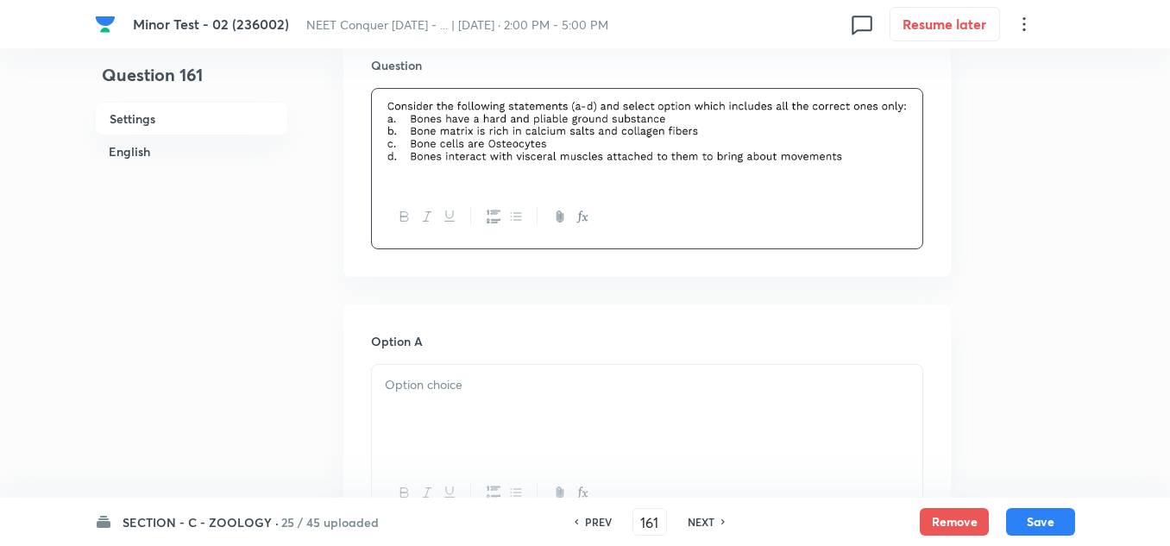
scroll to position [604, 0]
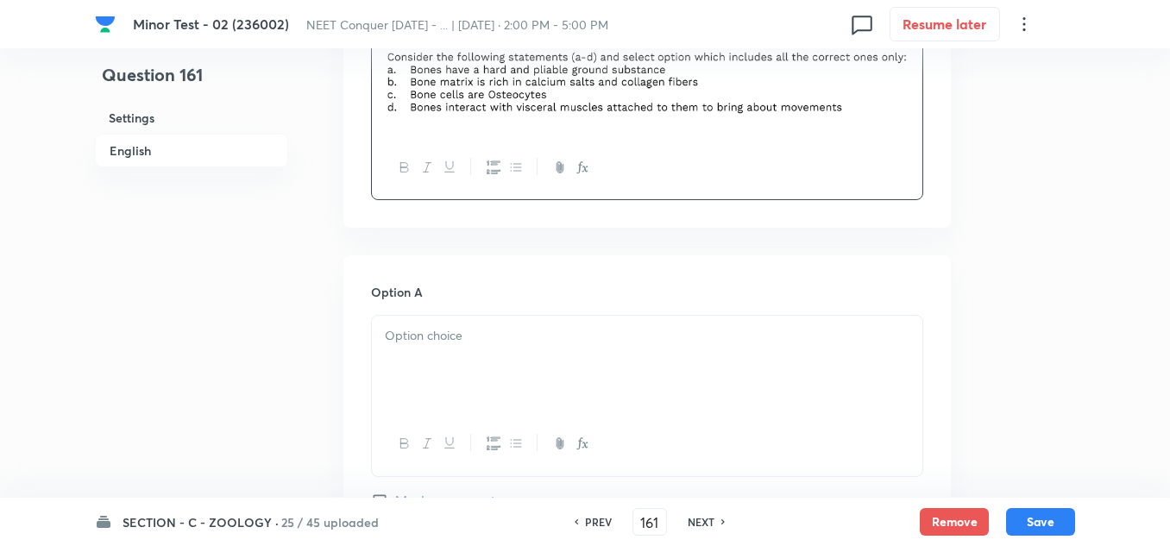
click at [524, 323] on div at bounding box center [647, 364] width 550 height 97
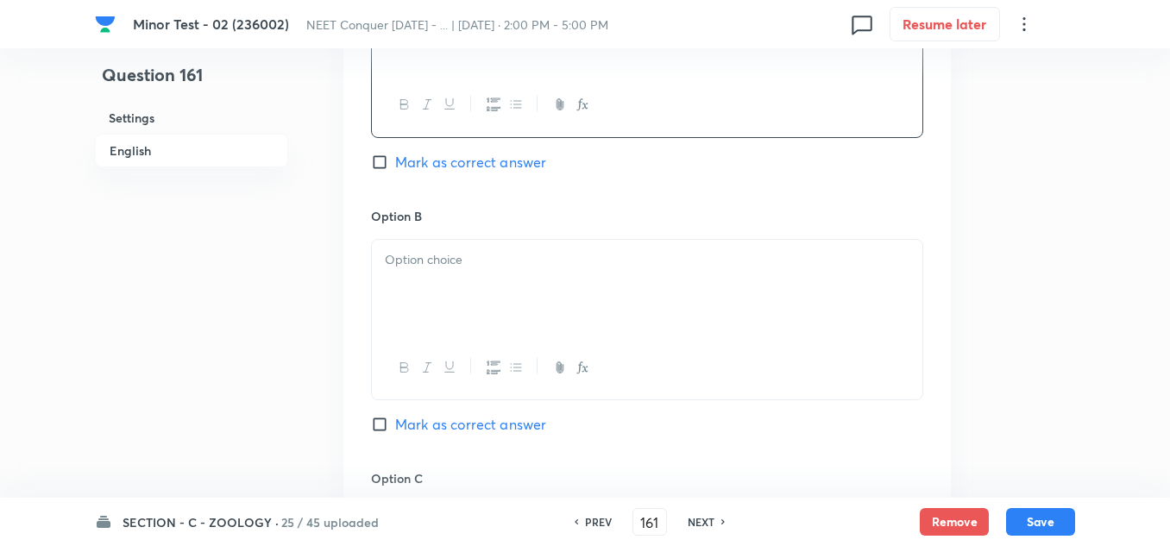
scroll to position [949, 0]
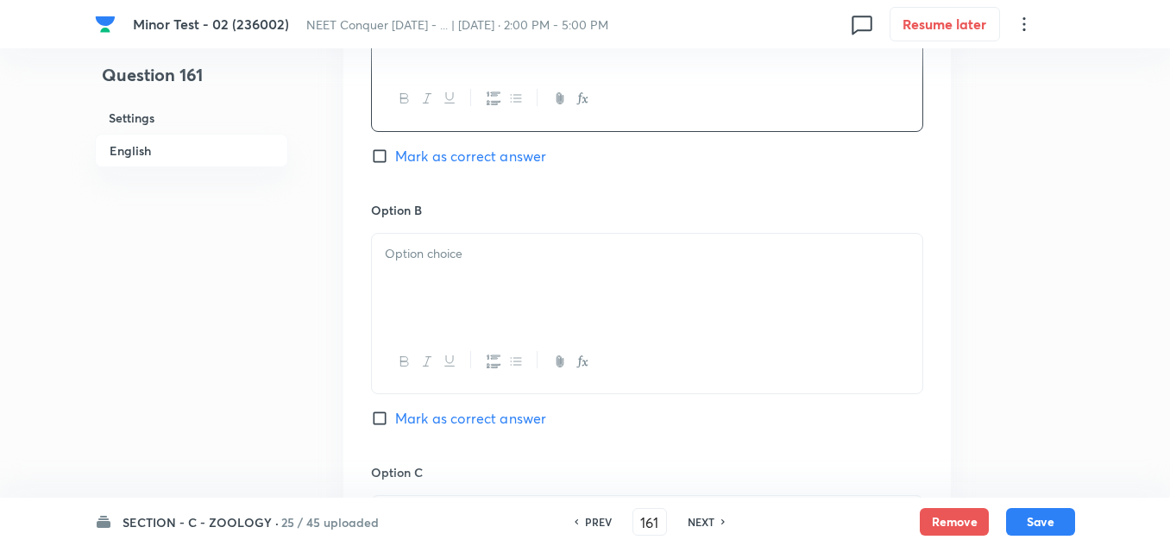
click at [452, 262] on p at bounding box center [647, 254] width 524 height 20
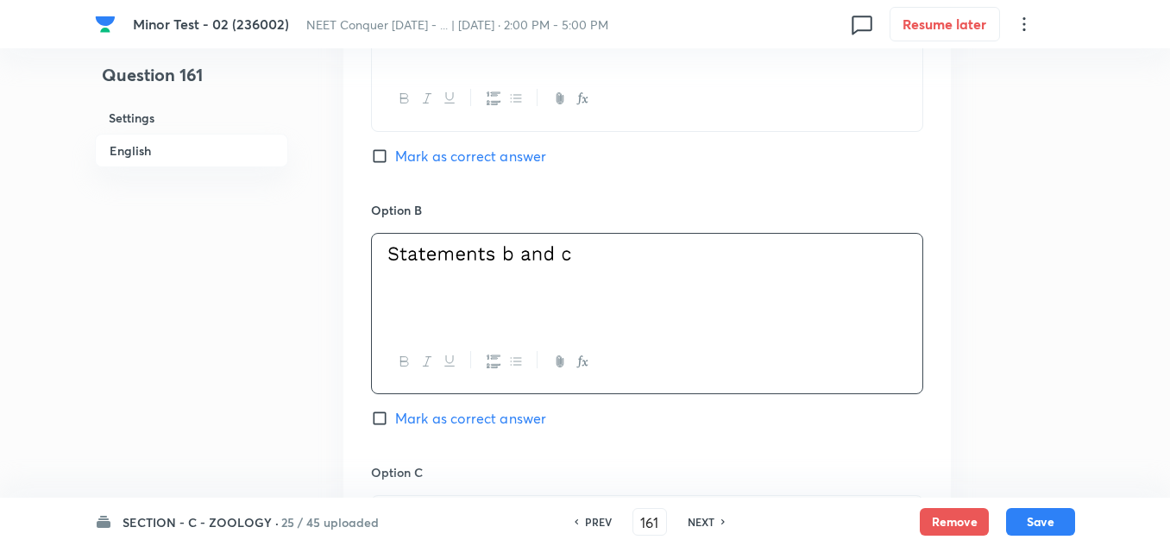
scroll to position [1121, 0]
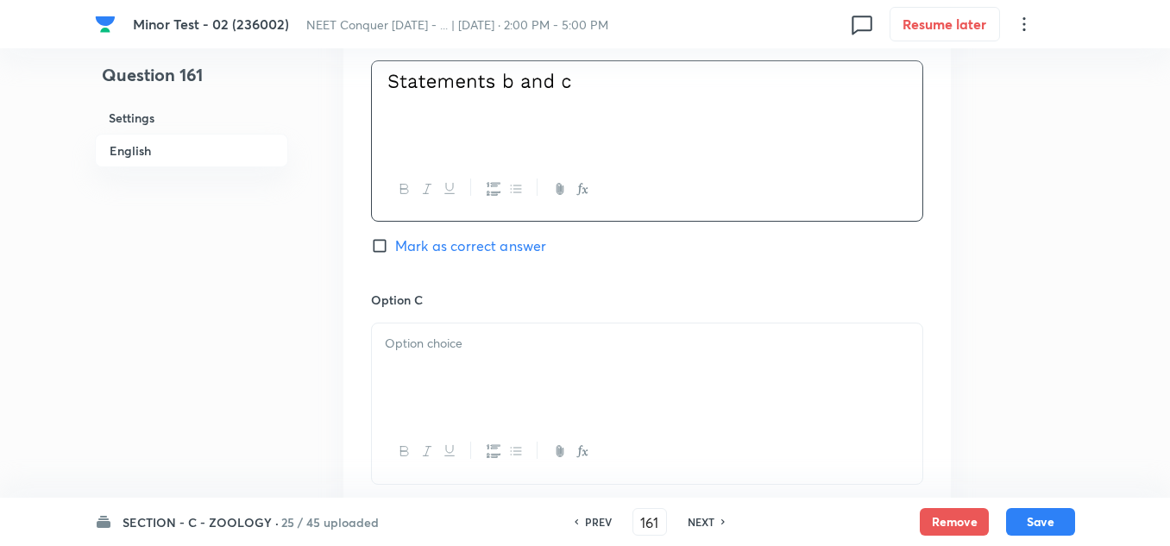
click at [473, 343] on p at bounding box center [647, 344] width 524 height 20
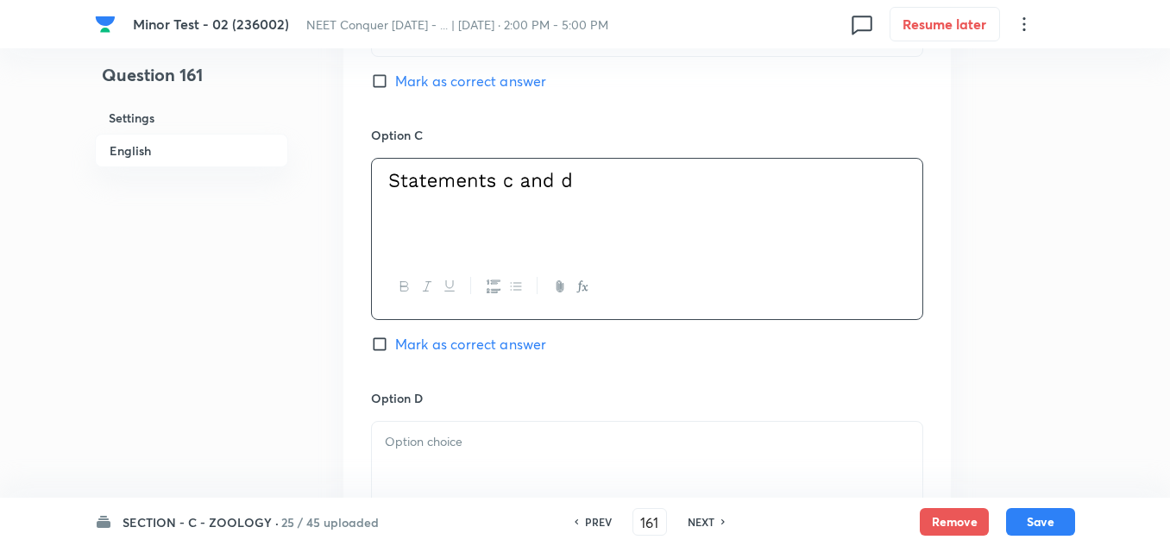
scroll to position [1294, 0]
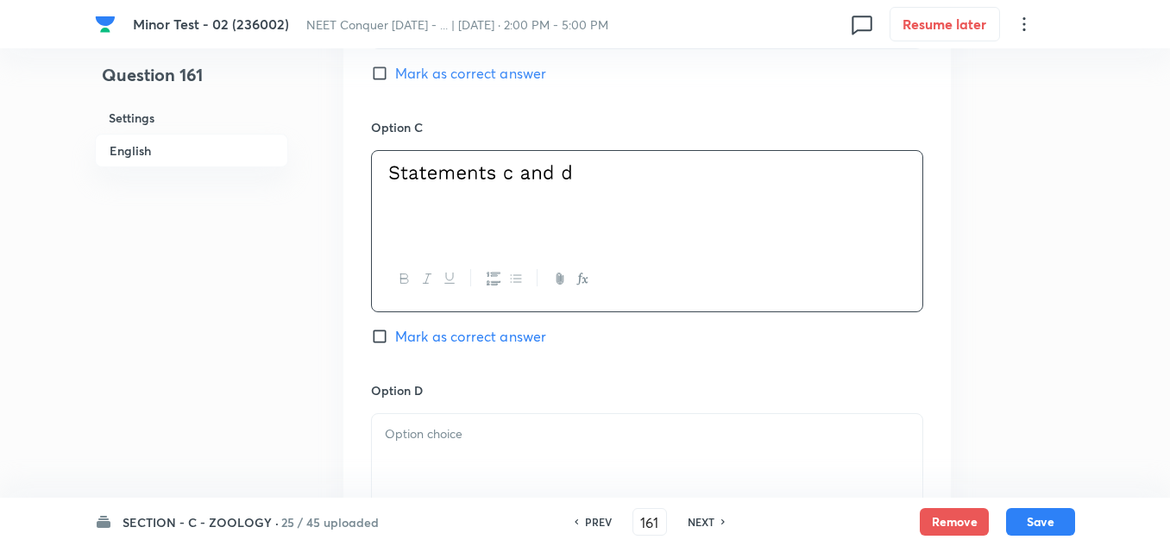
click at [417, 449] on div at bounding box center [647, 462] width 550 height 97
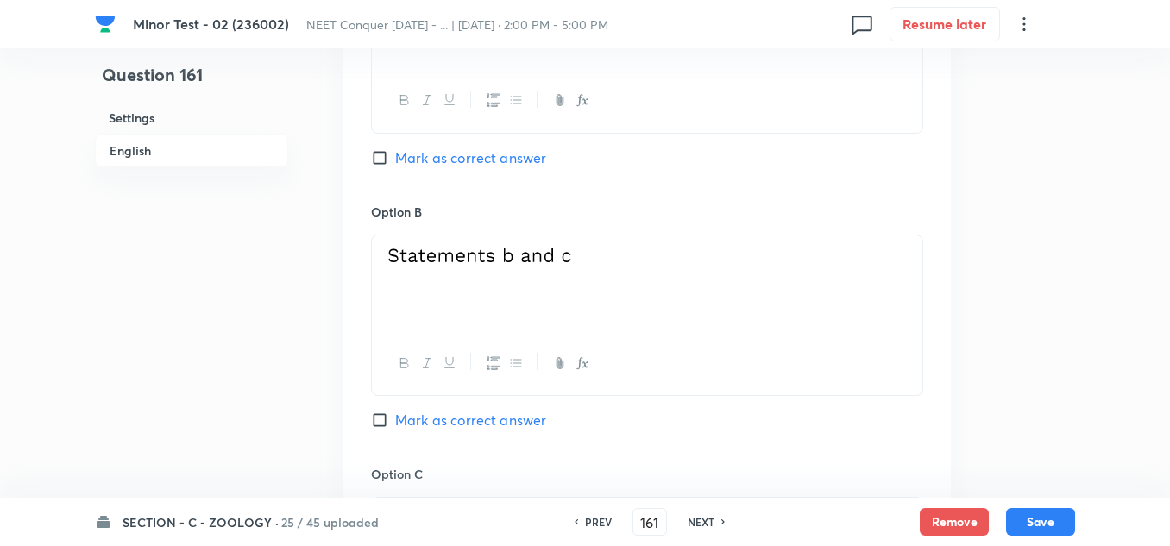
scroll to position [949, 0]
click at [382, 418] on input "Mark as correct answer" at bounding box center [383, 418] width 24 height 17
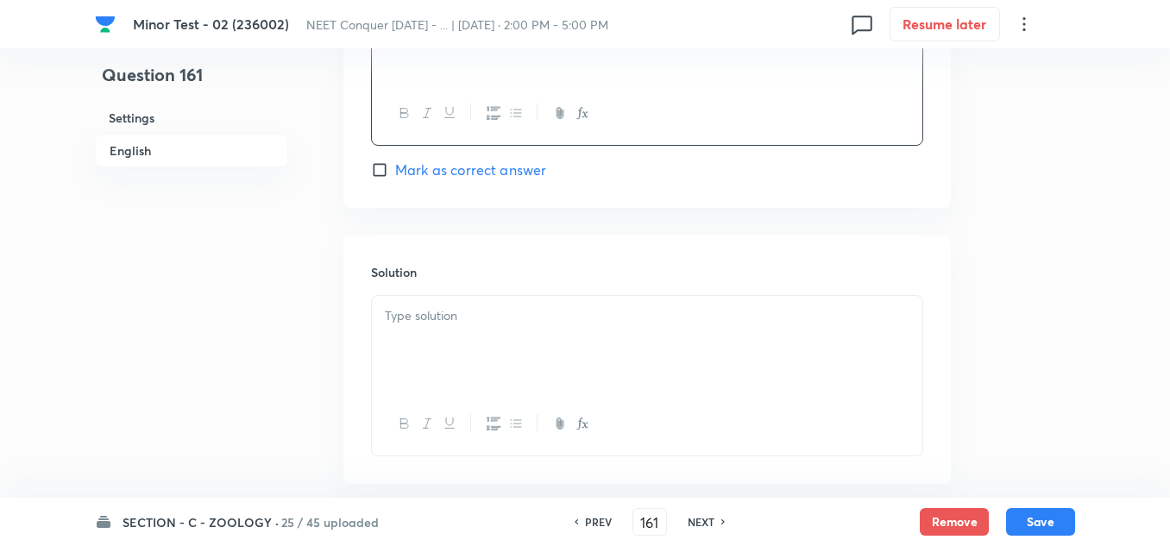
scroll to position [1725, 0]
click at [460, 381] on div at bounding box center [647, 341] width 550 height 97
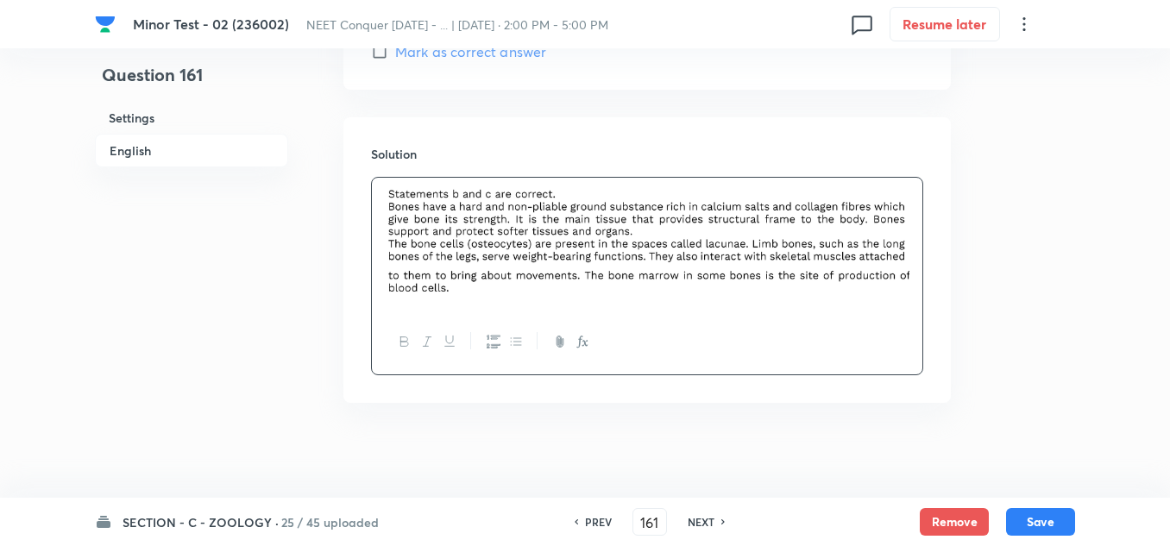
scroll to position [1849, 0]
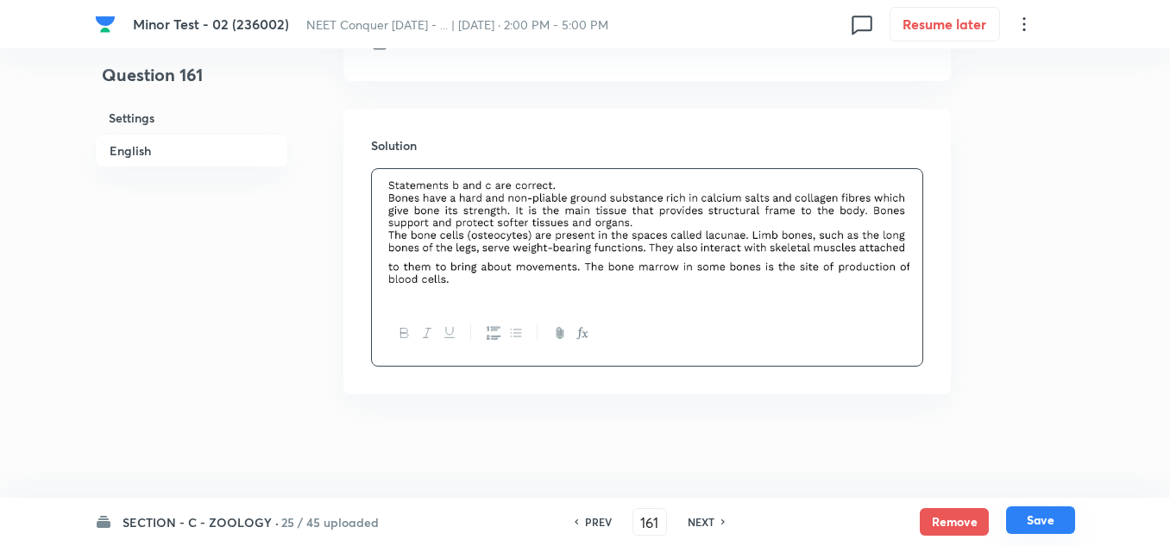
click at [1057, 525] on button "Save" at bounding box center [1040, 520] width 69 height 28
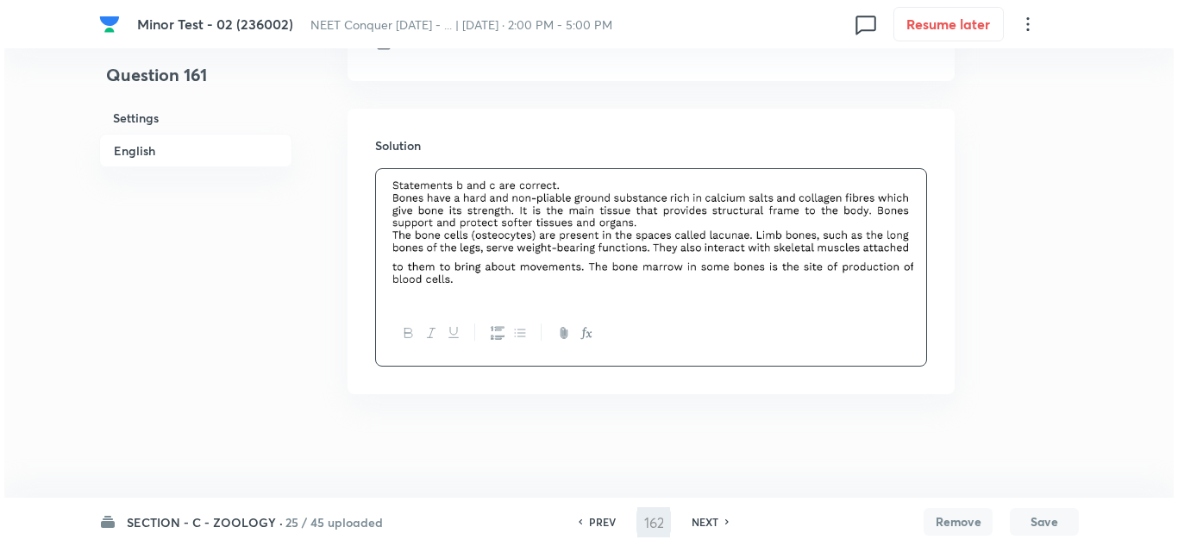
scroll to position [0, 0]
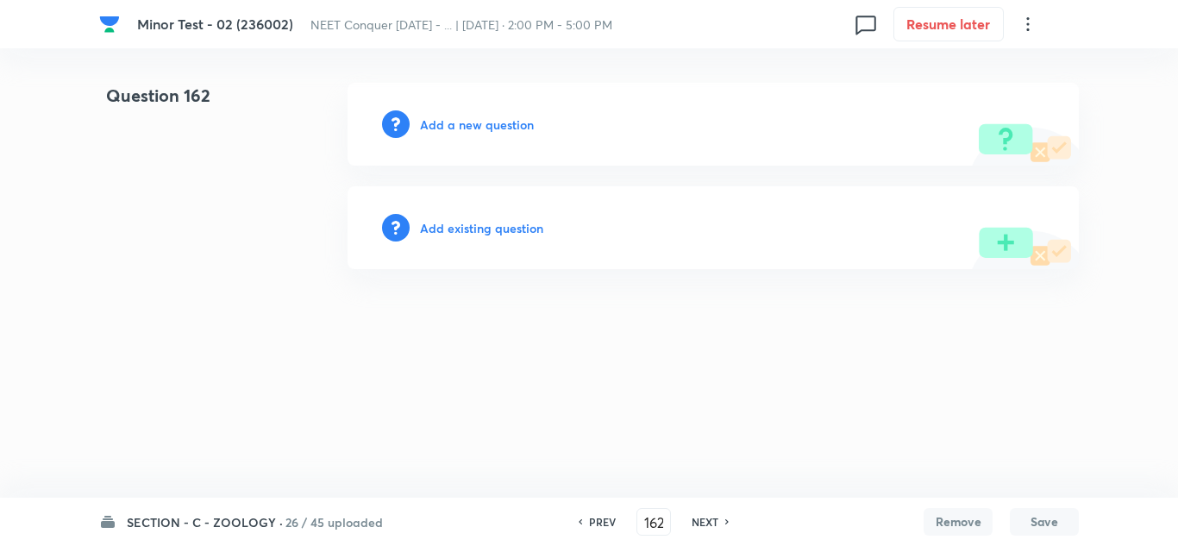
click at [461, 116] on h6 "Add a new question" at bounding box center [477, 125] width 114 height 18
click at [483, 128] on h6 "Choose a question type" at bounding box center [486, 125] width 133 height 18
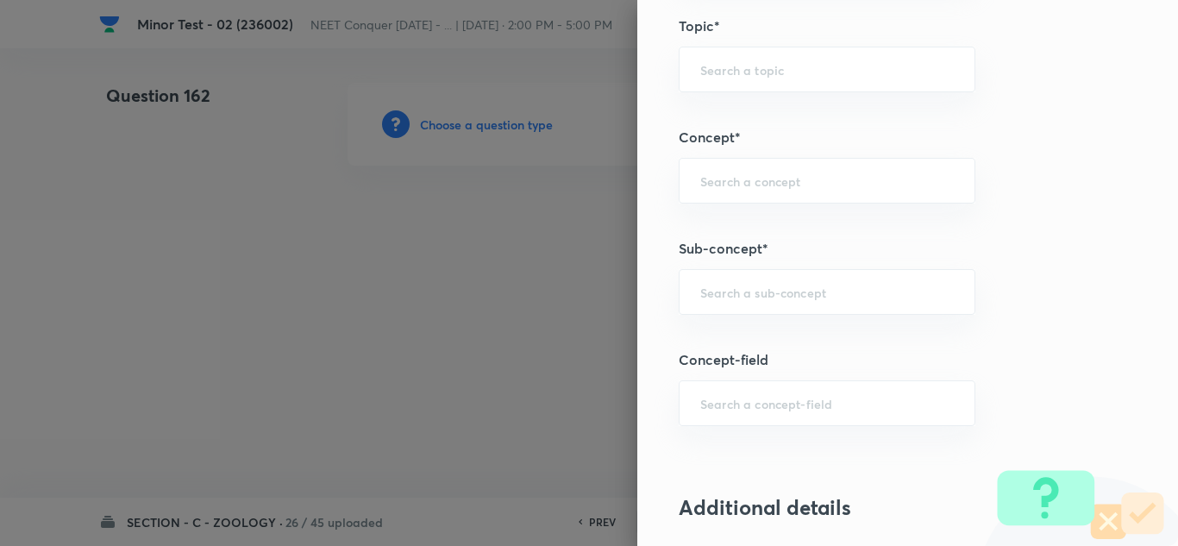
scroll to position [1035, 0]
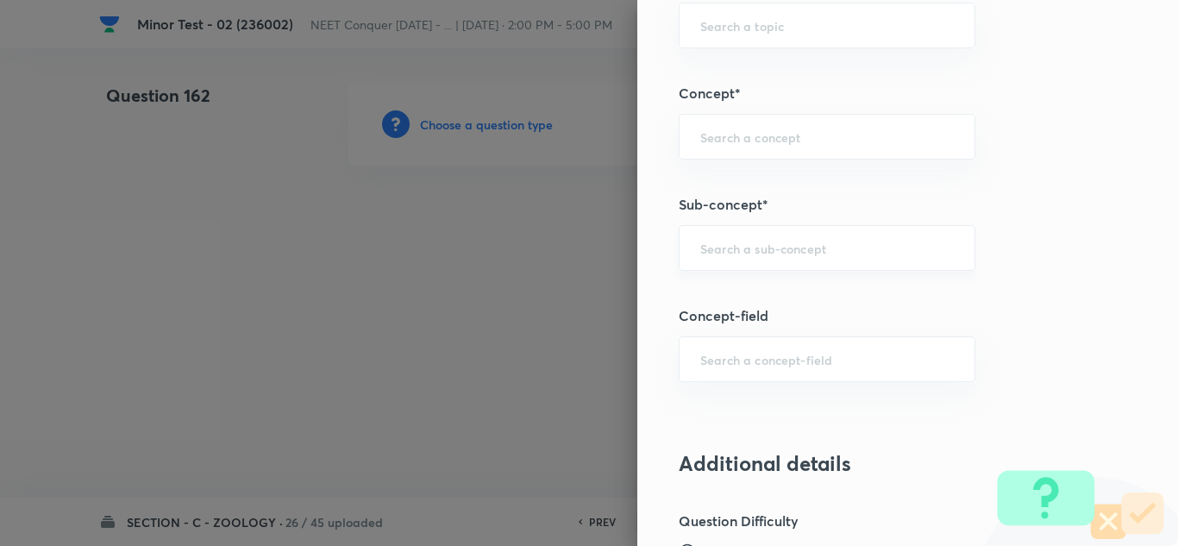
click at [762, 257] on div "​" at bounding box center [827, 248] width 297 height 46
paste input "Structural Organization in Animals"
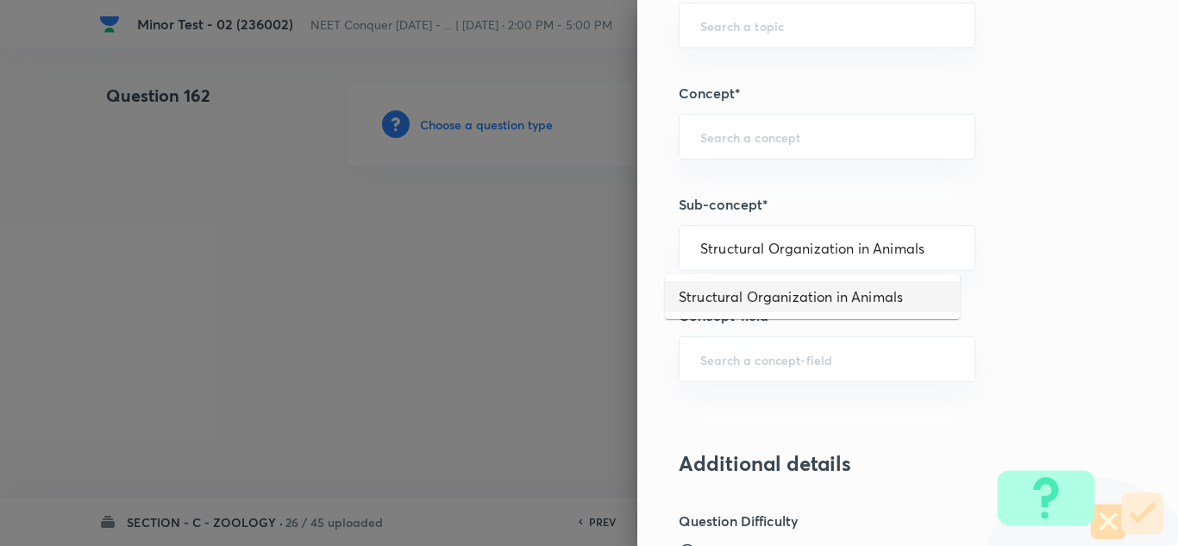
click at [793, 302] on li "Structural Organization in Animals" at bounding box center [812, 296] width 295 height 31
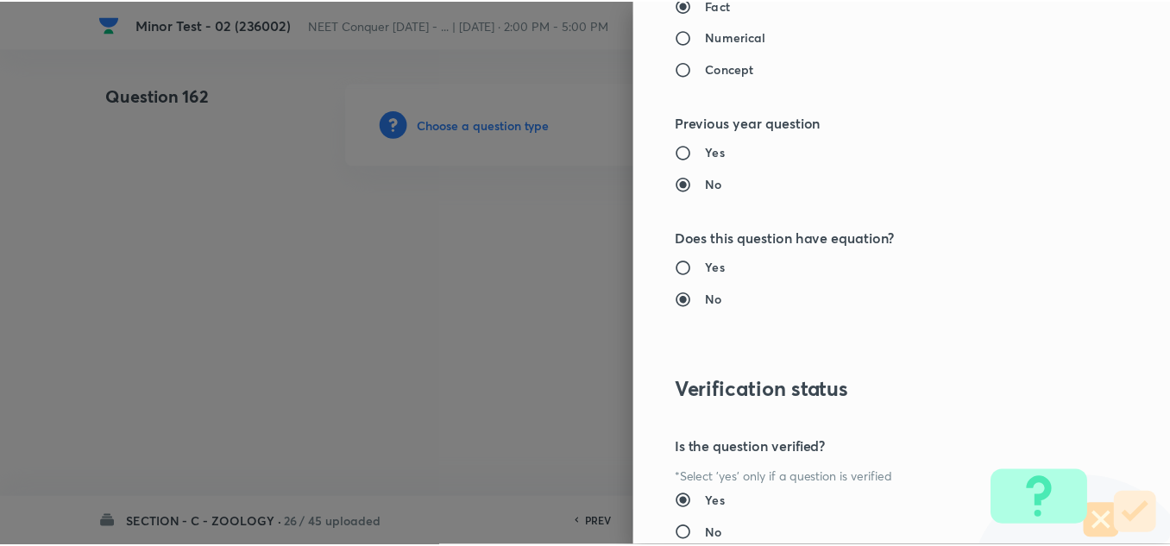
scroll to position [1921, 0]
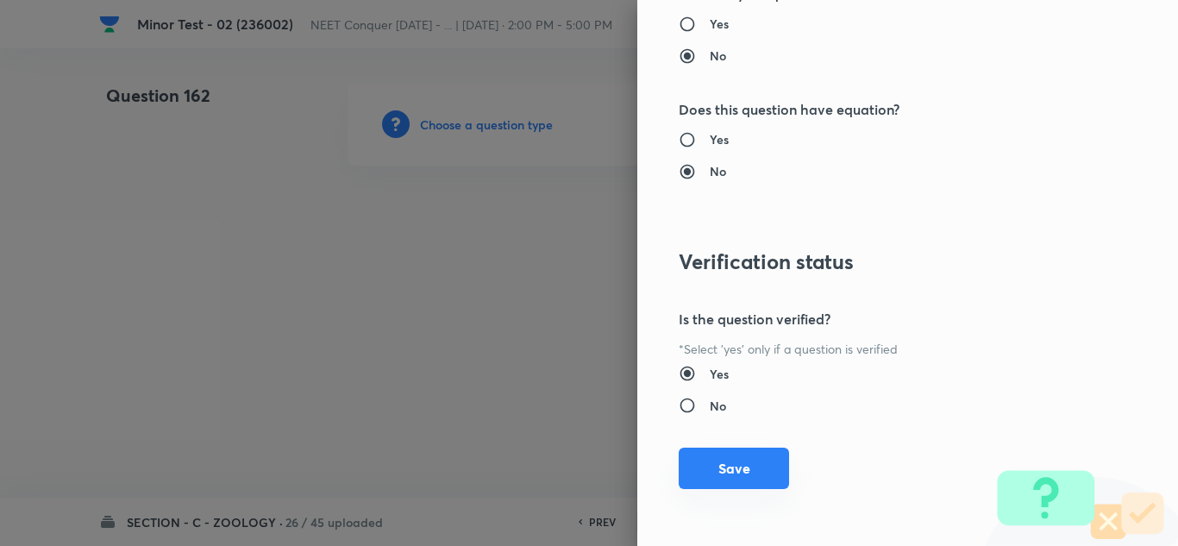
click at [734, 482] on button "Save" at bounding box center [734, 468] width 110 height 41
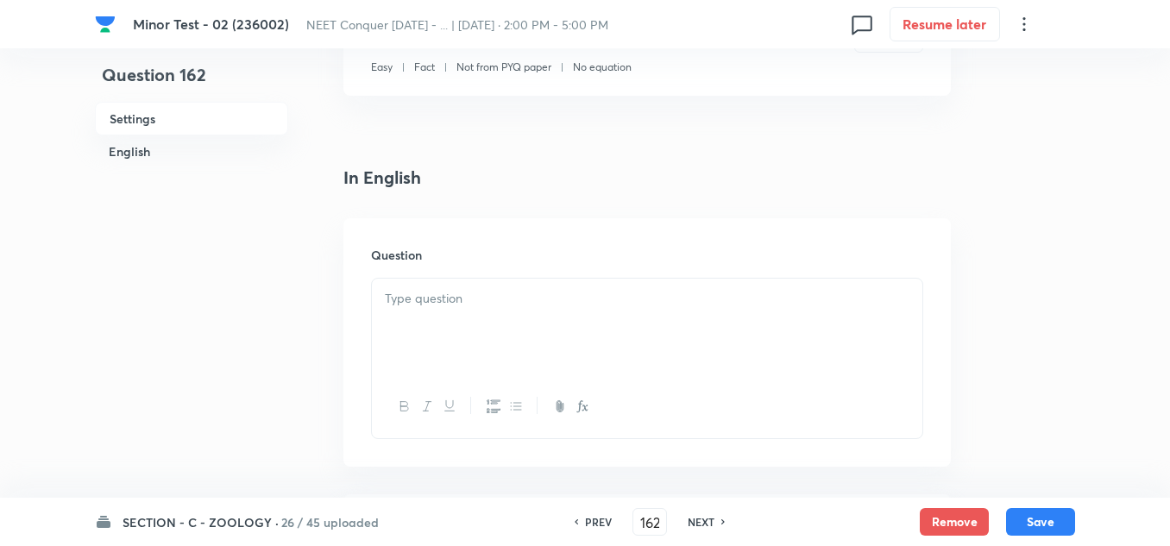
scroll to position [345, 0]
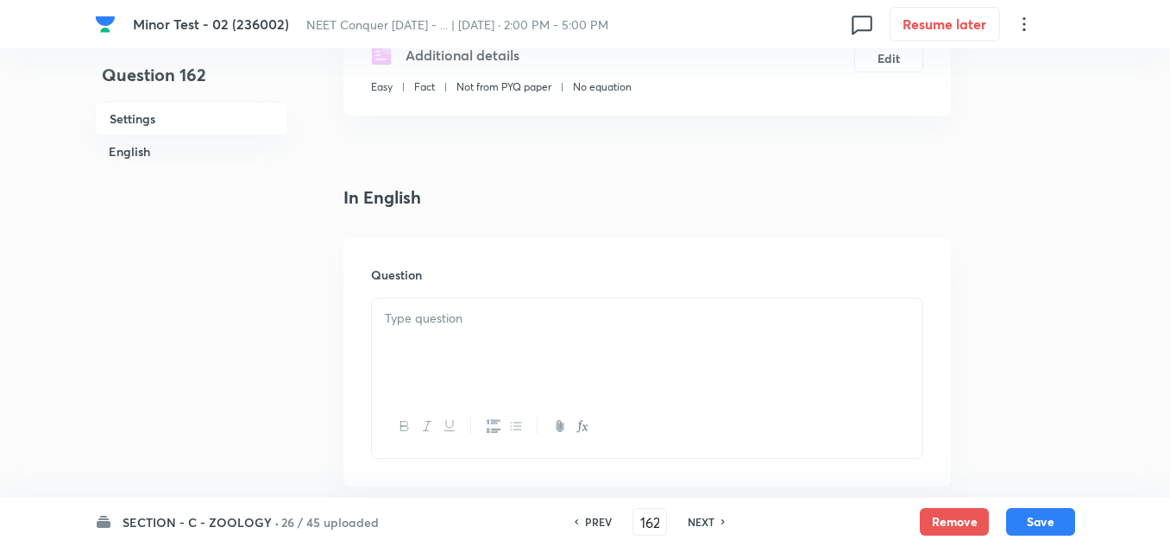
click at [460, 333] on div at bounding box center [647, 346] width 550 height 97
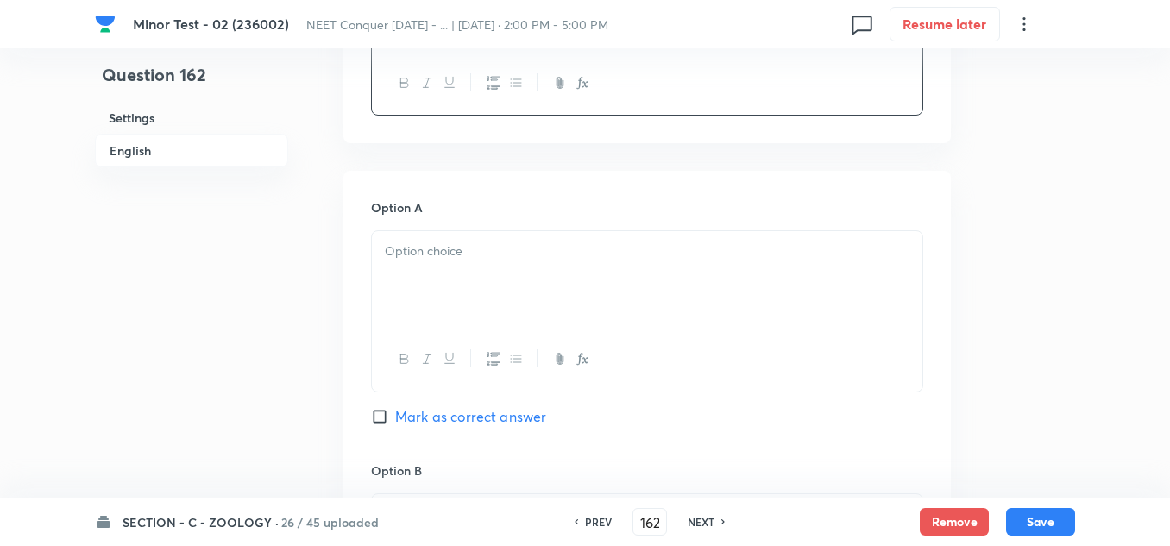
scroll to position [690, 0]
click at [434, 255] on p at bounding box center [647, 250] width 524 height 20
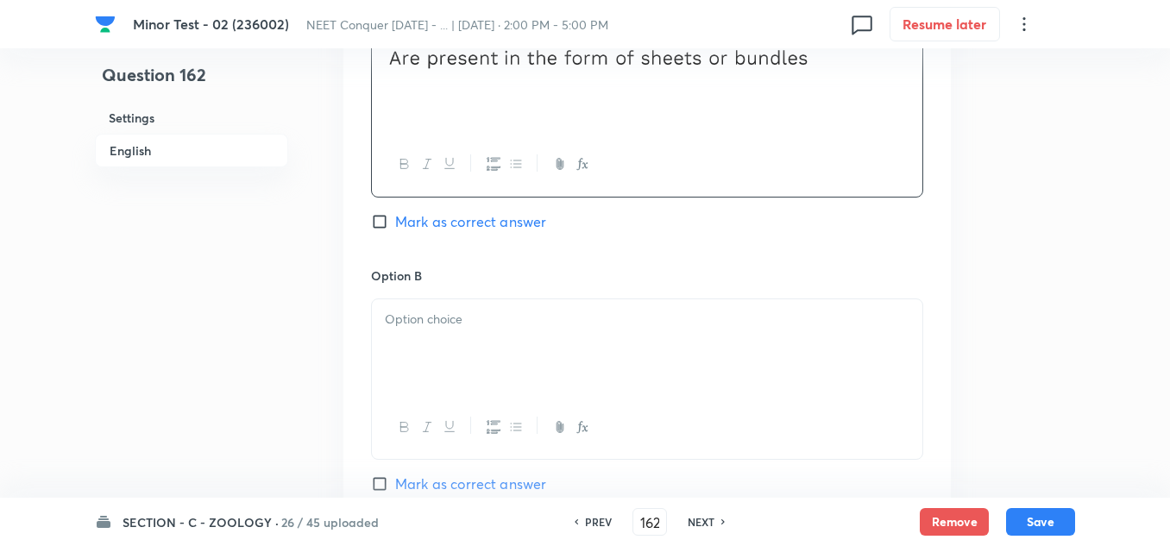
scroll to position [949, 0]
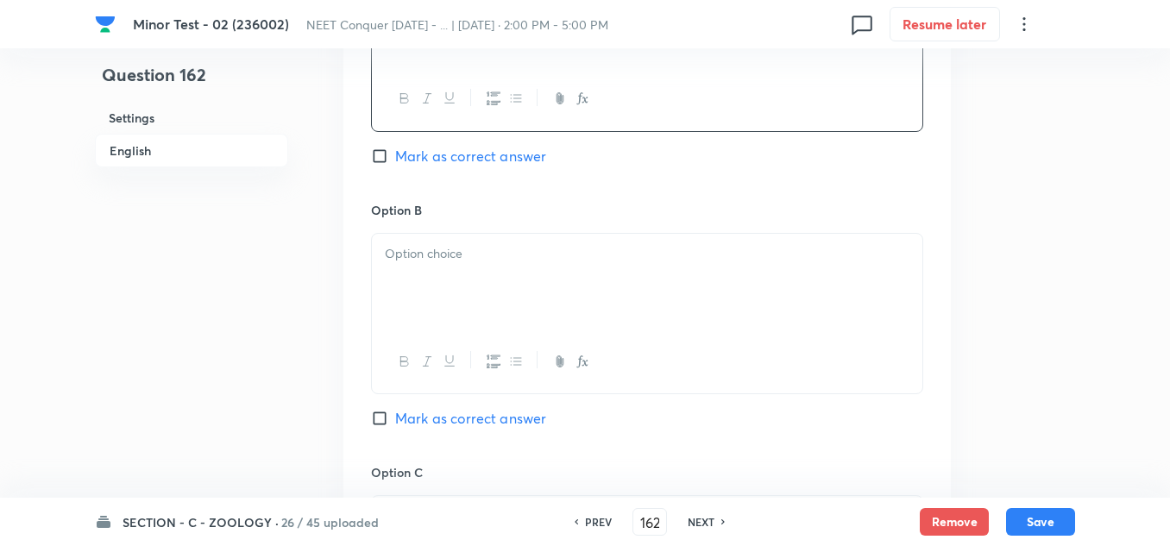
click at [481, 281] on div at bounding box center [647, 282] width 550 height 97
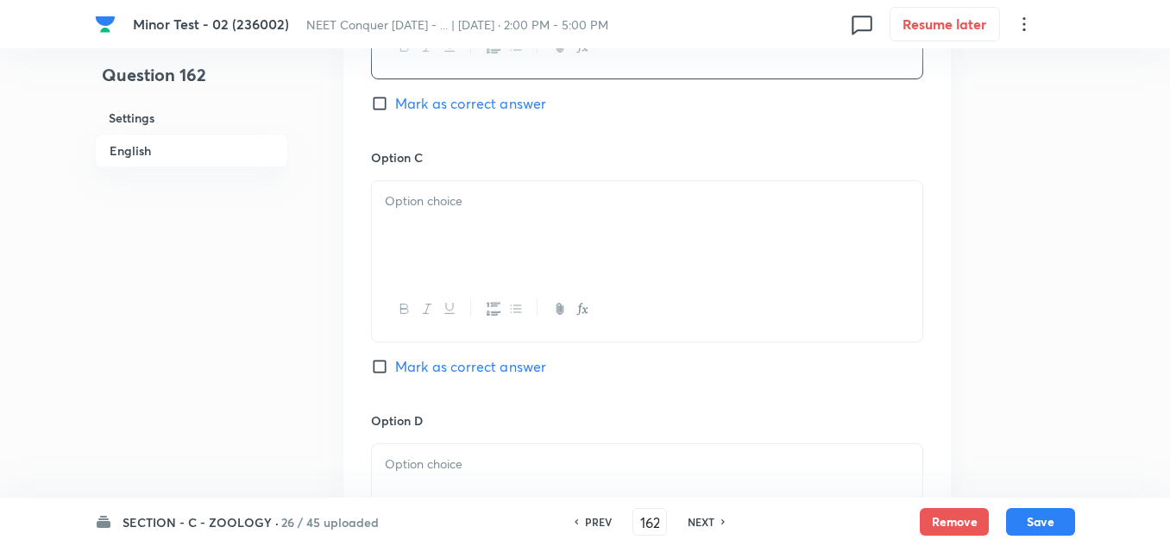
scroll to position [1294, 0]
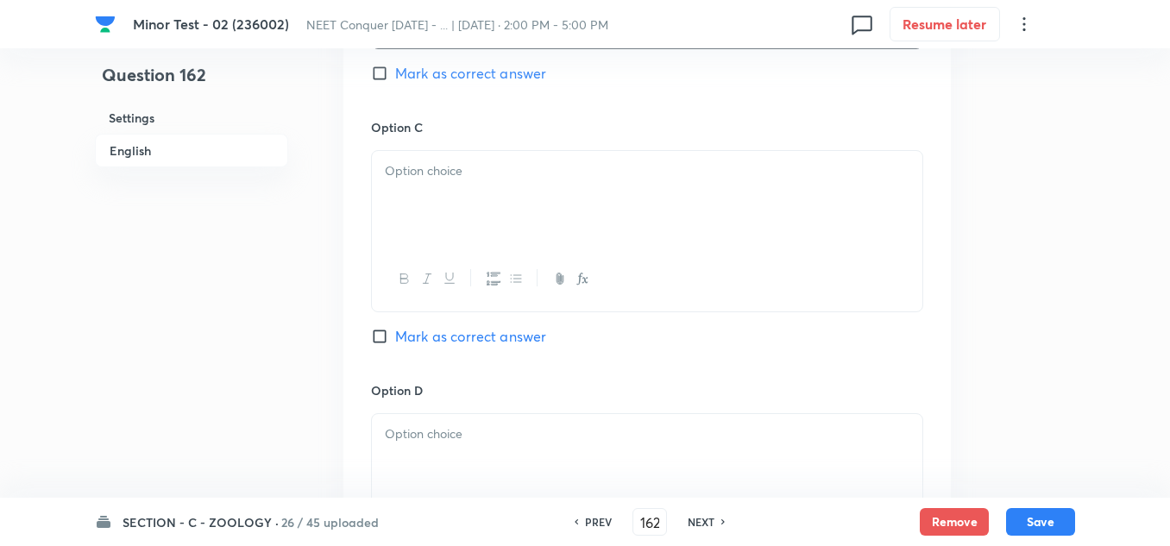
click at [470, 194] on div at bounding box center [647, 199] width 550 height 97
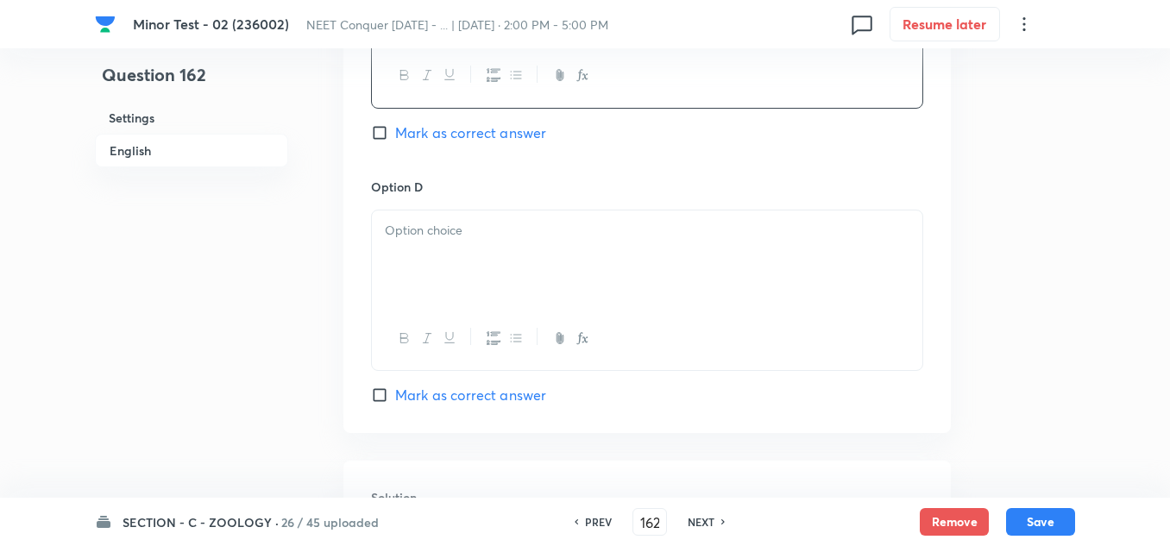
scroll to position [1552, 0]
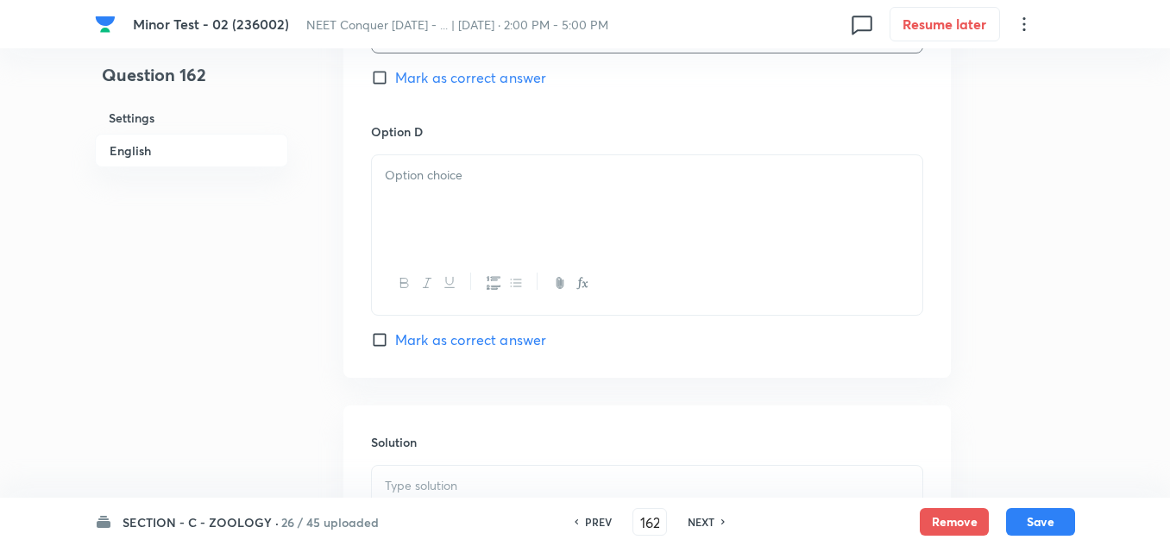
click at [459, 186] on div at bounding box center [647, 203] width 550 height 97
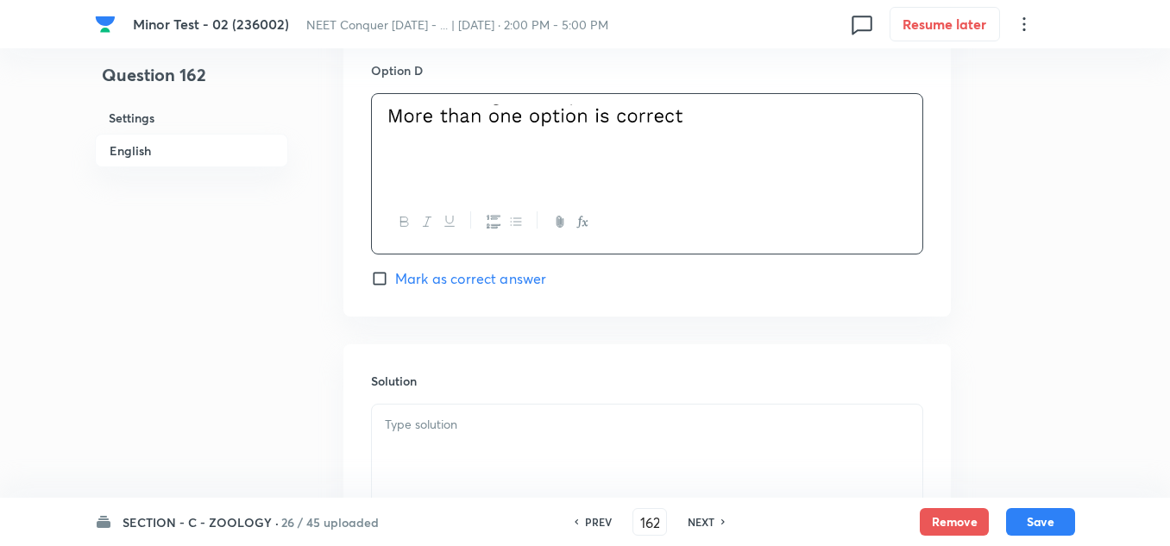
scroll to position [1725, 0]
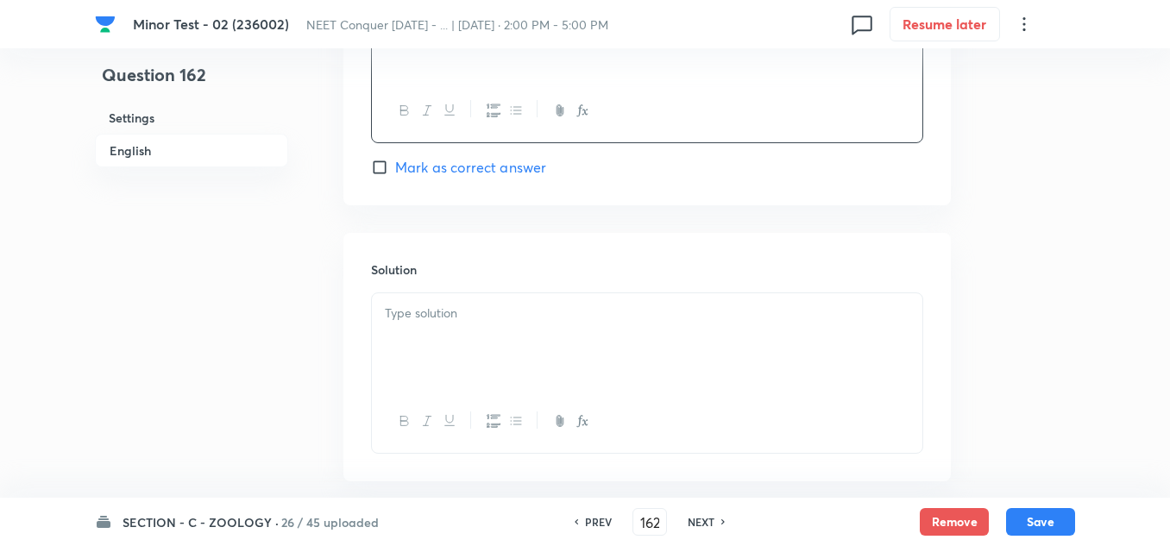
click at [376, 171] on input "Mark as correct answer" at bounding box center [383, 167] width 24 height 17
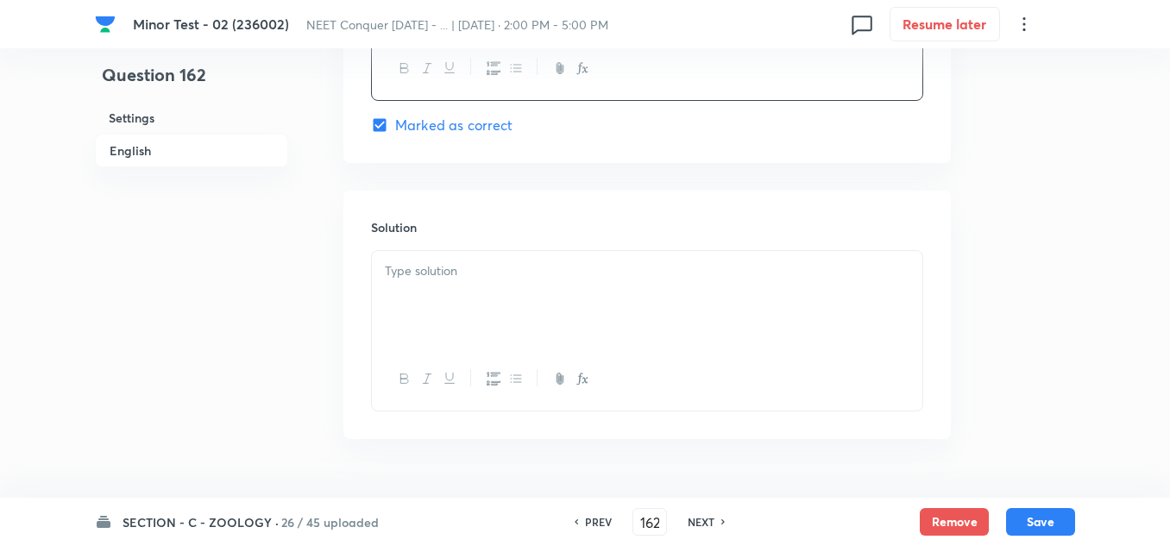
scroll to position [1812, 0]
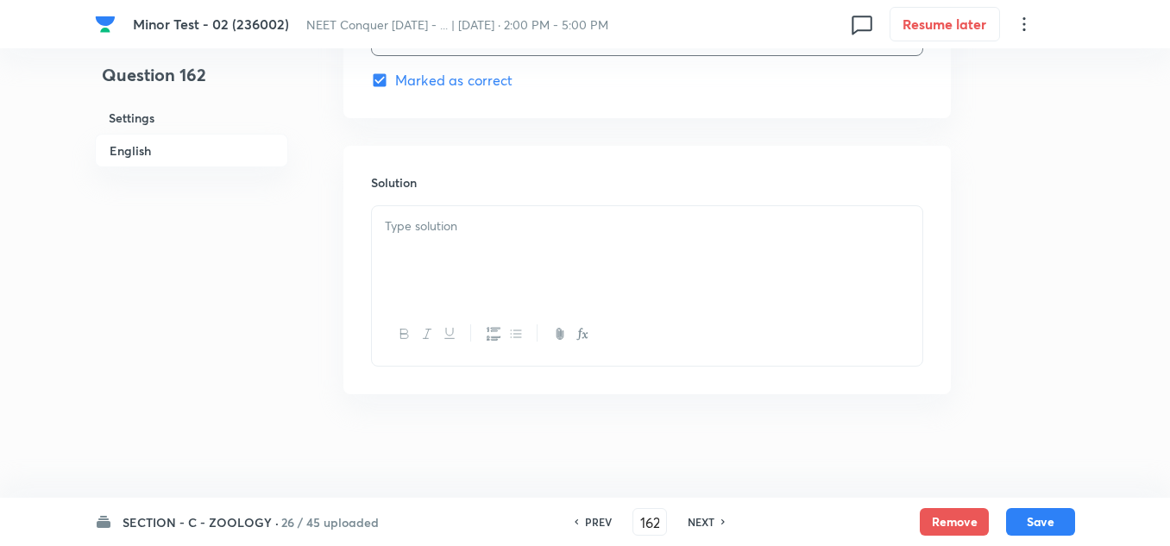
click at [542, 245] on div at bounding box center [647, 254] width 550 height 97
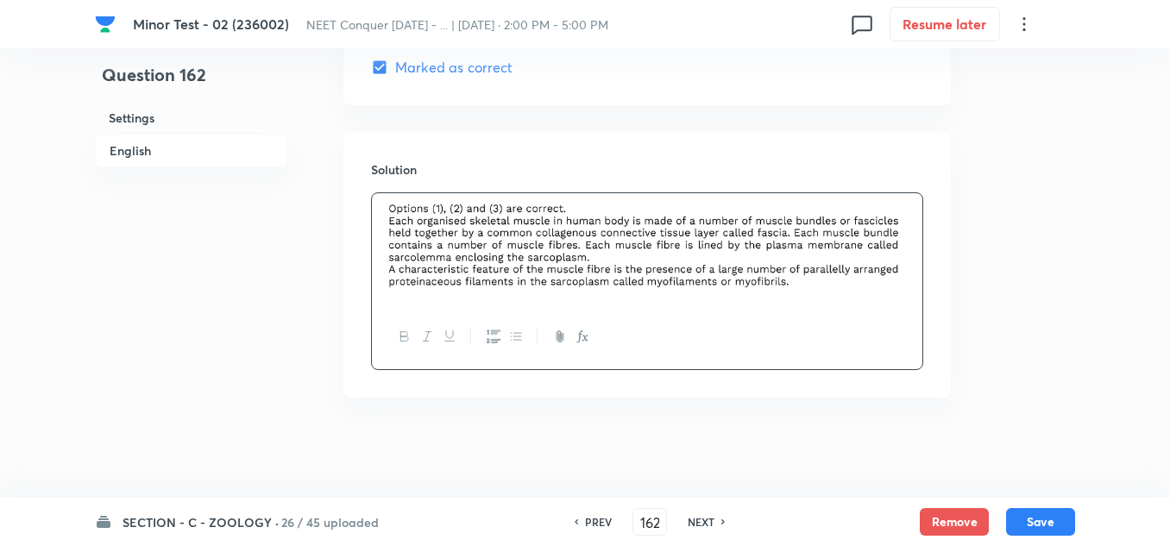
scroll to position [1828, 0]
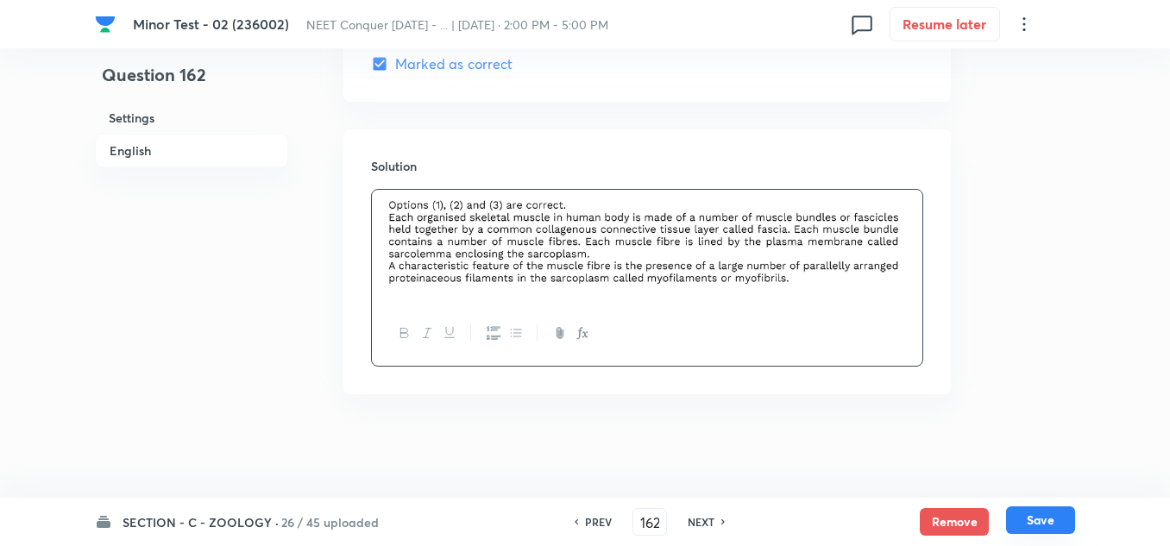
click at [1032, 511] on button "Save" at bounding box center [1040, 520] width 69 height 28
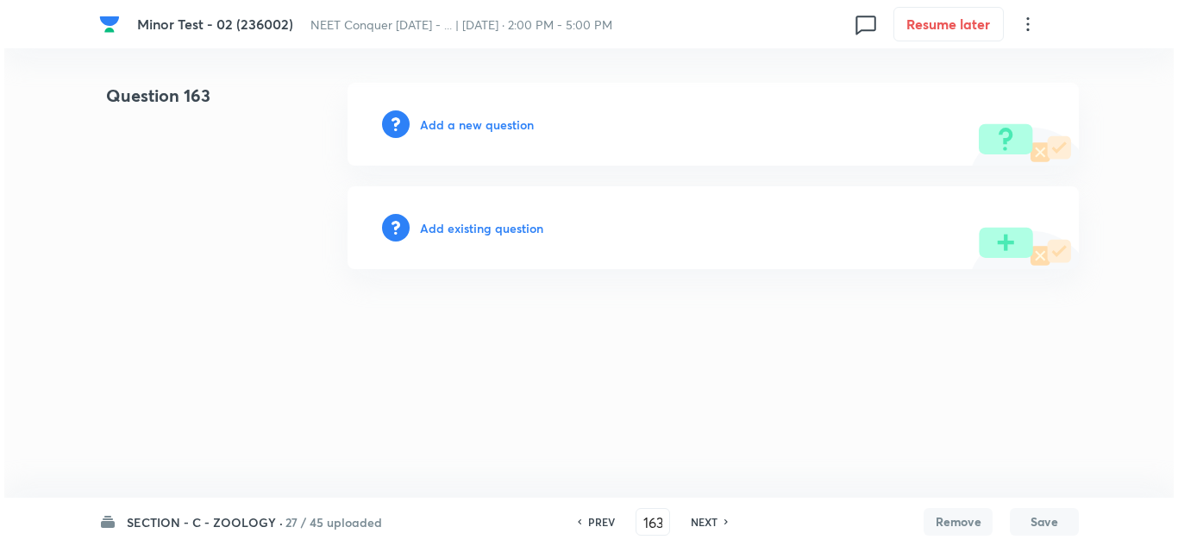
scroll to position [0, 0]
click at [471, 129] on h6 "Add a new question" at bounding box center [477, 125] width 114 height 18
click at [508, 129] on h6 "Choose a question type" at bounding box center [486, 125] width 133 height 18
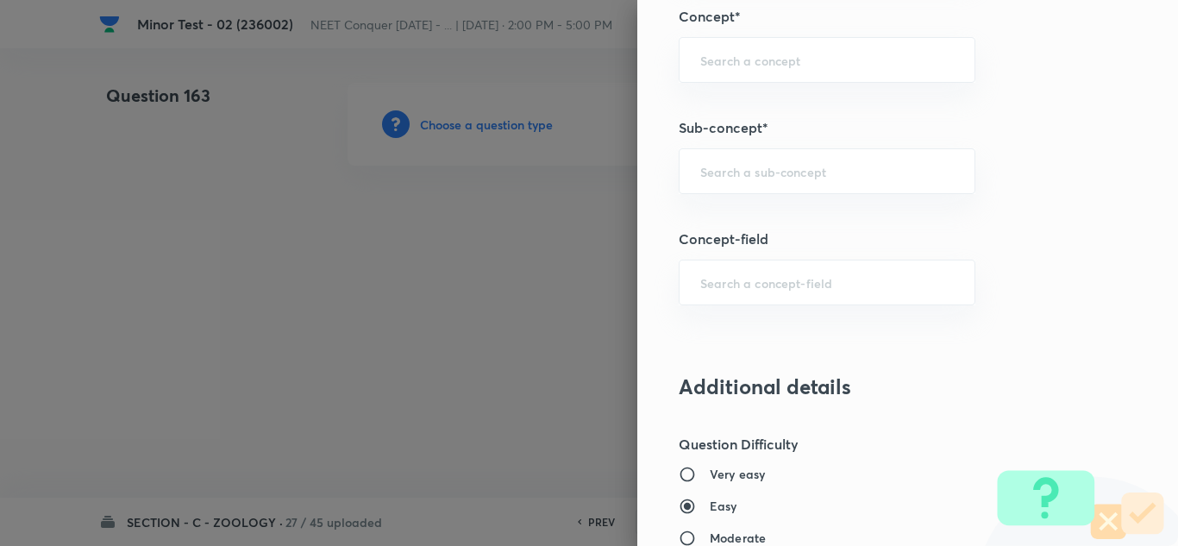
scroll to position [1121, 0]
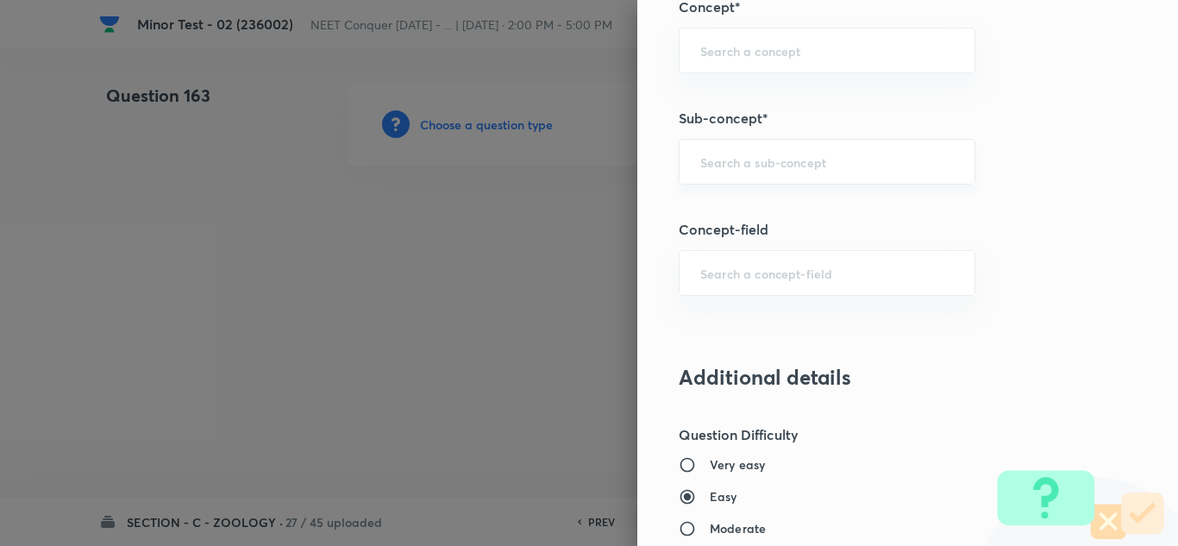
click at [751, 166] on input "text" at bounding box center [827, 162] width 254 height 16
paste input "Structural Organization in Animals"
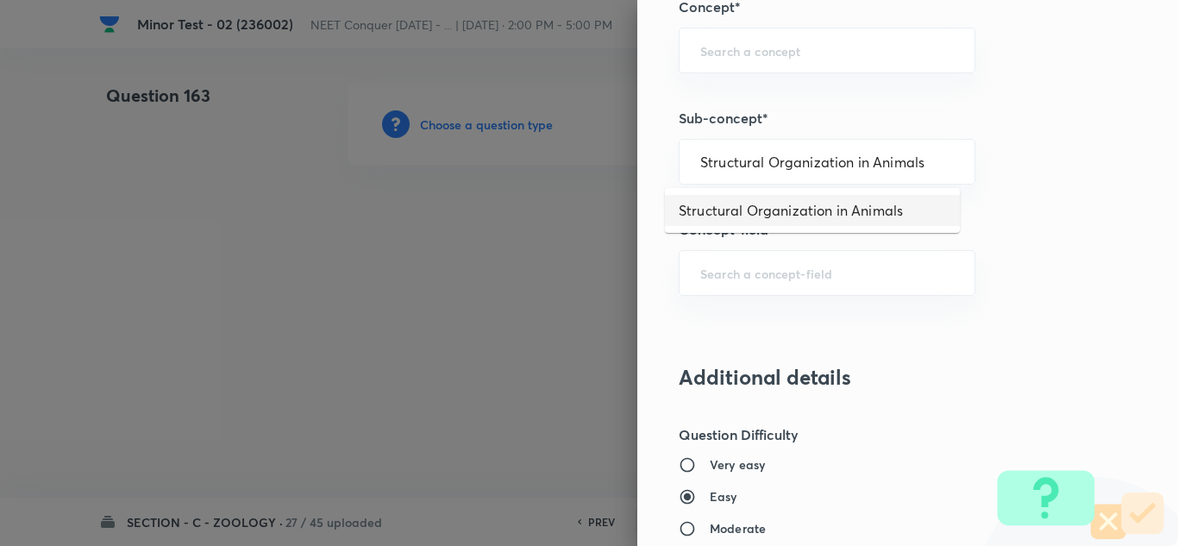
click at [769, 198] on li "Structural Organization in Animals" at bounding box center [812, 210] width 295 height 31
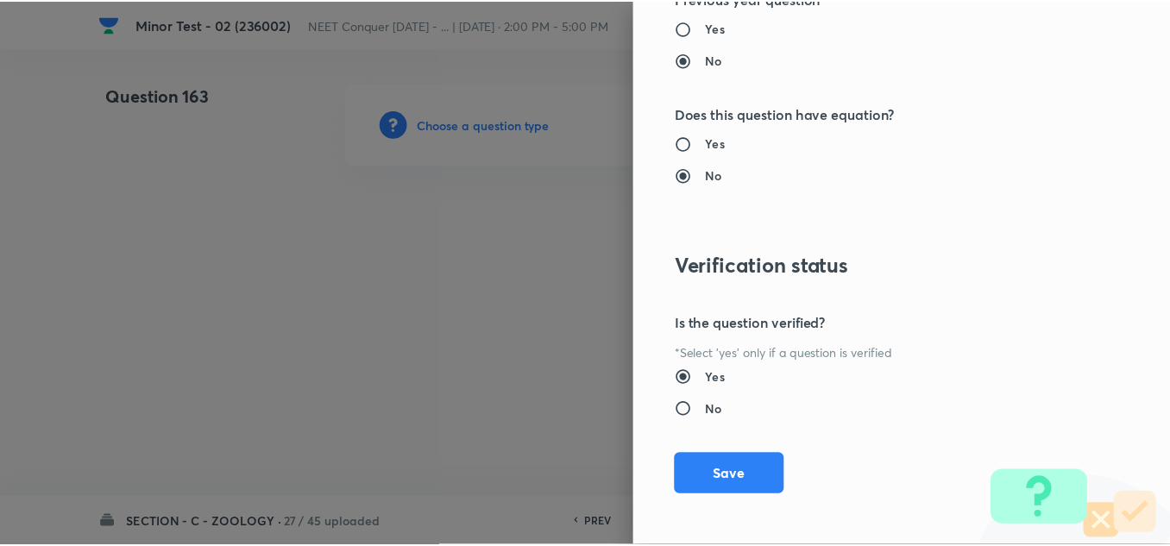
scroll to position [1921, 0]
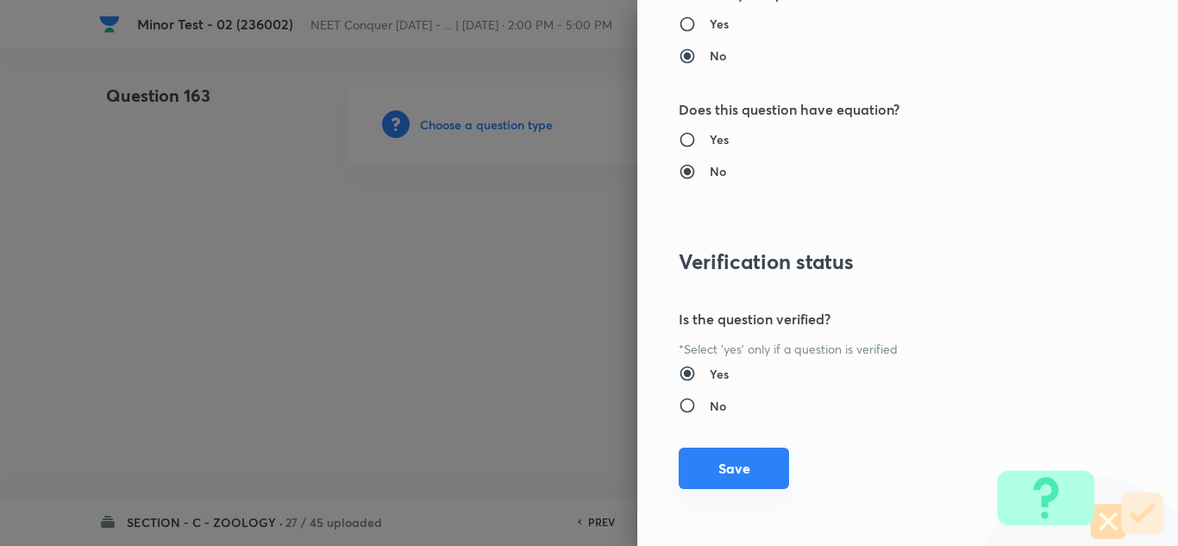
click at [725, 467] on button "Save" at bounding box center [734, 468] width 110 height 41
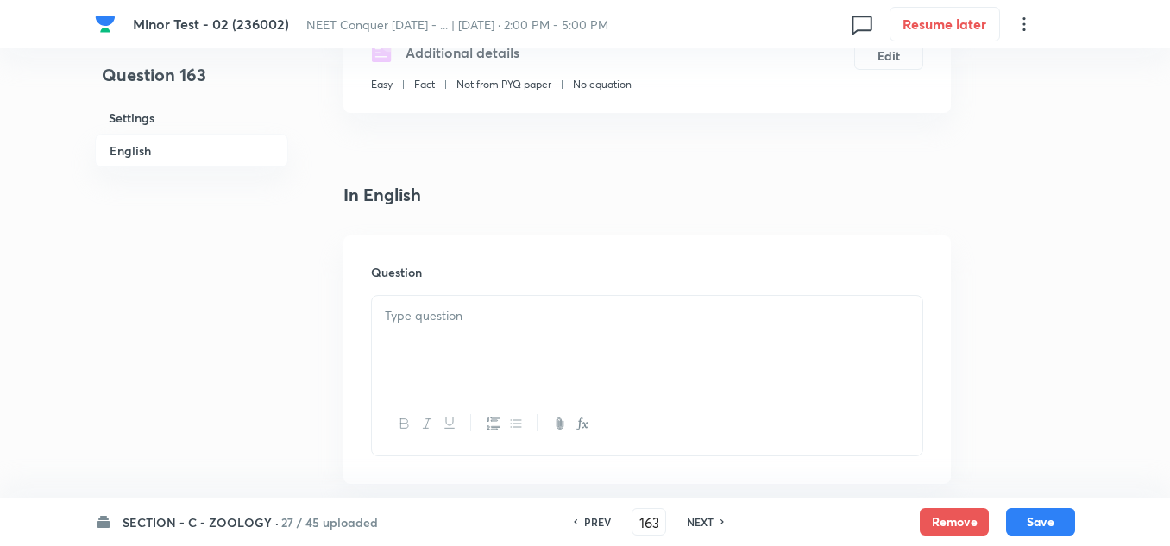
scroll to position [431, 0]
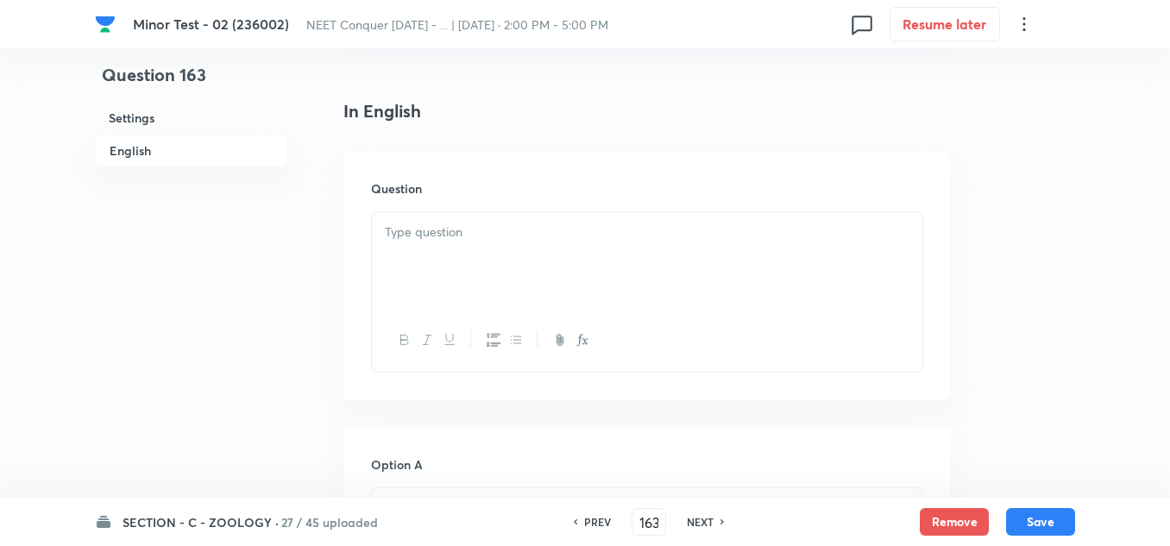
click at [469, 278] on div at bounding box center [647, 260] width 550 height 97
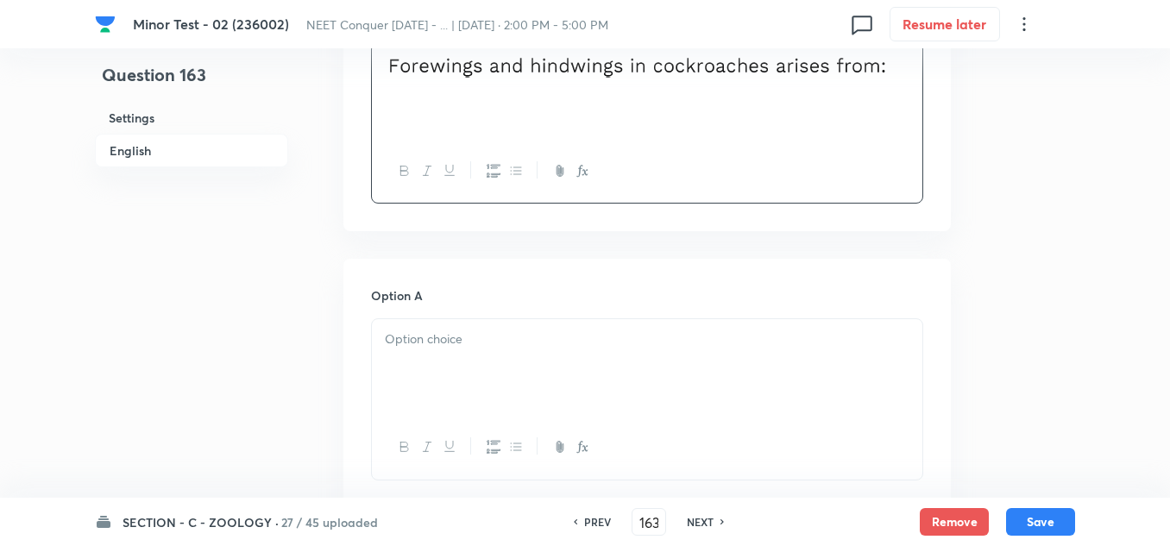
scroll to position [604, 0]
click at [438, 343] on p at bounding box center [647, 336] width 524 height 20
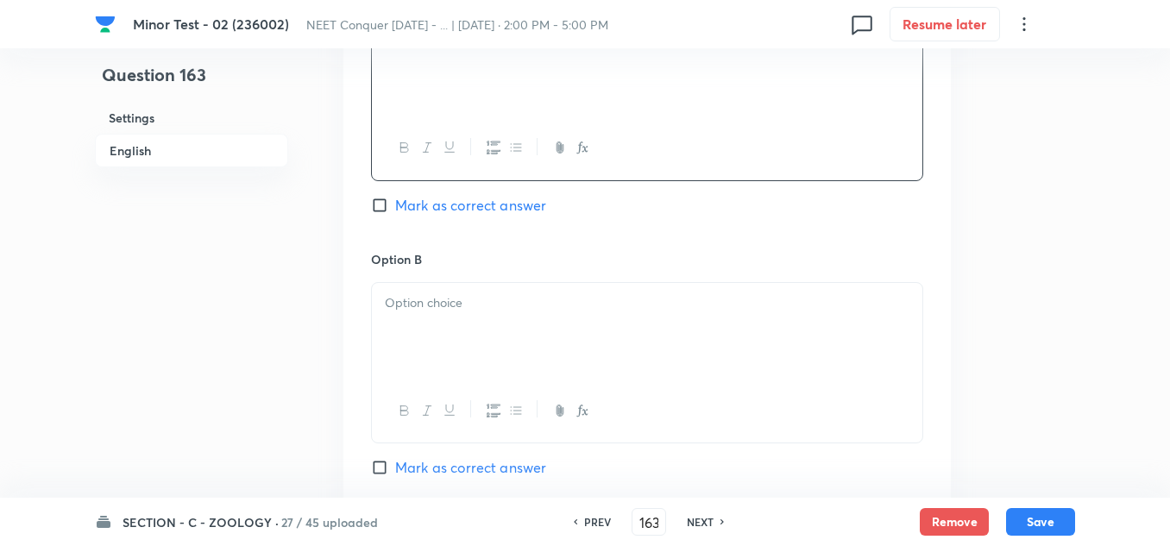
scroll to position [949, 0]
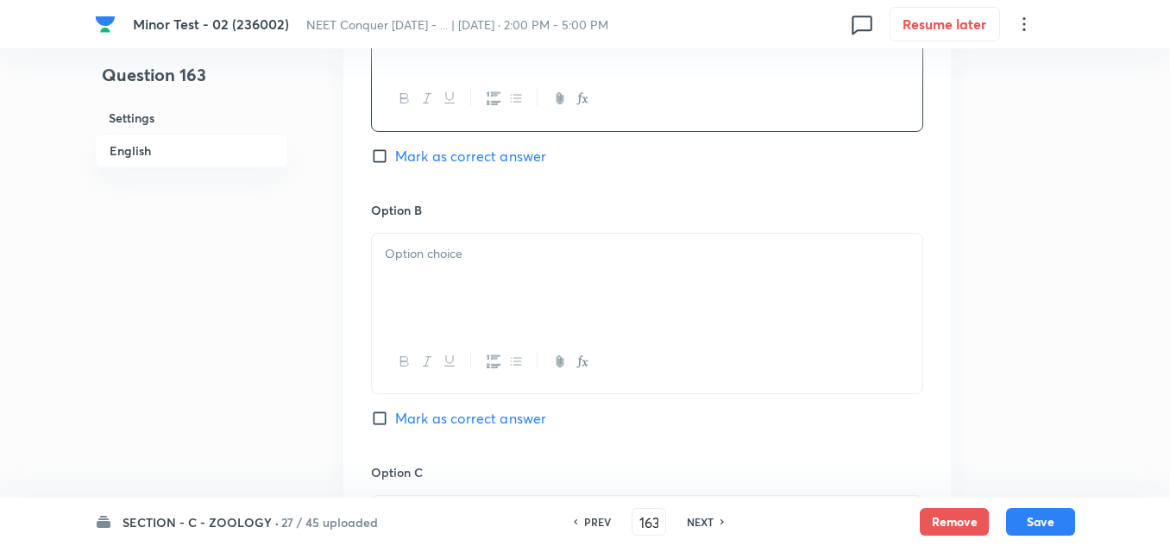
click at [442, 261] on p at bounding box center [647, 254] width 524 height 20
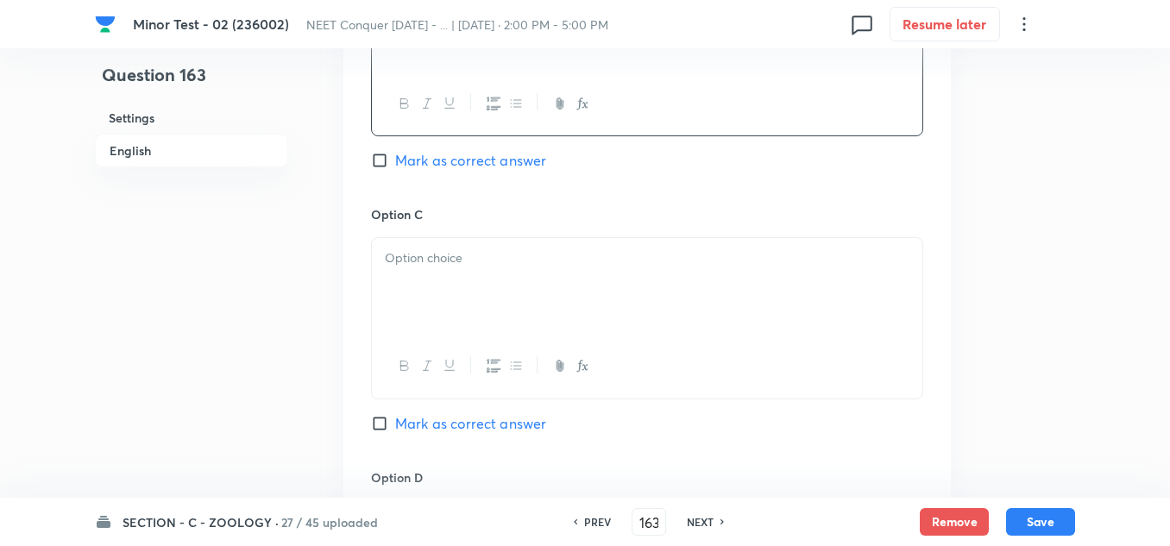
scroll to position [1207, 0]
click at [459, 274] on div at bounding box center [647, 285] width 550 height 97
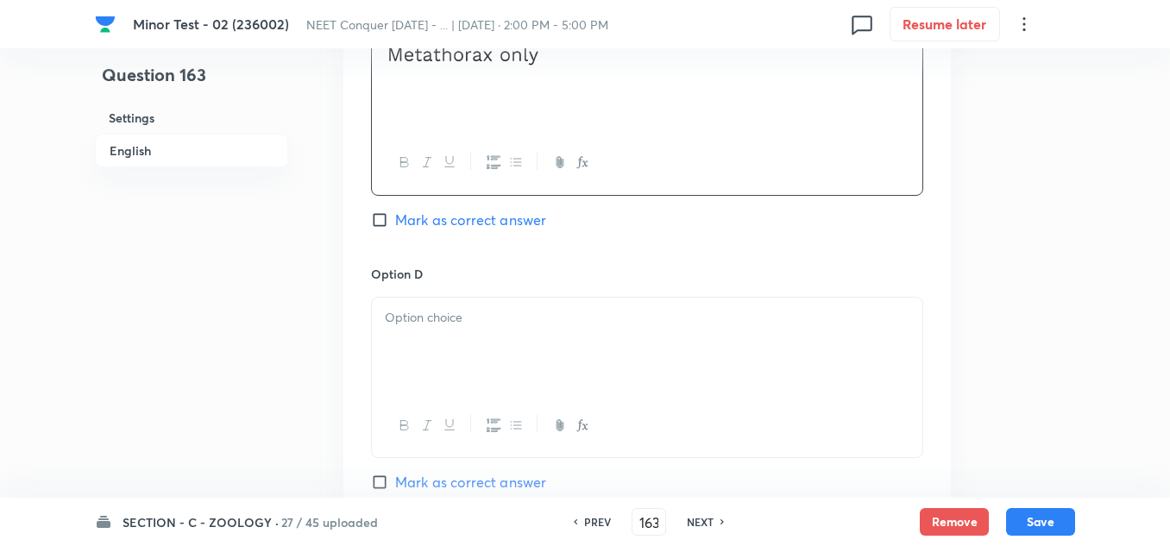
scroll to position [1466, 0]
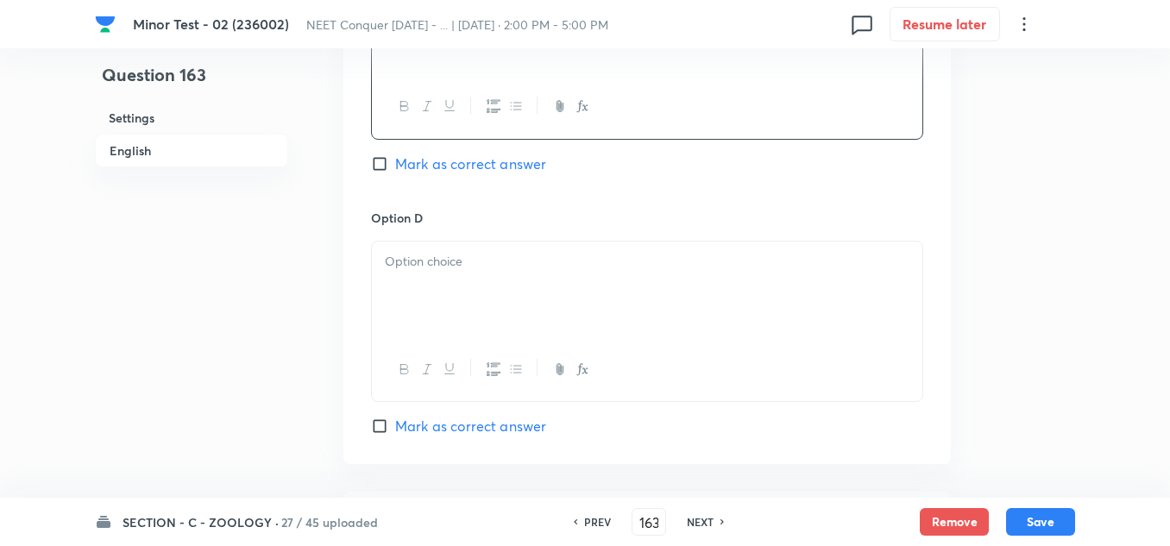
click at [458, 271] on div at bounding box center [647, 289] width 550 height 97
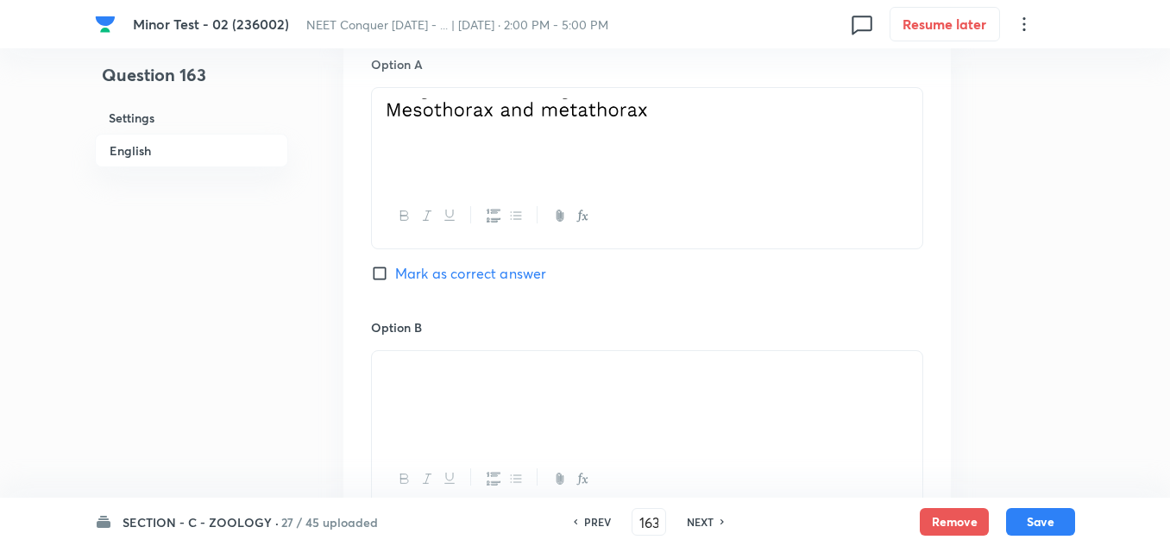
scroll to position [776, 0]
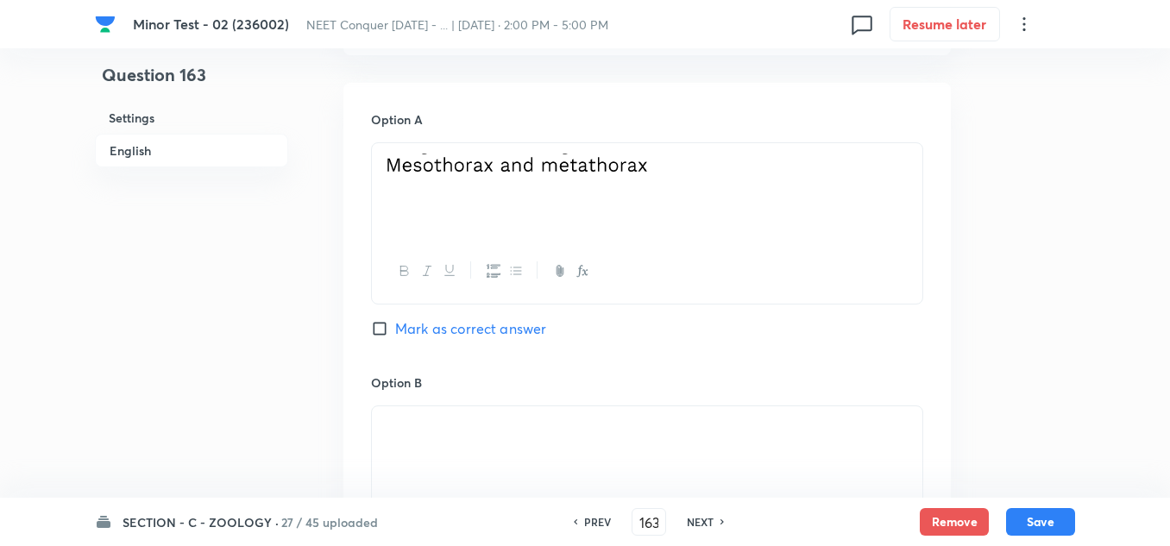
click at [380, 332] on input "Mark as correct answer" at bounding box center [383, 328] width 24 height 17
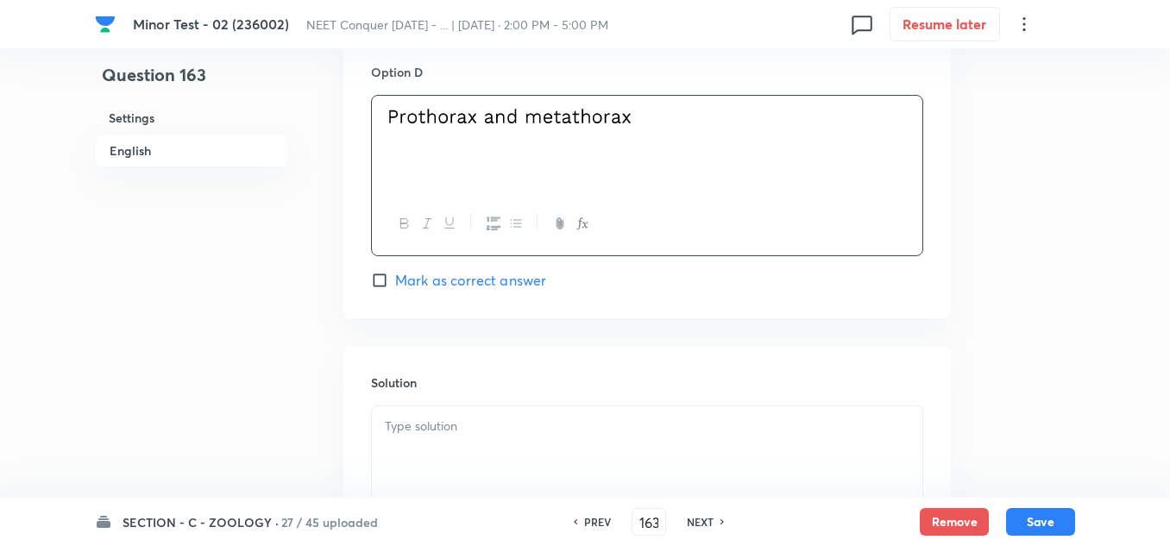
scroll to position [1812, 0]
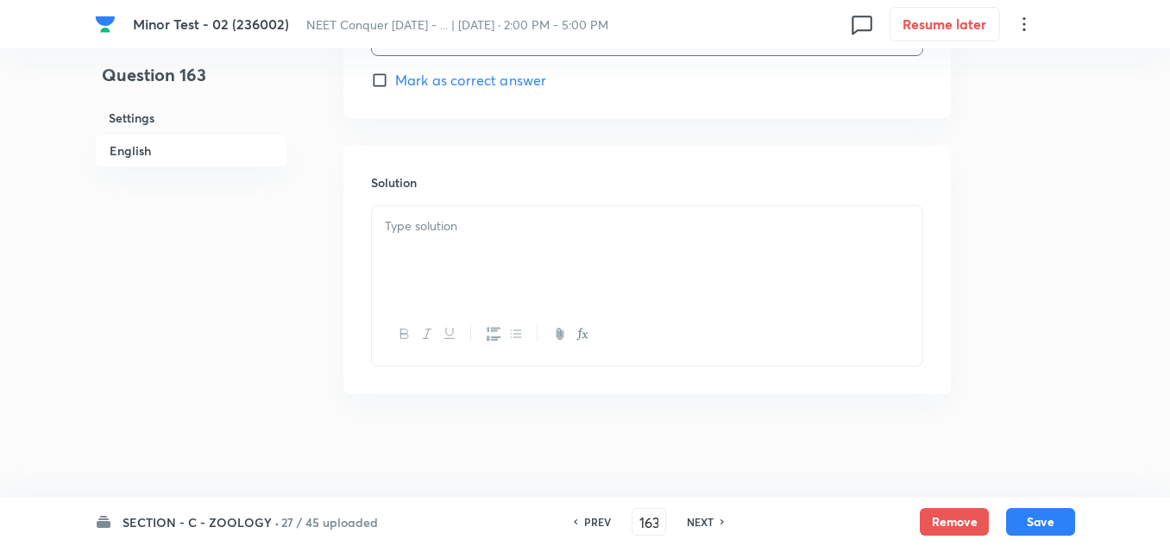
click at [470, 249] on div at bounding box center [647, 254] width 550 height 97
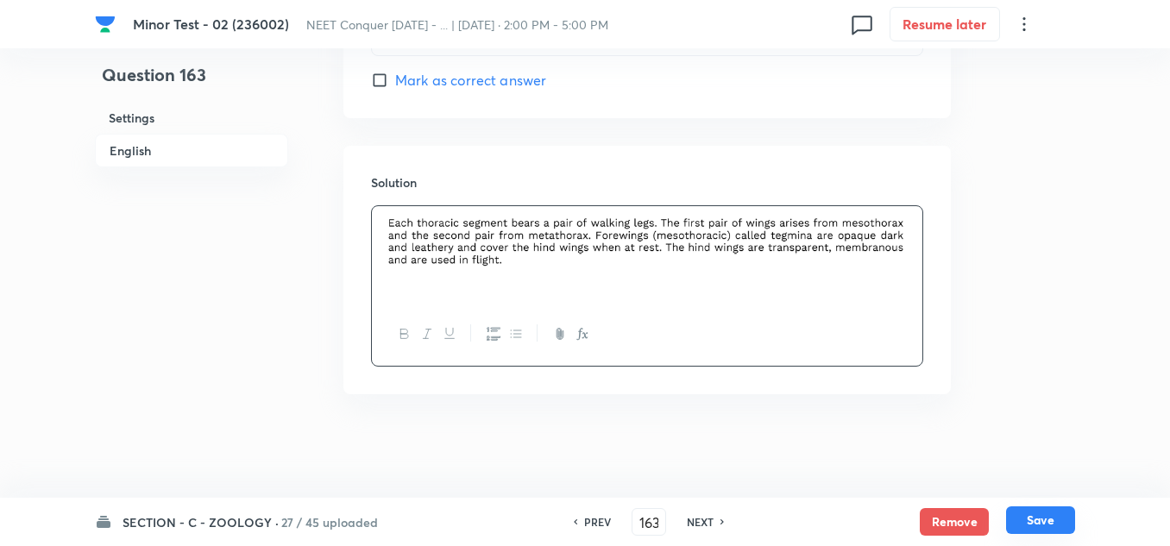
click at [1070, 518] on button "Save" at bounding box center [1040, 520] width 69 height 28
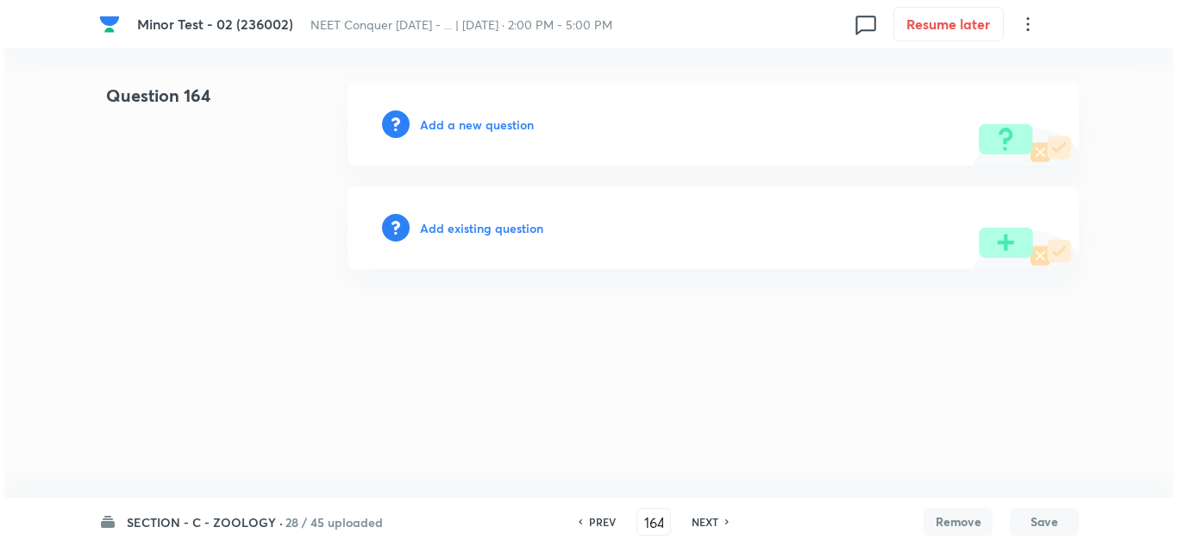
scroll to position [0, 0]
click at [476, 116] on h6 "Add a new question" at bounding box center [477, 125] width 114 height 18
click at [478, 119] on h6 "Choose a question type" at bounding box center [486, 125] width 133 height 18
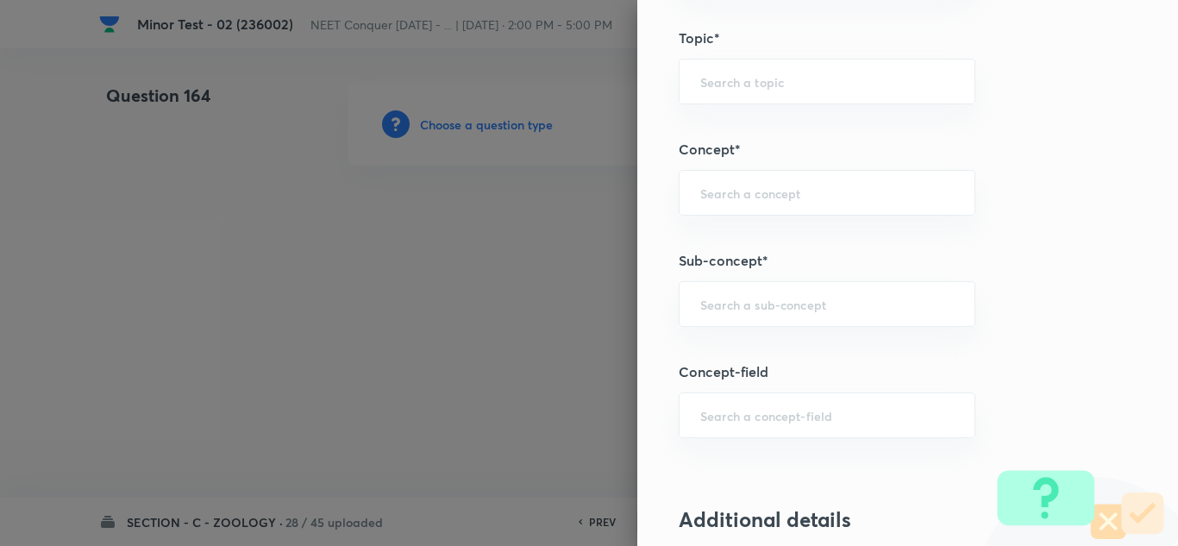
scroll to position [949, 0]
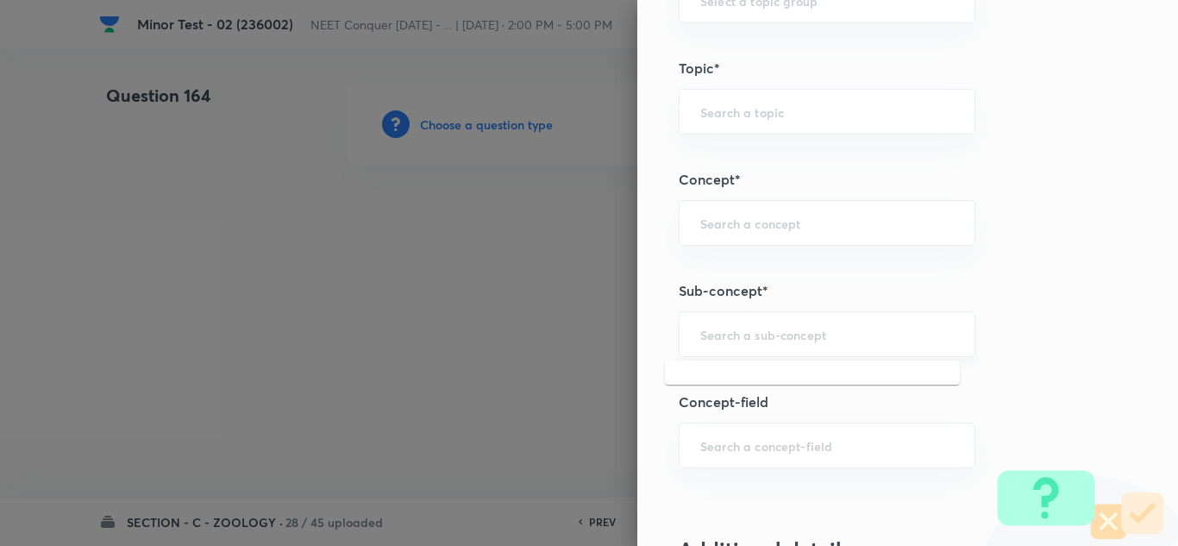
click at [732, 337] on input "text" at bounding box center [827, 334] width 254 height 16
paste input "Structural Organization in Animals"
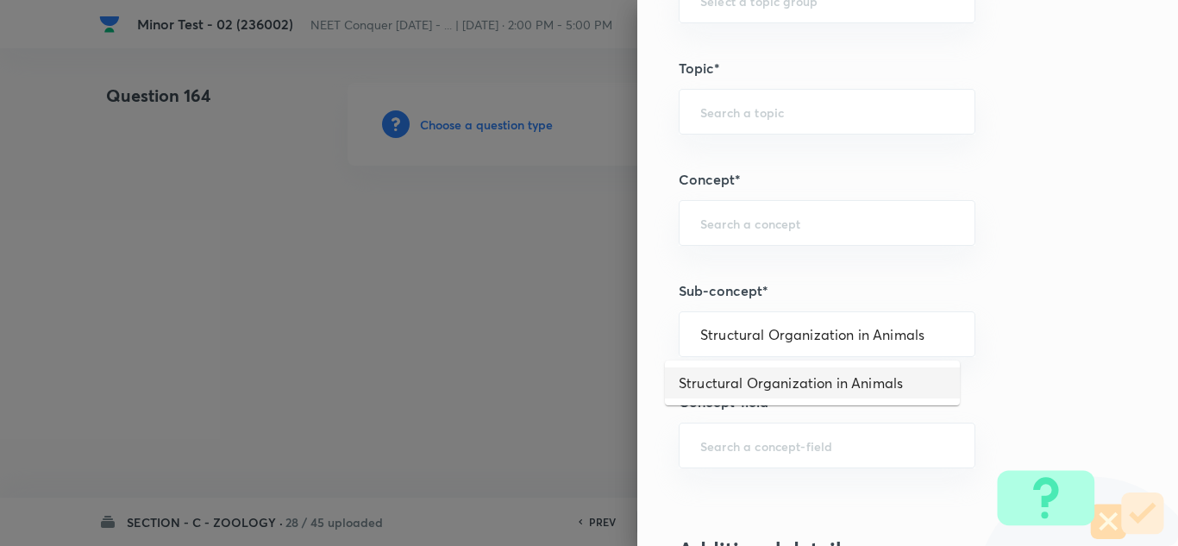
click at [836, 387] on li "Structural Organization in Animals" at bounding box center [812, 382] width 295 height 31
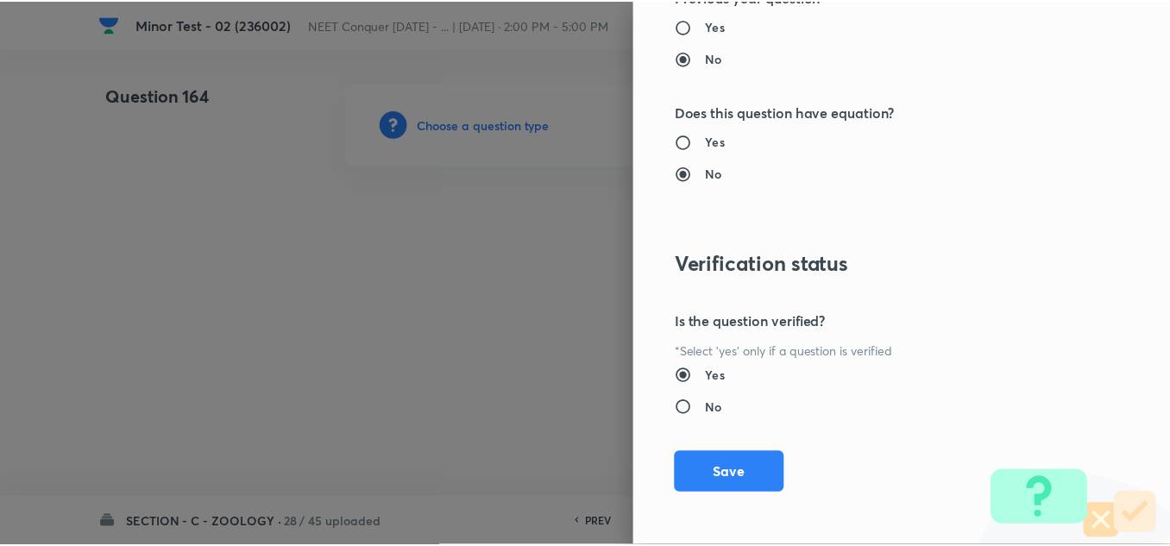
scroll to position [1921, 0]
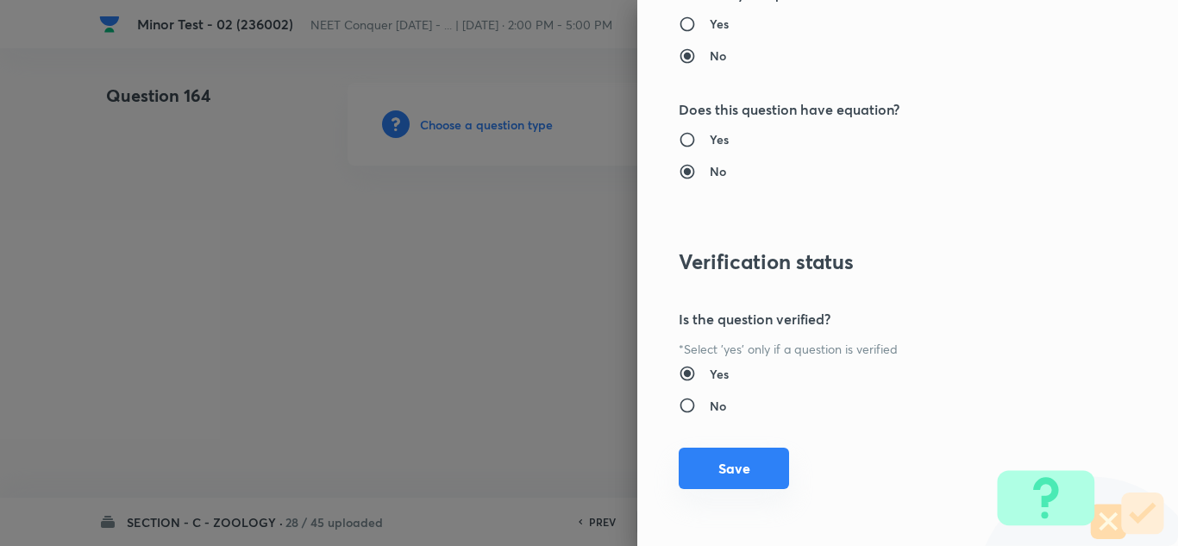
click at [724, 460] on button "Save" at bounding box center [734, 468] width 110 height 41
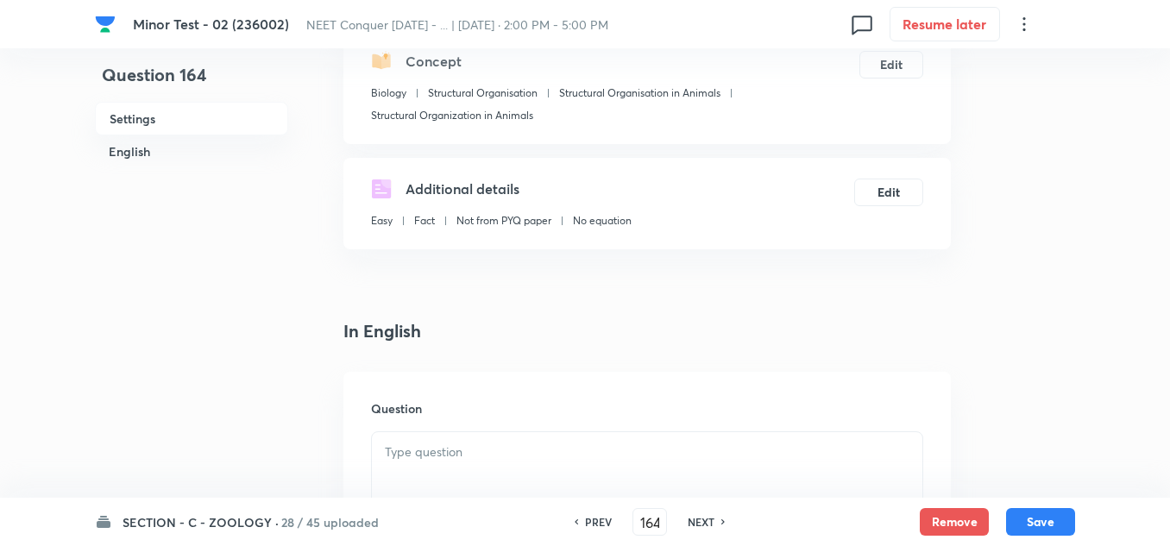
scroll to position [431, 0]
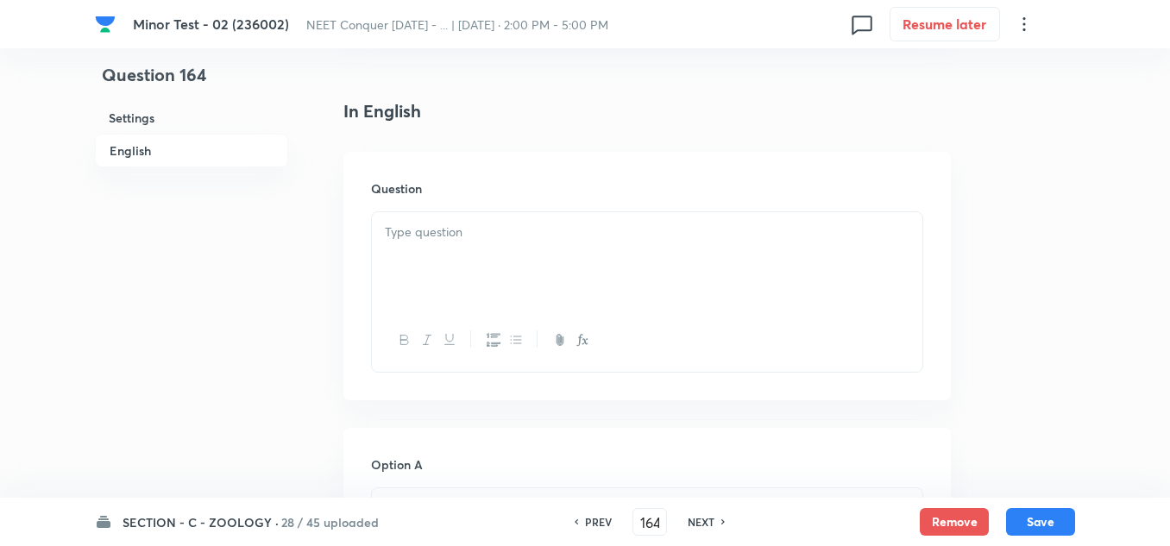
click at [438, 248] on div at bounding box center [647, 260] width 550 height 97
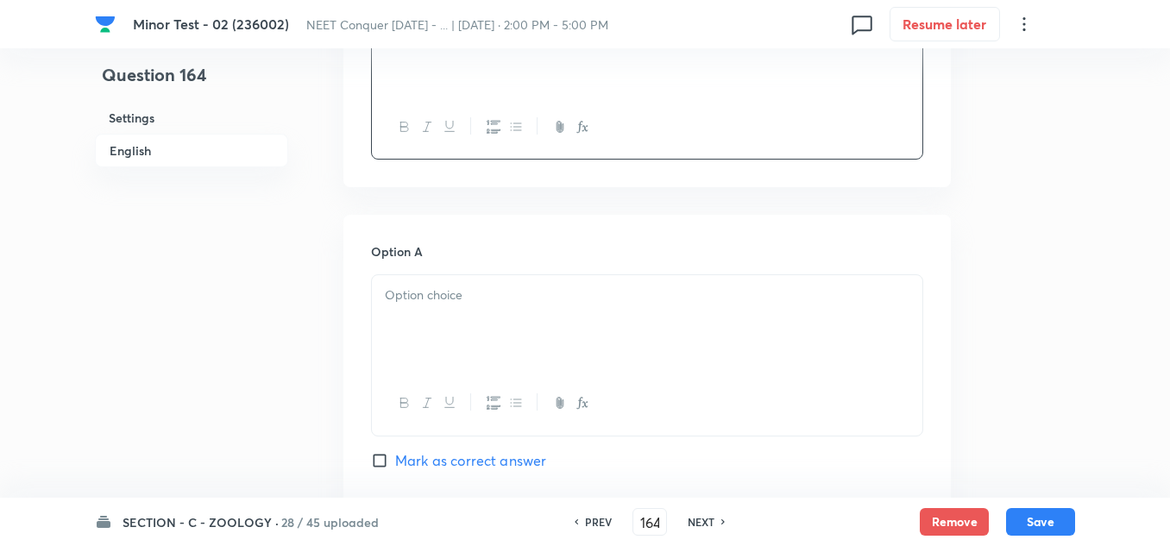
scroll to position [690, 0]
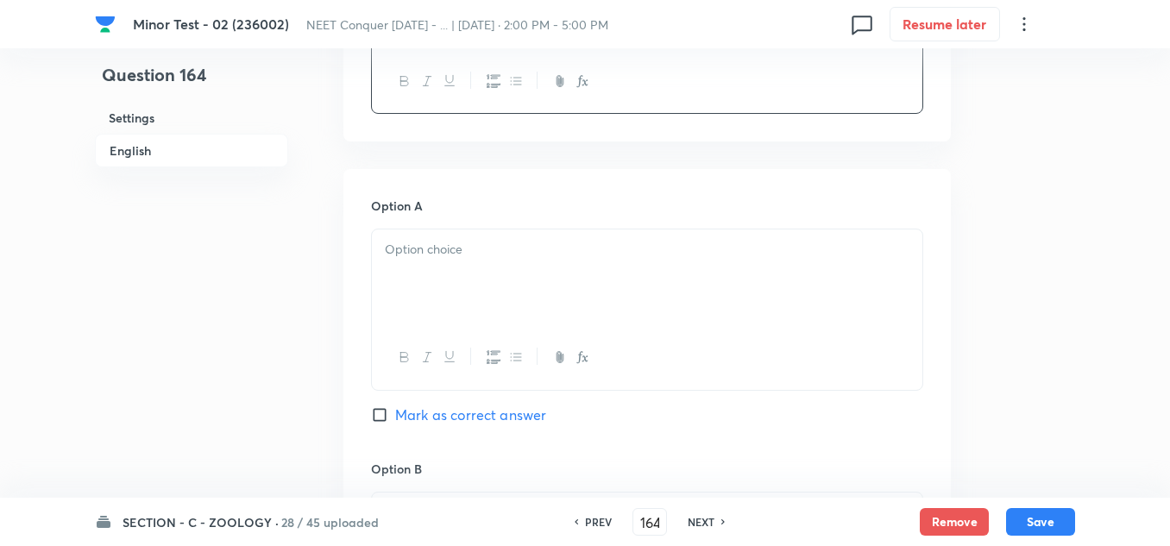
click at [415, 281] on div at bounding box center [647, 277] width 550 height 97
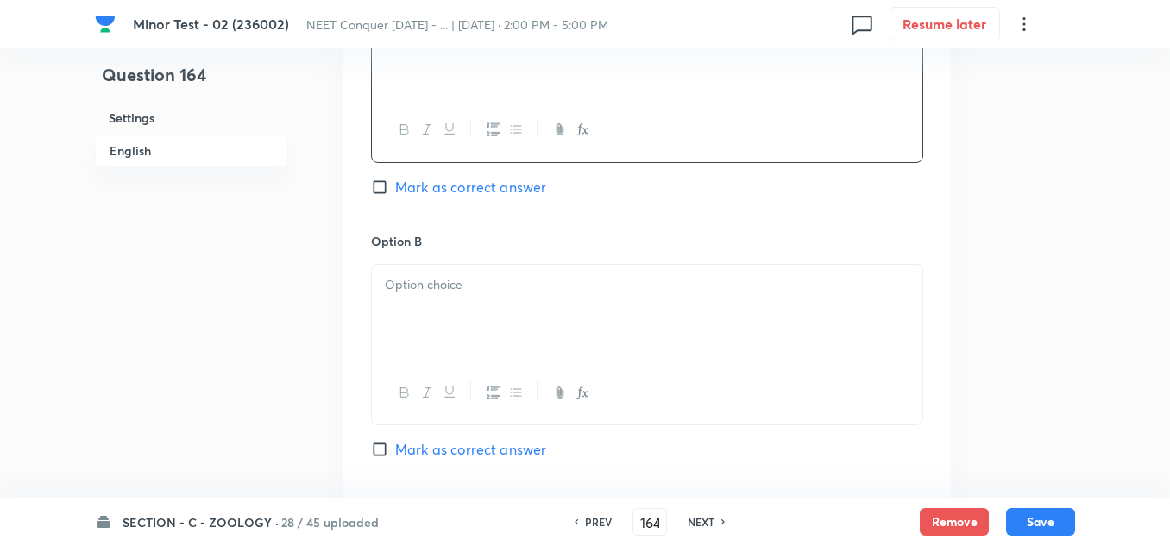
scroll to position [949, 0]
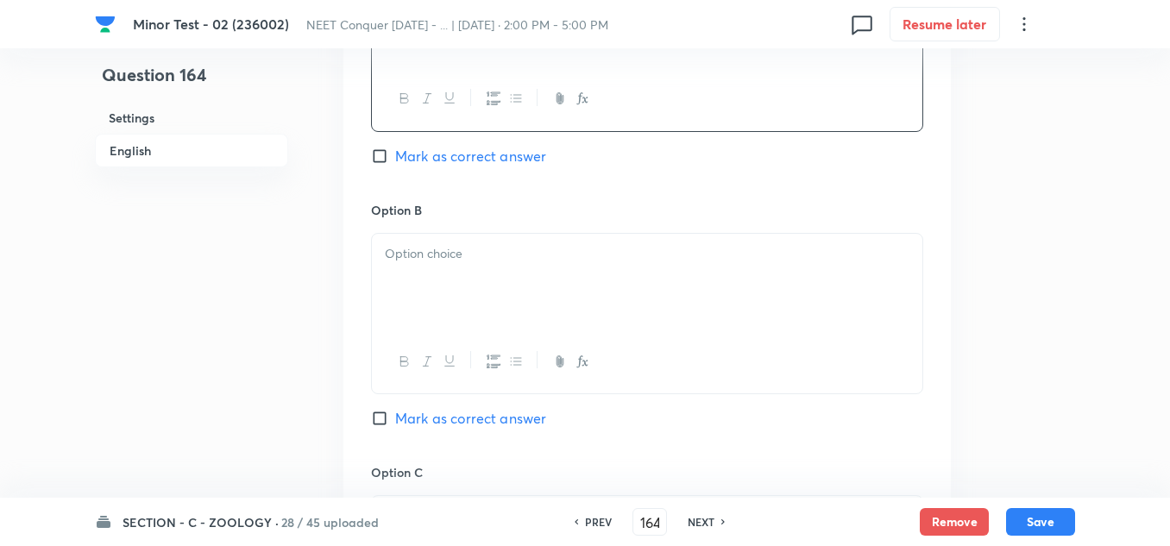
click at [481, 278] on div at bounding box center [647, 282] width 550 height 97
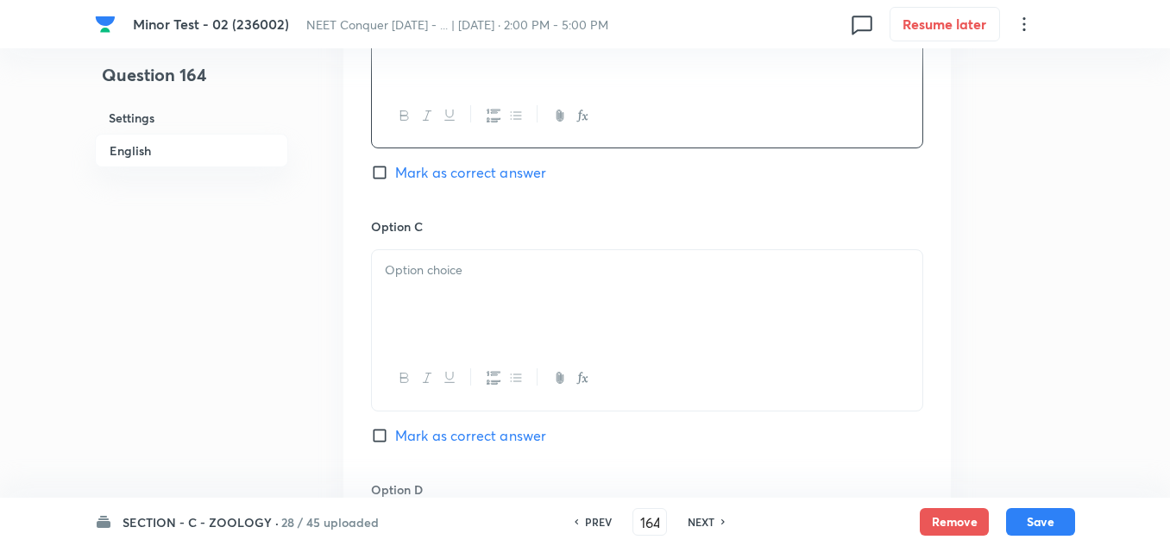
scroll to position [1294, 0]
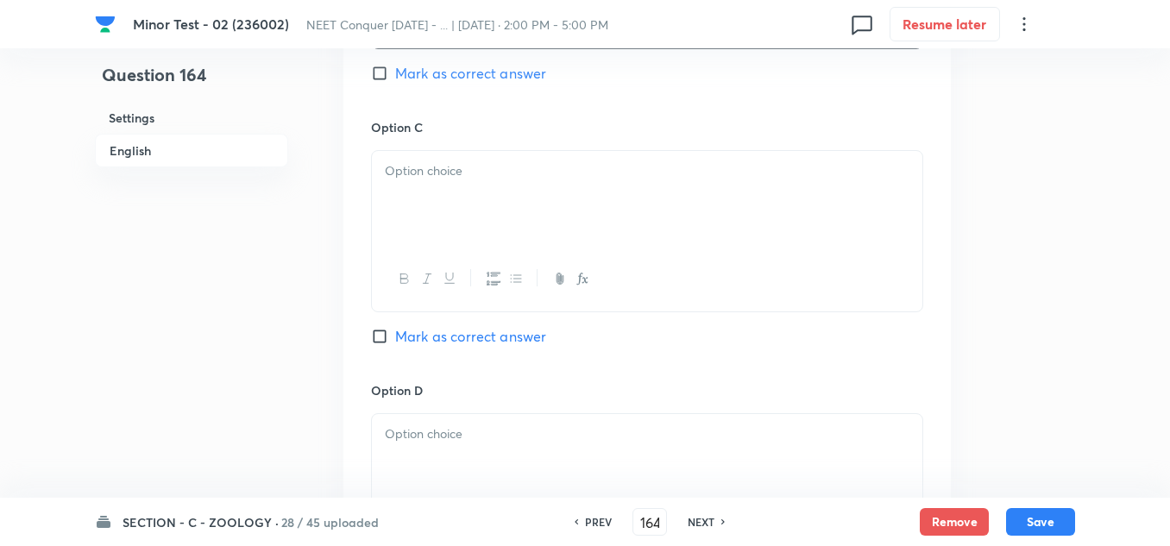
click at [440, 210] on div at bounding box center [647, 199] width 550 height 97
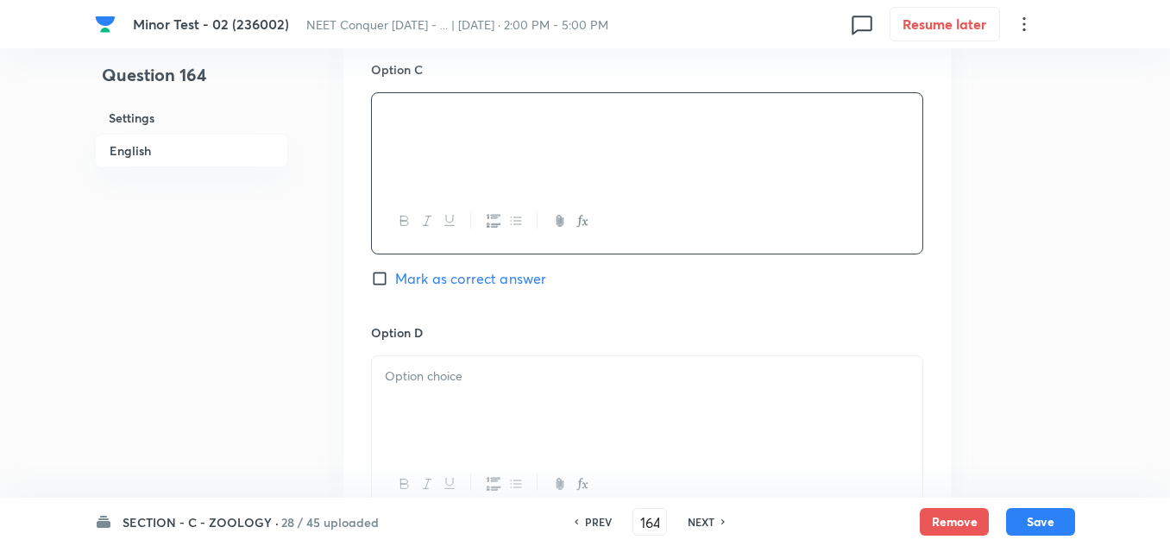
scroll to position [1466, 0]
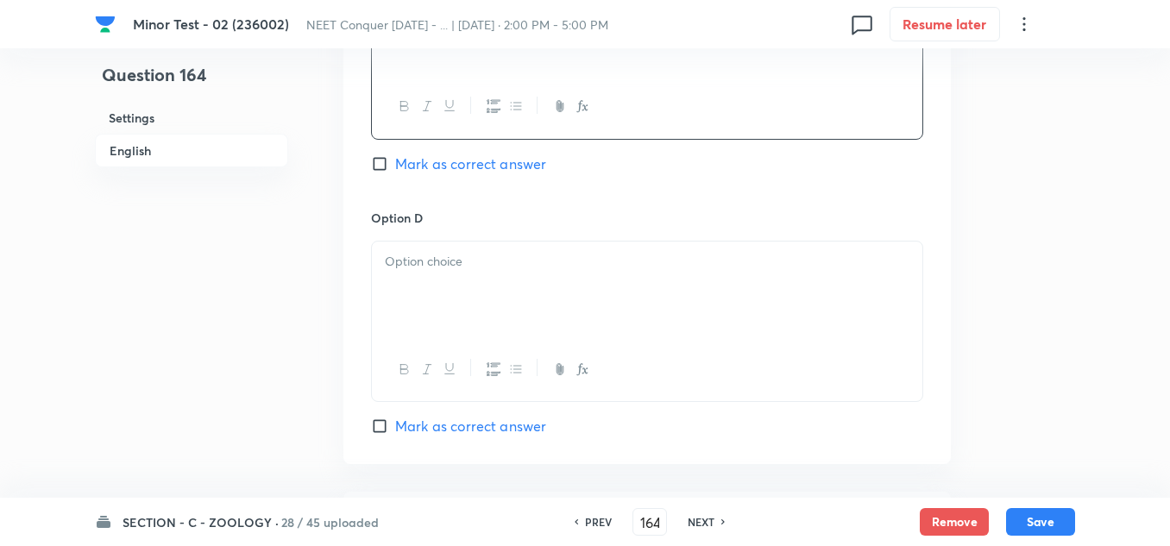
click at [457, 260] on p at bounding box center [647, 262] width 524 height 20
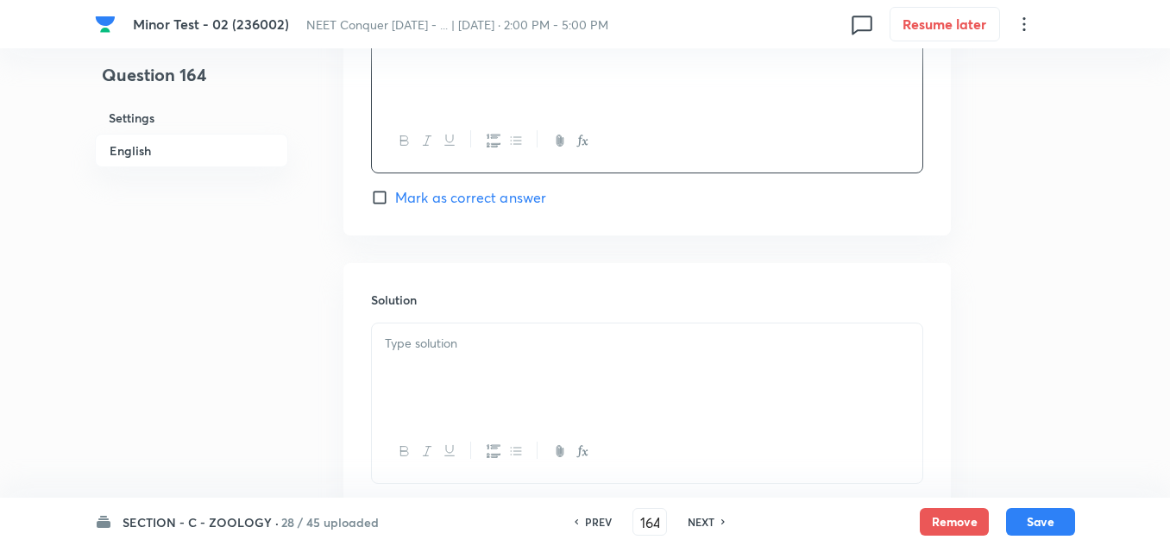
scroll to position [1811, 0]
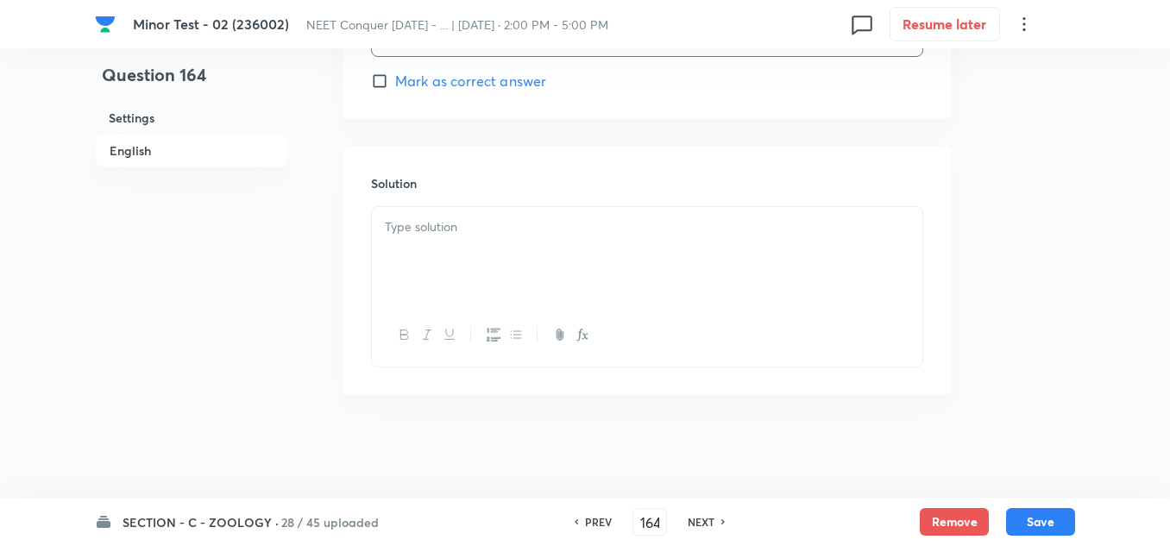
click at [467, 268] on div at bounding box center [647, 255] width 550 height 97
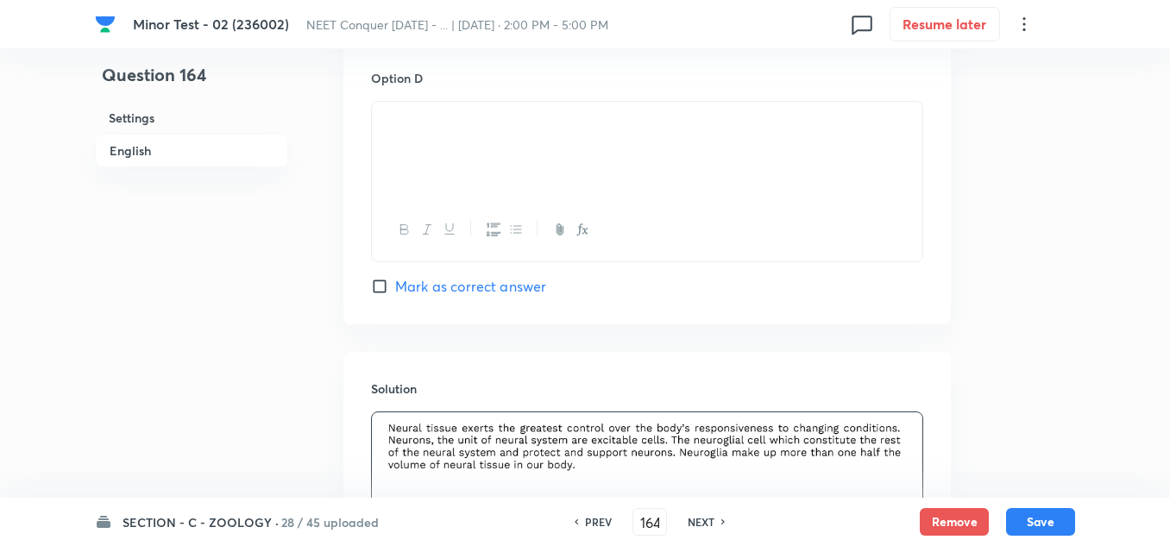
scroll to position [1552, 0]
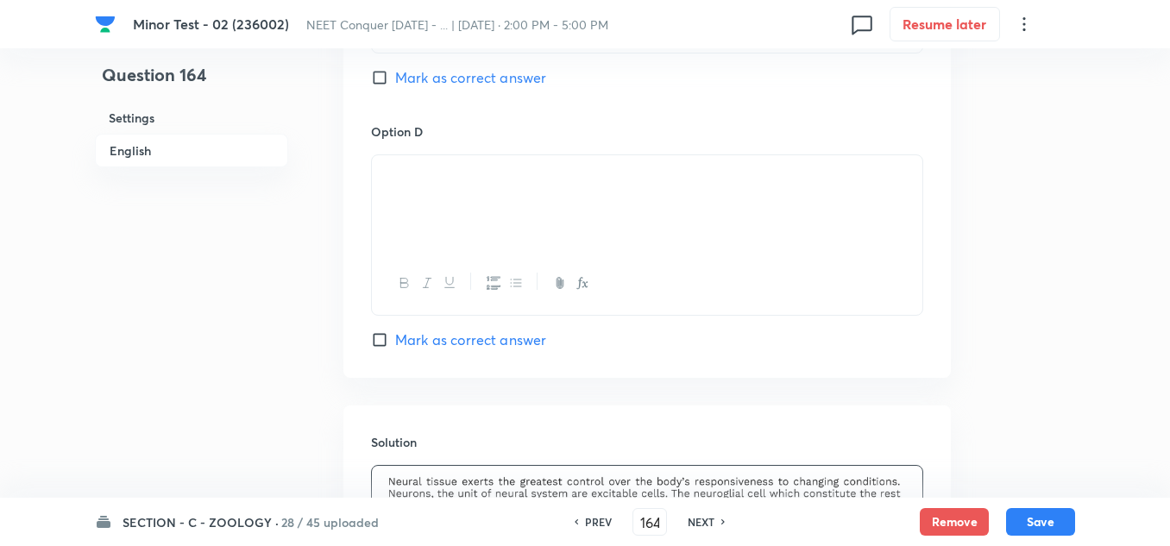
click at [375, 82] on input "Mark as correct answer" at bounding box center [383, 77] width 24 height 17
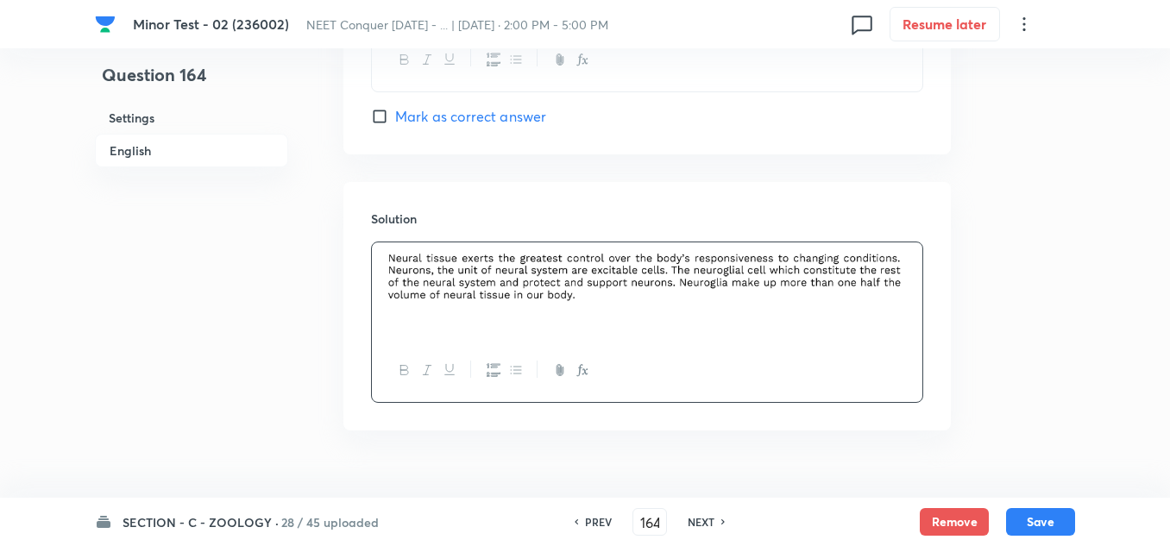
scroll to position [1812, 0]
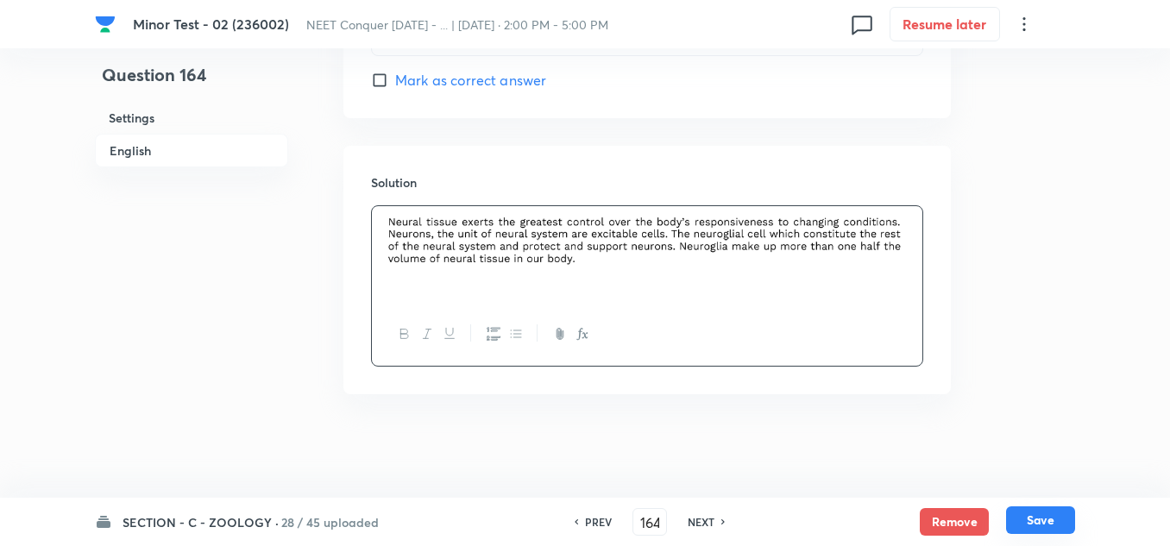
click at [1058, 527] on button "Save" at bounding box center [1040, 520] width 69 height 28
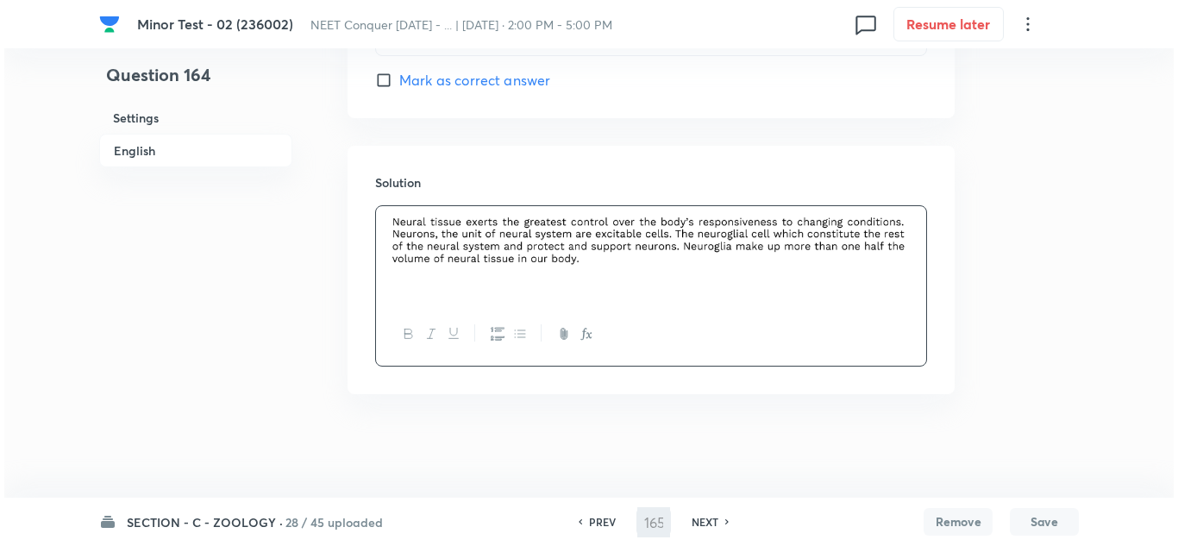
scroll to position [0, 0]
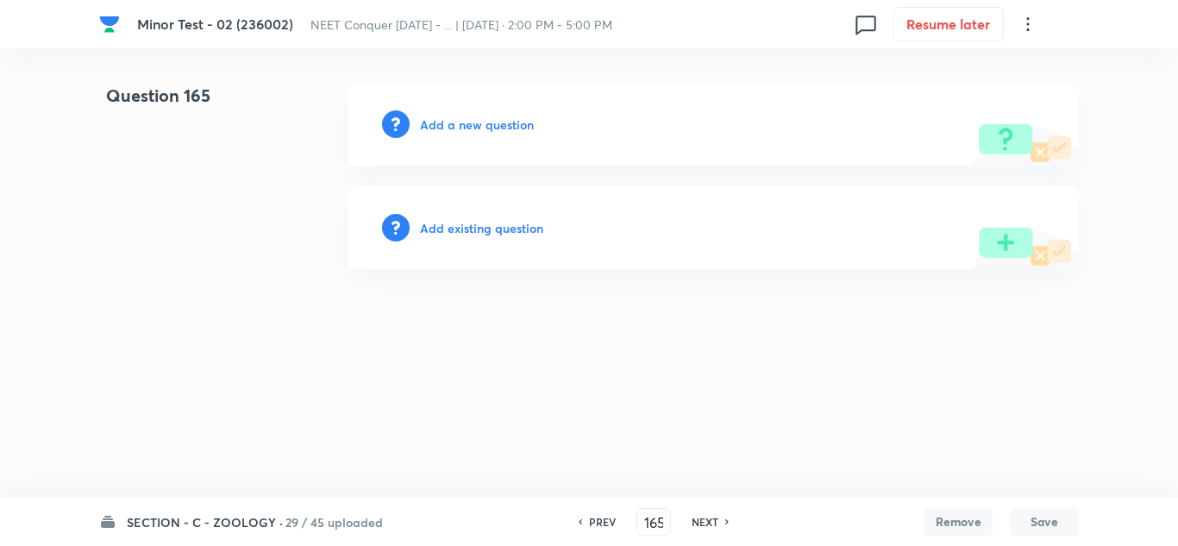
click at [496, 122] on h6 "Add a new question" at bounding box center [477, 125] width 114 height 18
click at [497, 123] on h6 "Choose a question type" at bounding box center [486, 125] width 133 height 18
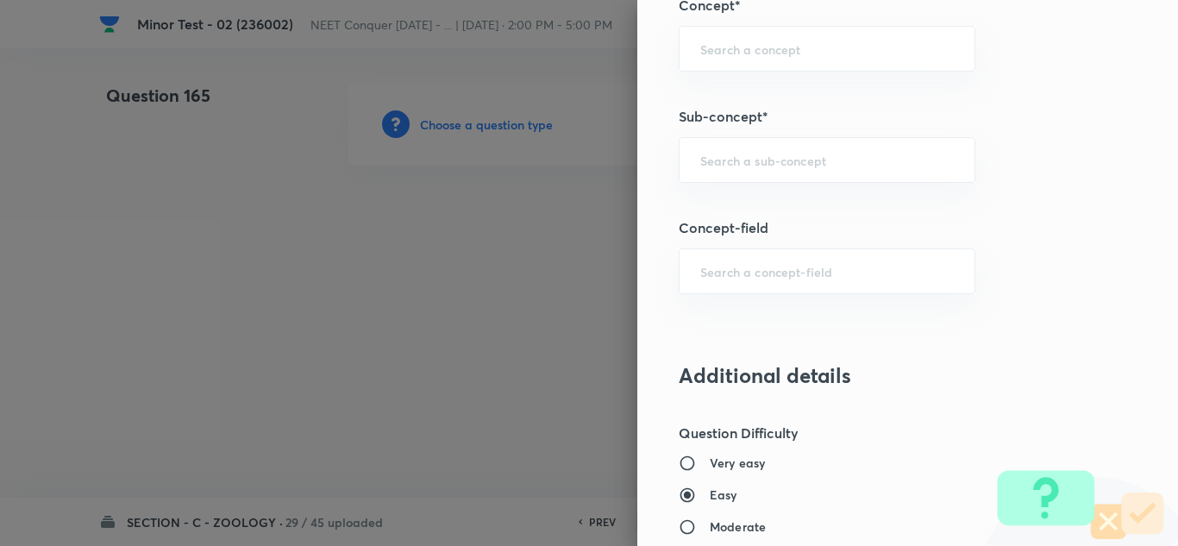
scroll to position [1121, 0]
click at [745, 147] on div "​" at bounding box center [827, 162] width 297 height 46
paste input "Structural Organization in Animals"
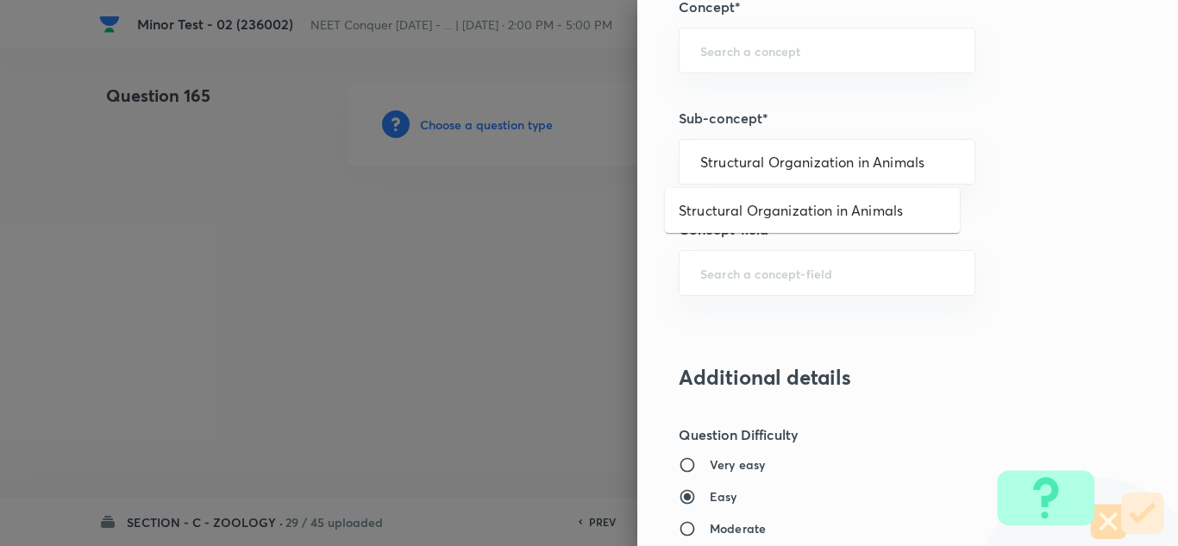
click at [796, 209] on li "Structural Organization in Animals" at bounding box center [812, 210] width 295 height 31
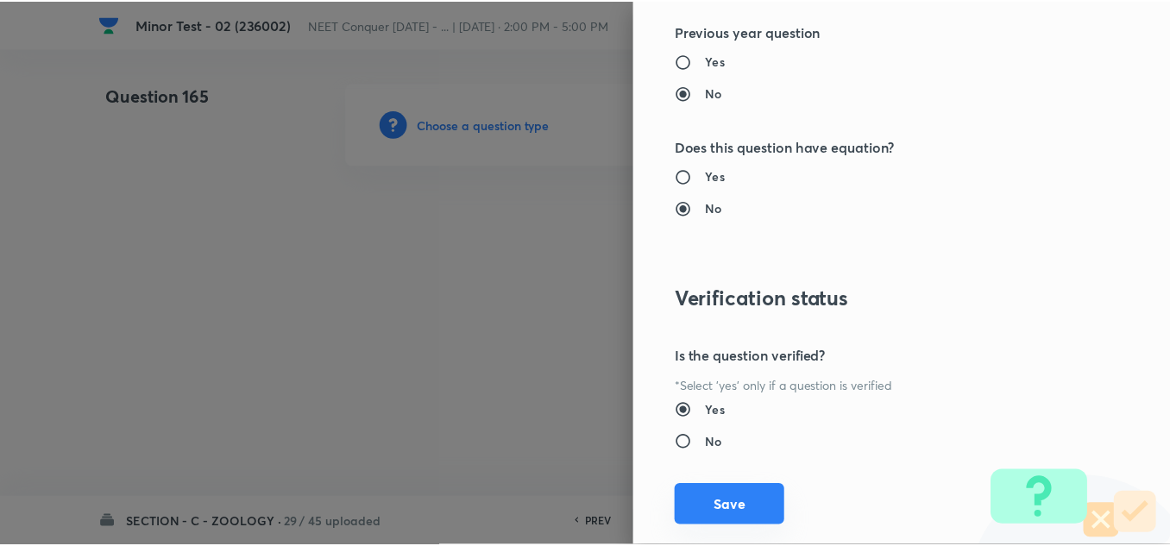
scroll to position [1921, 0]
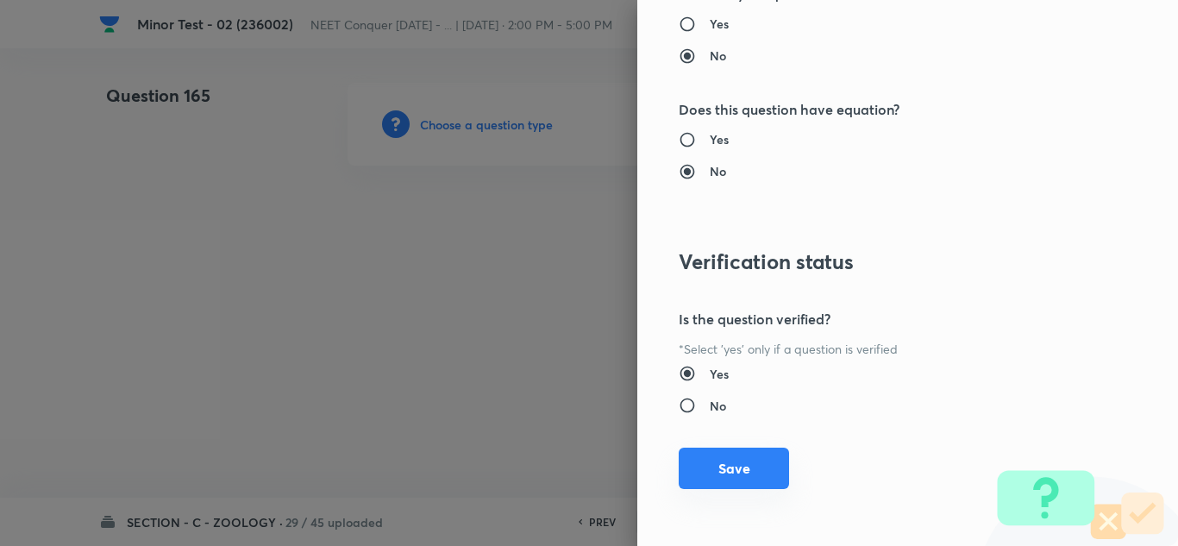
click at [733, 472] on button "Save" at bounding box center [734, 468] width 110 height 41
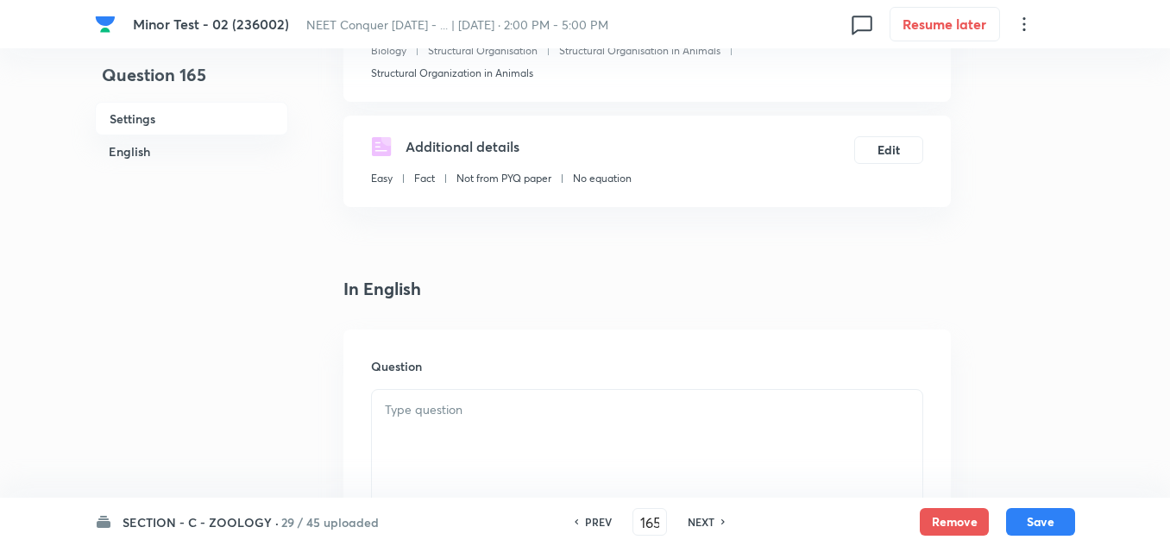
scroll to position [259, 0]
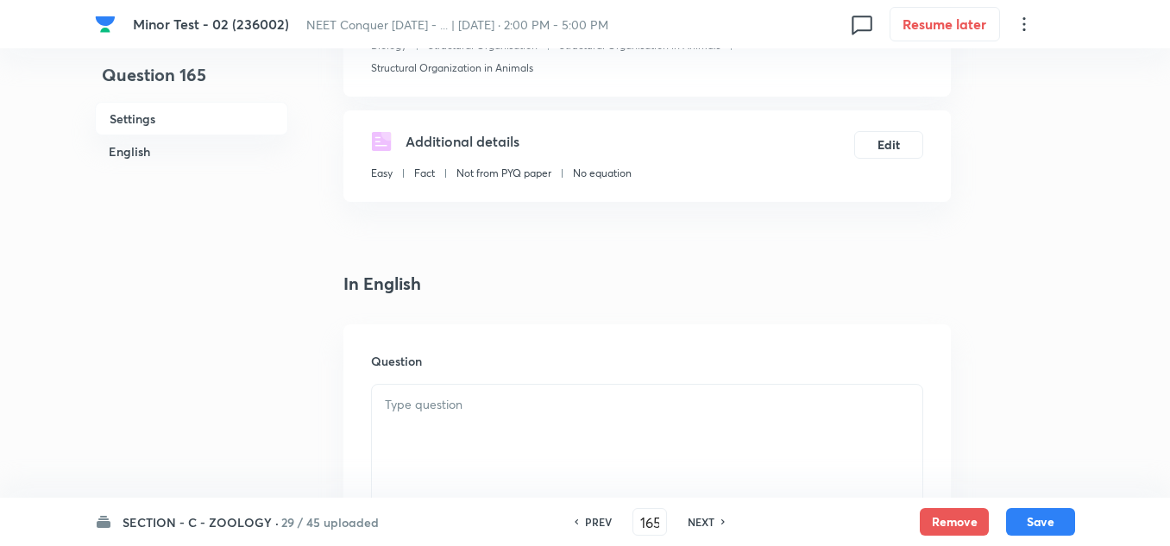
click at [439, 367] on h6 "Question" at bounding box center [647, 361] width 552 height 18
click at [435, 389] on div at bounding box center [647, 433] width 550 height 97
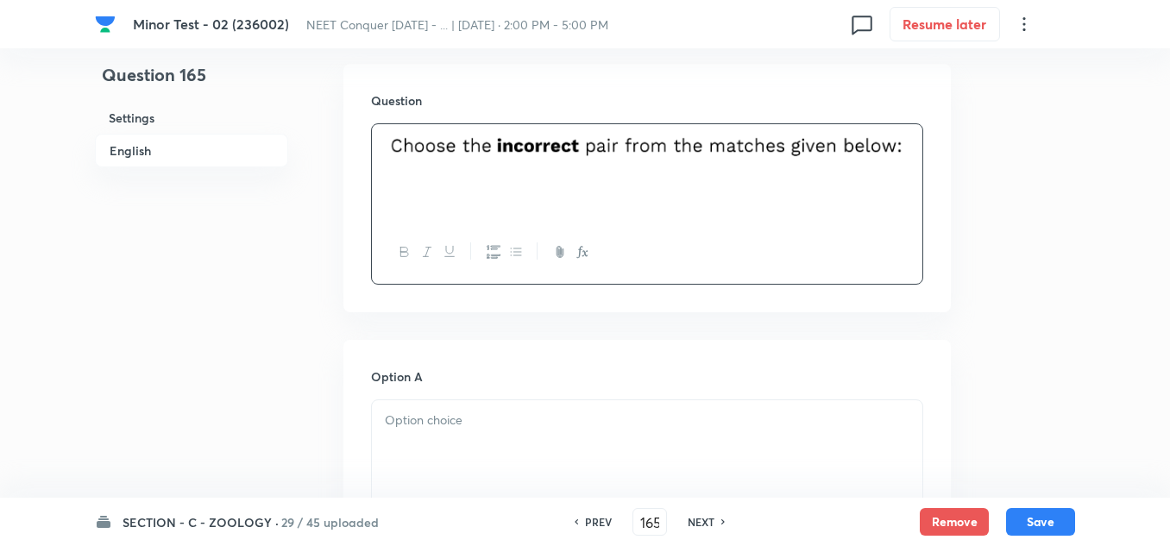
scroll to position [690, 0]
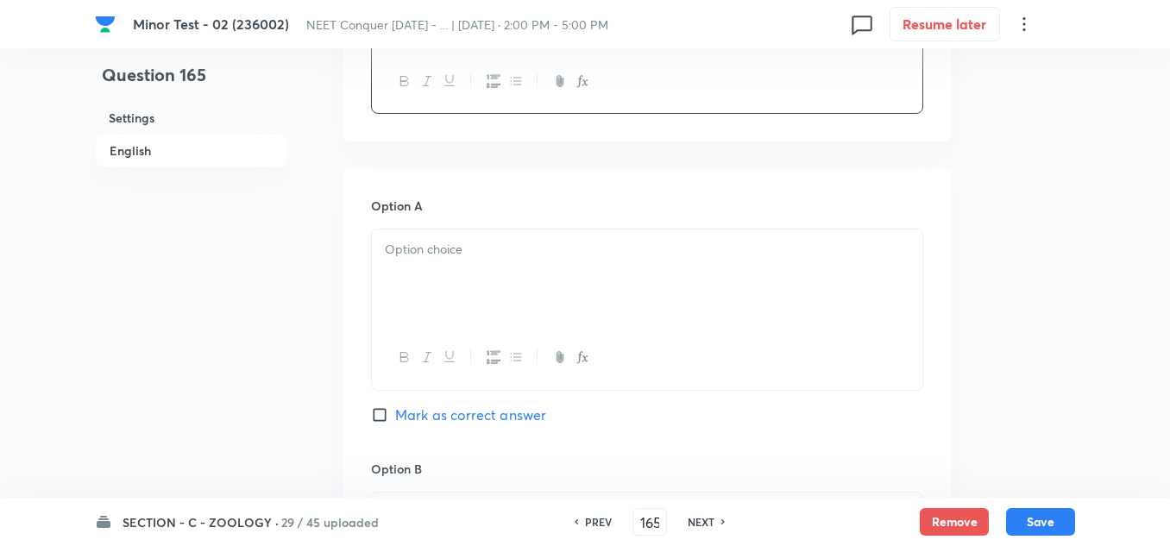
click at [478, 272] on div at bounding box center [647, 277] width 550 height 97
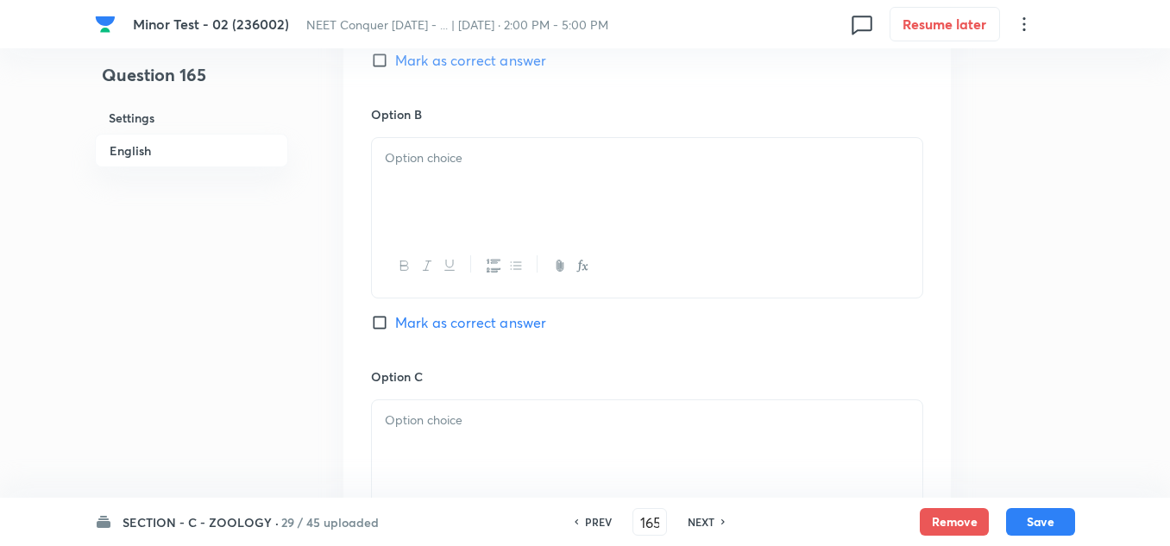
scroll to position [1121, 0]
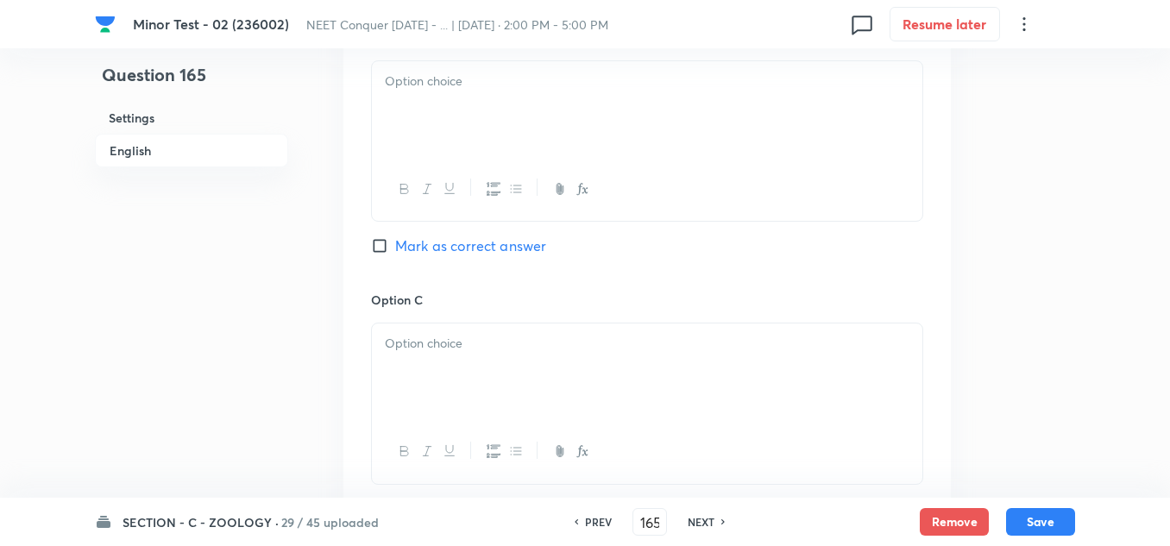
click at [434, 93] on div at bounding box center [647, 109] width 550 height 97
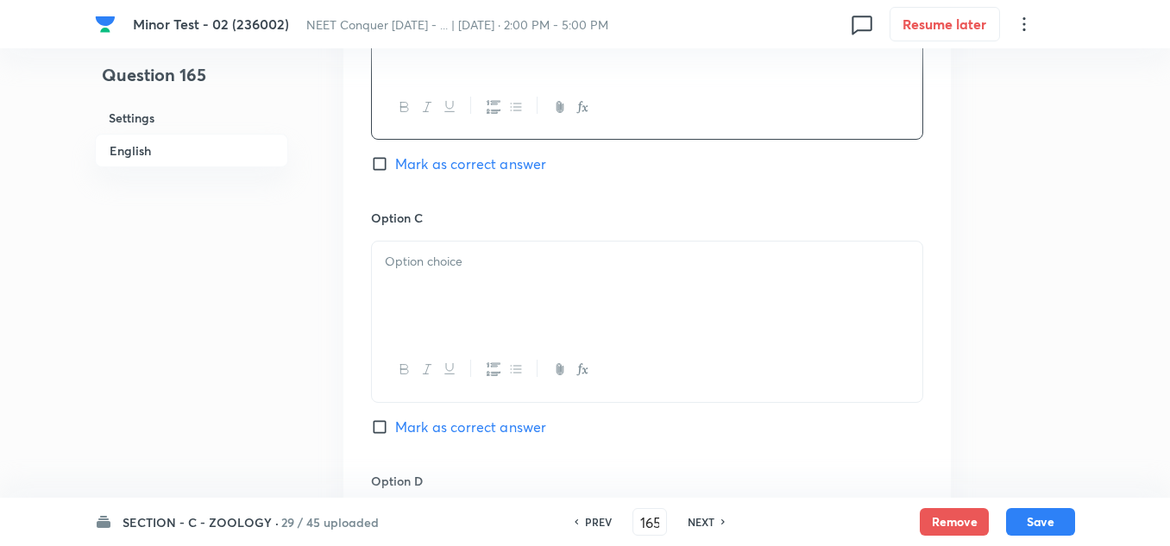
scroll to position [1207, 0]
click at [413, 267] on p at bounding box center [647, 258] width 524 height 20
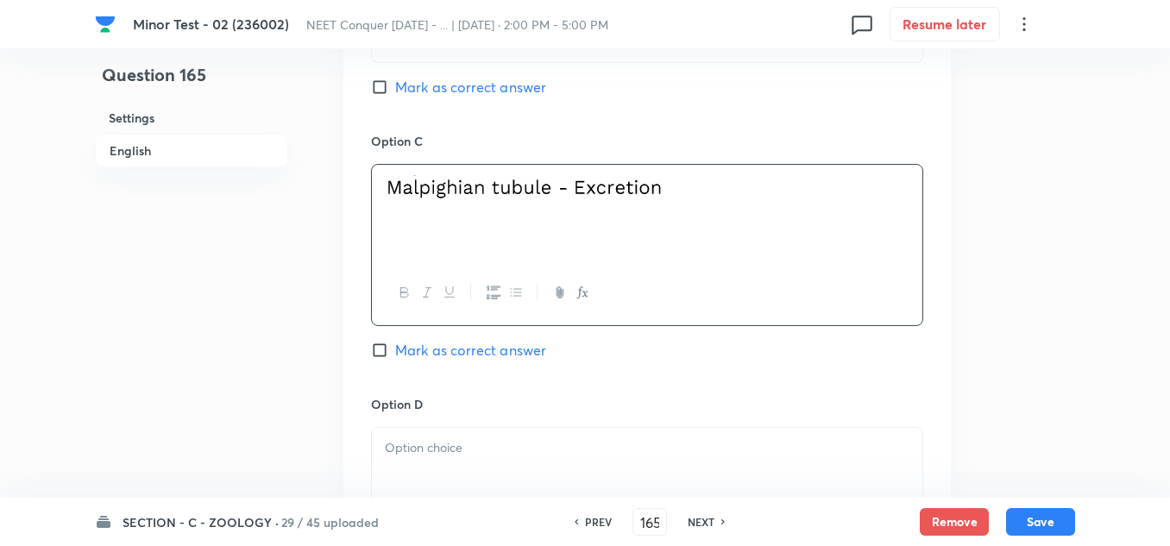
scroll to position [1466, 0]
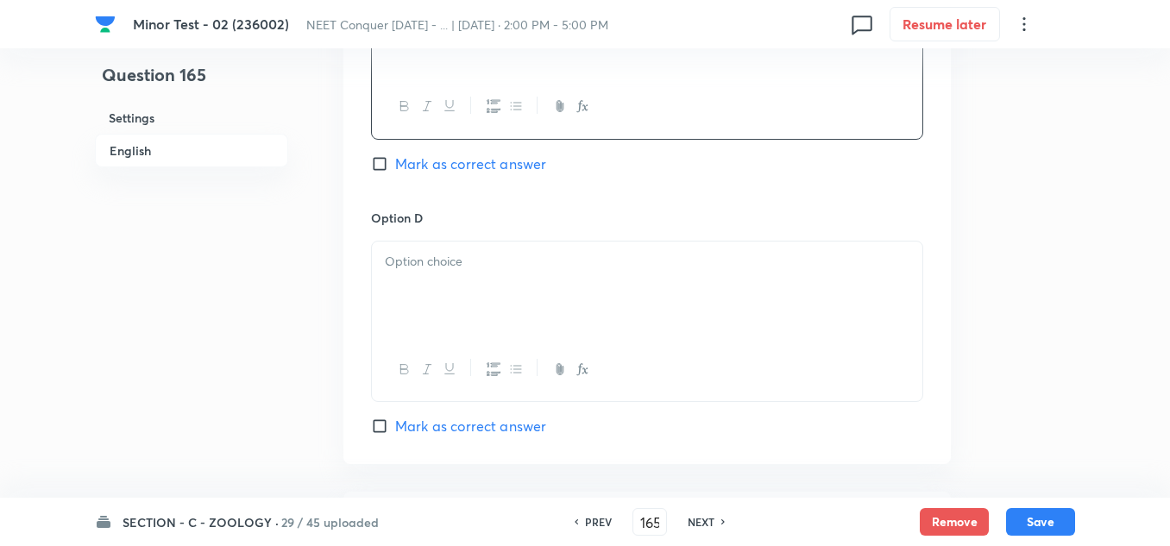
click at [443, 279] on div at bounding box center [647, 289] width 550 height 97
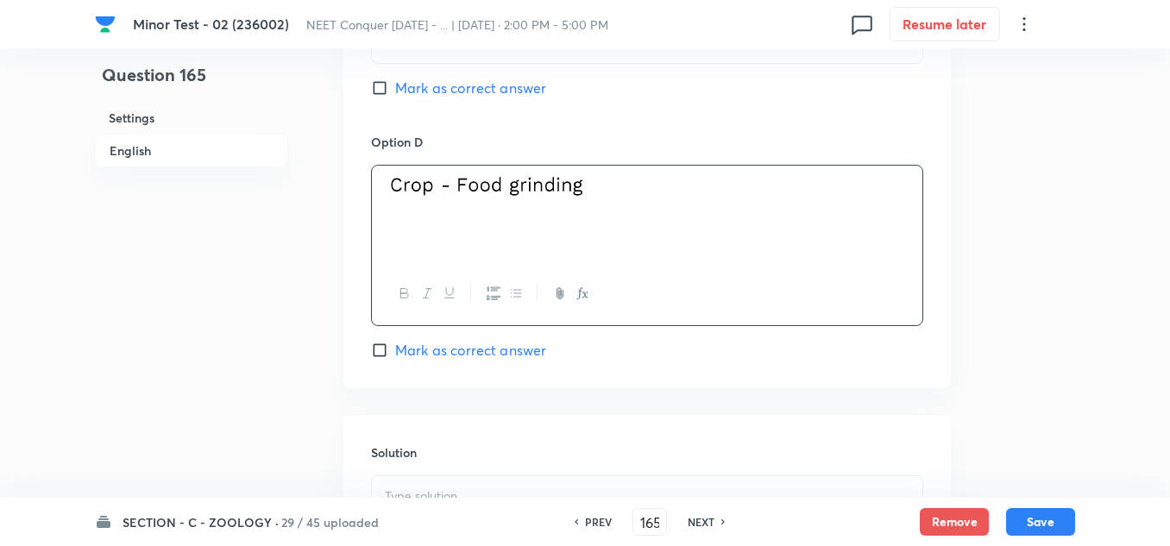
scroll to position [1725, 0]
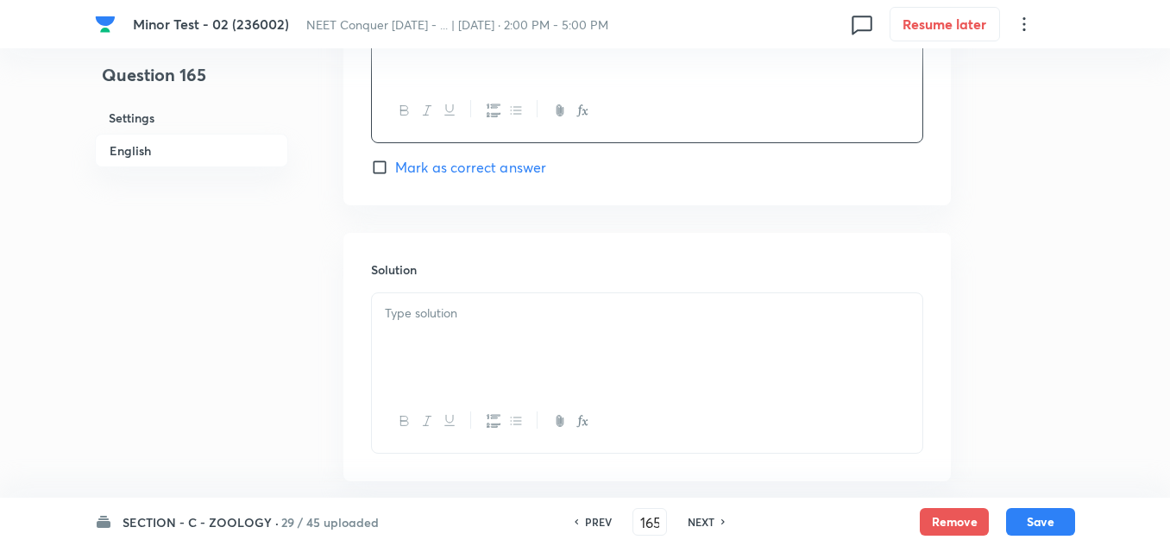
click at [389, 167] on input "Mark as correct answer" at bounding box center [383, 167] width 24 height 17
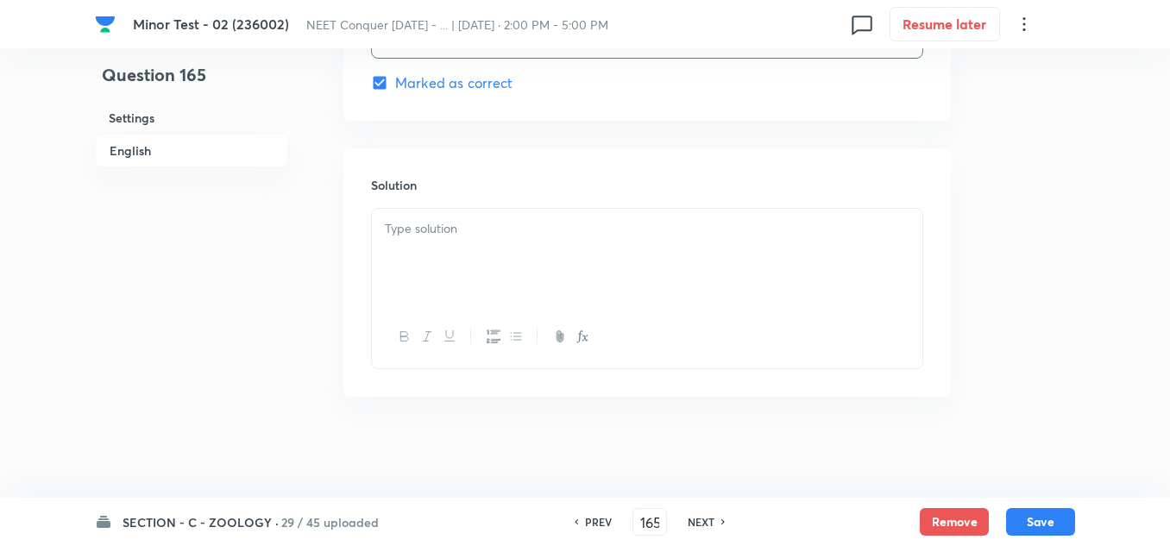
scroll to position [1812, 0]
click at [535, 247] on div at bounding box center [647, 254] width 550 height 97
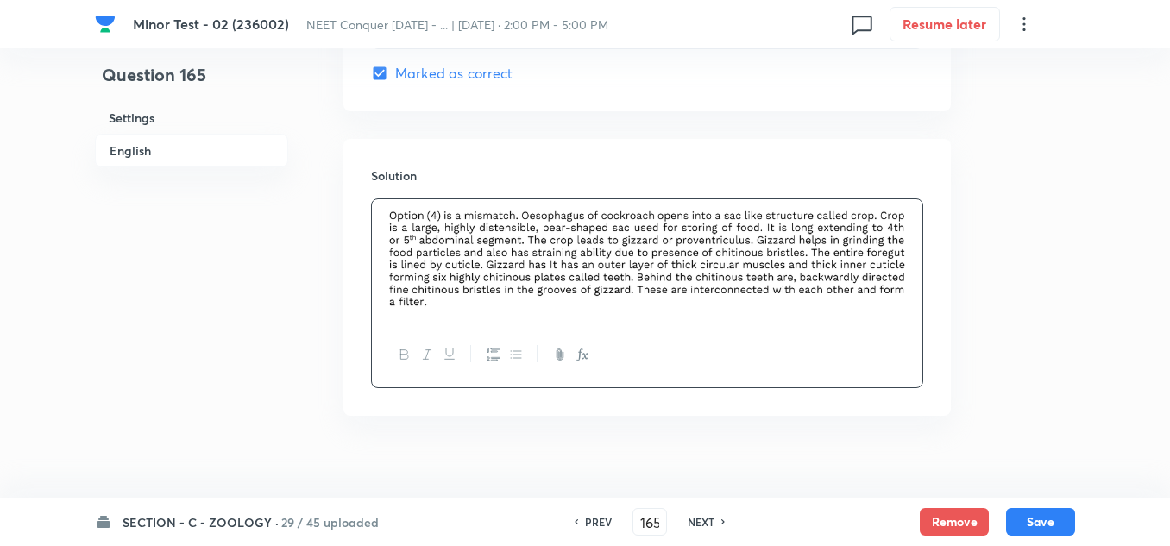
scroll to position [1841, 0]
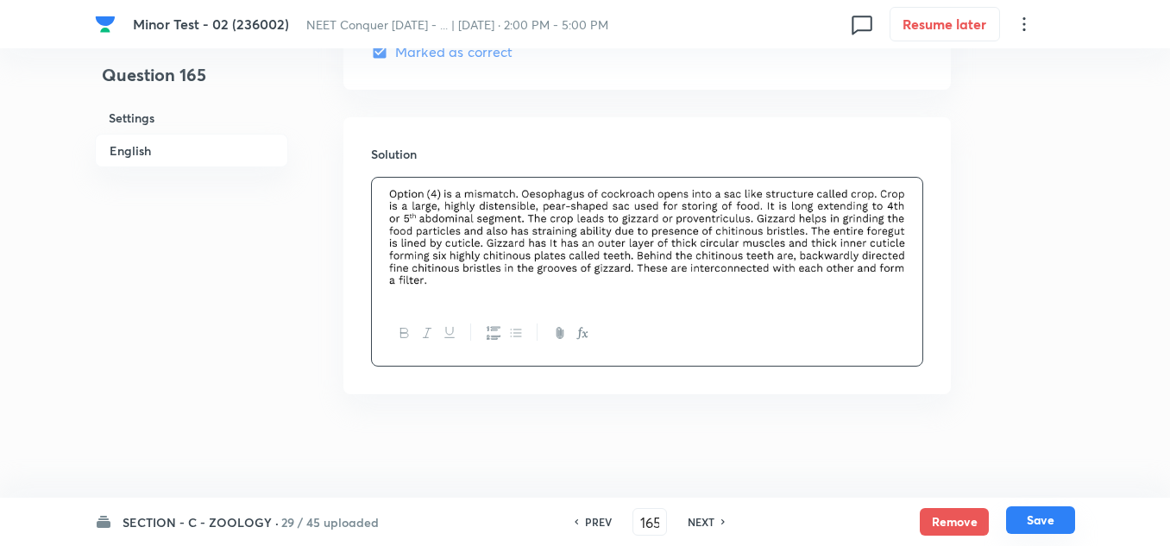
click at [1044, 522] on button "Save" at bounding box center [1040, 520] width 69 height 28
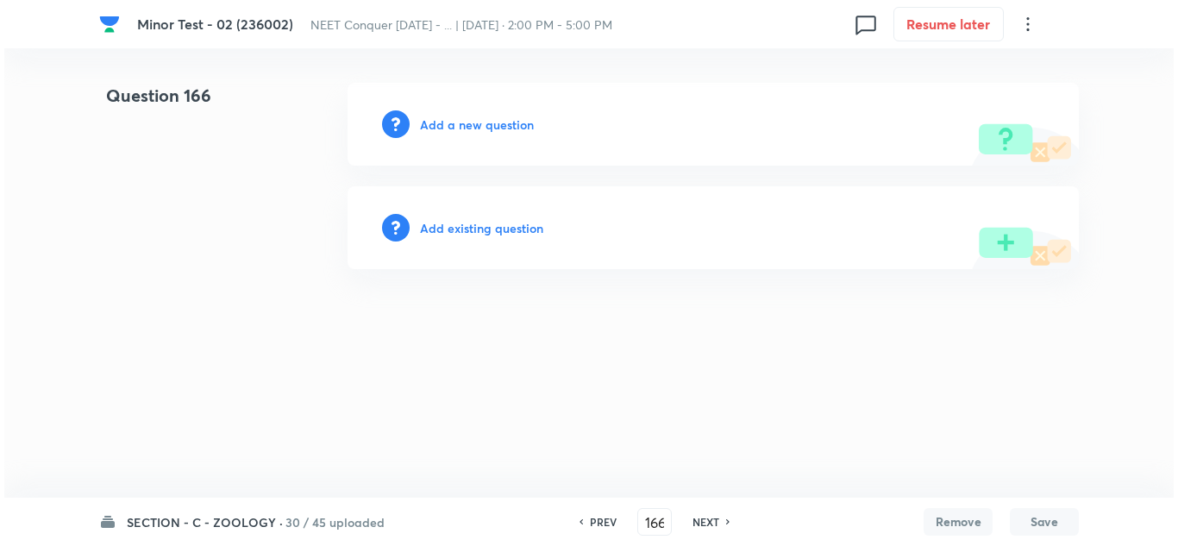
scroll to position [0, 0]
drag, startPoint x: 468, startPoint y: 98, endPoint x: 461, endPoint y: 114, distance: 17.0
click at [467, 103] on div "Add a new question" at bounding box center [713, 124] width 731 height 83
click at [461, 120] on h6 "Add a new question" at bounding box center [477, 125] width 114 height 18
click at [461, 121] on h6 "Choose a question type" at bounding box center [486, 125] width 133 height 18
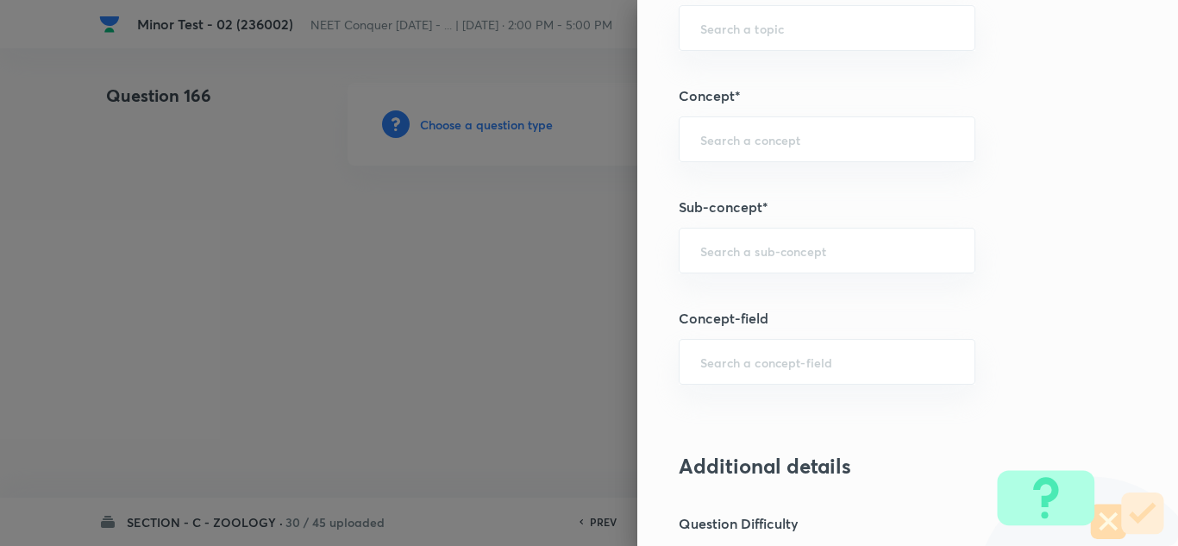
scroll to position [1035, 0]
click at [772, 258] on div "​" at bounding box center [827, 248] width 297 height 46
paste input "Structural Organization in Animals"
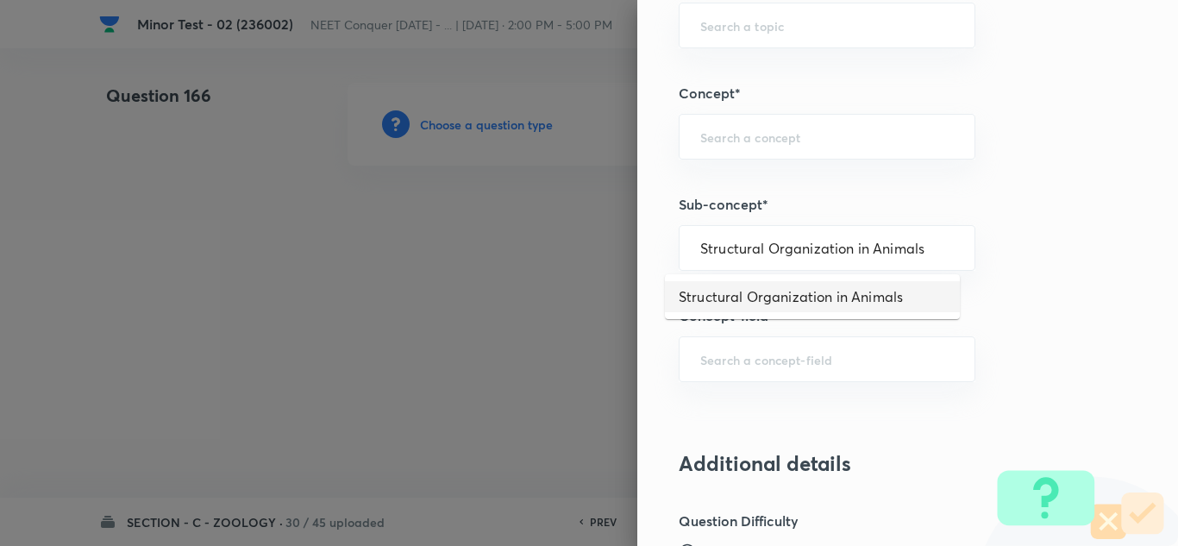
click at [830, 289] on li "Structural Organization in Animals" at bounding box center [812, 296] width 295 height 31
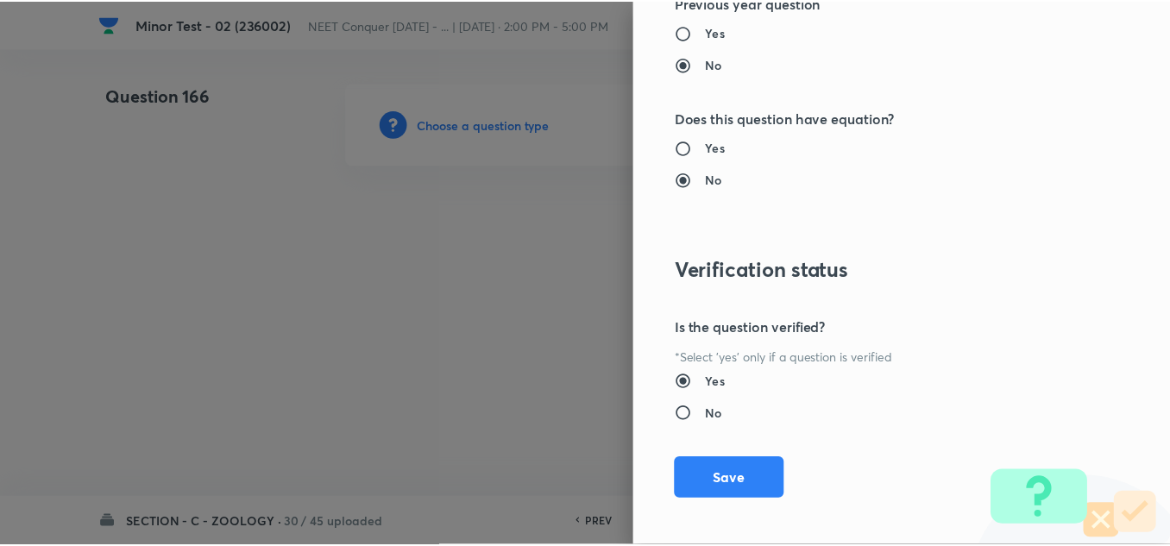
scroll to position [1921, 0]
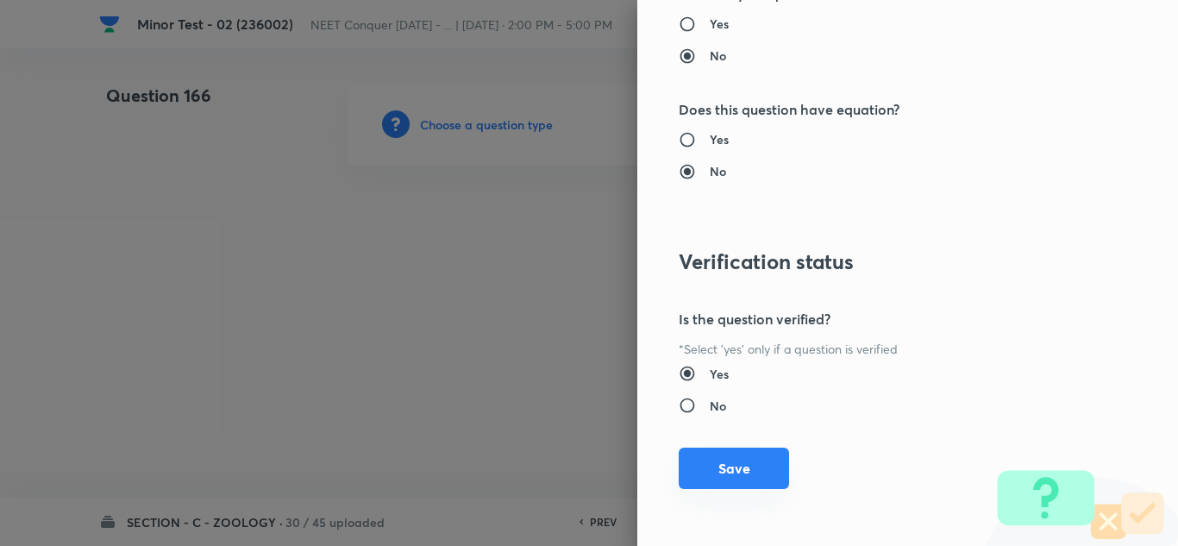
click at [725, 475] on button "Save" at bounding box center [734, 468] width 110 height 41
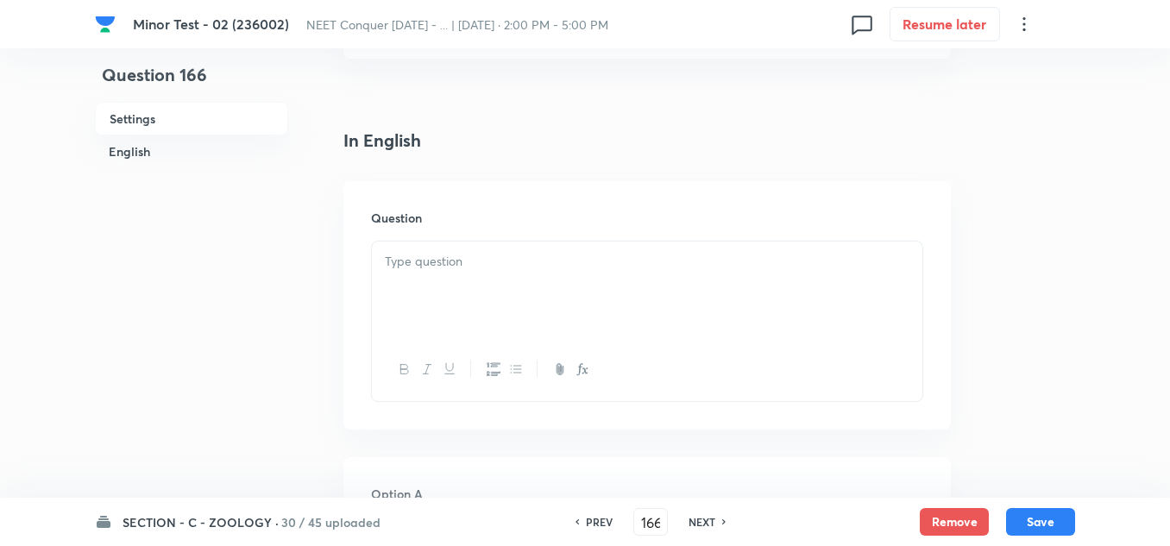
scroll to position [431, 0]
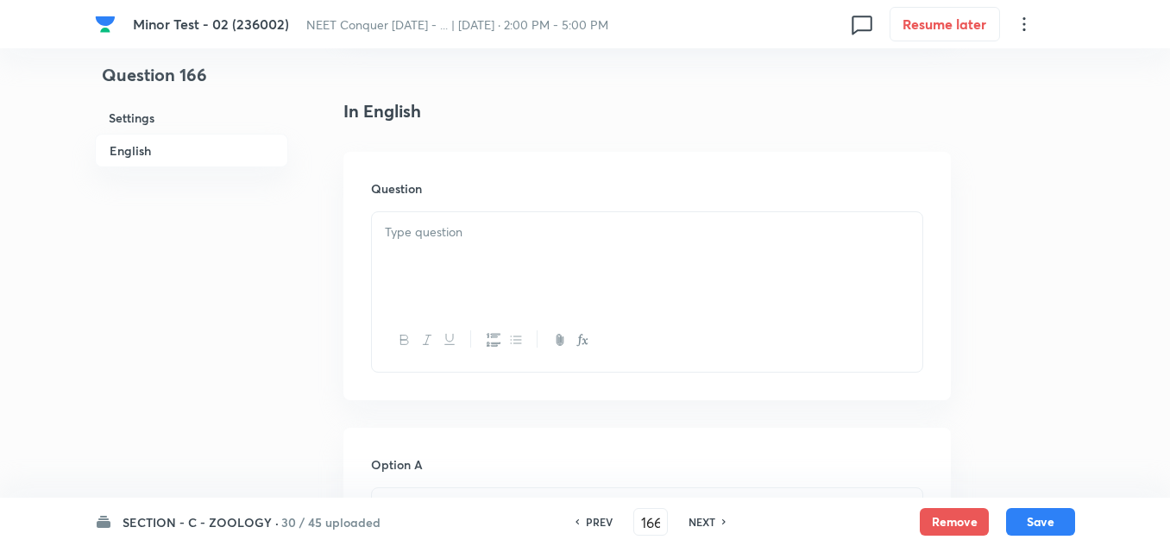
click at [448, 223] on p at bounding box center [647, 233] width 524 height 20
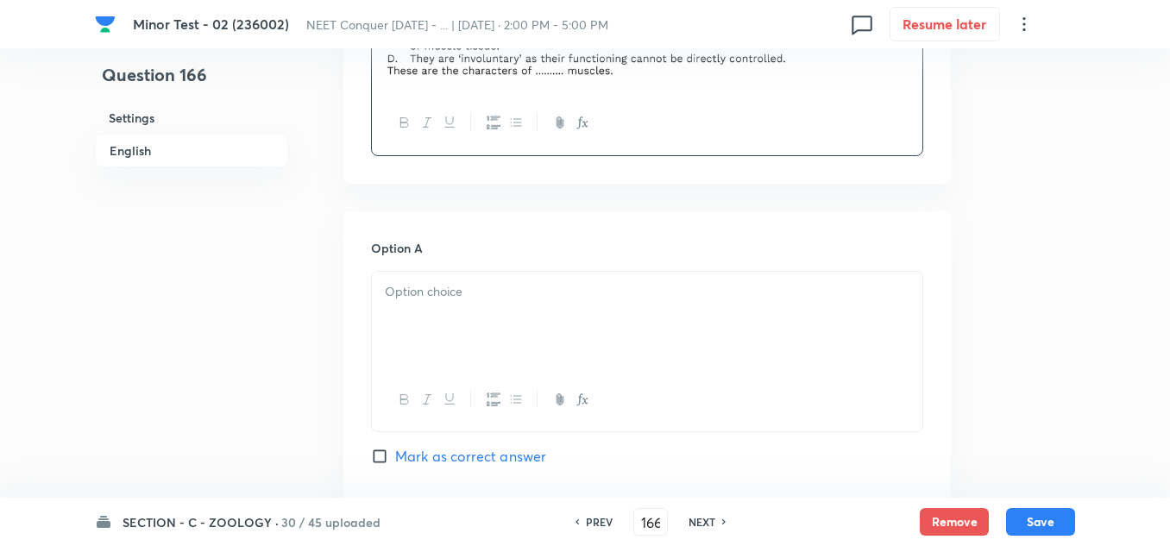
scroll to position [690, 0]
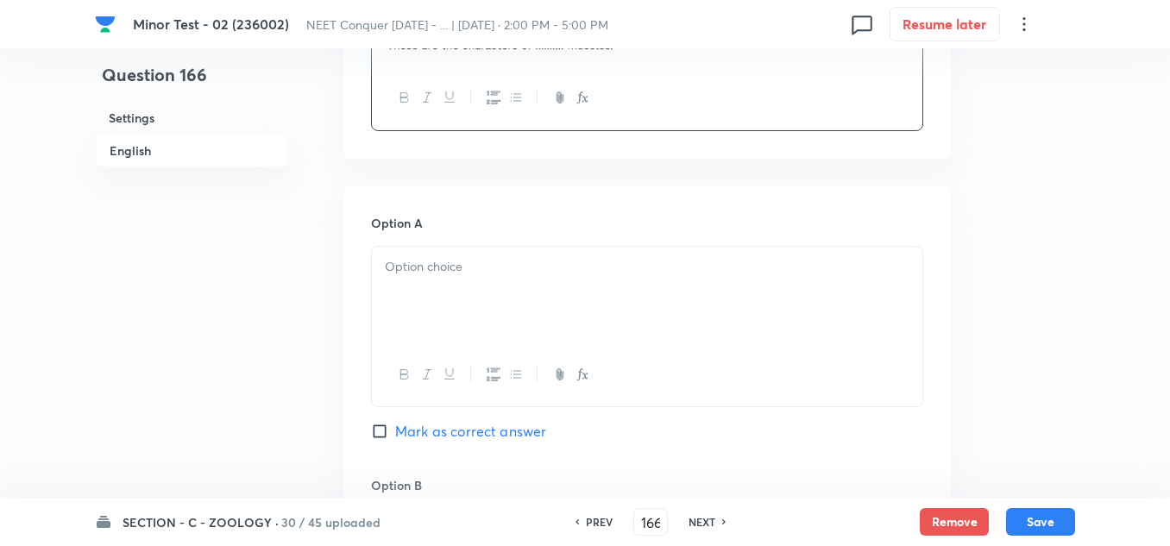
click at [416, 288] on div at bounding box center [647, 295] width 550 height 97
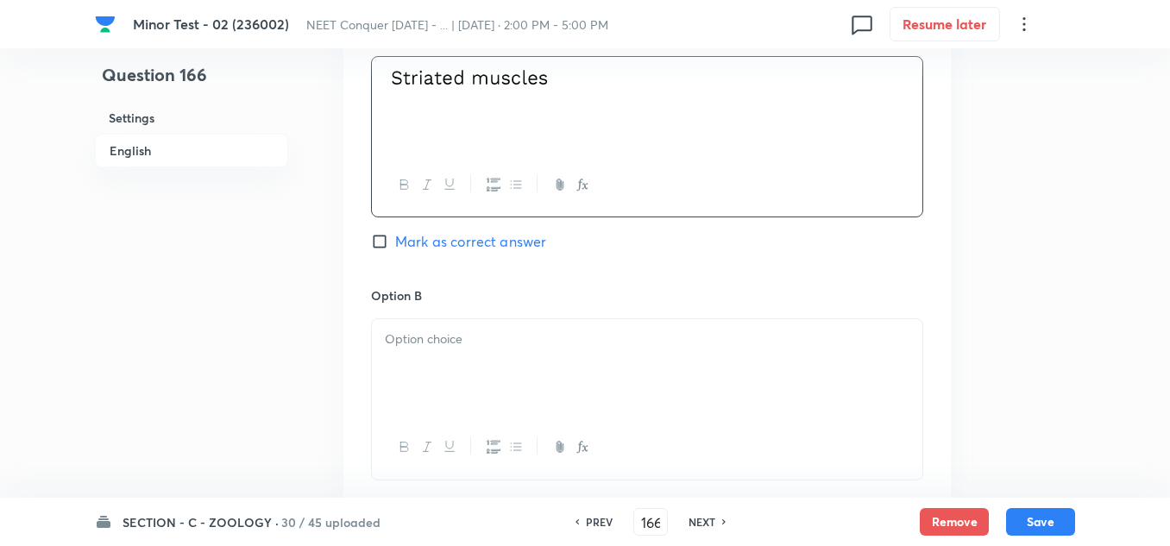
scroll to position [949, 0]
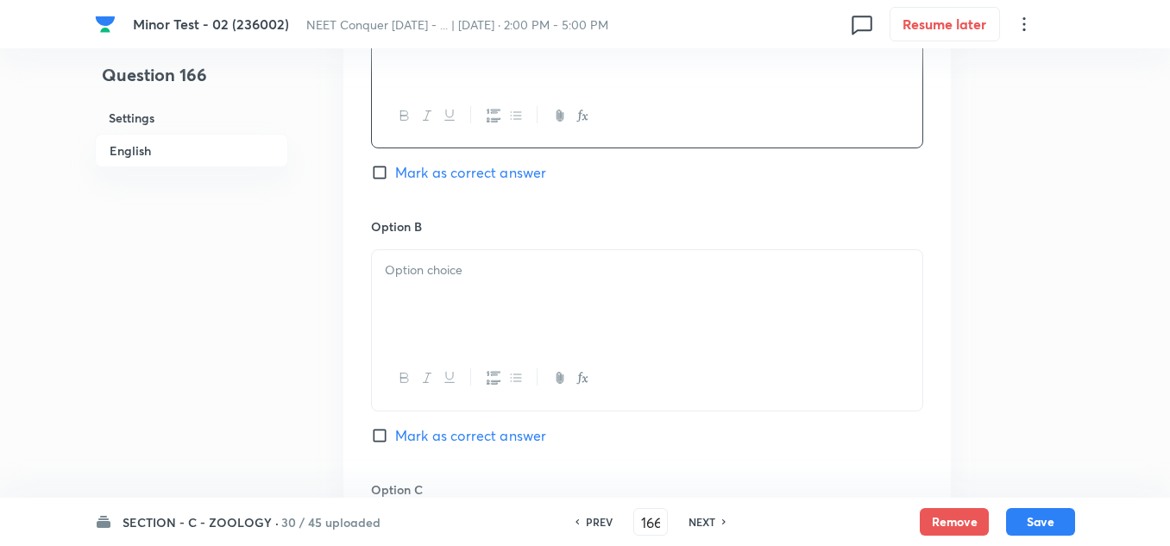
click at [457, 298] on div at bounding box center [647, 298] width 550 height 97
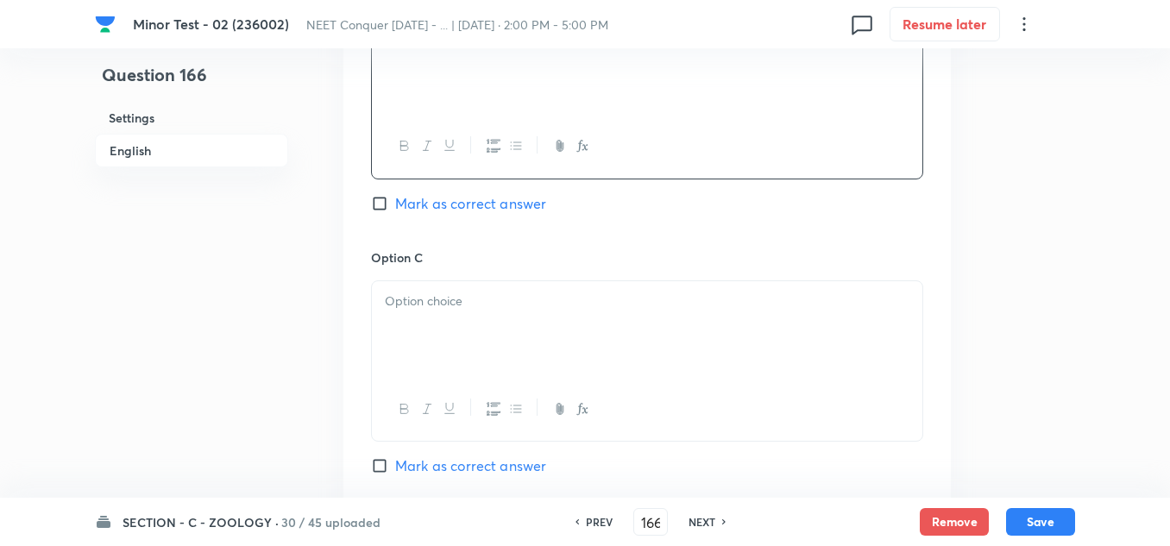
scroll to position [1207, 0]
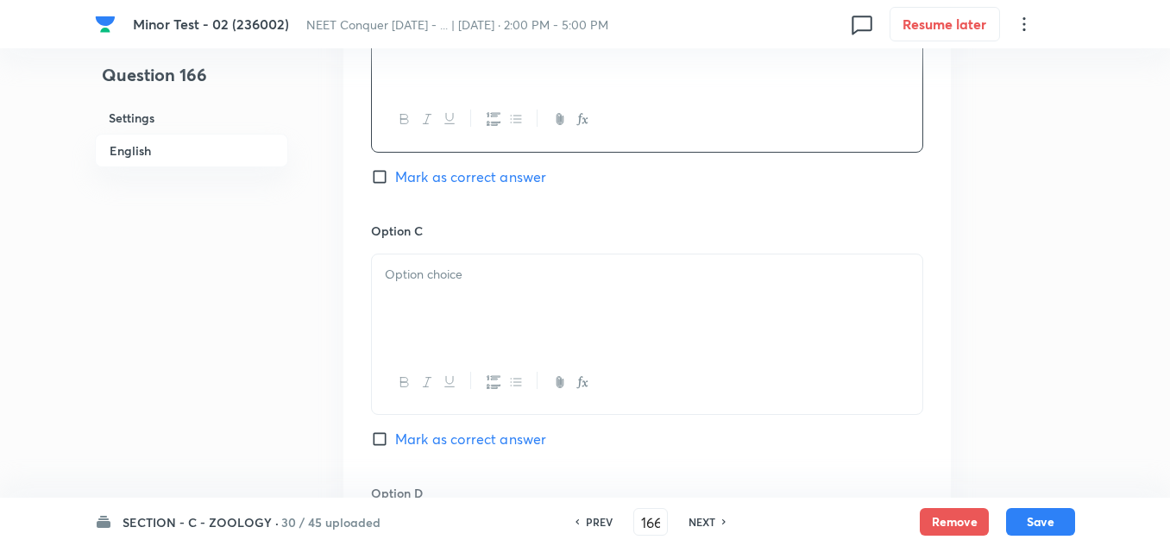
click at [439, 303] on div at bounding box center [647, 302] width 550 height 97
click at [466, 320] on div at bounding box center [647, 306] width 550 height 97
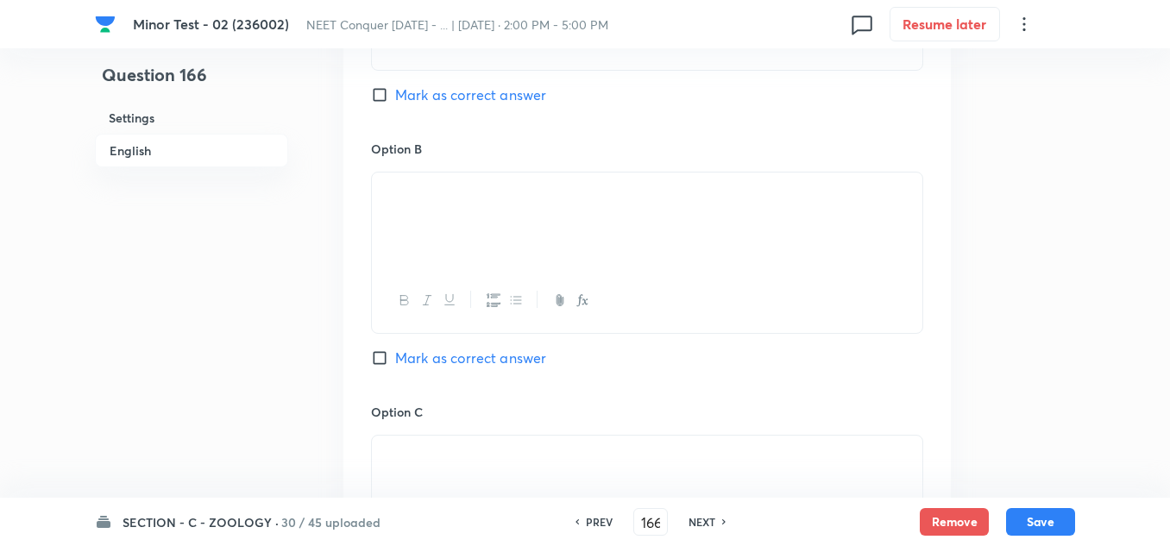
scroll to position [1121, 0]
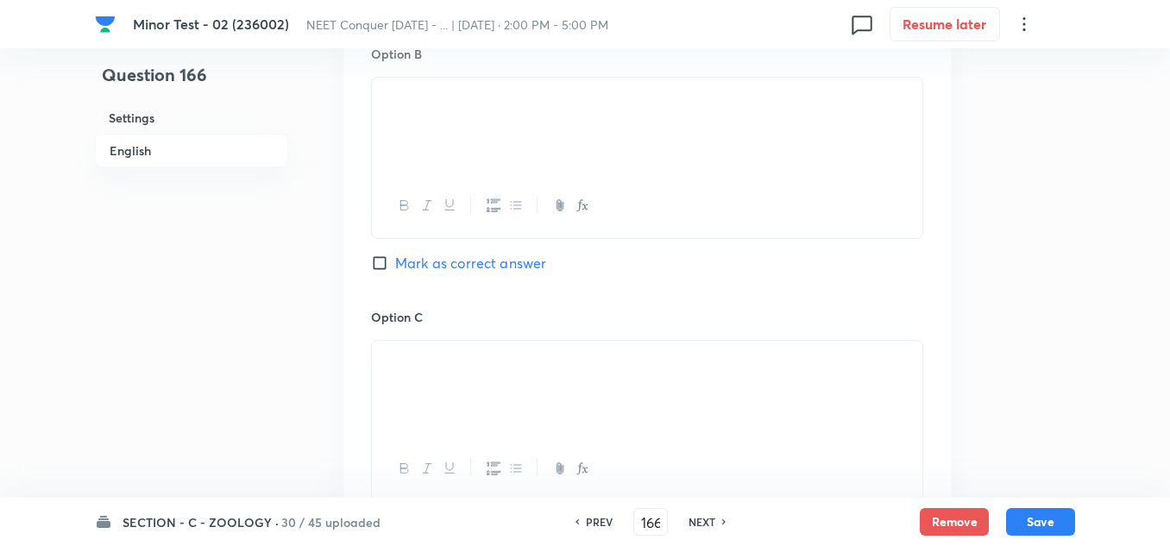
click at [379, 267] on input "Mark as correct answer" at bounding box center [383, 262] width 24 height 17
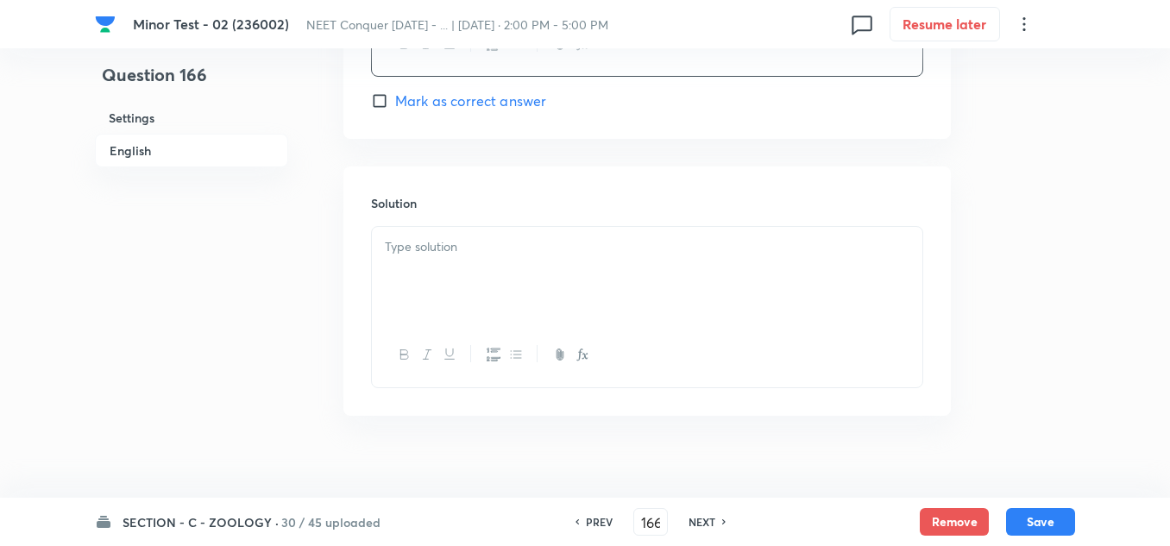
scroll to position [1829, 0]
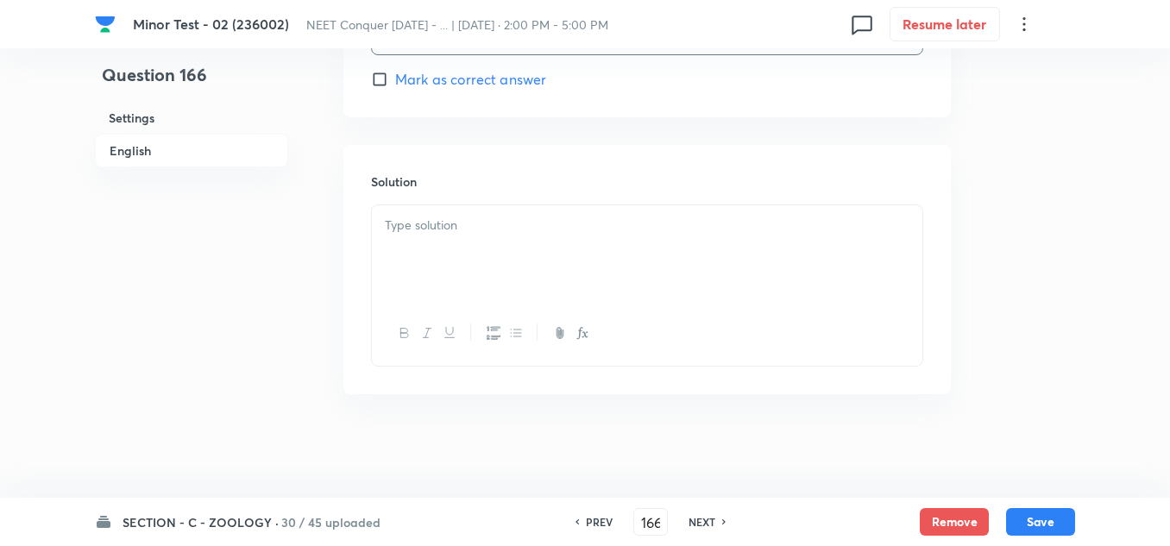
click at [453, 240] on div at bounding box center [647, 253] width 550 height 97
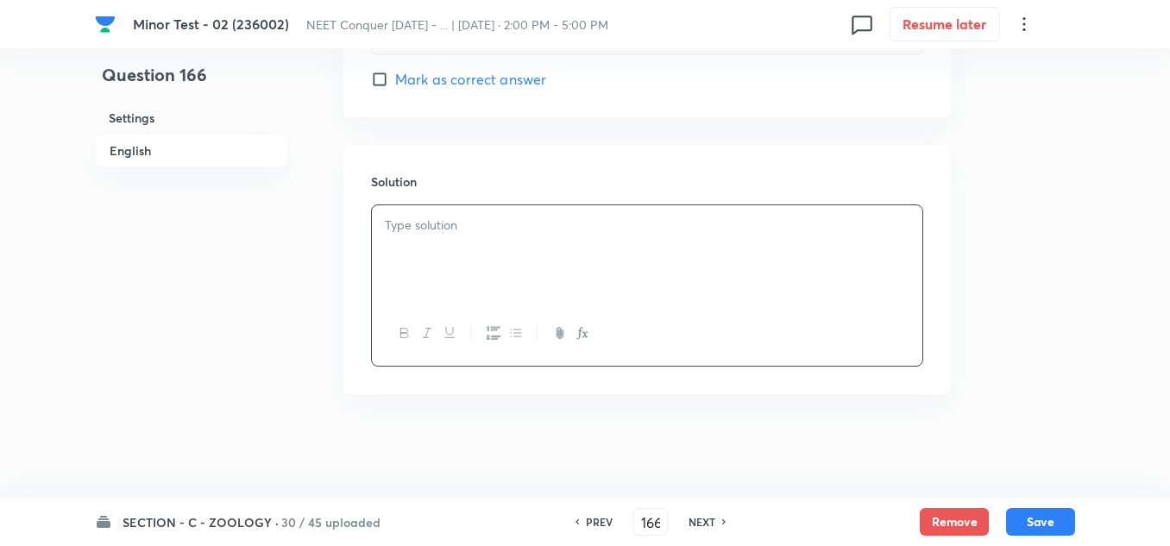
click at [737, 268] on div at bounding box center [647, 253] width 550 height 97
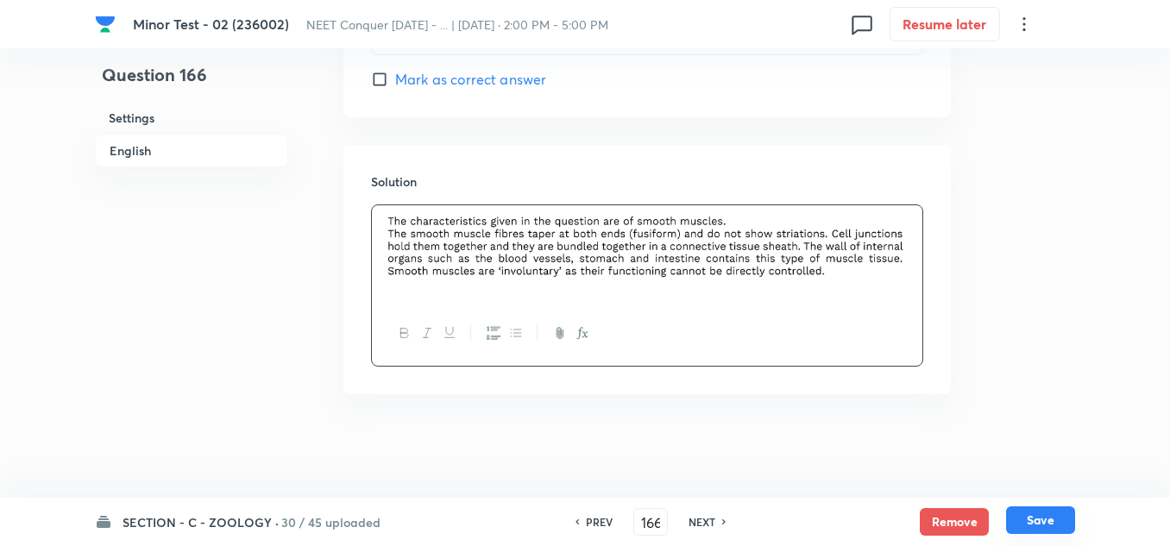
click at [1042, 517] on button "Save" at bounding box center [1040, 520] width 69 height 28
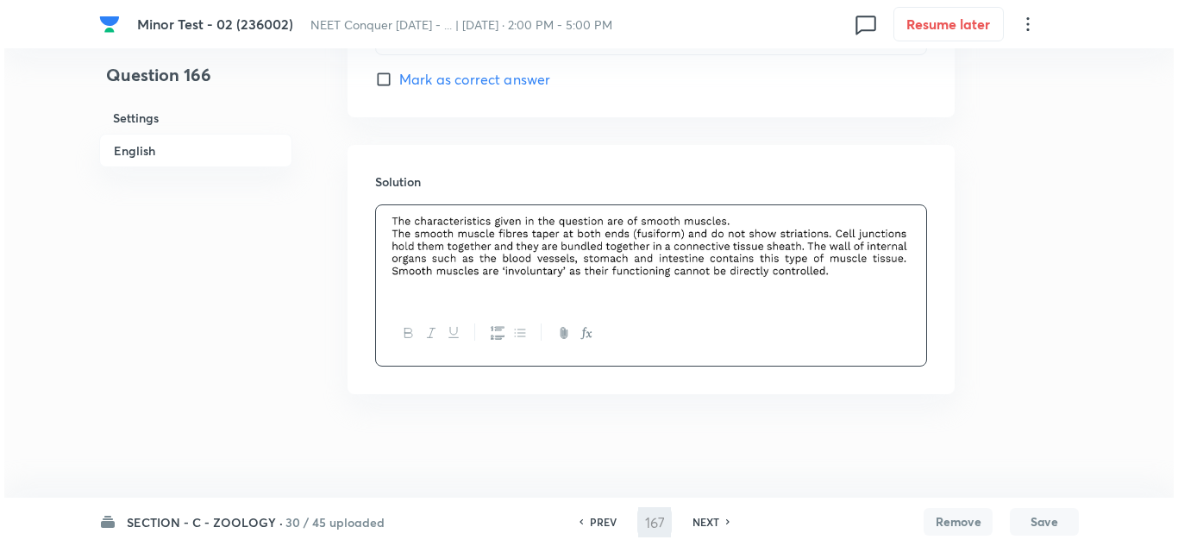
scroll to position [0, 0]
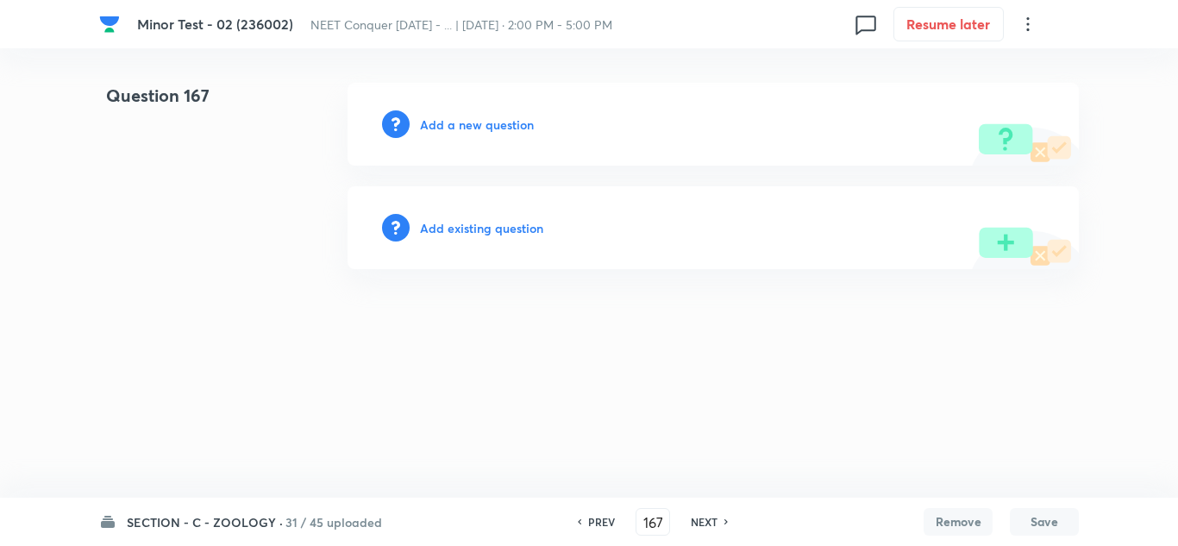
click at [458, 132] on h6 "Add a new question" at bounding box center [477, 125] width 114 height 18
click at [477, 128] on h6 "Choose a question type" at bounding box center [486, 125] width 133 height 18
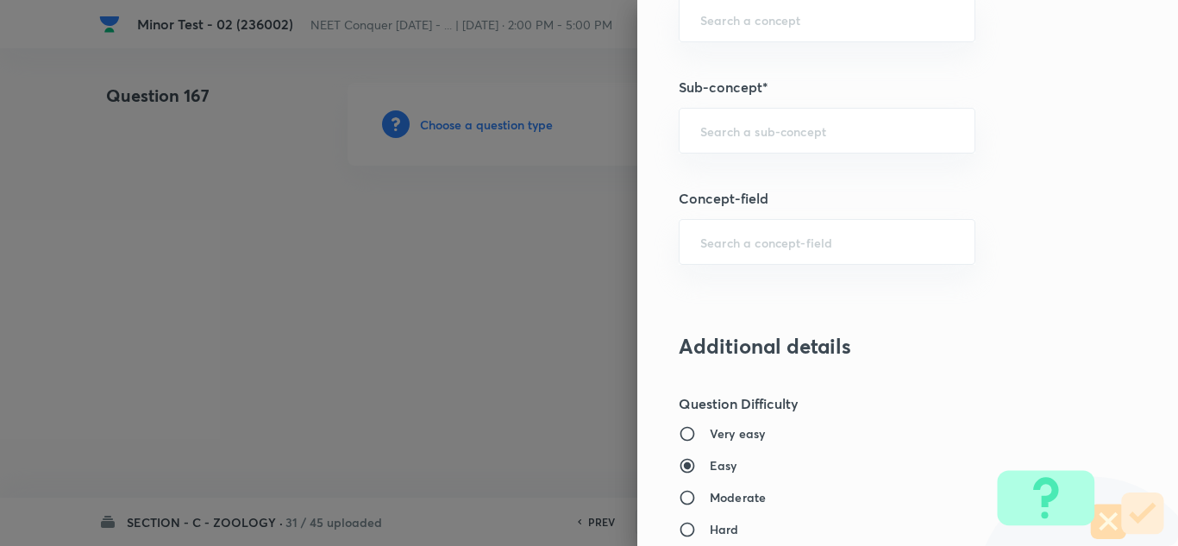
scroll to position [1121, 0]
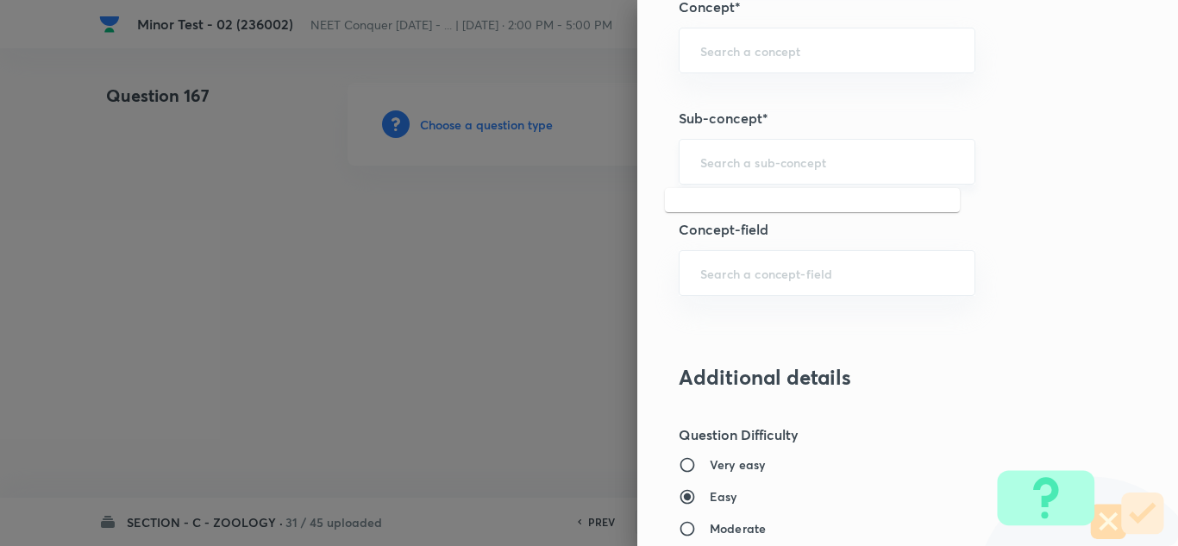
click at [743, 163] on input "text" at bounding box center [827, 162] width 254 height 16
paste input "Structural Organization in Animals"
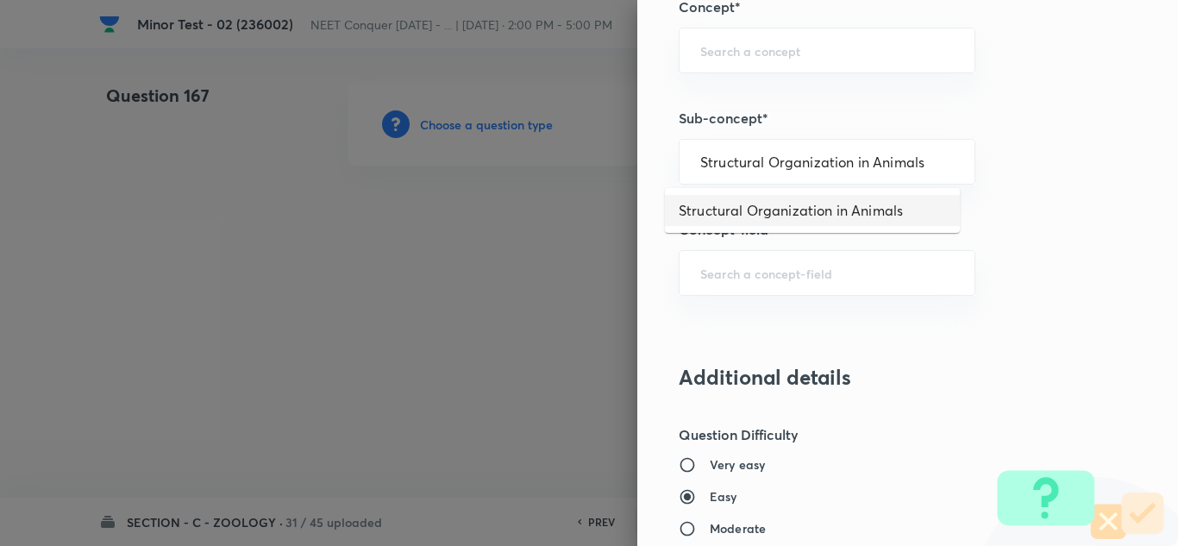
click at [771, 211] on li "Structural Organization in Animals" at bounding box center [812, 210] width 295 height 31
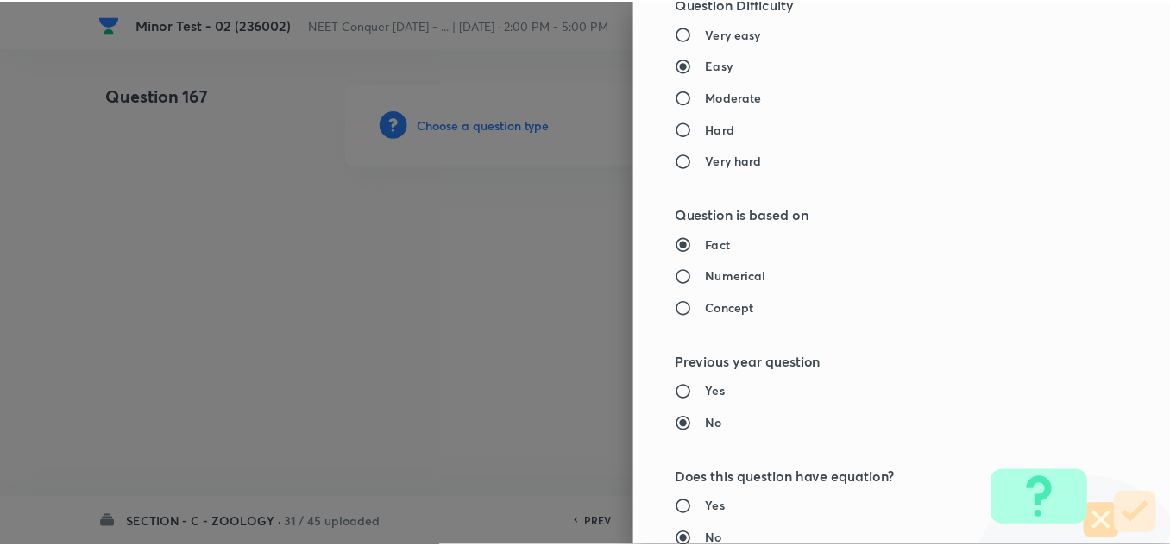
scroll to position [1921, 0]
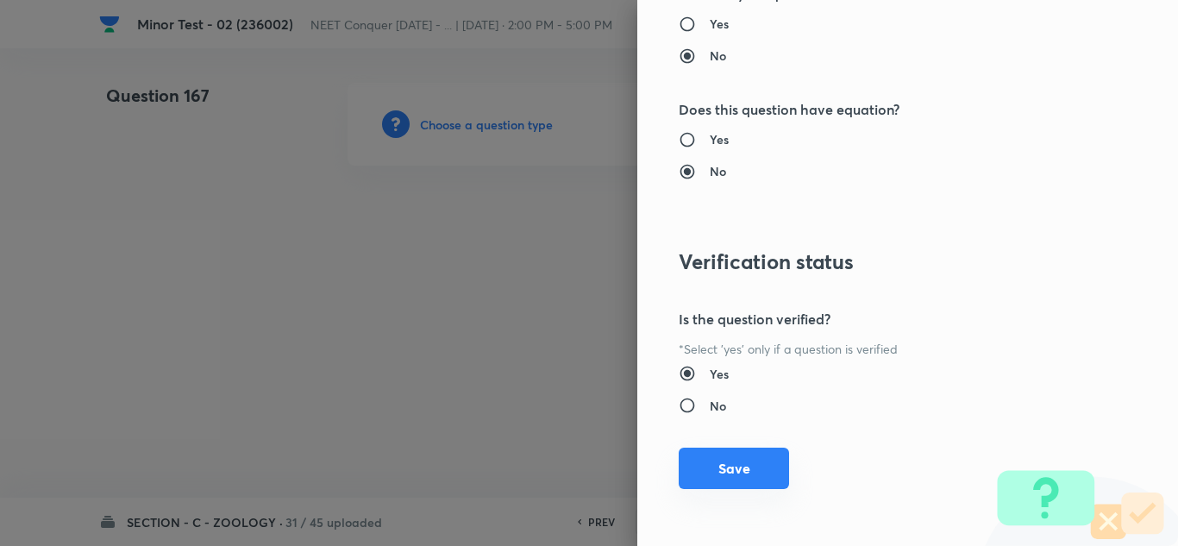
click at [744, 462] on button "Save" at bounding box center [734, 468] width 110 height 41
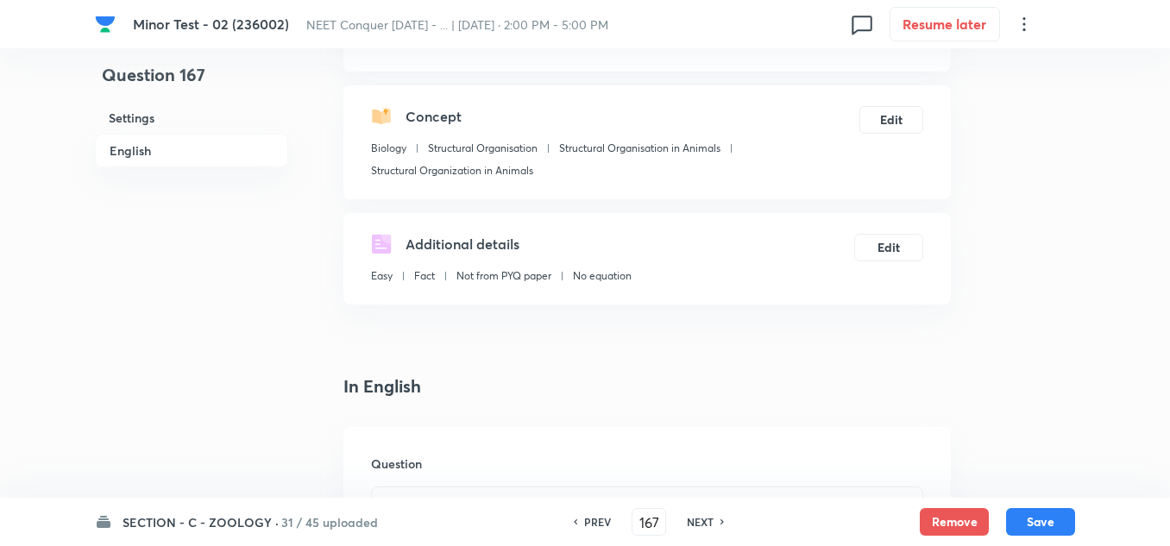
scroll to position [431, 0]
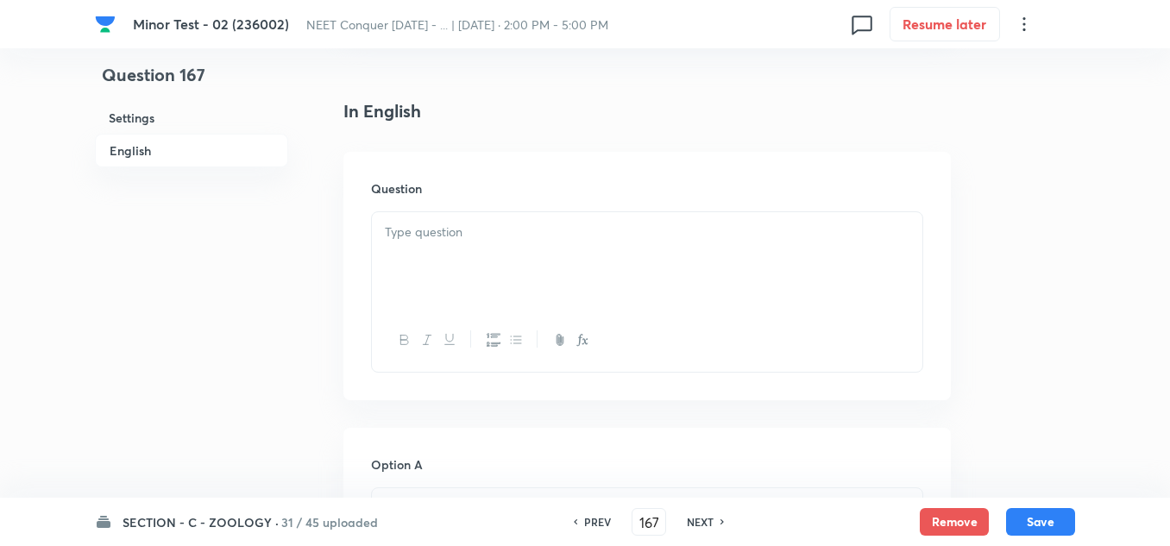
click at [450, 241] on div at bounding box center [647, 260] width 550 height 97
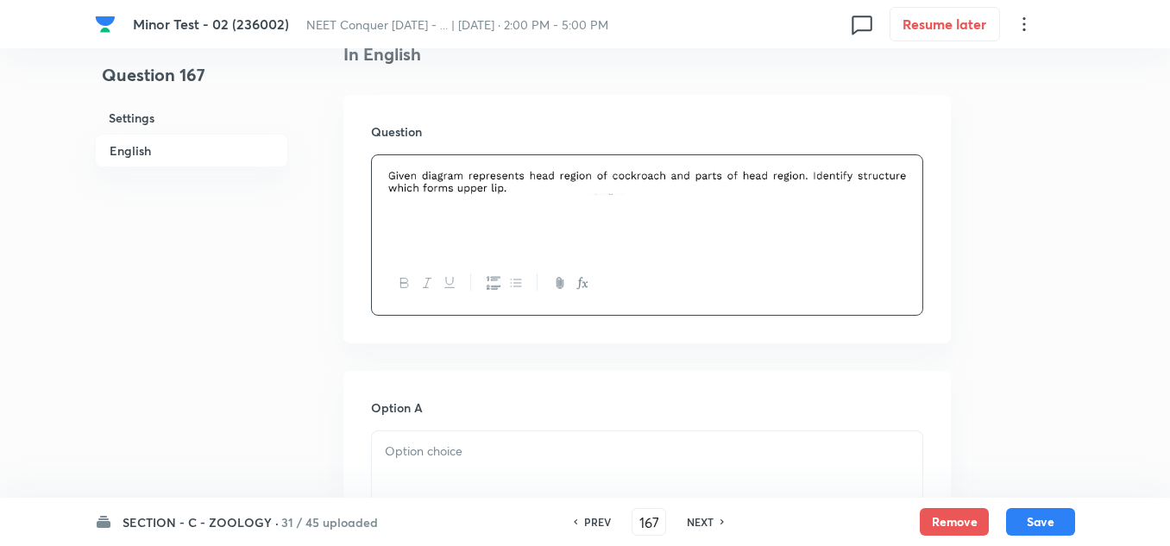
scroll to position [604, 0]
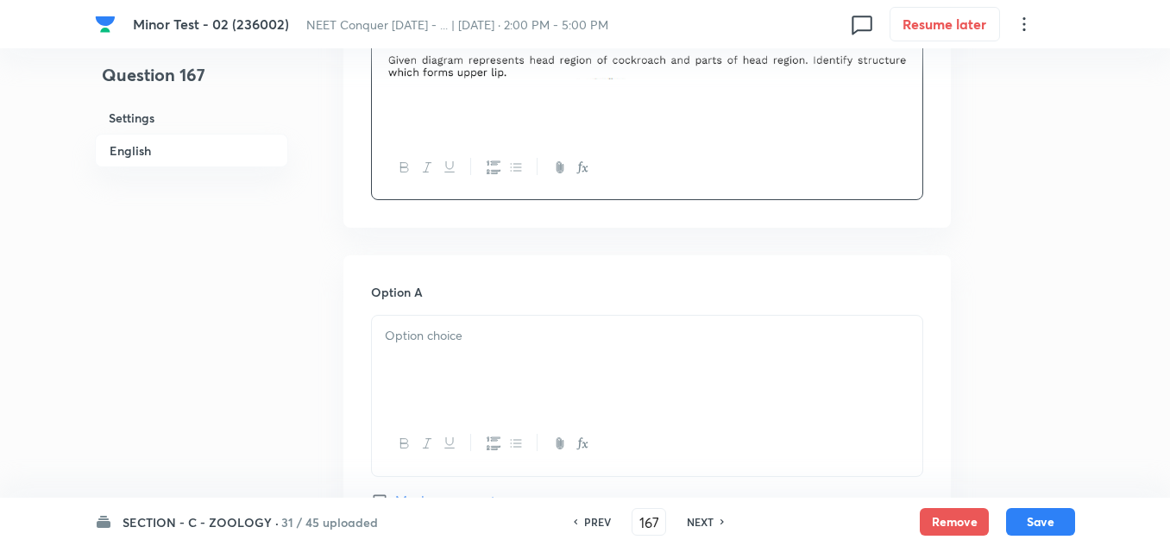
click at [517, 95] on div at bounding box center [647, 88] width 550 height 97
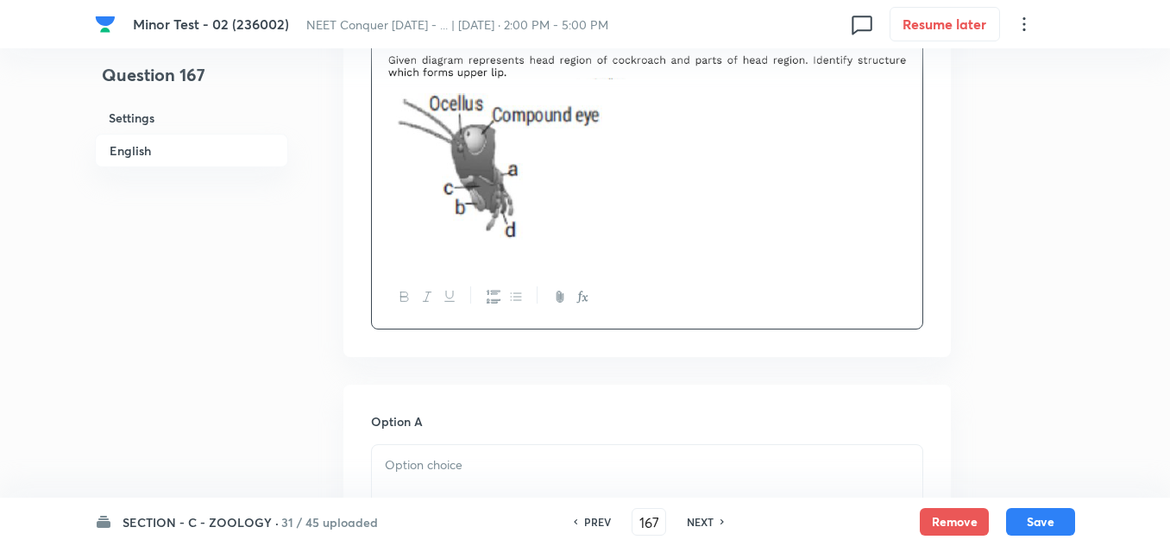
click at [436, 455] on p at bounding box center [647, 465] width 524 height 20
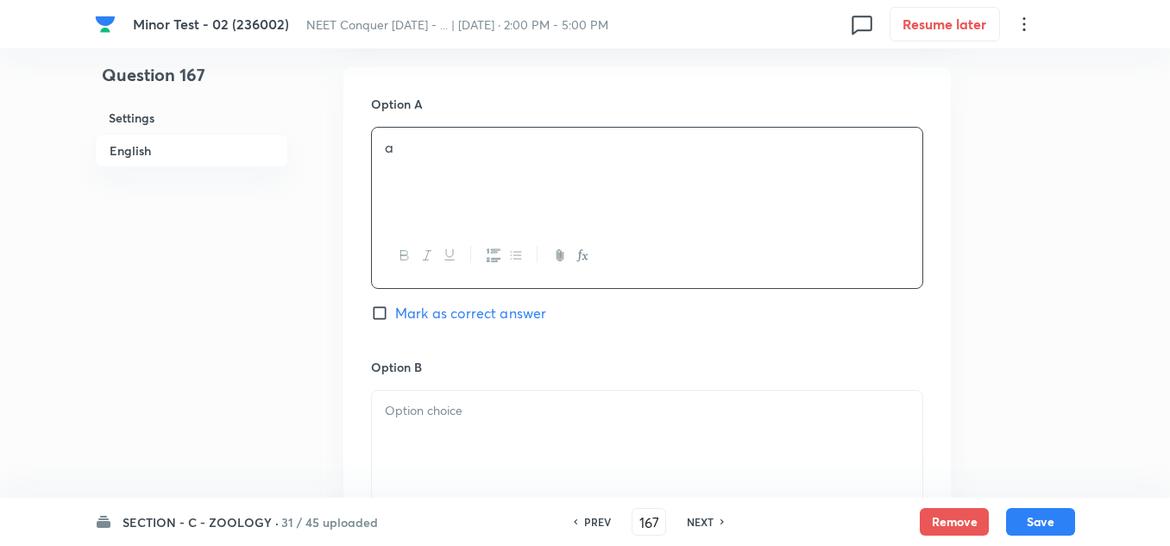
scroll to position [1078, 0]
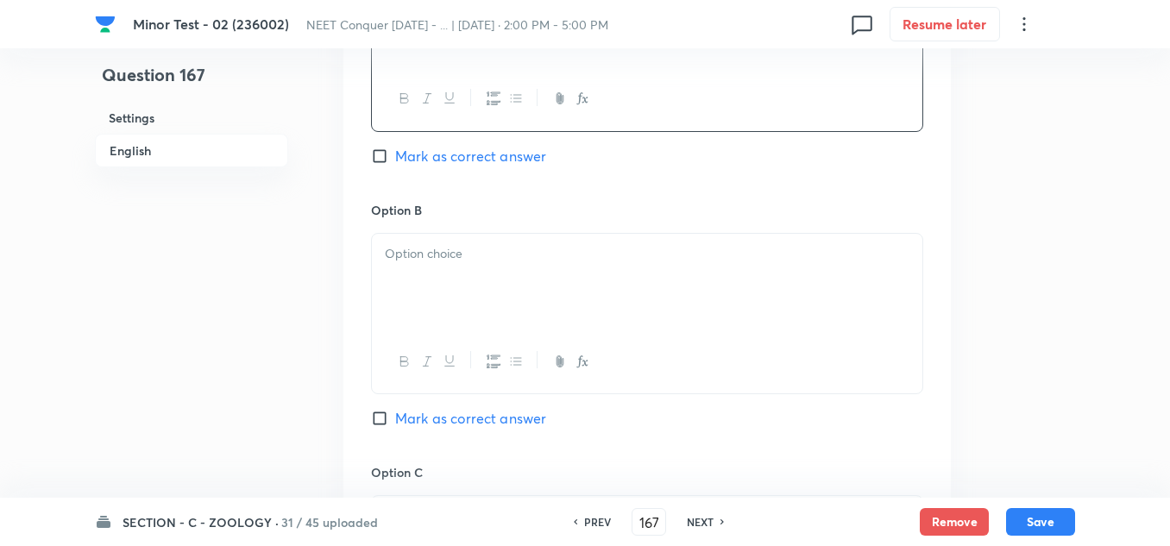
click at [426, 292] on div at bounding box center [647, 282] width 550 height 97
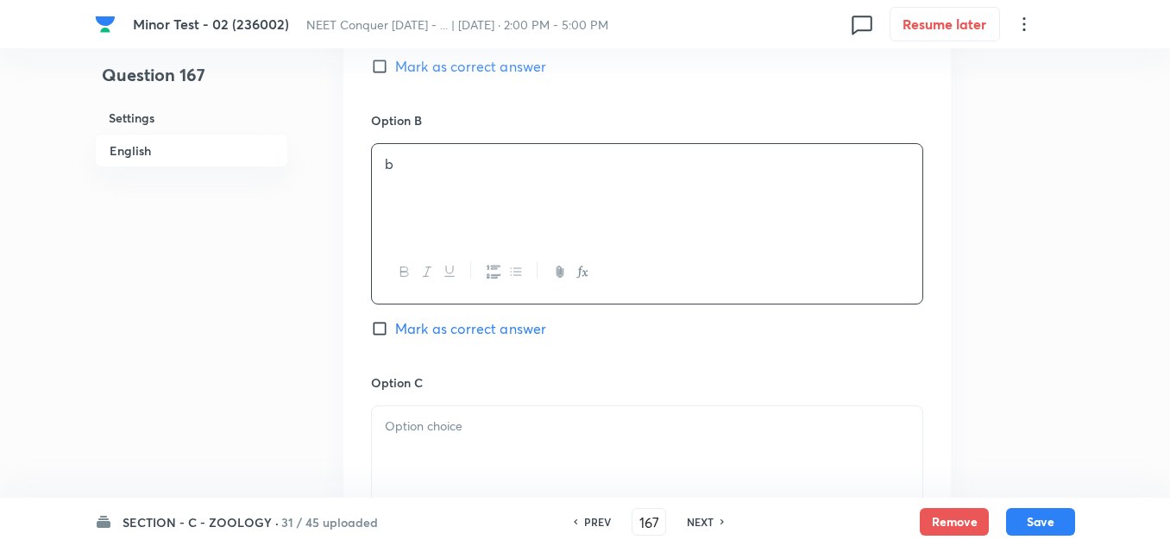
scroll to position [1251, 0]
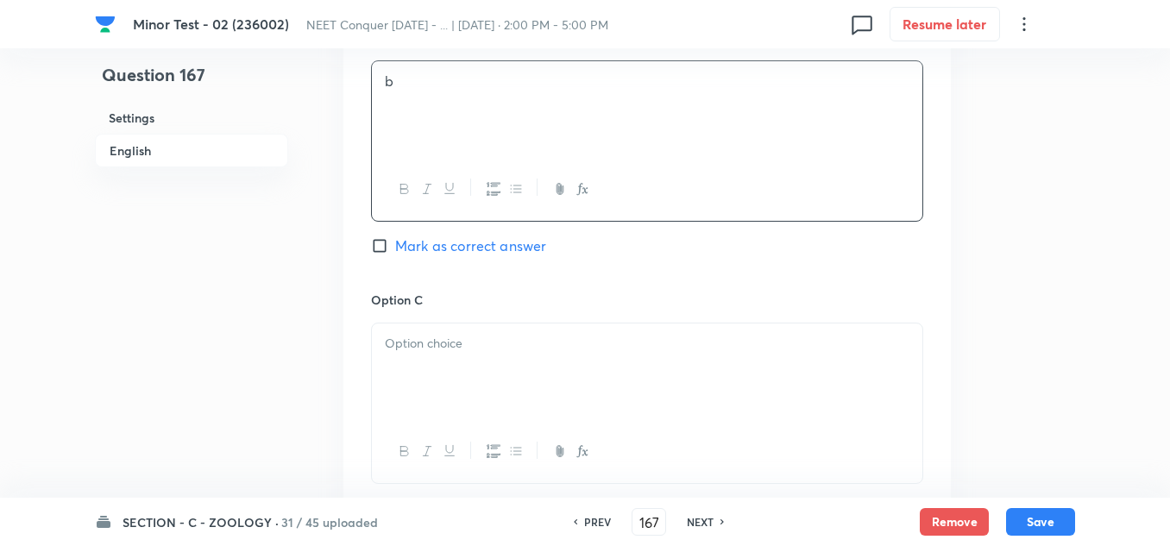
click at [440, 355] on div at bounding box center [647, 371] width 550 height 97
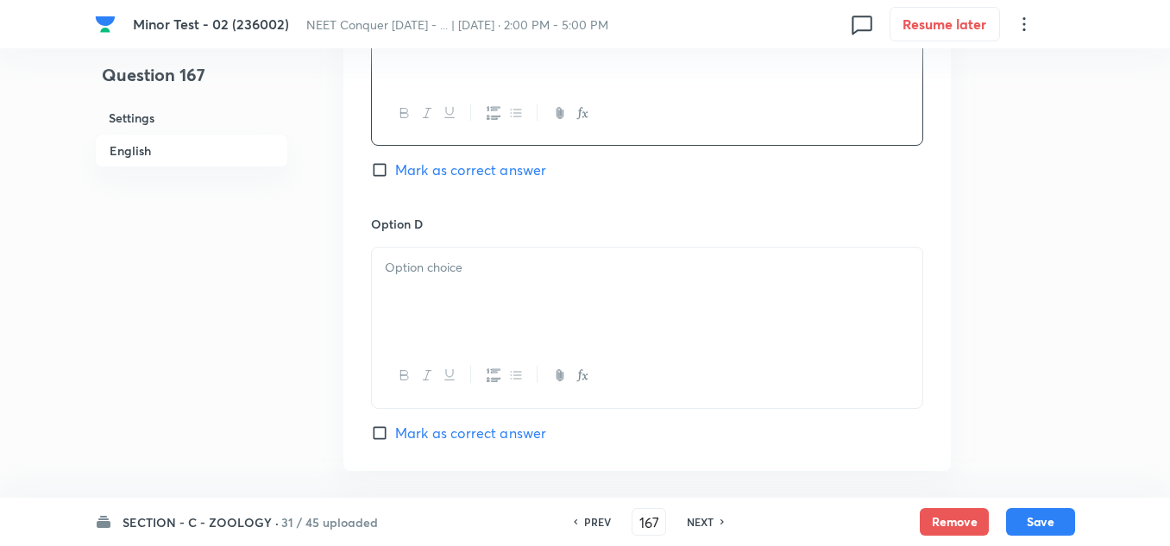
scroll to position [1596, 0]
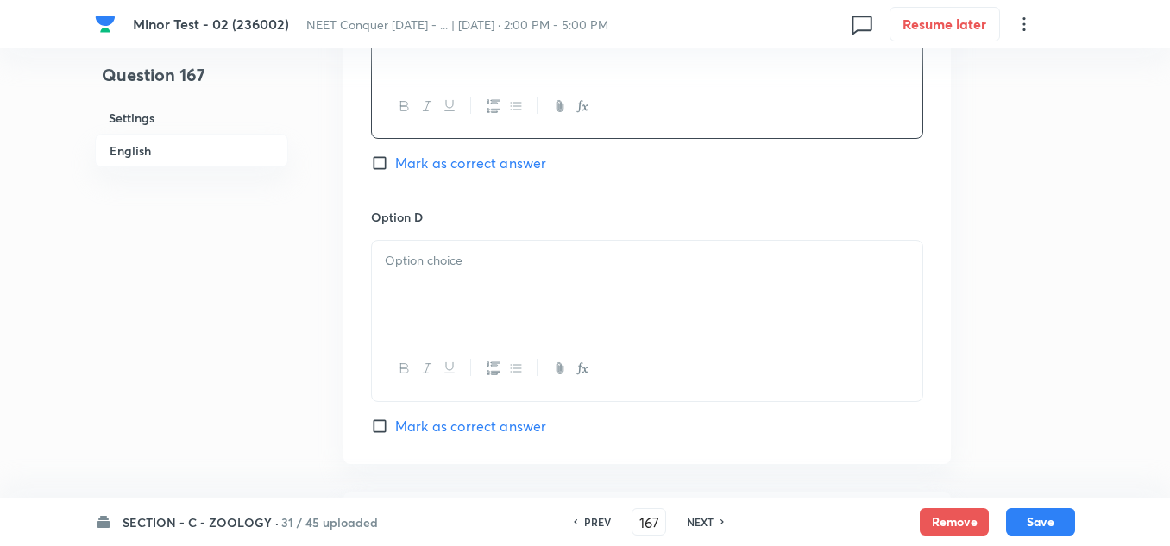
click at [433, 292] on div at bounding box center [647, 289] width 550 height 97
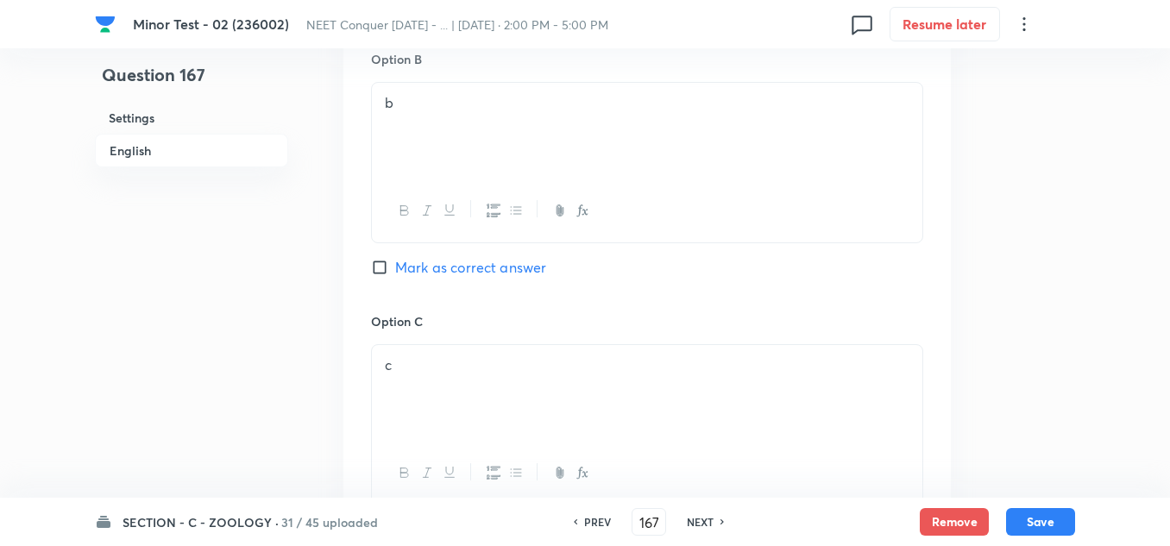
scroll to position [1164, 0]
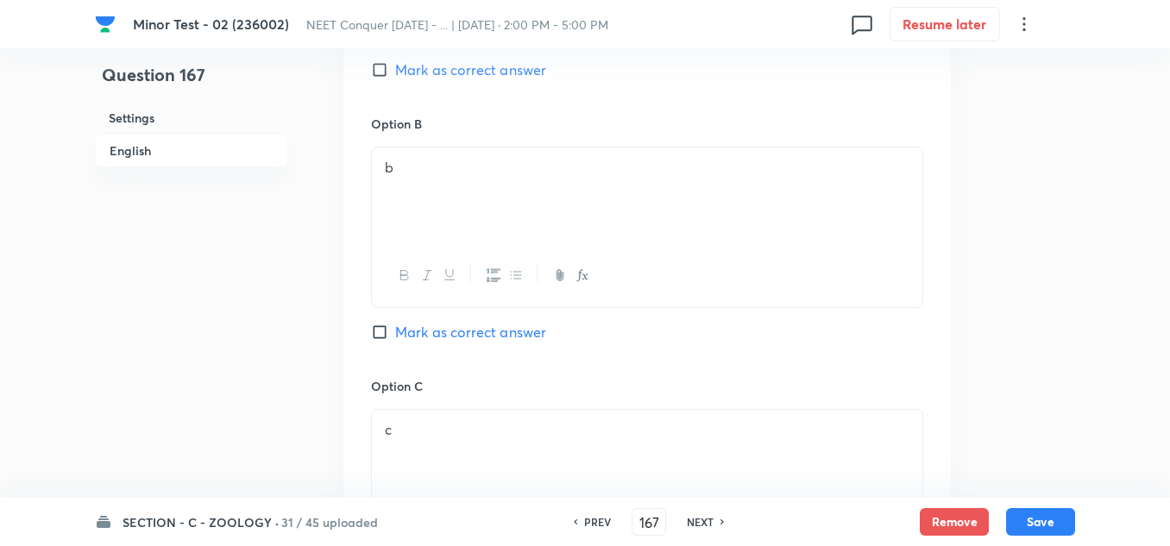
click at [369, 324] on div "Option A a Mark as correct answer Option B b Mark as correct answer Option C c …" at bounding box center [646, 359] width 607 height 1071
click at [377, 329] on input "Mark as correct answer" at bounding box center [383, 331] width 24 height 17
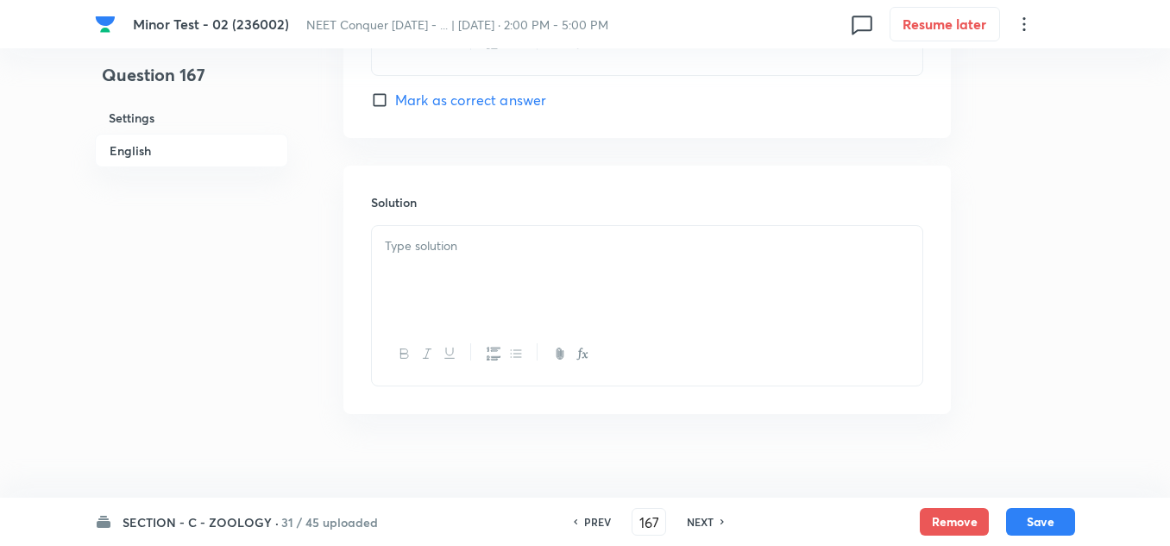
scroll to position [1941, 0]
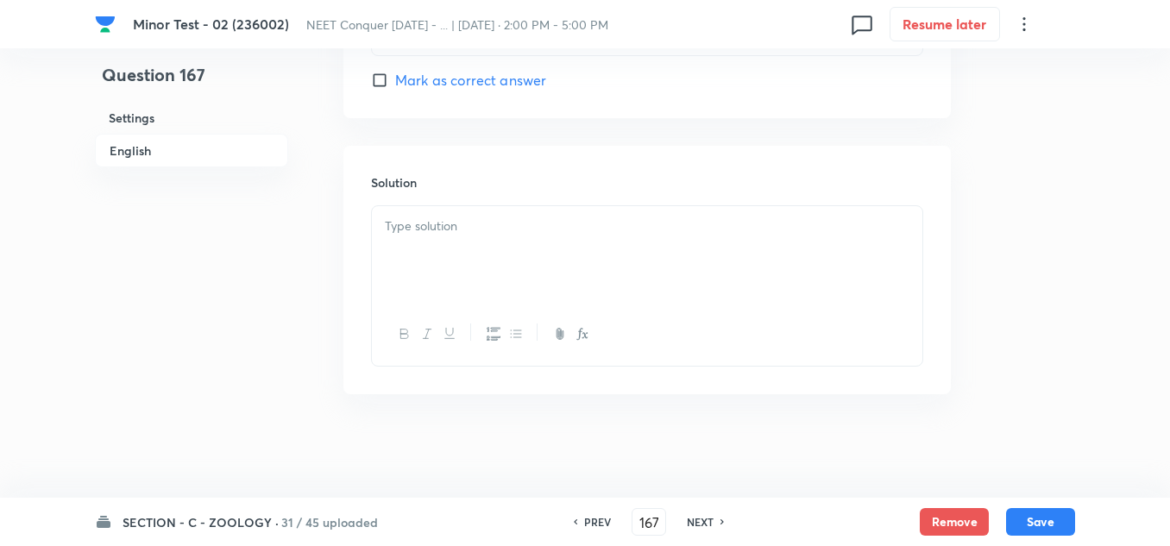
click at [461, 237] on div at bounding box center [647, 254] width 550 height 97
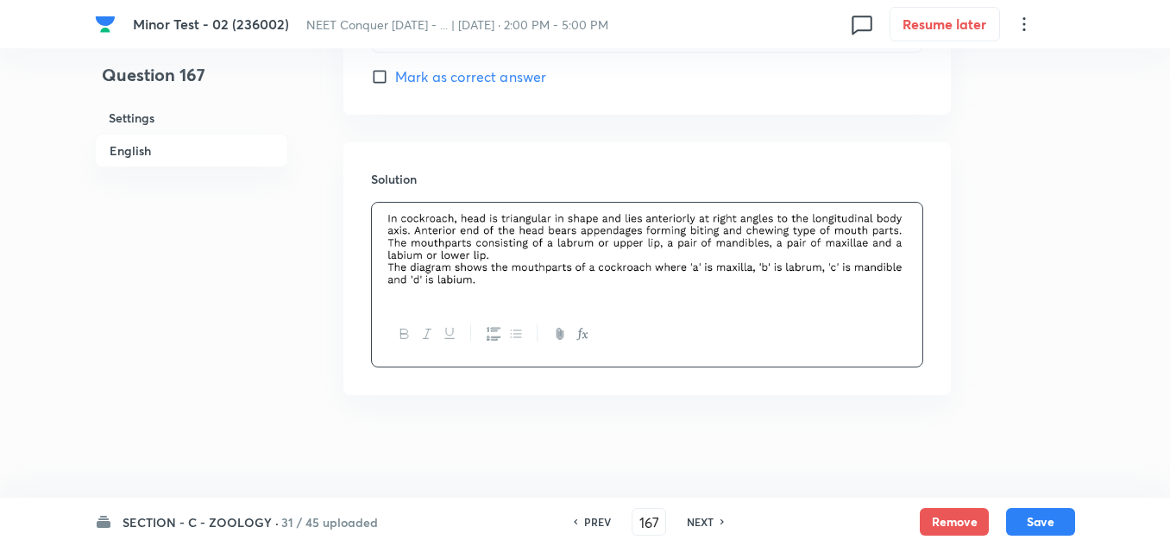
scroll to position [1946, 0]
click at [1057, 530] on button "Save" at bounding box center [1040, 520] width 69 height 28
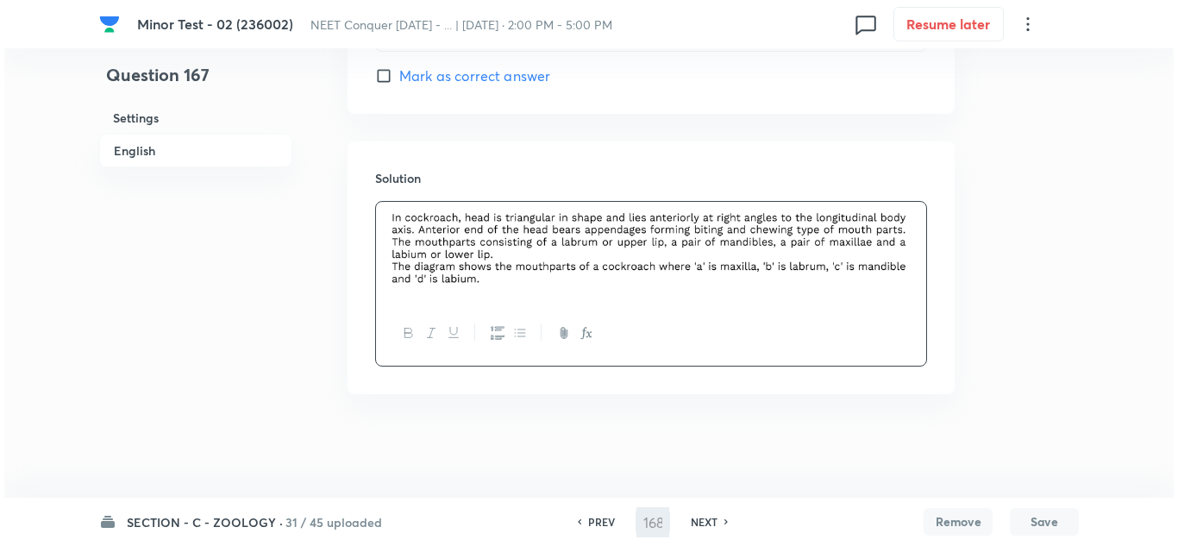
scroll to position [0, 0]
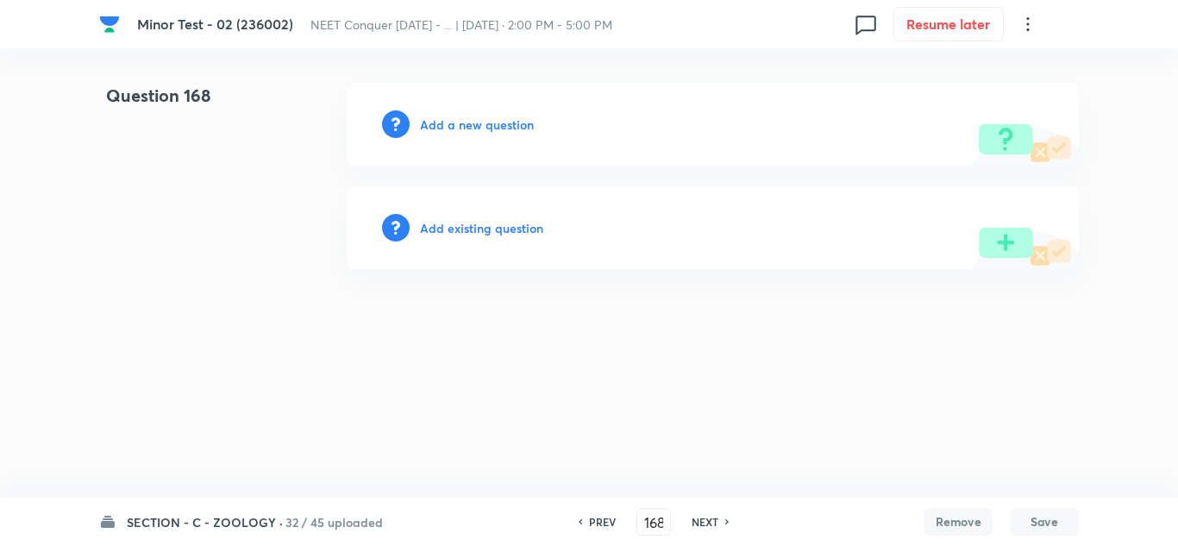
click at [462, 129] on h6 "Add a new question" at bounding box center [477, 125] width 114 height 18
click at [462, 129] on h6 "Choose a question type" at bounding box center [486, 125] width 133 height 18
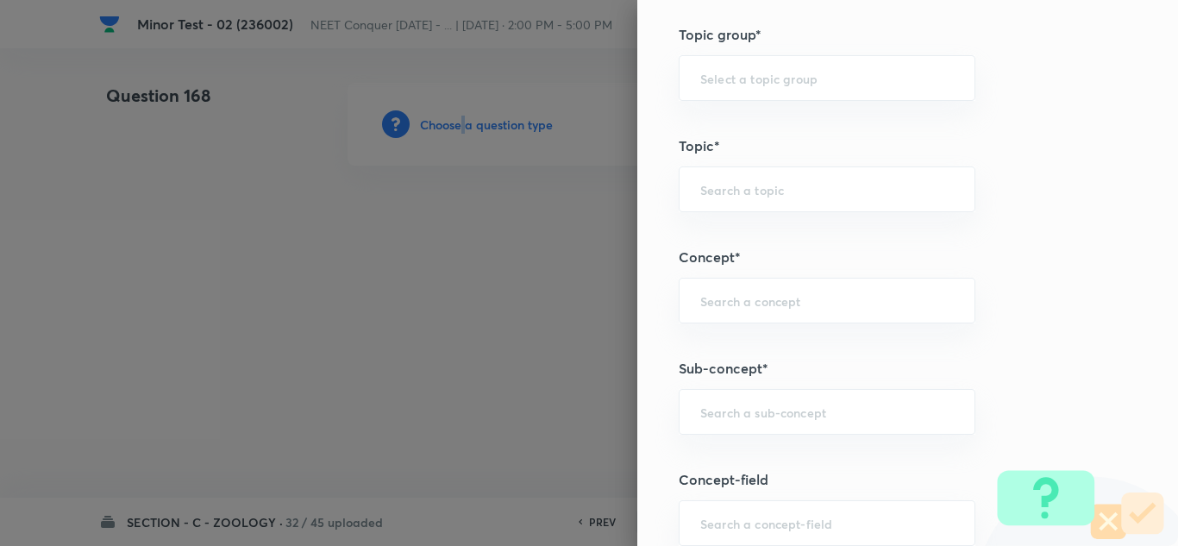
scroll to position [949, 0]
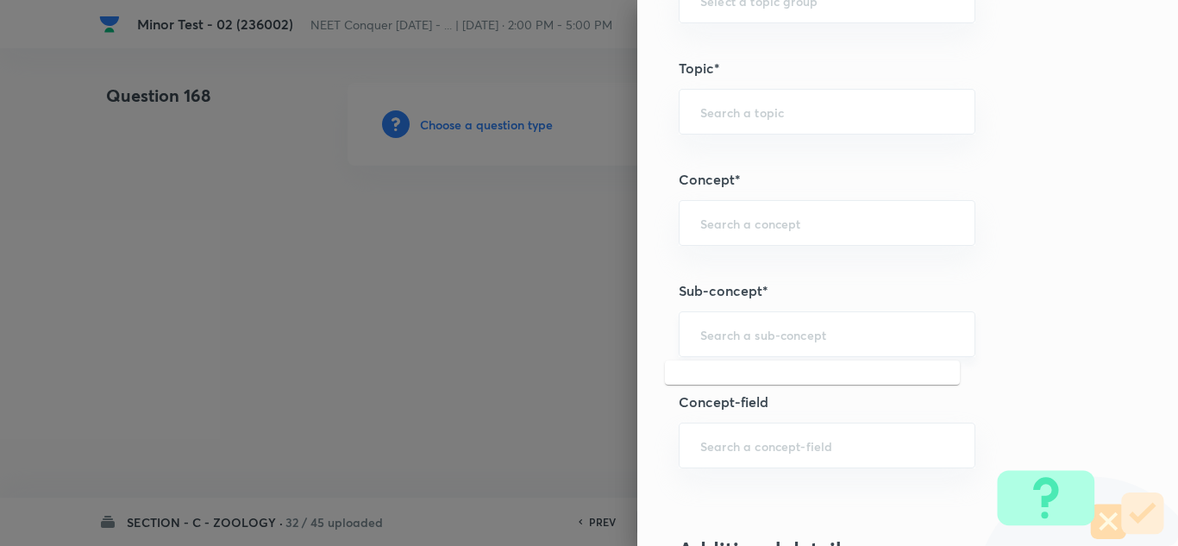
click at [729, 340] on input "text" at bounding box center [827, 334] width 254 height 16
paste input "Structural Organization in Animals"
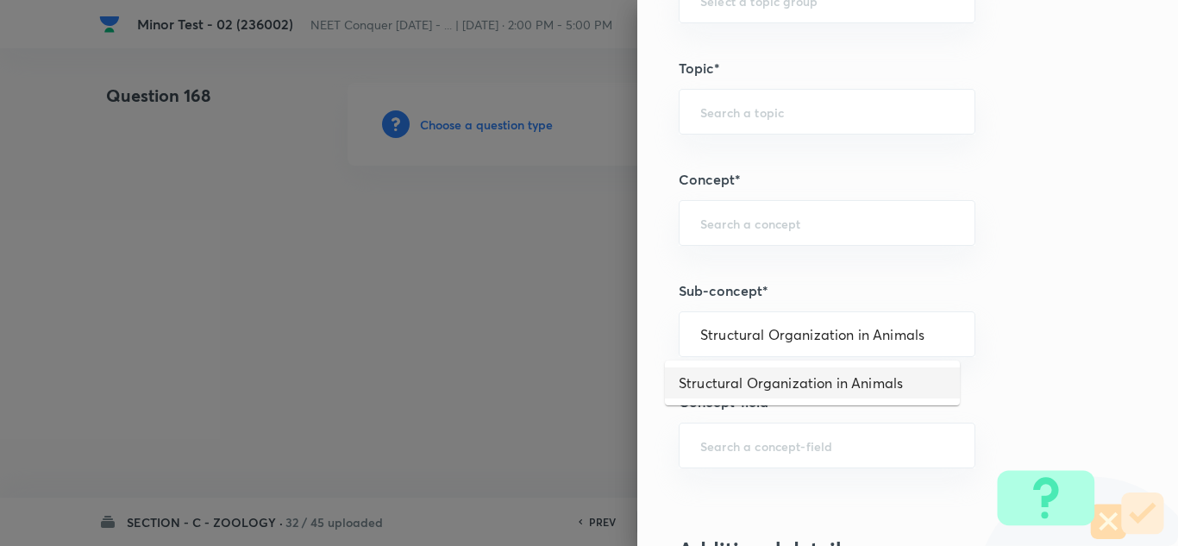
click at [771, 370] on li "Structural Organization in Animals" at bounding box center [812, 382] width 295 height 31
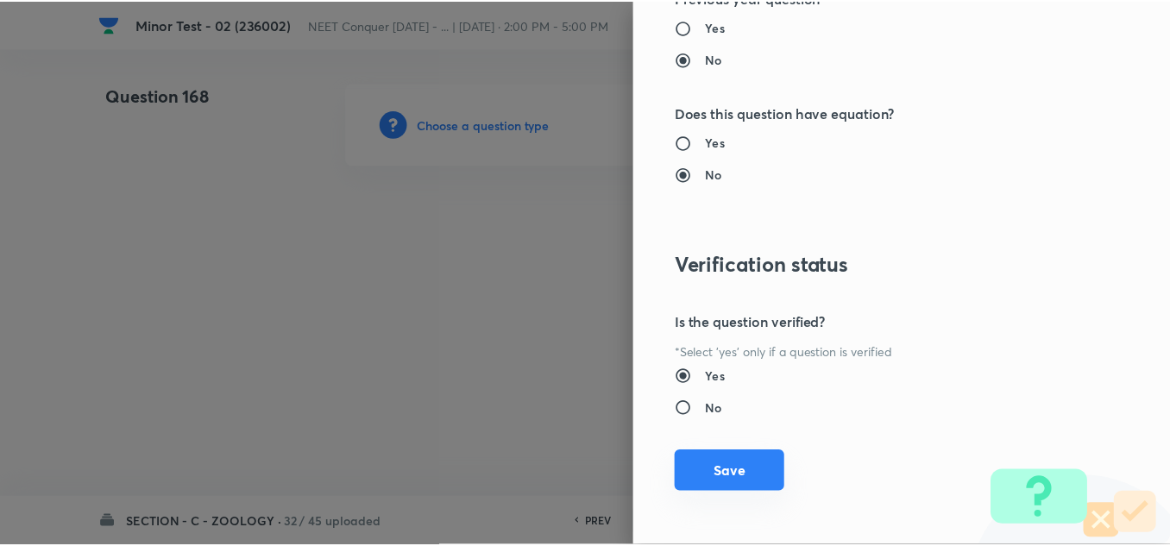
scroll to position [1921, 0]
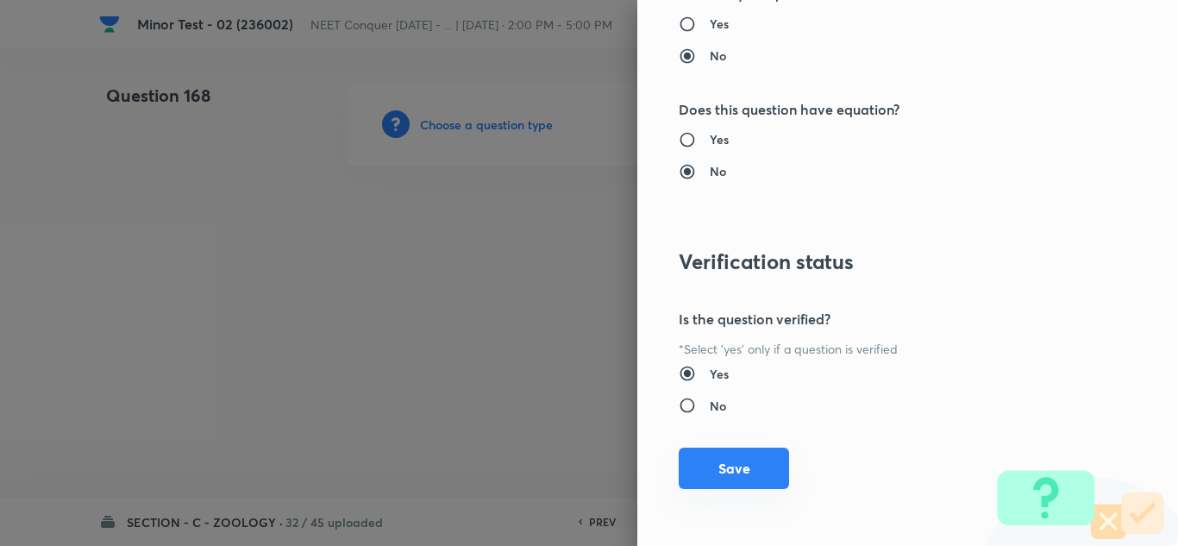
click at [729, 473] on button "Save" at bounding box center [734, 468] width 110 height 41
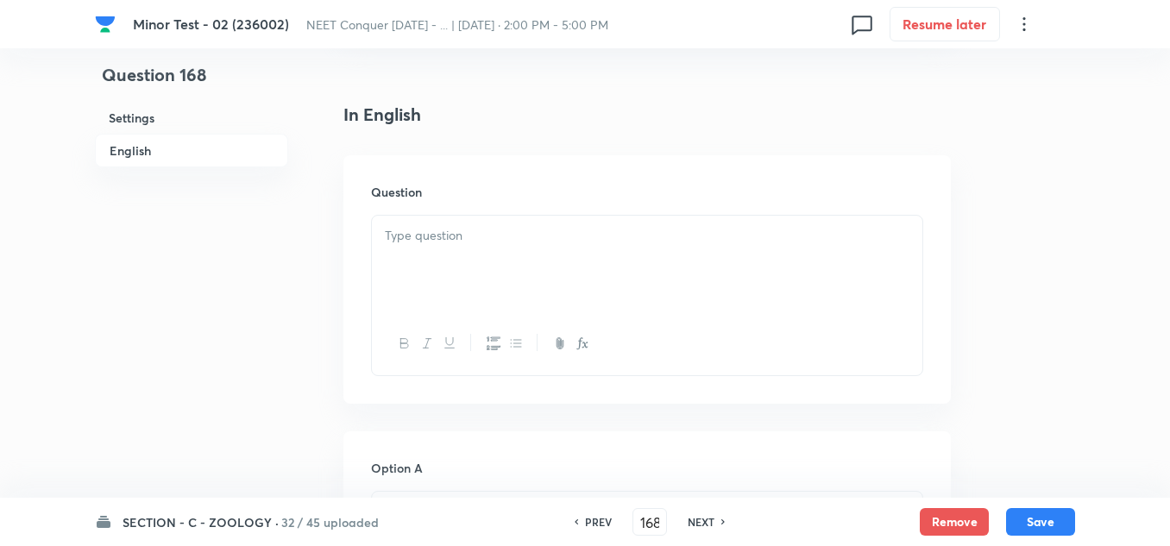
scroll to position [431, 0]
click at [442, 233] on p at bounding box center [647, 233] width 524 height 20
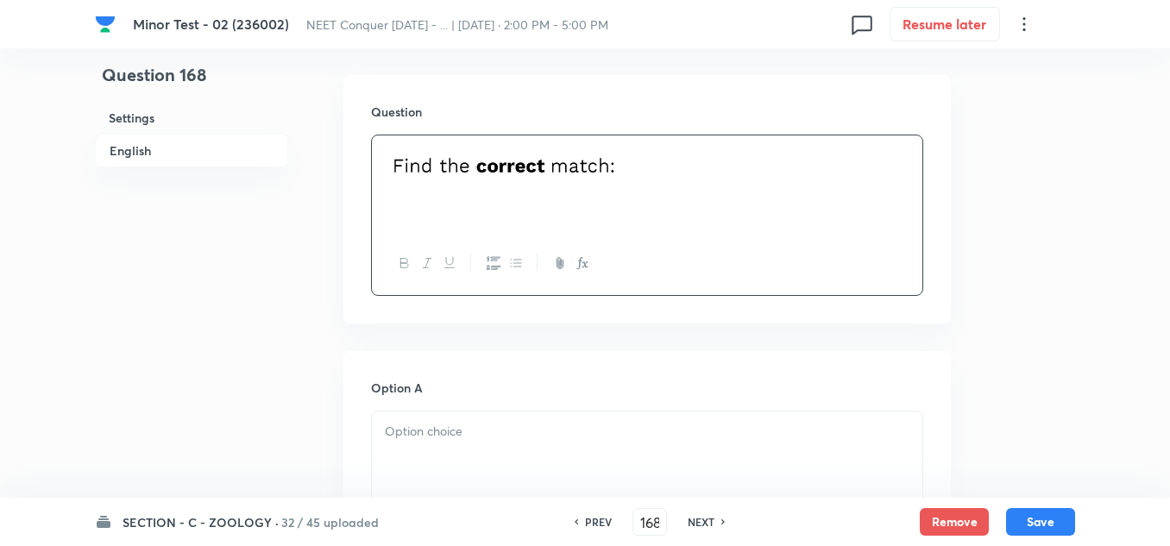
scroll to position [604, 0]
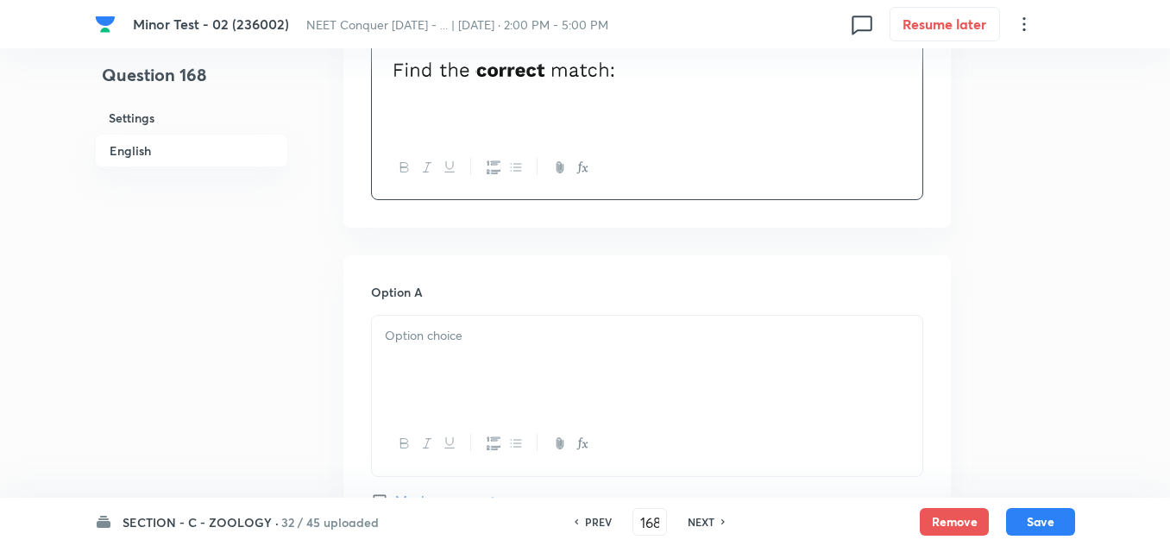
click at [439, 337] on p at bounding box center [647, 336] width 524 height 20
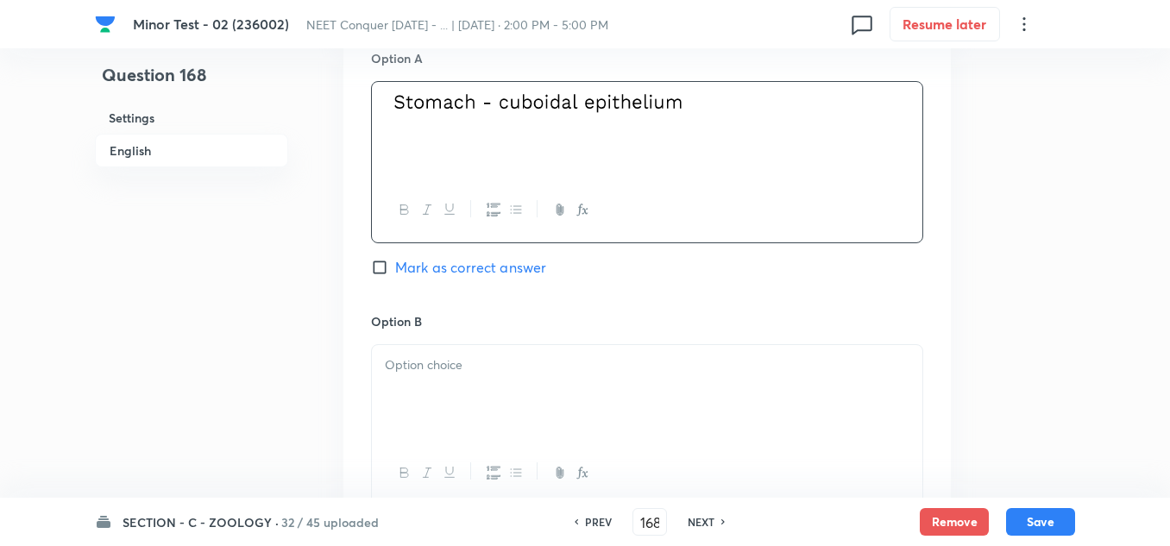
scroll to position [862, 0]
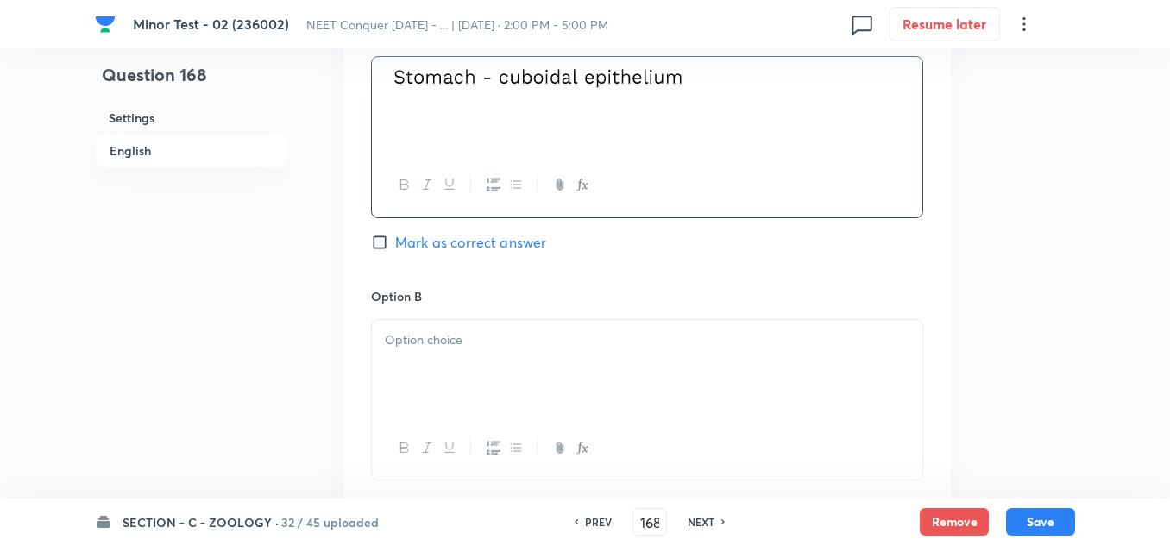
click at [455, 328] on div at bounding box center [647, 368] width 550 height 97
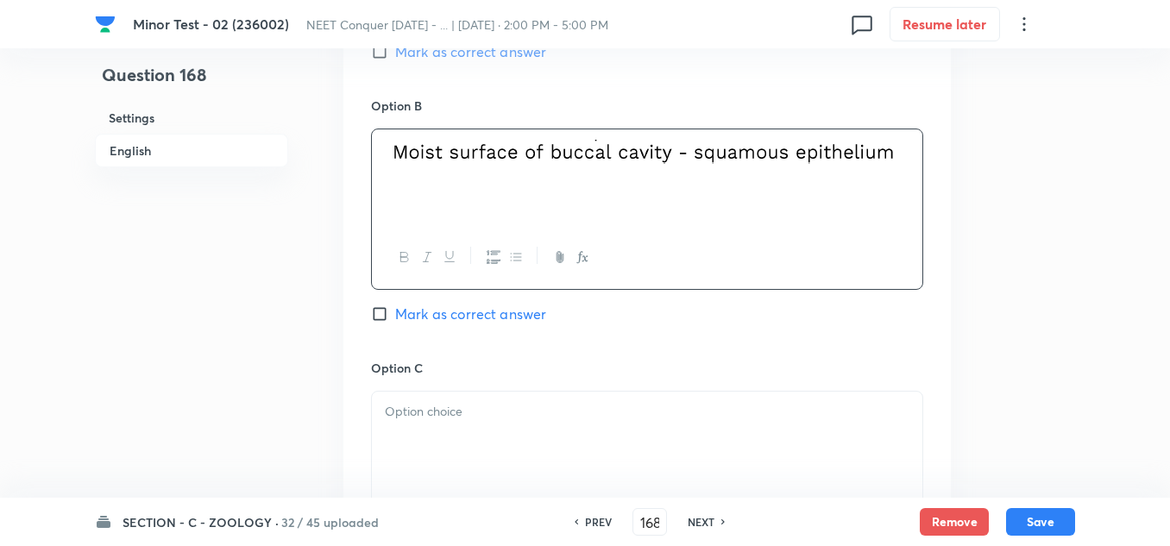
scroll to position [1207, 0]
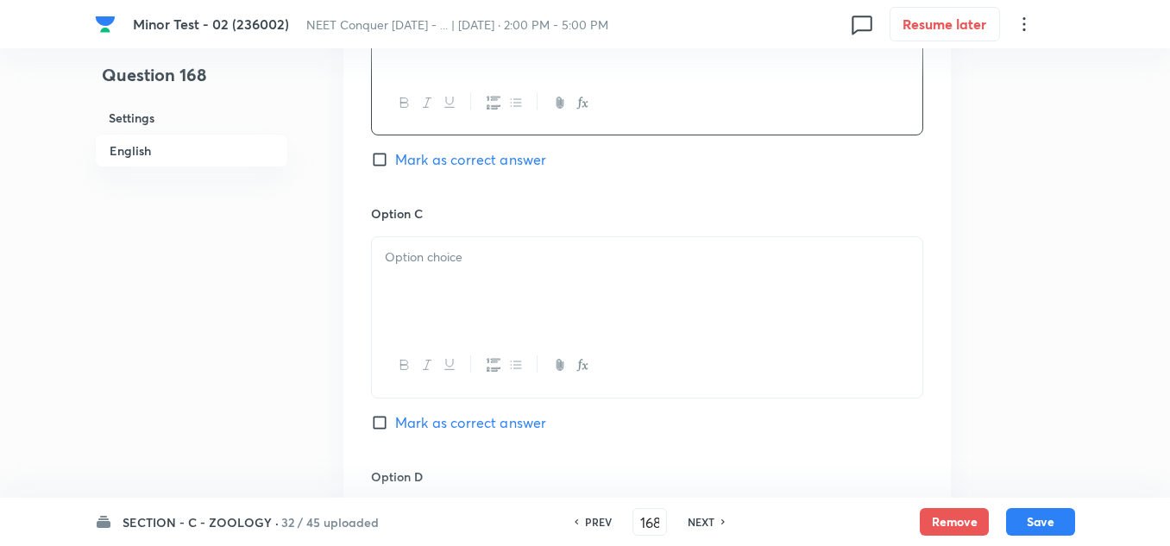
click at [475, 283] on div at bounding box center [647, 285] width 550 height 97
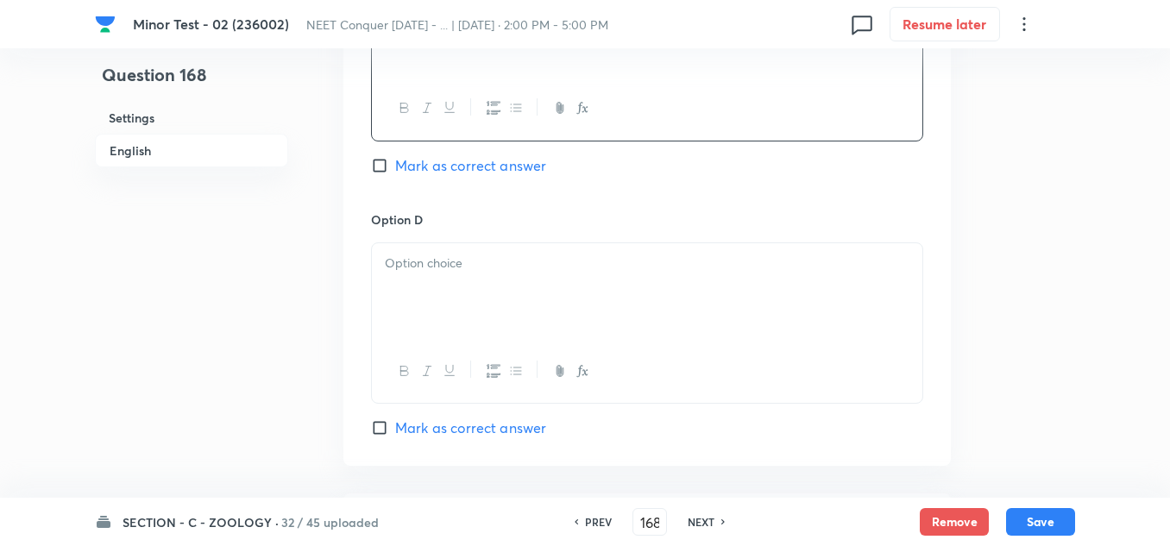
scroll to position [1466, 0]
click at [452, 281] on div at bounding box center [647, 289] width 550 height 97
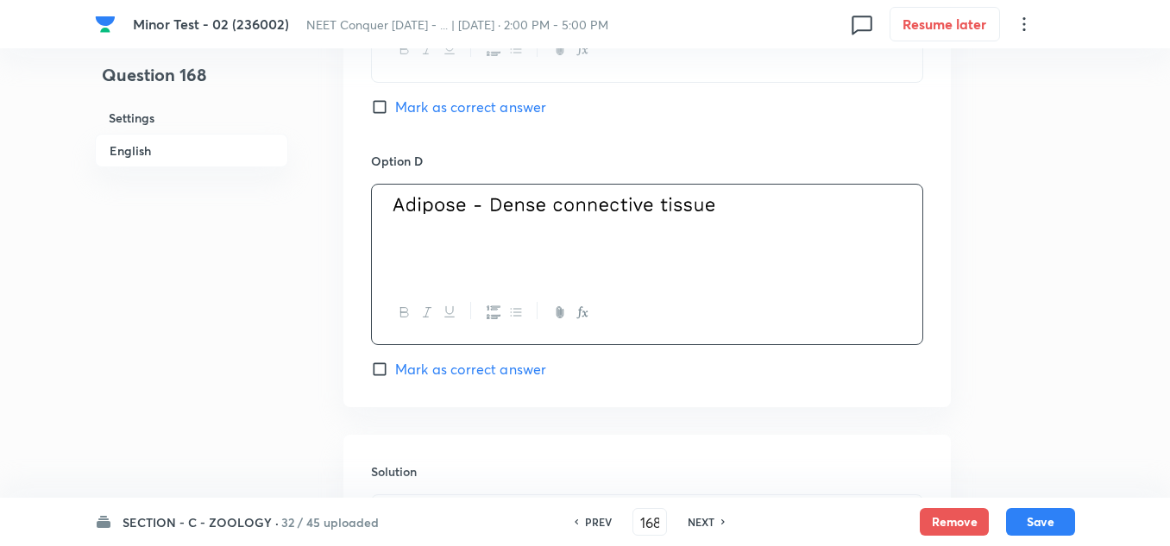
scroll to position [1639, 0]
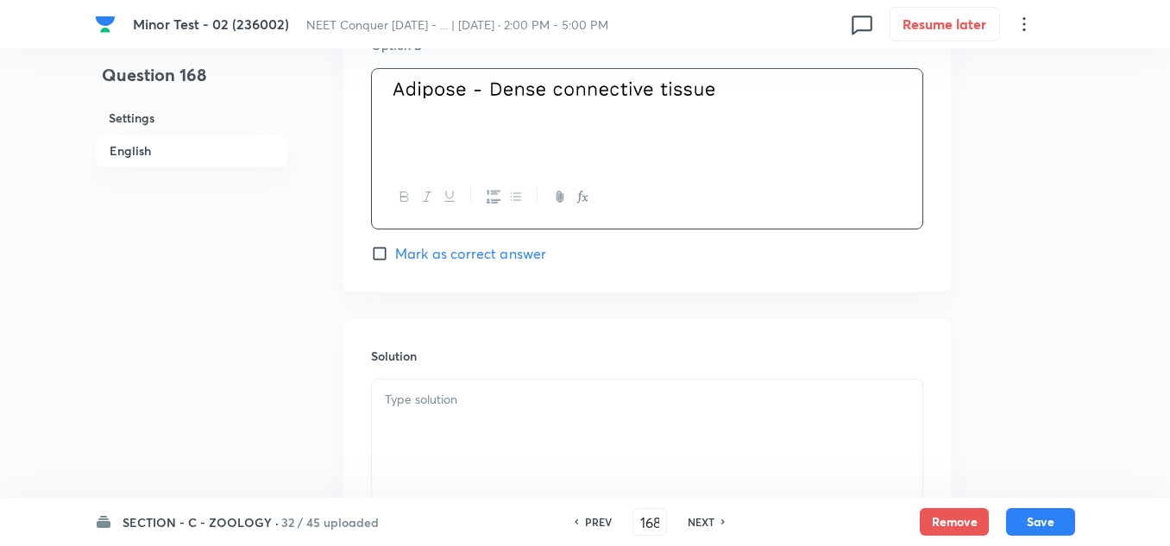
click at [433, 400] on p at bounding box center [647, 400] width 524 height 20
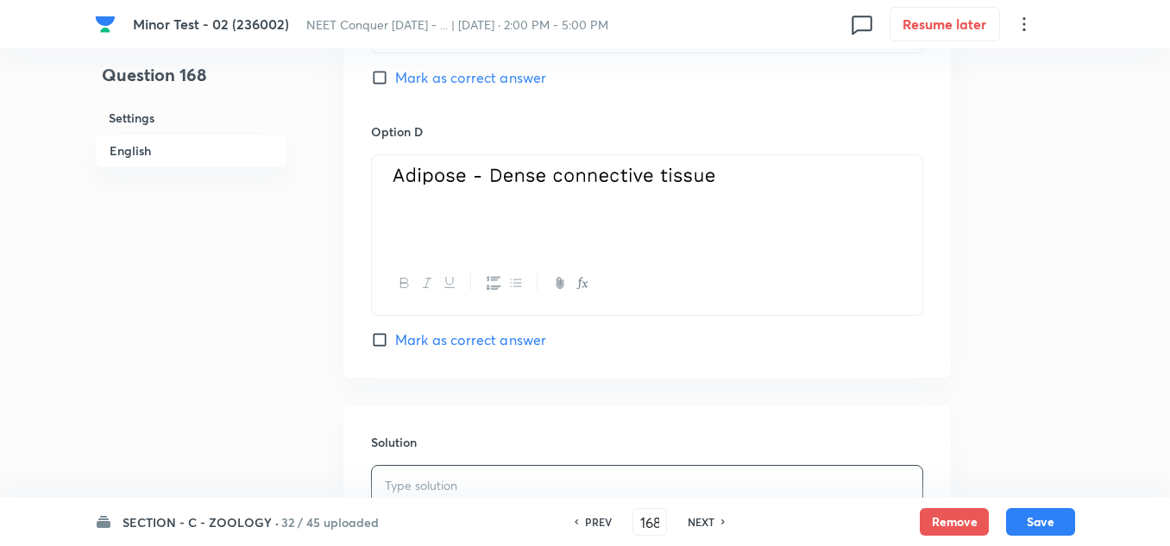
scroll to position [1466, 0]
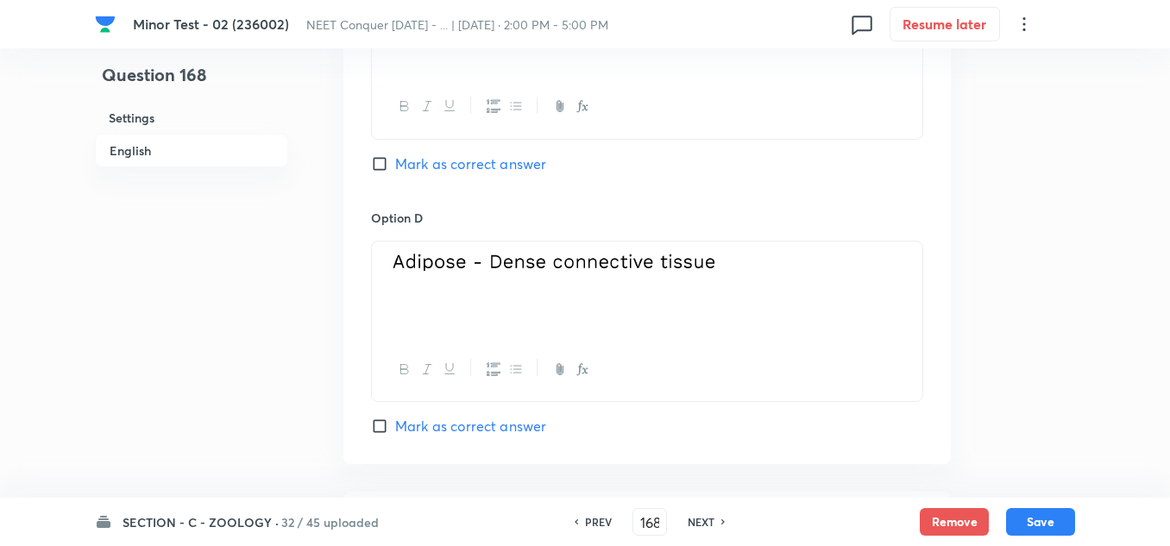
click at [377, 162] on input "Mark as correct answer" at bounding box center [383, 163] width 24 height 17
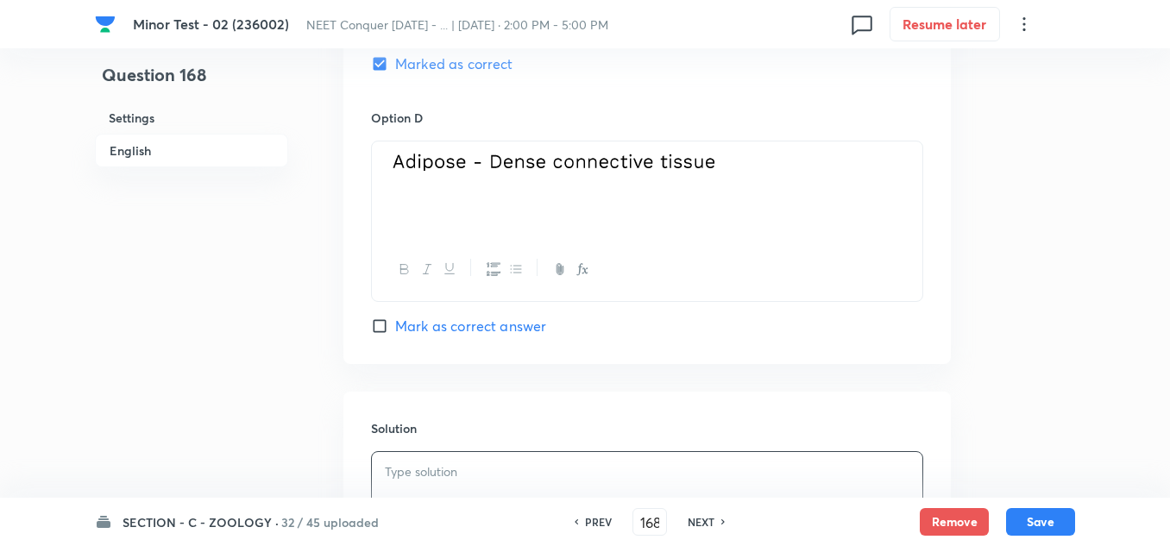
scroll to position [1811, 0]
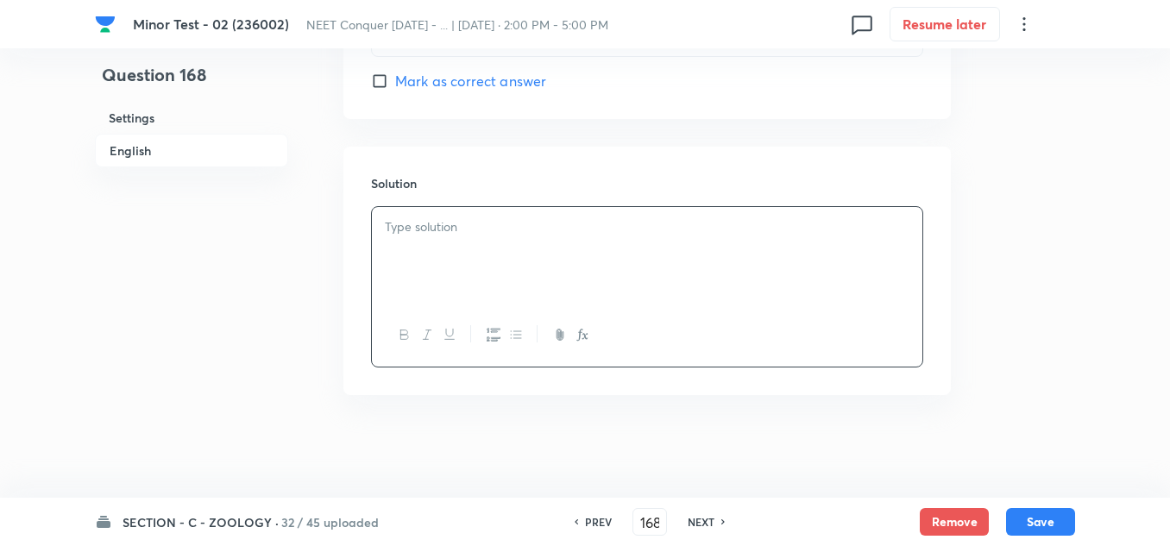
click at [461, 277] on div at bounding box center [647, 255] width 550 height 97
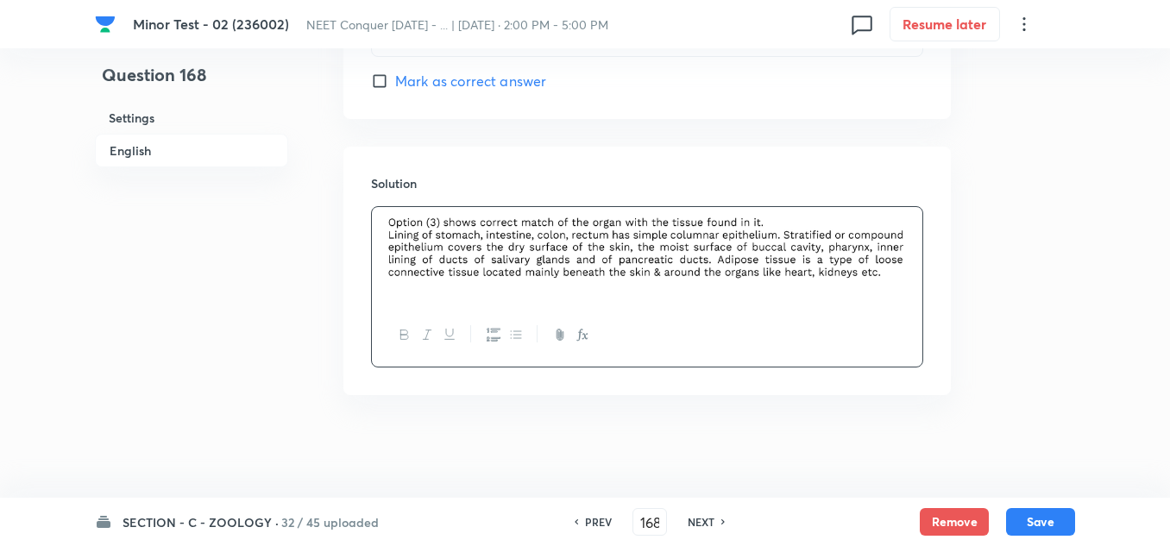
scroll to position [1812, 0]
click at [1044, 528] on button "Save" at bounding box center [1040, 520] width 69 height 28
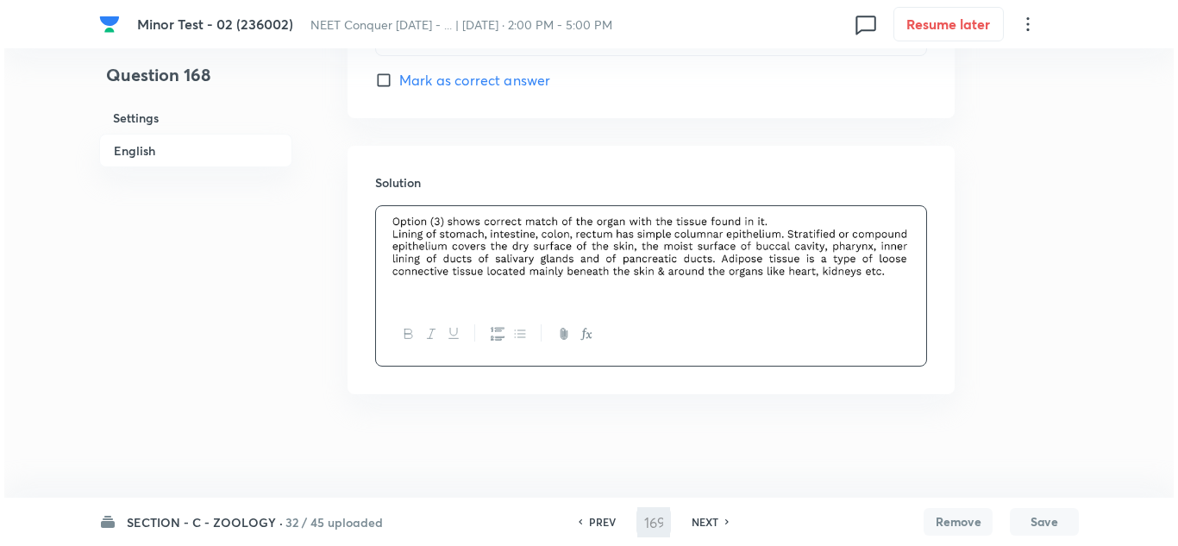
scroll to position [0, 0]
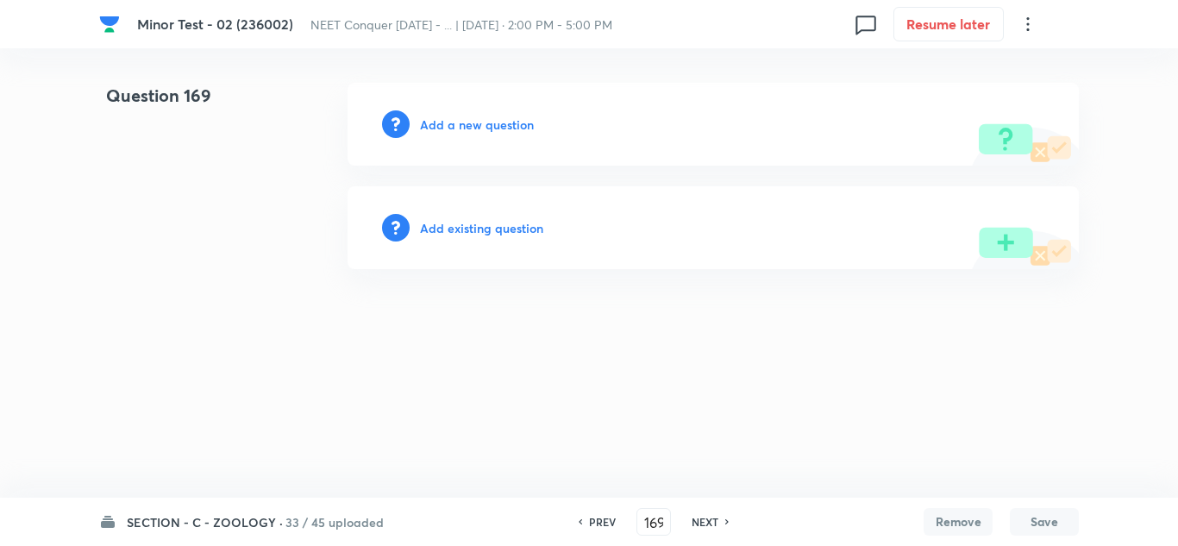
click at [492, 116] on h6 "Add a new question" at bounding box center [477, 125] width 114 height 18
click at [492, 124] on h6 "Choose a question type" at bounding box center [486, 125] width 133 height 18
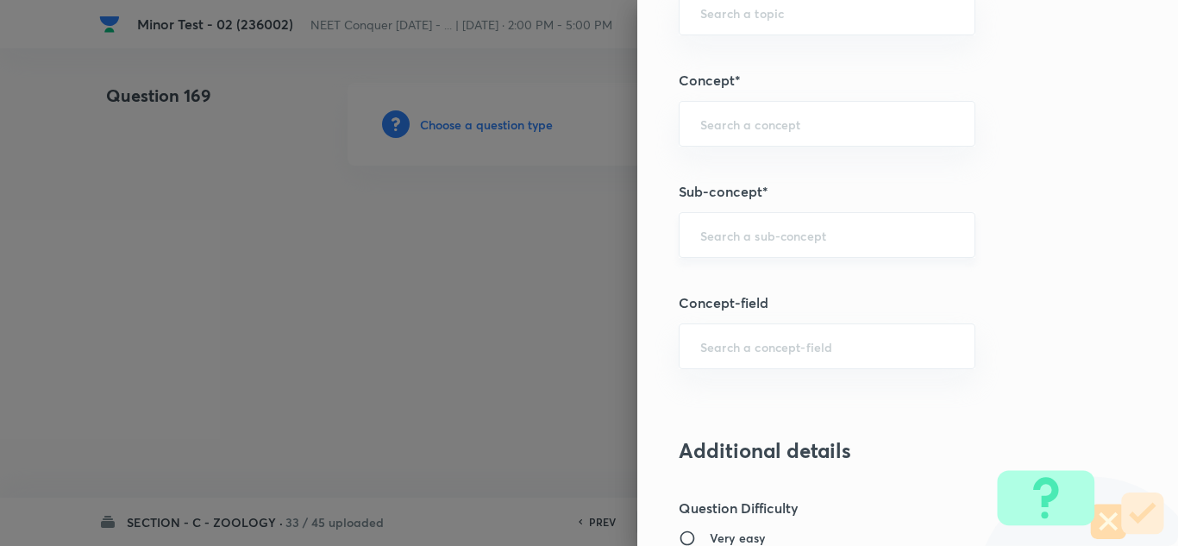
scroll to position [1035, 0]
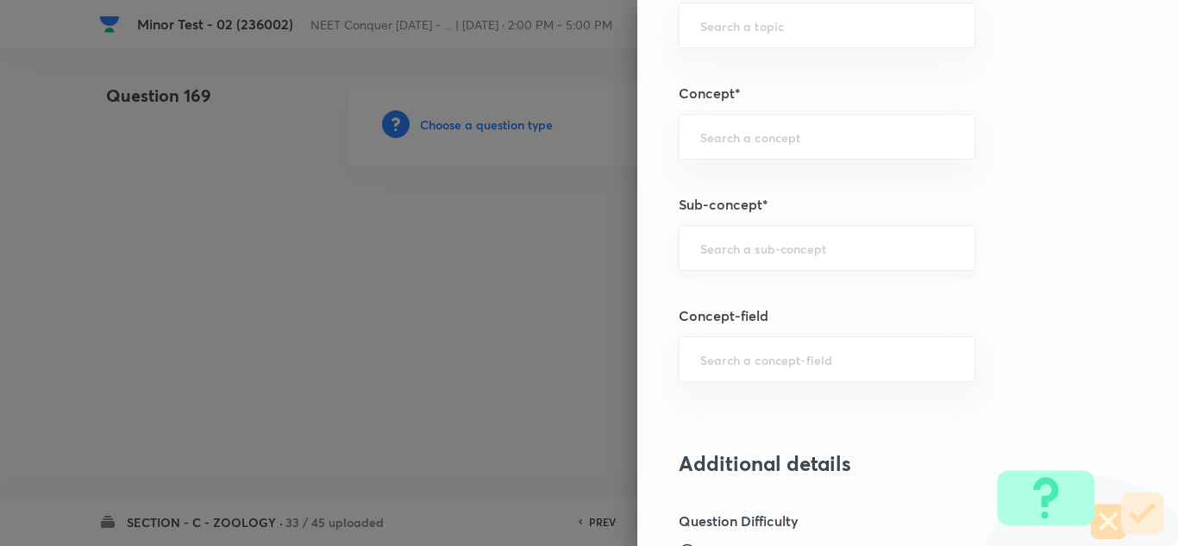
click at [752, 245] on input "text" at bounding box center [827, 248] width 254 height 16
paste input "Structural Organization in Animals"
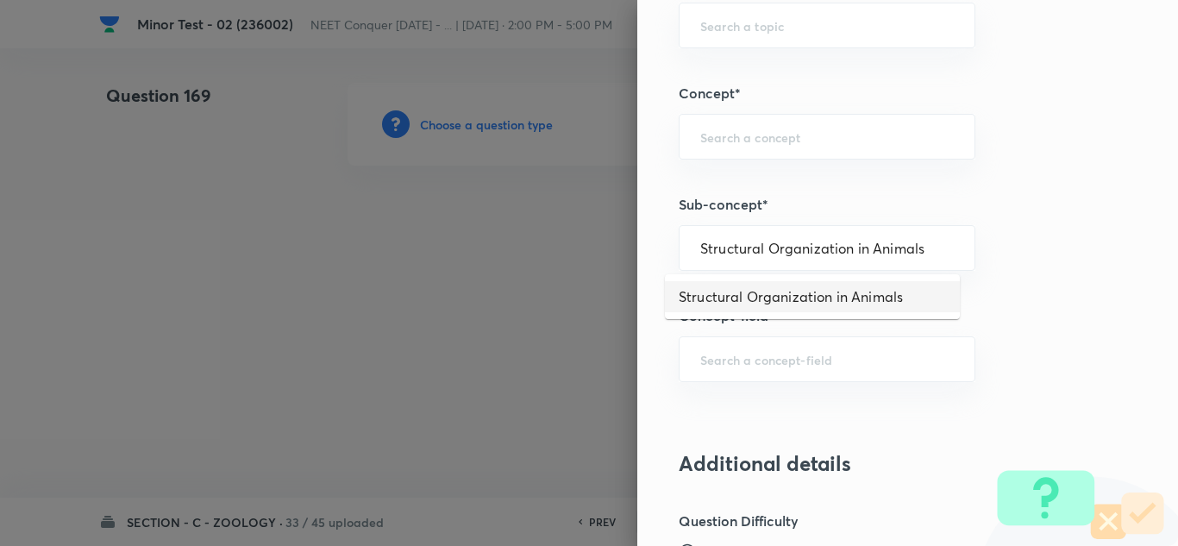
click at [747, 293] on li "Structural Organization in Animals" at bounding box center [812, 296] width 295 height 31
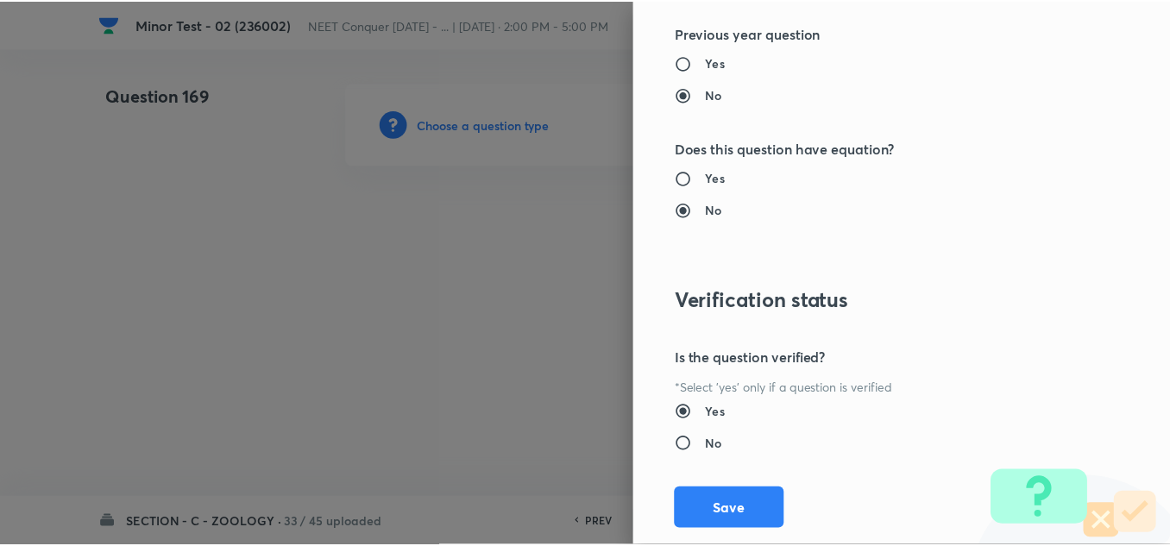
scroll to position [1921, 0]
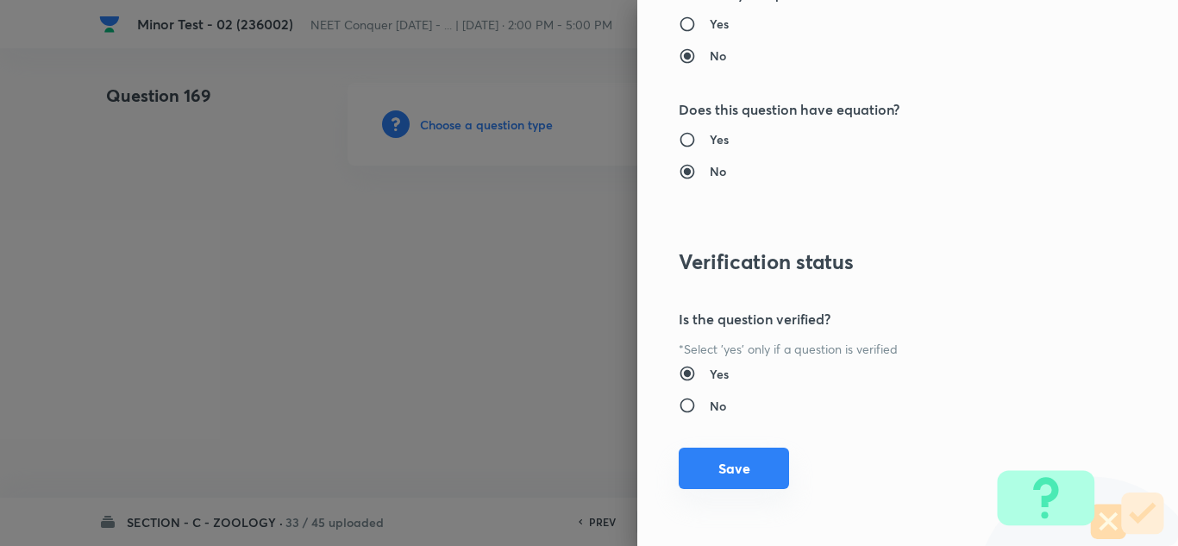
click at [721, 470] on button "Save" at bounding box center [734, 468] width 110 height 41
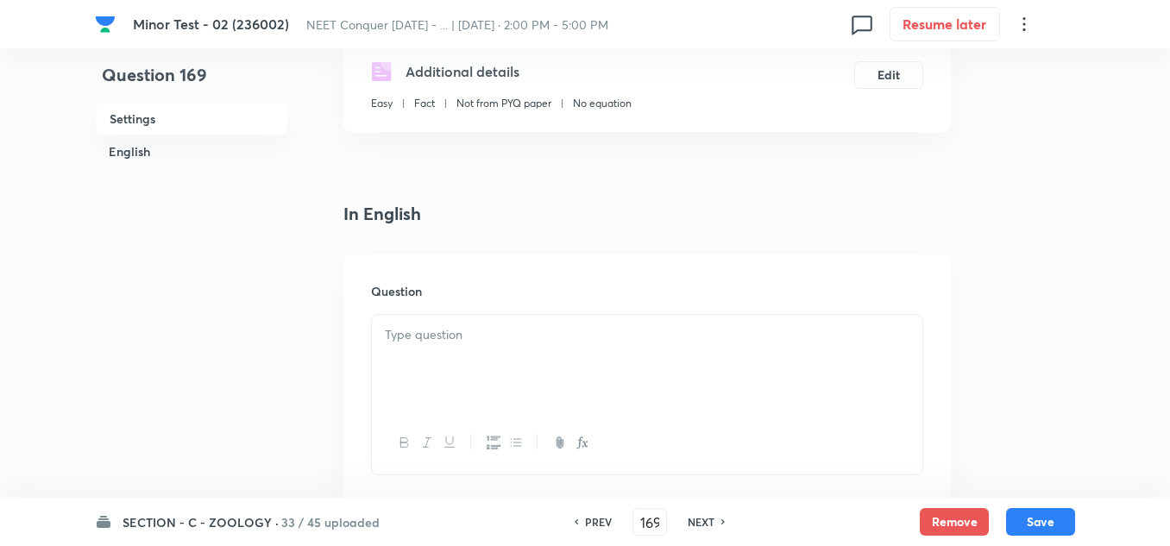
scroll to position [431, 0]
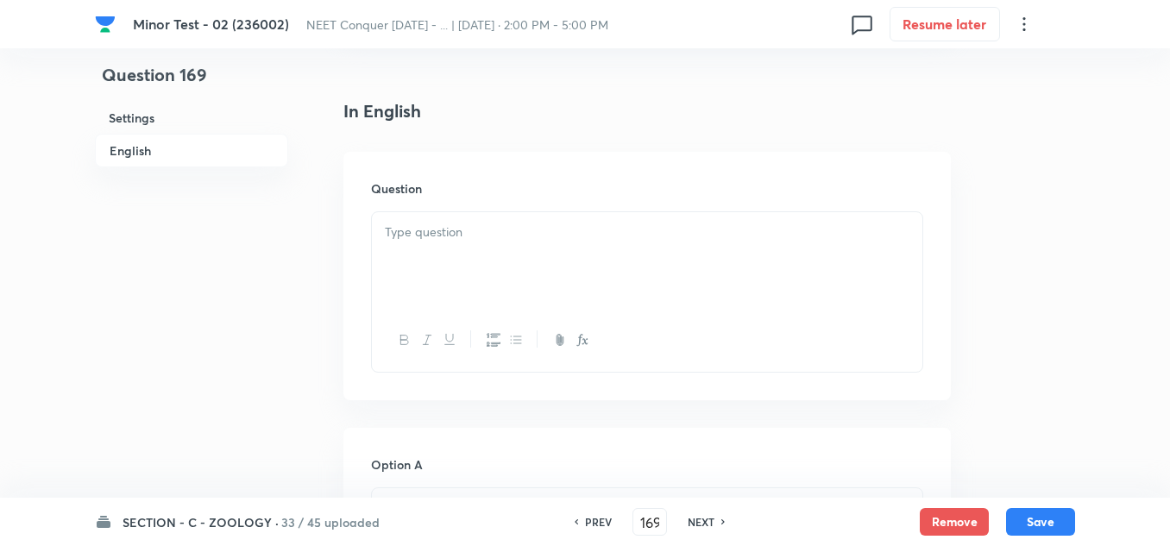
click at [459, 250] on div at bounding box center [647, 260] width 550 height 97
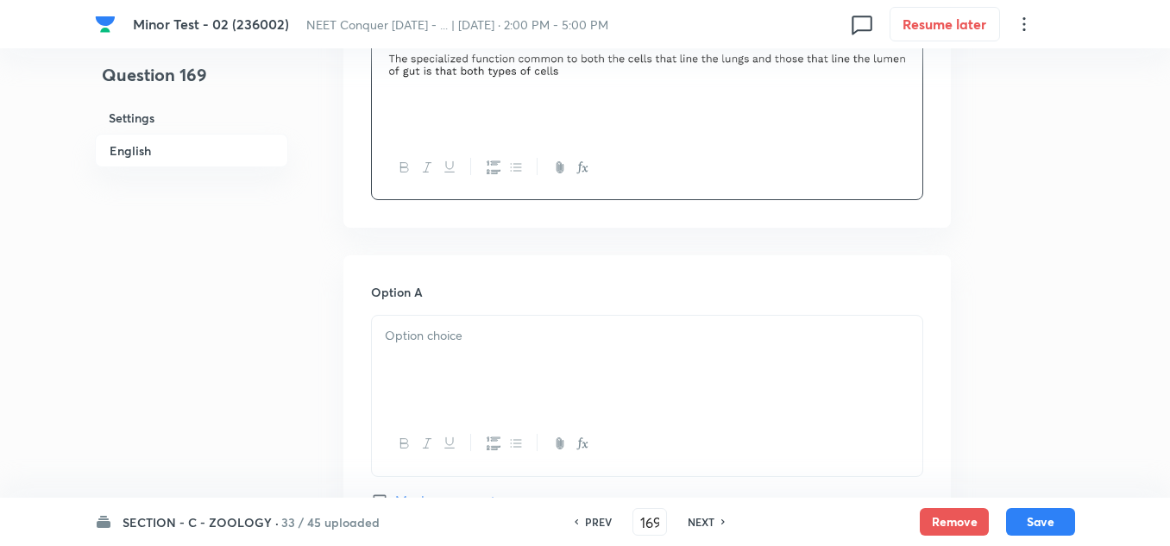
scroll to position [776, 0]
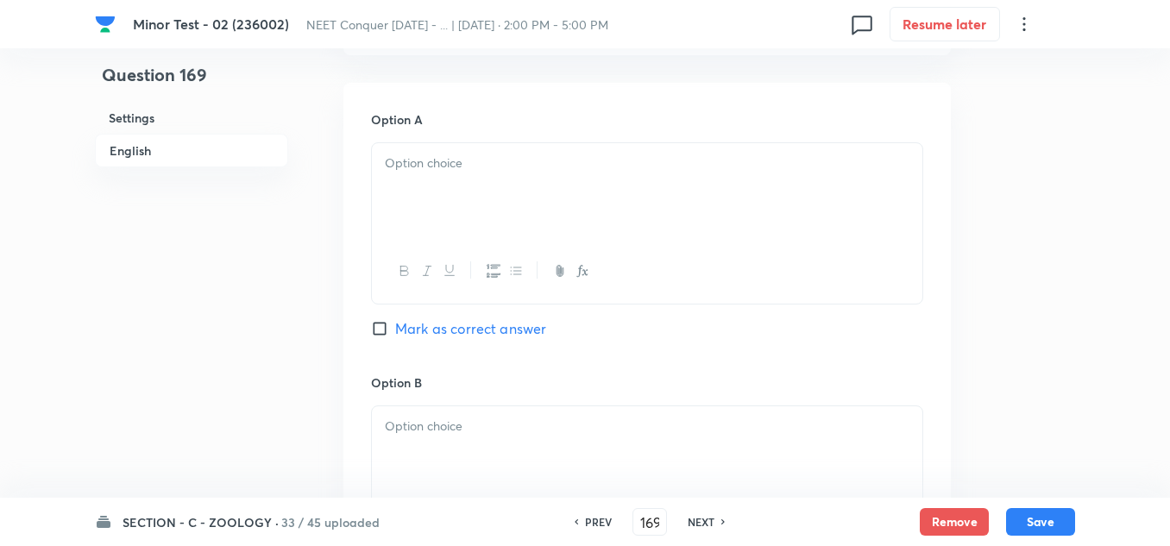
click at [436, 163] on p at bounding box center [647, 164] width 524 height 20
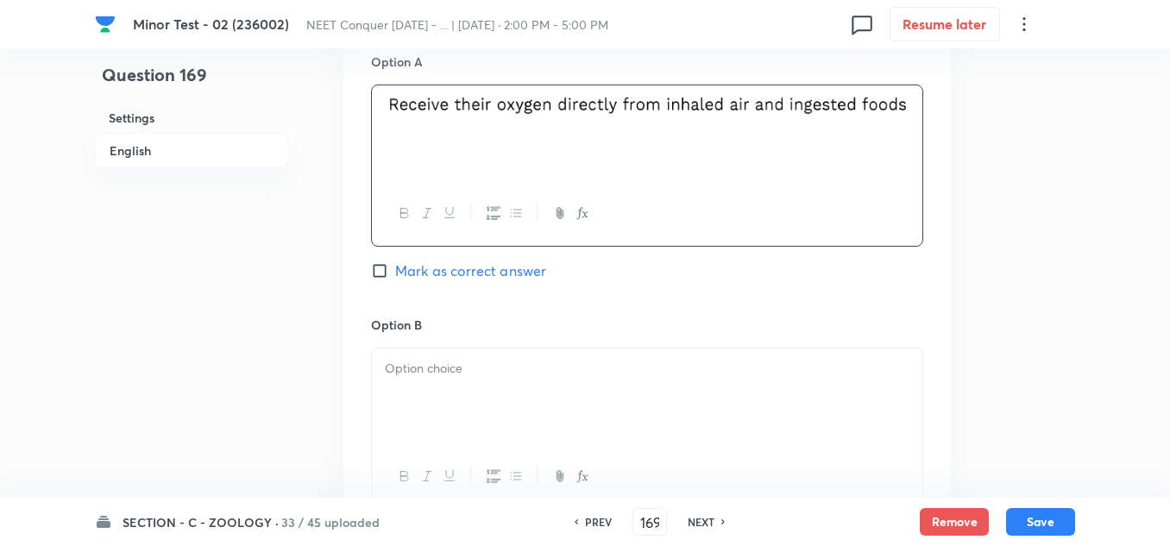
scroll to position [949, 0]
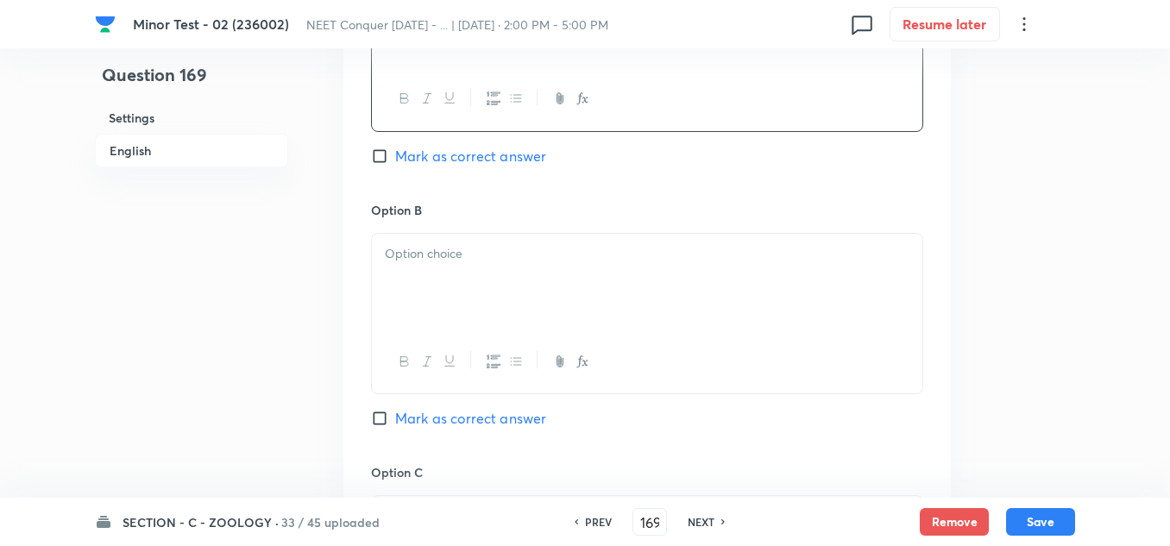
click at [466, 267] on div at bounding box center [647, 282] width 550 height 97
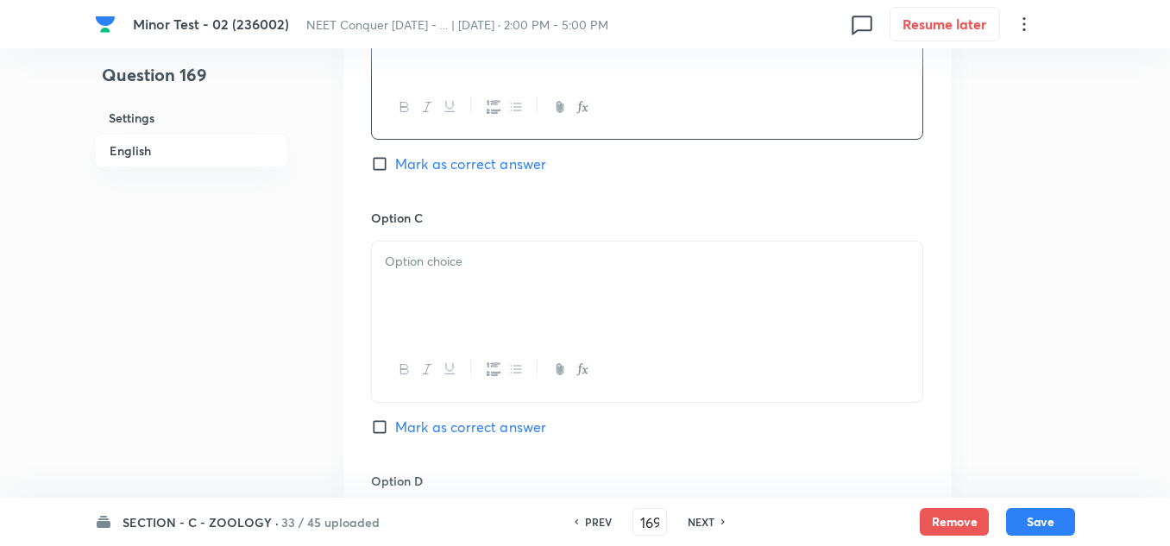
scroll to position [1207, 0]
click at [464, 281] on div at bounding box center [647, 285] width 550 height 97
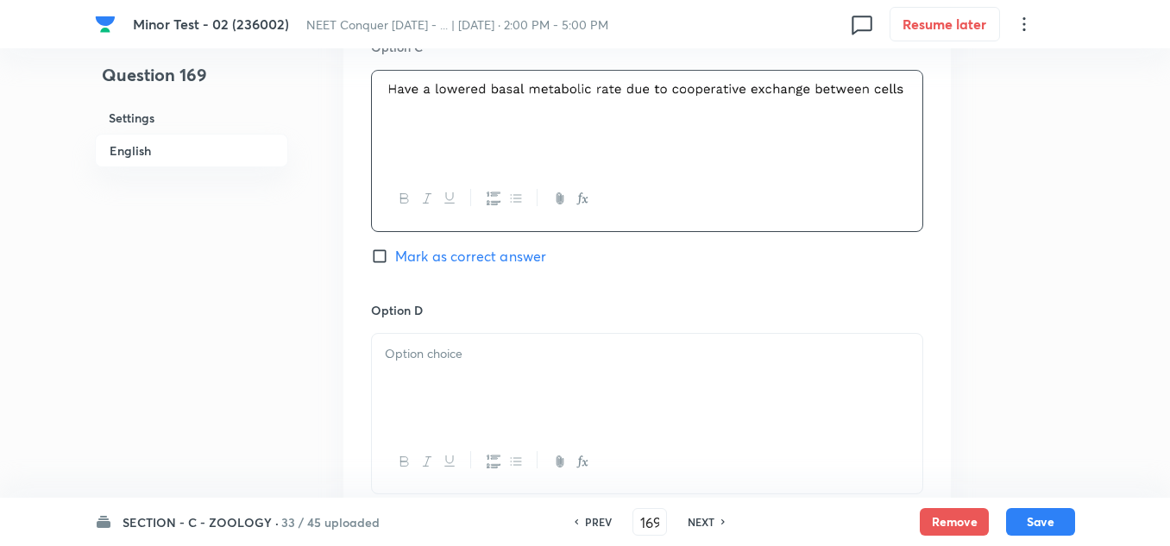
scroll to position [1380, 0]
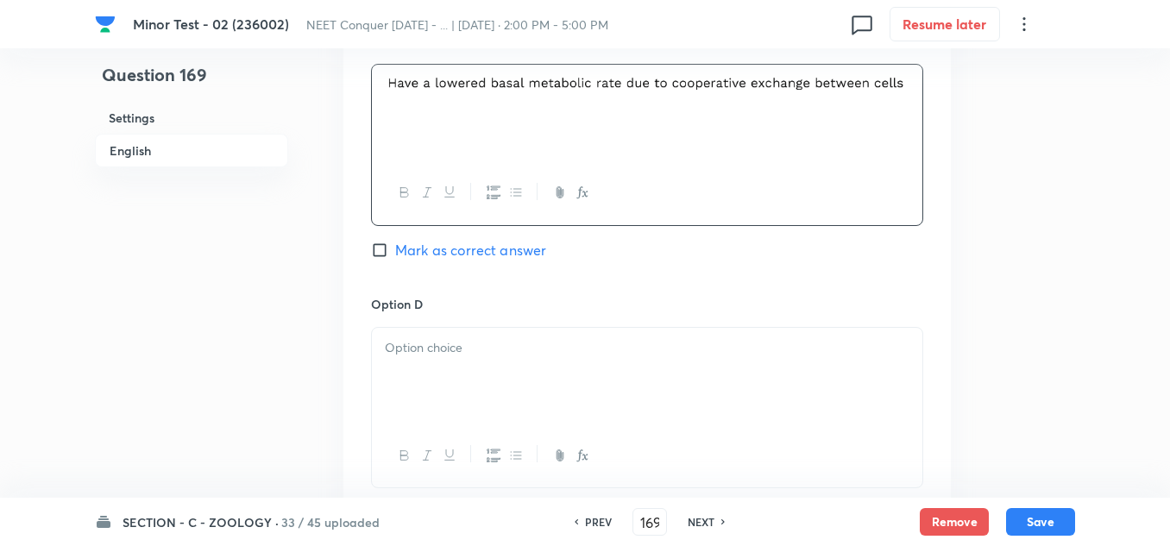
click at [409, 346] on p at bounding box center [647, 348] width 524 height 20
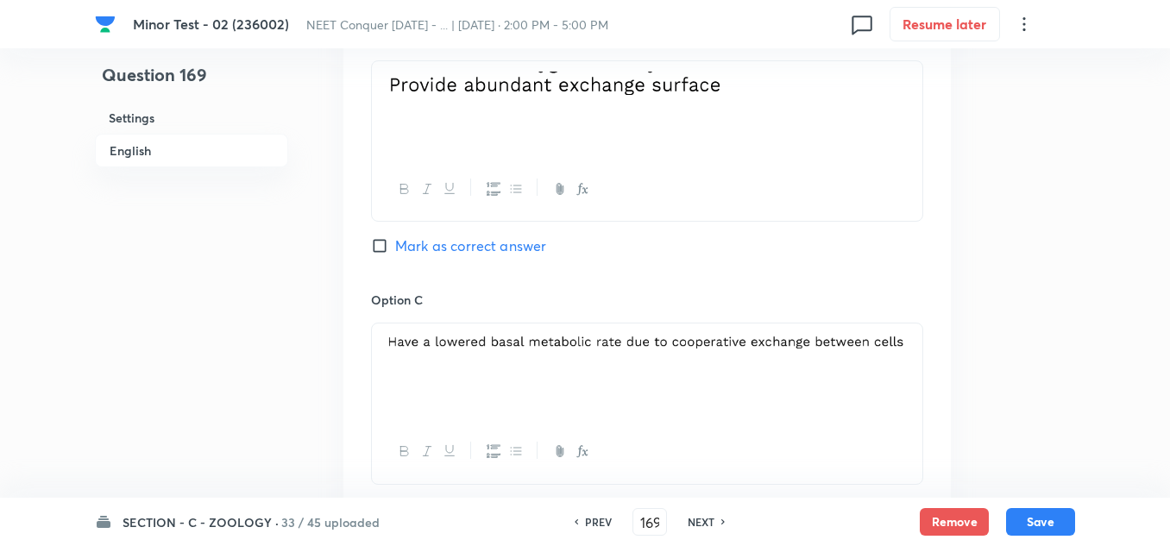
click at [389, 245] on input "Mark as correct answer" at bounding box center [383, 245] width 24 height 17
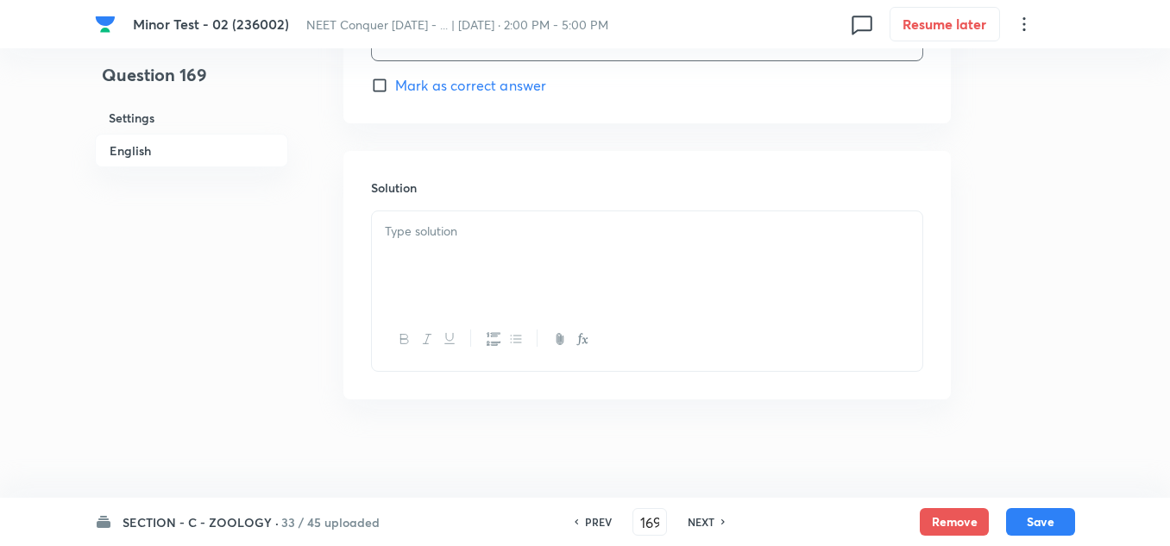
scroll to position [1812, 0]
click at [511, 244] on div at bounding box center [647, 254] width 550 height 97
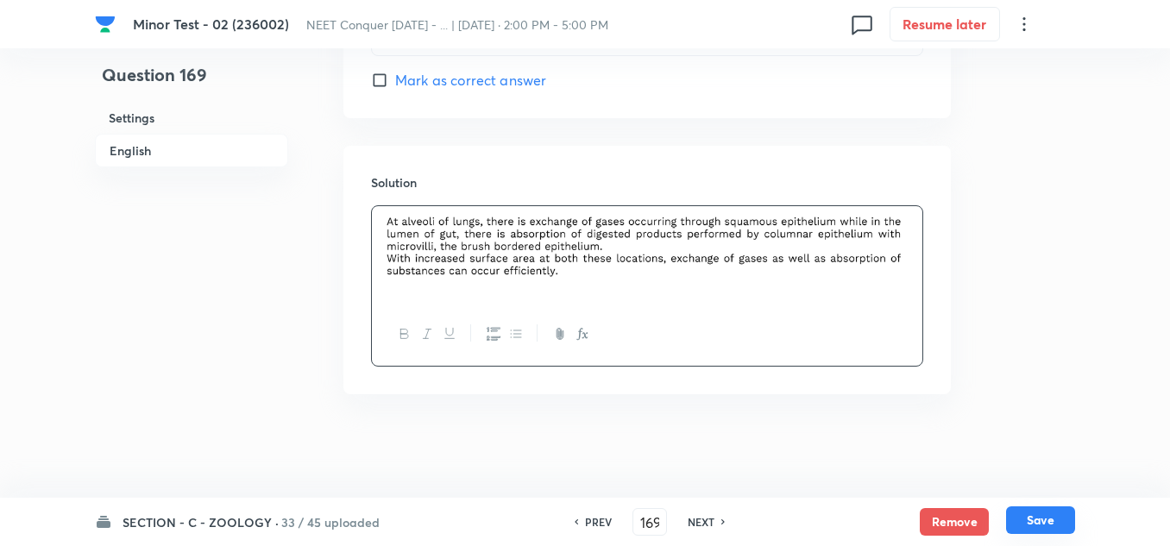
click at [1049, 527] on button "Save" at bounding box center [1040, 520] width 69 height 28
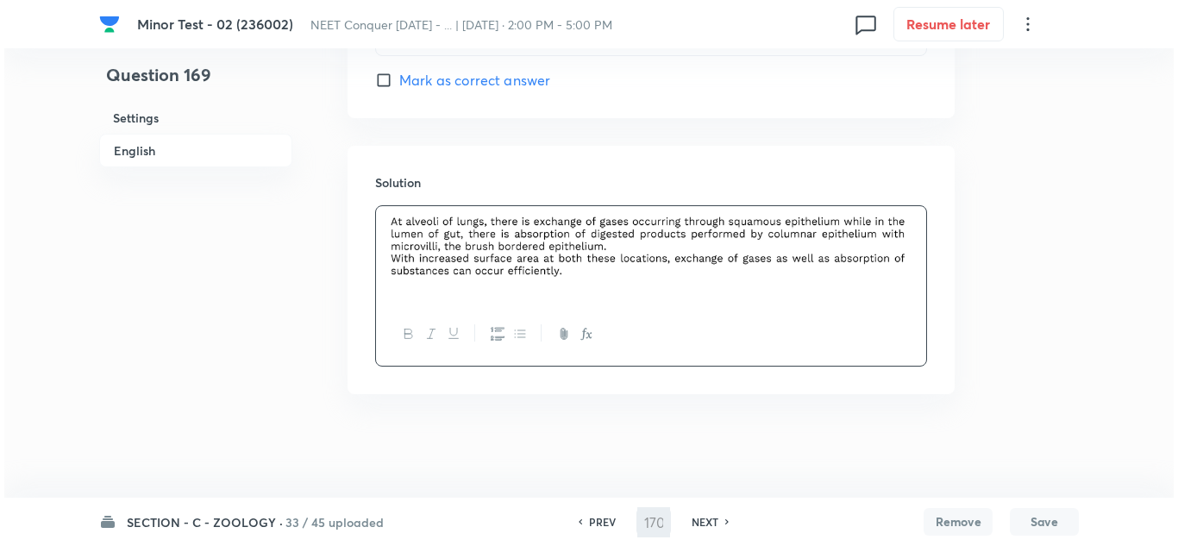
scroll to position [0, 0]
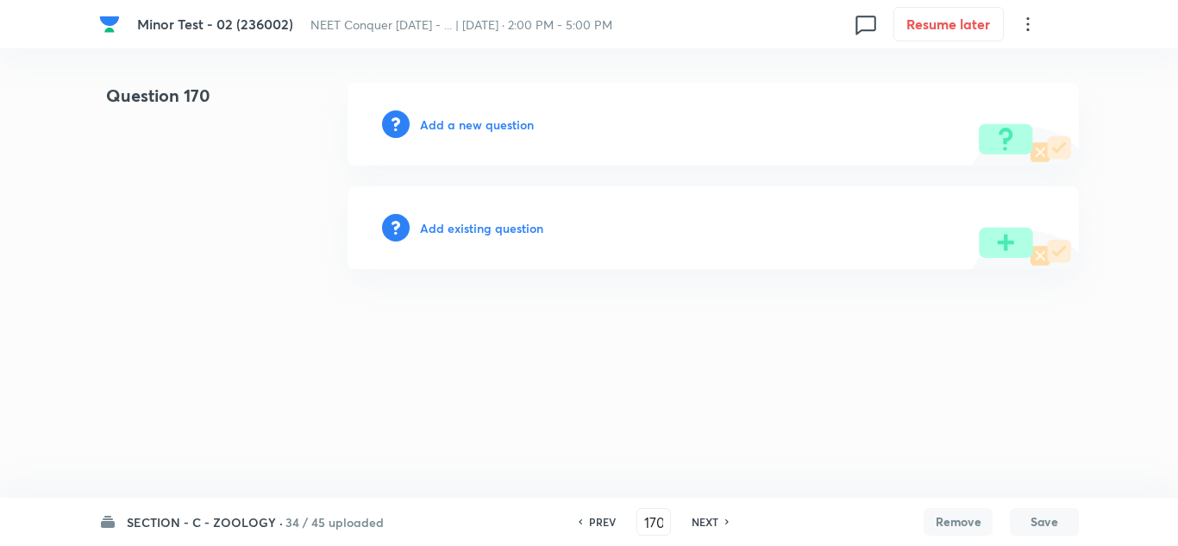
click at [461, 133] on h6 "Add a new question" at bounding box center [477, 125] width 114 height 18
click at [461, 132] on h6 "Choose a question type" at bounding box center [486, 125] width 133 height 18
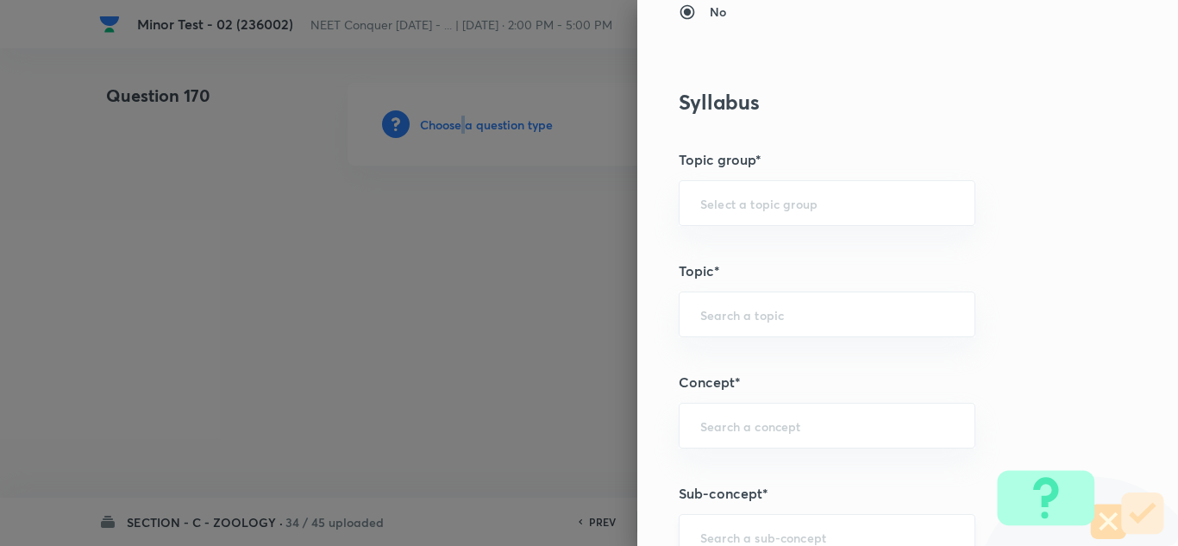
scroll to position [1035, 0]
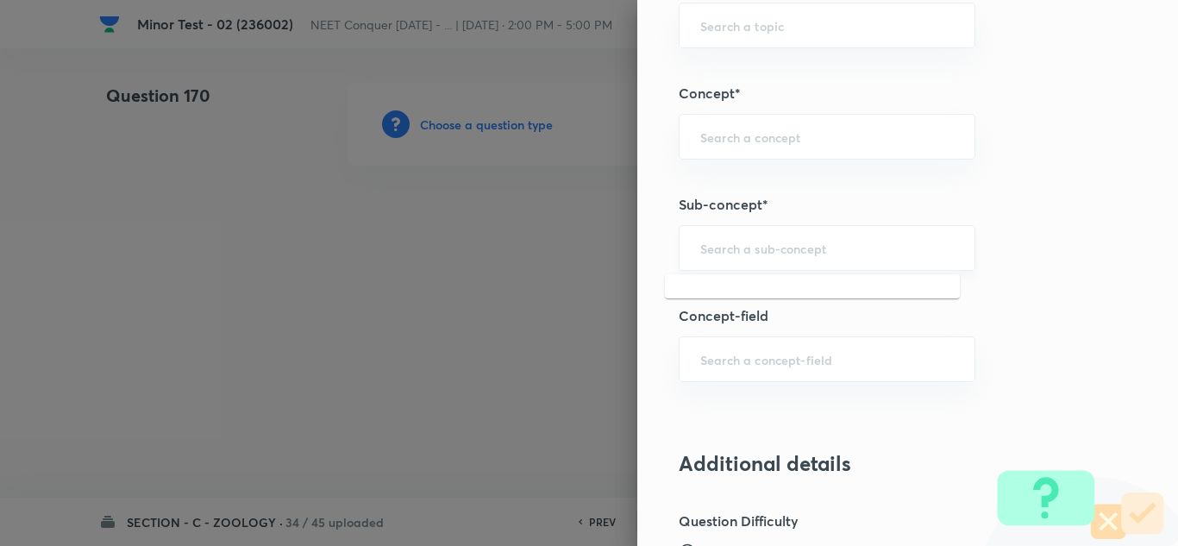
click at [776, 241] on input "text" at bounding box center [827, 248] width 254 height 16
paste input "Structural Organization in Animals"
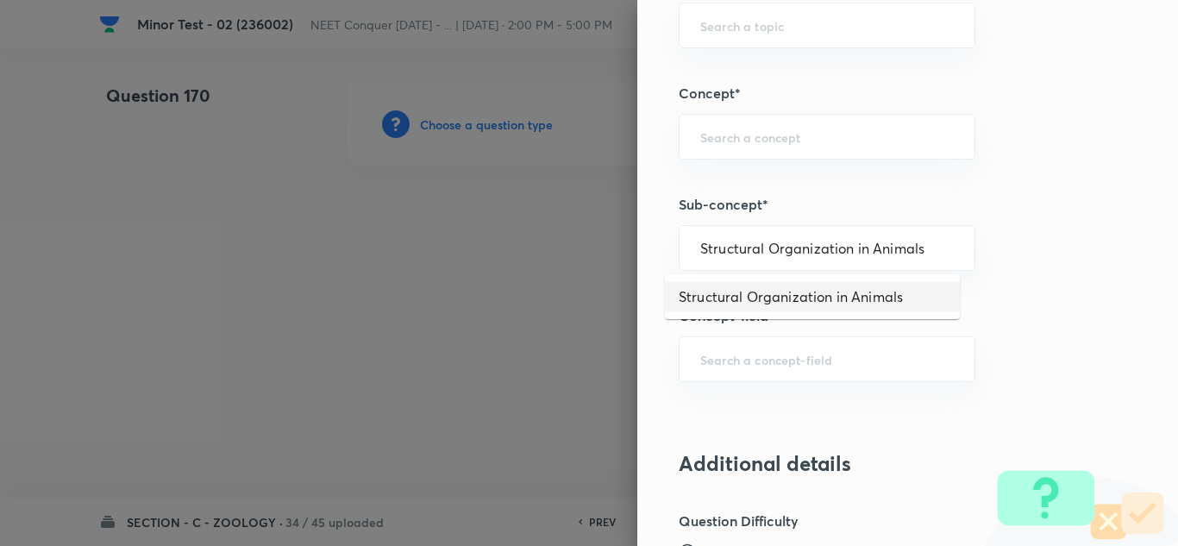
click at [820, 293] on li "Structural Organization in Animals" at bounding box center [812, 296] width 295 height 31
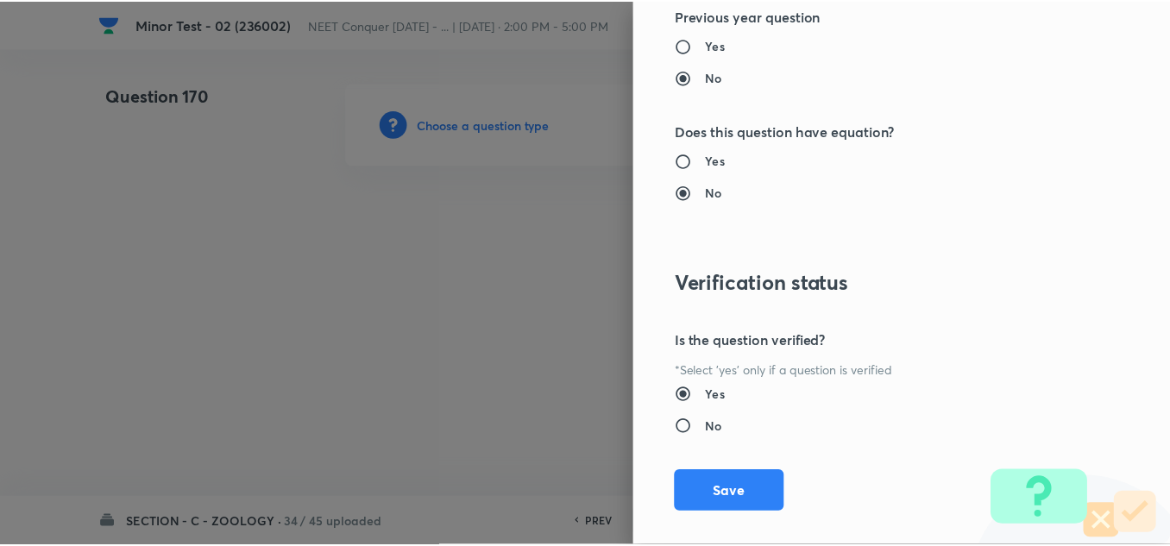
scroll to position [1921, 0]
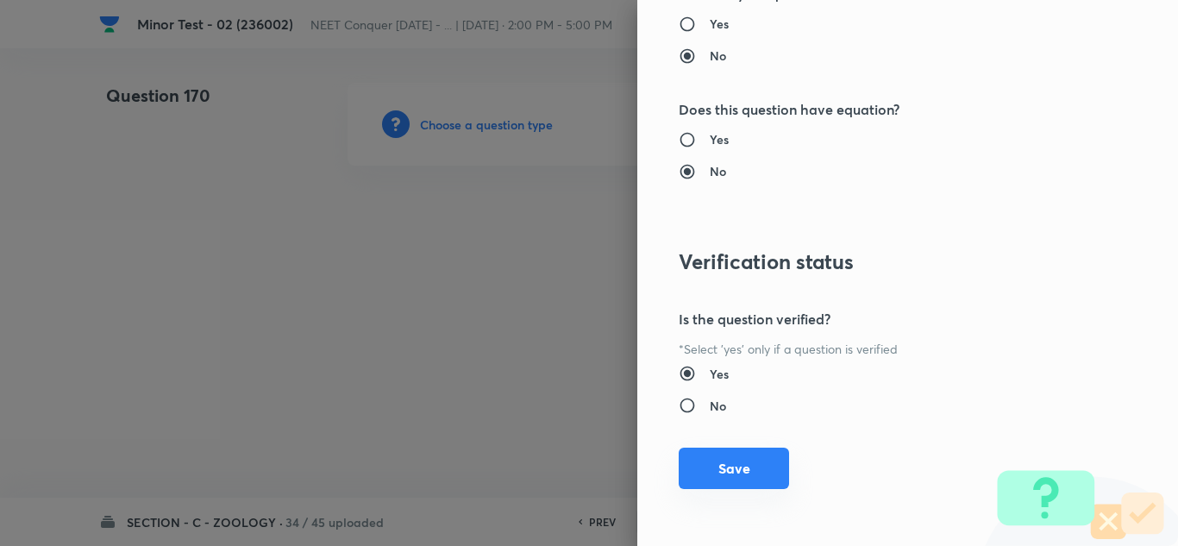
click at [699, 468] on button "Save" at bounding box center [734, 468] width 110 height 41
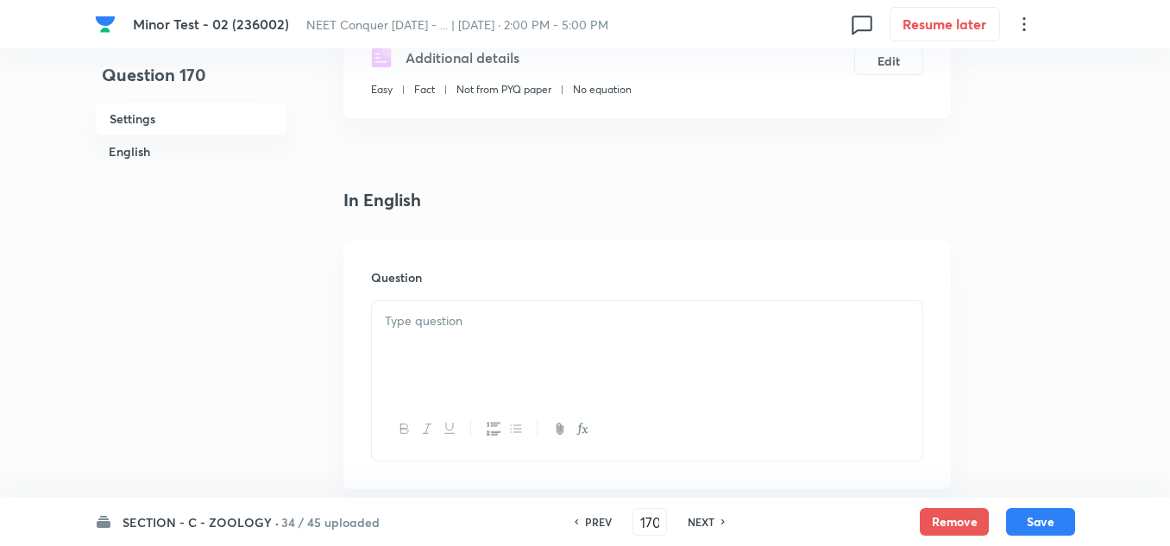
scroll to position [345, 0]
click at [495, 296] on div "Question" at bounding box center [646, 362] width 607 height 248
click at [482, 318] on p at bounding box center [647, 319] width 524 height 20
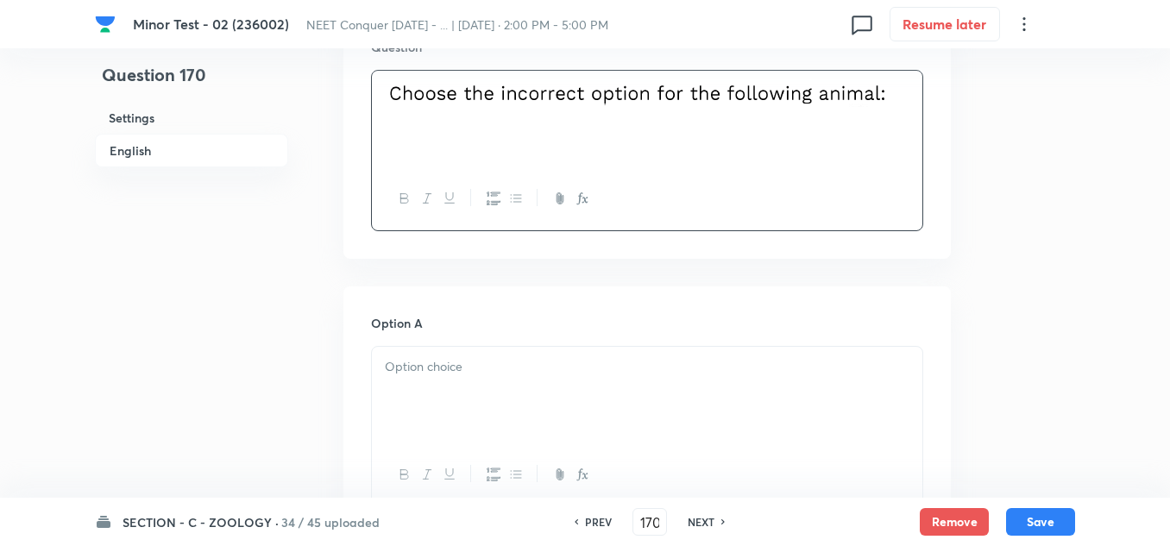
scroll to position [604, 0]
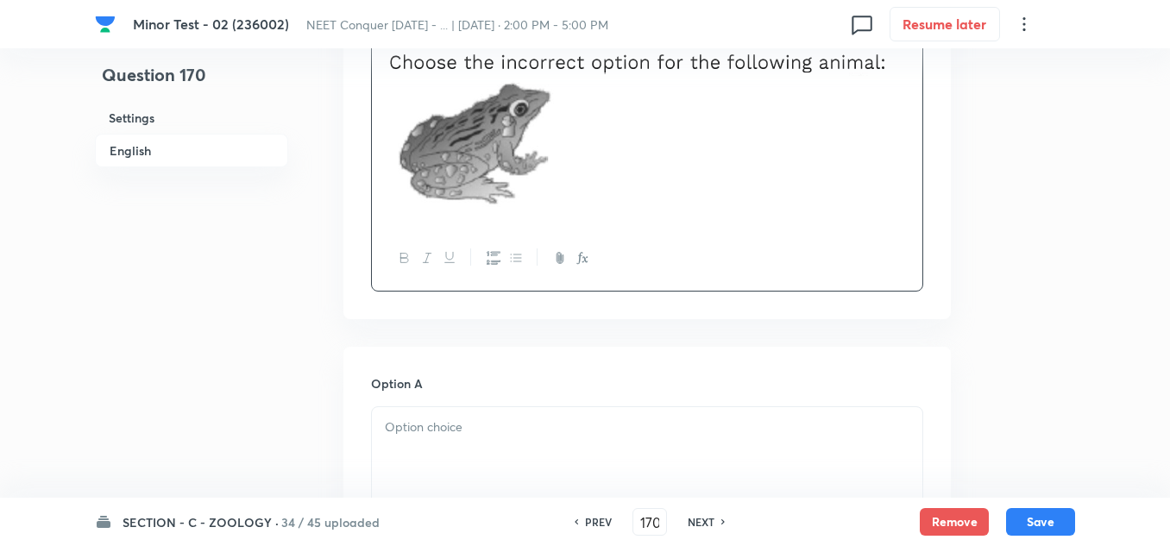
click at [436, 442] on div at bounding box center [647, 455] width 550 height 97
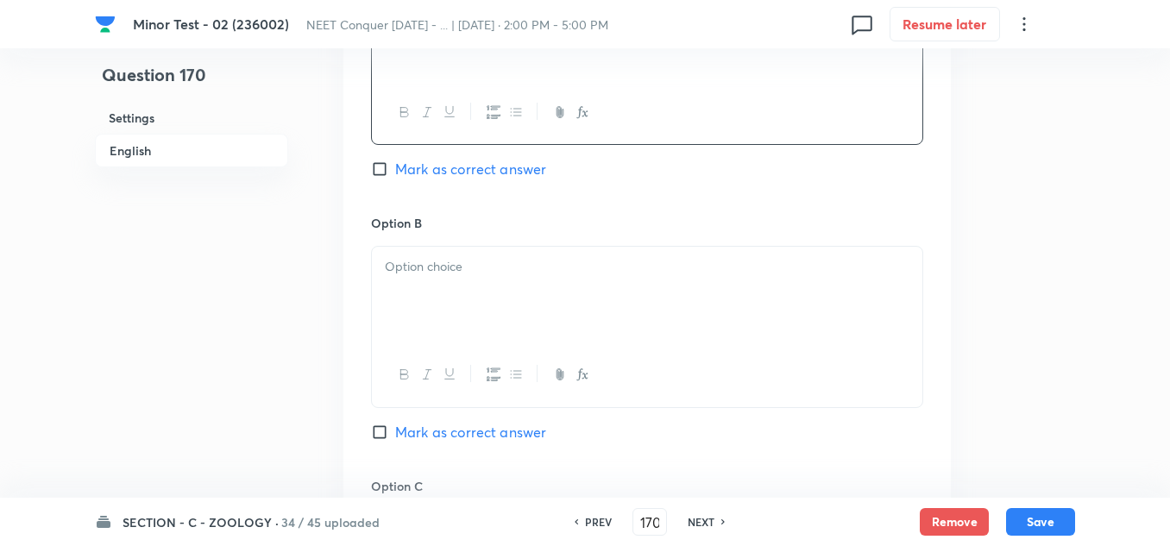
scroll to position [1035, 0]
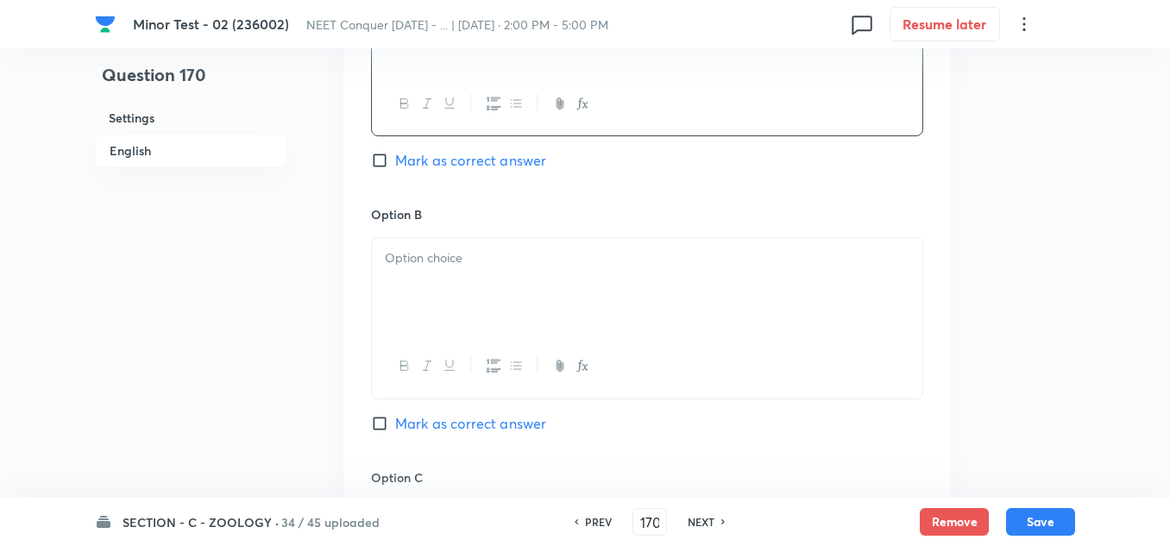
click at [447, 280] on div at bounding box center [647, 286] width 550 height 97
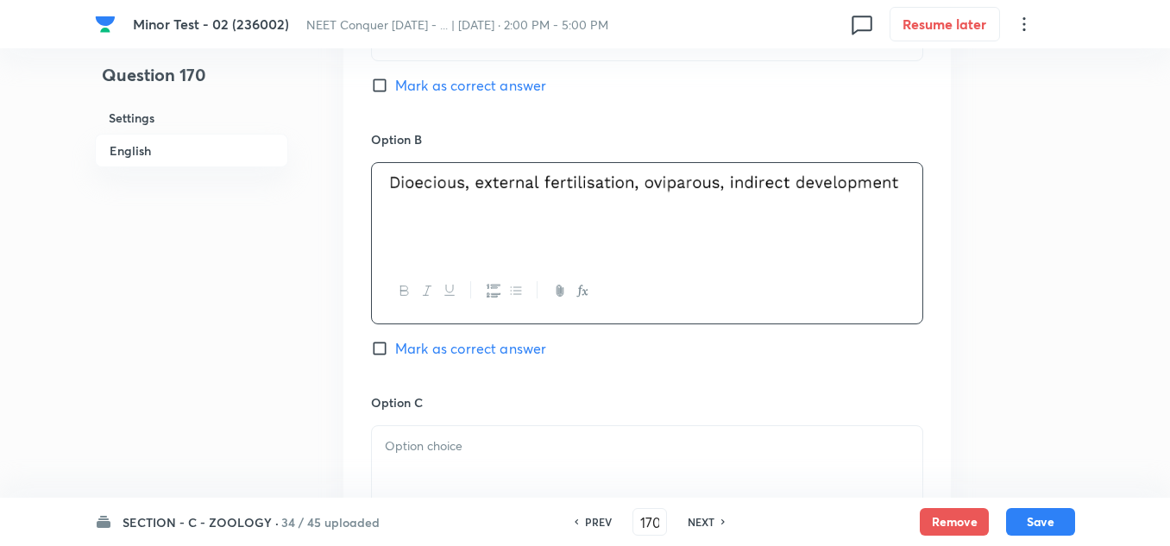
scroll to position [1207, 0]
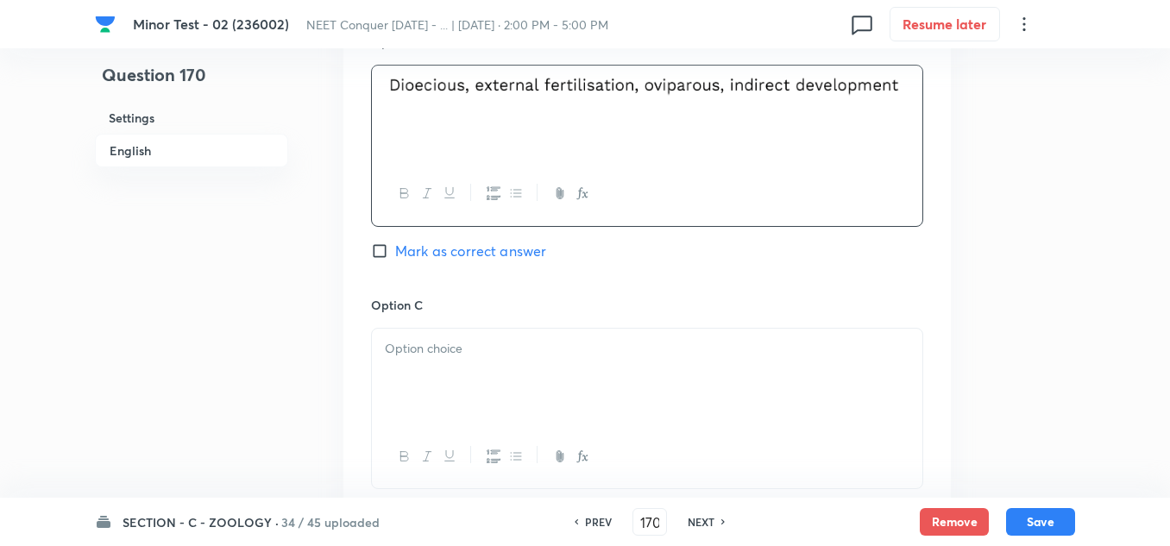
click at [471, 358] on p at bounding box center [647, 349] width 524 height 20
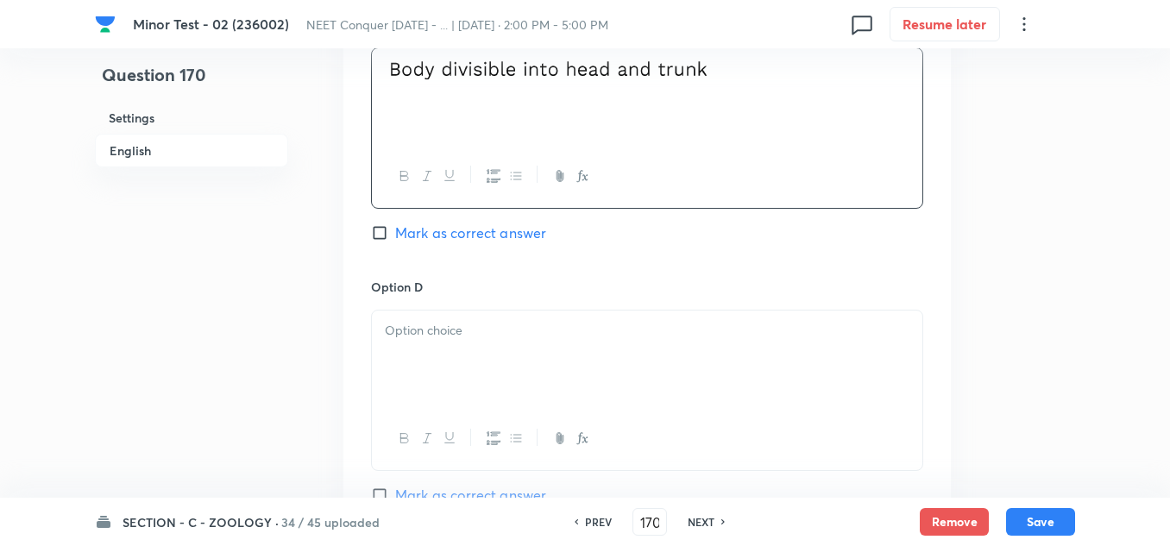
scroll to position [1552, 0]
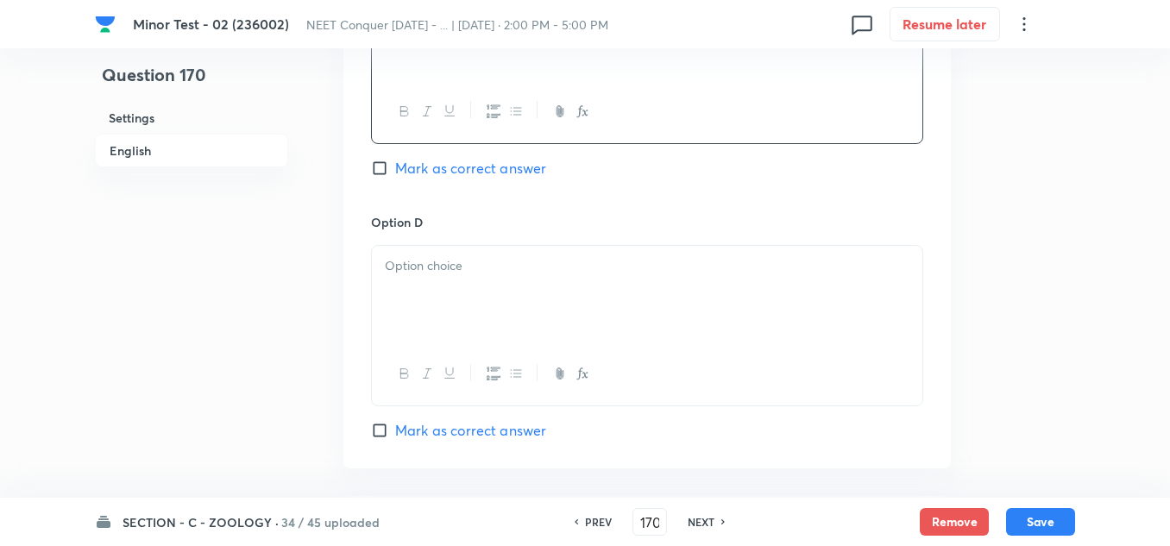
click at [468, 304] on div at bounding box center [647, 294] width 550 height 97
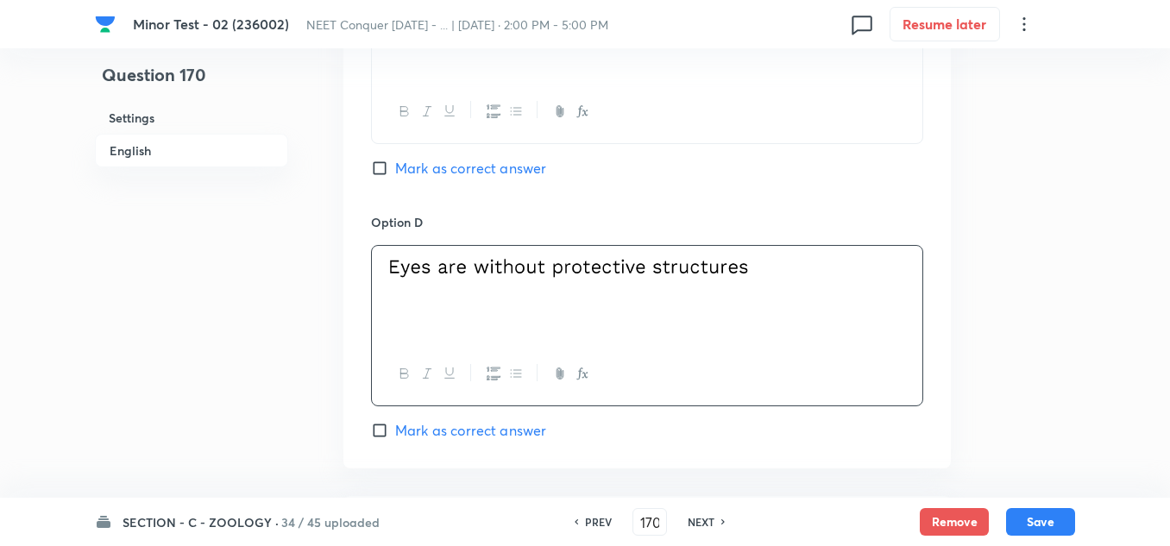
click at [378, 436] on input "Mark as correct answer" at bounding box center [383, 430] width 24 height 17
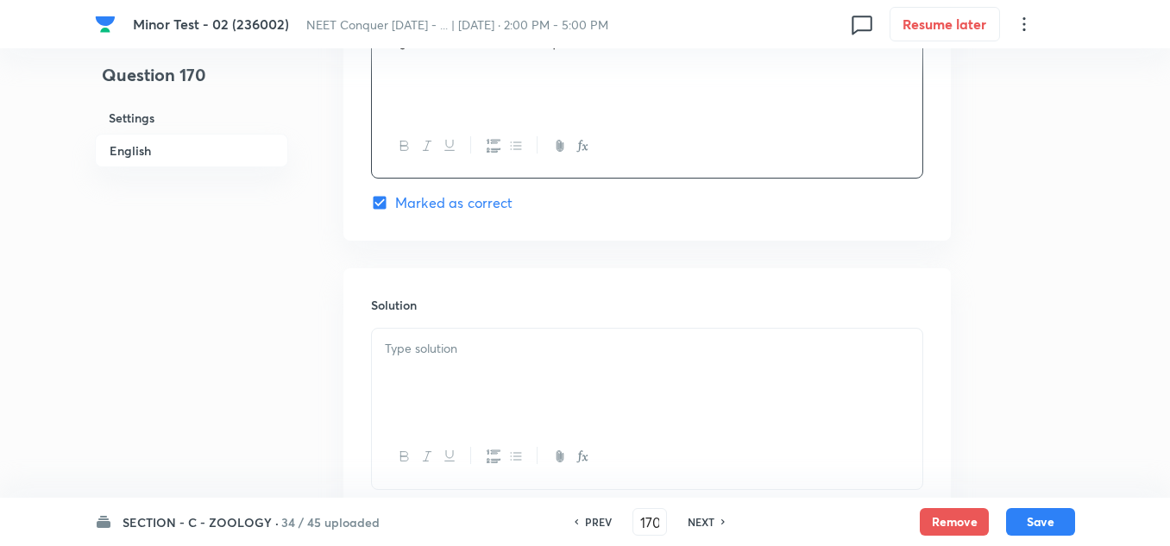
scroll to position [1811, 0]
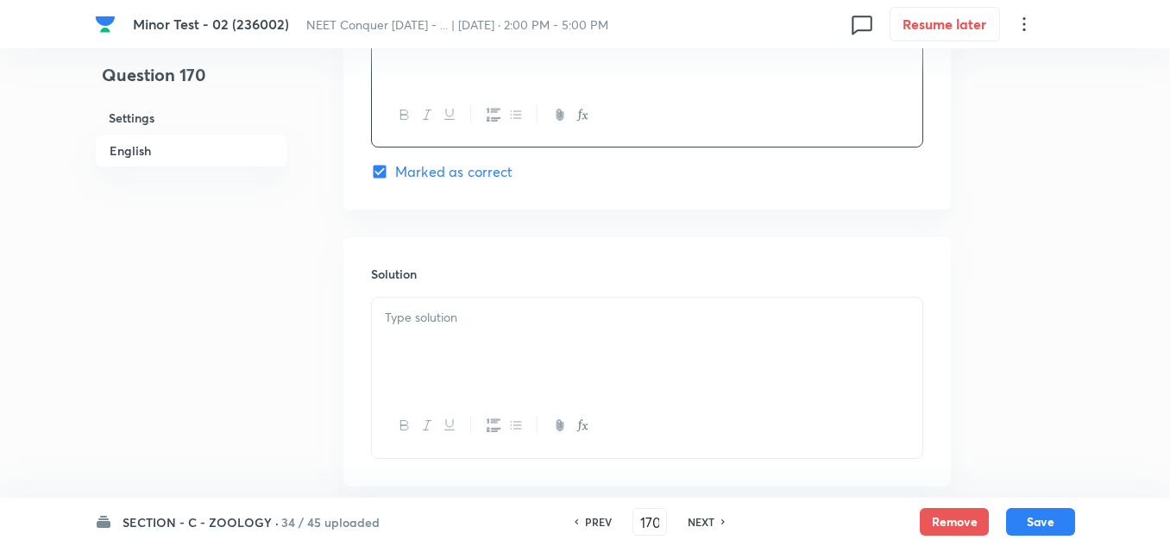
click at [436, 337] on div at bounding box center [647, 346] width 550 height 97
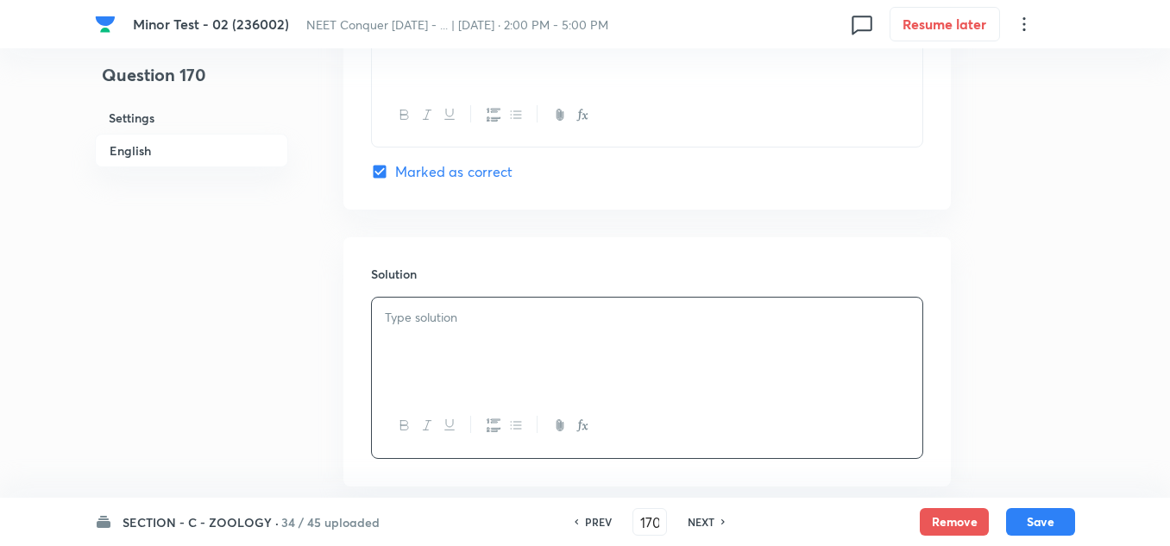
click at [474, 325] on p at bounding box center [647, 318] width 524 height 20
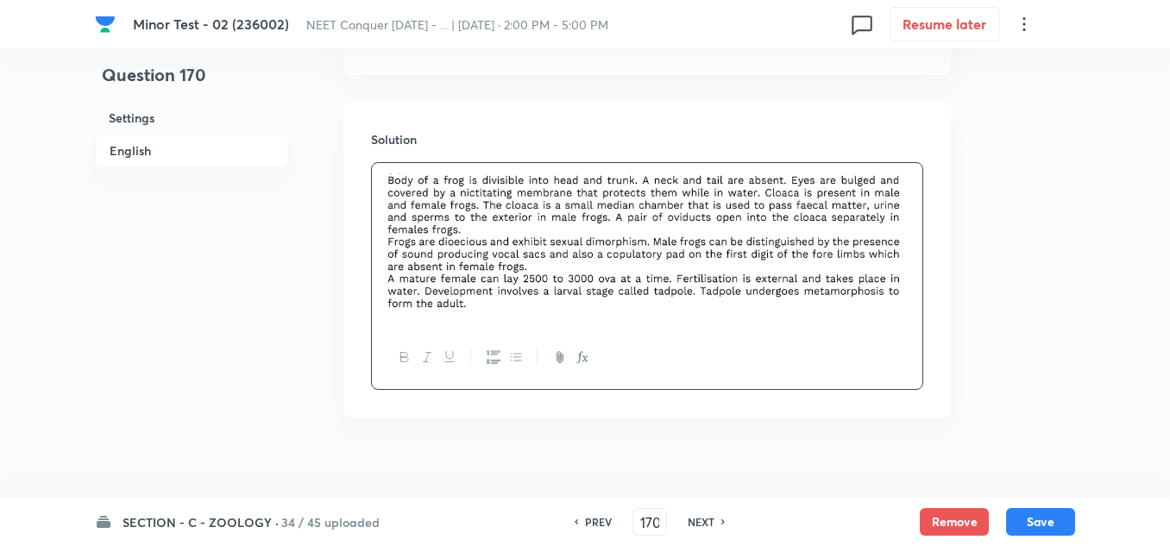
scroll to position [1969, 0]
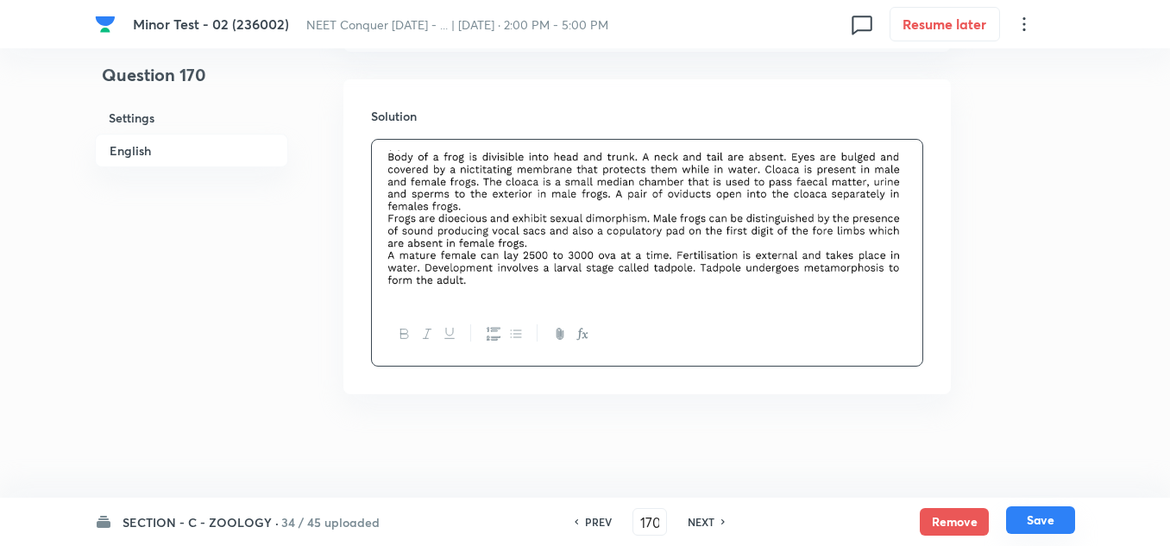
click at [1032, 522] on button "Save" at bounding box center [1040, 520] width 69 height 28
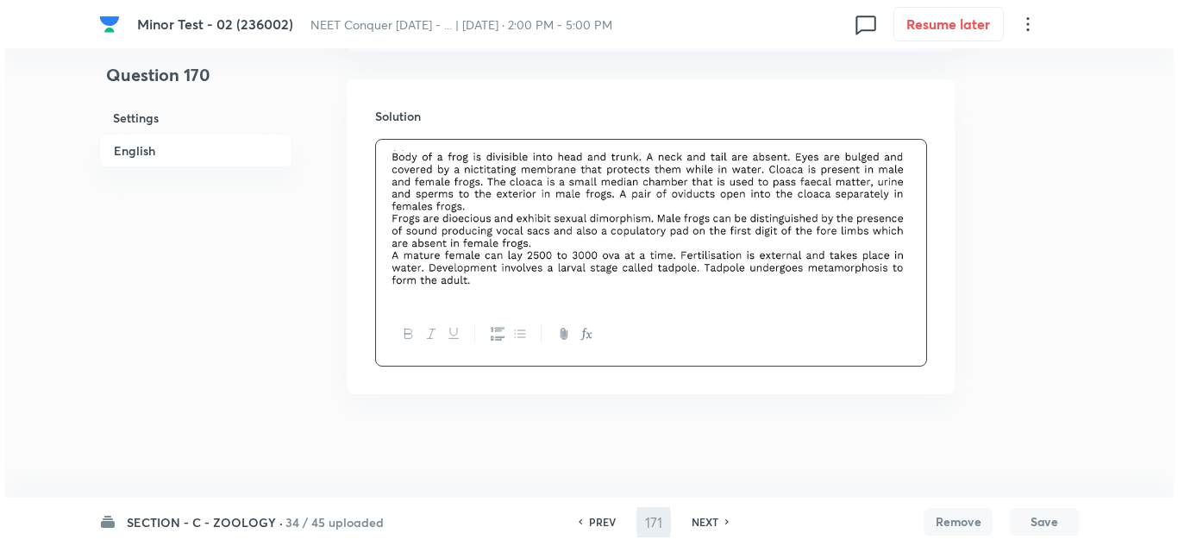
scroll to position [0, 0]
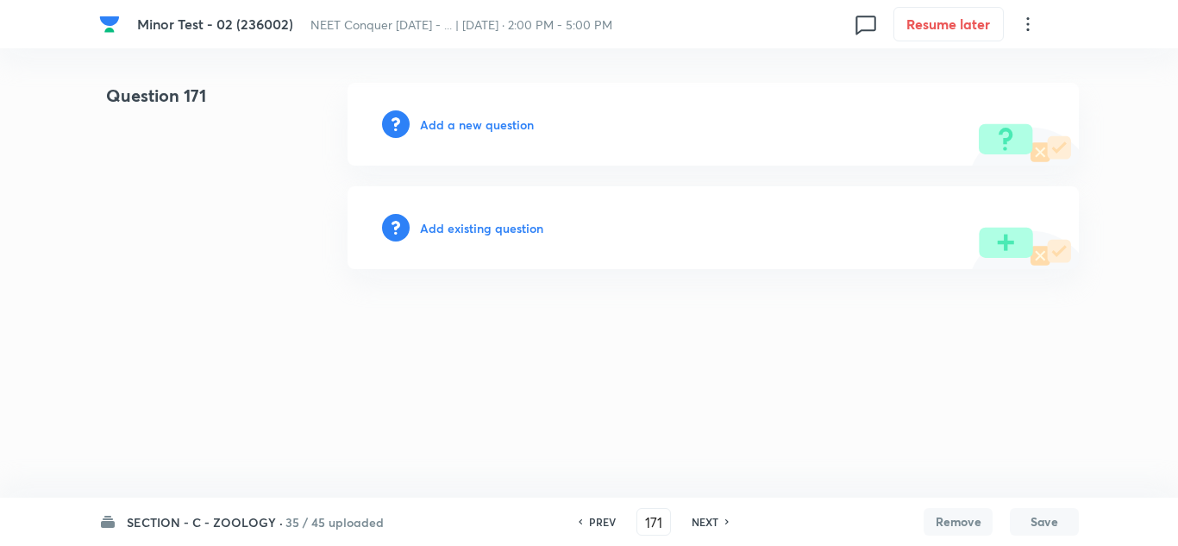
click at [471, 137] on div "Add a new question" at bounding box center [713, 124] width 731 height 83
click at [471, 127] on h6 "Add a new question" at bounding box center [477, 125] width 114 height 18
click at [471, 127] on h6 "Choose a question type" at bounding box center [486, 125] width 133 height 18
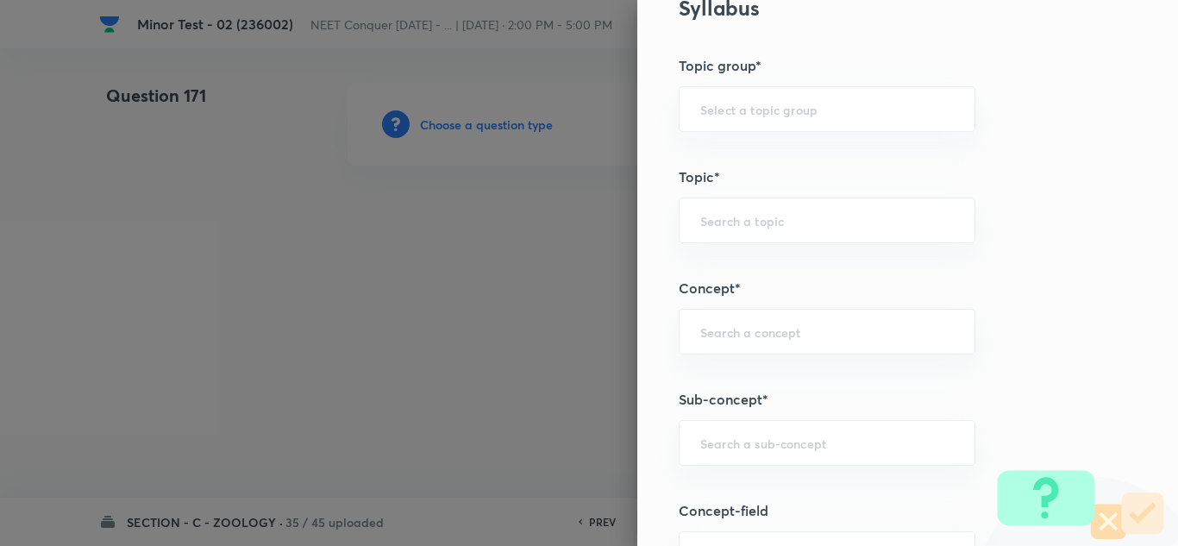
scroll to position [949, 0]
click at [763, 335] on input "text" at bounding box center [827, 334] width 254 height 16
paste input "Structural Organization in Animals"
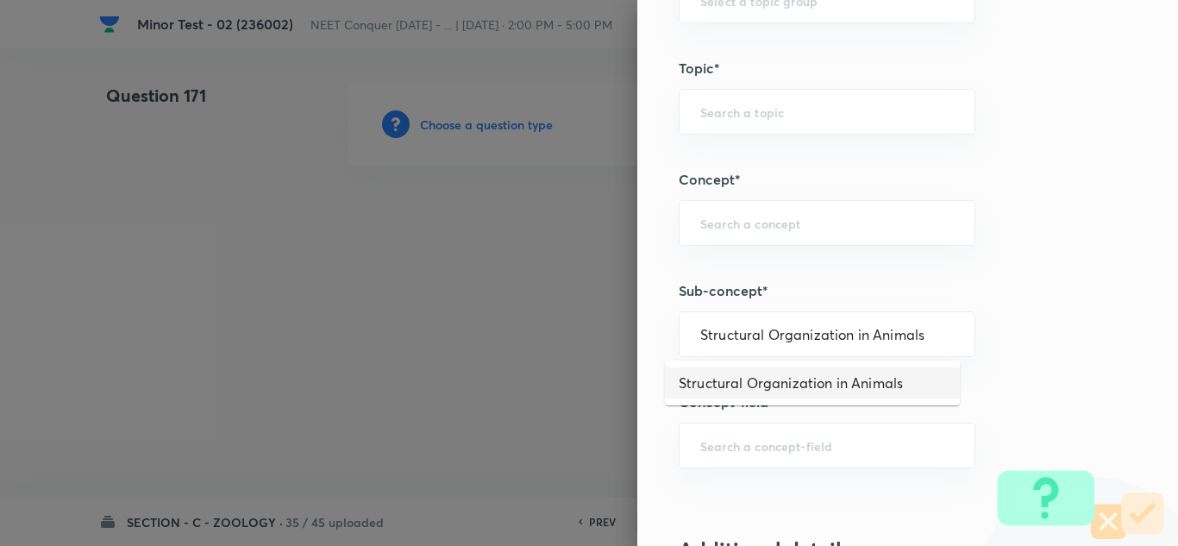
click at [756, 379] on li "Structural Organization in Animals" at bounding box center [812, 382] width 295 height 31
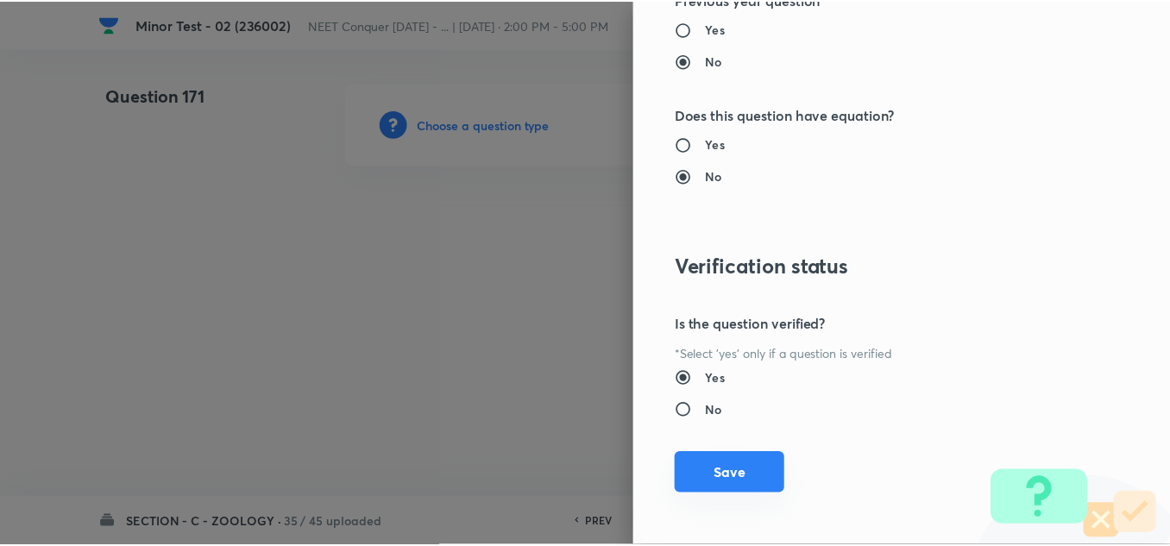
scroll to position [1921, 0]
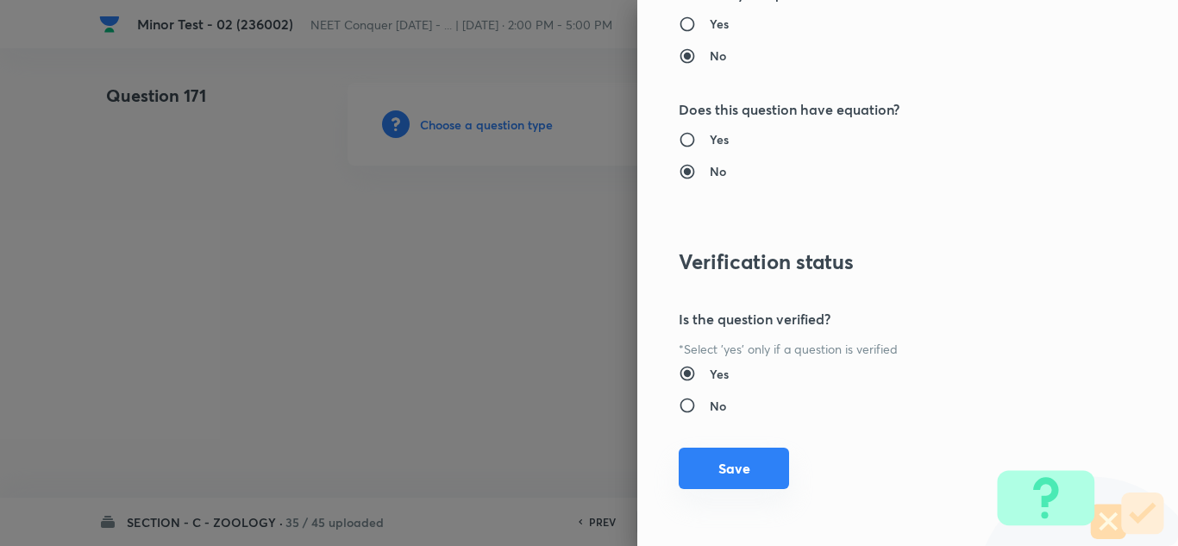
click at [744, 474] on button "Save" at bounding box center [734, 468] width 110 height 41
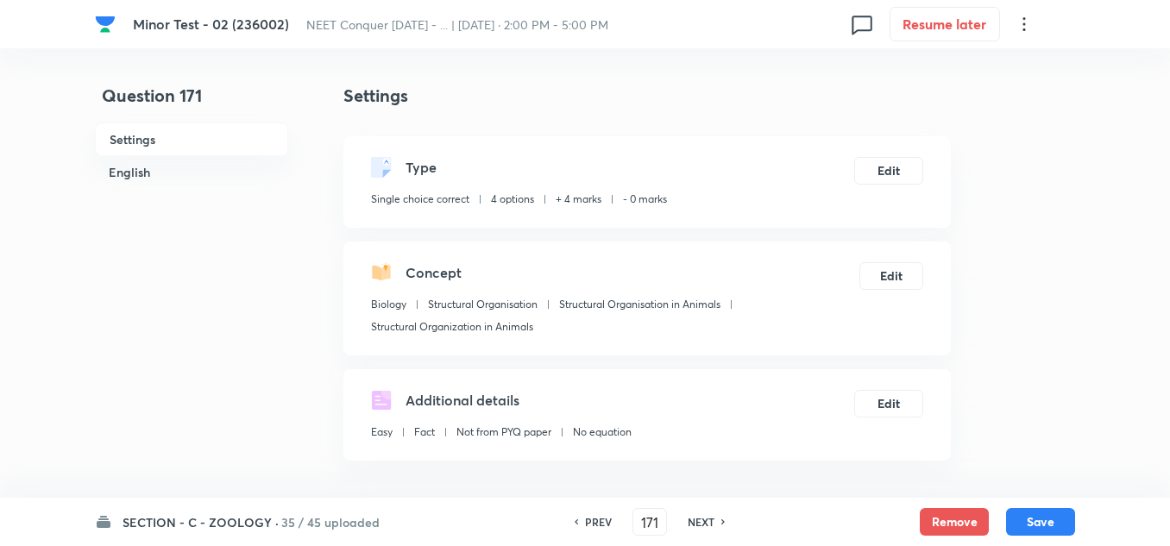
scroll to position [259, 0]
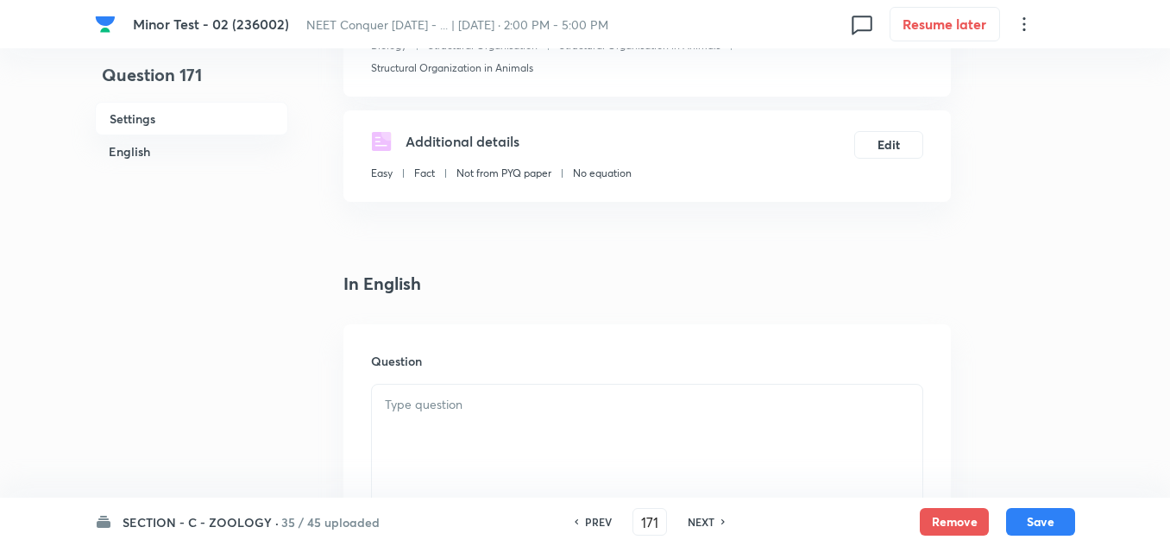
click at [437, 408] on p at bounding box center [647, 405] width 524 height 20
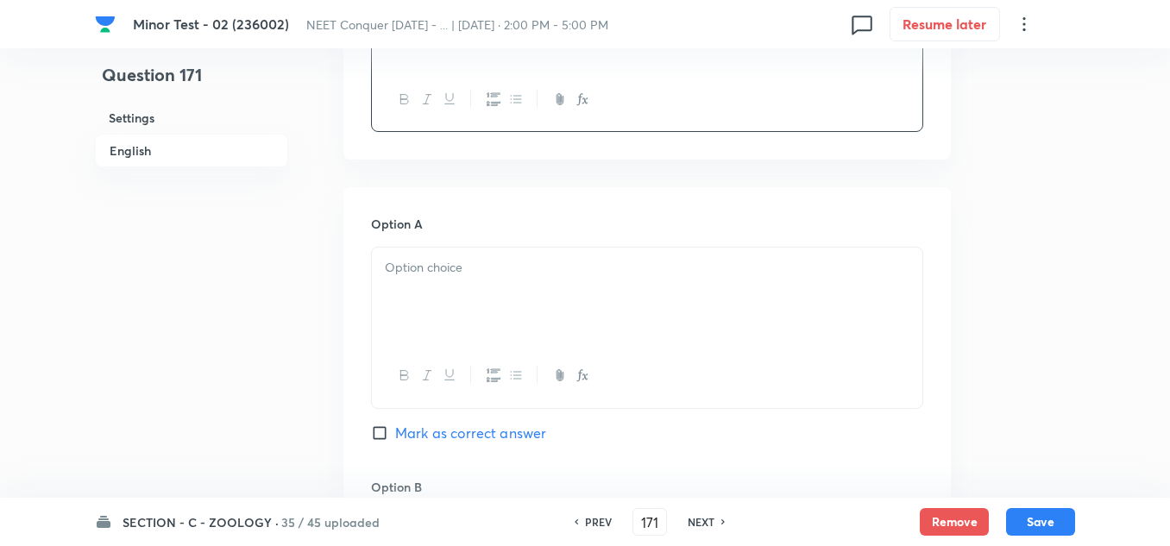
scroll to position [690, 0]
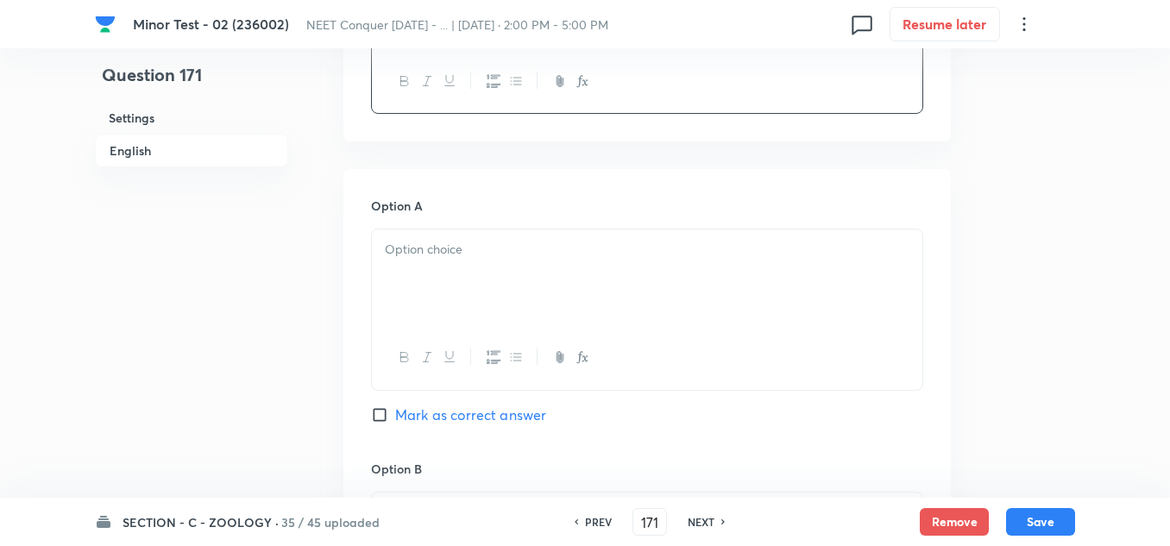
click at [430, 293] on div at bounding box center [647, 277] width 550 height 97
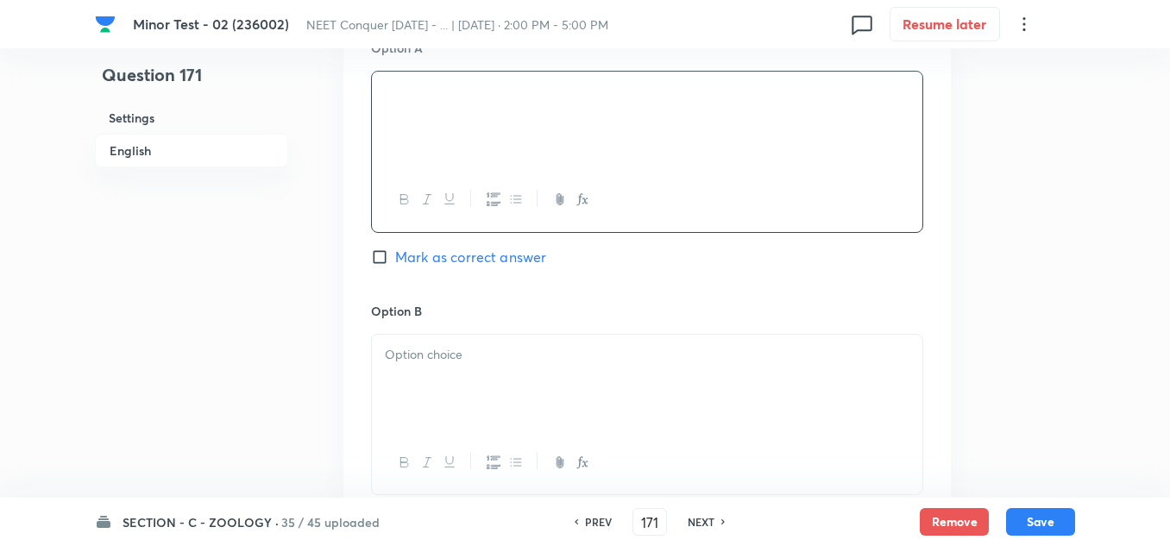
scroll to position [862, 0]
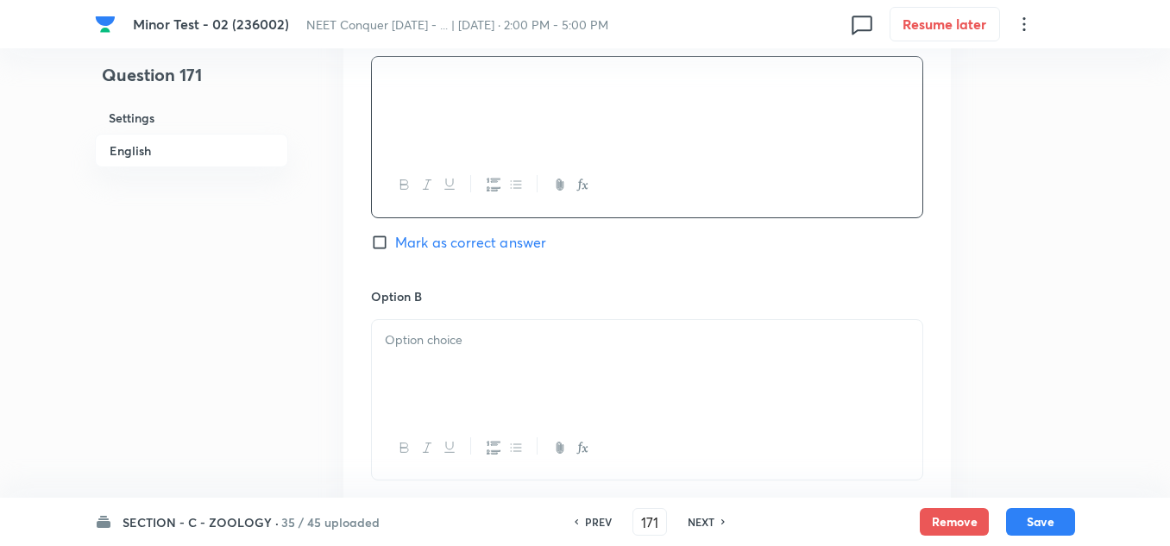
click at [416, 379] on div at bounding box center [647, 368] width 550 height 97
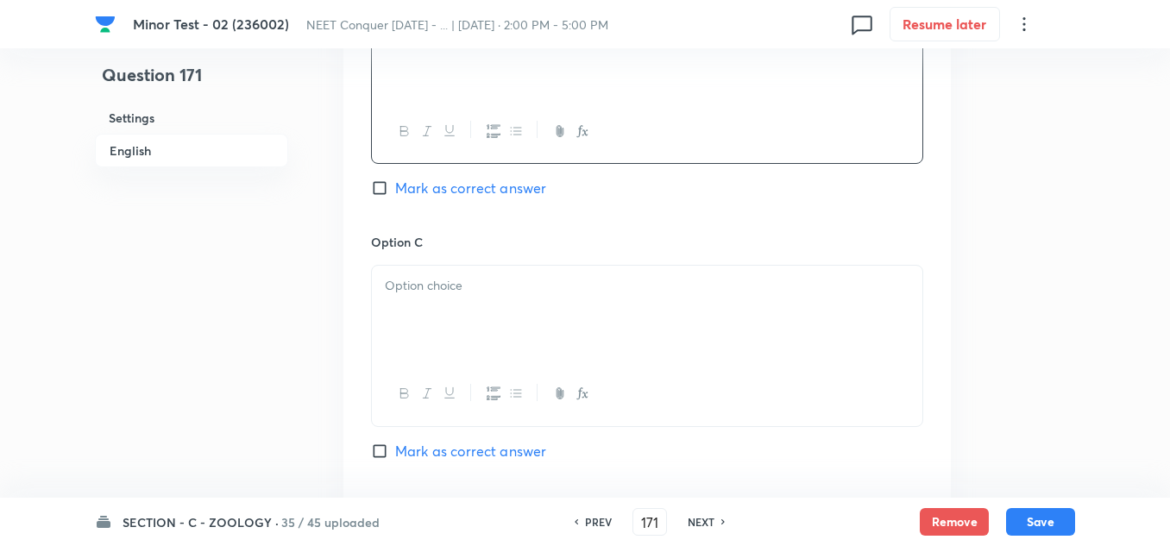
scroll to position [1207, 0]
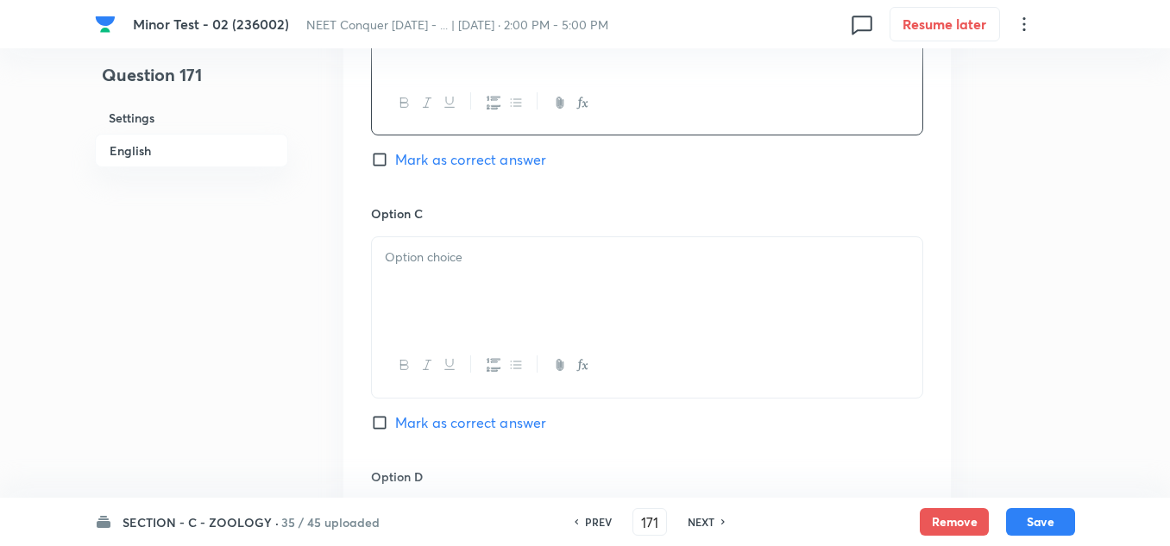
click at [462, 303] on div at bounding box center [647, 285] width 550 height 97
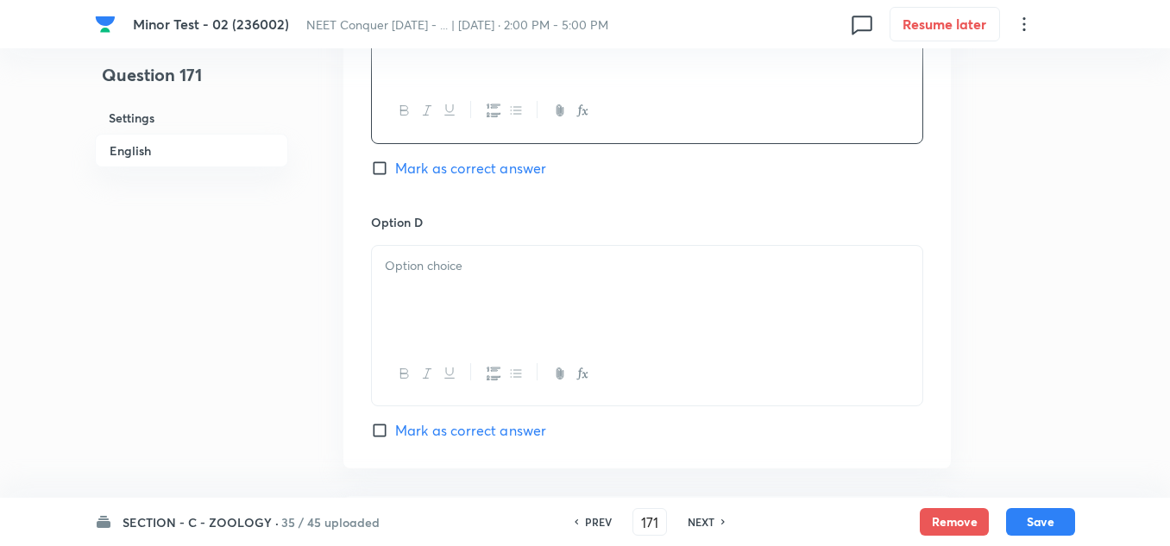
scroll to position [1466, 0]
click at [469, 269] on p at bounding box center [647, 262] width 524 height 20
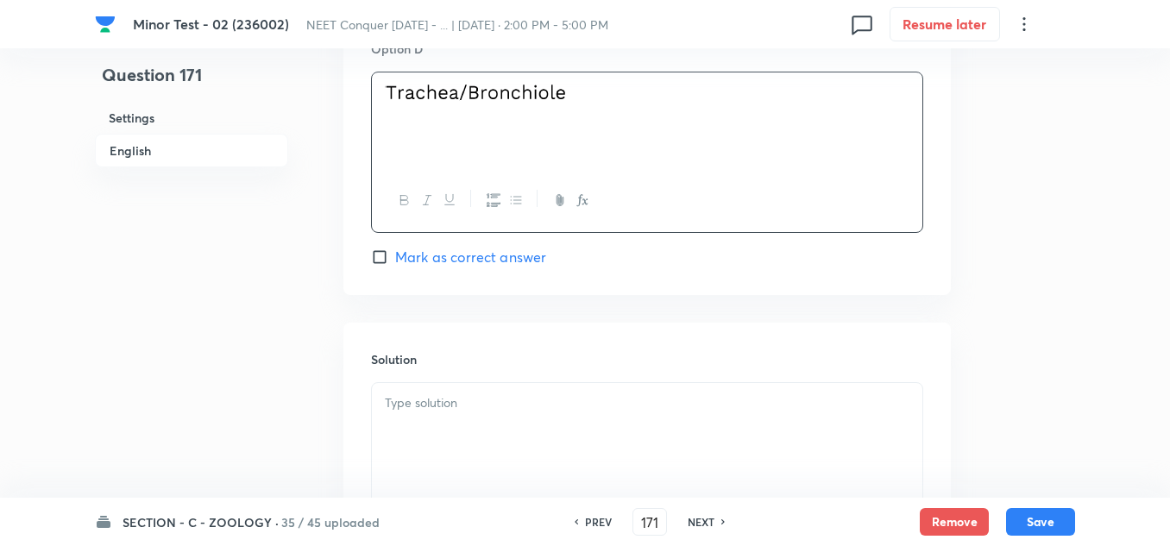
scroll to position [1639, 0]
click at [381, 248] on input "Mark as correct answer" at bounding box center [383, 253] width 24 height 17
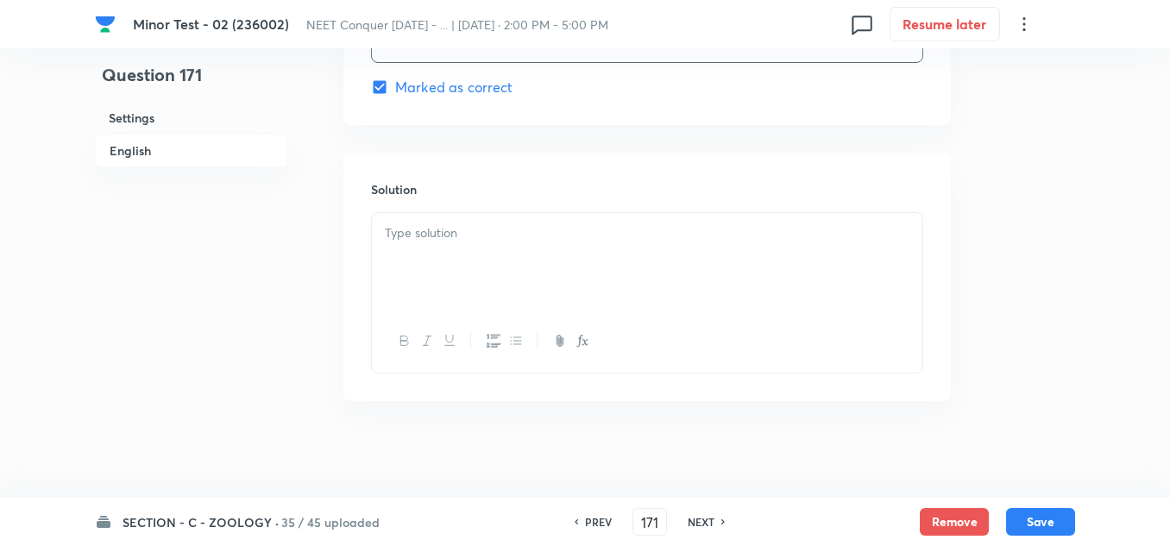
scroll to position [1811, 0]
click at [477, 227] on p at bounding box center [647, 227] width 524 height 20
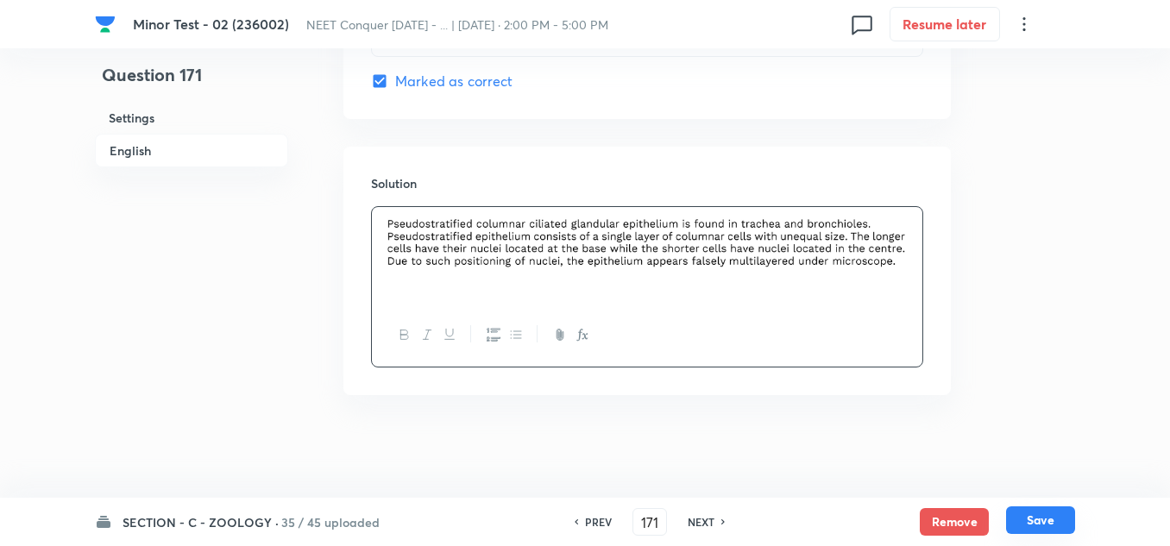
click at [1019, 520] on button "Save" at bounding box center [1040, 520] width 69 height 28
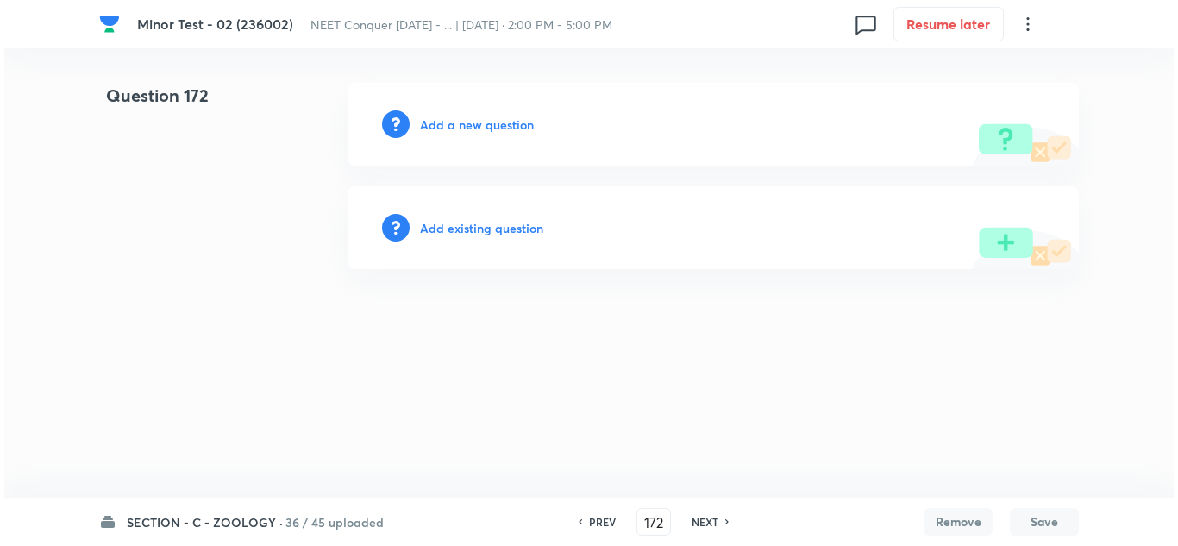
scroll to position [0, 0]
click at [472, 116] on h6 "Add a new question" at bounding box center [477, 125] width 114 height 18
click at [472, 116] on h6 "Choose a question type" at bounding box center [486, 125] width 133 height 18
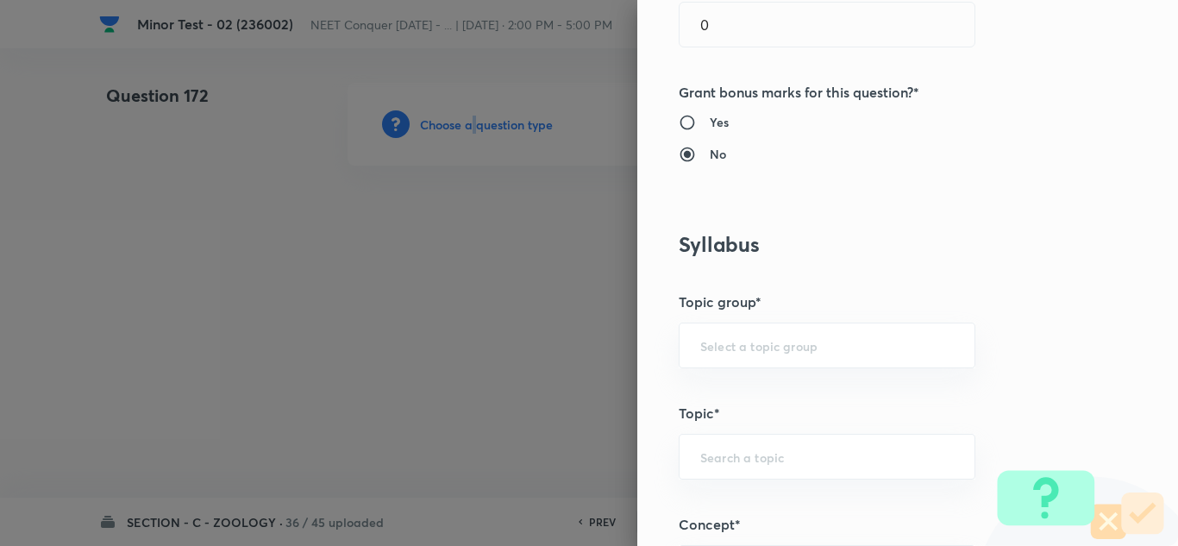
scroll to position [862, 0]
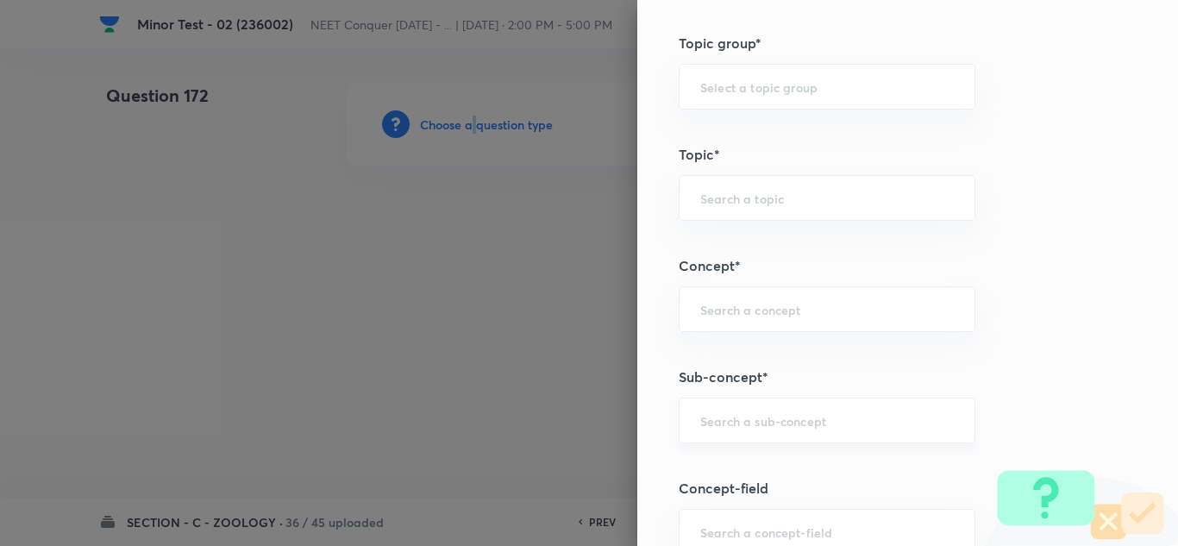
click at [771, 404] on div "​" at bounding box center [827, 421] width 297 height 46
paste input "Structural Organization in Animals"
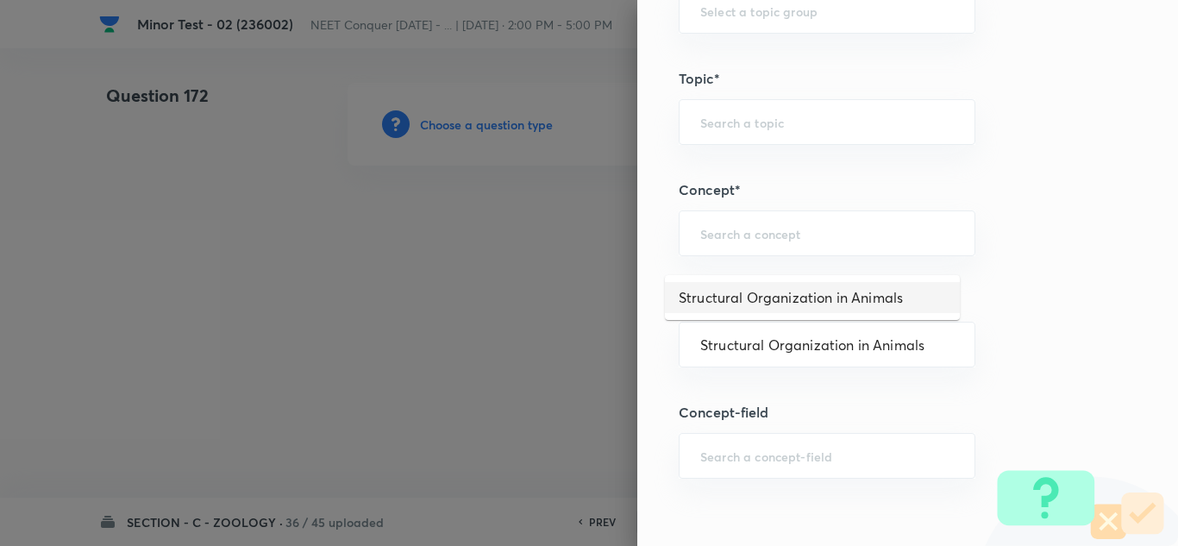
scroll to position [1035, 0]
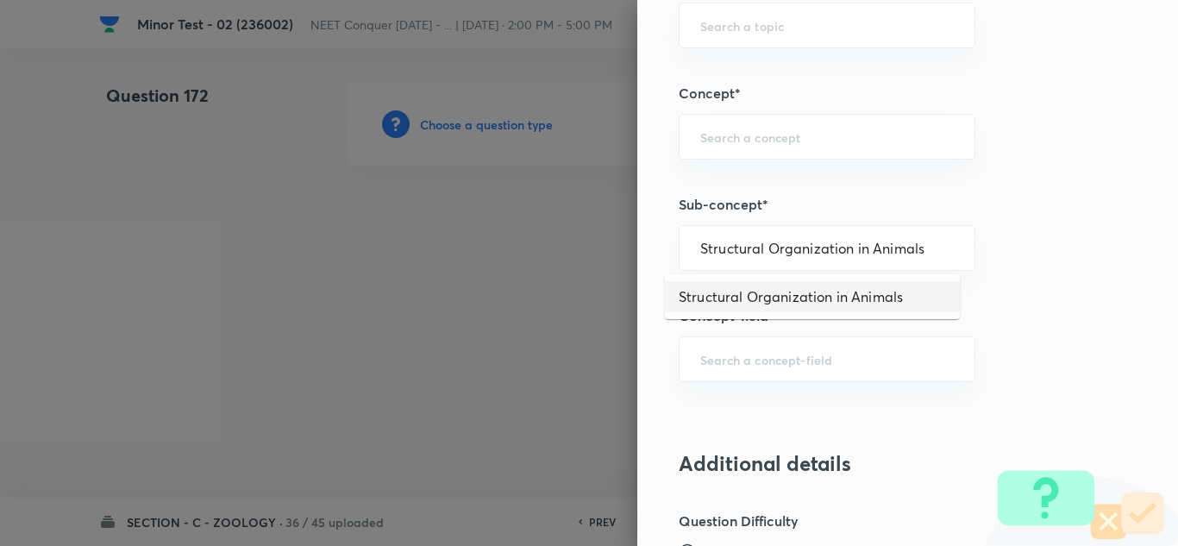
click at [735, 299] on li "Structural Organization in Animals" at bounding box center [812, 296] width 295 height 31
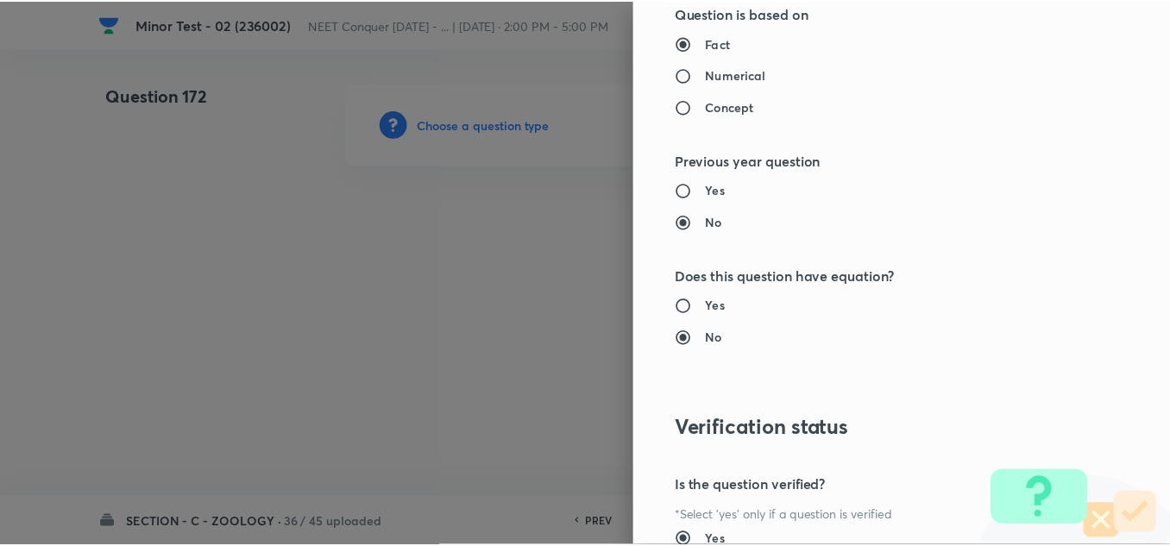
scroll to position [1921, 0]
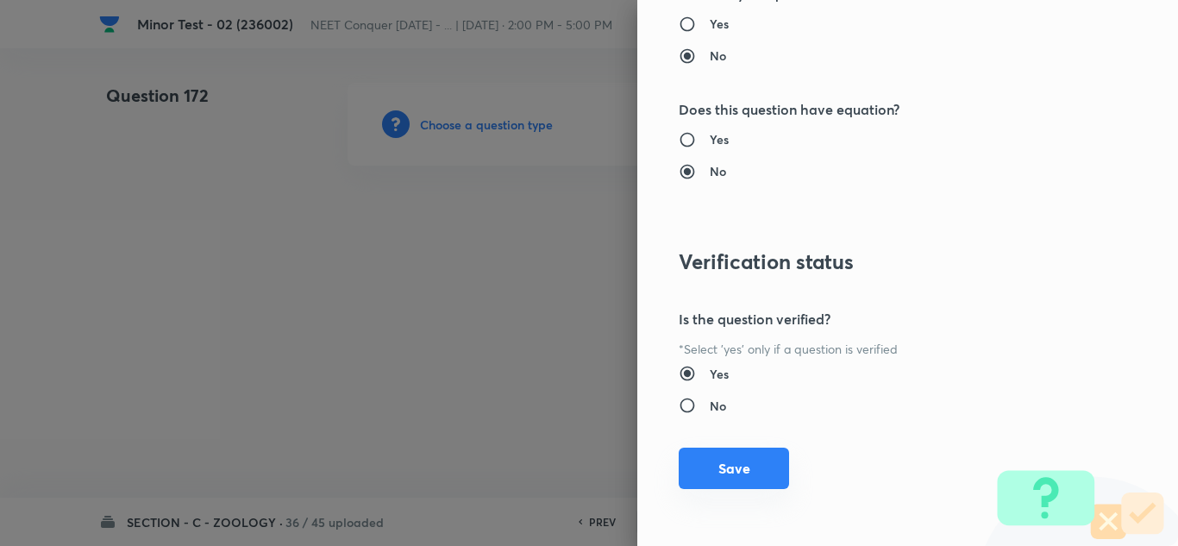
click at [709, 478] on button "Save" at bounding box center [734, 468] width 110 height 41
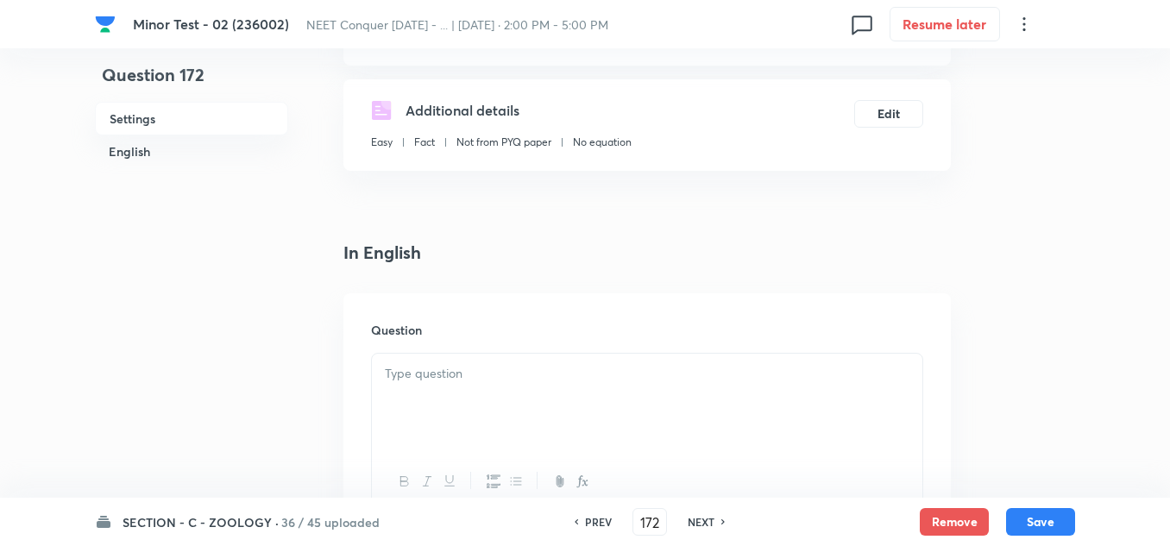
scroll to position [345, 0]
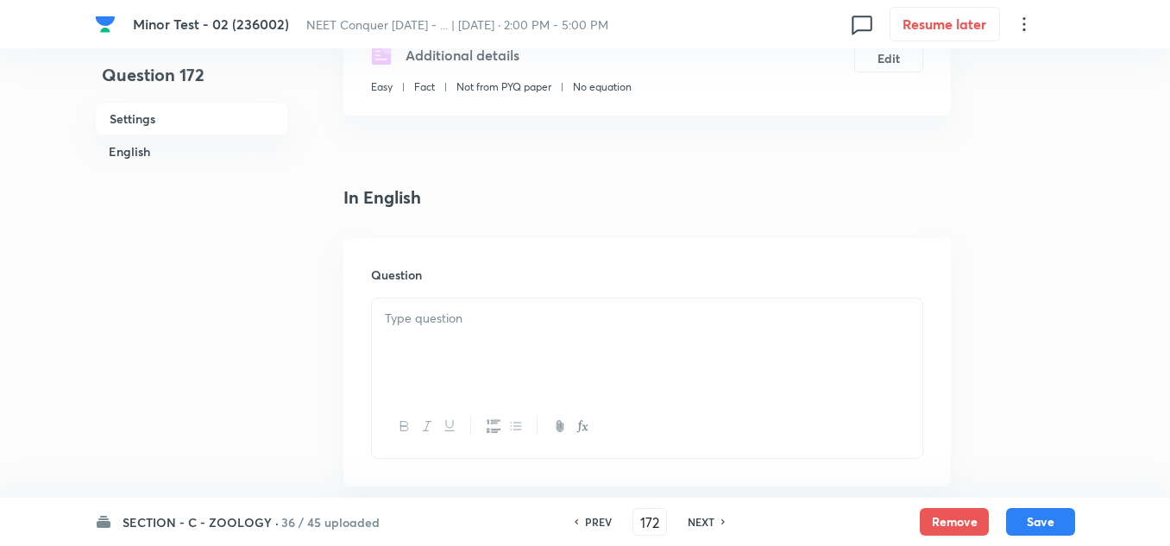
click at [495, 341] on div at bounding box center [647, 346] width 550 height 97
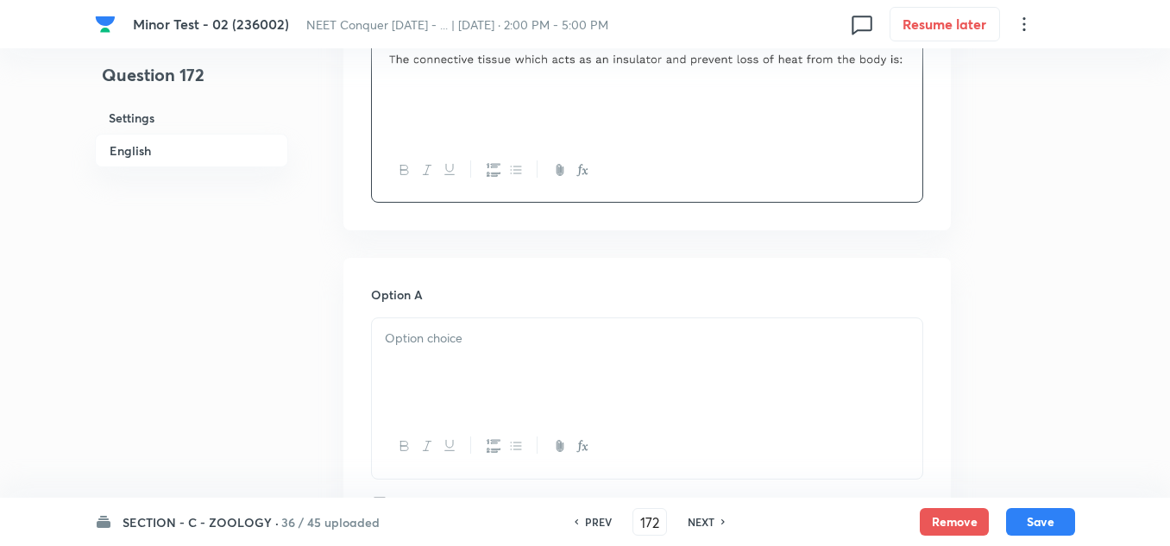
scroll to position [604, 0]
click at [414, 337] on p at bounding box center [647, 336] width 524 height 20
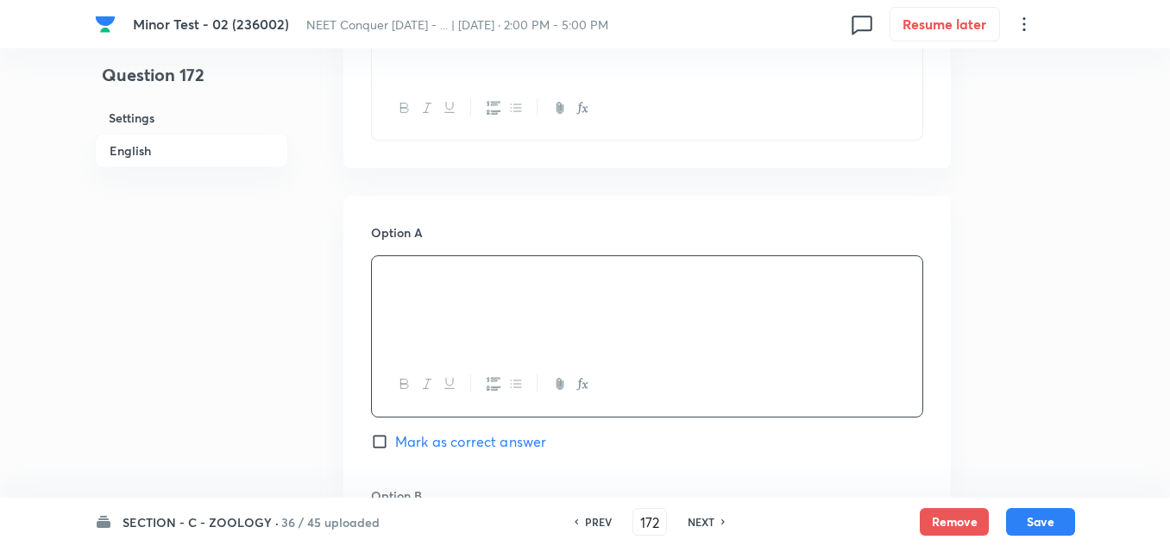
scroll to position [862, 0]
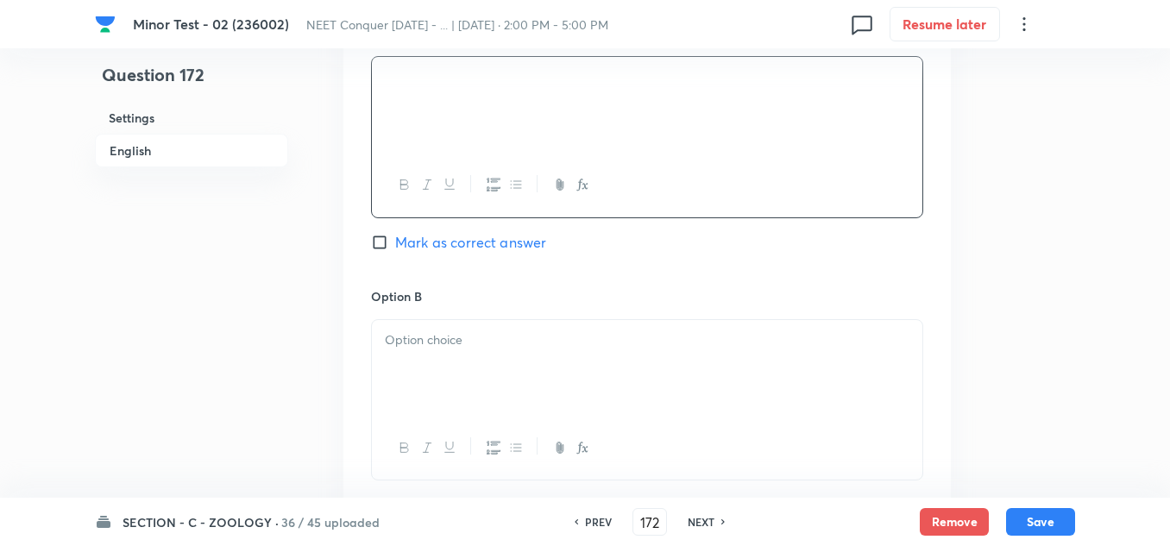
click at [465, 330] on p at bounding box center [647, 340] width 524 height 20
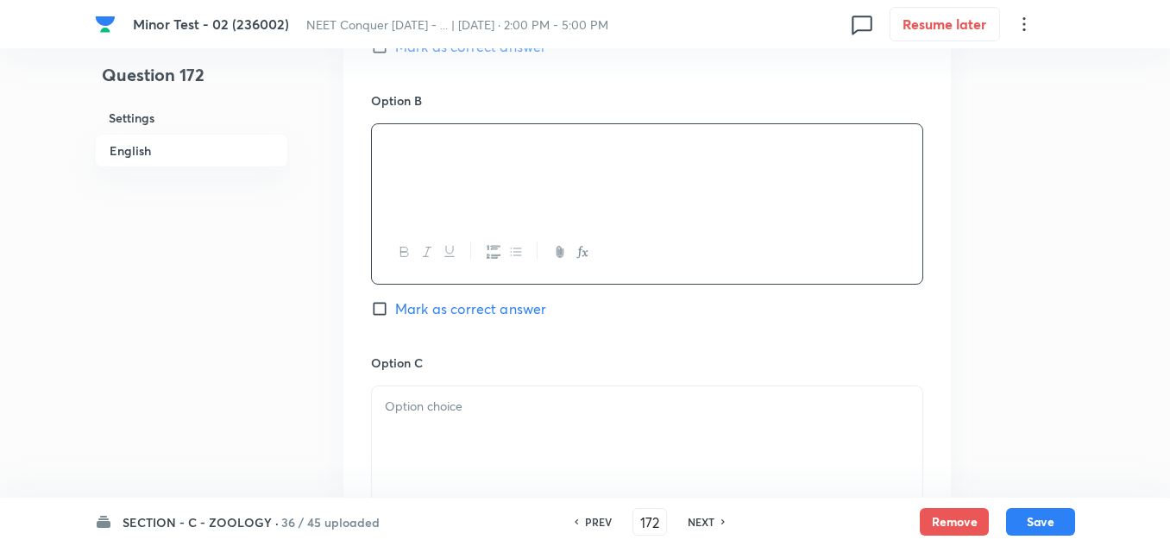
scroll to position [1121, 0]
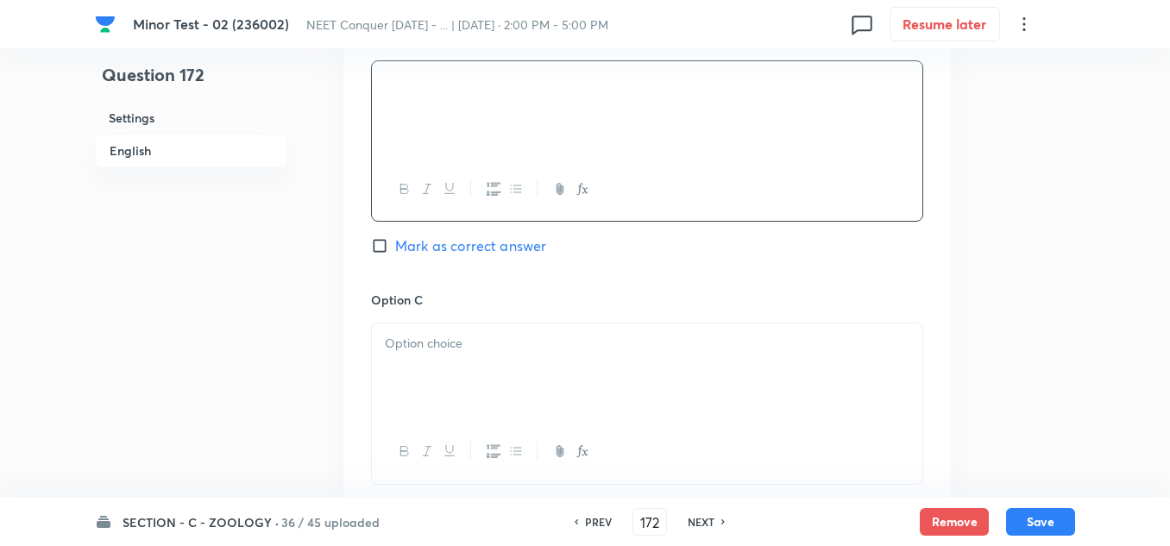
click at [449, 383] on div at bounding box center [647, 371] width 550 height 97
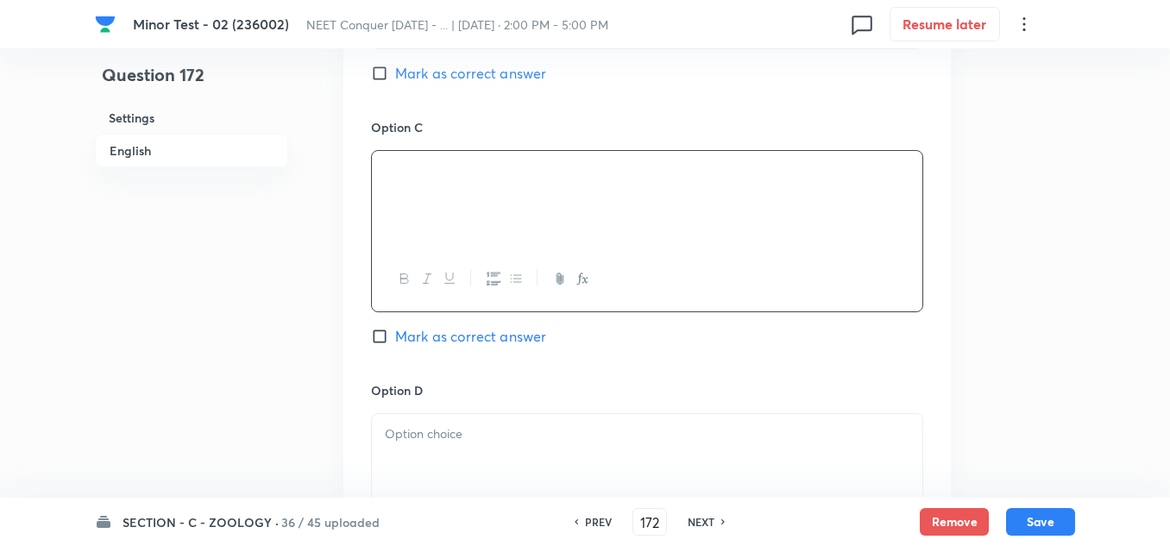
scroll to position [1380, 0]
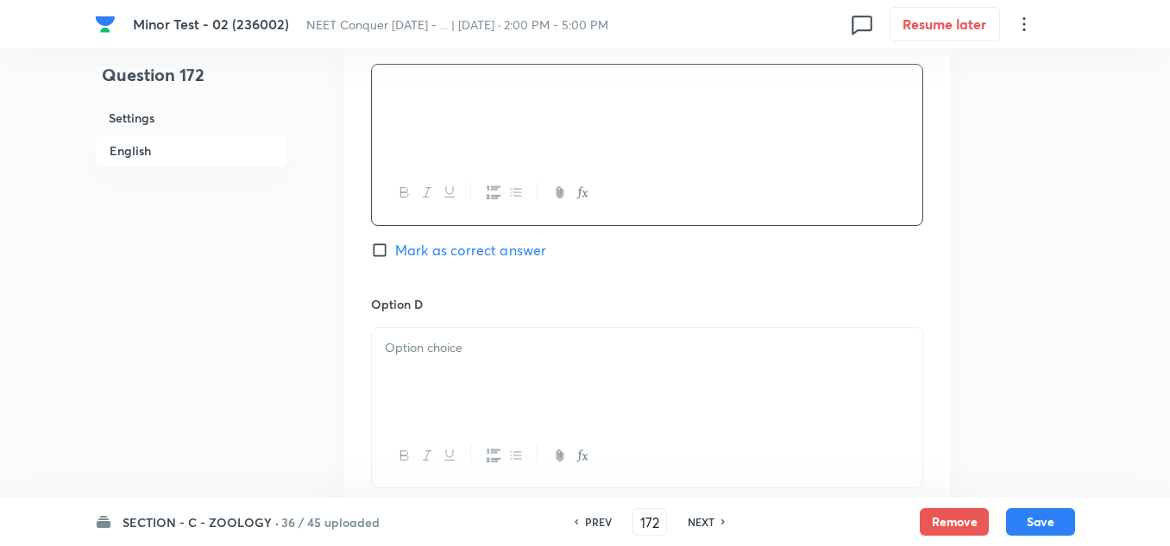
click at [440, 359] on div at bounding box center [647, 376] width 550 height 97
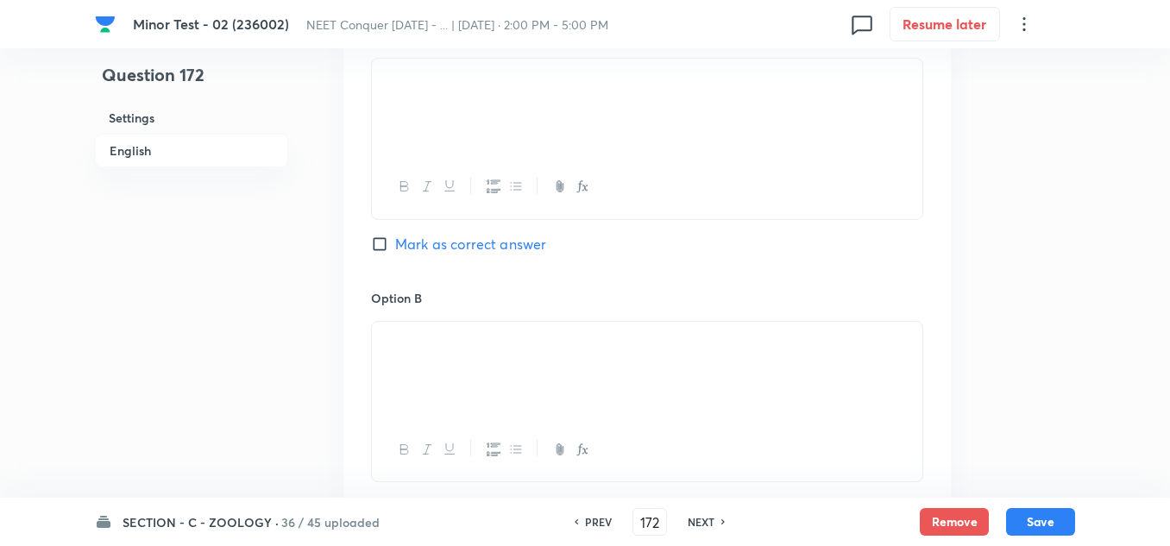
scroll to position [1035, 0]
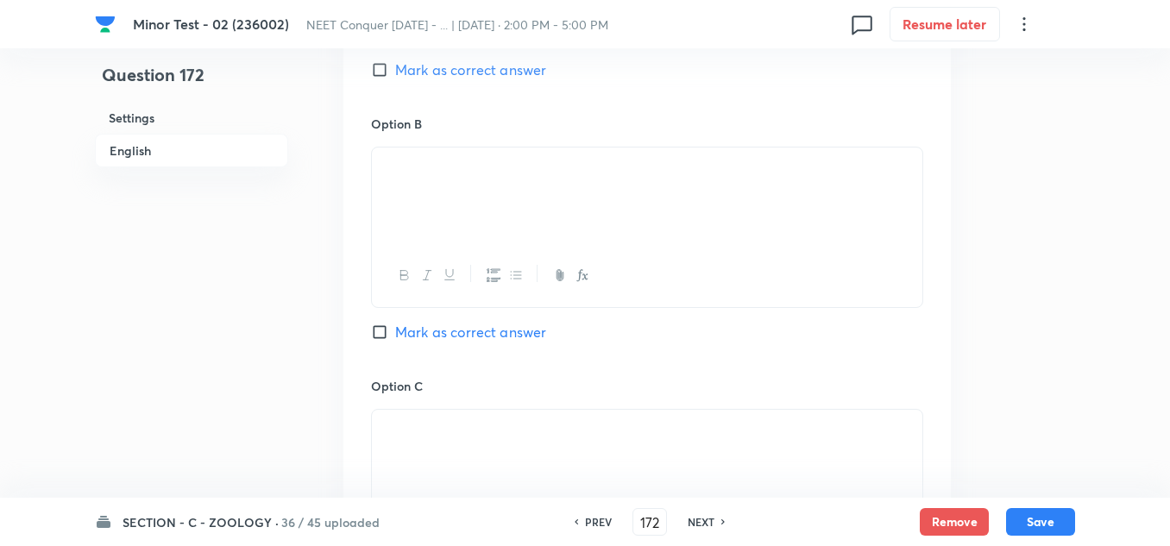
click at [380, 341] on label "Mark as correct answer" at bounding box center [458, 332] width 175 height 21
click at [380, 341] on input "Mark as correct answer" at bounding box center [383, 331] width 24 height 17
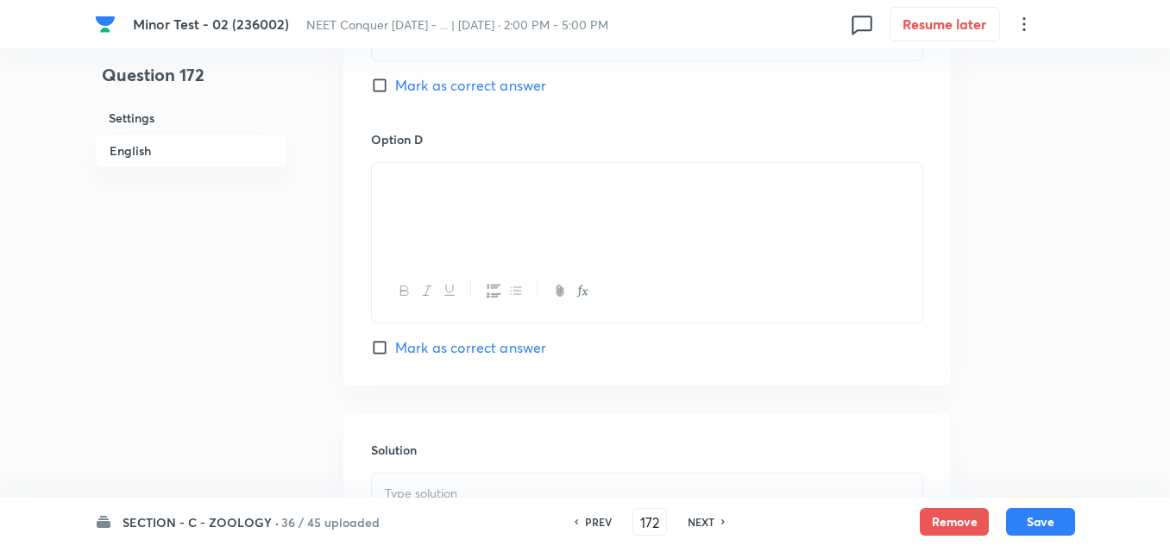
scroll to position [1725, 0]
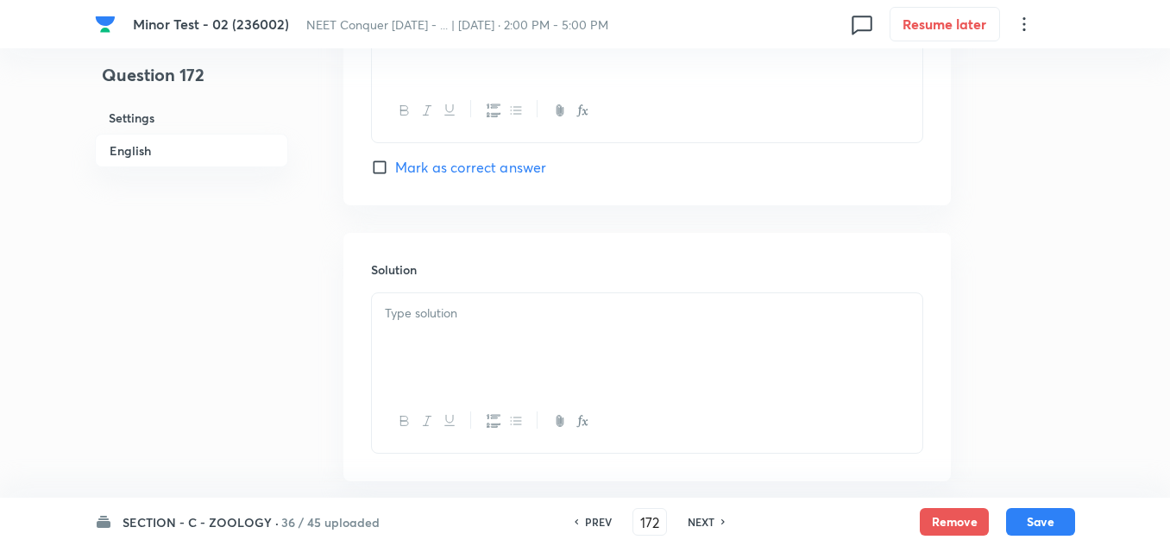
click at [464, 322] on p at bounding box center [647, 314] width 524 height 20
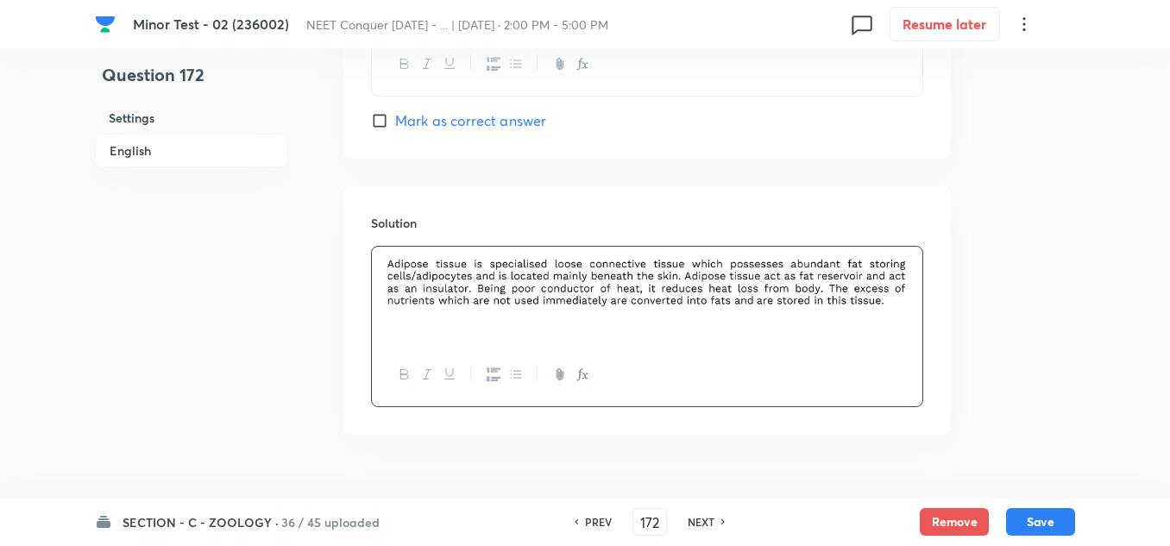
scroll to position [1812, 0]
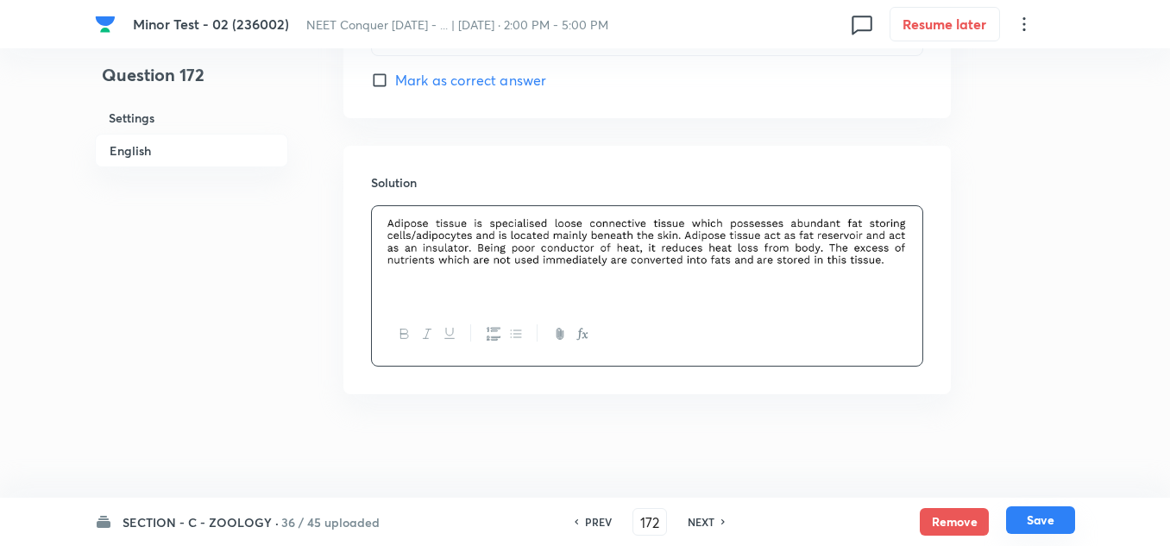
click at [1008, 519] on button "Save" at bounding box center [1040, 520] width 69 height 28
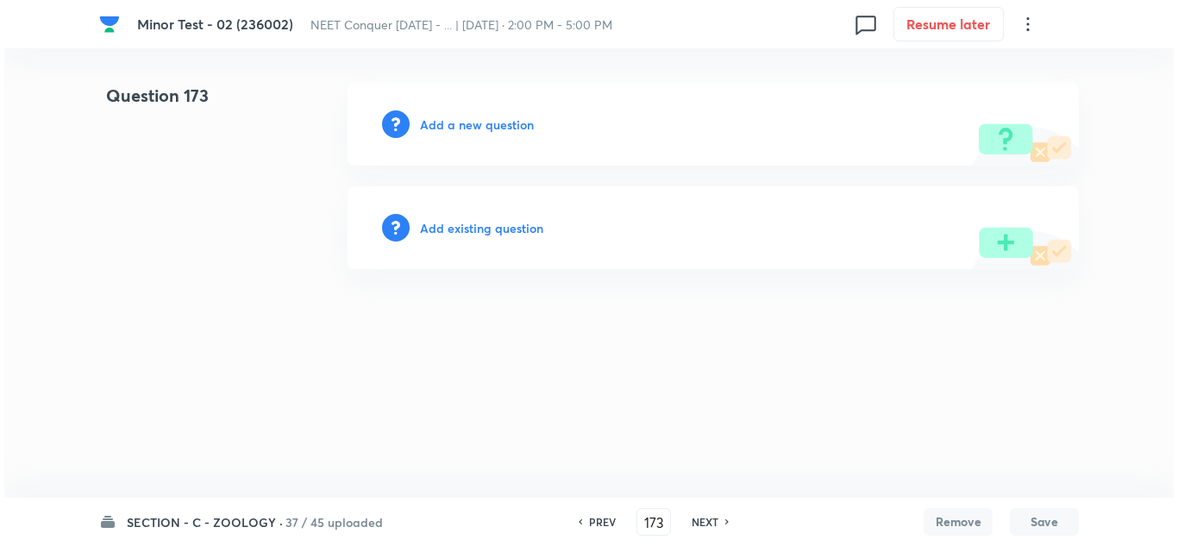
scroll to position [0, 0]
click at [472, 106] on div "Add a new question" at bounding box center [713, 124] width 731 height 83
click at [467, 129] on h6 "Add a new question" at bounding box center [477, 125] width 114 height 18
click at [471, 129] on h6 "Choose a question type" at bounding box center [486, 125] width 133 height 18
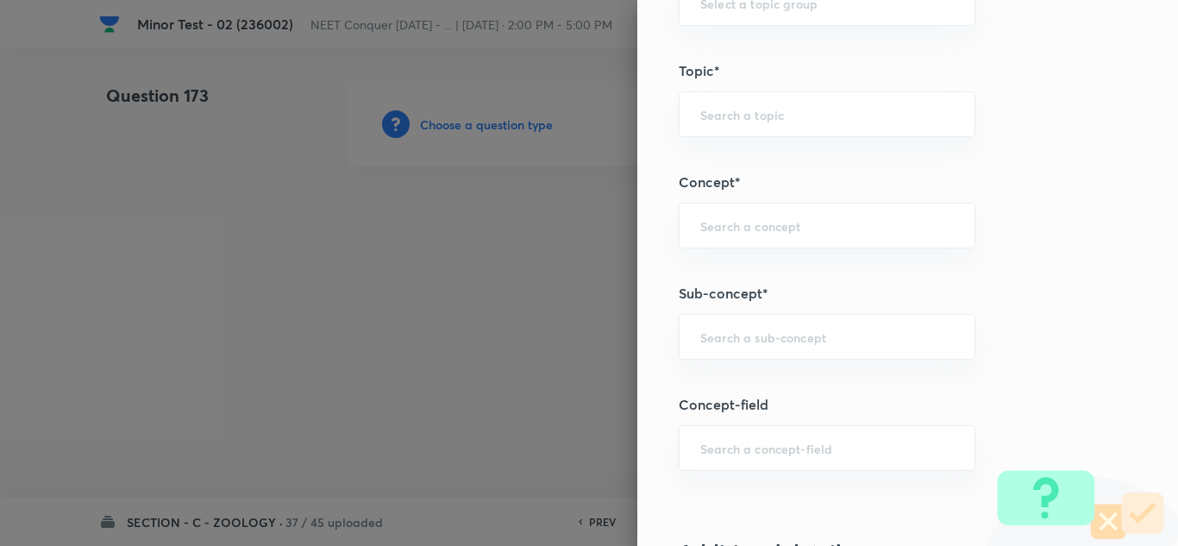
scroll to position [949, 0]
click at [763, 334] on input "text" at bounding box center [827, 334] width 254 height 16
paste input "Structural Organization in Animals"
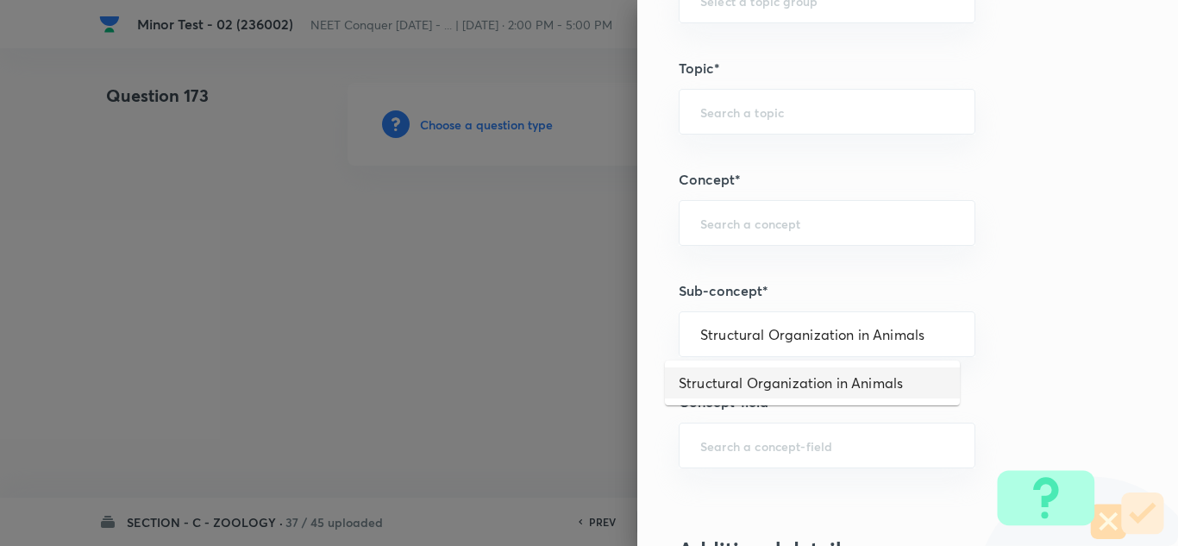
click at [768, 382] on li "Structural Organization in Animals" at bounding box center [812, 382] width 295 height 31
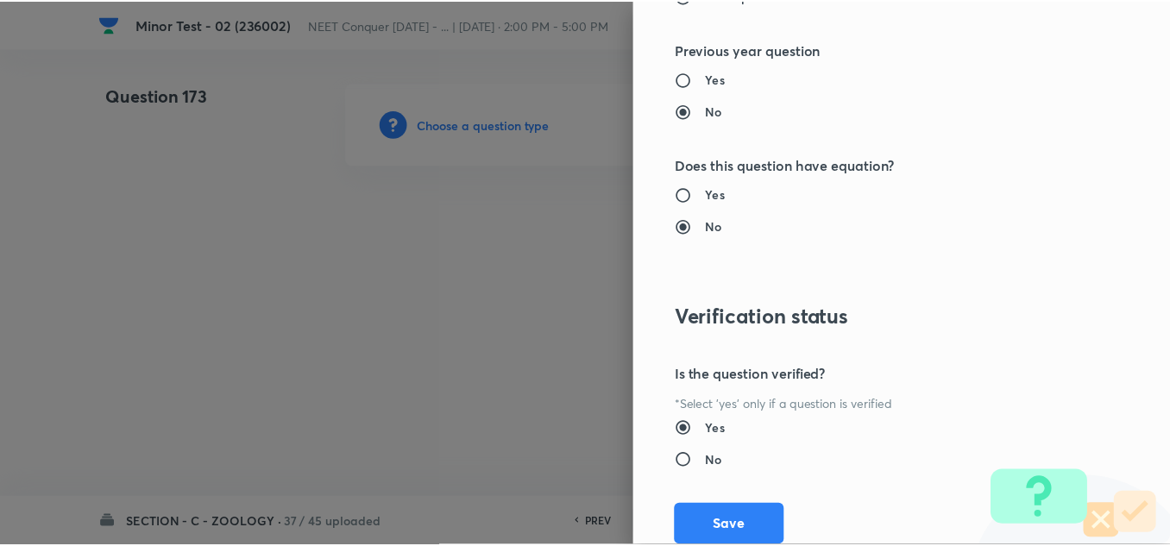
scroll to position [1921, 0]
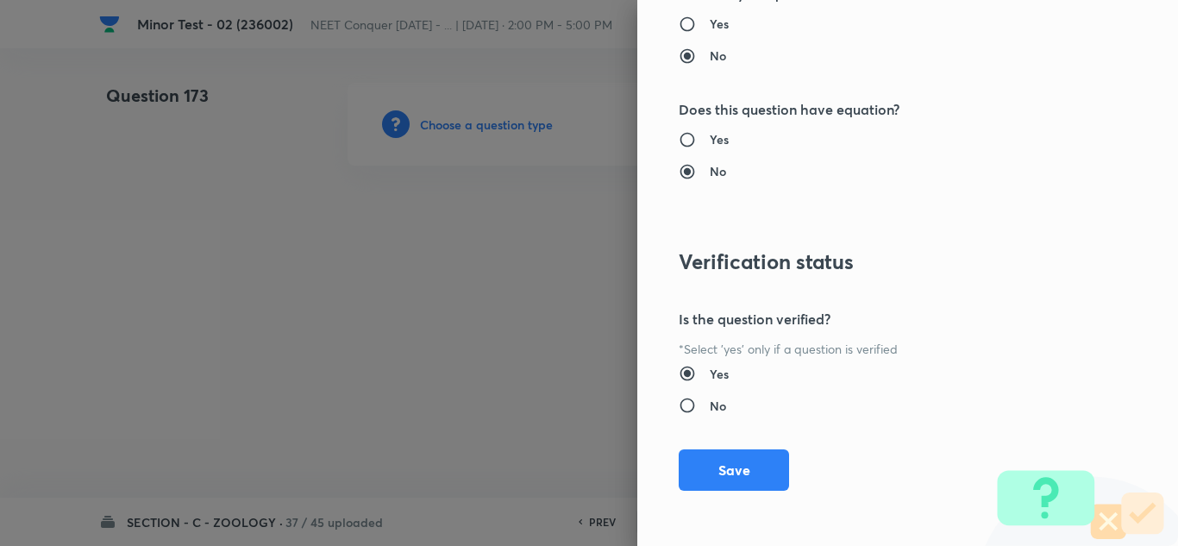
drag, startPoint x: 718, startPoint y: 467, endPoint x: 671, endPoint y: 448, distance: 50.3
click at [718, 467] on button "Save" at bounding box center [734, 469] width 110 height 41
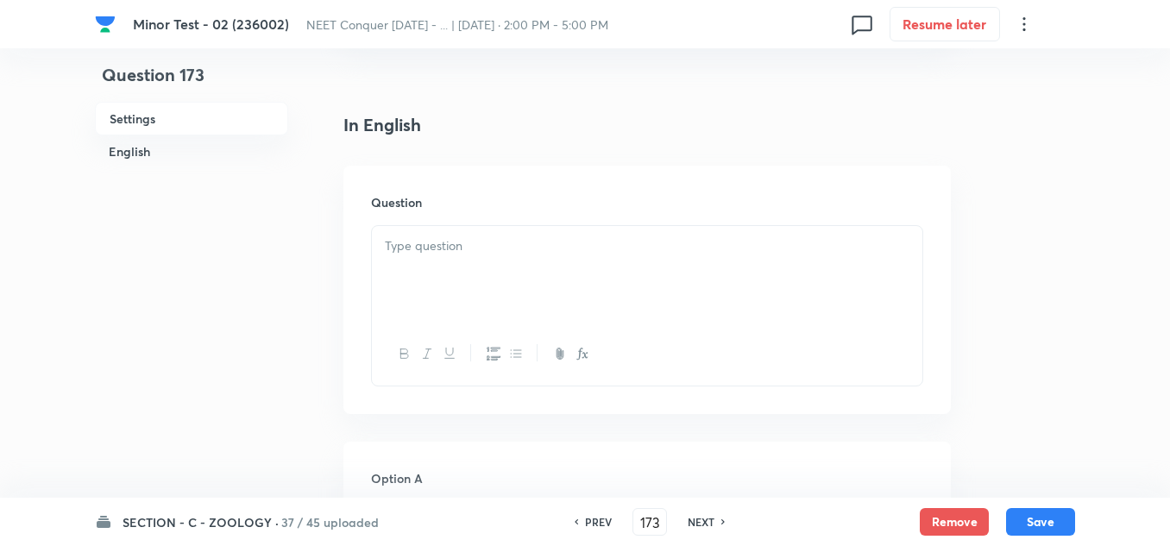
scroll to position [431, 0]
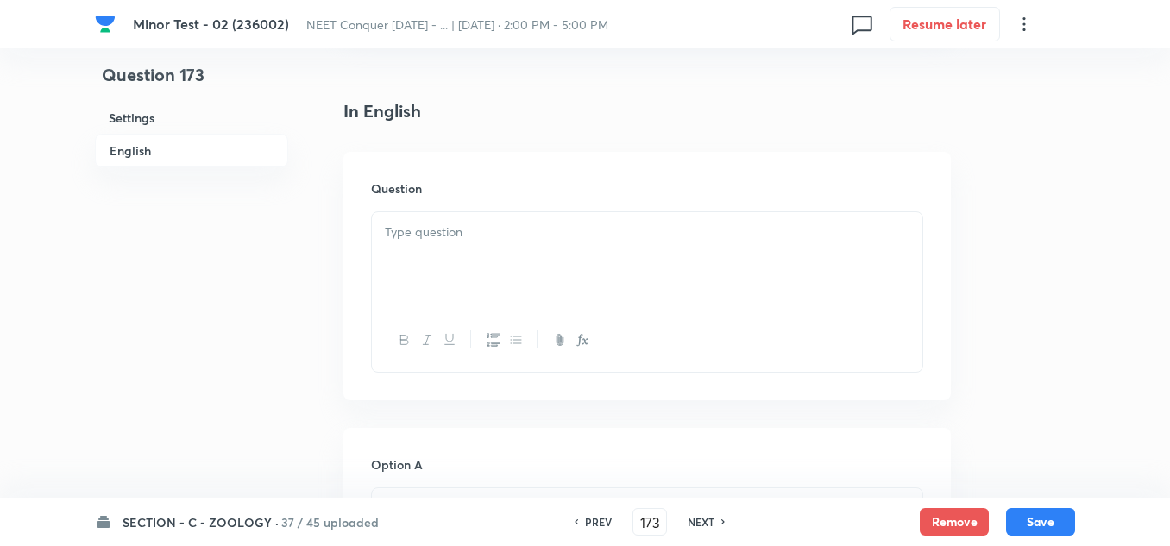
click at [479, 259] on div at bounding box center [647, 260] width 550 height 97
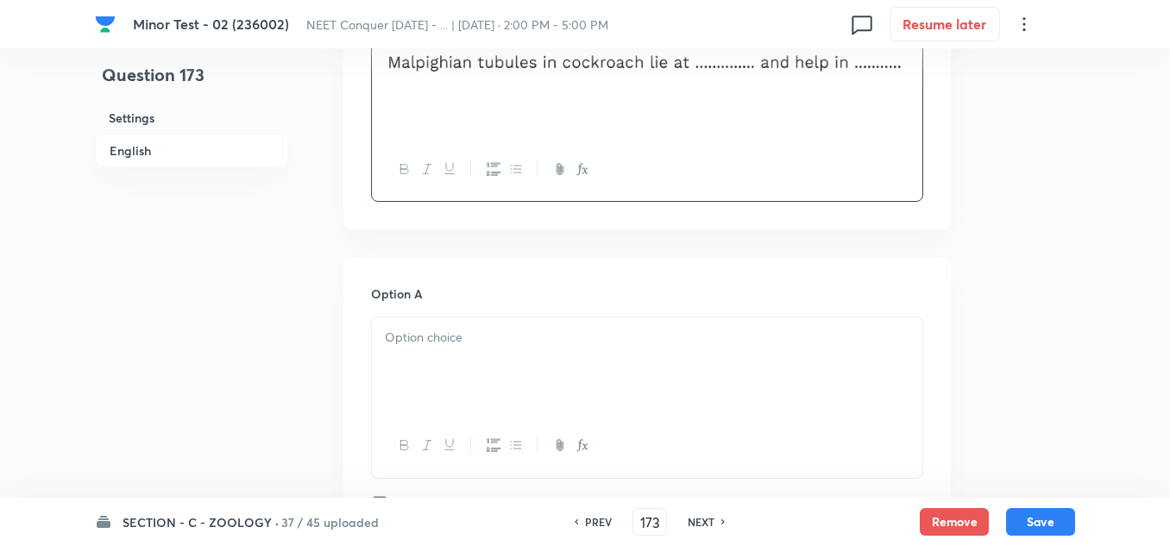
scroll to position [604, 0]
click at [430, 334] on p at bounding box center [647, 336] width 524 height 20
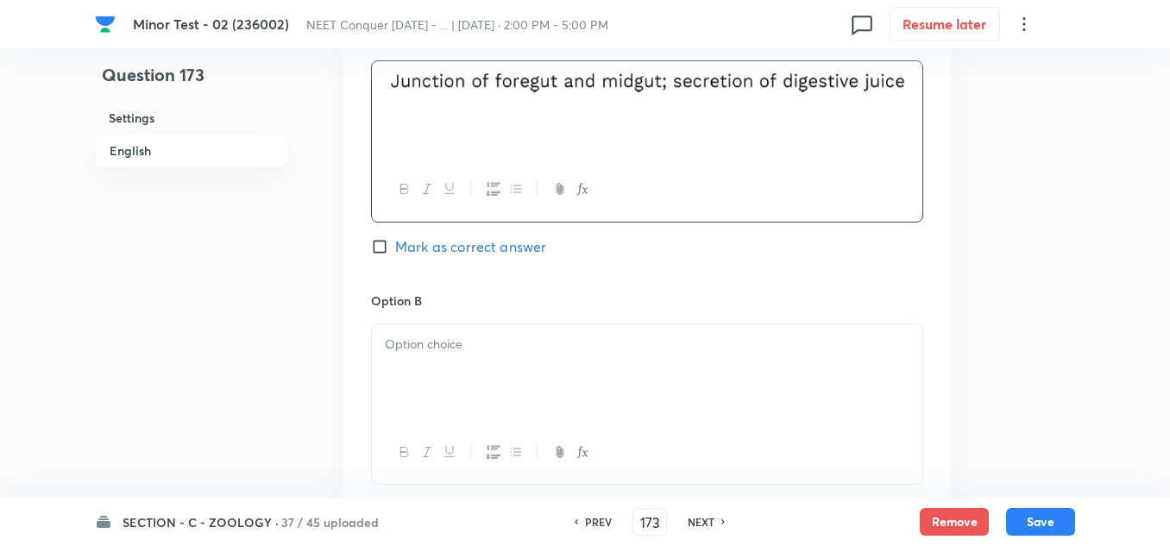
scroll to position [862, 0]
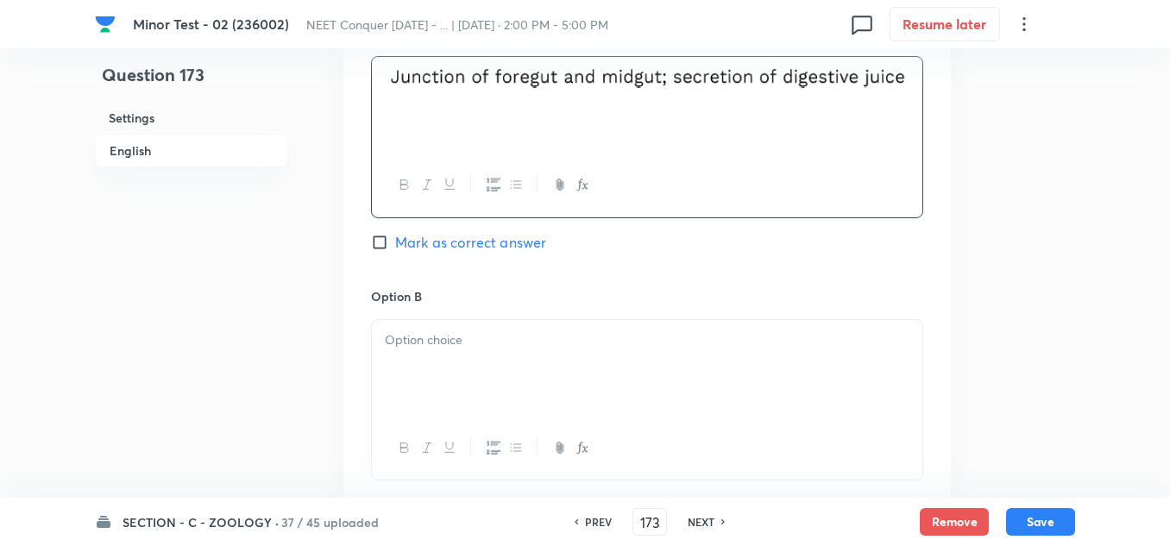
click at [468, 336] on p at bounding box center [647, 340] width 524 height 20
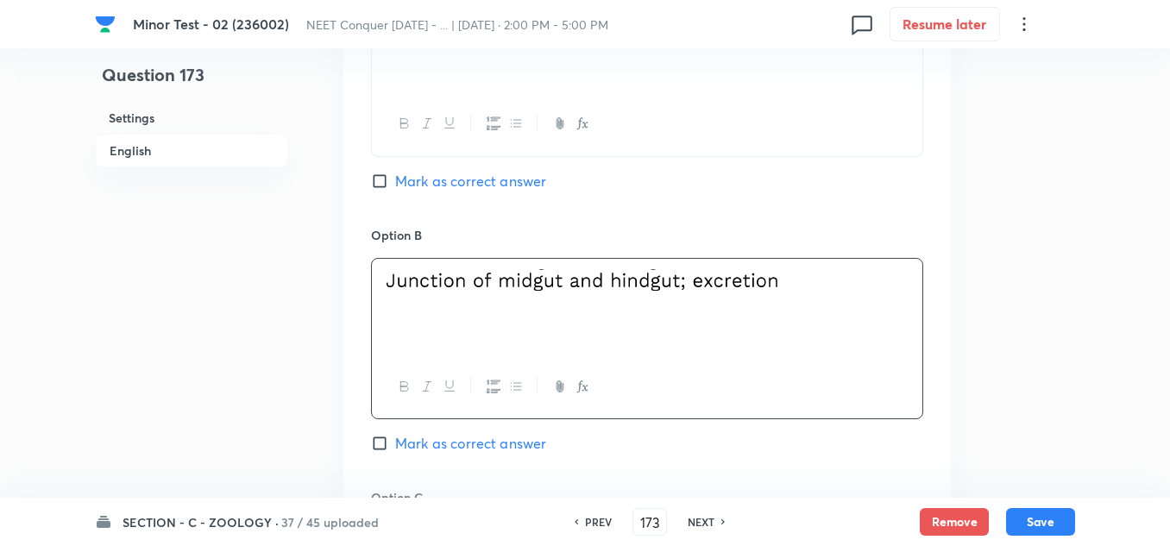
scroll to position [1035, 0]
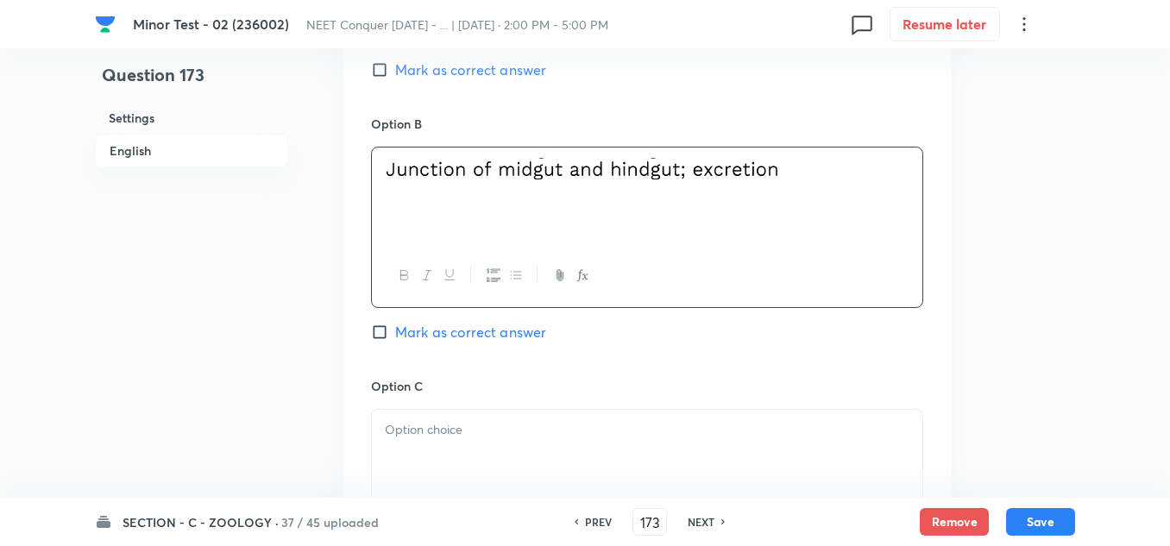
click at [437, 442] on div at bounding box center [647, 458] width 550 height 97
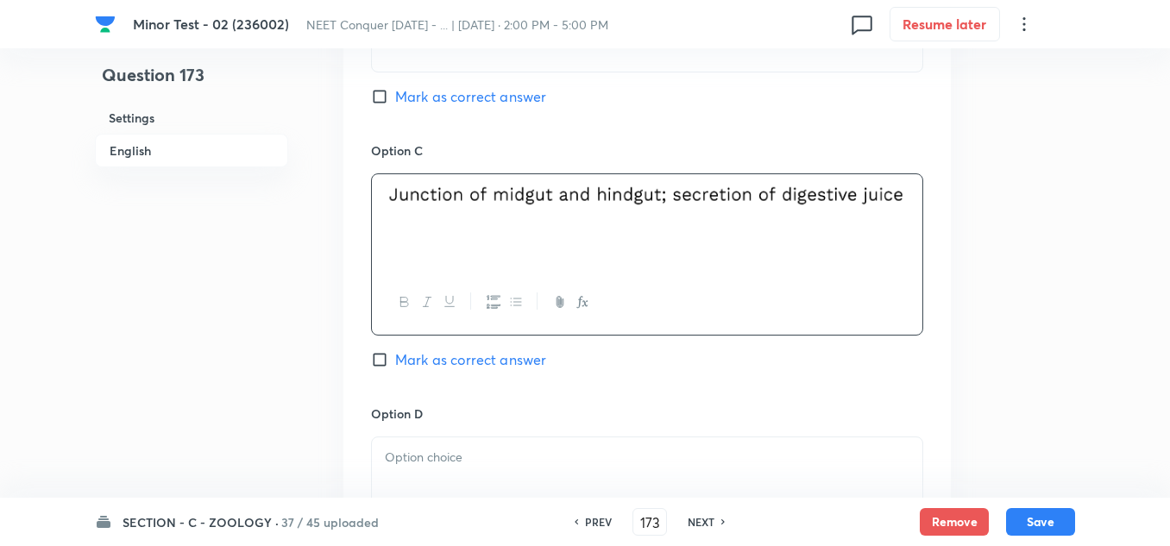
scroll to position [1294, 0]
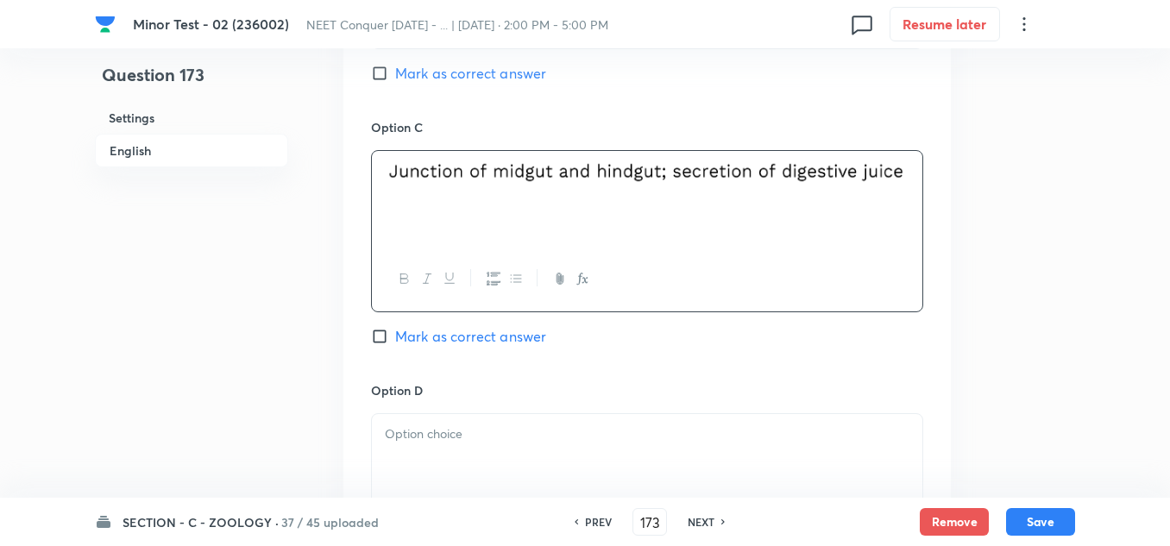
click at [473, 435] on p at bounding box center [647, 434] width 524 height 20
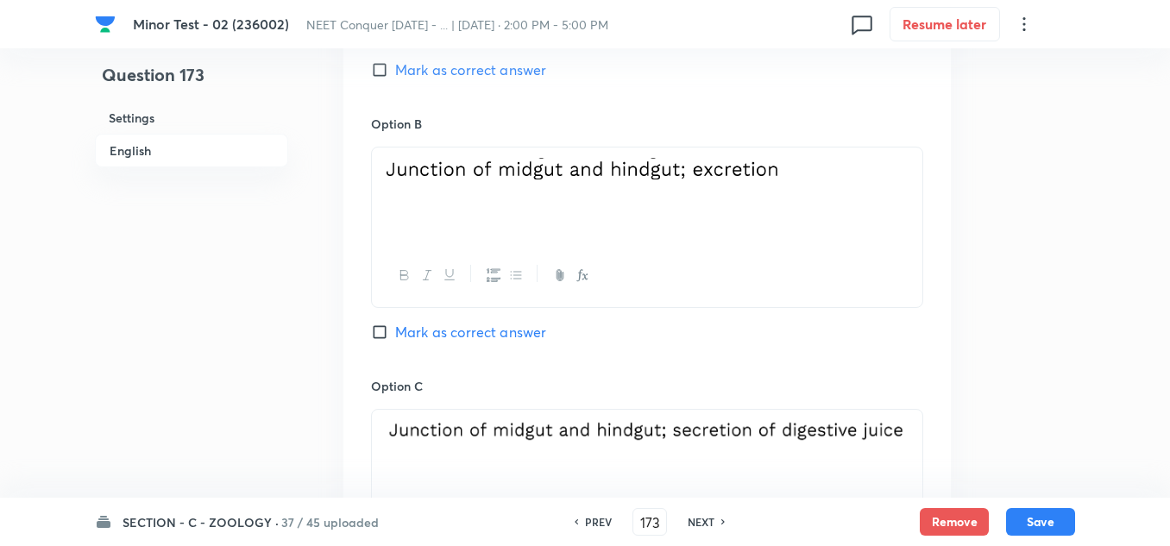
click at [379, 326] on input "Mark as correct answer" at bounding box center [383, 331] width 24 height 17
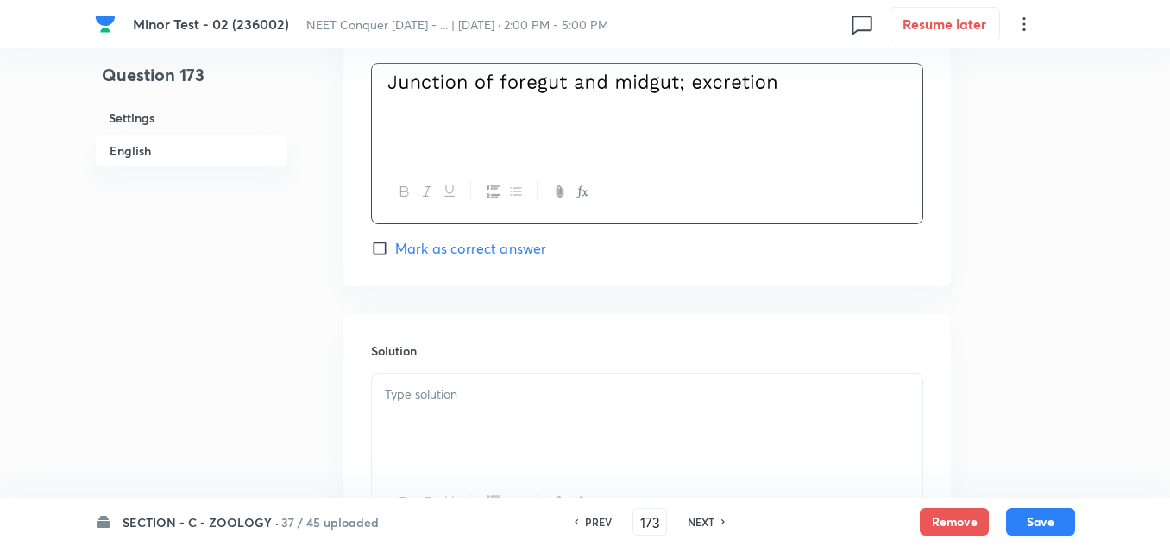
scroll to position [1725, 0]
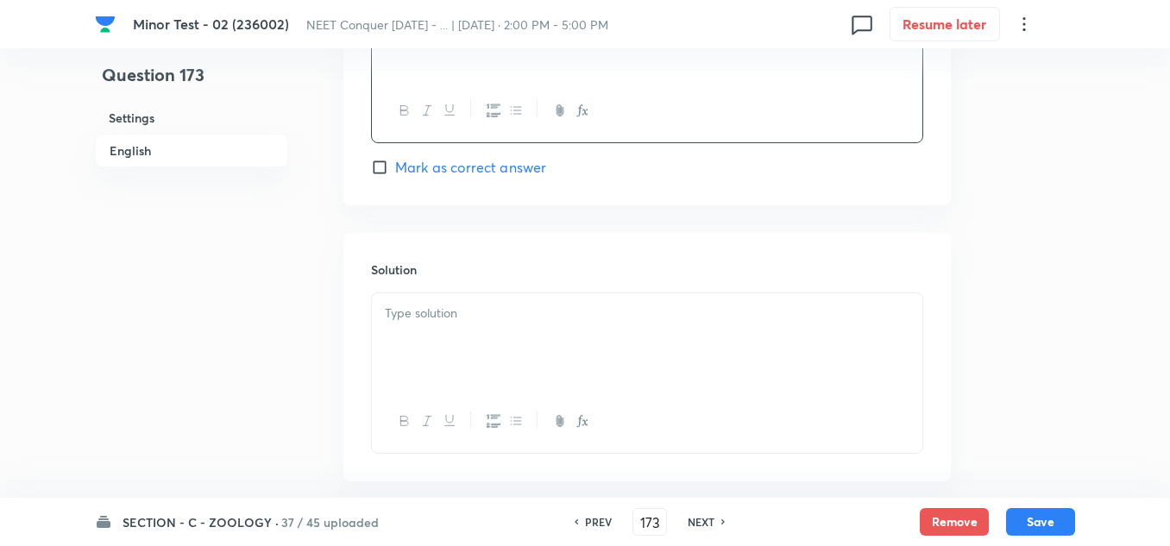
click at [499, 329] on div at bounding box center [647, 341] width 550 height 97
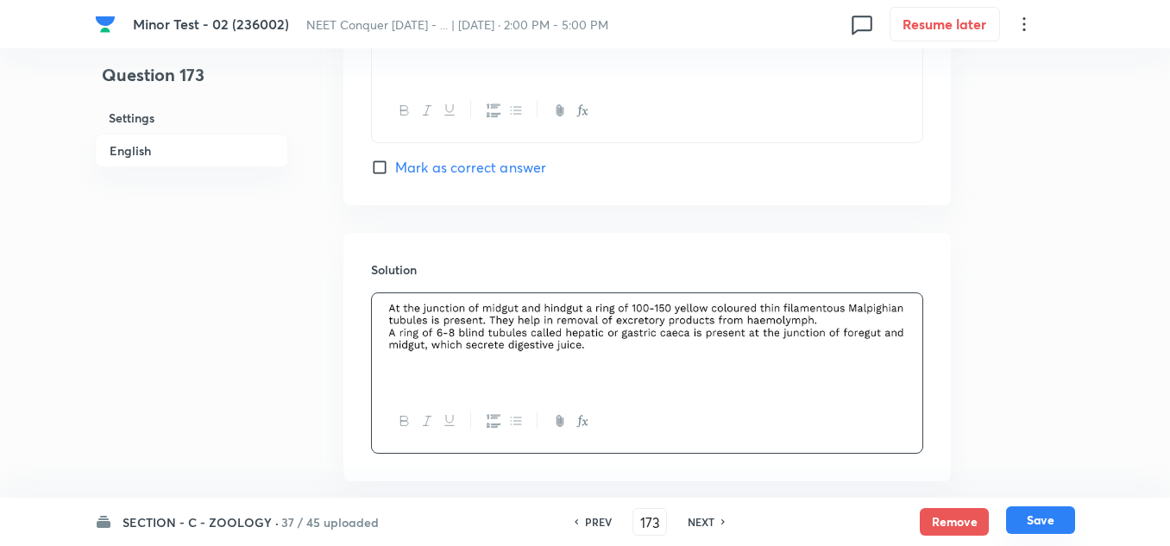
click at [1050, 521] on button "Save" at bounding box center [1040, 520] width 69 height 28
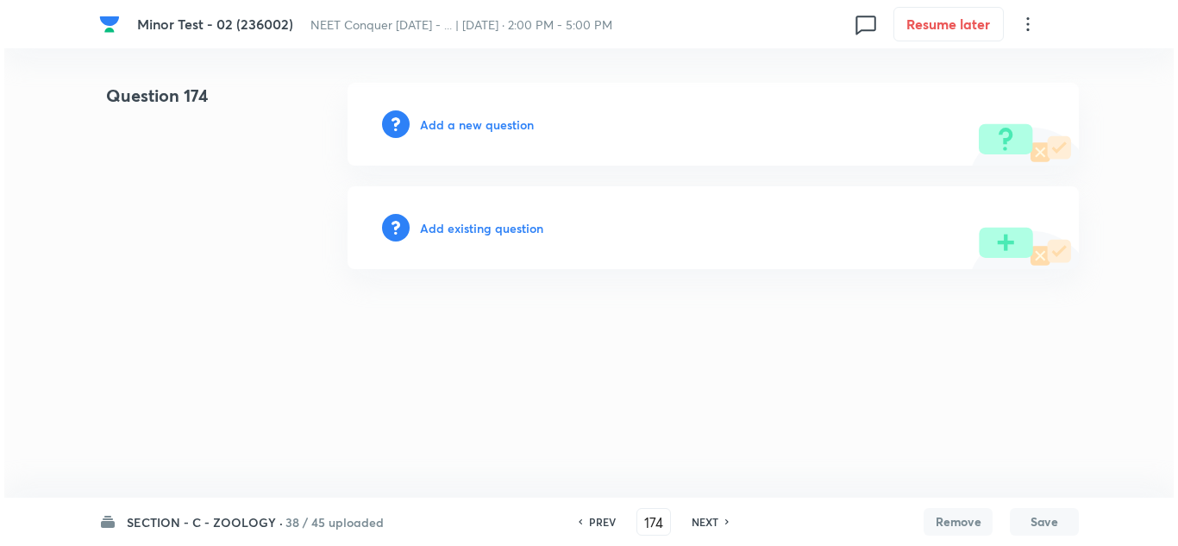
scroll to position [0, 0]
click at [485, 135] on div "Add a new question" at bounding box center [713, 124] width 731 height 83
click at [484, 128] on h6 "Add a new question" at bounding box center [477, 125] width 114 height 18
click at [484, 128] on h6 "Choose a question type" at bounding box center [486, 125] width 133 height 18
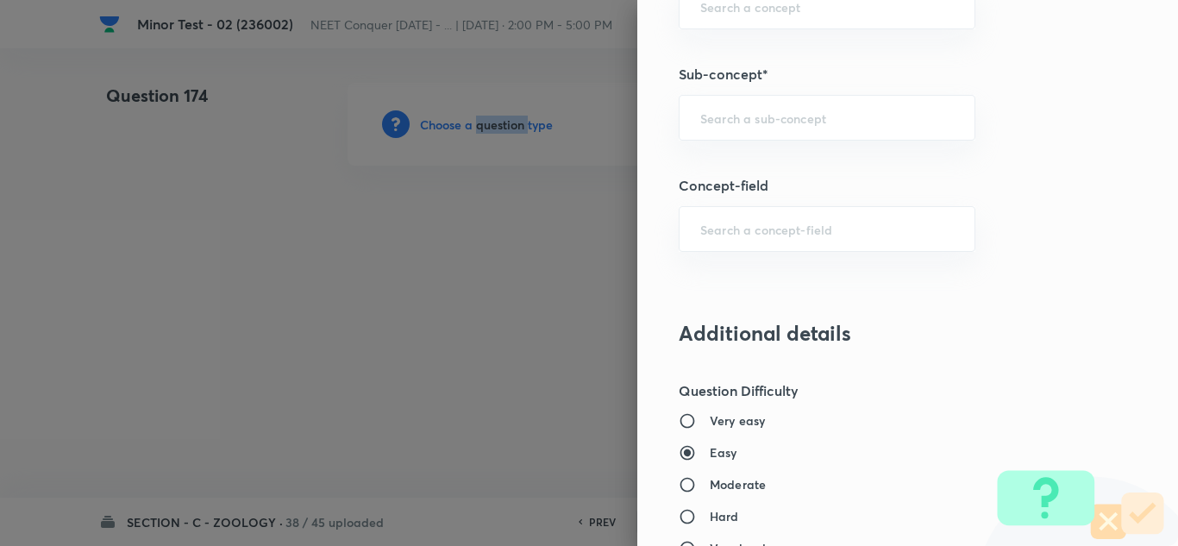
scroll to position [1121, 0]
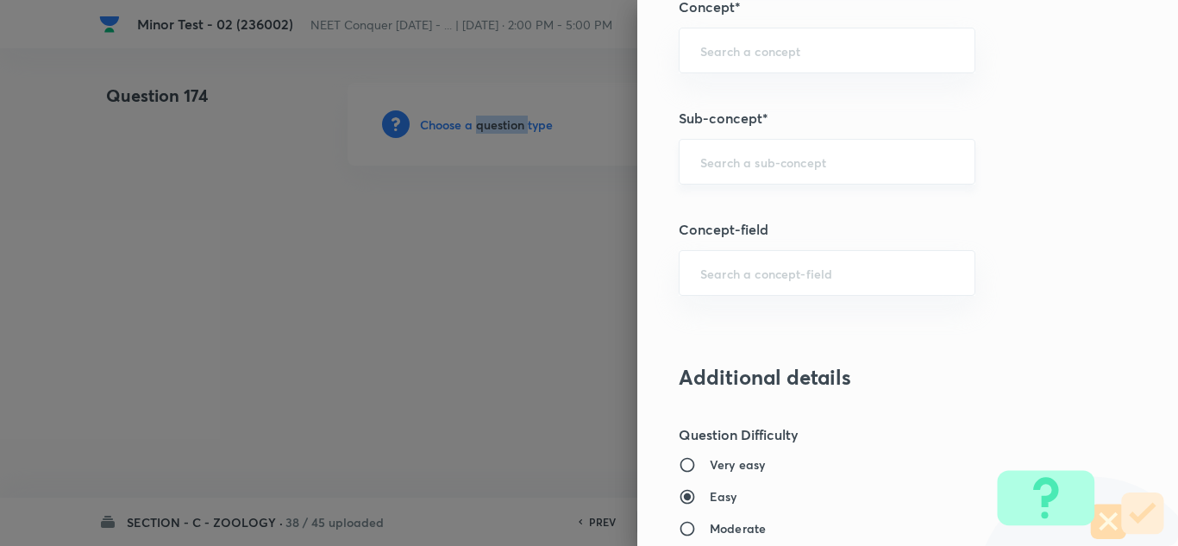
click at [707, 149] on div "​" at bounding box center [827, 162] width 297 height 46
click at [719, 299] on div "Question settings Question type* Single choice correct Number of options* 2 3 4…" at bounding box center [907, 273] width 541 height 546
click at [713, 275] on input "text" at bounding box center [827, 273] width 254 height 16
click at [707, 161] on input "text" at bounding box center [827, 162] width 254 height 16
paste input "Structural Organization in Animals"
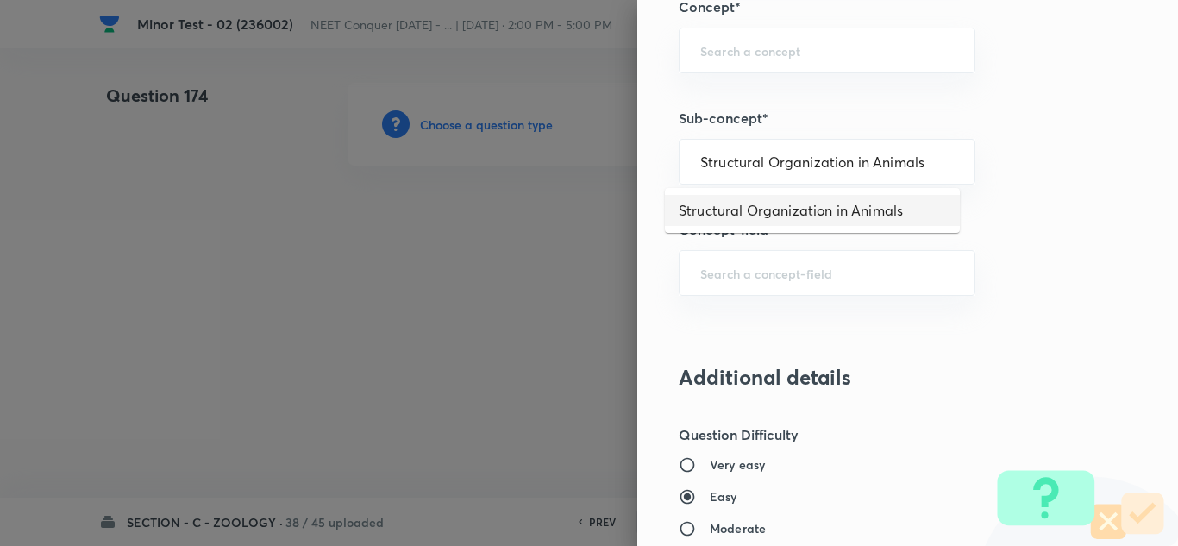
click at [748, 214] on li "Structural Organization in Animals" at bounding box center [812, 210] width 295 height 31
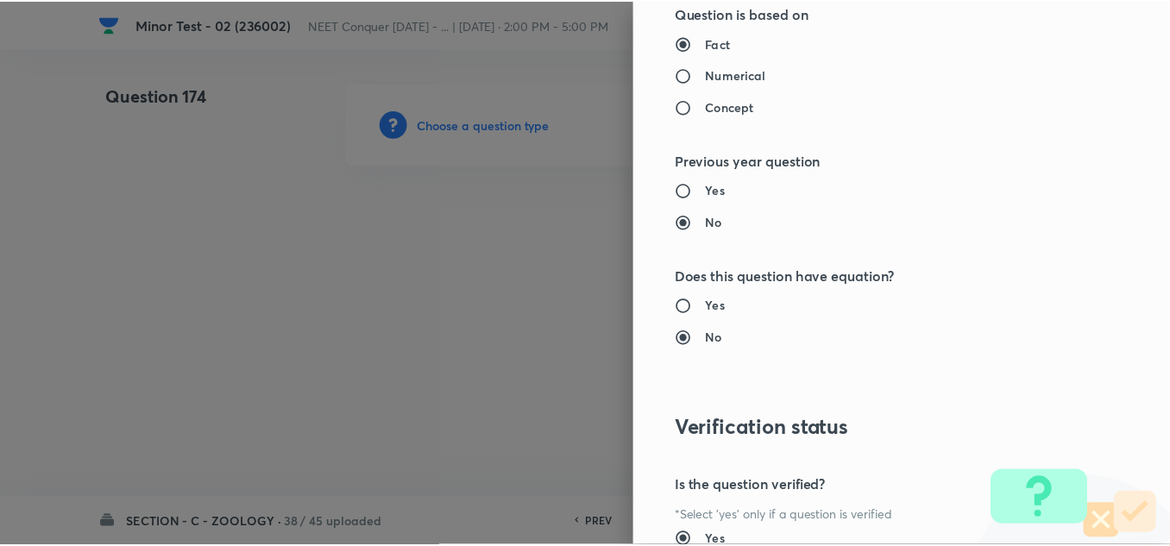
scroll to position [1921, 0]
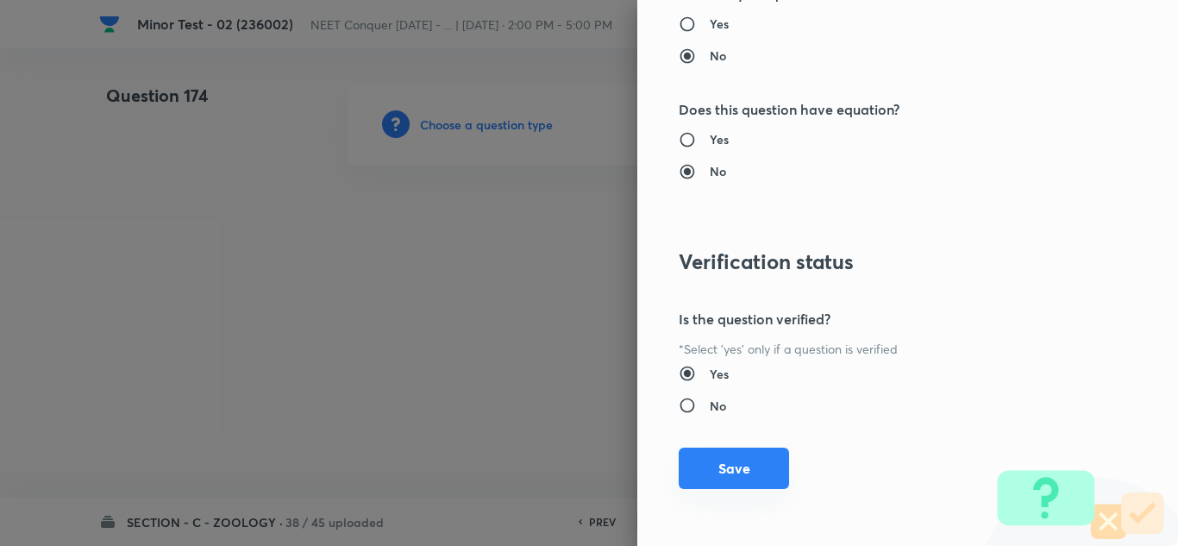
click at [726, 483] on button "Save" at bounding box center [734, 468] width 110 height 41
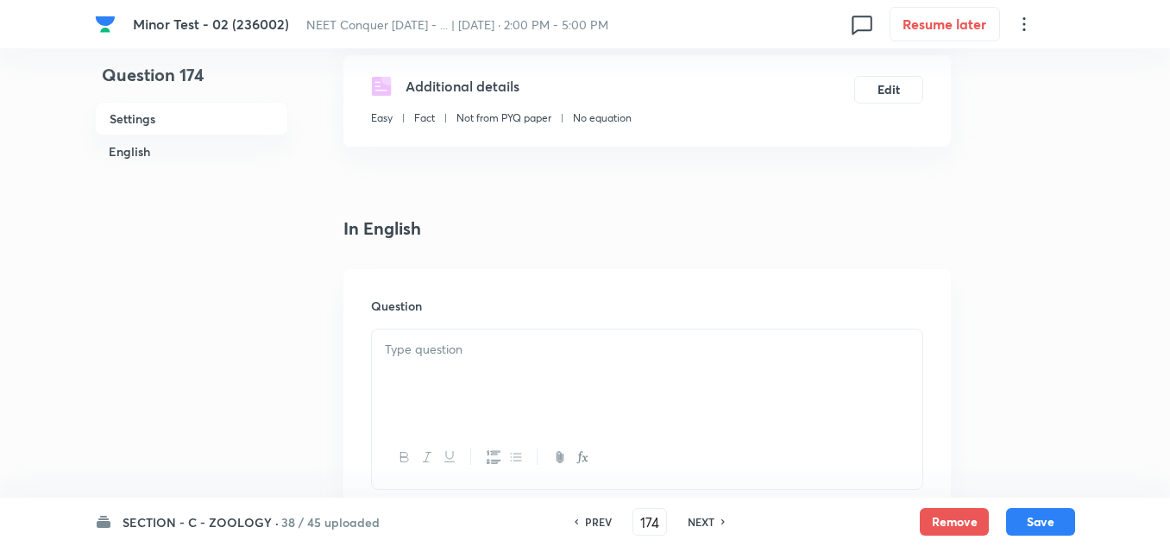
scroll to position [345, 0]
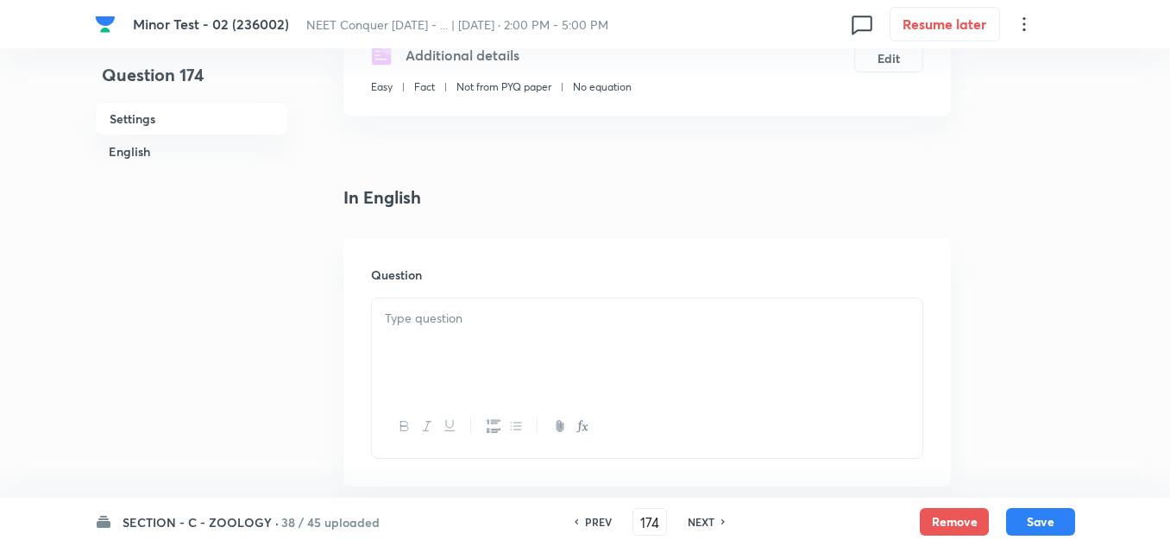
click at [462, 333] on div at bounding box center [647, 346] width 550 height 97
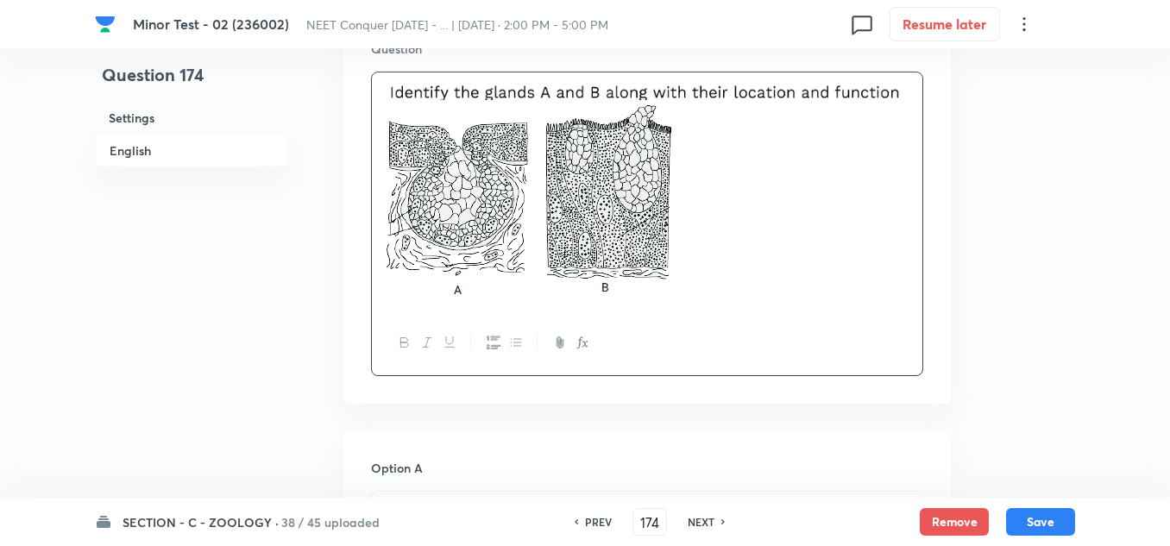
scroll to position [776, 0]
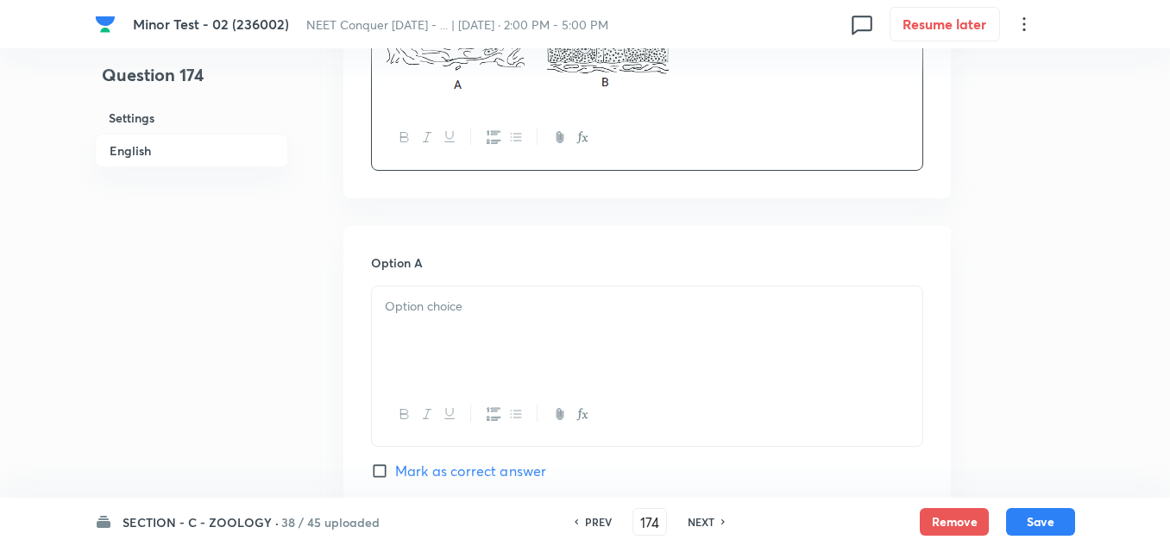
click at [496, 344] on div at bounding box center [647, 334] width 550 height 97
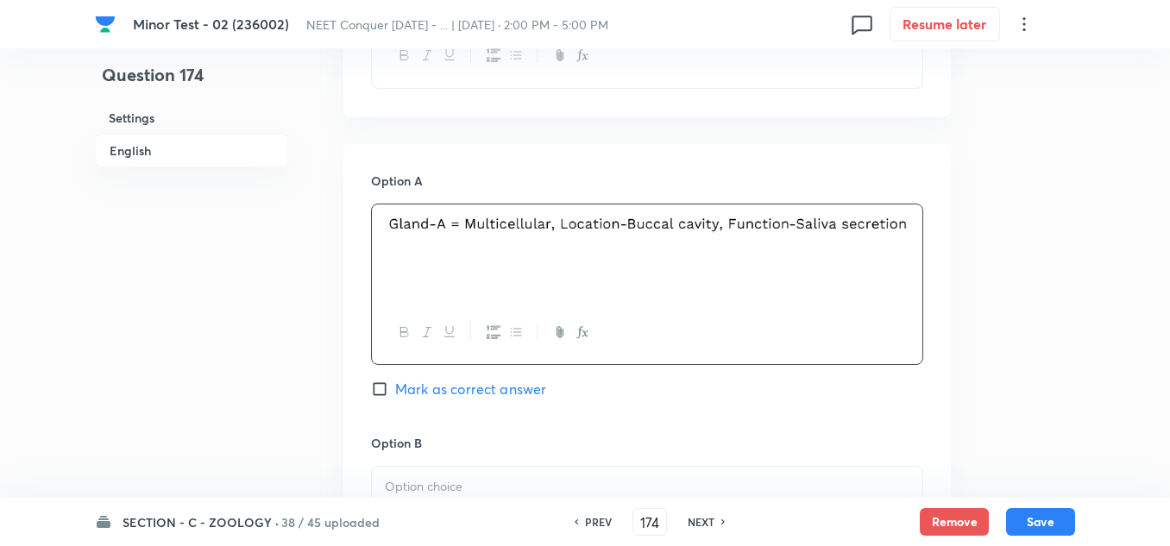
scroll to position [949, 0]
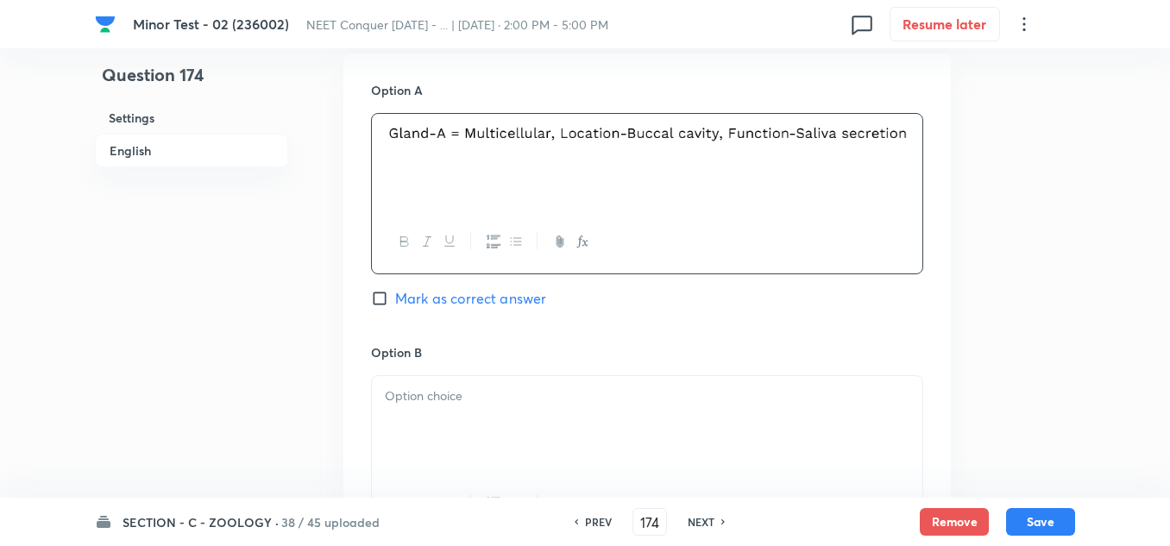
click at [436, 398] on p at bounding box center [647, 396] width 524 height 20
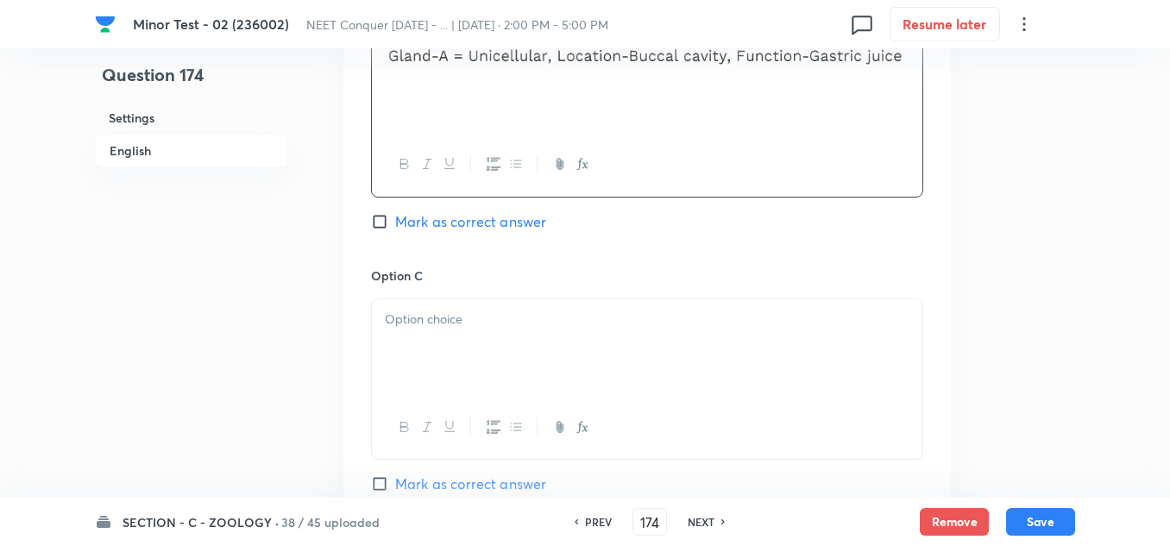
scroll to position [1294, 0]
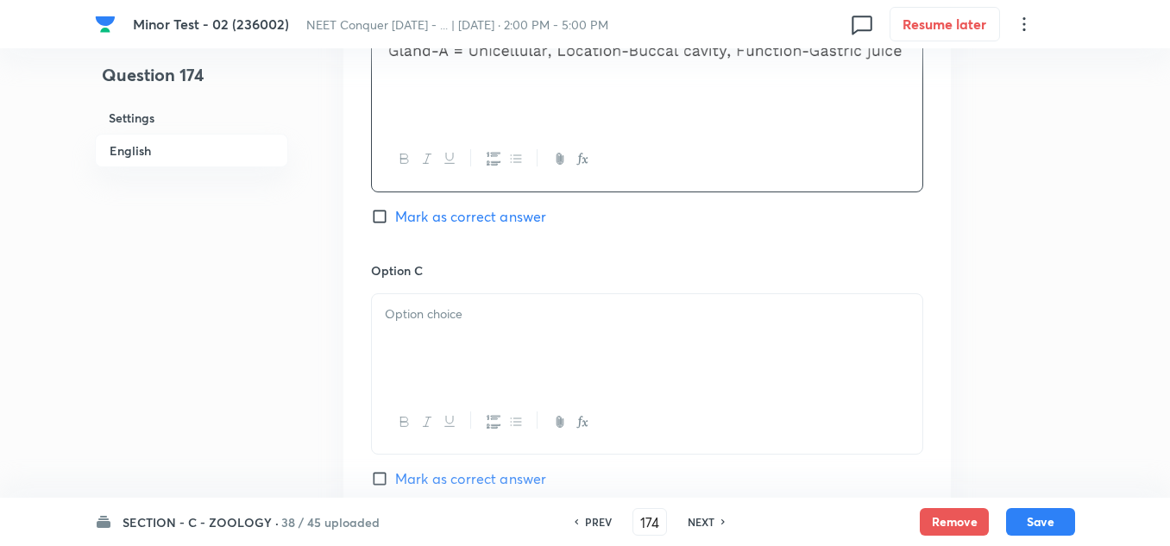
click at [470, 325] on div at bounding box center [647, 342] width 550 height 97
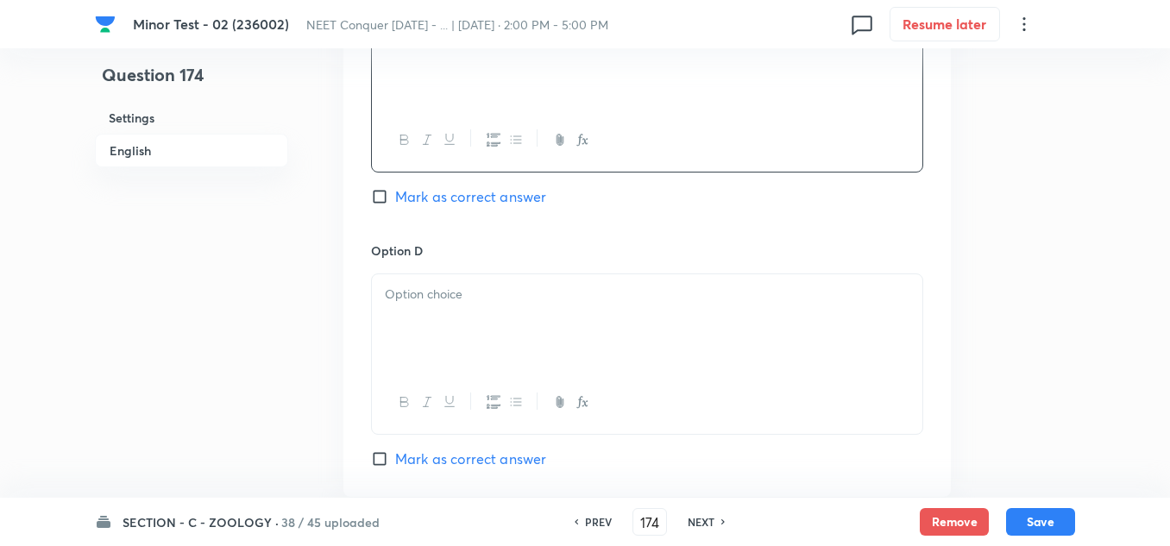
scroll to position [1639, 0]
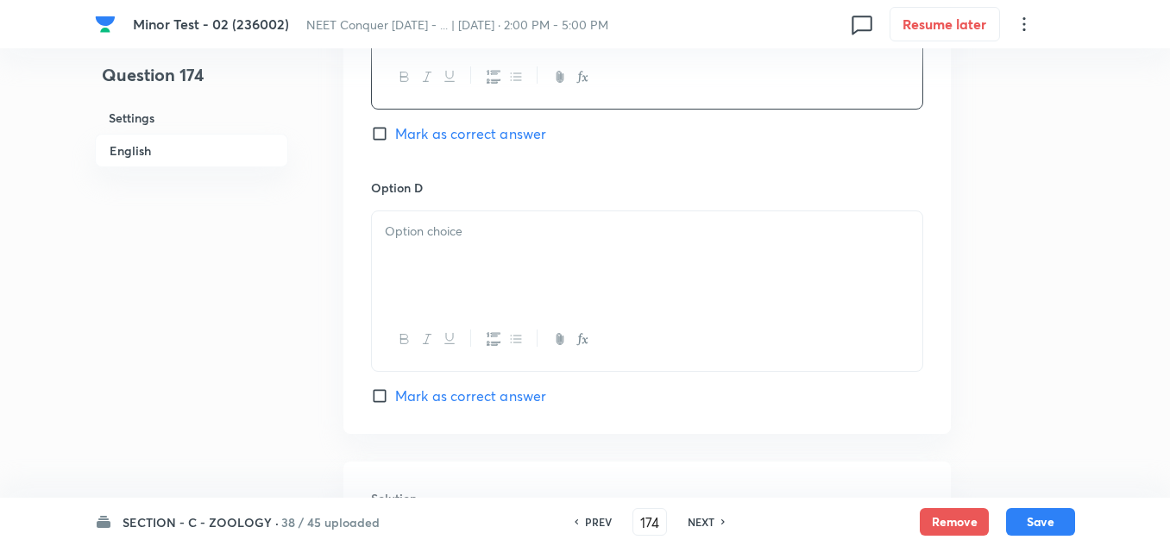
click at [447, 267] on div at bounding box center [647, 259] width 550 height 97
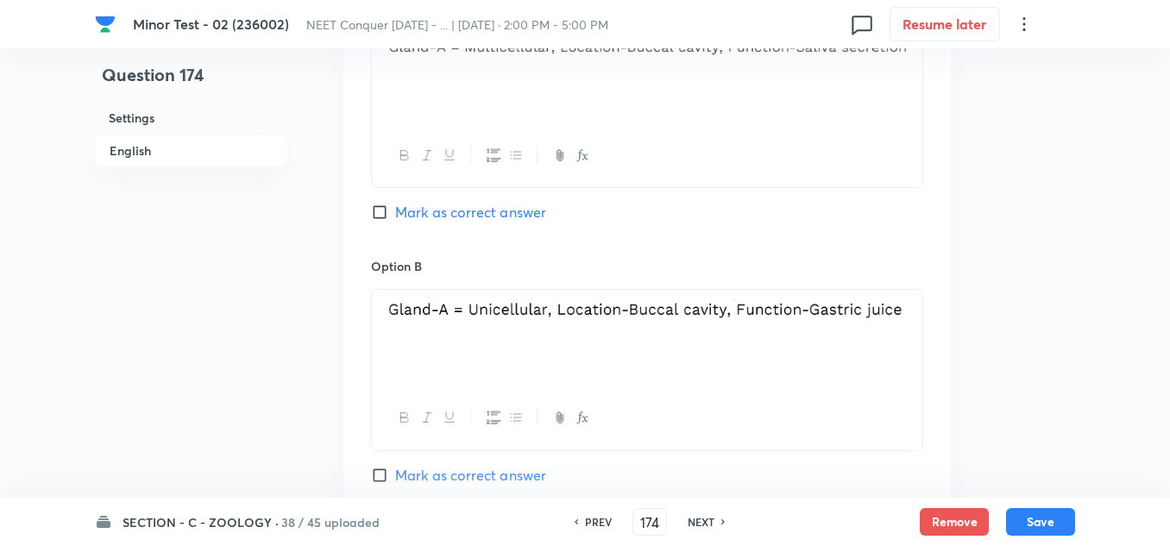
click at [387, 211] on input "Mark as correct answer" at bounding box center [383, 212] width 24 height 17
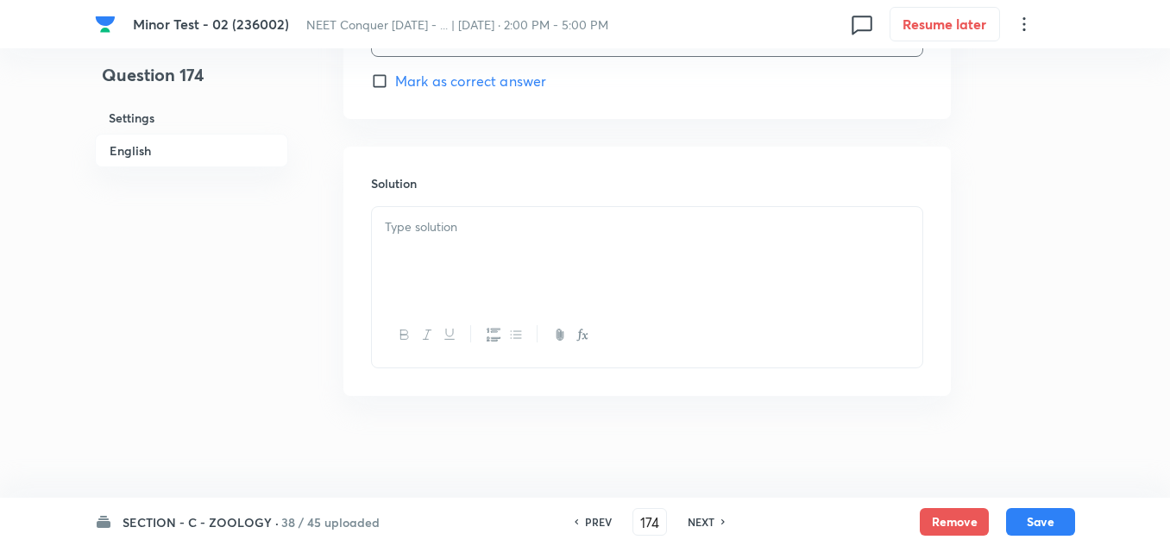
scroll to position [1955, 0]
click at [455, 261] on div at bounding box center [647, 253] width 550 height 97
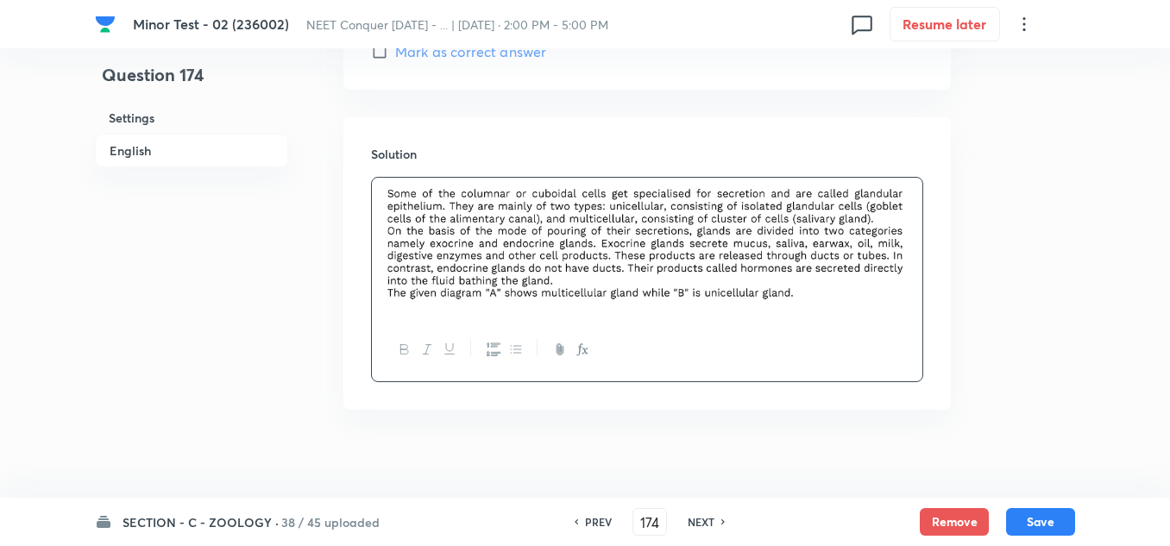
scroll to position [1998, 0]
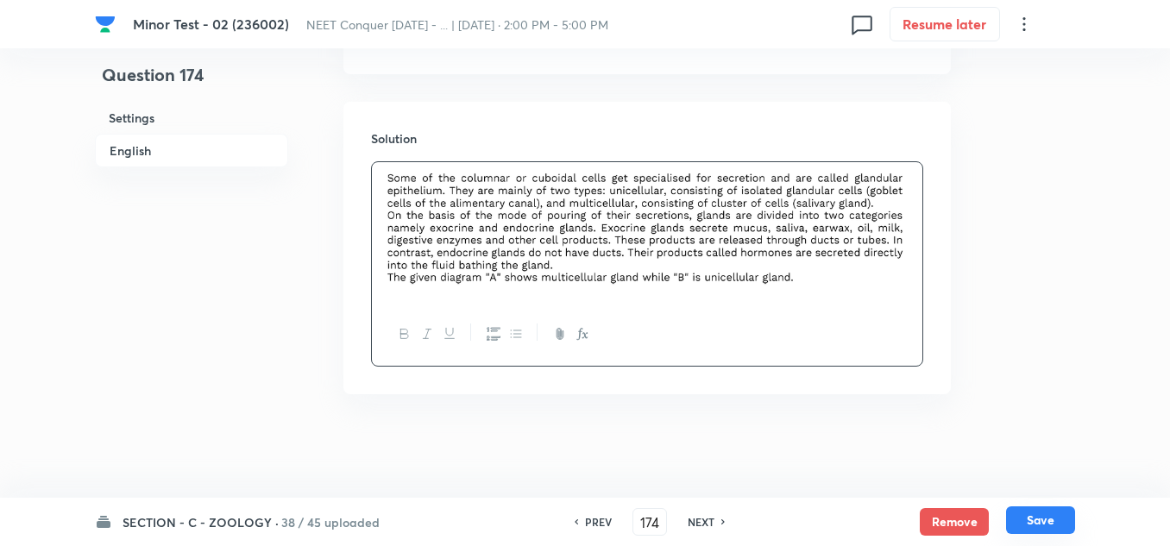
click at [1050, 510] on button "Save" at bounding box center [1040, 520] width 69 height 28
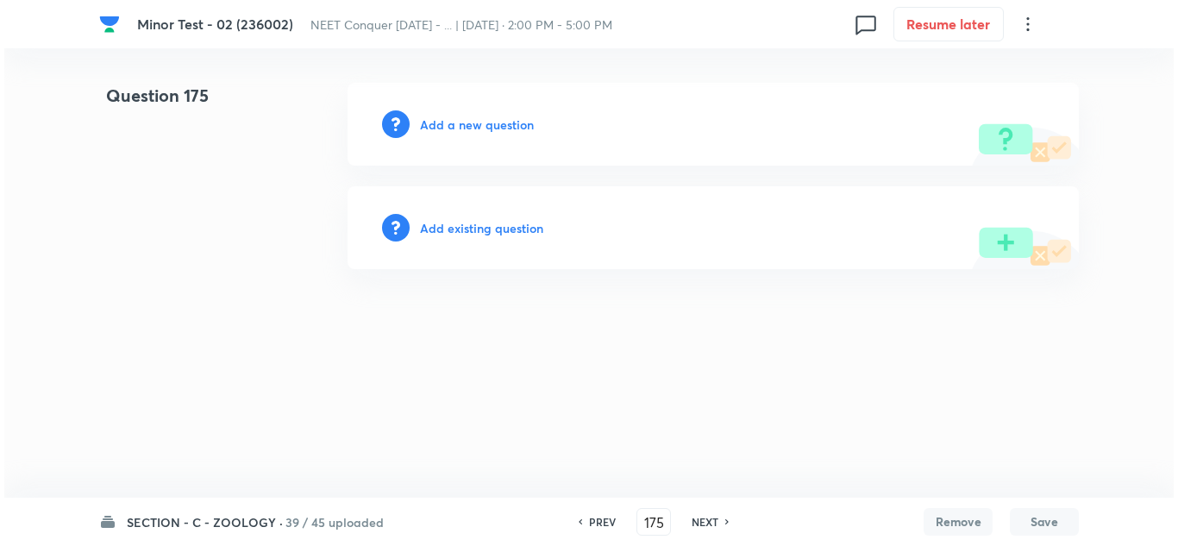
scroll to position [0, 0]
click at [488, 129] on h6 "Add a new question" at bounding box center [477, 125] width 114 height 18
click at [488, 128] on h6 "Choose a question type" at bounding box center [486, 125] width 133 height 18
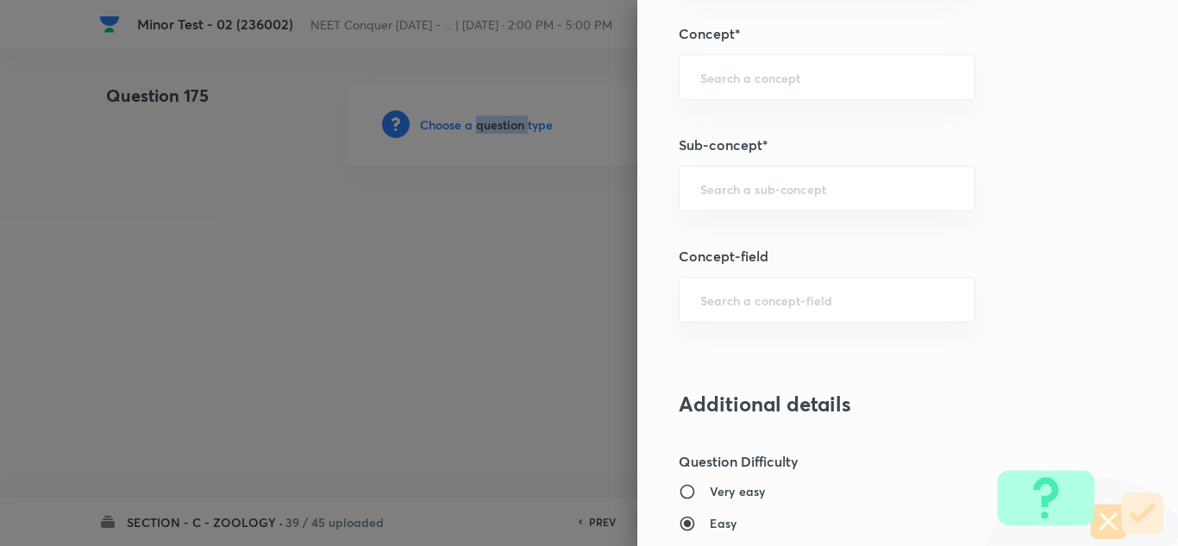
scroll to position [1121, 0]
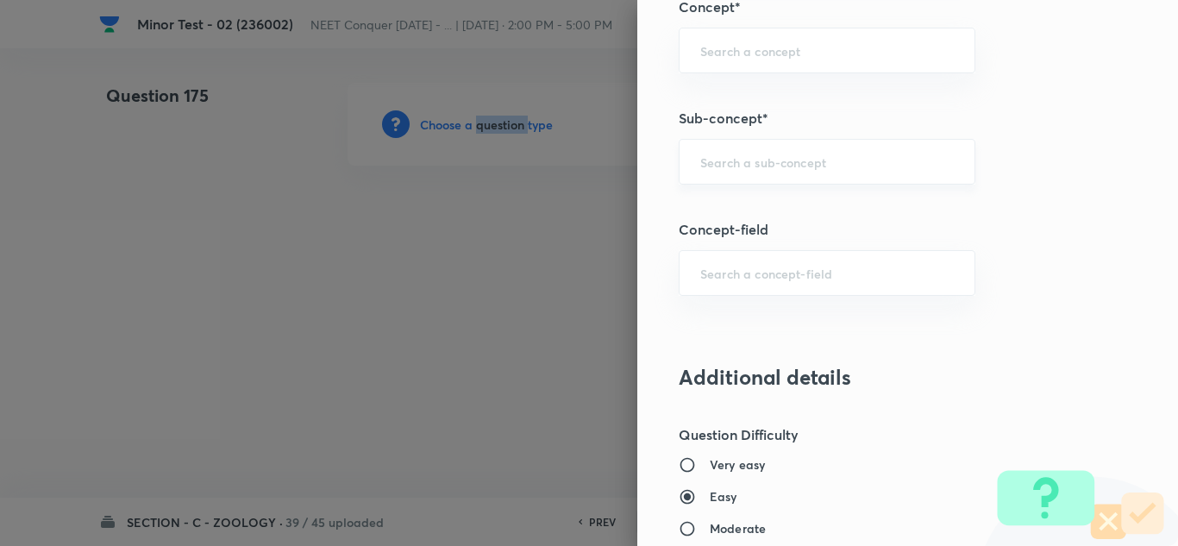
click at [733, 147] on div "​" at bounding box center [827, 162] width 297 height 46
paste input "Structural Organization in Animals"
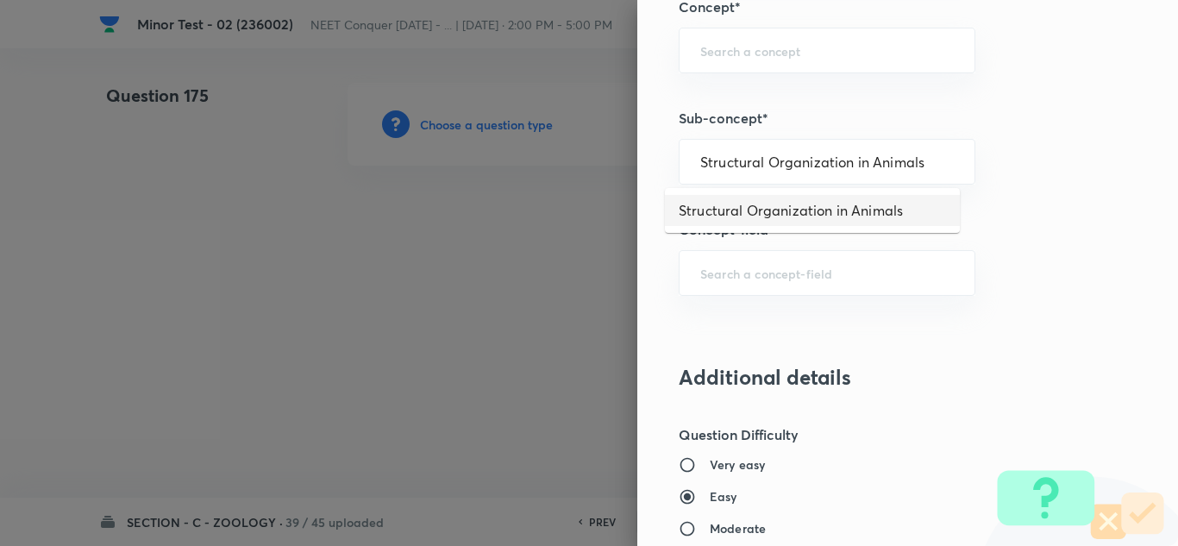
click at [774, 216] on li "Structural Organization in Animals" at bounding box center [812, 210] width 295 height 31
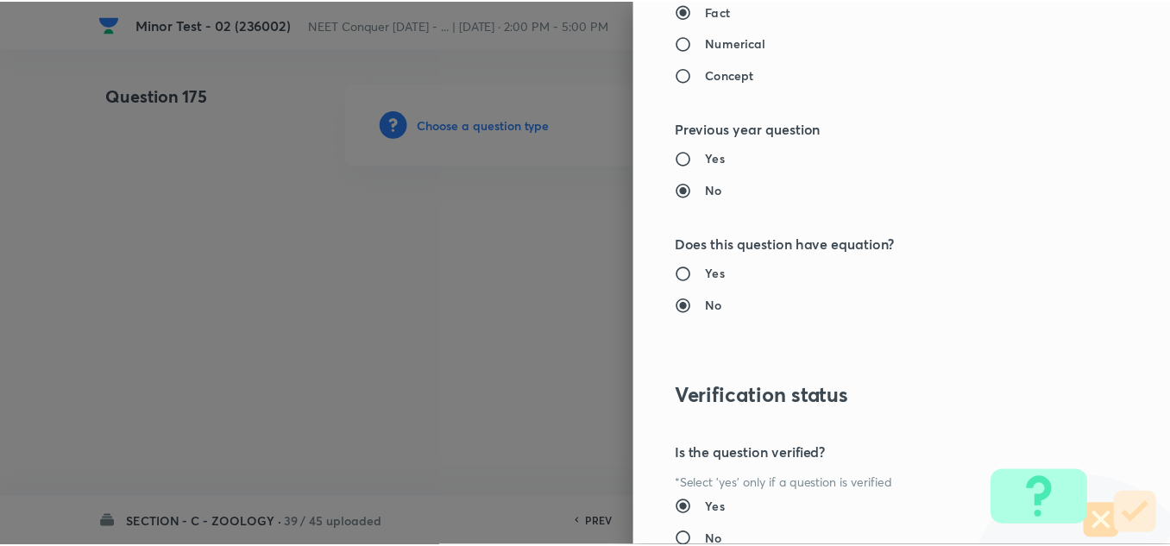
scroll to position [1921, 0]
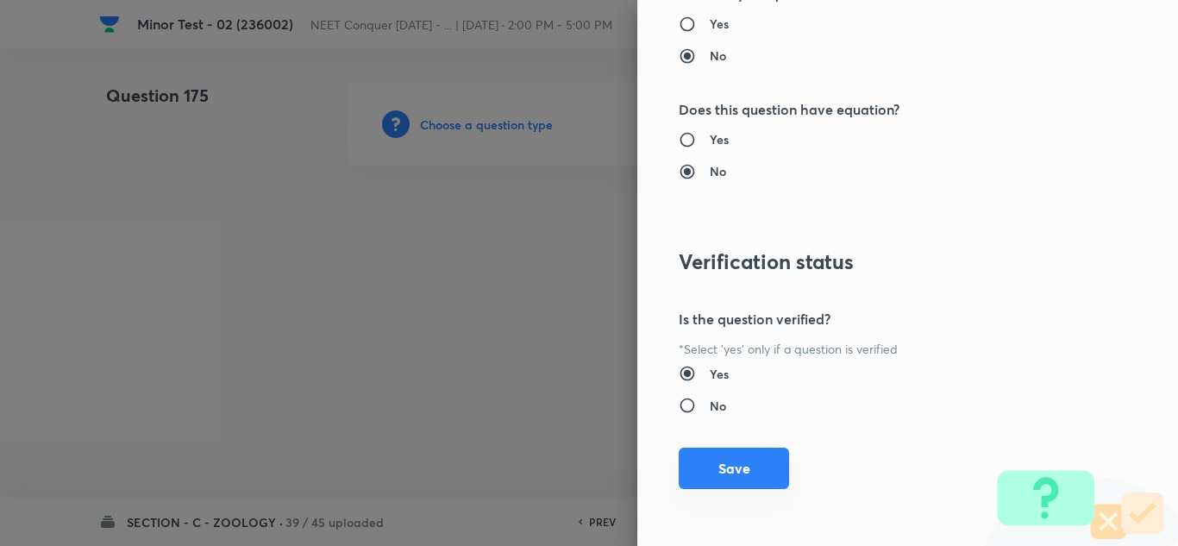
click at [737, 463] on button "Save" at bounding box center [734, 468] width 110 height 41
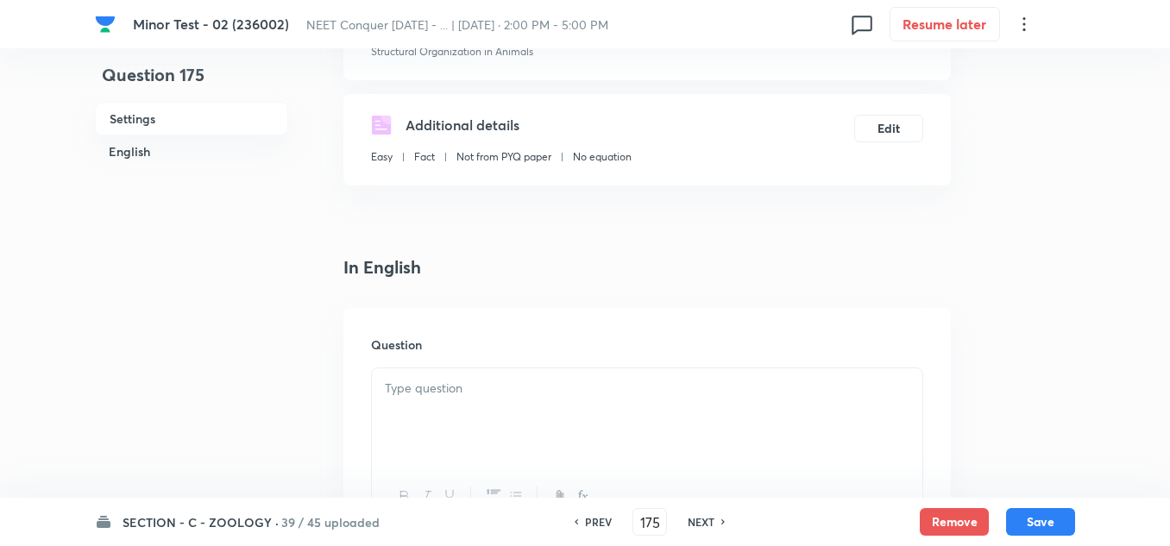
scroll to position [345, 0]
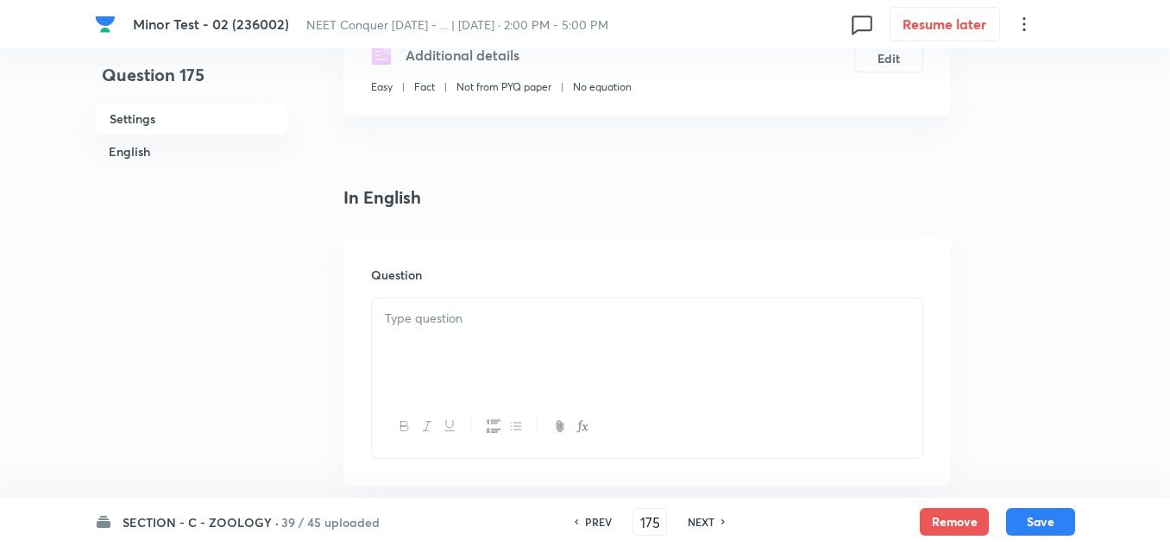
click at [446, 314] on p at bounding box center [647, 319] width 524 height 20
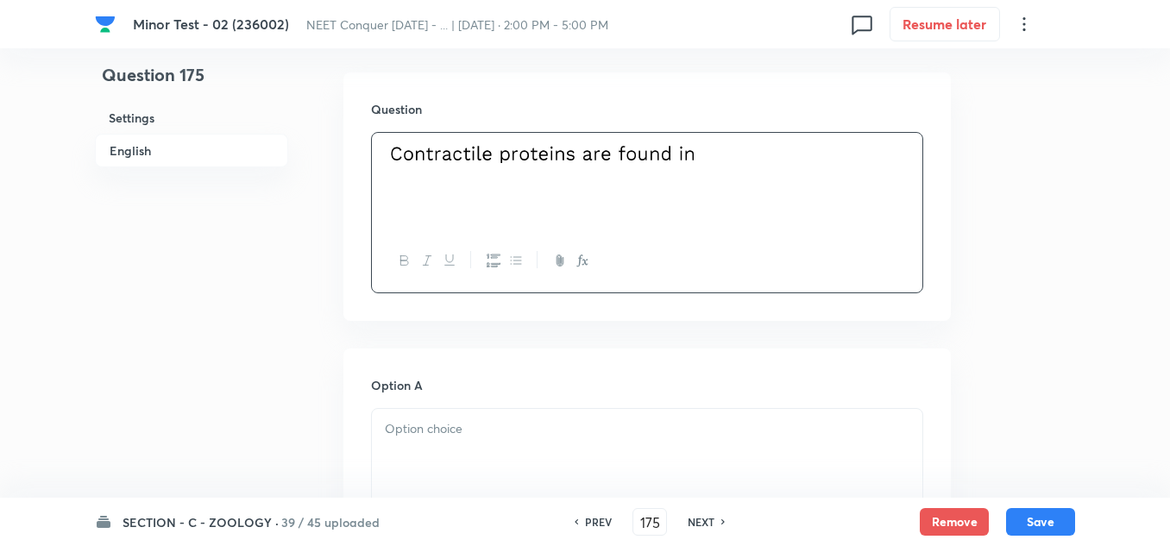
scroll to position [690, 0]
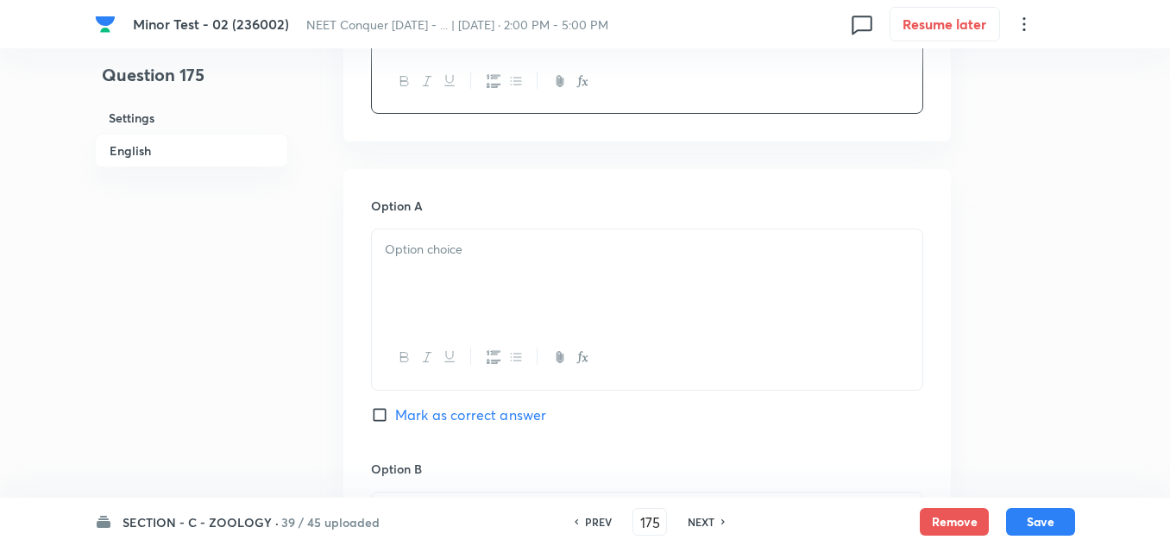
click at [467, 265] on div at bounding box center [647, 277] width 550 height 97
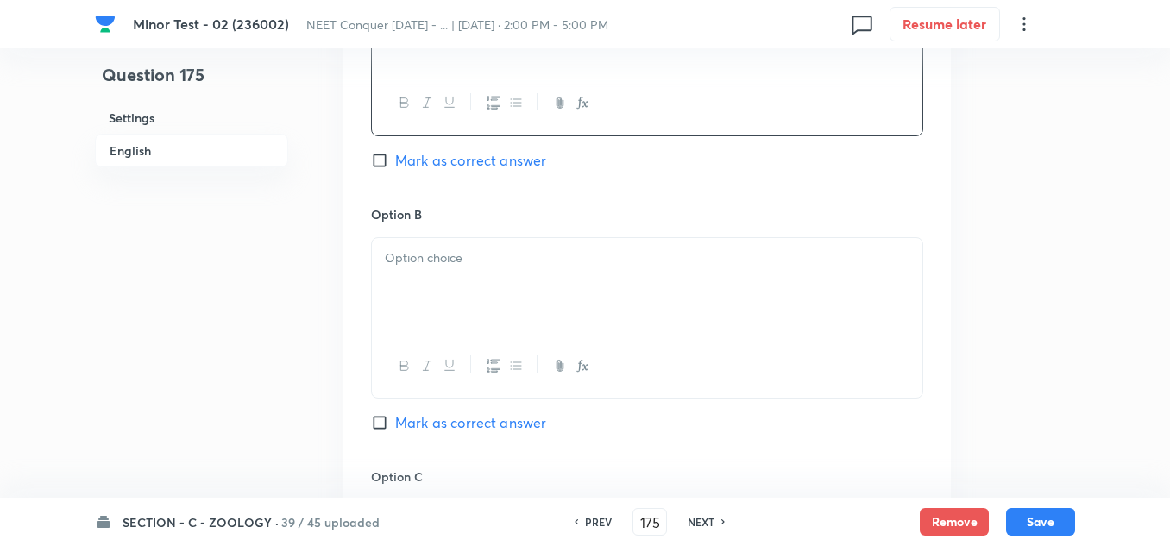
scroll to position [949, 0]
click at [441, 282] on div at bounding box center [647, 282] width 550 height 97
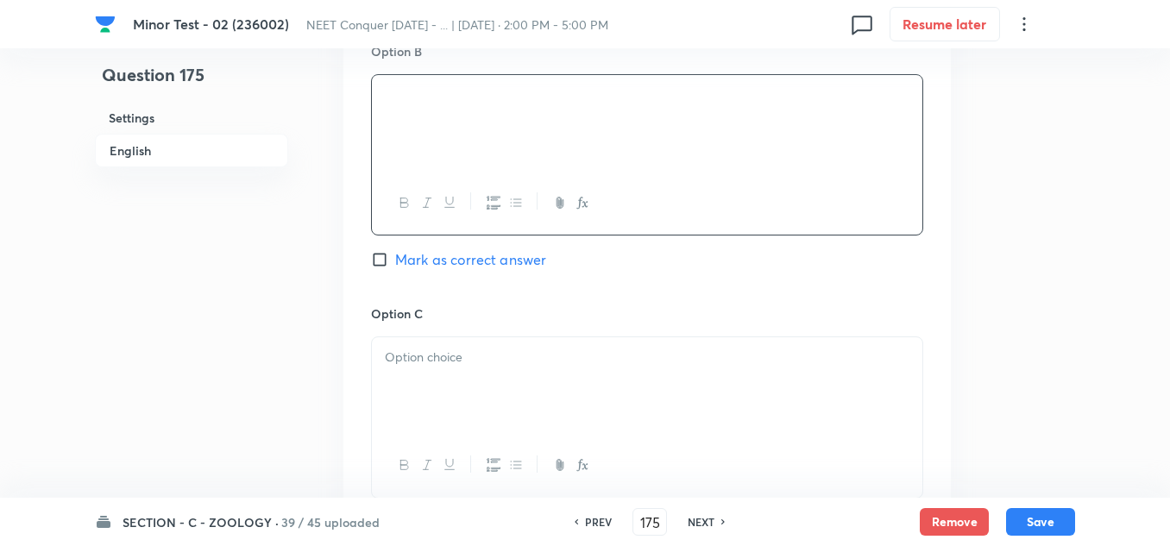
scroll to position [1121, 0]
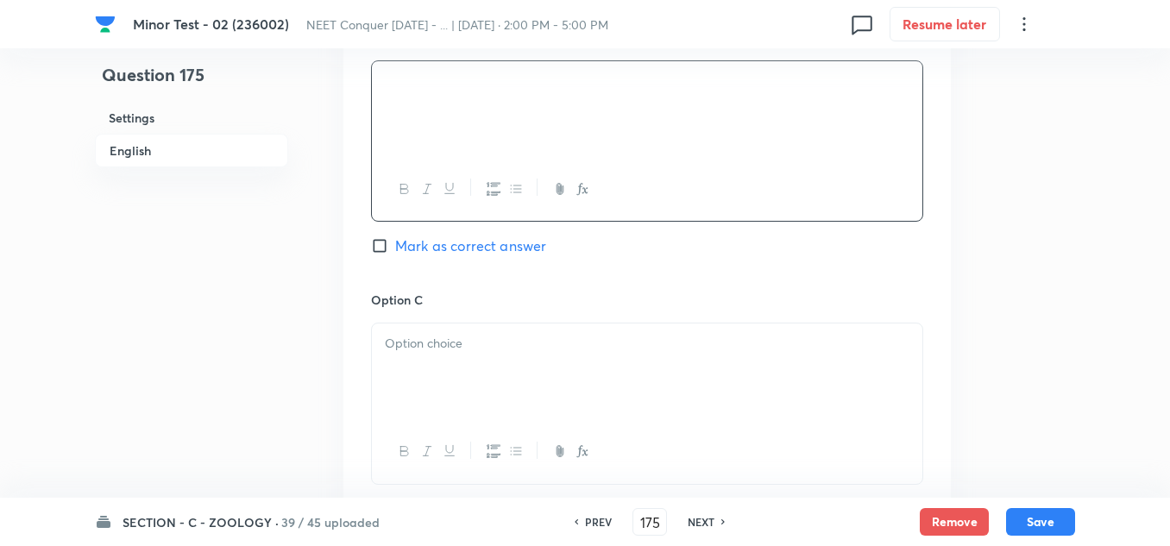
click at [426, 359] on div at bounding box center [647, 371] width 550 height 97
click at [452, 362] on div at bounding box center [647, 376] width 550 height 97
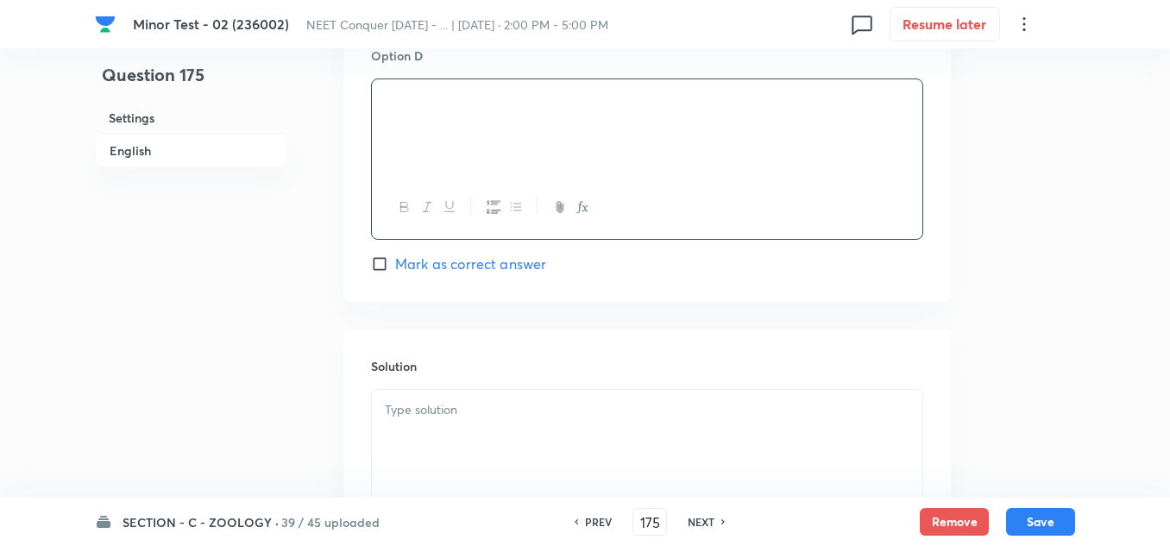
scroll to position [1639, 0]
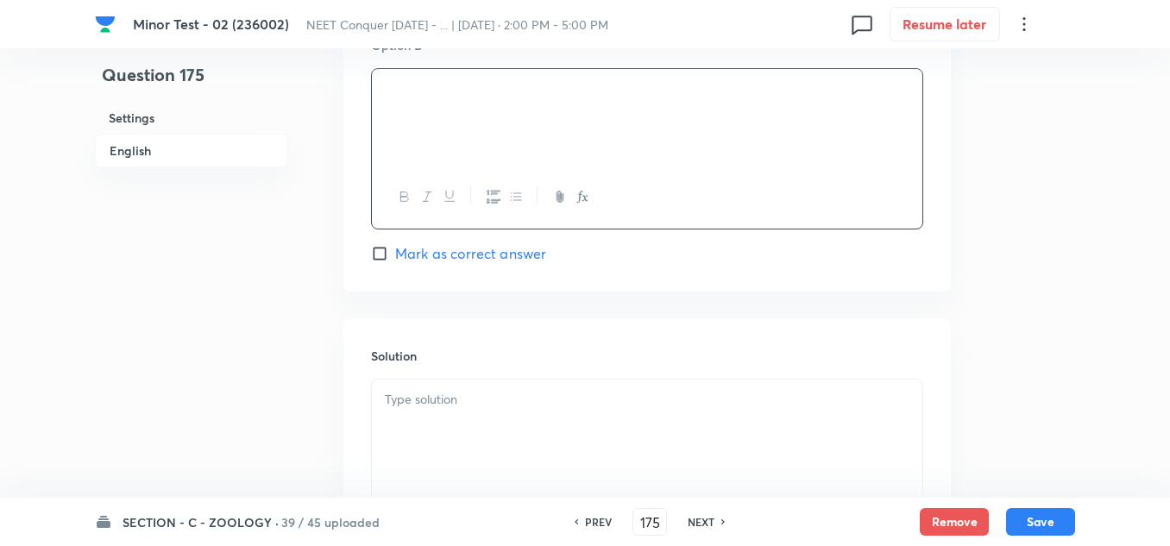
click at [376, 249] on input "Mark as correct answer" at bounding box center [383, 253] width 24 height 17
checkbox input "true"
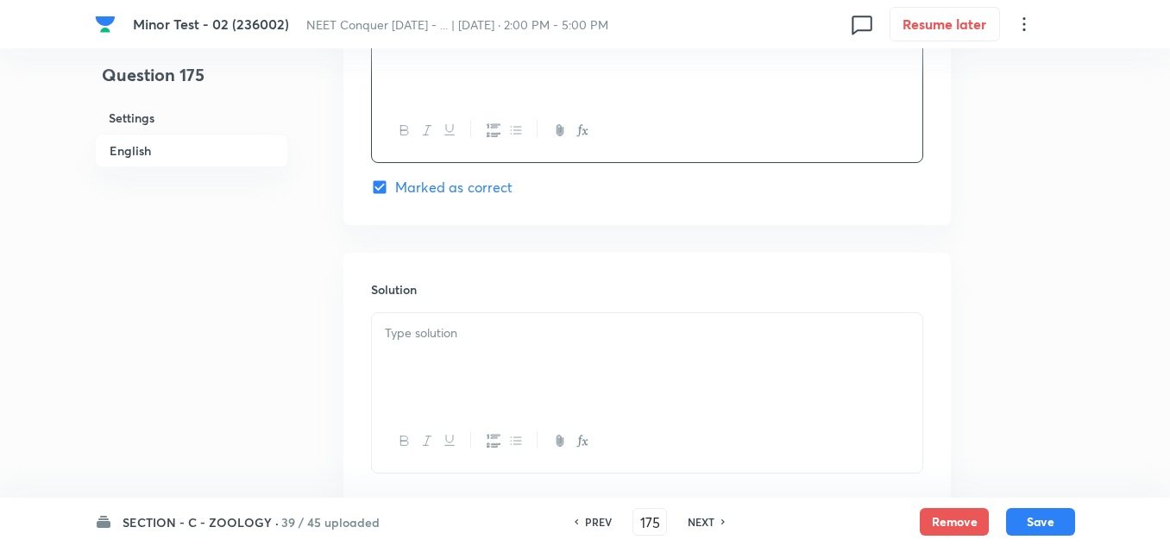
scroll to position [1812, 0]
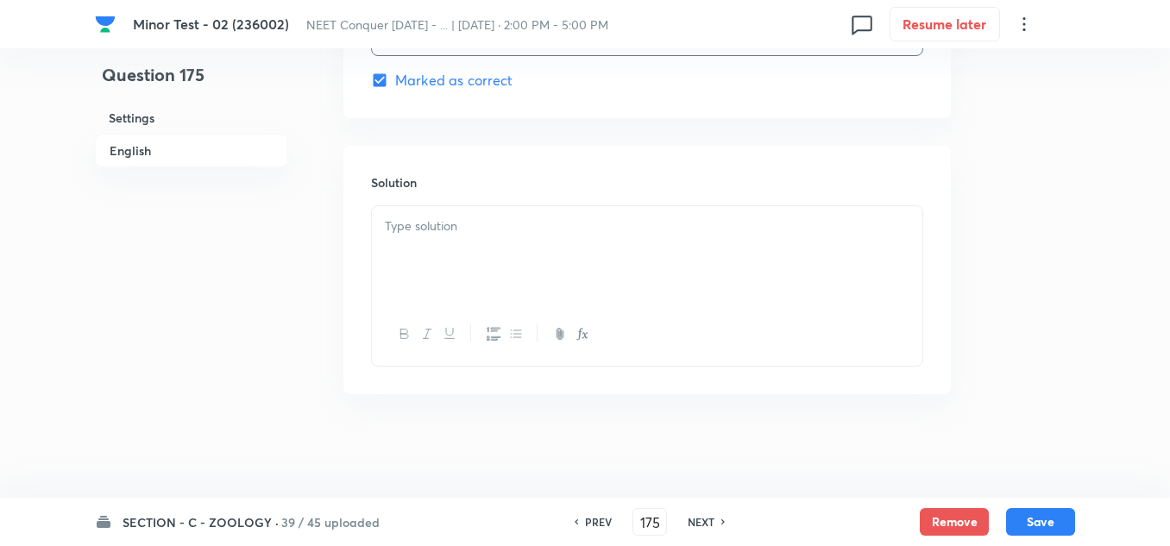
click at [492, 229] on p at bounding box center [647, 226] width 524 height 20
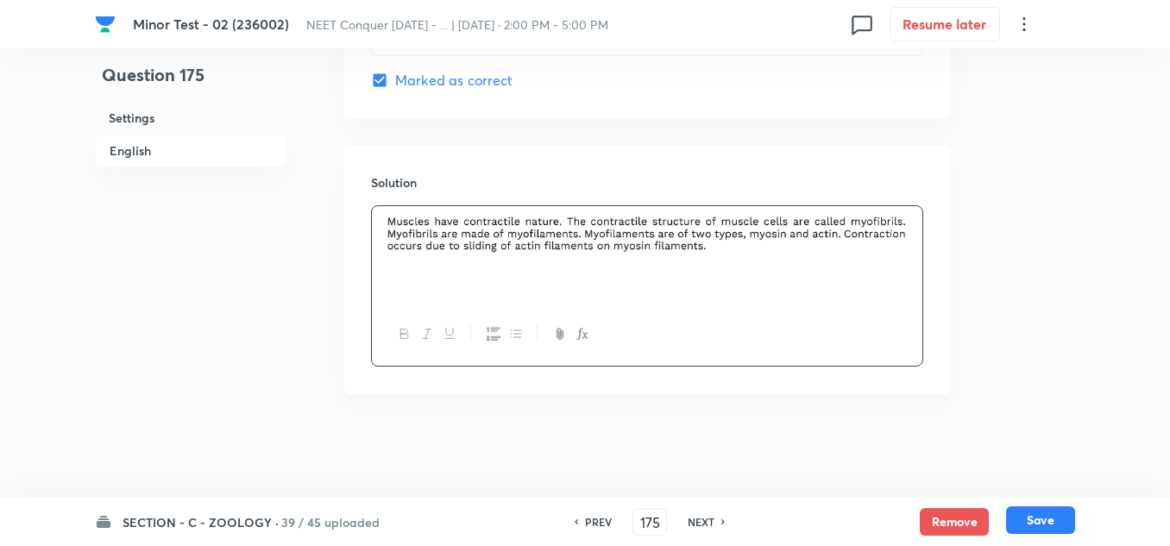
click at [1064, 510] on button "Save" at bounding box center [1040, 520] width 69 height 28
type input "176"
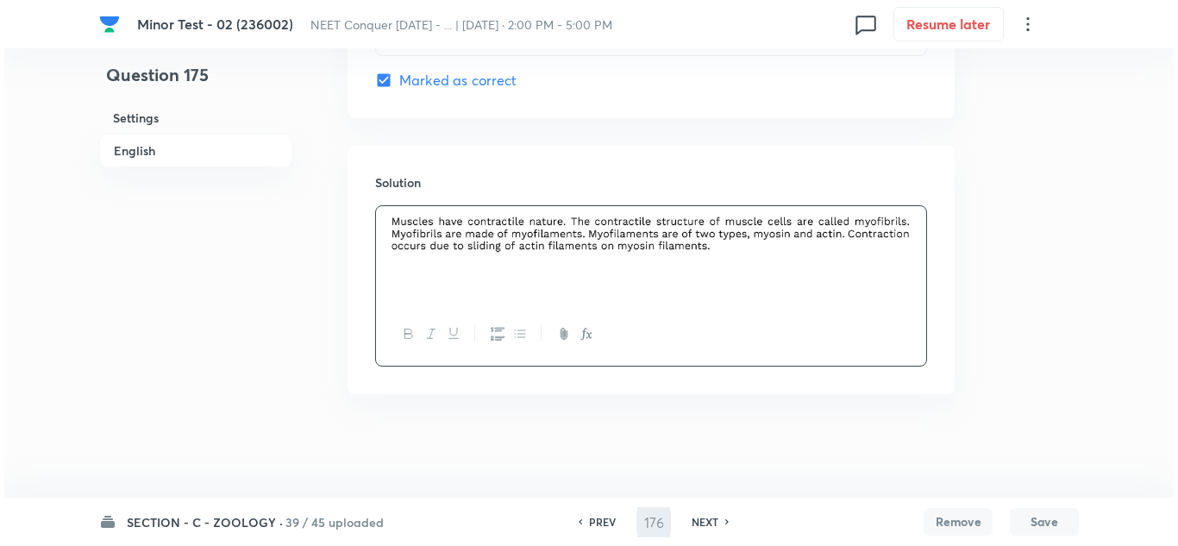
scroll to position [0, 0]
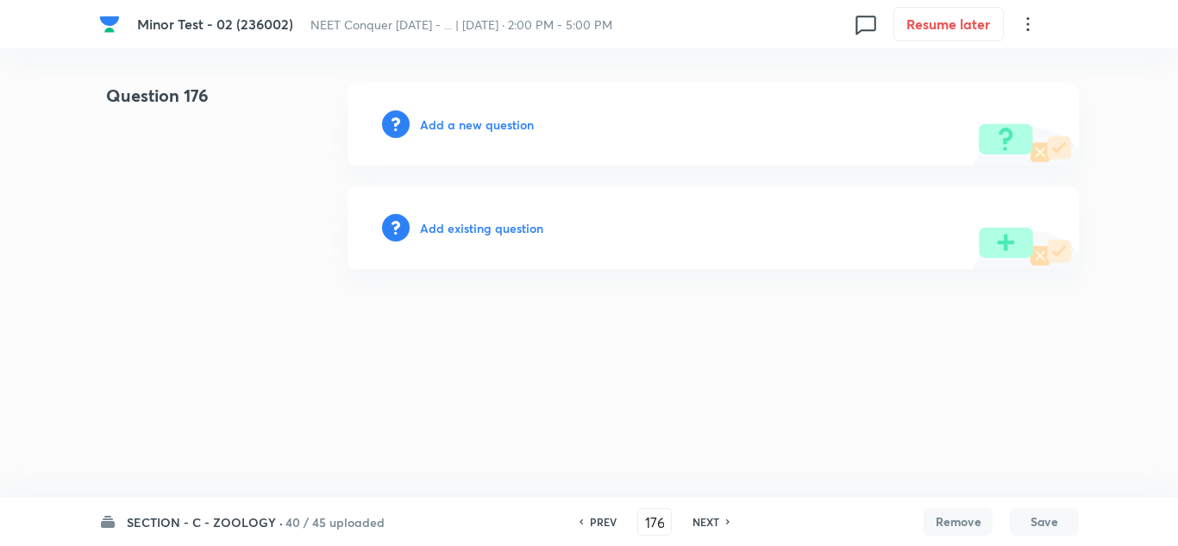
click at [477, 133] on h6 "Add a new question" at bounding box center [477, 125] width 114 height 18
click at [477, 125] on h6 "Choose a question type" at bounding box center [486, 125] width 133 height 18
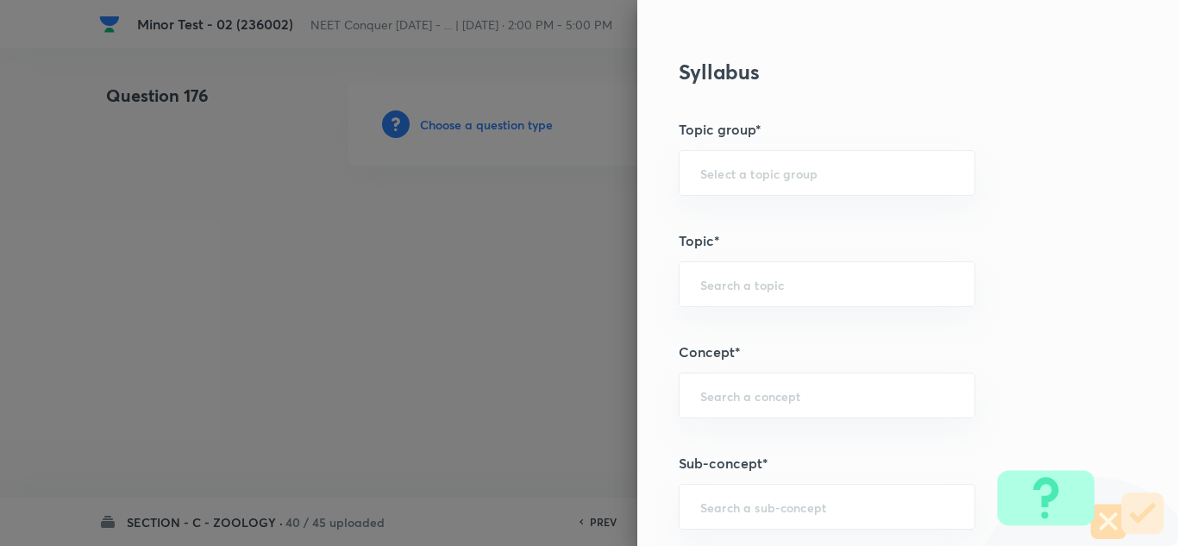
scroll to position [1121, 0]
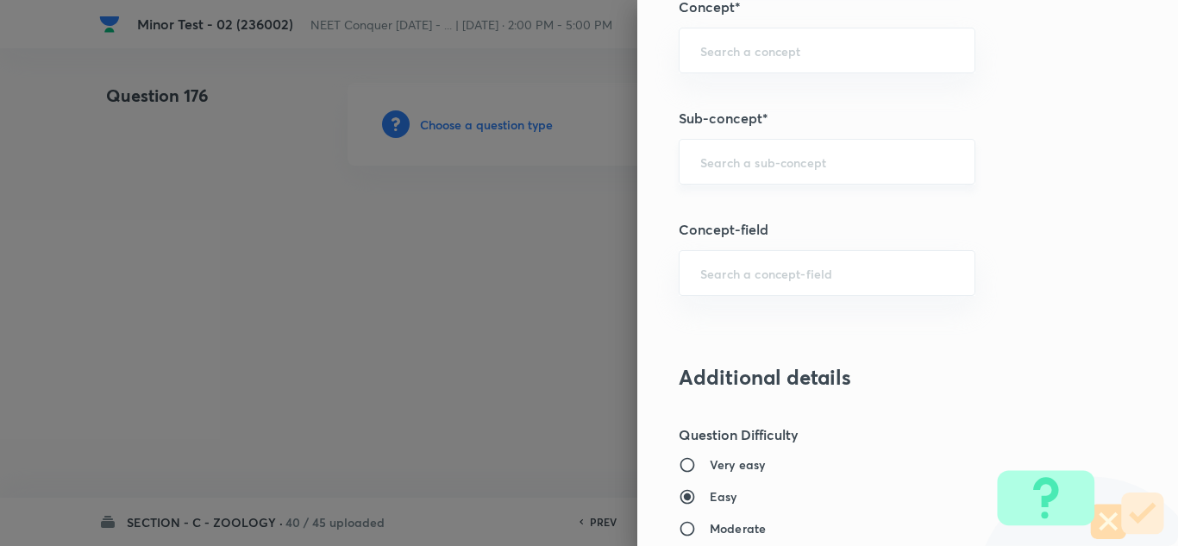
click at [731, 167] on input "text" at bounding box center [827, 162] width 254 height 16
paste input "Structural Organization in Animals"
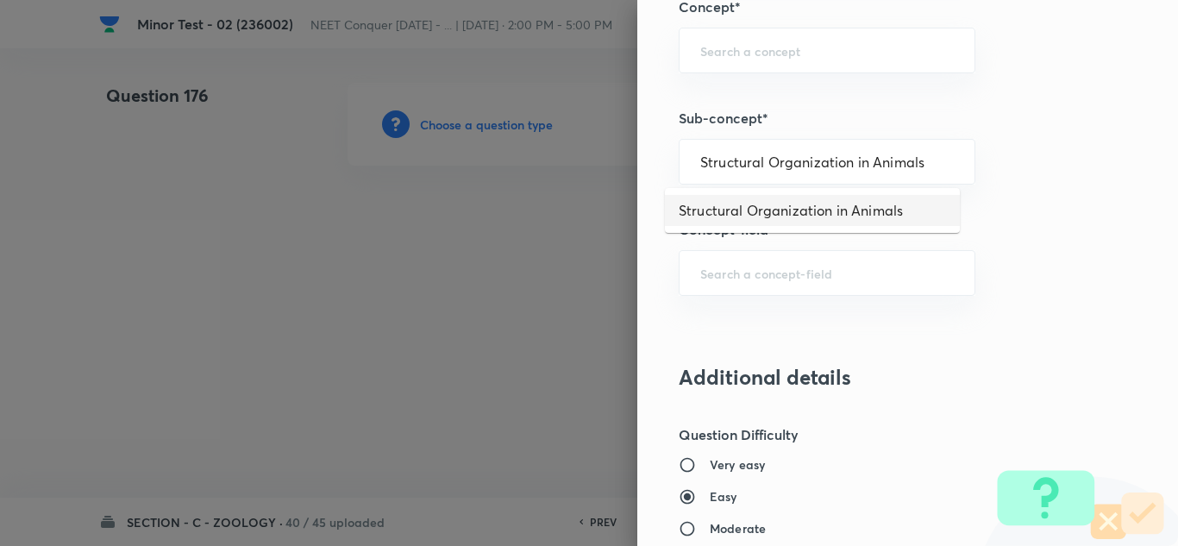
click at [755, 215] on li "Structural Organization in Animals" at bounding box center [812, 210] width 295 height 31
type input "Structural Organization in Animals"
type input "Biology"
type input "Structural Organisation"
type input "Structural Organisation in Animals"
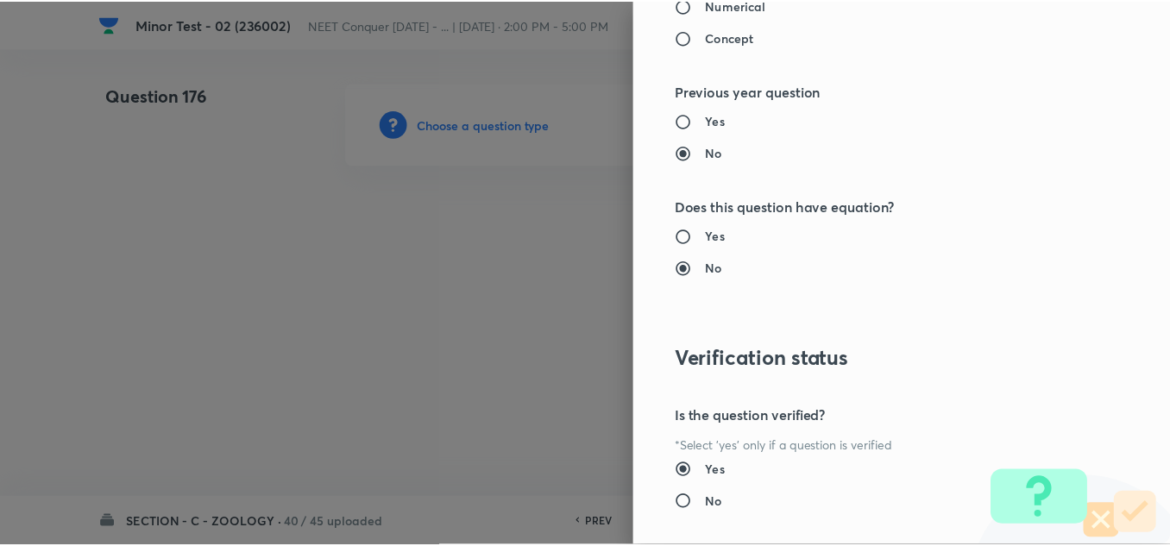
scroll to position [1921, 0]
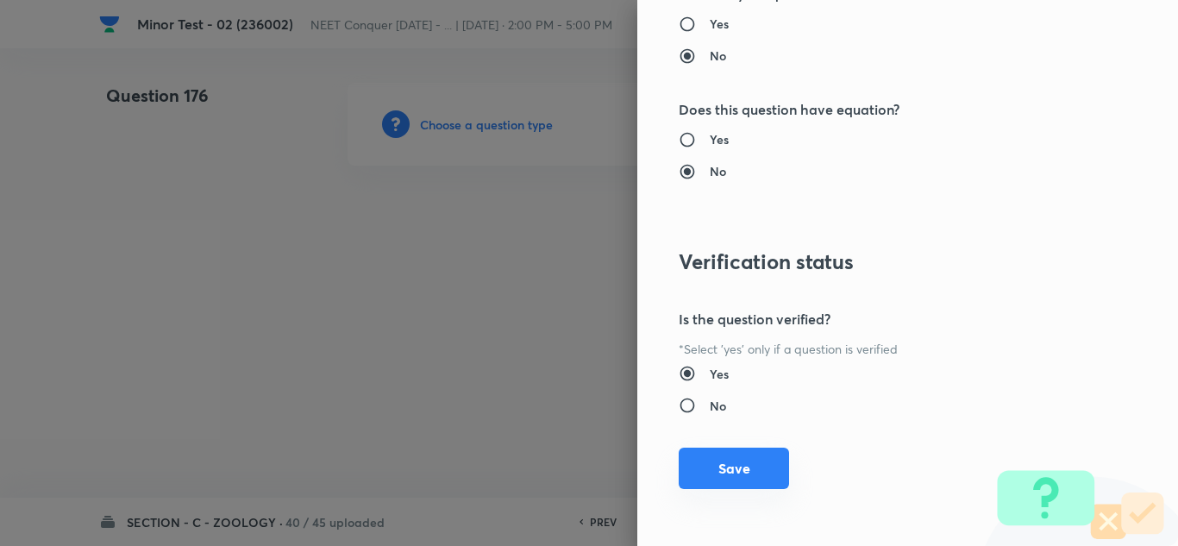
click at [710, 462] on button "Save" at bounding box center [734, 468] width 110 height 41
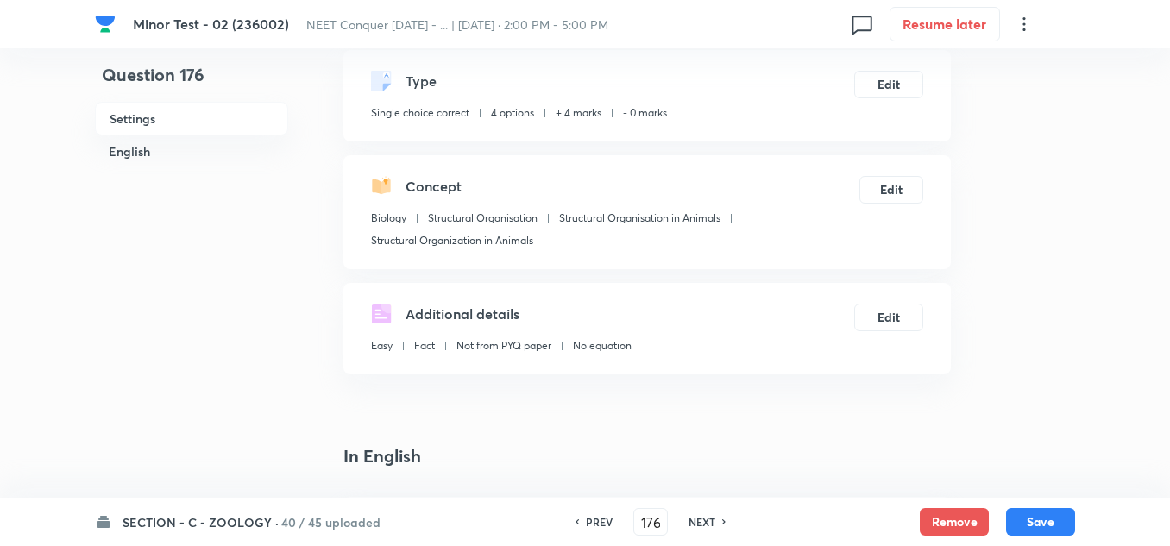
scroll to position [345, 0]
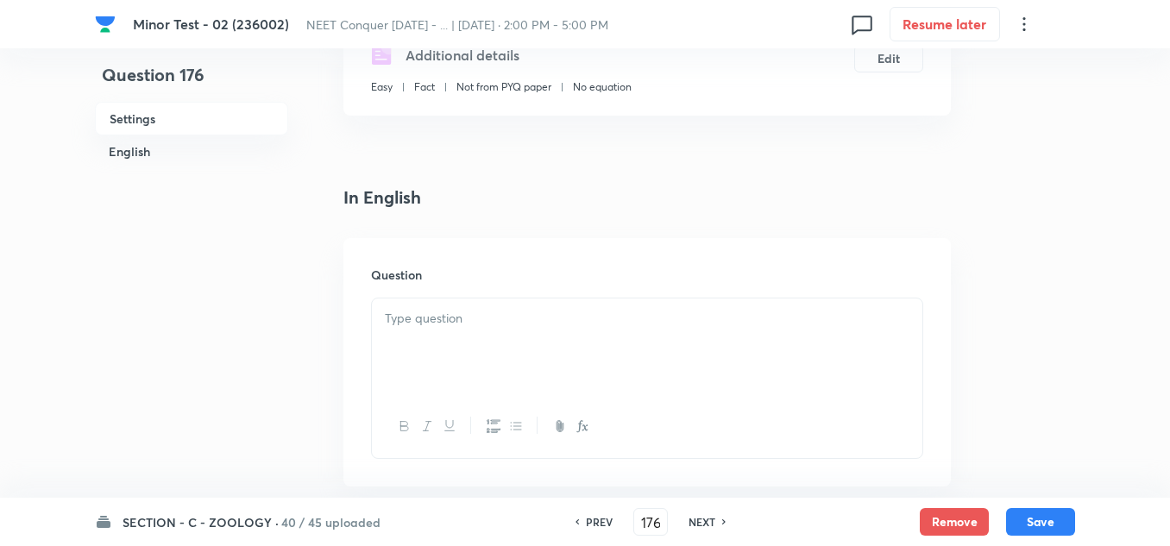
click at [452, 325] on p at bounding box center [647, 319] width 524 height 20
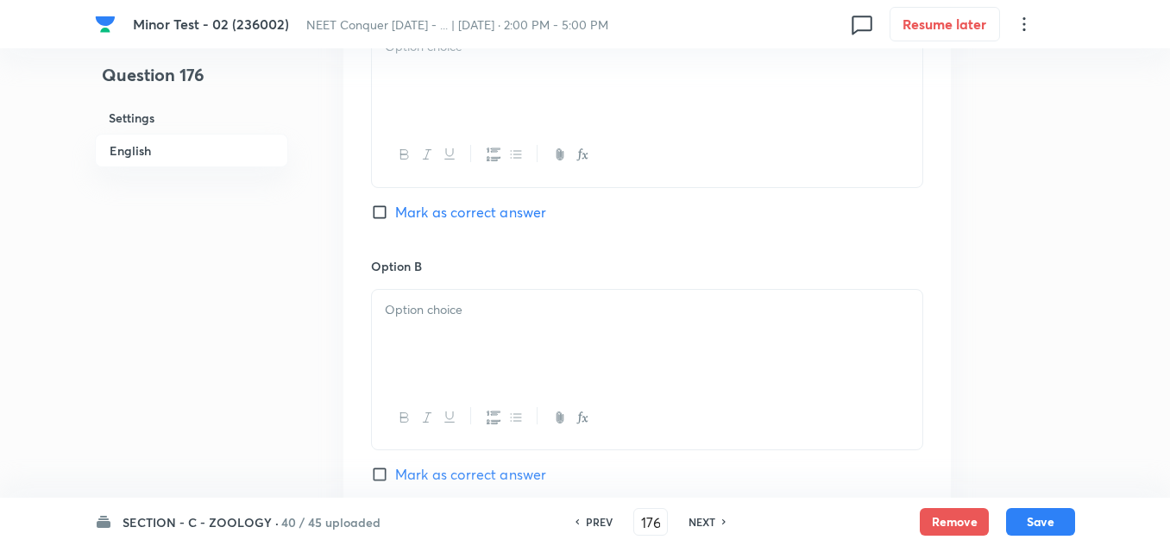
scroll to position [862, 0]
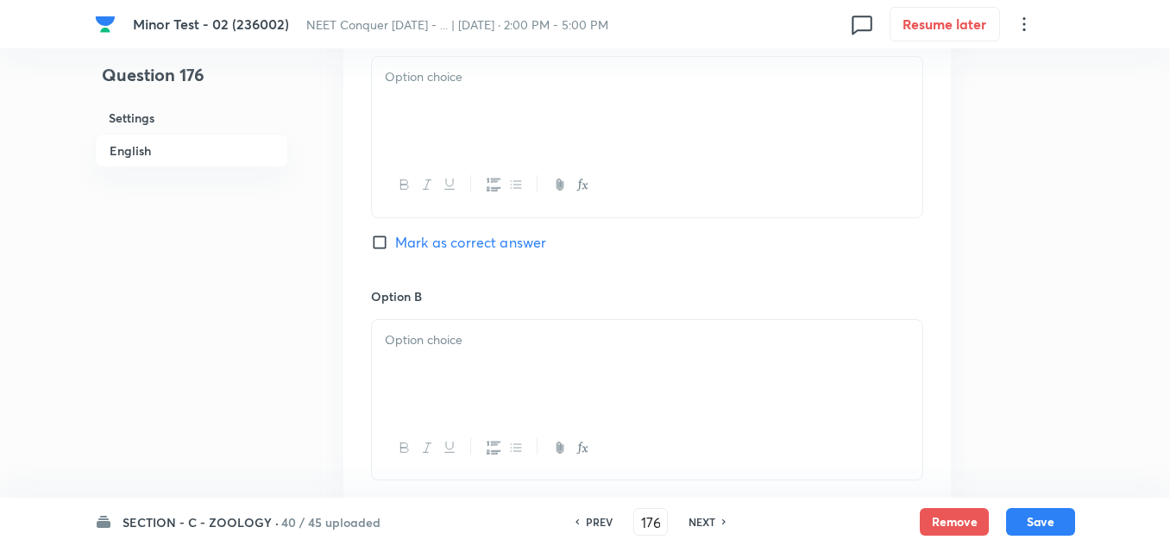
click at [458, 107] on div at bounding box center [647, 105] width 550 height 97
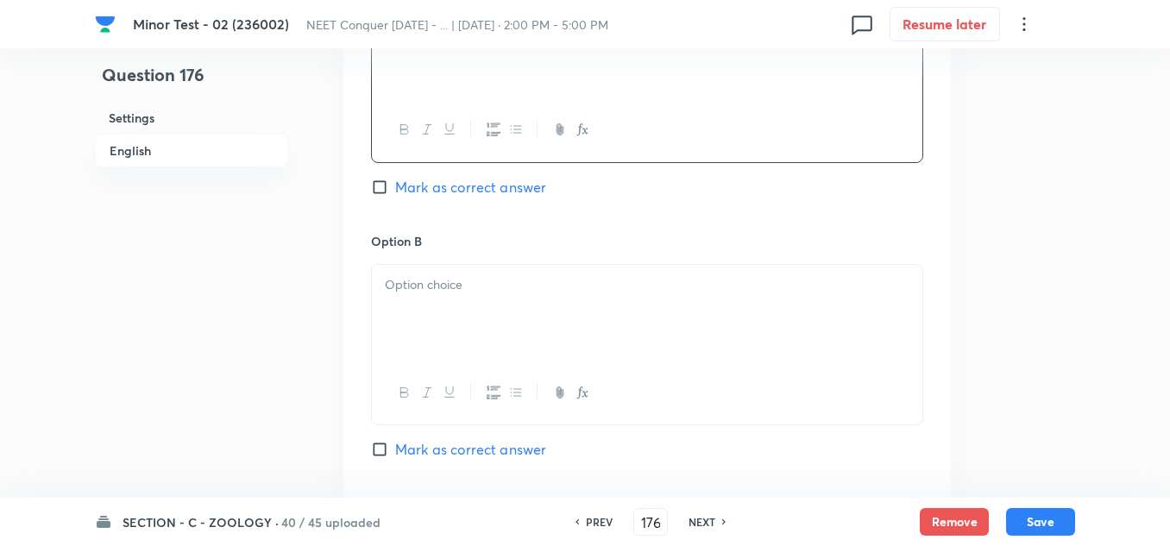
scroll to position [949, 0]
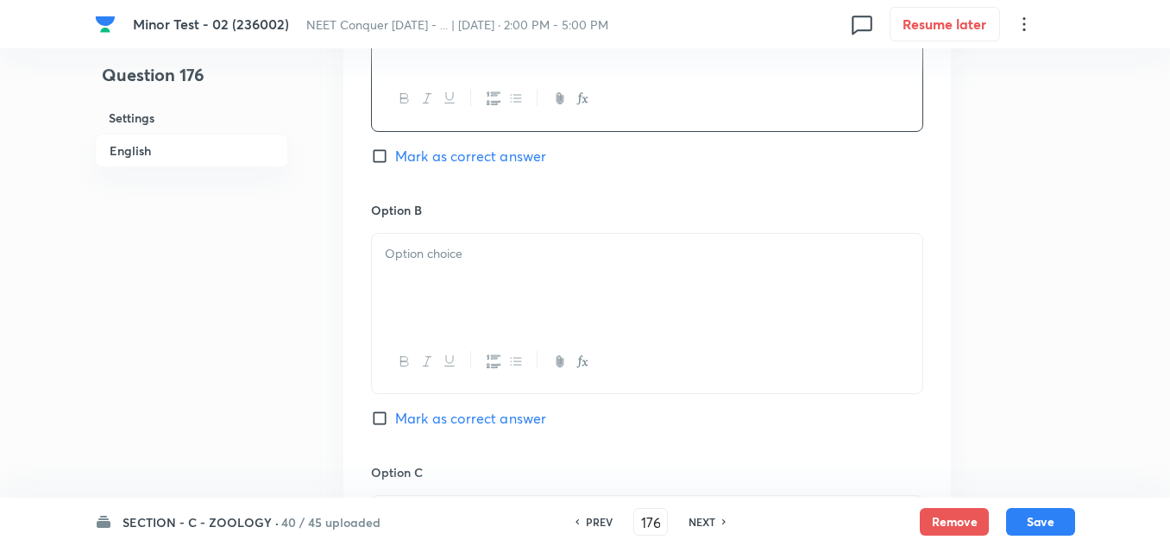
click at [456, 259] on p at bounding box center [647, 254] width 524 height 20
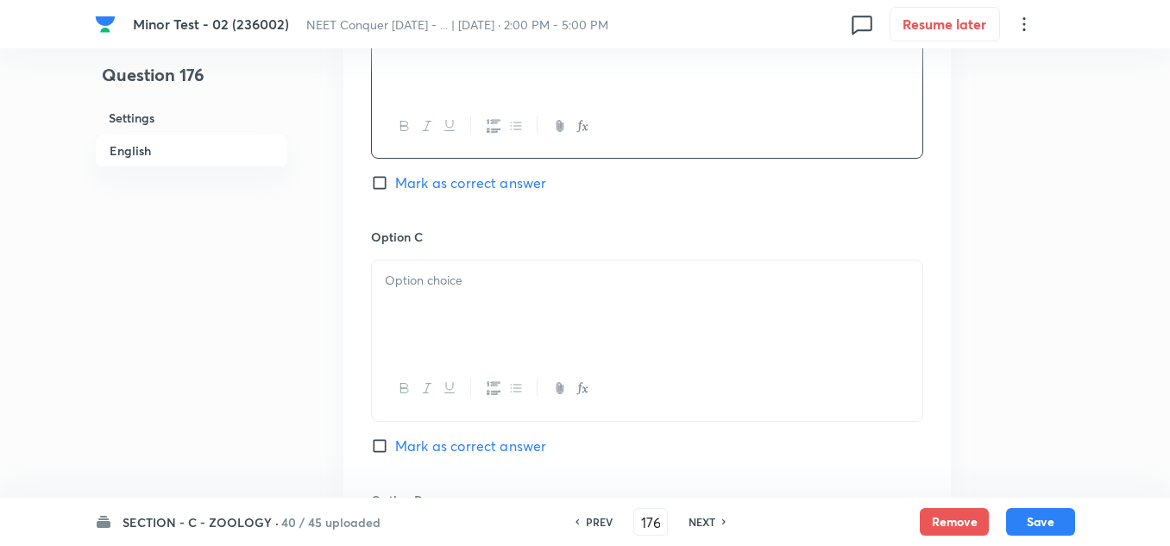
scroll to position [1207, 0]
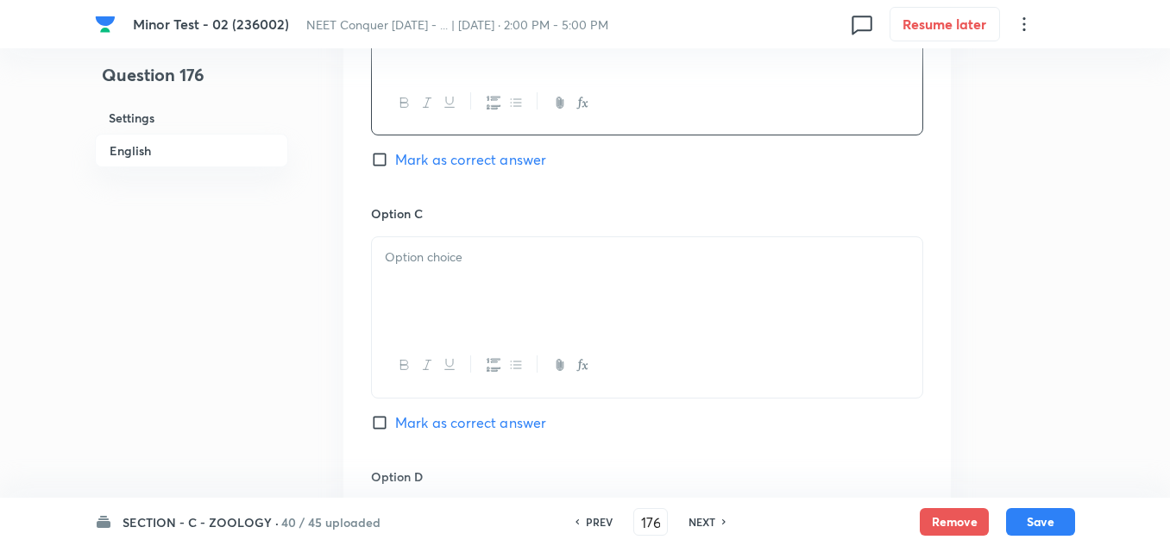
click at [452, 259] on p at bounding box center [647, 258] width 524 height 20
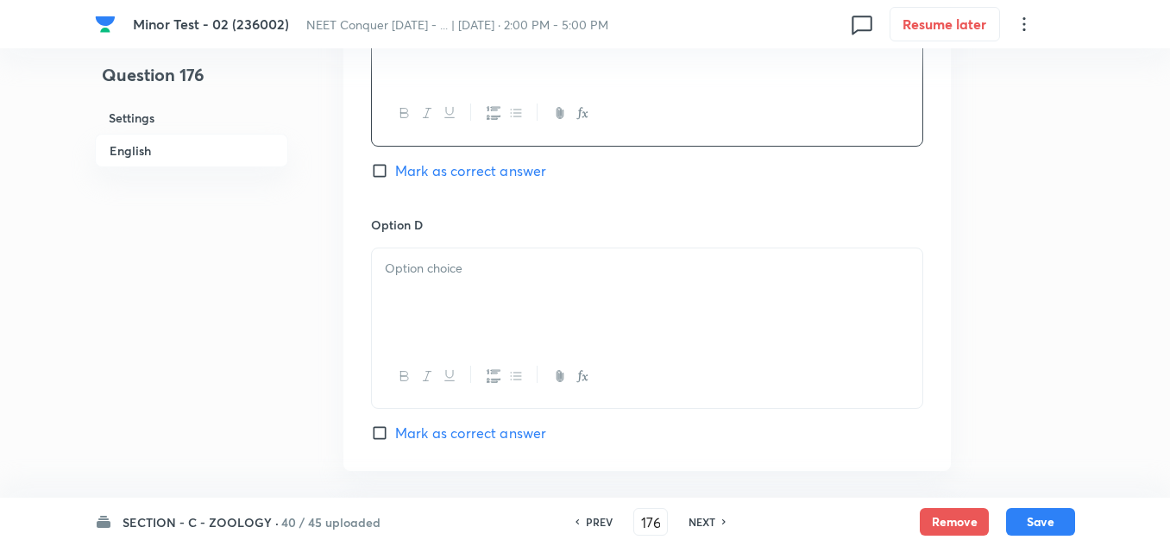
scroll to position [1466, 0]
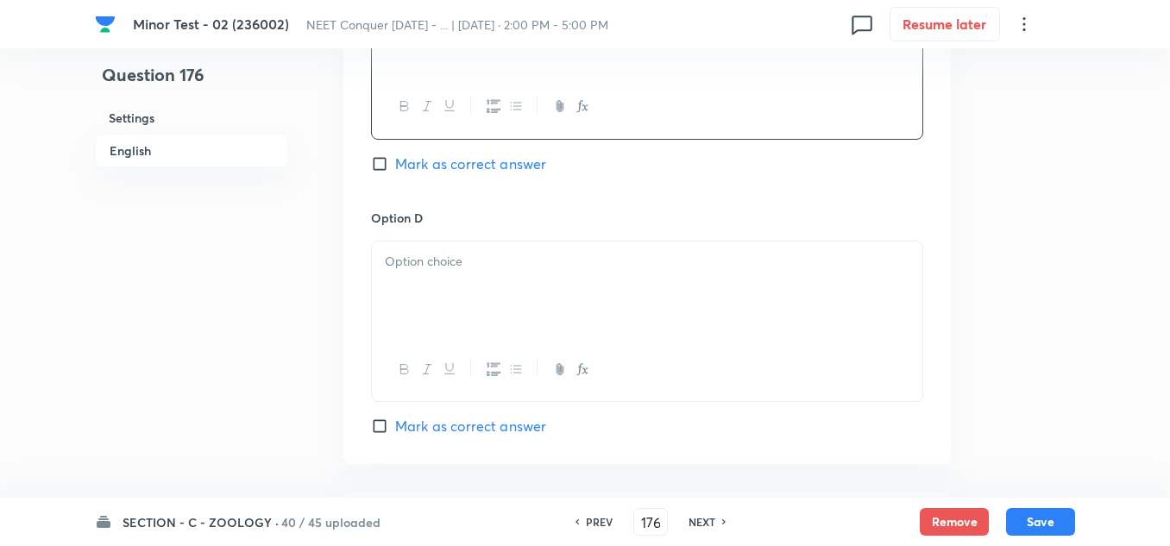
click at [444, 240] on div "Option D [PERSON_NAME] as correct answer" at bounding box center [647, 323] width 552 height 228
click at [431, 285] on div at bounding box center [647, 289] width 550 height 97
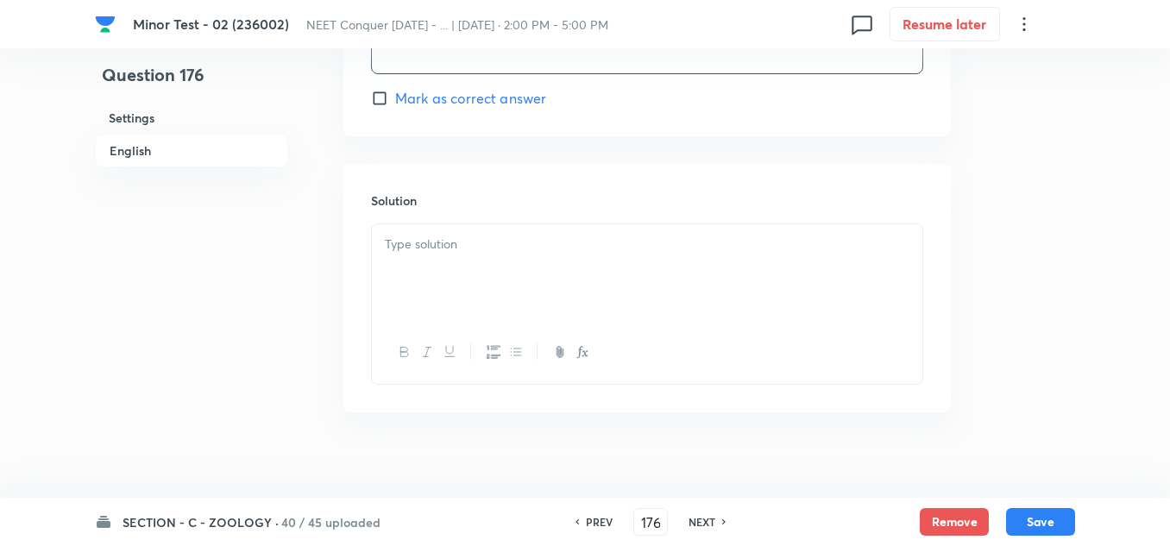
scroll to position [1811, 0]
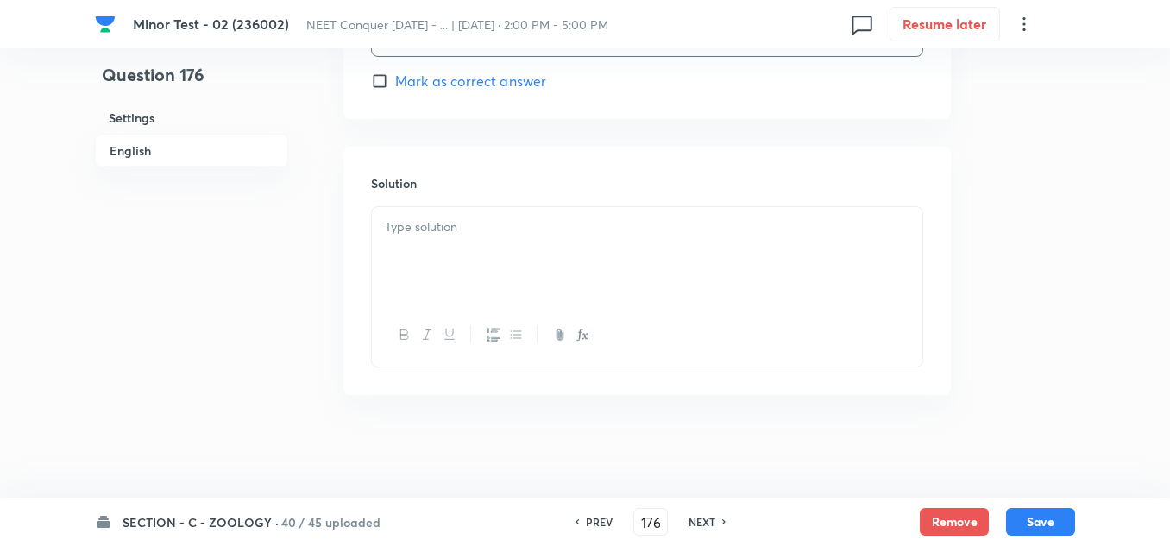
click at [378, 82] on input "Mark as correct answer" at bounding box center [383, 80] width 24 height 17
checkbox input "true"
click at [487, 249] on div at bounding box center [647, 255] width 550 height 97
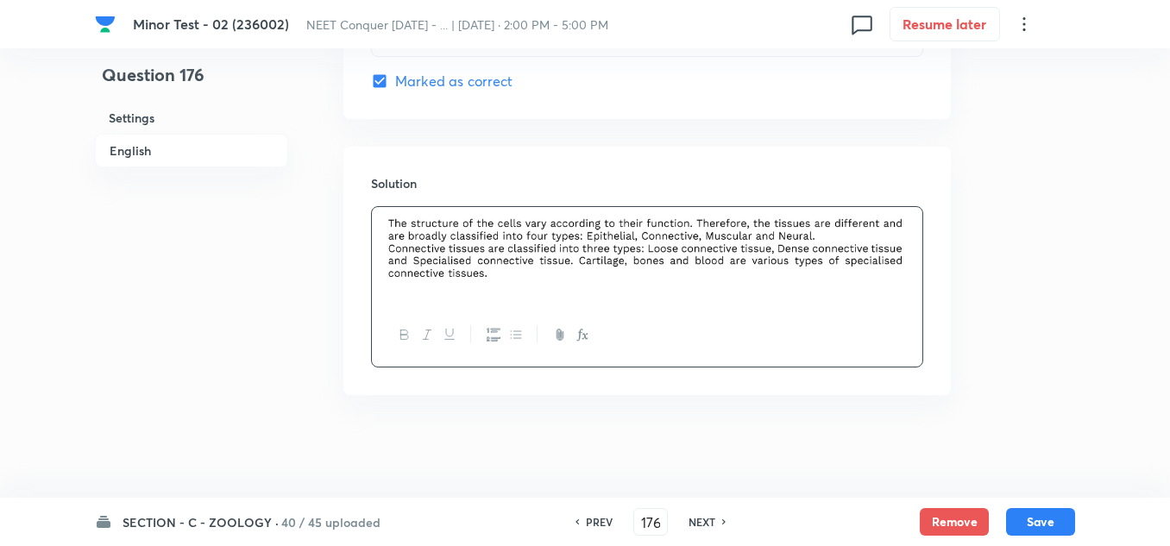
scroll to position [1812, 0]
click at [1036, 515] on button "Save" at bounding box center [1040, 520] width 69 height 28
type input "177"
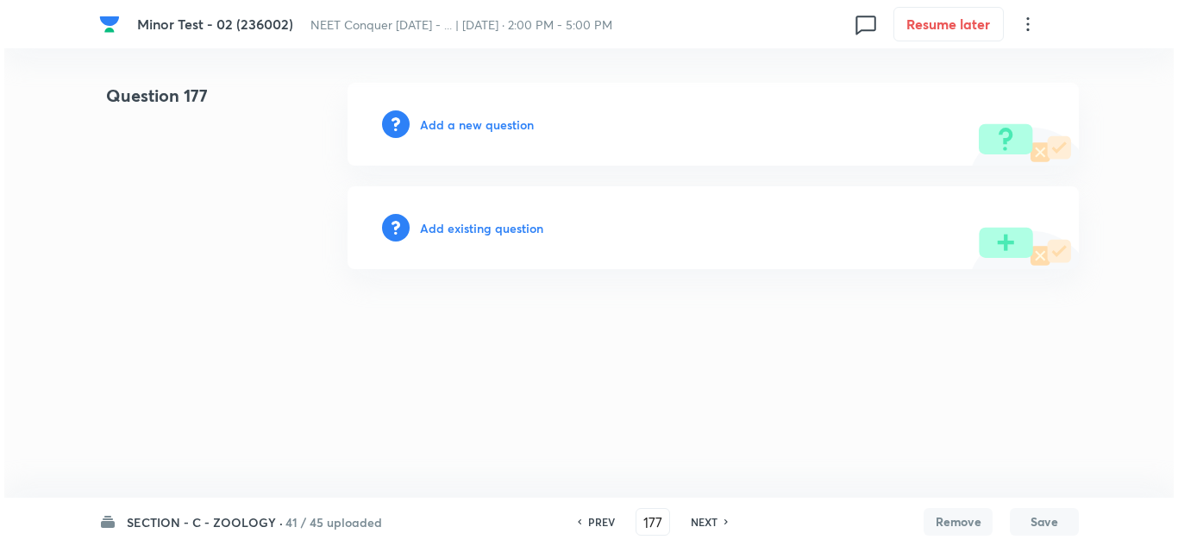
scroll to position [0, 0]
click at [463, 124] on h6 "Add a new question" at bounding box center [477, 125] width 114 height 18
click at [467, 127] on h6 "Choose a question type" at bounding box center [486, 125] width 133 height 18
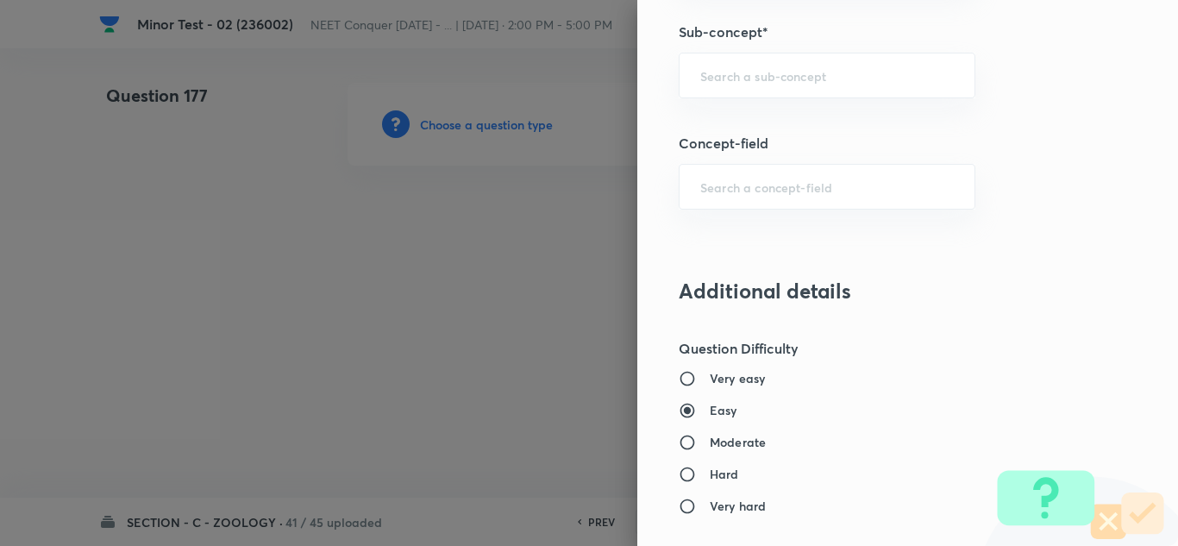
scroll to position [1121, 0]
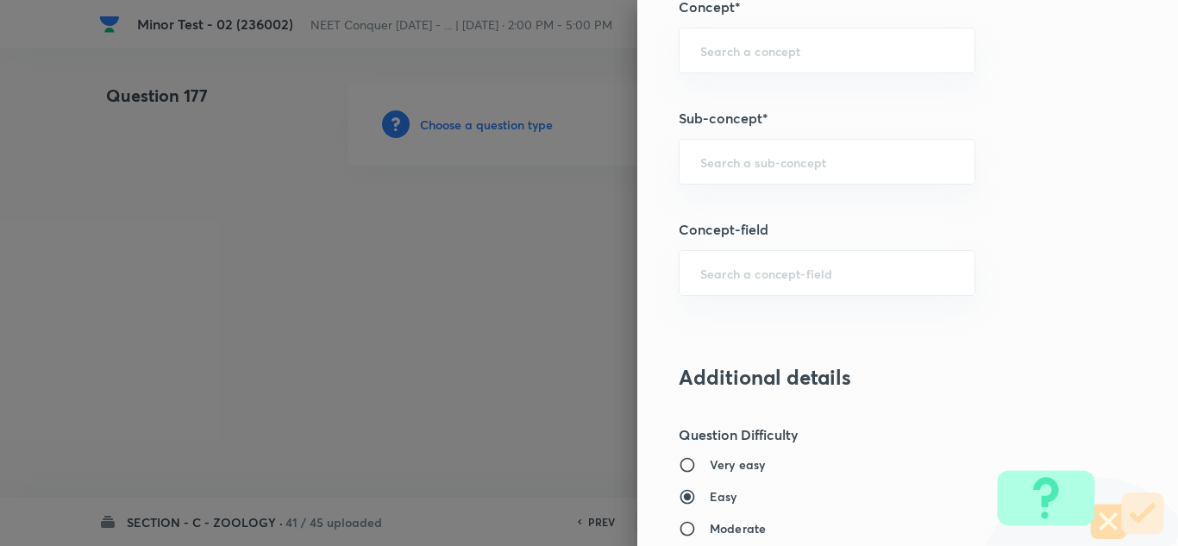
click at [727, 154] on input "text" at bounding box center [827, 162] width 254 height 16
paste input "Structural Organization in Animals"
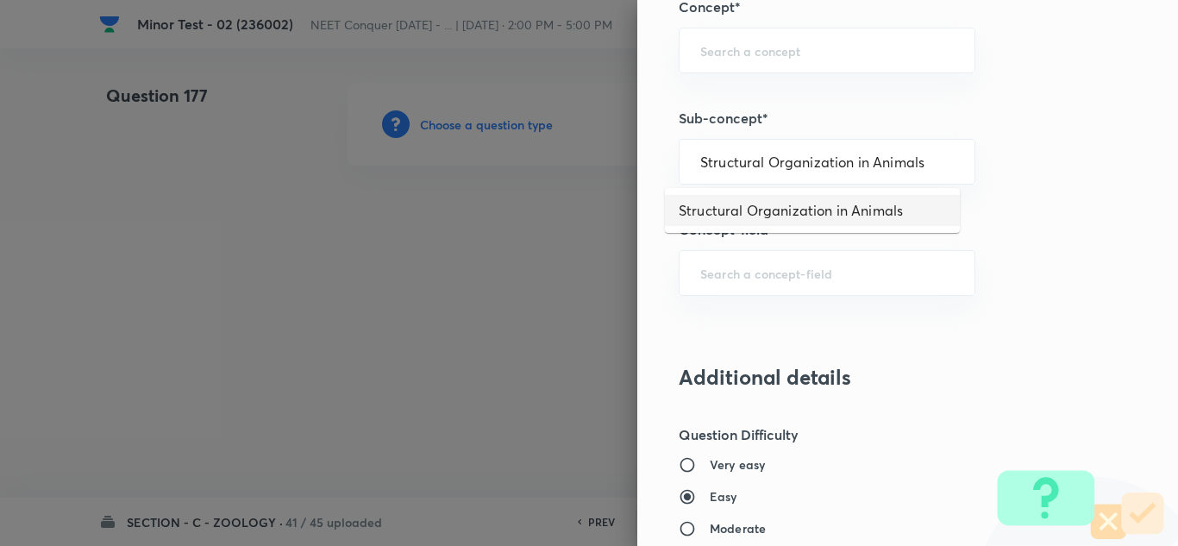
click at [774, 216] on li "Structural Organization in Animals" at bounding box center [812, 210] width 295 height 31
type input "Structural Organization in Animals"
type input "Biology"
type input "Structural Organisation"
type input "Structural Organisation in Animals"
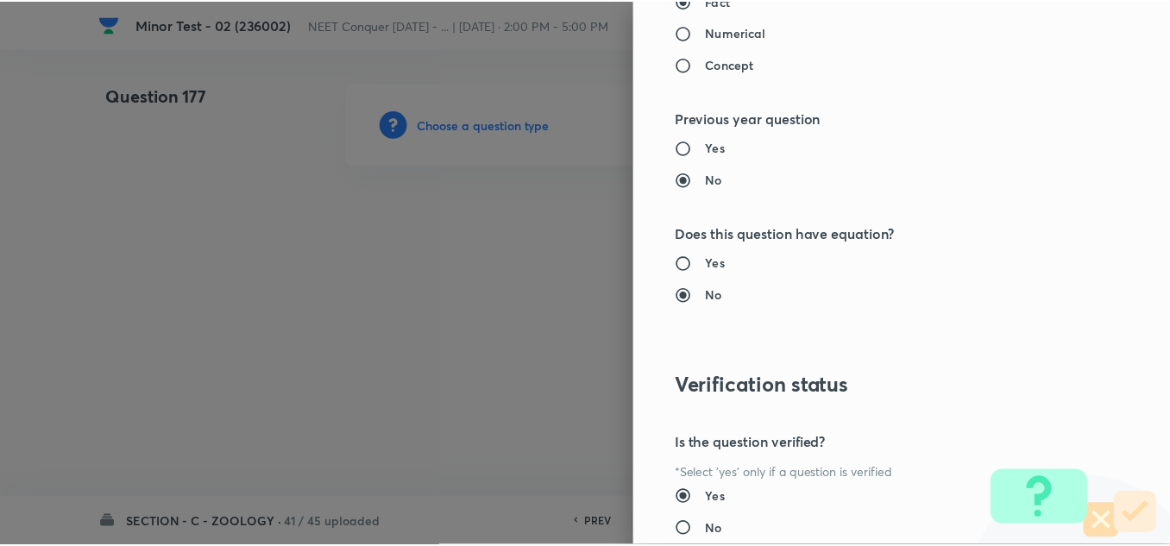
scroll to position [1921, 0]
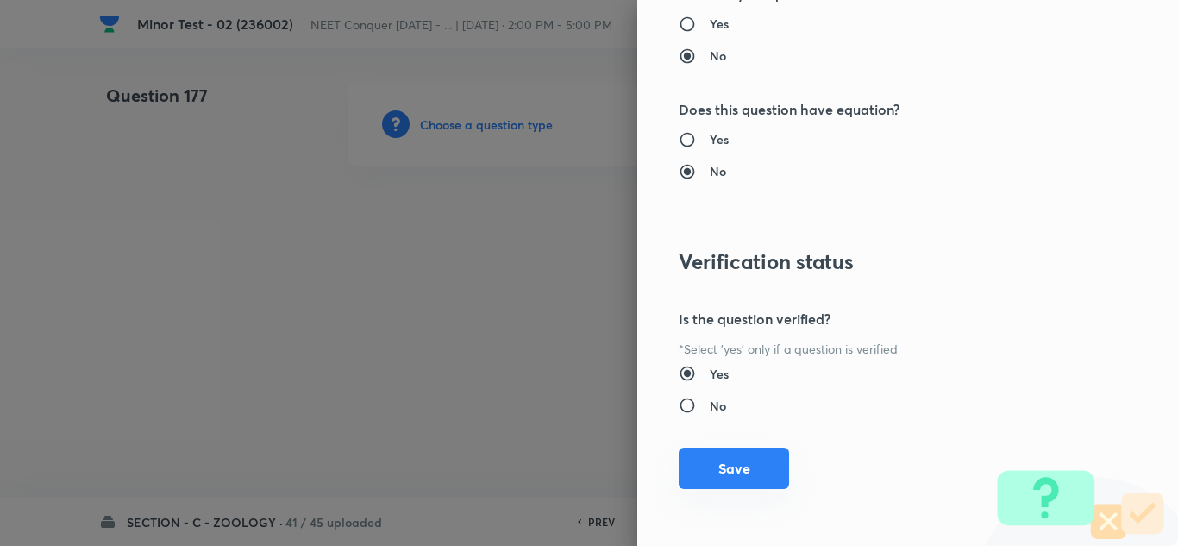
click at [731, 470] on button "Save" at bounding box center [734, 468] width 110 height 41
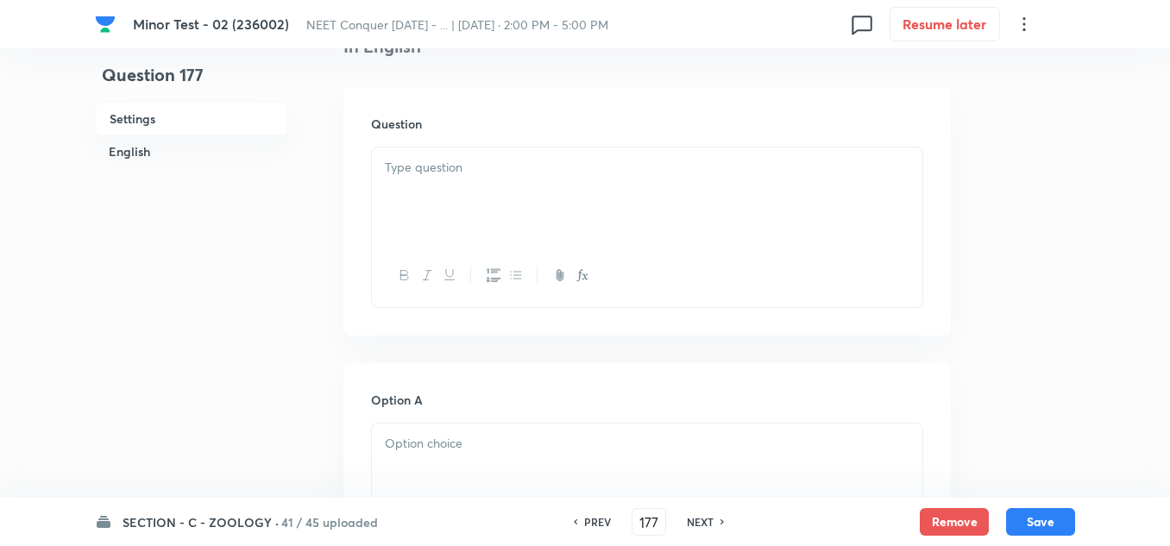
scroll to position [517, 0]
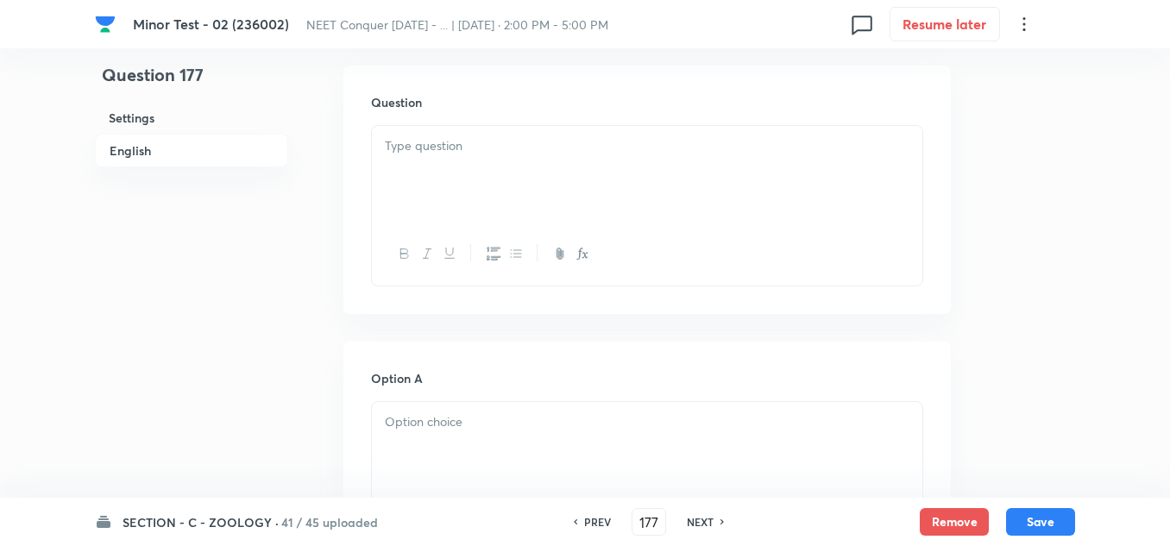
click at [554, 167] on div at bounding box center [647, 174] width 550 height 97
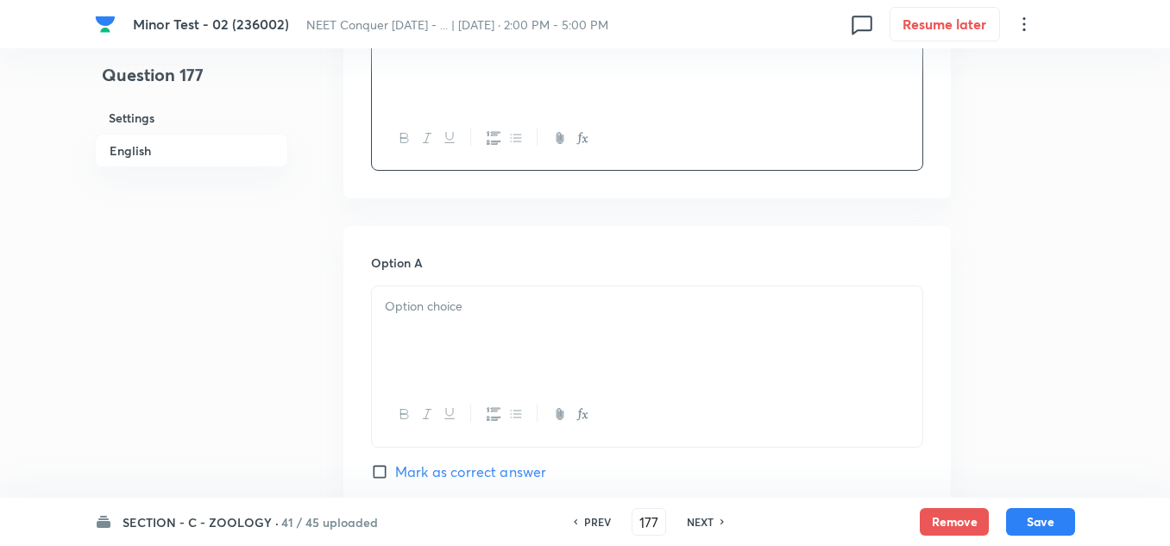
scroll to position [776, 0]
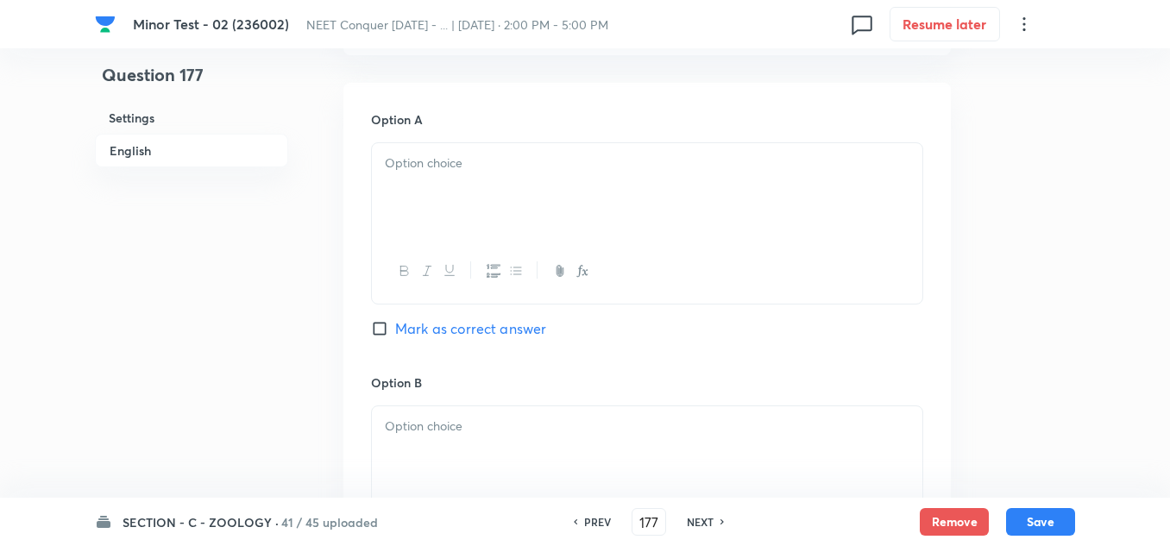
click at [471, 168] on p at bounding box center [647, 164] width 524 height 20
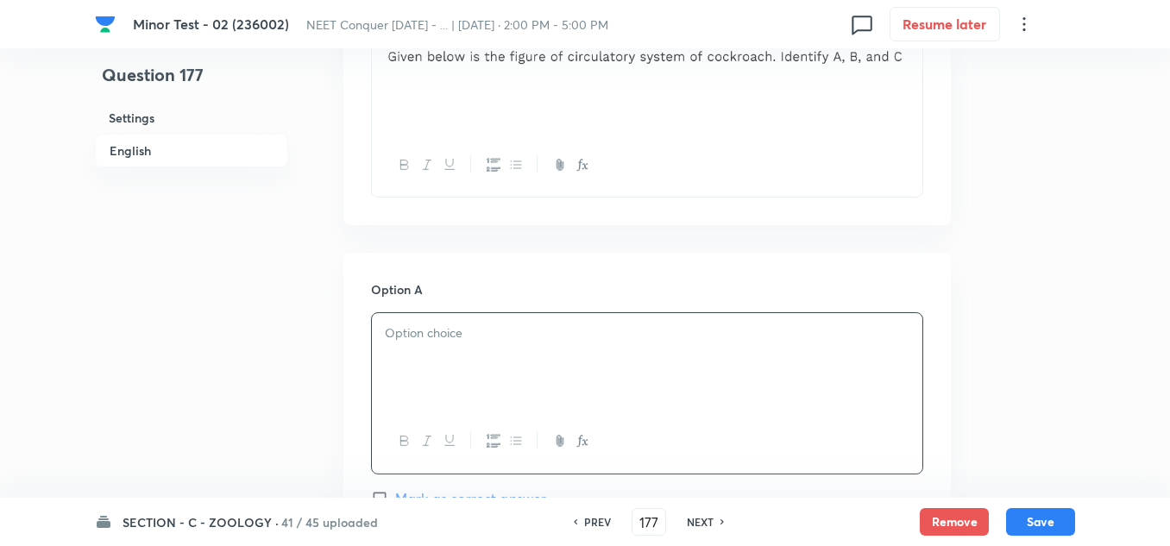
scroll to position [431, 0]
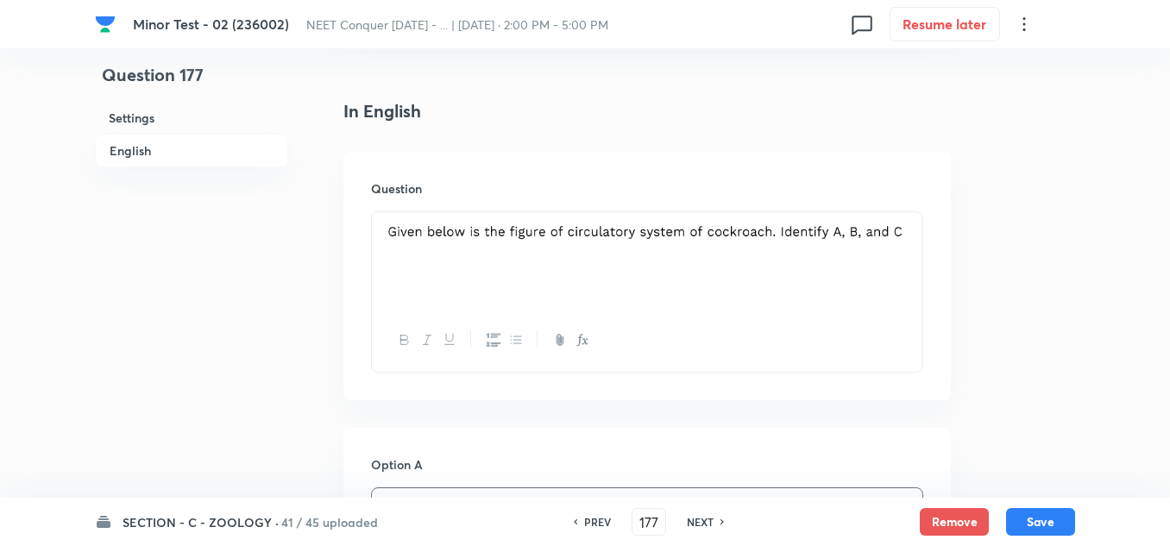
click at [681, 235] on img at bounding box center [647, 231] width 524 height 17
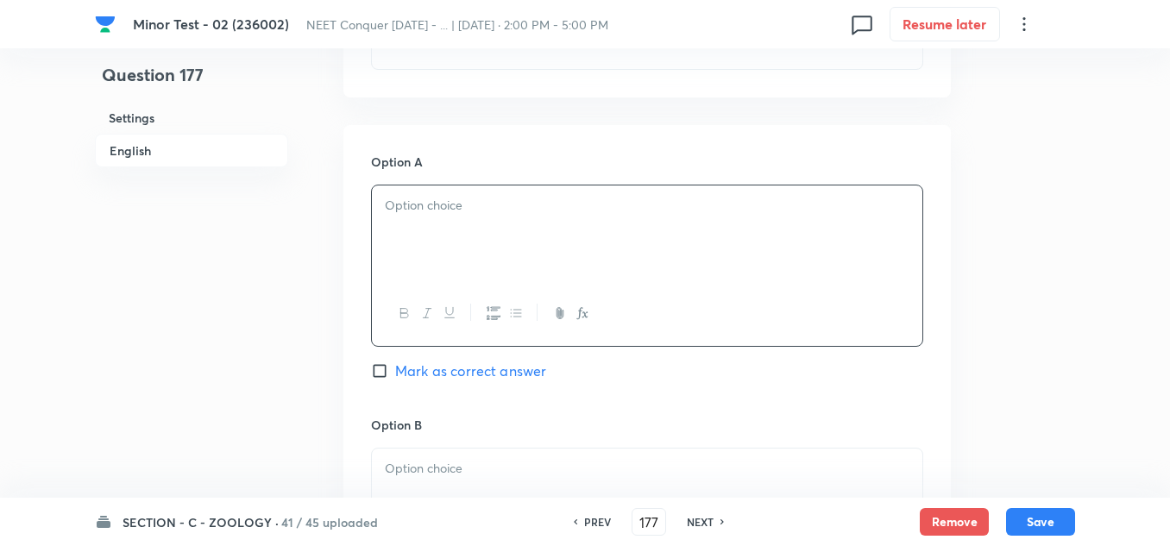
scroll to position [518, 0]
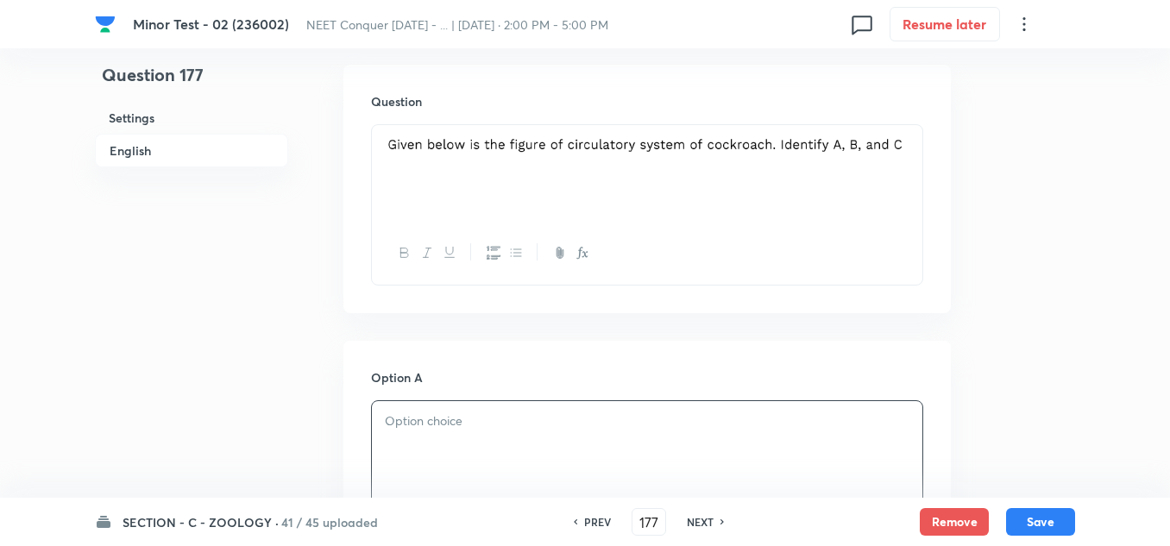
click at [752, 123] on div "Question" at bounding box center [646, 189] width 607 height 248
click at [743, 150] on img at bounding box center [647, 143] width 524 height 17
click at [916, 150] on div at bounding box center [647, 173] width 550 height 97
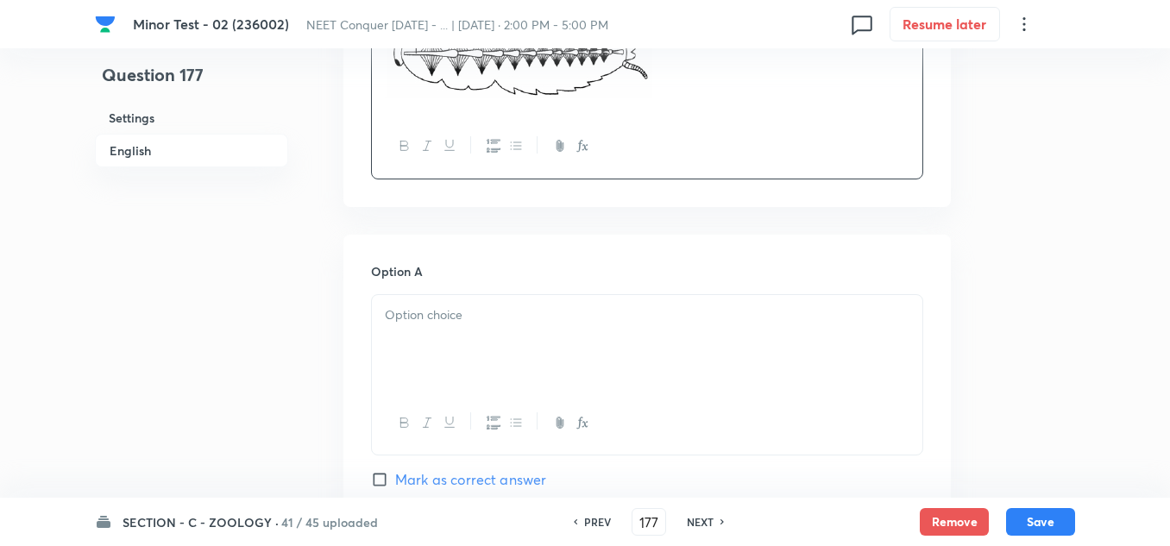
scroll to position [691, 0]
drag, startPoint x: 441, startPoint y: 354, endPoint x: 437, endPoint y: 345, distance: 9.3
click at [442, 349] on div at bounding box center [647, 341] width 550 height 97
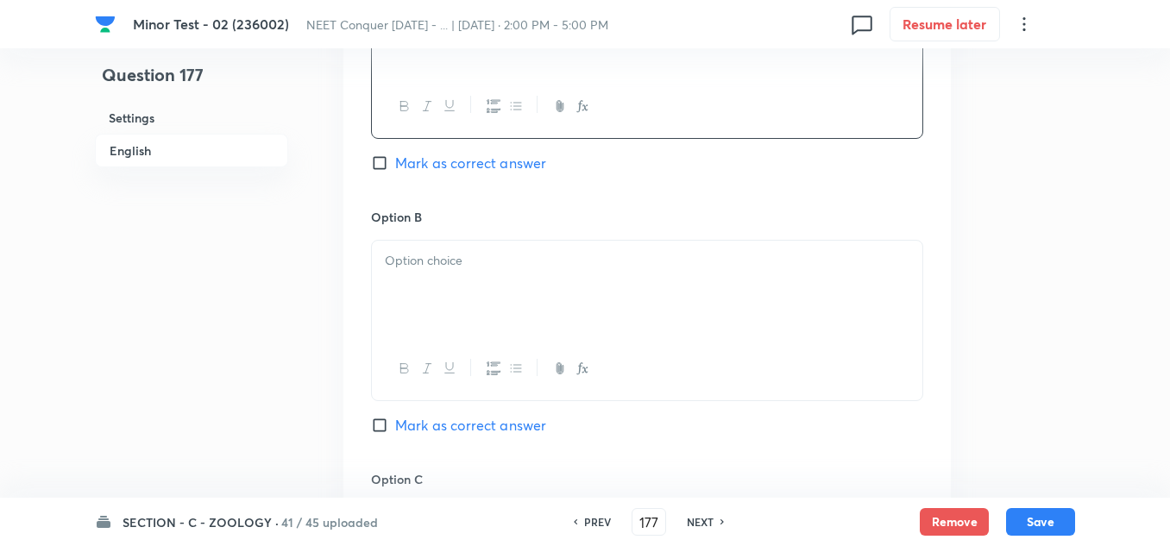
scroll to position [1036, 0]
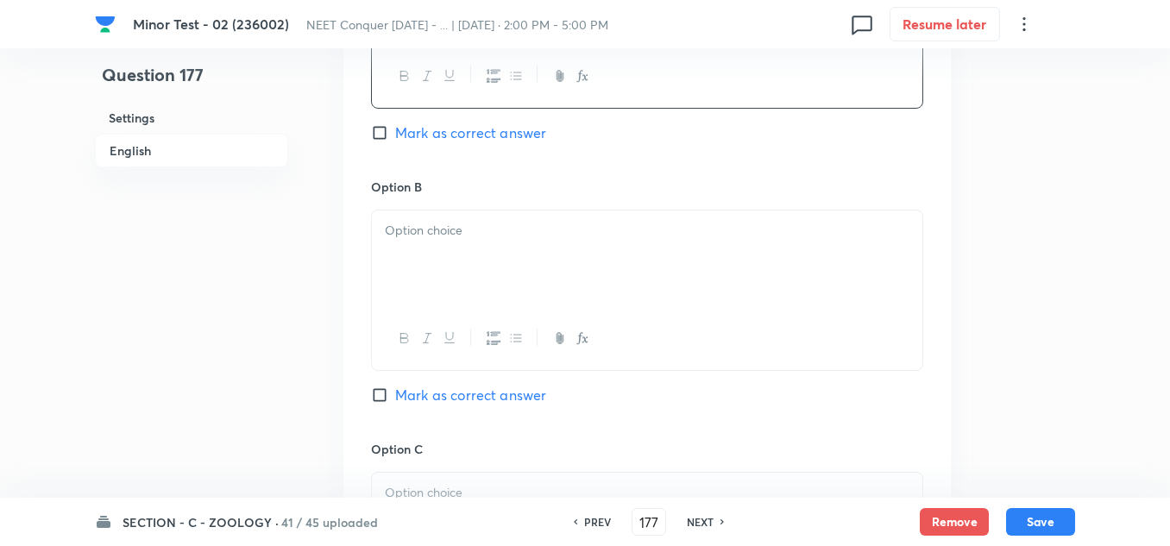
click at [454, 221] on p at bounding box center [647, 231] width 524 height 20
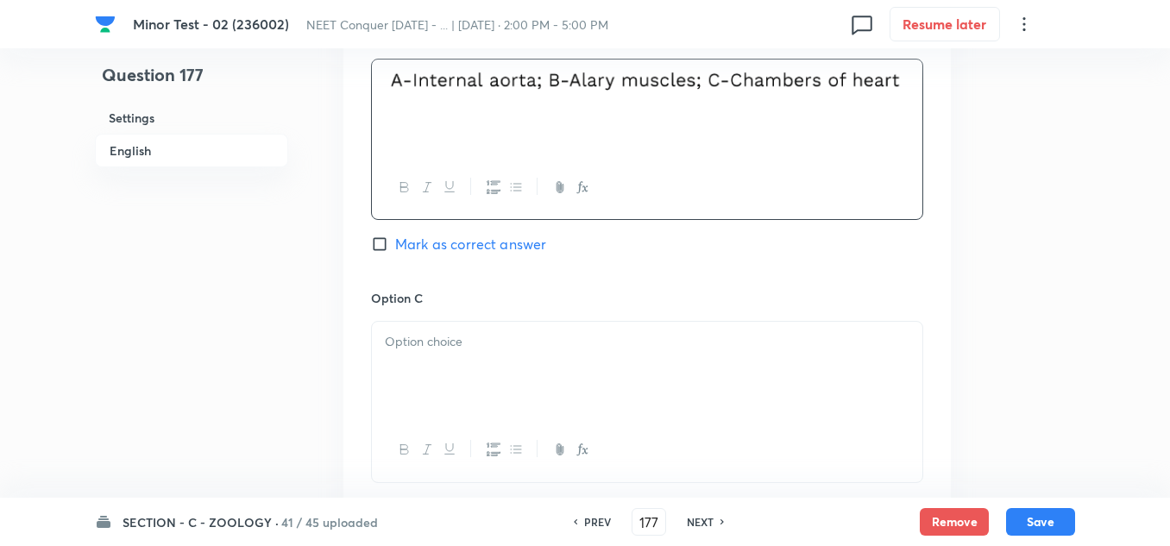
scroll to position [1208, 0]
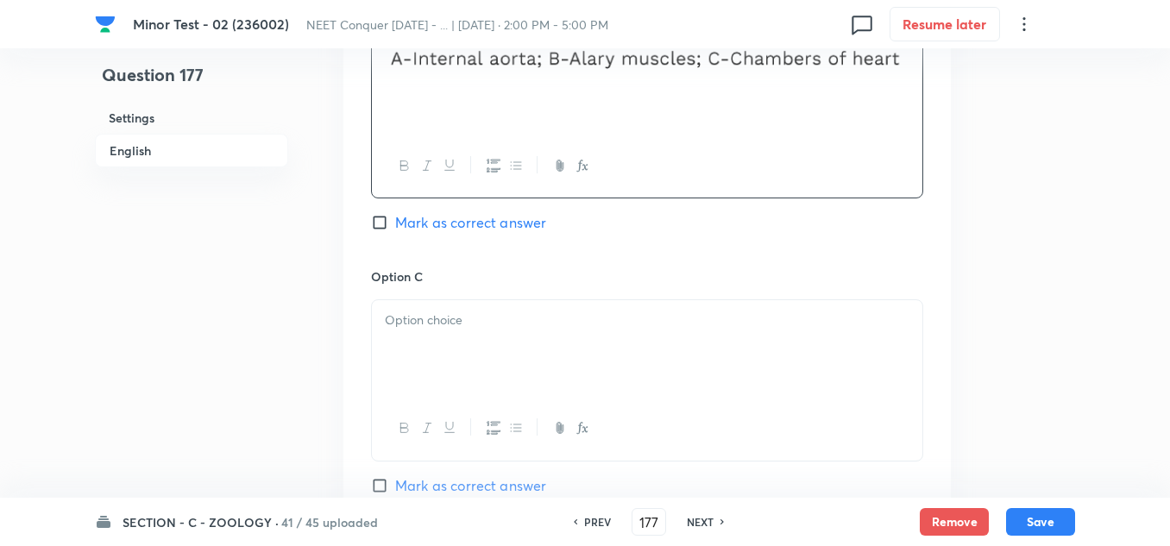
click at [504, 348] on div at bounding box center [647, 348] width 550 height 97
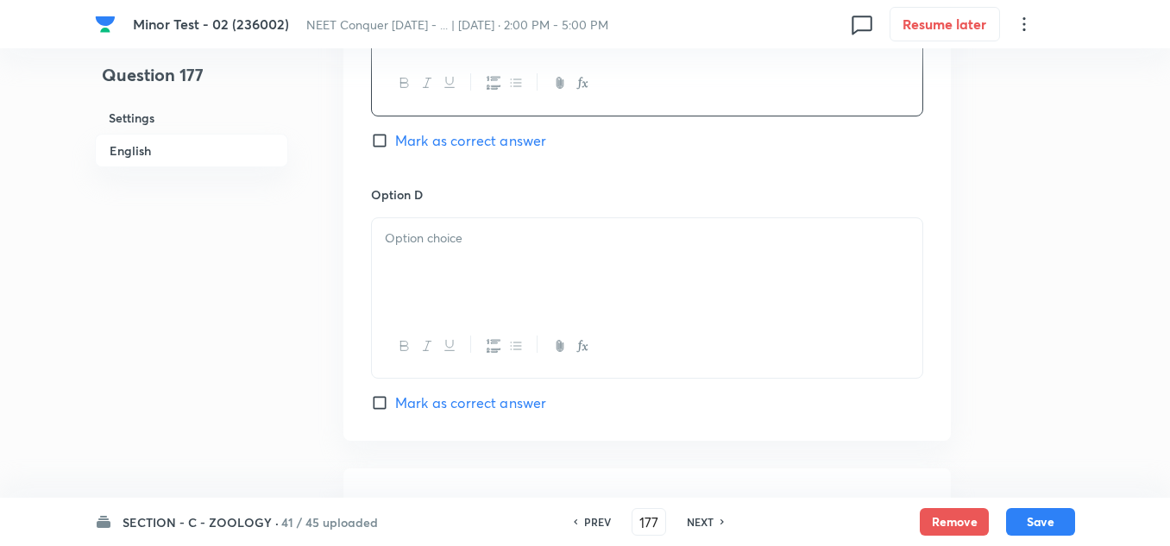
click at [473, 261] on div at bounding box center [647, 266] width 550 height 97
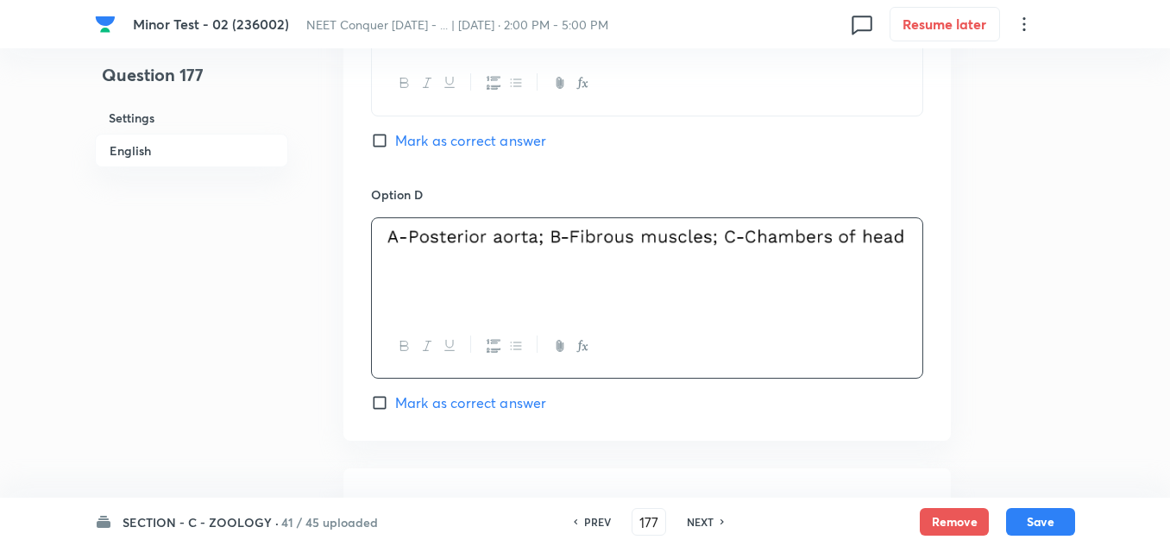
click at [392, 135] on input "Mark as correct answer" at bounding box center [383, 140] width 24 height 17
checkbox input "true"
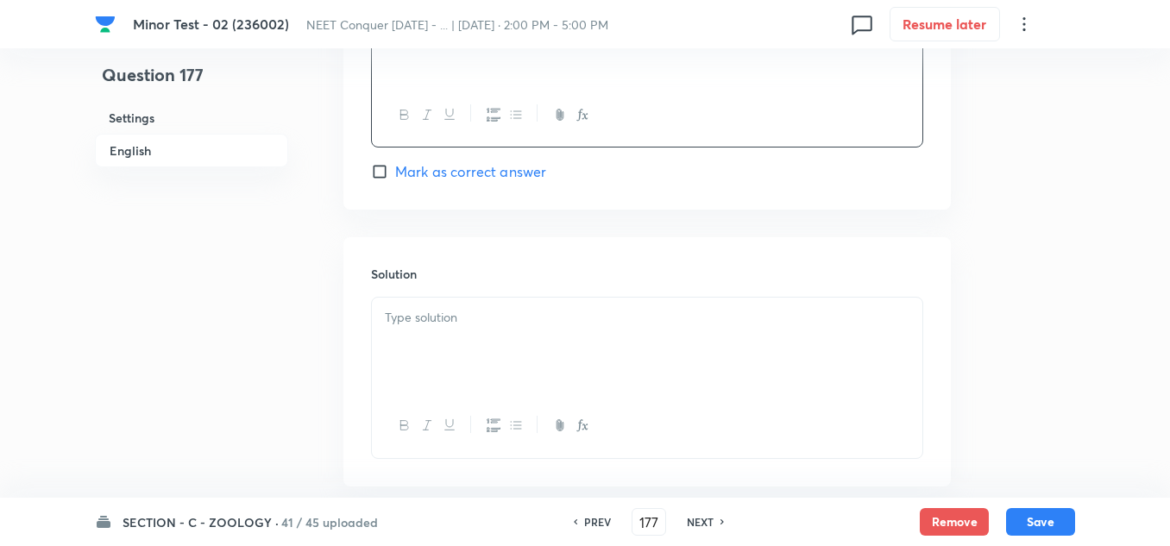
scroll to position [1812, 0]
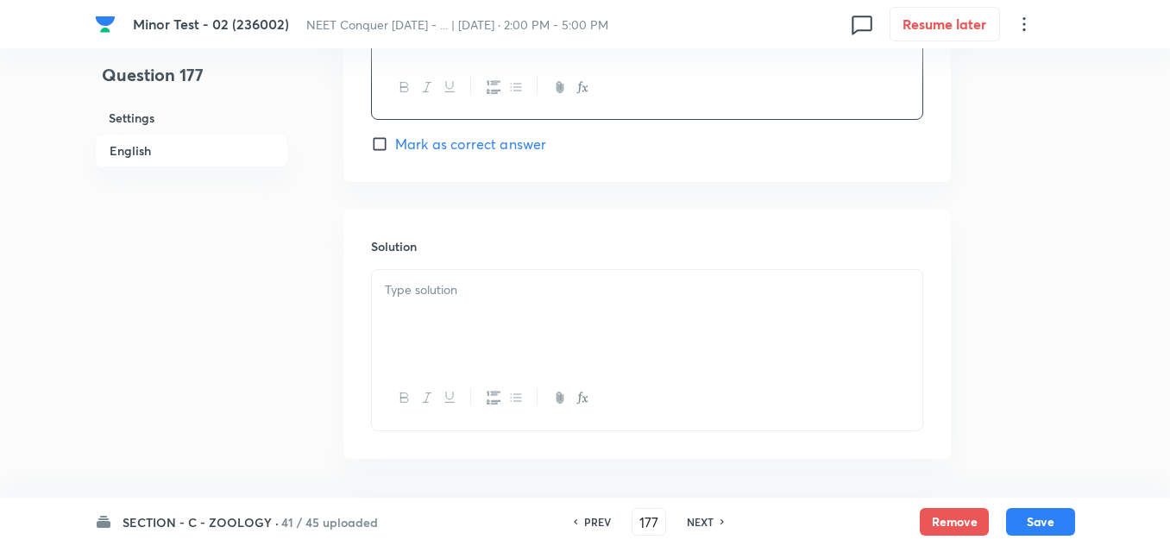
click at [467, 281] on p at bounding box center [647, 290] width 524 height 20
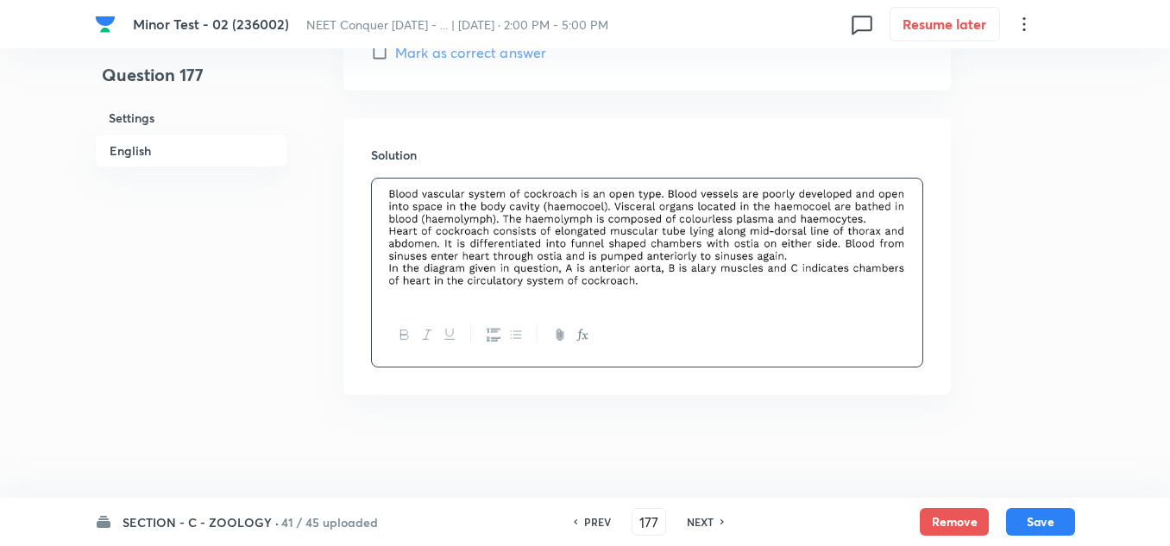
scroll to position [1904, 0]
click at [1053, 522] on button "Save" at bounding box center [1040, 520] width 69 height 28
type input "178"
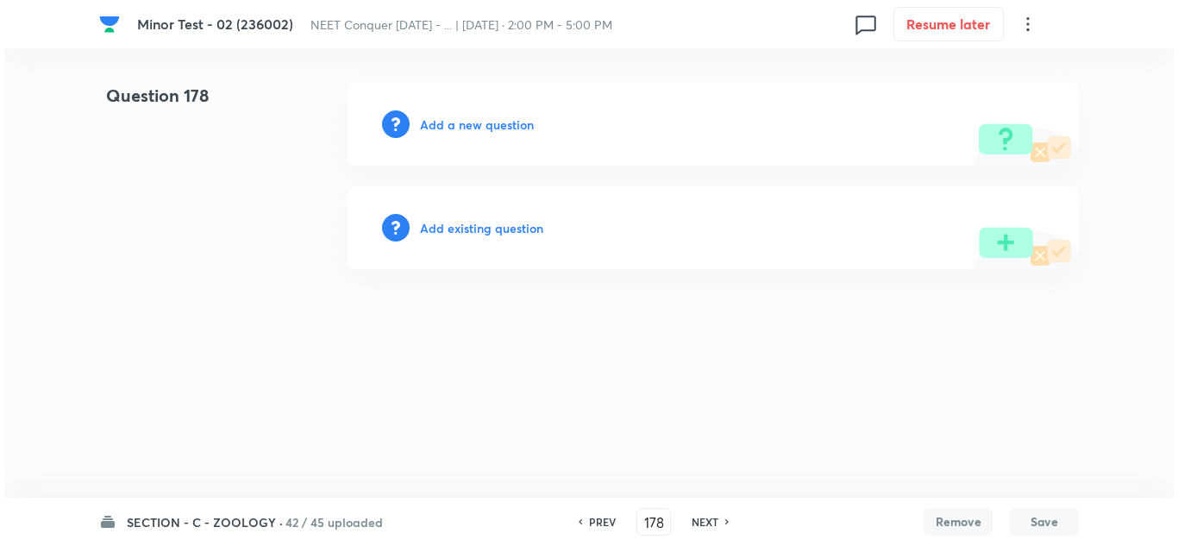
scroll to position [0, 0]
click at [454, 120] on h6 "Add a new question" at bounding box center [477, 125] width 114 height 18
click at [453, 119] on h6 "Choose a question type" at bounding box center [486, 125] width 133 height 18
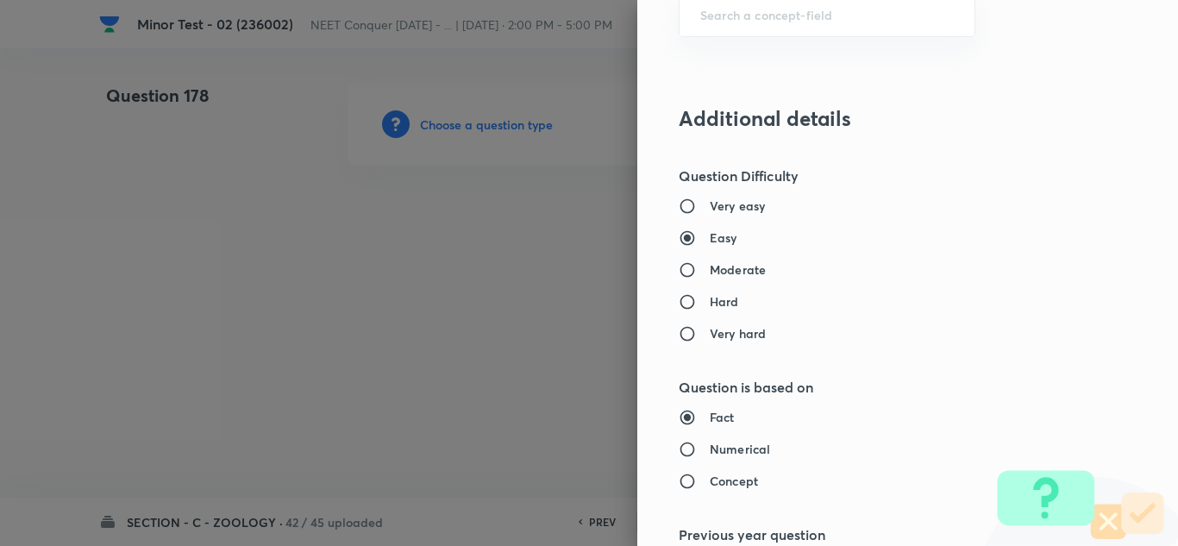
scroll to position [1207, 0]
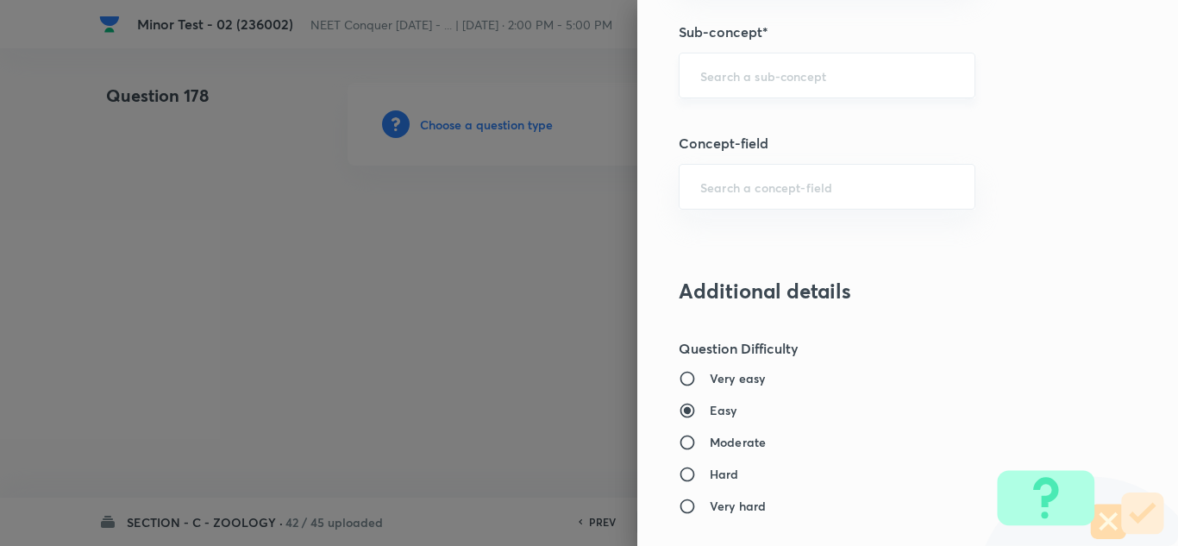
click at [737, 77] on input "text" at bounding box center [827, 75] width 254 height 16
paste input "Structural Organization in Animals"
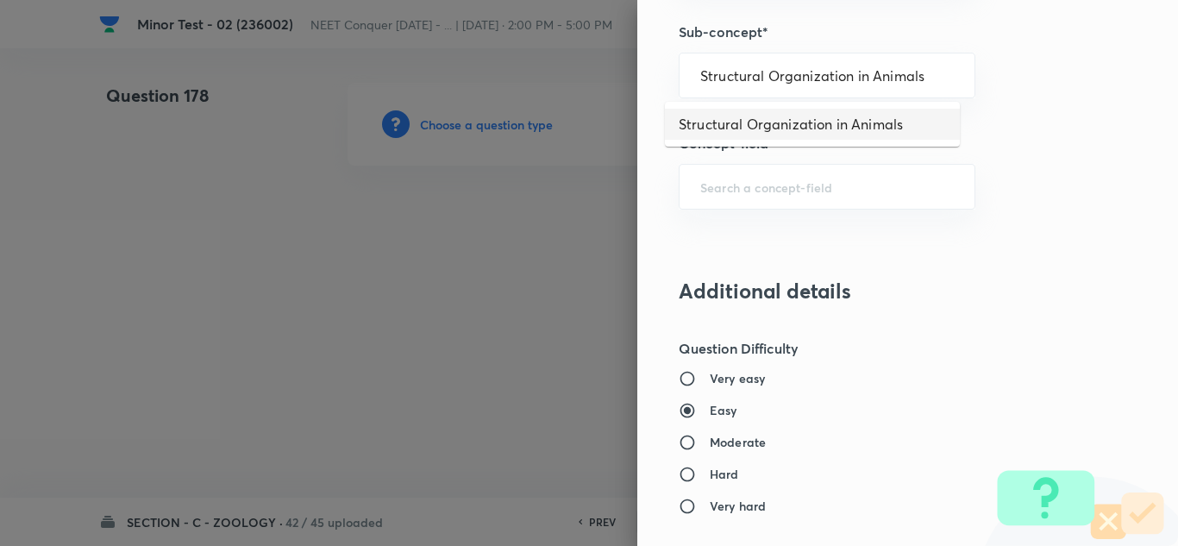
click at [783, 116] on li "Structural Organization in Animals" at bounding box center [812, 124] width 295 height 31
type input "Structural Organization in Animals"
type input "Biology"
type input "Structural Organisation"
type input "Structural Organisation in Animals"
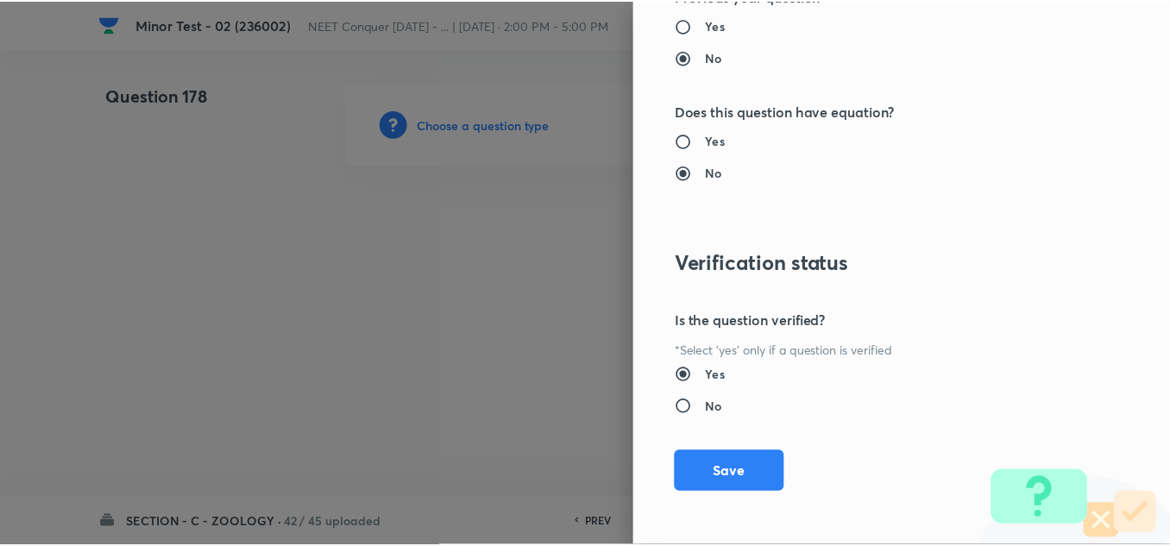
scroll to position [1921, 0]
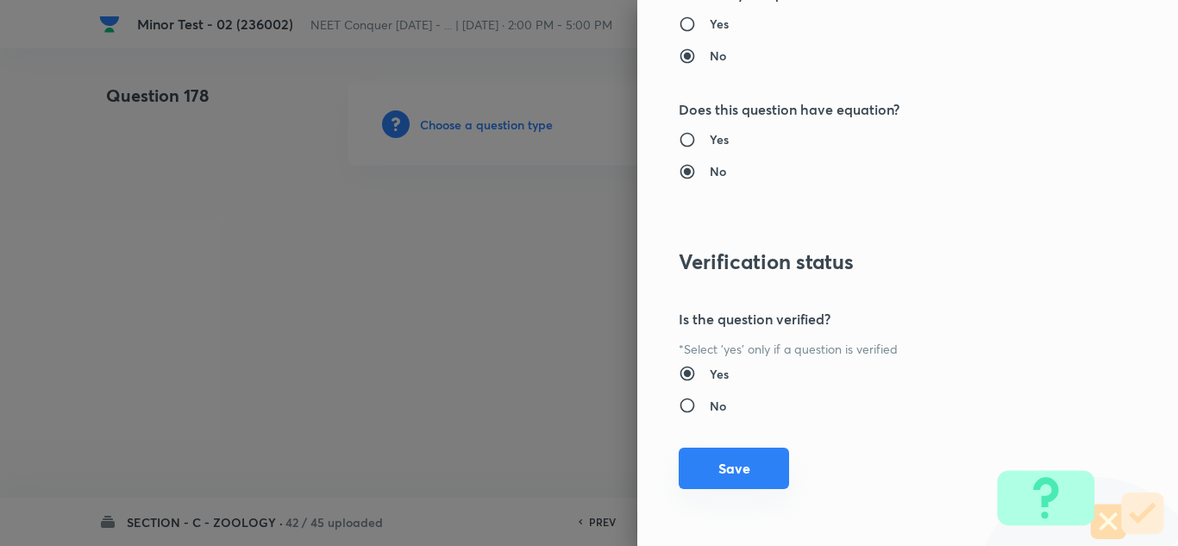
click at [720, 463] on button "Save" at bounding box center [734, 468] width 110 height 41
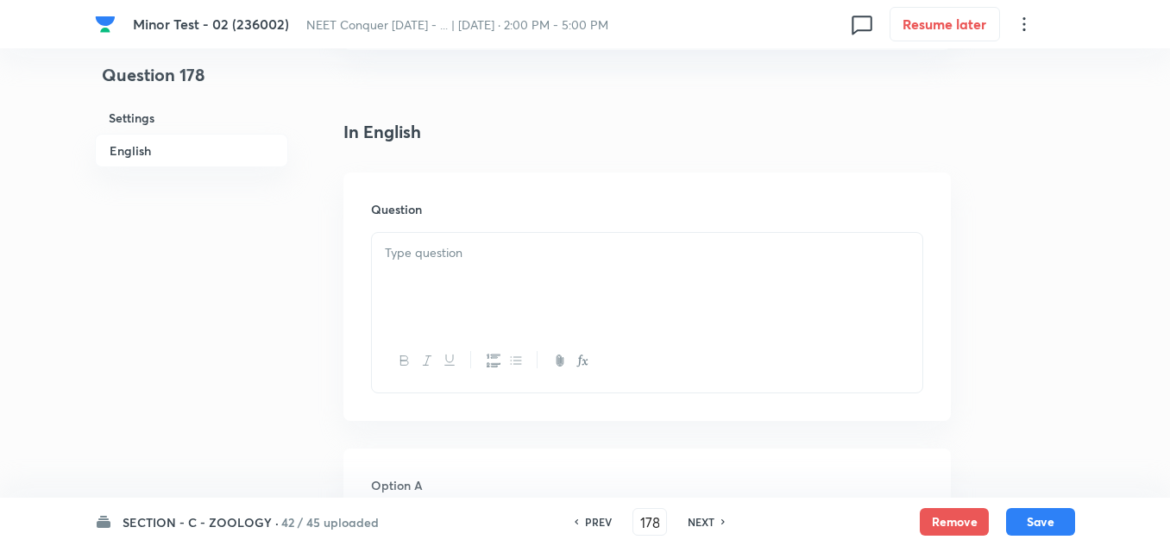
scroll to position [431, 0]
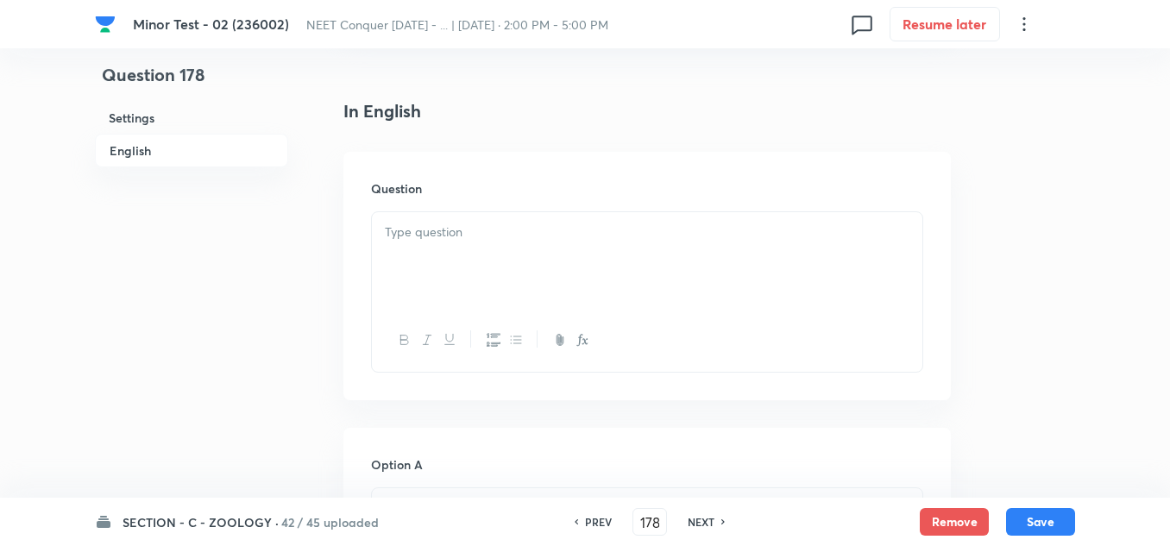
click at [437, 216] on div at bounding box center [647, 260] width 550 height 97
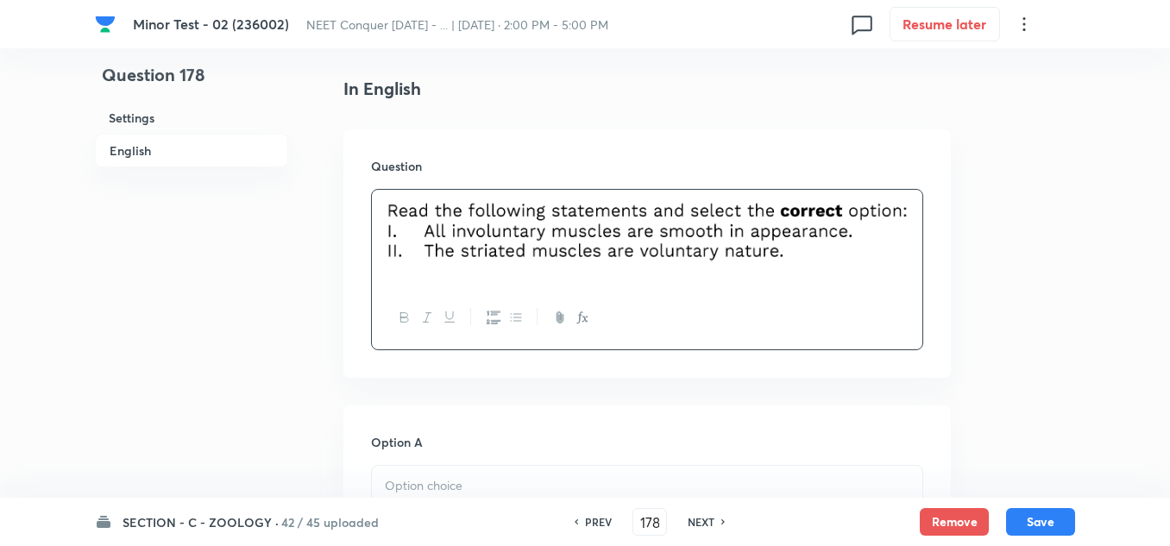
scroll to position [690, 0]
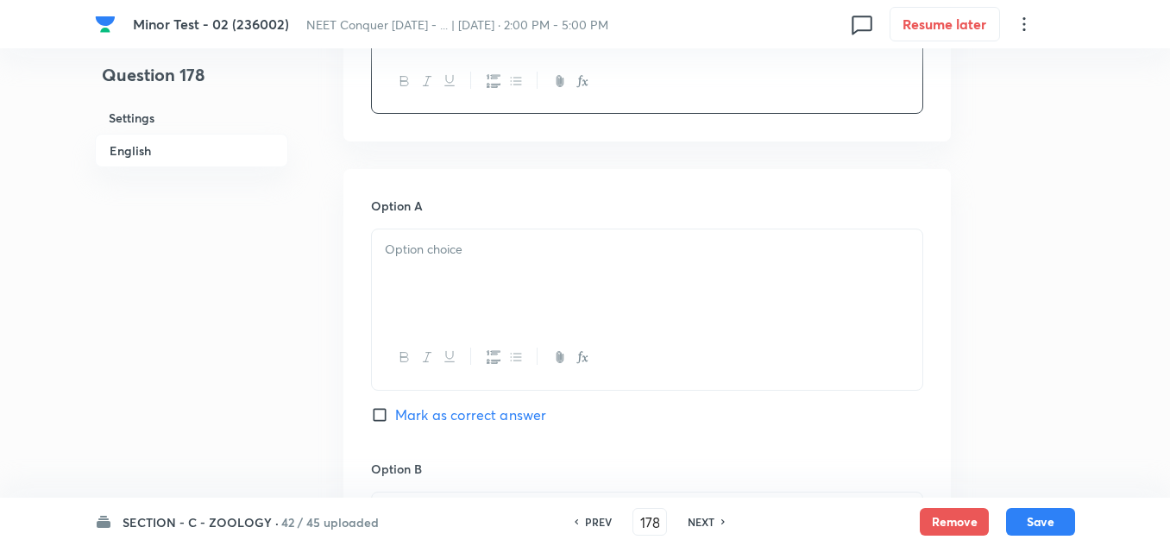
click at [429, 259] on p at bounding box center [647, 250] width 524 height 20
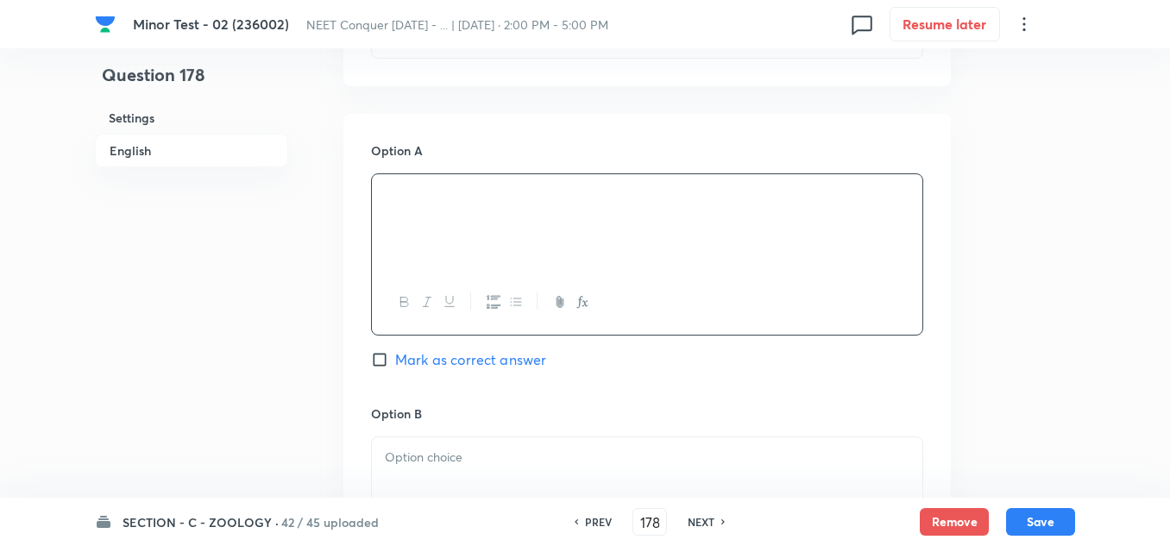
scroll to position [776, 0]
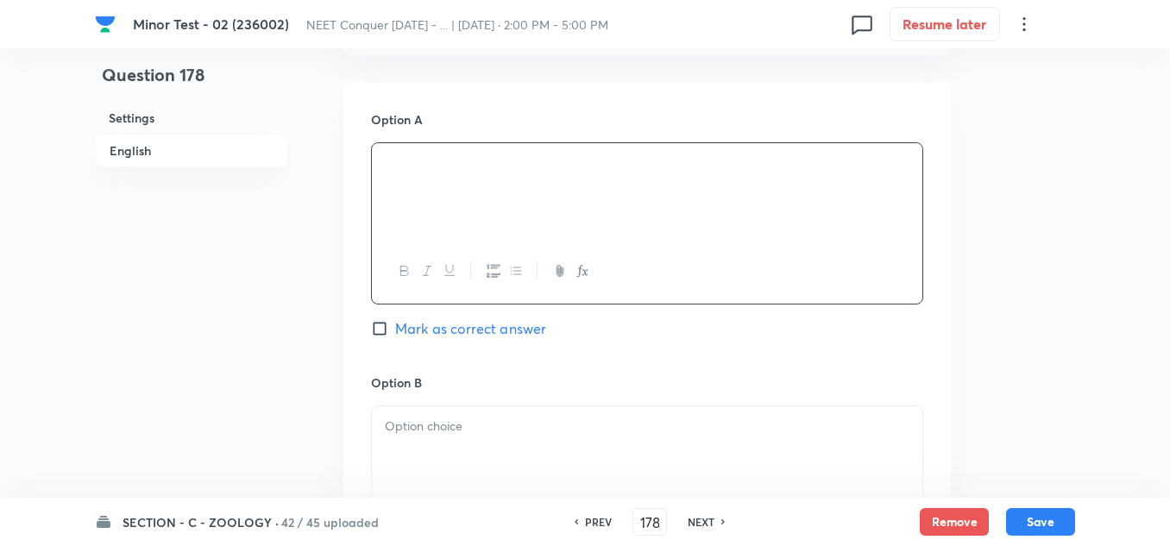
click at [431, 428] on p at bounding box center [647, 427] width 524 height 20
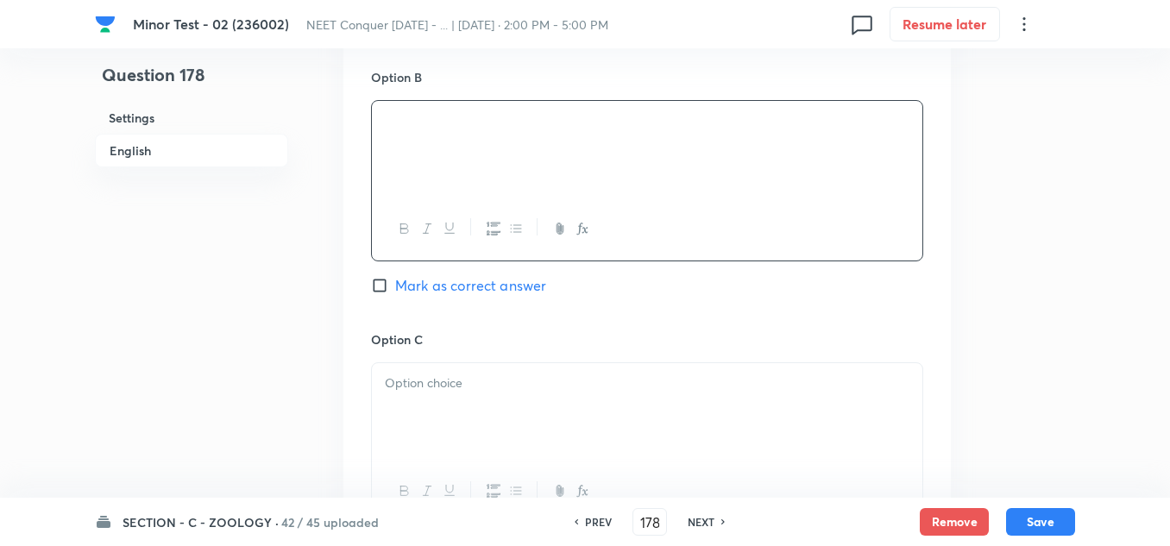
scroll to position [1121, 0]
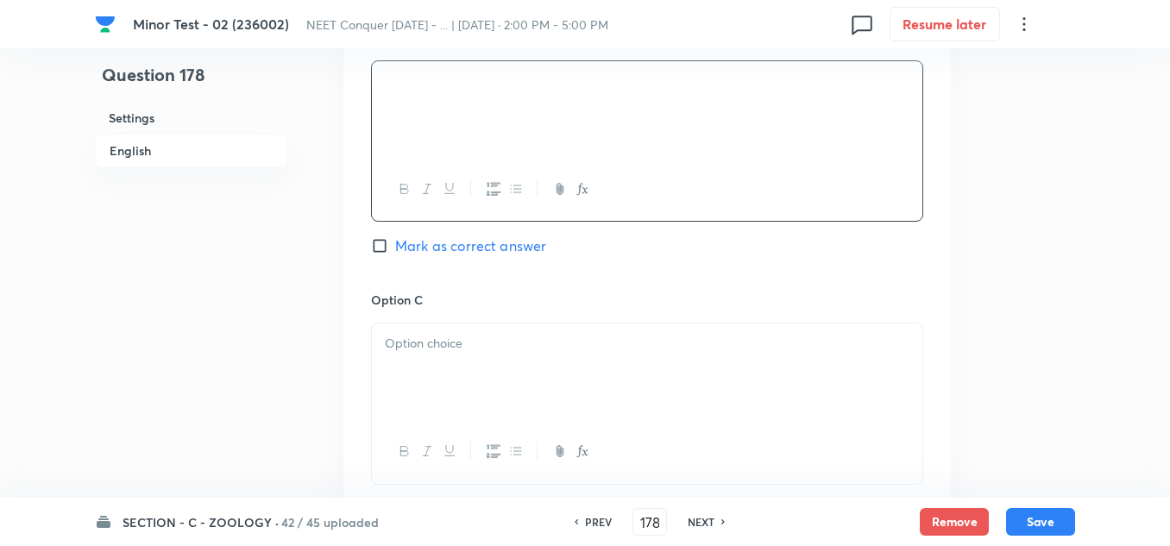
click at [466, 391] on div at bounding box center [647, 371] width 550 height 97
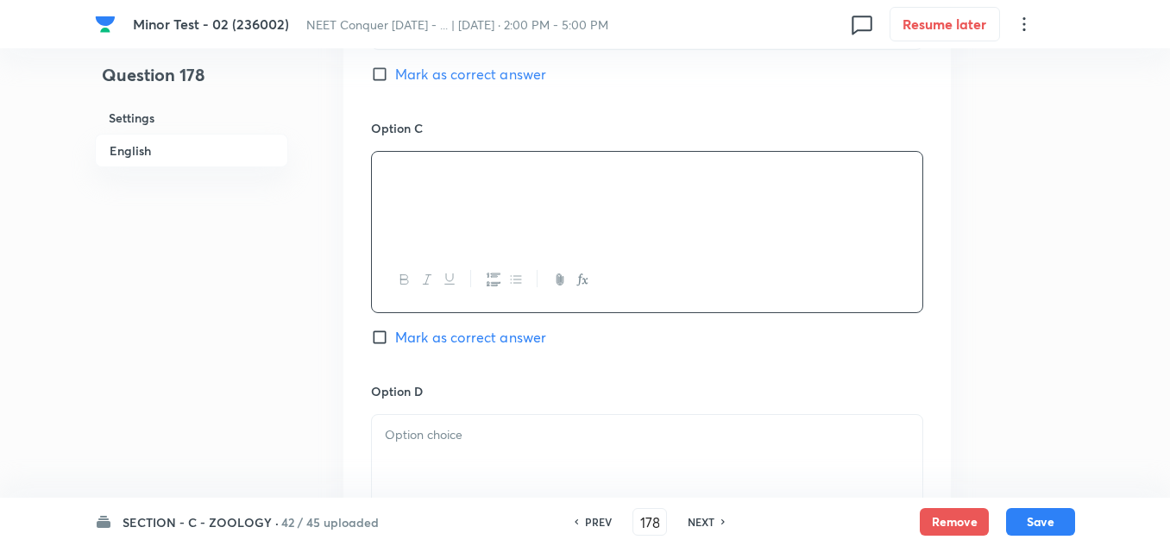
scroll to position [1294, 0]
click at [460, 426] on p at bounding box center [647, 434] width 524 height 20
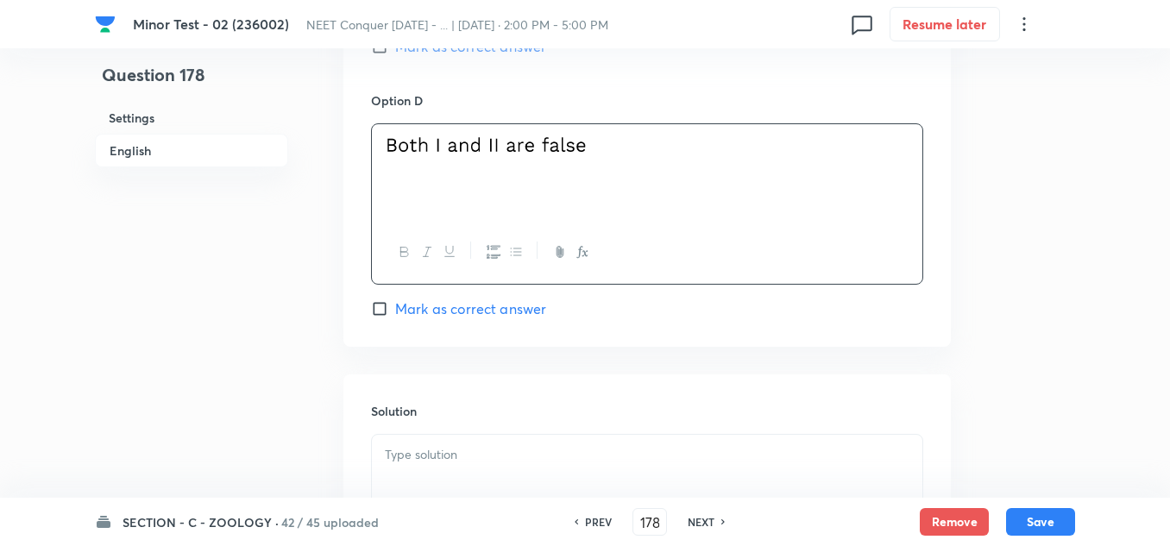
scroll to position [1380, 0]
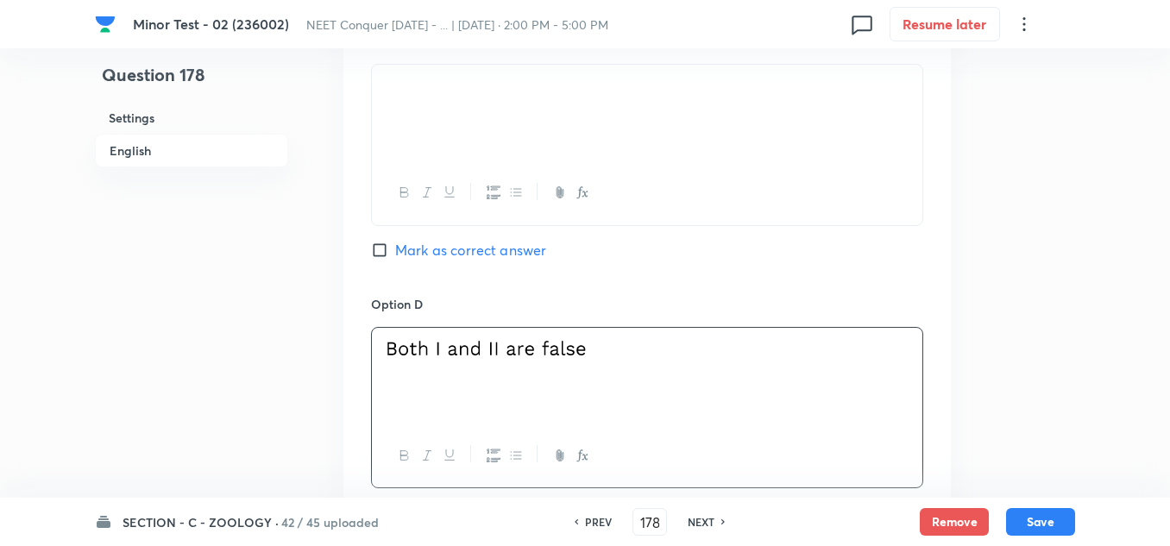
click at [385, 246] on input "Mark as correct answer" at bounding box center [383, 249] width 24 height 17
checkbox input "true"
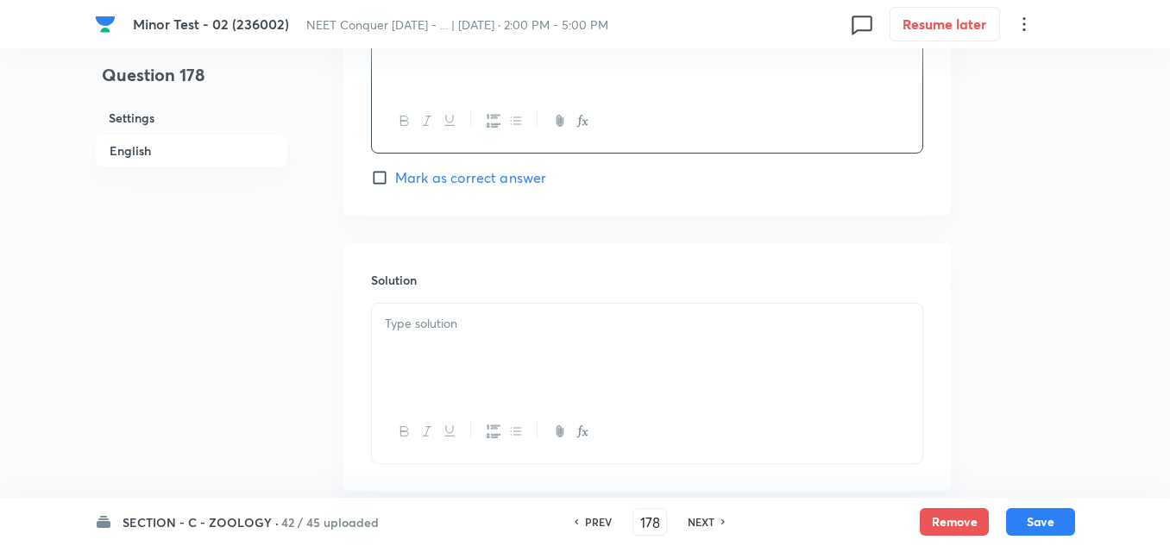
scroll to position [1725, 0]
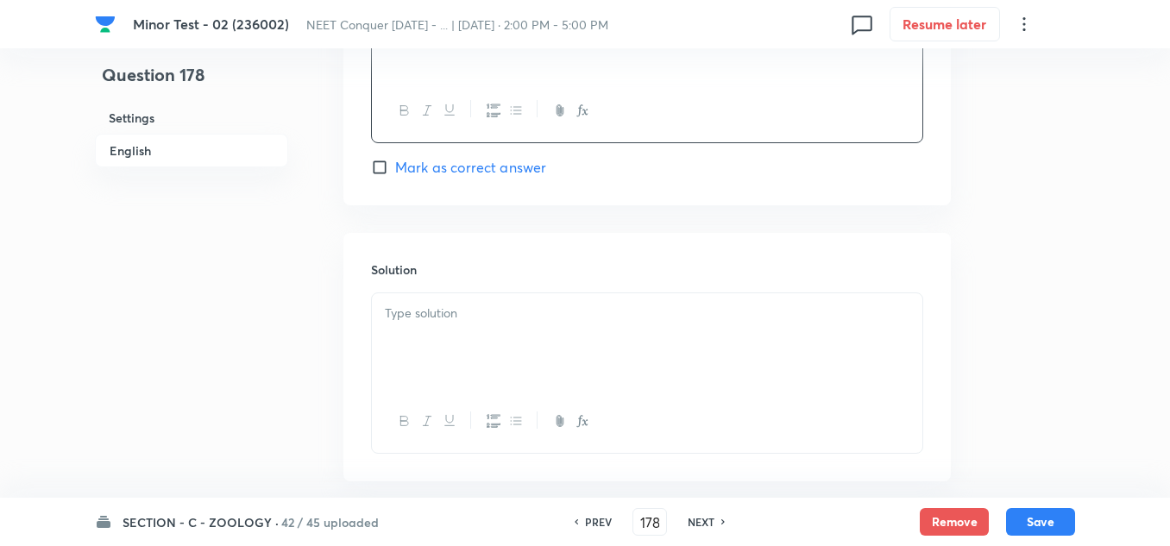
click at [436, 313] on p at bounding box center [647, 314] width 524 height 20
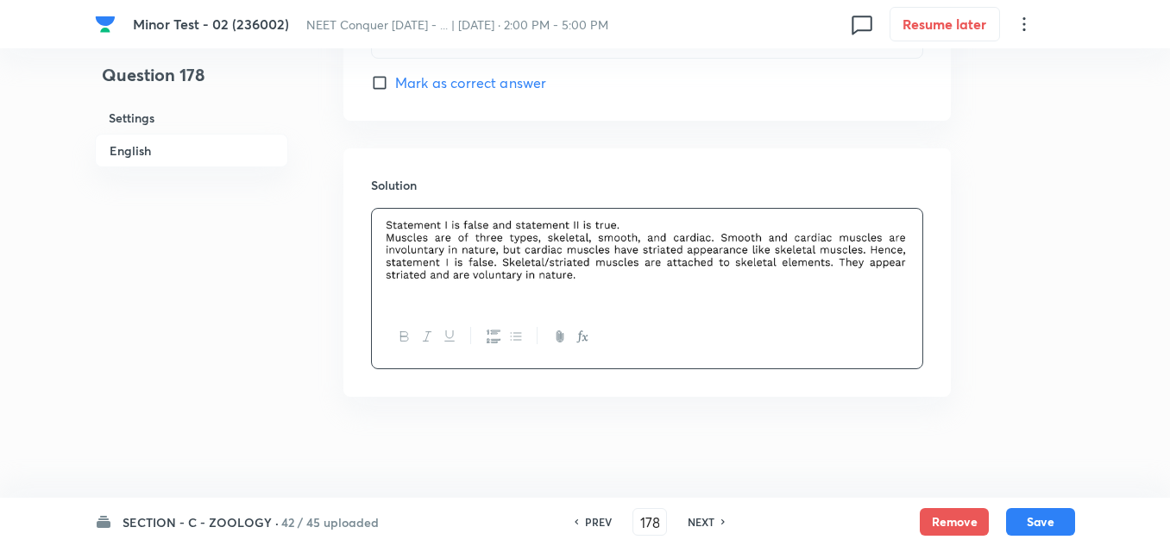
scroll to position [1812, 0]
click at [1038, 517] on button "Save" at bounding box center [1040, 520] width 69 height 28
type input "179"
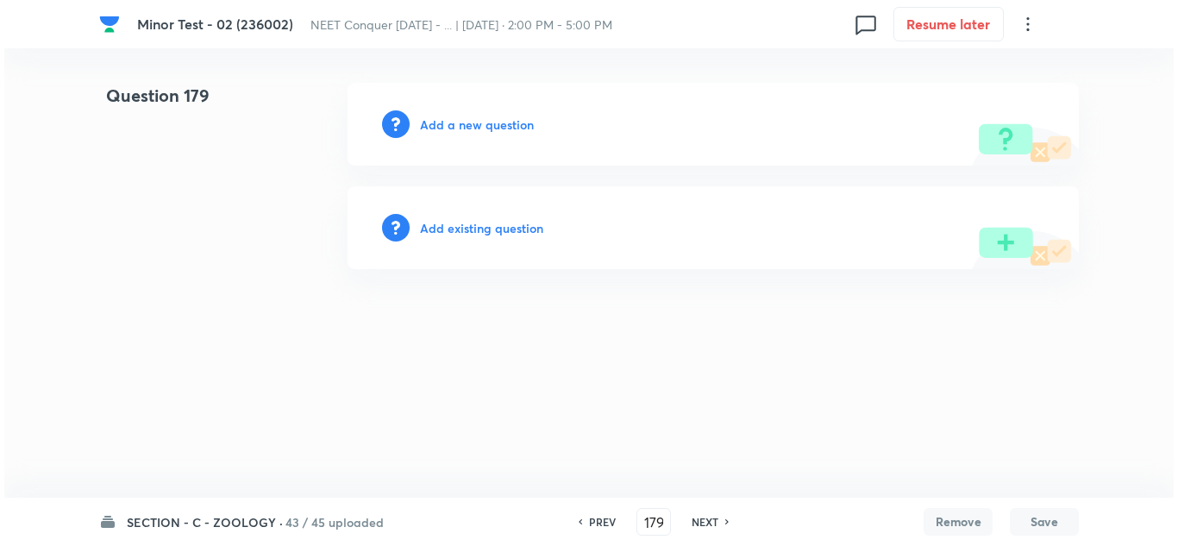
scroll to position [0, 0]
click at [483, 122] on h6 "Add a new question" at bounding box center [477, 125] width 114 height 18
click at [486, 128] on h6 "Choose a question type" at bounding box center [486, 125] width 133 height 18
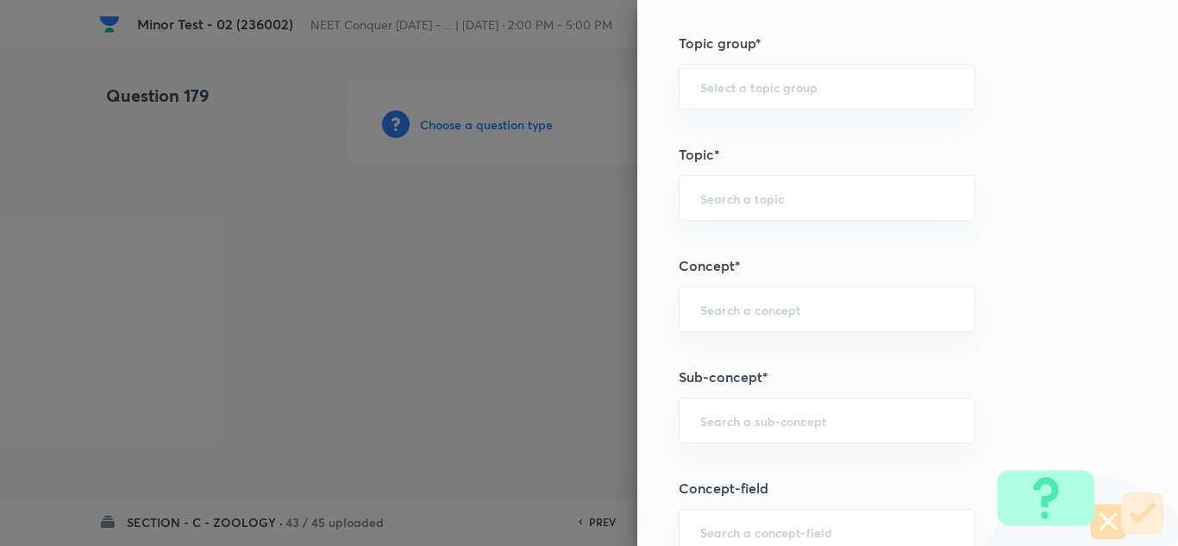
scroll to position [1121, 0]
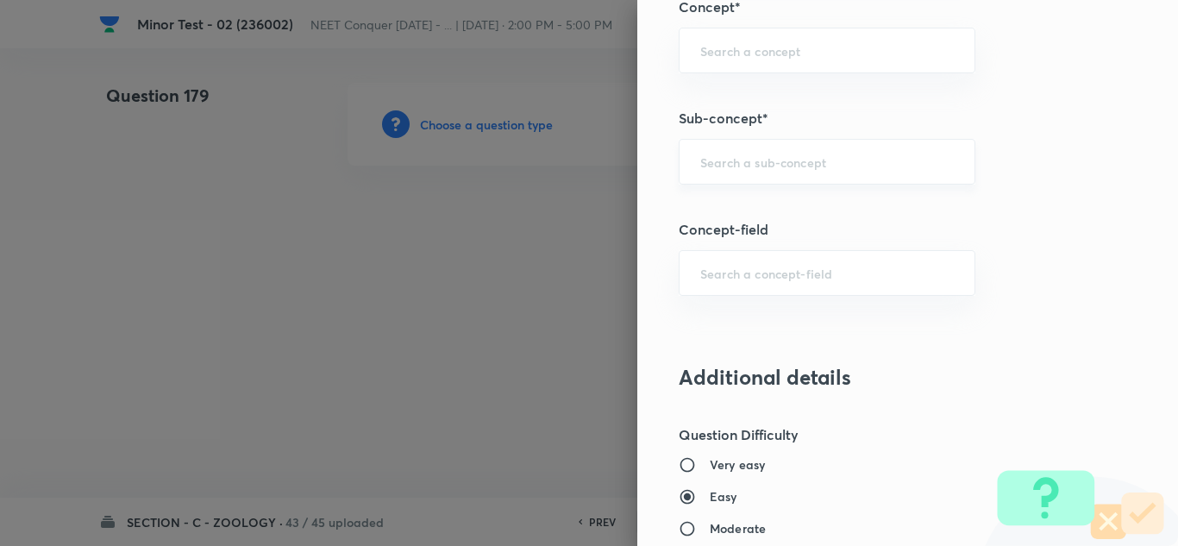
click at [750, 179] on div "​" at bounding box center [827, 162] width 297 height 46
paste input "Structural Organization in Animals"
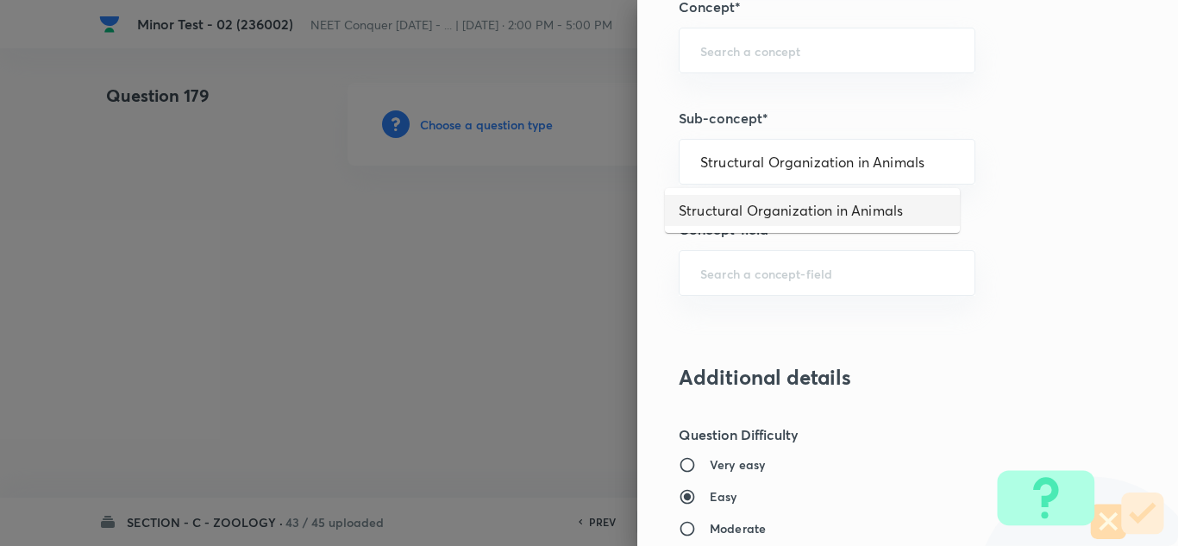
click at [820, 201] on li "Structural Organization in Animals" at bounding box center [812, 210] width 295 height 31
type input "Structural Organization in Animals"
type input "Biology"
type input "Structural Organisation"
type input "Structural Organisation in Animals"
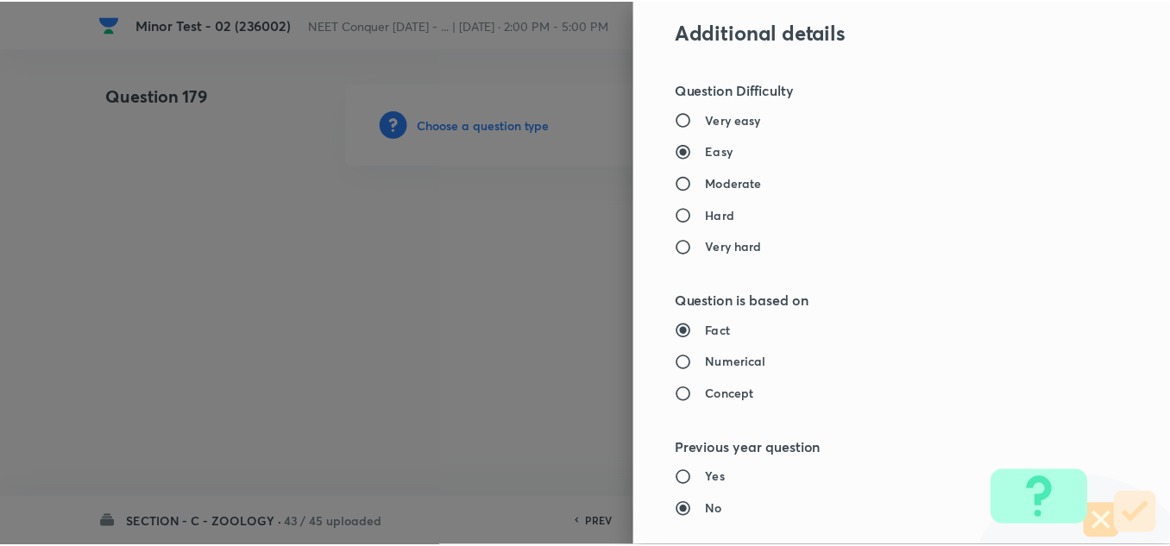
scroll to position [1921, 0]
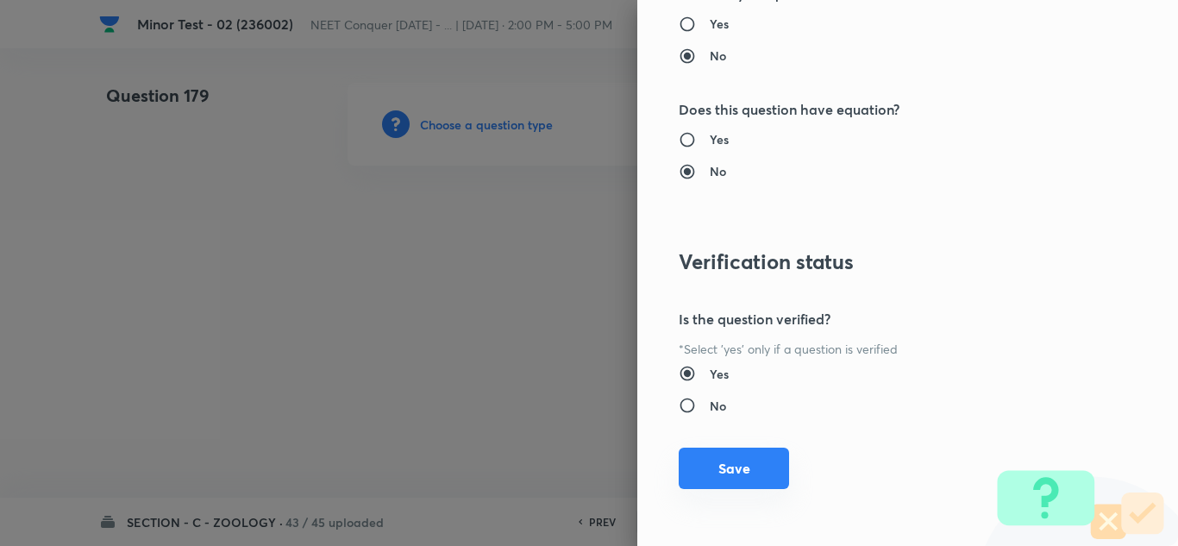
click at [712, 477] on button "Save" at bounding box center [734, 468] width 110 height 41
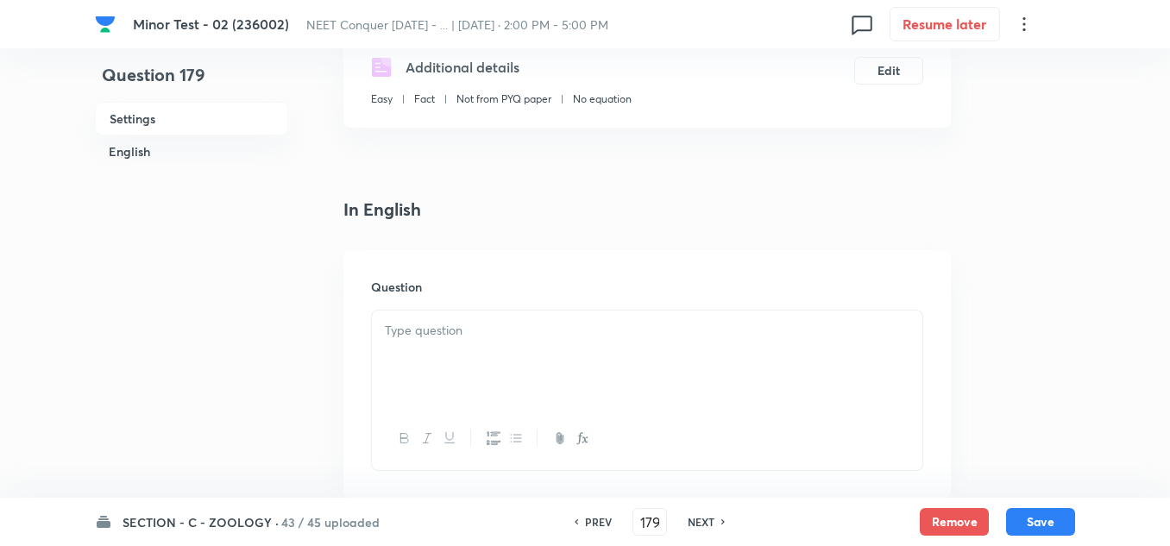
scroll to position [431, 0]
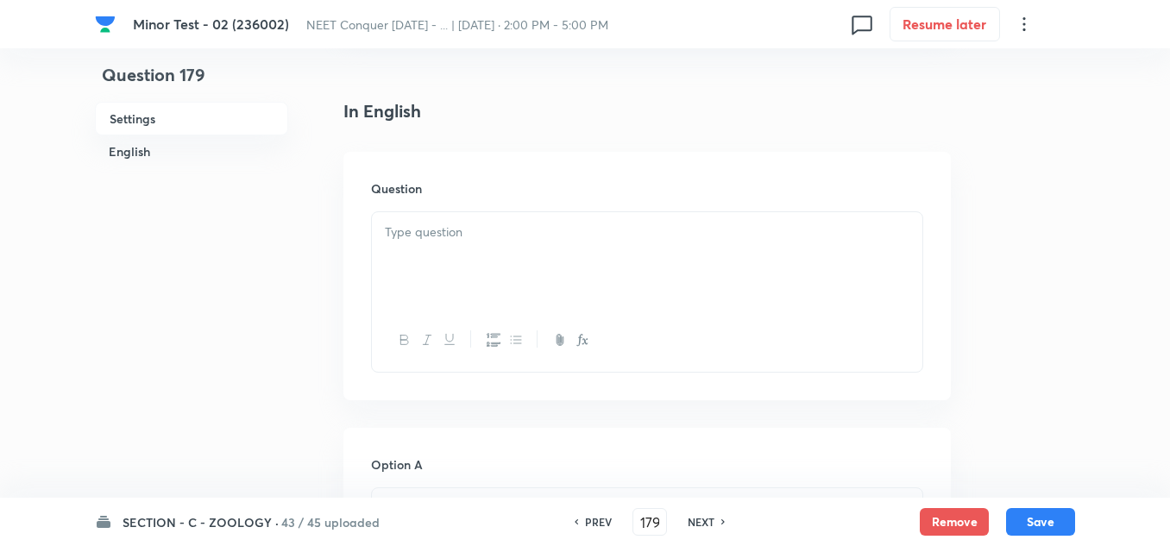
click at [525, 366] on div at bounding box center [647, 340] width 550 height 63
click at [468, 259] on div at bounding box center [647, 260] width 550 height 97
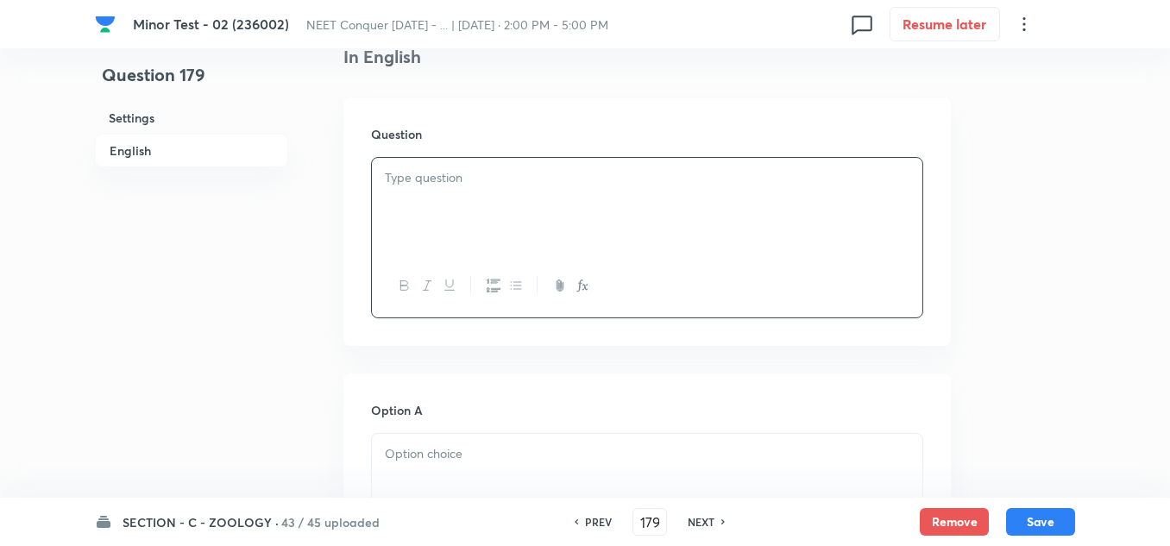
scroll to position [517, 0]
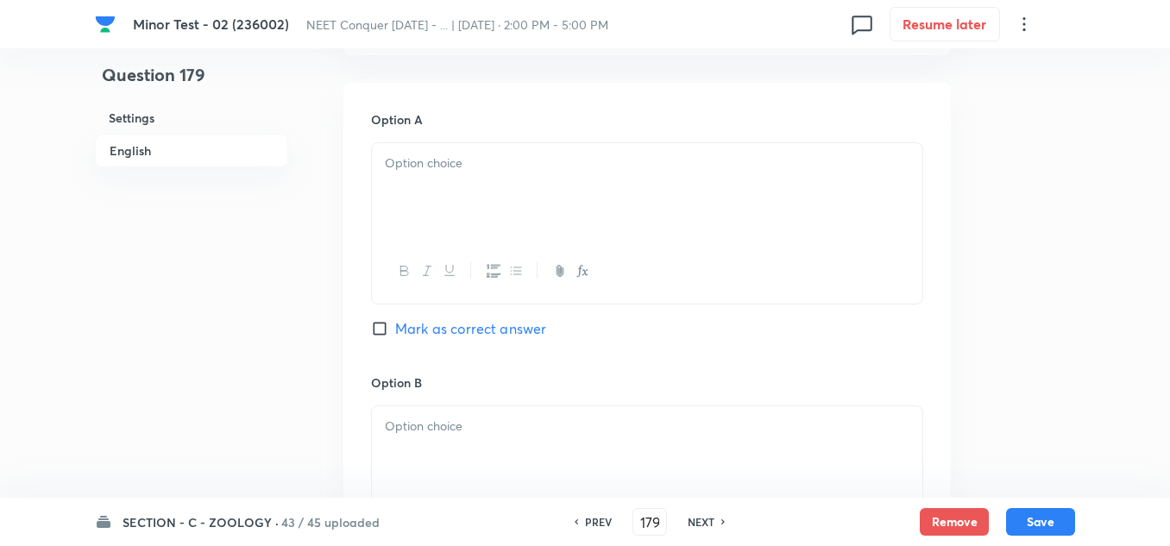
click at [449, 172] on p at bounding box center [647, 164] width 524 height 20
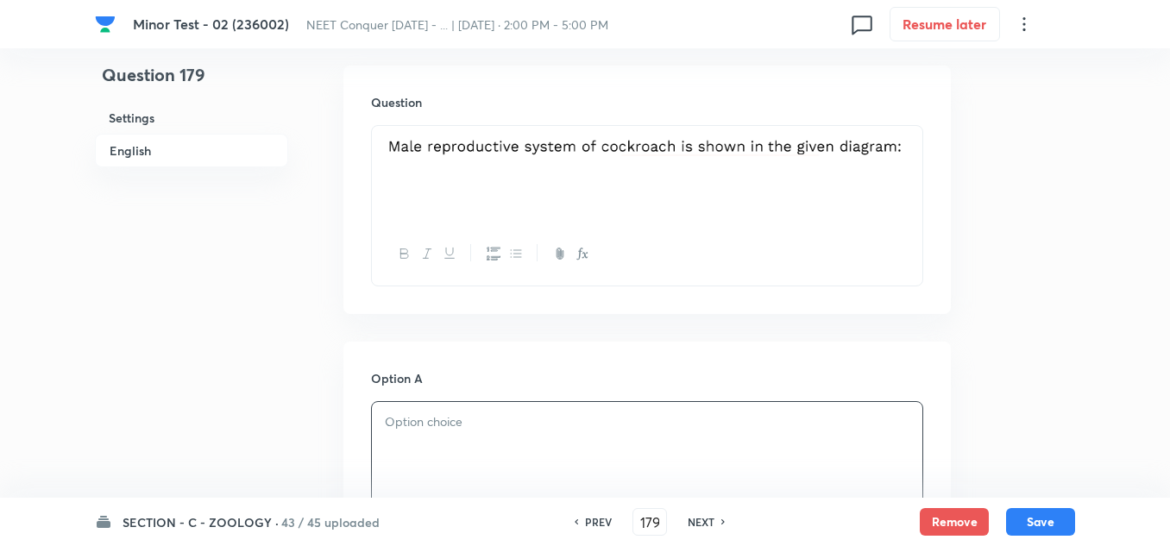
click at [853, 138] on img at bounding box center [647, 146] width 524 height 20
click at [380, 150] on div at bounding box center [647, 174] width 550 height 97
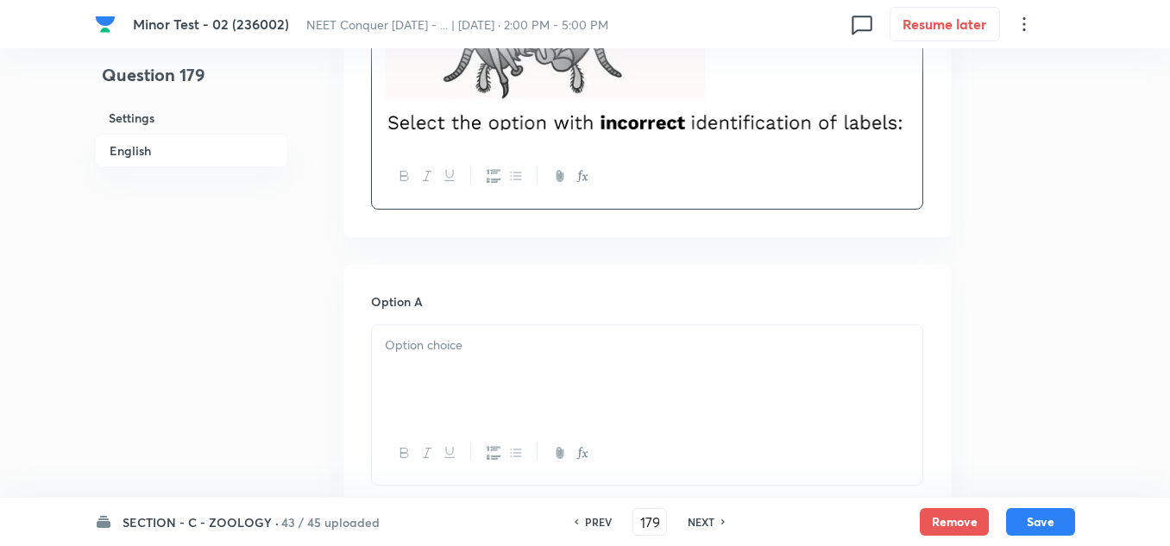
scroll to position [862, 0]
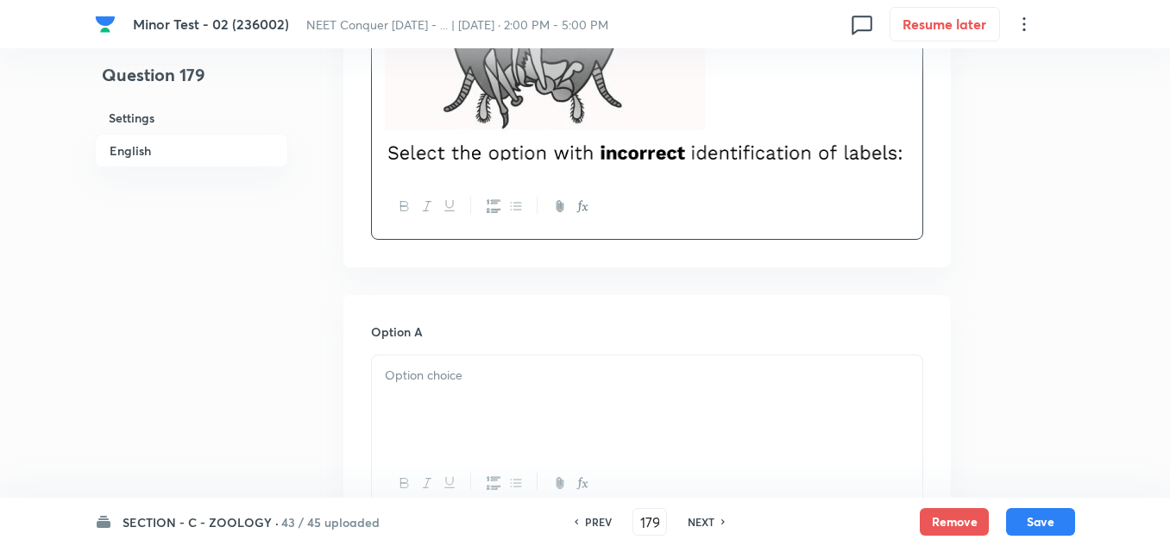
click at [455, 377] on p at bounding box center [647, 376] width 524 height 20
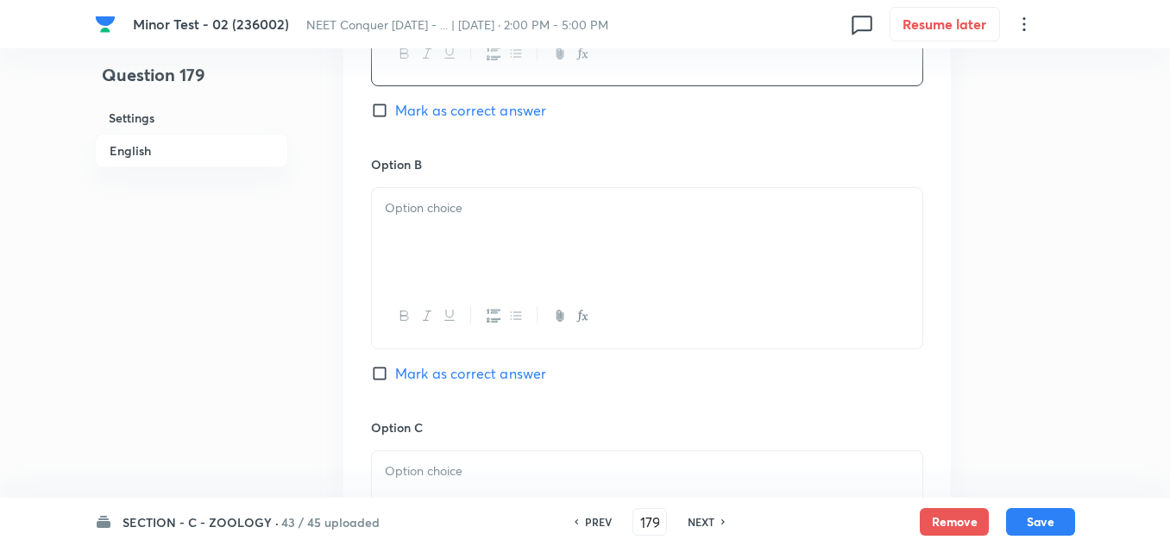
scroll to position [1294, 0]
click at [479, 228] on div at bounding box center [647, 234] width 550 height 97
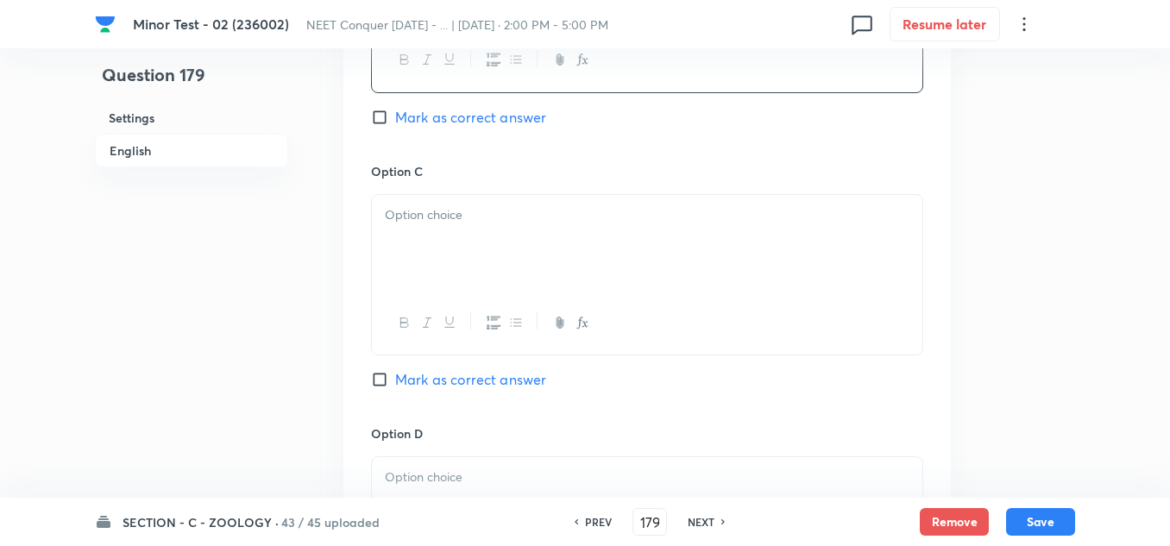
scroll to position [1552, 0]
click at [456, 229] on div at bounding box center [647, 239] width 550 height 97
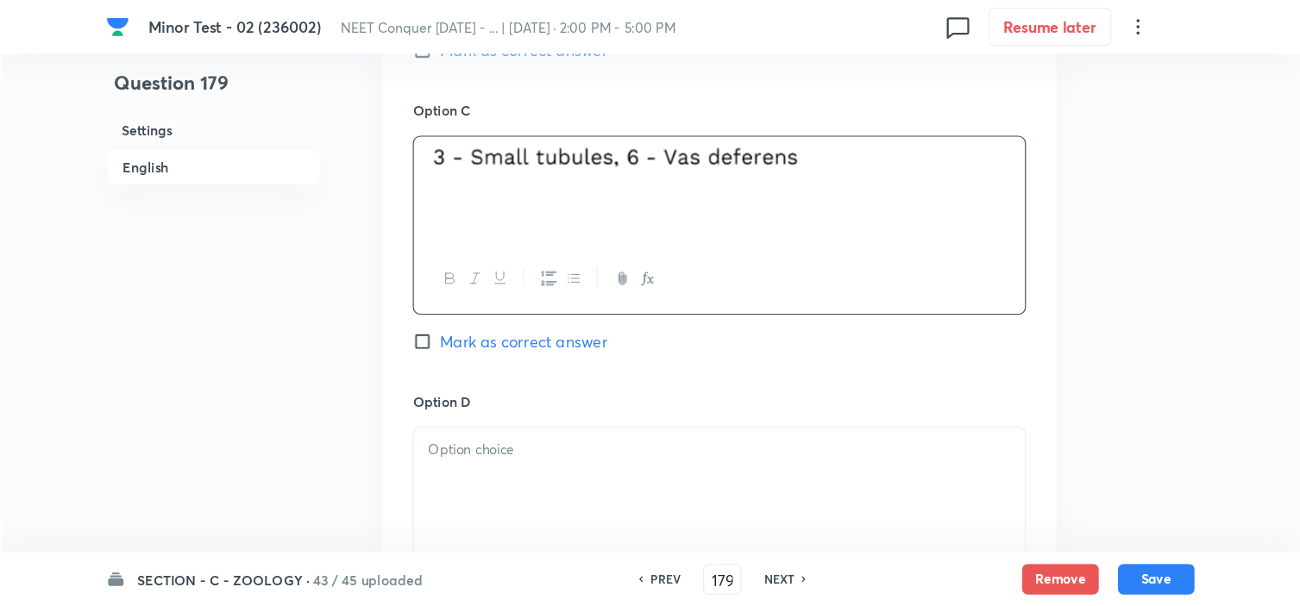
scroll to position [1811, 0]
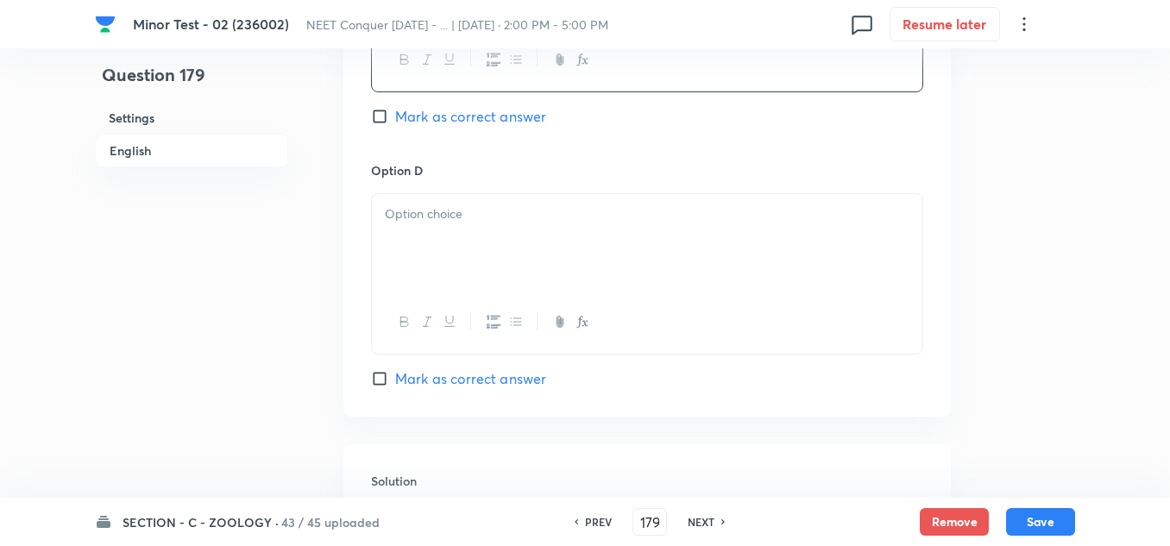
click at [499, 234] on div at bounding box center [647, 242] width 550 height 97
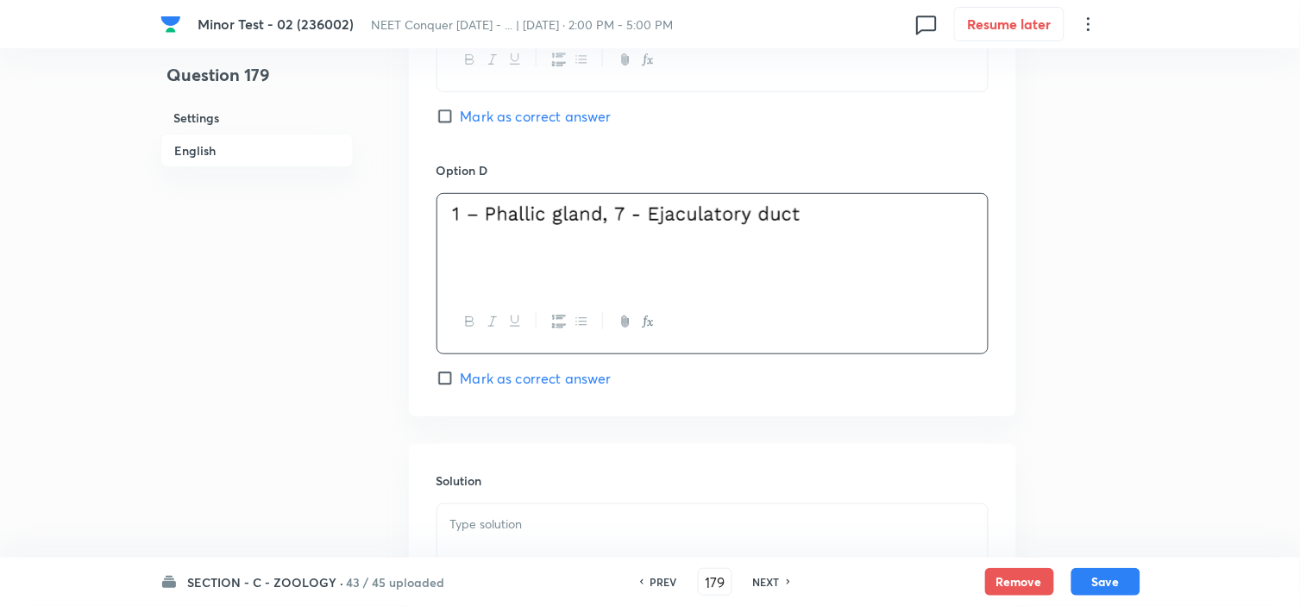
click at [452, 380] on input "Mark as correct answer" at bounding box center [448, 378] width 24 height 17
checkbox input "true"
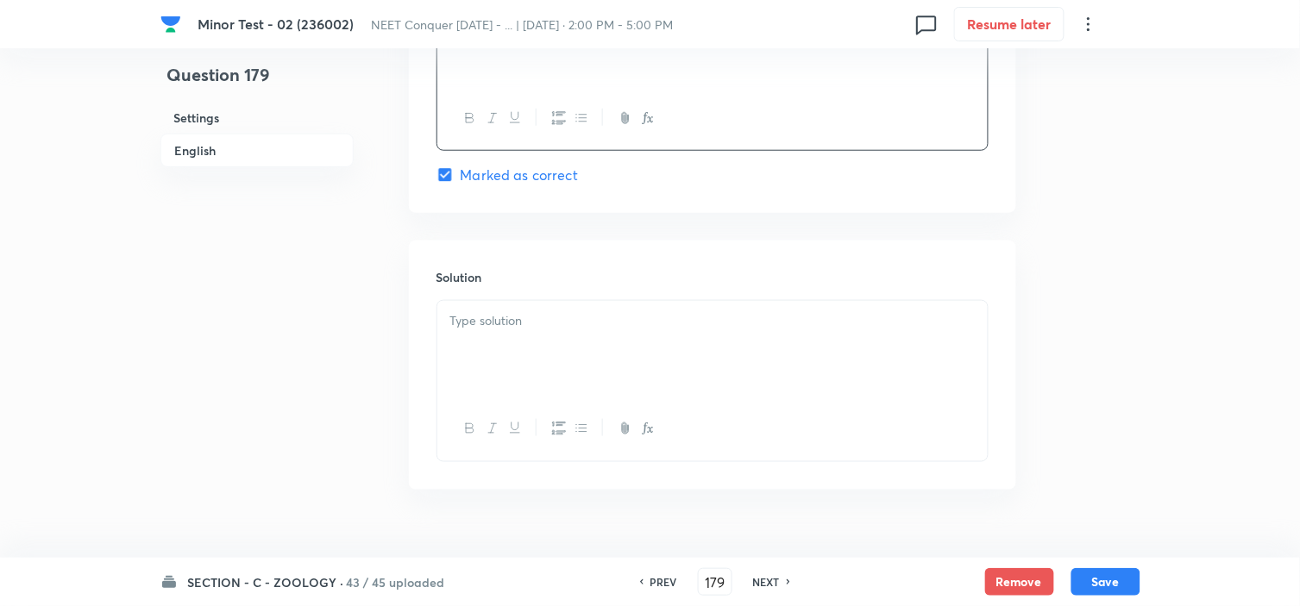
scroll to position [2054, 0]
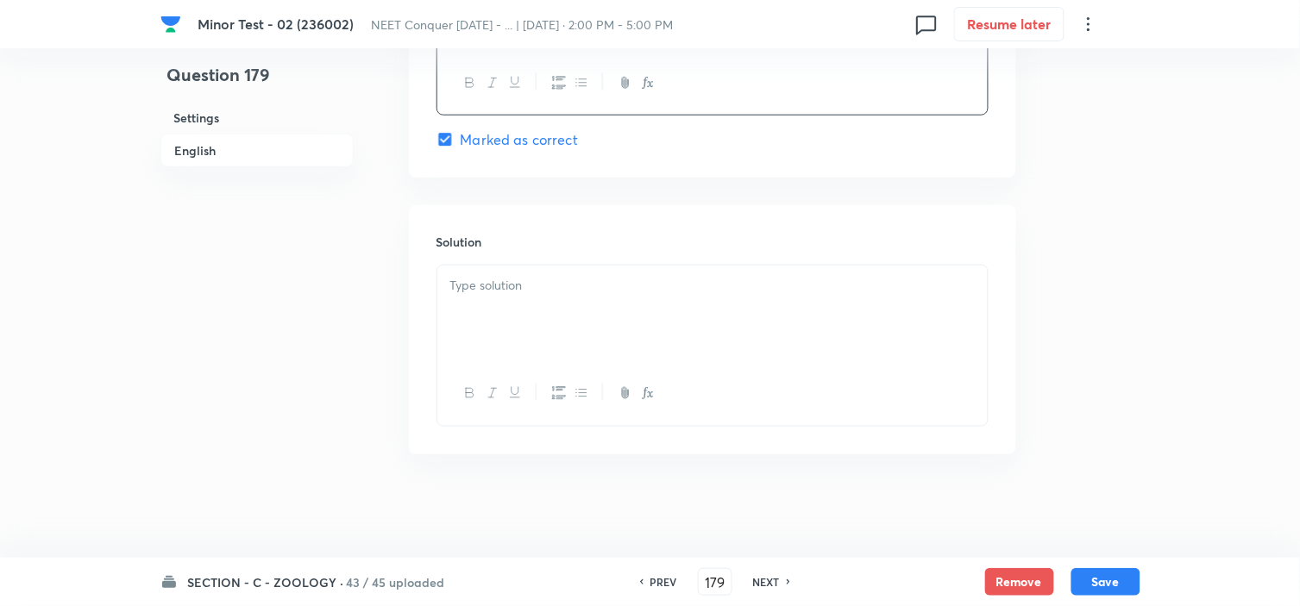
click at [530, 293] on p at bounding box center [712, 286] width 524 height 20
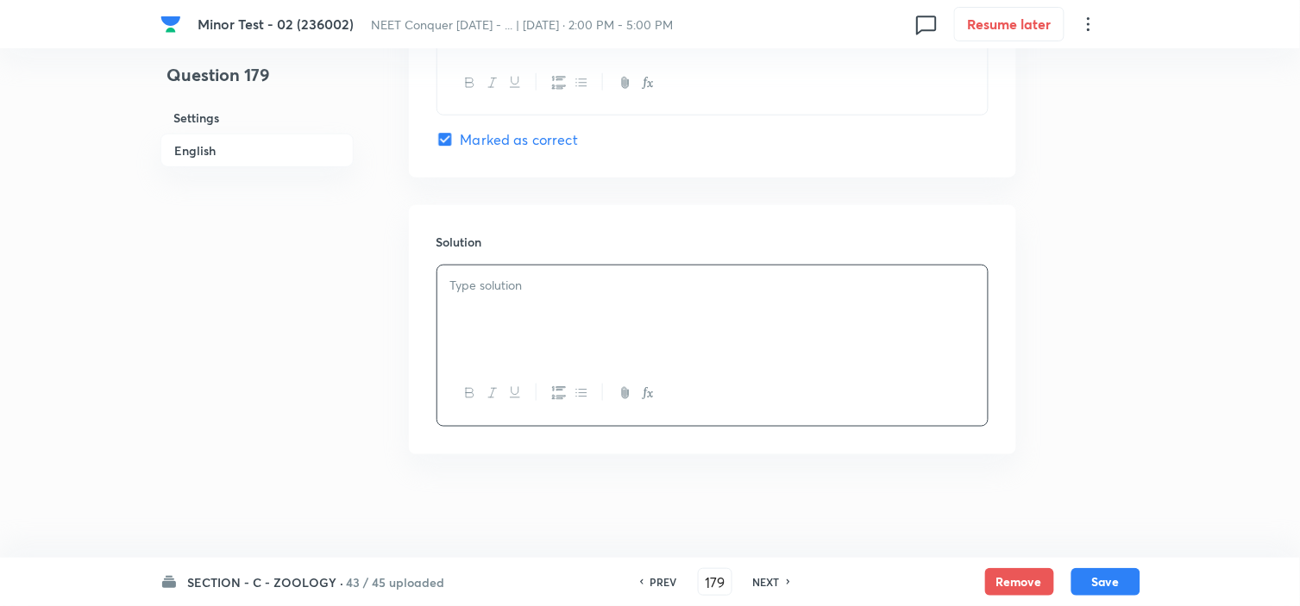
click at [530, 267] on div at bounding box center [712, 314] width 550 height 97
click at [524, 279] on p at bounding box center [712, 286] width 524 height 20
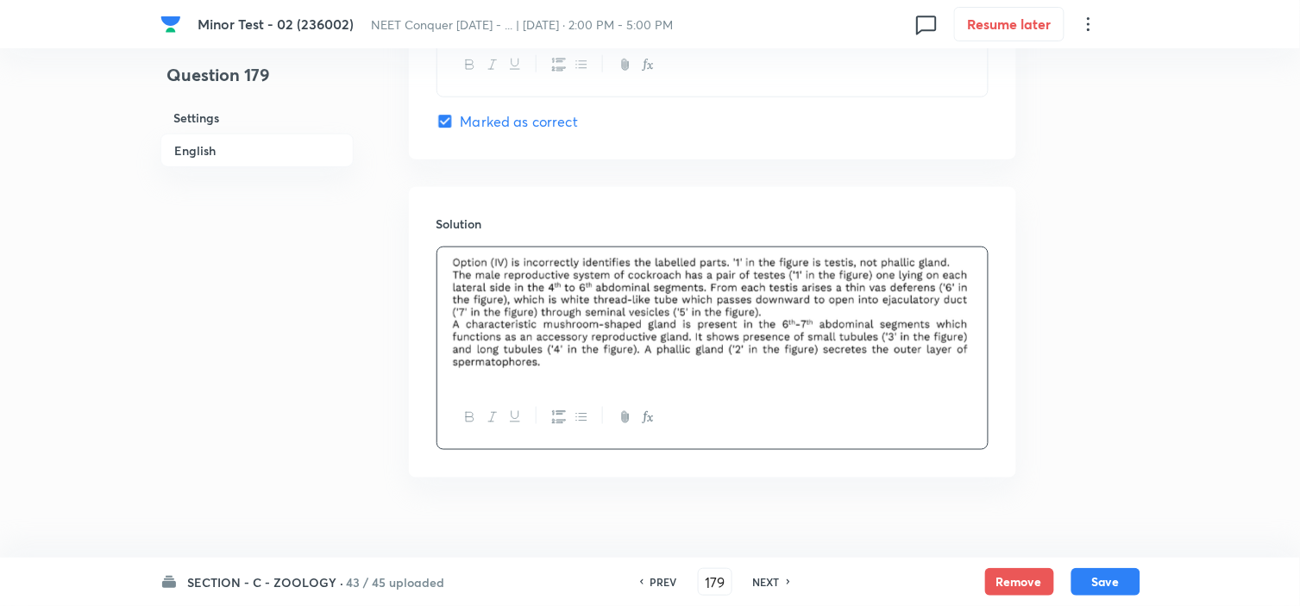
scroll to position [2096, 0]
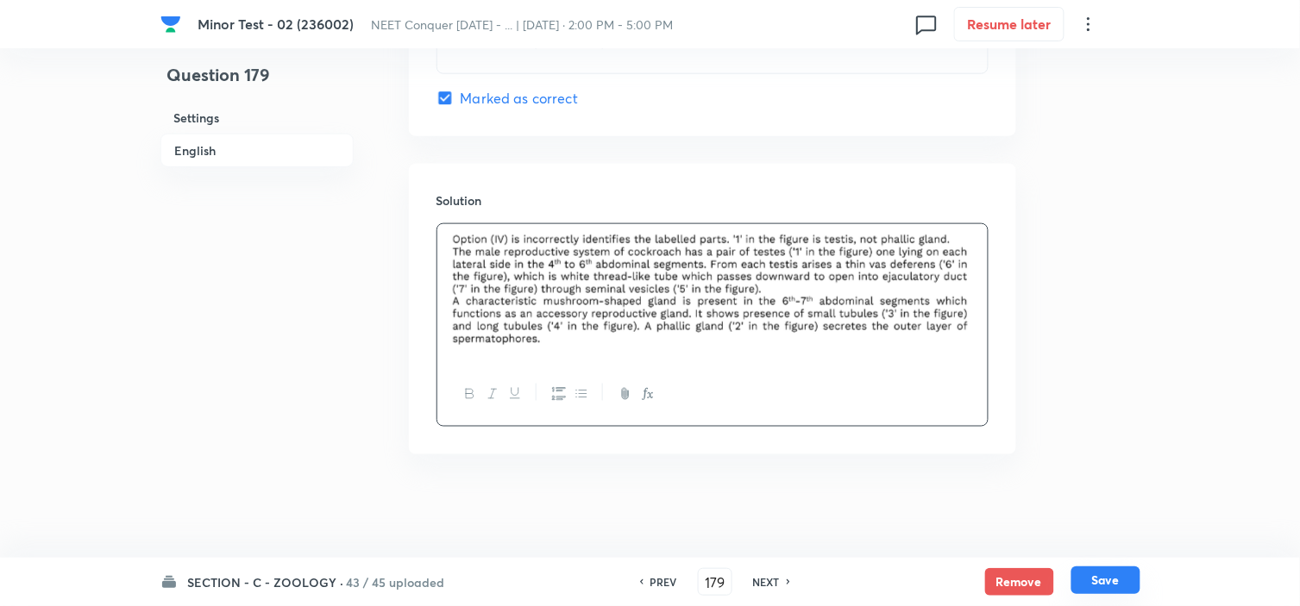
click at [1102, 545] on div "SECTION - C - ZOOLOGY · 43 / 45 uploaded PREV 179 ​ NEXT Remove Save" at bounding box center [650, 582] width 980 height 48
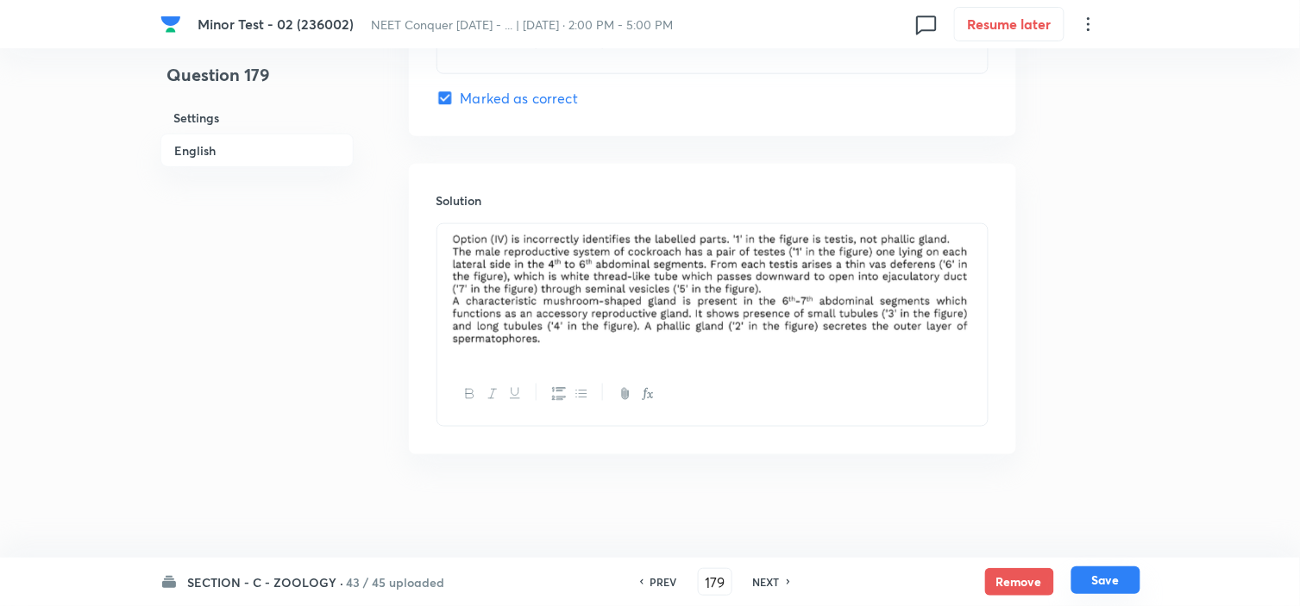
click at [1102, 545] on button "Save" at bounding box center [1105, 581] width 69 height 28
type input "180"
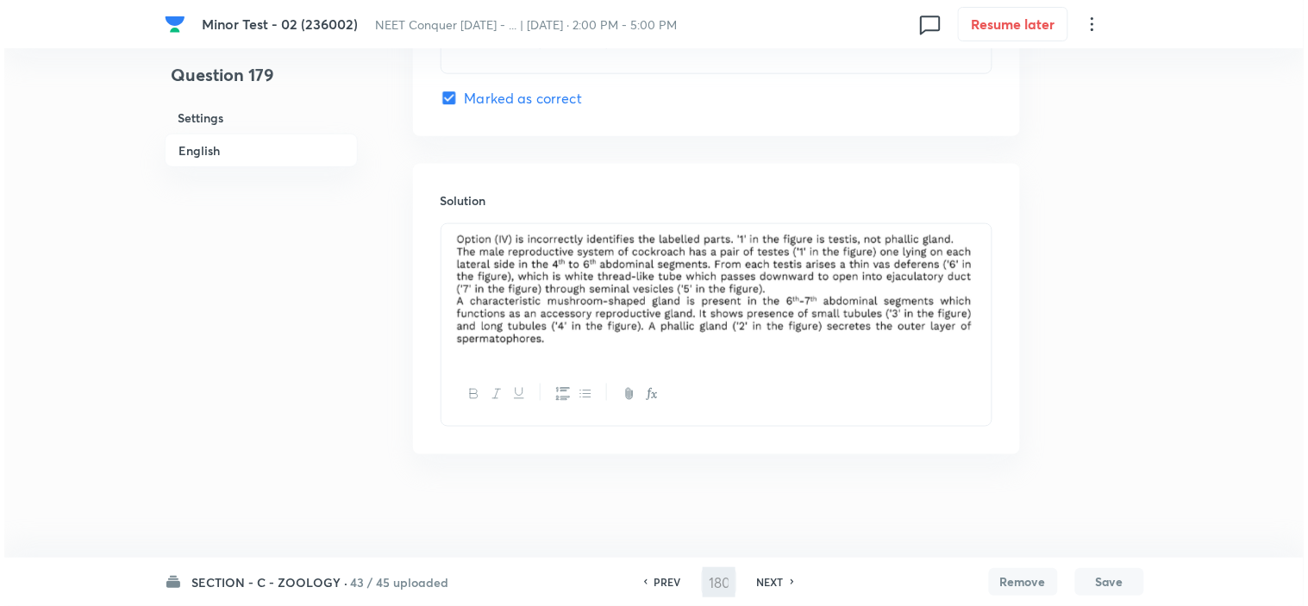
scroll to position [0, 0]
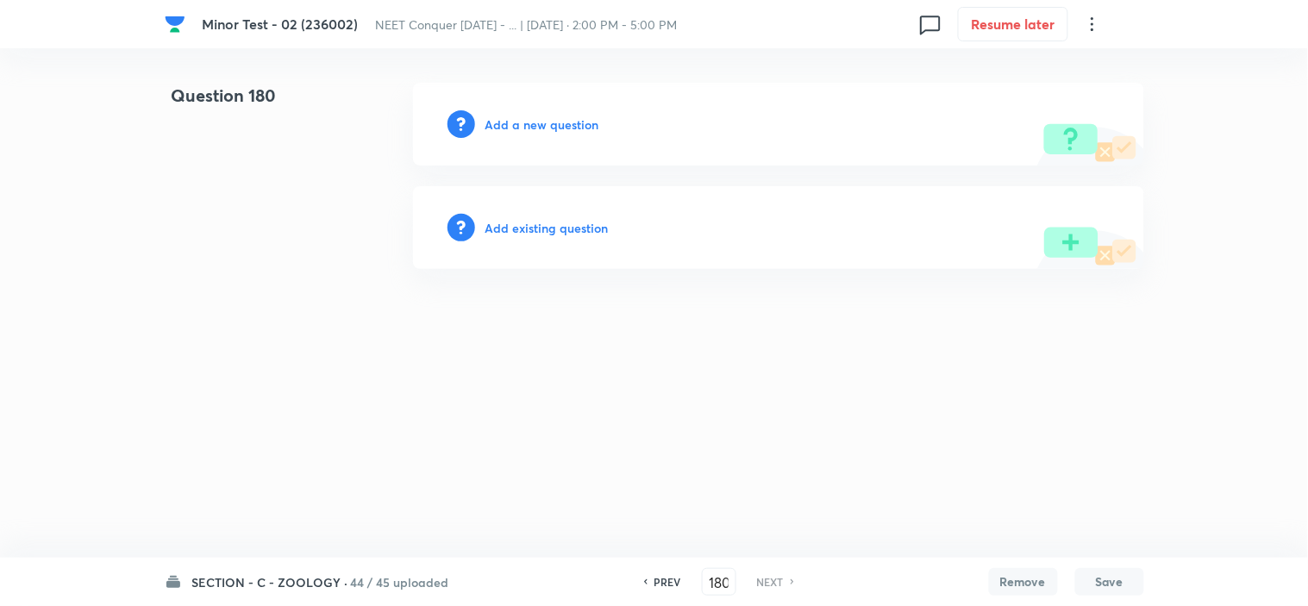
click at [533, 118] on h6 "Add a new question" at bounding box center [543, 125] width 114 height 18
click at [533, 118] on h6 "Choose a question type" at bounding box center [552, 125] width 133 height 18
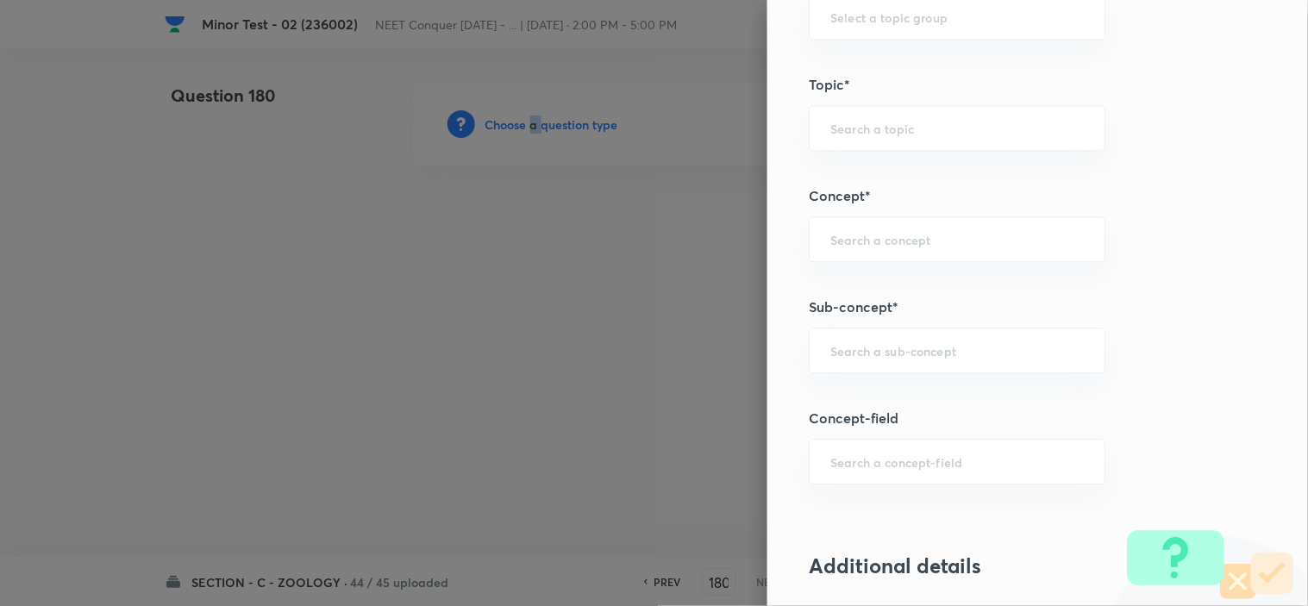
scroll to position [1054, 0]
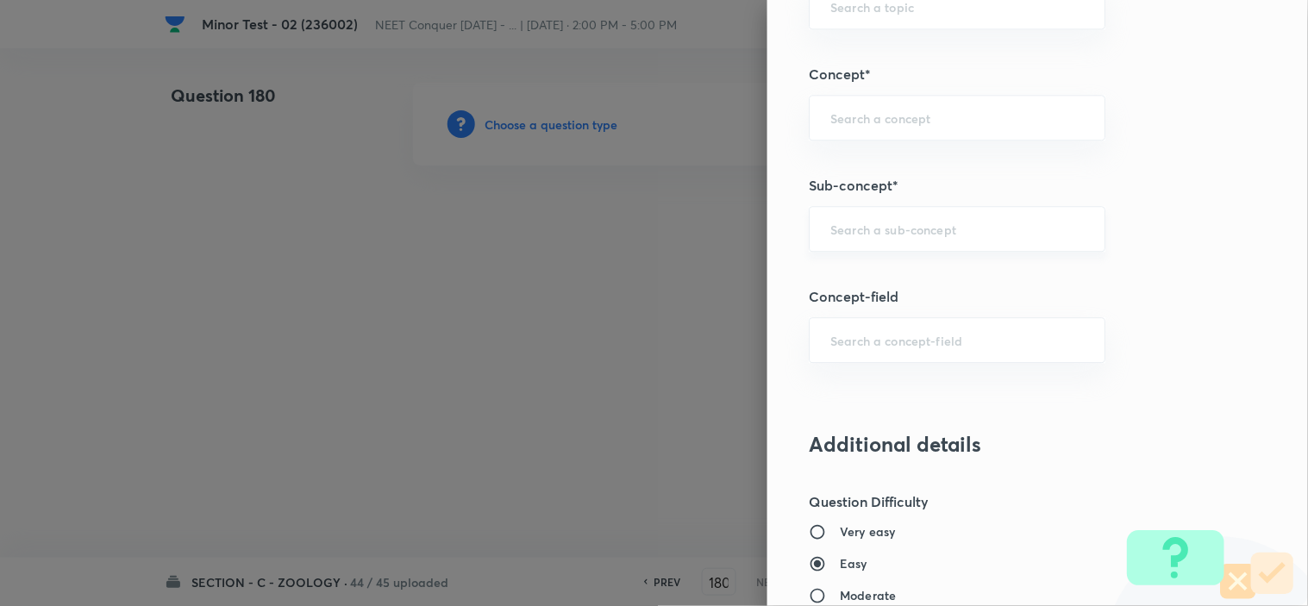
click at [889, 224] on input "text" at bounding box center [958, 229] width 254 height 16
paste input "Structural Organization in Animals"
click at [916, 269] on li "Structural Organization in Animals" at bounding box center [941, 278] width 295 height 31
type input "Structural Organization in Animals"
type input "Biology"
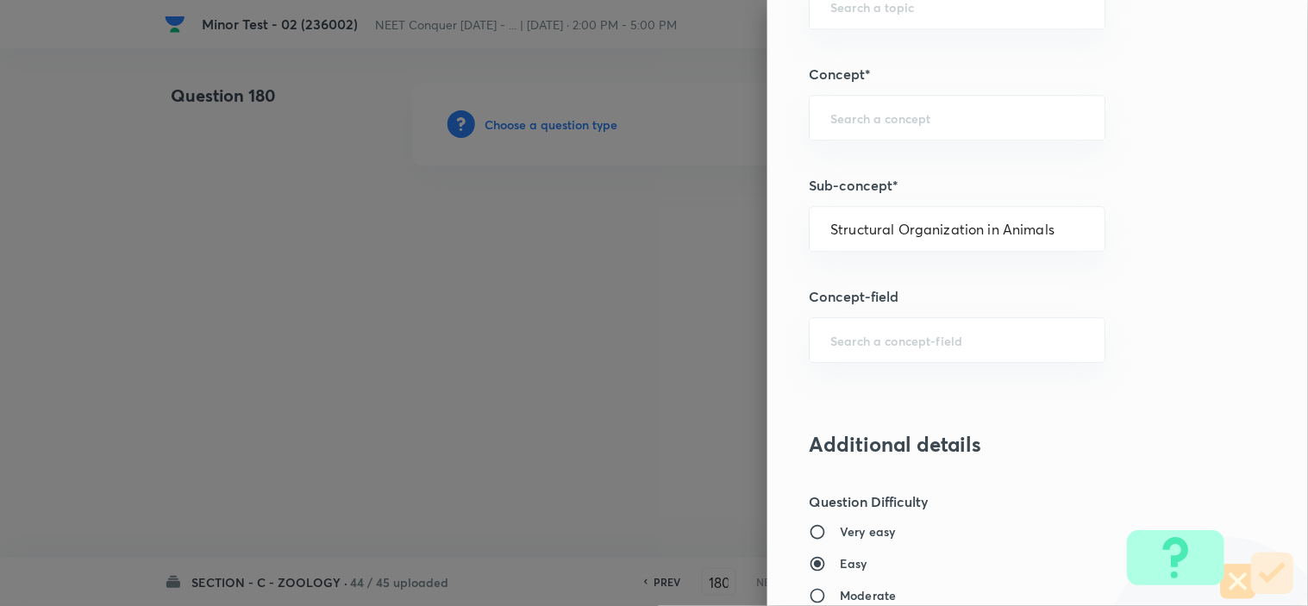
type input "Structural Organisation"
type input "Structural Organisation in Animals"
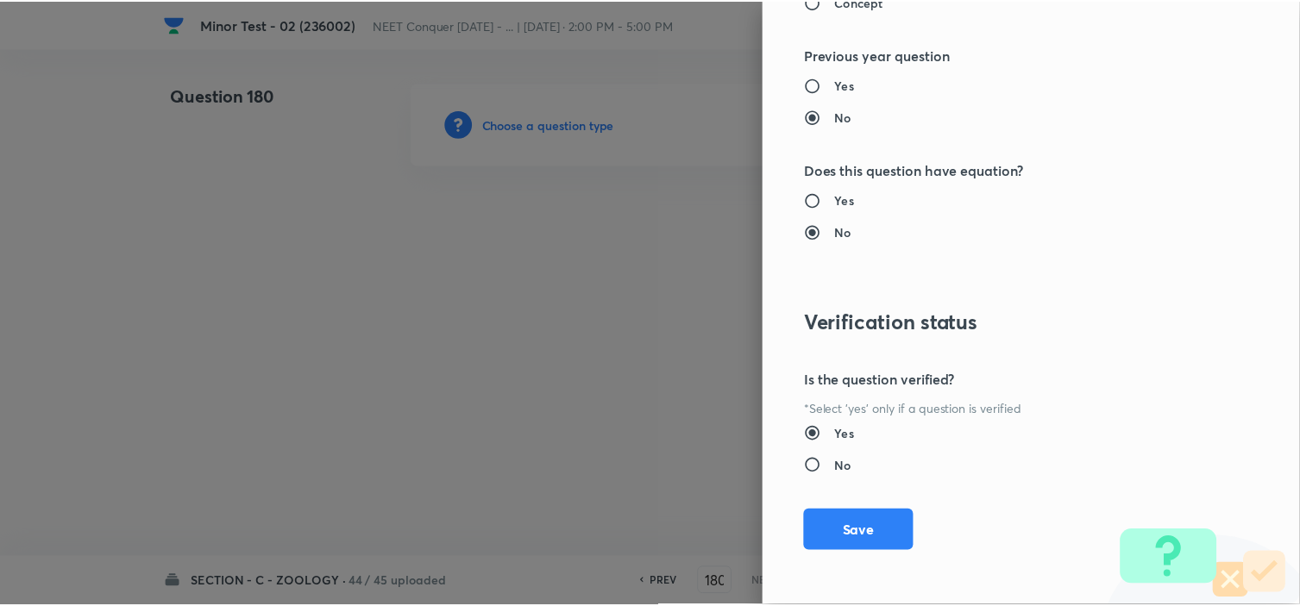
scroll to position [1860, 0]
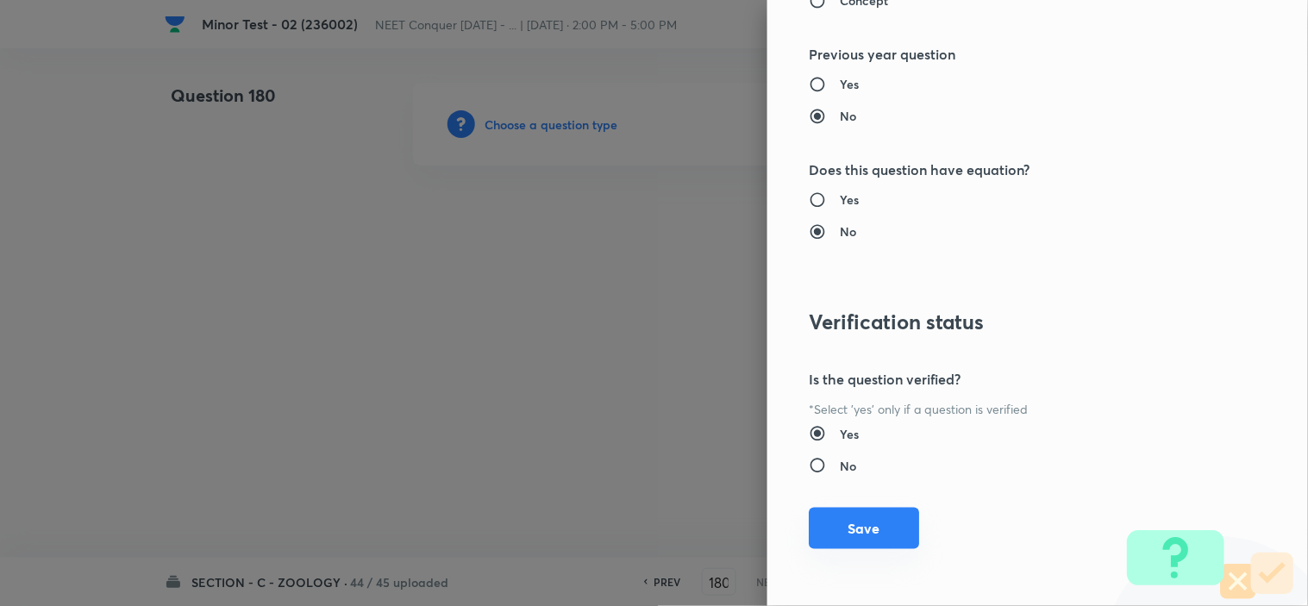
click at [843, 533] on button "Save" at bounding box center [864, 528] width 110 height 41
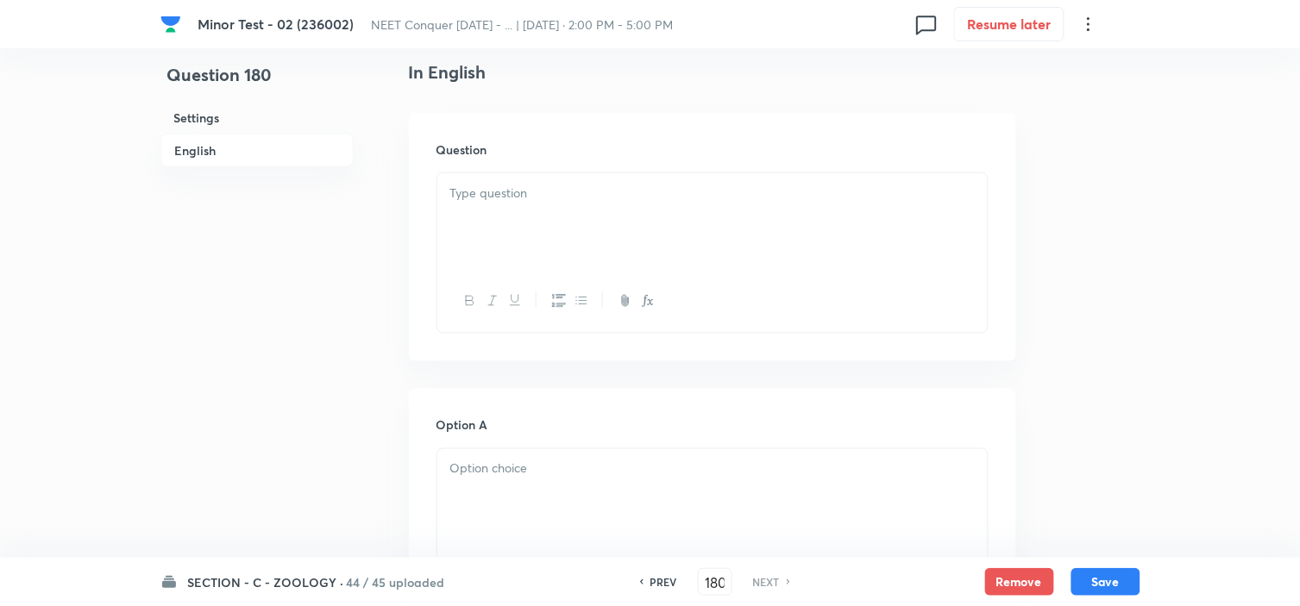
scroll to position [479, 0]
click at [495, 200] on div at bounding box center [712, 213] width 550 height 97
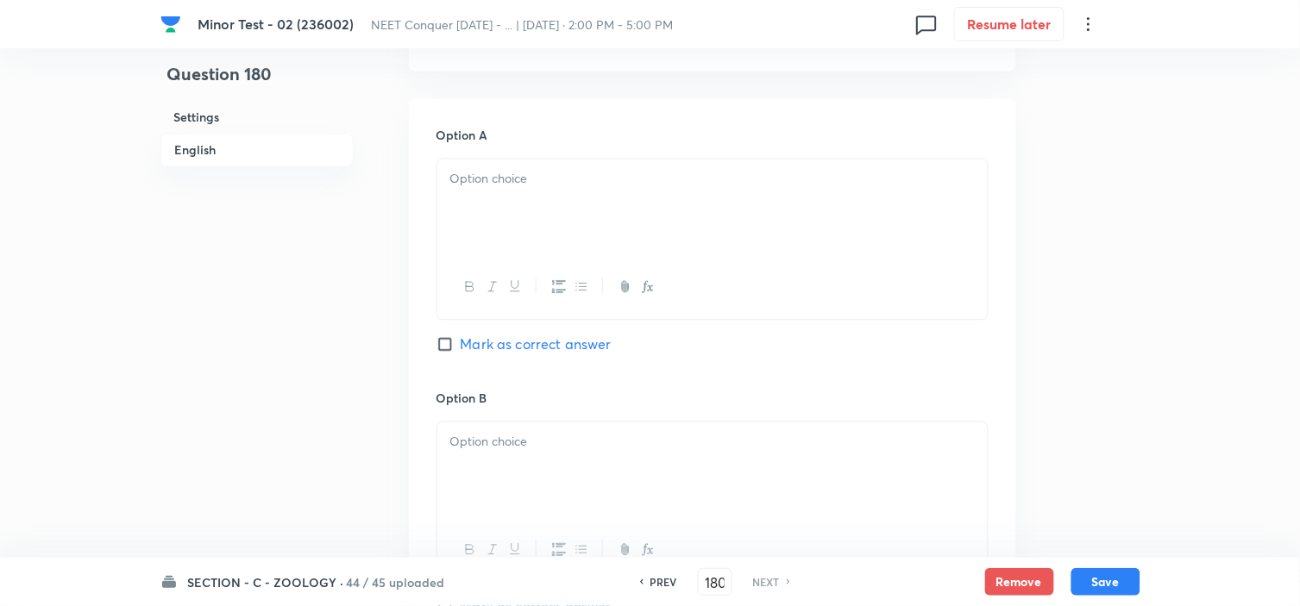
scroll to position [766, 0]
click at [516, 195] on div at bounding box center [712, 202] width 550 height 97
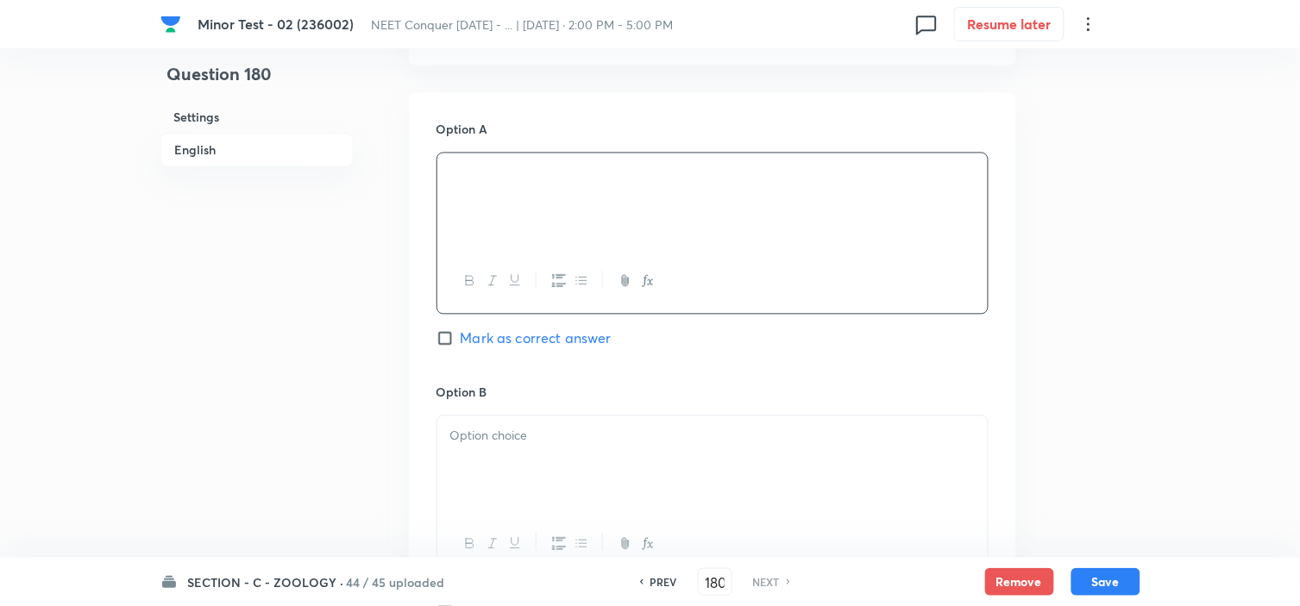
scroll to position [862, 0]
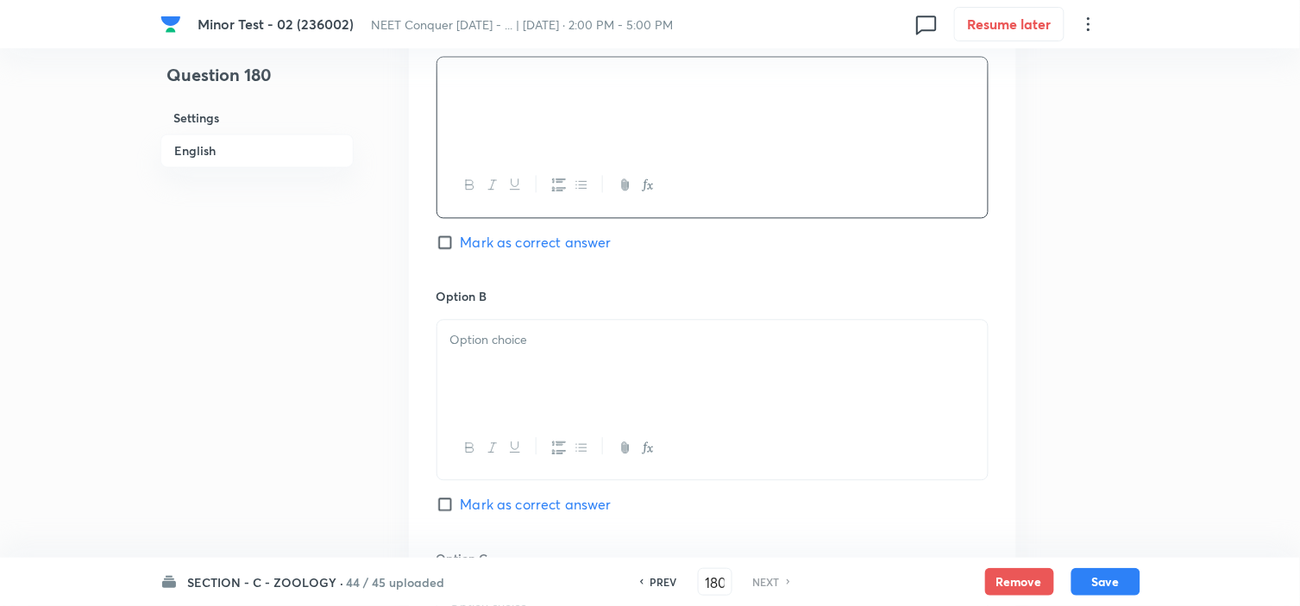
click at [503, 399] on div at bounding box center [712, 368] width 550 height 97
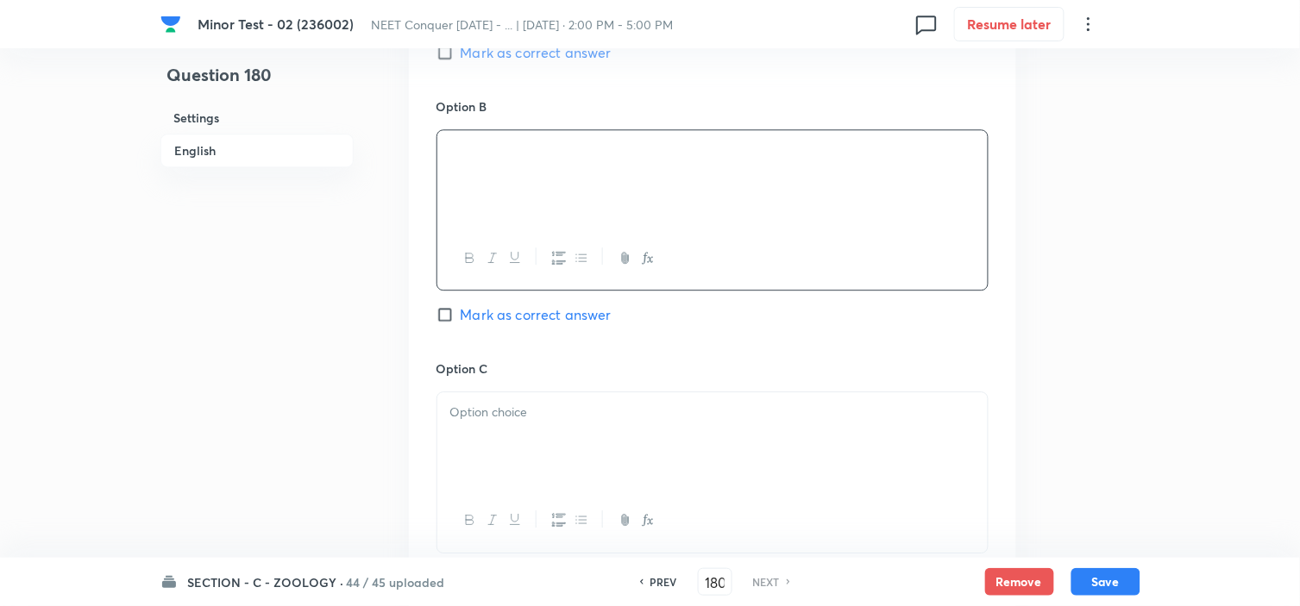
scroll to position [1054, 0]
click at [561, 418] on p at bounding box center [712, 411] width 524 height 20
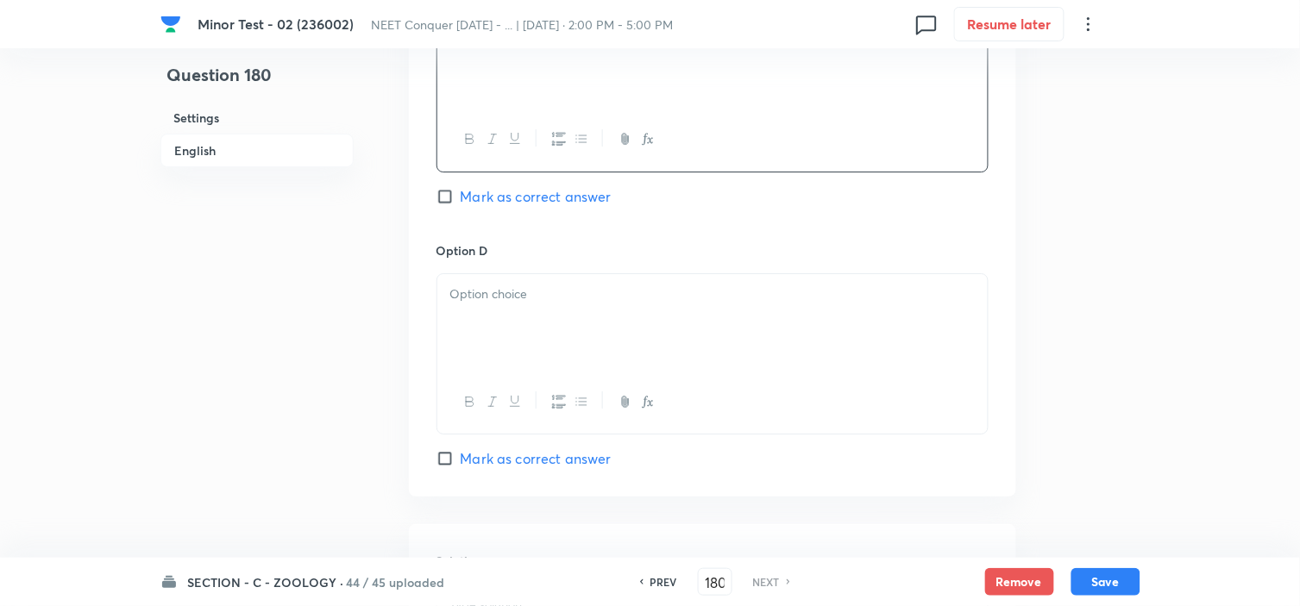
scroll to position [1437, 0]
click at [509, 317] on div at bounding box center [712, 319] width 550 height 97
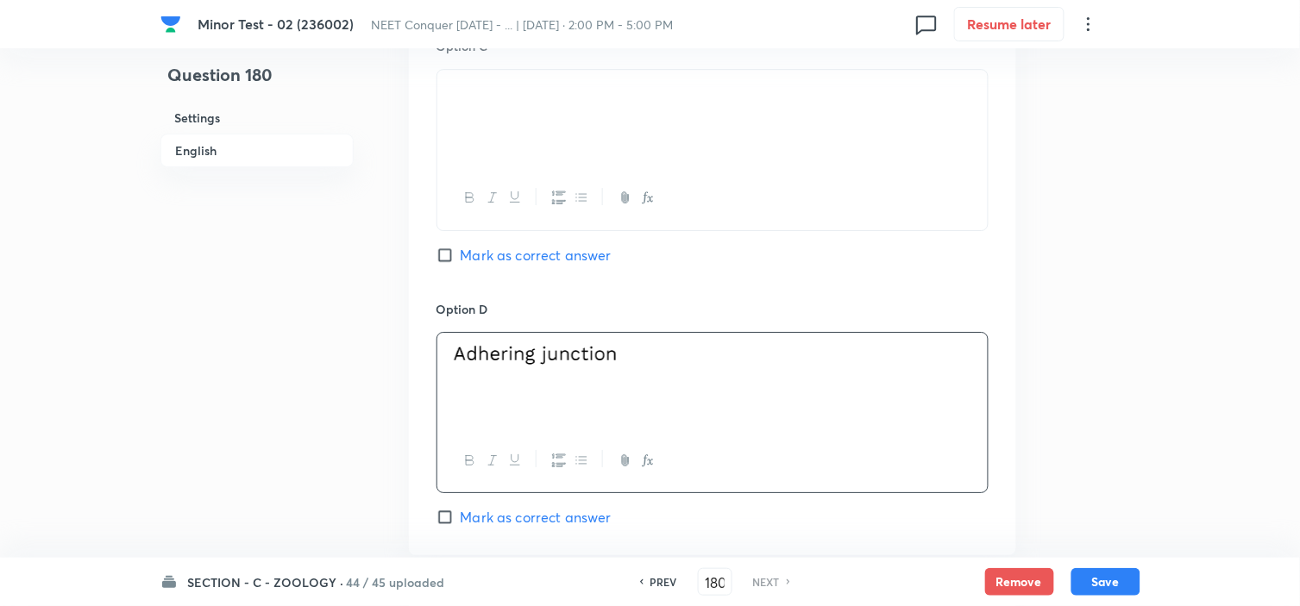
scroll to position [1341, 0]
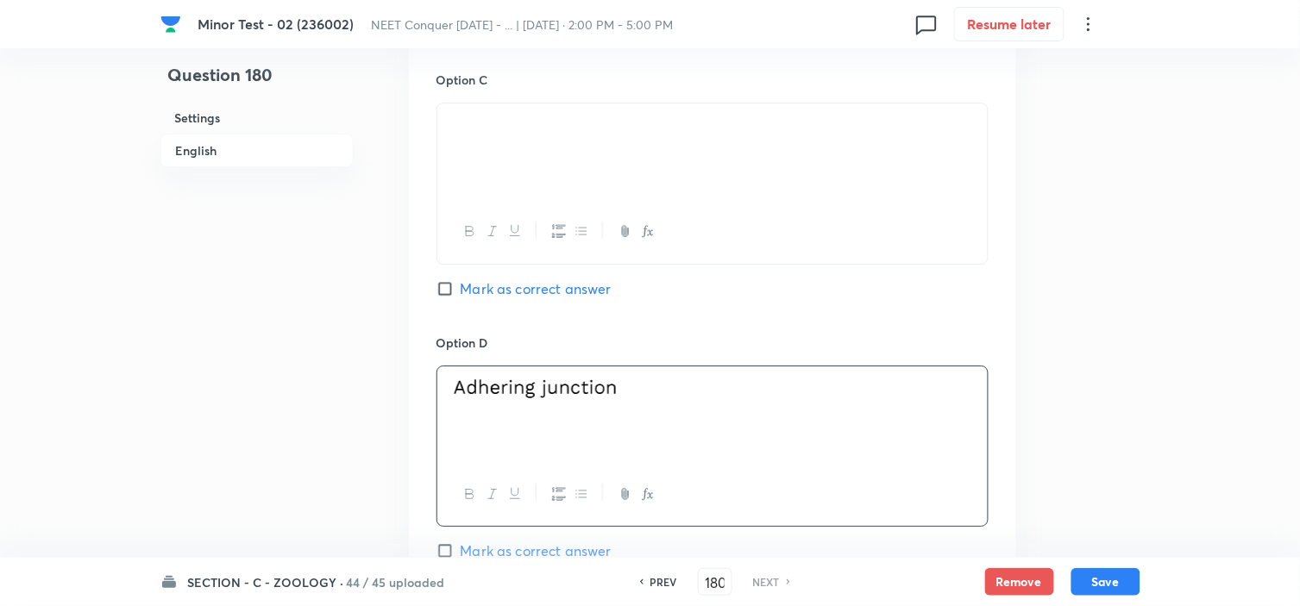
click at [442, 285] on input "Mark as correct answer" at bounding box center [448, 288] width 24 height 17
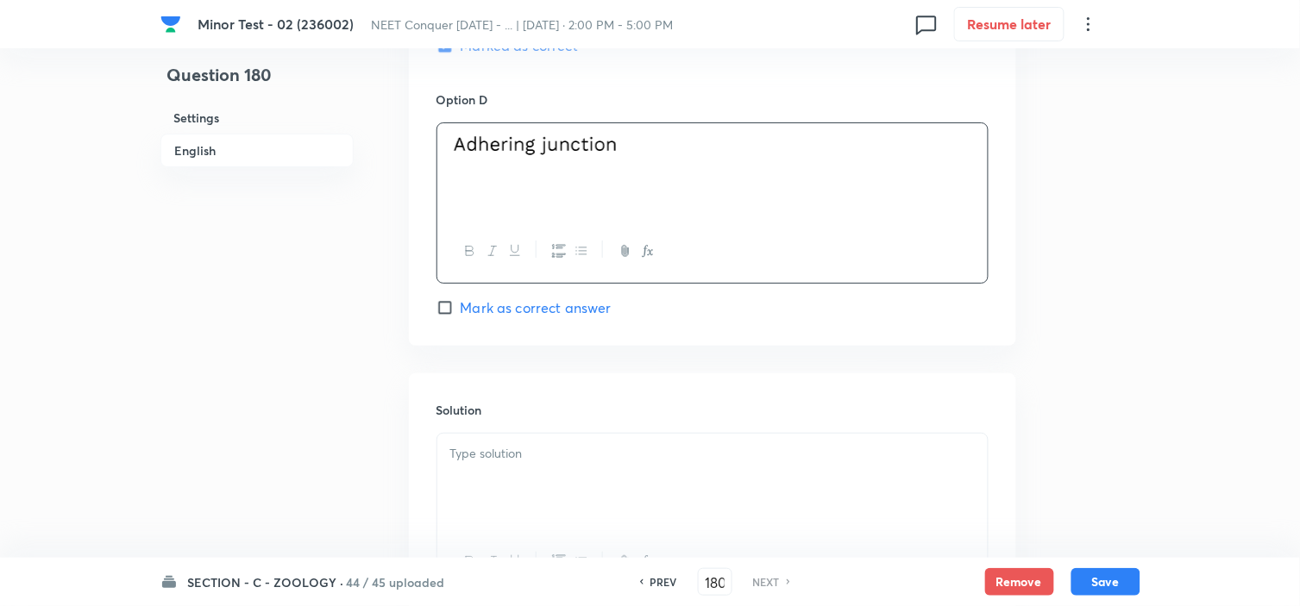
scroll to position [1628, 0]
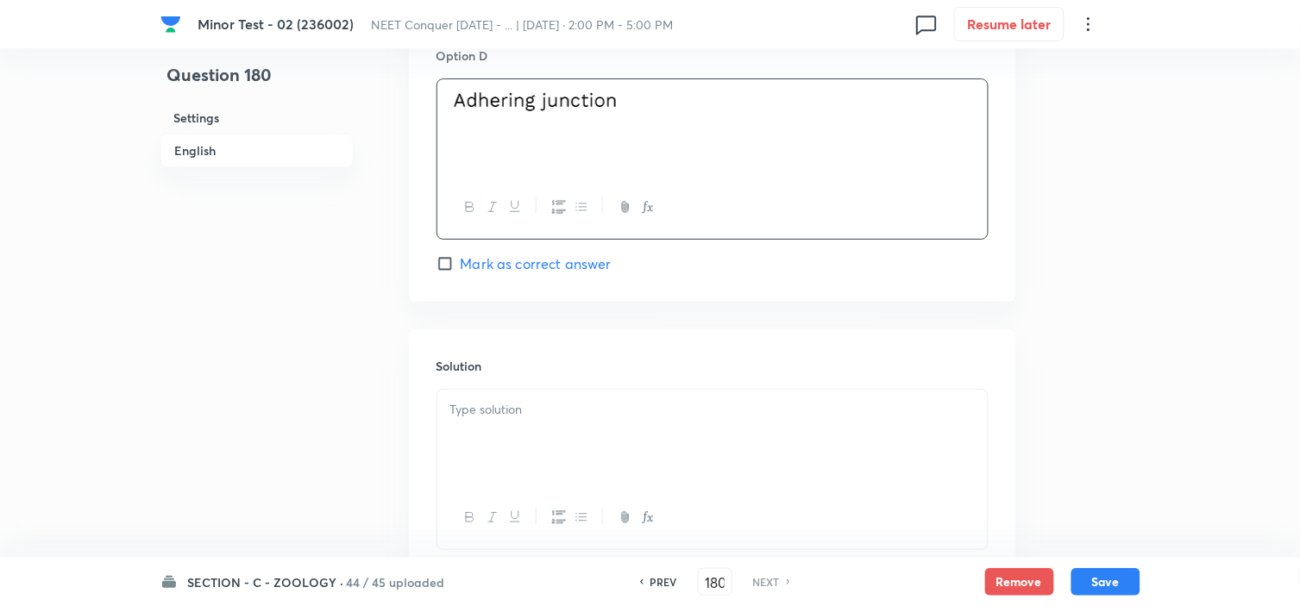
click at [574, 424] on div at bounding box center [712, 438] width 550 height 97
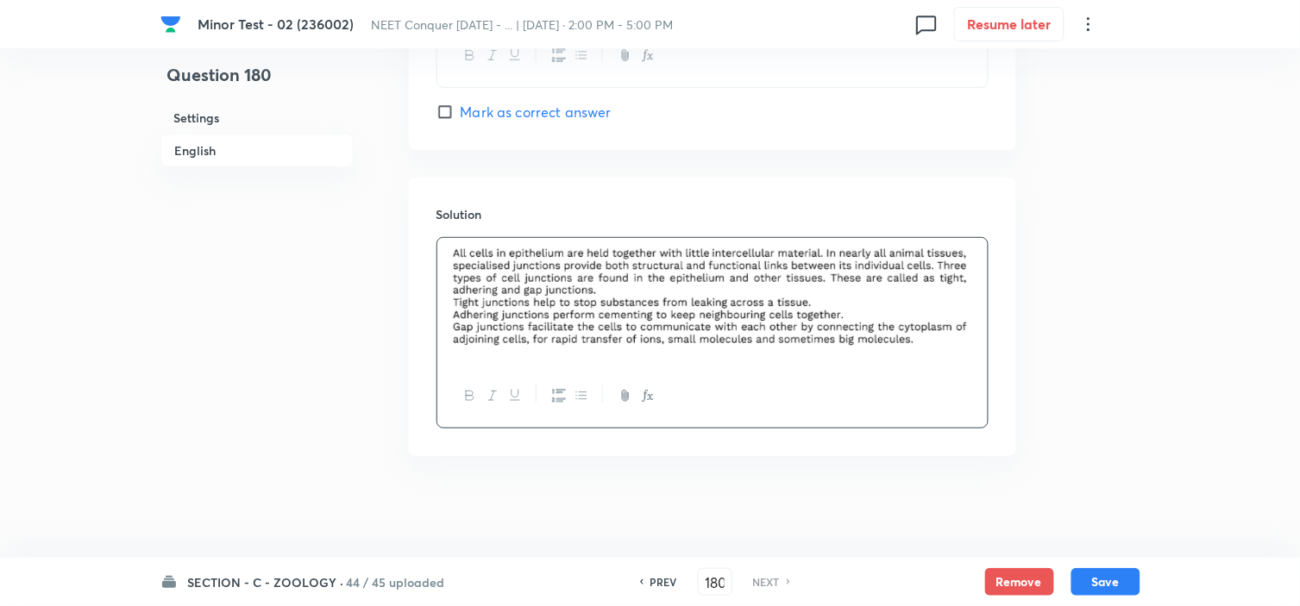
scroll to position [1785, 0]
click at [1119, 545] on div "SECTION - C - ZOOLOGY · 44 / 45 uploaded PREV 180 ​ NEXT Remove Save" at bounding box center [650, 582] width 980 height 48
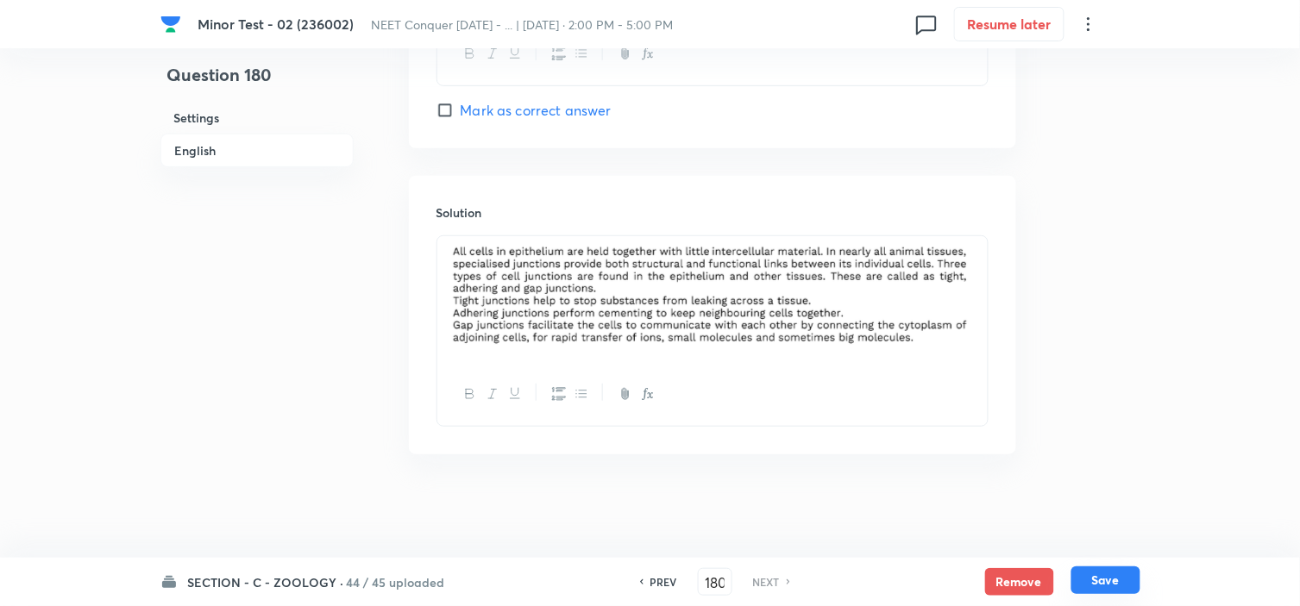
click at [1116, 545] on button "Save" at bounding box center [1105, 581] width 69 height 28
click at [1117, 545] on button "Save" at bounding box center [1105, 581] width 69 height 28
checkbox input "true"
